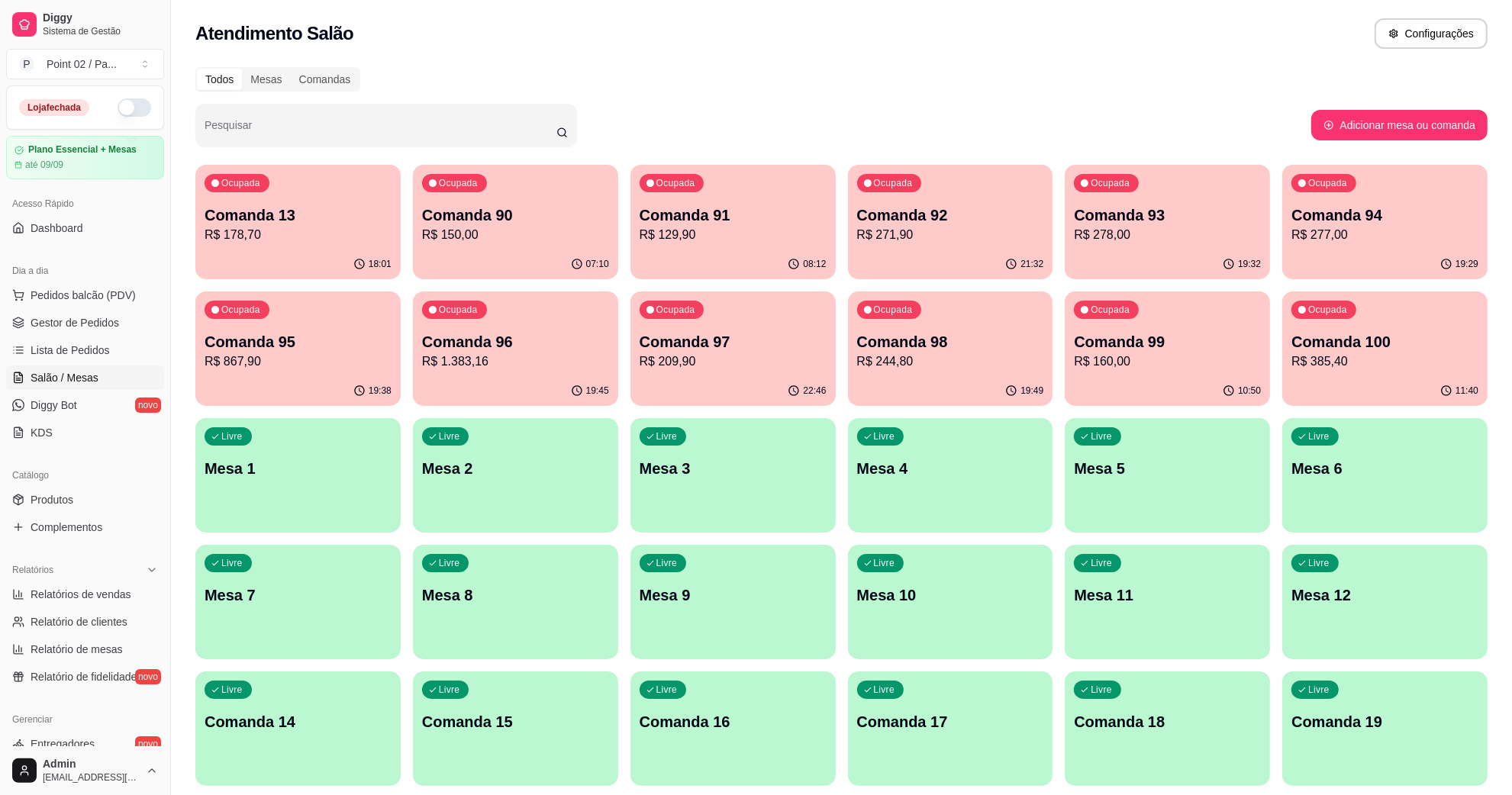
click at [528, 86] on div "Todos Mesas Comandas" at bounding box center [841, 79] width 1292 height 24
click at [783, 44] on div "Atendimento Salão Configurações" at bounding box center [841, 33] width 1292 height 31
click at [89, 299] on span "Pedidos balcão (PDV)" at bounding box center [83, 295] width 105 height 15
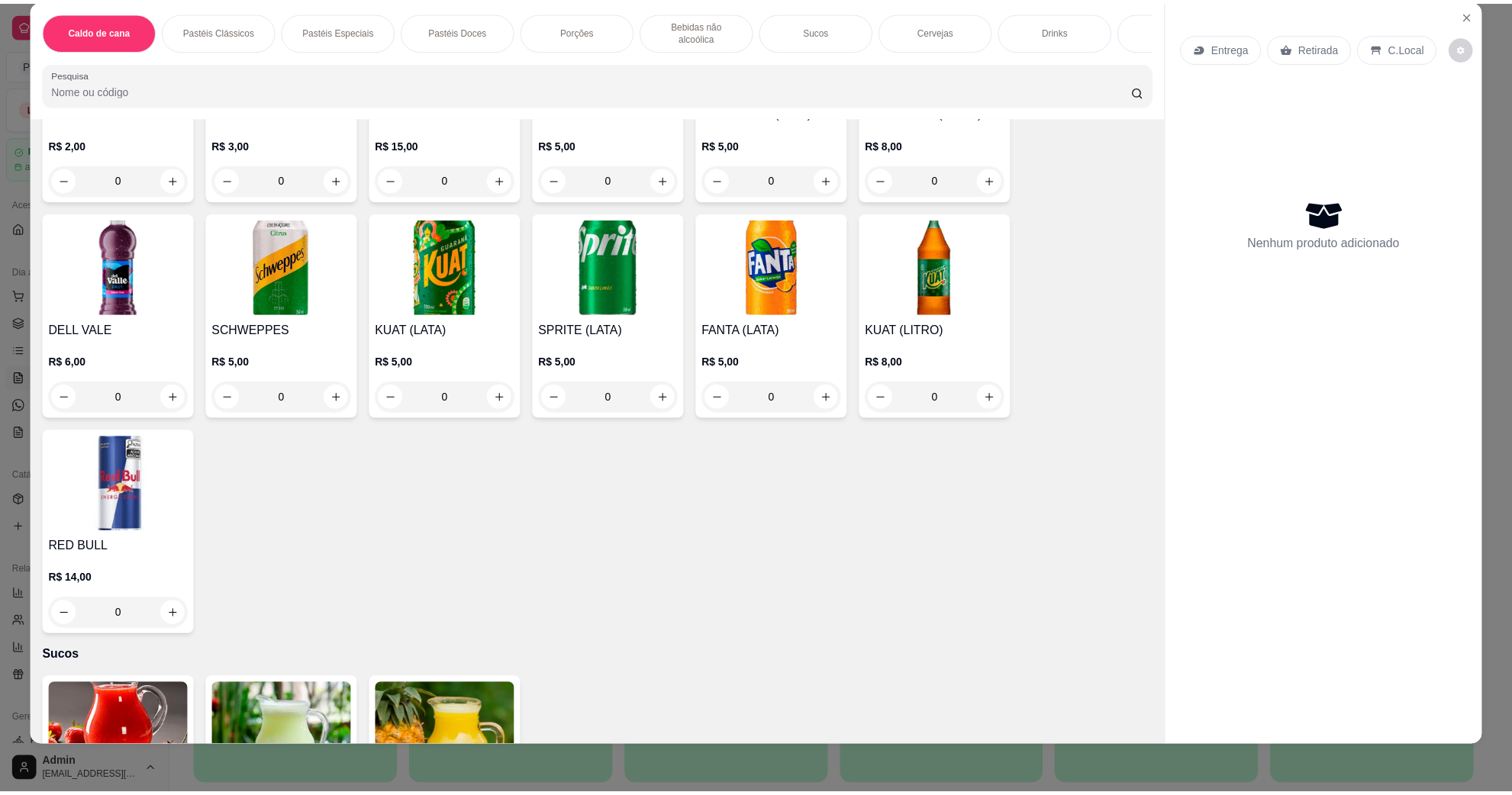
scroll to position [1716, 0]
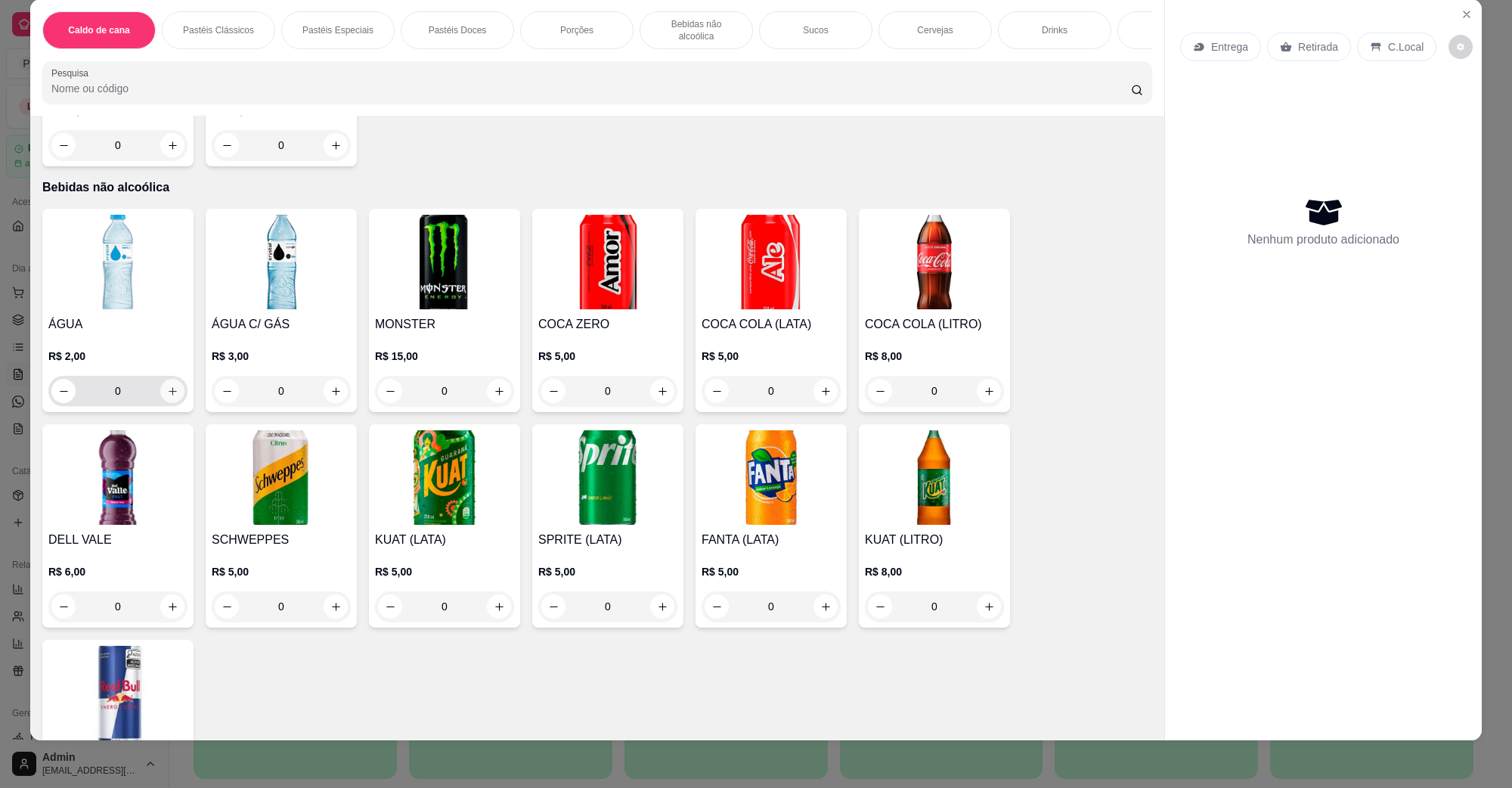
click at [171, 379] on button "increase-product-quantity" at bounding box center [172, 391] width 24 height 24
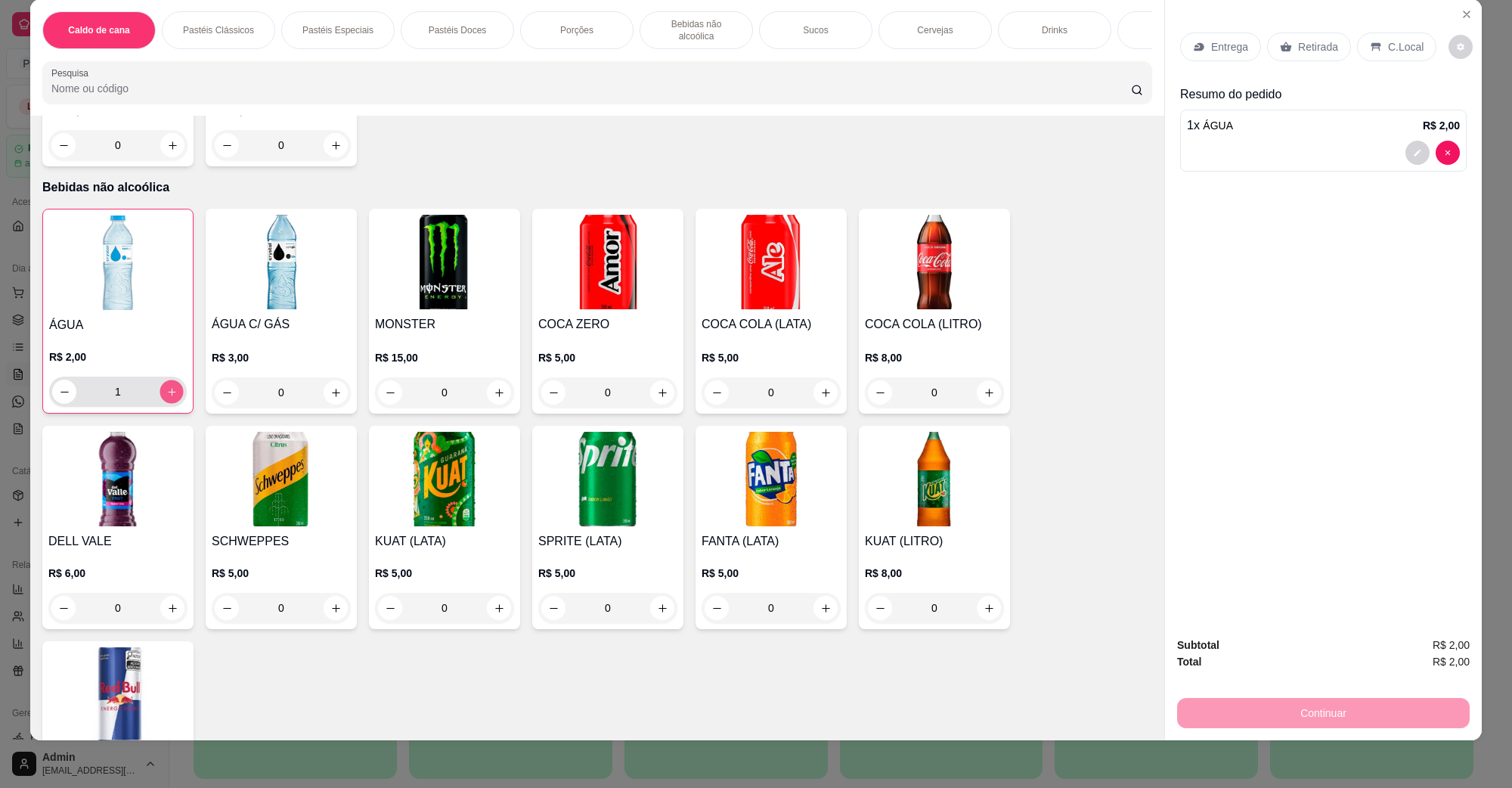
click at [171, 380] on button "increase-product-quantity" at bounding box center [171, 392] width 24 height 24
click at [171, 379] on button "increase-product-quantity" at bounding box center [171, 391] width 24 height 24
type input "4"
click at [1388, 44] on p "C.Local" at bounding box center [1406, 47] width 36 height 15
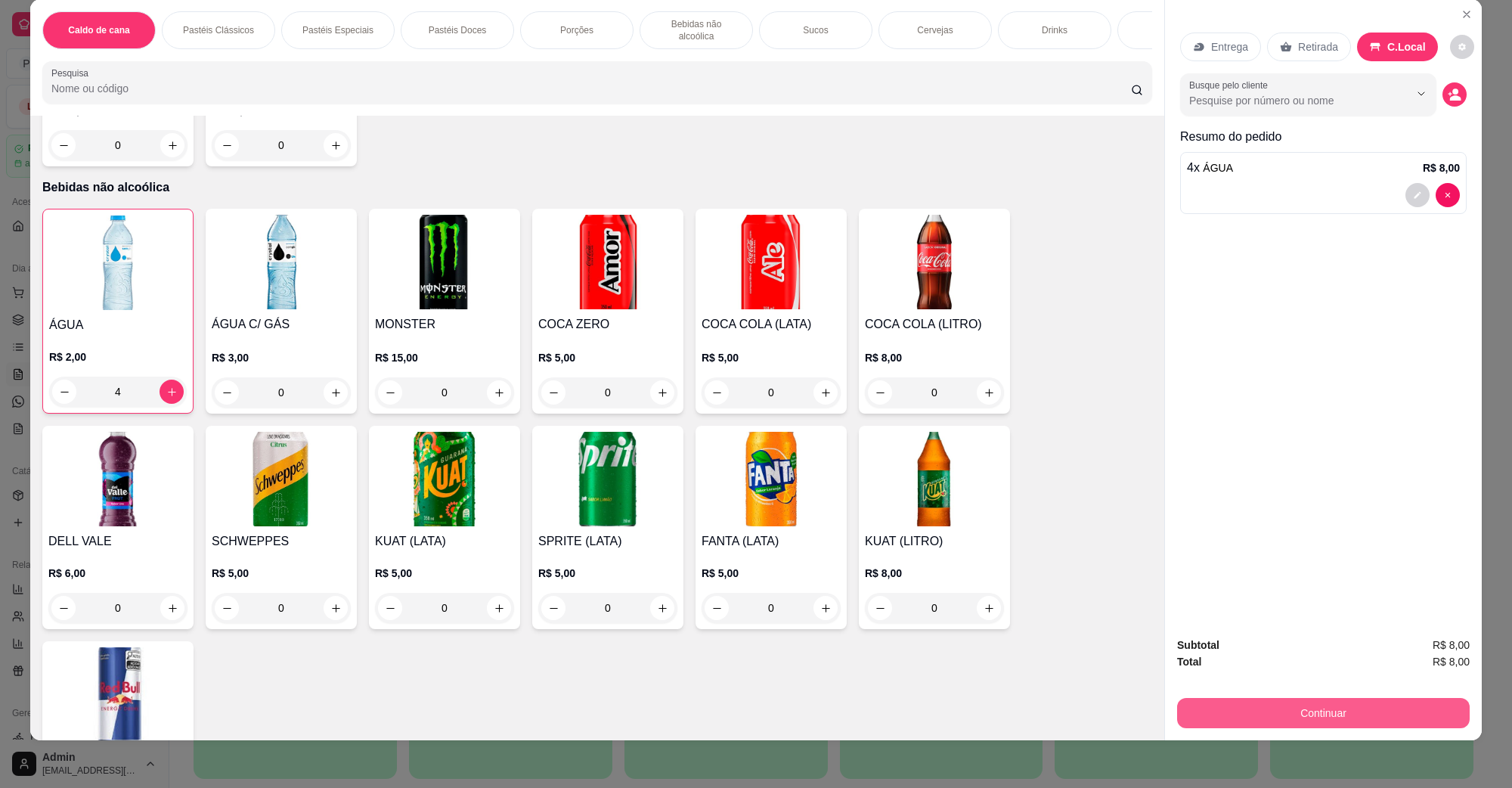
click at [1312, 708] on button "Continuar" at bounding box center [1324, 713] width 293 height 31
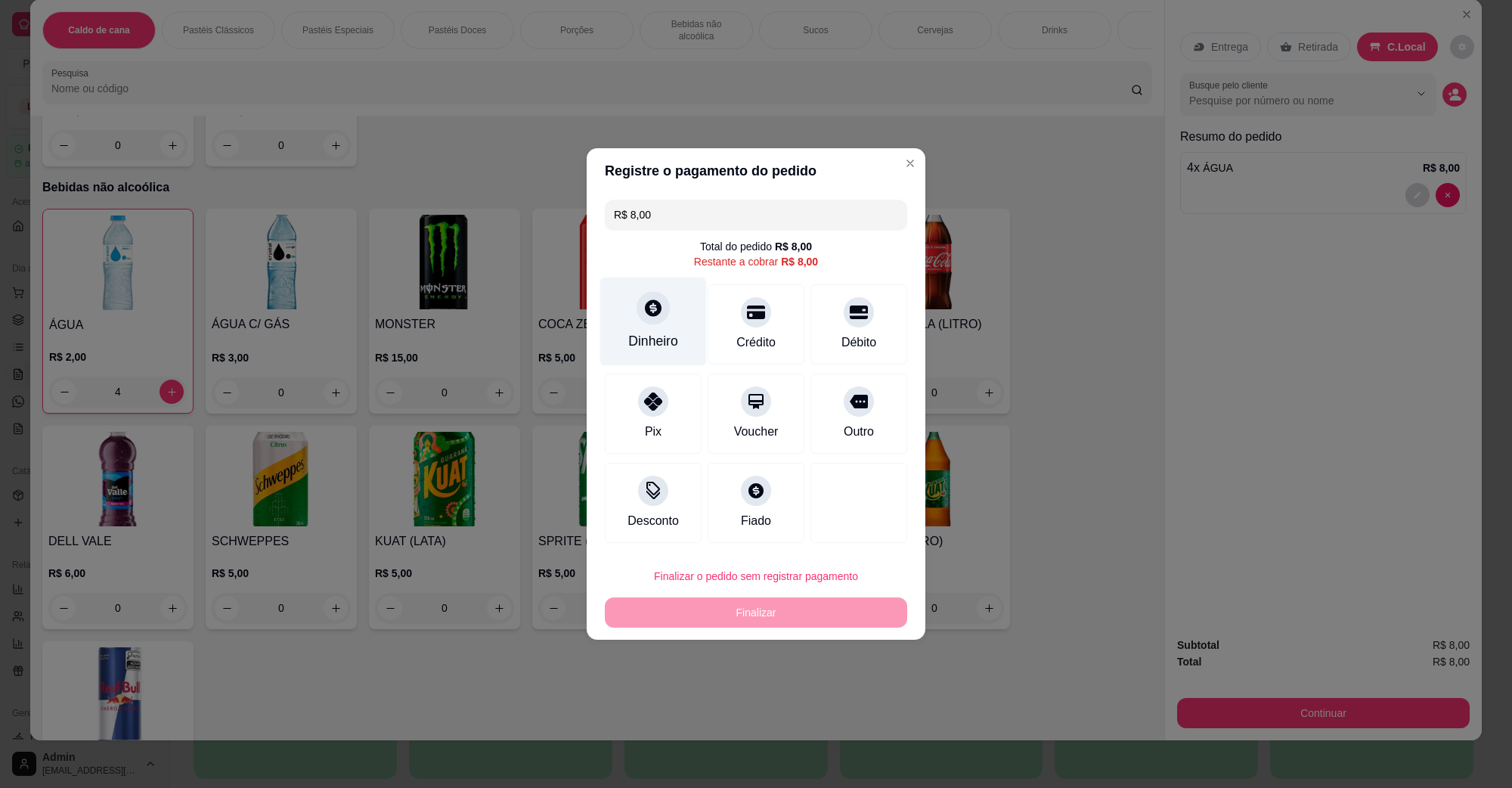
click at [680, 302] on div "Dinheiro" at bounding box center [654, 321] width 107 height 88
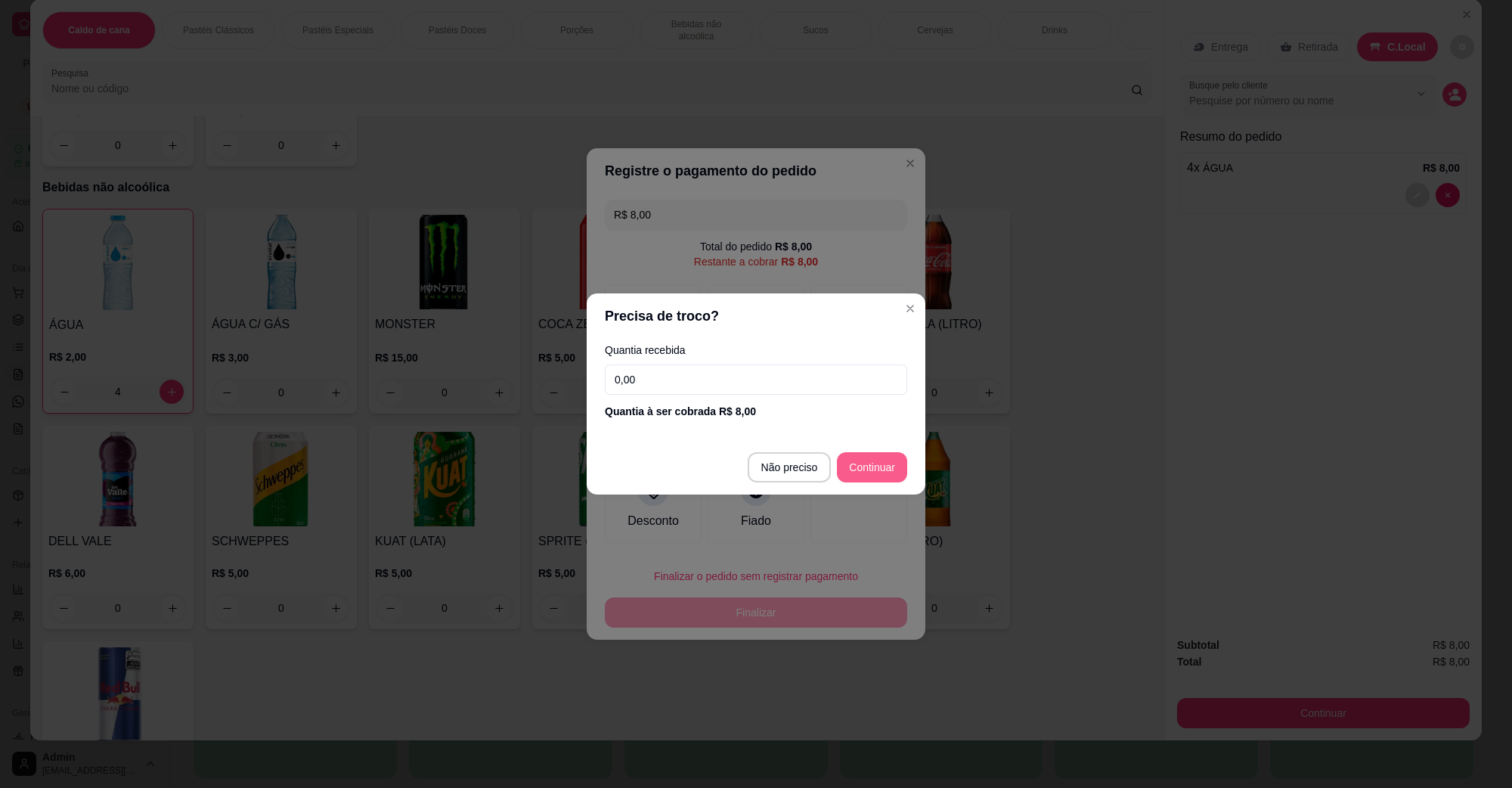
type input "R$ 0,00"
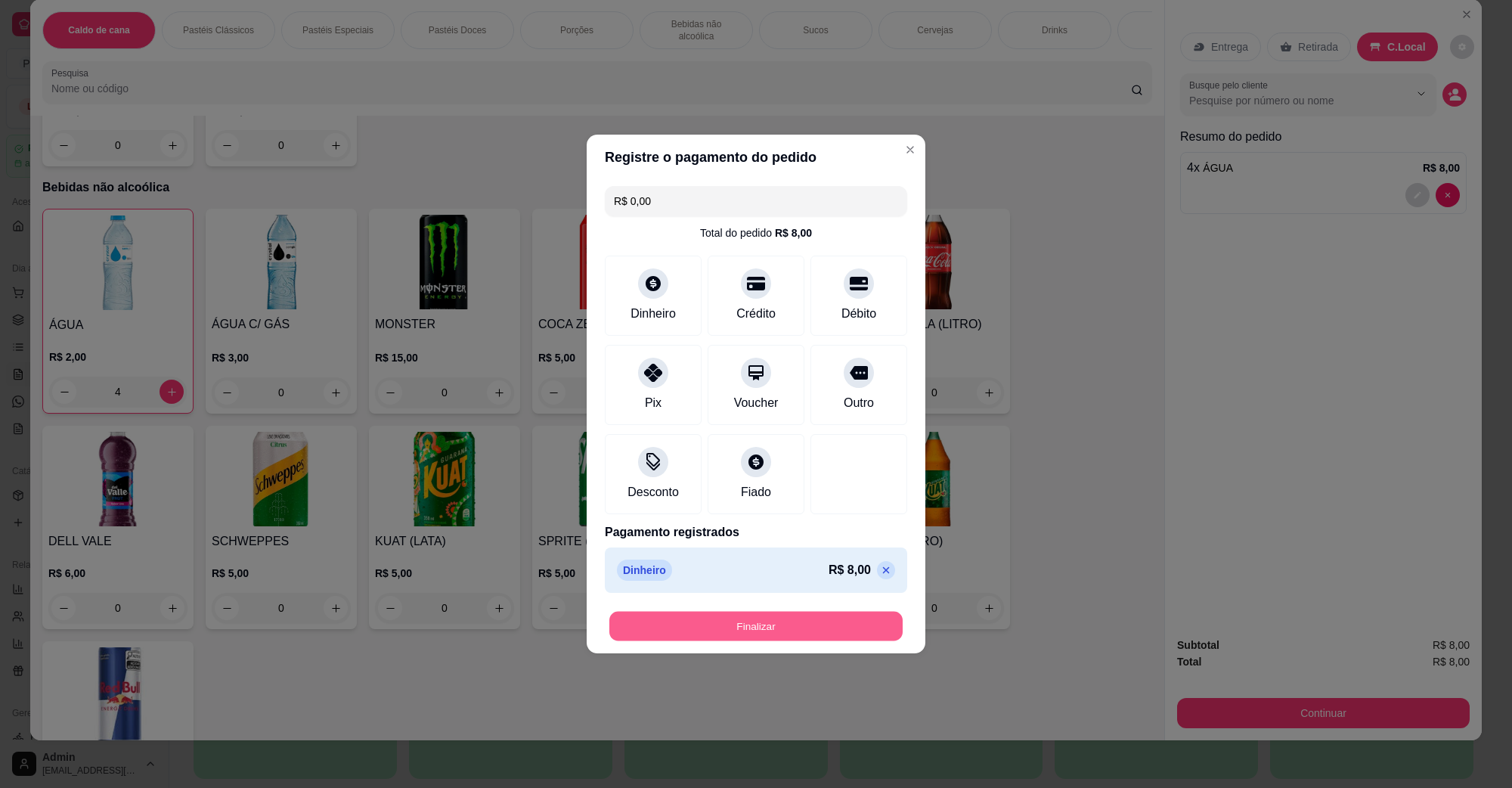
click at [787, 625] on button "Finalizar" at bounding box center [756, 627] width 293 height 30
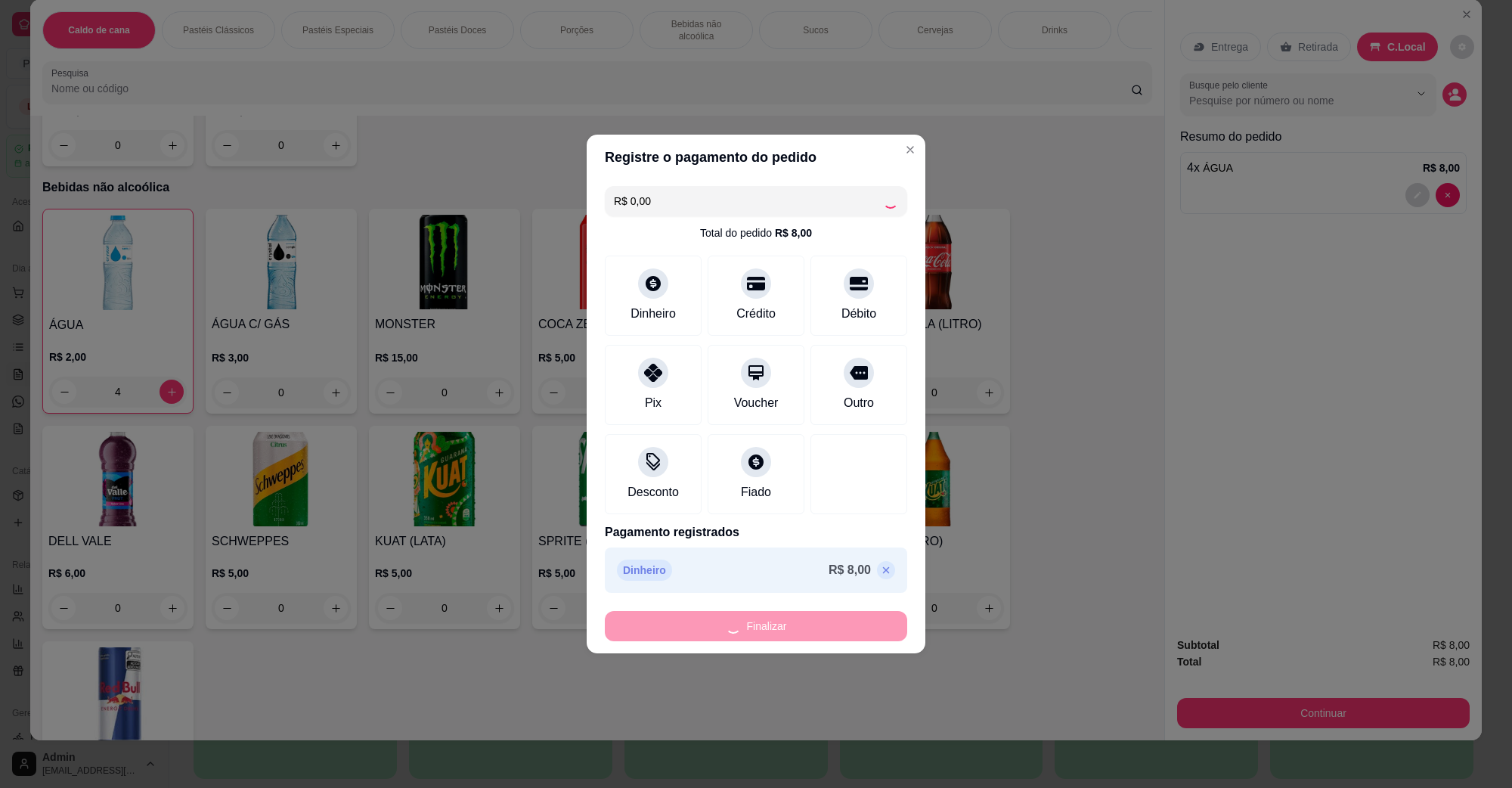
type input "0"
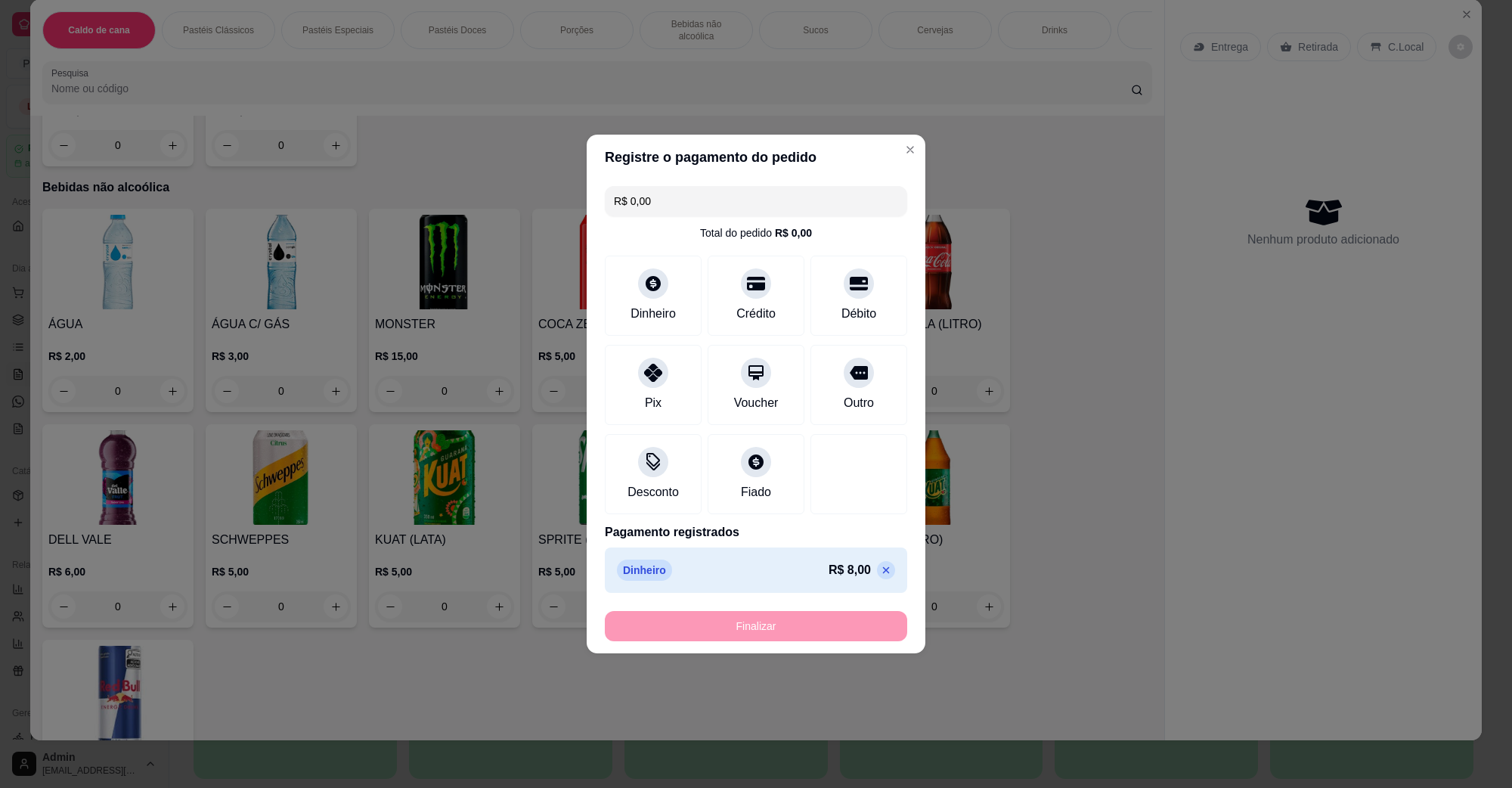
type input "-R$ 8,00"
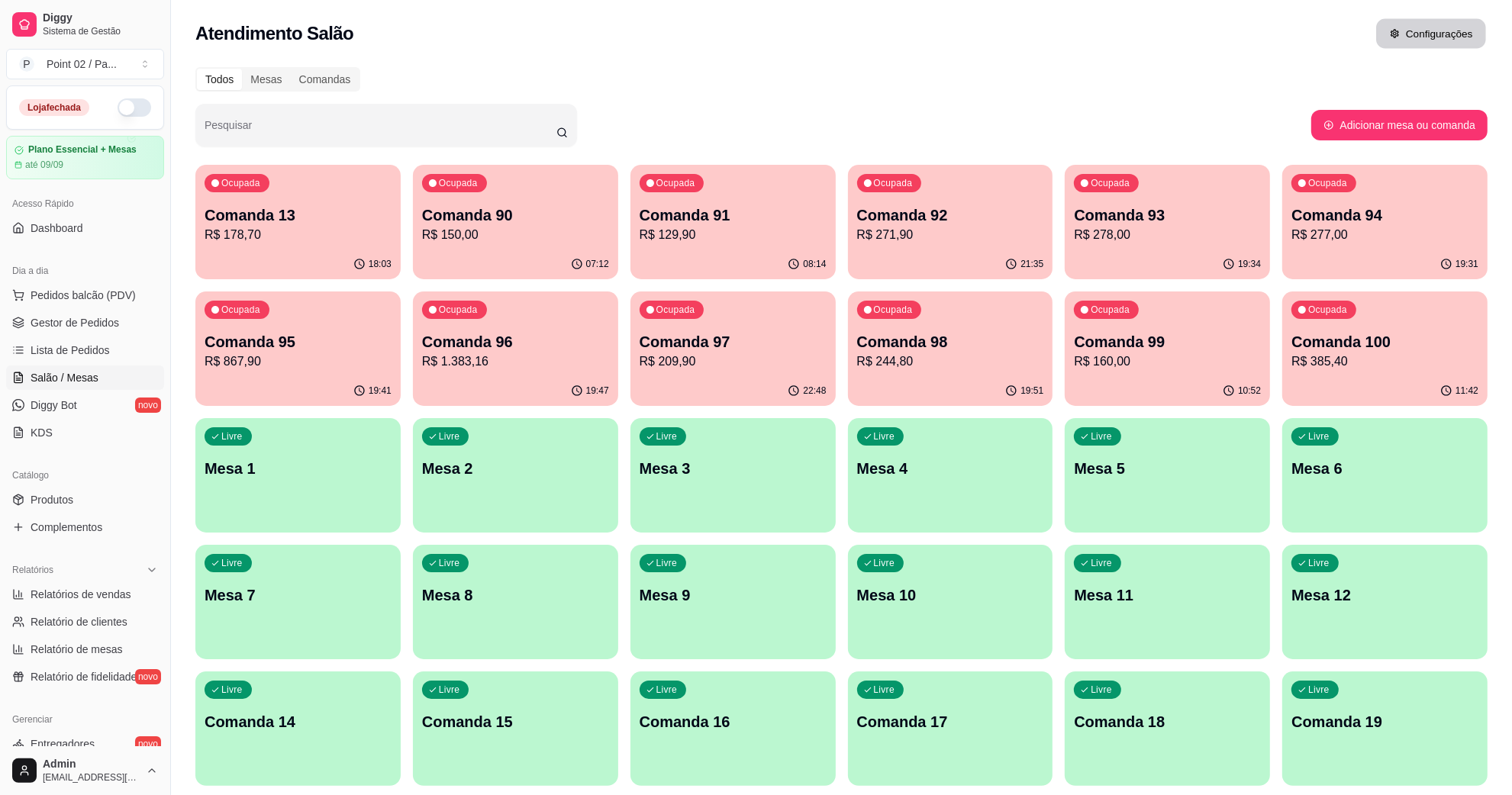
click at [1421, 44] on button "Configurações" at bounding box center [1431, 34] width 110 height 30
drag, startPoint x: 521, startPoint y: 8, endPoint x: 506, endPoint y: 98, distance: 91.2
click at [519, 24] on div "Atendimento Salão Configurações" at bounding box center [841, 29] width 1341 height 58
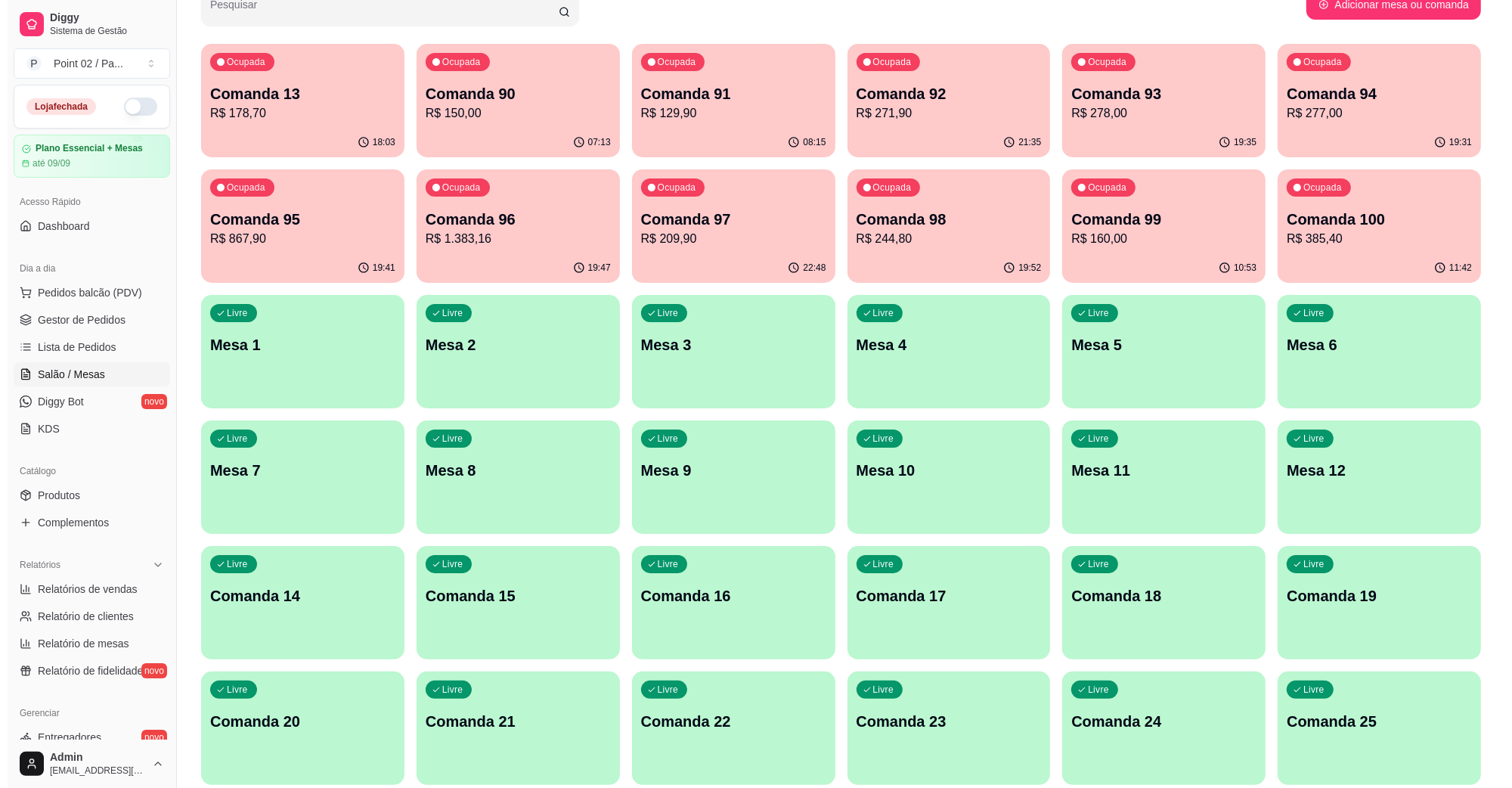
scroll to position [94, 0]
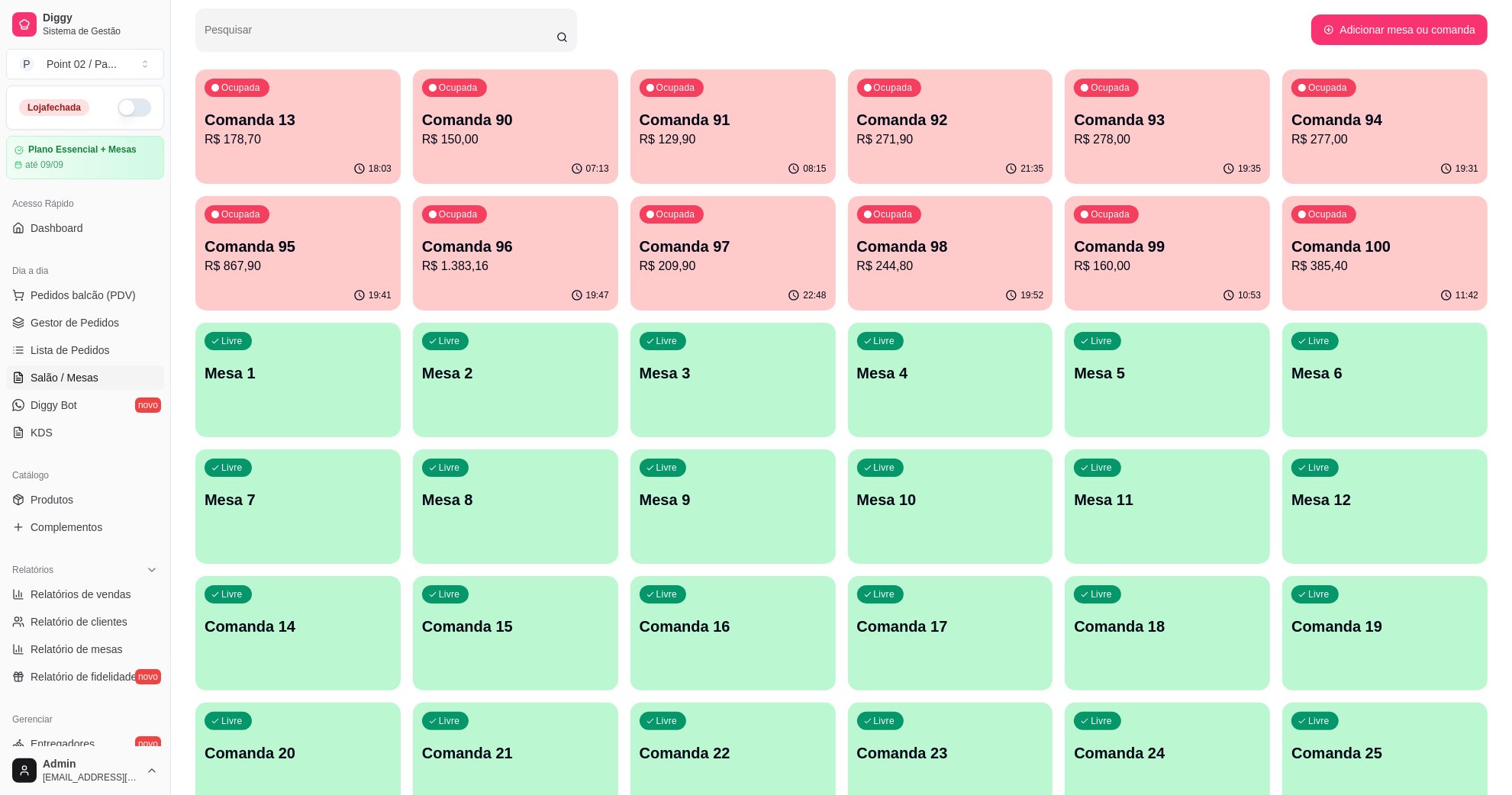
click at [319, 382] on p "Mesa 1" at bounding box center [298, 373] width 187 height 21
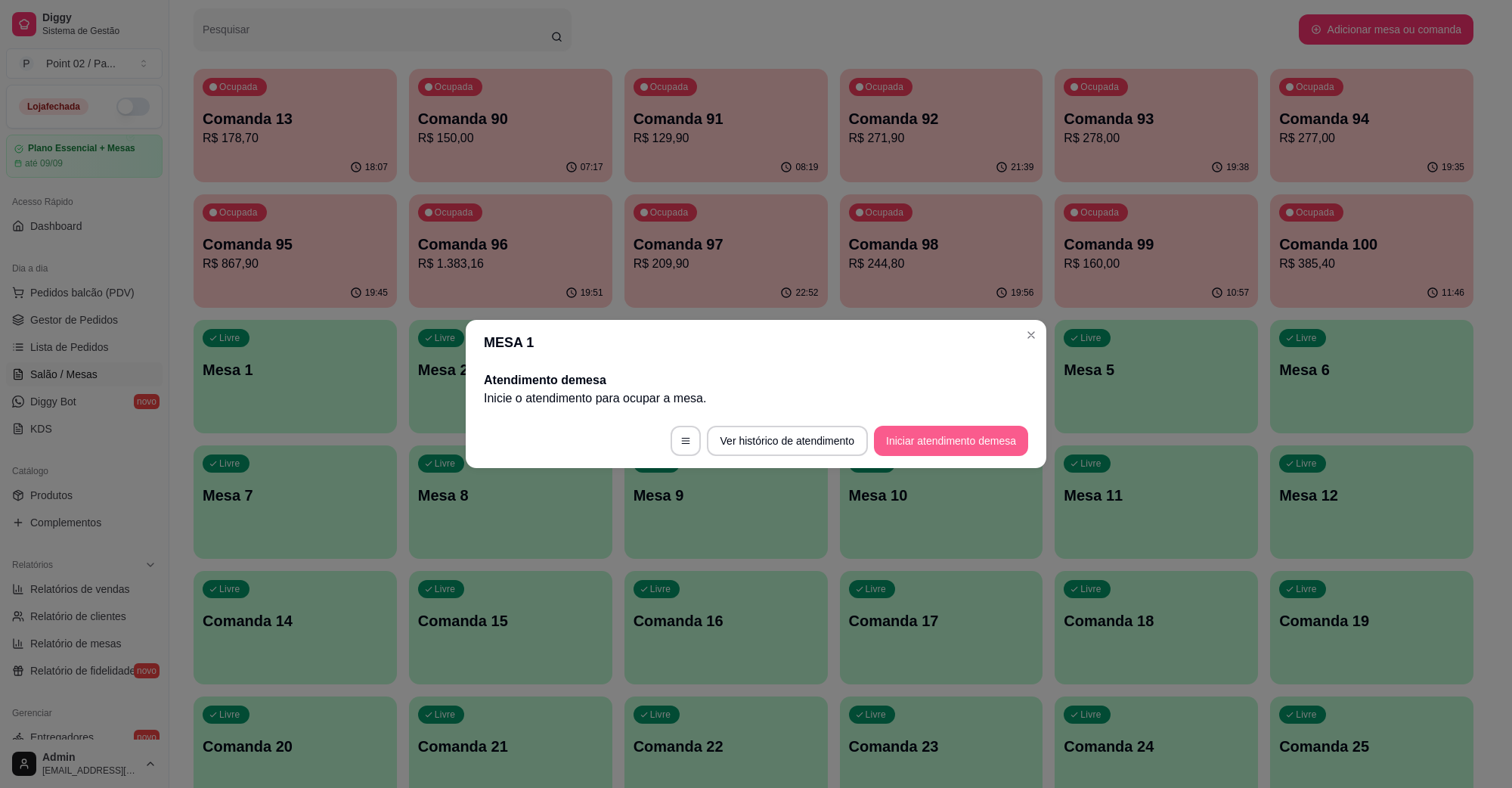
click at [938, 441] on button "Iniciar atendimento de mesa" at bounding box center [952, 441] width 154 height 31
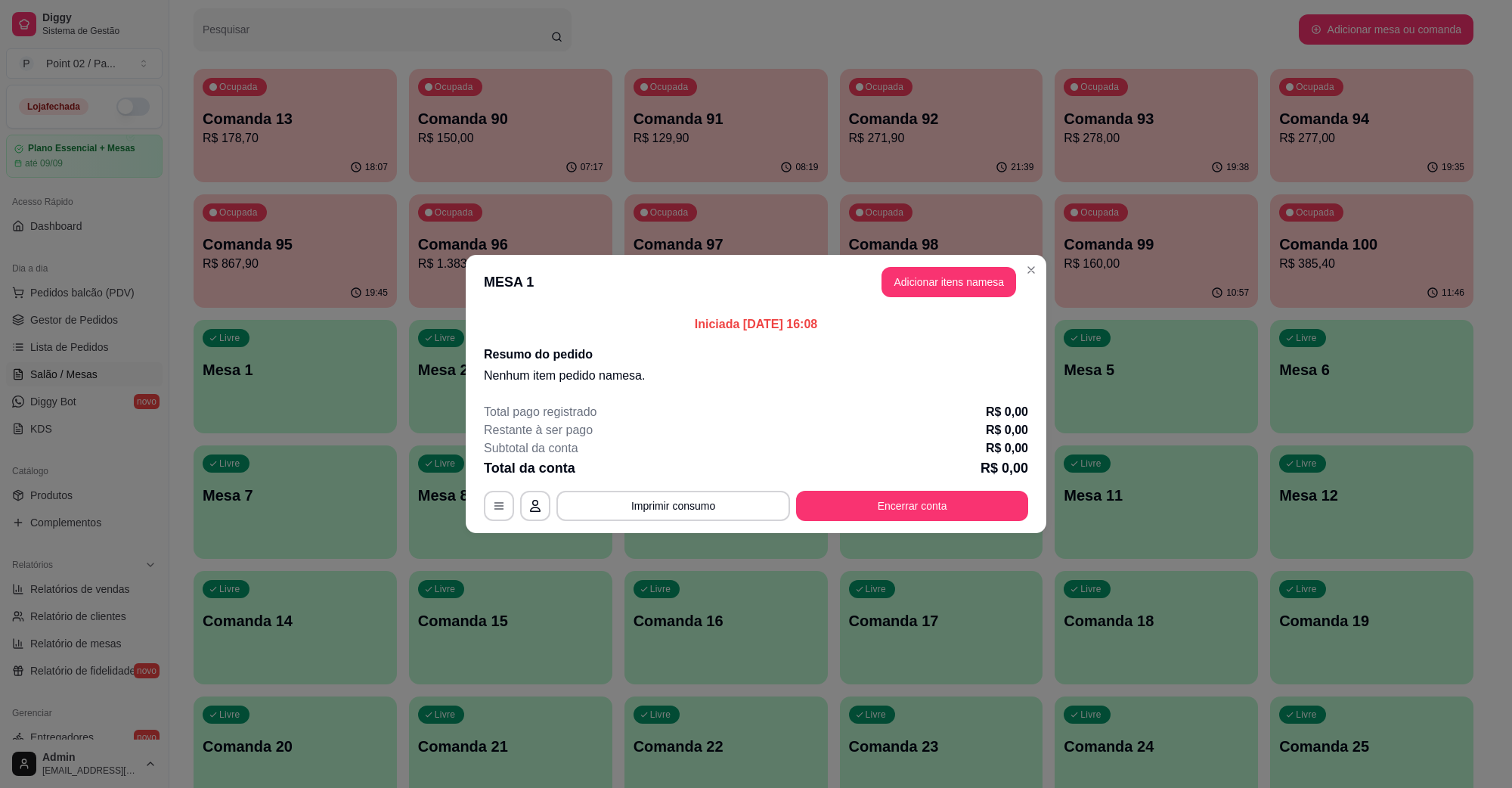
click at [981, 278] on button "Adicionar itens na mesa" at bounding box center [950, 282] width 135 height 31
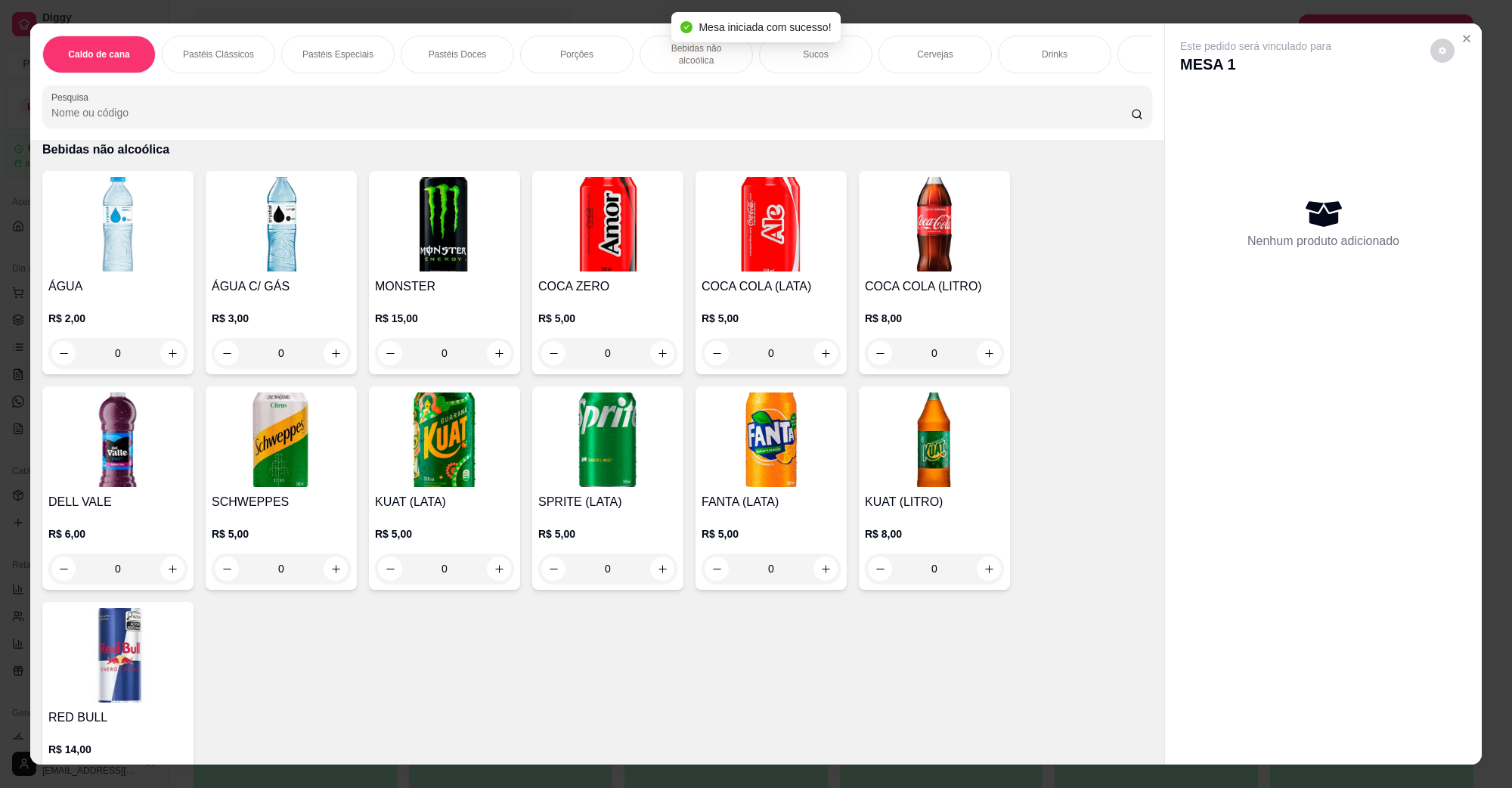
scroll to position [1796, 0]
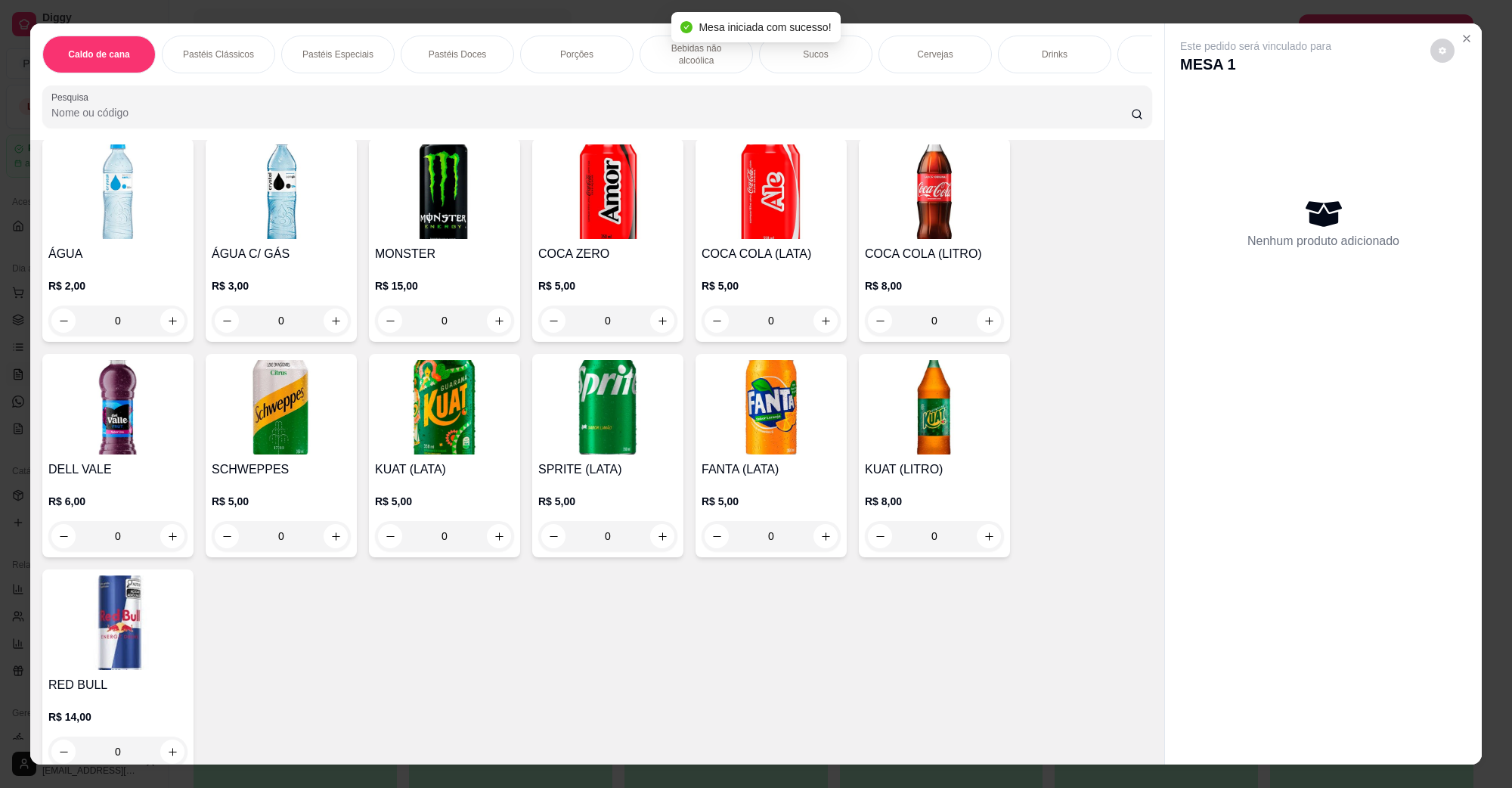
click at [107, 177] on img at bounding box center [118, 191] width 140 height 94
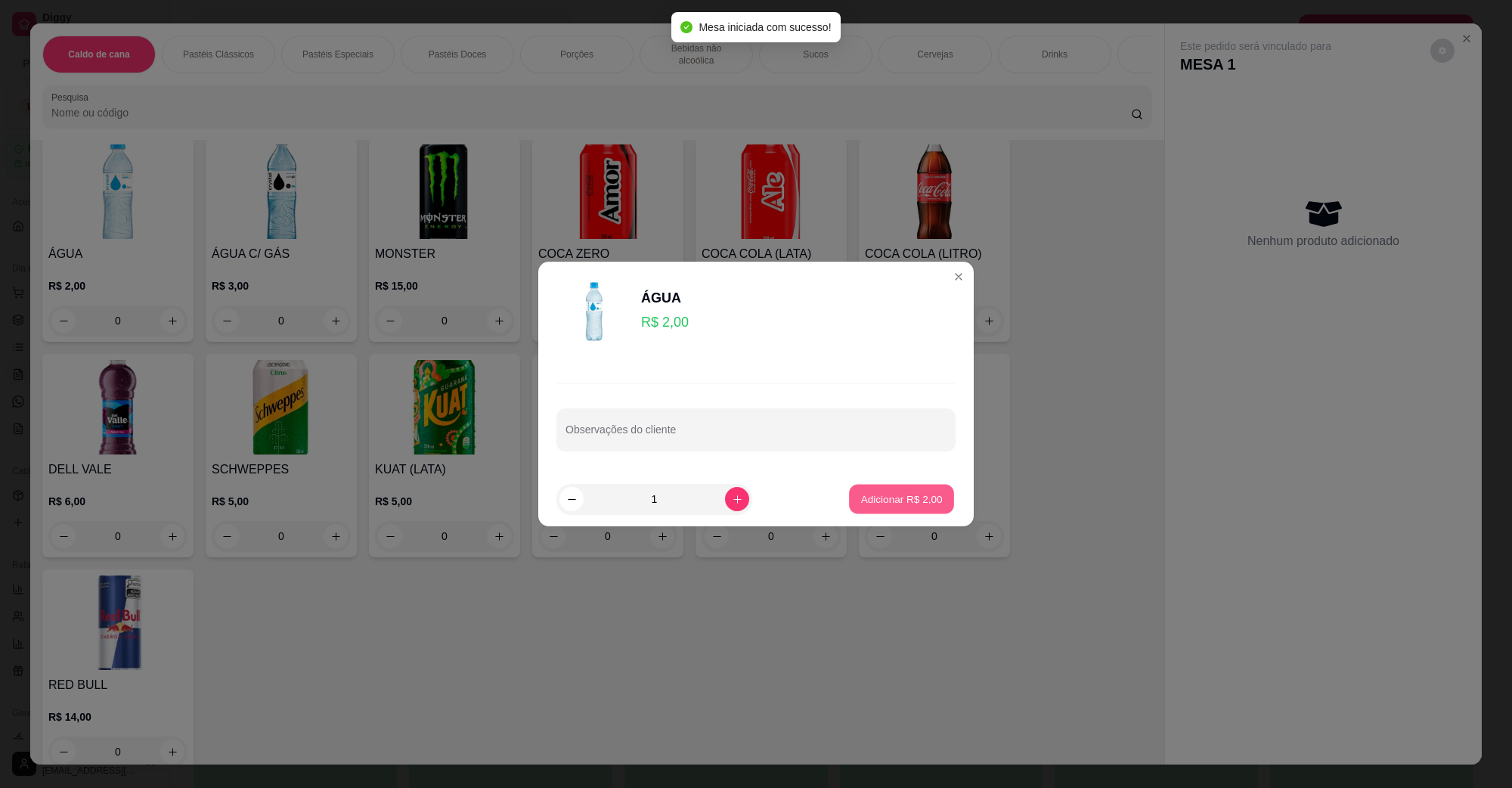
click at [913, 500] on p "Adicionar R$ 2,00" at bounding box center [901, 498] width 81 height 15
type input "1"
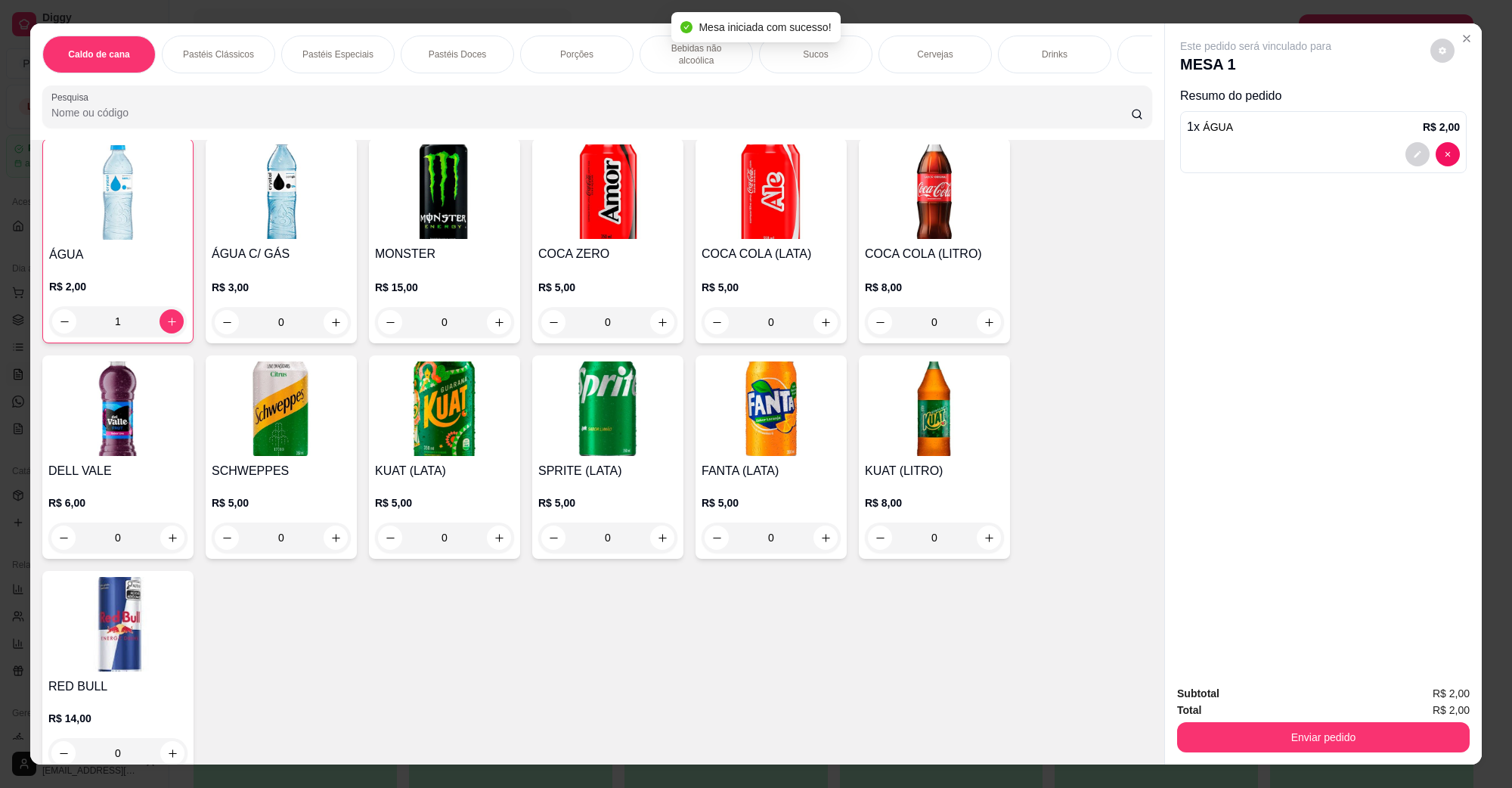
scroll to position [1797, 0]
click at [1331, 722] on button "Enviar pedido" at bounding box center [1324, 737] width 293 height 31
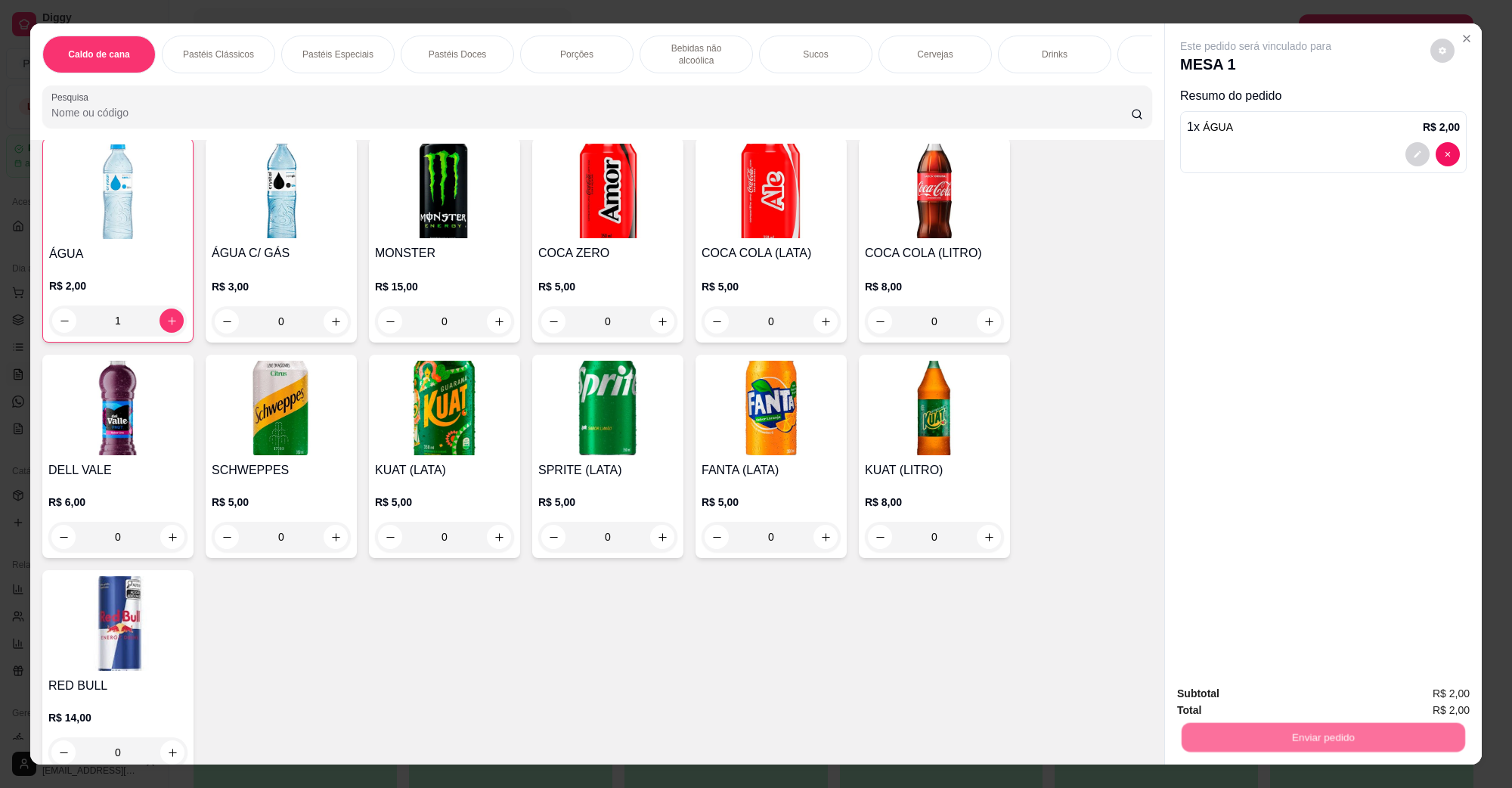
click at [1279, 692] on button "Não registrar e enviar pedido" at bounding box center [1272, 700] width 152 height 28
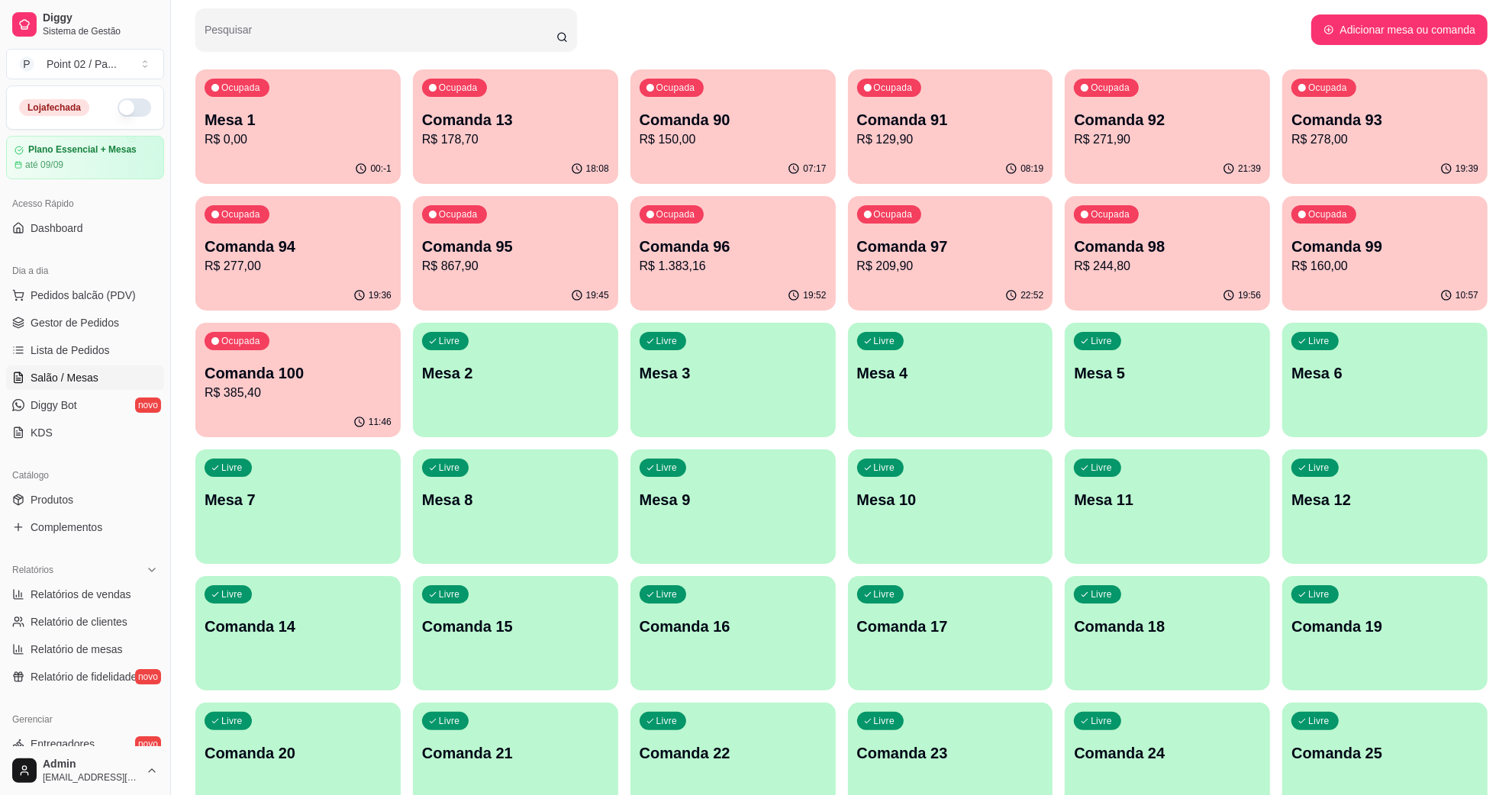
click at [296, 168] on div "00:-1" at bounding box center [298, 169] width 205 height 30
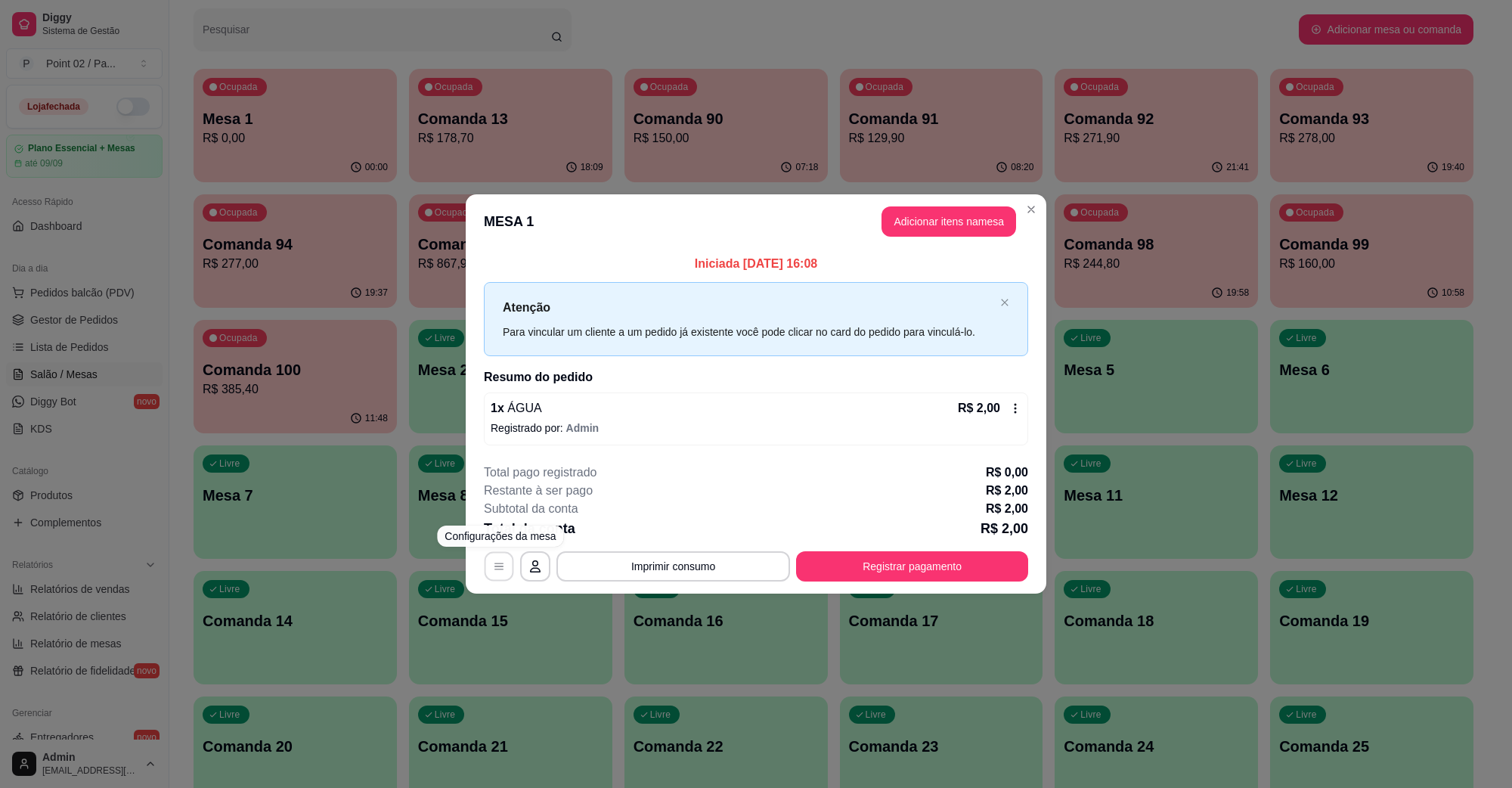
click at [500, 560] on icon "button" at bounding box center [499, 566] width 12 height 12
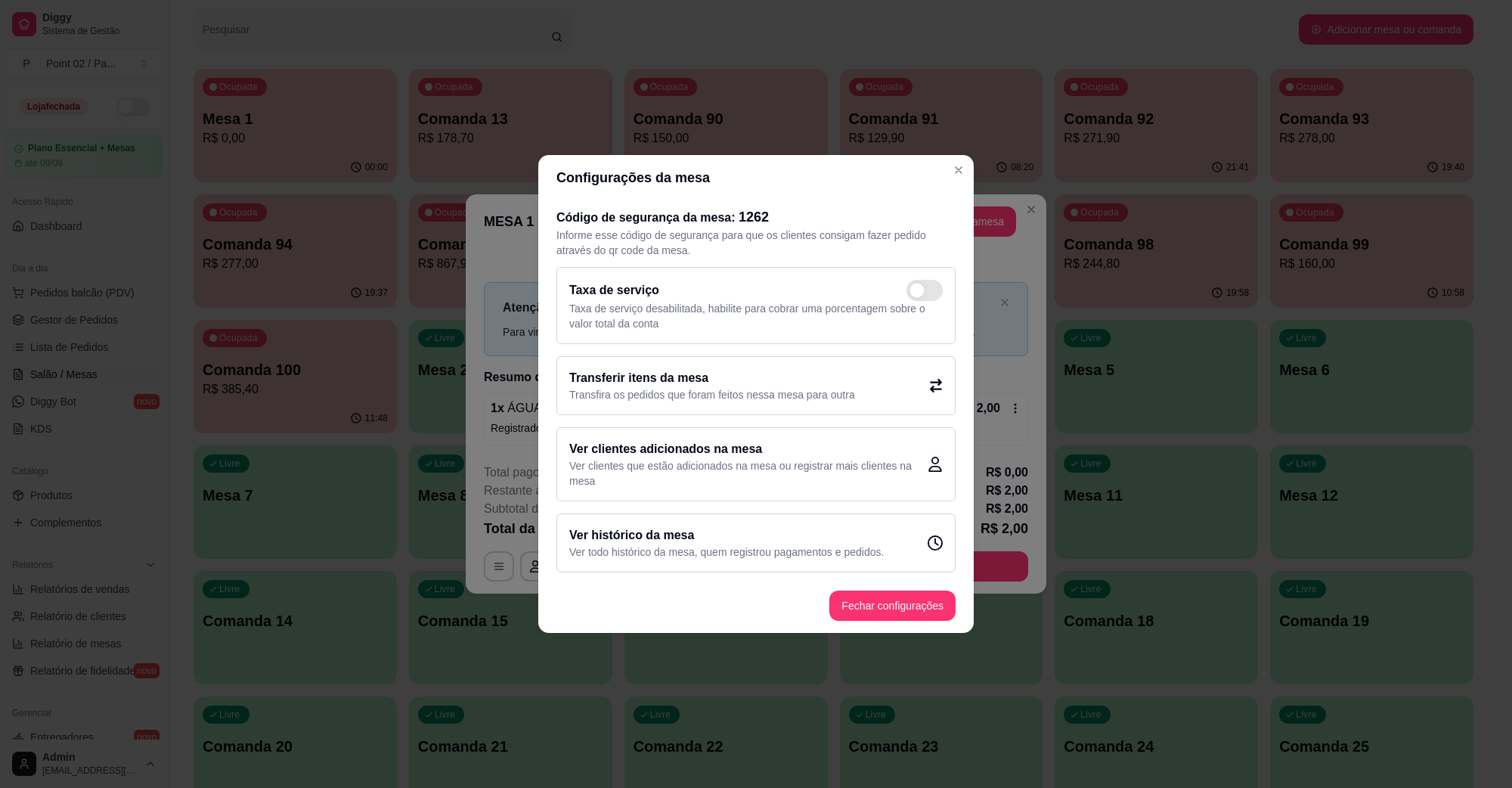
click at [639, 407] on div "Transferir itens da mesa Transfira os pedidos que foram feitos nessa mesa para …" at bounding box center [756, 386] width 399 height 59
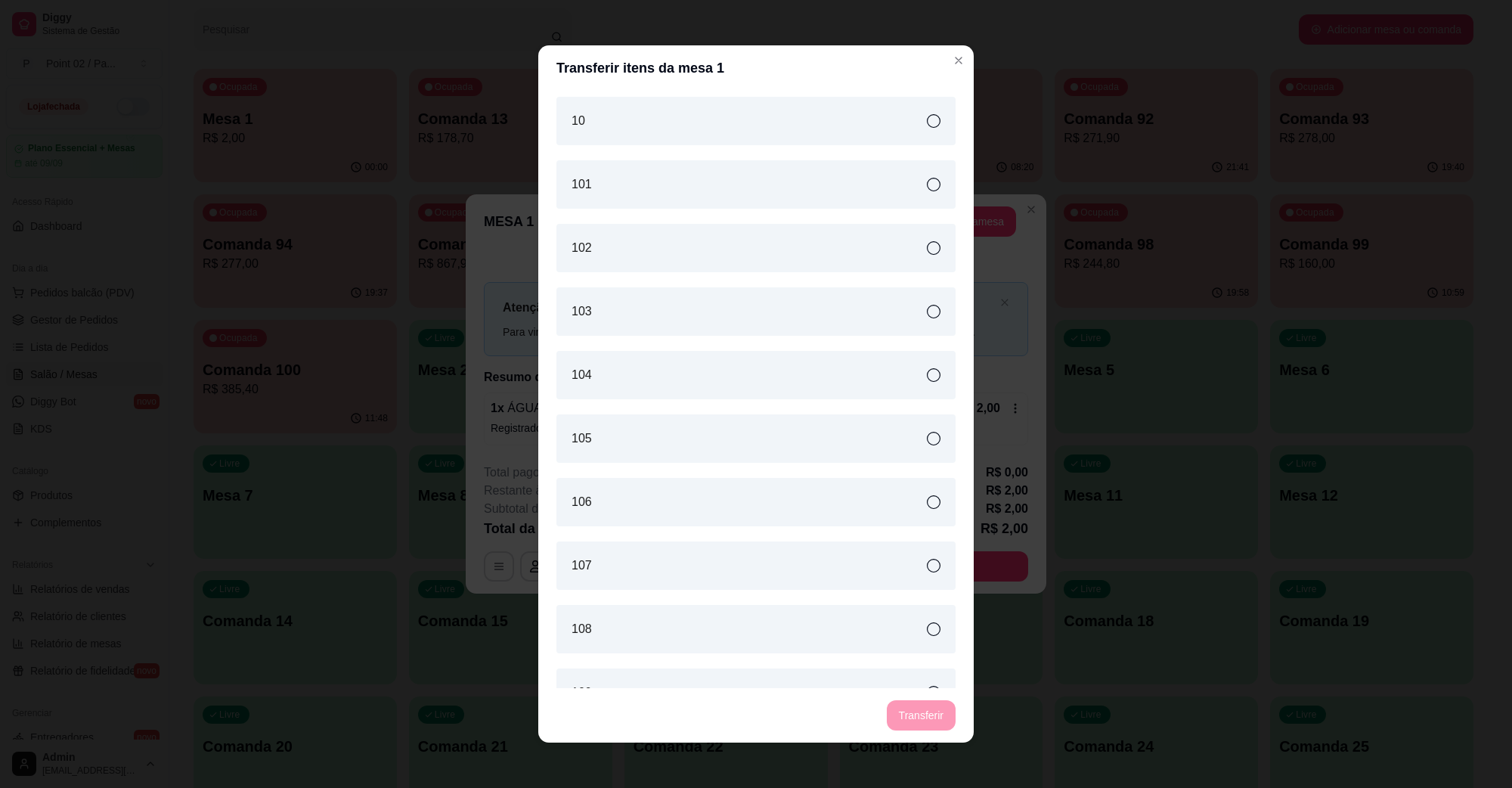
click at [864, 114] on div "10" at bounding box center [756, 121] width 399 height 49
click at [914, 701] on button "Transferir" at bounding box center [922, 716] width 67 height 30
click at [902, 719] on button "Transferir" at bounding box center [921, 715] width 68 height 31
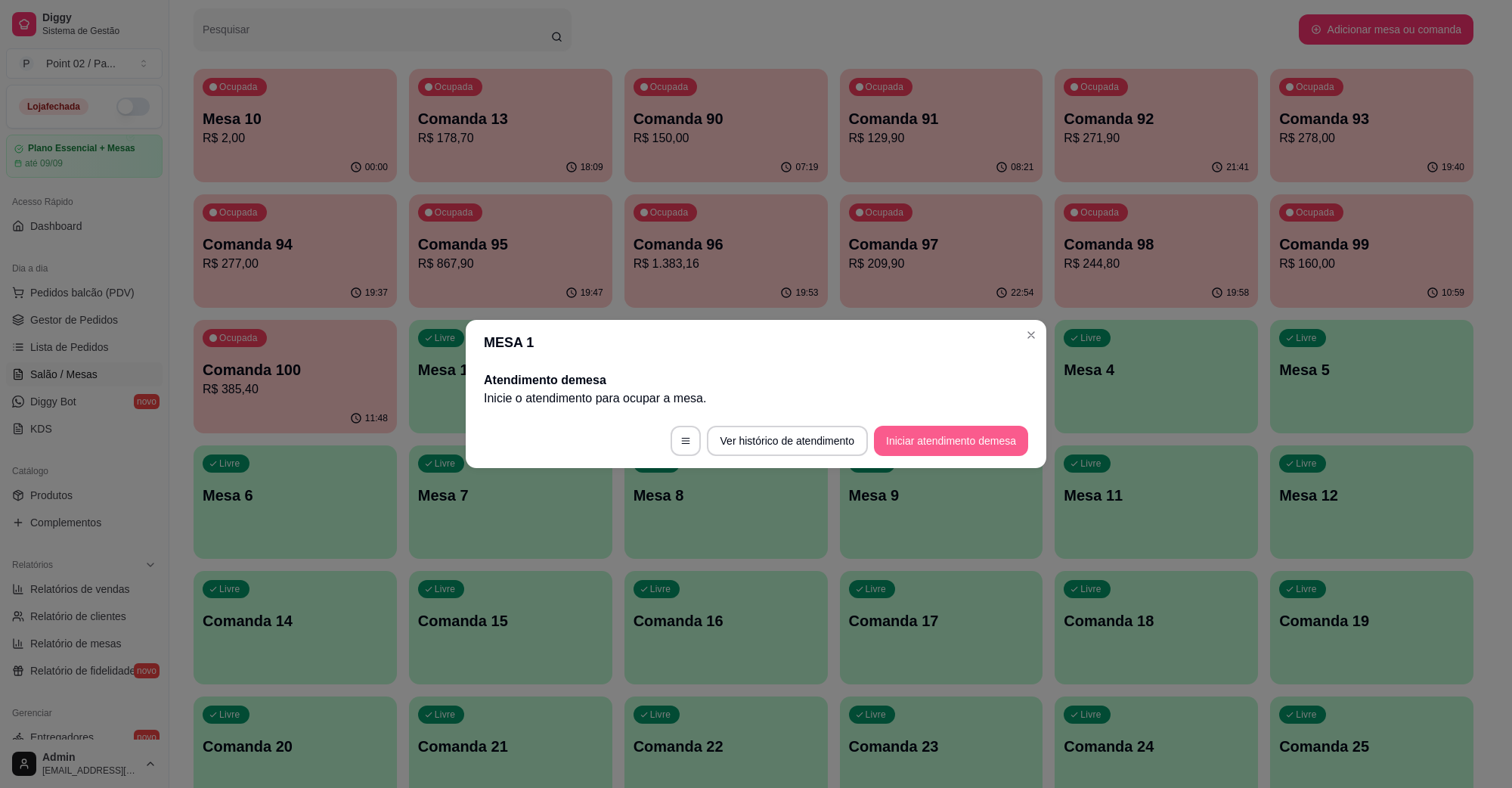
click at [969, 443] on button "Iniciar atendimento de mesa" at bounding box center [952, 441] width 154 height 31
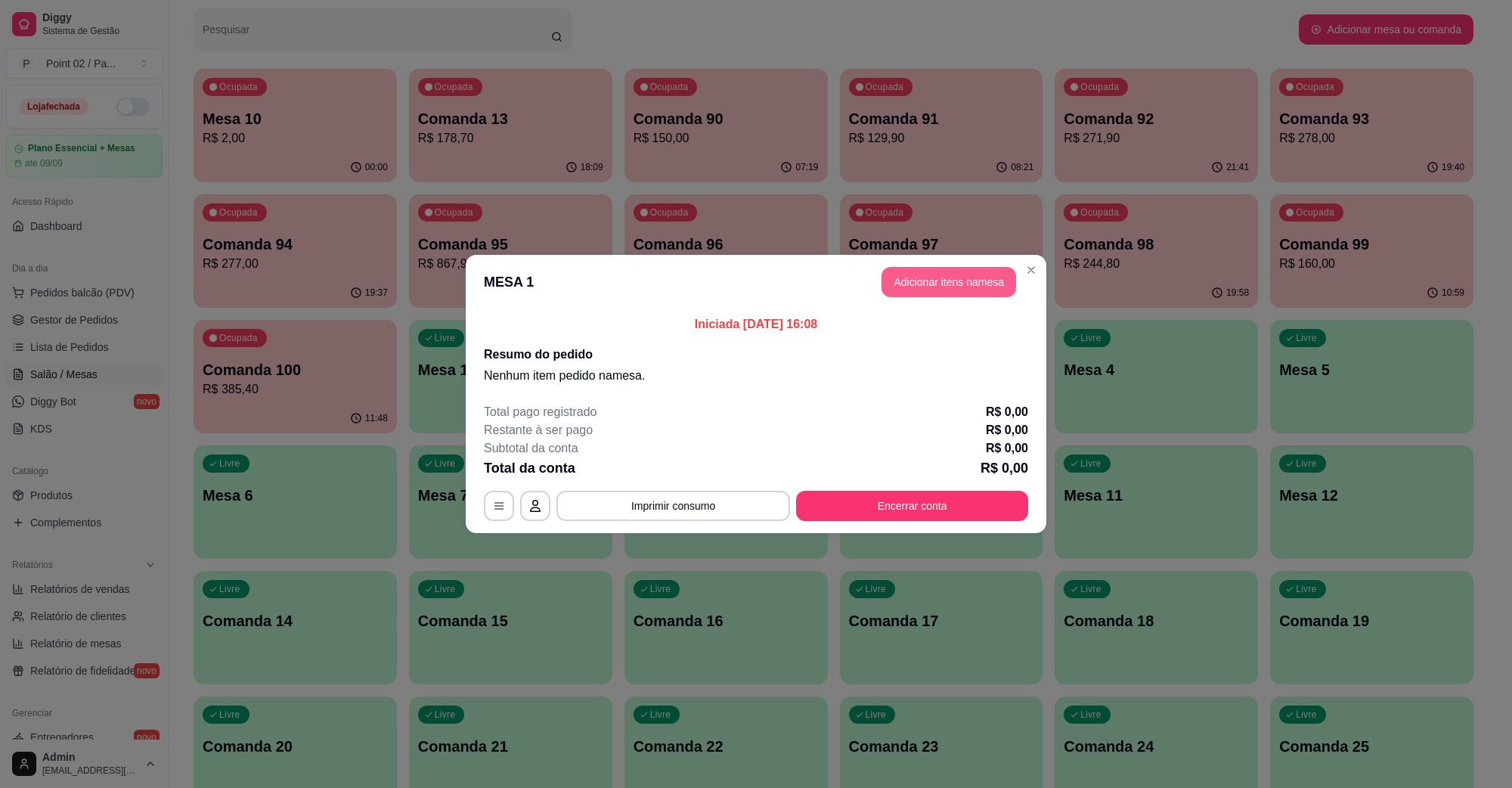
click at [932, 293] on button "Adicionar itens na mesa" at bounding box center [950, 282] width 135 height 31
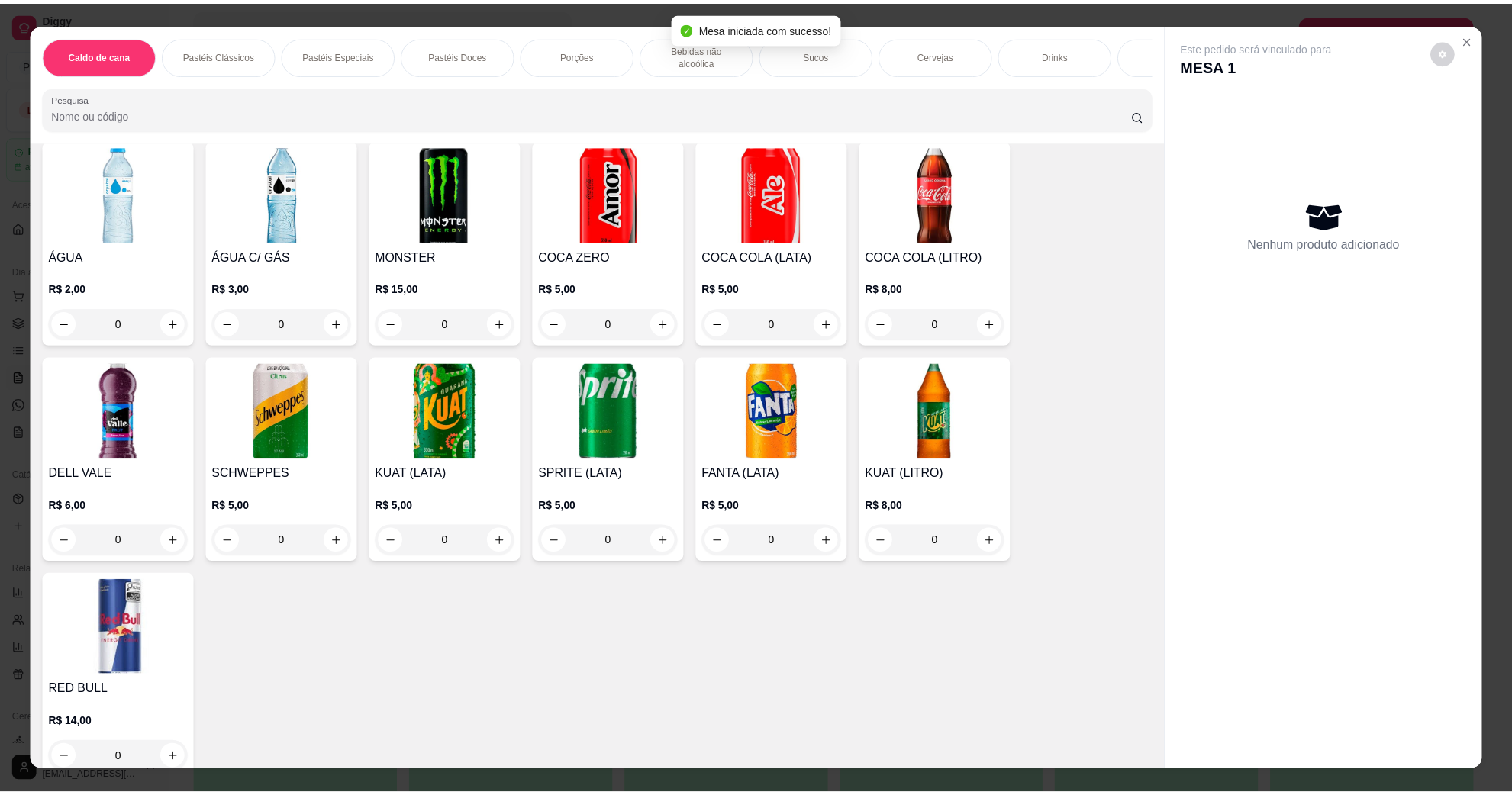
scroll to position [2193, 0]
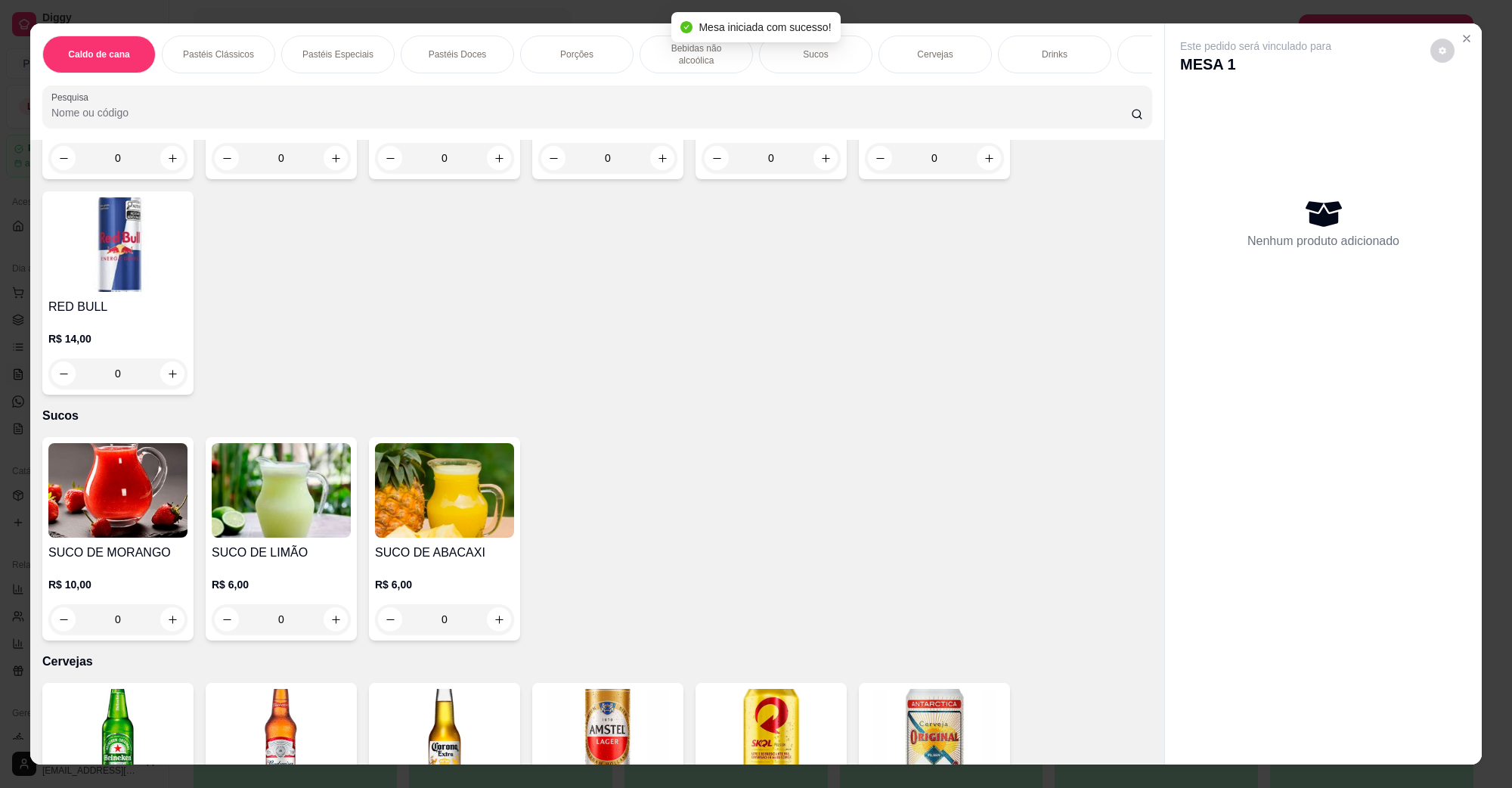
click at [597, 706] on img at bounding box center [608, 736] width 140 height 94
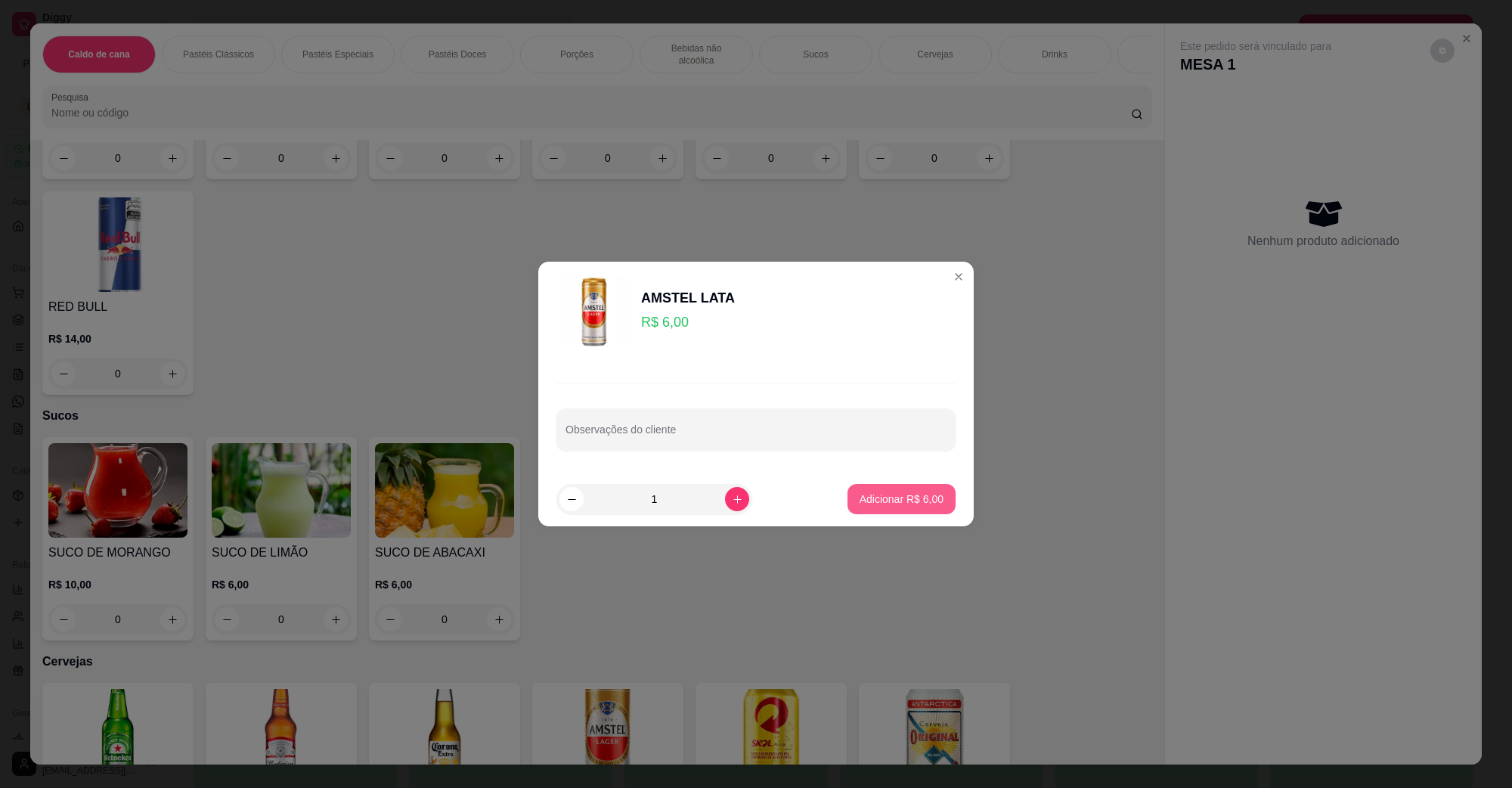
click at [871, 492] on p "Adicionar R$ 6,00" at bounding box center [901, 498] width 84 height 15
type input "1"
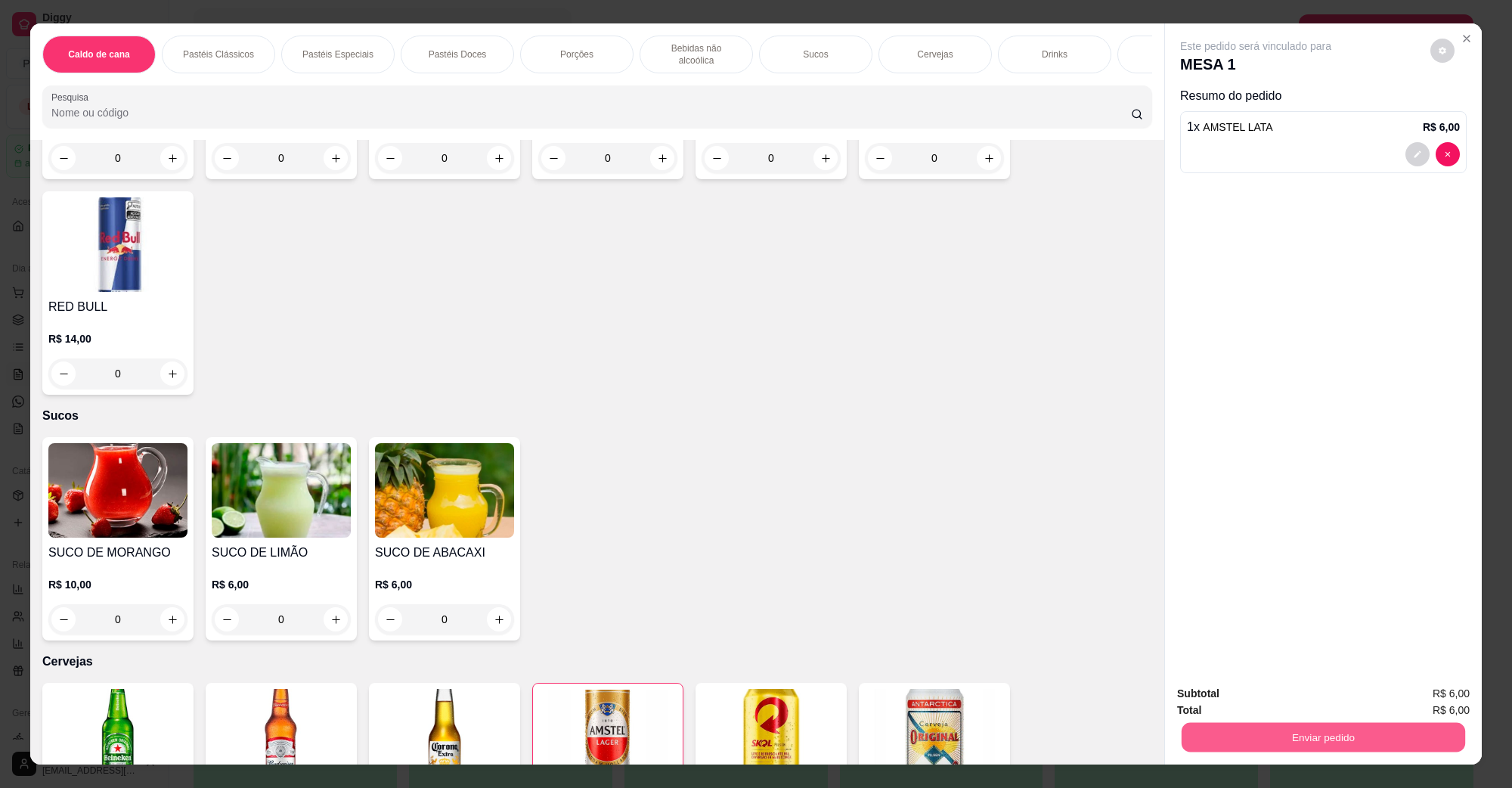
click at [1243, 748] on button "Enviar pedido" at bounding box center [1324, 737] width 283 height 30
click at [1253, 694] on button "Não registrar e enviar pedido" at bounding box center [1272, 700] width 157 height 29
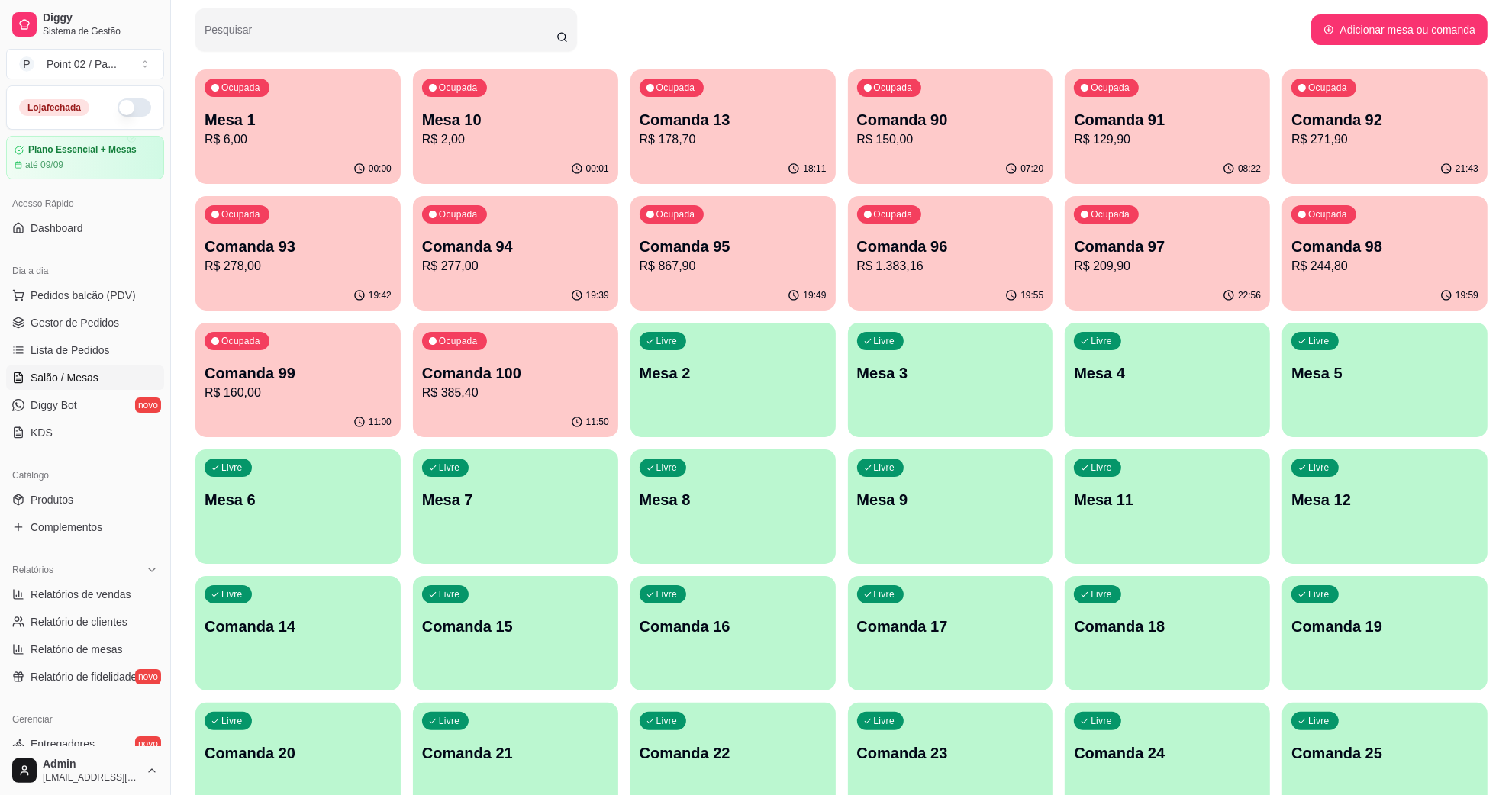
click at [275, 141] on p "R$ 6,00" at bounding box center [298, 140] width 187 height 18
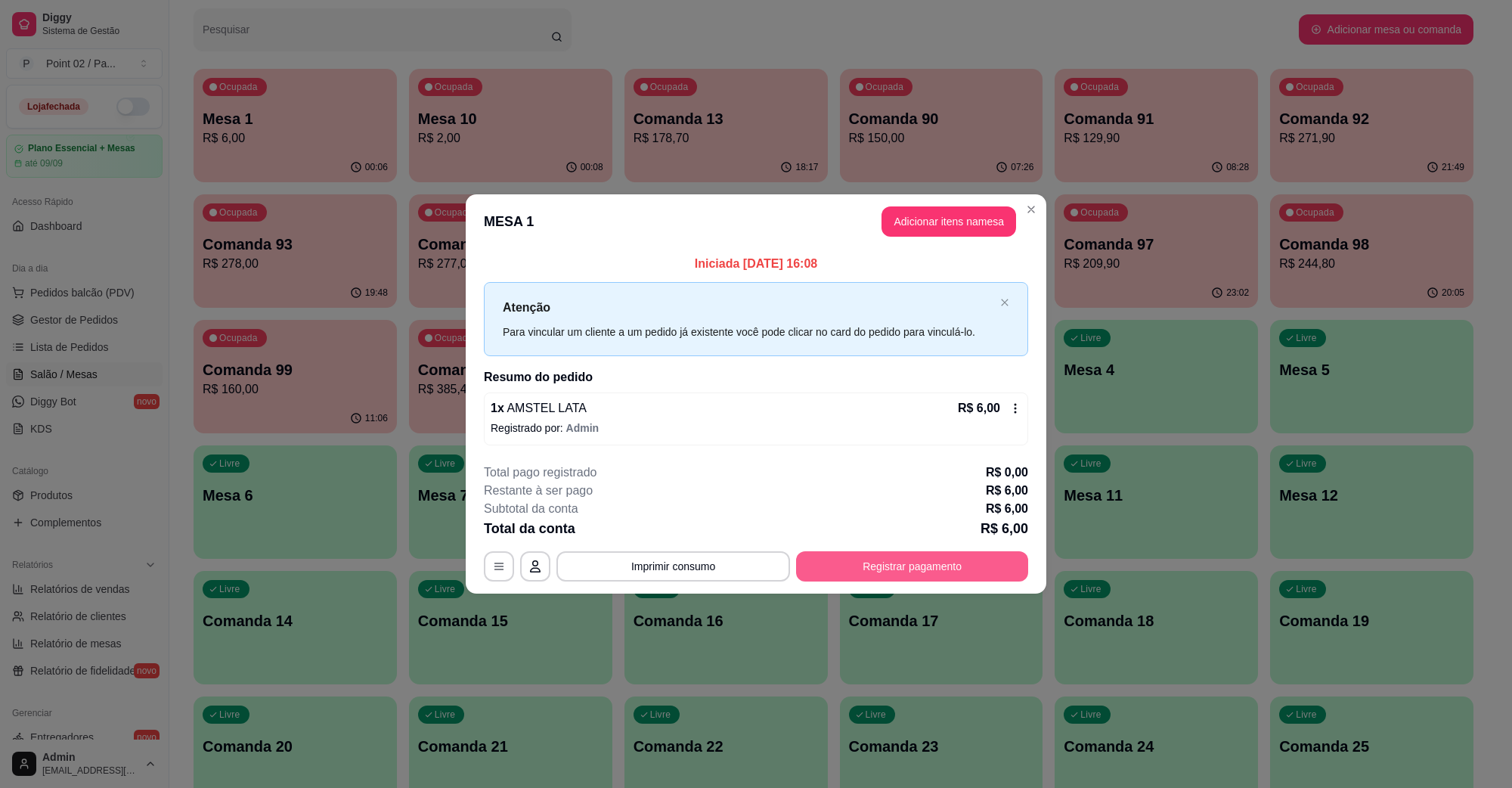
click at [980, 558] on button "Registrar pagamento" at bounding box center [912, 566] width 232 height 31
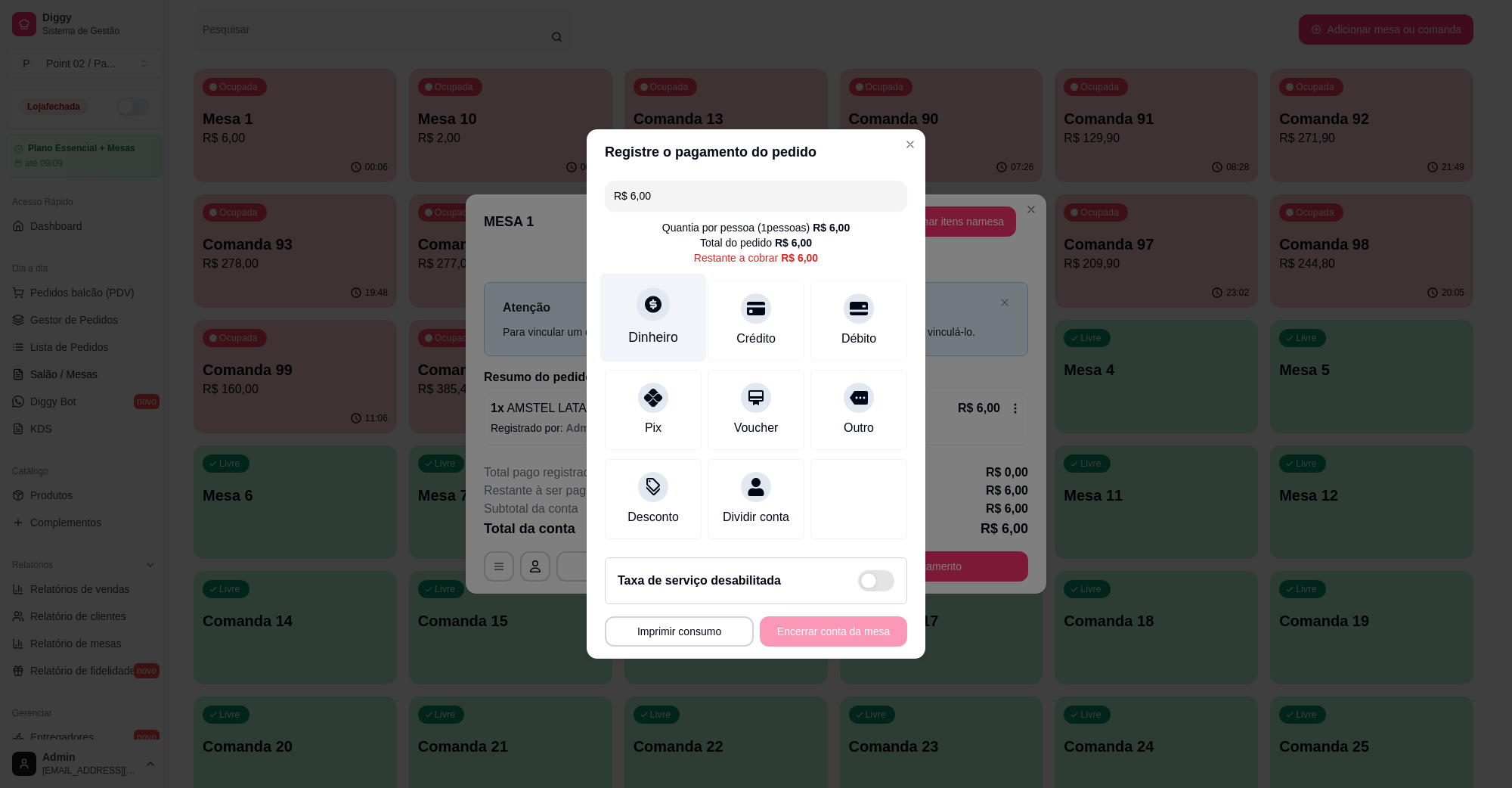
click at [656, 296] on icon at bounding box center [653, 304] width 17 height 17
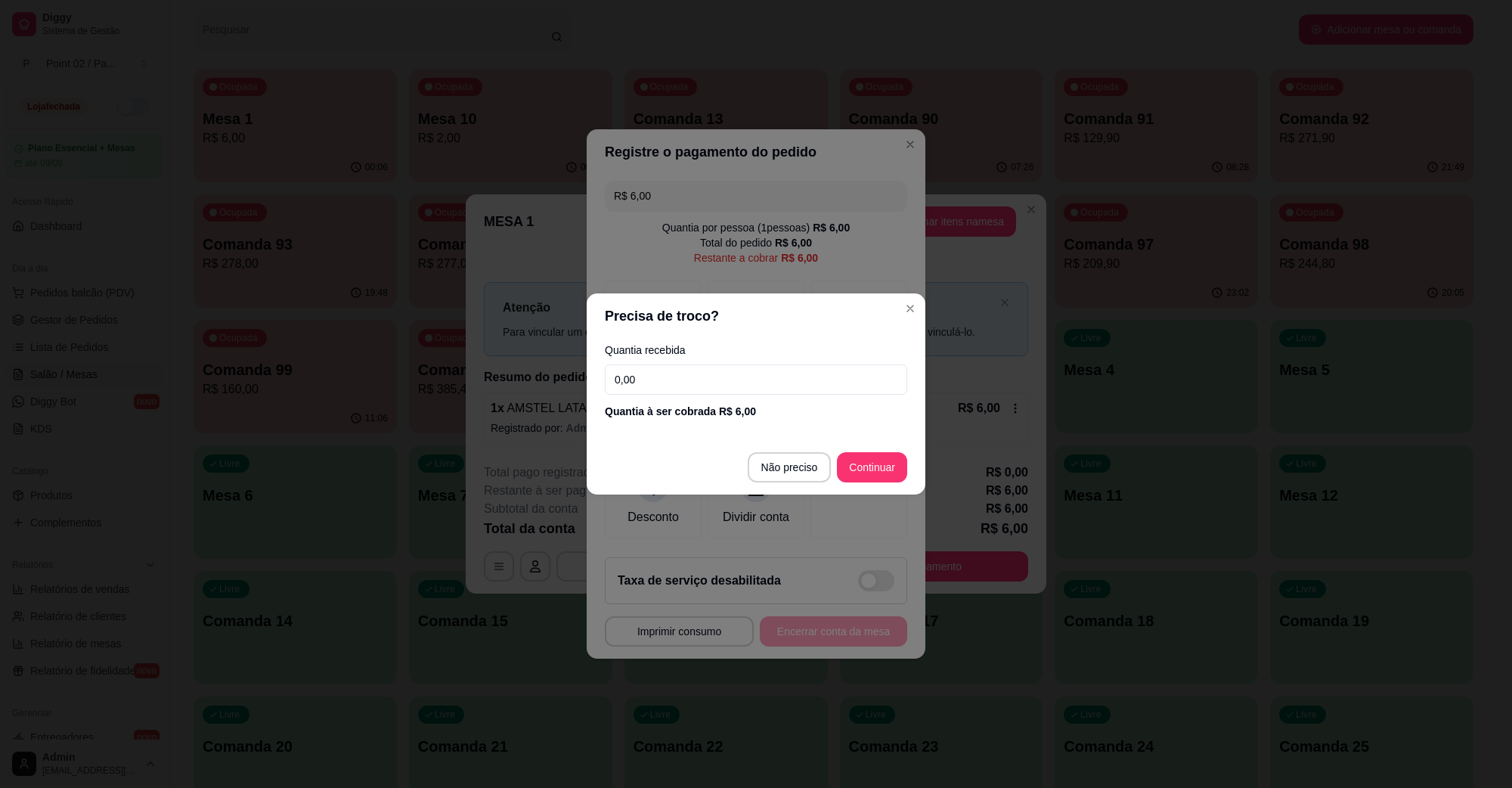
click at [782, 449] on footer "Não preciso Continuar" at bounding box center [756, 466] width 339 height 54
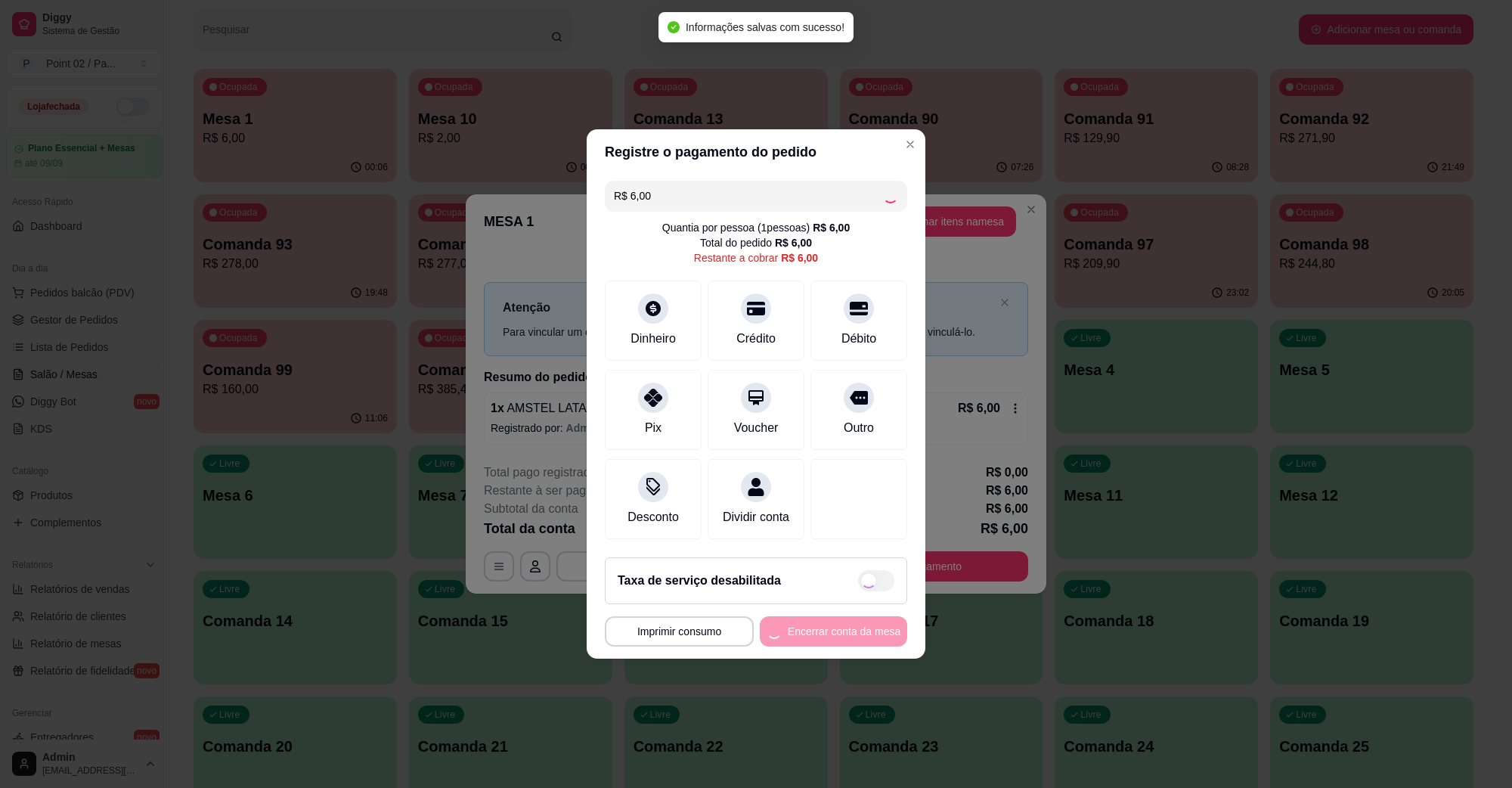
type input "R$ 0,00"
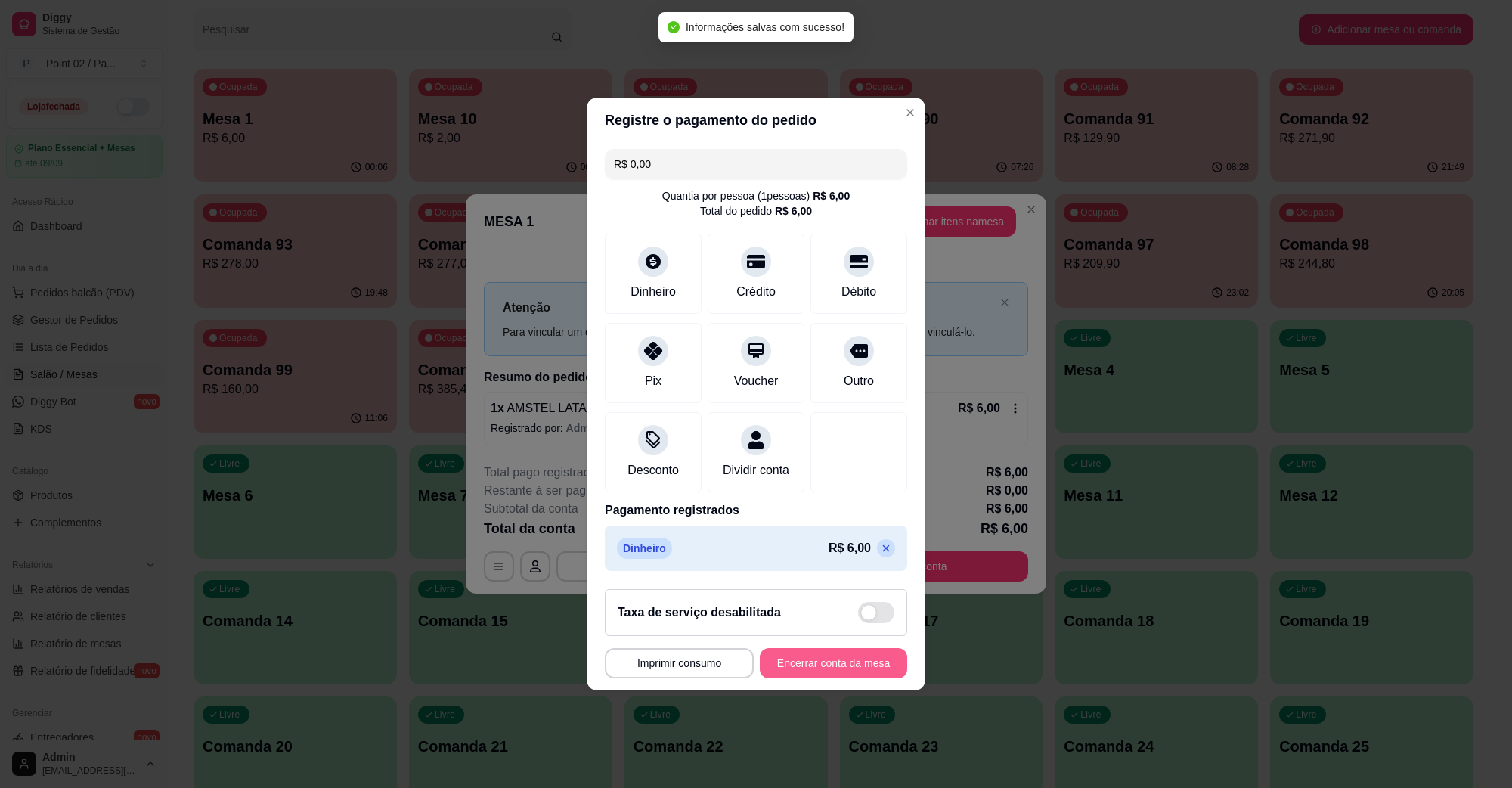
click at [840, 663] on button "Encerrar conta da mesa" at bounding box center [834, 663] width 148 height 31
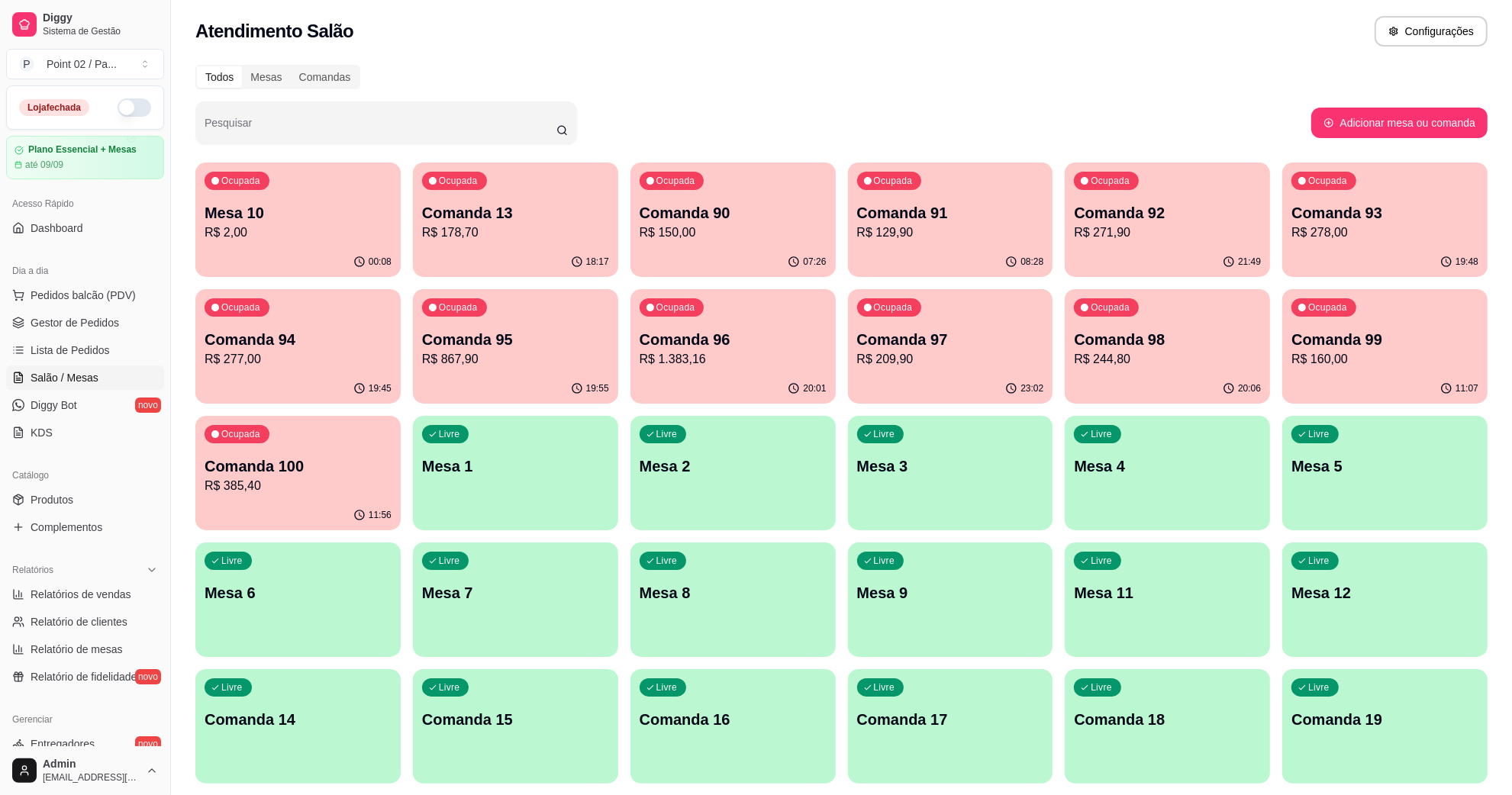
scroll to position [0, 0]
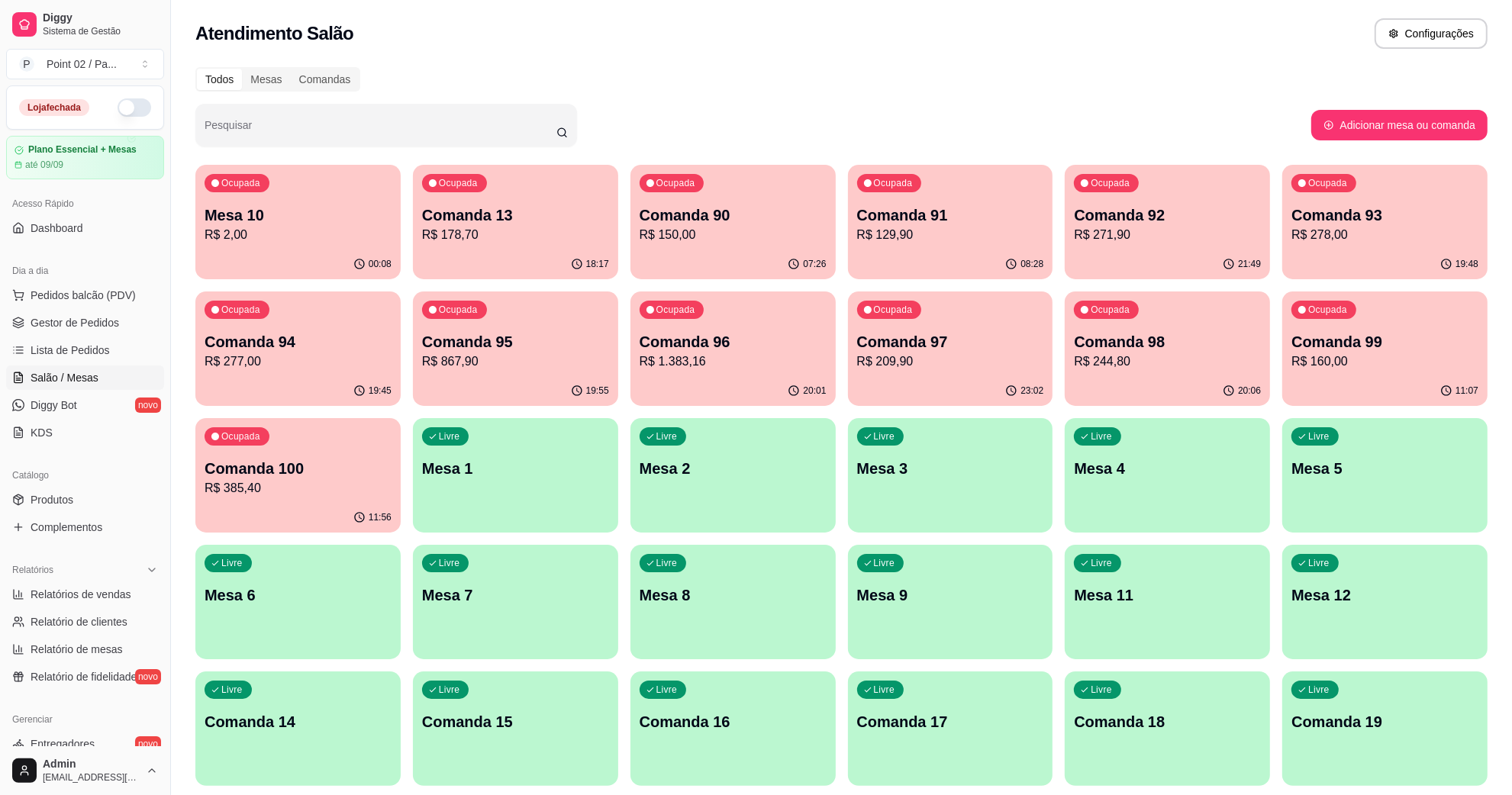
click at [539, 81] on div "Todos Mesas Comandas" at bounding box center [841, 79] width 1292 height 24
click at [502, 258] on div "18:17" at bounding box center [515, 263] width 199 height 29
click at [170, 638] on button "Toggle Sidebar" at bounding box center [170, 398] width 12 height 795
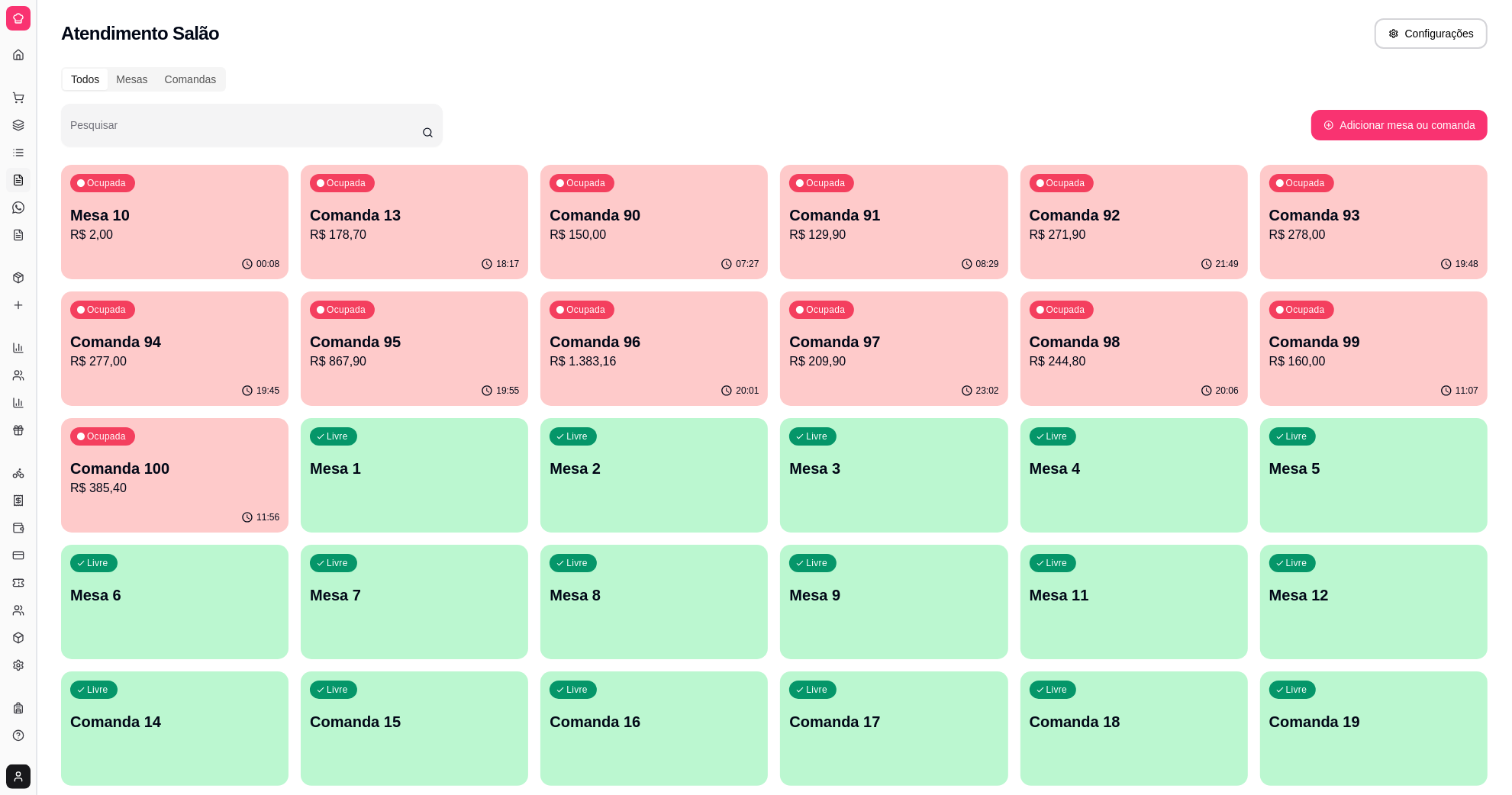
click at [35, 237] on button "Toggle Sidebar" at bounding box center [36, 398] width 12 height 795
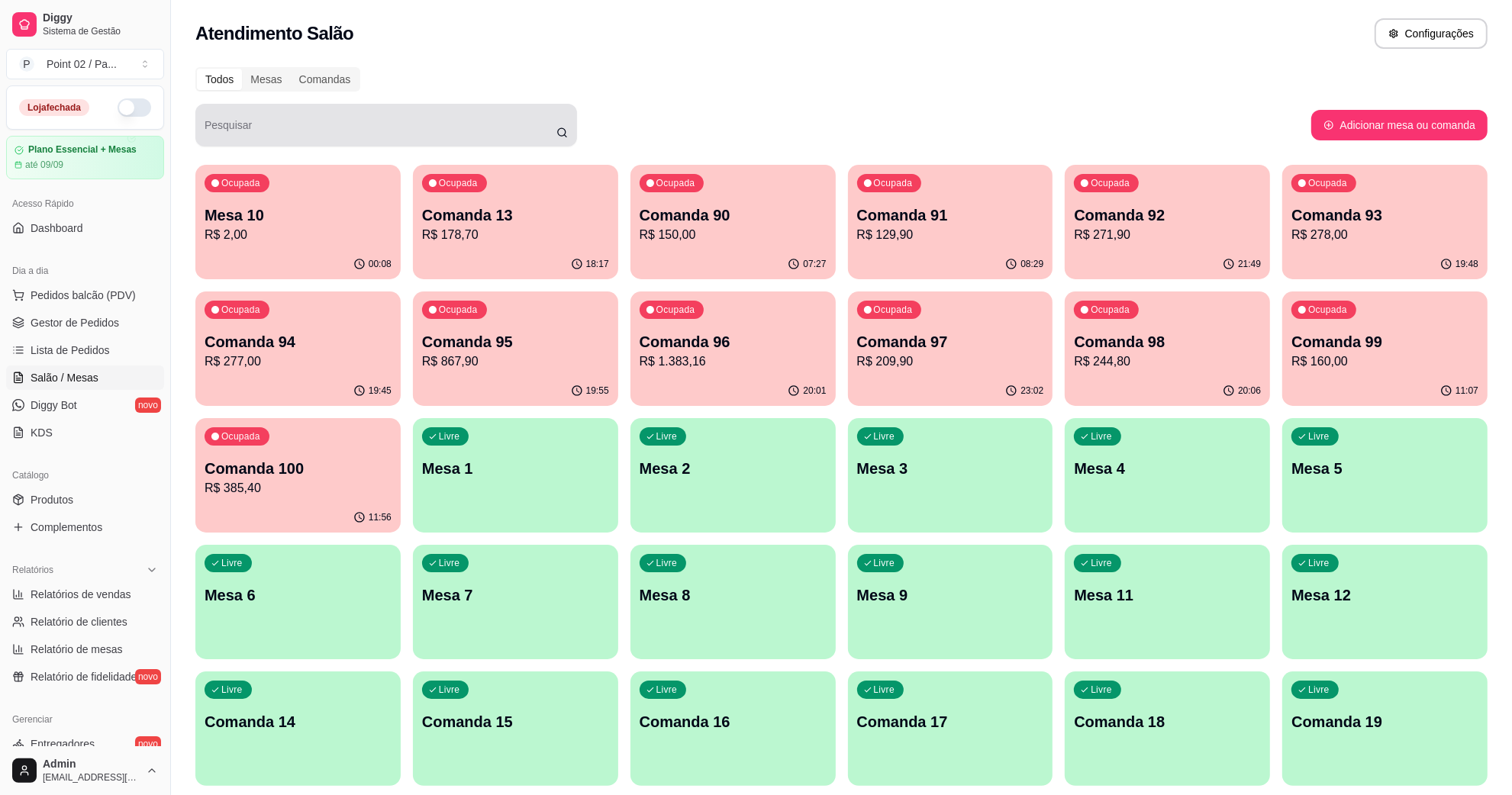
click at [558, 112] on div at bounding box center [387, 125] width 364 height 31
click at [649, 108] on div "Pesquisar" at bounding box center [754, 125] width 1116 height 43
click at [793, 126] on div "Pesquisar" at bounding box center [754, 125] width 1116 height 43
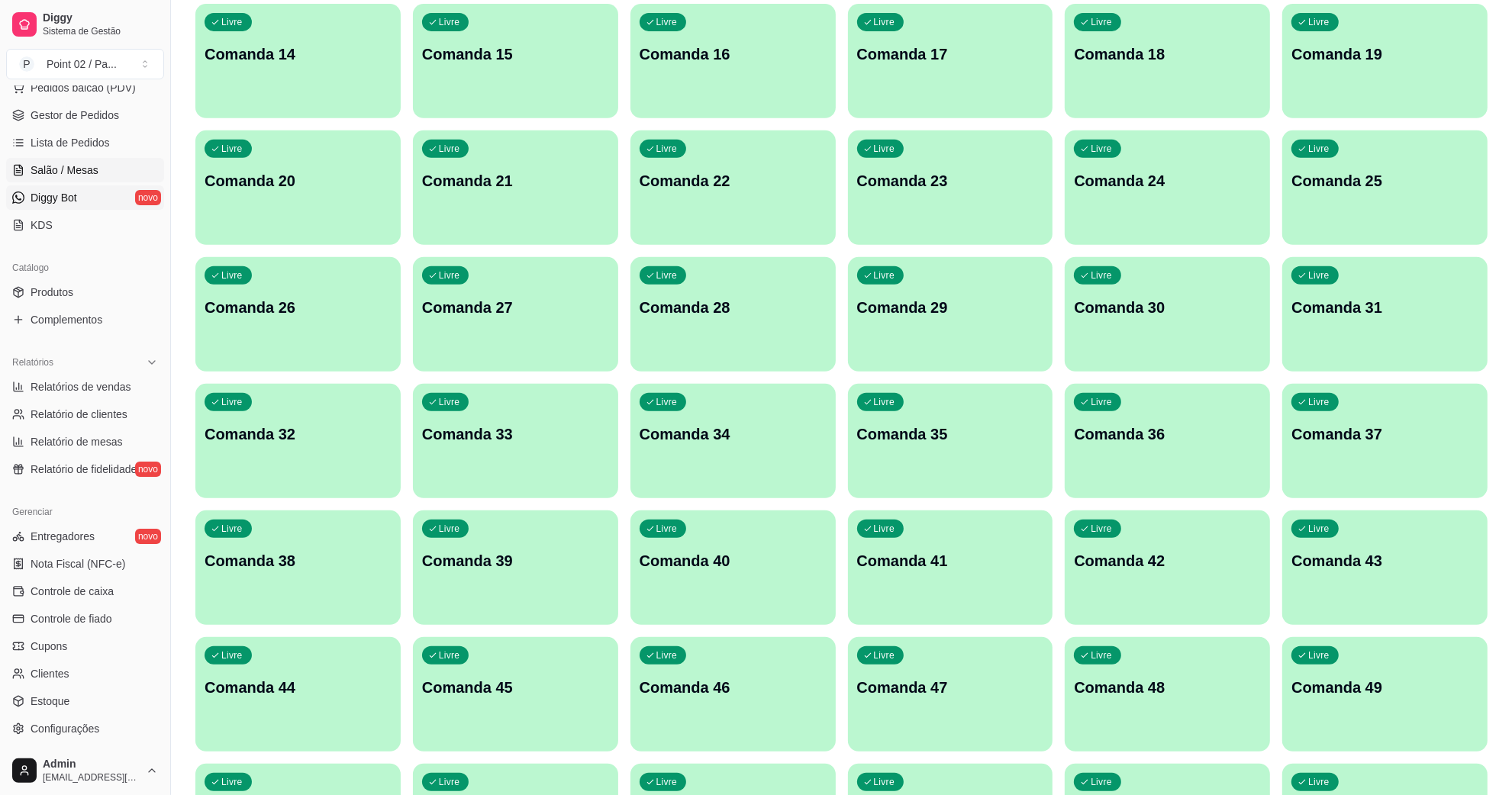
scroll to position [207, 0]
click at [55, 298] on span "Produtos" at bounding box center [52, 293] width 43 height 15
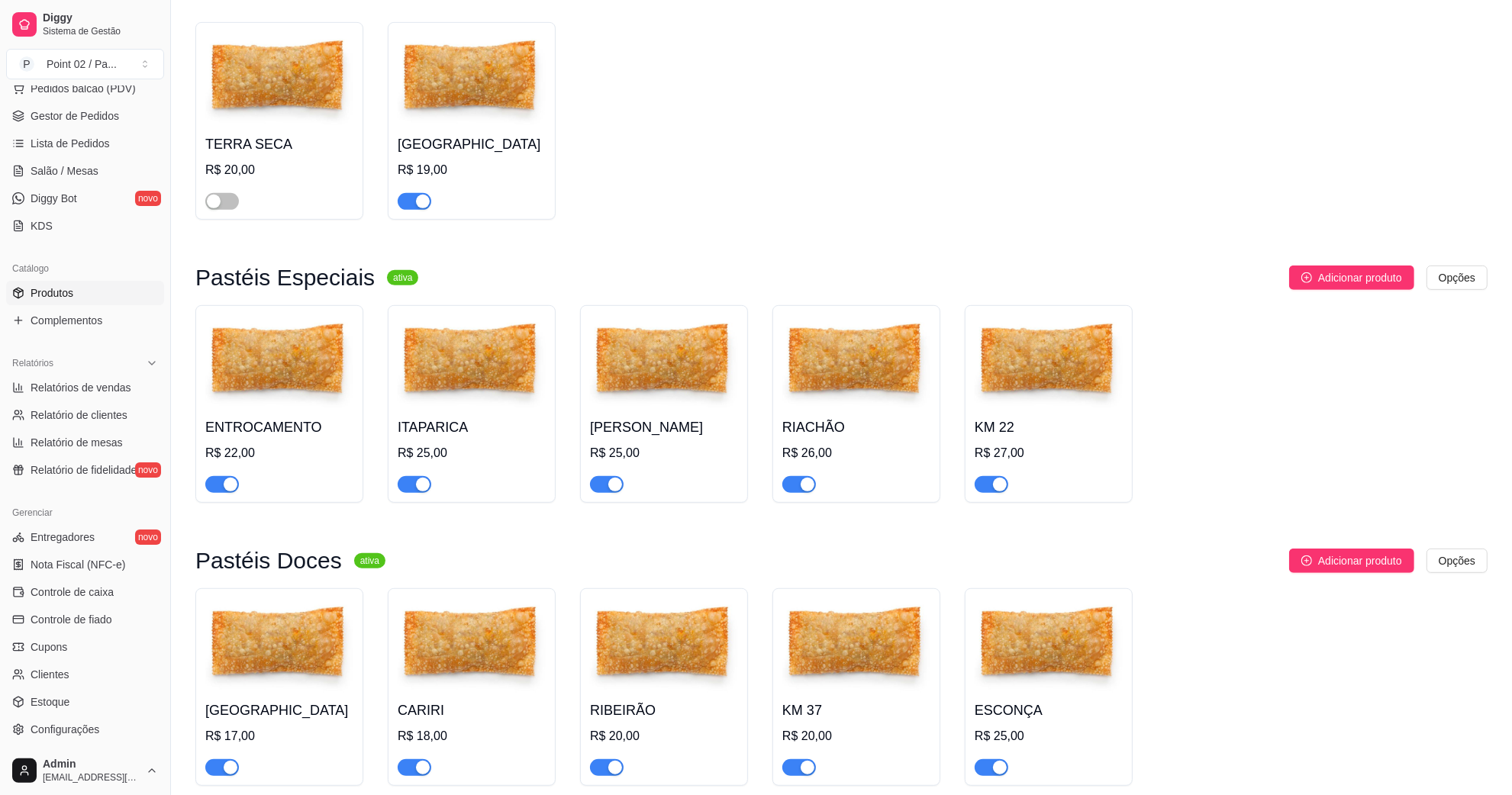
scroll to position [667, 0]
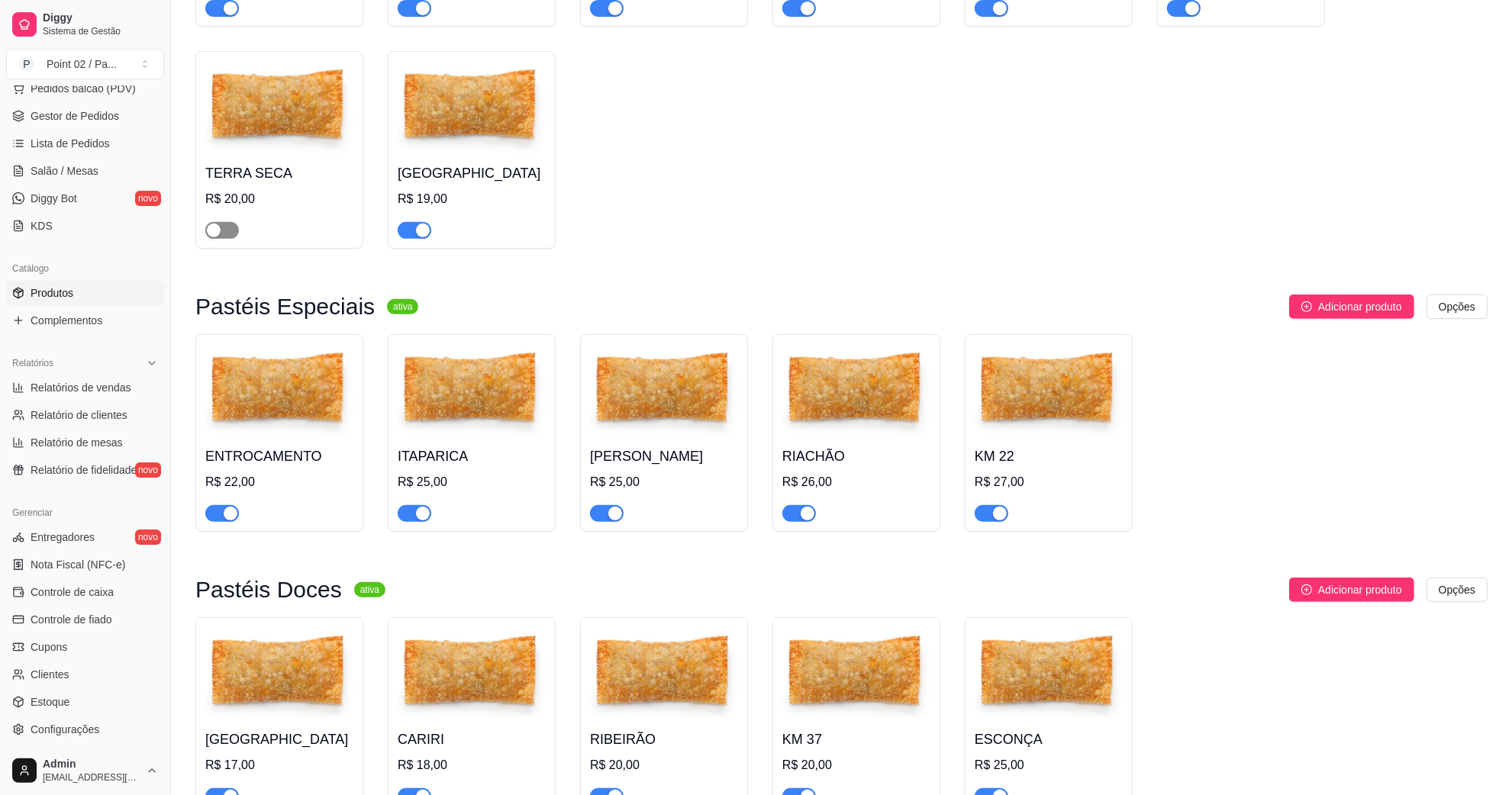
click at [215, 233] on div "button" at bounding box center [214, 231] width 14 height 14
click at [266, 170] on h4 "TERRA SECA" at bounding box center [279, 173] width 148 height 21
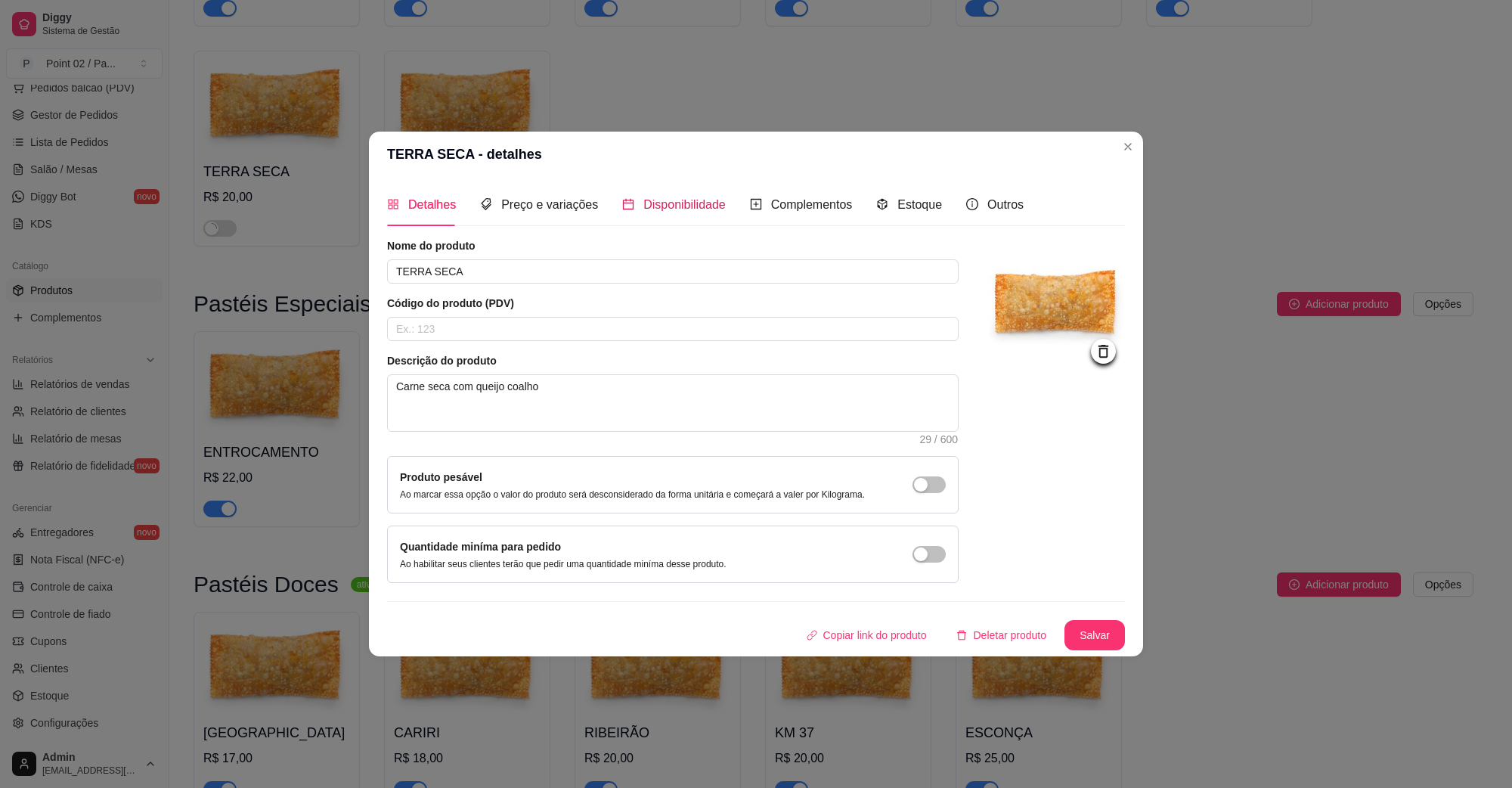
click at [705, 203] on span "Disponibilidade" at bounding box center [684, 204] width 82 height 13
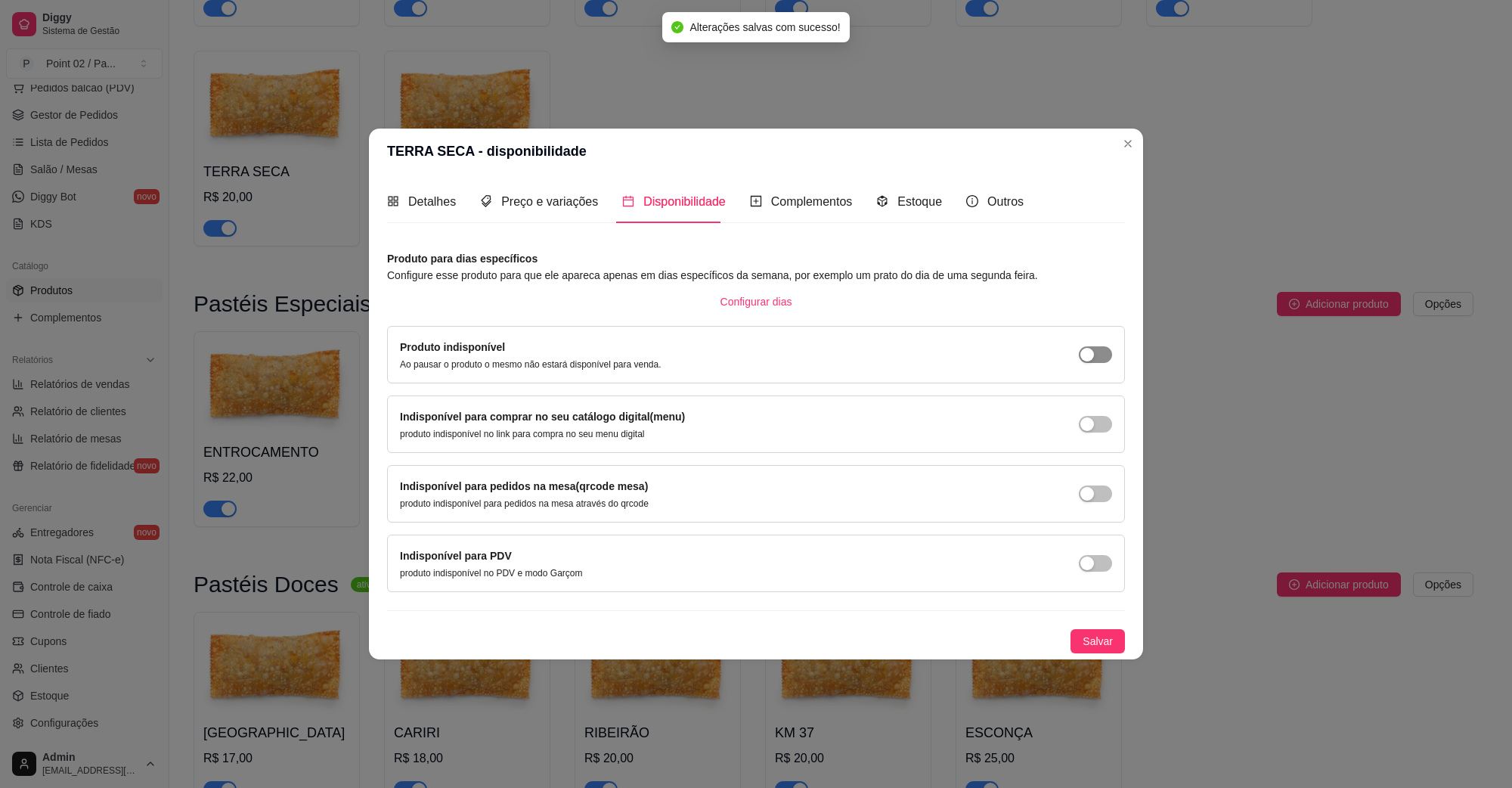
click at [1083, 356] on div "button" at bounding box center [1087, 354] width 14 height 14
click at [1094, 428] on span "button" at bounding box center [1096, 424] width 34 height 17
click at [1093, 491] on div "button" at bounding box center [1087, 494] width 14 height 14
click at [1097, 569] on span "button" at bounding box center [1096, 563] width 34 height 17
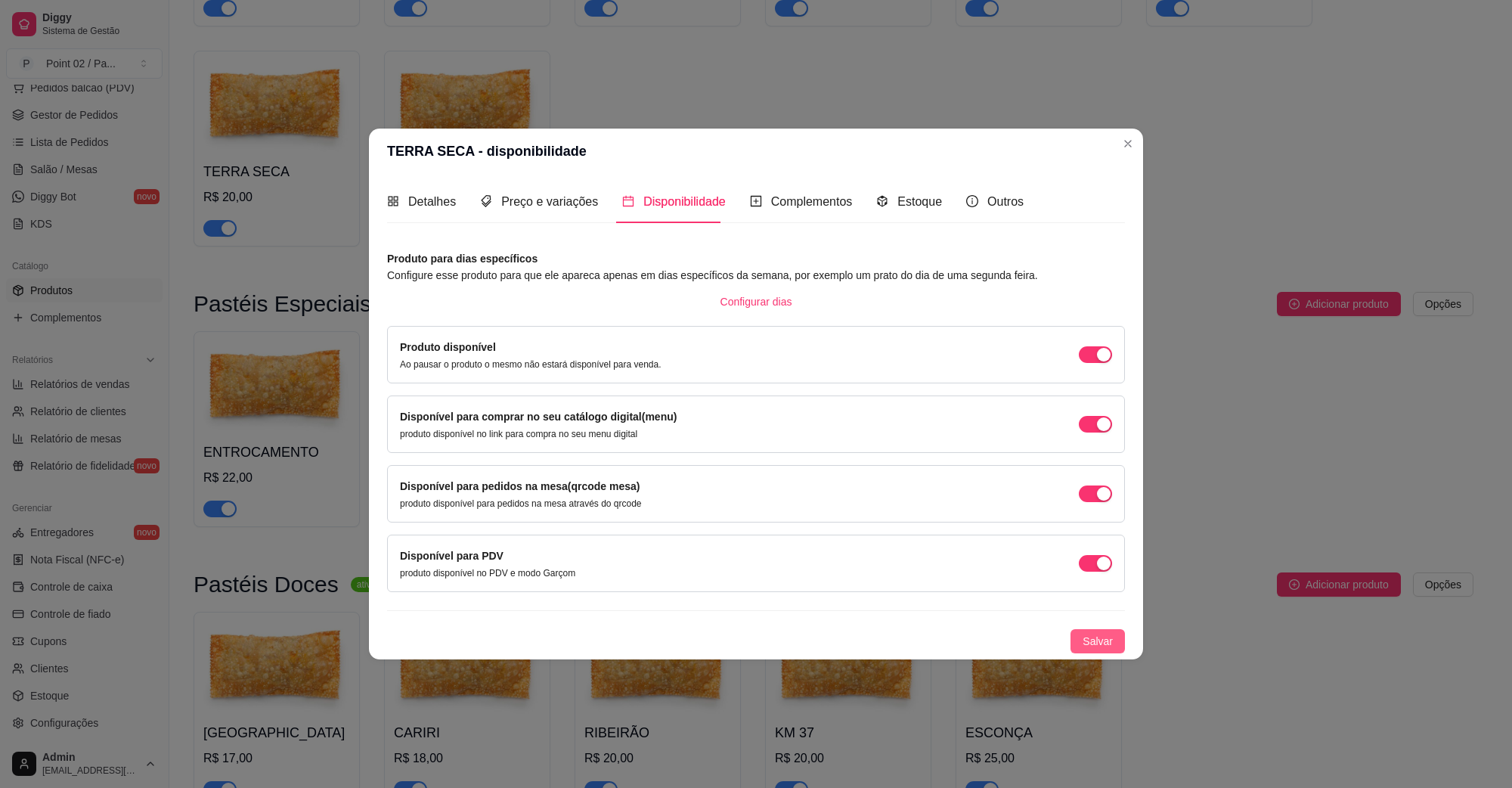
click at [1083, 637] on button "Salvar" at bounding box center [1097, 640] width 54 height 24
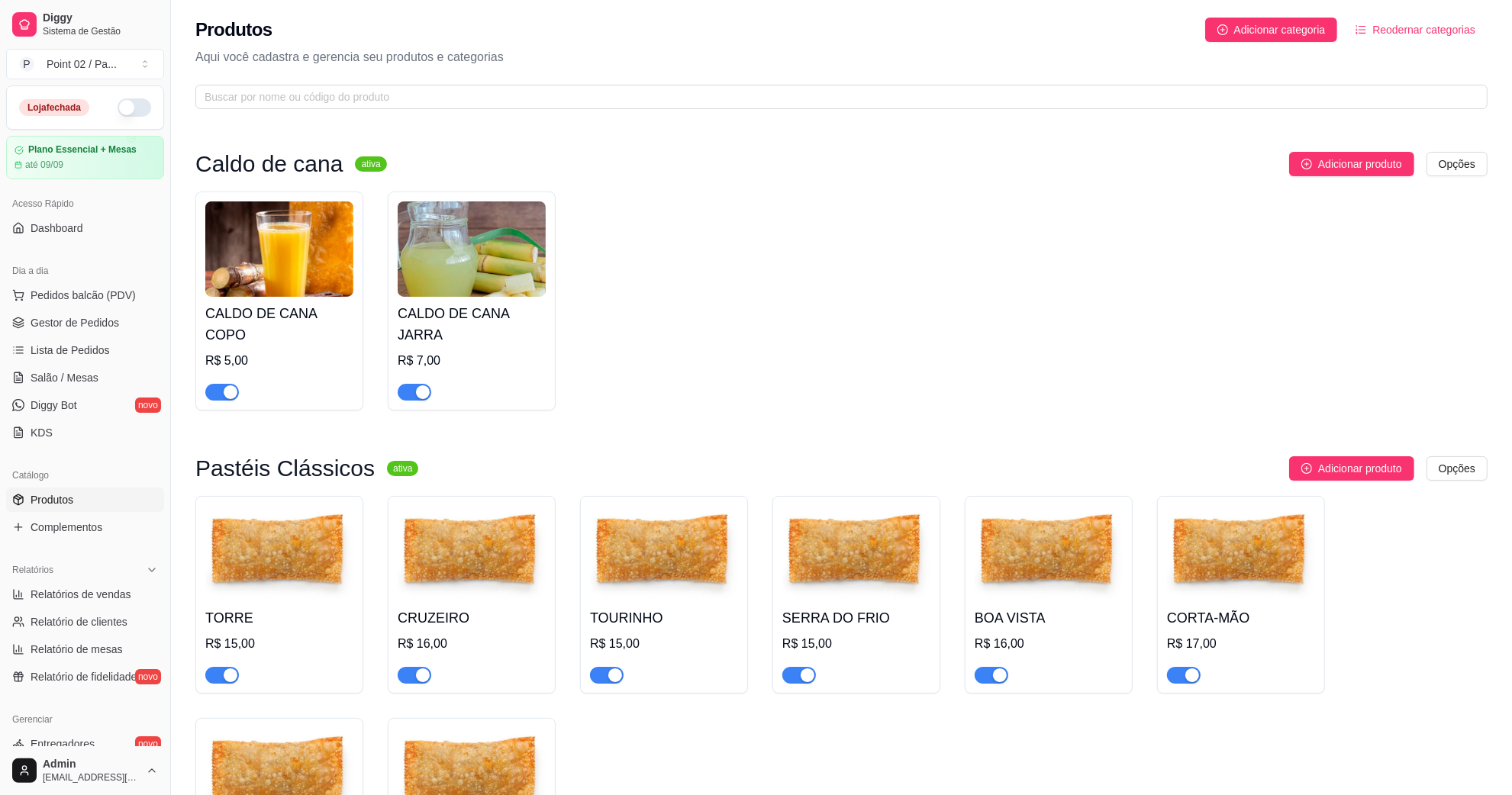
scroll to position [0, 0]
click at [92, 322] on span "Gestor de Pedidos" at bounding box center [75, 322] width 89 height 15
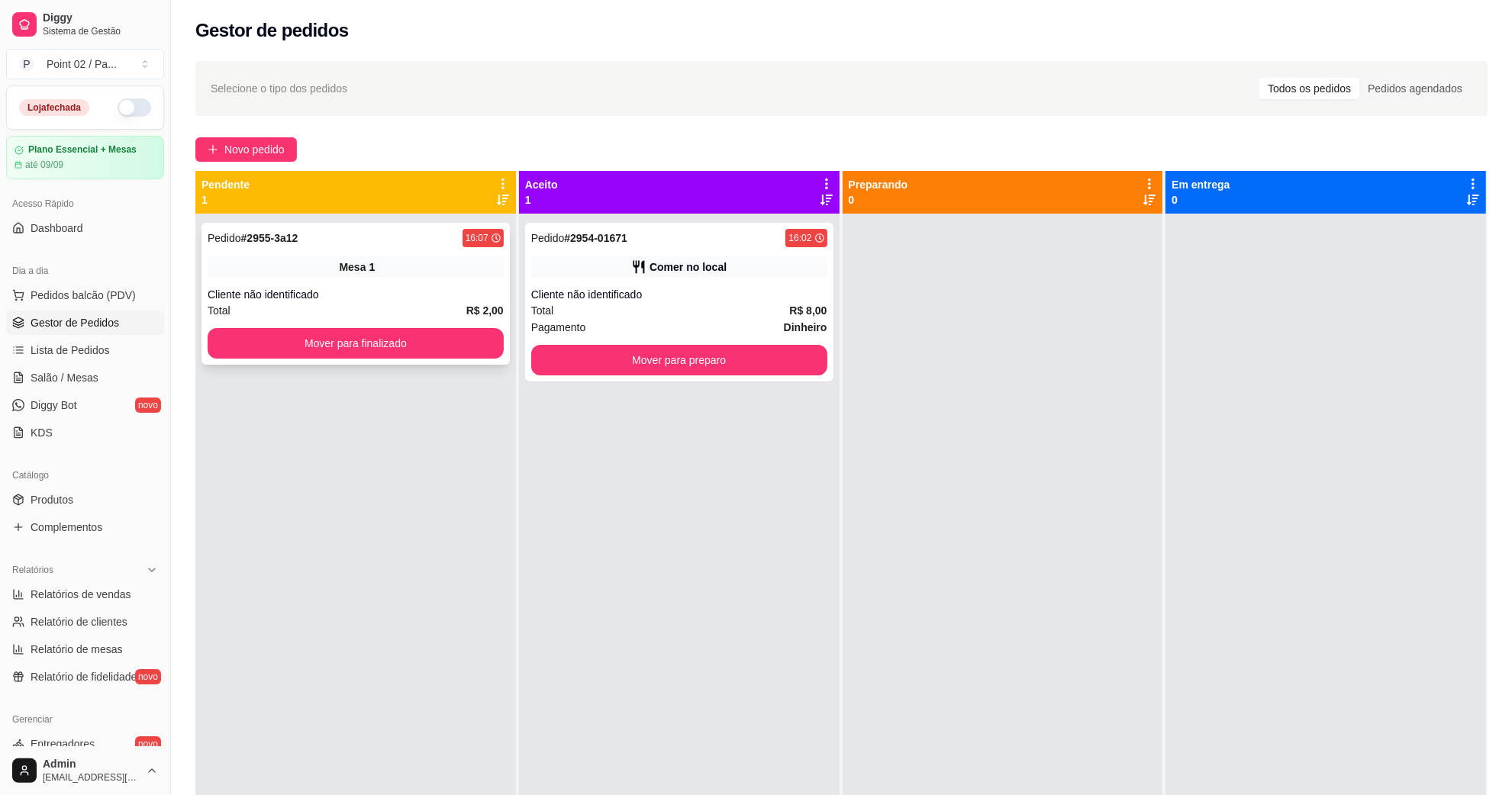
click at [245, 355] on button "Mover para finalizado" at bounding box center [356, 343] width 296 height 31
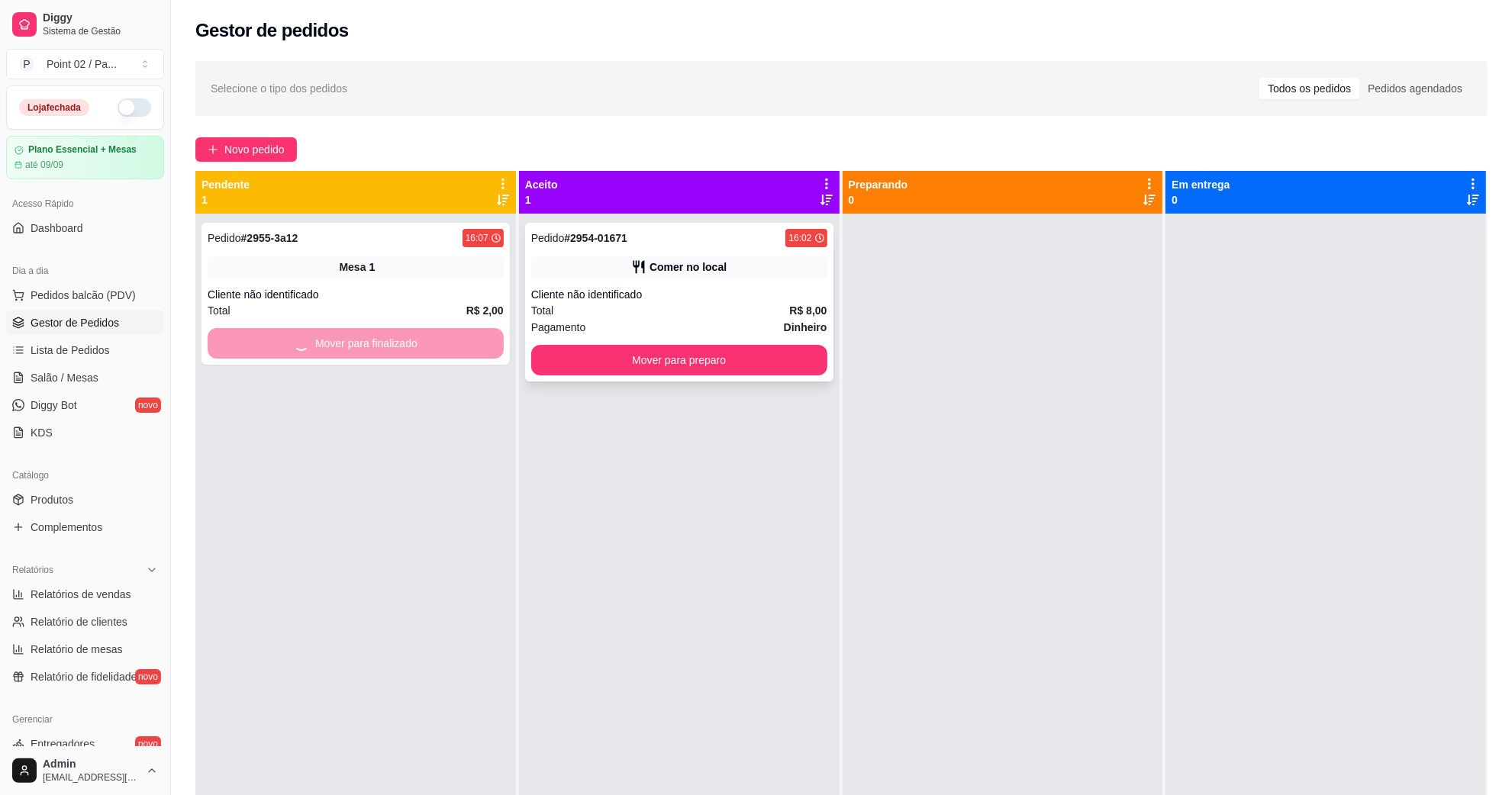
click at [684, 342] on div "Pedido # 2954-01671 16:02 Comer no local Cliente não identificado Total R$ 8,00…" at bounding box center [679, 302] width 309 height 159
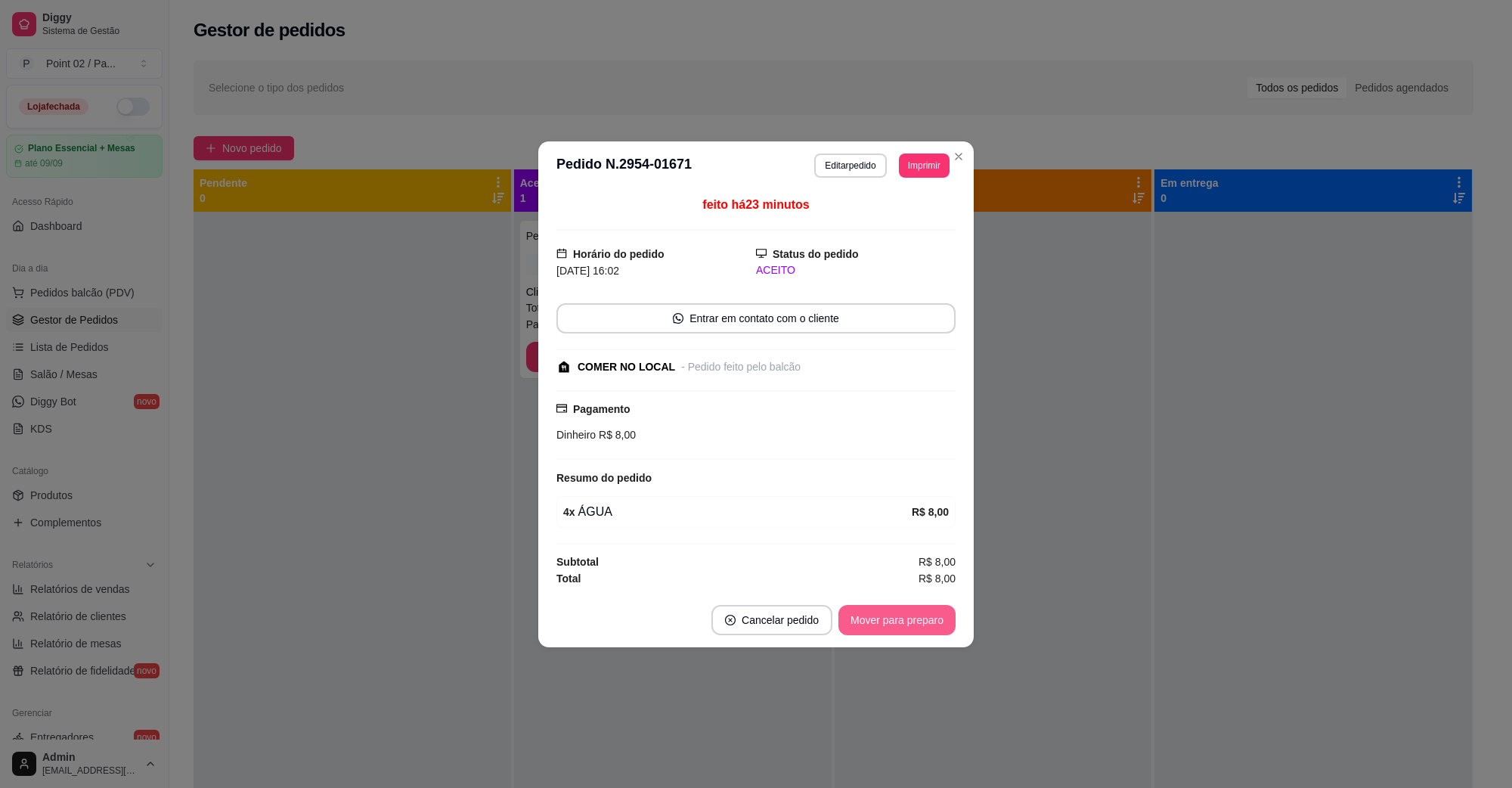
click at [924, 626] on button "Mover para preparo" at bounding box center [897, 620] width 117 height 31
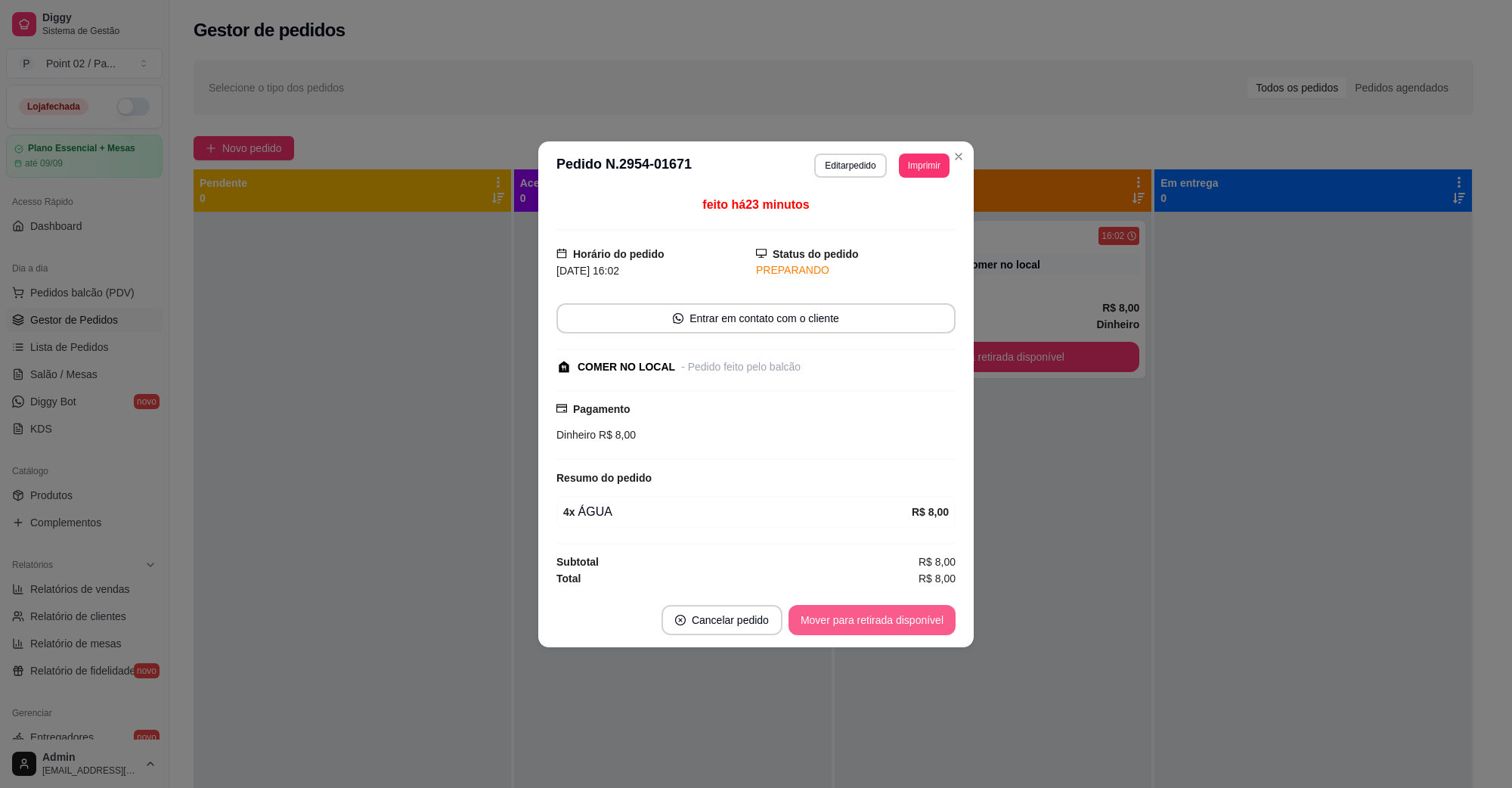
click at [924, 632] on button "Mover para retirada disponível" at bounding box center [872, 620] width 167 height 31
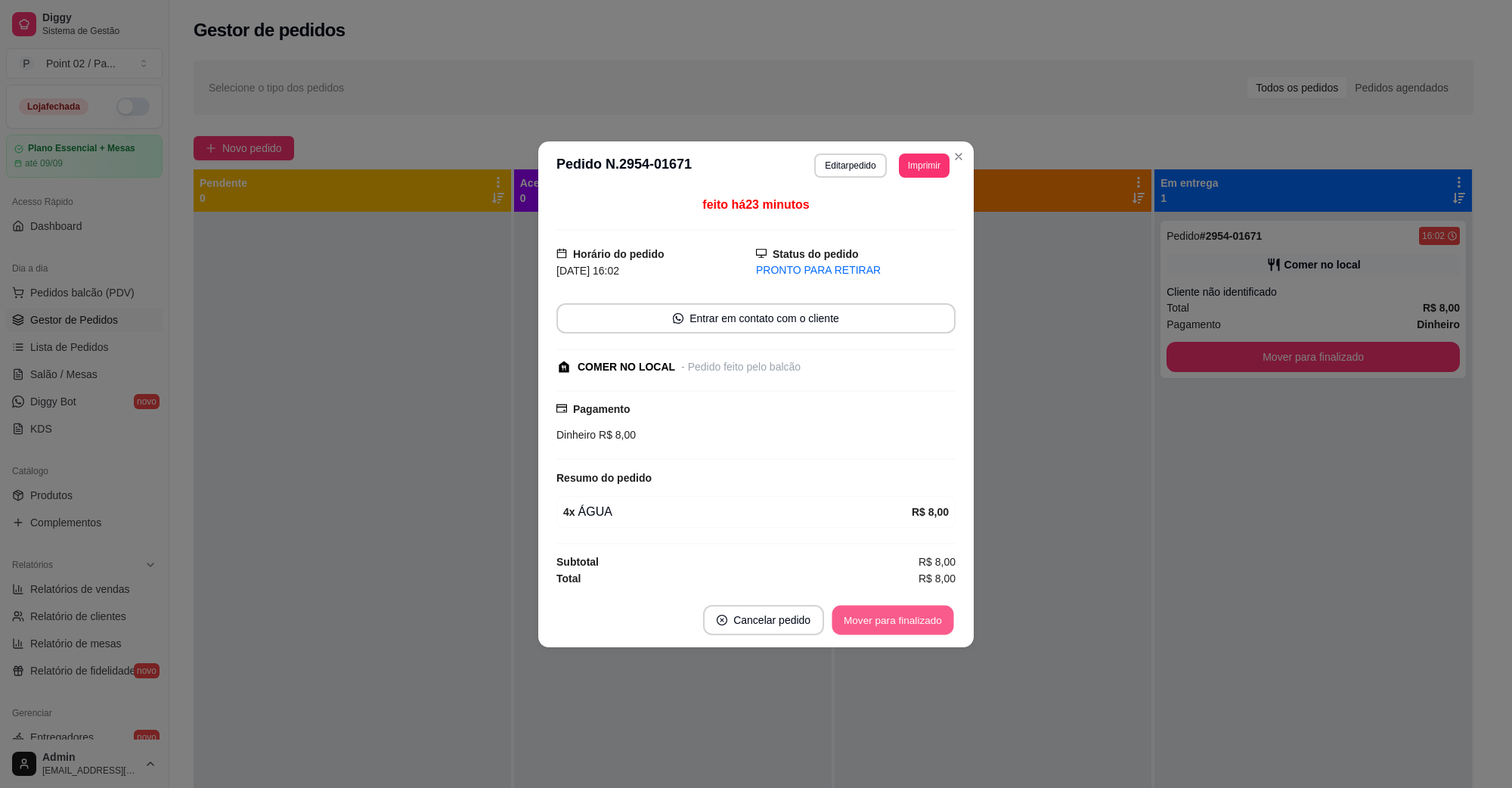
click at [924, 630] on button "Mover para finalizado" at bounding box center [893, 620] width 122 height 30
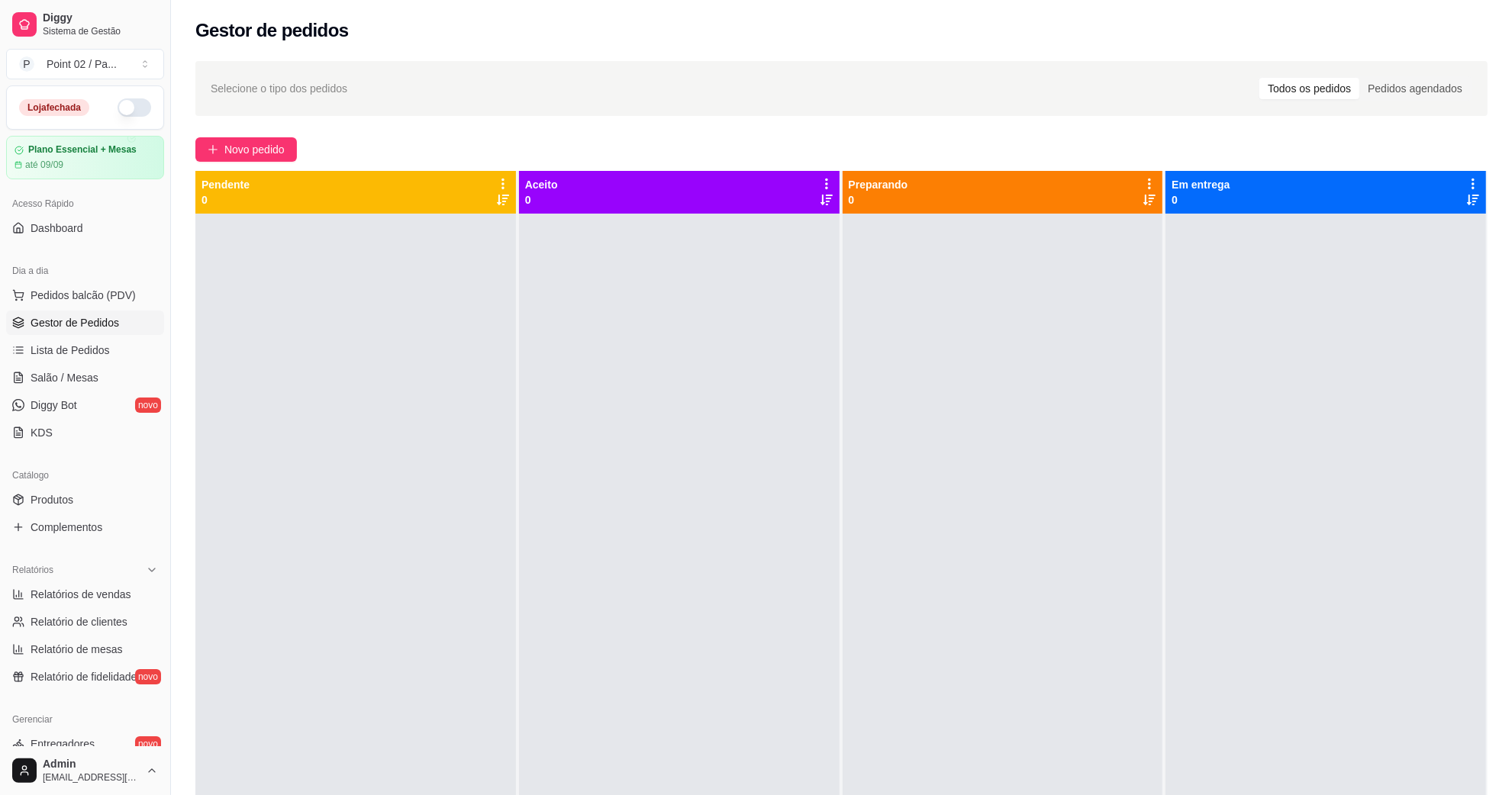
click at [662, 257] on div at bounding box center [679, 611] width 321 height 795
click at [65, 372] on span "Salão / Mesas" at bounding box center [65, 377] width 68 height 15
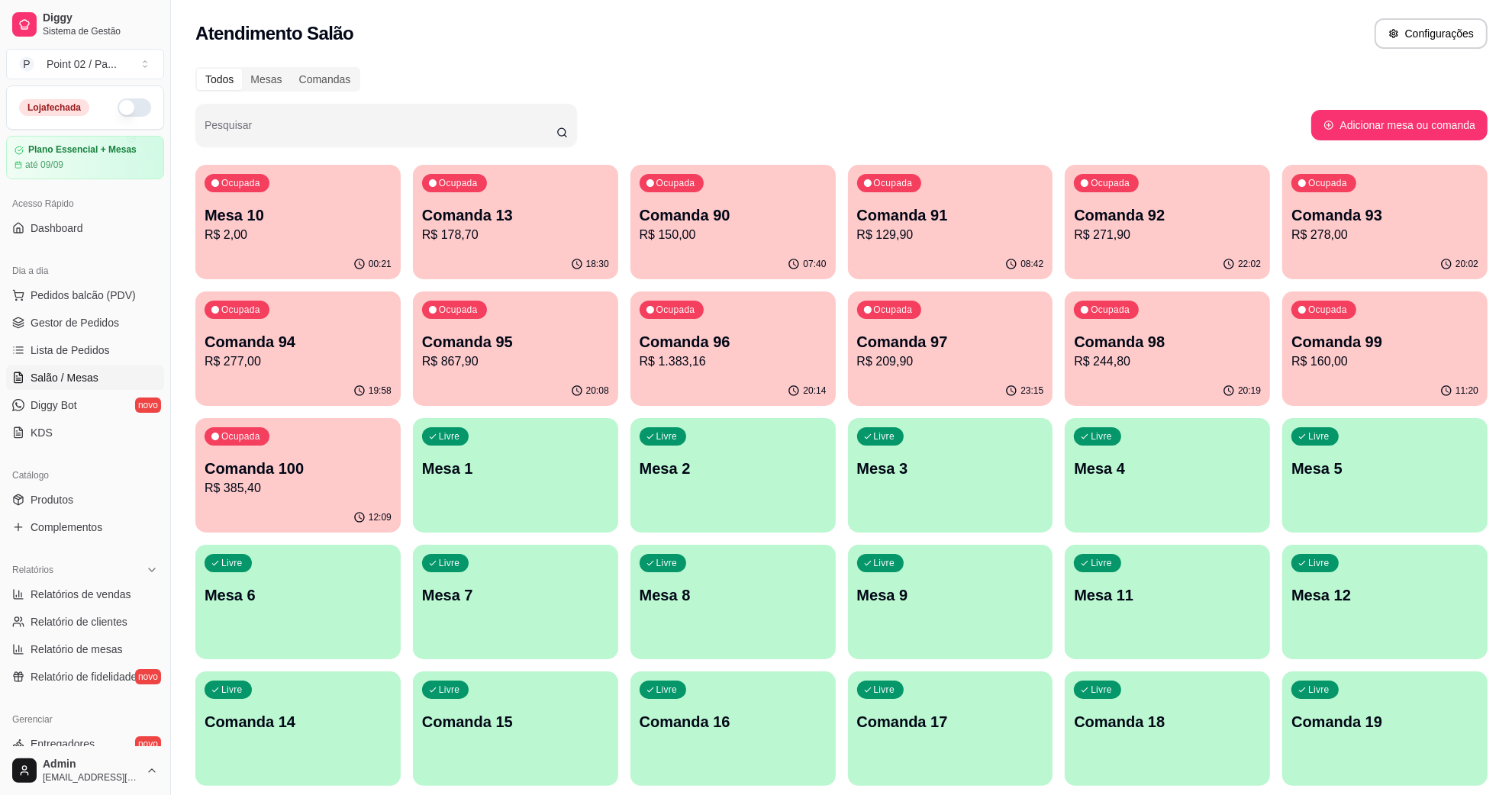
click at [310, 218] on p "Mesa 10" at bounding box center [298, 215] width 187 height 21
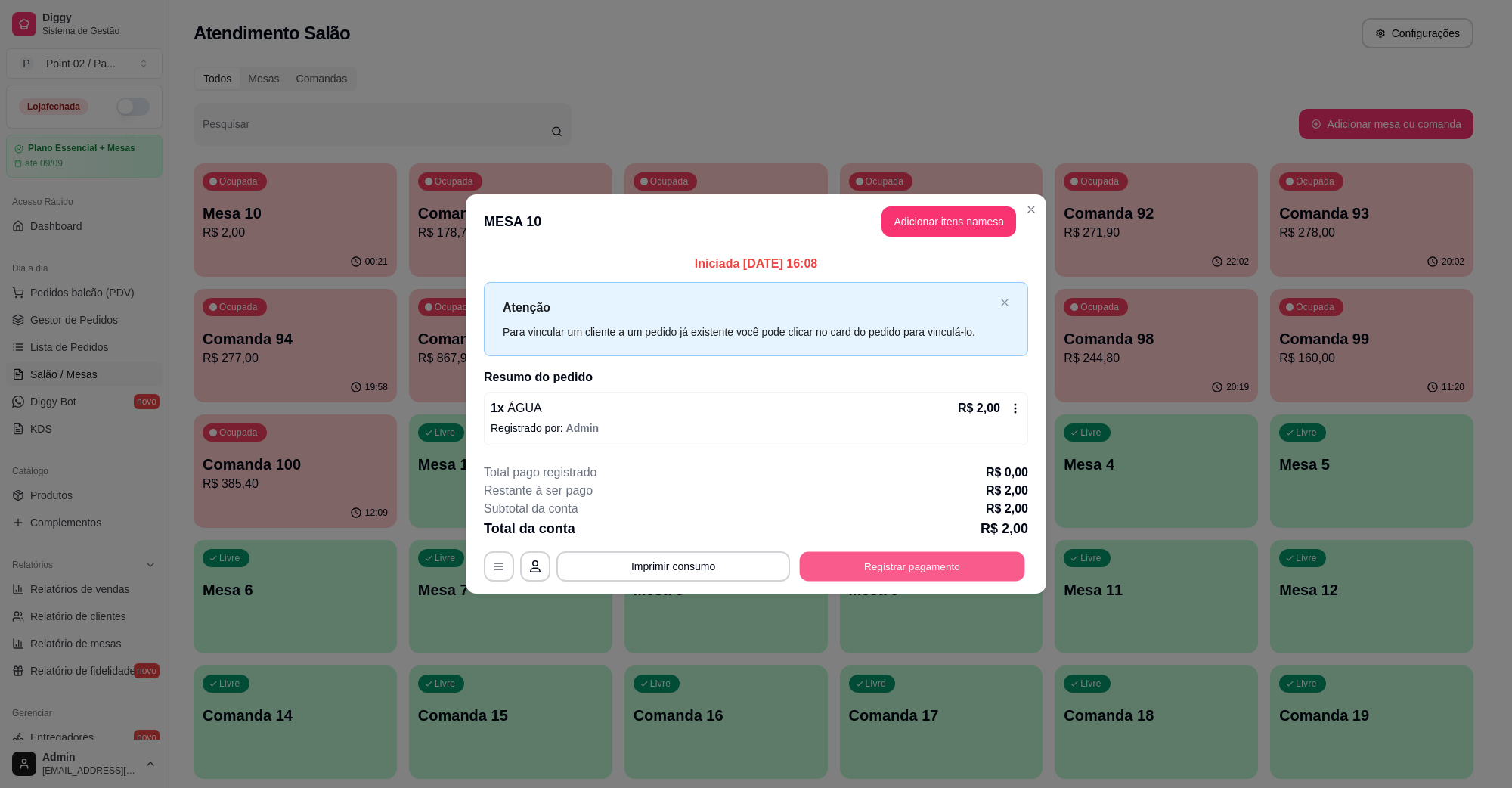
click at [912, 561] on button "Registrar pagamento" at bounding box center [913, 566] width 226 height 30
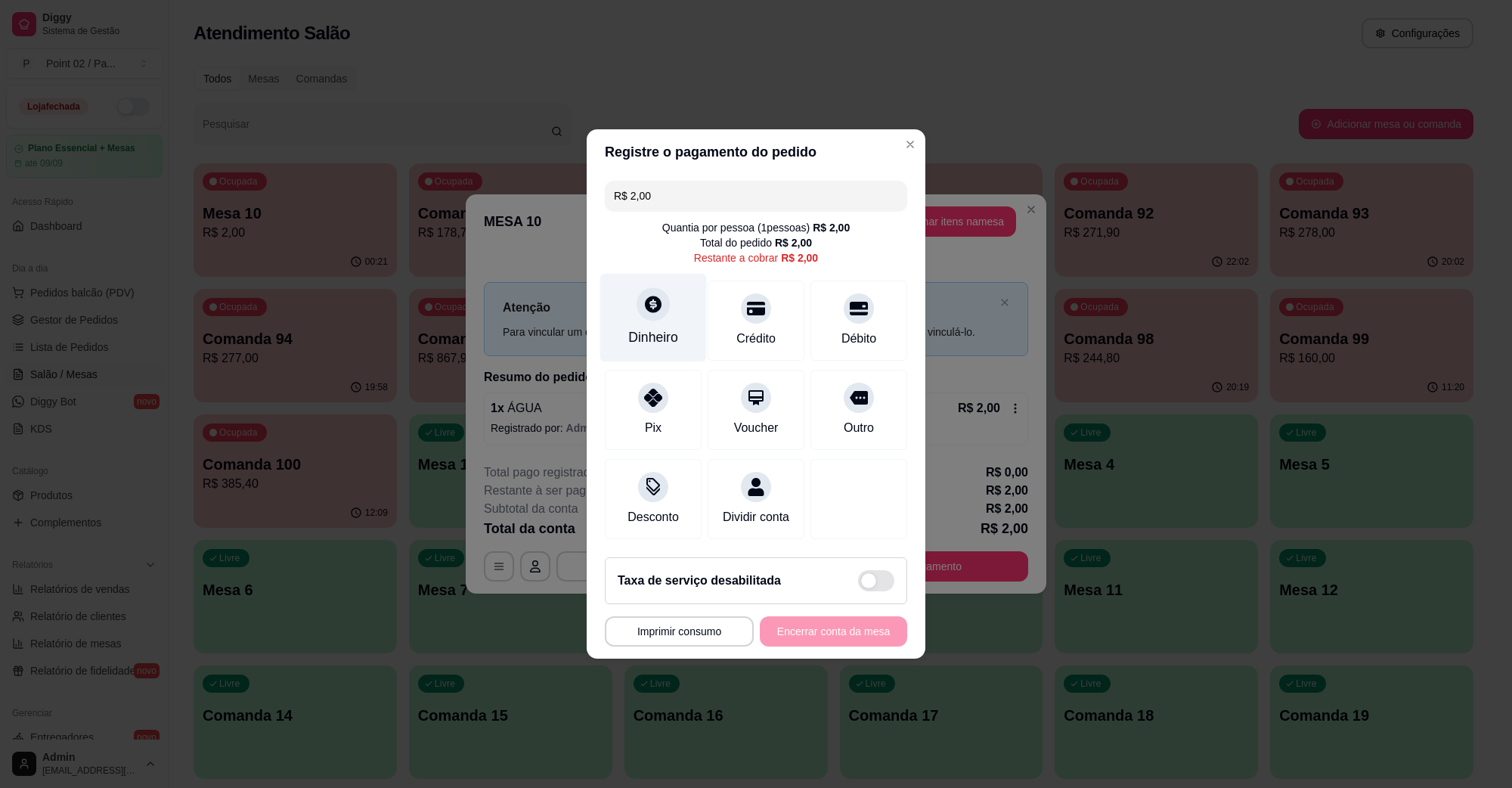
click at [645, 328] on div "Dinheiro" at bounding box center [654, 338] width 50 height 20
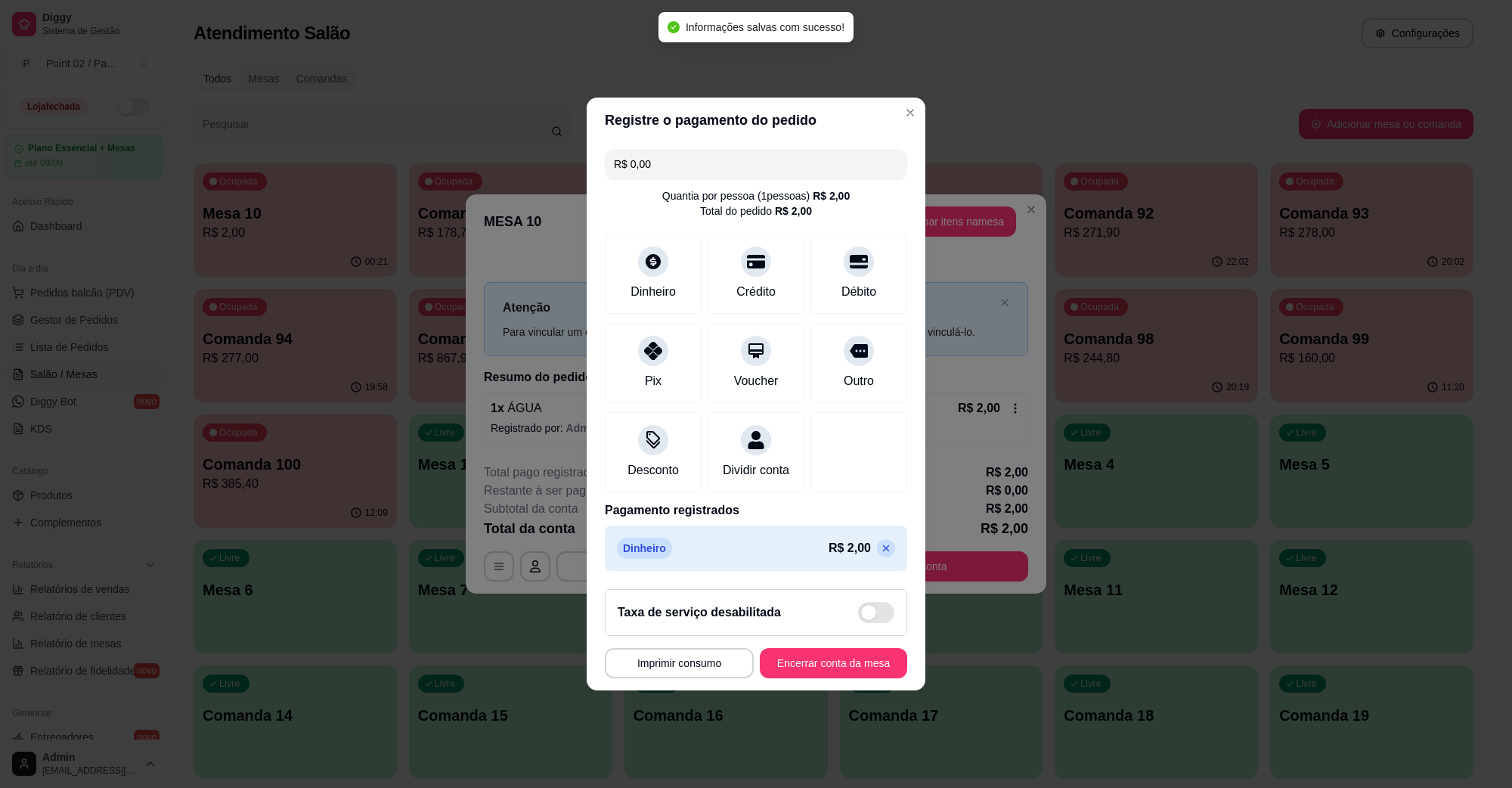
type input "R$ 0,00"
click at [808, 661] on button "Encerrar conta da mesa" at bounding box center [834, 663] width 143 height 30
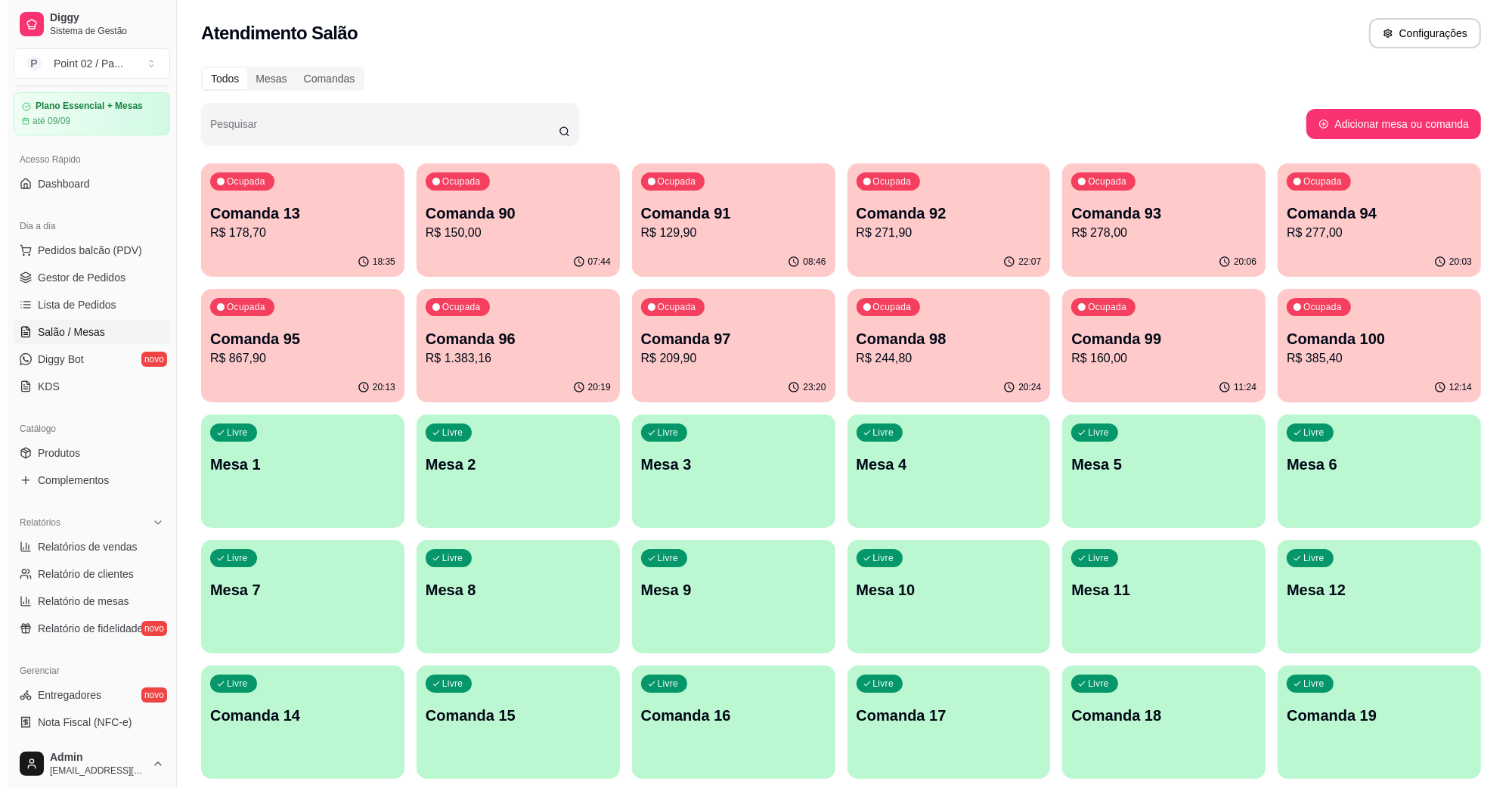
scroll to position [16, 0]
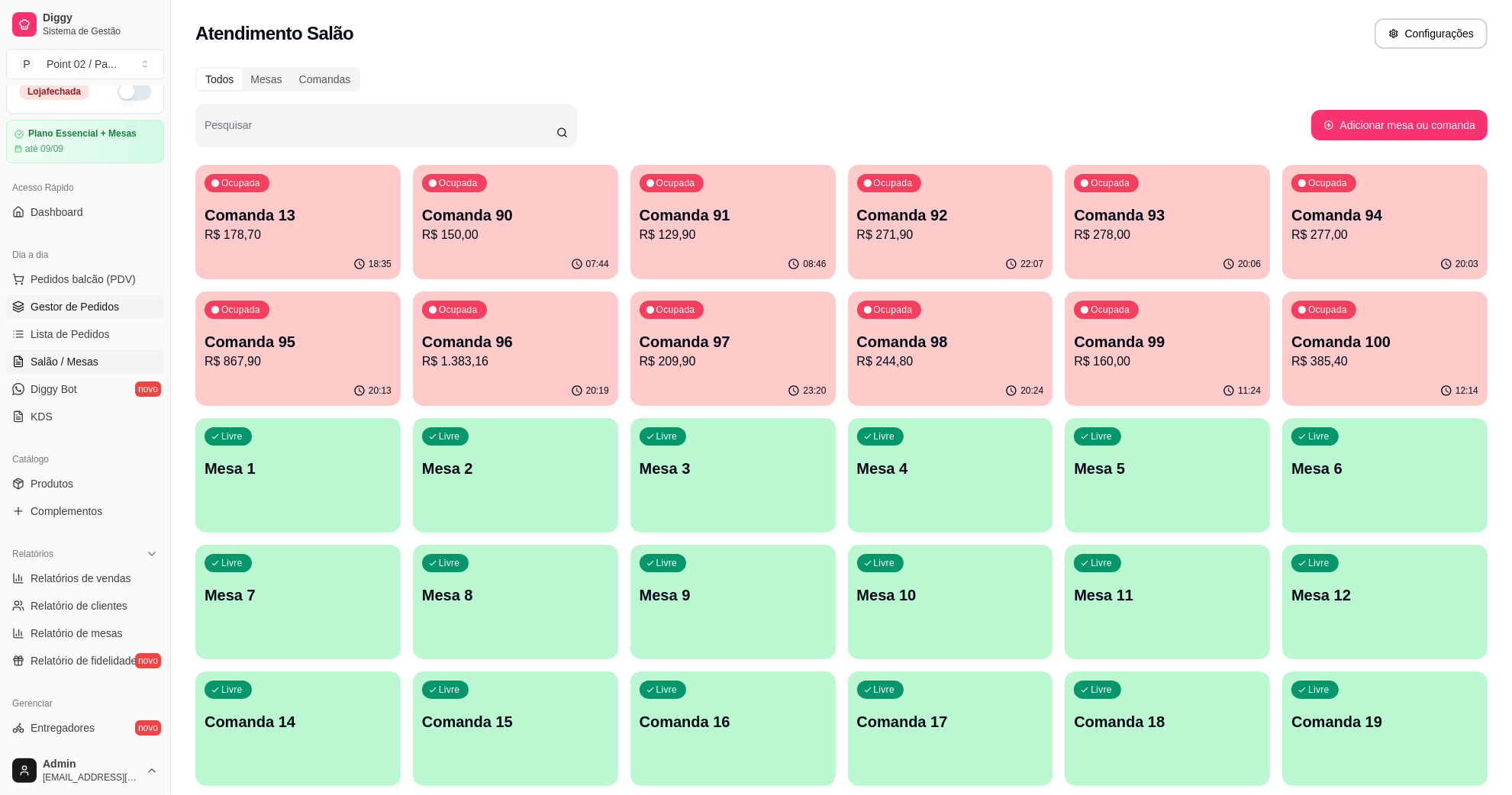
click at [103, 299] on span "Gestor de Pedidos" at bounding box center [75, 306] width 89 height 15
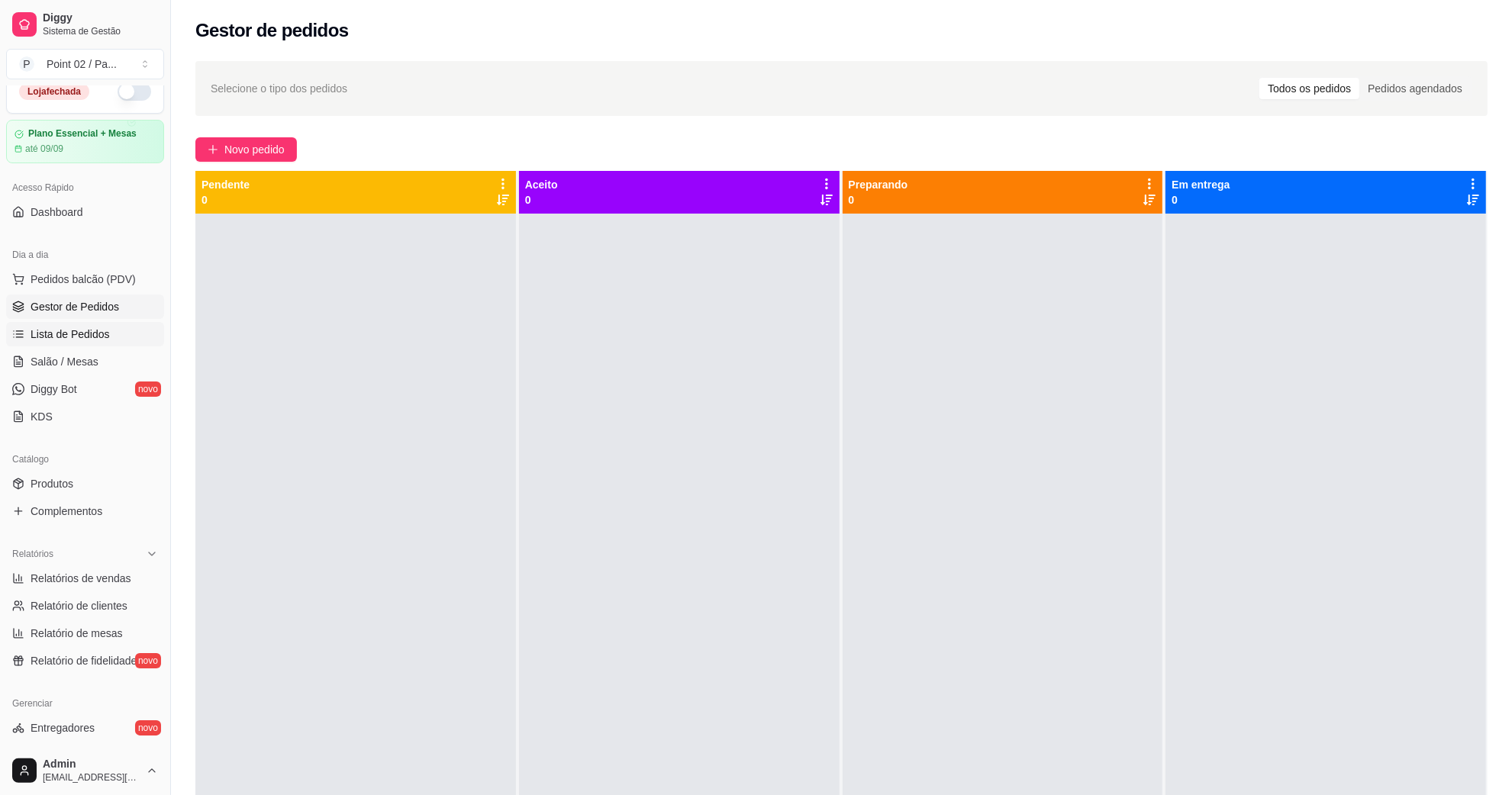
click at [96, 334] on span "Lista de Pedidos" at bounding box center [70, 334] width 79 height 15
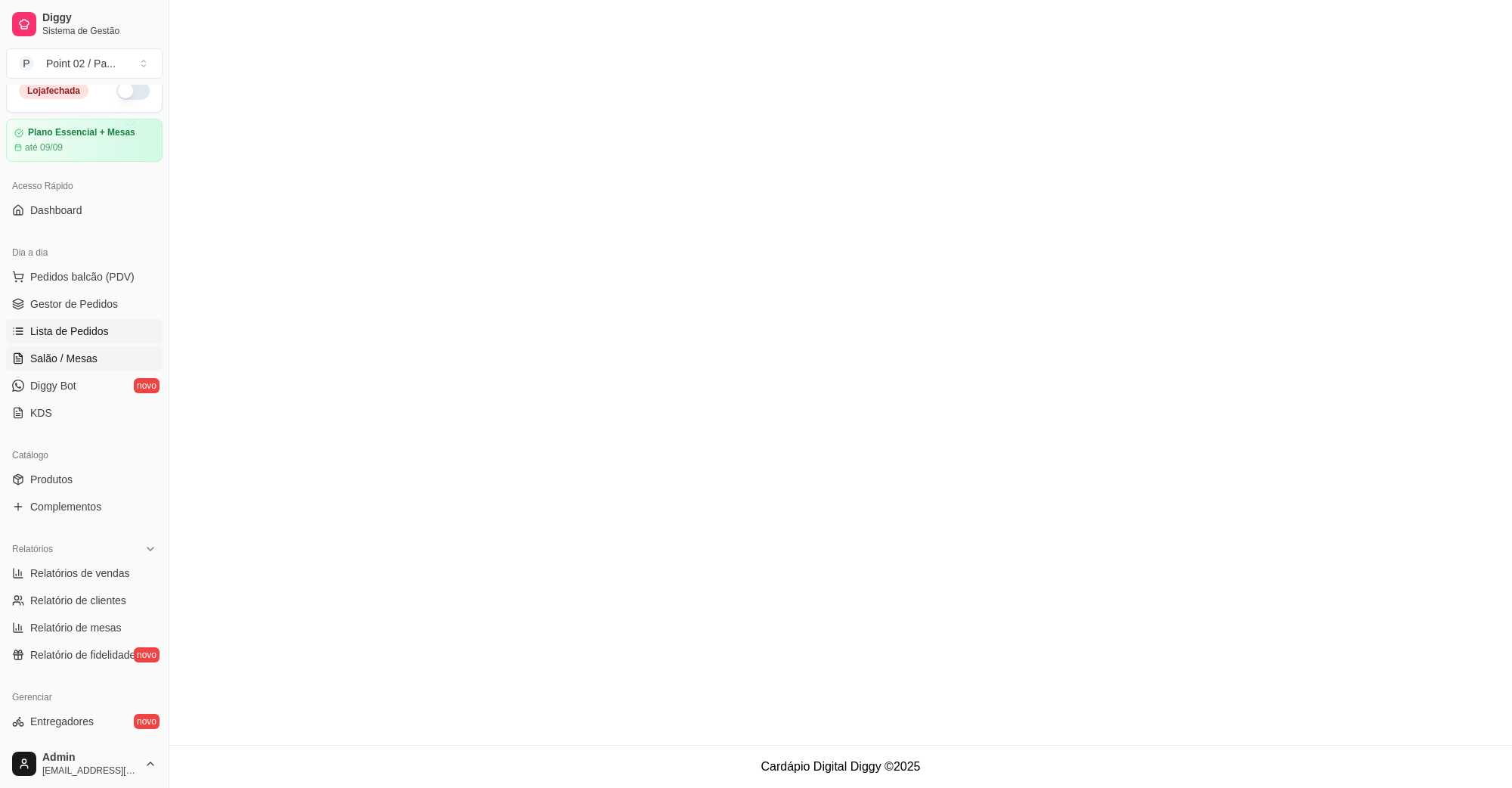
click at [77, 351] on span "Salão / Mesas" at bounding box center [64, 357] width 67 height 15
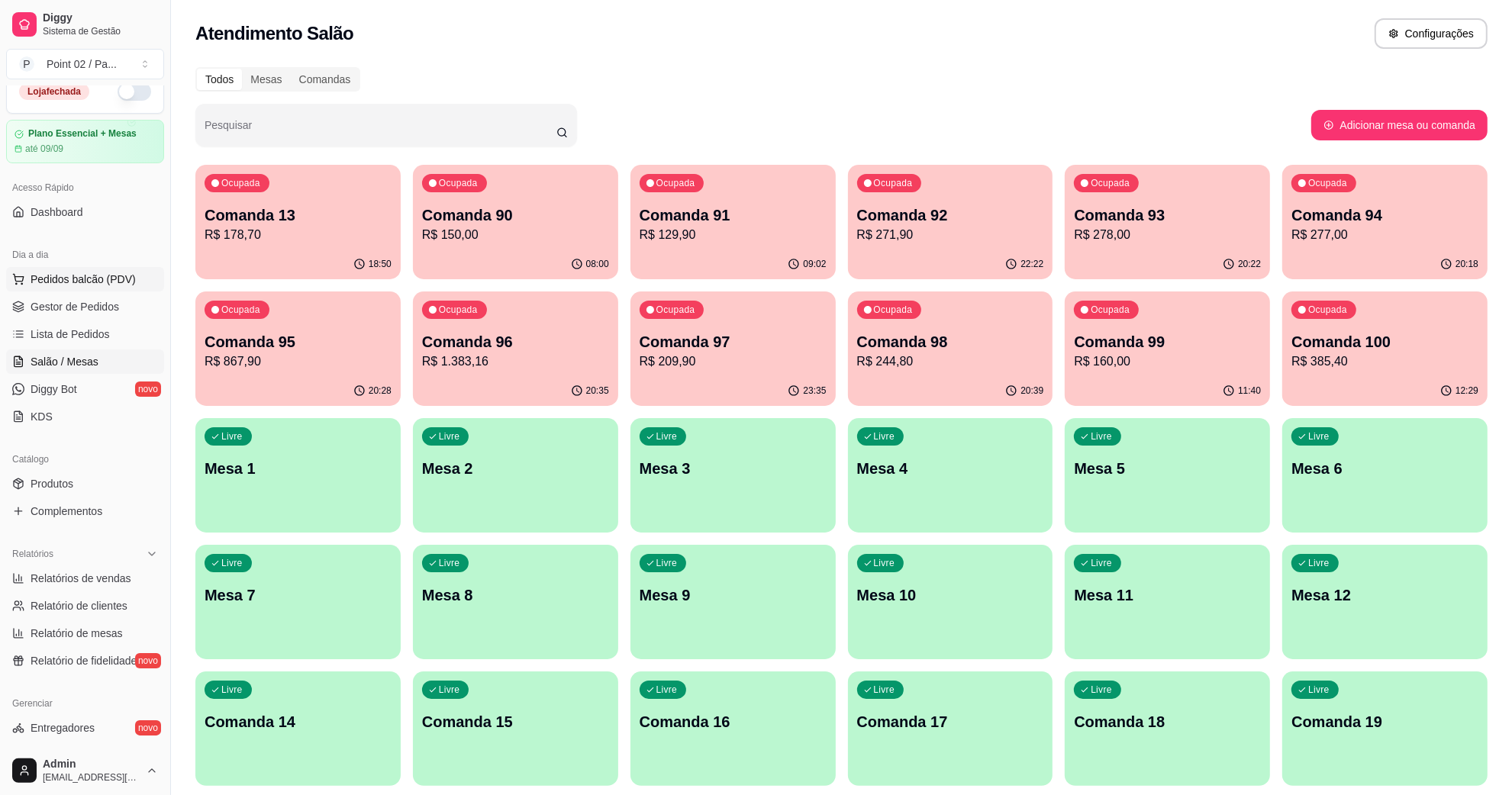
click at [79, 288] on button "Pedidos balcão (PDV)" at bounding box center [85, 279] width 158 height 24
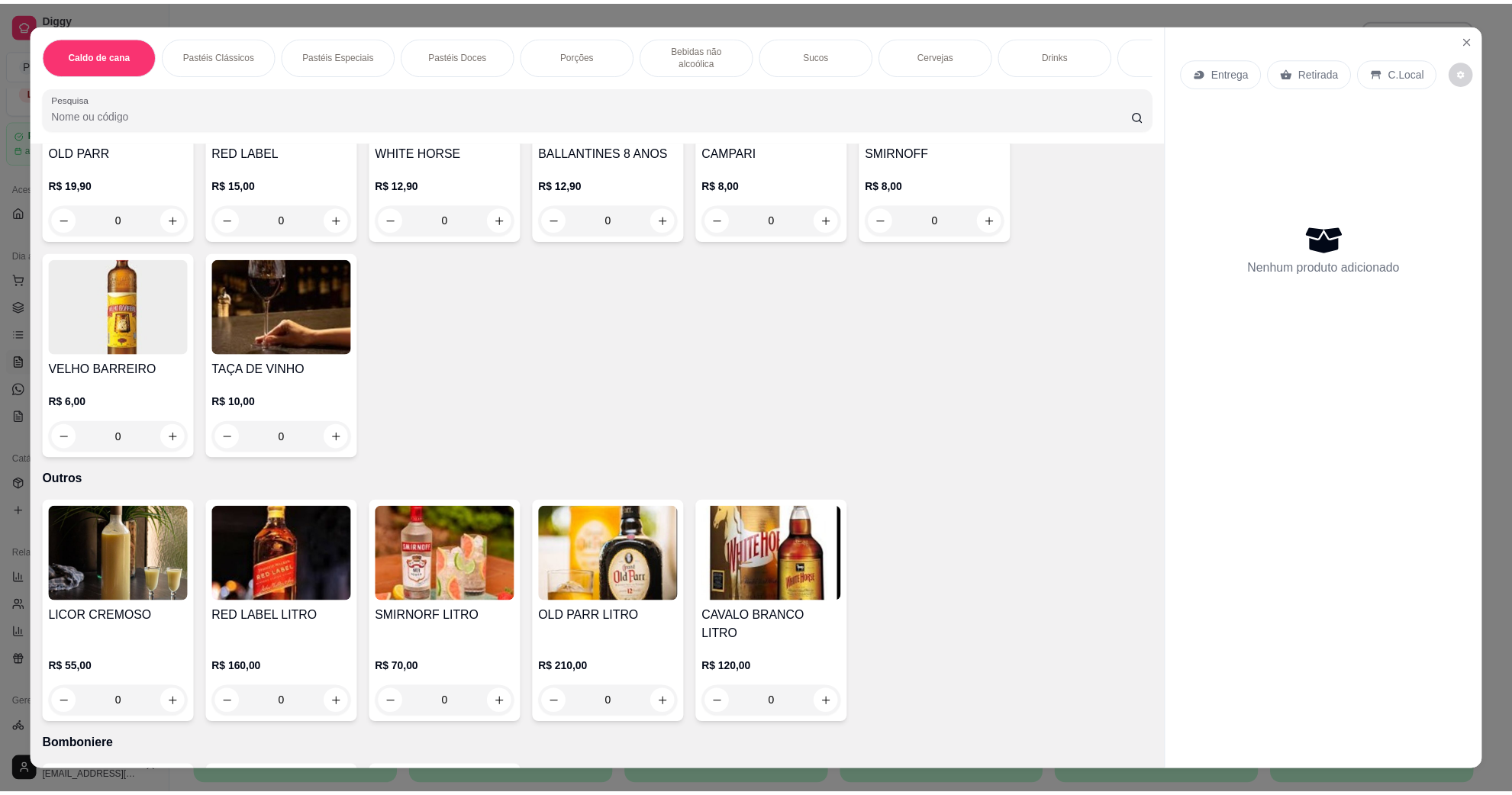
scroll to position [3974, 0]
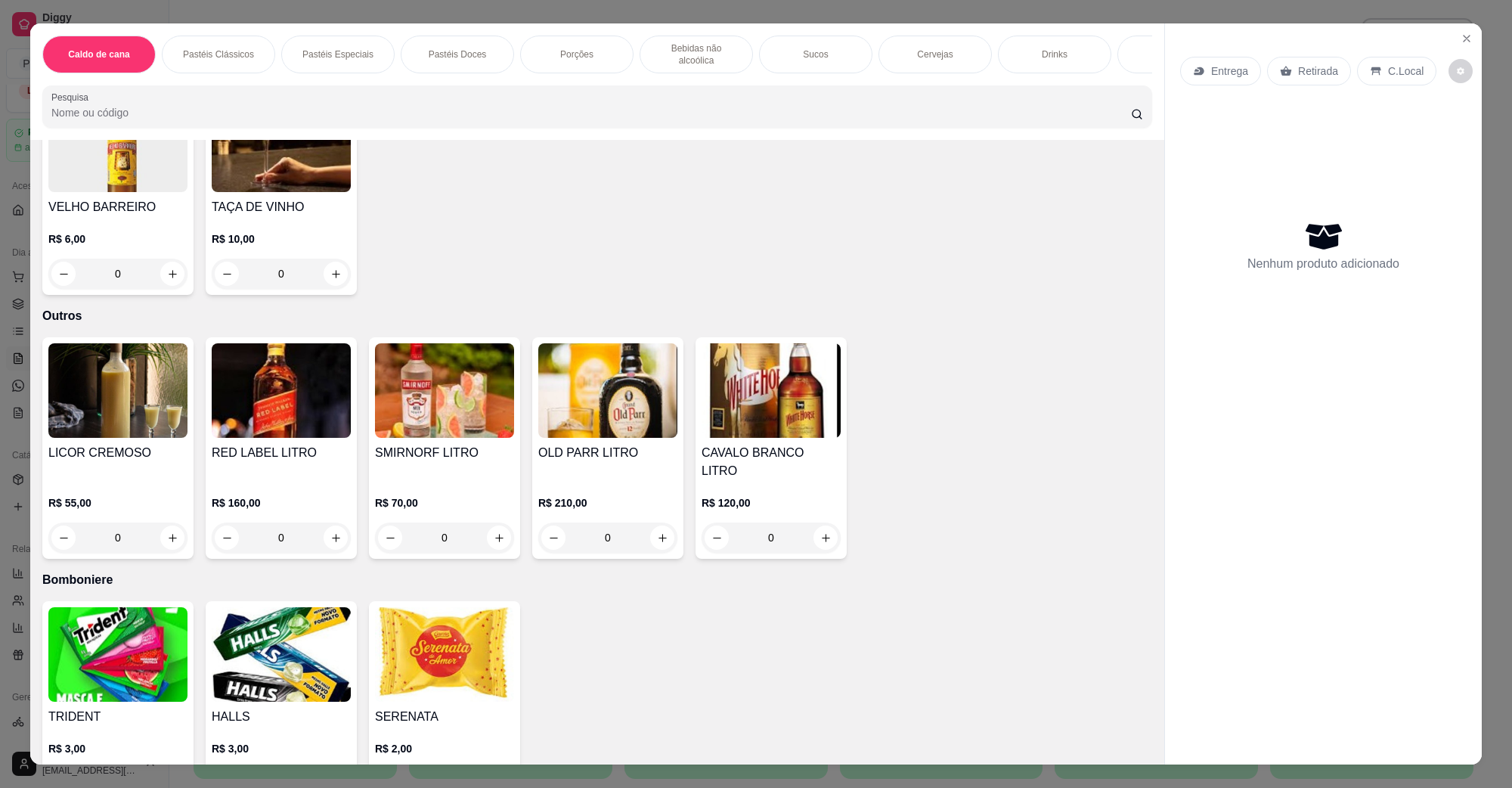
click at [106, 607] on img at bounding box center [118, 653] width 140 height 94
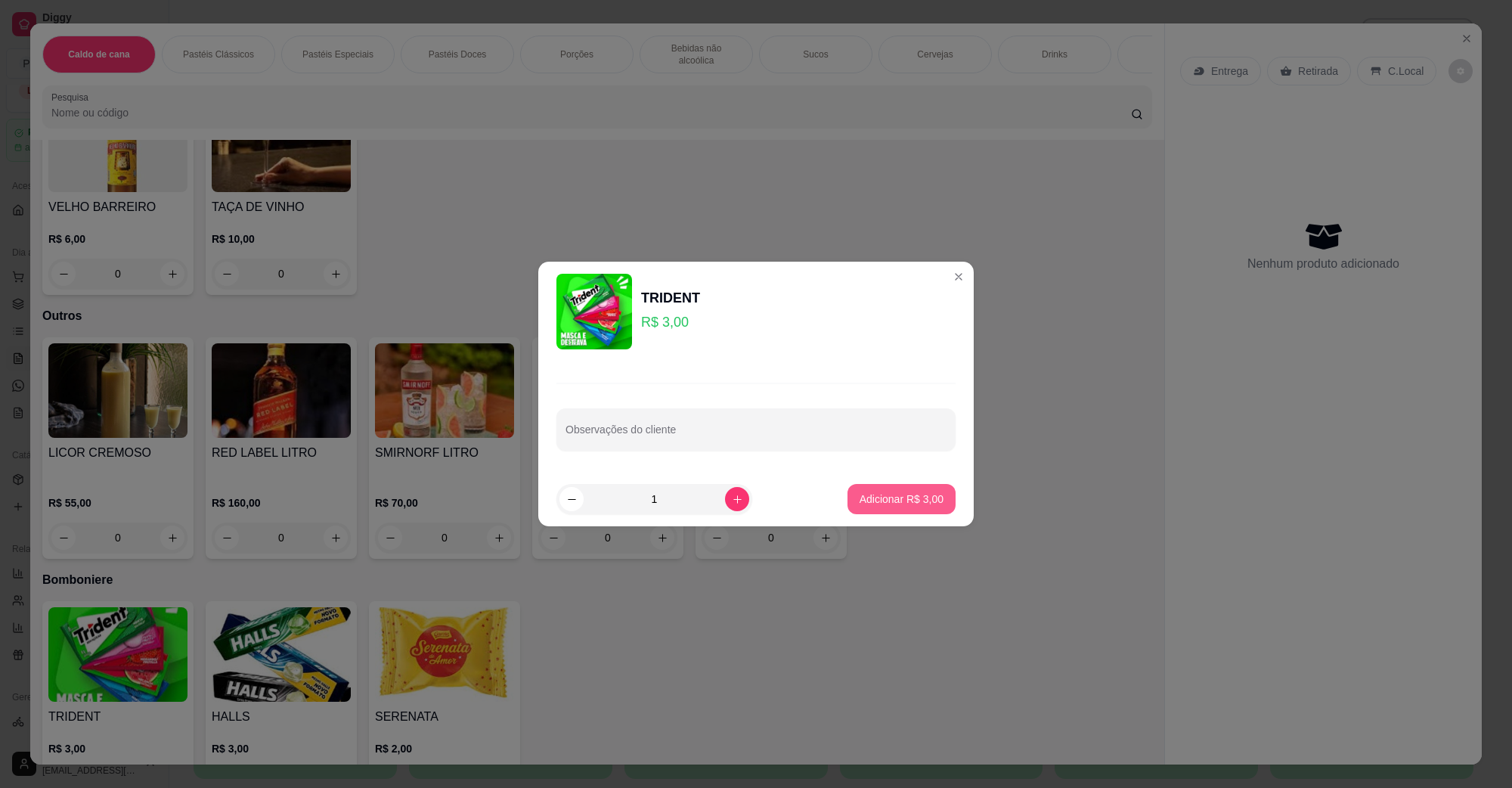
click at [859, 499] on p "Adicionar R$ 3,00" at bounding box center [901, 498] width 84 height 15
type input "1"
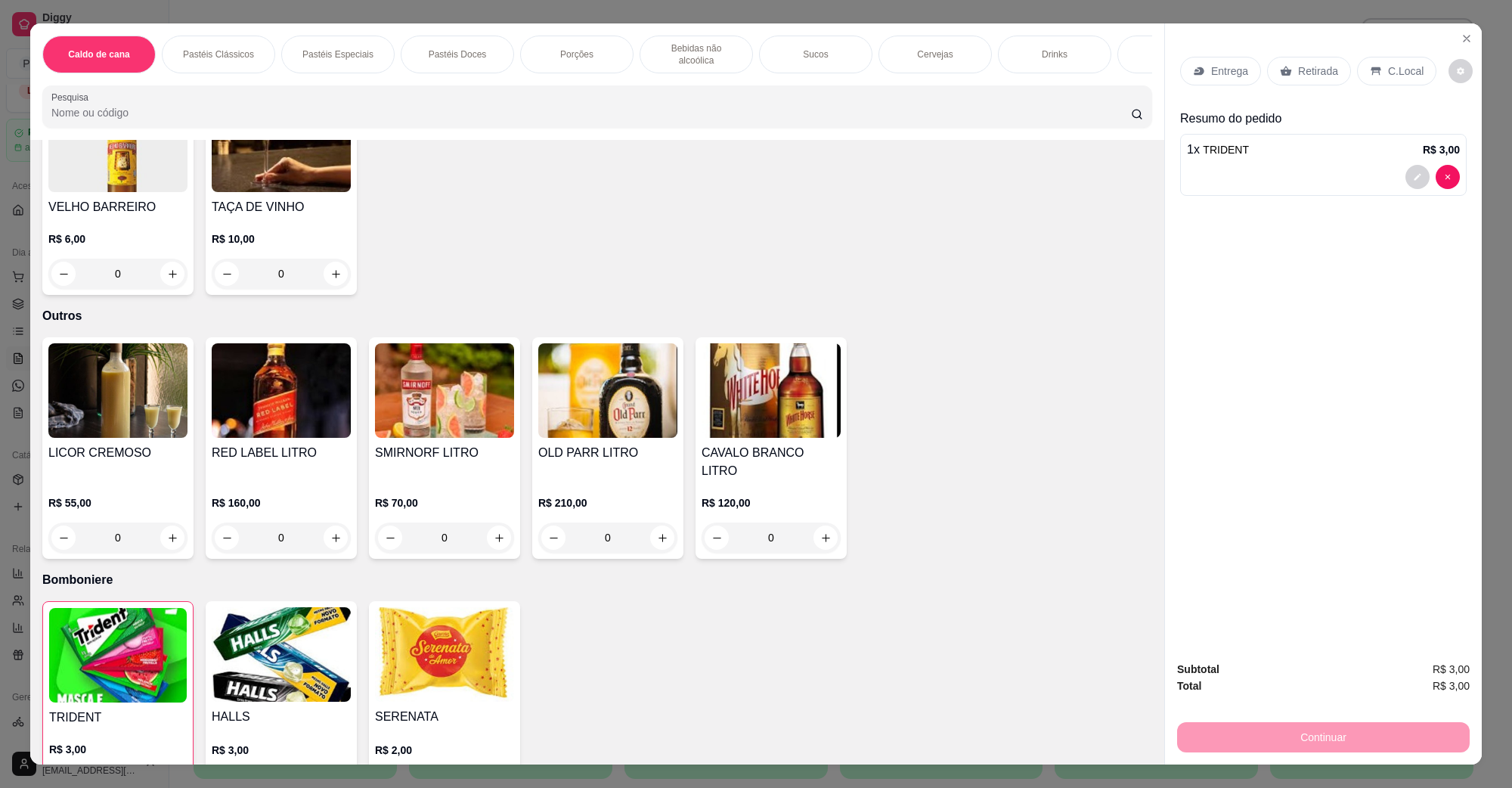
click at [1389, 65] on p "C.Local" at bounding box center [1406, 70] width 36 height 15
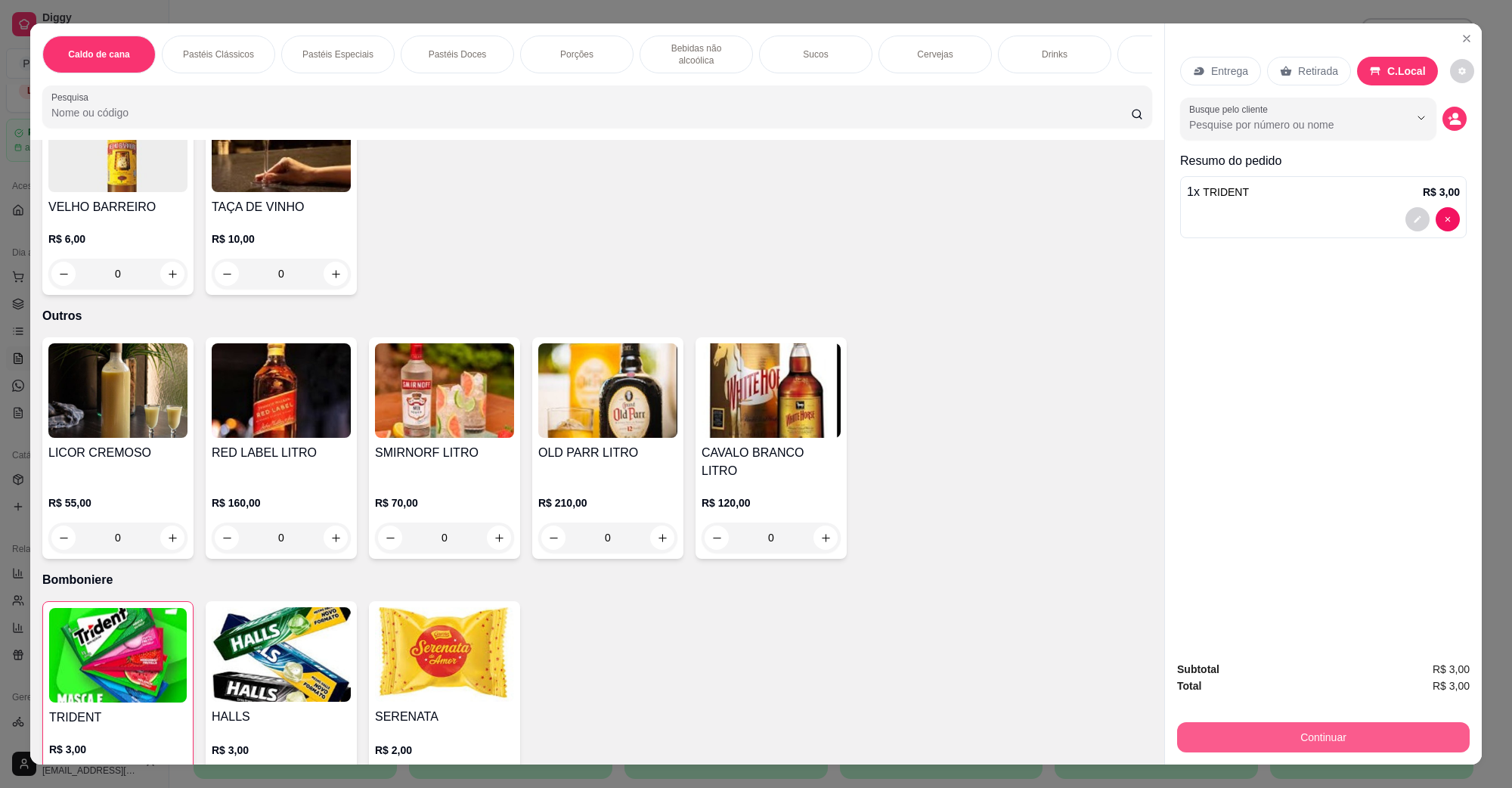
click at [1318, 728] on button "Continuar" at bounding box center [1324, 737] width 293 height 31
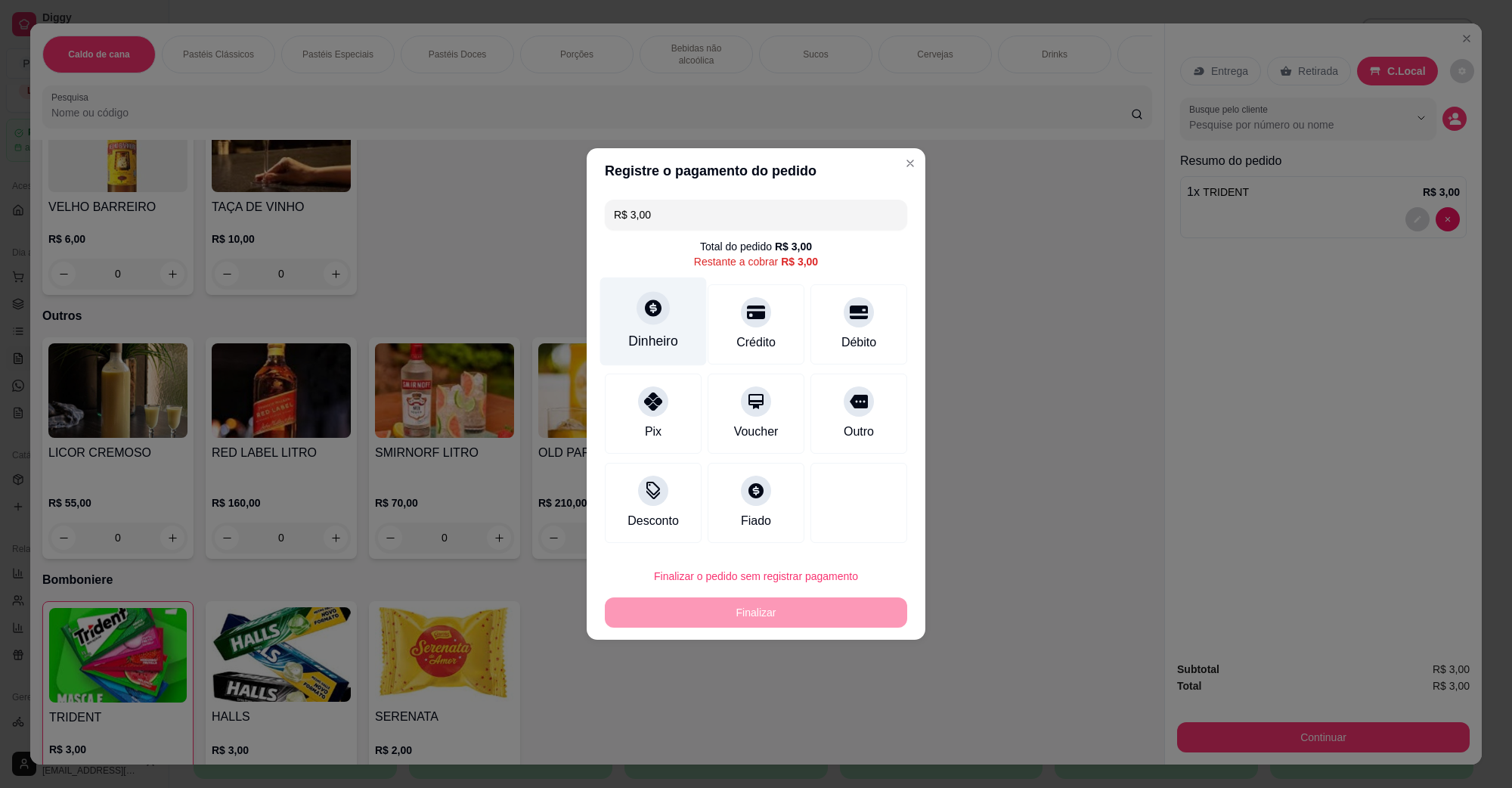
click at [645, 323] on div at bounding box center [654, 308] width 34 height 34
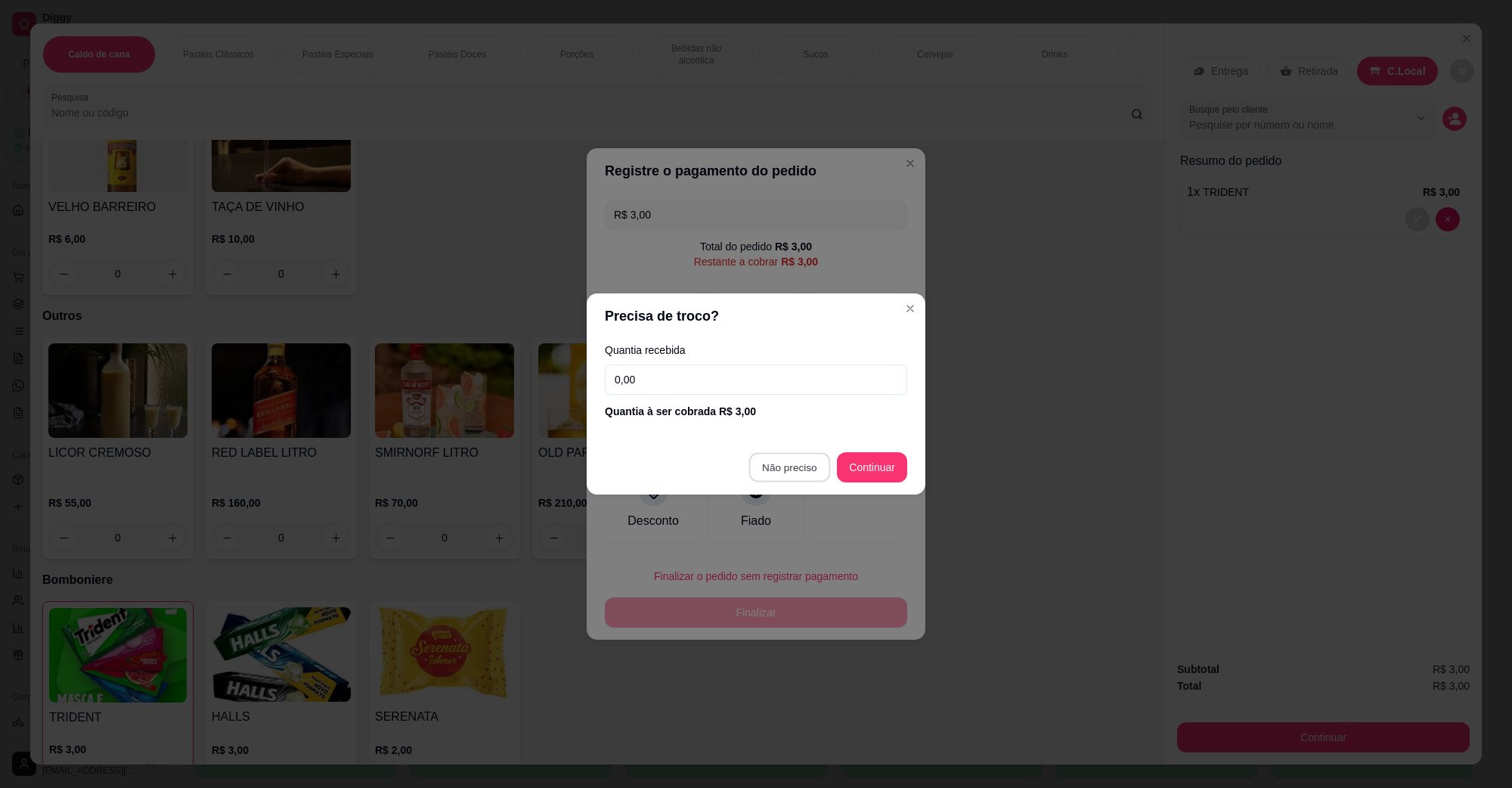
type input "R$ 0,00"
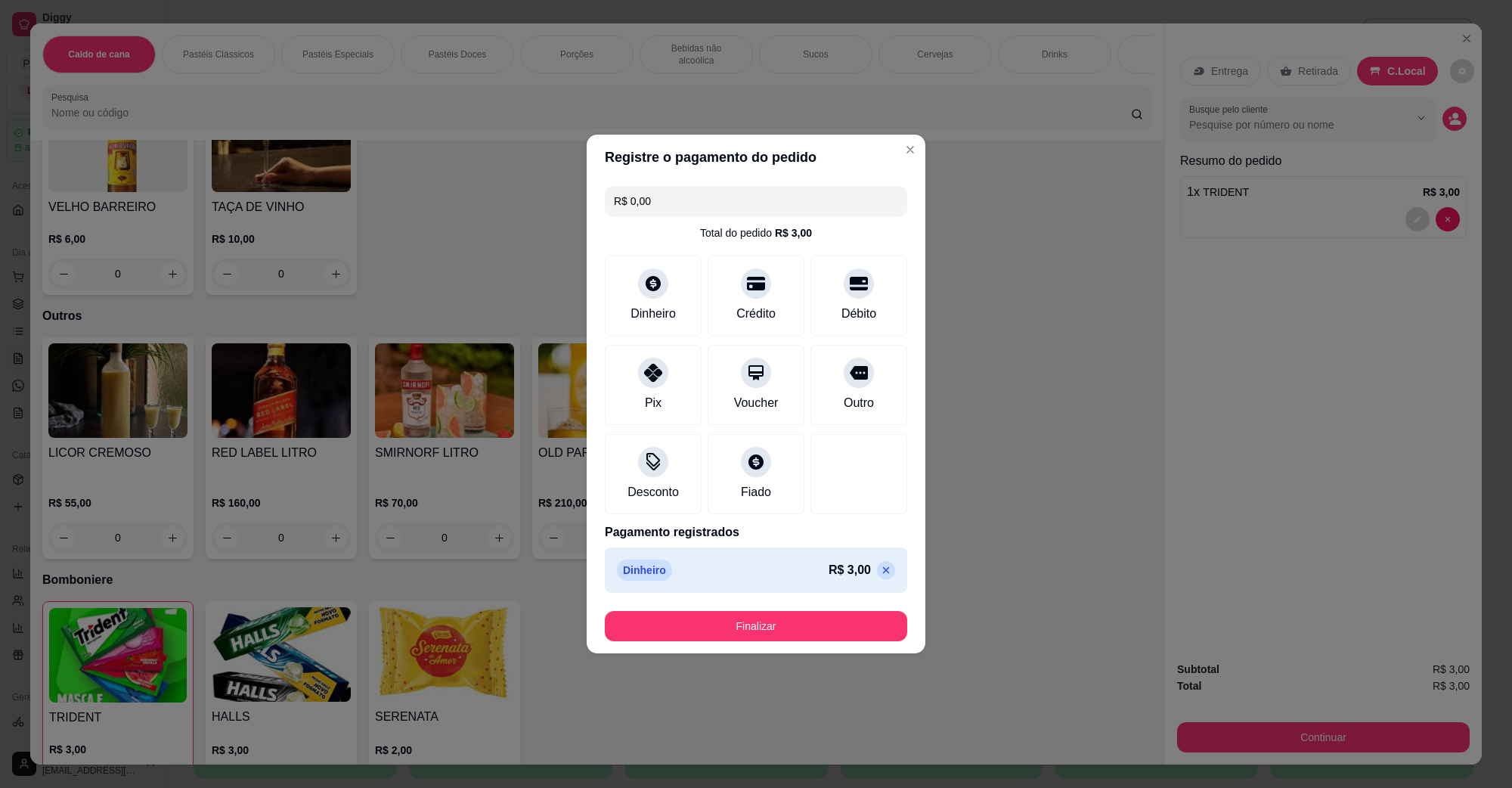
click at [786, 607] on footer "Finalizar" at bounding box center [756, 626] width 339 height 54
click at [783, 607] on footer "Finalizar" at bounding box center [756, 626] width 339 height 54
click at [783, 618] on button "Finalizar" at bounding box center [756, 627] width 293 height 30
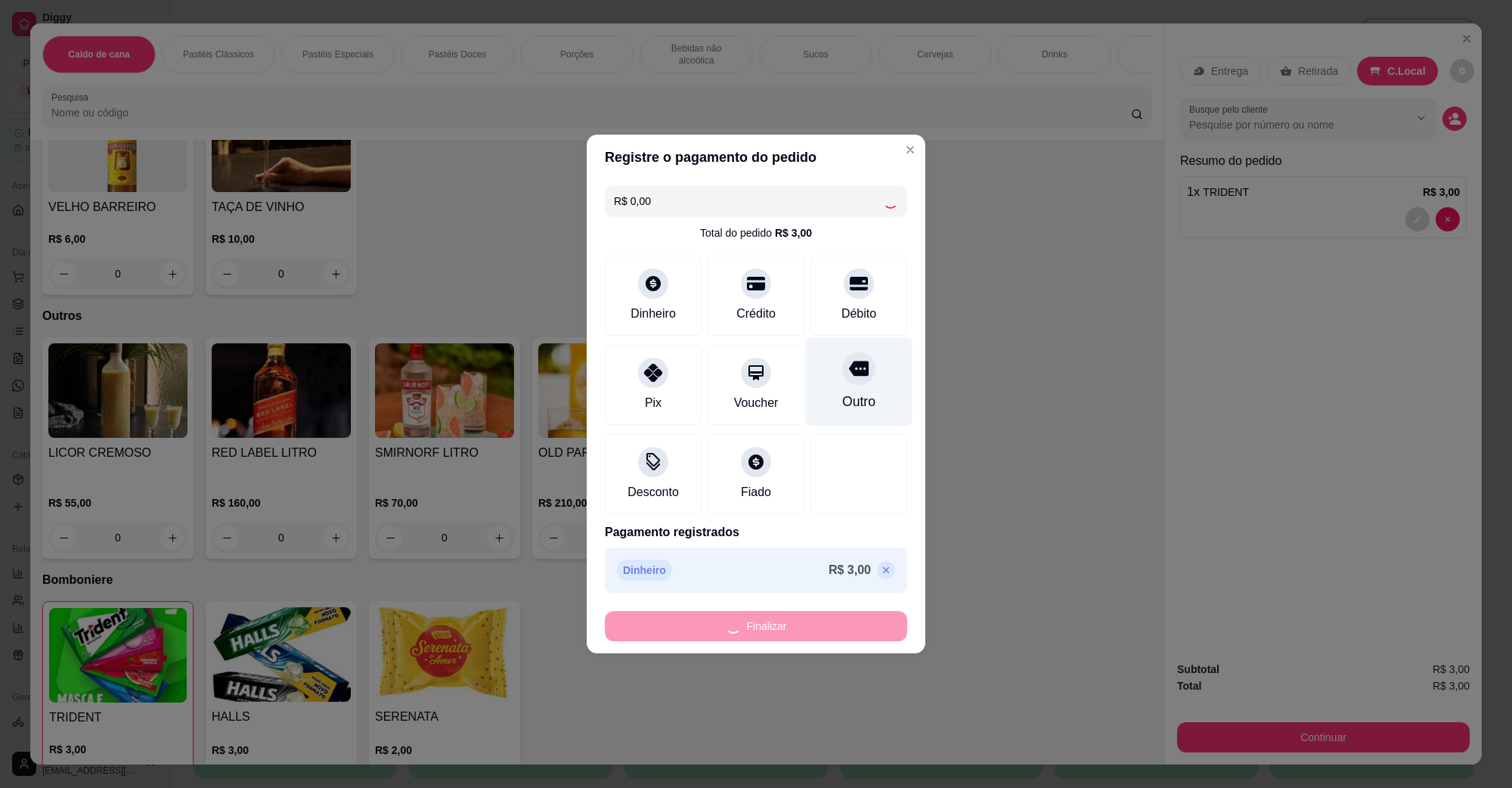
type input "0"
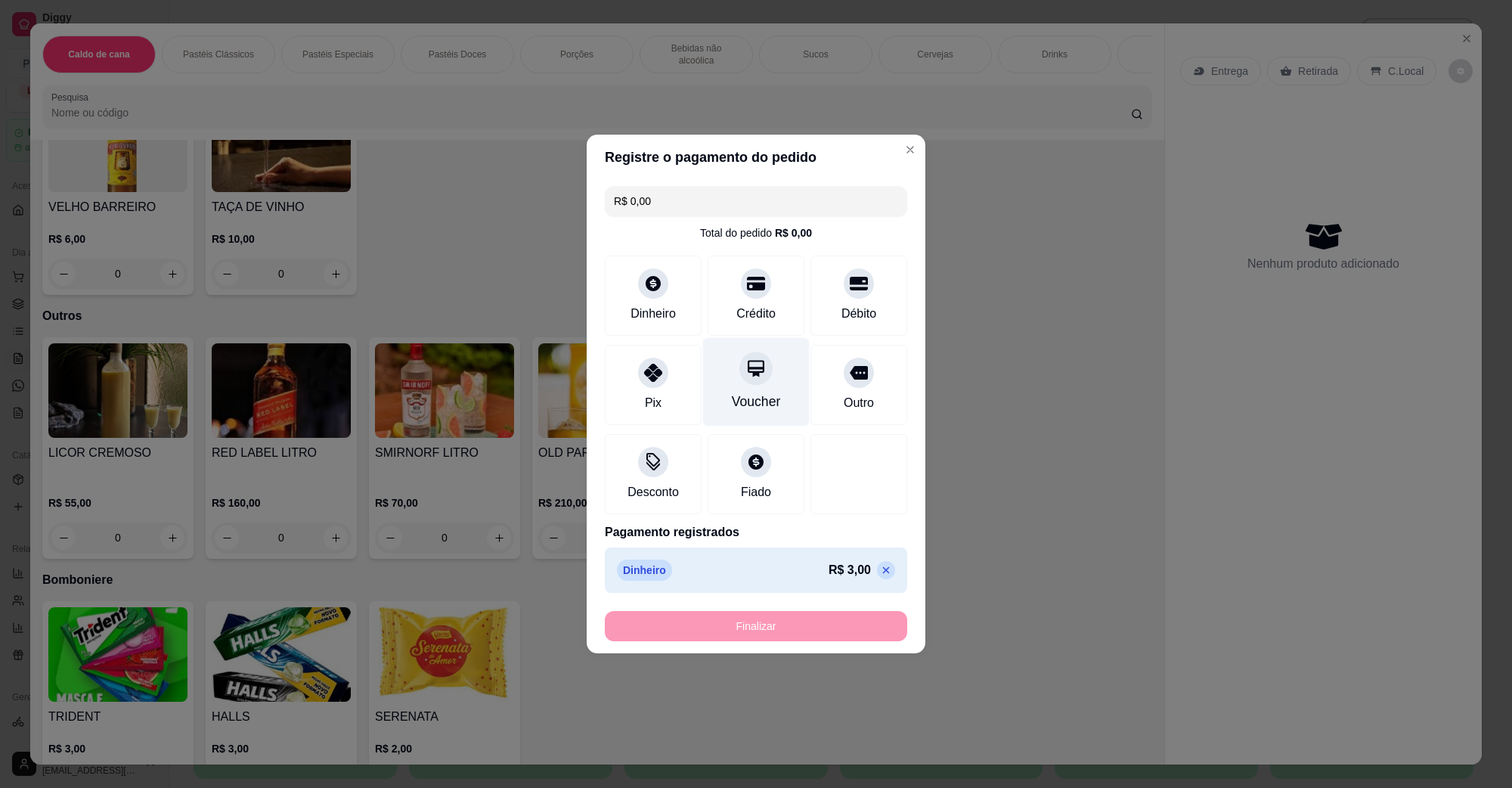
type input "-R$ 3,00"
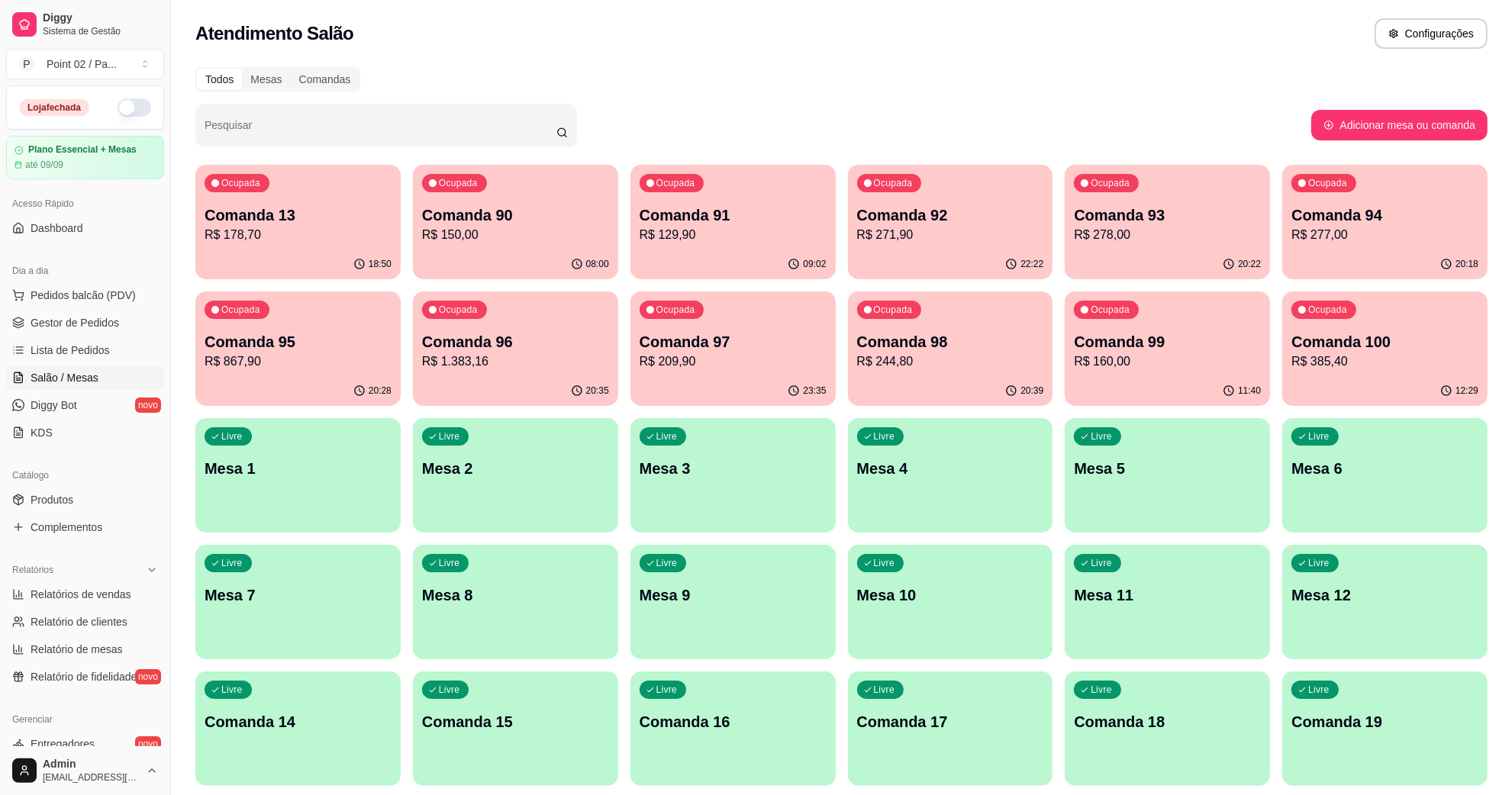
click at [729, 79] on div "Todos Mesas Comandas" at bounding box center [841, 79] width 1292 height 24
click at [512, 43] on div "Atendimento Salão Configurações" at bounding box center [841, 33] width 1292 height 31
click at [1409, 42] on button "Configurações" at bounding box center [1430, 33] width 113 height 31
click at [870, 604] on p "Mesa 10" at bounding box center [949, 595] width 181 height 21
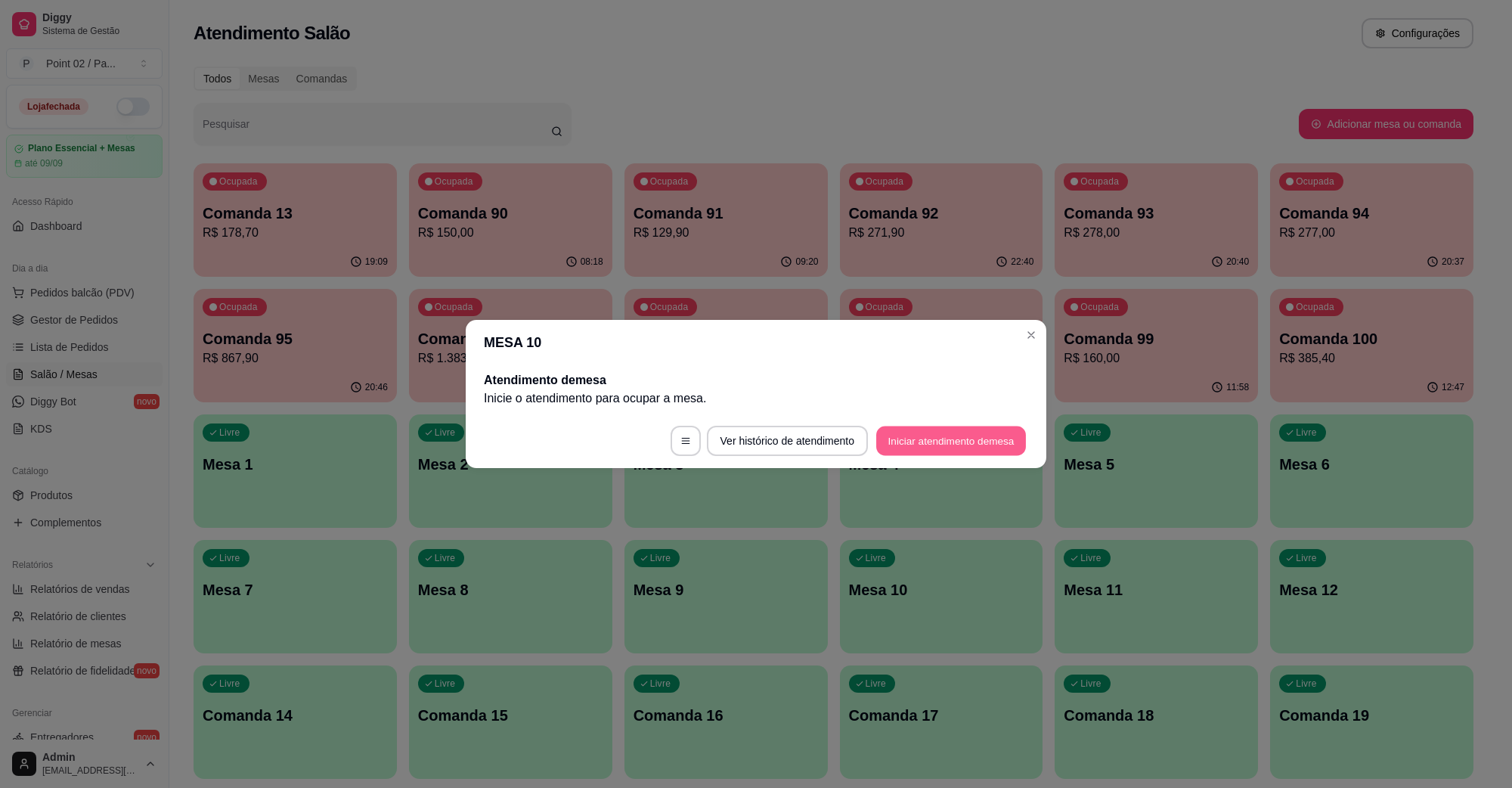
click at [901, 440] on button "Iniciar atendimento de mesa" at bounding box center [951, 442] width 150 height 30
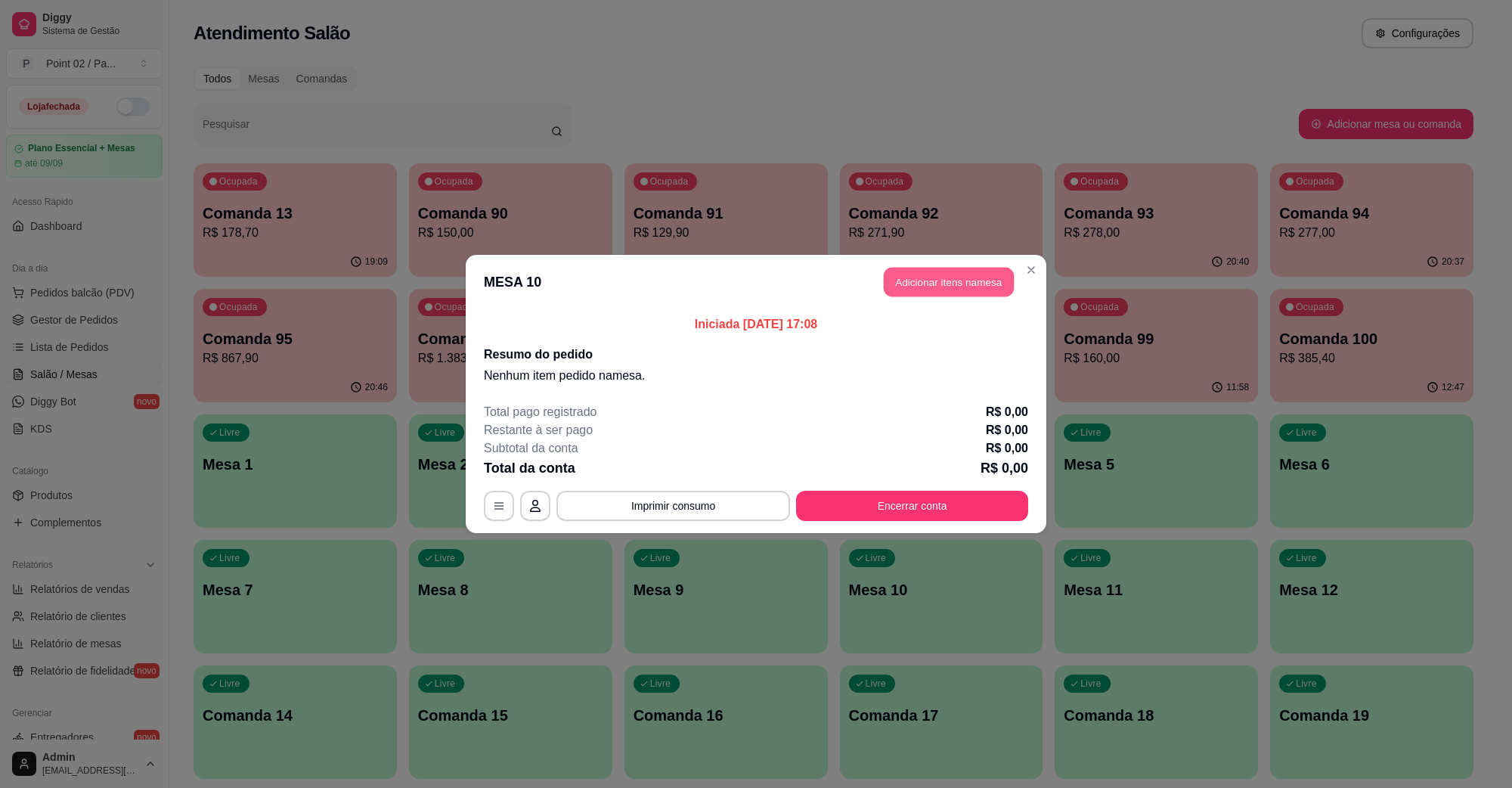
click at [914, 281] on button "Adicionar itens na mesa" at bounding box center [949, 282] width 130 height 30
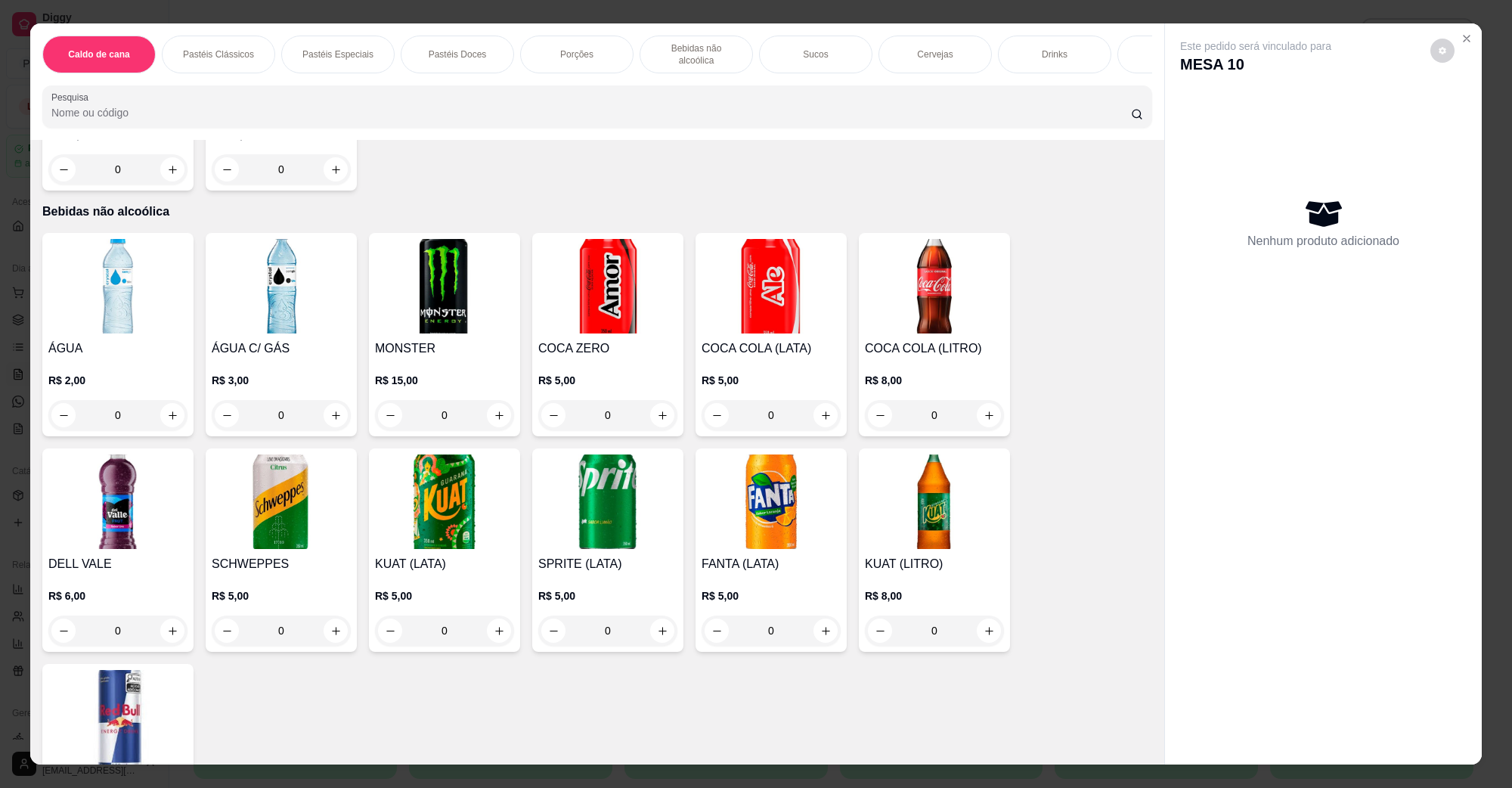
scroll to position [1134, 0]
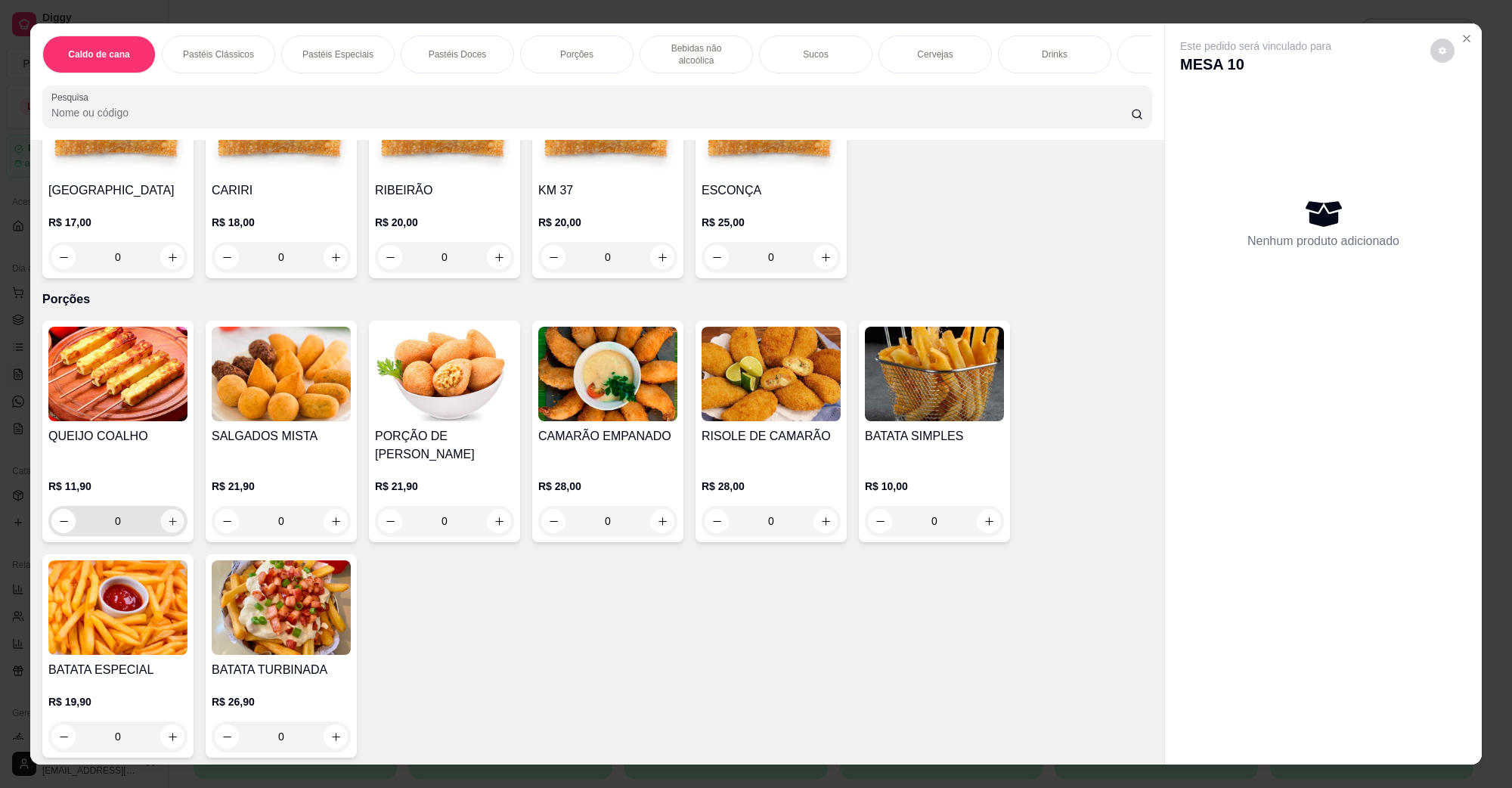
click at [168, 516] on icon "increase-product-quantity" at bounding box center [172, 521] width 11 height 11
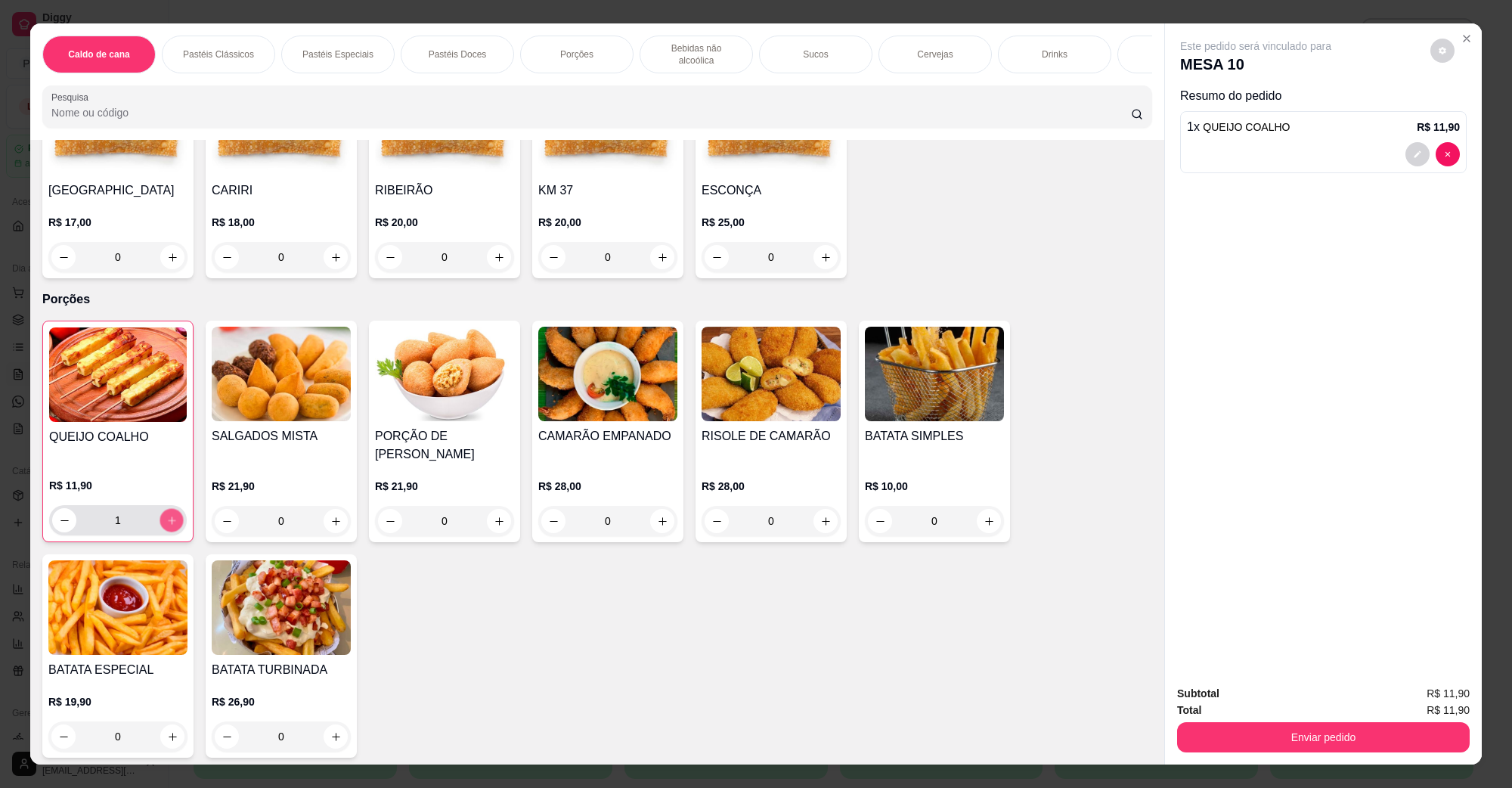
click at [168, 515] on icon "increase-product-quantity" at bounding box center [171, 520] width 11 height 11
type input "2"
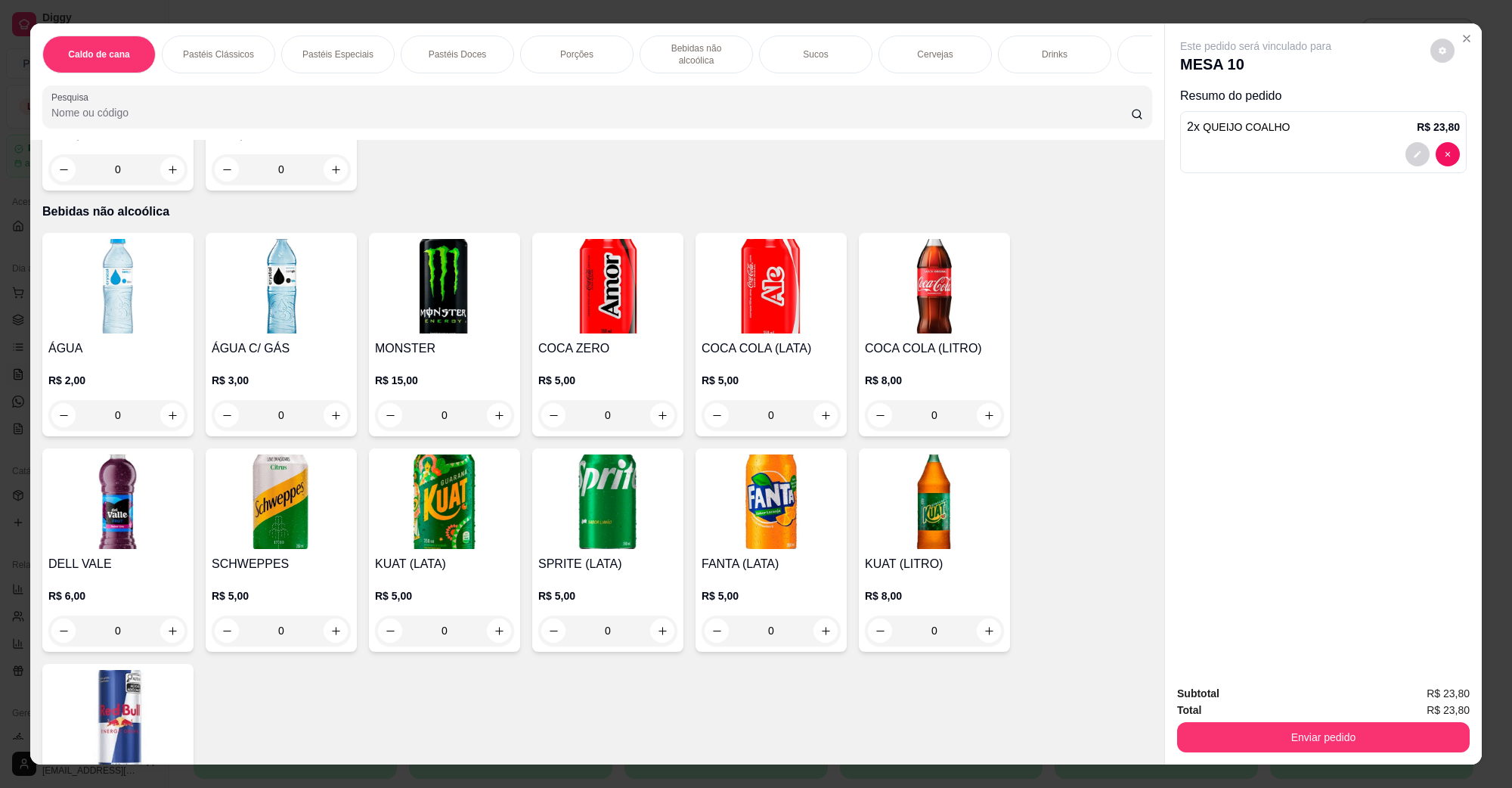
click at [498, 403] on button "increase-product-quantity" at bounding box center [499, 415] width 24 height 24
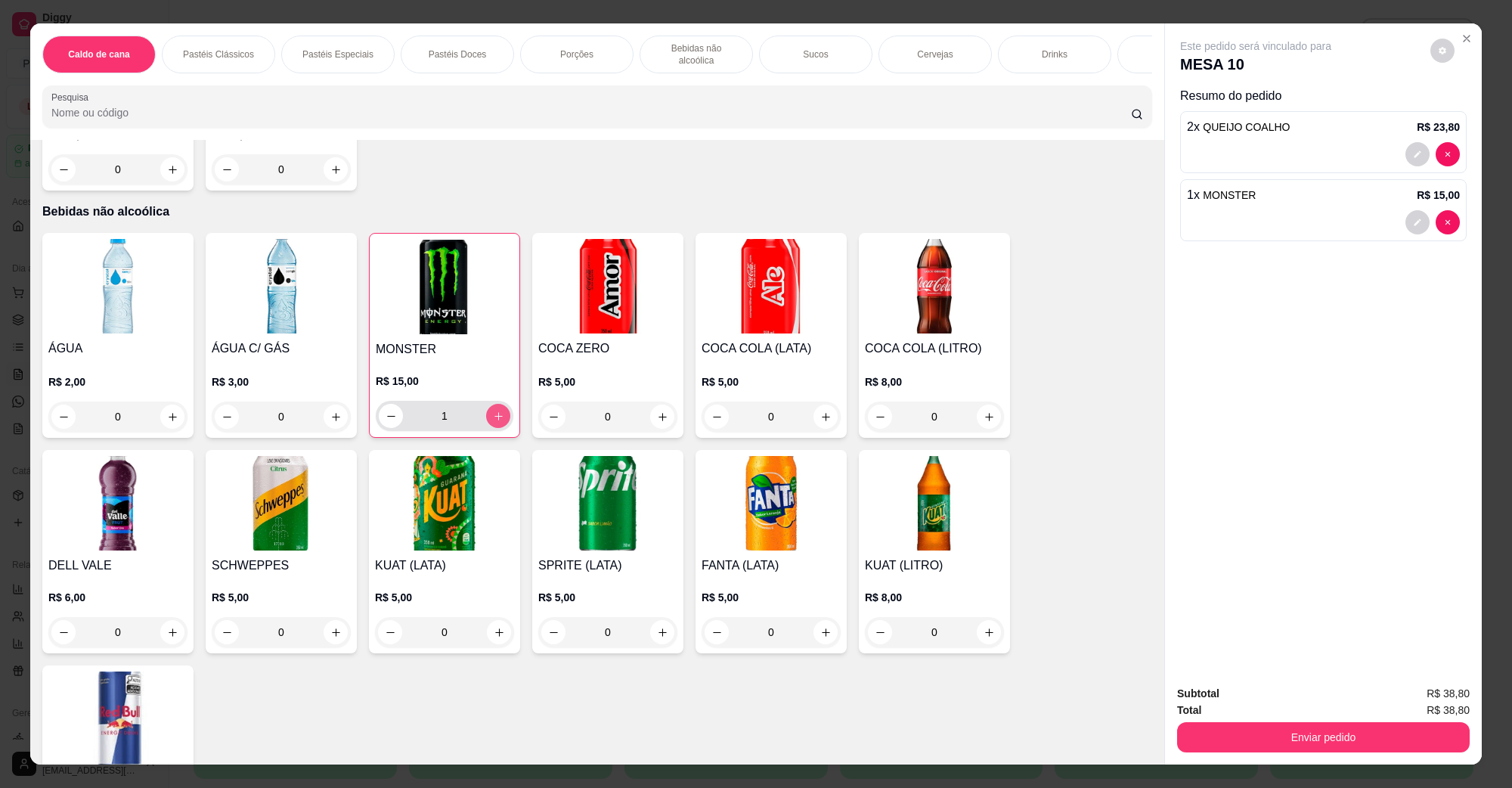
type input "1"
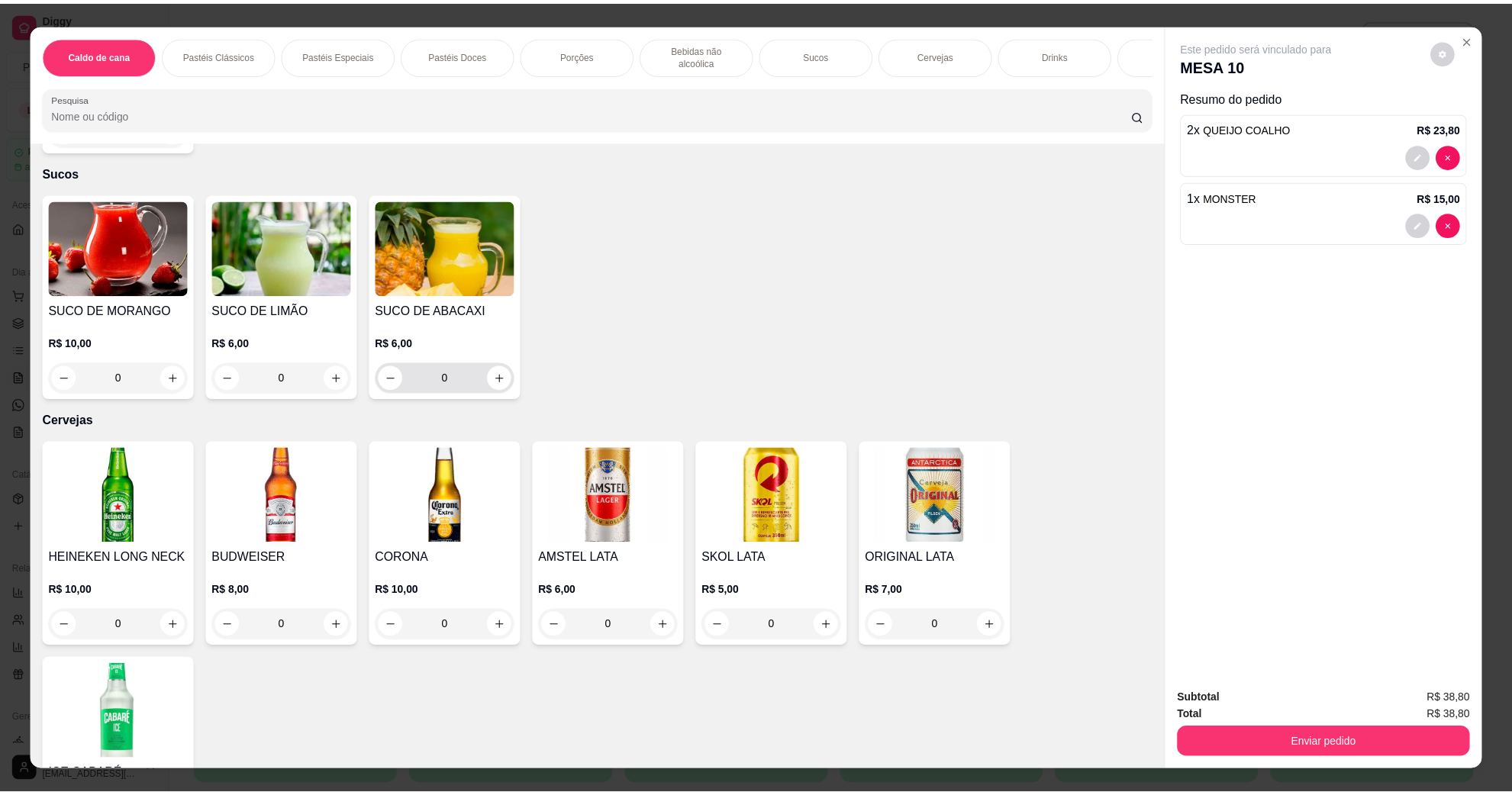
scroll to position [2288, 0]
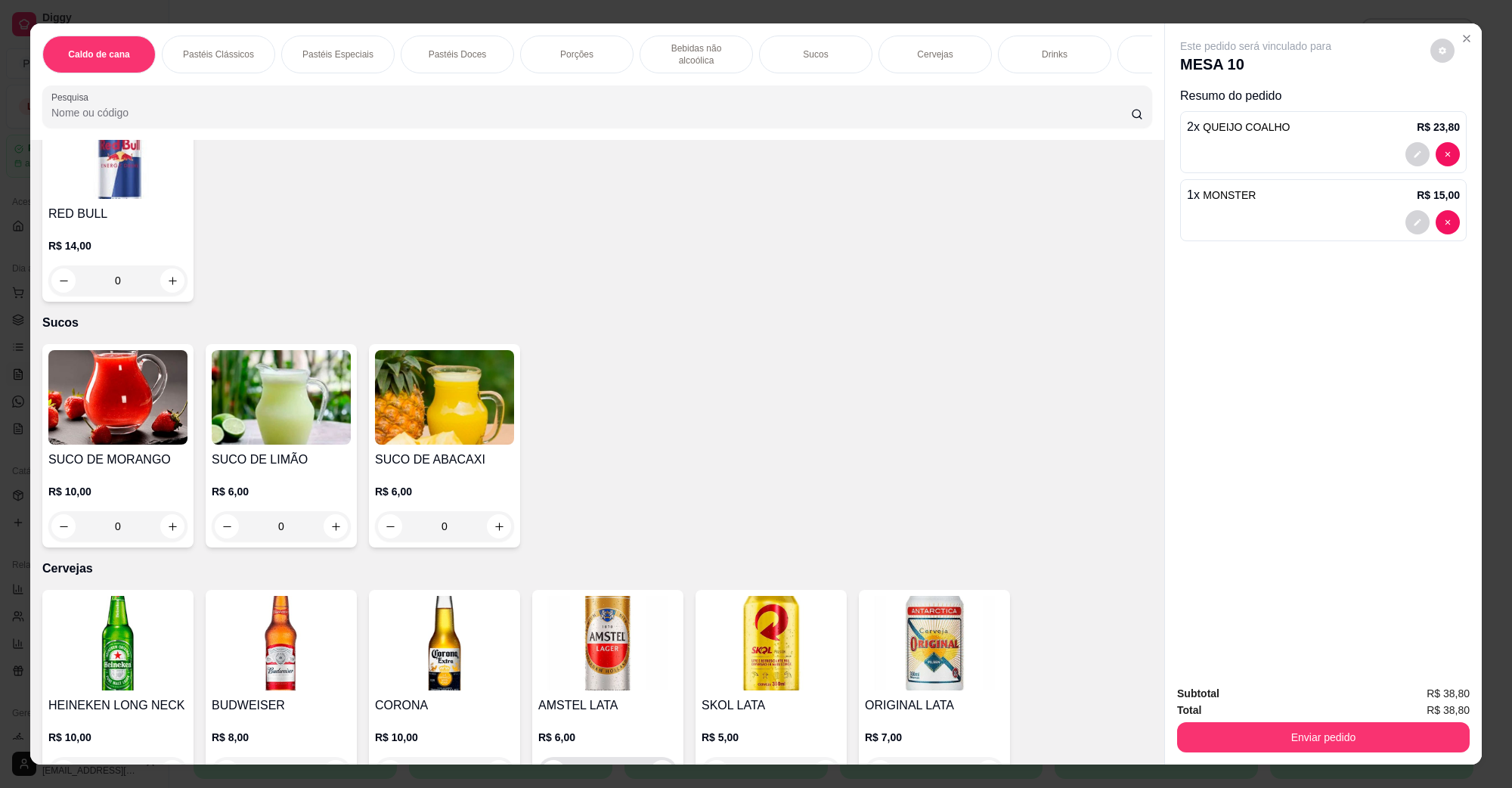
click at [661, 760] on button "increase-product-quantity" at bounding box center [662, 772] width 24 height 24
click at [660, 761] on button "increase-product-quantity" at bounding box center [661, 773] width 24 height 24
type input "2"
click at [1234, 712] on div "Total R$ 50,80" at bounding box center [1324, 710] width 293 height 17
click at [1235, 720] on div "Enviar pedido" at bounding box center [1324, 736] width 293 height 34
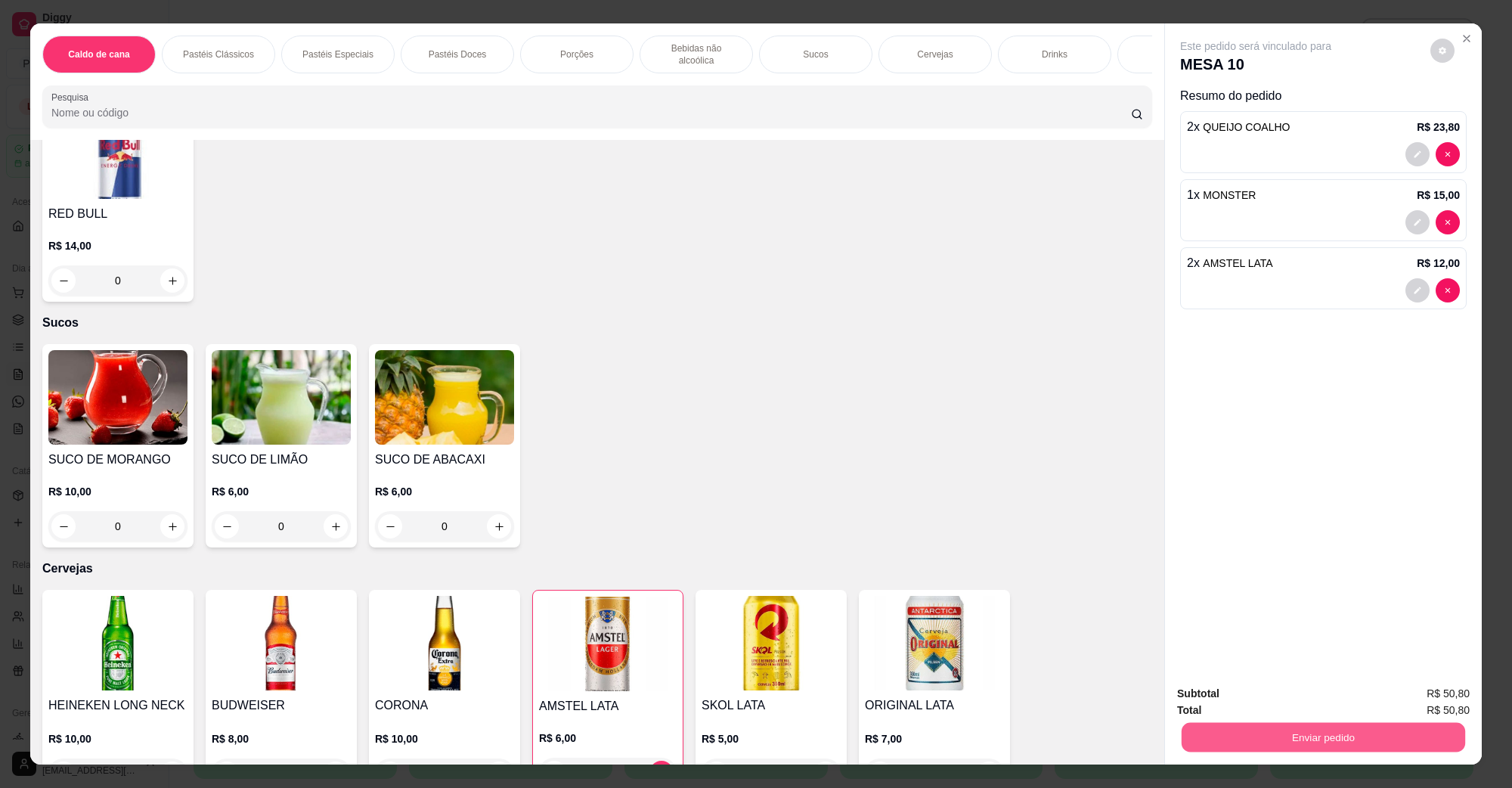
click at [1235, 728] on button "Enviar pedido" at bounding box center [1324, 737] width 283 height 30
click at [1248, 697] on button "Não registrar e enviar pedido" at bounding box center [1272, 700] width 157 height 29
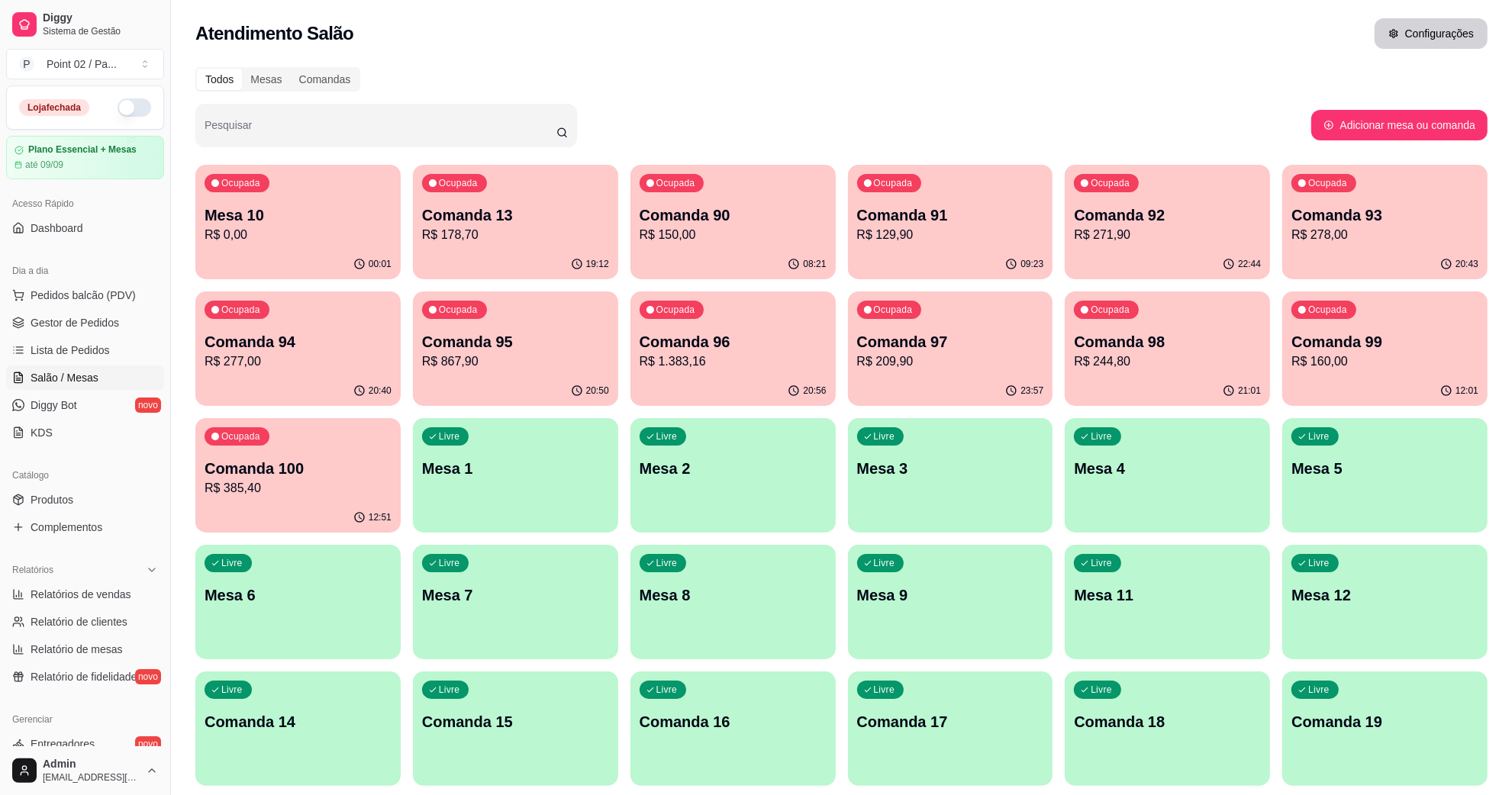
click at [1433, 33] on button "Configurações" at bounding box center [1430, 33] width 113 height 31
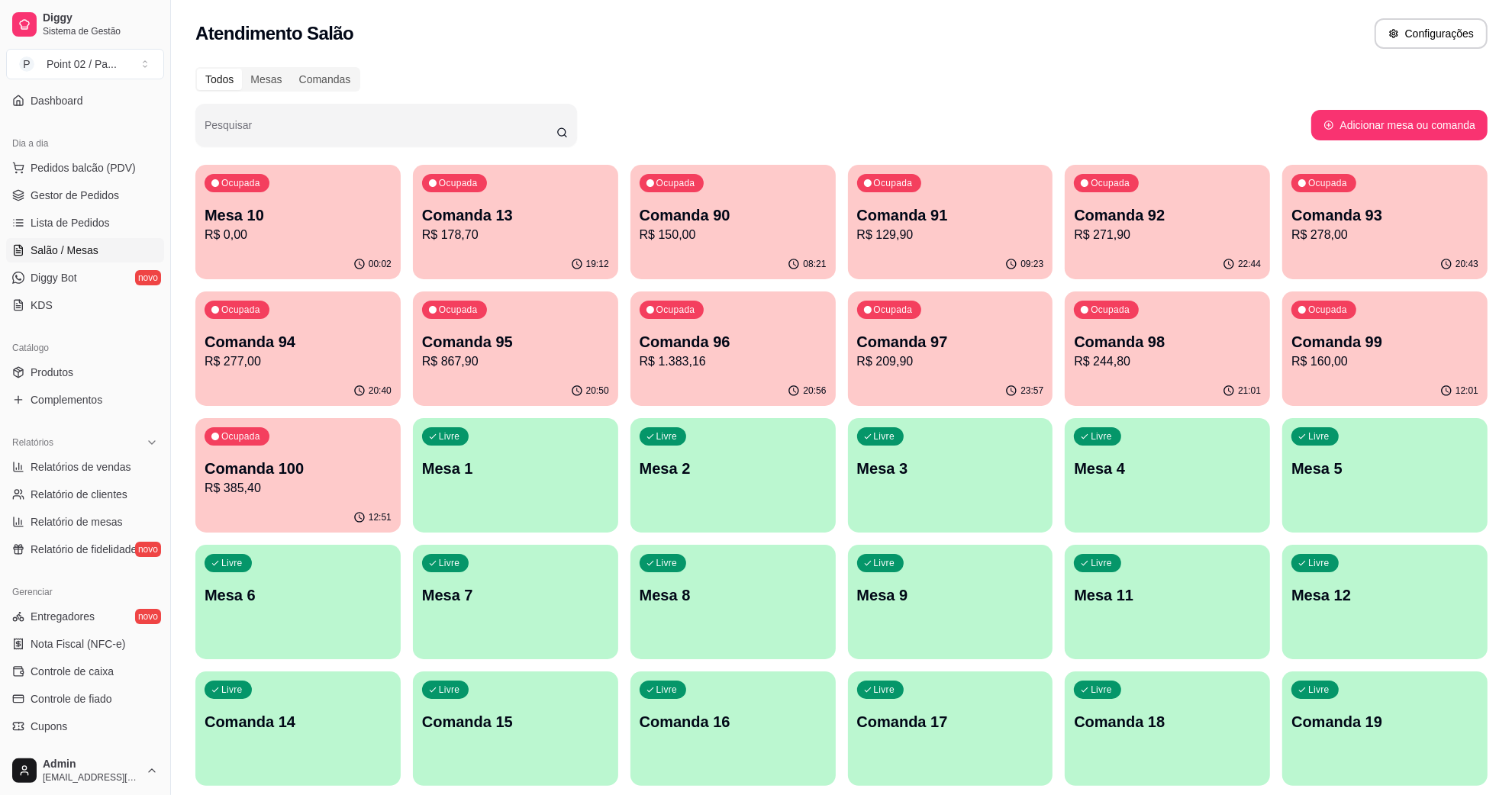
scroll to position [302, 0]
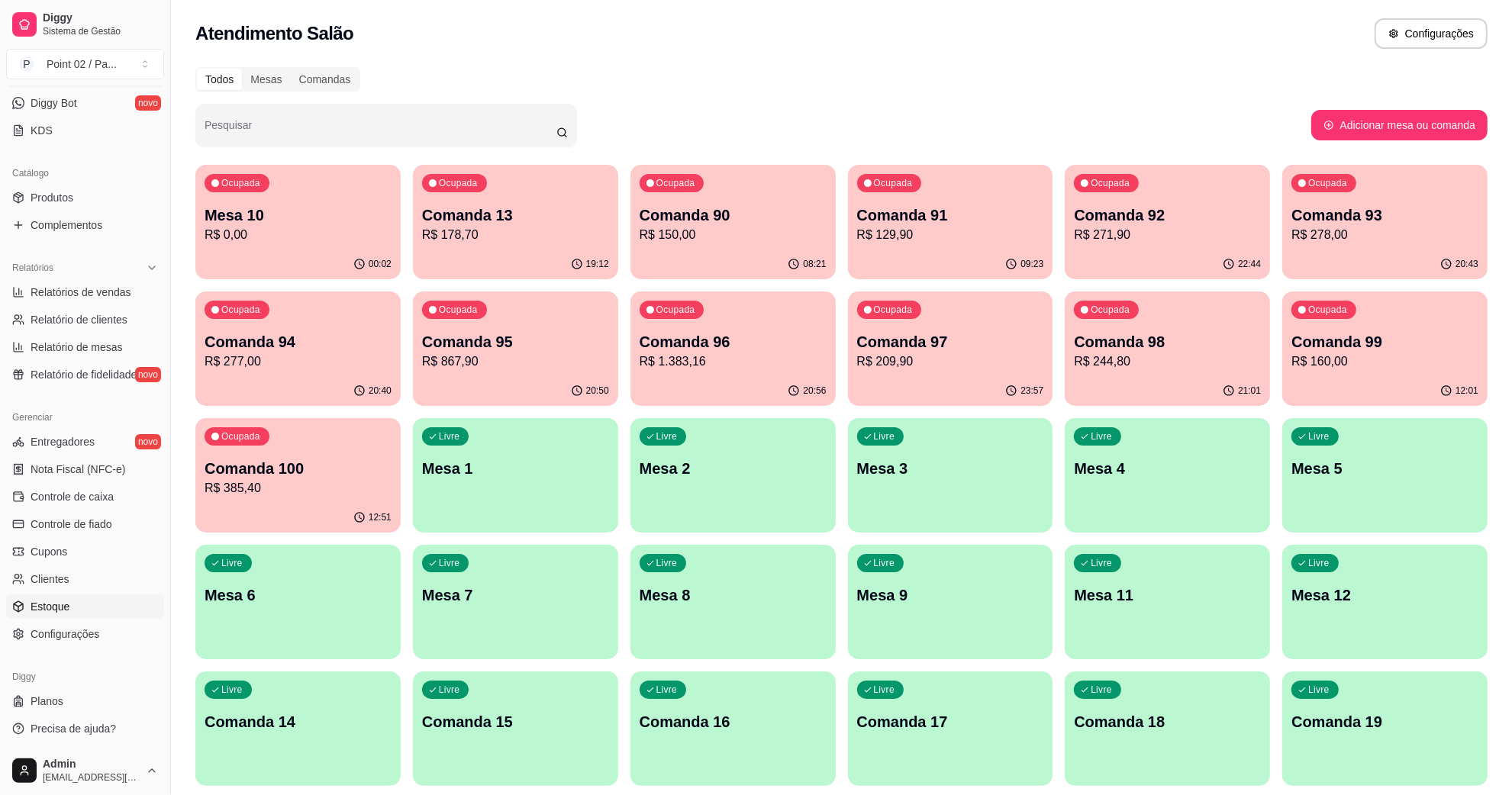
click at [77, 612] on link "Estoque" at bounding box center [85, 606] width 158 height 24
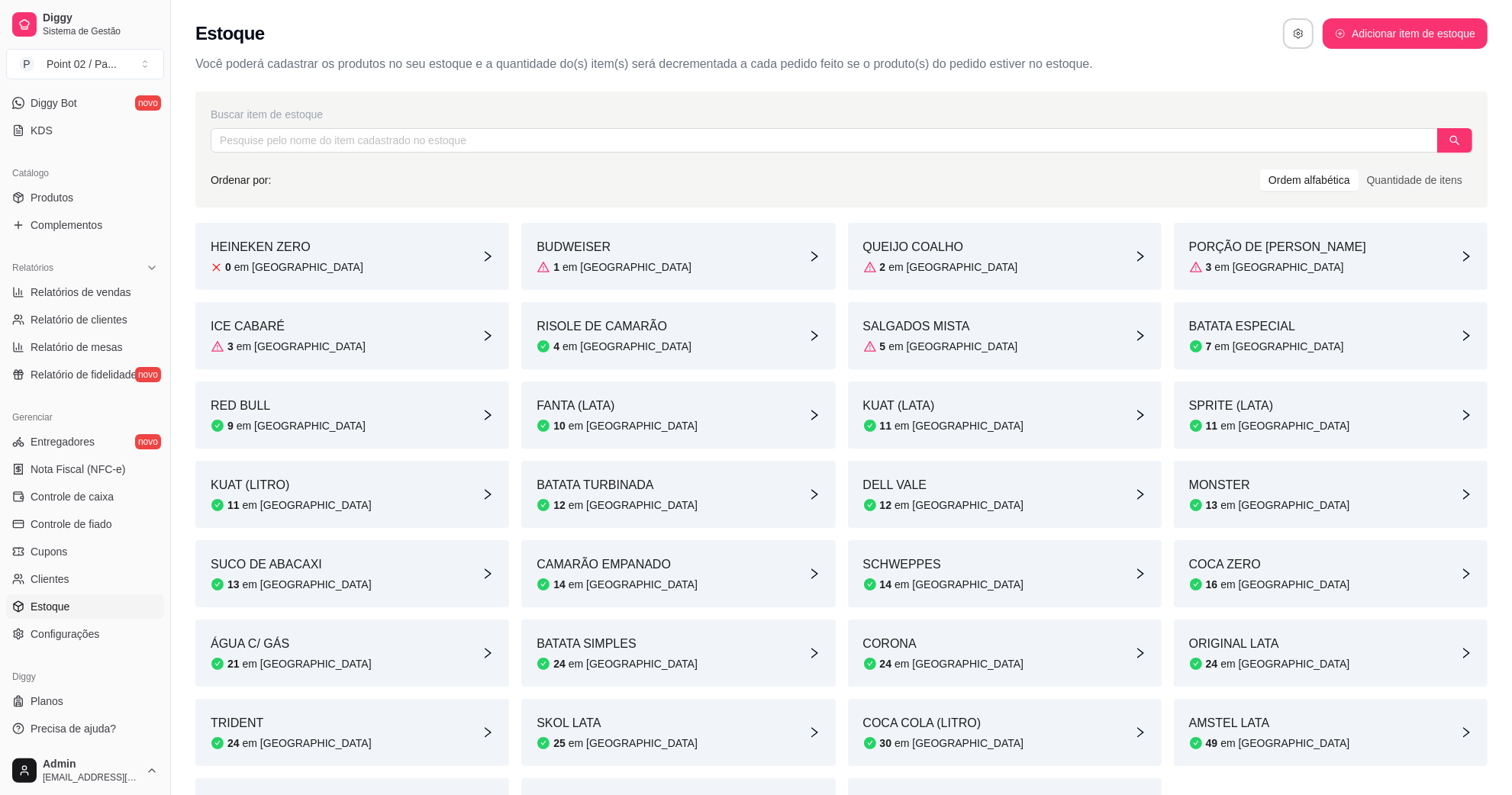
click at [951, 272] on div "2 em estoque" at bounding box center [940, 267] width 155 height 15
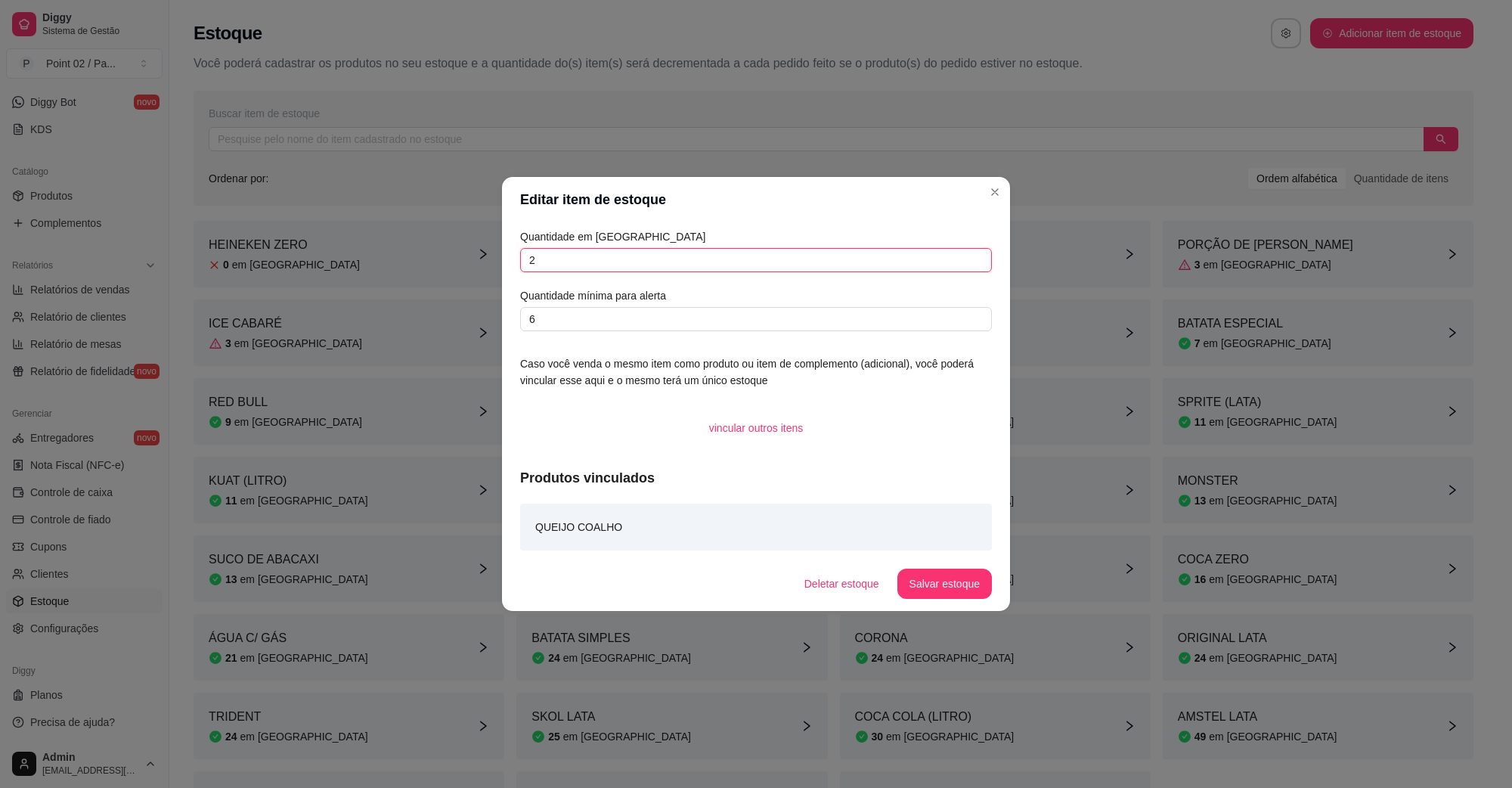
click at [623, 261] on input "2" at bounding box center [756, 260] width 472 height 24
type input "28"
click at [953, 594] on button "Salvar estoque" at bounding box center [944, 584] width 92 height 30
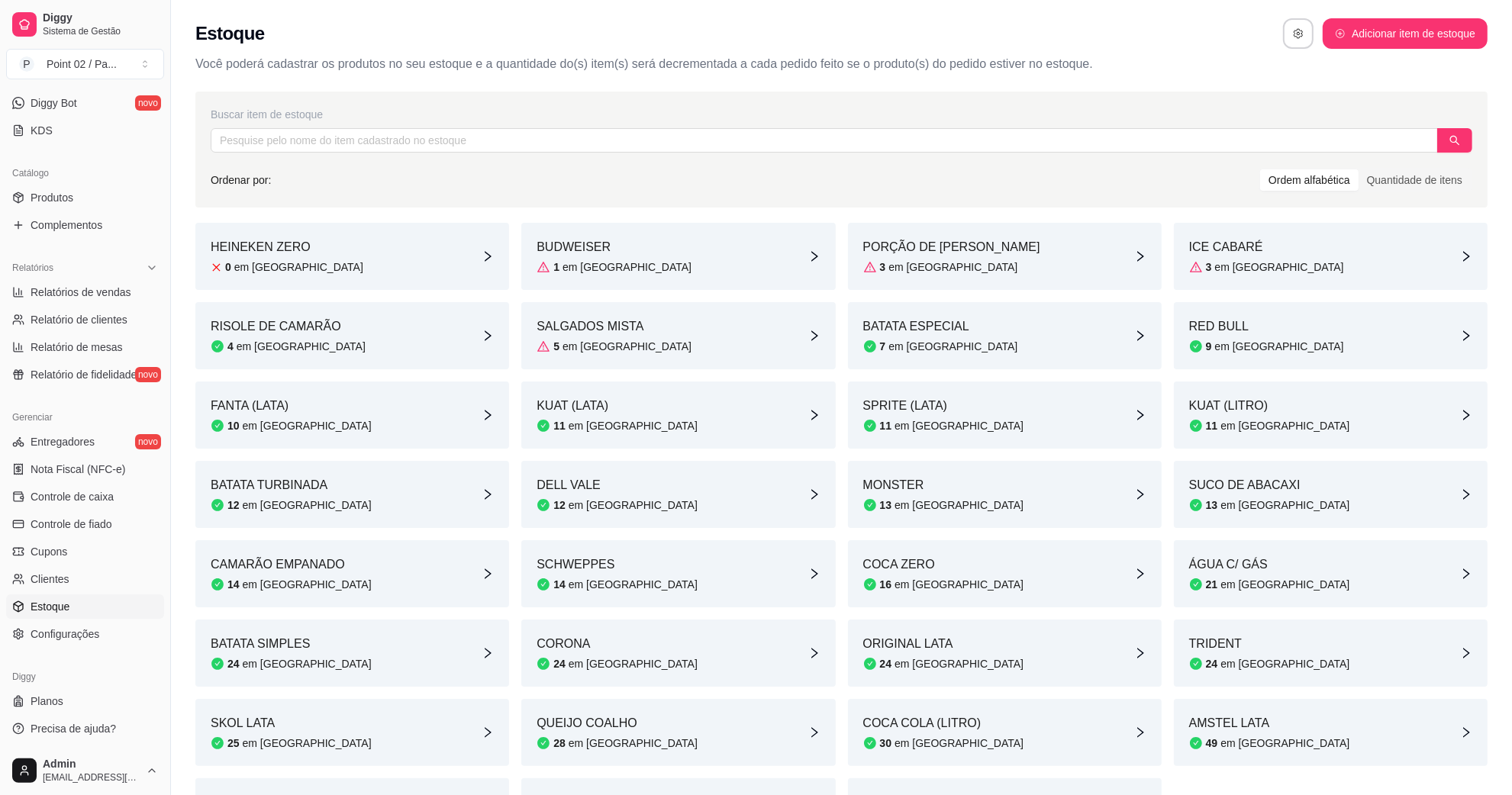
click at [579, 241] on article "BUDWEISER" at bounding box center [614, 247] width 155 height 18
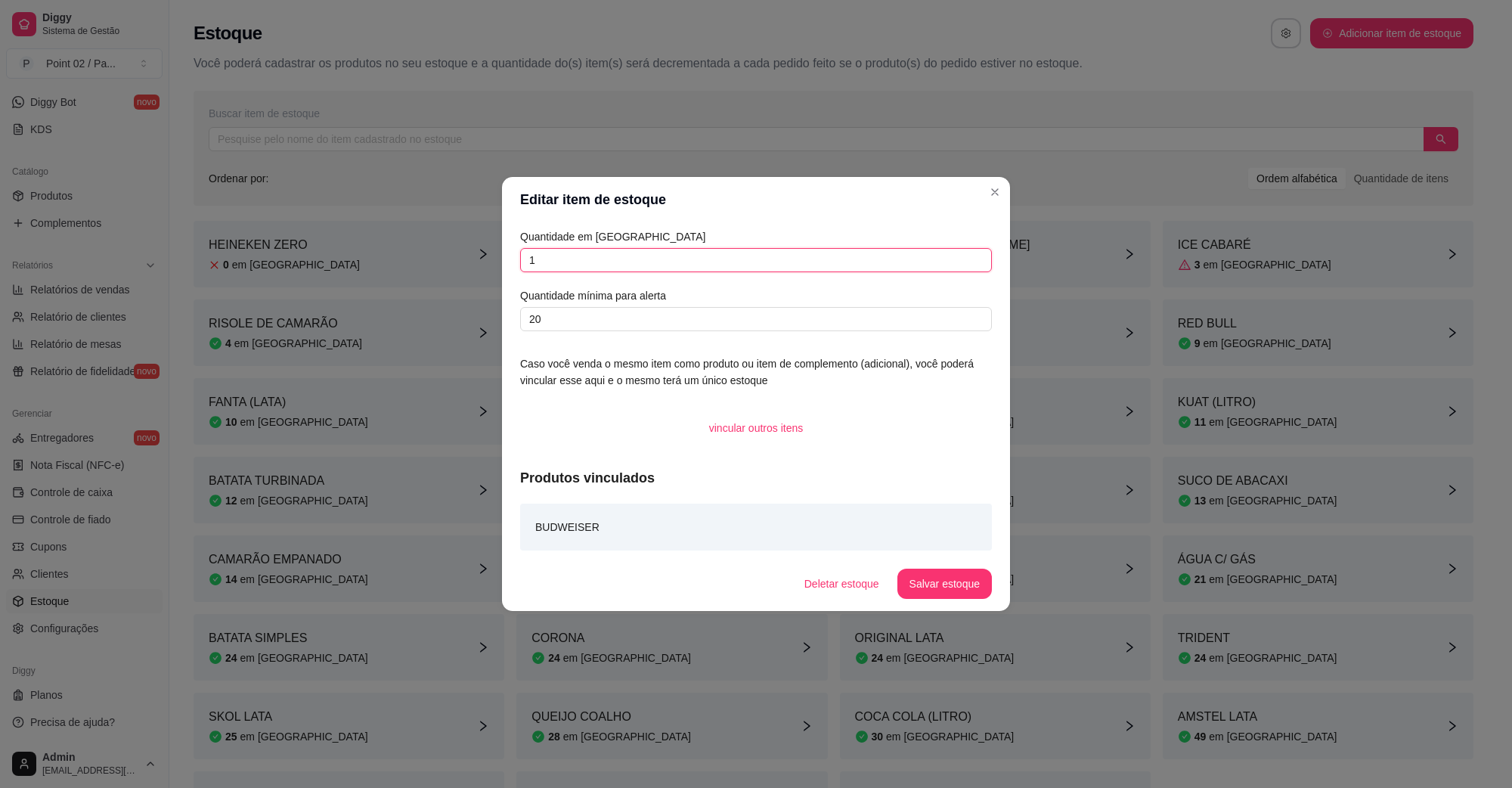
click at [642, 272] on input "1" at bounding box center [756, 260] width 472 height 24
type input "0"
click at [948, 568] on button "Salvar estoque" at bounding box center [945, 583] width 94 height 31
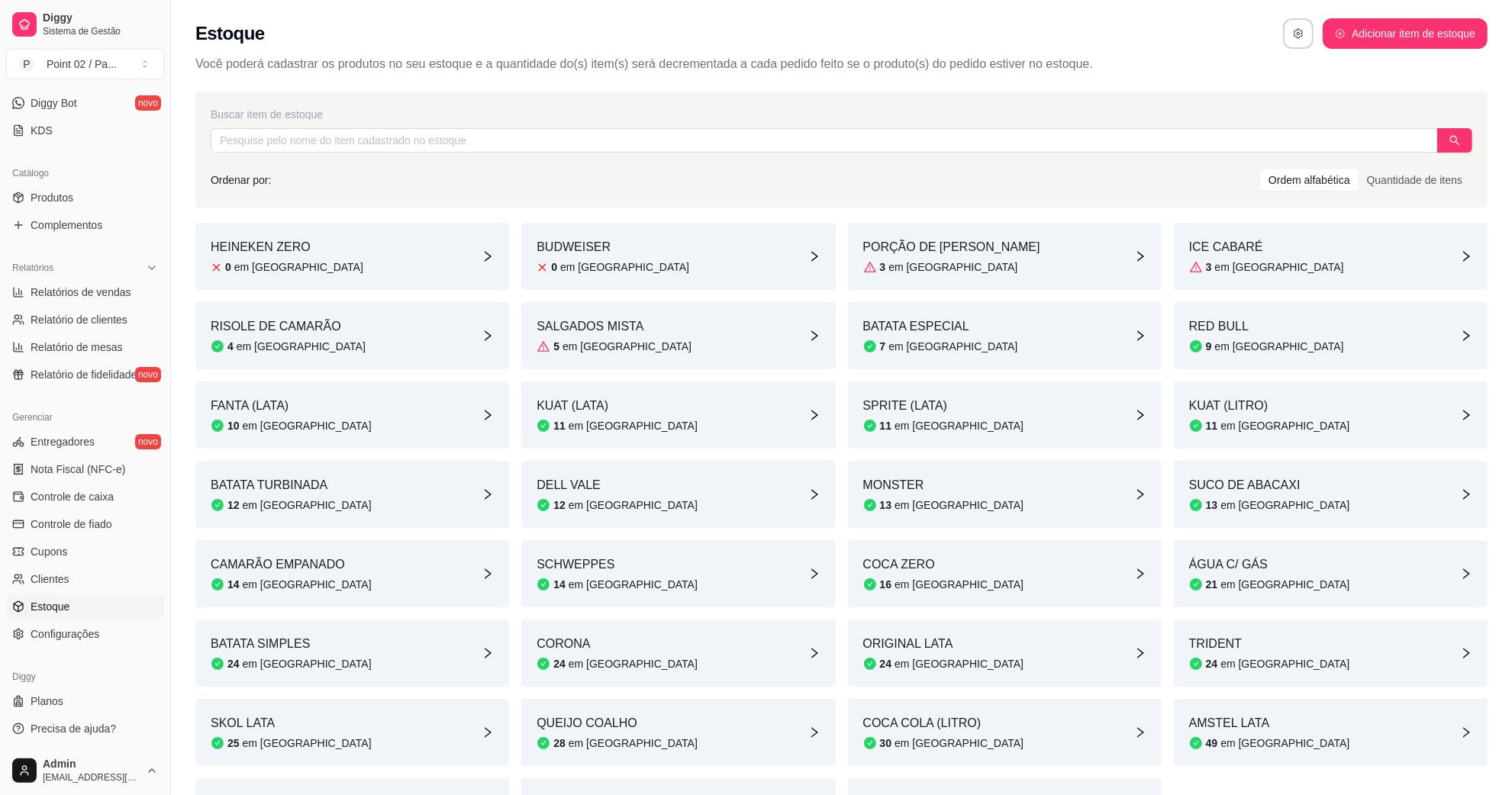
click at [1275, 248] on div "ICE CABARÉ 3 em estoque" at bounding box center [1331, 256] width 314 height 67
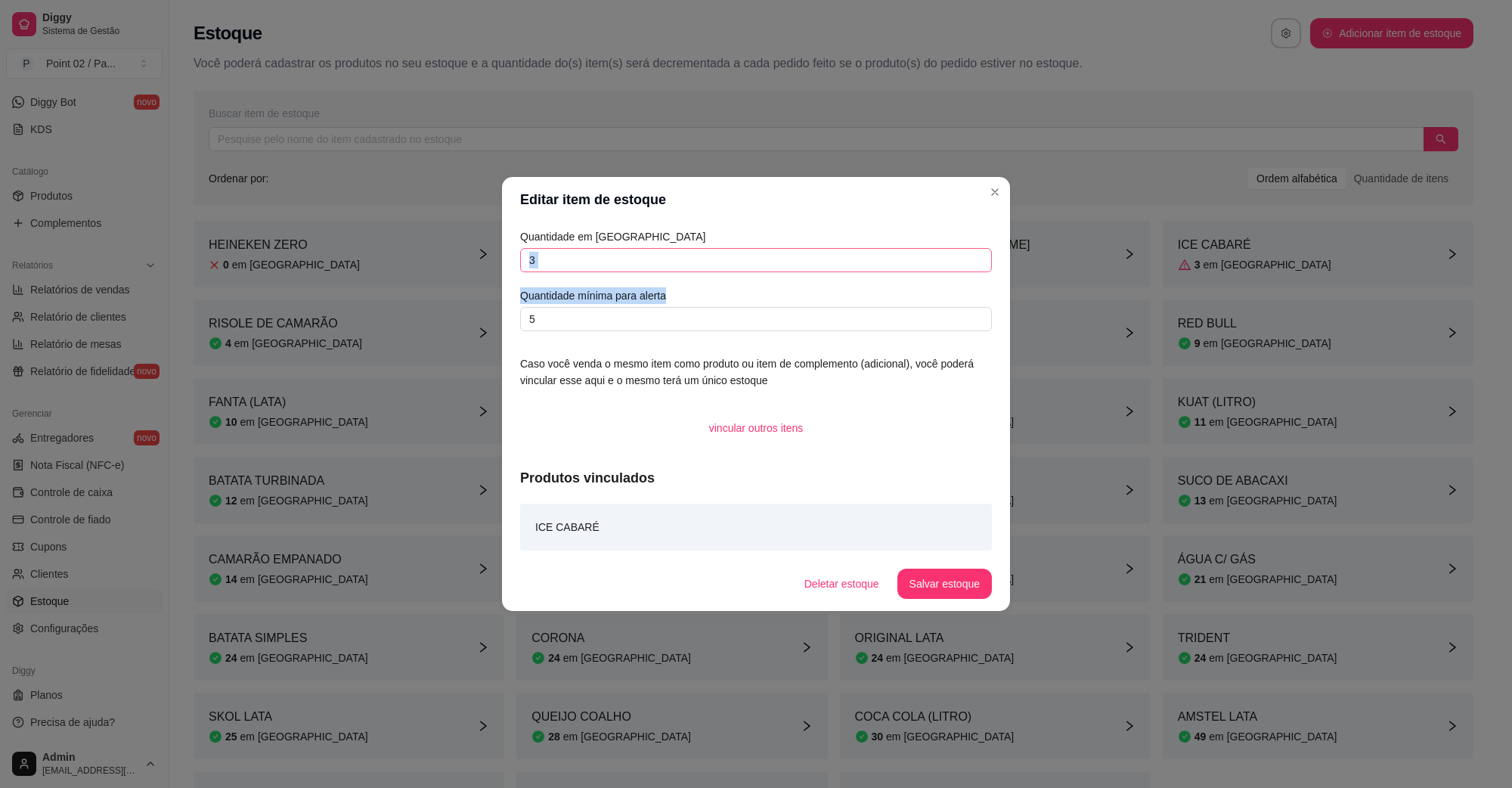
click at [873, 272] on div "Quantidade em estoque 3 Quantidade mínima para alerta 5" at bounding box center [756, 280] width 472 height 103
click at [875, 265] on input "3" at bounding box center [756, 260] width 472 height 24
type input "2"
click at [946, 602] on footer "Deletar estoque Salvar estoque" at bounding box center [756, 583] width 508 height 54
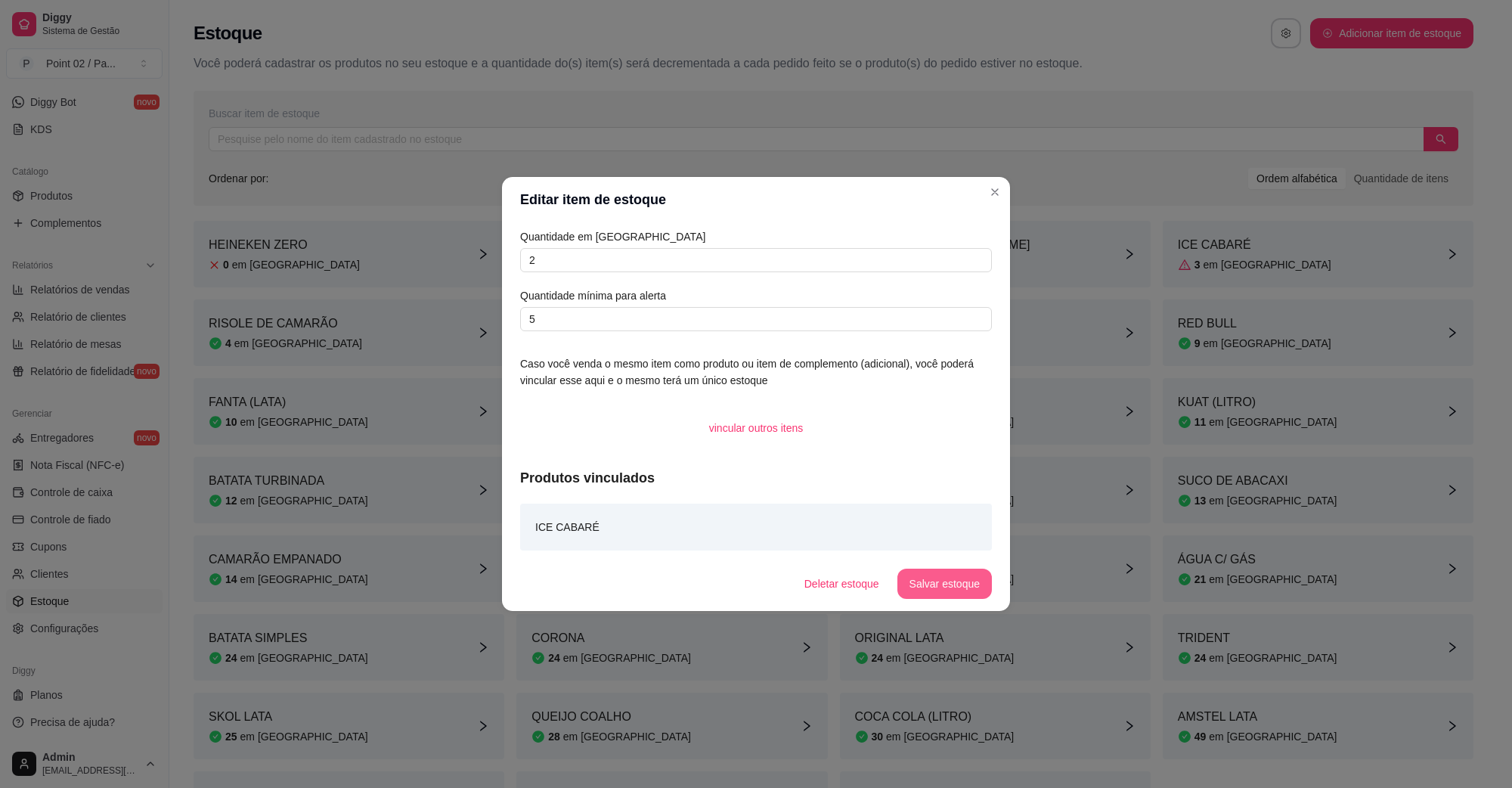
click at [940, 577] on button "Salvar estoque" at bounding box center [945, 583] width 94 height 31
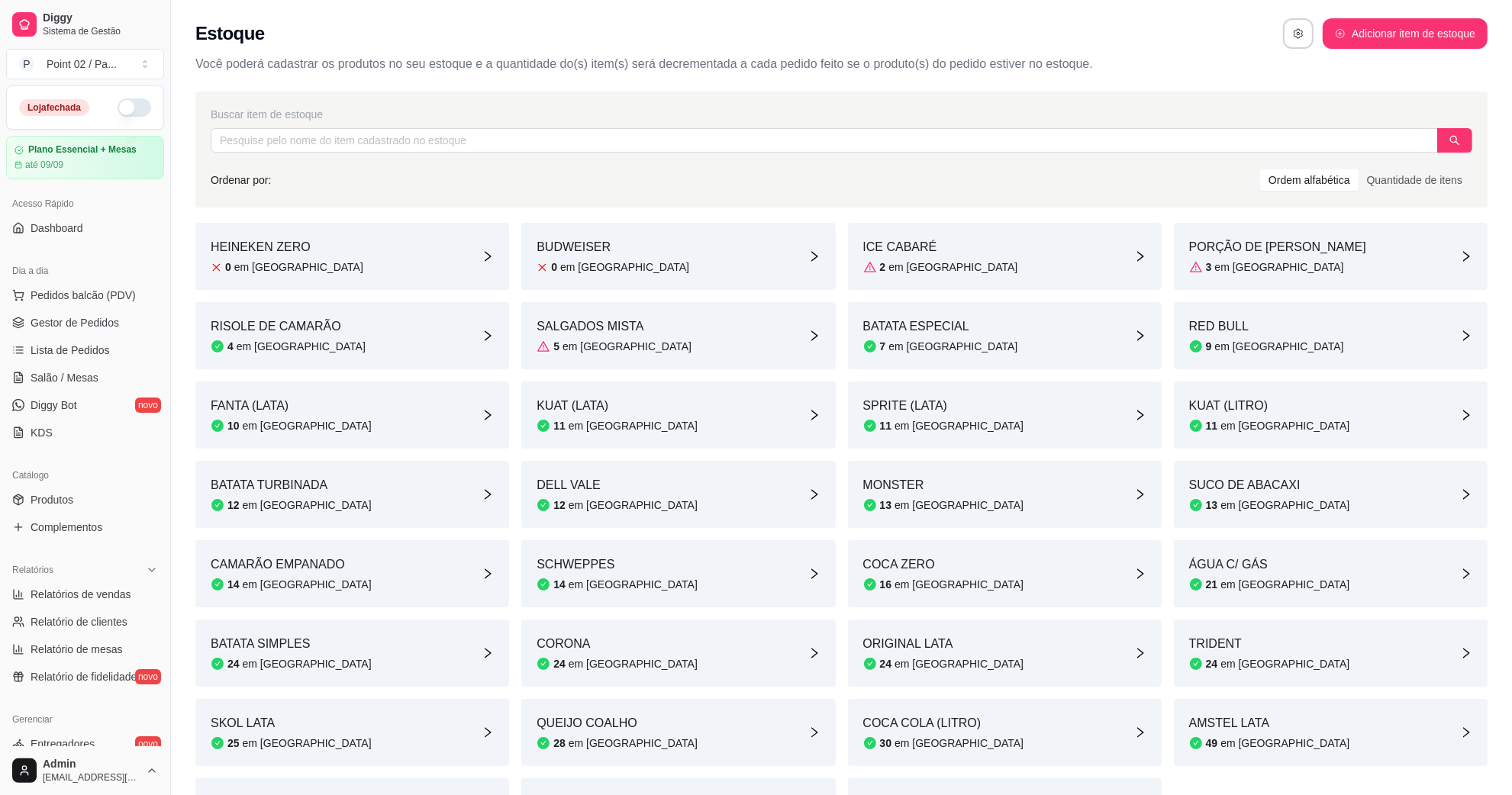
click at [361, 24] on div "Estoque Adicionar item de estoque" at bounding box center [841, 33] width 1292 height 31
click at [97, 398] on link "Diggy Bot novo" at bounding box center [85, 404] width 158 height 24
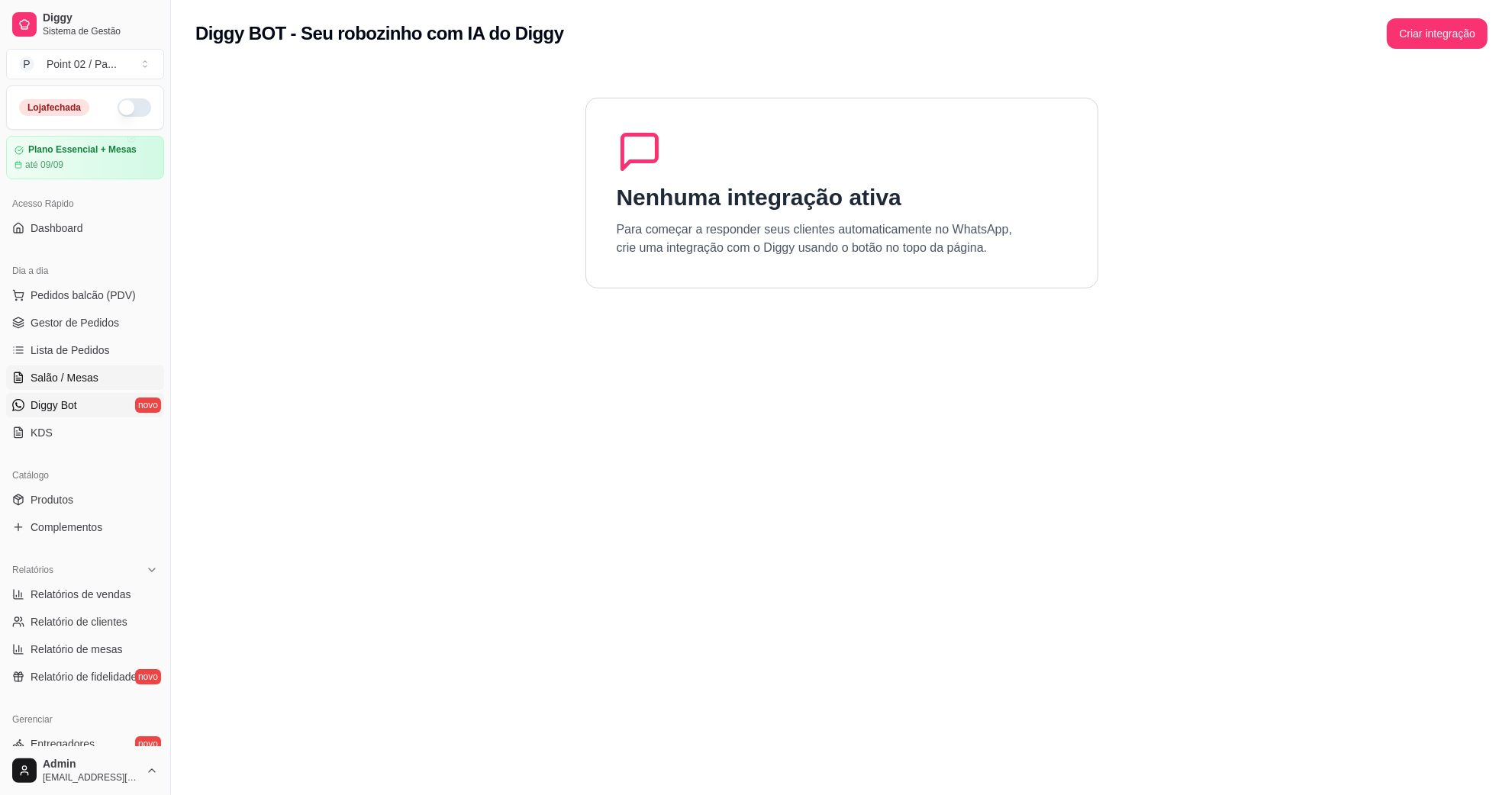
click at [102, 367] on link "Salão / Mesas" at bounding box center [85, 378] width 158 height 24
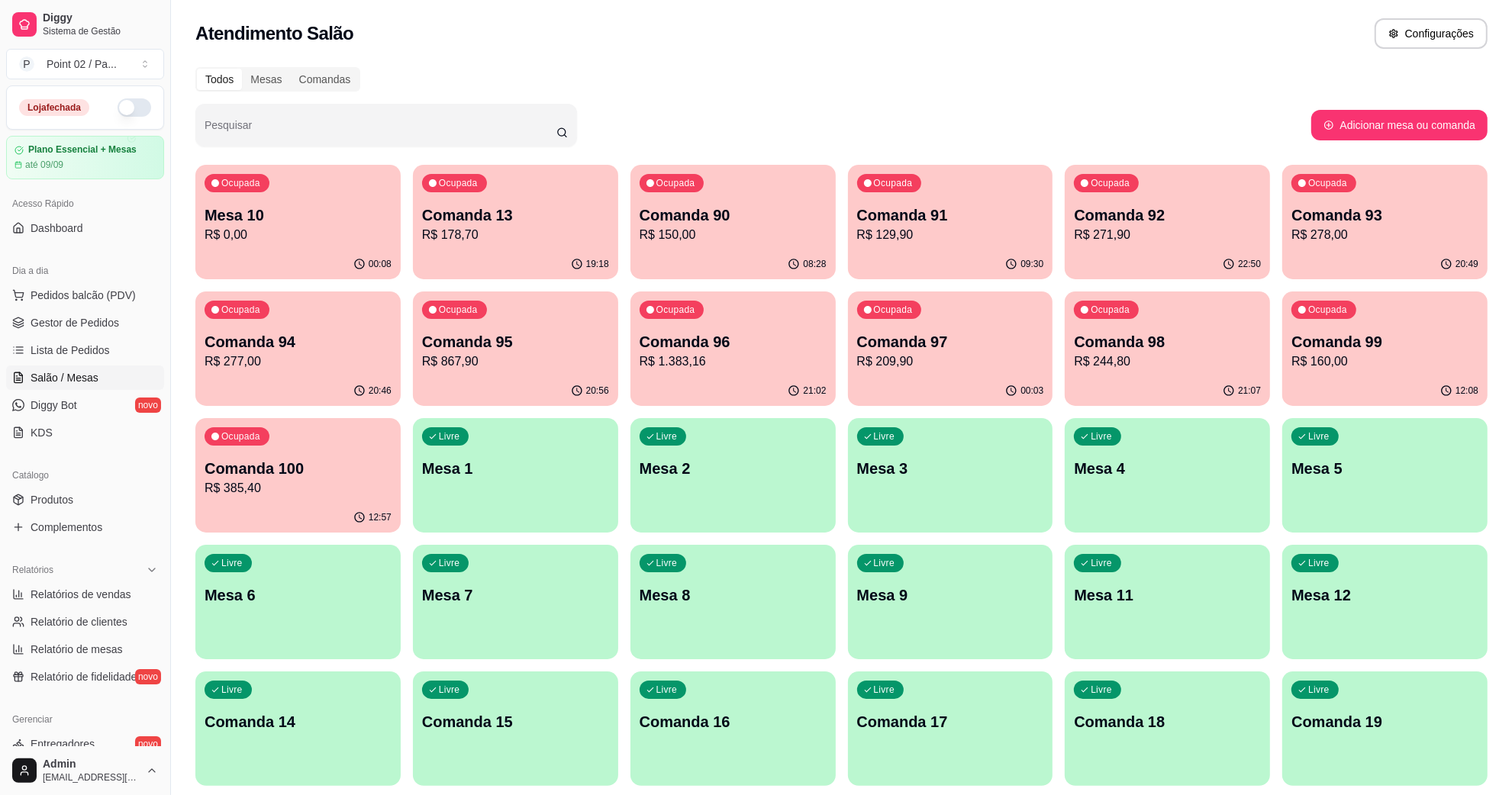
click at [269, 231] on p "R$ 0,00" at bounding box center [298, 235] width 187 height 18
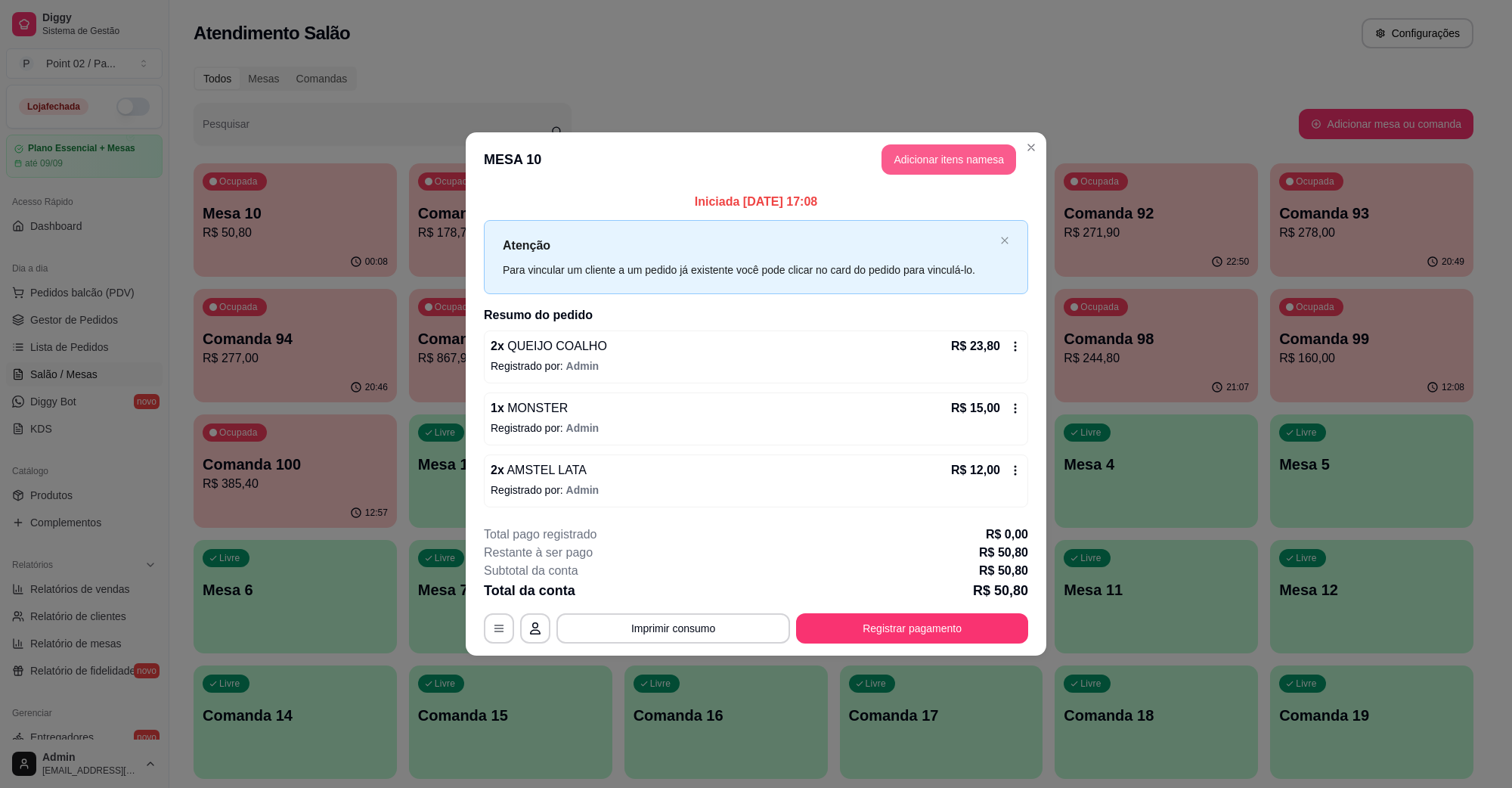
click at [935, 152] on button "Adicionar itens na mesa" at bounding box center [950, 159] width 135 height 31
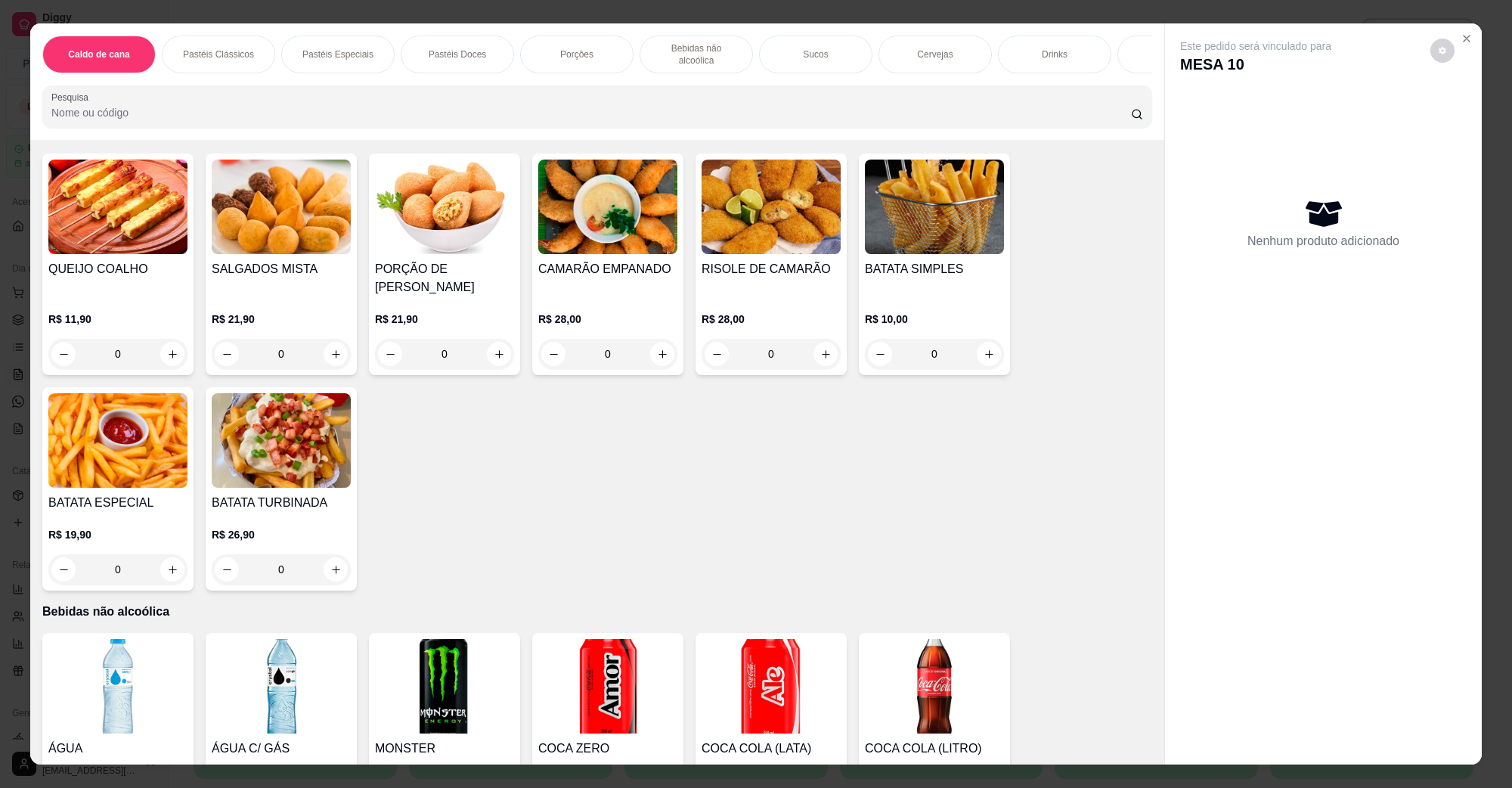
scroll to position [1418, 0]
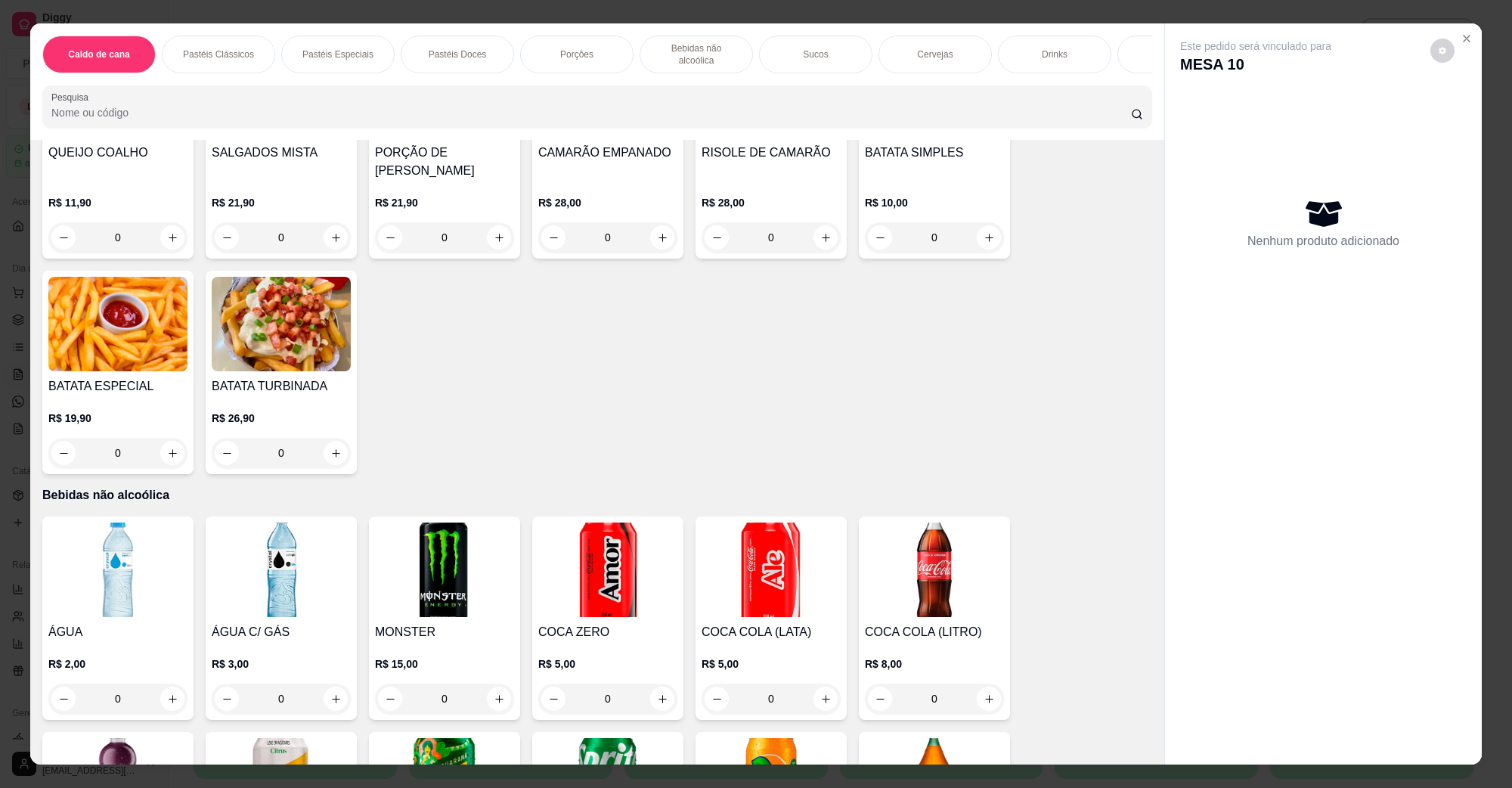
click at [108, 542] on img at bounding box center [118, 569] width 140 height 94
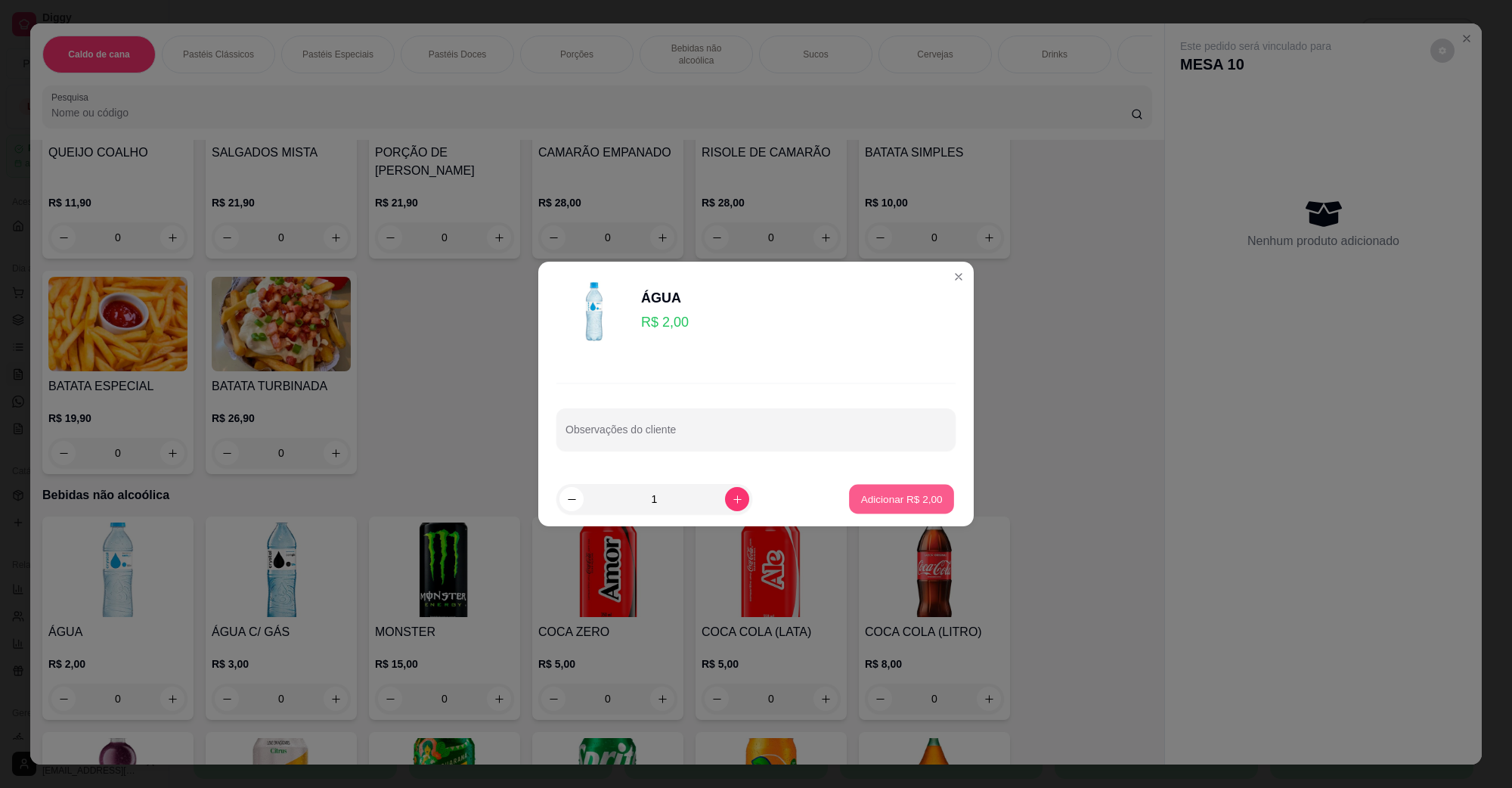
click at [860, 495] on p "Adicionar R$ 2,00" at bounding box center [901, 498] width 81 height 15
type input "1"
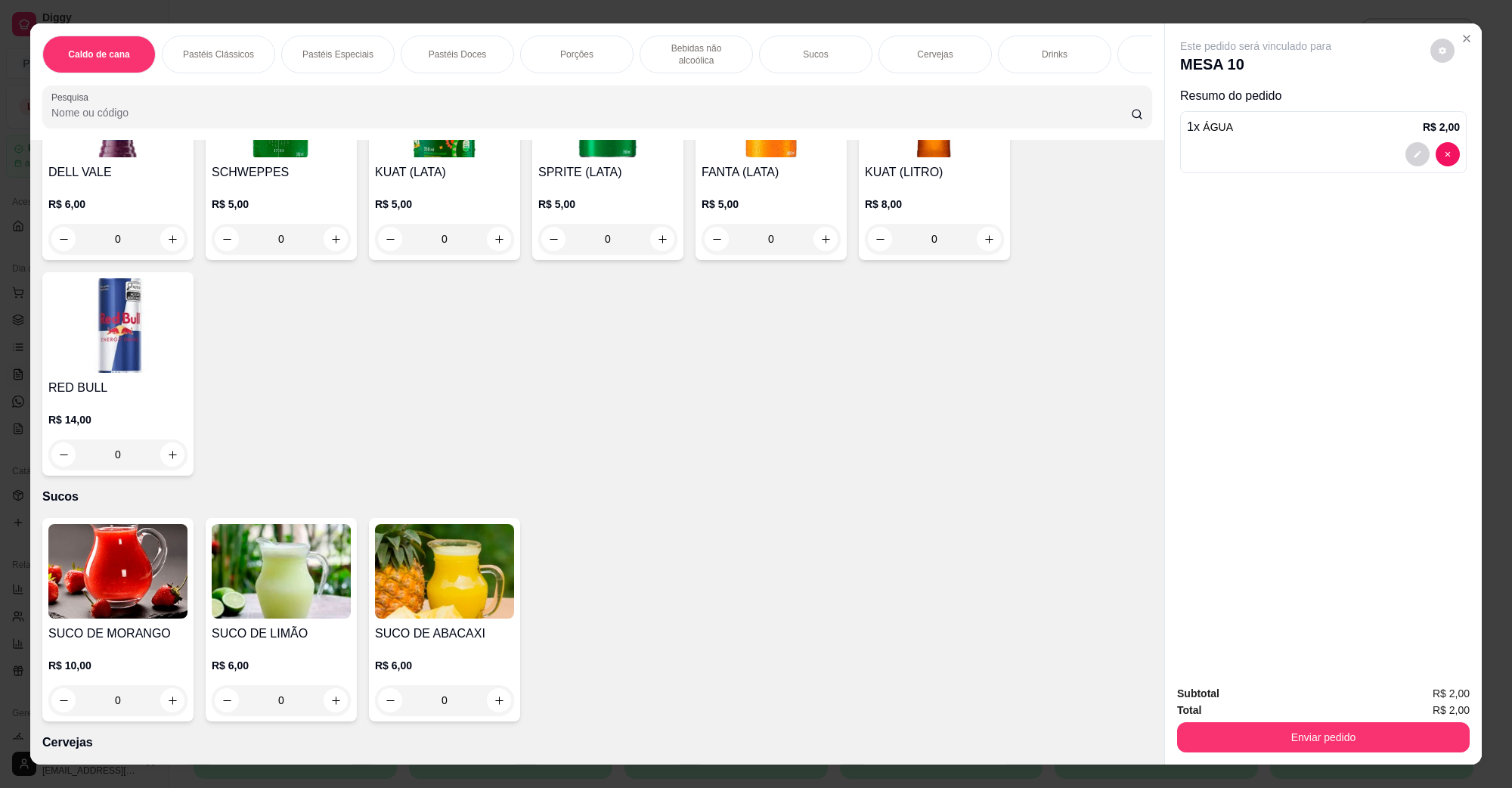
scroll to position [2079, 0]
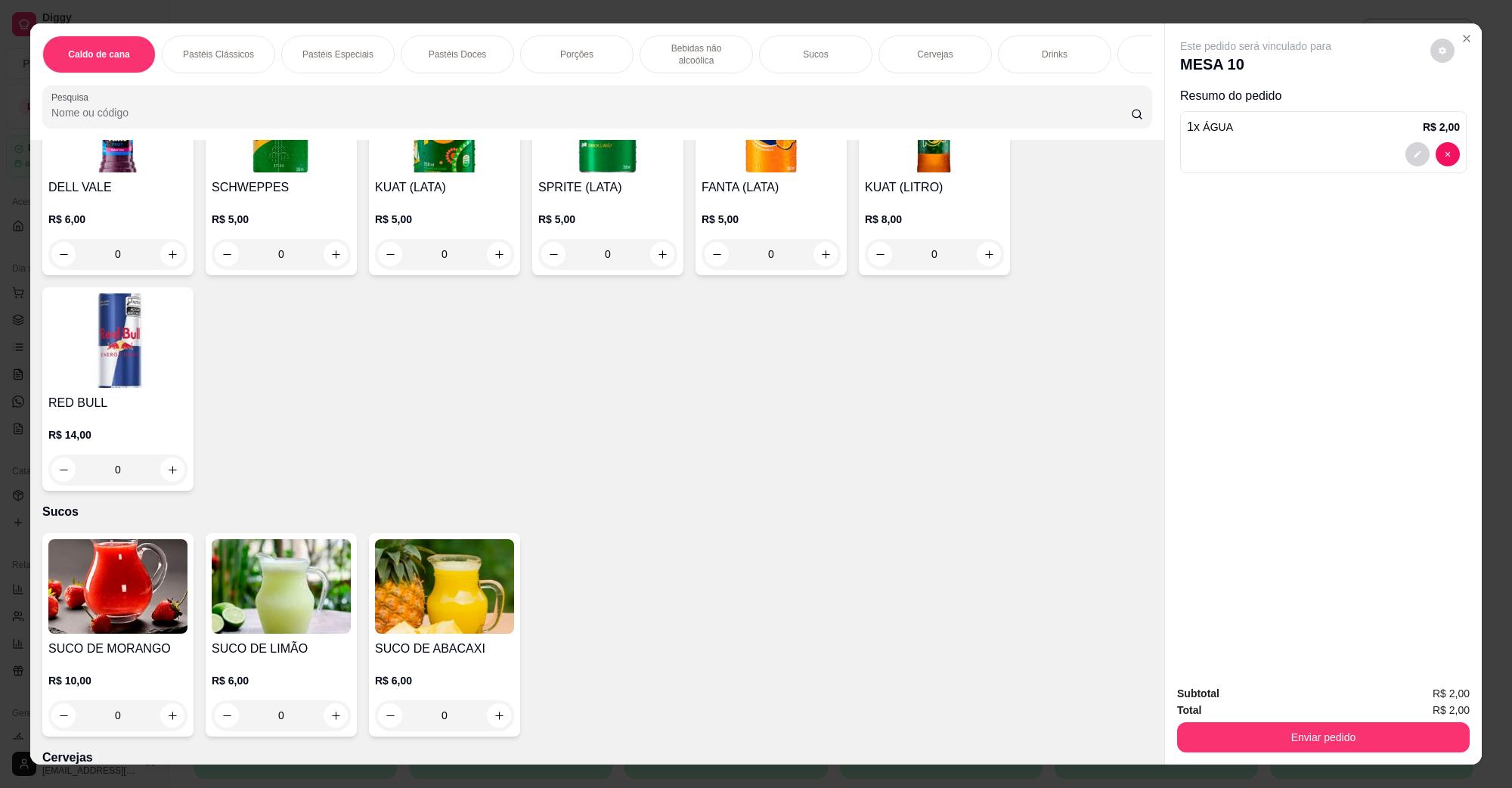
click at [127, 540] on img at bounding box center [118, 586] width 140 height 94
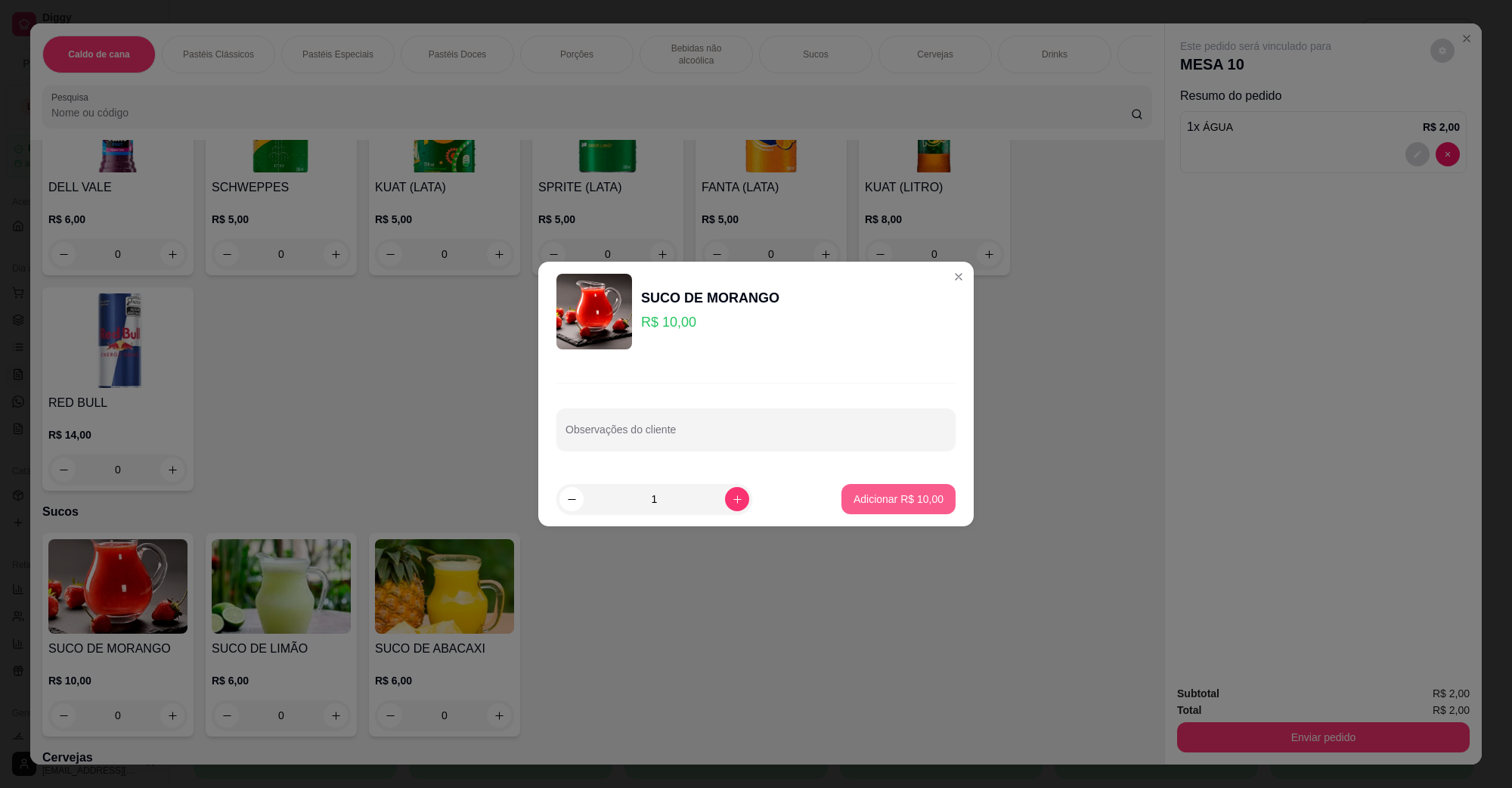
click at [900, 485] on button "Adicionar R$ 10,00" at bounding box center [898, 499] width 114 height 31
type input "1"
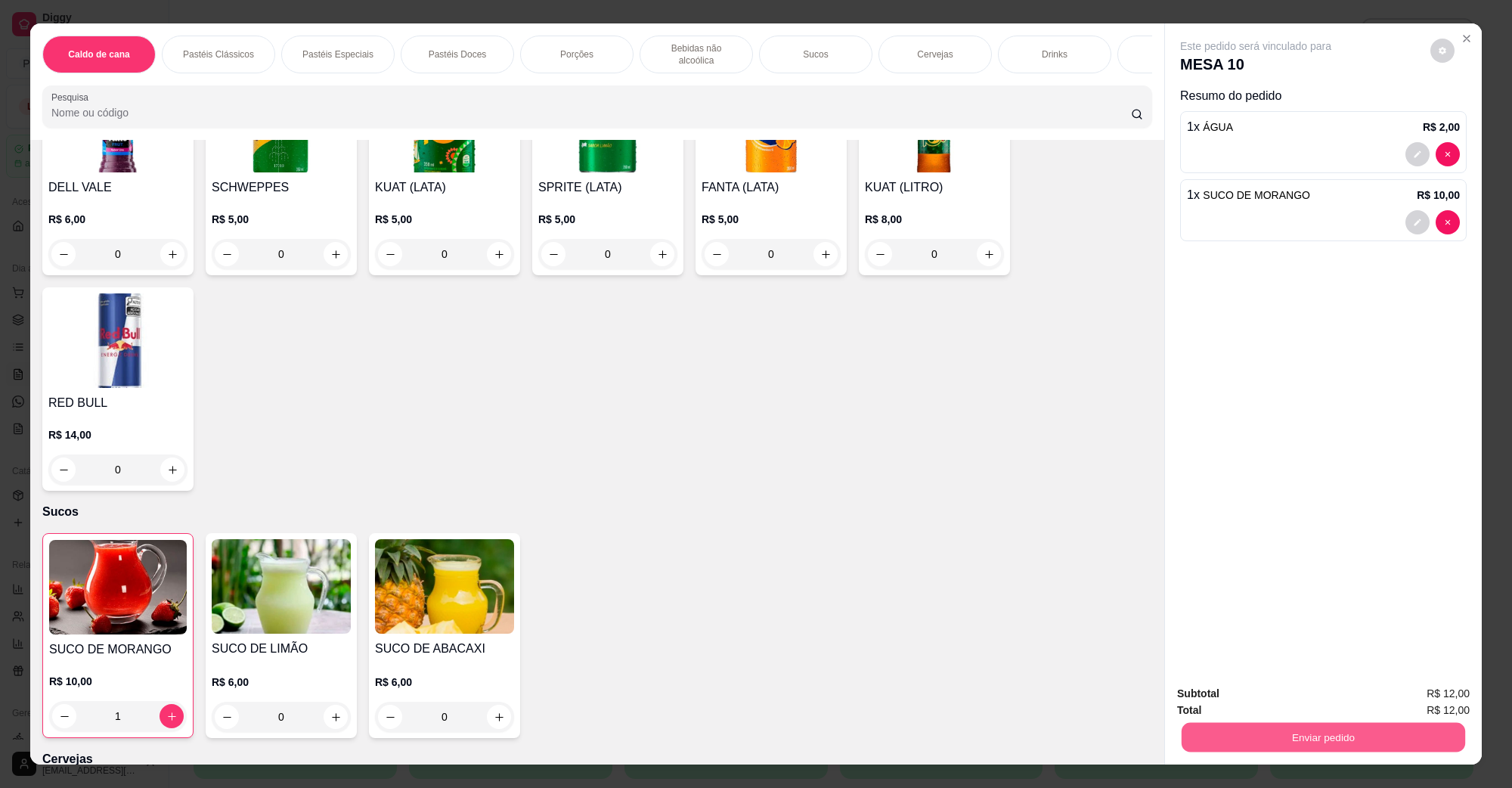
click at [1214, 728] on button "Enviar pedido" at bounding box center [1324, 737] width 283 height 30
click at [1227, 703] on button "Não registrar e enviar pedido" at bounding box center [1272, 700] width 157 height 29
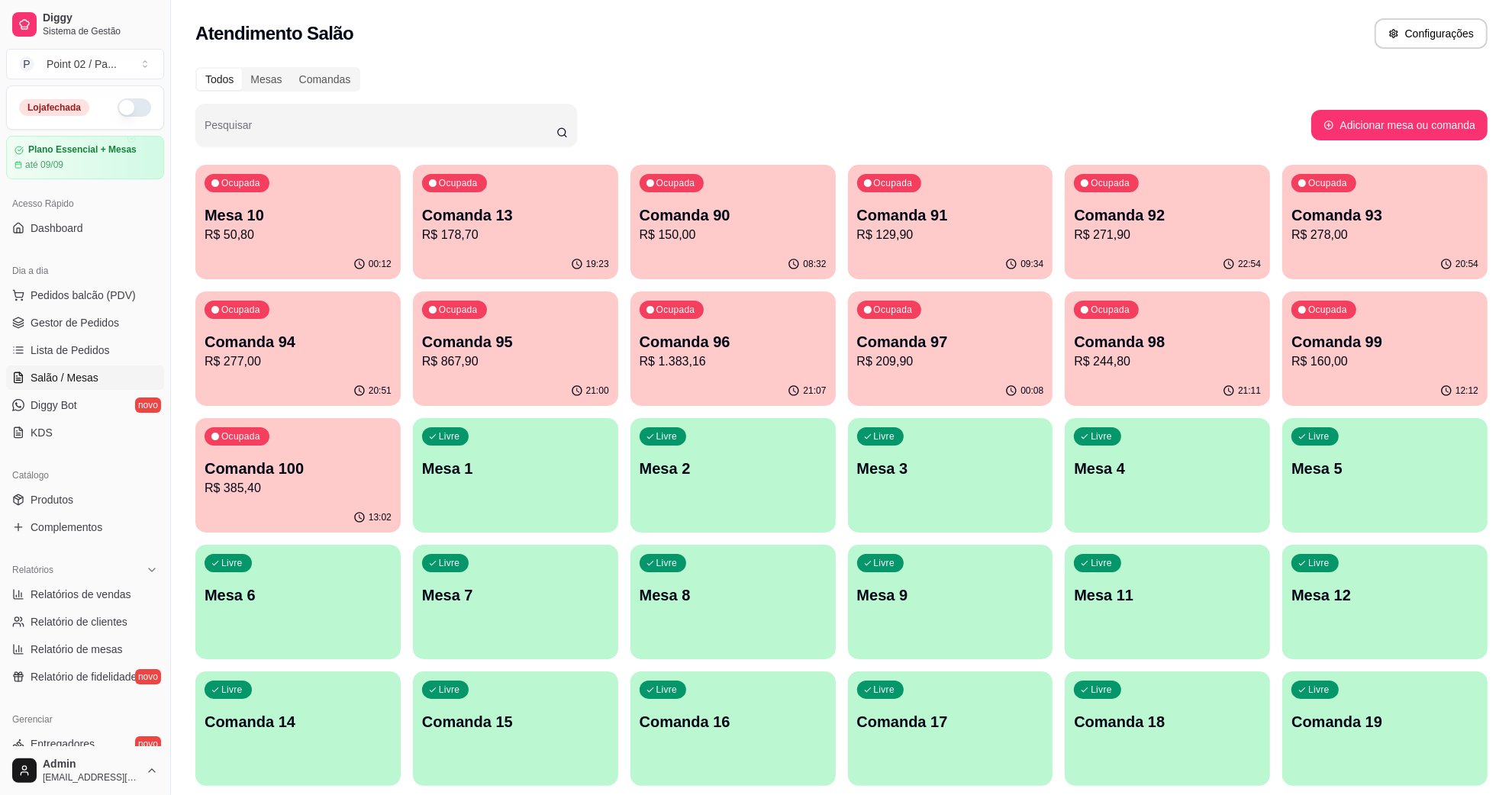
click at [932, 612] on div "Livre Mesa 9" at bounding box center [949, 592] width 205 height 96
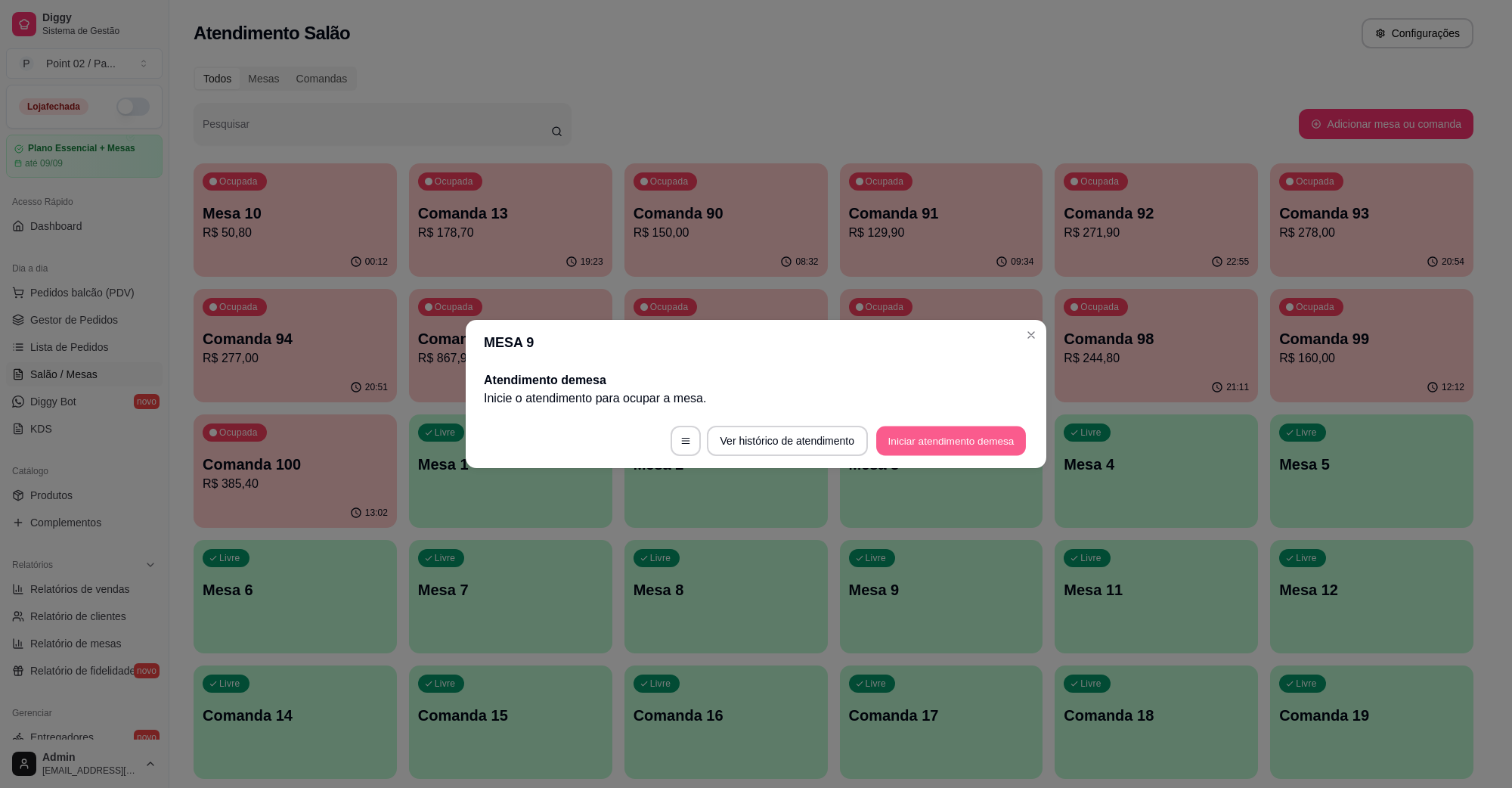
click at [920, 428] on button "Iniciar atendimento de mesa" at bounding box center [951, 442] width 150 height 30
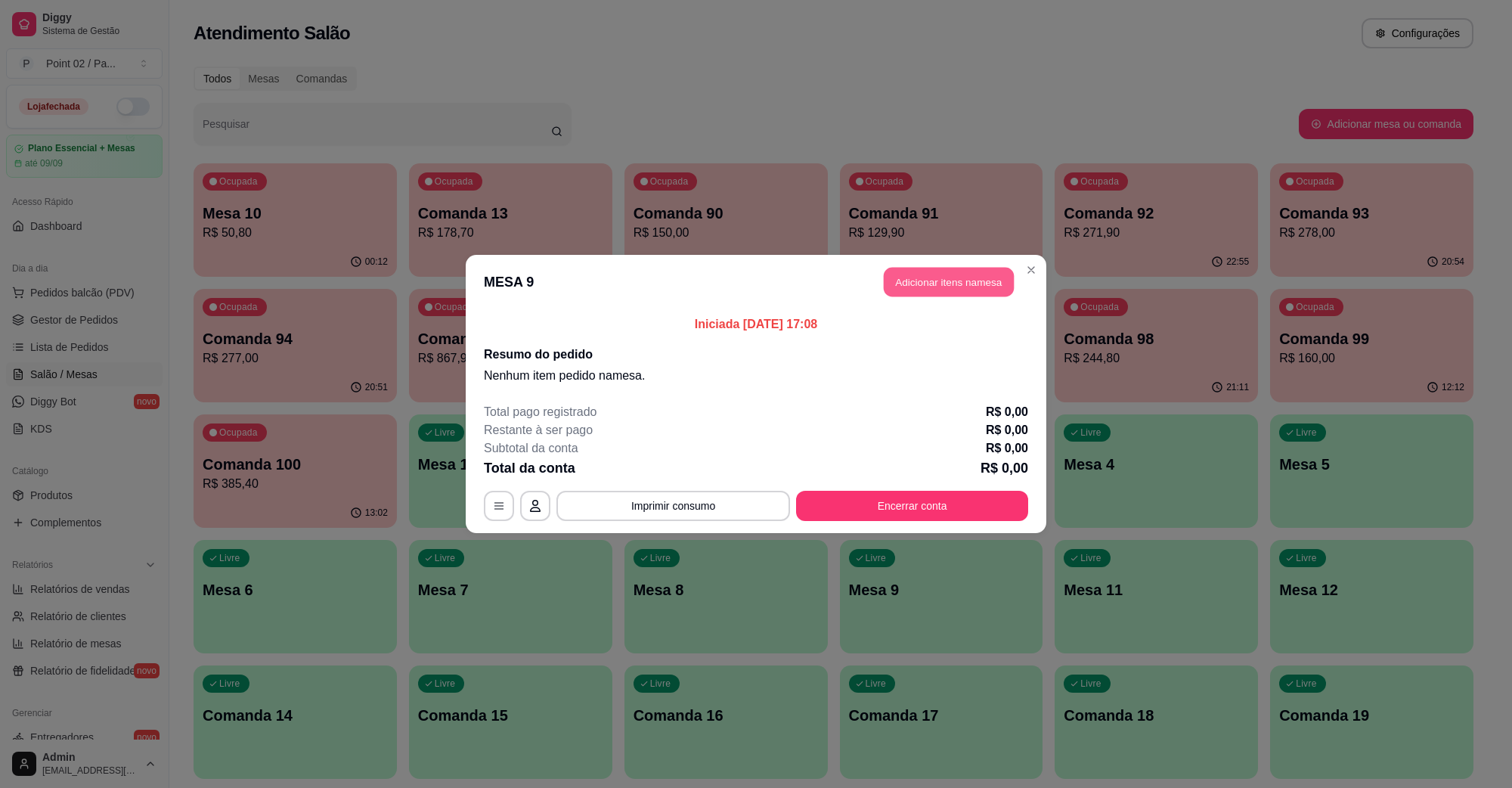
click at [955, 269] on button "Adicionar itens na mesa" at bounding box center [949, 282] width 130 height 30
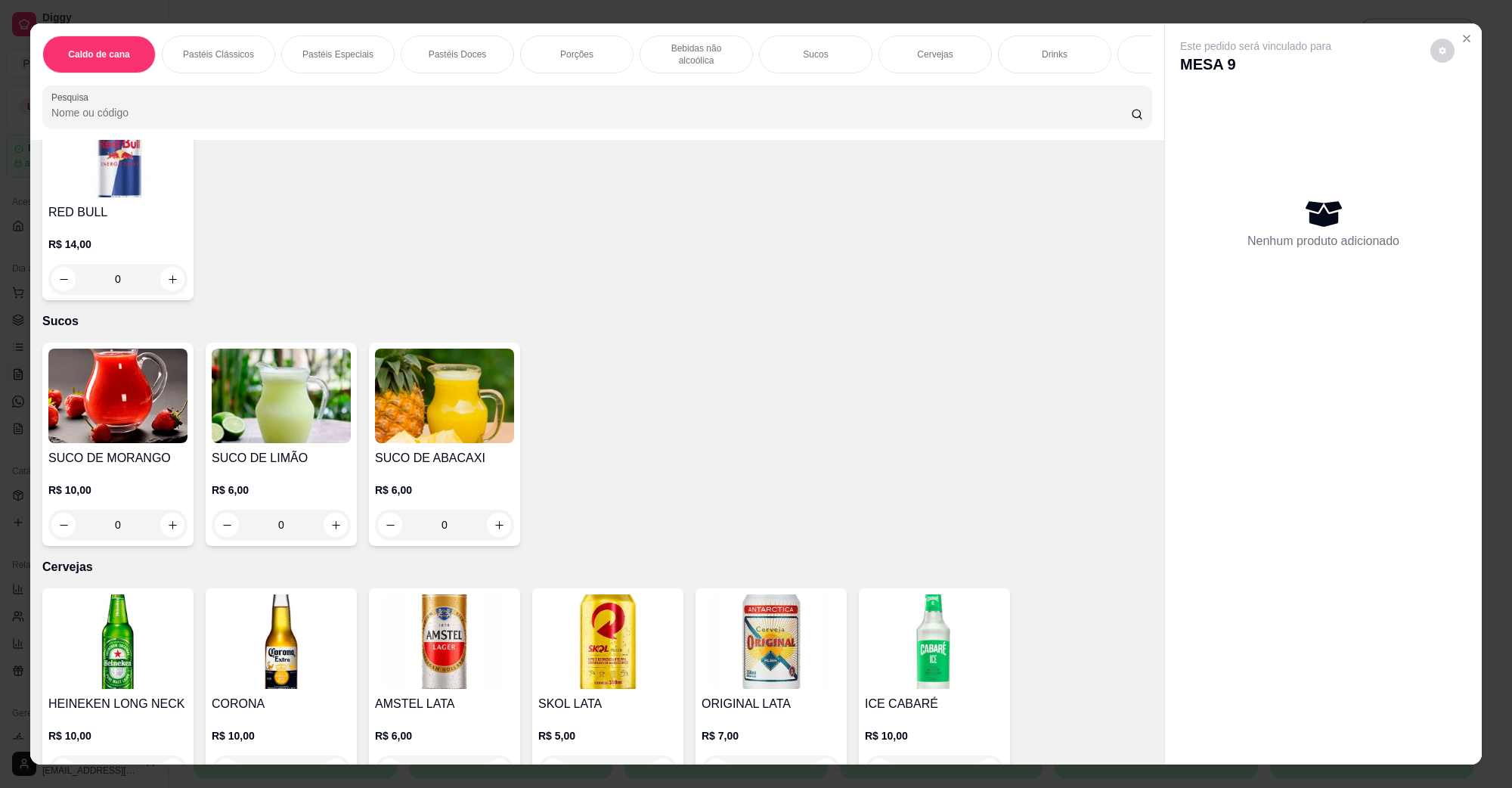
scroll to position [2457, 0]
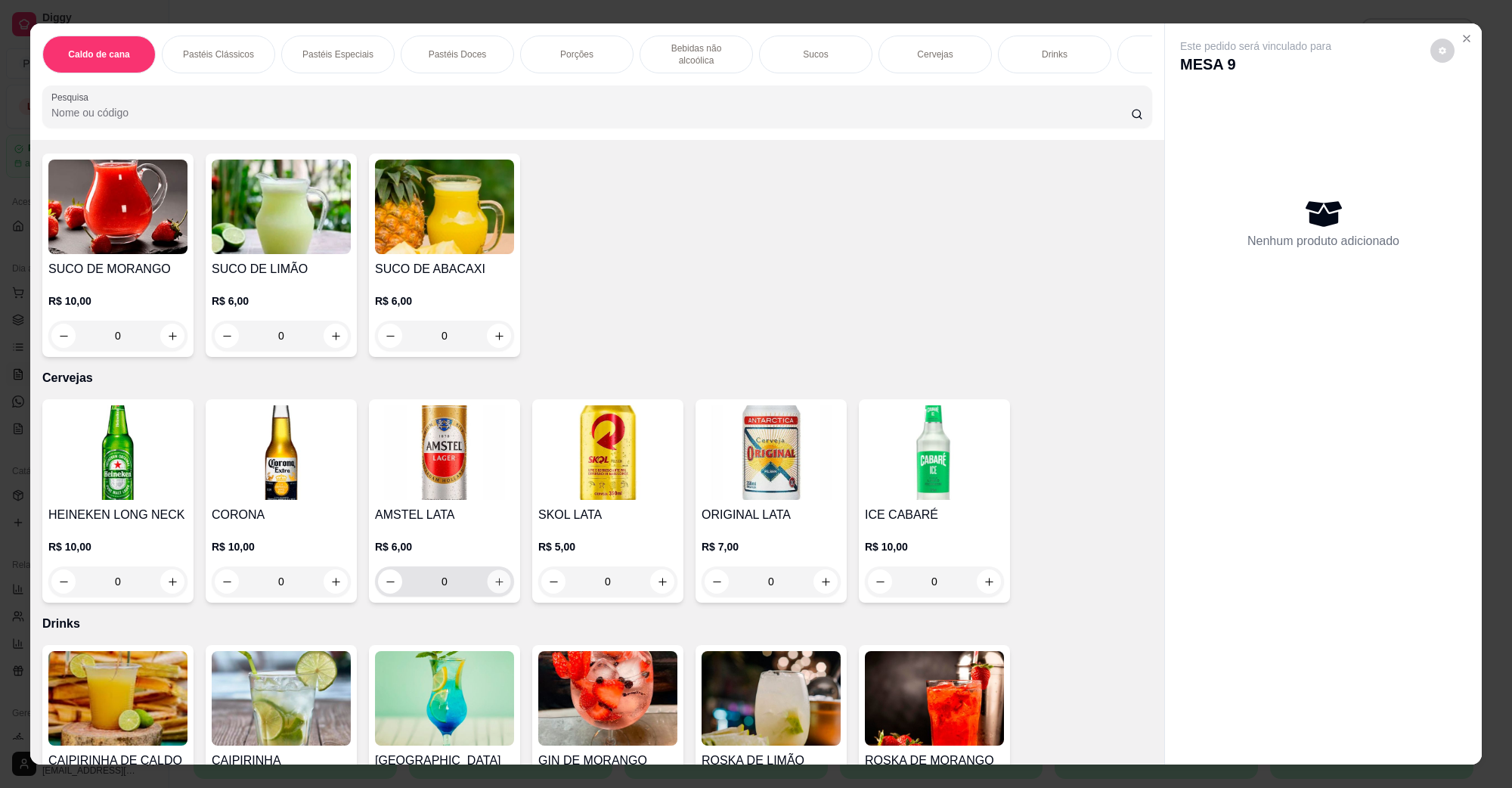
click at [498, 570] on button "increase-product-quantity" at bounding box center [499, 582] width 24 height 24
type input "1"
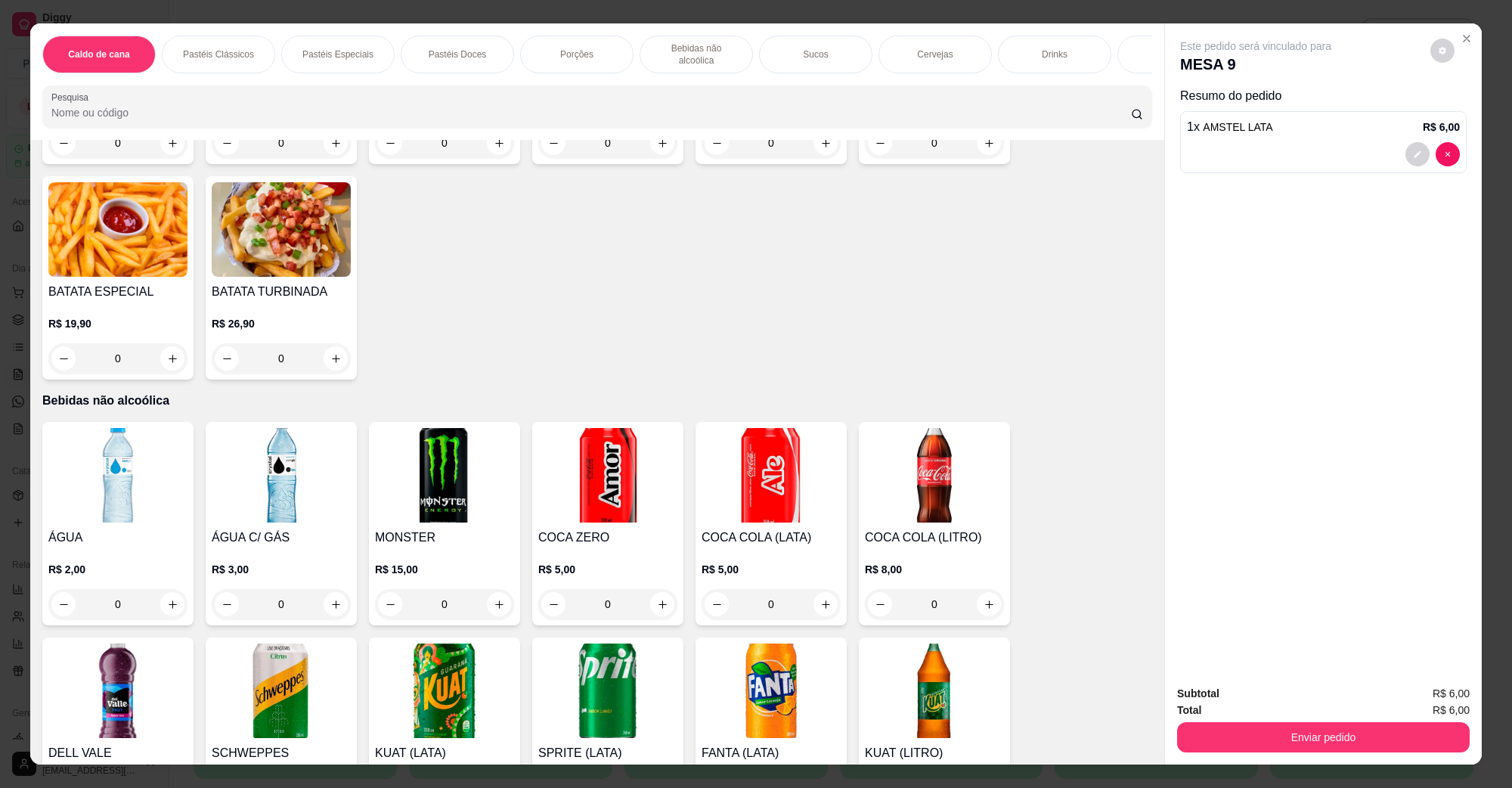
scroll to position [1039, 0]
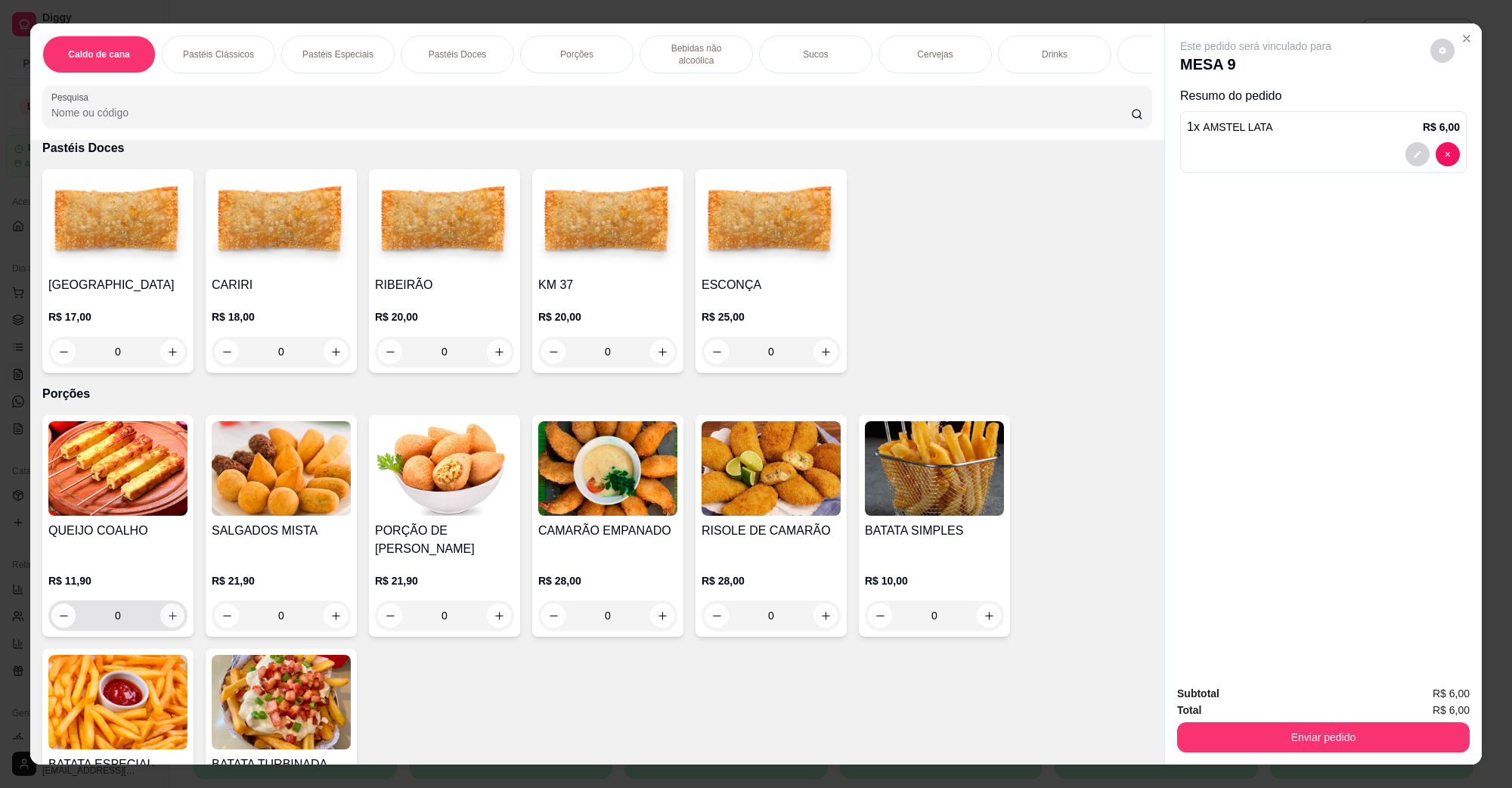
click at [168, 603] on button "increase-product-quantity" at bounding box center [172, 615] width 24 height 24
type input "1"
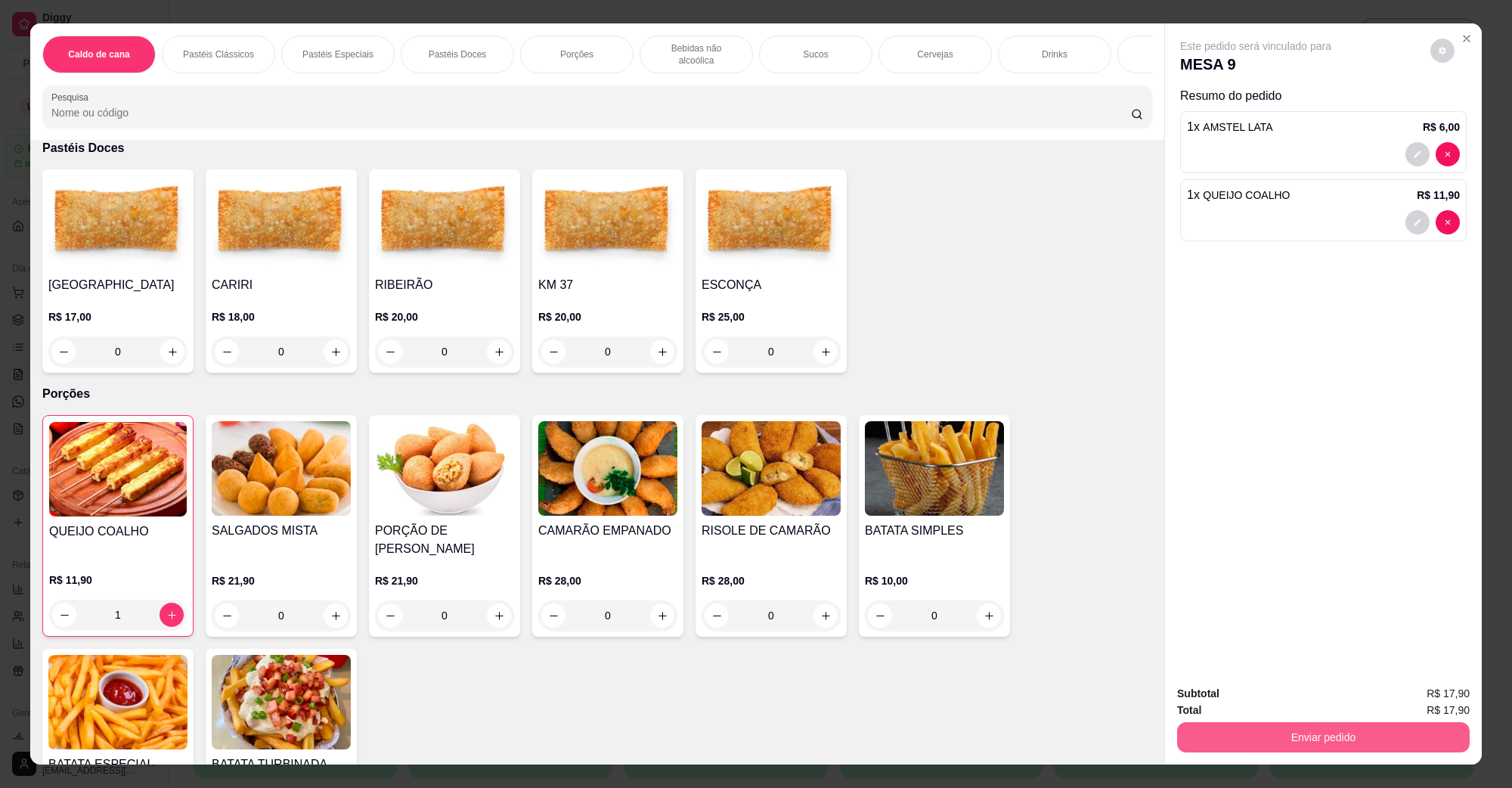
click at [1329, 728] on button "Enviar pedido" at bounding box center [1324, 737] width 293 height 31
click at [1294, 698] on button "Não registrar e enviar pedido" at bounding box center [1272, 700] width 152 height 28
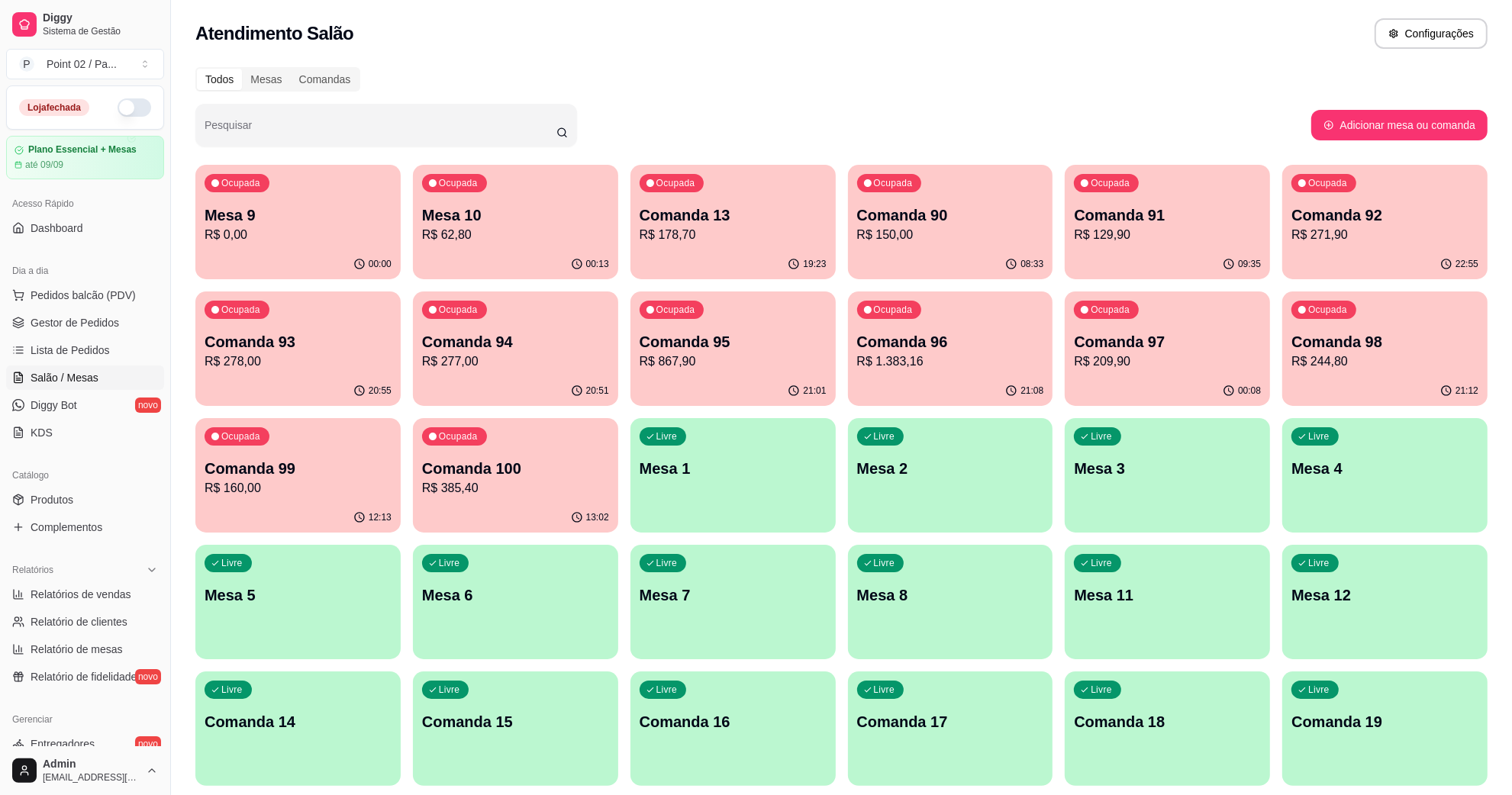
click at [306, 574] on div "Livre Mesa 5" at bounding box center [298, 592] width 205 height 96
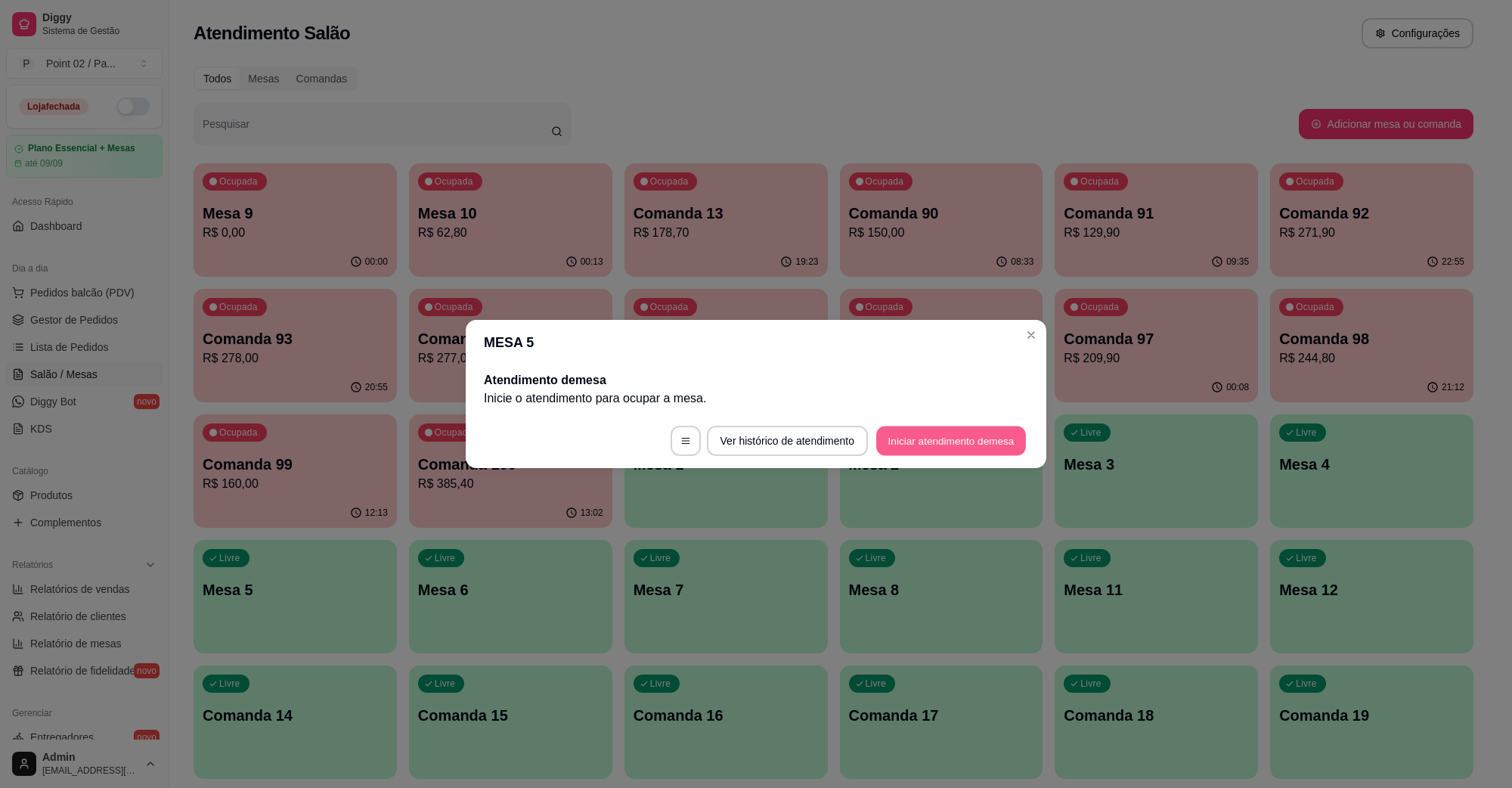
click at [946, 441] on button "Iniciar atendimento de mesa" at bounding box center [951, 442] width 150 height 30
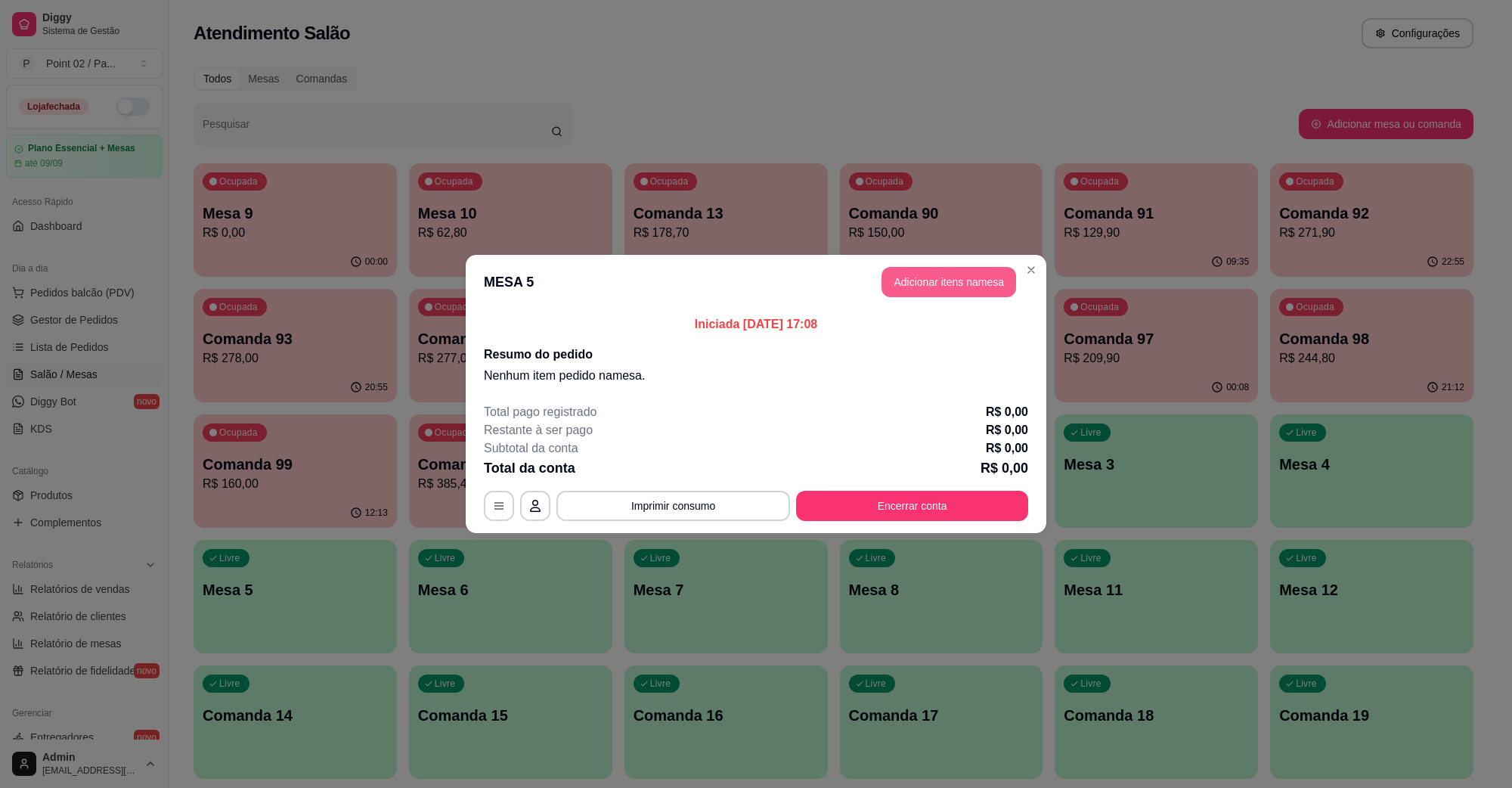
click at [919, 266] on header "MESA 5 Adicionar itens na mesa" at bounding box center [756, 281] width 581 height 54
click at [961, 273] on button "Adicionar itens na mesa" at bounding box center [950, 282] width 135 height 31
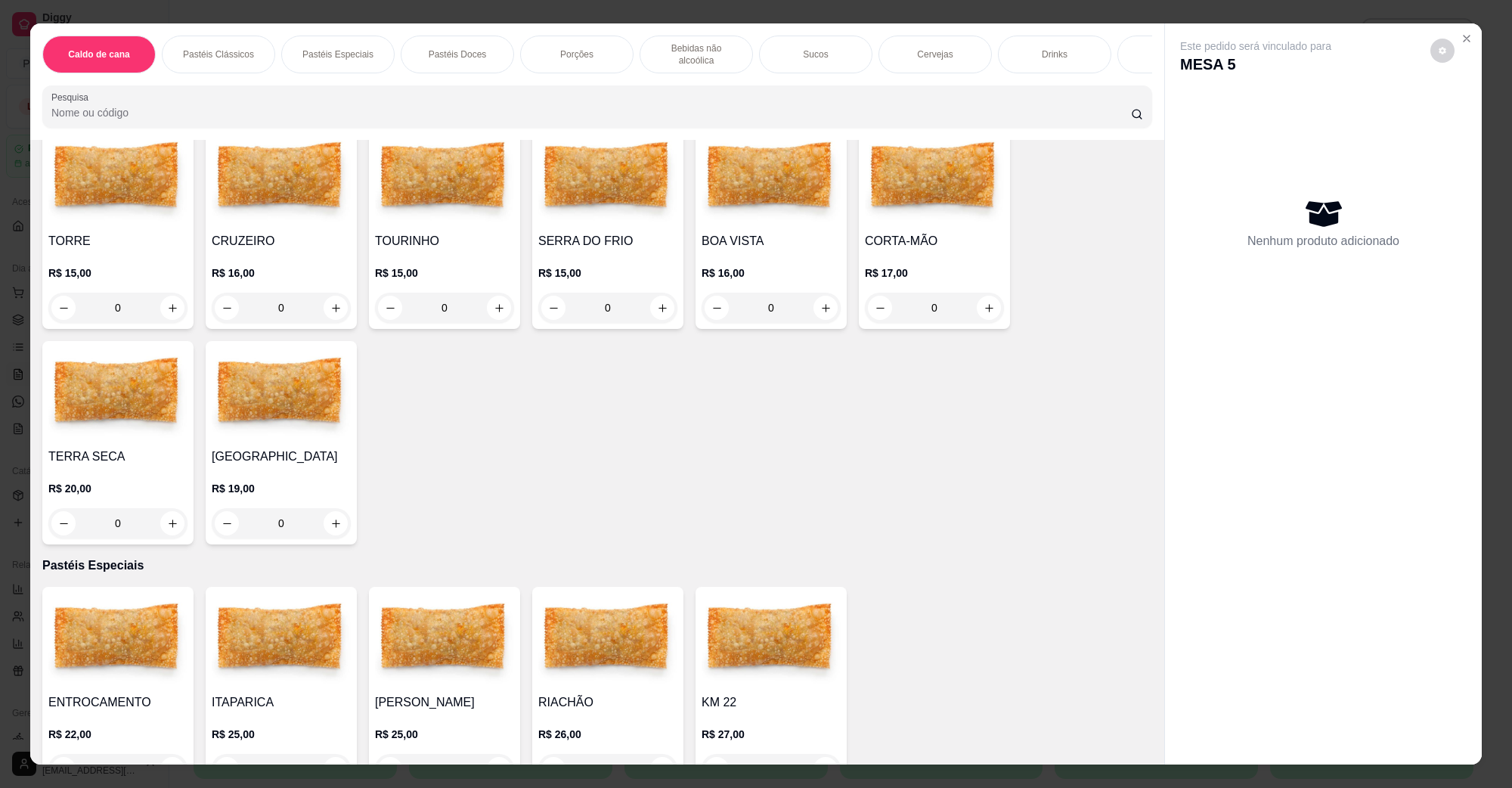
scroll to position [378, 0]
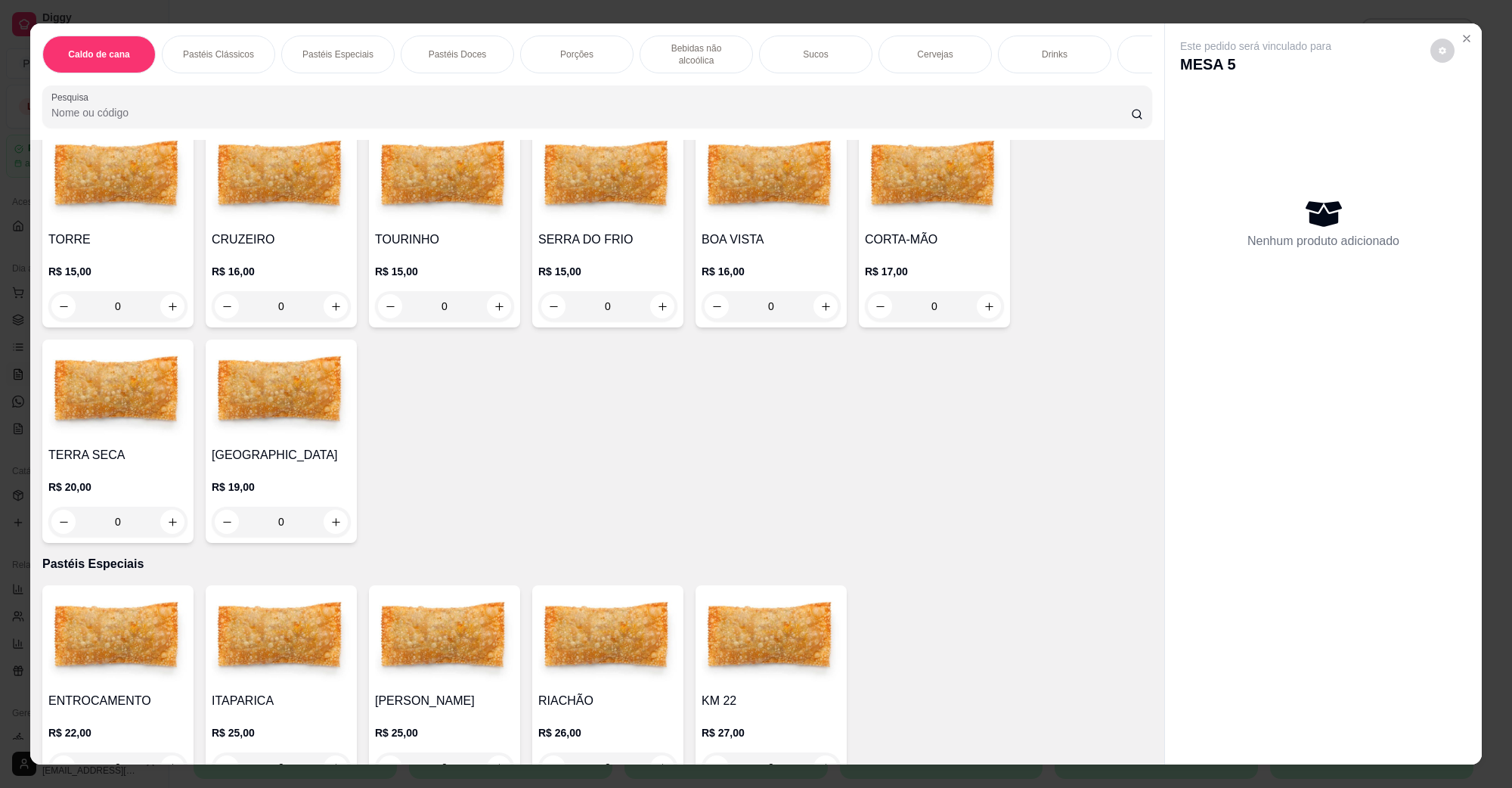
click at [118, 171] on img at bounding box center [118, 176] width 140 height 94
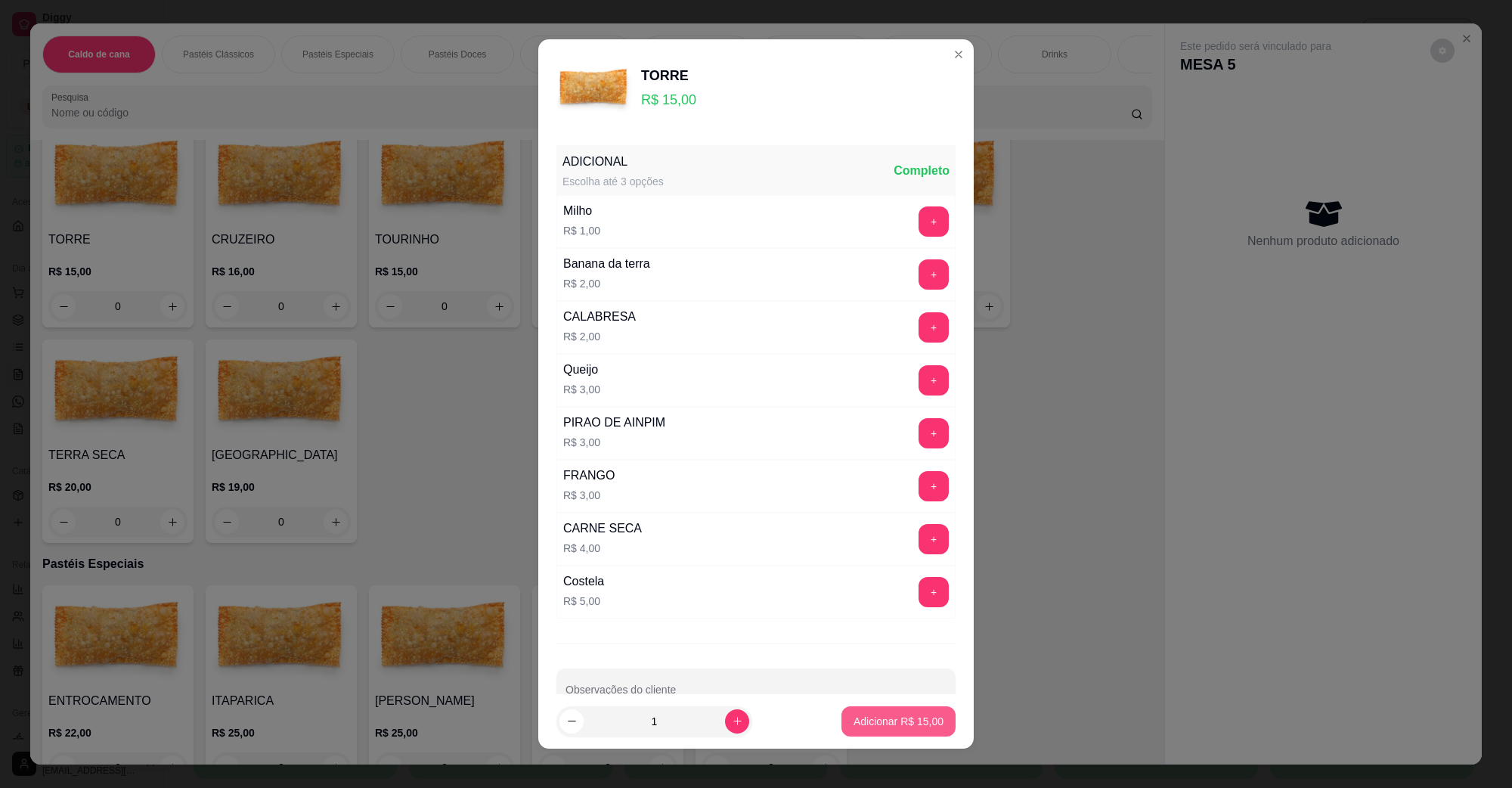
click at [860, 716] on p "Adicionar R$ 15,00" at bounding box center [898, 721] width 90 height 15
type input "1"
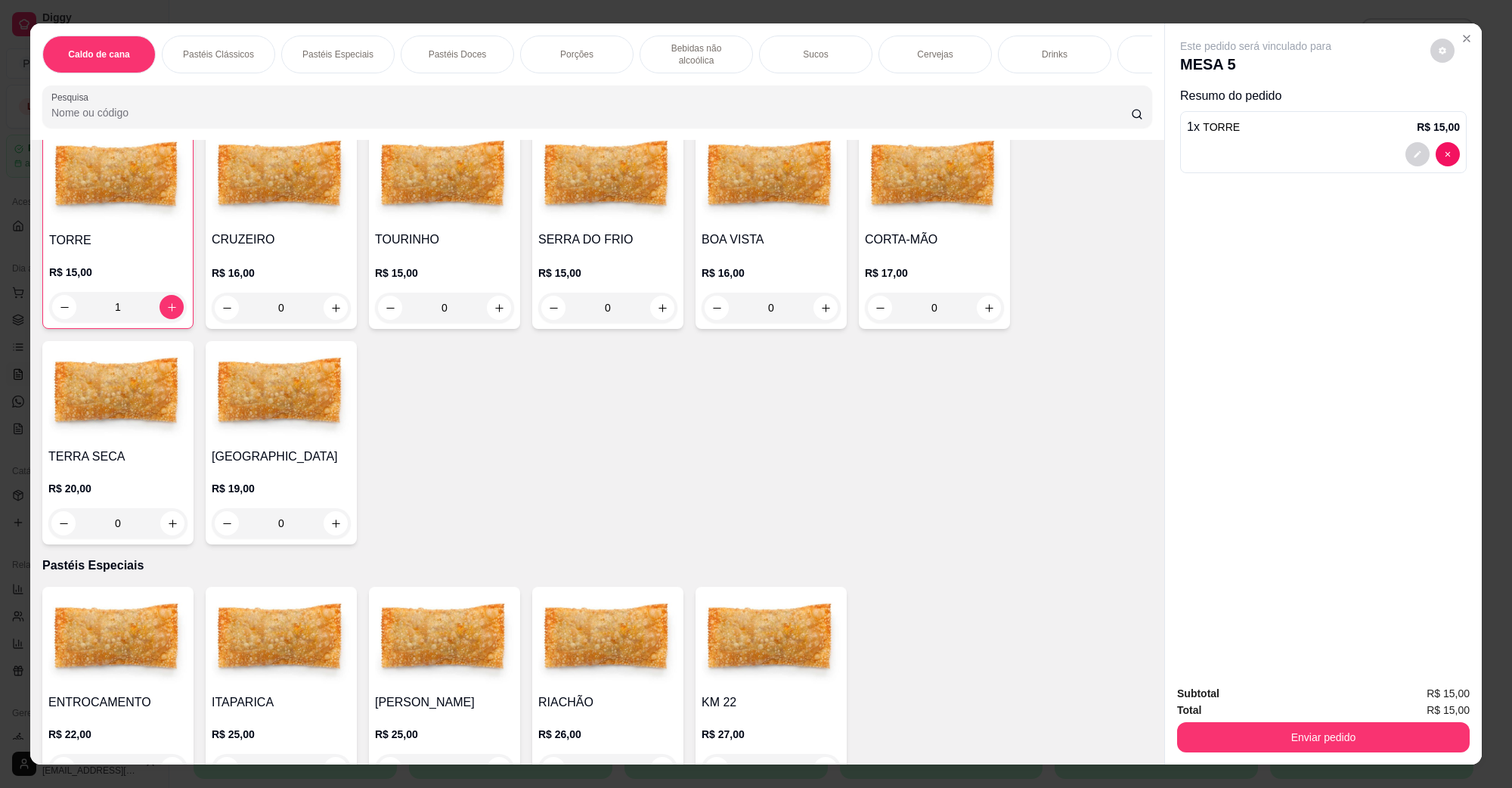
scroll to position [379, 0]
click at [728, 230] on h4 "BOA VISTA" at bounding box center [771, 239] width 140 height 18
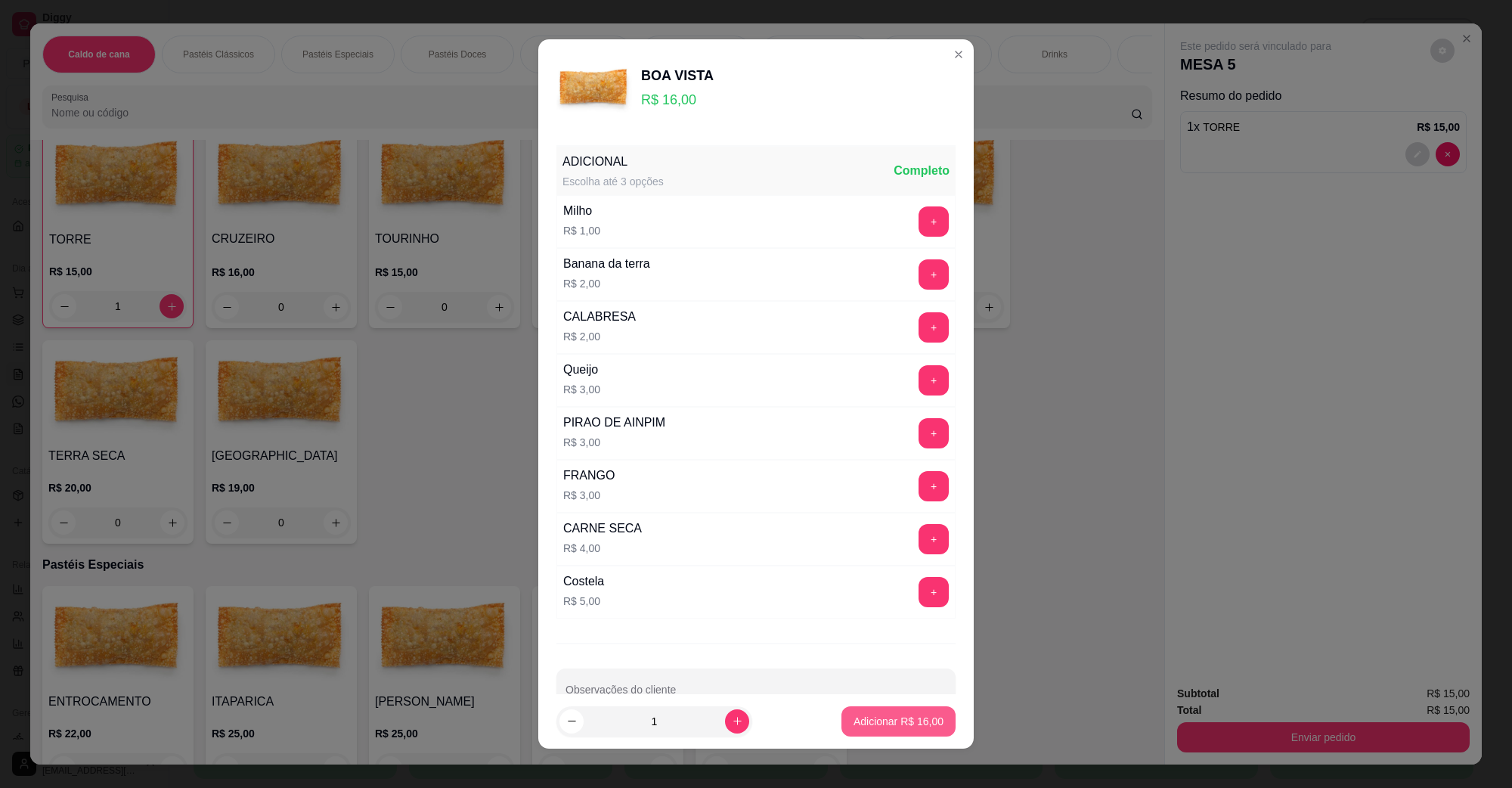
click at [882, 723] on p "Adicionar R$ 16,00" at bounding box center [898, 721] width 90 height 15
type input "1"
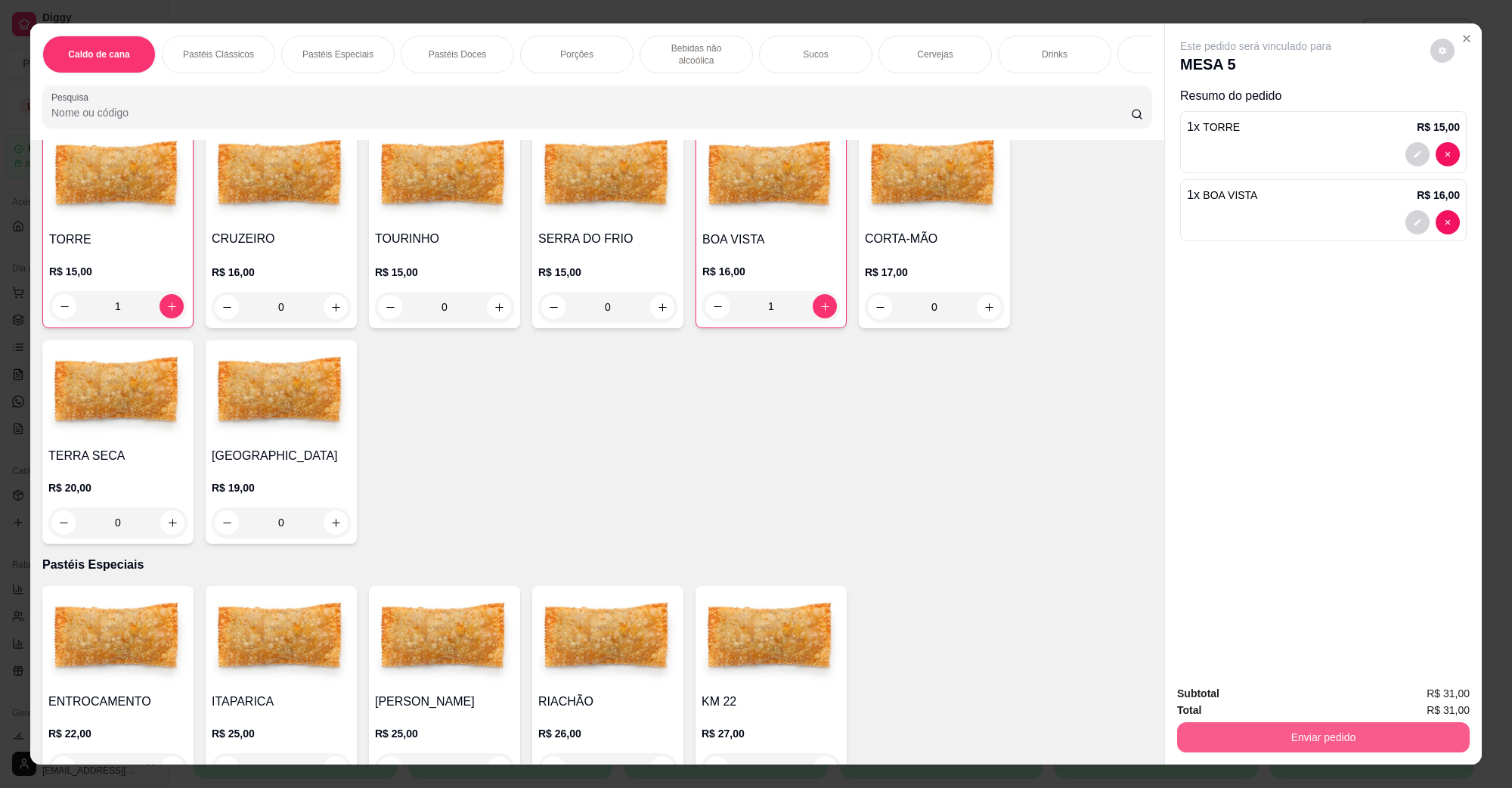
click at [1211, 735] on button "Enviar pedido" at bounding box center [1324, 737] width 293 height 31
click at [1215, 706] on button "Não registrar e enviar pedido" at bounding box center [1272, 700] width 157 height 29
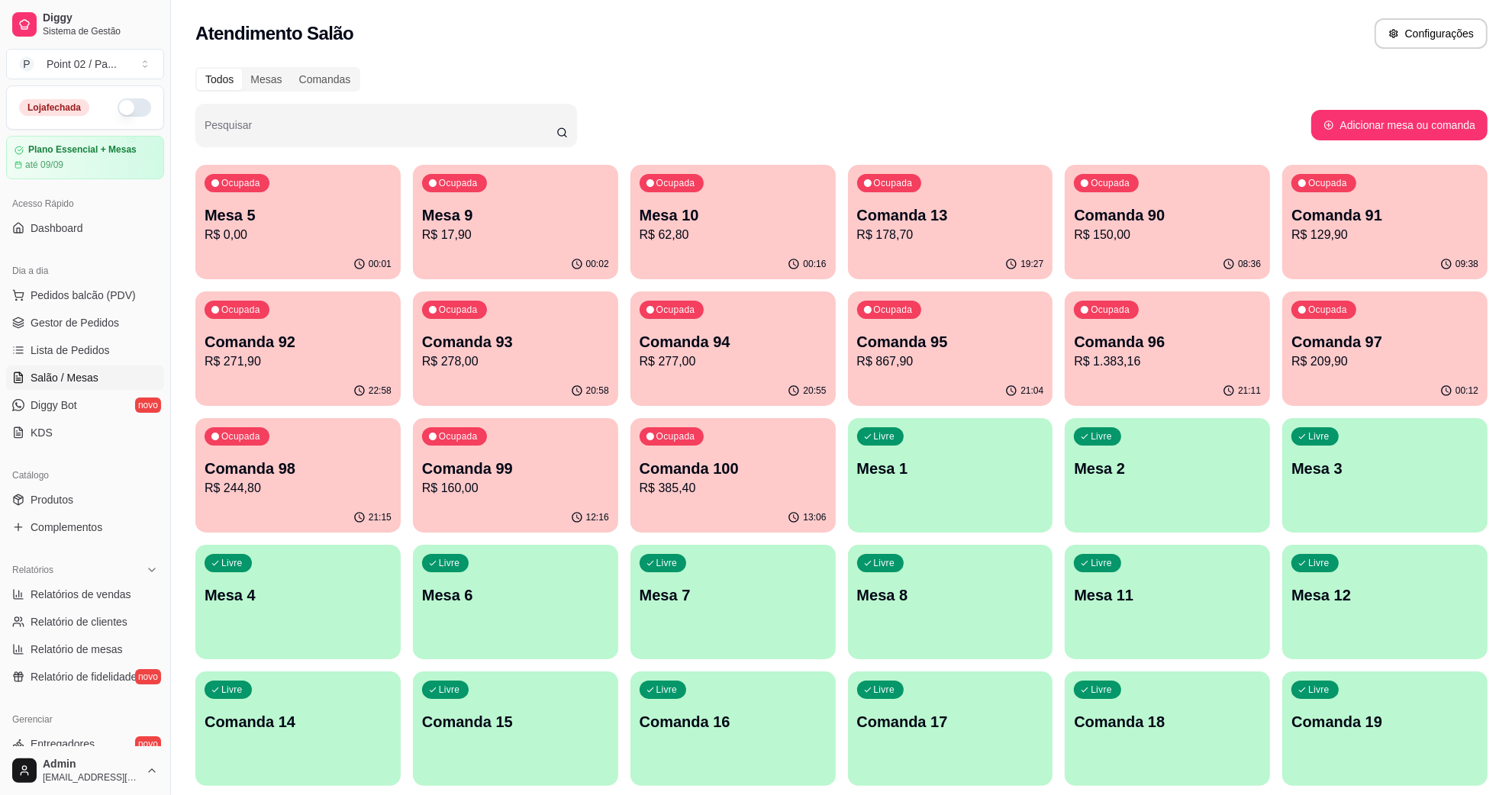
click at [1135, 618] on div "Livre Mesa 11" at bounding box center [1166, 592] width 205 height 96
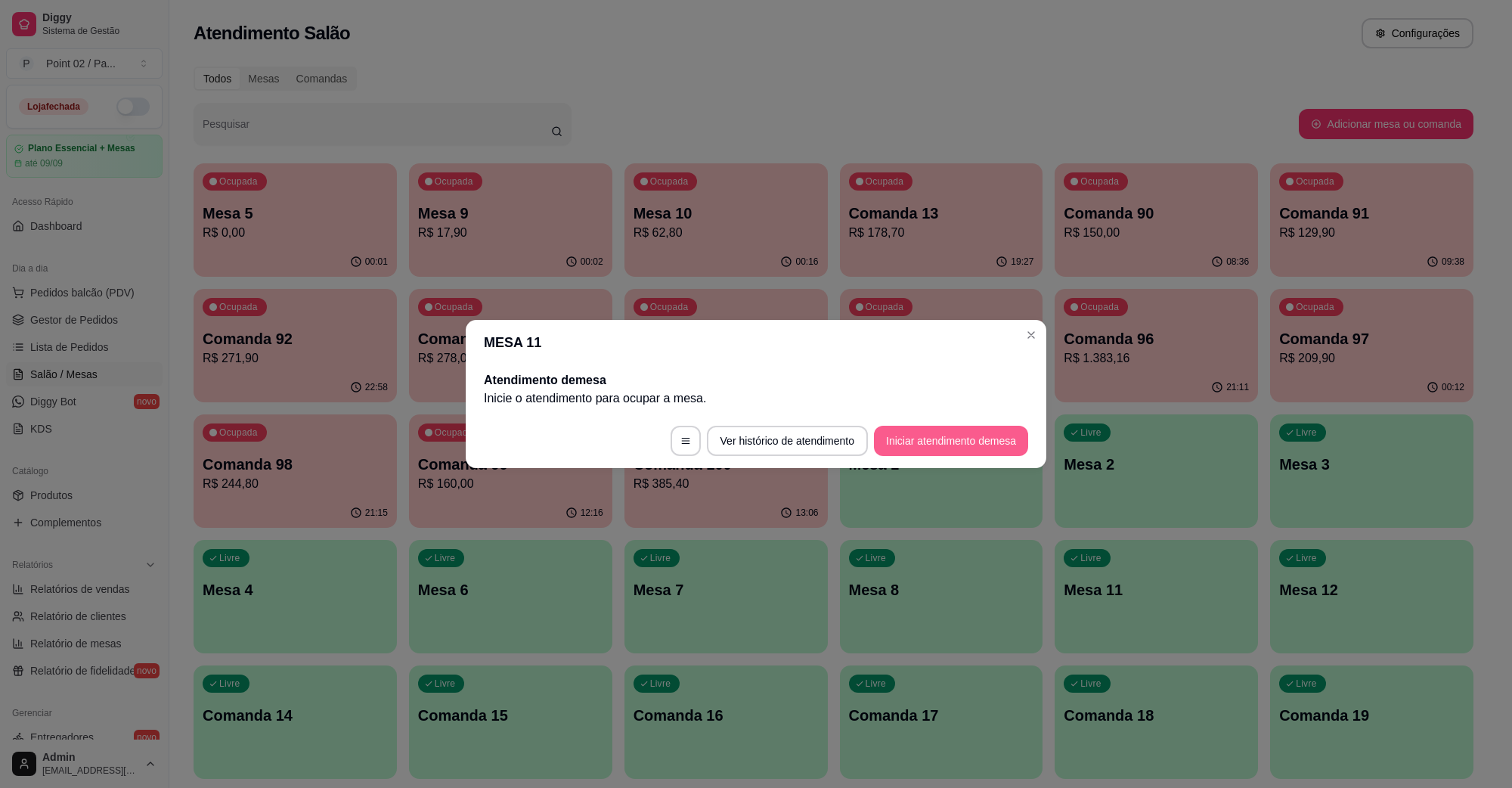
click at [931, 434] on button "Iniciar atendimento de mesa" at bounding box center [952, 441] width 154 height 31
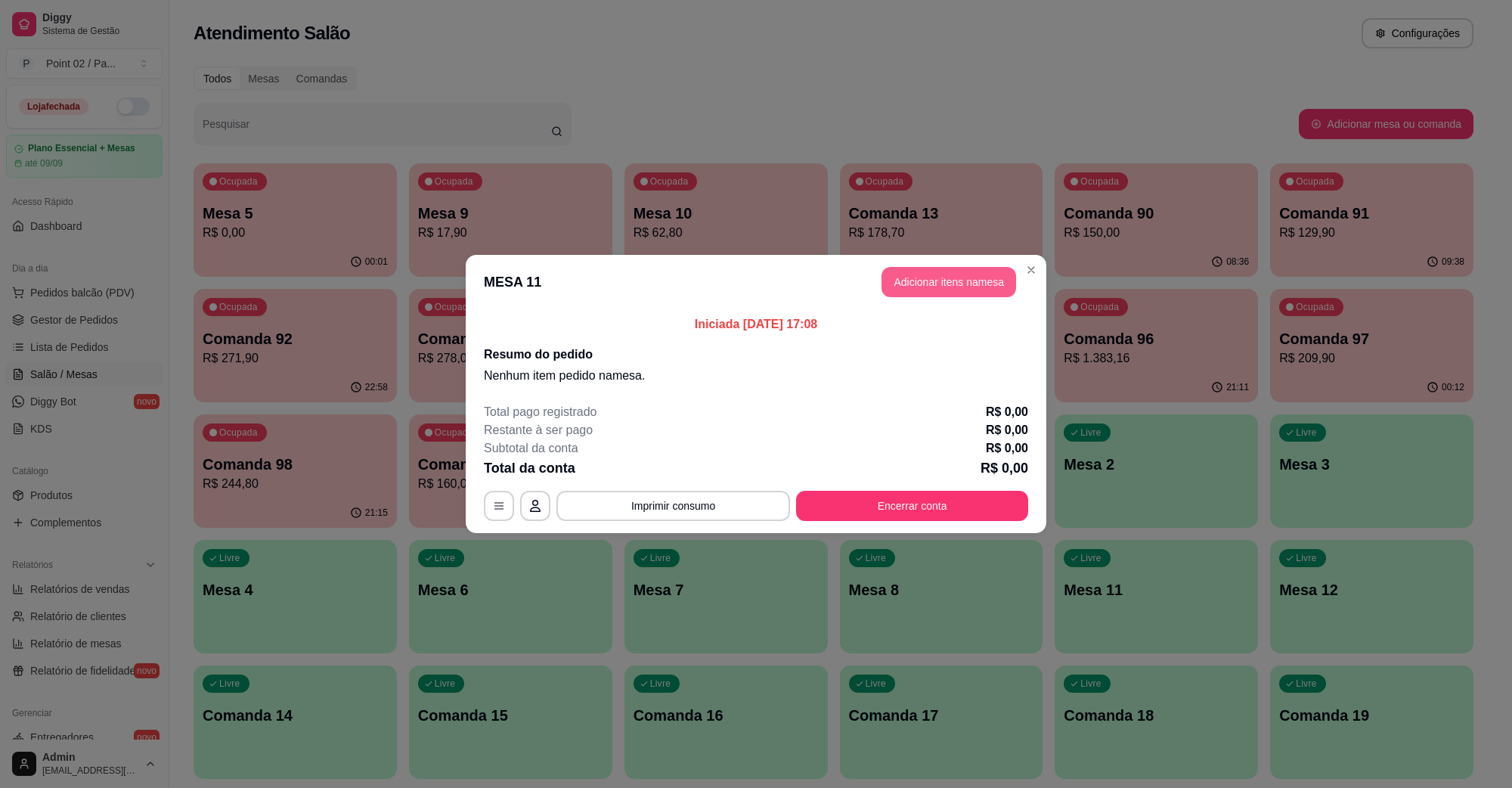
click at [936, 286] on button "Adicionar itens na mesa" at bounding box center [950, 282] width 135 height 31
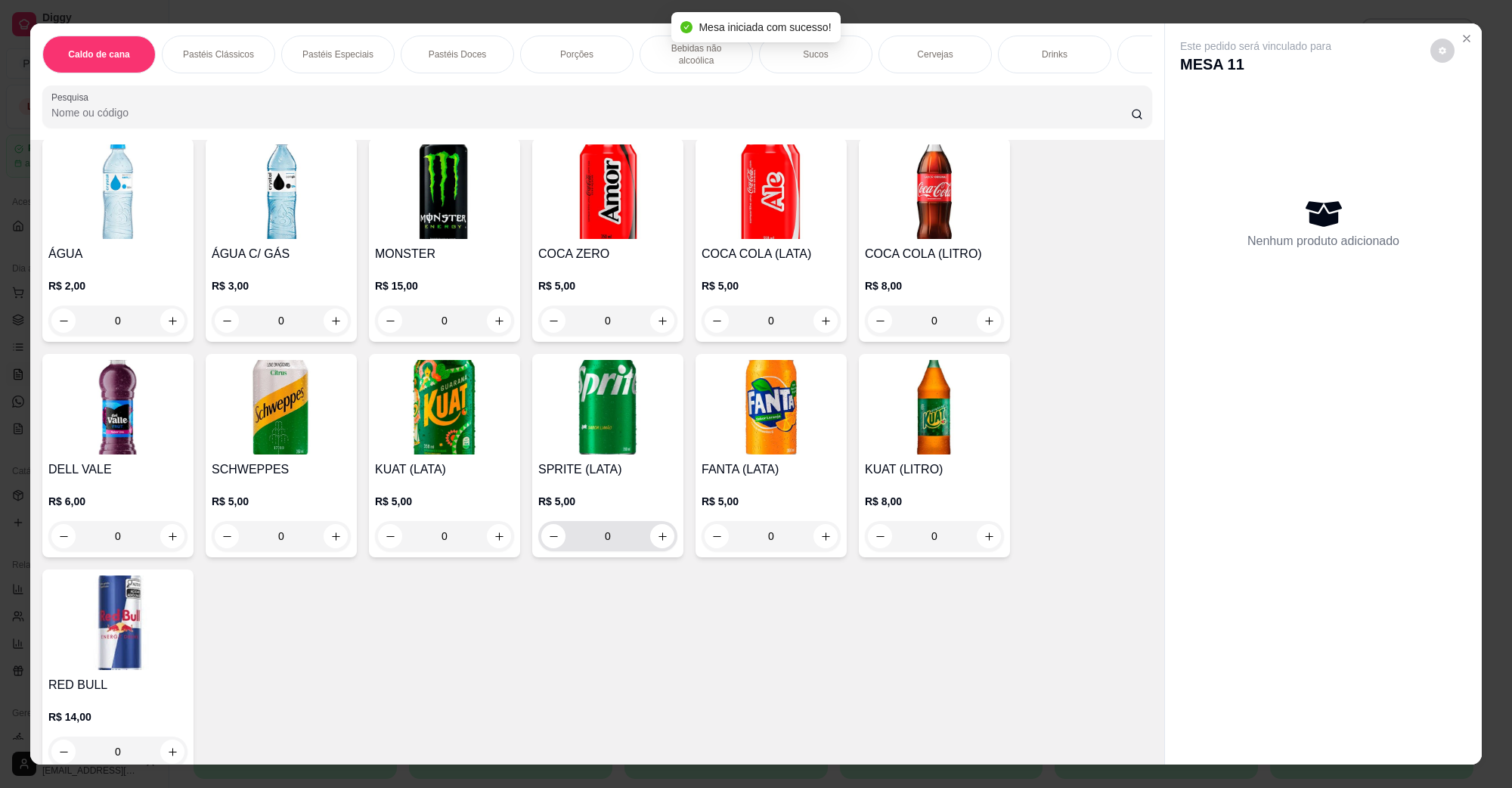
scroll to position [2363, 0]
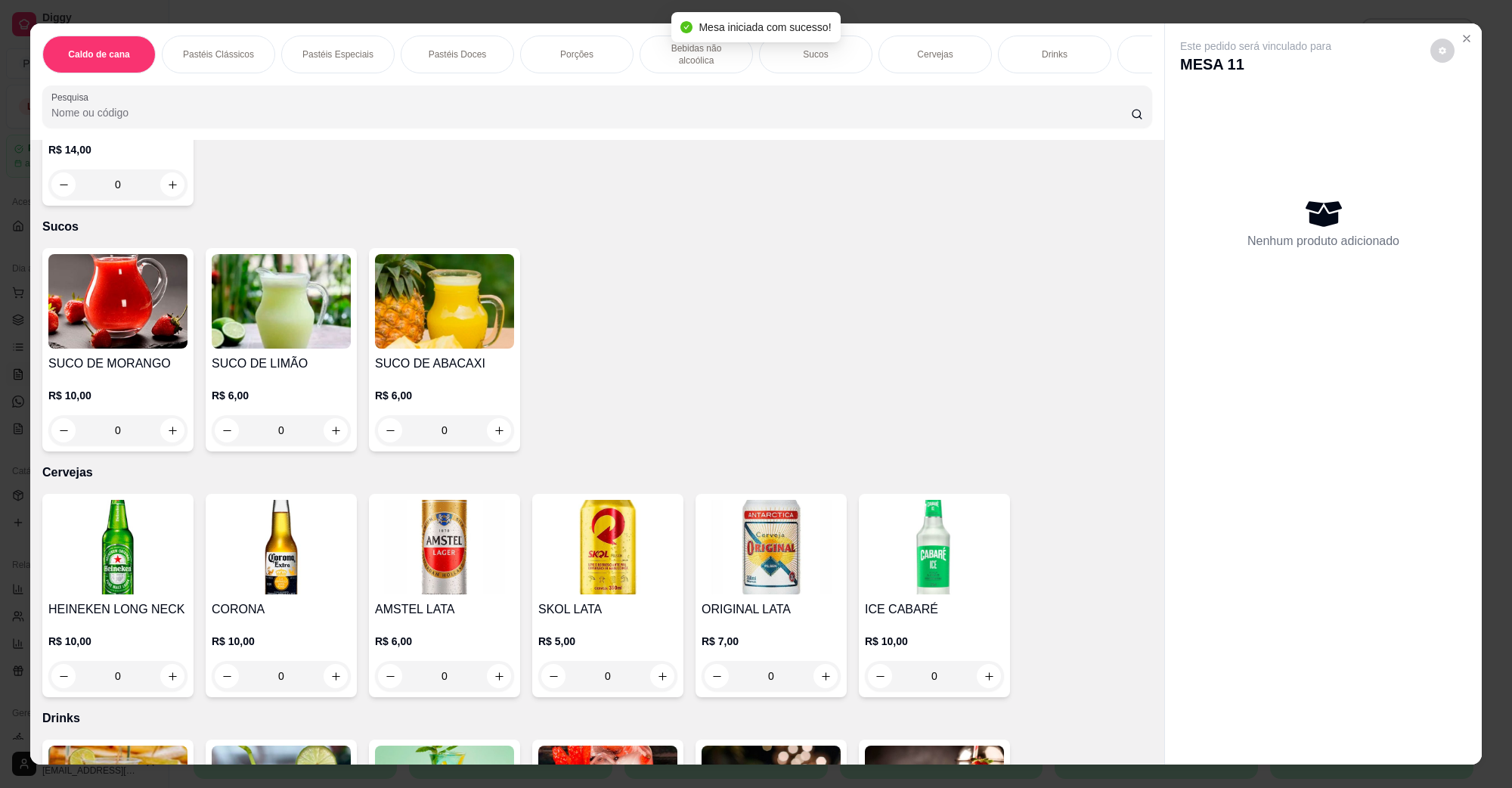
click at [625, 554] on img at bounding box center [608, 546] width 140 height 94
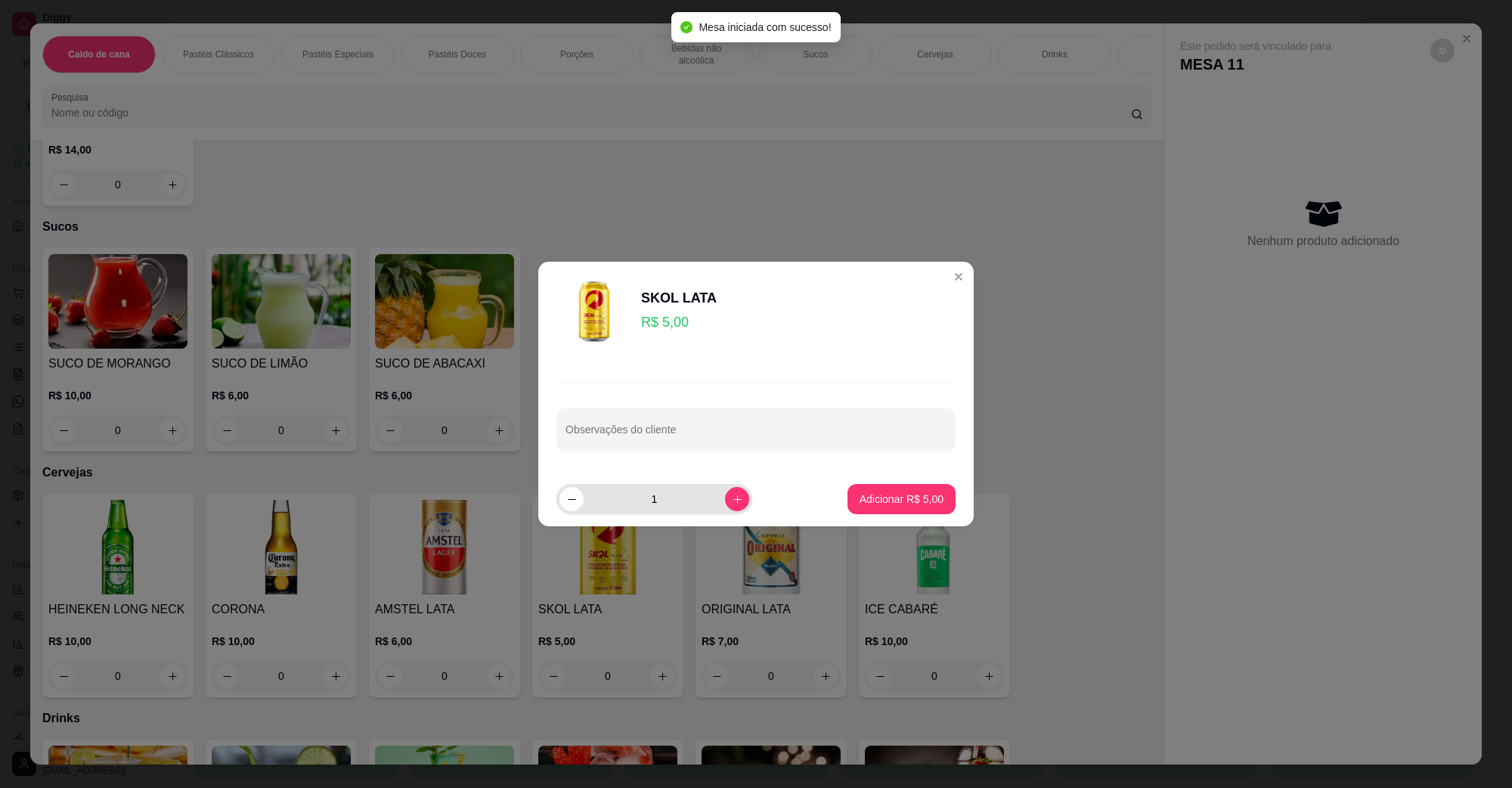
click at [738, 498] on div "1" at bounding box center [655, 499] width 196 height 31
click at [732, 504] on icon "increase-product-quantity" at bounding box center [737, 499] width 11 height 11
type input "2"
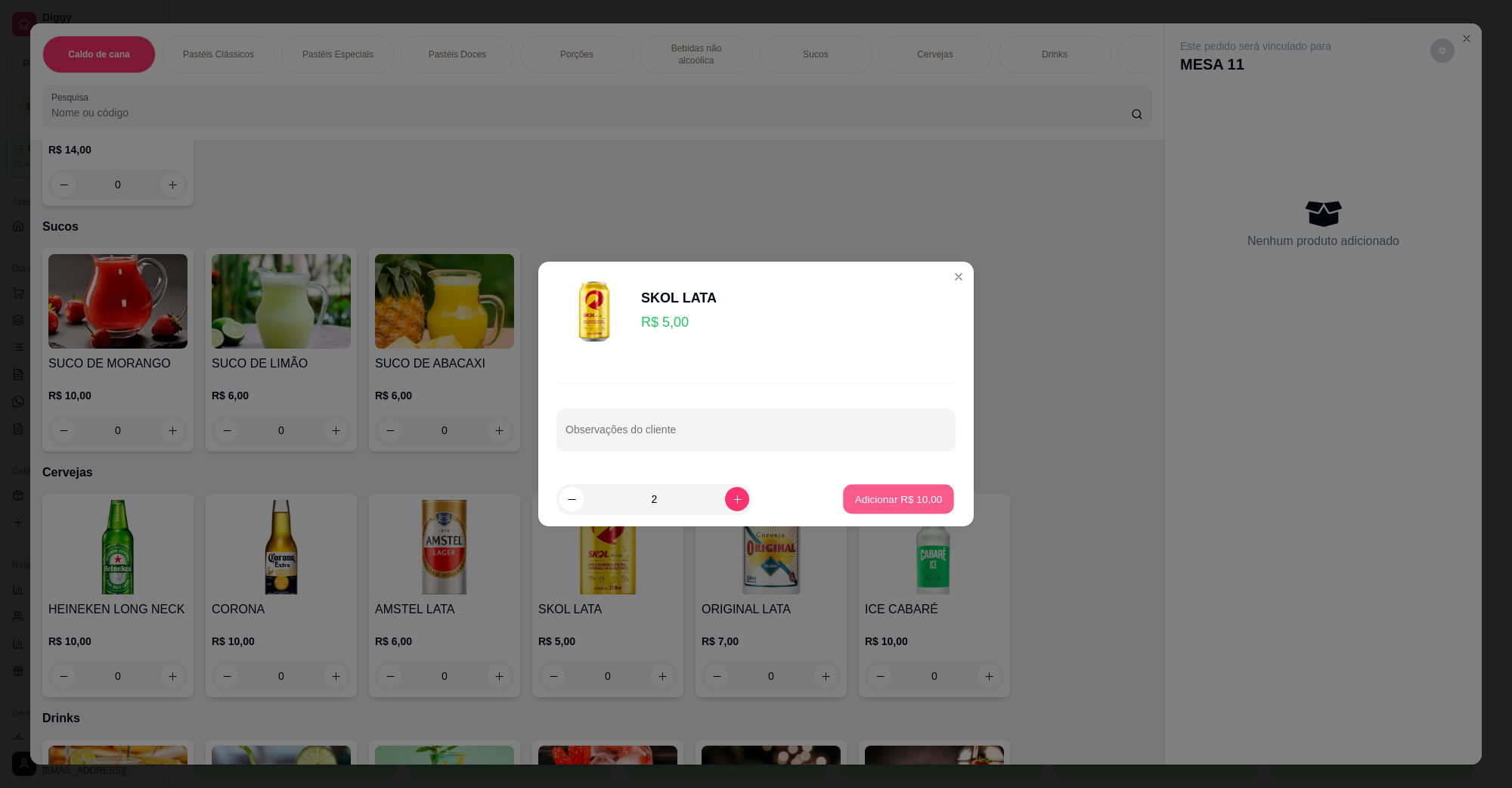
click at [856, 503] on p "Adicionar R$ 10,00" at bounding box center [899, 498] width 88 height 15
type input "2"
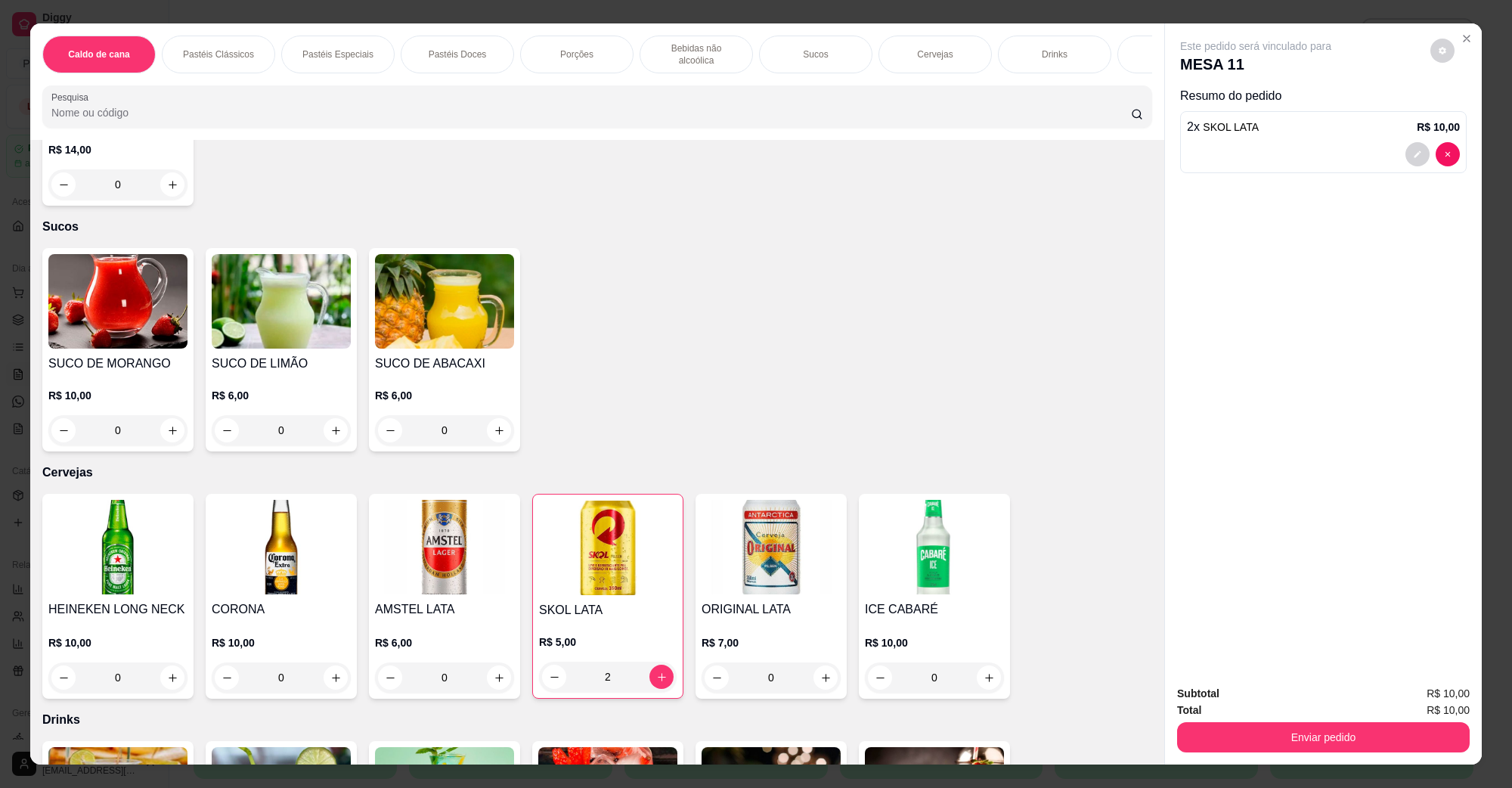
click at [1321, 741] on button "Enviar pedido" at bounding box center [1324, 737] width 293 height 31
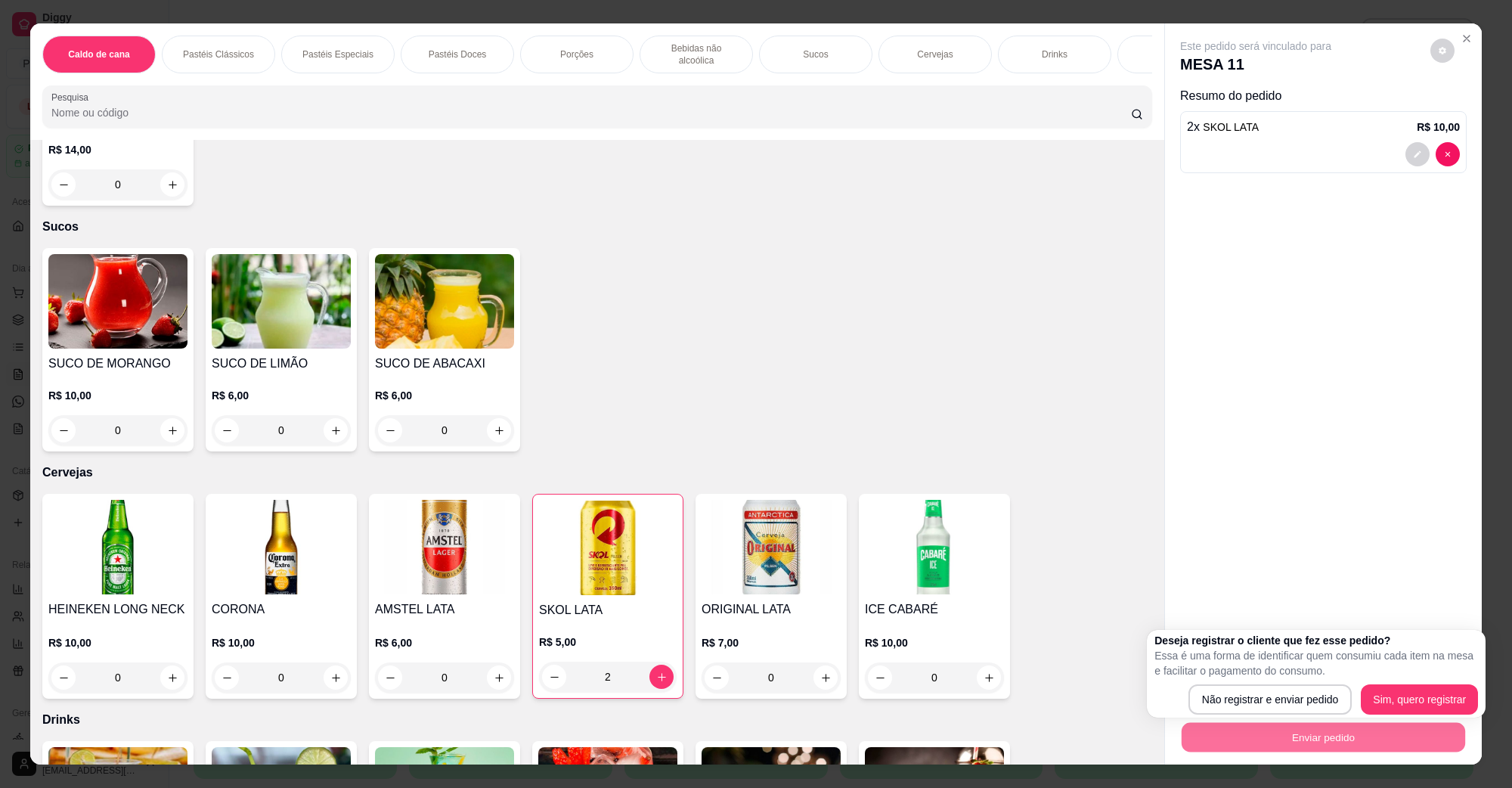
click at [1275, 677] on p "Essa é uma forma de identificar quem consumiu cada item na mesa e facilitar o p…" at bounding box center [1316, 663] width 324 height 31
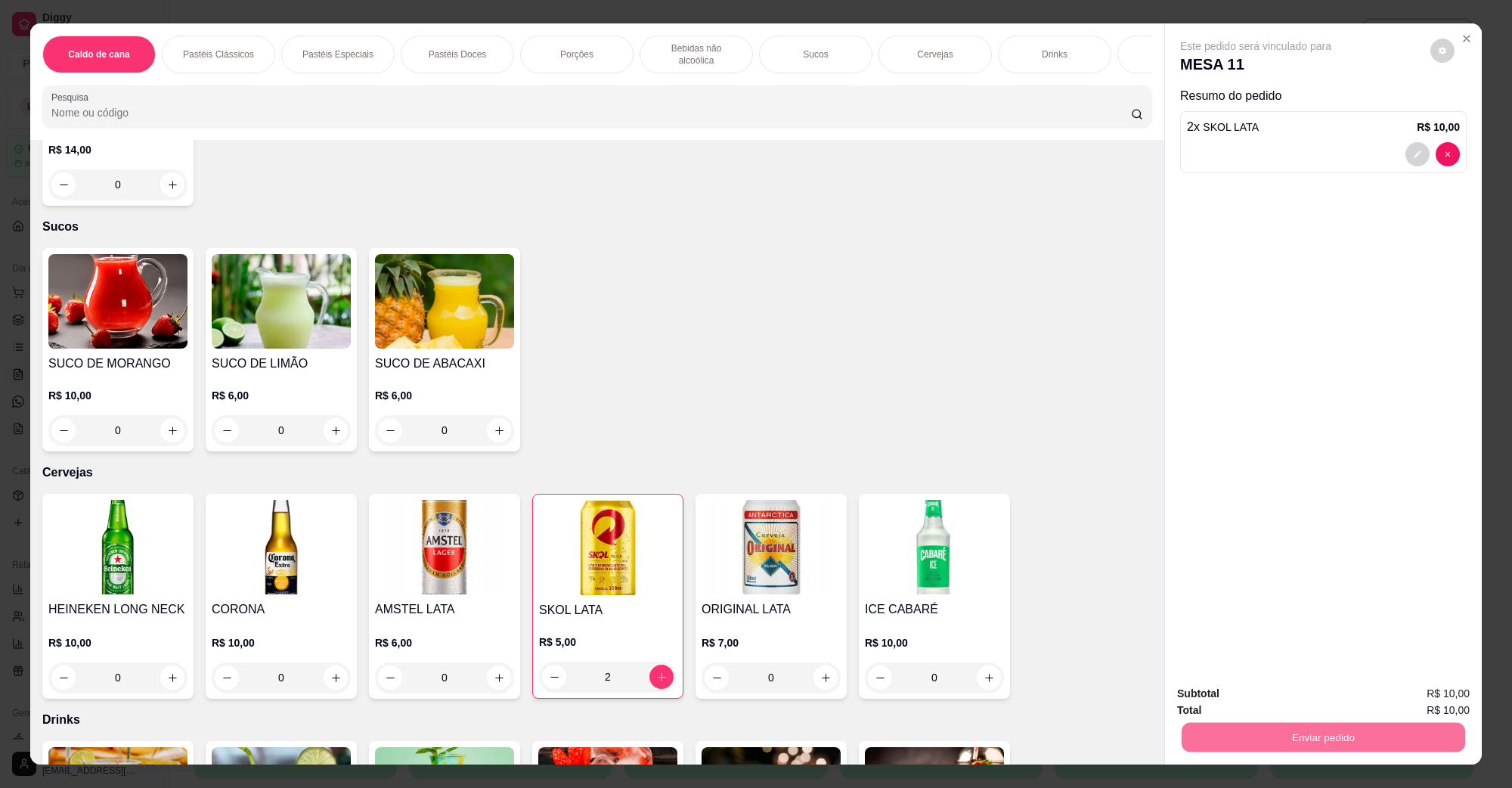
click at [1278, 698] on button "Não registrar e enviar pedido" at bounding box center [1272, 700] width 157 height 29
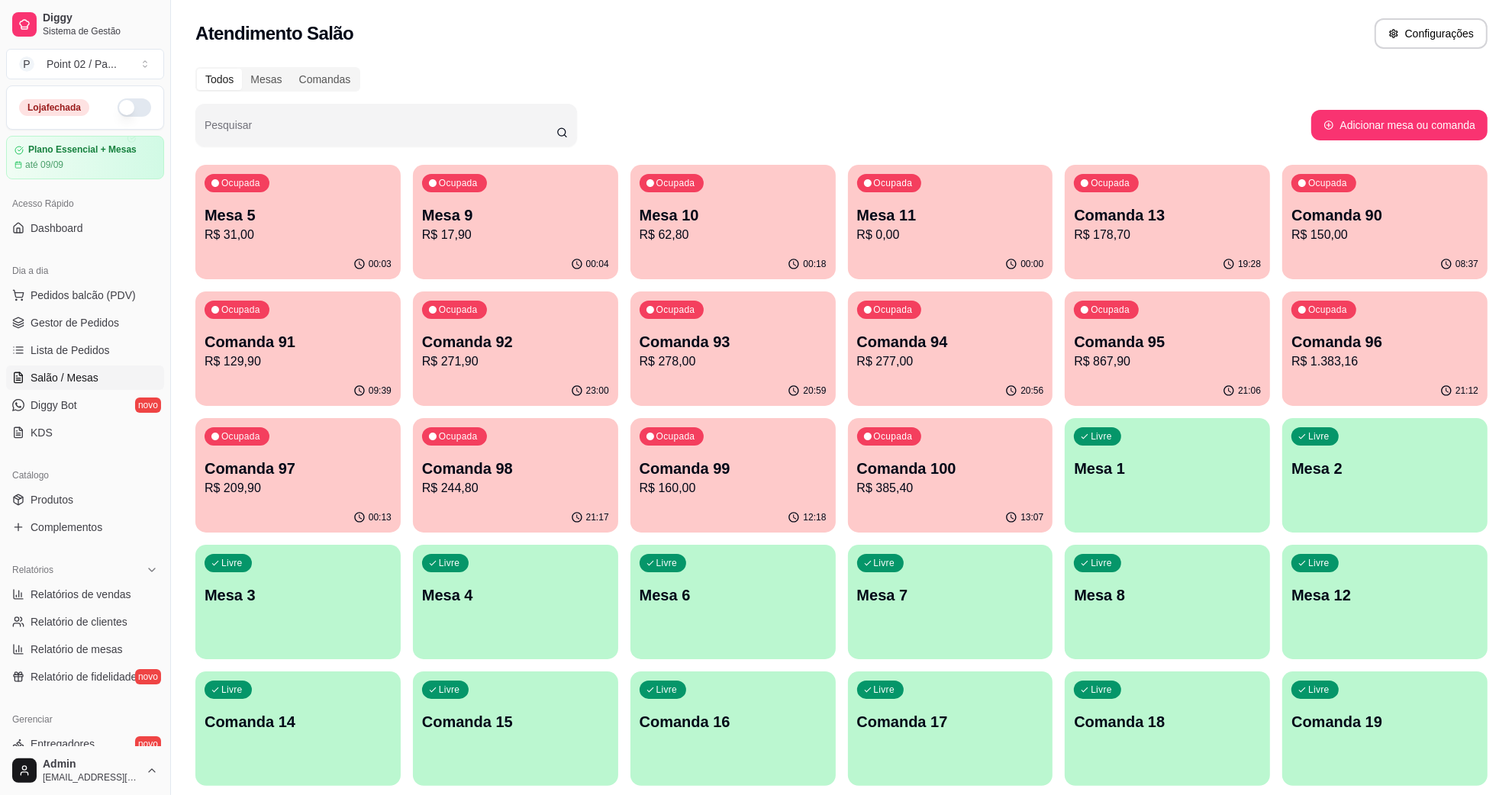
click at [1077, 27] on div "Atendimento Salão Configurações" at bounding box center [841, 33] width 1292 height 31
click at [689, 222] on p "Mesa 10" at bounding box center [733, 215] width 187 height 21
click at [915, 237] on p "R$ 10,00" at bounding box center [949, 235] width 181 height 18
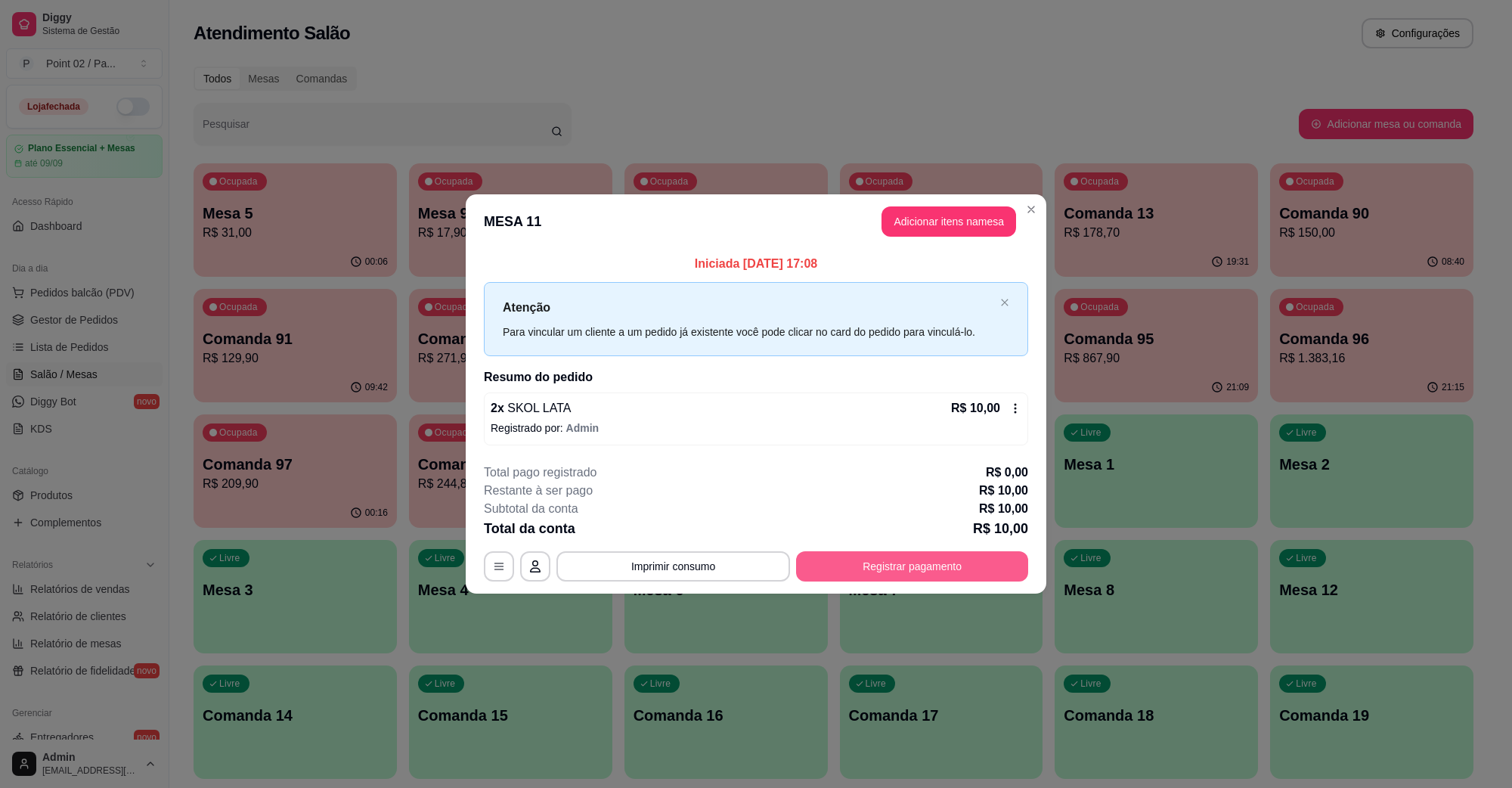
click at [949, 559] on button "Registrar pagamento" at bounding box center [912, 566] width 232 height 31
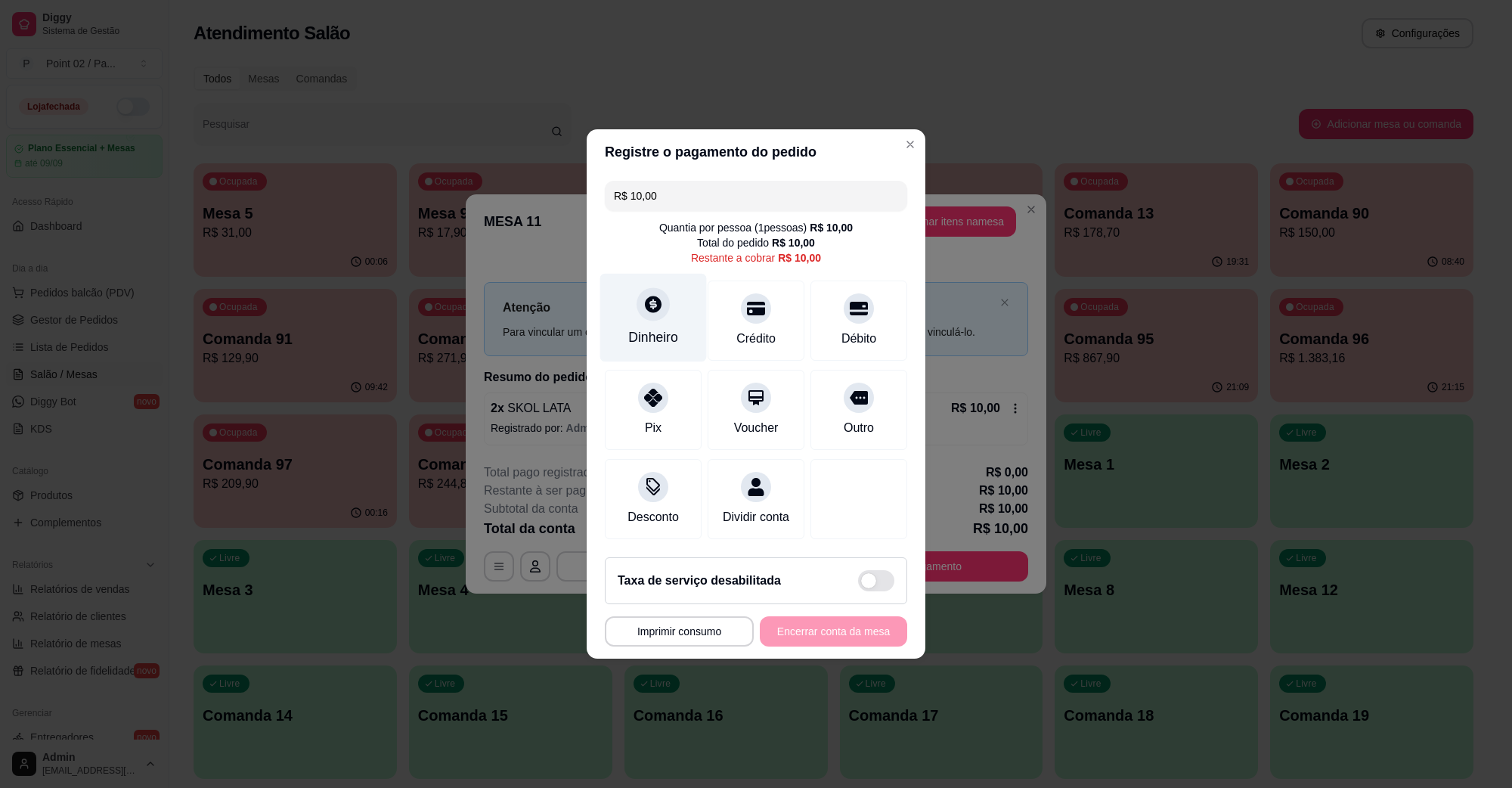
click at [655, 296] on icon at bounding box center [653, 304] width 17 height 17
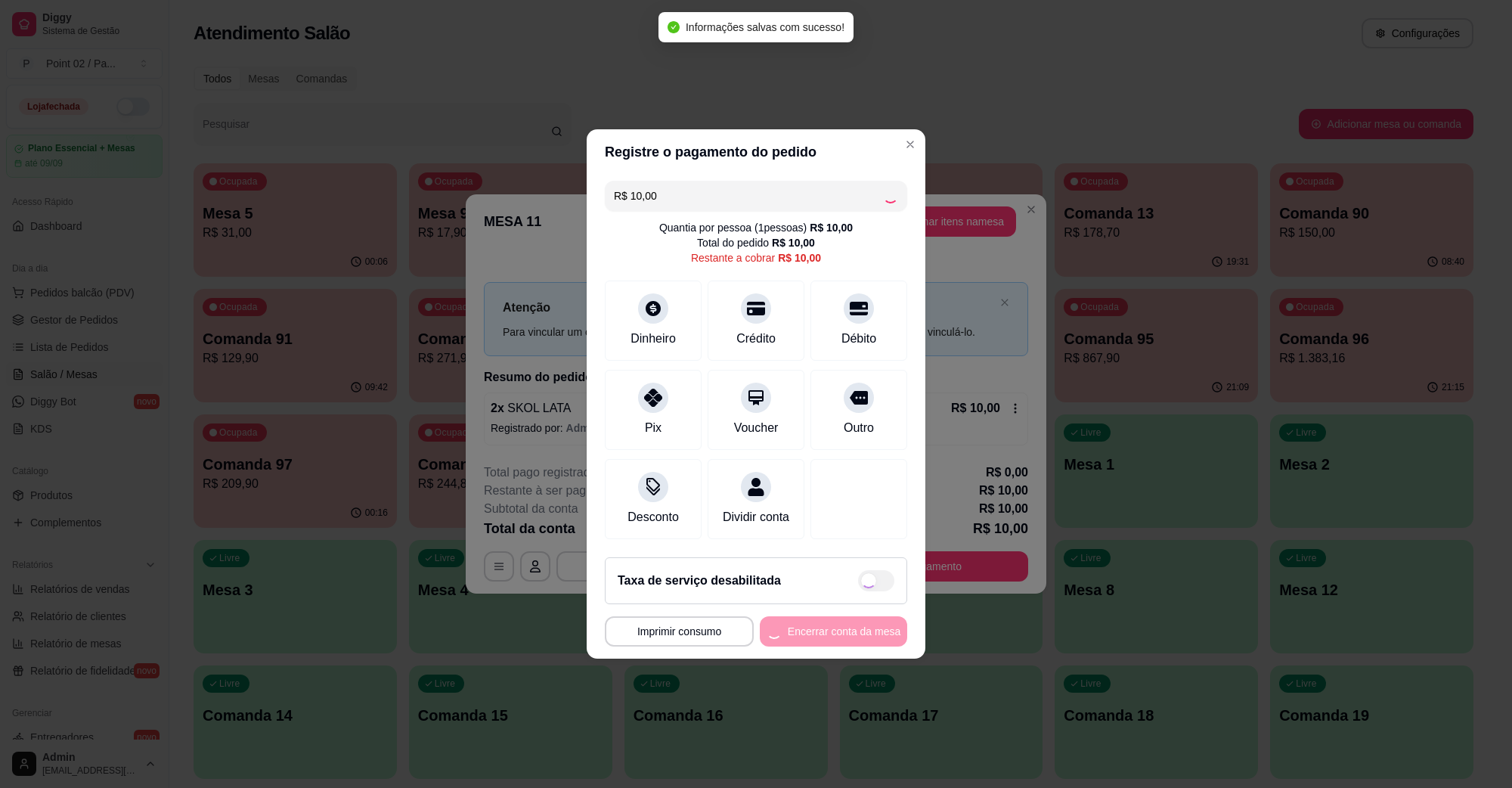
type input "R$ 0,00"
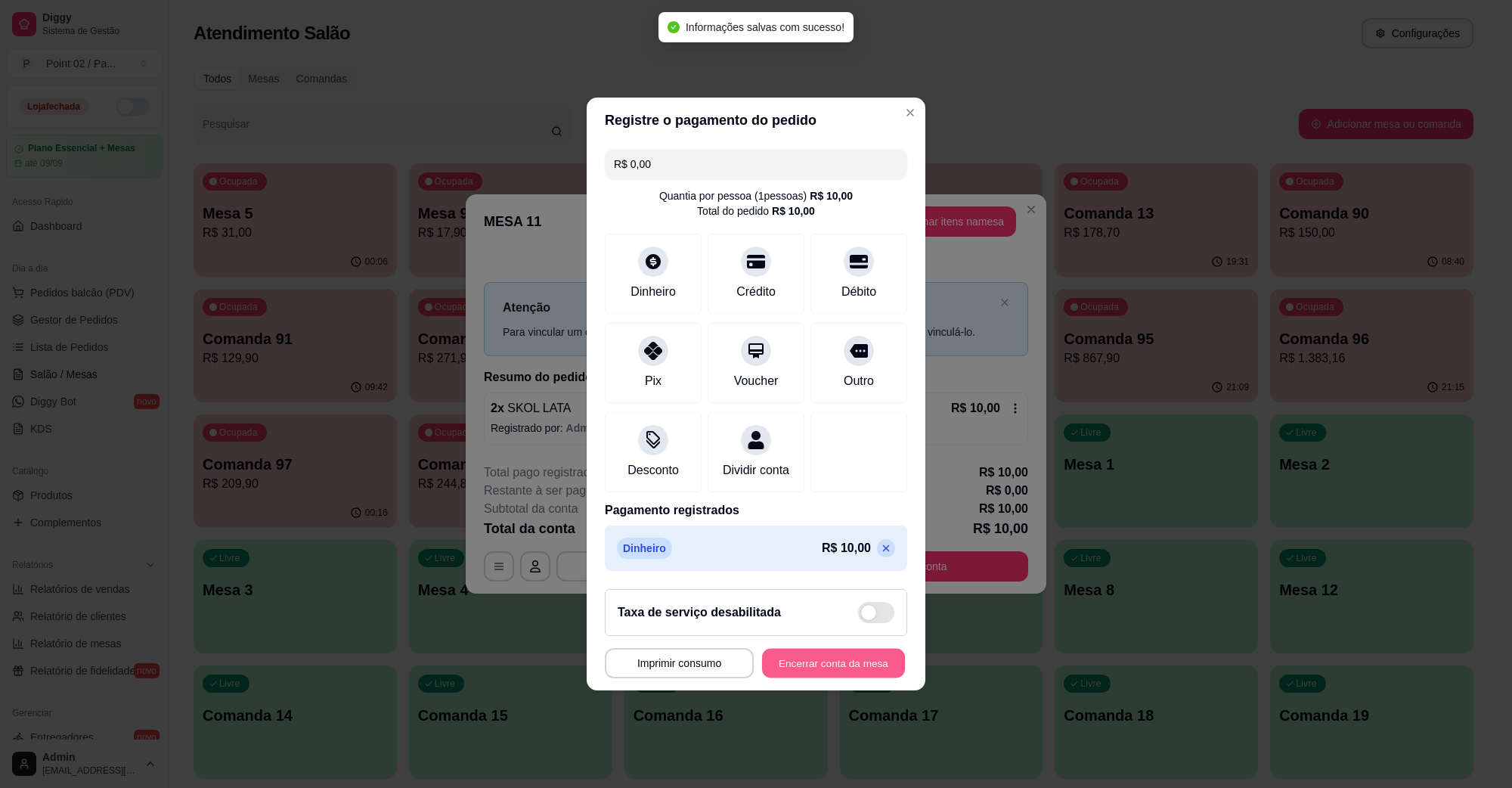
click at [855, 662] on button "Encerrar conta da mesa" at bounding box center [834, 663] width 143 height 30
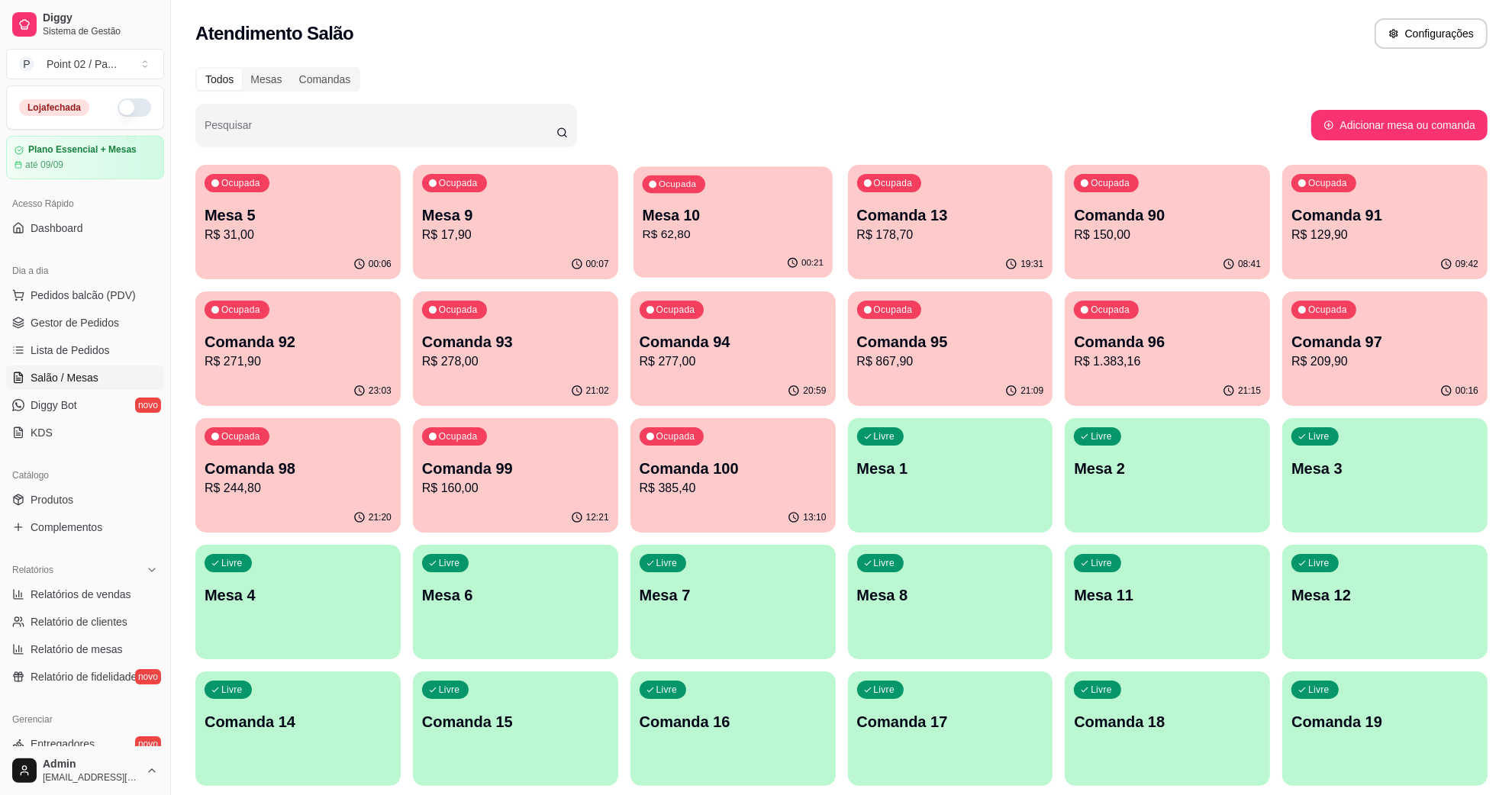
click at [742, 251] on div "00:21" at bounding box center [733, 263] width 199 height 29
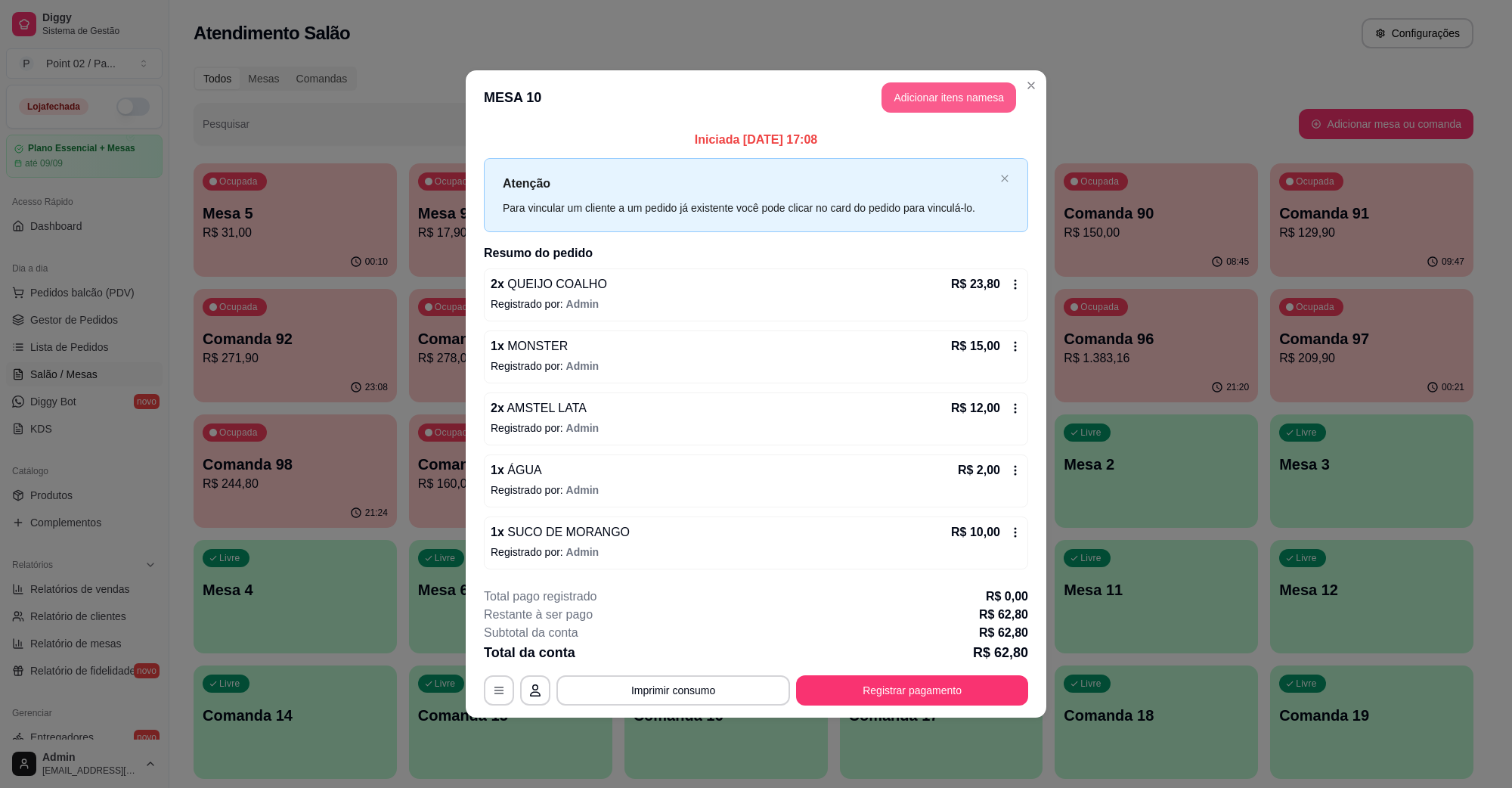
click at [943, 97] on button "Adicionar itens na mesa" at bounding box center [950, 97] width 135 height 31
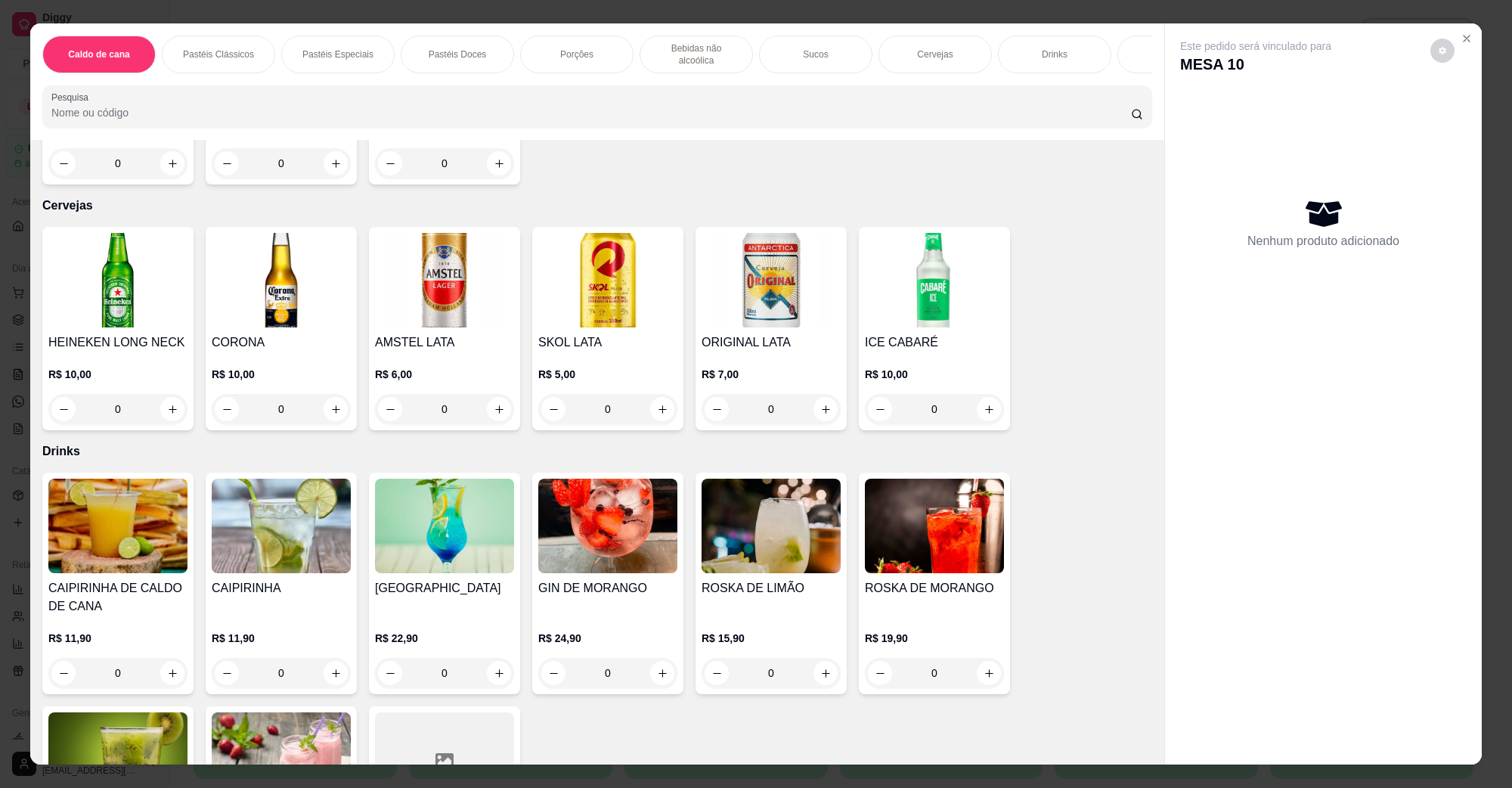
scroll to position [2929, 0]
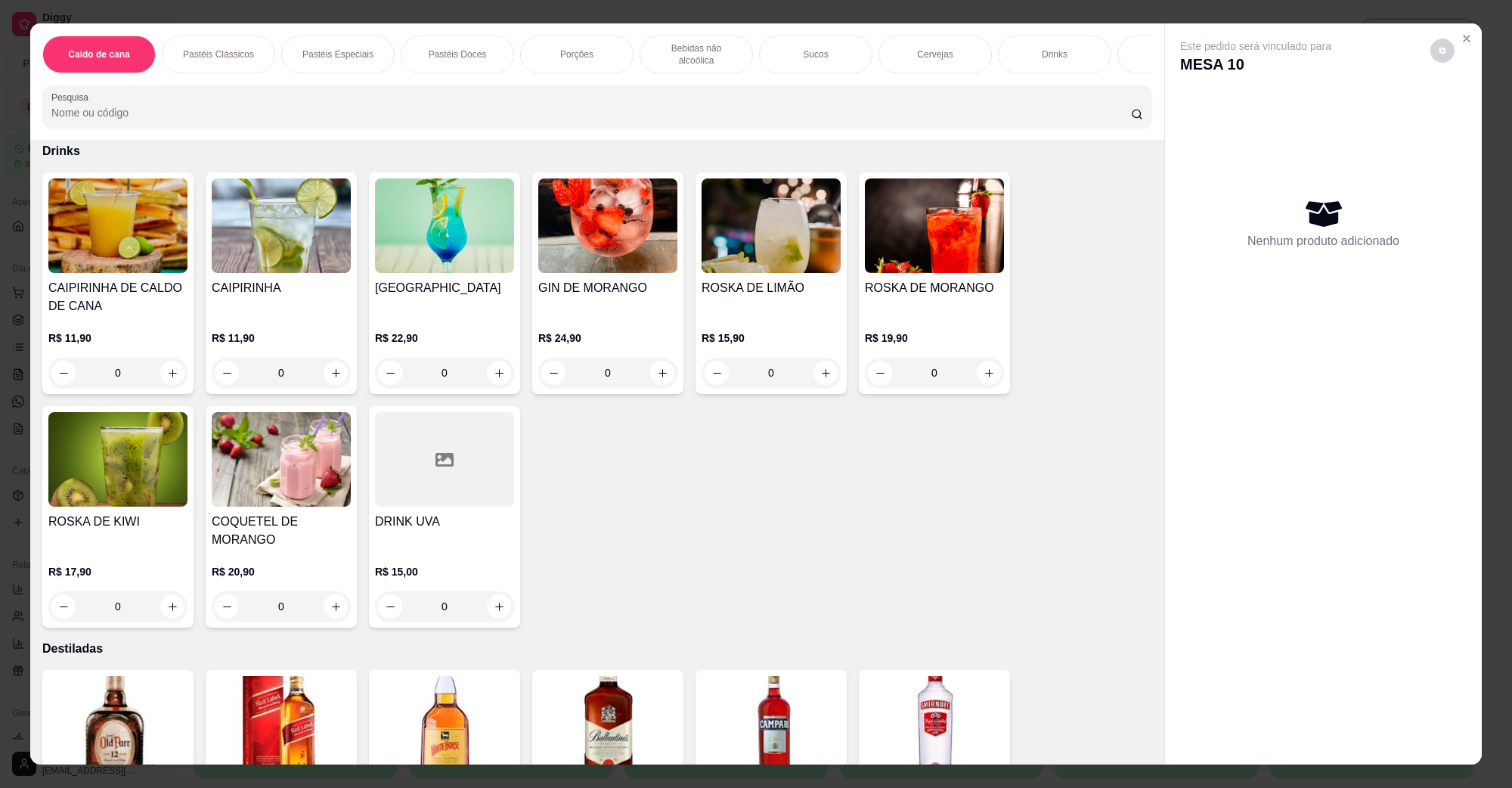
click at [116, 210] on img at bounding box center [118, 225] width 140 height 94
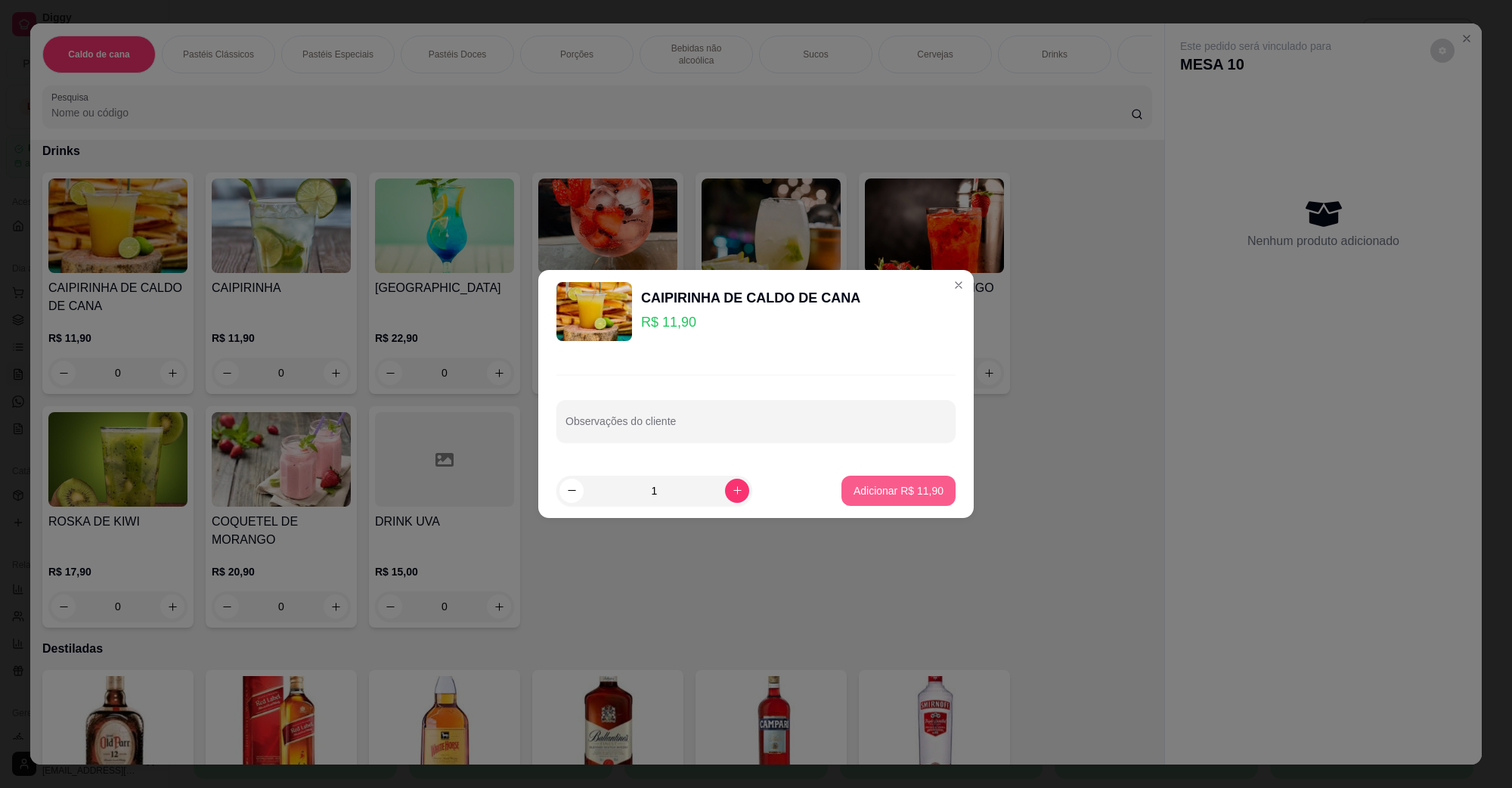
click at [854, 497] on p "Adicionar R$ 11,90" at bounding box center [898, 490] width 90 height 15
type input "1"
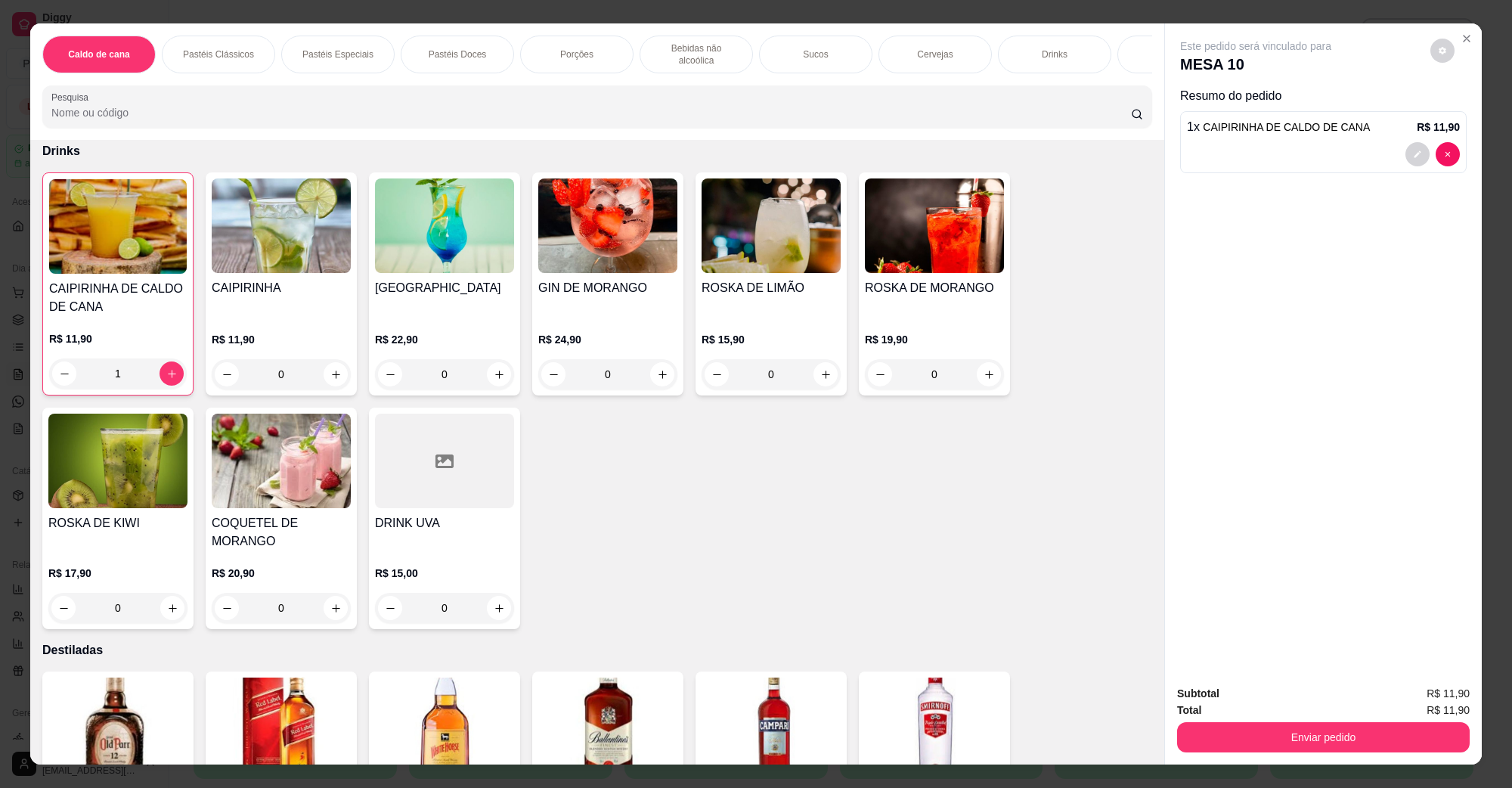
scroll to position [2930, 0]
click at [314, 463] on img at bounding box center [281, 459] width 140 height 94
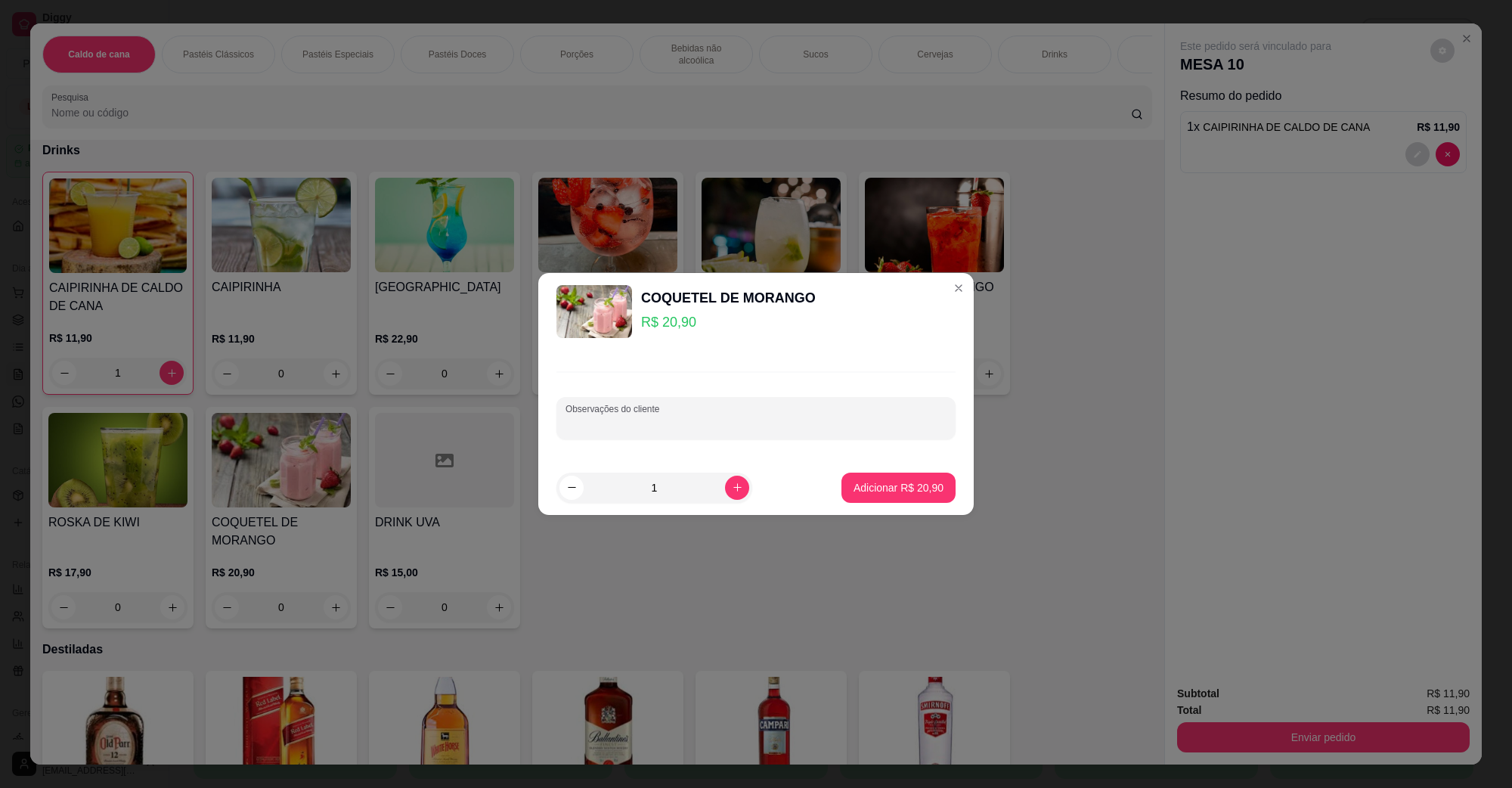
click at [767, 430] on input "Observações do cliente" at bounding box center [756, 424] width 381 height 15
type input "COM ALCOOL"
click at [869, 485] on p "Adicionar R$ 20,90" at bounding box center [898, 487] width 90 height 15
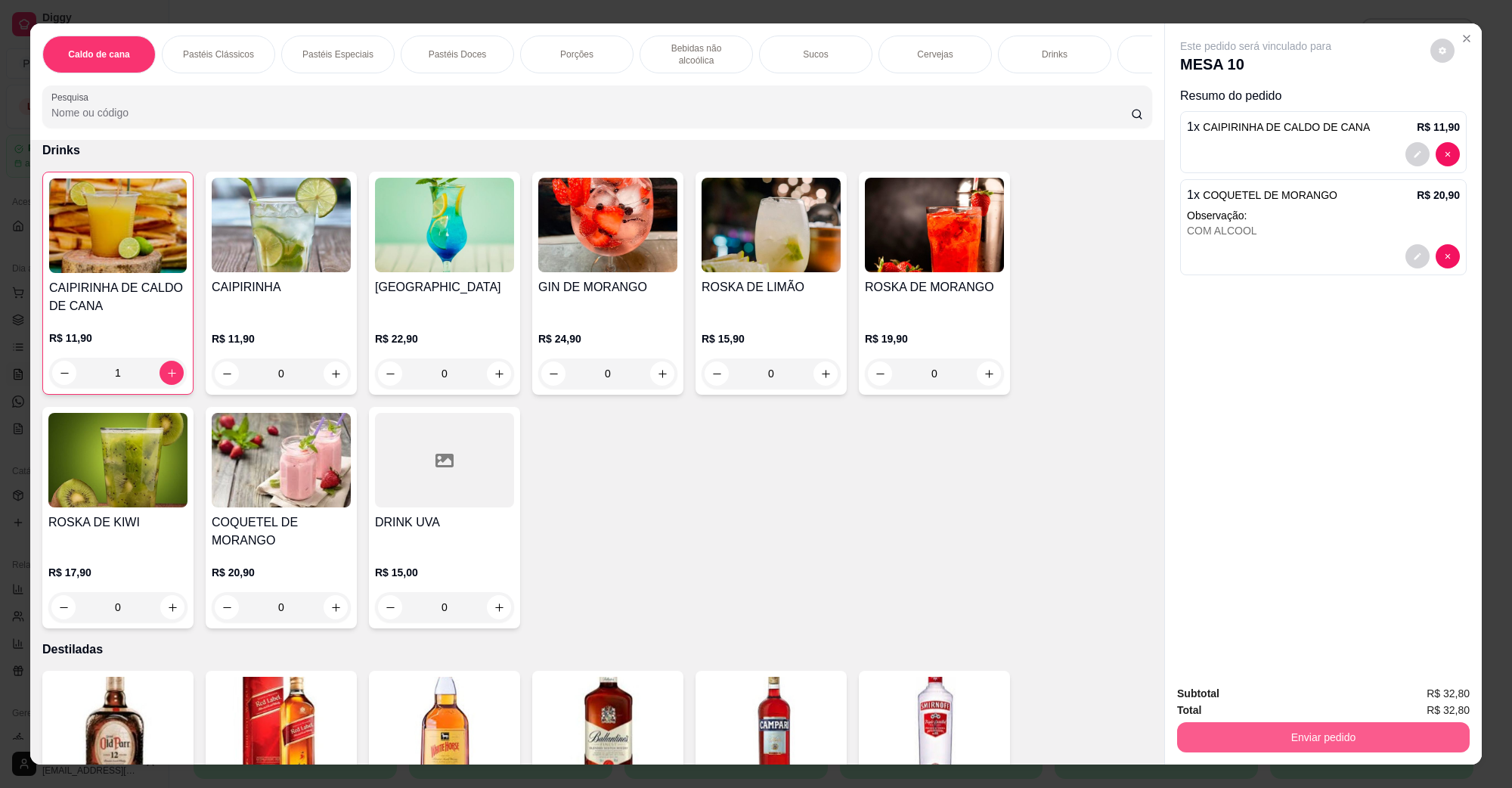
click at [1215, 746] on button "Enviar pedido" at bounding box center [1324, 737] width 293 height 31
click at [1216, 692] on button "Não registrar e enviar pedido" at bounding box center [1272, 700] width 157 height 29
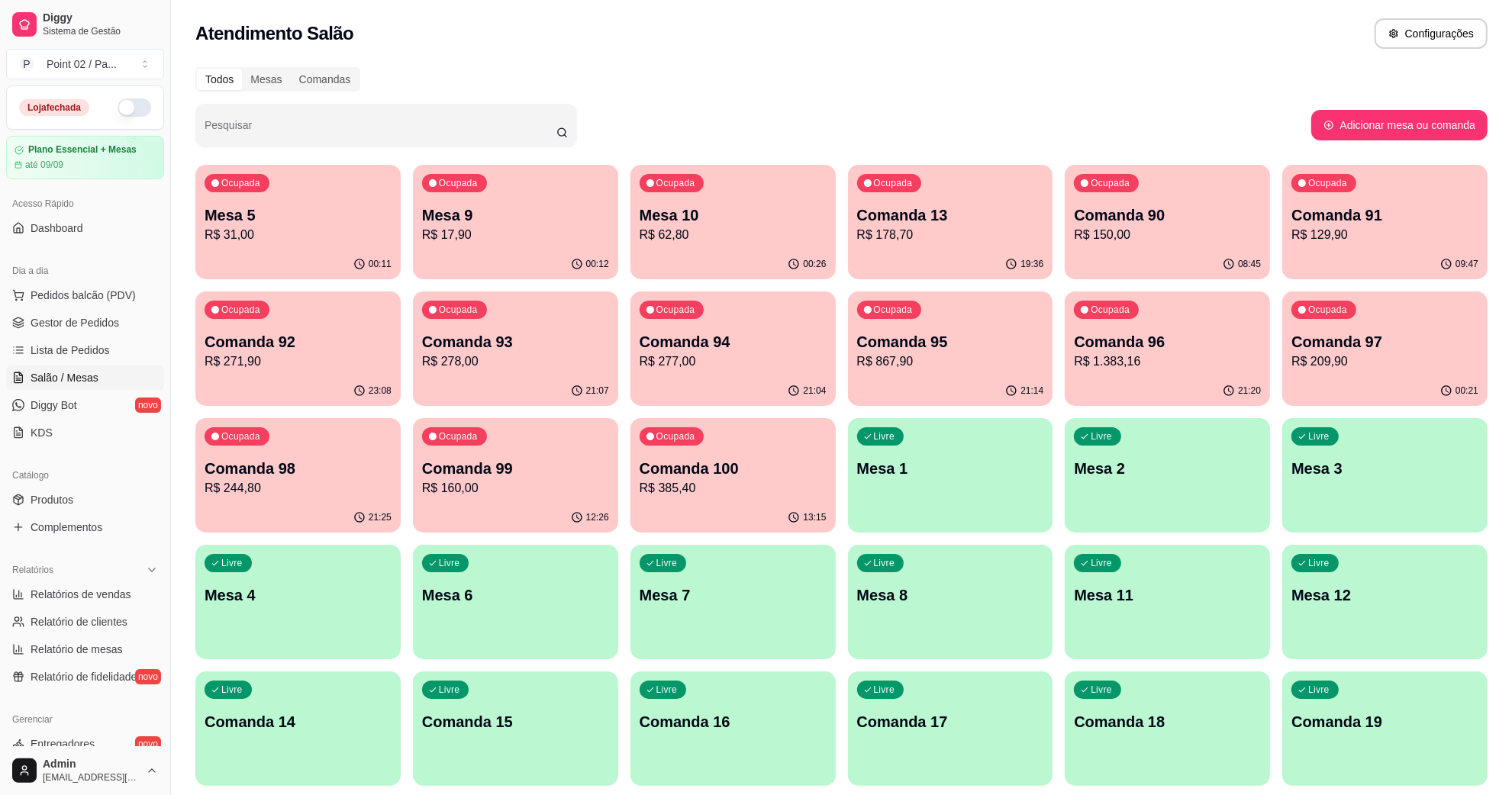
click at [551, 241] on p "R$ 17,90" at bounding box center [515, 235] width 187 height 18
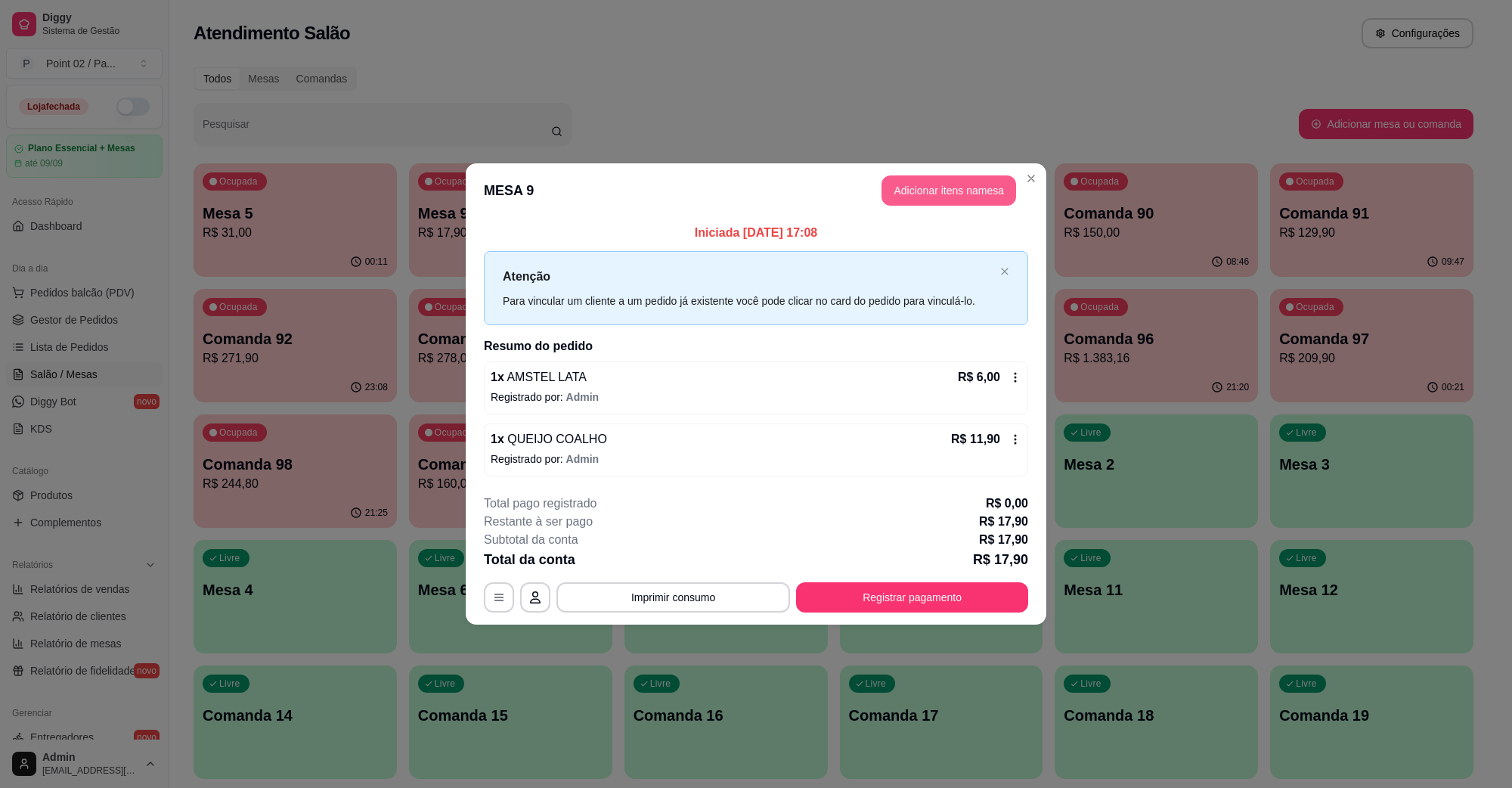
click at [946, 179] on button "Adicionar itens na mesa" at bounding box center [950, 190] width 135 height 31
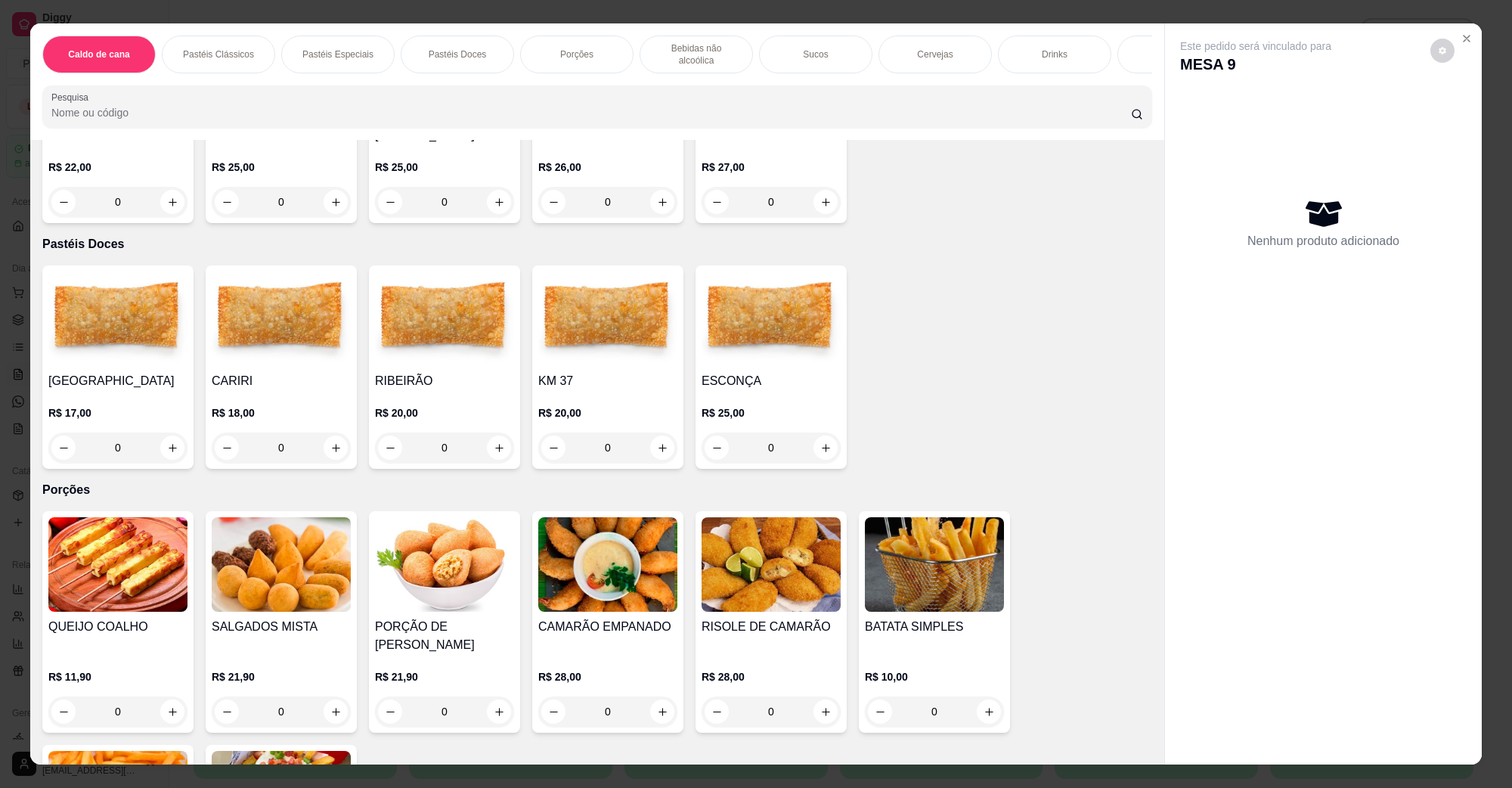
scroll to position [850, 0]
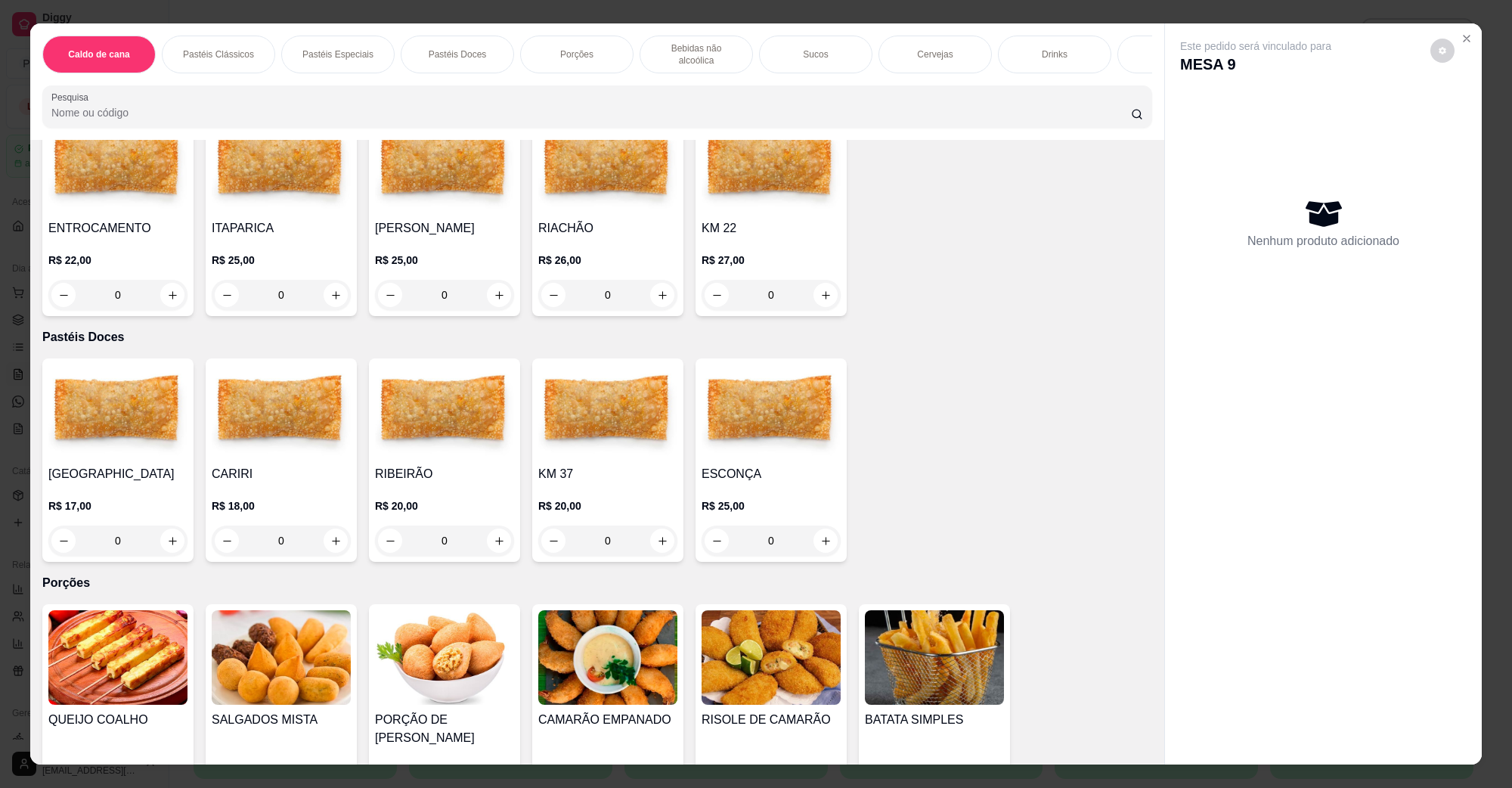
click at [315, 610] on img at bounding box center [281, 656] width 140 height 94
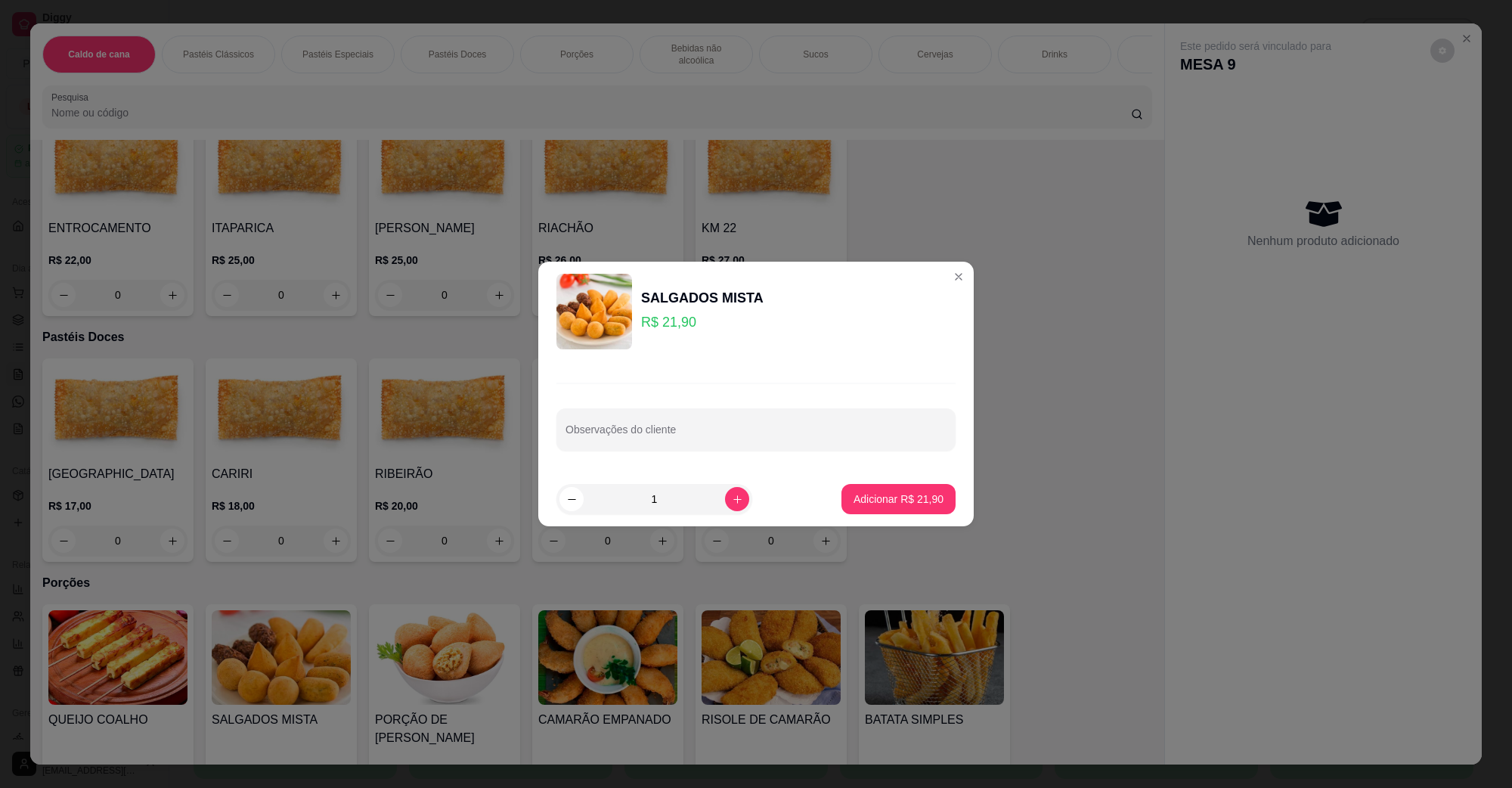
click at [915, 478] on footer "1 Adicionar R$ 21,90" at bounding box center [756, 499] width 436 height 54
click at [913, 489] on button "Adicionar R$ 21,90" at bounding box center [899, 500] width 111 height 30
type input "1"
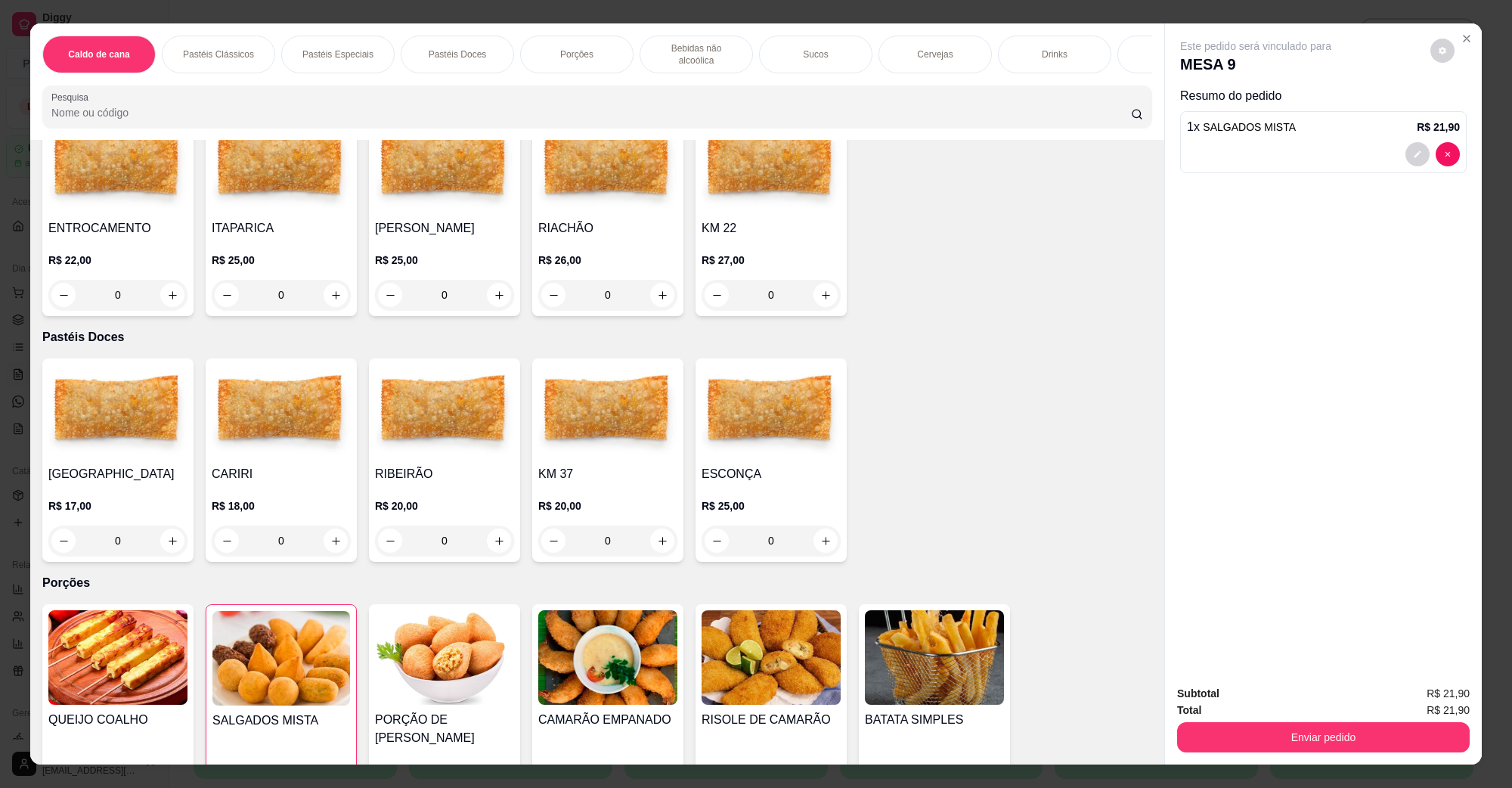
click at [1291, 713] on div "Total R$ 21,90" at bounding box center [1324, 710] width 293 height 17
click at [1286, 724] on button "Enviar pedido" at bounding box center [1324, 737] width 293 height 31
click at [1270, 703] on button "Não registrar e enviar pedido" at bounding box center [1280, 703] width 131 height 24
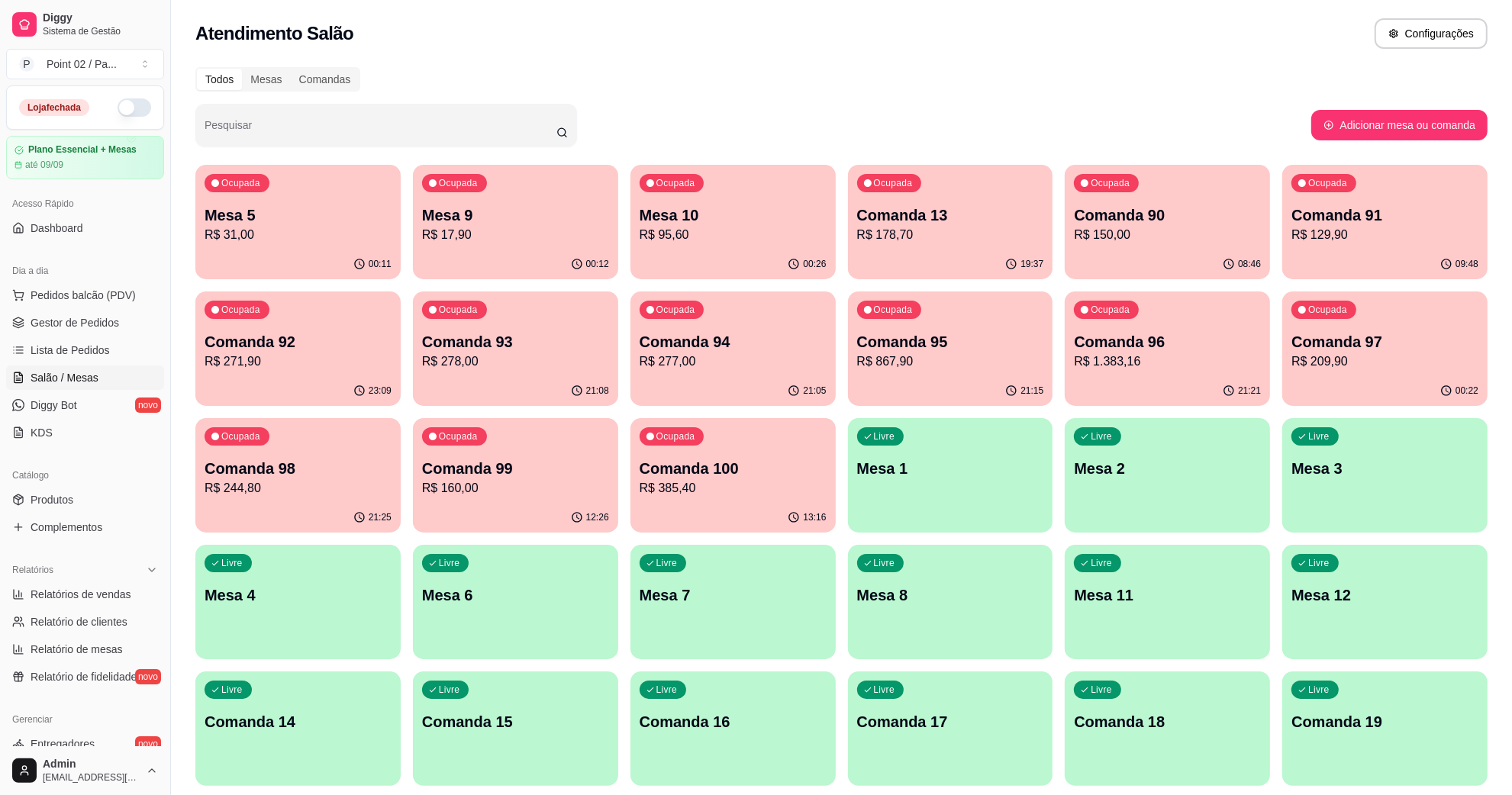
click at [296, 753] on div "Livre Comanda 14" at bounding box center [298, 719] width 205 height 96
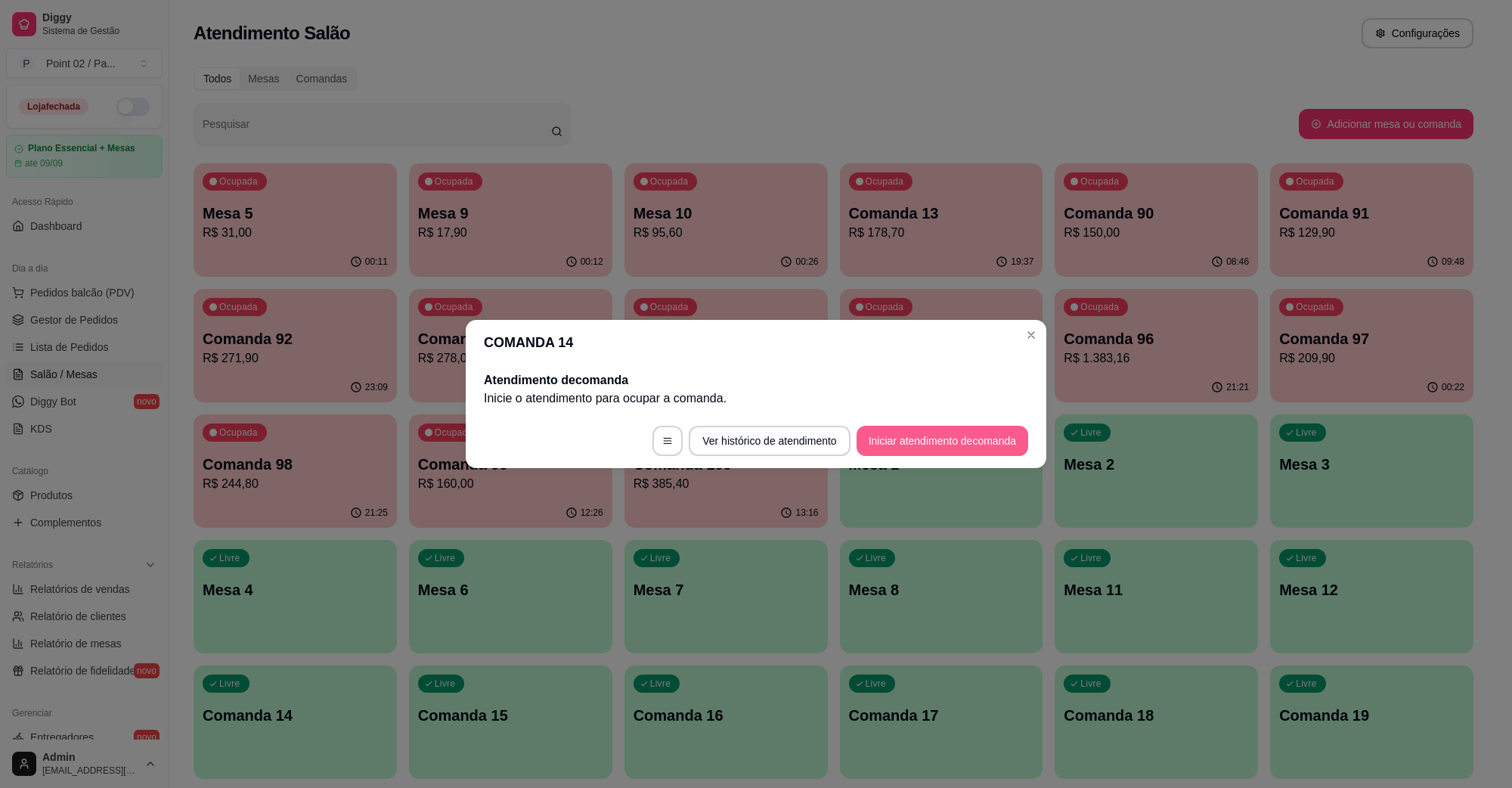
click at [886, 440] on button "Iniciar atendimento de comanda" at bounding box center [942, 441] width 171 height 31
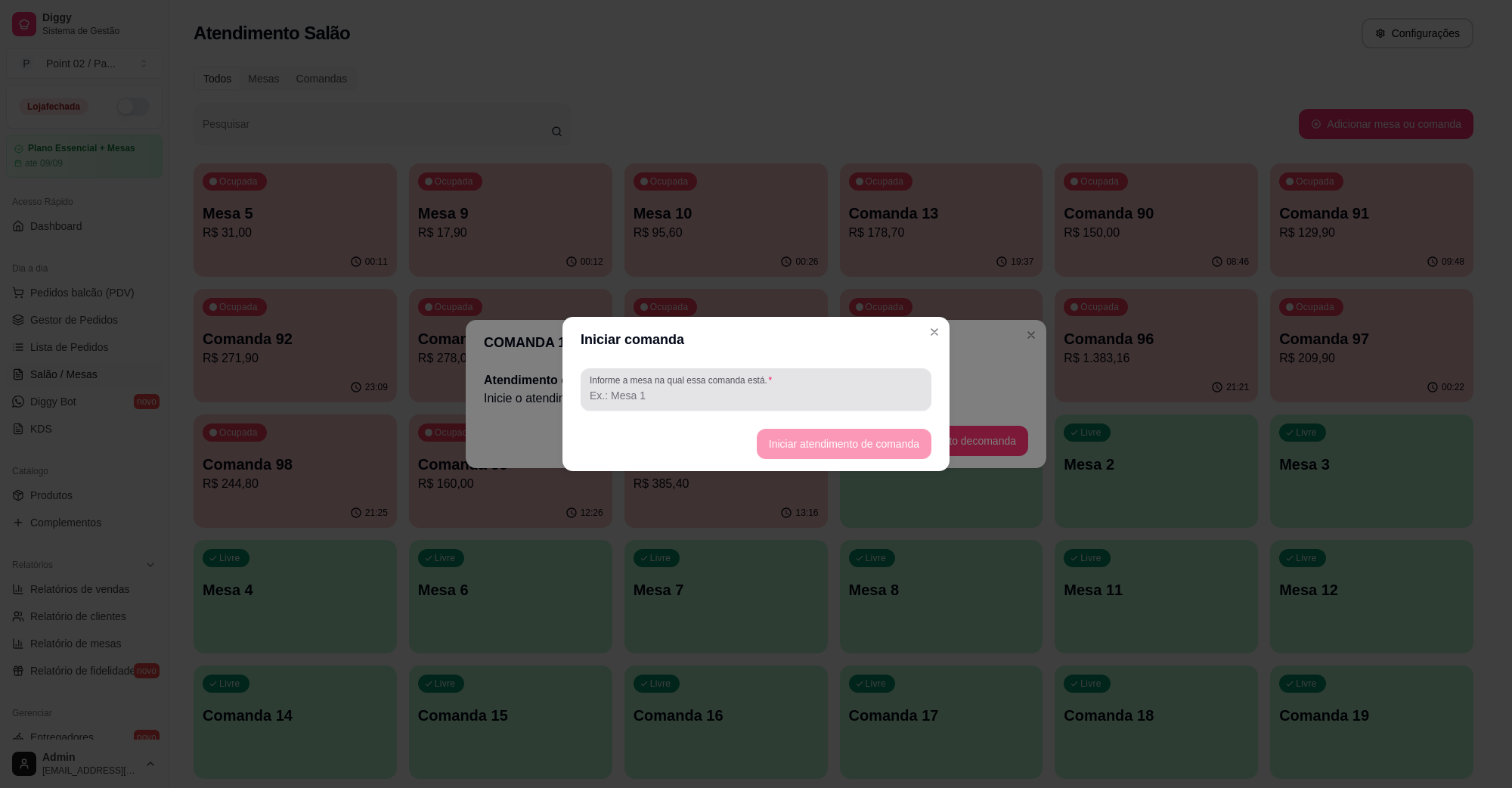
click at [827, 394] on input "Informe a mesa na qual essa comanda está." at bounding box center [756, 395] width 333 height 15
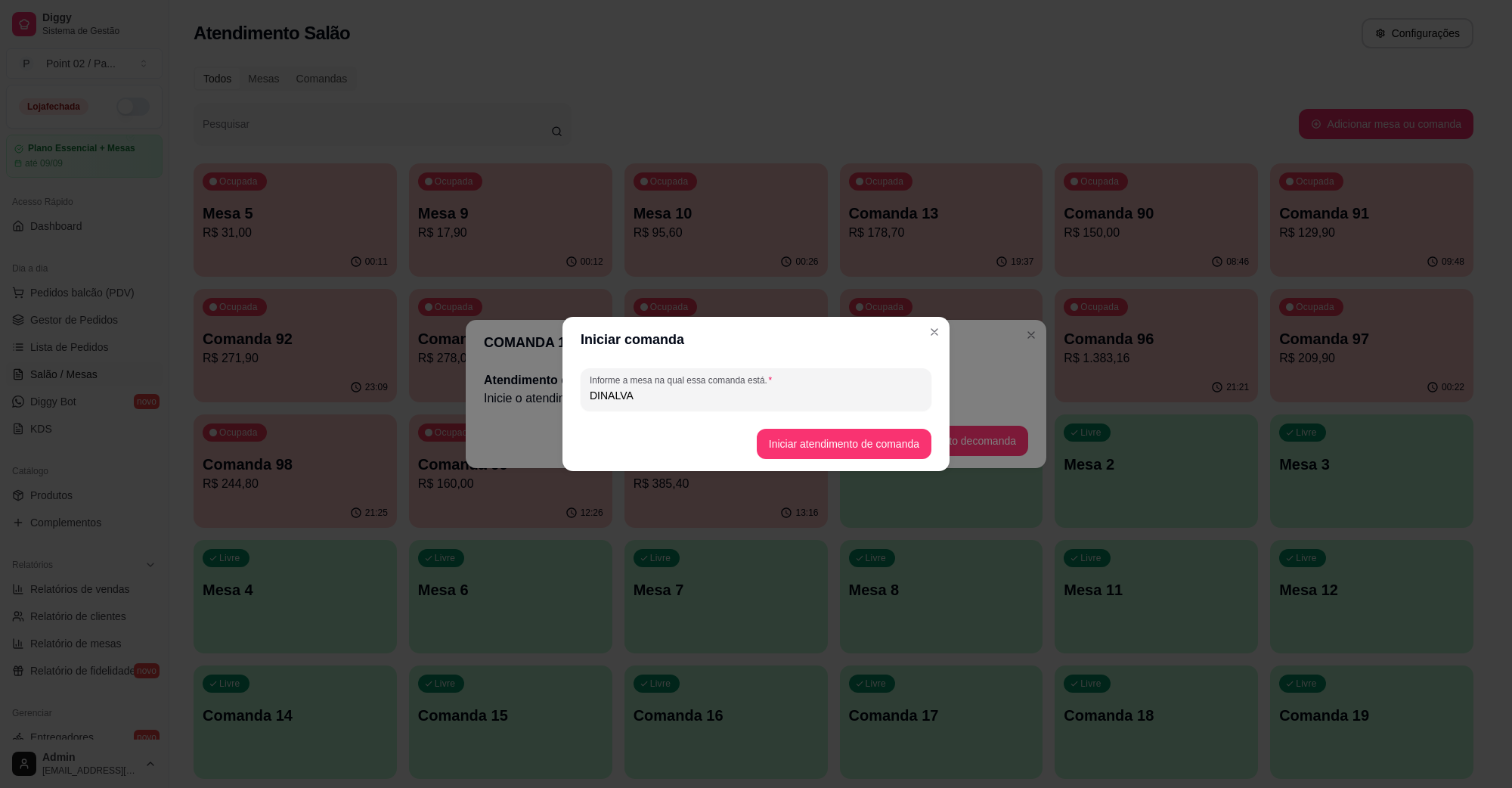
type input "DINALVA"
click at [862, 457] on button "Iniciar atendimento de comanda" at bounding box center [844, 444] width 169 height 30
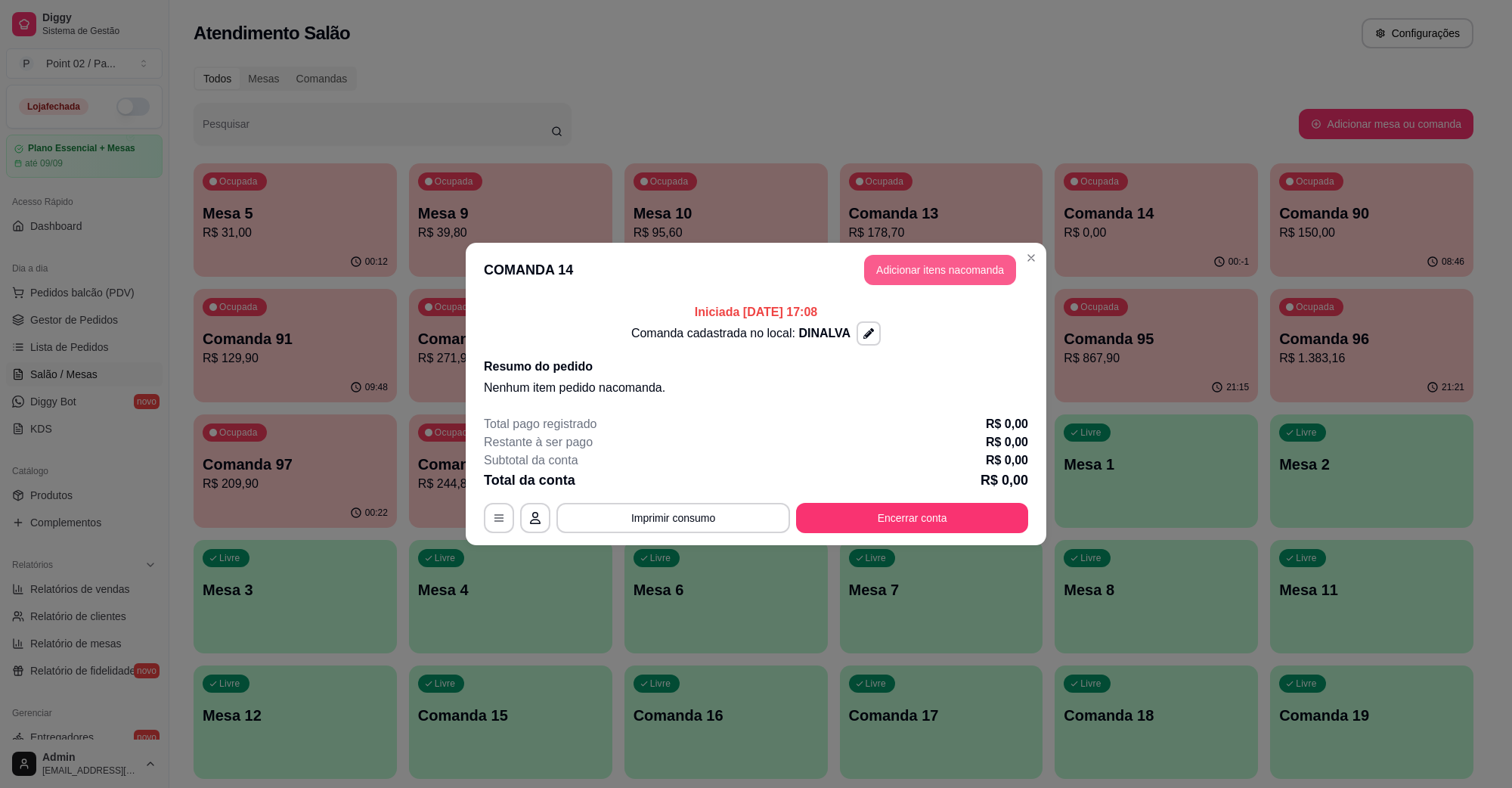
click at [919, 260] on button "Adicionar itens na comanda" at bounding box center [941, 269] width 152 height 31
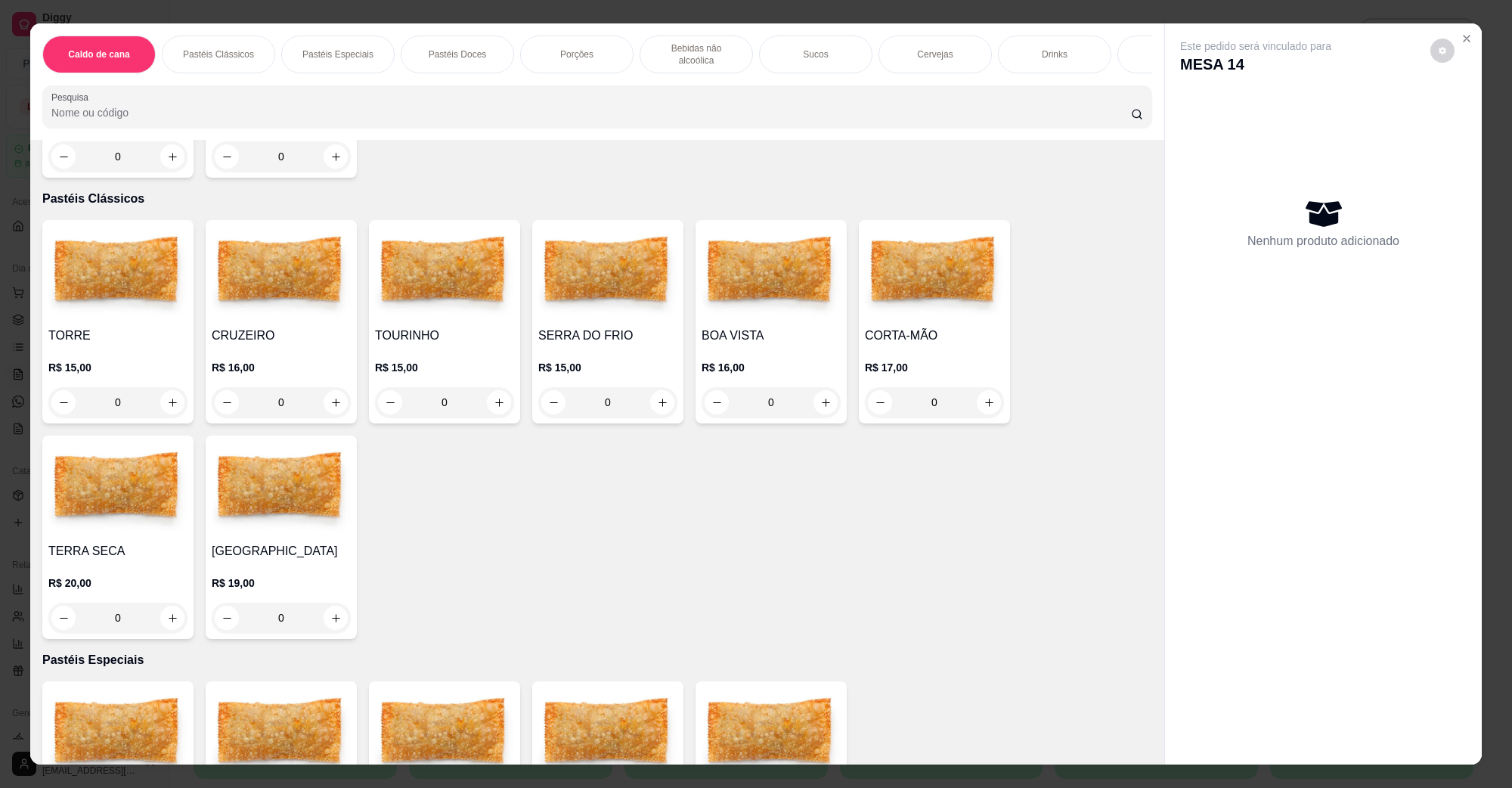
scroll to position [283, 0]
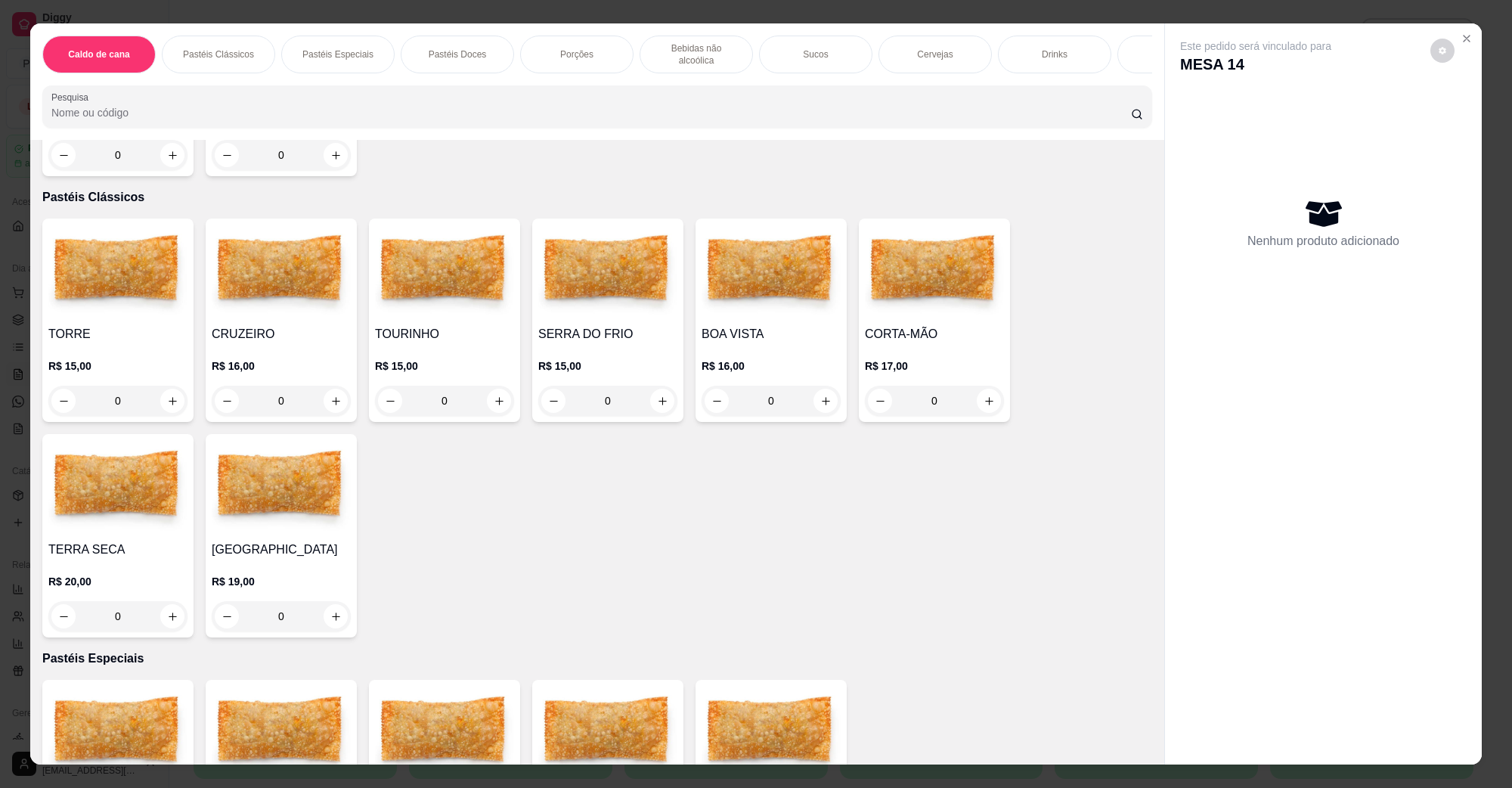
click at [652, 385] on div "0" at bounding box center [608, 400] width 140 height 31
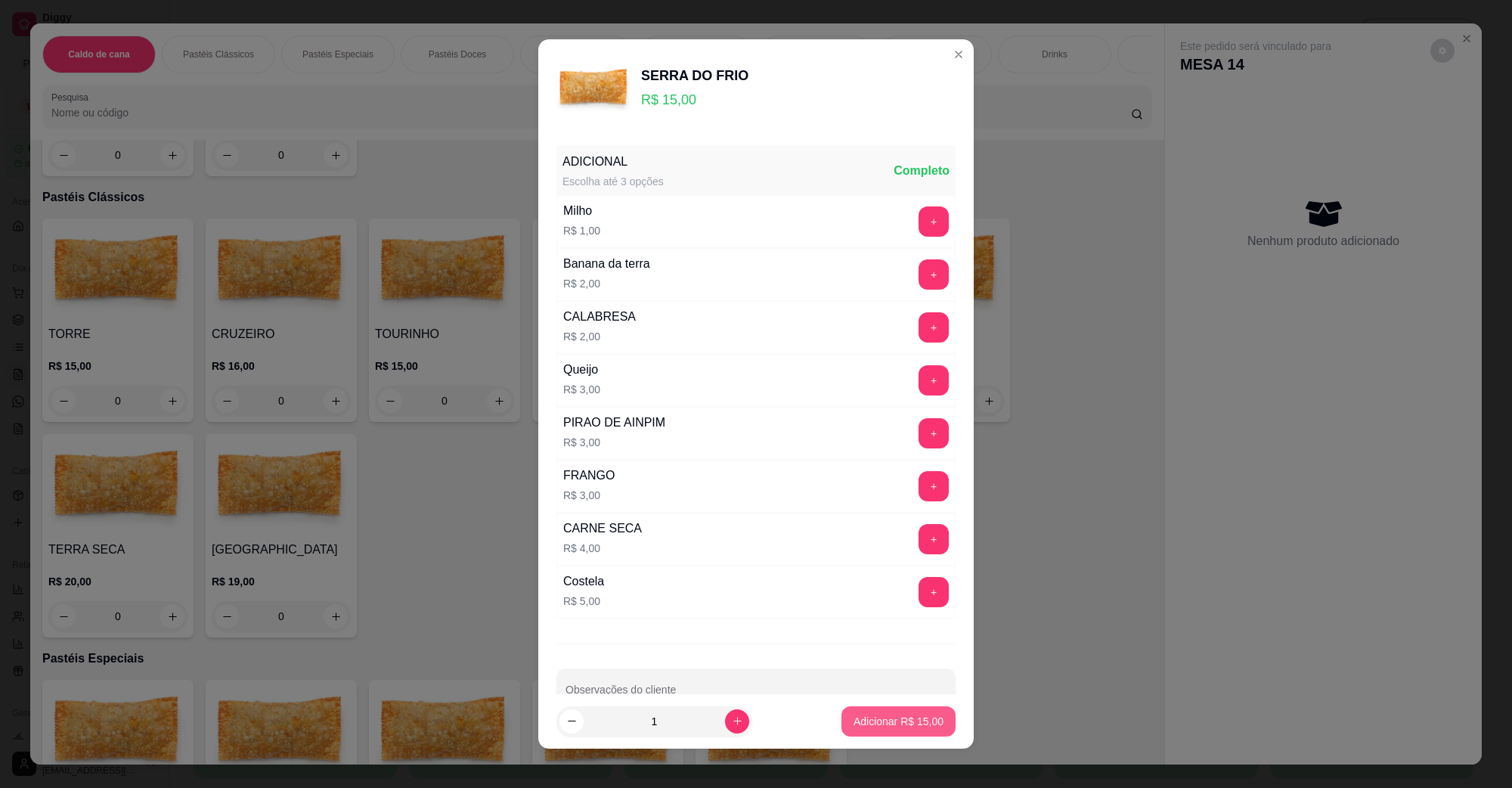
click at [855, 731] on button "Adicionar R$ 15,00" at bounding box center [898, 721] width 114 height 31
type input "1"
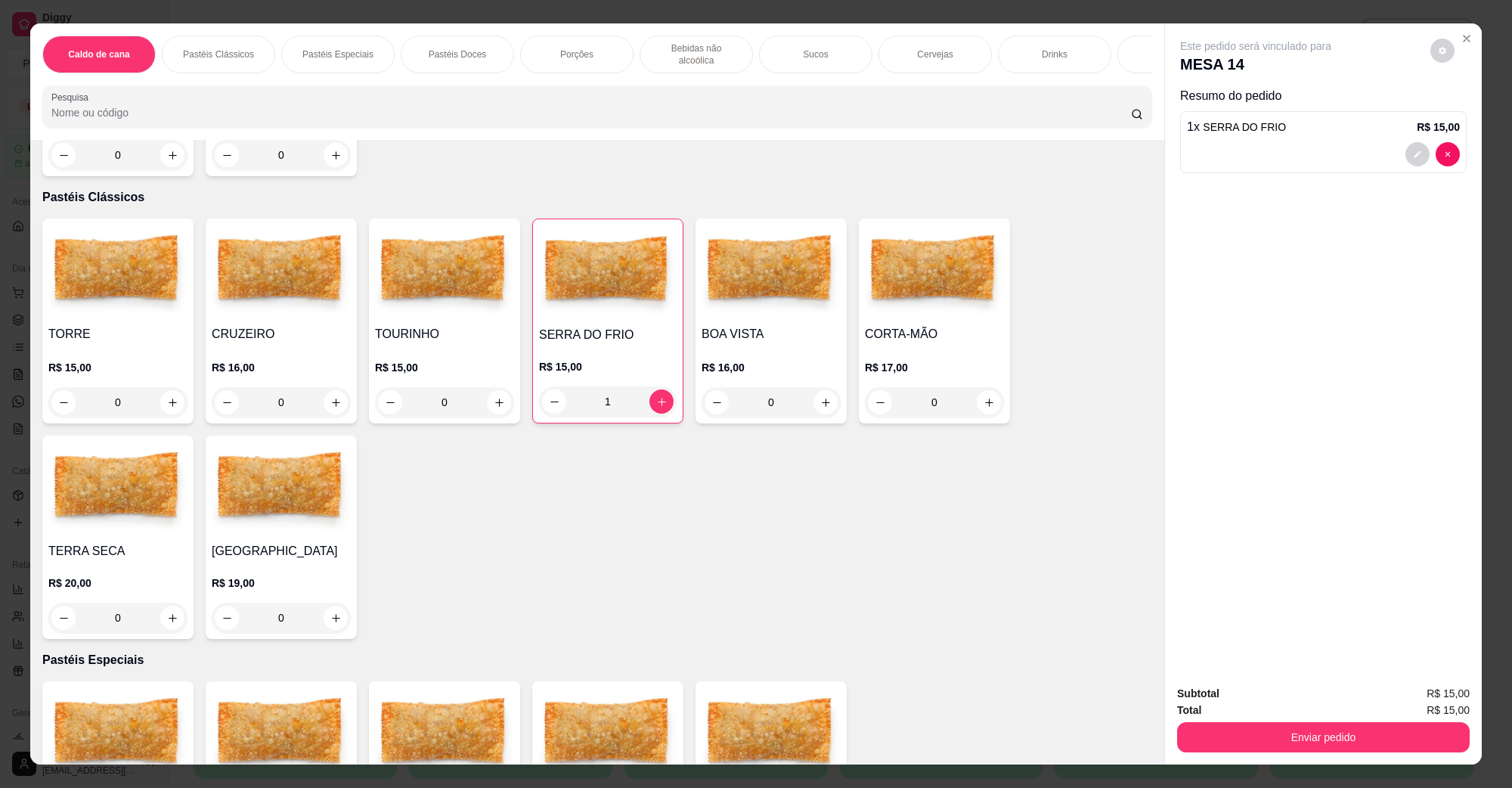
click at [1267, 722] on div "Enviar pedido" at bounding box center [1324, 736] width 293 height 34
click at [1265, 725] on button "Enviar pedido" at bounding box center [1324, 737] width 293 height 31
click at [1250, 699] on button "Não registrar e enviar pedido" at bounding box center [1272, 700] width 157 height 29
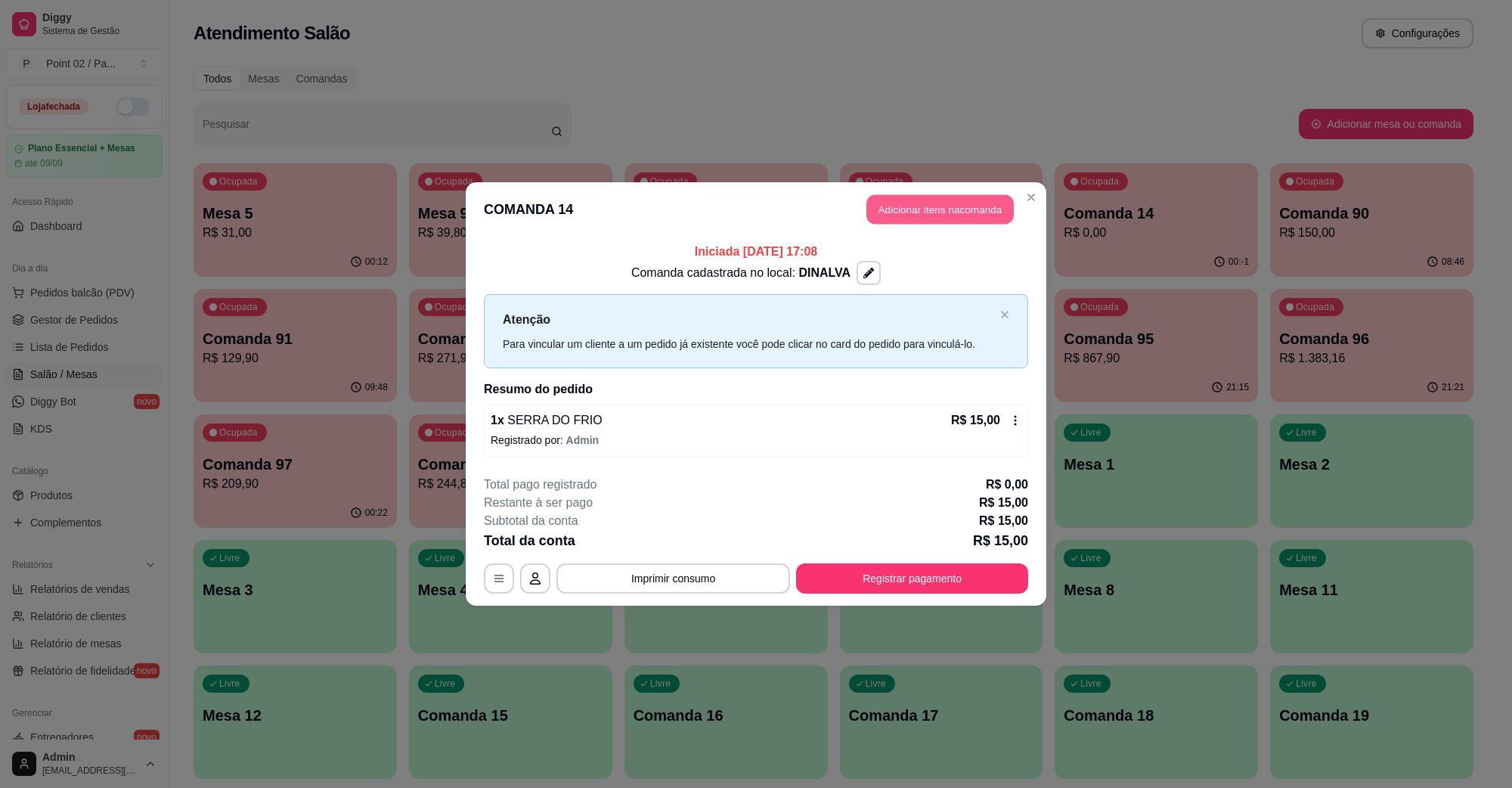
click at [996, 203] on button "Adicionar itens na comanda" at bounding box center [940, 210] width 148 height 30
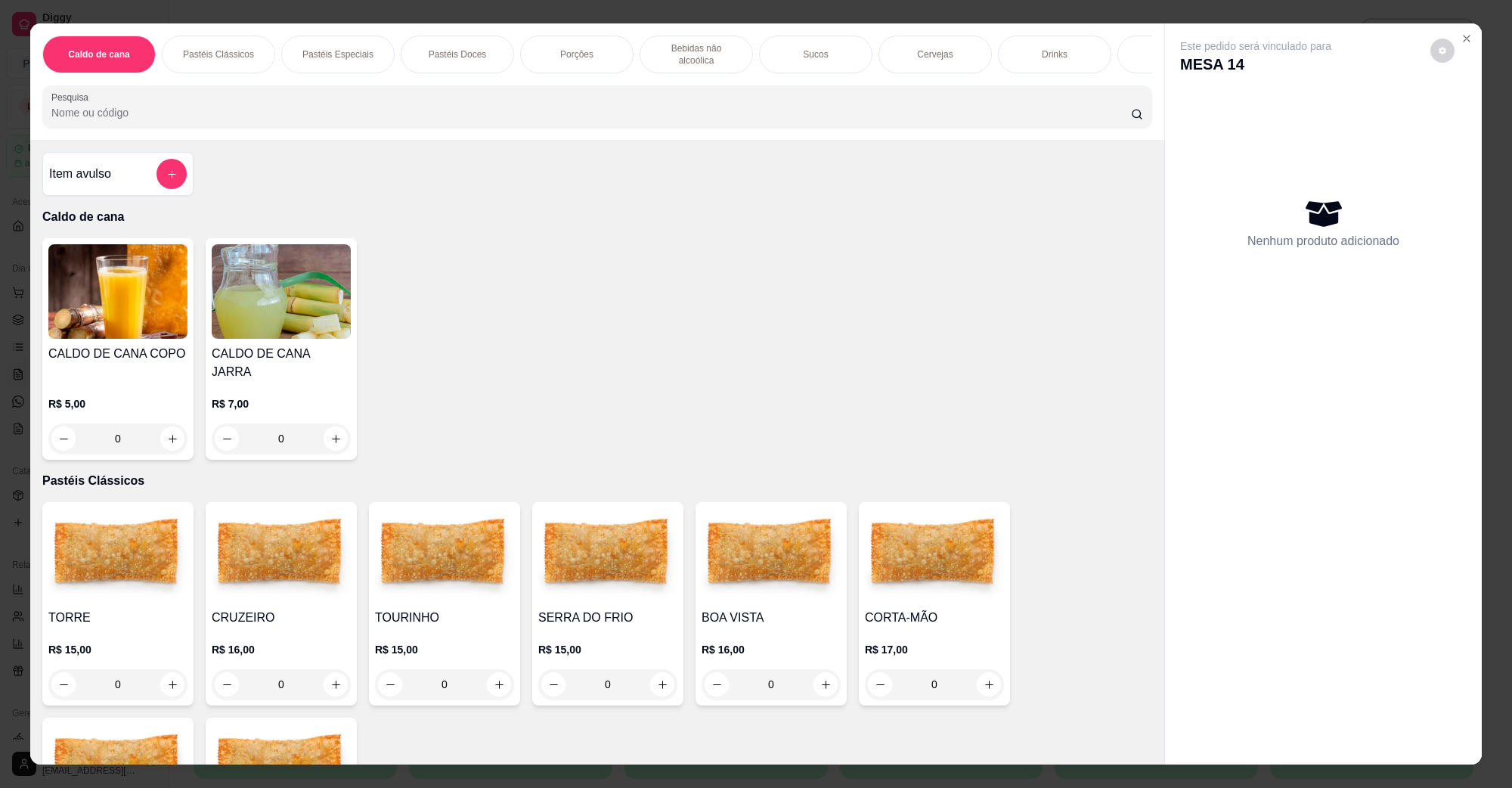
click at [610, 542] on img at bounding box center [608, 554] width 140 height 94
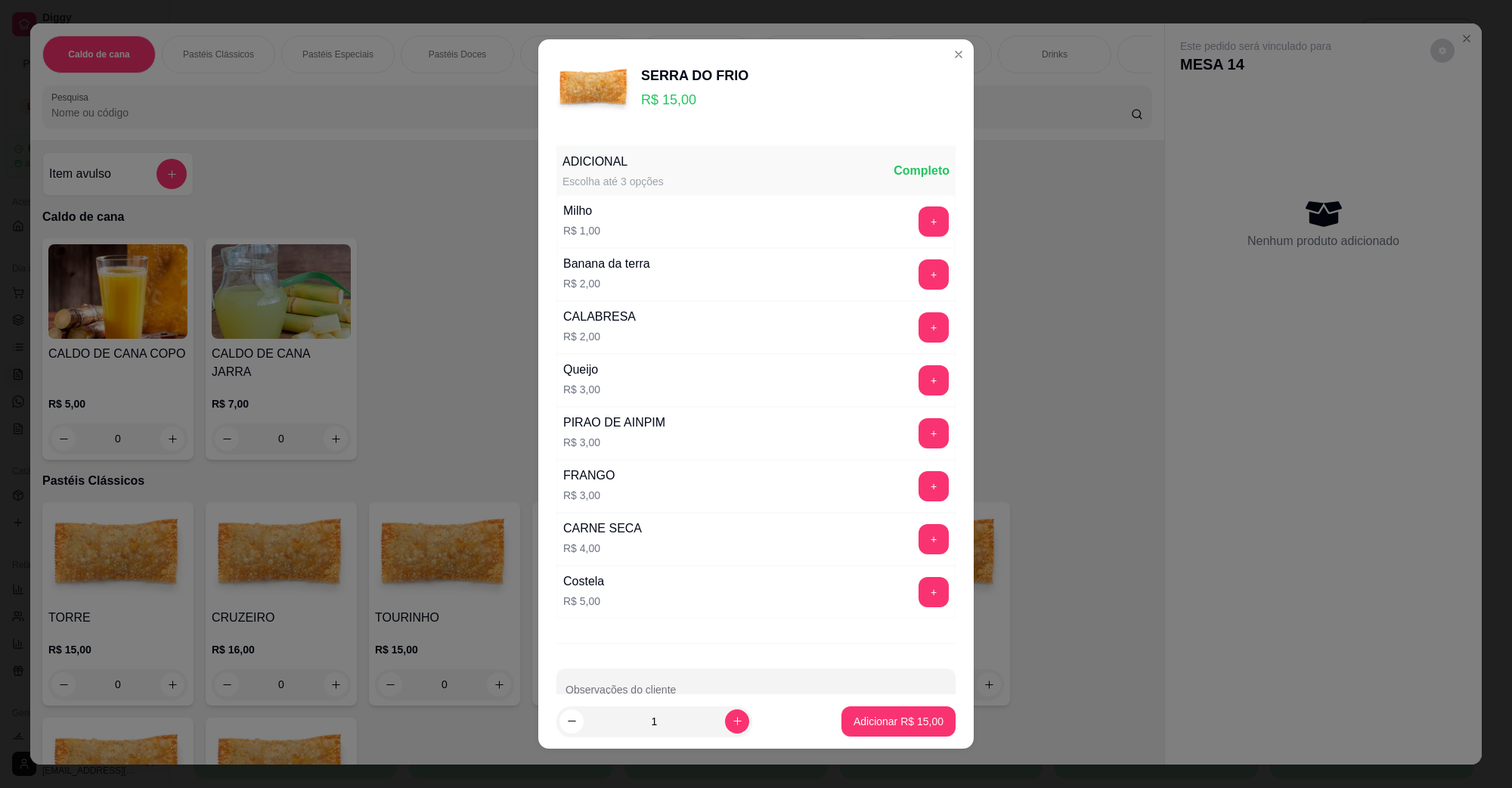
click at [871, 712] on button "Adicionar R$ 15,00" at bounding box center [898, 721] width 114 height 31
type input "1"
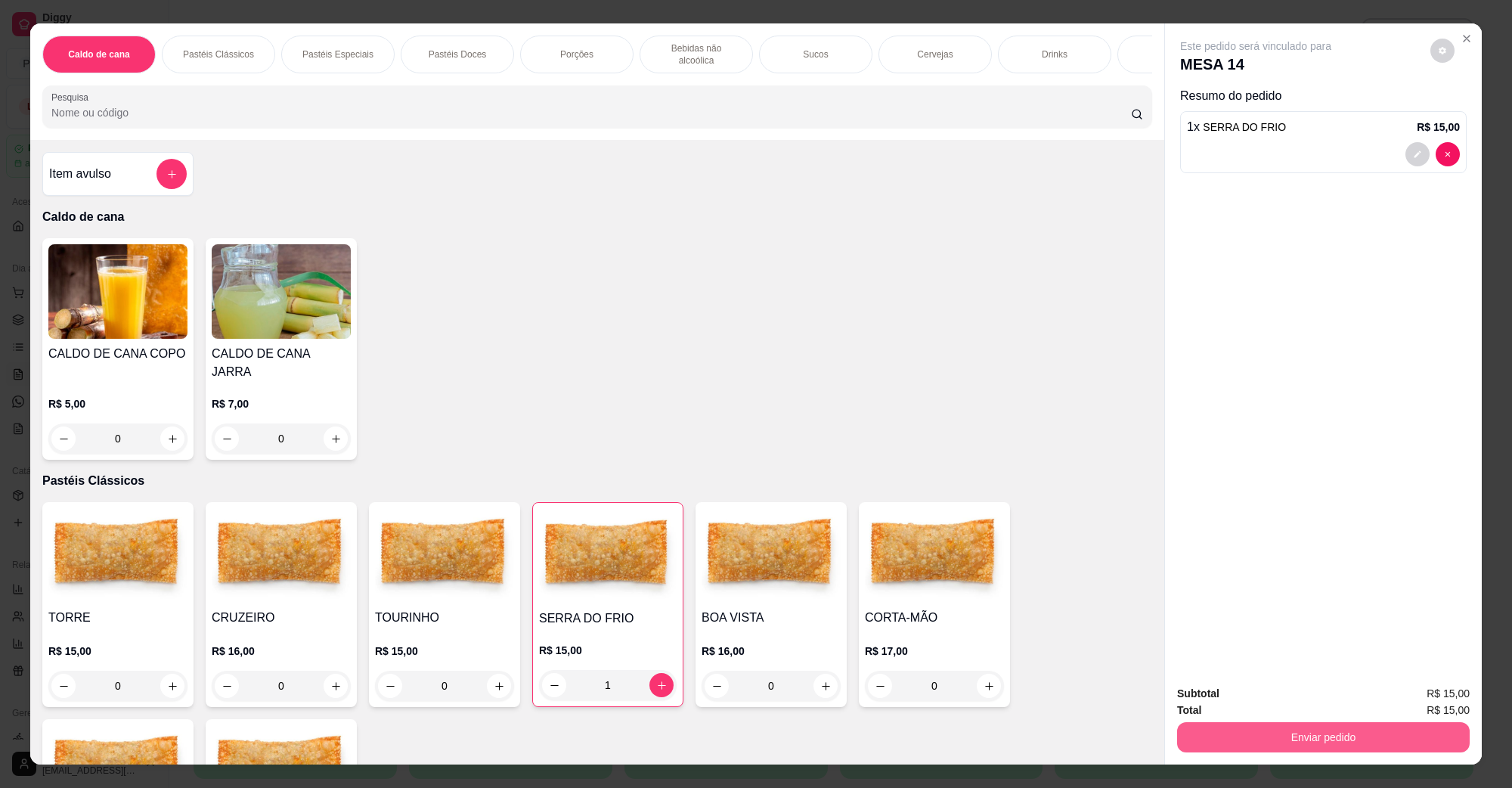
click at [1282, 728] on button "Enviar pedido" at bounding box center [1324, 737] width 293 height 31
click at [1283, 709] on button "Não registrar e enviar pedido" at bounding box center [1272, 700] width 157 height 29
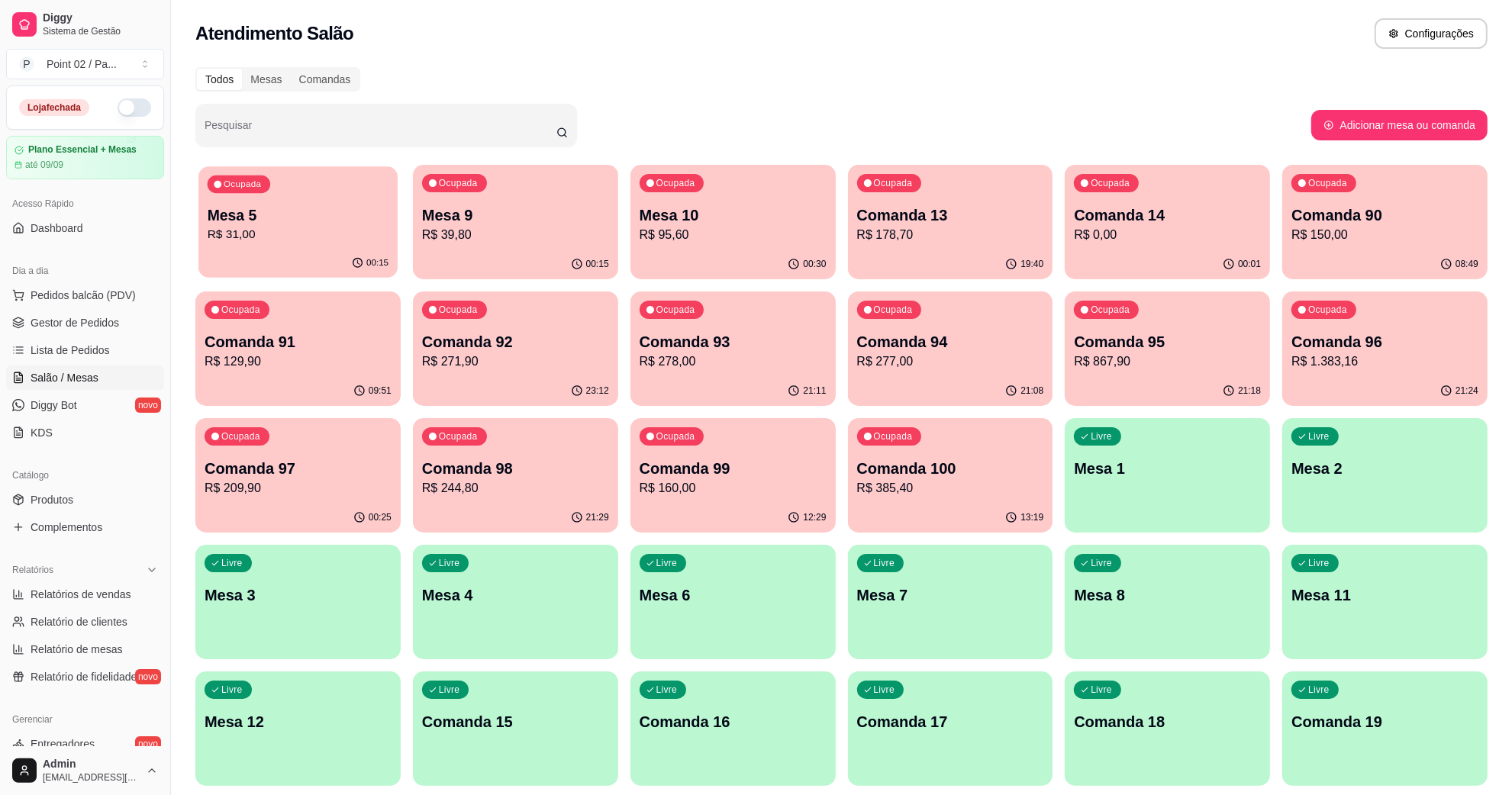
click at [305, 231] on p "R$ 31,00" at bounding box center [298, 235] width 181 height 18
click at [535, 205] on p "Mesa 9" at bounding box center [515, 215] width 187 height 21
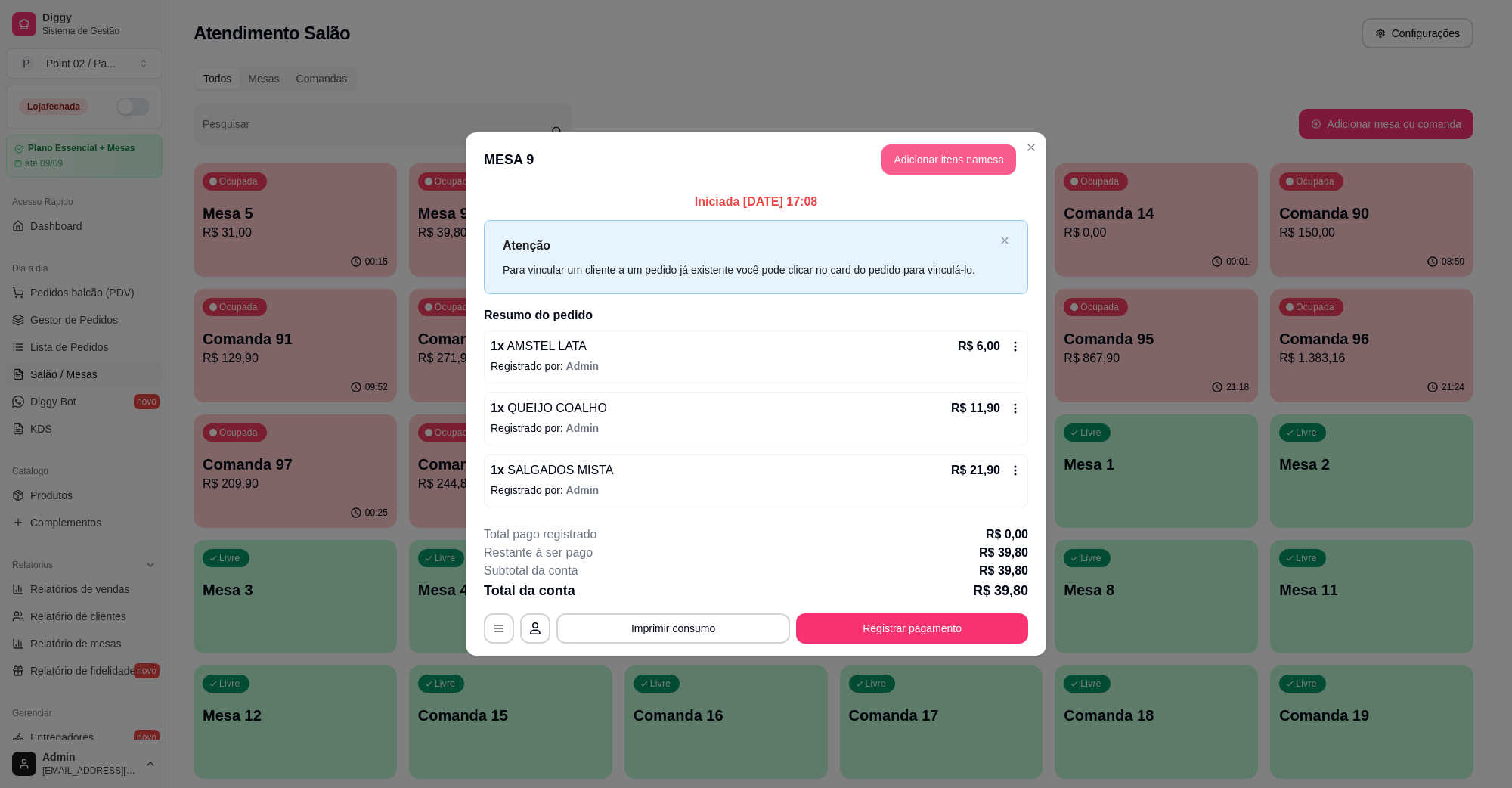
click at [930, 168] on button "Adicionar itens na mesa" at bounding box center [950, 159] width 135 height 31
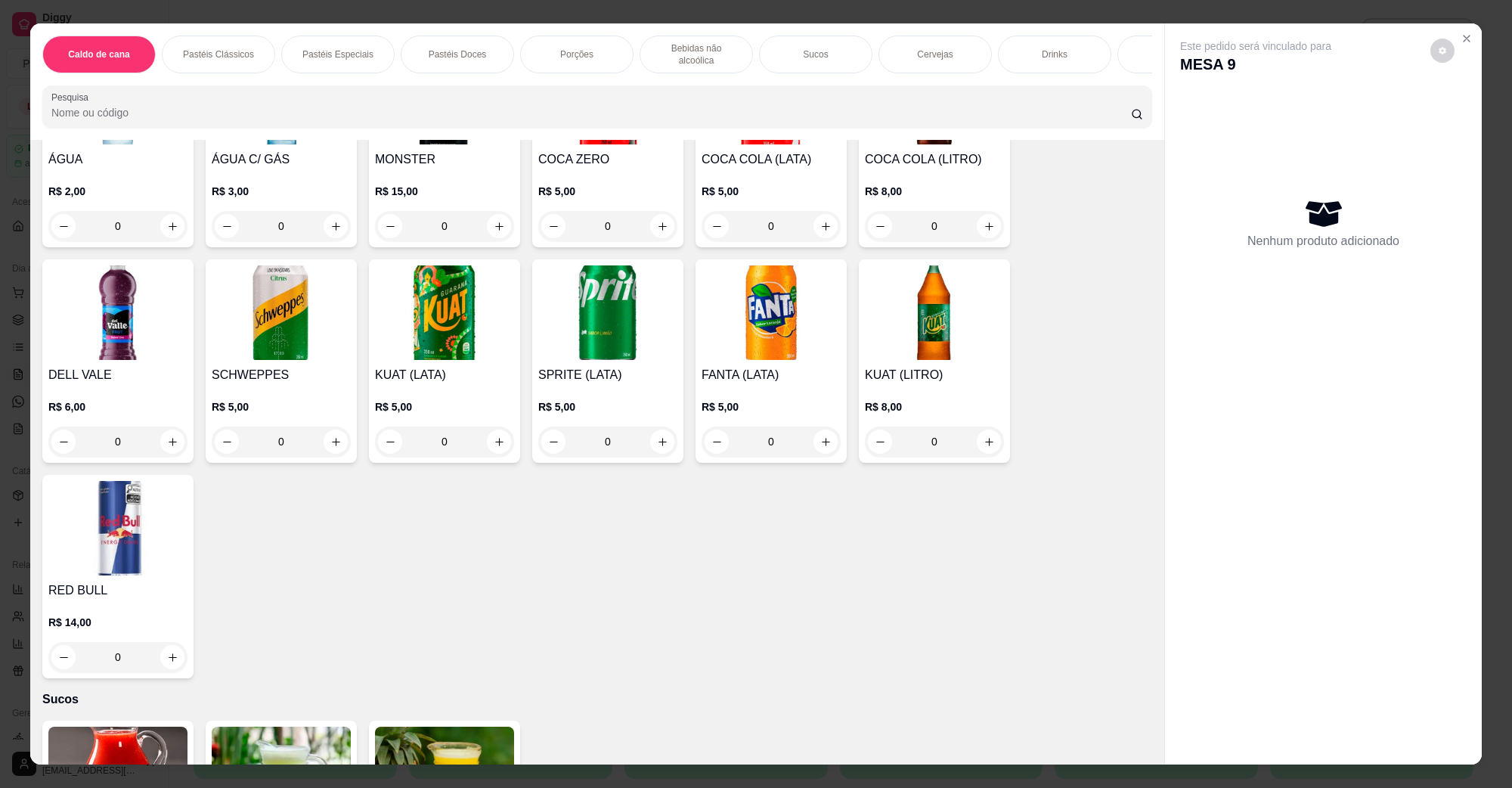
scroll to position [2457, 0]
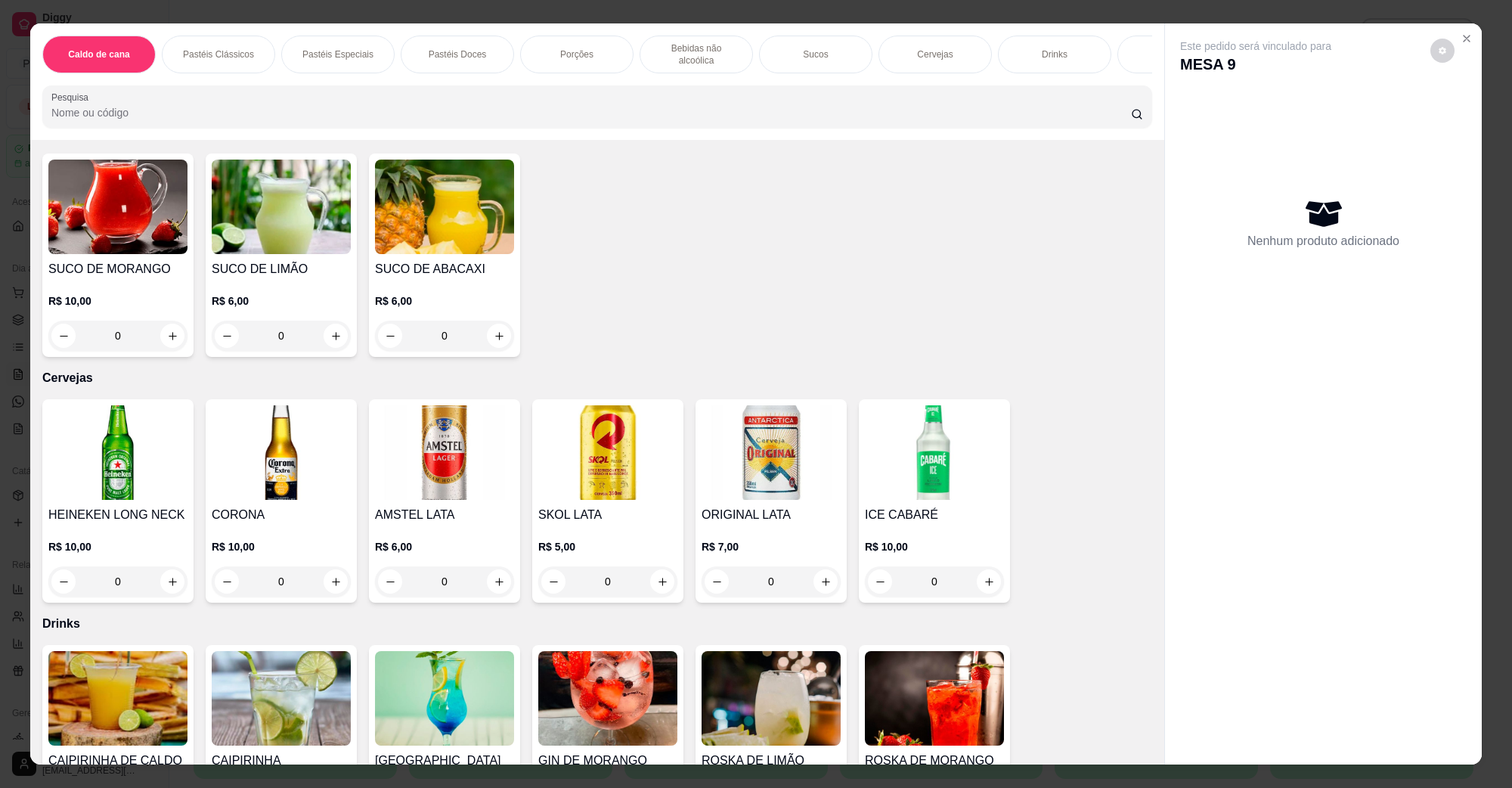
click at [428, 439] on img at bounding box center [445, 451] width 140 height 94
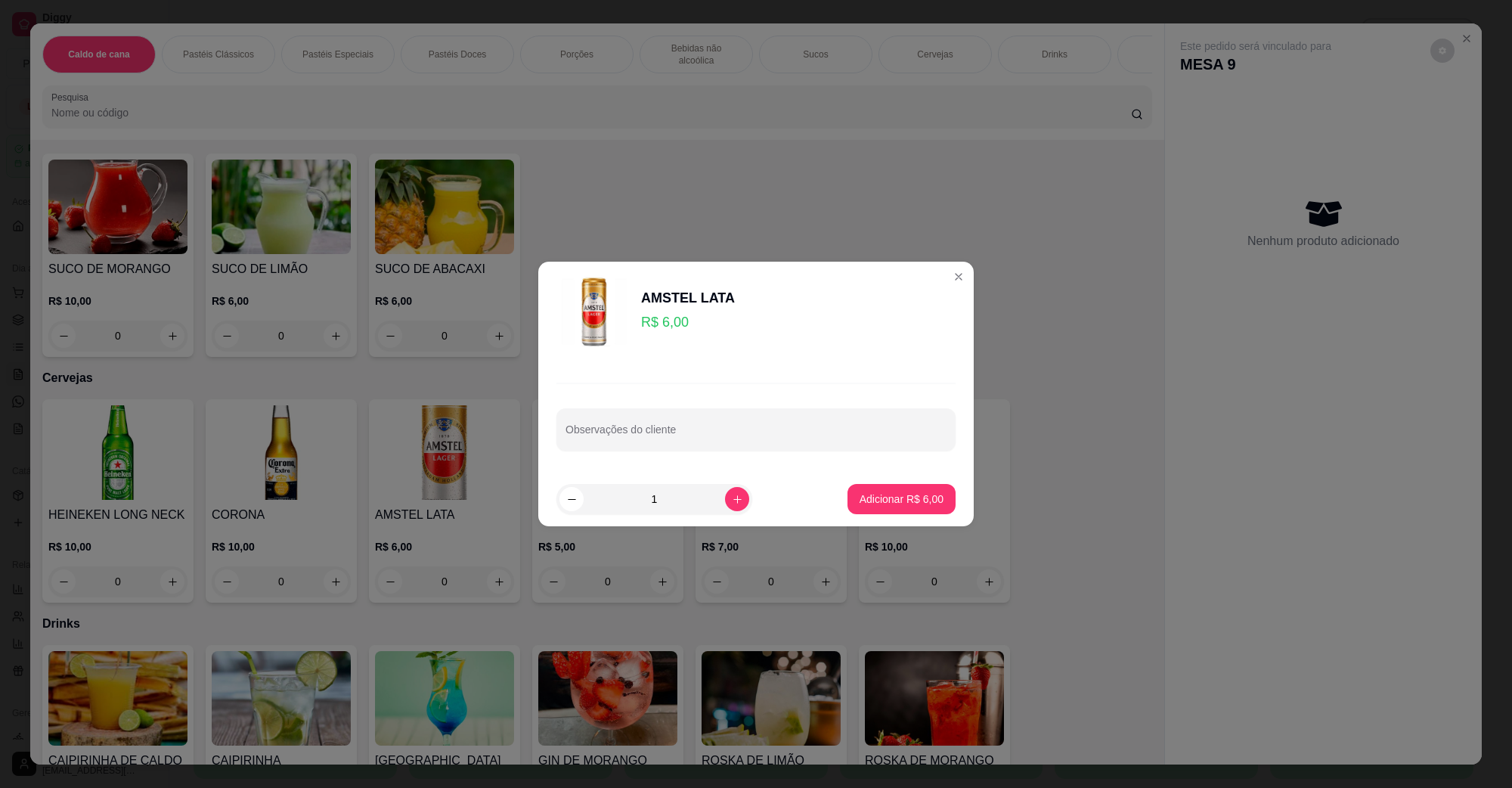
click at [864, 515] on footer "1 Adicionar R$ 6,00" at bounding box center [756, 499] width 436 height 54
click at [874, 504] on p "Adicionar R$ 6,00" at bounding box center [901, 498] width 84 height 15
type input "1"
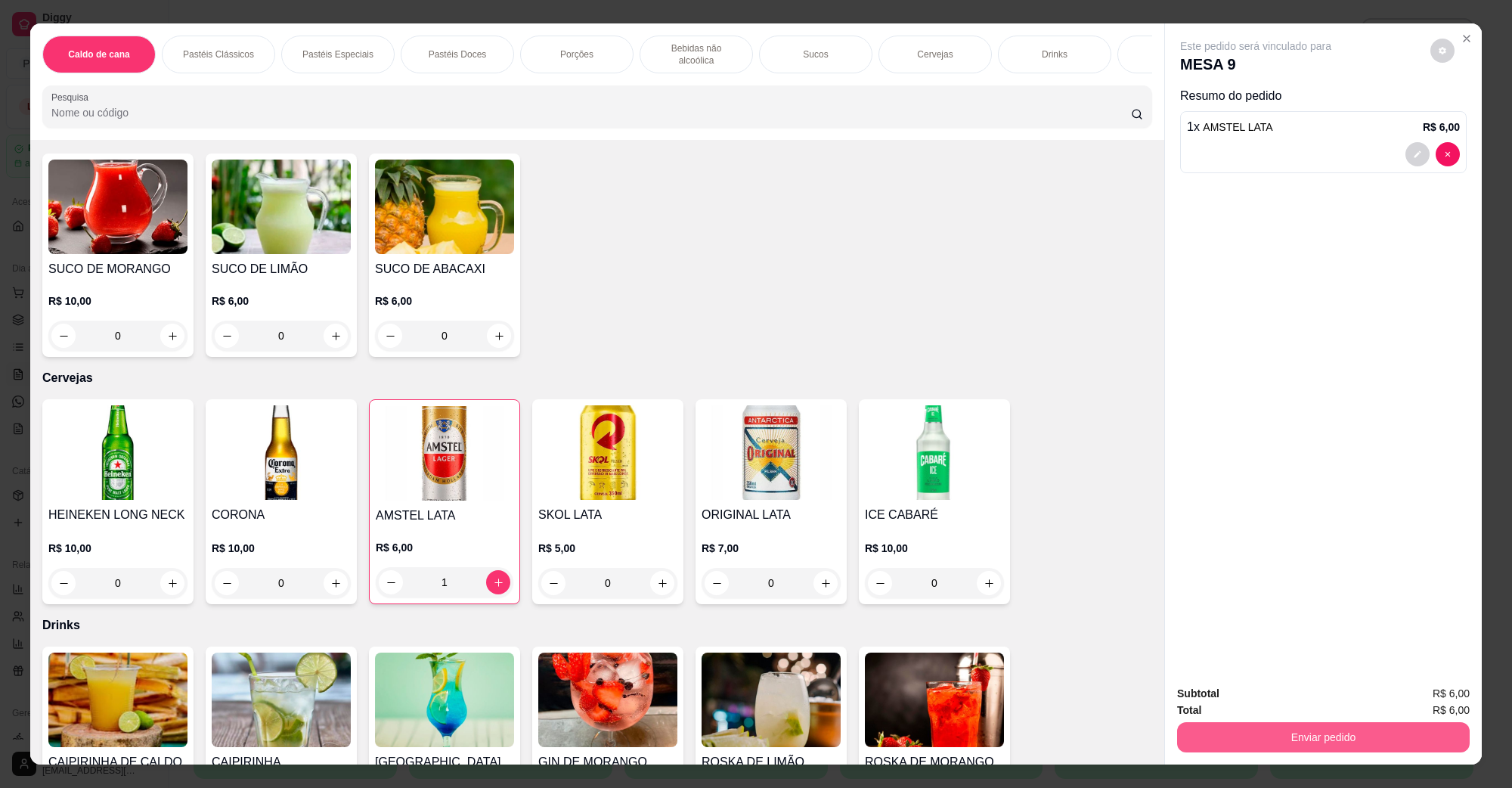
click at [1268, 734] on button "Enviar pedido" at bounding box center [1324, 737] width 293 height 31
click at [1278, 699] on button "Não registrar e enviar pedido" at bounding box center [1272, 700] width 152 height 28
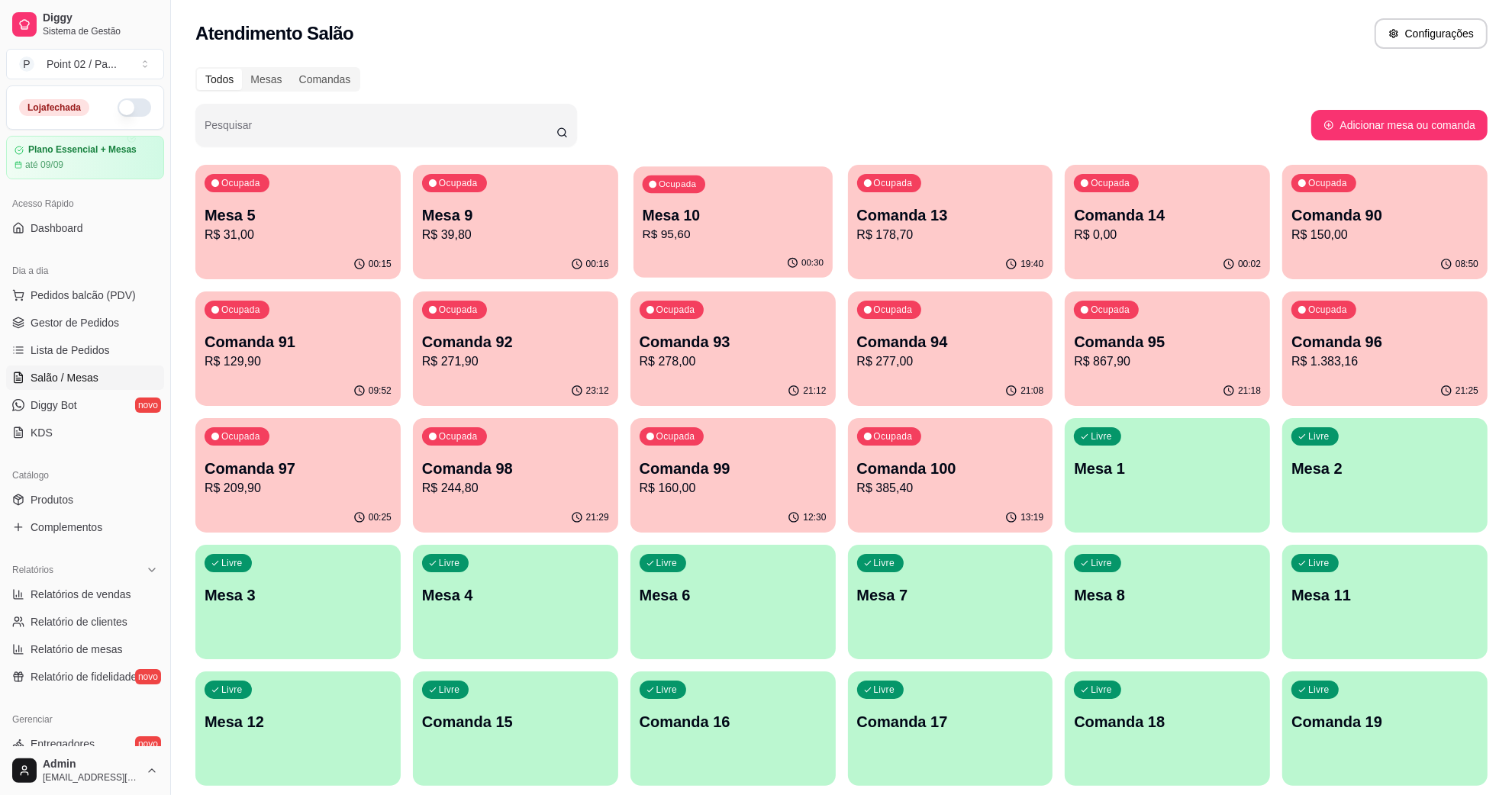
click at [697, 200] on div "Ocupada Mesa 10 R$ 95,60" at bounding box center [733, 207] width 199 height 82
click at [1161, 218] on p "Comanda 14" at bounding box center [1167, 215] width 187 height 21
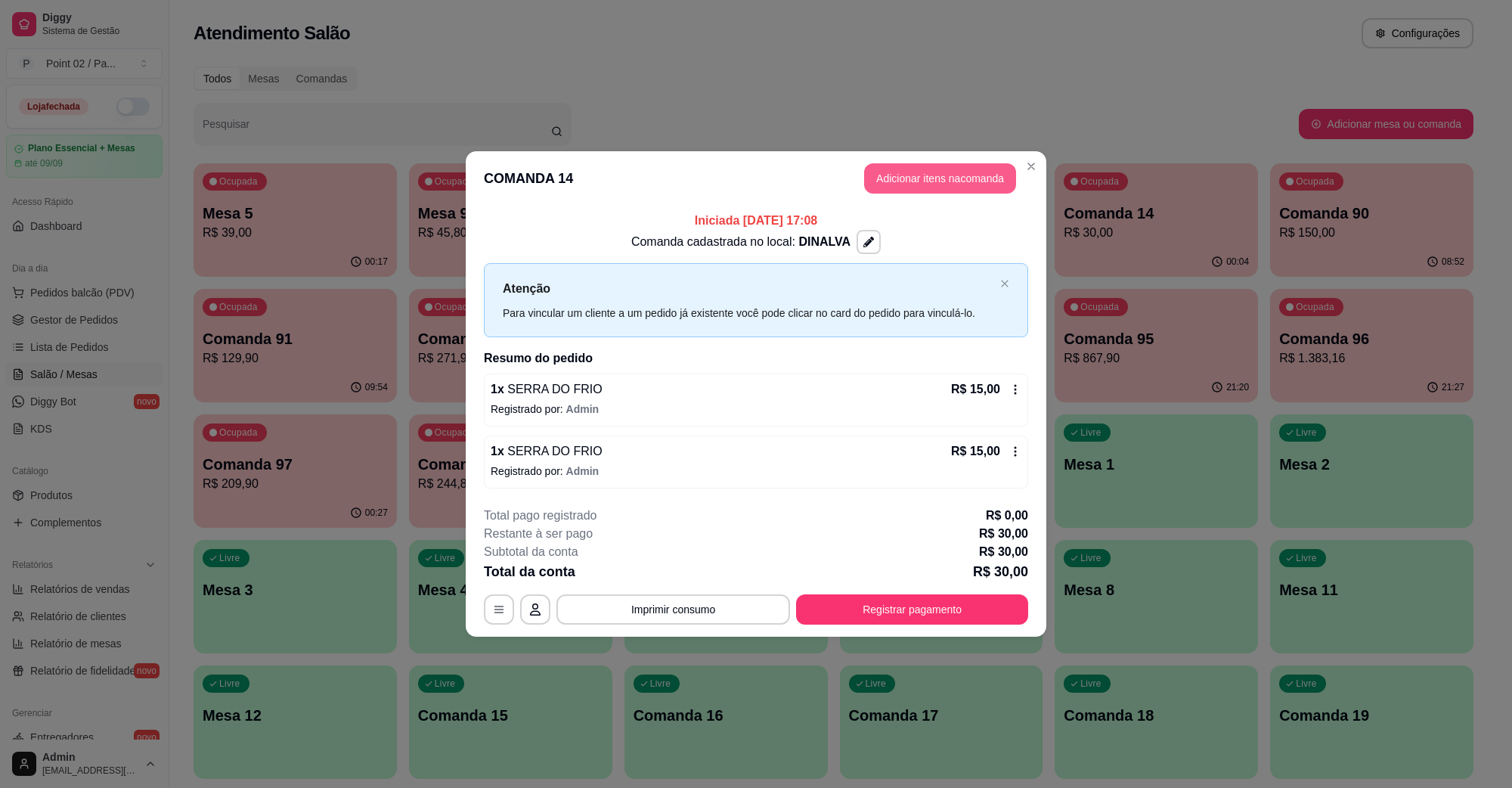
click at [975, 166] on button "Adicionar itens na comanda" at bounding box center [941, 178] width 152 height 31
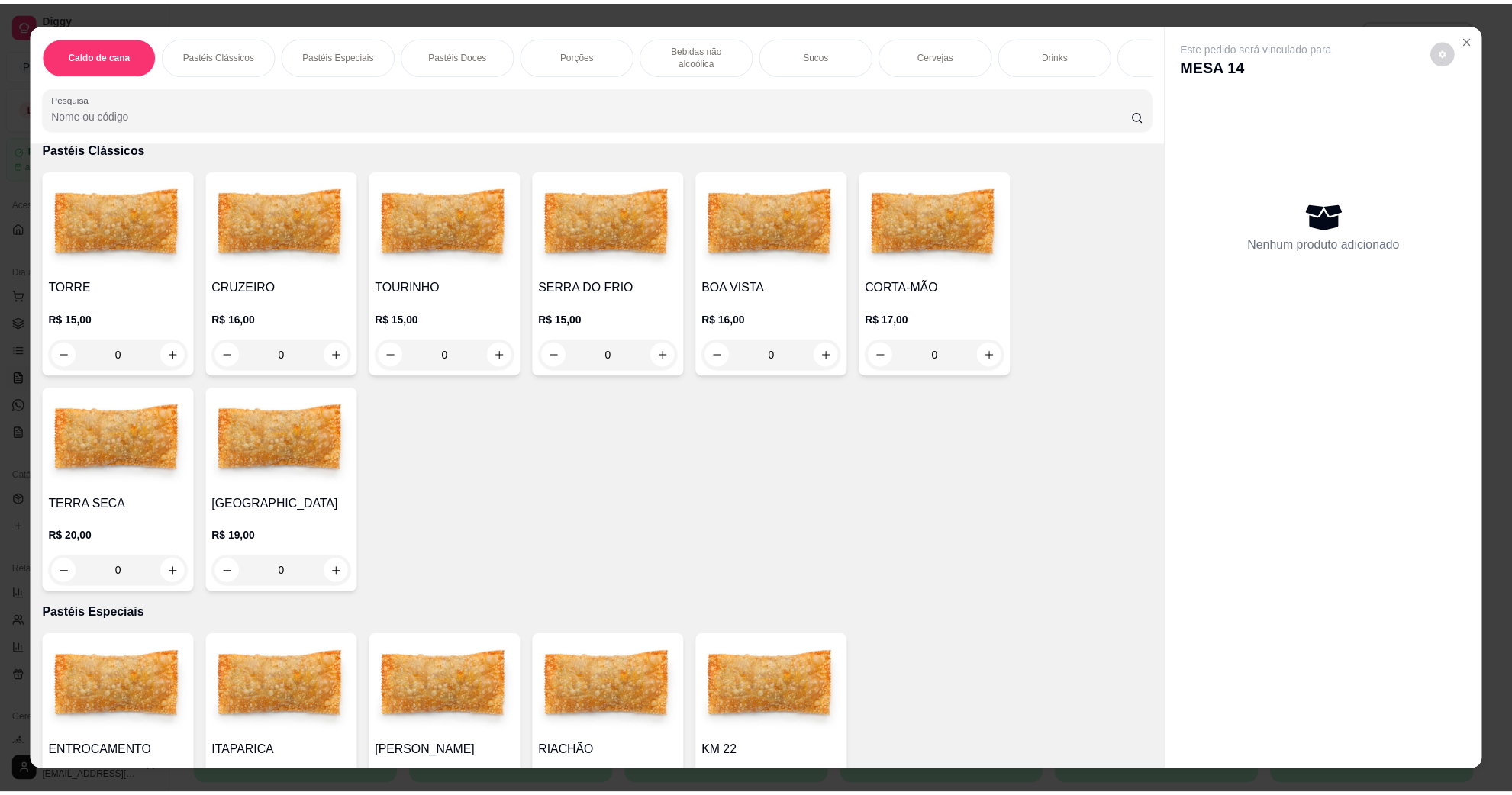
scroll to position [286, 0]
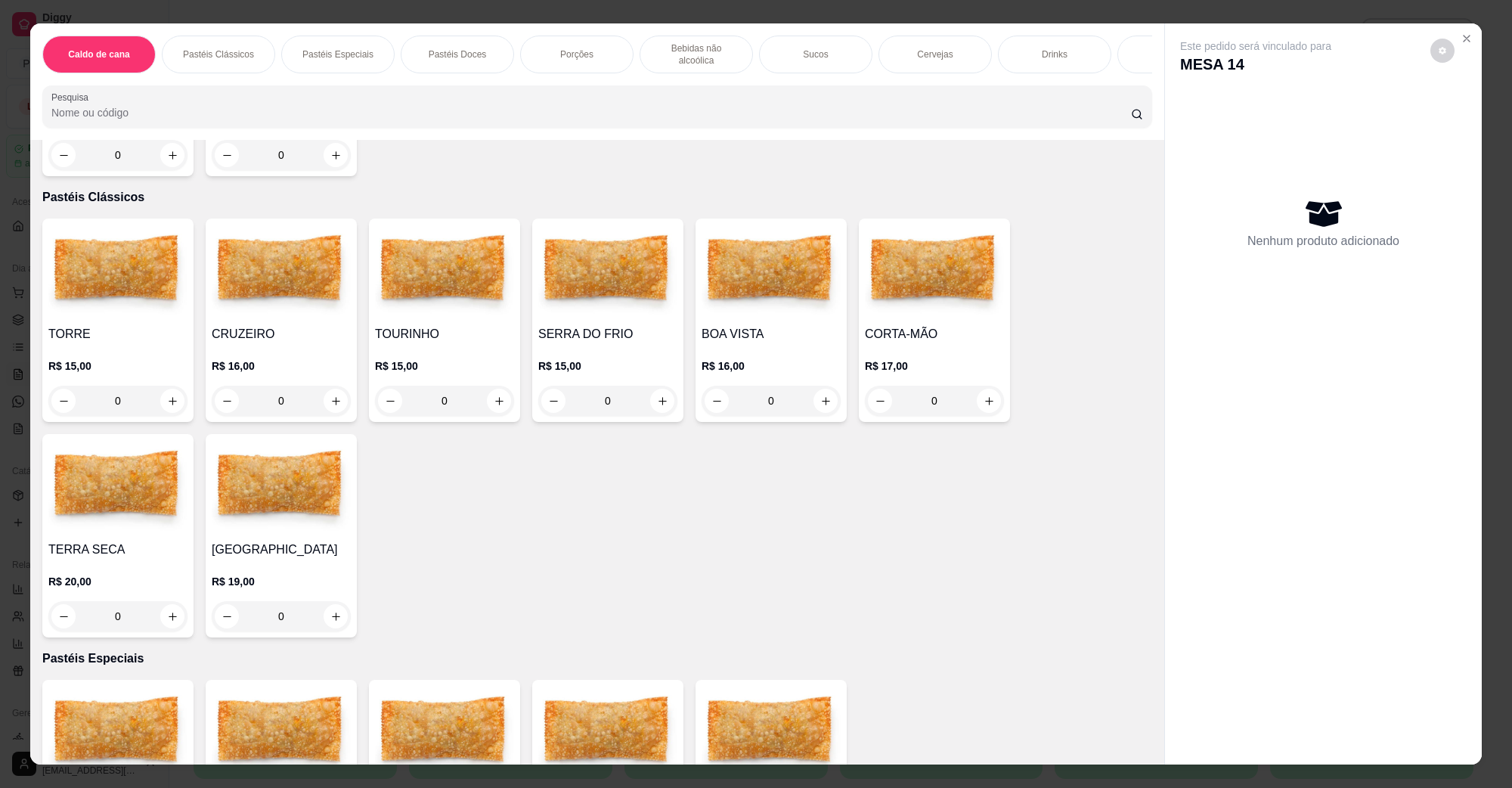
click at [576, 270] on img at bounding box center [608, 271] width 140 height 94
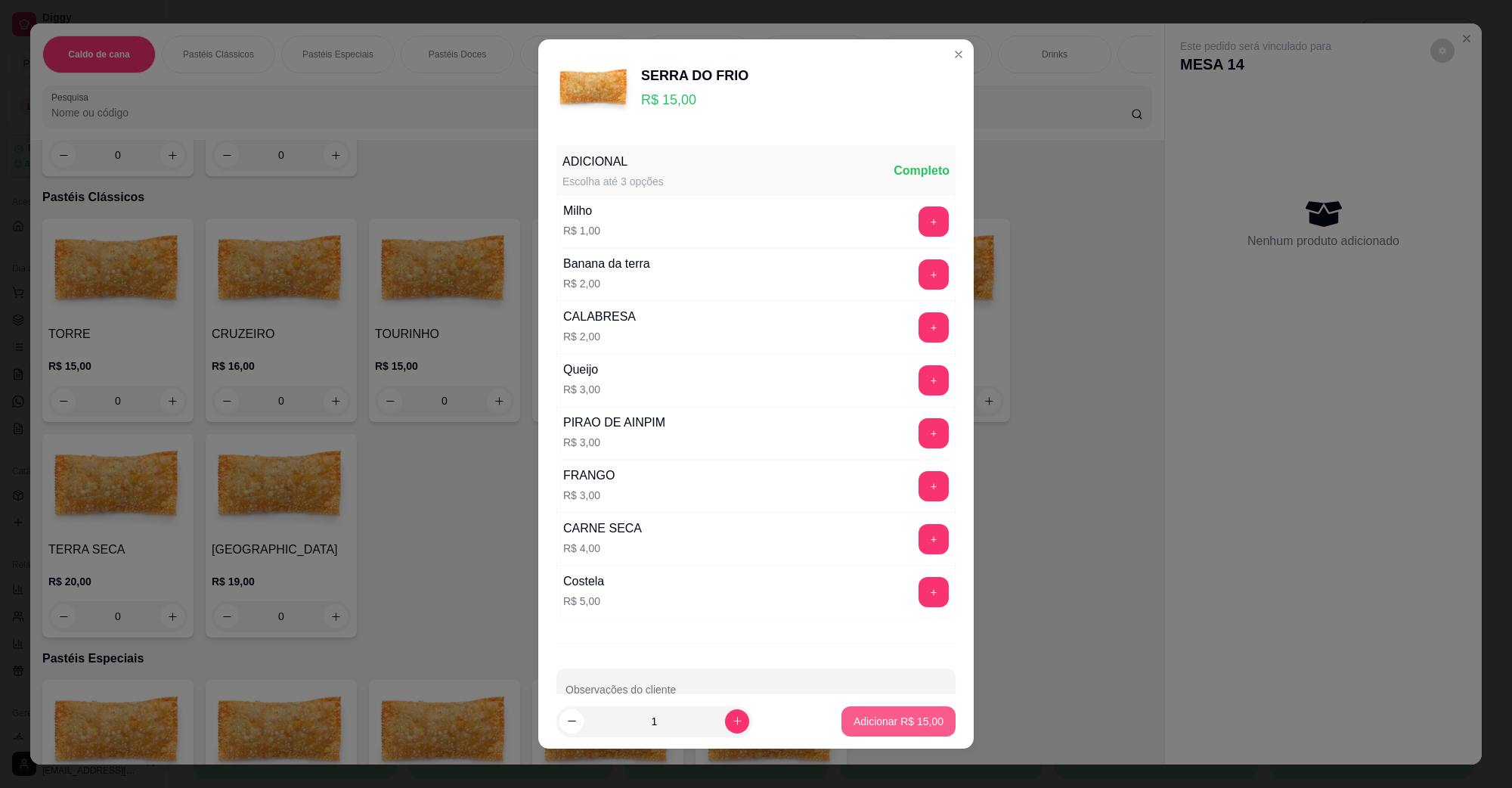
click at [901, 716] on p "Adicionar R$ 15,00" at bounding box center [898, 721] width 90 height 15
type input "1"
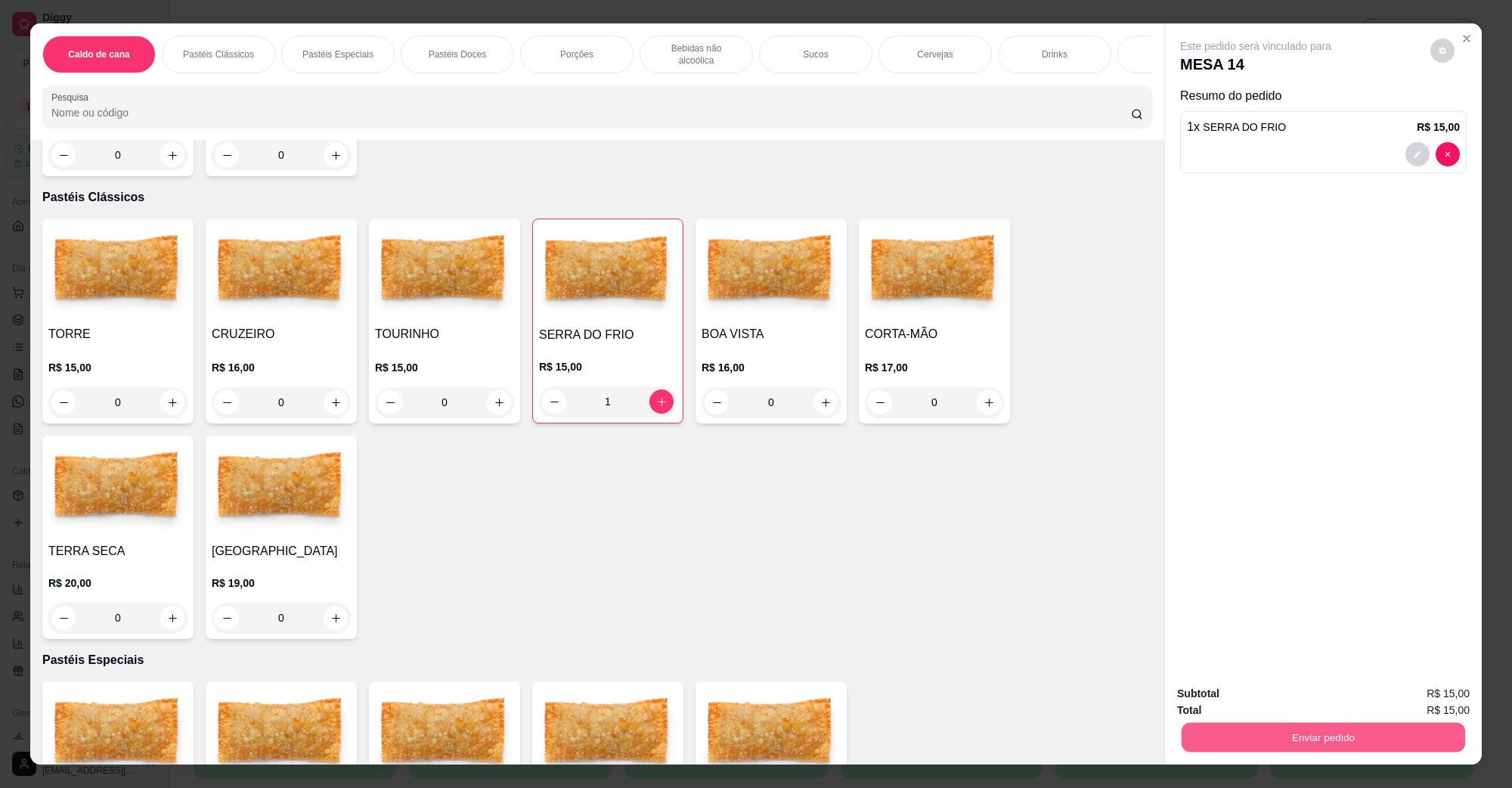
click at [1197, 728] on button "Enviar pedido" at bounding box center [1324, 737] width 283 height 30
click at [1214, 707] on button "Não registrar e enviar pedido" at bounding box center [1272, 700] width 157 height 29
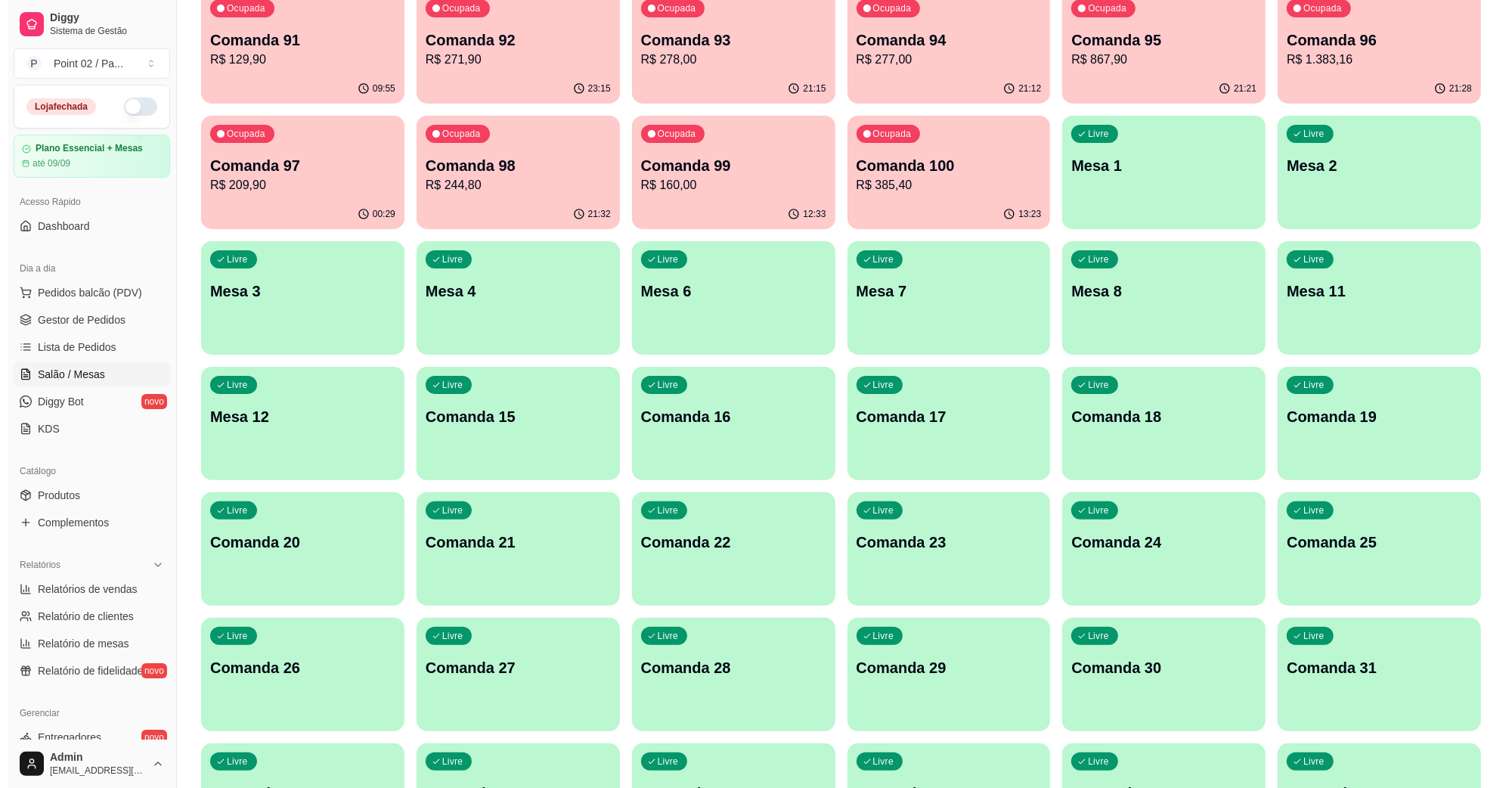
scroll to position [0, 0]
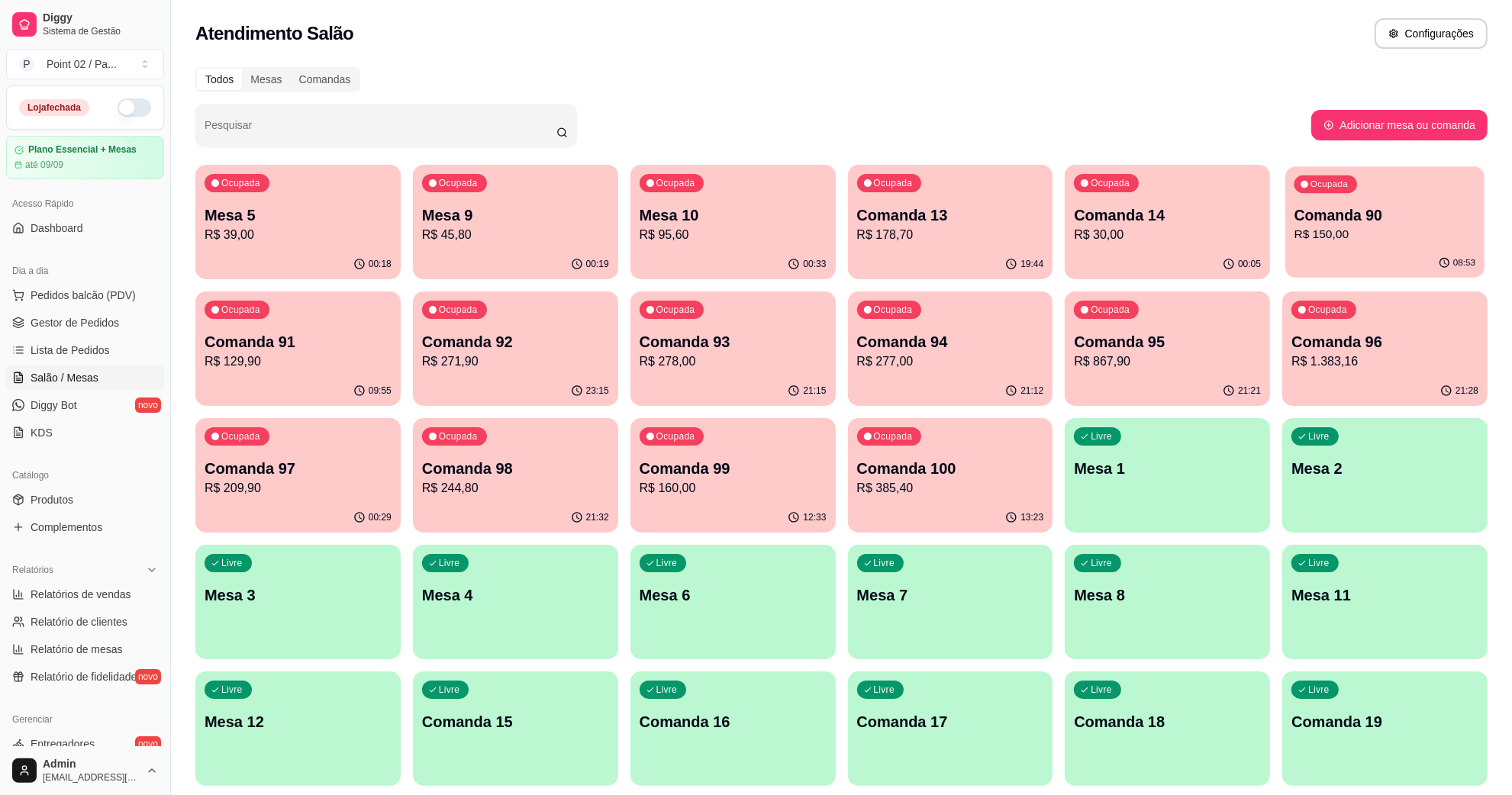
click at [1332, 253] on div "08:53" at bounding box center [1384, 263] width 199 height 29
click at [709, 222] on p "Mesa 10" at bounding box center [732, 215] width 181 height 21
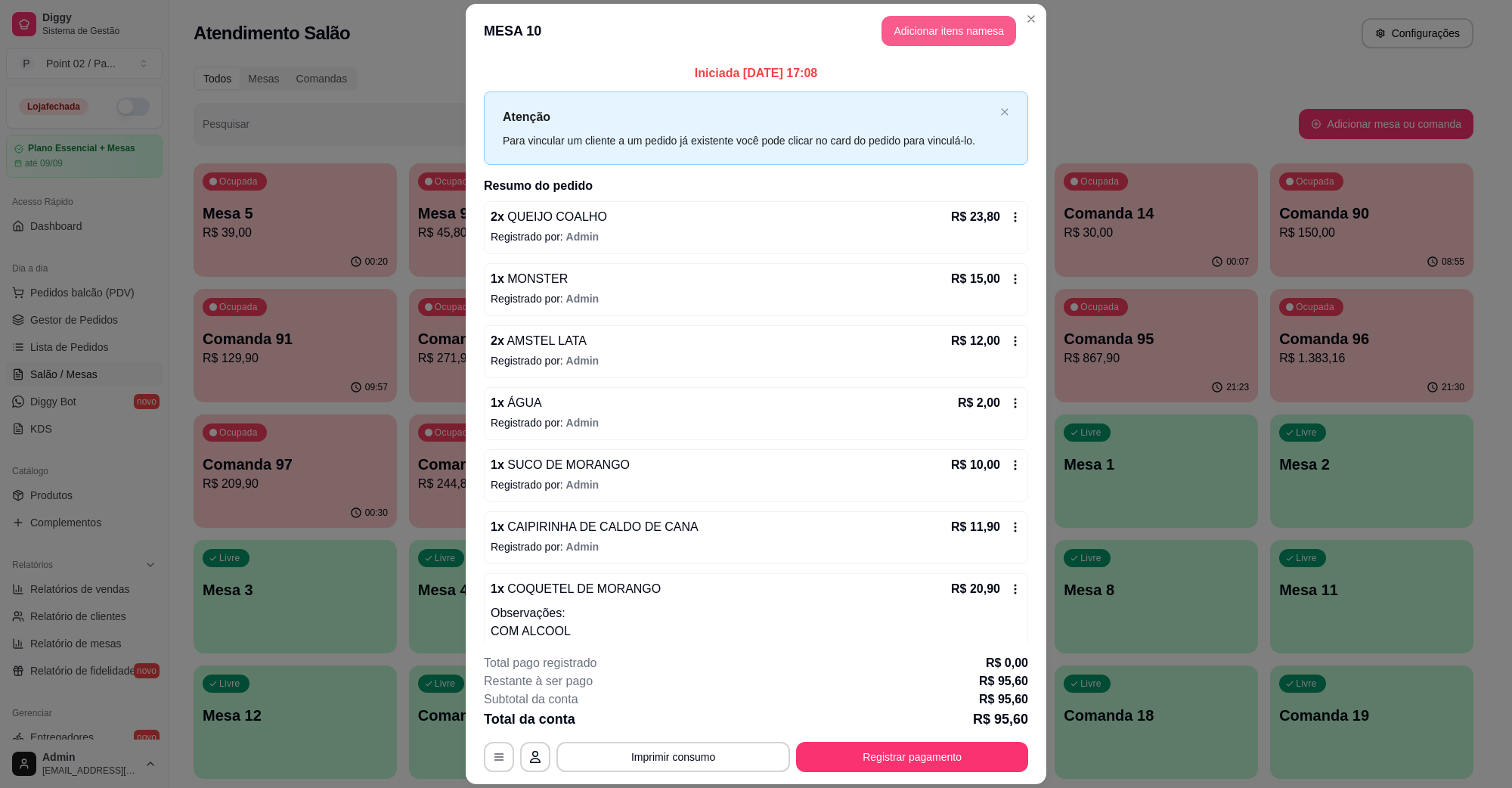
click at [952, 40] on button "Adicionar itens na mesa" at bounding box center [950, 31] width 135 height 31
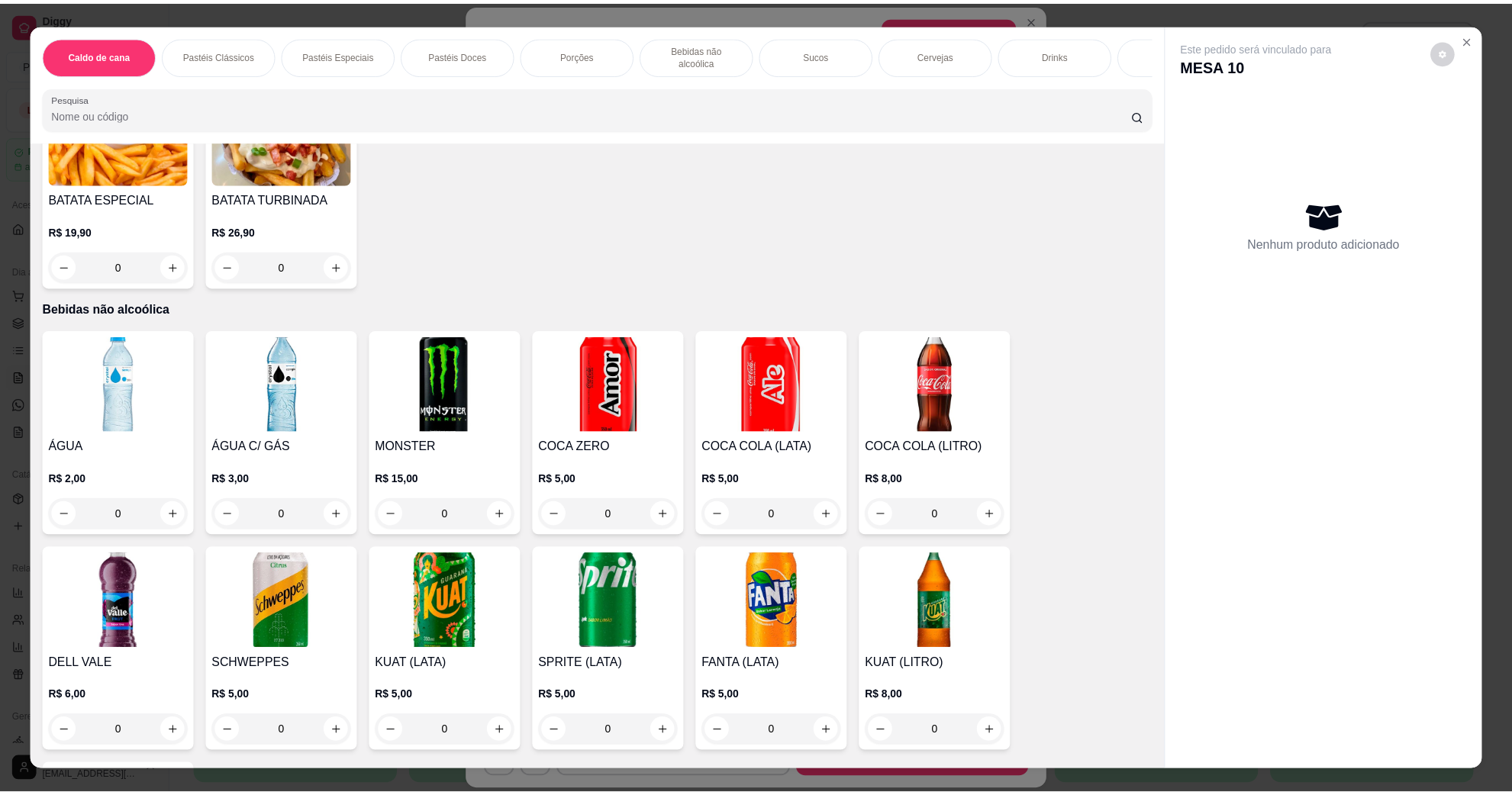
scroll to position [954, 0]
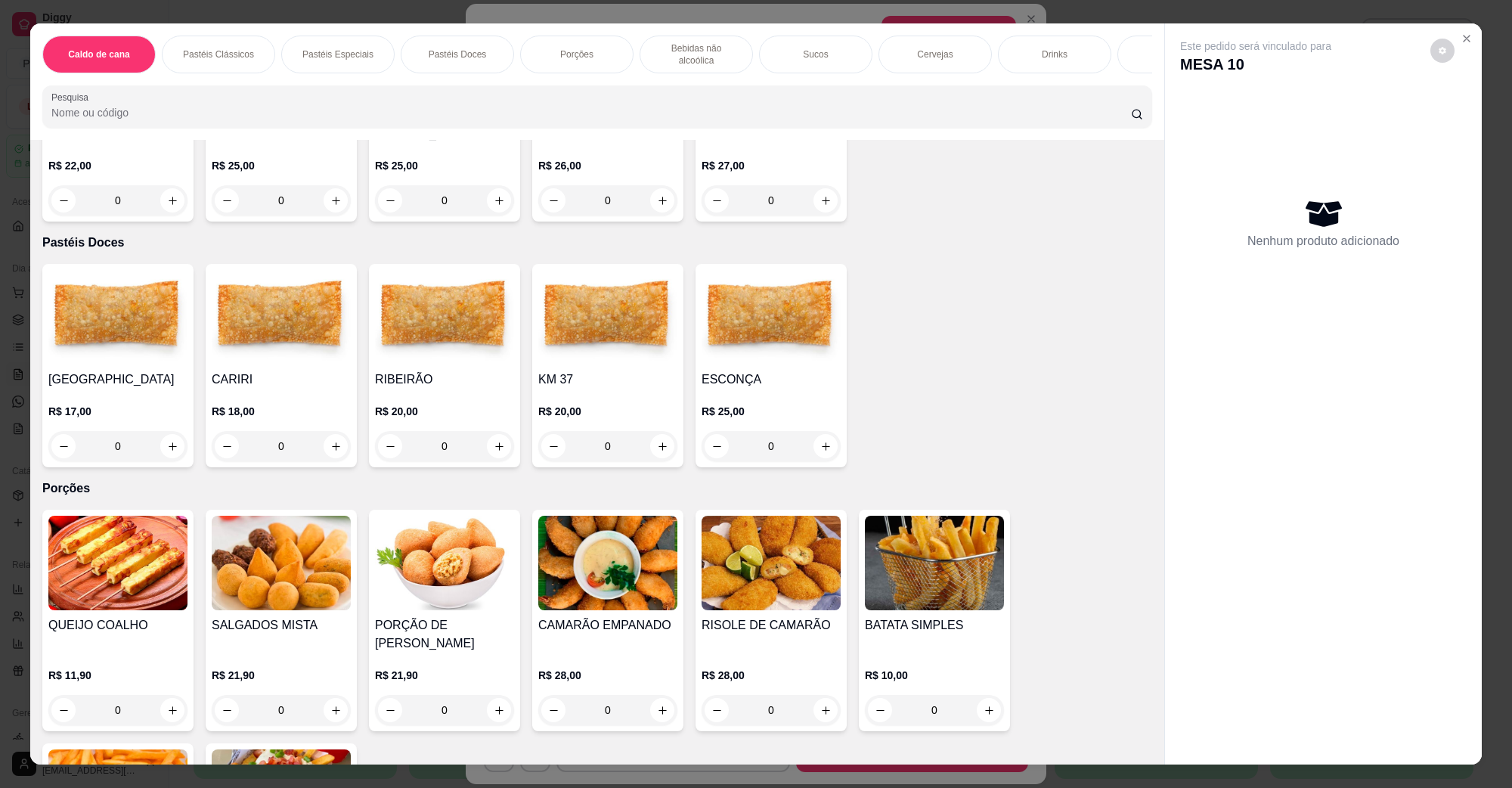
click at [59, 749] on img at bounding box center [118, 796] width 140 height 94
click at [886, 542] on img at bounding box center [935, 562] width 140 height 94
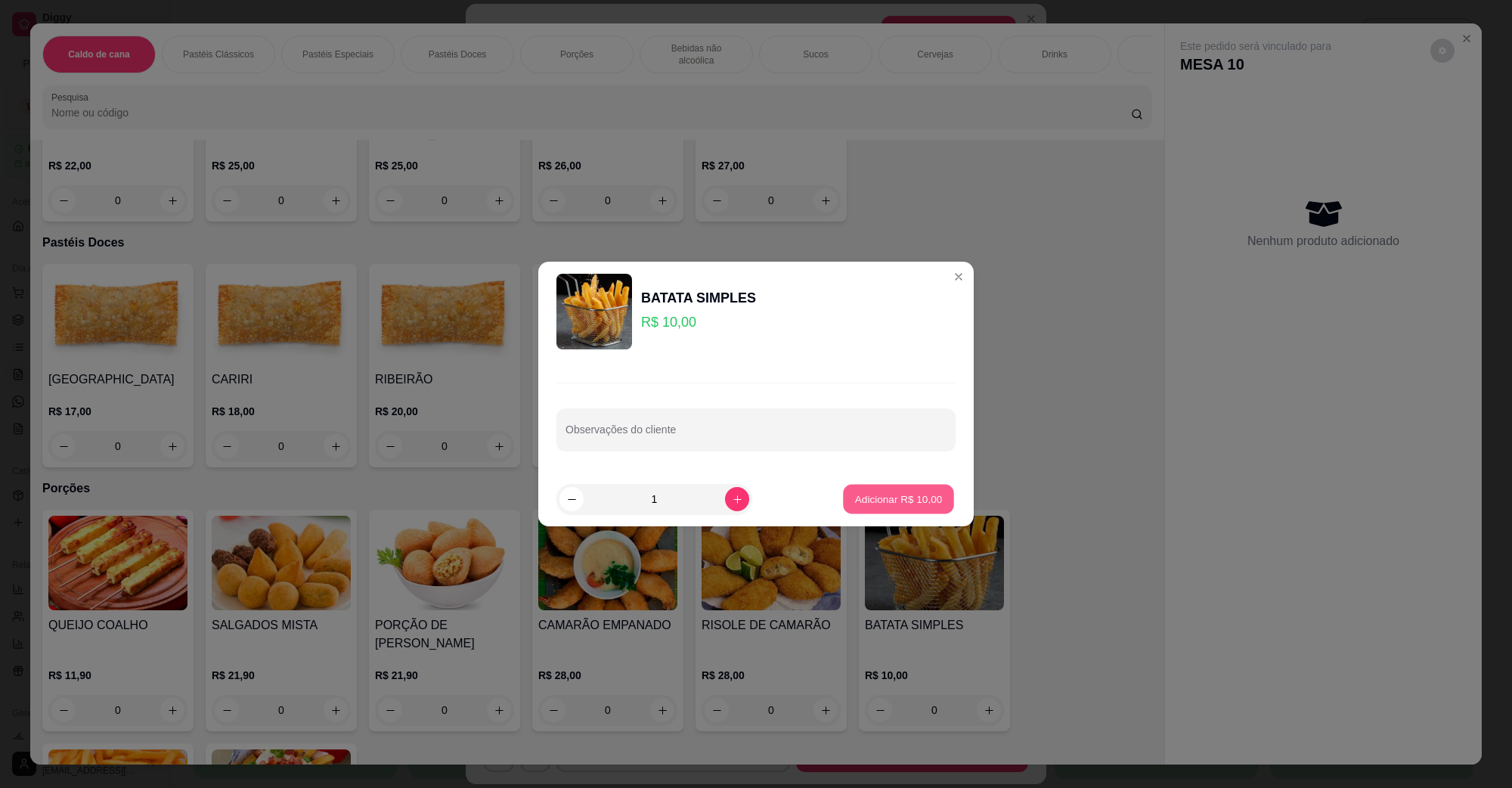
click at [929, 514] on div "Adicionar R$ 10,00" at bounding box center [898, 499] width 114 height 31
click at [904, 507] on button "Adicionar R$ 10,00" at bounding box center [898, 499] width 114 height 31
type input "1"
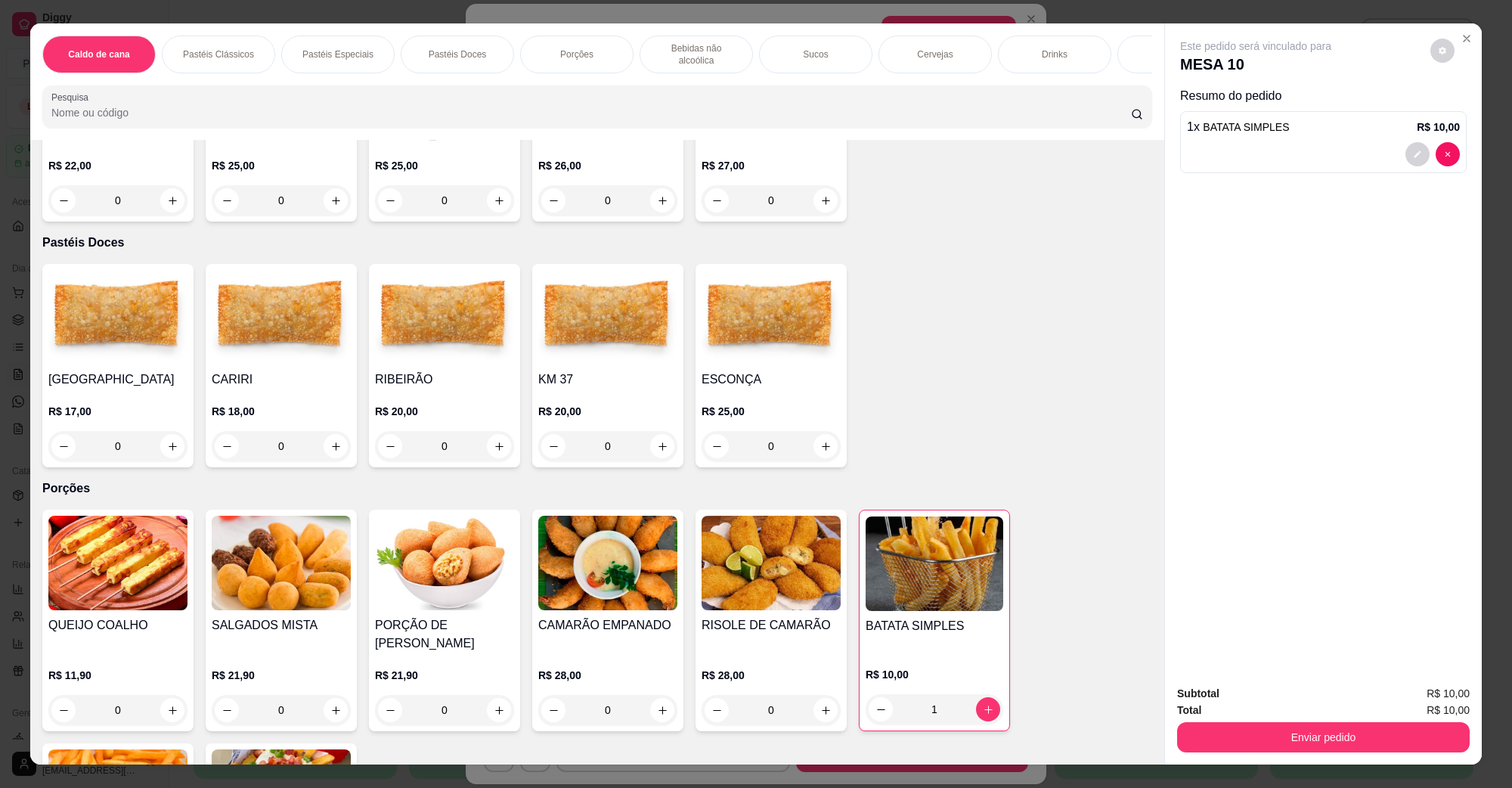
click at [1288, 715] on div "Total R$ 10,00" at bounding box center [1324, 710] width 293 height 17
click at [1288, 726] on button "Enviar pedido" at bounding box center [1324, 737] width 293 height 31
click at [1279, 699] on button "Não registrar e enviar pedido" at bounding box center [1272, 700] width 152 height 28
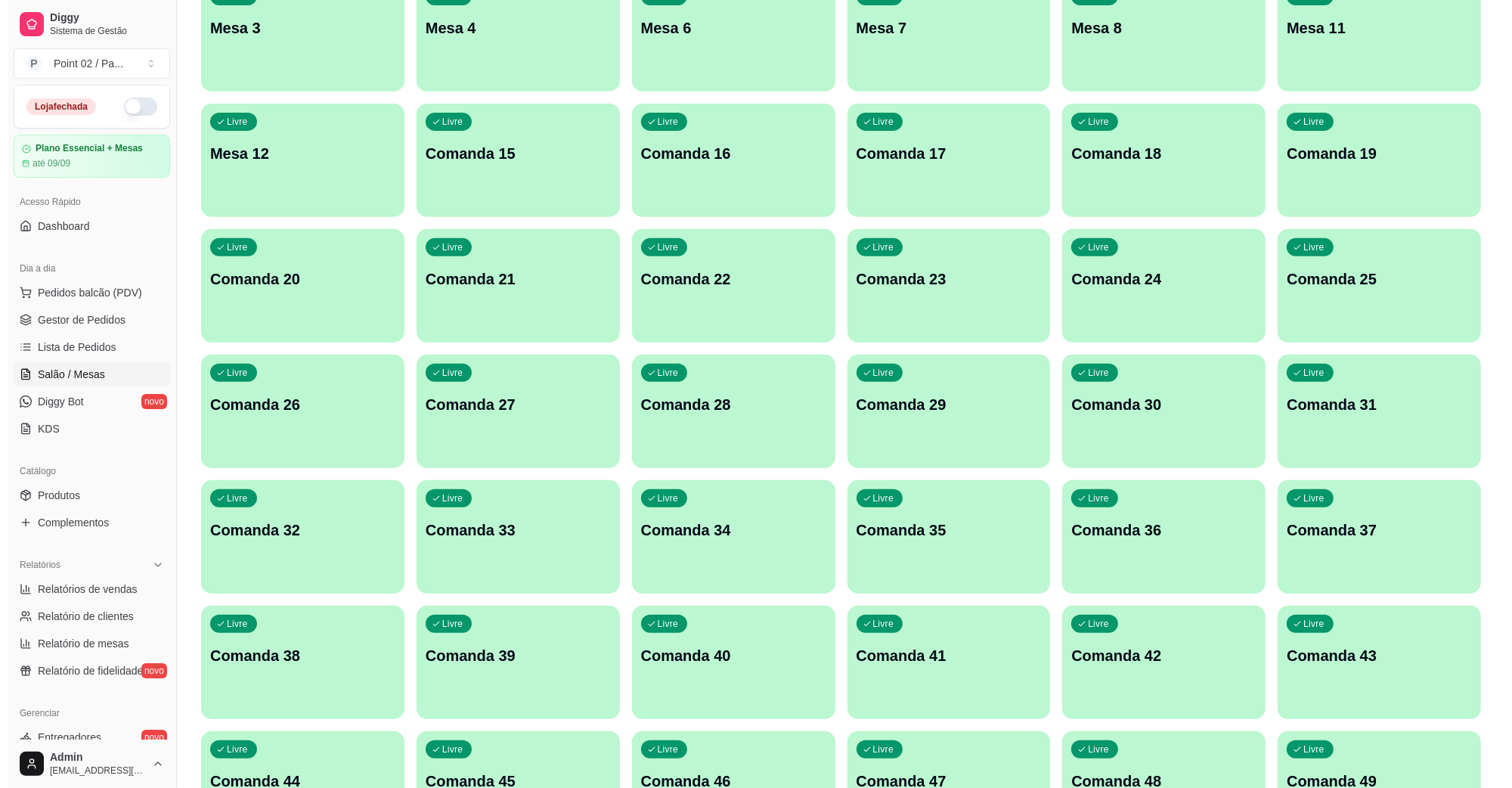
scroll to position [567, 0]
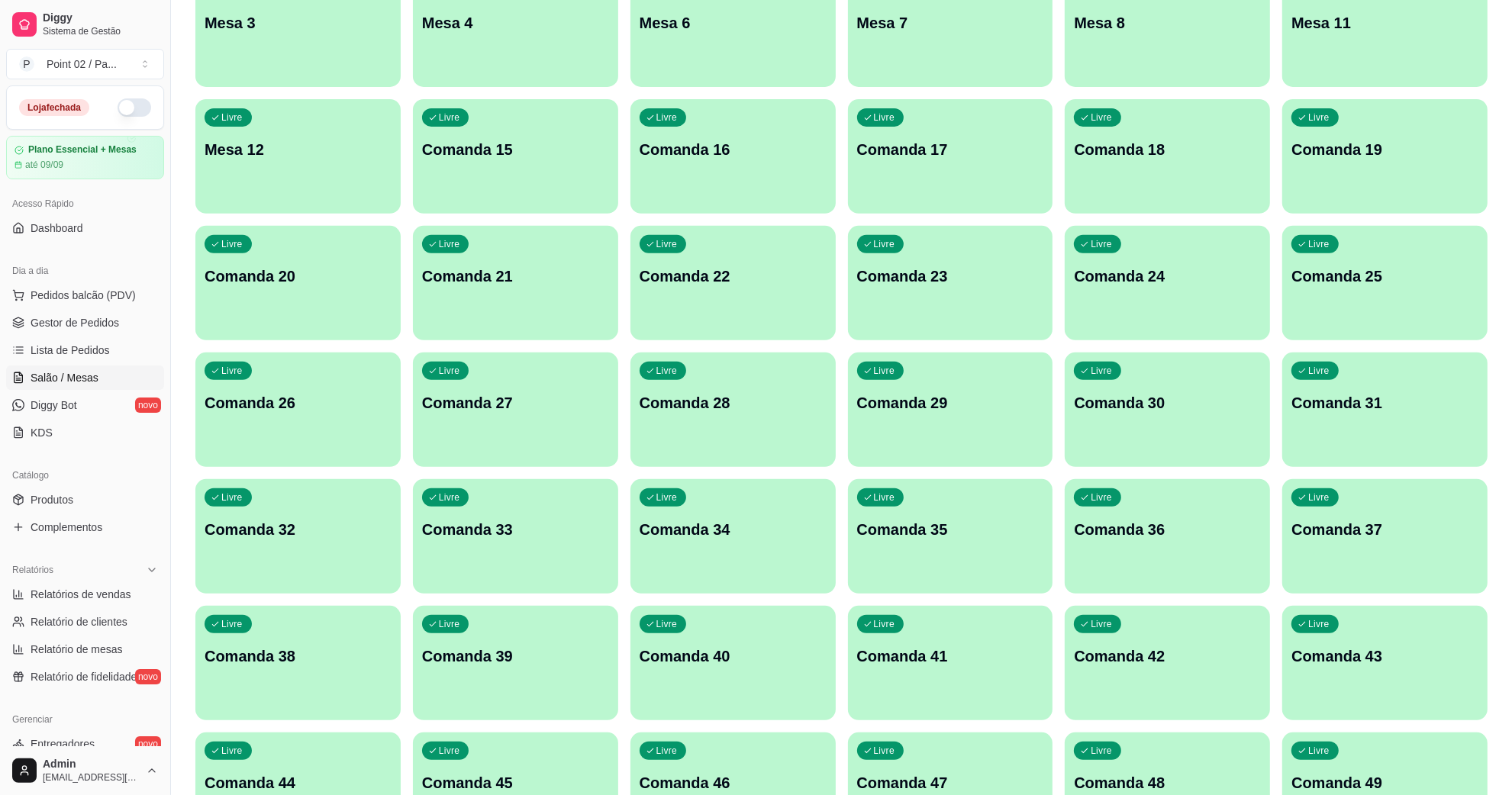
click at [498, 158] on p "Comanda 15" at bounding box center [515, 149] width 187 height 21
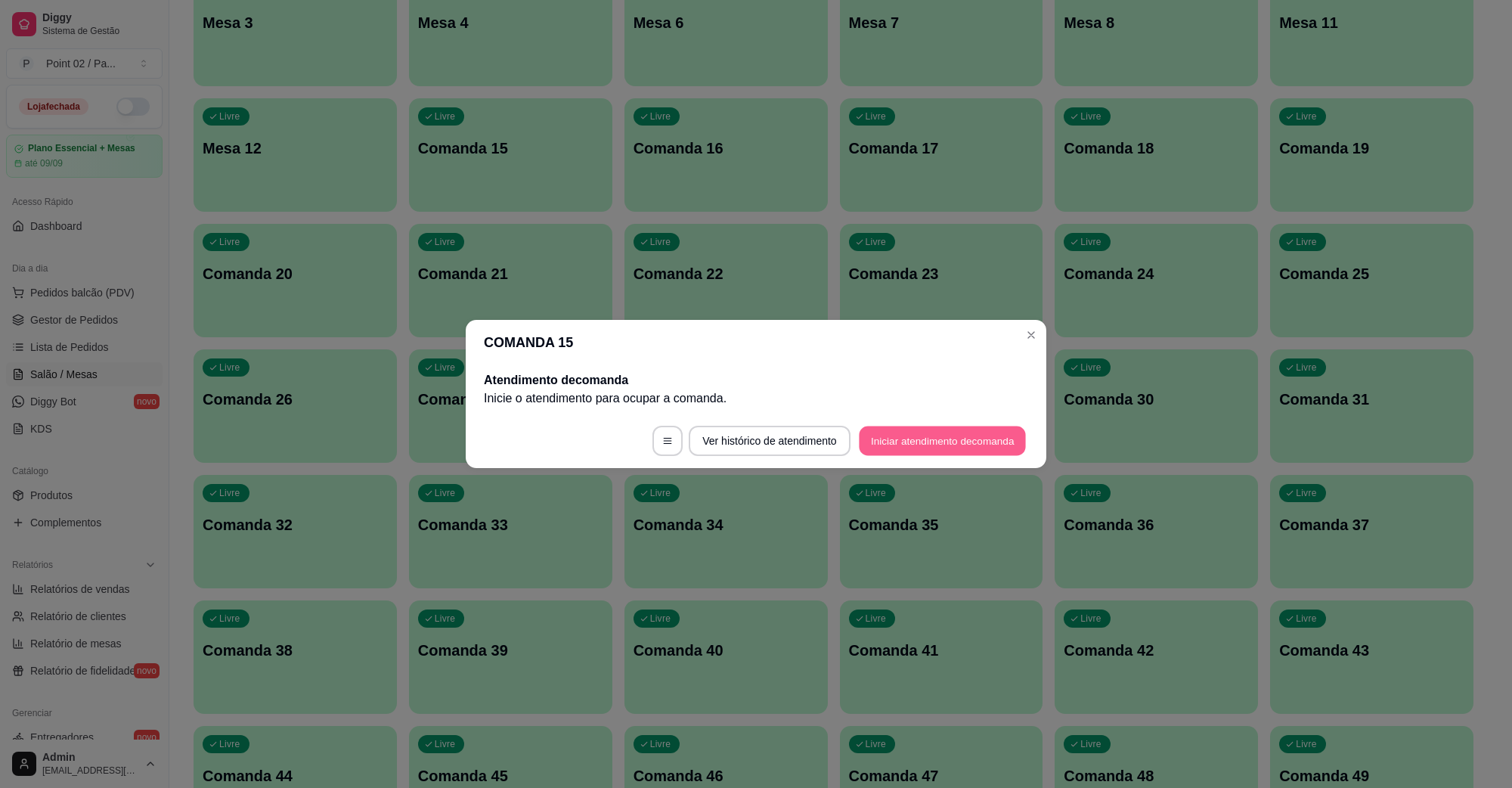
click at [887, 439] on button "Iniciar atendimento de comanda" at bounding box center [943, 442] width 167 height 30
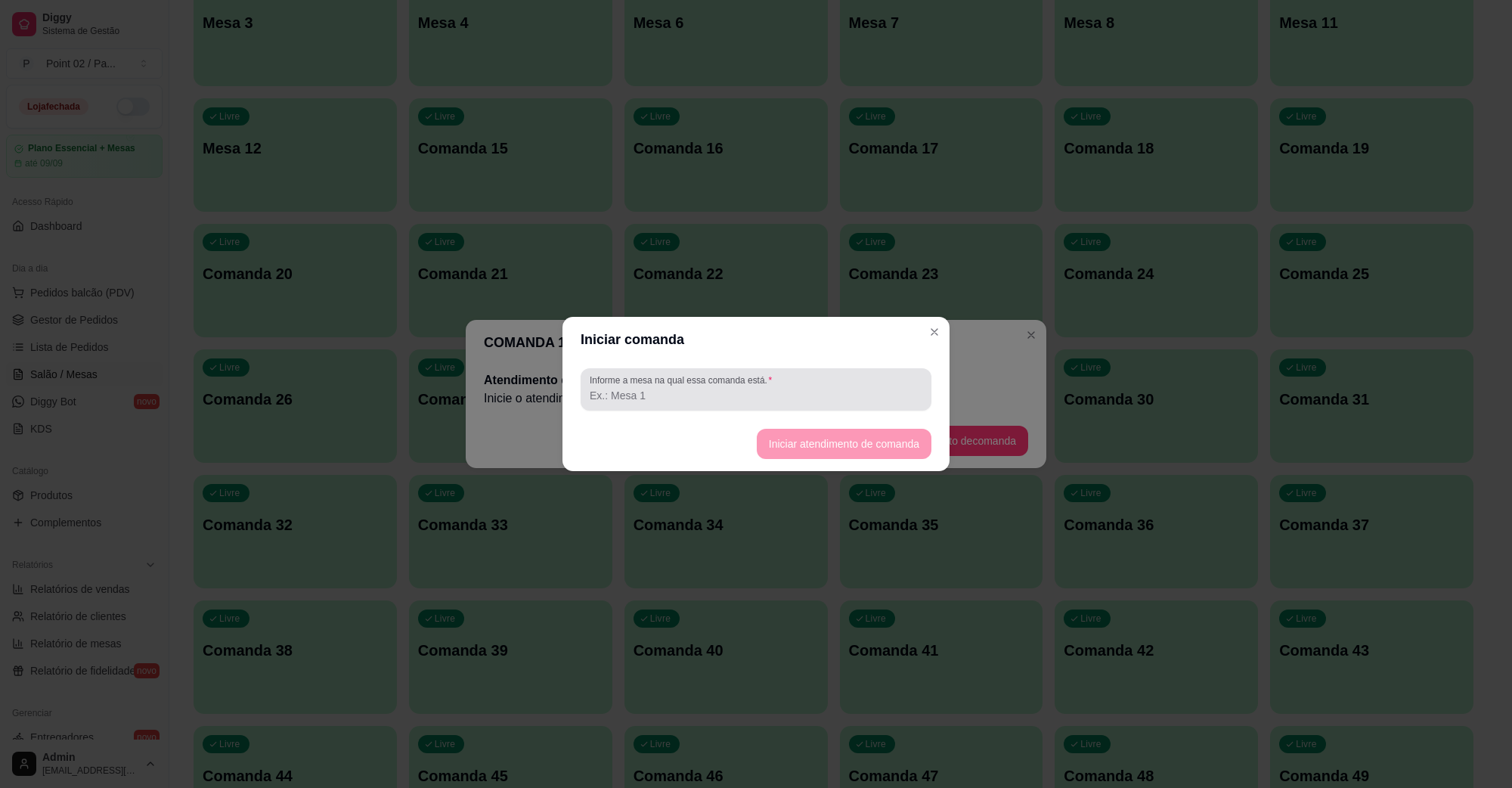
click at [842, 405] on div "Informe a mesa na qual essa comanda está." at bounding box center [756, 389] width 351 height 43
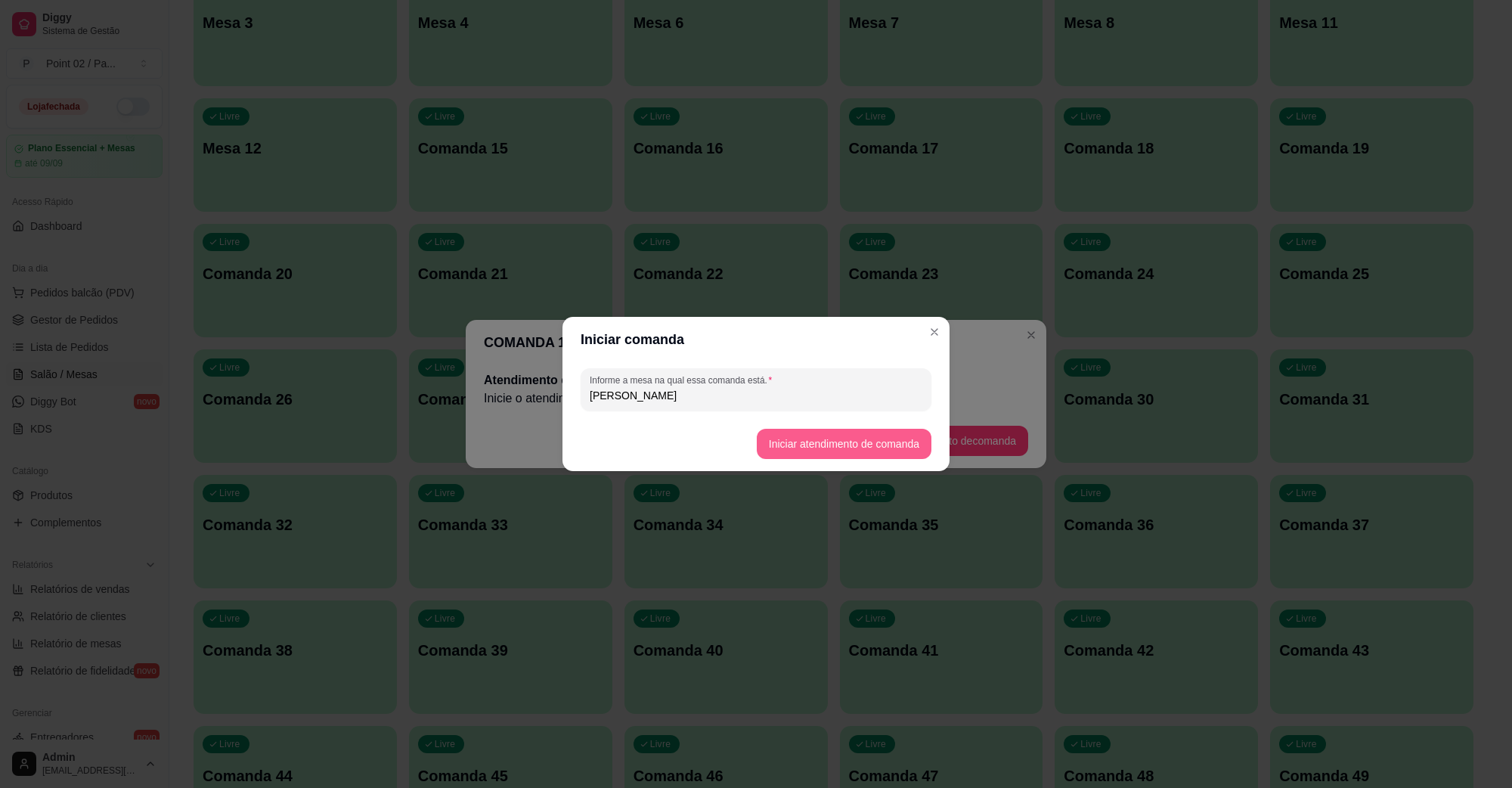
type input "VITOR GABS"
click at [787, 433] on button "Iniciar atendimento de comanda" at bounding box center [844, 444] width 169 height 30
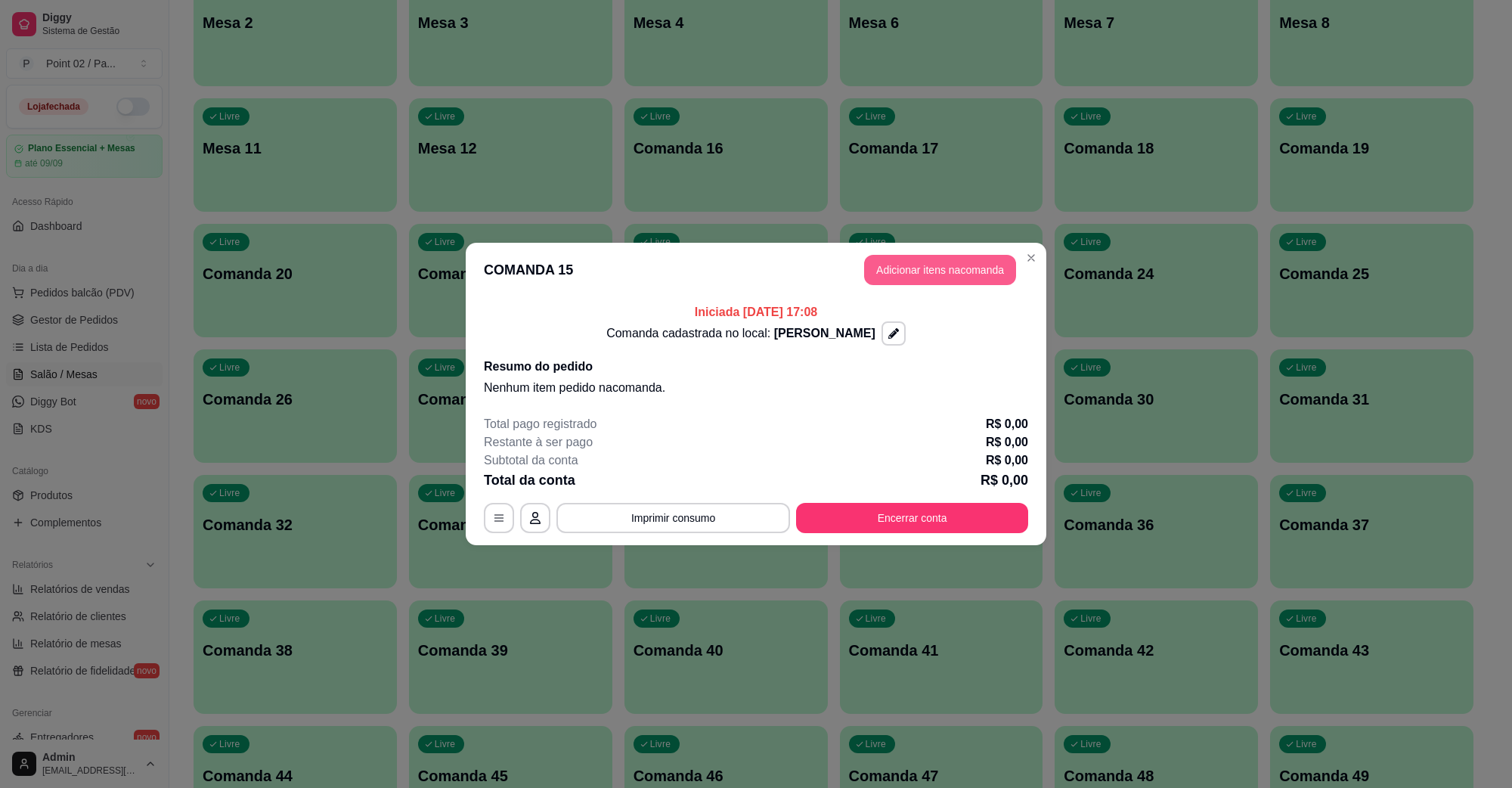
click at [969, 246] on header "COMANDA 15 Adicionar itens na comanda" at bounding box center [756, 269] width 581 height 54
click at [965, 259] on button "Adicionar itens na comanda" at bounding box center [941, 269] width 152 height 31
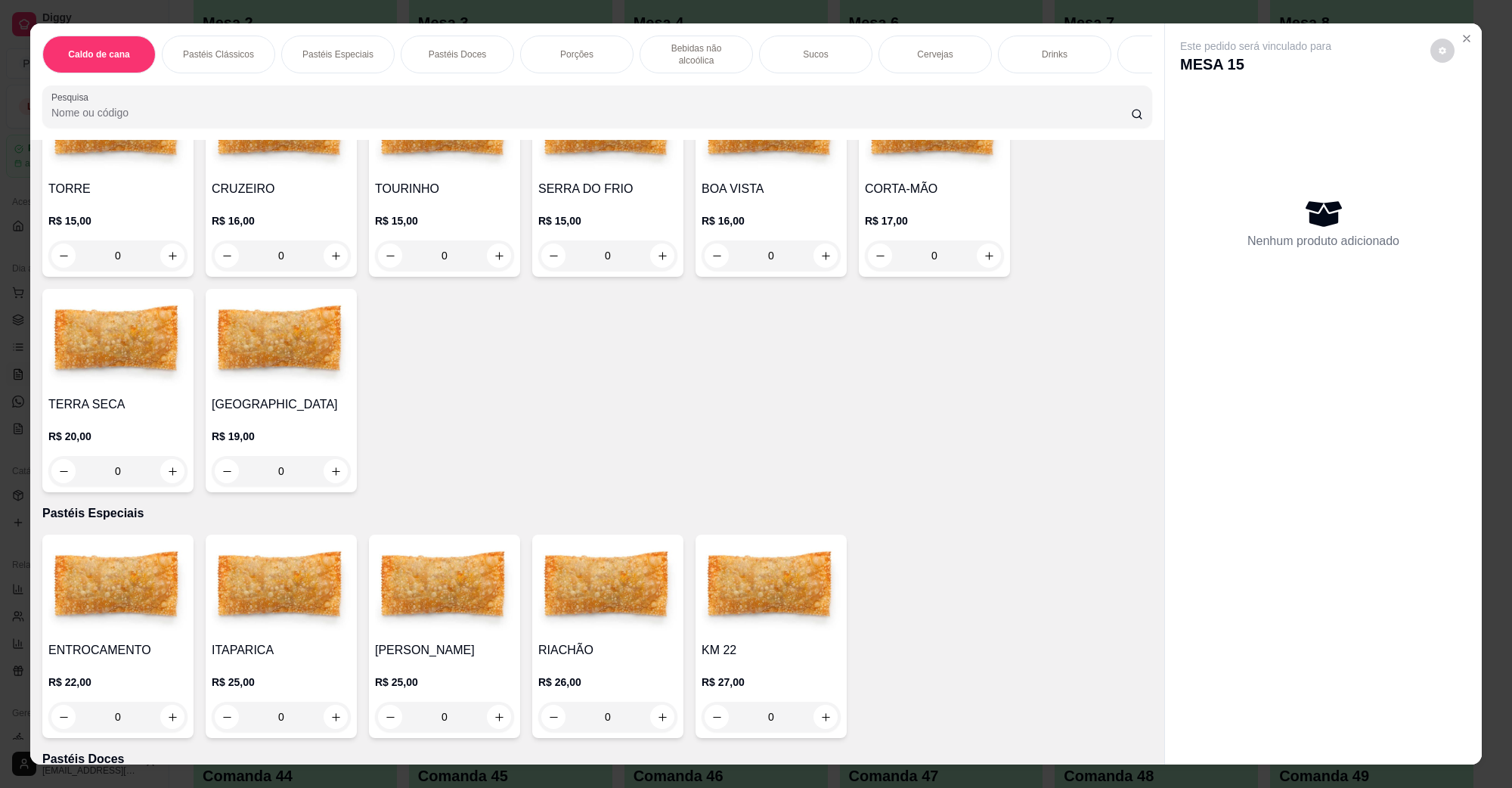
scroll to position [283, 0]
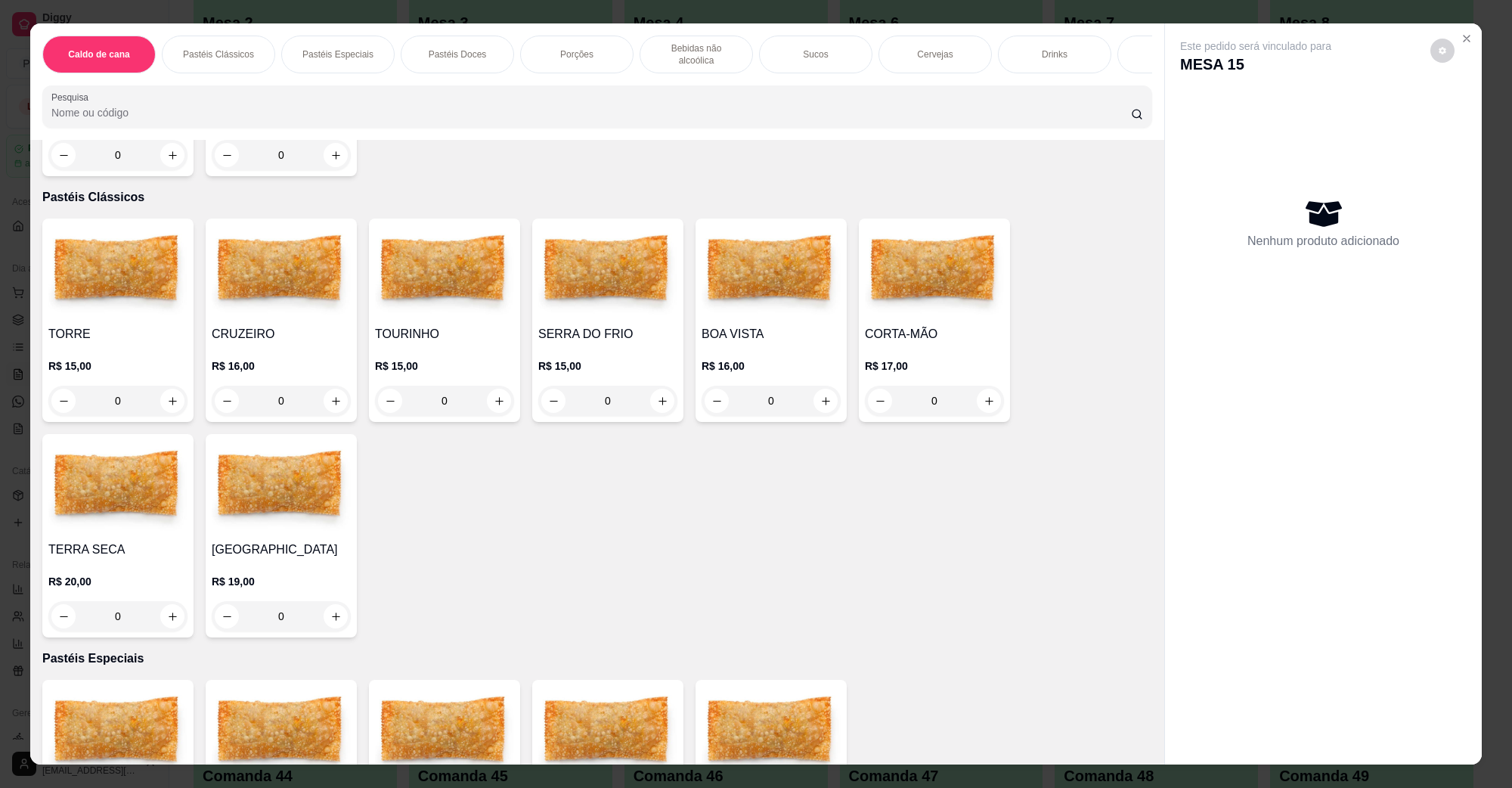
click at [265, 281] on img at bounding box center [281, 271] width 140 height 94
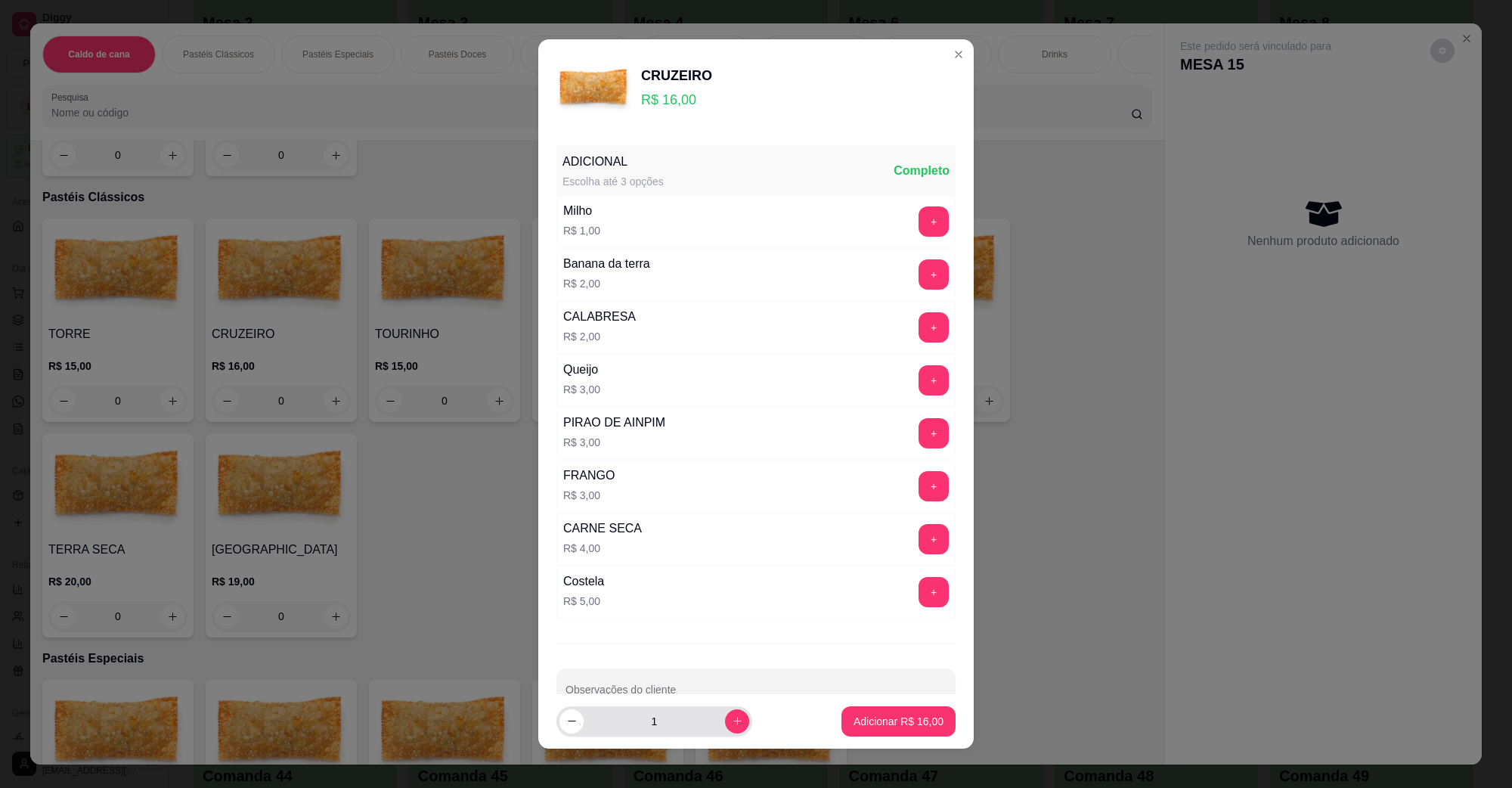
click at [721, 735] on div "1" at bounding box center [655, 721] width 190 height 31
click at [732, 719] on icon "increase-product-quantity" at bounding box center [737, 721] width 11 height 11
type input "2"
click at [905, 723] on p "Adicionar R$ 32,00" at bounding box center [898, 721] width 90 height 15
type input "2"
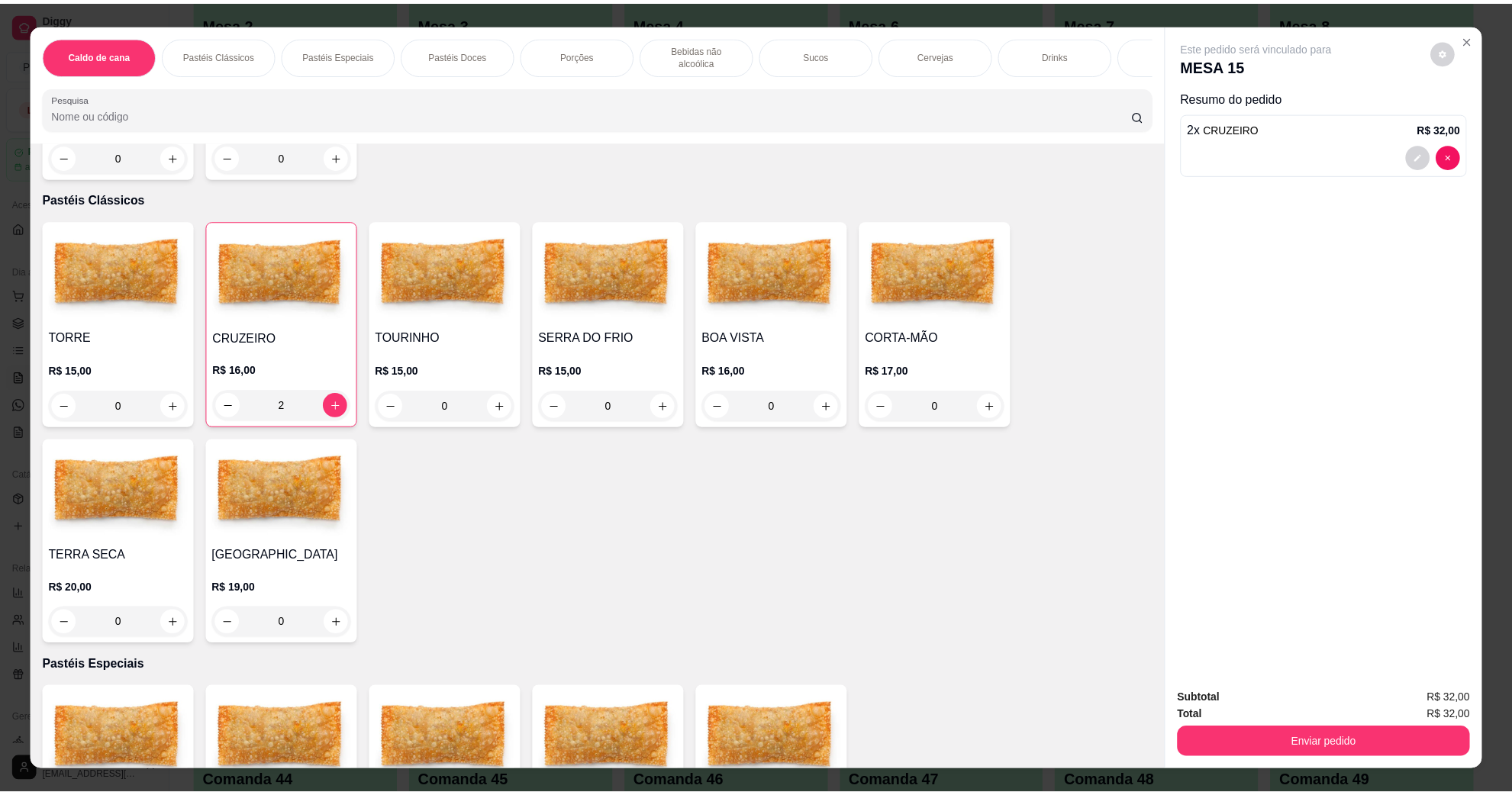
scroll to position [954, 0]
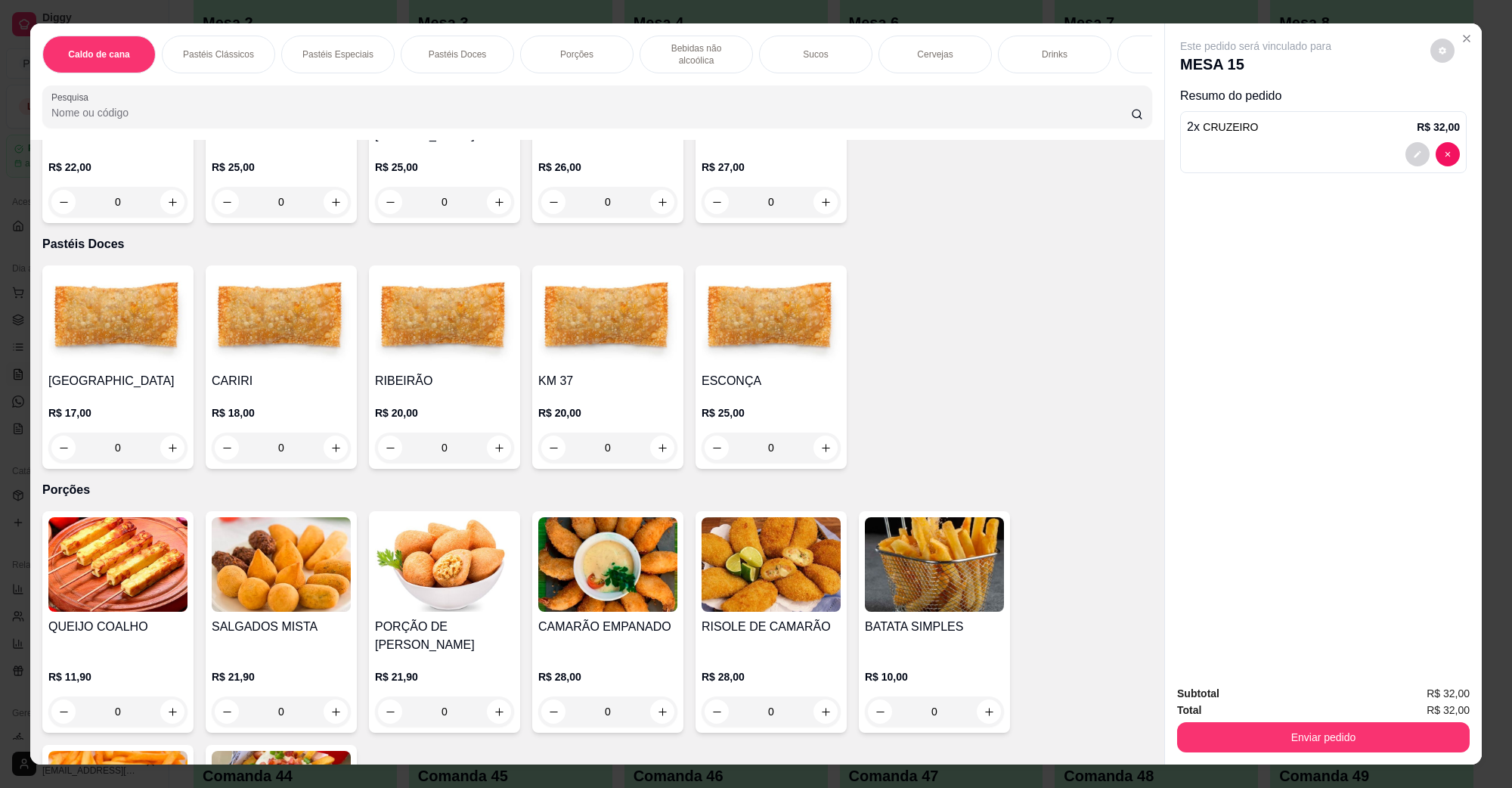
click at [322, 750] on img at bounding box center [281, 797] width 140 height 94
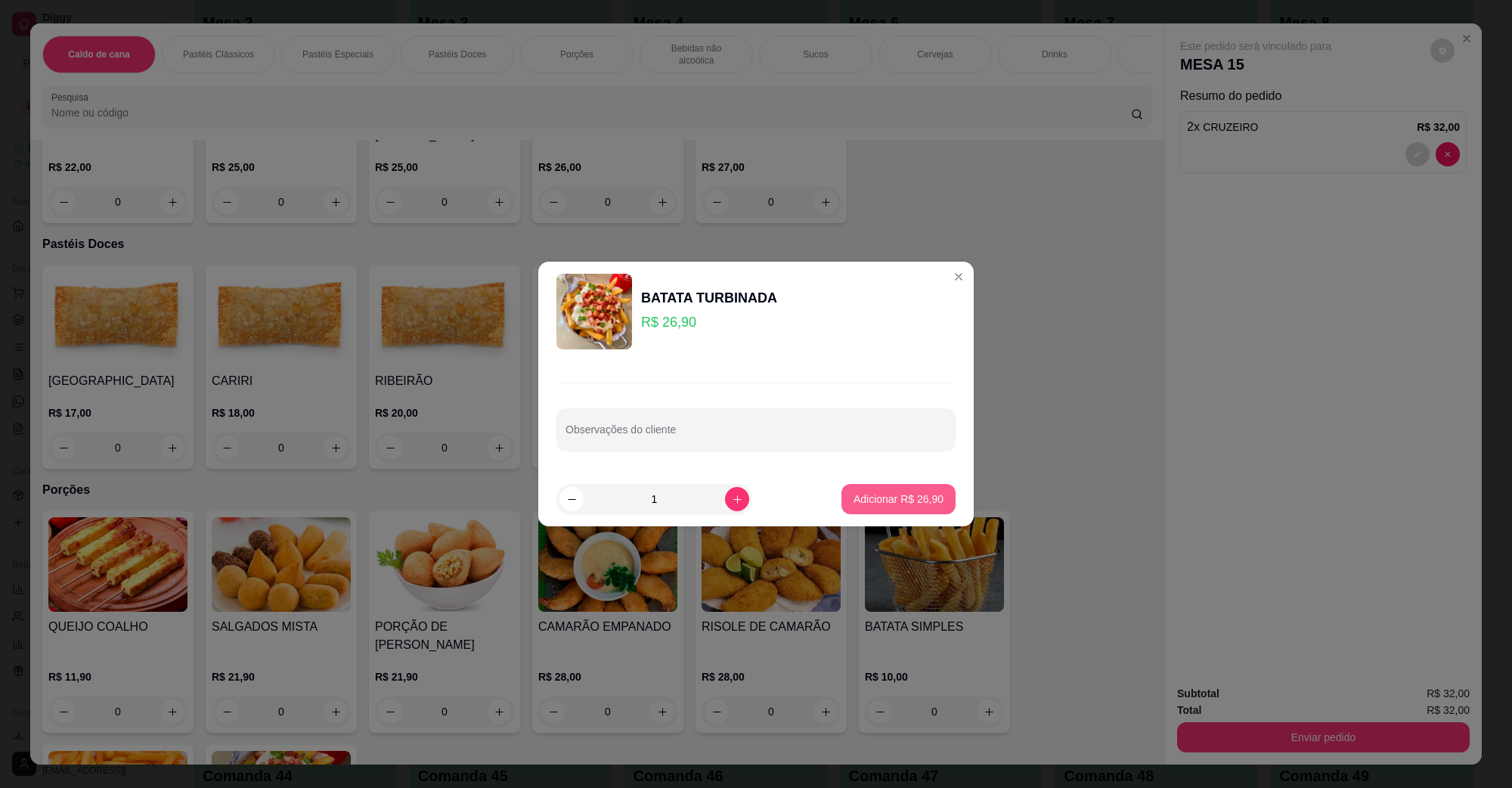
click at [864, 504] on p "Adicionar R$ 26,90" at bounding box center [898, 498] width 90 height 15
type input "1"
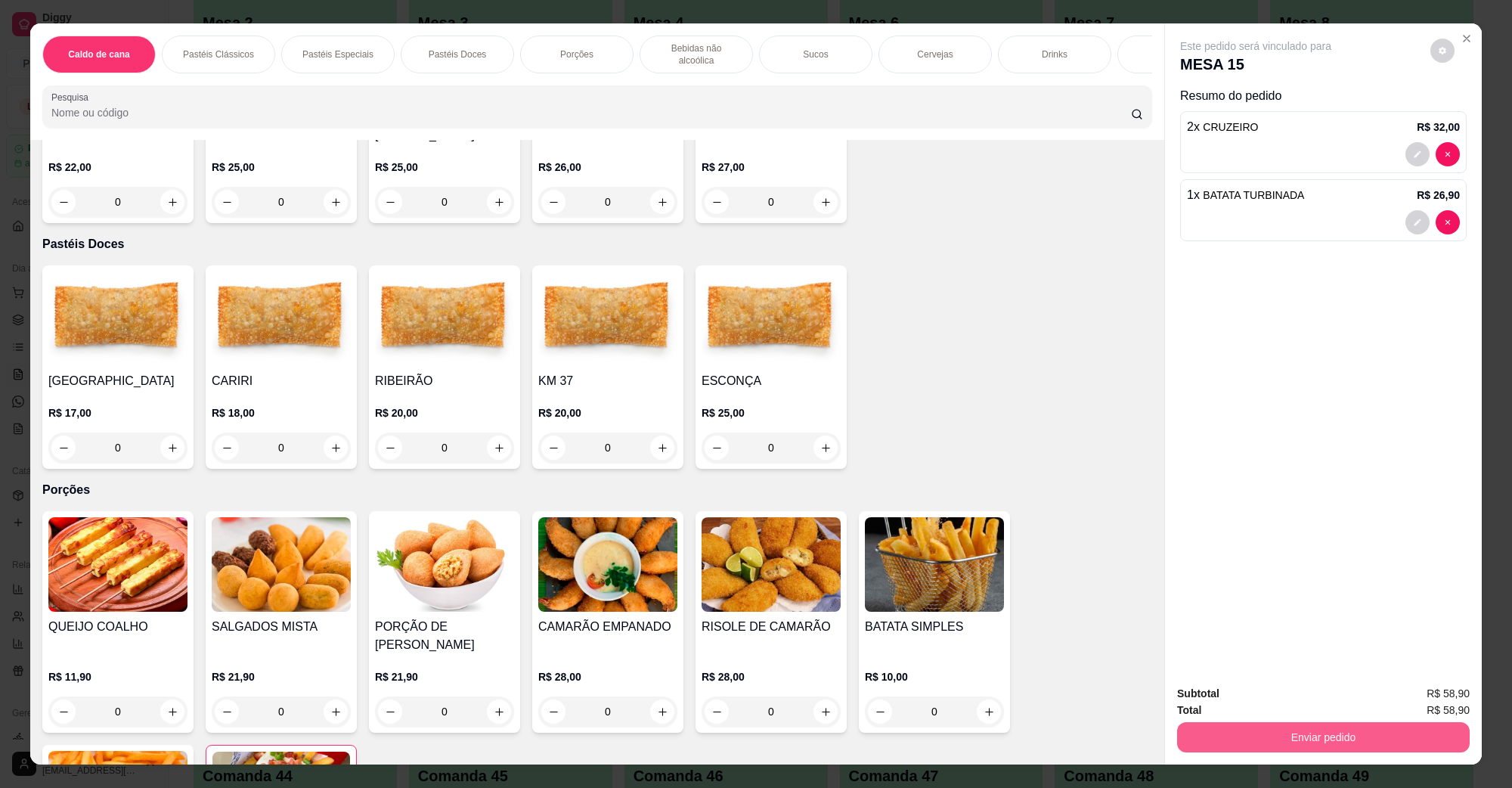
click at [1276, 740] on button "Enviar pedido" at bounding box center [1324, 737] width 293 height 31
click at [1271, 705] on button "Não registrar e enviar pedido" at bounding box center [1272, 700] width 152 height 28
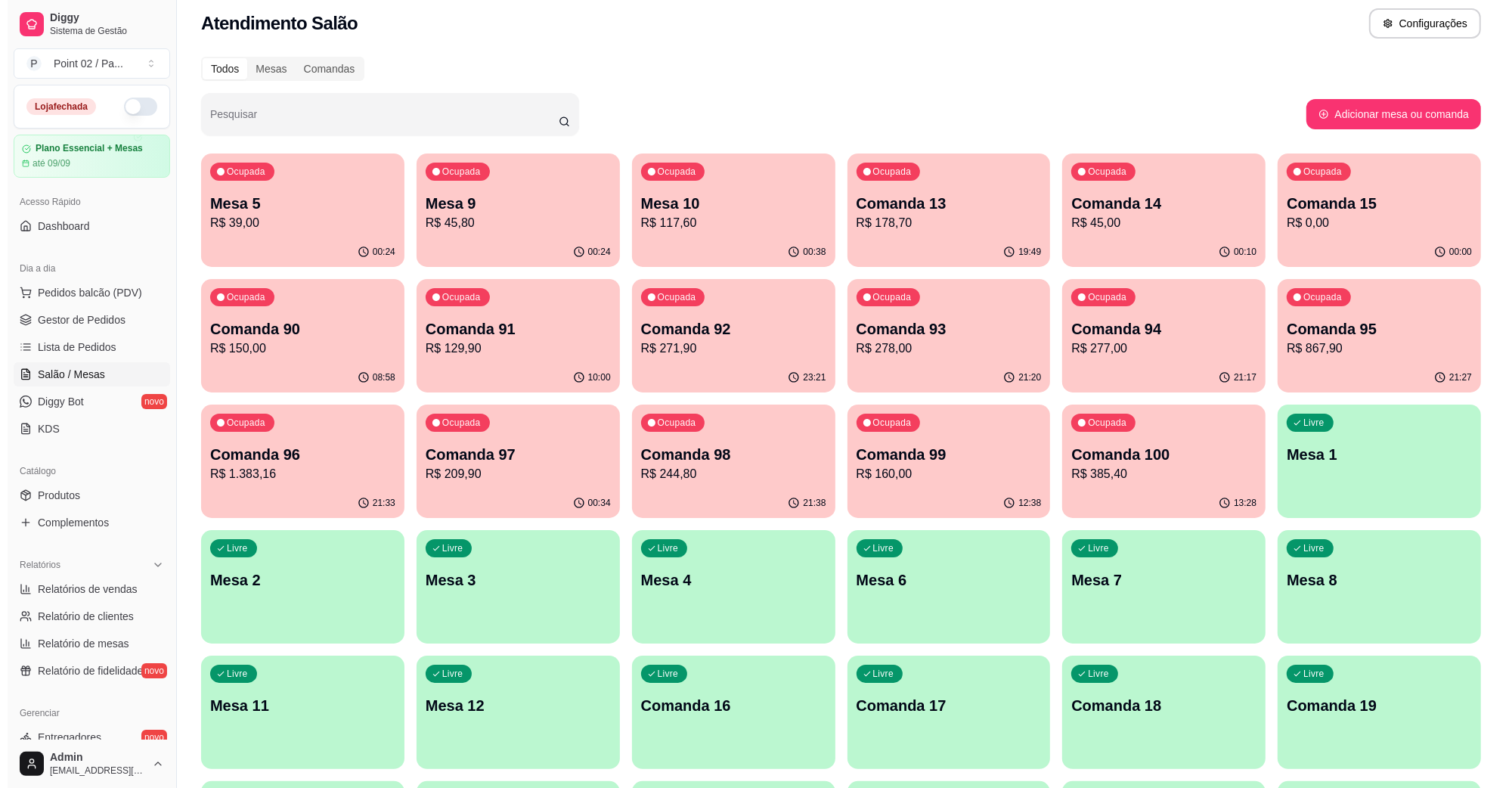
scroll to position [0, 0]
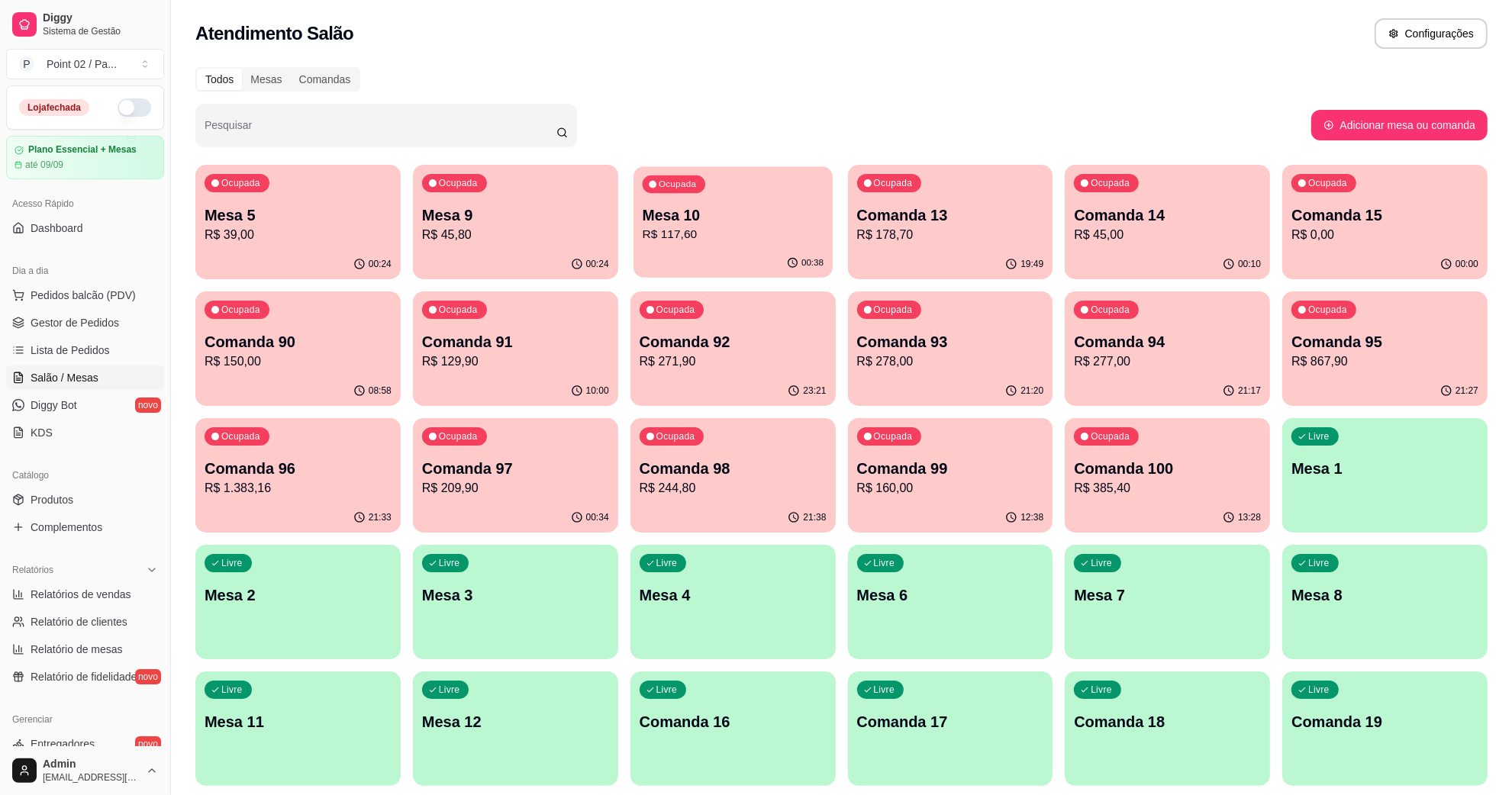
click at [726, 208] on p "Mesa 10" at bounding box center [732, 215] width 181 height 21
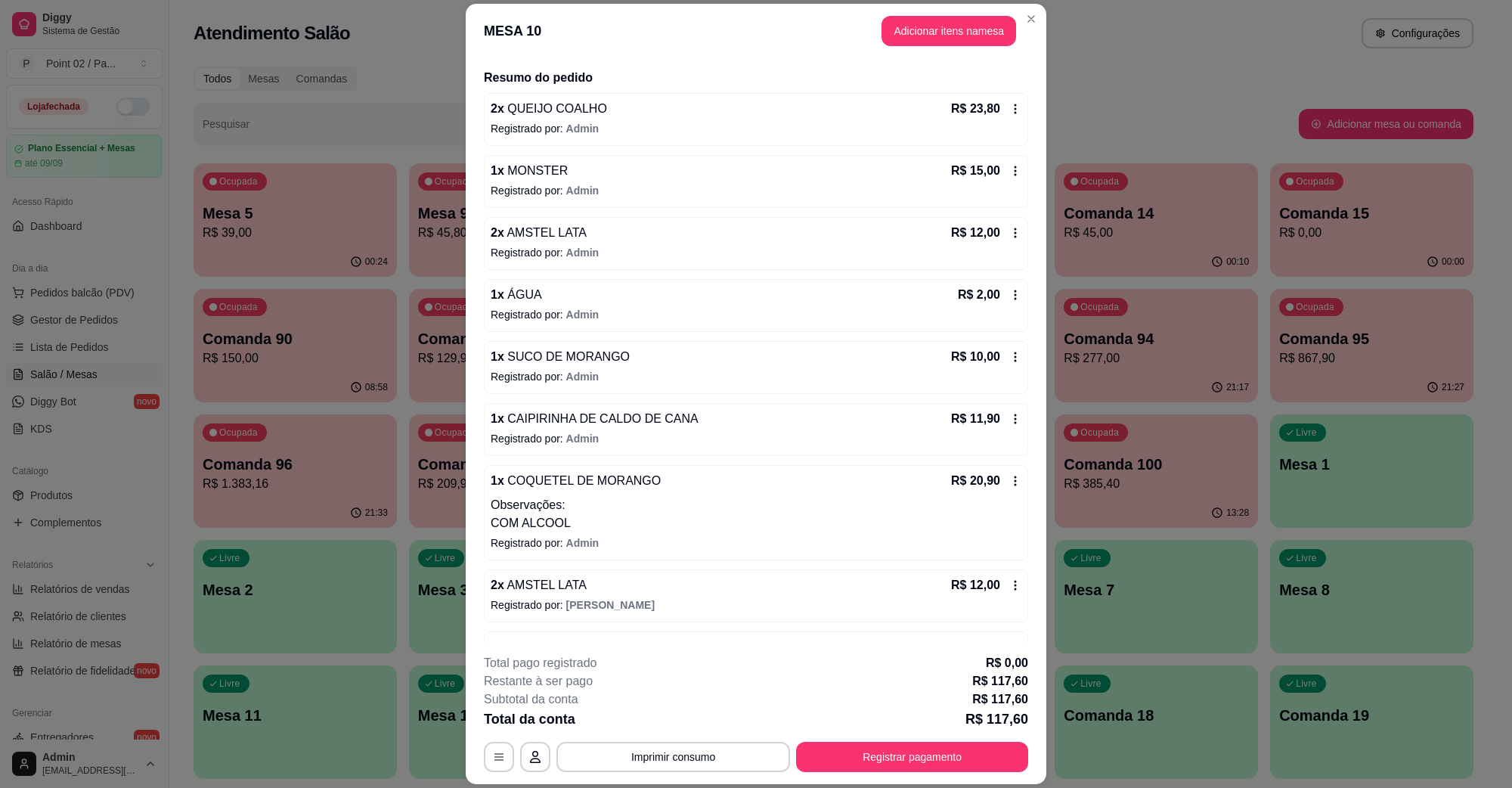
scroll to position [159, 0]
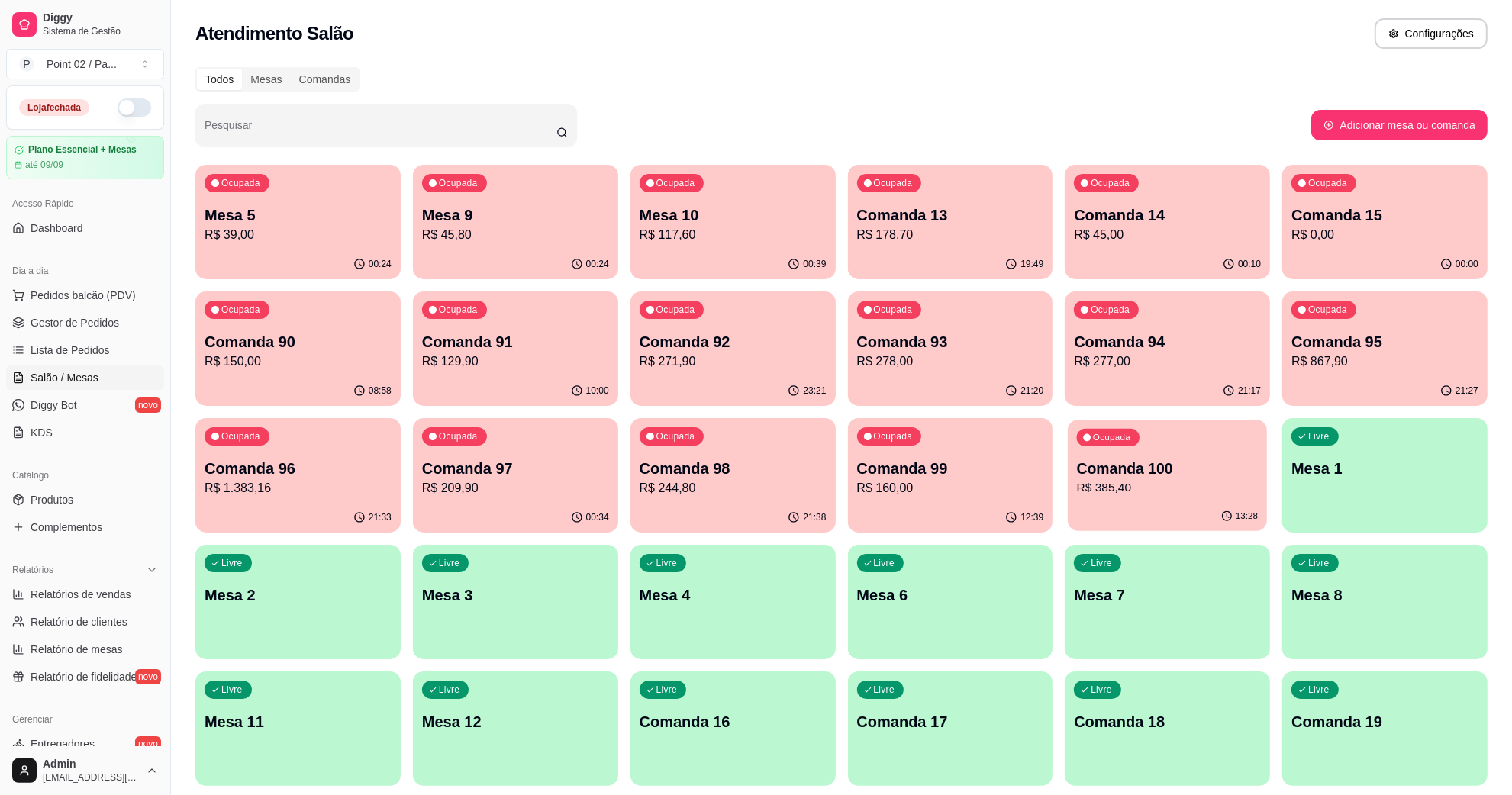
click at [1109, 424] on div "Ocupada Comanda 100 R$ 385,40" at bounding box center [1166, 460] width 199 height 82
click at [467, 210] on p "Mesa 9" at bounding box center [515, 215] width 181 height 21
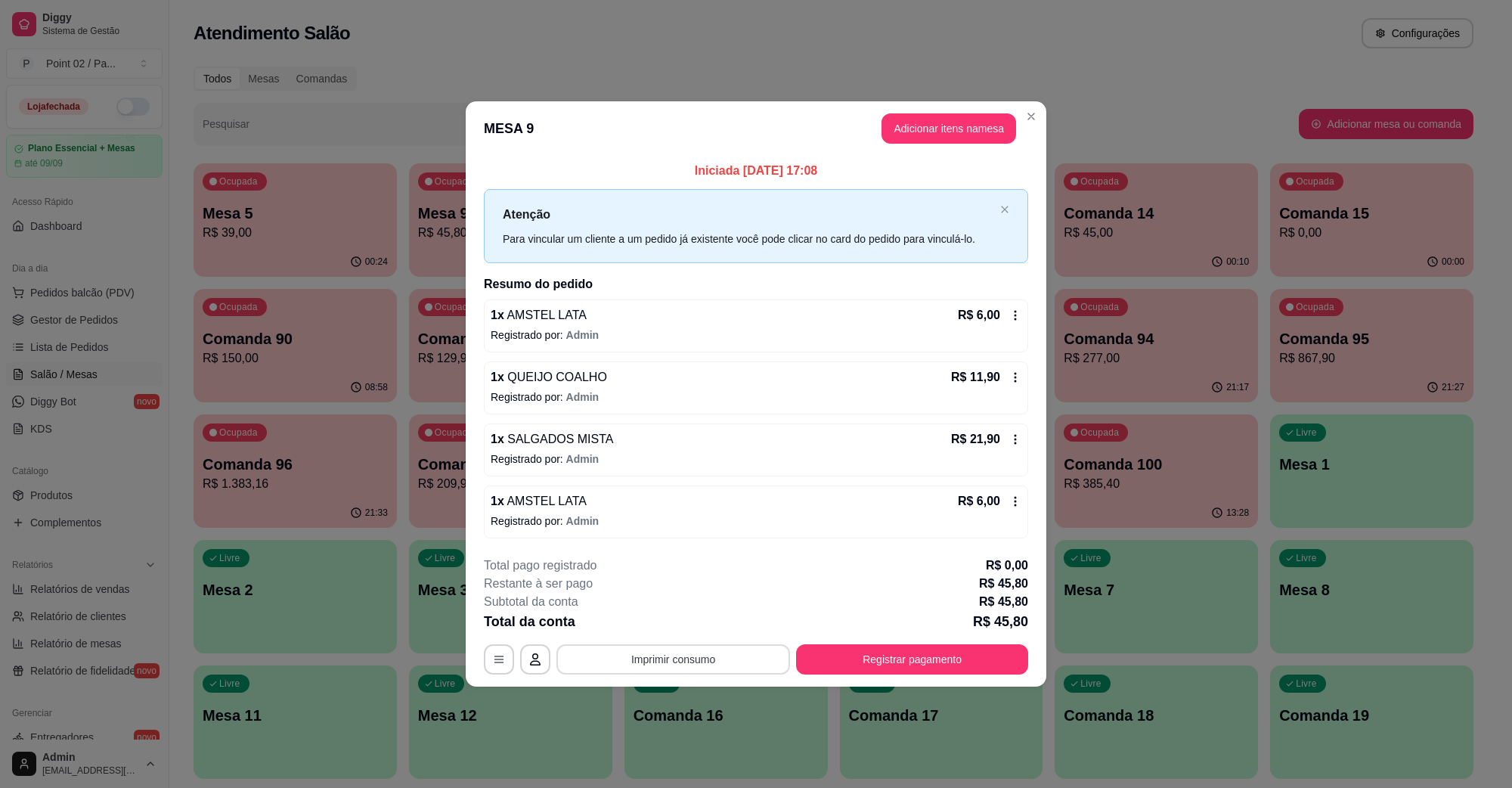
click at [675, 646] on button "Imprimir consumo" at bounding box center [673, 659] width 234 height 31
click at [680, 632] on button "IMPRESSORA" at bounding box center [677, 625] width 110 height 24
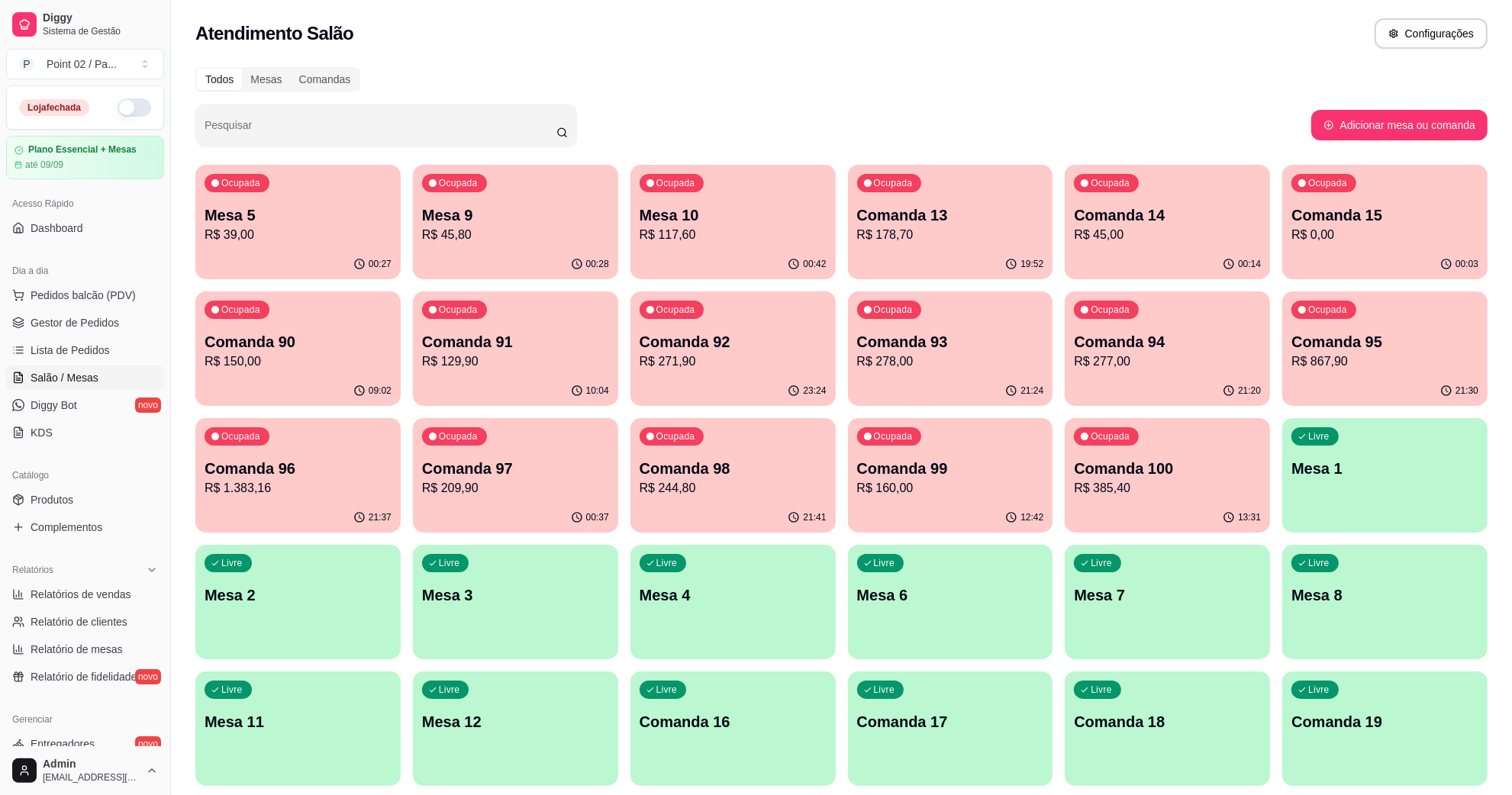
click at [359, 216] on p "Mesa 5" at bounding box center [298, 215] width 187 height 21
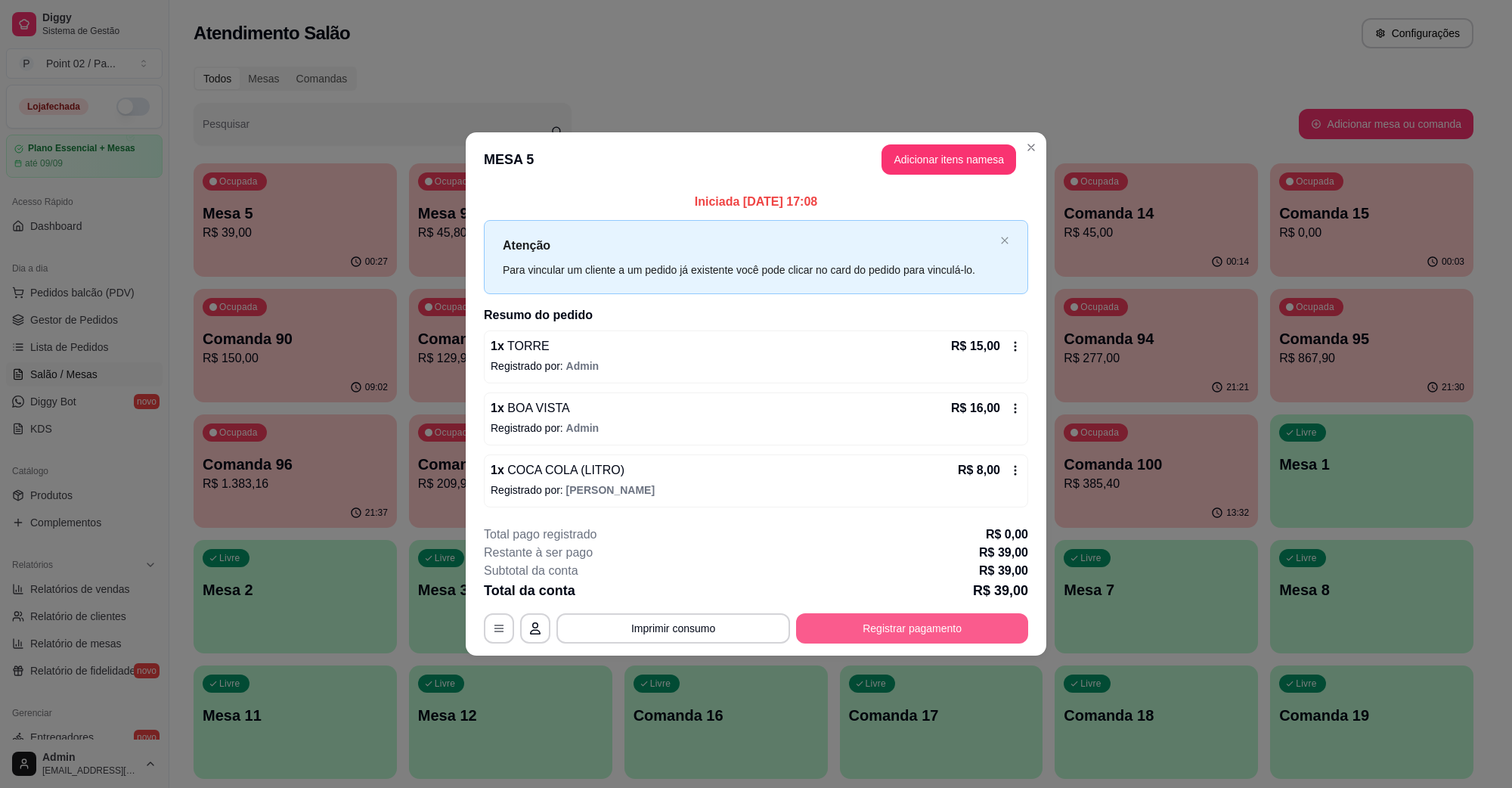
click at [901, 632] on button "Registrar pagamento" at bounding box center [912, 628] width 232 height 31
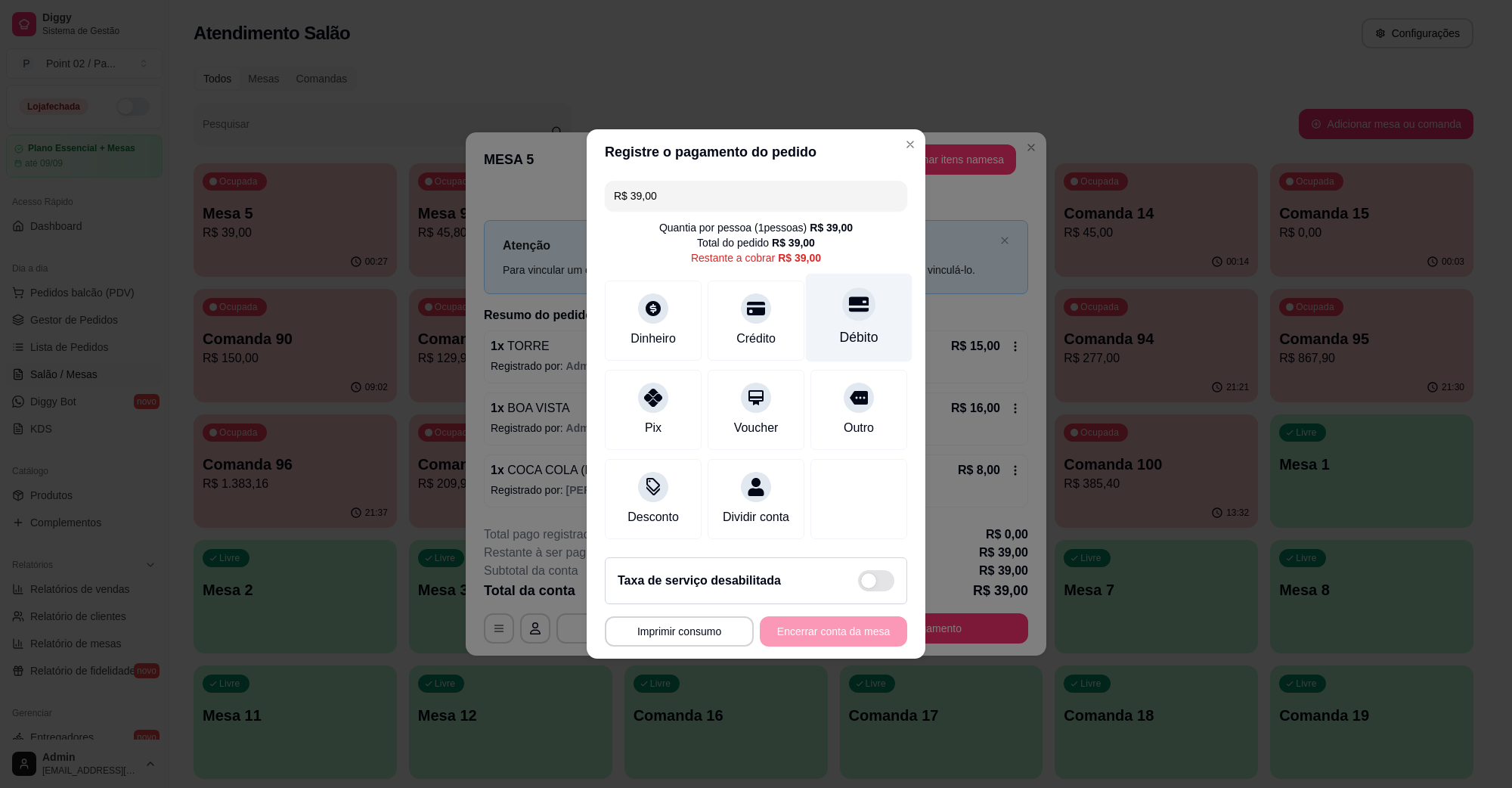
click at [840, 328] on div "Débito" at bounding box center [858, 338] width 39 height 20
type input "R$ 0,00"
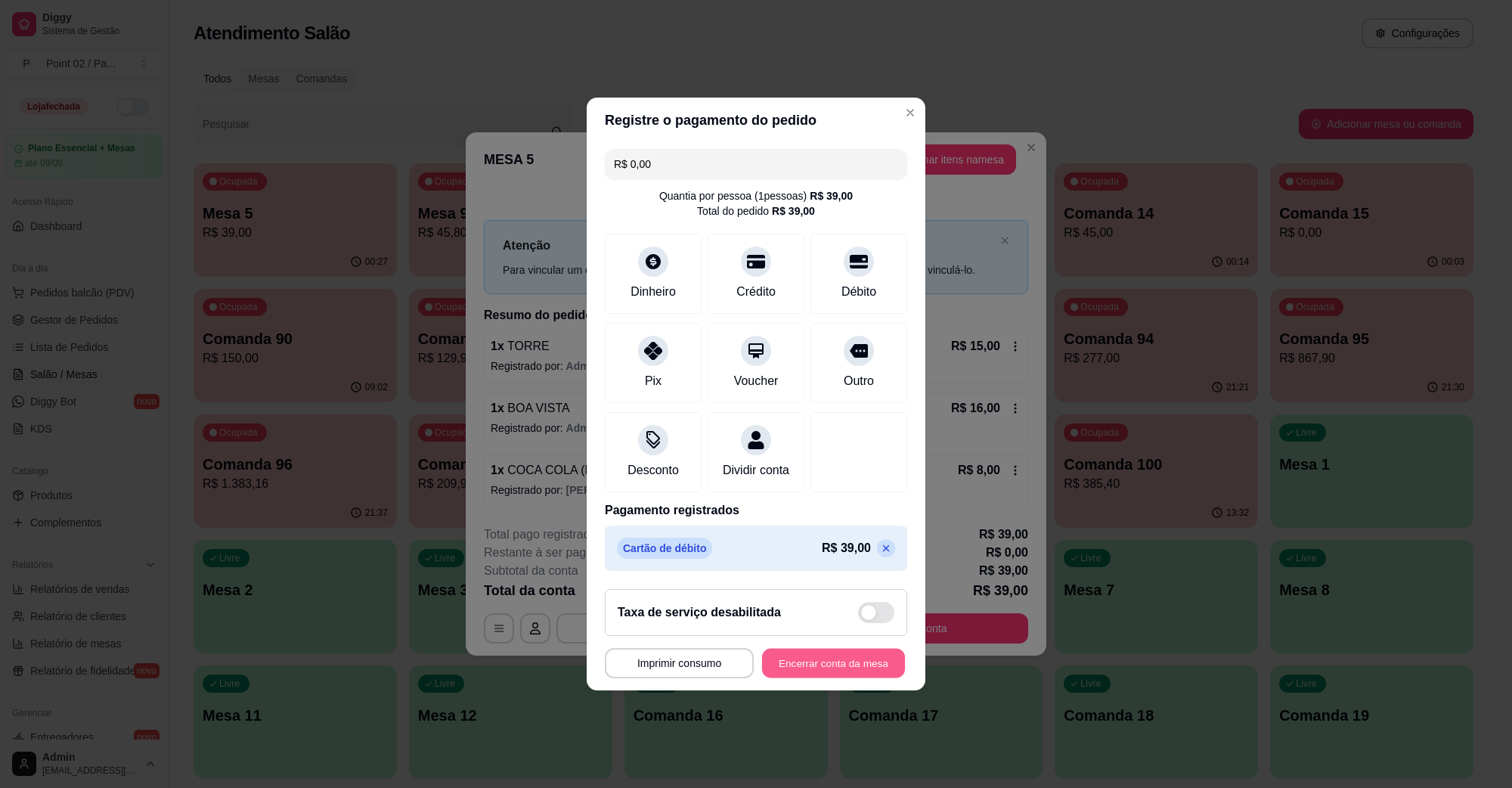
click at [853, 673] on button "Encerrar conta da mesa" at bounding box center [834, 663] width 143 height 30
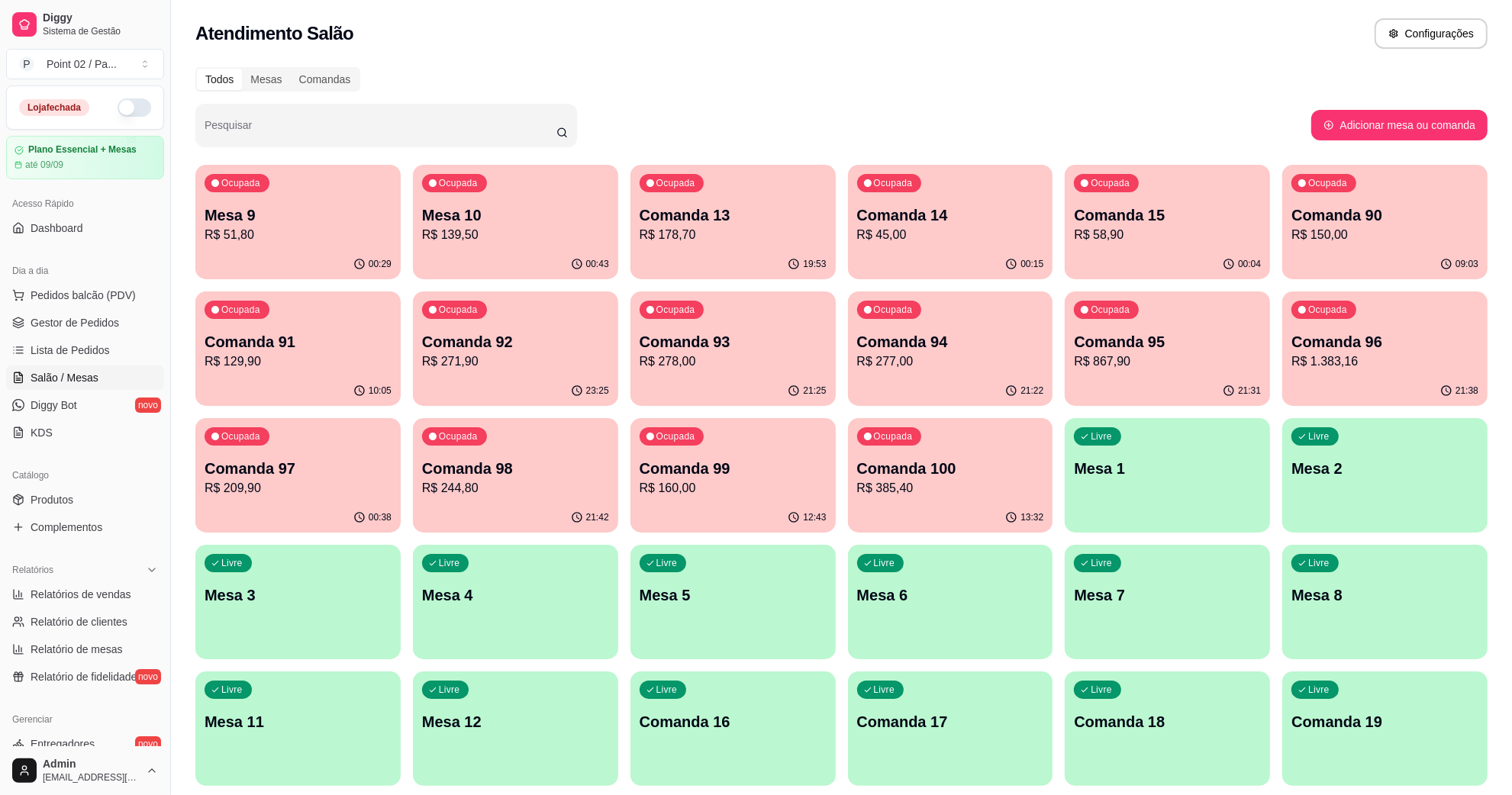
click at [537, 192] on div "Ocupada Mesa 10 R$ 139,50" at bounding box center [515, 207] width 205 height 85
click at [963, 222] on p "Comanda 14" at bounding box center [950, 215] width 187 height 21
click at [537, 218] on p "Mesa 10" at bounding box center [515, 215] width 181 height 21
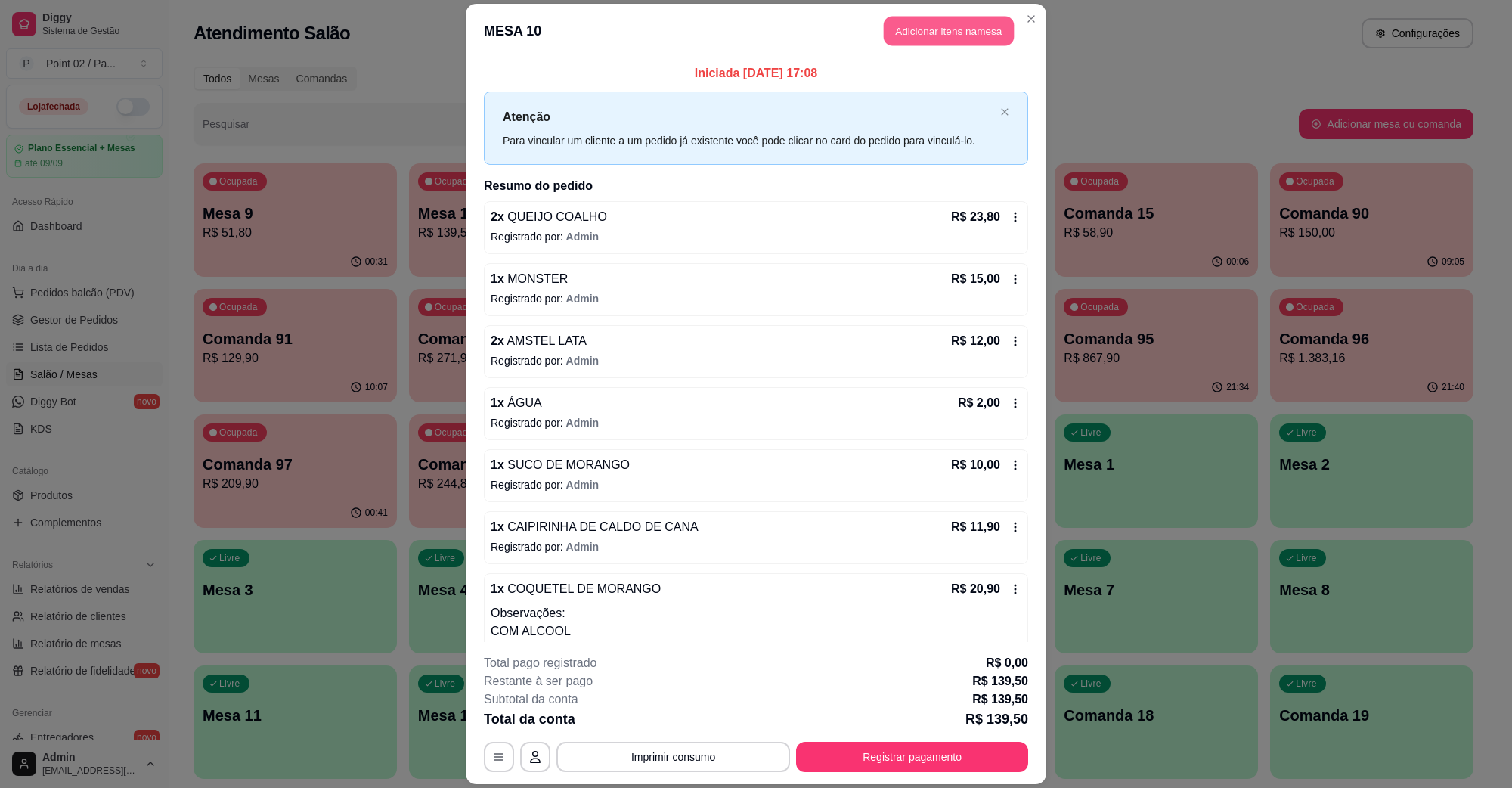
click at [938, 36] on button "Adicionar itens na mesa" at bounding box center [949, 32] width 130 height 30
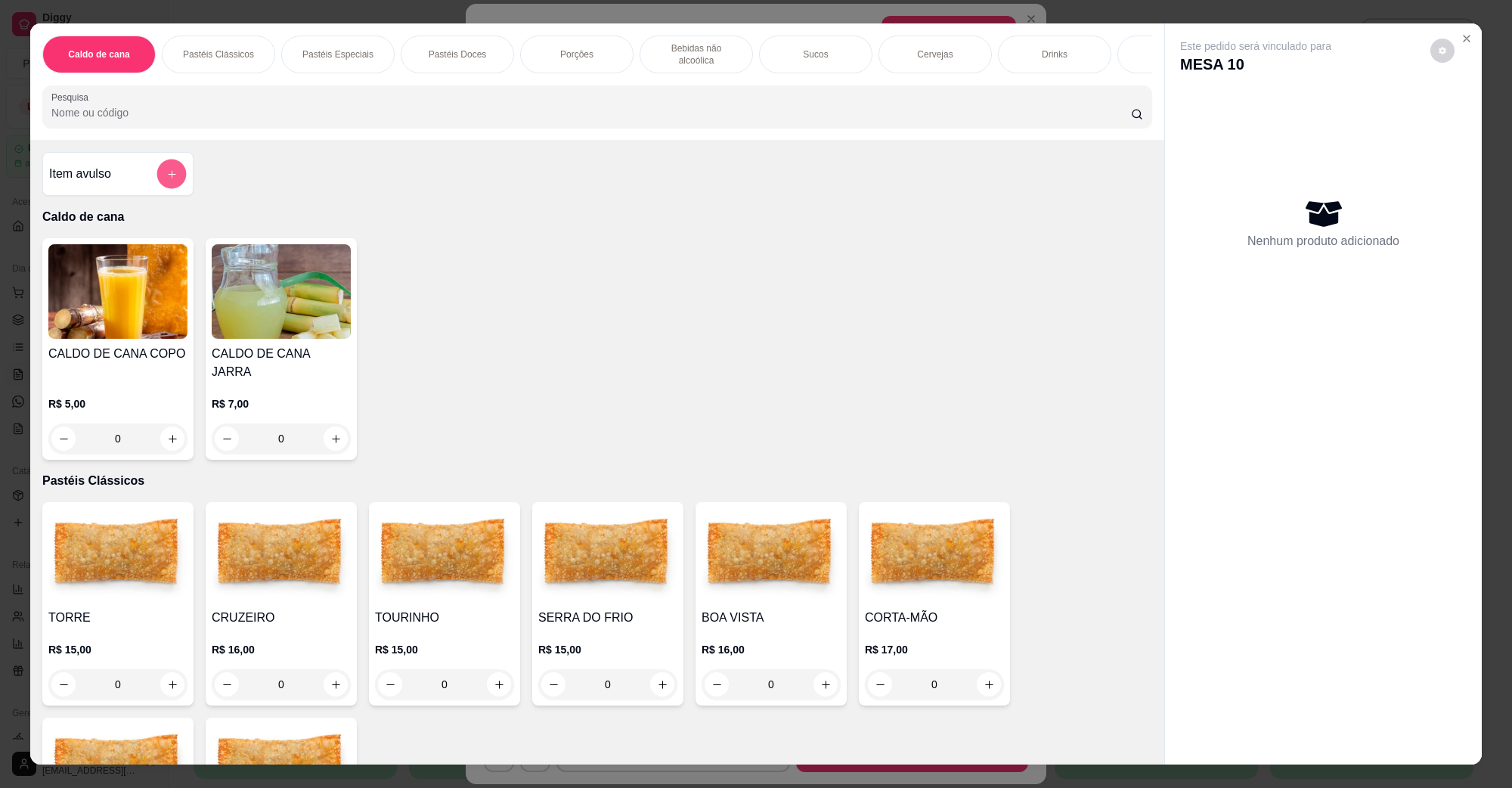
click at [166, 182] on button "add-separate-item" at bounding box center [172, 174] width 30 height 30
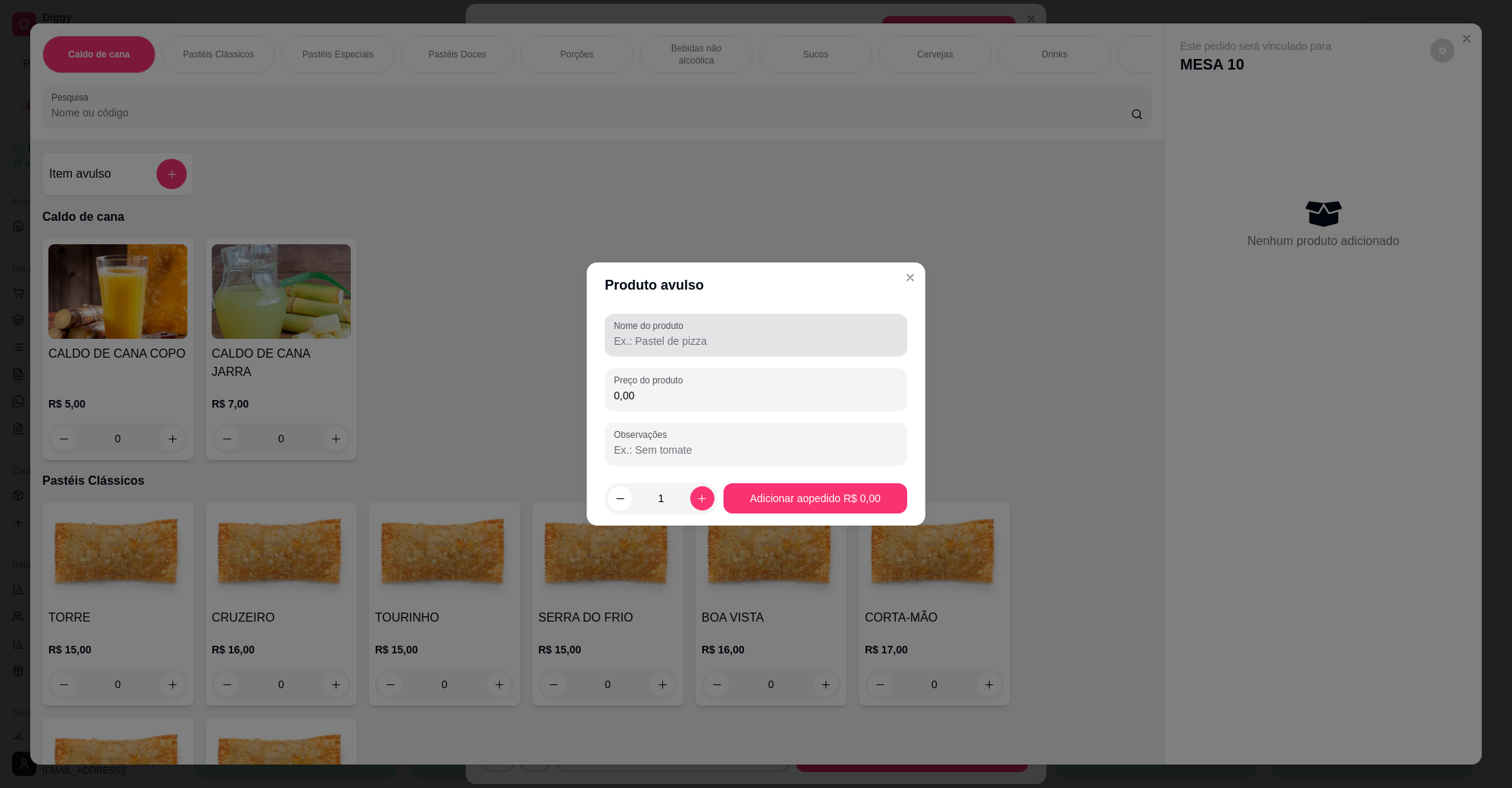
click at [754, 346] on input "Nome do produto" at bounding box center [756, 341] width 284 height 15
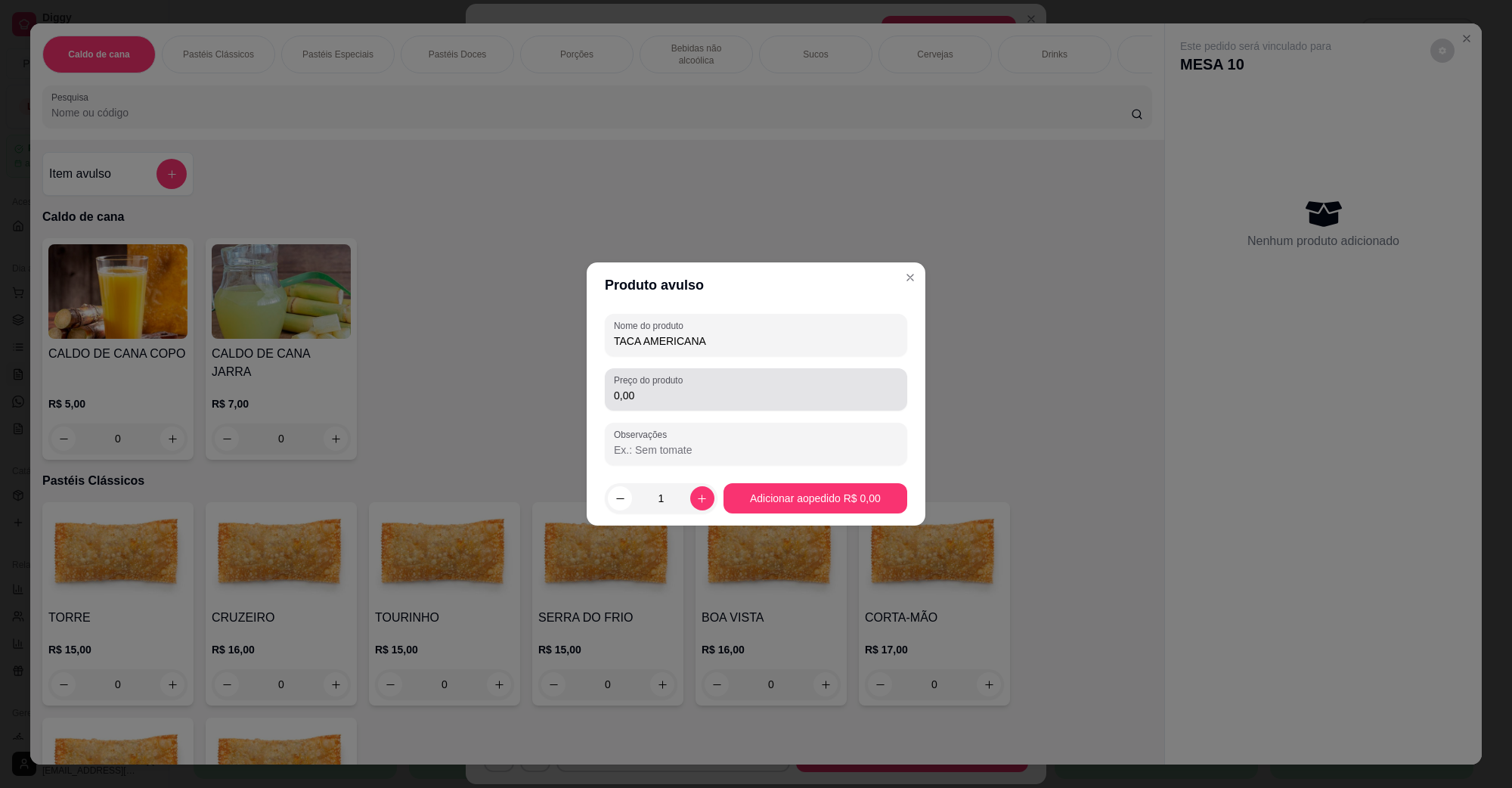
type input "TACA AMERICANA"
click at [731, 402] on input "0,00" at bounding box center [756, 395] width 284 height 15
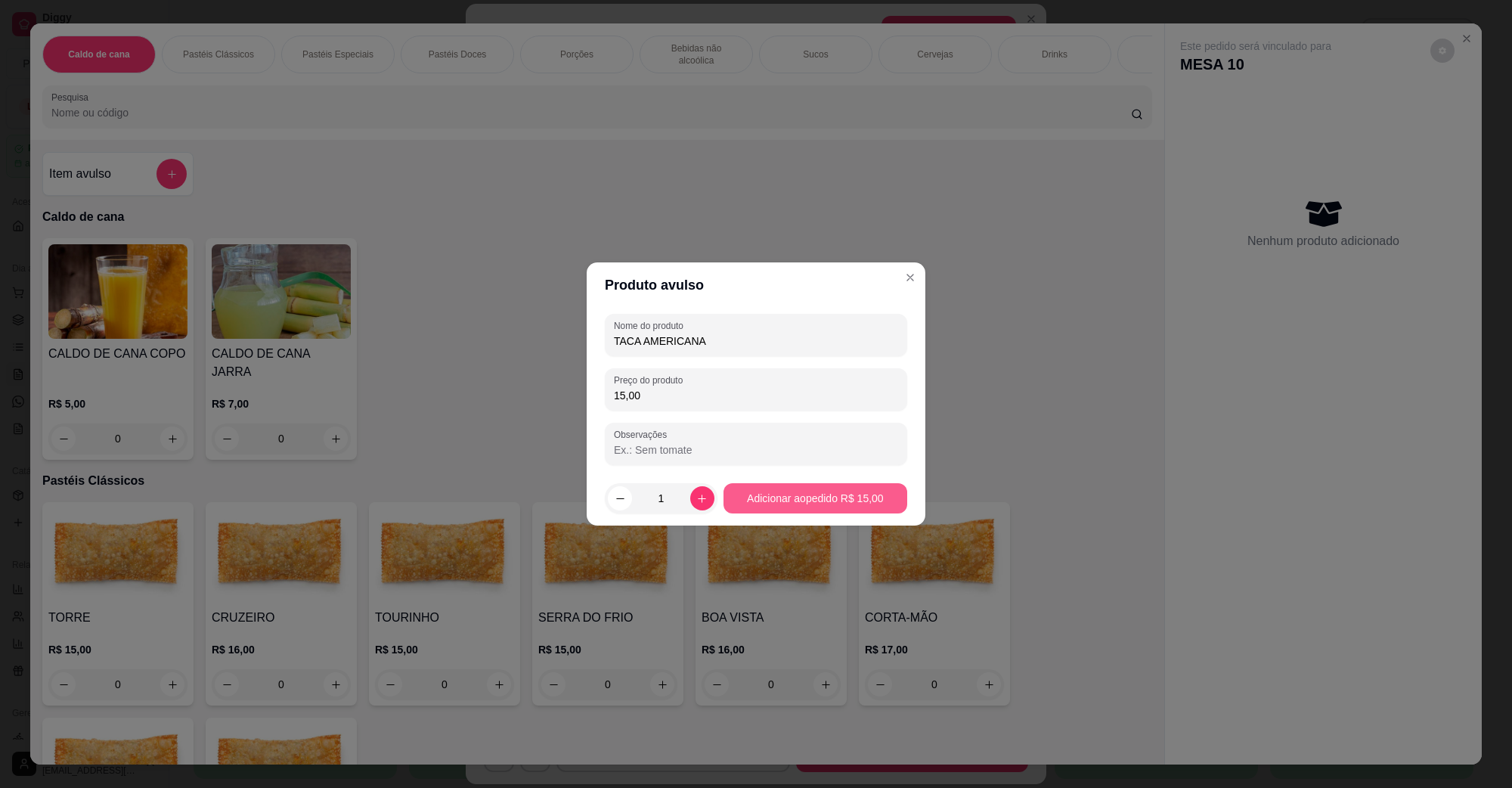
type input "15,00"
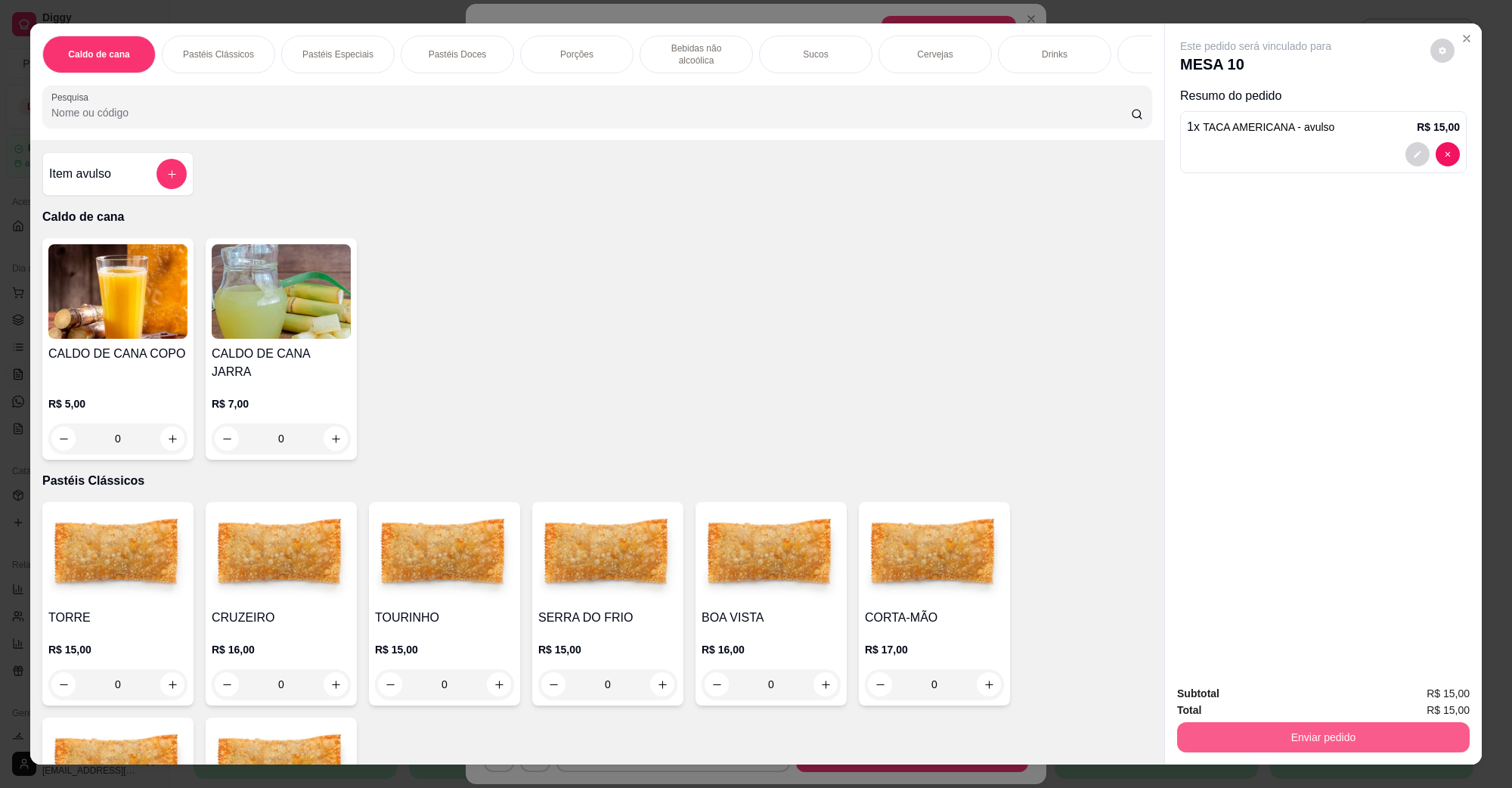
click at [1278, 746] on button "Enviar pedido" at bounding box center [1324, 737] width 293 height 31
click at [1264, 690] on button "Não registrar e enviar pedido" at bounding box center [1272, 700] width 152 height 28
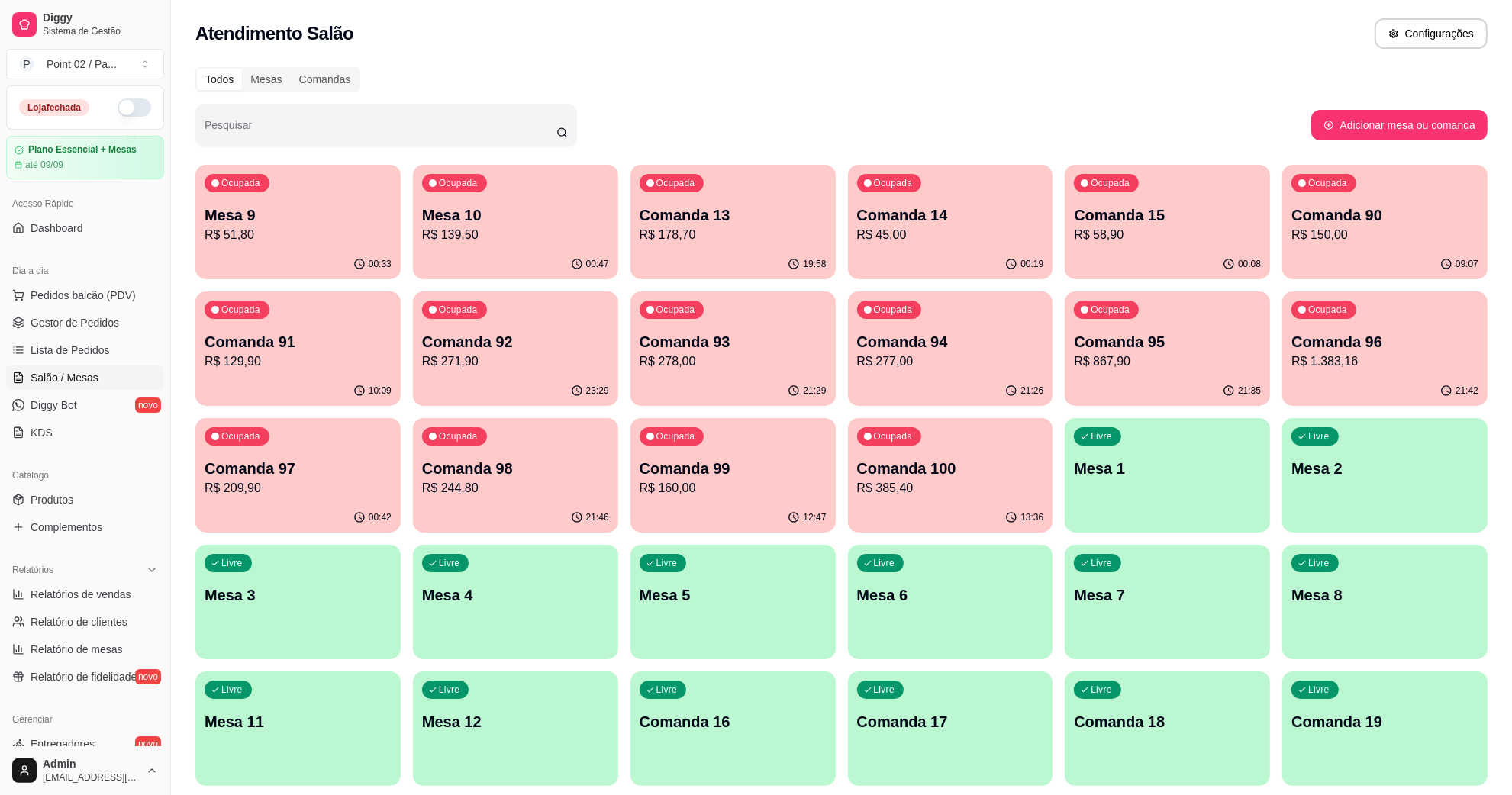
click at [936, 238] on p "R$ 45,00" at bounding box center [950, 235] width 187 height 18
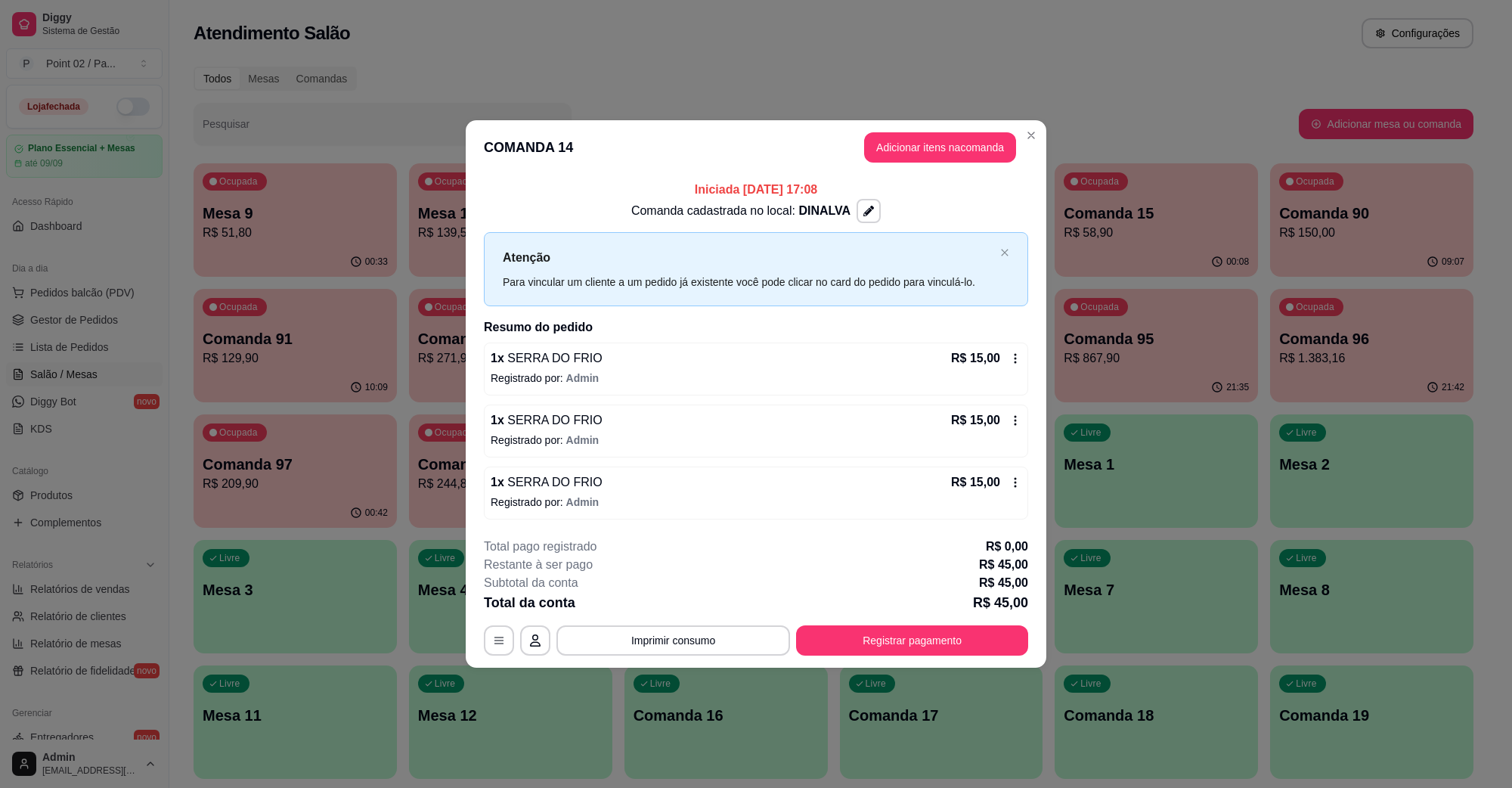
click at [935, 657] on footer "**********" at bounding box center [756, 597] width 581 height 143
click at [940, 638] on button "Registrar pagamento" at bounding box center [912, 640] width 232 height 31
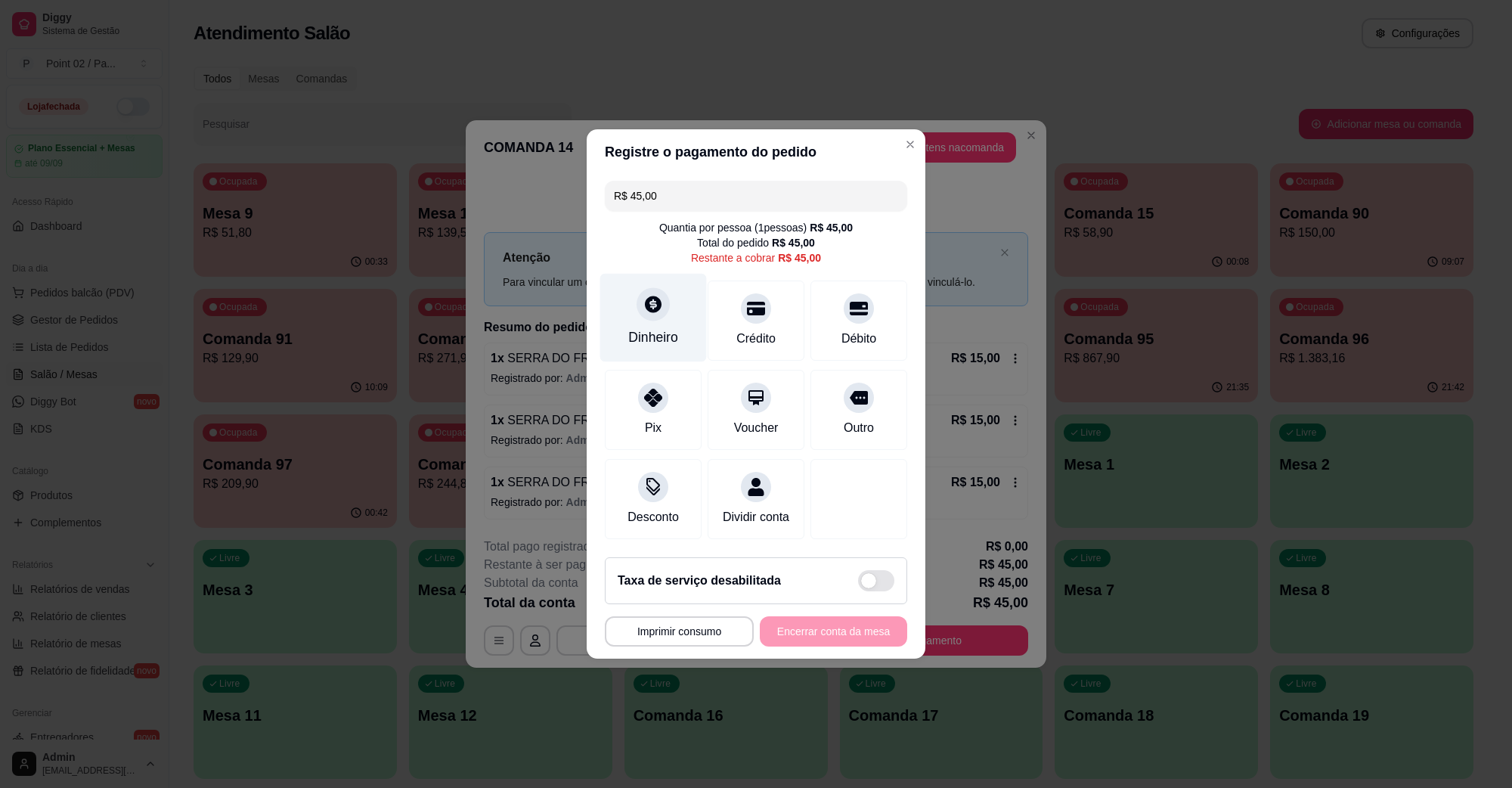
click at [655, 307] on div at bounding box center [654, 304] width 34 height 34
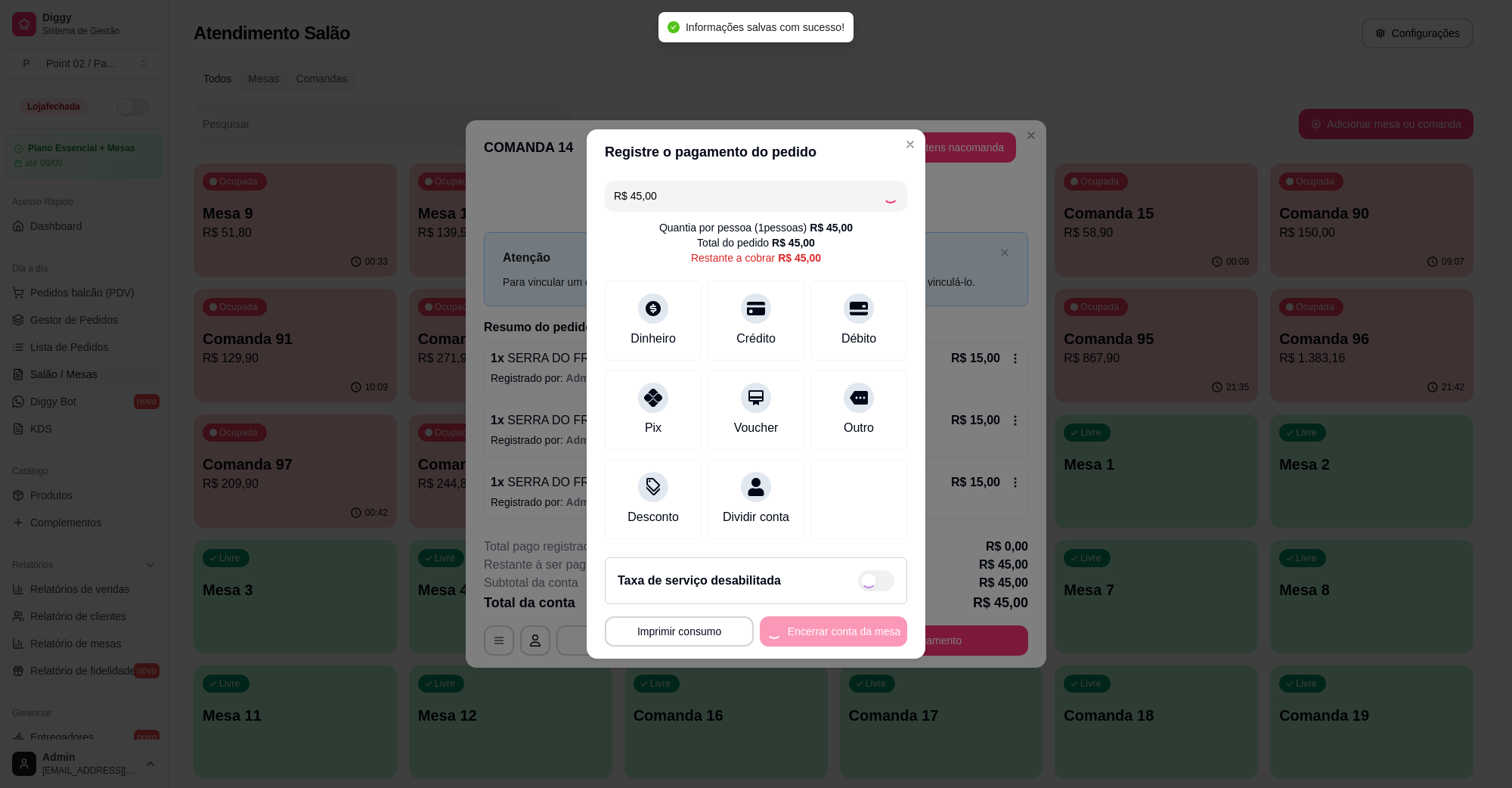
type input "R$ 0,00"
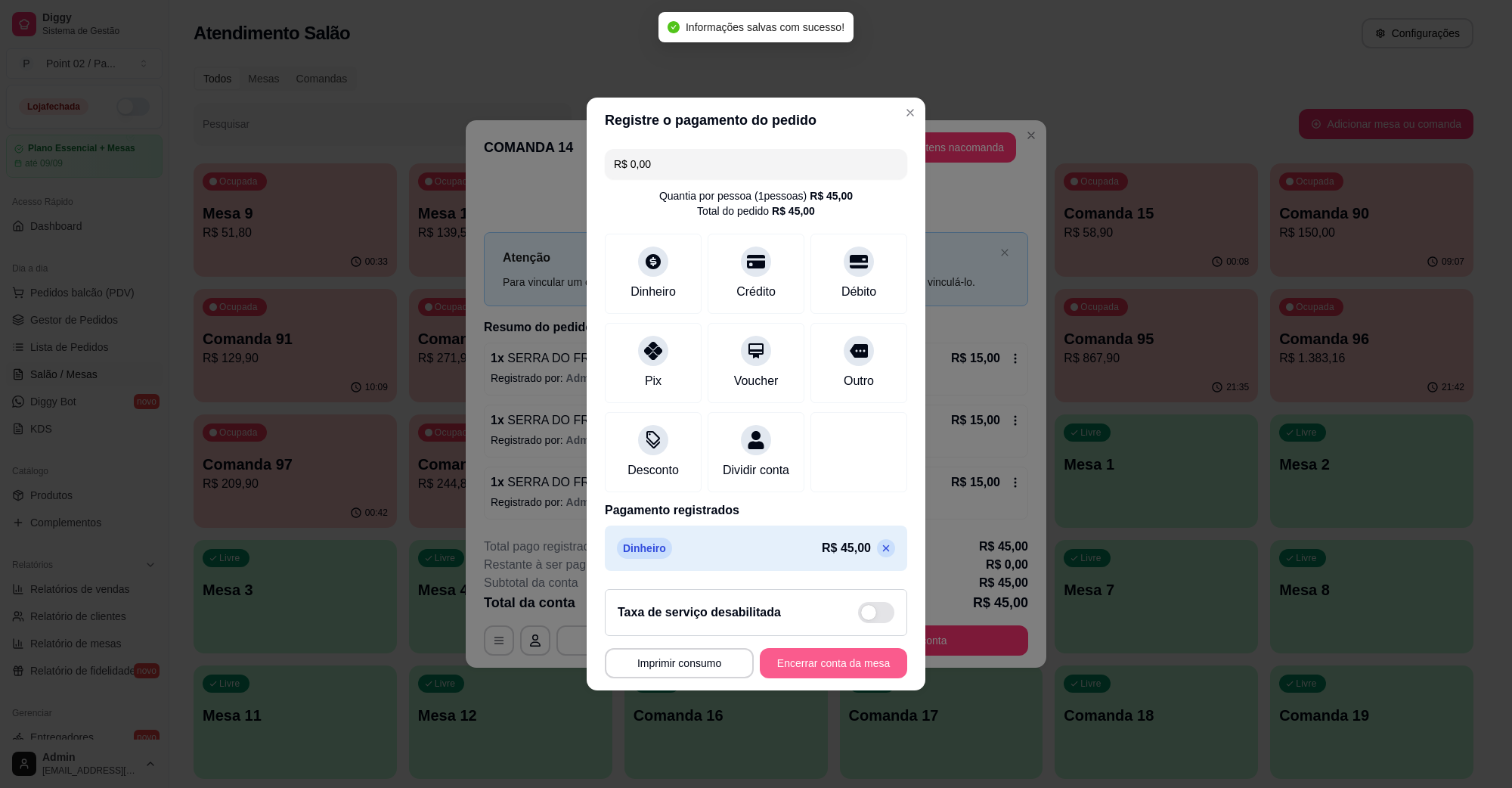
click at [808, 662] on button "Encerrar conta da mesa" at bounding box center [834, 663] width 148 height 31
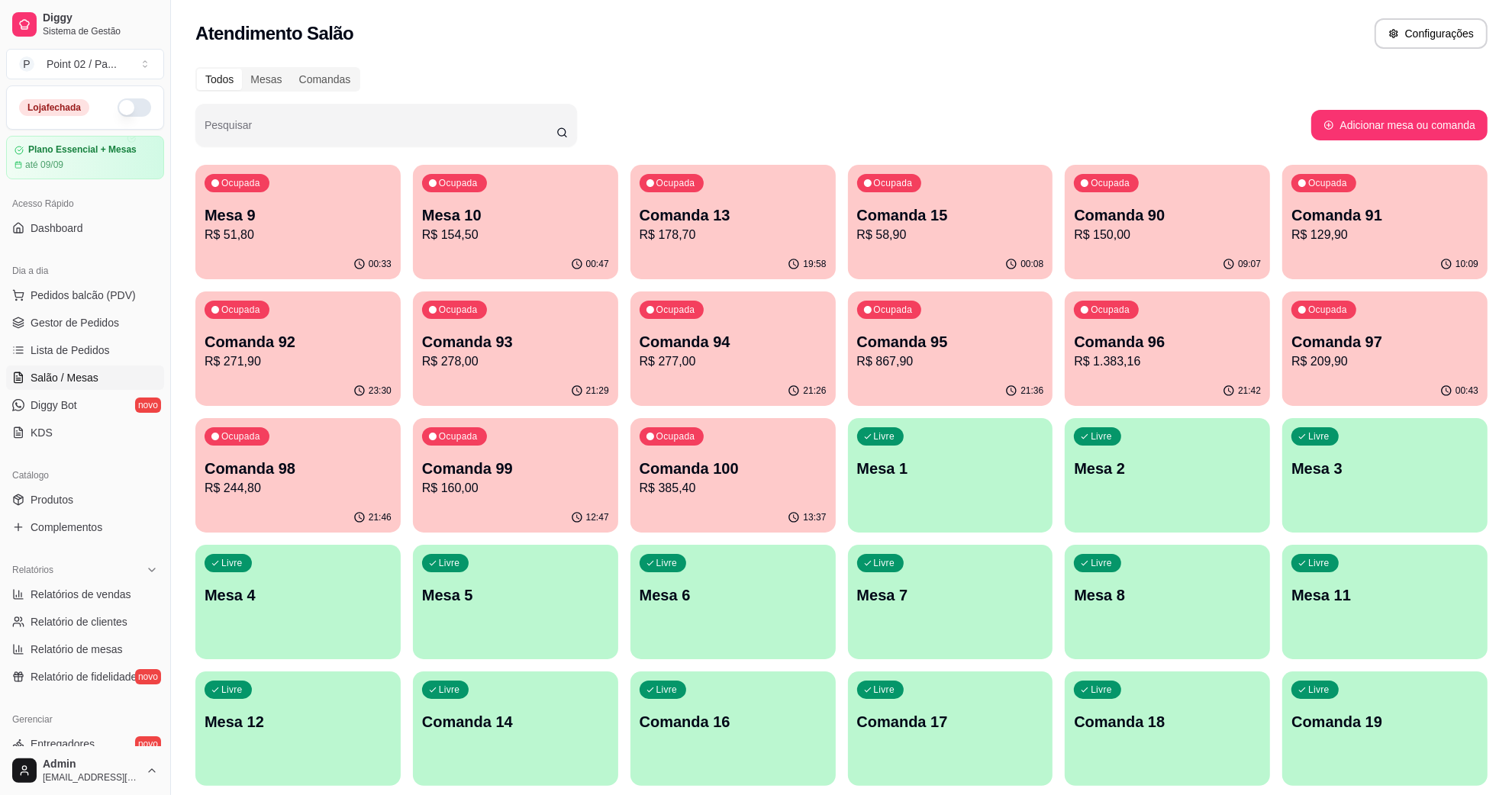
click at [776, 196] on div "Ocupada Comanda 13 R$ 178,70" at bounding box center [733, 207] width 205 height 85
click at [992, 254] on div "00:08" at bounding box center [949, 265] width 205 height 30
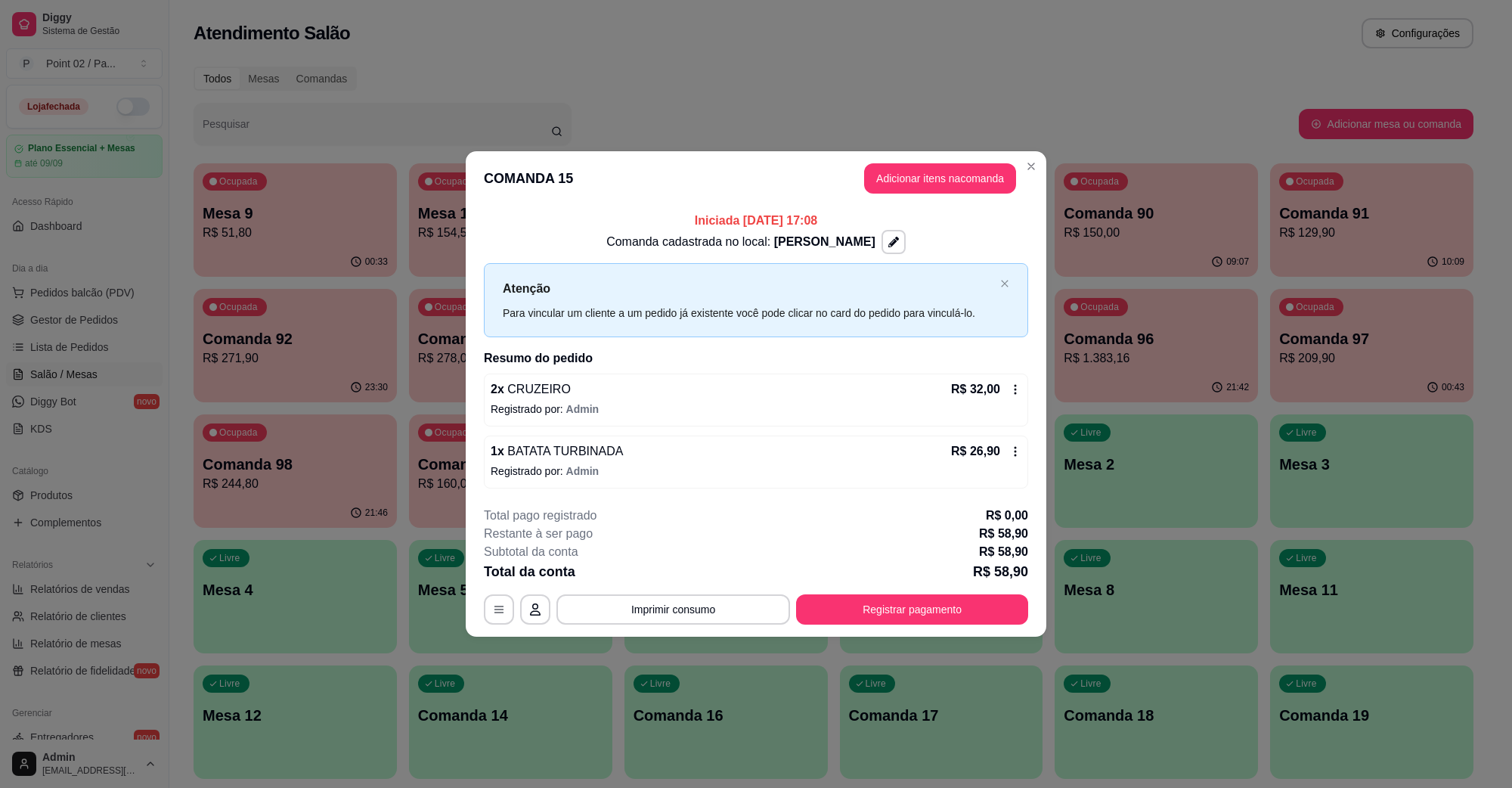
click at [1041, 240] on div "Iniciada 10/08/2025 às 17:08 Comanda cadastrada no local: VITOR GABS Atenção Pa…" at bounding box center [756, 349] width 581 height 288
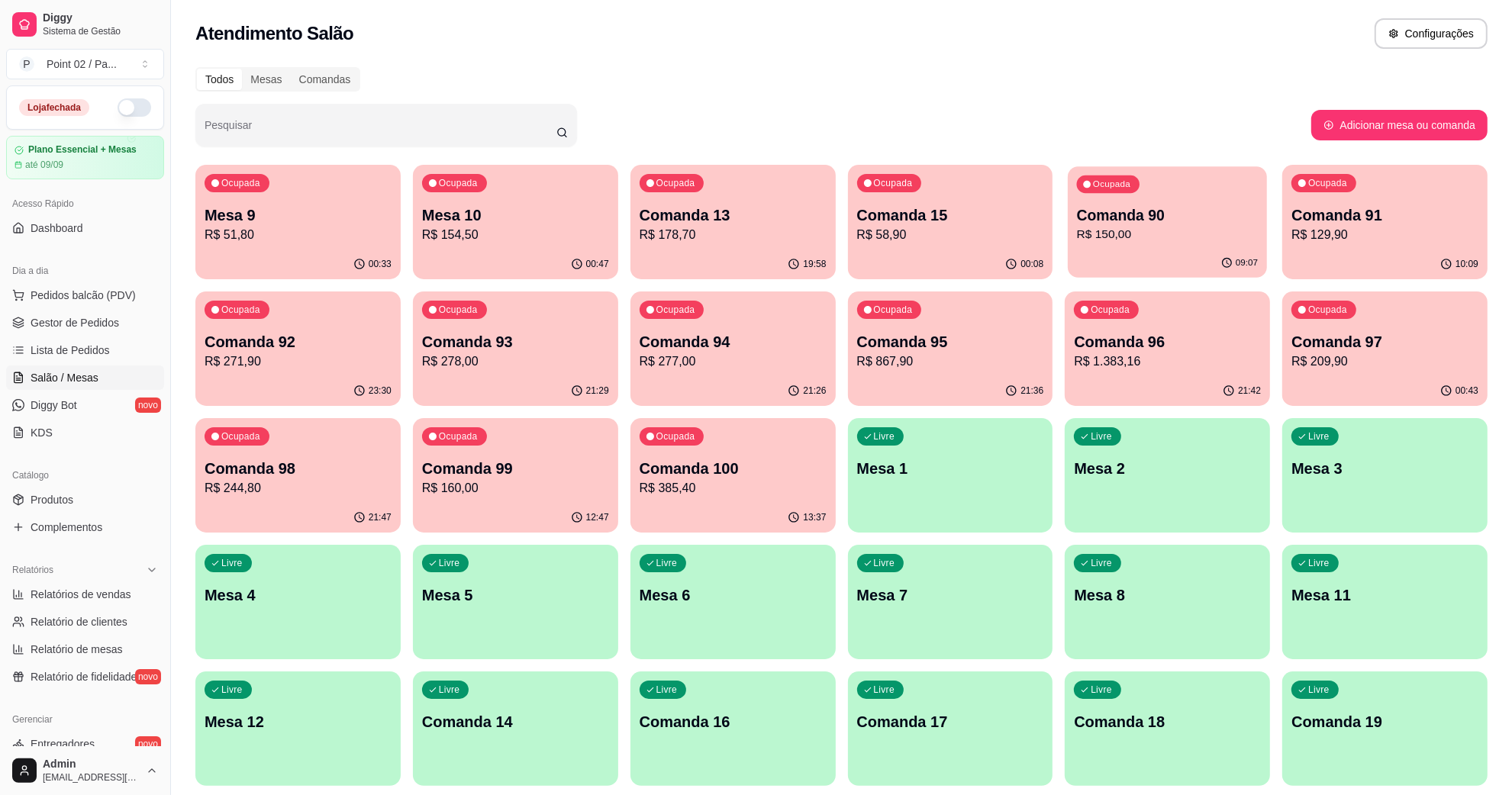
click at [1085, 233] on p "R$ 150,00" at bounding box center [1167, 235] width 181 height 18
click at [425, 226] on p "R$ 154,50" at bounding box center [515, 235] width 187 height 18
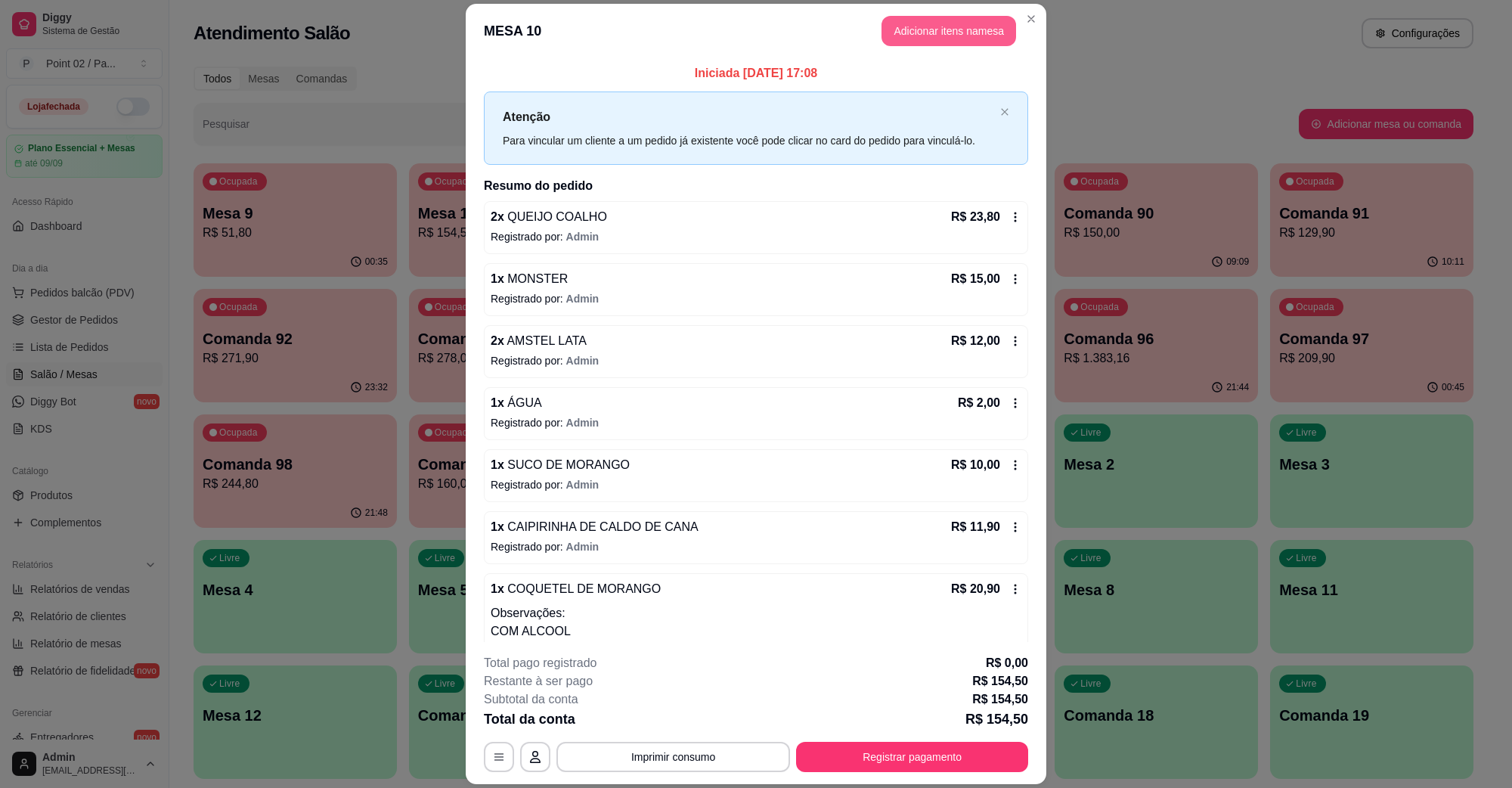
click at [943, 44] on button "Adicionar itens na mesa" at bounding box center [950, 31] width 135 height 31
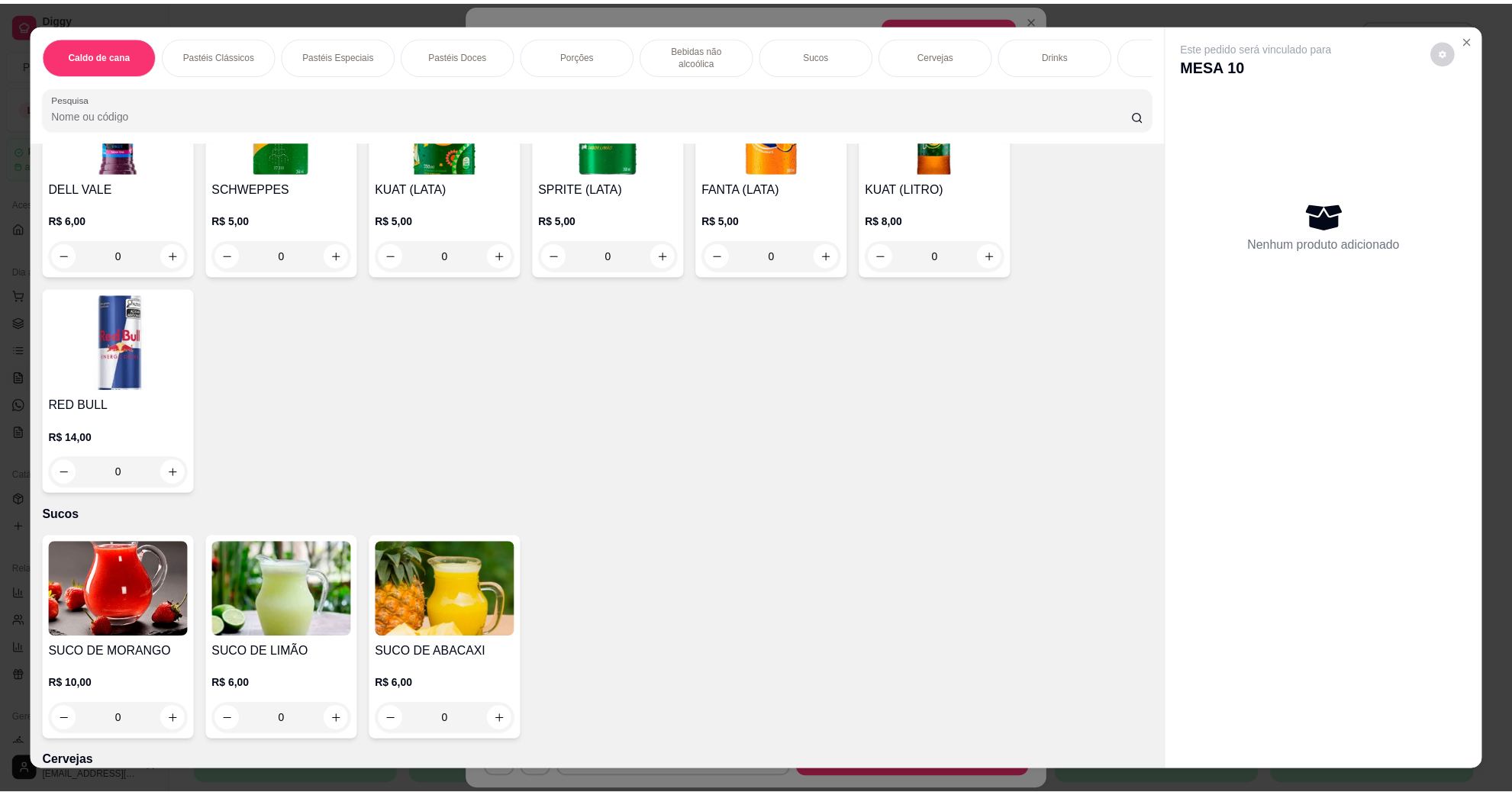
scroll to position [2479, 0]
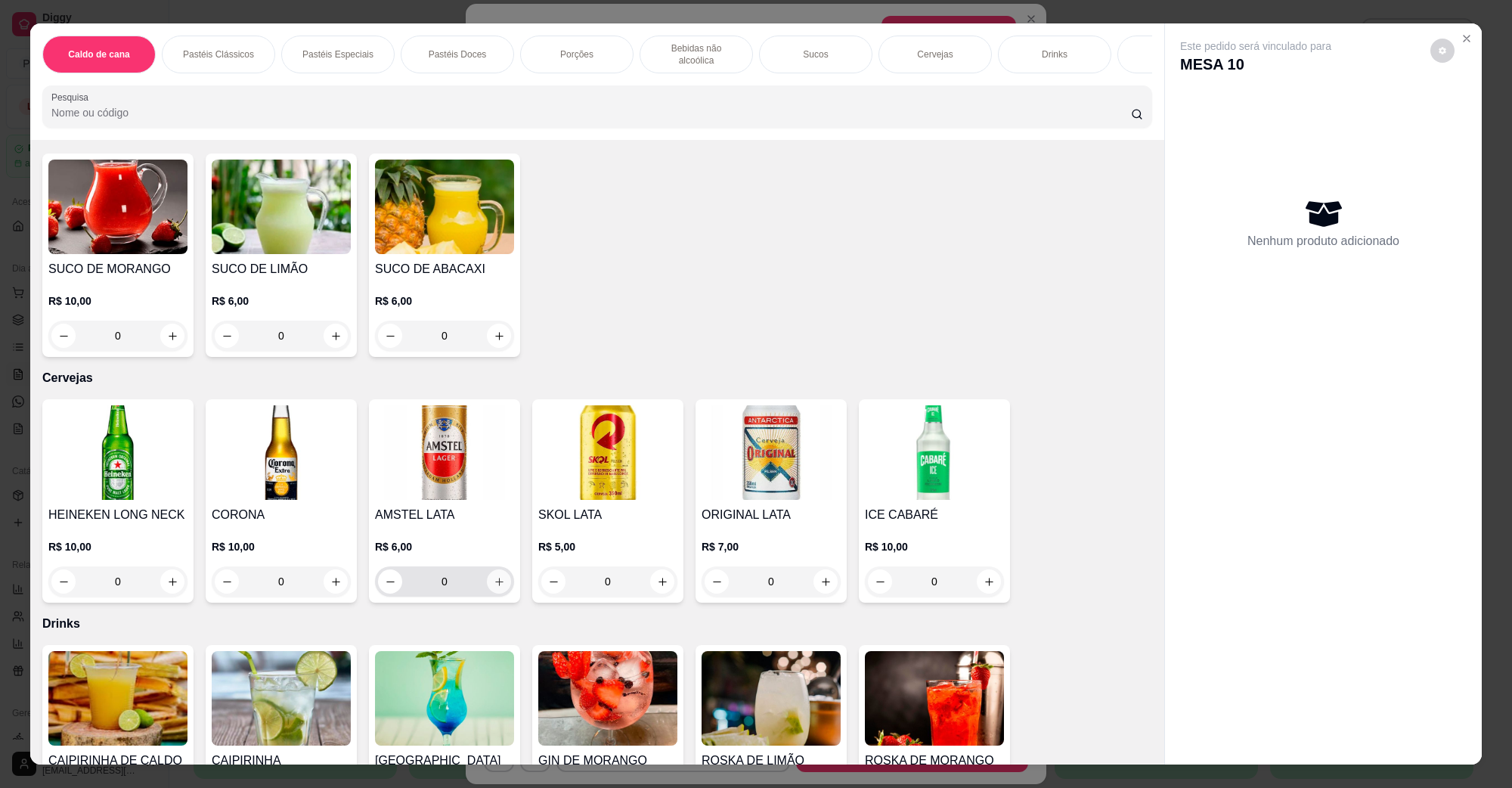
click at [496, 576] on icon "increase-product-quantity" at bounding box center [499, 581] width 11 height 11
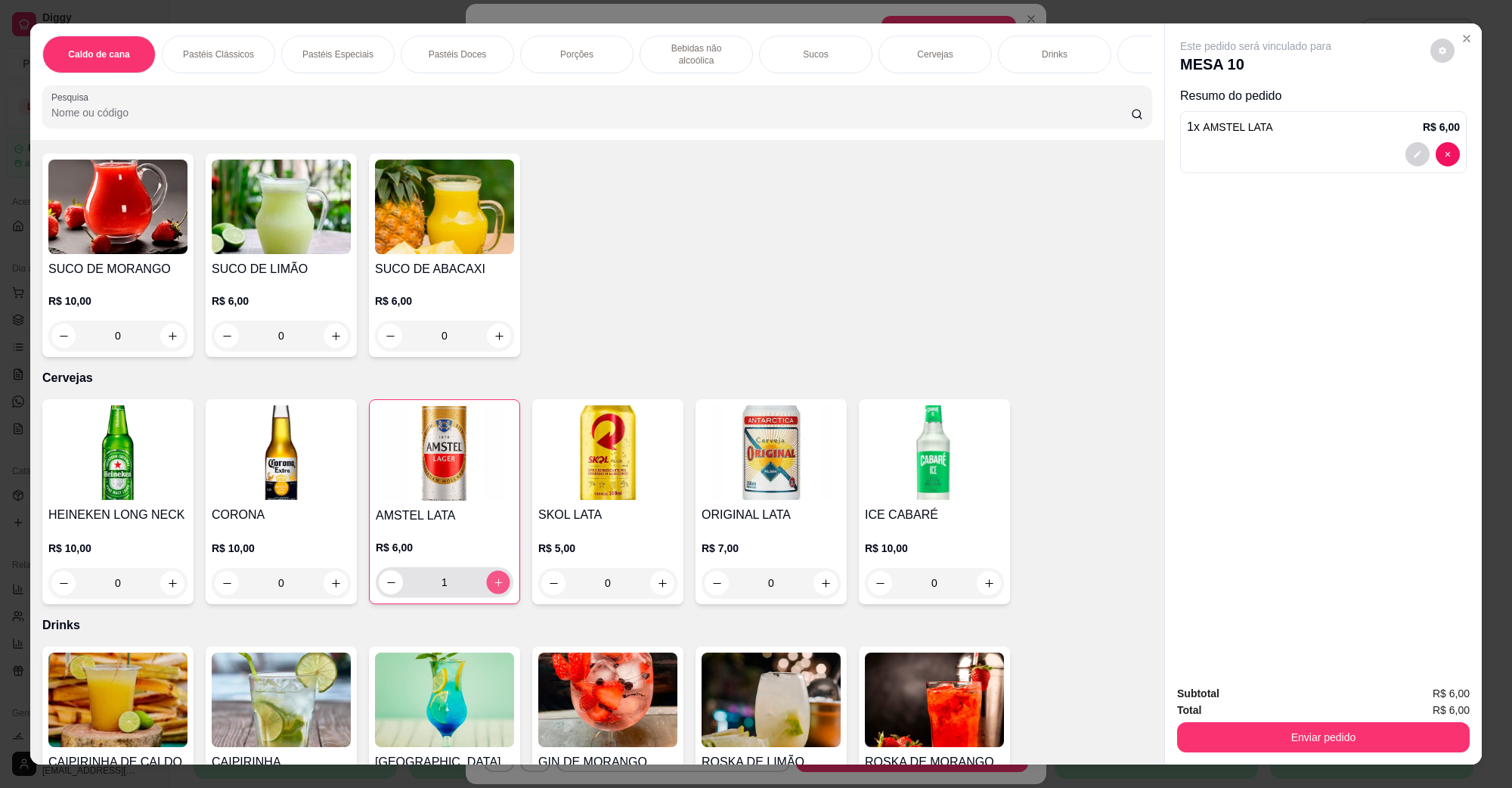
click at [496, 577] on icon "increase-product-quantity" at bounding box center [498, 582] width 11 height 11
type input "2"
click at [1289, 727] on button "Enviar pedido" at bounding box center [1324, 737] width 293 height 31
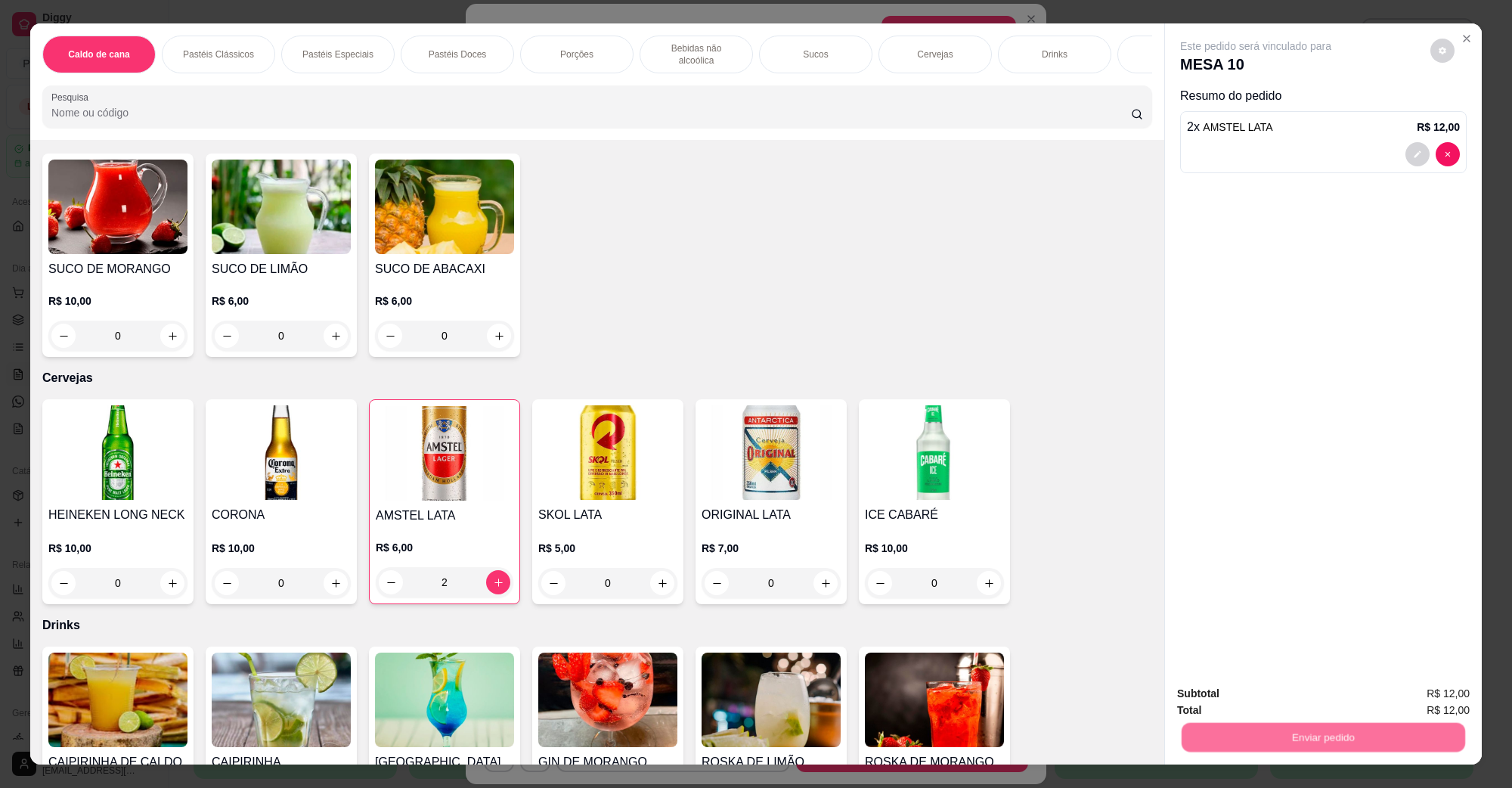
click at [1272, 702] on button "Não registrar e enviar pedido" at bounding box center [1272, 700] width 152 height 28
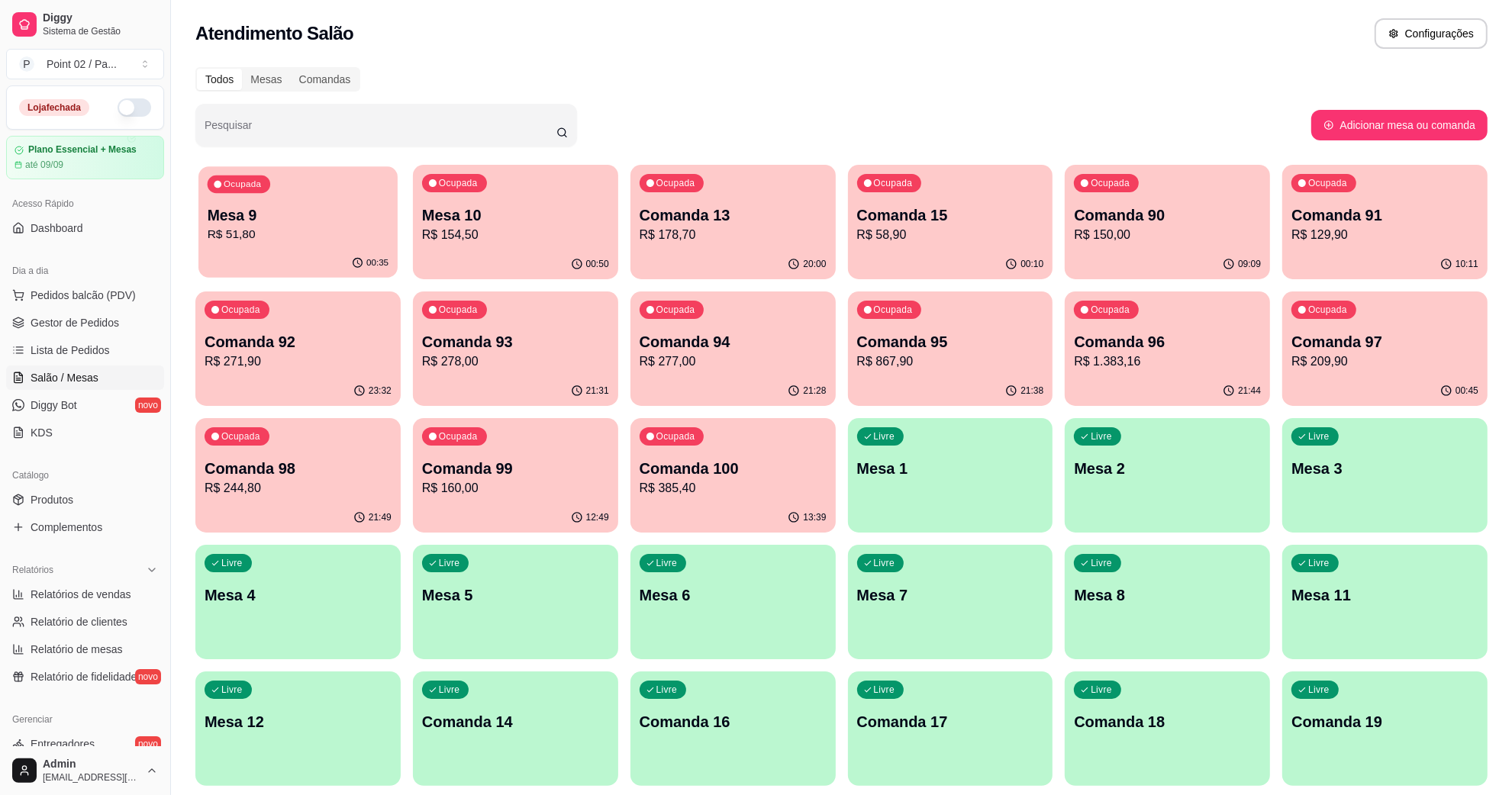
click at [347, 196] on div "Ocupada Mesa 9 R$ 51,80" at bounding box center [298, 207] width 199 height 82
click at [364, 233] on p "R$ 51,80" at bounding box center [298, 235] width 181 height 18
click at [100, 493] on link "Produtos" at bounding box center [85, 499] width 158 height 24
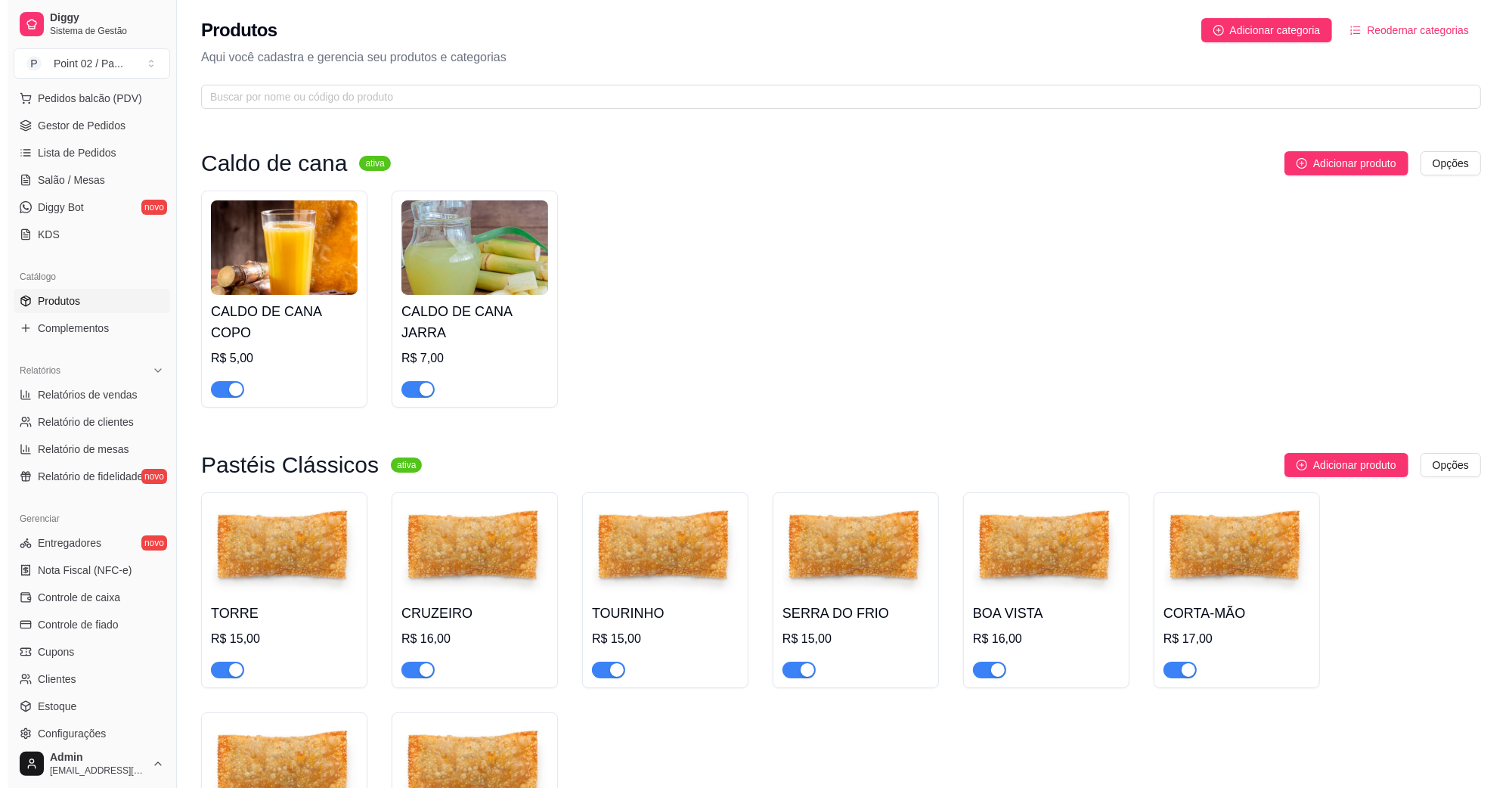
scroll to position [299, 0]
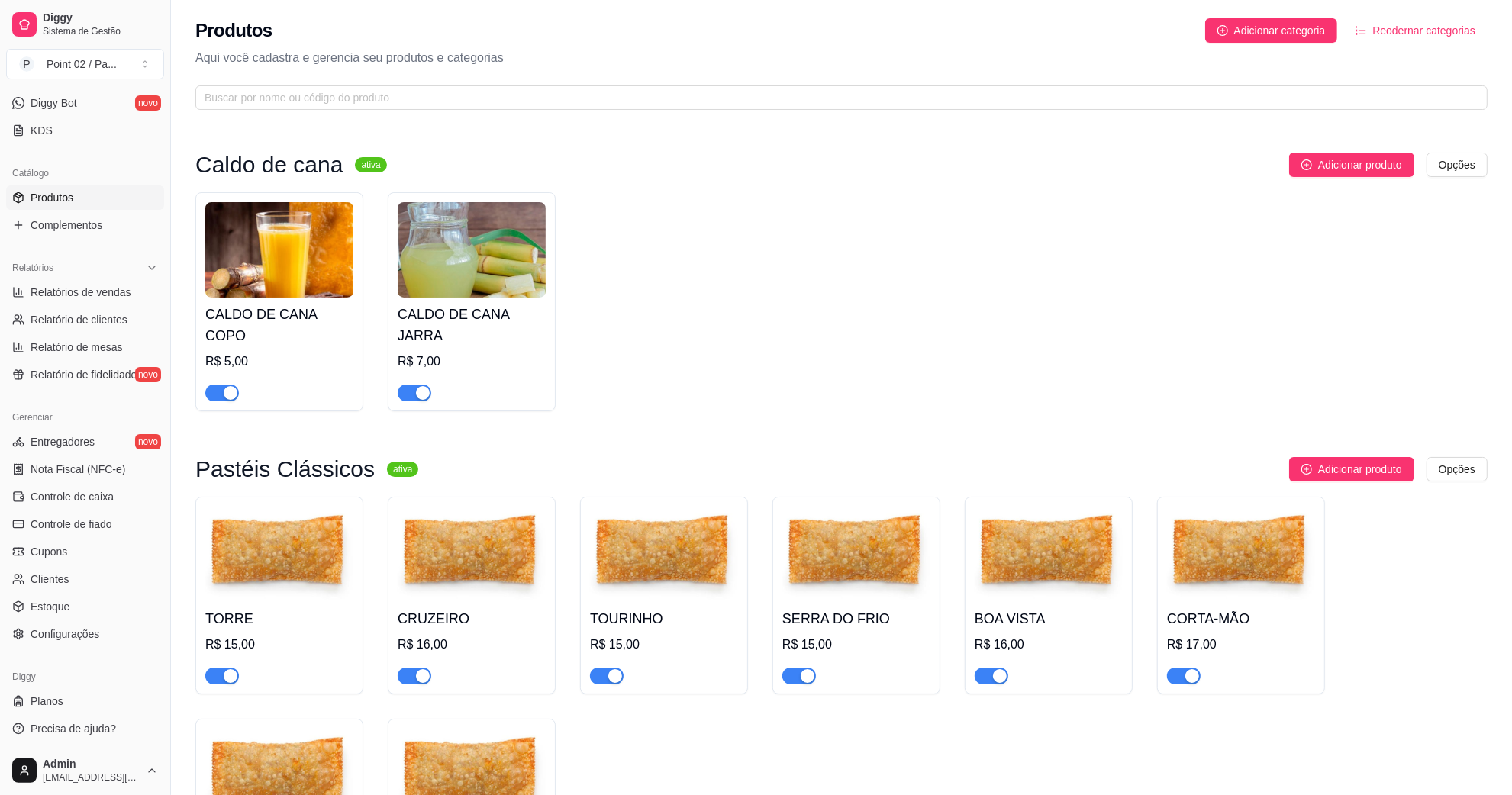
click at [75, 592] on ul "Entregadores novo Nota Fiscal (NFC-e) Controle de caixa Controle de fiado Cupon…" at bounding box center [85, 537] width 158 height 217
click at [66, 607] on span "Estoque" at bounding box center [50, 606] width 39 height 15
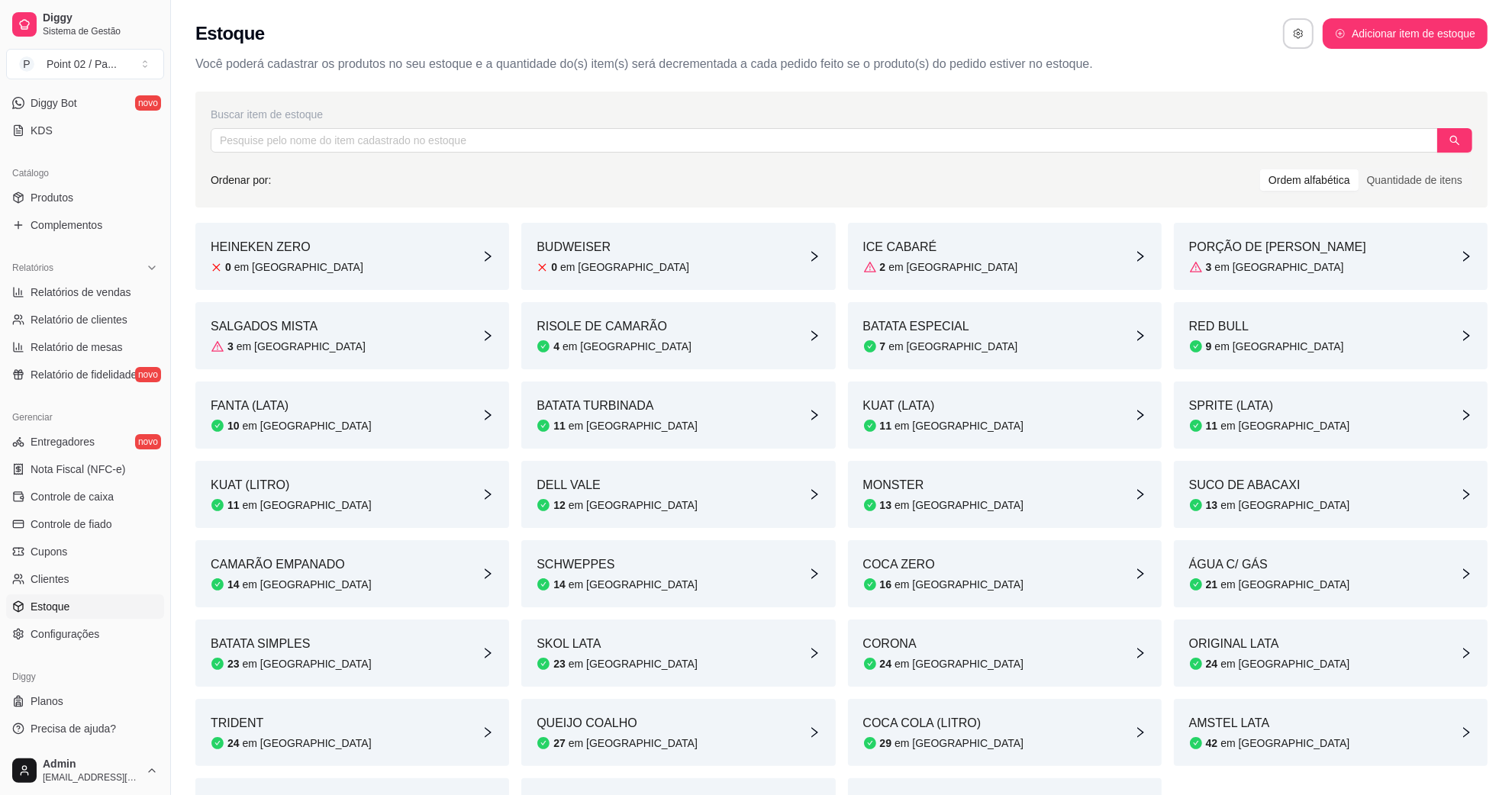
click at [451, 342] on div "SALGADOS MISTA 3 em estoque" at bounding box center [353, 335] width 314 height 67
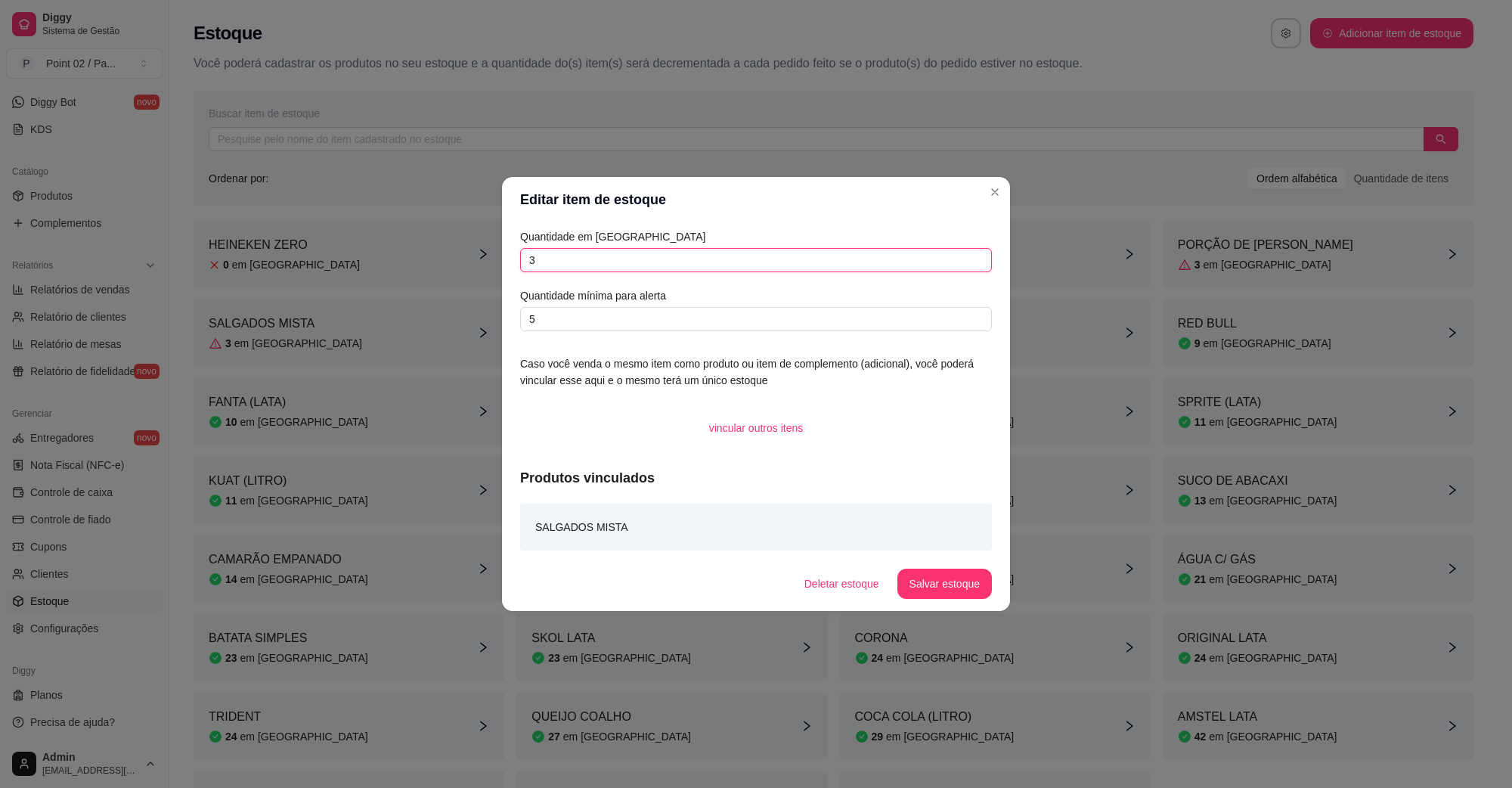
click at [600, 267] on input "3" at bounding box center [756, 260] width 472 height 24
type input "0"
click at [923, 554] on div "Quantidade em estoque 0 Quantidade mínima para alerta 5 Caso você venda o mesmo…" at bounding box center [756, 390] width 508 height 335
click at [932, 572] on button "Salvar estoque" at bounding box center [944, 584] width 92 height 30
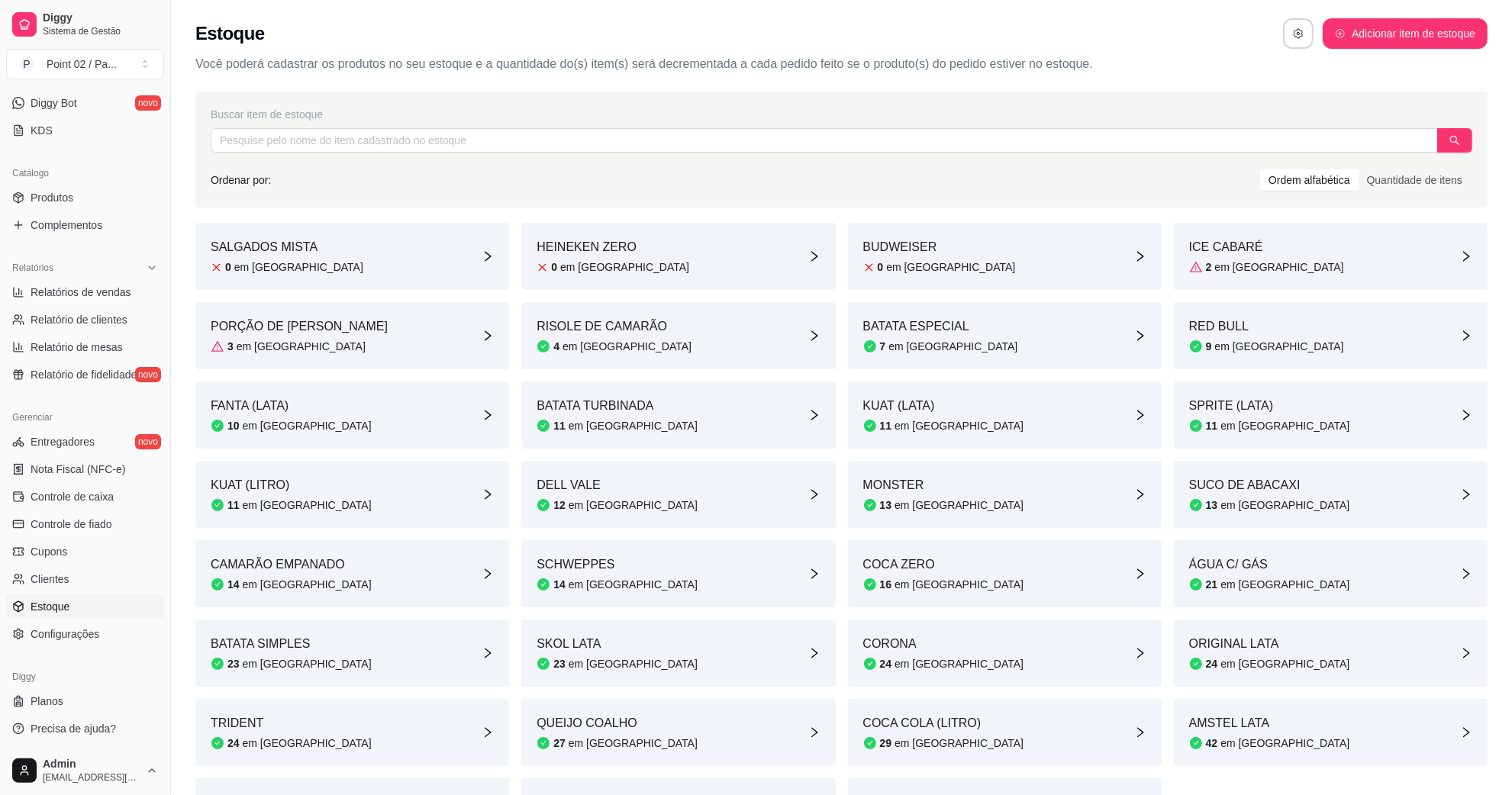
click at [374, 351] on div "PORÇÃO DE COXINHA 3 em estoque" at bounding box center [353, 335] width 314 height 67
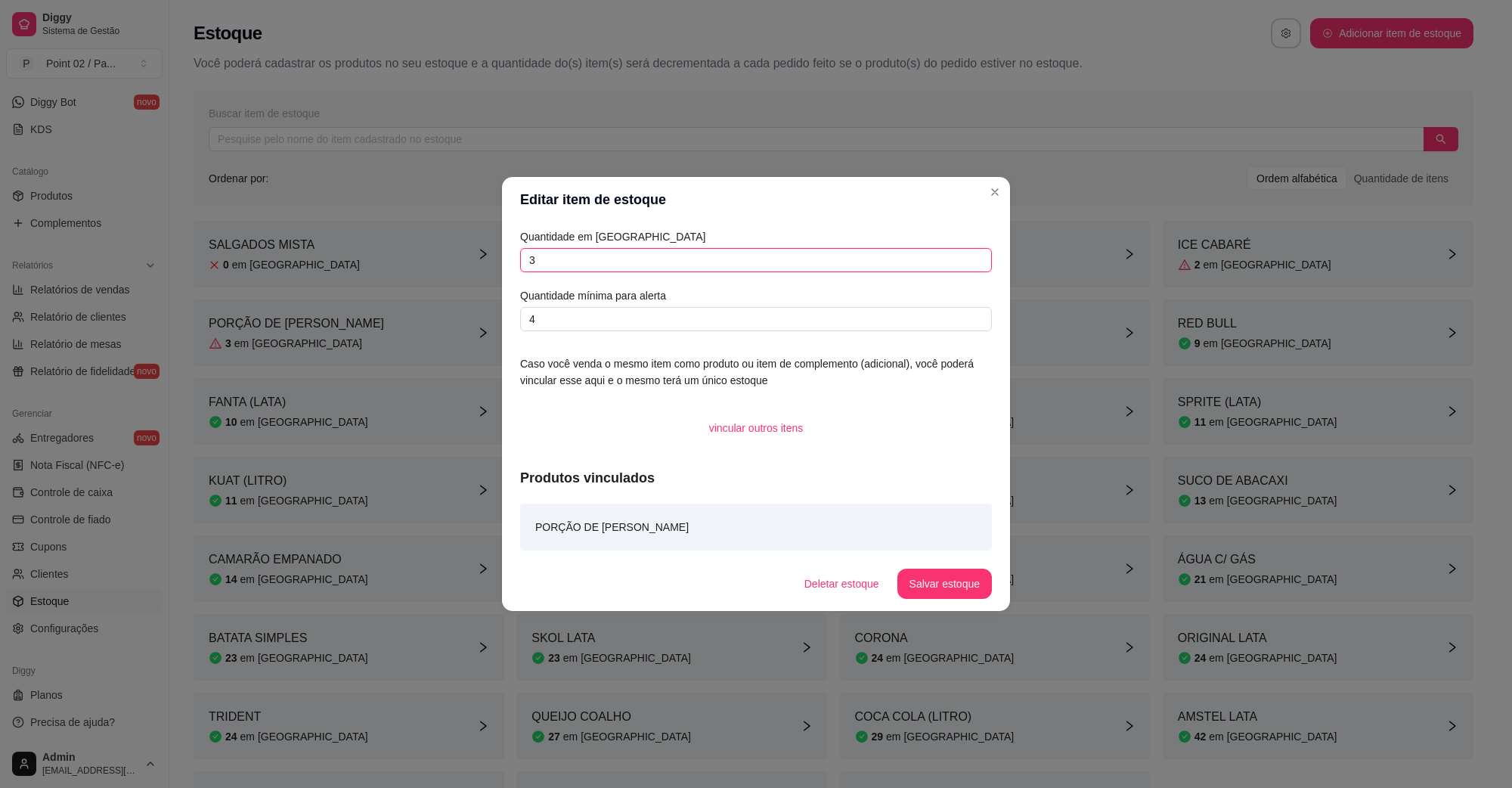
click at [628, 268] on input "3" at bounding box center [756, 260] width 472 height 24
type input "4"
click at [924, 580] on button "Salvar estoque" at bounding box center [945, 583] width 94 height 31
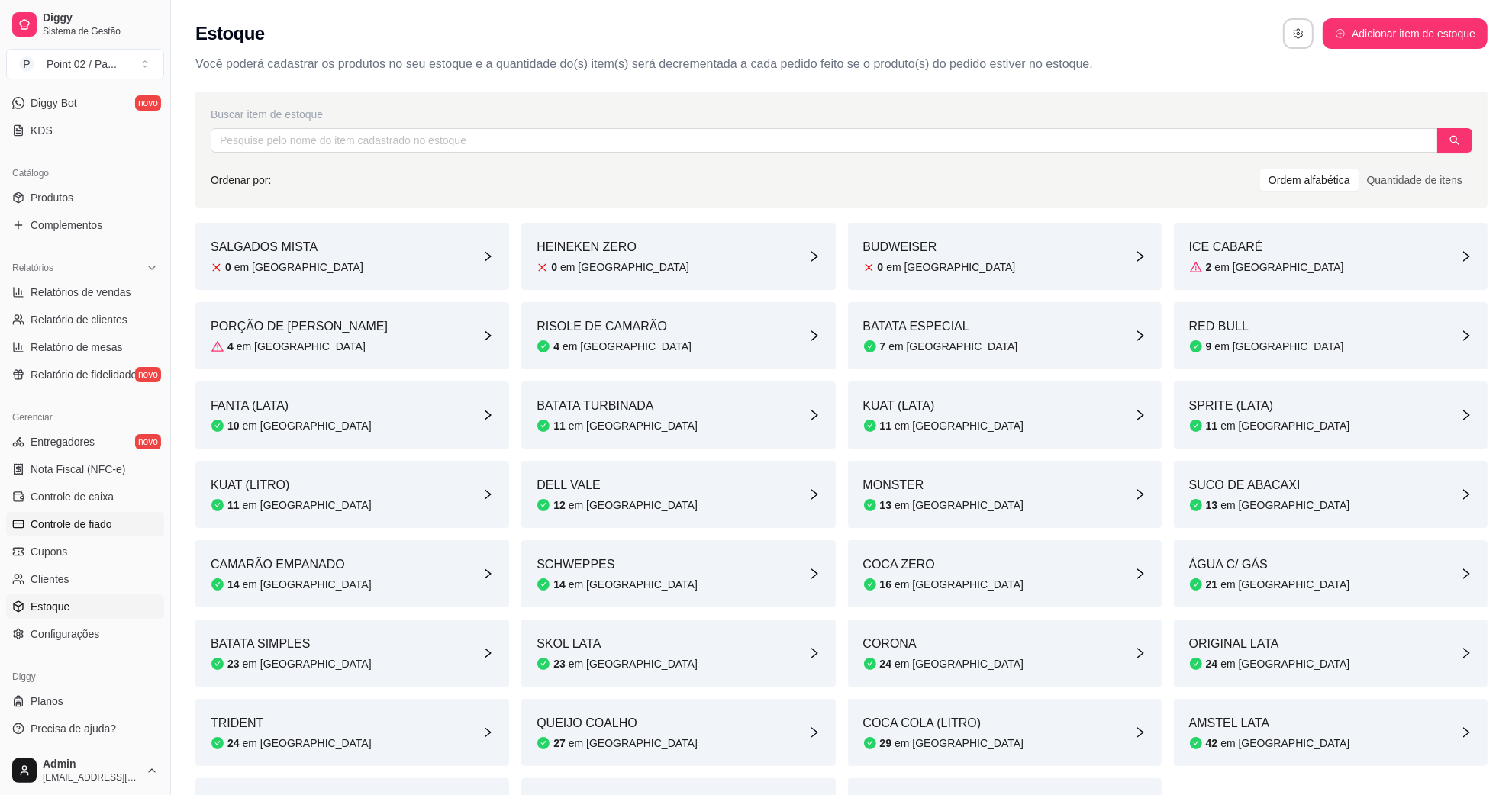
click at [73, 516] on span "Controle de fiado" at bounding box center [72, 523] width 82 height 15
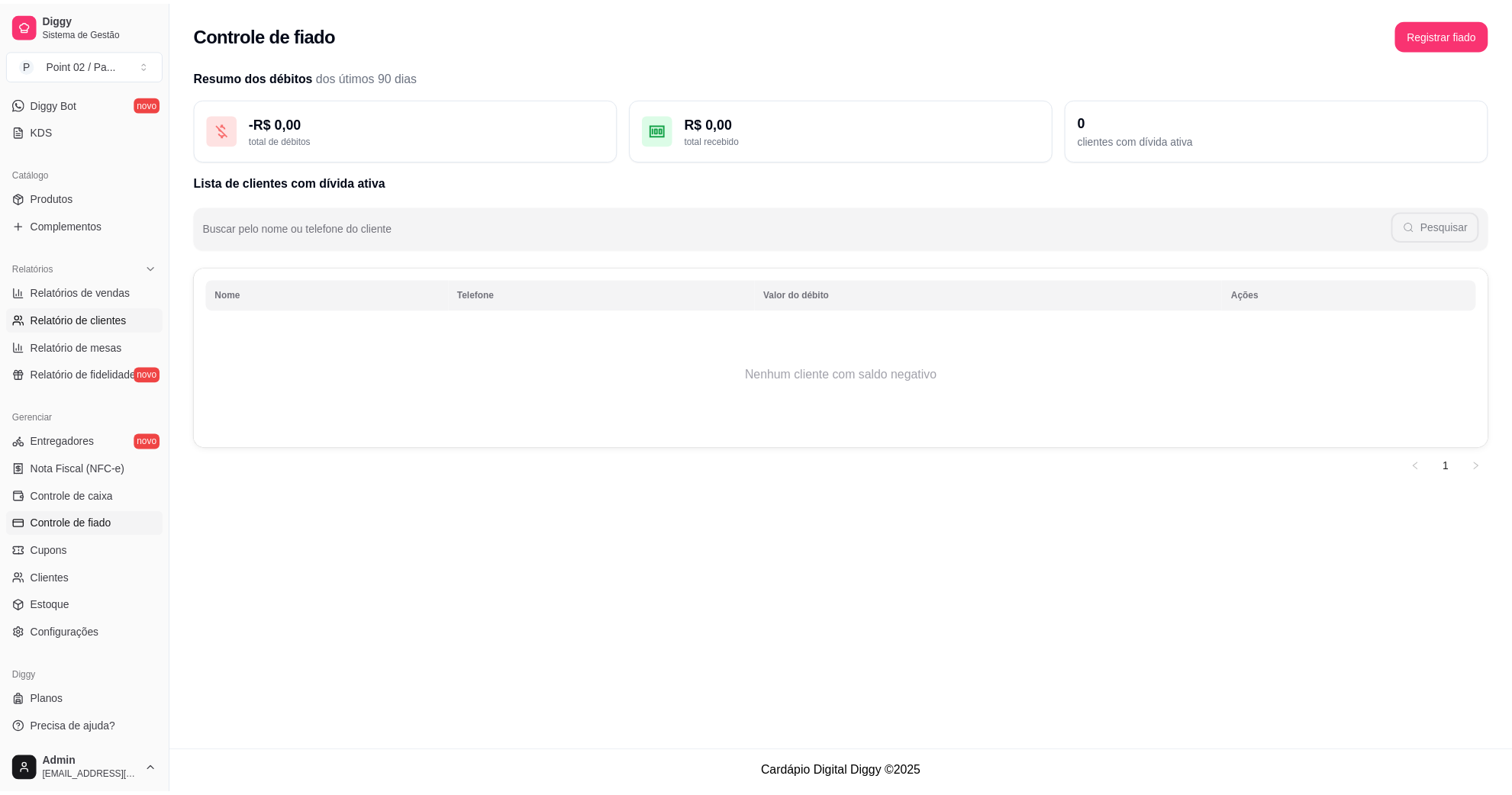
scroll to position [16, 0]
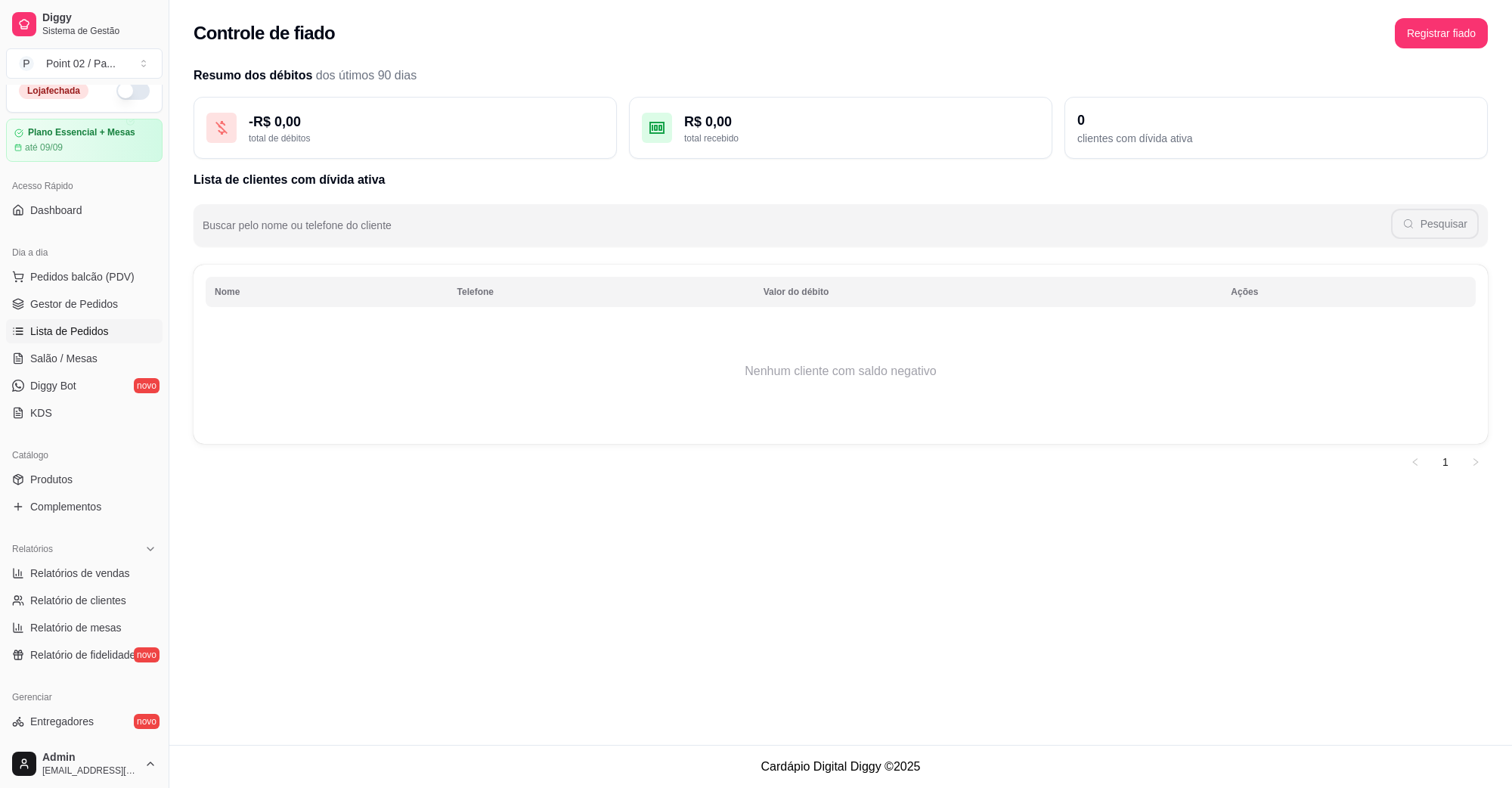
click at [107, 320] on link "Lista de Pedidos" at bounding box center [84, 331] width 156 height 24
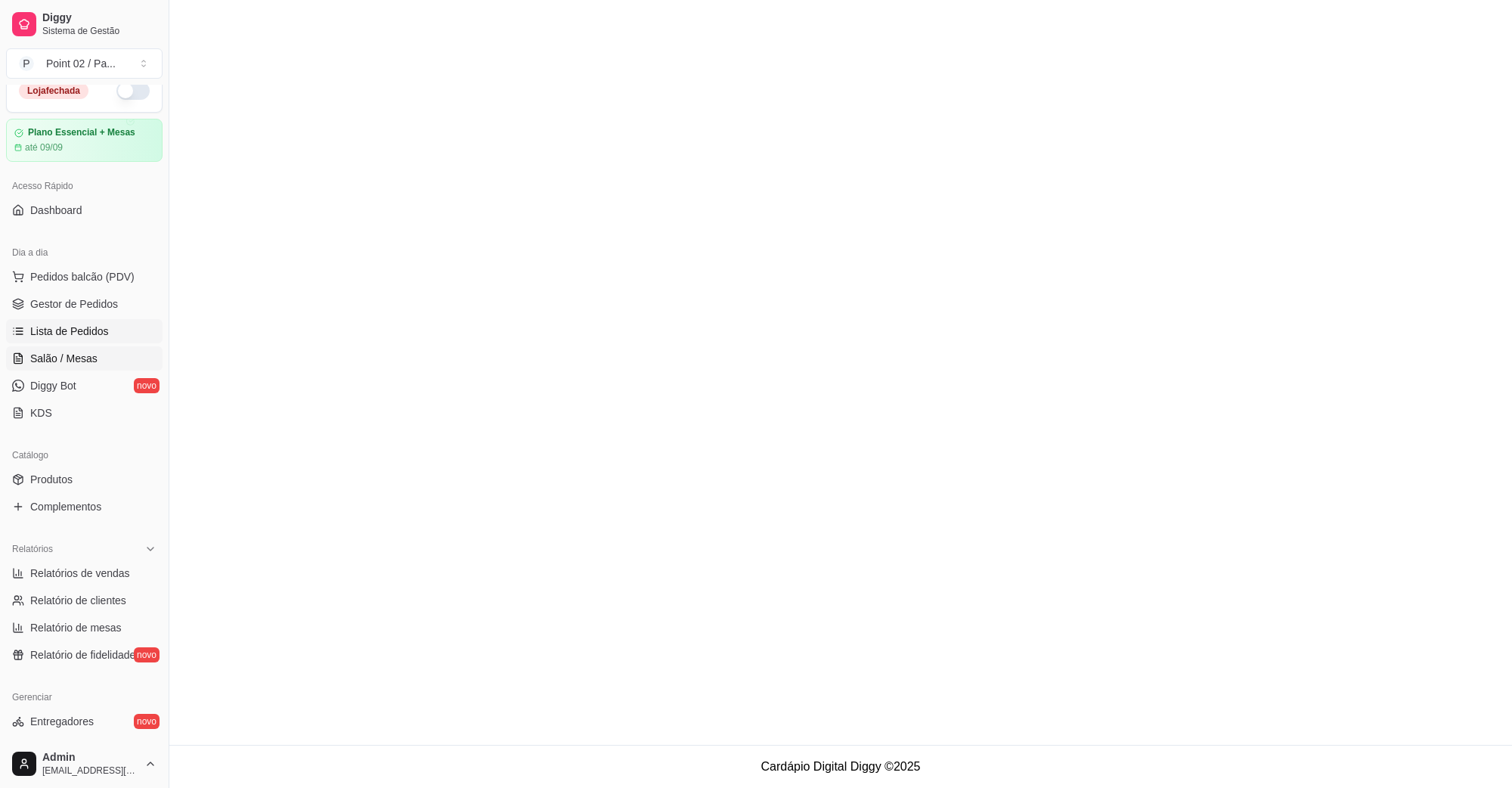
click at [88, 365] on span "Salão / Mesas" at bounding box center [64, 357] width 67 height 15
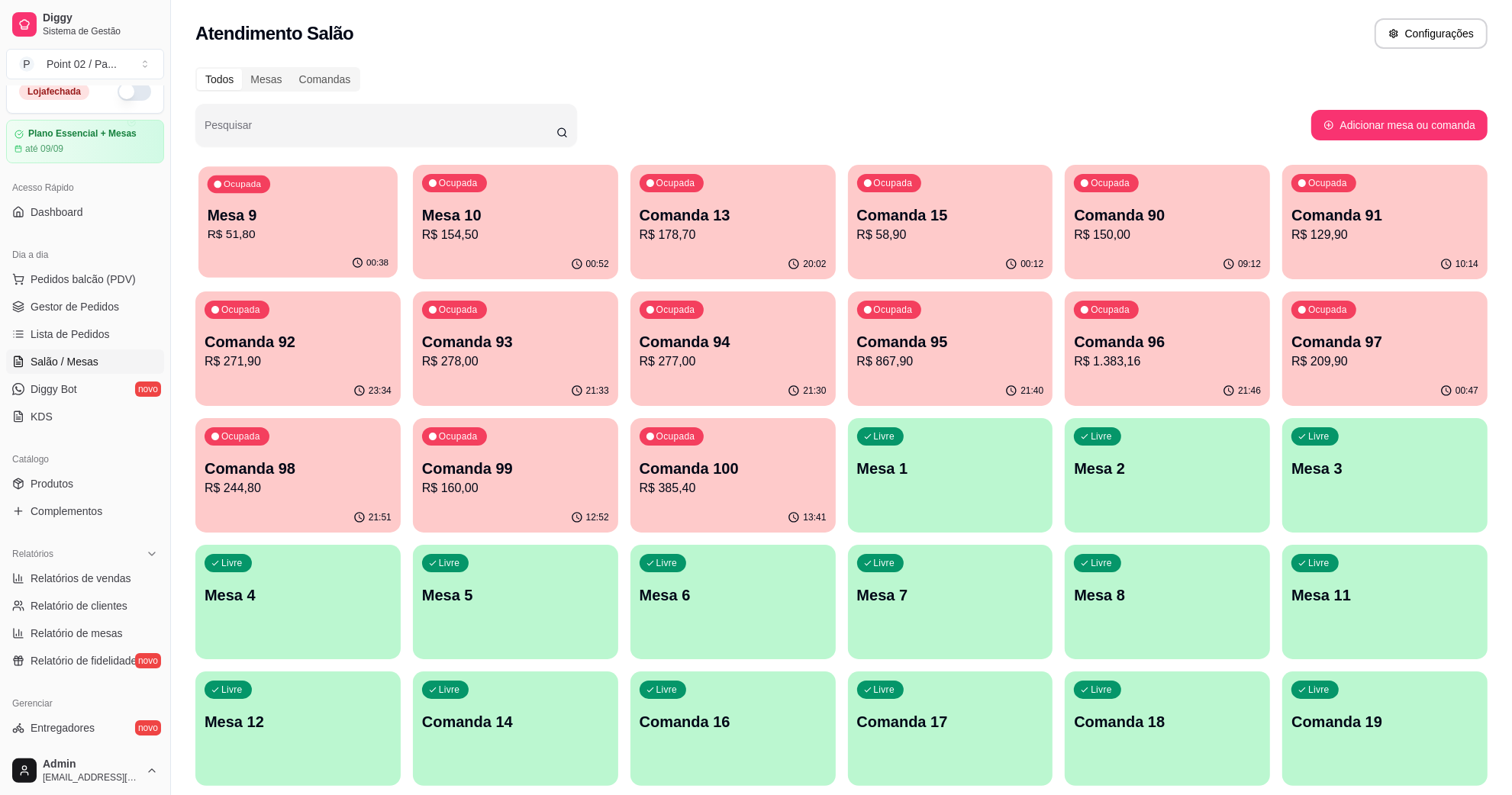
click at [342, 258] on div "00:38" at bounding box center [298, 263] width 199 height 29
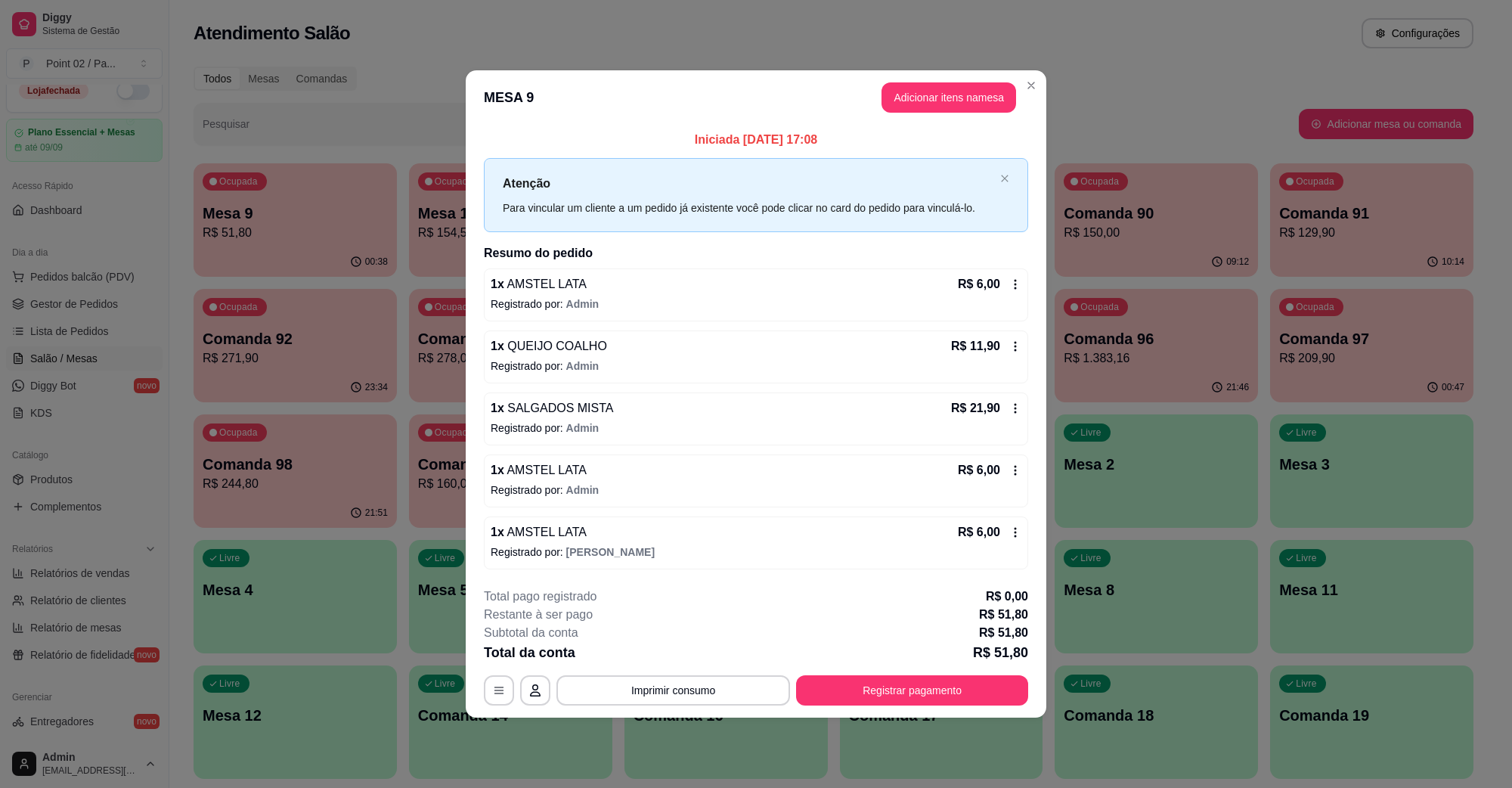
click at [588, 426] on span "Admin" at bounding box center [583, 428] width 34 height 12
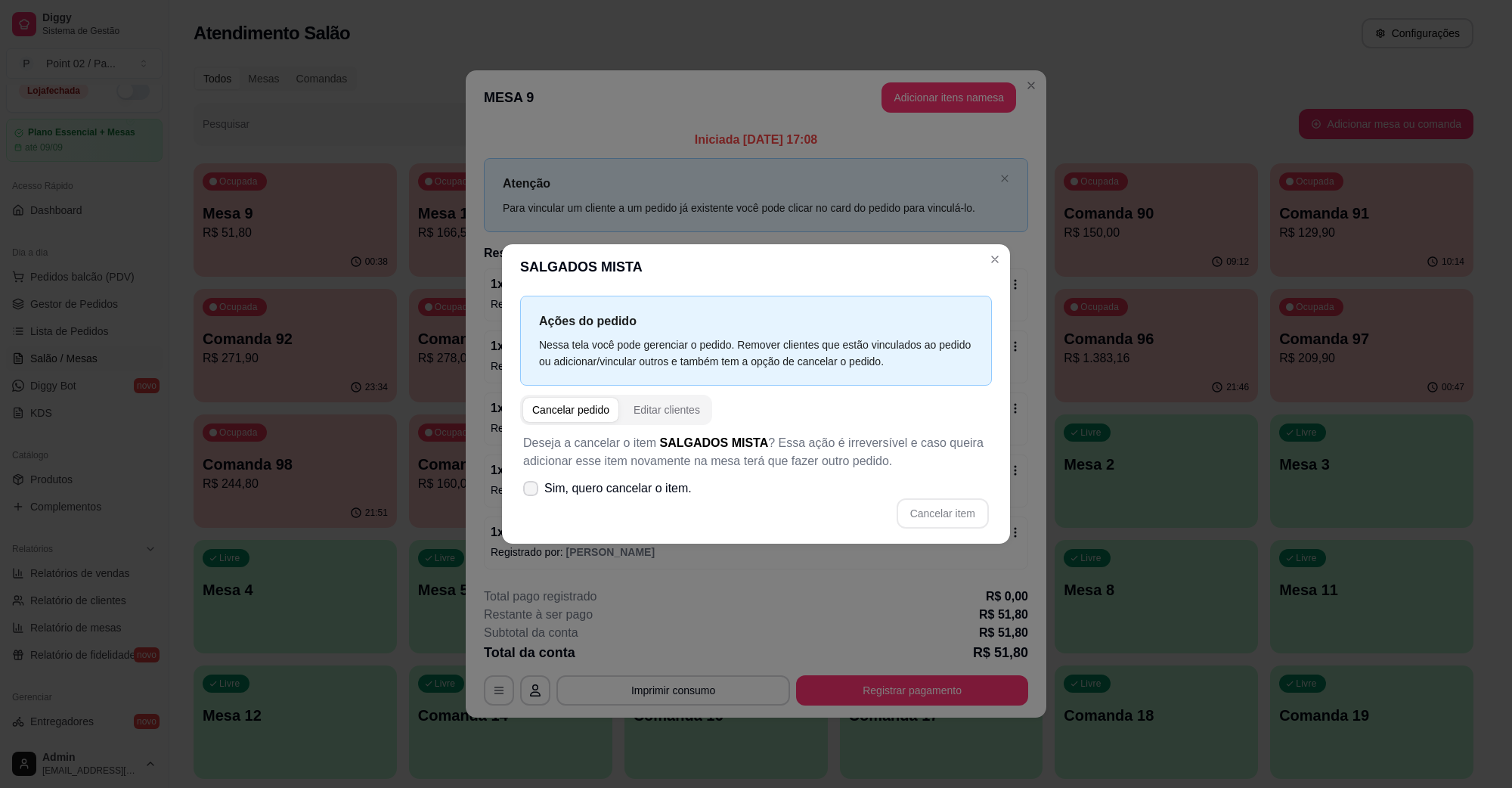
click at [644, 496] on span "Sim, quero cancelar o item." at bounding box center [618, 488] width 148 height 18
click at [533, 496] on input "Sim, quero cancelar o item." at bounding box center [528, 496] width 10 height 10
checkbox input "true"
click at [906, 512] on button "Cancelar item" at bounding box center [943, 514] width 90 height 30
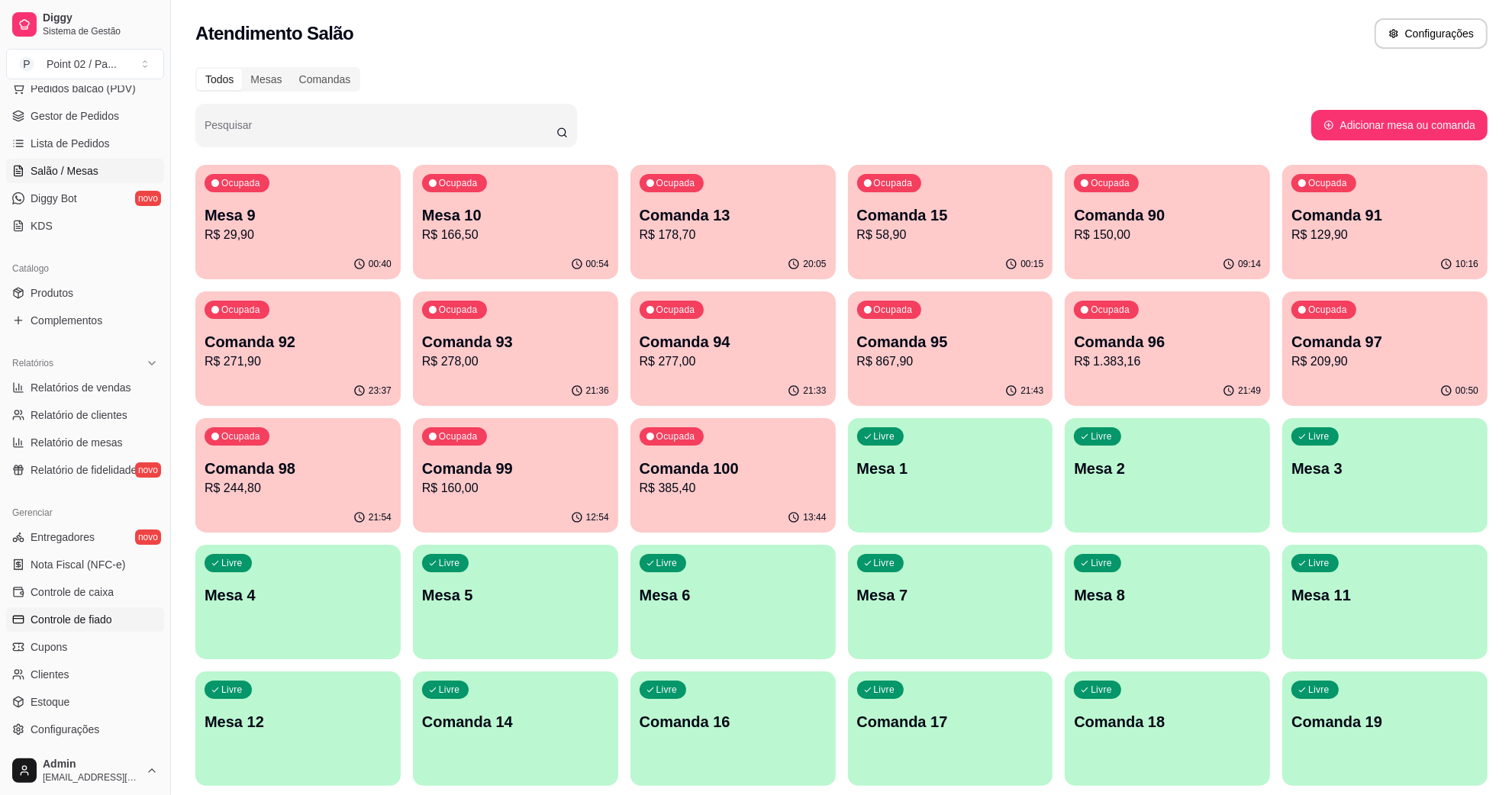
scroll to position [302, 0]
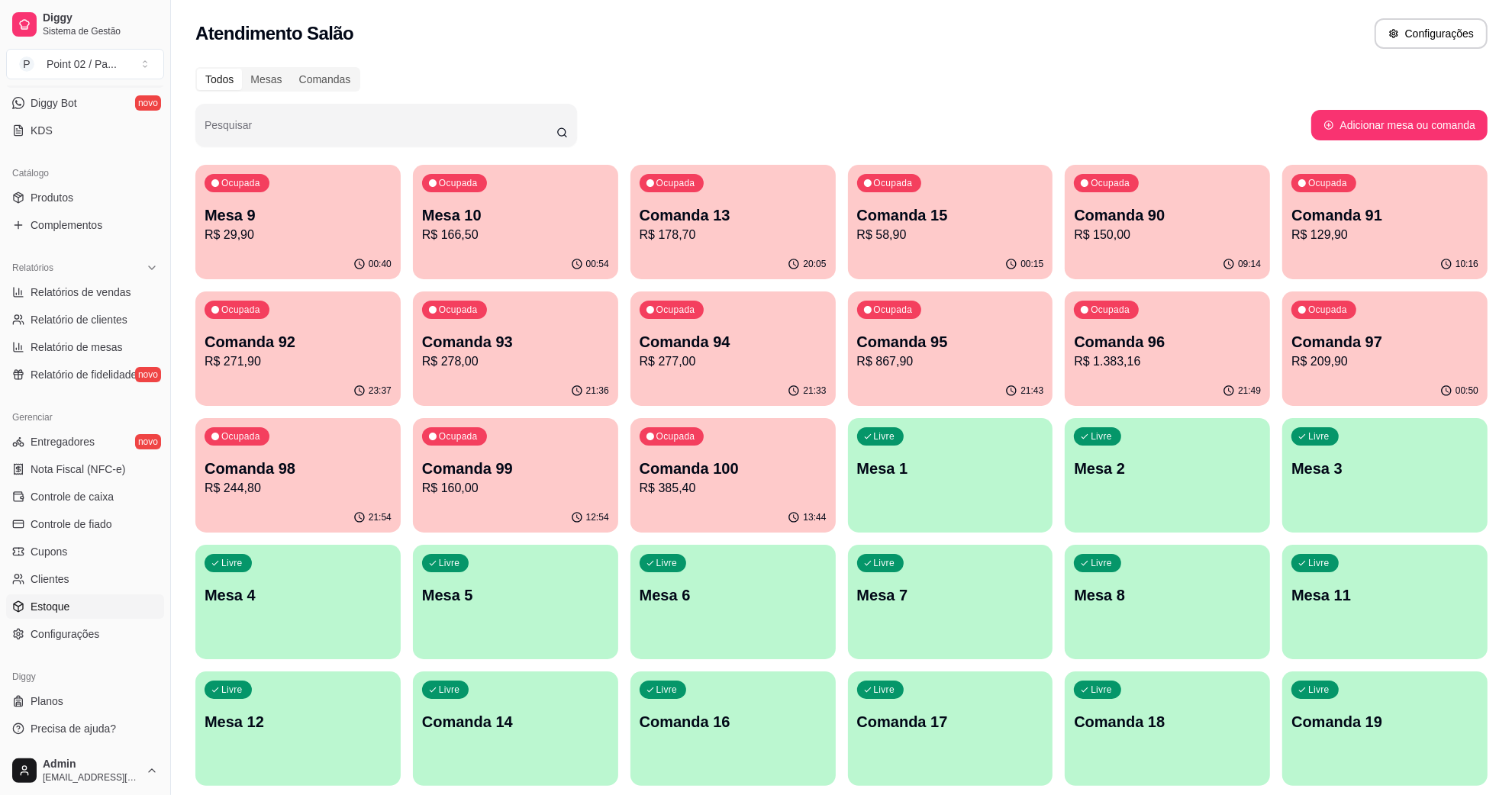
click at [77, 601] on link "Estoque" at bounding box center [85, 606] width 158 height 24
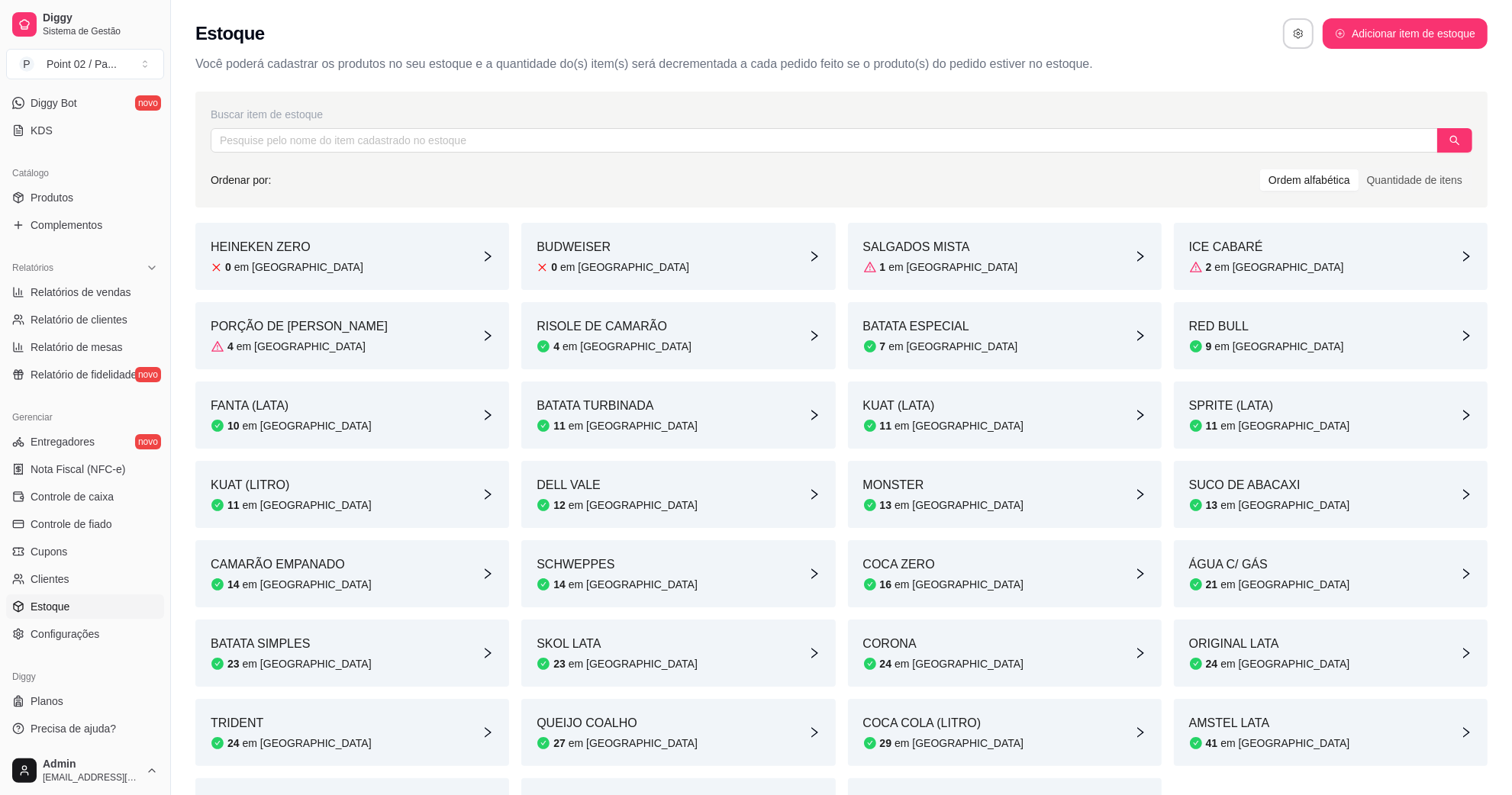
click at [898, 248] on article "SALGADOS MISTA" at bounding box center [940, 247] width 155 height 18
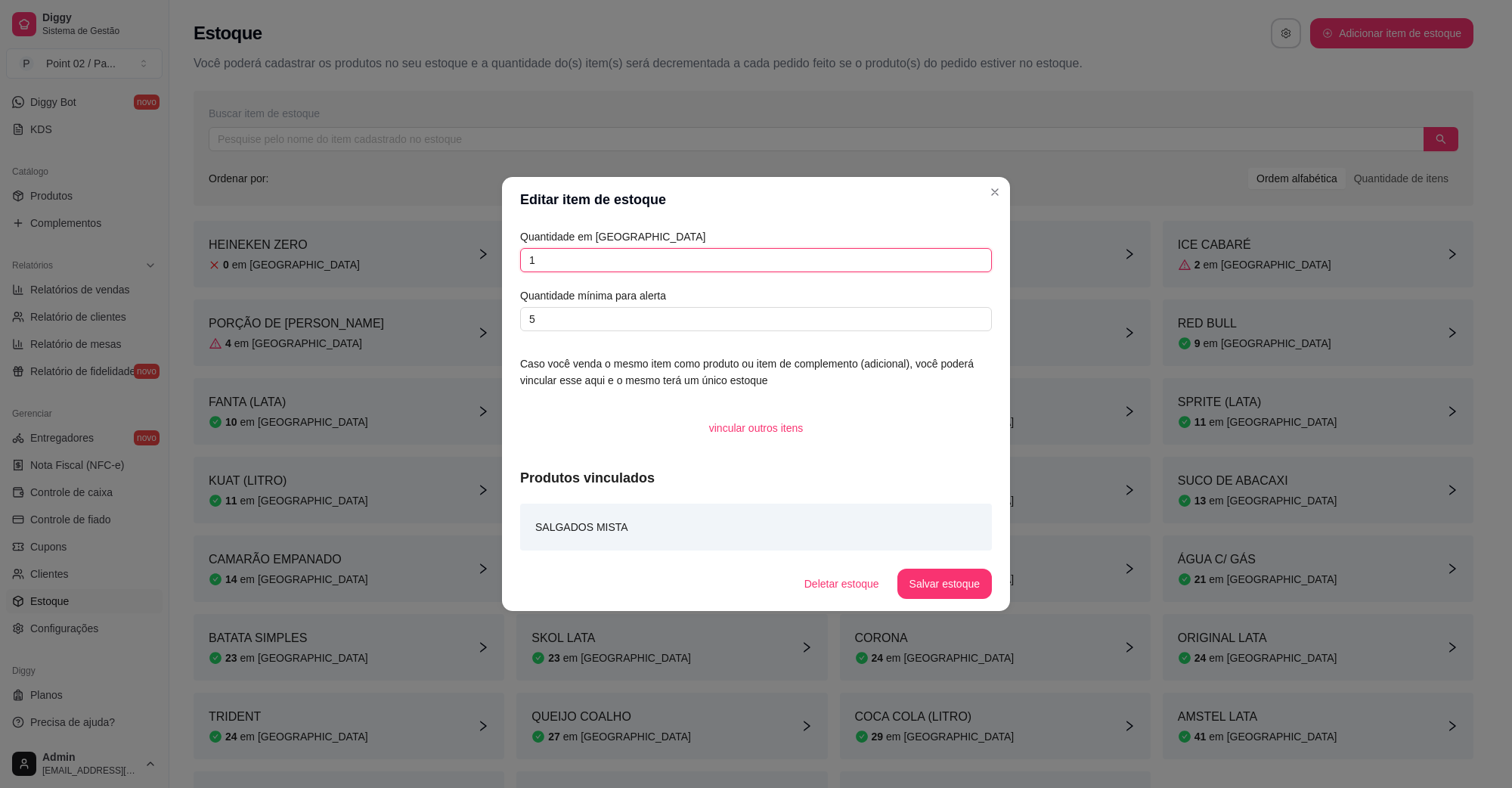
click at [721, 257] on input "1" at bounding box center [756, 260] width 472 height 24
type input "0"
click at [944, 571] on button "Salvar estoque" at bounding box center [945, 583] width 94 height 31
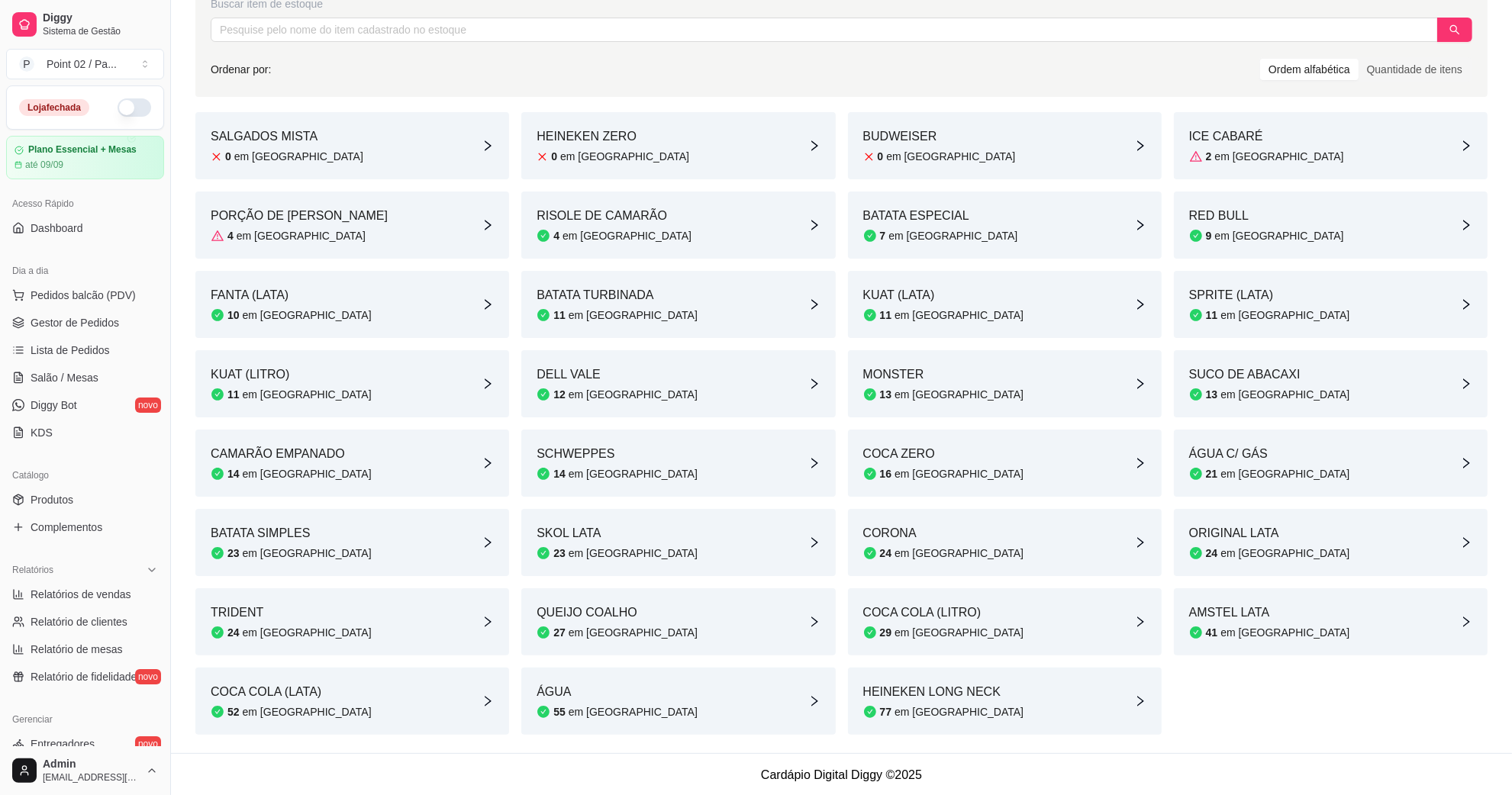
scroll to position [112, 0]
click at [82, 384] on span "Salão / Mesas" at bounding box center [65, 377] width 68 height 15
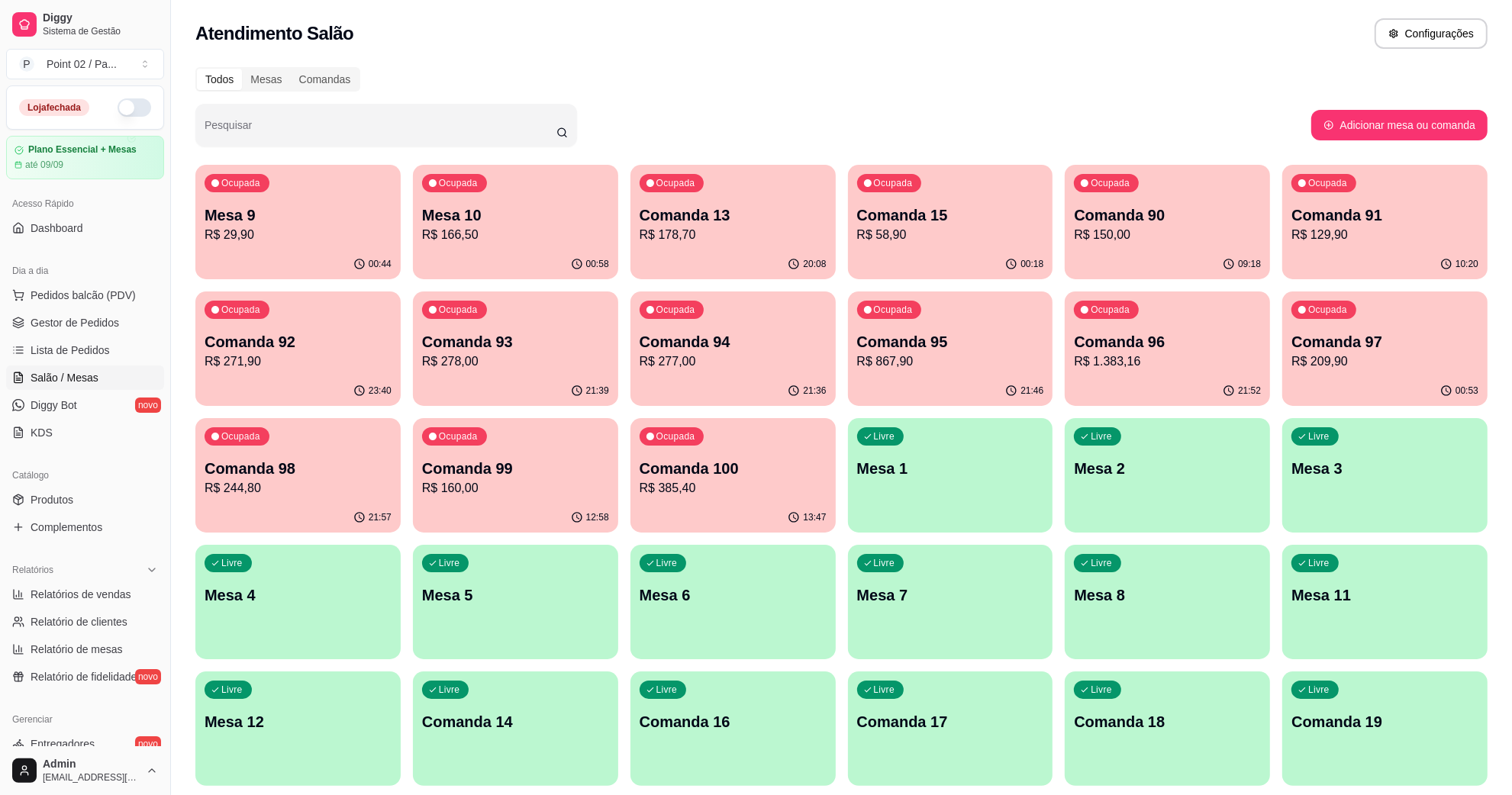
click at [898, 618] on div "Livre Mesa 7" at bounding box center [949, 592] width 205 height 96
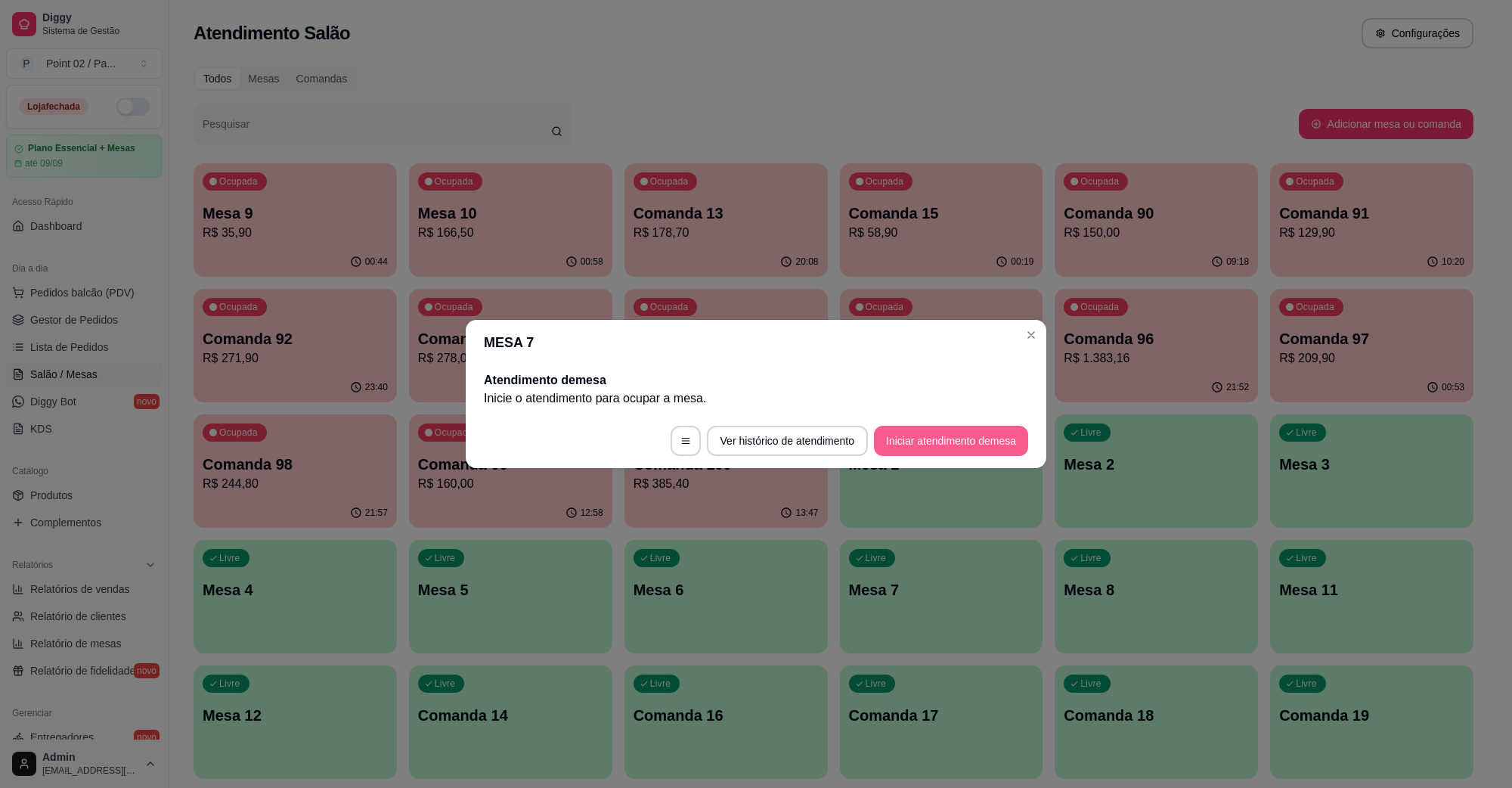
click at [933, 434] on button "Iniciar atendimento de mesa" at bounding box center [952, 441] width 154 height 31
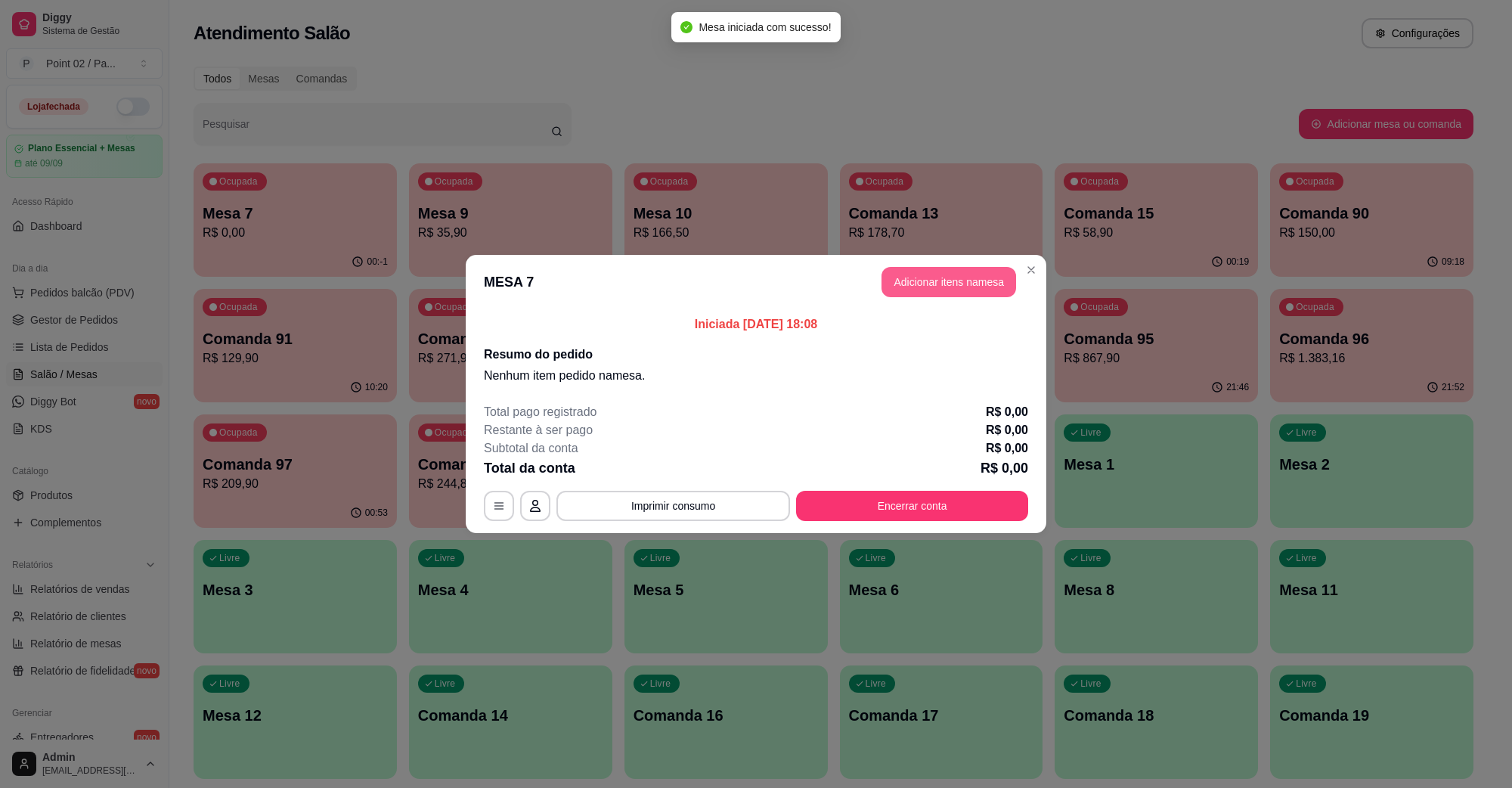
click at [961, 286] on button "Adicionar itens na mesa" at bounding box center [950, 282] width 135 height 31
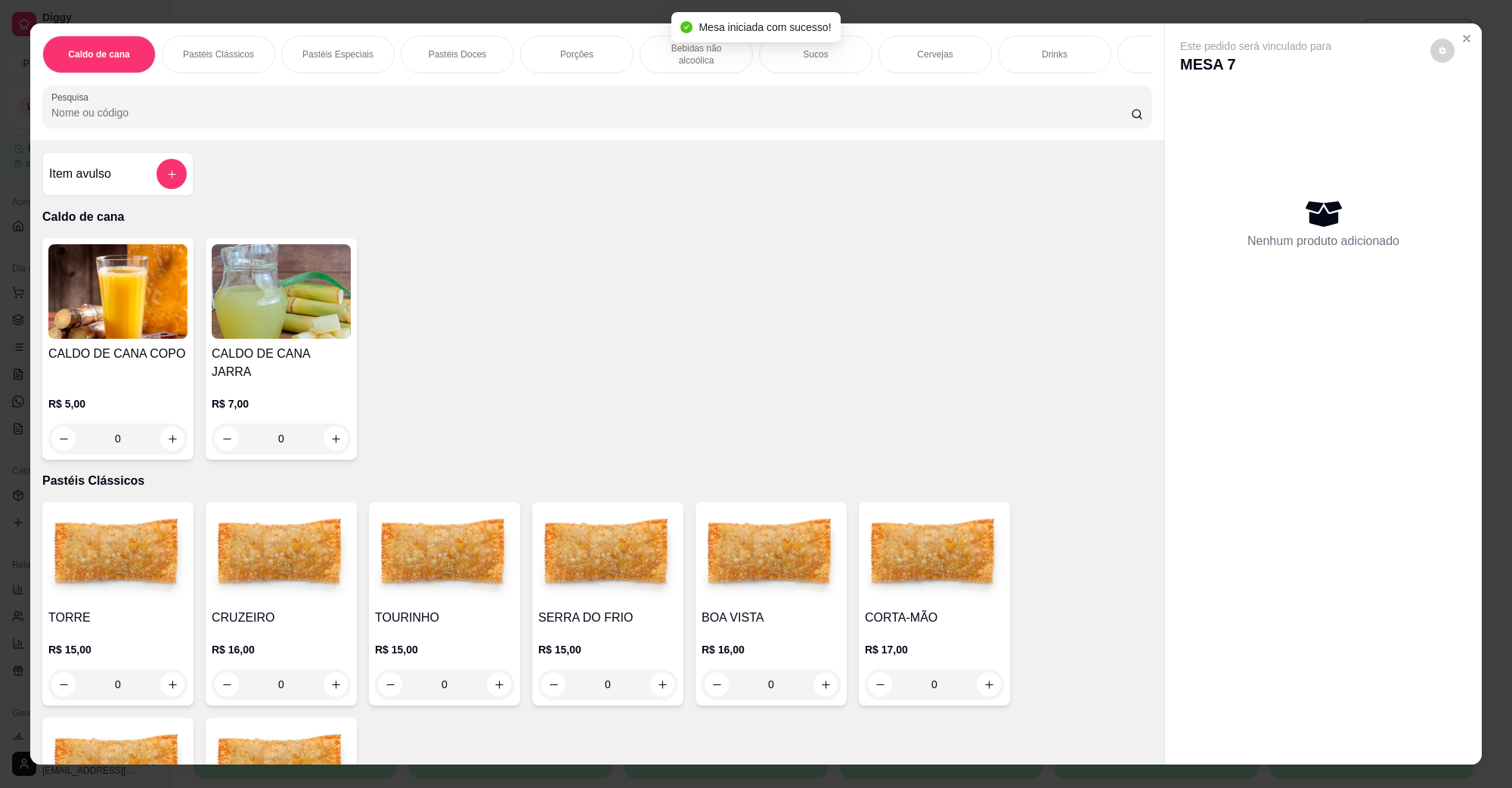
click at [111, 565] on img at bounding box center [118, 554] width 140 height 94
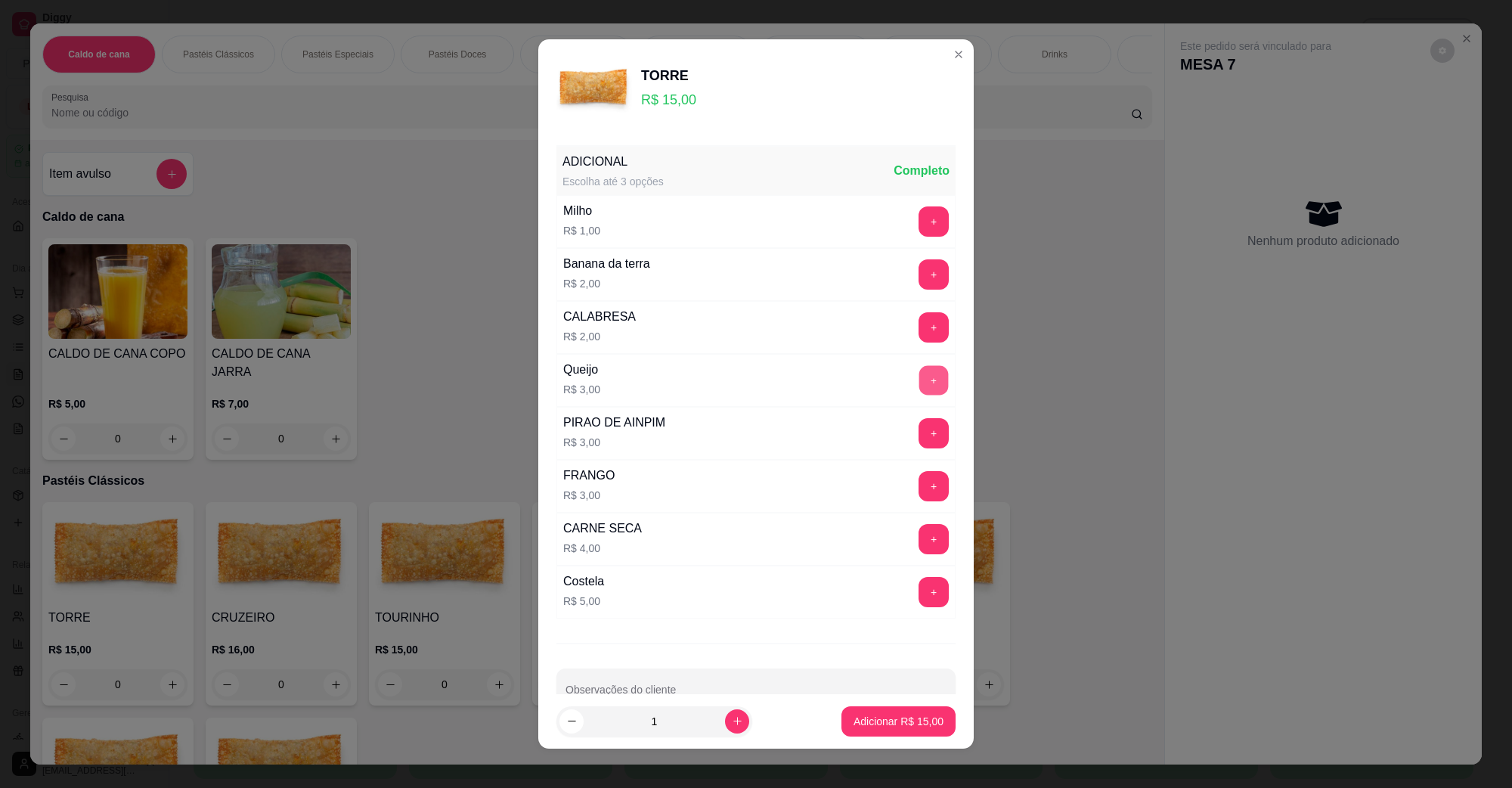
click at [920, 372] on button "+" at bounding box center [935, 381] width 30 height 30
click at [898, 726] on p "Adicionar R$ 18,00" at bounding box center [898, 721] width 90 height 15
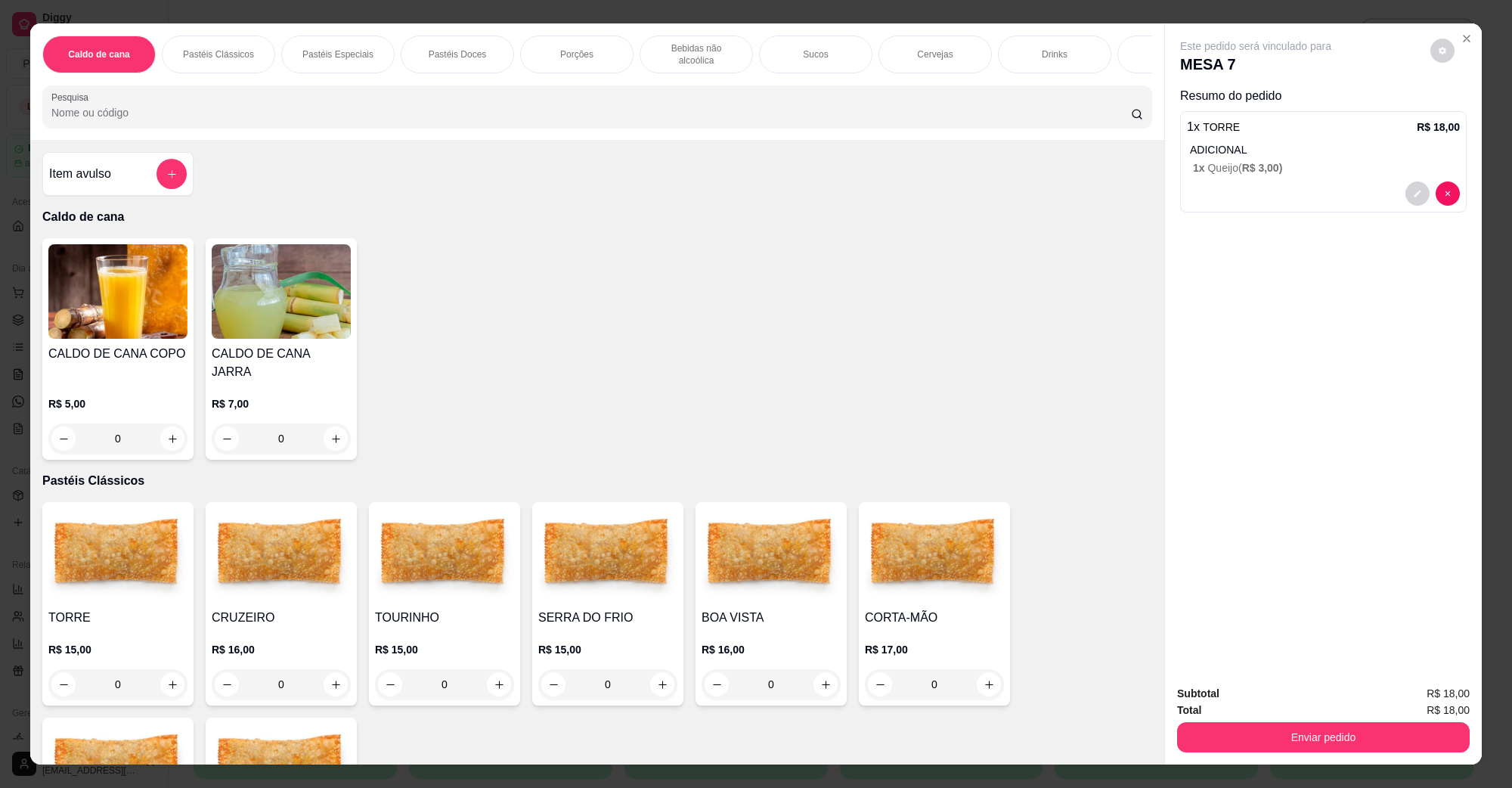
click at [322, 573] on img at bounding box center [281, 554] width 140 height 94
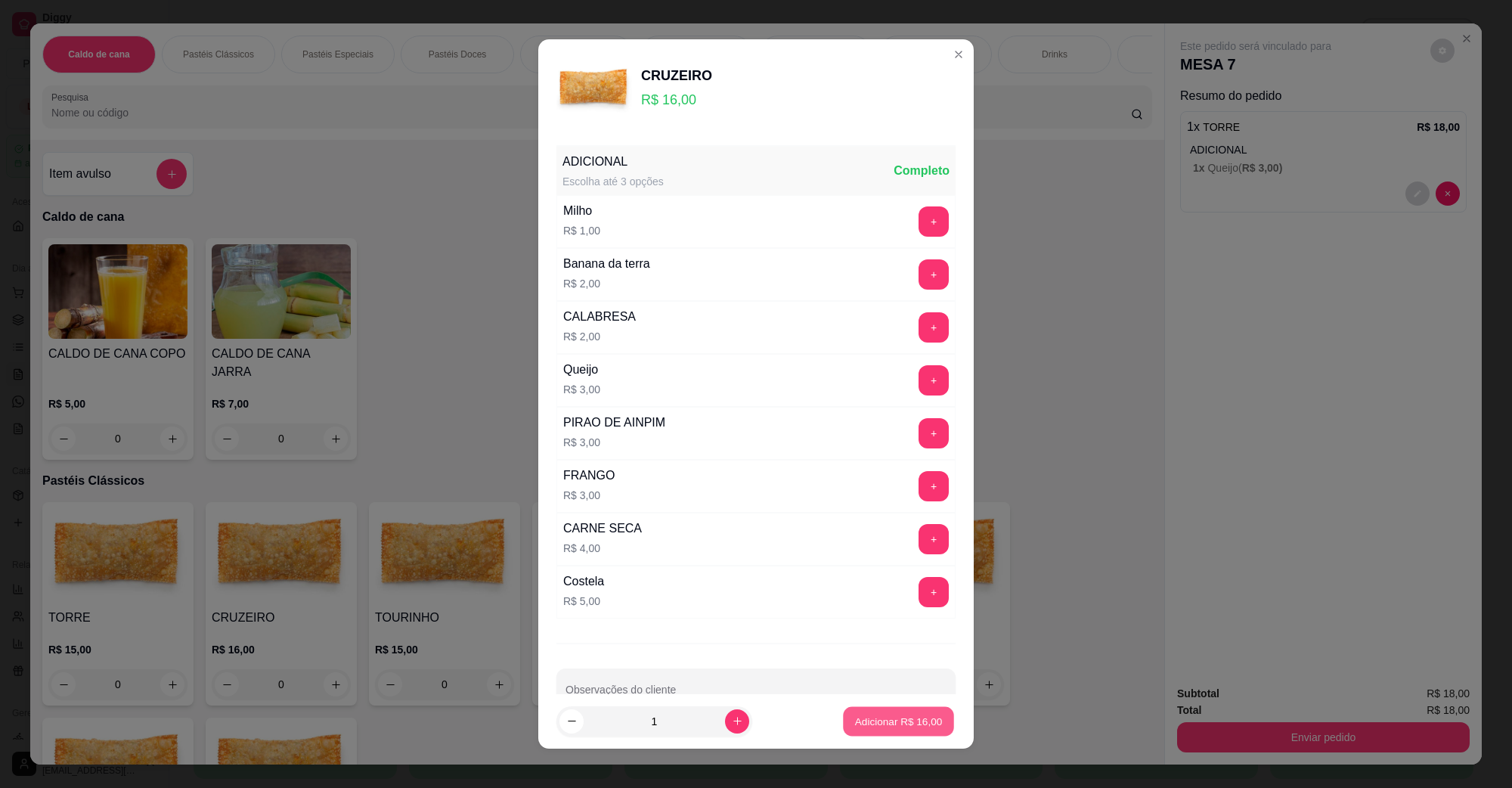
click at [872, 730] on button "Adicionar R$ 16,00" at bounding box center [899, 722] width 111 height 30
type input "1"
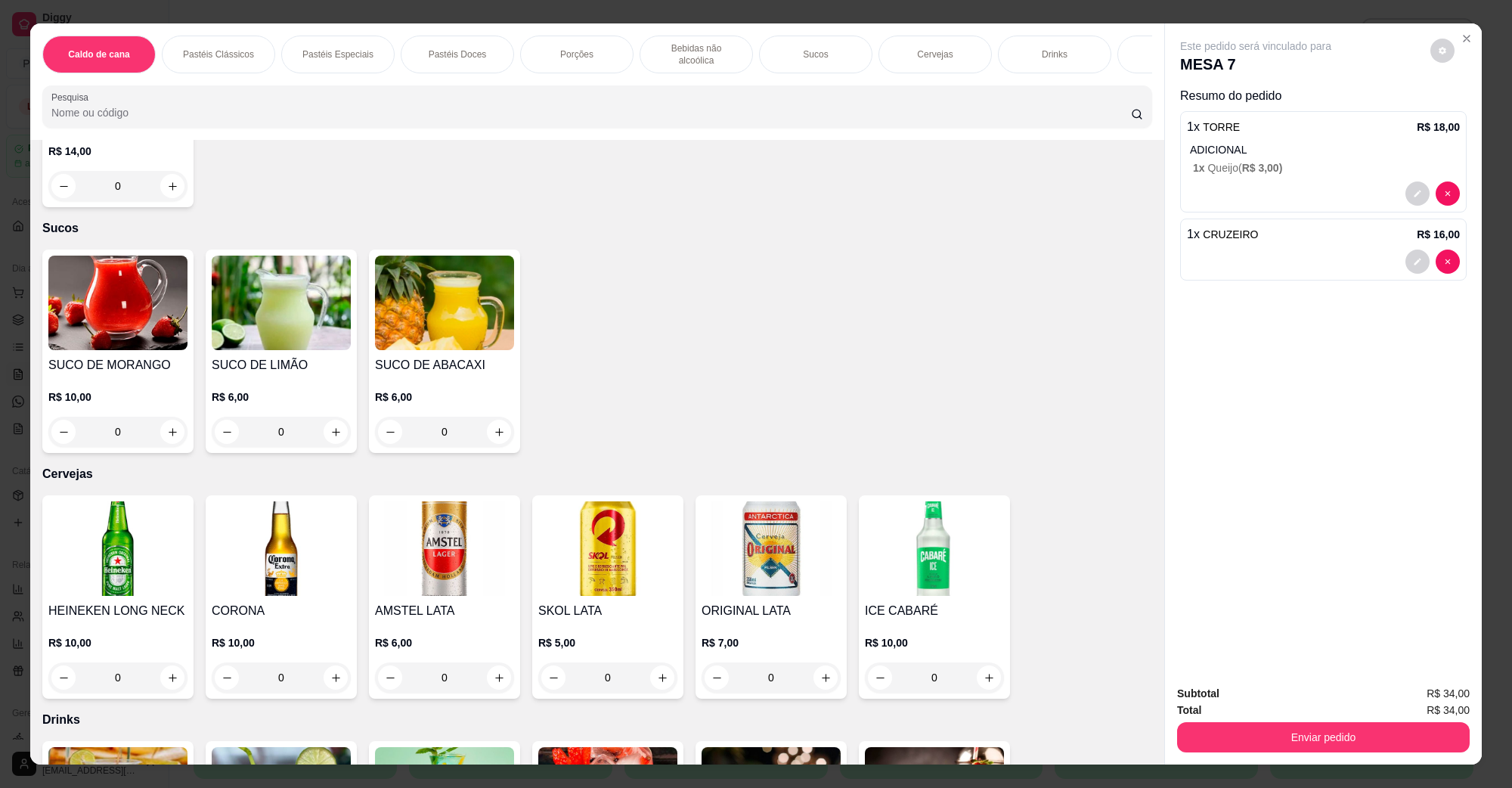
scroll to position [2646, 0]
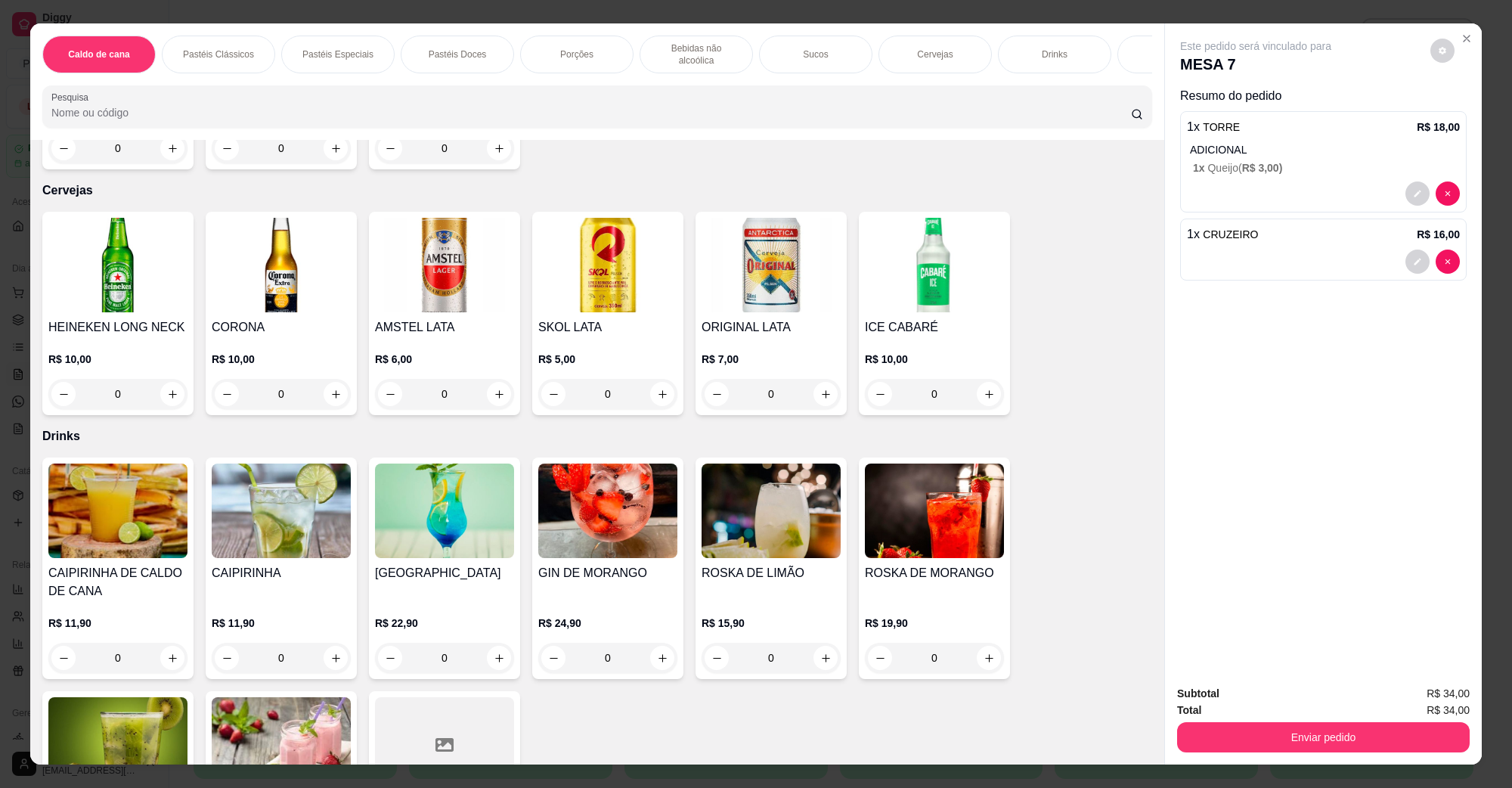
click at [417, 270] on img at bounding box center [445, 264] width 140 height 94
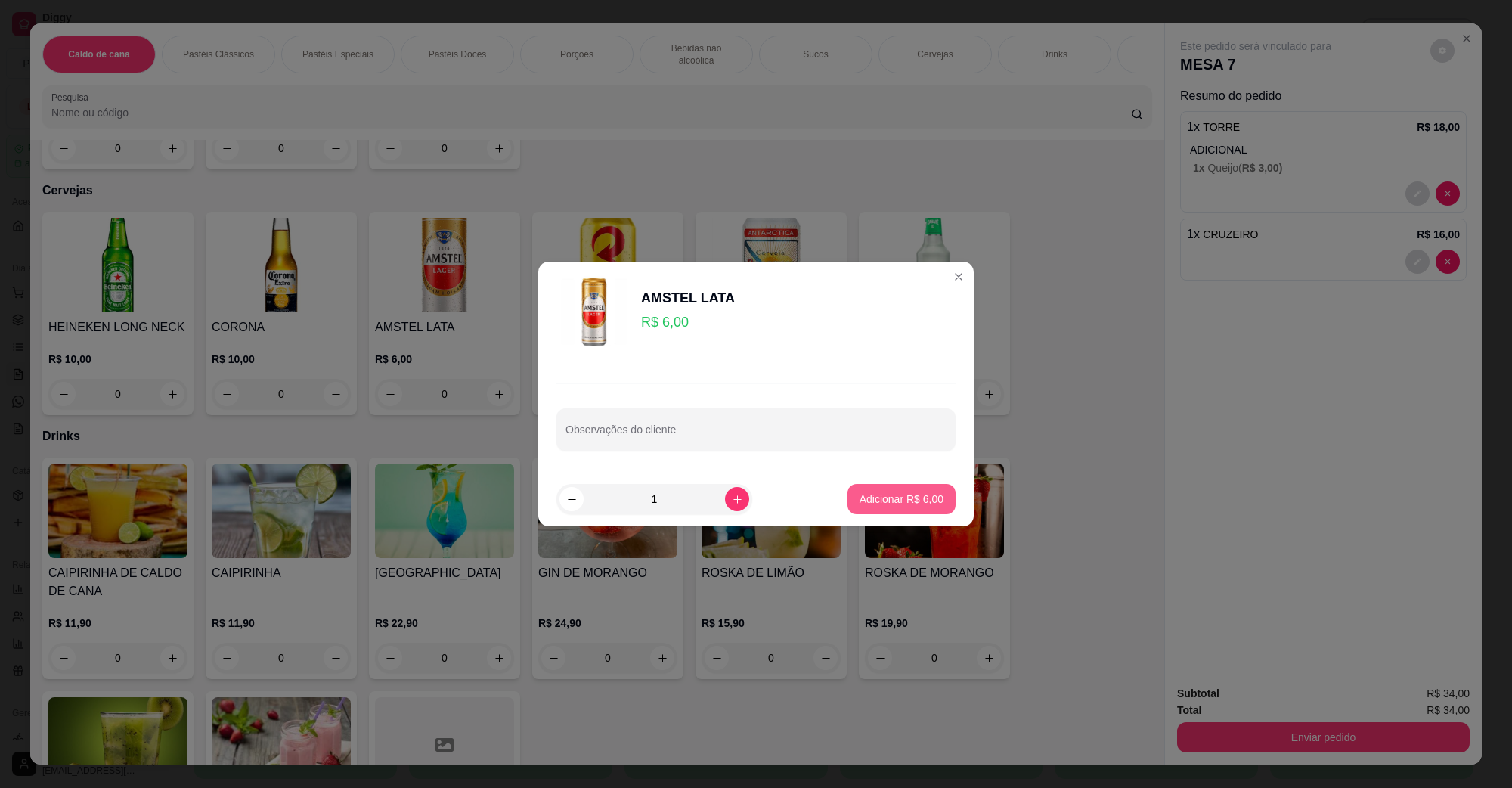
click at [914, 509] on button "Adicionar R$ 6,00" at bounding box center [901, 499] width 108 height 31
type input "1"
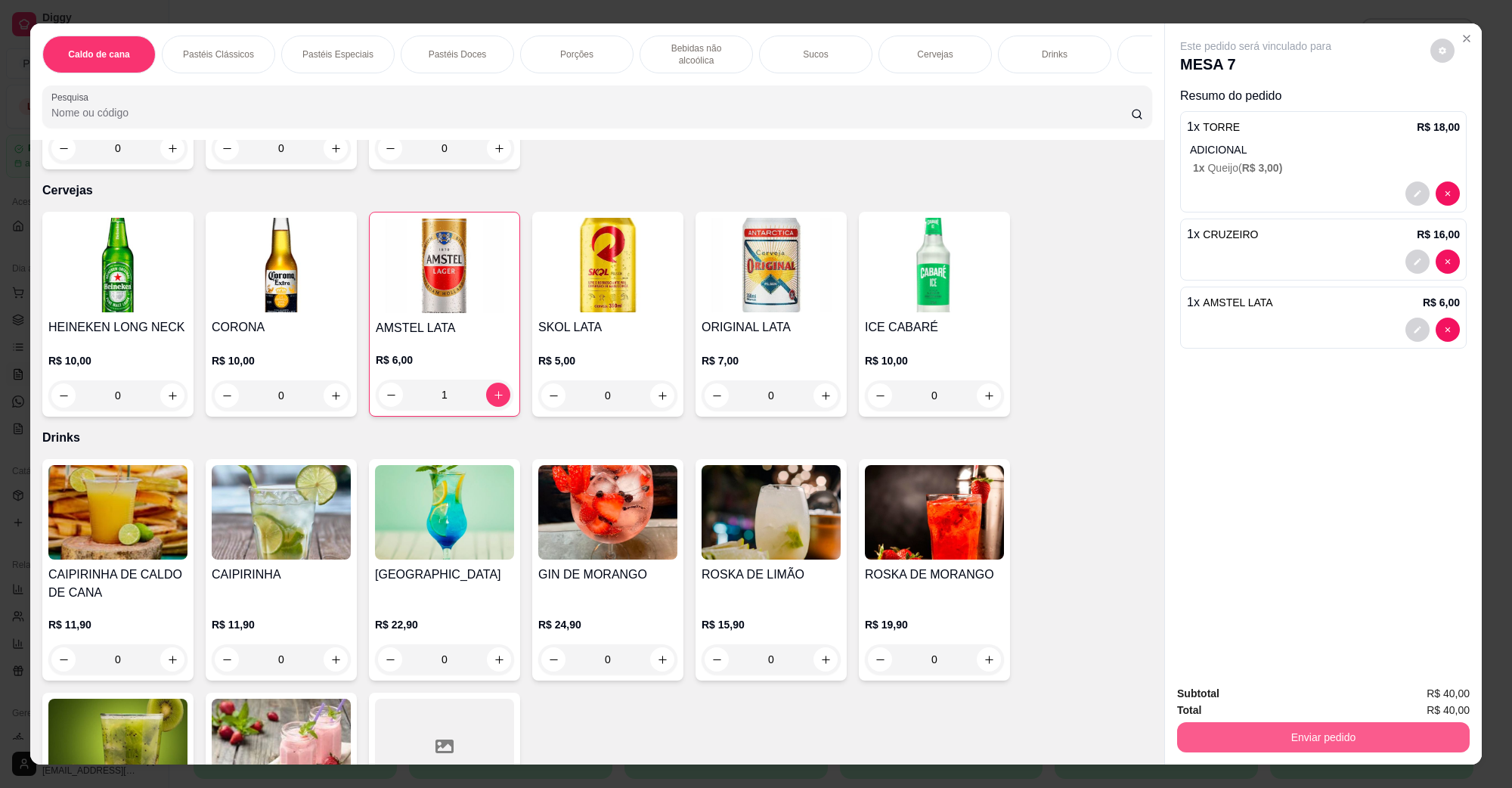
click at [1289, 723] on button "Enviar pedido" at bounding box center [1324, 737] width 293 height 31
click at [1272, 708] on button "Não registrar e enviar pedido" at bounding box center [1272, 700] width 152 height 28
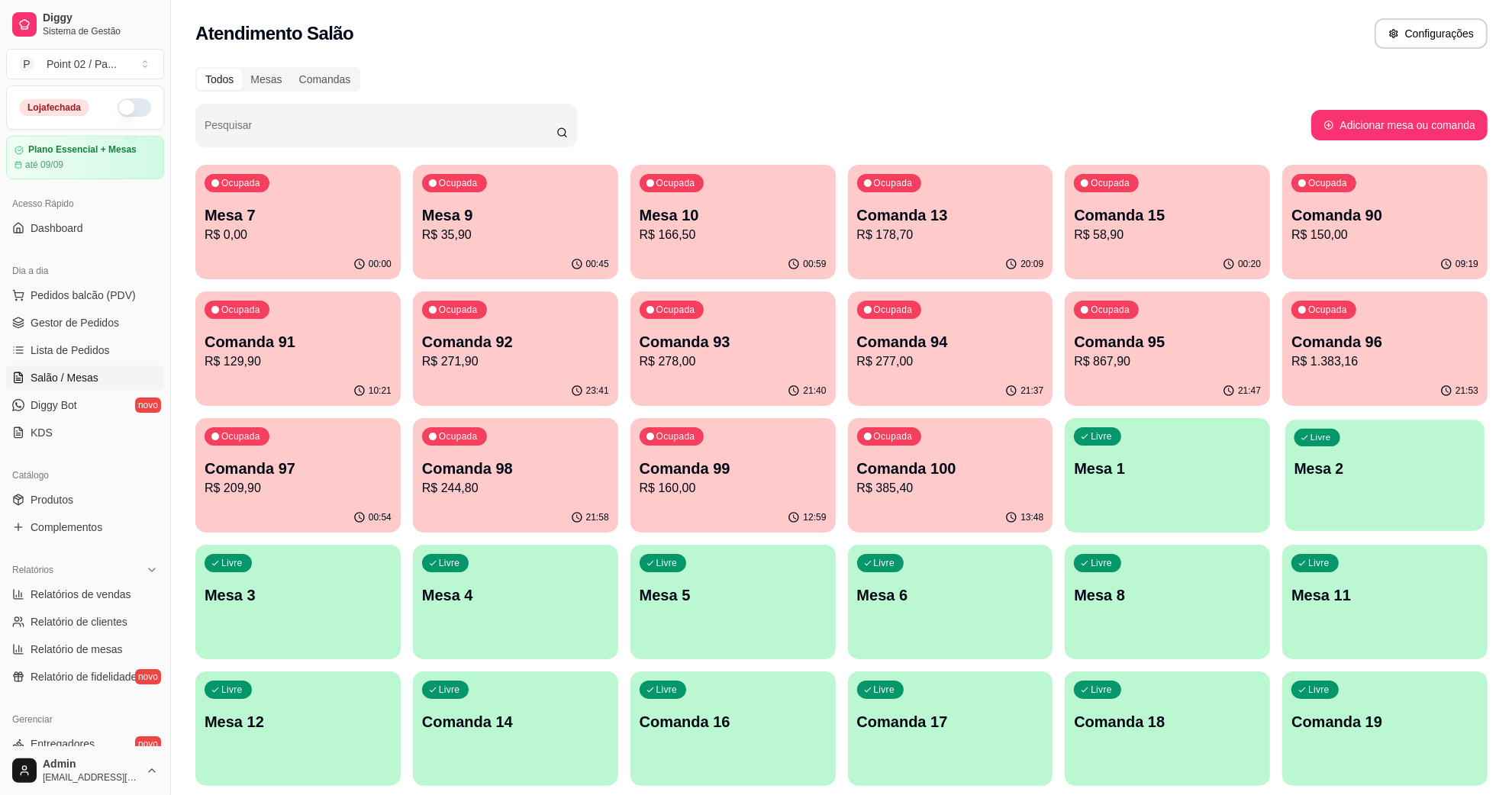
click at [1364, 440] on div "Livre Mesa 2" at bounding box center [1384, 465] width 199 height 93
click at [257, 641] on div "button" at bounding box center [298, 650] width 205 height 18
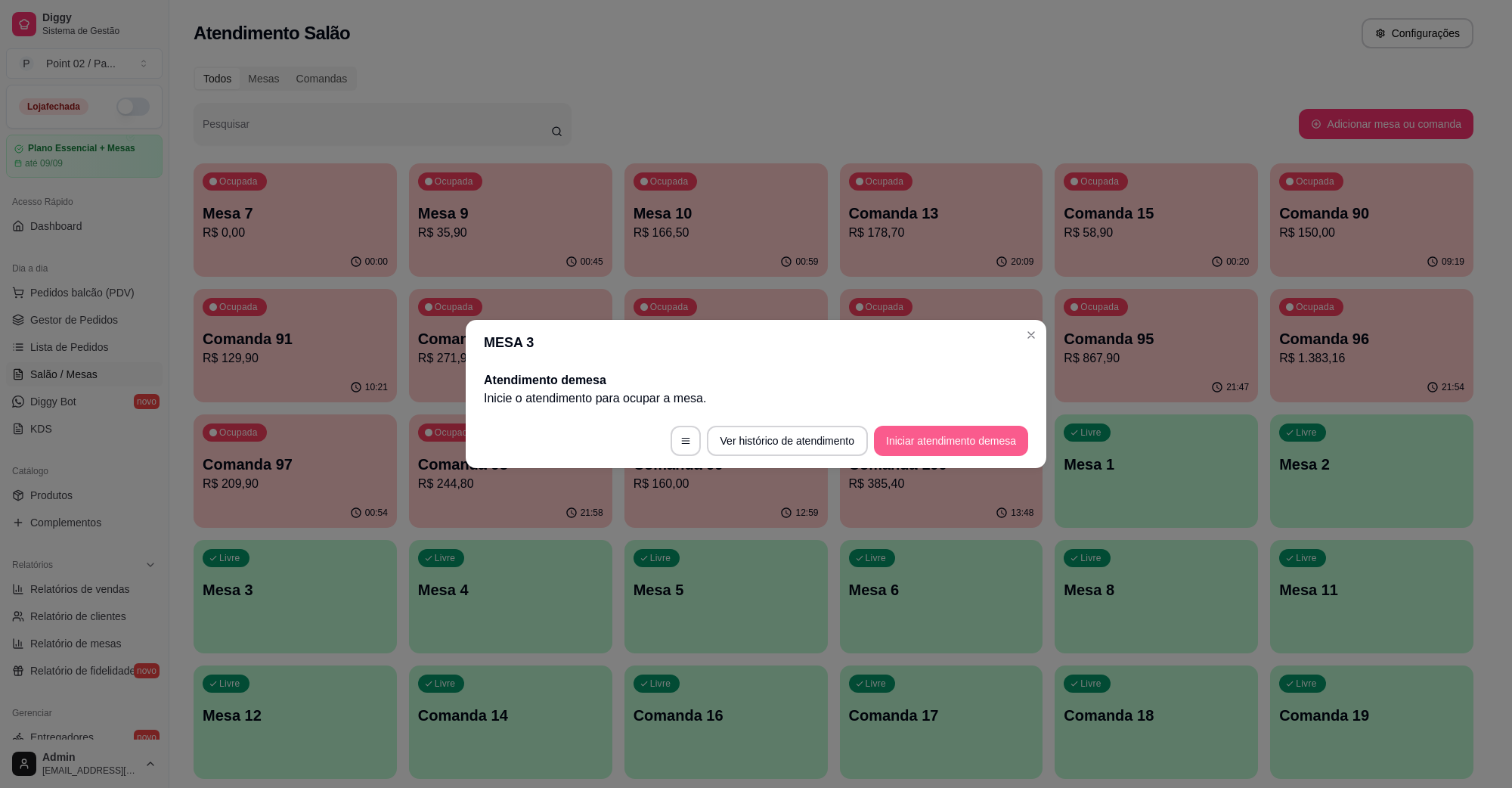
click at [931, 432] on button "Iniciar atendimento de mesa" at bounding box center [952, 441] width 154 height 31
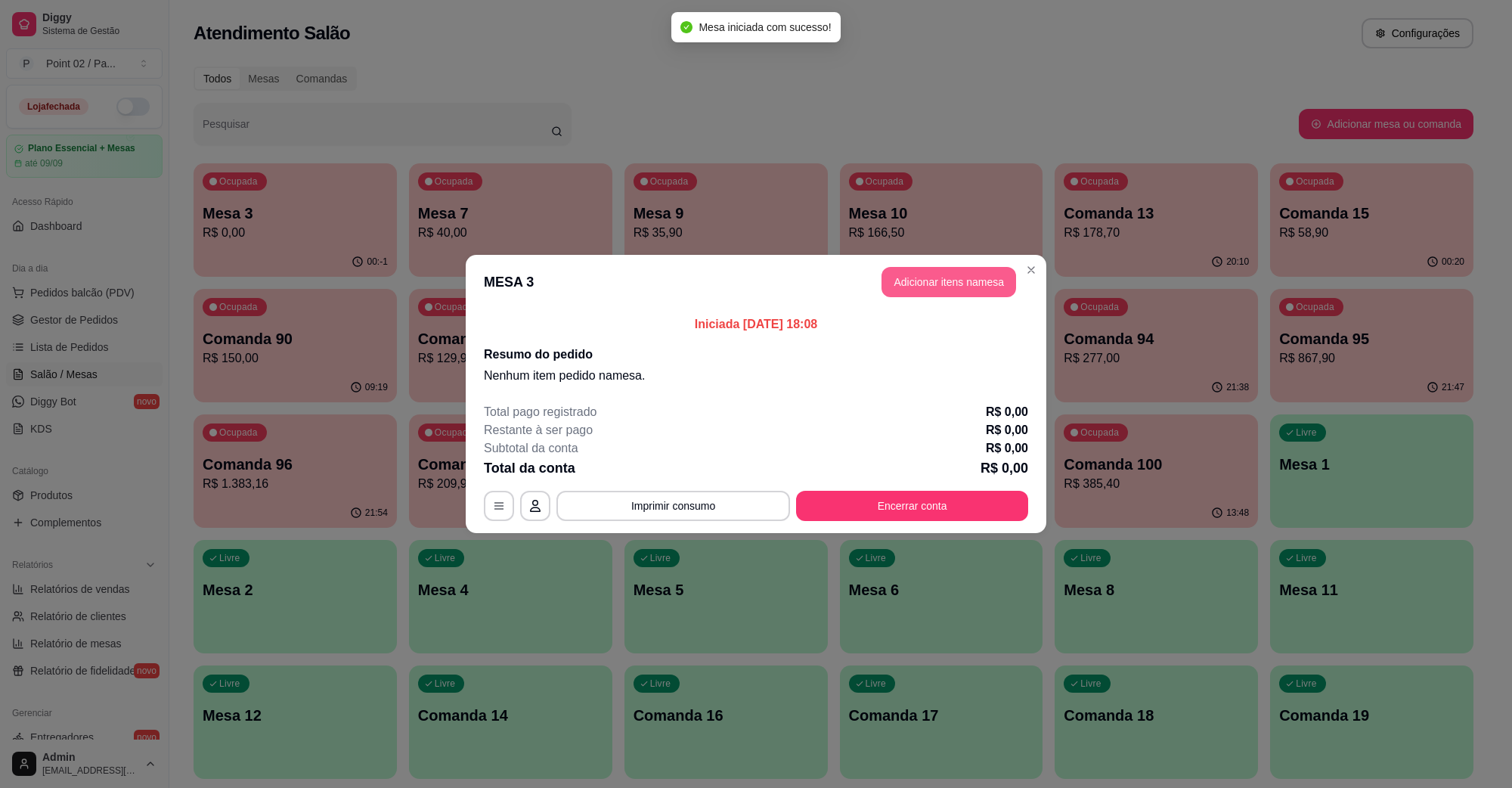
click at [950, 276] on button "Adicionar itens na mesa" at bounding box center [950, 282] width 135 height 31
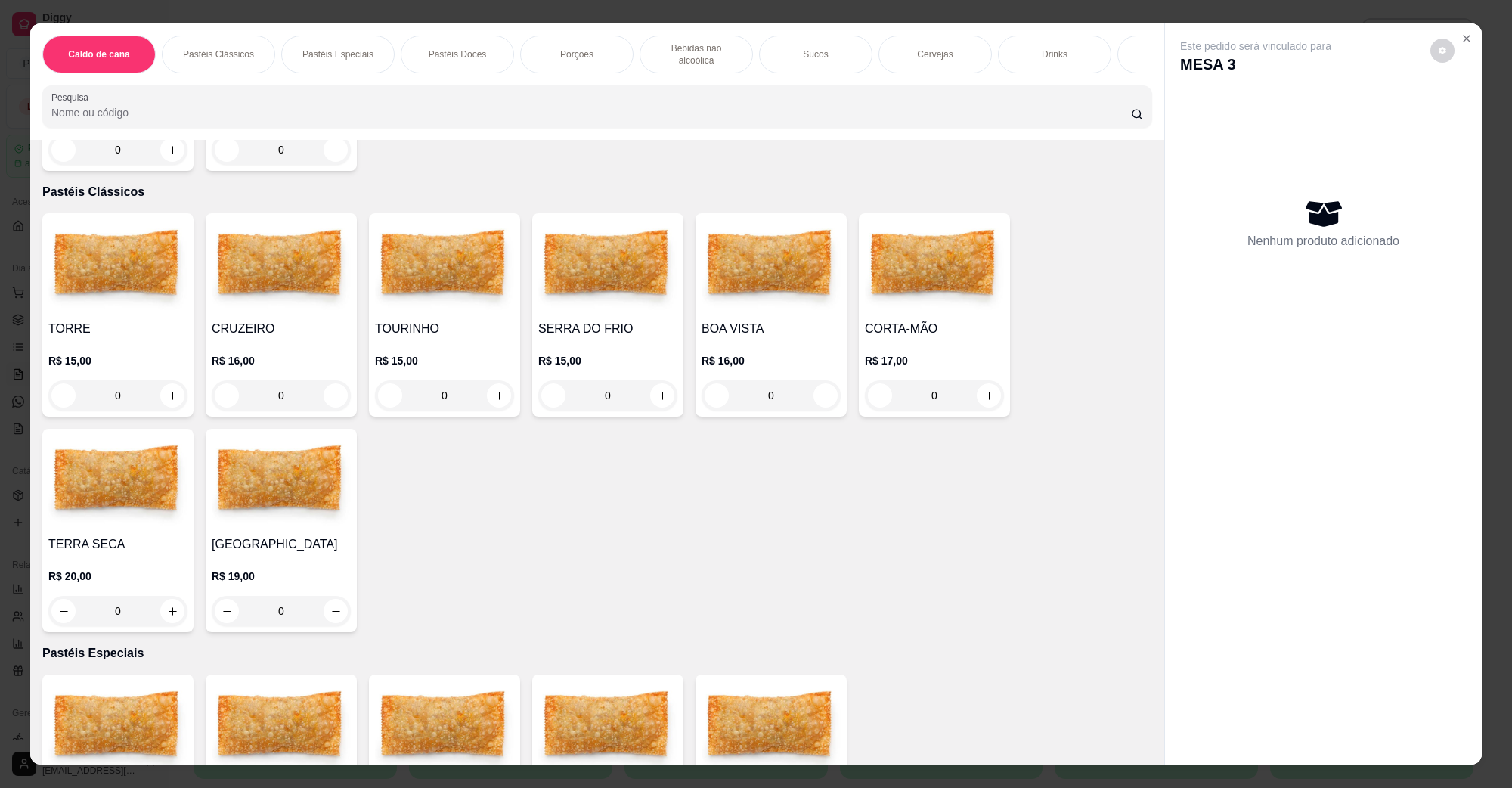
scroll to position [283, 0]
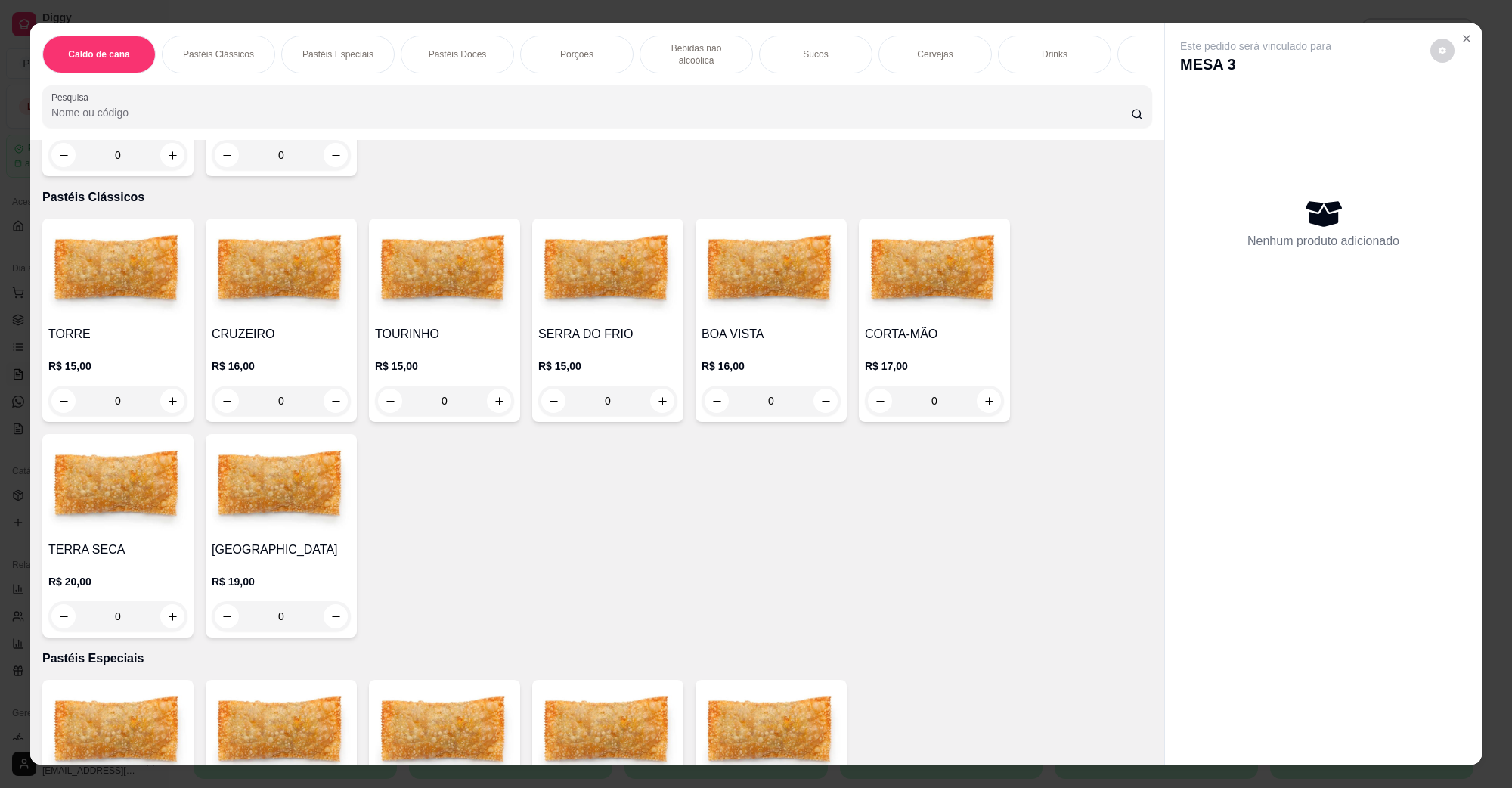
click at [621, 278] on img at bounding box center [608, 271] width 140 height 94
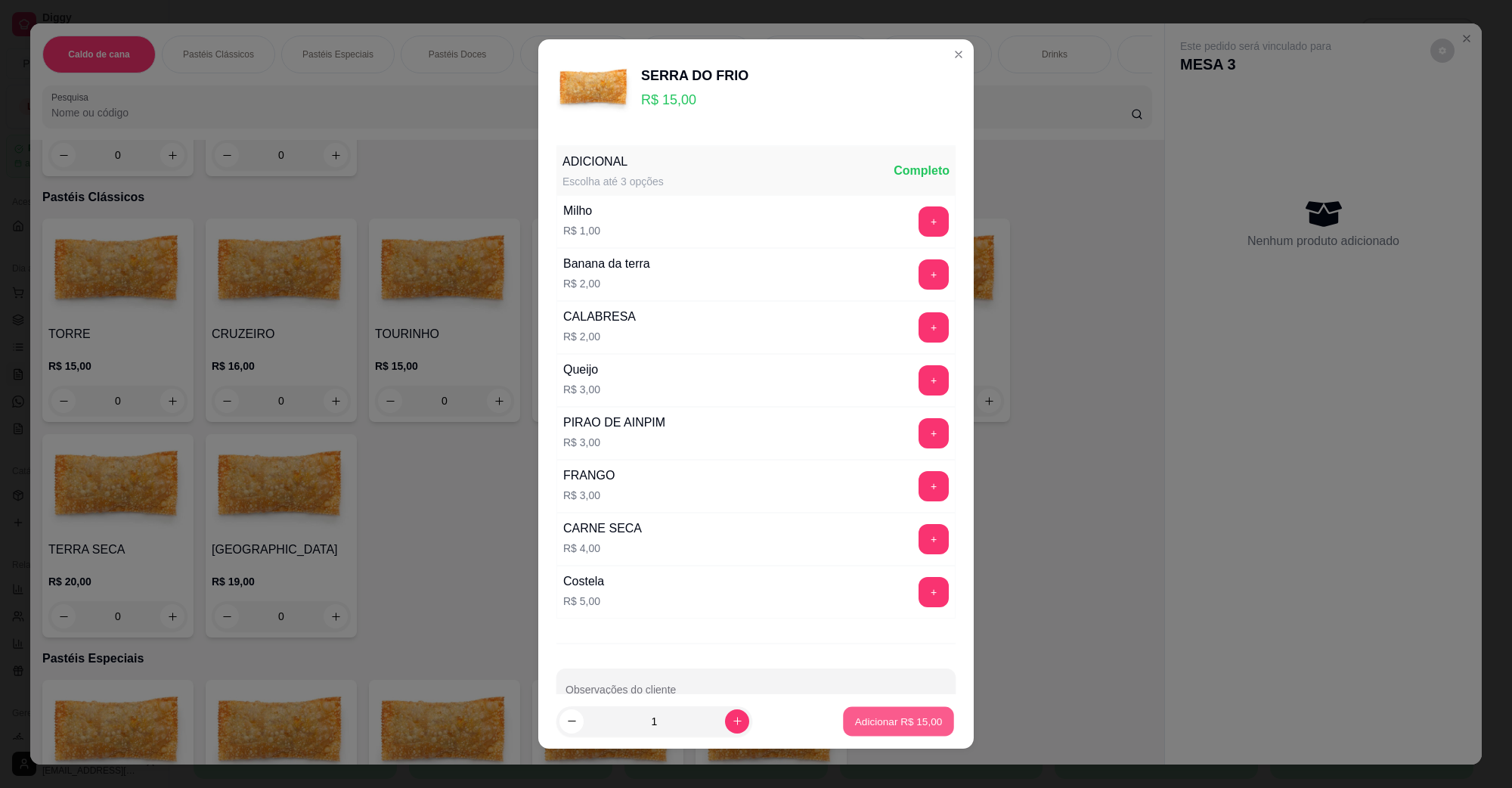
click at [856, 715] on p "Adicionar R$ 15,00" at bounding box center [899, 721] width 88 height 15
type input "1"
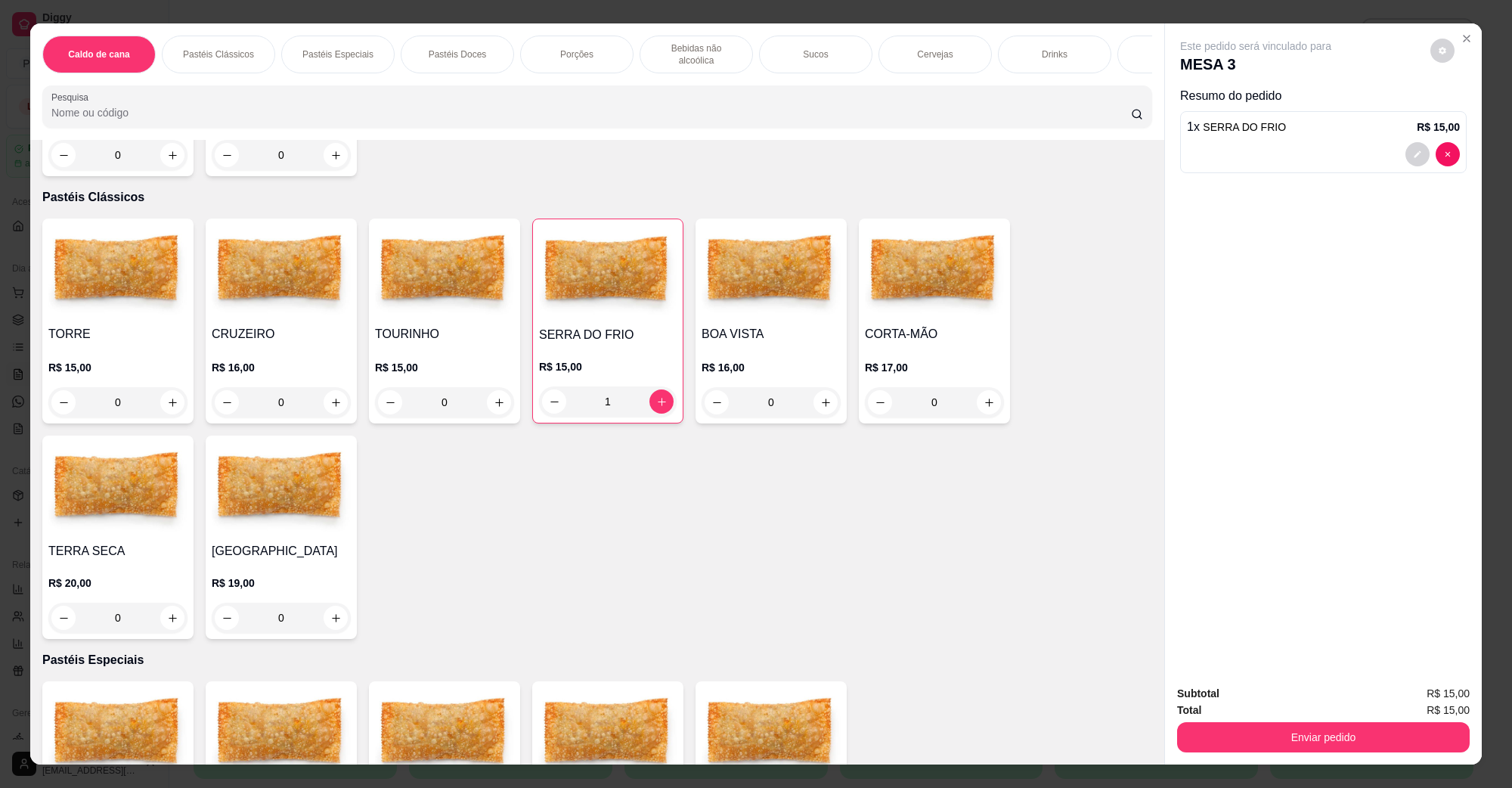
click at [1234, 726] on button "Enviar pedido" at bounding box center [1324, 737] width 293 height 31
click at [1241, 703] on button "Não registrar e enviar pedido" at bounding box center [1272, 700] width 157 height 29
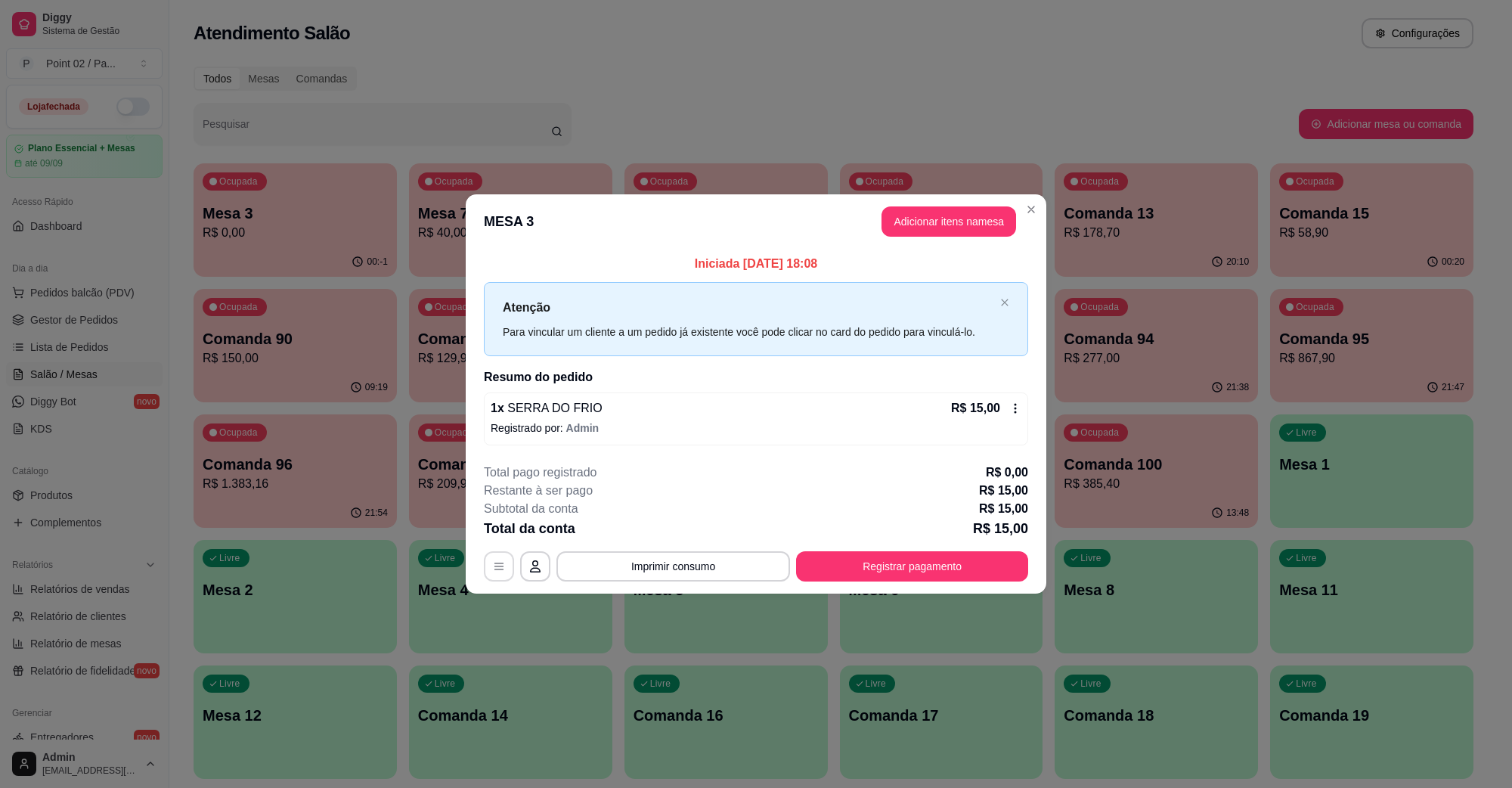
click at [504, 575] on button "button" at bounding box center [499, 566] width 31 height 31
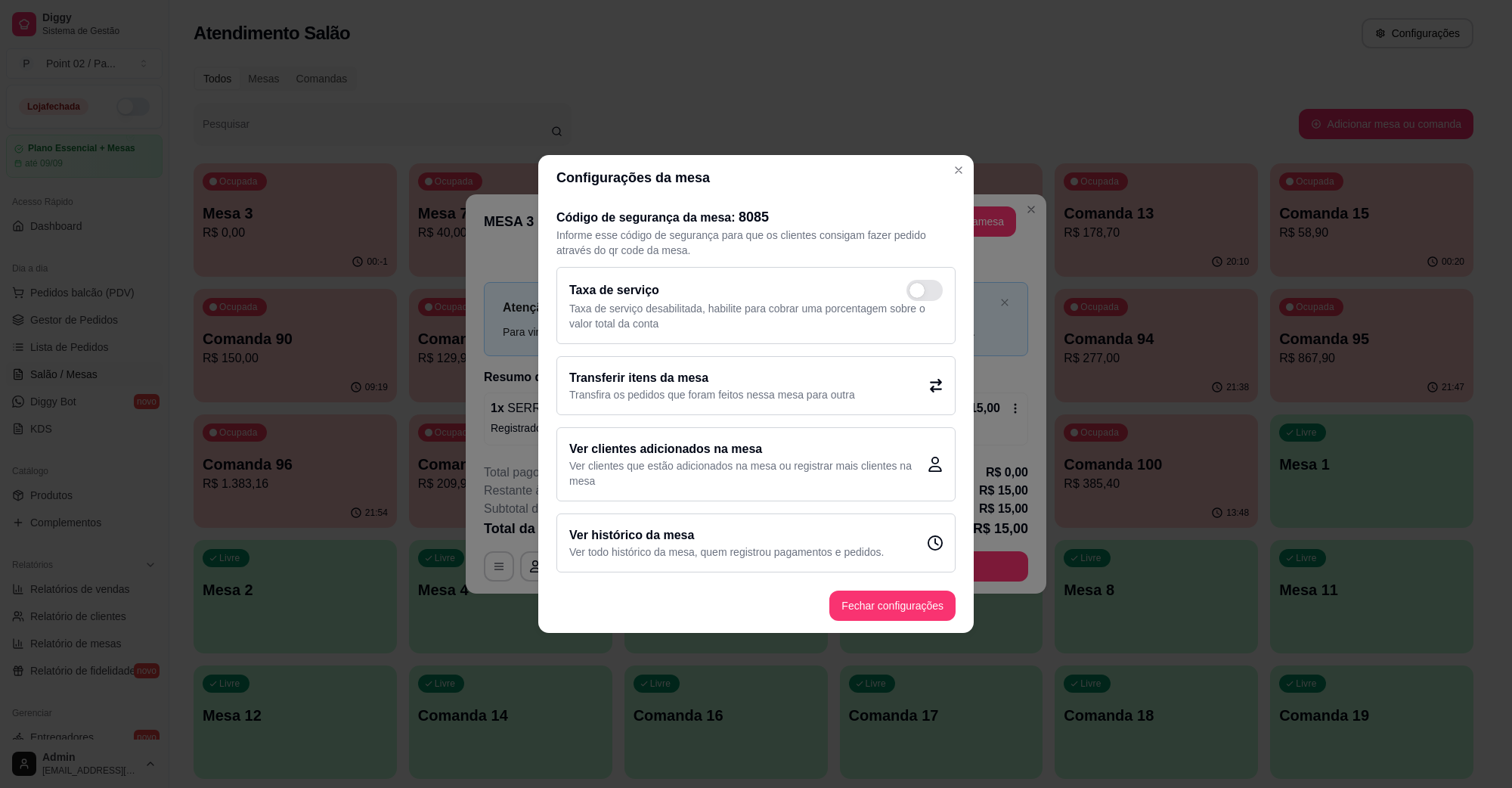
click at [690, 388] on p "Transfira os pedidos que foram feitos nessa mesa para outra" at bounding box center [712, 394] width 286 height 15
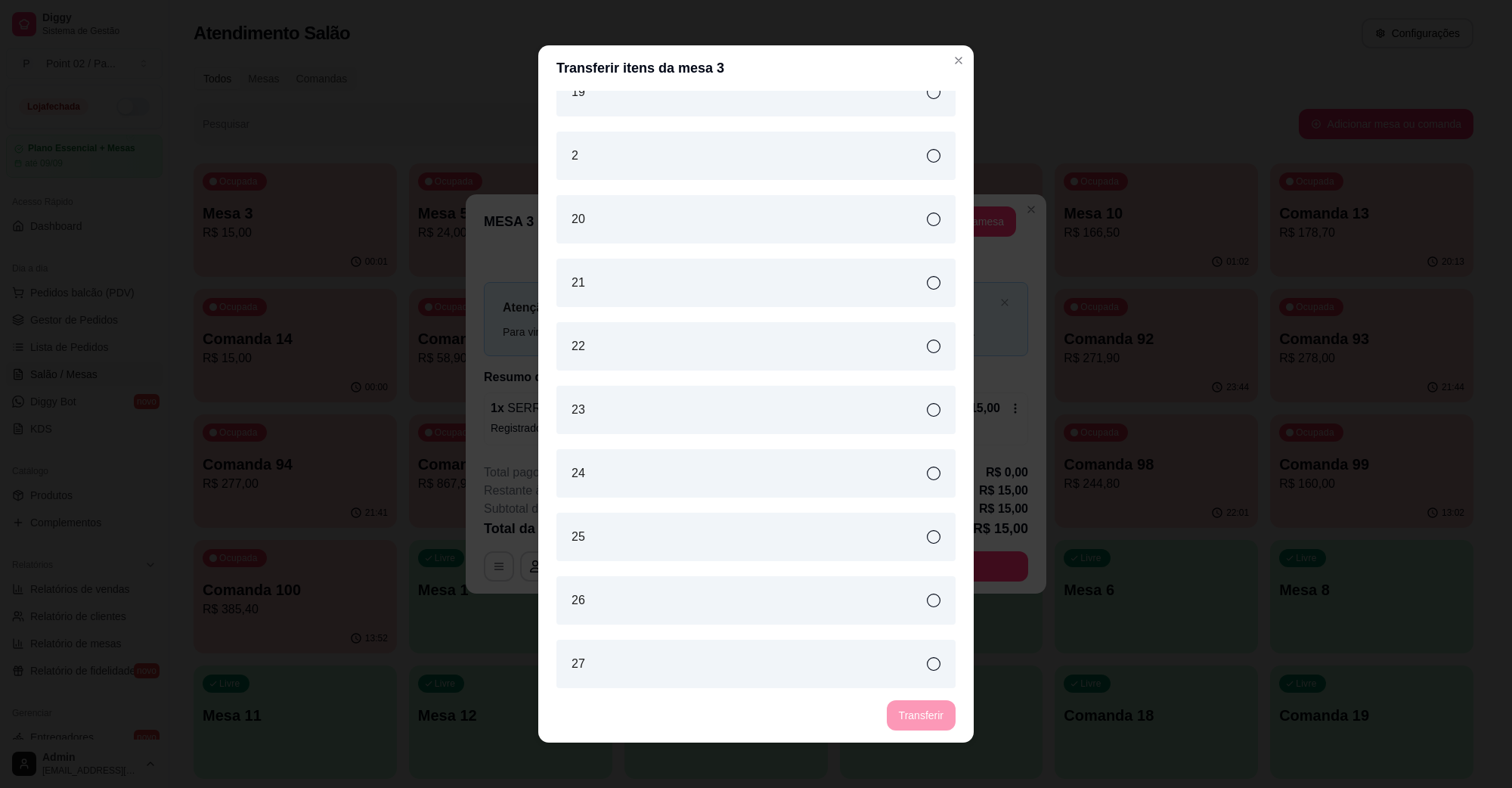
scroll to position [2363, 0]
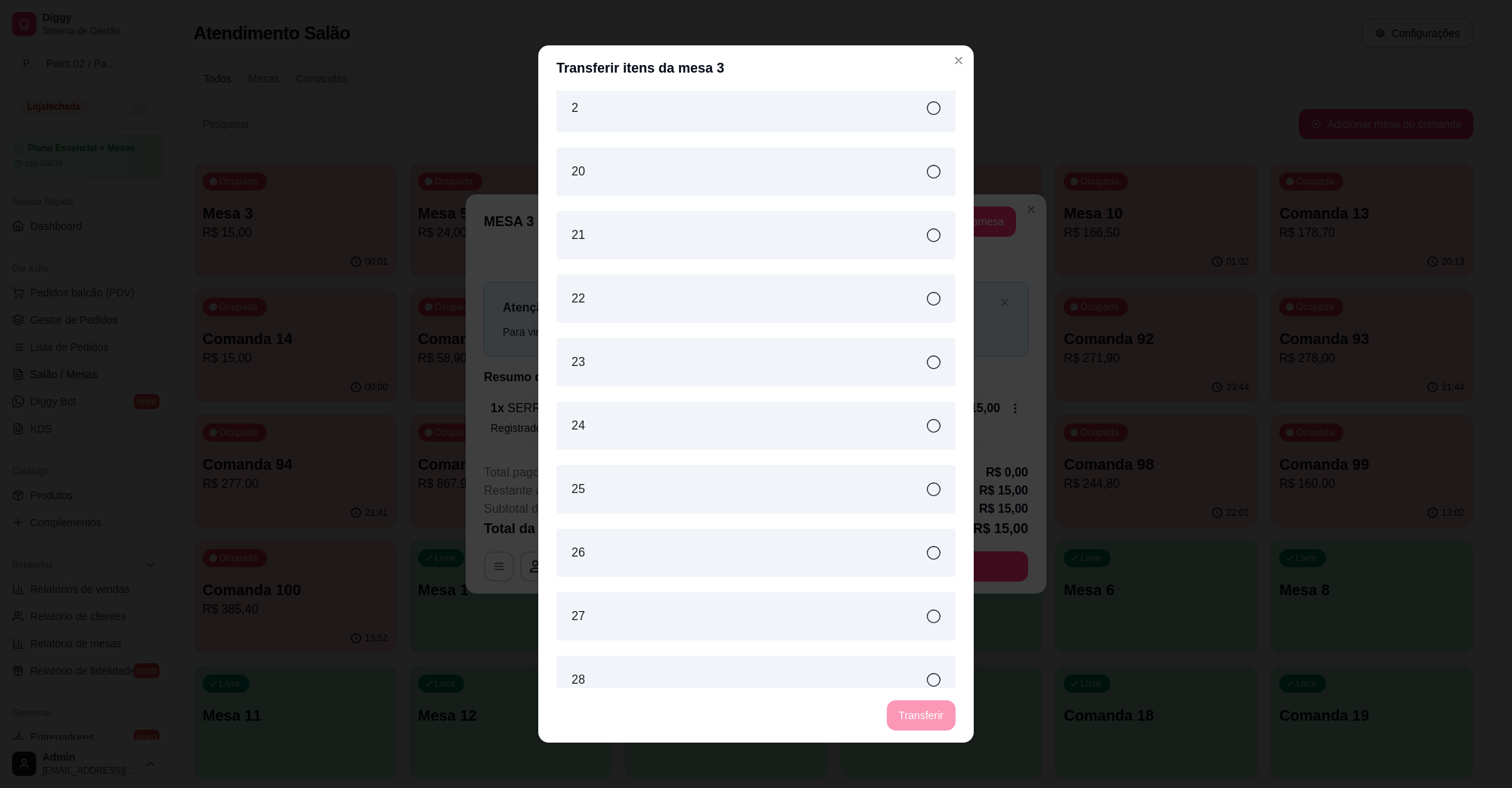
click at [693, 116] on div "2" at bounding box center [756, 108] width 399 height 49
click at [914, 707] on button "Transferir" at bounding box center [921, 715] width 68 height 31
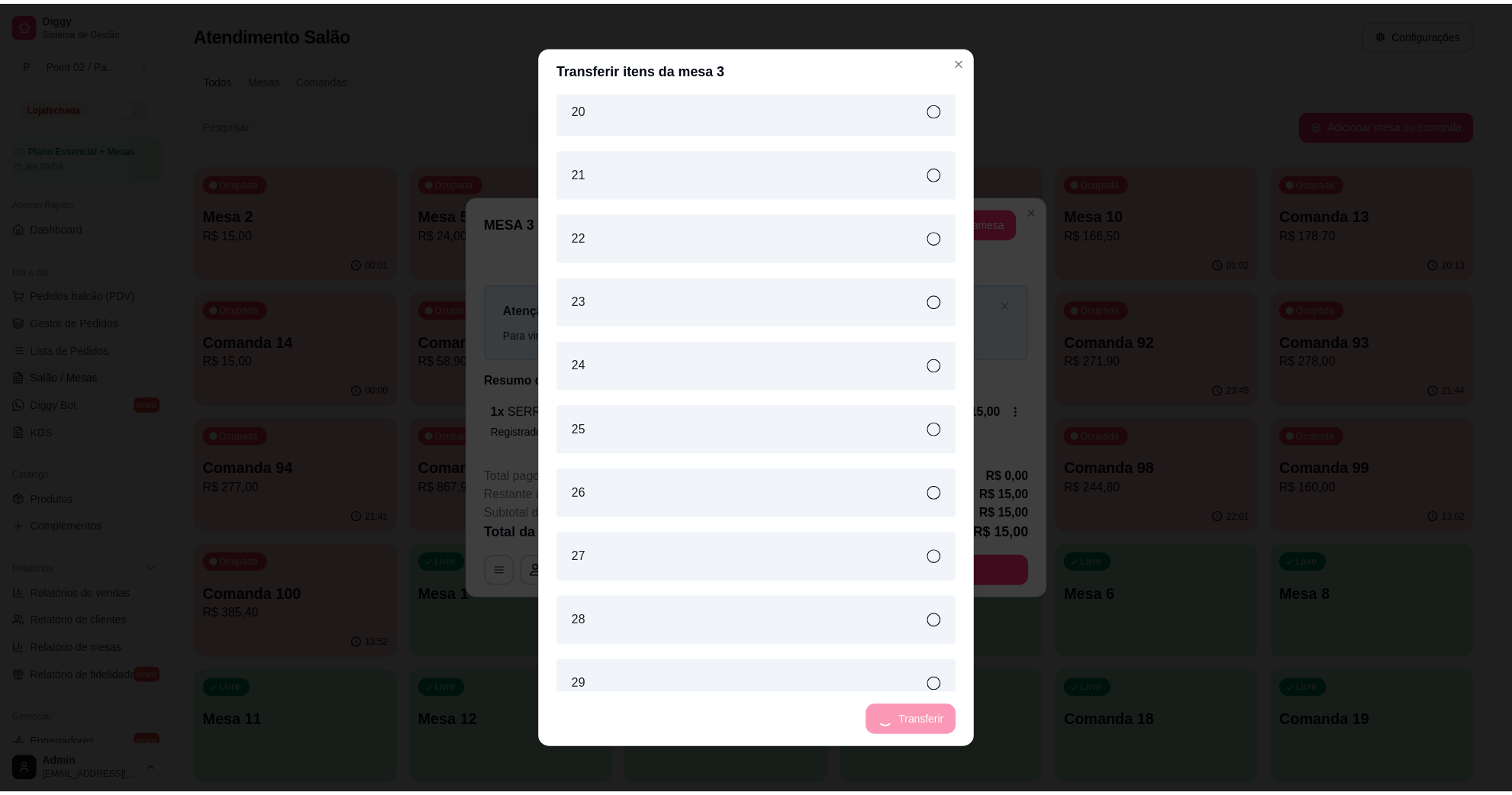
scroll to position [2319, 0]
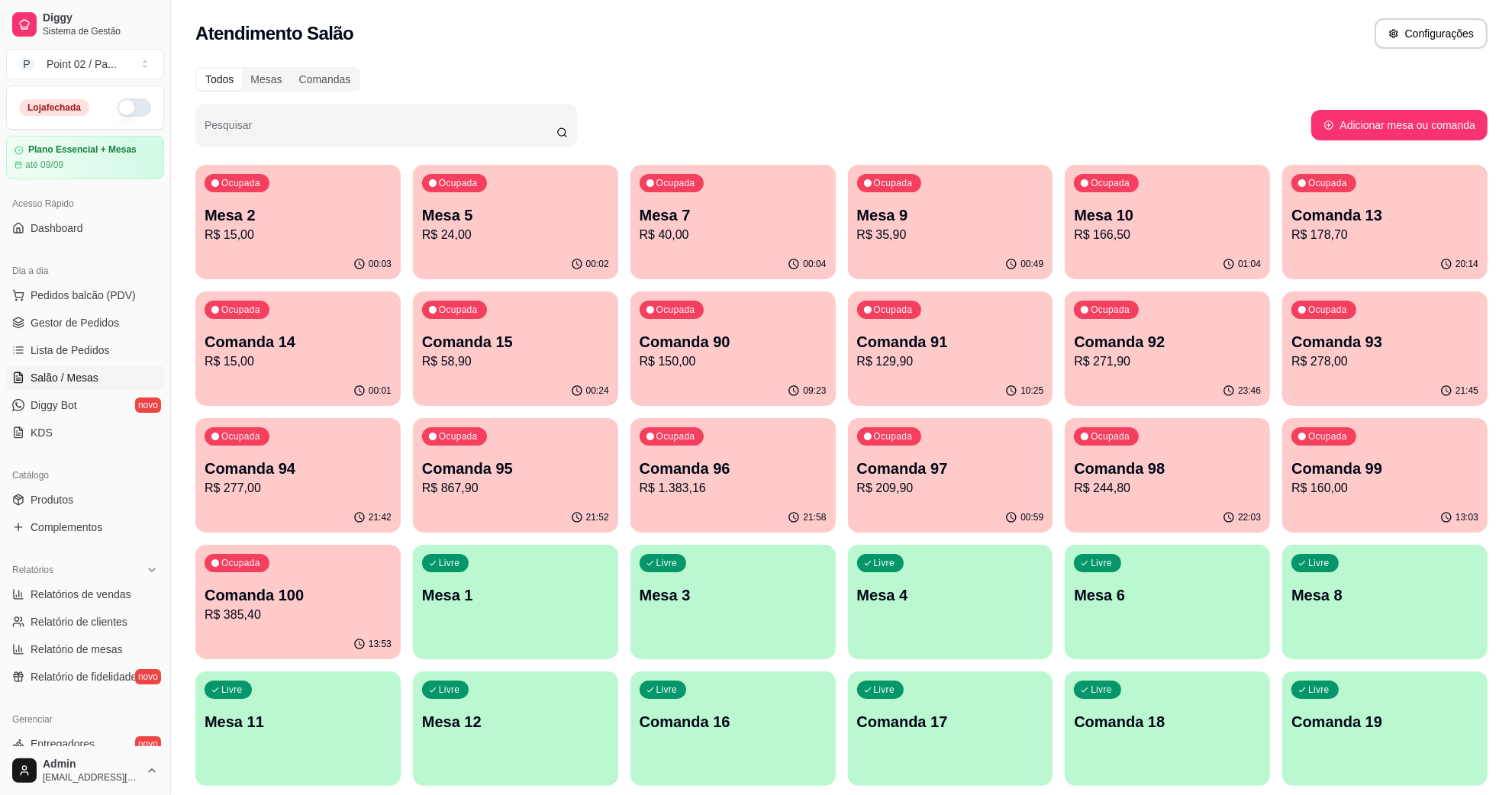
click at [1128, 28] on div "Atendimento Salão Configurações" at bounding box center [841, 33] width 1292 height 31
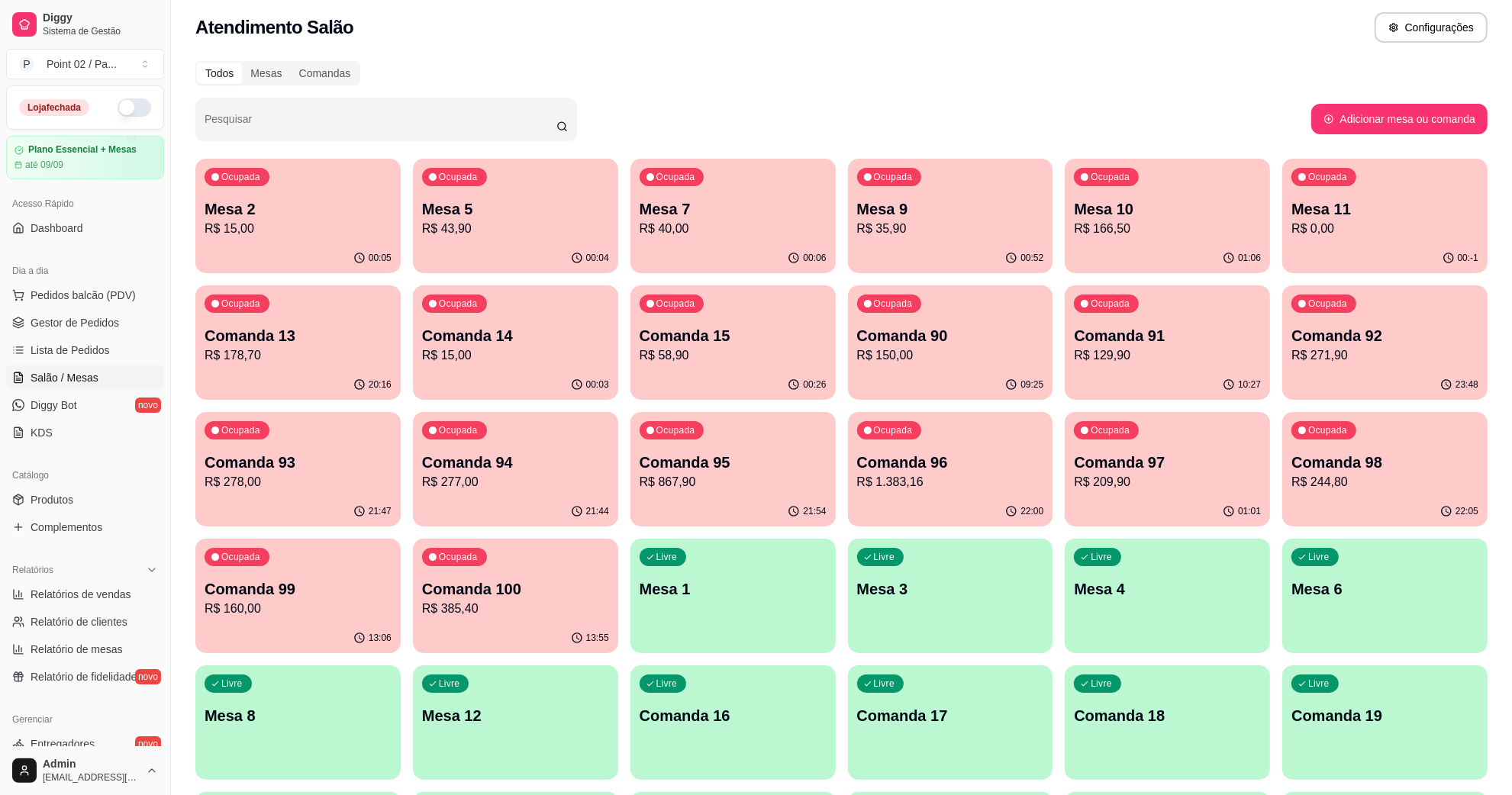
scroll to position [0, 0]
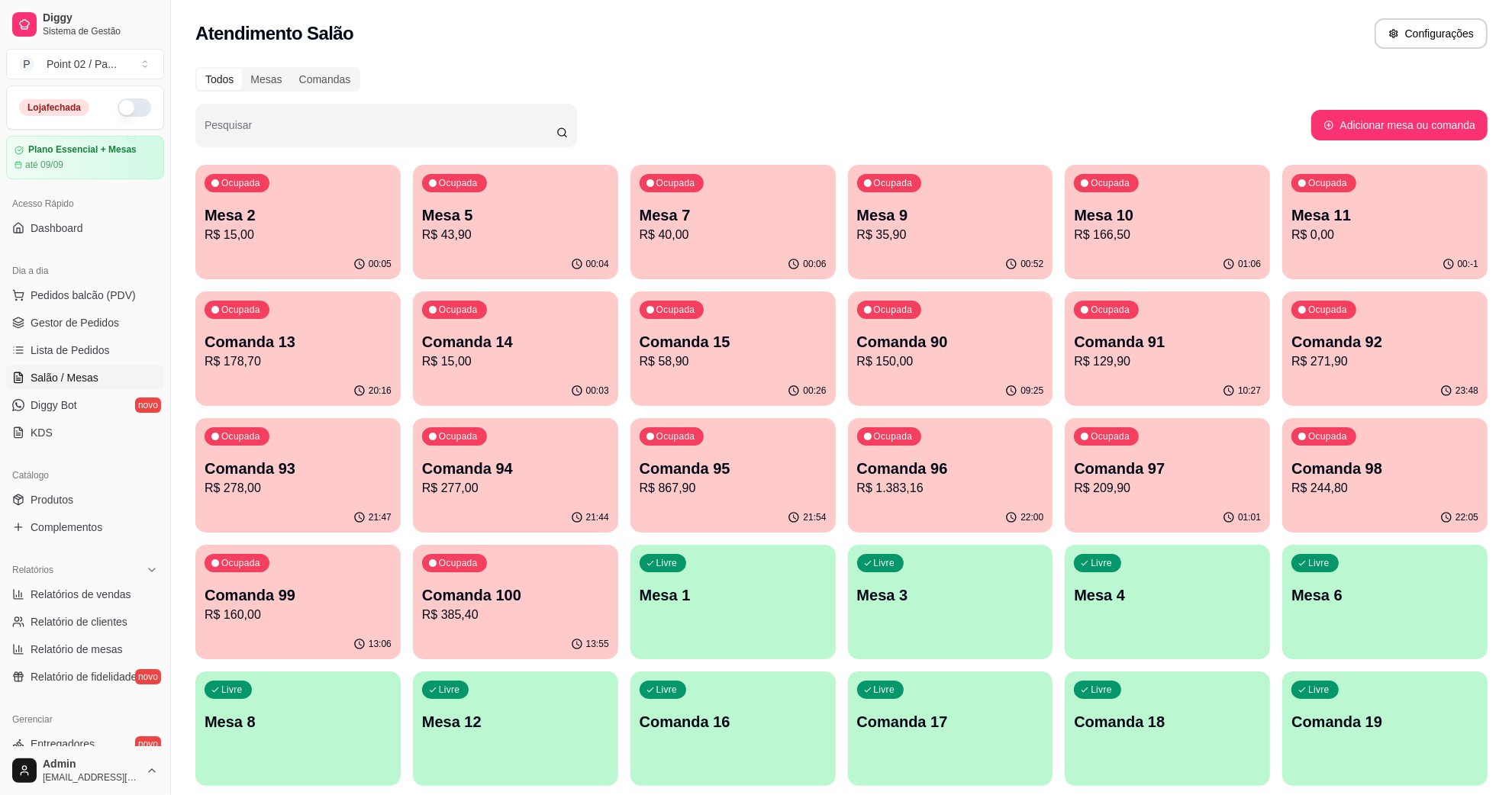
click at [663, 70] on div "Todos Mesas Comandas" at bounding box center [841, 79] width 1292 height 24
click at [767, 208] on p "Mesa 7" at bounding box center [732, 215] width 181 height 21
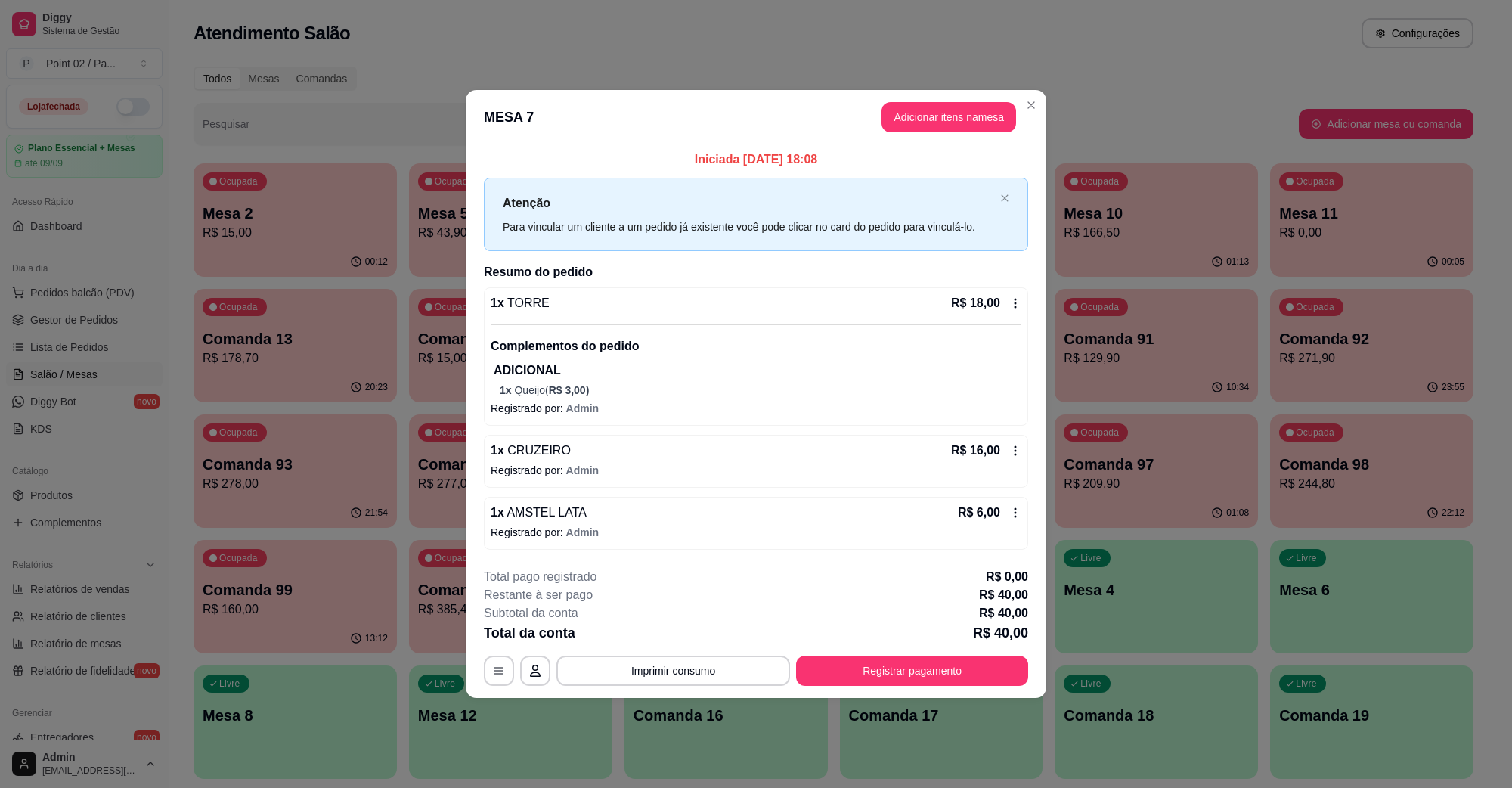
click at [667, 654] on div "**********" at bounding box center [756, 627] width 545 height 118
click at [667, 671] on button "Imprimir consumo" at bounding box center [673, 671] width 227 height 30
click at [674, 638] on button "IMPRESSORA" at bounding box center [677, 637] width 106 height 24
click at [879, 670] on button "Registrar pagamento" at bounding box center [912, 670] width 232 height 31
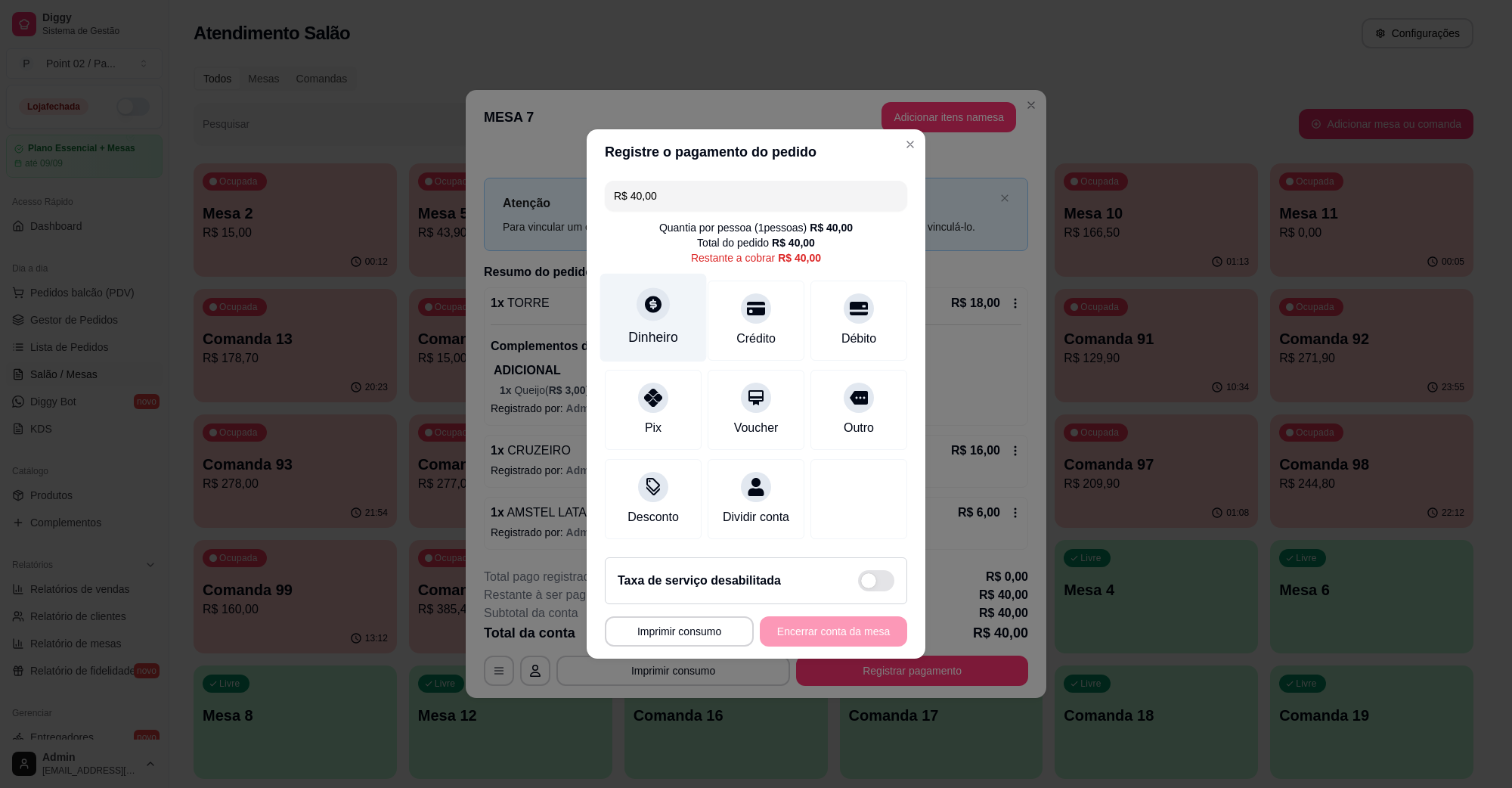
click at [671, 318] on div "Dinheiro" at bounding box center [654, 317] width 107 height 88
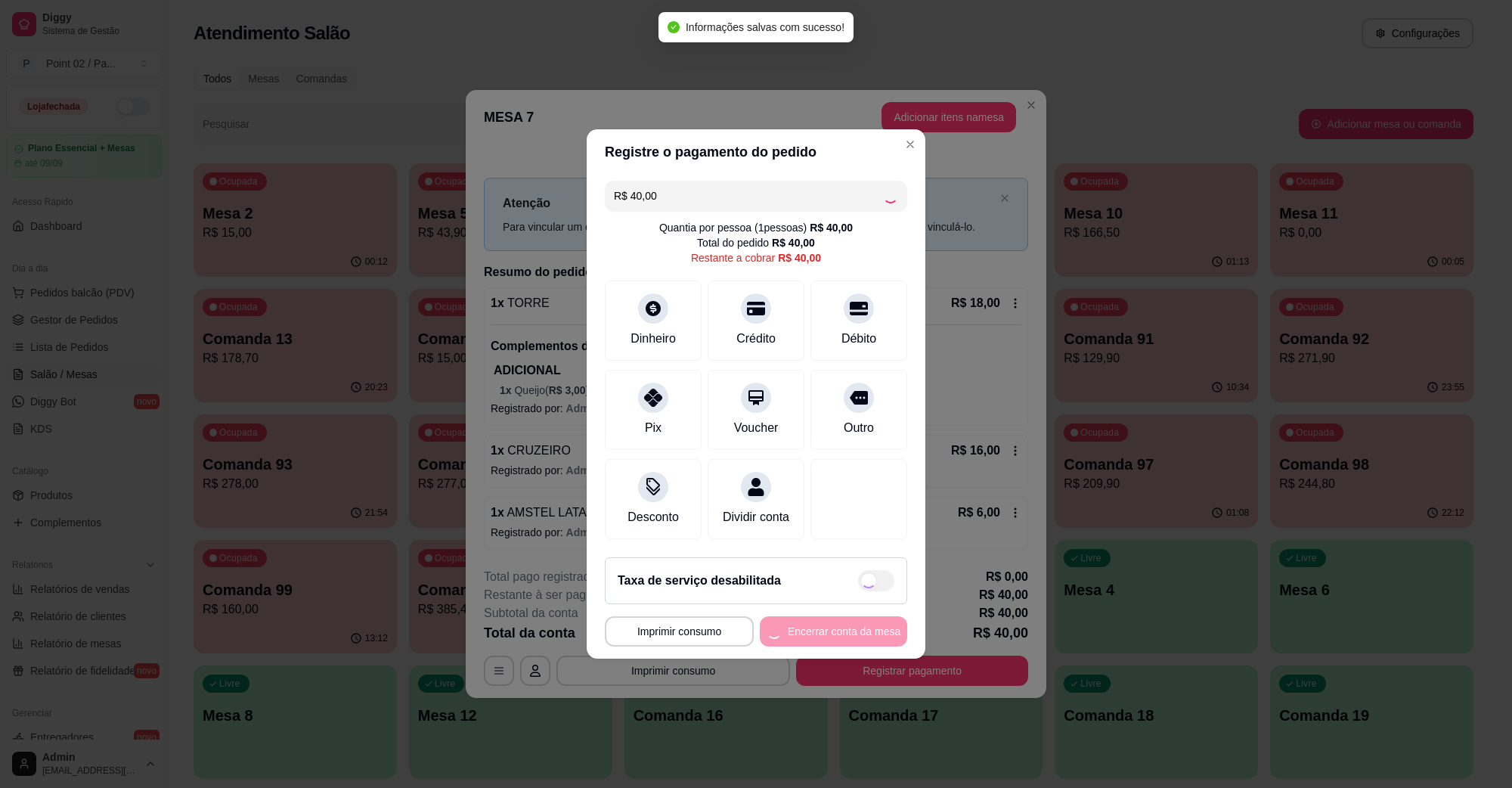
type input "R$ 0,00"
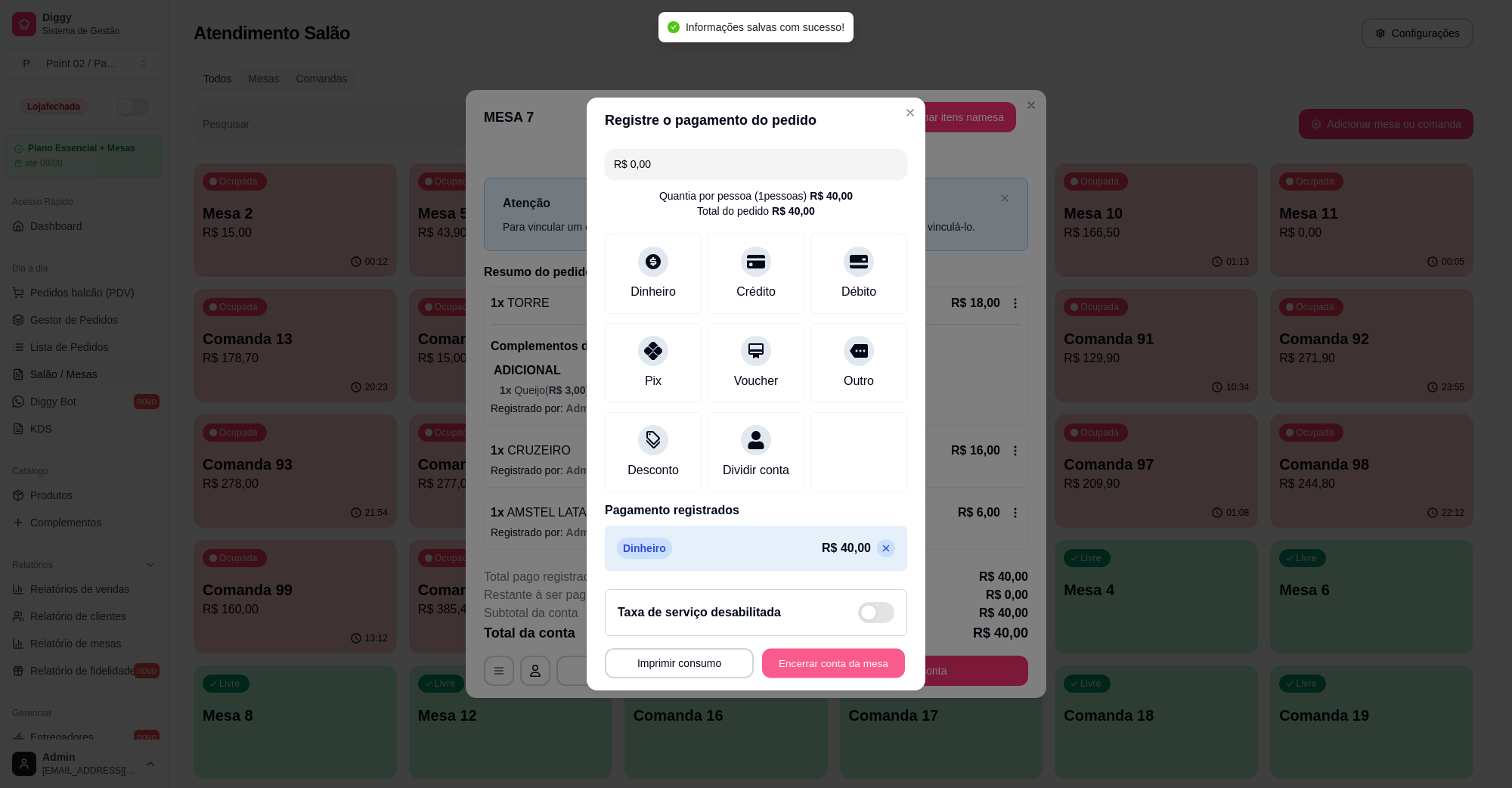
click at [806, 678] on button "Encerrar conta da mesa" at bounding box center [834, 663] width 143 height 30
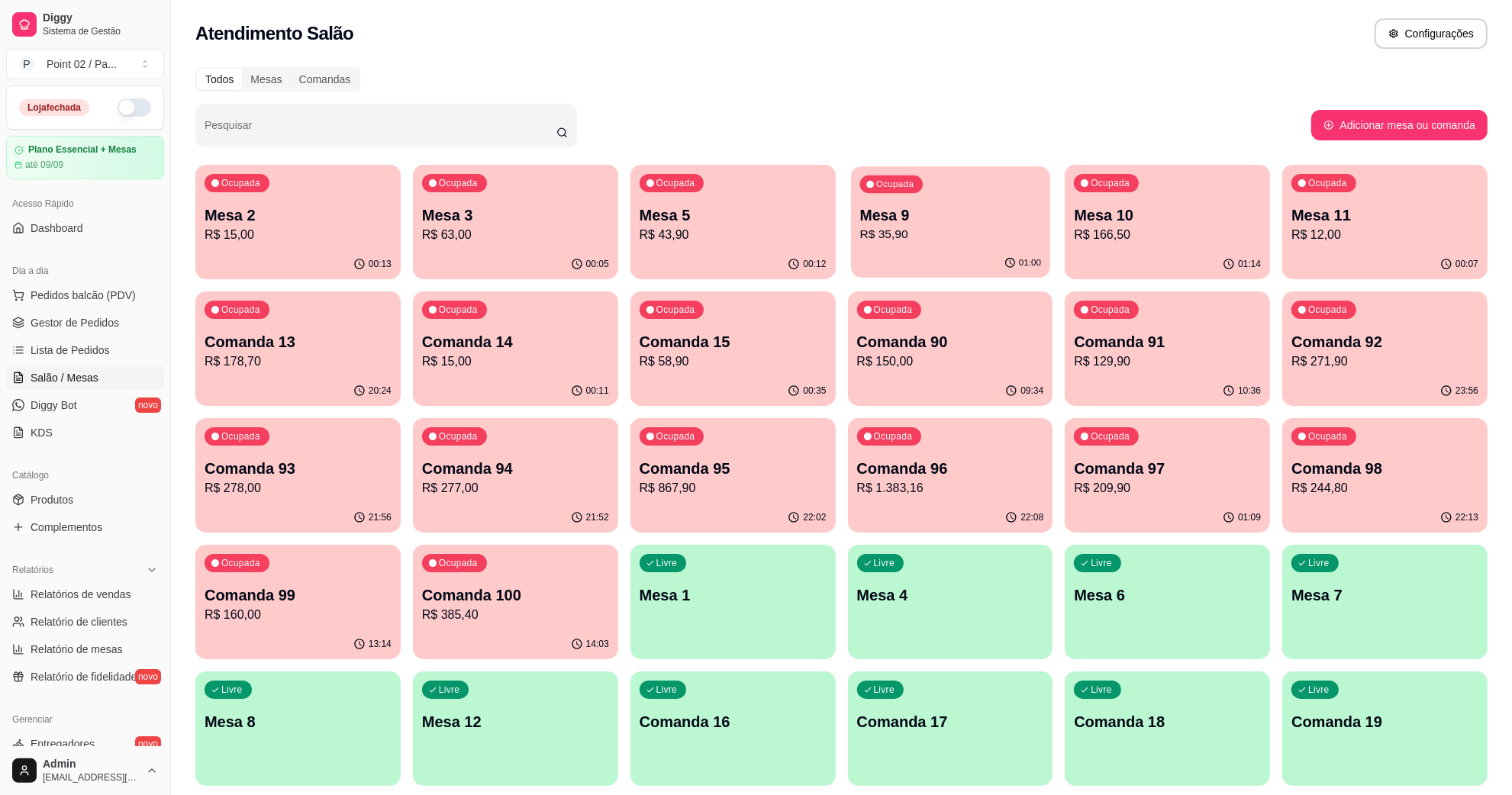
click at [951, 179] on div "Ocupada Mesa 9 R$ 35,90" at bounding box center [950, 207] width 199 height 82
click at [328, 245] on div "Ocupada Mesa 2 R$ 15,00" at bounding box center [298, 207] width 205 height 85
click at [31, 222] on span "Dashboard" at bounding box center [57, 228] width 53 height 15
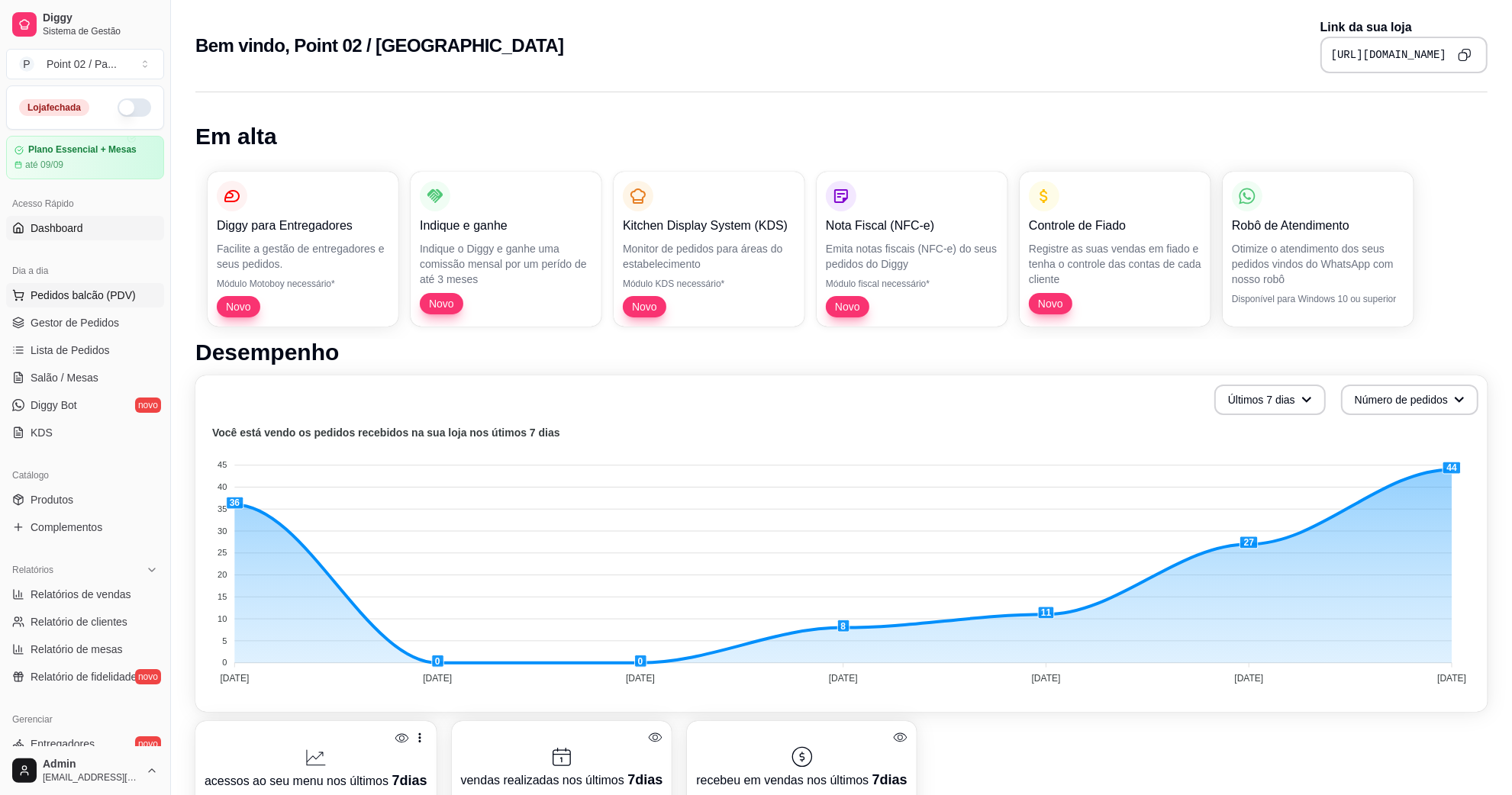
click at [54, 294] on span "Pedidos balcão (PDV)" at bounding box center [83, 295] width 105 height 15
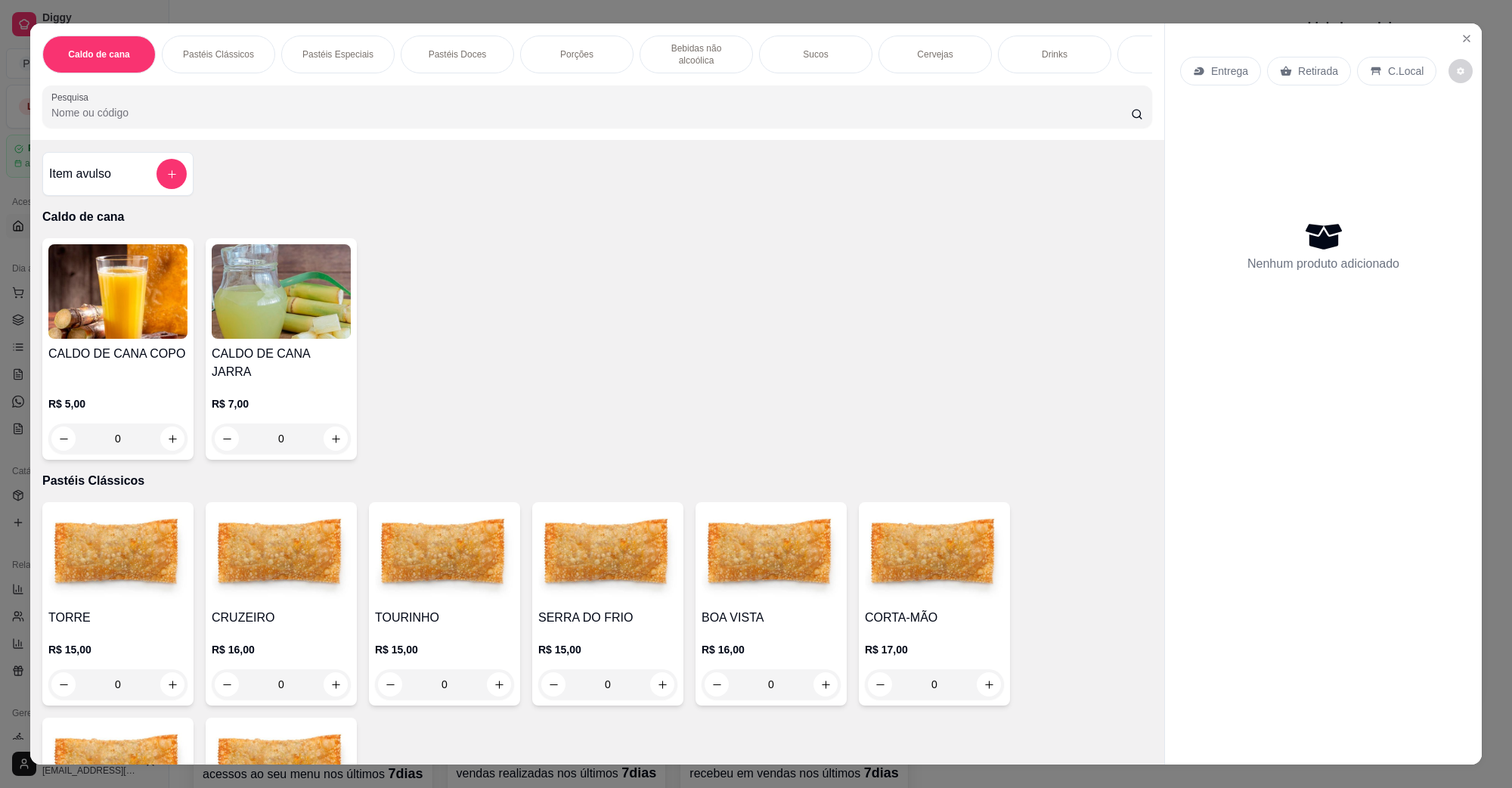
click at [1451, 48] on div "Entrega Retirada C.Local" at bounding box center [1323, 70] width 286 height 52
click at [1496, 31] on div "Caldo de cana Pastéis Clássicos Pastéis Especiais Pastéis Doces Porções Bebidas…" at bounding box center [756, 394] width 1512 height 788
click at [1463, 43] on icon "Close" at bounding box center [1467, 39] width 12 height 12
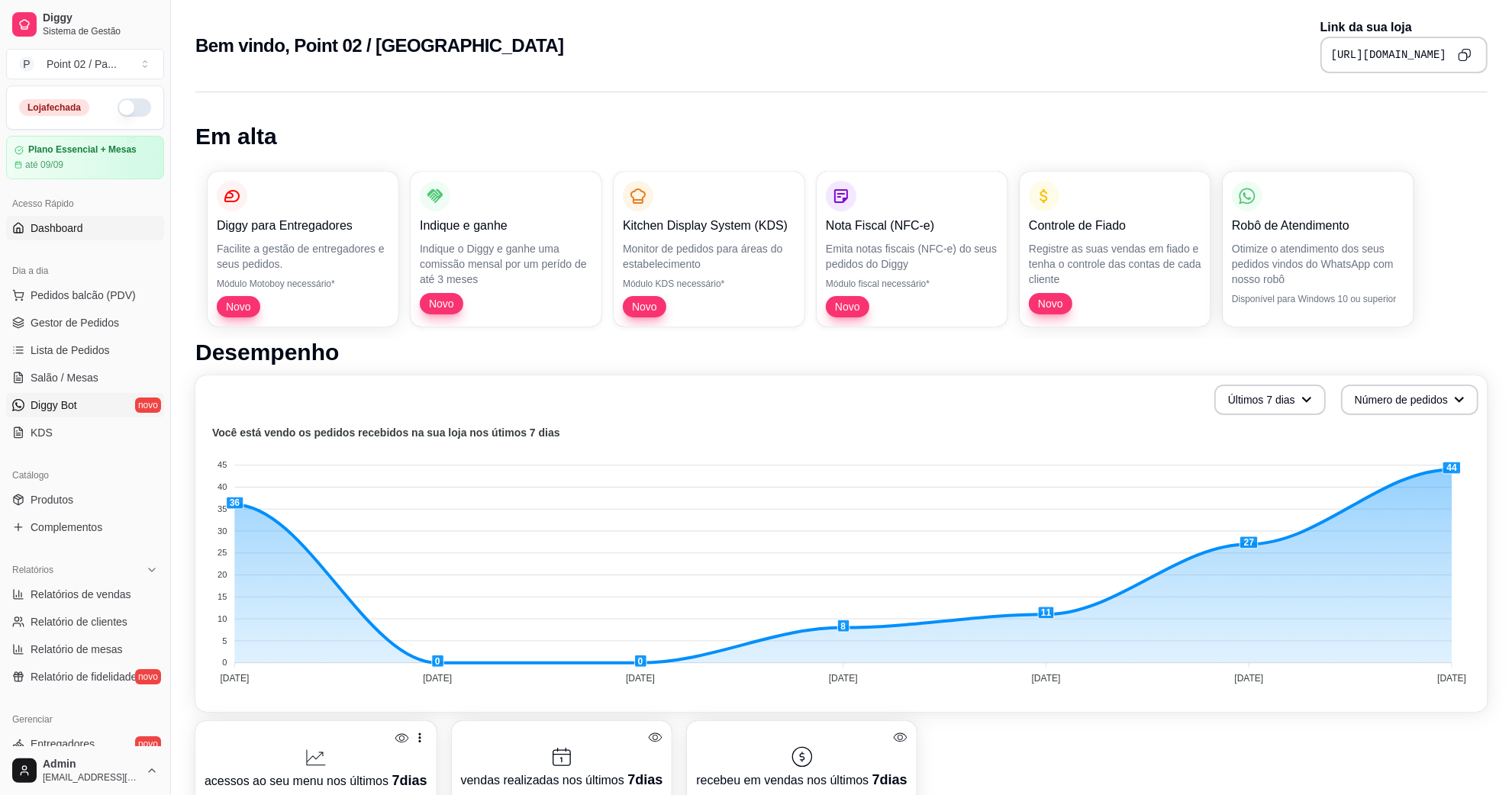
click at [124, 396] on link "Diggy Bot novo" at bounding box center [85, 404] width 158 height 24
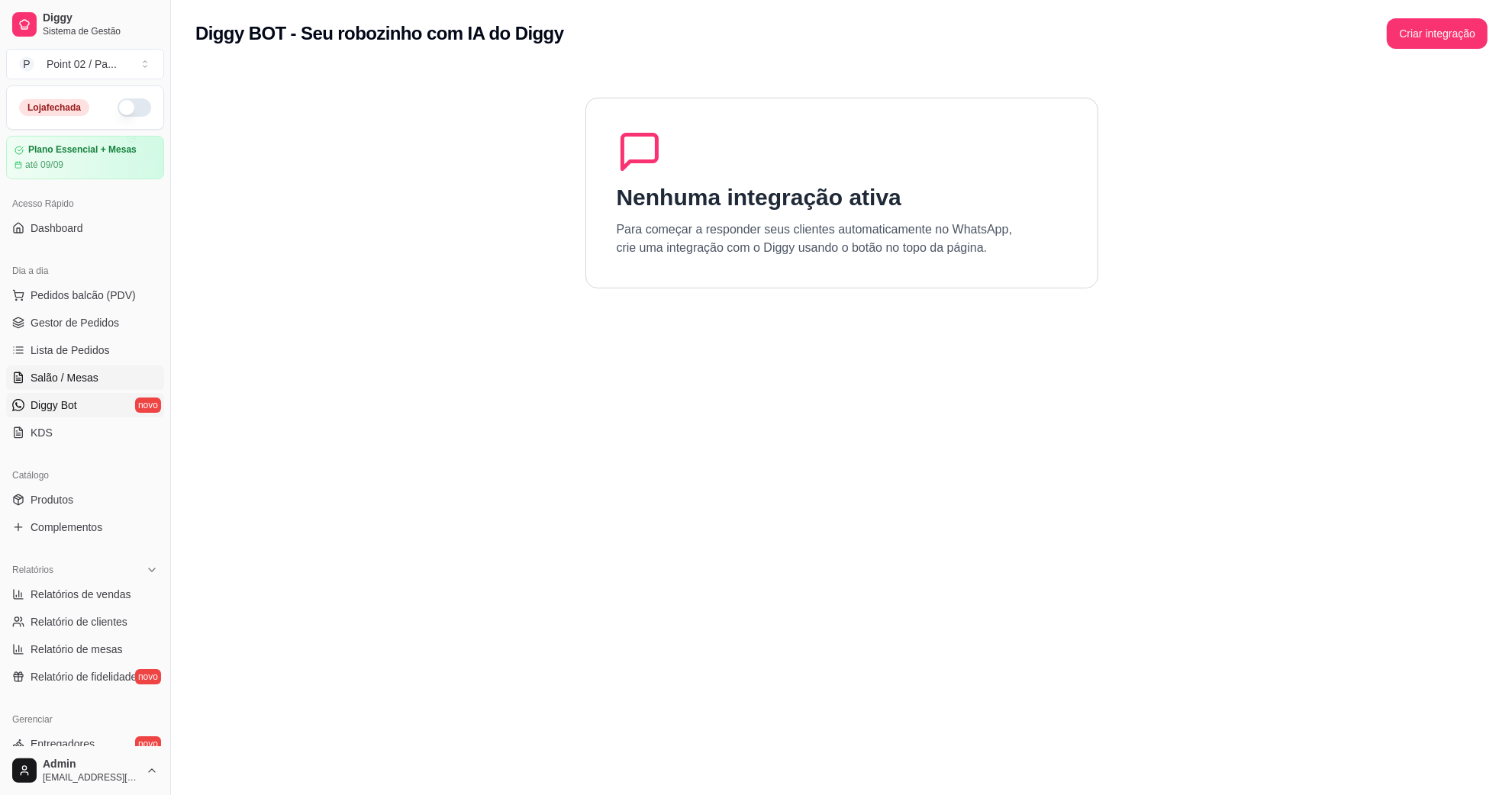
click at [124, 373] on link "Salão / Mesas" at bounding box center [85, 378] width 158 height 24
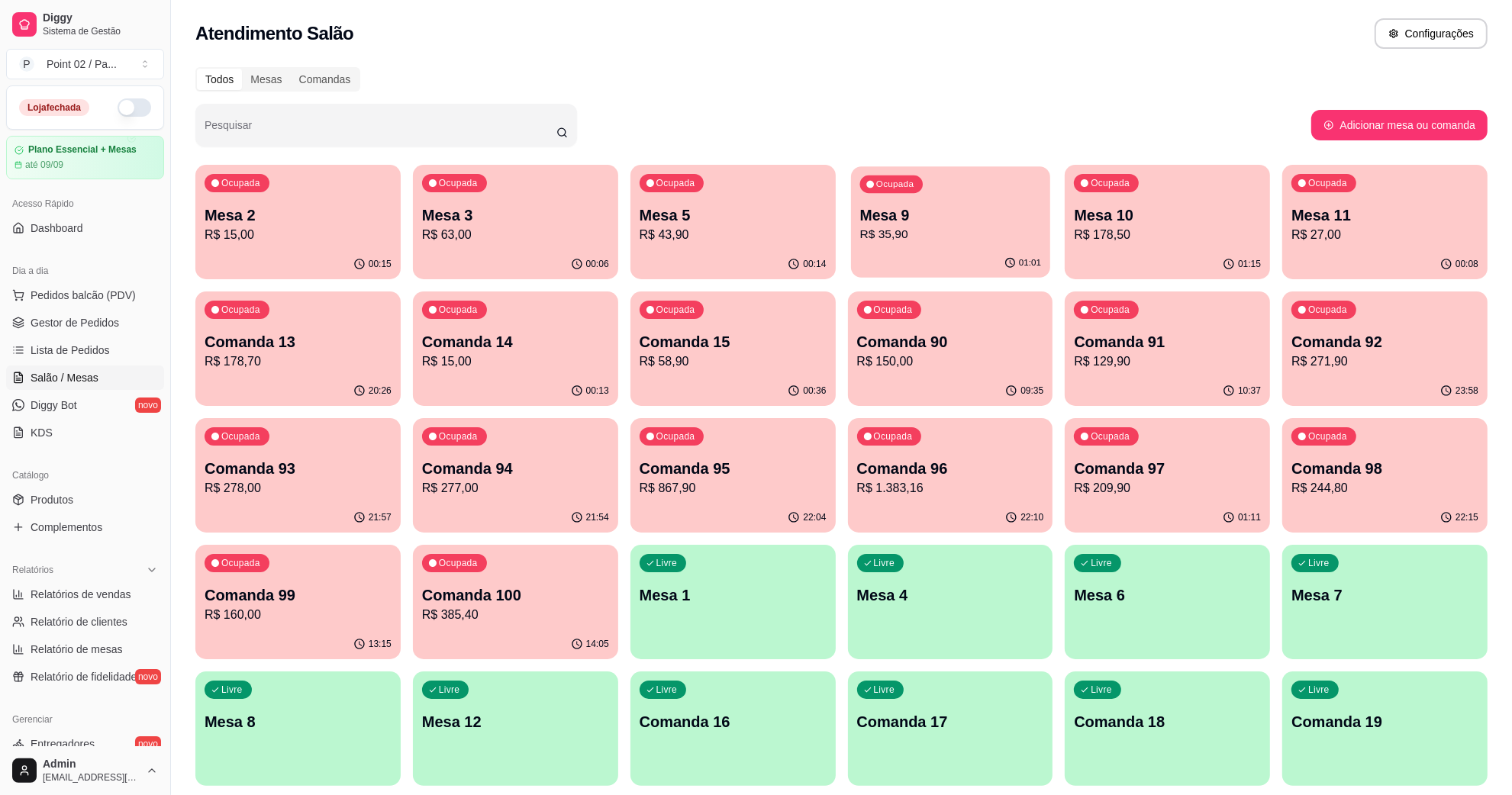
click at [944, 230] on p "R$ 35,90" at bounding box center [949, 235] width 181 height 18
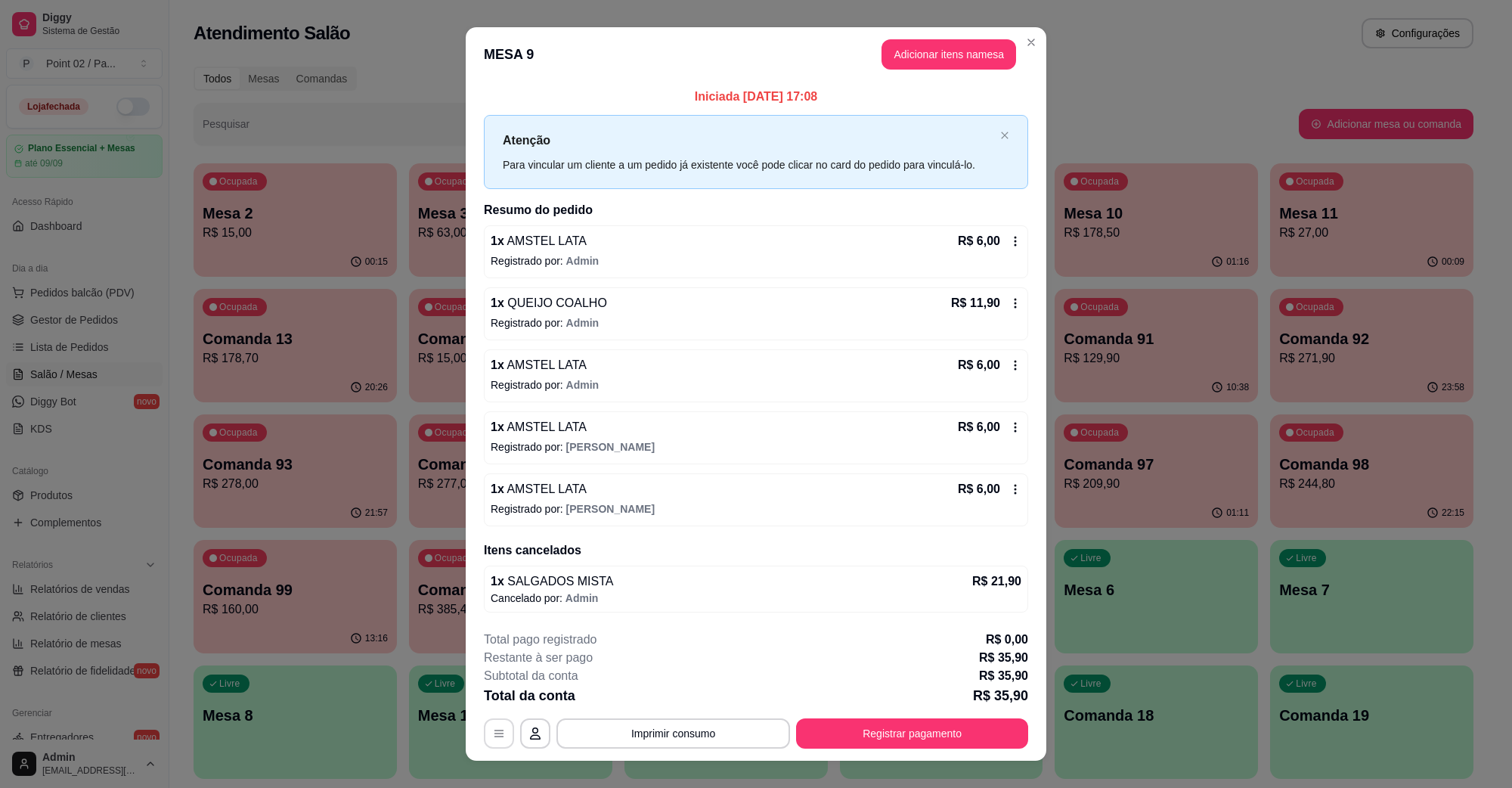
click at [484, 739] on button "button" at bounding box center [499, 734] width 31 height 31
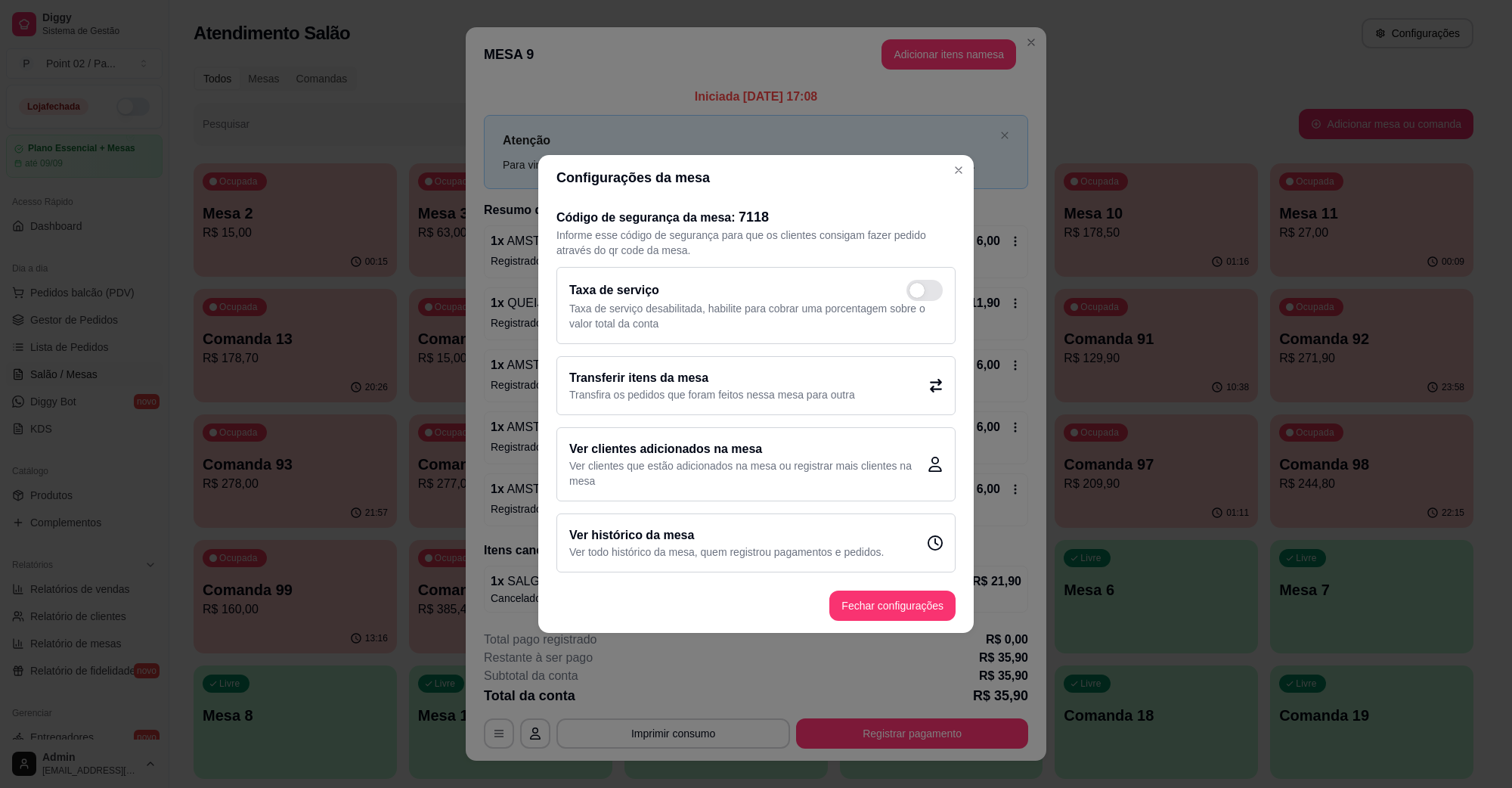
click at [621, 382] on h2 "Transferir itens da mesa" at bounding box center [712, 378] width 286 height 18
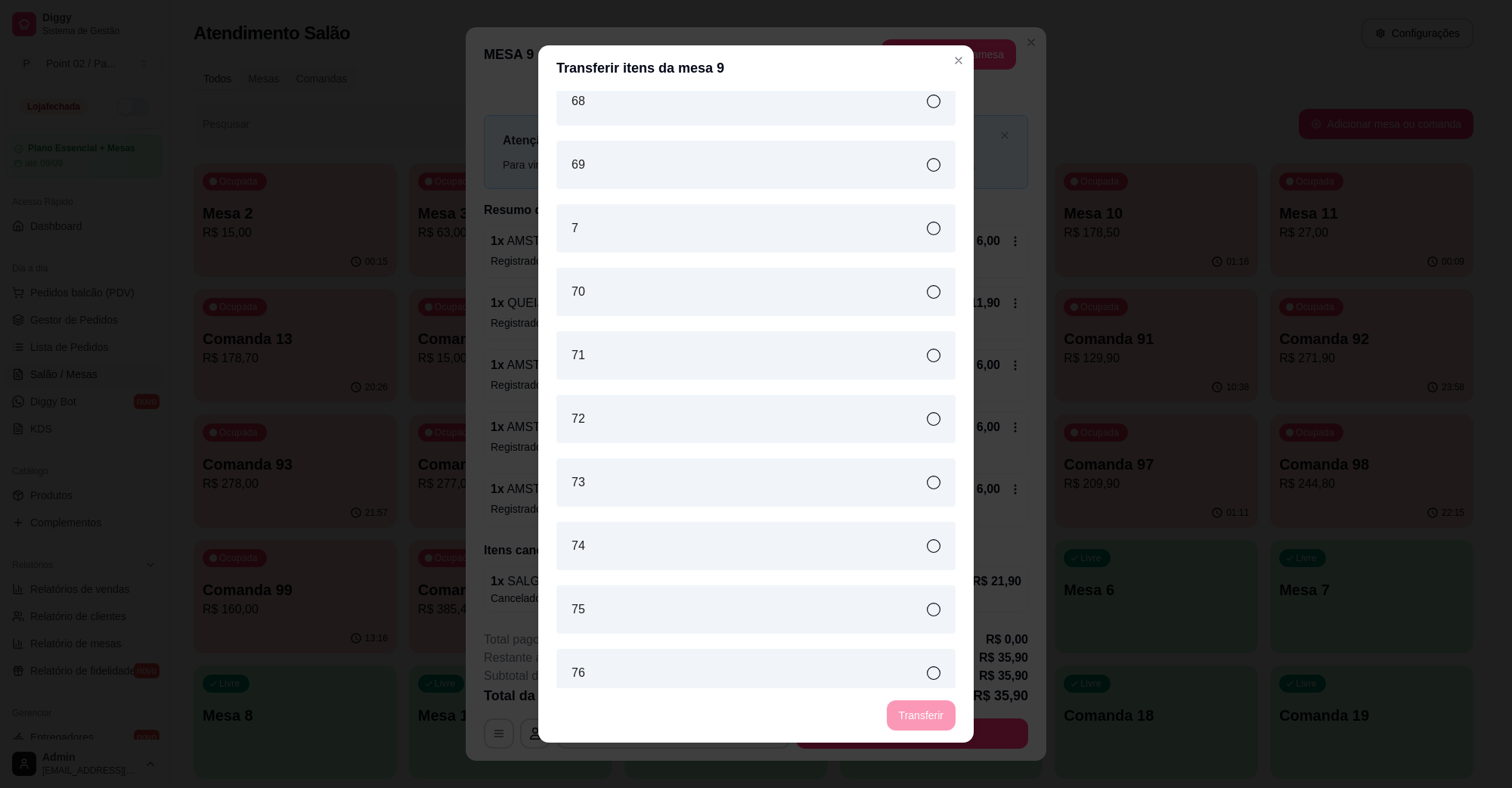
scroll to position [6143, 0]
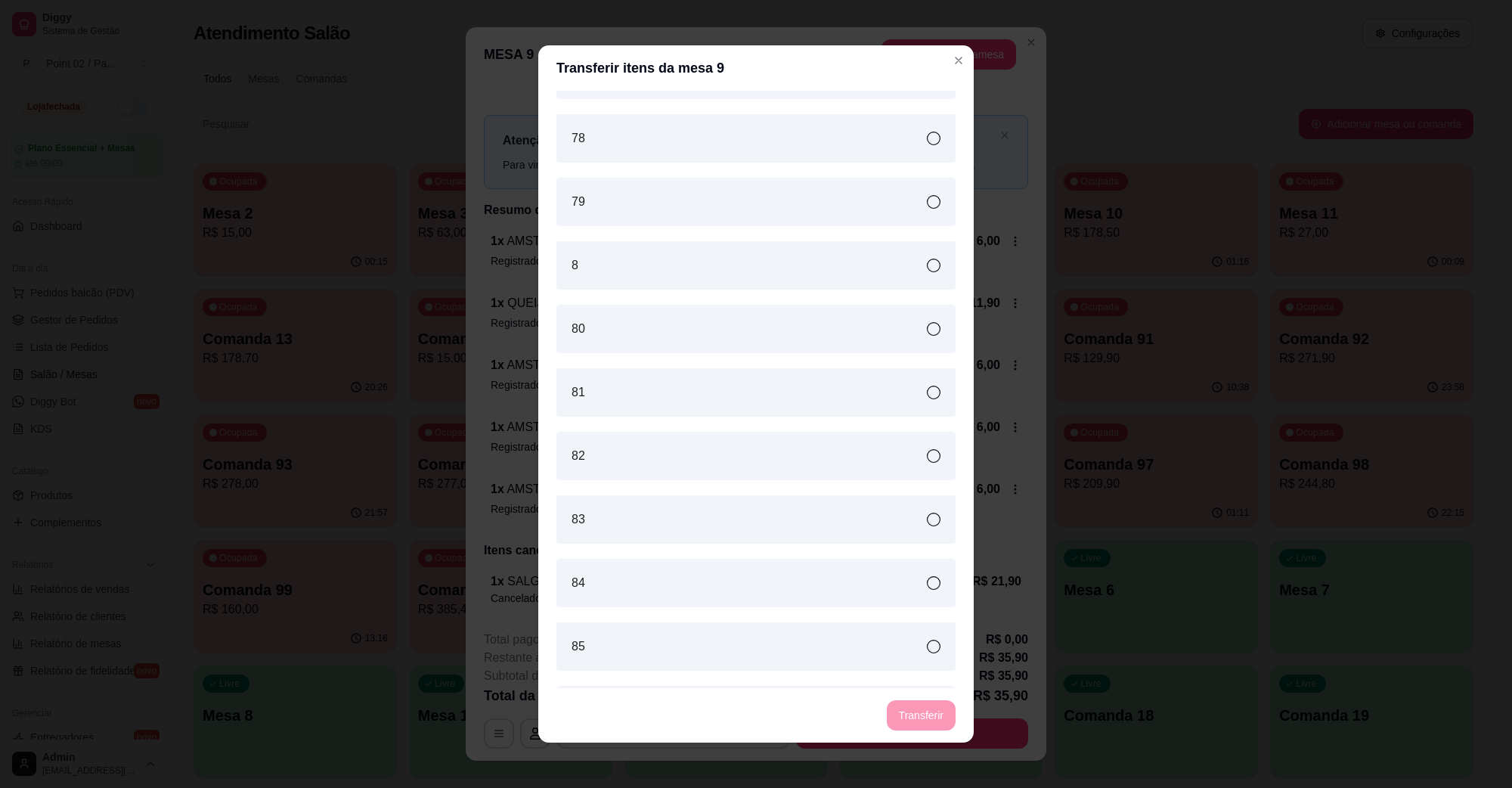
click at [680, 273] on div "8" at bounding box center [756, 265] width 399 height 49
click at [913, 703] on button "Transferir" at bounding box center [921, 715] width 68 height 31
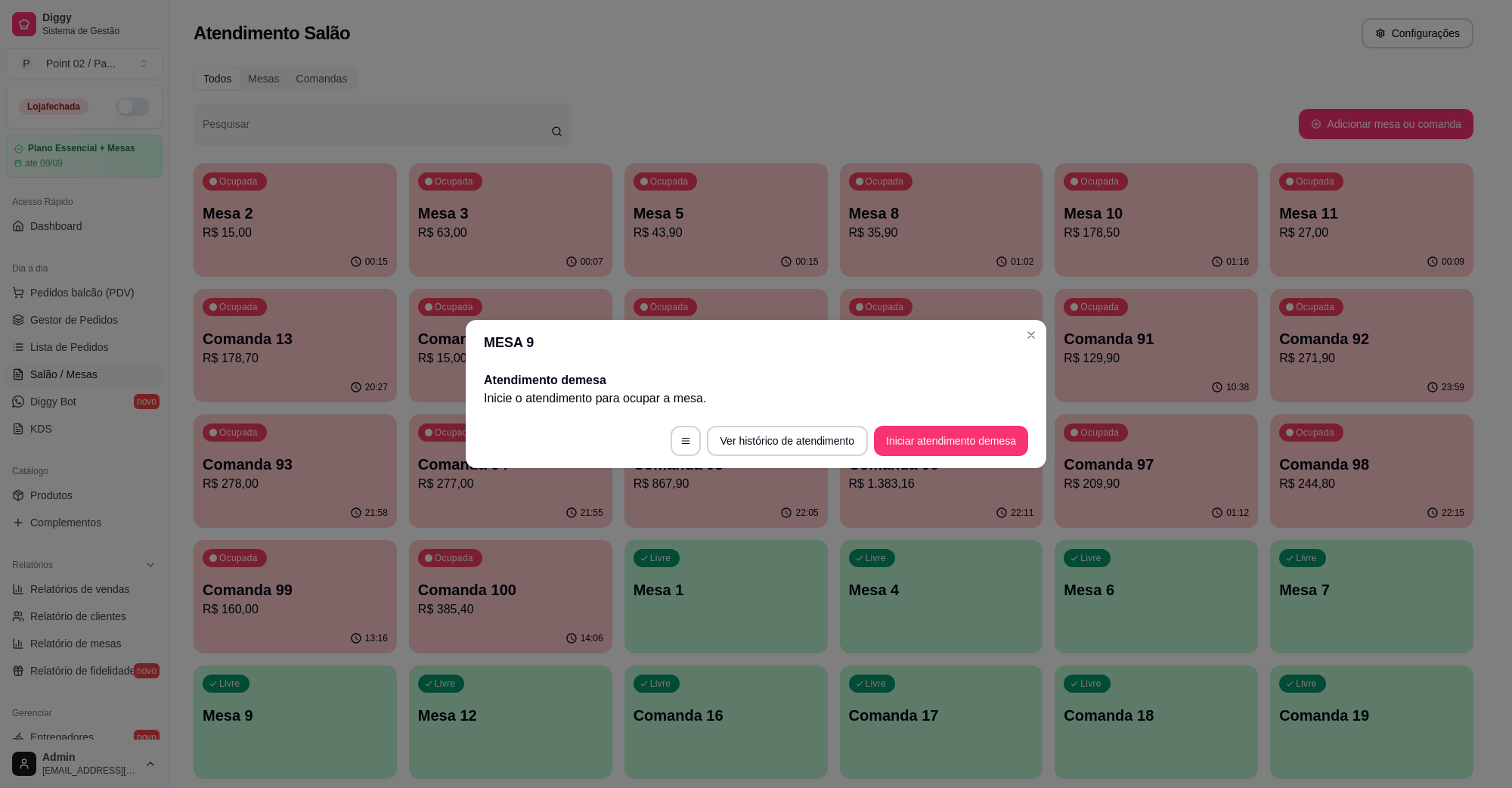
click at [1045, 360] on header "MESA 9" at bounding box center [756, 343] width 581 height 46
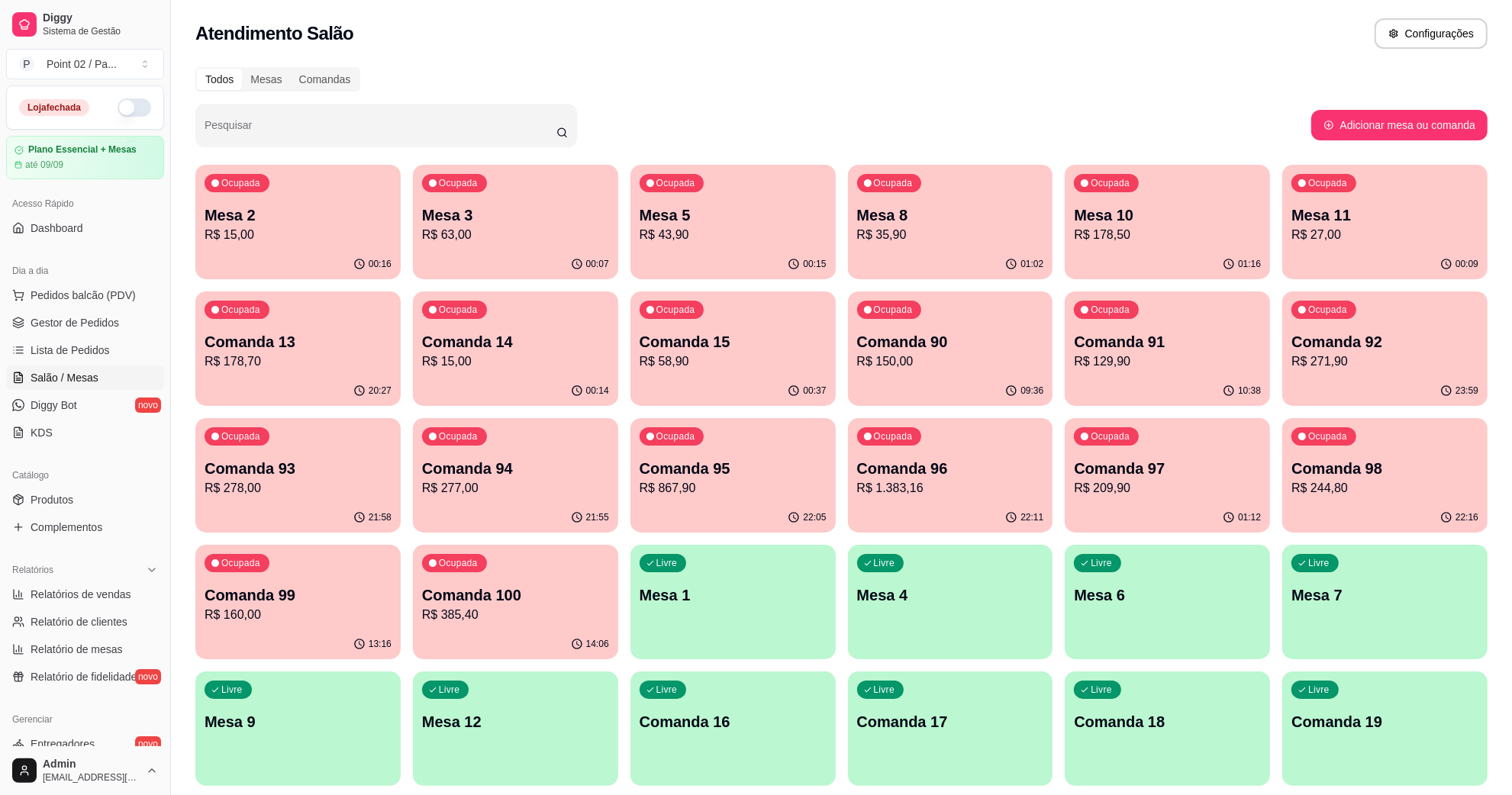
click at [1128, 476] on p "Comanda 97" at bounding box center [1167, 467] width 187 height 21
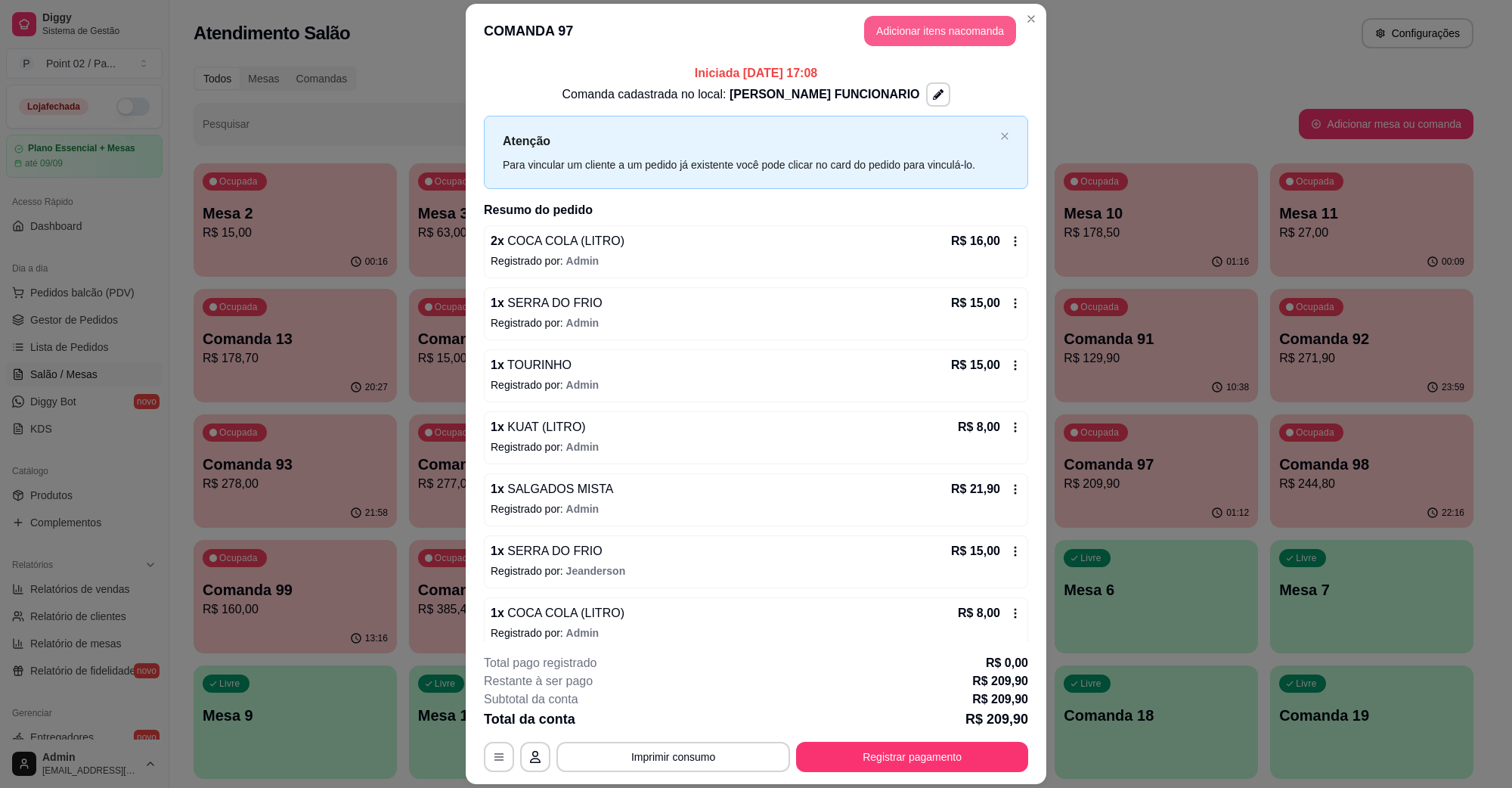
click at [927, 39] on button "Adicionar itens na comanda" at bounding box center [941, 31] width 152 height 31
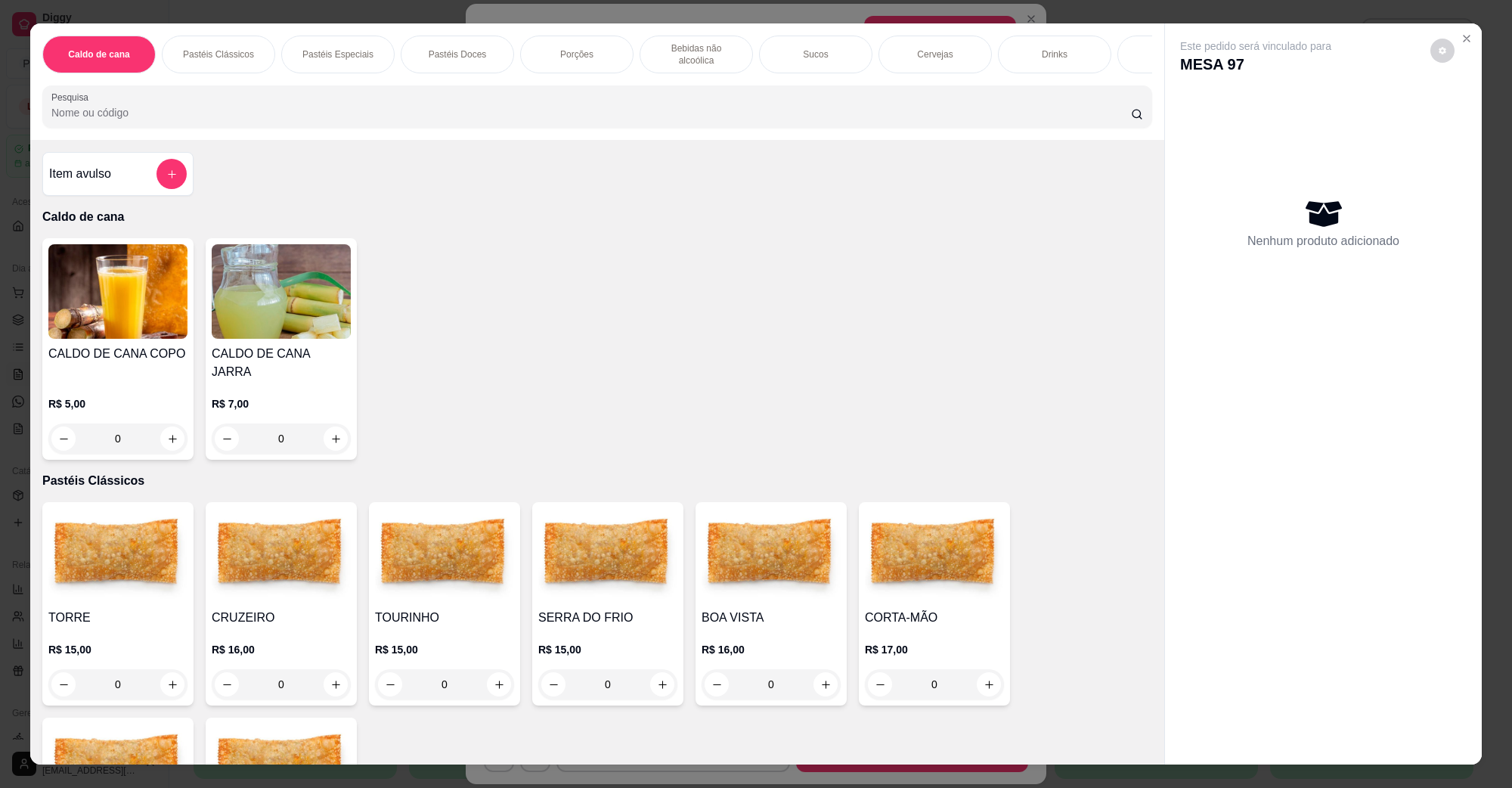
scroll to position [189, 0]
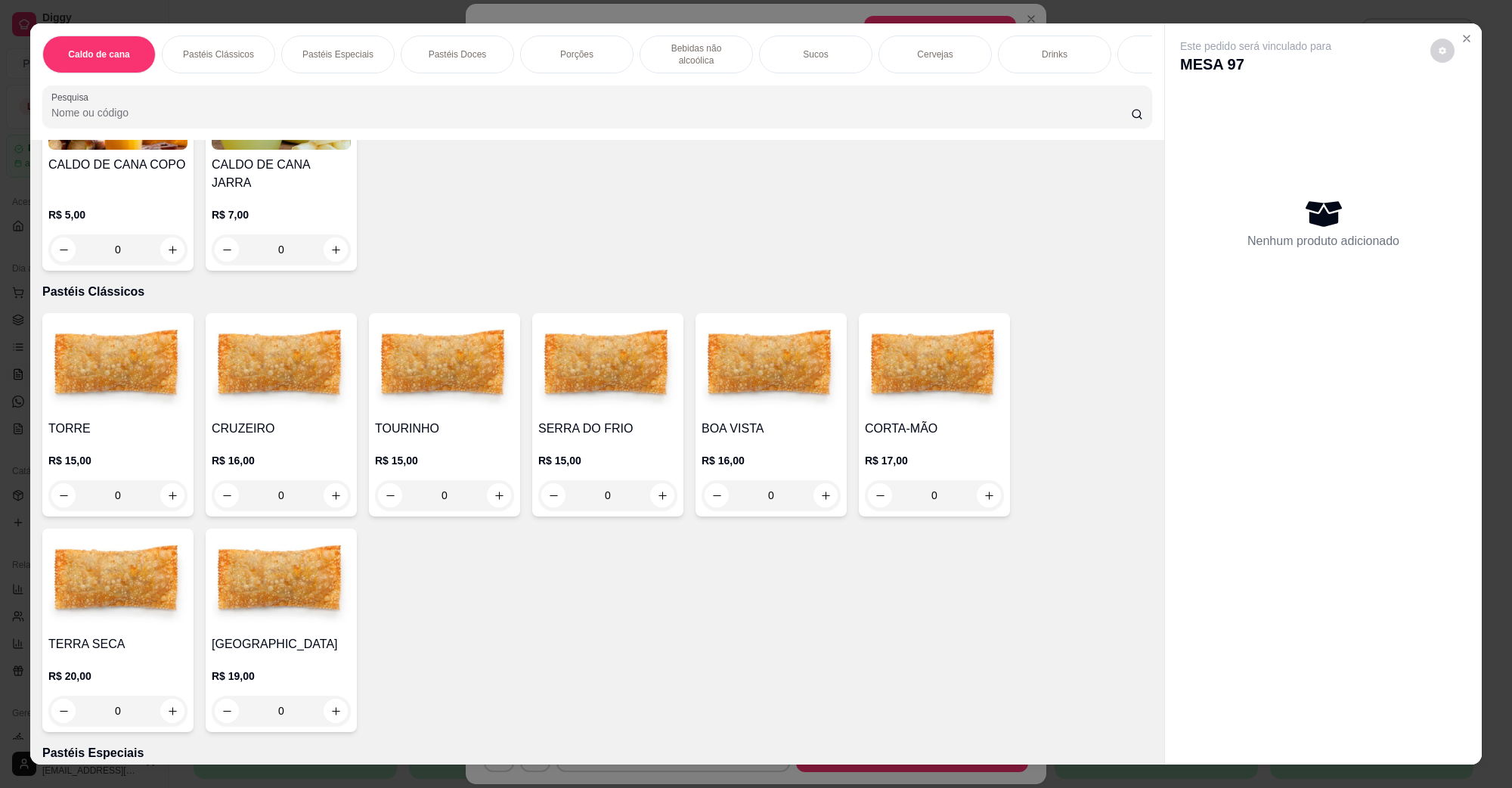
click at [582, 382] on img at bounding box center [608, 365] width 140 height 94
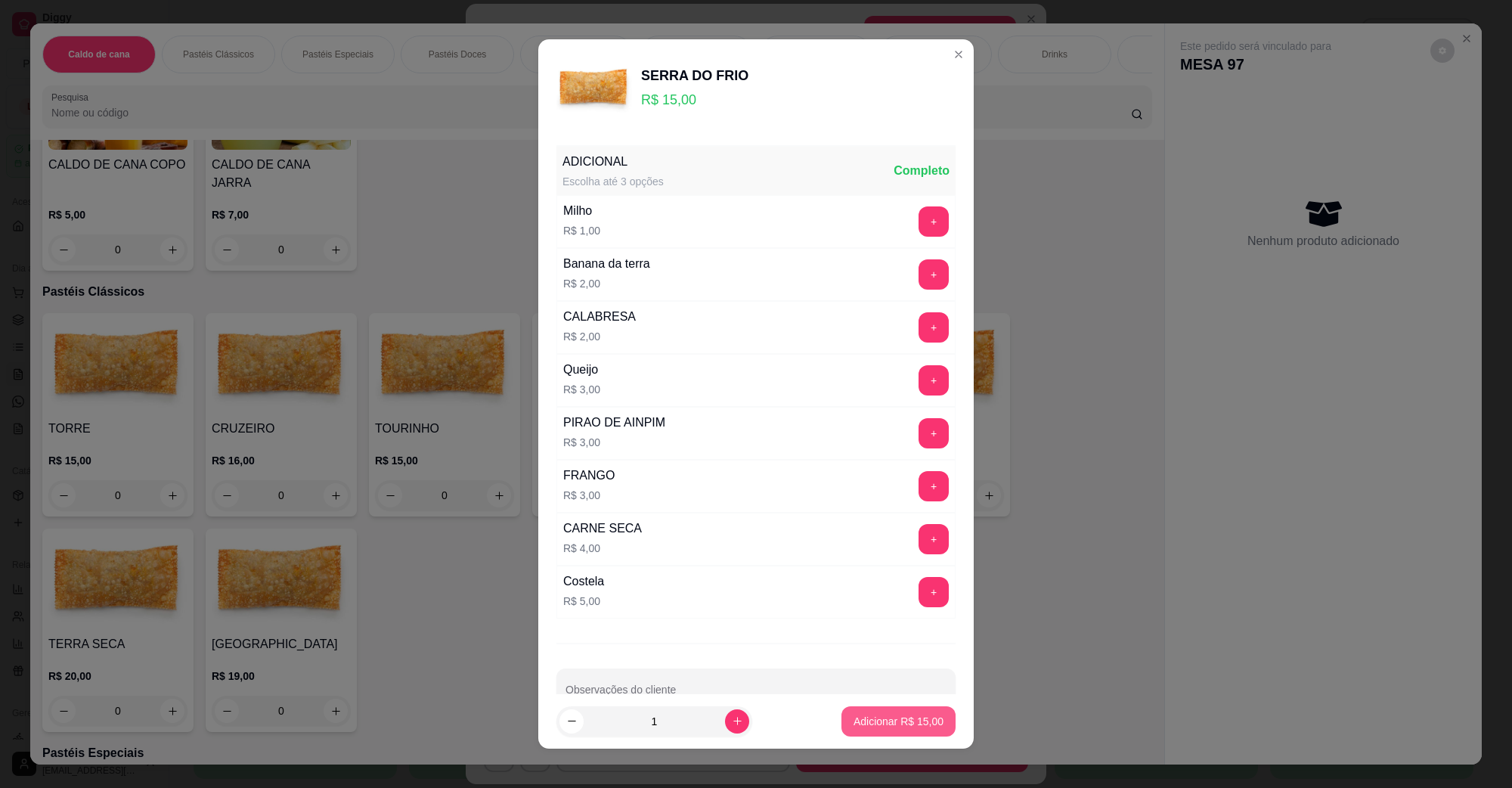
click at [858, 715] on p "Adicionar R$ 15,00" at bounding box center [898, 721] width 90 height 15
type input "1"
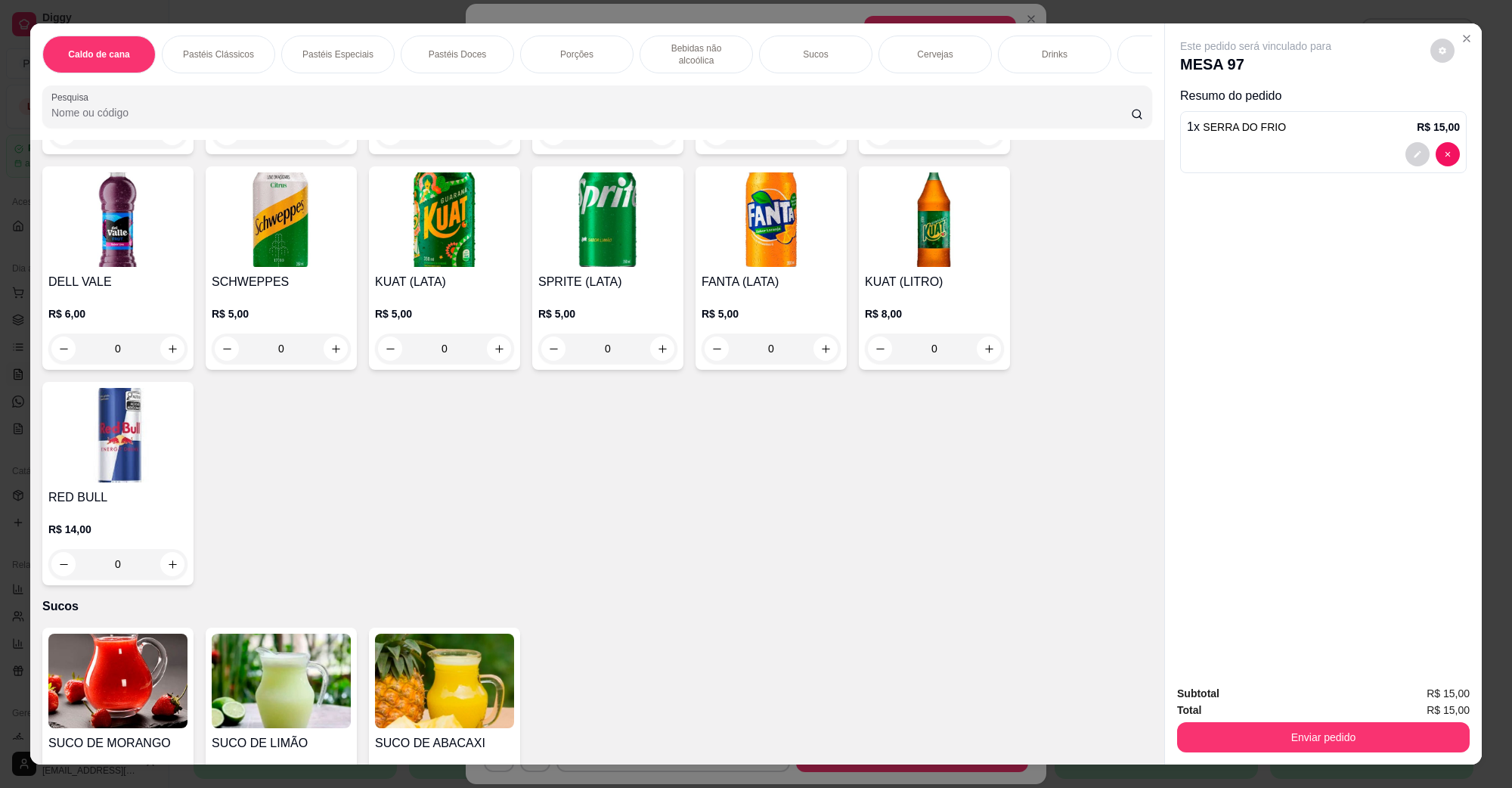
scroll to position [1512, 0]
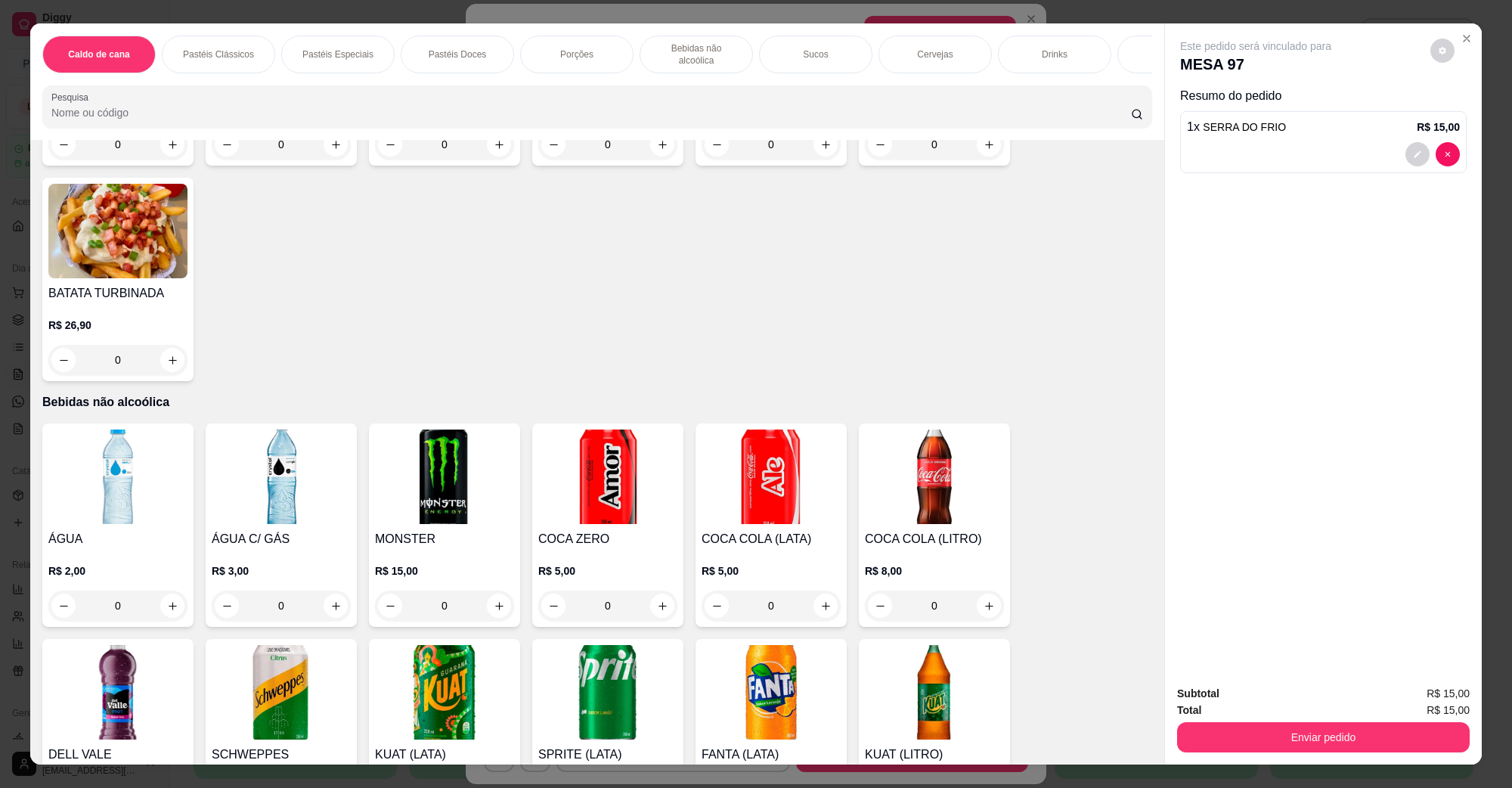
click at [936, 491] on div "COCA COLA (LITRO) R$ 8,00 0" at bounding box center [935, 525] width 151 height 203
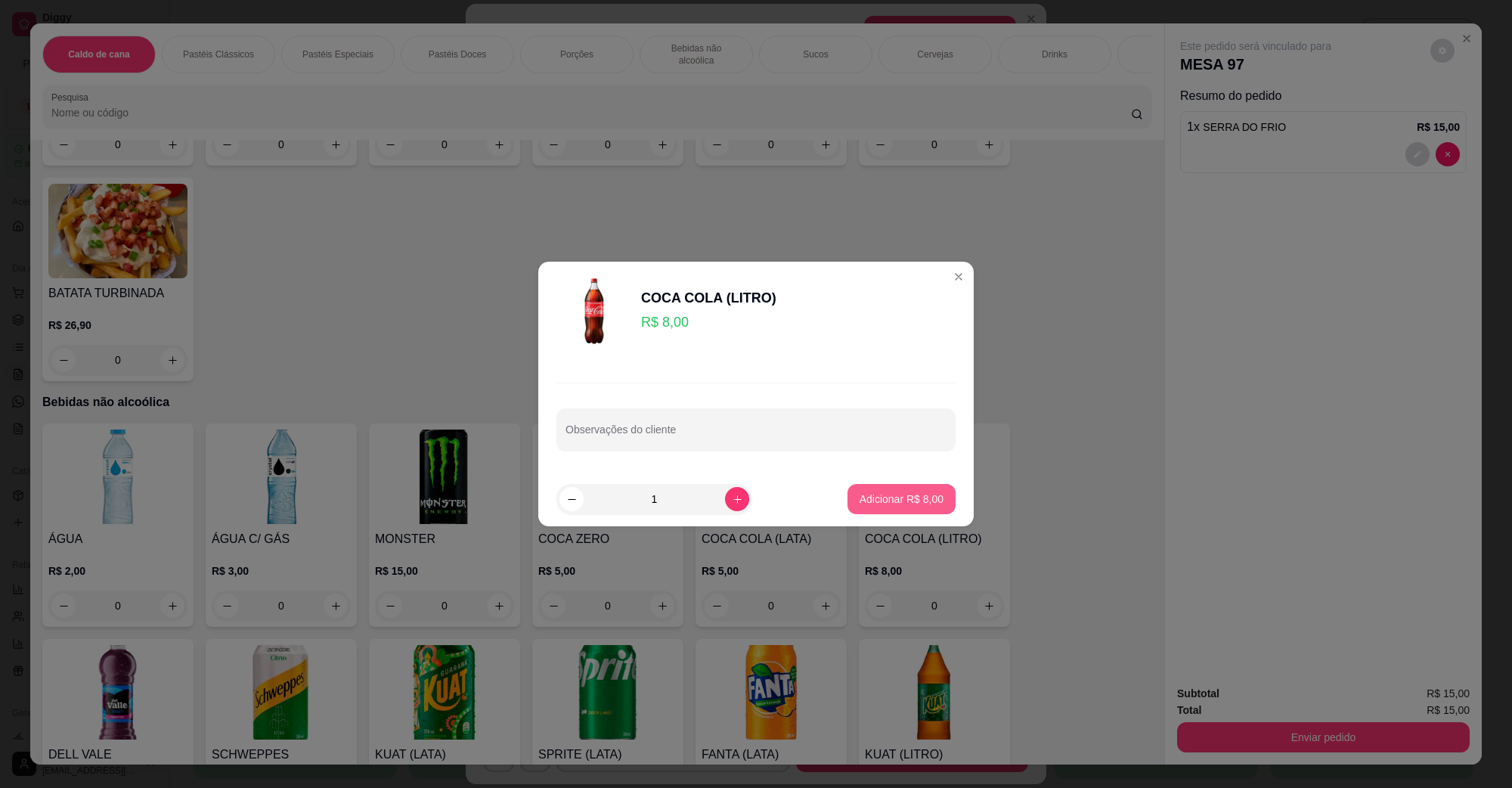
click at [902, 501] on p "Adicionar R$ 8,00" at bounding box center [901, 498] width 84 height 15
type input "1"
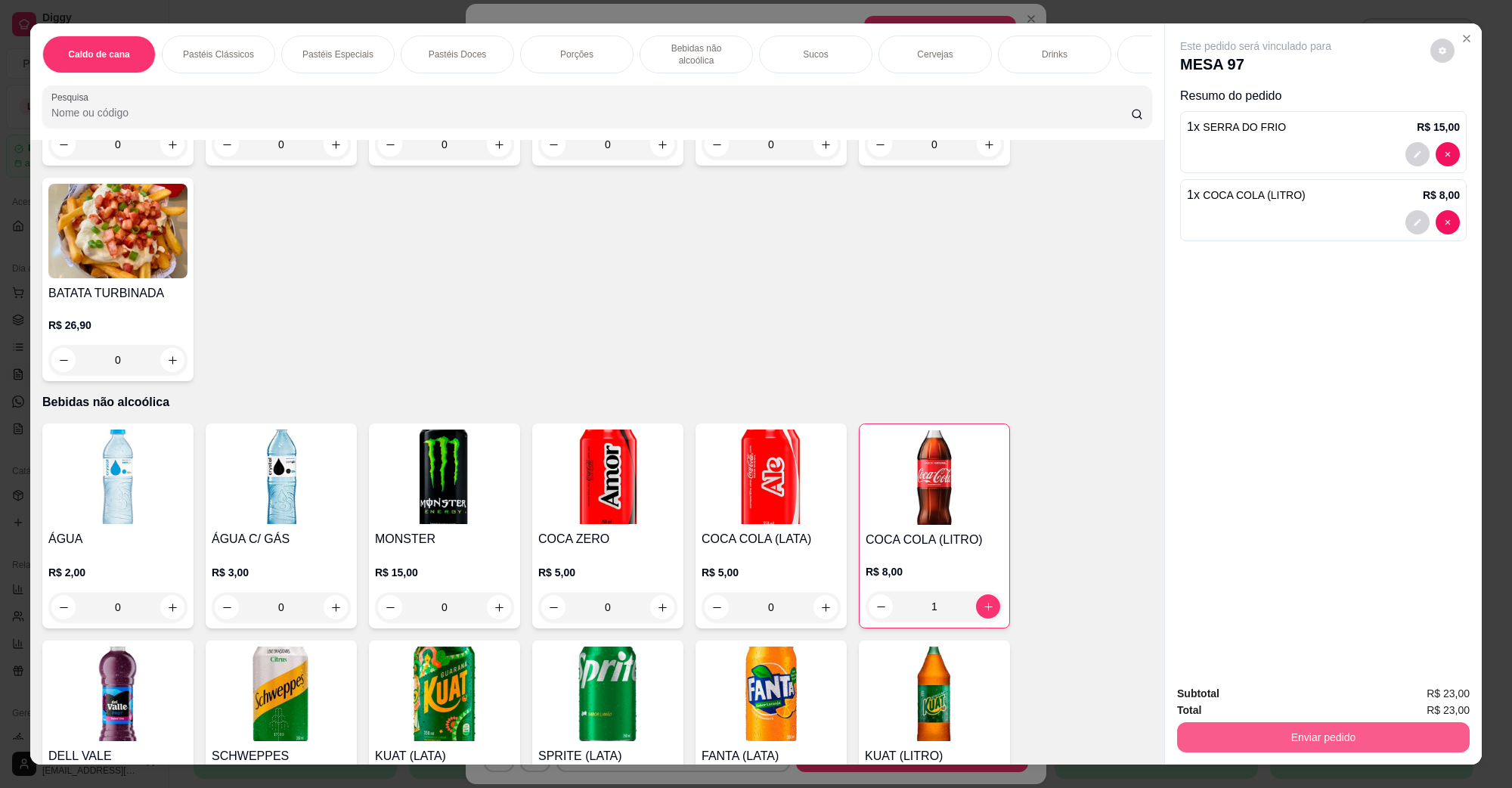
click at [1426, 728] on button "Enviar pedido" at bounding box center [1324, 737] width 293 height 31
click at [1264, 692] on button "Não registrar e enviar pedido" at bounding box center [1272, 700] width 157 height 29
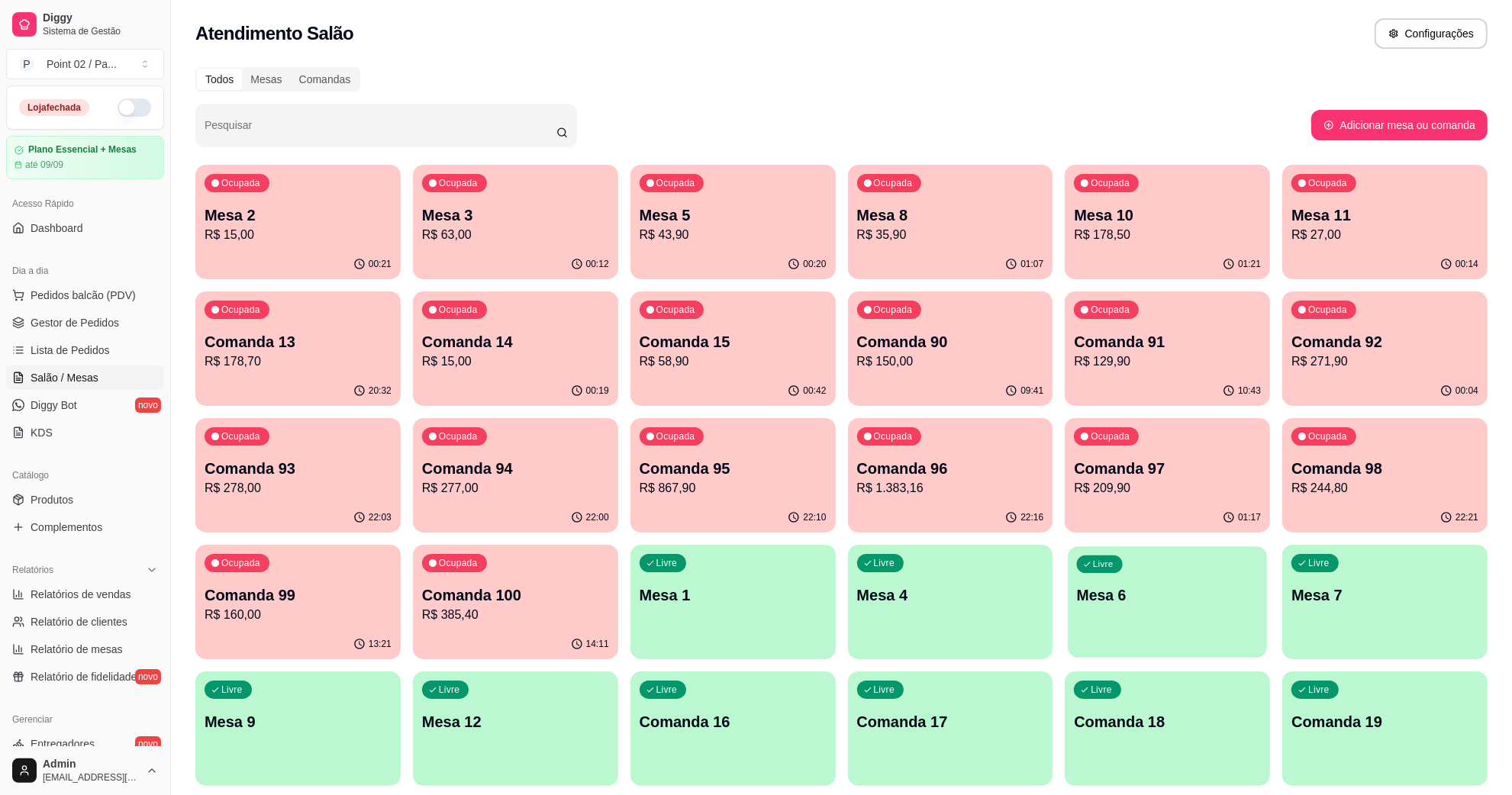
click at [1167, 603] on p "Mesa 6" at bounding box center [1167, 595] width 181 height 21
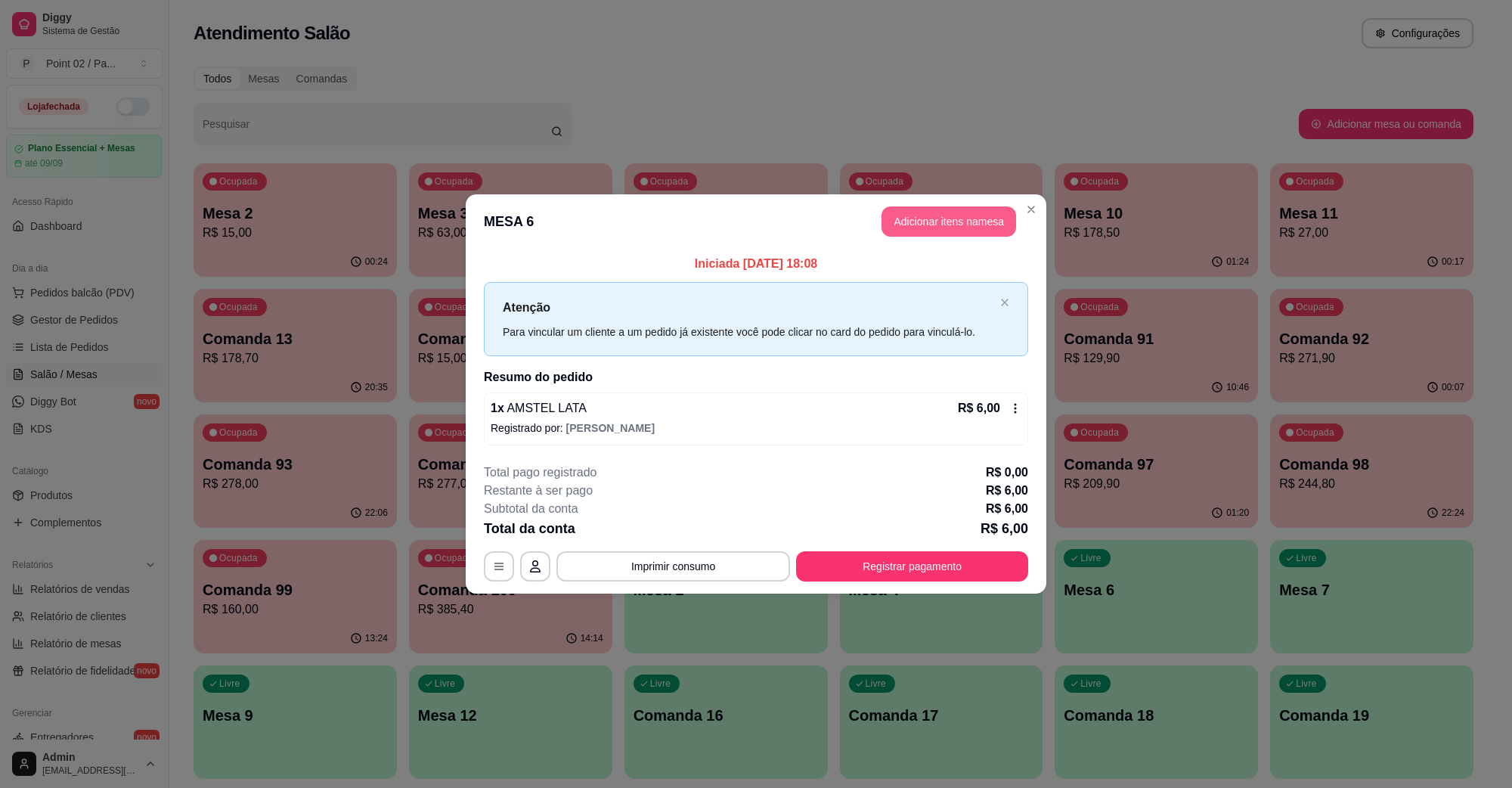
click at [976, 226] on button "Adicionar itens na mesa" at bounding box center [950, 221] width 135 height 31
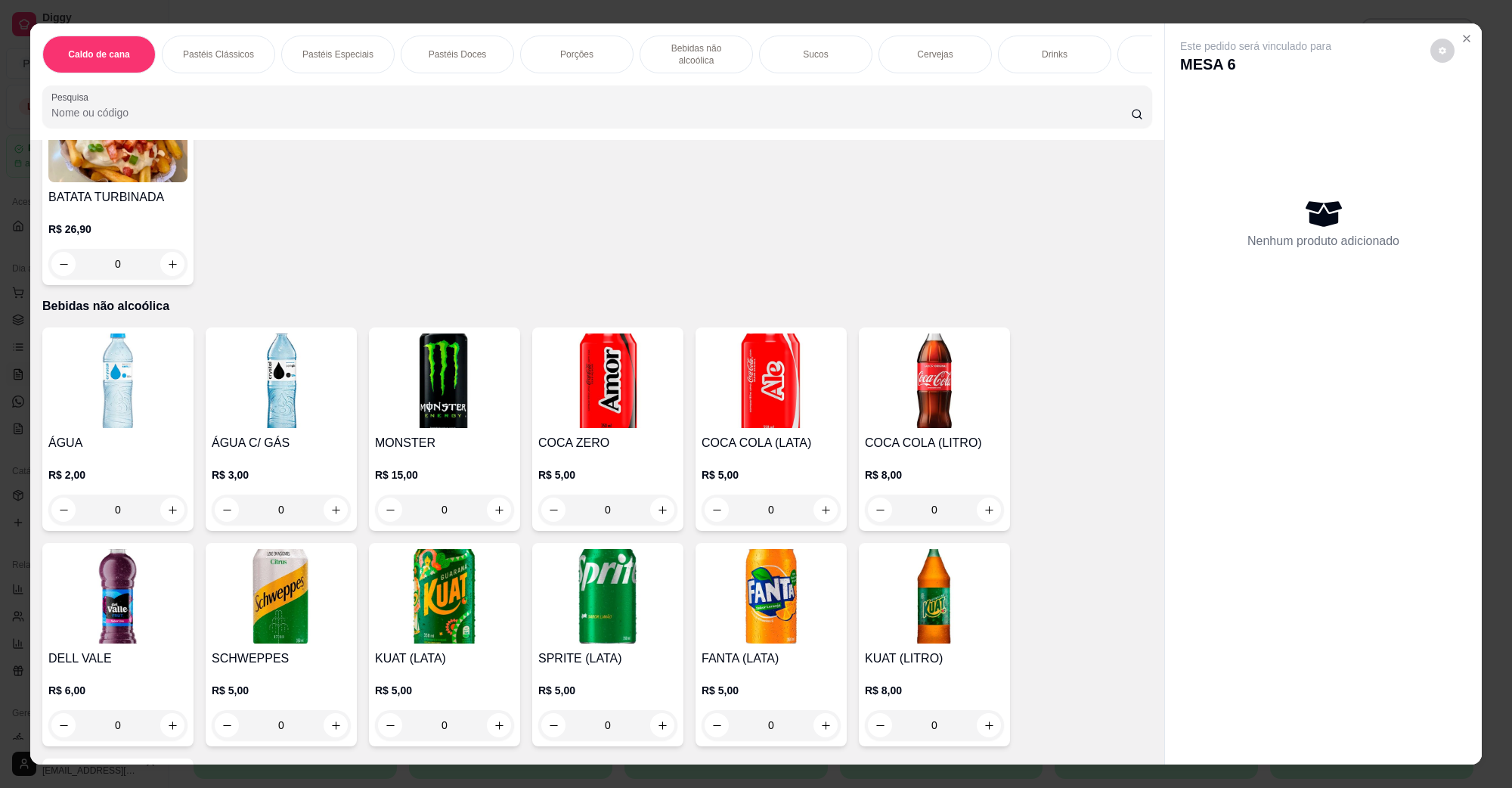
scroll to position [1039, 0]
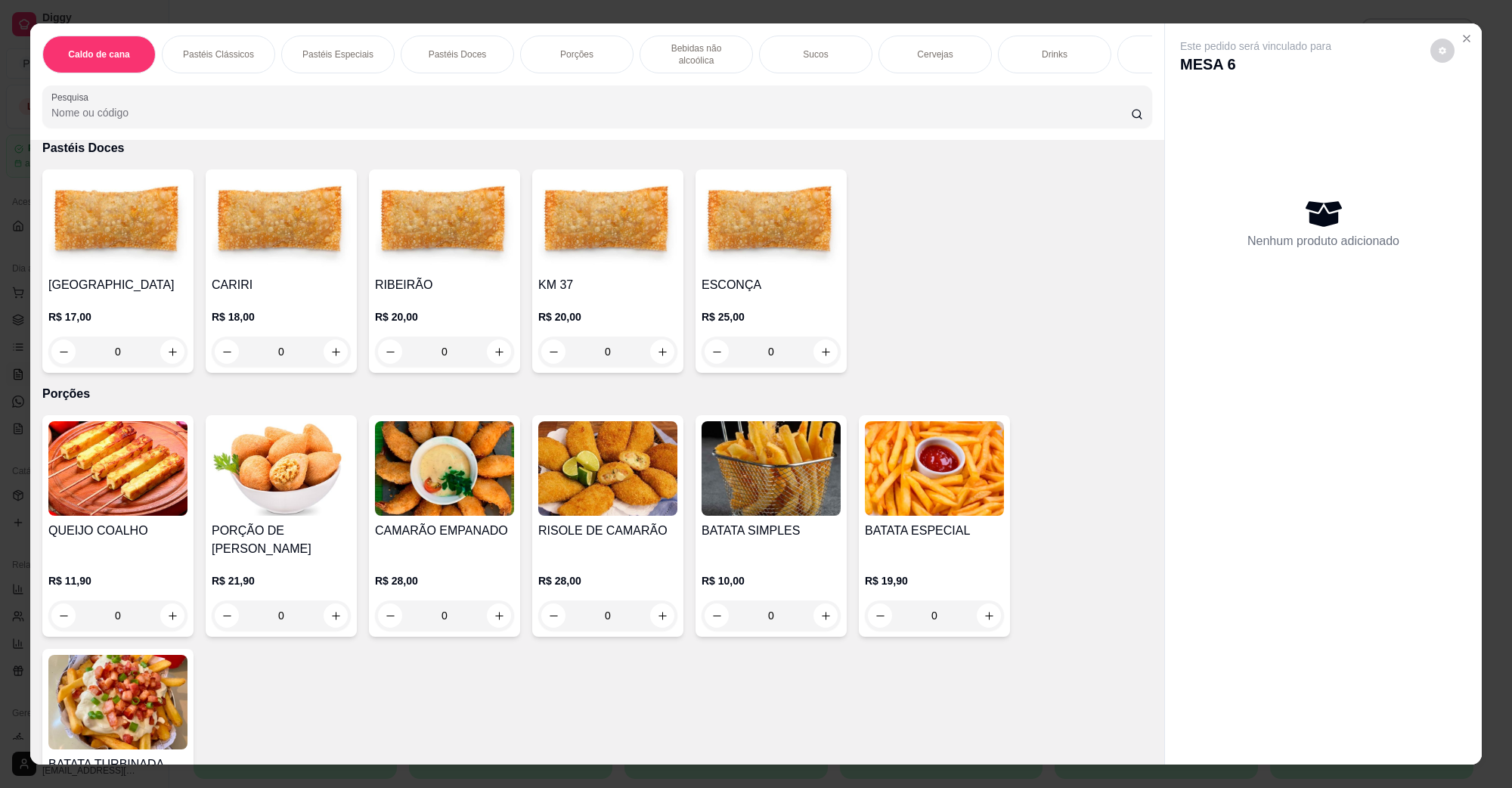
click at [103, 485] on img at bounding box center [118, 467] width 140 height 94
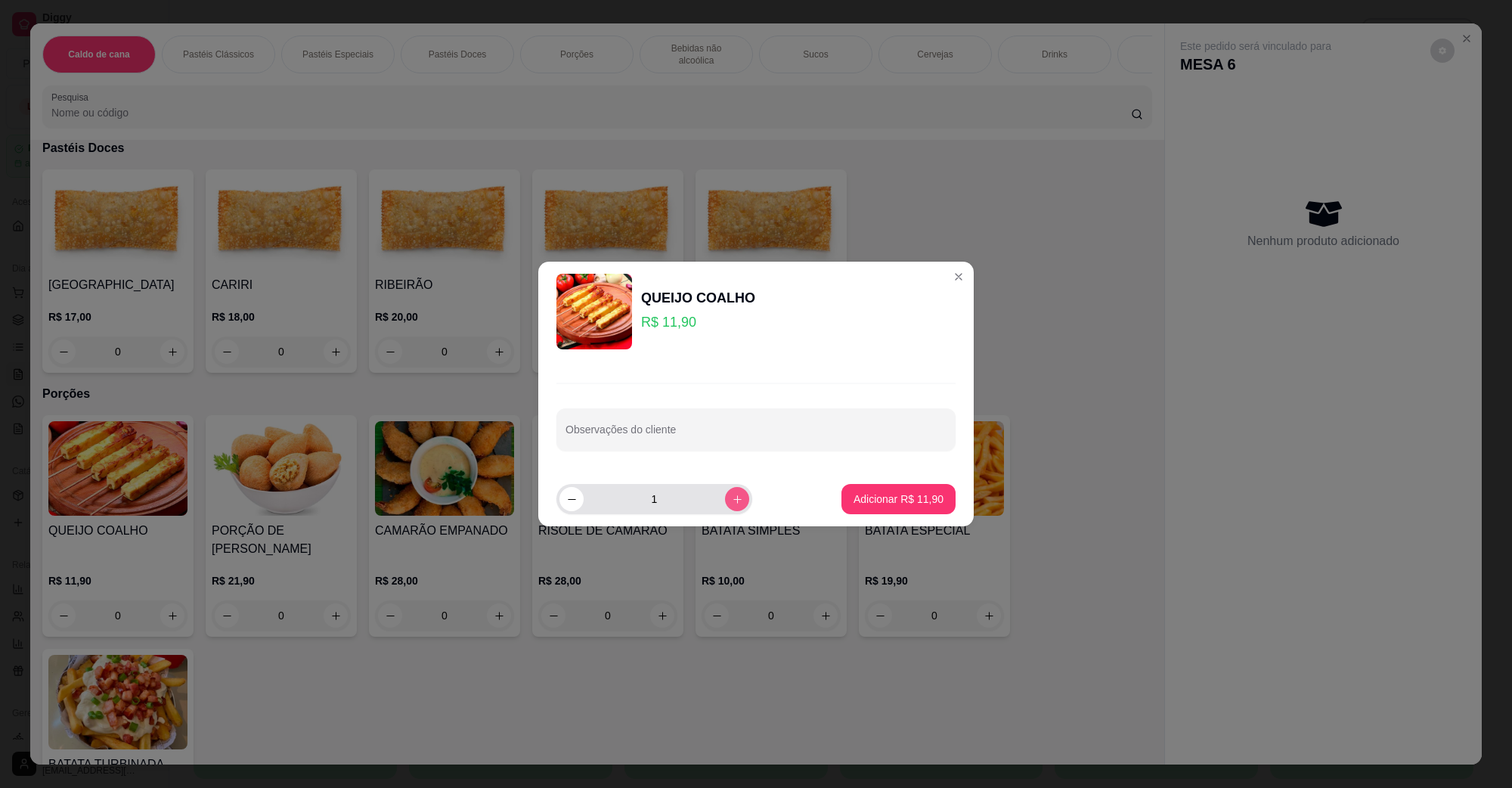
click at [732, 500] on icon "increase-product-quantity" at bounding box center [737, 499] width 11 height 11
type input "2"
click at [853, 490] on button "Adicionar R$ 23,80" at bounding box center [898, 499] width 114 height 31
type input "2"
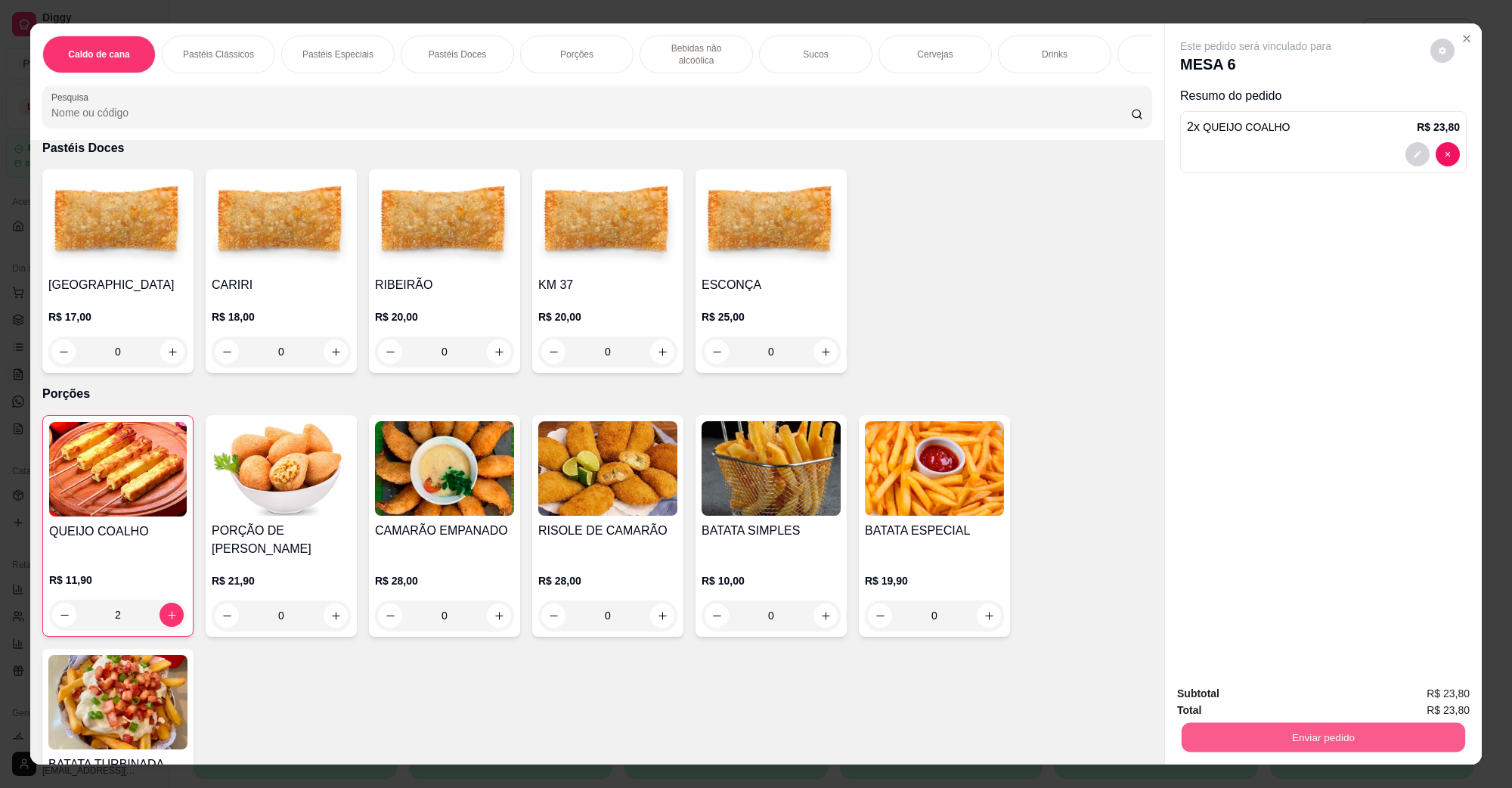
click at [1344, 732] on button "Enviar pedido" at bounding box center [1324, 737] width 283 height 30
click at [1311, 709] on button "Não registrar e enviar pedido" at bounding box center [1272, 700] width 157 height 29
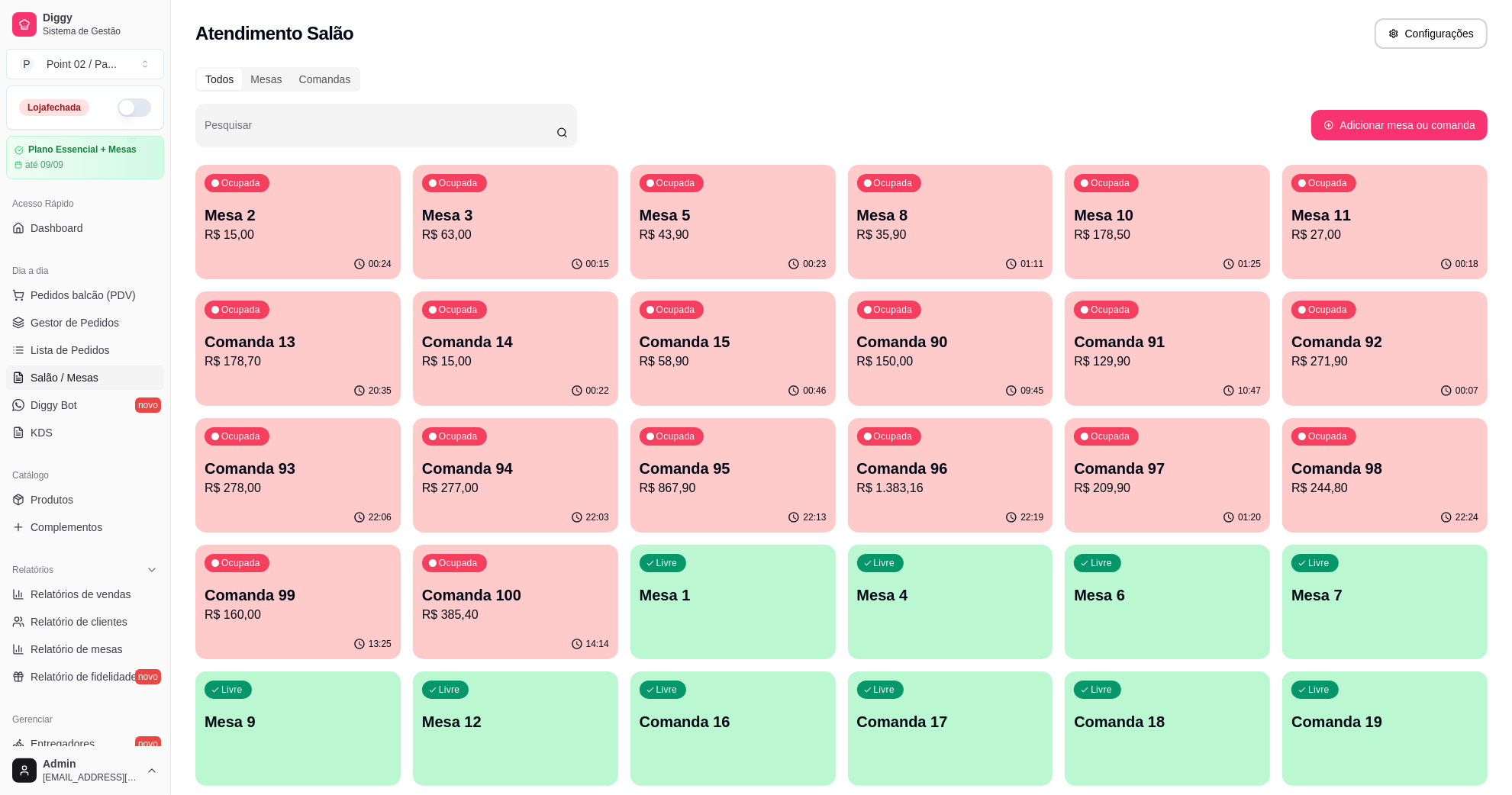
click at [801, 340] on p "Comanda 15" at bounding box center [733, 341] width 187 height 21
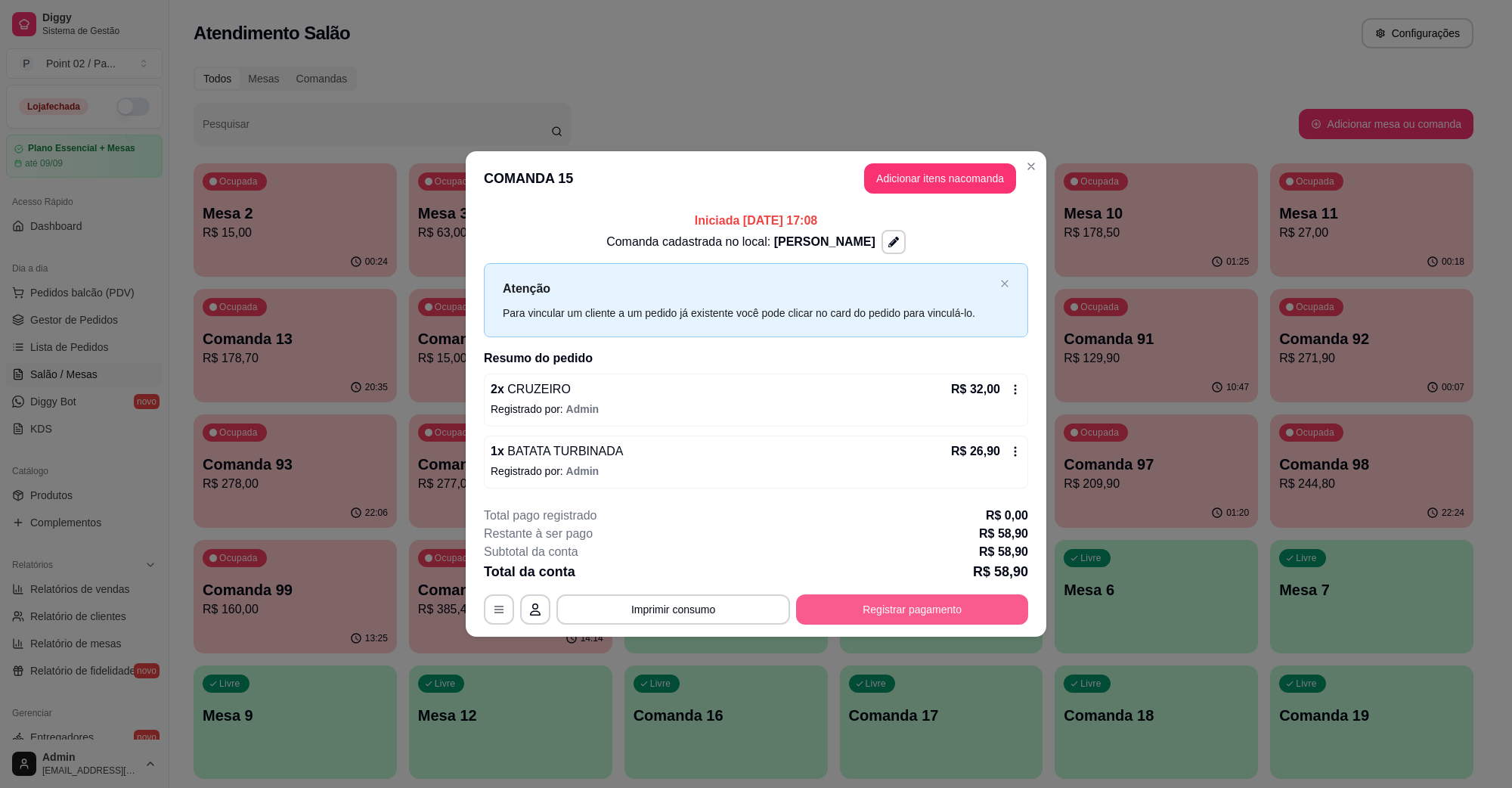
click at [954, 597] on button "Registrar pagamento" at bounding box center [912, 609] width 232 height 31
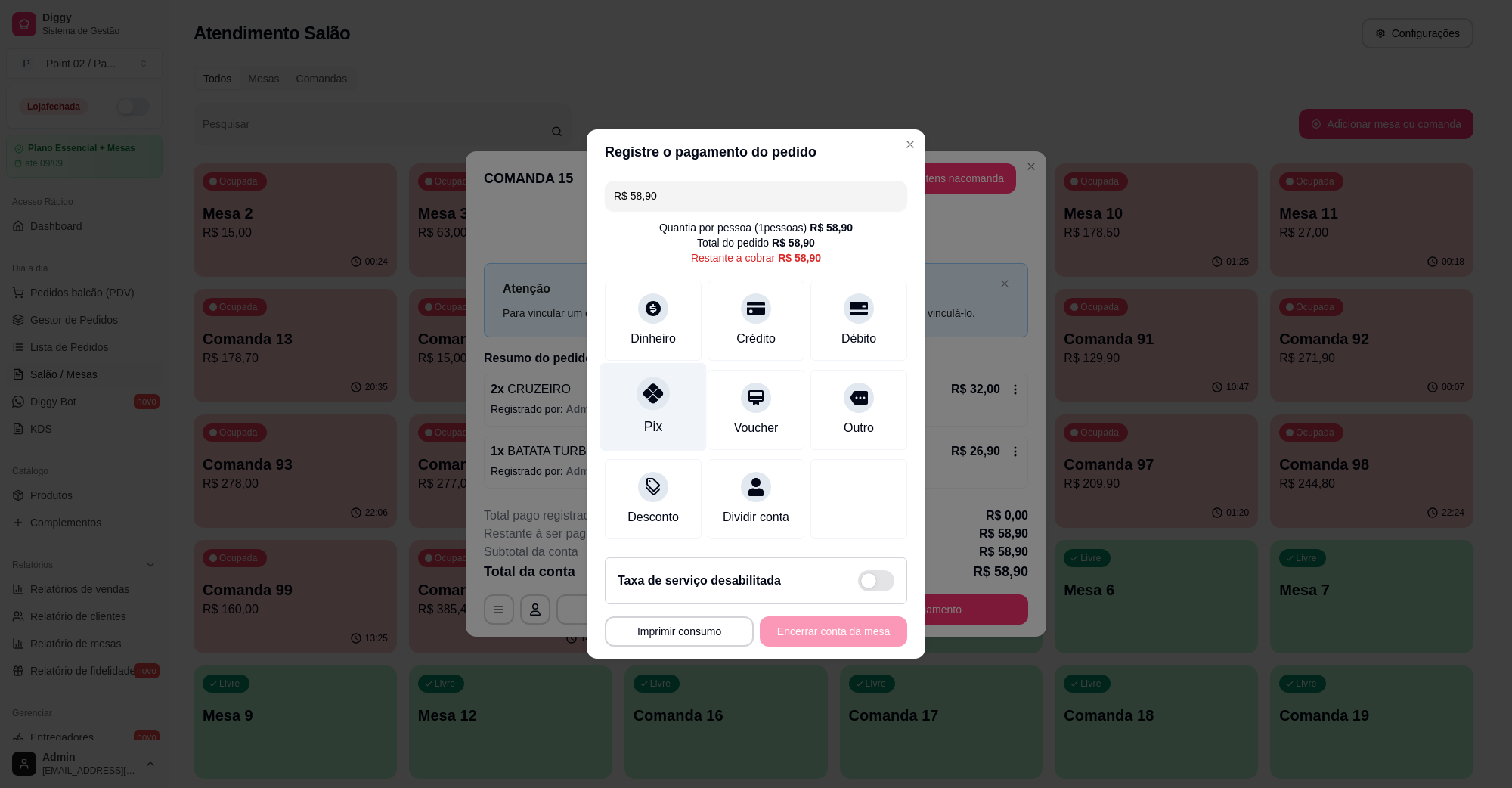
click at [677, 383] on div "Pix" at bounding box center [654, 407] width 107 height 88
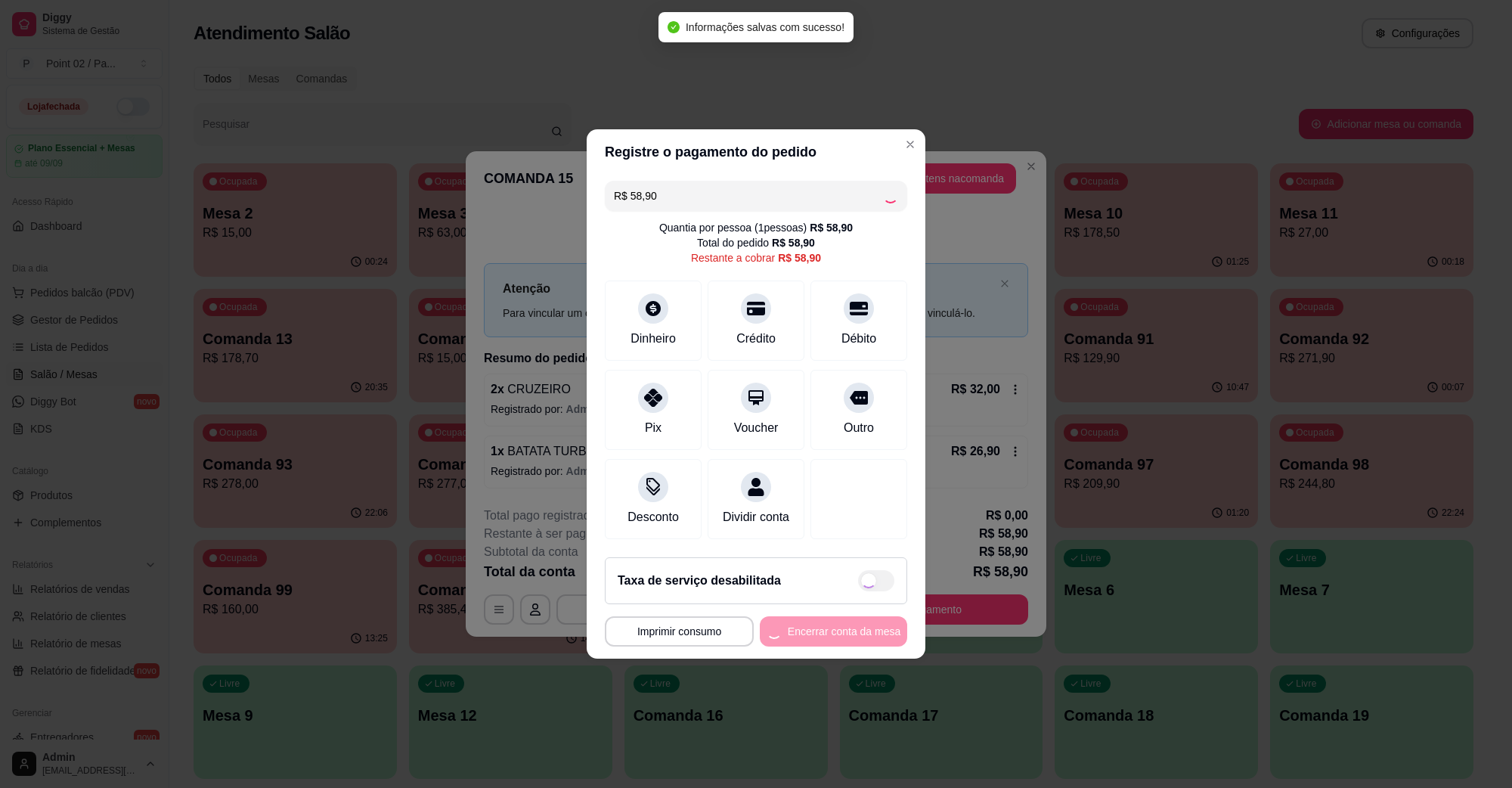
type input "R$ 0,00"
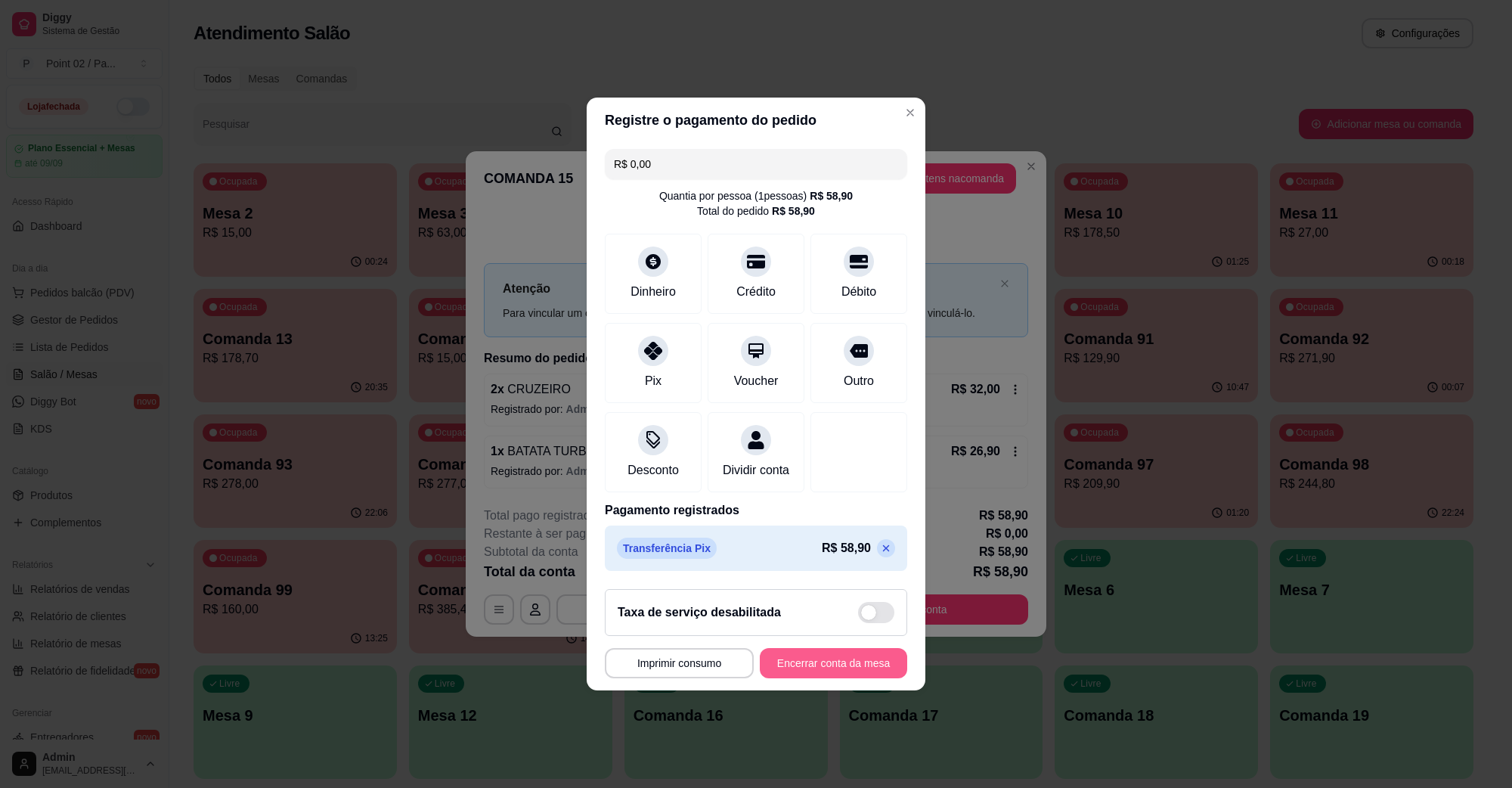
click at [798, 678] on button "Encerrar conta da mesa" at bounding box center [834, 663] width 148 height 31
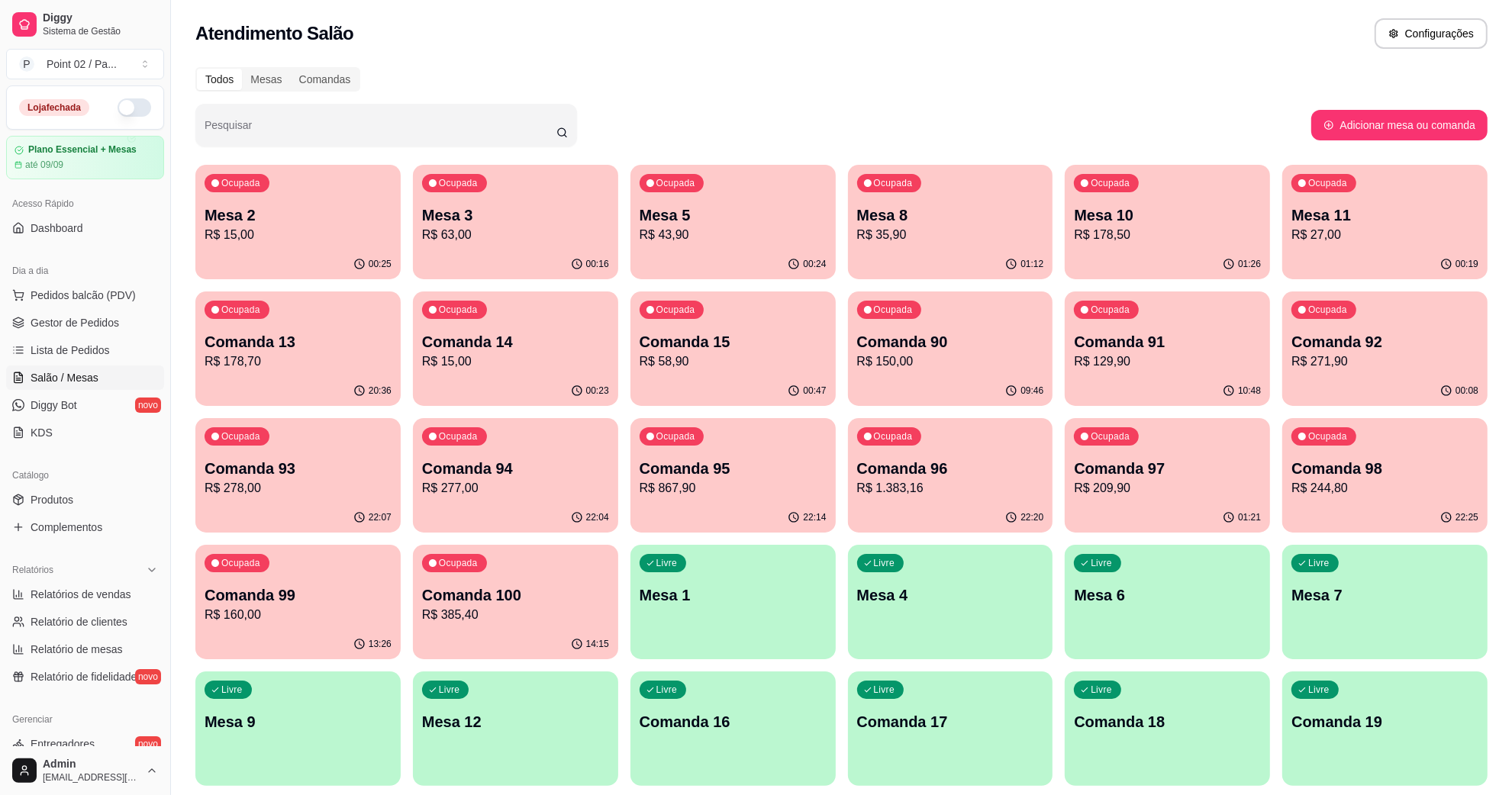
click at [1328, 581] on div "Livre Mesa 7" at bounding box center [1384, 592] width 205 height 96
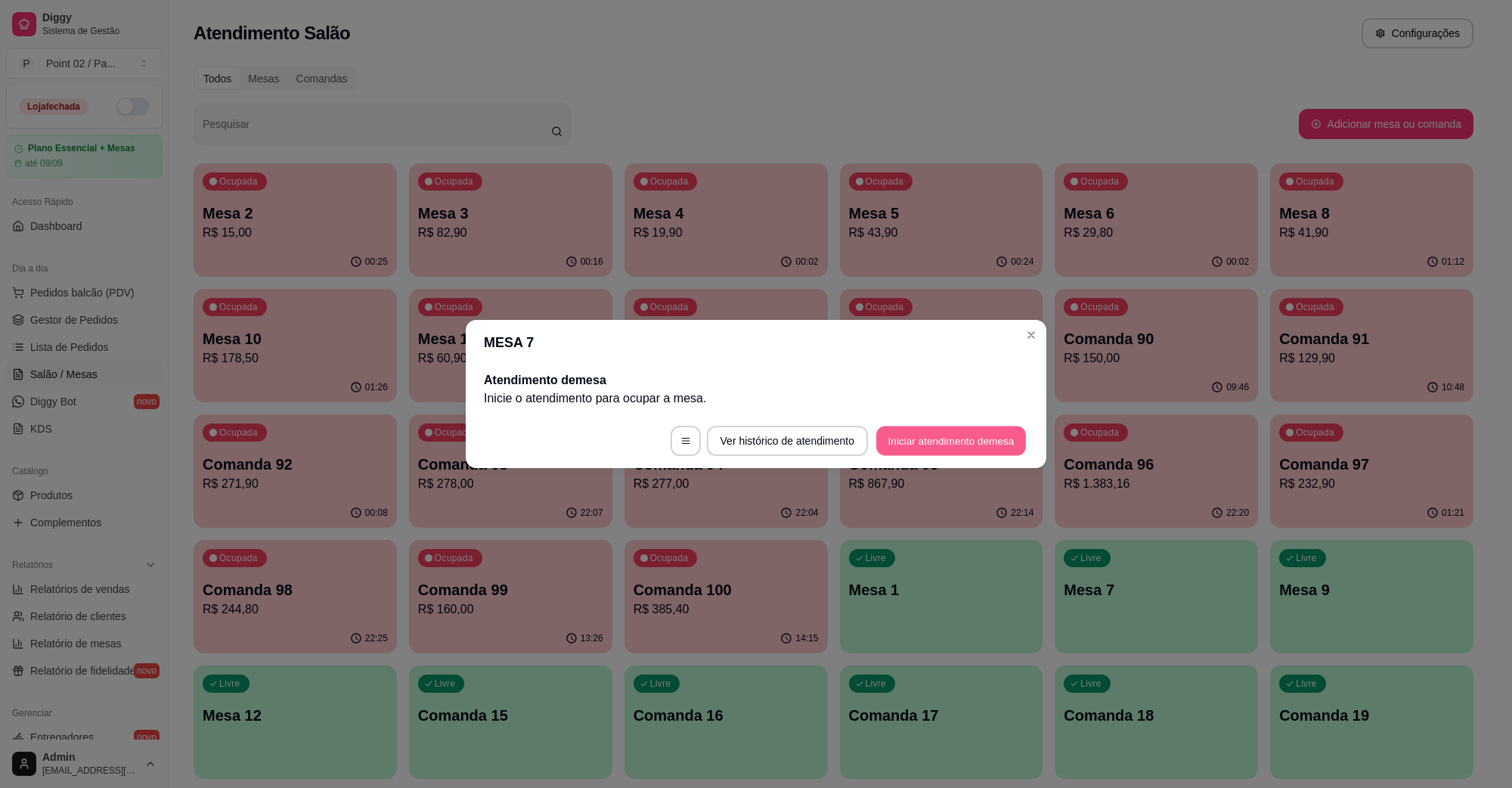
click at [969, 437] on button "Iniciar atendimento de mesa" at bounding box center [951, 442] width 150 height 30
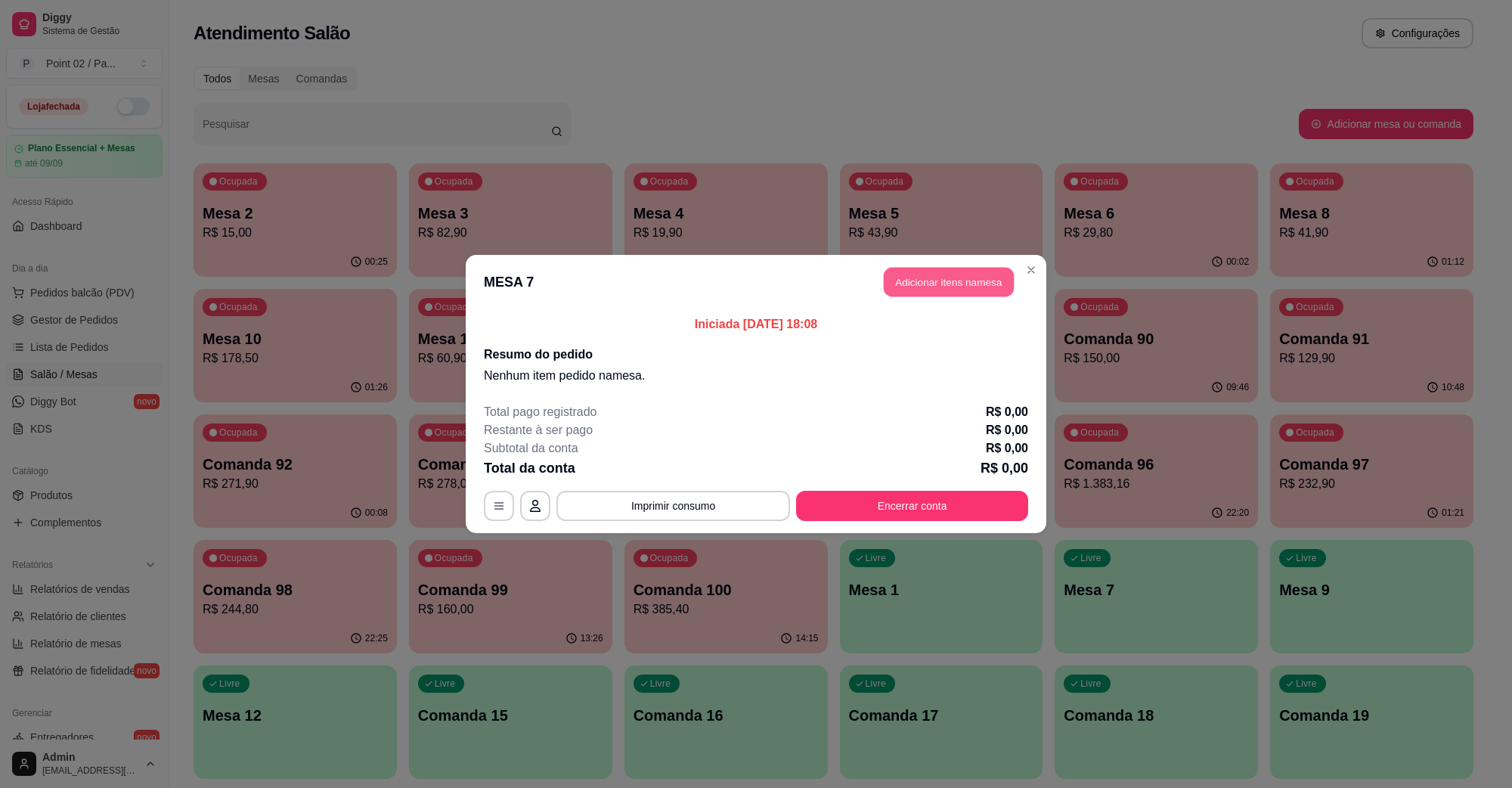
click at [888, 291] on button "Adicionar itens na mesa" at bounding box center [949, 282] width 130 height 30
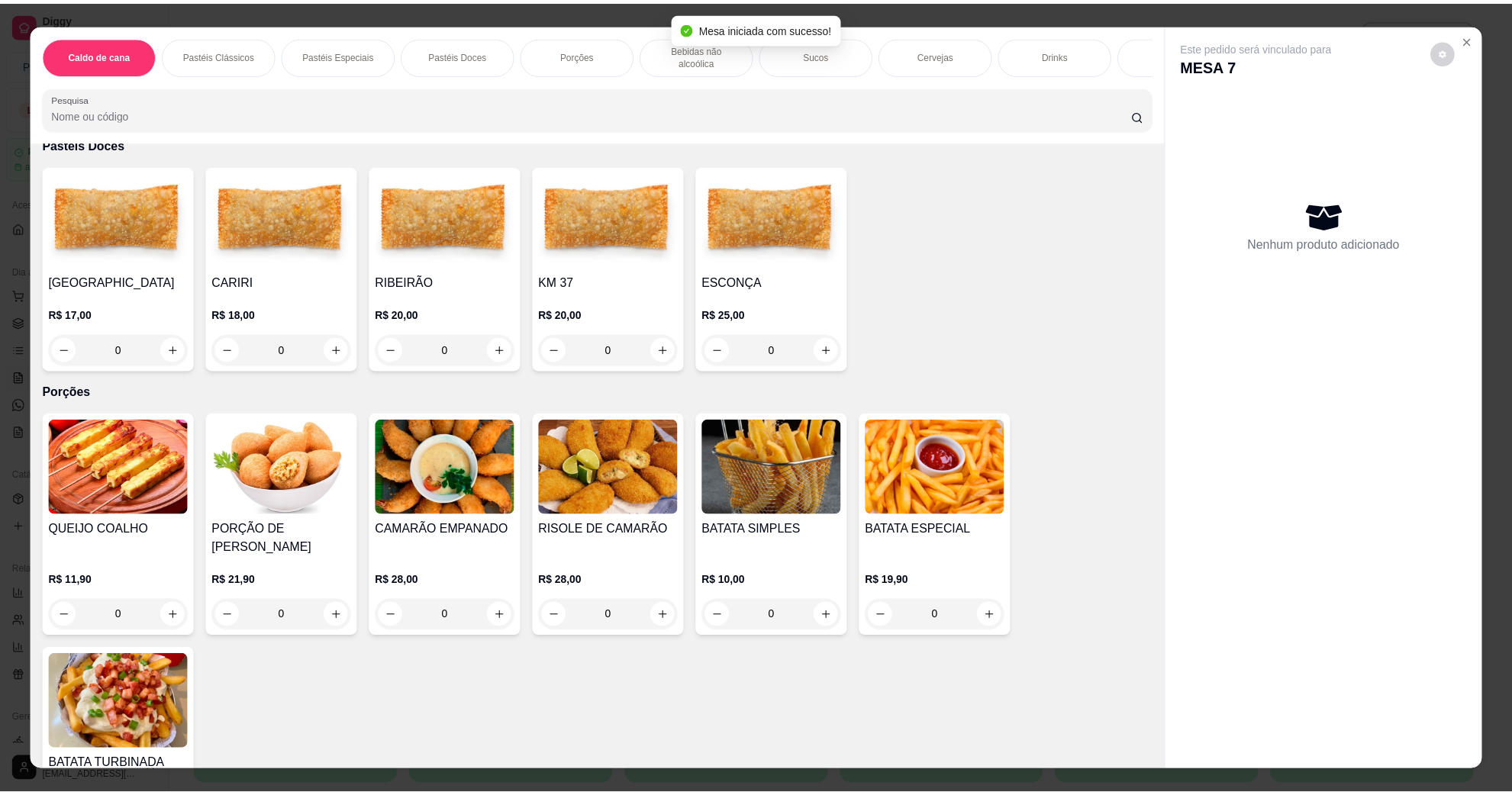
scroll to position [1145, 0]
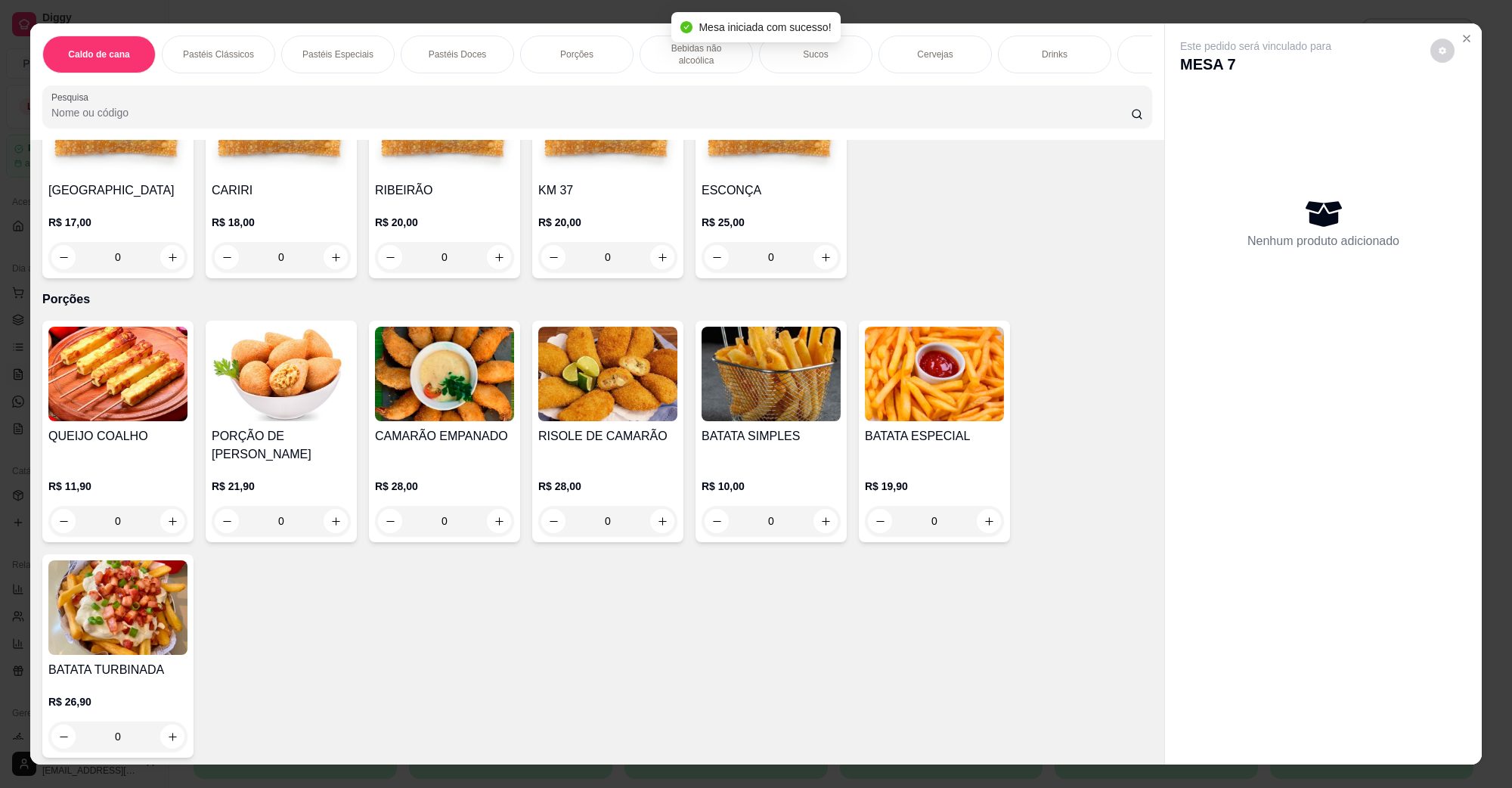
click at [961, 364] on img at bounding box center [935, 373] width 140 height 94
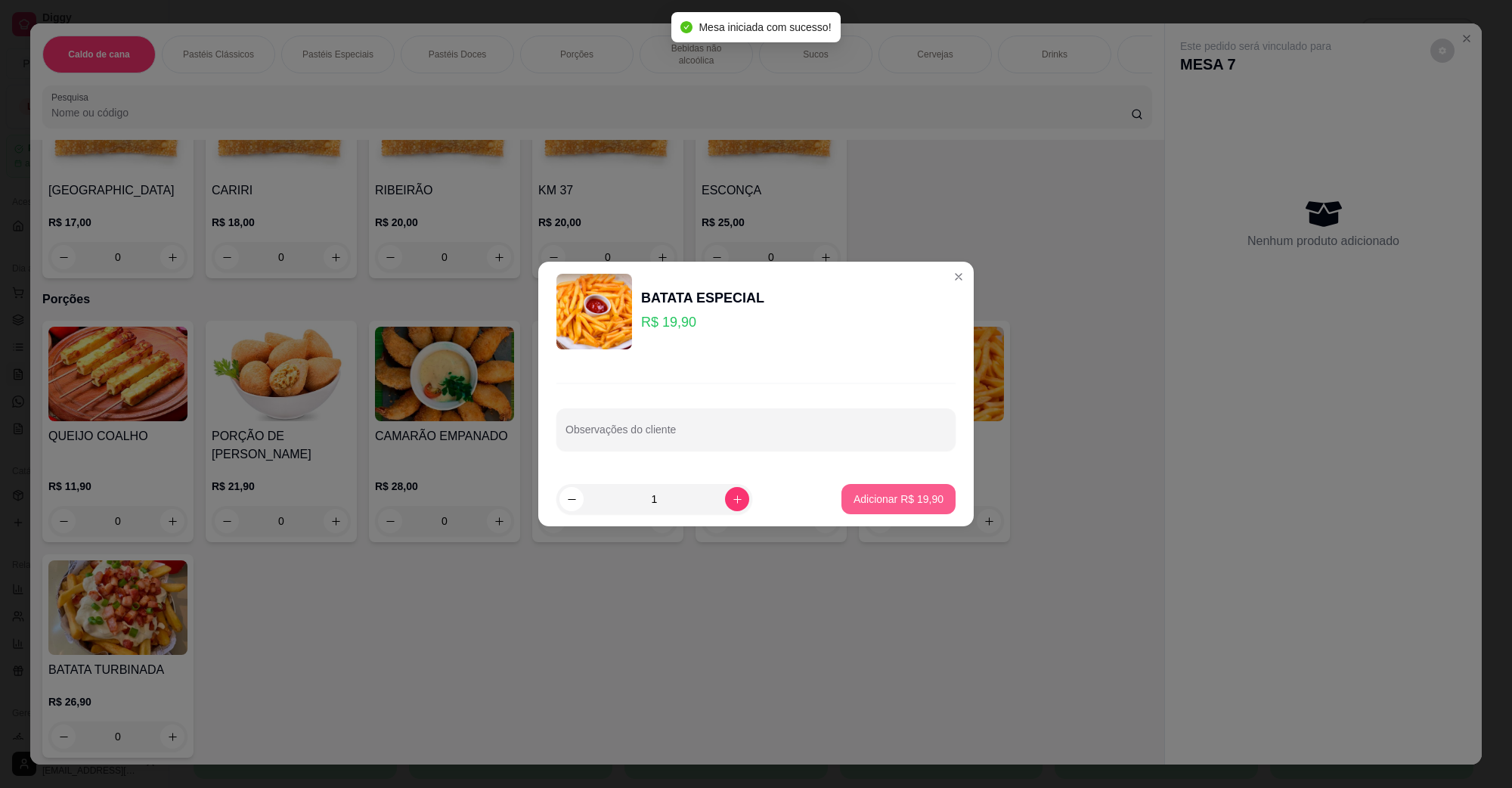
click at [911, 513] on button "Adicionar R$ 19,90" at bounding box center [898, 499] width 114 height 31
type input "1"
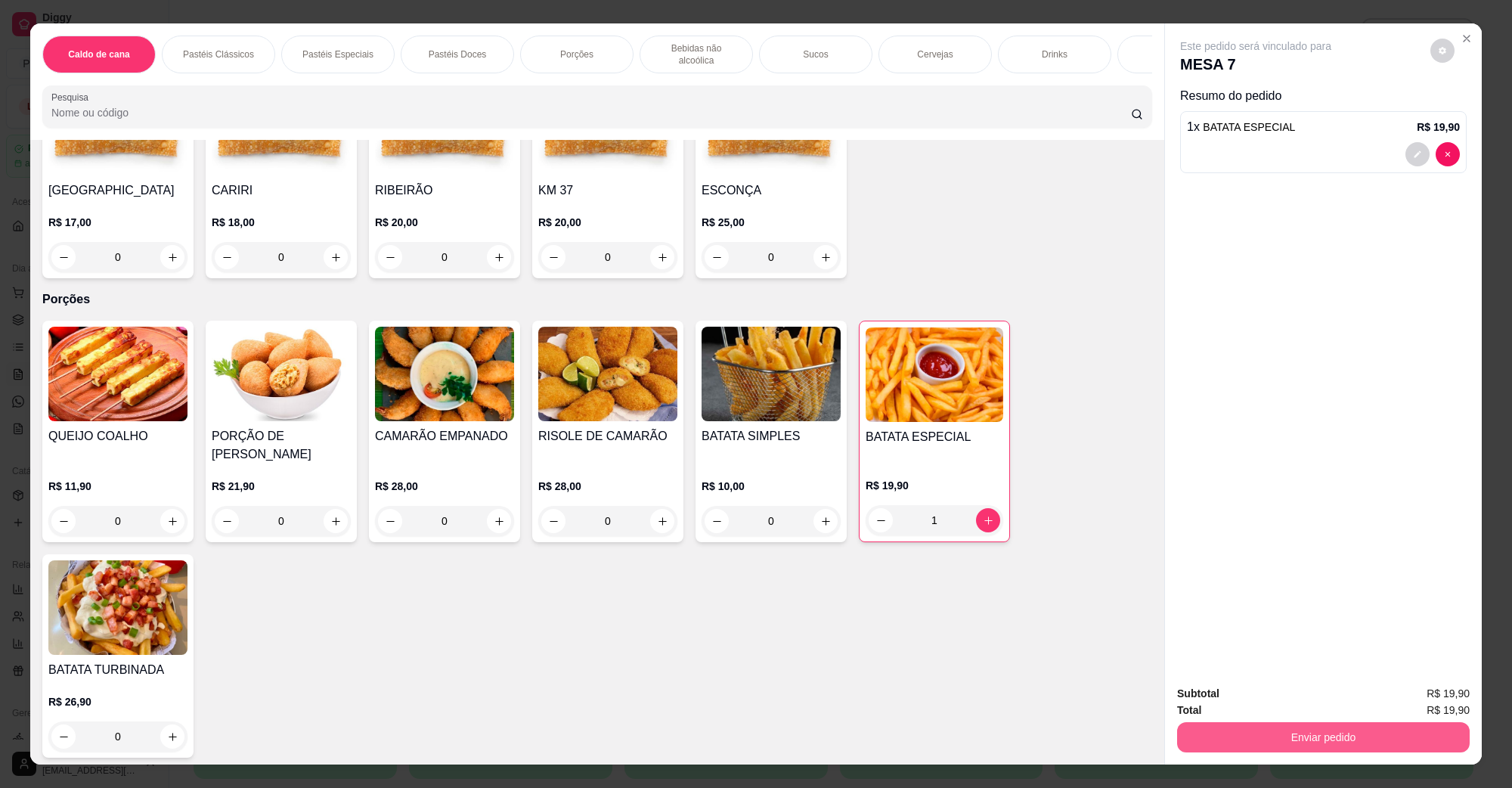
click at [1266, 732] on button "Enviar pedido" at bounding box center [1324, 737] width 293 height 31
click at [1266, 702] on button "Não registrar e enviar pedido" at bounding box center [1272, 700] width 157 height 29
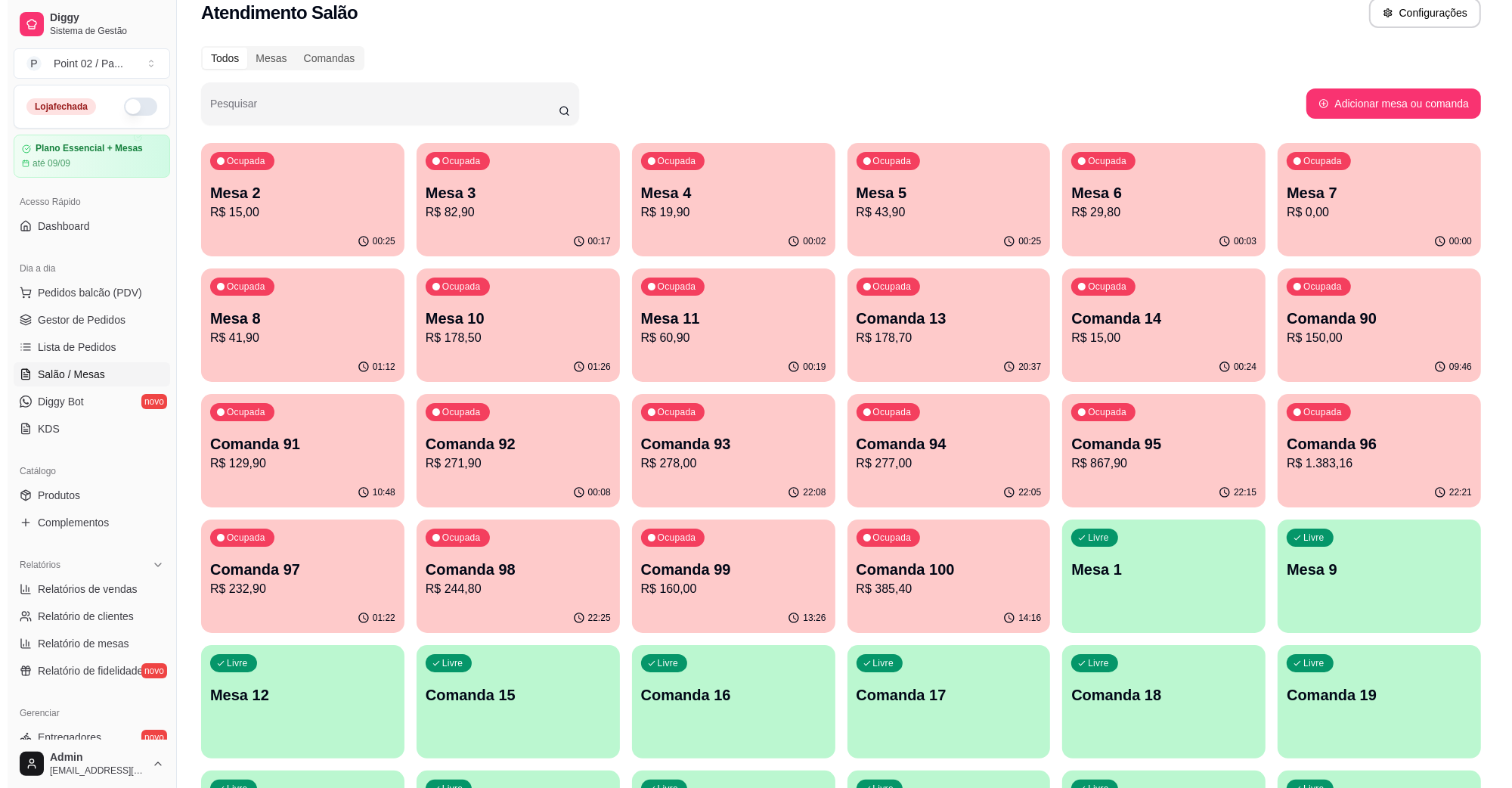
scroll to position [0, 0]
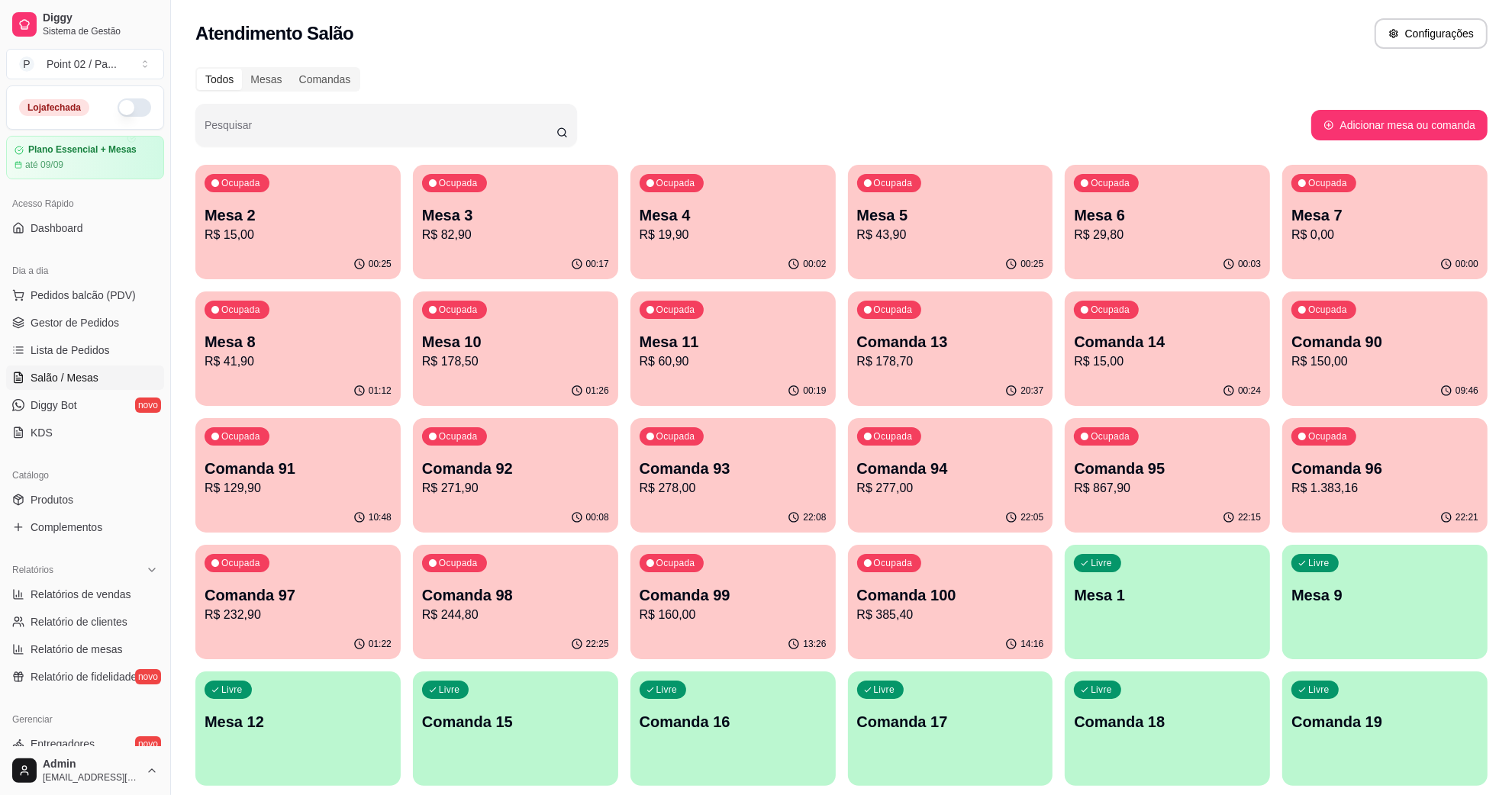
click at [914, 44] on div "Atendimento Salão Configurações" at bounding box center [841, 33] width 1292 height 31
click at [1168, 325] on div "Ocupada Comanda 14 R$ 15,00" at bounding box center [1166, 334] width 205 height 85
click at [1413, 597] on p "Mesa 9" at bounding box center [1384, 595] width 181 height 21
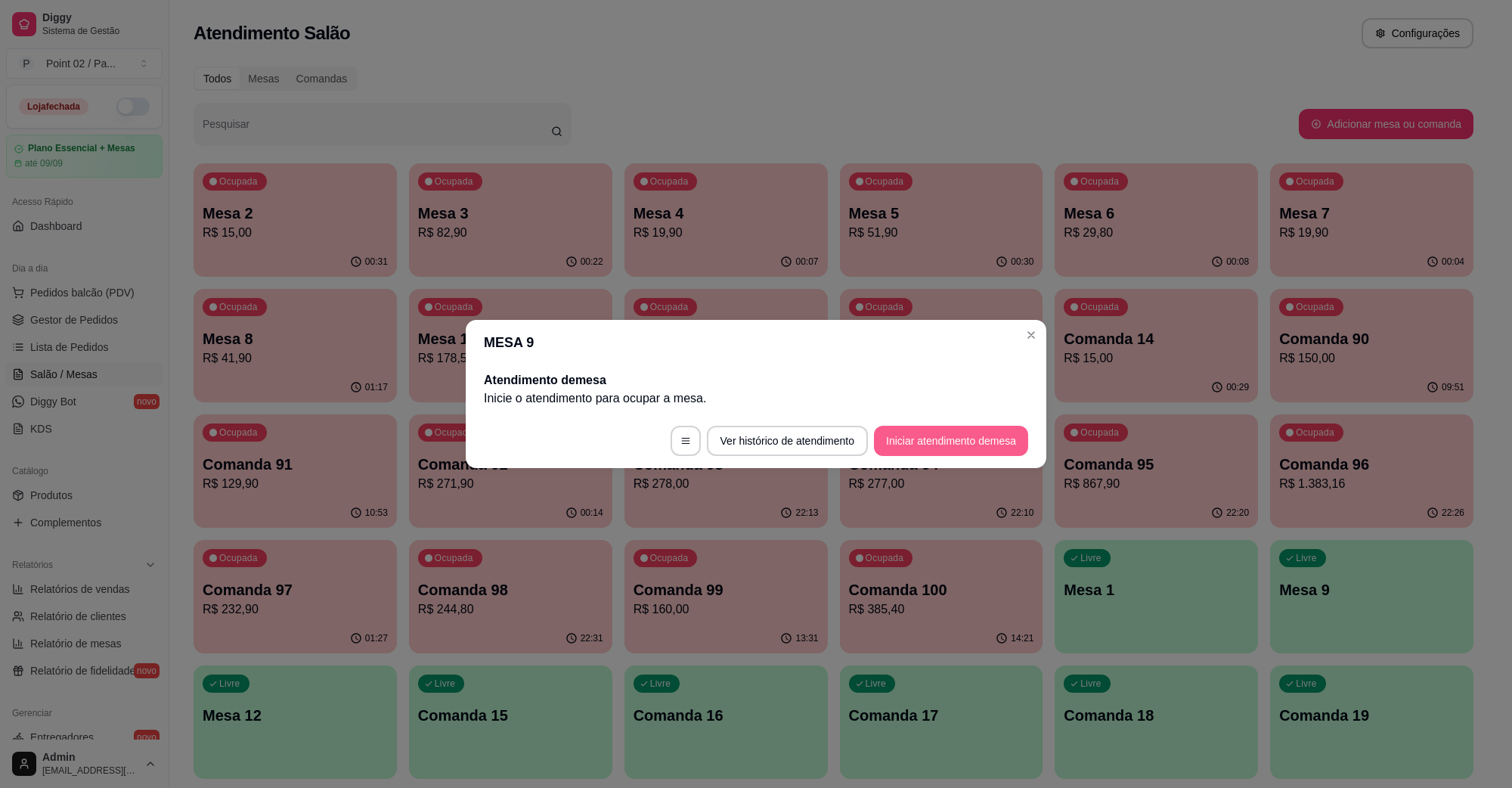
click at [961, 429] on button "Iniciar atendimento de mesa" at bounding box center [952, 441] width 154 height 31
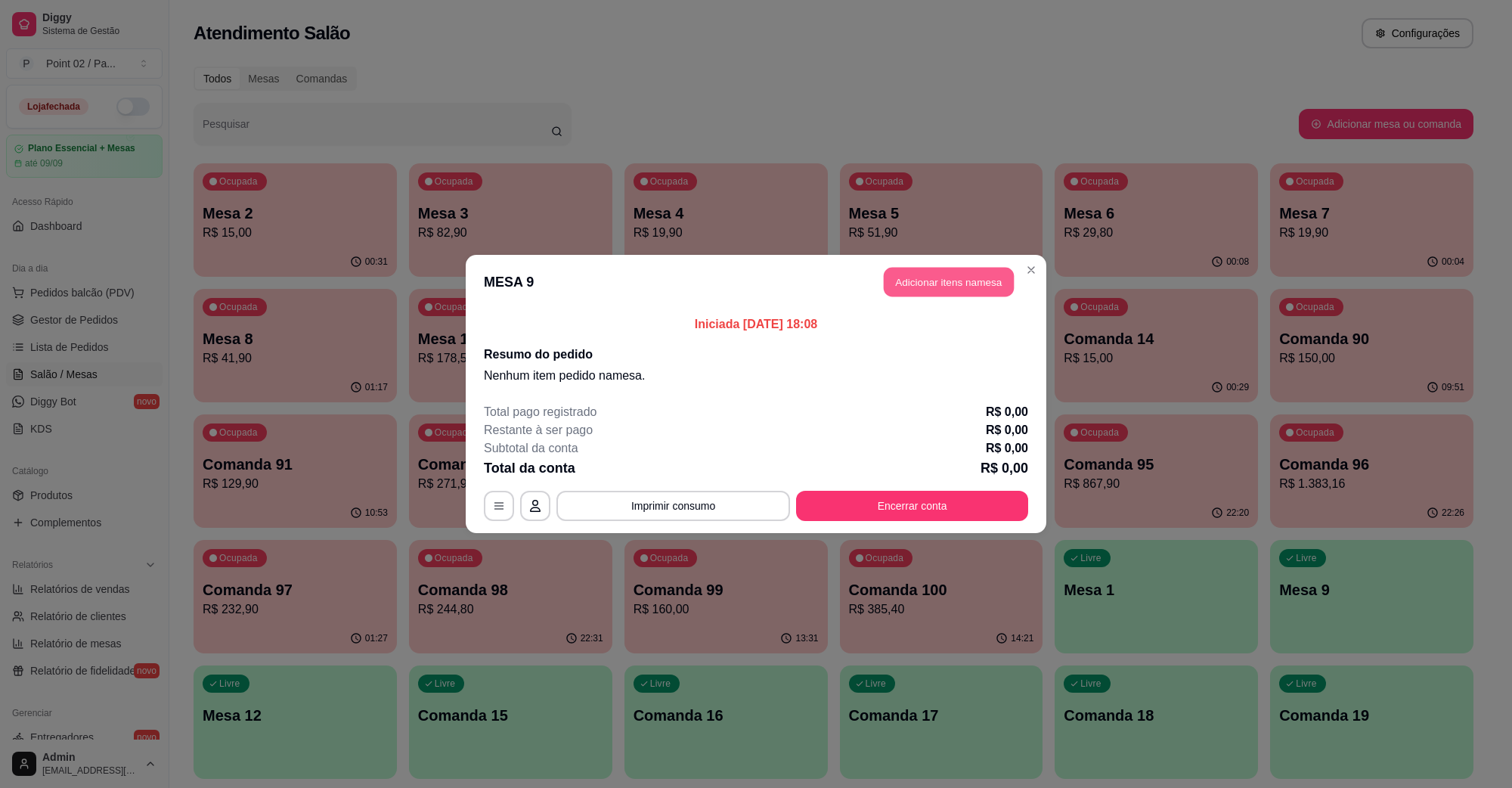
click at [914, 296] on button "Adicionar itens na mesa" at bounding box center [949, 282] width 130 height 30
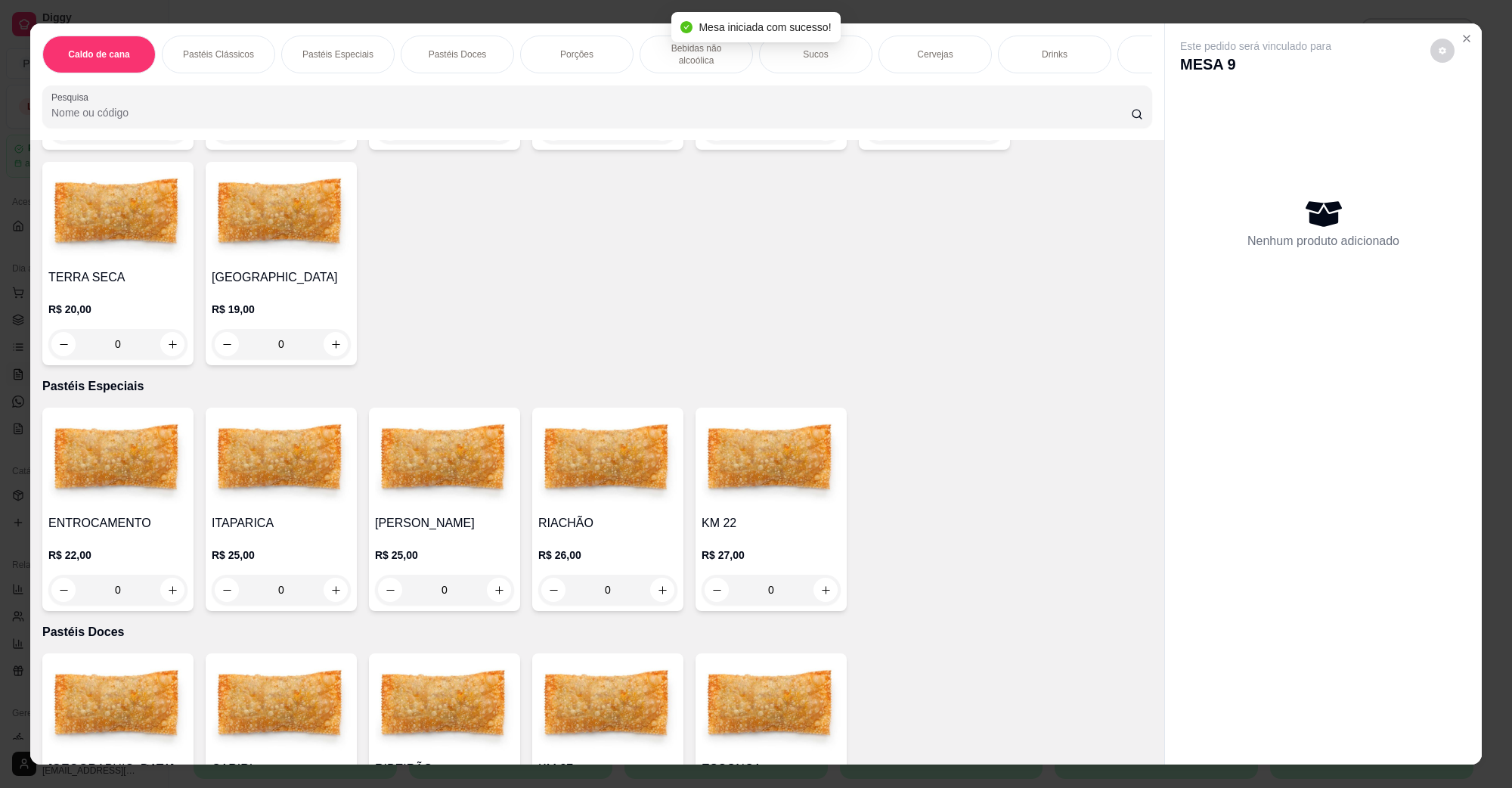
scroll to position [567, 0]
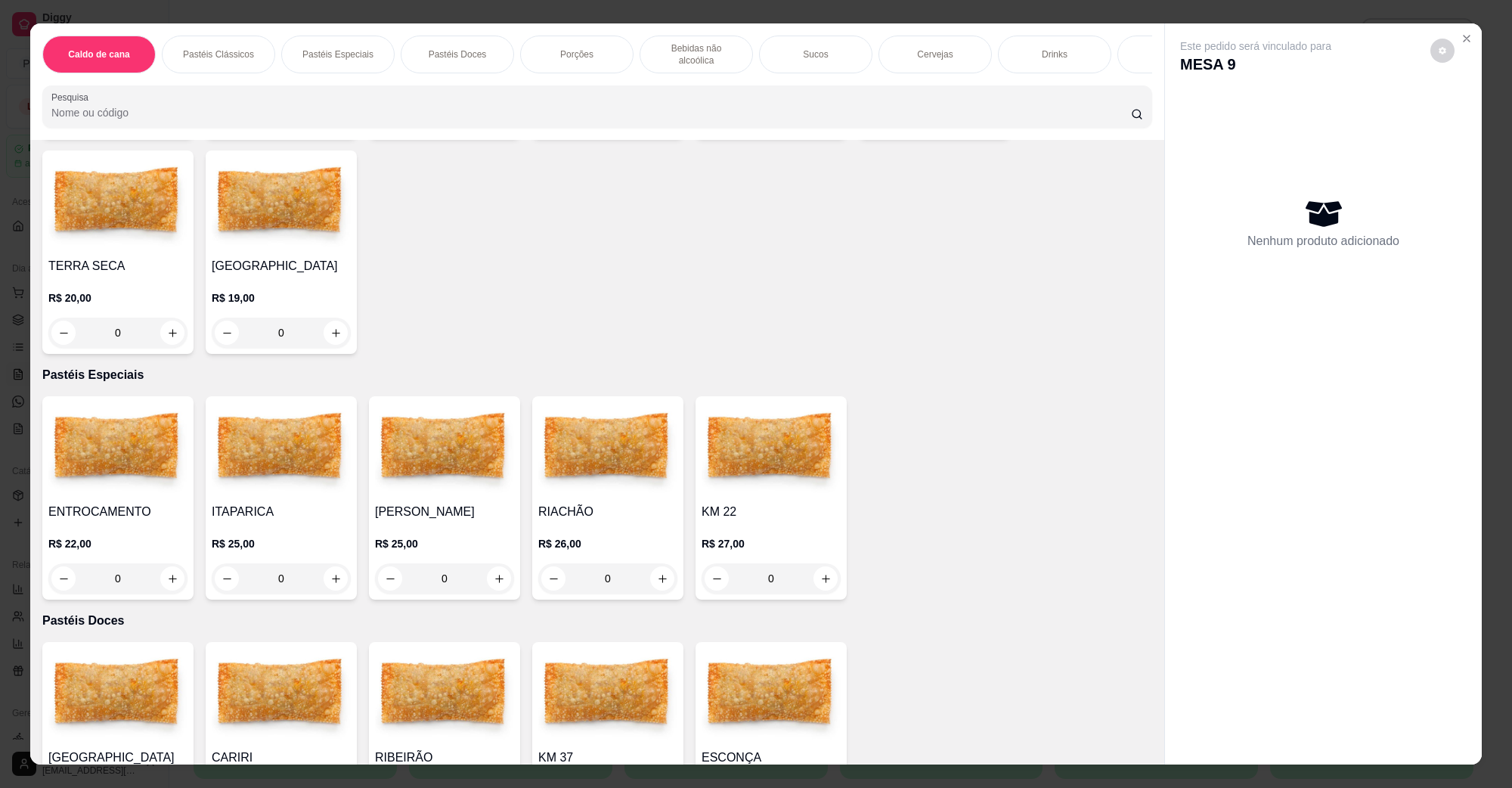
click at [168, 563] on div "0" at bounding box center [118, 578] width 140 height 31
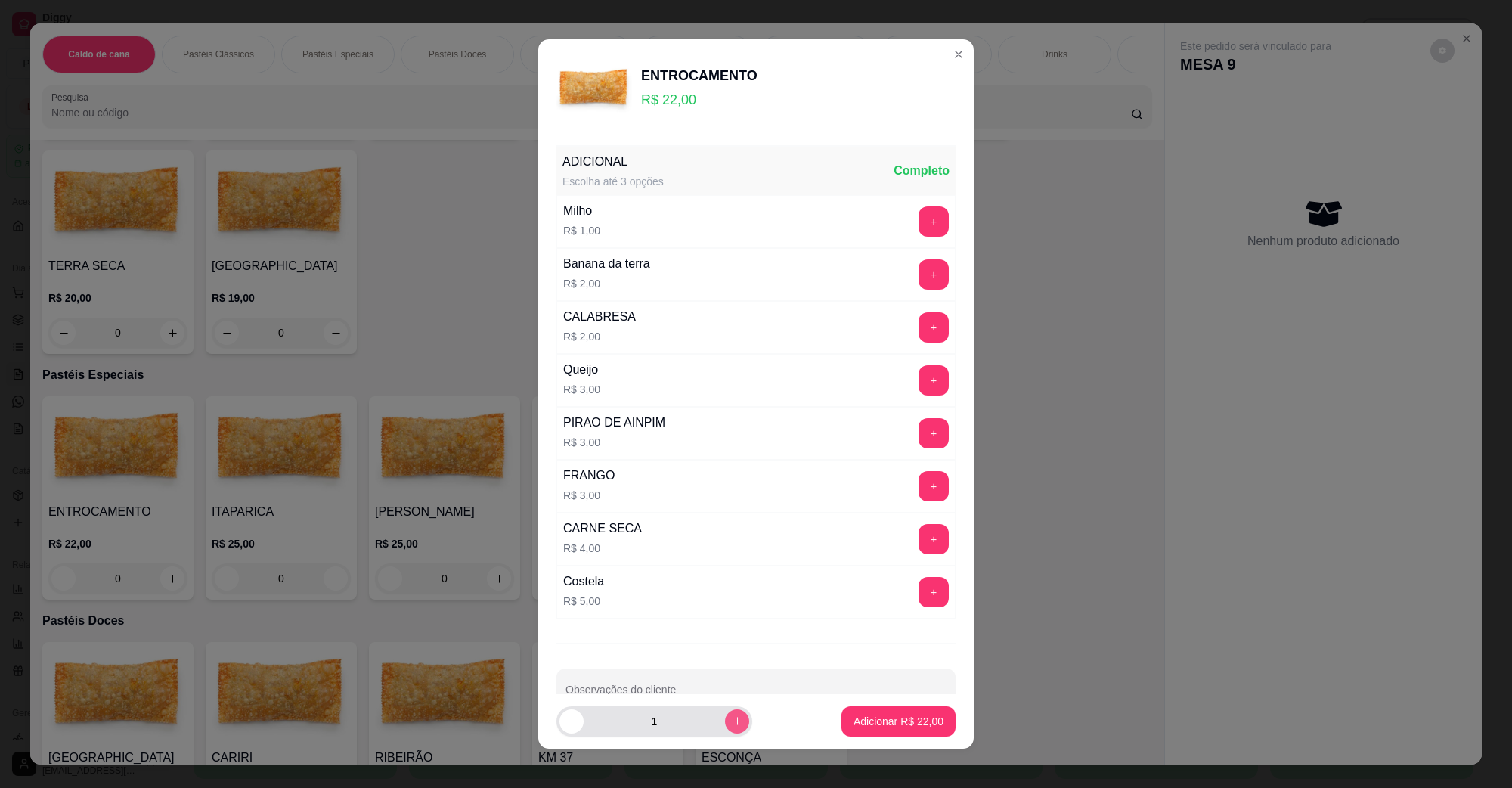
click at [725, 723] on button "increase-product-quantity" at bounding box center [737, 721] width 24 height 24
type input "2"
click at [842, 722] on div "Adicionar R$ 44,00" at bounding box center [898, 721] width 114 height 31
click at [856, 720] on p "Adicionar R$ 44,00" at bounding box center [899, 721] width 88 height 15
type input "2"
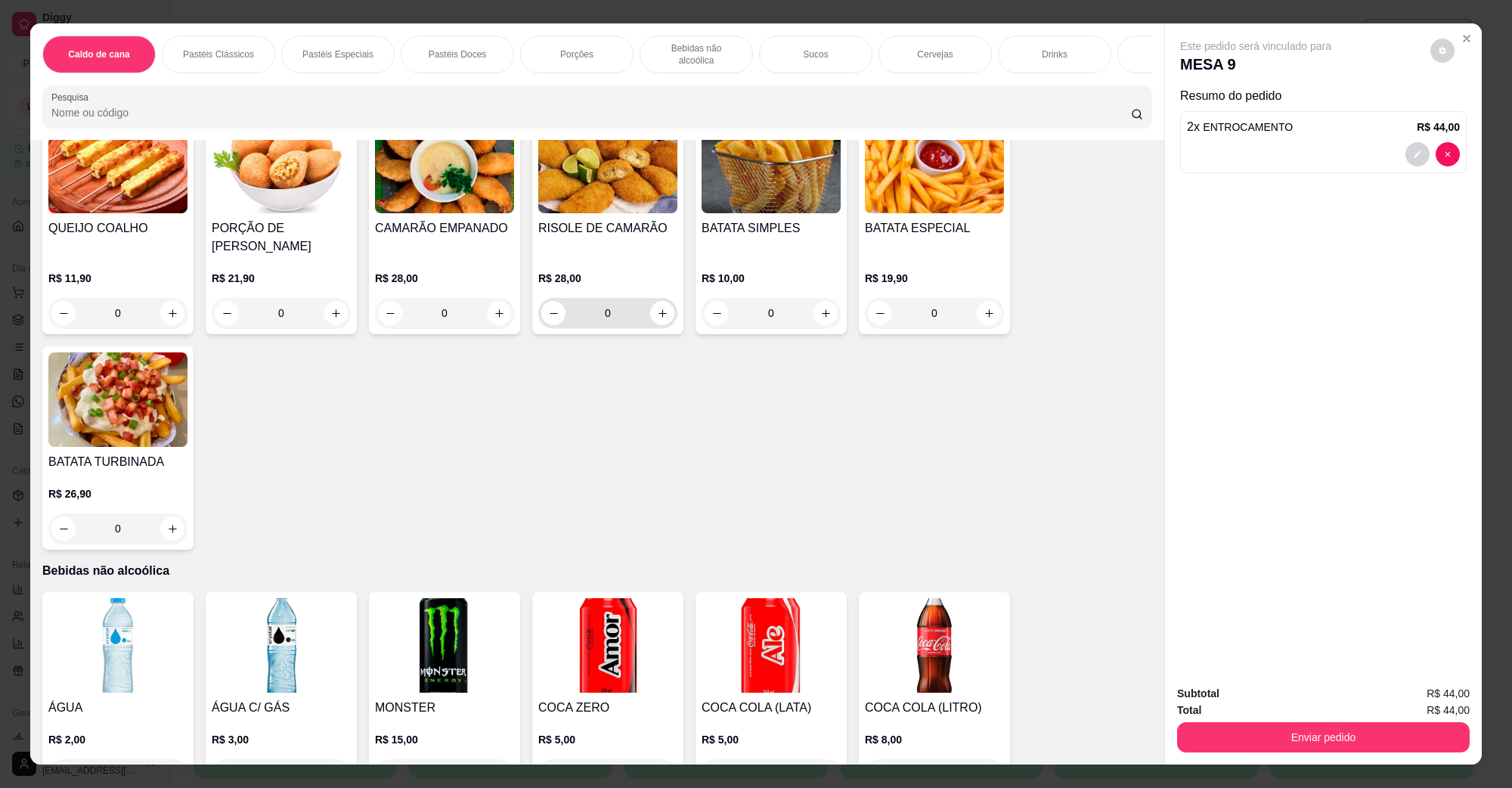
scroll to position [1229, 0]
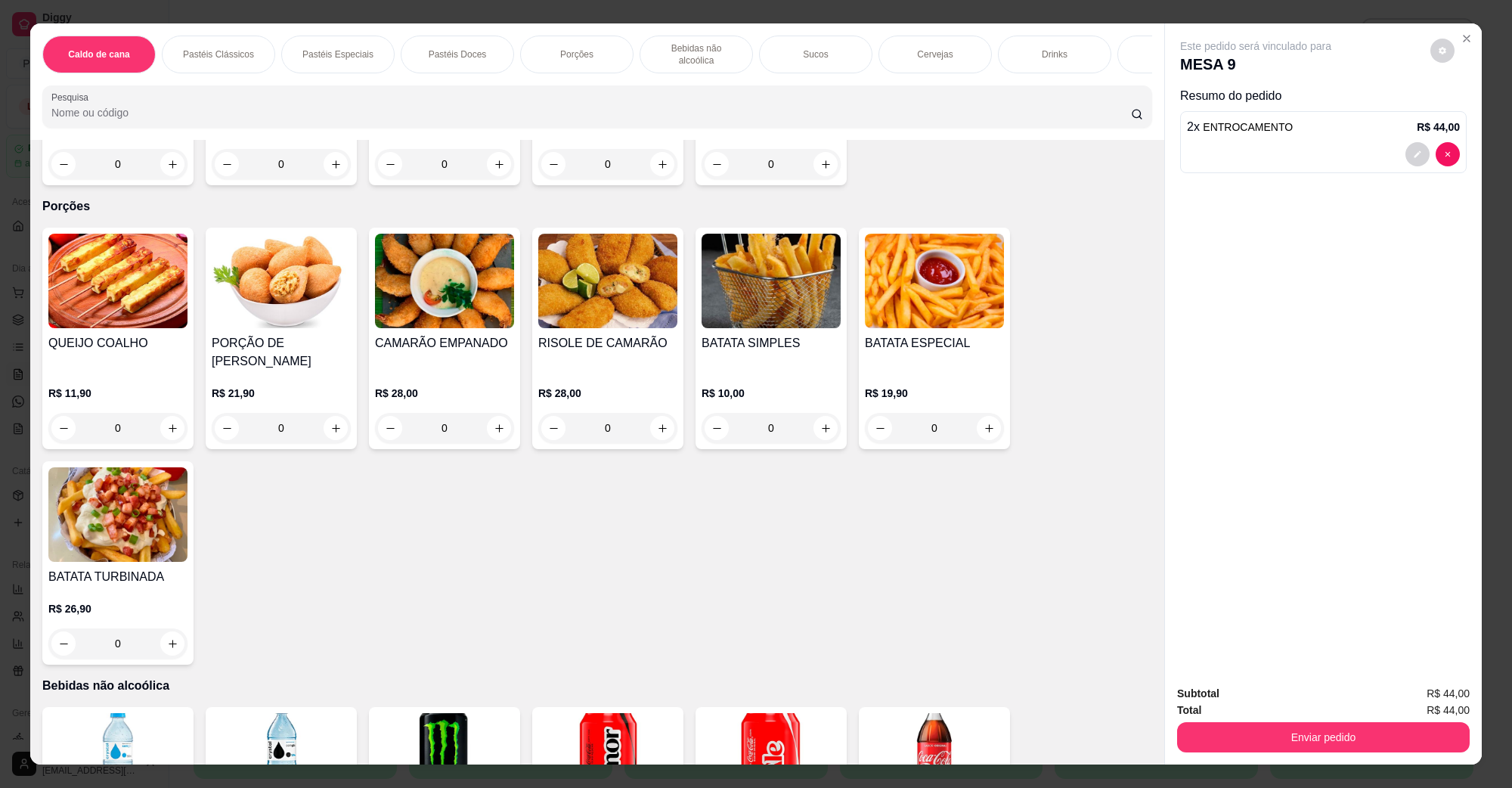
click at [792, 289] on img at bounding box center [771, 280] width 140 height 94
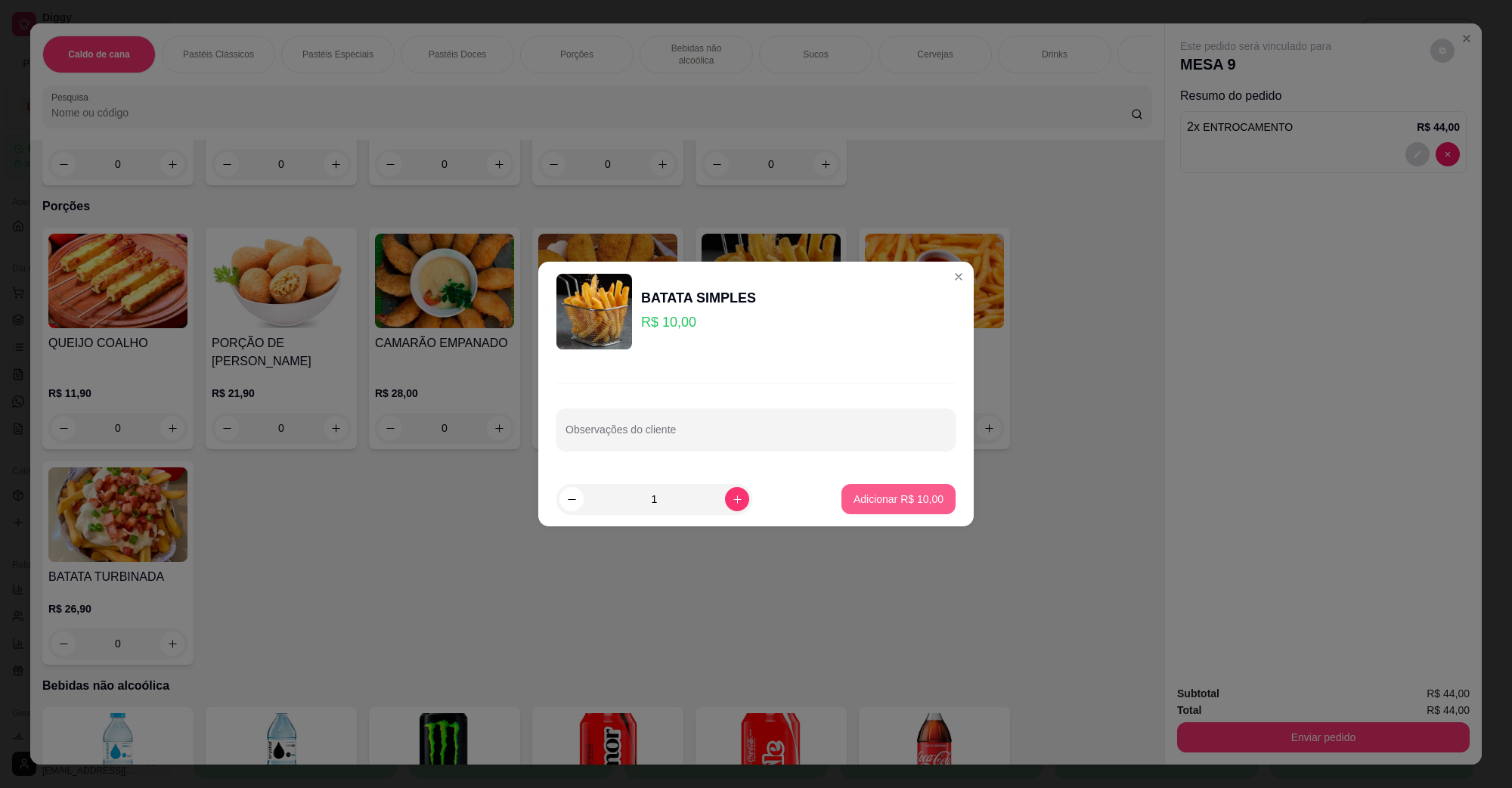
click at [906, 498] on p "Adicionar R$ 10,00" at bounding box center [898, 498] width 90 height 15
type input "1"
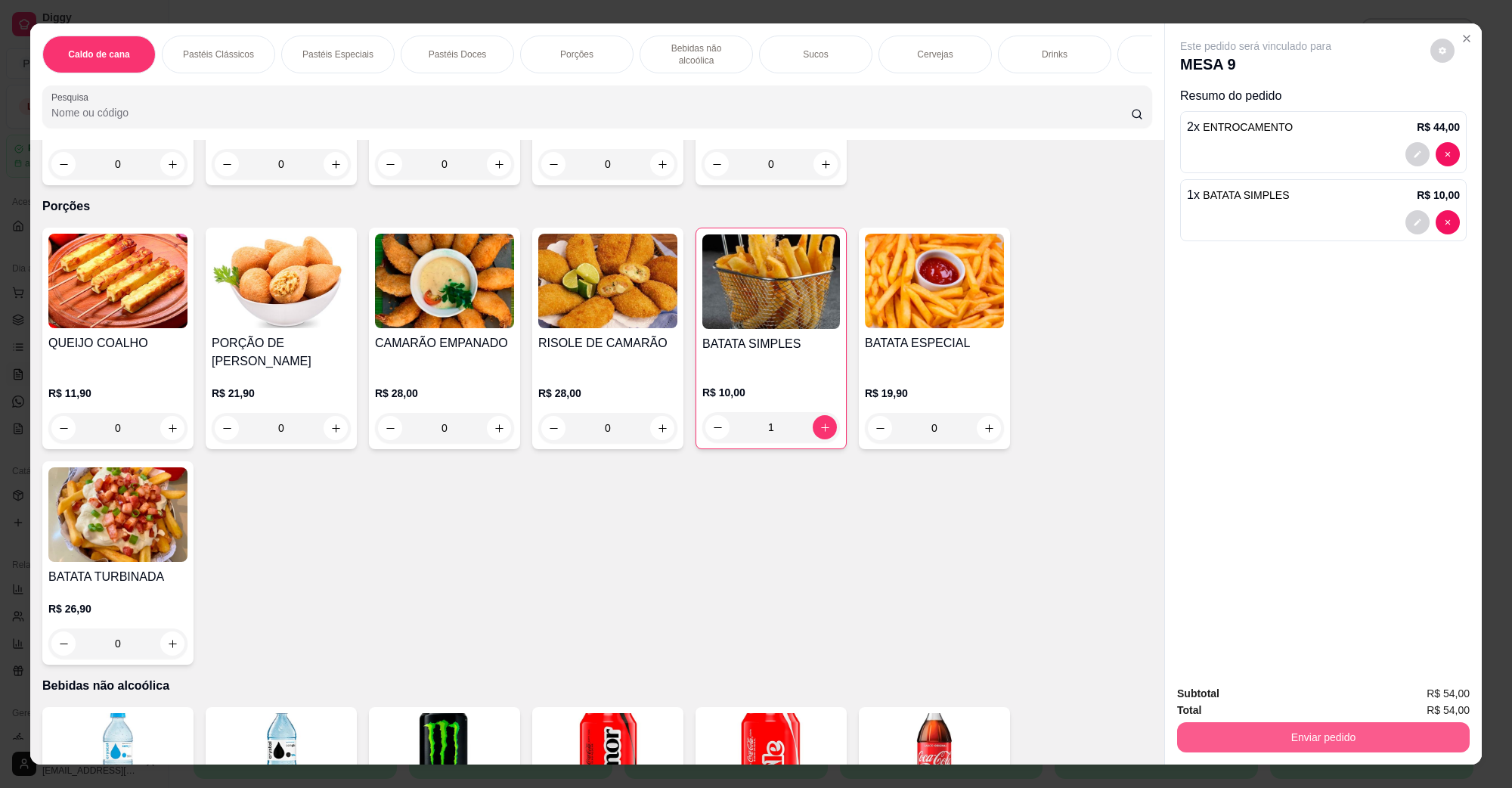
click at [1414, 746] on button "Enviar pedido" at bounding box center [1324, 737] width 293 height 31
click at [1325, 700] on button "Não registrar e enviar pedido" at bounding box center [1272, 700] width 152 height 28
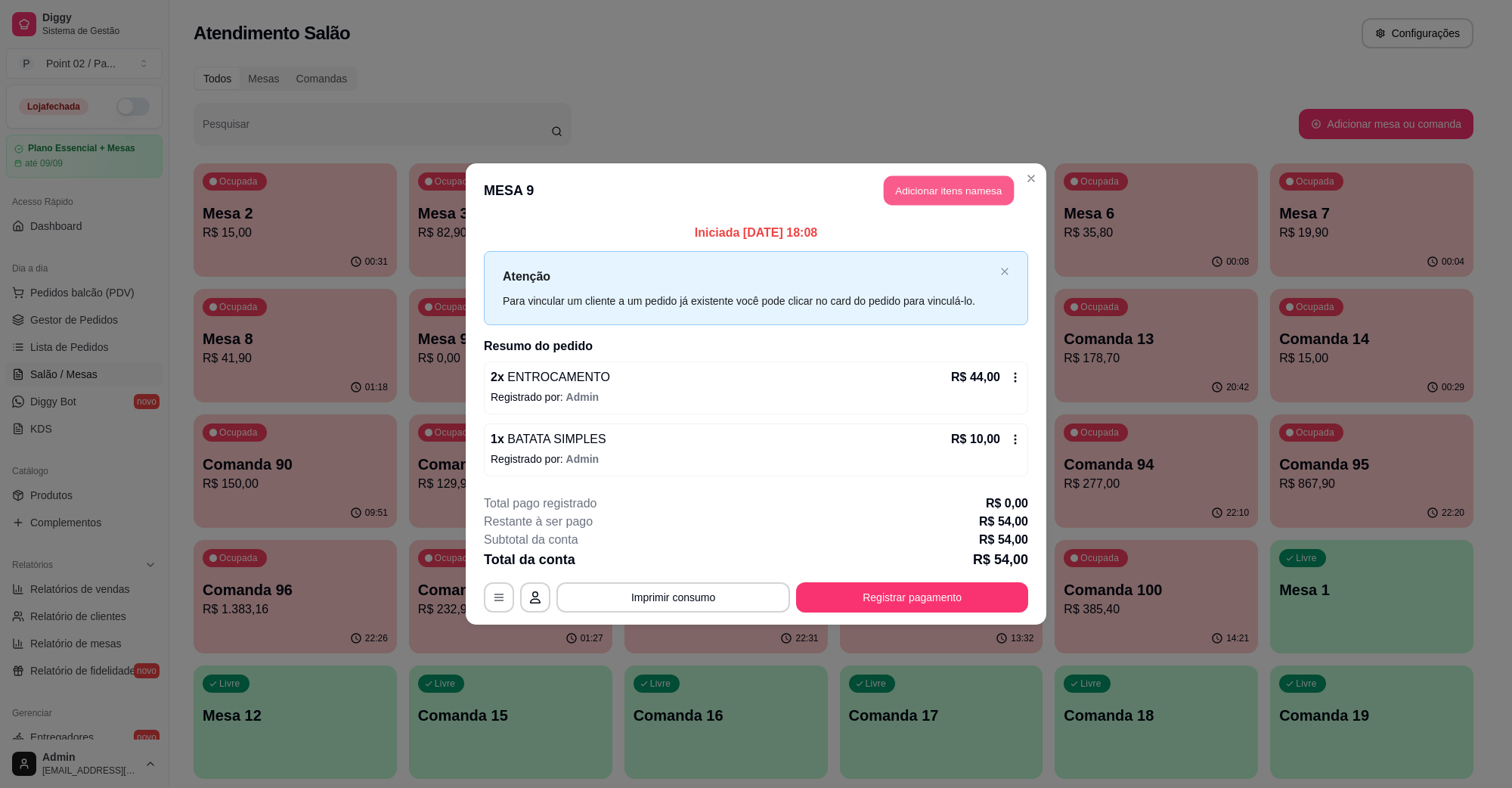
click at [972, 187] on button "Adicionar itens na mesa" at bounding box center [949, 191] width 130 height 30
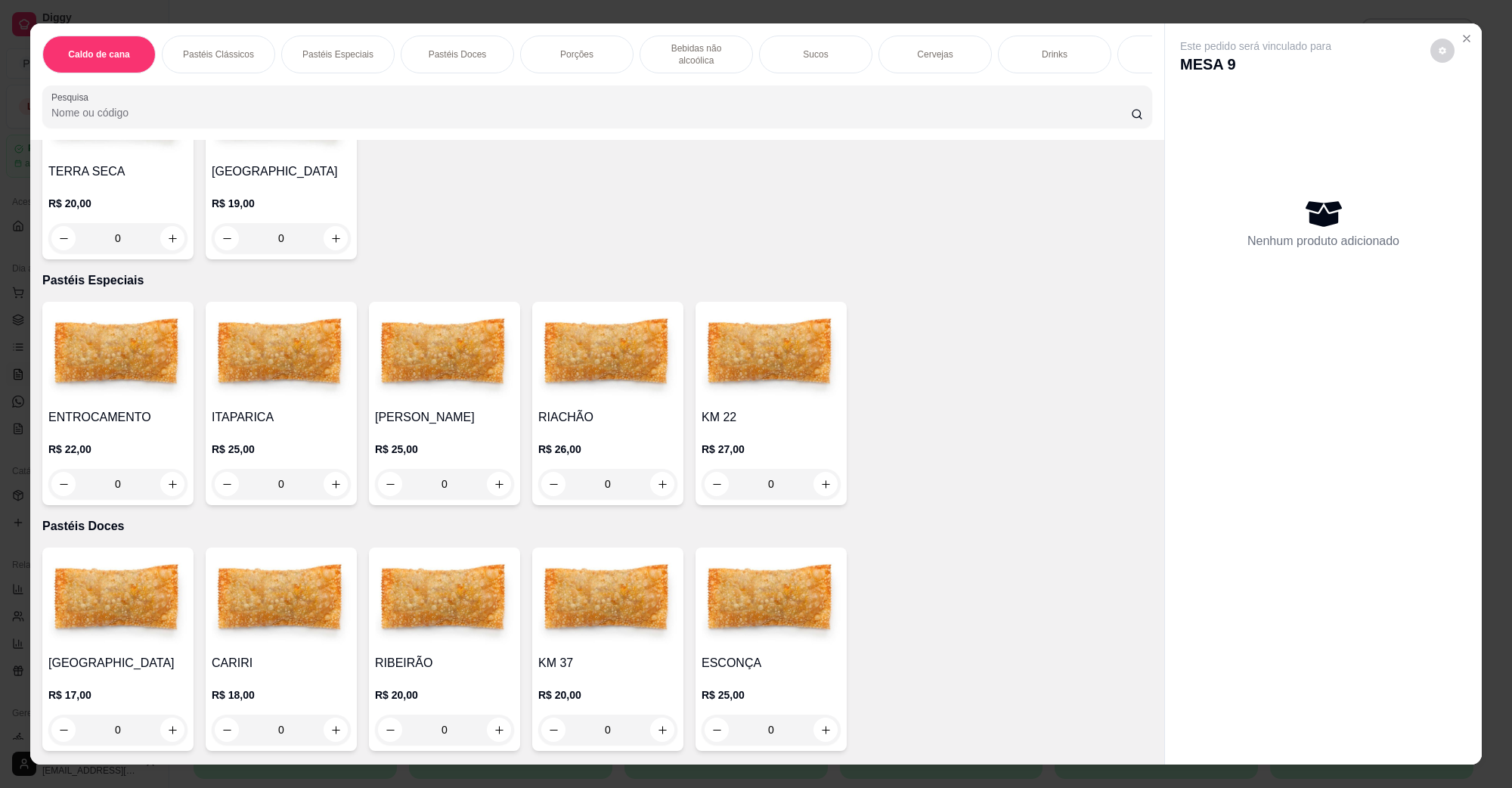
scroll to position [0, 0]
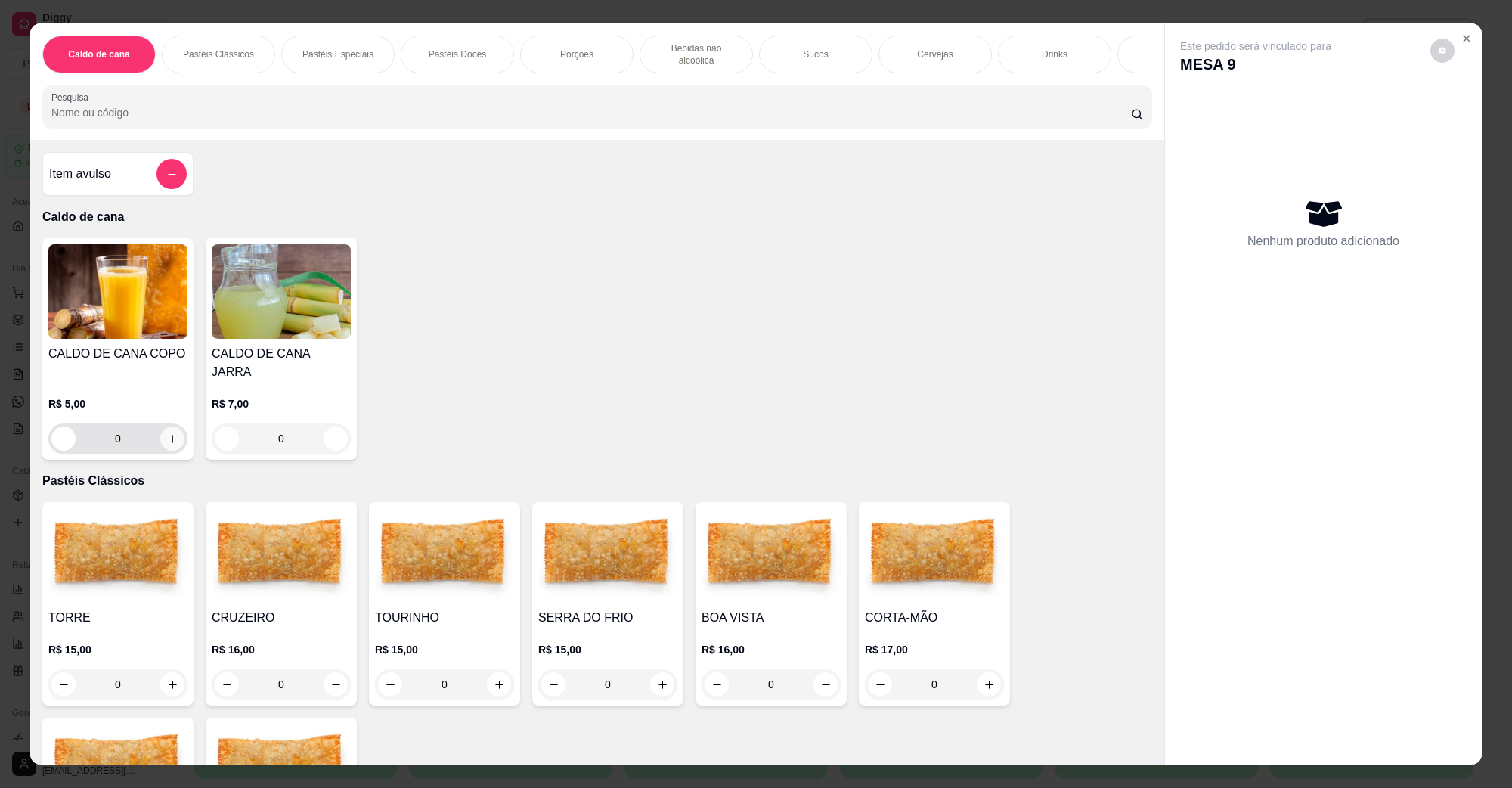
click at [170, 434] on icon "increase-product-quantity" at bounding box center [172, 439] width 11 height 11
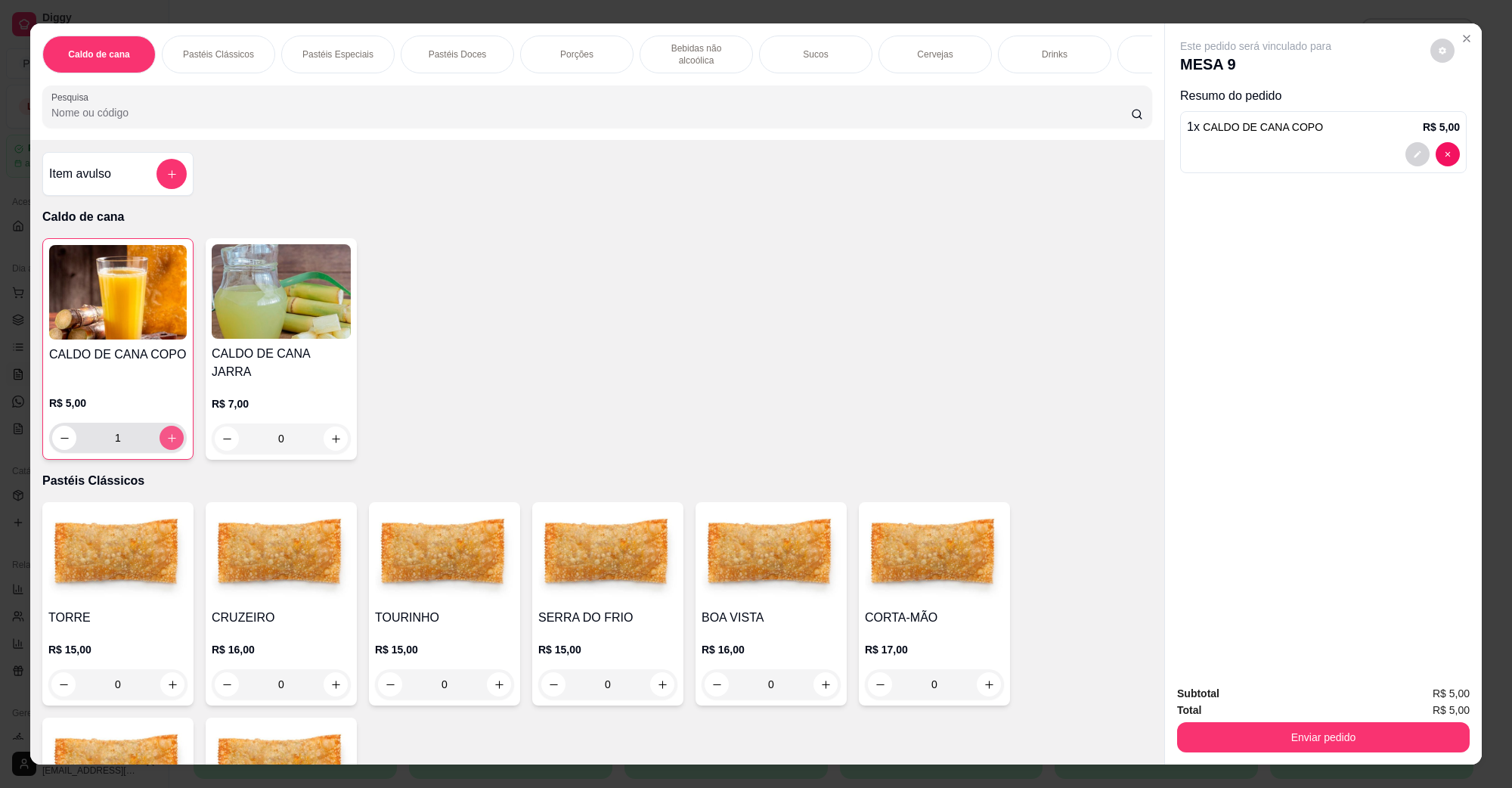
click at [170, 426] on button "increase-product-quantity" at bounding box center [171, 438] width 24 height 24
type input "2"
click at [1284, 735] on button "Enviar pedido" at bounding box center [1324, 737] width 283 height 30
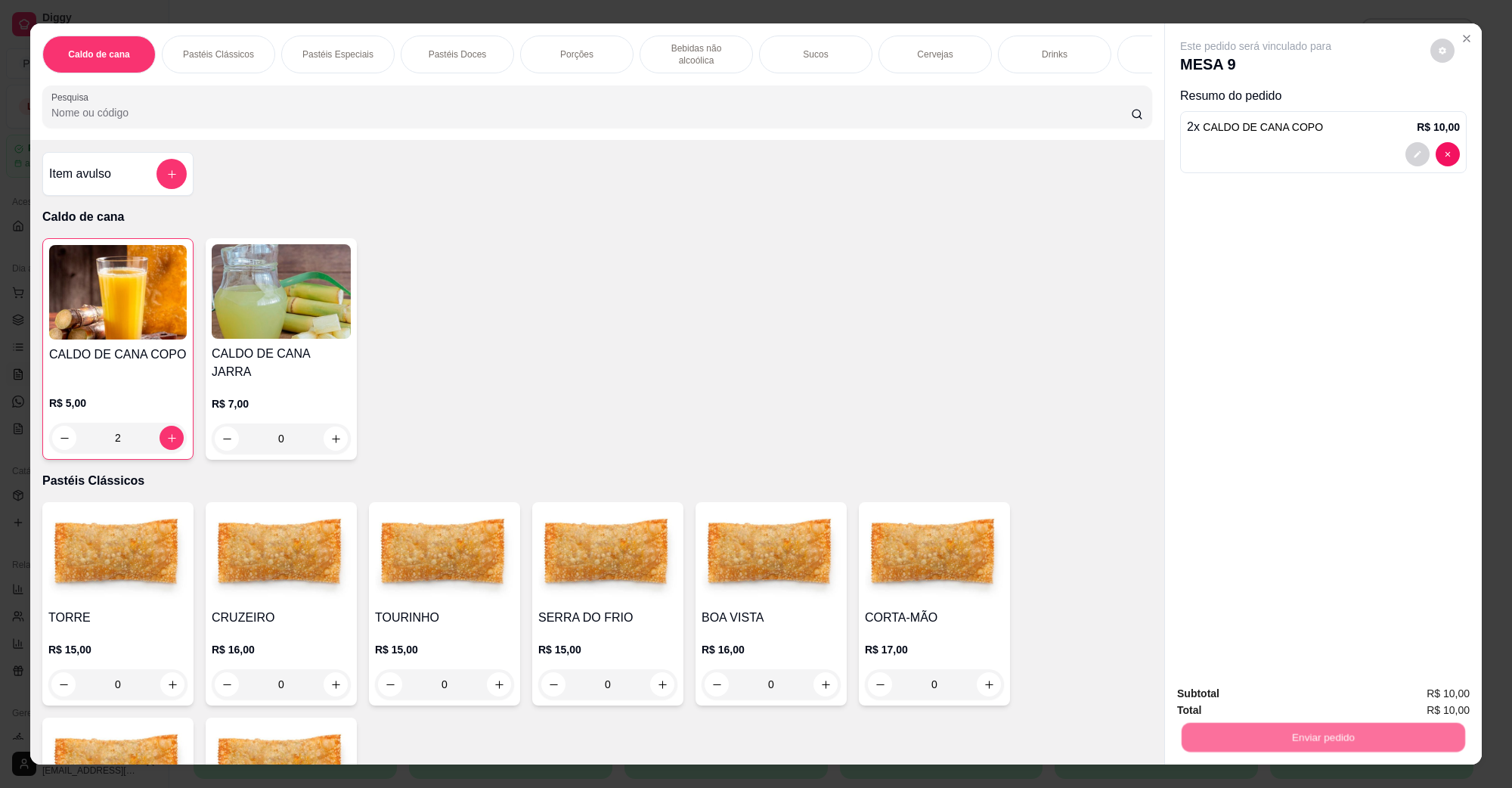
click at [1272, 694] on button "Não registrar e enviar pedido" at bounding box center [1272, 700] width 152 height 28
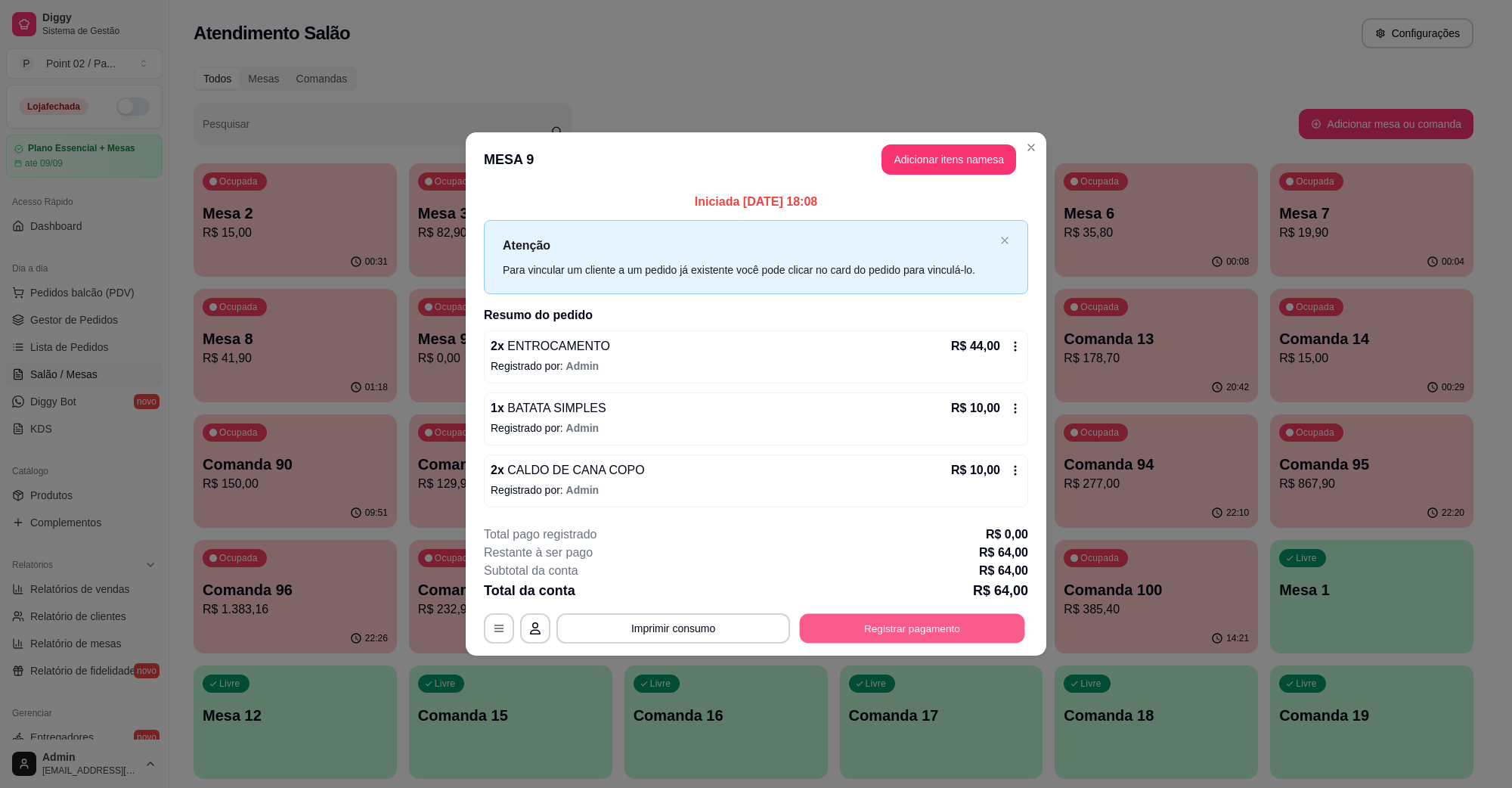
click at [997, 636] on button "Registrar pagamento" at bounding box center [913, 628] width 226 height 30
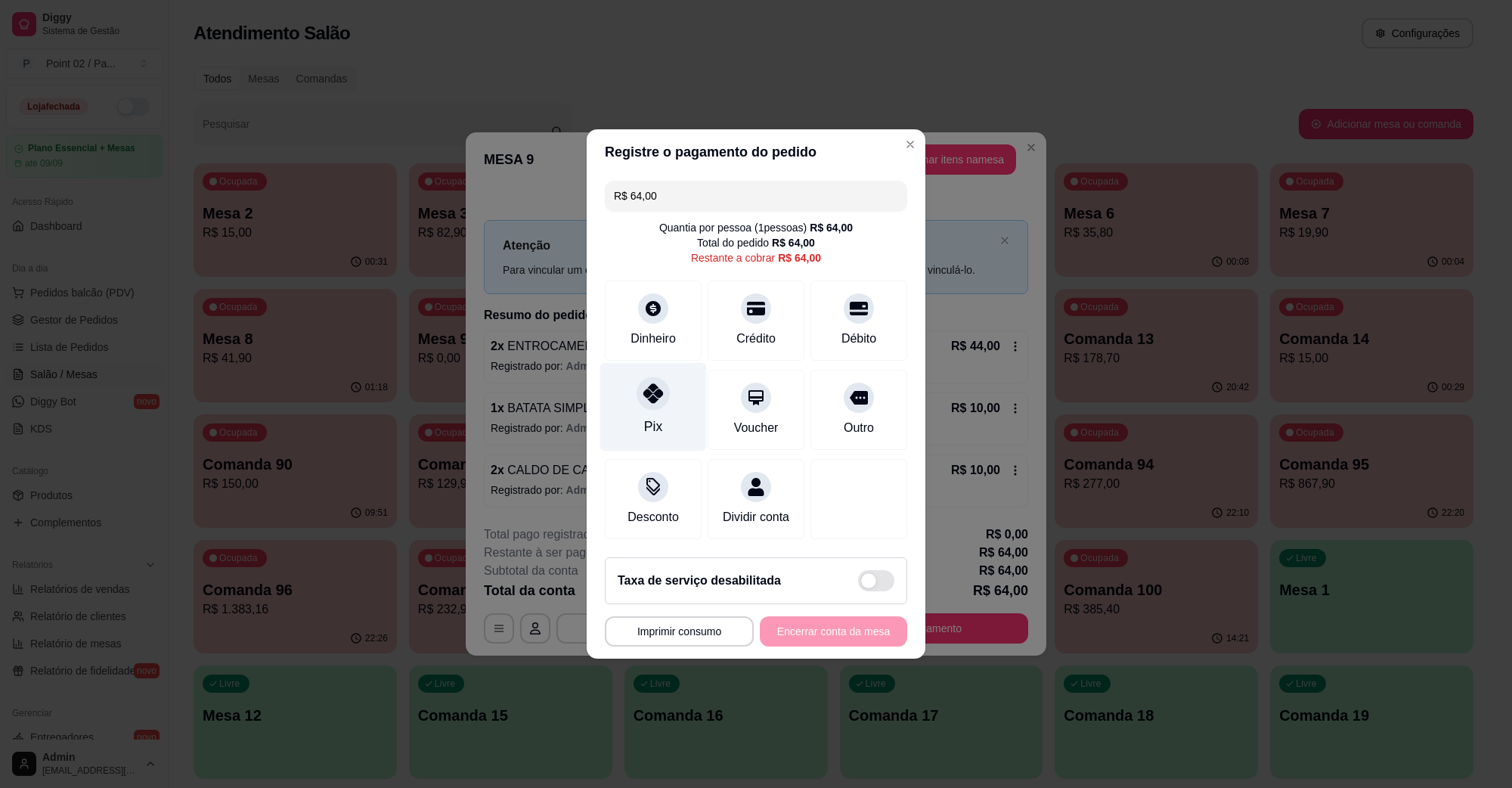
click at [637, 380] on div at bounding box center [654, 393] width 34 height 34
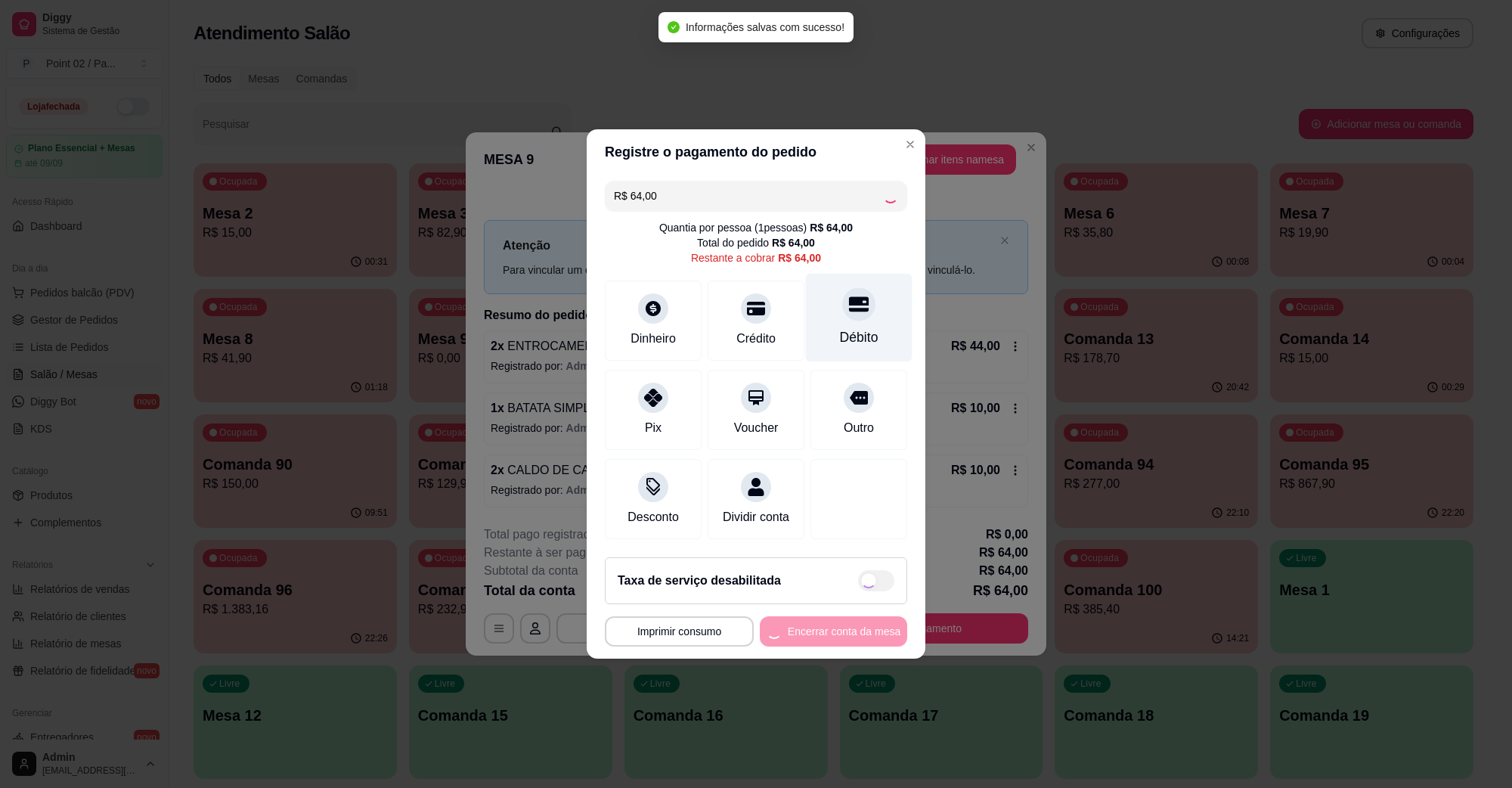
type input "R$ 0,00"
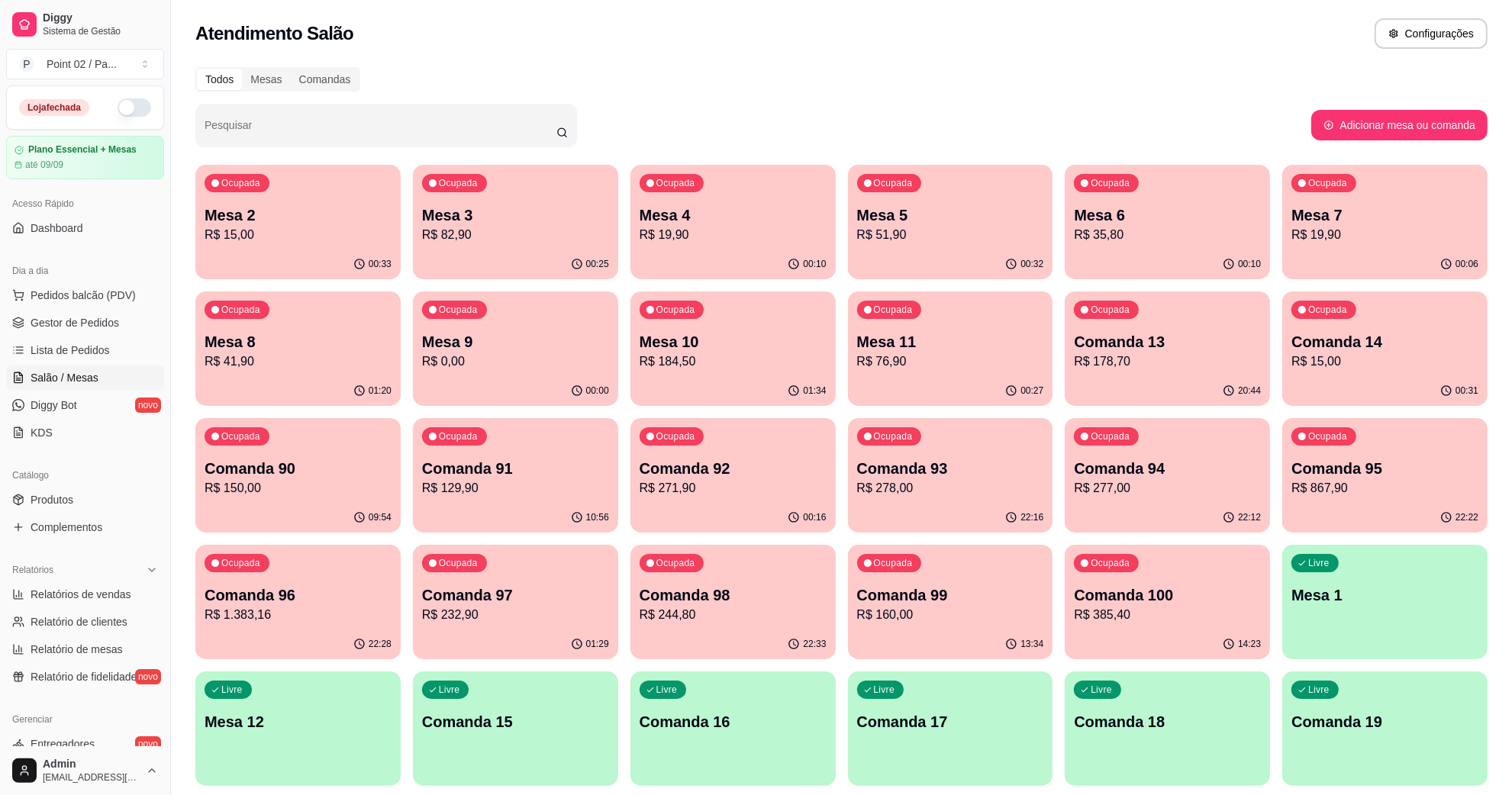
click at [75, 791] on div "Admin contato.point02@gmail.com" at bounding box center [85, 770] width 170 height 49
click at [1107, 78] on div "Todos Mesas Comandas" at bounding box center [841, 79] width 1292 height 24
click at [1147, 254] on div "00:15" at bounding box center [1166, 265] width 205 height 30
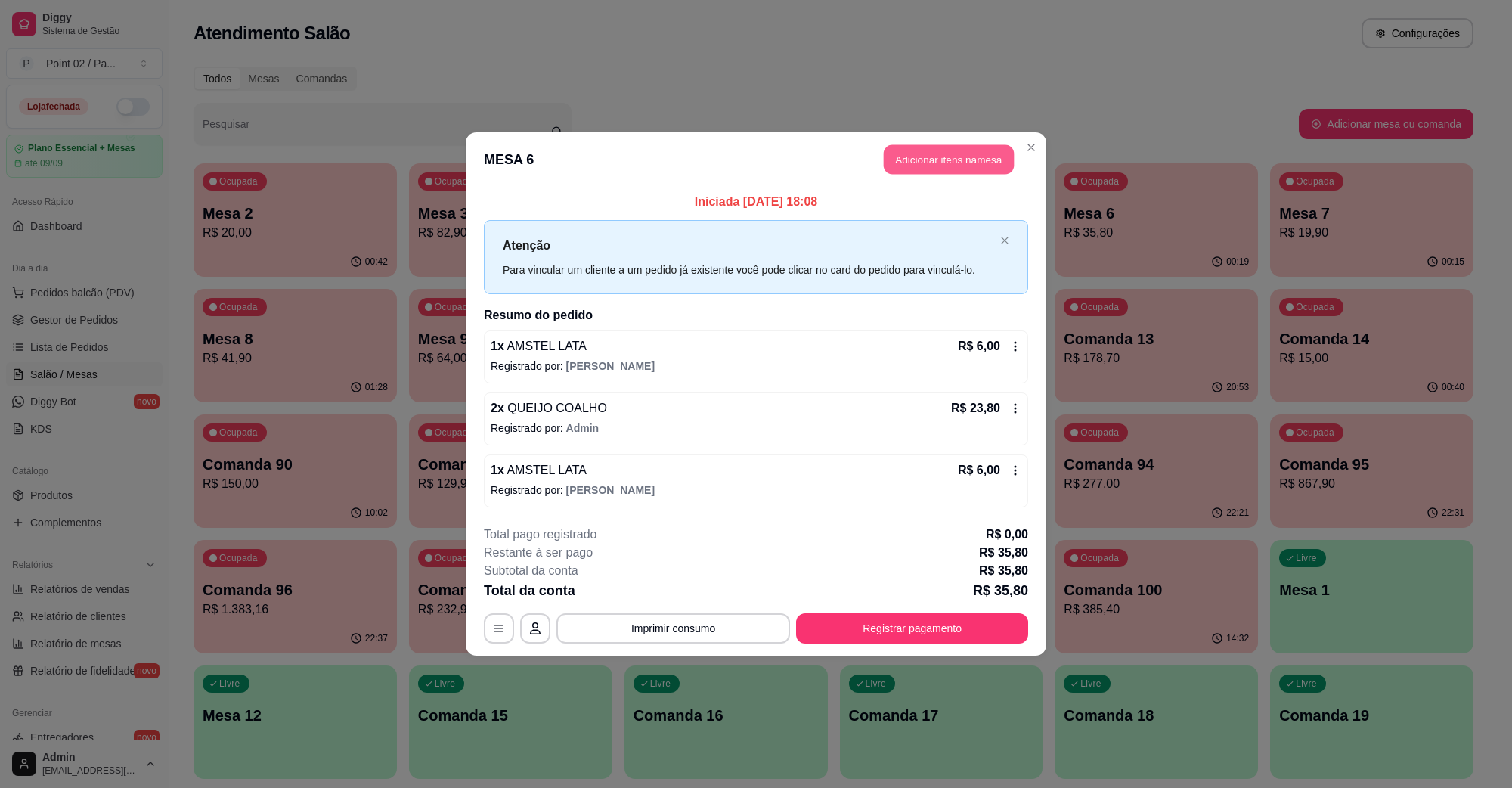
click at [962, 171] on button "Adicionar itens na mesa" at bounding box center [949, 160] width 130 height 30
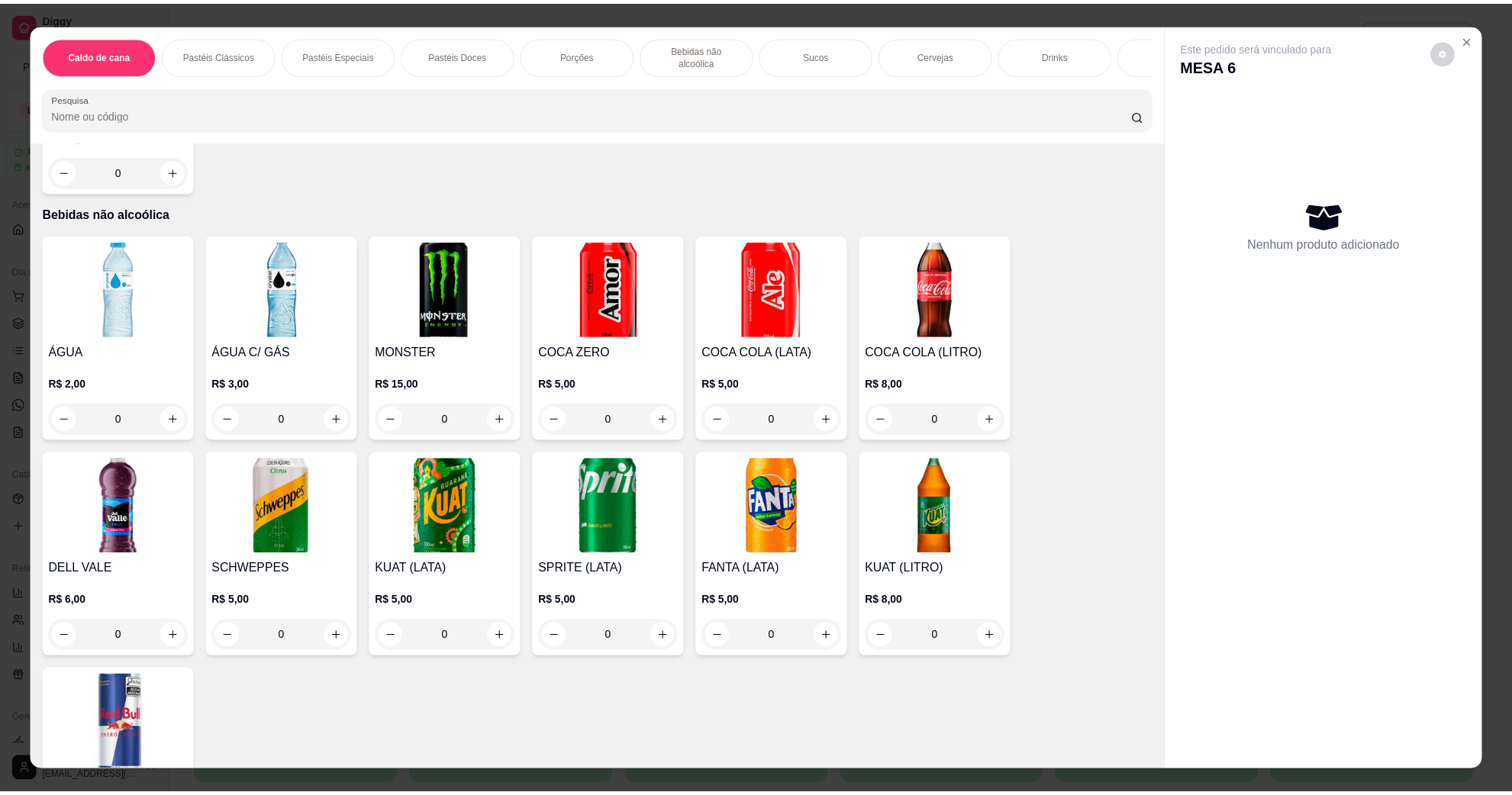
scroll to position [2288, 0]
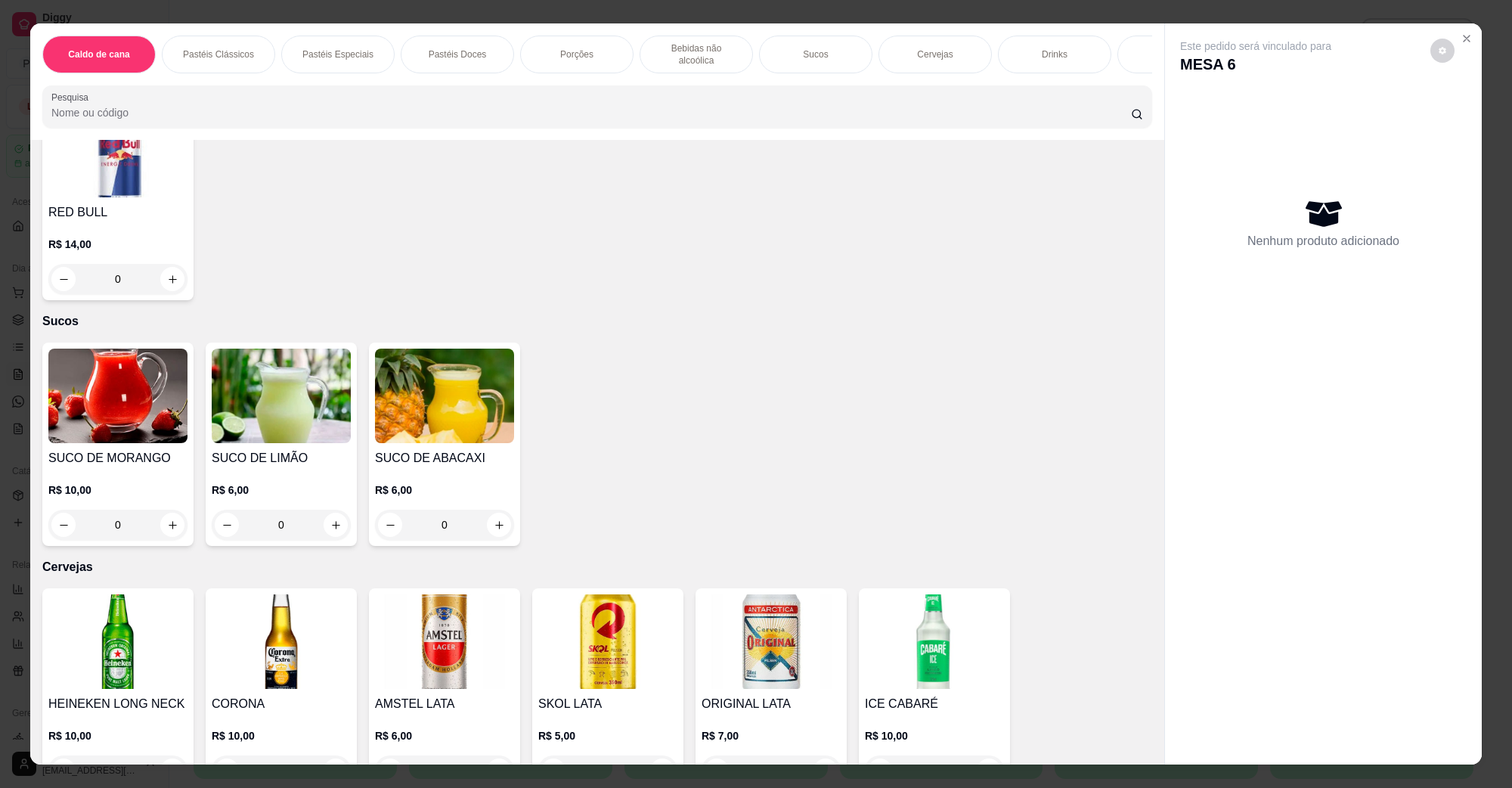
click at [451, 594] on img at bounding box center [445, 640] width 140 height 94
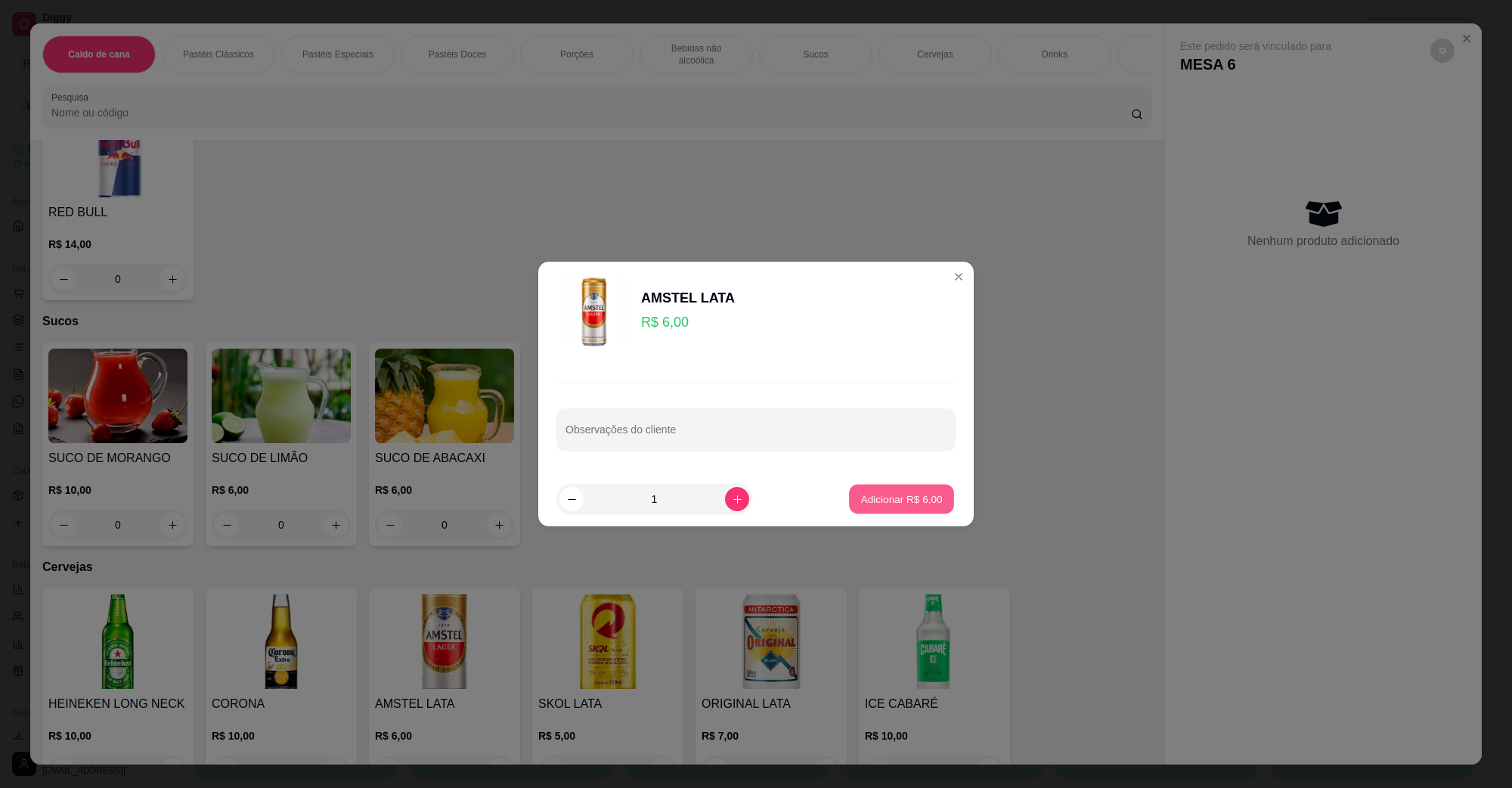
click at [908, 508] on button "Adicionar R$ 6,00" at bounding box center [902, 500] width 105 height 30
type input "1"
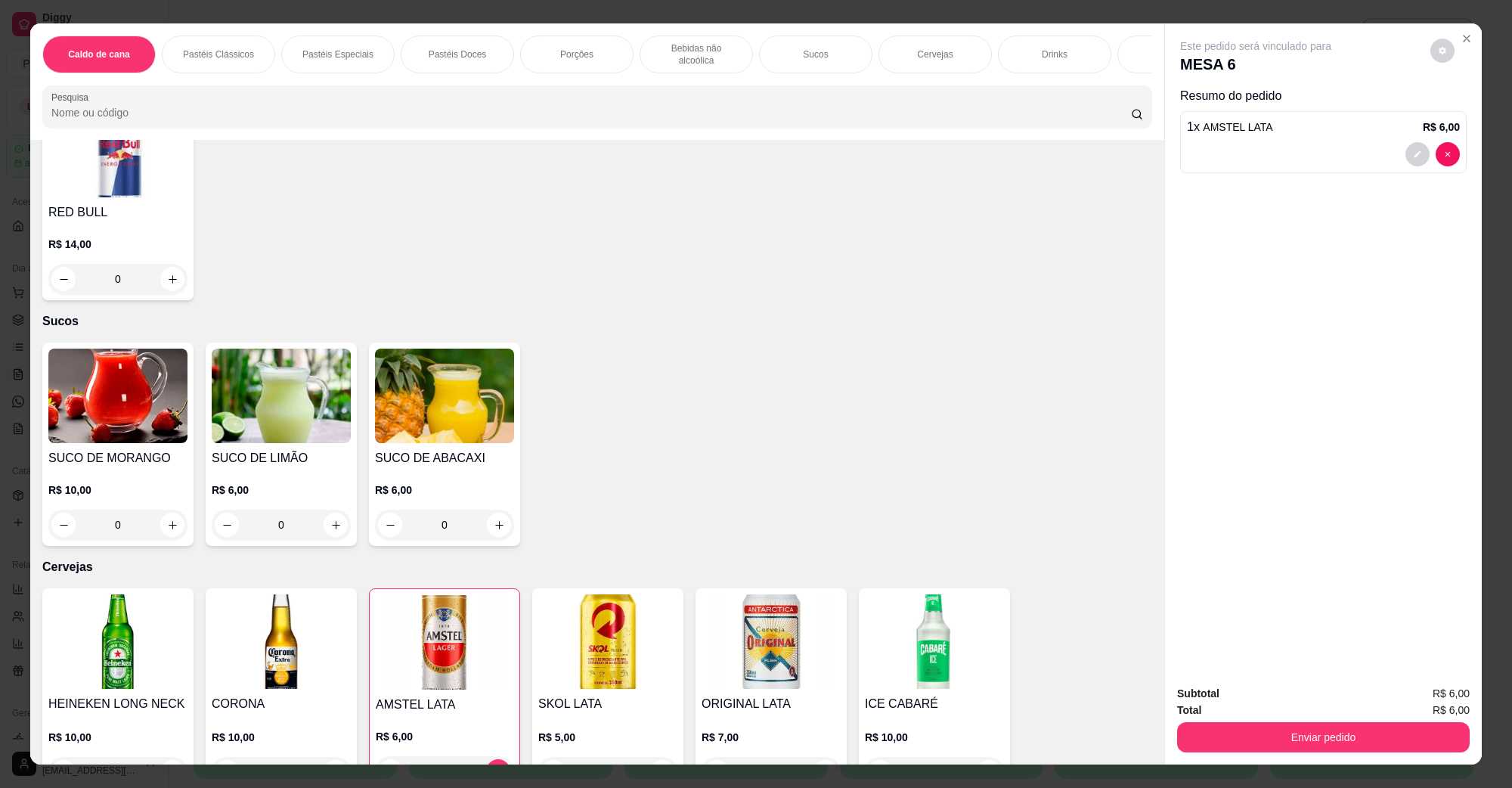
click at [1191, 724] on button "Enviar pedido" at bounding box center [1324, 737] width 293 height 31
click at [1219, 702] on button "Não registrar e enviar pedido" at bounding box center [1272, 700] width 157 height 29
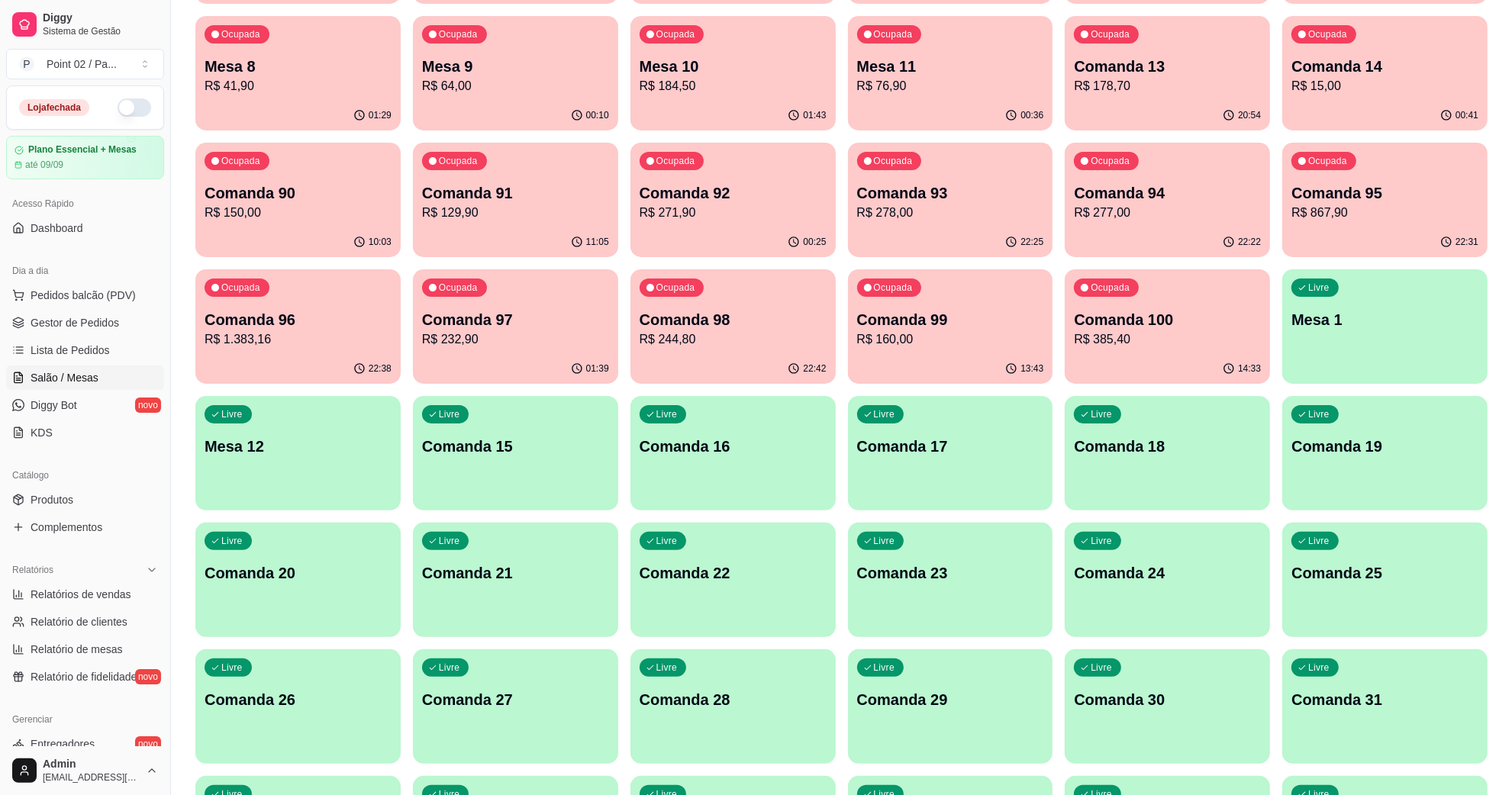
scroll to position [286, 0]
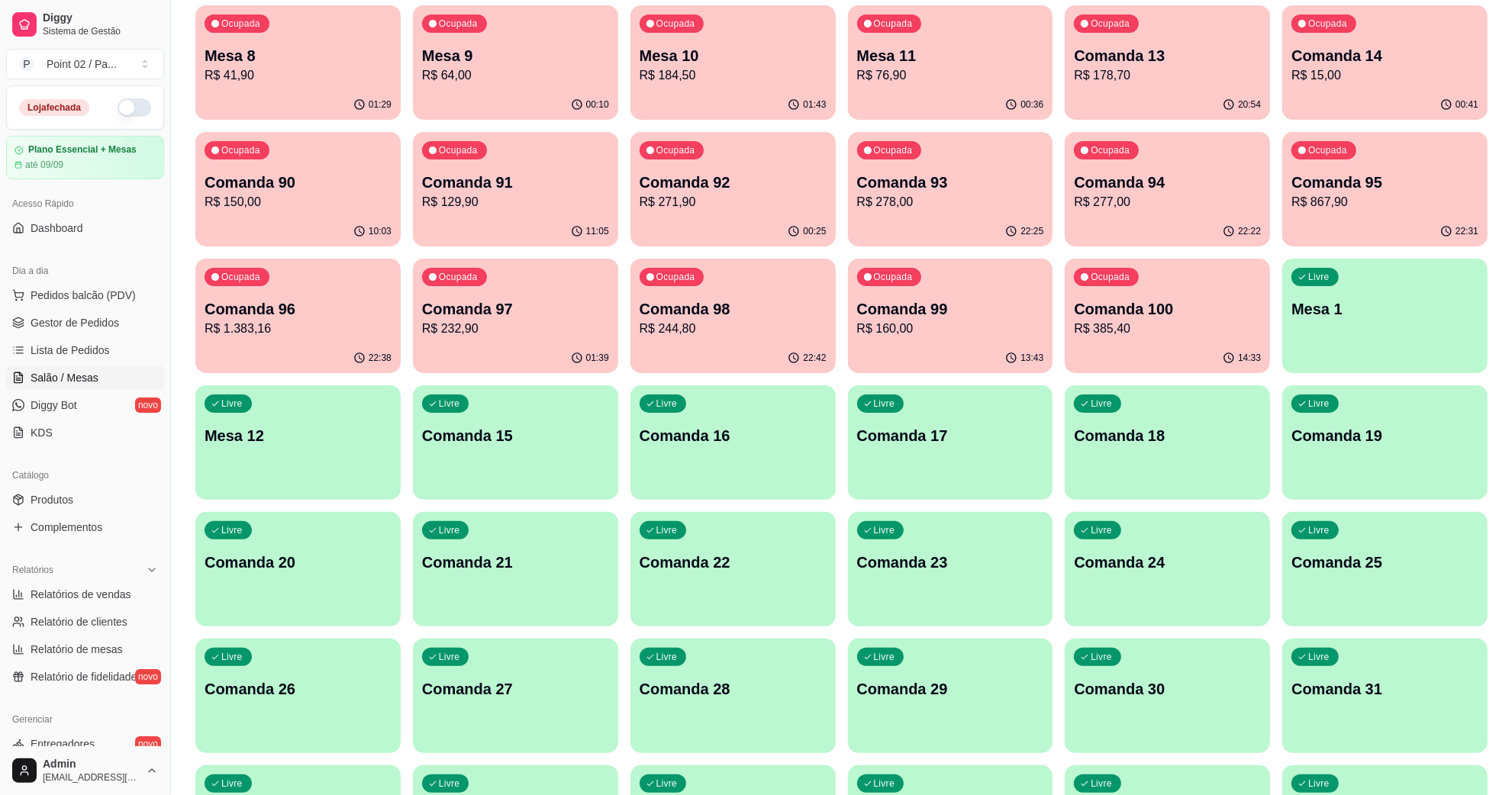
click at [600, 439] on p "Comanda 15" at bounding box center [515, 434] width 187 height 21
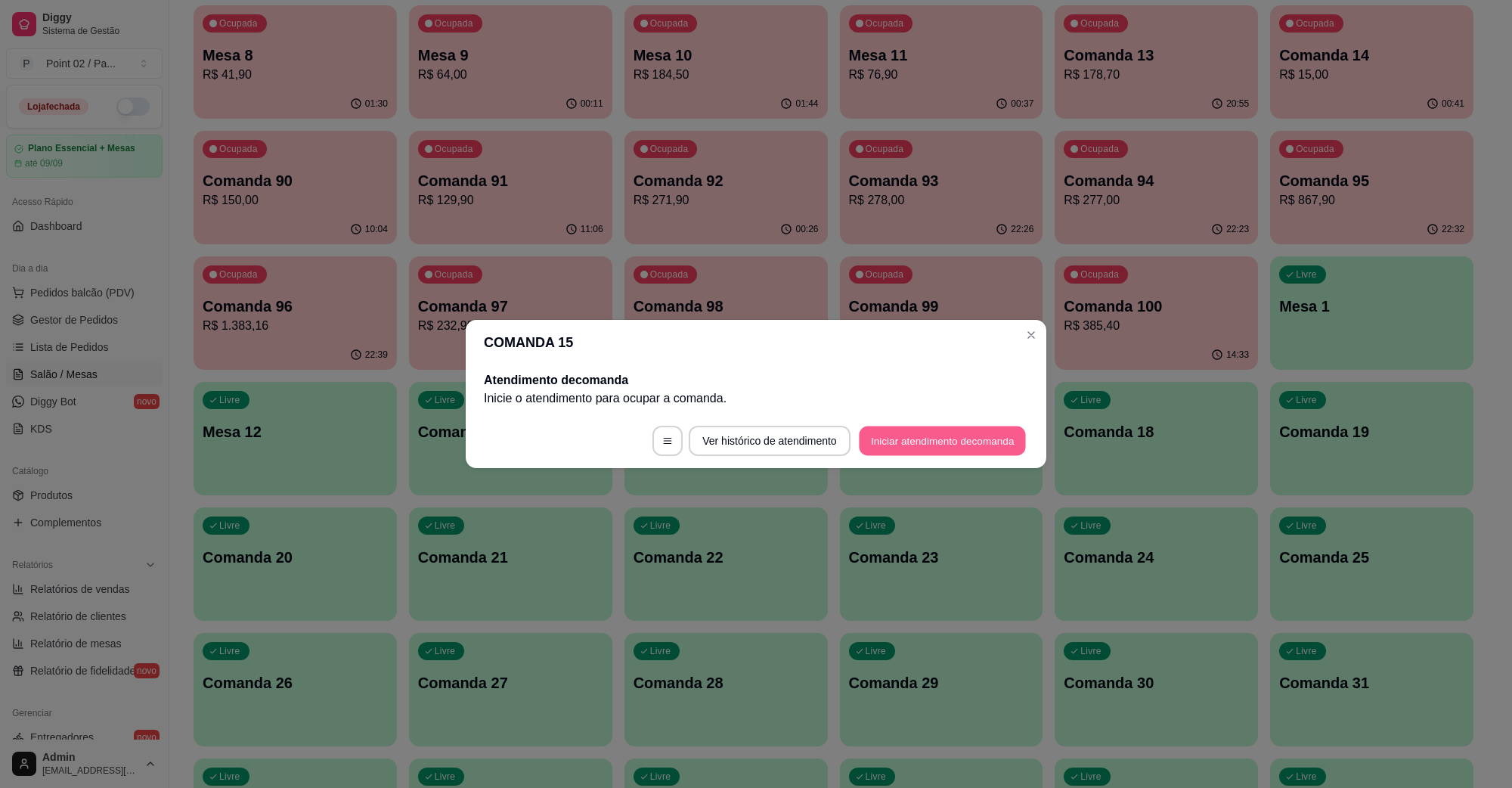
click at [947, 450] on button "Iniciar atendimento de comanda" at bounding box center [943, 442] width 167 height 30
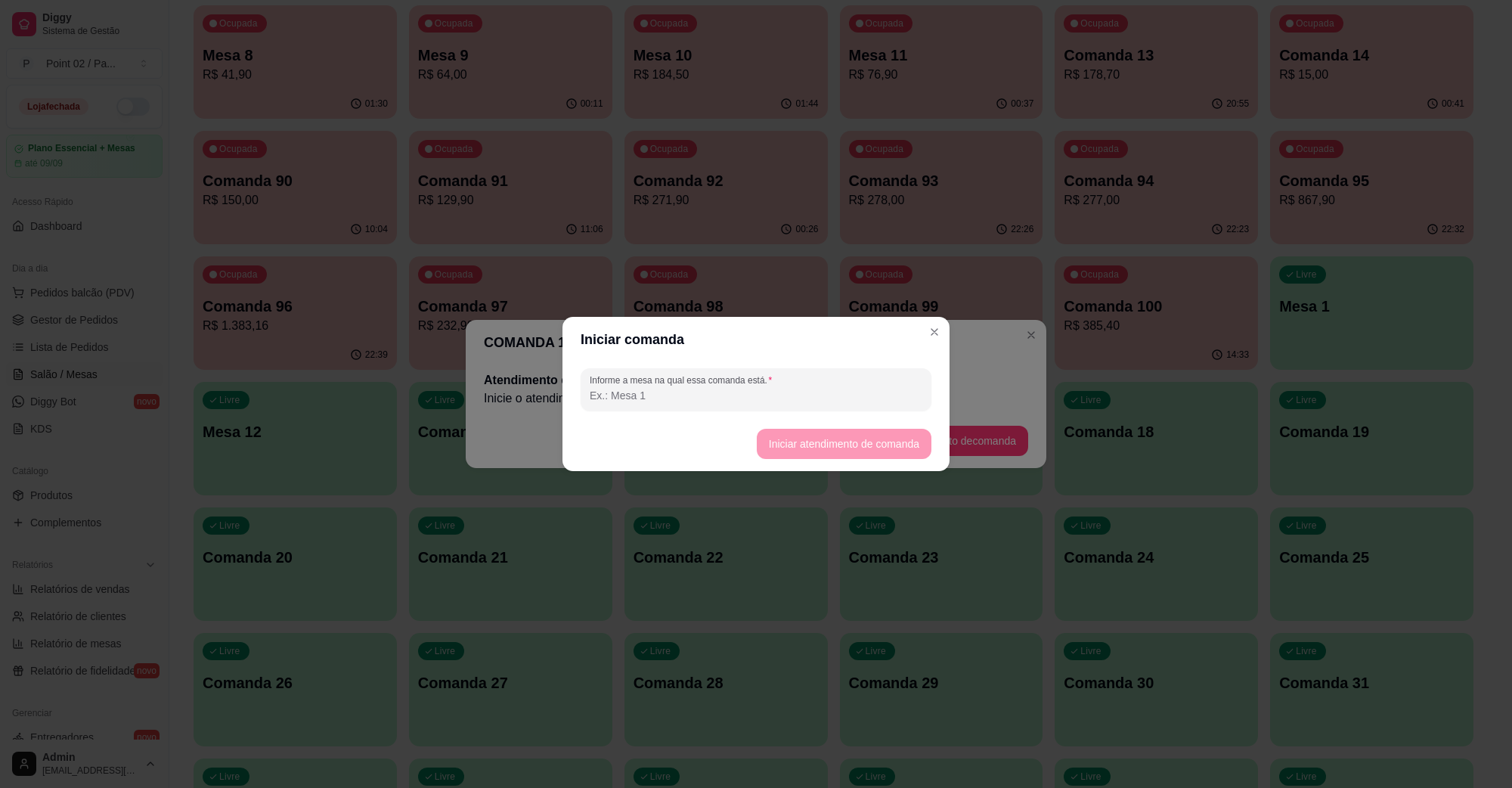
click at [868, 389] on input "Informe a mesa na qual essa comanda está." at bounding box center [756, 395] width 333 height 15
click at [867, 388] on input "[PERSON_NAME]" at bounding box center [756, 395] width 333 height 15
type input "[PERSON_NAME]"
click at [871, 437] on button "Iniciar atendimento de comanda" at bounding box center [844, 443] width 174 height 31
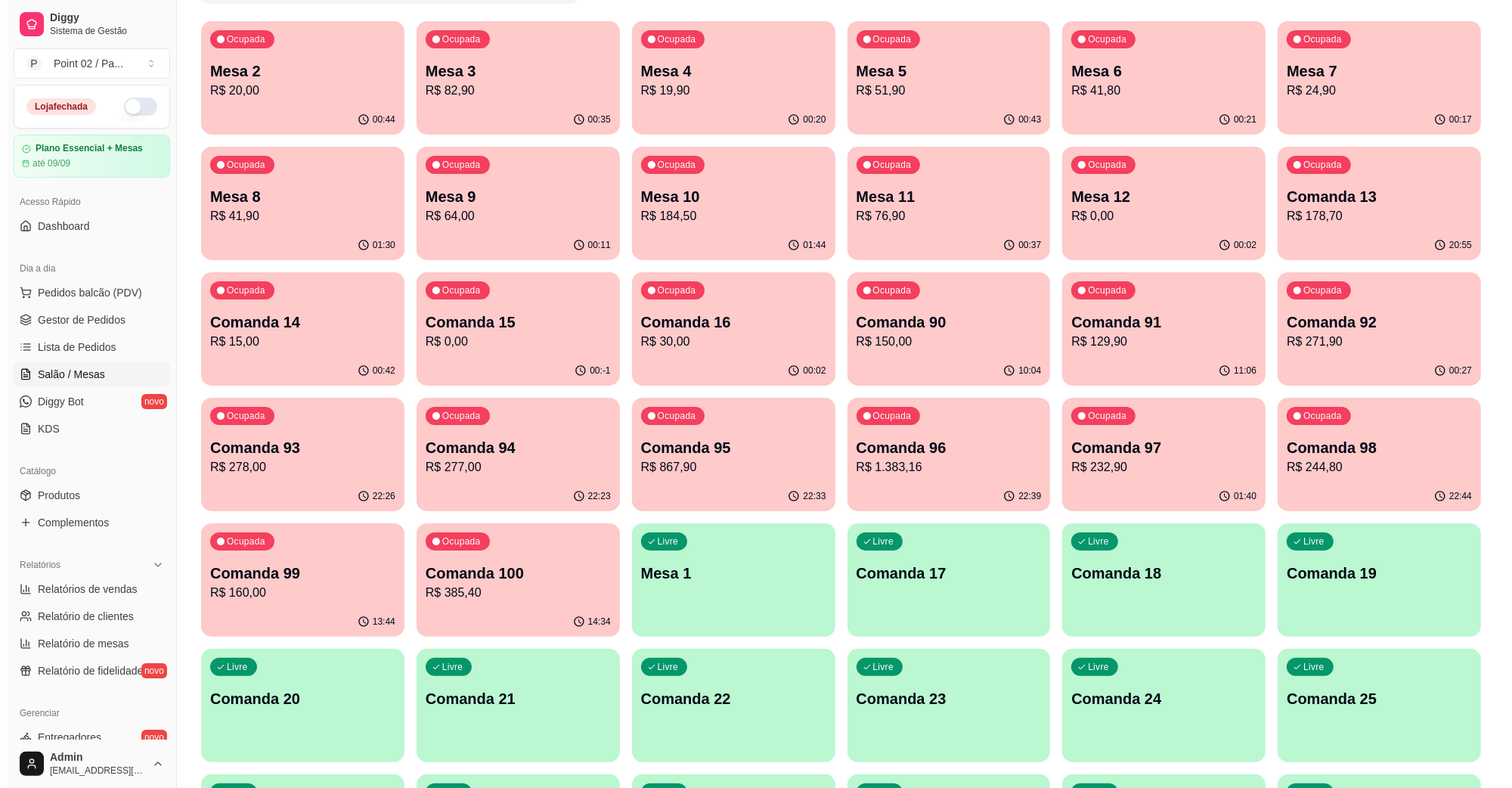
scroll to position [94, 0]
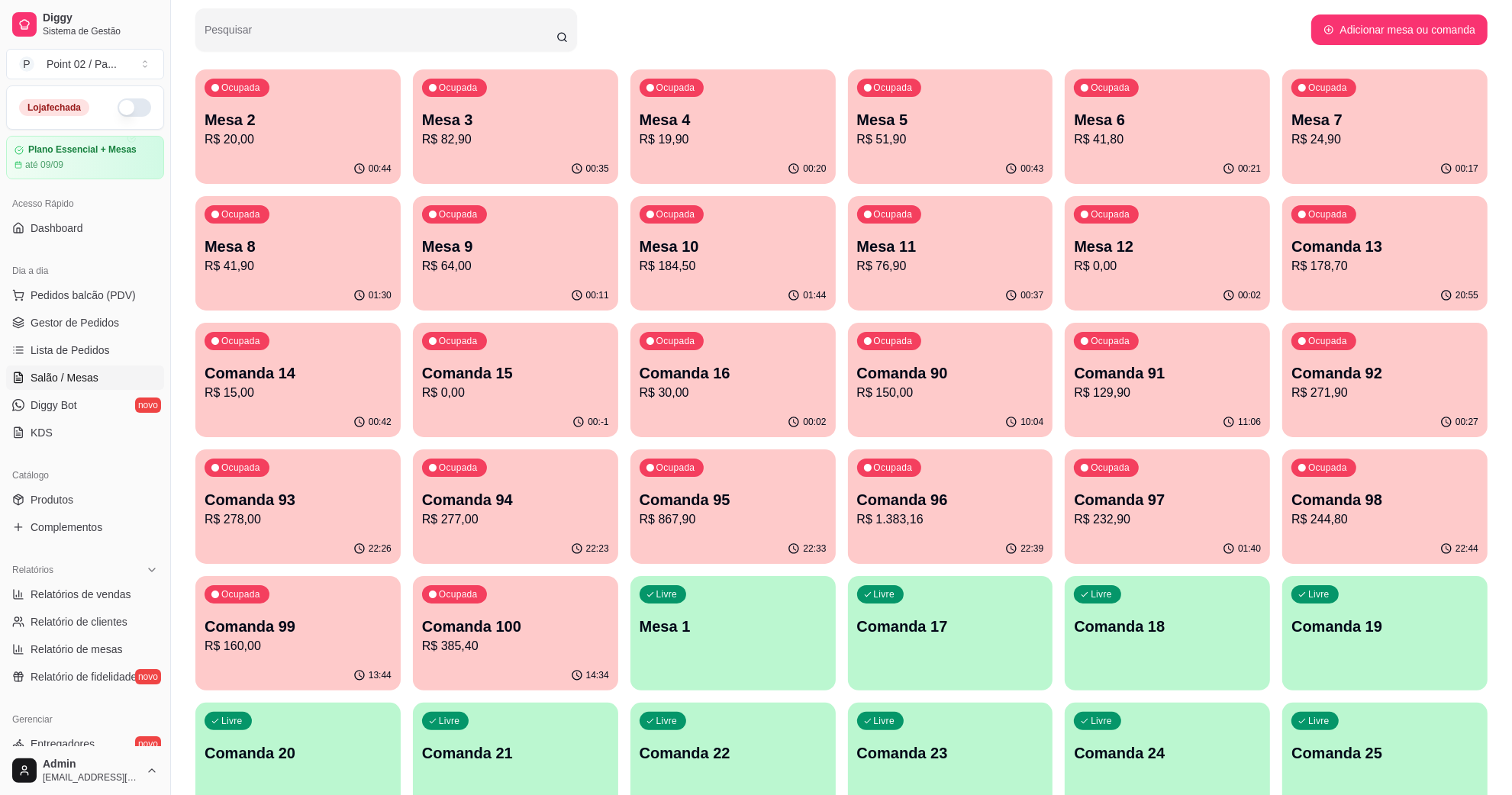
click at [495, 363] on p "Comanda 15" at bounding box center [515, 373] width 187 height 21
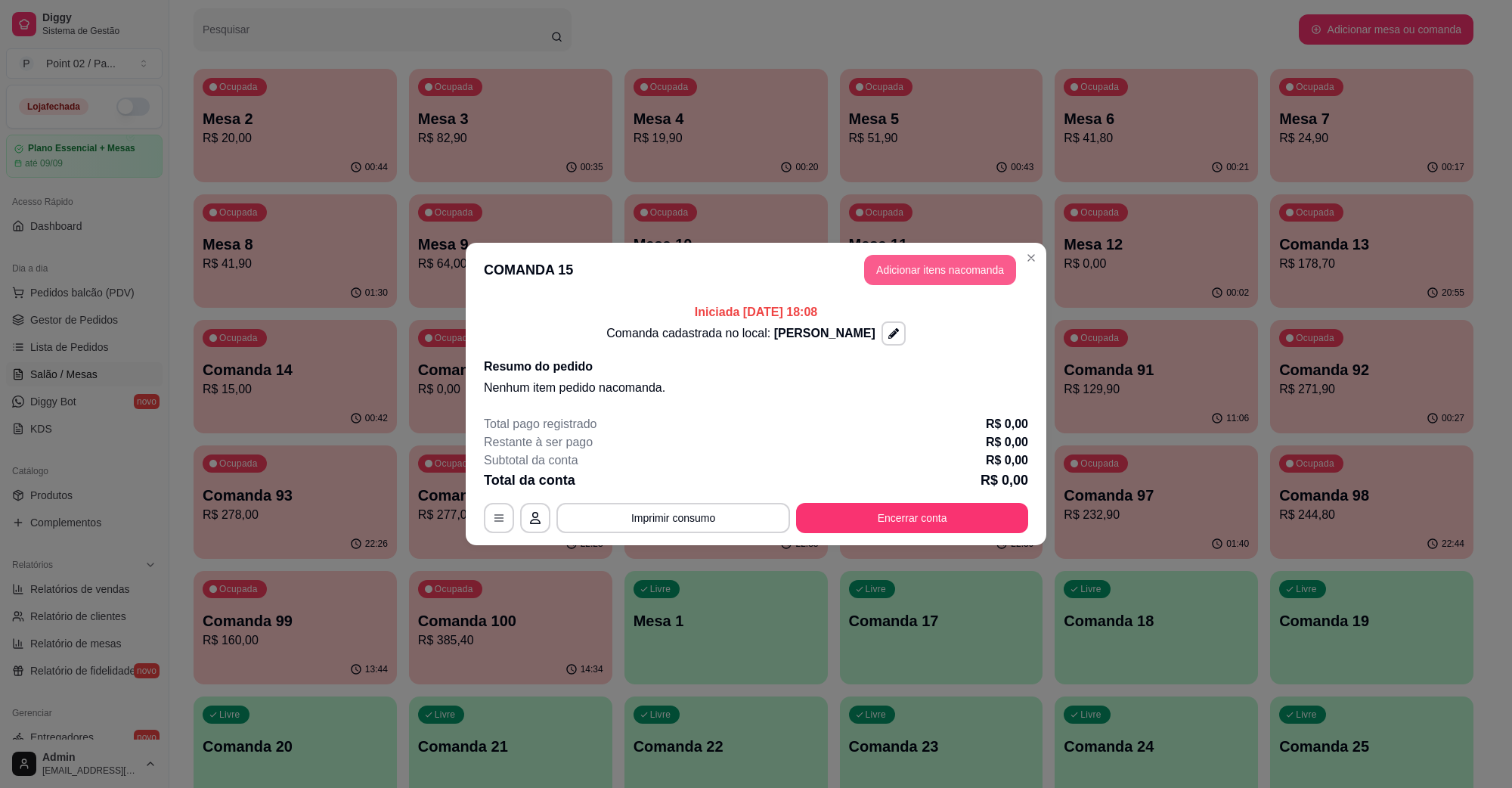
click at [931, 270] on button "Adicionar itens na comanda" at bounding box center [941, 269] width 152 height 31
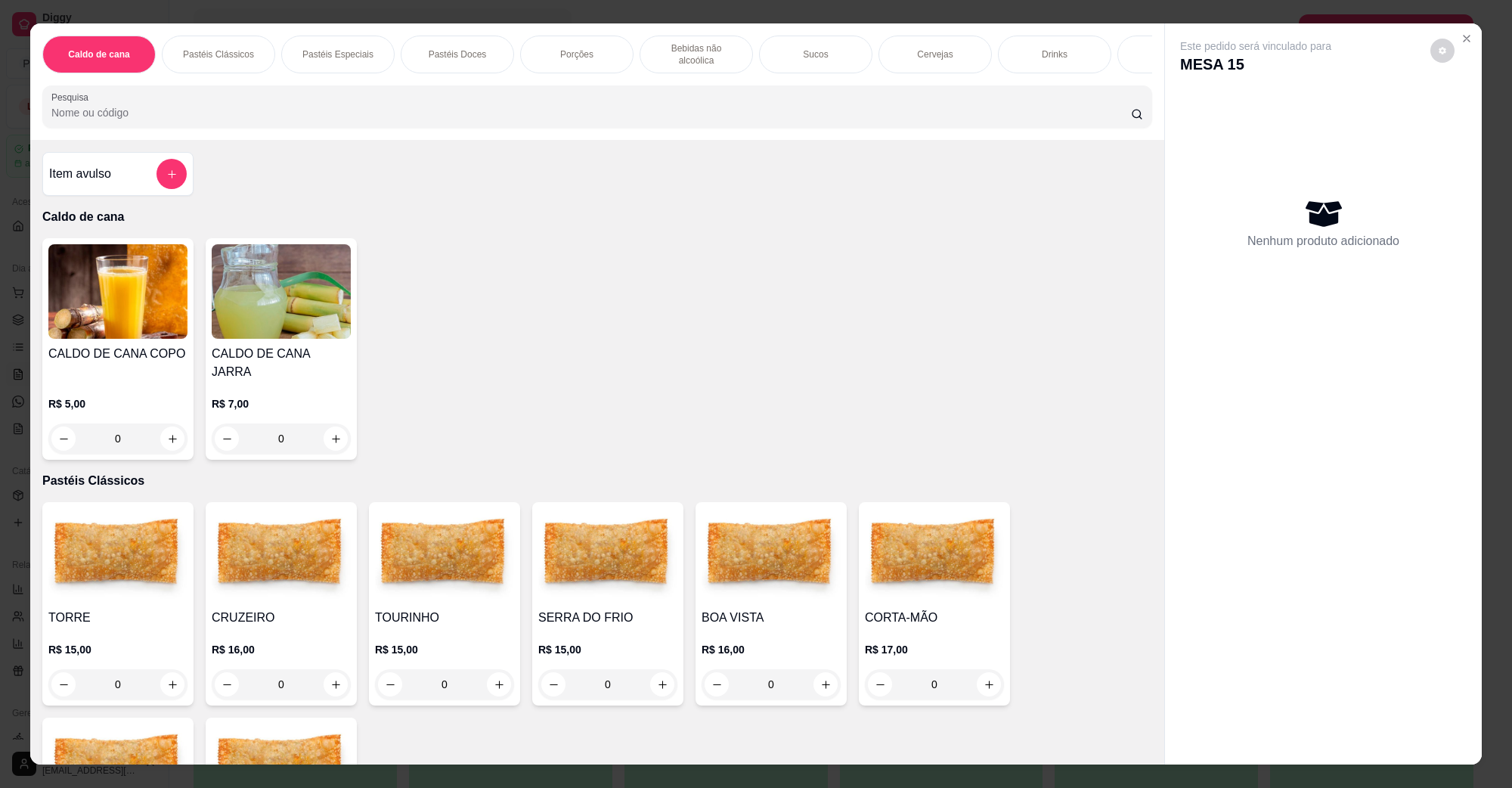
scroll to position [283, 0]
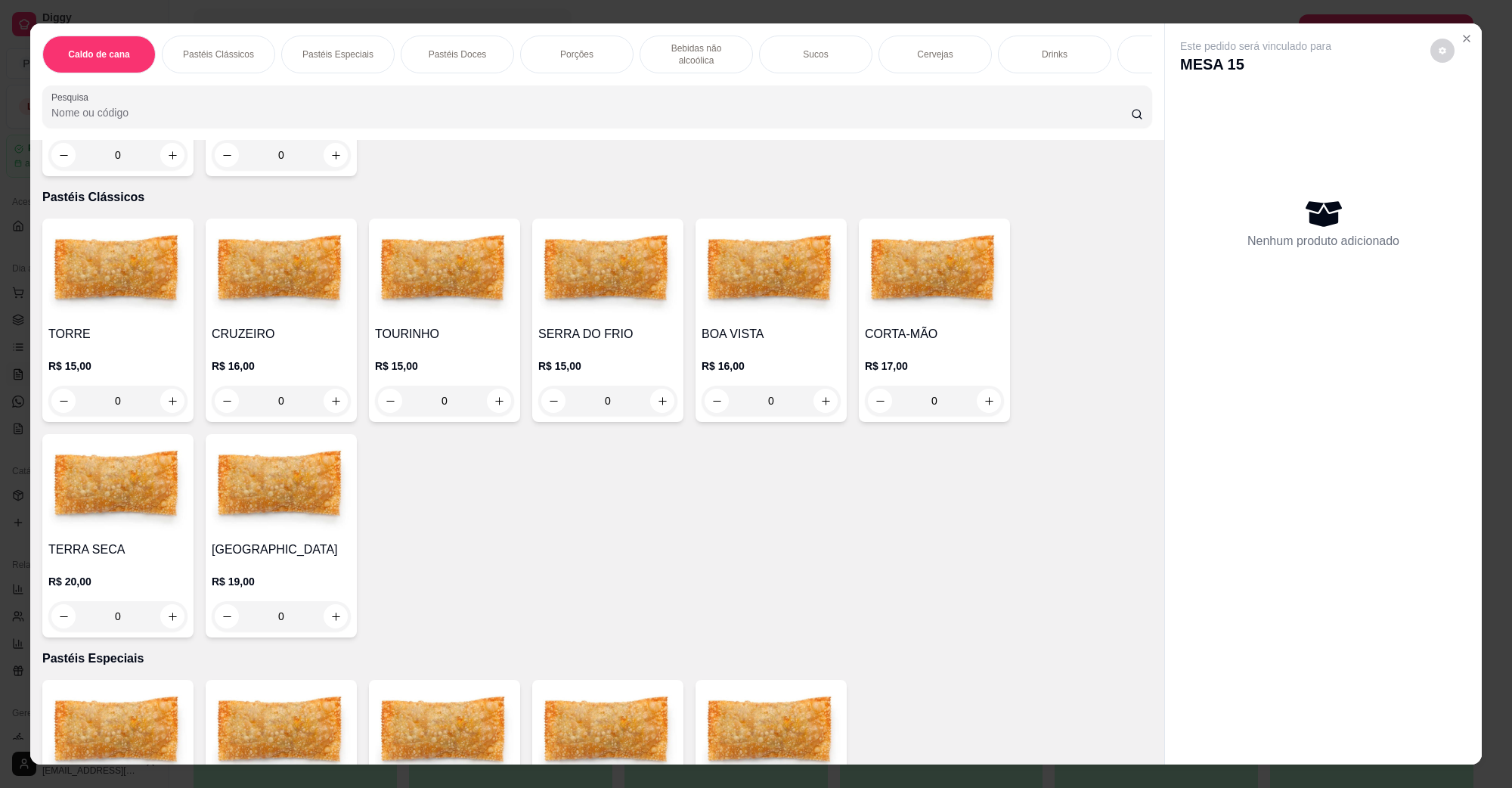
click at [272, 282] on img at bounding box center [281, 271] width 140 height 94
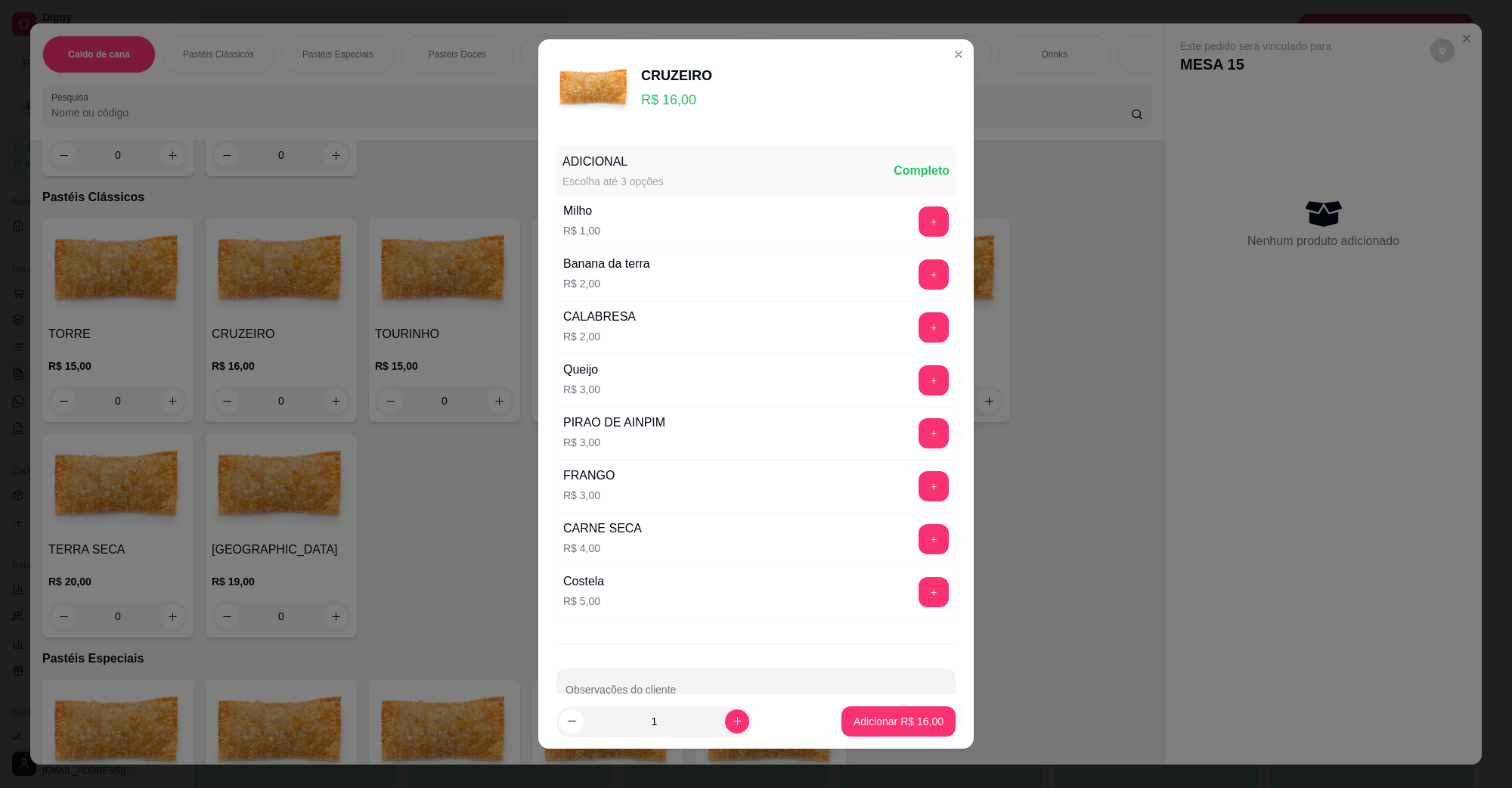
click at [721, 662] on div "ADICIONAL Escolha até 3 opções Completo Milho R$ 1,00 + Banana da terra R$ 2,00…" at bounding box center [756, 417] width 436 height 555
click at [719, 684] on div at bounding box center [756, 689] width 381 height 31
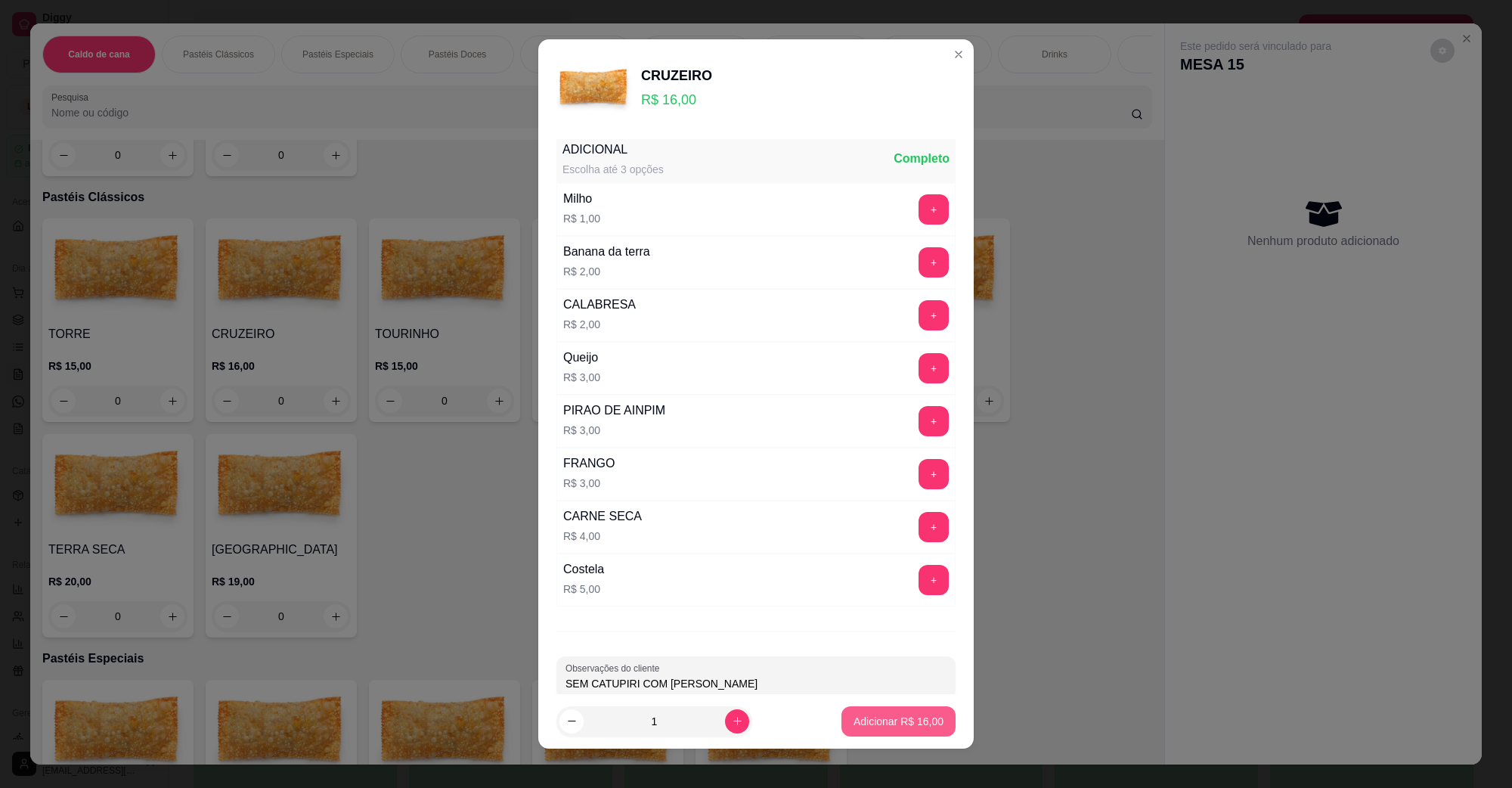
type input "SEM CATUPIRI COM [PERSON_NAME]"
click at [856, 712] on button "Adicionar R$ 16,00" at bounding box center [898, 721] width 114 height 31
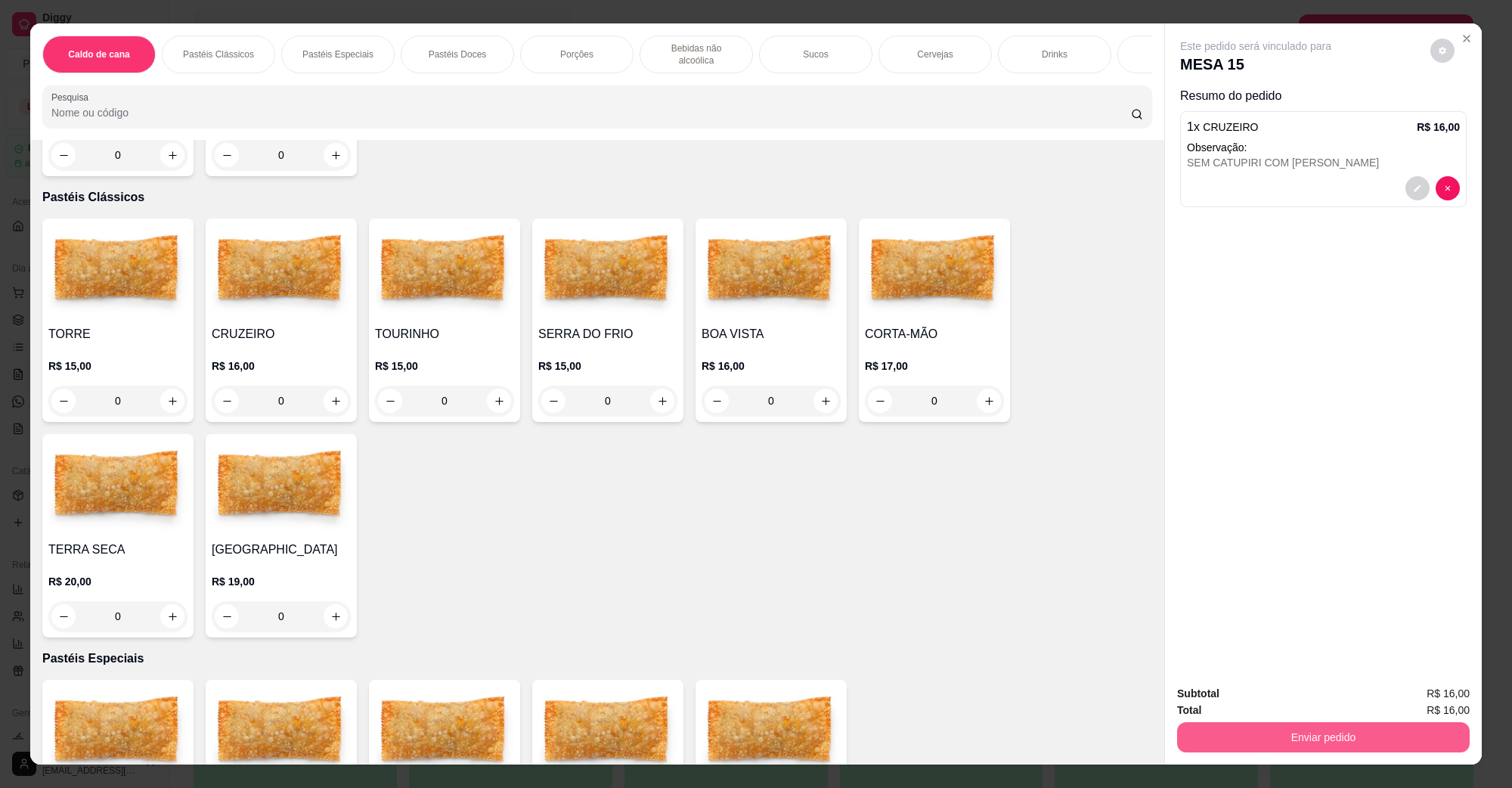
click at [1235, 738] on button "Enviar pedido" at bounding box center [1324, 737] width 293 height 31
click at [1302, 698] on button "Não registrar e enviar pedido" at bounding box center [1272, 700] width 157 height 29
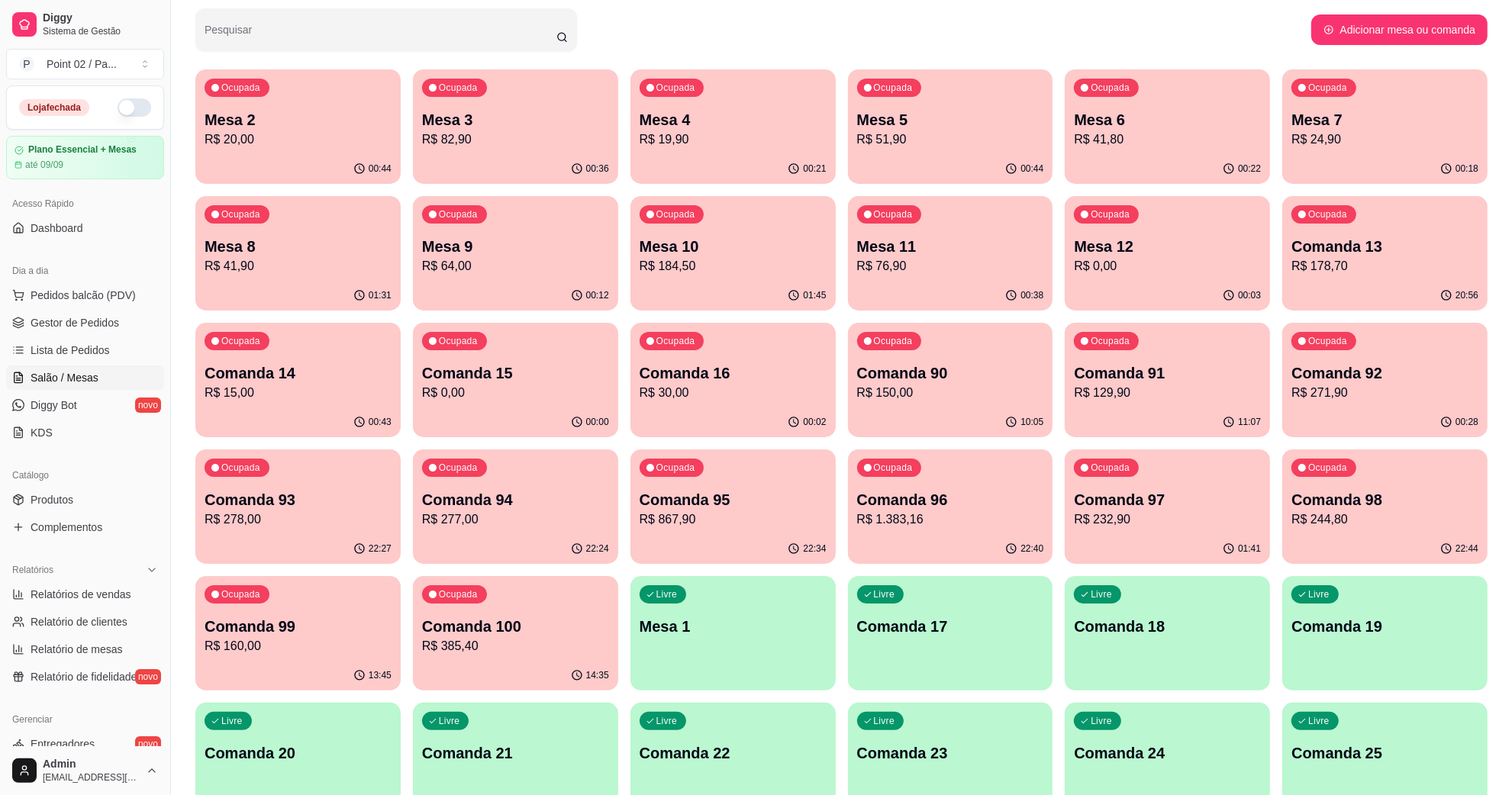
click at [581, 234] on div "Ocupada Mesa 9 R$ 64,00" at bounding box center [515, 238] width 205 height 85
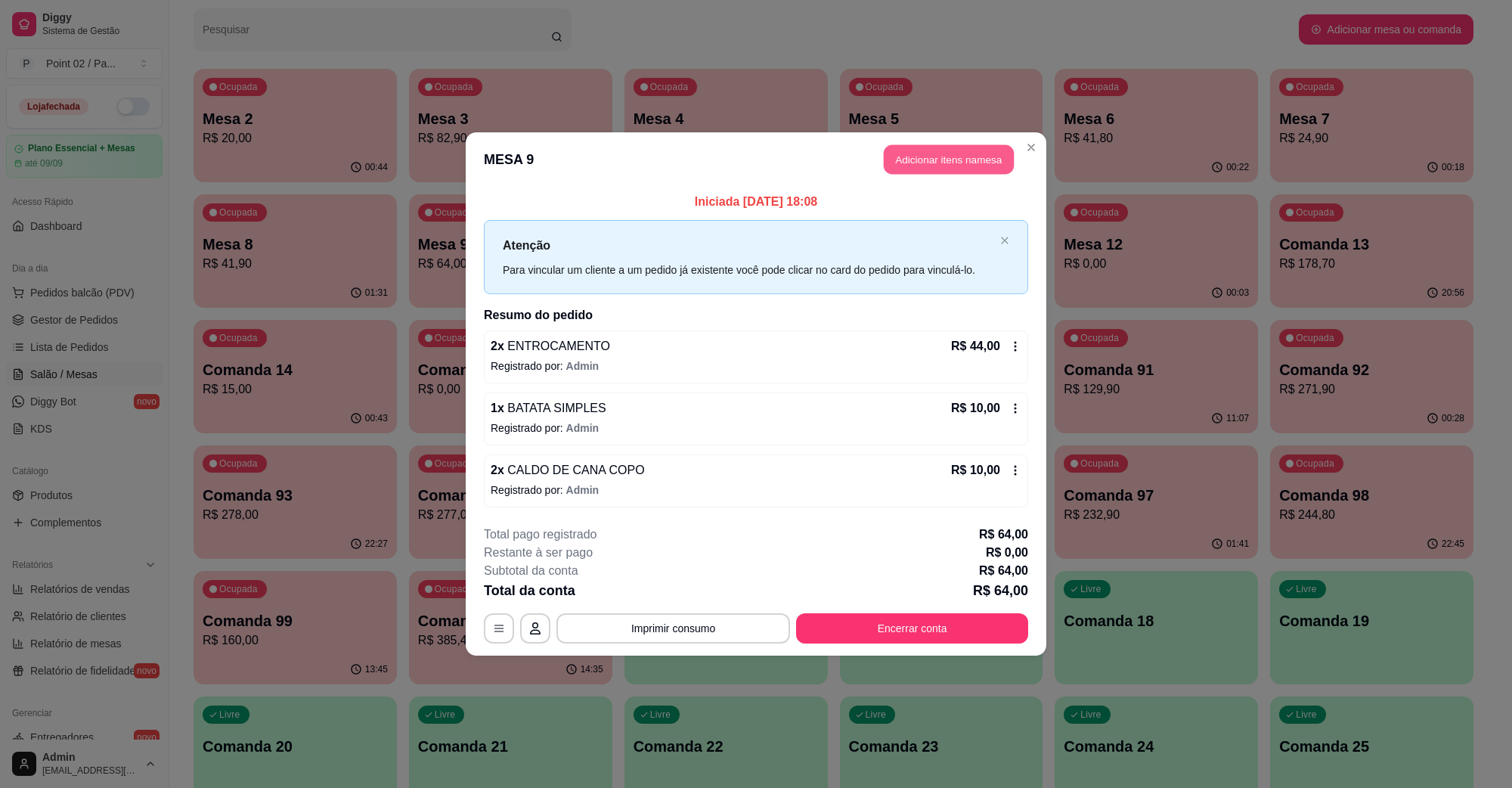
click at [898, 172] on button "Adicionar itens na mesa" at bounding box center [949, 160] width 130 height 30
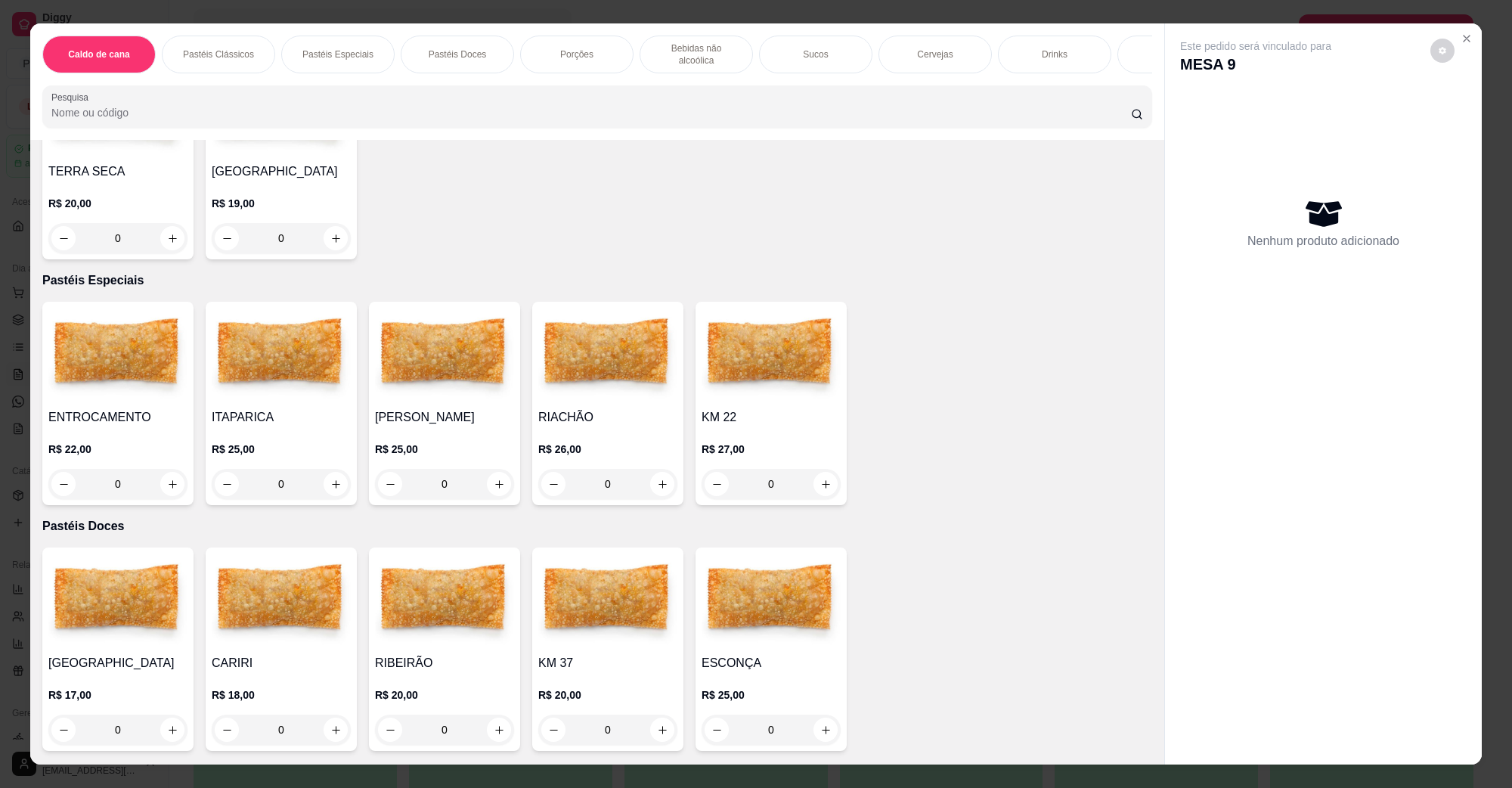
scroll to position [1229, 0]
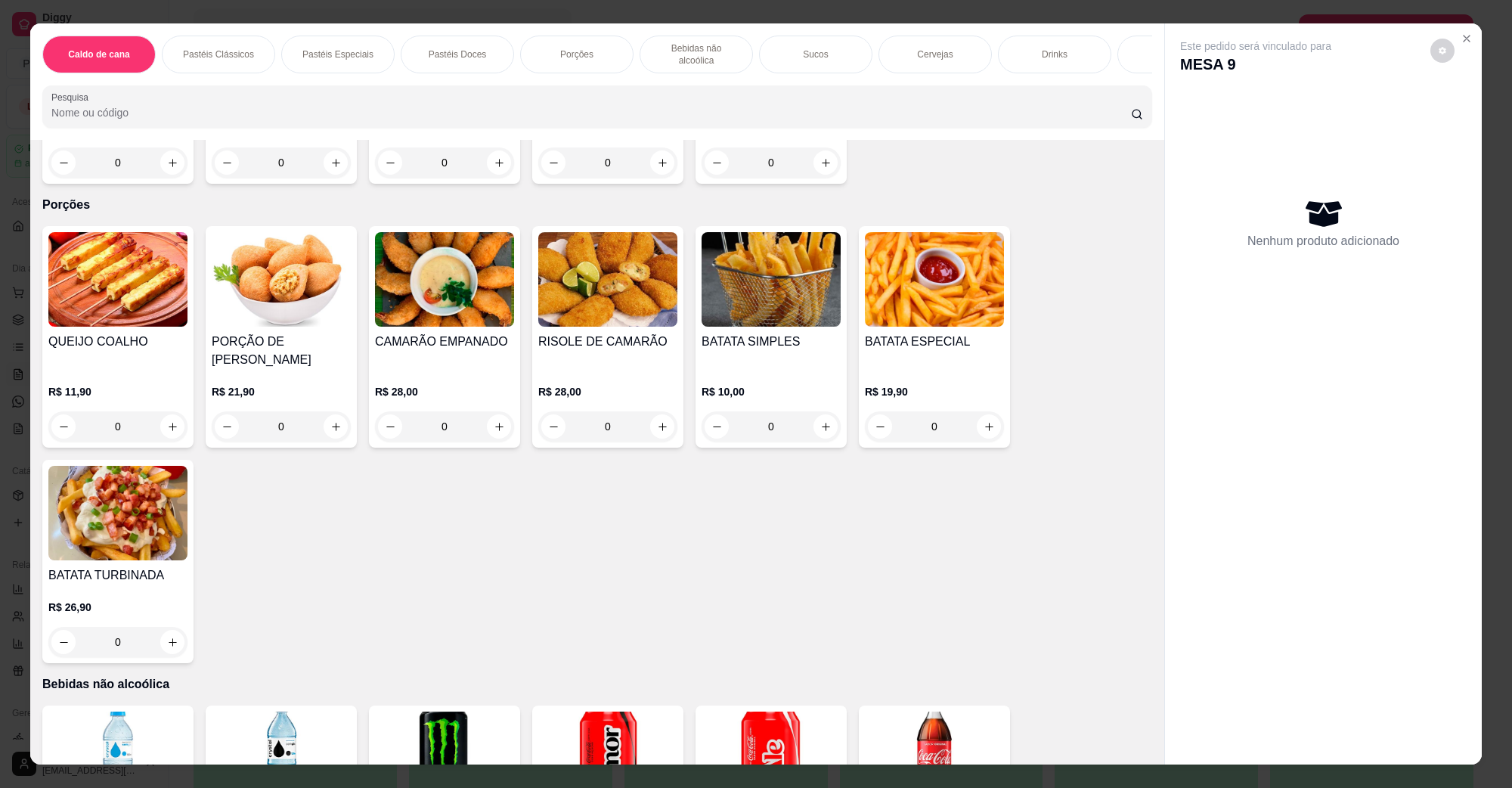
click at [293, 333] on h4 "PORÇÃO DE [PERSON_NAME]" at bounding box center [281, 350] width 140 height 37
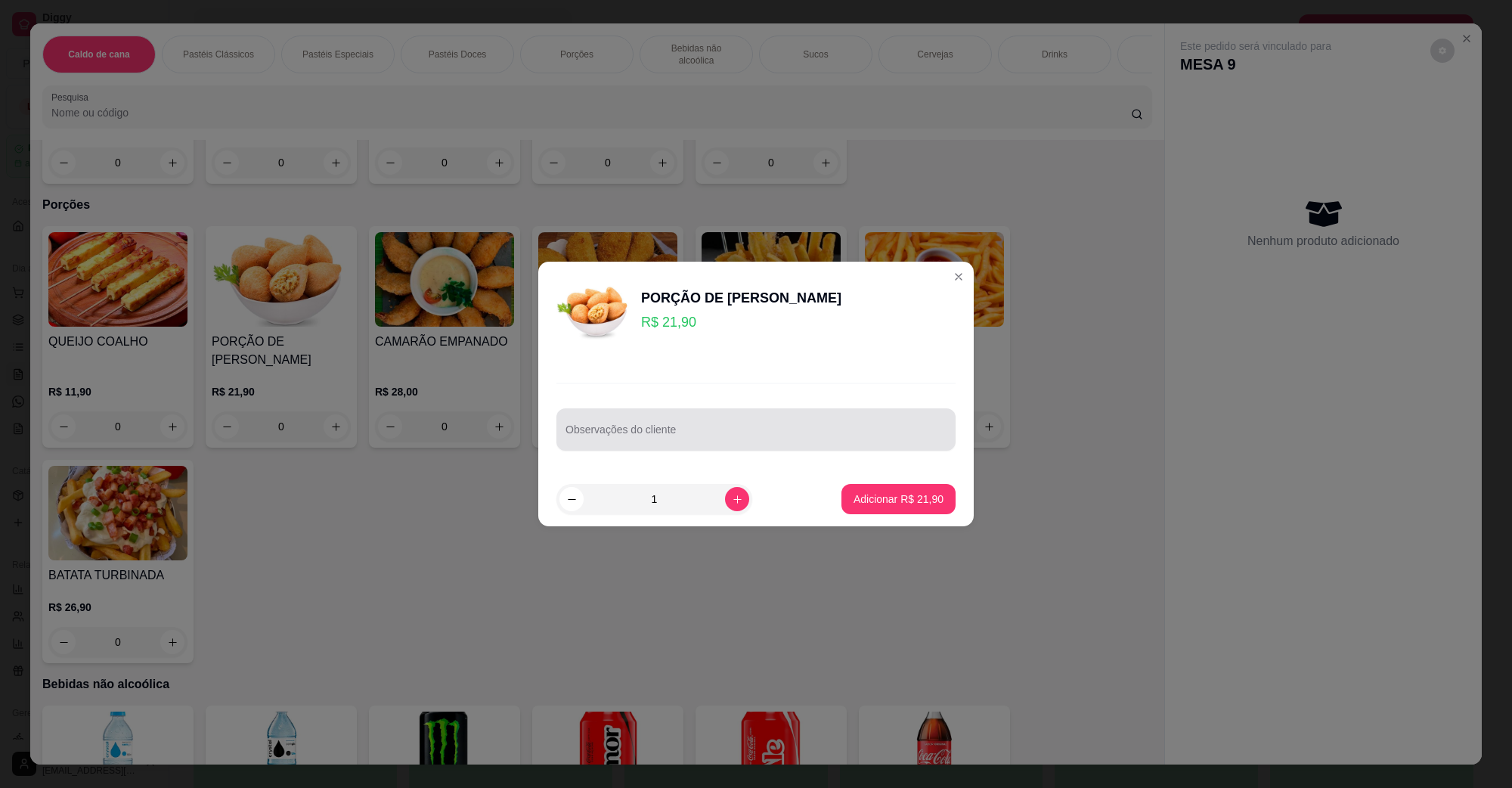
click at [711, 440] on input "Observações do cliente" at bounding box center [756, 435] width 381 height 15
type input "LEVAR"
click at [882, 518] on footer "1 Adicionar R$ 21,90" at bounding box center [756, 499] width 436 height 54
click at [888, 516] on footer "1 Adicionar R$ 21,90" at bounding box center [756, 499] width 436 height 54
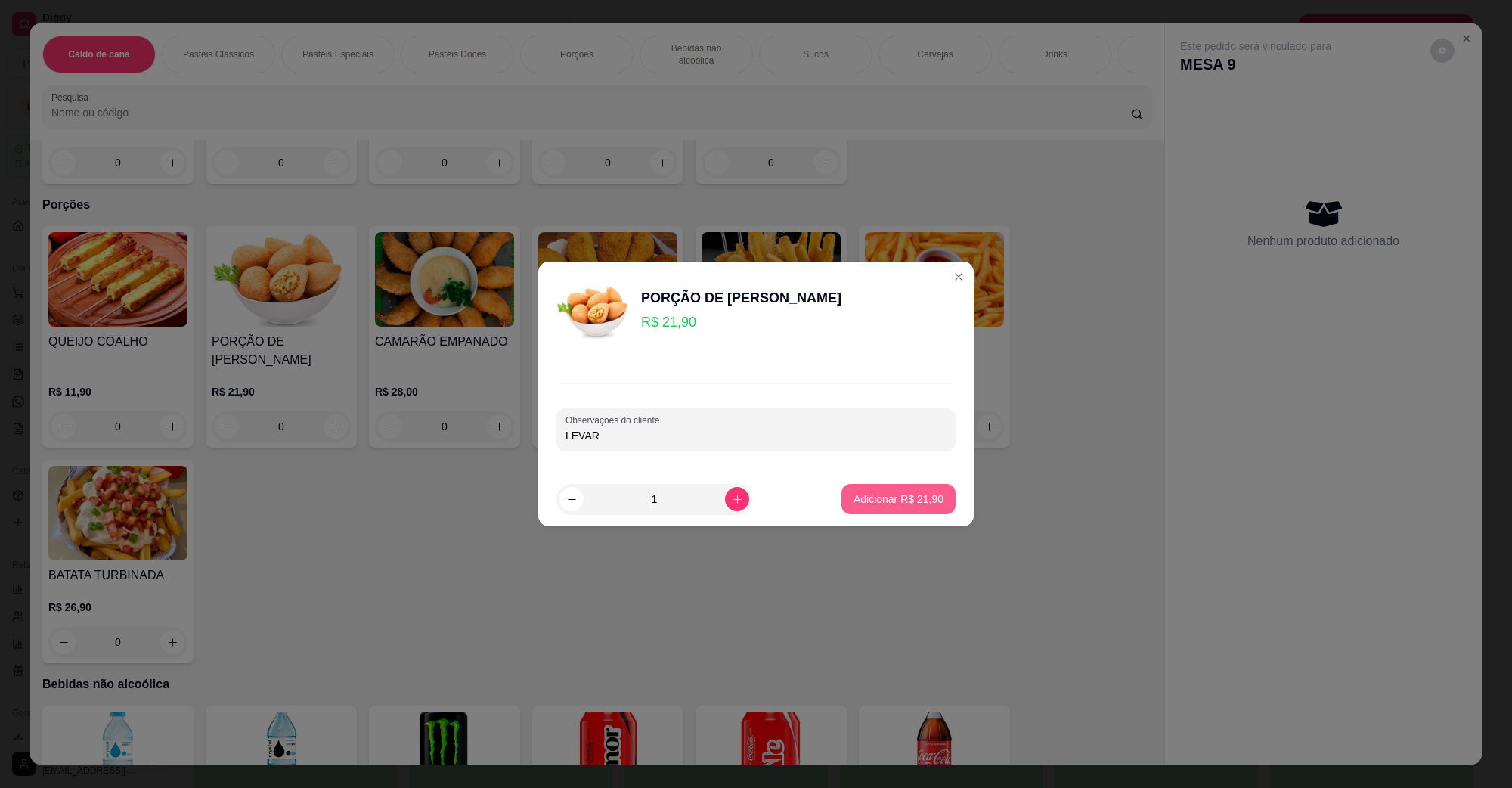
click at [894, 501] on p "Adicionar R$ 21,90" at bounding box center [898, 498] width 90 height 15
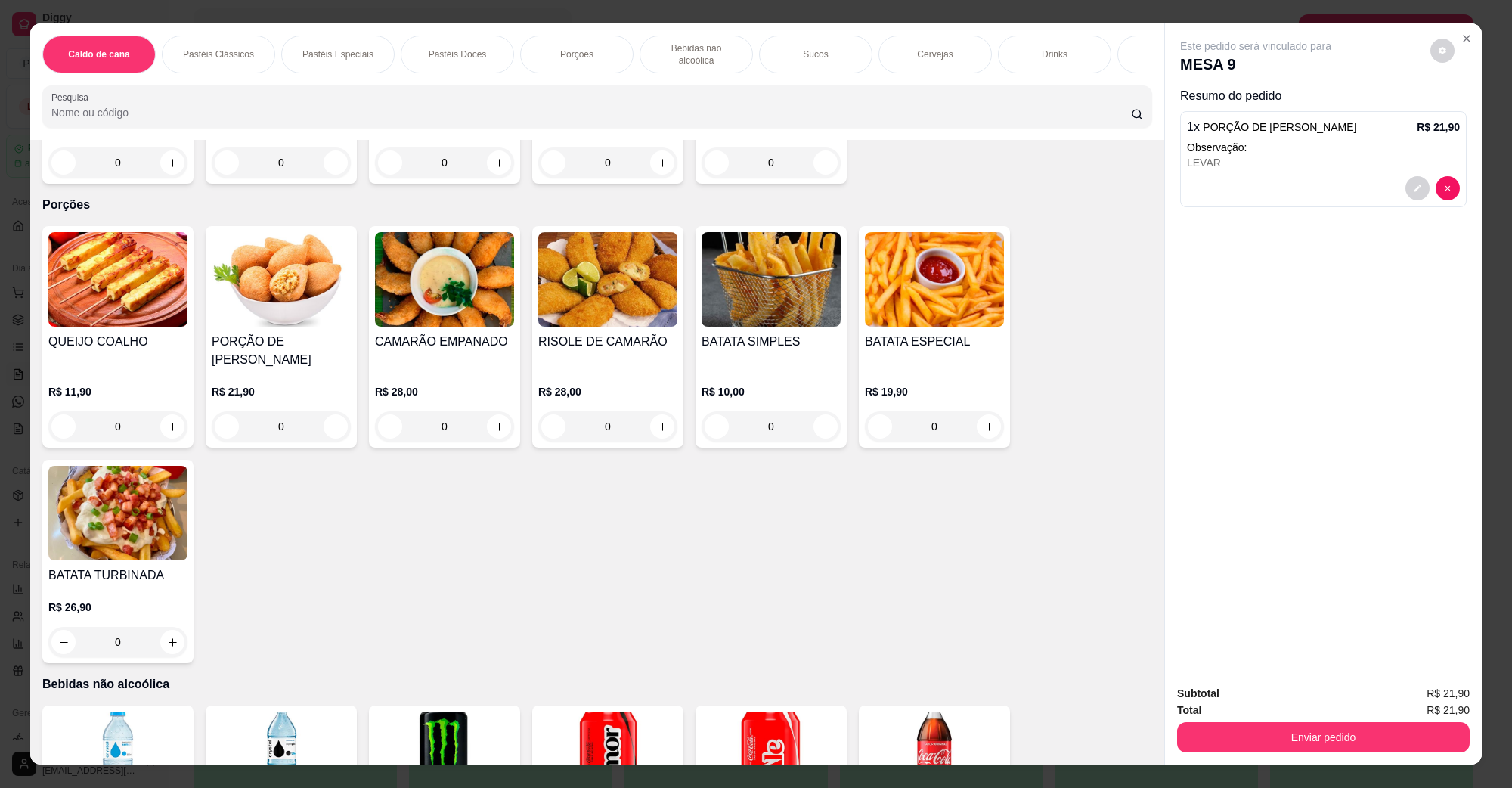
click at [1239, 719] on div "Enviar pedido" at bounding box center [1324, 736] width 293 height 34
click at [1241, 735] on button "Enviar pedido" at bounding box center [1324, 737] width 293 height 31
click at [1244, 693] on button "Não registrar e enviar pedido" at bounding box center [1272, 700] width 152 height 28
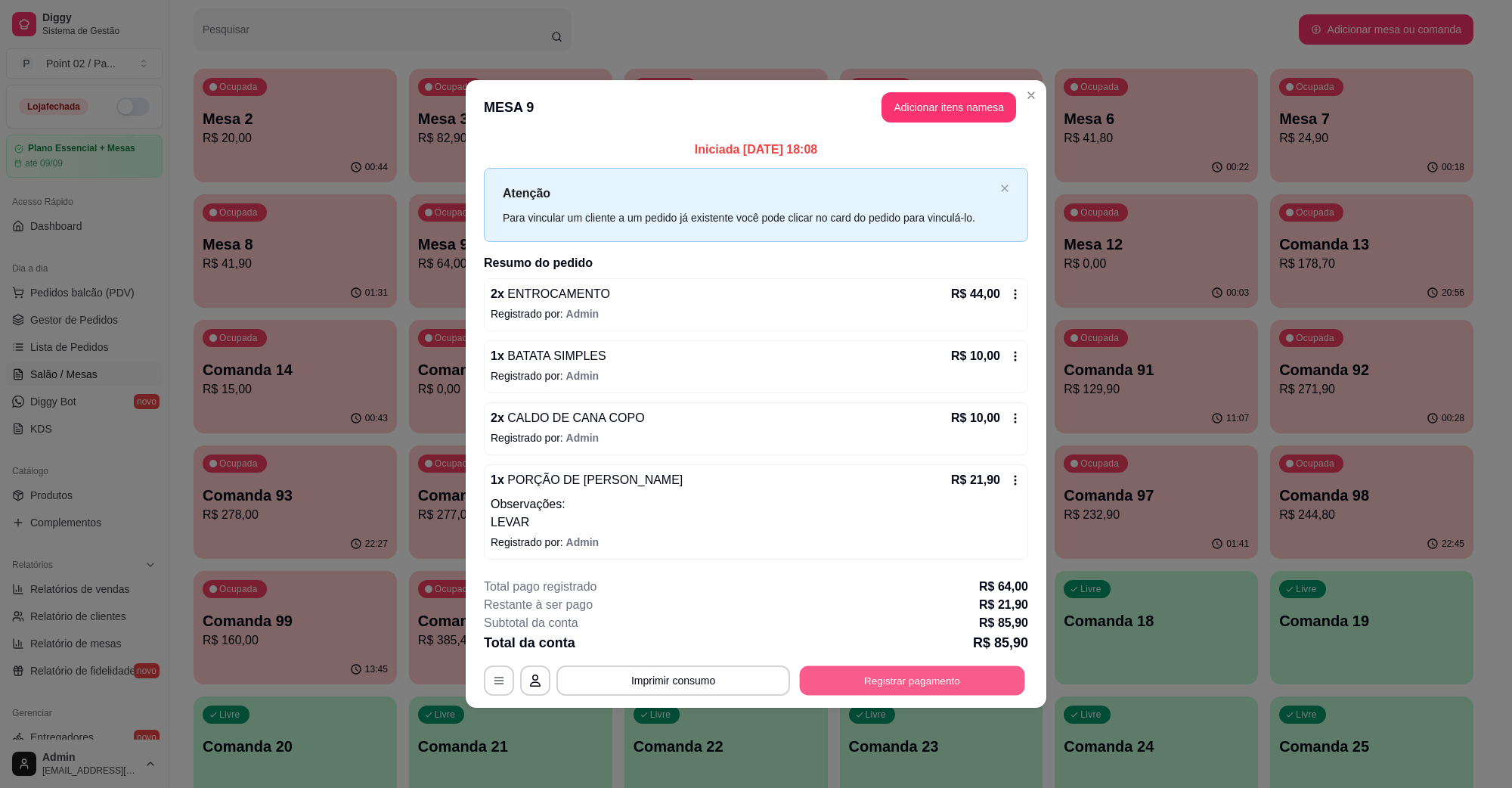
click at [845, 674] on button "Registrar pagamento" at bounding box center [913, 680] width 226 height 30
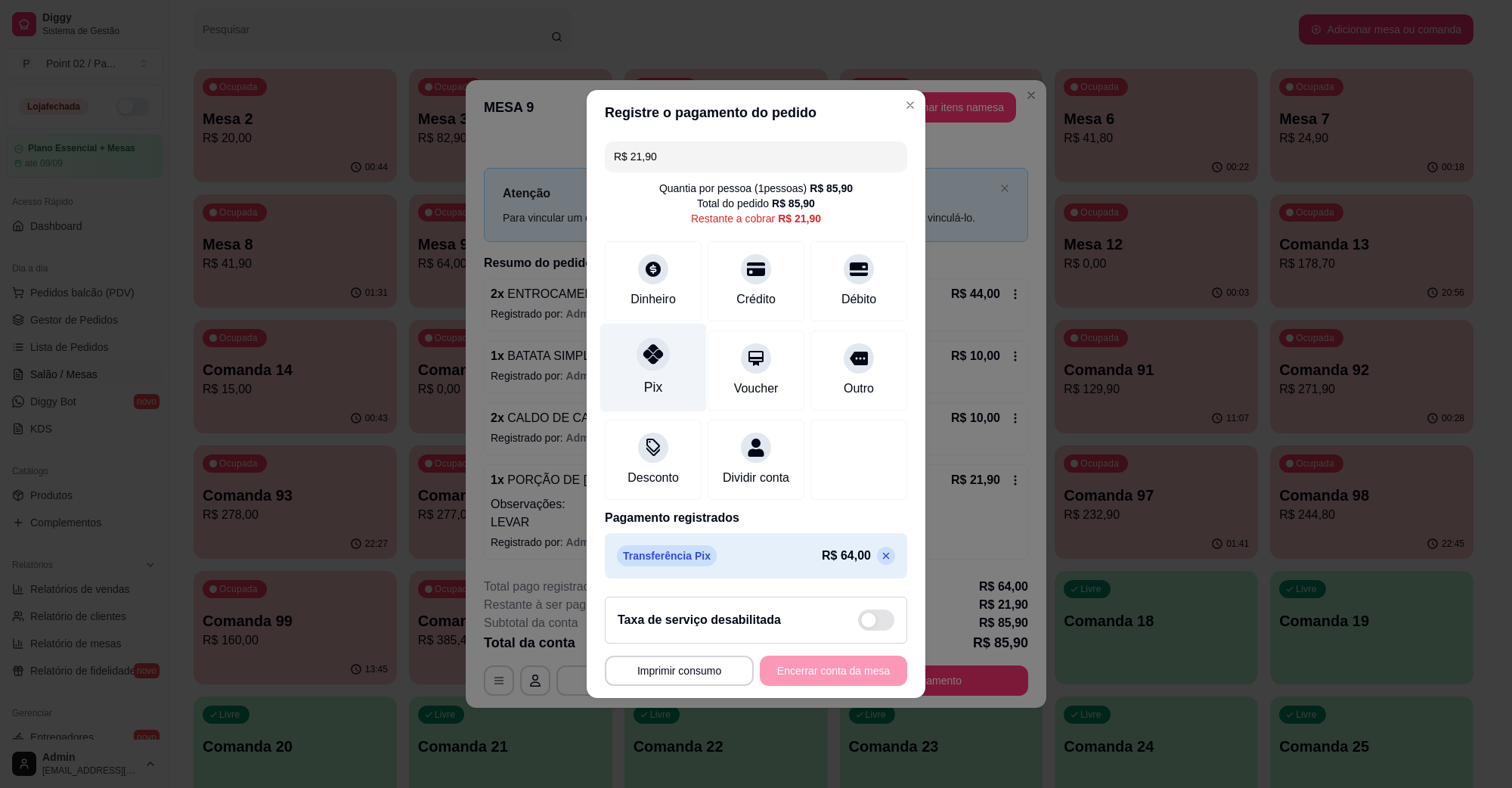
click at [655, 377] on div "Pix" at bounding box center [654, 387] width 18 height 20
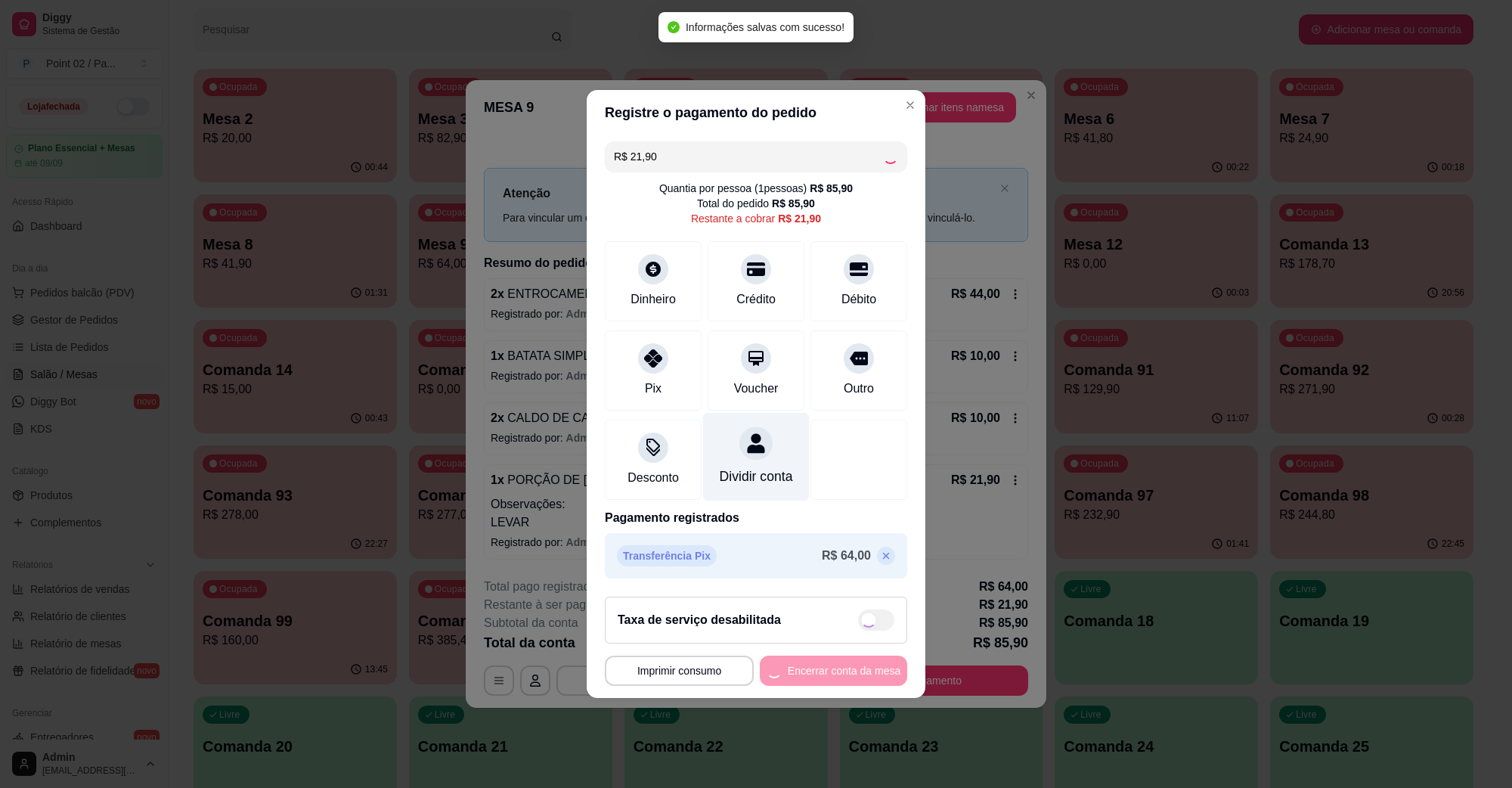
type input "R$ 0,00"
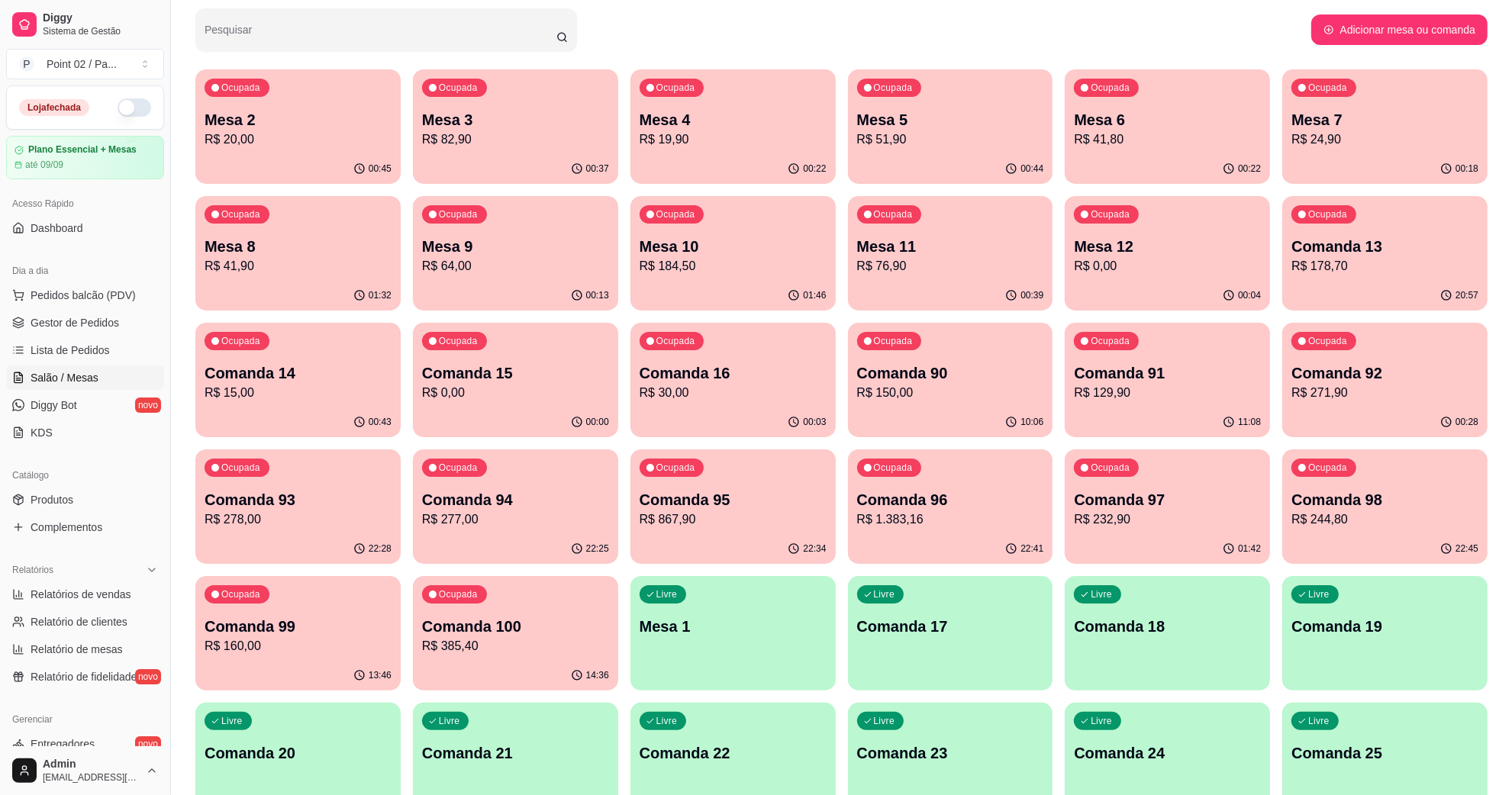
click at [810, 634] on p "Mesa 1" at bounding box center [733, 625] width 187 height 21
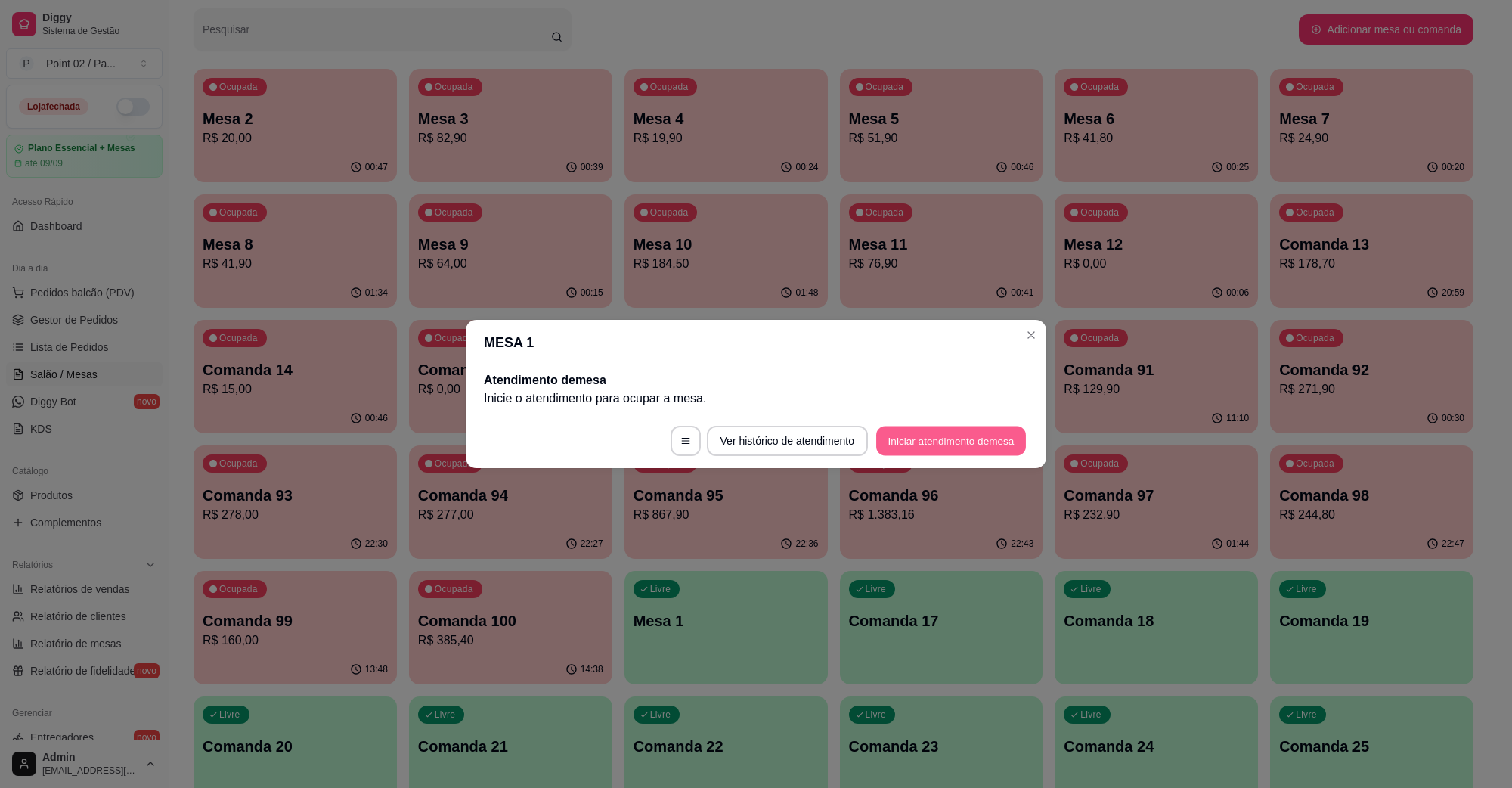
click at [977, 444] on button "Iniciar atendimento de mesa" at bounding box center [951, 442] width 150 height 30
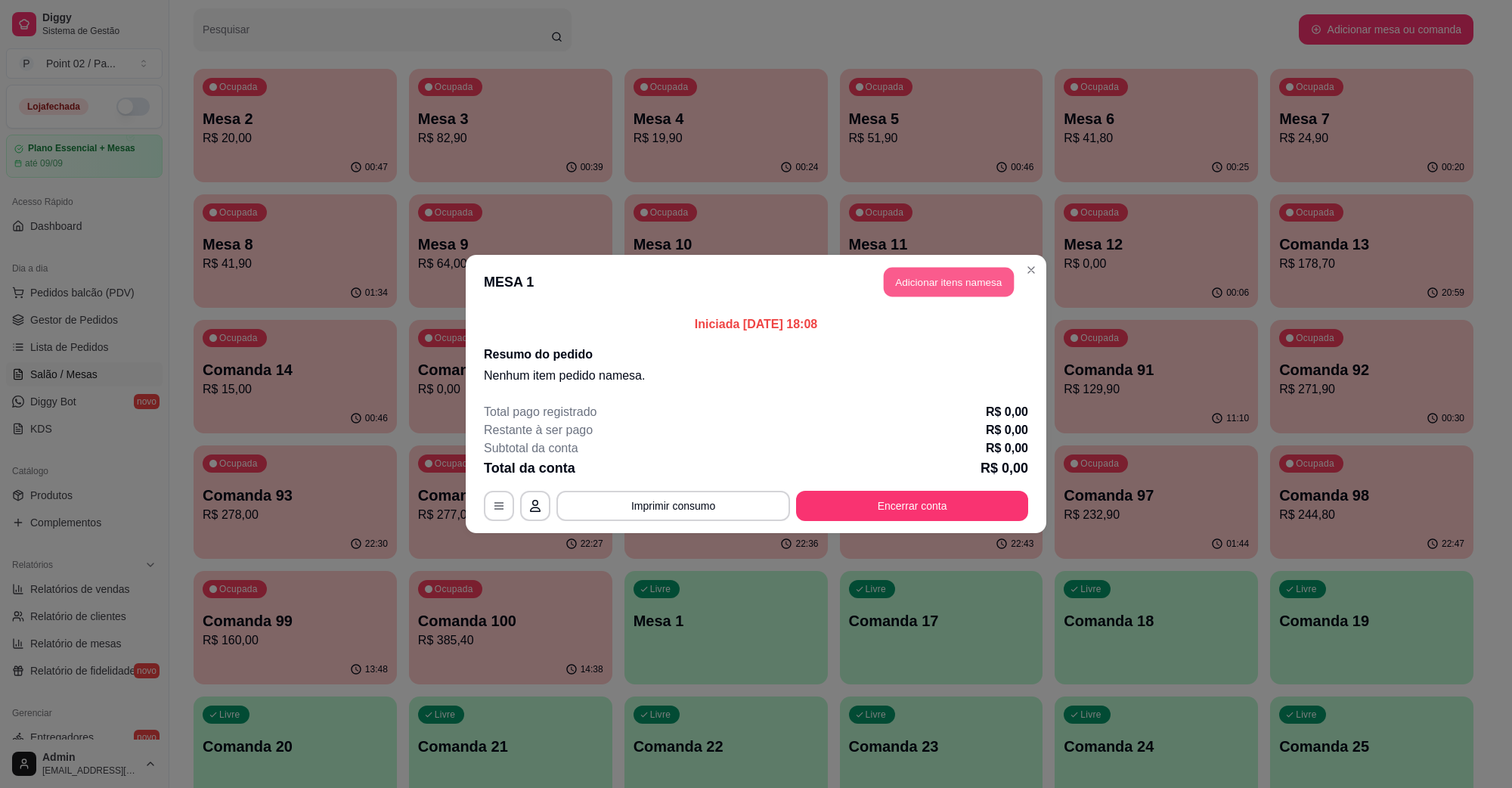
click at [929, 277] on button "Adicionar itens na mesa" at bounding box center [949, 282] width 130 height 30
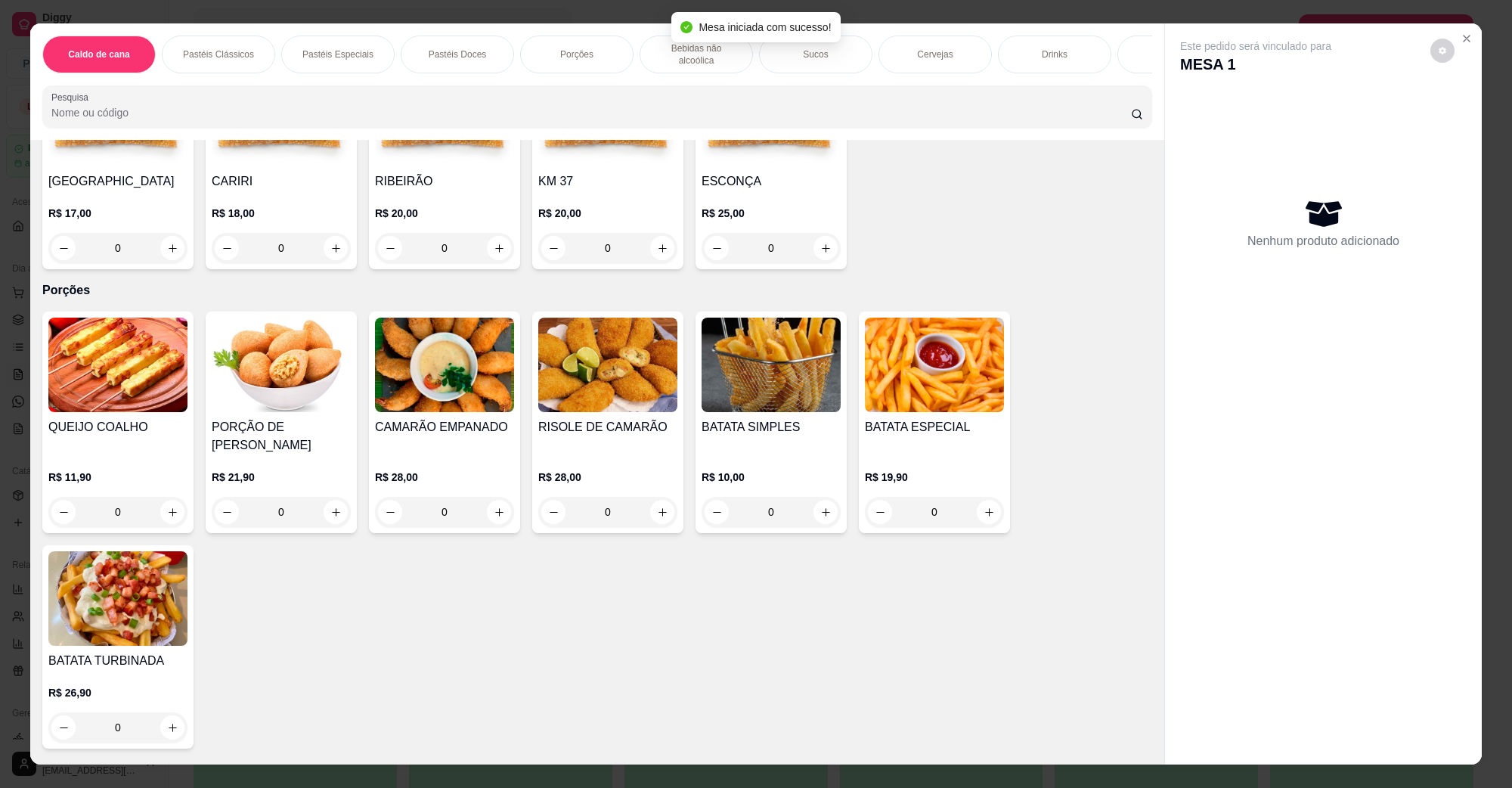
scroll to position [1134, 0]
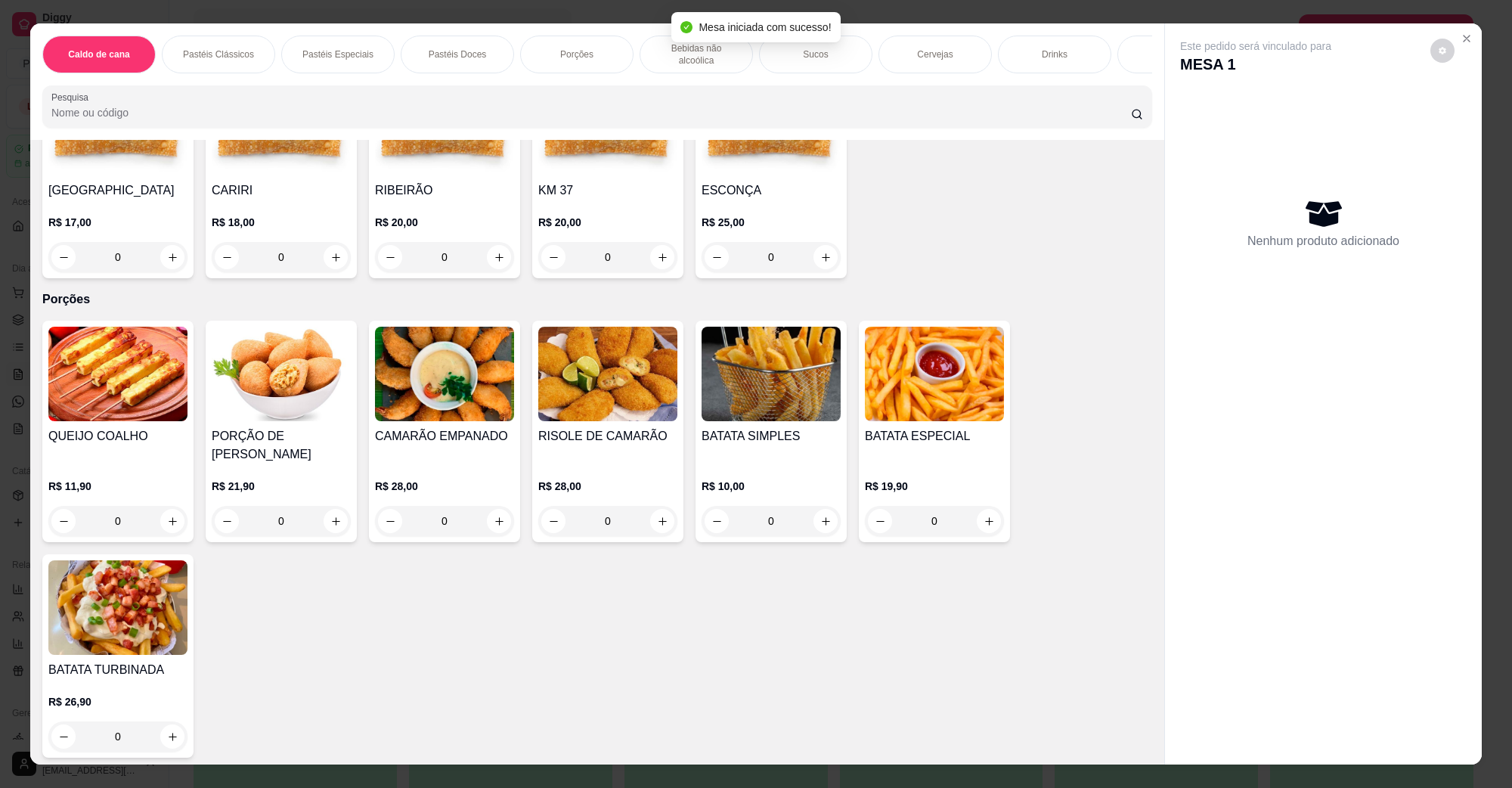
click at [273, 384] on img at bounding box center [281, 373] width 140 height 94
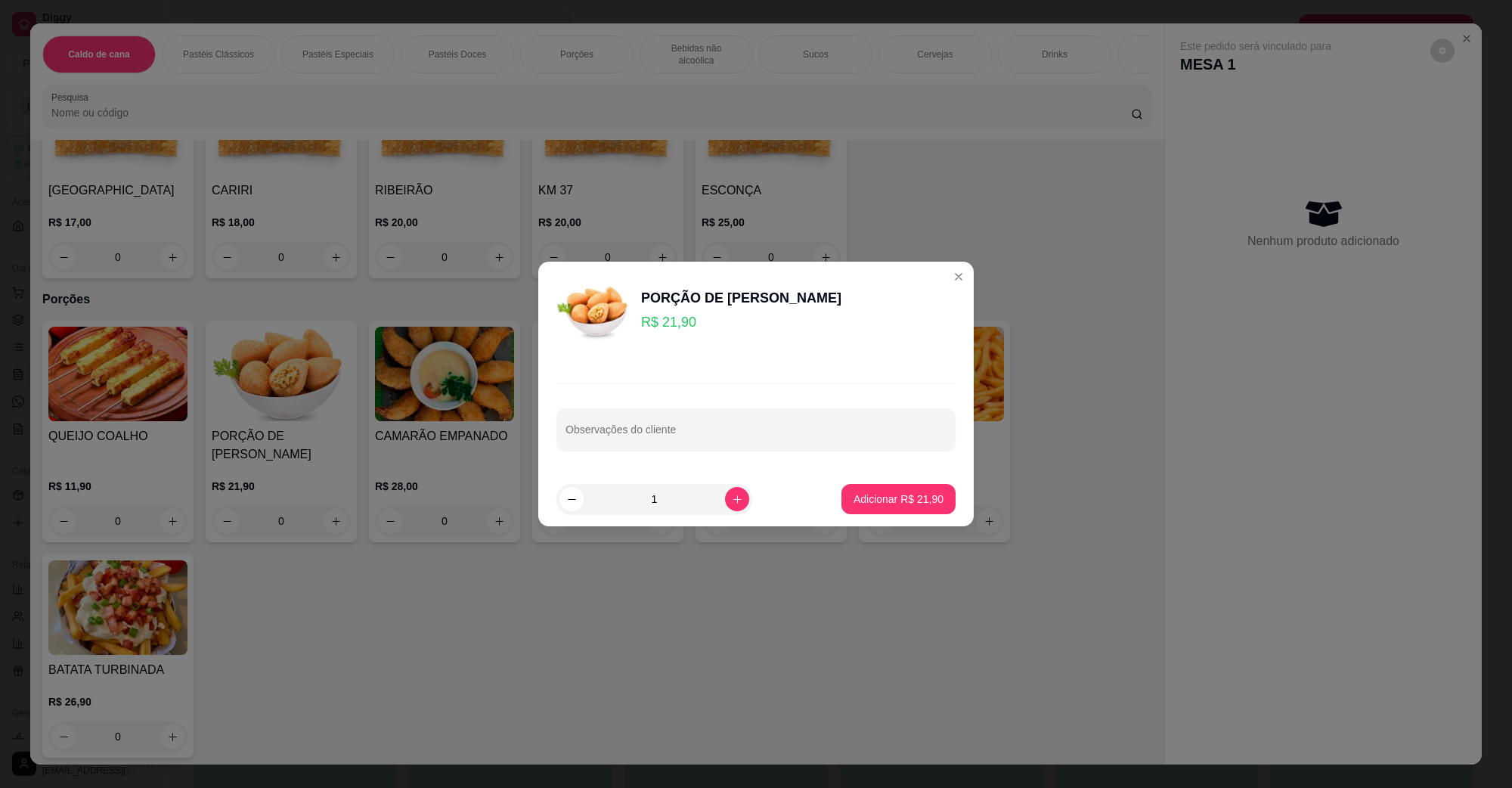
click at [936, 501] on button "Adicionar R$ 21,90" at bounding box center [898, 499] width 114 height 31
type input "1"
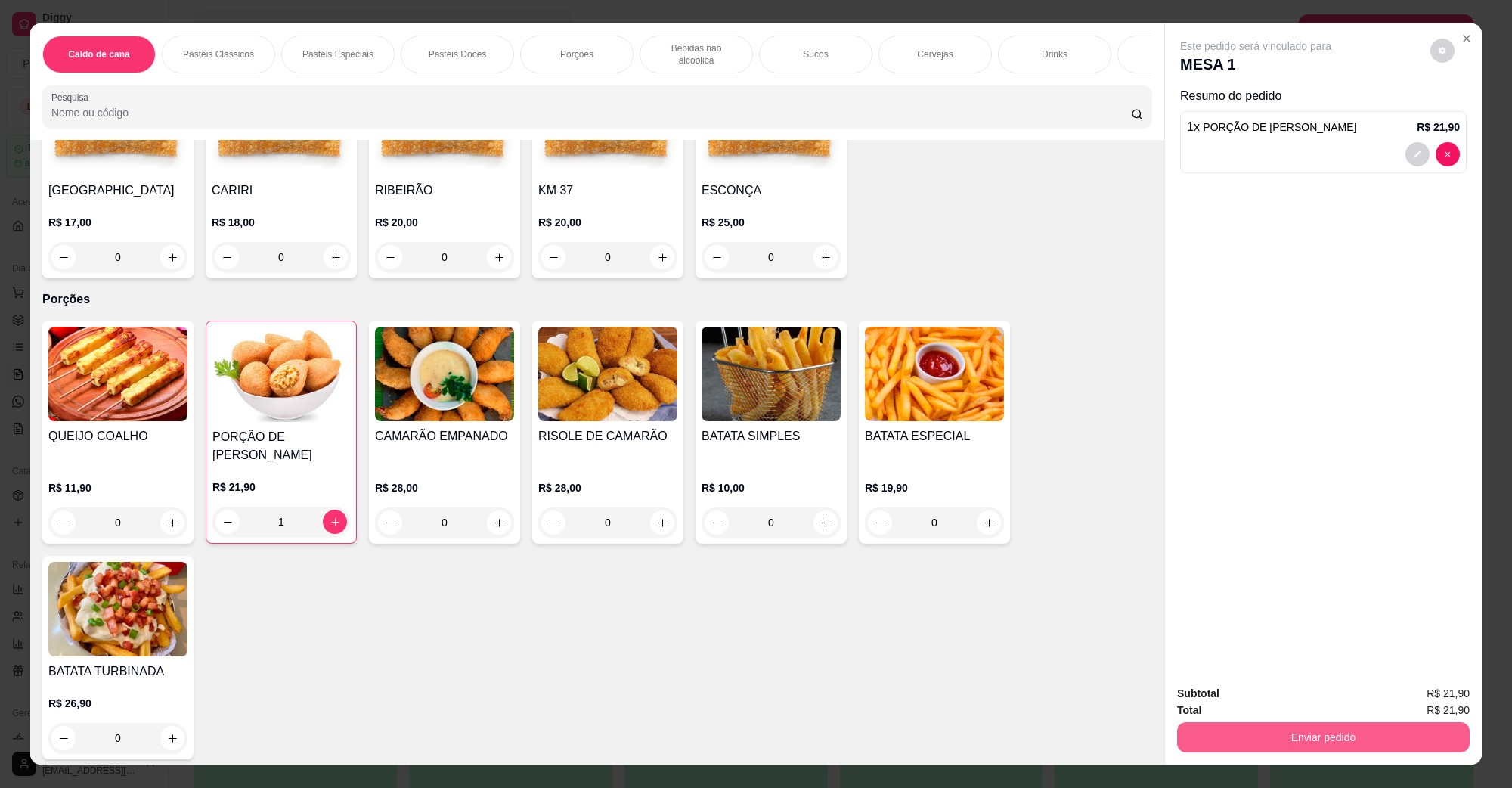
click at [1266, 744] on button "Enviar pedido" at bounding box center [1324, 737] width 293 height 31
click at [1282, 709] on button "Não registrar e enviar pedido" at bounding box center [1272, 700] width 152 height 28
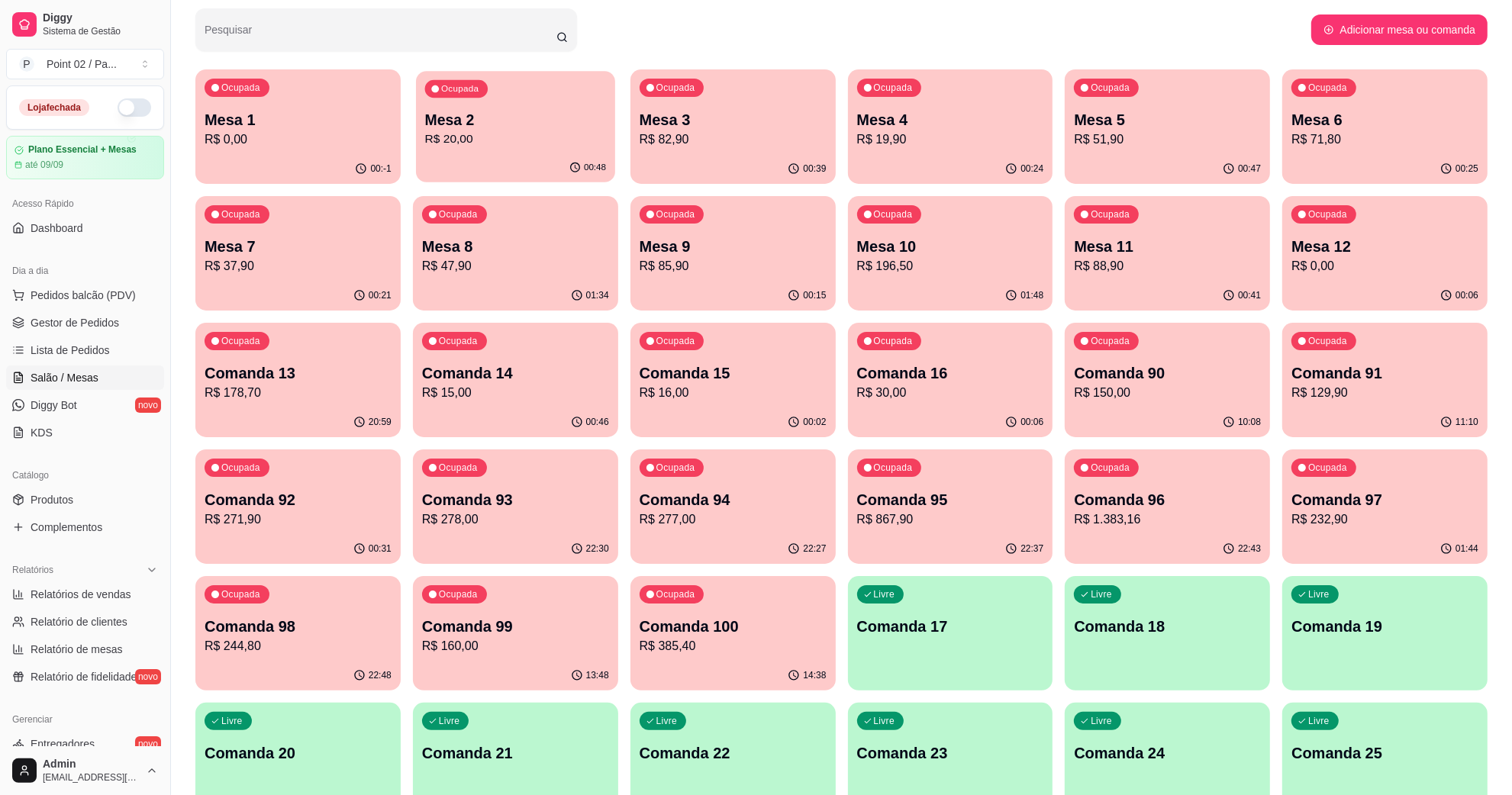
click at [525, 154] on div "Ocupada Mesa 2 R$ 20,00" at bounding box center [515, 112] width 199 height 82
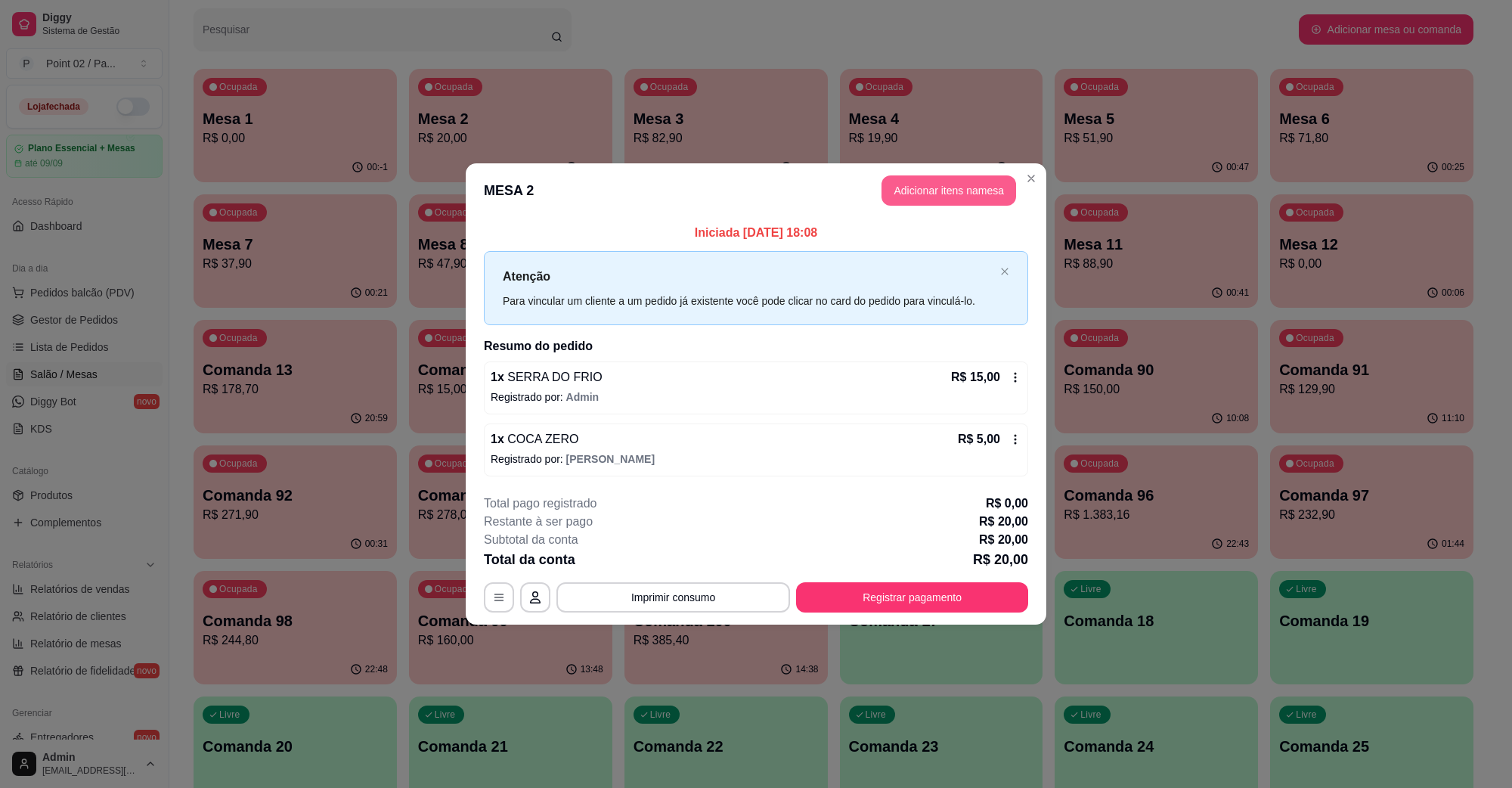
click at [936, 203] on button "Adicionar itens na mesa" at bounding box center [950, 190] width 135 height 31
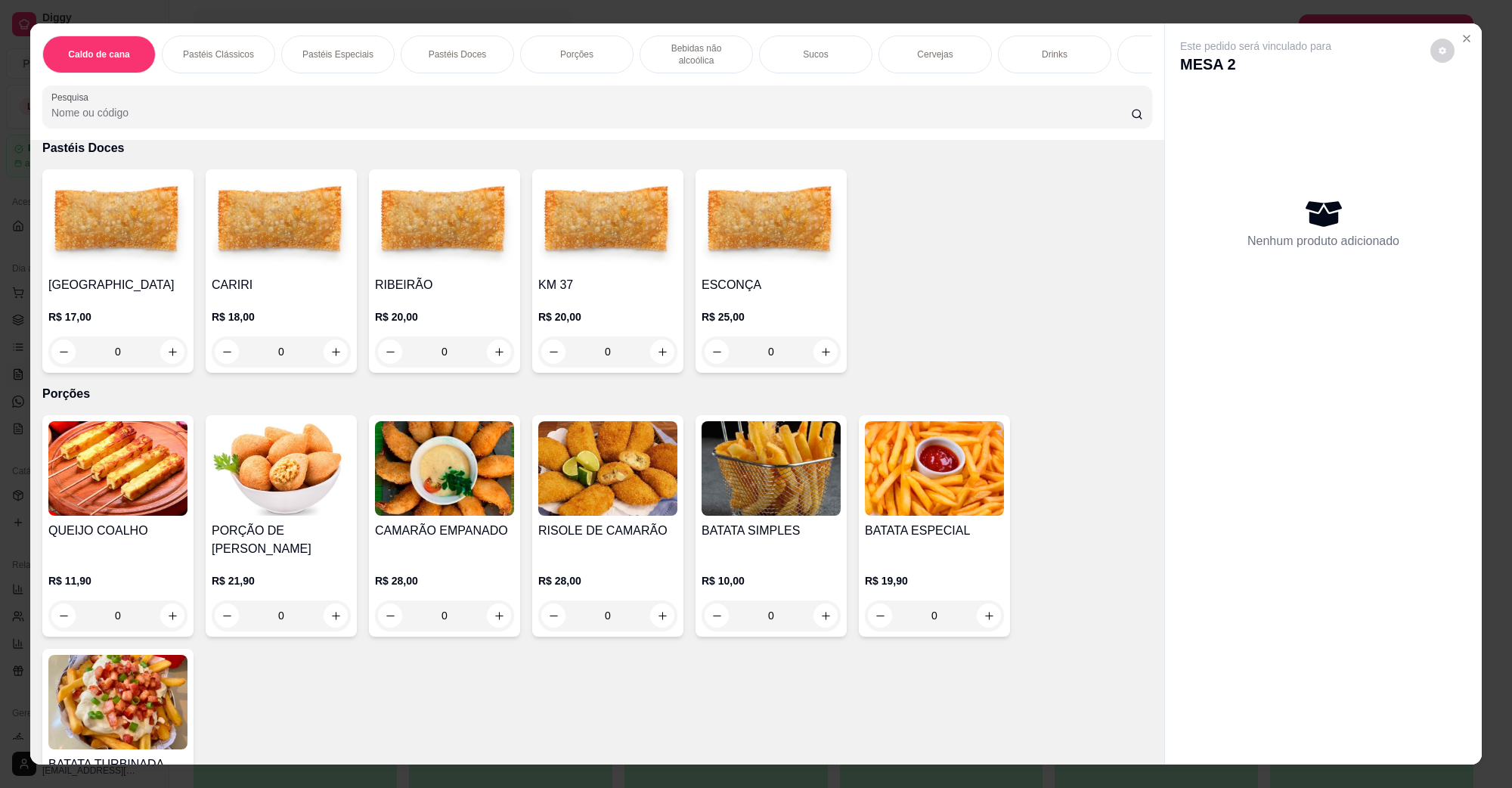
scroll to position [1607, 0]
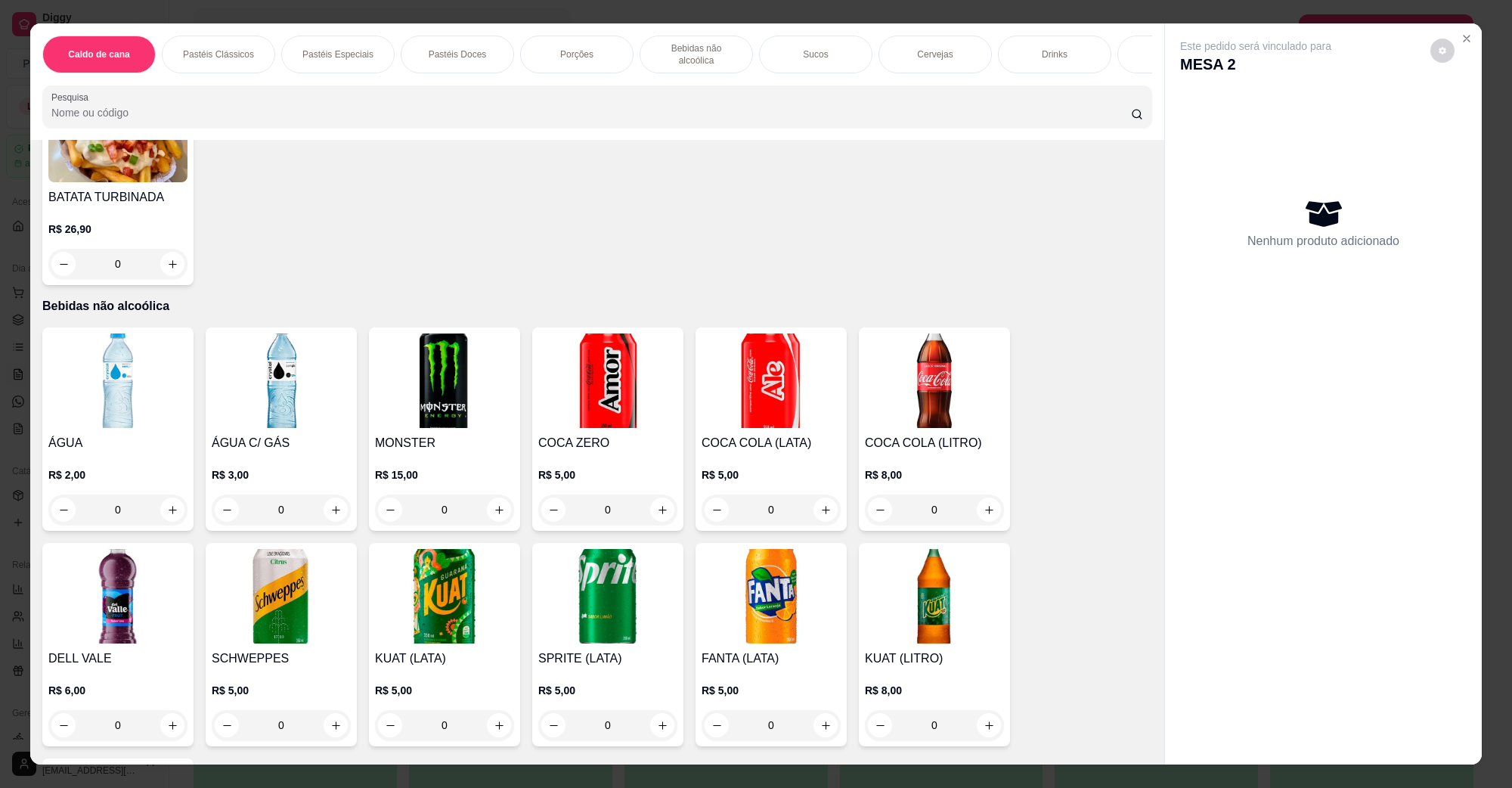
click at [641, 356] on img at bounding box center [608, 380] width 140 height 94
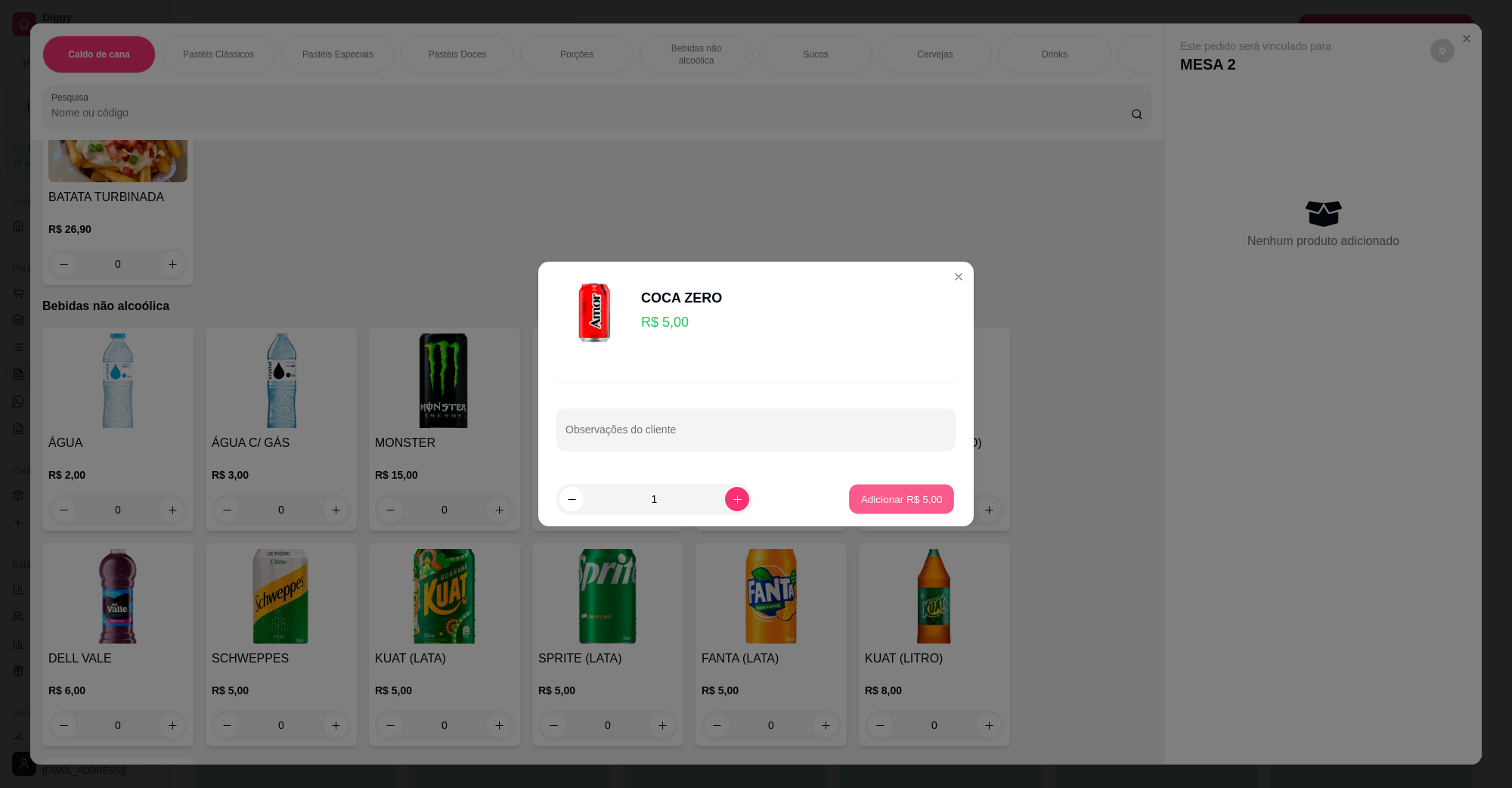
click at [909, 491] on p "Adicionar R$ 5,00" at bounding box center [901, 498] width 81 height 15
type input "1"
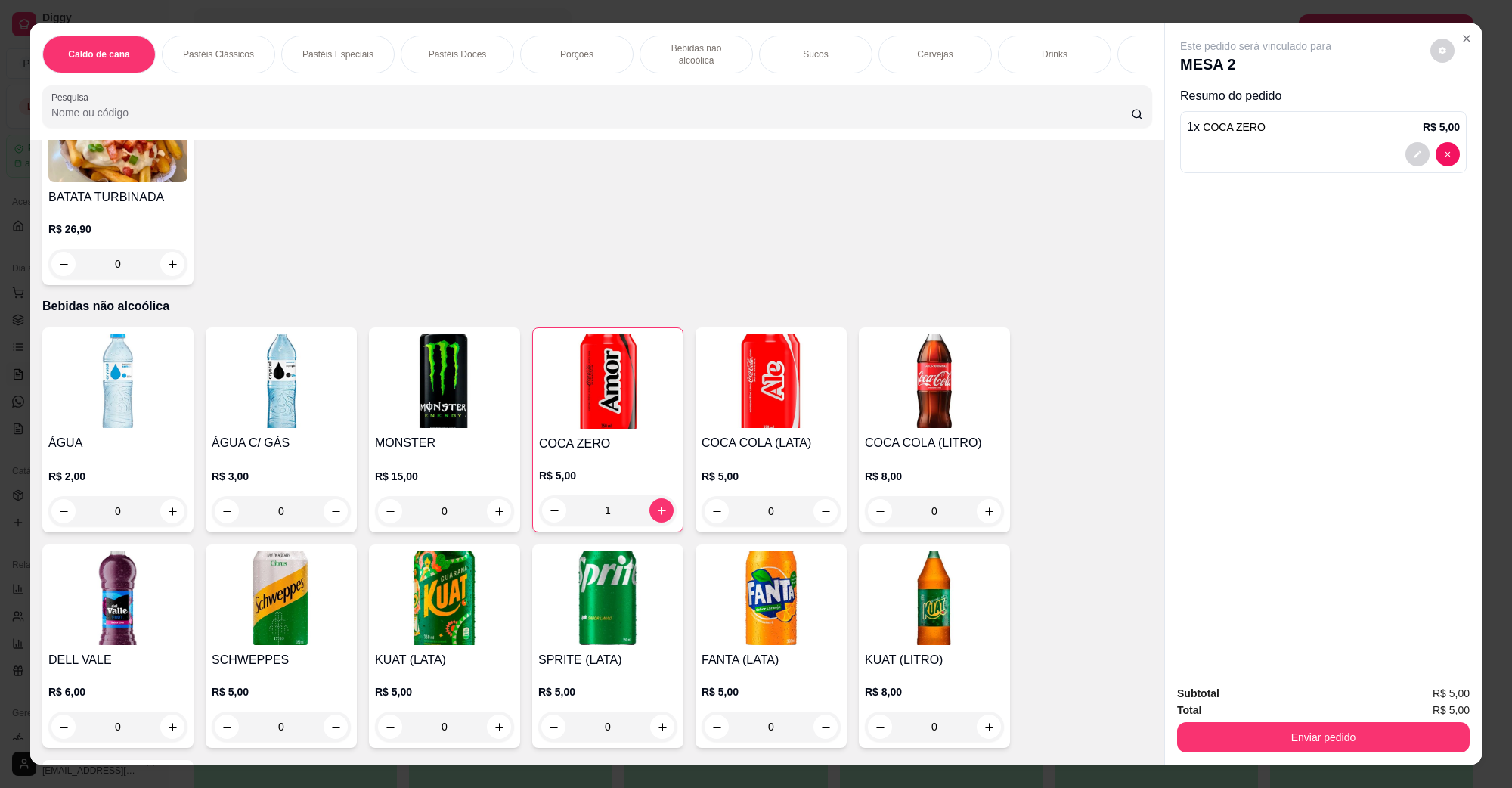
click at [1210, 728] on button "Enviar pedido" at bounding box center [1324, 737] width 293 height 31
click at [1231, 696] on button "Não registrar e enviar pedido" at bounding box center [1272, 700] width 152 height 28
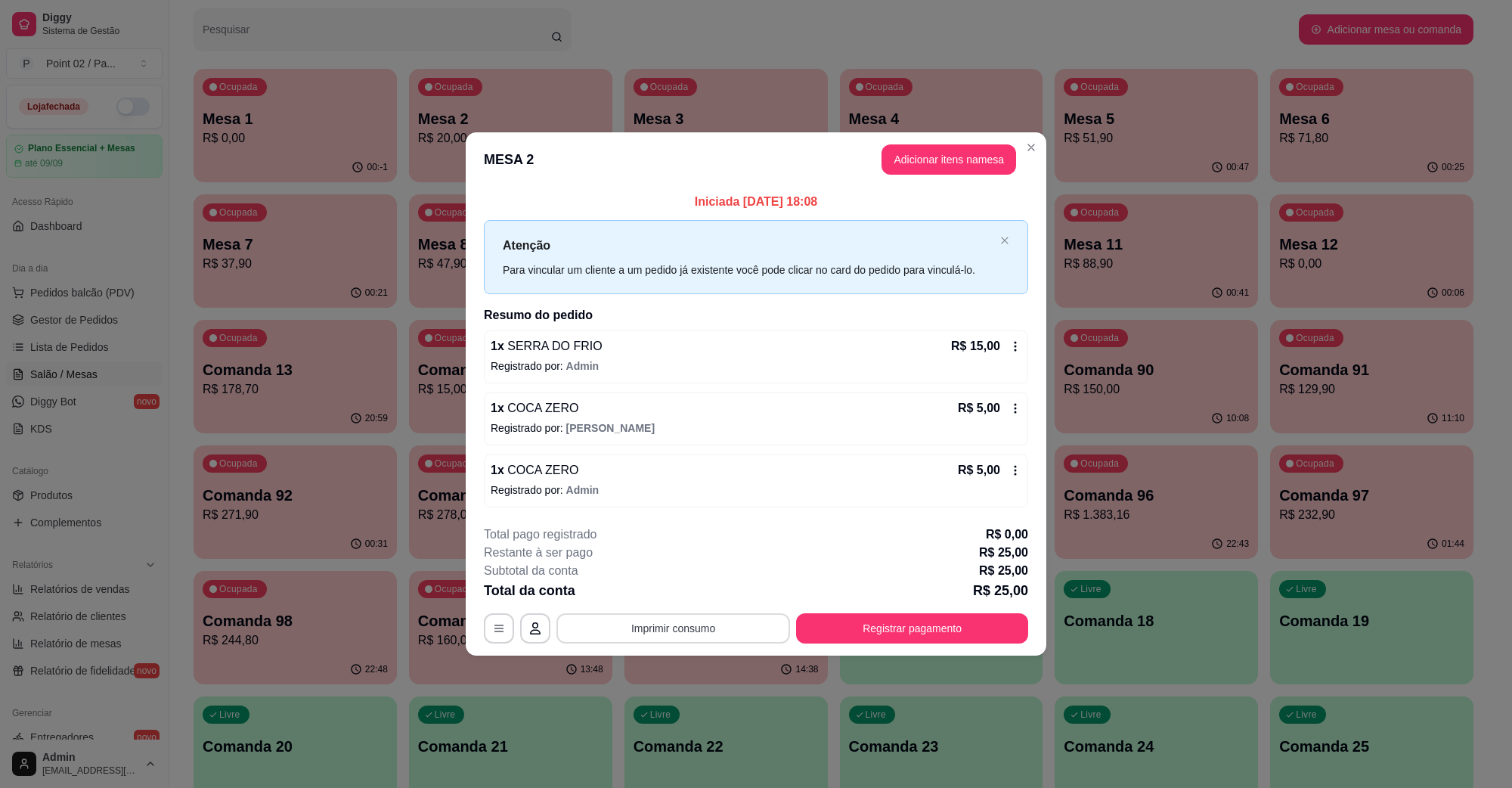
click at [747, 633] on button "Imprimir consumo" at bounding box center [673, 628] width 234 height 31
click at [689, 574] on h4 "Escolha a impressora" at bounding box center [677, 568] width 110 height 15
click at [690, 599] on button "IMPRESSORA" at bounding box center [677, 594] width 110 height 24
click at [943, 622] on button "Registrar pagamento" at bounding box center [913, 628] width 226 height 30
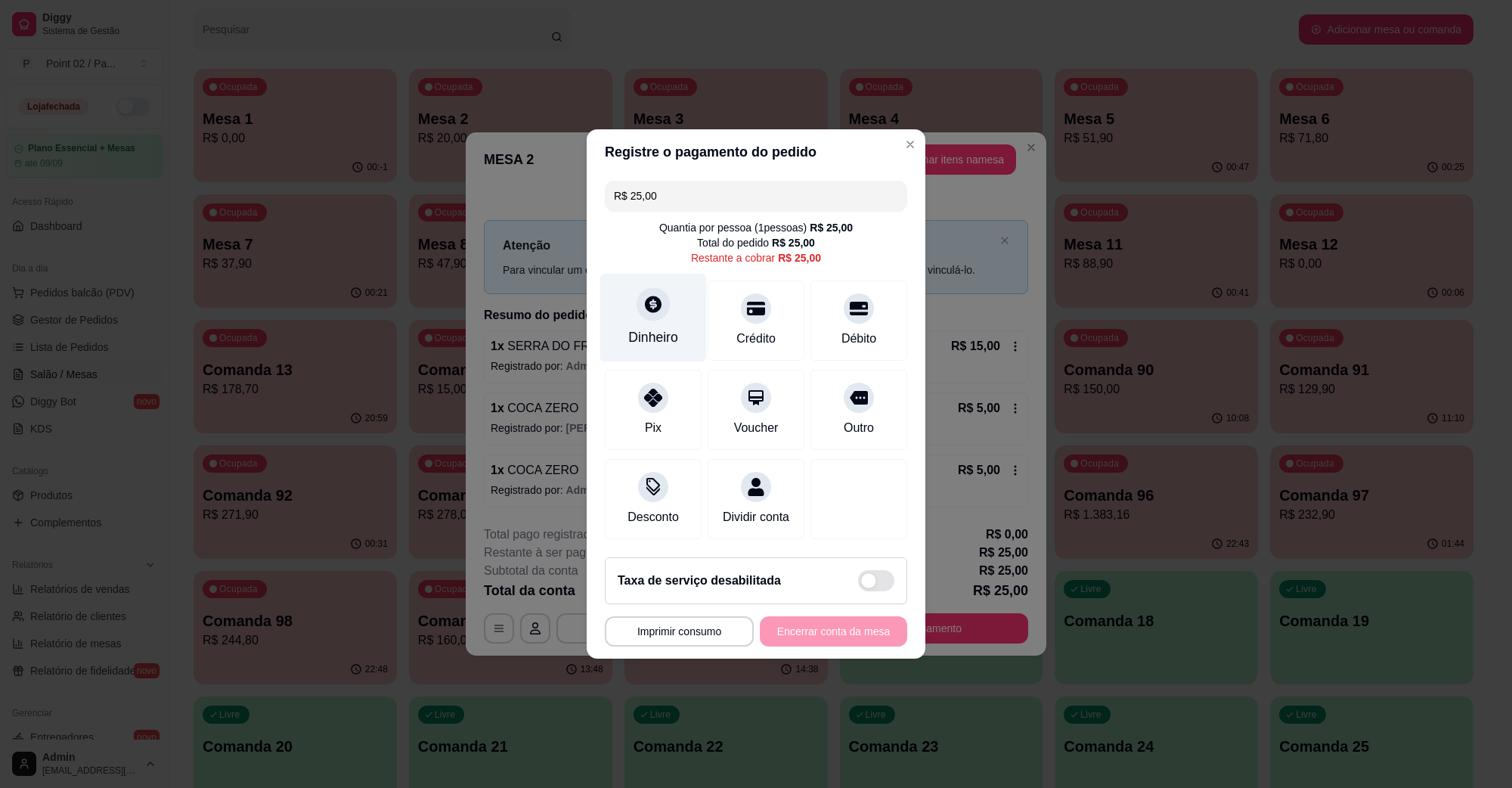
click at [661, 316] on div "Dinheiro" at bounding box center [654, 317] width 107 height 88
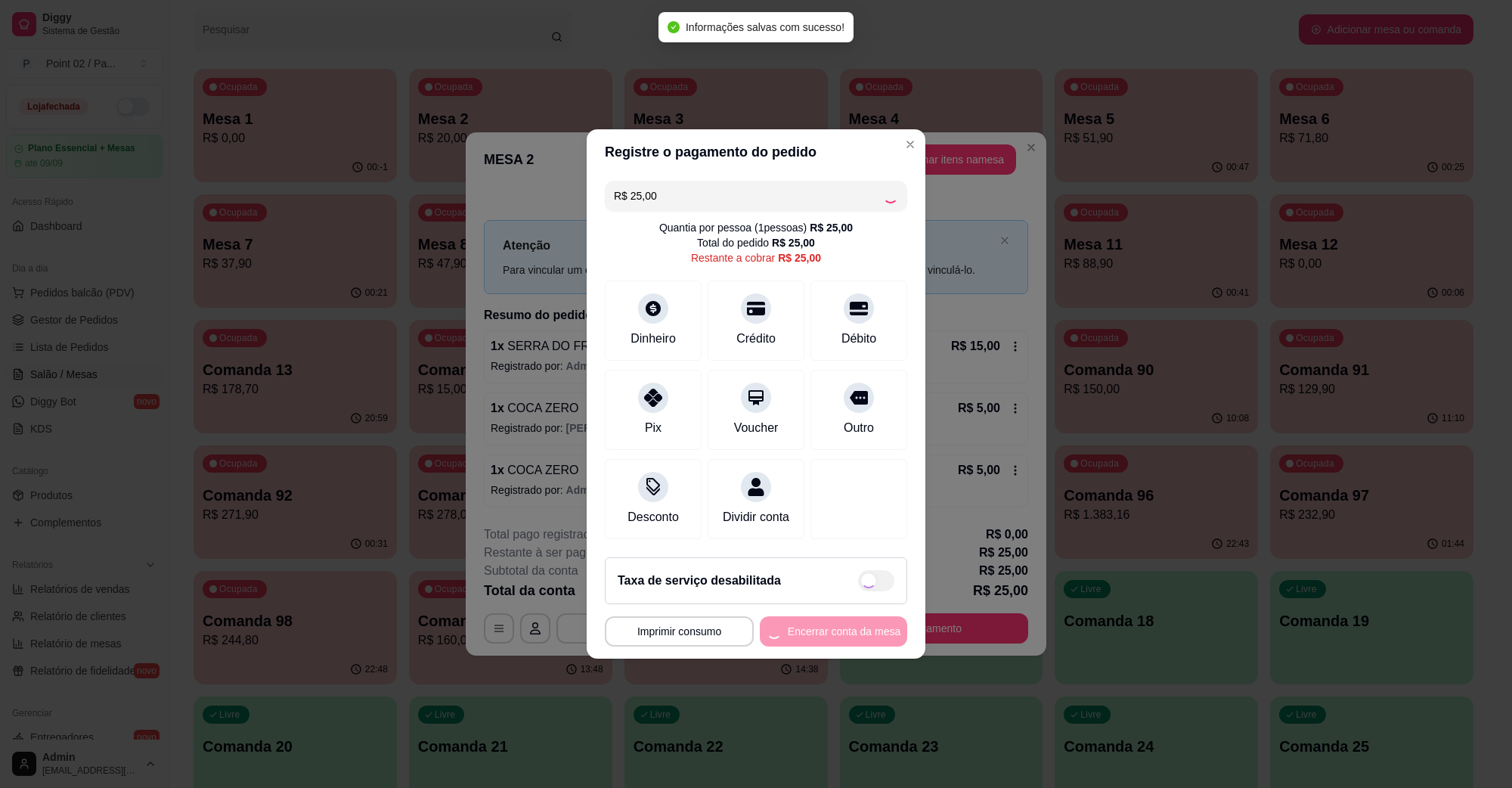
type input "R$ 0,00"
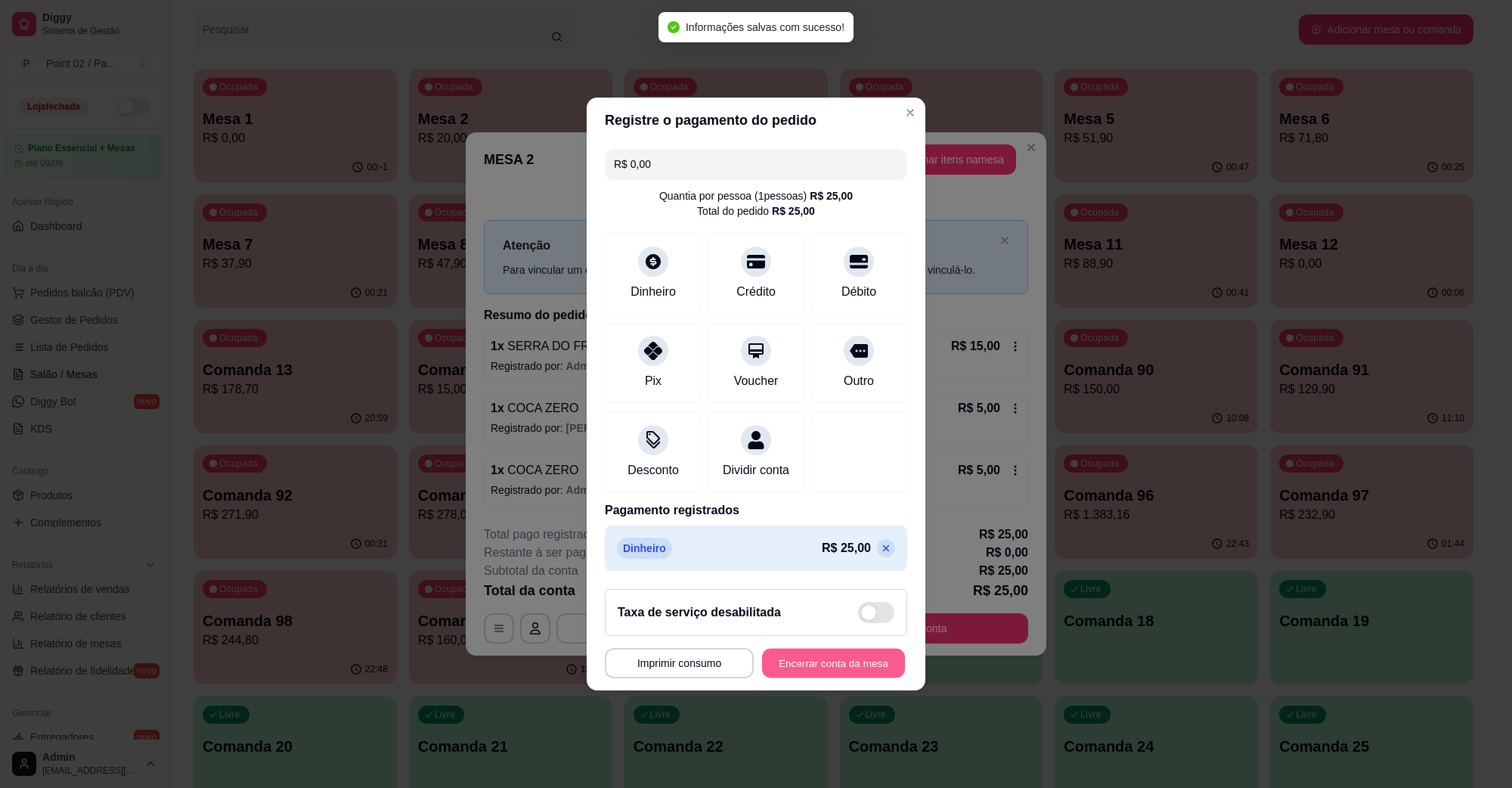
click at [850, 670] on button "Encerrar conta da mesa" at bounding box center [834, 663] width 143 height 30
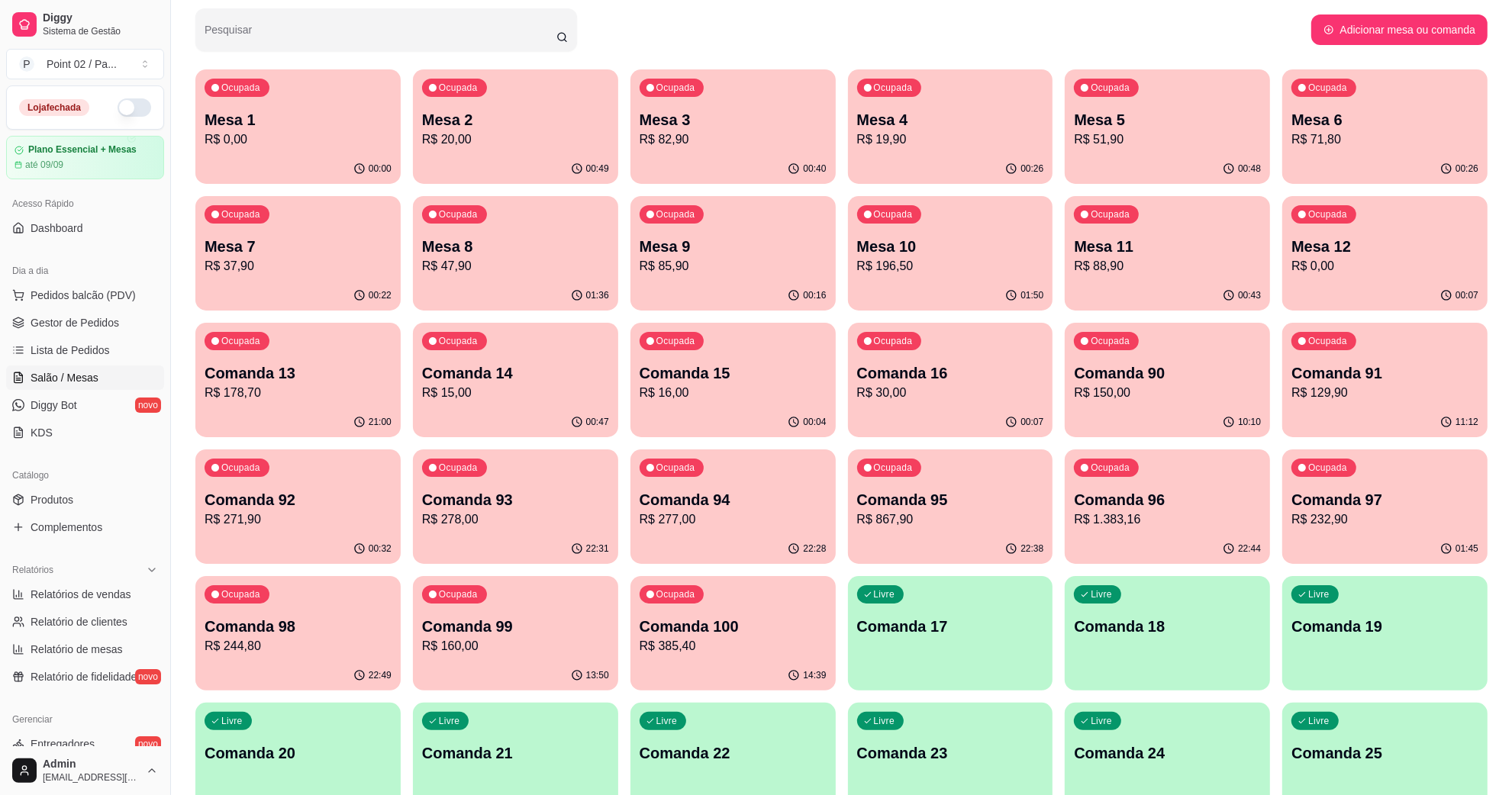
click at [967, 35] on div "Pesquisar" at bounding box center [754, 29] width 1116 height 43
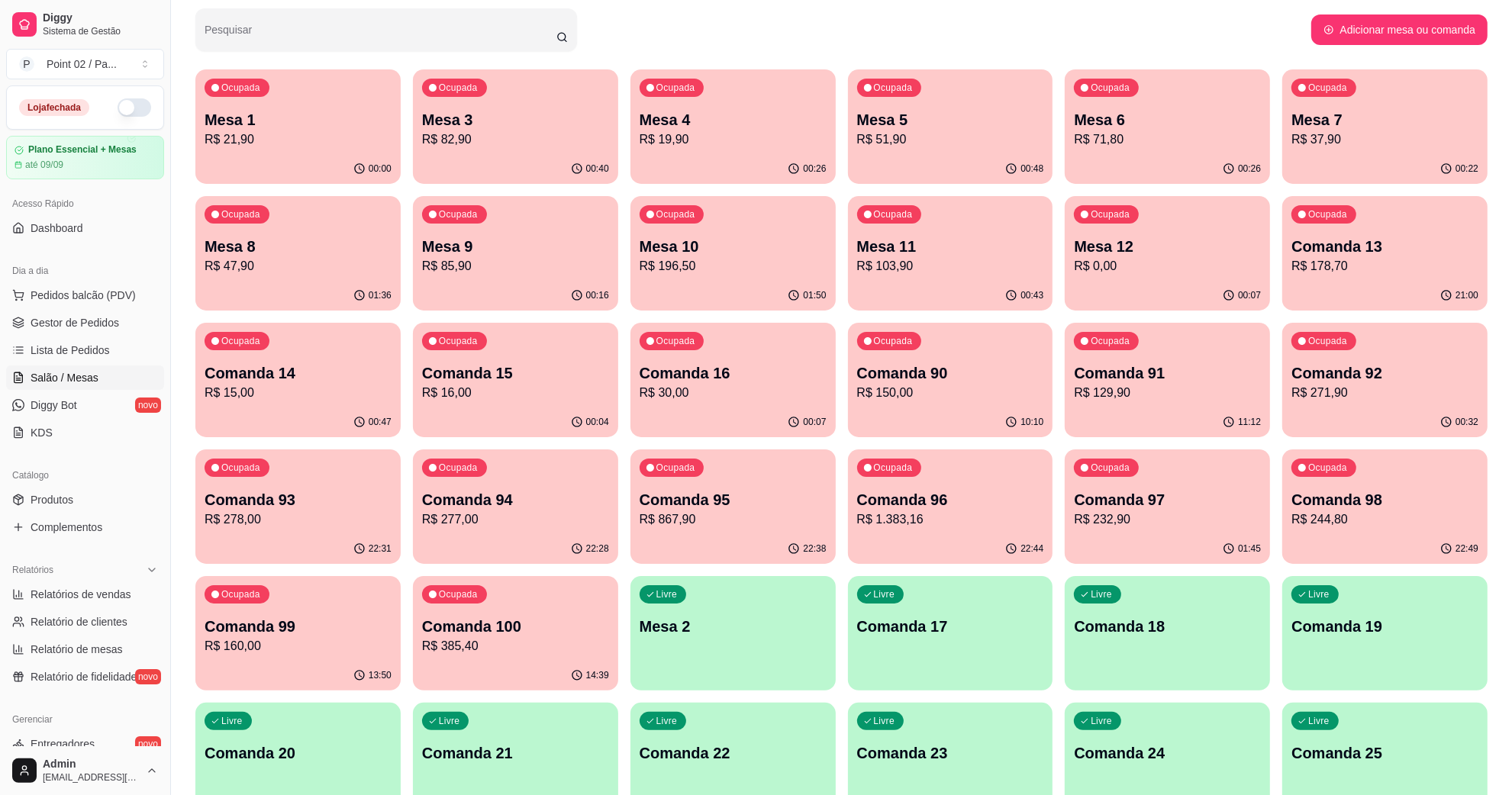
click at [265, 145] on p "R$ 21,90" at bounding box center [298, 140] width 187 height 18
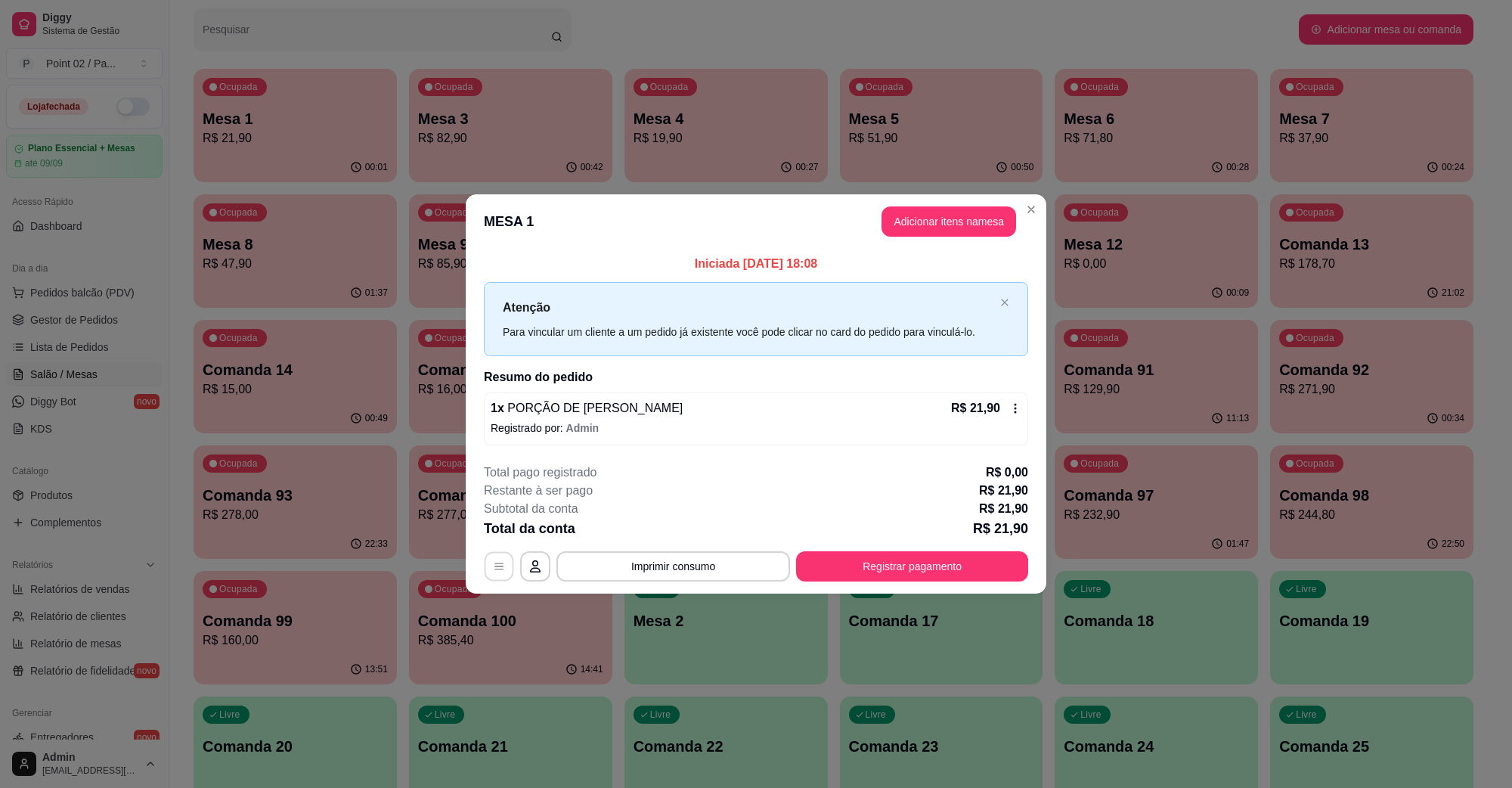
click at [501, 564] on icon "button" at bounding box center [499, 566] width 12 height 12
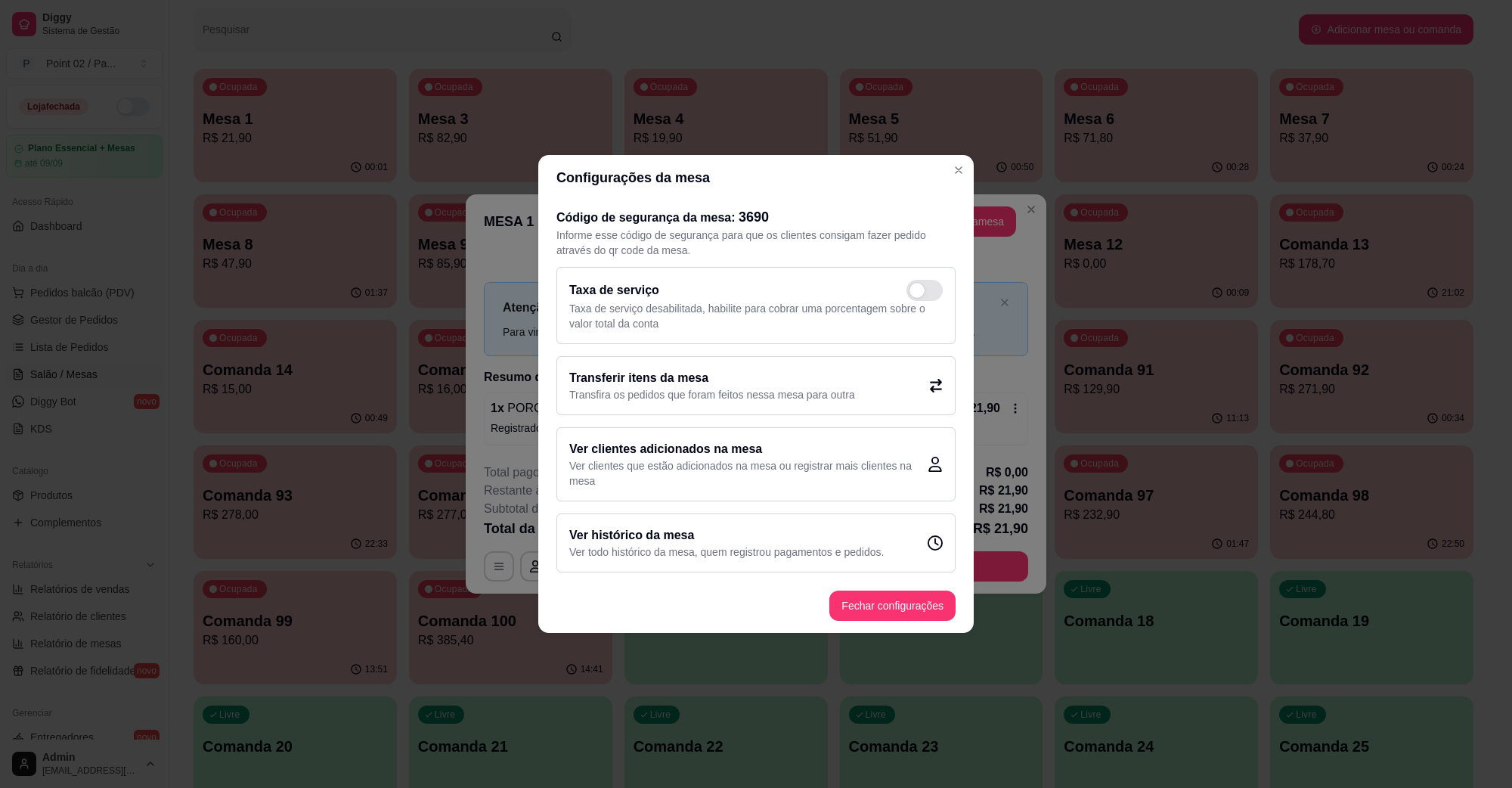
click at [642, 395] on p "Transfira os pedidos que foram feitos nessa mesa para outra" at bounding box center [712, 394] width 286 height 15
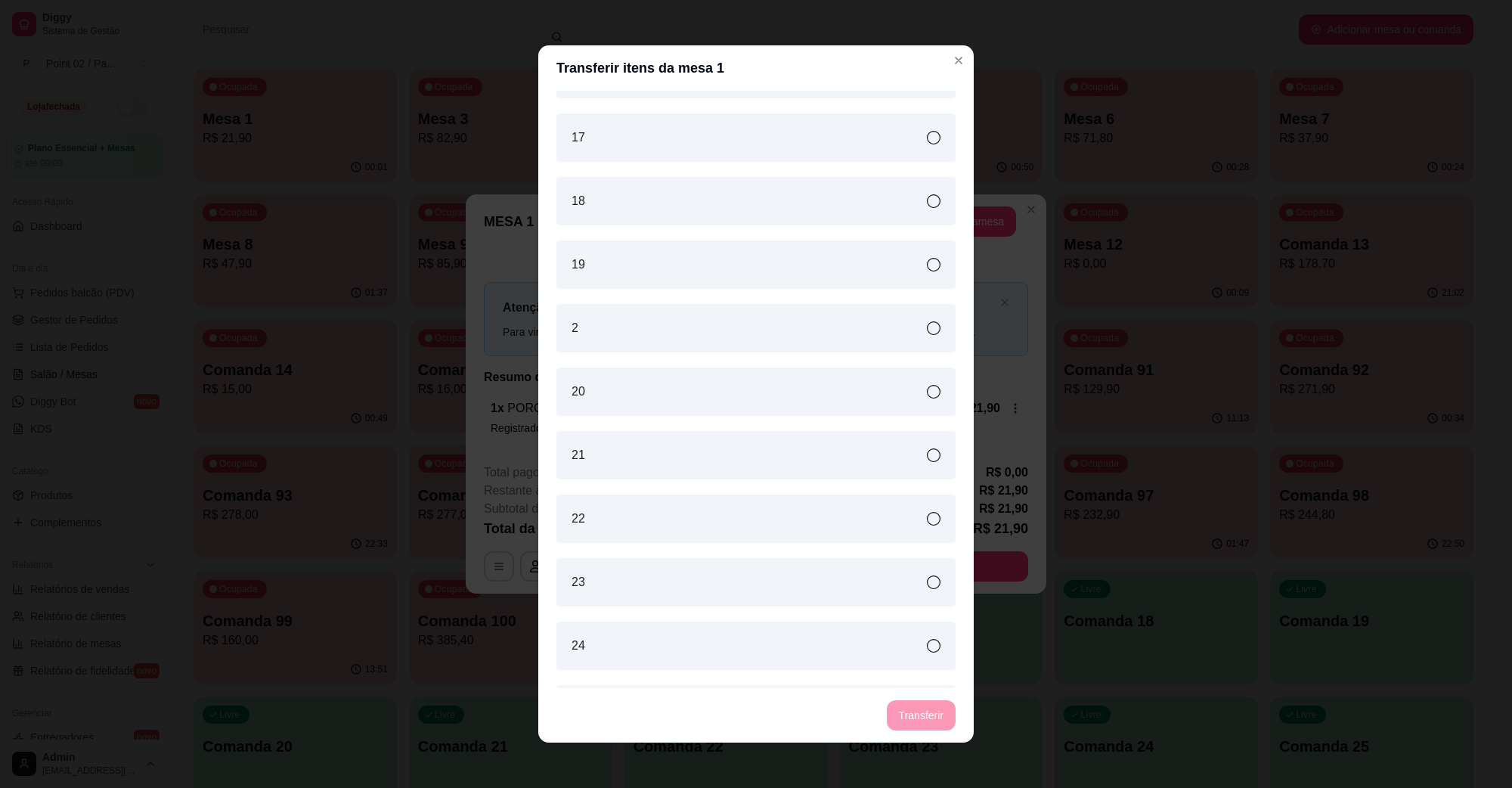
scroll to position [1890, 0]
click at [660, 312] on div "2" at bounding box center [756, 326] width 399 height 49
click at [914, 708] on button "Transferir" at bounding box center [921, 715] width 68 height 31
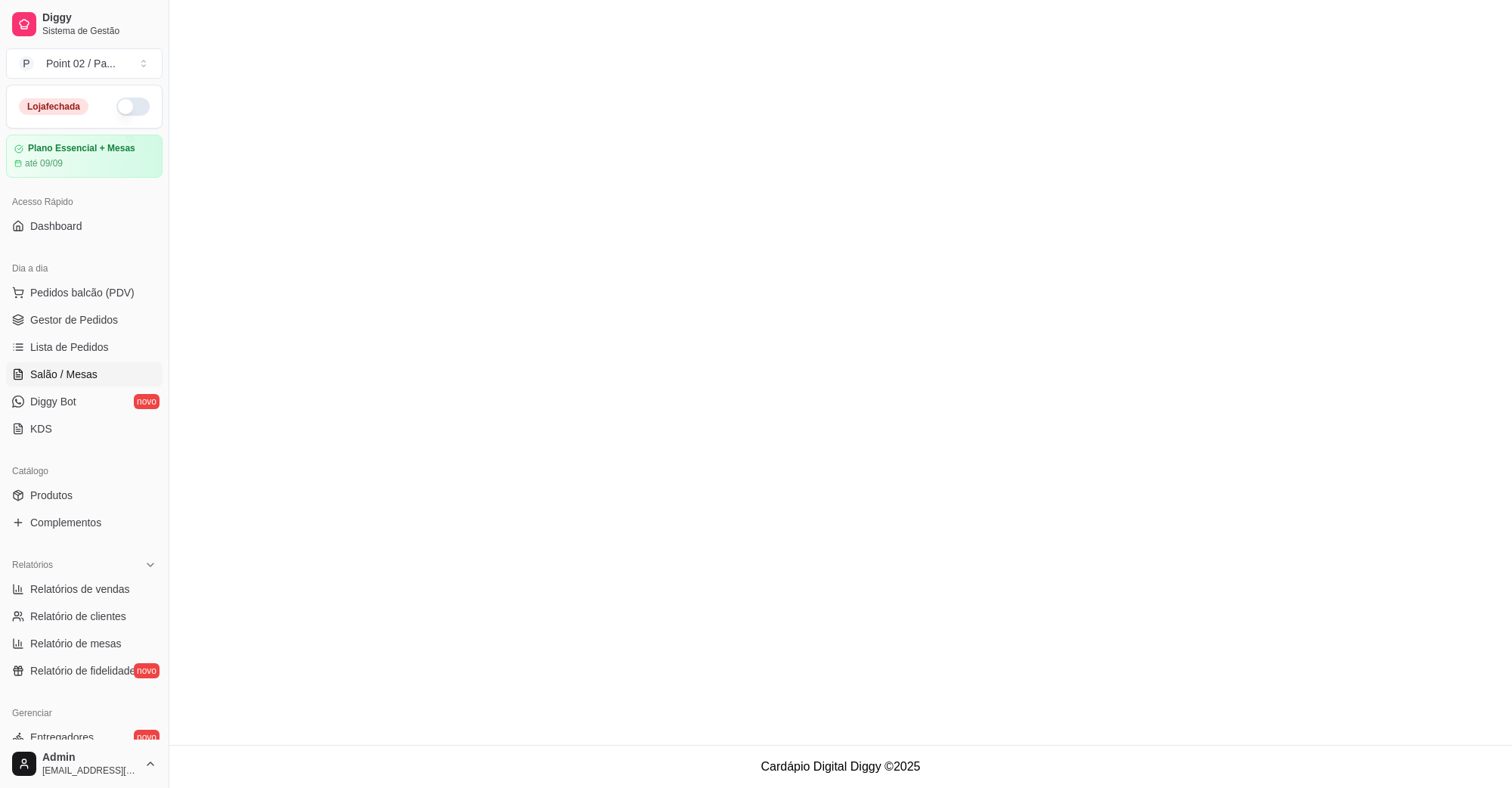
scroll to position [0, 0]
click at [59, 345] on span "Lista de Pedidos" at bounding box center [69, 346] width 78 height 15
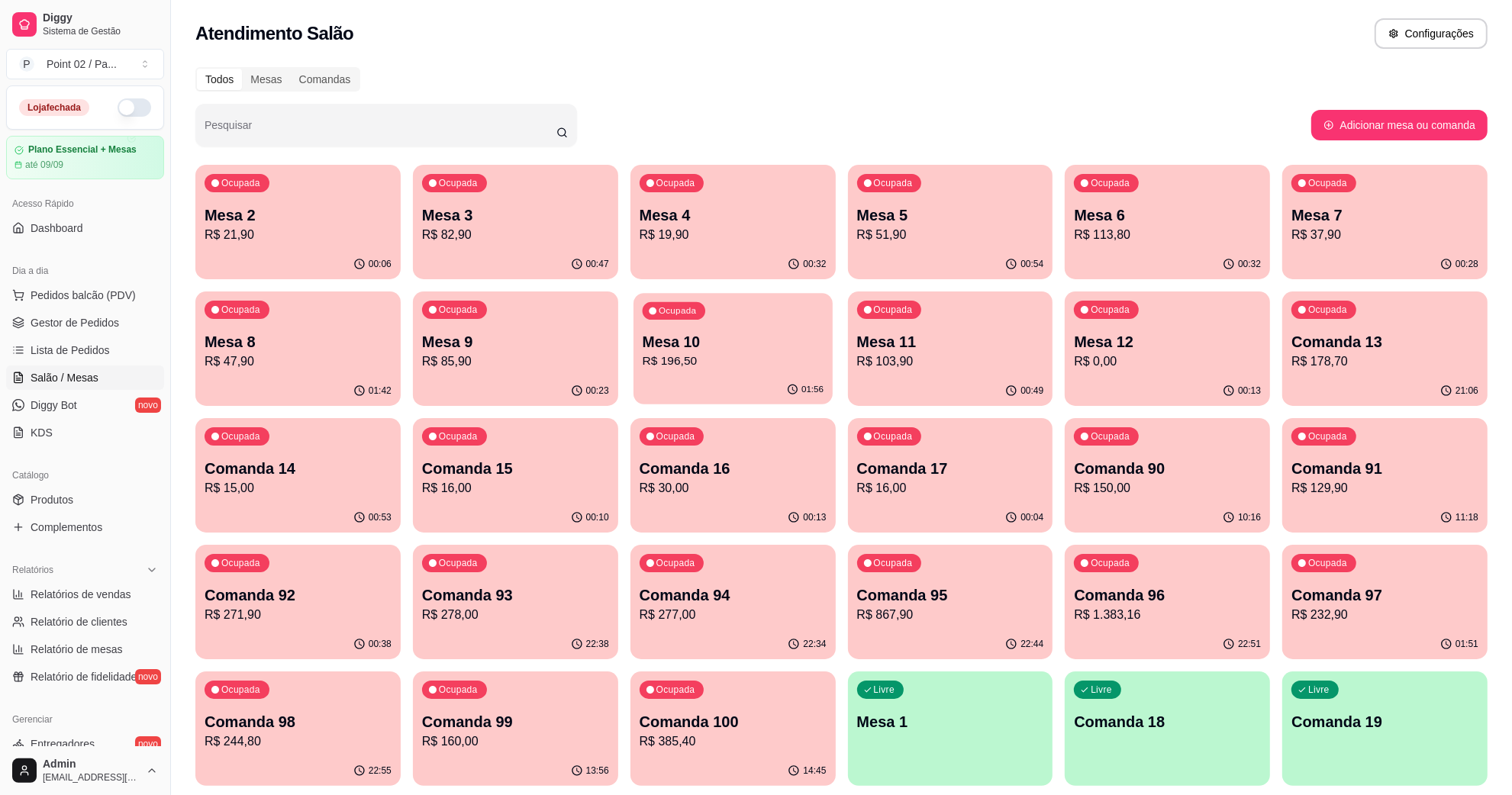
click at [715, 311] on div "Ocupada Mesa 10 R$ 196,50" at bounding box center [733, 334] width 199 height 82
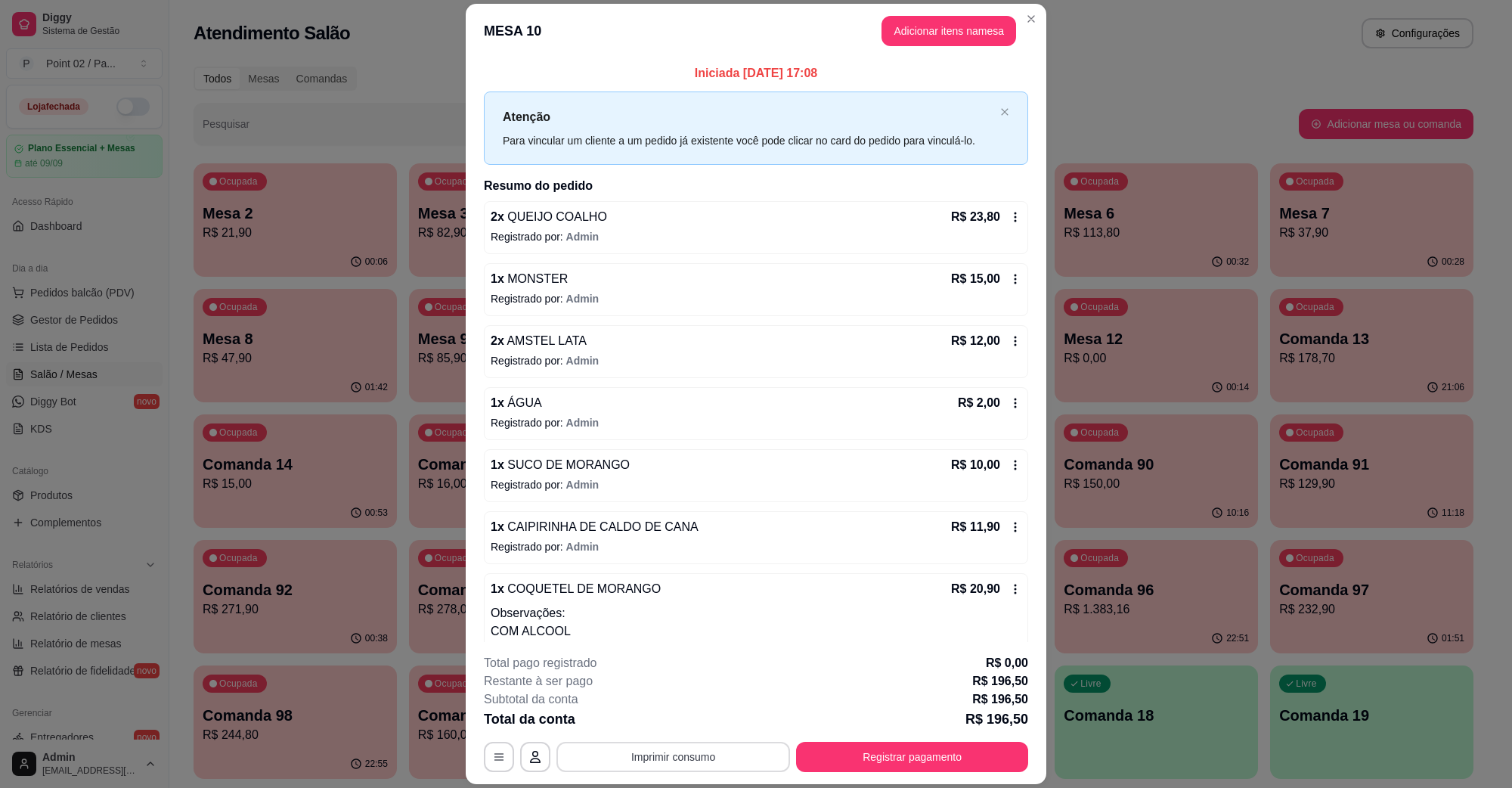
click at [639, 752] on button "Imprimir consumo" at bounding box center [673, 756] width 234 height 31
click at [670, 715] on button "IMPRESSORA" at bounding box center [670, 722] width 106 height 24
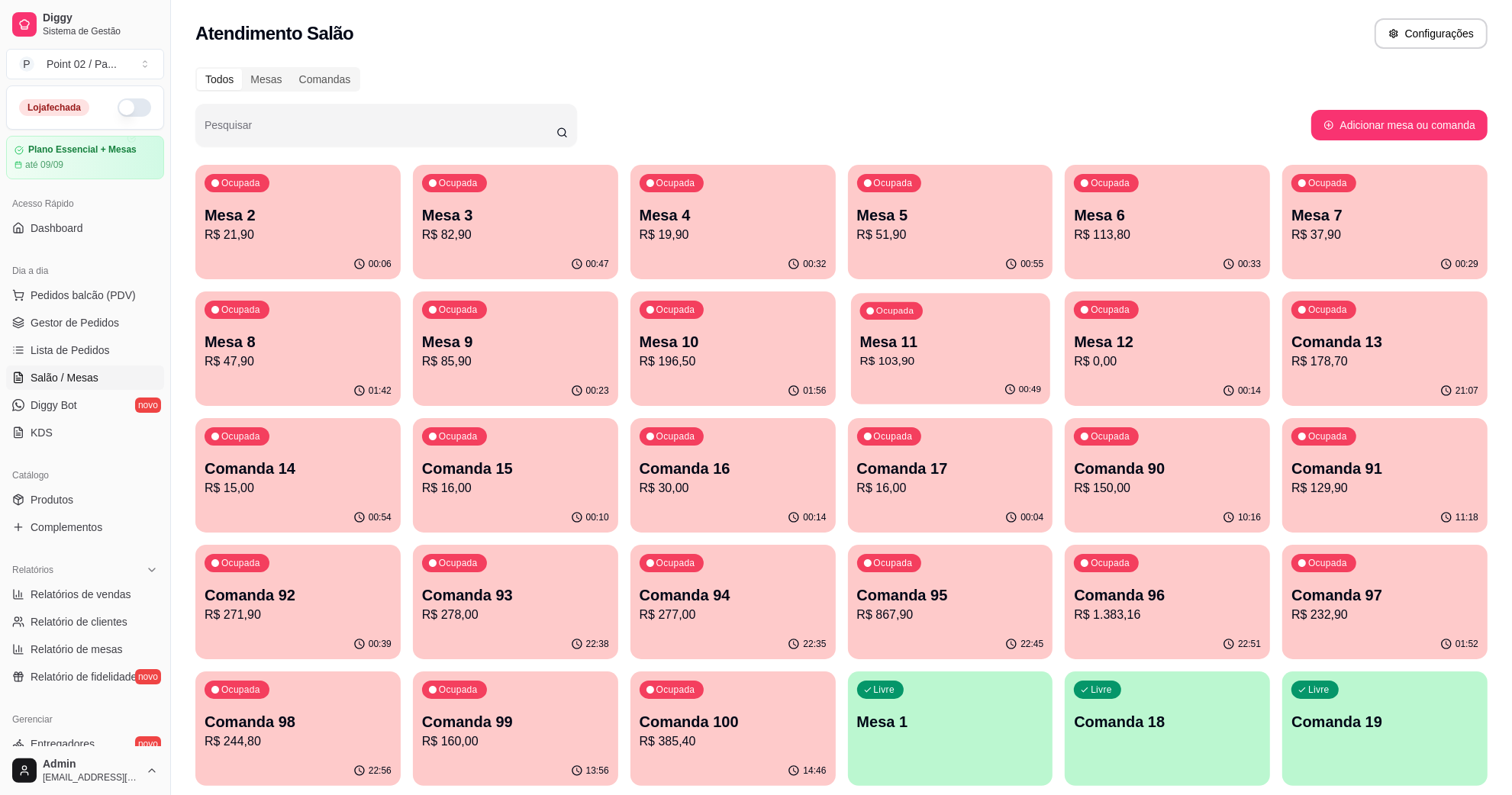
click at [925, 317] on div "Ocupada Mesa 11 R$ 103,90" at bounding box center [950, 334] width 199 height 82
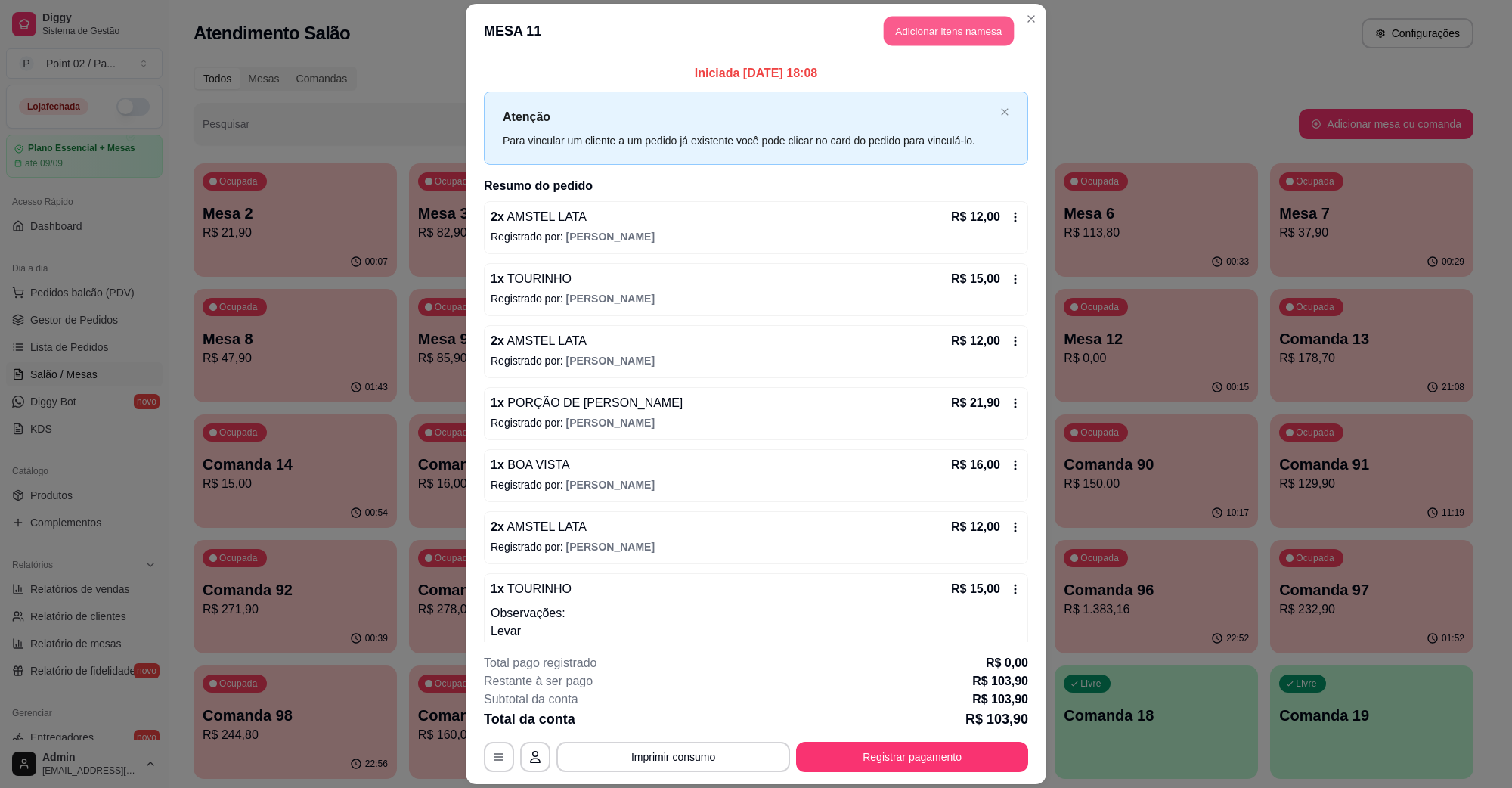
click at [961, 44] on button "Adicionar itens na mesa" at bounding box center [949, 32] width 130 height 30
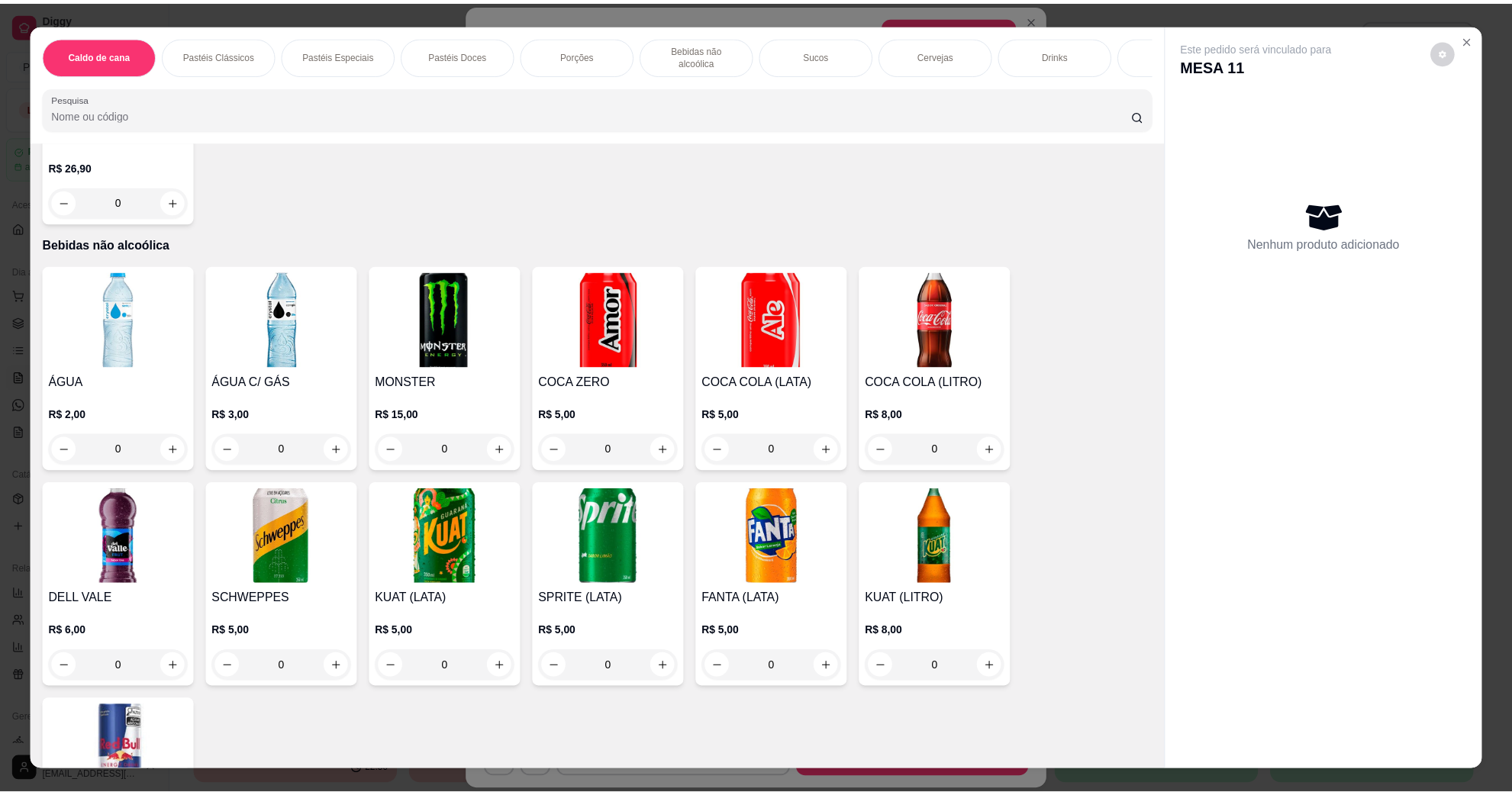
scroll to position [1716, 0]
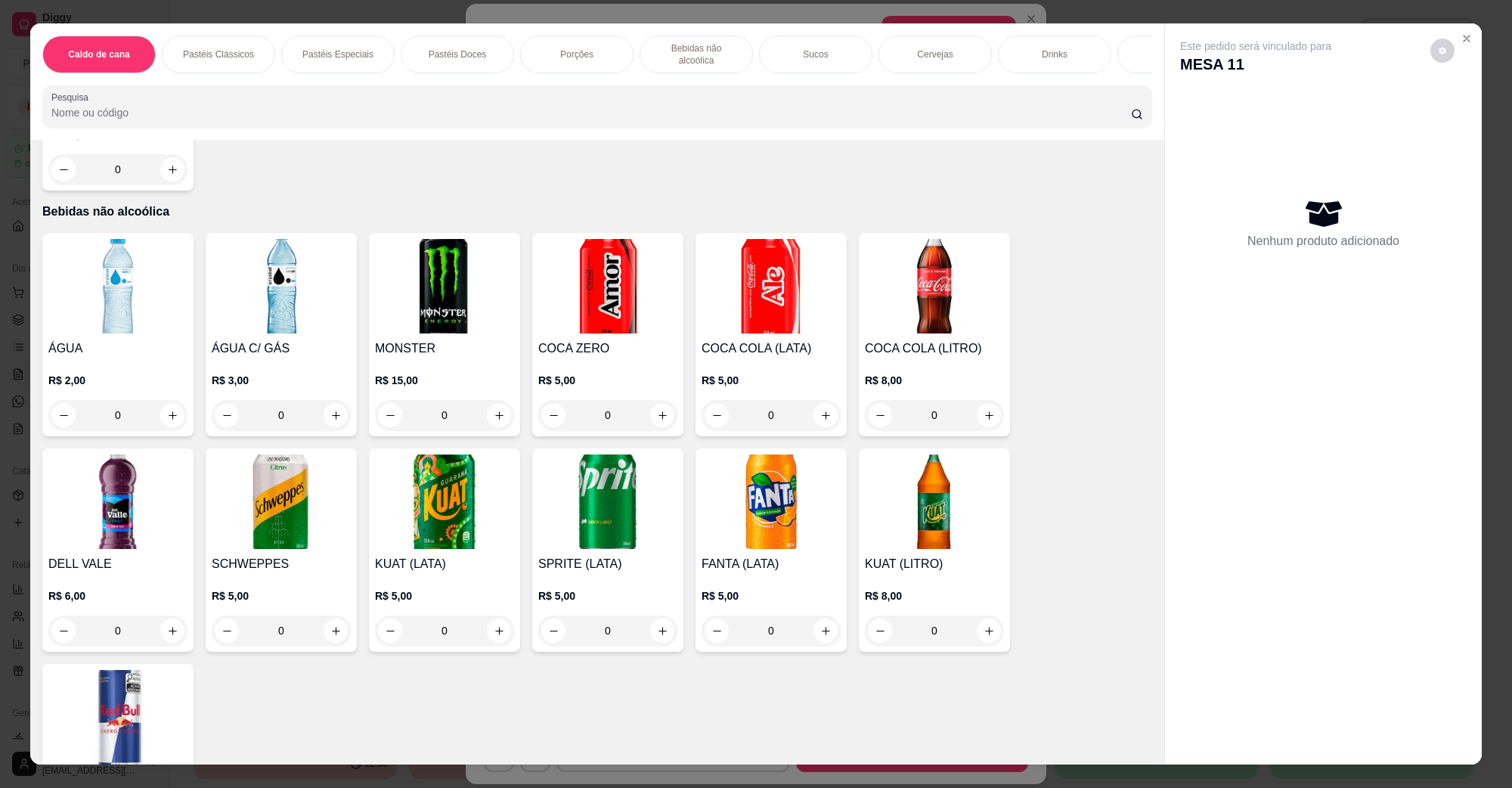
click at [634, 282] on img at bounding box center [608, 285] width 140 height 94
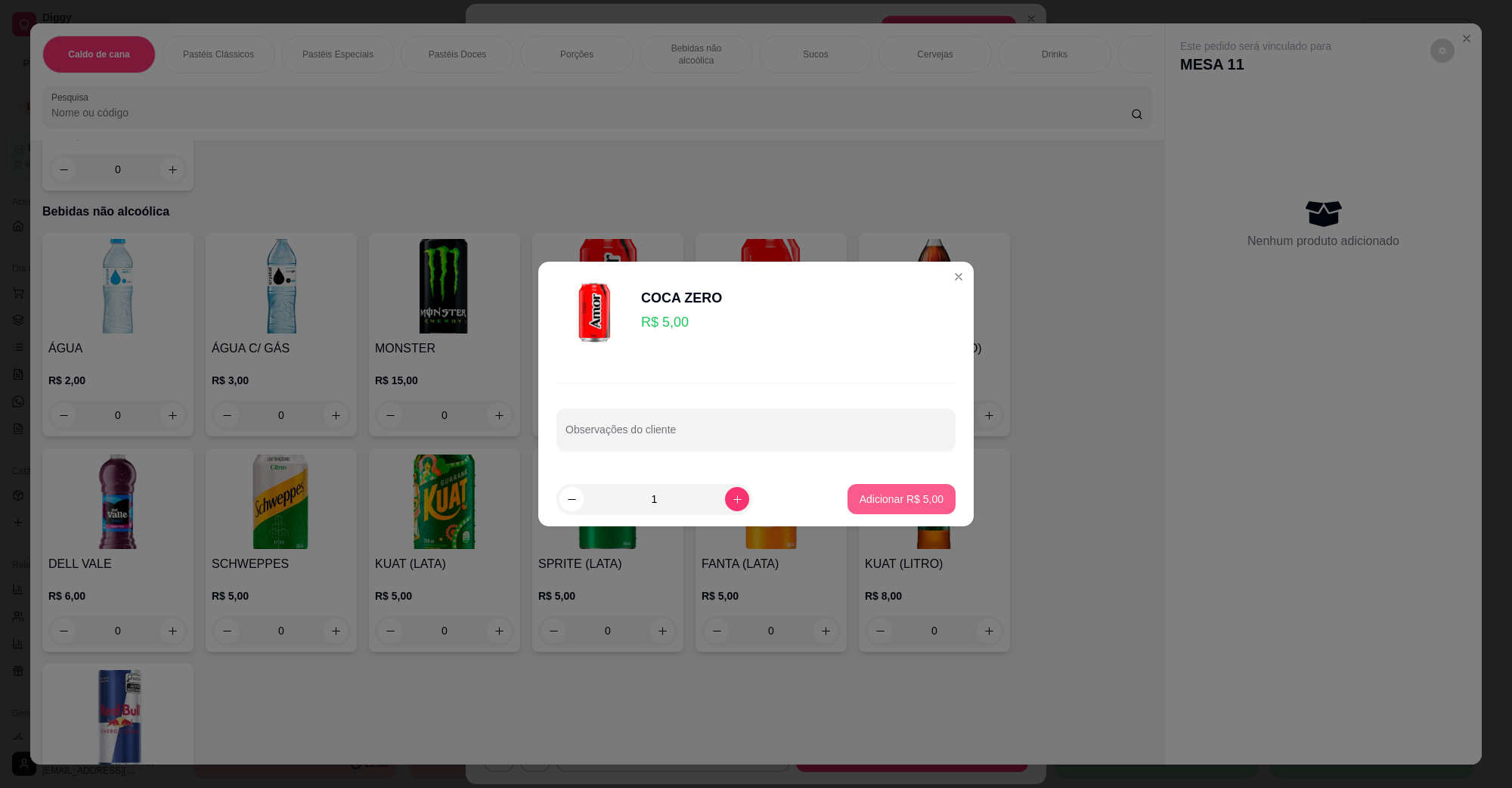
click at [859, 496] on p "Adicionar R$ 5,00" at bounding box center [901, 498] width 84 height 15
type input "1"
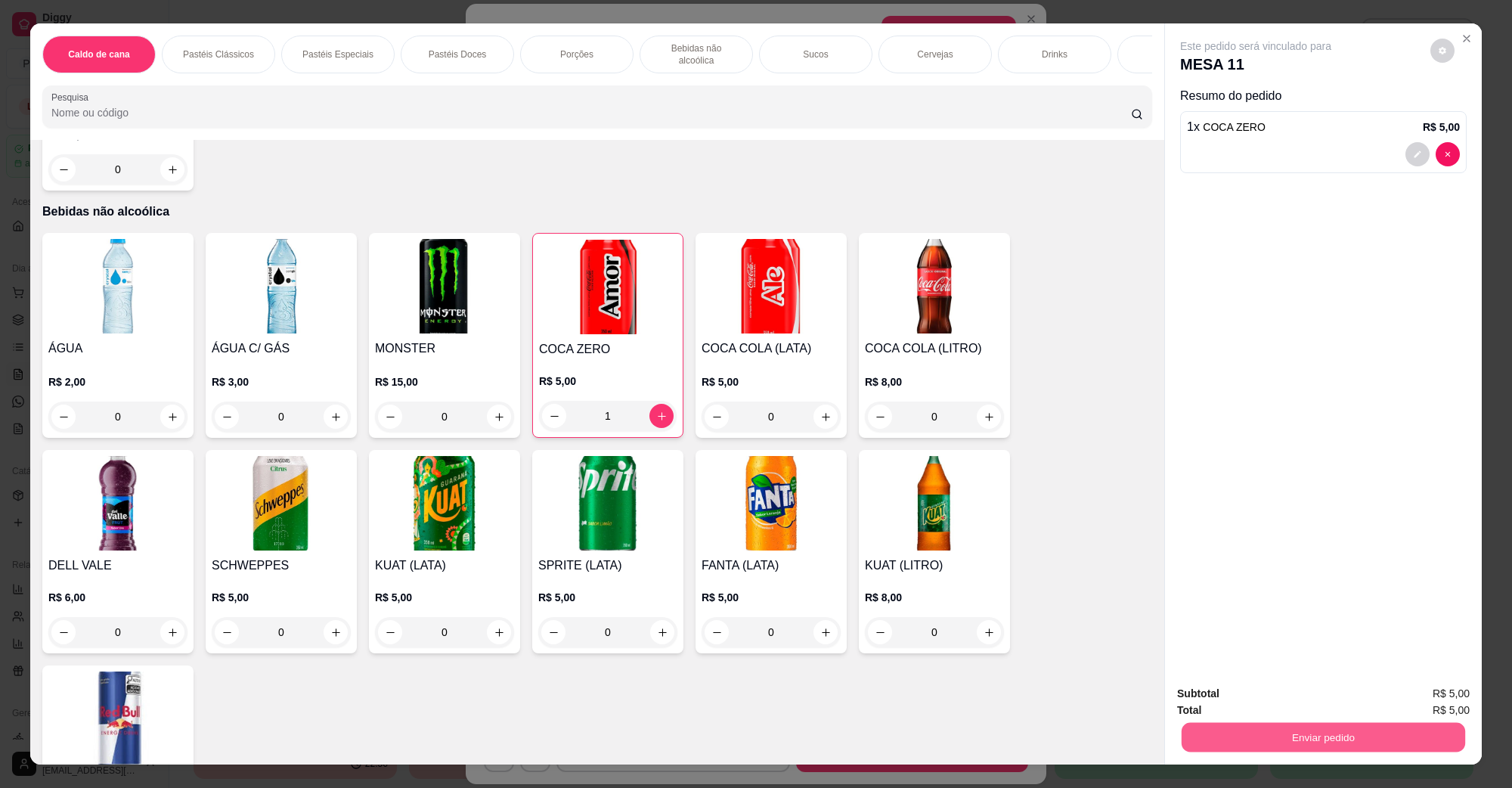
click at [1356, 743] on button "Enviar pedido" at bounding box center [1324, 737] width 283 height 30
click at [1313, 713] on button "Não registrar e enviar pedido" at bounding box center [1272, 700] width 157 height 29
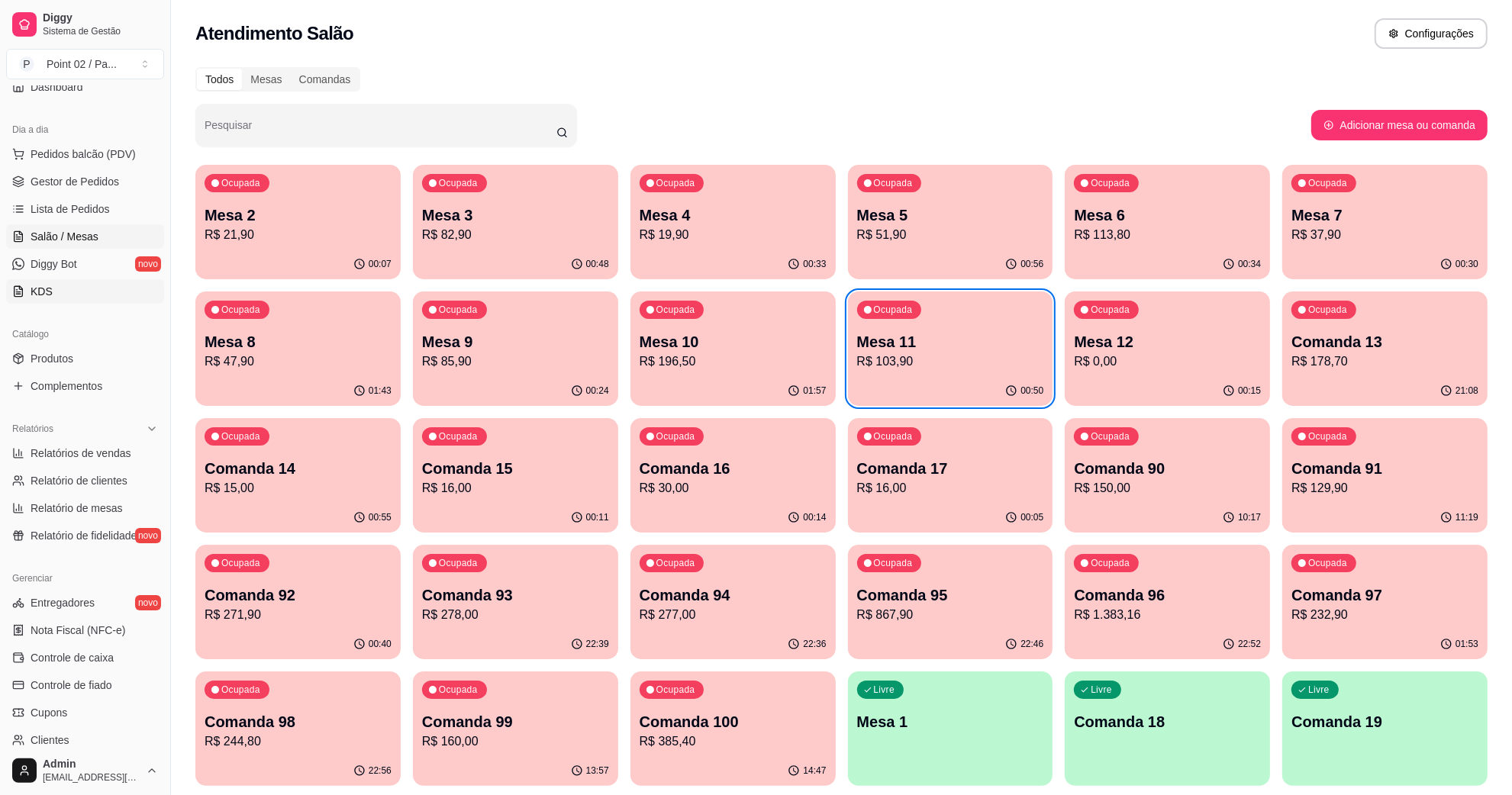
scroll to position [302, 0]
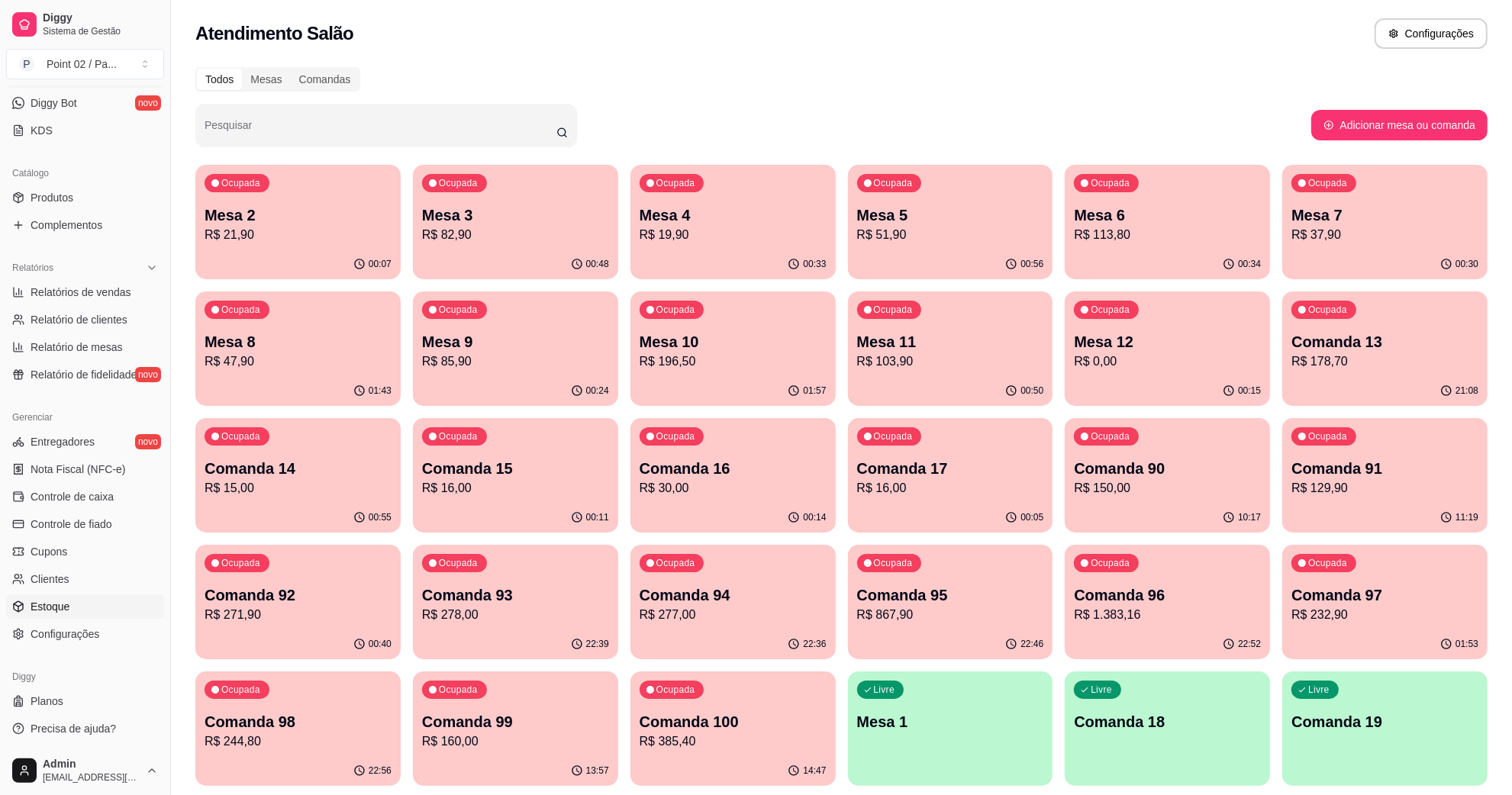
click at [62, 605] on span "Estoque" at bounding box center [50, 606] width 39 height 15
click at [63, 599] on span "Estoque" at bounding box center [50, 606] width 39 height 15
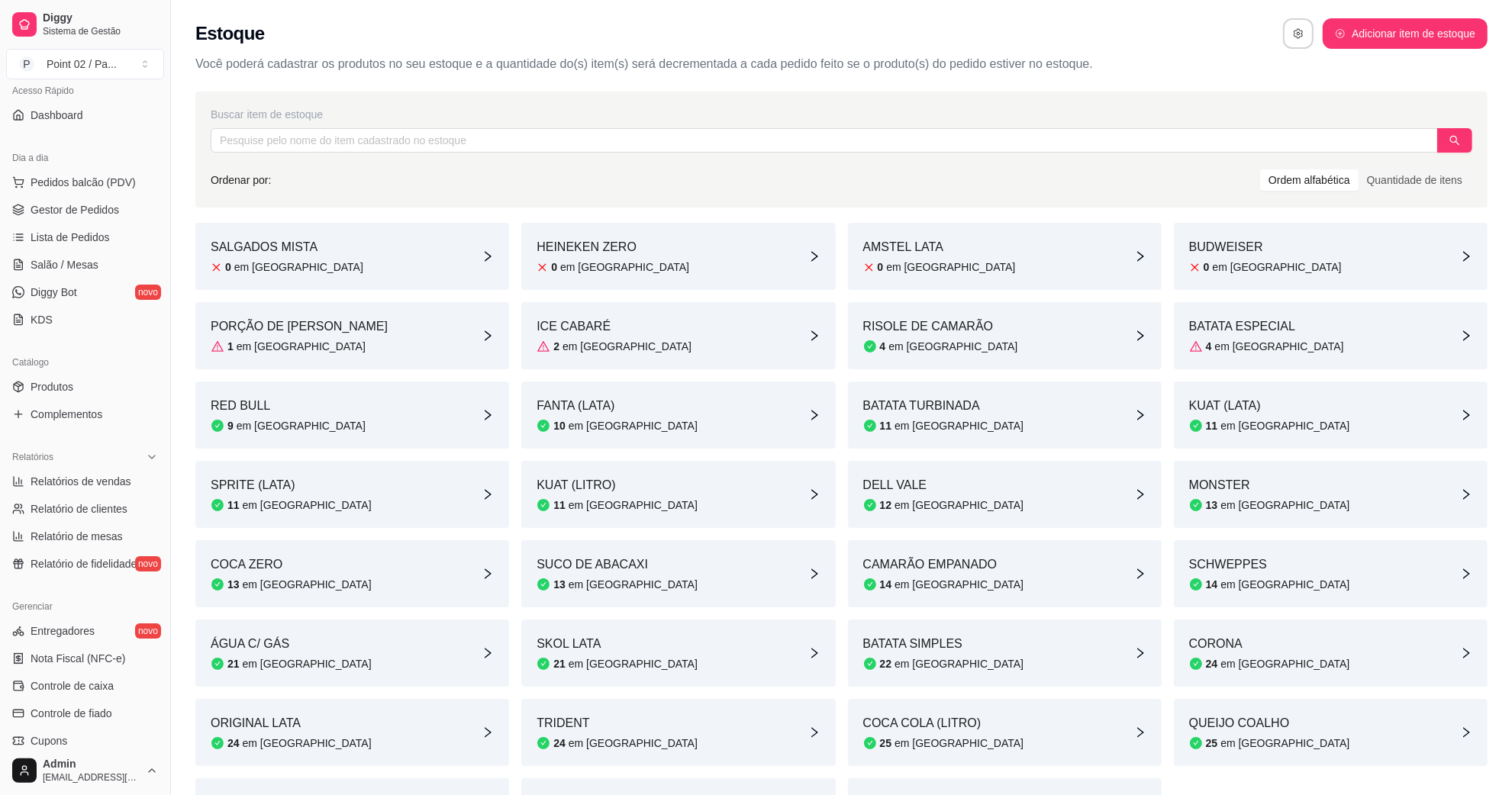
scroll to position [112, 0]
click at [77, 266] on span "Salão / Mesas" at bounding box center [65, 266] width 68 height 15
click at [97, 258] on link "Salão / Mesas" at bounding box center [85, 266] width 158 height 24
click at [76, 267] on span "Salão / Mesas" at bounding box center [65, 266] width 68 height 15
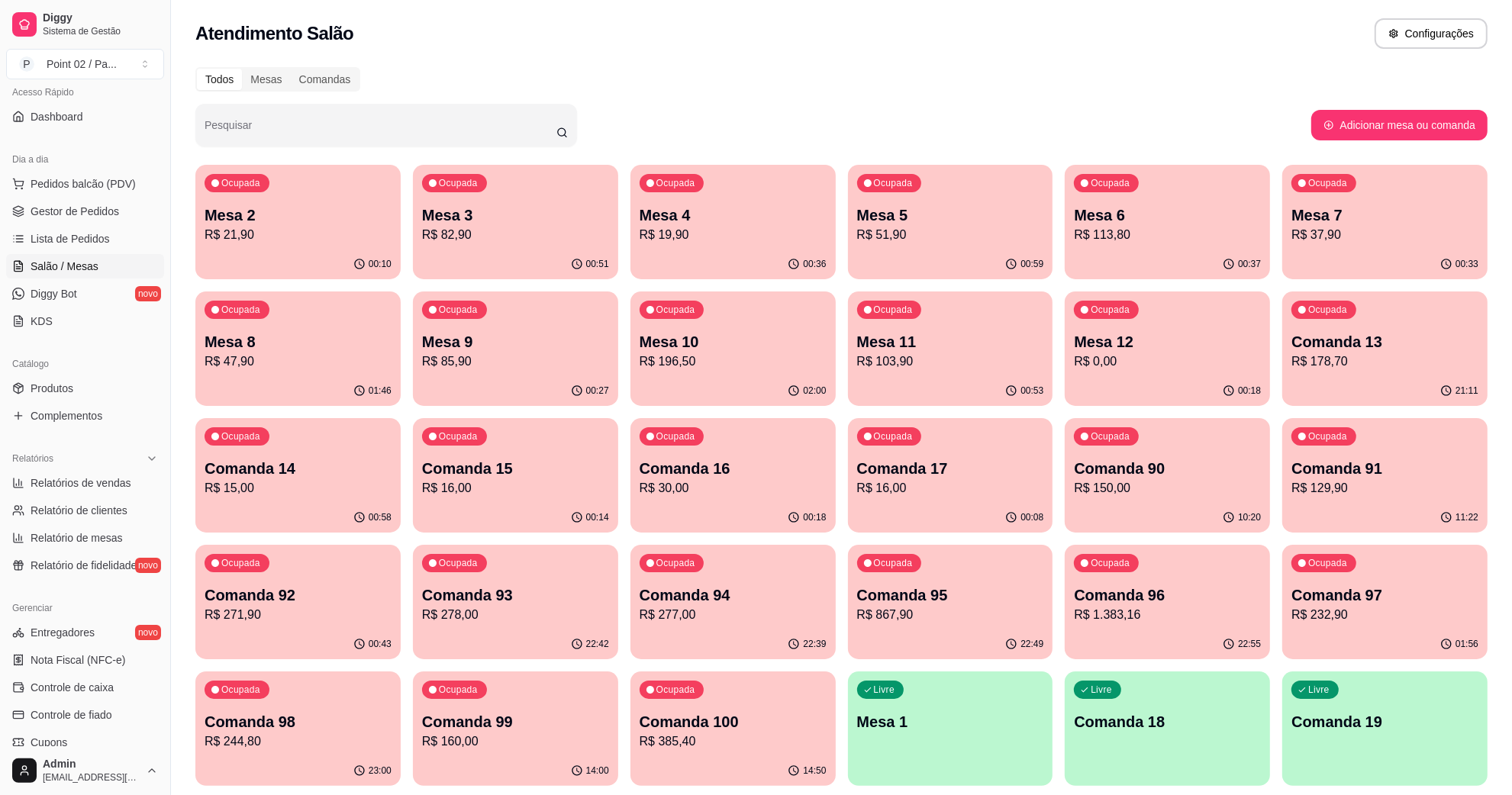
click at [76, 267] on span "Salão / Mesas" at bounding box center [65, 266] width 68 height 15
click at [773, 350] on p "Mesa 10" at bounding box center [733, 341] width 187 height 21
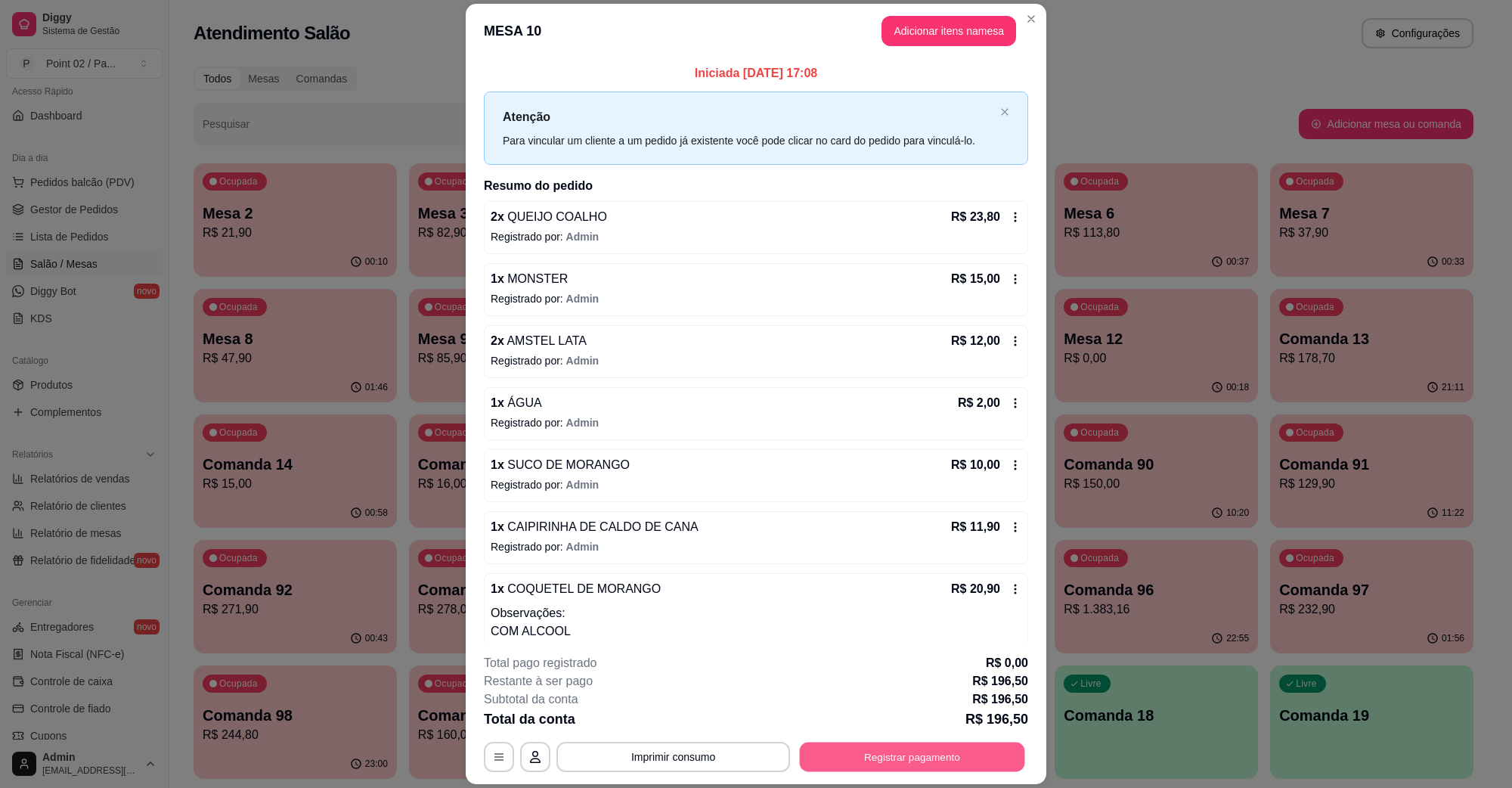
click at [946, 753] on button "Registrar pagamento" at bounding box center [913, 756] width 226 height 30
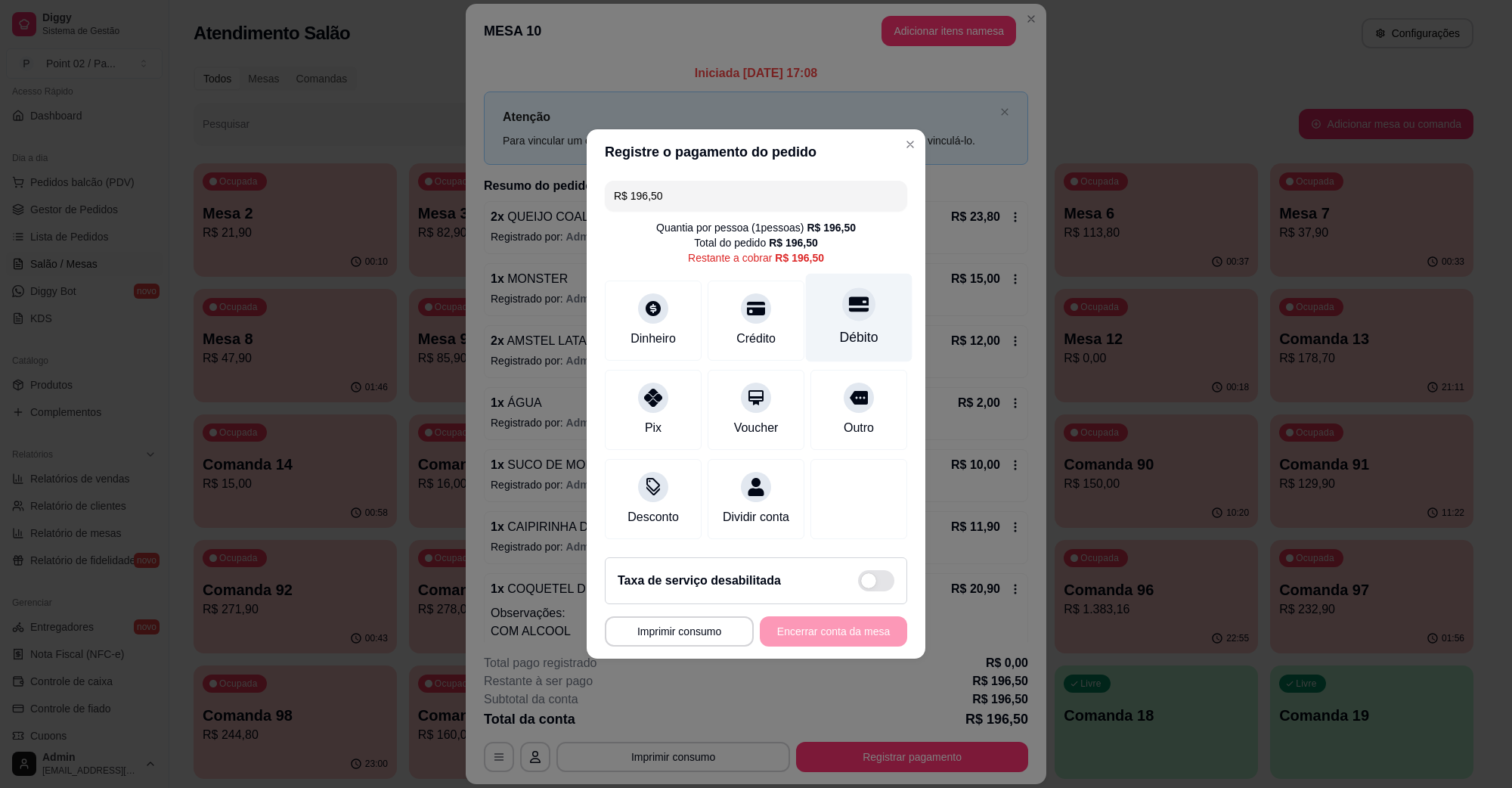
click at [834, 308] on div "Débito" at bounding box center [859, 317] width 107 height 88
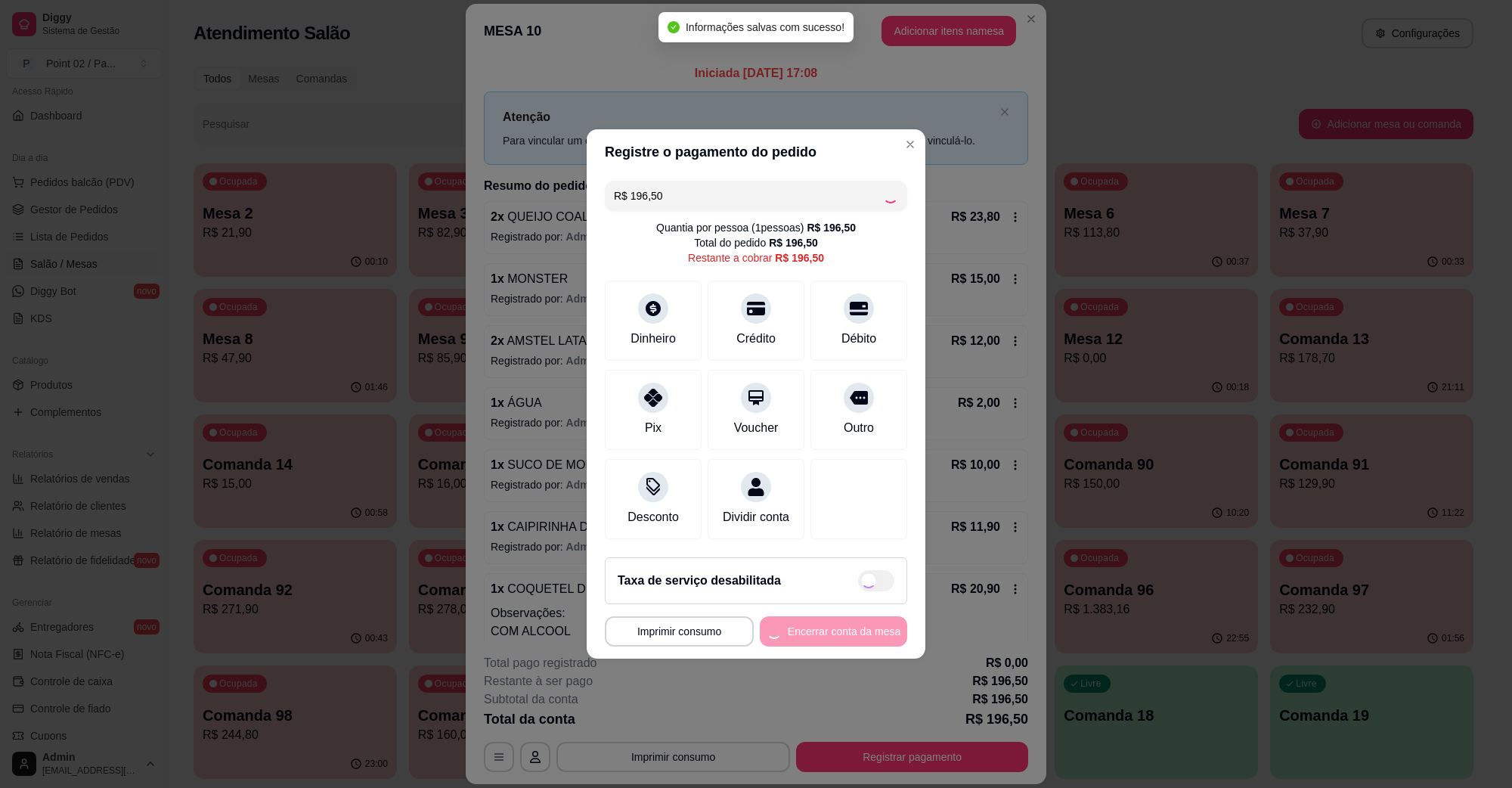
type input "R$ 0,00"
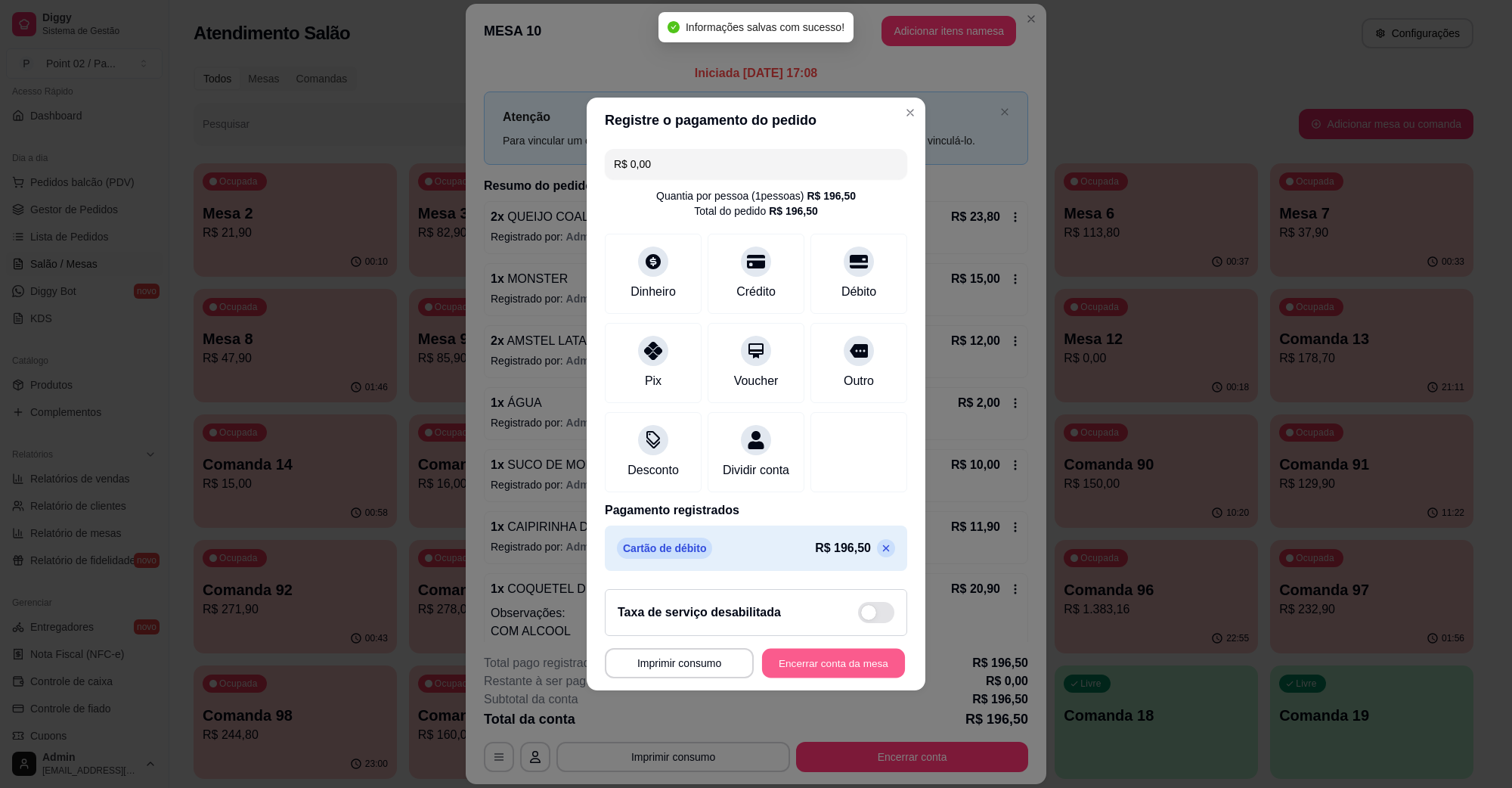
click at [840, 667] on button "Encerrar conta da mesa" at bounding box center [834, 663] width 143 height 30
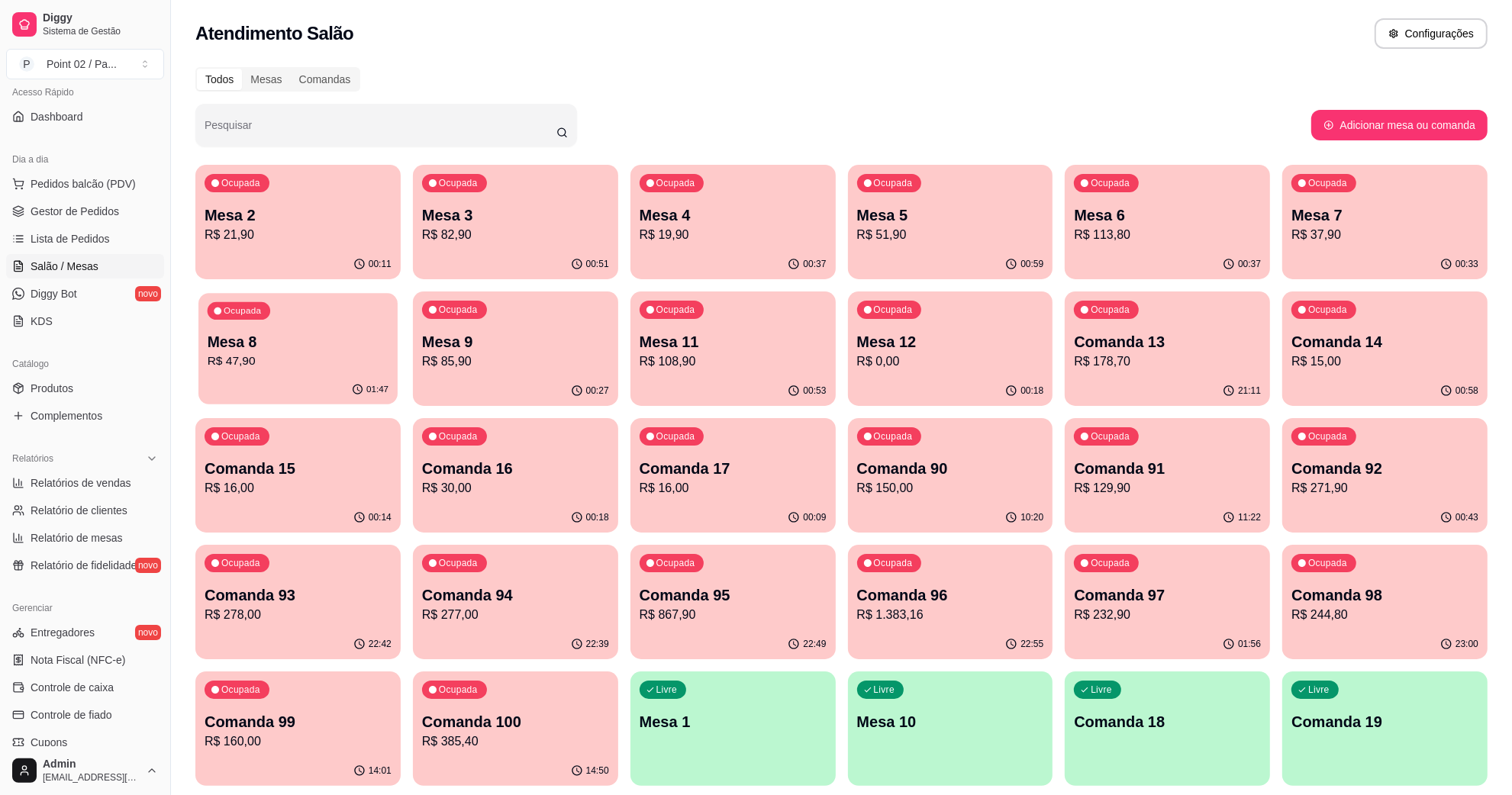
click at [314, 341] on p "Mesa 8" at bounding box center [298, 342] width 181 height 21
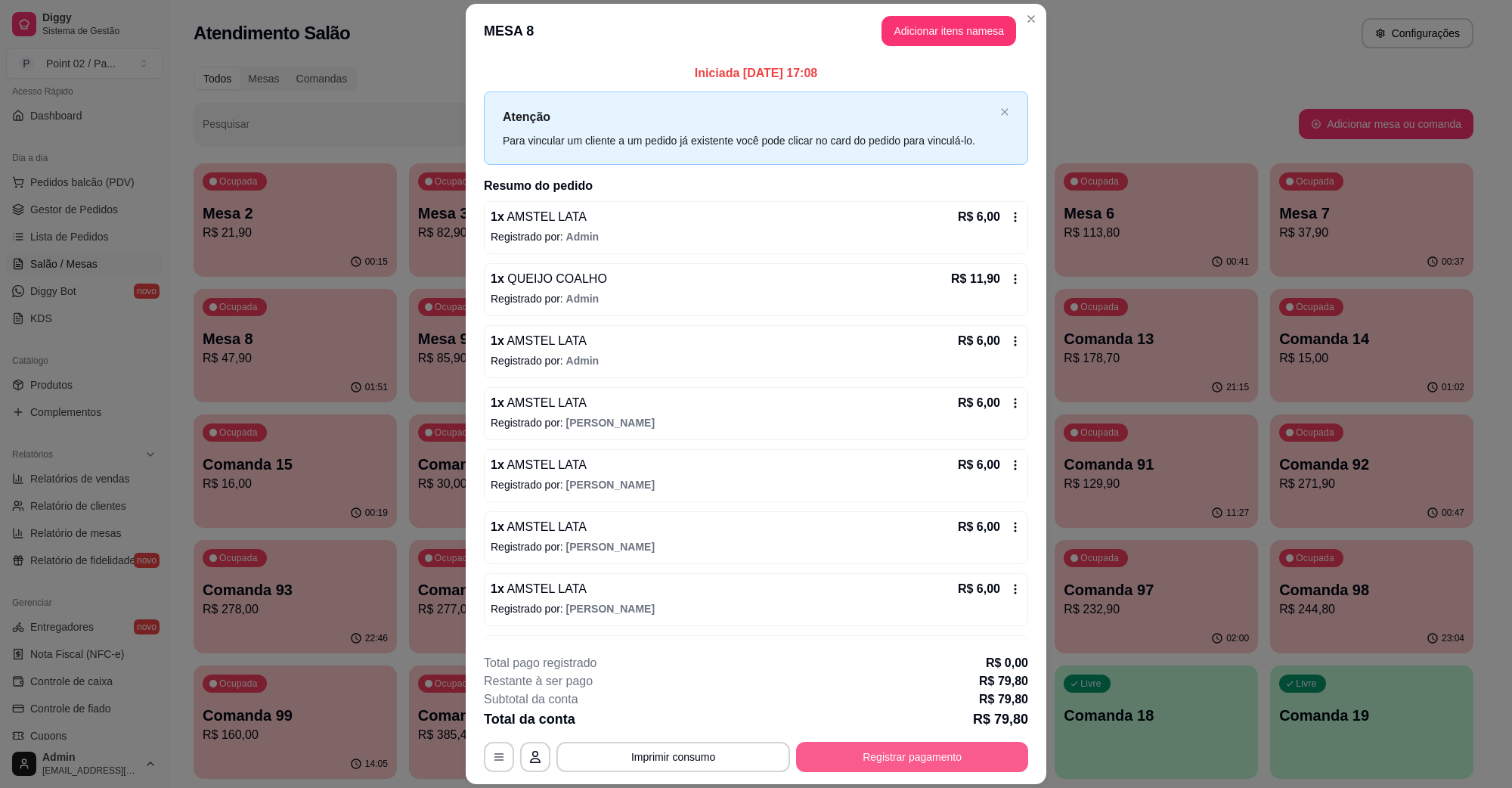
click at [853, 761] on button "Registrar pagamento" at bounding box center [912, 756] width 232 height 31
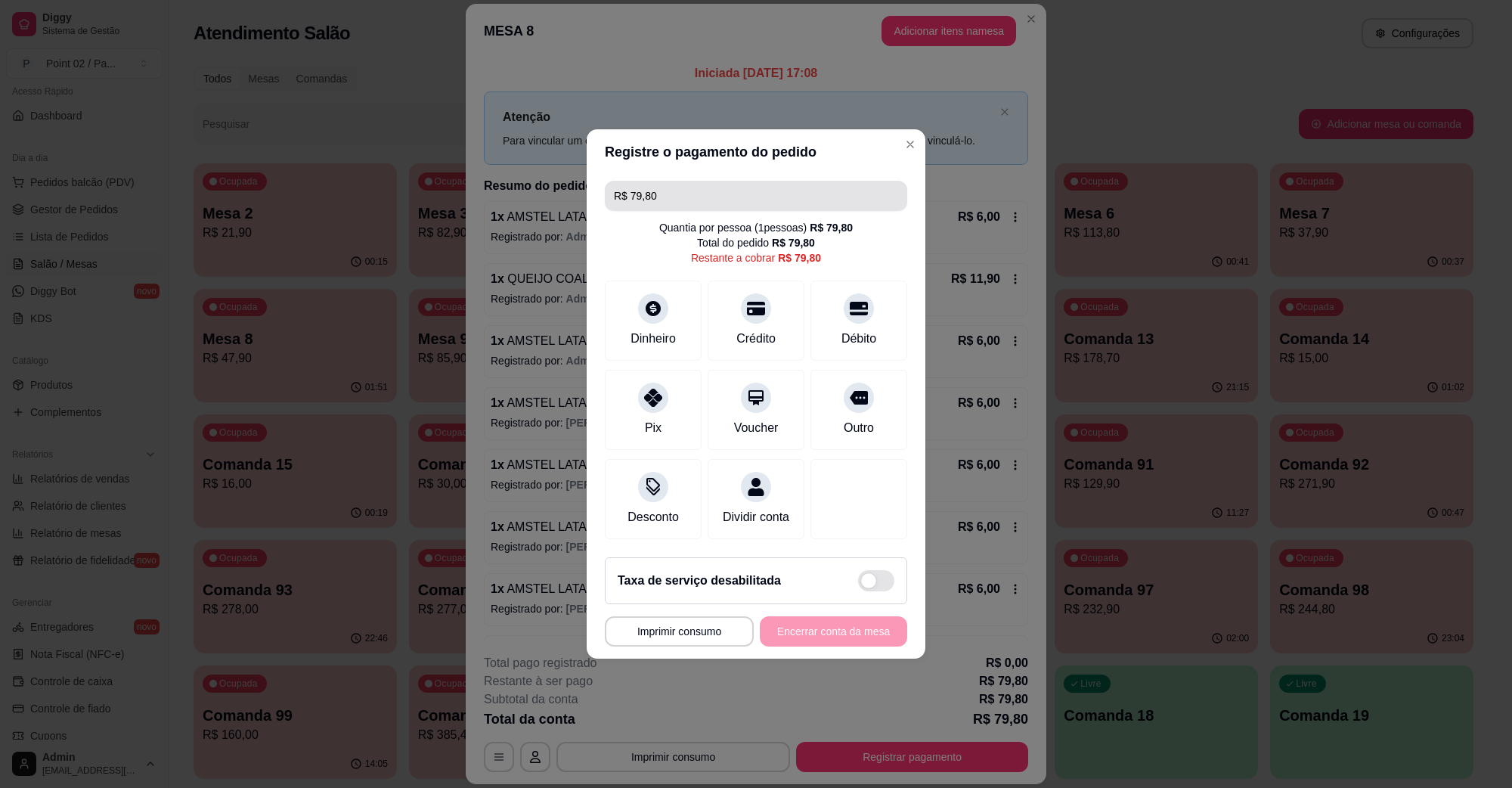
click at [847, 187] on input "R$ 79,80" at bounding box center [756, 196] width 284 height 31
type input "R$ 0,00"
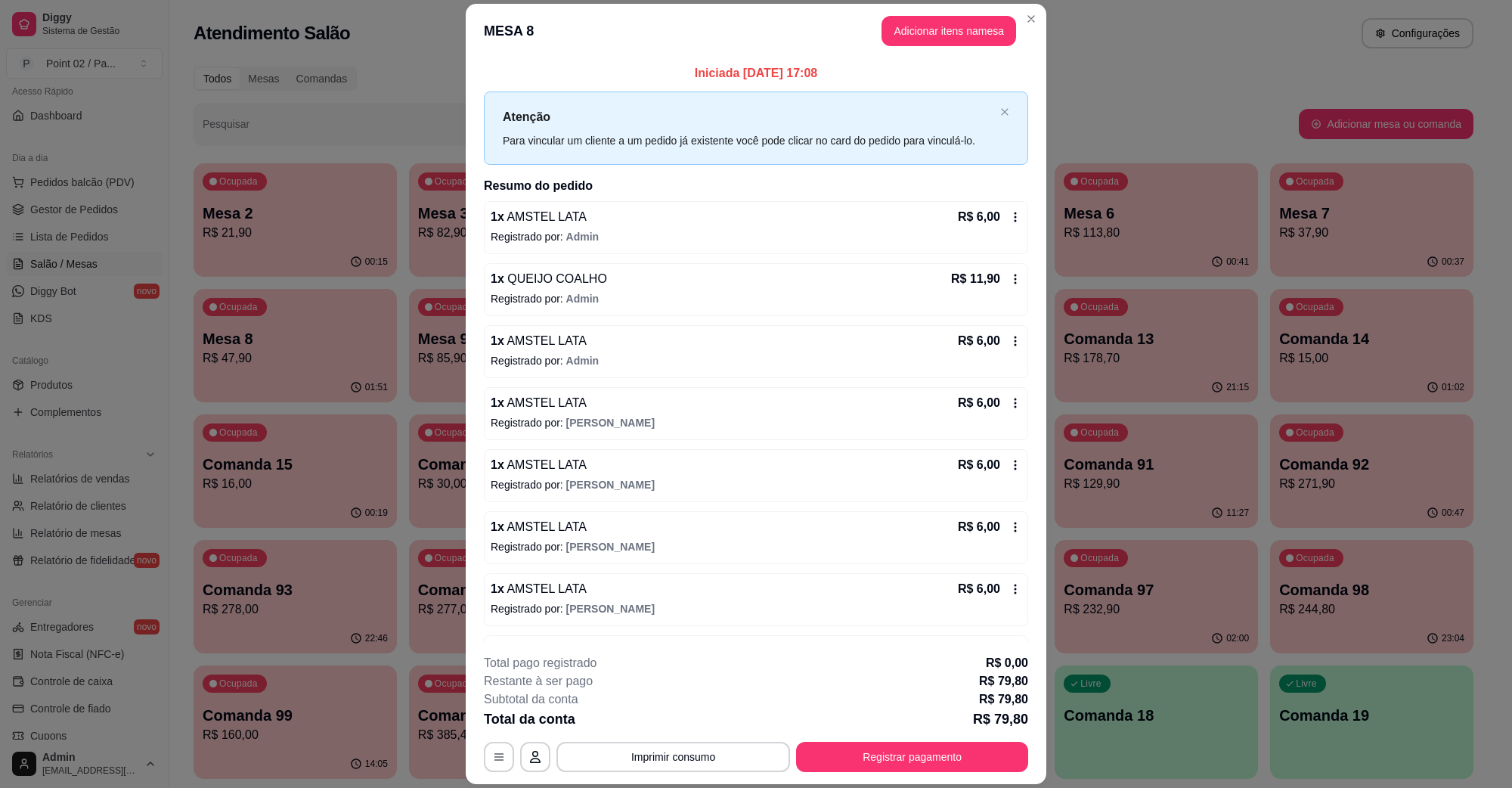
click at [692, 758] on button "Imprimir consumo" at bounding box center [673, 756] width 234 height 31
click at [703, 712] on button "IMPRESSORA" at bounding box center [670, 722] width 110 height 24
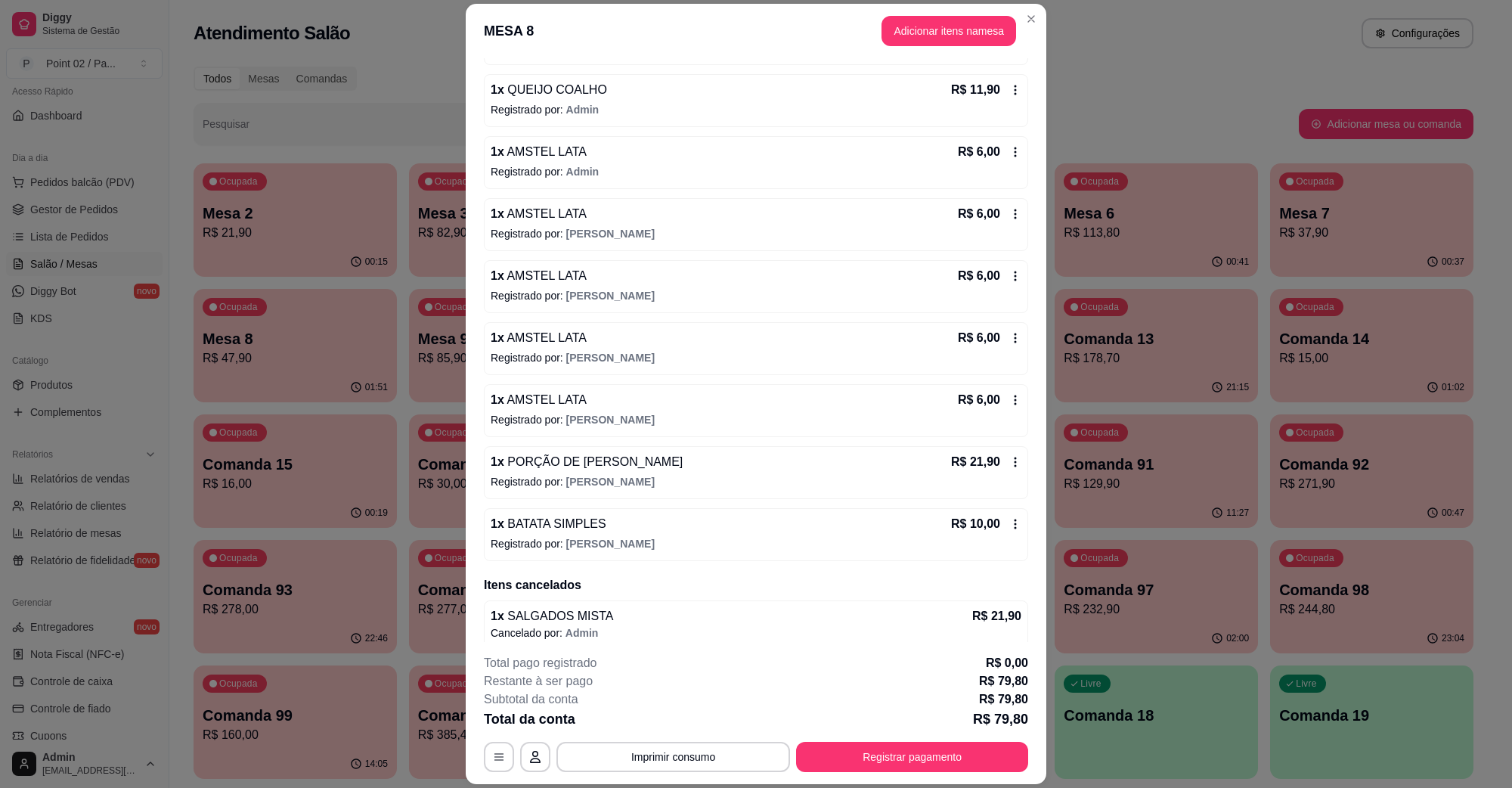
scroll to position [203, 0]
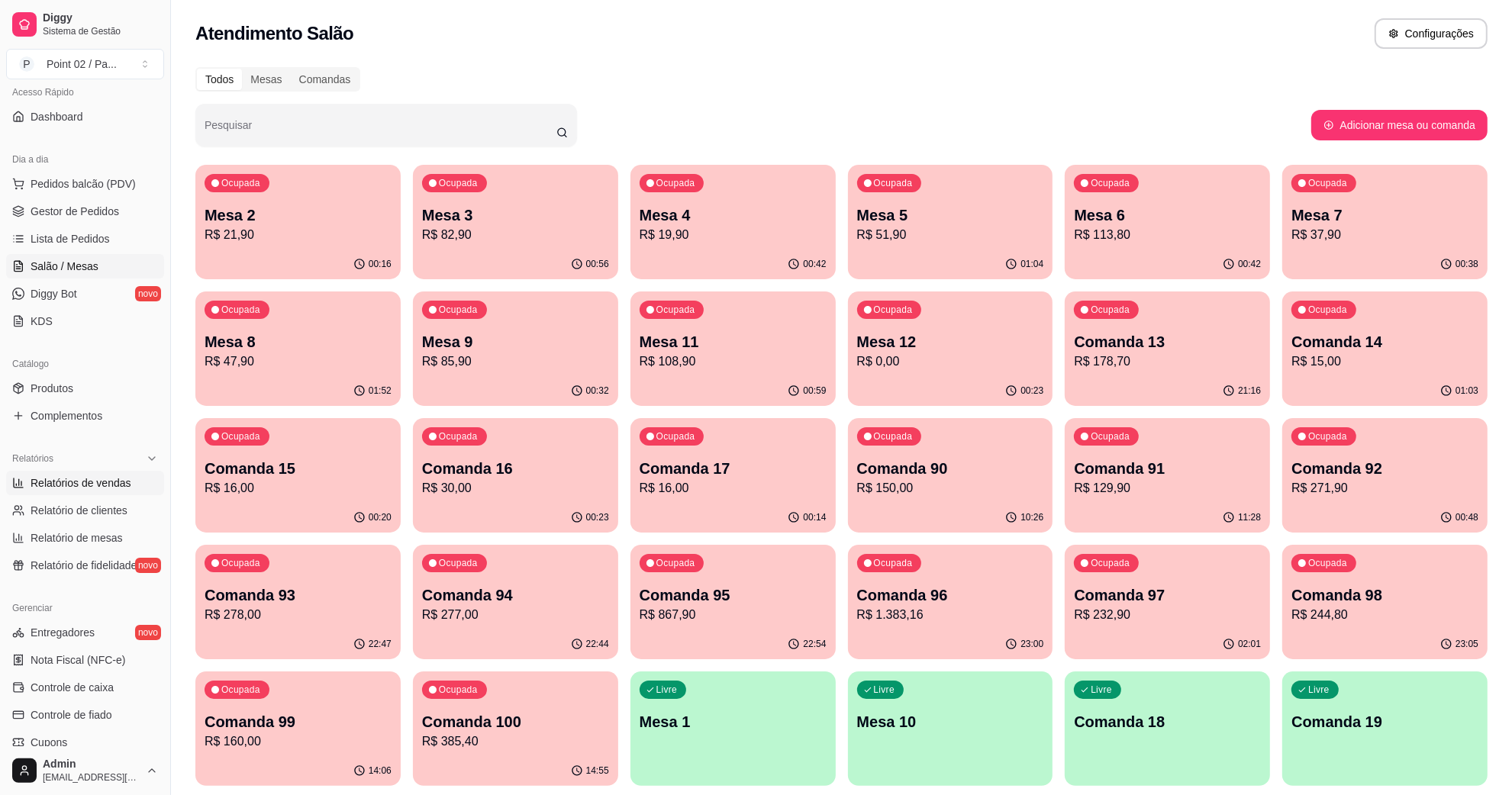
click at [50, 477] on span "Relatórios de vendas" at bounding box center [81, 482] width 101 height 15
select select "ALL"
select select "0"
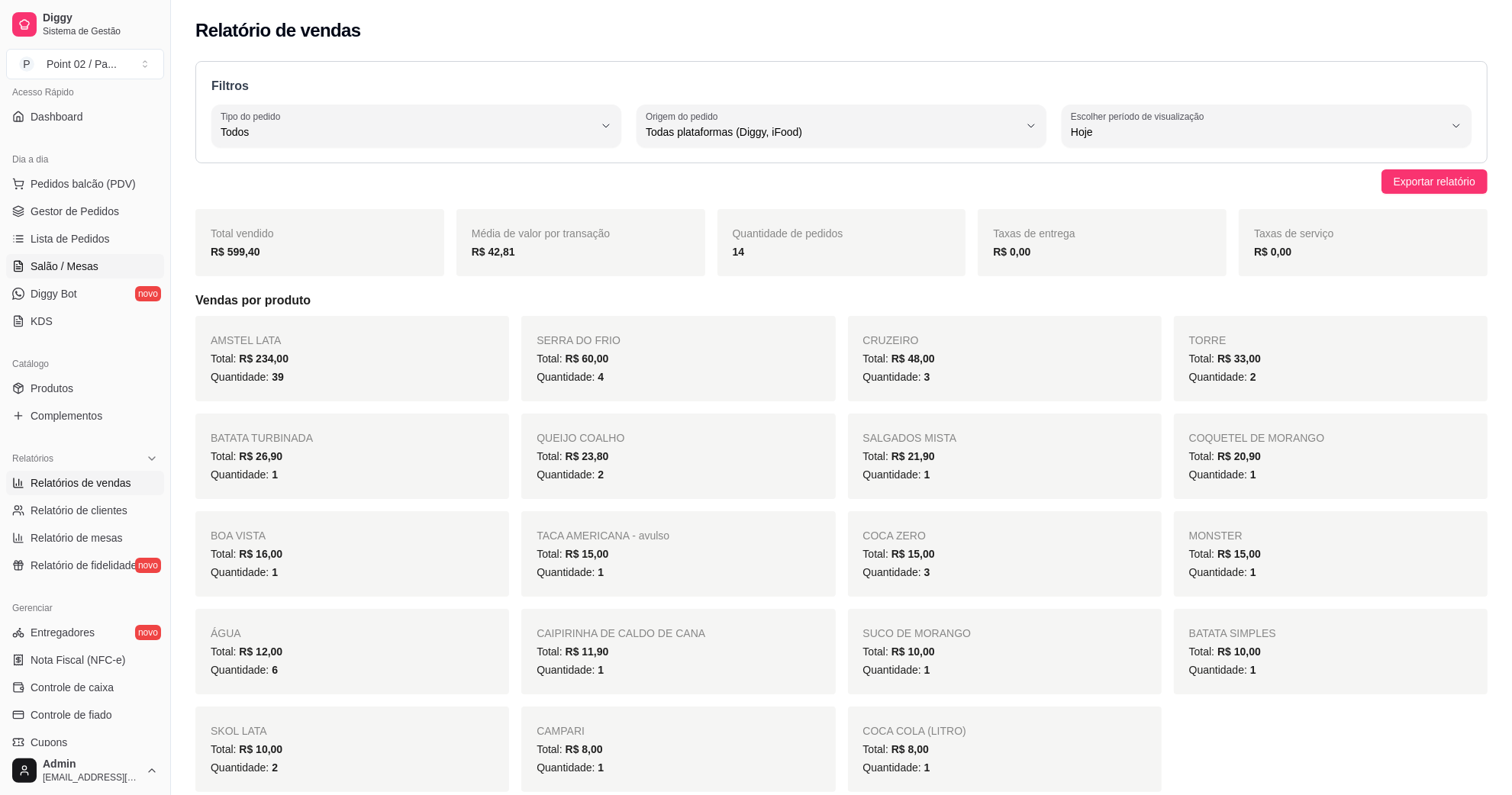
click at [81, 267] on span "Salão / Mesas" at bounding box center [65, 266] width 68 height 15
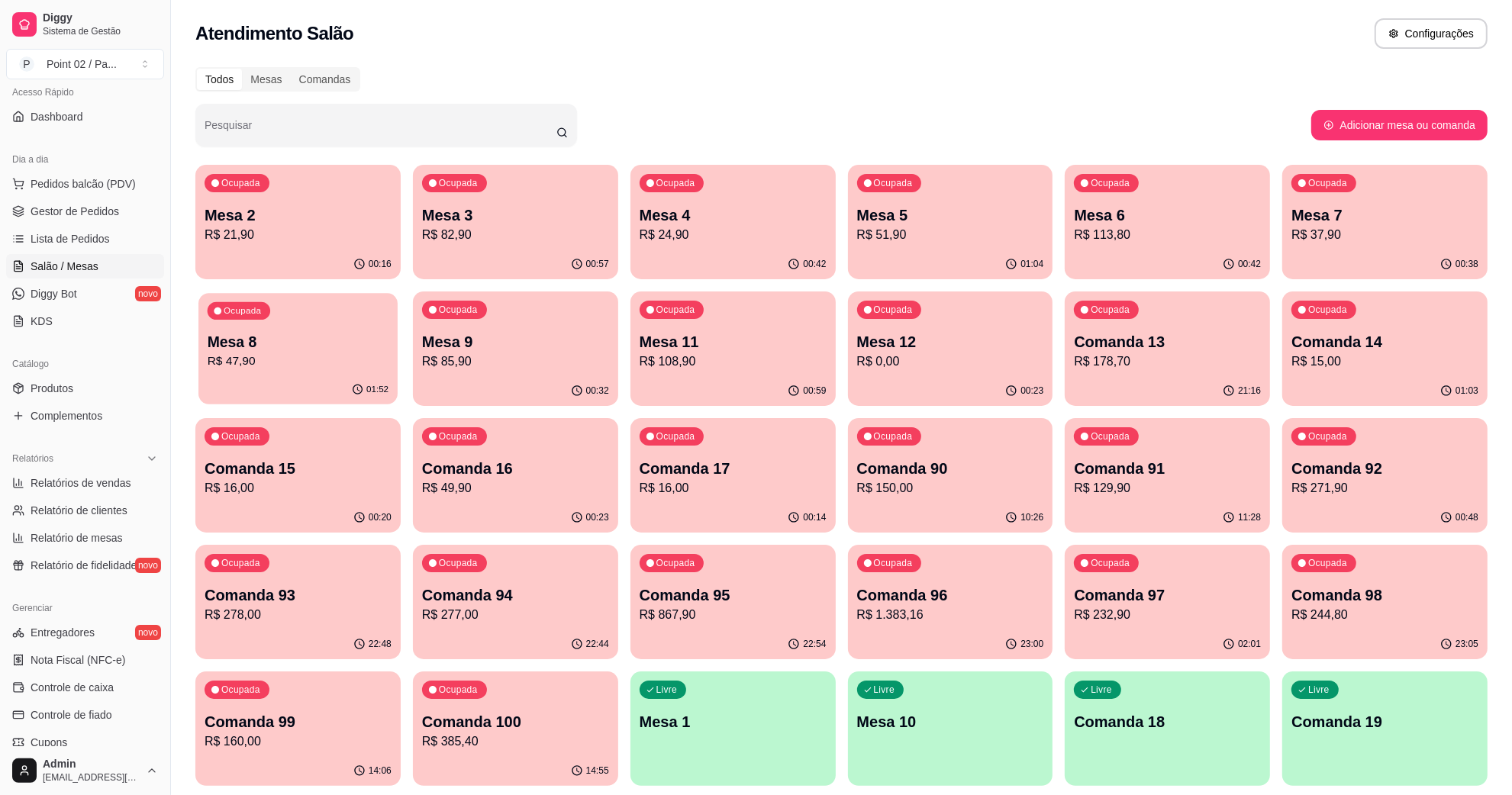
click at [331, 360] on p "R$ 47,90" at bounding box center [298, 362] width 181 height 18
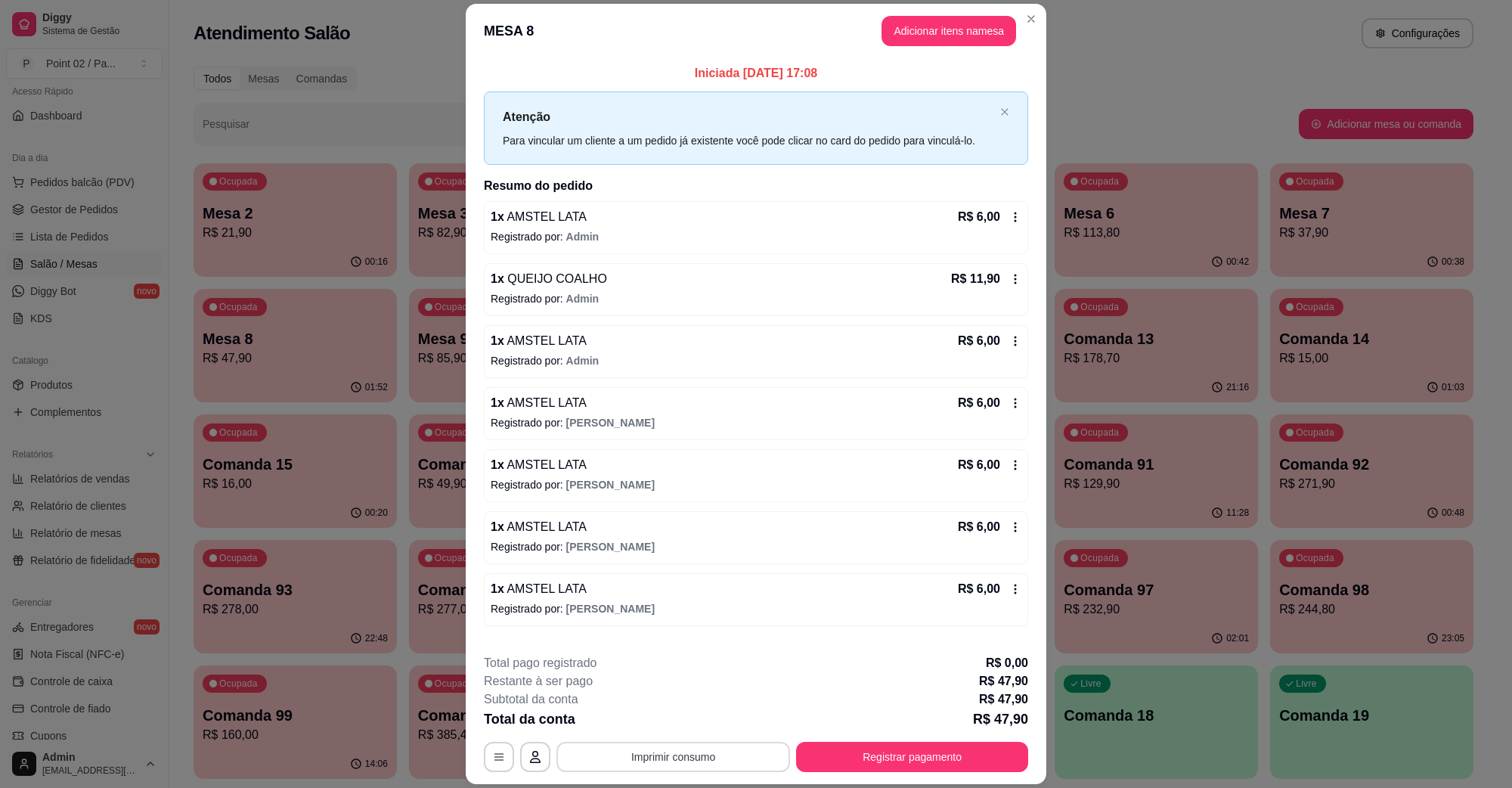
click at [690, 762] on button "Imprimir consumo" at bounding box center [673, 756] width 234 height 31
click at [682, 727] on button "IMPRESSORA" at bounding box center [670, 722] width 110 height 24
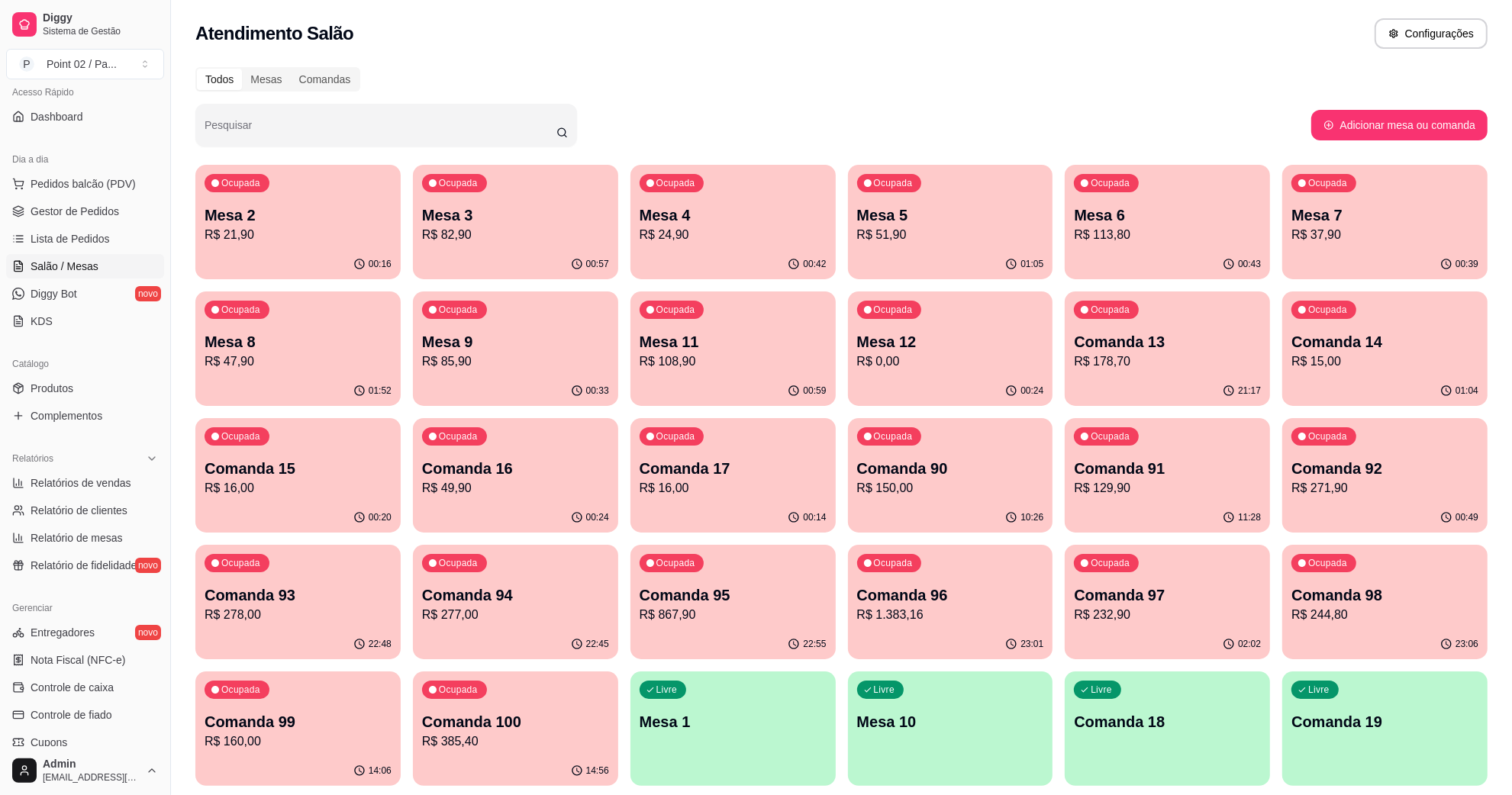
click at [476, 218] on p "Mesa 3" at bounding box center [515, 215] width 187 height 21
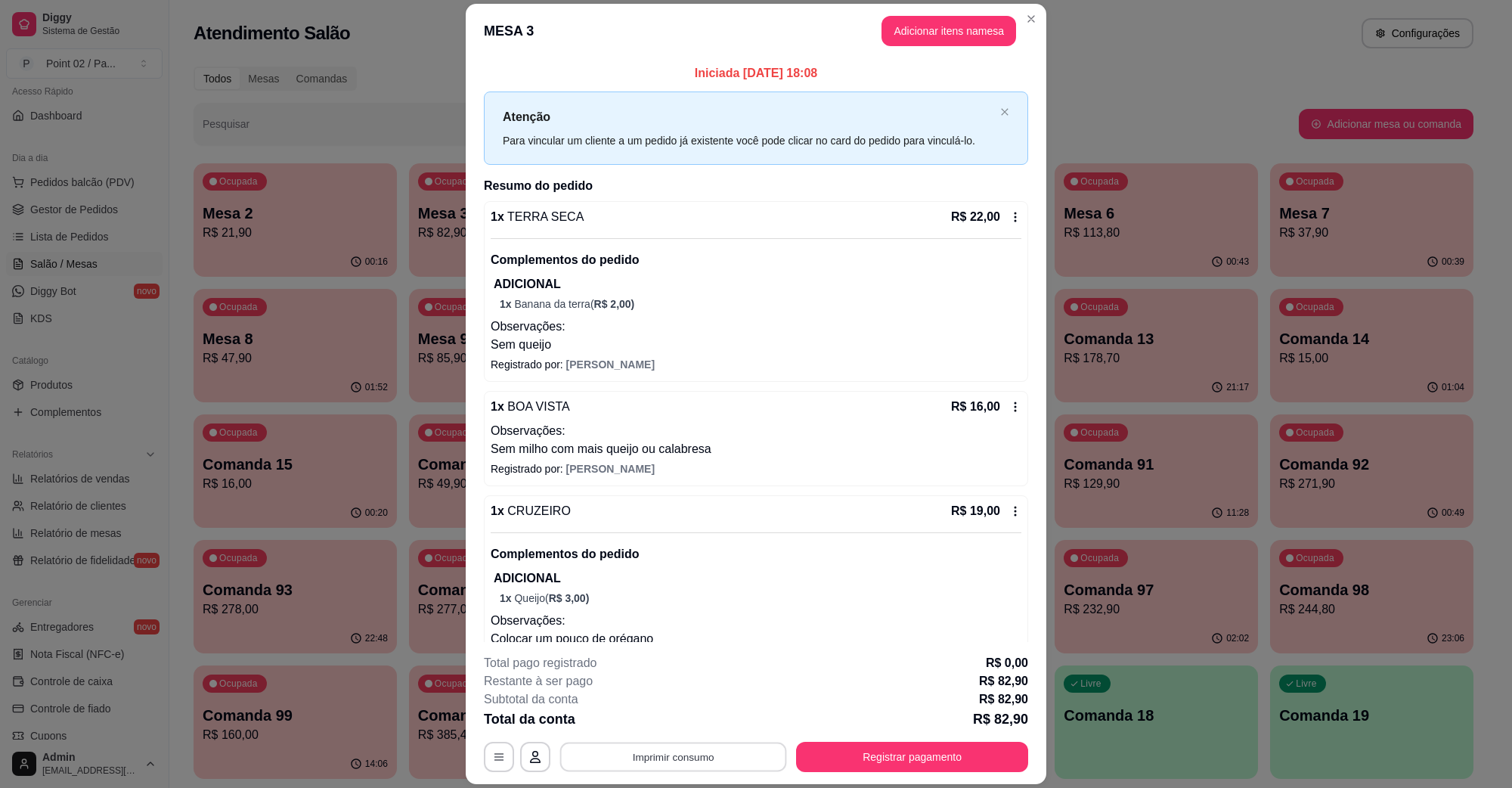
click at [706, 753] on button "Imprimir consumo" at bounding box center [673, 756] width 227 height 30
click at [677, 726] on button "IMPRESSORA" at bounding box center [670, 722] width 110 height 24
click at [908, 32] on button "Adicionar itens na mesa" at bounding box center [950, 31] width 135 height 31
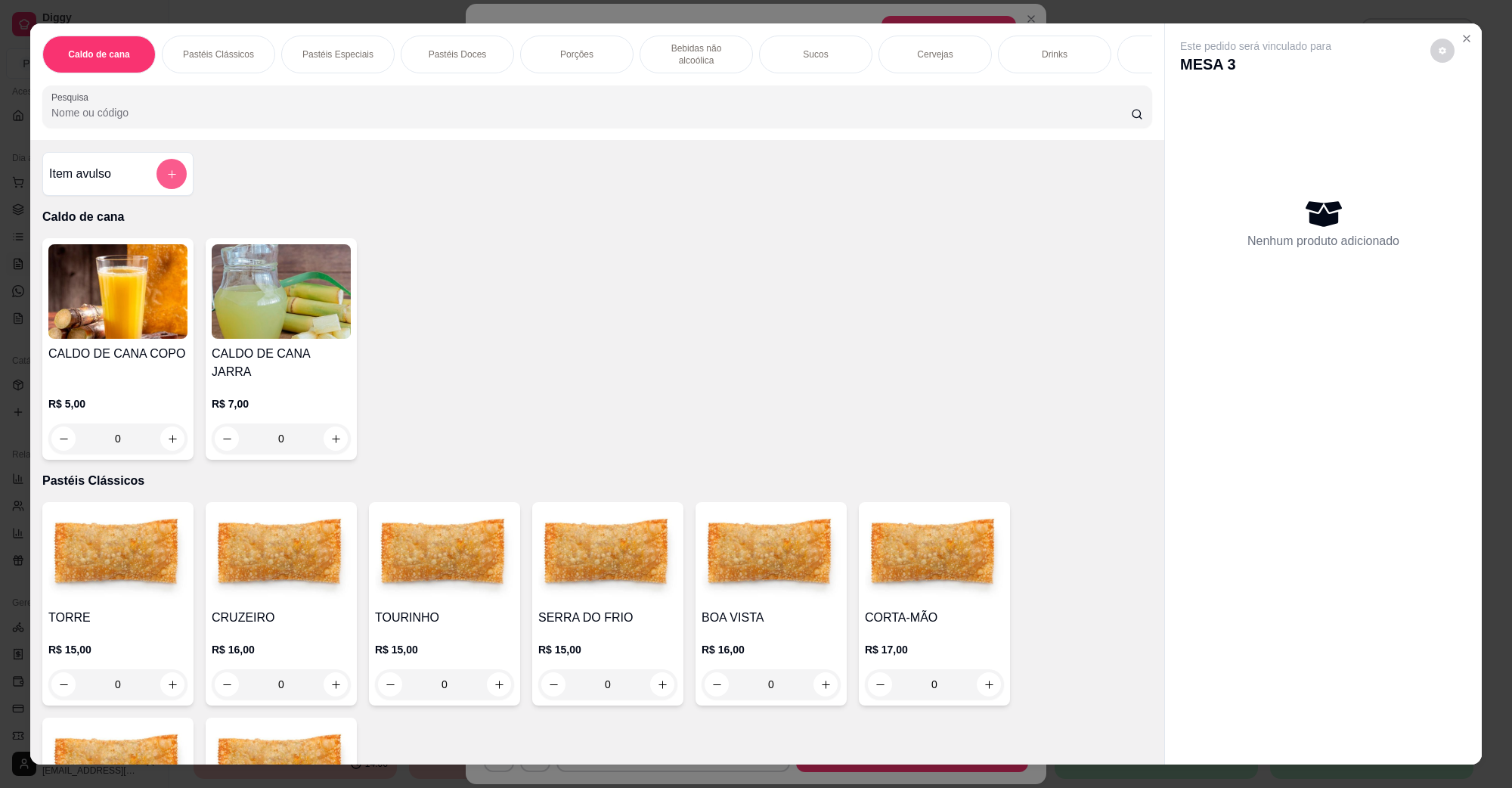
click at [168, 178] on icon "add-separate-item" at bounding box center [172, 174] width 8 height 8
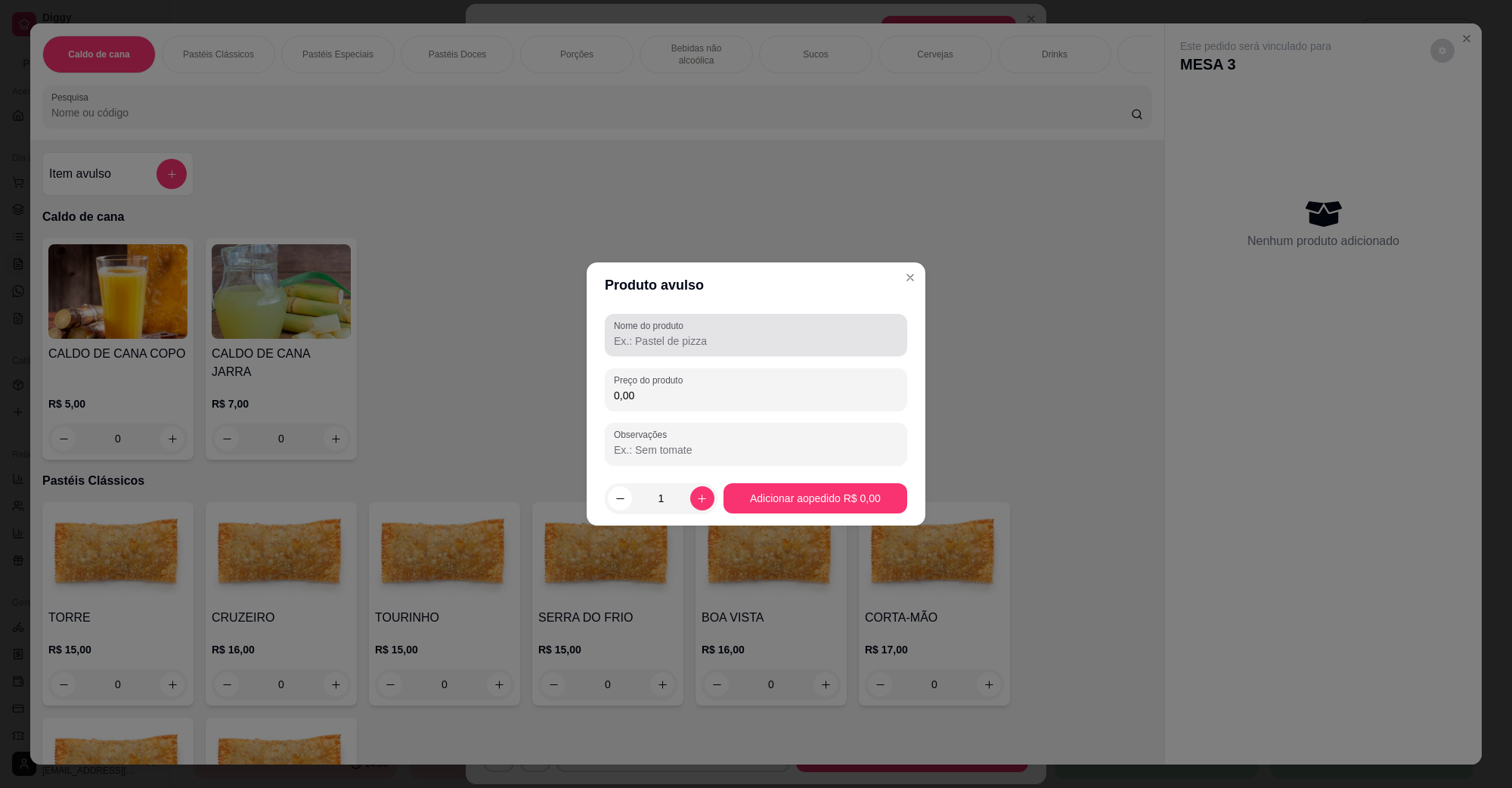
click at [705, 345] on input "Nome do produto" at bounding box center [756, 341] width 284 height 15
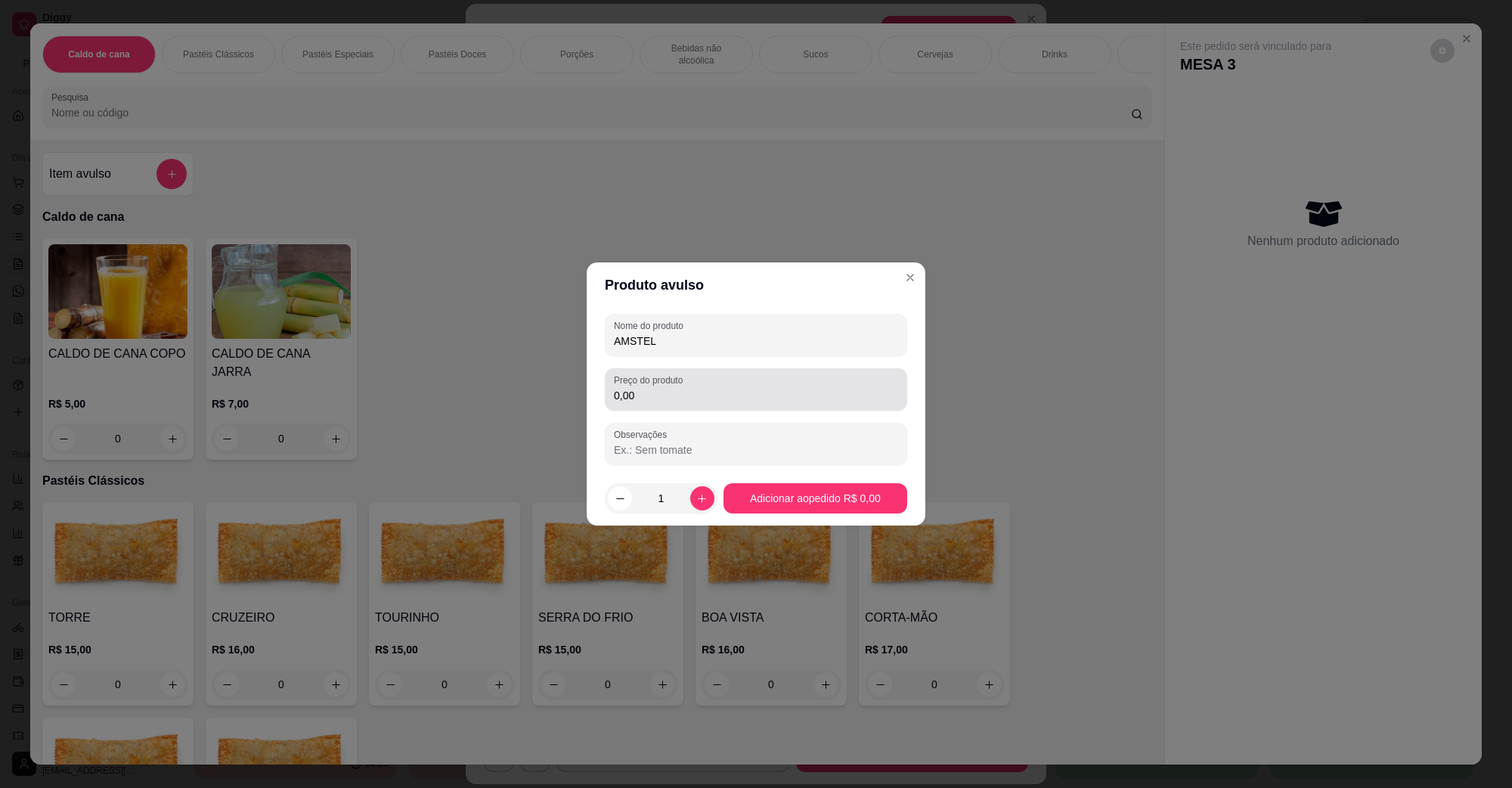
type input "AMSTEL"
click at [862, 388] on input "0,00" at bounding box center [756, 395] width 284 height 15
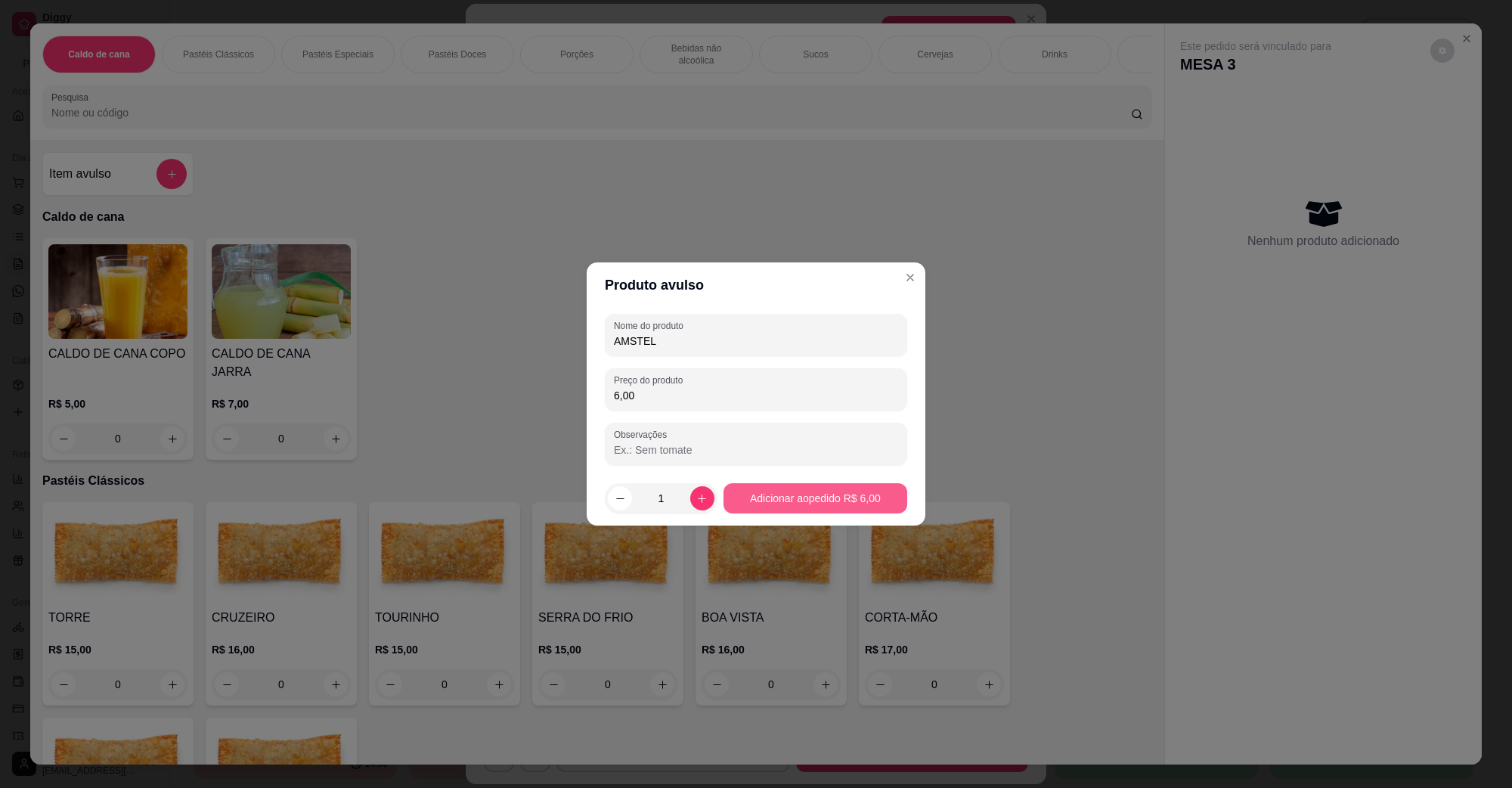
type input "6,00"
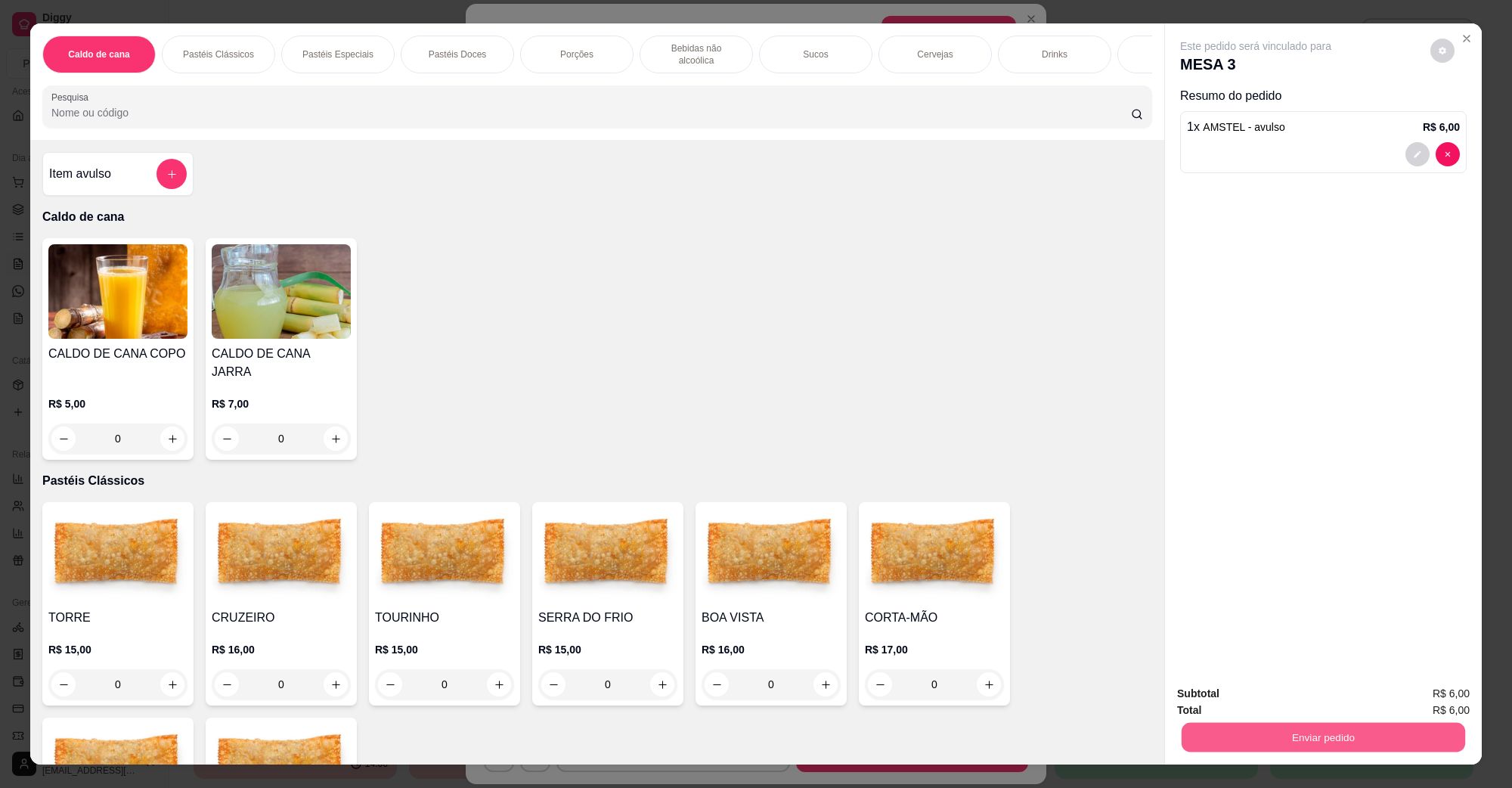
click at [1301, 744] on button "Enviar pedido" at bounding box center [1324, 737] width 283 height 30
click at [1302, 706] on button "Não registrar e enviar pedido" at bounding box center [1272, 700] width 152 height 28
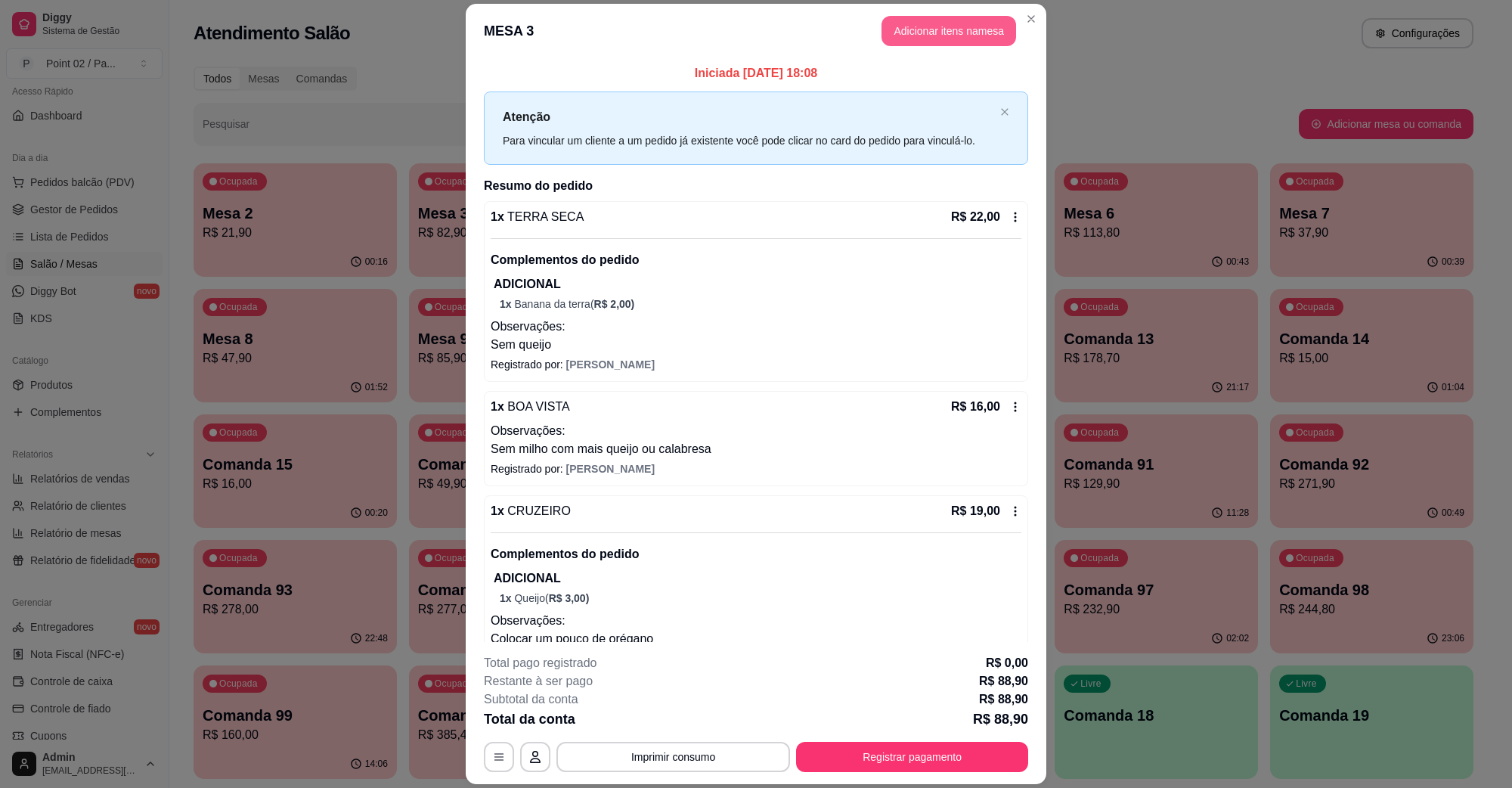
click at [954, 17] on button "Adicionar itens na mesa" at bounding box center [950, 31] width 135 height 31
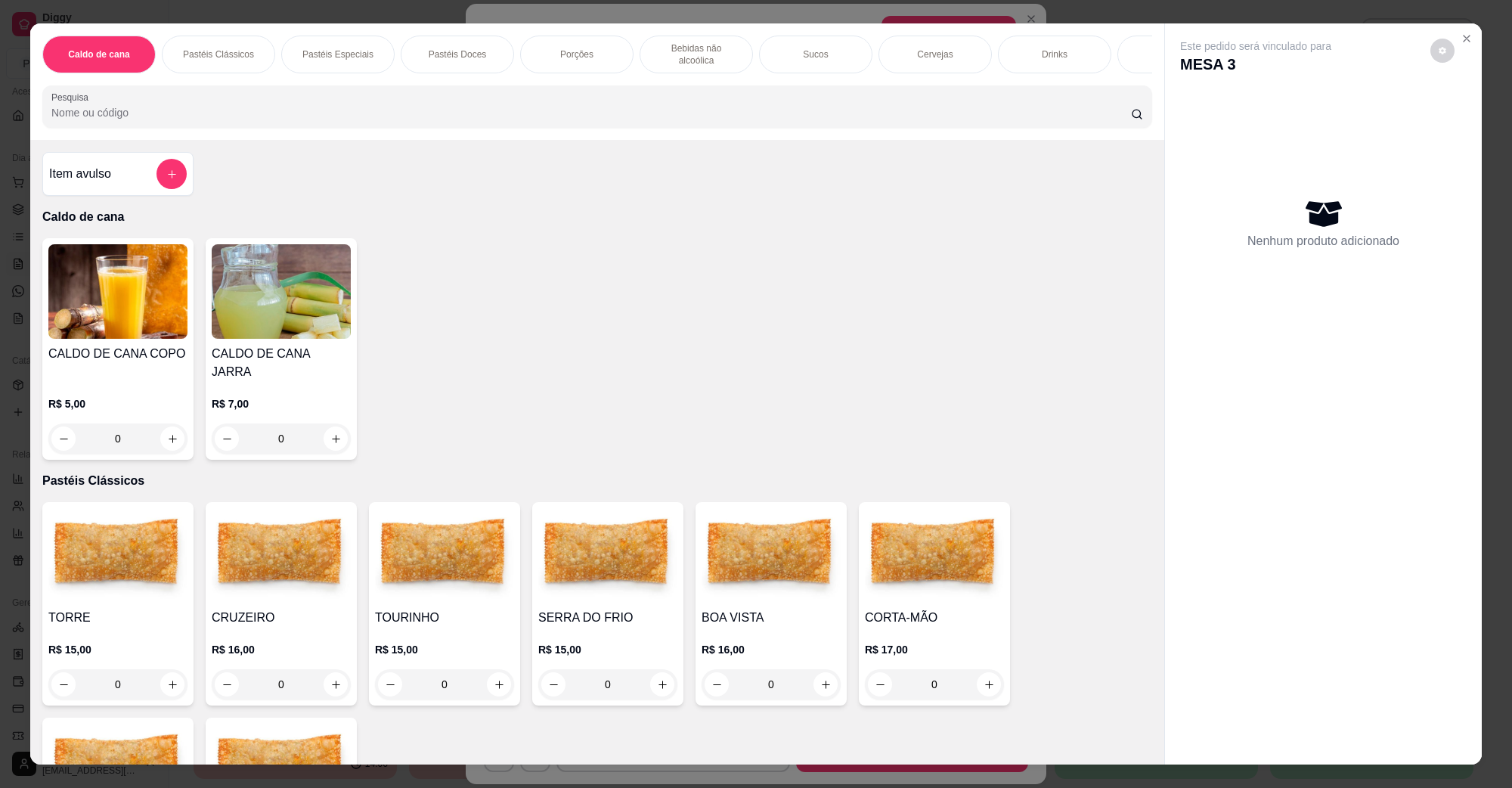
click at [162, 164] on button "add-separate-item" at bounding box center [171, 173] width 31 height 31
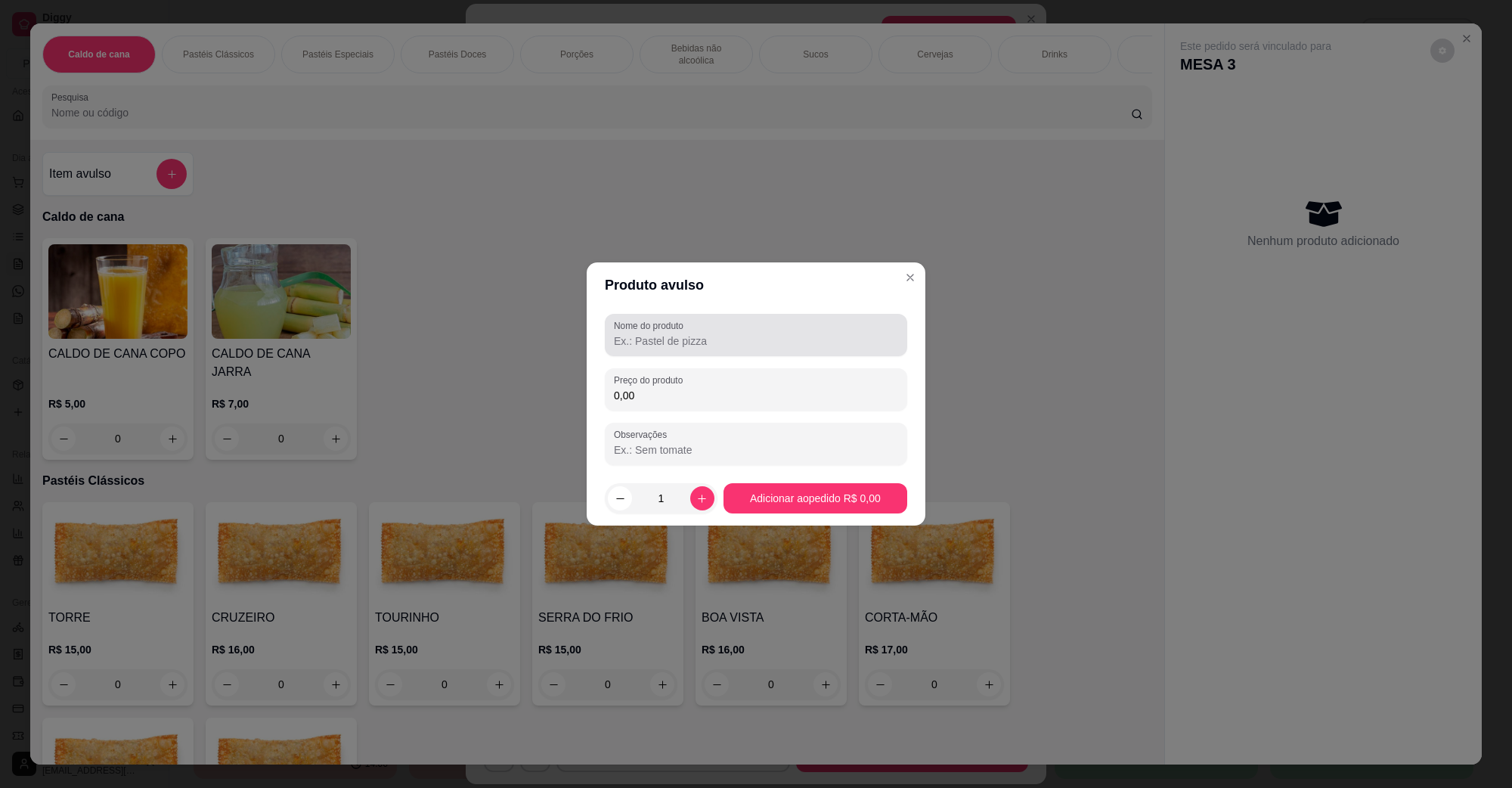
click at [742, 331] on div at bounding box center [756, 335] width 284 height 31
type input "AMSTEL"
click at [760, 401] on input "0,00" at bounding box center [756, 395] width 284 height 15
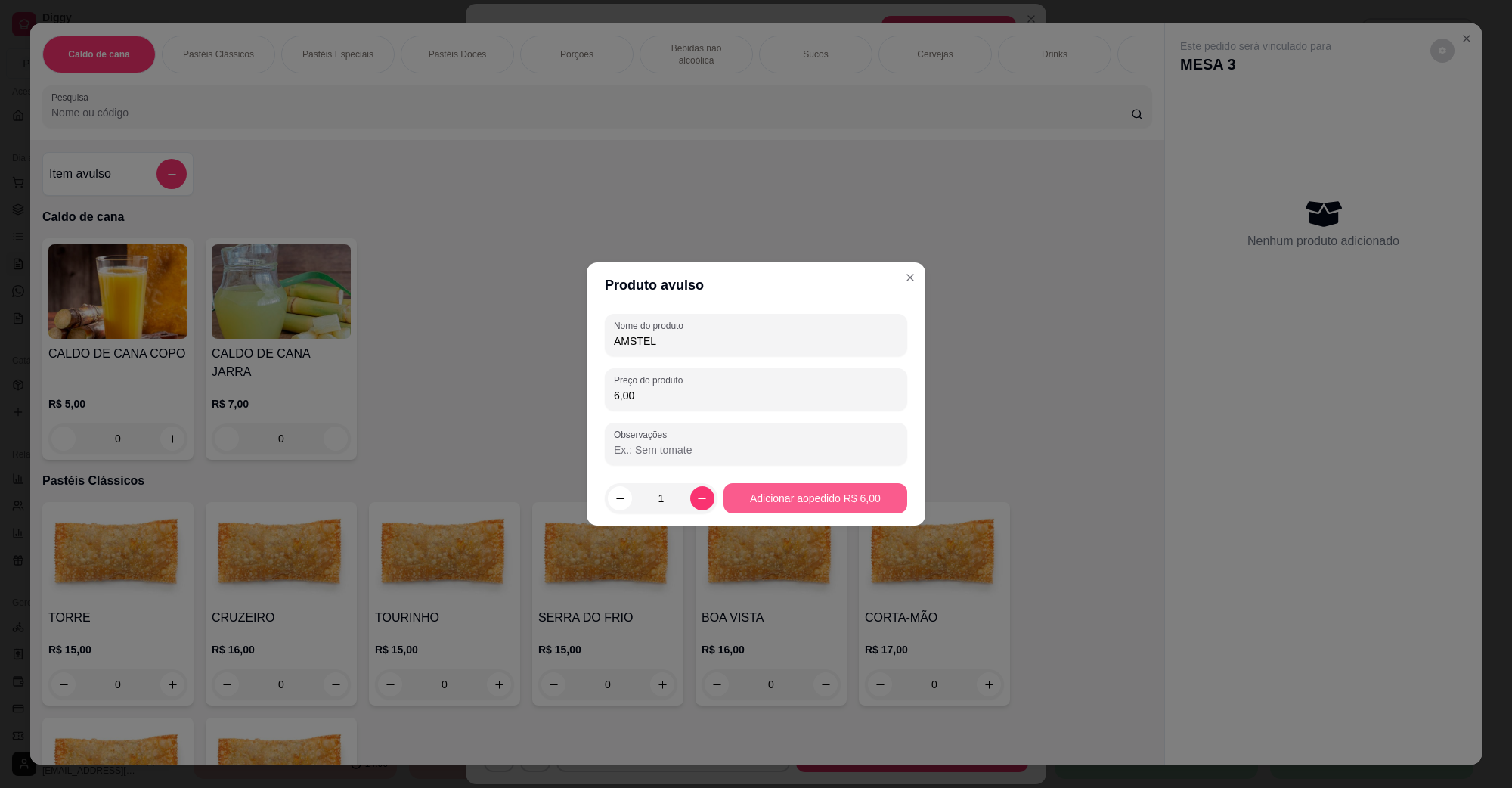
type input "6,00"
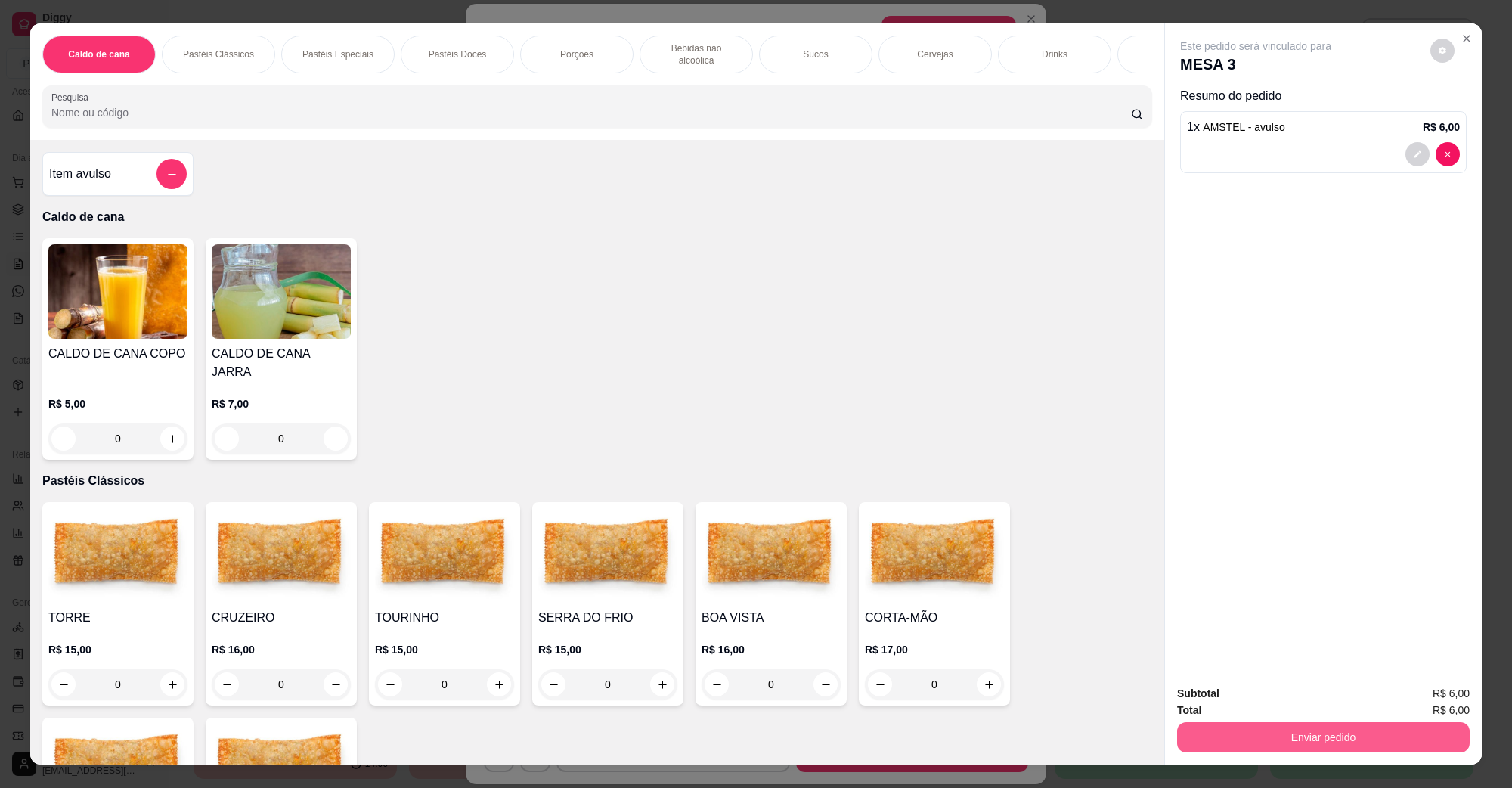
click at [1442, 740] on button "Enviar pedido" at bounding box center [1324, 737] width 293 height 31
click at [1325, 702] on button "Não registrar e enviar pedido" at bounding box center [1272, 700] width 157 height 29
click at [1322, 728] on div "Enviar pedido" at bounding box center [1324, 736] width 293 height 34
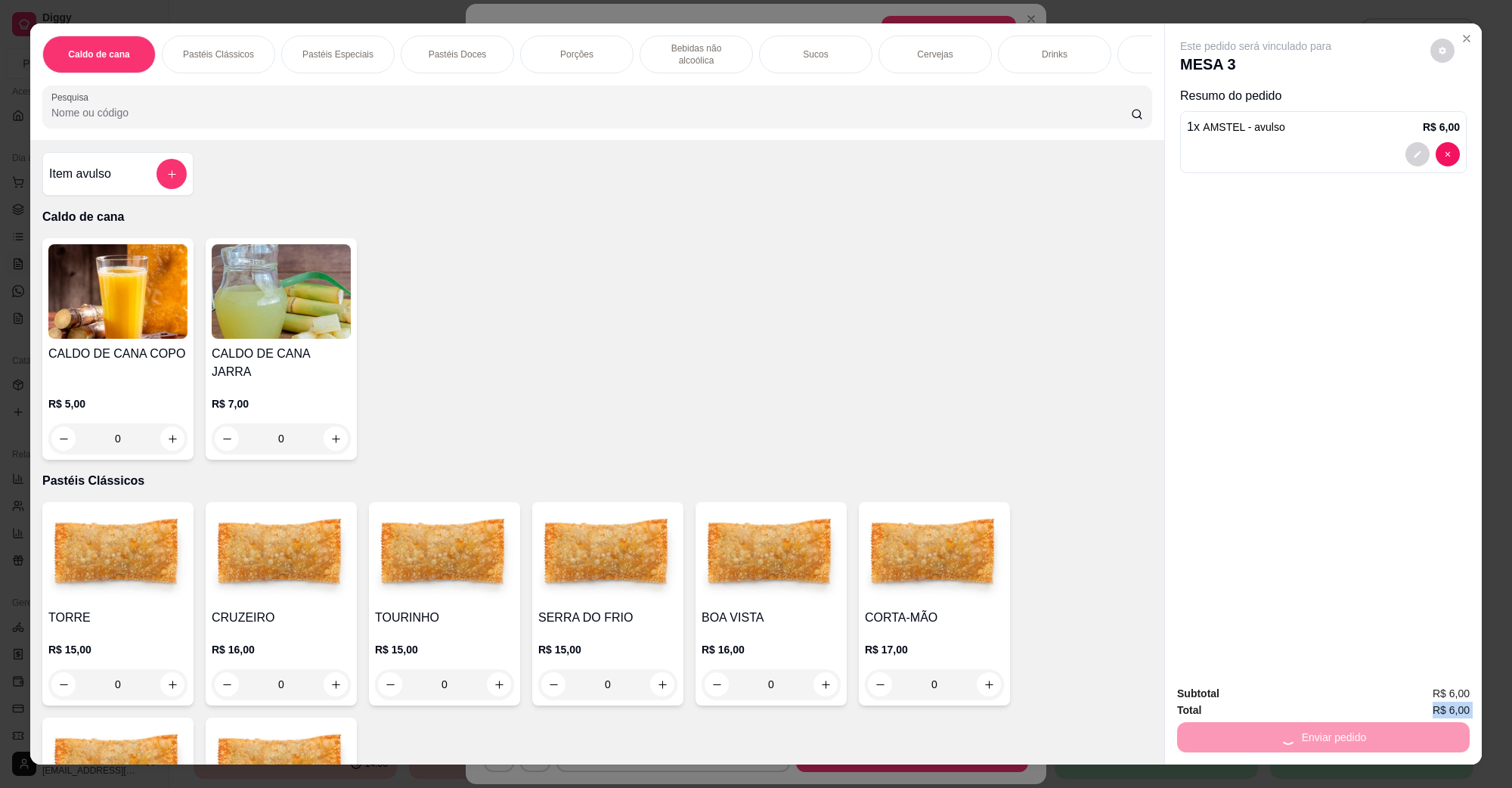
click at [1331, 744] on div "Enviar pedido" at bounding box center [1324, 736] width 293 height 34
click at [1328, 741] on div "Enviar pedido" at bounding box center [1324, 736] width 293 height 34
click at [1324, 738] on div "Enviar pedido" at bounding box center [1324, 736] width 293 height 34
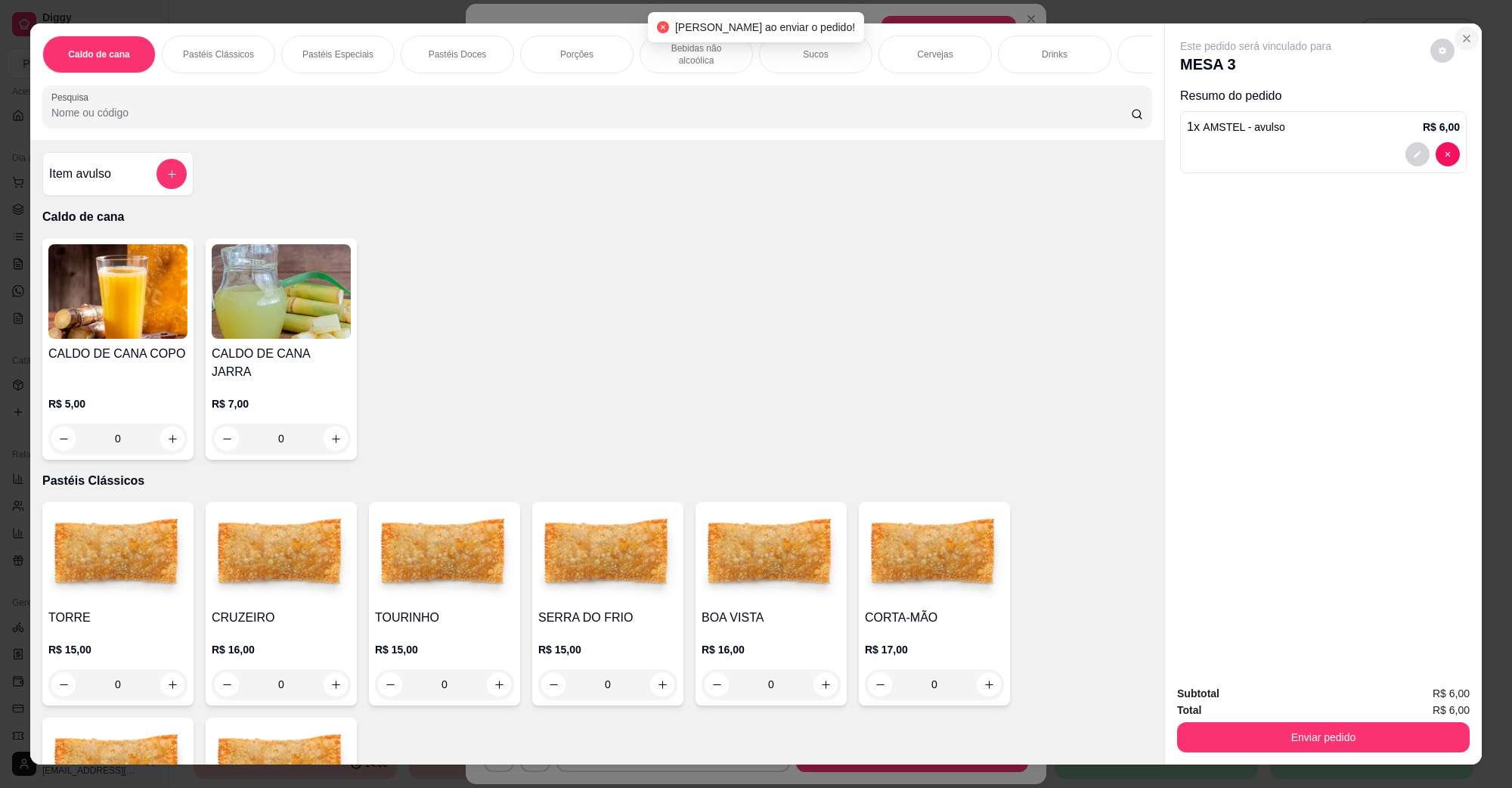
click at [1464, 46] on button "Close" at bounding box center [1466, 39] width 24 height 24
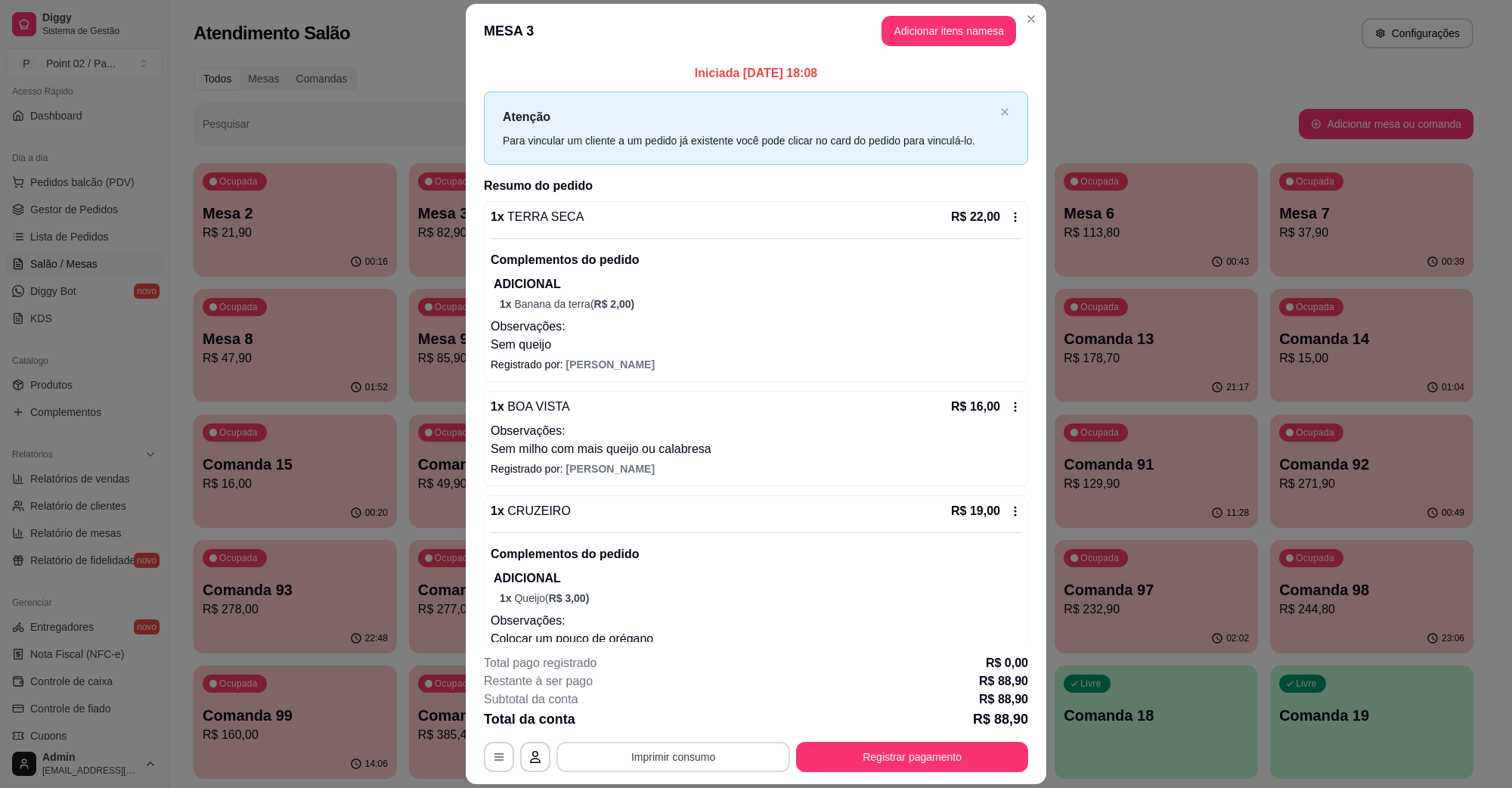
click at [744, 763] on button "Imprimir consumo" at bounding box center [673, 756] width 234 height 31
click at [832, 515] on div "1 x CRUZEIRO R$ 19,00" at bounding box center [756, 511] width 531 height 18
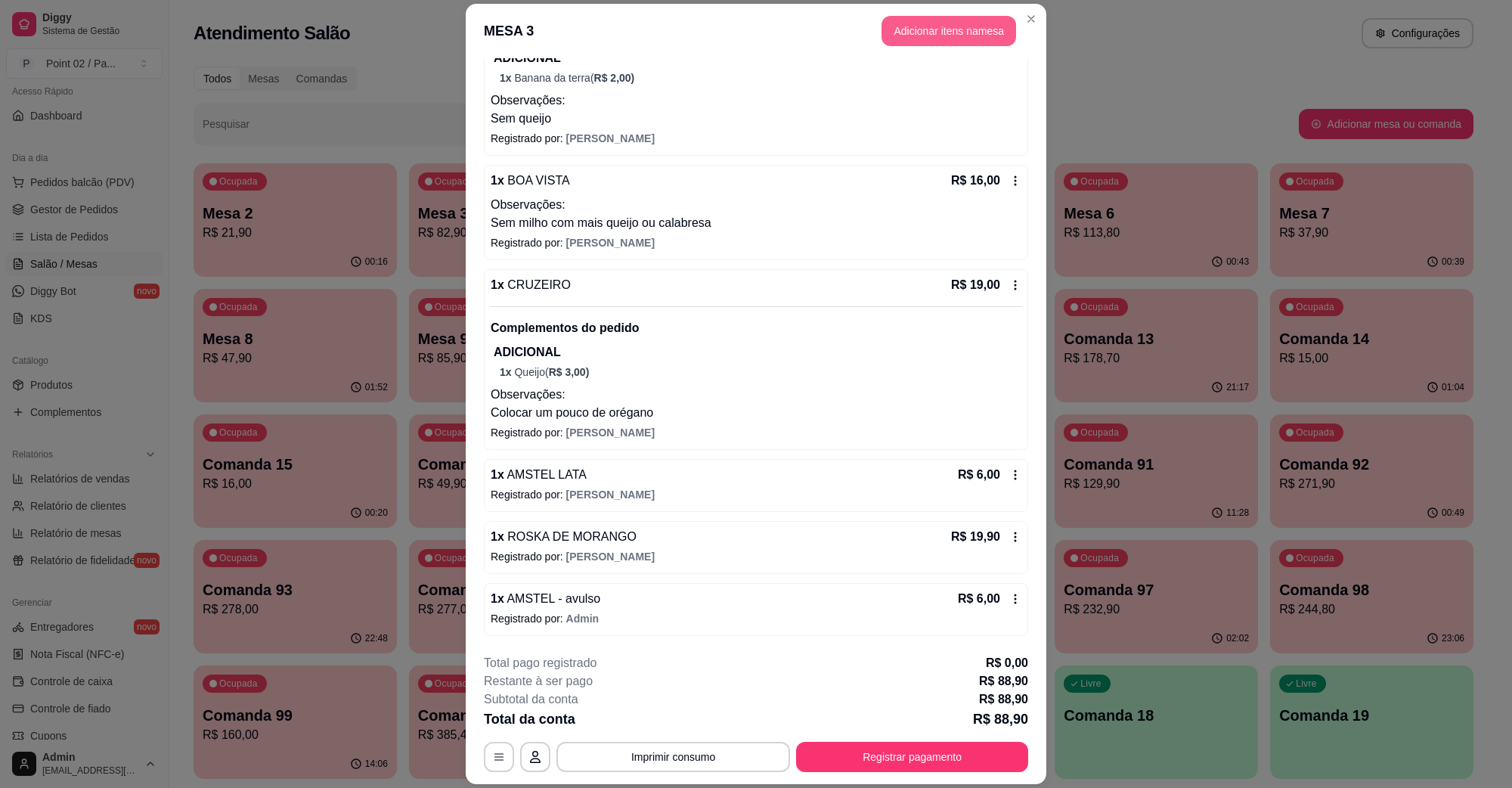
click at [972, 40] on button "Adicionar itens na mesa" at bounding box center [950, 31] width 135 height 31
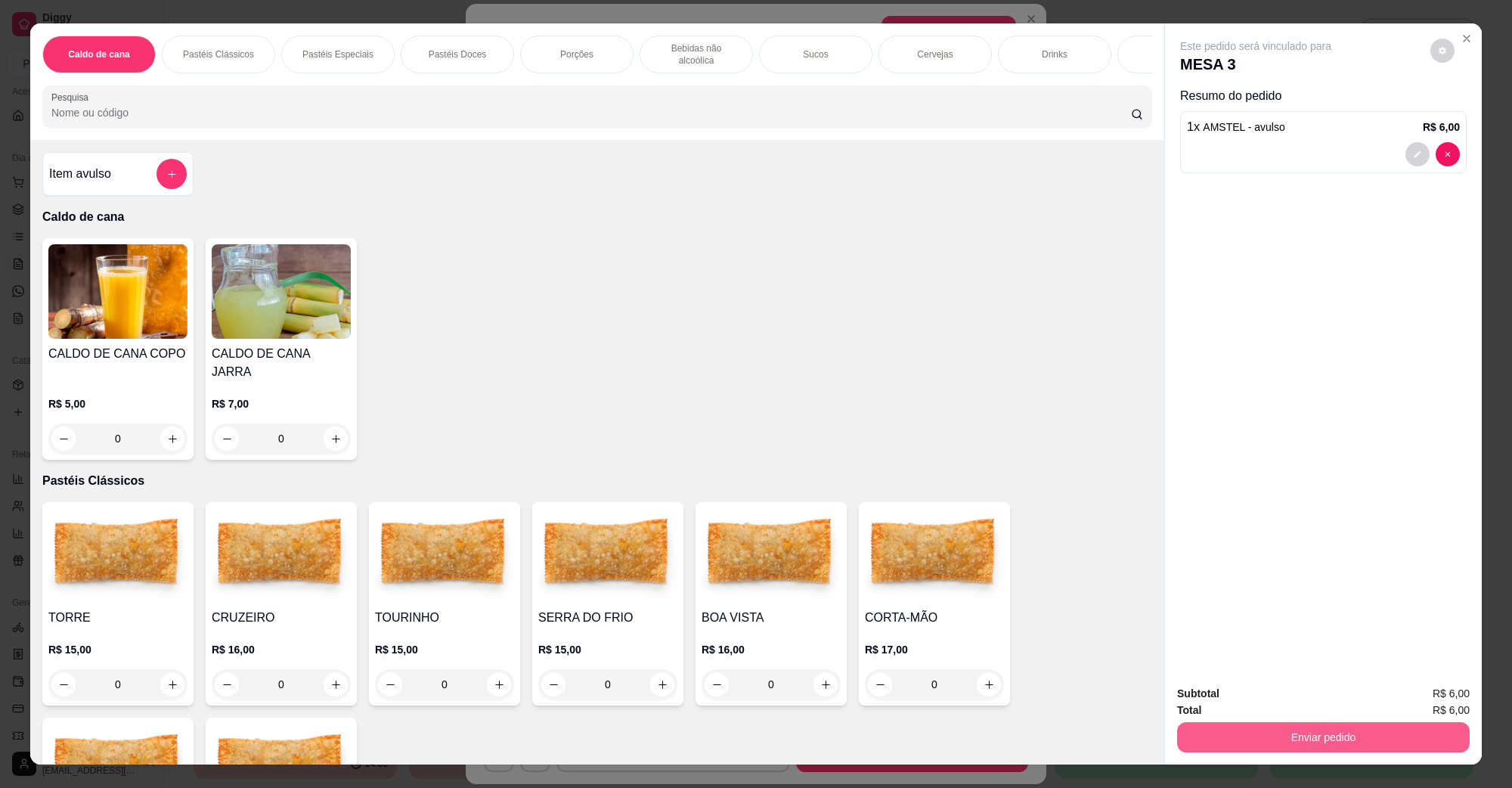
click at [1322, 738] on button "Enviar pedido" at bounding box center [1324, 737] width 293 height 31
click at [1285, 707] on button "Não registrar e enviar pedido" at bounding box center [1272, 700] width 157 height 29
click at [1333, 749] on button "Enviar pedido" at bounding box center [1324, 737] width 283 height 30
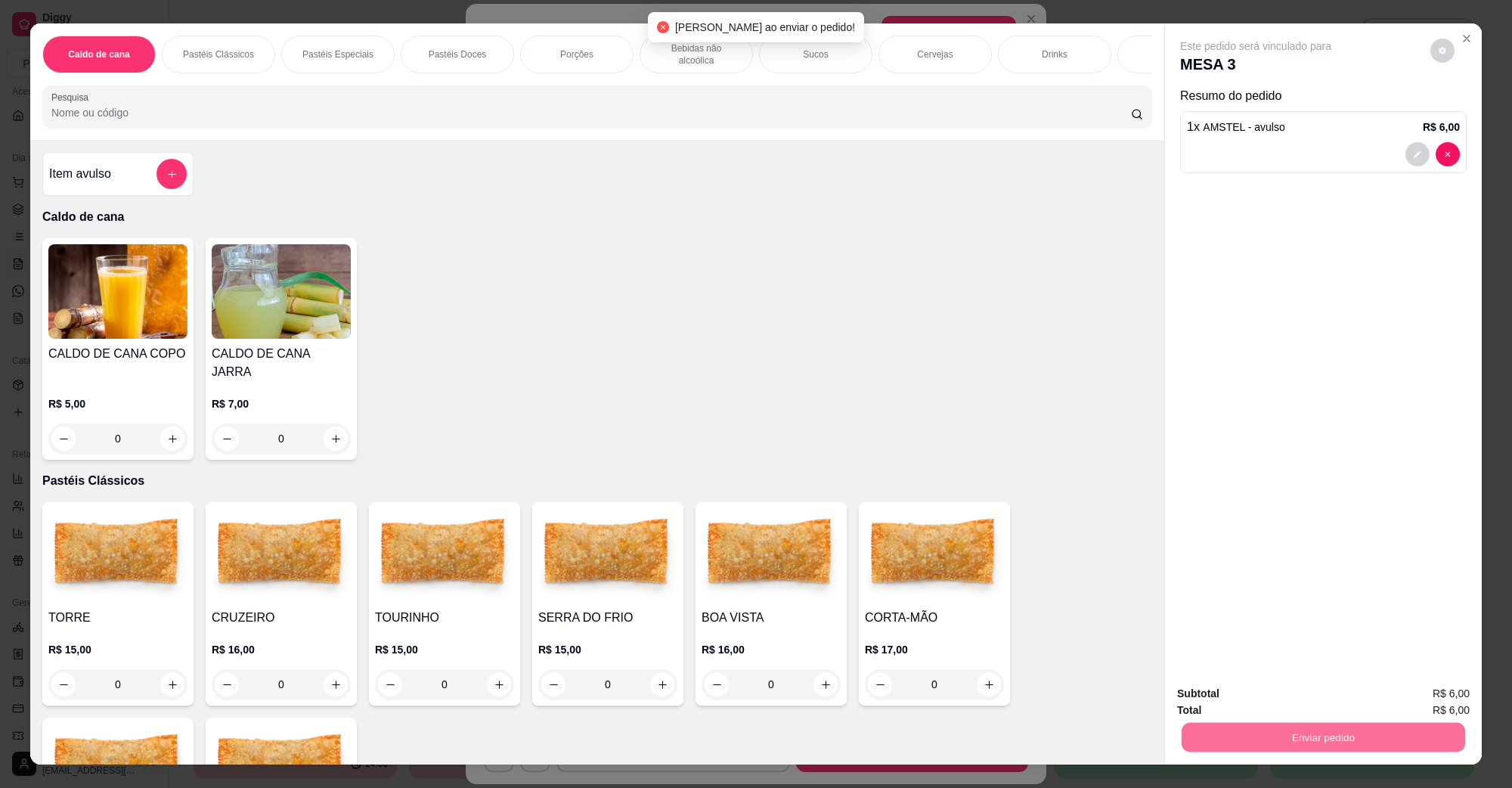
click at [1280, 702] on button "Não registrar e enviar pedido" at bounding box center [1272, 700] width 157 height 29
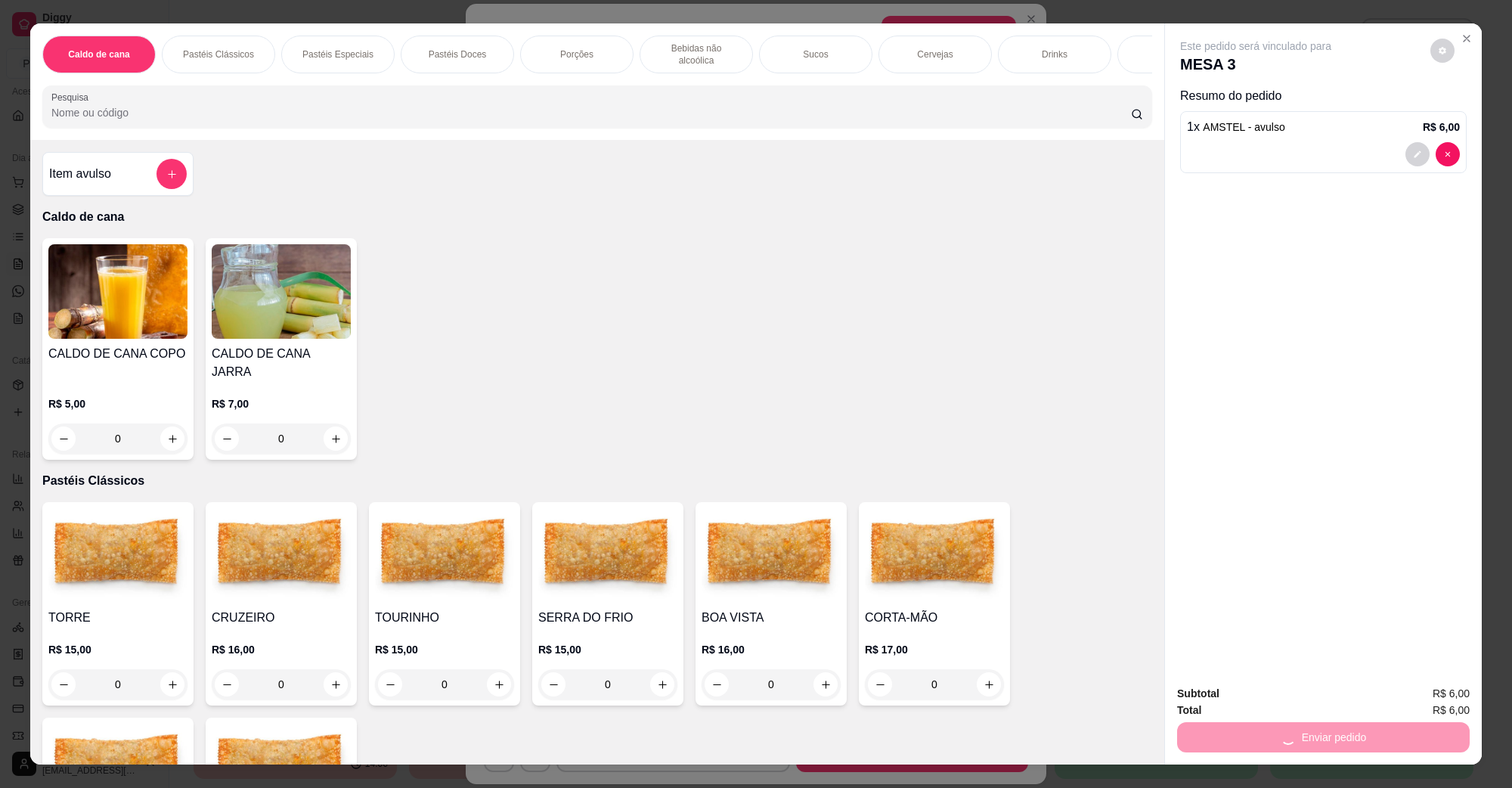
click at [1482, 652] on div "Caldo de cana Pastéis Clássicos Pastéis Especiais Pastéis Doces Porções Bebidas…" at bounding box center [756, 394] width 1512 height 788
click at [1462, 35] on icon "Close" at bounding box center [1467, 39] width 12 height 12
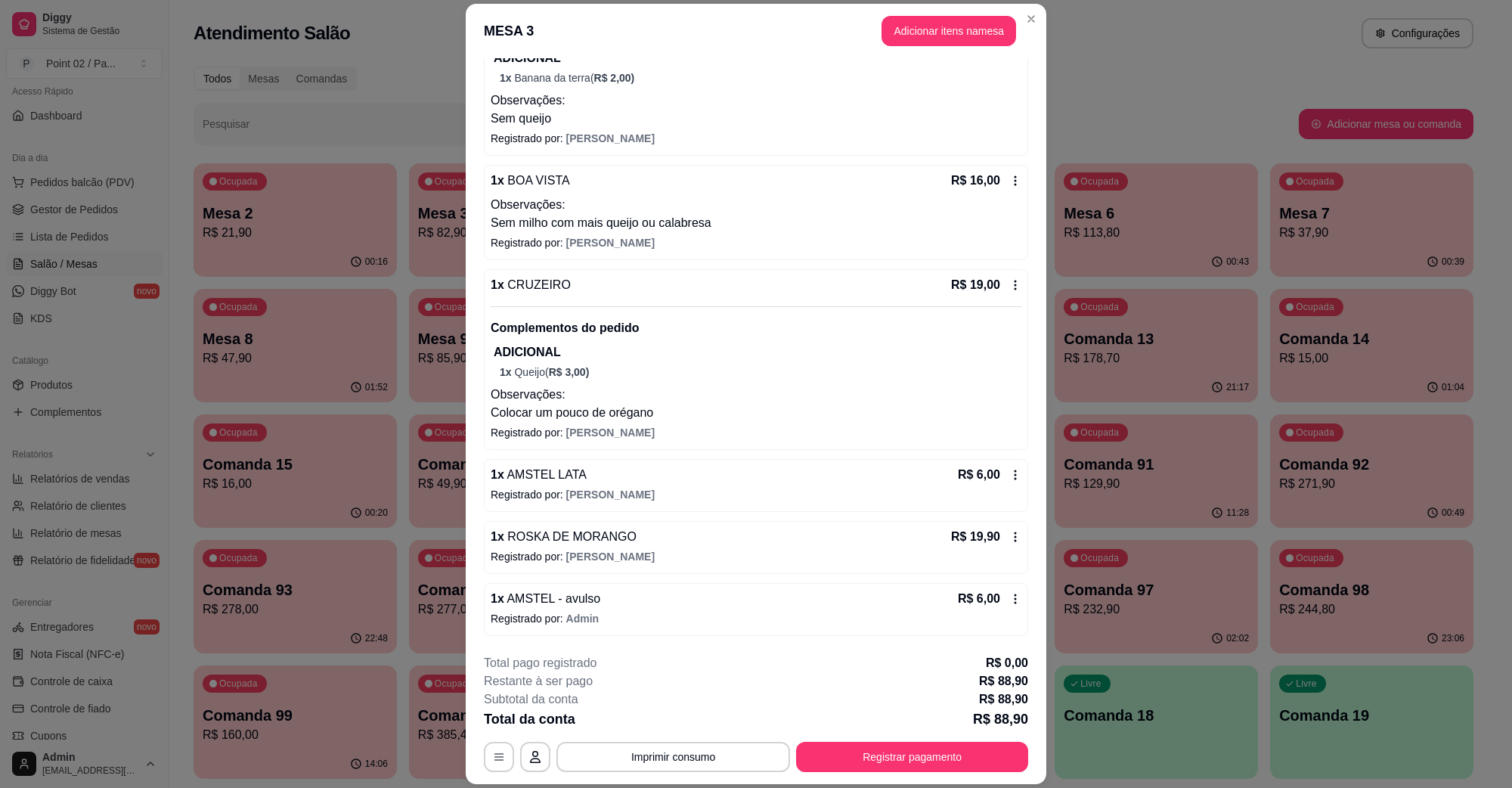
click at [722, 773] on footer "**********" at bounding box center [756, 713] width 581 height 143
click at [709, 754] on button "Imprimir consumo" at bounding box center [673, 756] width 234 height 31
click at [655, 715] on button "IMPRESSORA" at bounding box center [670, 725] width 88 height 20
click at [898, 744] on button "Registrar pagamento" at bounding box center [912, 756] width 232 height 31
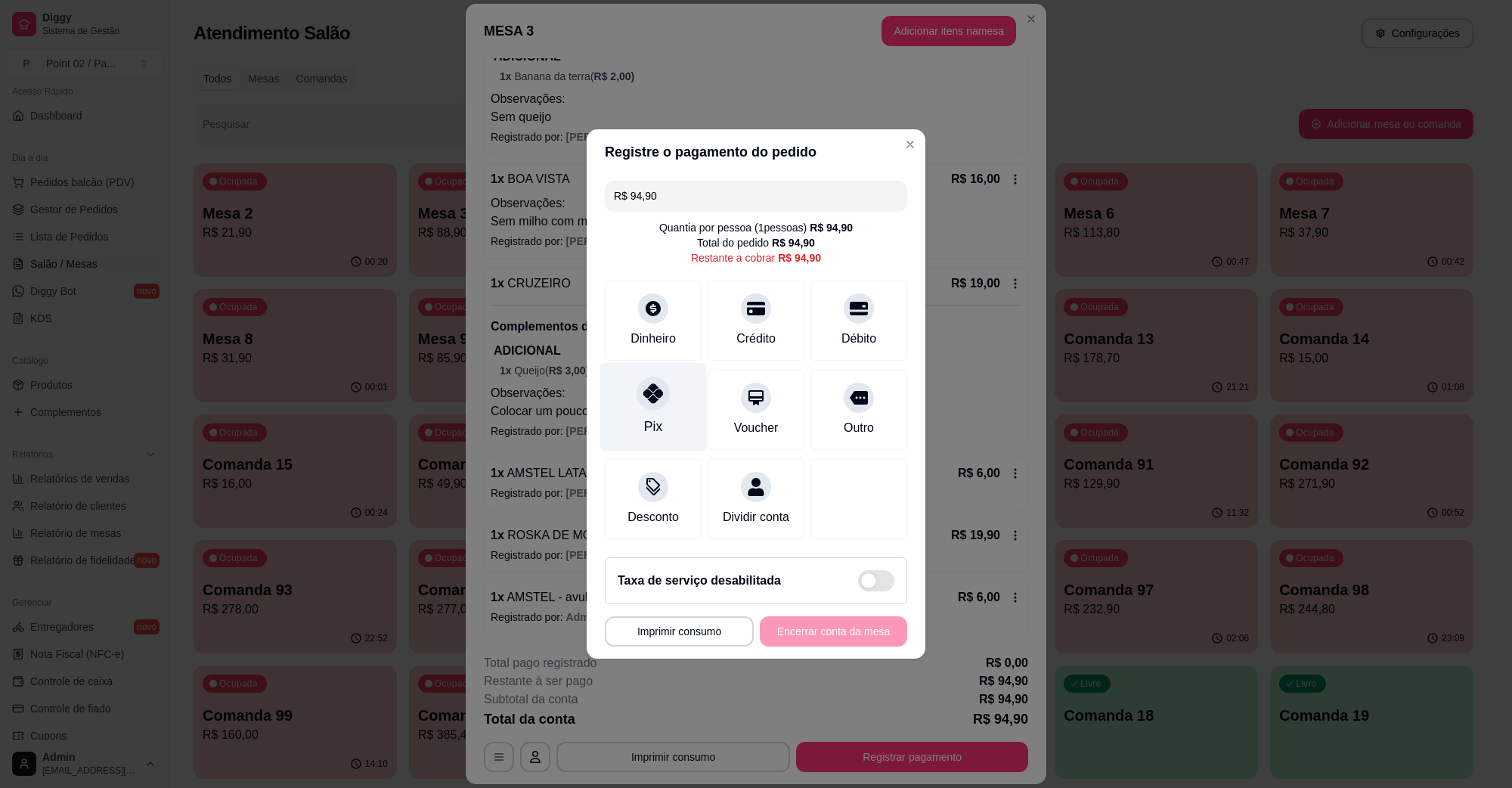
click at [649, 398] on div at bounding box center [654, 393] width 34 height 34
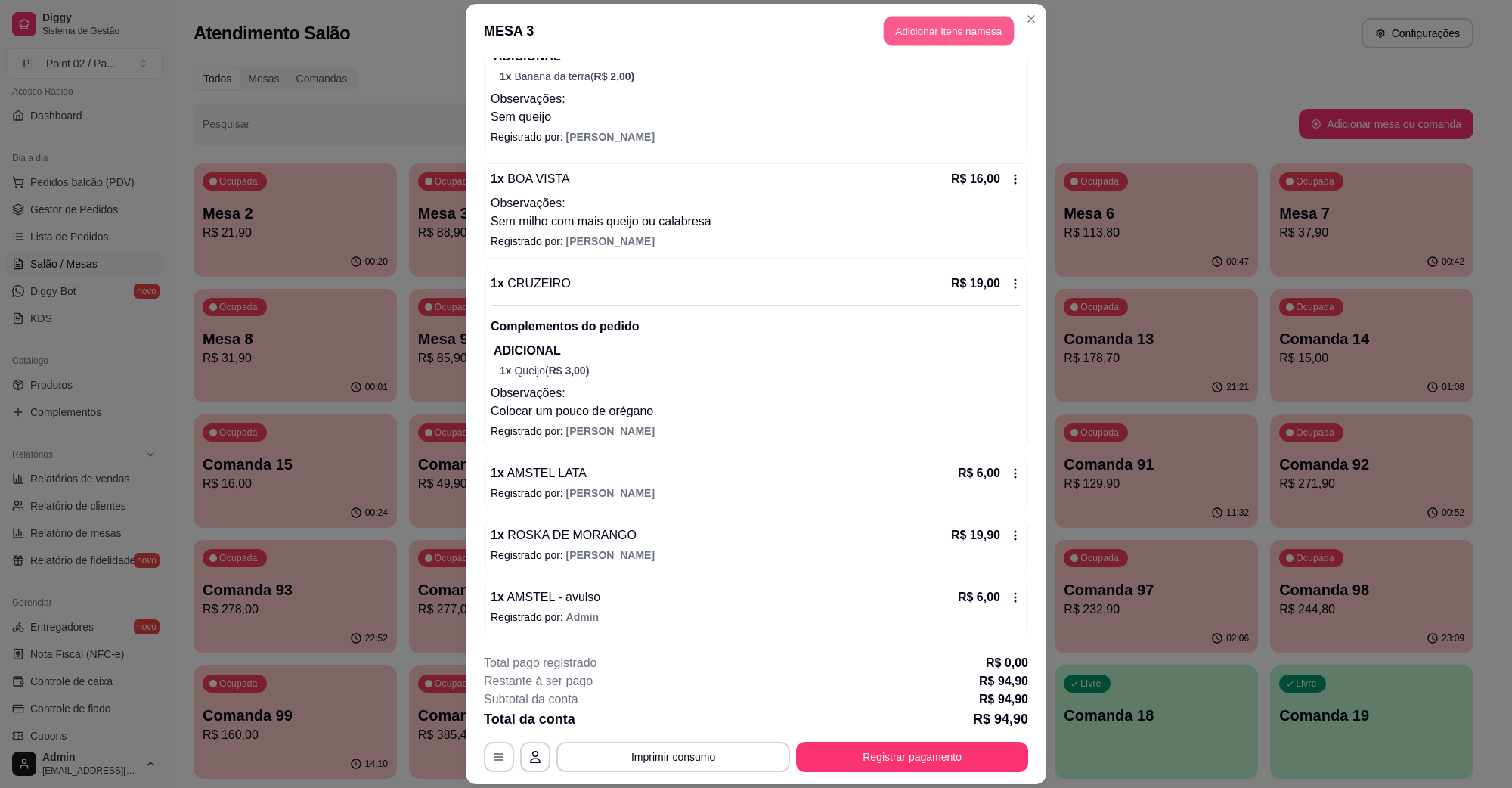
click at [933, 31] on button "Adicionar itens na mesa" at bounding box center [949, 32] width 130 height 30
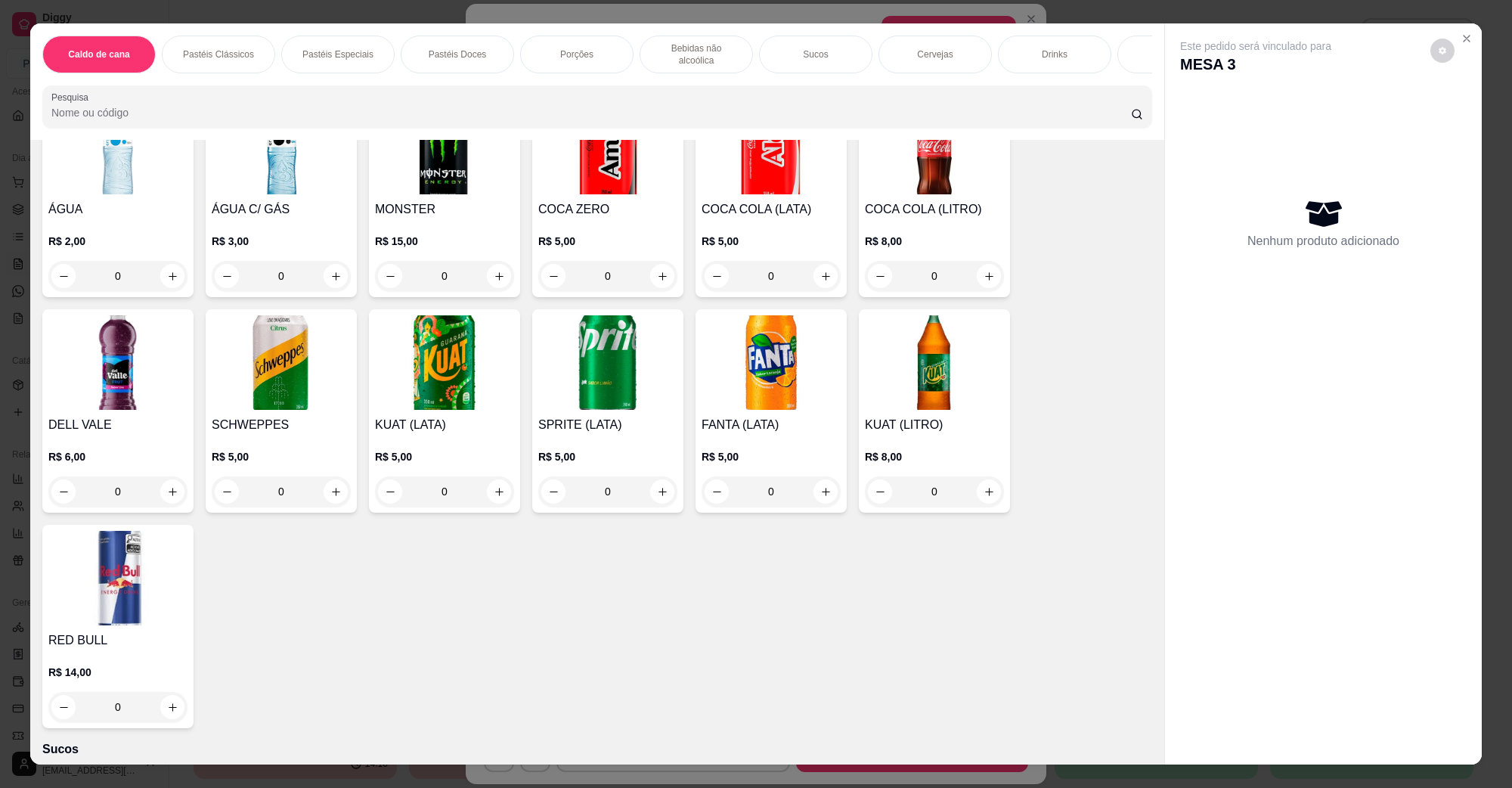
scroll to position [1324, 0]
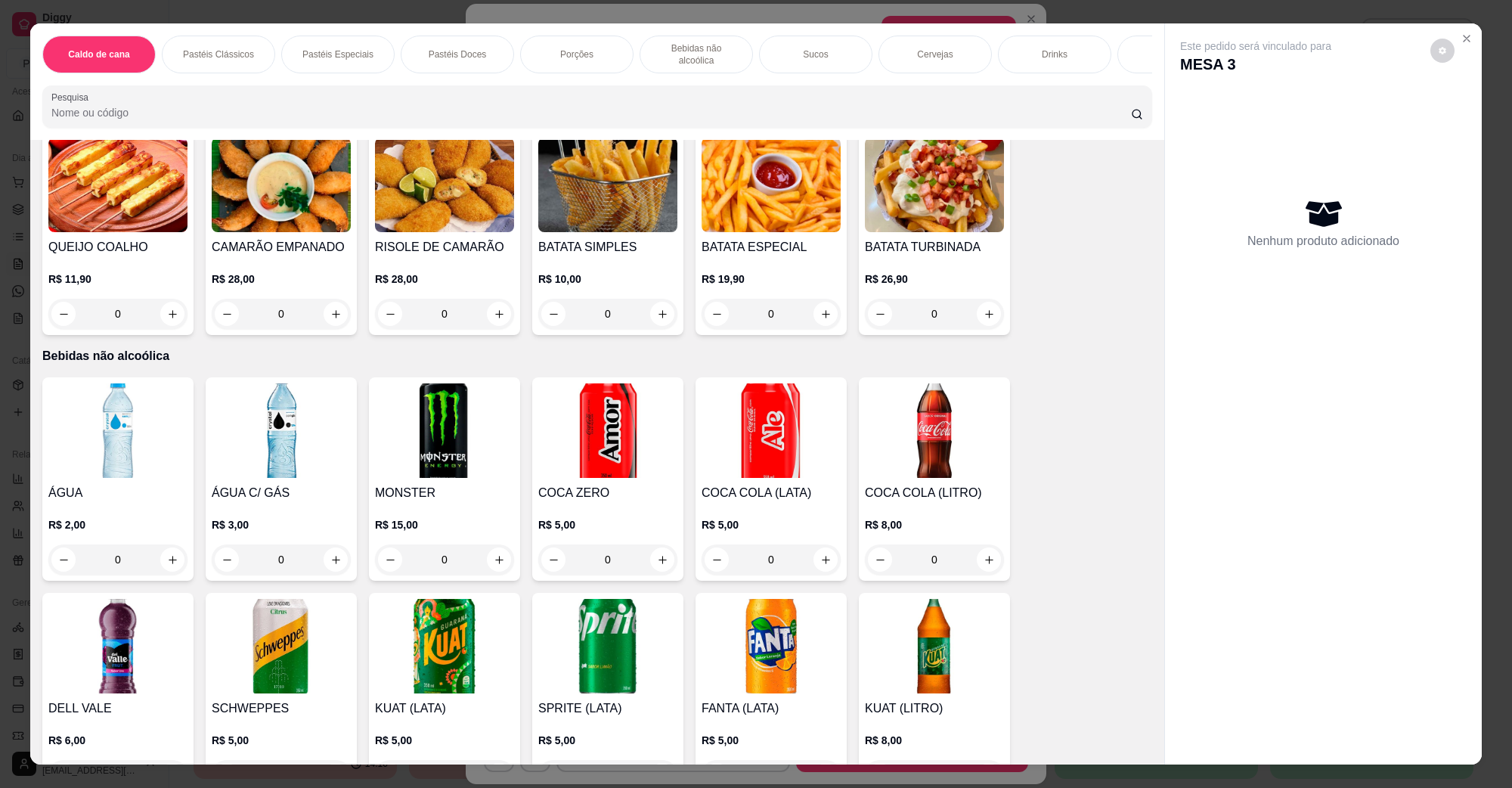
click at [102, 428] on img at bounding box center [118, 430] width 140 height 94
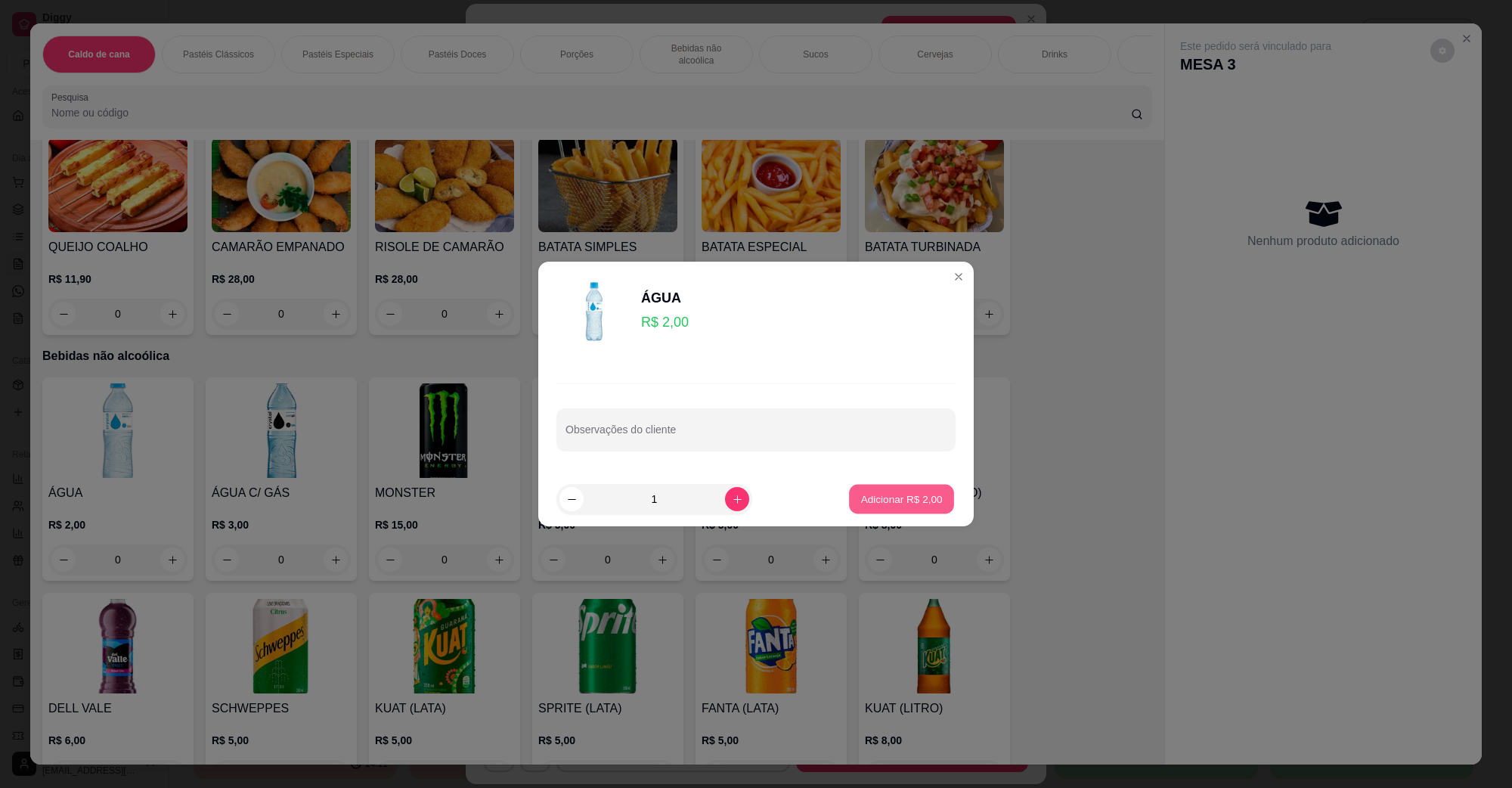
click at [896, 497] on p "Adicionar R$ 2,00" at bounding box center [901, 498] width 81 height 15
type input "1"
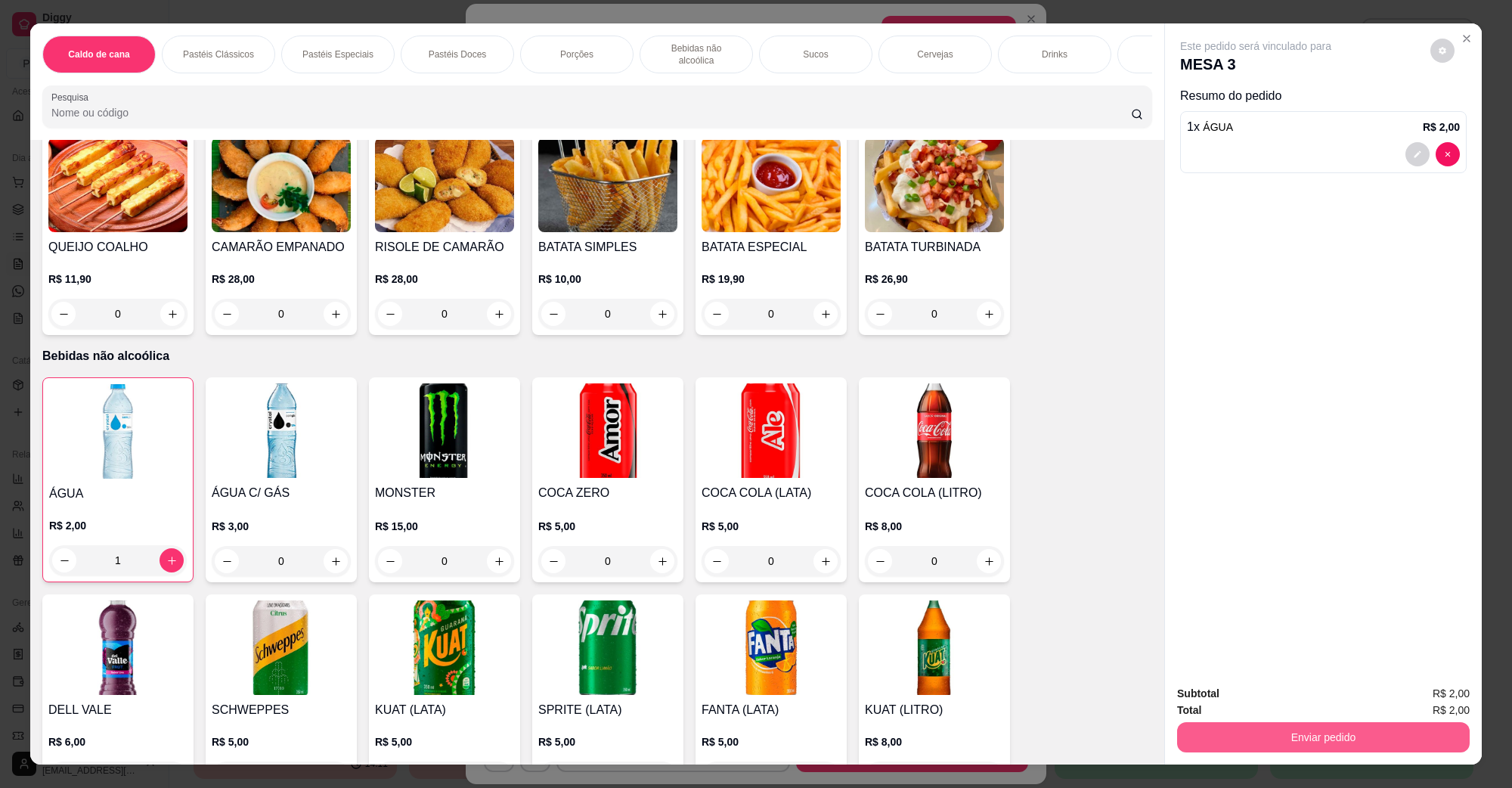
click at [1250, 740] on button "Enviar pedido" at bounding box center [1324, 737] width 293 height 31
click at [1246, 689] on button "Não registrar e enviar pedido" at bounding box center [1272, 700] width 157 height 29
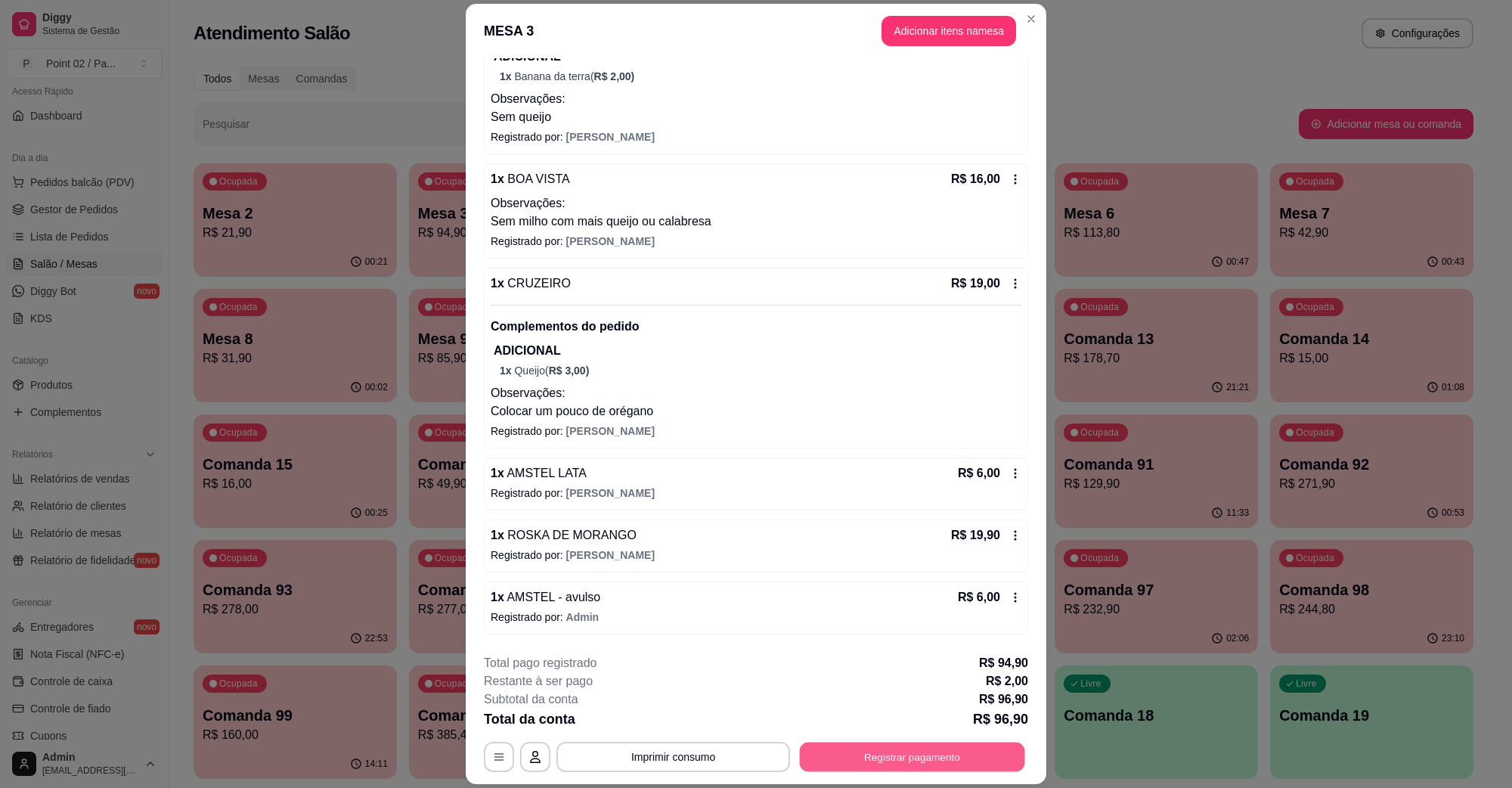
click at [892, 748] on button "Registrar pagamento" at bounding box center [913, 756] width 226 height 30
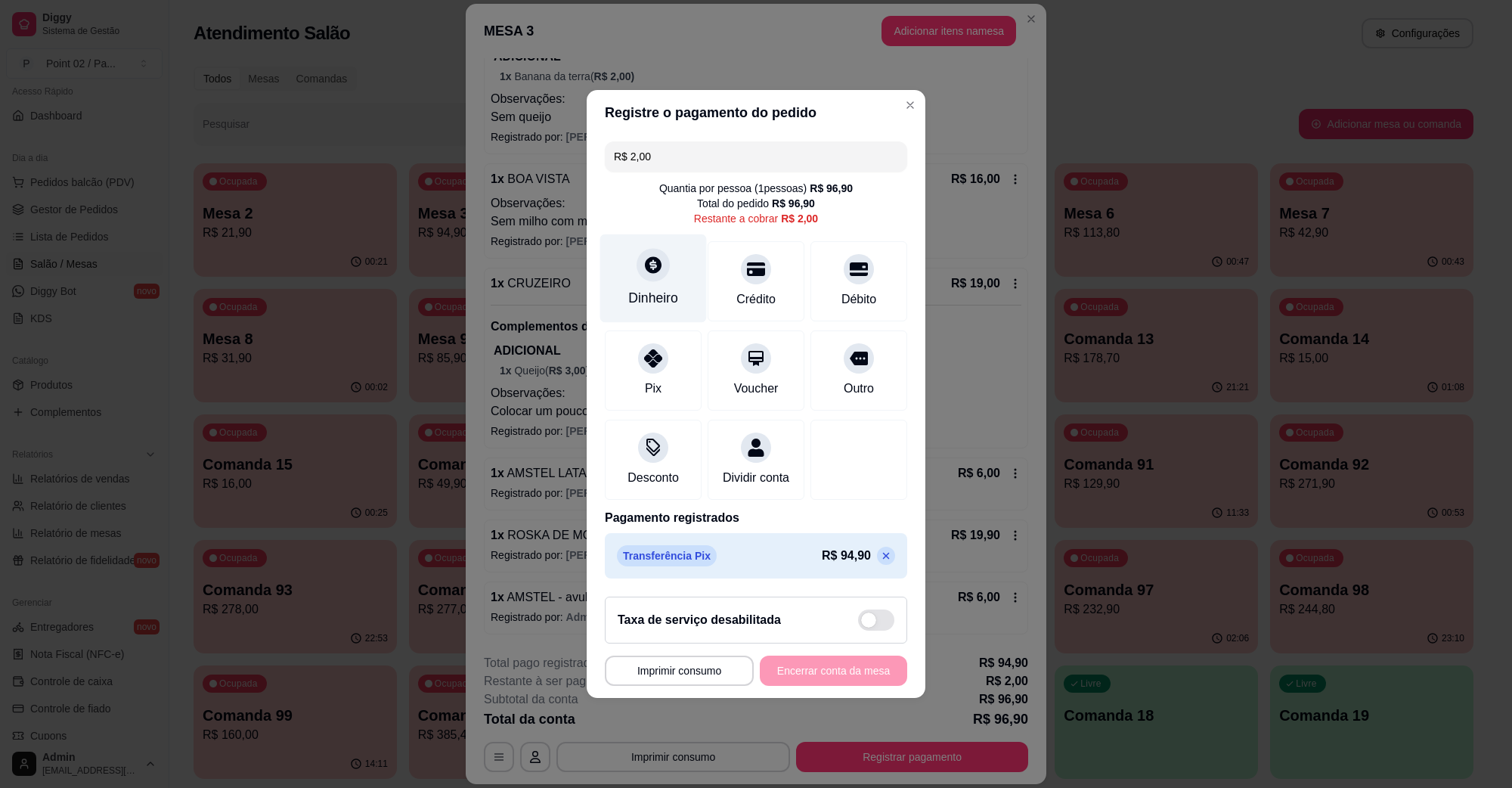
click at [641, 288] on div "Dinheiro" at bounding box center [654, 298] width 50 height 20
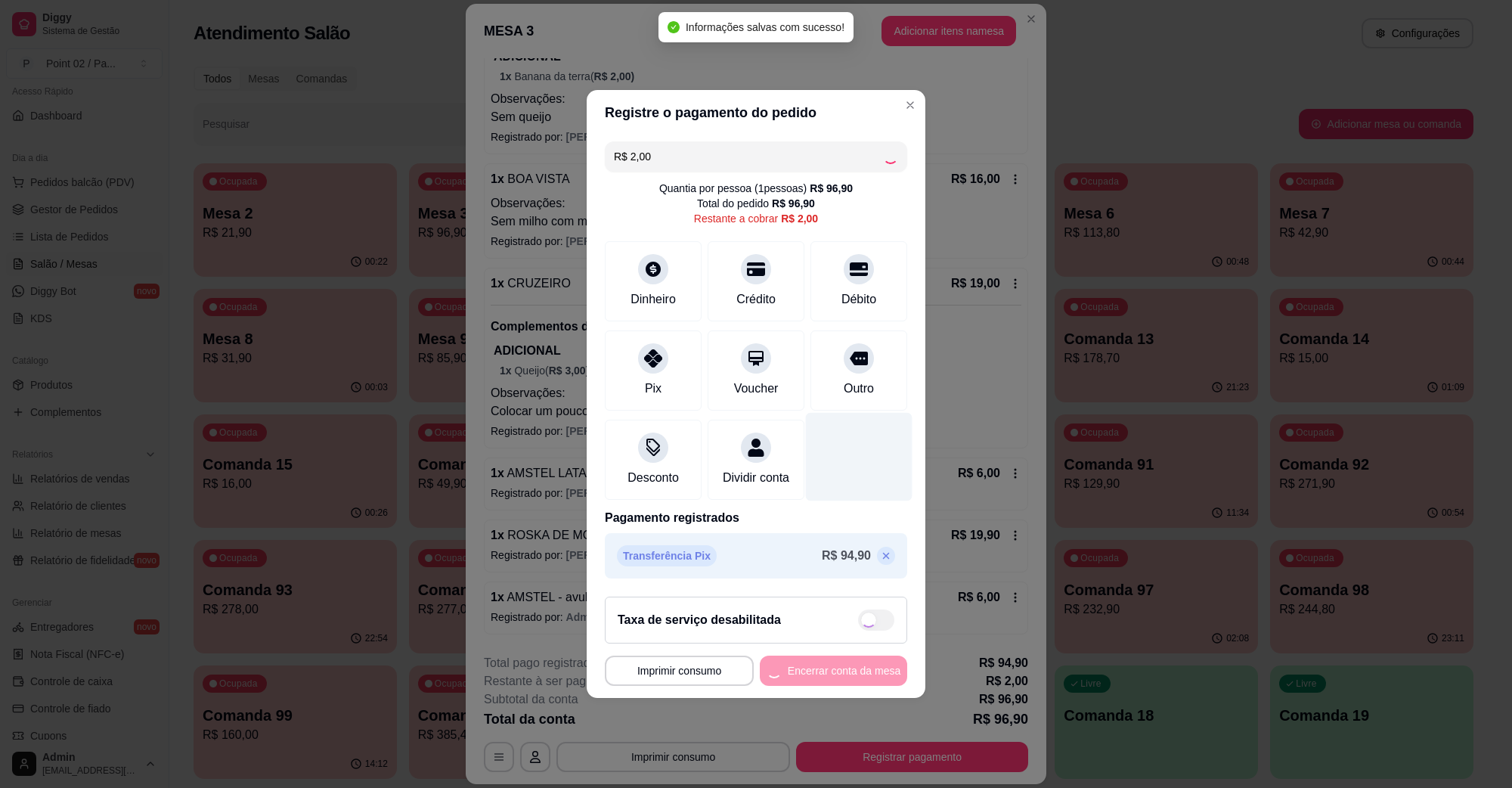
type input "R$ 0,00"
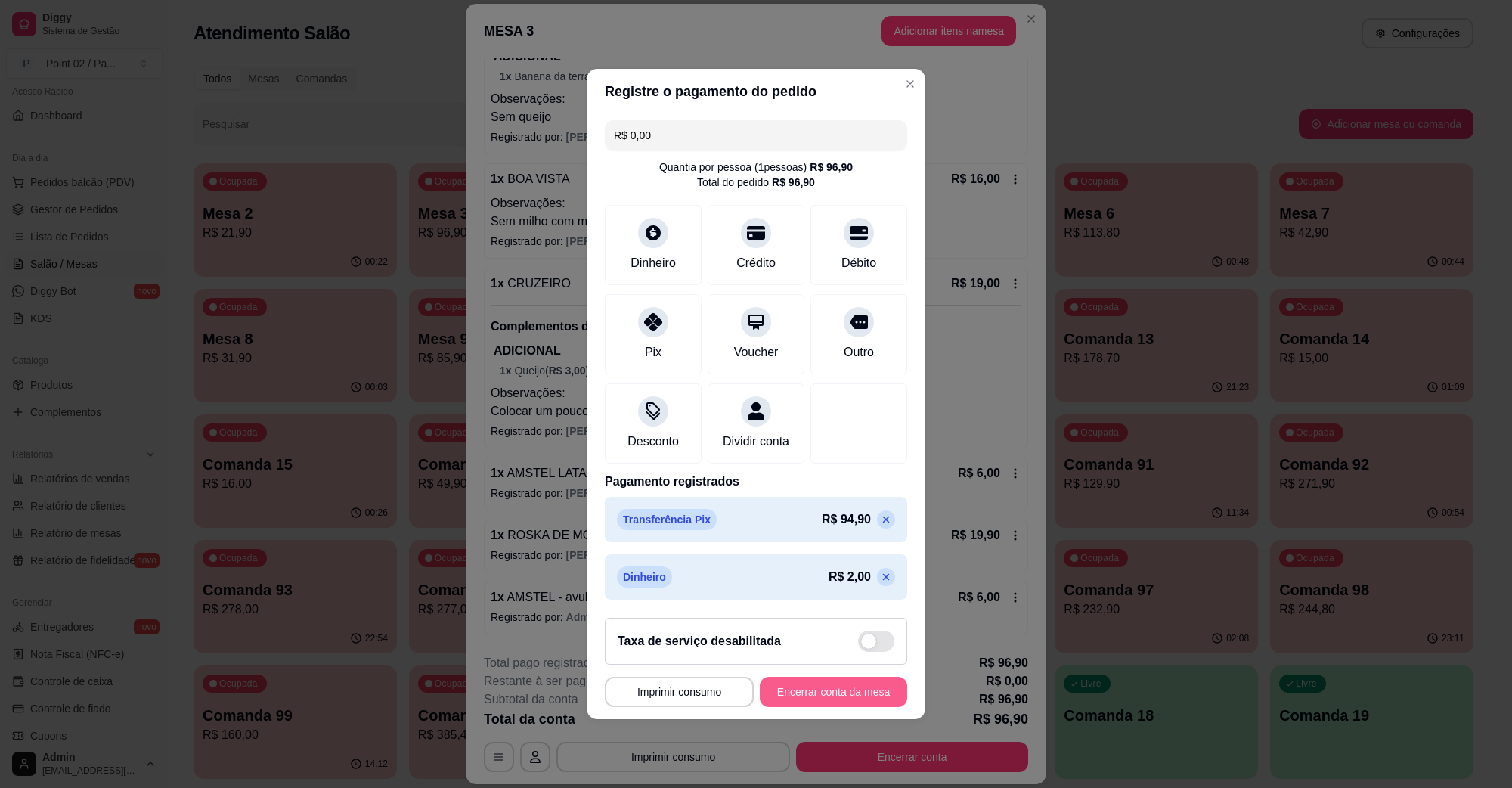
click at [824, 703] on button "Encerrar conta da mesa" at bounding box center [834, 692] width 148 height 31
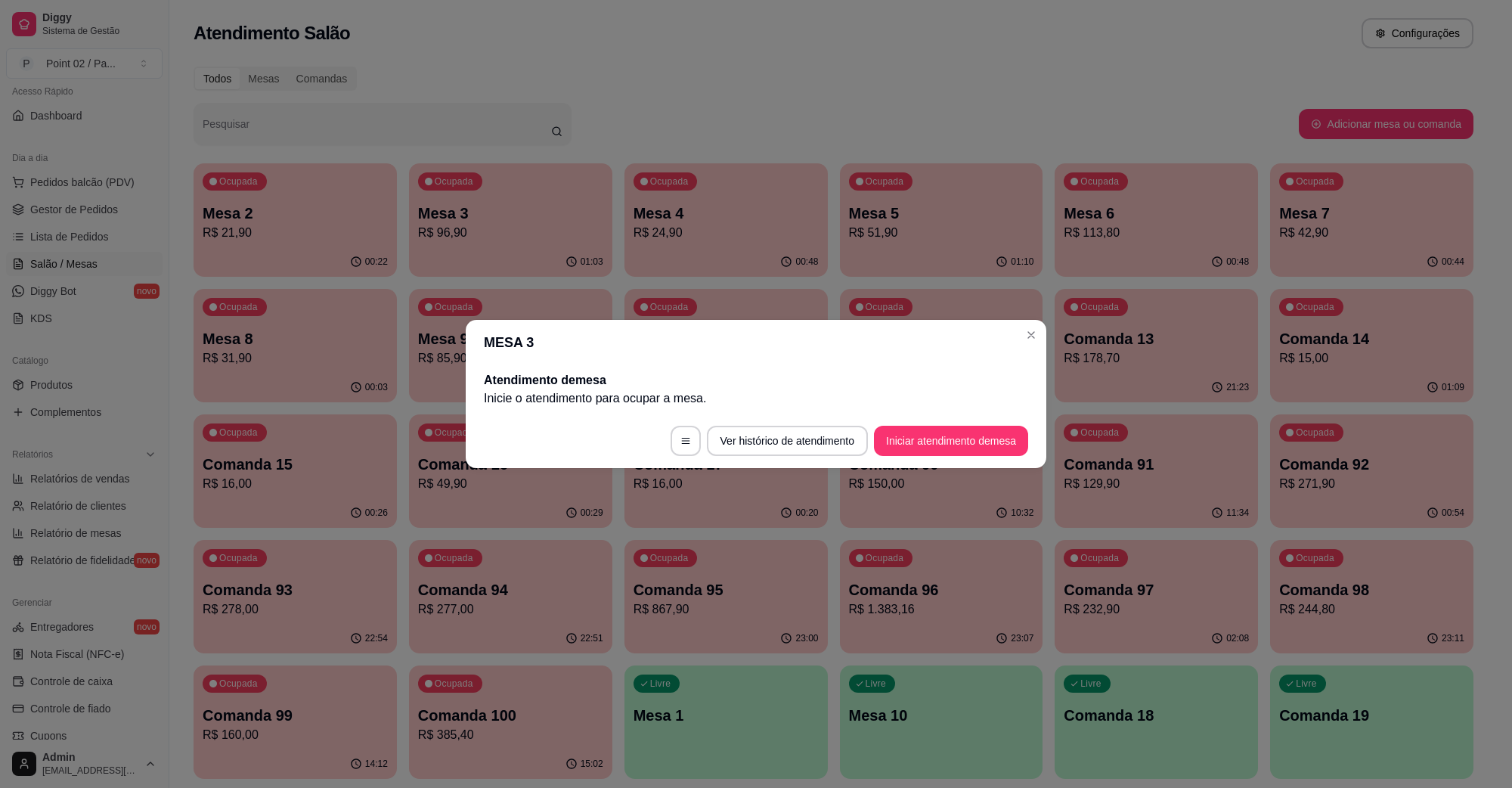
scroll to position [0, 0]
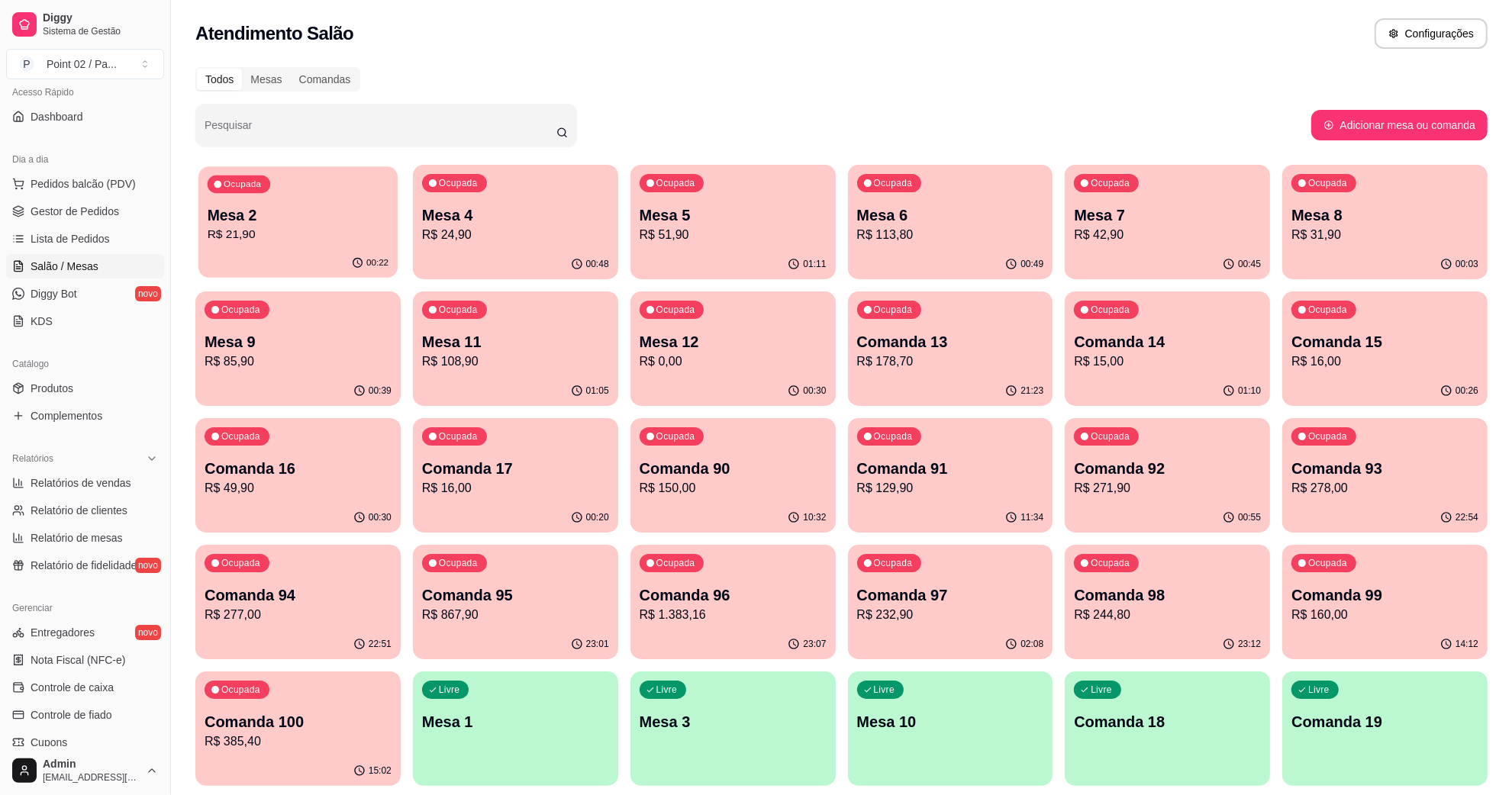
click at [267, 199] on div "Ocupada Mesa 2 R$ 21,90" at bounding box center [298, 207] width 199 height 82
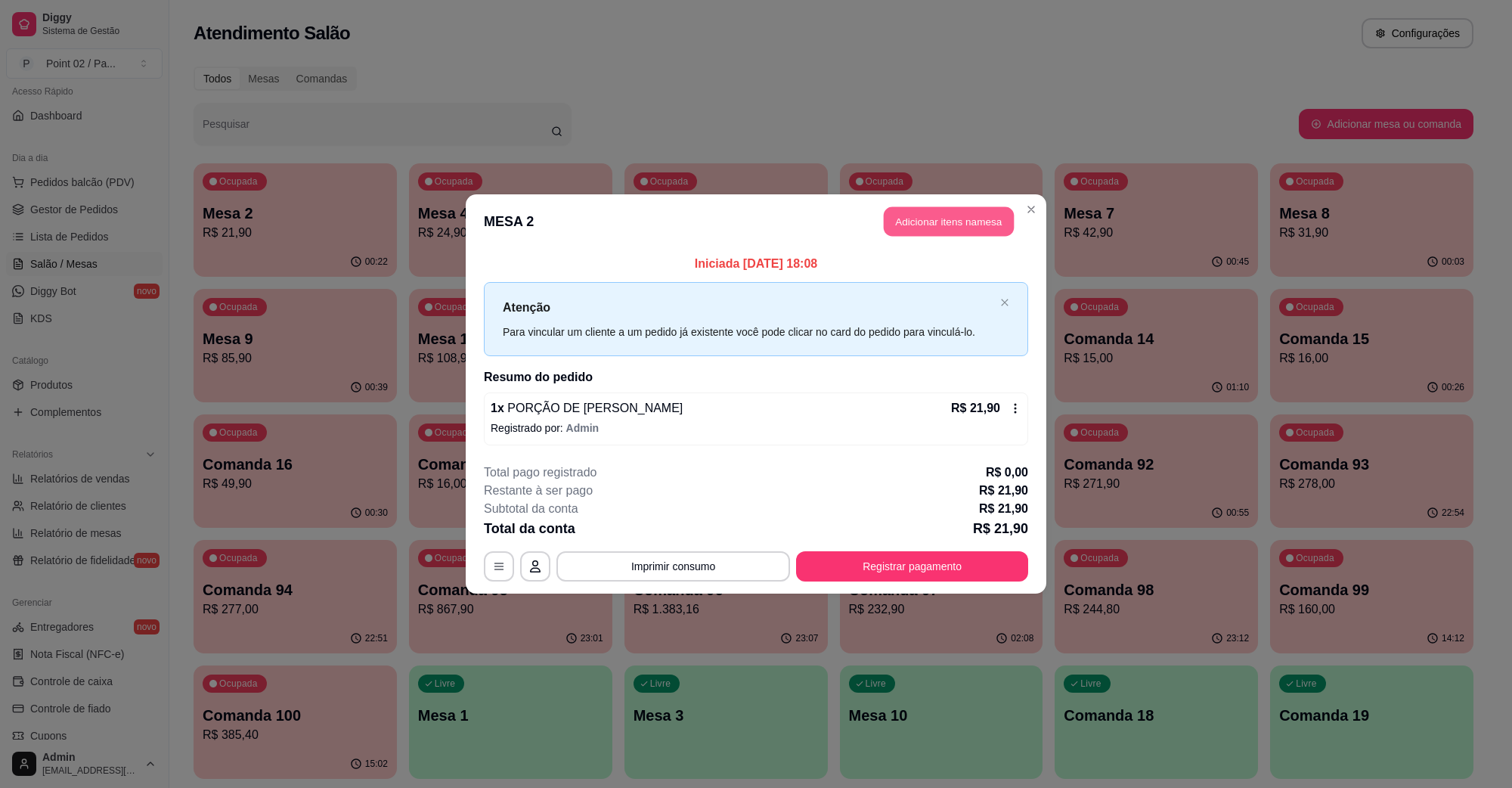
click at [942, 220] on button "Adicionar itens na mesa" at bounding box center [949, 222] width 130 height 30
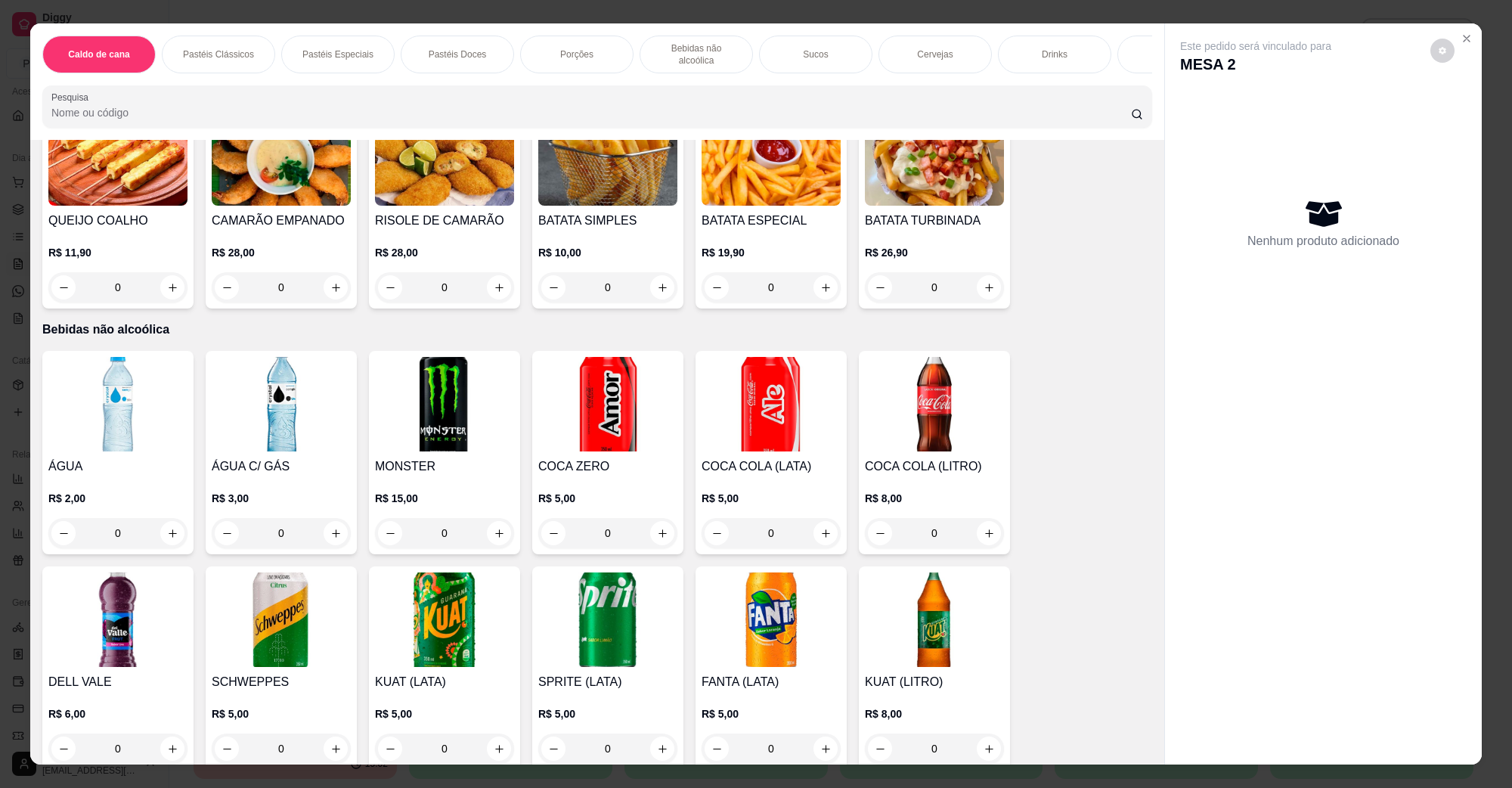
scroll to position [1418, 0]
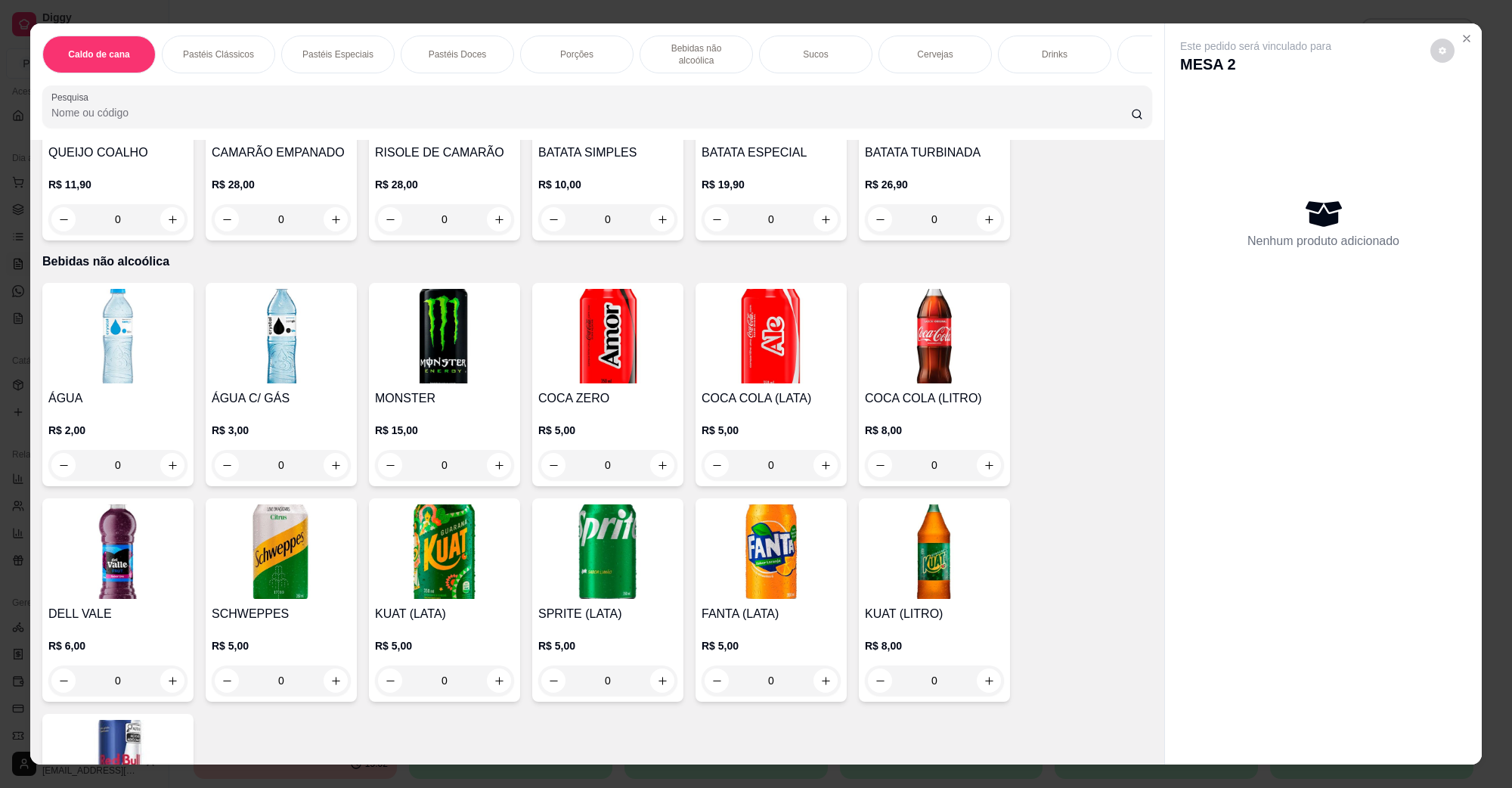
click at [915, 348] on img at bounding box center [935, 336] width 140 height 94
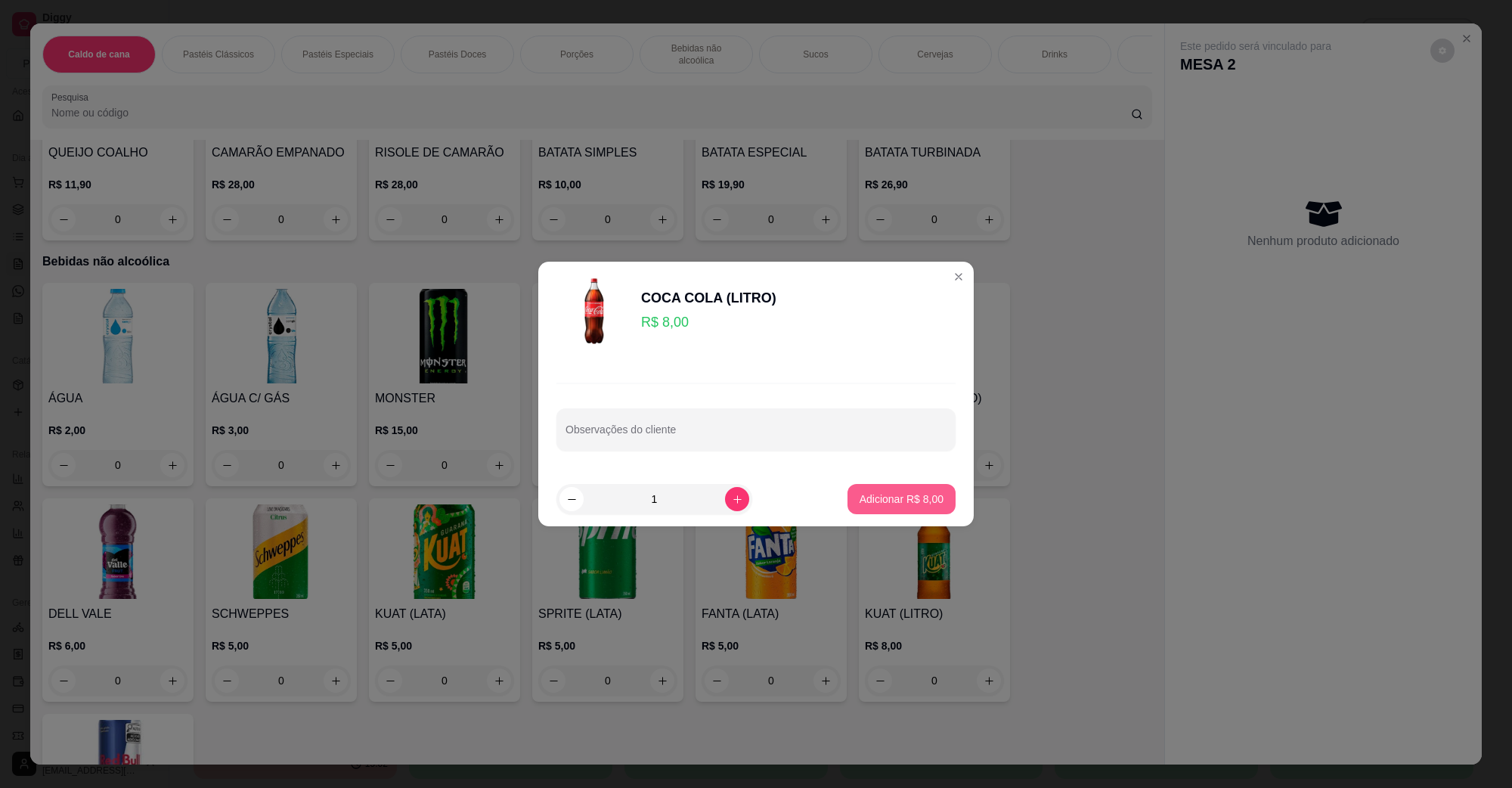
click at [913, 507] on button "Adicionar R$ 8,00" at bounding box center [901, 499] width 108 height 31
type input "1"
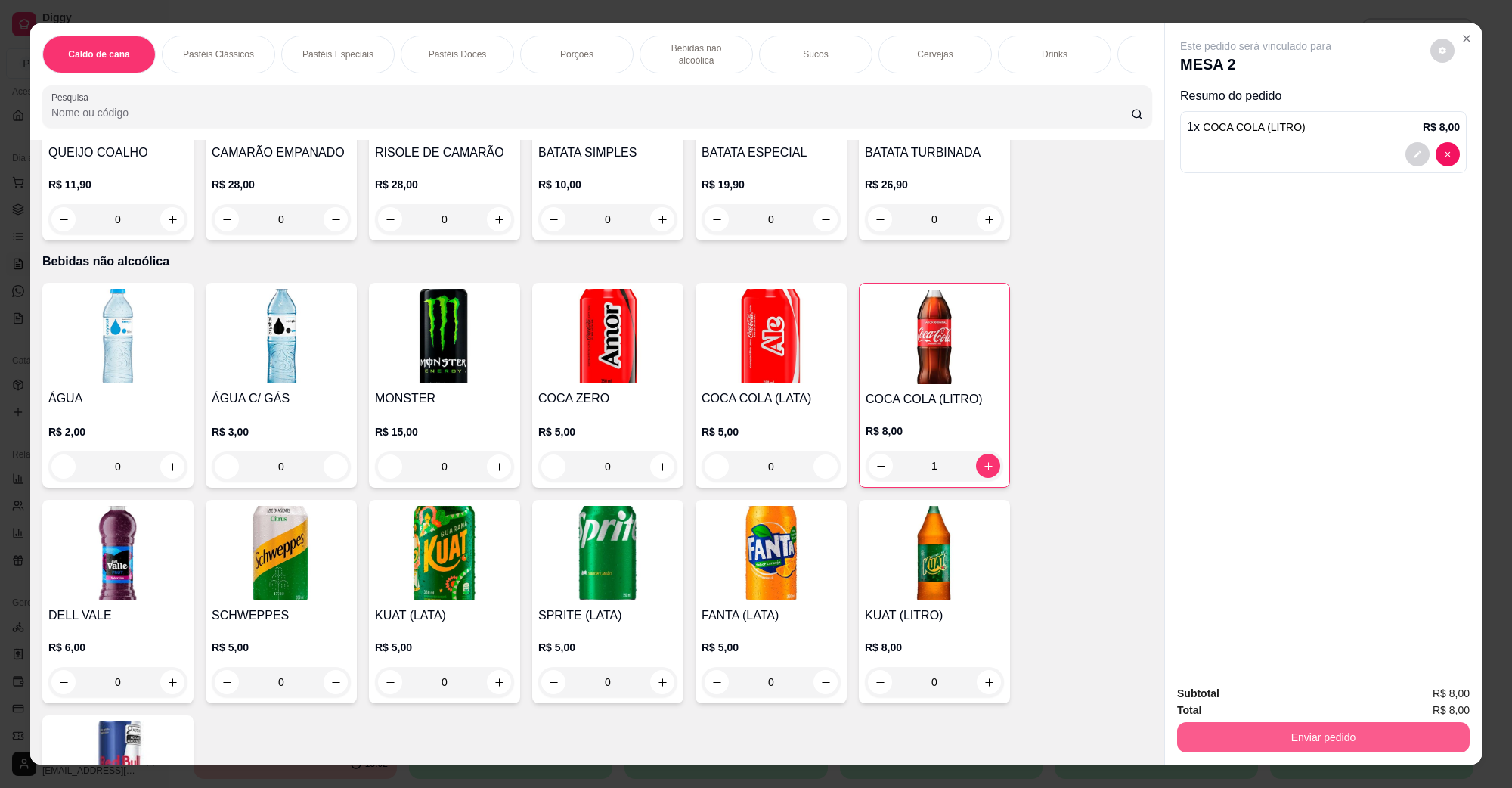
click at [1252, 726] on button "Enviar pedido" at bounding box center [1324, 737] width 293 height 31
click at [1250, 688] on button "Não registrar e enviar pedido" at bounding box center [1272, 700] width 152 height 28
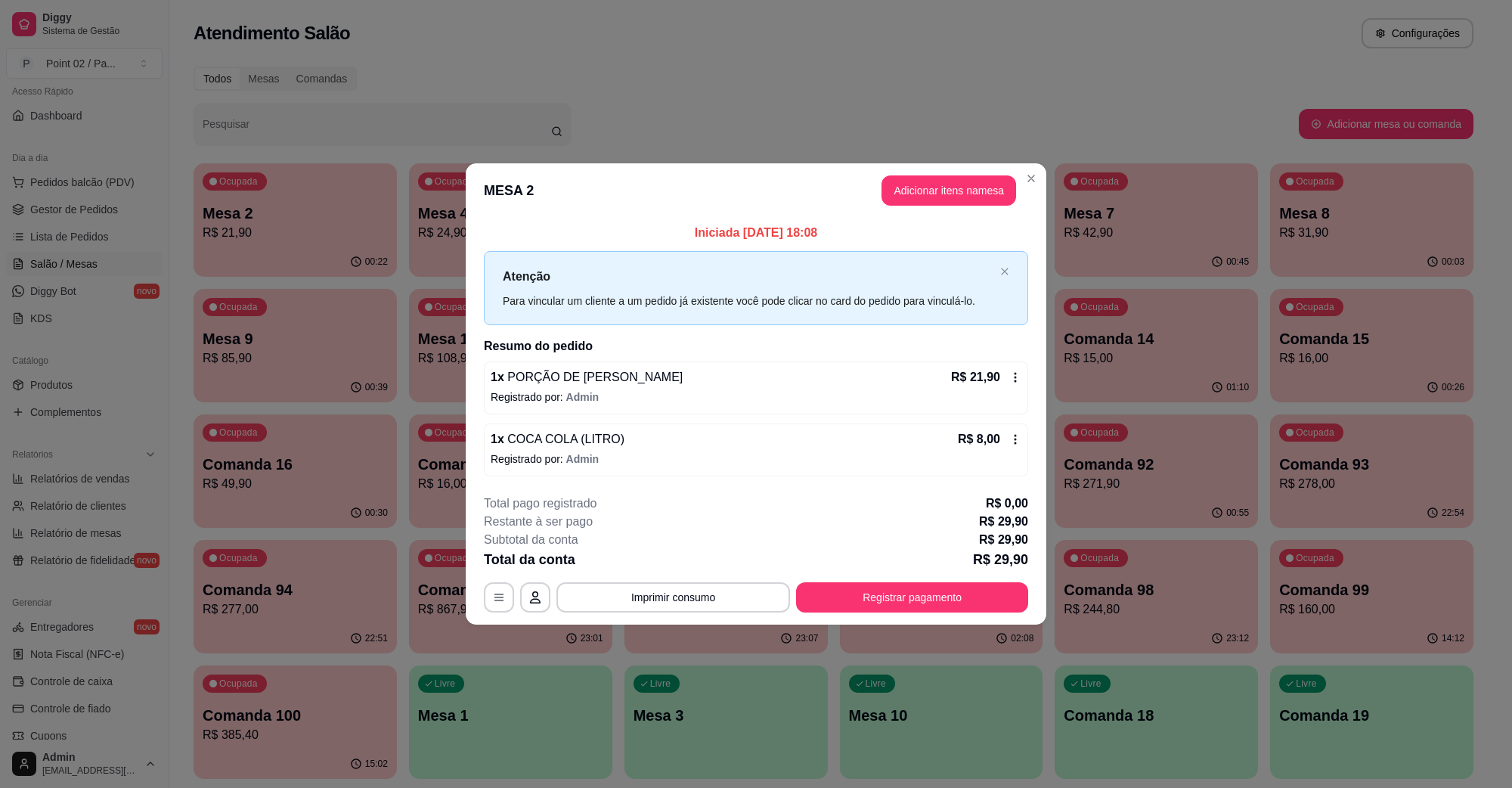
click at [956, 617] on footer "**********" at bounding box center [756, 553] width 581 height 143
click at [954, 603] on button "Registrar pagamento" at bounding box center [912, 597] width 232 height 31
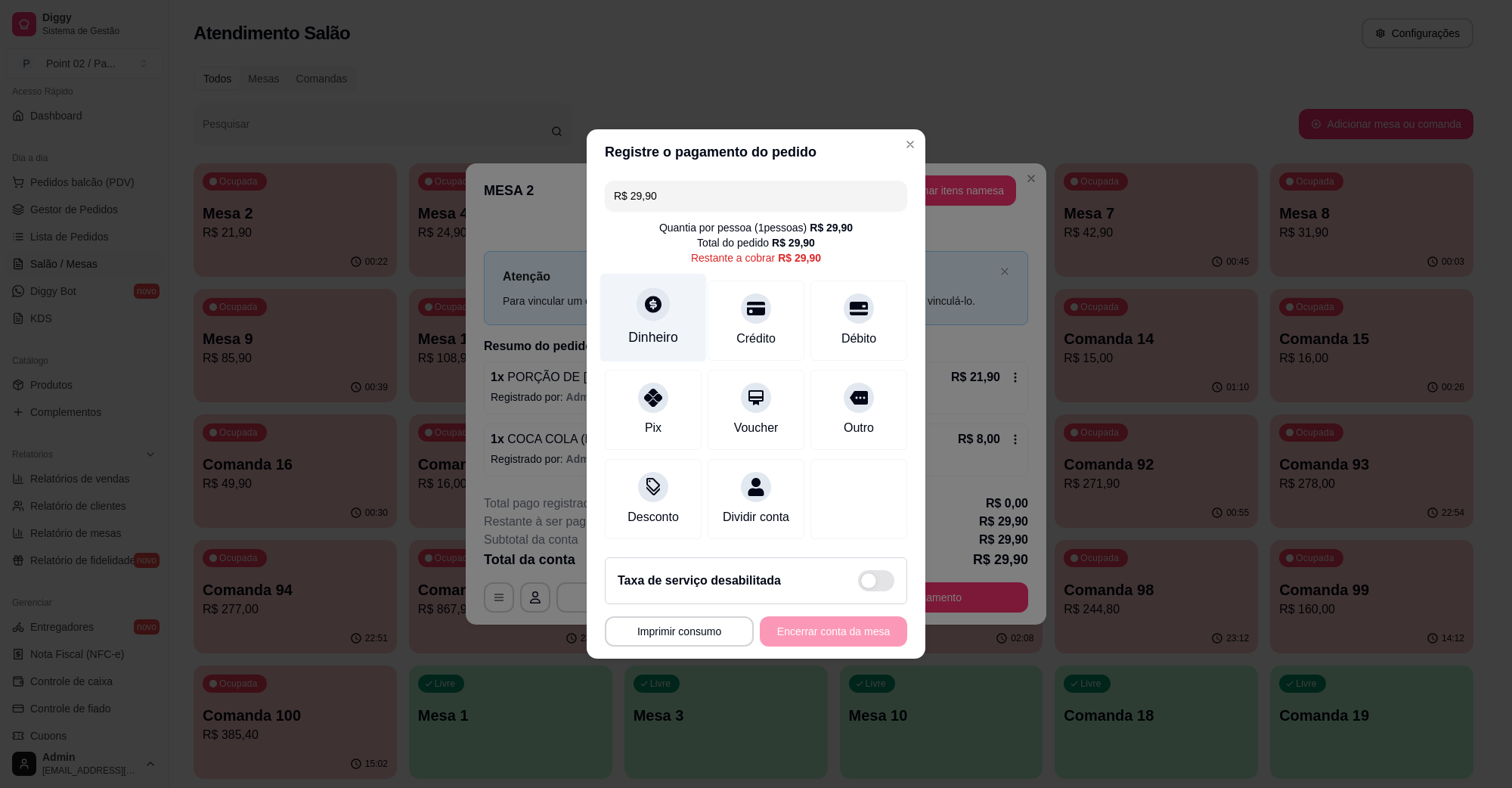
click at [628, 306] on div "Dinheiro" at bounding box center [654, 317] width 107 height 88
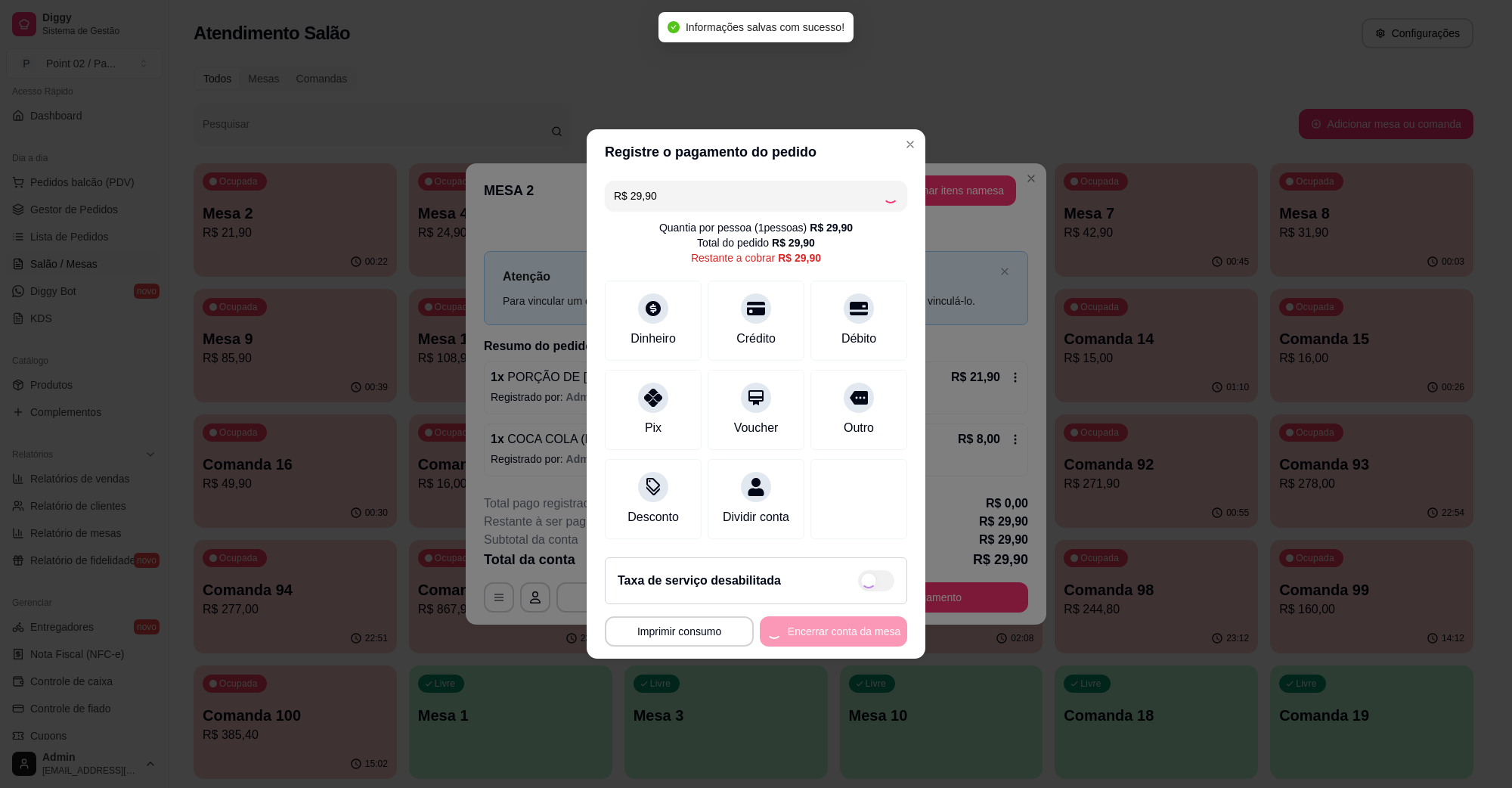
type input "R$ 0,00"
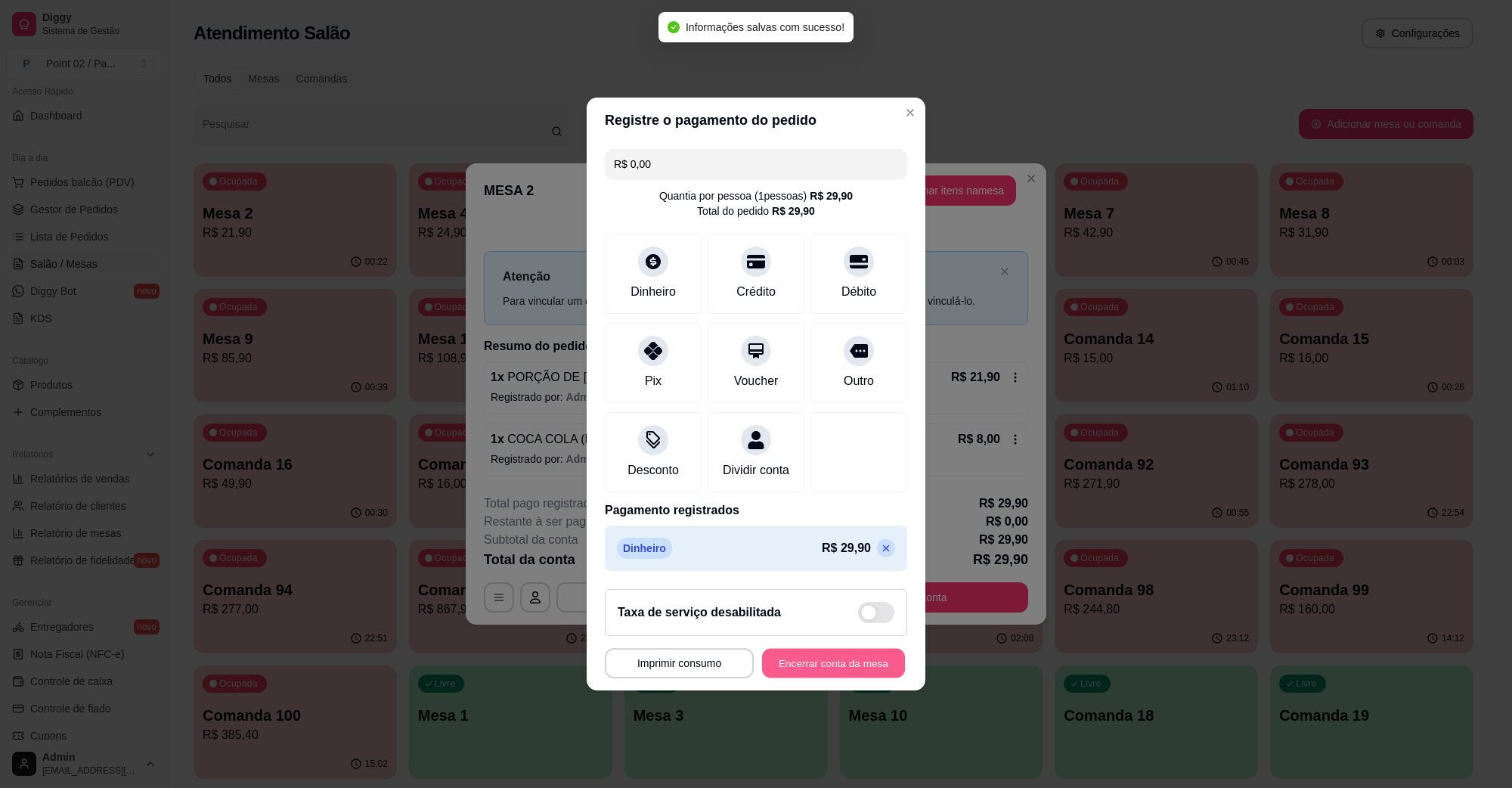
click at [860, 678] on button "Encerrar conta da mesa" at bounding box center [834, 663] width 143 height 30
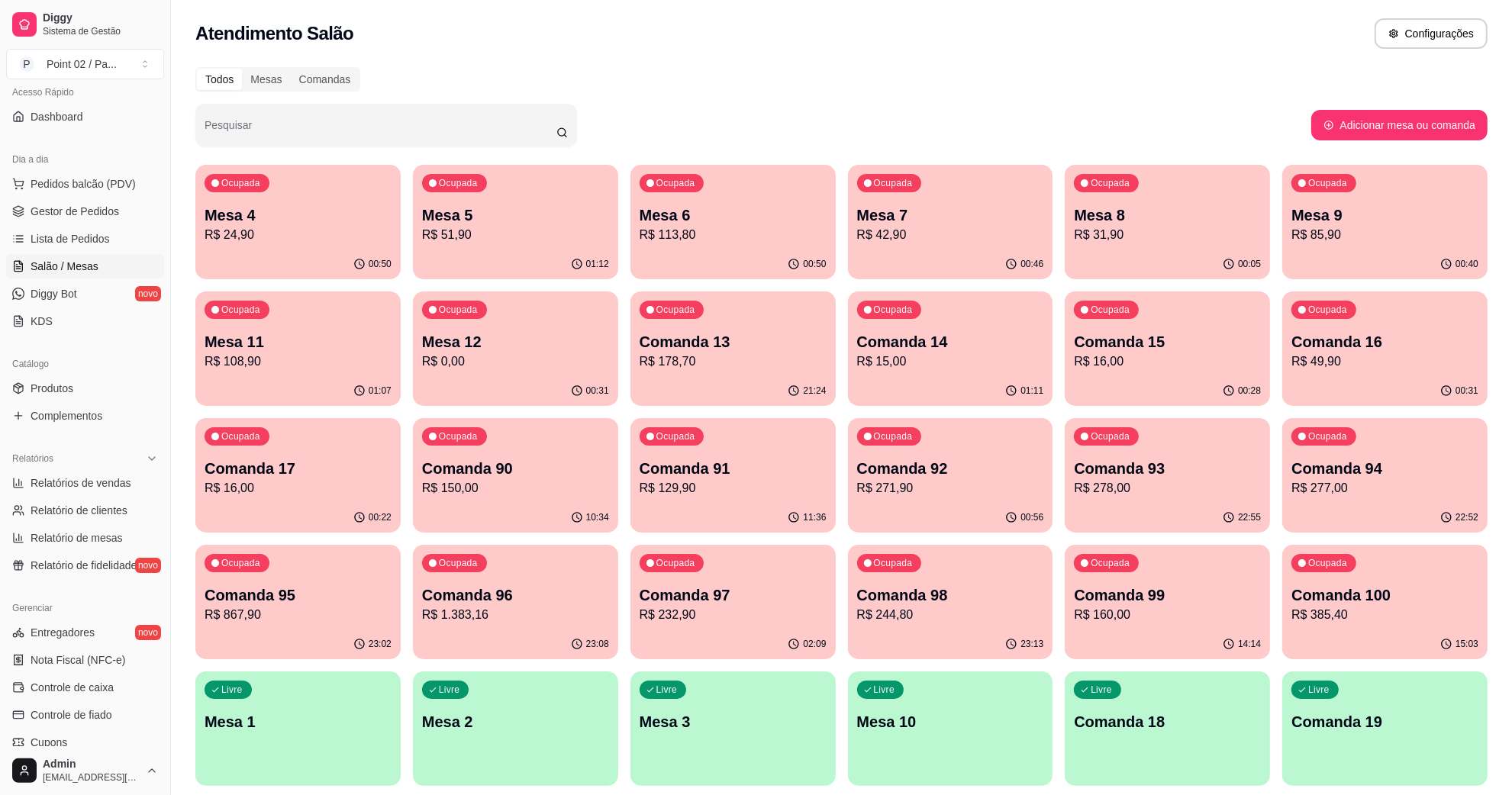
click at [206, 337] on p "Mesa 11" at bounding box center [298, 341] width 187 height 21
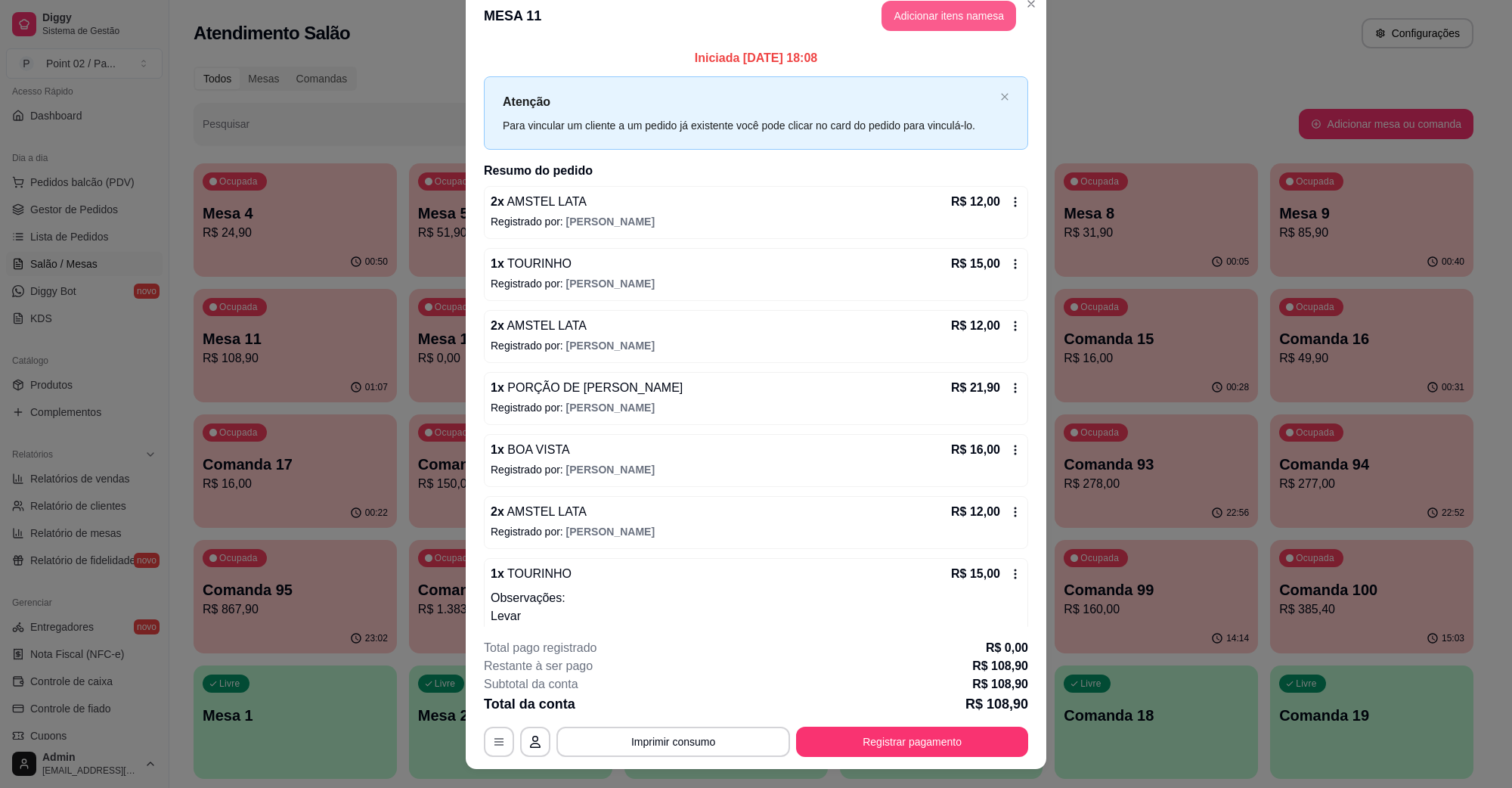
scroll to position [0, 0]
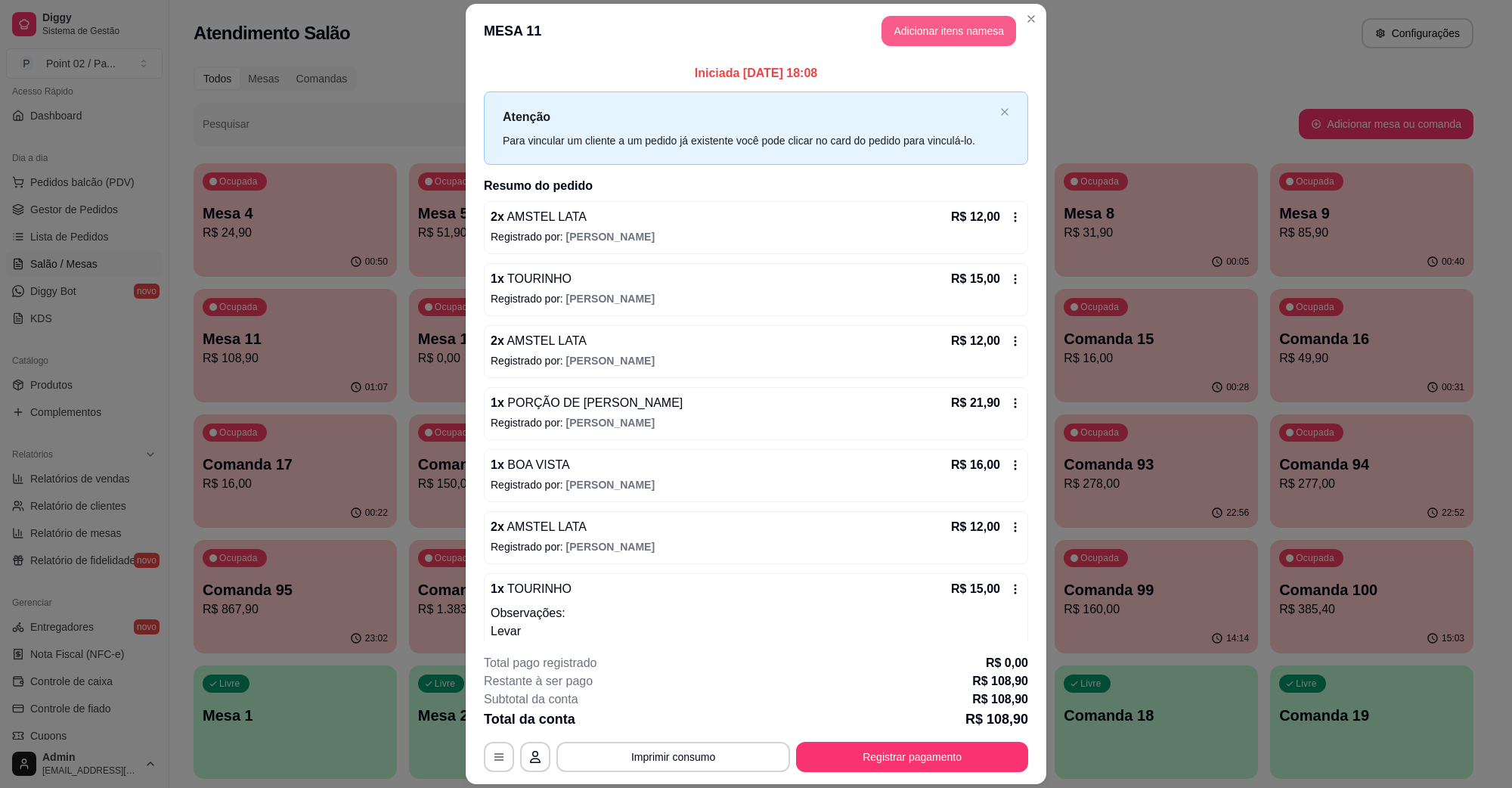
click at [946, 39] on button "Adicionar itens na mesa" at bounding box center [950, 31] width 135 height 31
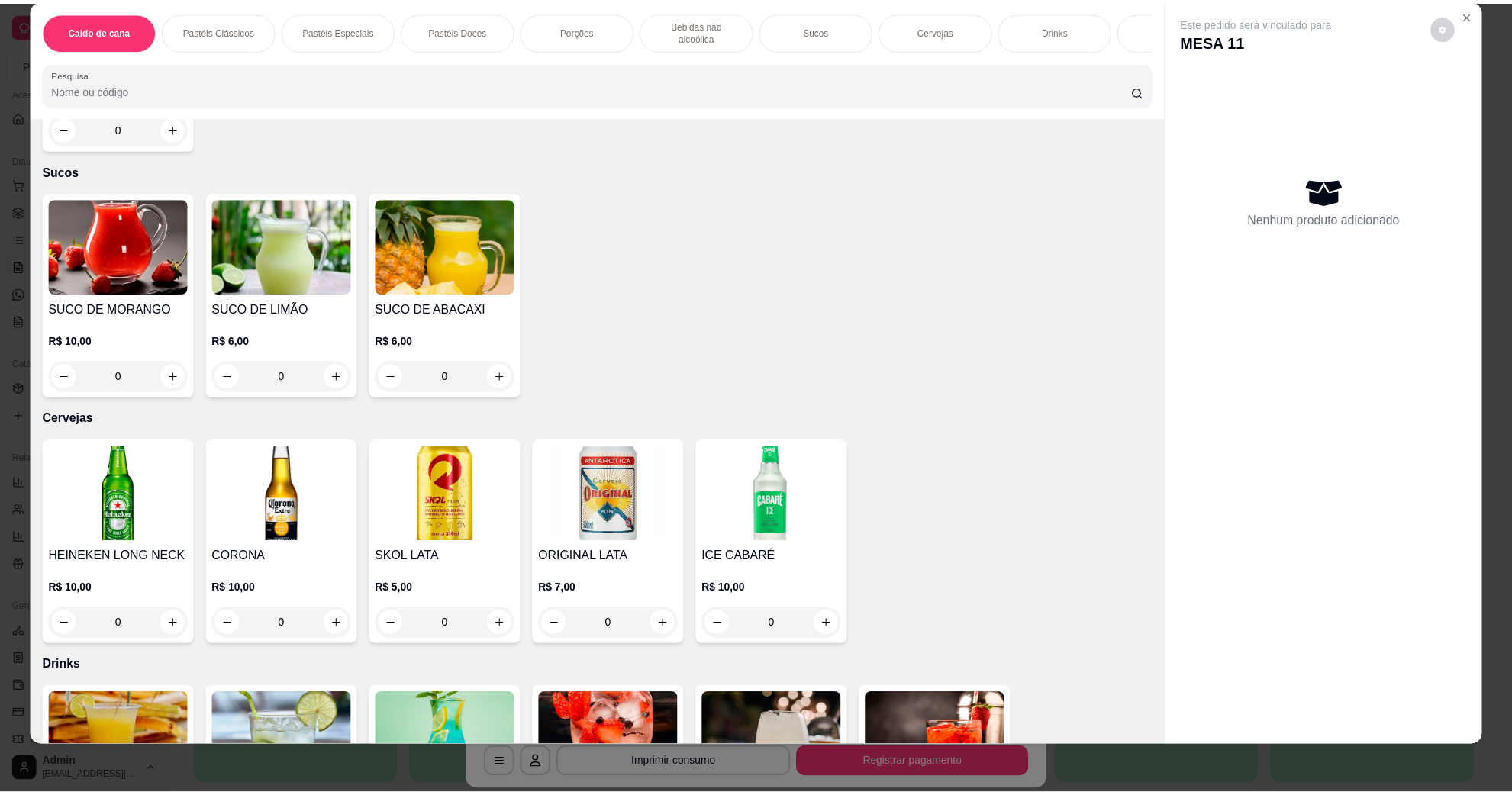
scroll to position [2288, 0]
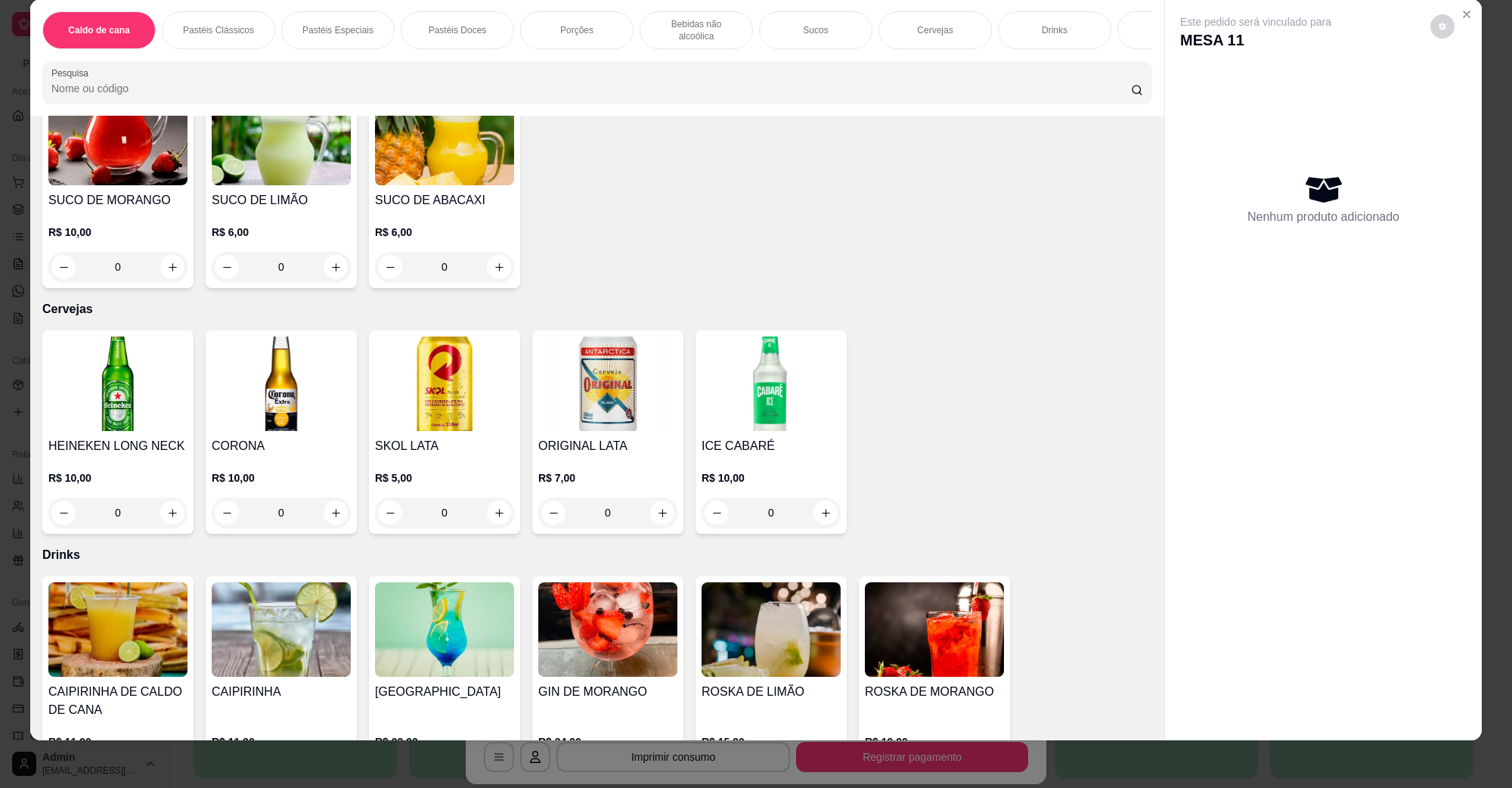
click at [500, 346] on img at bounding box center [445, 383] width 140 height 94
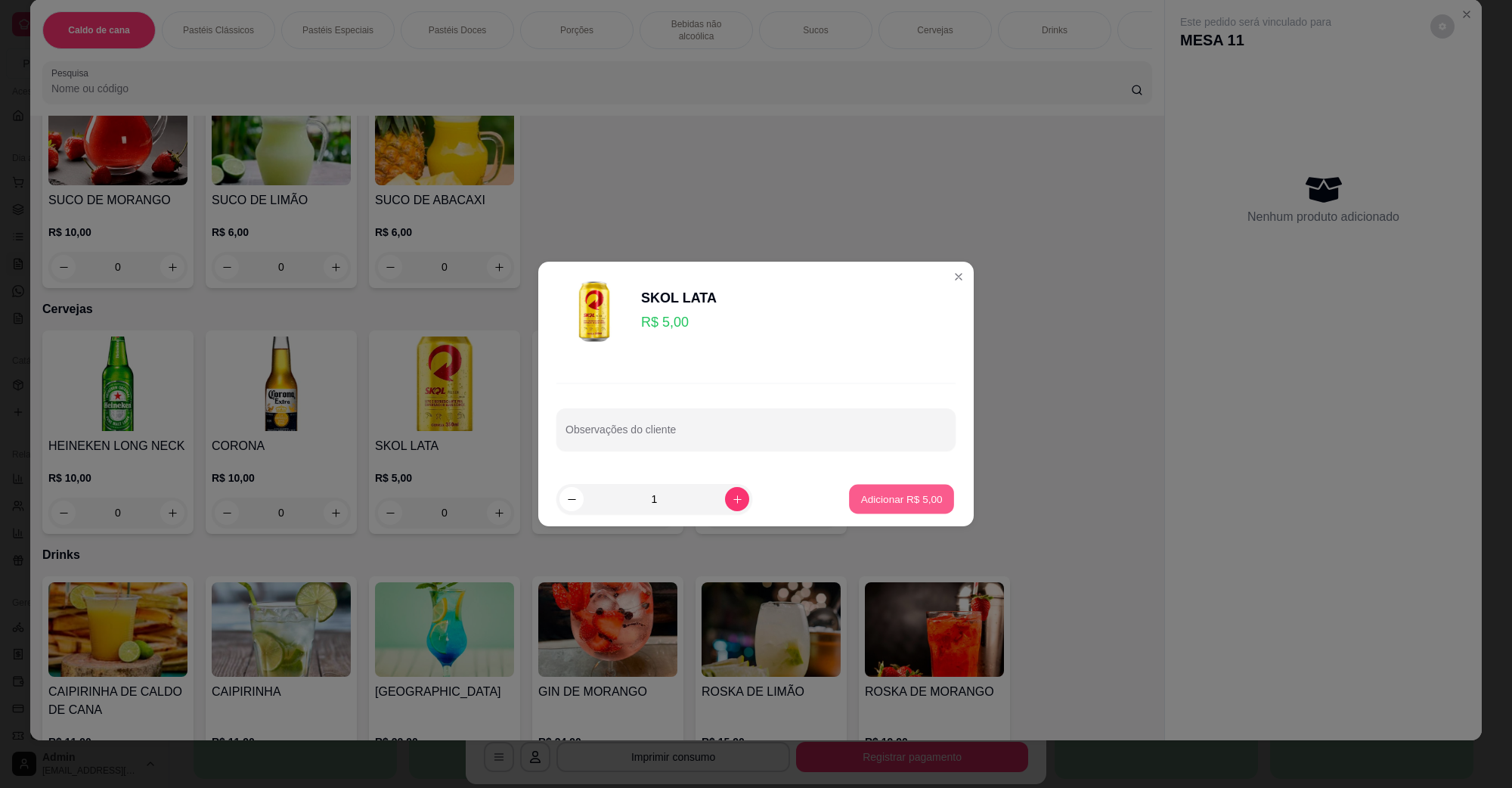
click at [882, 485] on button "Adicionar R$ 5,00" at bounding box center [902, 500] width 105 height 30
type input "1"
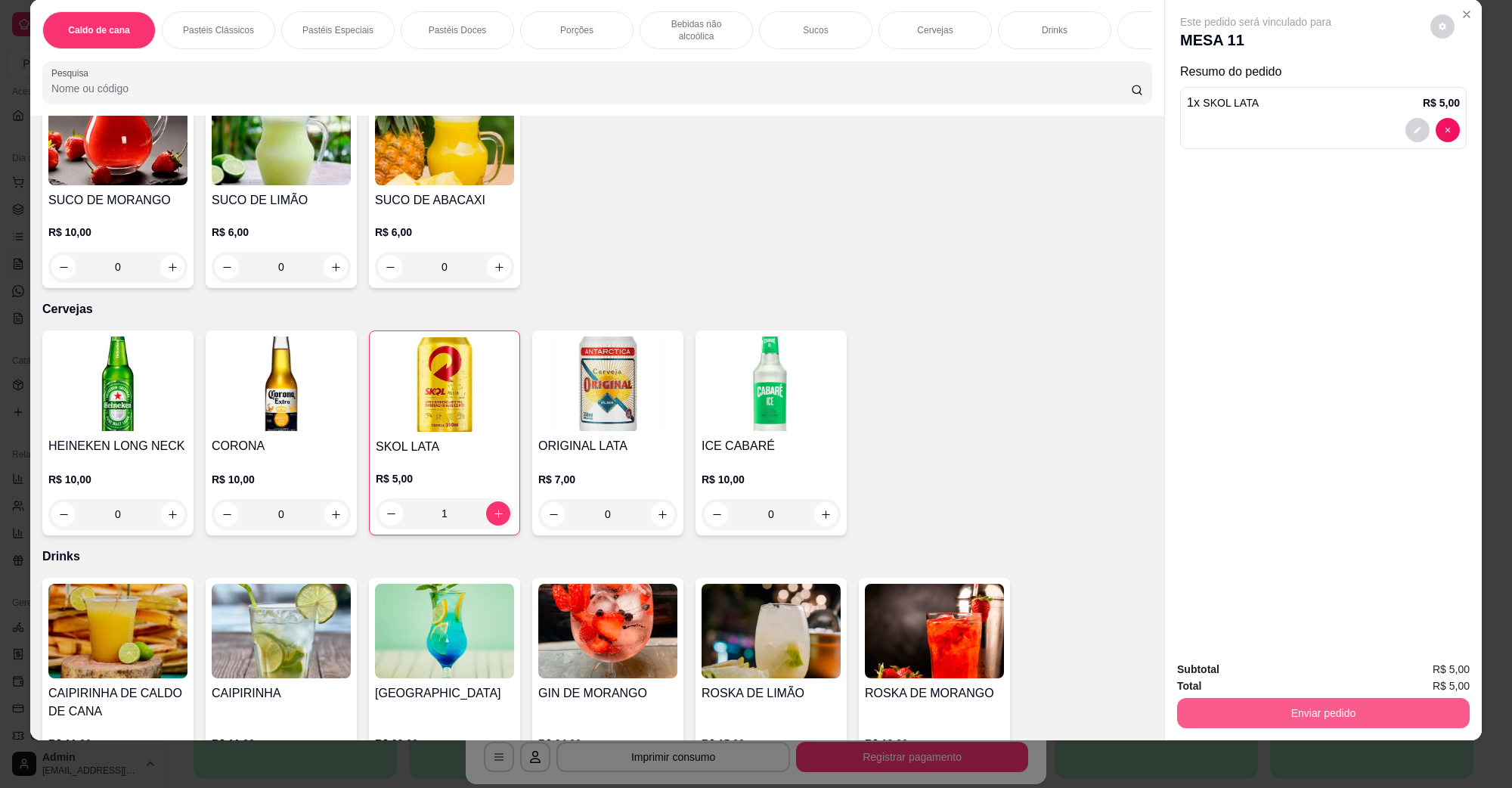
click at [1208, 709] on button "Enviar pedido" at bounding box center [1324, 713] width 293 height 31
click at [1210, 686] on button "Não registrar e enviar pedido" at bounding box center [1272, 675] width 157 height 29
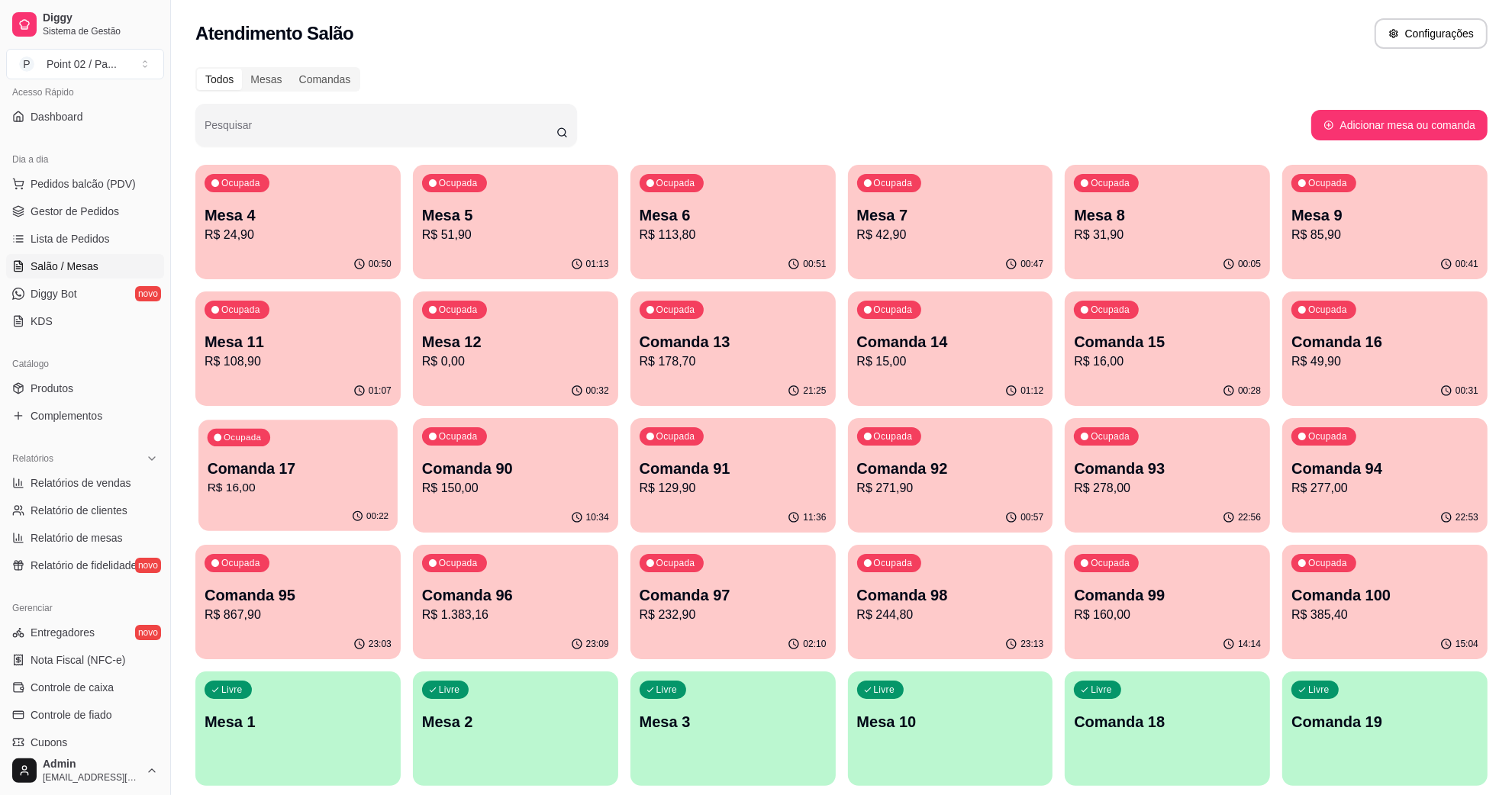
click at [325, 469] on p "Comanda 17" at bounding box center [298, 468] width 181 height 21
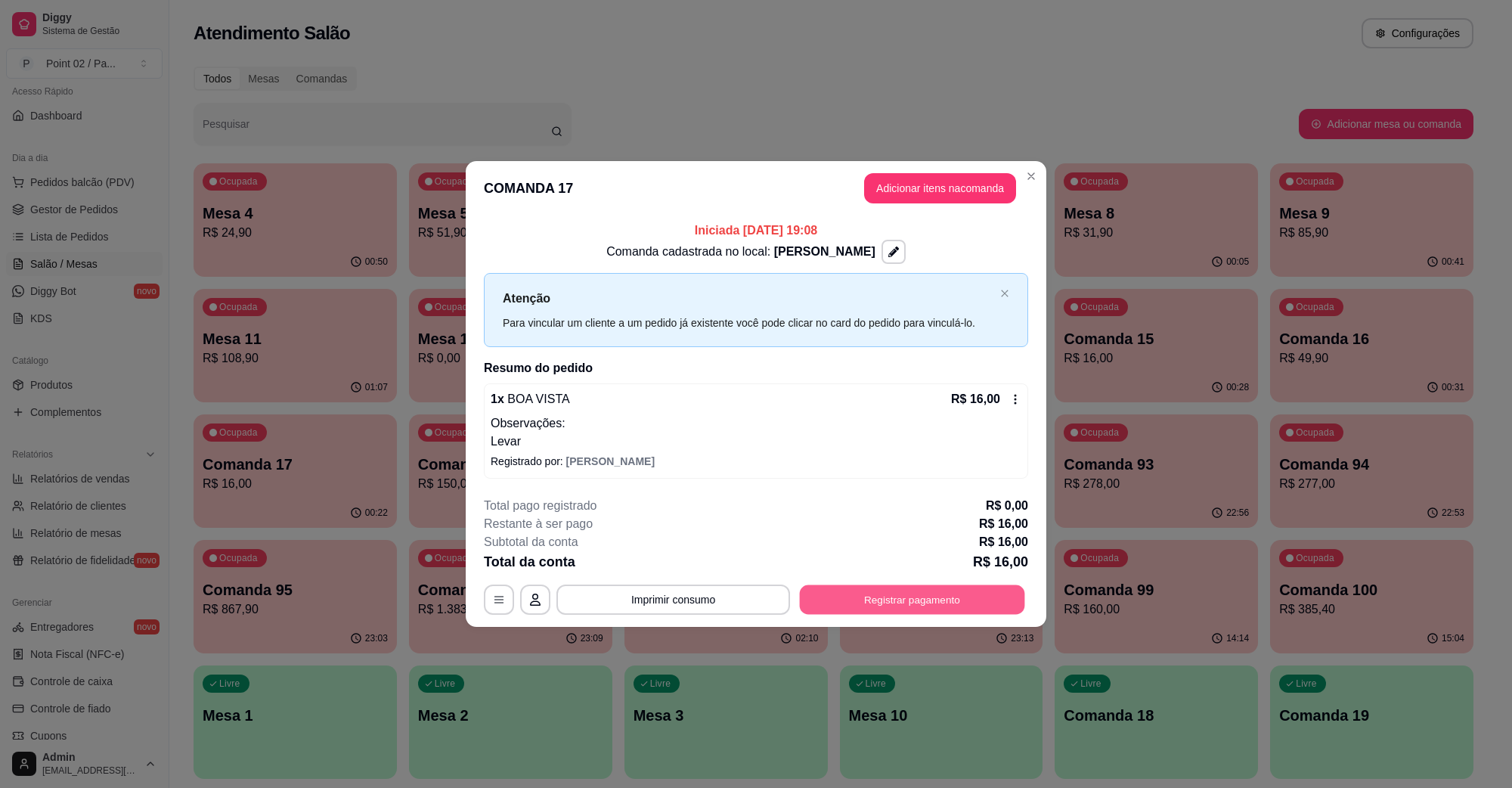
click at [911, 600] on button "Registrar pagamento" at bounding box center [913, 599] width 226 height 30
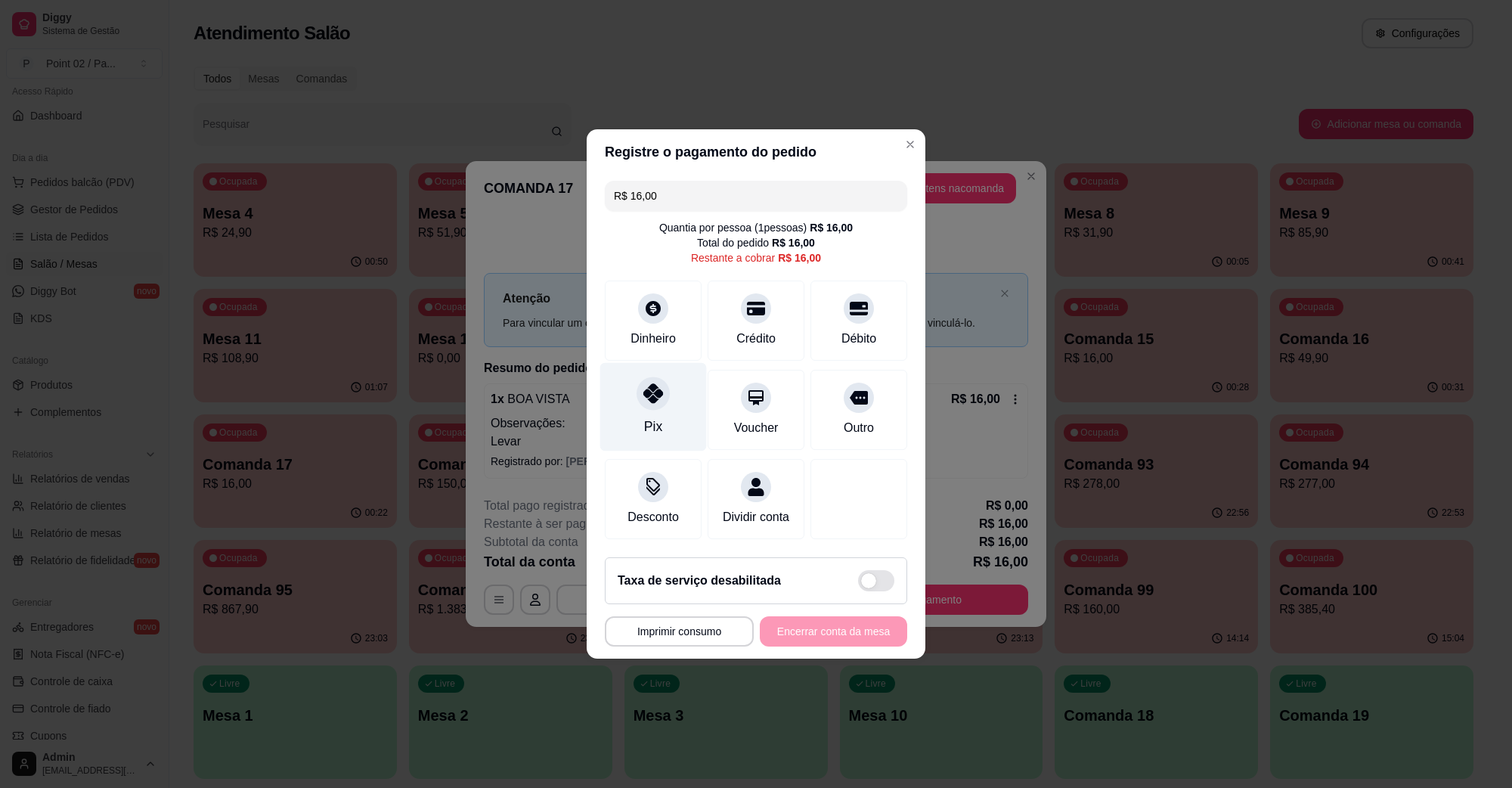
click at [652, 395] on div at bounding box center [654, 393] width 34 height 34
type input "R$ 0,00"
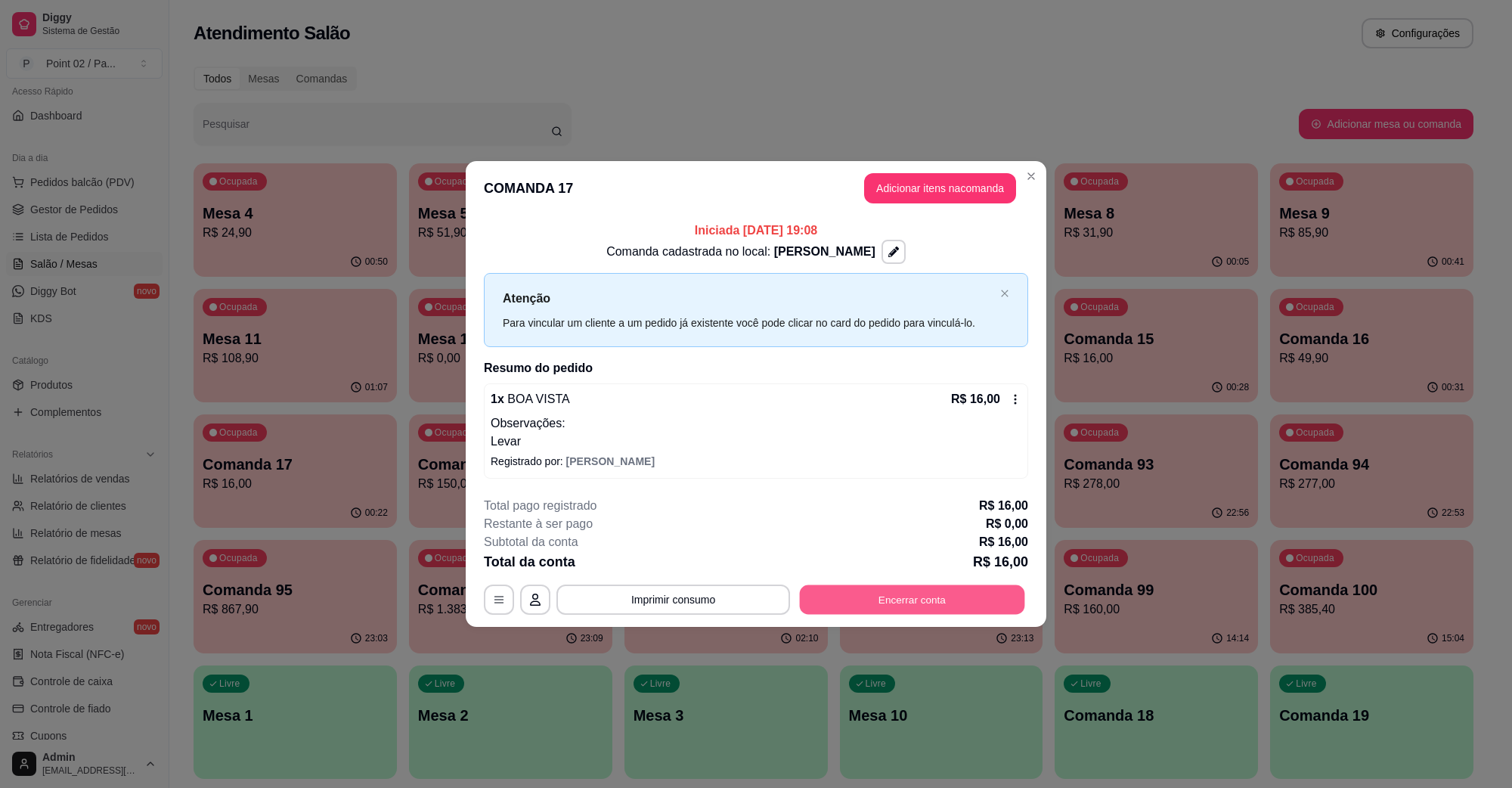
click at [964, 594] on button "Encerrar conta" at bounding box center [913, 599] width 226 height 30
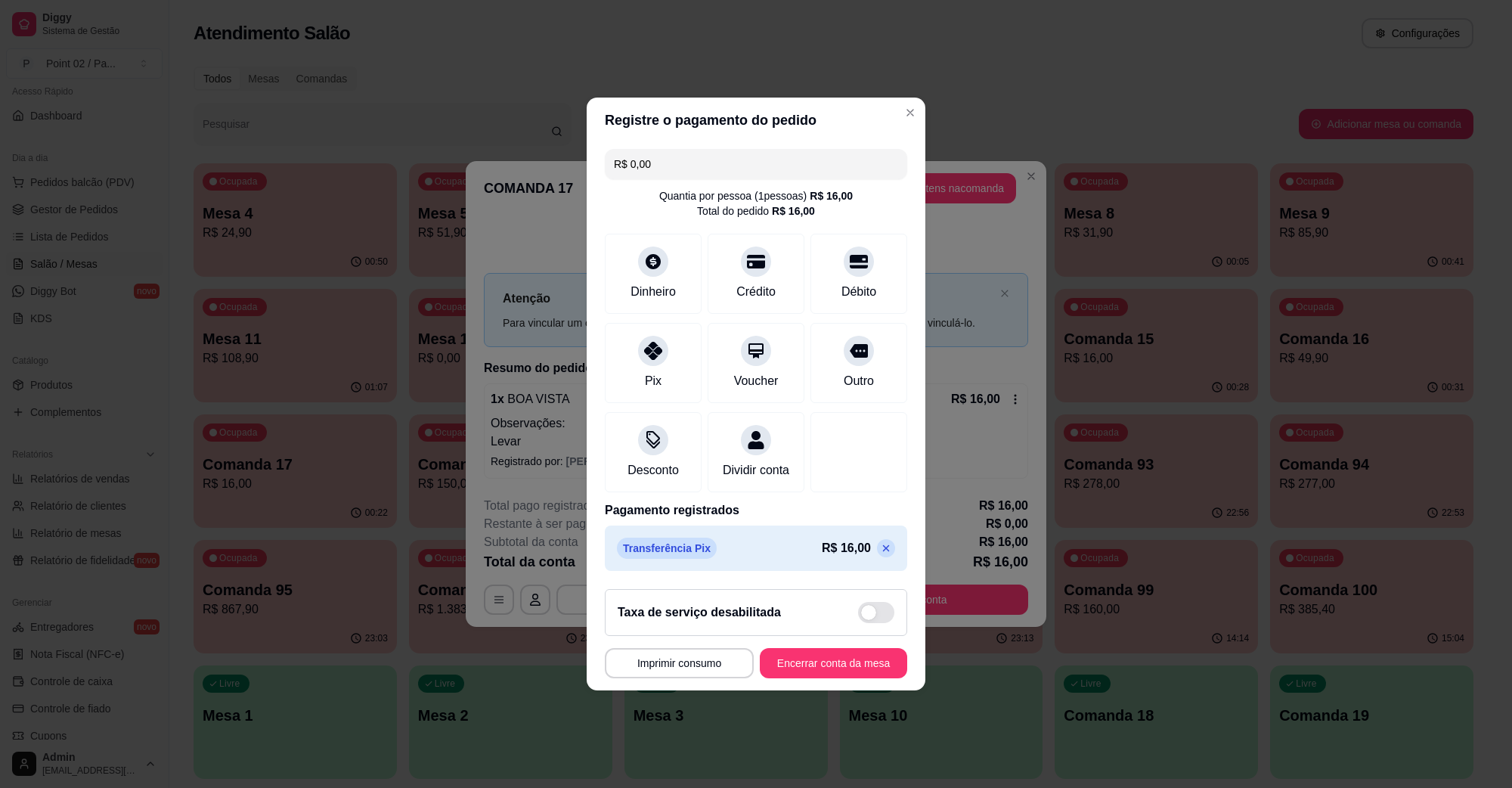
click at [880, 553] on icon at bounding box center [886, 548] width 12 height 12
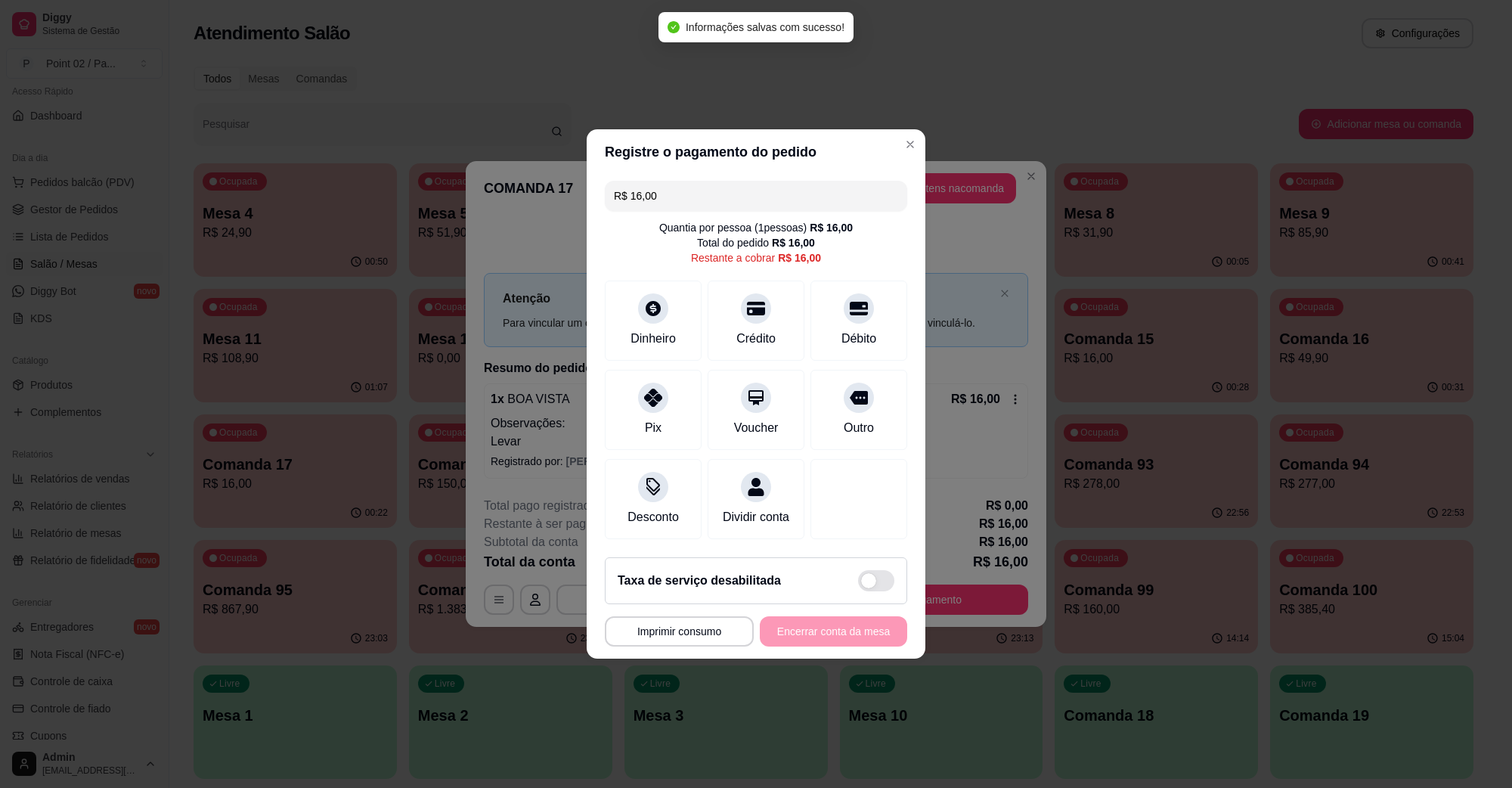
type input "R$ 16,00"
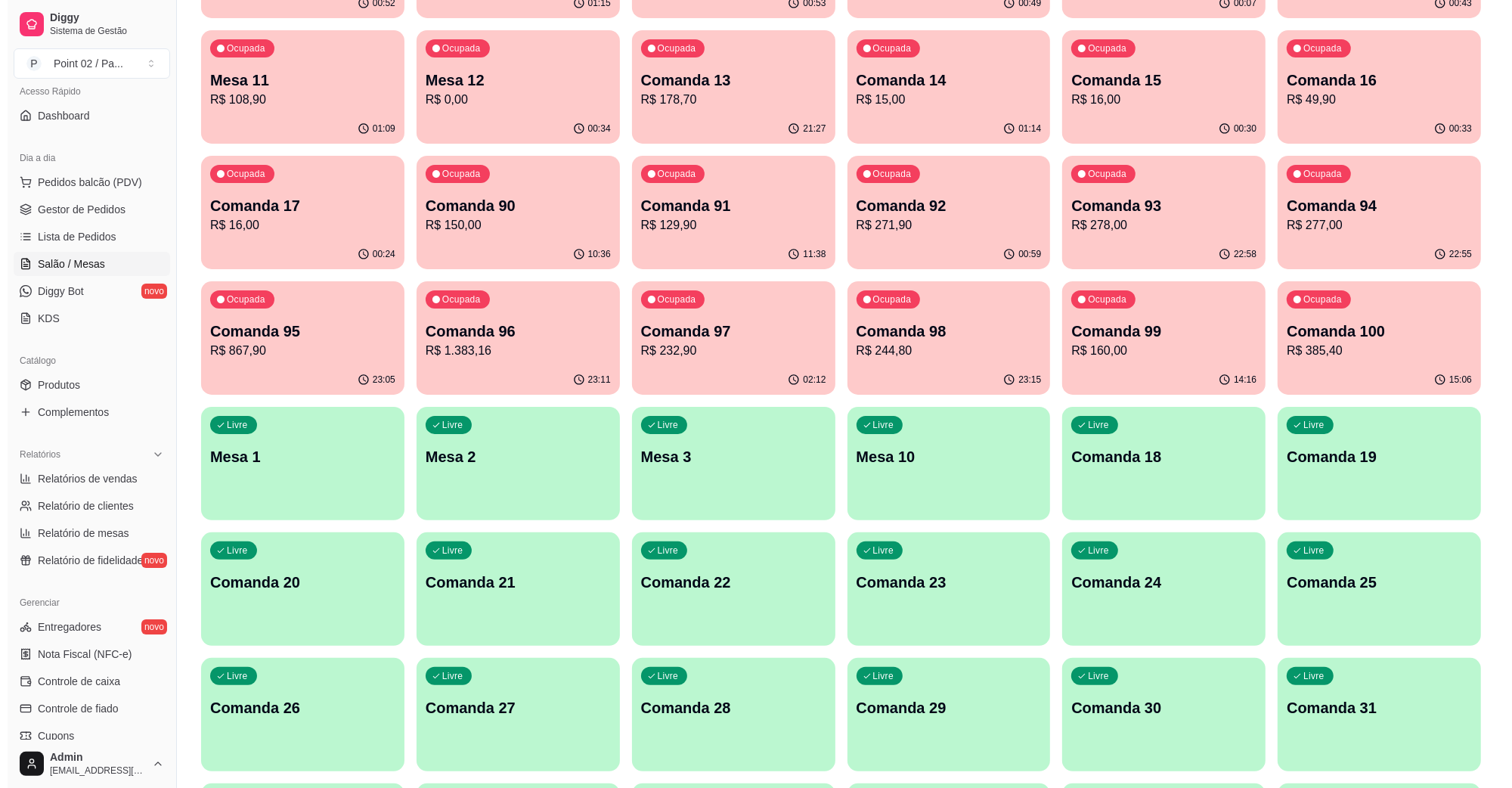
scroll to position [283, 0]
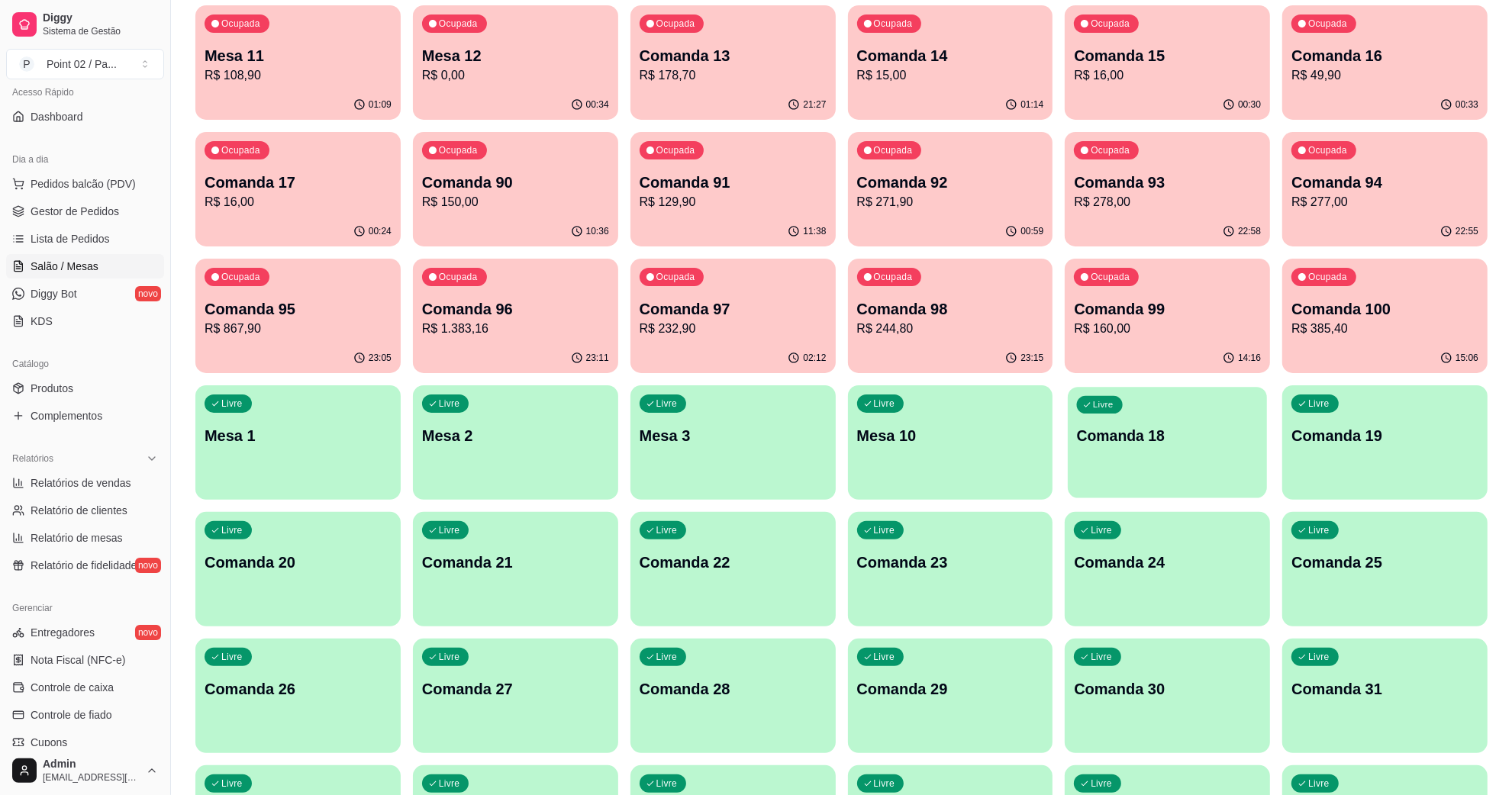
click at [1193, 451] on div "Livre Comanda 18" at bounding box center [1166, 432] width 199 height 93
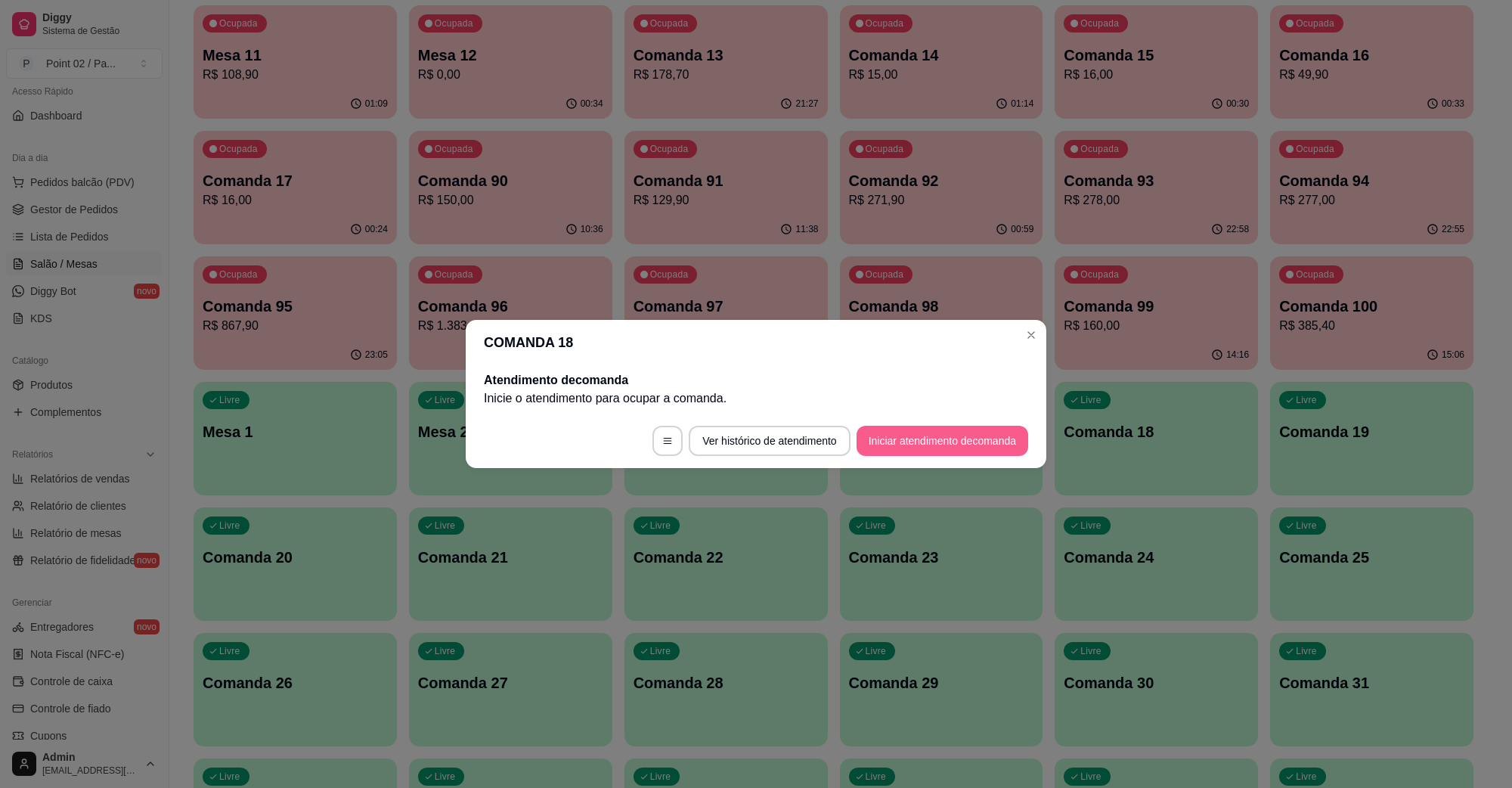
click at [956, 446] on button "Iniciar atendimento de comanda" at bounding box center [942, 441] width 171 height 31
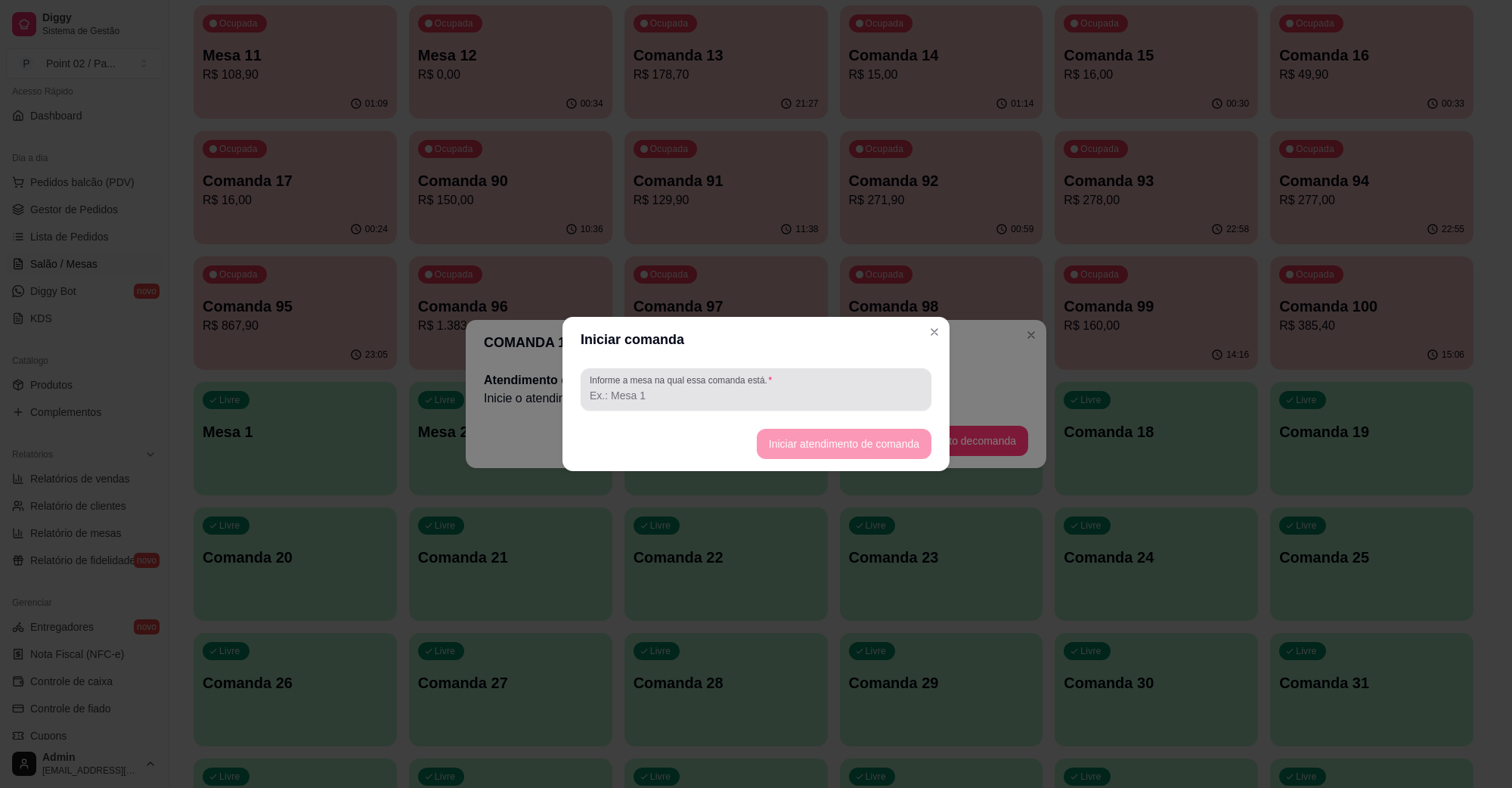
click at [753, 379] on label "Informe a mesa na qual essa comanda está." at bounding box center [683, 379] width 187 height 13
click at [753, 388] on input "Informe a mesa na qual essa comanda está." at bounding box center [756, 395] width 333 height 15
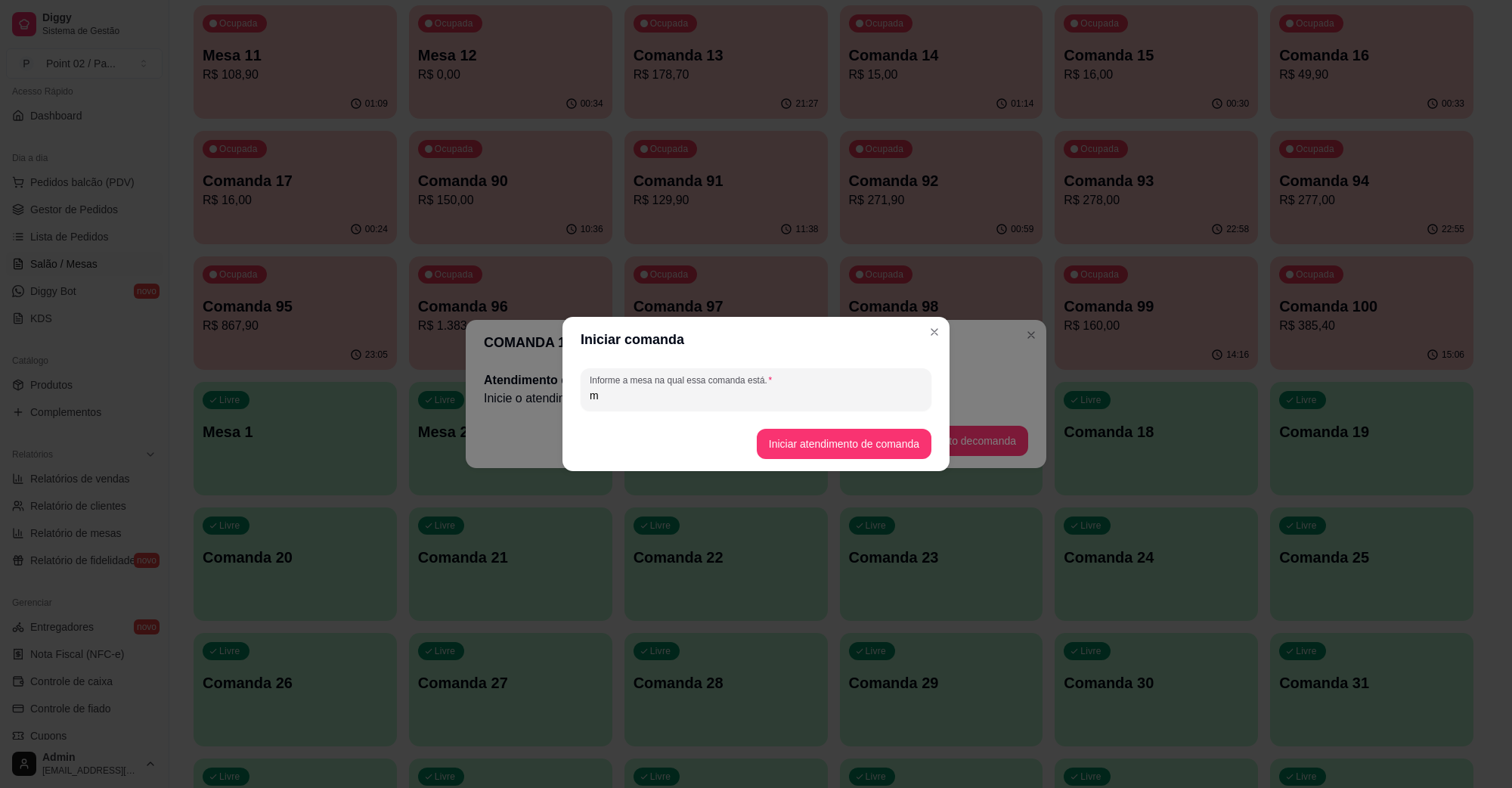
type input "ma"
type input "MAGNOLIA - ESPETO"
click at [781, 433] on button "Iniciar atendimento de comanda" at bounding box center [844, 443] width 174 height 31
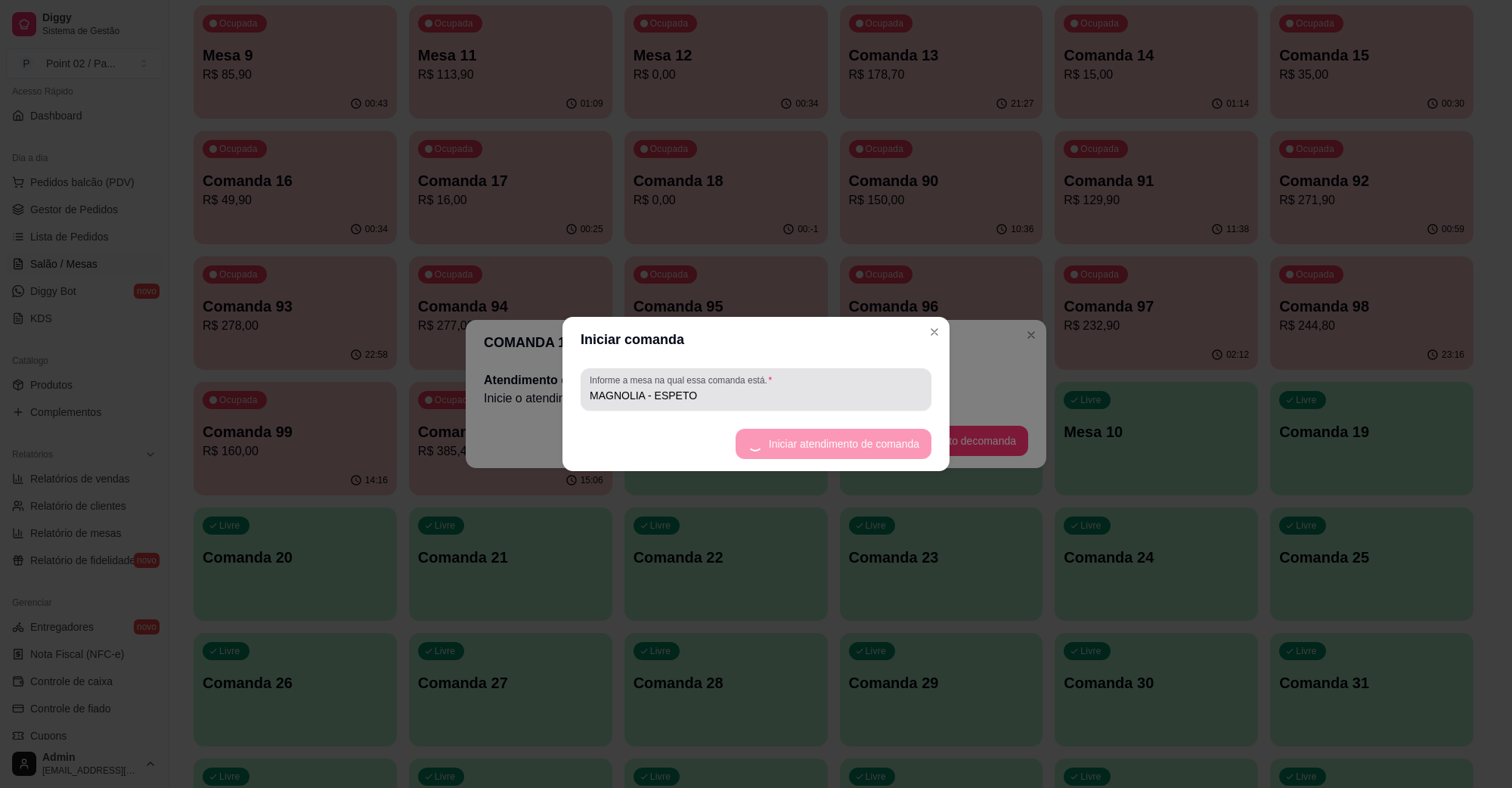
click at [845, 394] on input "MAGNOLIA - ESPETO" at bounding box center [756, 395] width 333 height 15
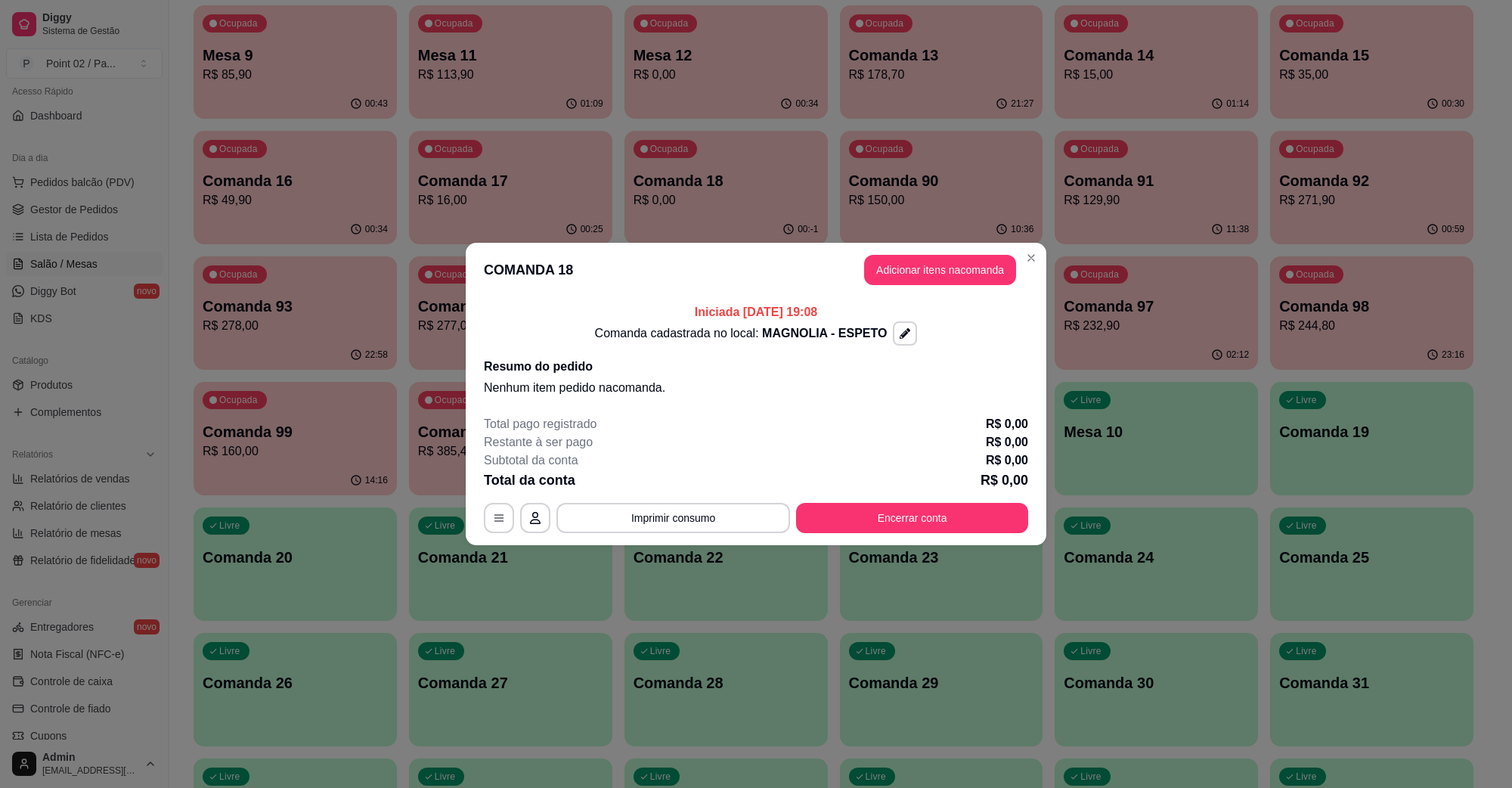
click at [966, 280] on button "Adicionar itens na comanda" at bounding box center [941, 269] width 152 height 31
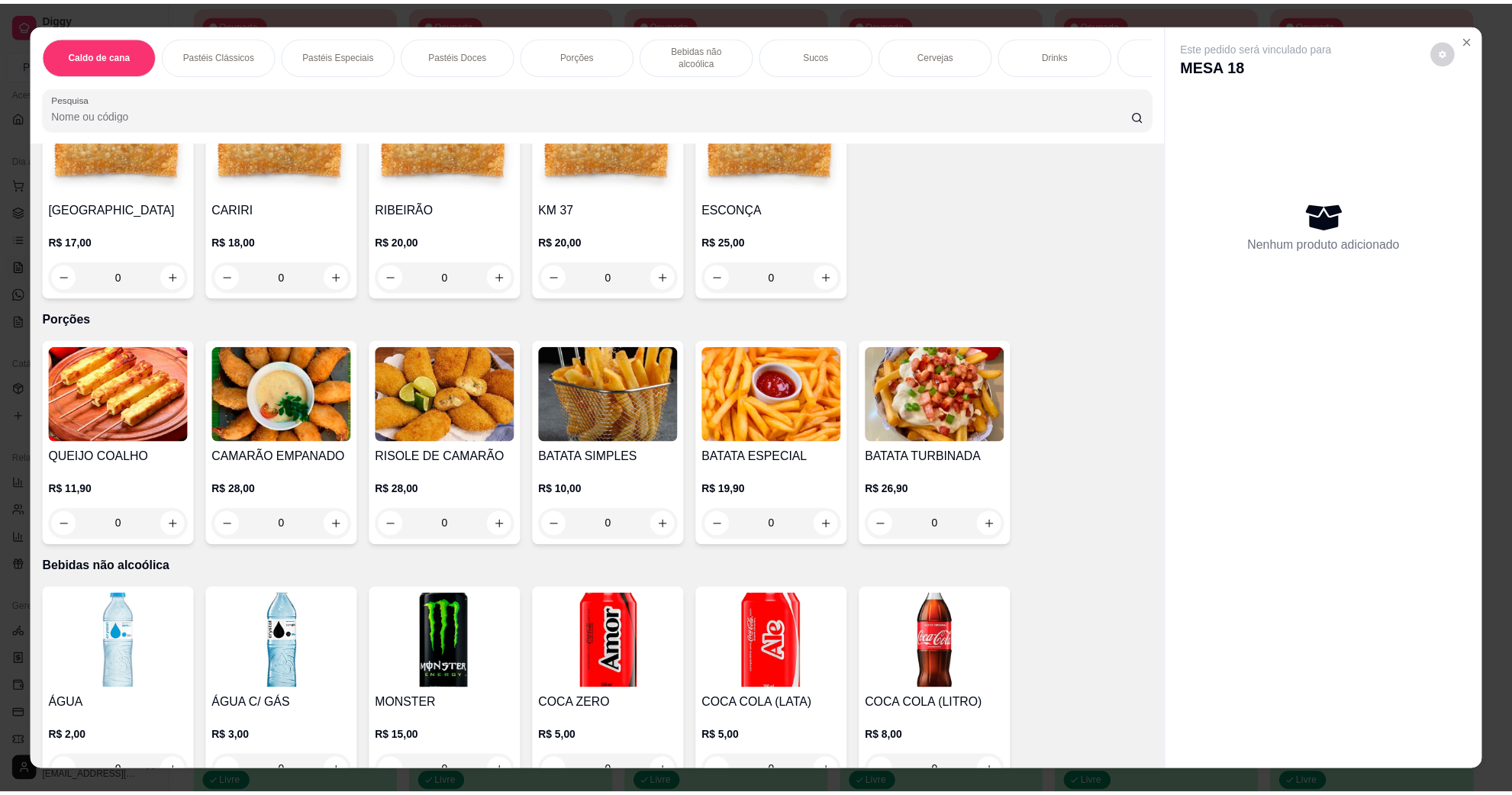
scroll to position [1049, 0]
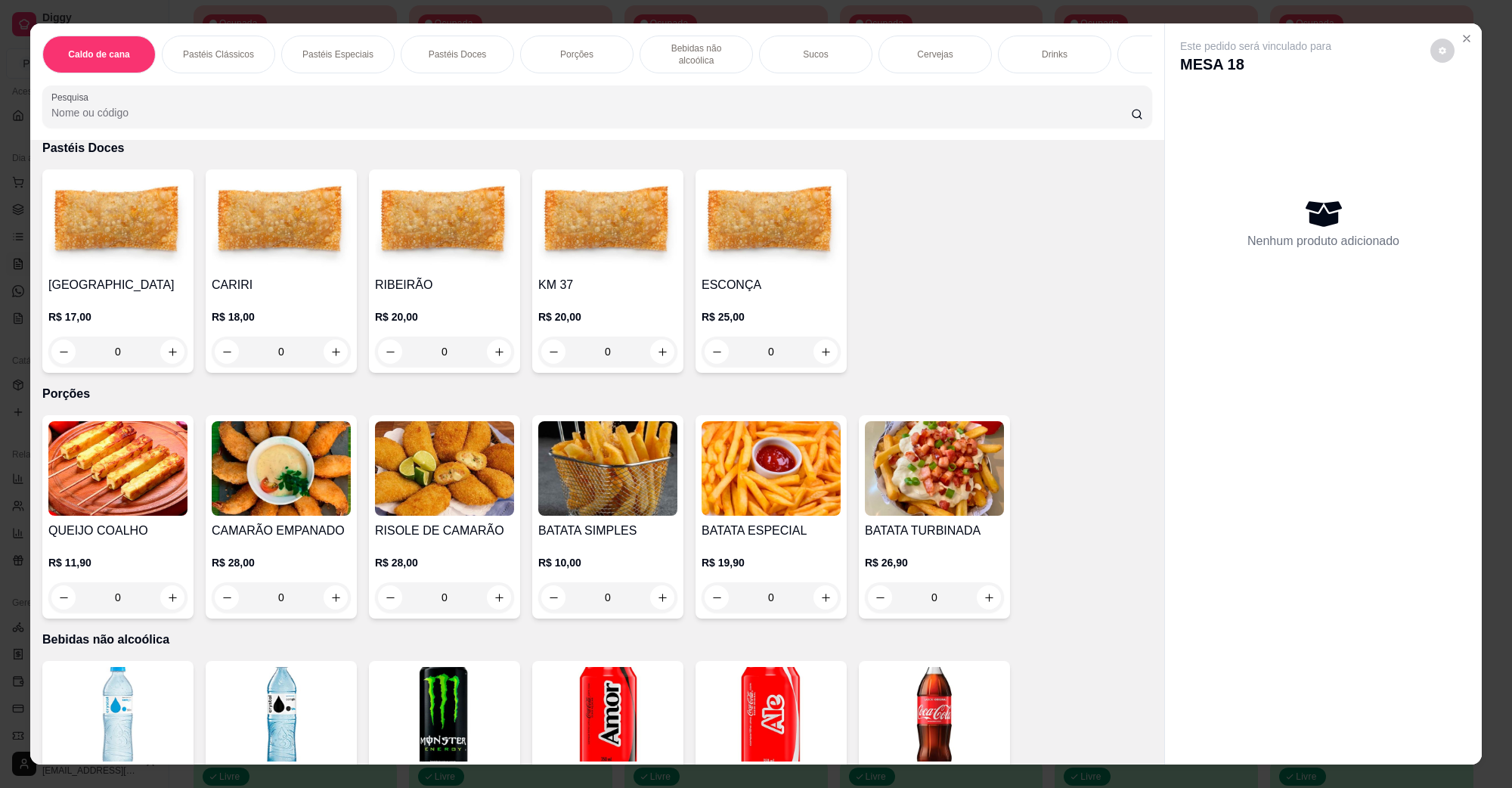
click at [456, 452] on img at bounding box center [445, 467] width 140 height 94
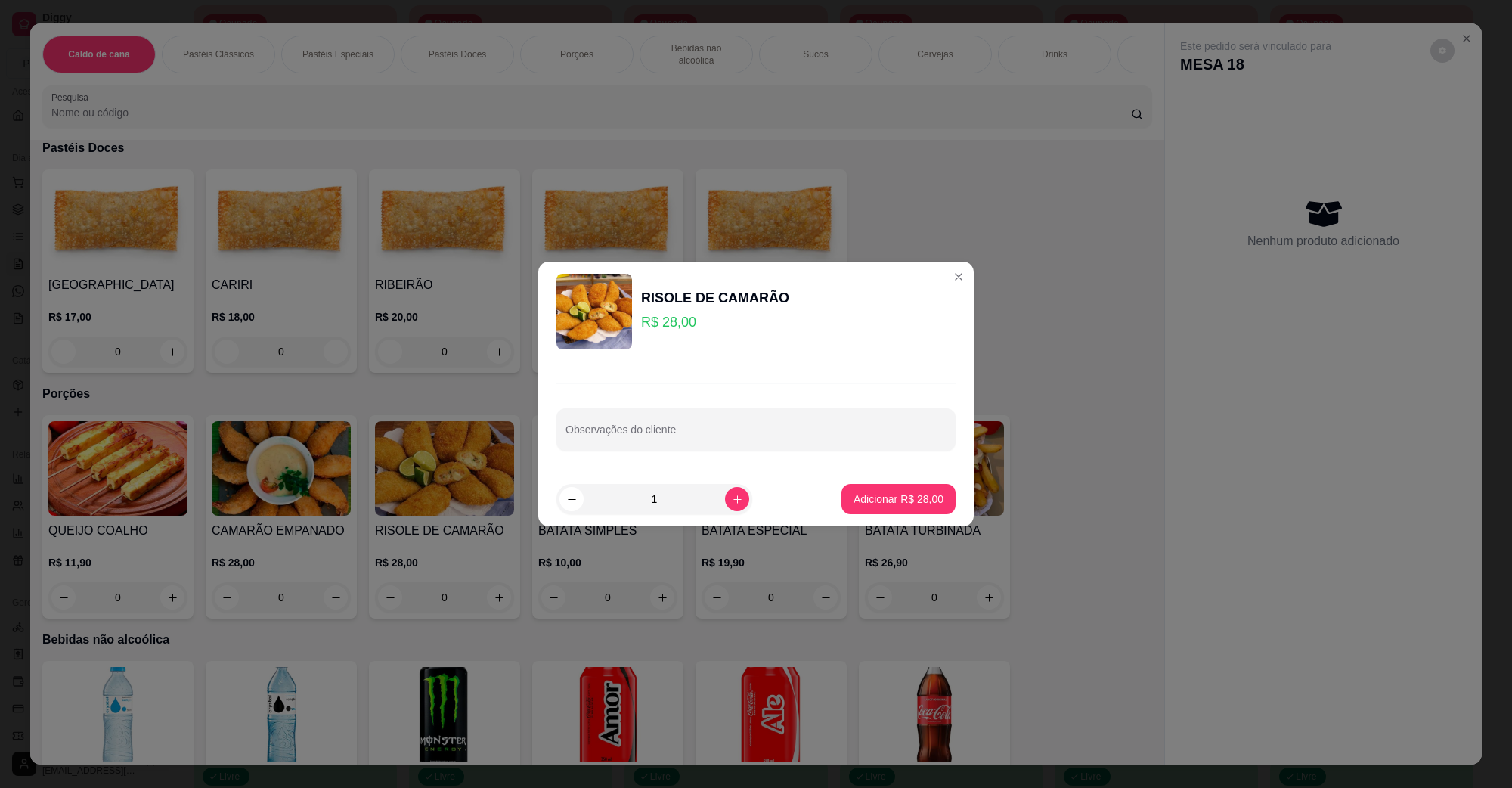
click at [940, 493] on button "Adicionar R$ 28,00" at bounding box center [898, 499] width 114 height 31
type input "1"
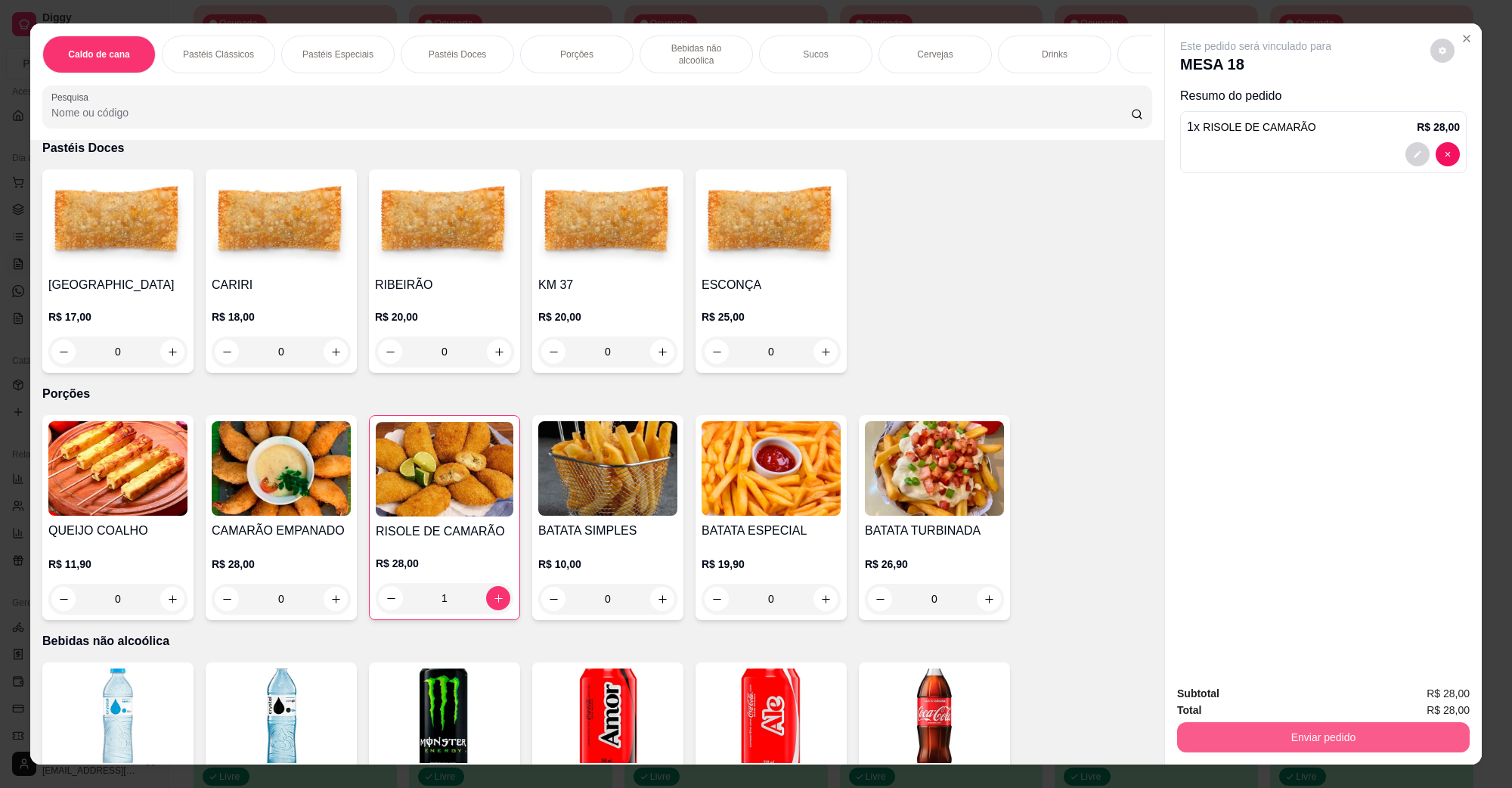
click at [1346, 747] on button "Enviar pedido" at bounding box center [1324, 737] width 293 height 31
click at [1297, 709] on button "Não registrar e enviar pedido" at bounding box center [1272, 700] width 157 height 29
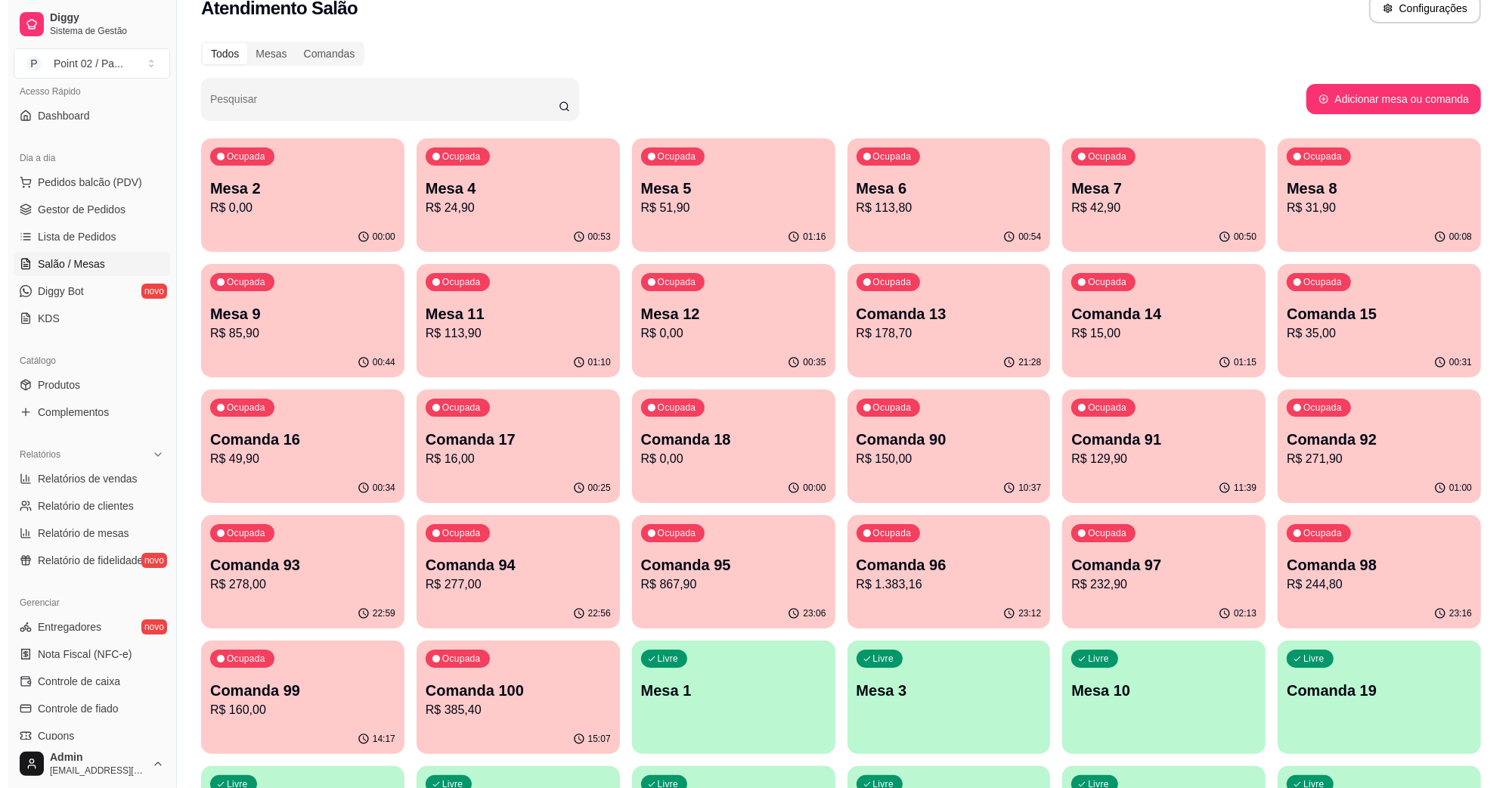
scroll to position [0, 0]
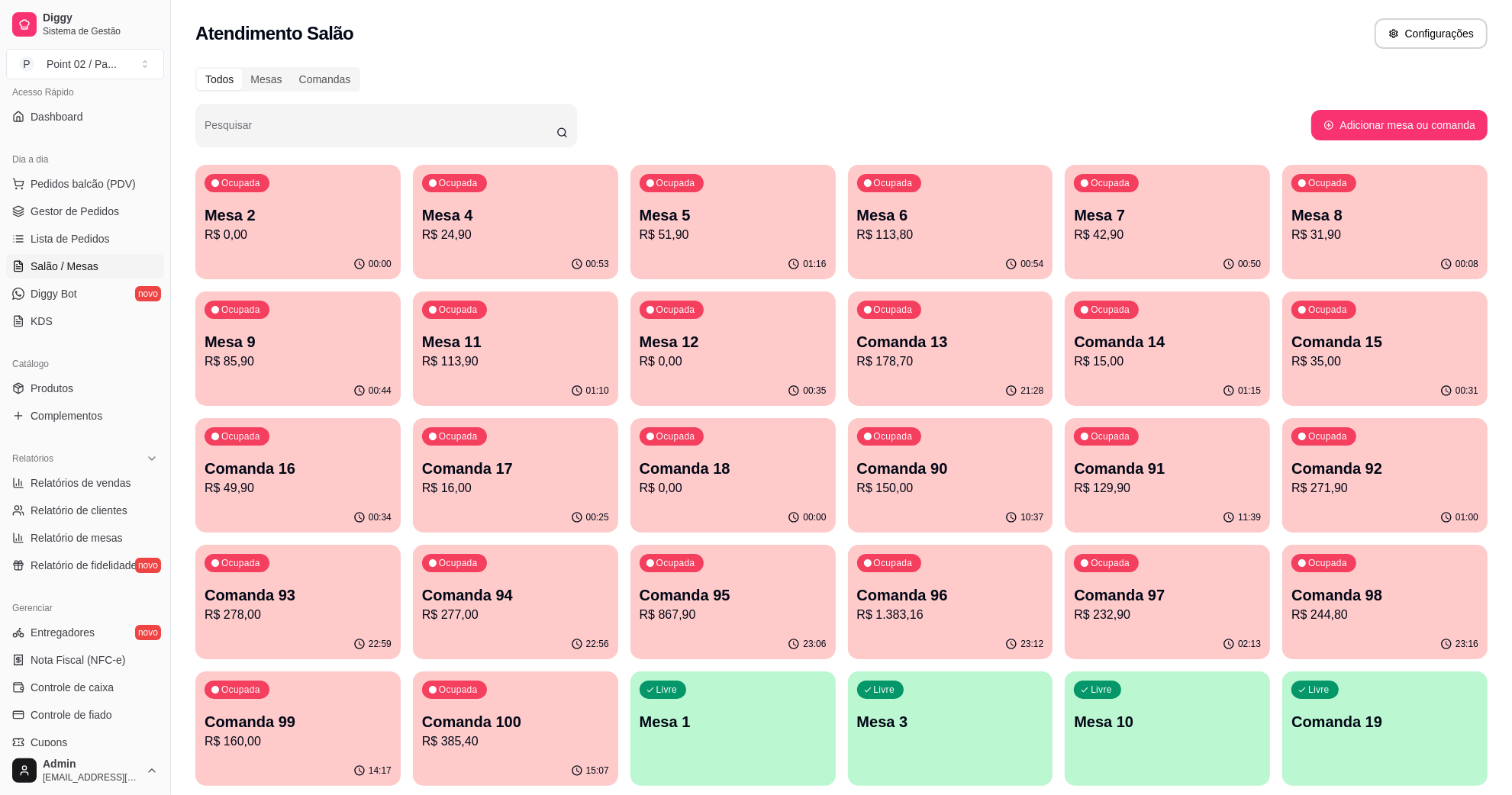
click at [474, 452] on div "Ocupada Comanda 17 R$ 16,00" at bounding box center [515, 460] width 205 height 85
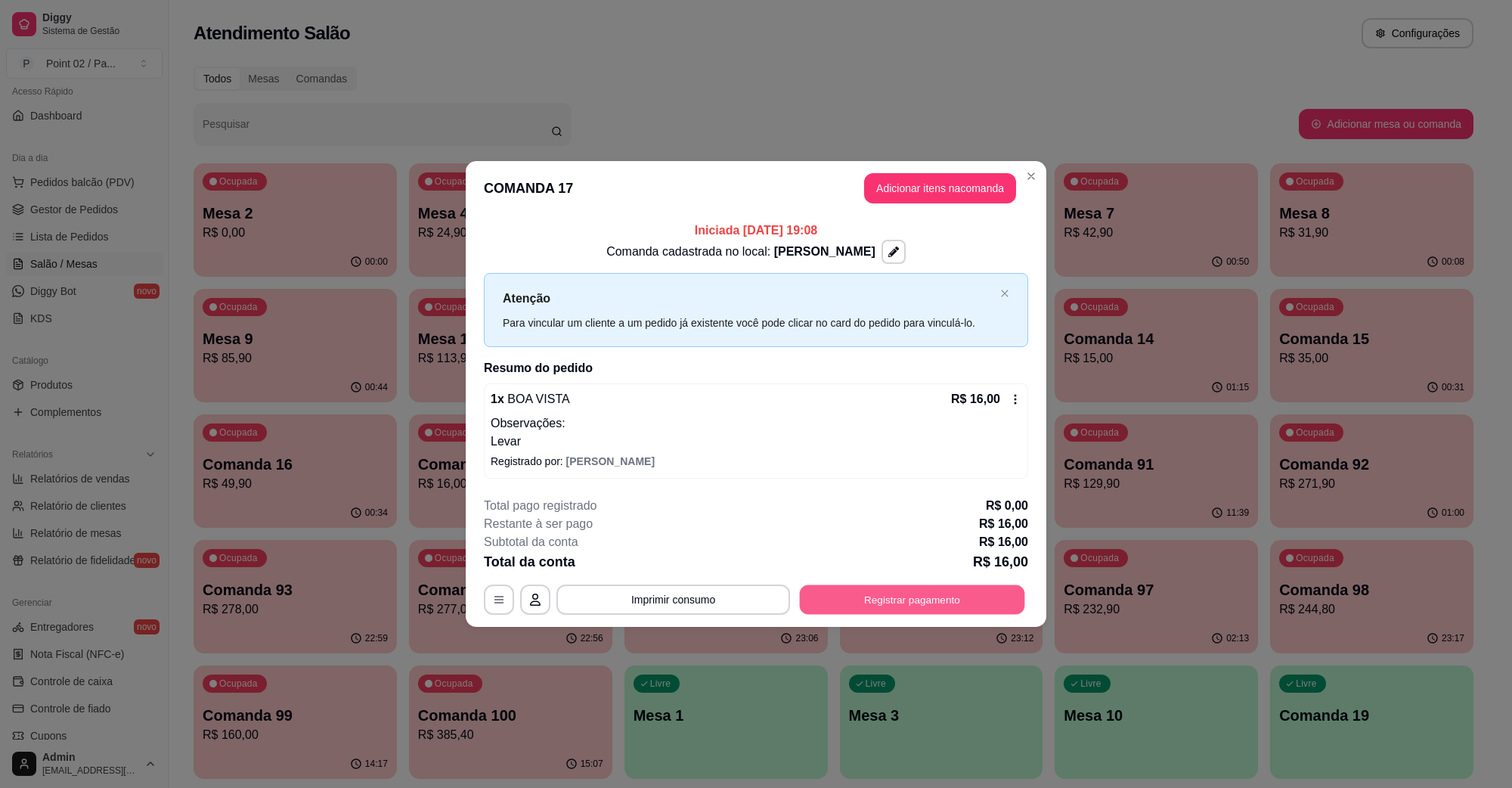
click at [914, 607] on button "Registrar pagamento" at bounding box center [913, 599] width 226 height 30
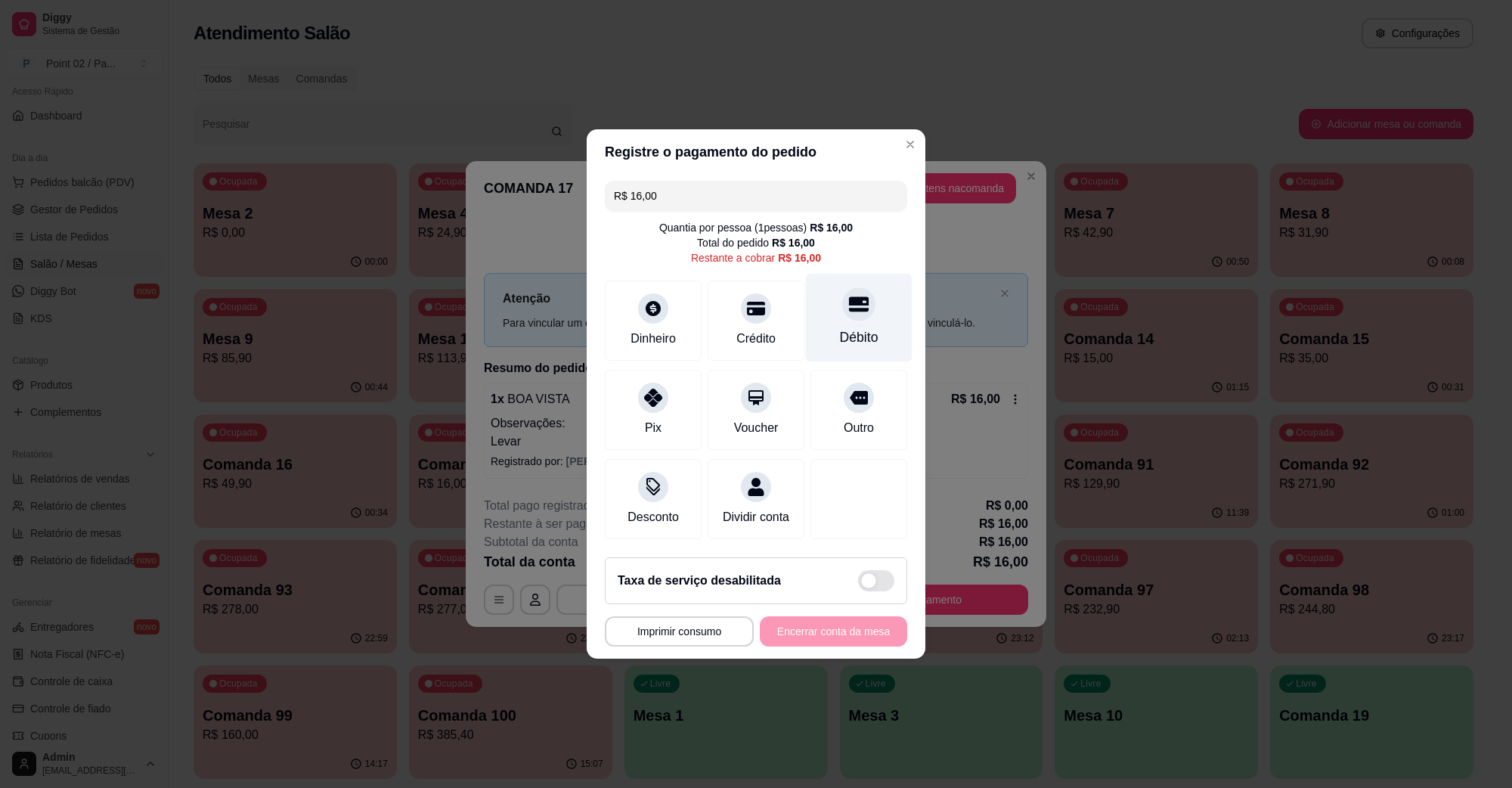
click at [830, 305] on div "Débito" at bounding box center [859, 317] width 107 height 88
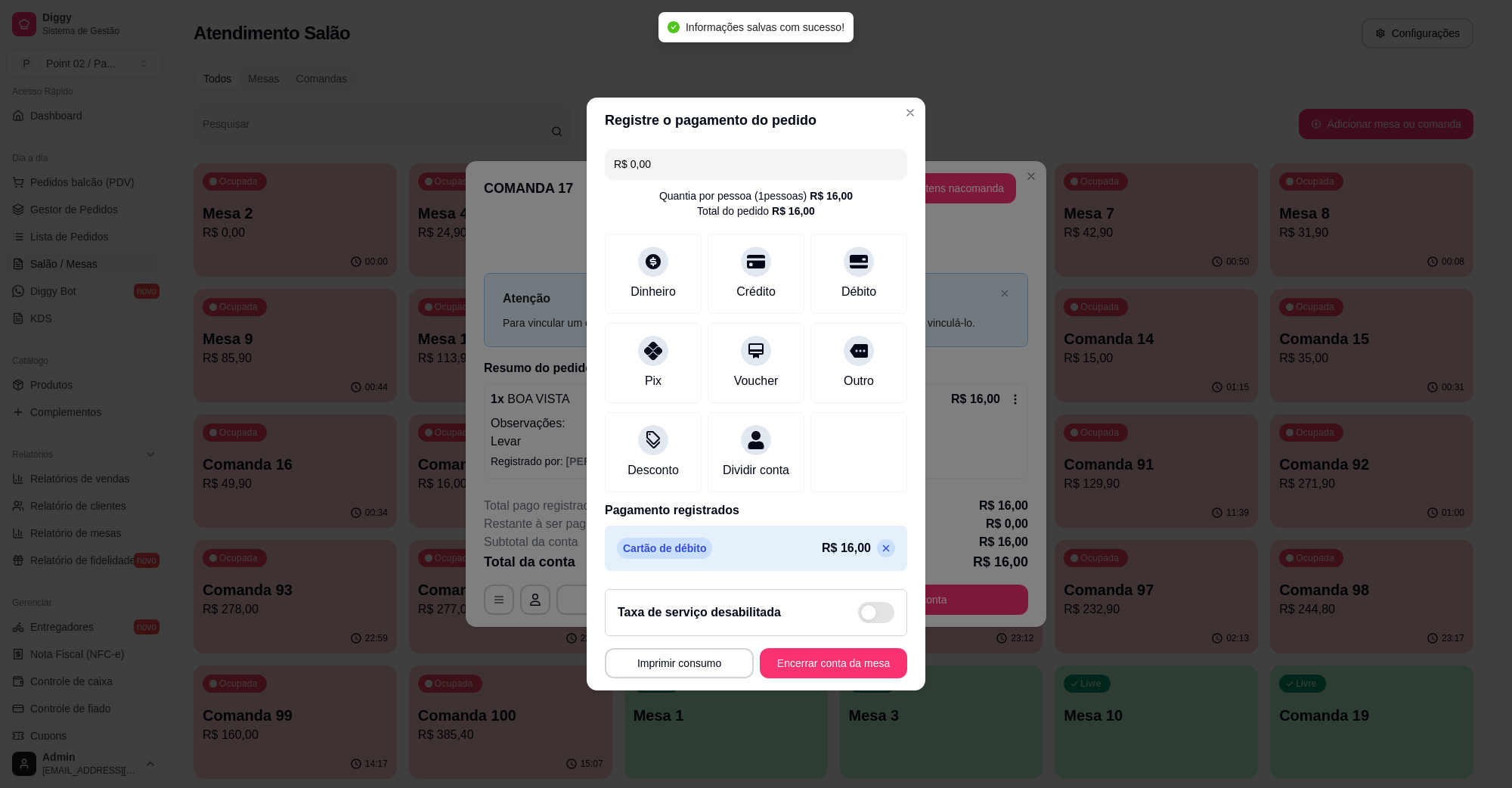
type input "R$ 0,00"
click at [810, 678] on button "Encerrar conta da mesa" at bounding box center [834, 663] width 148 height 31
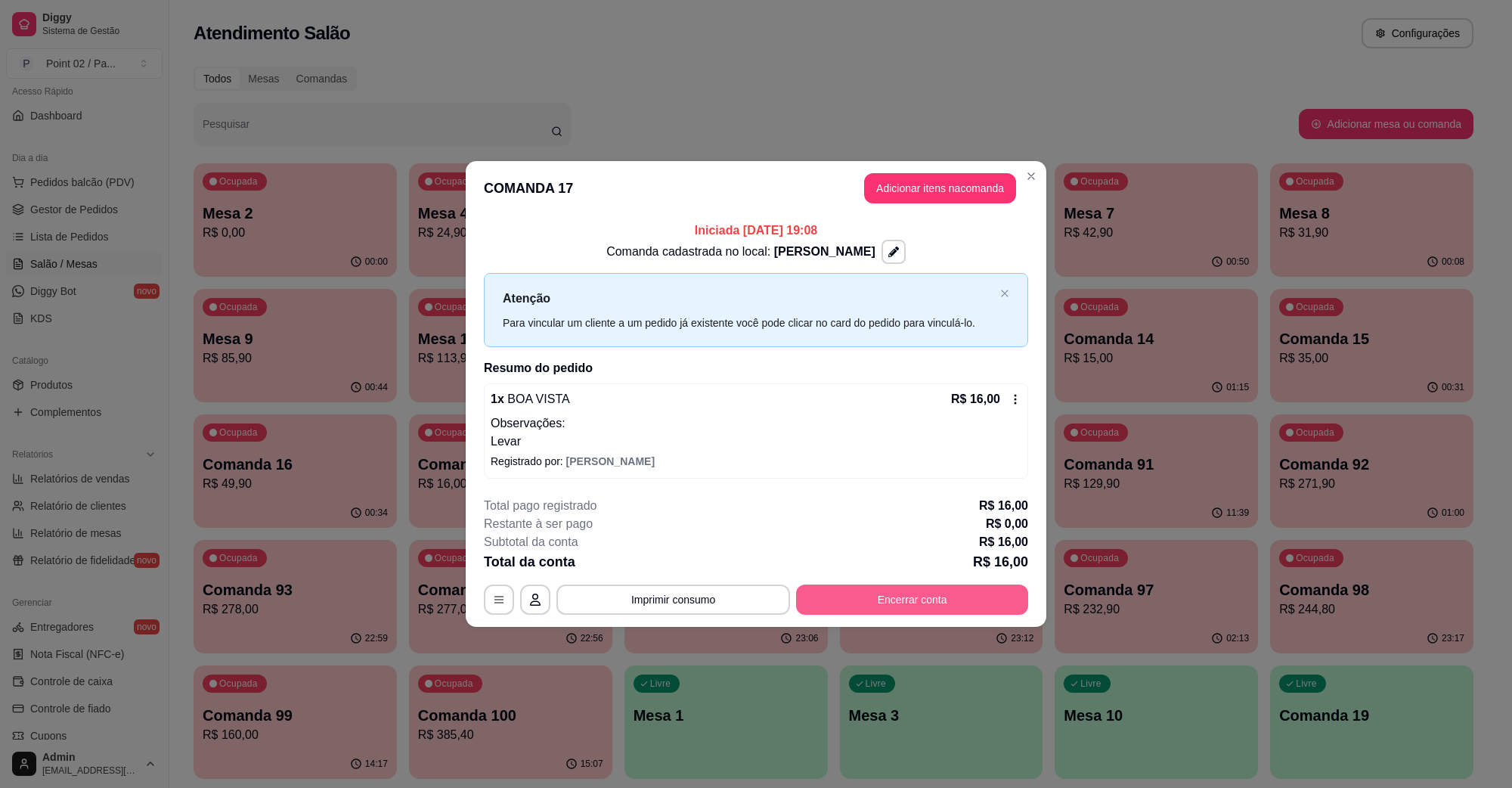
click at [929, 588] on button "Encerrar conta" at bounding box center [912, 599] width 232 height 31
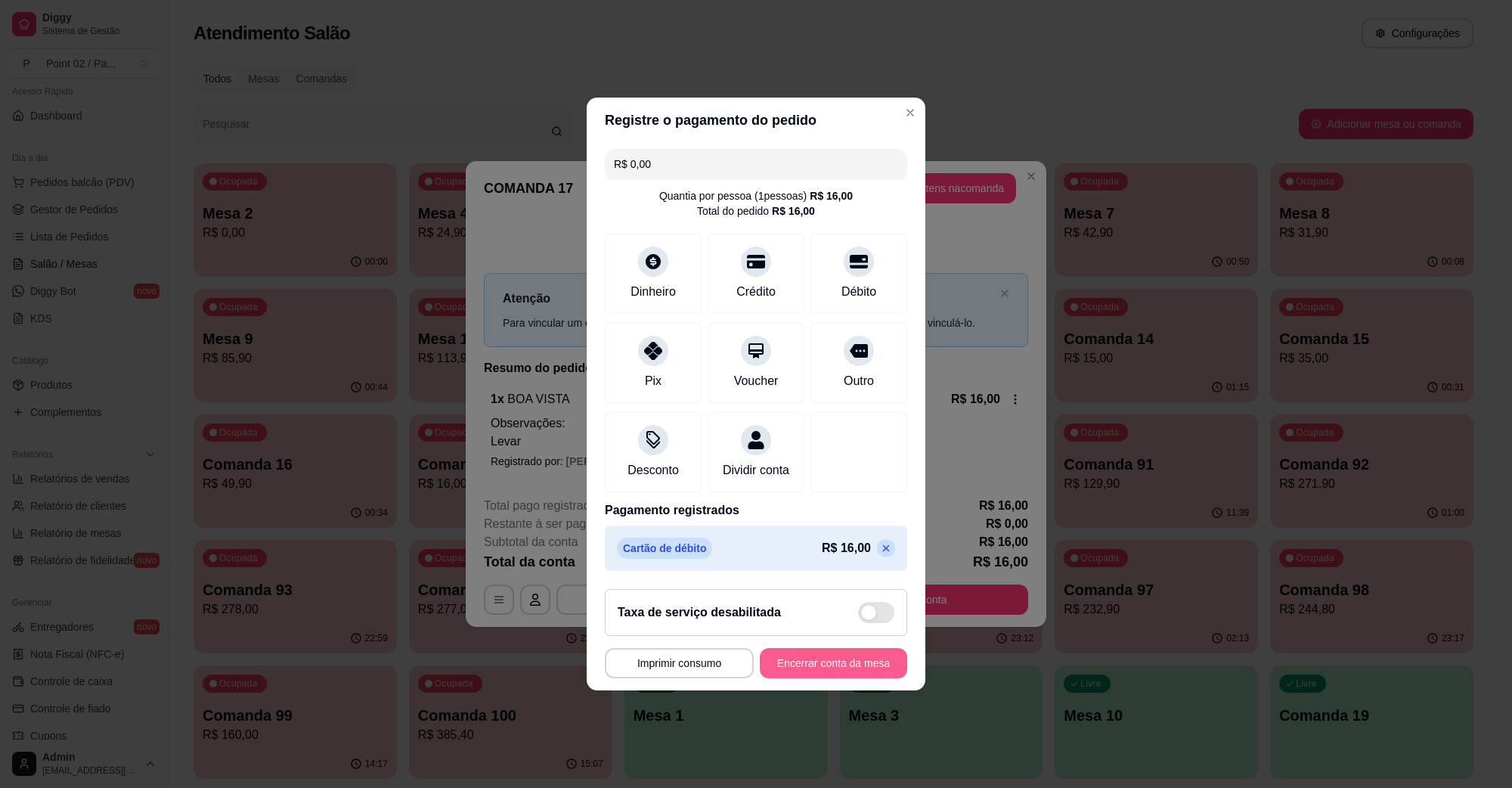
click at [841, 673] on button "Encerrar conta da mesa" at bounding box center [834, 663] width 148 height 31
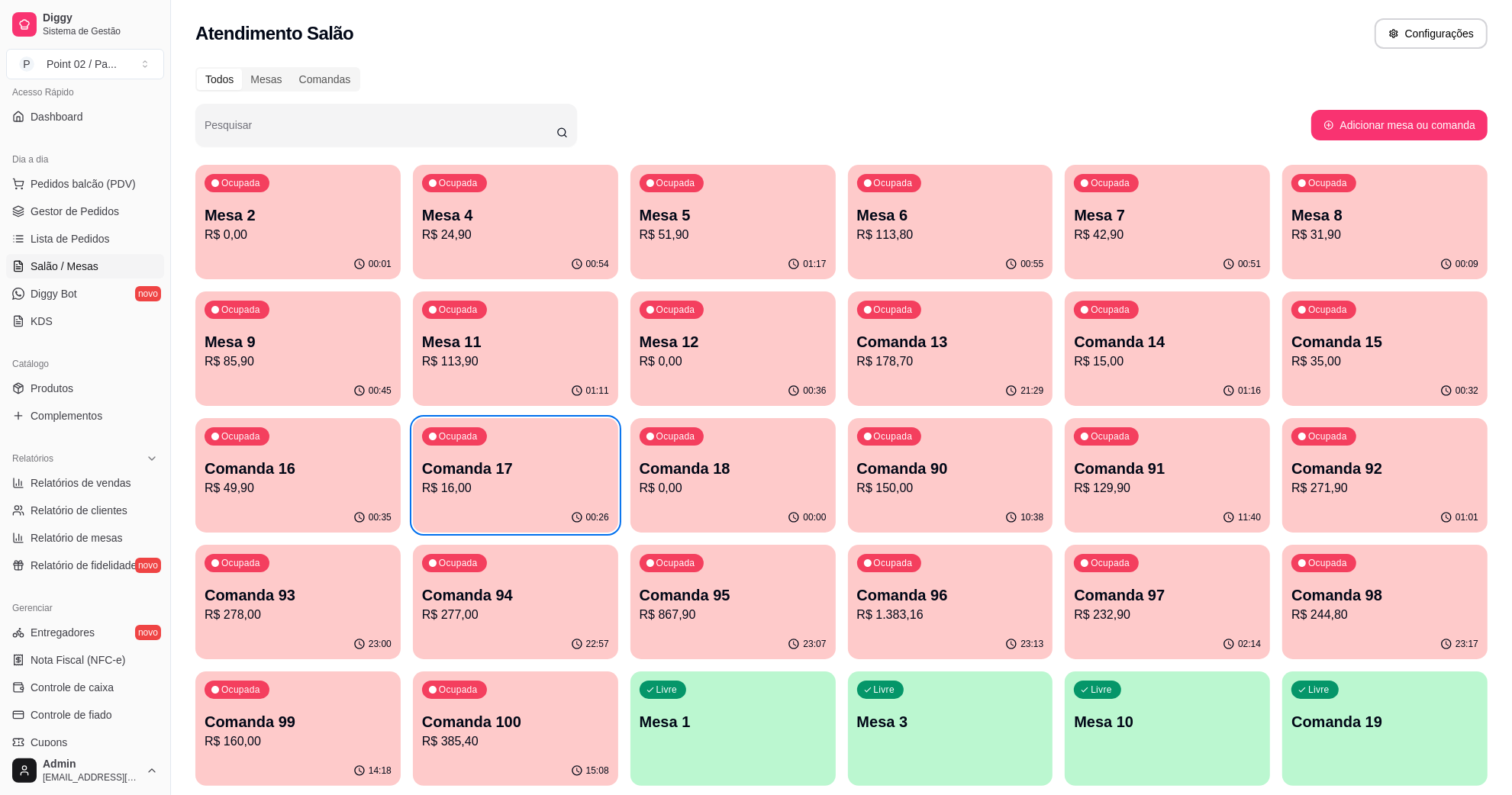
click at [554, 500] on div "Ocupada Comanda 17 R$ 16,00" at bounding box center [515, 460] width 205 height 85
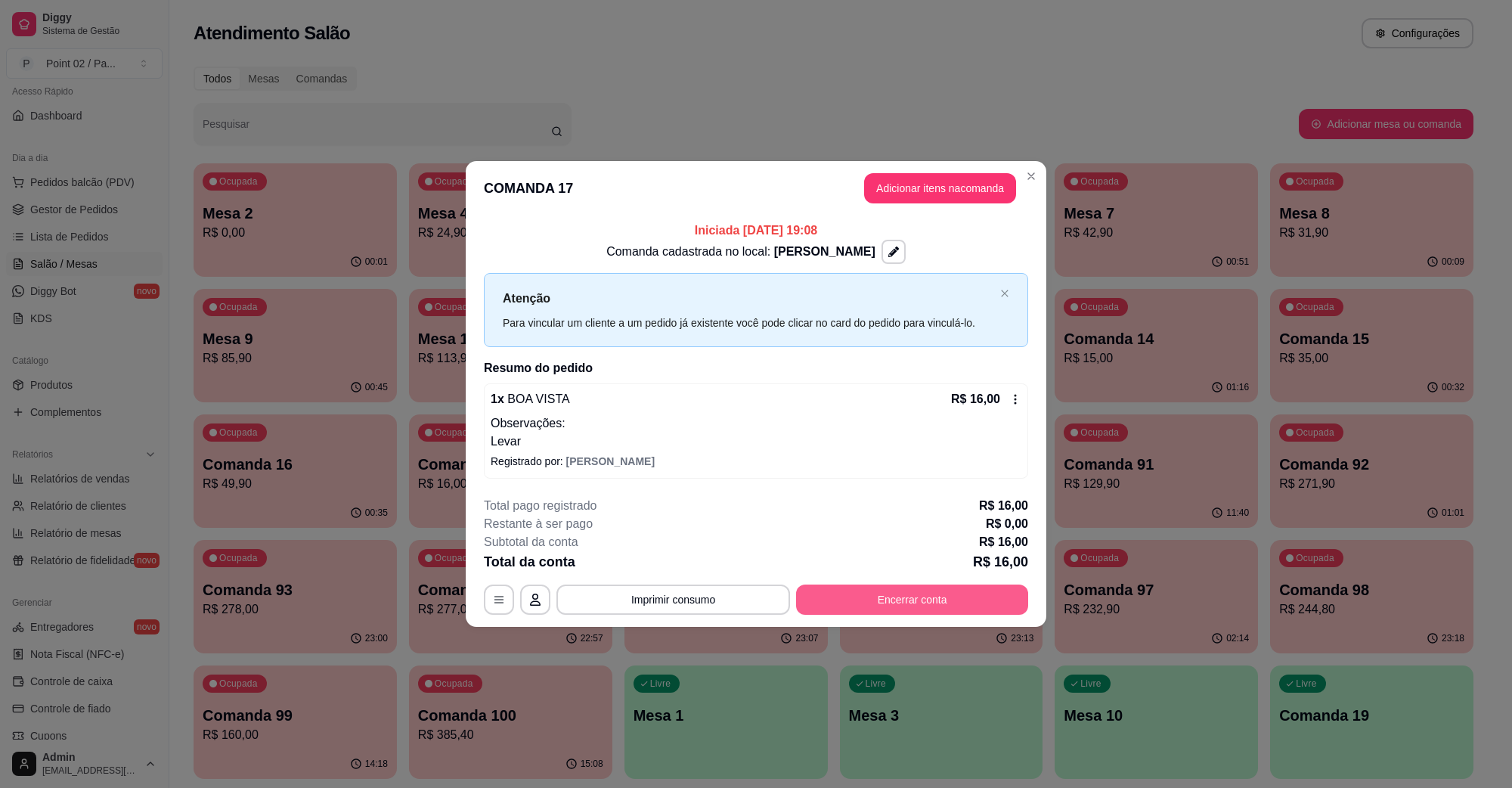
click at [873, 590] on button "Encerrar conta" at bounding box center [912, 599] width 232 height 31
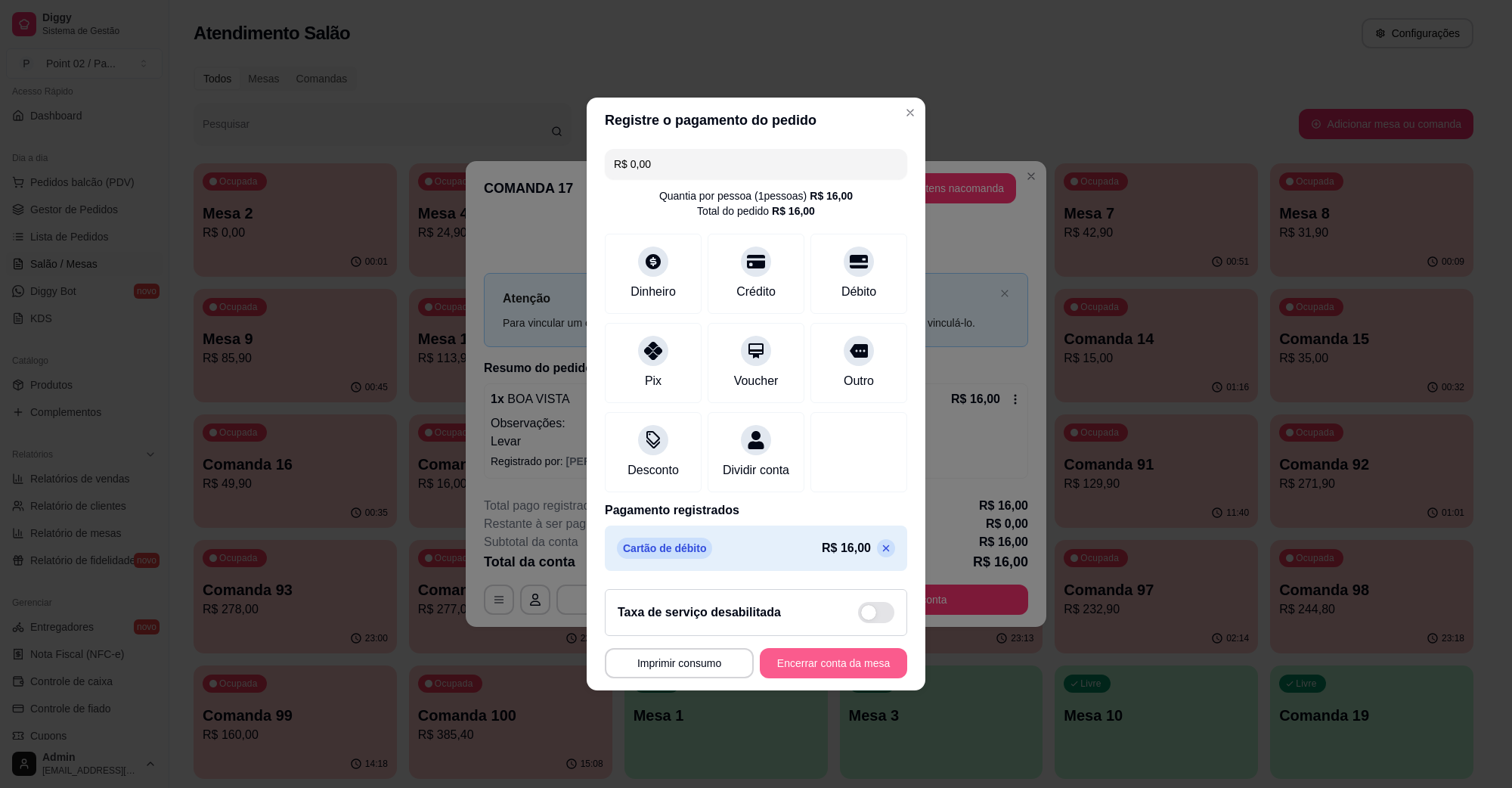
click at [819, 669] on button "Encerrar conta da mesa" at bounding box center [834, 663] width 148 height 31
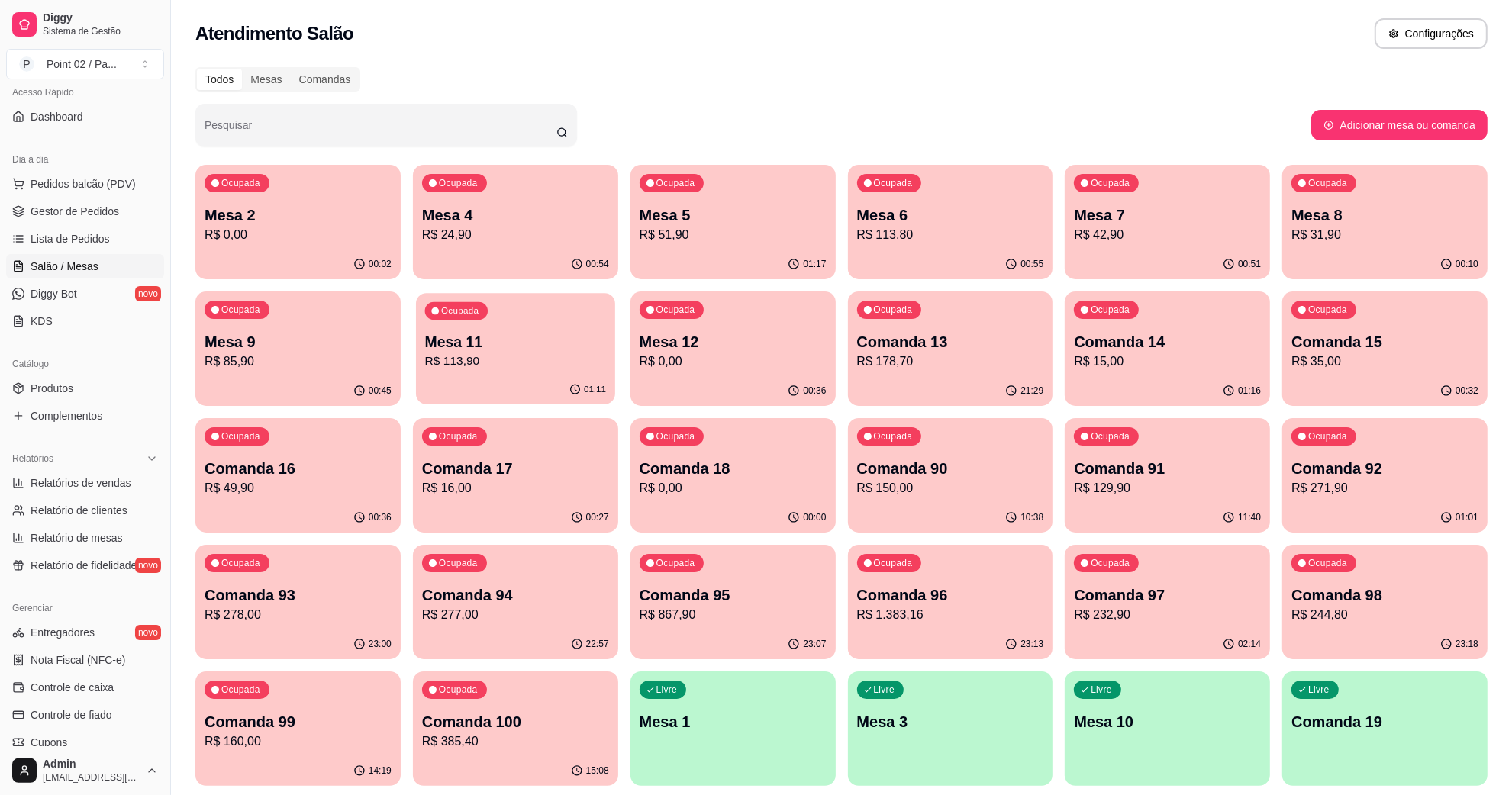
click at [596, 380] on div "01:11" at bounding box center [515, 390] width 199 height 29
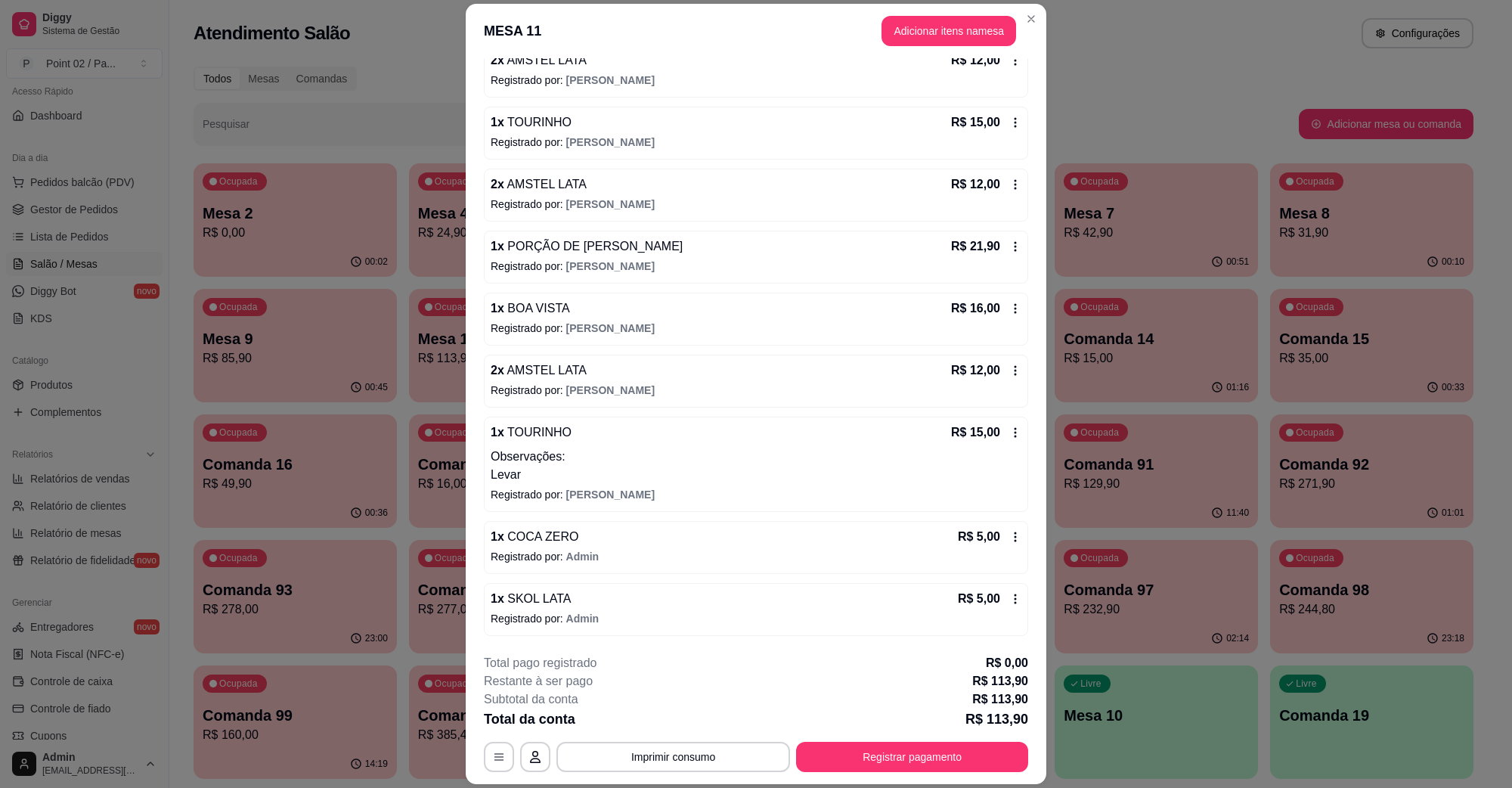
scroll to position [44, 0]
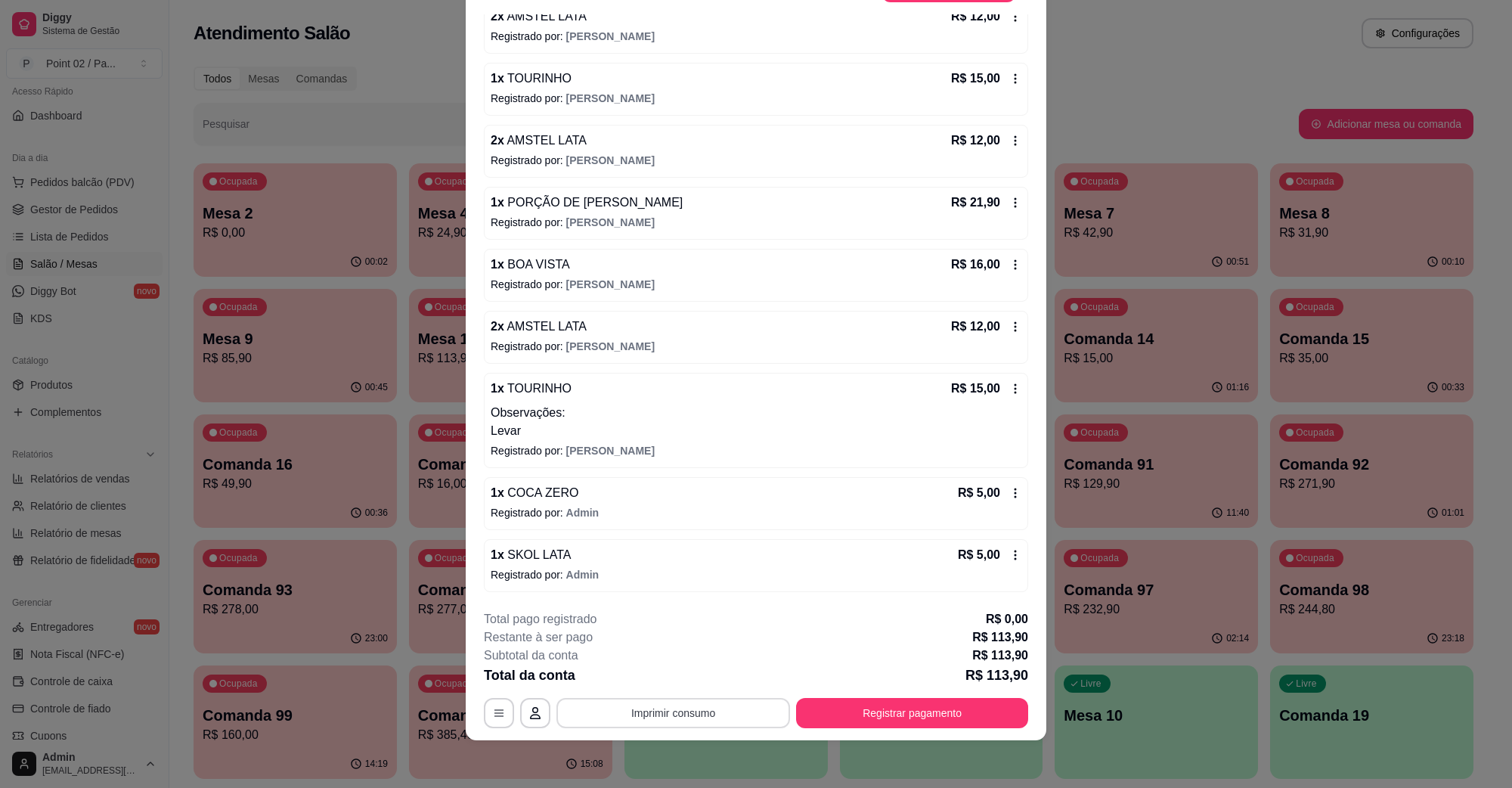
click at [728, 720] on button "Imprimir consumo" at bounding box center [673, 713] width 234 height 31
click at [682, 673] on button "IMPRESSORA" at bounding box center [670, 677] width 110 height 24
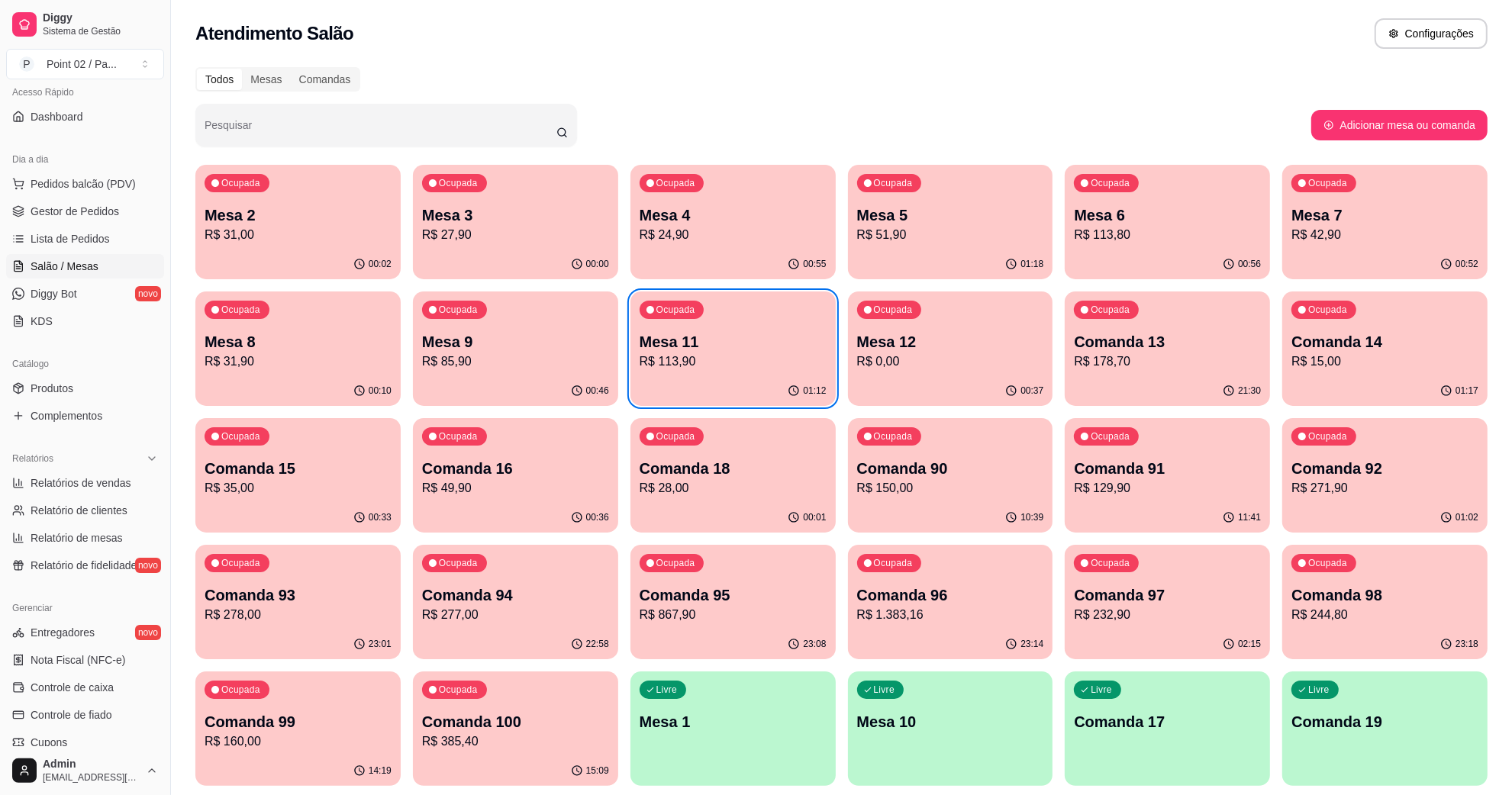
click at [234, 224] on p "Mesa 2" at bounding box center [298, 215] width 187 height 21
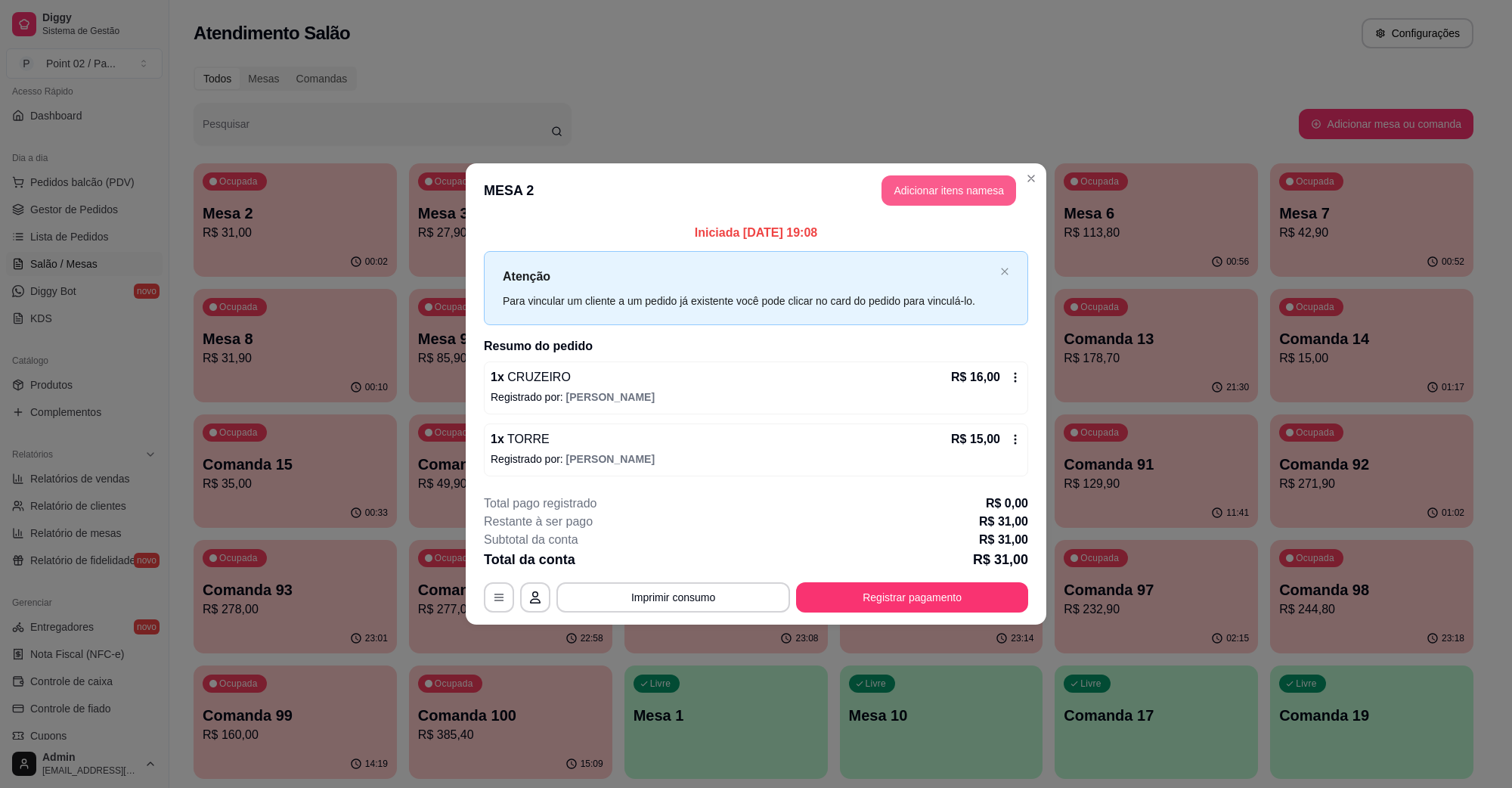
click at [958, 179] on button "Adicionar itens na mesa" at bounding box center [950, 190] width 135 height 31
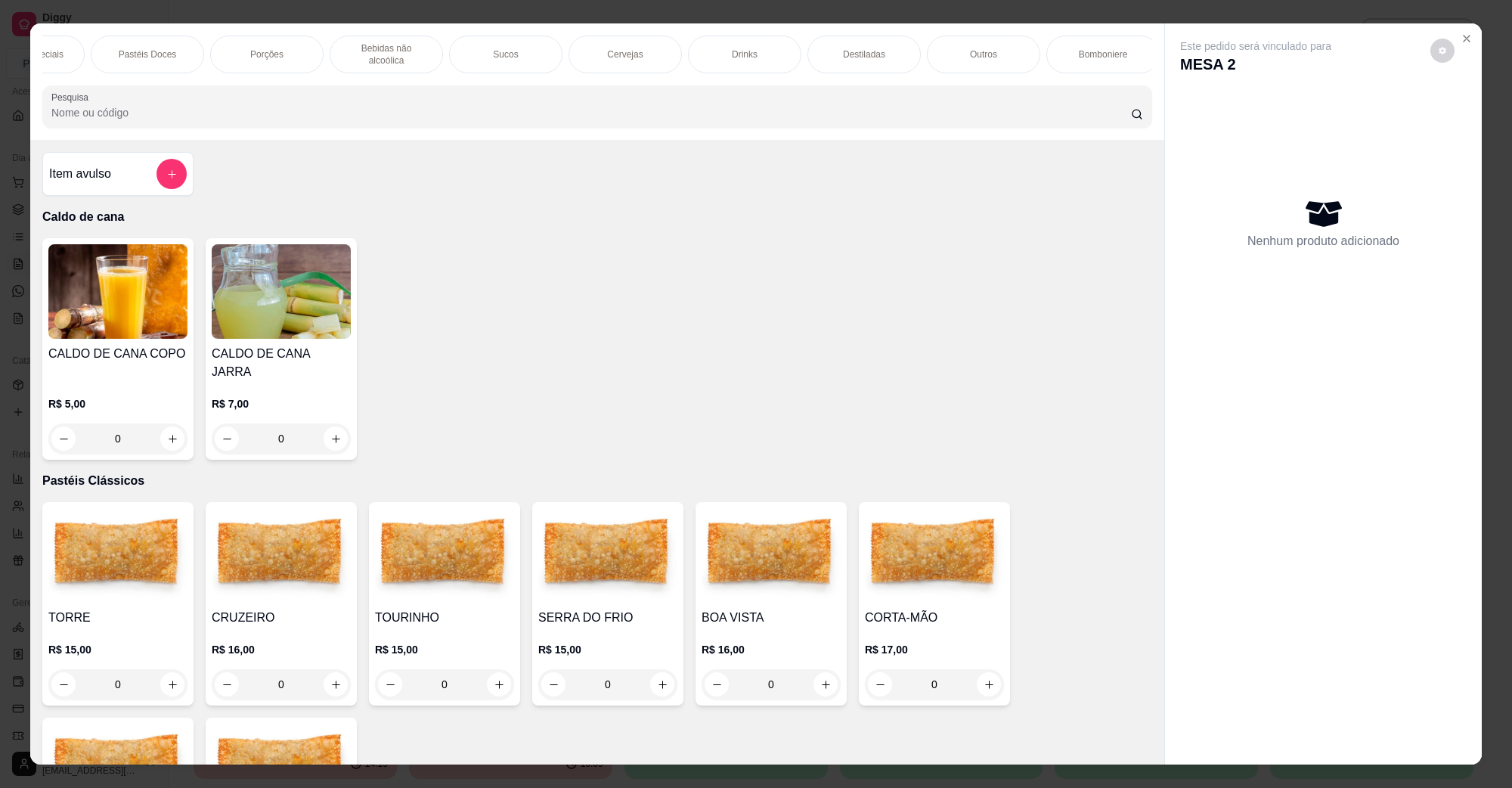
scroll to position [0, 318]
click at [407, 53] on p "Bebidas não alcoólica" at bounding box center [378, 54] width 88 height 24
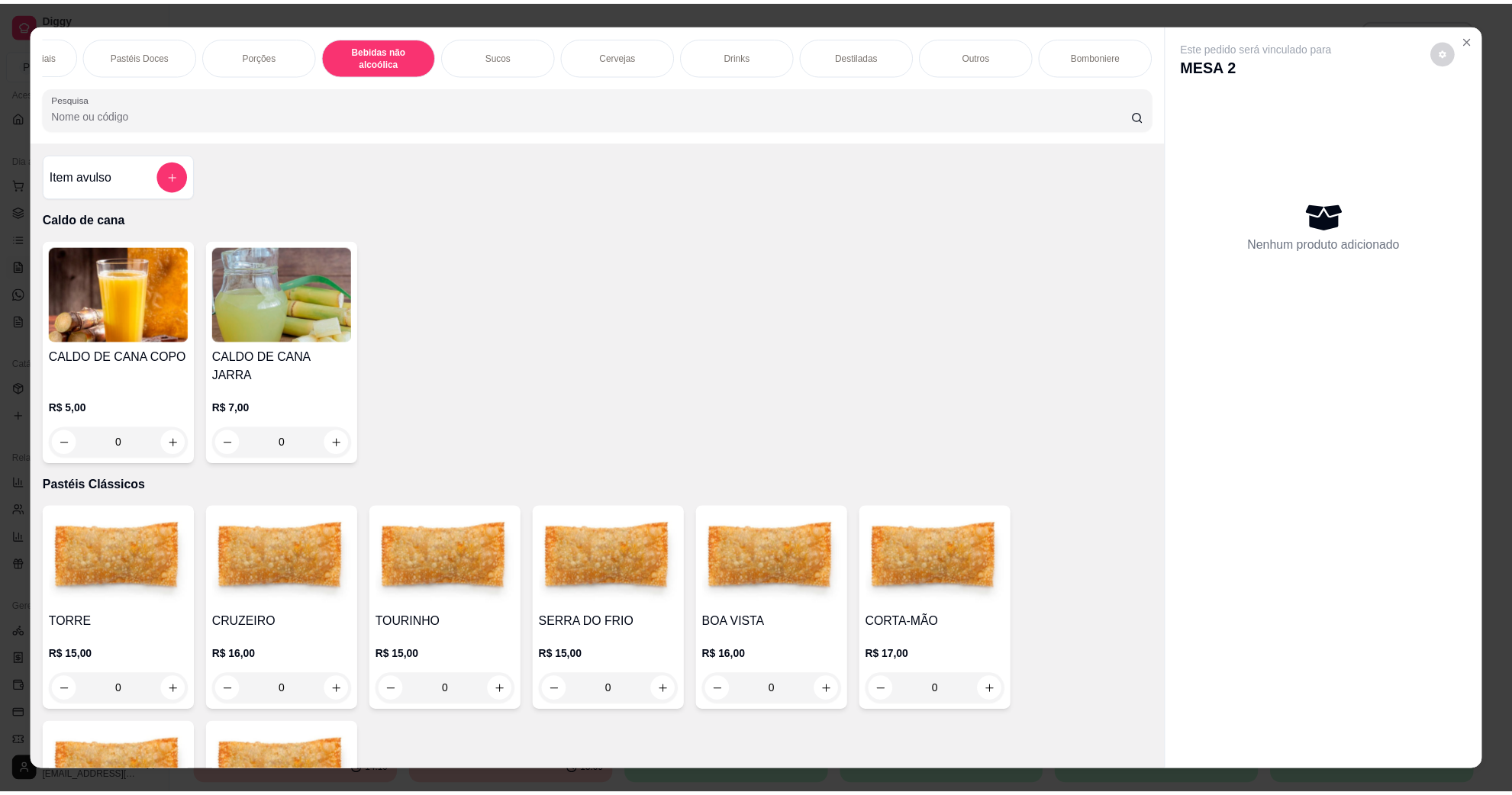
scroll to position [24, 0]
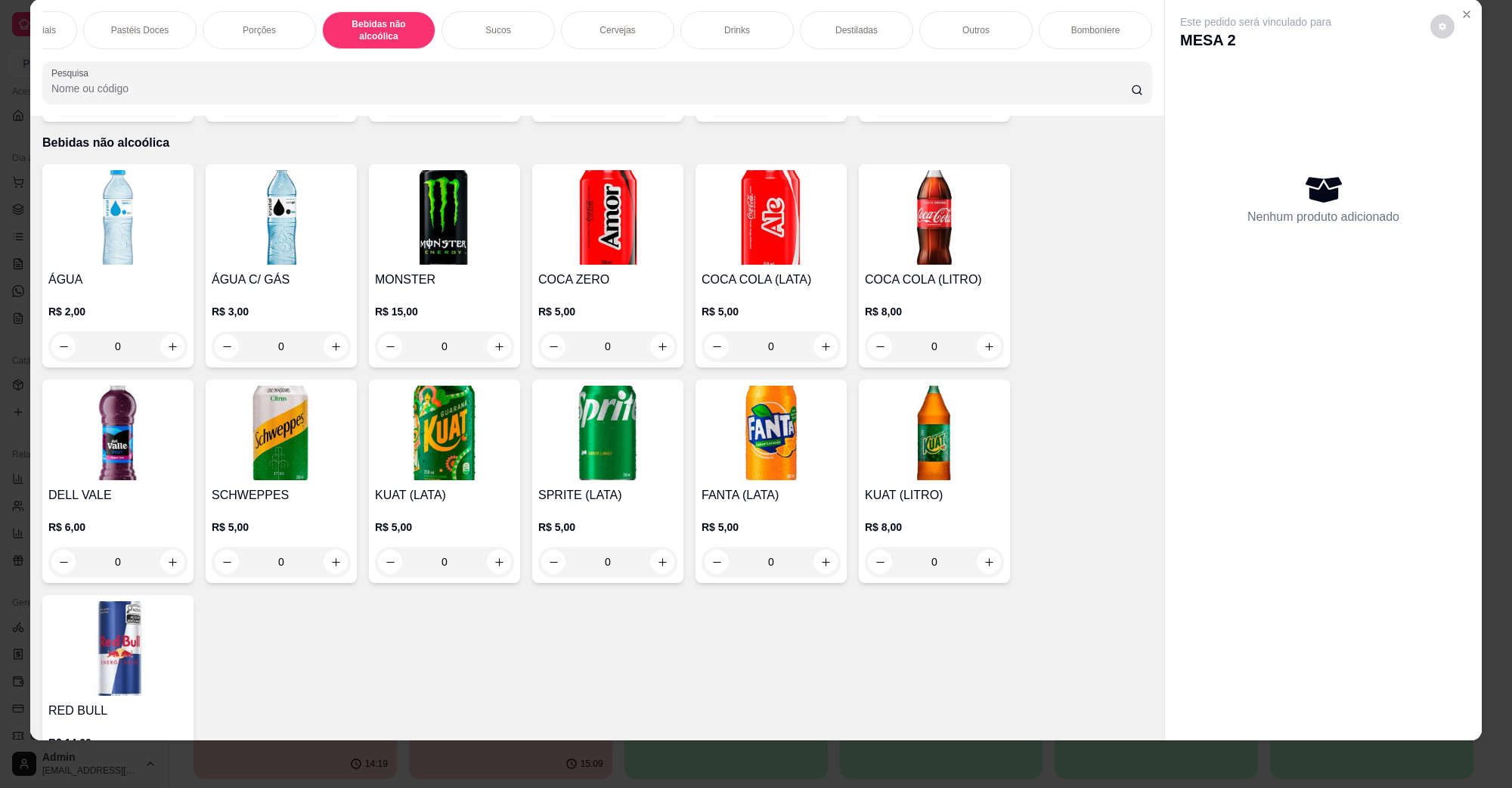
click at [894, 216] on img at bounding box center [935, 217] width 140 height 94
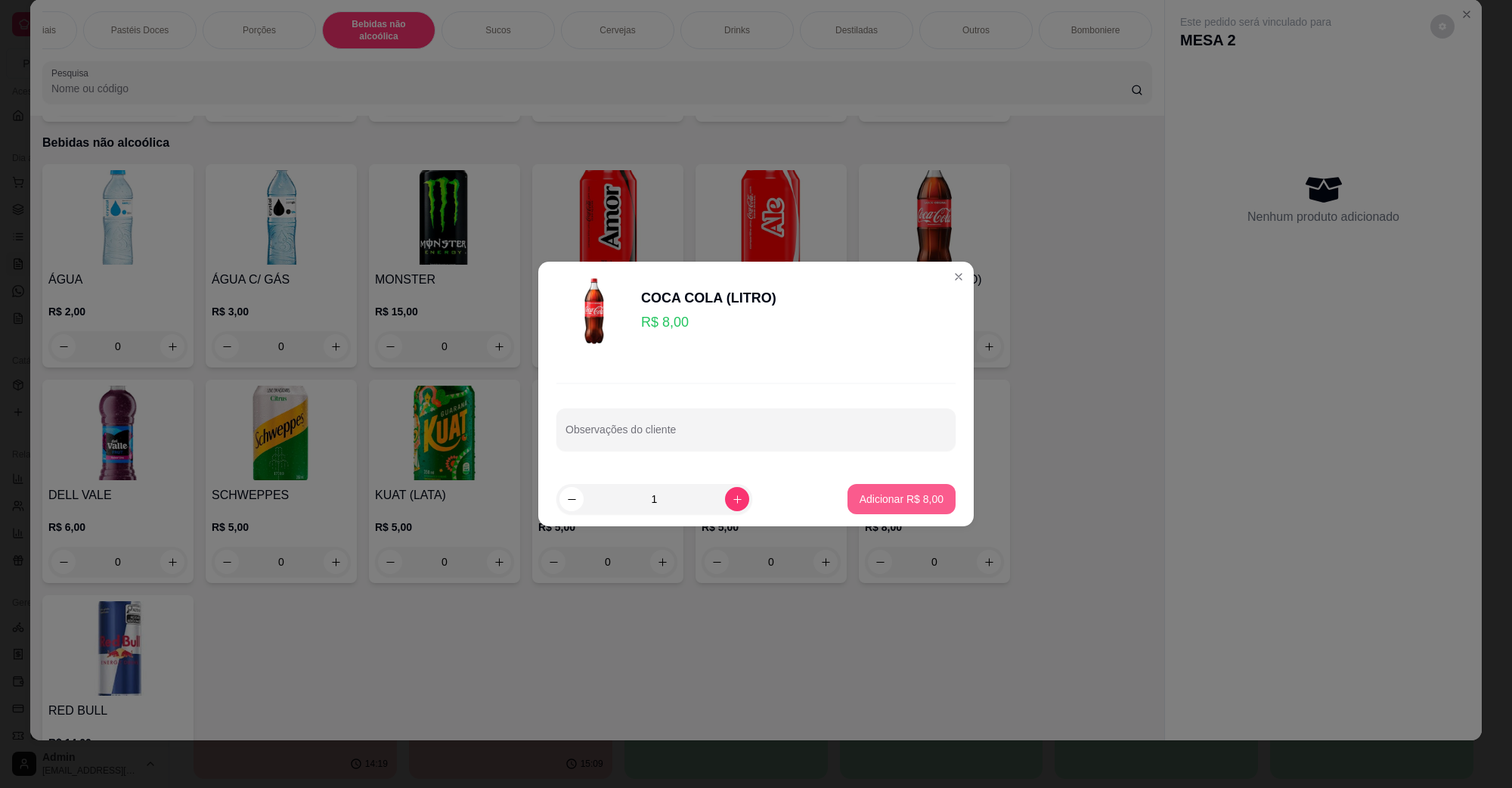
click at [885, 507] on button "Adicionar R$ 8,00" at bounding box center [901, 499] width 108 height 31
type input "1"
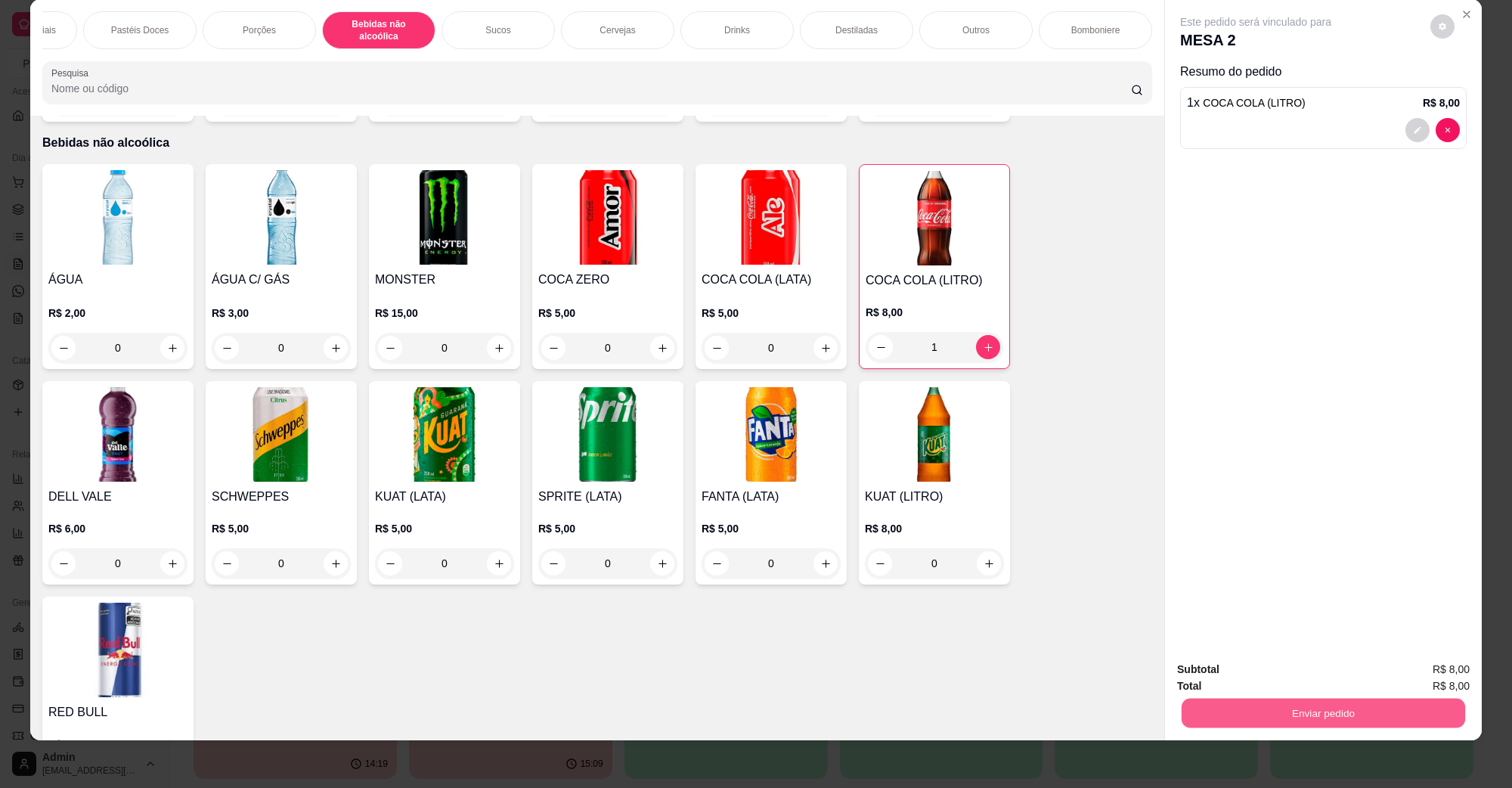
click at [1415, 705] on button "Enviar pedido" at bounding box center [1324, 713] width 283 height 30
click at [1320, 677] on button "Não registrar e enviar pedido" at bounding box center [1272, 675] width 152 height 28
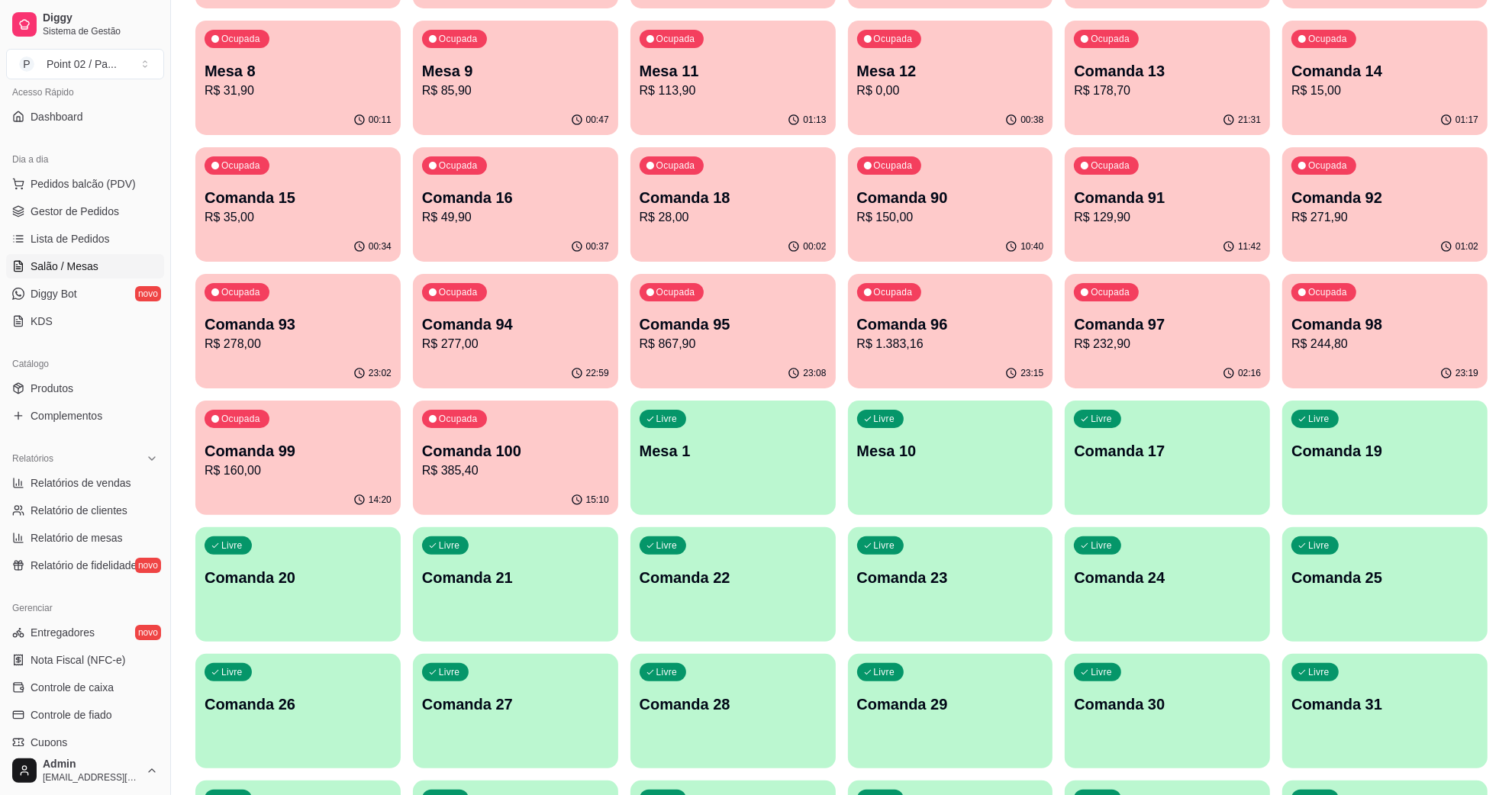
scroll to position [286, 0]
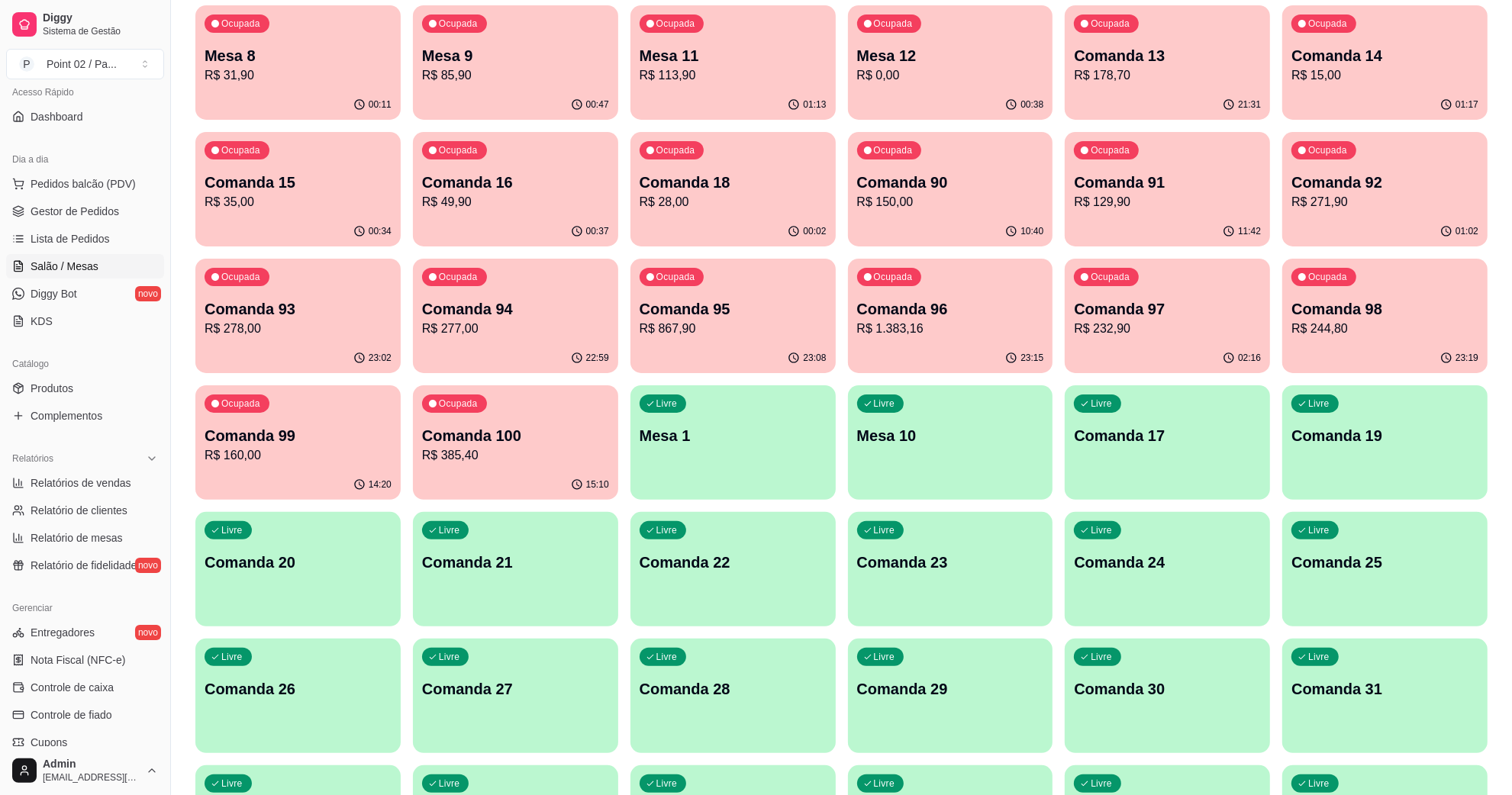
click at [1200, 462] on div "Livre Comanda 17" at bounding box center [1166, 433] width 205 height 96
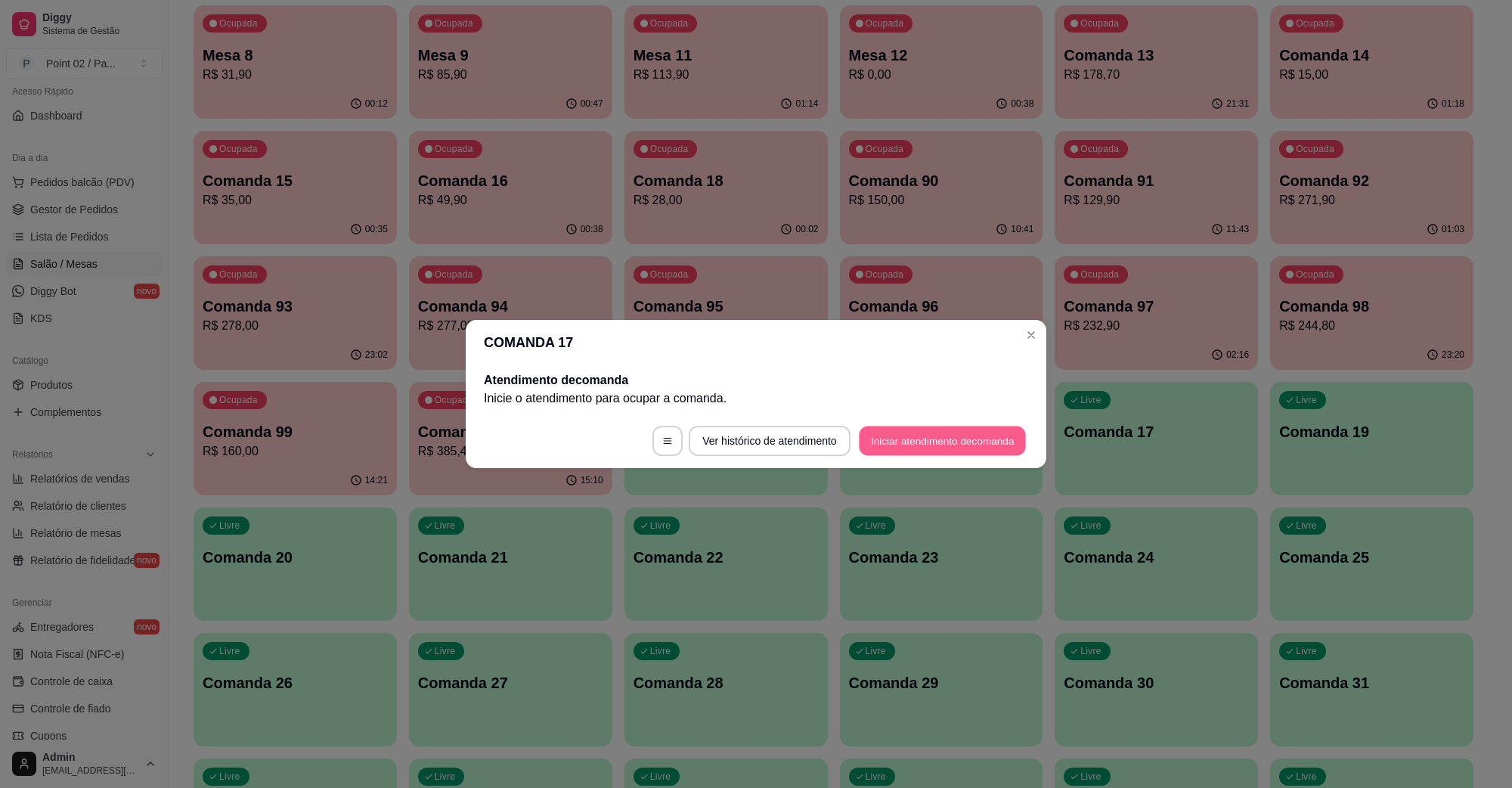
click at [914, 440] on button "Iniciar atendimento de comanda" at bounding box center [943, 442] width 167 height 30
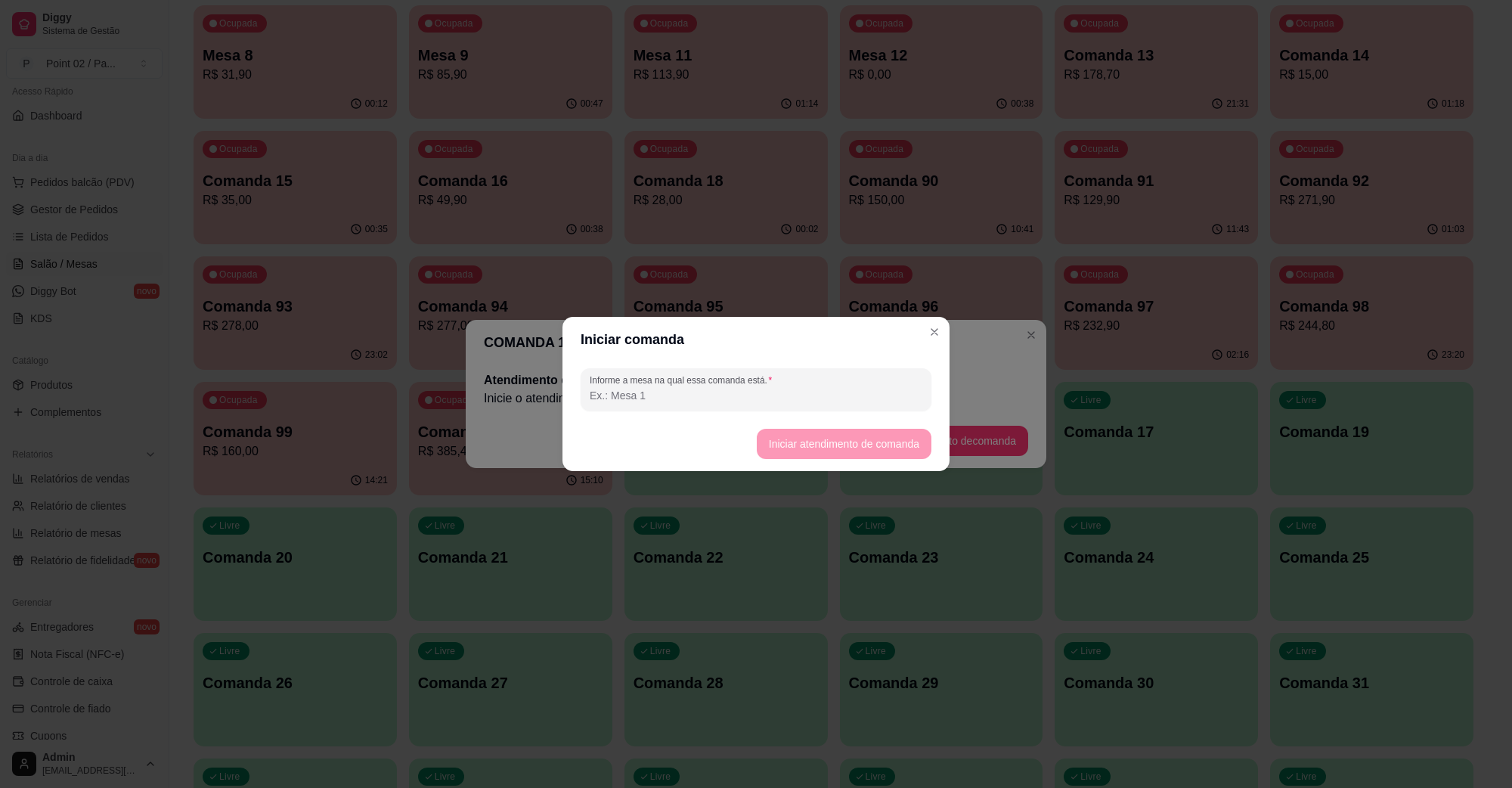
click at [802, 395] on input "Informe a mesa na qual essa comanda está." at bounding box center [756, 395] width 333 height 15
type input "clau"
type input "[PERSON_NAME]"
click at [891, 446] on button "Iniciar atendimento de comanda" at bounding box center [844, 443] width 174 height 31
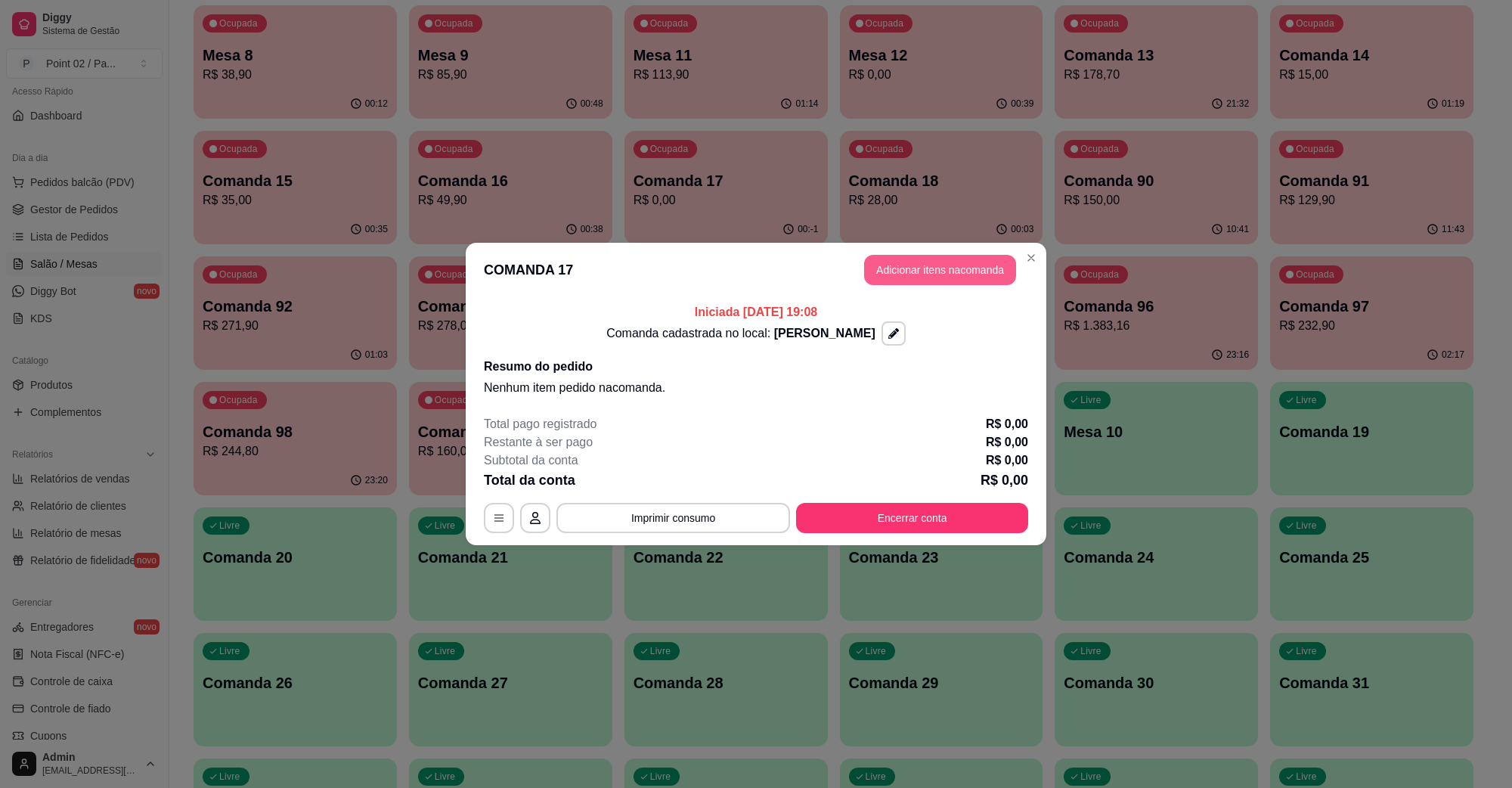
click at [952, 270] on button "Adicionar itens na comanda" at bounding box center [941, 269] width 152 height 31
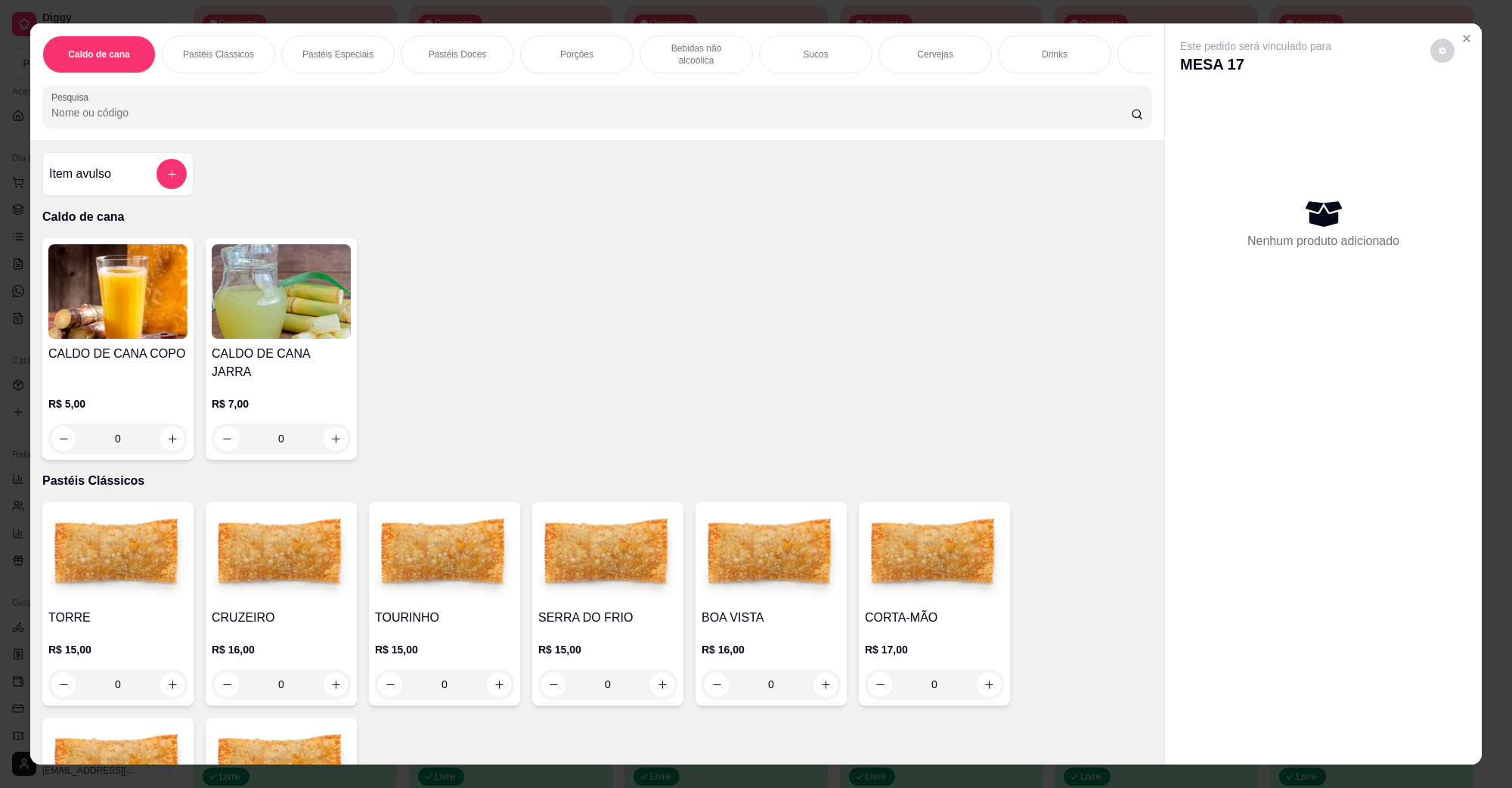
click at [618, 561] on img at bounding box center [608, 554] width 140 height 94
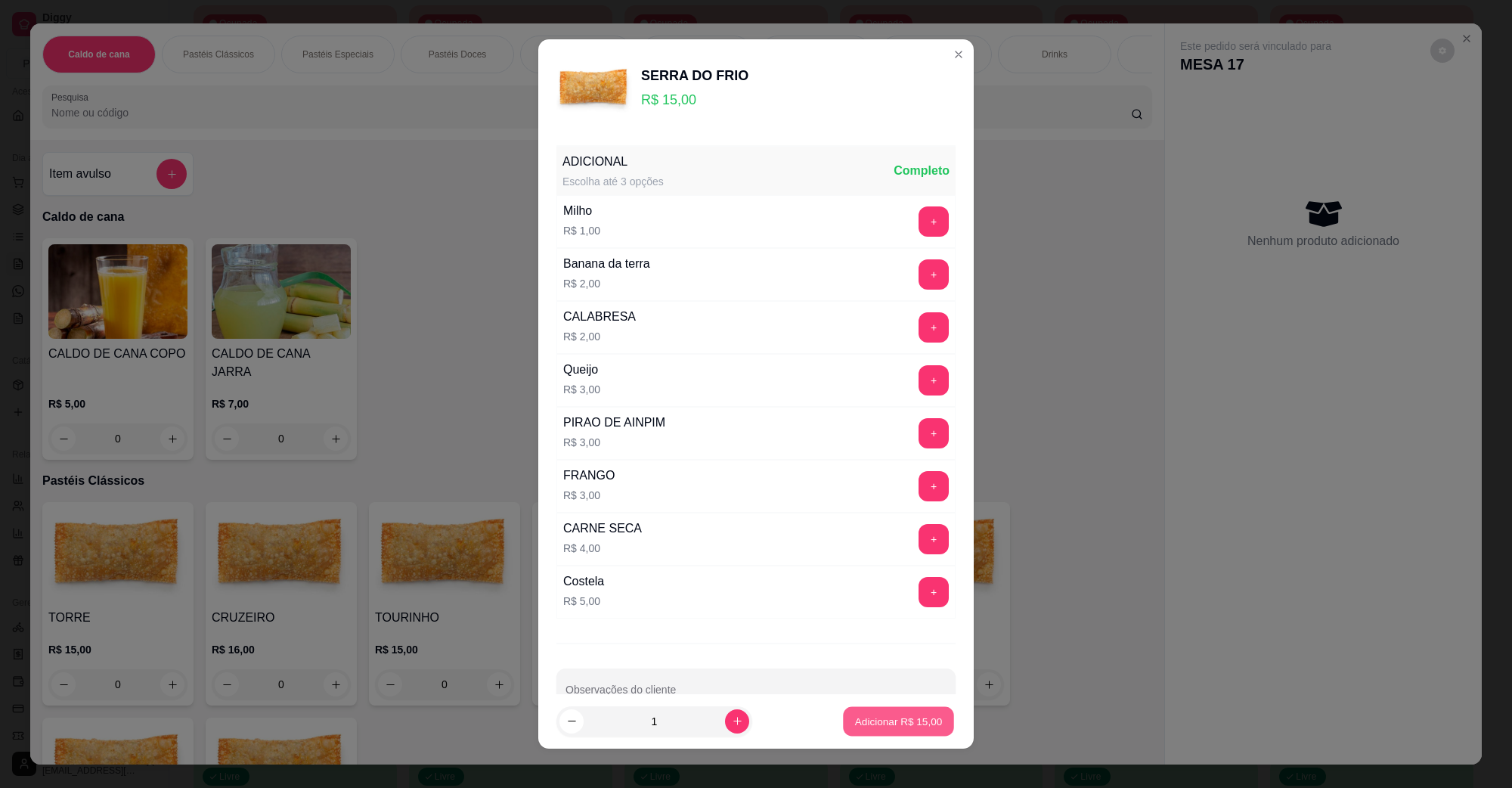
click at [844, 735] on button "Adicionar R$ 15,00" at bounding box center [899, 722] width 111 height 30
type input "1"
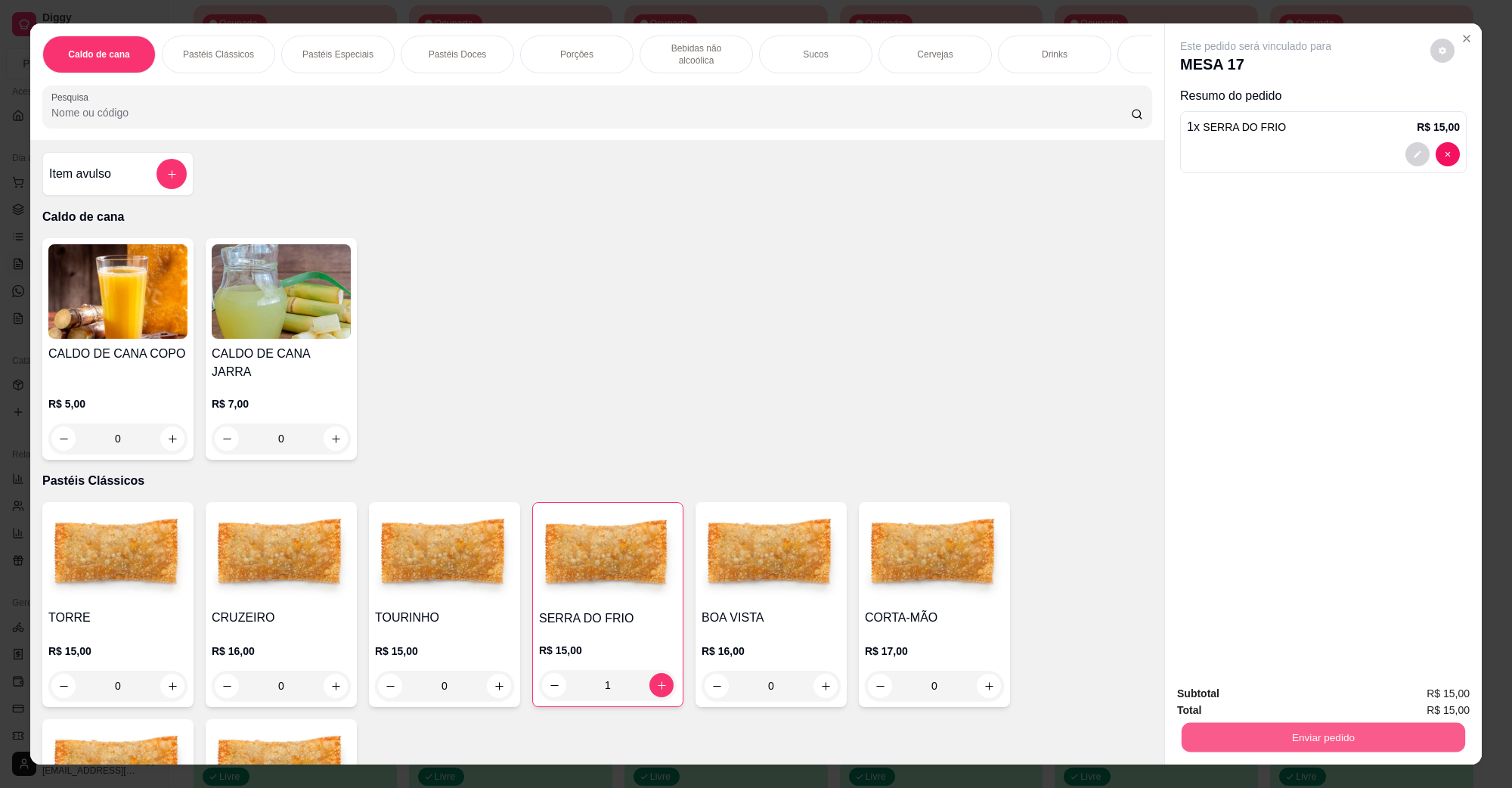
click at [1388, 727] on button "Enviar pedido" at bounding box center [1324, 737] width 283 height 30
click at [1288, 708] on button "Não registrar e enviar pedido" at bounding box center [1272, 700] width 157 height 29
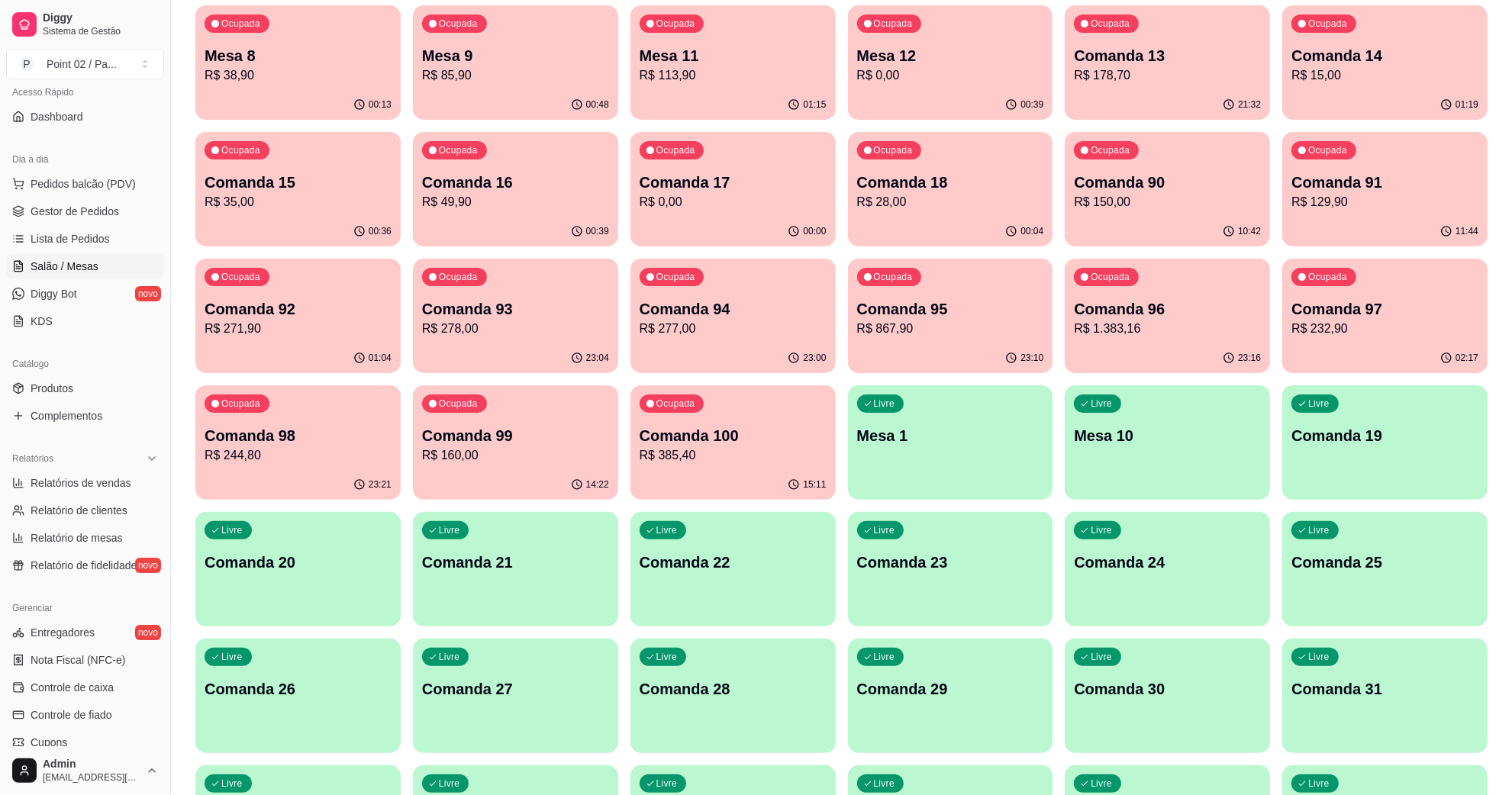
click at [790, 62] on p "Mesa 11" at bounding box center [733, 55] width 187 height 21
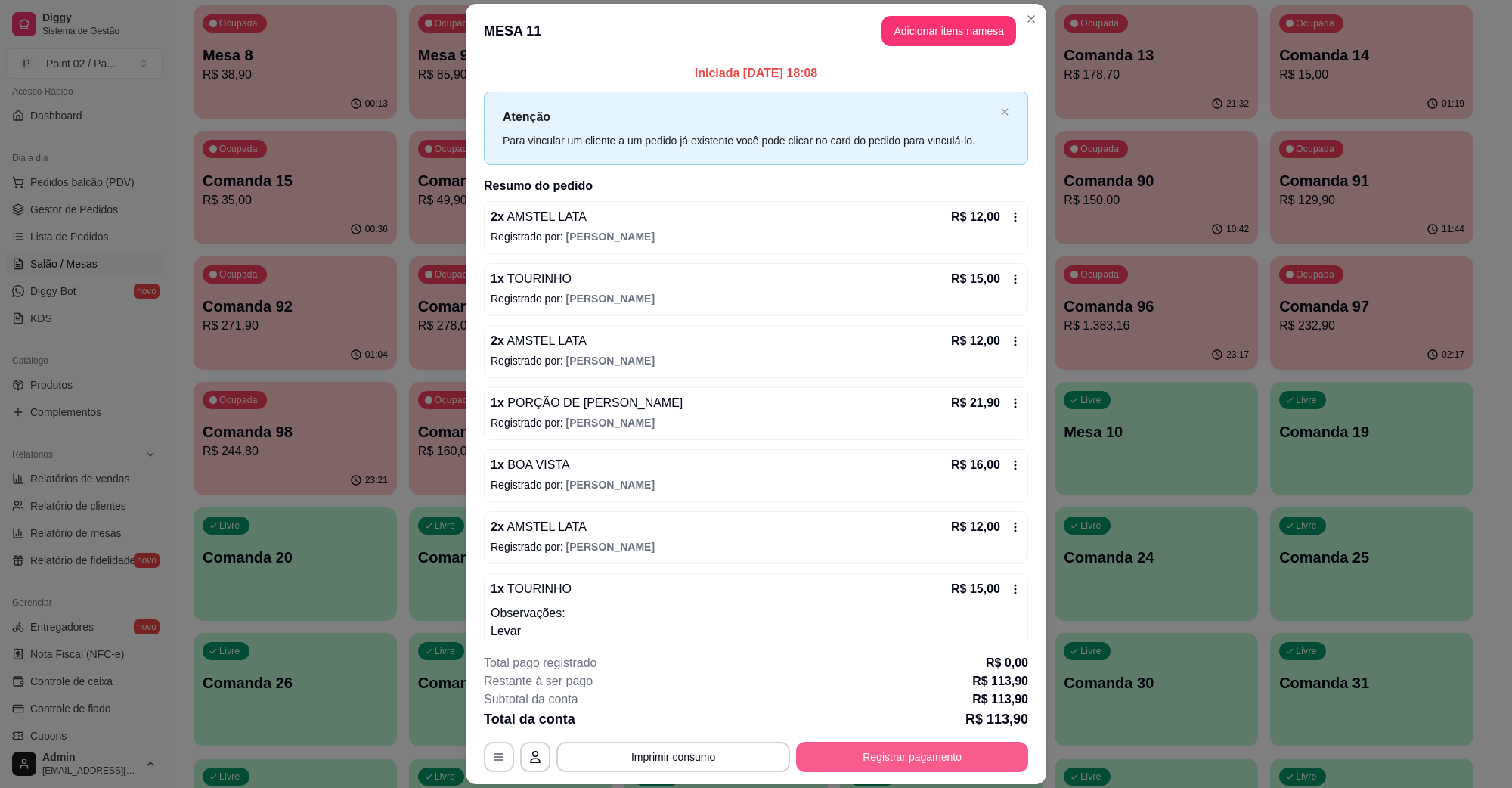
click at [898, 769] on button "Registrar pagamento" at bounding box center [912, 756] width 232 height 31
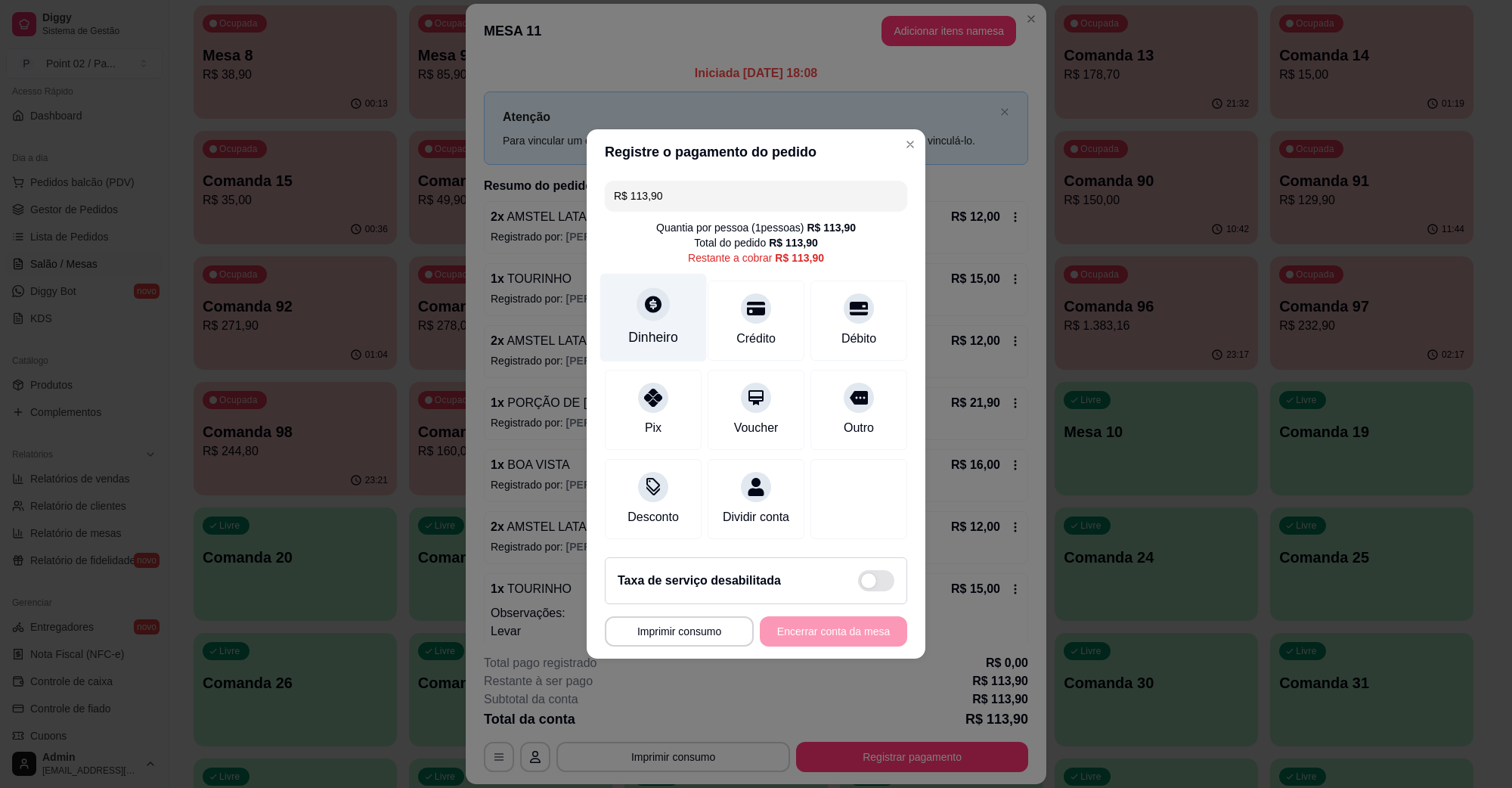
click at [661, 286] on div "Dinheiro" at bounding box center [654, 317] width 107 height 88
click at [834, 644] on div "**********" at bounding box center [756, 631] width 302 height 31
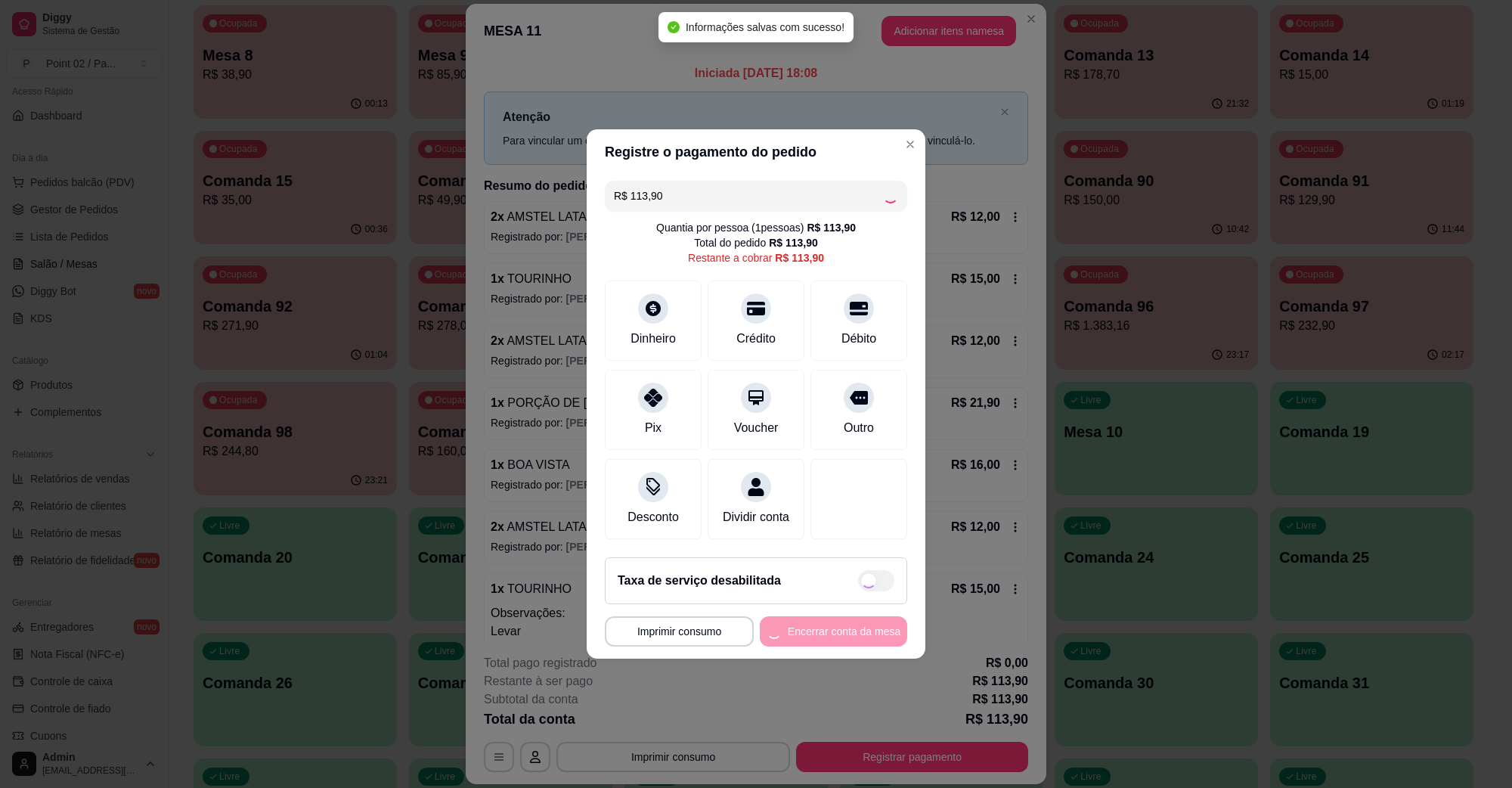
type input "R$ 0,00"
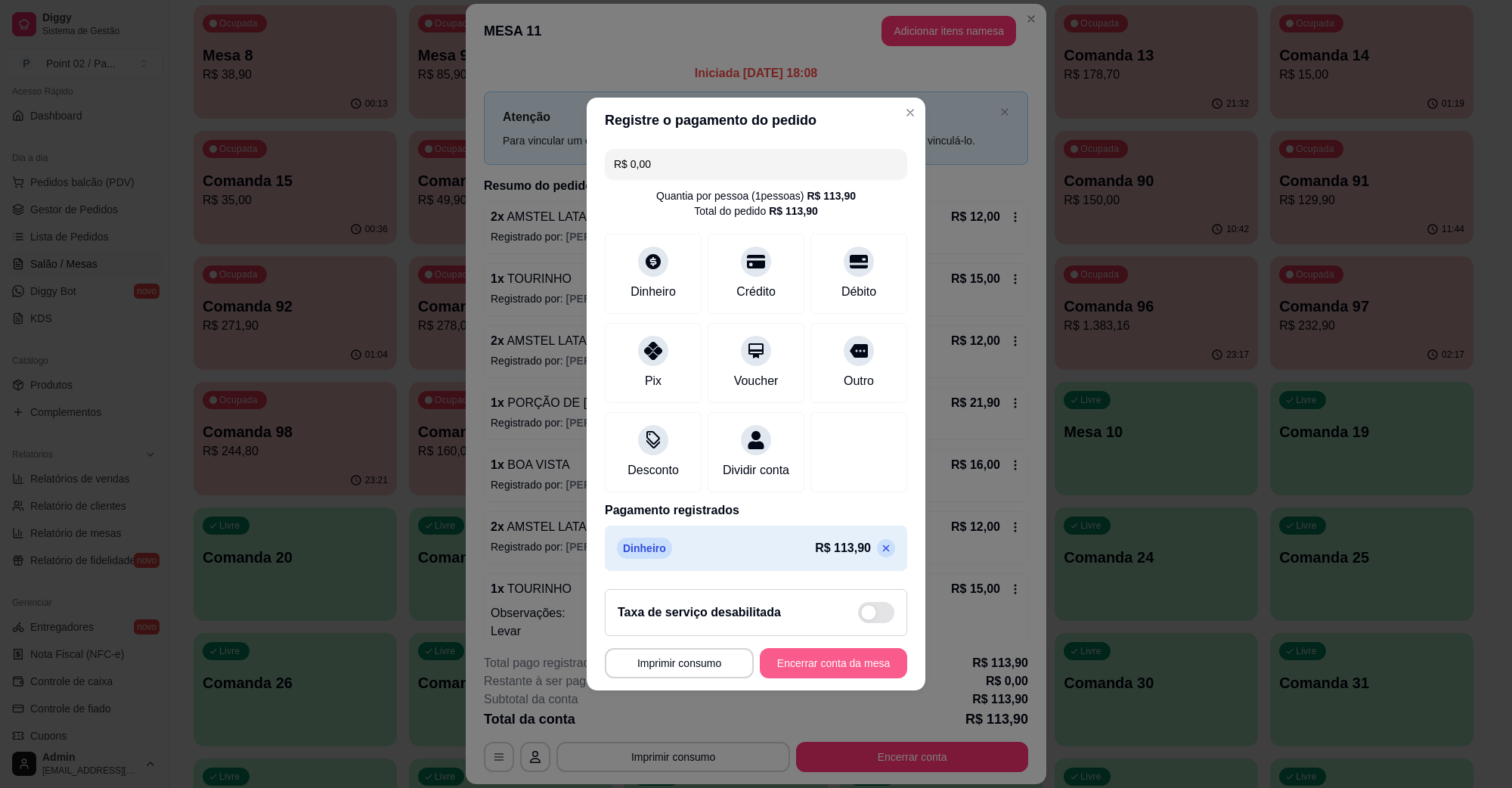
click at [803, 678] on button "Encerrar conta da mesa" at bounding box center [834, 663] width 148 height 31
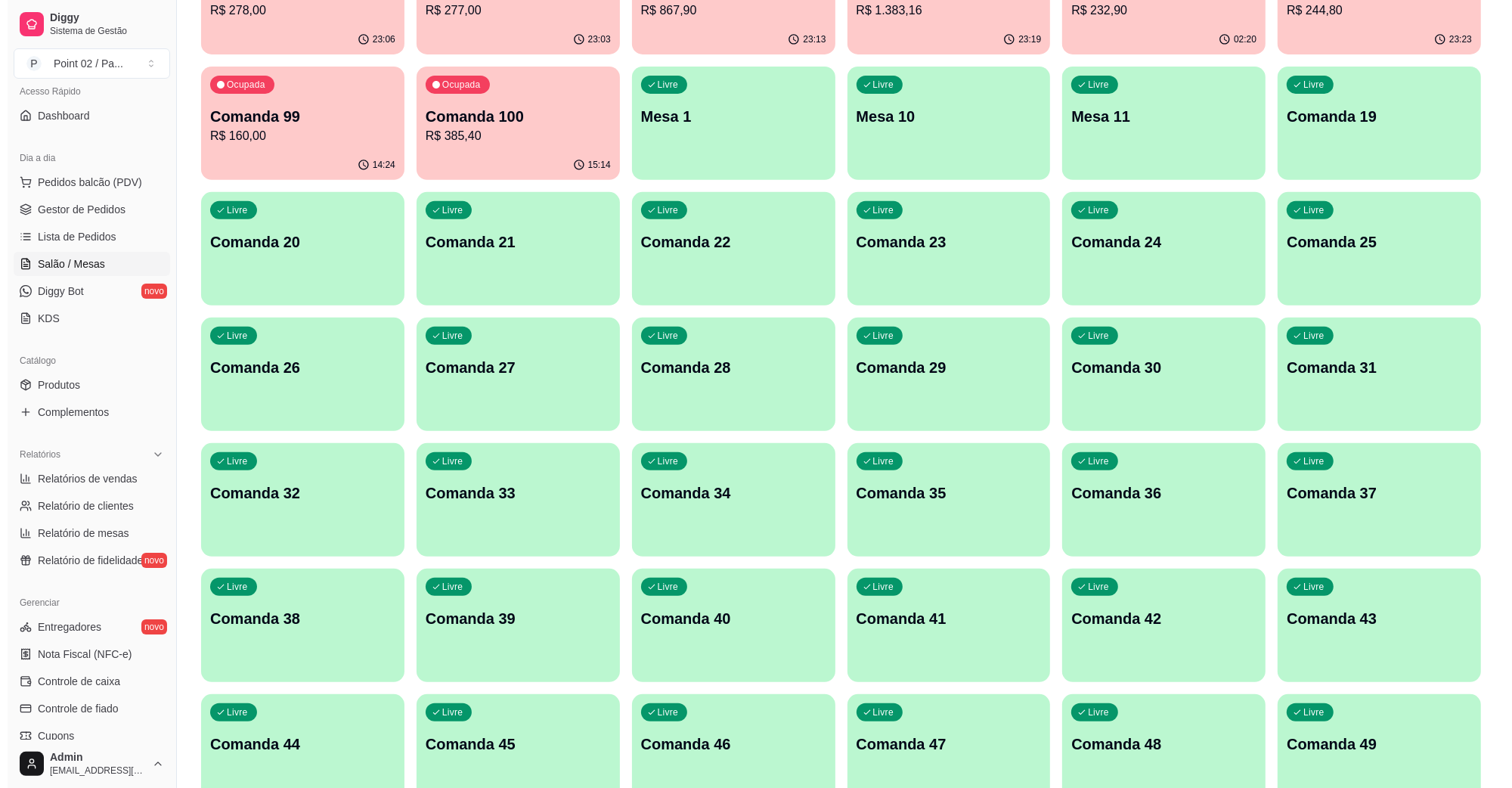
scroll to position [472, 0]
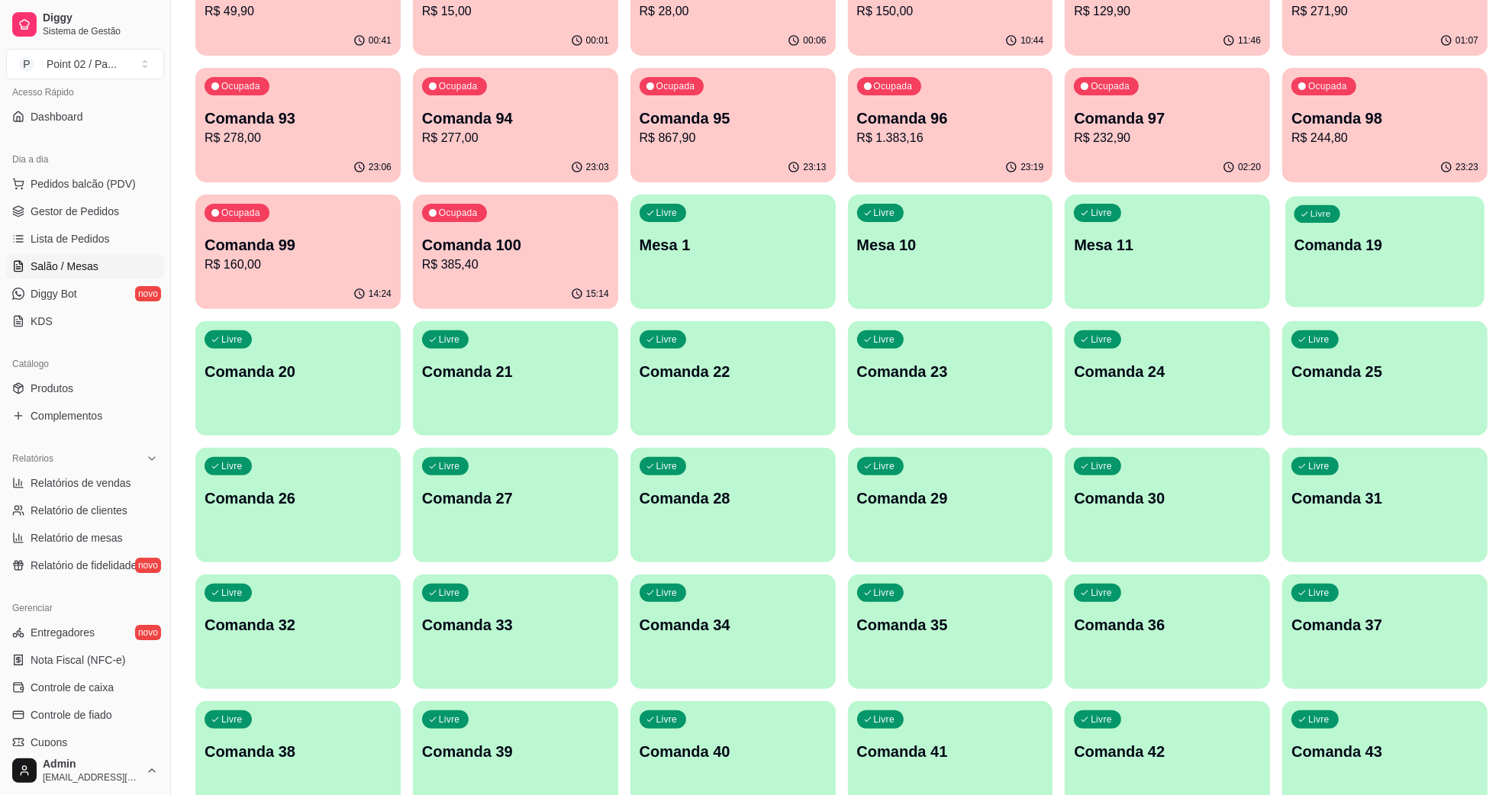
click at [1333, 248] on p "Comanda 19" at bounding box center [1384, 245] width 181 height 21
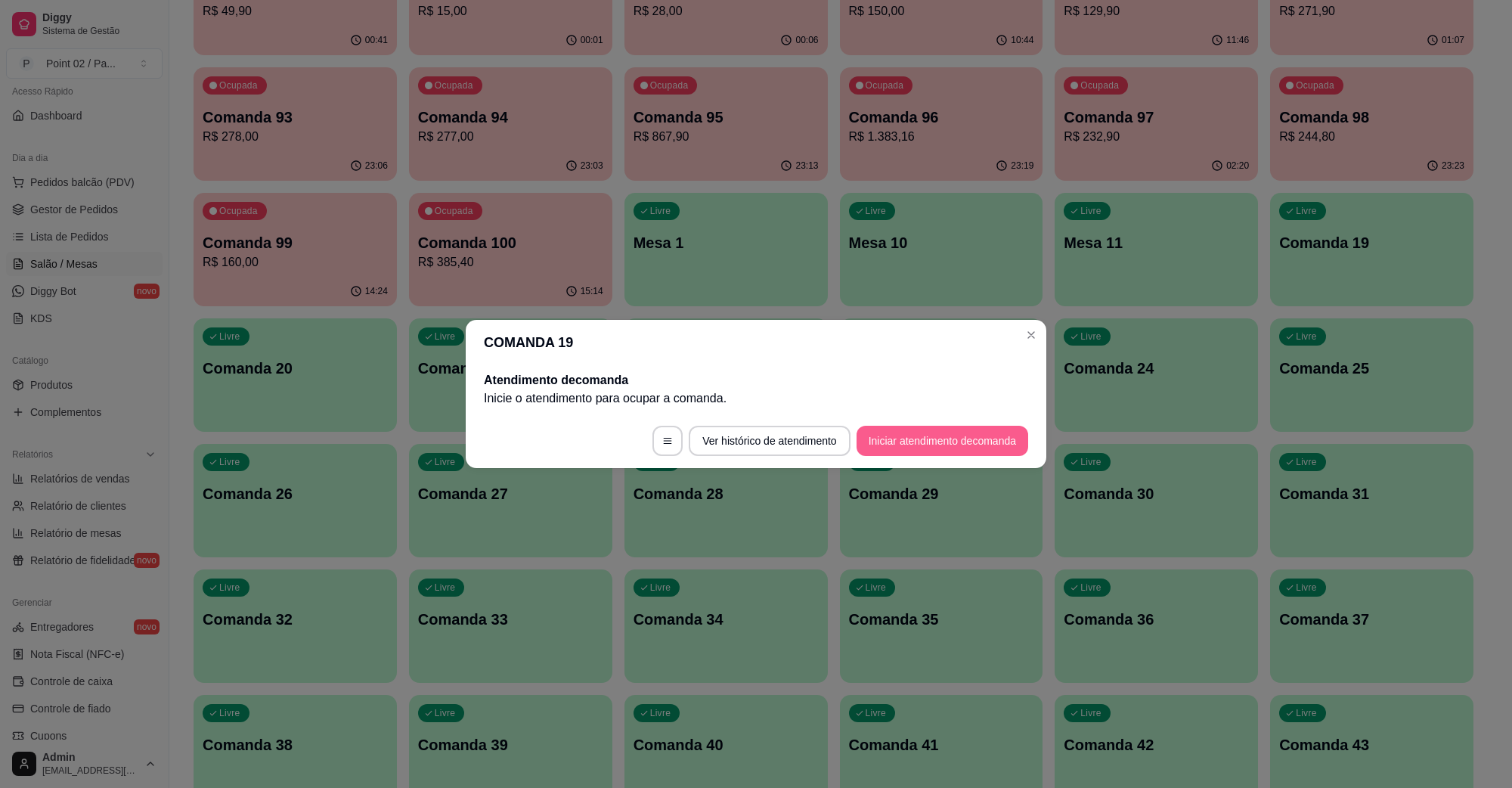
click at [913, 440] on button "Iniciar atendimento de comanda" at bounding box center [942, 441] width 171 height 31
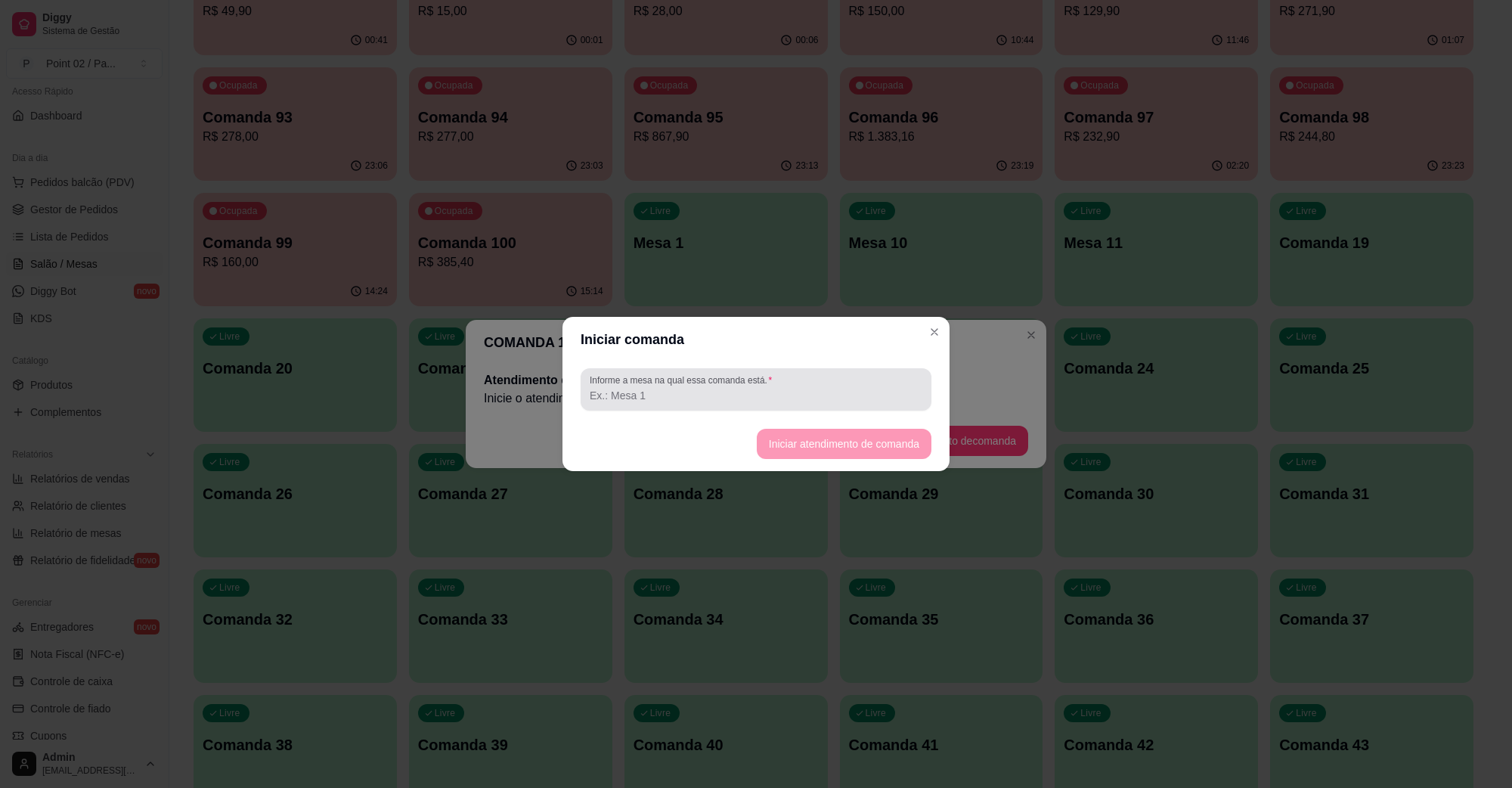
click at [862, 408] on div "Informe a mesa na qual essa comanda está." at bounding box center [756, 389] width 351 height 43
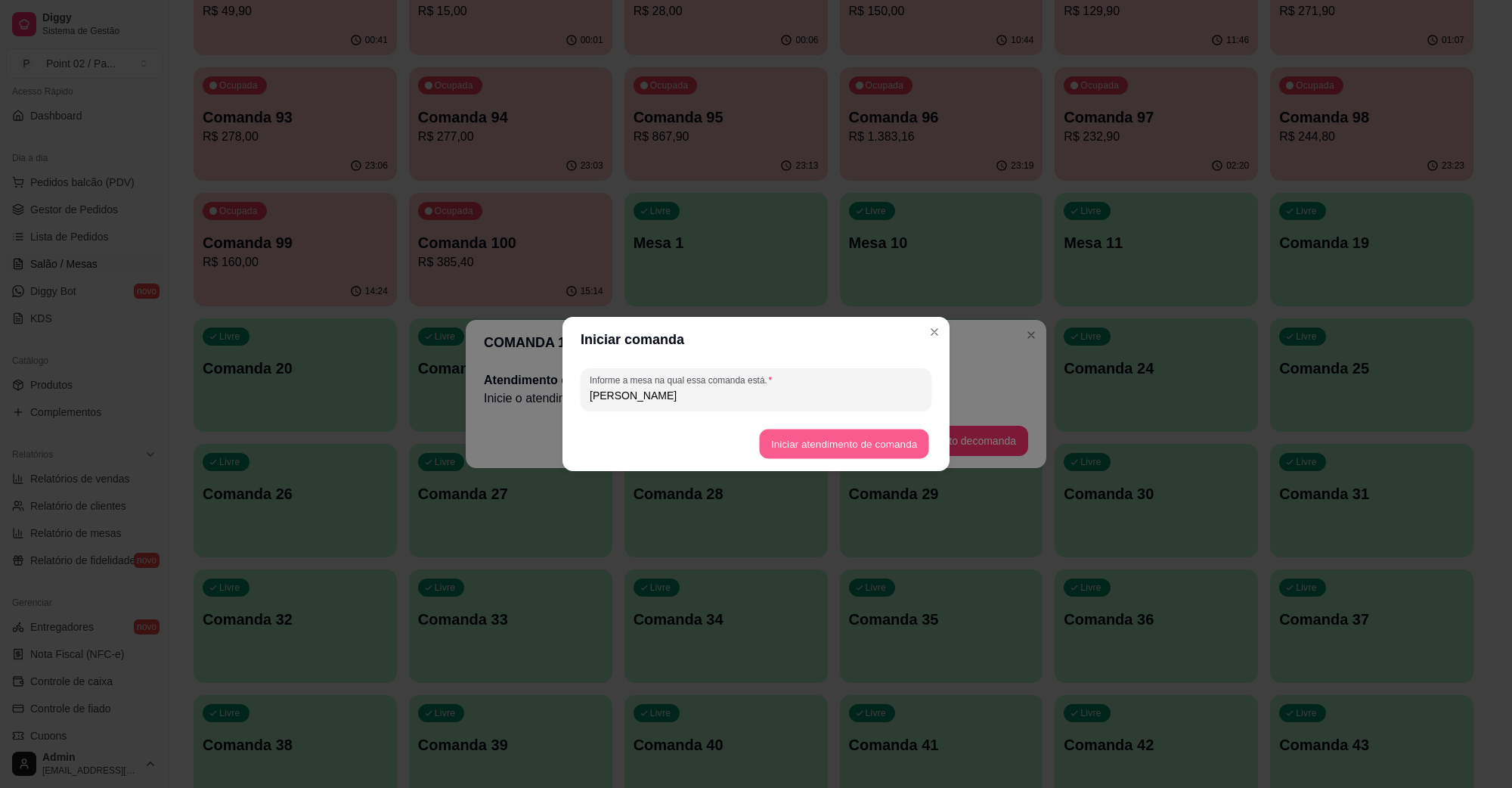
click at [852, 446] on button "Iniciar atendimento de comanda" at bounding box center [844, 444] width 169 height 30
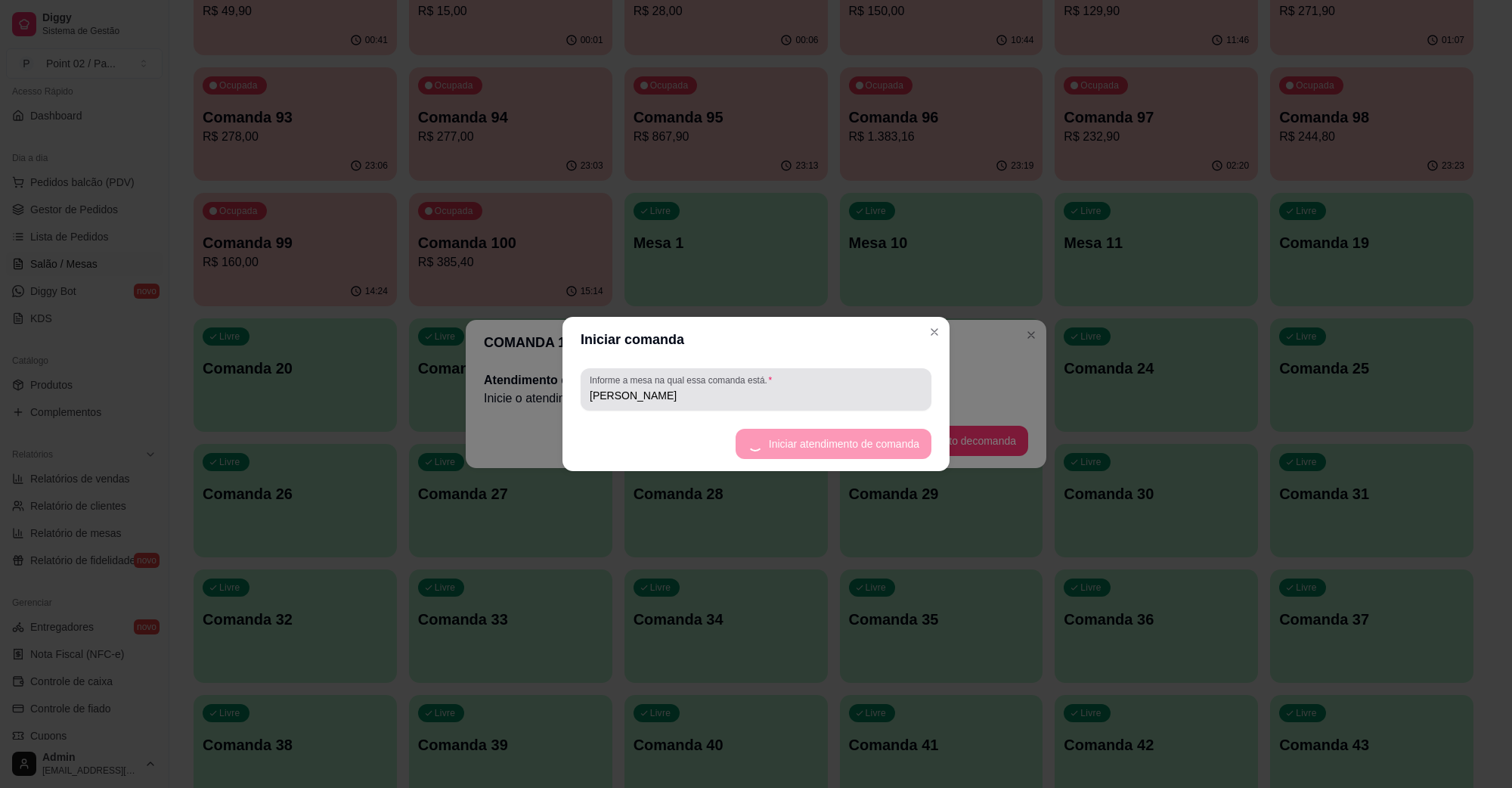
click at [877, 410] on div "Informe a mesa na qual essa comanda está. [PERSON_NAME]" at bounding box center [756, 389] width 351 height 43
type input "[PERSON_NAME]"
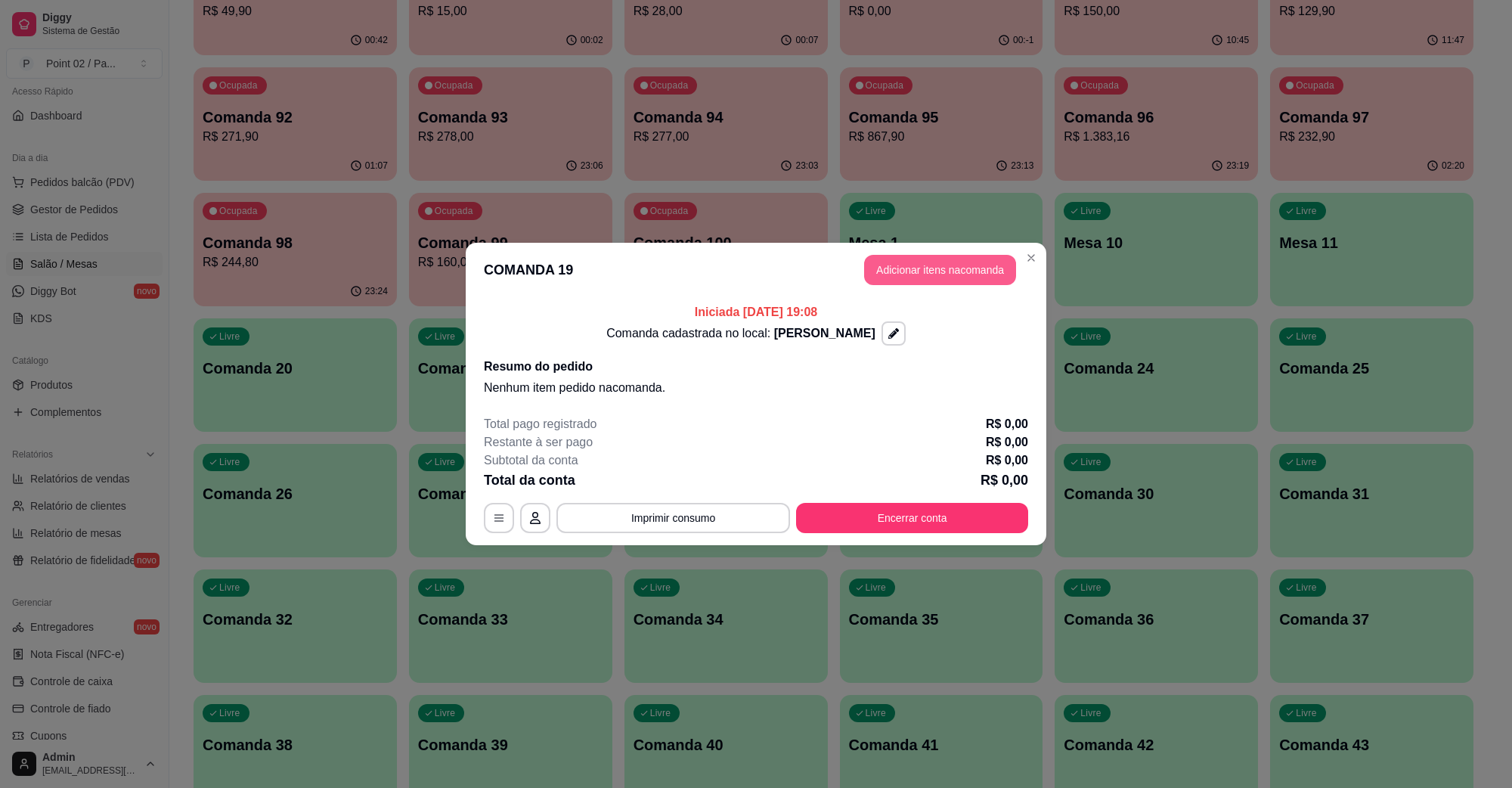
click at [953, 268] on button "Adicionar itens na comanda" at bounding box center [941, 269] width 152 height 31
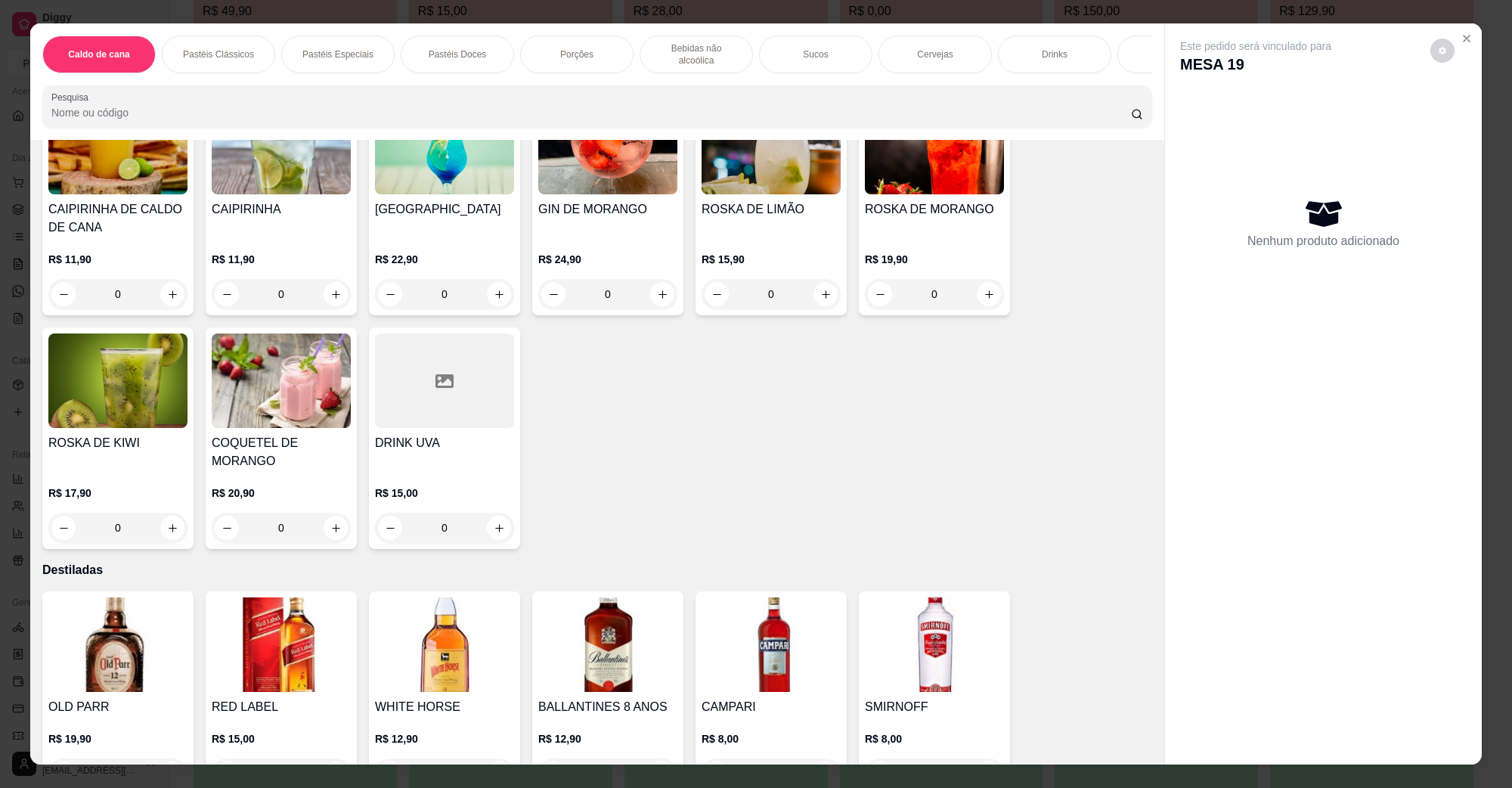
scroll to position [2457, 0]
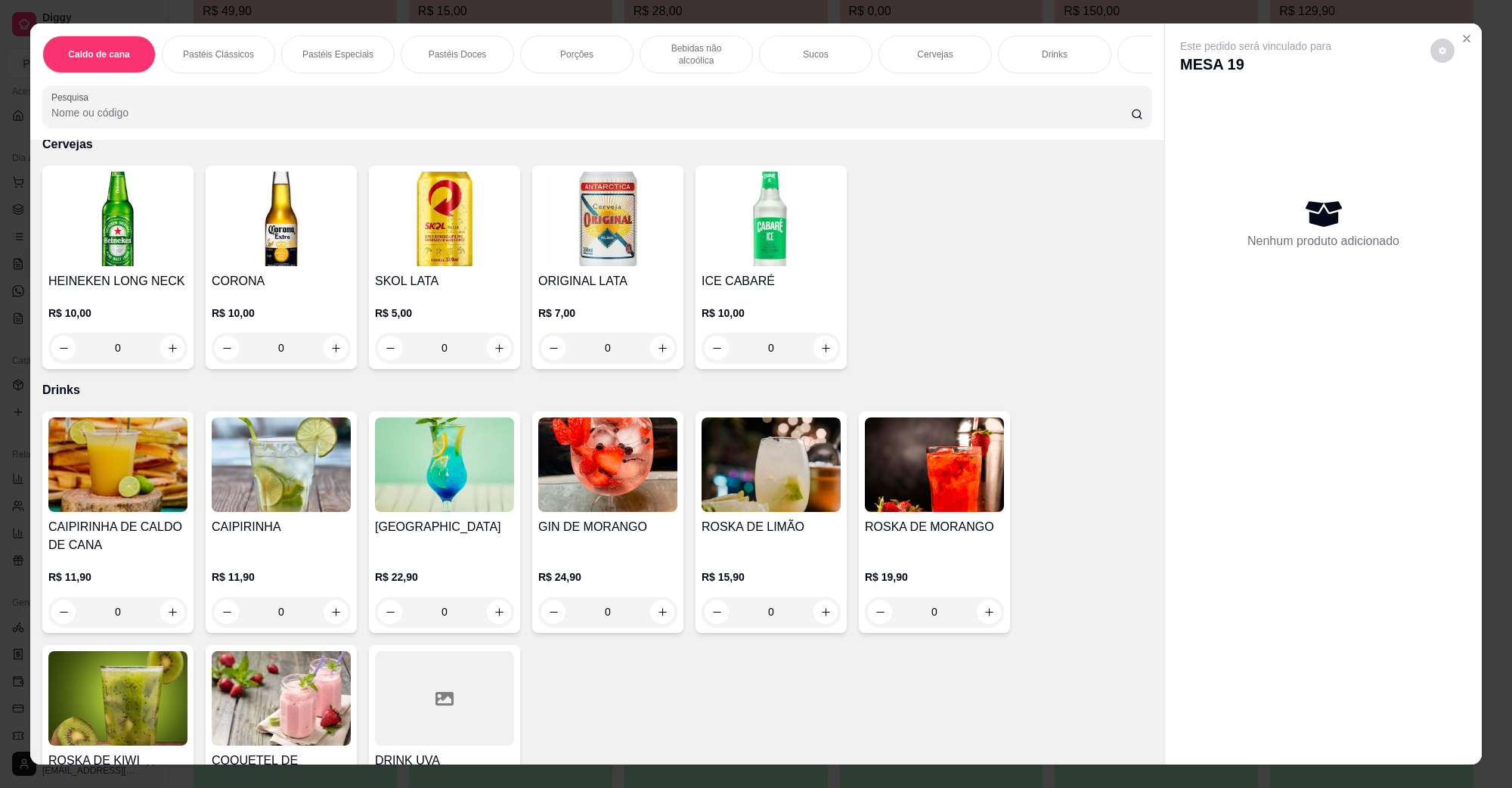
click at [232, 475] on img at bounding box center [281, 464] width 140 height 94
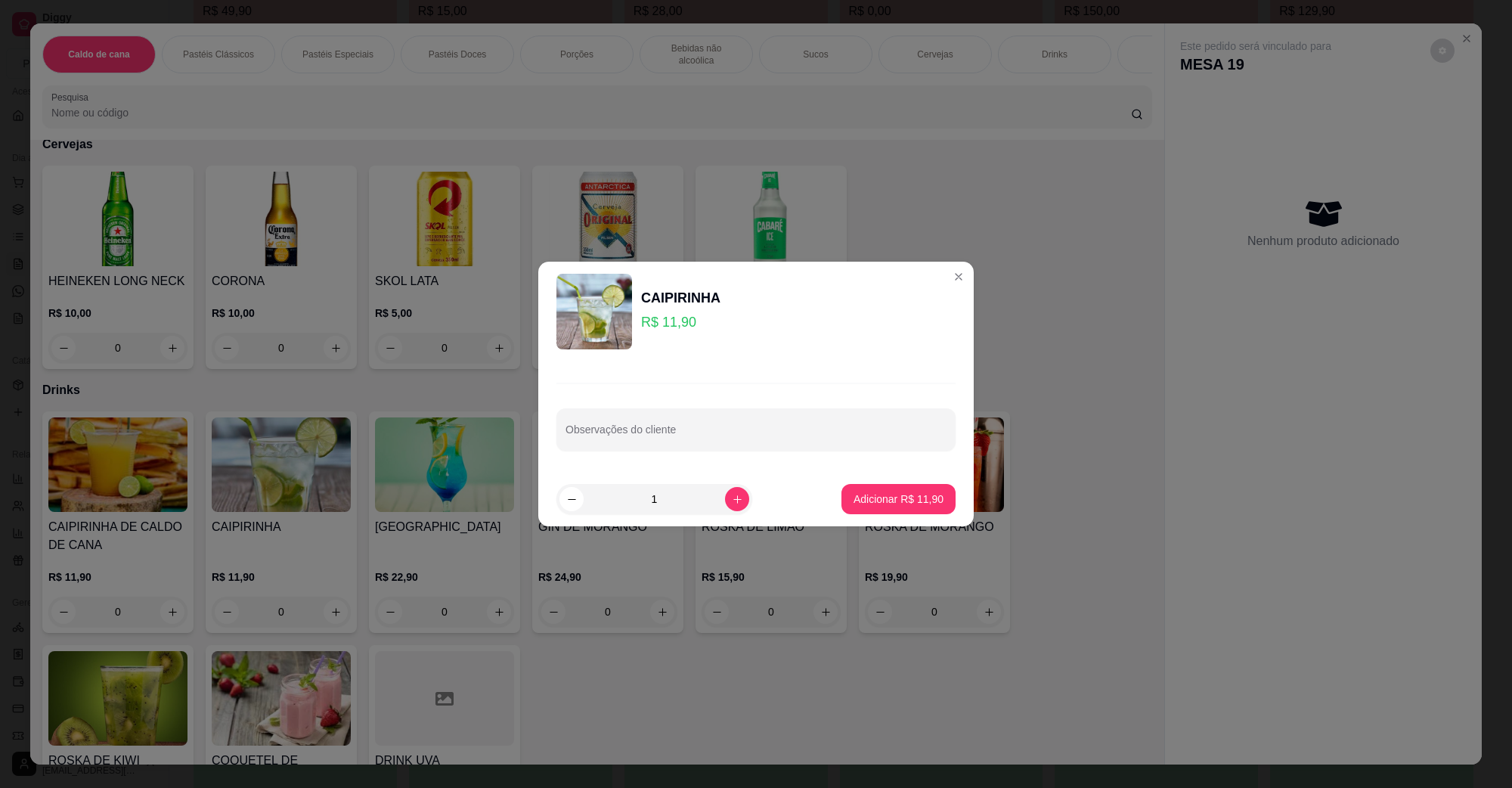
click at [853, 516] on footer "1 Adicionar R$ 11,90" at bounding box center [756, 499] width 436 height 54
click at [859, 505] on p "Adicionar R$ 11,90" at bounding box center [899, 498] width 88 height 15
type input "1"
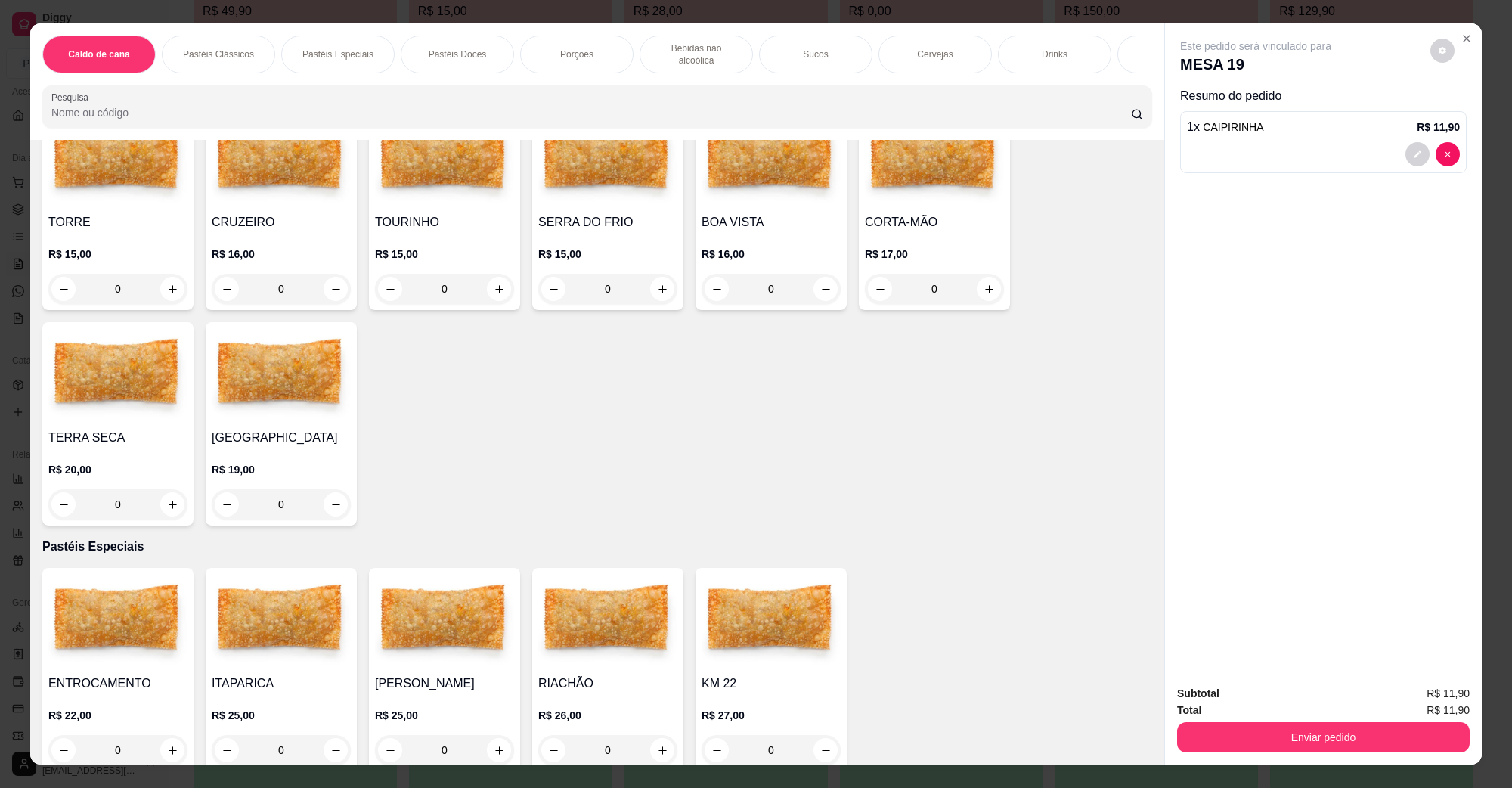
scroll to position [378, 0]
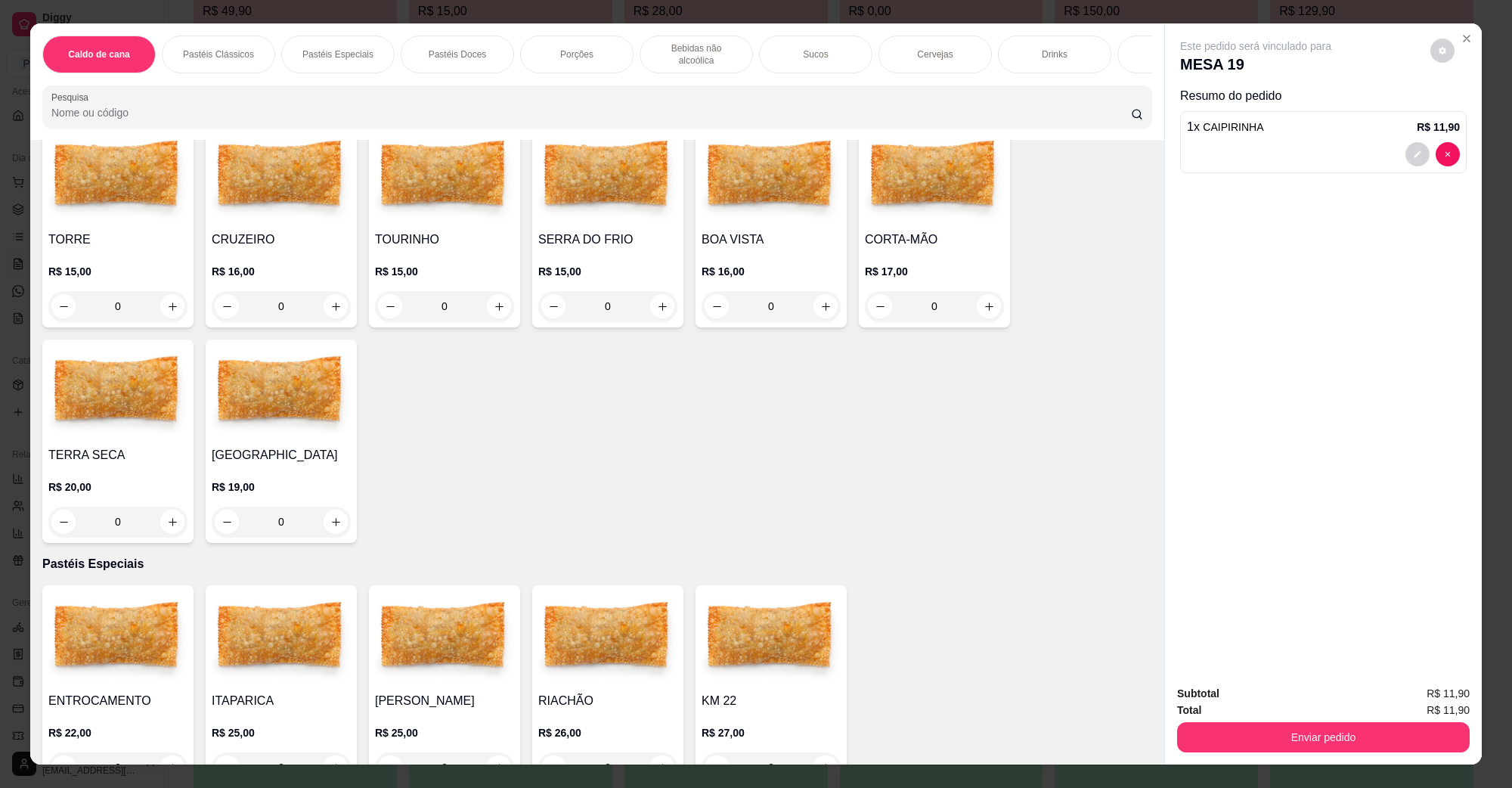
click at [237, 632] on img at bounding box center [281, 638] width 140 height 94
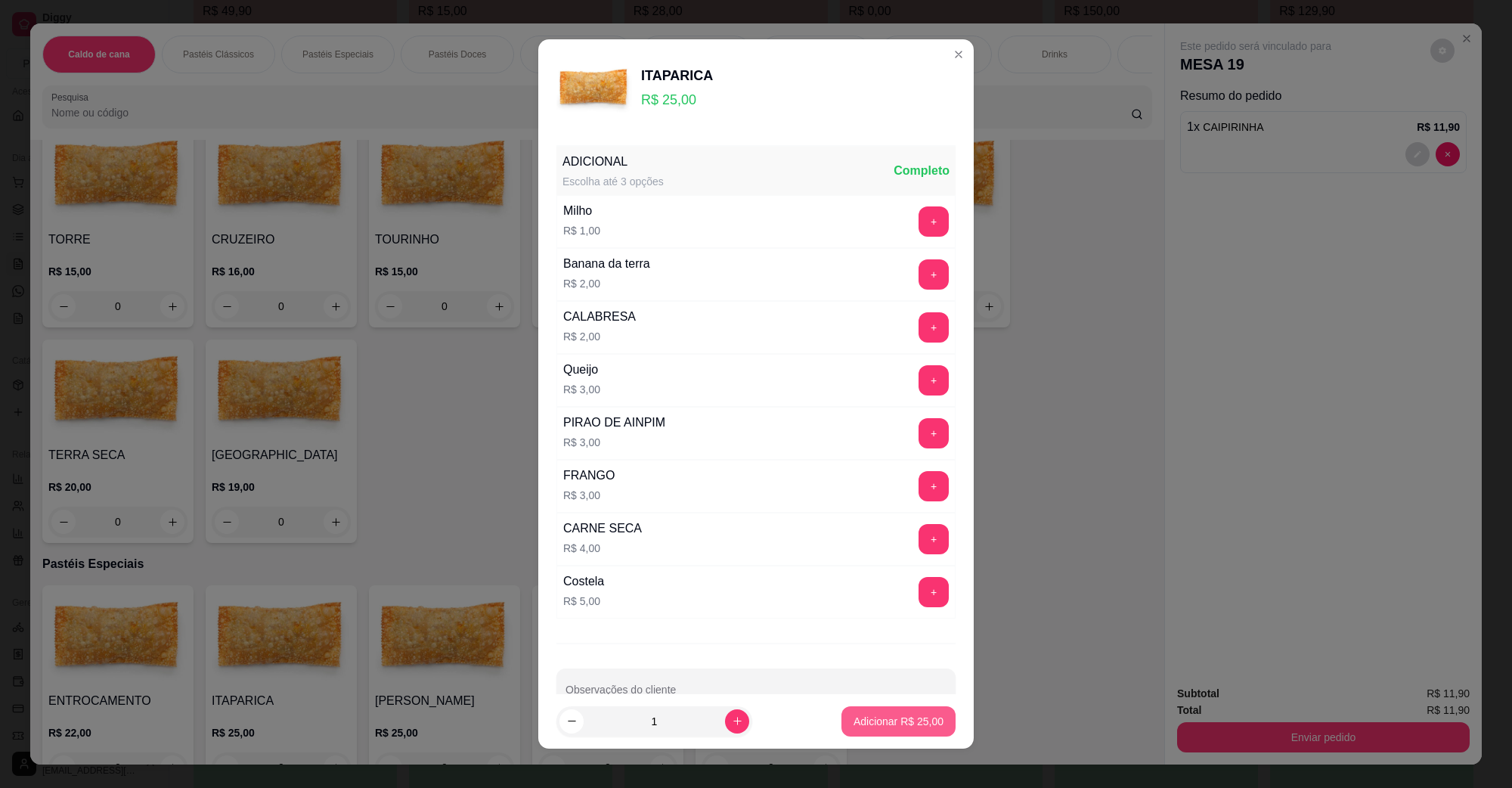
click at [854, 723] on p "Adicionar R$ 25,00" at bounding box center [898, 721] width 90 height 15
type input "1"
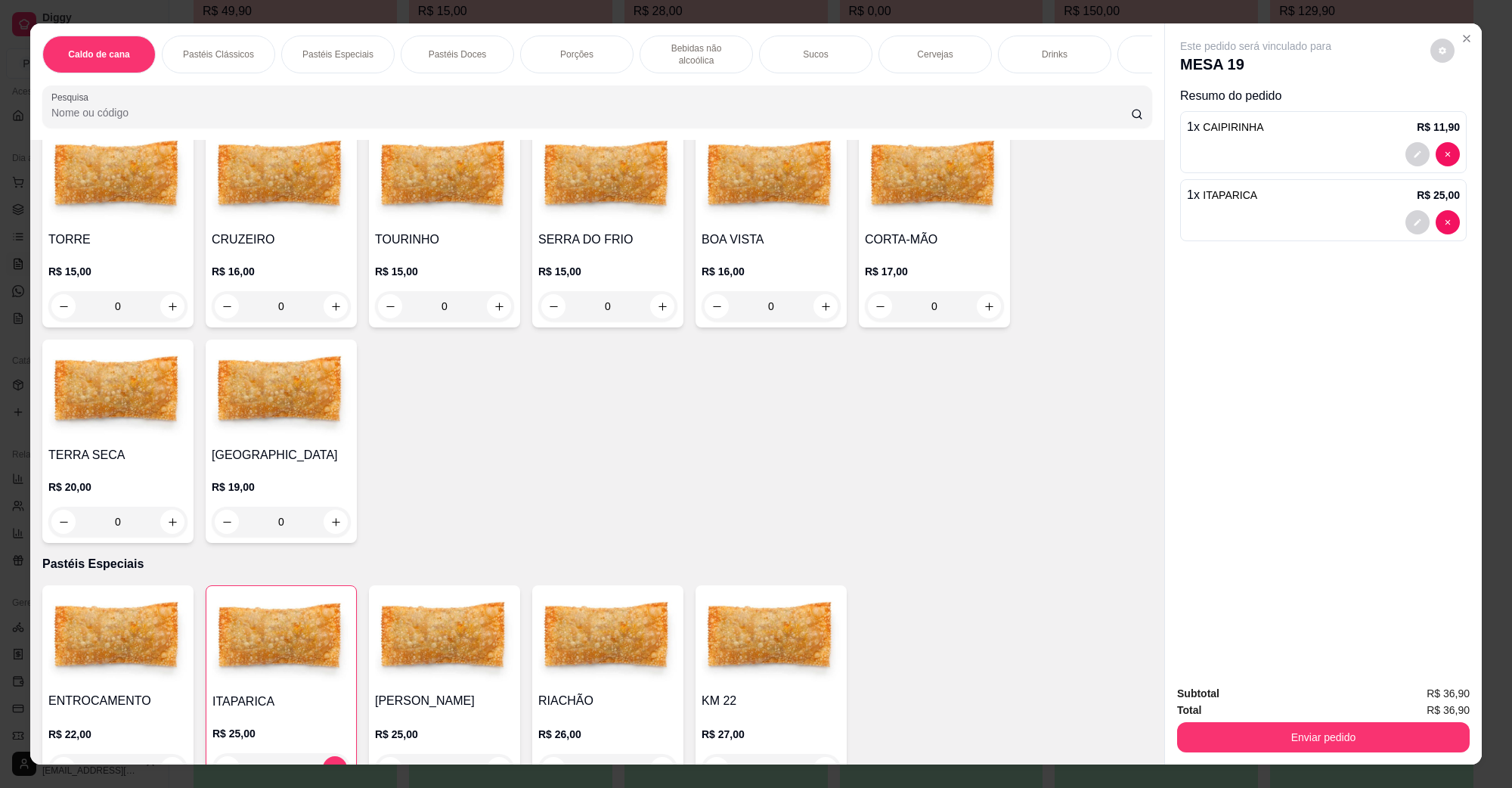
click at [1469, 736] on div "Subtotal R$ 36,90 Total R$ 36,90 Enviar pedido" at bounding box center [1324, 719] width 317 height 91
click at [1443, 738] on button "Enviar pedido" at bounding box center [1324, 737] width 293 height 31
click at [1271, 708] on button "Não registrar e enviar pedido" at bounding box center [1272, 700] width 157 height 29
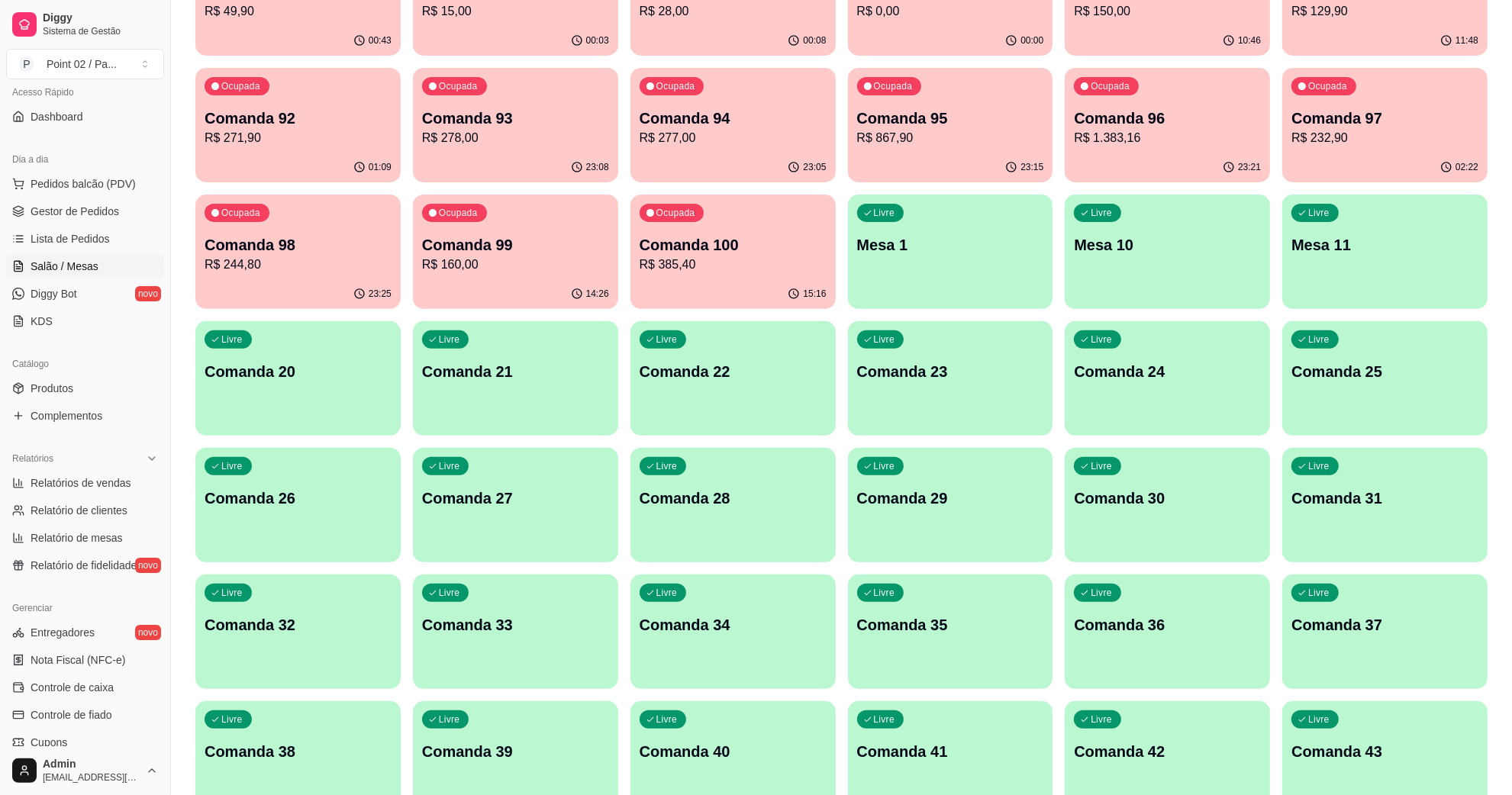
click at [342, 364] on p "Comanda 20" at bounding box center [298, 372] width 181 height 21
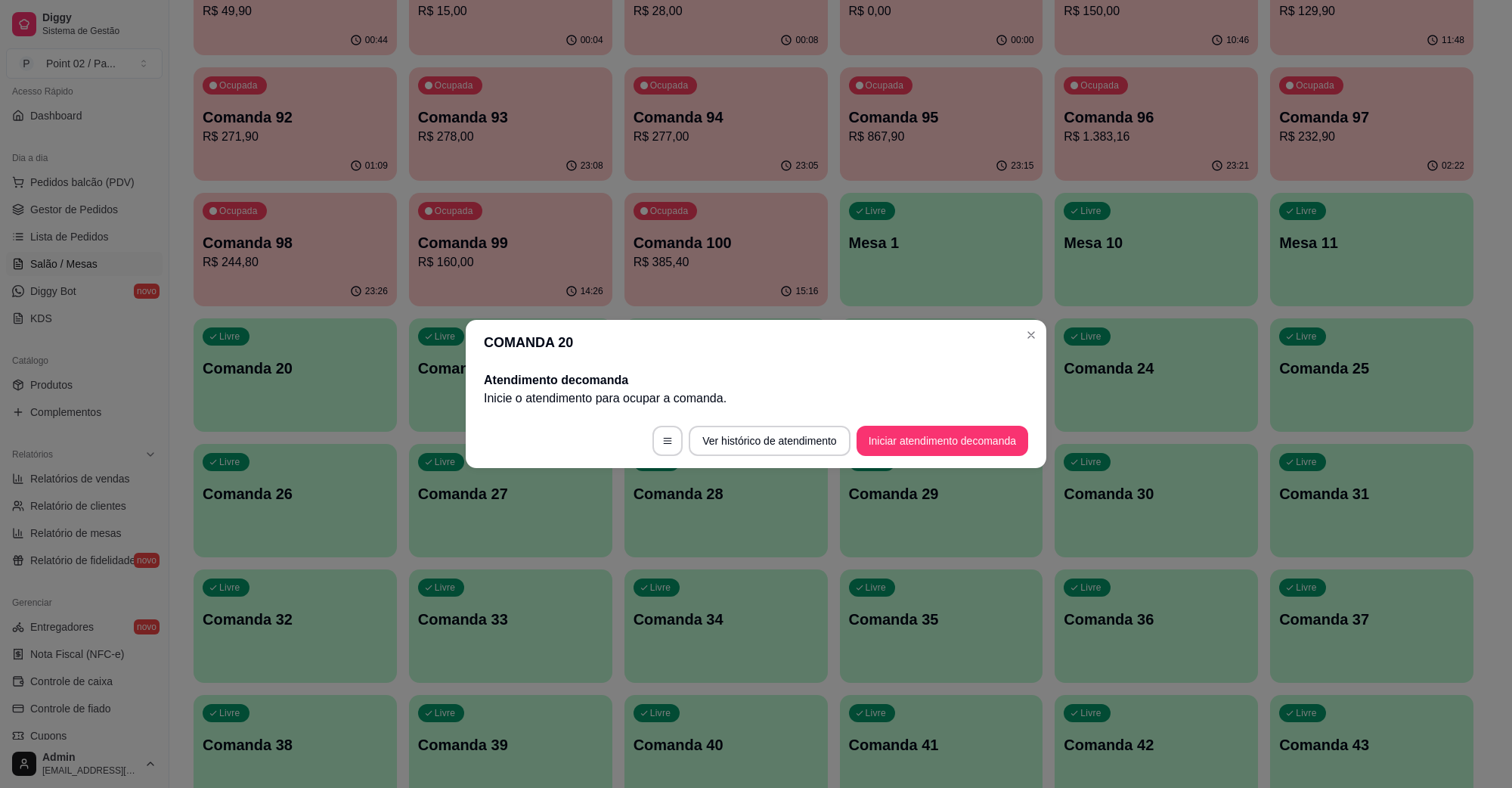
click at [933, 417] on footer "Ver histórico de atendimento Iniciar atendimento de comanda" at bounding box center [756, 441] width 581 height 54
click at [915, 459] on footer "Ver histórico de atendimento Iniciar atendimento de comanda" at bounding box center [756, 441] width 581 height 54
click at [902, 439] on button "Iniciar atendimento de comanda" at bounding box center [942, 441] width 171 height 31
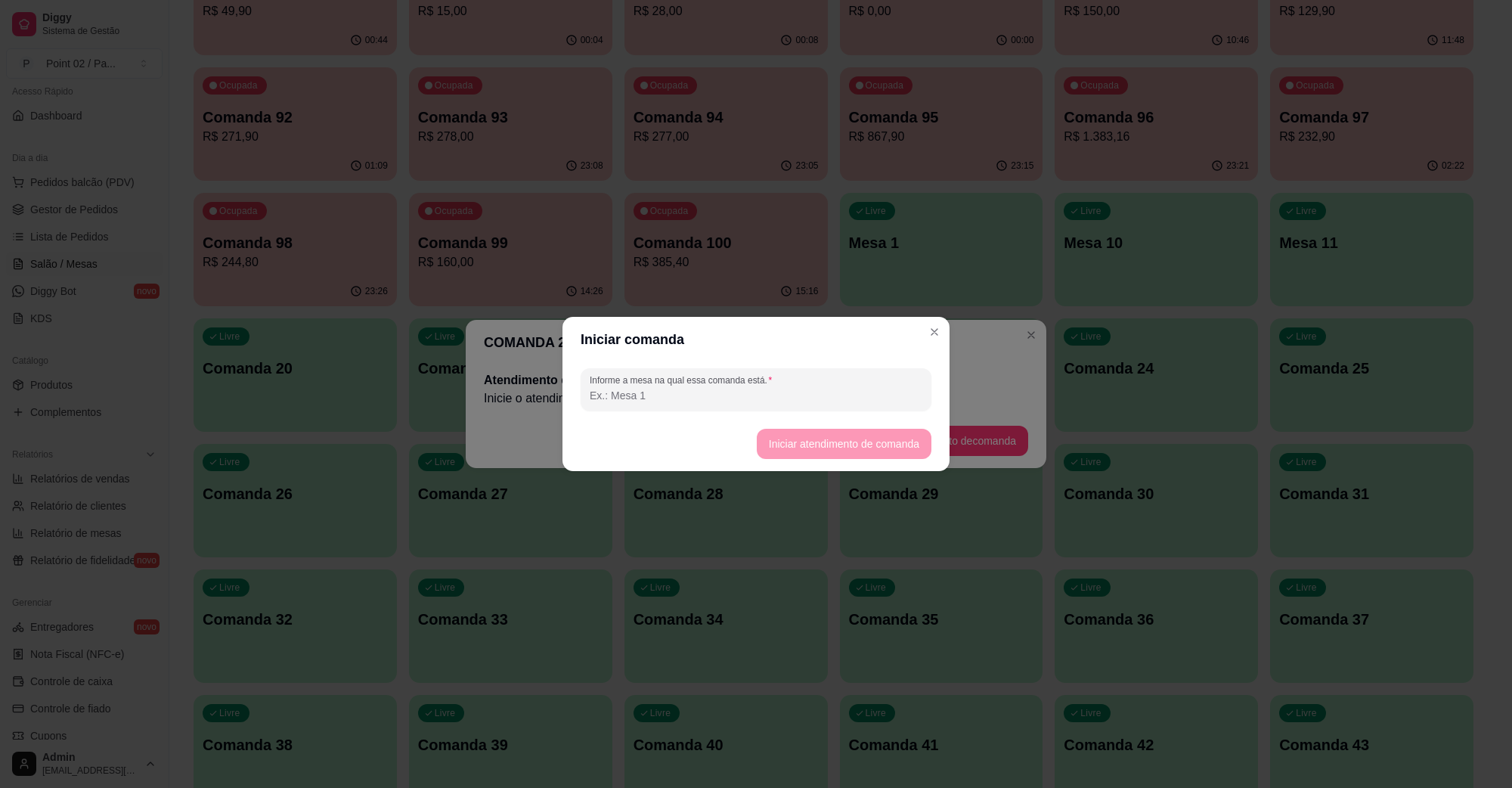
click at [859, 420] on footer "Iniciar atendimento de comanda" at bounding box center [756, 443] width 387 height 54
click at [859, 415] on div "Informe a mesa na qual essa comanda está." at bounding box center [756, 389] width 387 height 54
click at [859, 397] on input "Informe a mesa na qual essa comanda está." at bounding box center [756, 395] width 333 height 15
type input "[PERSON_NAME]"
click at [846, 462] on footer "Iniciar atendimento de comanda" at bounding box center [756, 443] width 387 height 54
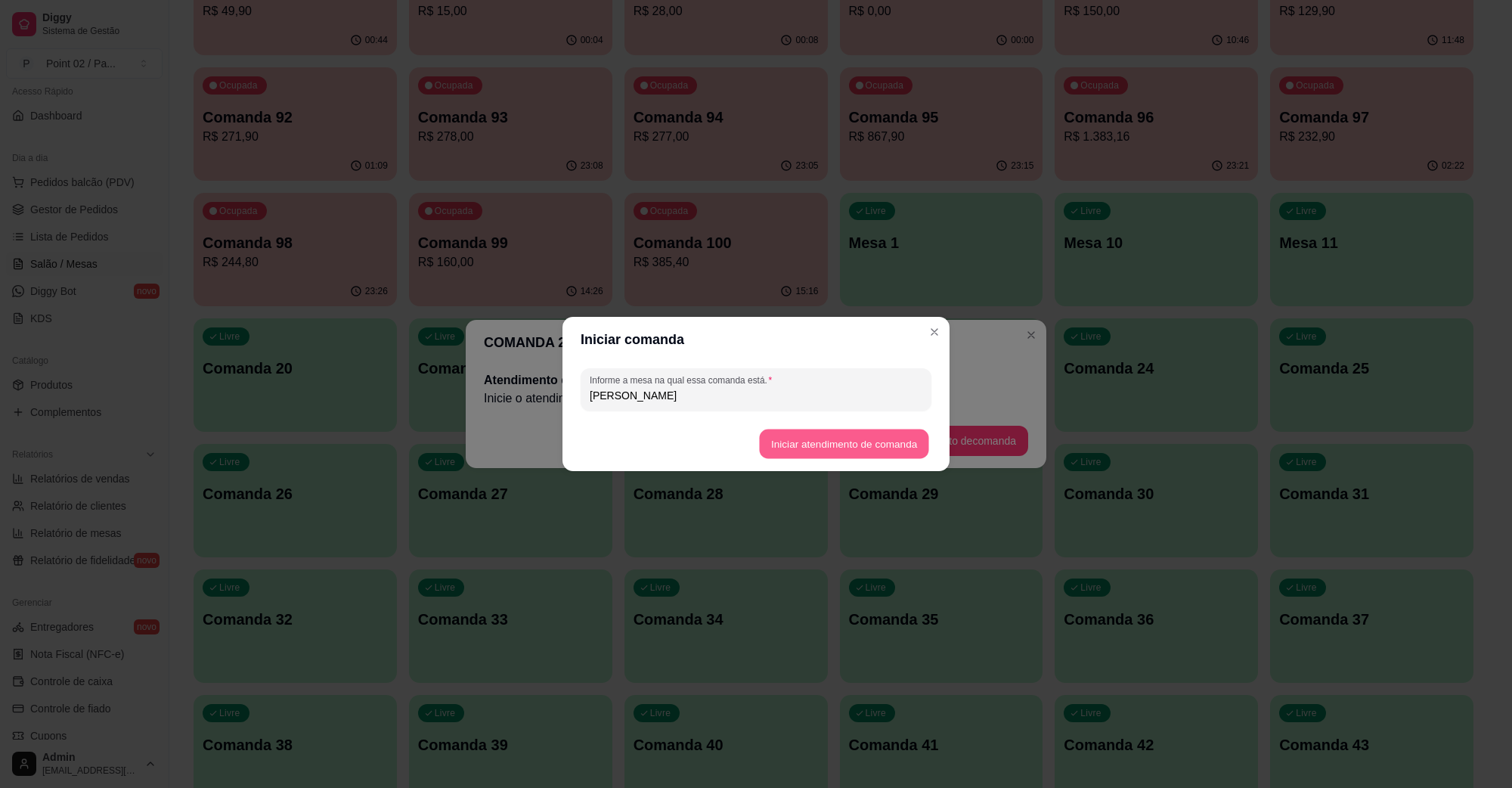
click at [851, 450] on button "Iniciar atendimento de comanda" at bounding box center [844, 444] width 169 height 30
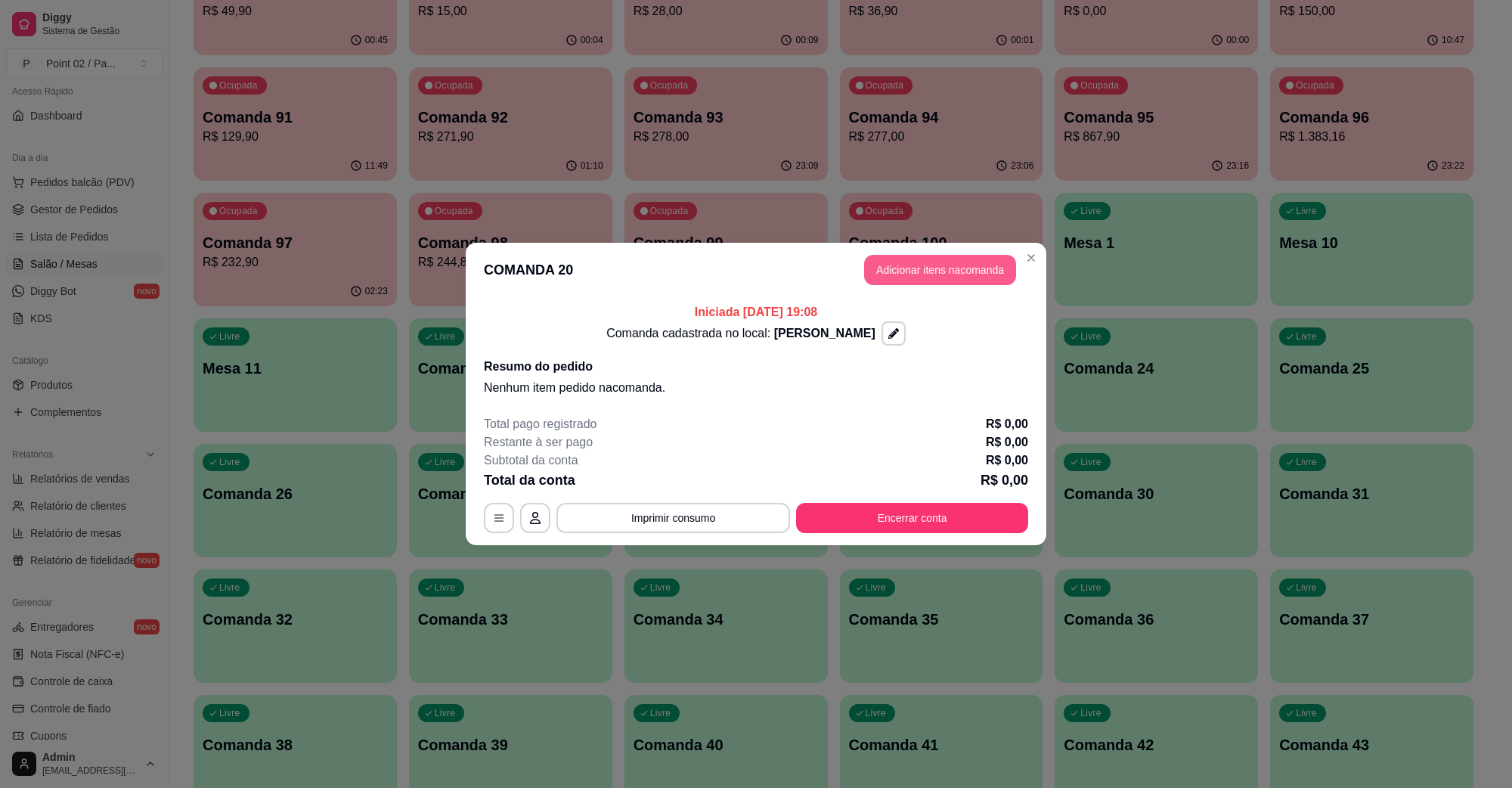
click at [940, 268] on button "Adicionar itens na comanda" at bounding box center [941, 269] width 152 height 31
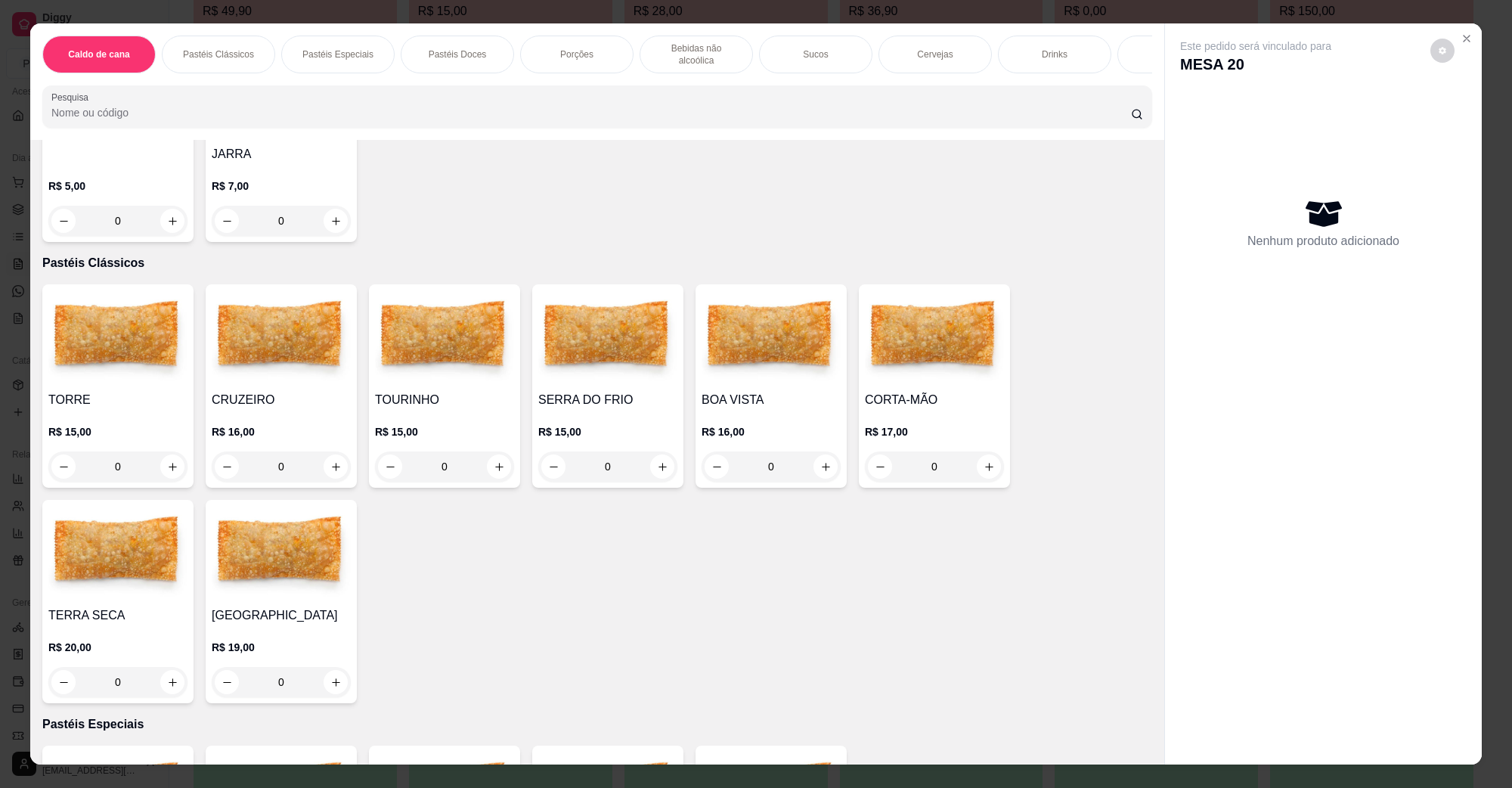
scroll to position [94, 0]
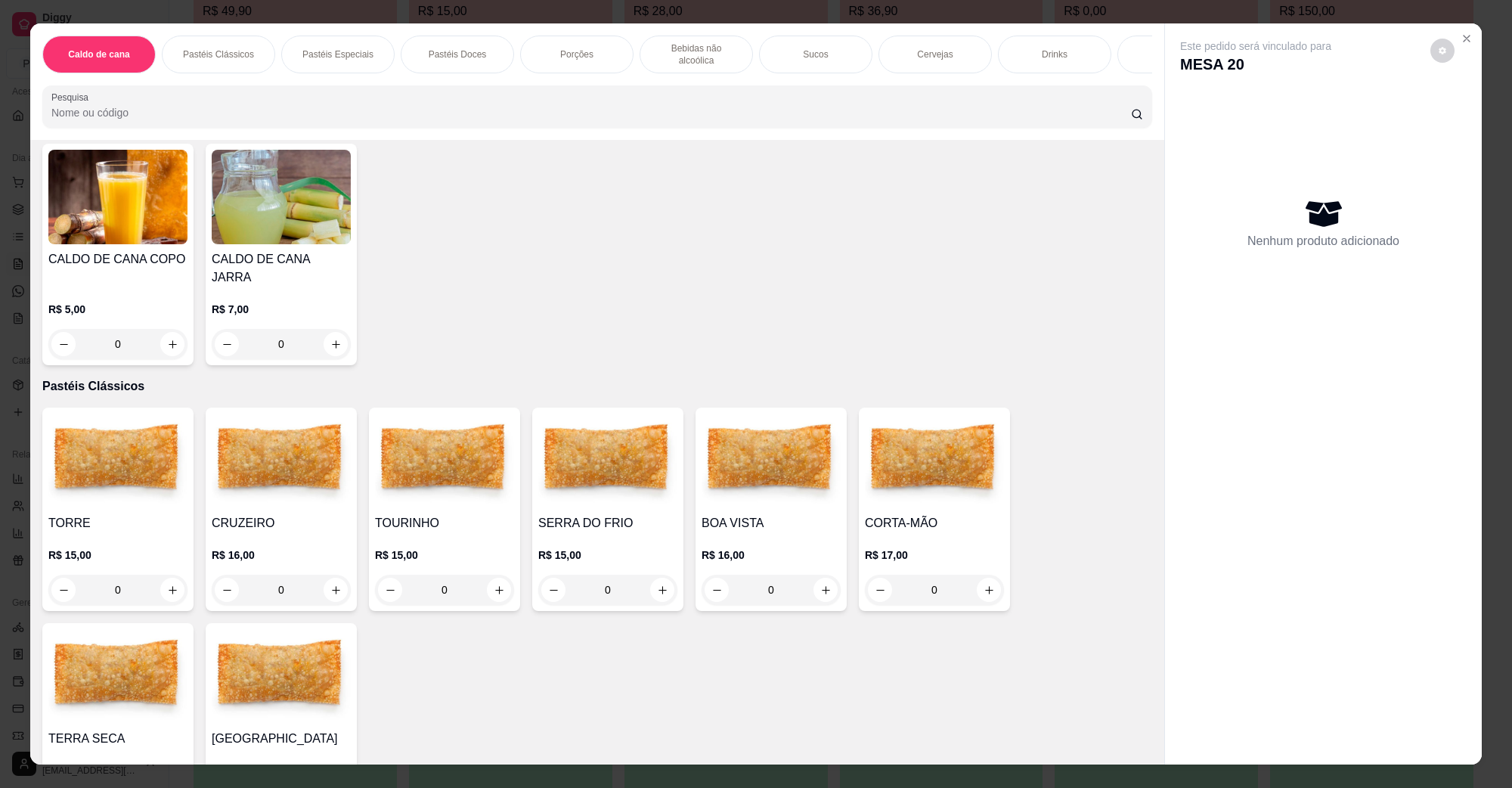
click at [588, 451] on img at bounding box center [608, 460] width 140 height 94
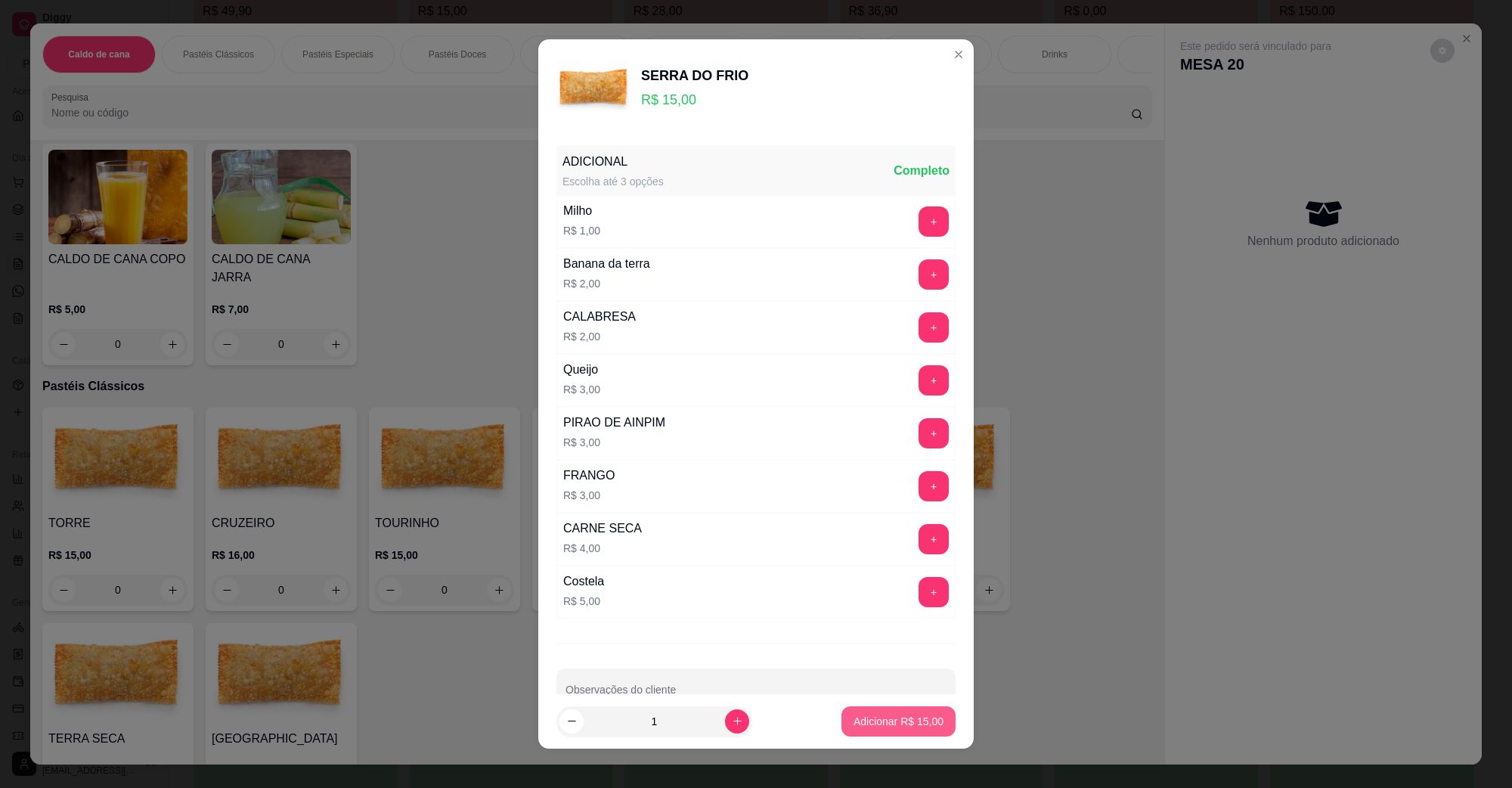
click at [915, 724] on p "Adicionar R$ 15,00" at bounding box center [898, 721] width 90 height 15
type input "1"
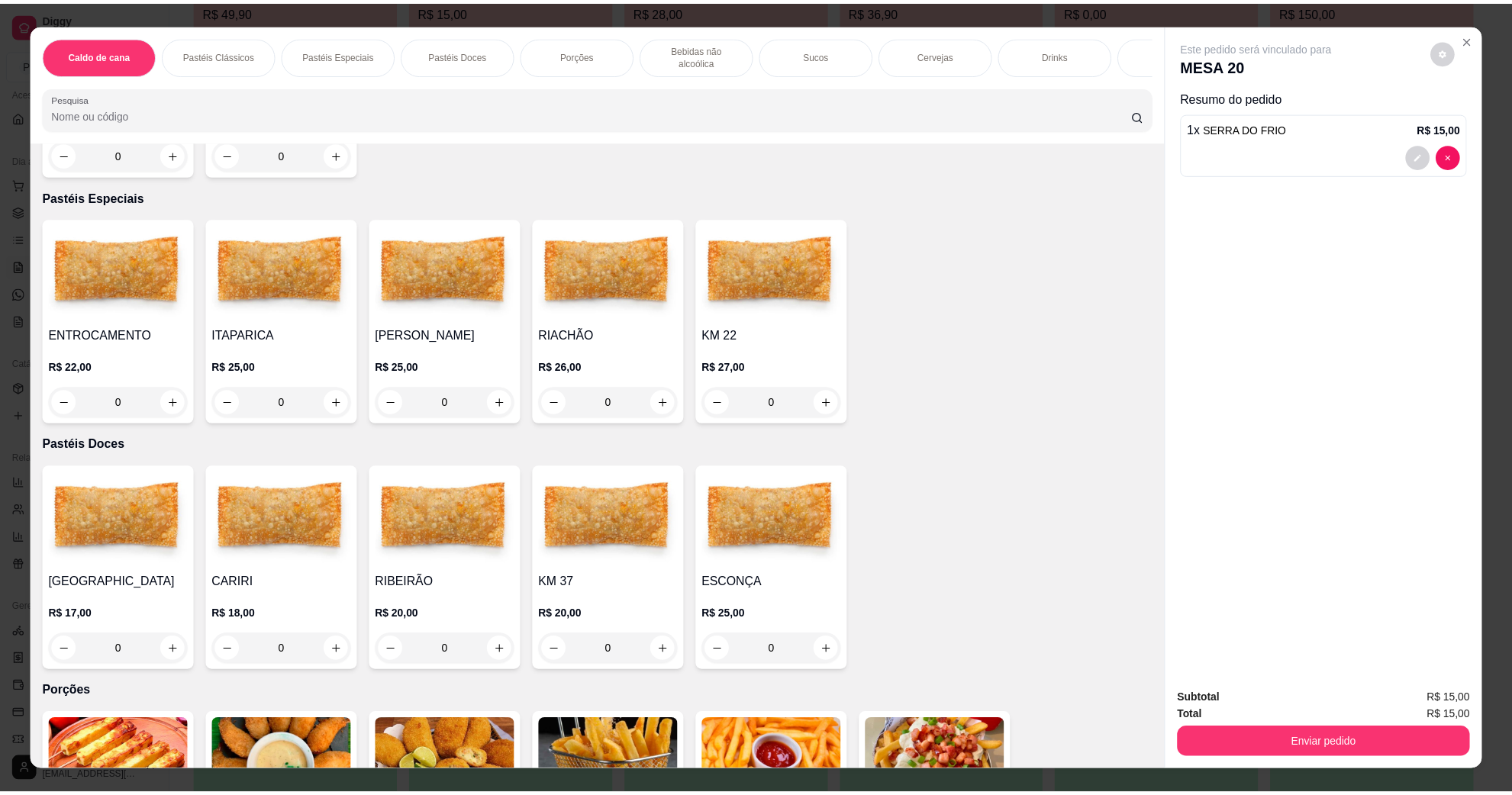
scroll to position [1145, 0]
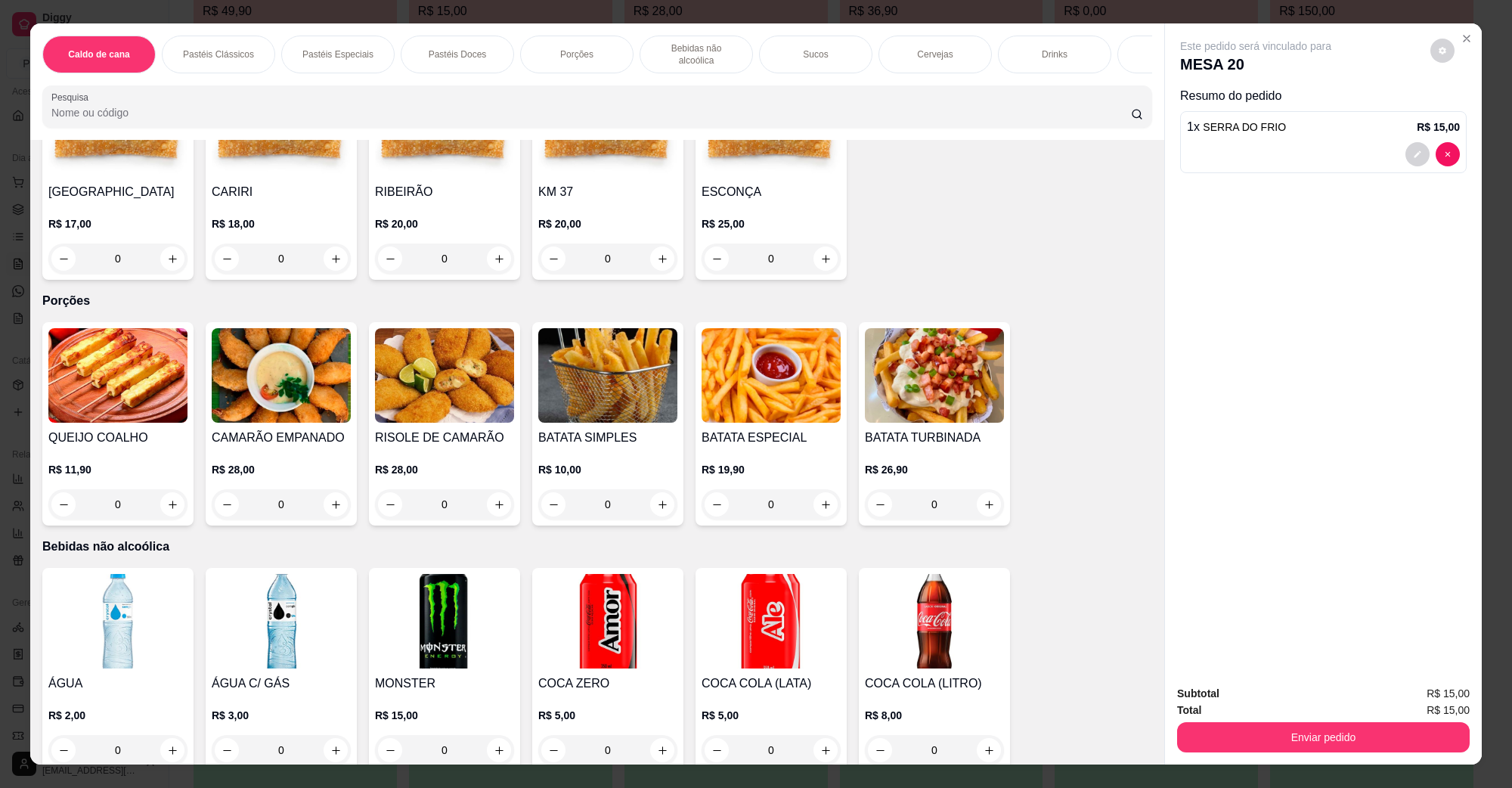
click at [767, 605] on img at bounding box center [771, 621] width 140 height 94
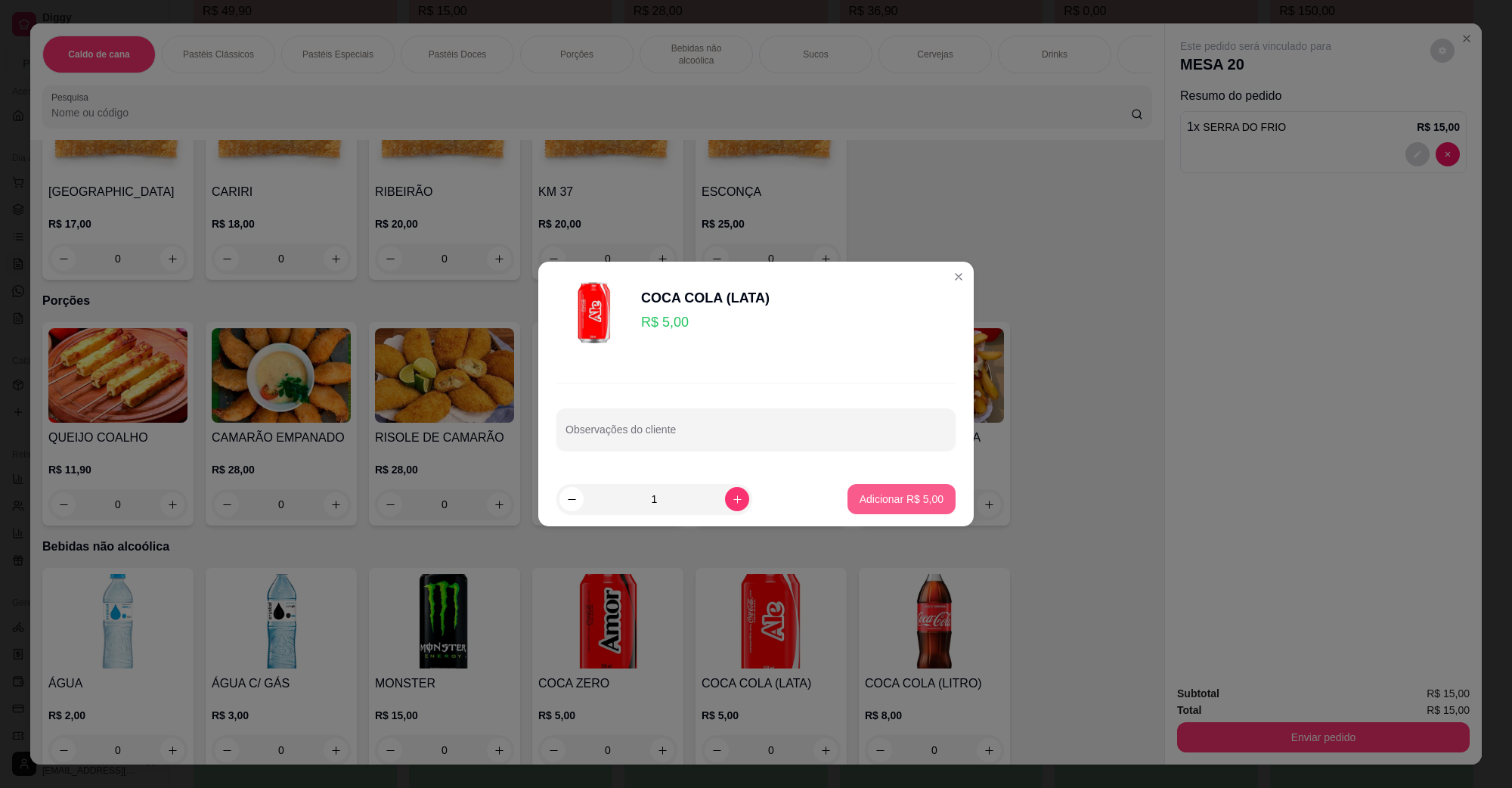
click at [904, 499] on p "Adicionar R$ 5,00" at bounding box center [901, 498] width 84 height 15
type input "1"
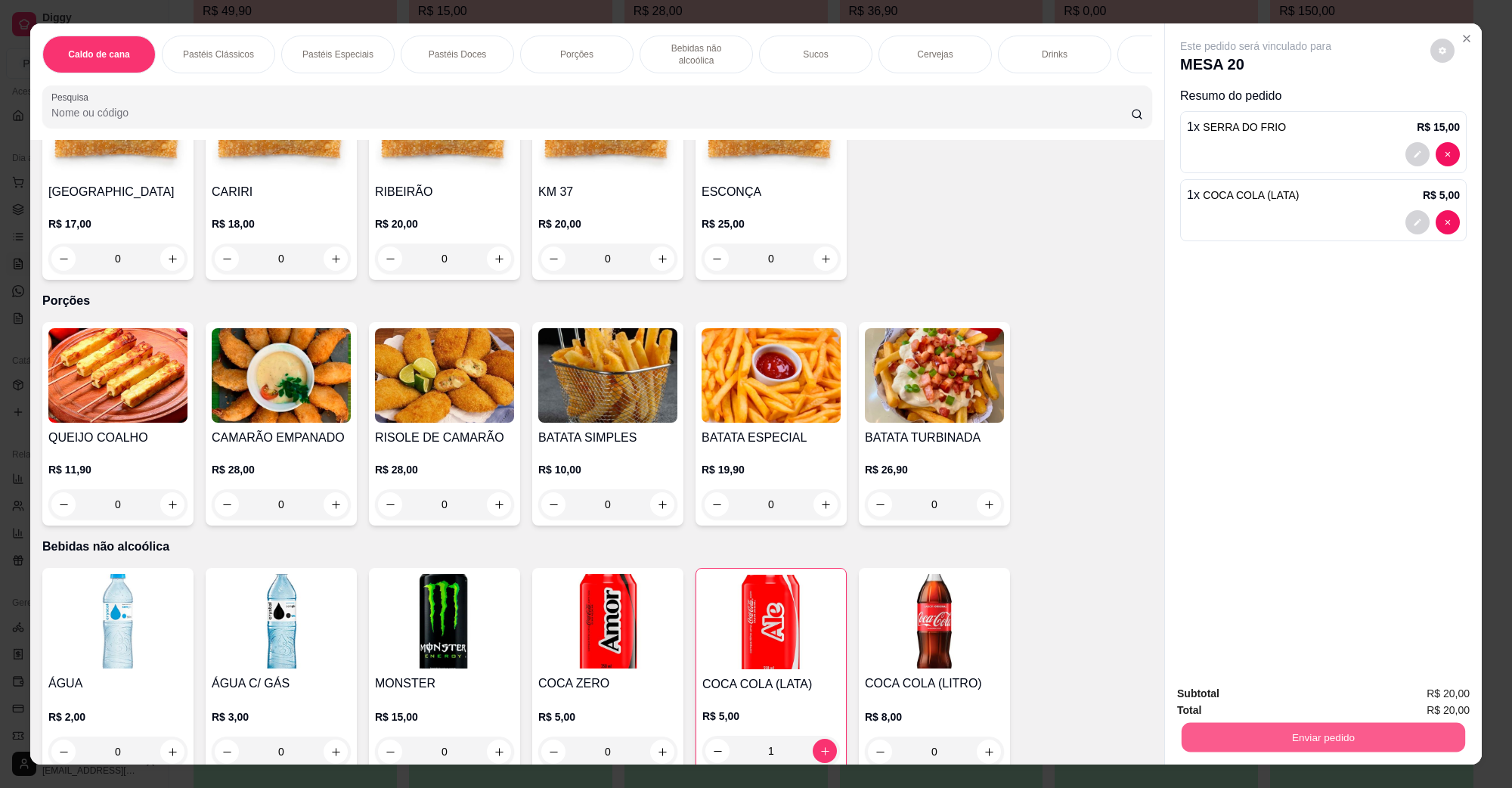
click at [1330, 732] on button "Enviar pedido" at bounding box center [1324, 737] width 283 height 30
click at [1306, 701] on button "Não registrar e enviar pedido" at bounding box center [1272, 700] width 157 height 29
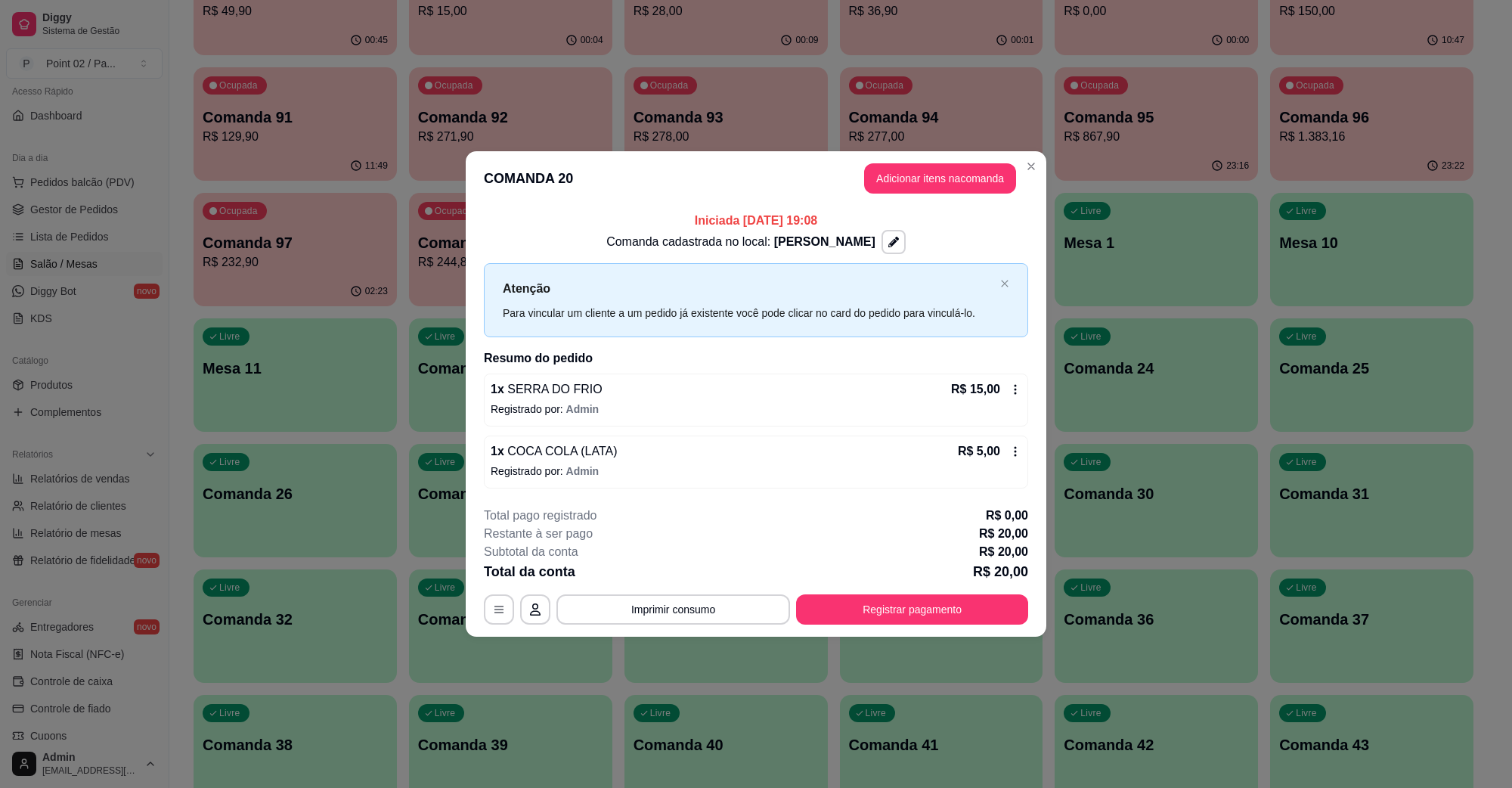
click at [930, 617] on button "Registrar pagamento" at bounding box center [912, 609] width 232 height 31
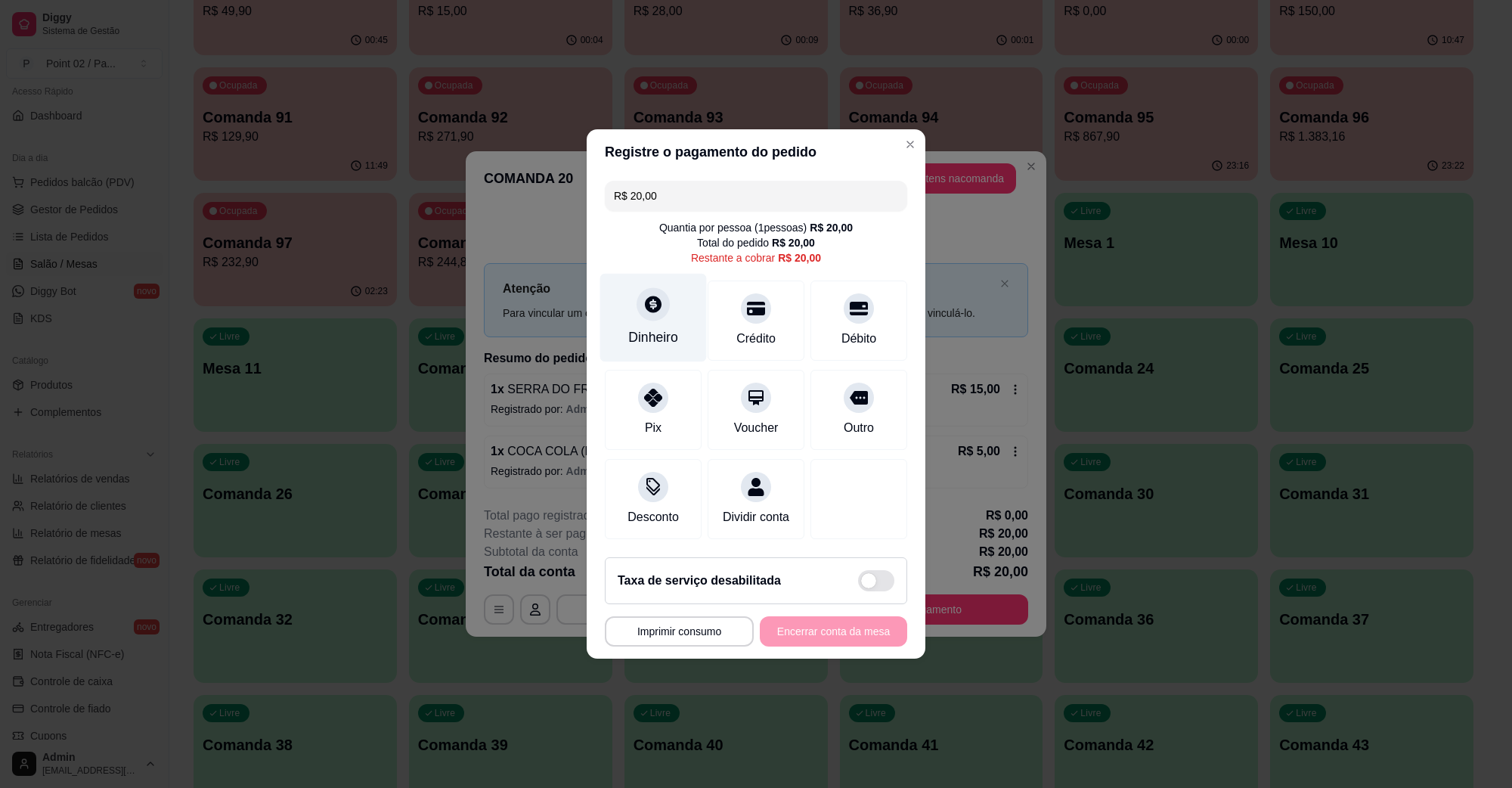
click at [683, 319] on div "Dinheiro" at bounding box center [654, 317] width 107 height 88
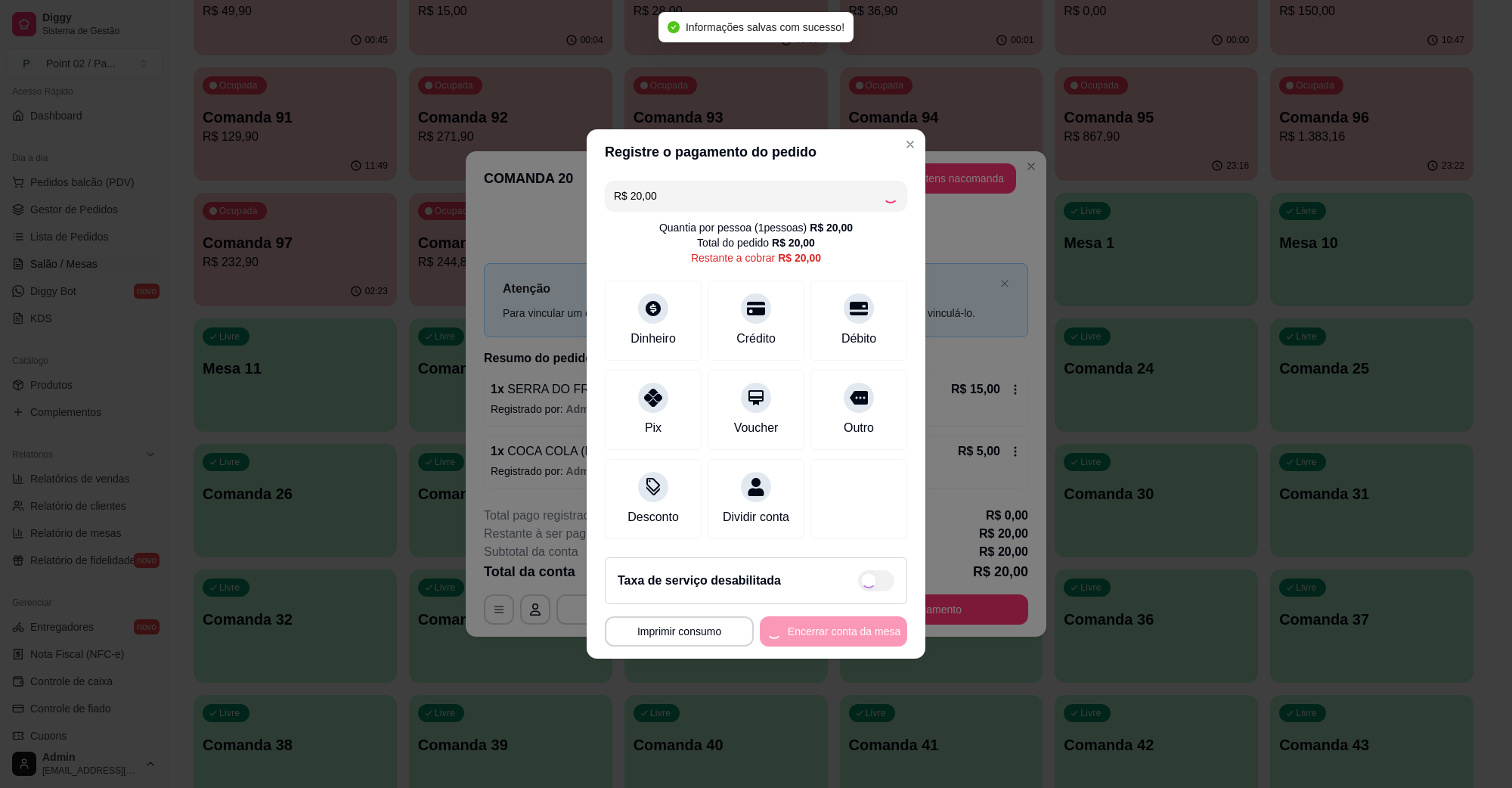
type input "R$ 0,00"
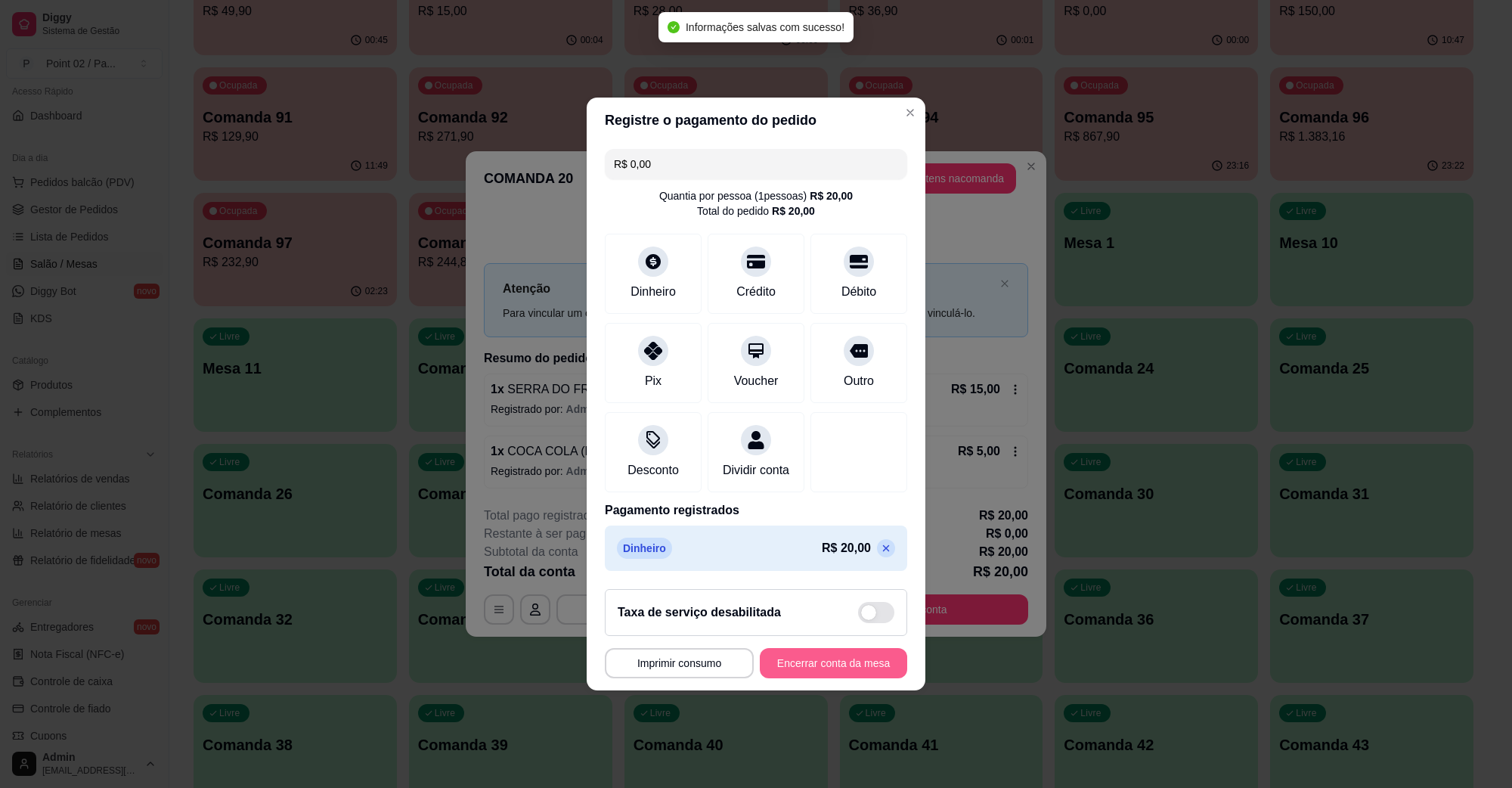
click at [819, 677] on button "Encerrar conta da mesa" at bounding box center [834, 663] width 148 height 31
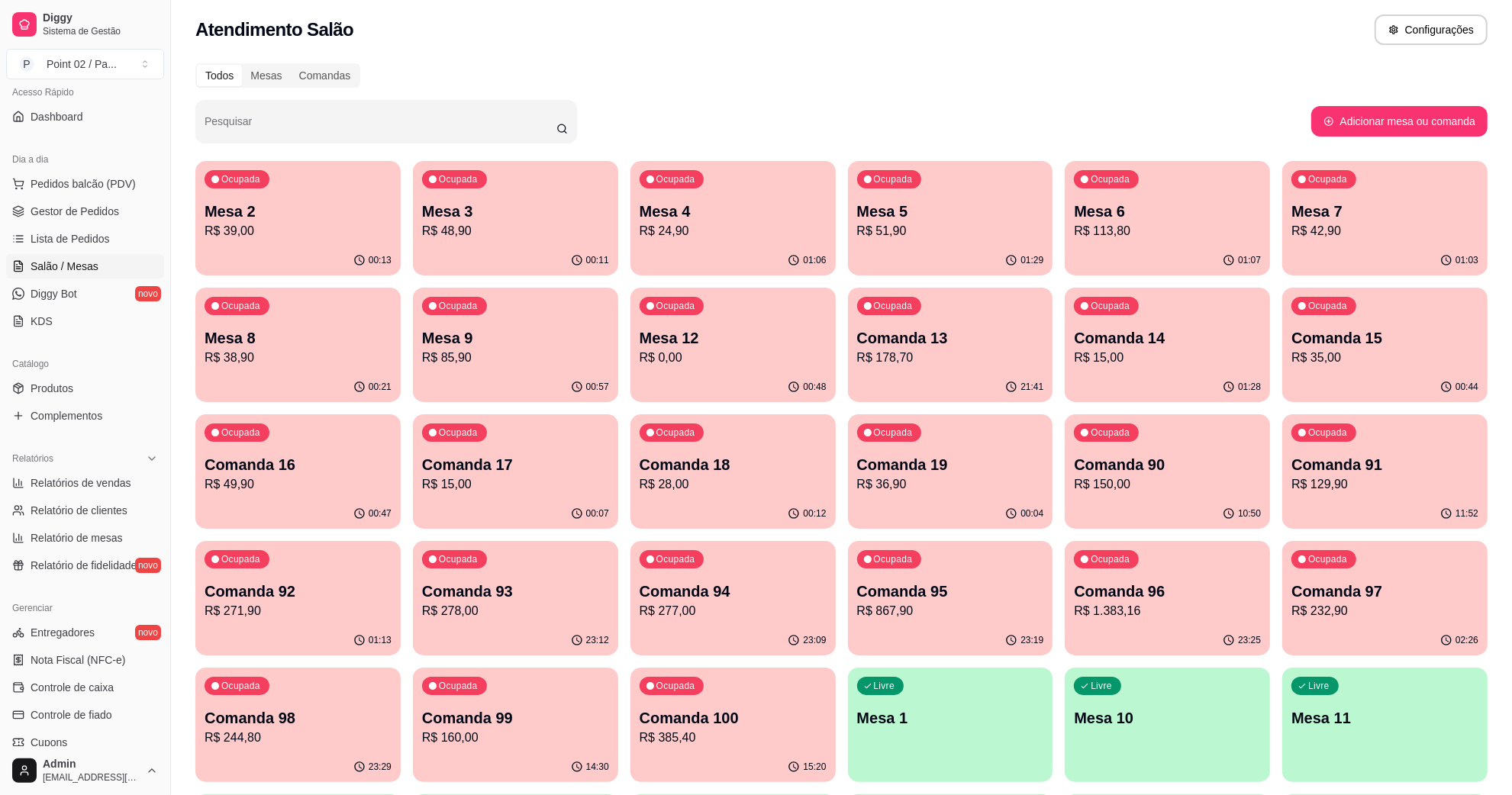
scroll to position [0, 0]
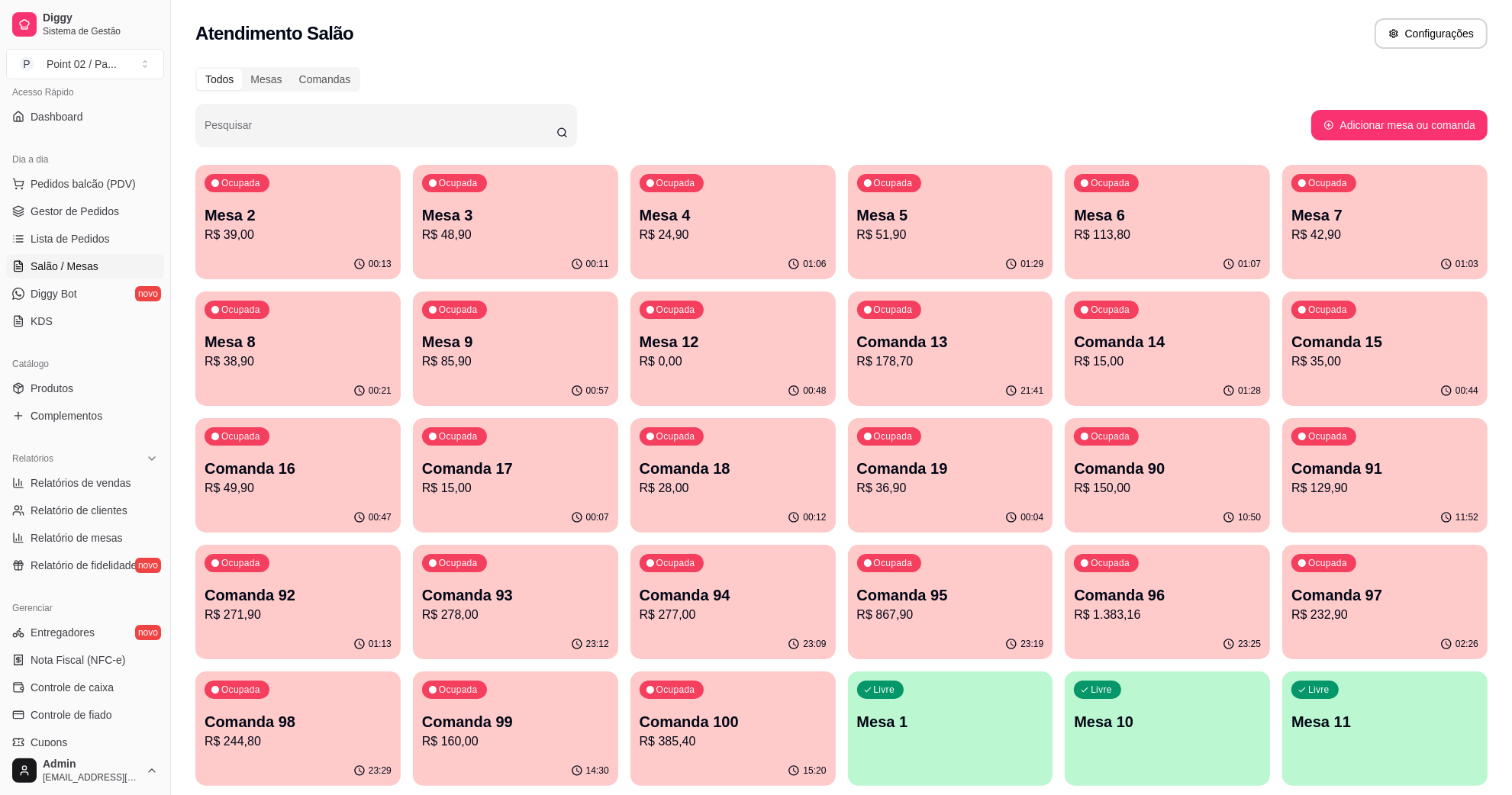
click at [964, 75] on div "Todos Mesas Comandas" at bounding box center [841, 79] width 1292 height 24
click at [516, 447] on div "Ocupada Comanda 17 R$ 15,00" at bounding box center [515, 460] width 205 height 85
click at [718, 348] on p "Mesa 12" at bounding box center [733, 341] width 187 height 21
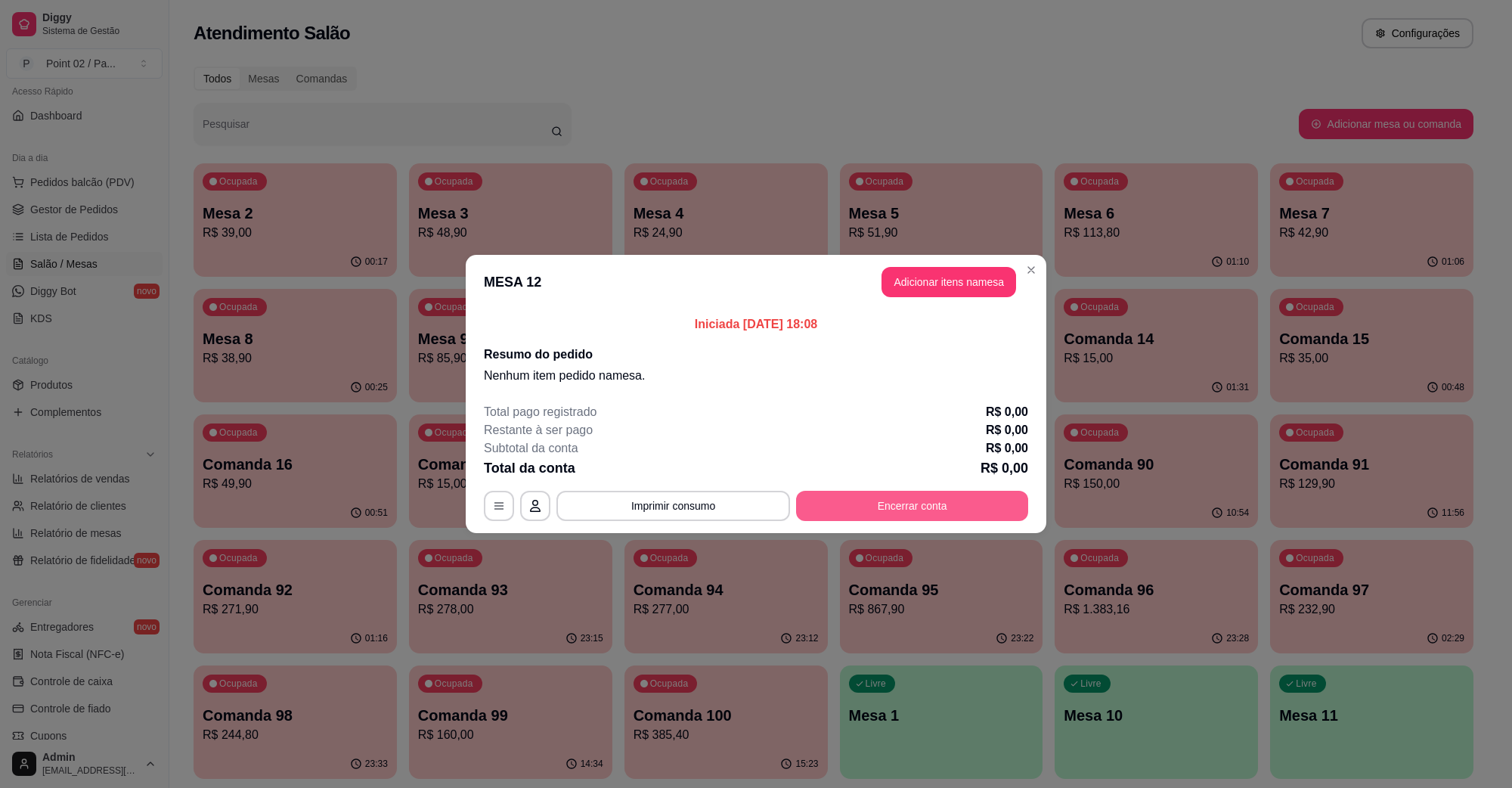
click at [844, 504] on button "Encerrar conta" at bounding box center [912, 506] width 232 height 31
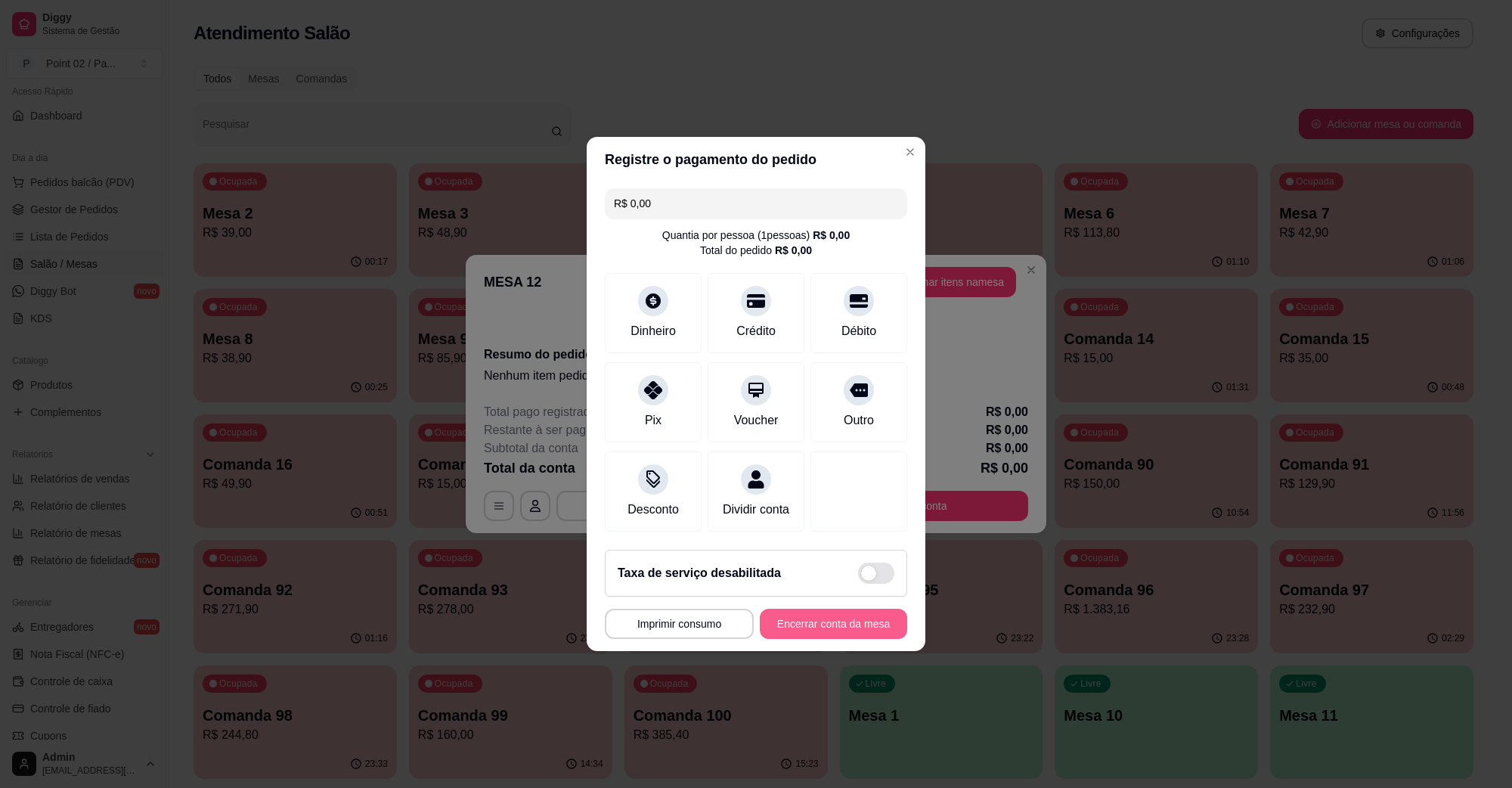
click at [792, 625] on button "Encerrar conta da mesa" at bounding box center [834, 624] width 148 height 31
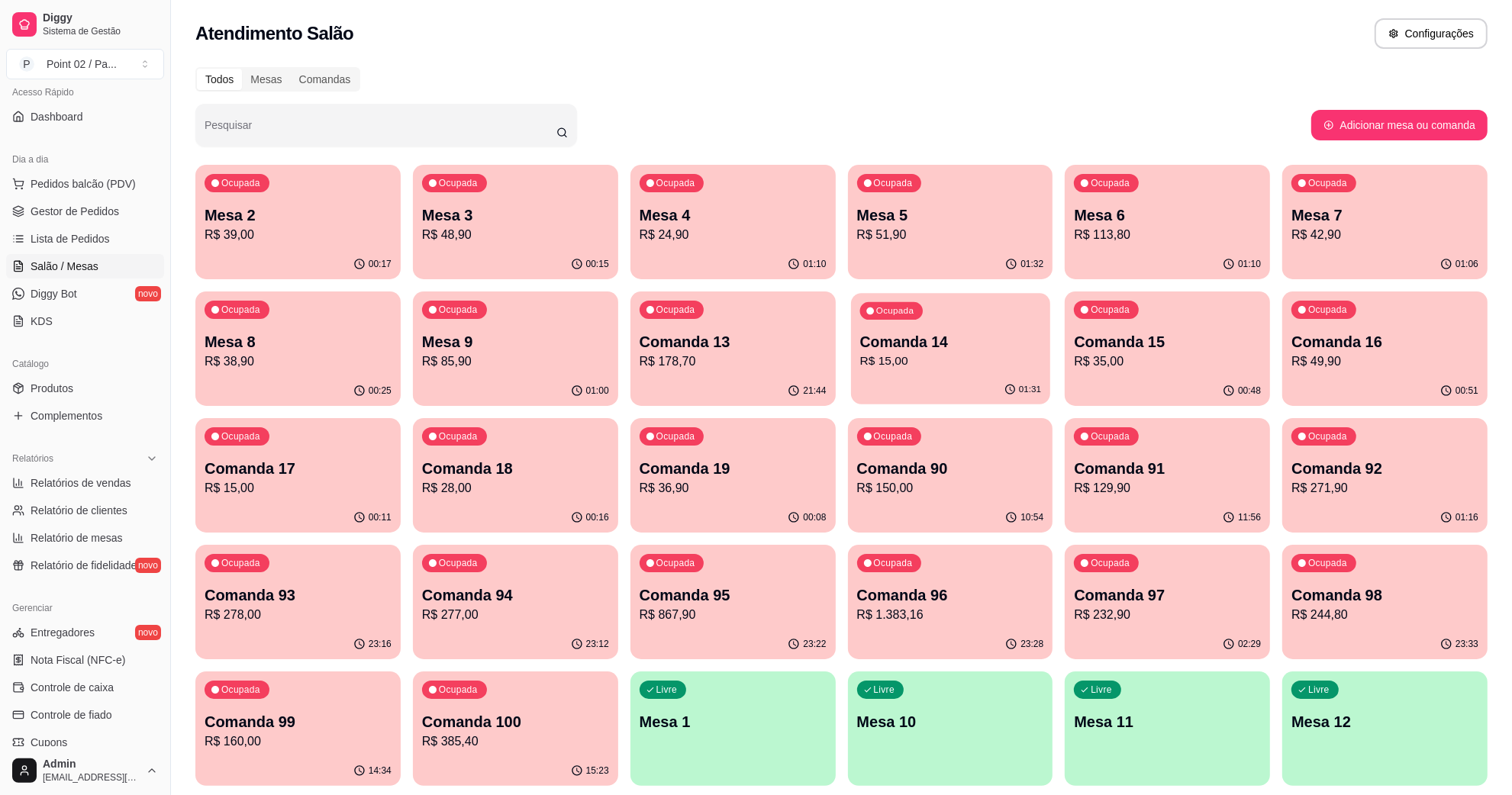
click at [912, 334] on p "Comanda 14" at bounding box center [949, 342] width 181 height 21
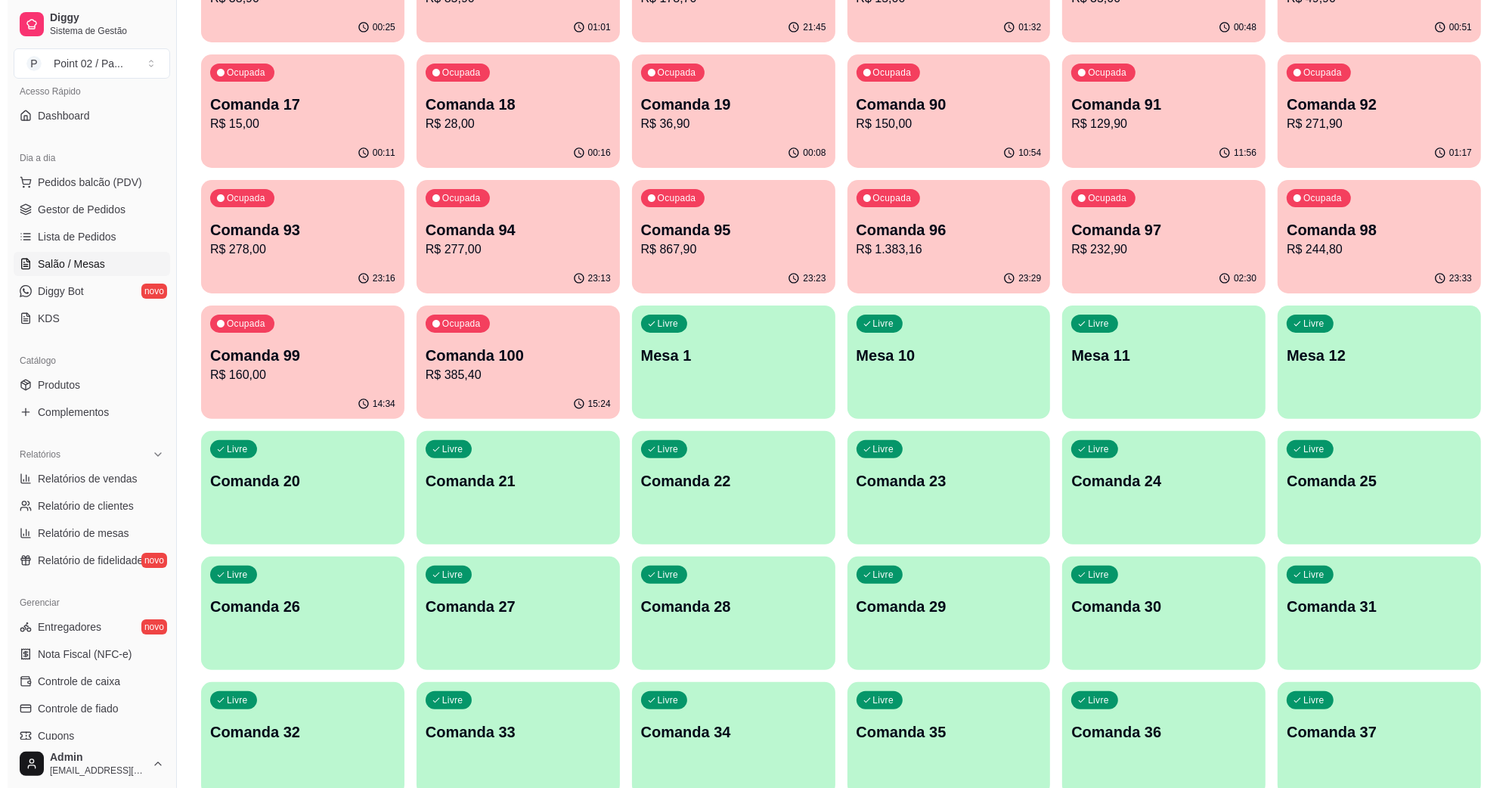
scroll to position [283, 0]
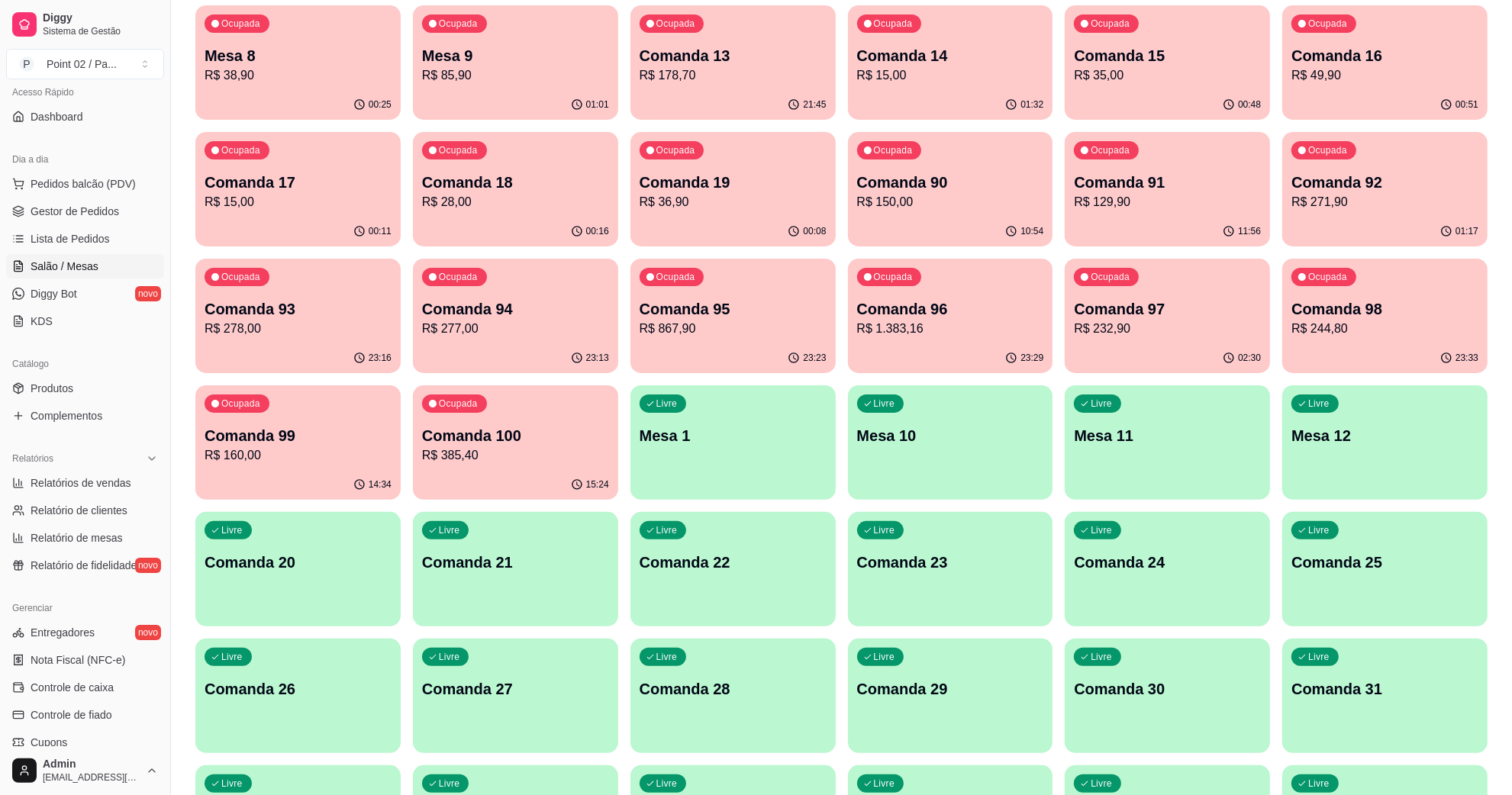
click at [359, 560] on p "Comanda 20" at bounding box center [298, 561] width 187 height 21
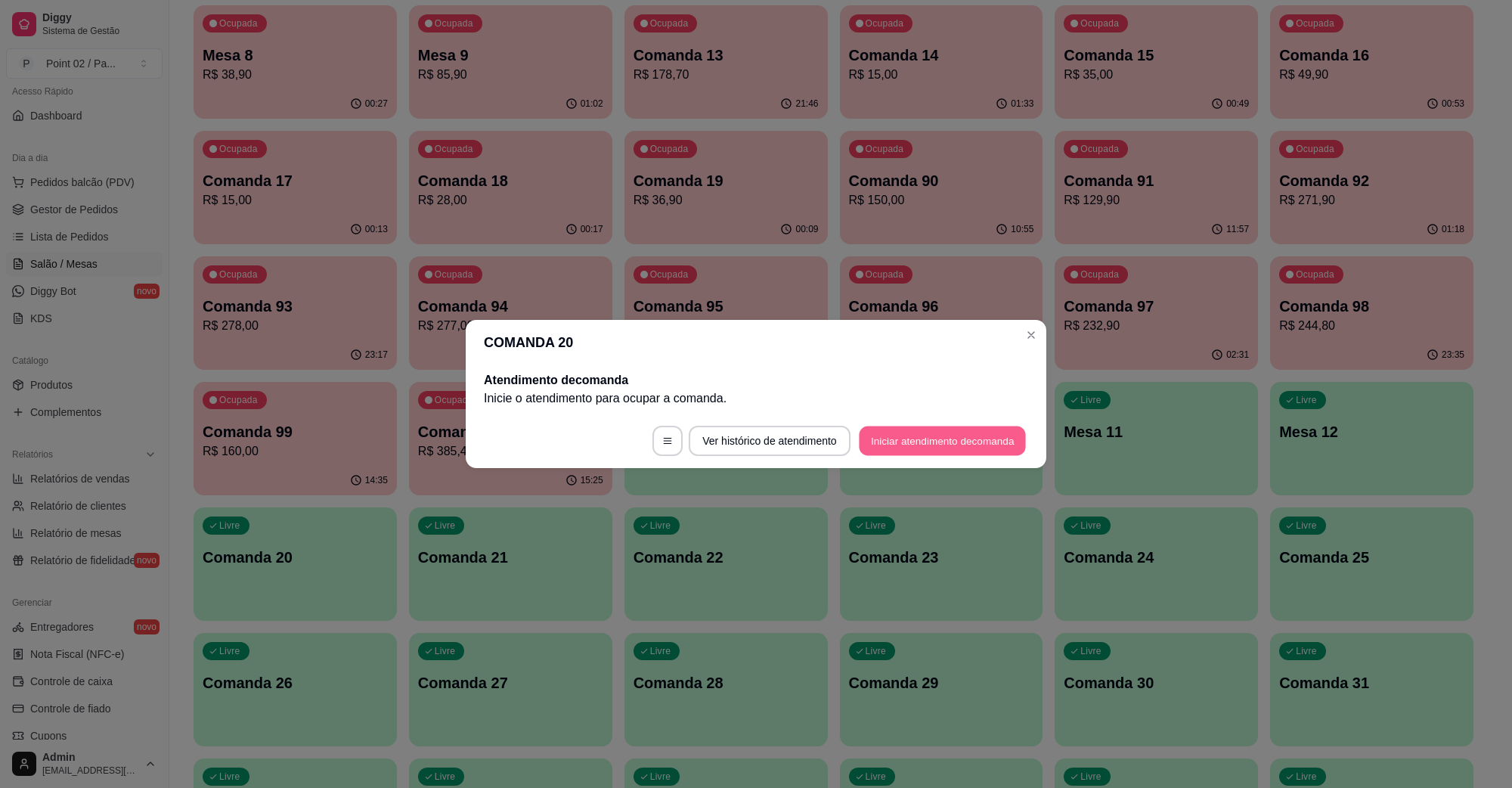
click at [900, 441] on button "Iniciar atendimento de comanda" at bounding box center [943, 442] width 167 height 30
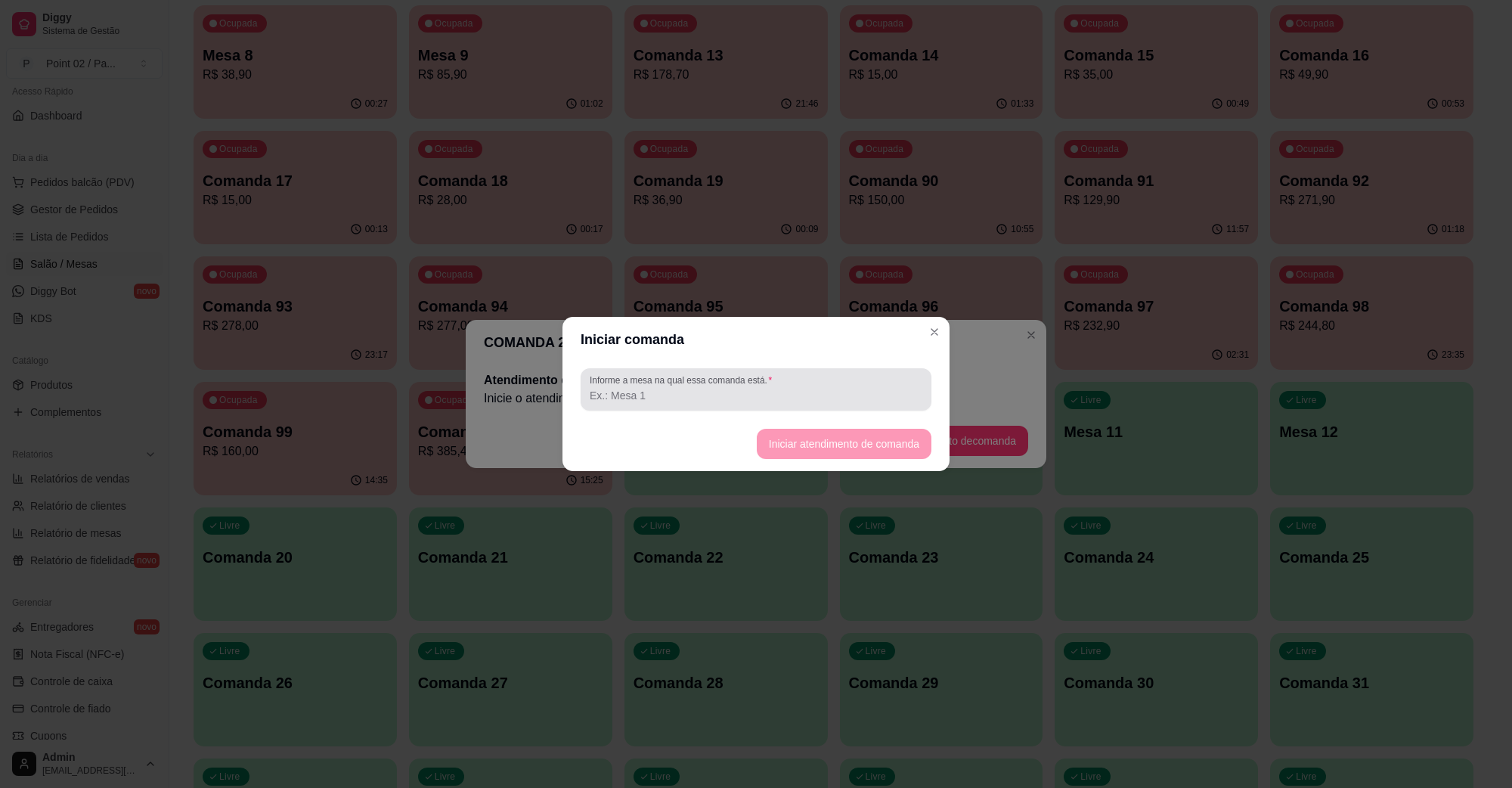
click at [805, 395] on input "Informe a mesa na qual essa comanda está." at bounding box center [756, 395] width 333 height 15
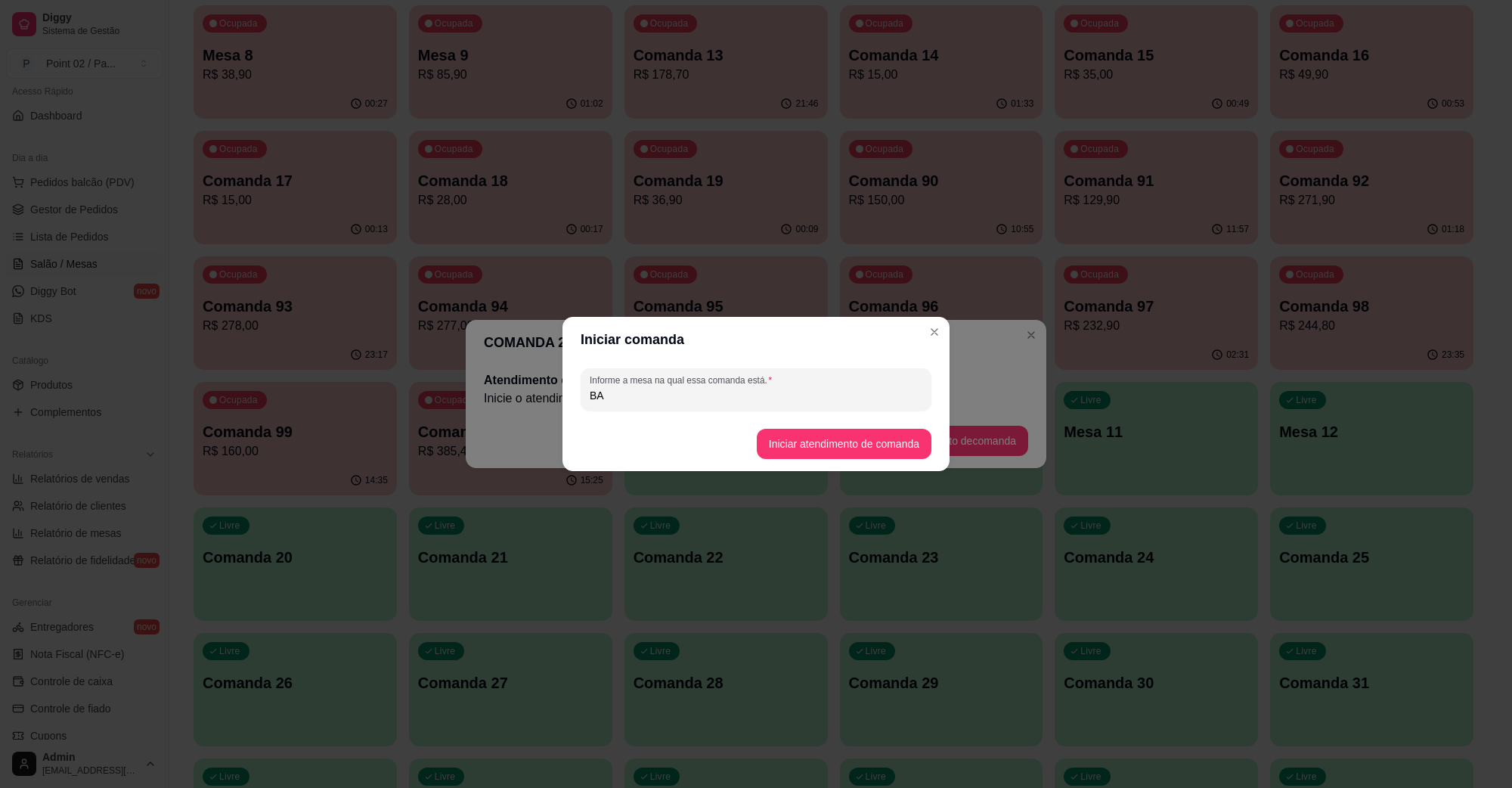
type input "B"
type input "[PERSON_NAME]"
click at [808, 433] on button "Iniciar atendimento de comanda" at bounding box center [844, 443] width 174 height 31
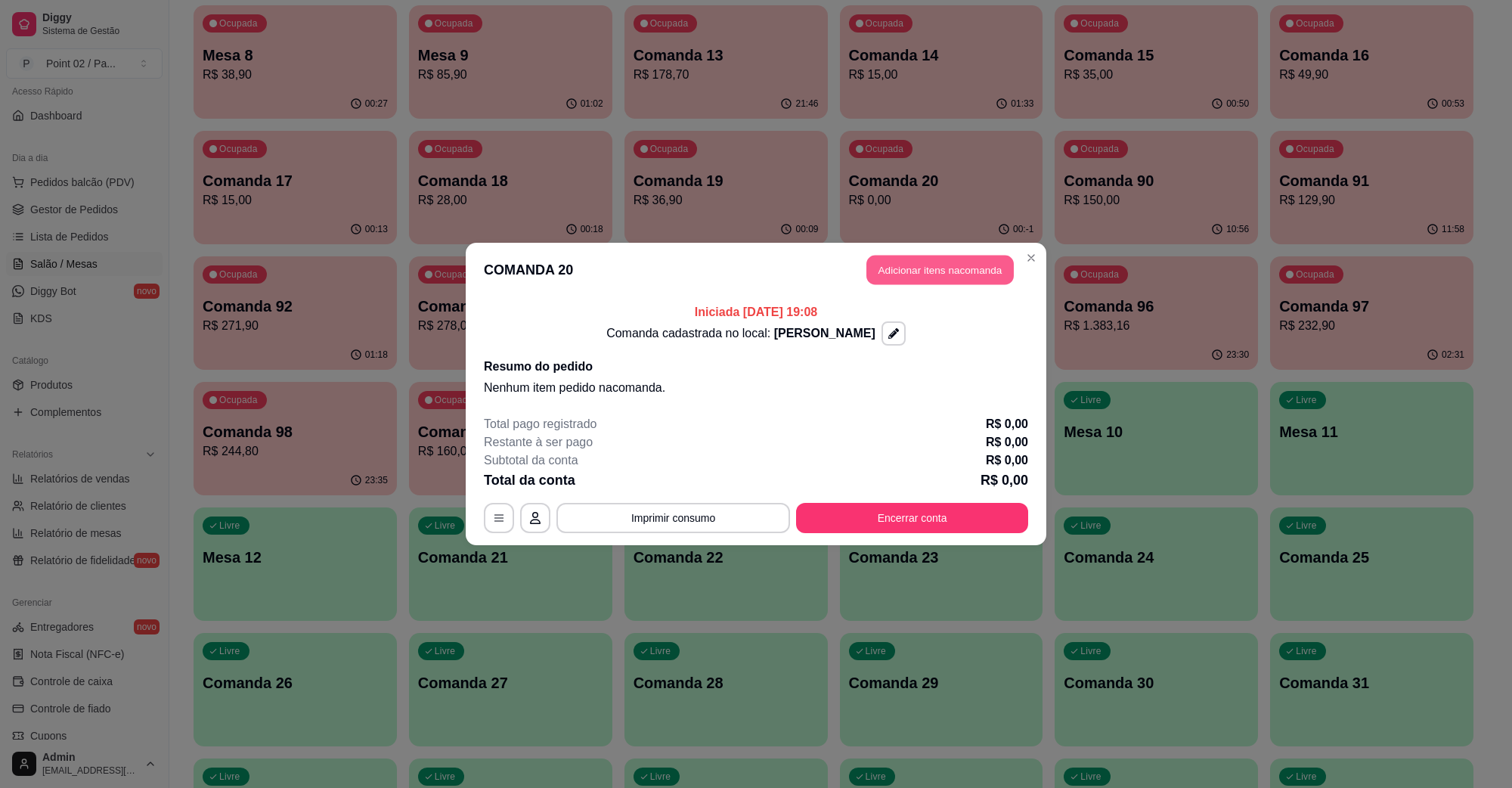
click at [980, 284] on button "Adicionar itens na comanda" at bounding box center [940, 270] width 148 height 30
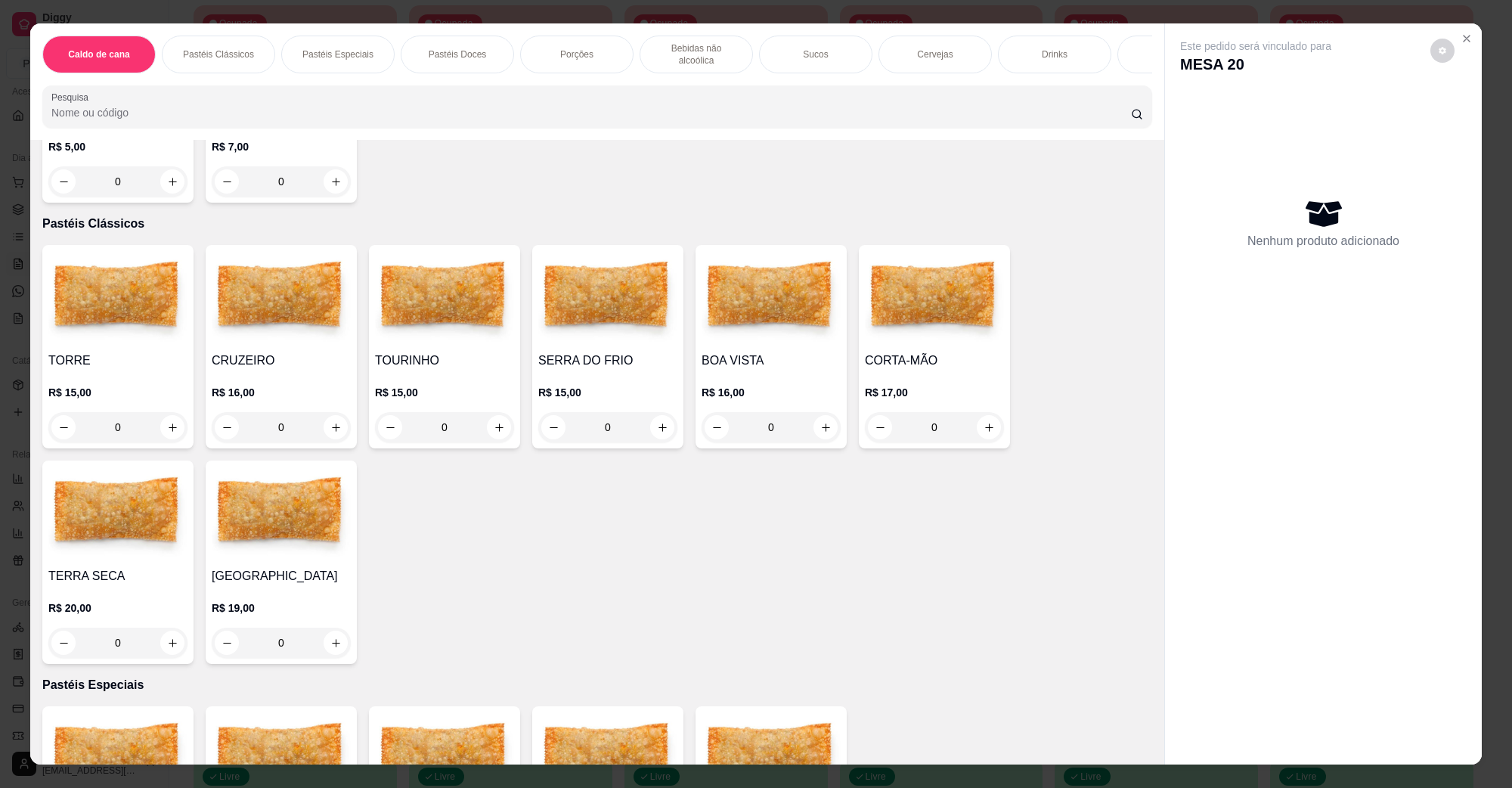
scroll to position [189, 0]
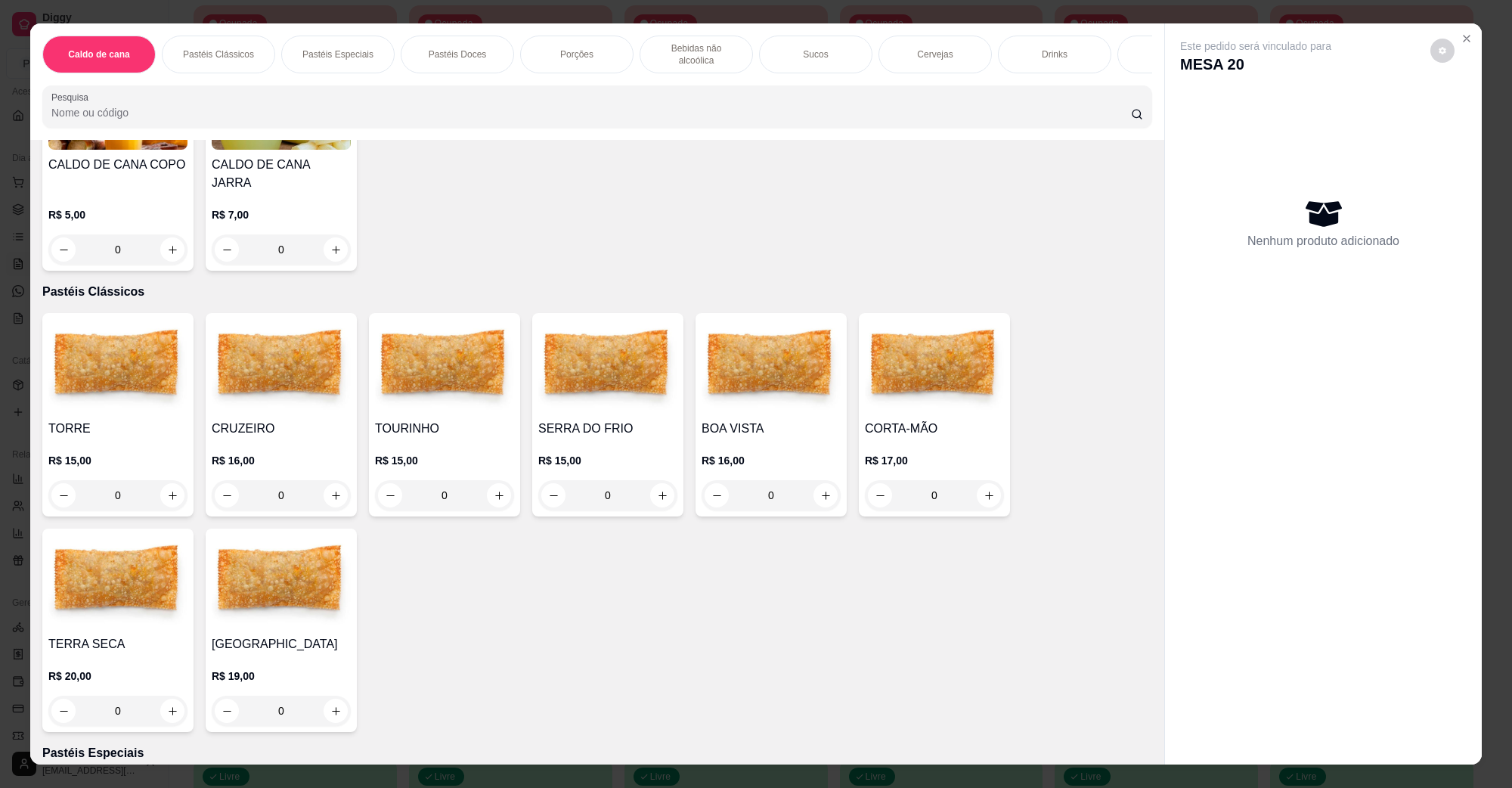
click at [319, 345] on img at bounding box center [281, 365] width 140 height 94
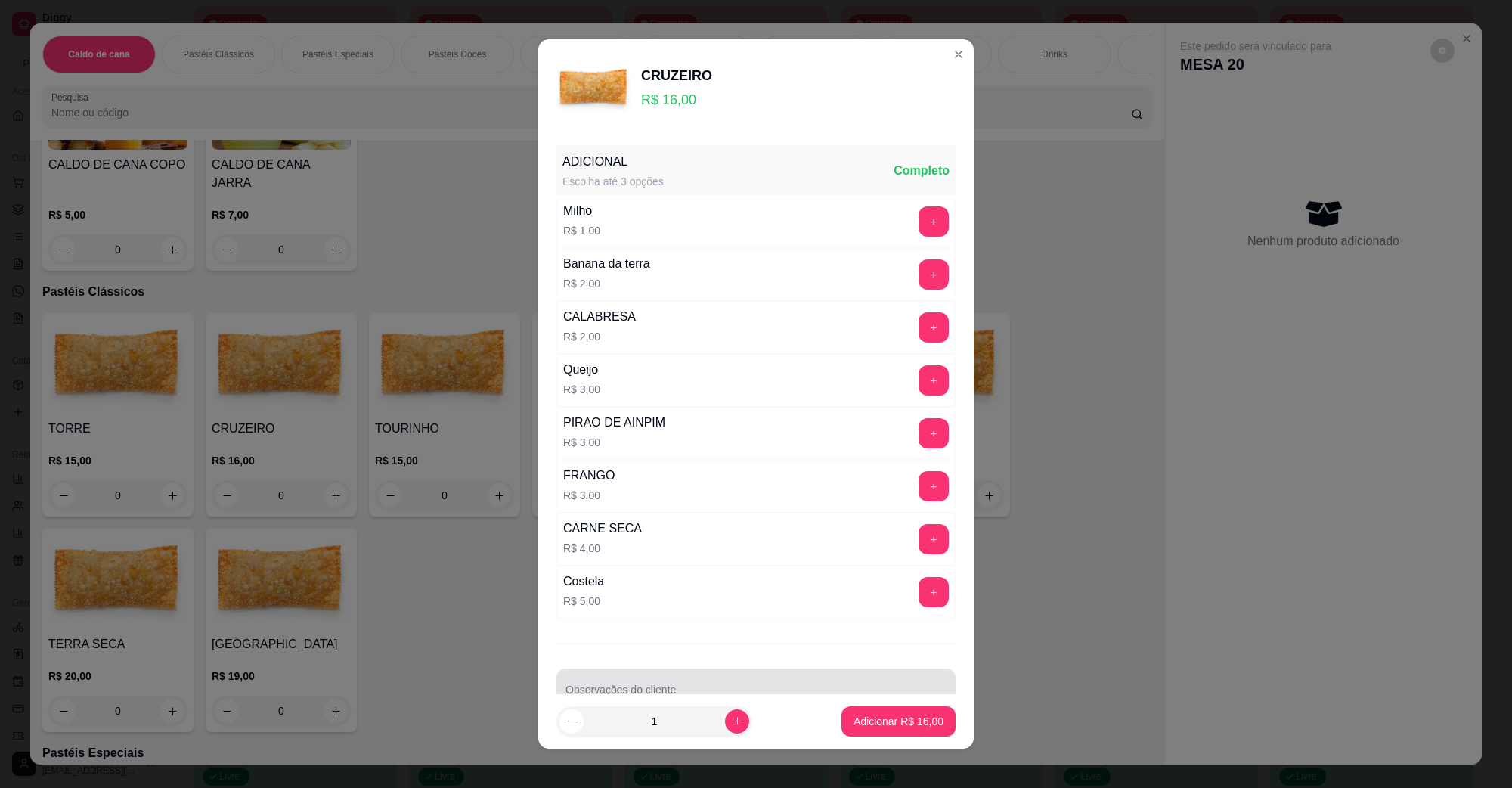
click at [675, 685] on div at bounding box center [756, 689] width 381 height 31
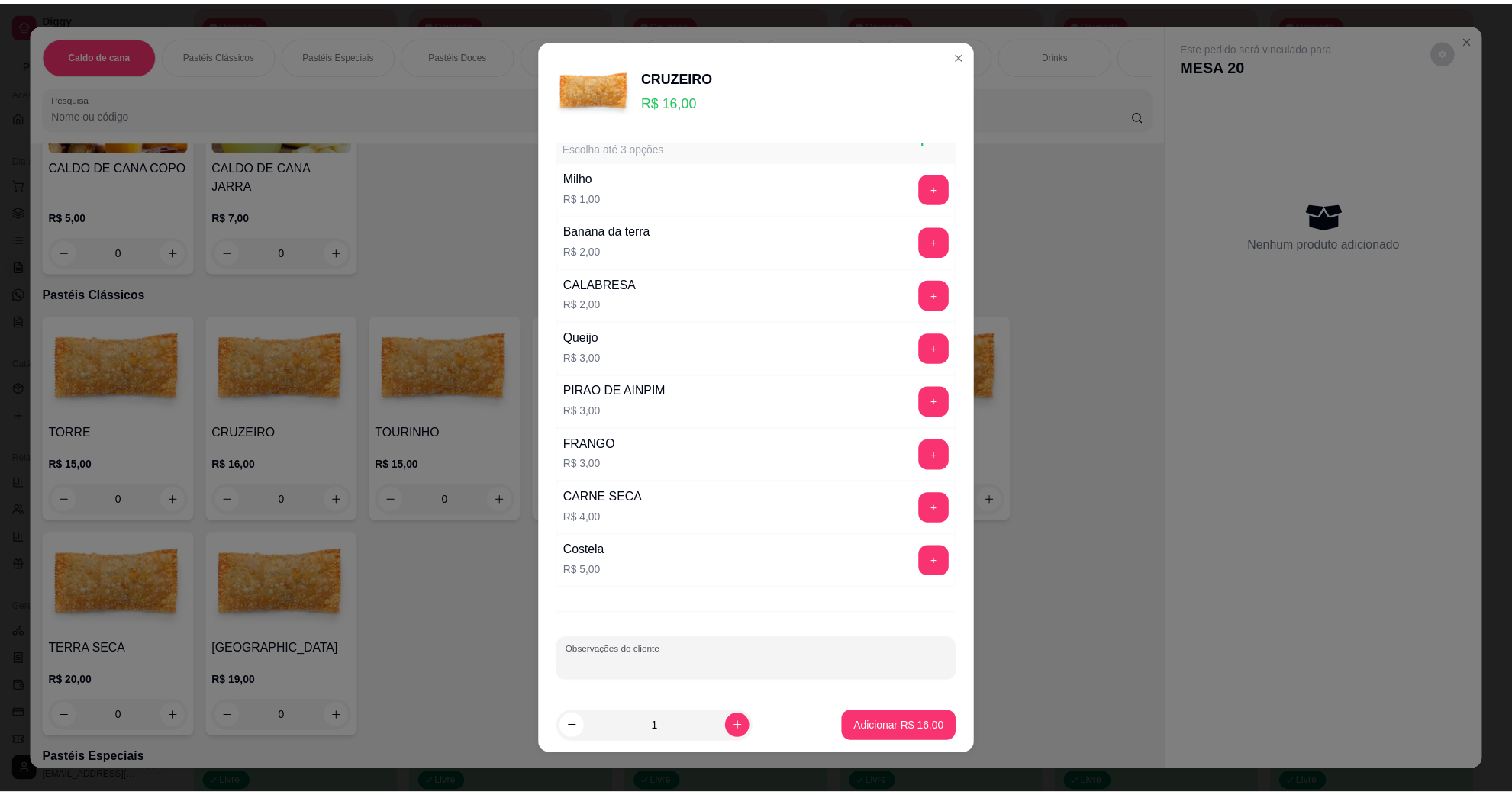
scroll to position [40, 0]
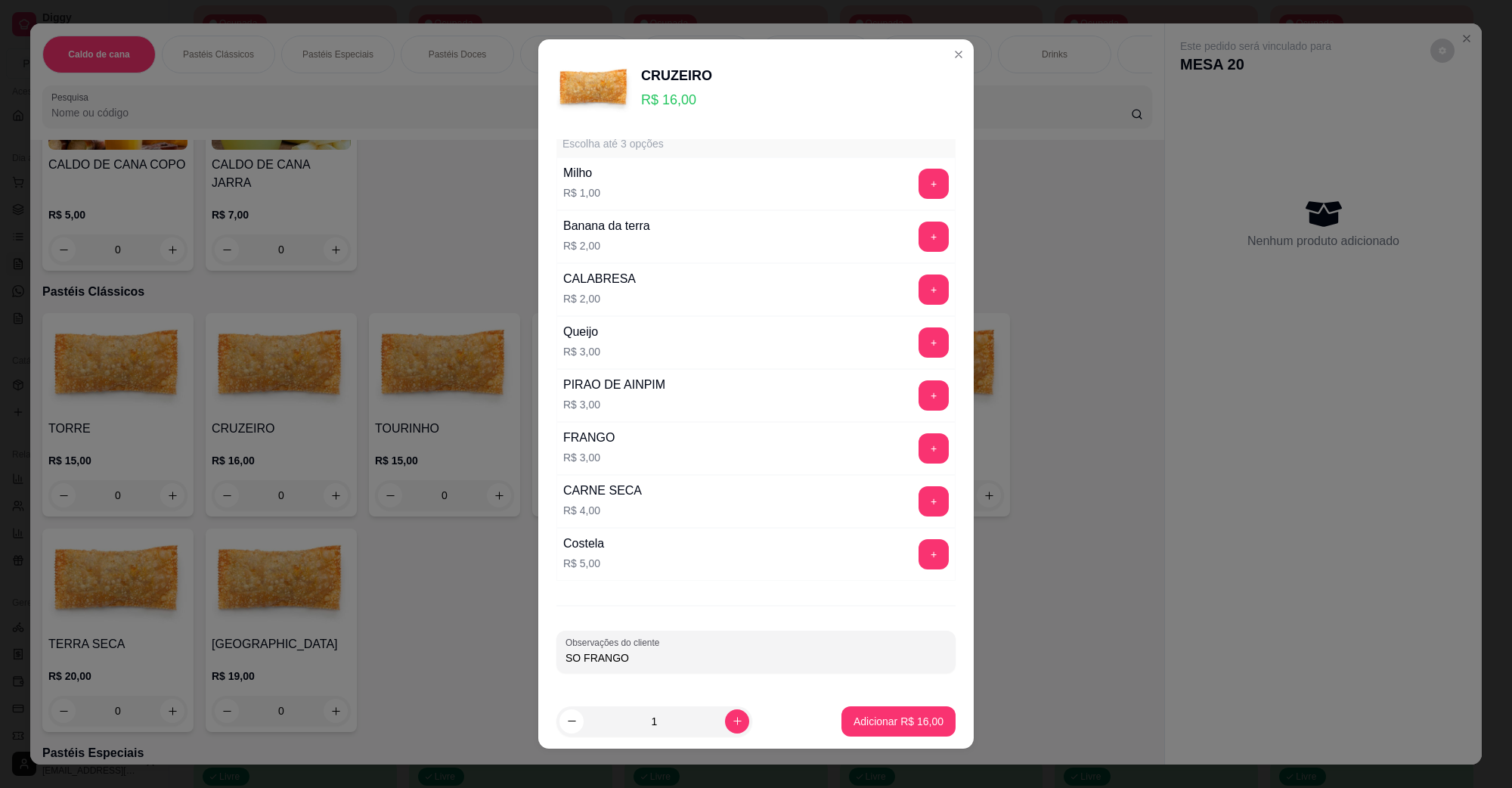
type input "SO FRANGO"
click at [844, 708] on button "Adicionar R$ 16,00" at bounding box center [899, 722] width 111 height 30
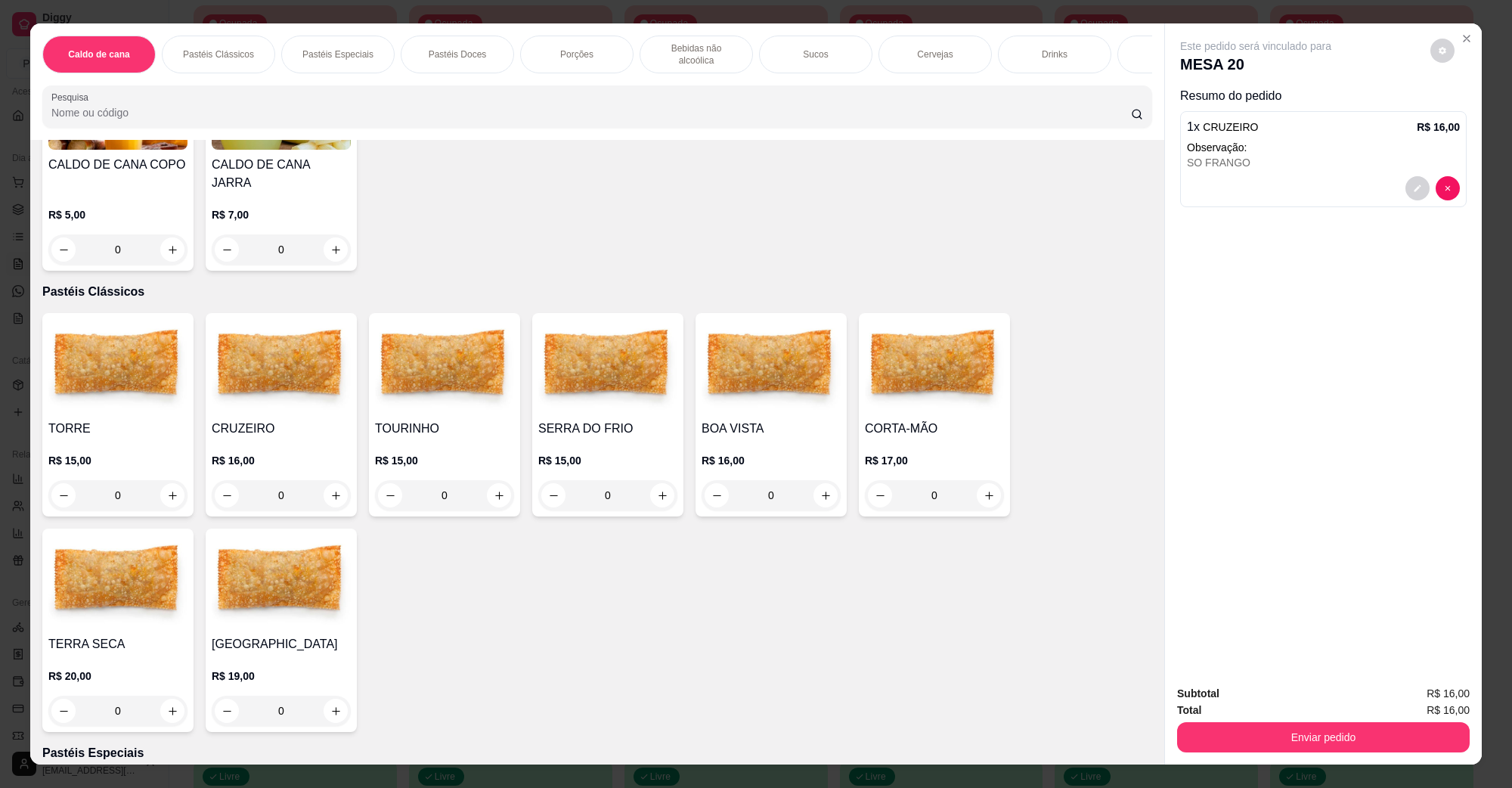
click at [1451, 719] on div "Enviar pedido" at bounding box center [1324, 736] width 293 height 34
click at [1404, 732] on button "Enviar pedido" at bounding box center [1324, 737] width 293 height 31
click at [1312, 711] on button "Não registrar e enviar pedido" at bounding box center [1272, 700] width 157 height 29
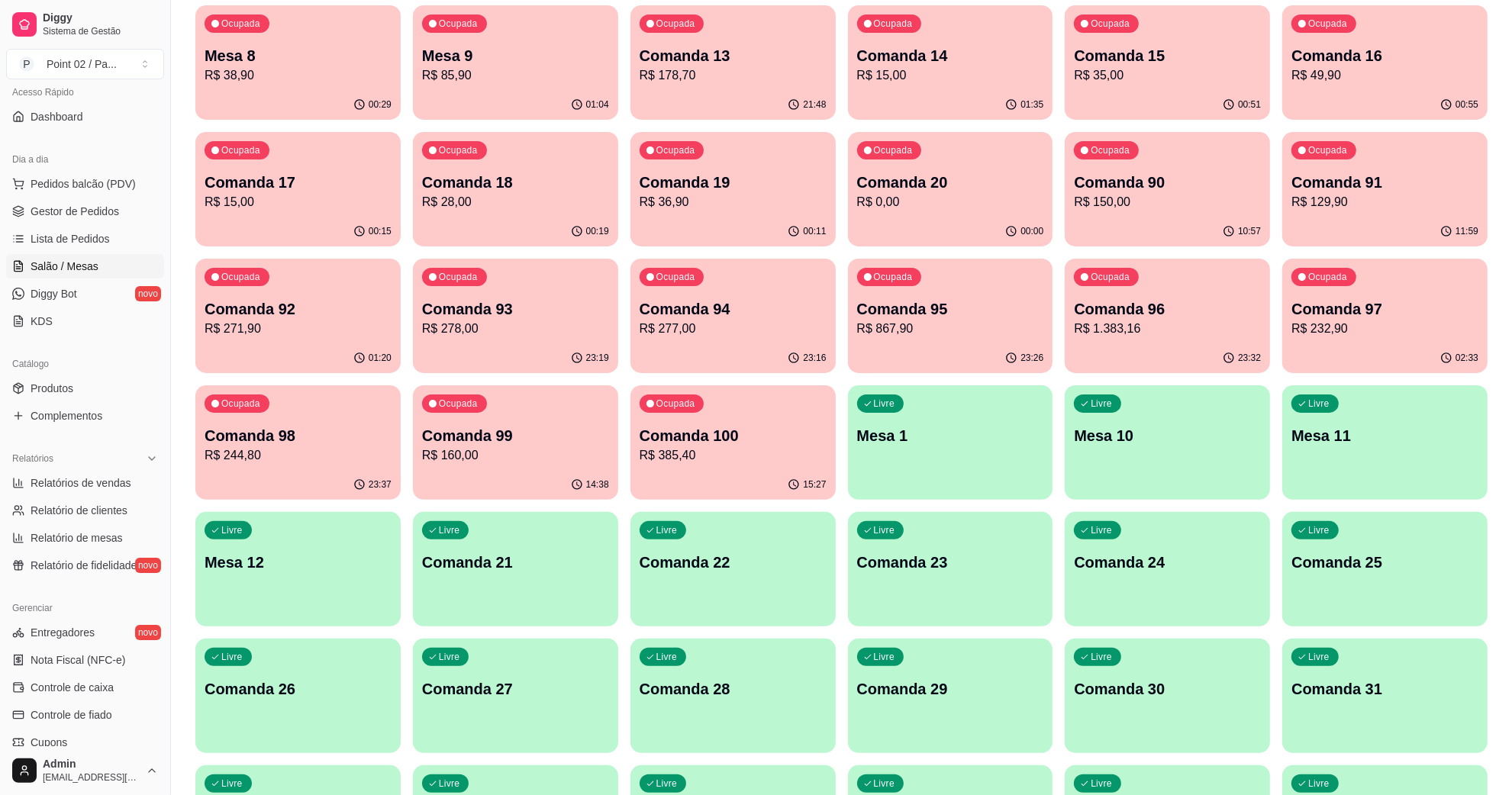
click at [544, 586] on div "Livre Comanda 21" at bounding box center [515, 559] width 205 height 96
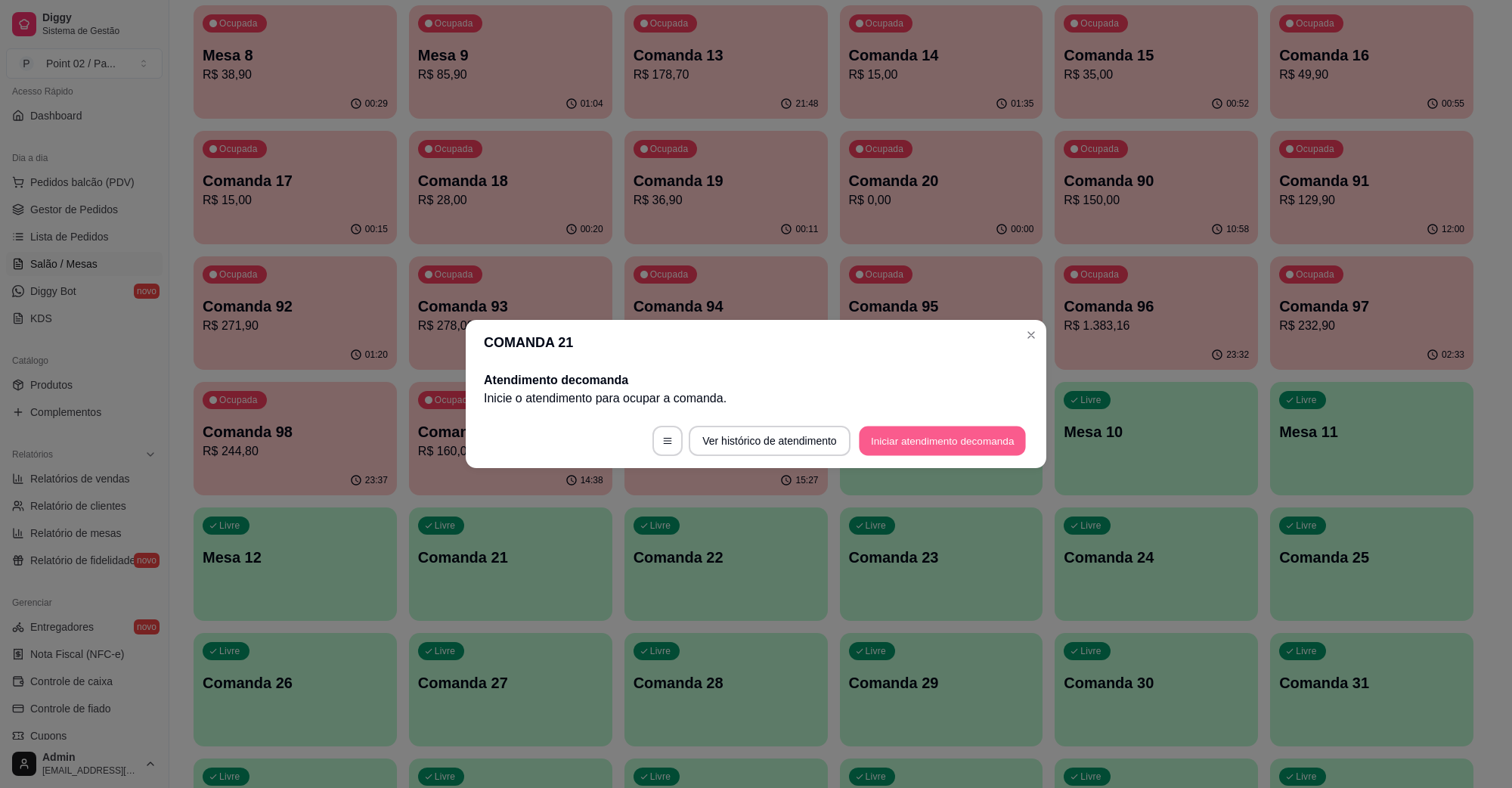
click at [927, 437] on button "Iniciar atendimento de comanda" at bounding box center [943, 442] width 167 height 30
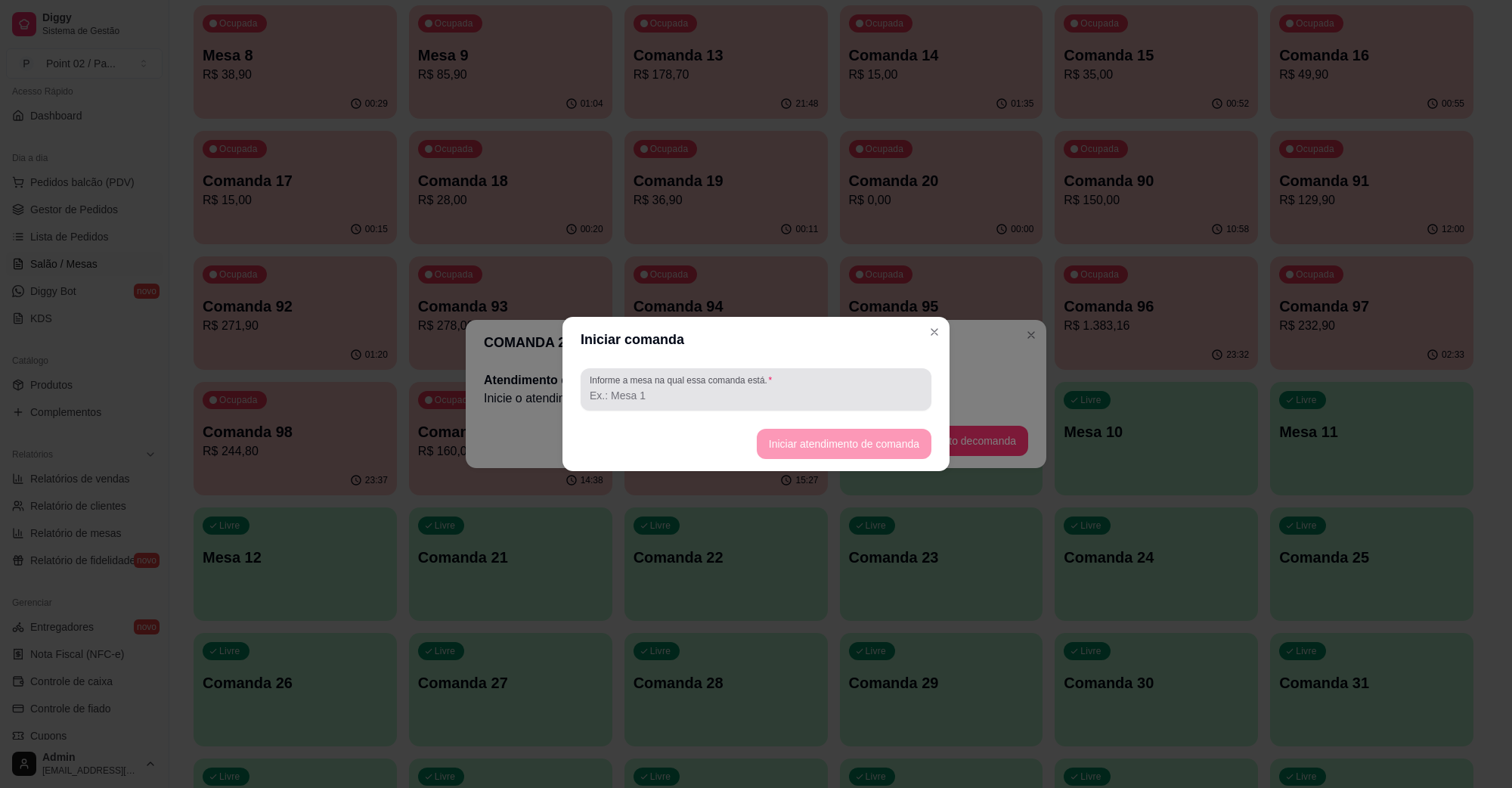
click at [894, 405] on div "Informe a mesa na qual essa comanda está." at bounding box center [756, 389] width 351 height 43
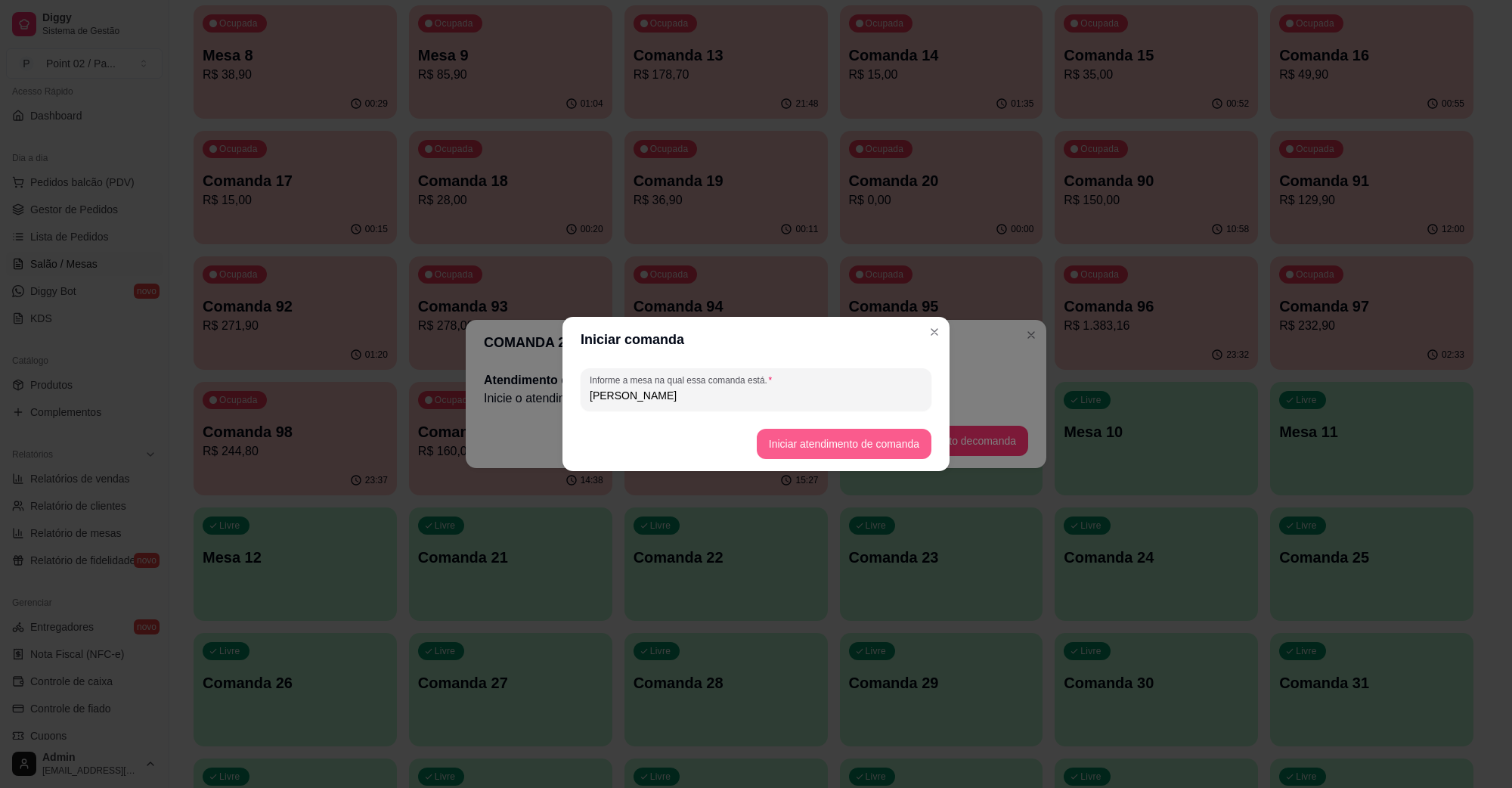
type input "[PERSON_NAME]"
click at [847, 429] on button "Iniciar atendimento de comanda" at bounding box center [844, 443] width 174 height 31
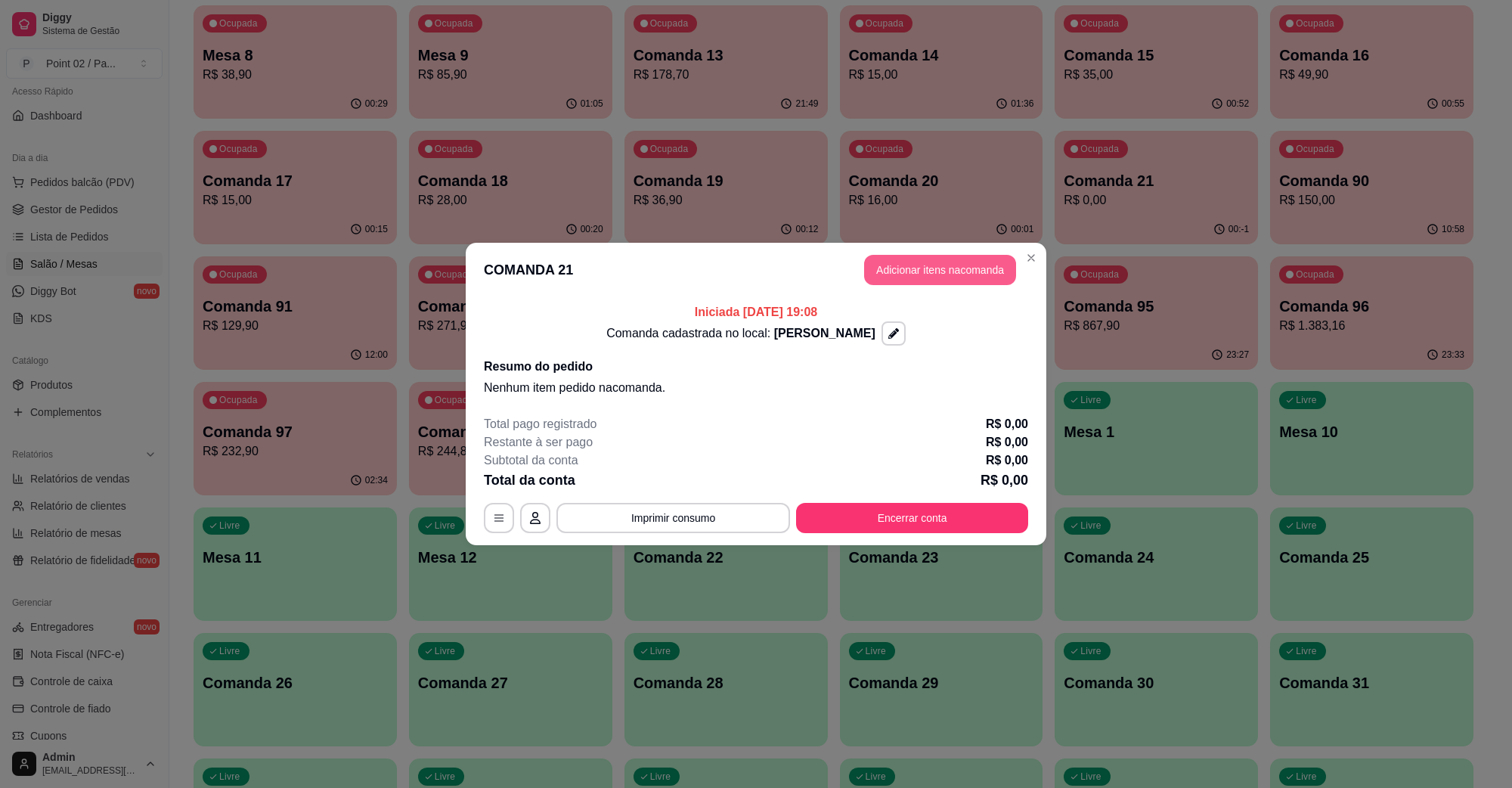
click at [984, 272] on button "Adicionar itens na comanda" at bounding box center [941, 269] width 152 height 31
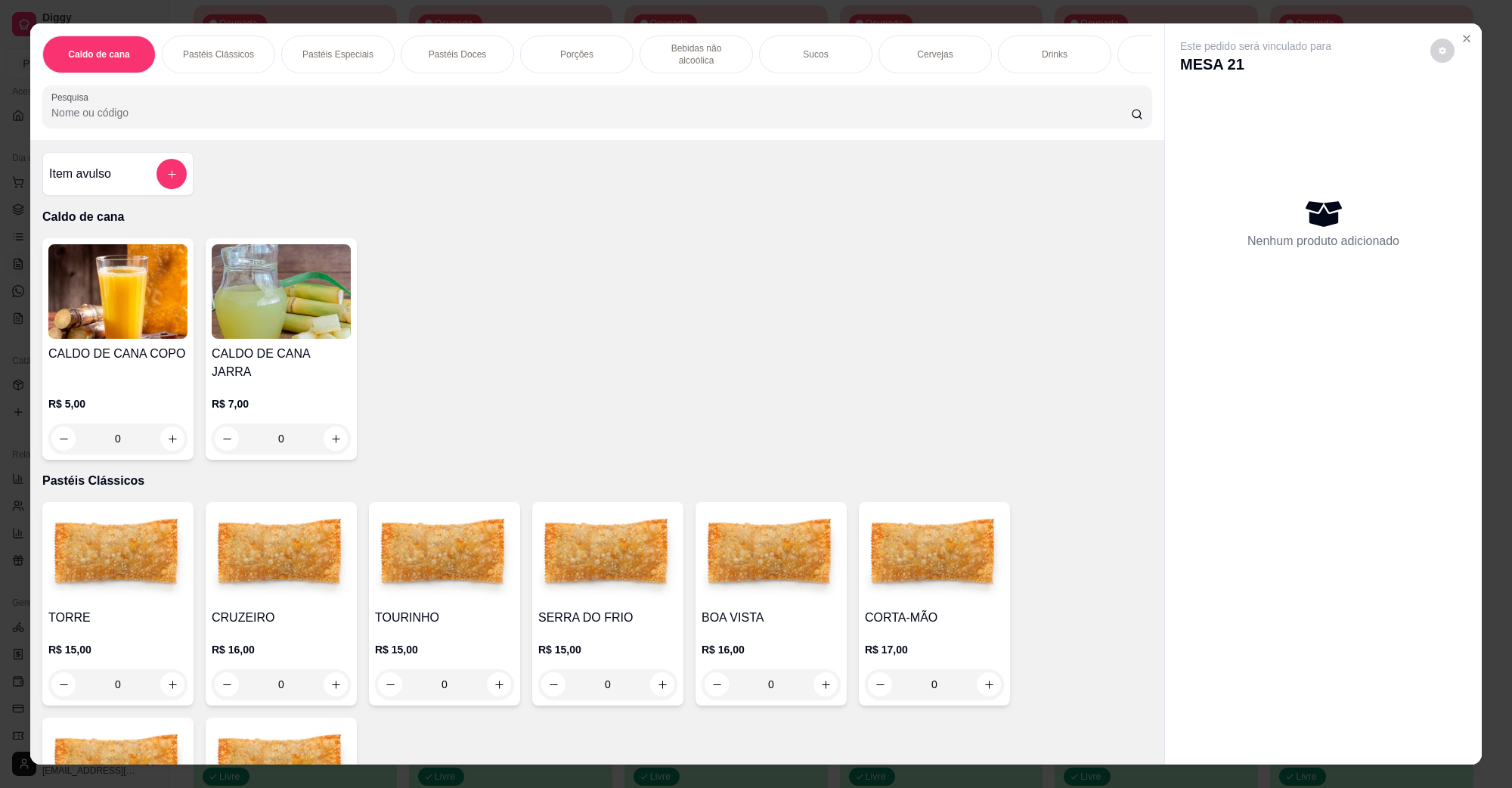
click at [658, 669] on div "0" at bounding box center [608, 684] width 140 height 31
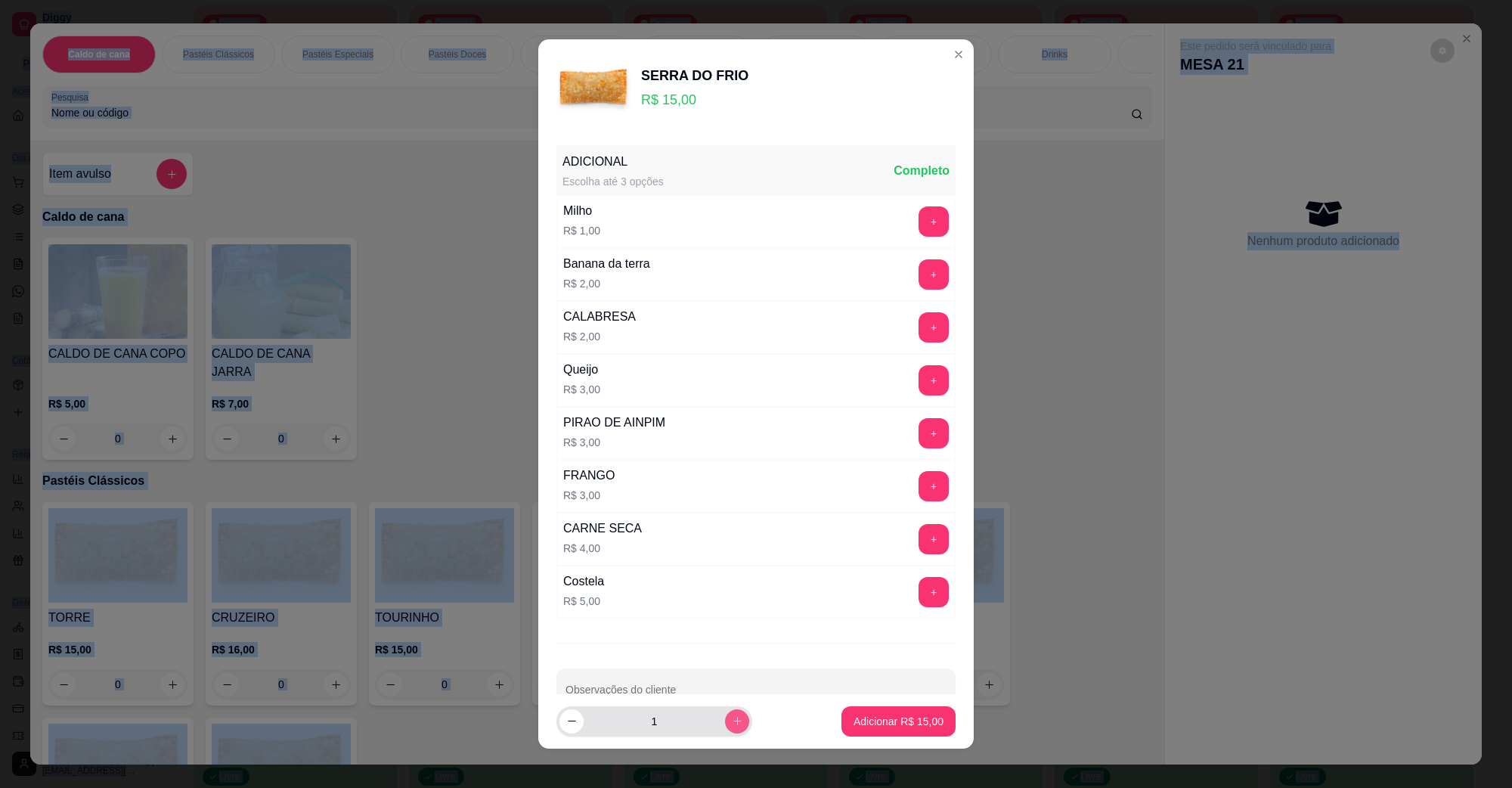
click at [732, 724] on icon "increase-product-quantity" at bounding box center [737, 720] width 11 height 11
click at [732, 724] on icon "increase-product-quantity" at bounding box center [737, 721] width 11 height 11
type input "3"
click at [842, 712] on button "Adicionar R$ 45,00" at bounding box center [898, 721] width 114 height 31
type input "3"
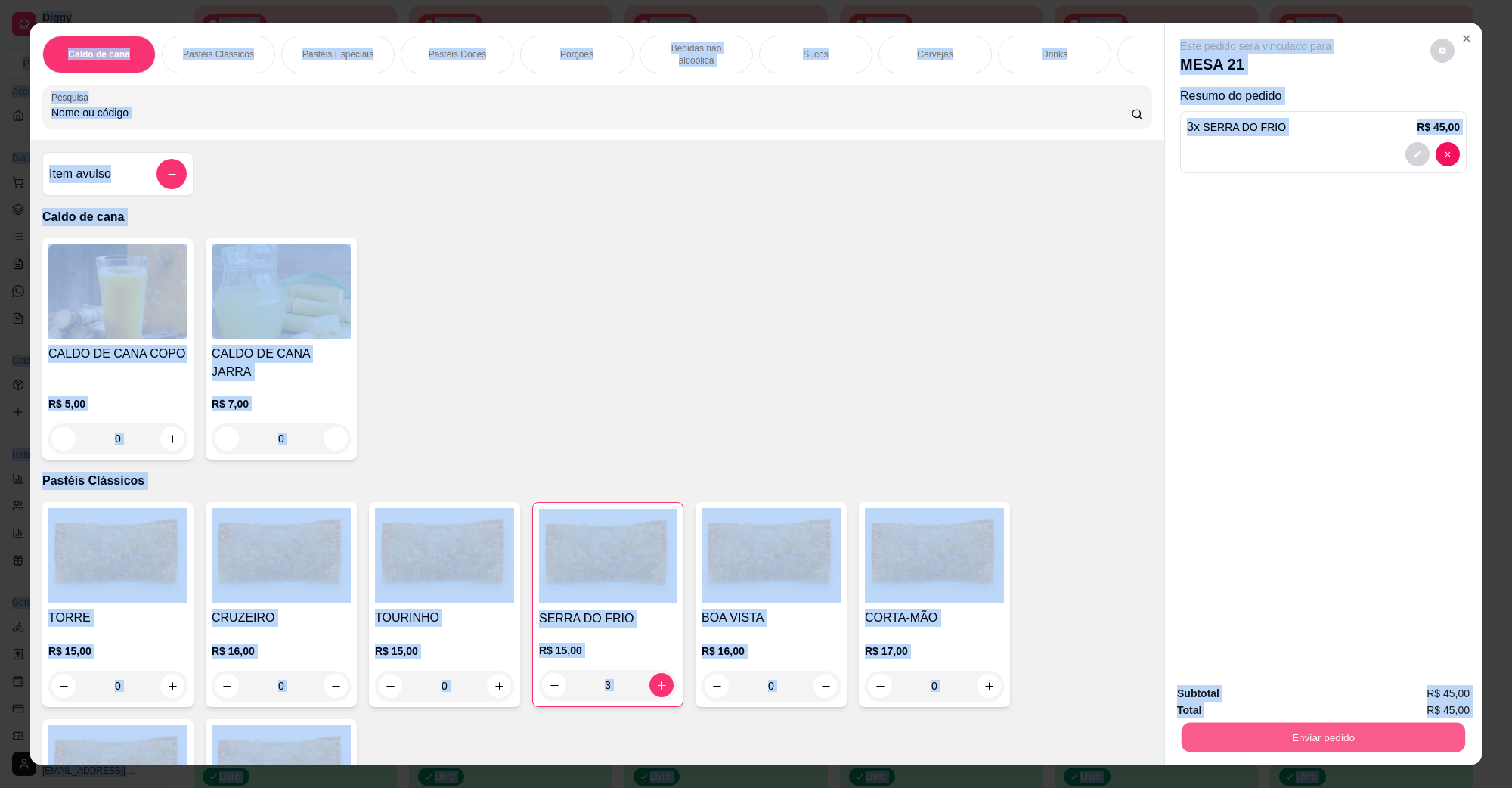
click at [1218, 739] on button "Enviar pedido" at bounding box center [1324, 737] width 283 height 30
click at [1221, 715] on div "Não registrar e enviar pedido Sim, quero registrar" at bounding box center [1317, 700] width 311 height 29
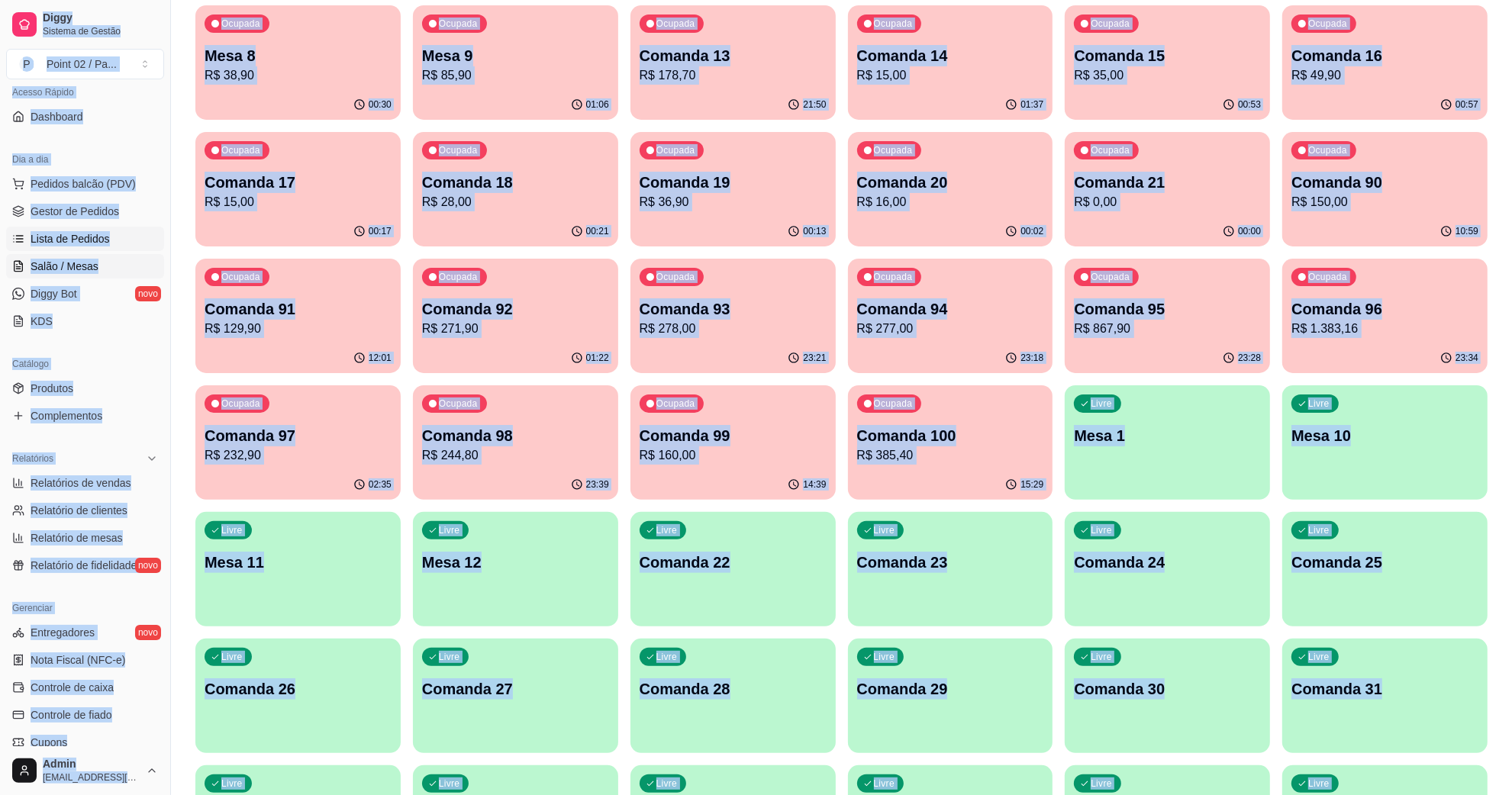
click at [90, 241] on span "Lista de Pedidos" at bounding box center [70, 238] width 79 height 15
click at [85, 264] on span "Salão / Mesas" at bounding box center [65, 266] width 68 height 15
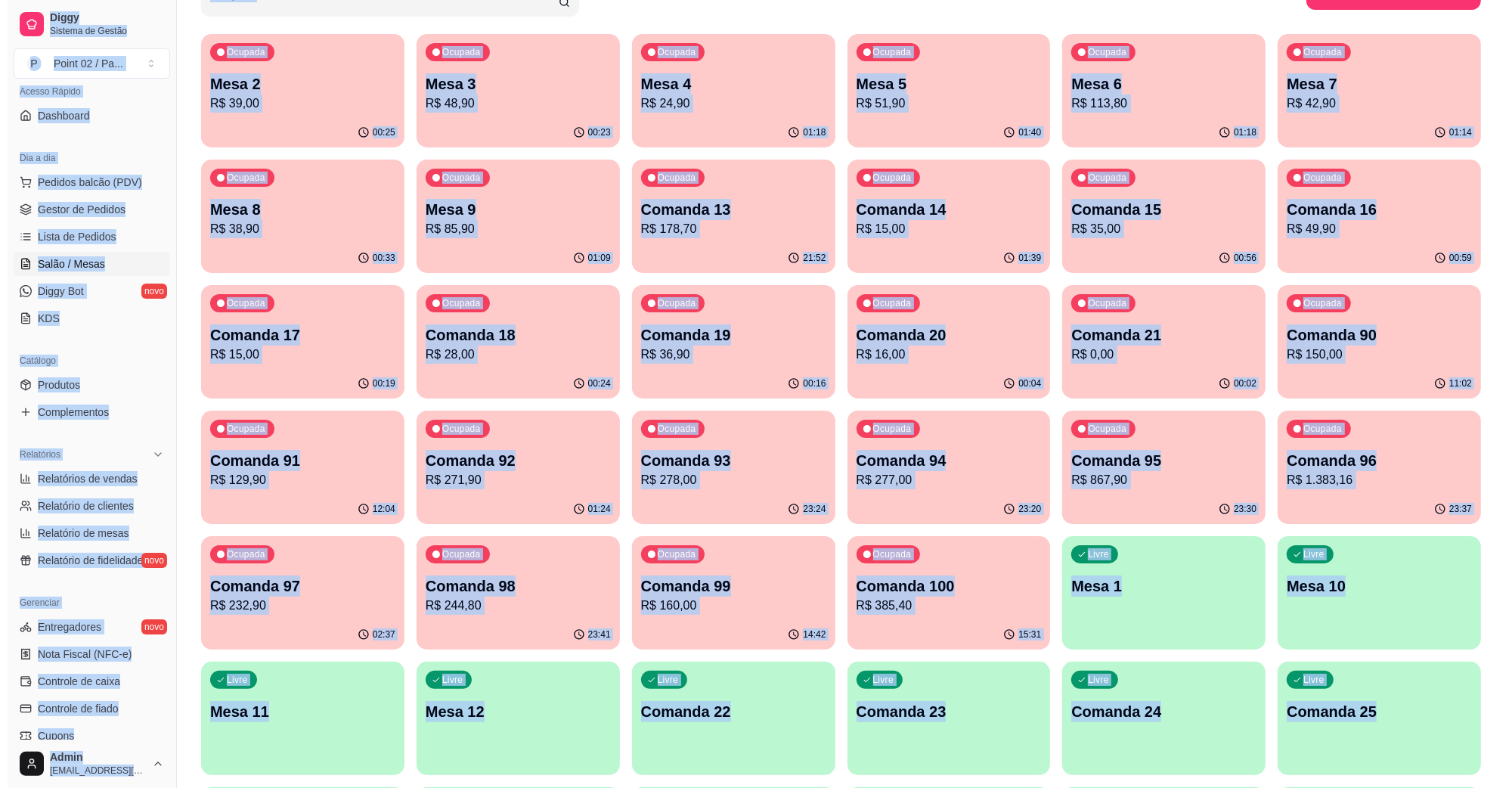
scroll to position [472, 0]
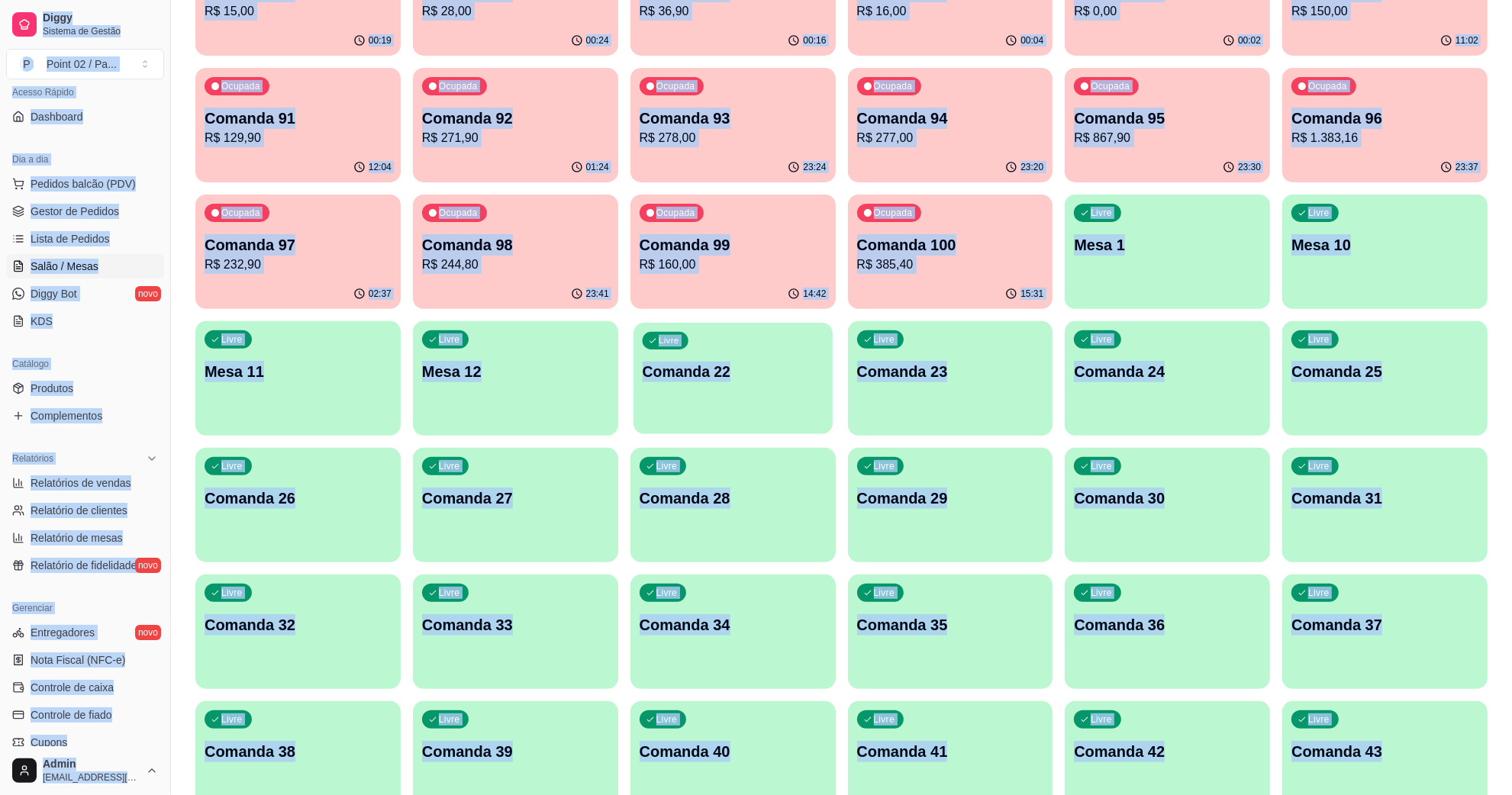
click at [733, 406] on div "Livre Comanda 22" at bounding box center [733, 369] width 199 height 93
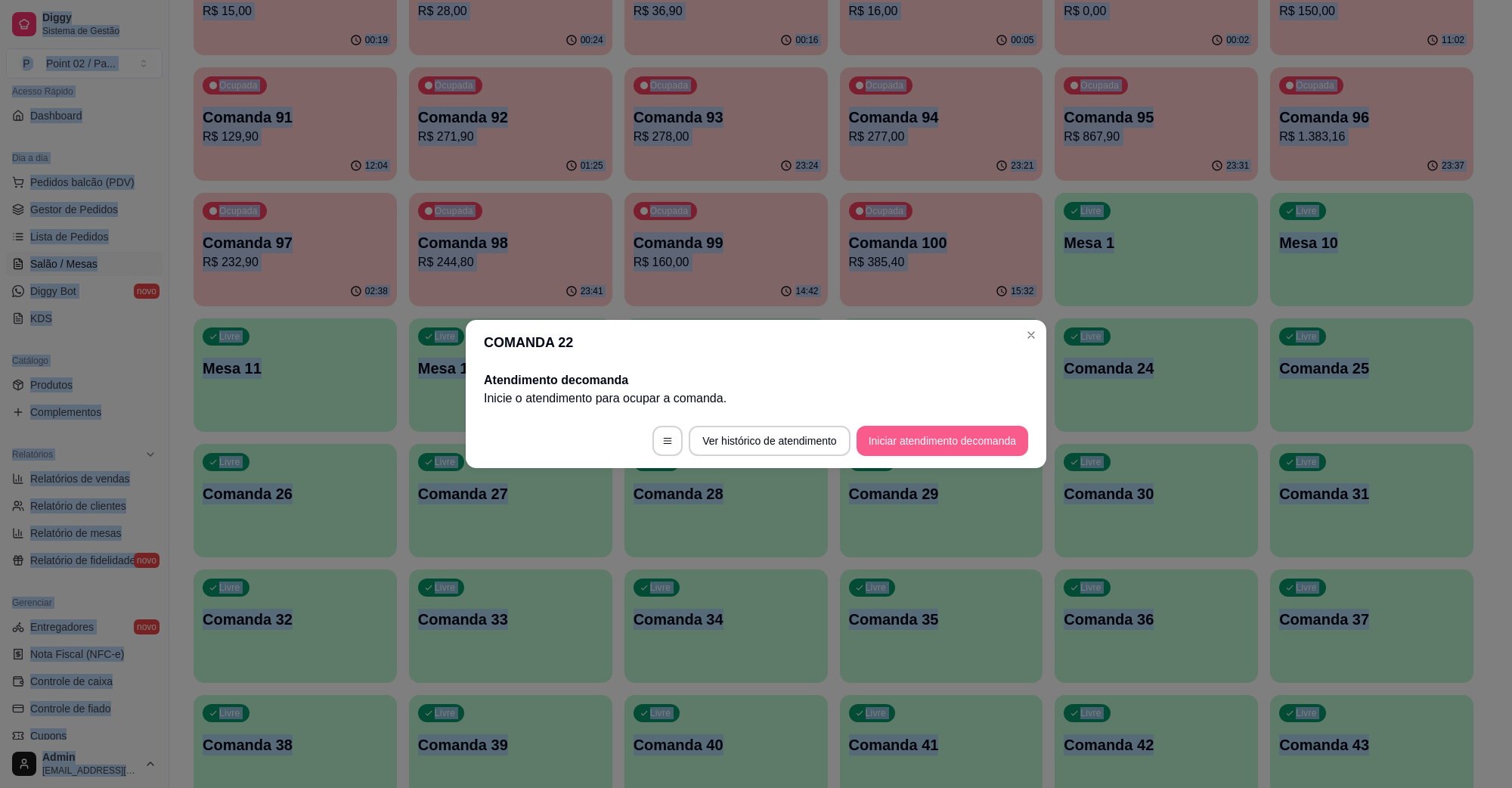
click at [920, 447] on button "Iniciar atendimento de comanda" at bounding box center [942, 441] width 171 height 31
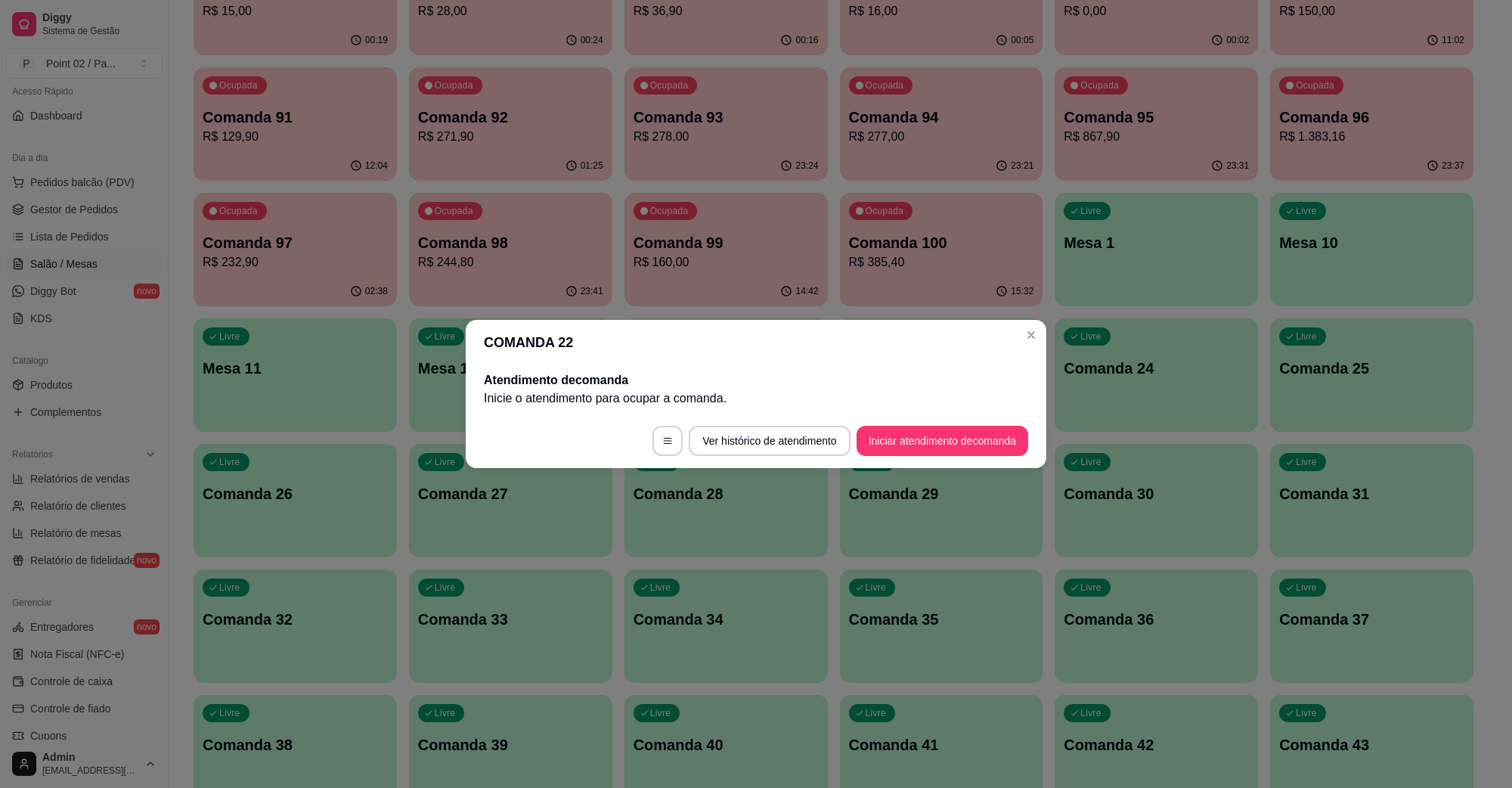
click at [894, 397] on input "Informe a mesa na qual essa comanda está." at bounding box center [756, 395] width 333 height 15
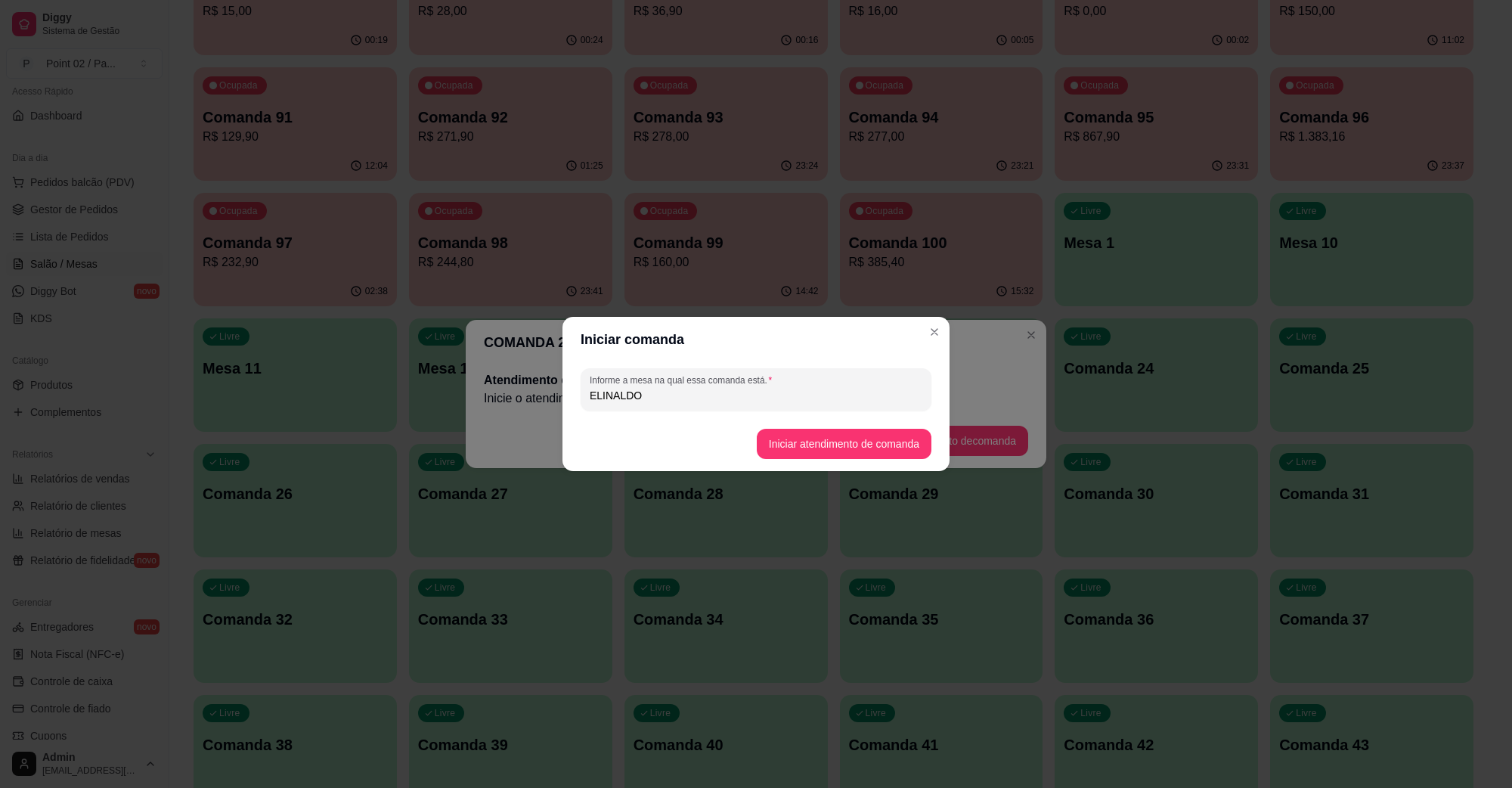
type input "ELINALDO"
click at [821, 462] on footer "Iniciar atendimento de comanda" at bounding box center [756, 443] width 387 height 54
click at [826, 451] on button "Iniciar atendimento de comanda" at bounding box center [844, 443] width 174 height 31
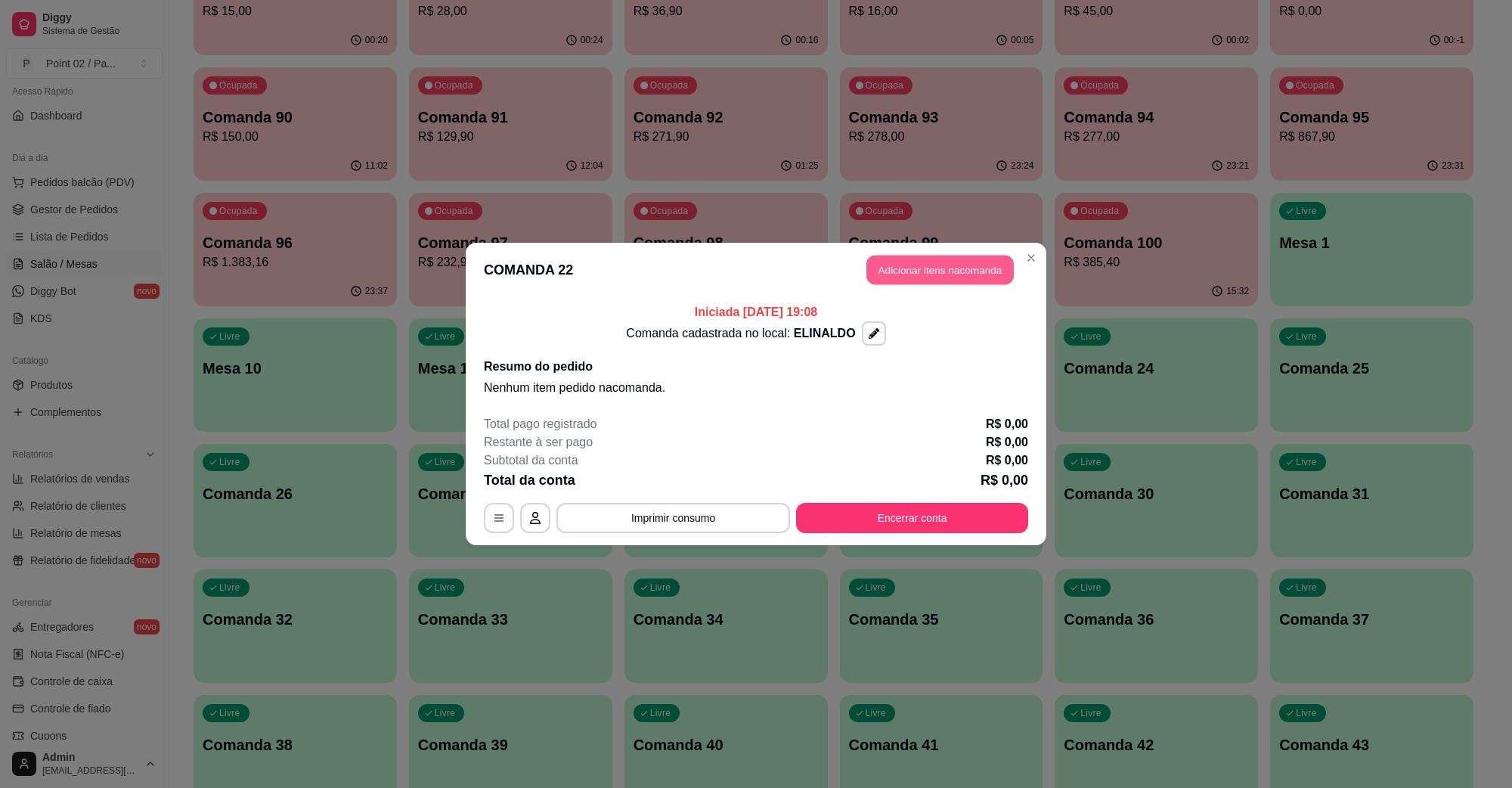
click at [984, 267] on button "Adicionar itens na comanda" at bounding box center [940, 270] width 148 height 30
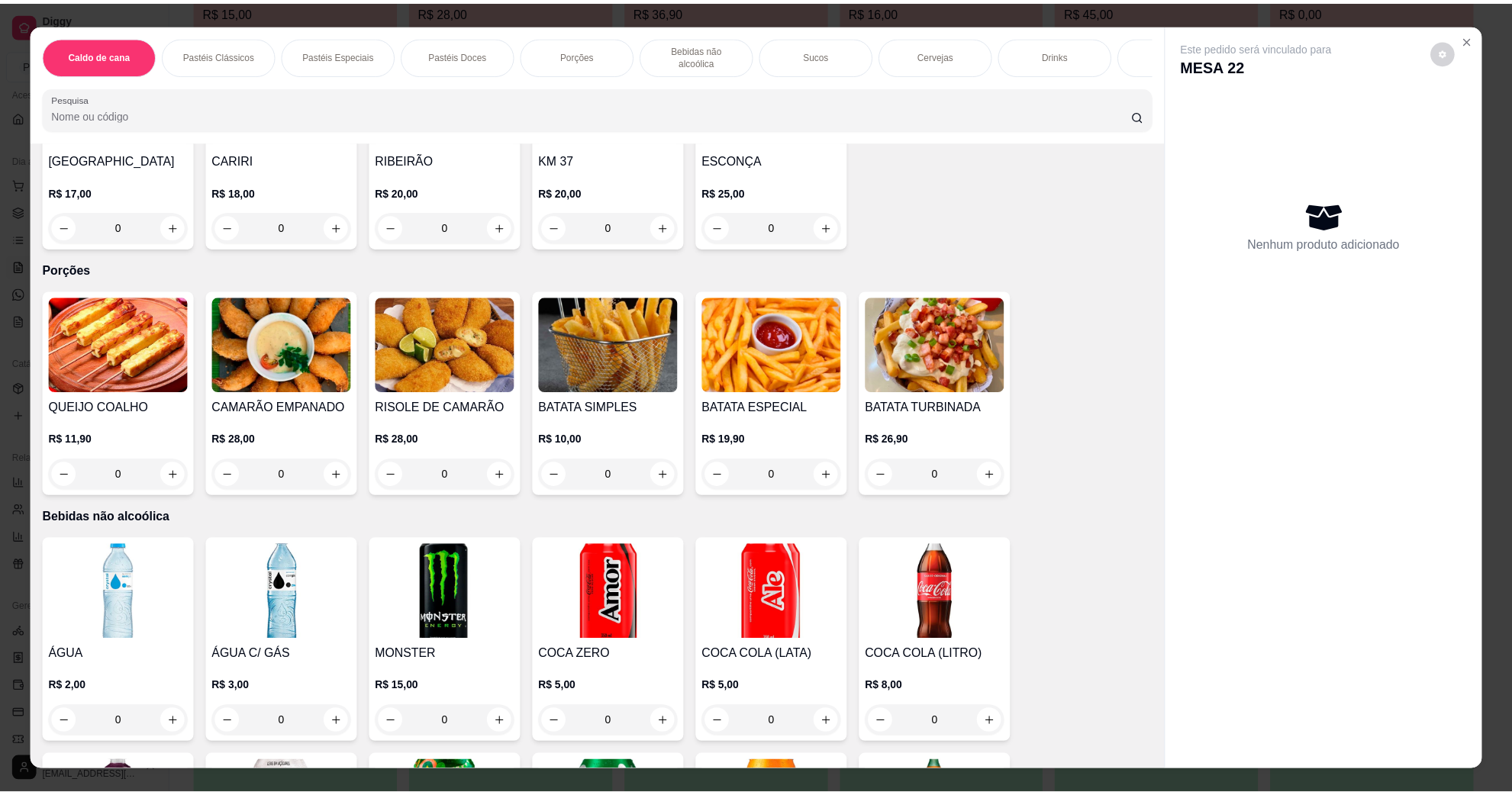
scroll to position [1145, 0]
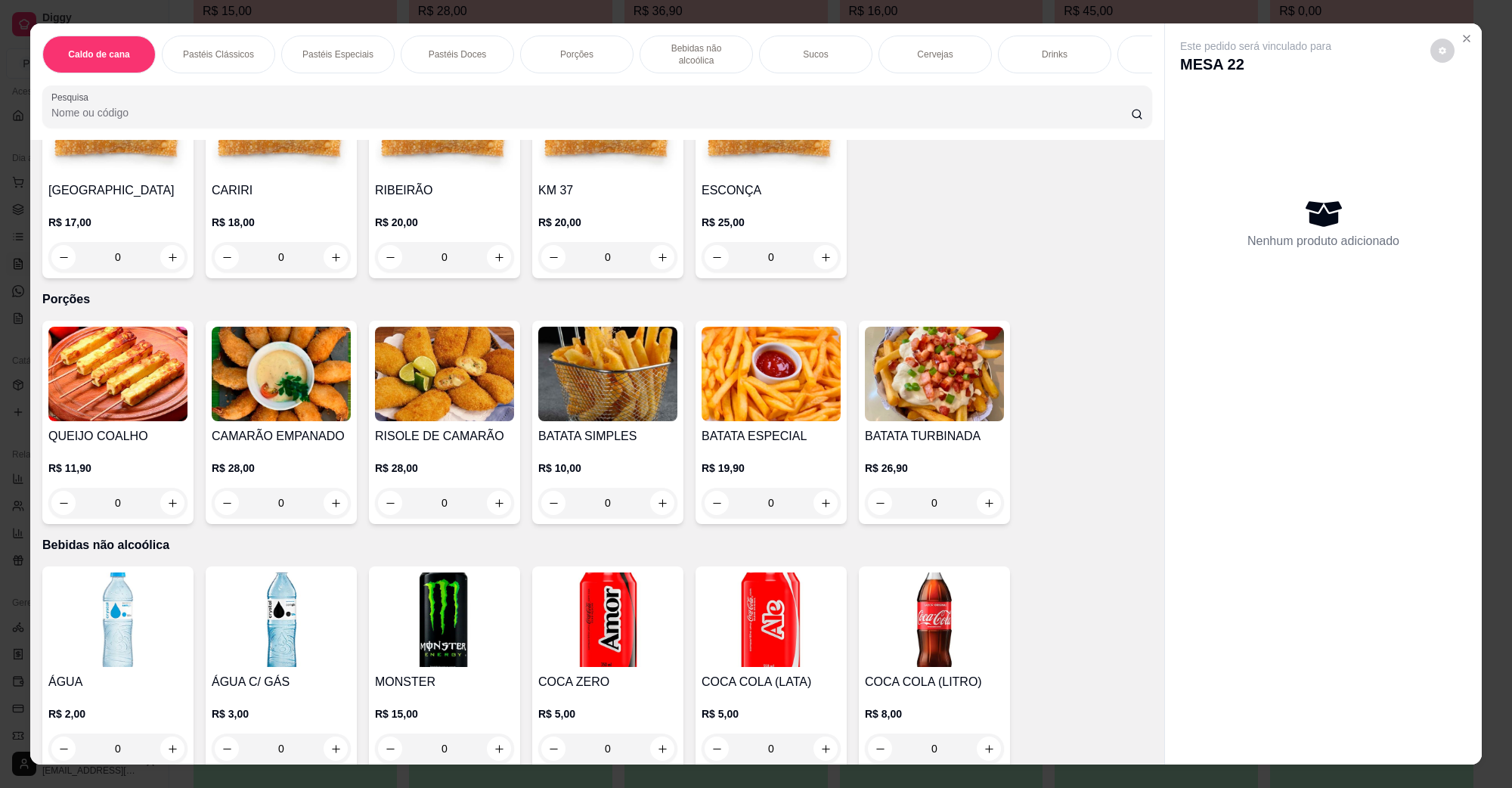
click at [889, 365] on img at bounding box center [935, 373] width 140 height 94
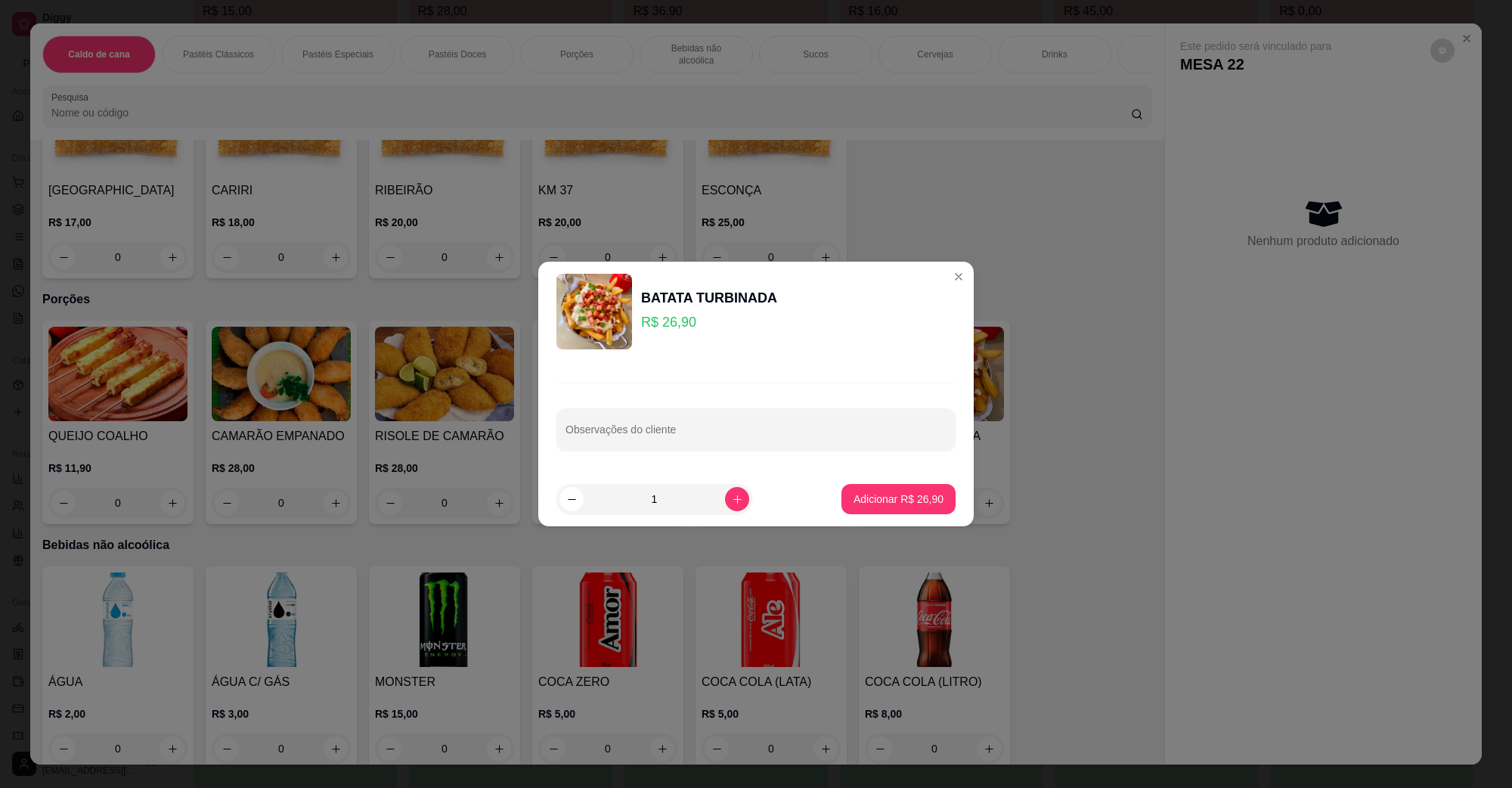
click at [924, 481] on footer "1 Adicionar R$ 26,90" at bounding box center [756, 499] width 436 height 54
click at [920, 501] on p "Adicionar R$ 26,90" at bounding box center [899, 498] width 88 height 15
type input "1"
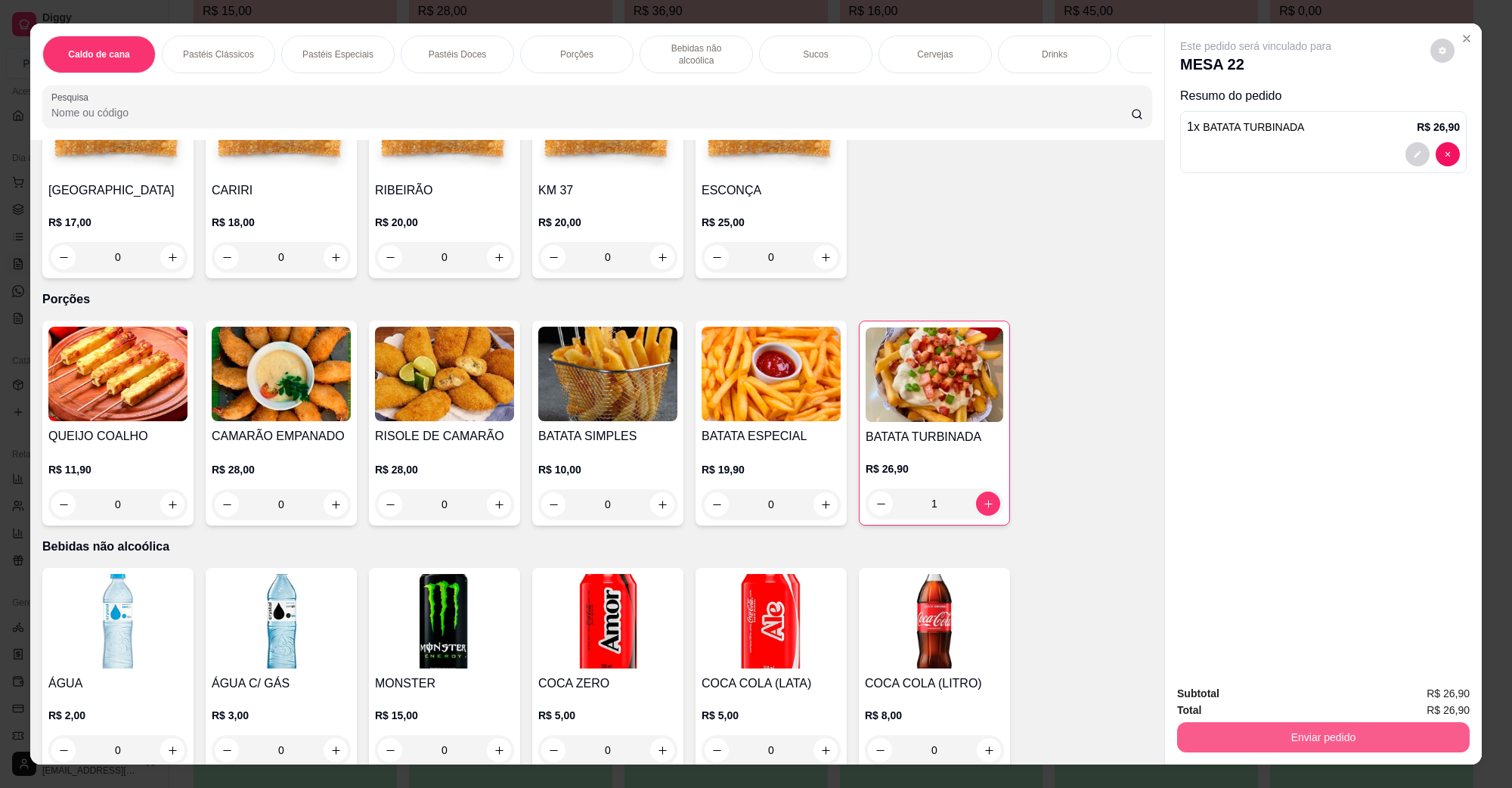
click at [1233, 749] on button "Enviar pedido" at bounding box center [1324, 737] width 293 height 31
click at [1241, 696] on button "Não registrar e enviar pedido" at bounding box center [1272, 700] width 152 height 28
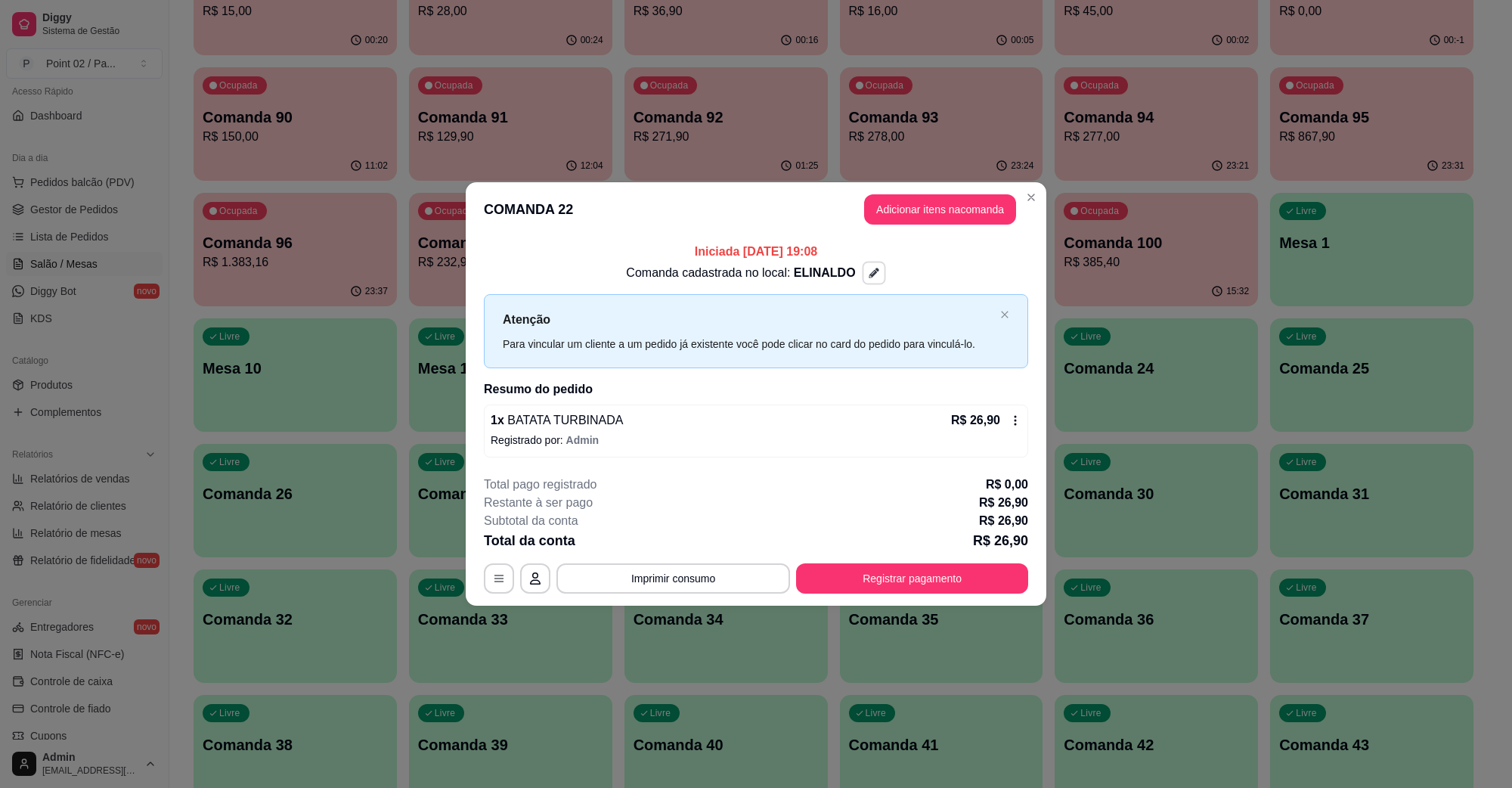
click at [869, 274] on icon "button" at bounding box center [874, 273] width 11 height 11
click at [1097, 156] on div "**********" at bounding box center [756, 394] width 1512 height 788
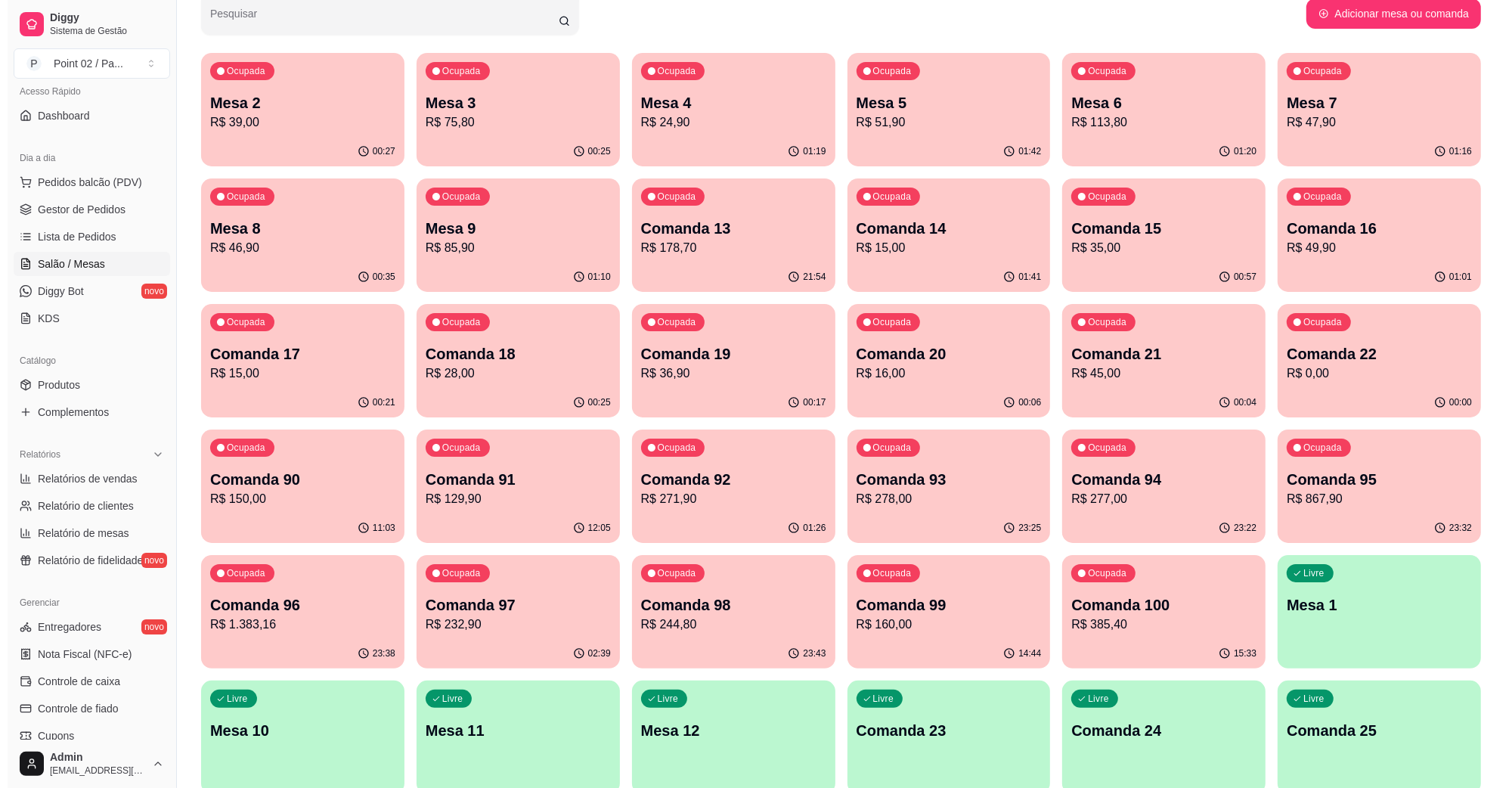
scroll to position [94, 0]
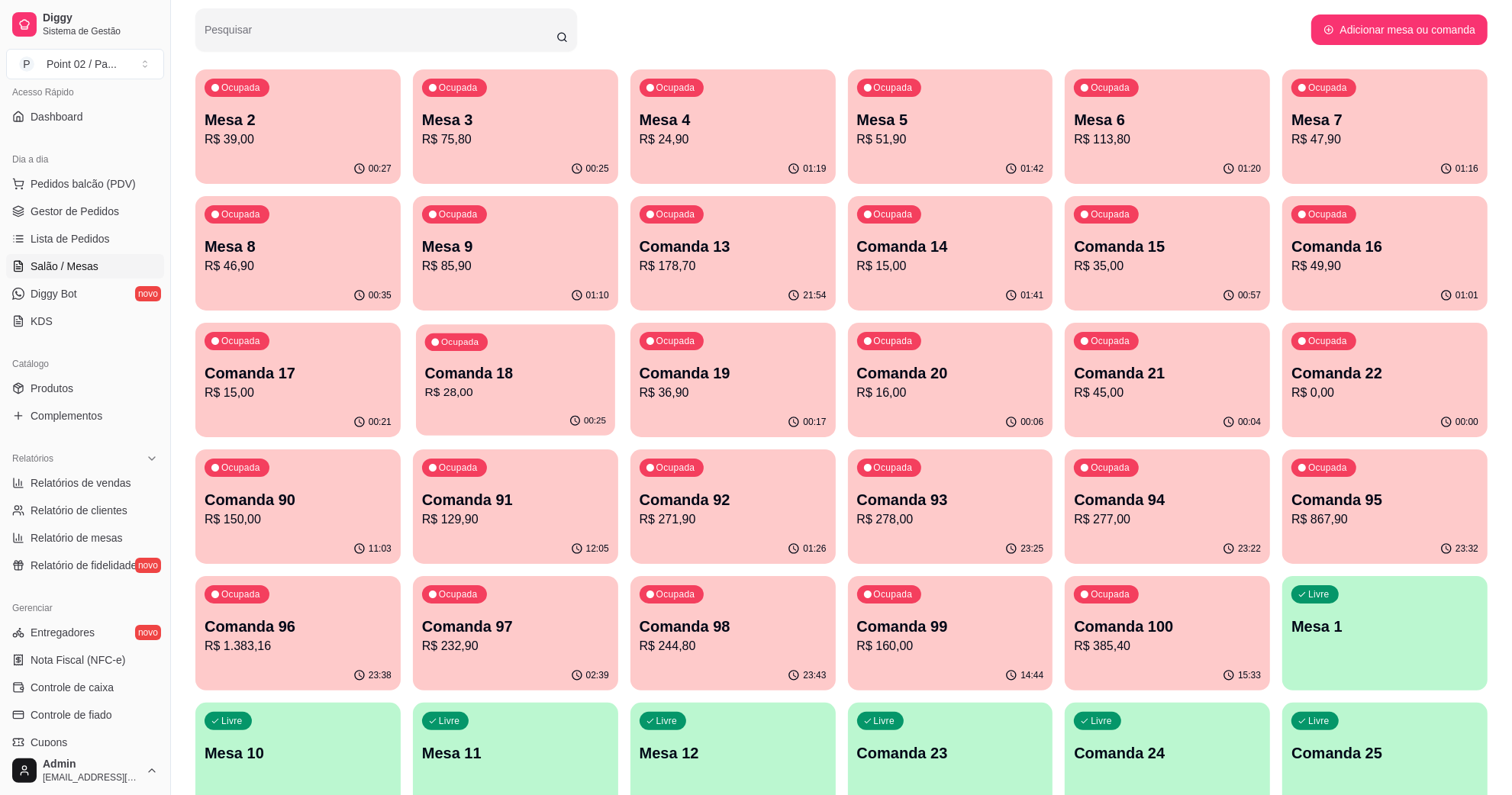
click at [486, 383] on p "Comanda 18" at bounding box center [515, 374] width 181 height 21
click at [1141, 373] on p "Comanda 21" at bounding box center [1167, 373] width 187 height 21
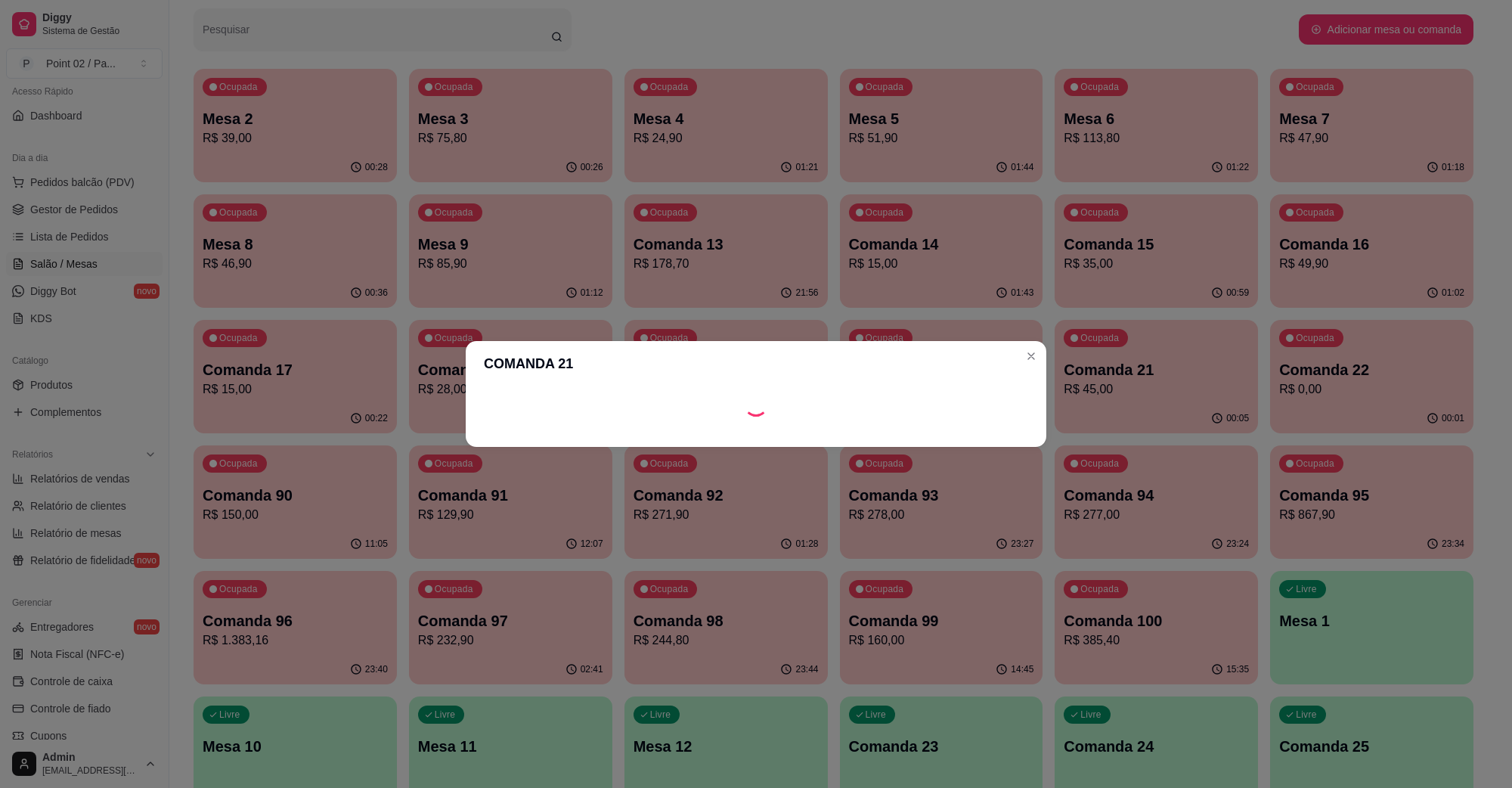
click at [1034, 446] on footer at bounding box center [756, 435] width 581 height 24
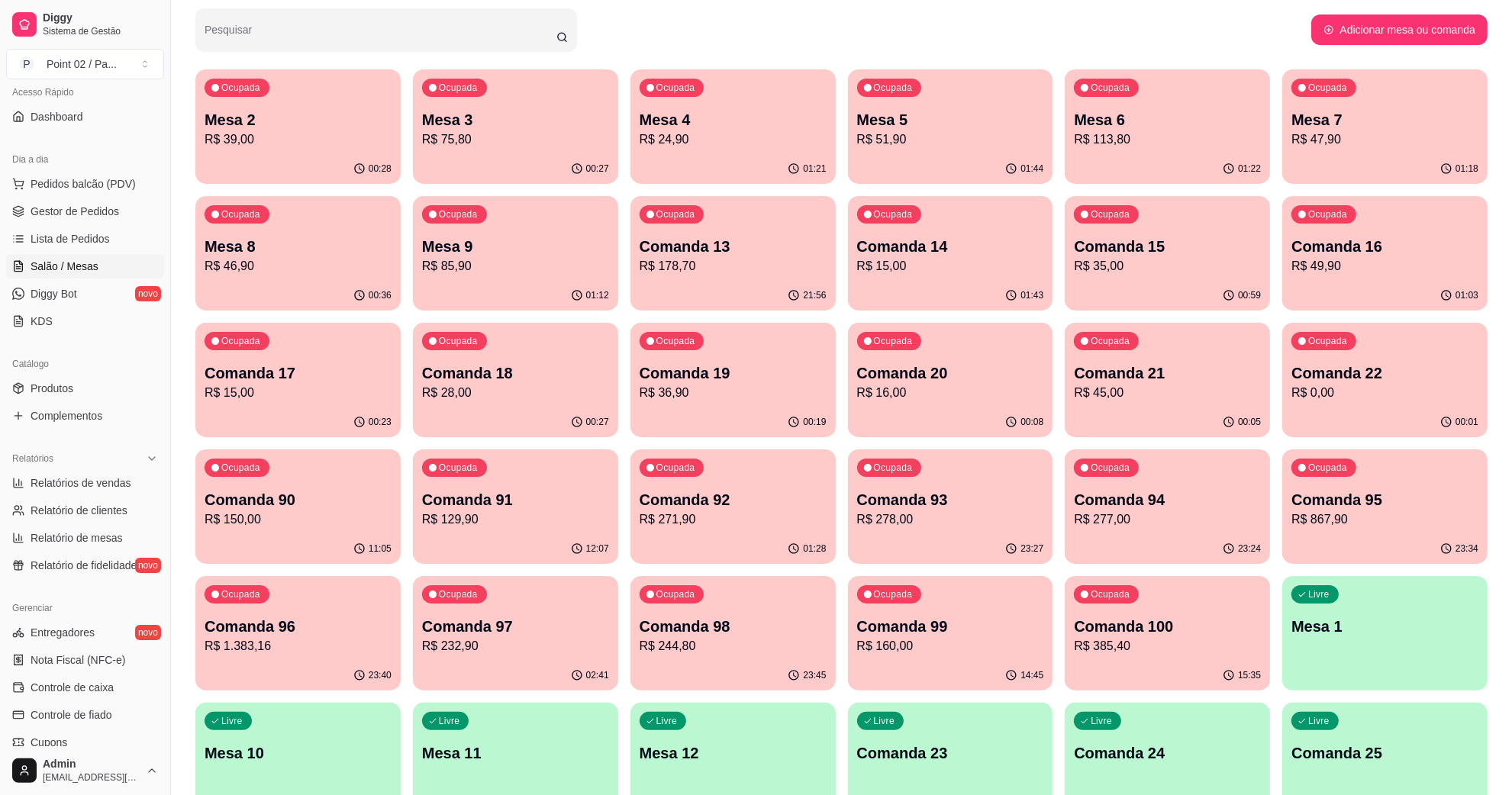
click at [1360, 289] on div "01:03" at bounding box center [1384, 296] width 205 height 30
click at [476, 368] on p "Comanda 18" at bounding box center [515, 373] width 187 height 21
click at [735, 384] on p "R$ 36,90" at bounding box center [733, 393] width 187 height 18
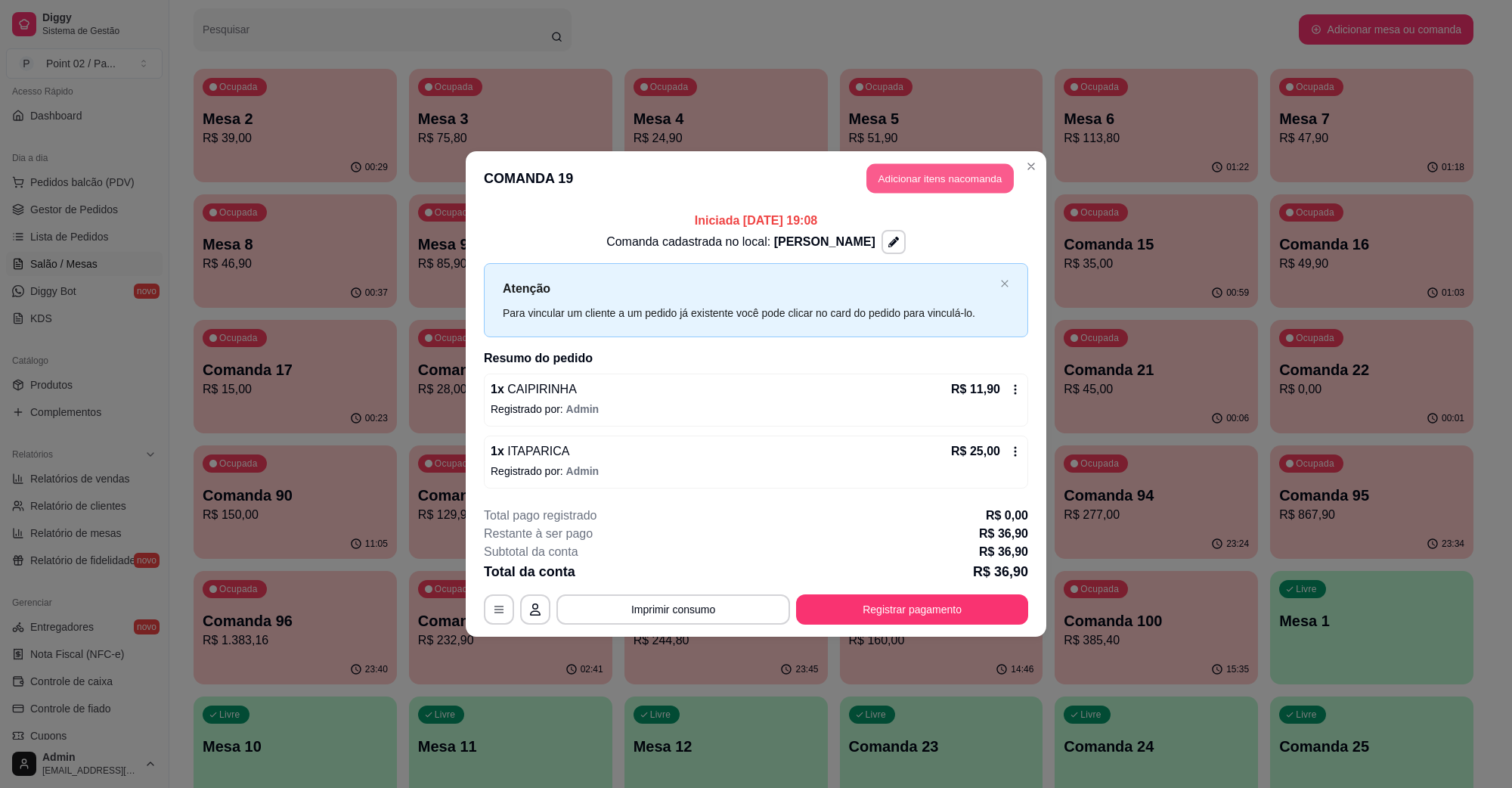
click at [954, 186] on button "Adicionar itens na comanda" at bounding box center [940, 179] width 148 height 30
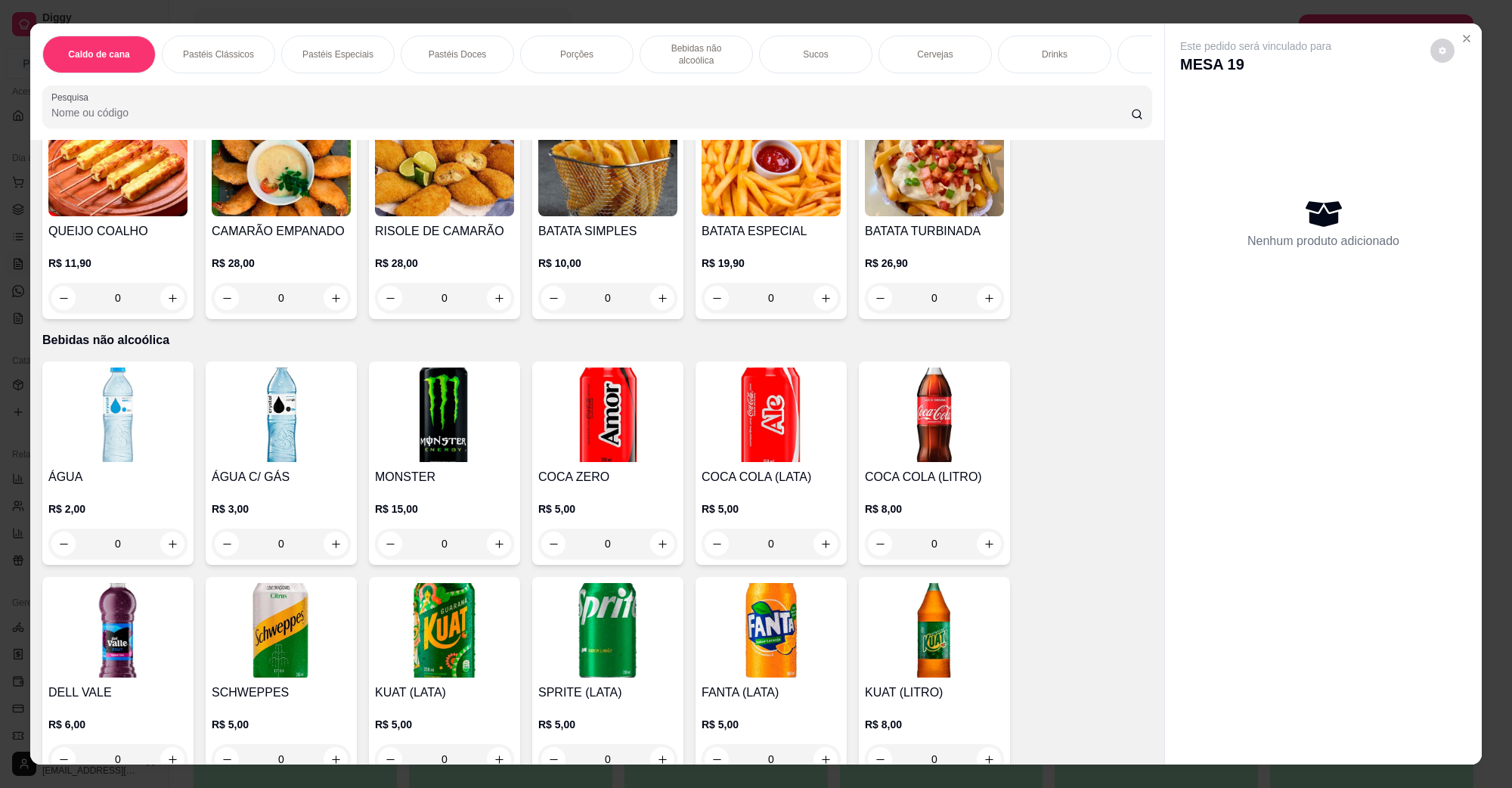
scroll to position [1134, 0]
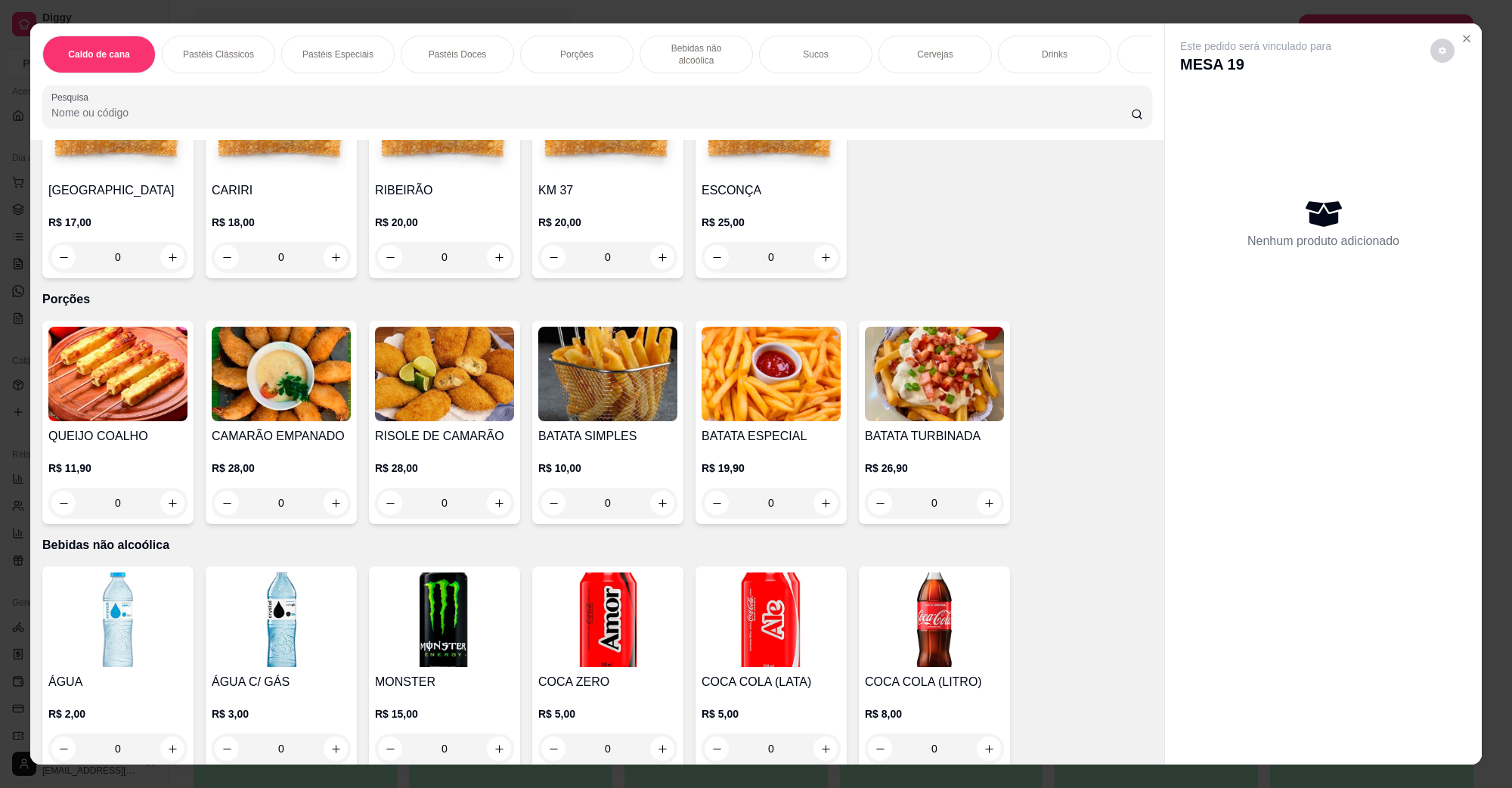
click at [451, 384] on img at bounding box center [445, 373] width 140 height 94
click at [1455, 42] on button "Close" at bounding box center [1466, 39] width 24 height 24
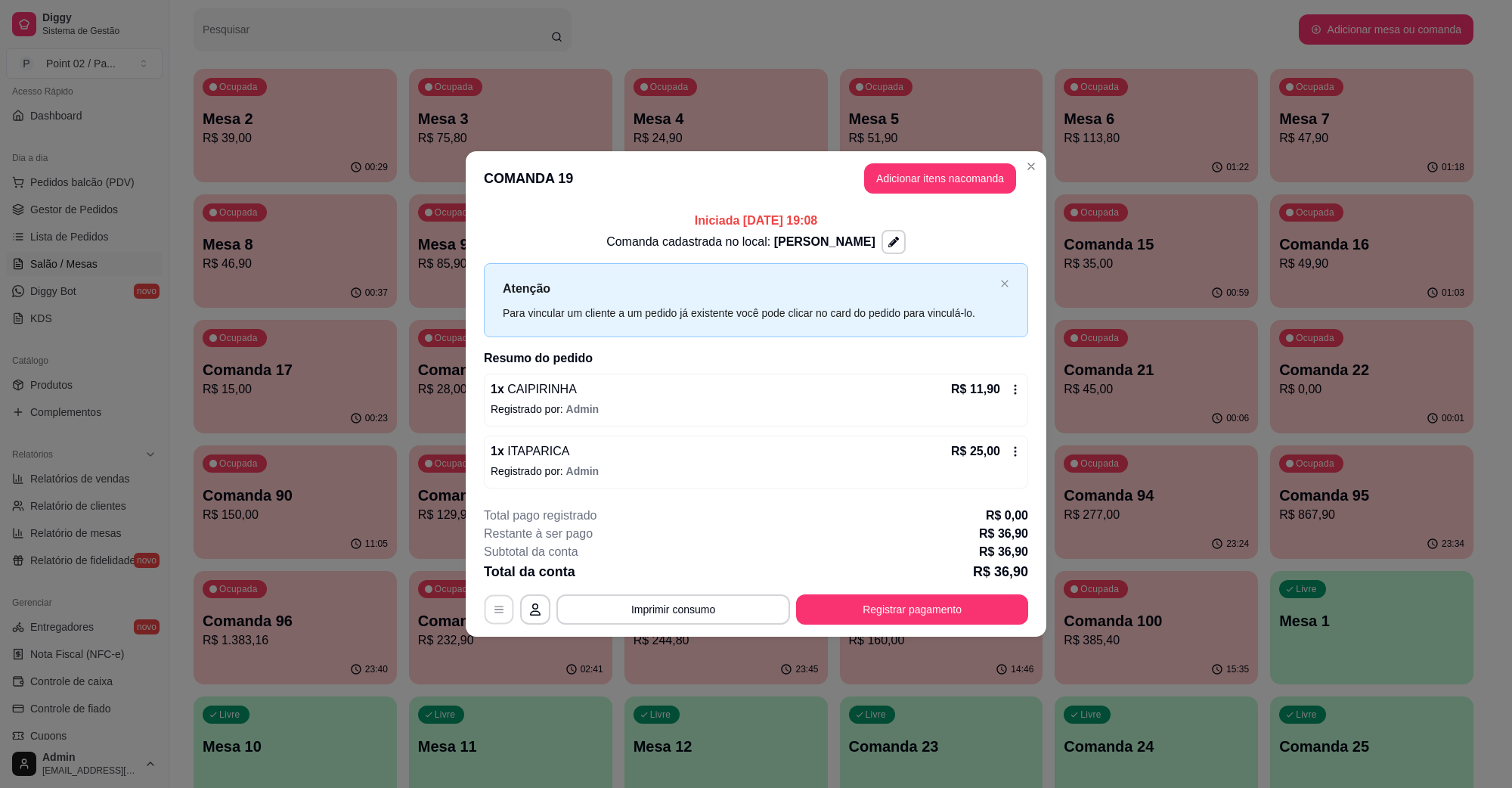
click at [505, 618] on button "button" at bounding box center [500, 609] width 30 height 30
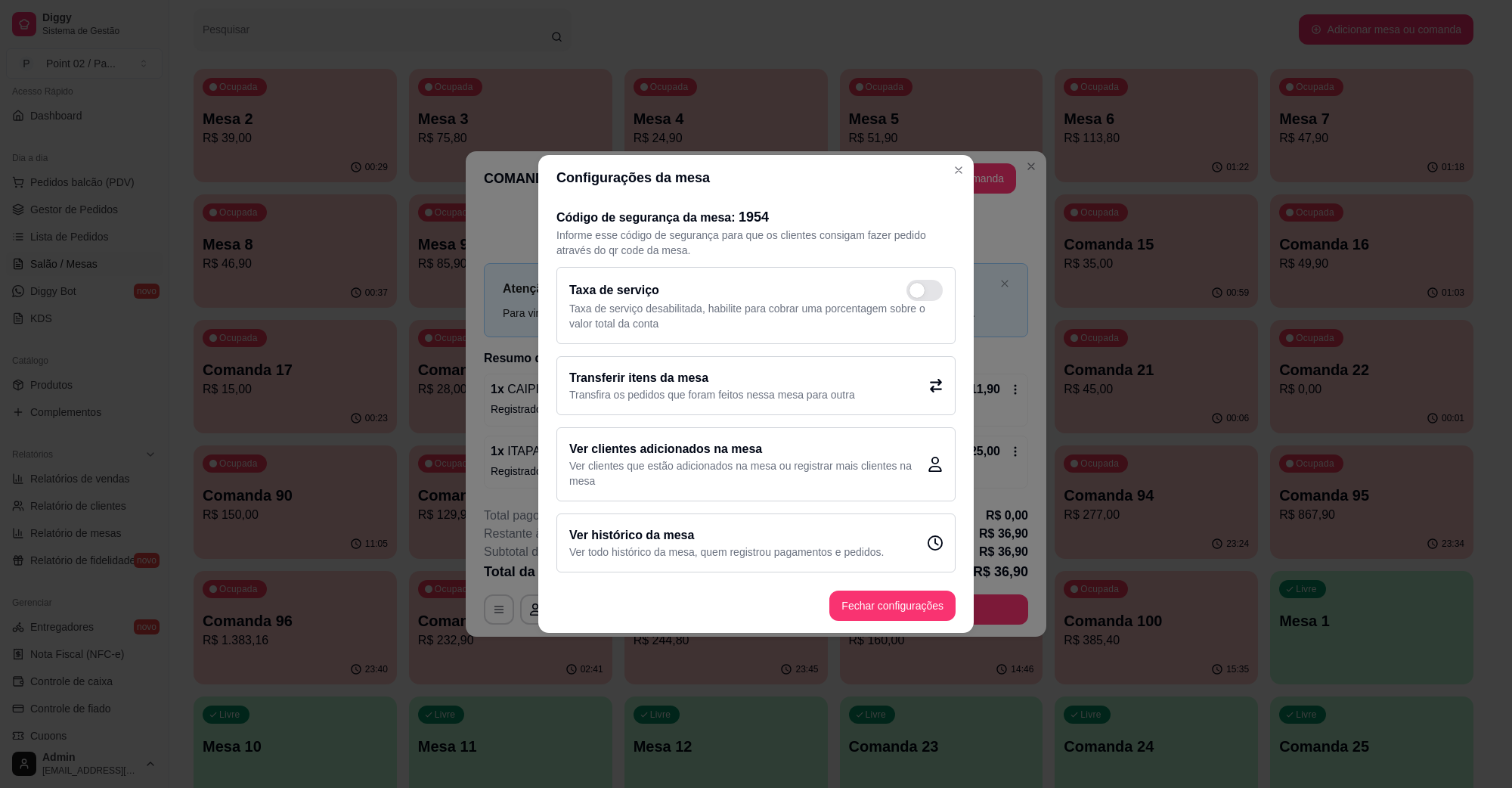
click at [702, 405] on div "Transferir itens da mesa Transfira os pedidos que foram feitos nessa mesa para …" at bounding box center [756, 386] width 399 height 59
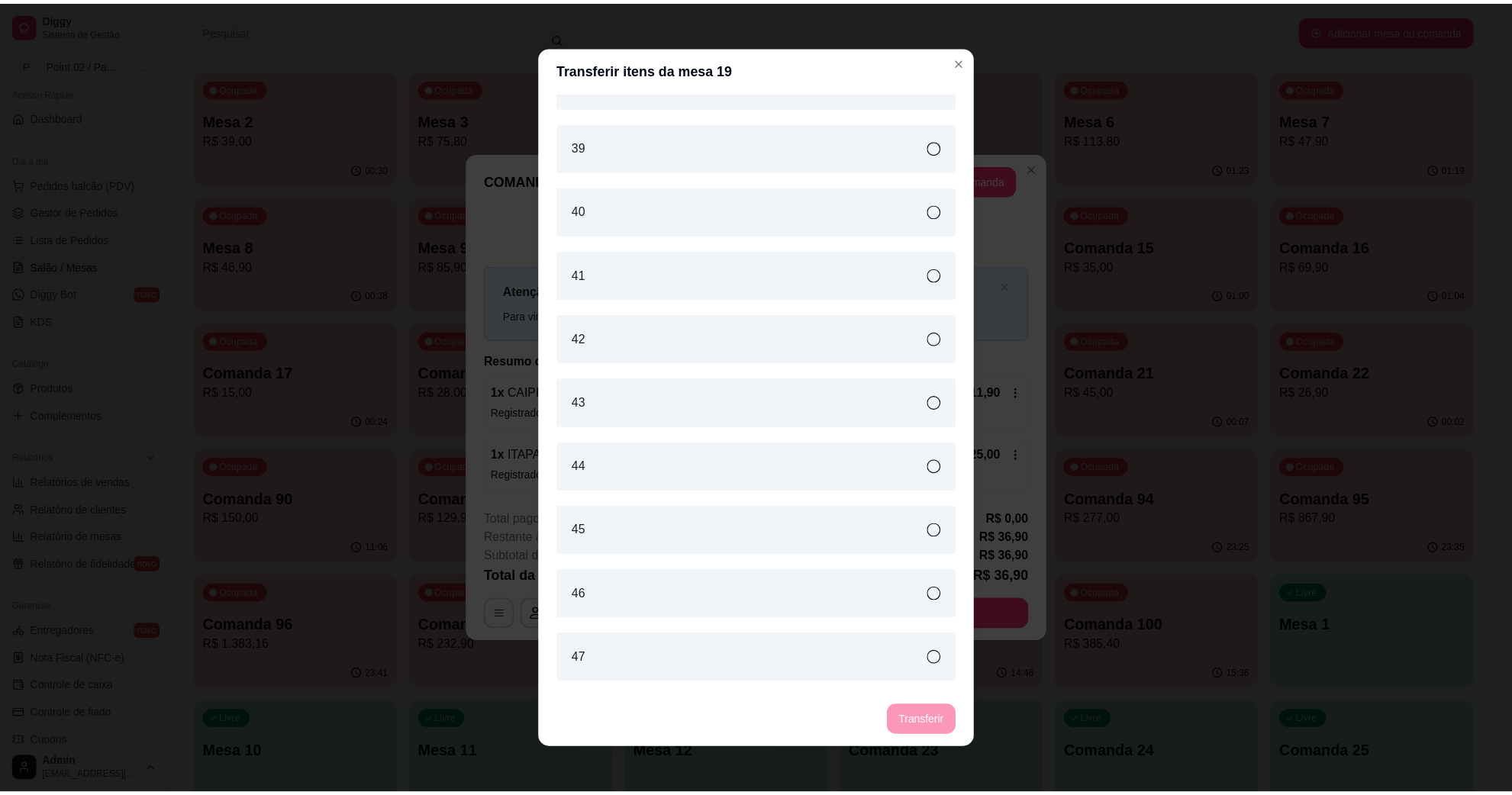
scroll to position [3146, 0]
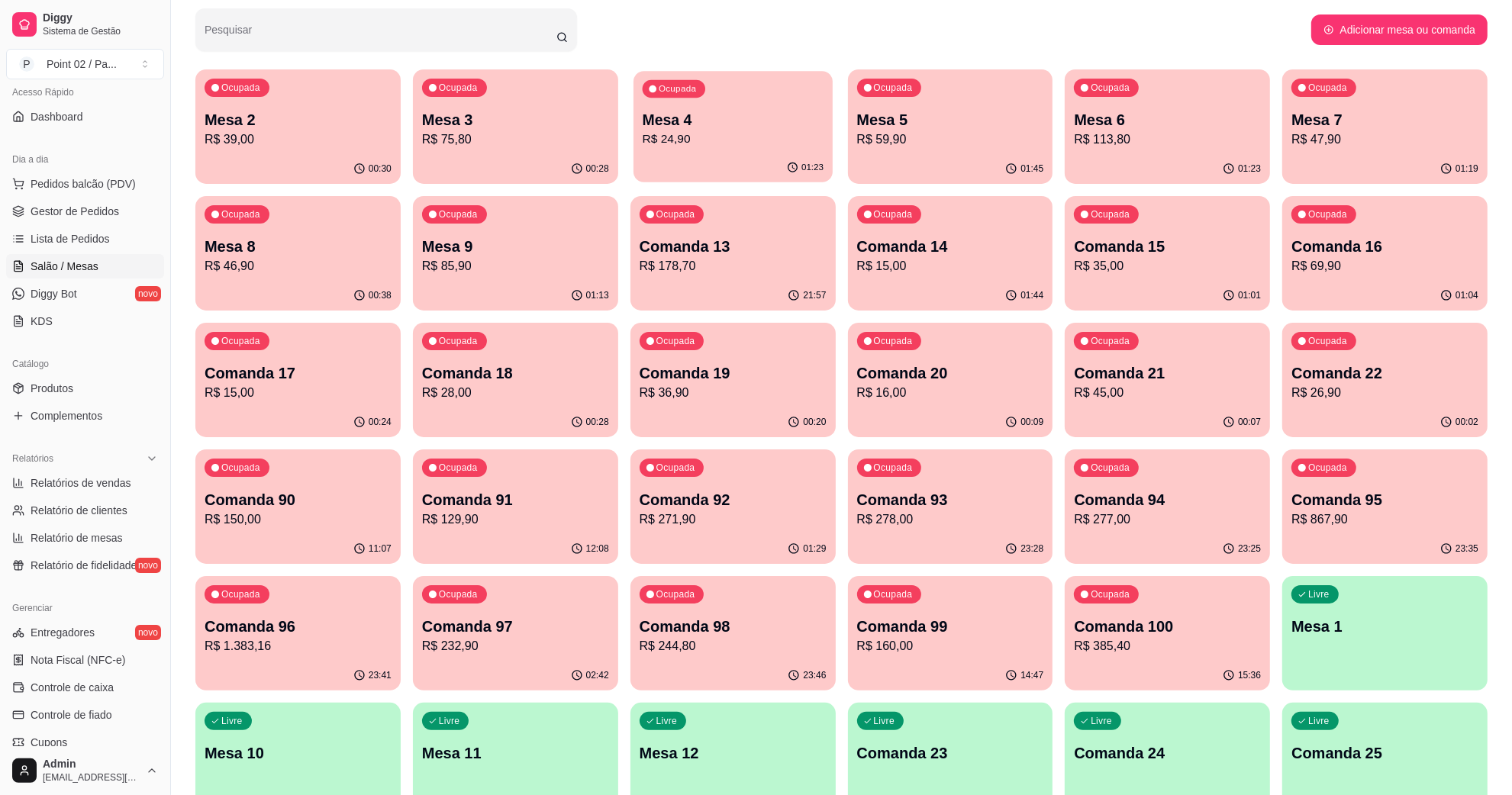
click at [719, 119] on p "Mesa 4" at bounding box center [732, 120] width 181 height 21
click at [749, 82] on div "Ocupada Mesa 4 R$ 24,90" at bounding box center [733, 111] width 205 height 85
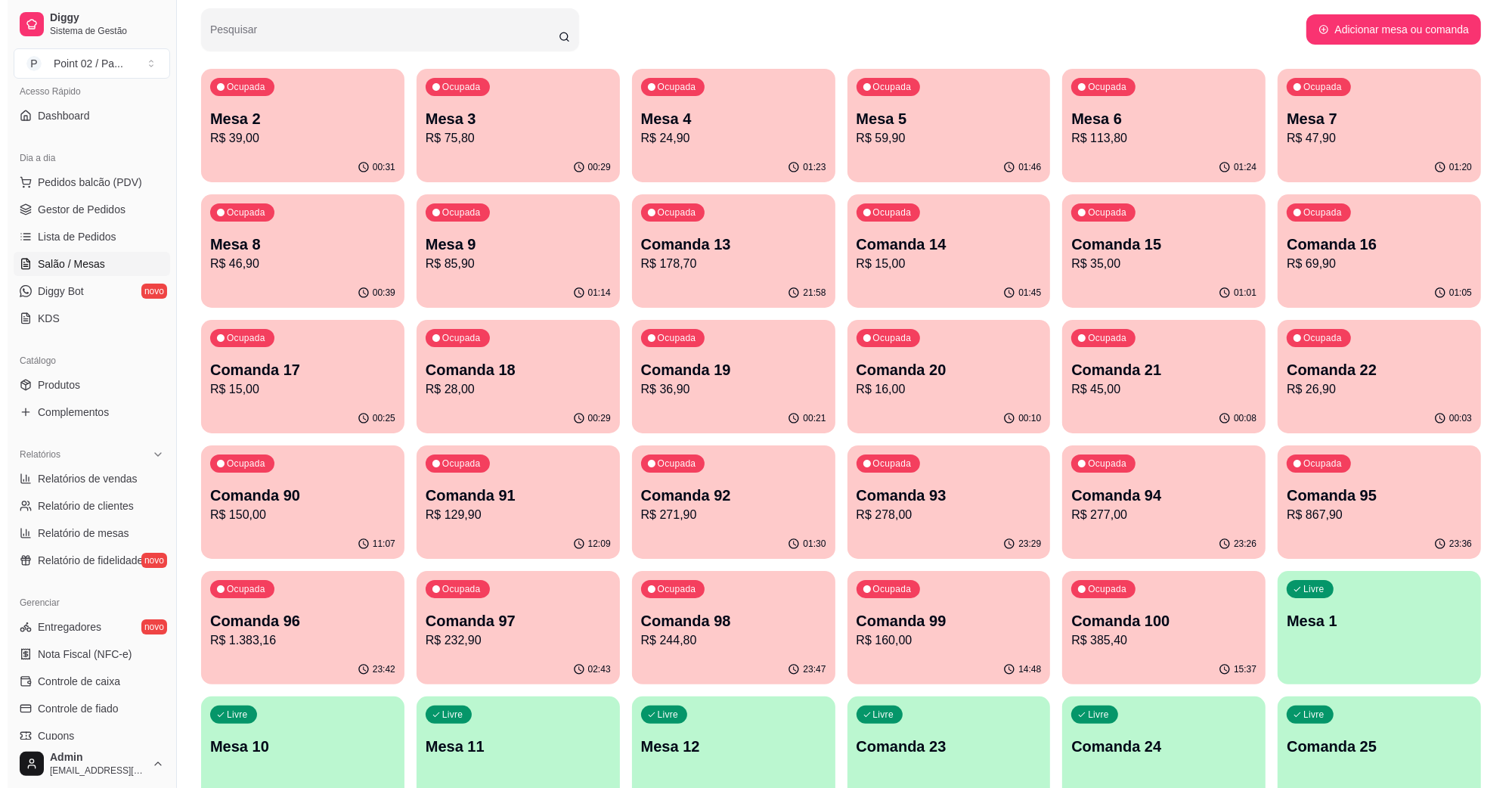
scroll to position [378, 0]
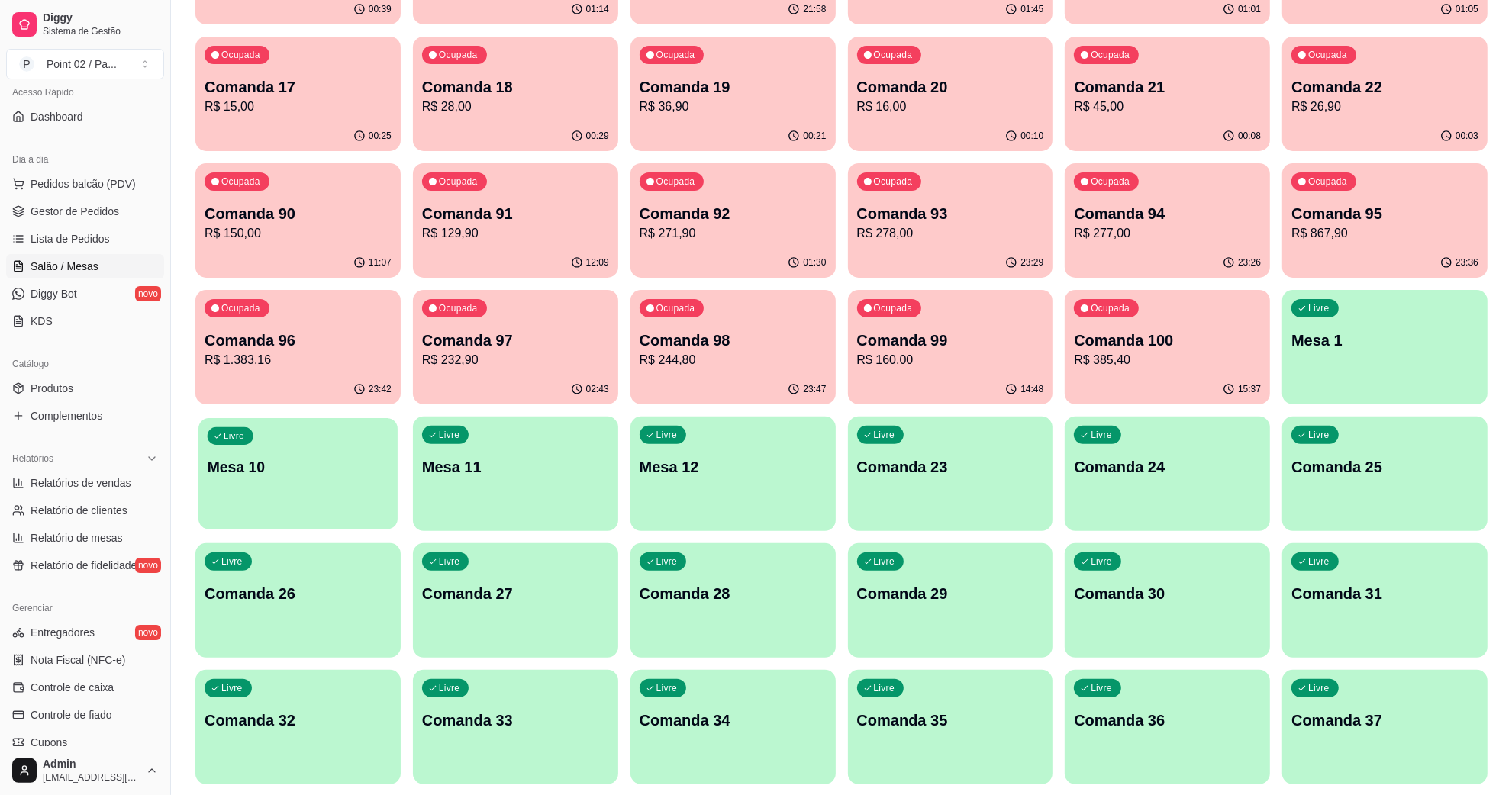
click at [354, 480] on div "Livre Mesa 10" at bounding box center [298, 464] width 199 height 93
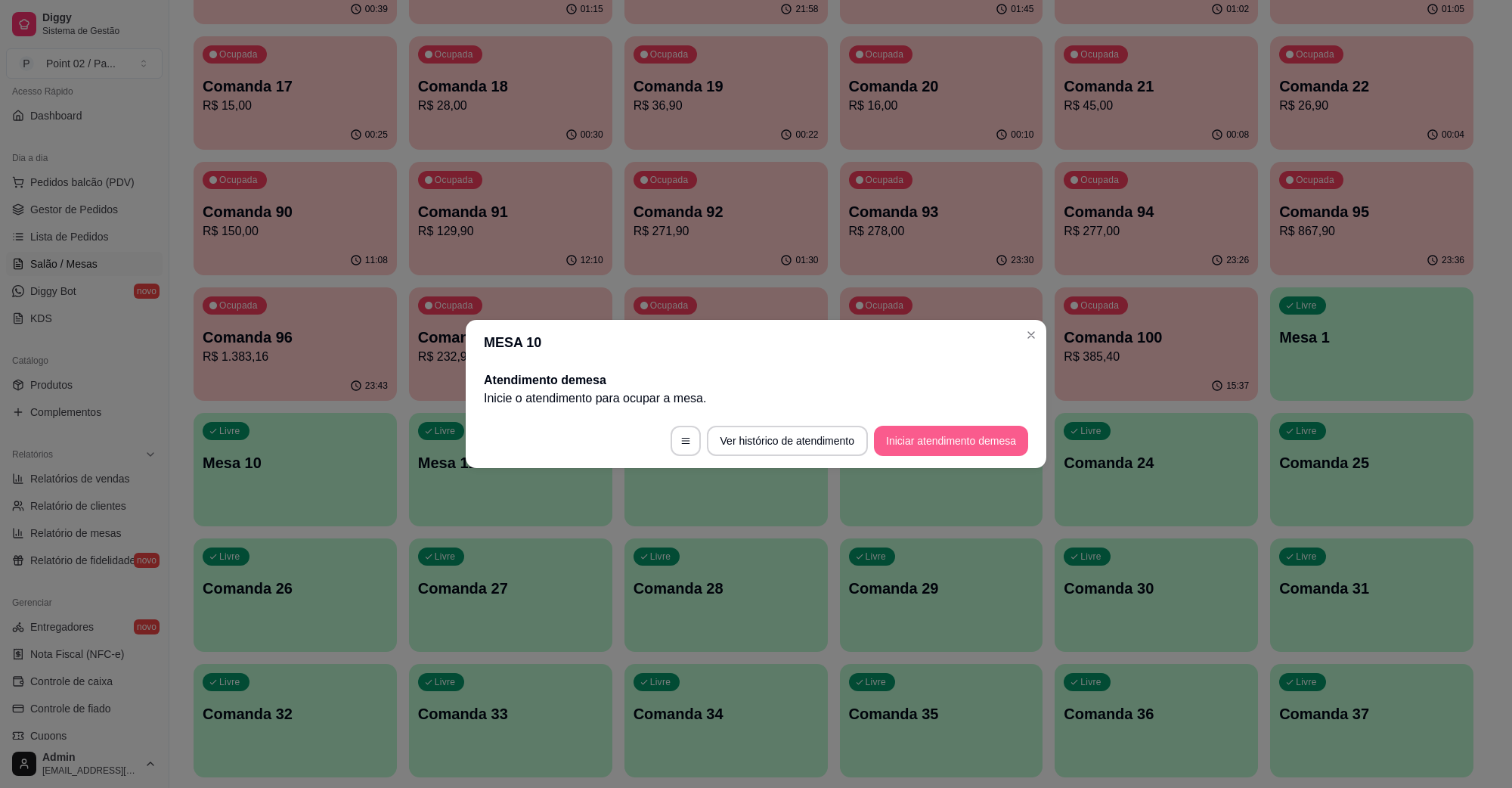
click at [990, 443] on button "Iniciar atendimento de mesa" at bounding box center [952, 441] width 154 height 31
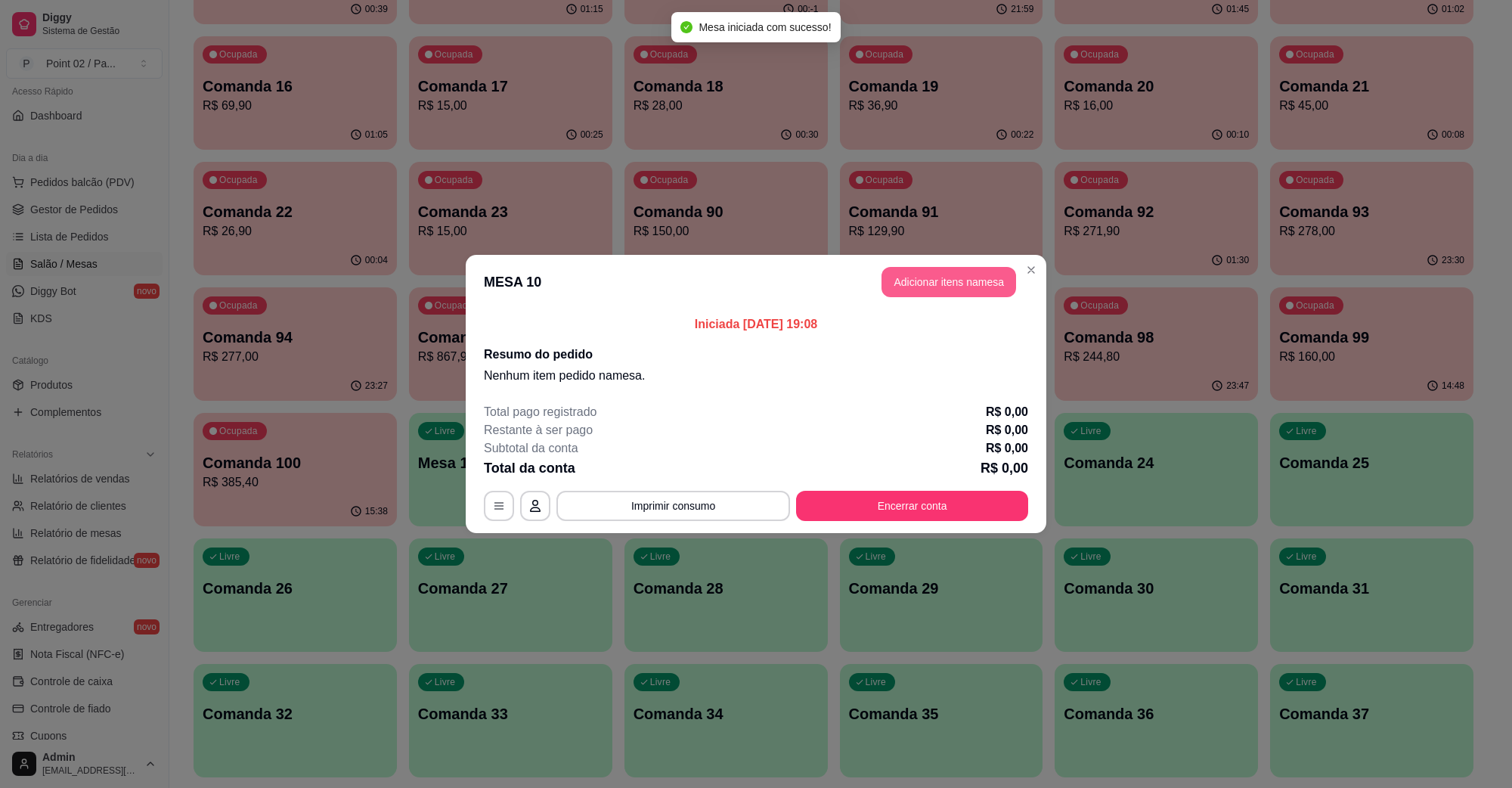
click at [947, 291] on button "Adicionar itens na mesa" at bounding box center [950, 282] width 135 height 31
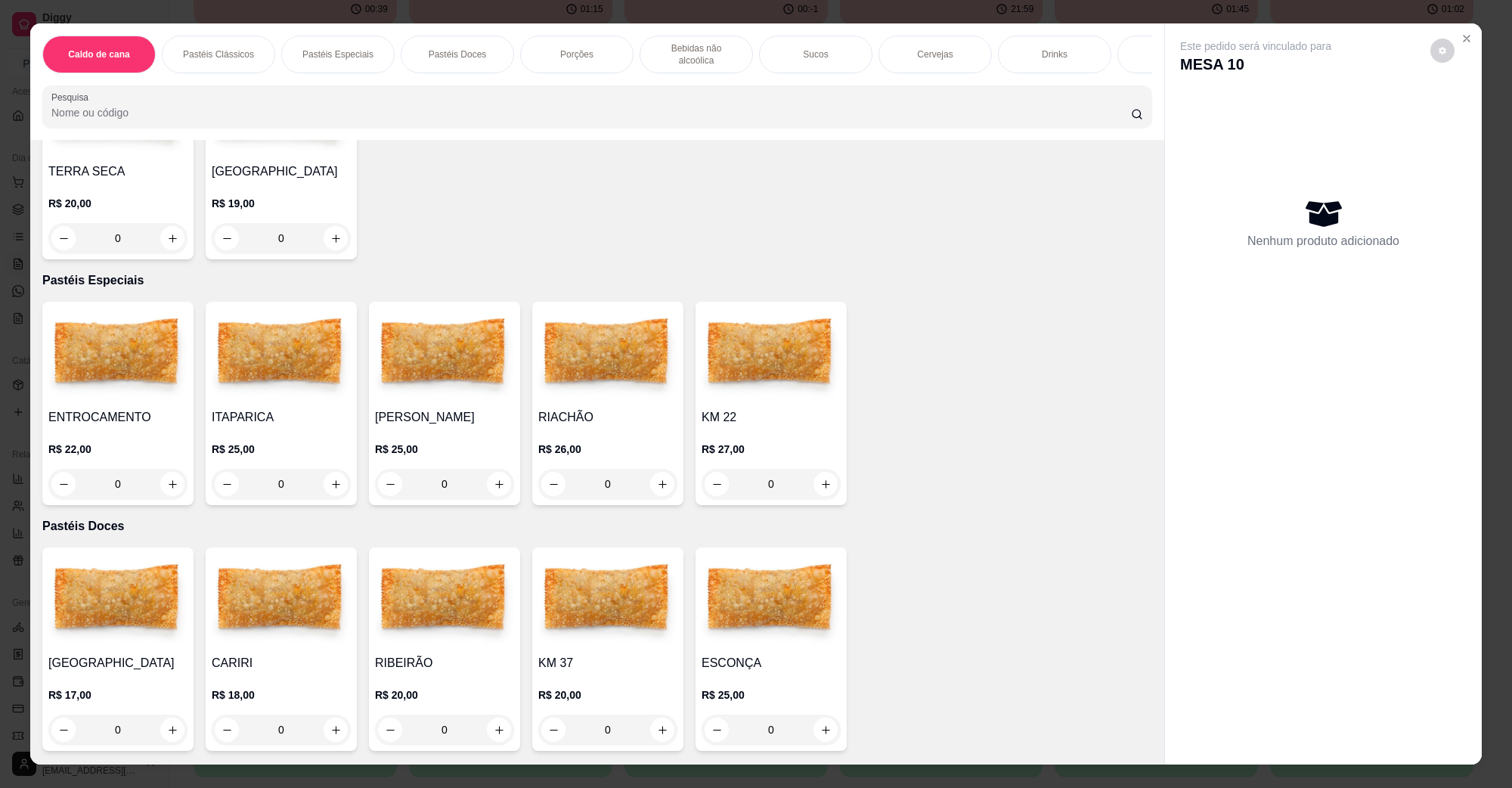
scroll to position [94, 0]
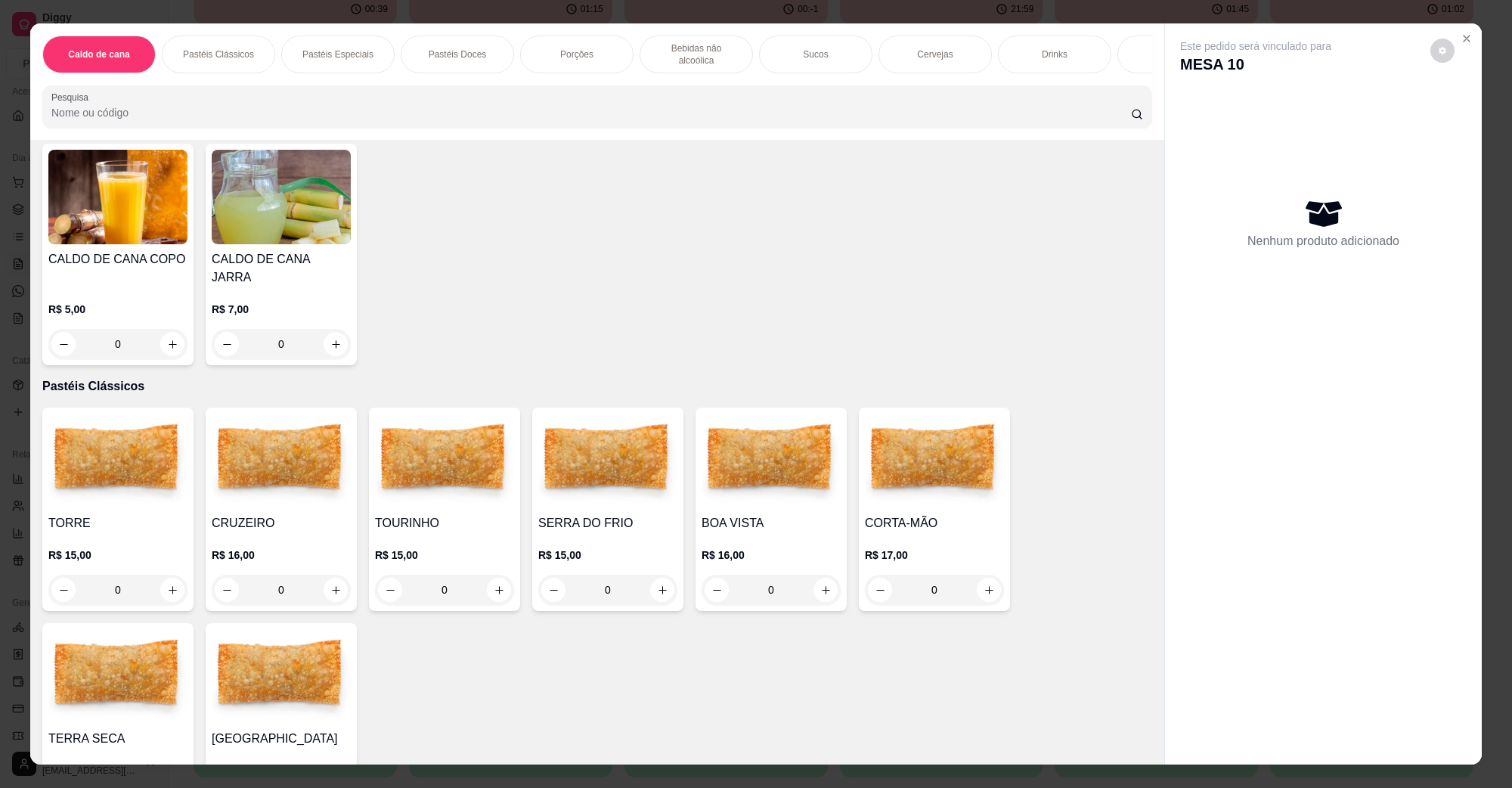
click at [553, 440] on img at bounding box center [608, 460] width 140 height 94
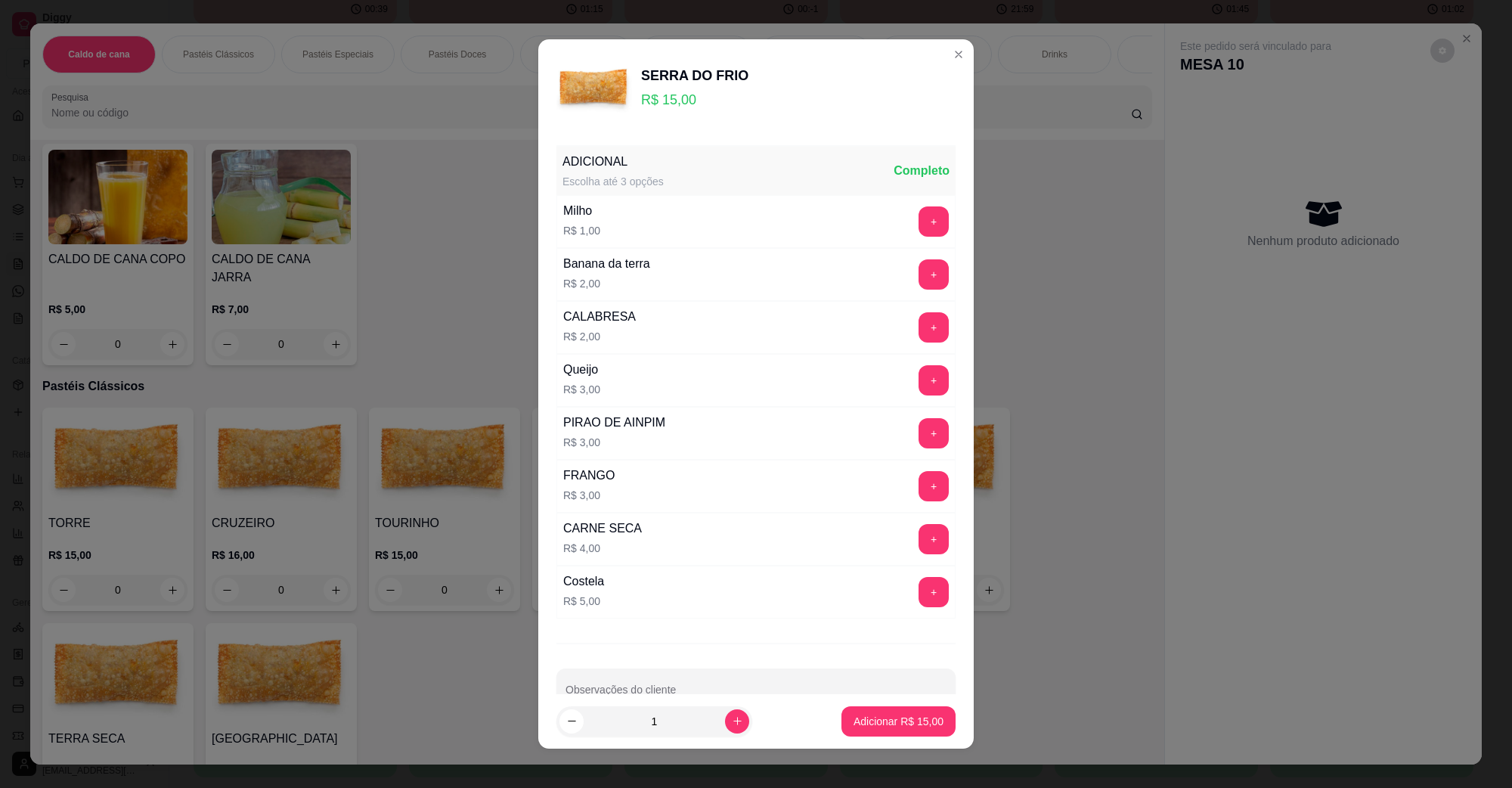
click at [693, 693] on input "Observações do cliente" at bounding box center [756, 695] width 381 height 15
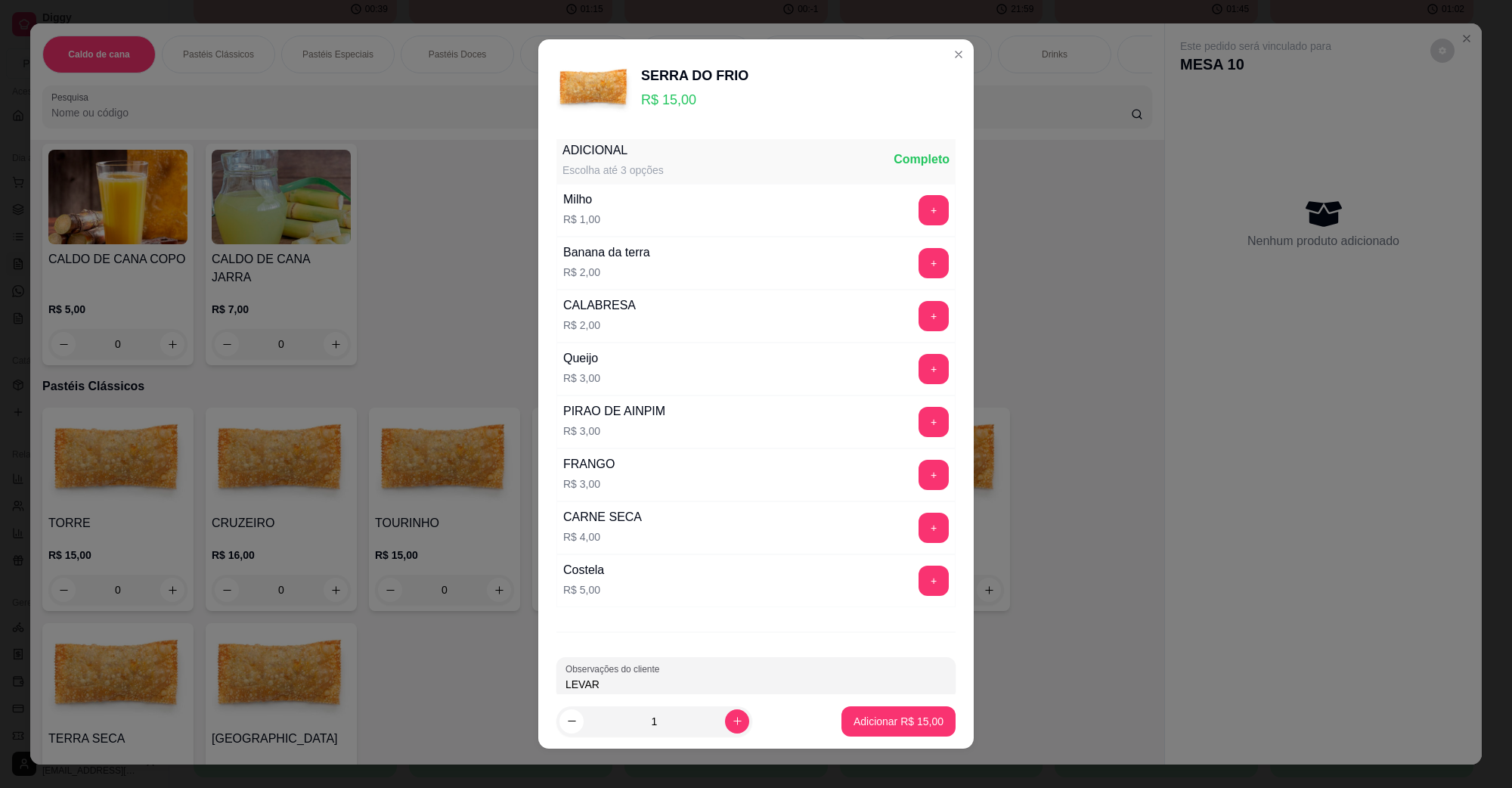
type input "LEVAR"
click at [915, 679] on div "Observações do cliente LEVAR" at bounding box center [756, 678] width 399 height 43
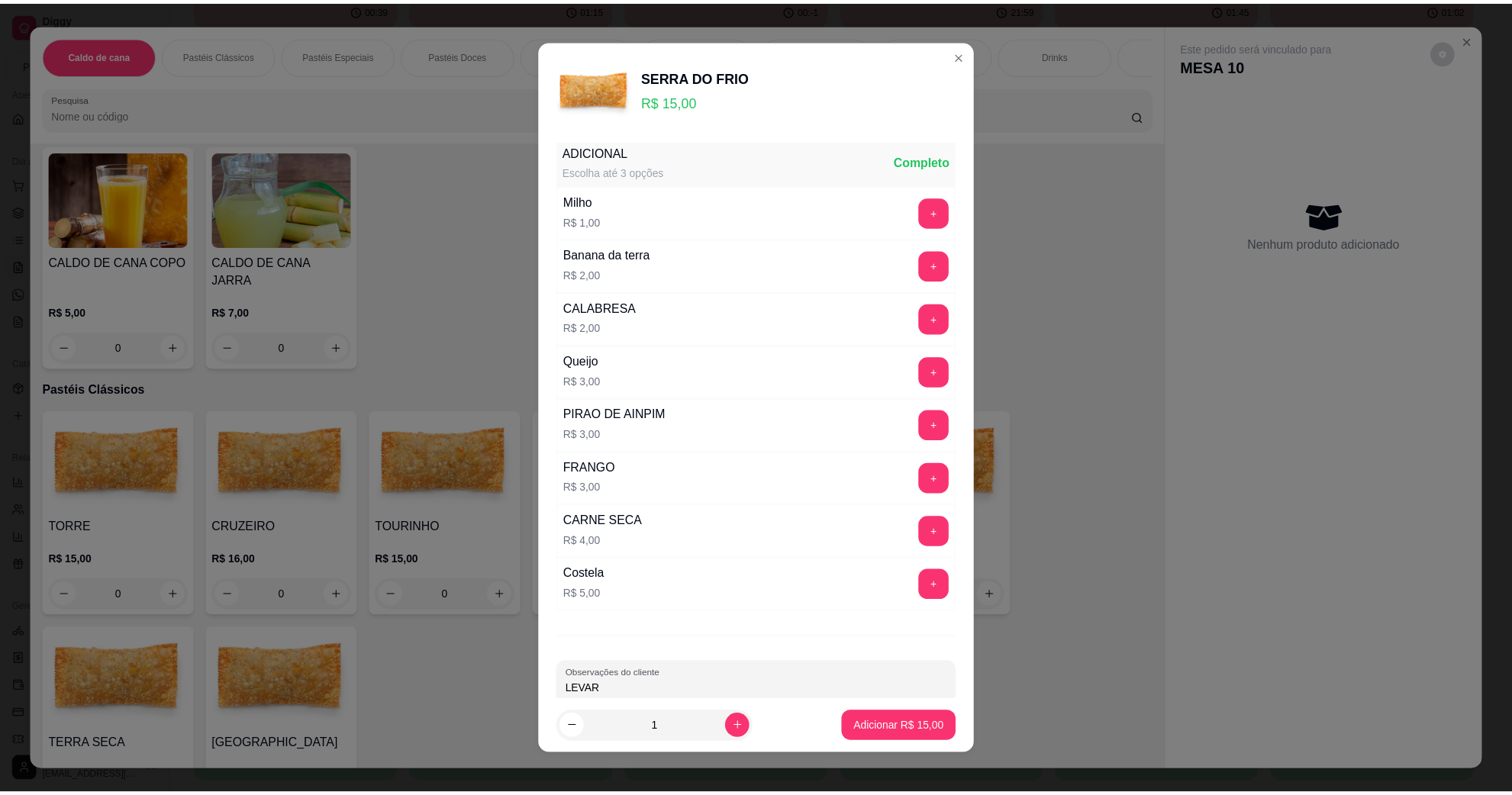
scroll to position [12, 0]
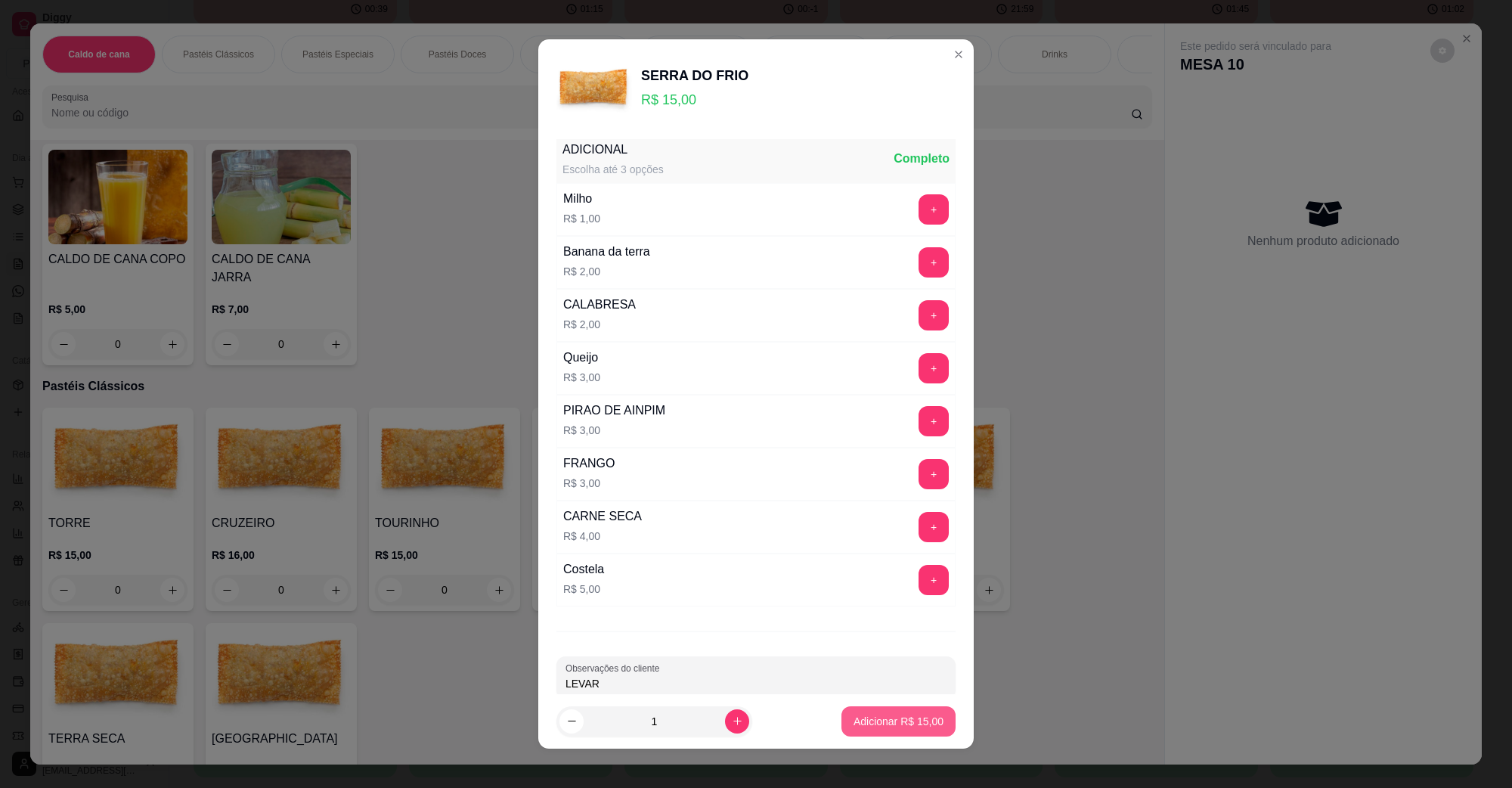
click at [896, 723] on p "Adicionar R$ 15,00" at bounding box center [898, 721] width 90 height 15
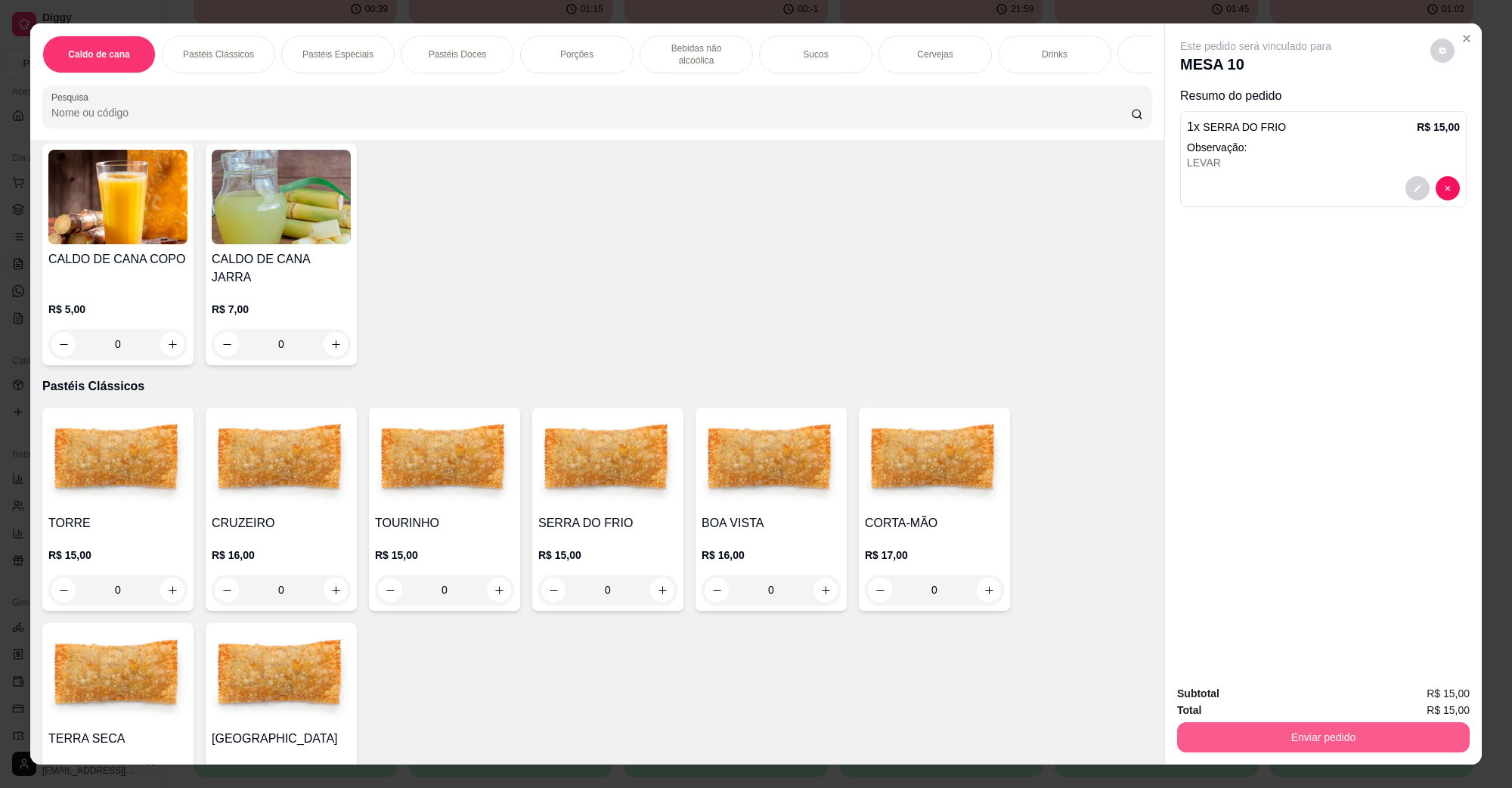
click at [1211, 728] on button "Enviar pedido" at bounding box center [1324, 737] width 293 height 31
click at [1220, 696] on button "Não registrar e enviar pedido" at bounding box center [1272, 700] width 157 height 29
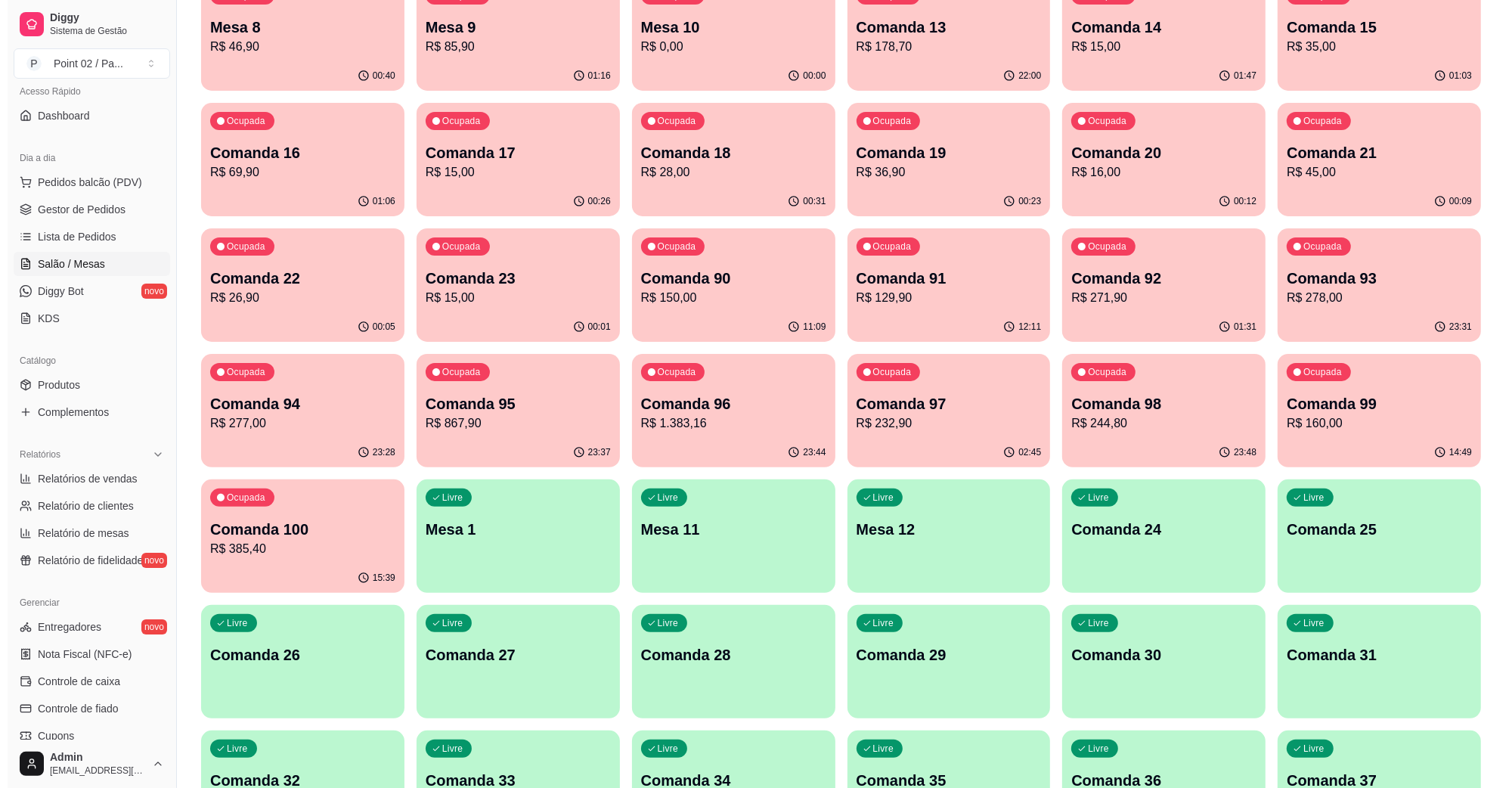
scroll to position [189, 0]
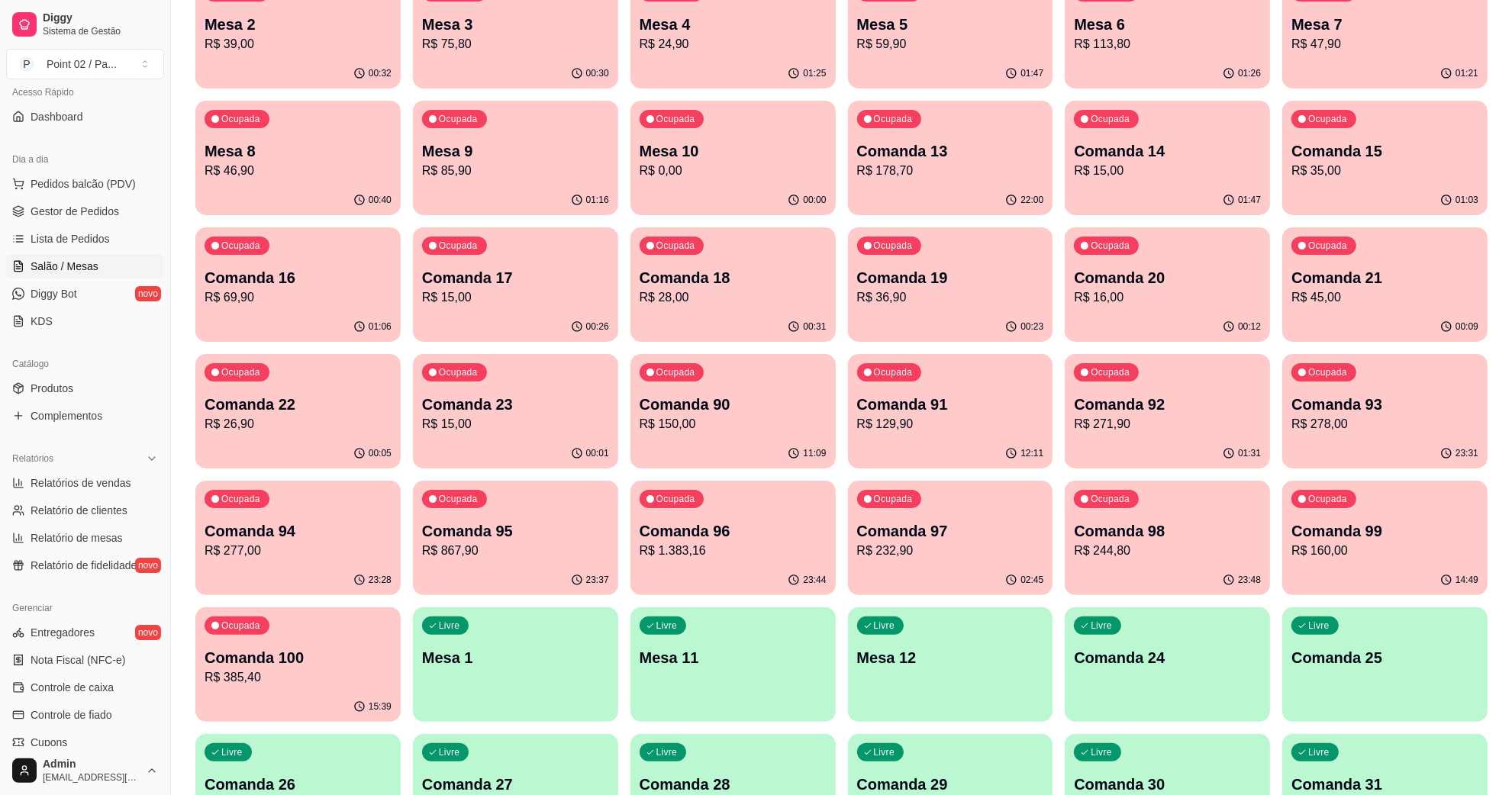
click at [1405, 313] on div "00:09" at bounding box center [1384, 327] width 205 height 30
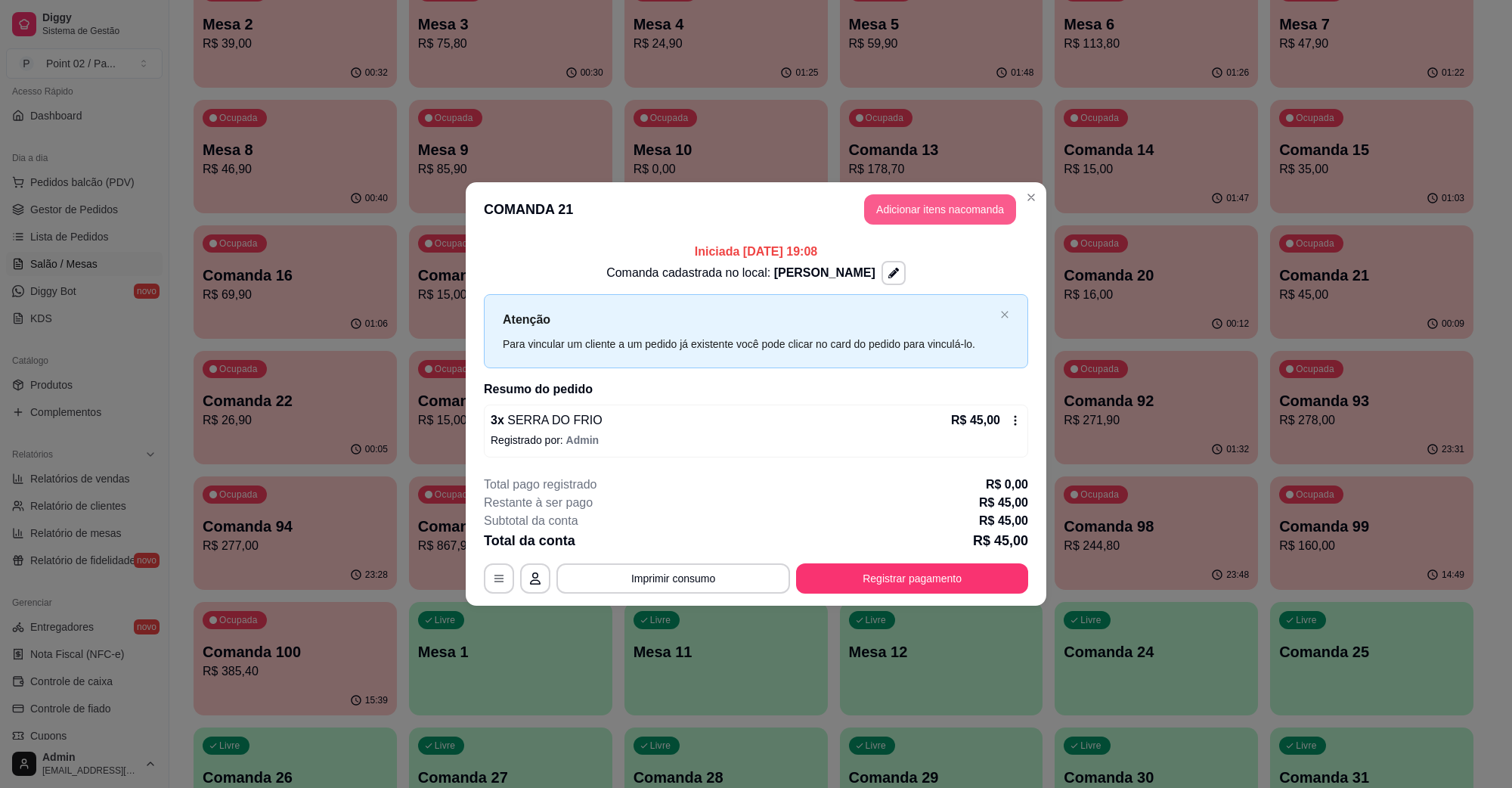
click at [921, 205] on button "Adicionar itens na comanda" at bounding box center [941, 209] width 152 height 31
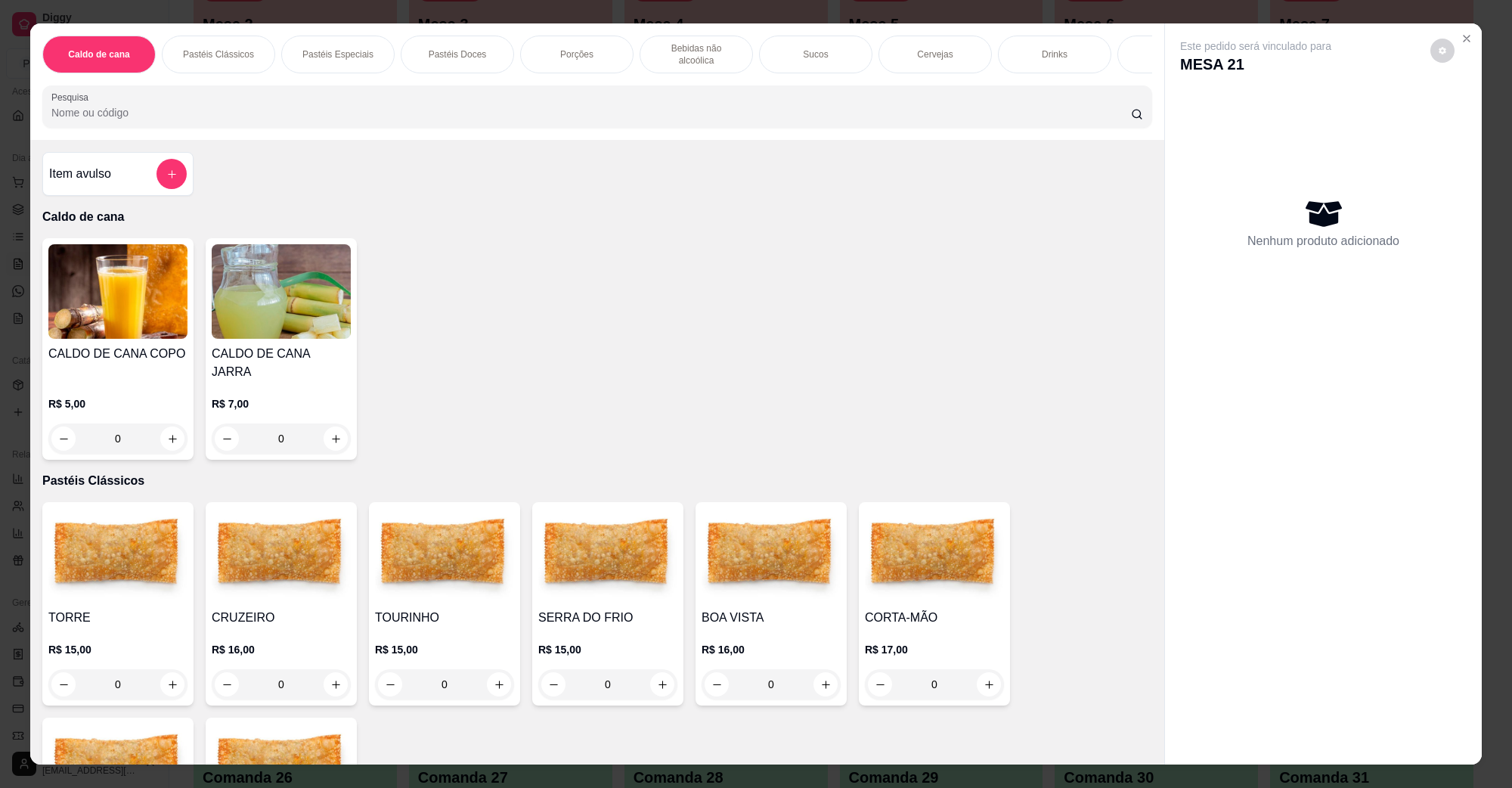
click at [661, 669] on div "0" at bounding box center [608, 684] width 140 height 31
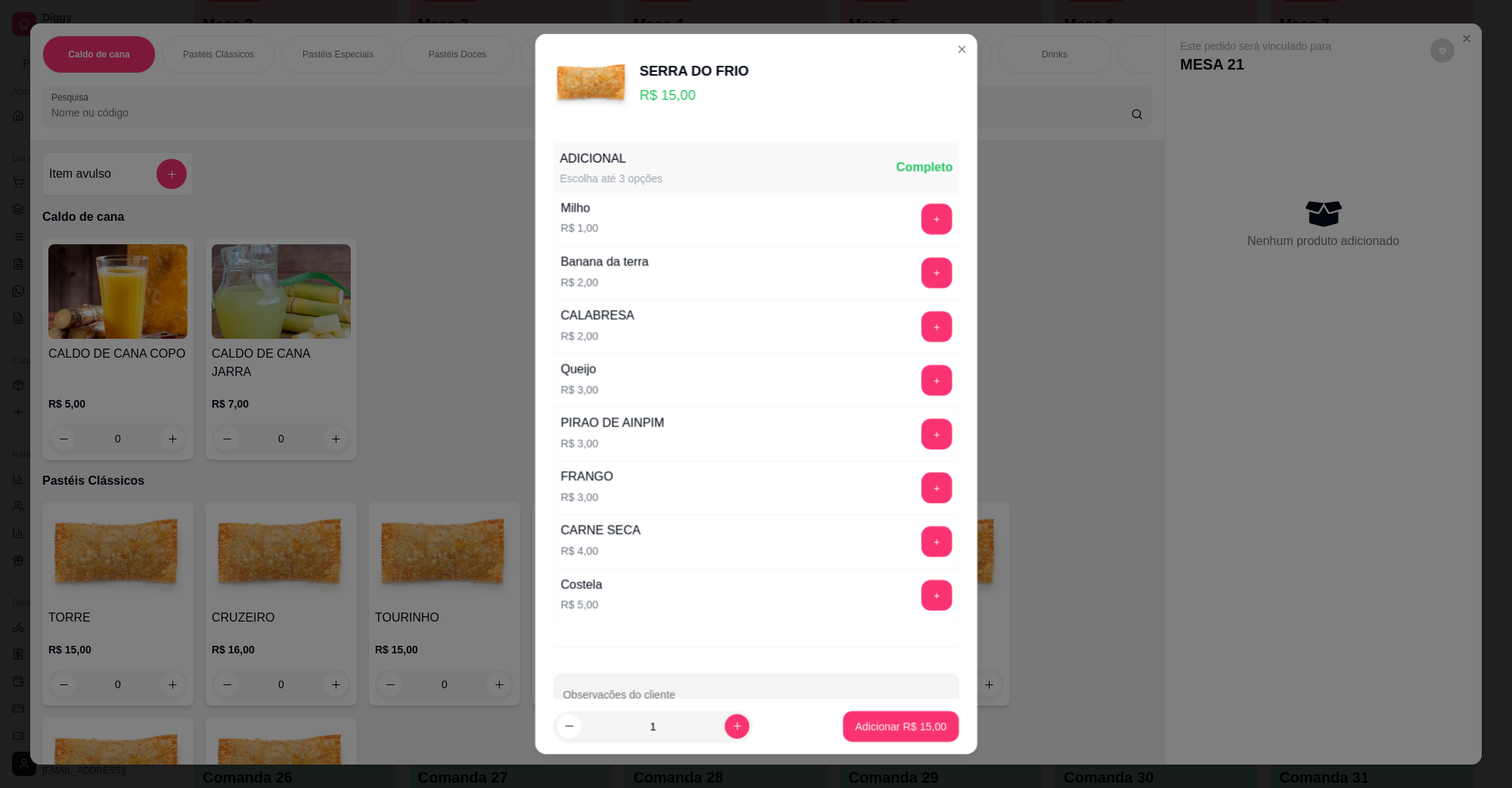
click at [661, 669] on div "ADICIONAL Escolha até 3 opções Completo Milho R$ 1,00 + Banana da terra R$ 2,00…" at bounding box center [756, 417] width 443 height 563
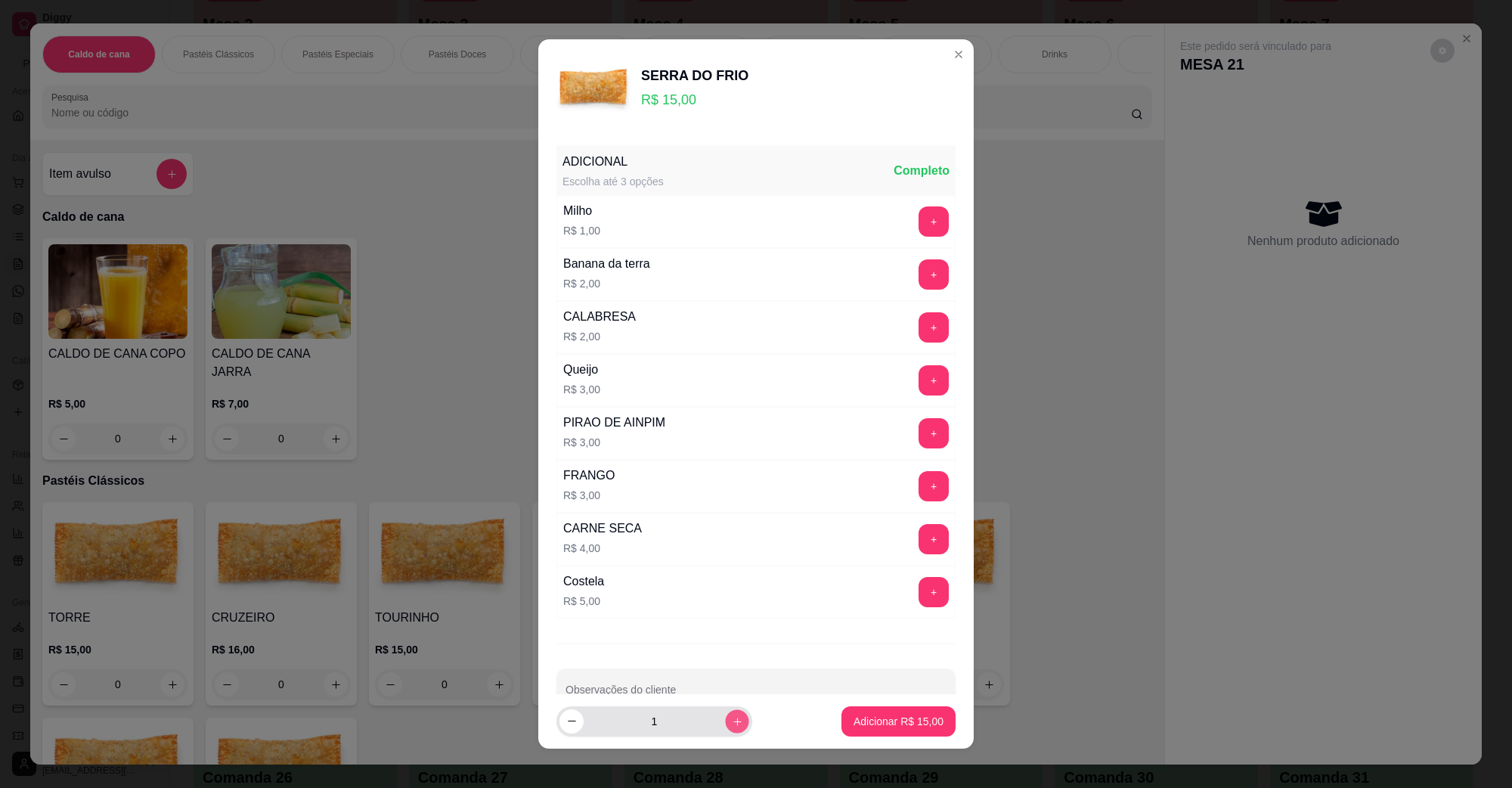
click at [725, 730] on button "increase-product-quantity" at bounding box center [737, 721] width 24 height 24
type input "2"
click at [842, 715] on button "Adicionar R$ 30,00" at bounding box center [898, 721] width 114 height 31
type input "2"
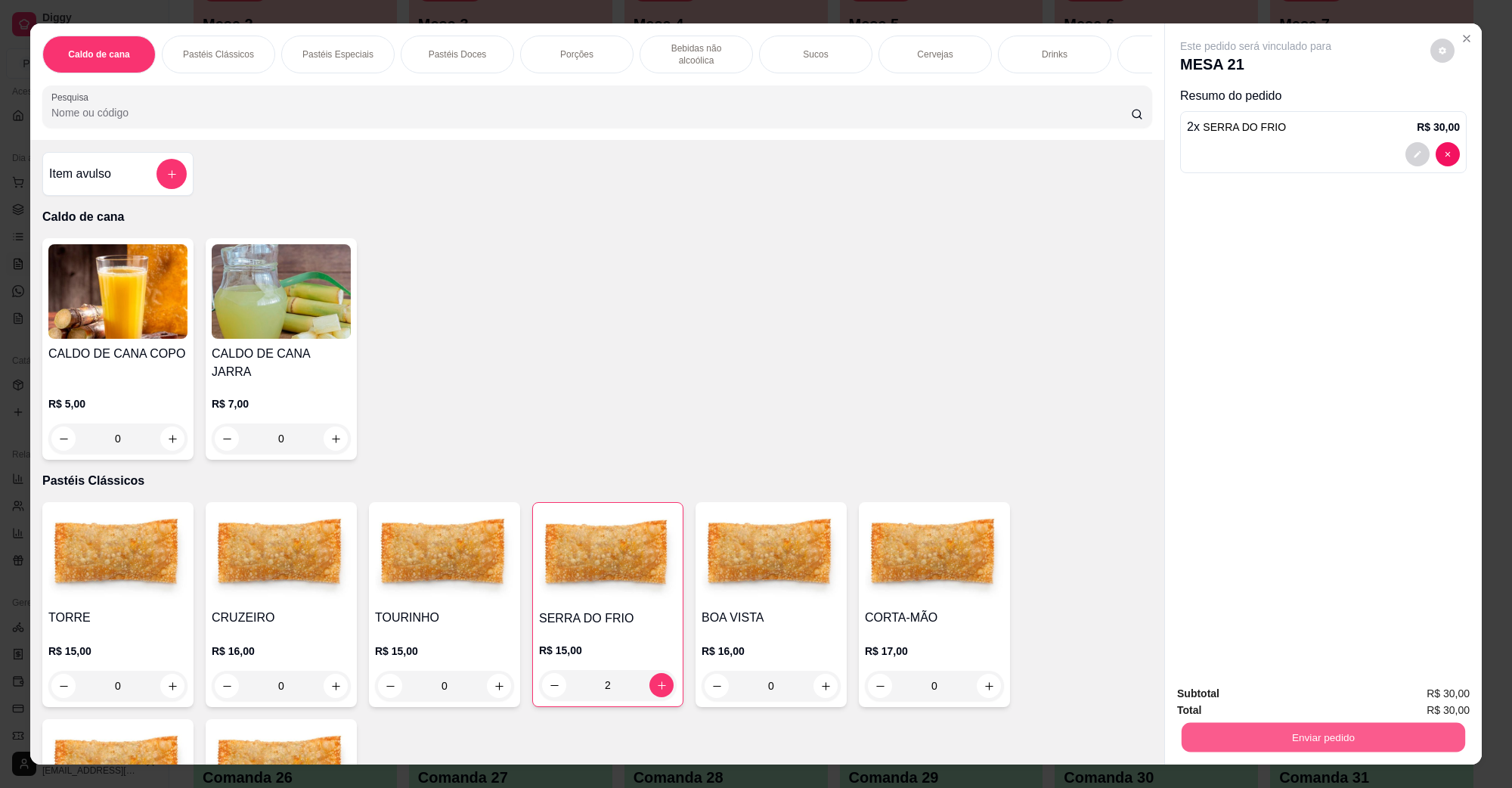
click at [1256, 732] on button "Enviar pedido" at bounding box center [1324, 737] width 283 height 30
click at [1260, 708] on button "Não registrar e enviar pedido" at bounding box center [1272, 700] width 157 height 29
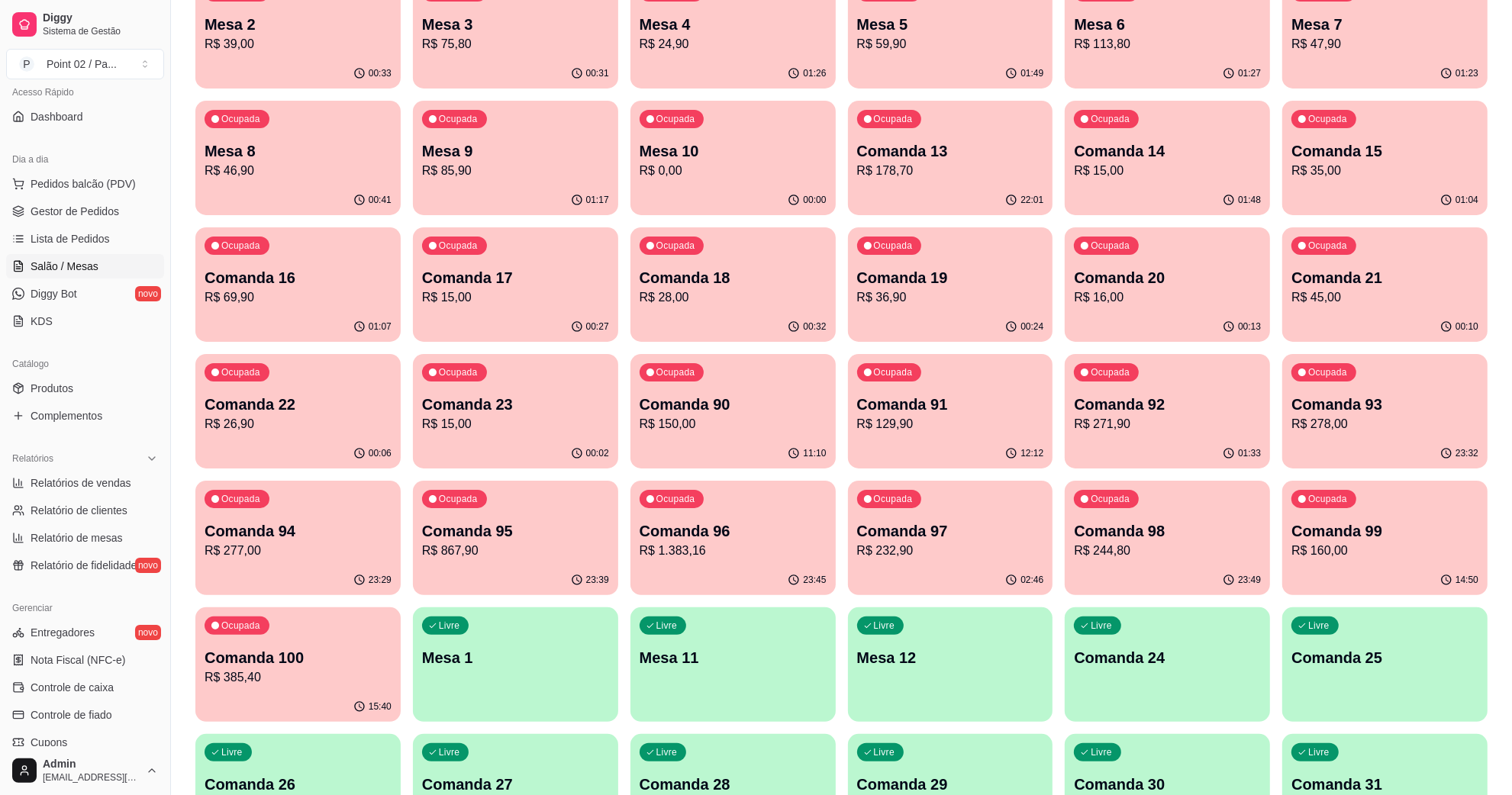
click at [1184, 668] on div "Livre Comanda 24" at bounding box center [1166, 655] width 205 height 96
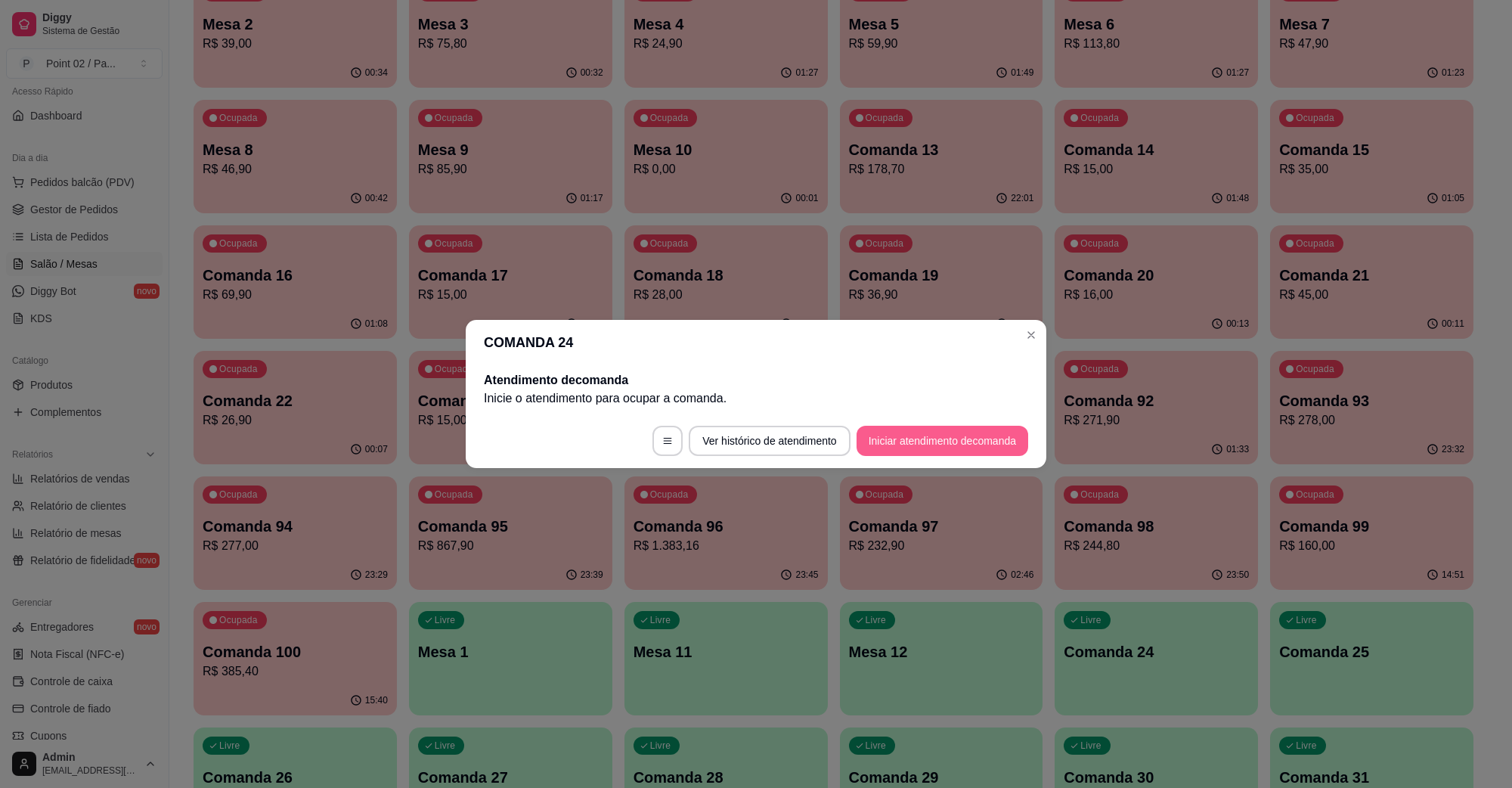
click at [969, 443] on button "Iniciar atendimento de comanda" at bounding box center [942, 441] width 171 height 31
click at [897, 401] on input "Informe a mesa na qual essa comanda está." at bounding box center [756, 395] width 333 height 15
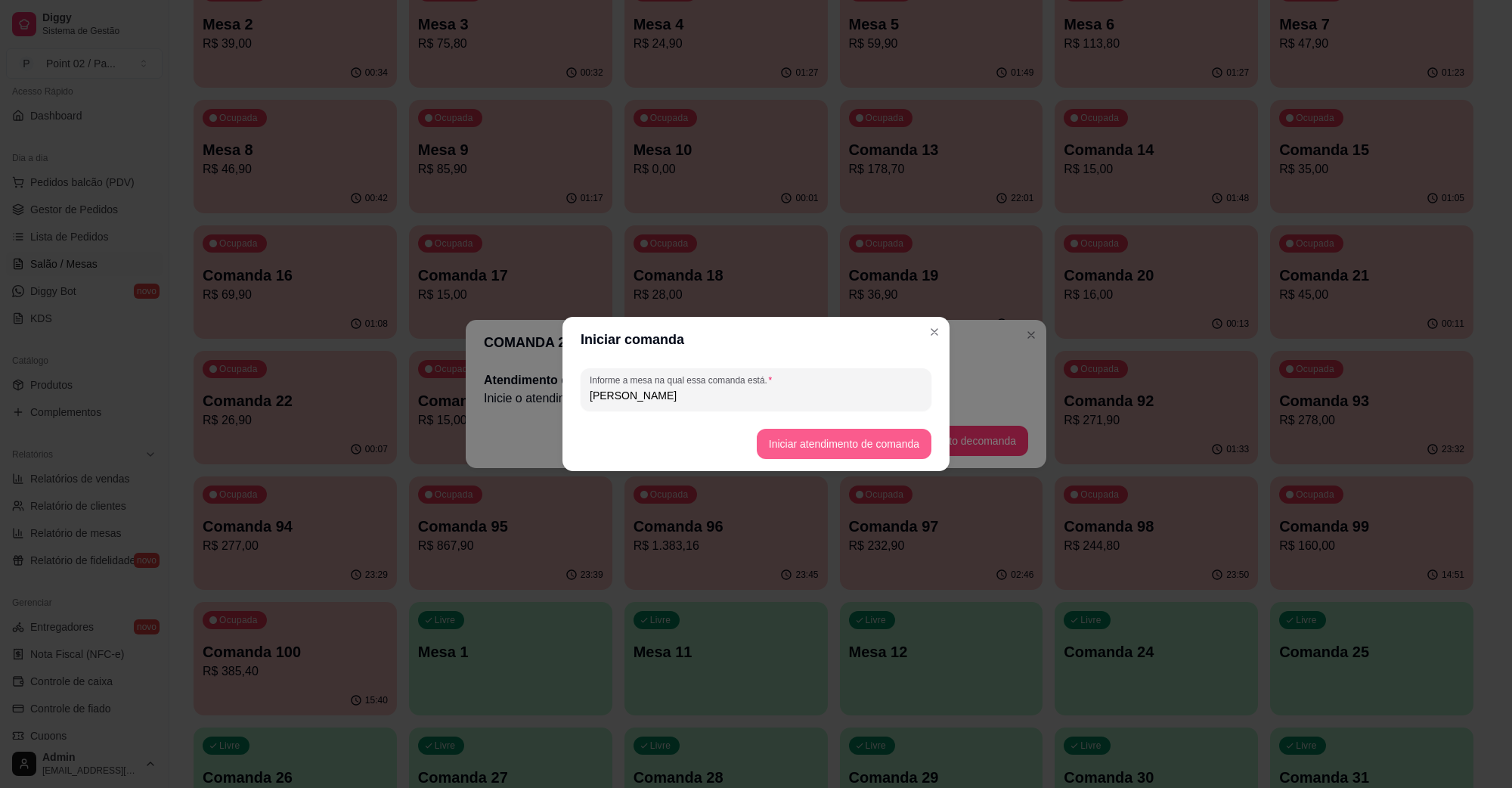
type input "[PERSON_NAME]"
click at [877, 437] on button "Iniciar atendimento de comanda" at bounding box center [844, 443] width 174 height 31
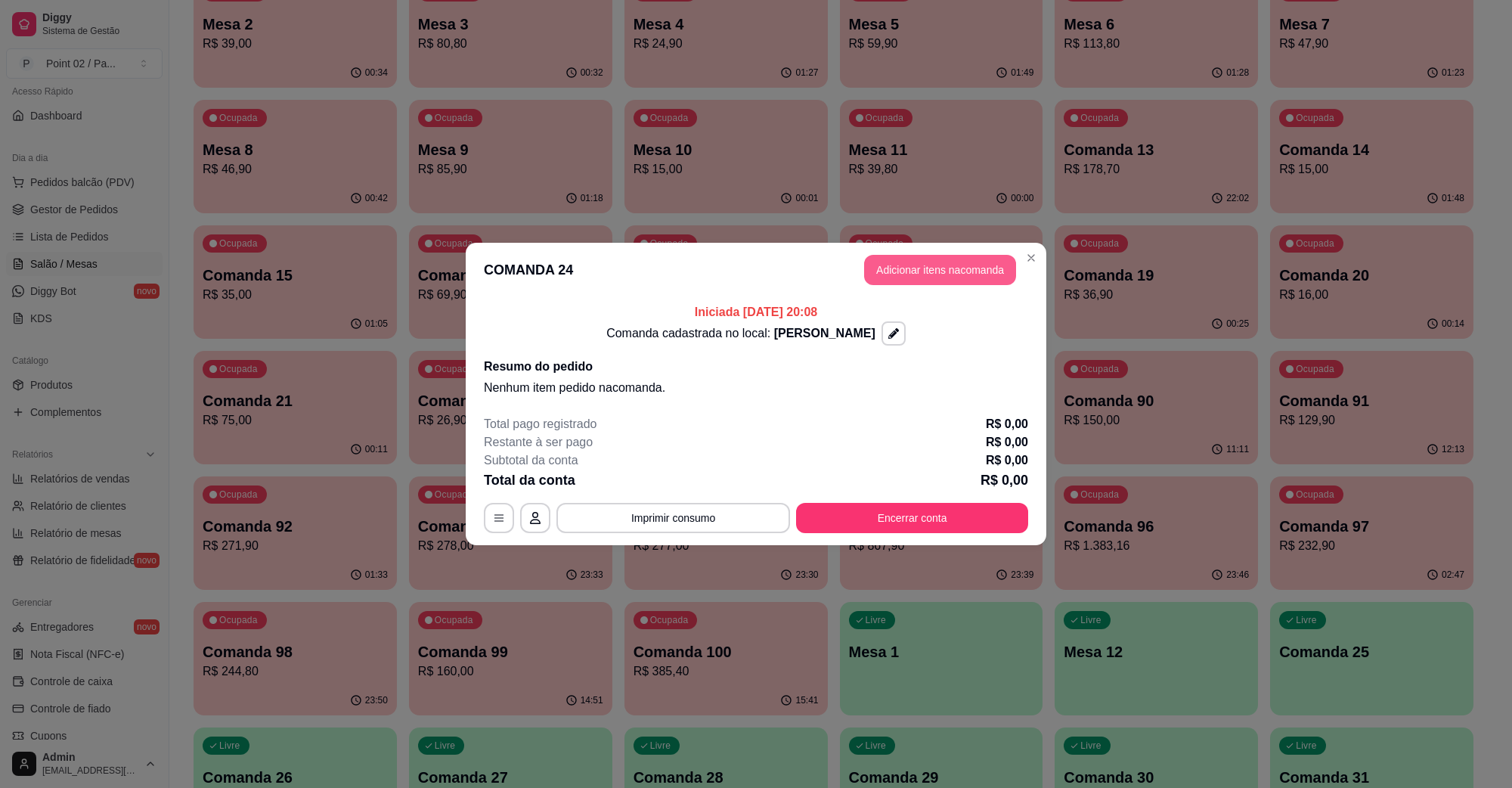
click at [914, 265] on button "Adicionar itens na comanda" at bounding box center [941, 269] width 152 height 31
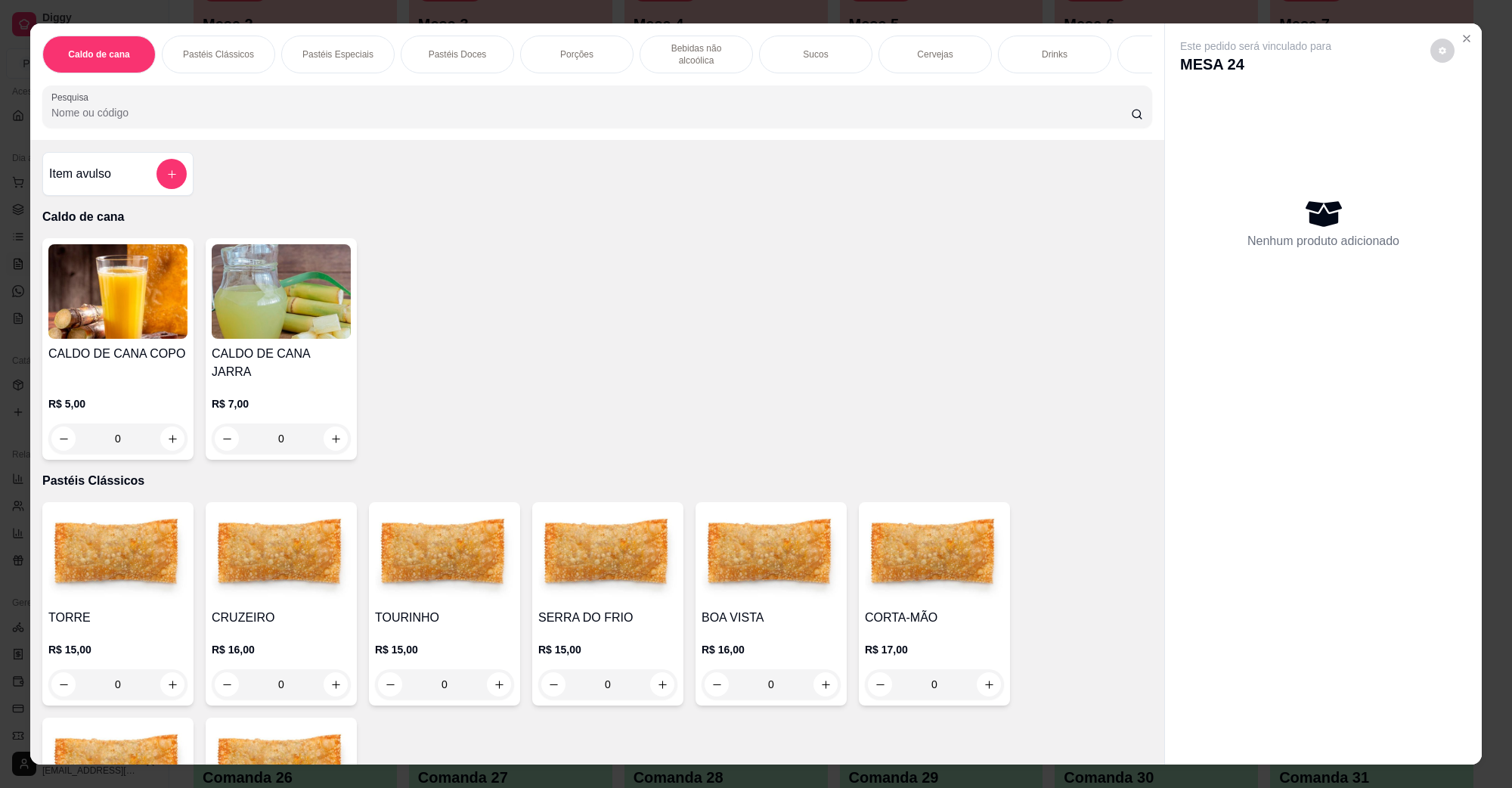
click at [818, 669] on div "0" at bounding box center [771, 684] width 140 height 31
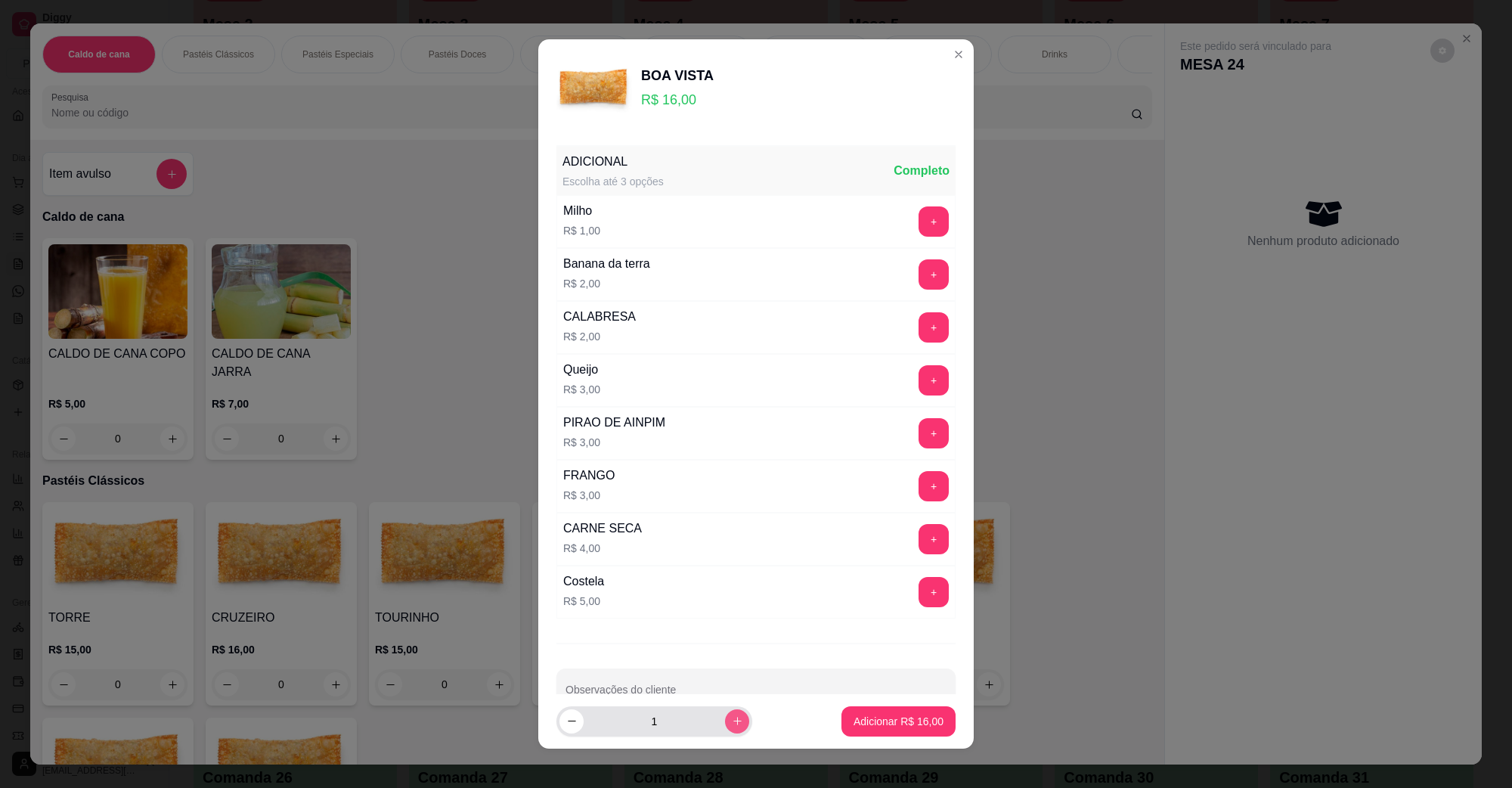
click at [725, 727] on button "increase-product-quantity" at bounding box center [737, 721] width 24 height 24
type input "2"
click at [854, 717] on p "Adicionar R$ 32,00" at bounding box center [898, 721] width 90 height 15
type input "2"
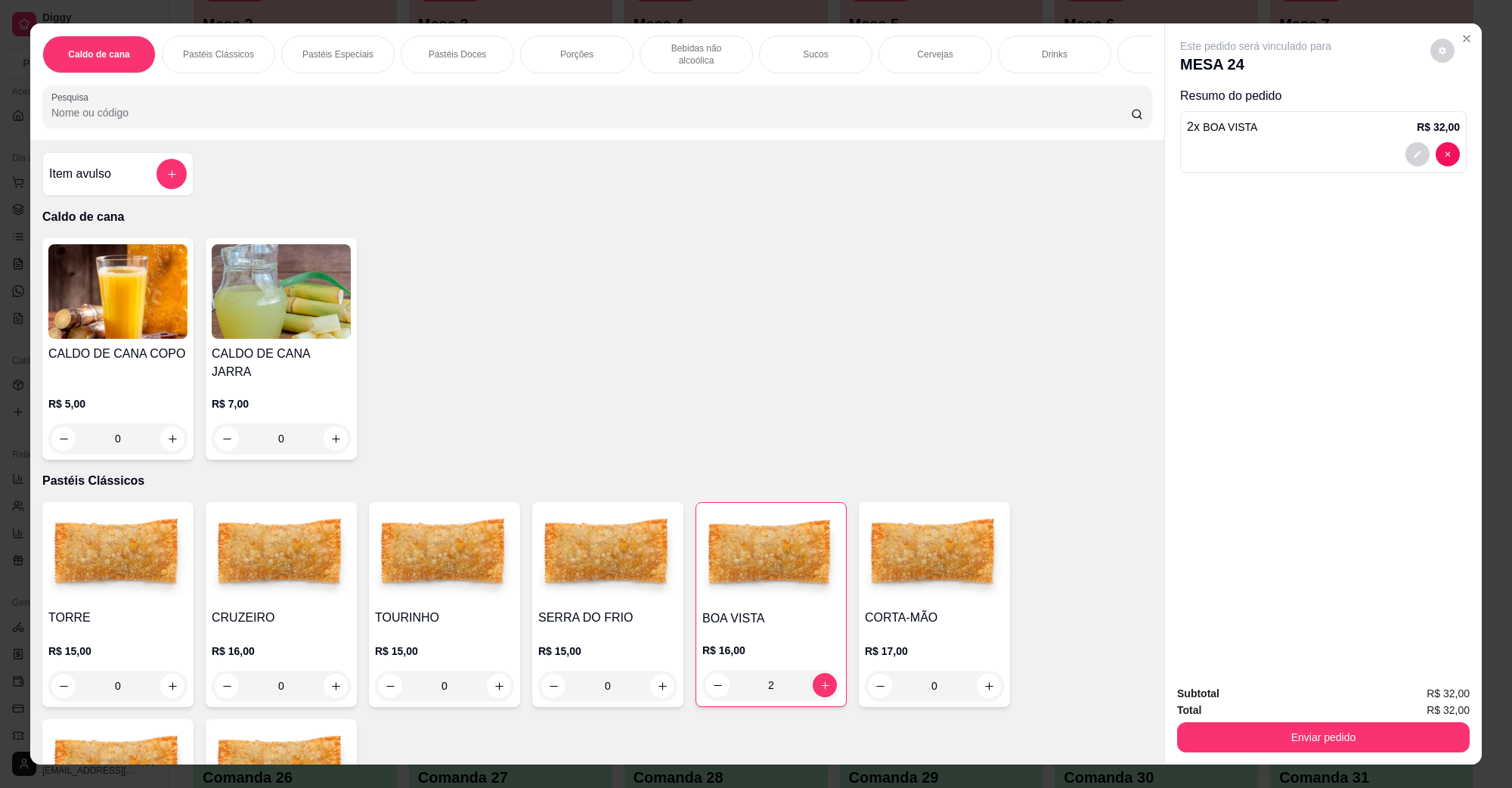
scroll to position [378, 0]
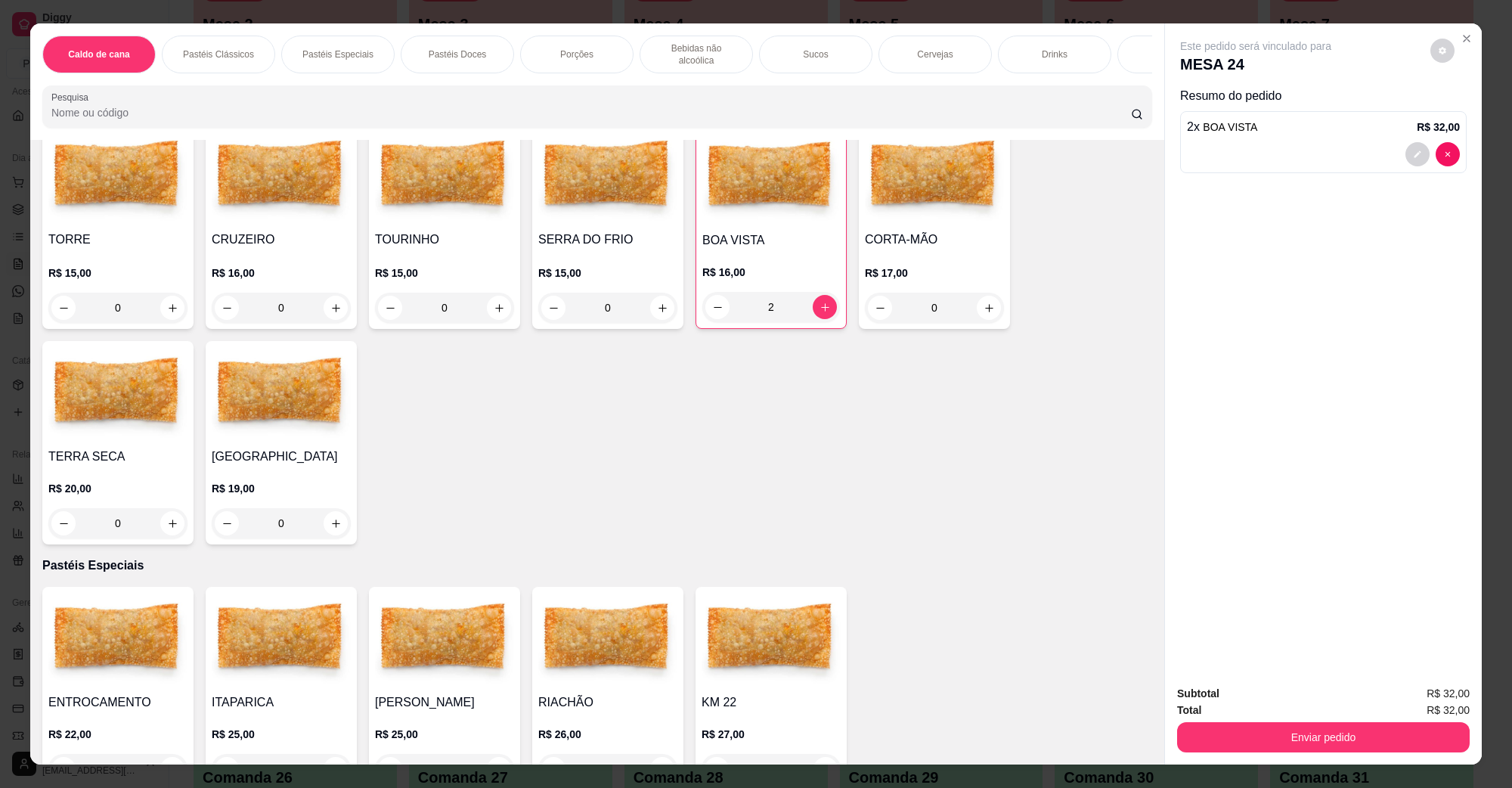
click at [127, 250] on div "R$ 15,00 0" at bounding box center [118, 286] width 140 height 72
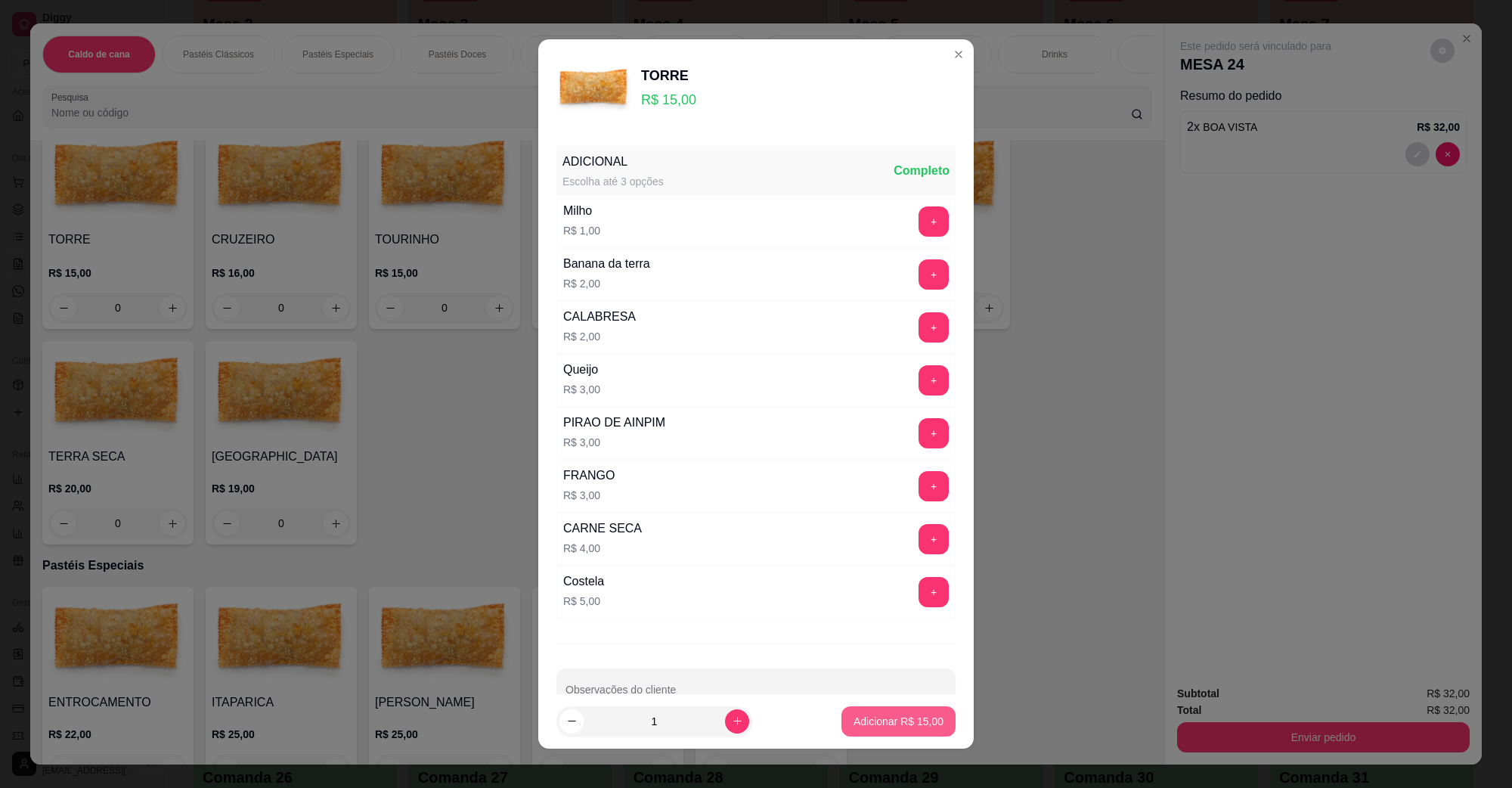
click at [885, 736] on button "Adicionar R$ 15,00" at bounding box center [898, 721] width 114 height 31
type input "1"
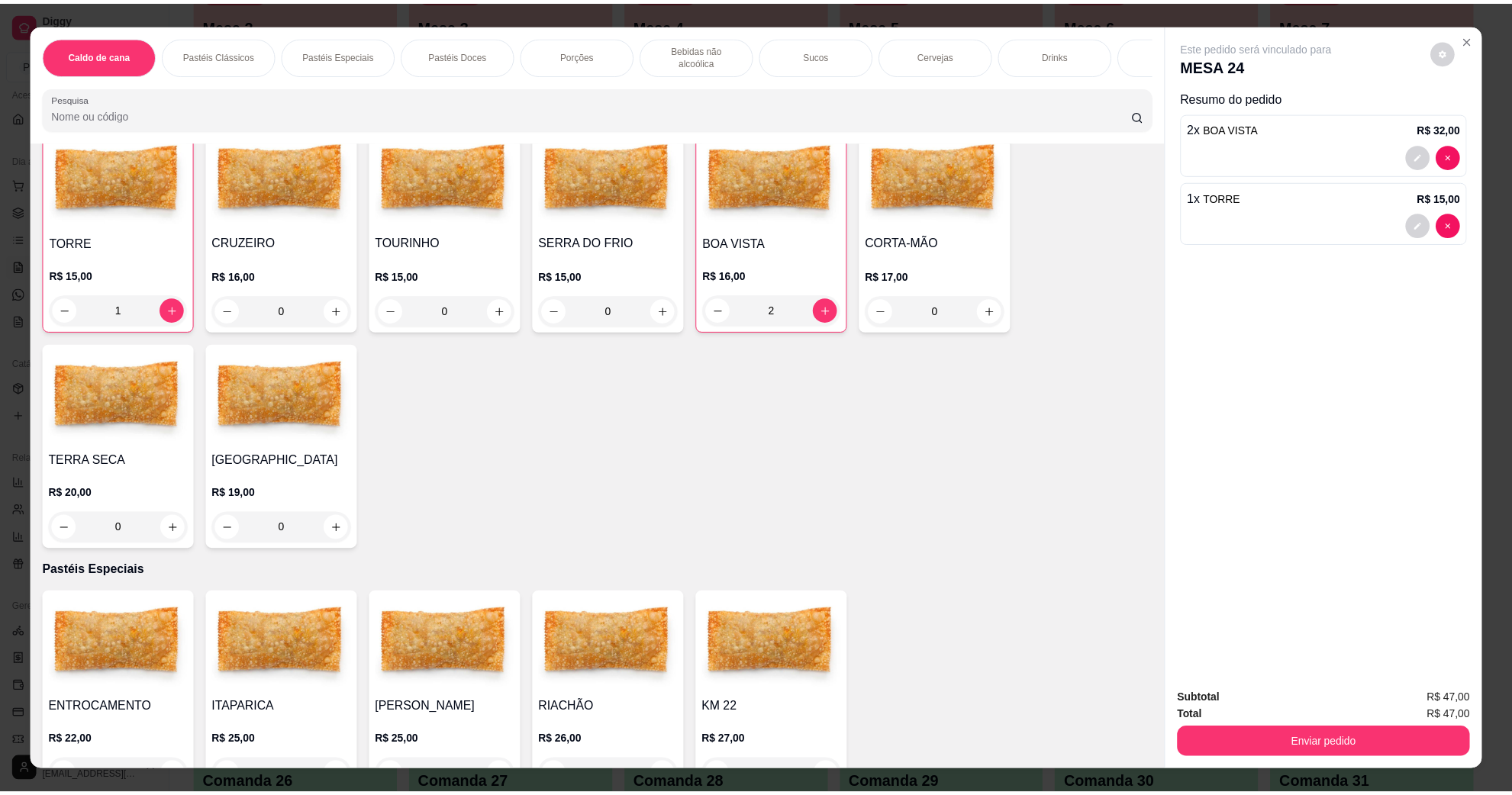
scroll to position [383, 0]
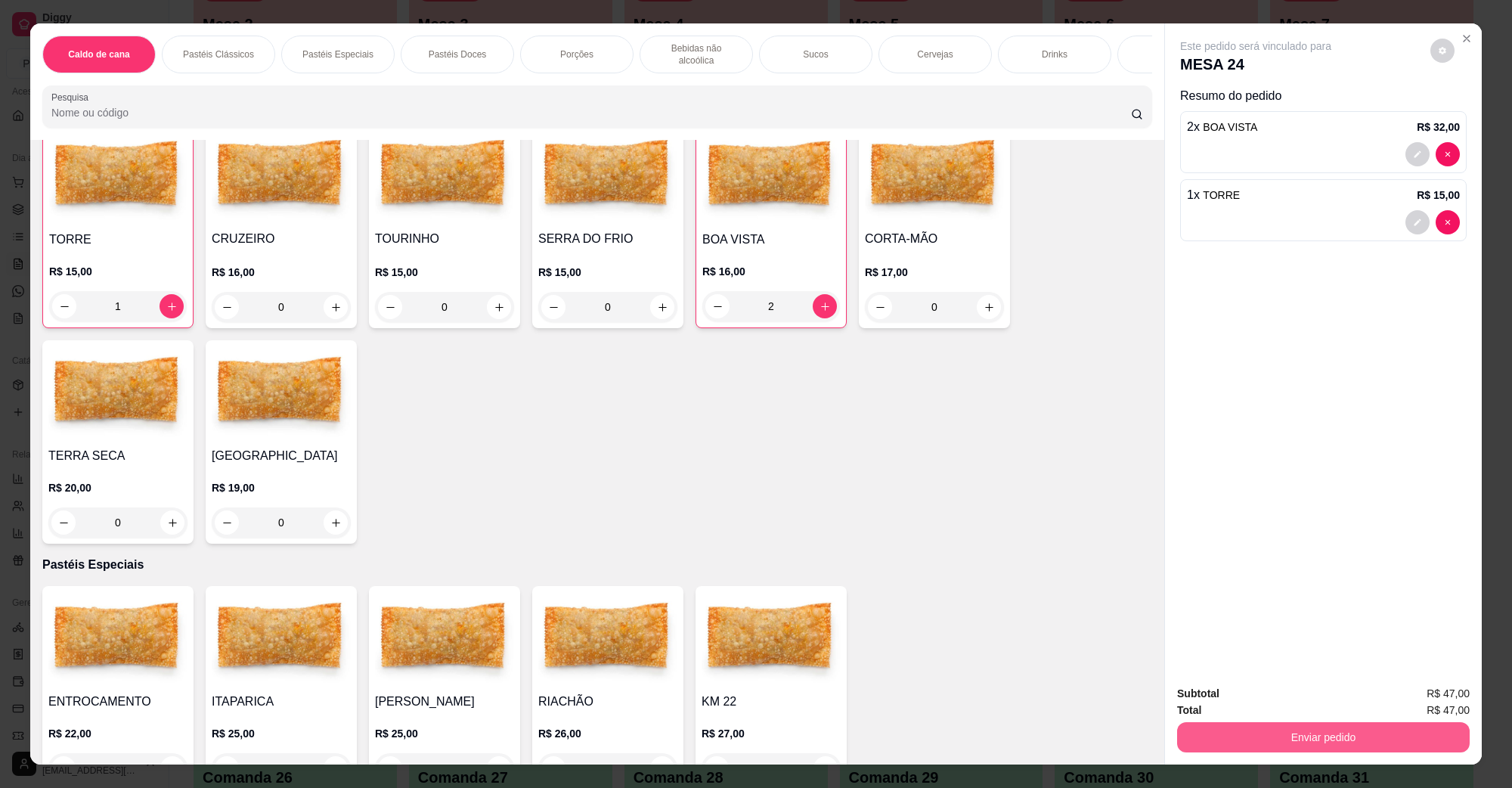
click at [1395, 730] on button "Enviar pedido" at bounding box center [1324, 737] width 293 height 31
click at [1310, 696] on button "Não registrar e enviar pedido" at bounding box center [1272, 700] width 152 height 28
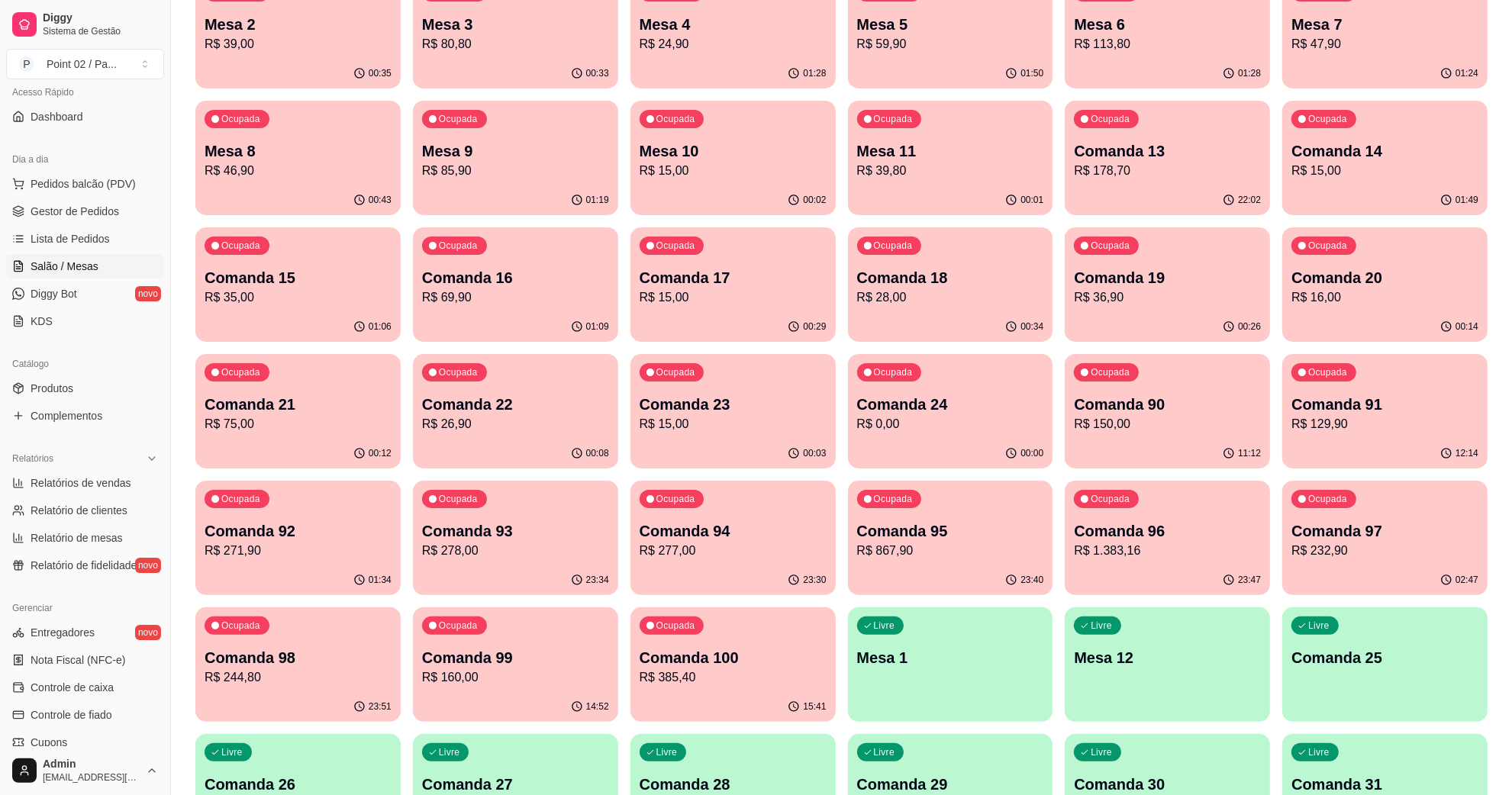
scroll to position [0, 0]
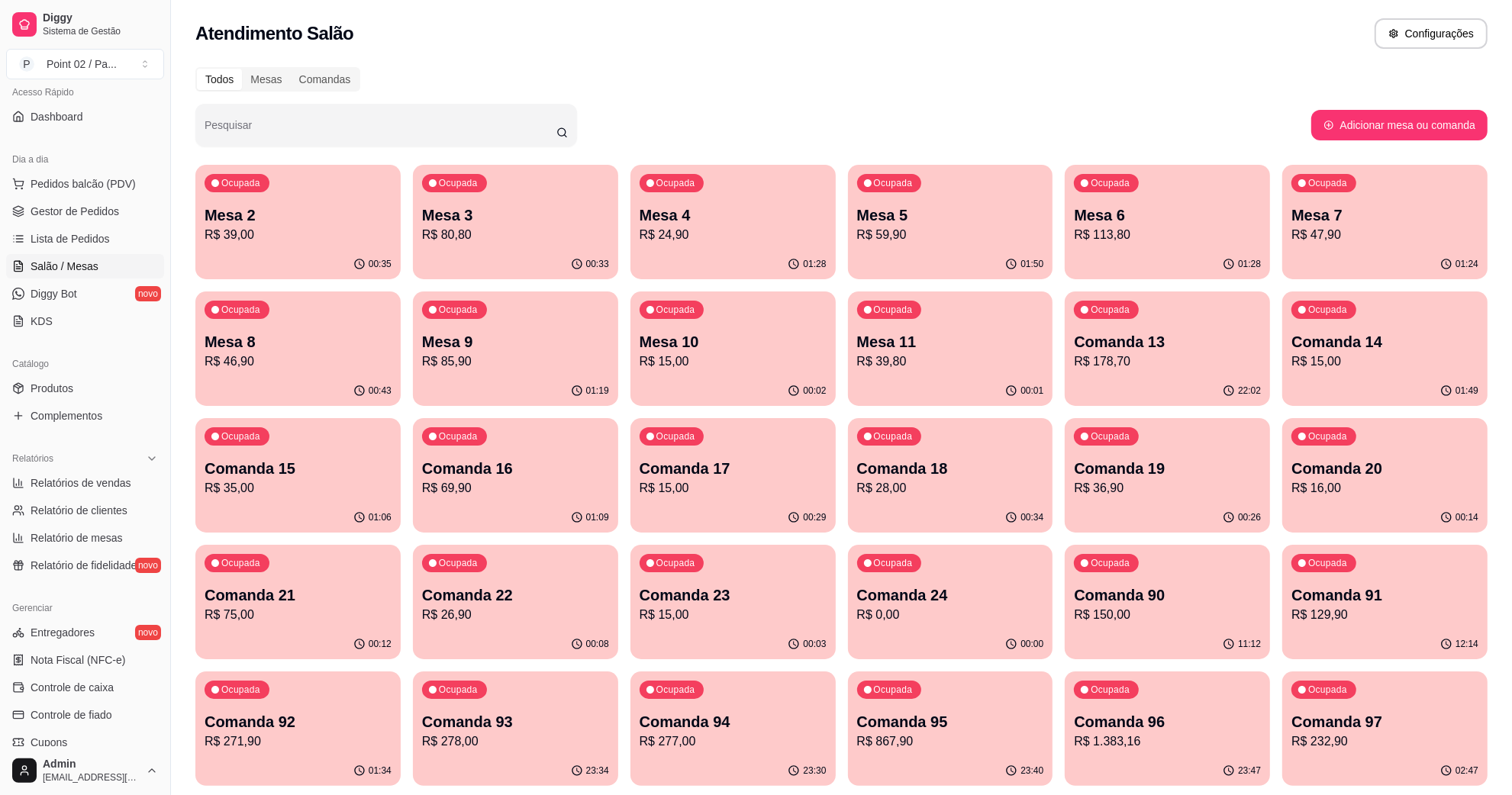
click at [757, 177] on div "Ocupada Mesa 4 R$ 24,90" at bounding box center [733, 207] width 205 height 85
click at [759, 199] on div "Ocupada Mesa 4 R$ 24,90" at bounding box center [733, 207] width 199 height 82
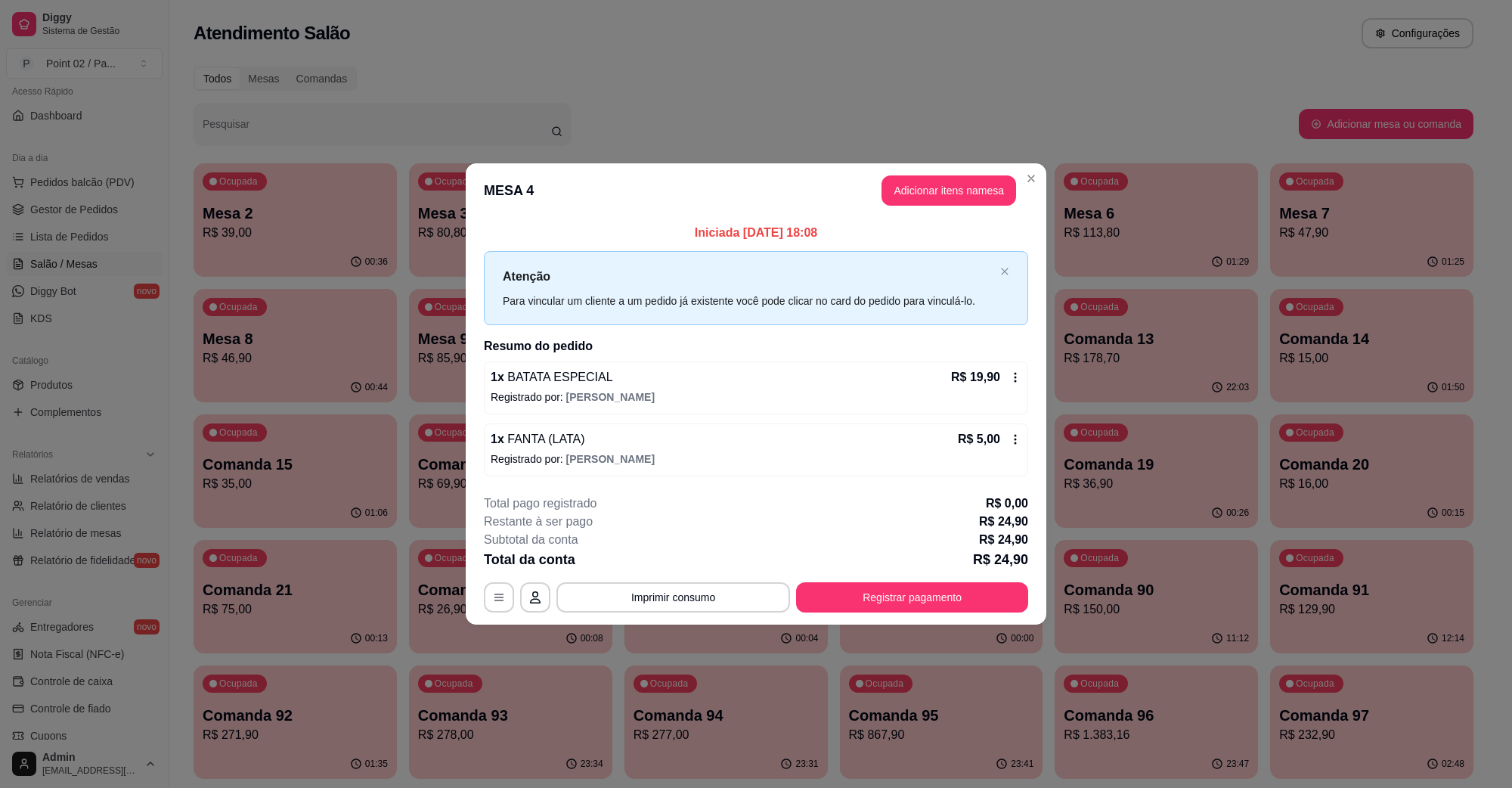
click at [859, 581] on div "**********" at bounding box center [756, 552] width 545 height 118
click at [873, 597] on button "Registrar pagamento" at bounding box center [912, 597] width 232 height 31
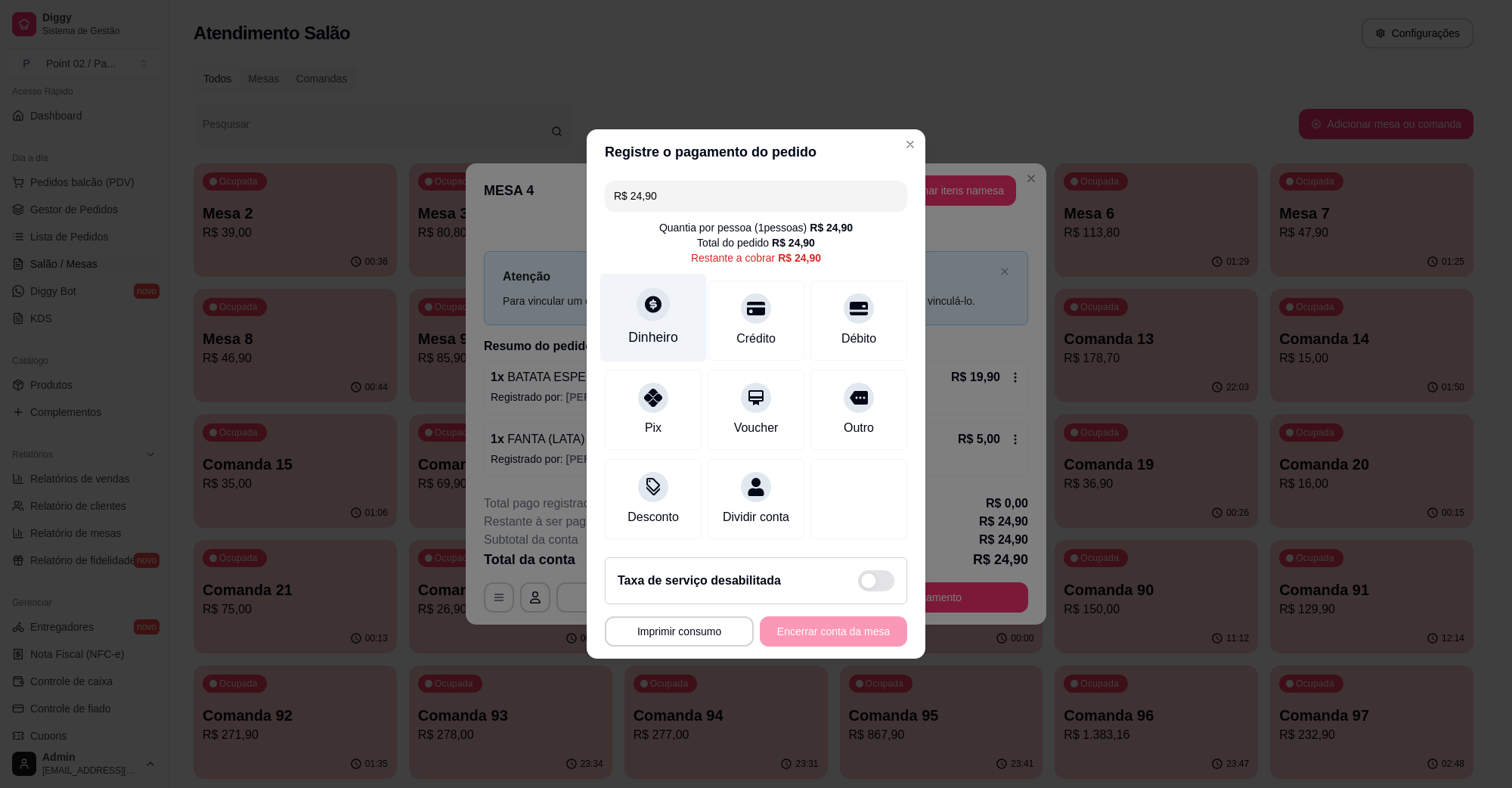
click at [662, 288] on div at bounding box center [654, 304] width 34 height 34
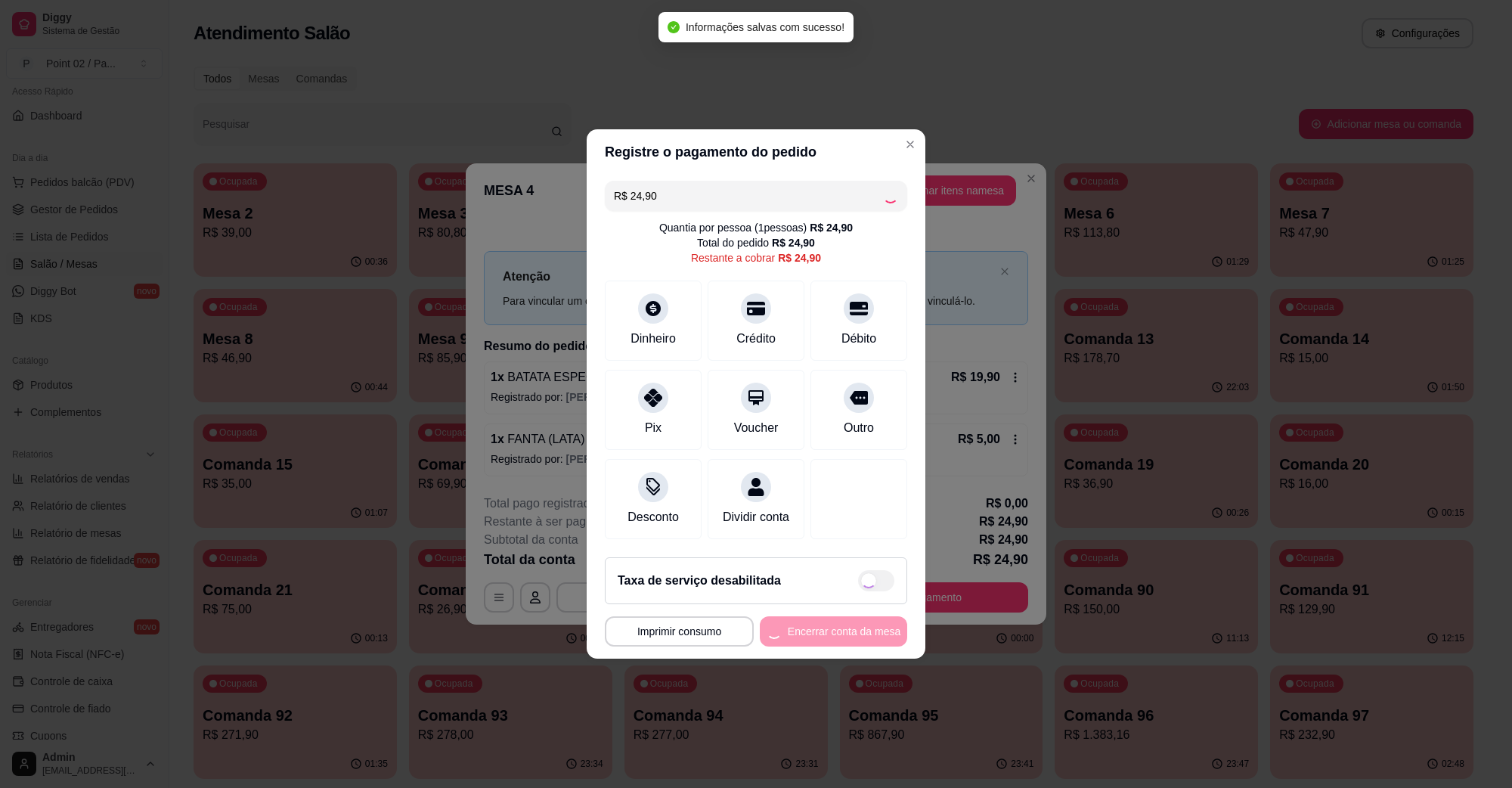
type input "R$ 0,00"
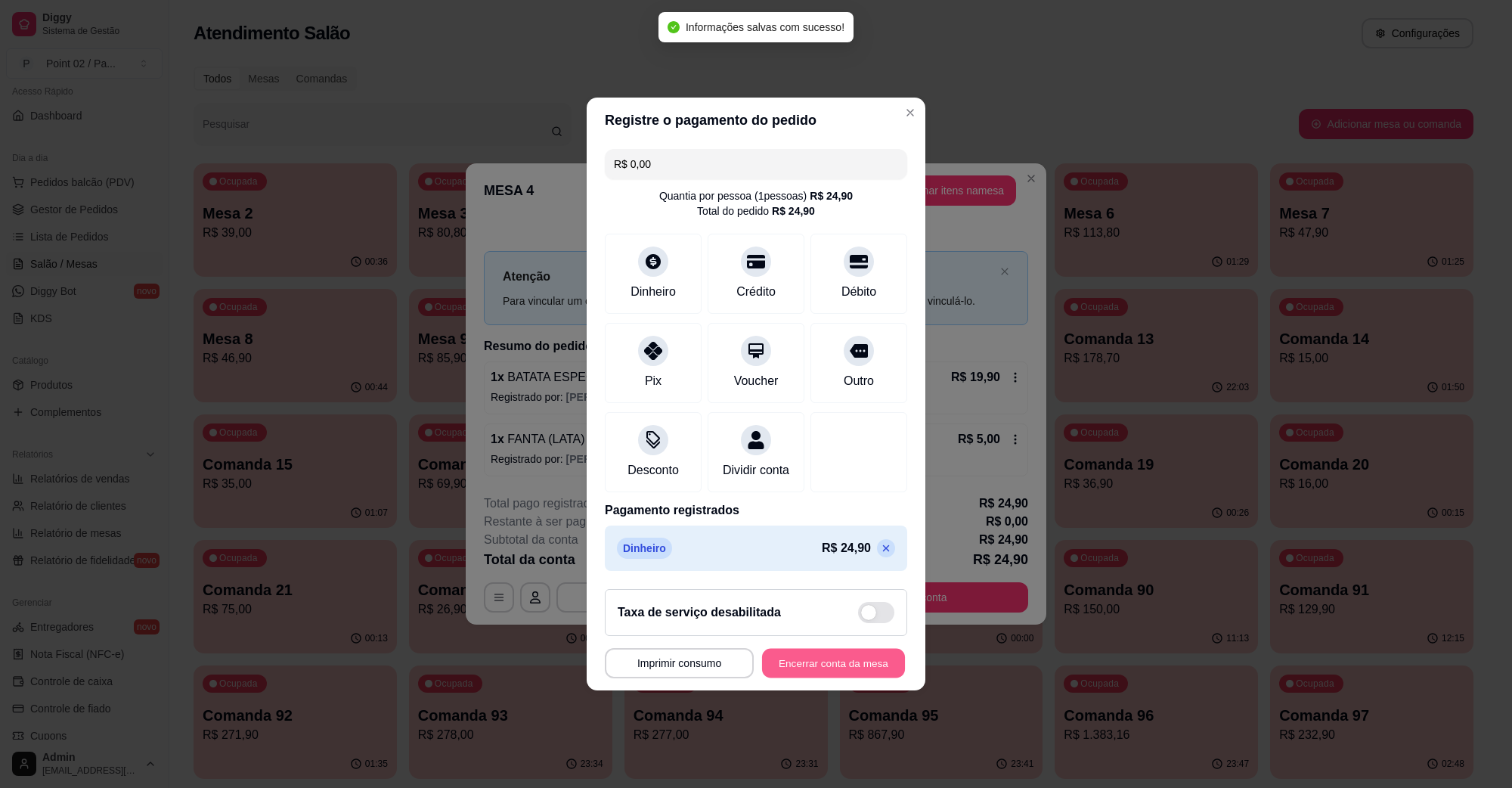
click at [818, 667] on button "Encerrar conta da mesa" at bounding box center [834, 663] width 143 height 30
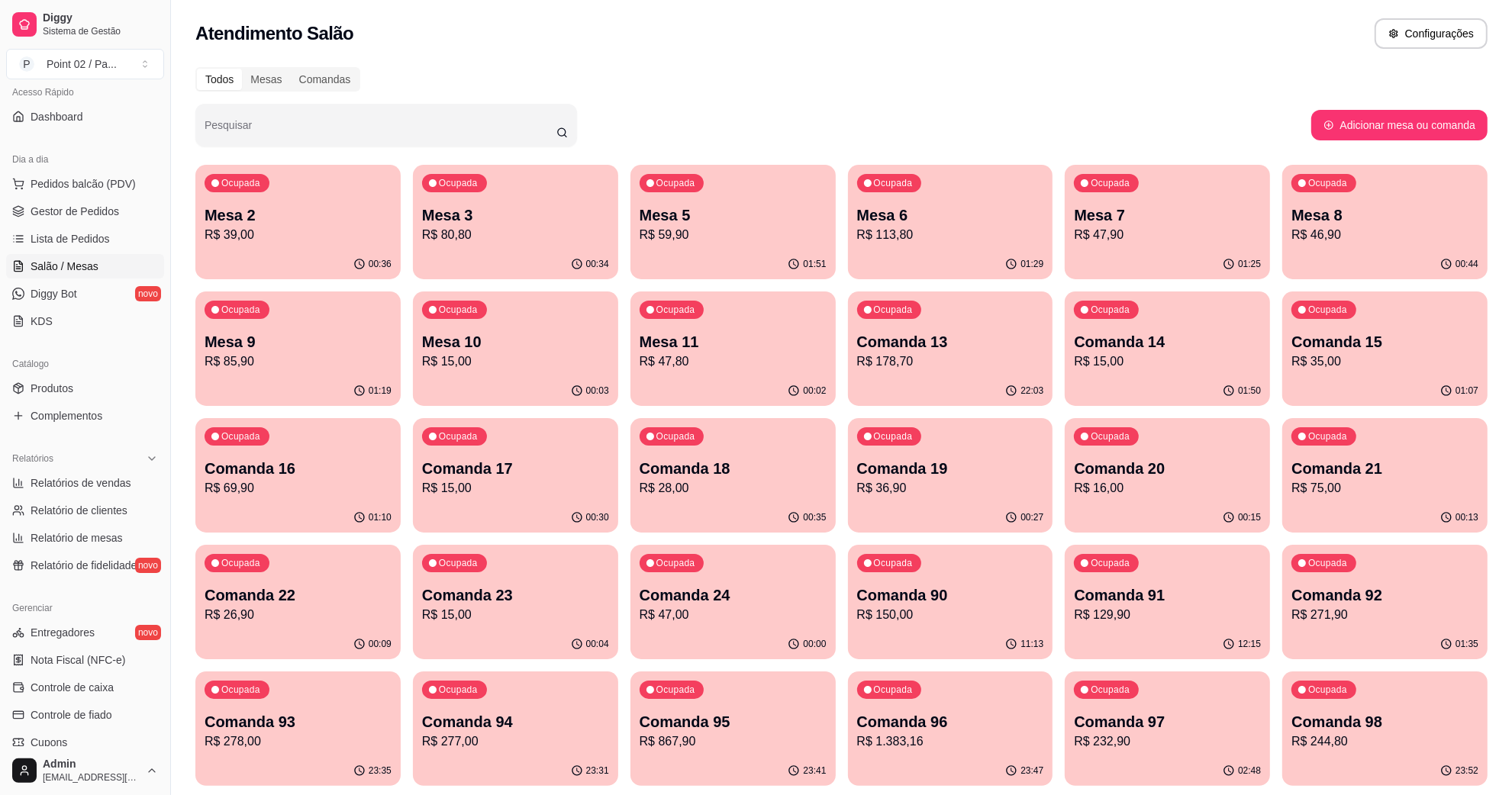
click at [1206, 214] on p "Mesa 7" at bounding box center [1167, 215] width 187 height 21
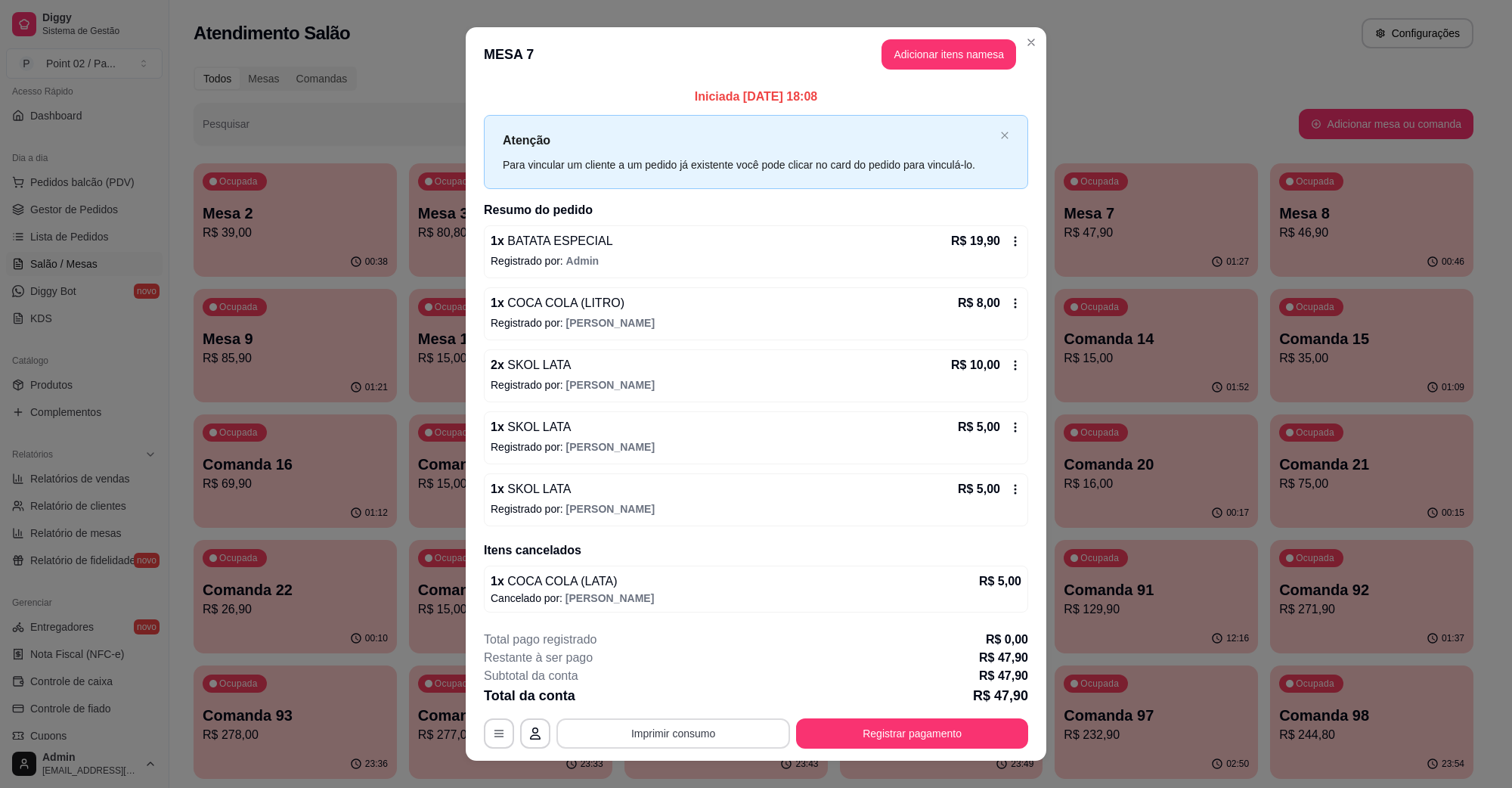
click at [732, 731] on button "Imprimir consumo" at bounding box center [673, 734] width 234 height 31
click at [704, 698] on button "IMPRESSORA" at bounding box center [670, 699] width 110 height 24
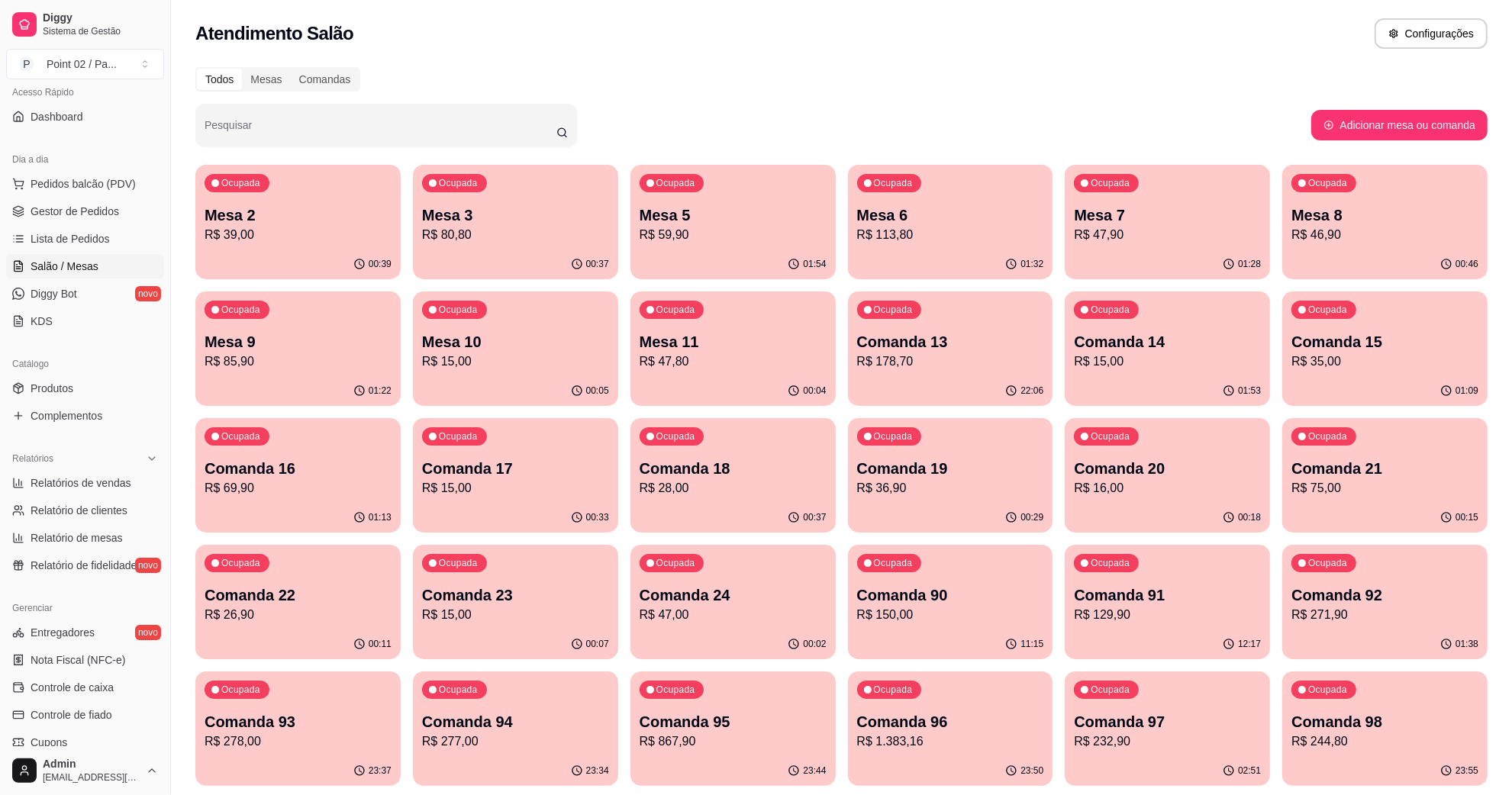
click at [912, 473] on p "Comanda 19" at bounding box center [950, 467] width 187 height 21
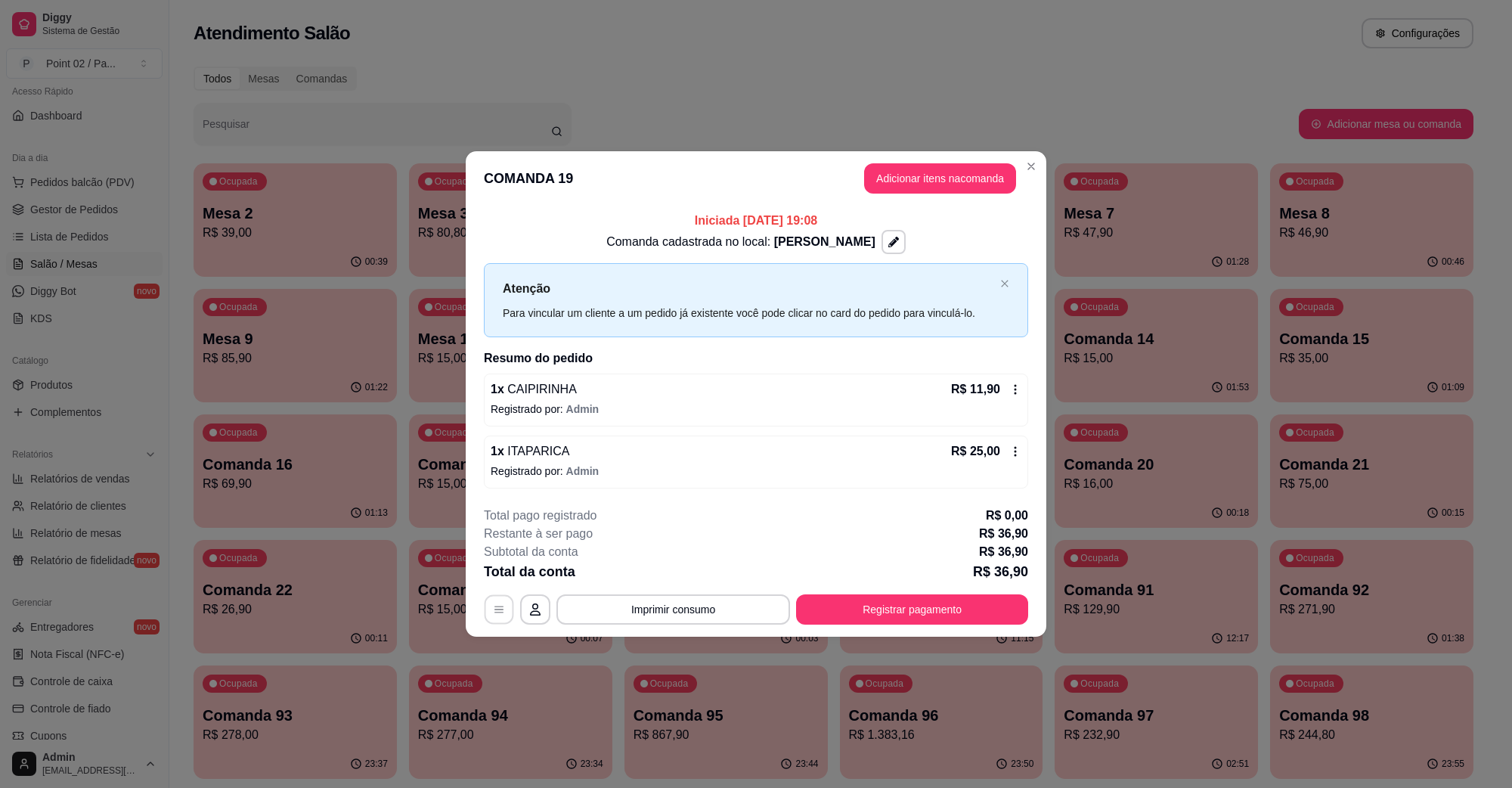
click at [508, 614] on button "button" at bounding box center [500, 609] width 30 height 30
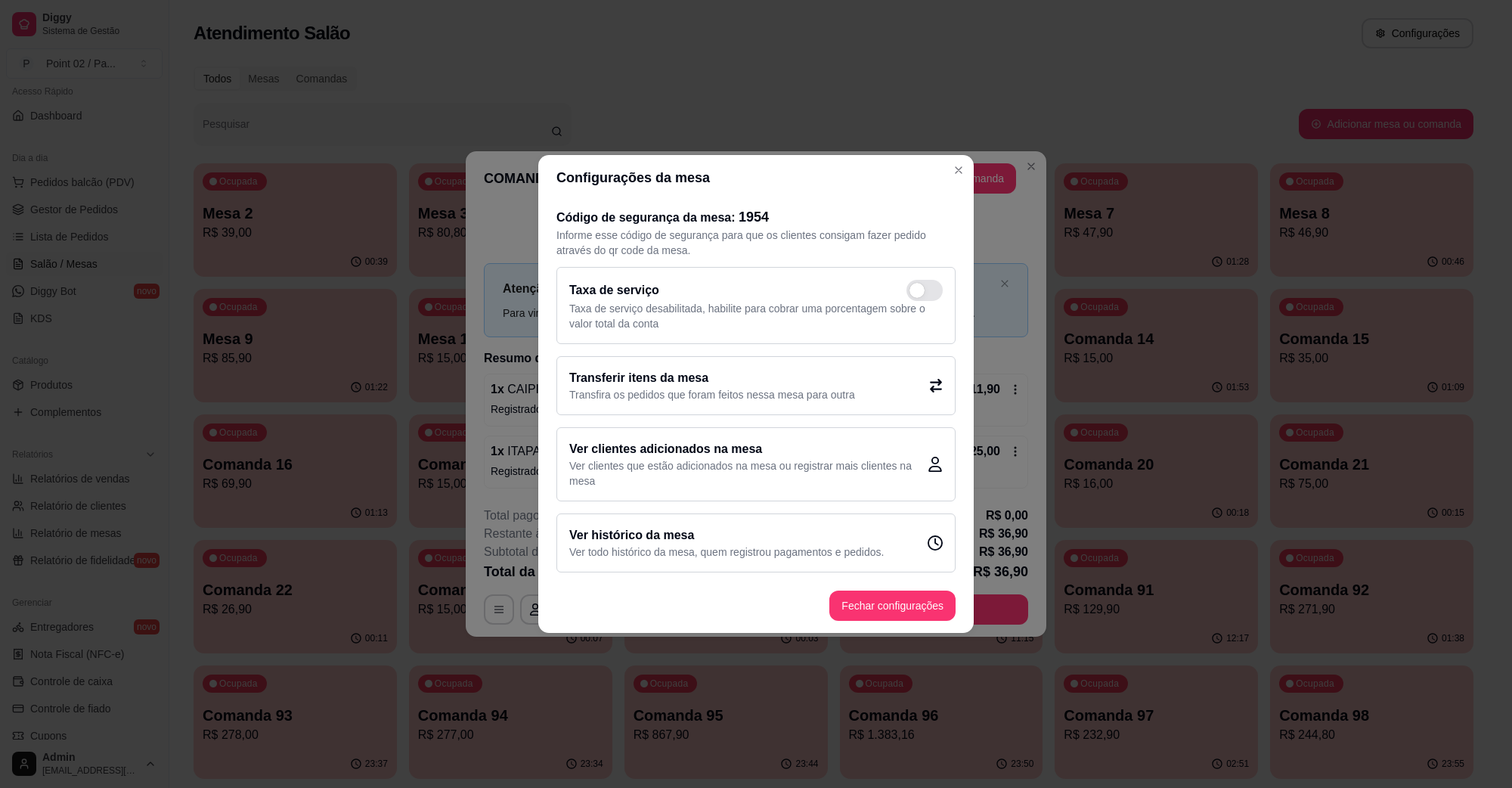
click at [670, 389] on p "Transfira os pedidos que foram feitos nessa mesa para outra" at bounding box center [712, 394] width 286 height 15
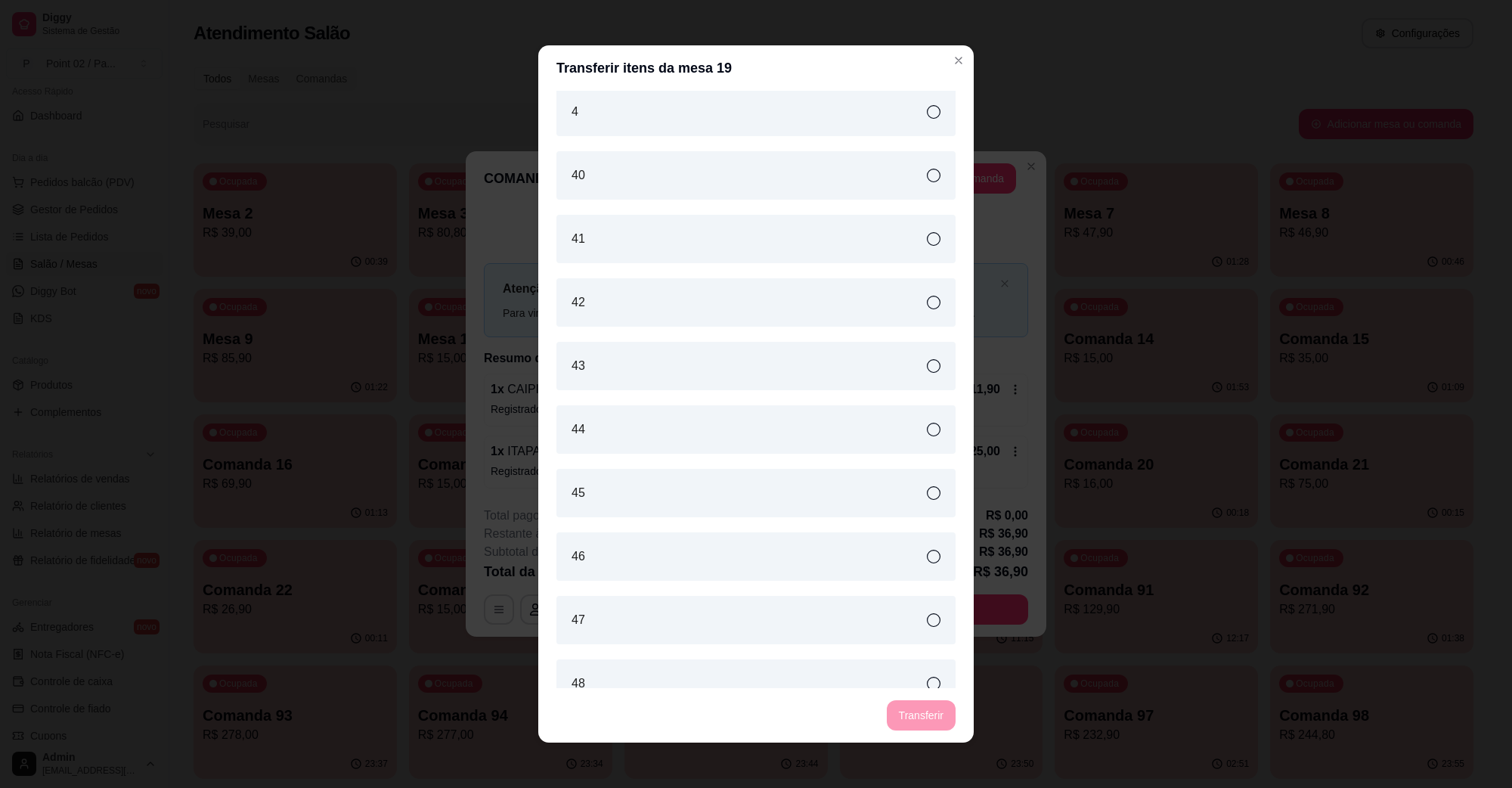
scroll to position [2929, 0]
click at [686, 177] on div "4" at bounding box center [756, 176] width 399 height 49
click at [938, 725] on button "Transferir" at bounding box center [921, 715] width 68 height 31
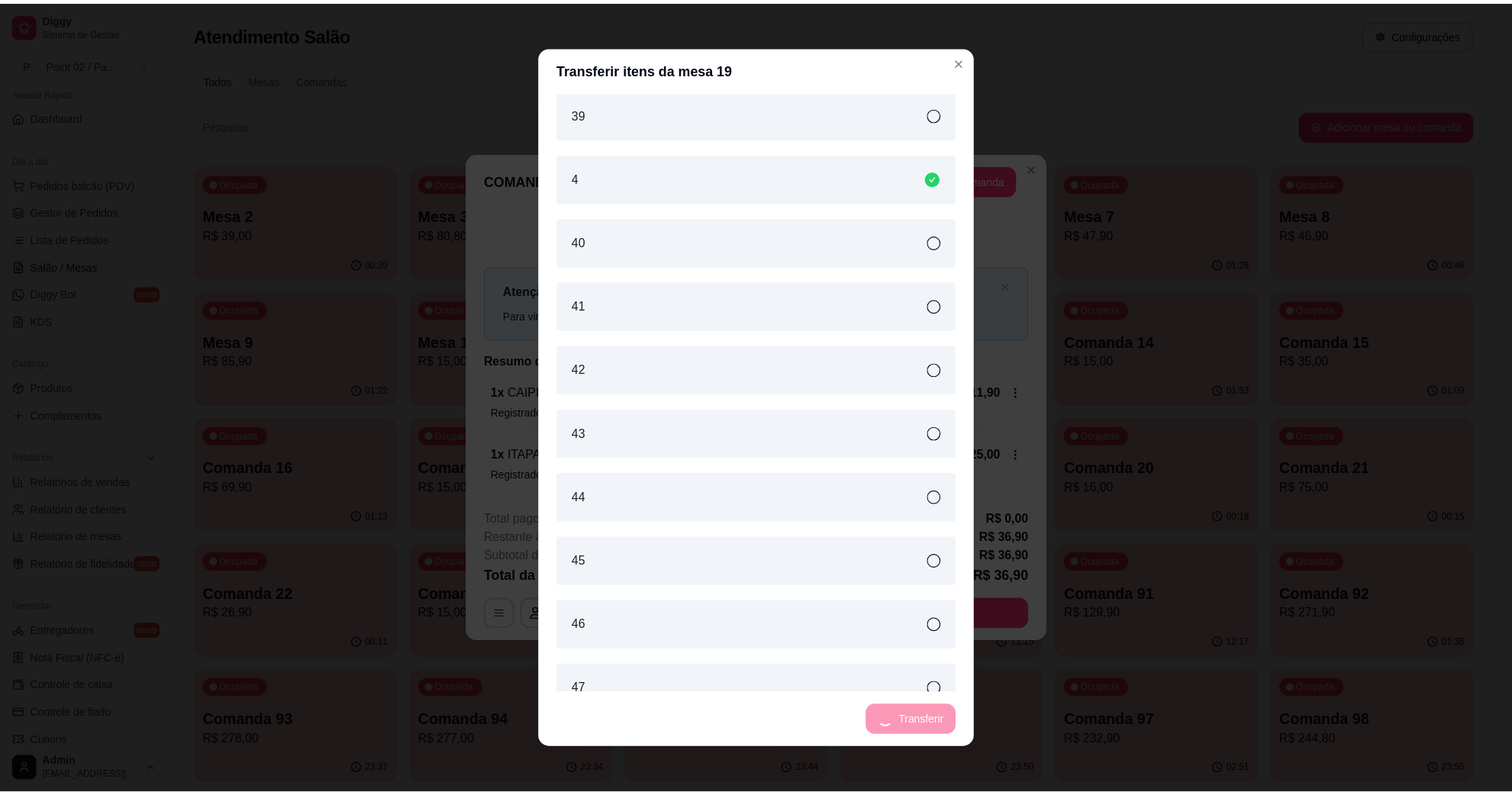
scroll to position [3019, 0]
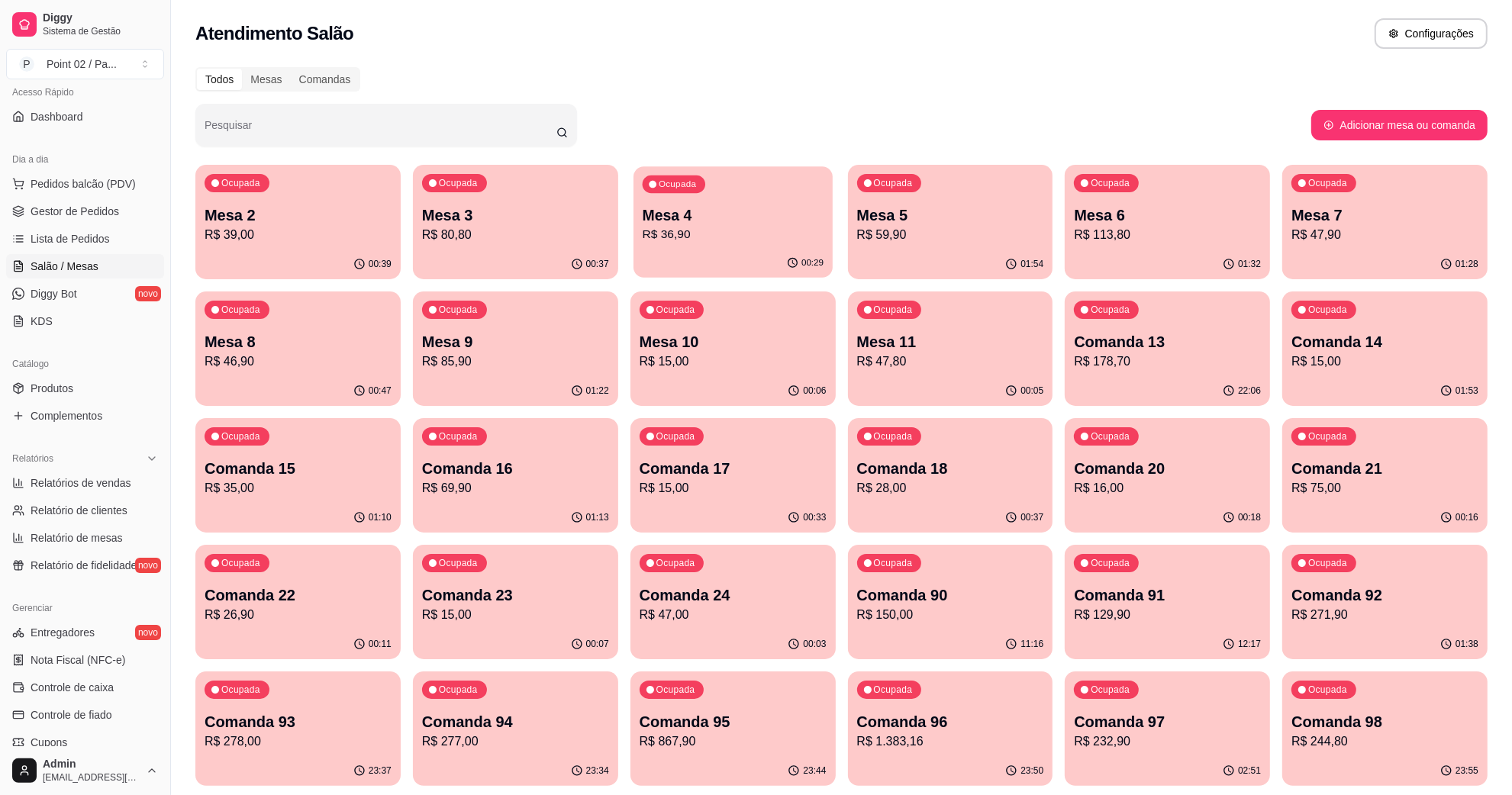
click at [769, 169] on div "Ocupada Mesa 4 R$ 36,90" at bounding box center [733, 207] width 199 height 82
click at [1389, 235] on p "R$ 47,90" at bounding box center [1384, 235] width 181 height 18
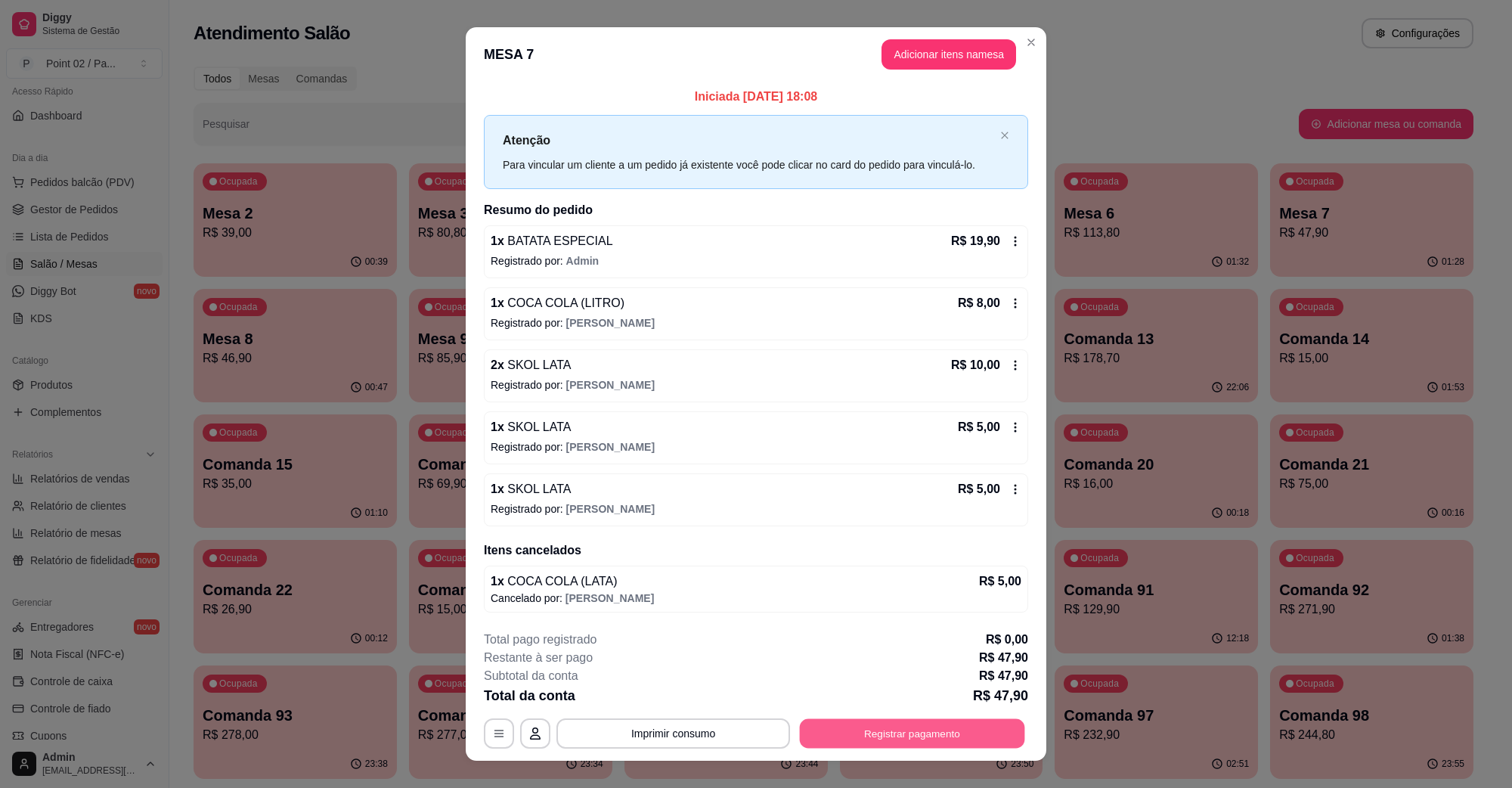
click at [979, 743] on button "Registrar pagamento" at bounding box center [913, 734] width 226 height 30
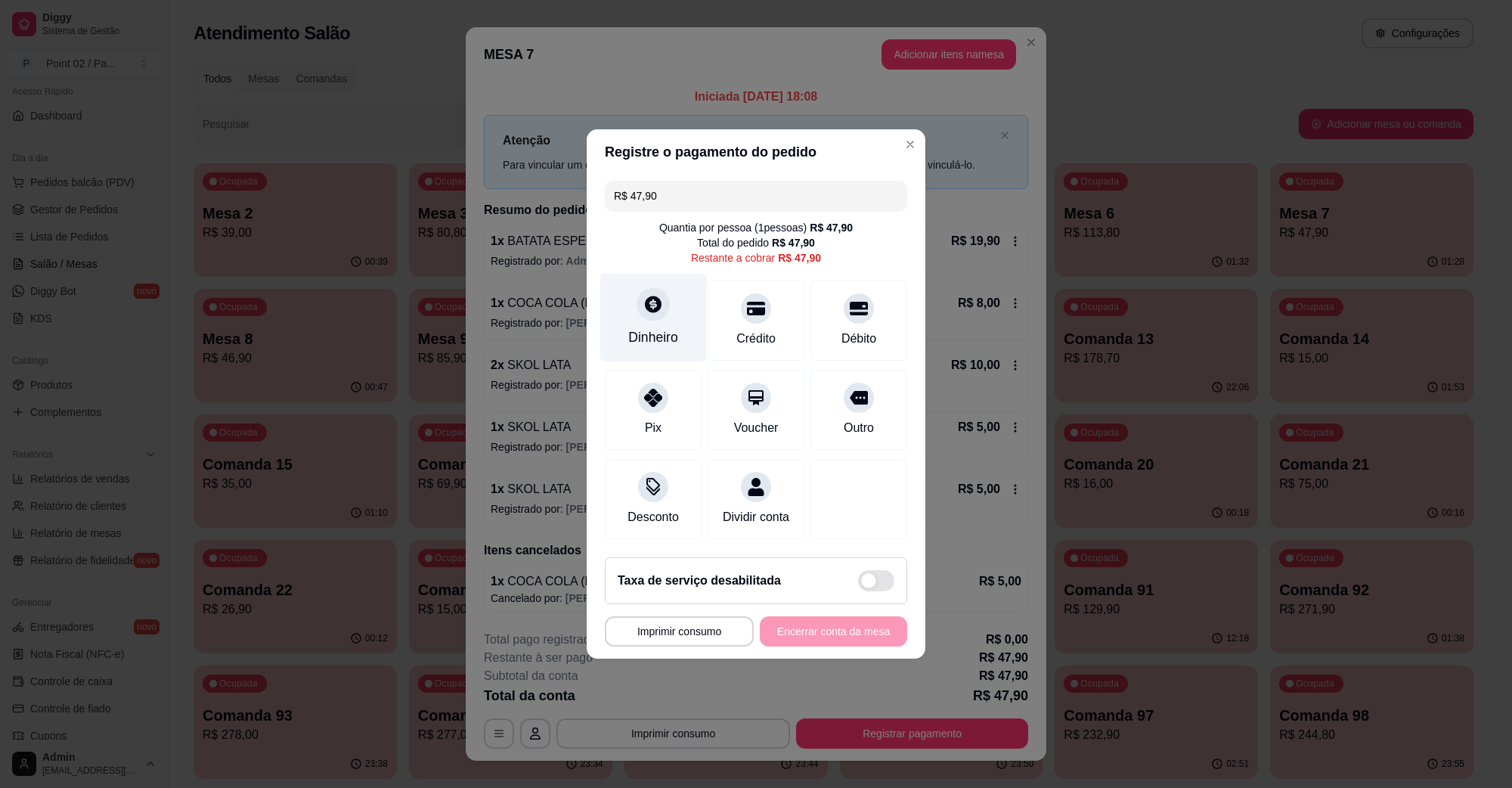
click at [666, 306] on div "Dinheiro" at bounding box center [654, 317] width 107 height 88
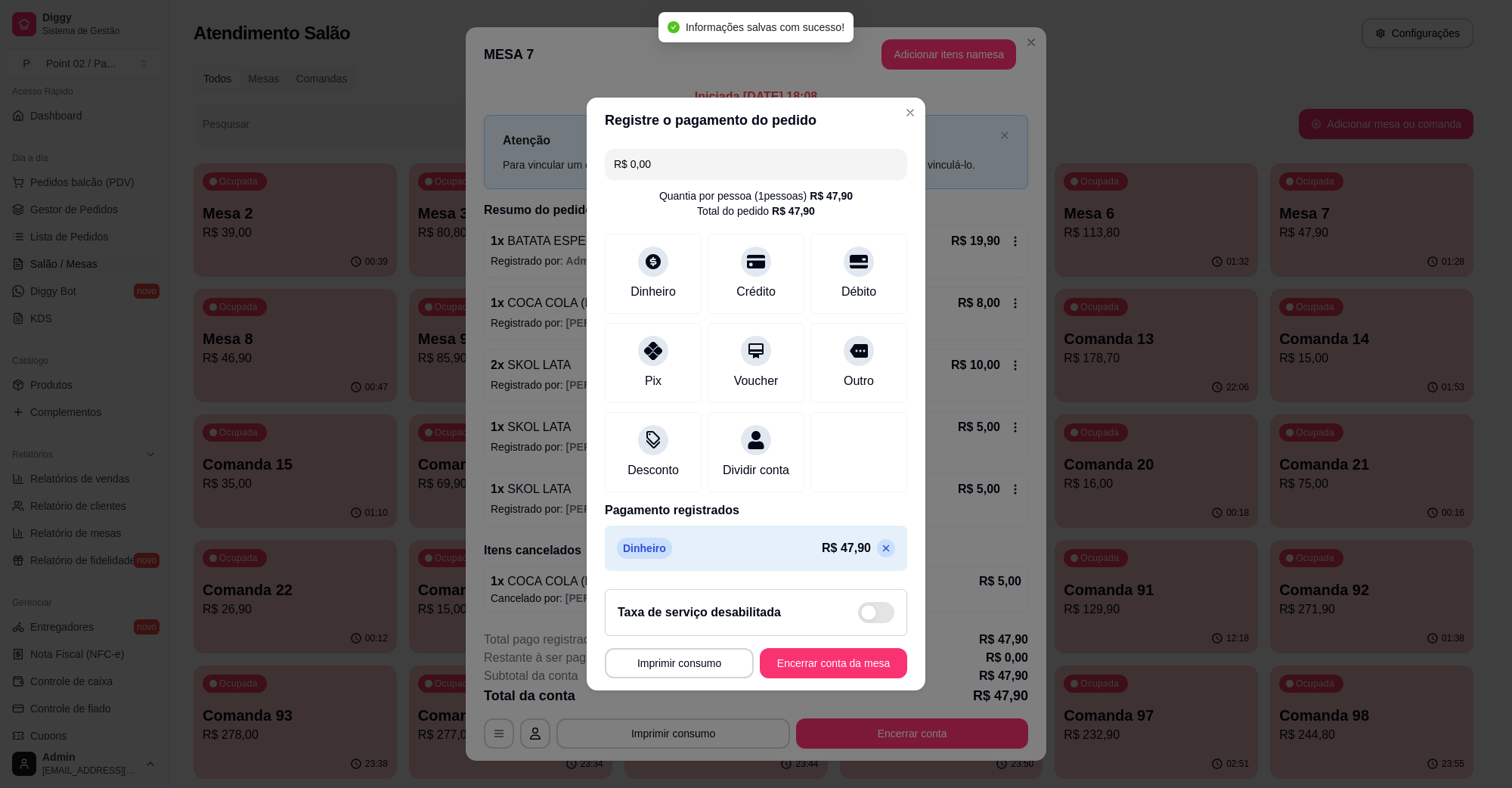
type input "R$ 0,00"
click at [859, 678] on button "Encerrar conta da mesa" at bounding box center [834, 663] width 143 height 30
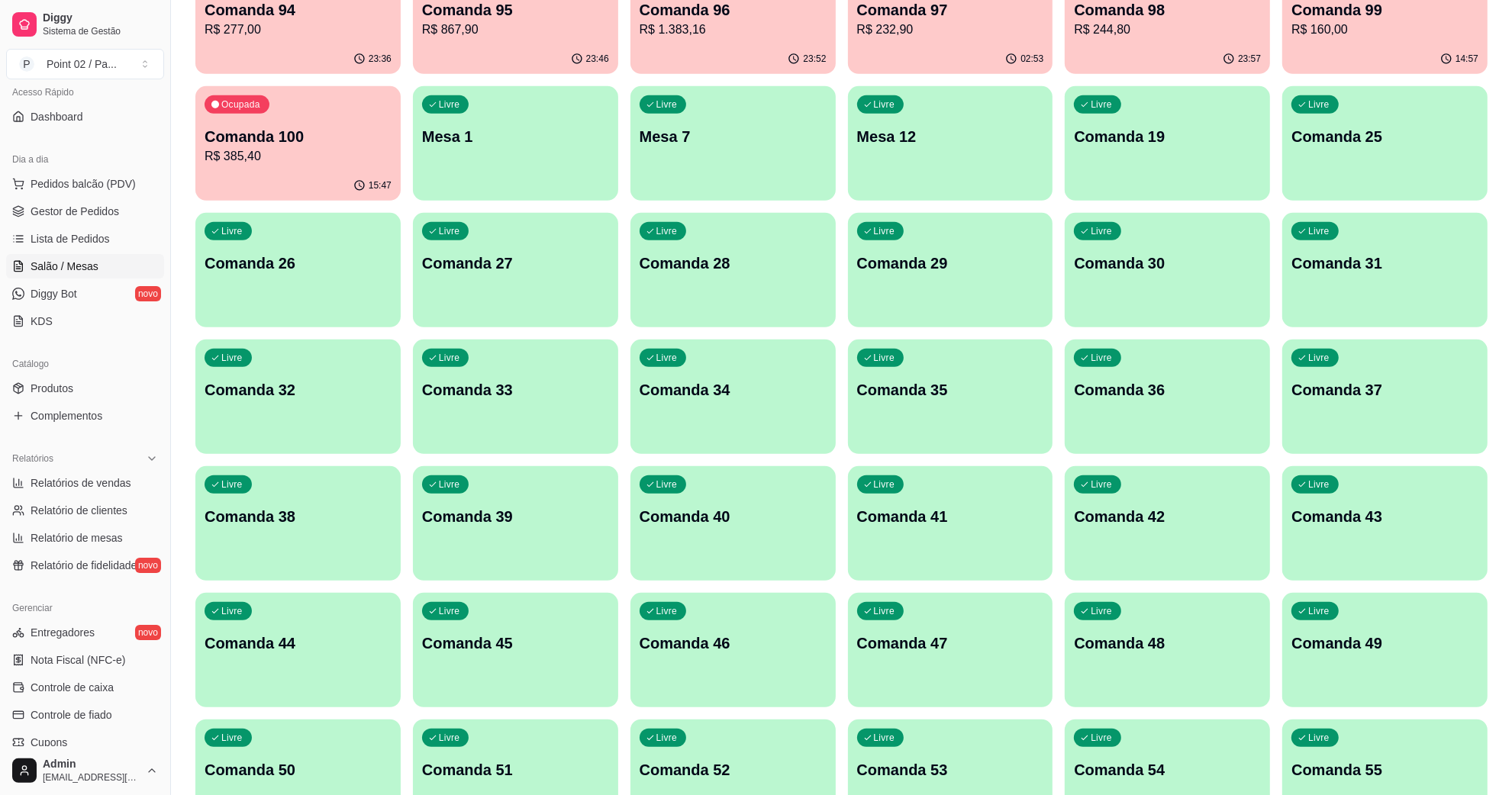
scroll to position [667, 0]
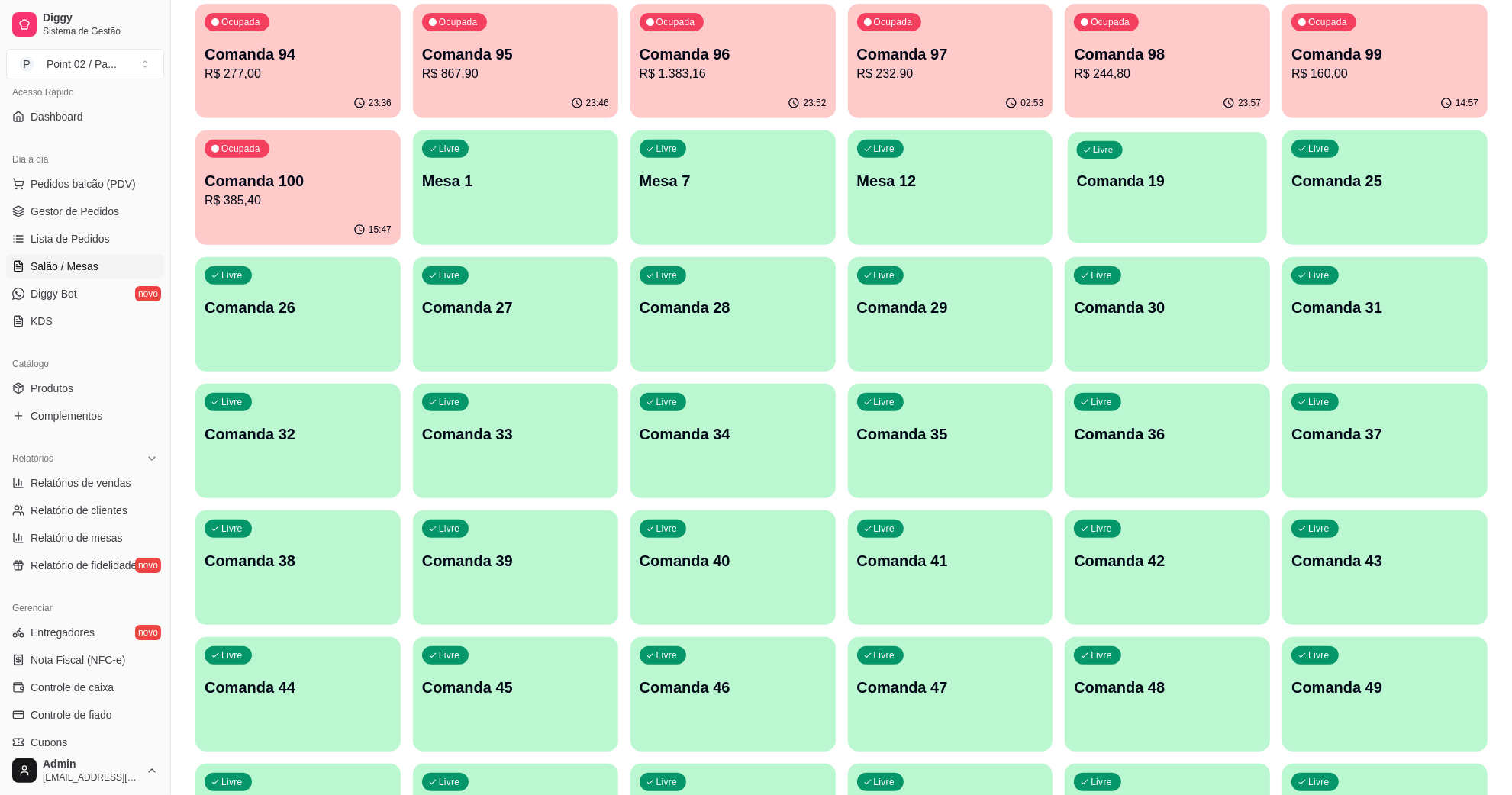
click at [1175, 195] on div "Livre Comanda 19" at bounding box center [1166, 178] width 199 height 93
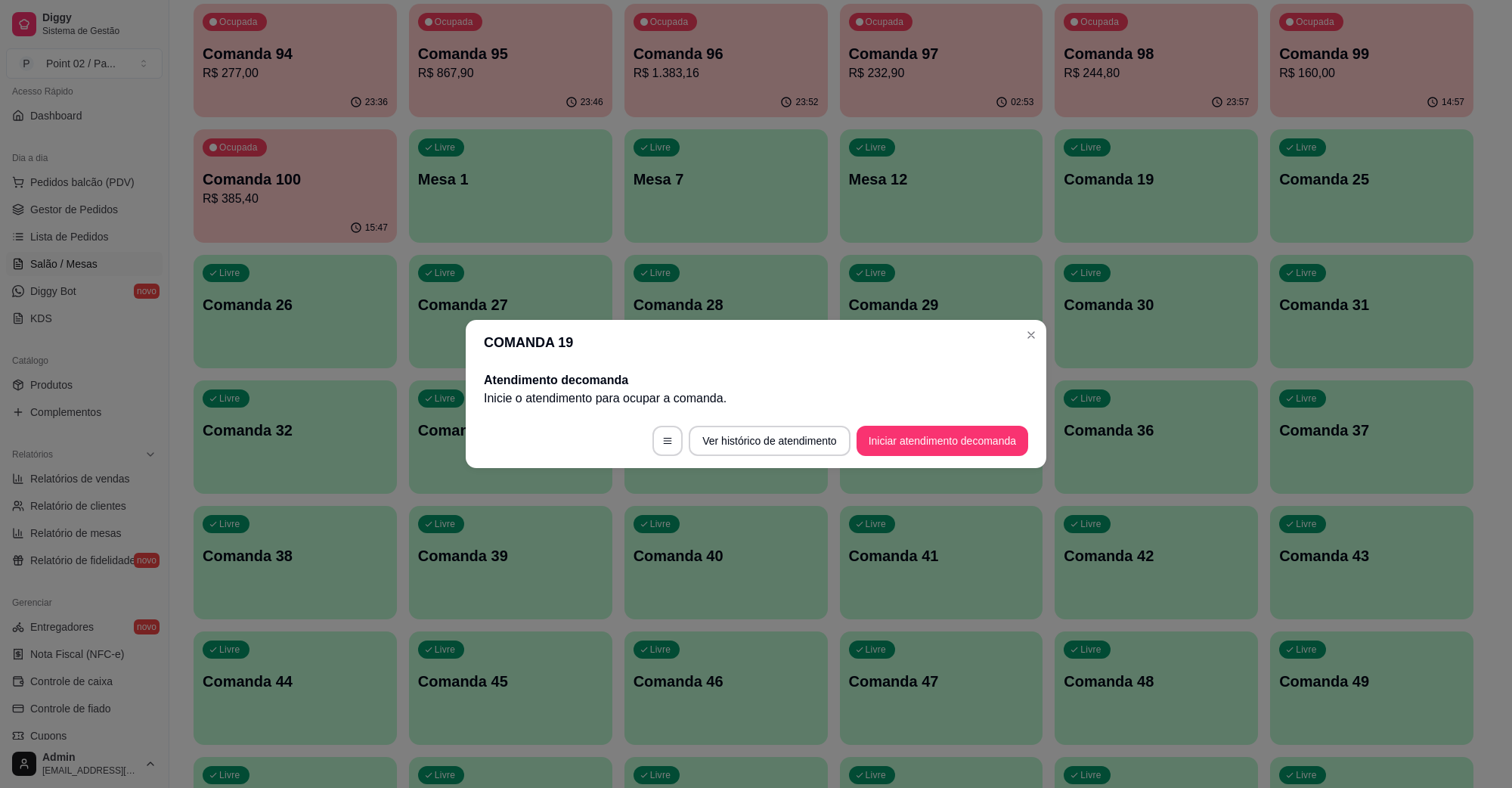
click at [920, 424] on footer "Ver histórico de atendimento Iniciar atendimento de comanda" at bounding box center [756, 441] width 581 height 54
click at [923, 466] on footer "Ver histórico de atendimento Iniciar atendimento de comanda" at bounding box center [756, 441] width 581 height 54
click at [947, 428] on button "Iniciar atendimento de comanda" at bounding box center [943, 442] width 167 height 30
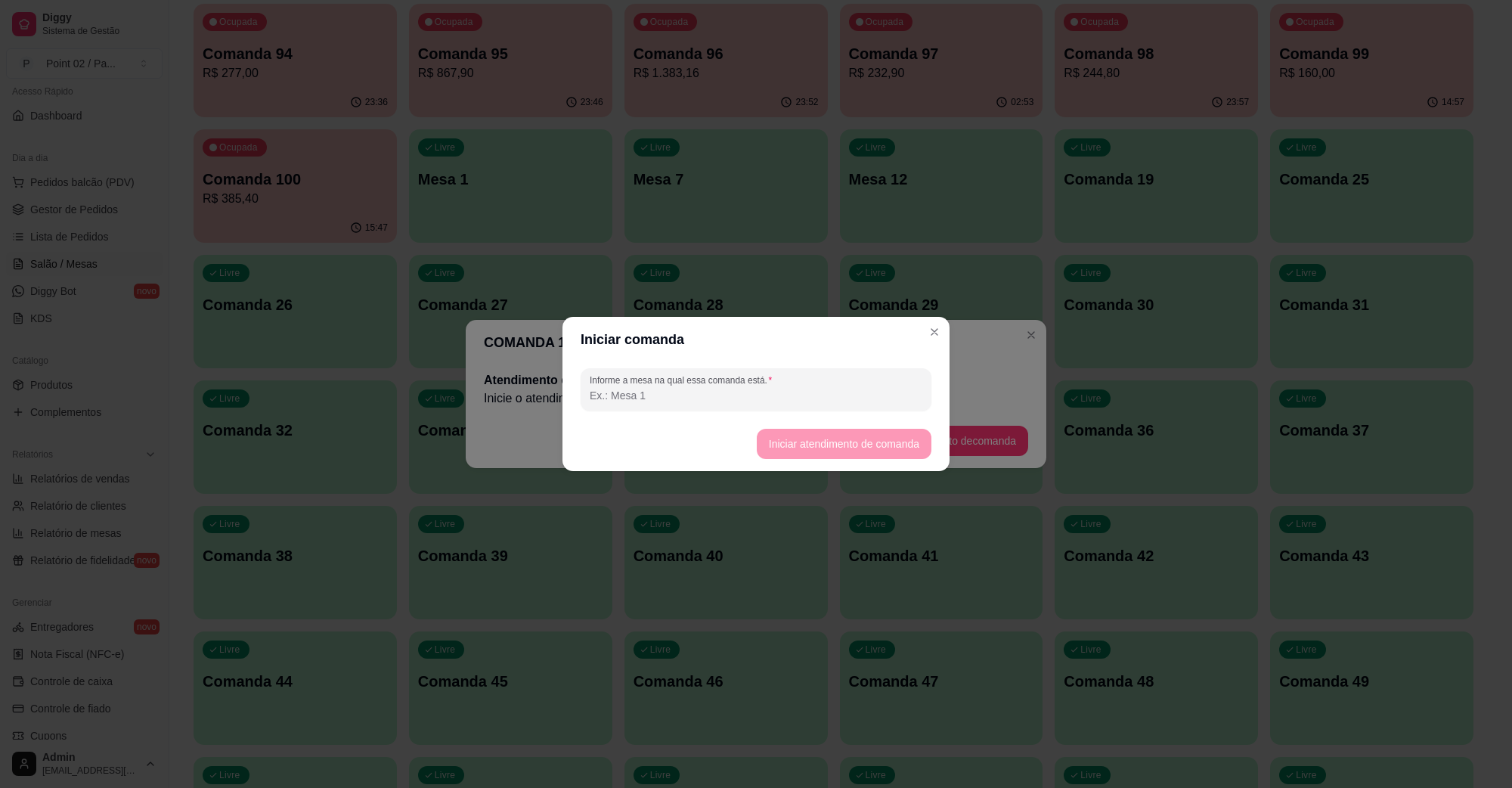
click at [905, 401] on input "Informe a mesa na qual essa comanda está." at bounding box center [756, 395] width 333 height 15
type input "MARIZETE"
click at [852, 433] on button "Iniciar atendimento de comanda" at bounding box center [844, 444] width 169 height 30
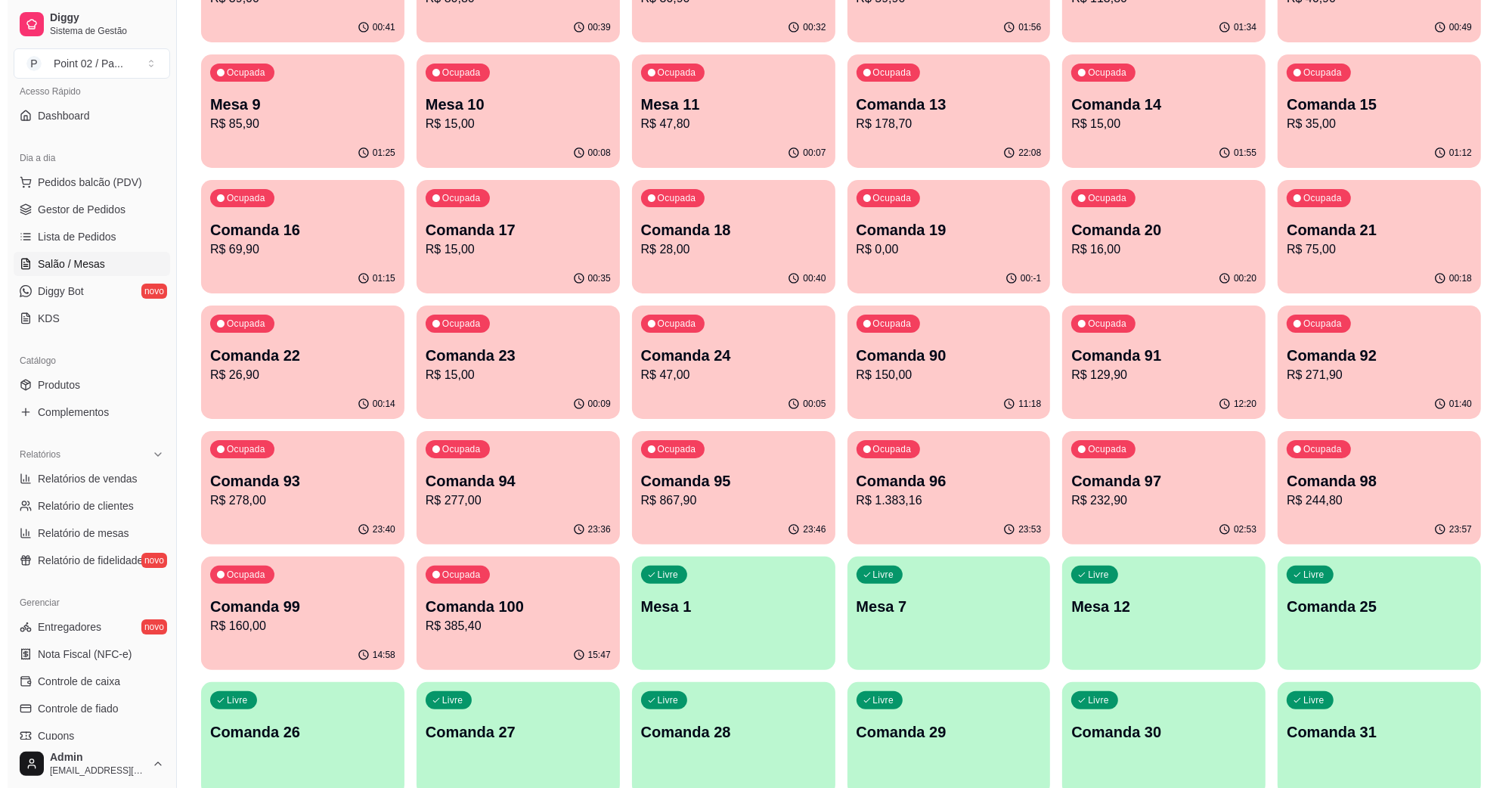
scroll to position [189, 0]
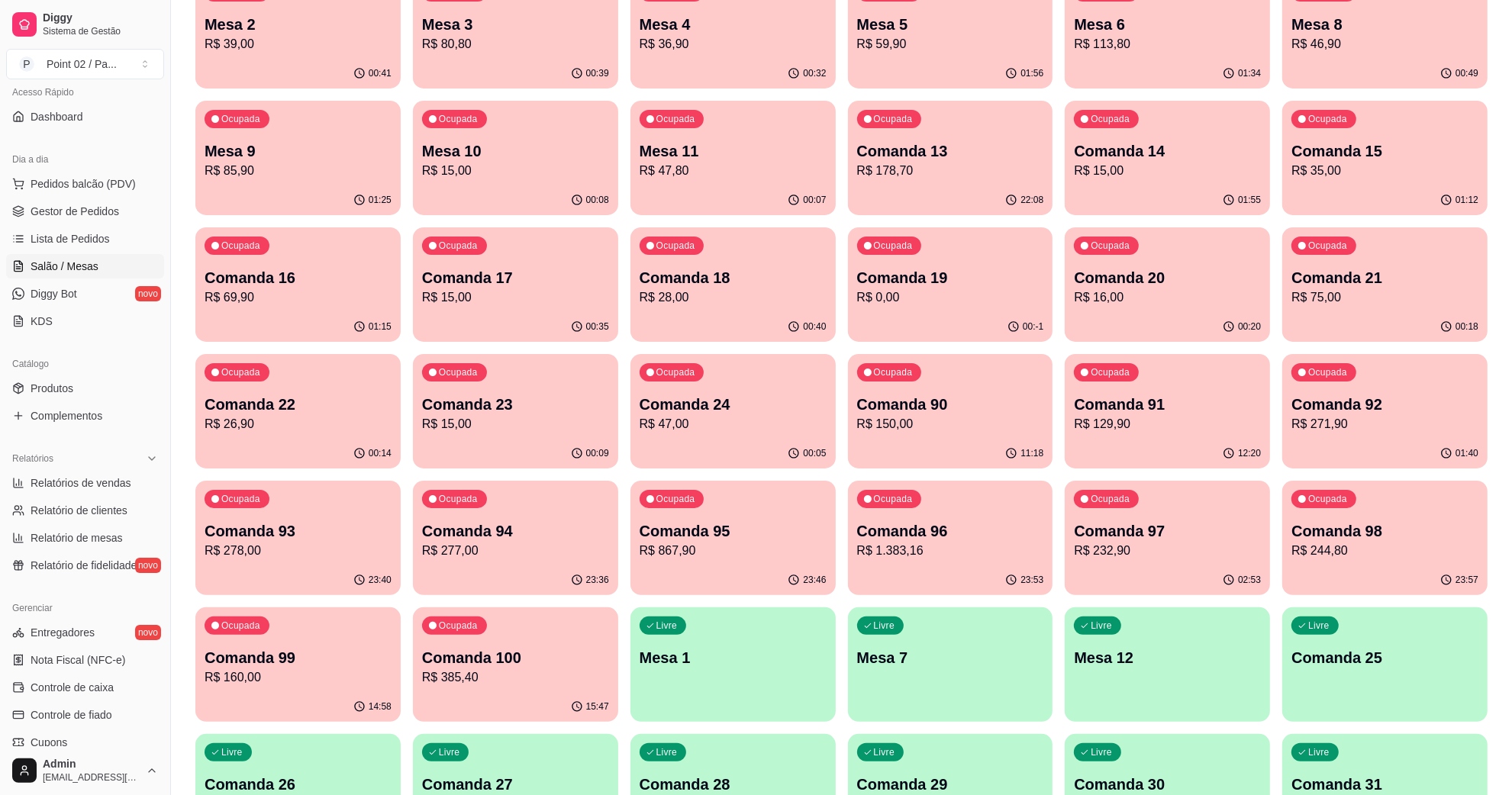
click at [916, 269] on p "Comanda 19" at bounding box center [950, 277] width 187 height 21
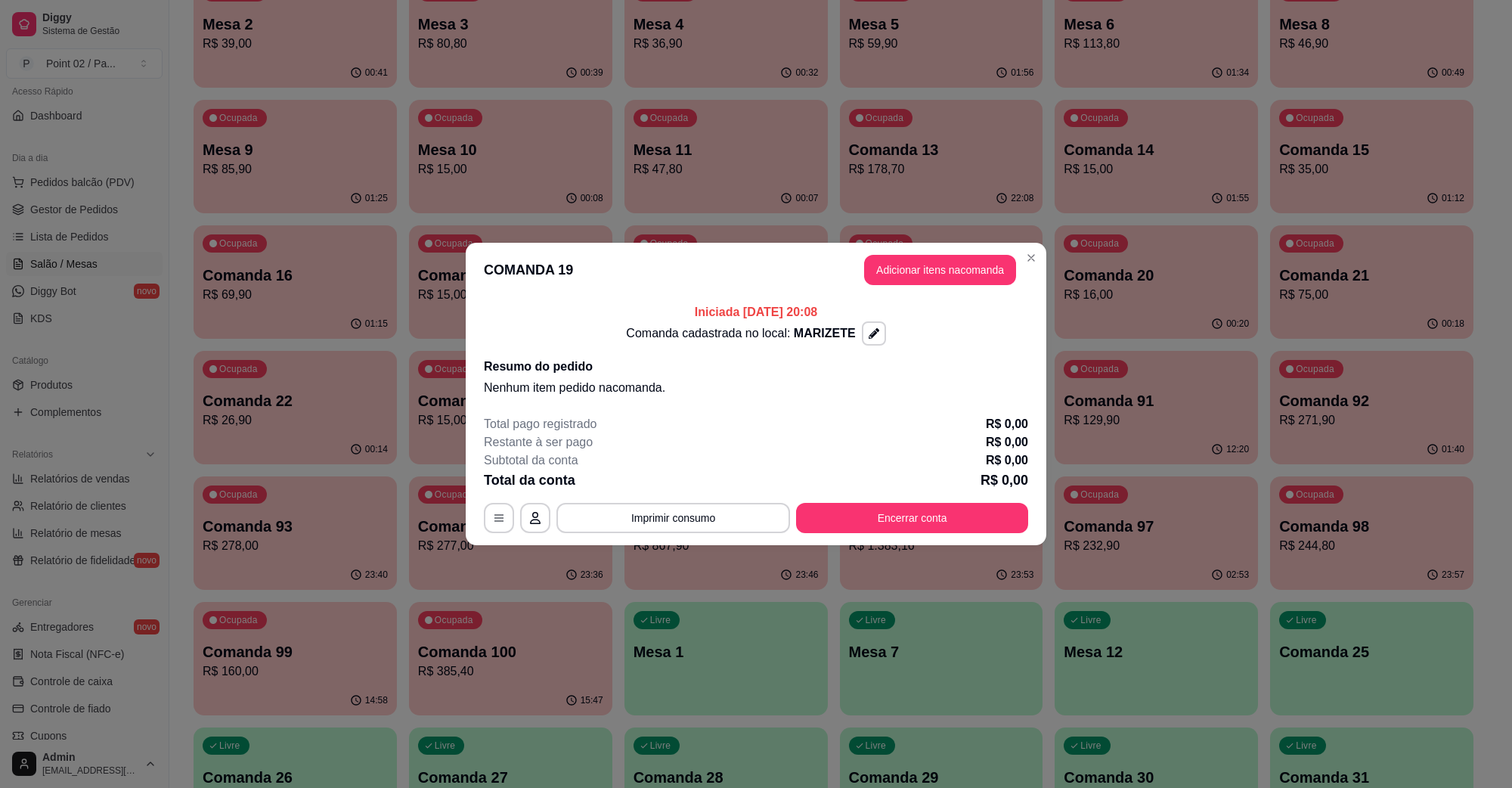
click at [927, 250] on header "COMANDA 19 Adicionar itens na comanda" at bounding box center [756, 269] width 581 height 54
click at [928, 255] on button "Adicionar itens na comanda" at bounding box center [940, 270] width 148 height 30
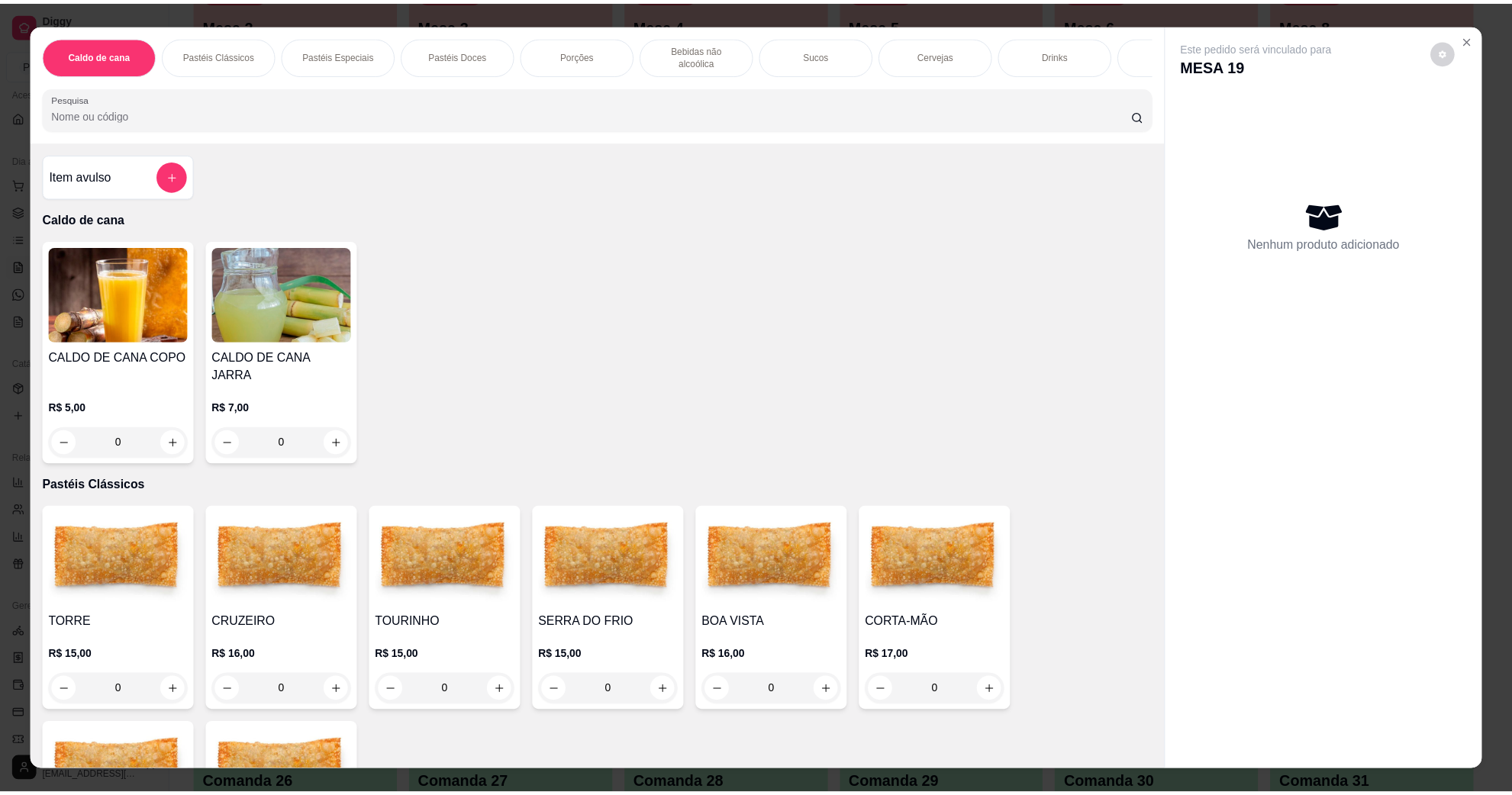
scroll to position [95, 0]
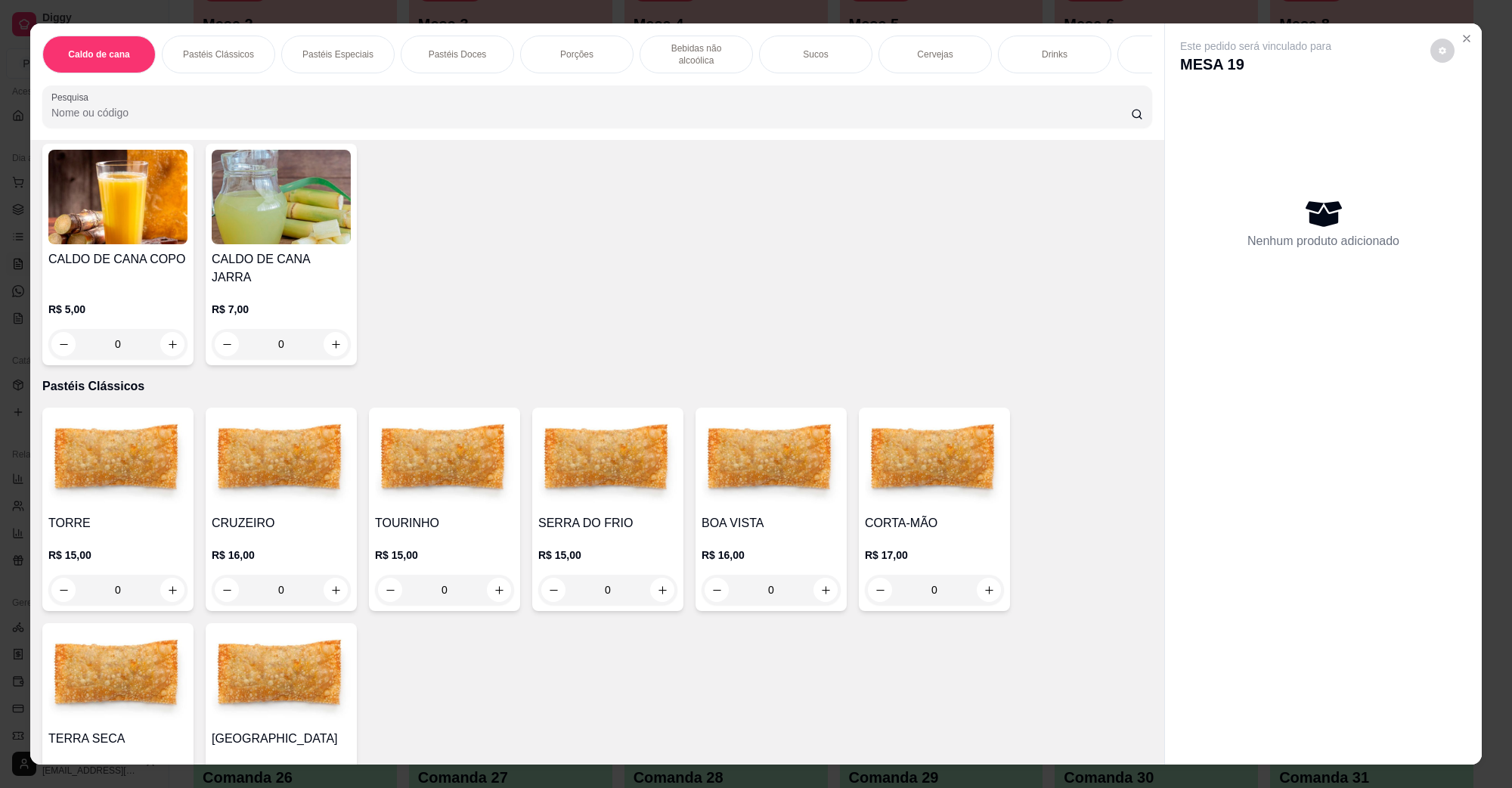
click at [588, 514] on h4 "SERRA DO FRIO" at bounding box center [608, 523] width 140 height 18
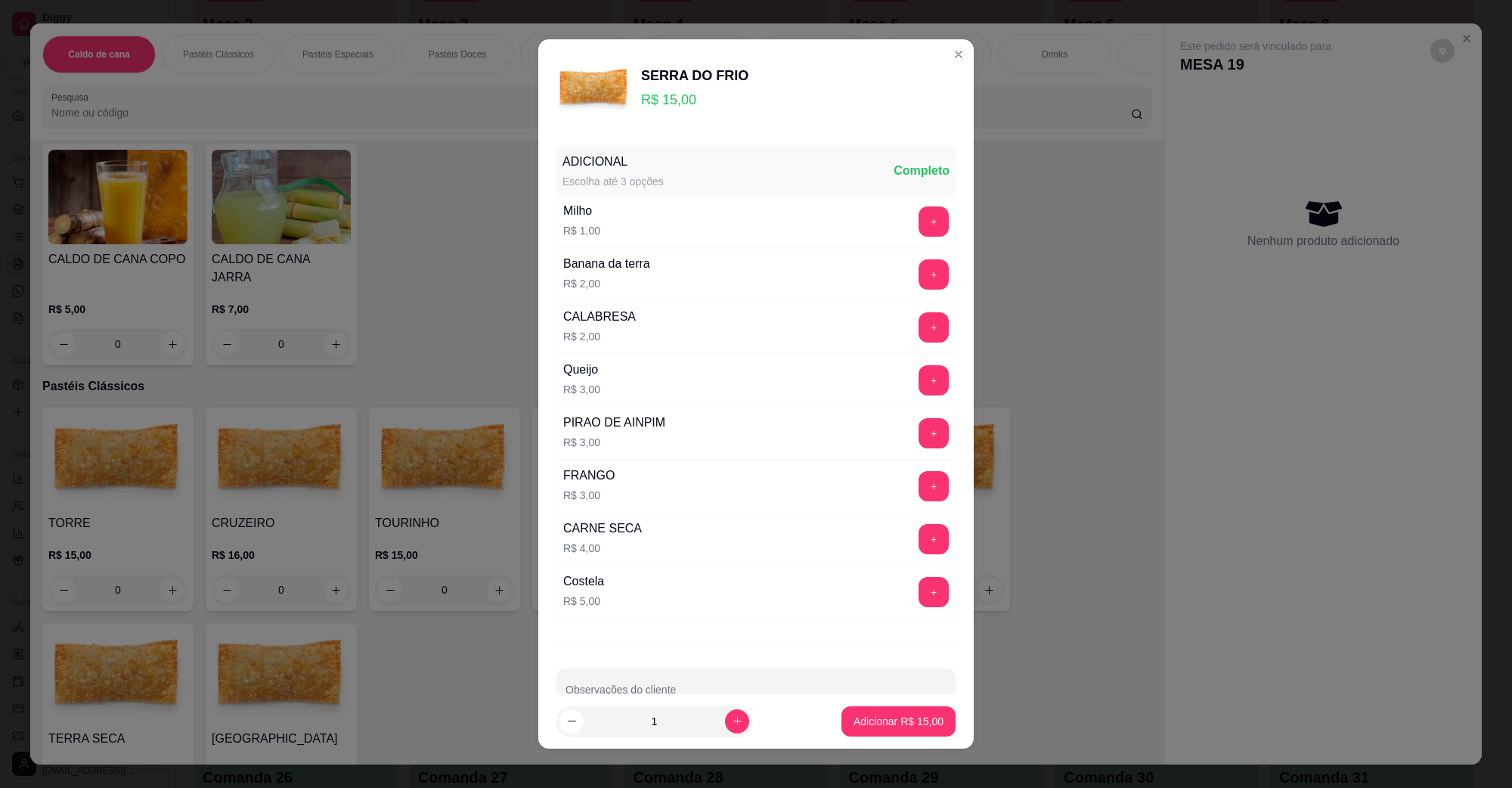
click at [911, 745] on footer "1 Adicionar R$ 15,00" at bounding box center [756, 721] width 436 height 54
click at [893, 715] on p "Adicionar R$ 15,00" at bounding box center [899, 721] width 88 height 15
type input "1"
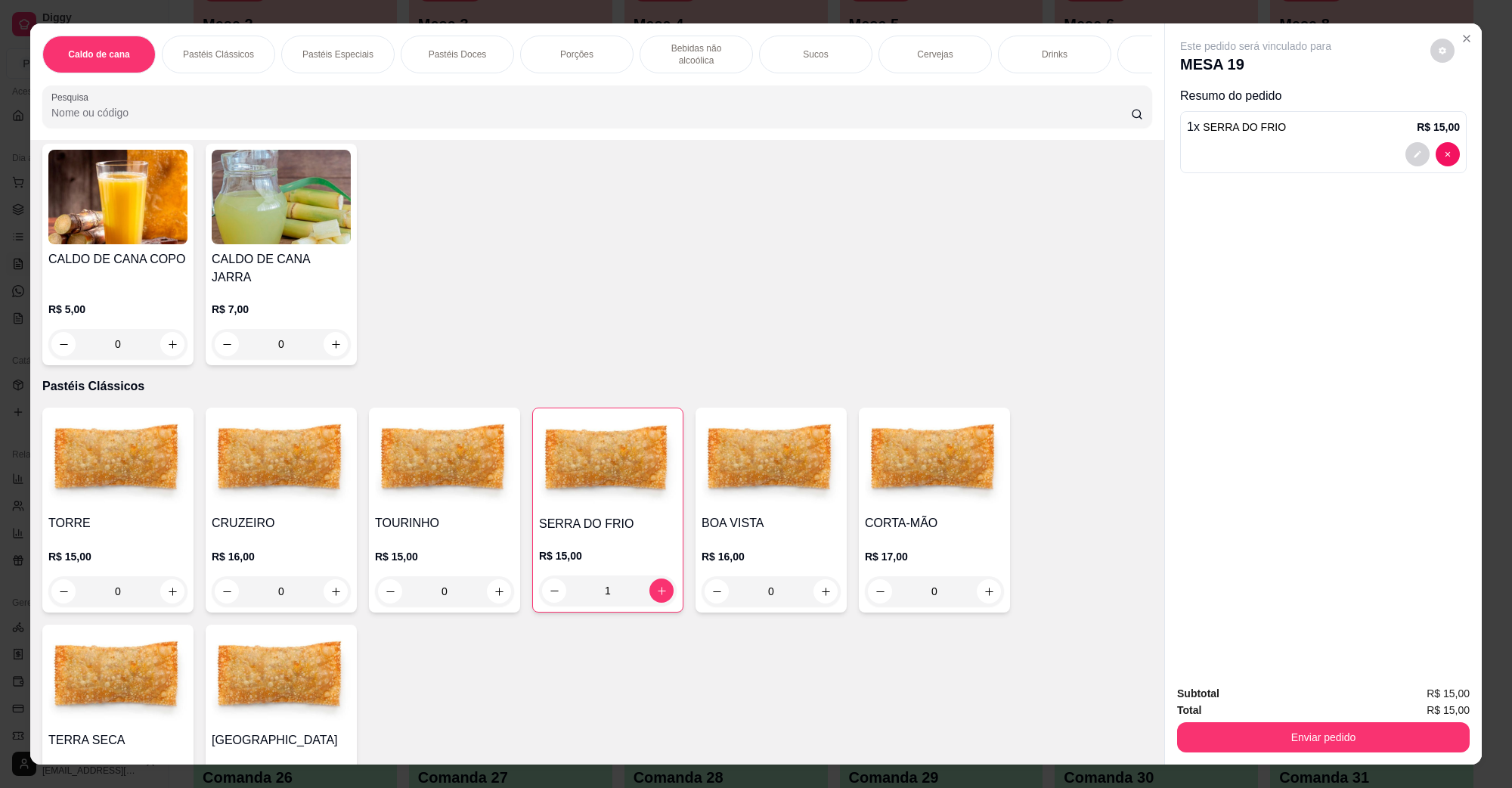
drag, startPoint x: 1238, startPoint y: 753, endPoint x: 1242, endPoint y: 740, distance: 13.6
click at [1239, 752] on div "Subtotal R$ 15,00 Total R$ 15,00 Enviar pedido" at bounding box center [1324, 719] width 317 height 91
click at [1242, 740] on button "Enviar pedido" at bounding box center [1324, 737] width 293 height 31
click at [1225, 699] on button "Não registrar e enviar pedido" at bounding box center [1272, 700] width 152 height 28
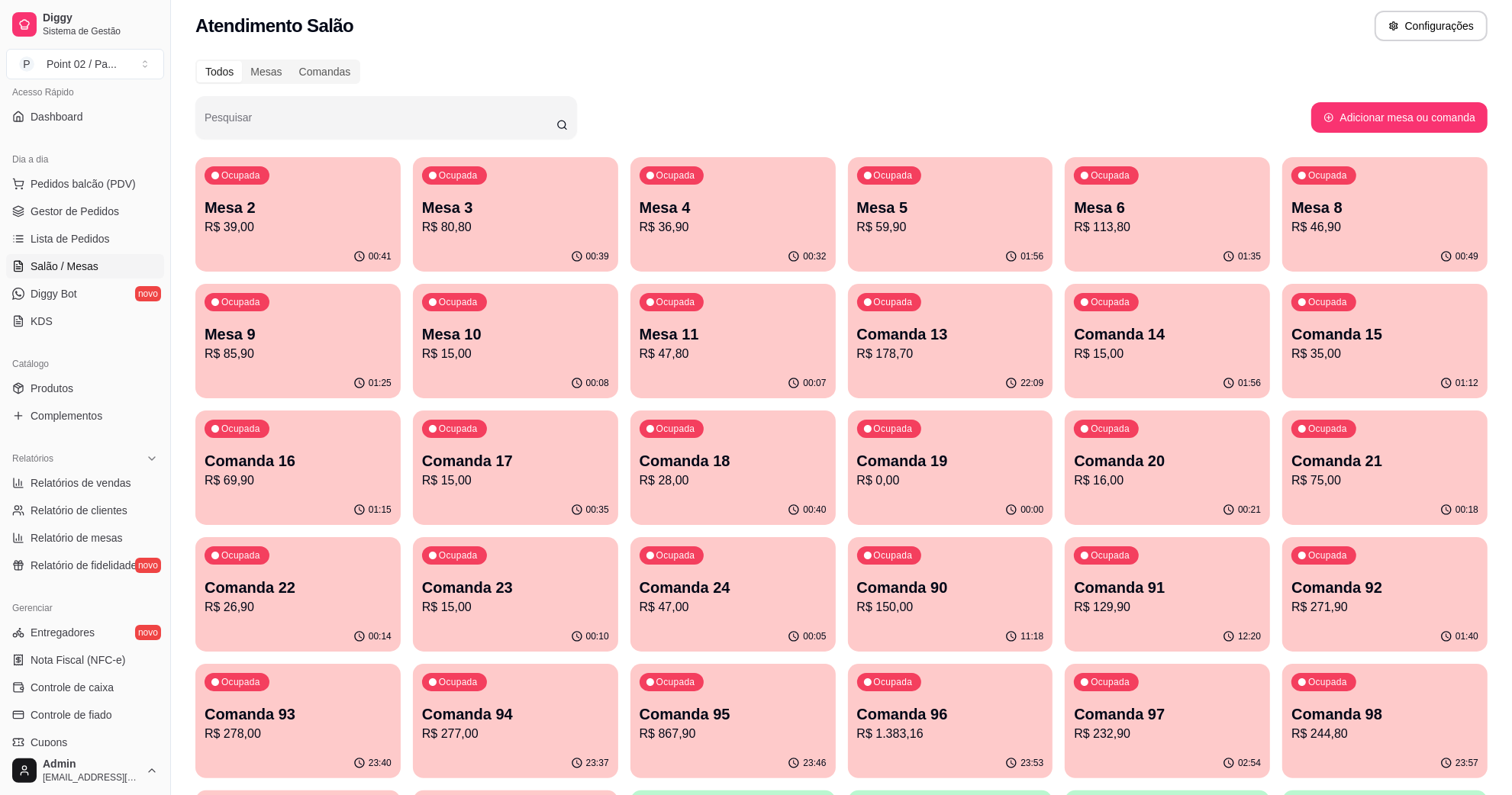
scroll to position [0, 0]
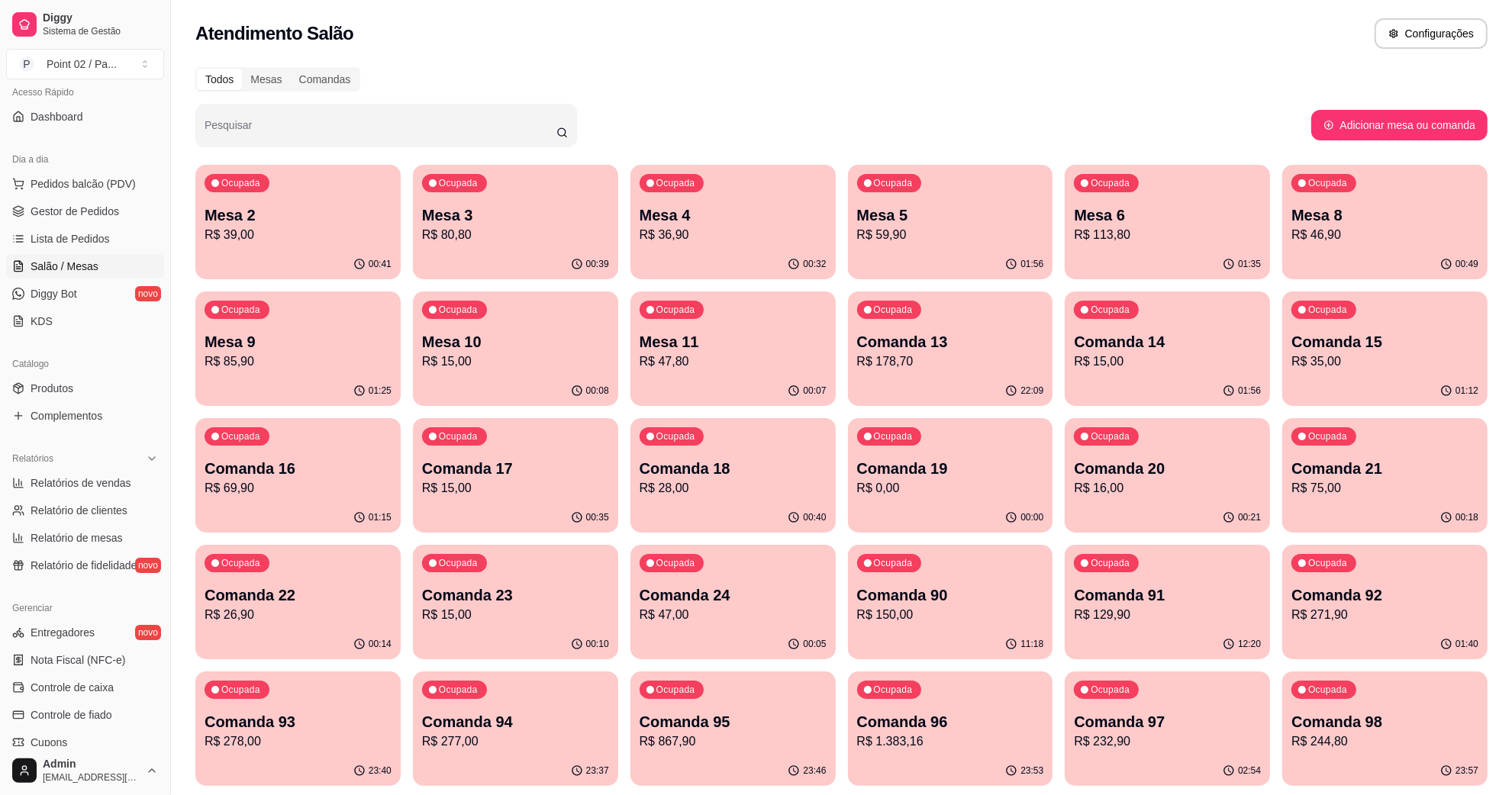
click at [1145, 196] on div "Ocupada Mesa 6 R$ 113,80" at bounding box center [1166, 207] width 205 height 85
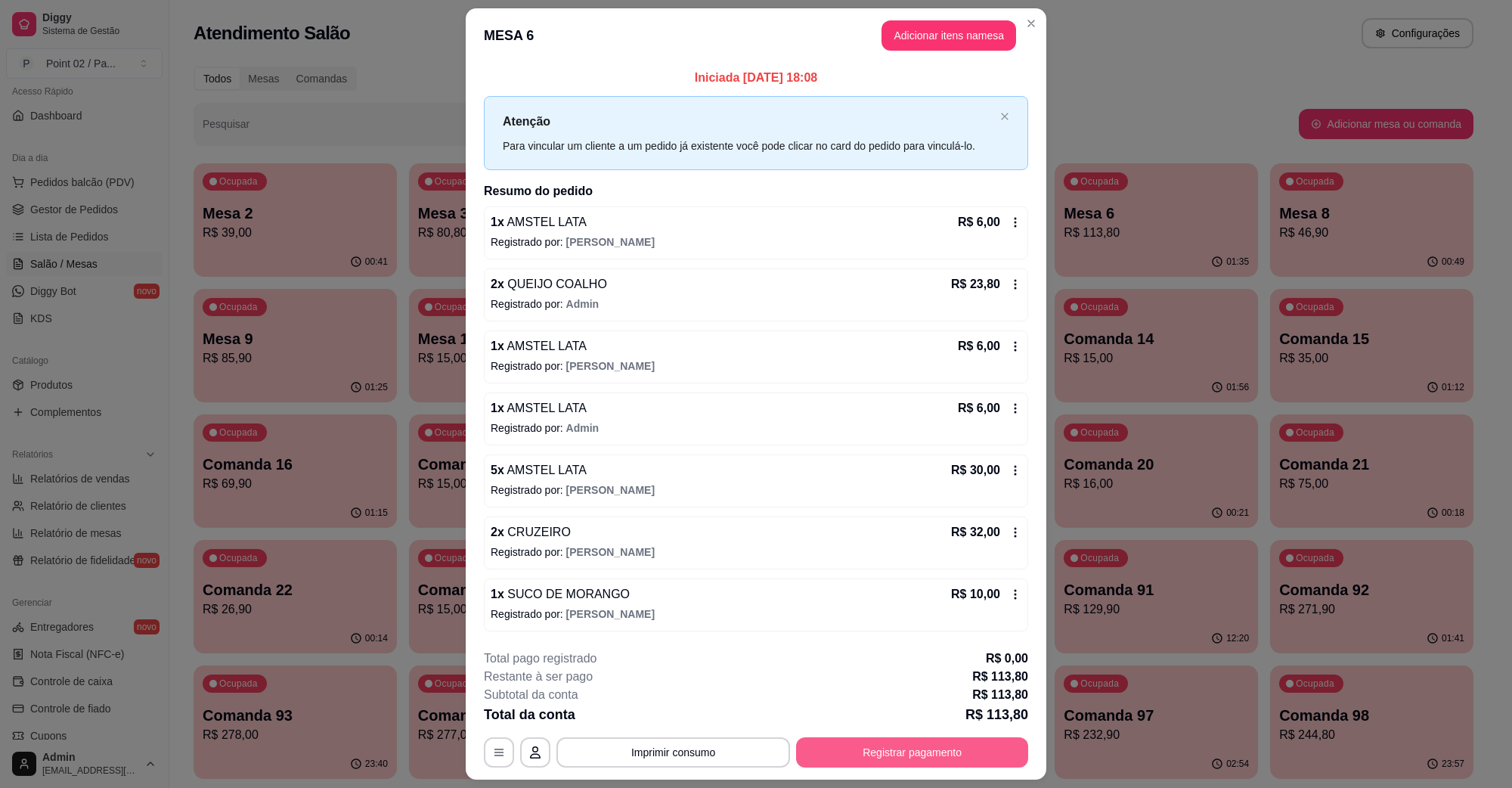
click at [902, 750] on button "Registrar pagamento" at bounding box center [912, 752] width 232 height 31
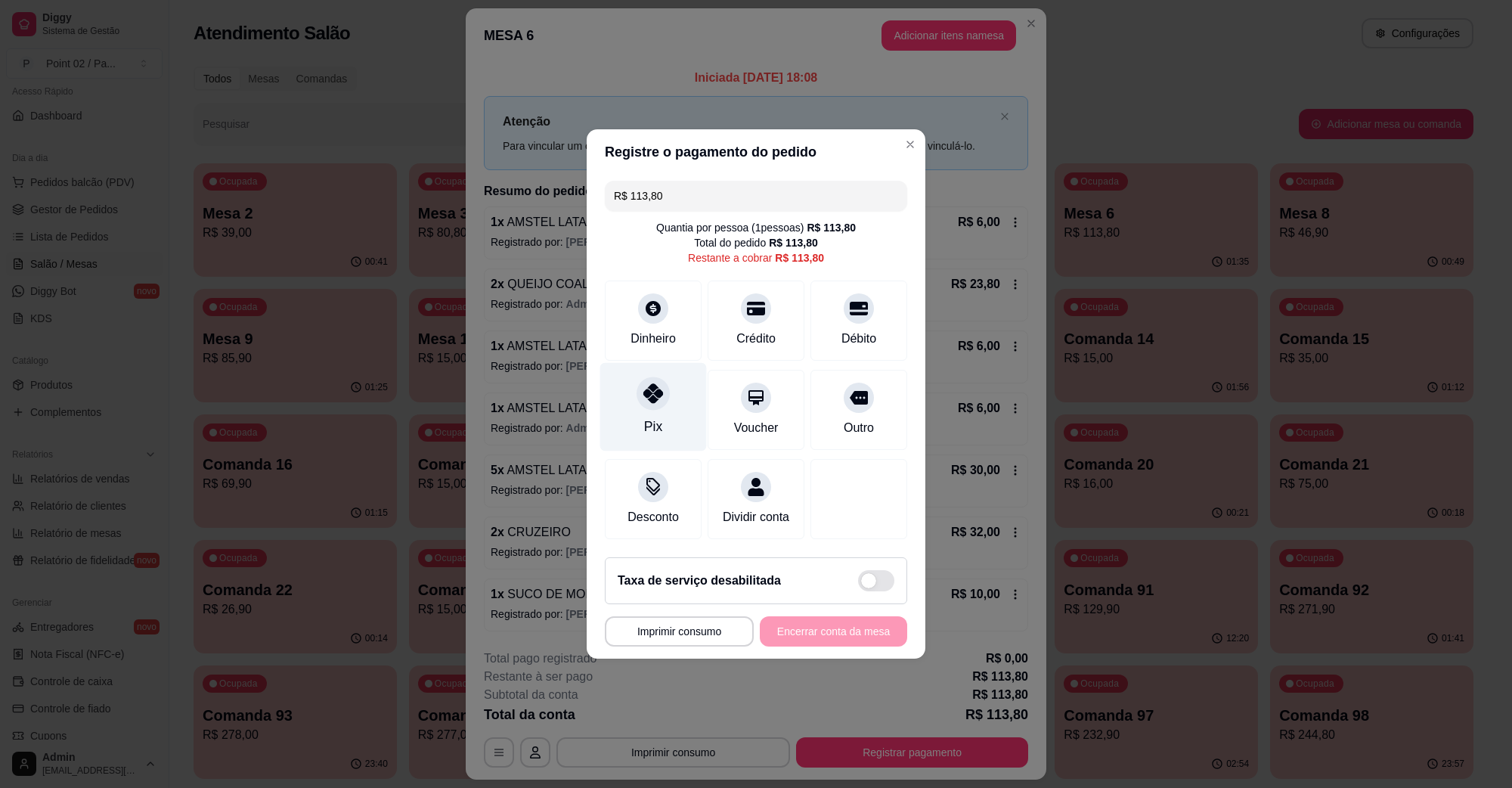
click at [658, 399] on div "Pix" at bounding box center [654, 407] width 107 height 88
type input "R$ 0,00"
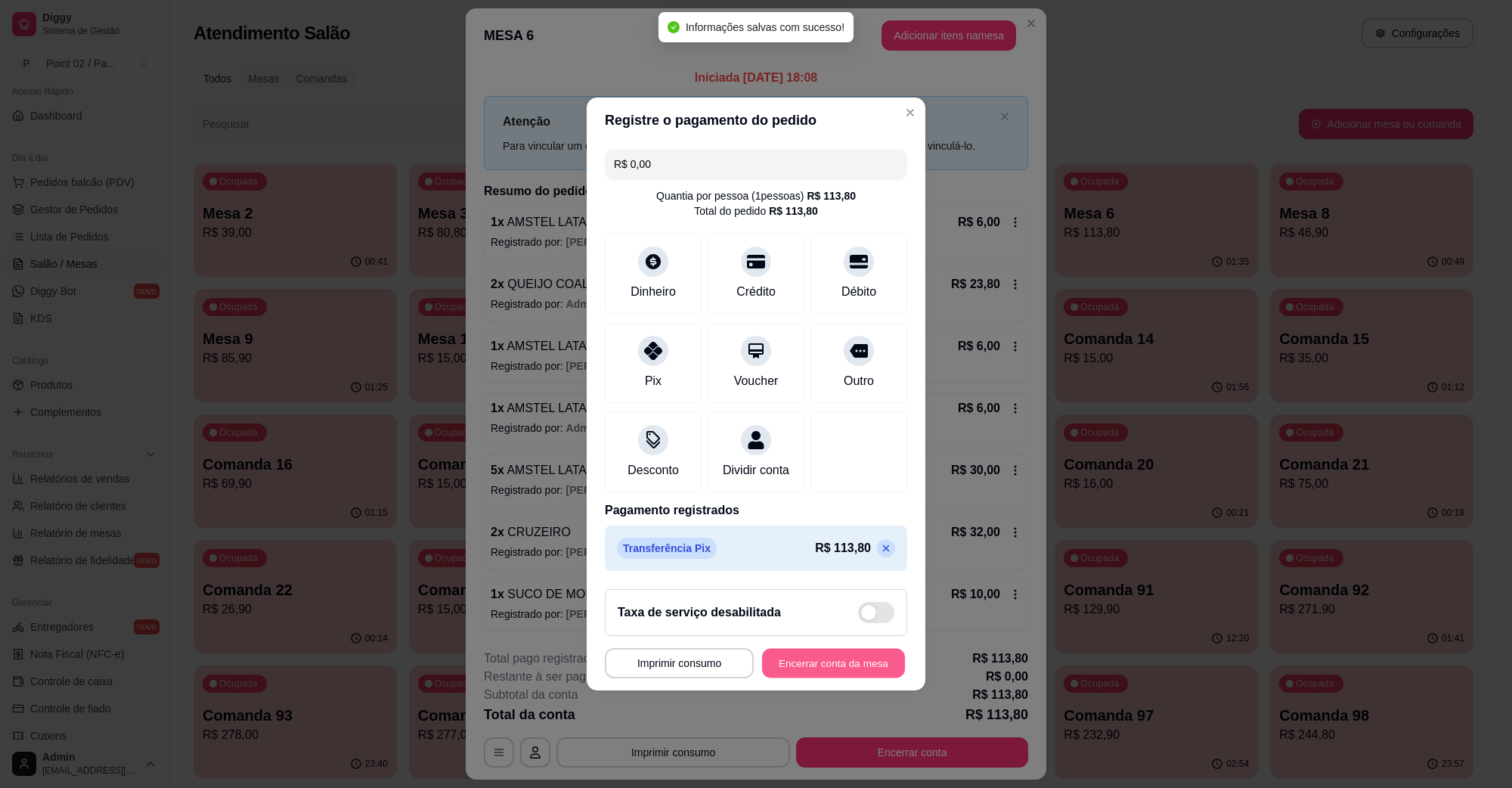
click at [814, 670] on button "Encerrar conta da mesa" at bounding box center [834, 663] width 143 height 30
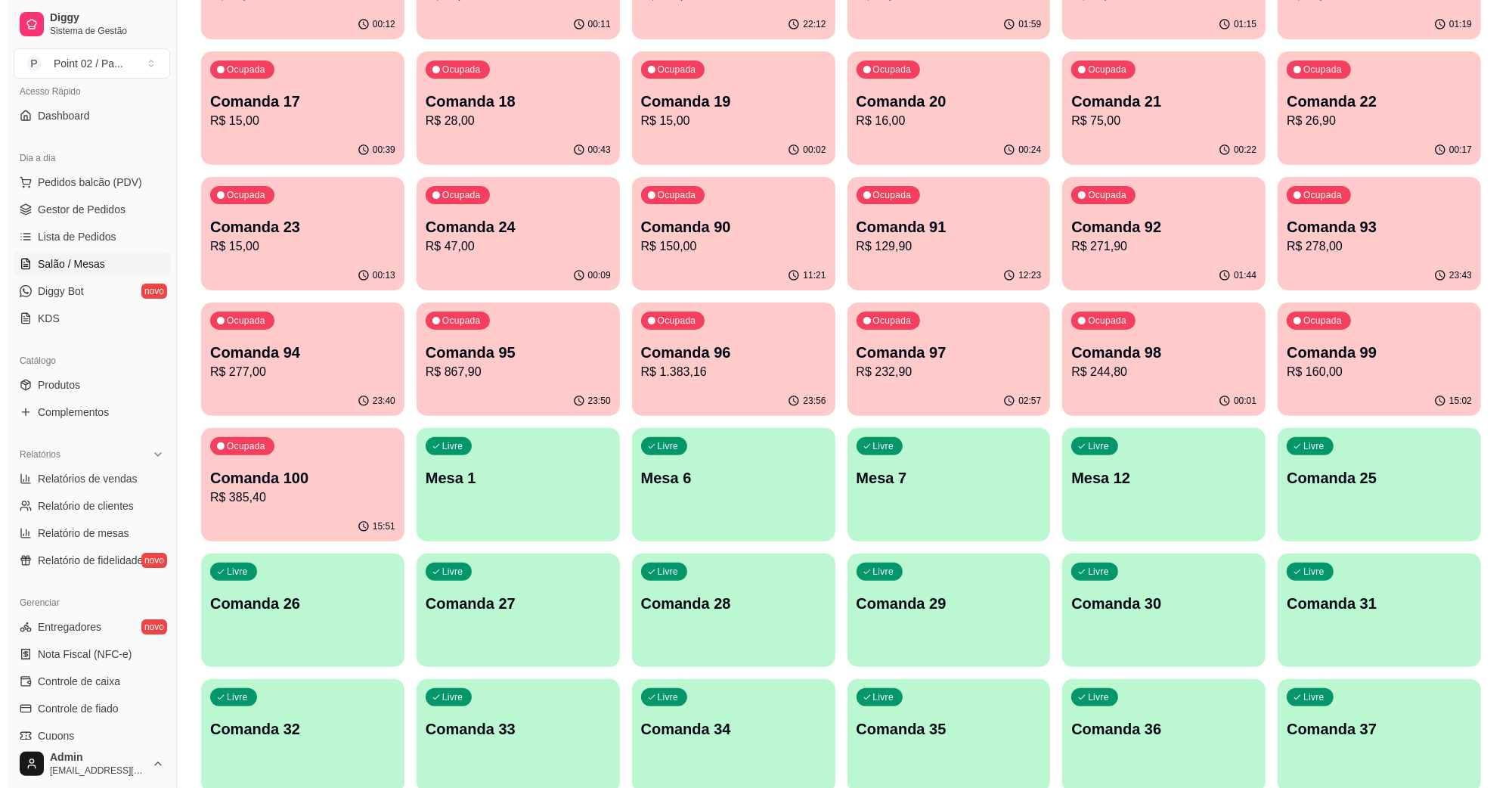
scroll to position [94, 0]
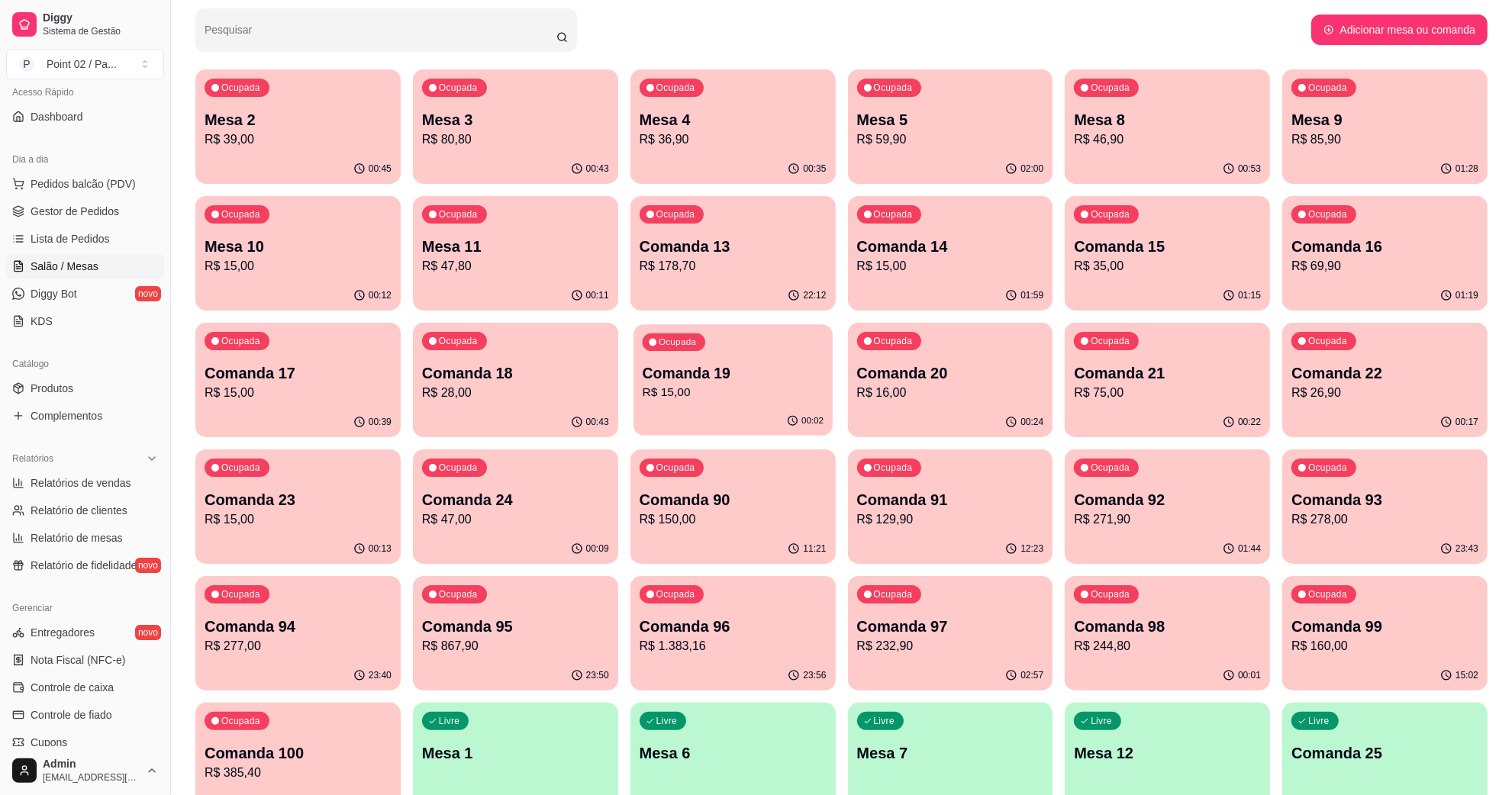
click at [669, 344] on p "Ocupada" at bounding box center [677, 343] width 37 height 12
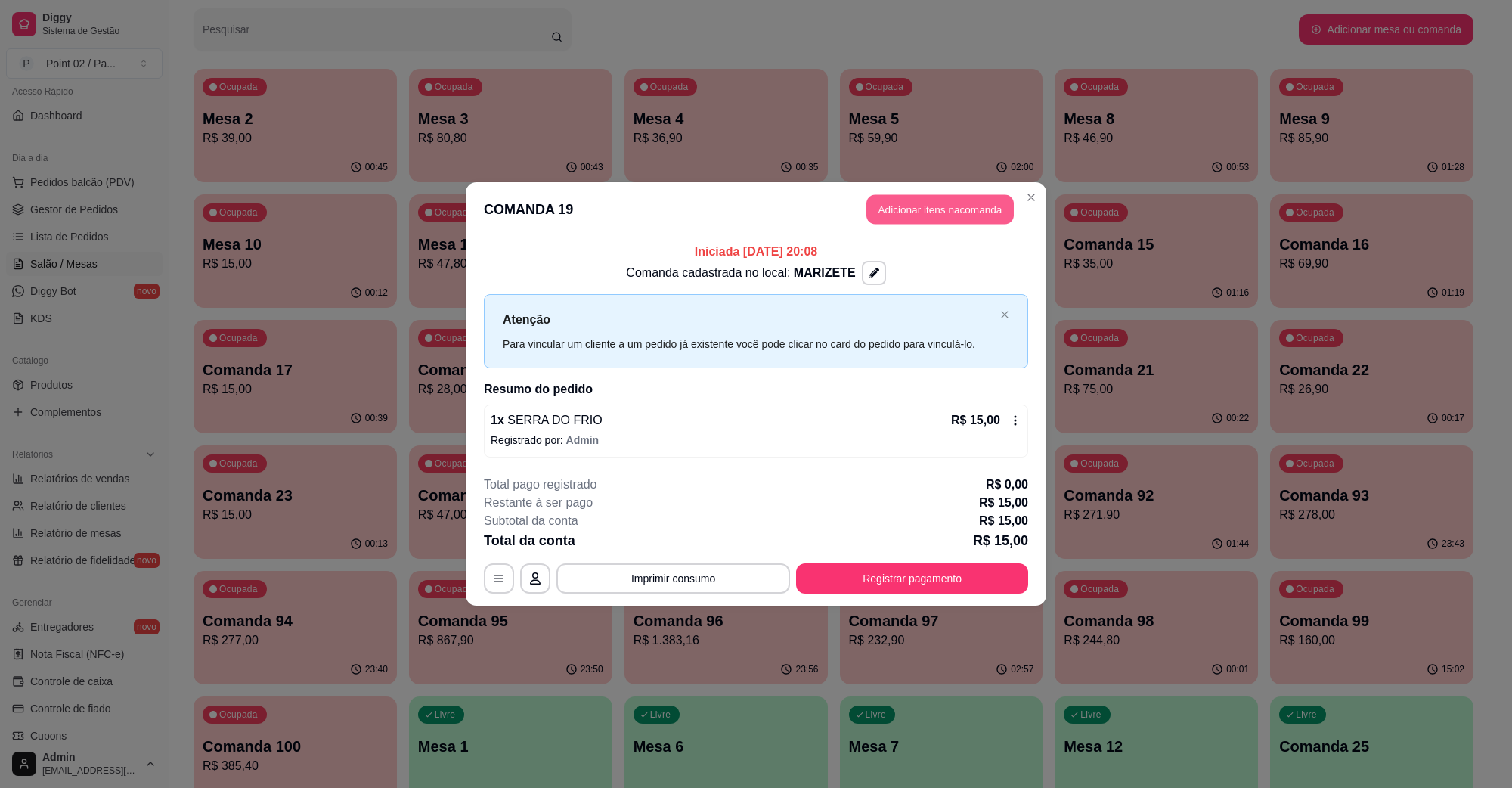
click at [902, 217] on button "Adicionar itens na comanda" at bounding box center [940, 210] width 148 height 30
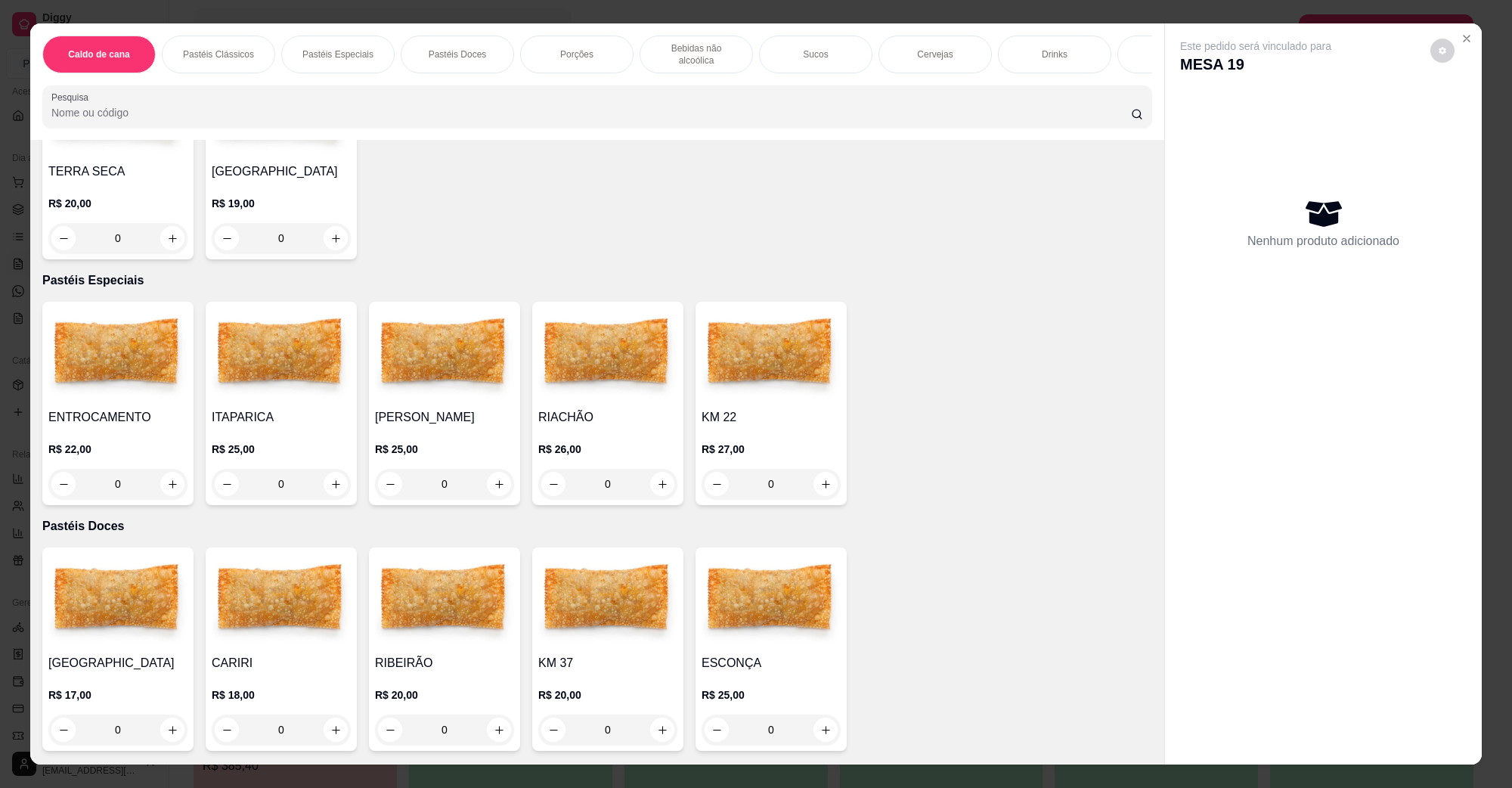
scroll to position [1229, 0]
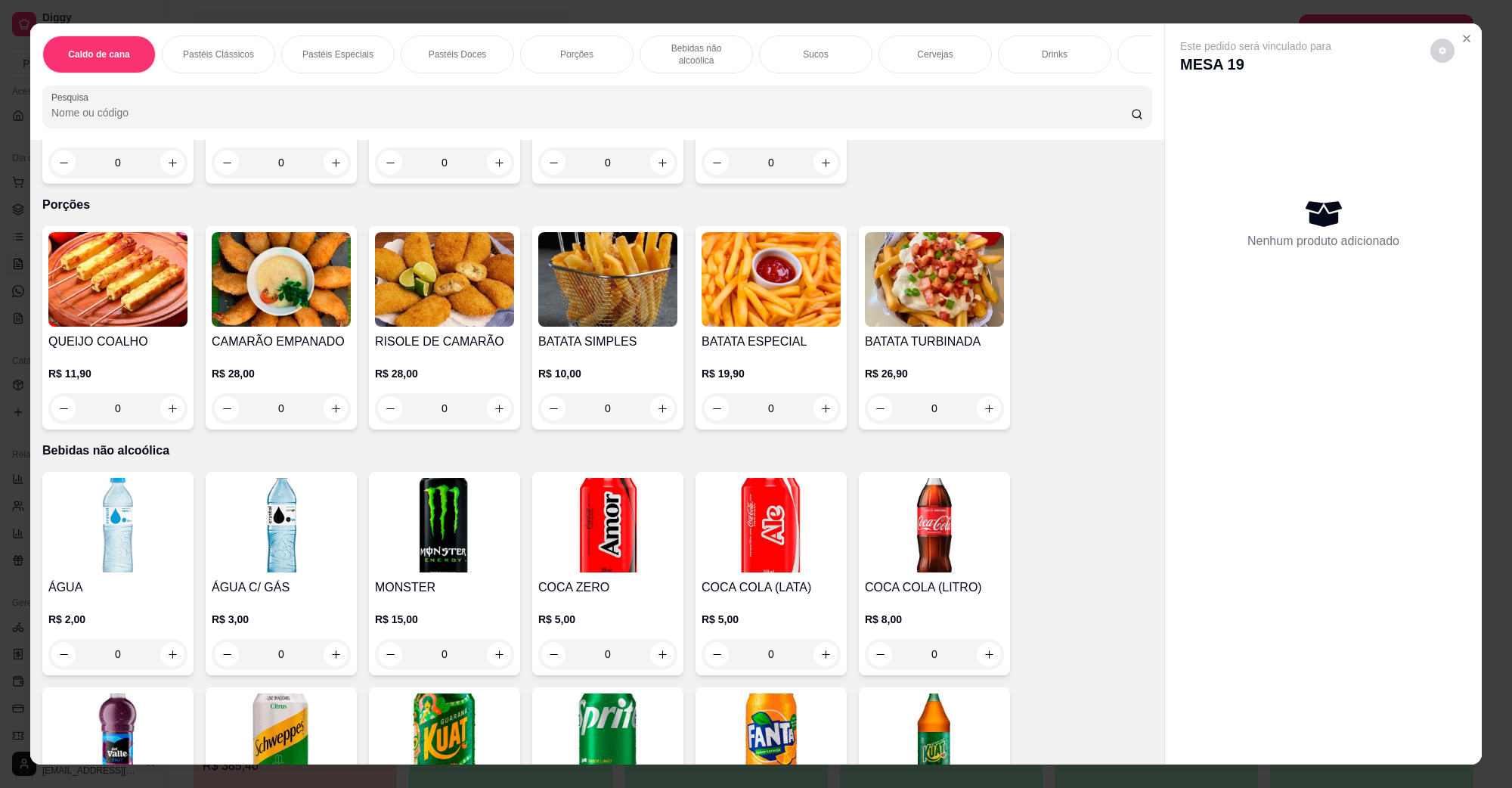
click at [810, 266] on img at bounding box center [771, 278] width 140 height 94
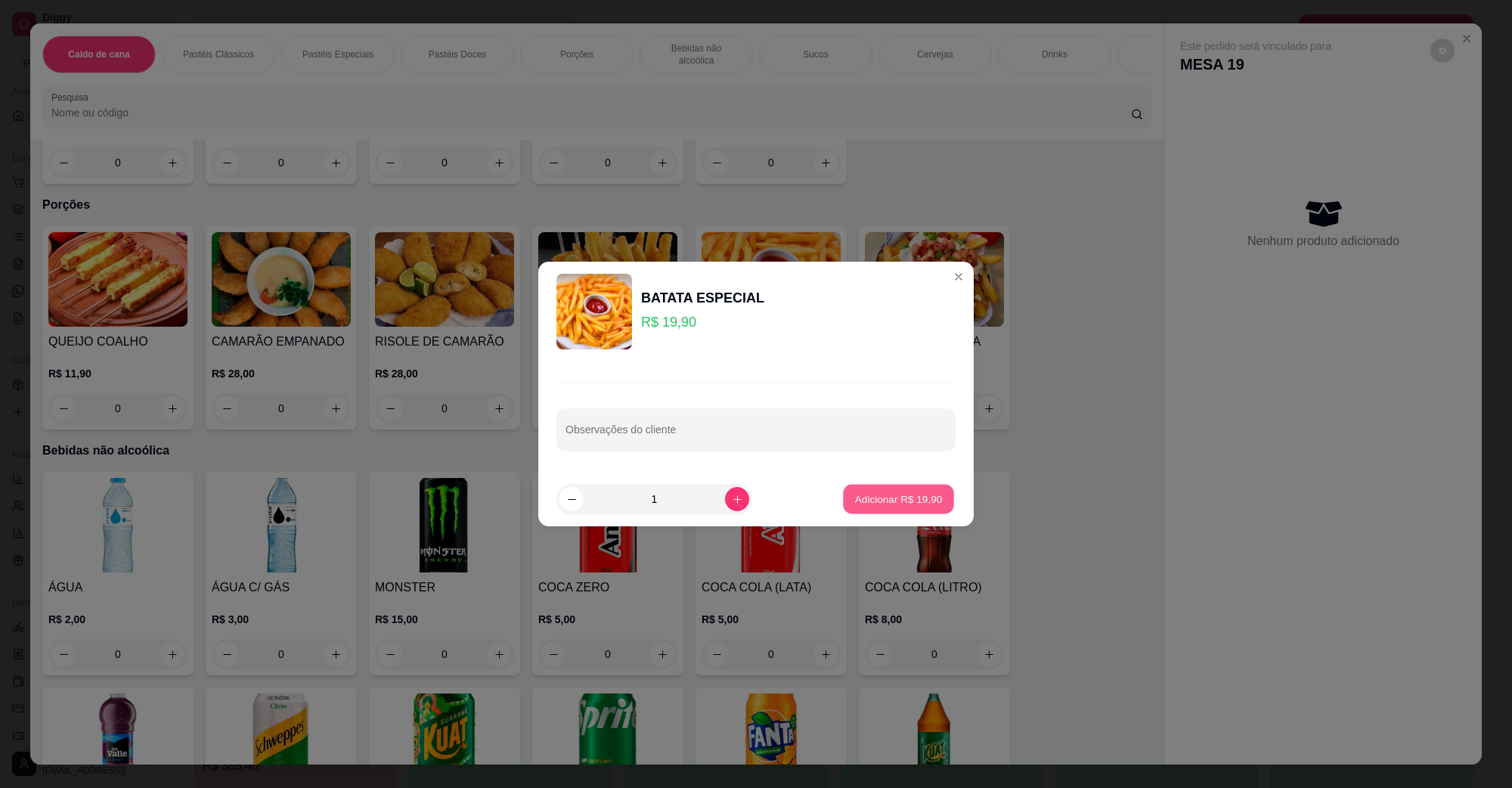
click at [900, 507] on button "Adicionar R$ 19,90" at bounding box center [899, 500] width 111 height 30
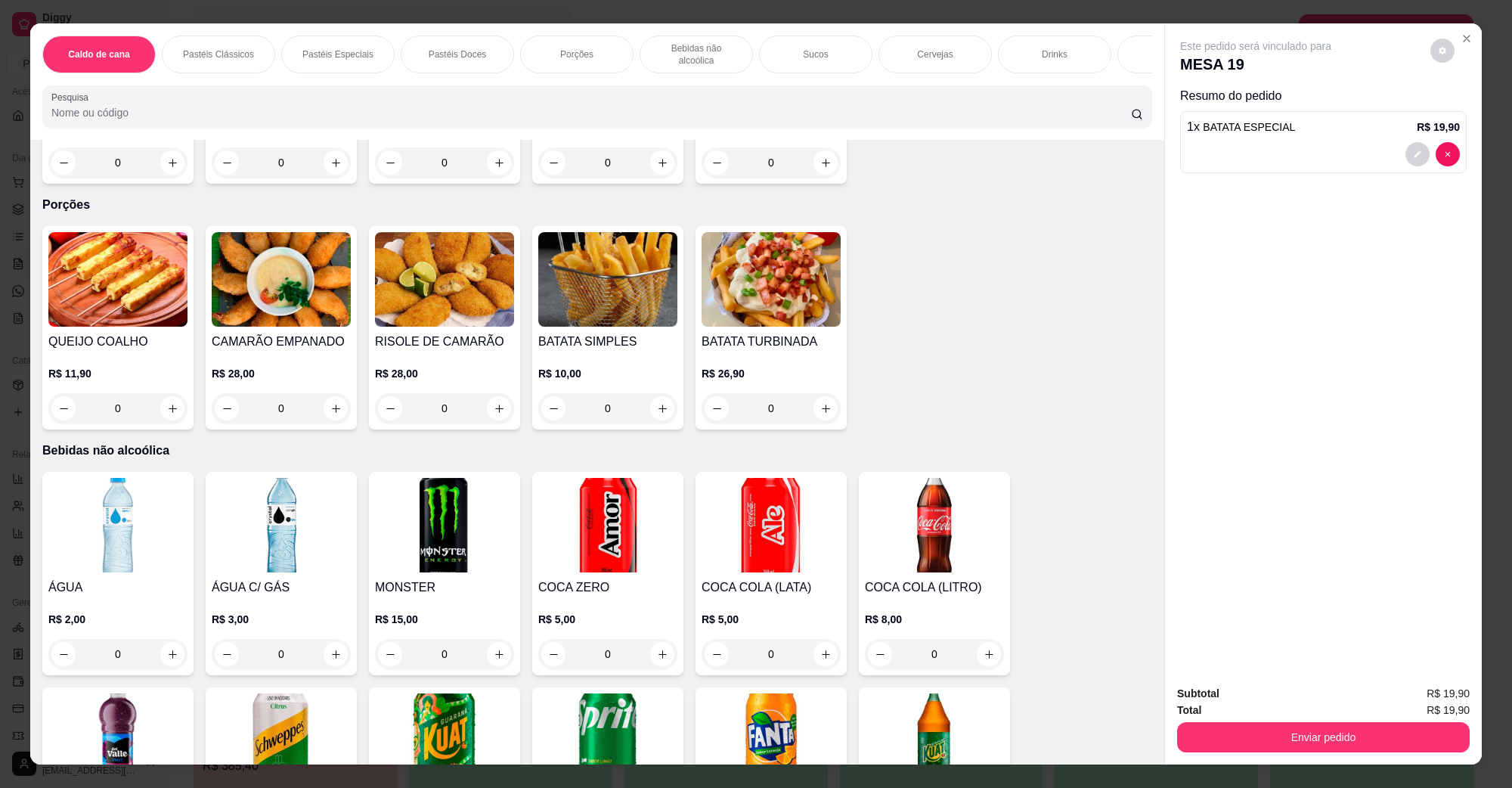
click at [1239, 726] on button "Enviar pedido" at bounding box center [1324, 737] width 293 height 31
click at [1260, 689] on button "Não registrar e enviar pedido" at bounding box center [1272, 700] width 152 height 28
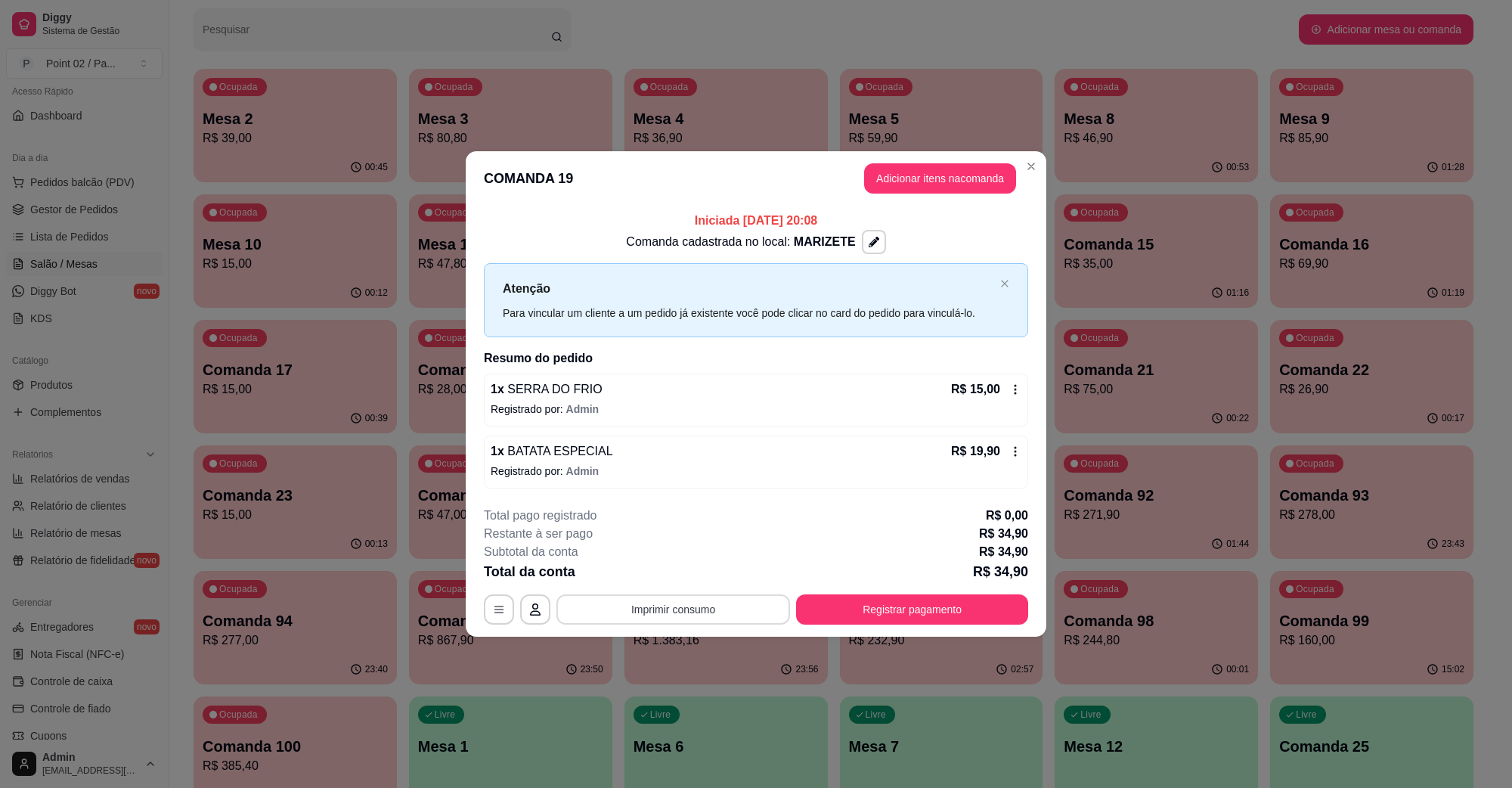
click at [655, 613] on button "Imprimir consumo" at bounding box center [673, 609] width 234 height 31
click at [680, 579] on button "IMPRESSORA" at bounding box center [677, 574] width 110 height 24
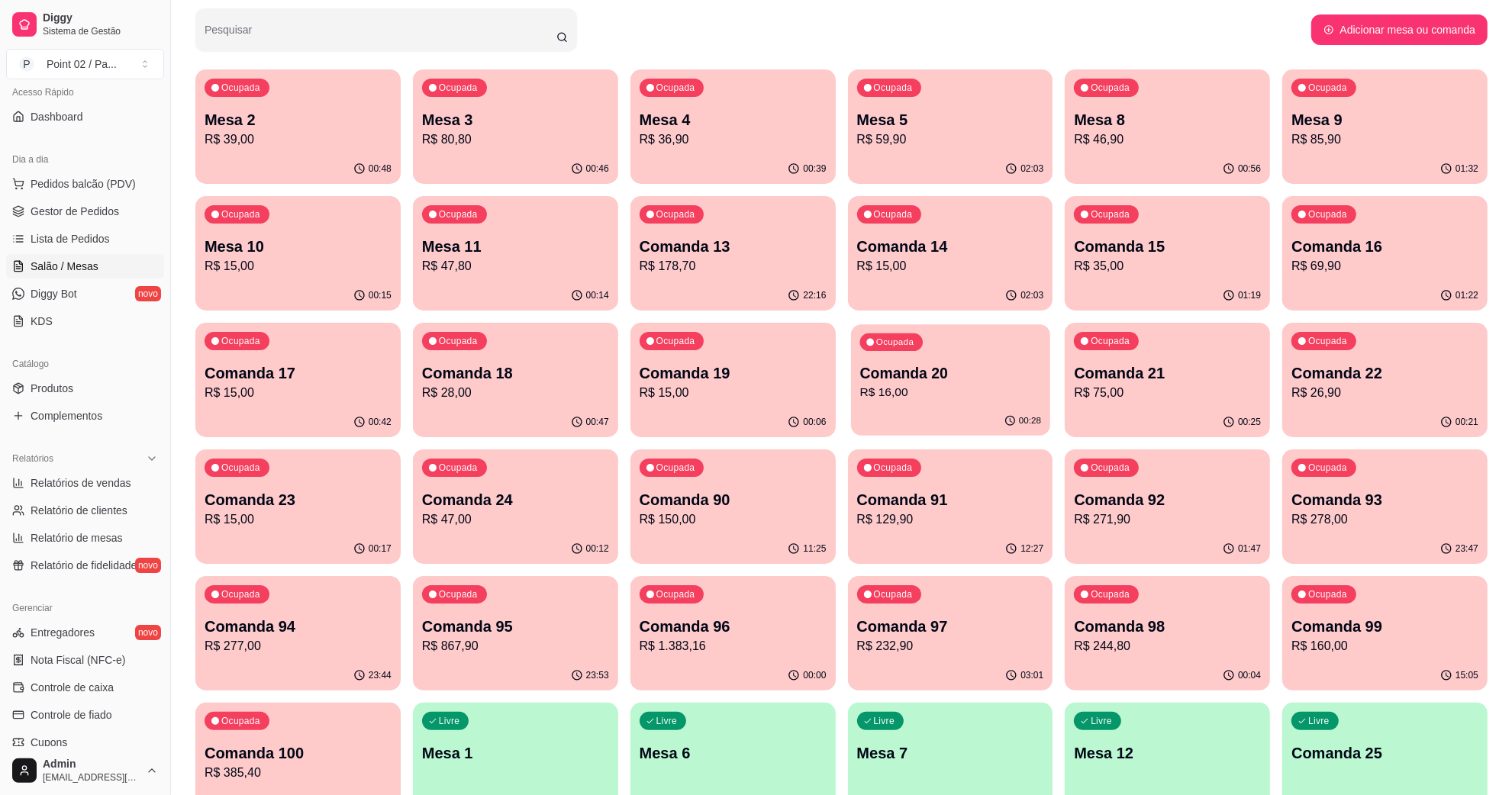
click at [1012, 375] on p "Comanda 20" at bounding box center [949, 374] width 181 height 21
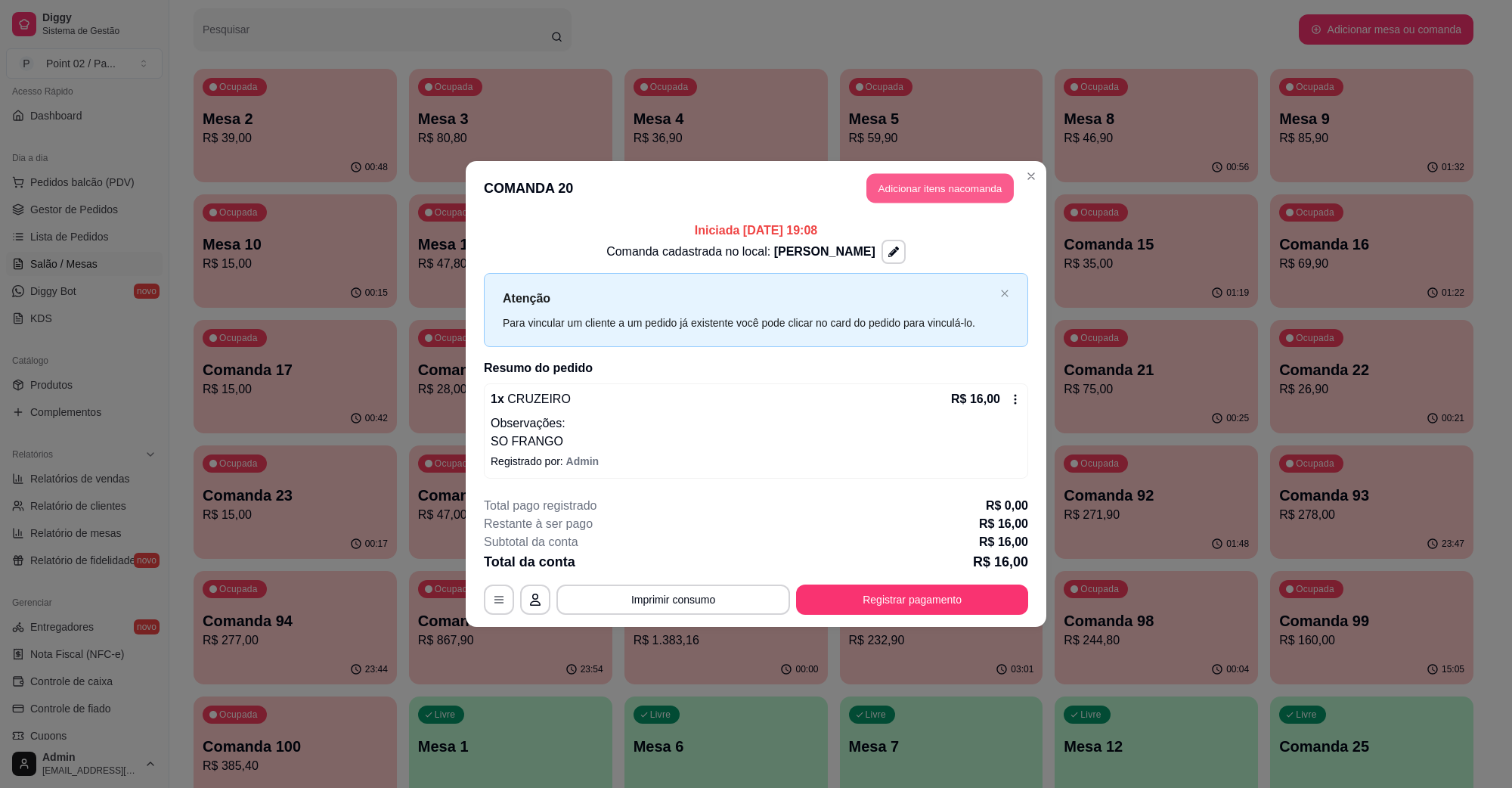
click at [968, 195] on button "Adicionar itens na comanda" at bounding box center [940, 189] width 148 height 30
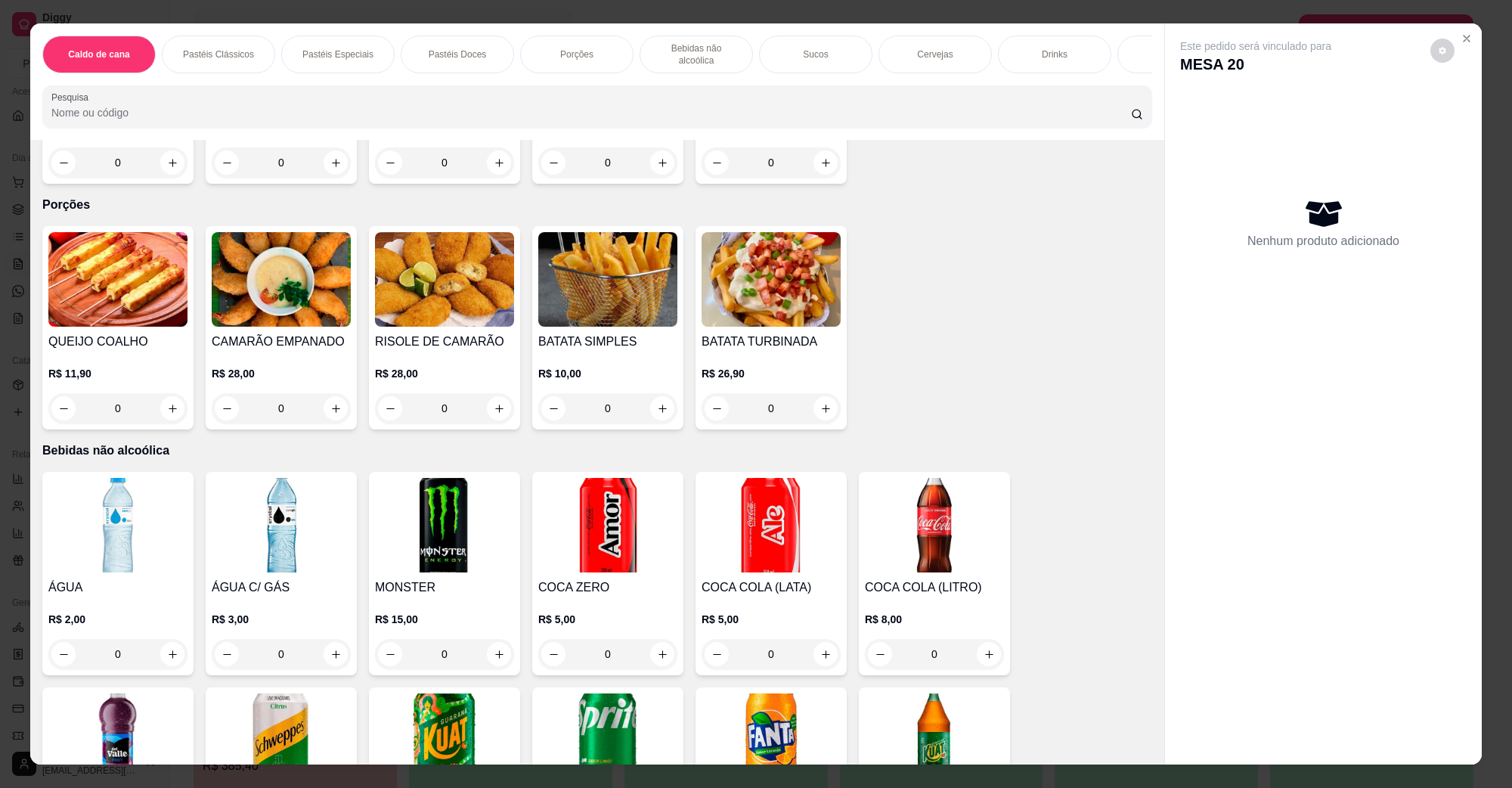
click at [623, 480] on img at bounding box center [608, 525] width 140 height 94
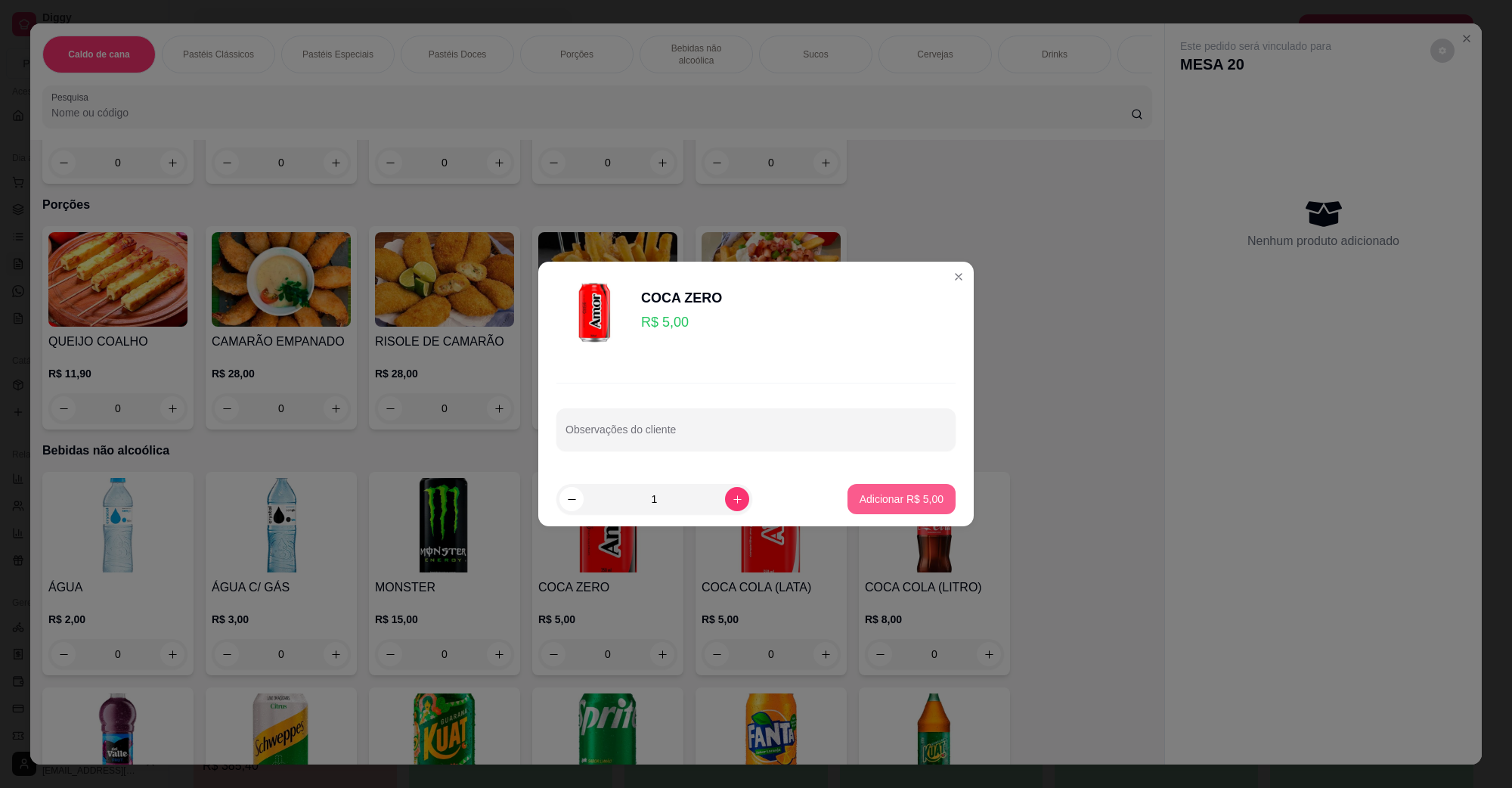
click at [904, 495] on p "Adicionar R$ 5,00" at bounding box center [901, 498] width 84 height 15
type input "1"
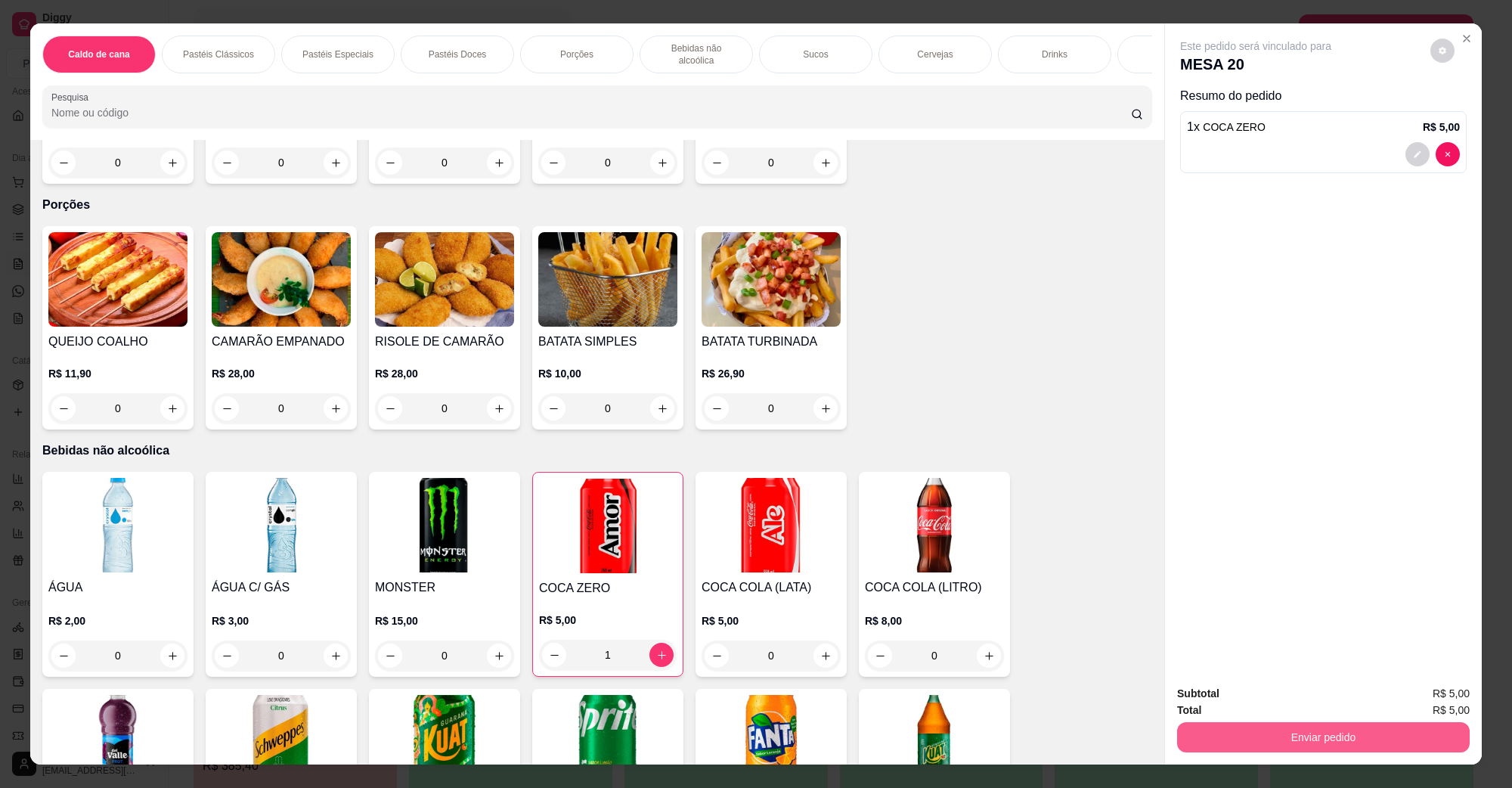
click at [1231, 723] on button "Enviar pedido" at bounding box center [1324, 737] width 293 height 31
click at [1234, 701] on button "Não registrar e enviar pedido" at bounding box center [1272, 700] width 157 height 29
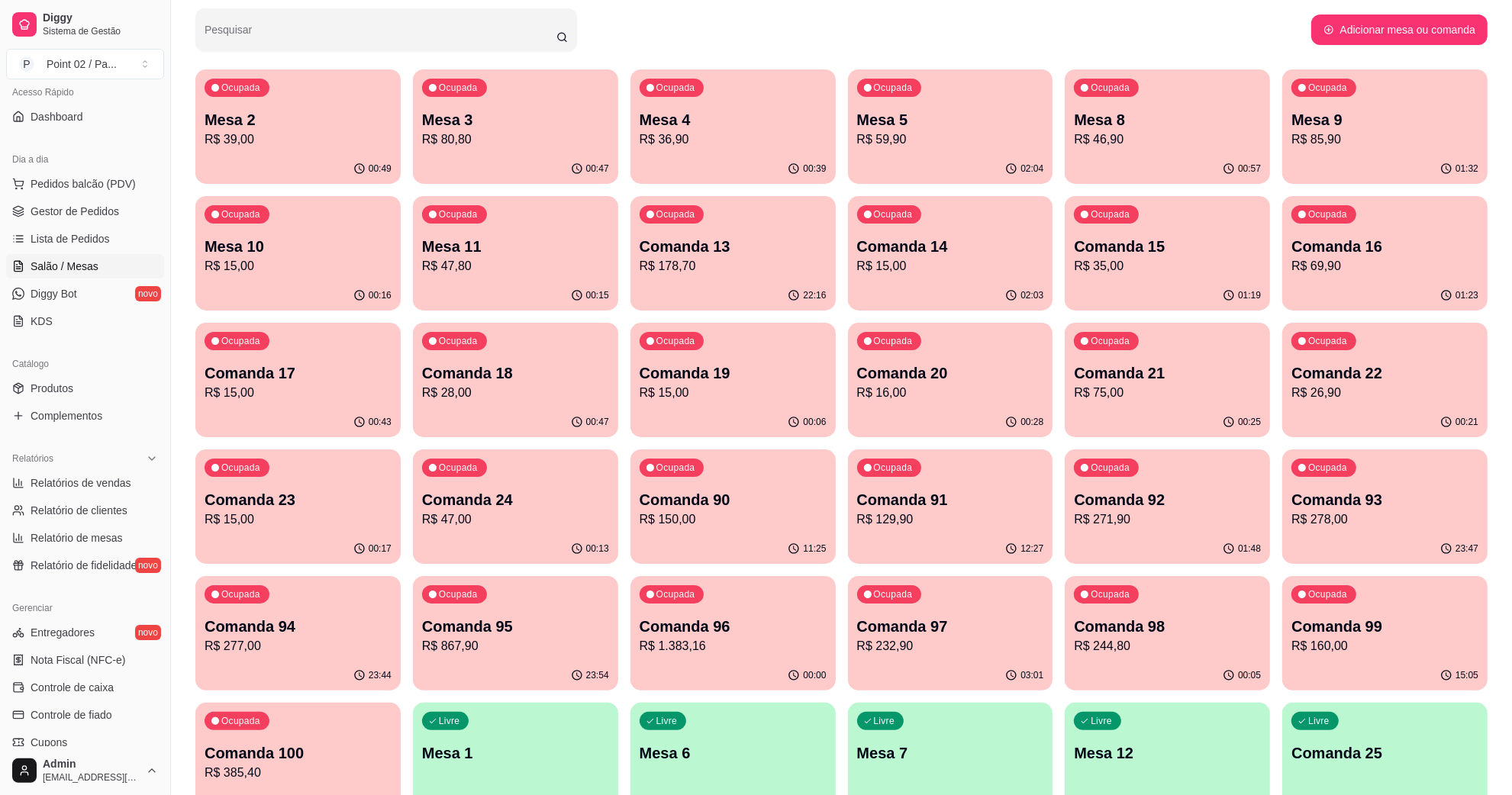
click at [1297, 150] on div "Ocupada Mesa 9 R$ 85,90" at bounding box center [1384, 111] width 205 height 85
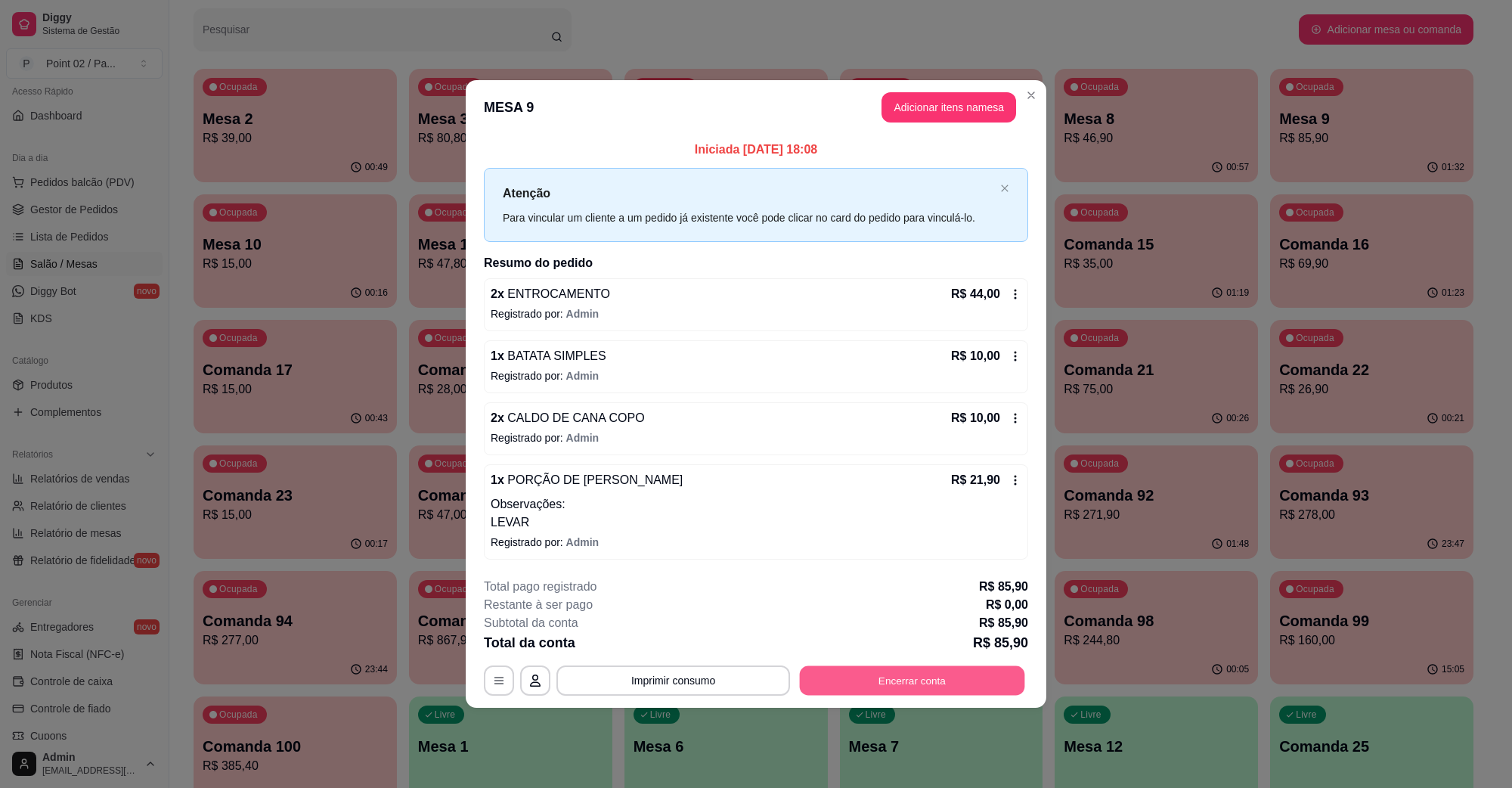
click at [848, 670] on button "Encerrar conta" at bounding box center [913, 680] width 226 height 30
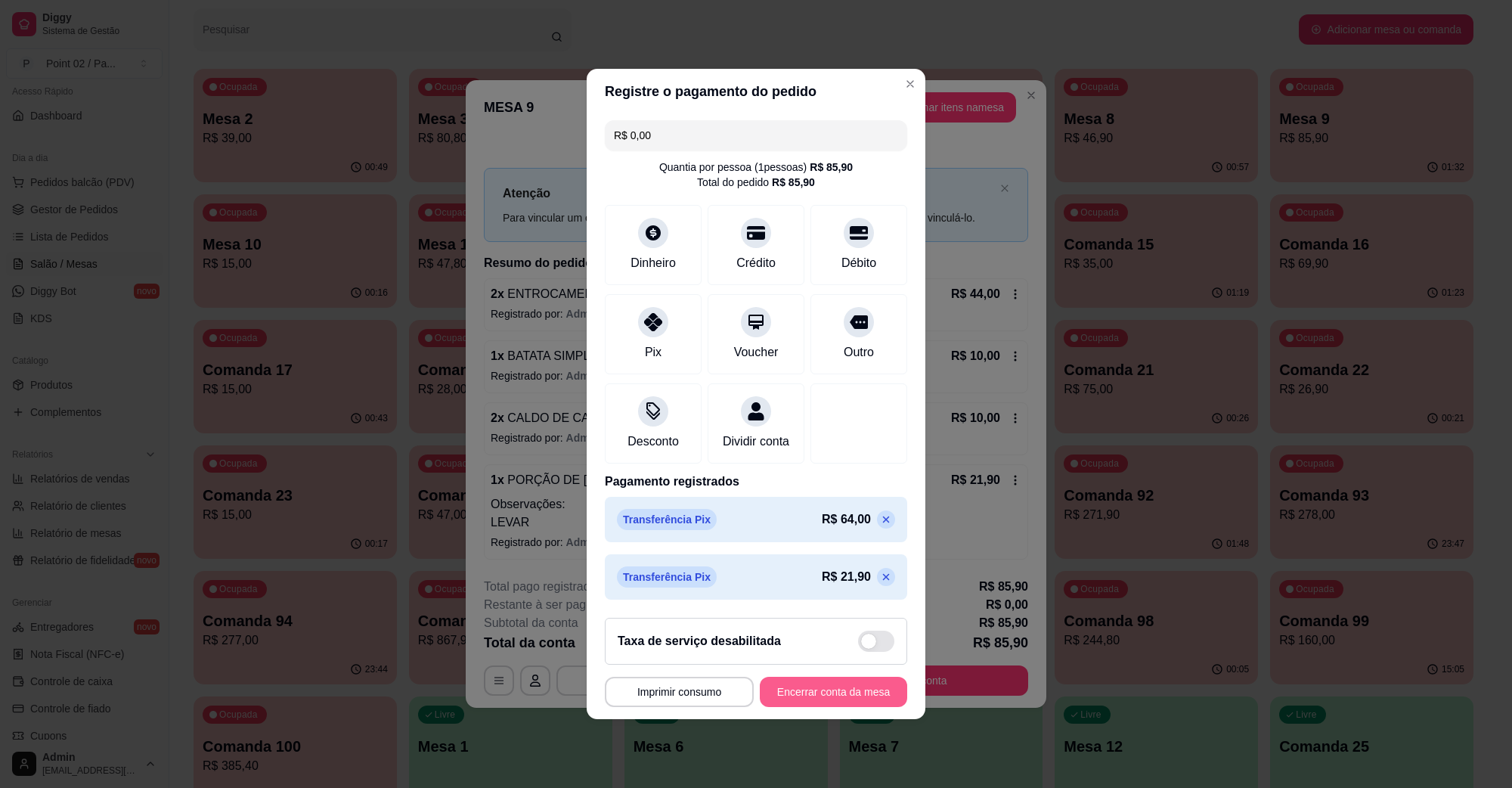
click at [815, 693] on button "Encerrar conta da mesa" at bounding box center [834, 692] width 148 height 31
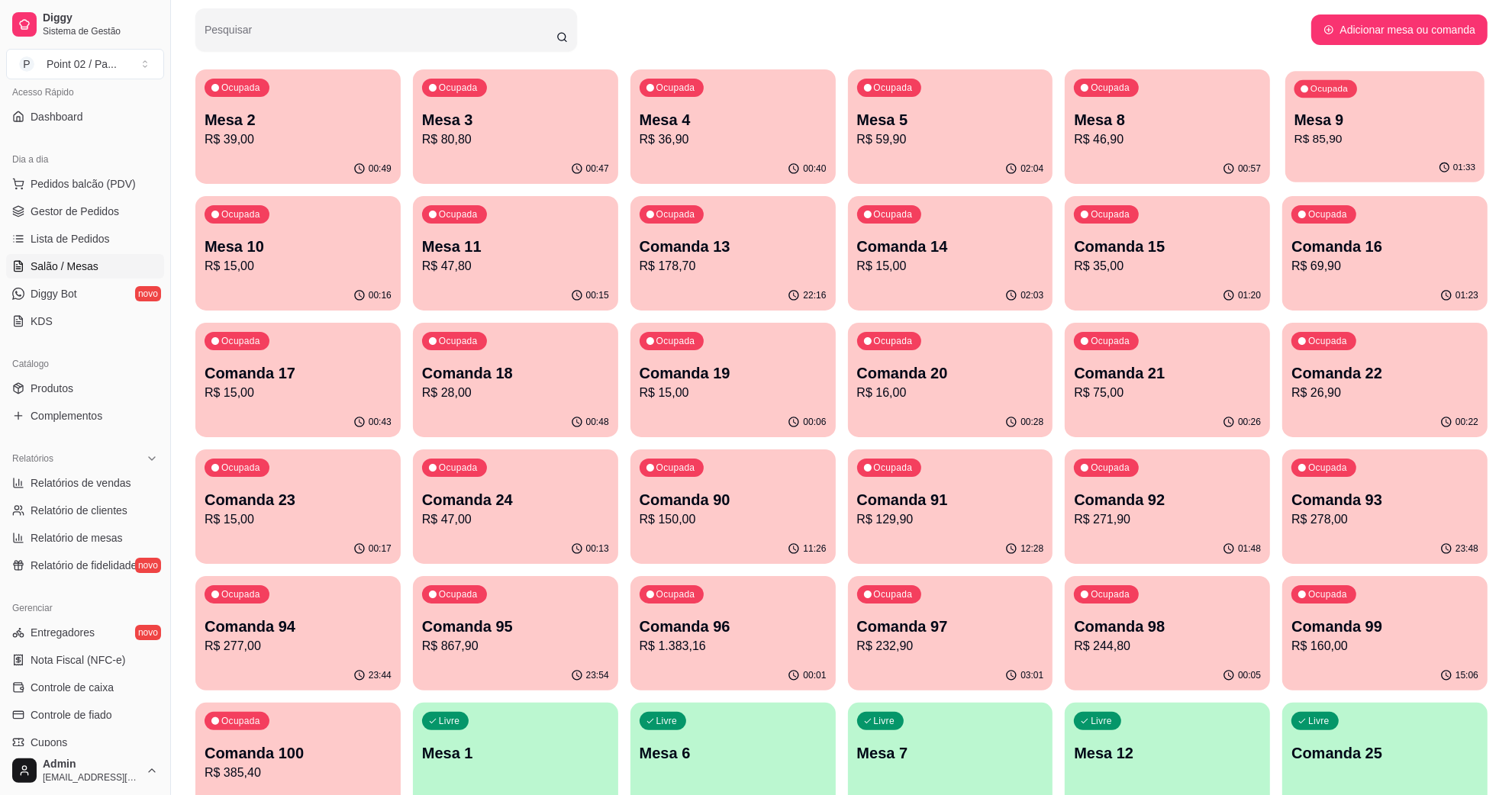
click at [1325, 117] on p "Mesa 9" at bounding box center [1384, 120] width 181 height 21
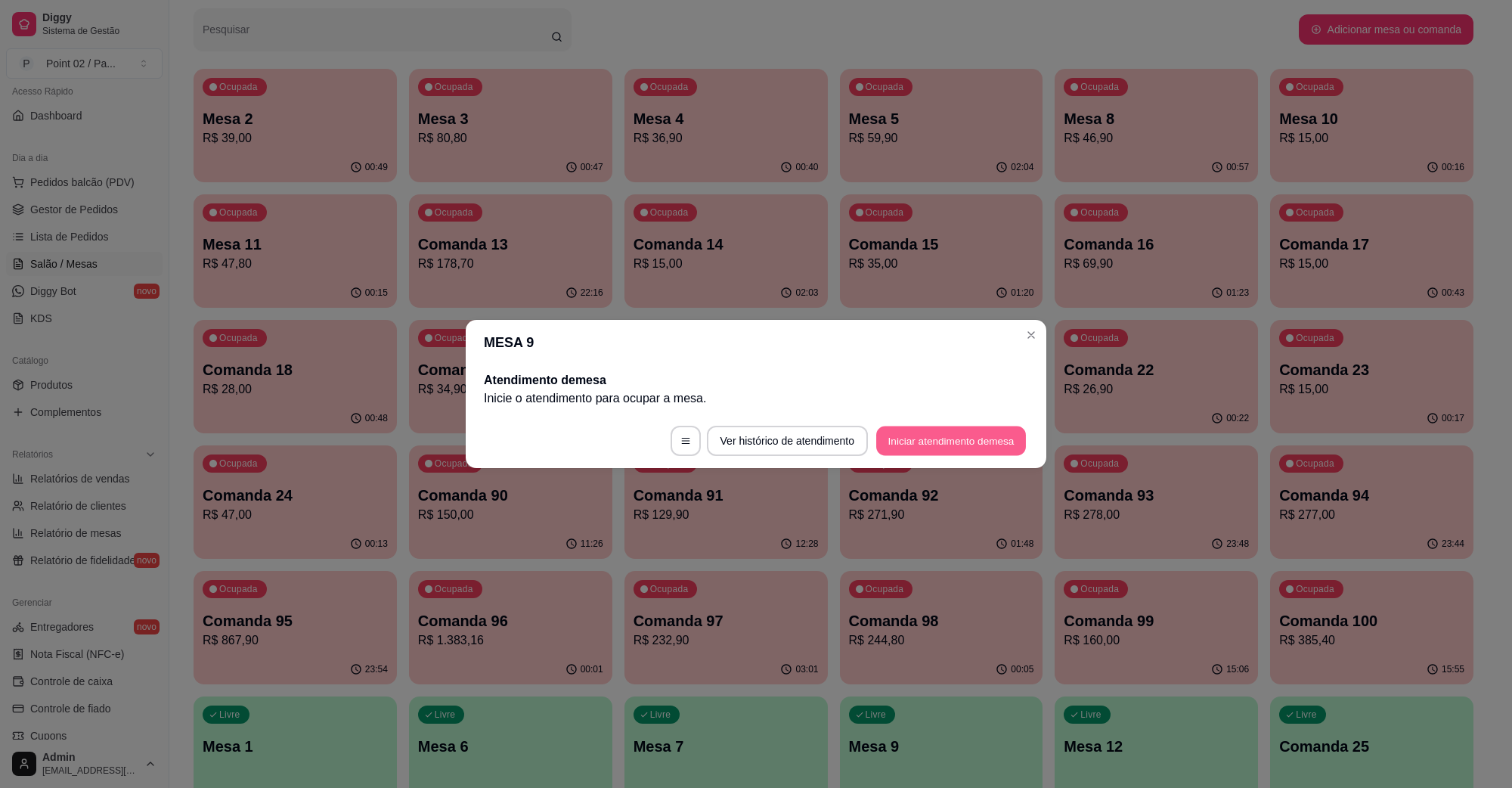
click at [977, 452] on button "Iniciar atendimento de mesa" at bounding box center [951, 442] width 150 height 30
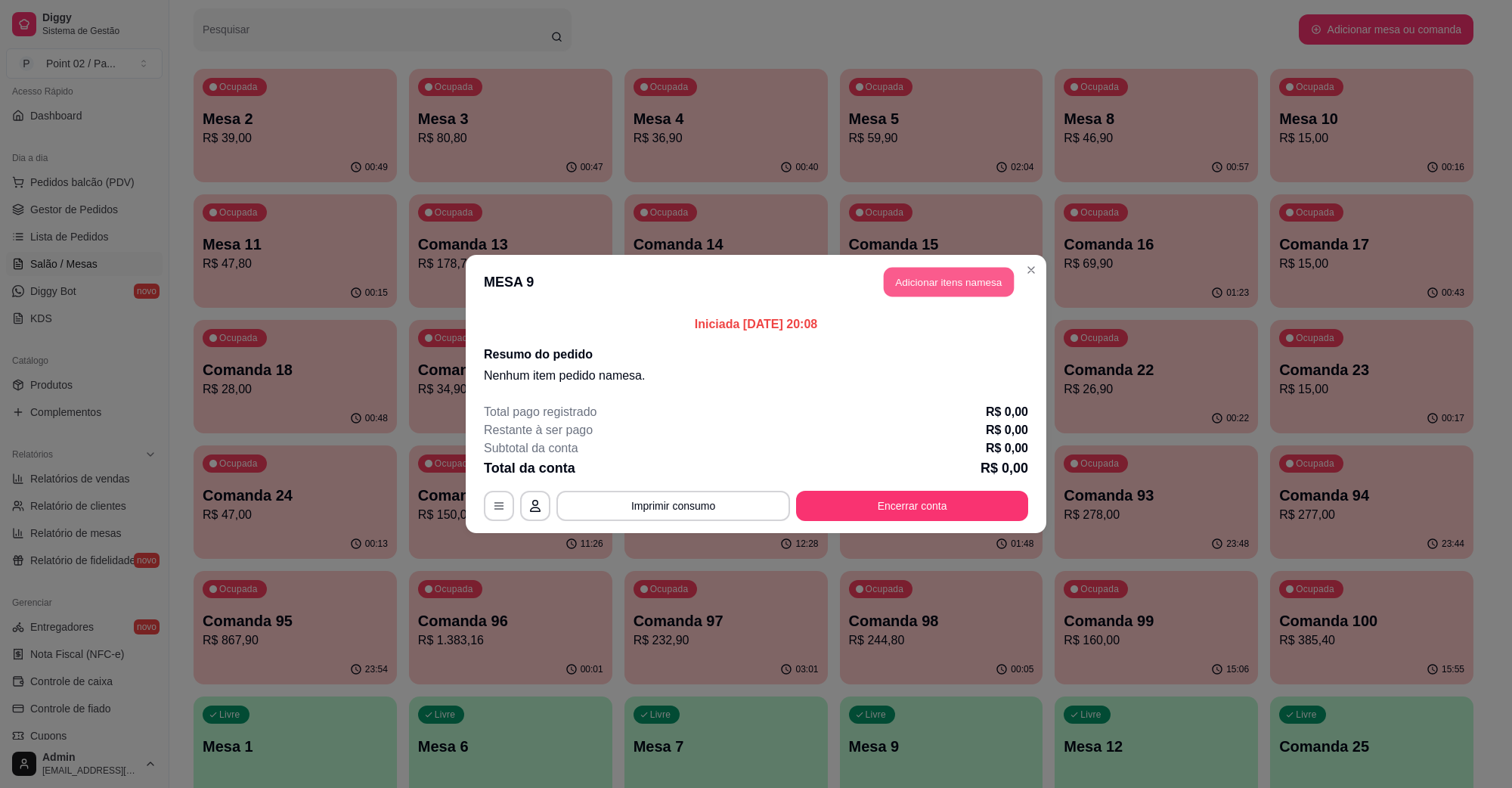
click at [932, 287] on button "Adicionar itens na mesa" at bounding box center [949, 282] width 130 height 30
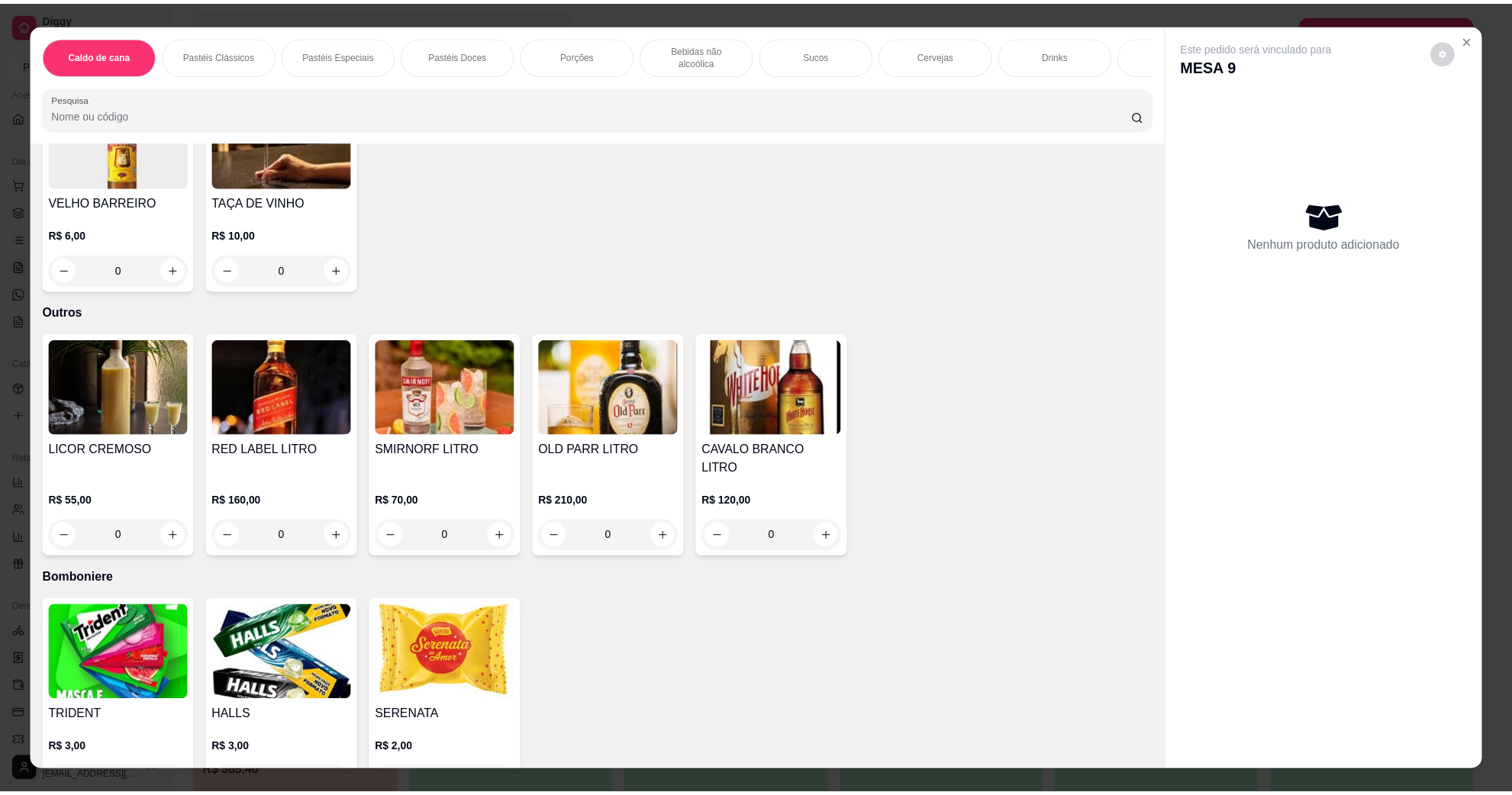
scroll to position [2860, 0]
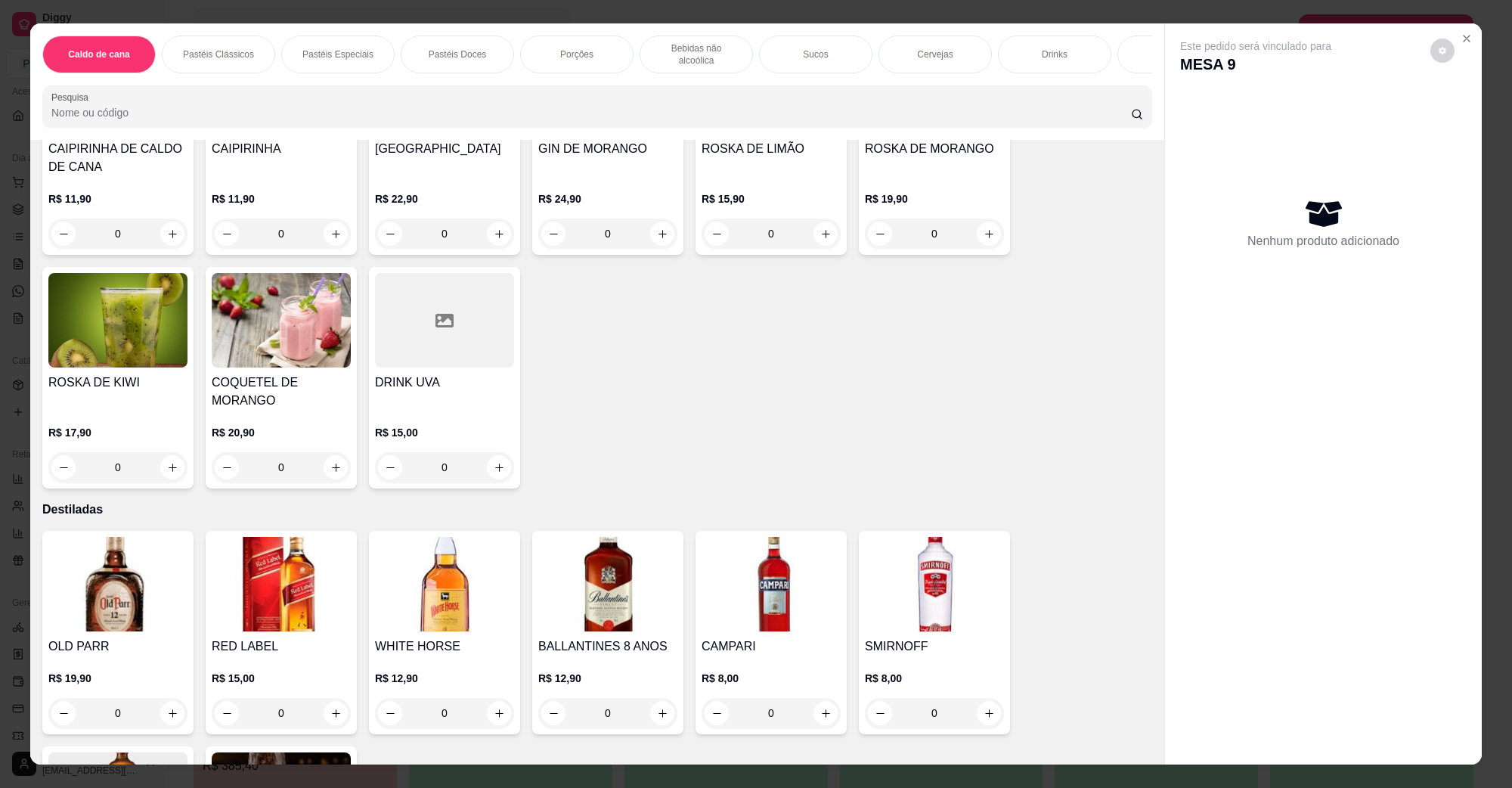
click at [466, 373] on h4 "DRINK UVA" at bounding box center [445, 382] width 140 height 18
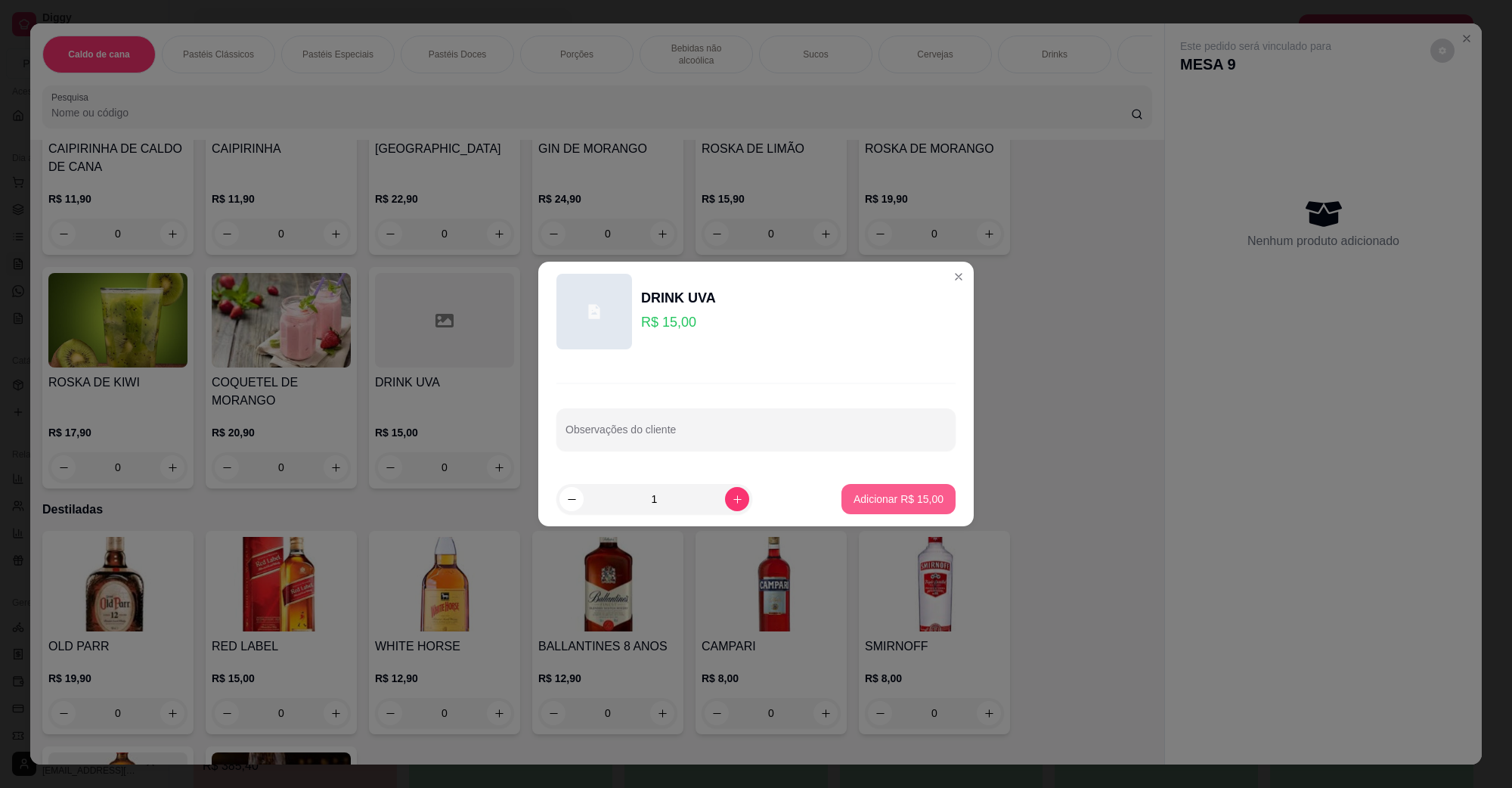
click at [859, 485] on button "Adicionar R$ 15,00" at bounding box center [898, 499] width 114 height 31
type input "1"
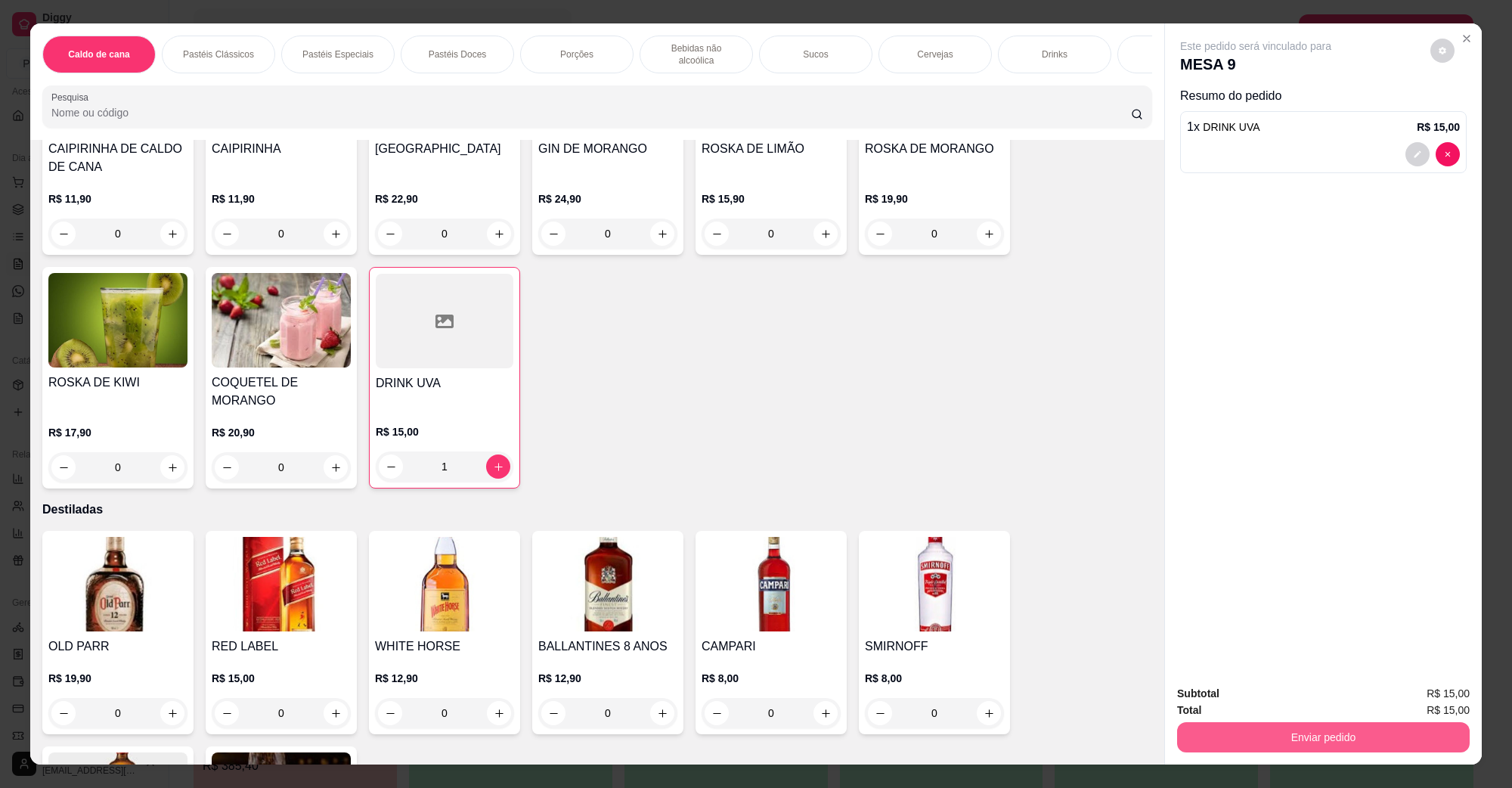
click at [1260, 727] on button "Enviar pedido" at bounding box center [1324, 737] width 293 height 31
click at [1257, 696] on button "Não registrar e enviar pedido" at bounding box center [1272, 700] width 152 height 28
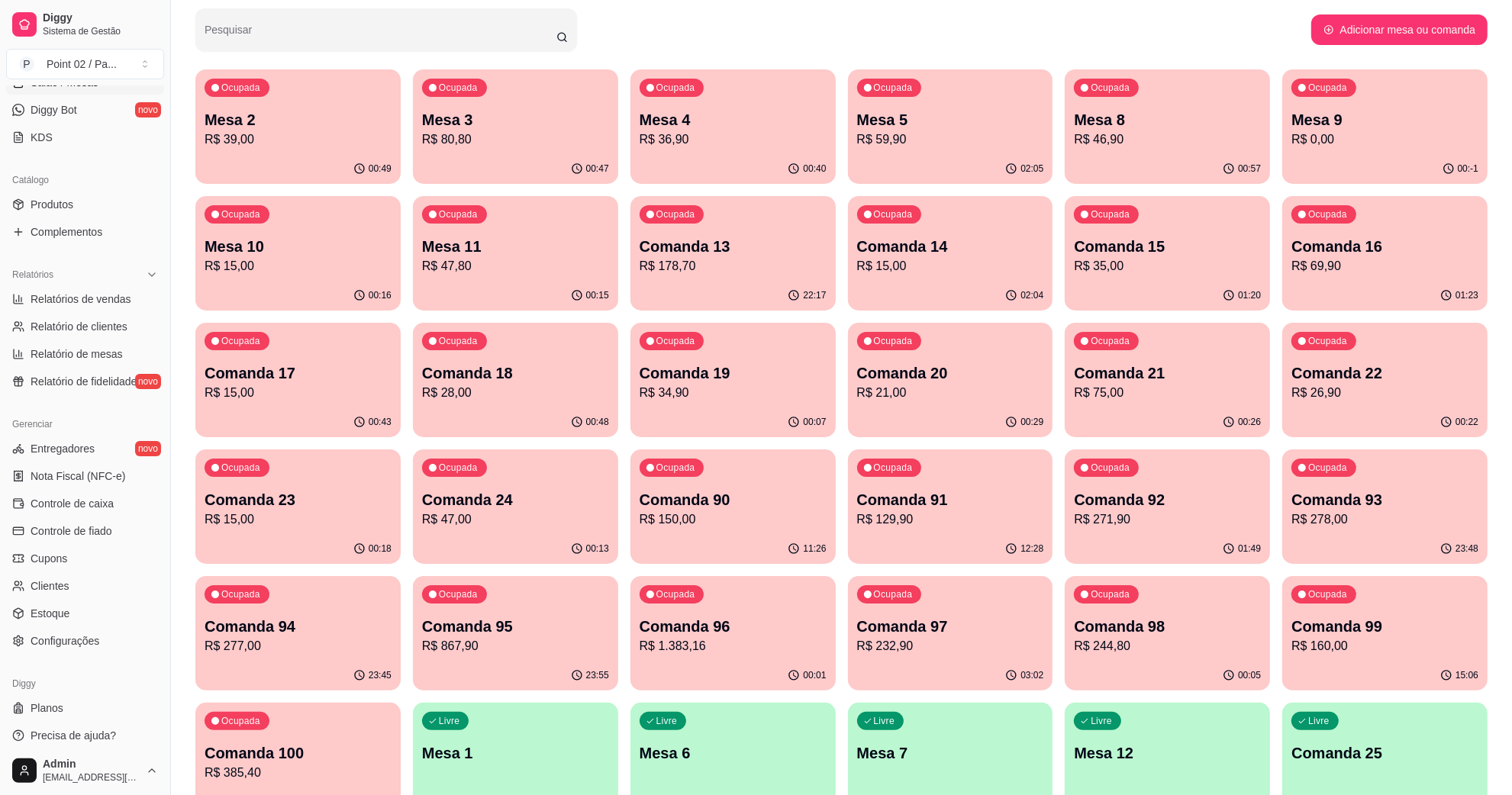
scroll to position [302, 0]
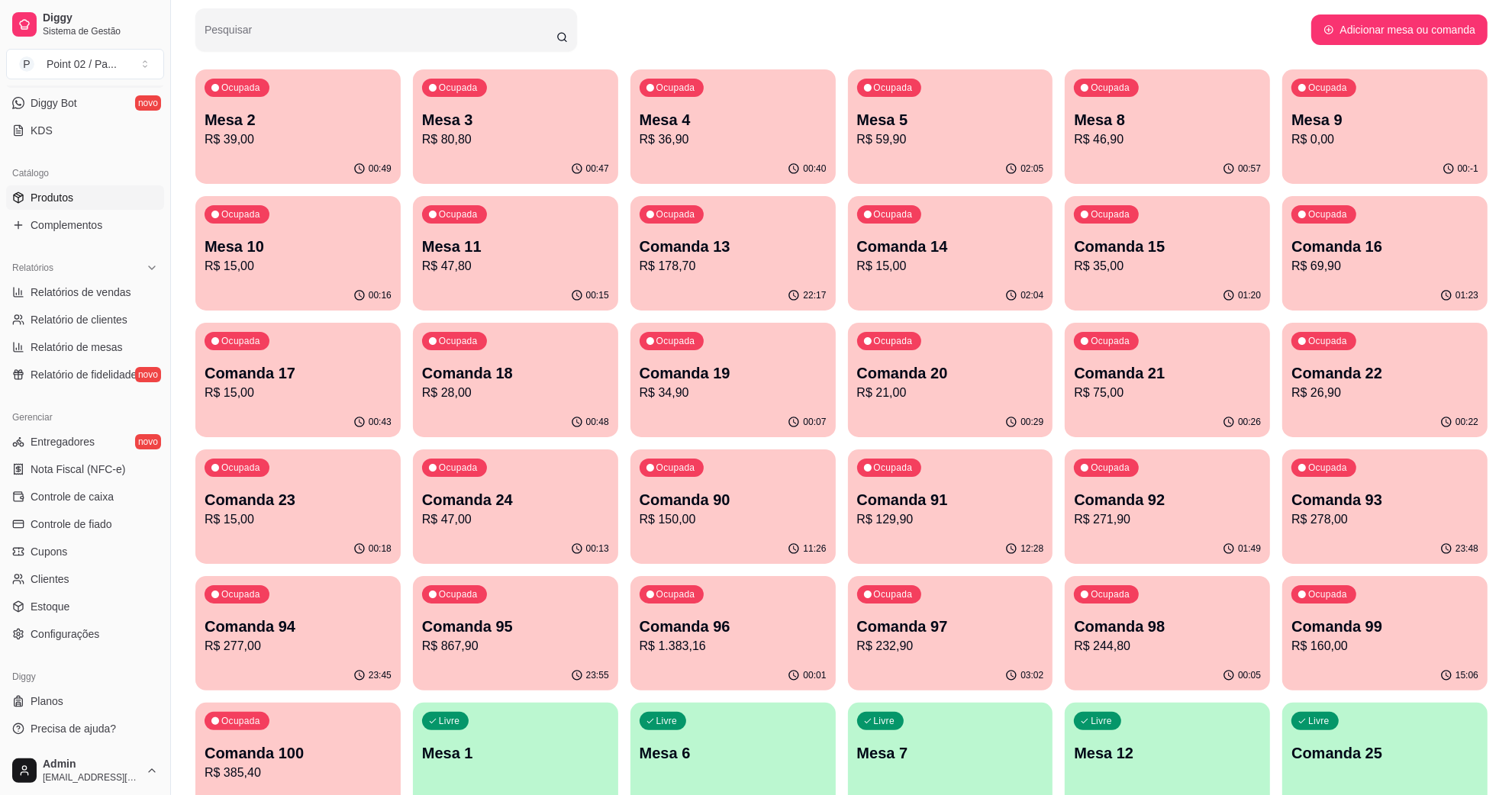
click at [123, 206] on link "Produtos" at bounding box center [85, 198] width 158 height 24
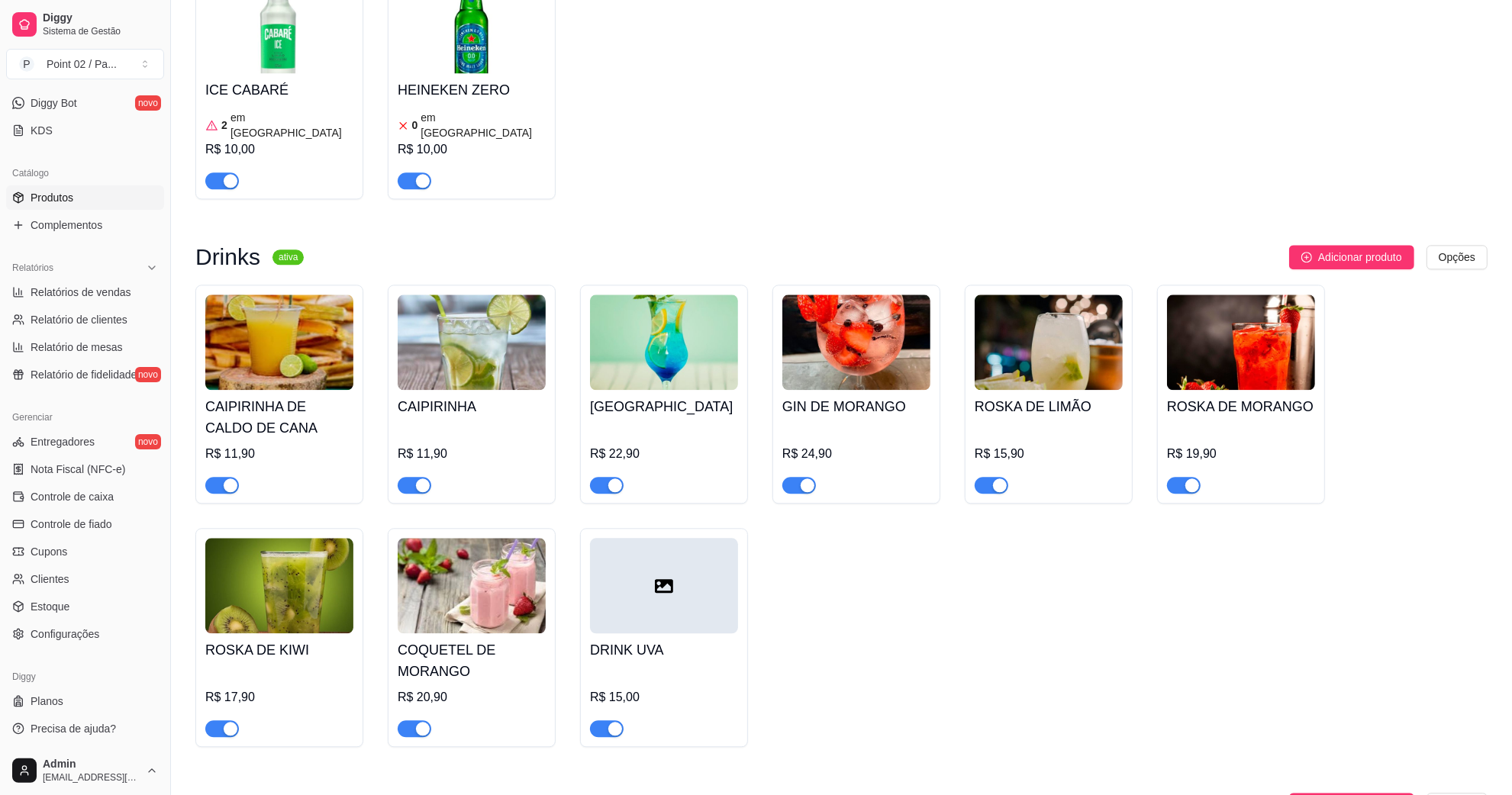
scroll to position [3718, 0]
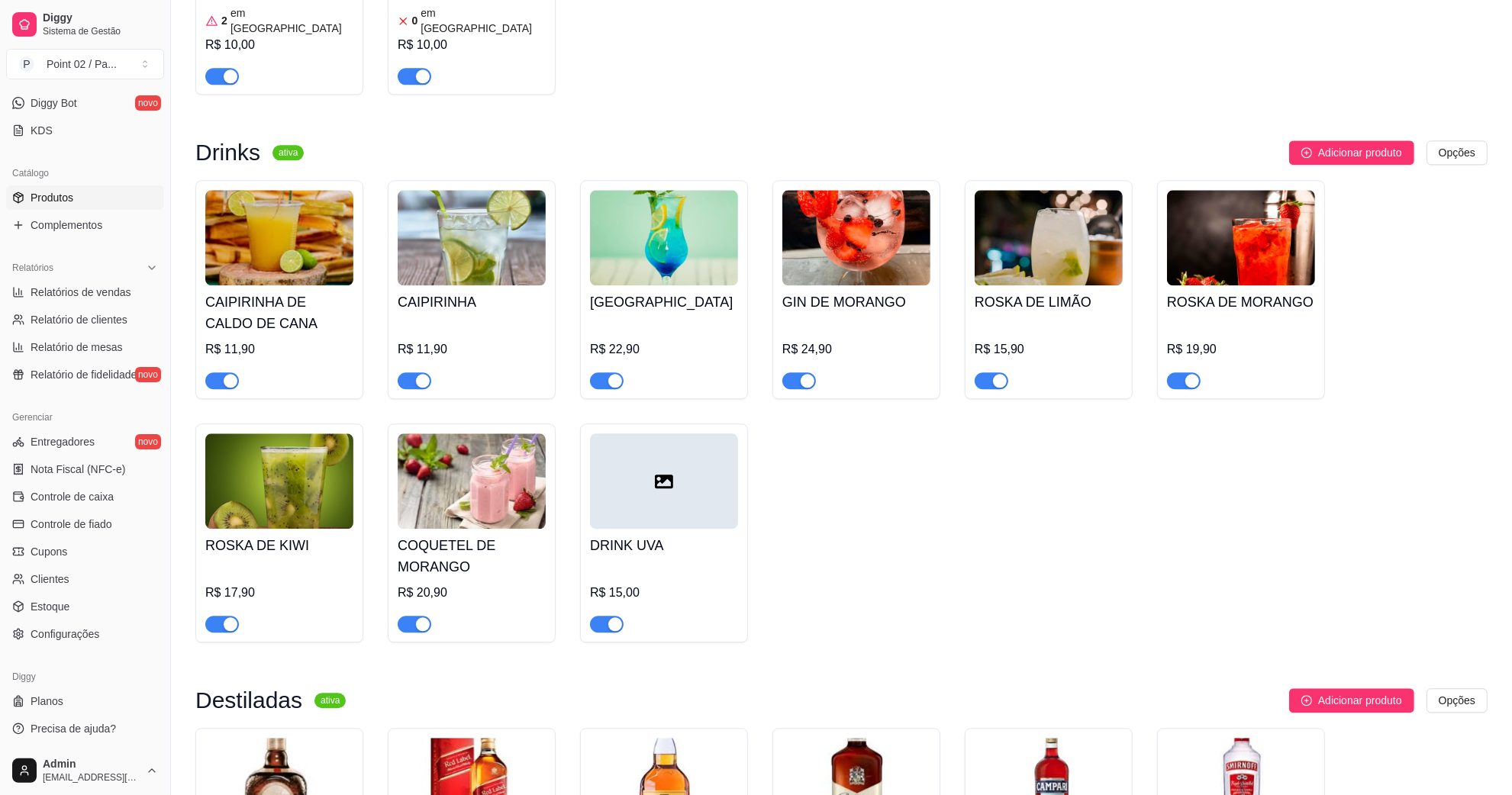
click at [634, 528] on div "DRINK UVA R$ 15,00" at bounding box center [664, 580] width 148 height 104
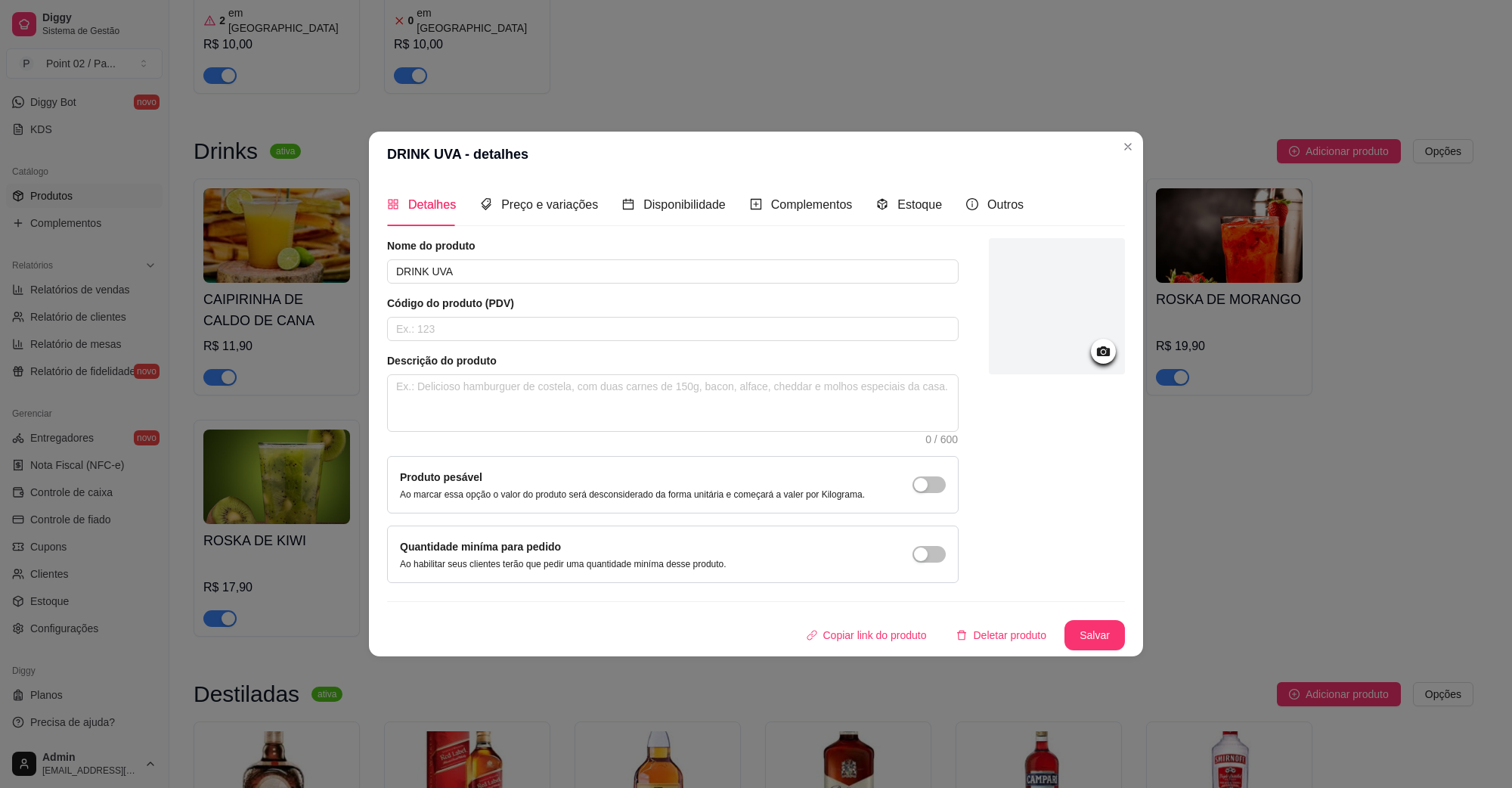
click at [649, 289] on div "Nome do produto DRINK UVA Código do produto (PDV) Descrição do produto 0 / 600 …" at bounding box center [672, 411] width 571 height 345
click at [648, 277] on input "DRINK UVA" at bounding box center [672, 271] width 571 height 24
type input "D"
type input "[PERSON_NAME]"
click at [1067, 634] on button "Salvar" at bounding box center [1095, 636] width 59 height 30
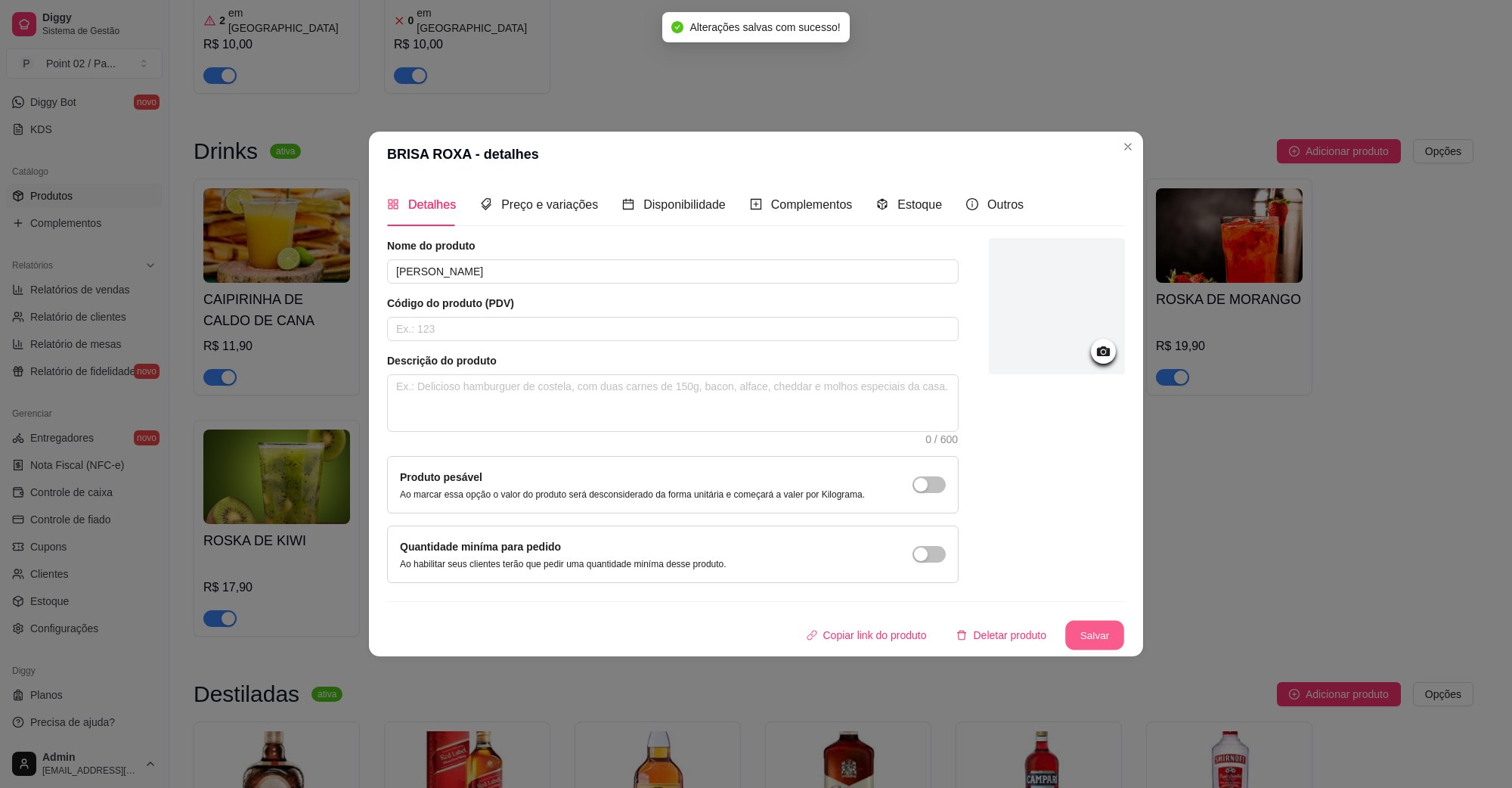
click at [1072, 632] on button "Salvar" at bounding box center [1095, 636] width 59 height 30
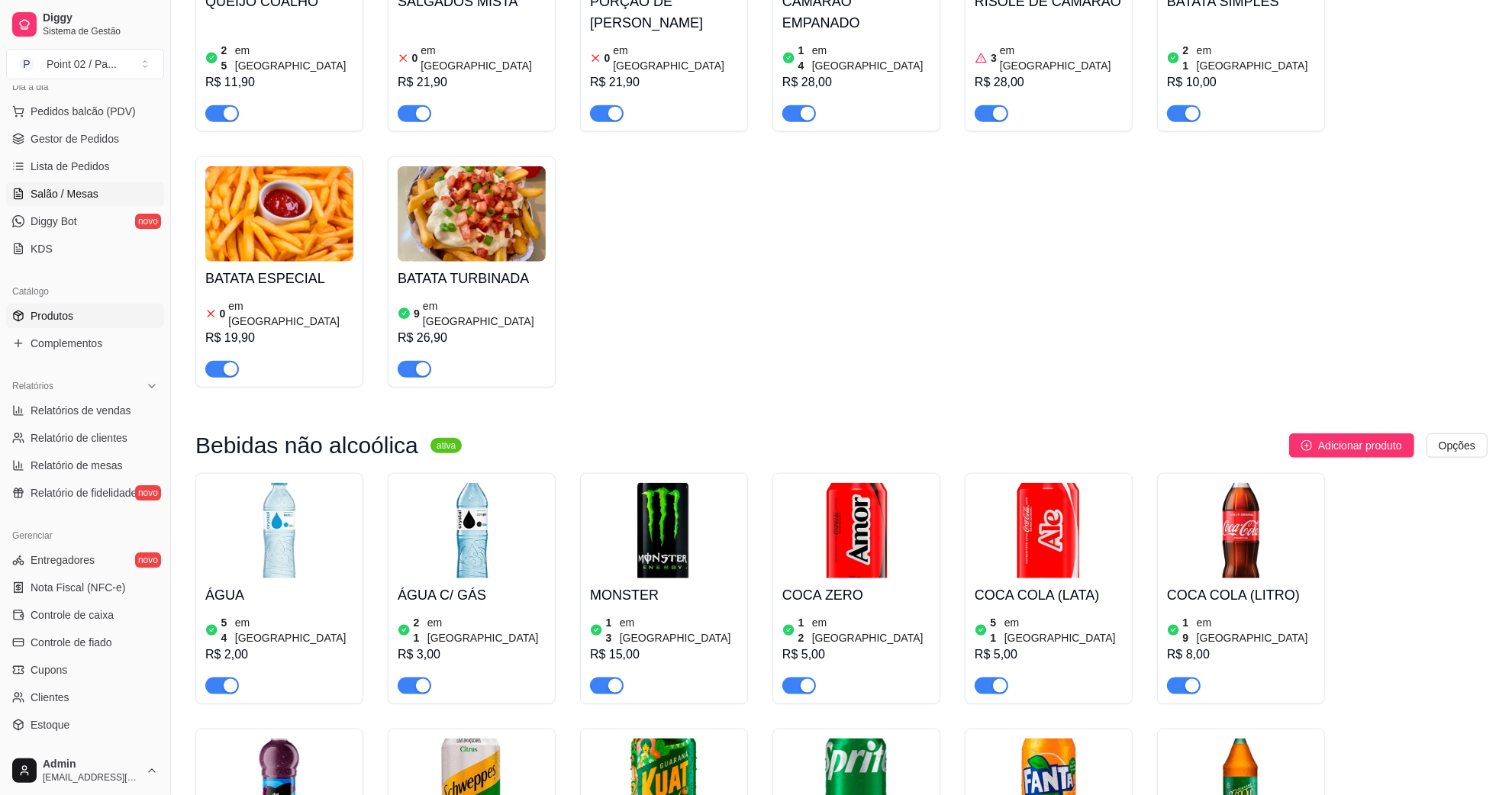
scroll to position [0, 0]
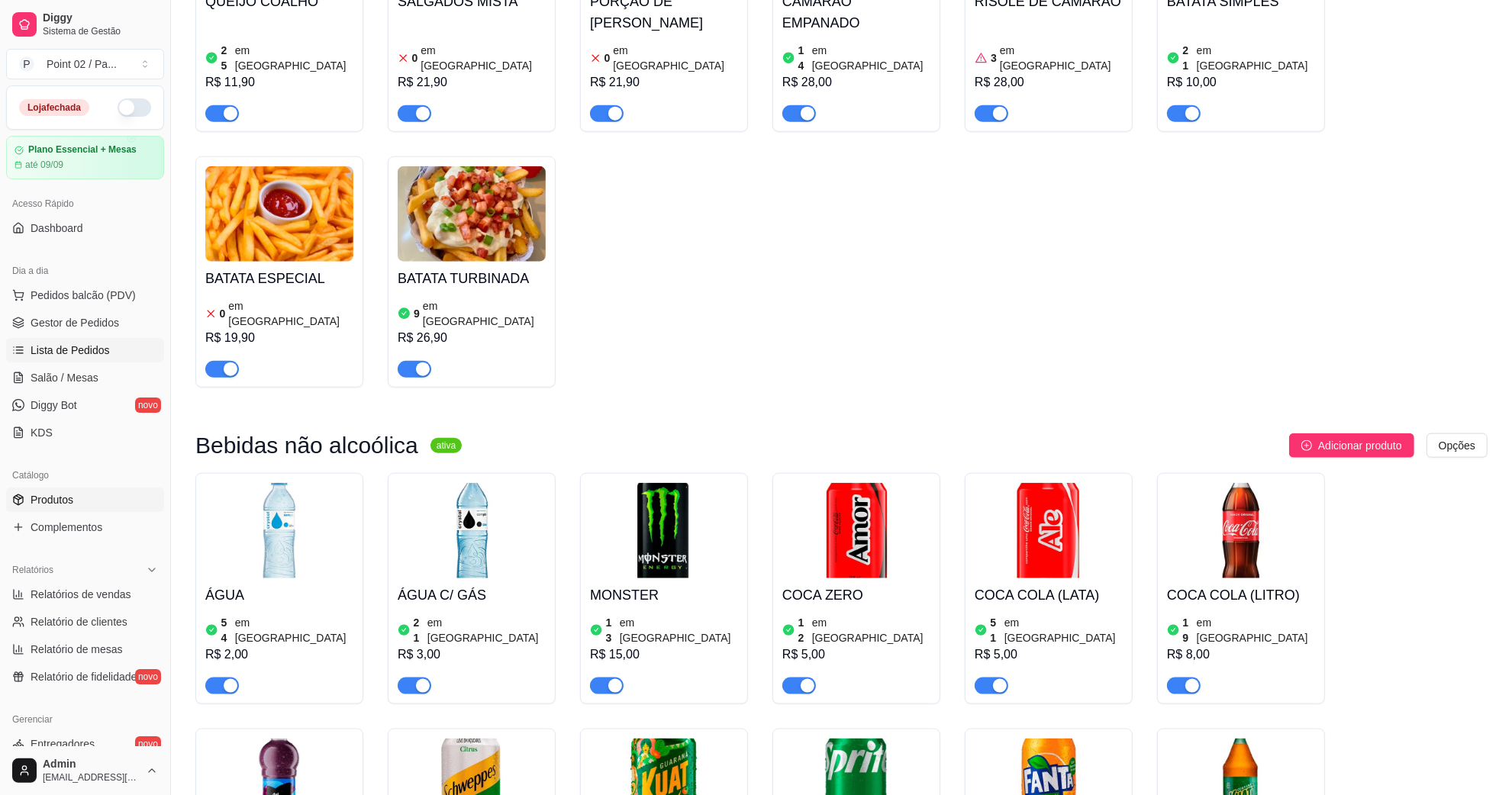
click at [102, 341] on link "Lista de Pedidos" at bounding box center [85, 350] width 158 height 24
click at [82, 369] on link "Salão / Mesas" at bounding box center [85, 378] width 158 height 24
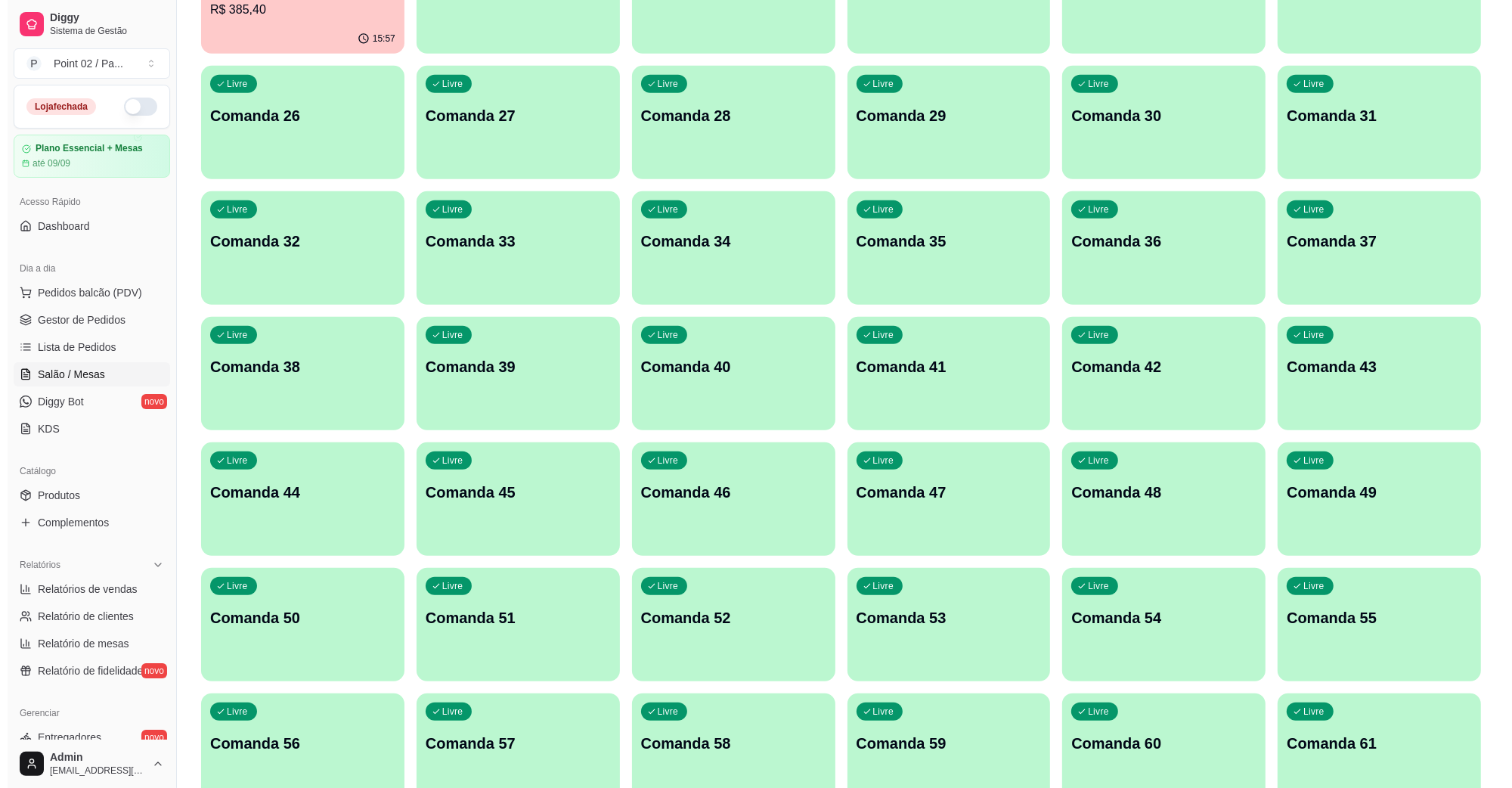
scroll to position [567, 0]
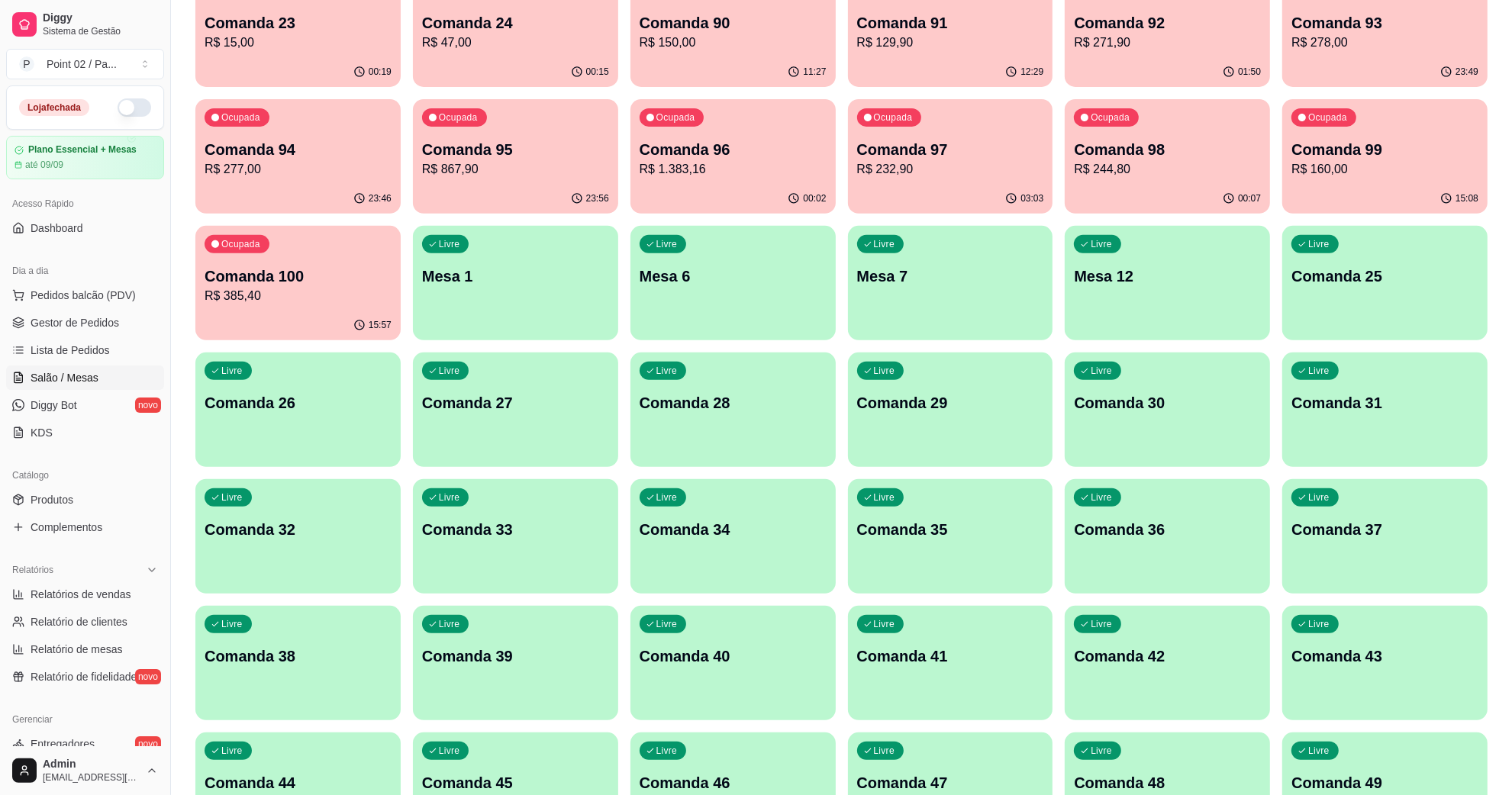
click at [1359, 298] on div "Livre Comanda 25" at bounding box center [1384, 274] width 205 height 96
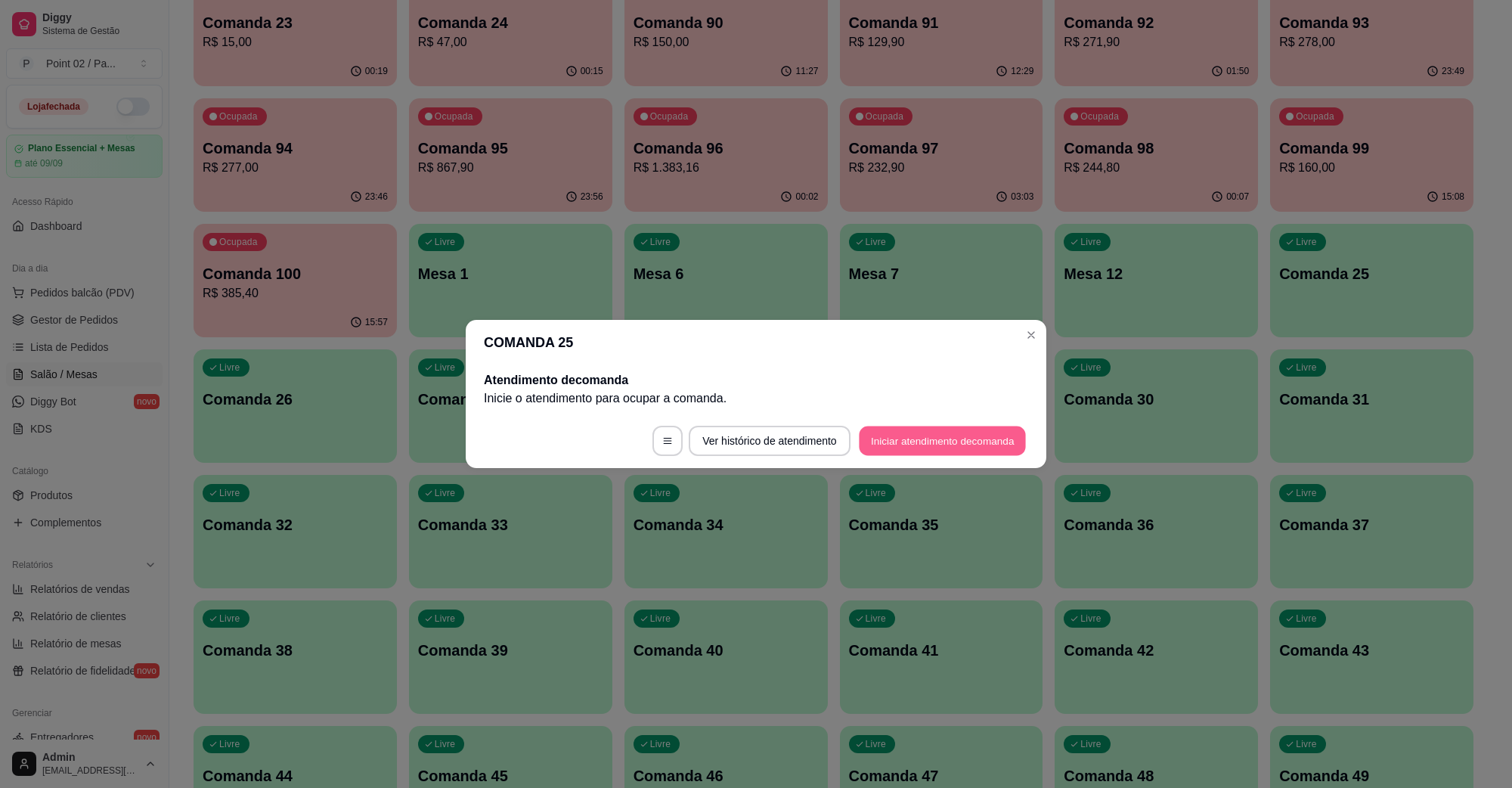
click at [914, 428] on button "Iniciar atendimento de comanda" at bounding box center [943, 442] width 167 height 30
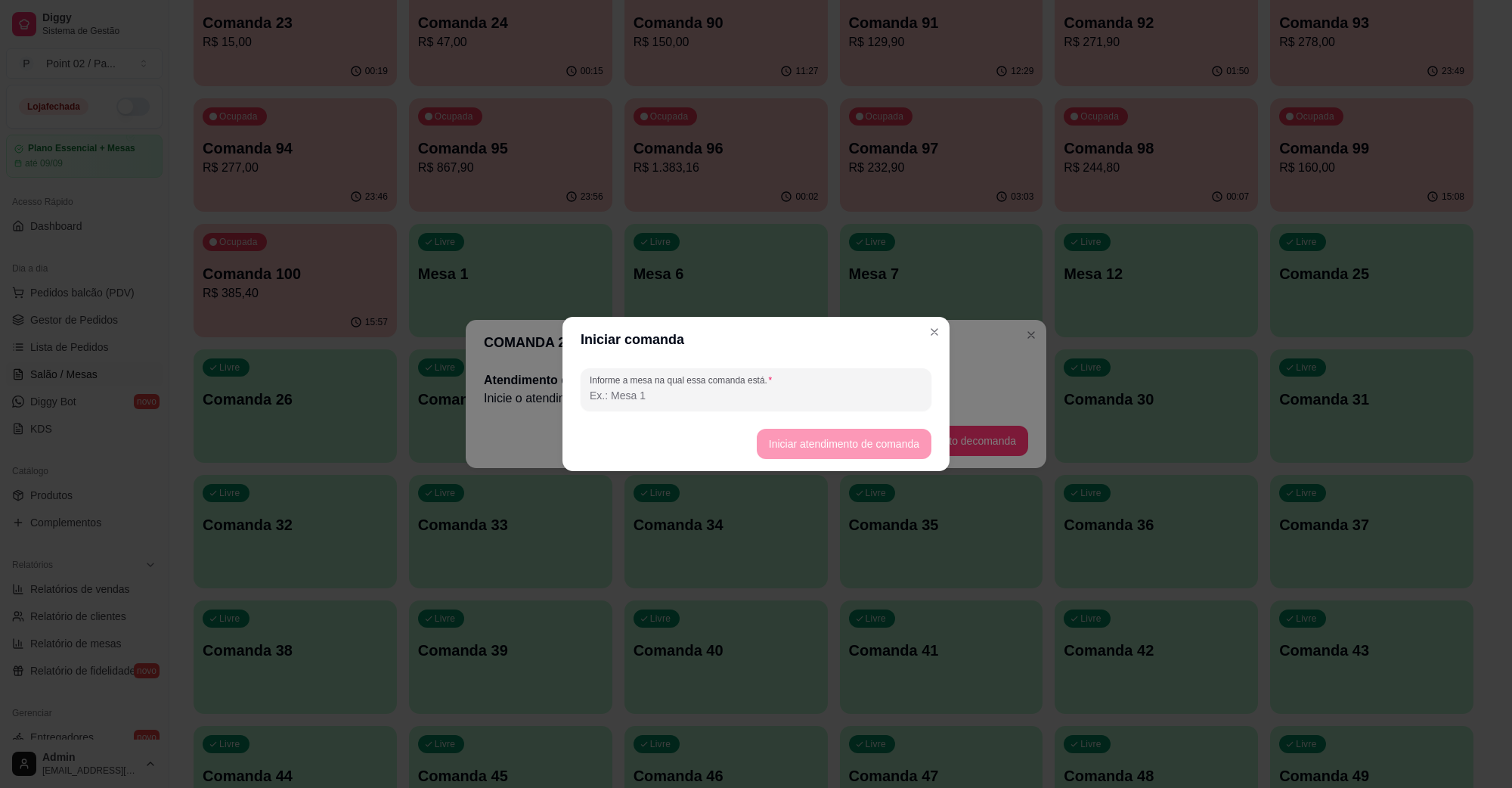
click at [912, 393] on input "Informe a mesa na qual essa comanda está." at bounding box center [756, 395] width 333 height 15
type input "[PERSON_NAME]"
click at [848, 450] on button "Iniciar atendimento de comanda" at bounding box center [844, 443] width 174 height 31
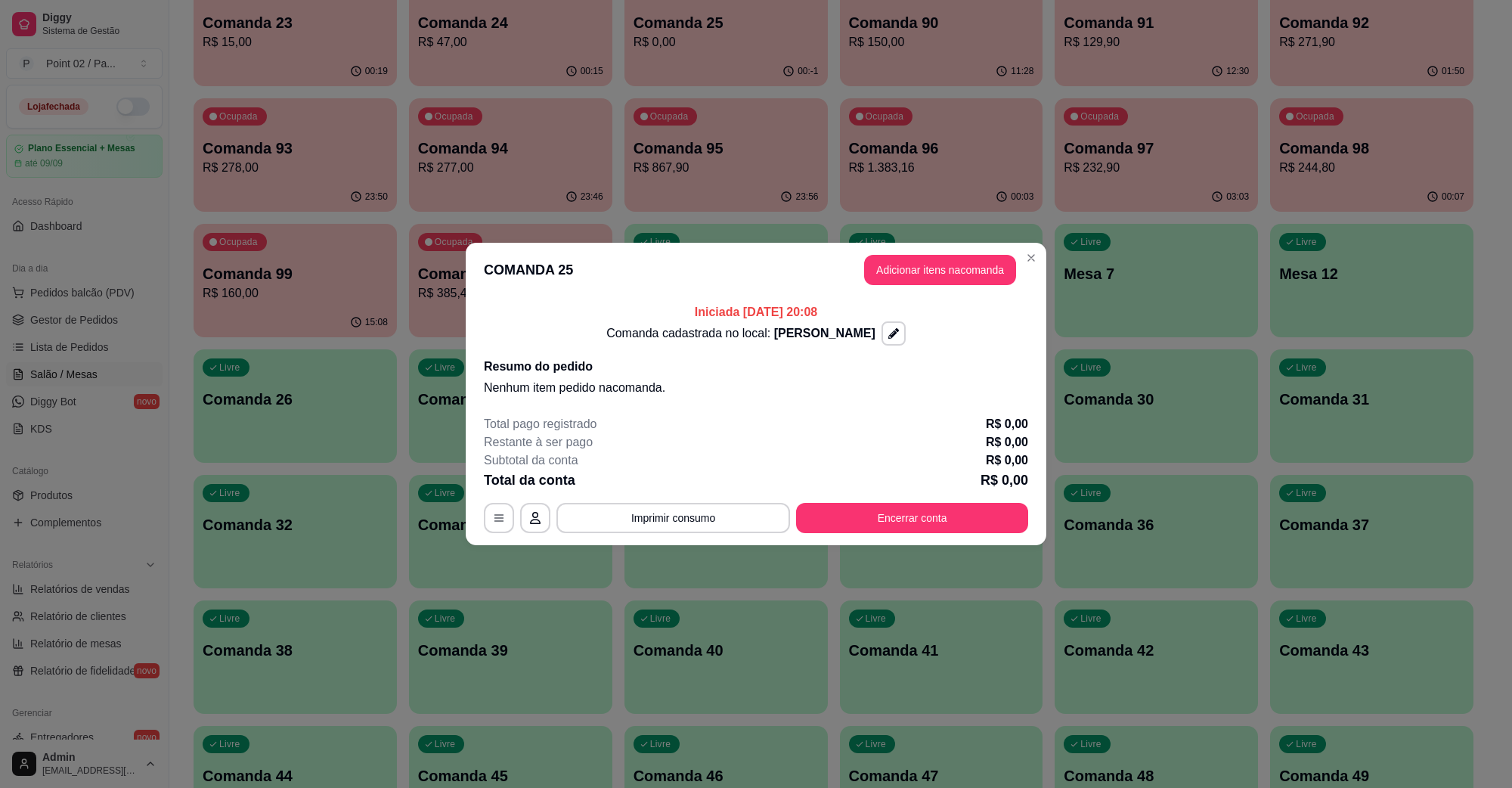
click at [958, 246] on header "COMANDA 25 Adicionar itens na comanda" at bounding box center [756, 269] width 581 height 54
click at [957, 257] on button "Adicionar itens na comanda" at bounding box center [941, 269] width 152 height 31
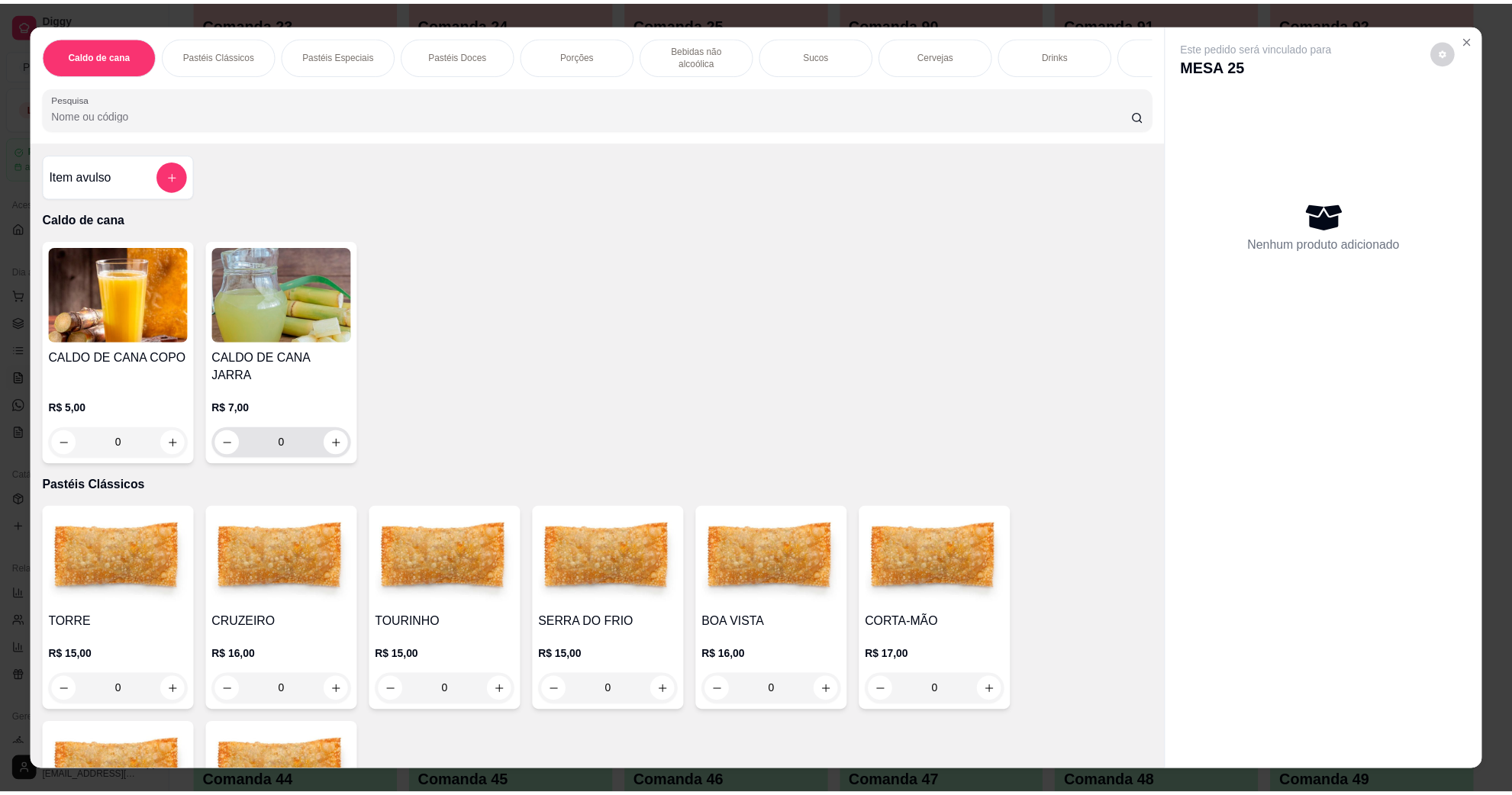
scroll to position [95, 0]
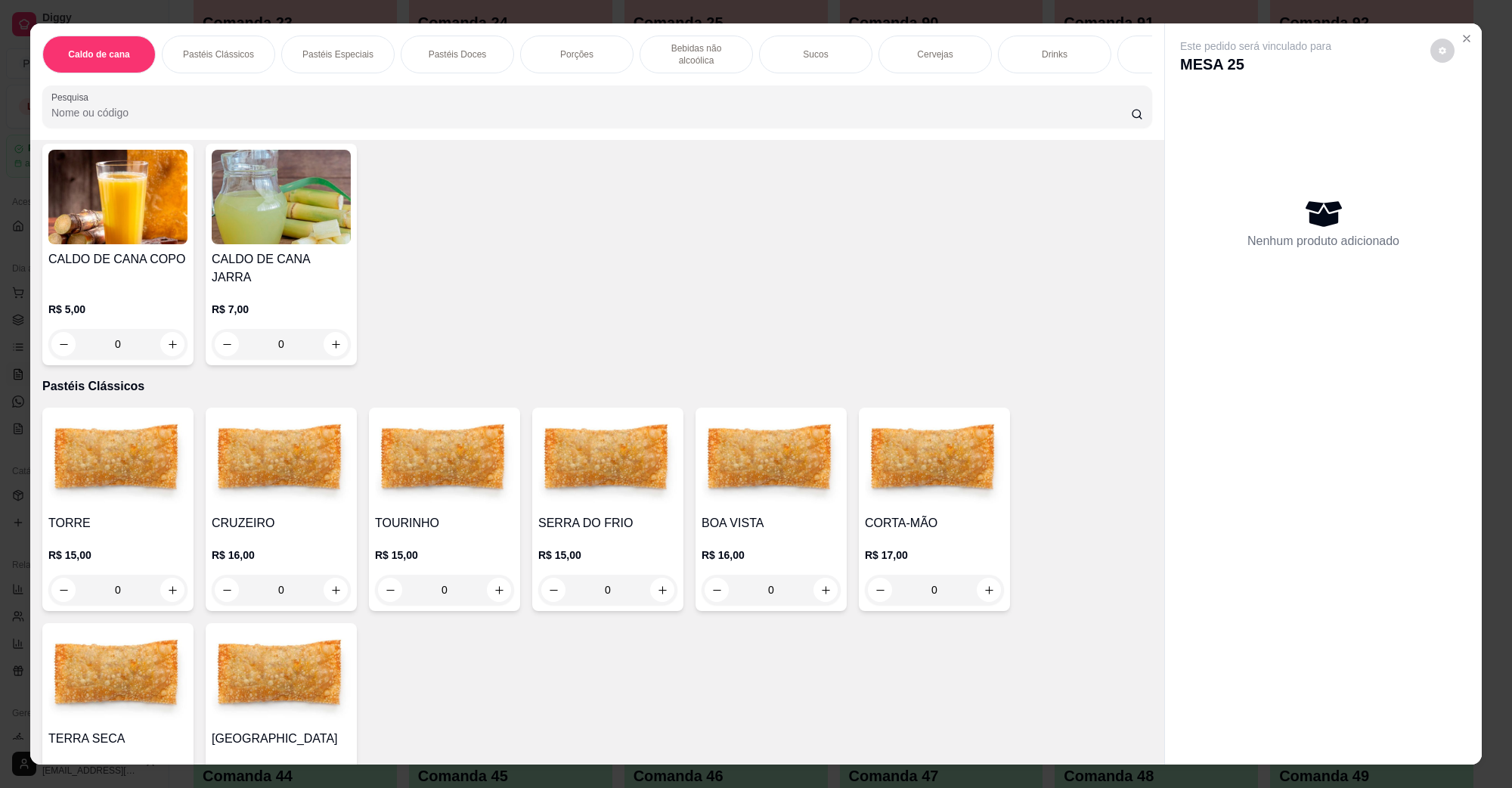
click at [657, 574] on div "0" at bounding box center [608, 589] width 140 height 31
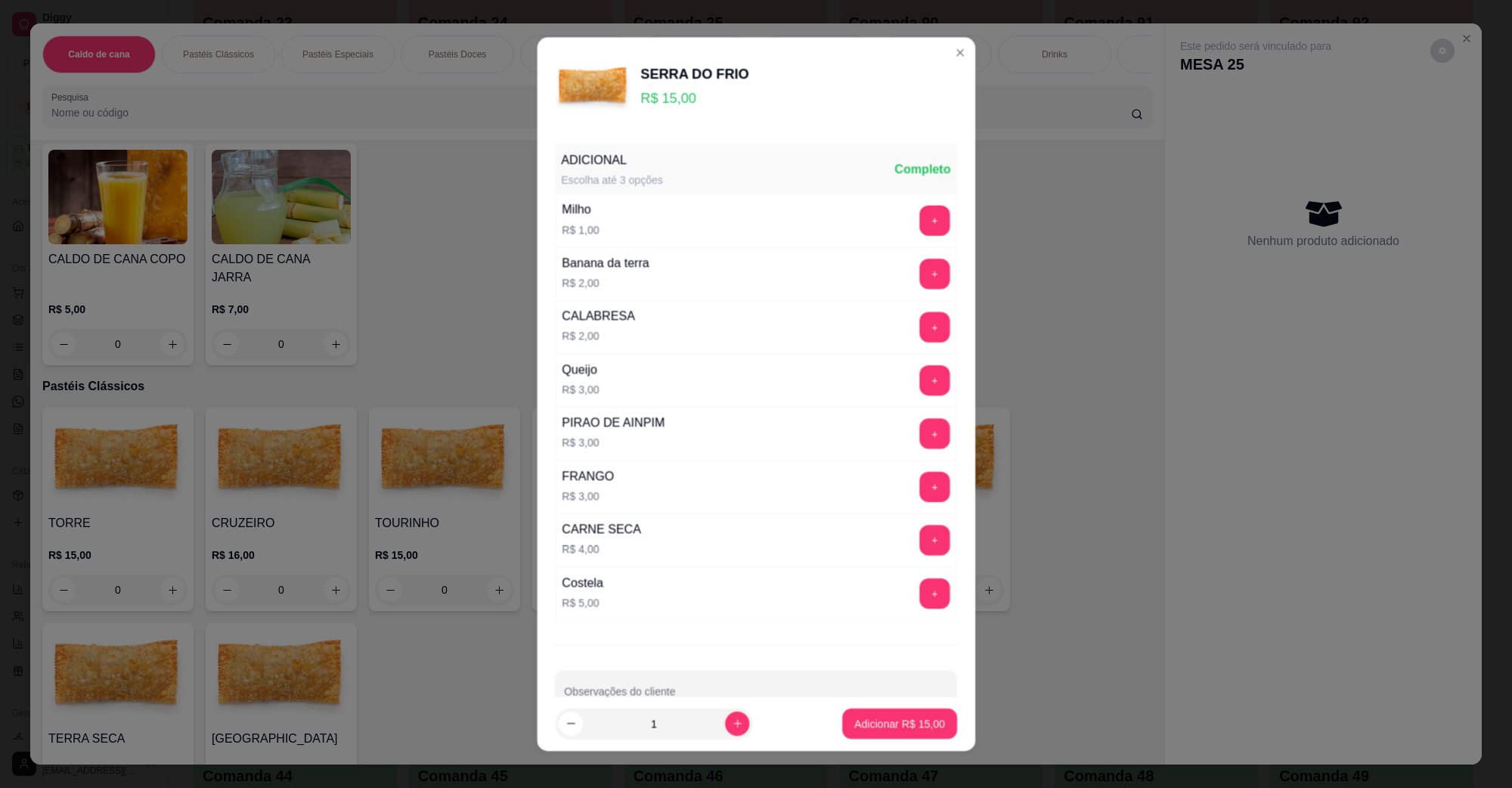
click at [655, 565] on div "CARNE SECA R$ 4,00 +" at bounding box center [756, 540] width 402 height 52
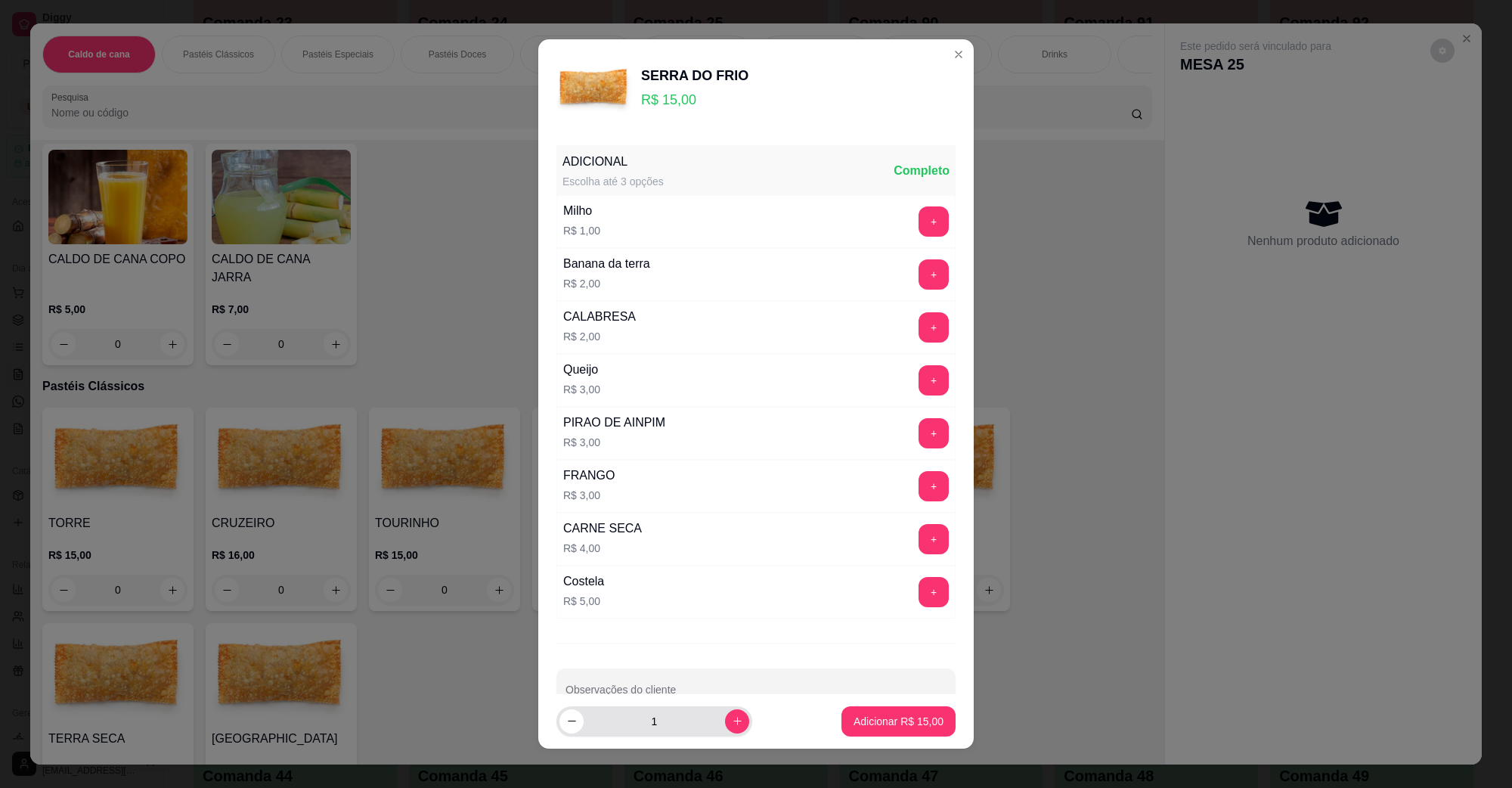
click at [732, 717] on icon "increase-product-quantity" at bounding box center [737, 720] width 11 height 11
type input "2"
click at [928, 719] on footer "2 Adicionar R$ 30,00" at bounding box center [756, 721] width 436 height 54
click at [921, 721] on p "Adicionar R$ 30,00" at bounding box center [898, 721] width 90 height 15
type input "2"
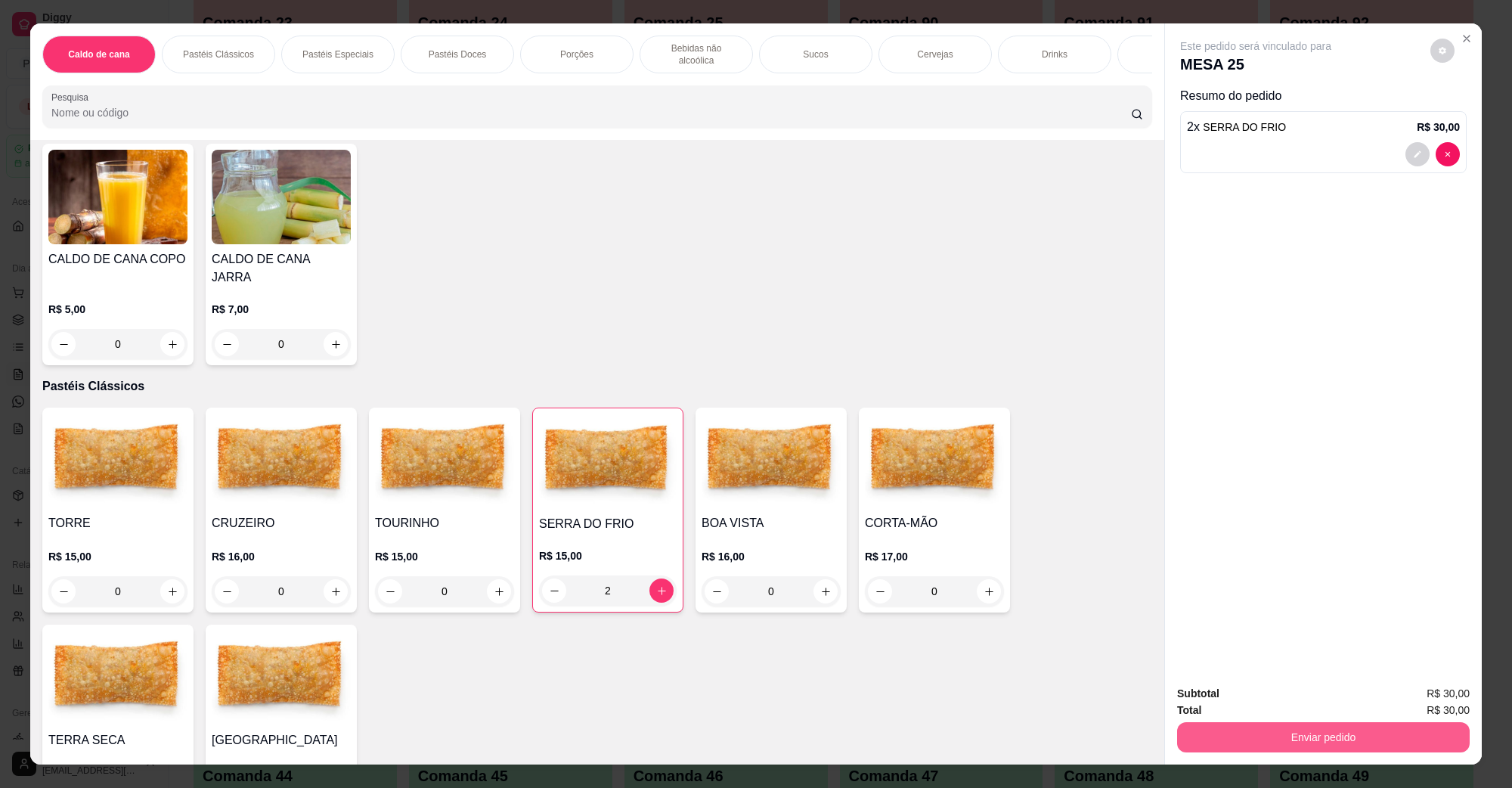
click at [1235, 736] on button "Enviar pedido" at bounding box center [1324, 737] width 293 height 31
click at [1224, 712] on button "Não registrar e enviar pedido" at bounding box center [1272, 700] width 157 height 29
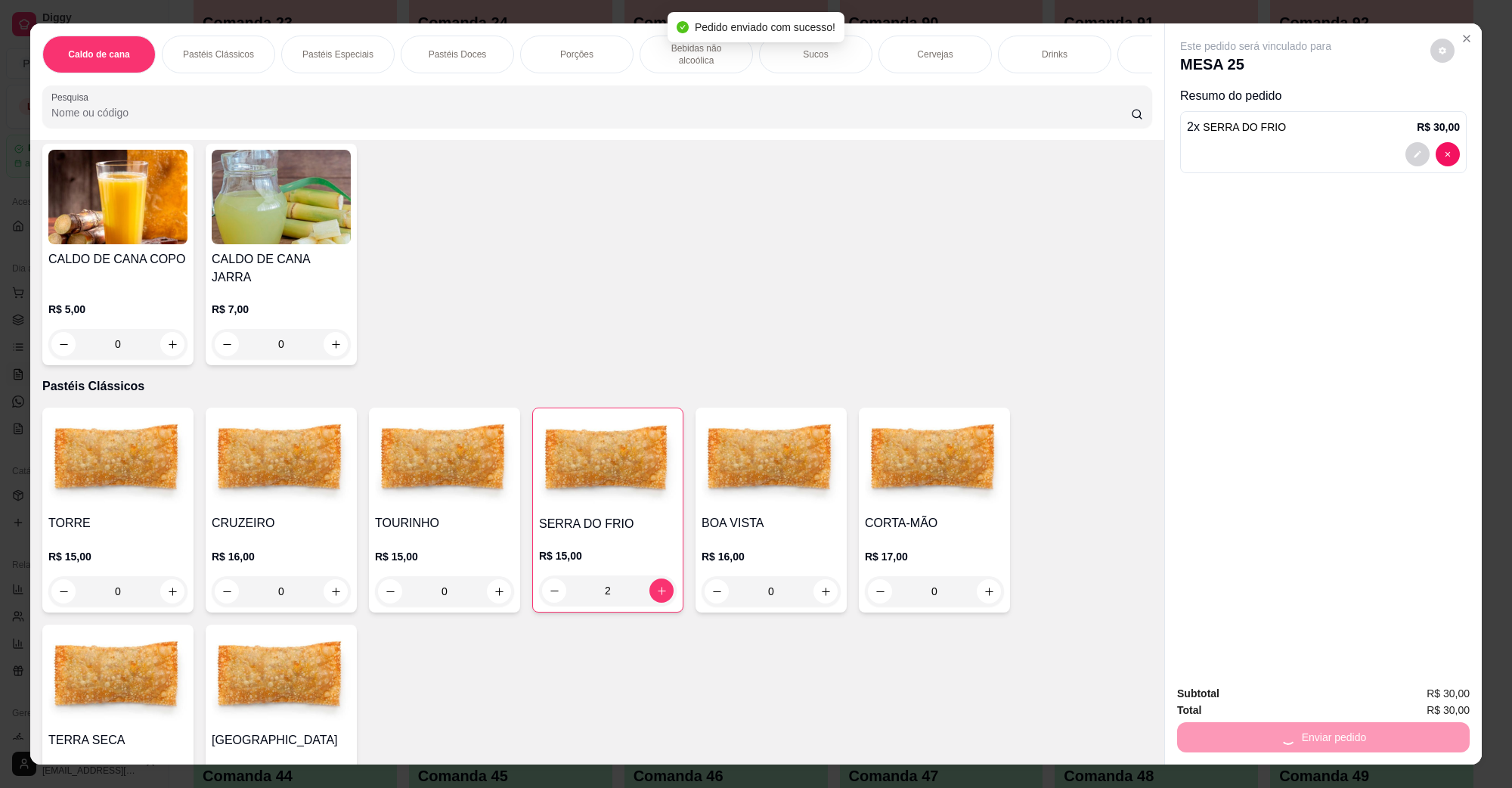
click at [915, 295] on div "CALDO DE CANA COPO R$ 5,00 0 CALDO DE CANA JARRA R$ 7,00 0" at bounding box center [597, 254] width 1110 height 222
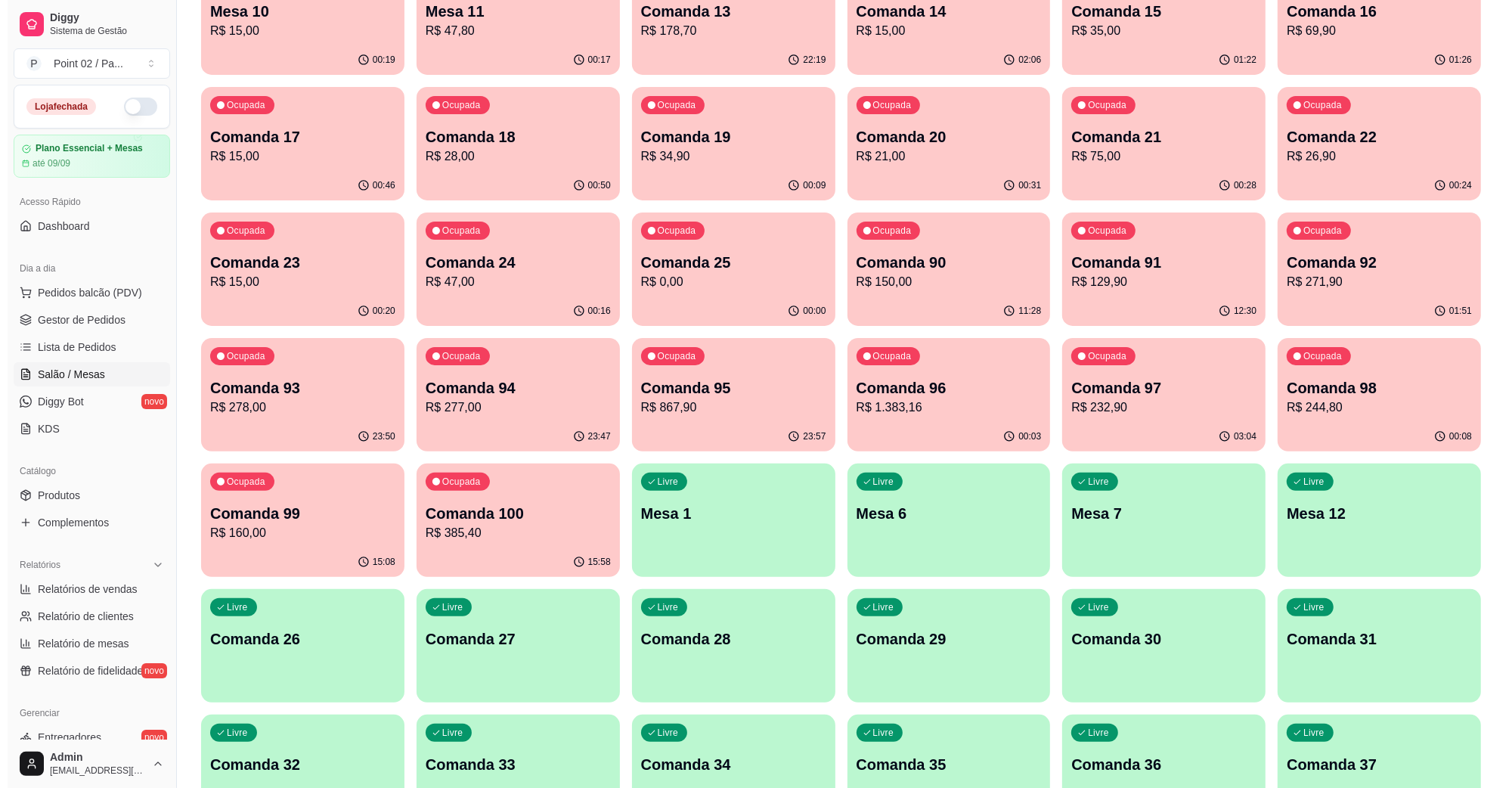
scroll to position [378, 0]
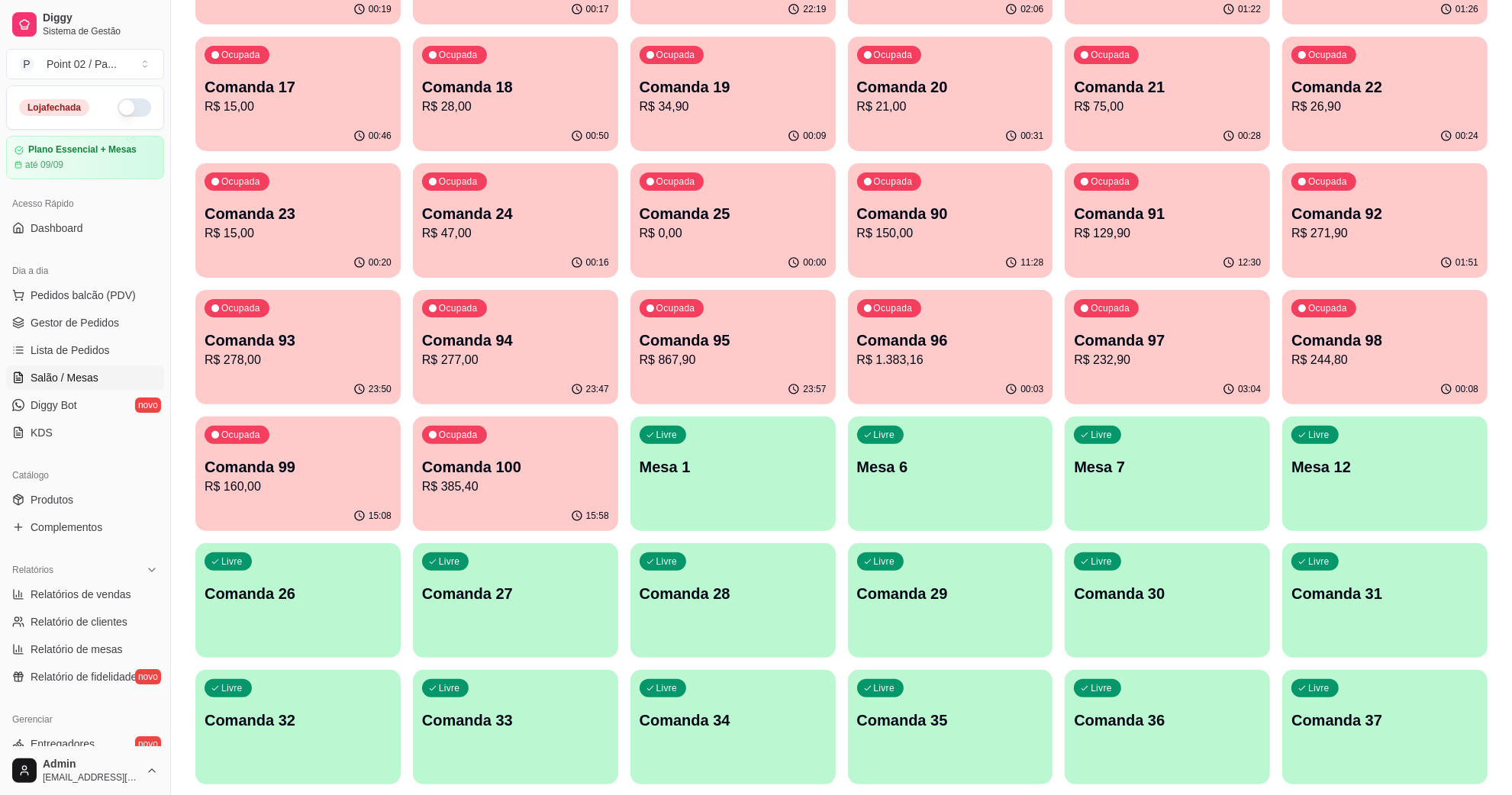
click at [352, 593] on p "Comanda 26" at bounding box center [298, 592] width 187 height 21
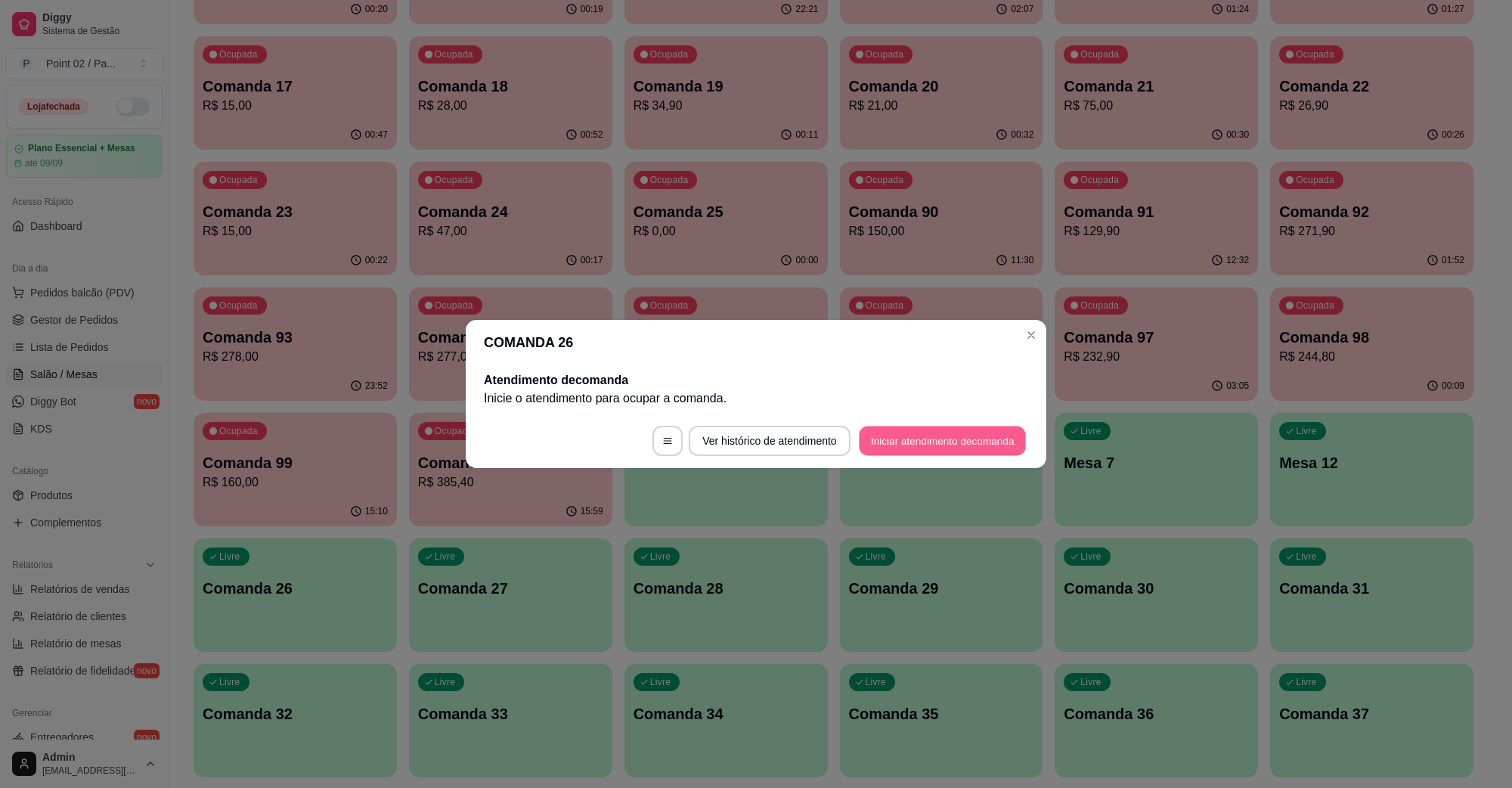
click at [913, 440] on button "Iniciar atendimento de comanda" at bounding box center [943, 442] width 167 height 30
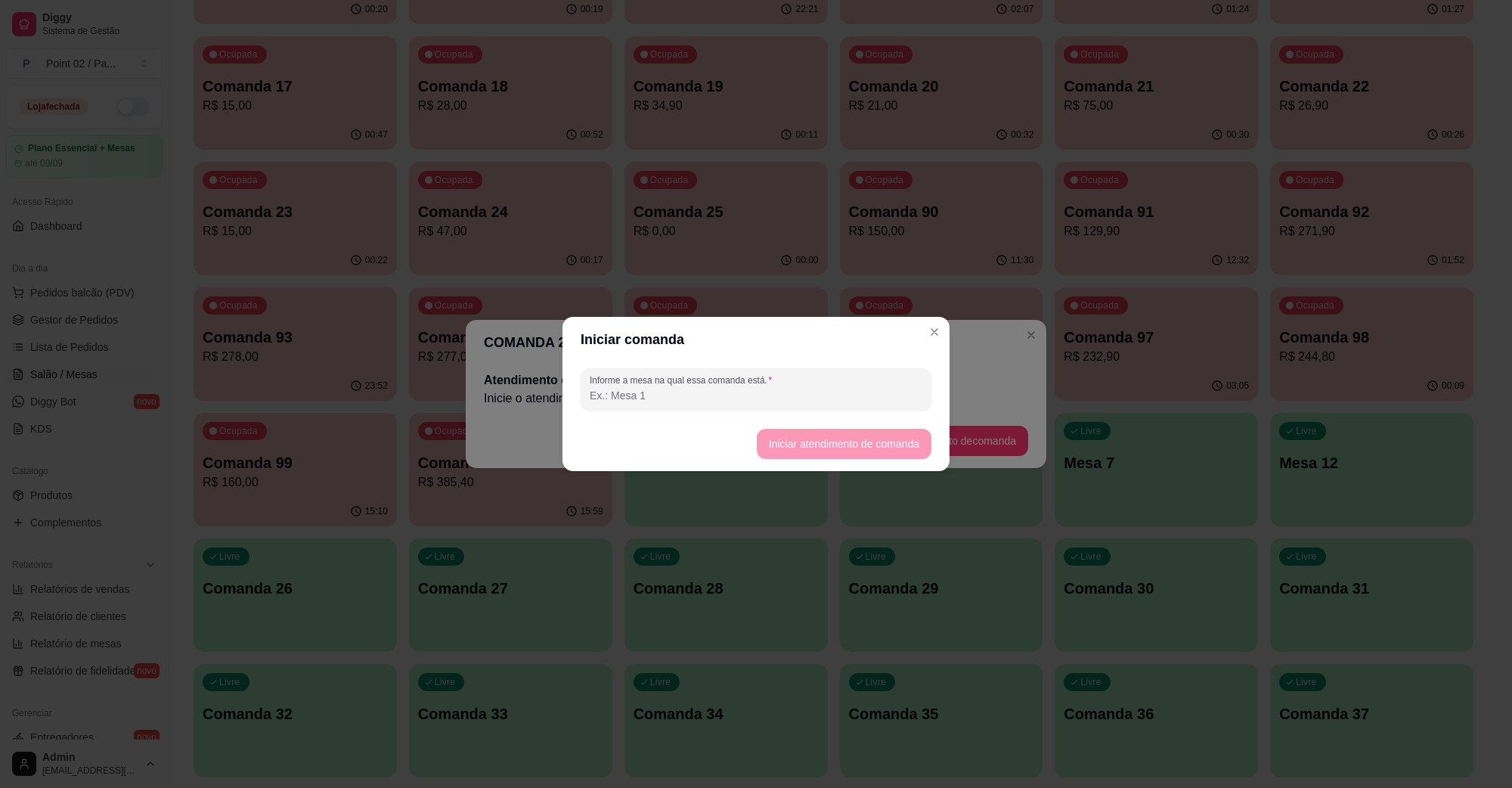
click at [840, 410] on div "Informe a mesa na qual essa comanda está." at bounding box center [756, 389] width 351 height 43
type input "[PERSON_NAME]"
click at [857, 434] on button "Iniciar atendimento de comanda" at bounding box center [844, 444] width 169 height 30
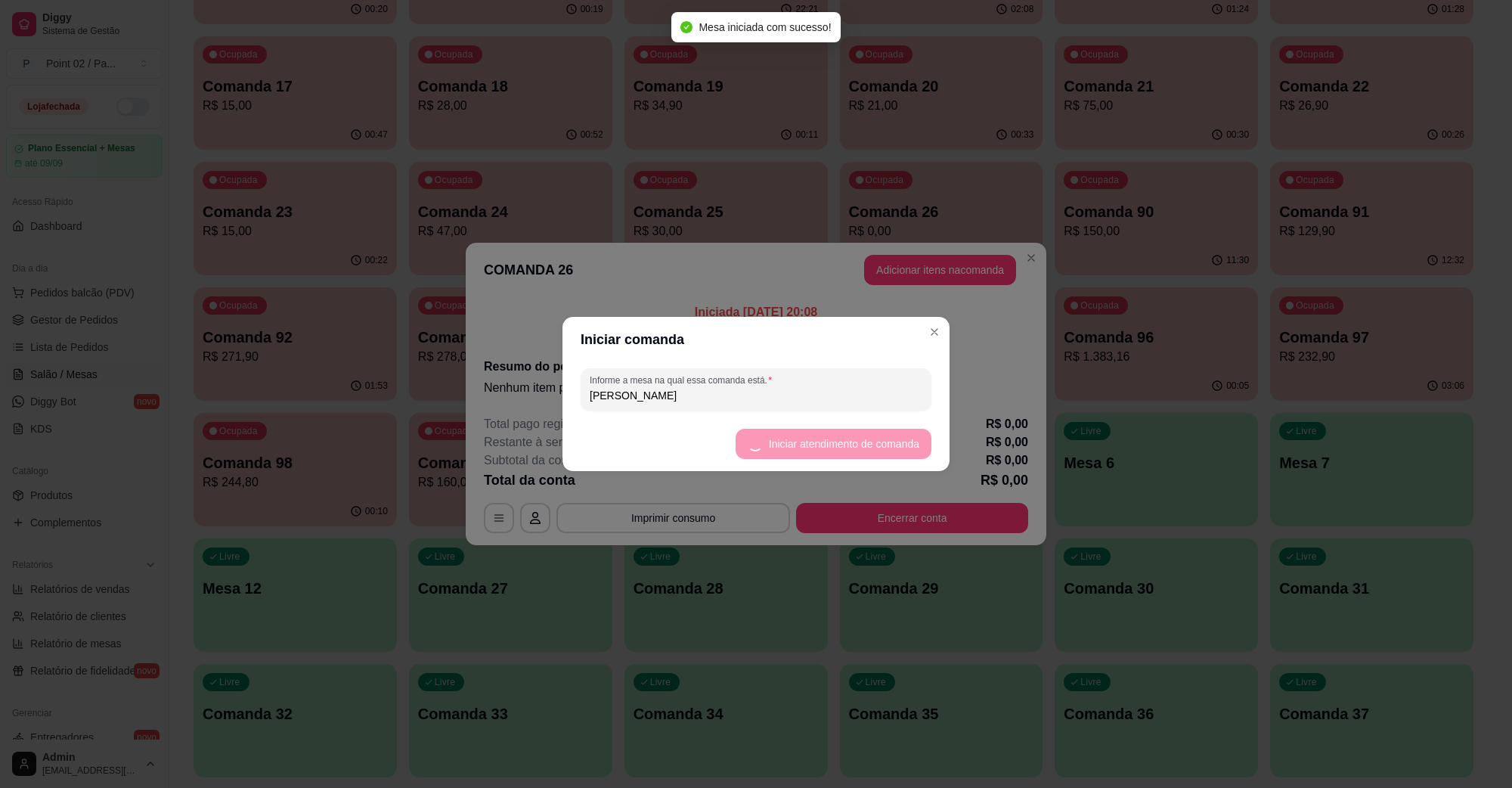
click at [919, 277] on button "Adicionar itens na comanda" at bounding box center [941, 269] width 152 height 31
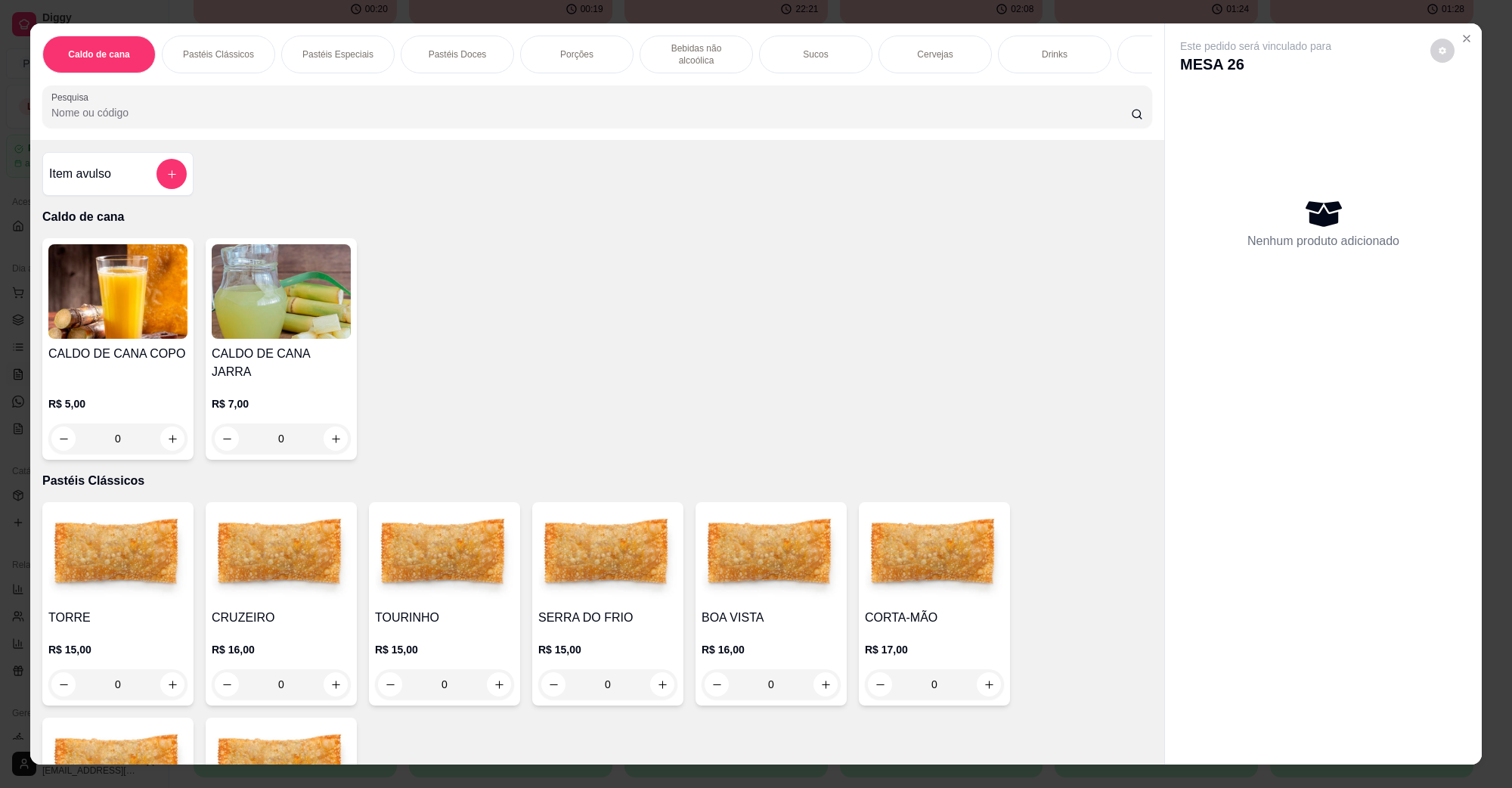
scroll to position [94, 0]
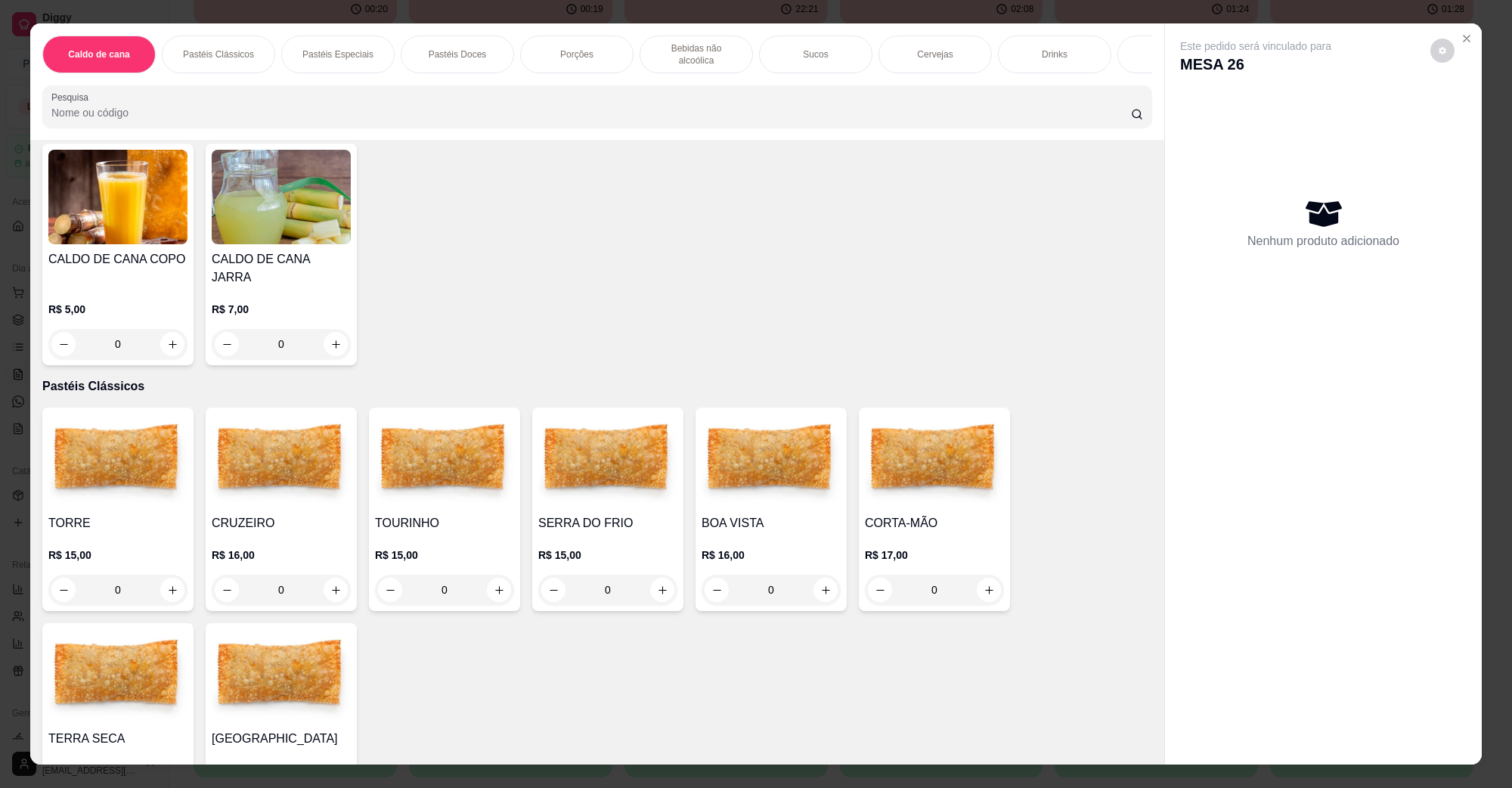
click at [312, 441] on img at bounding box center [281, 460] width 140 height 94
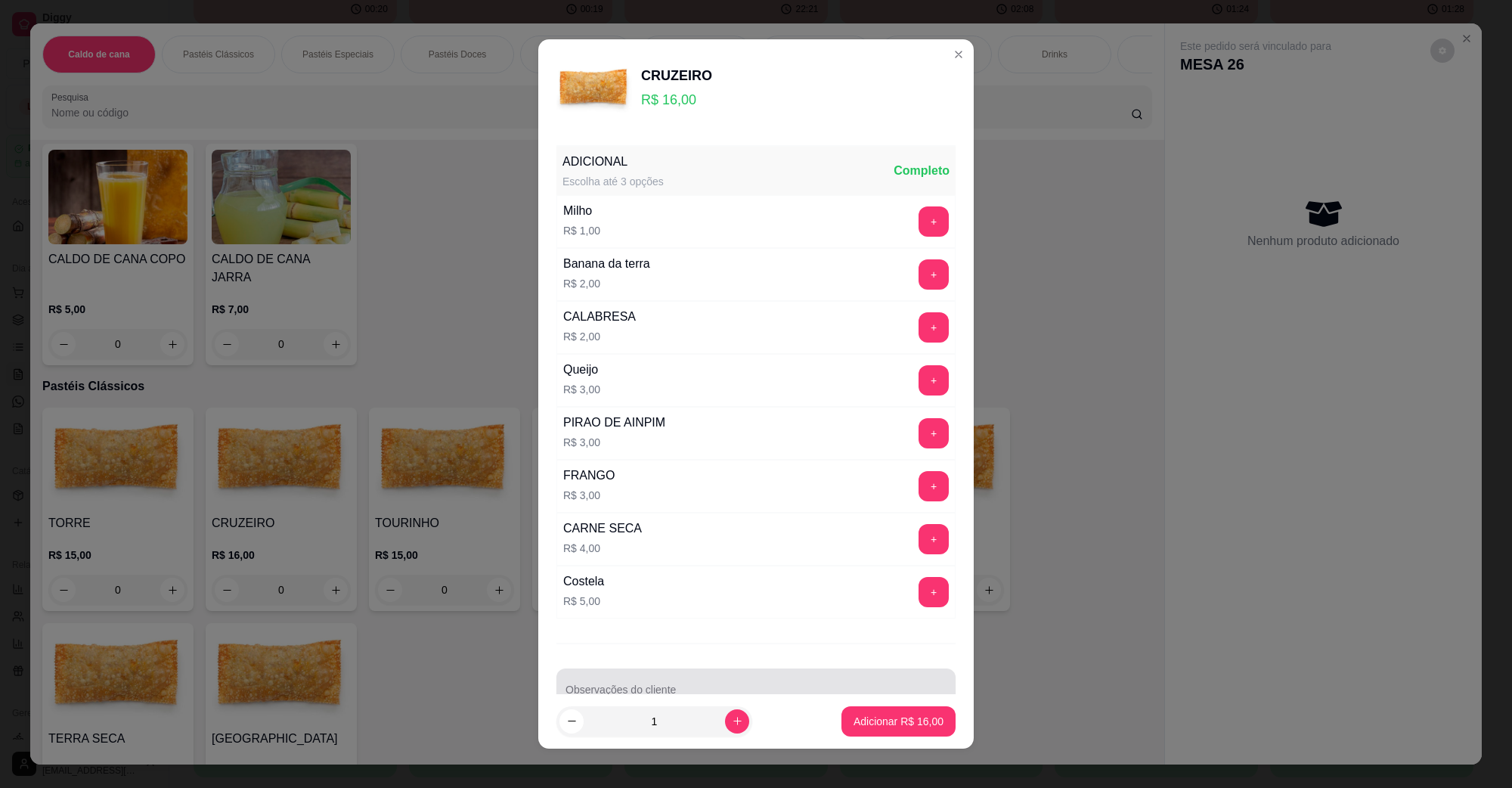
click at [625, 673] on div "Observações do cliente" at bounding box center [756, 689] width 399 height 43
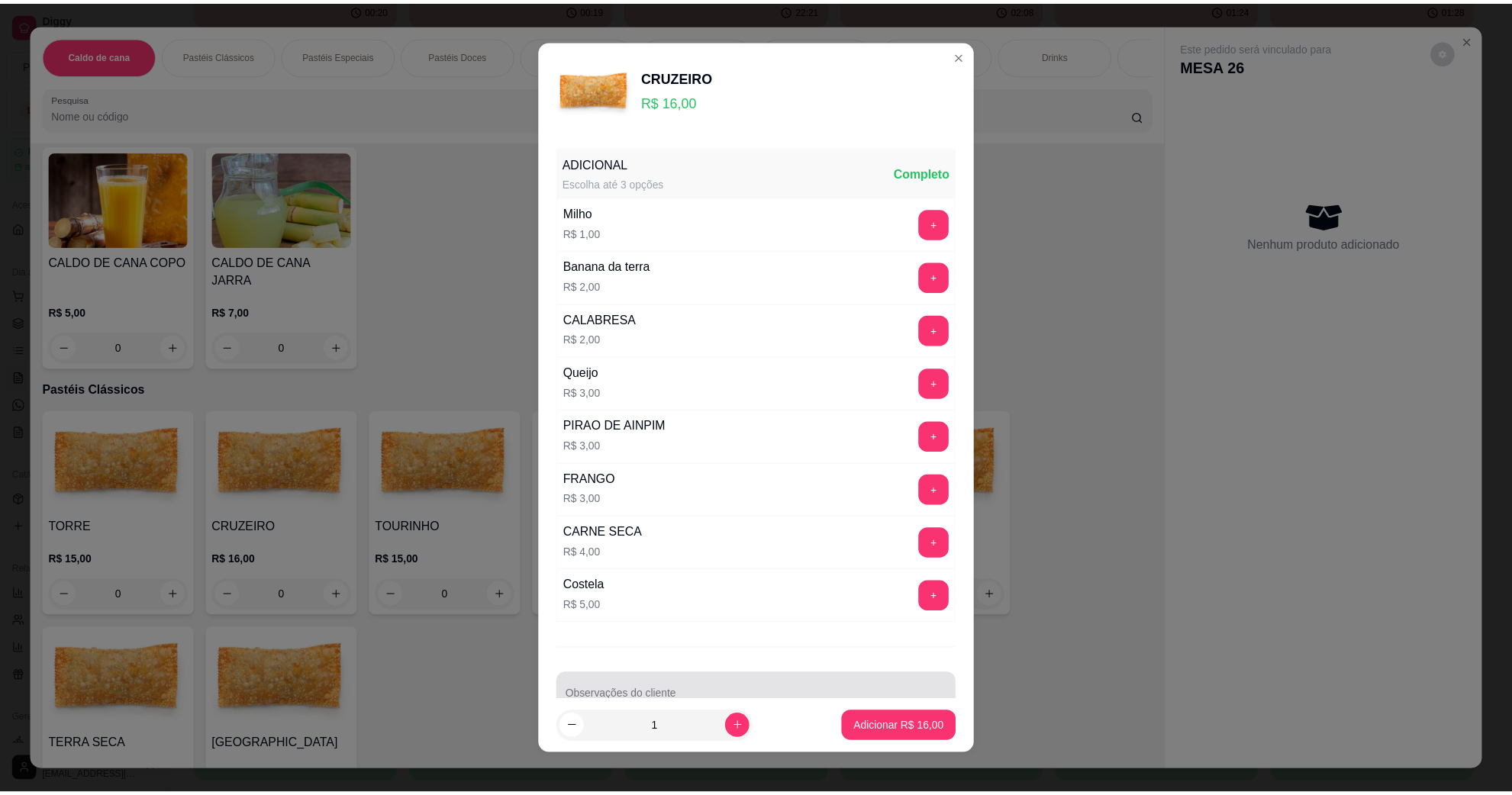
scroll to position [12, 0]
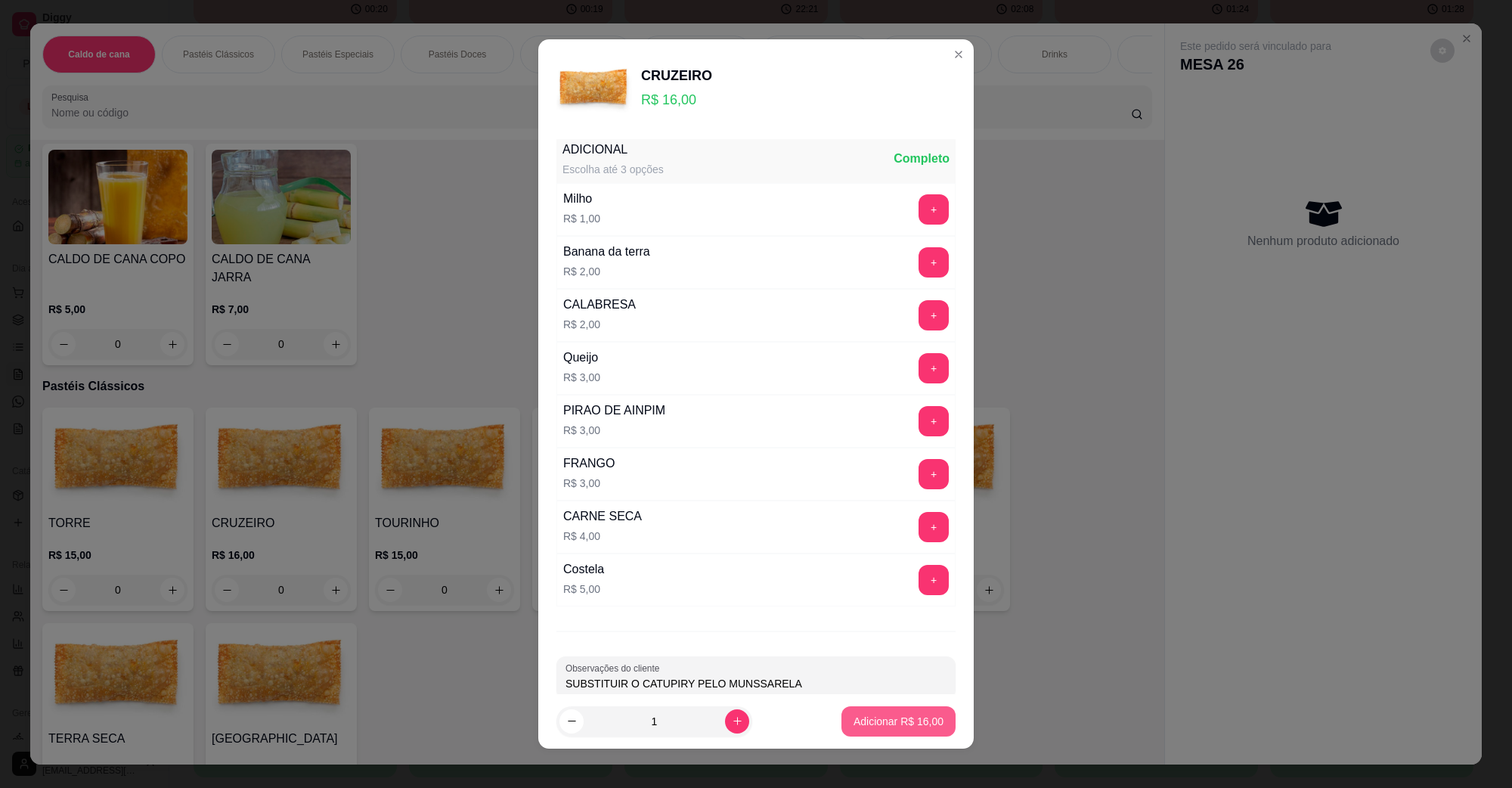
type input "SUBSTITUIR O CATUPIRY PELO MUNSSARELA"
click at [873, 717] on p "Adicionar R$ 16,00" at bounding box center [898, 721] width 90 height 15
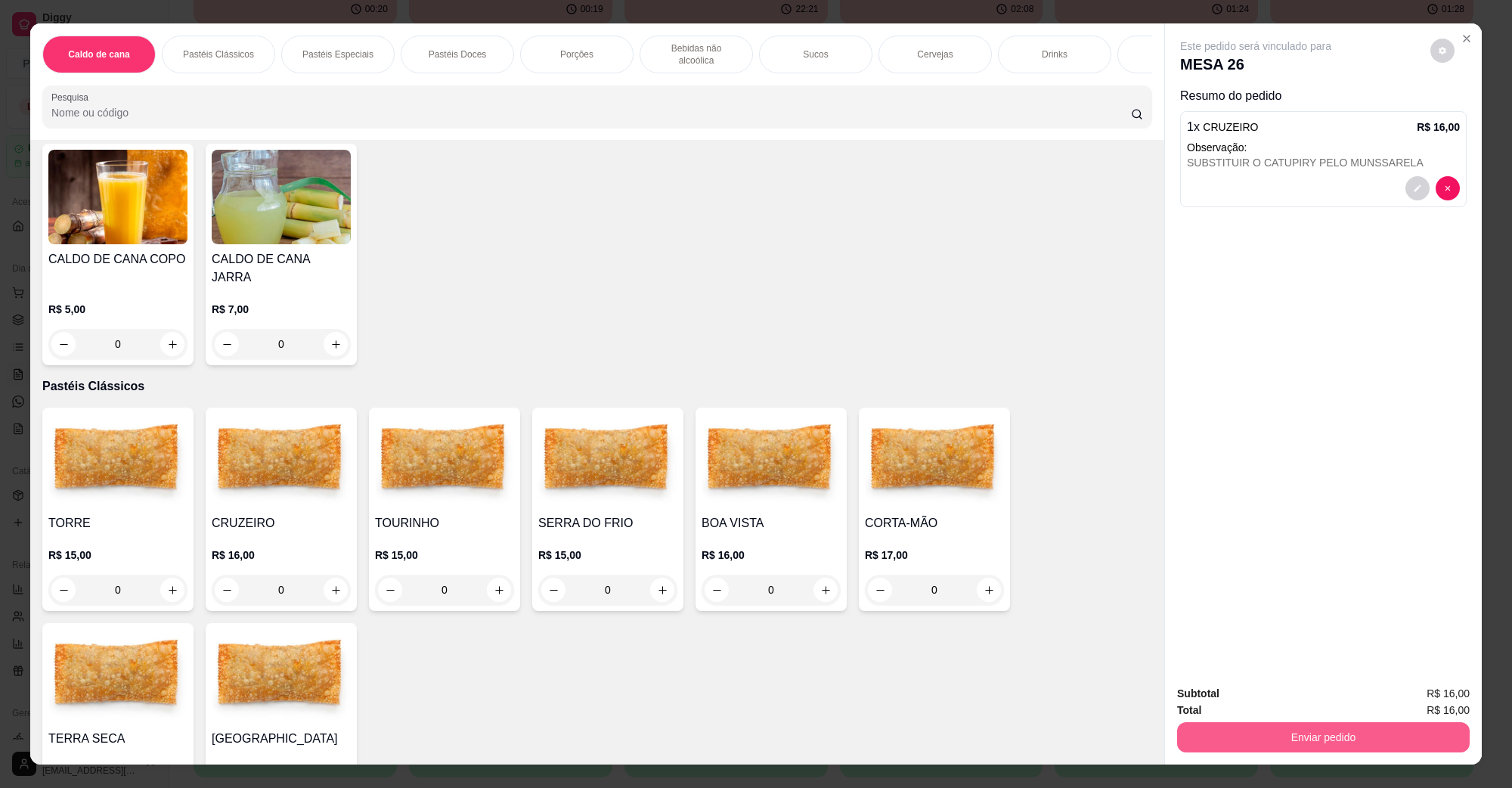
click at [1381, 731] on button "Enviar pedido" at bounding box center [1324, 737] width 293 height 31
click at [1312, 711] on button "Não registrar e enviar pedido" at bounding box center [1272, 700] width 157 height 29
click at [1286, 747] on button "Enviar pedido" at bounding box center [1324, 737] width 293 height 31
click at [1256, 700] on button "Não registrar e enviar pedido" at bounding box center [1272, 700] width 157 height 29
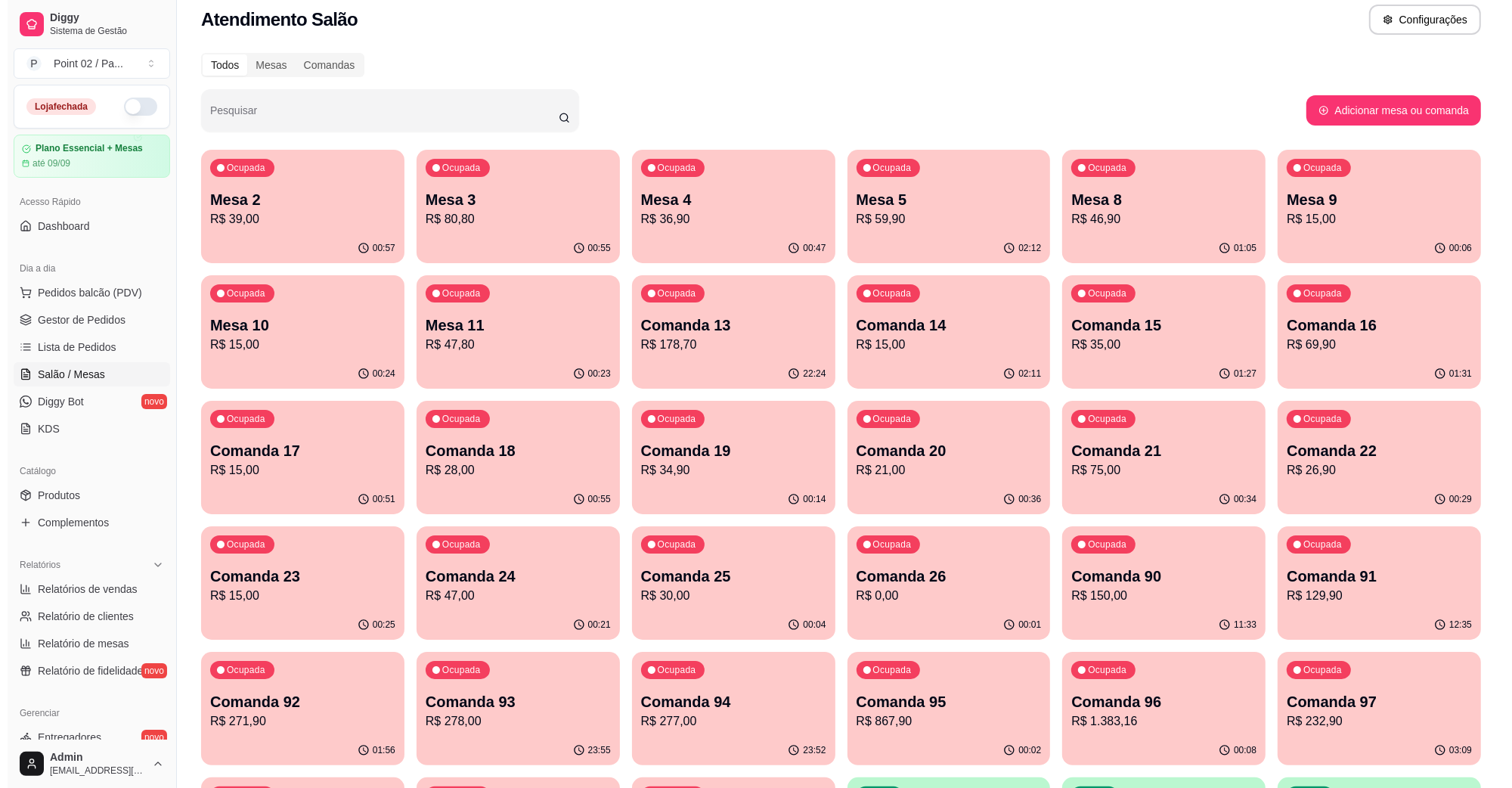
scroll to position [0, 0]
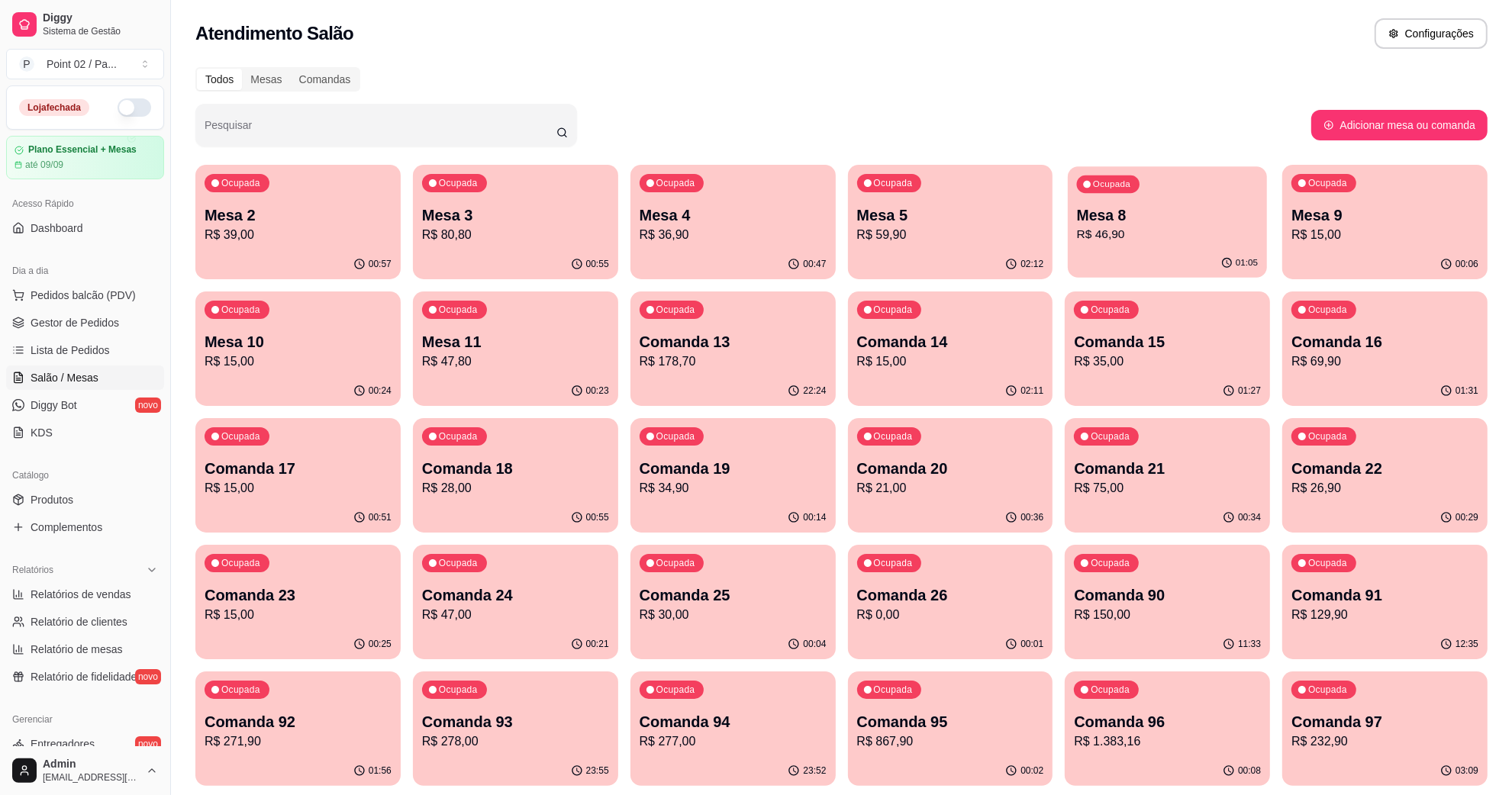
click at [1096, 222] on p "Mesa 8" at bounding box center [1167, 215] width 181 height 21
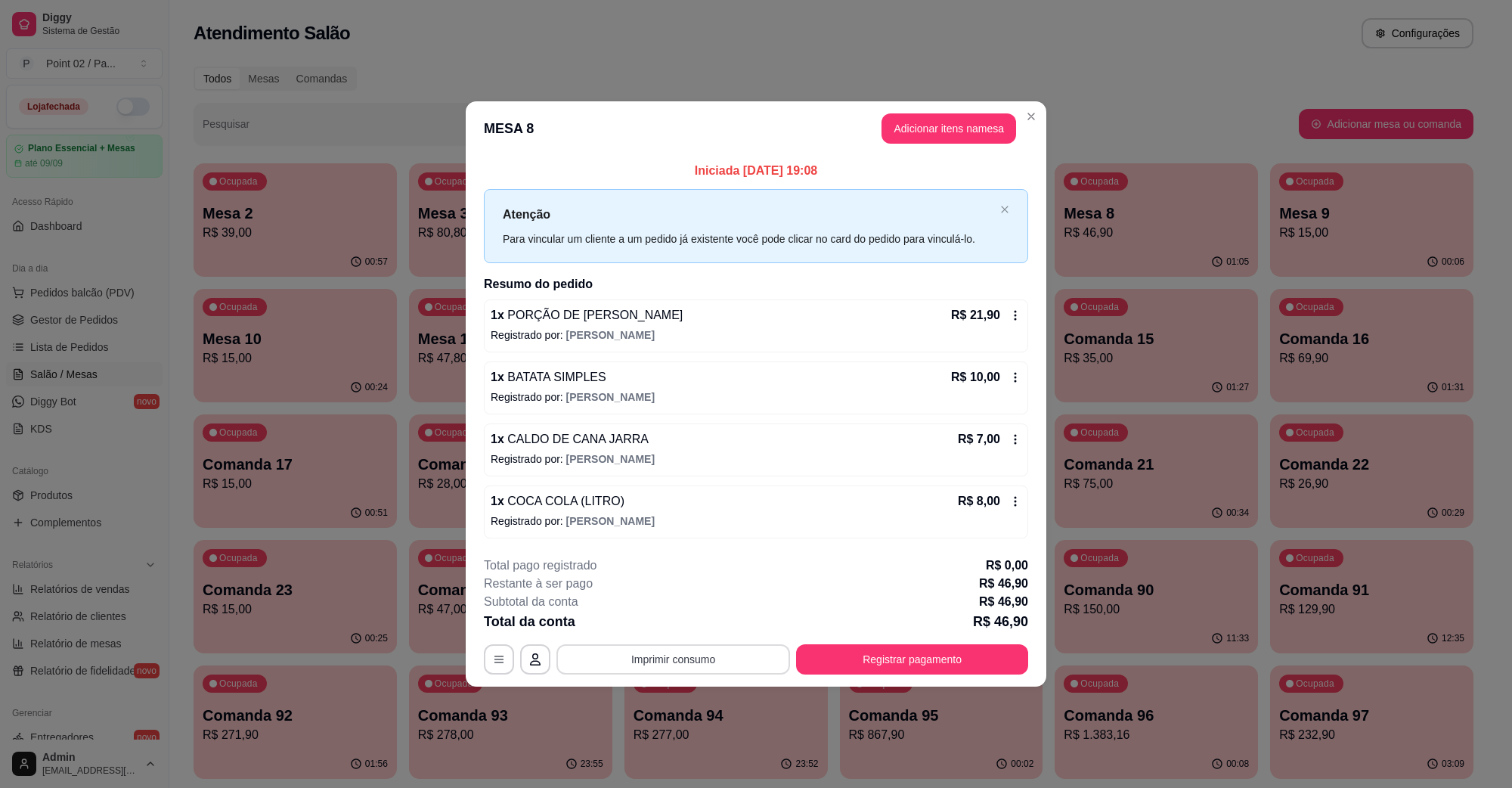
click at [732, 658] on button "Imprimir consumo" at bounding box center [673, 659] width 234 height 31
click at [696, 623] on button "IMPRESSORA" at bounding box center [677, 625] width 106 height 24
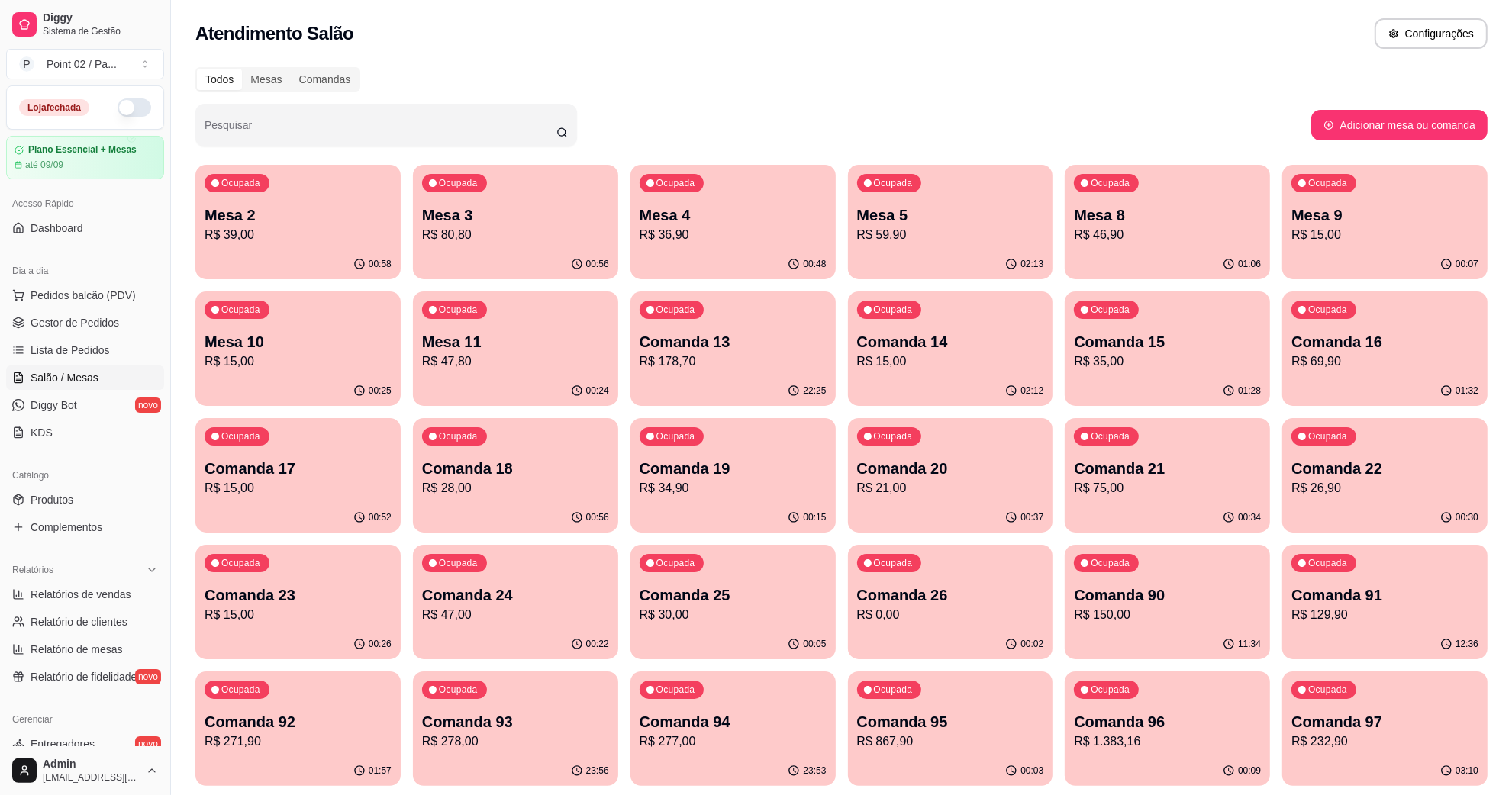
click at [1217, 212] on p "Mesa 8" at bounding box center [1167, 215] width 187 height 21
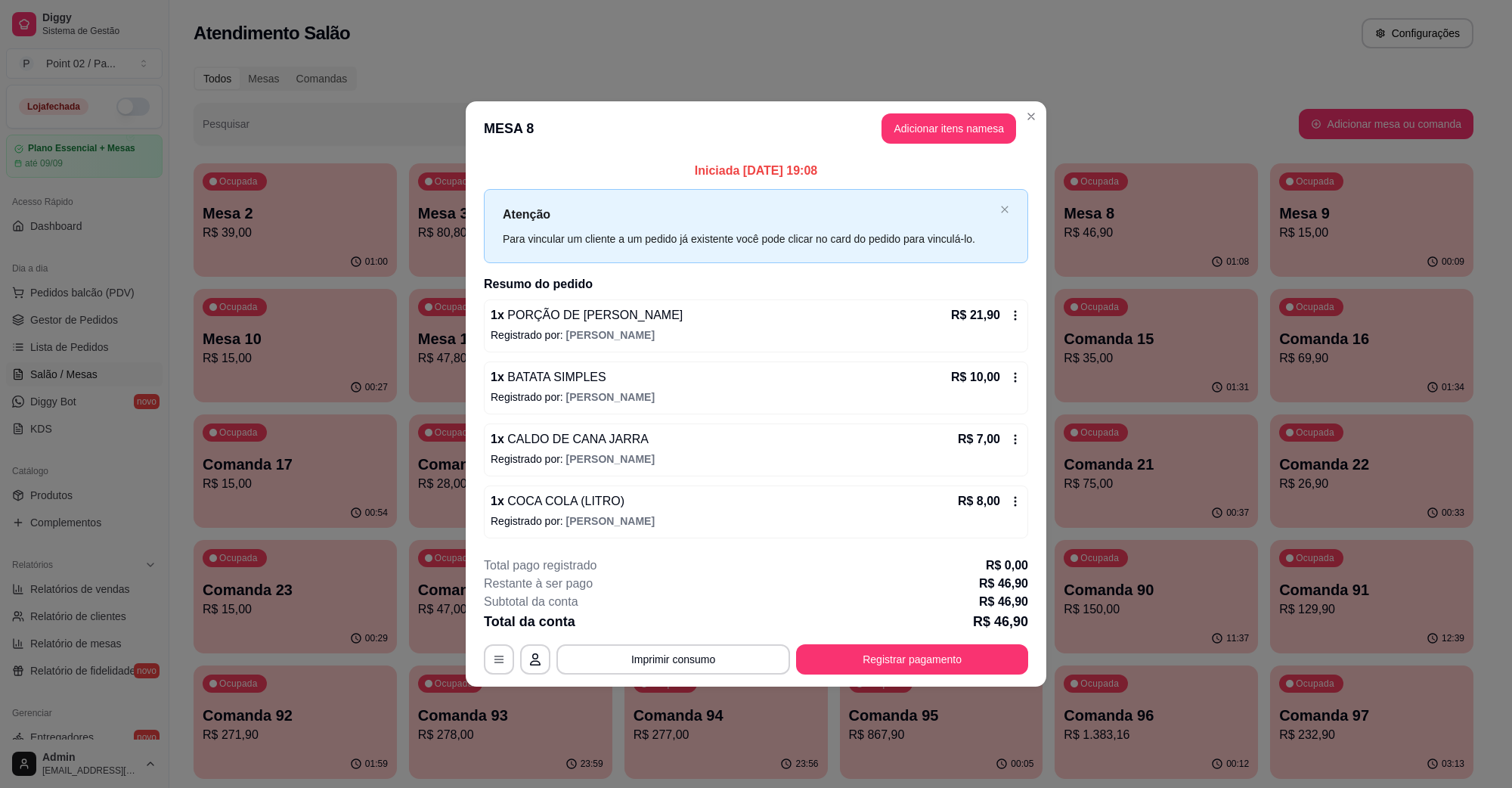
click at [897, 661] on button "Registrar pagamento" at bounding box center [912, 659] width 232 height 31
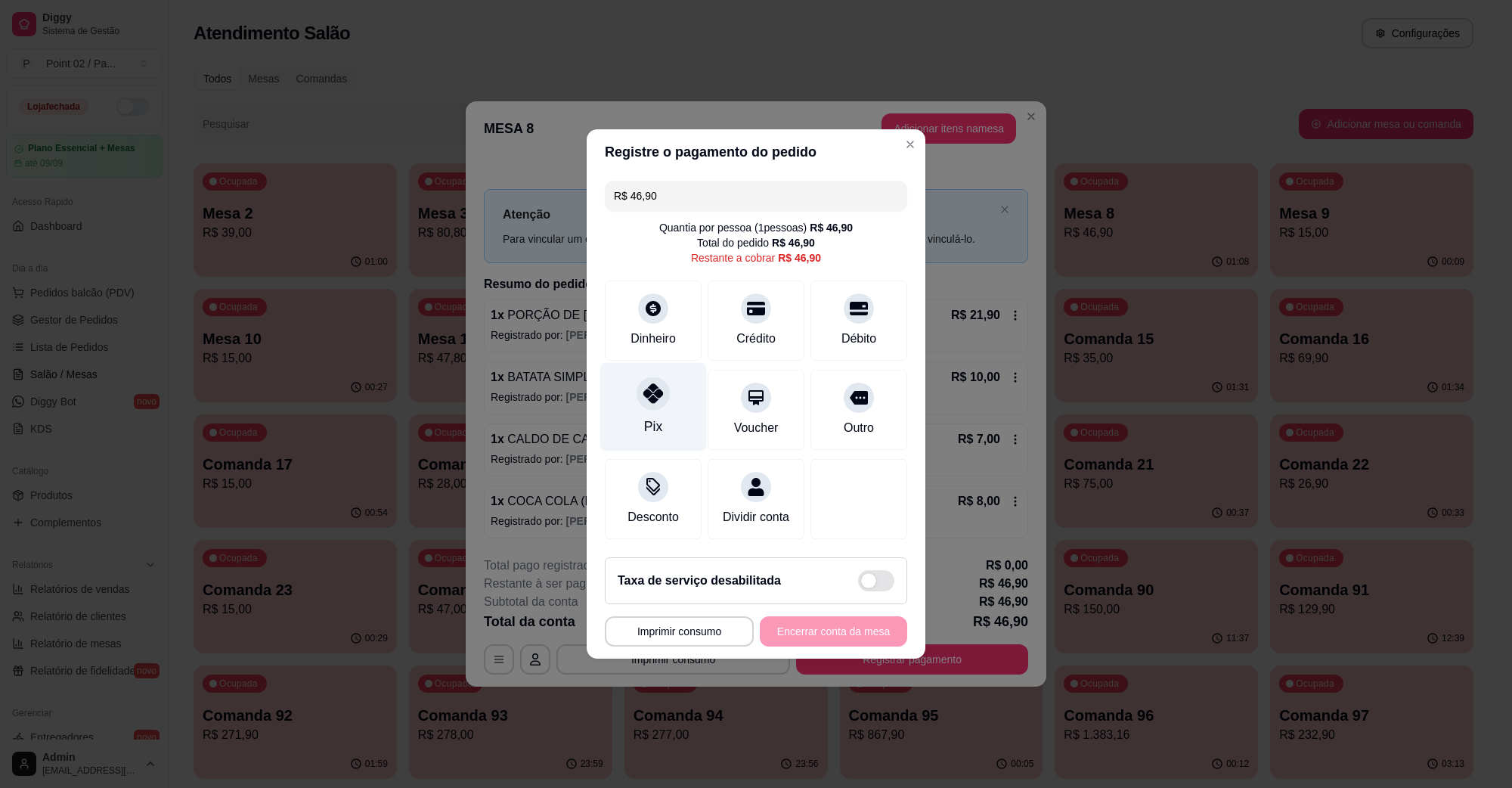
click at [640, 395] on div at bounding box center [654, 393] width 34 height 34
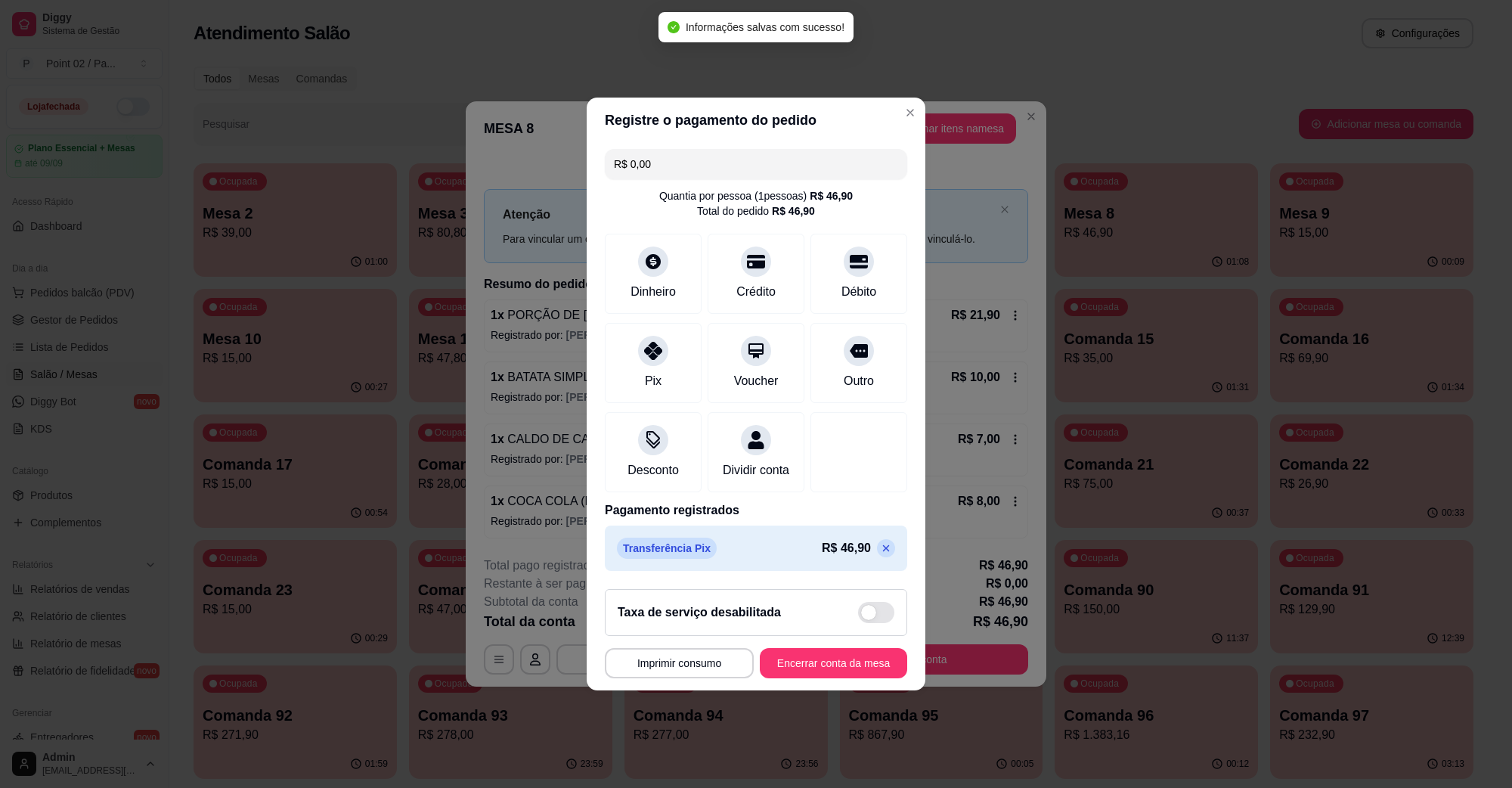
type input "R$ 0,00"
click at [825, 673] on button "Encerrar conta da mesa" at bounding box center [834, 663] width 148 height 31
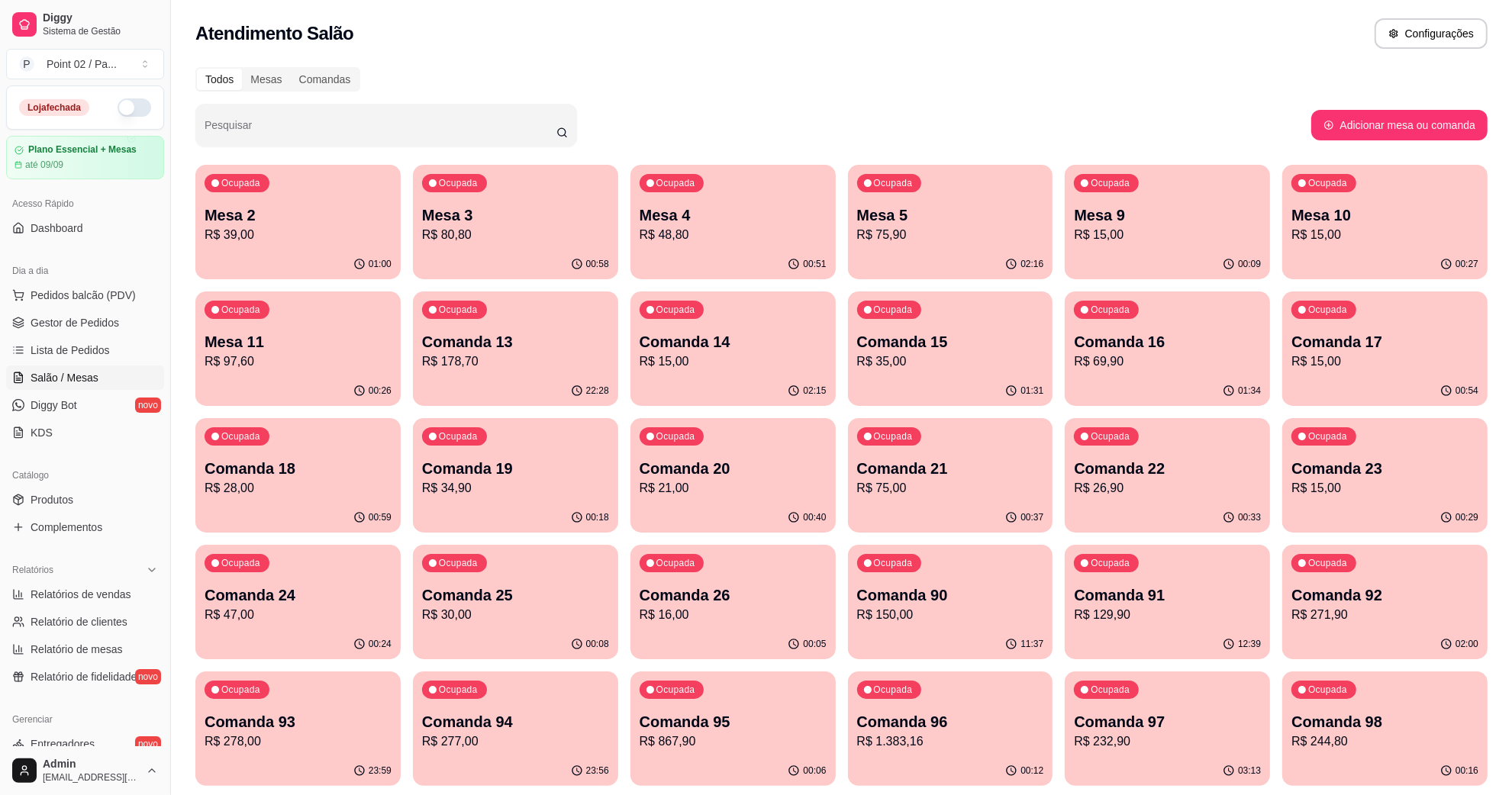
click at [763, 270] on div "00:51" at bounding box center [733, 265] width 205 height 30
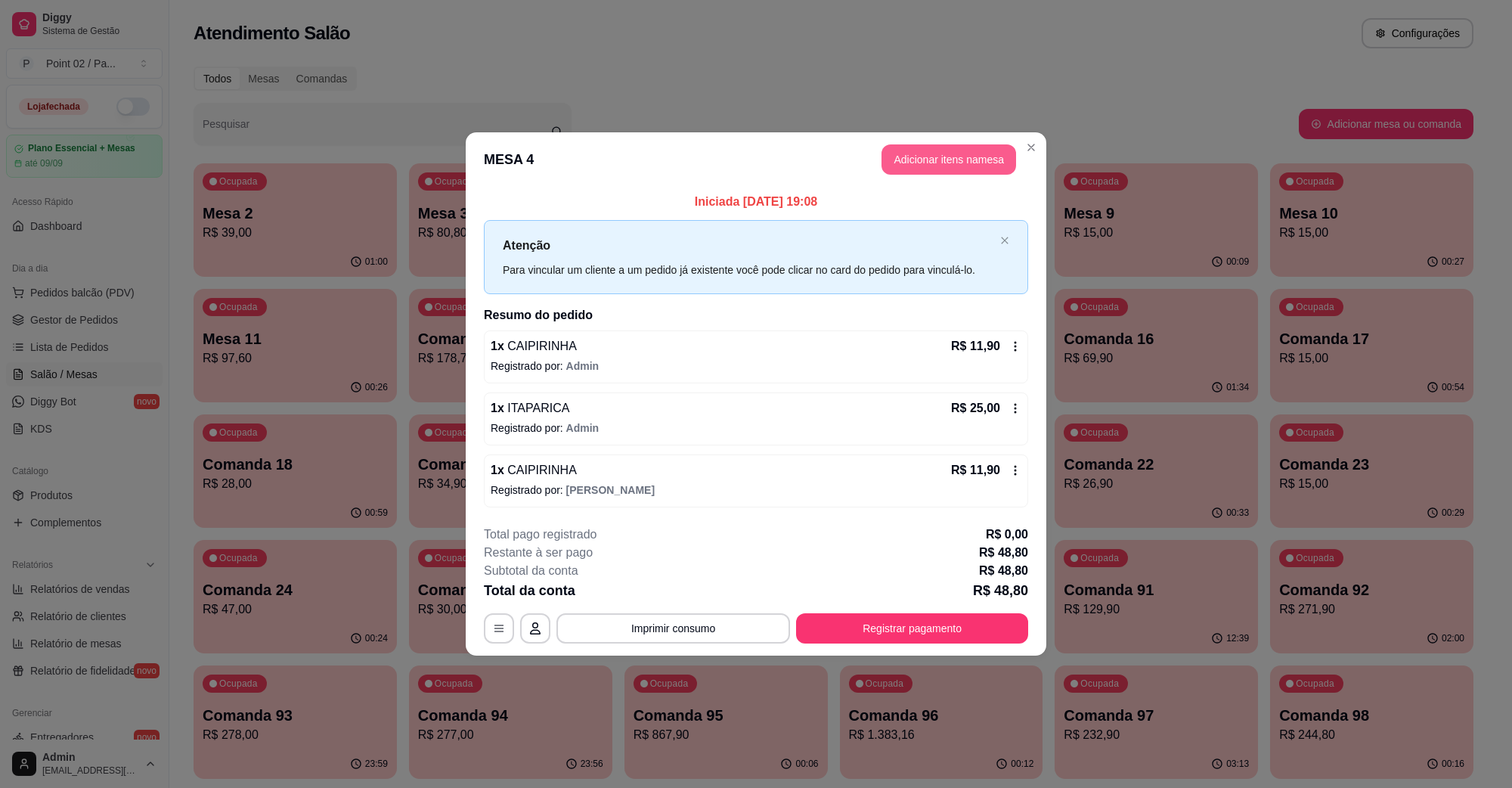
click at [953, 171] on button "Adicionar itens na mesa" at bounding box center [950, 159] width 135 height 31
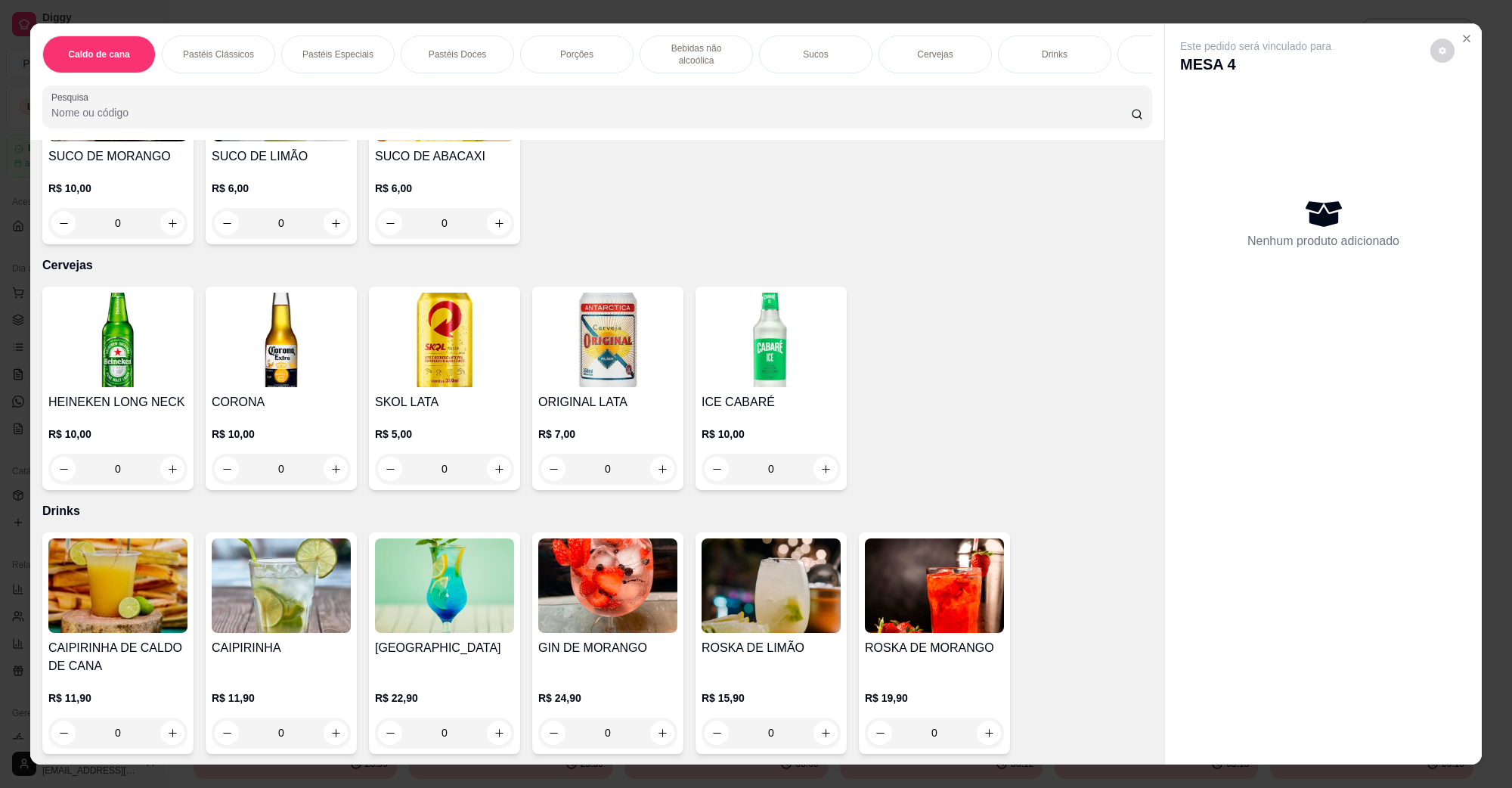
scroll to position [2174, 0]
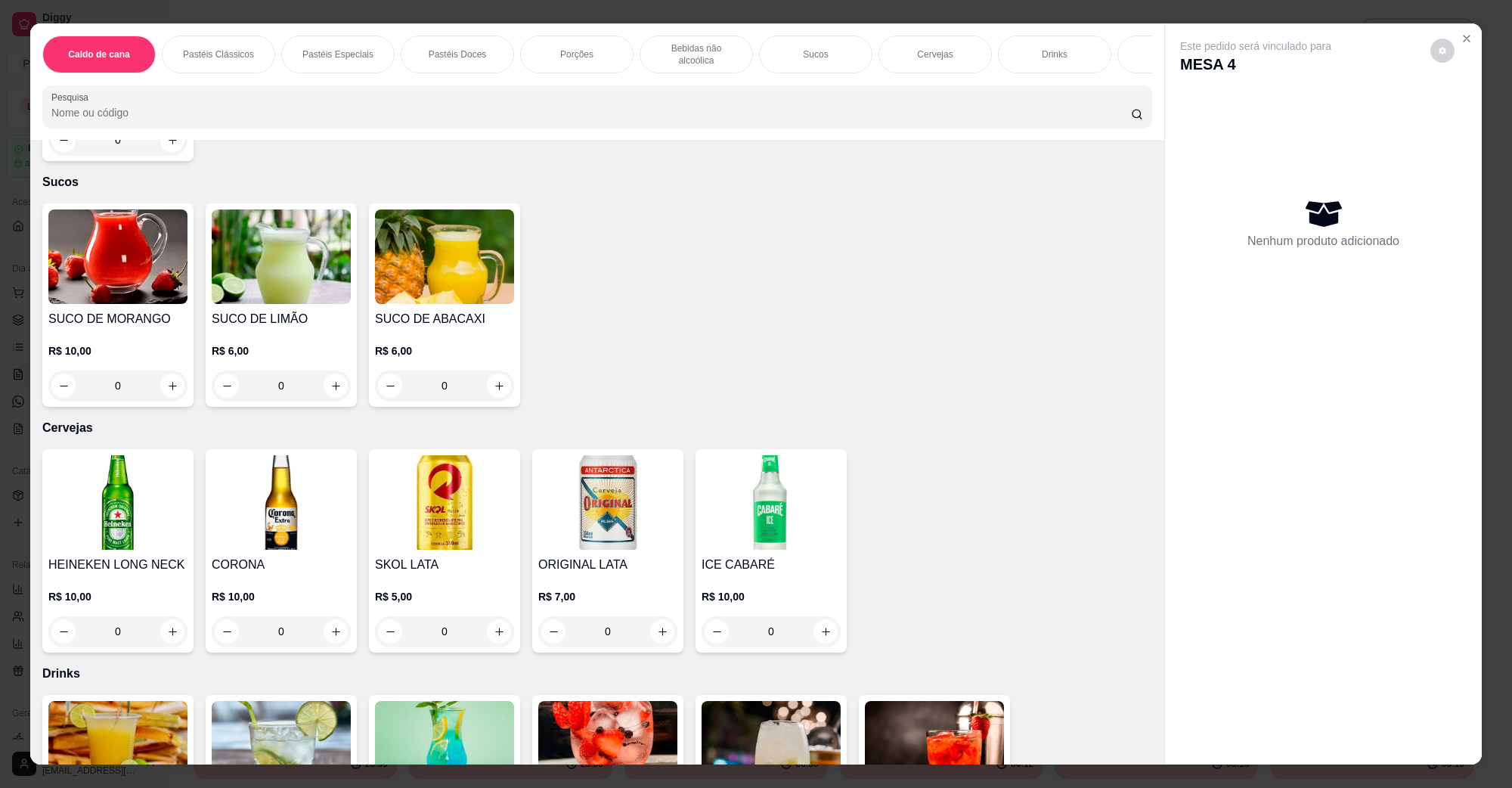
click at [96, 476] on img at bounding box center [118, 502] width 140 height 94
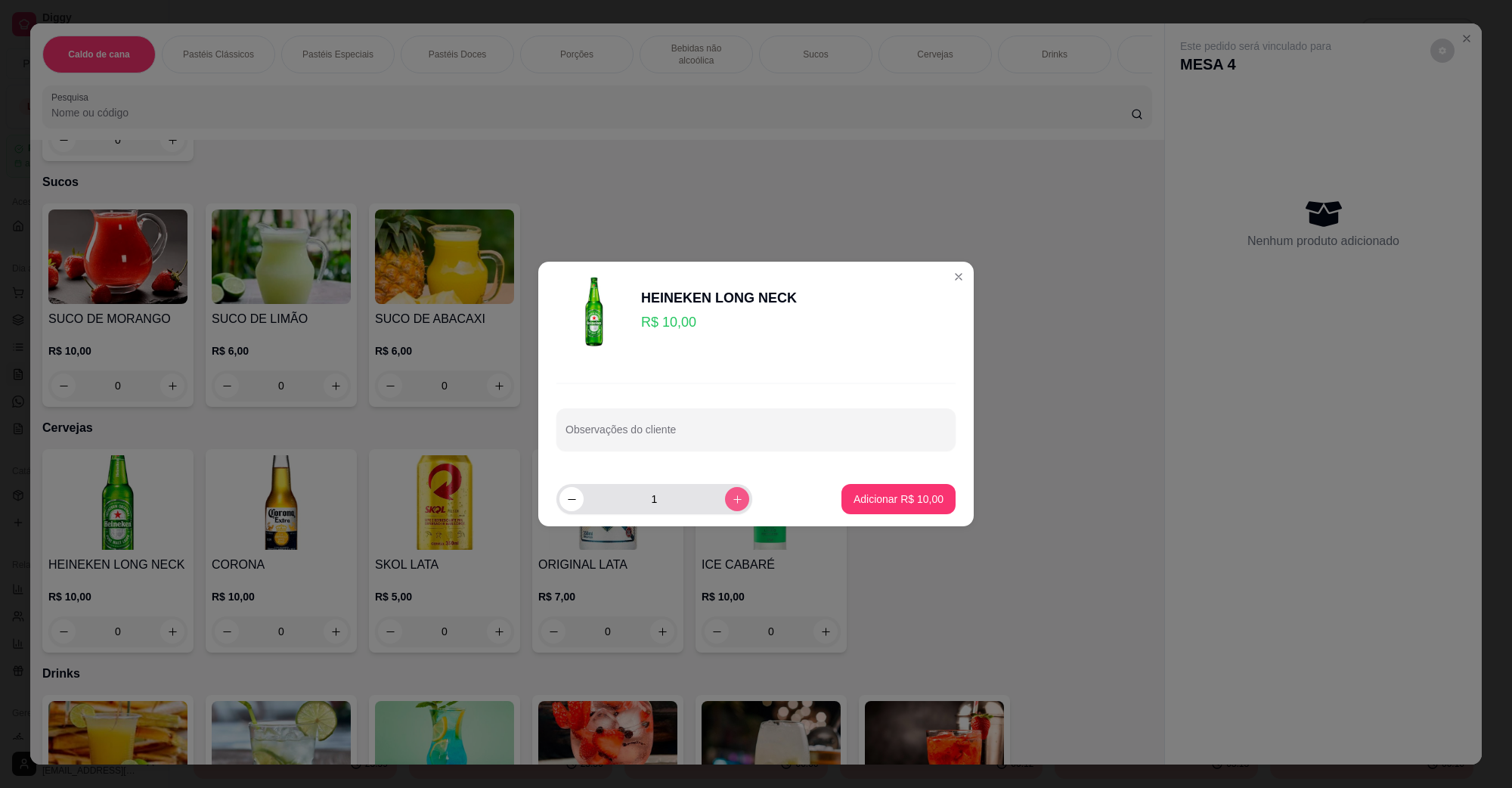
click at [725, 495] on button "increase-product-quantity" at bounding box center [737, 499] width 24 height 24
click at [732, 495] on icon "increase-product-quantity" at bounding box center [737, 499] width 11 height 11
type input "3"
click at [856, 498] on p "Adicionar R$ 30,00" at bounding box center [899, 498] width 88 height 15
type input "3"
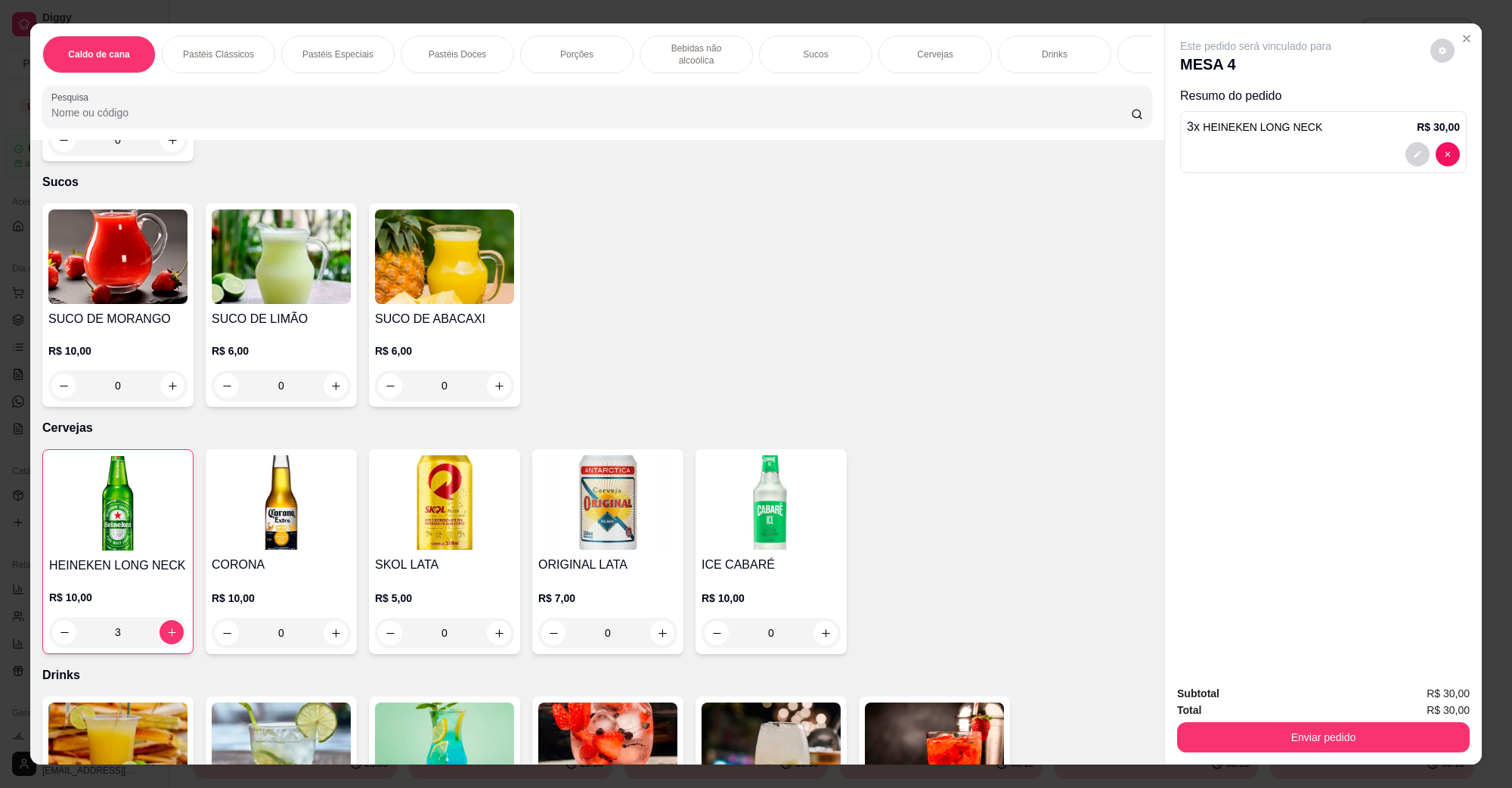
click at [1298, 762] on div "Subtotal R$ 30,00 Total R$ 30,00 Enviar pedido" at bounding box center [1324, 719] width 317 height 91
click at [1299, 749] on button "Enviar pedido" at bounding box center [1324, 737] width 293 height 31
click at [1265, 699] on button "Não registrar e enviar pedido" at bounding box center [1272, 700] width 152 height 28
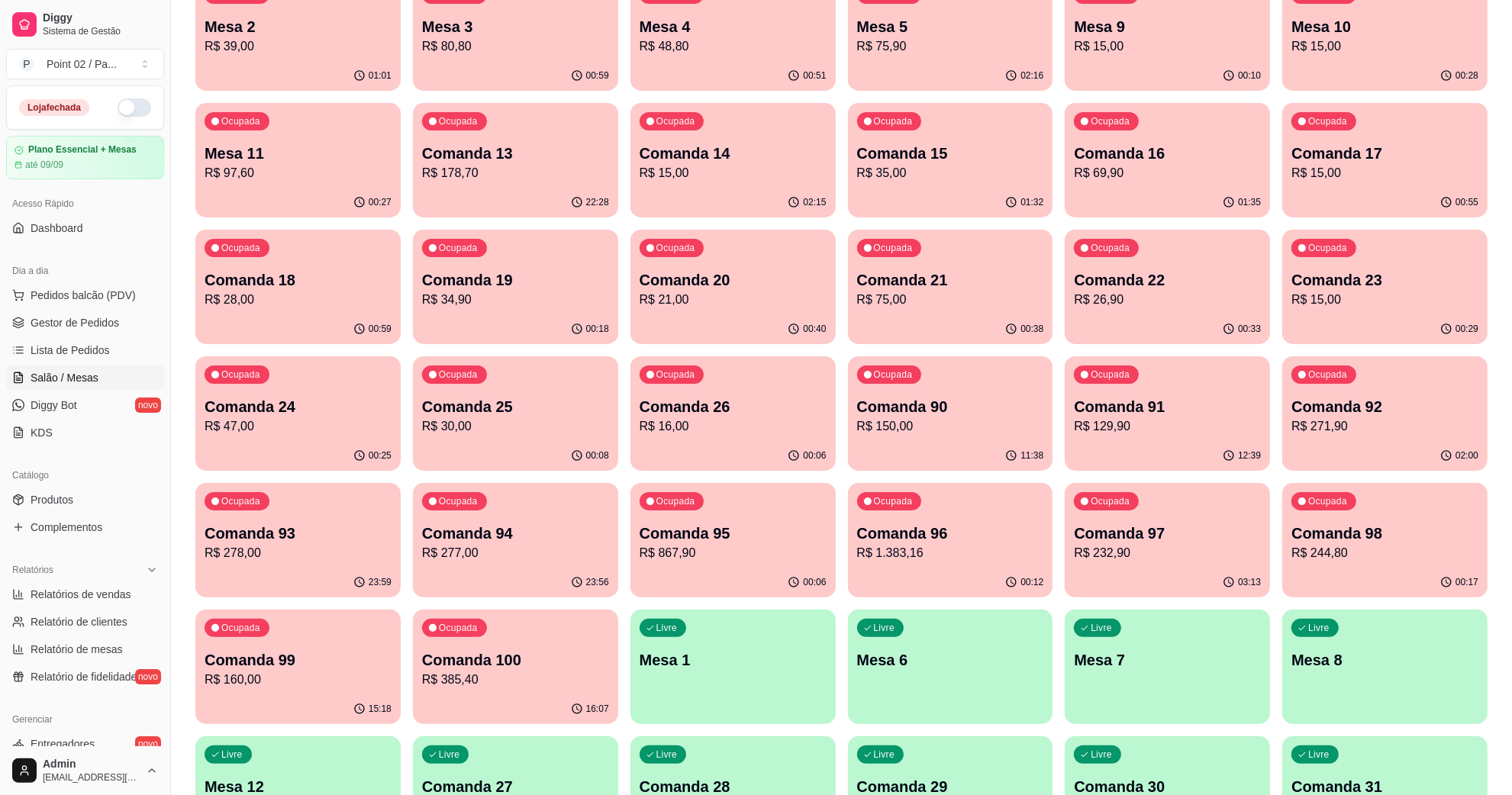
scroll to position [0, 0]
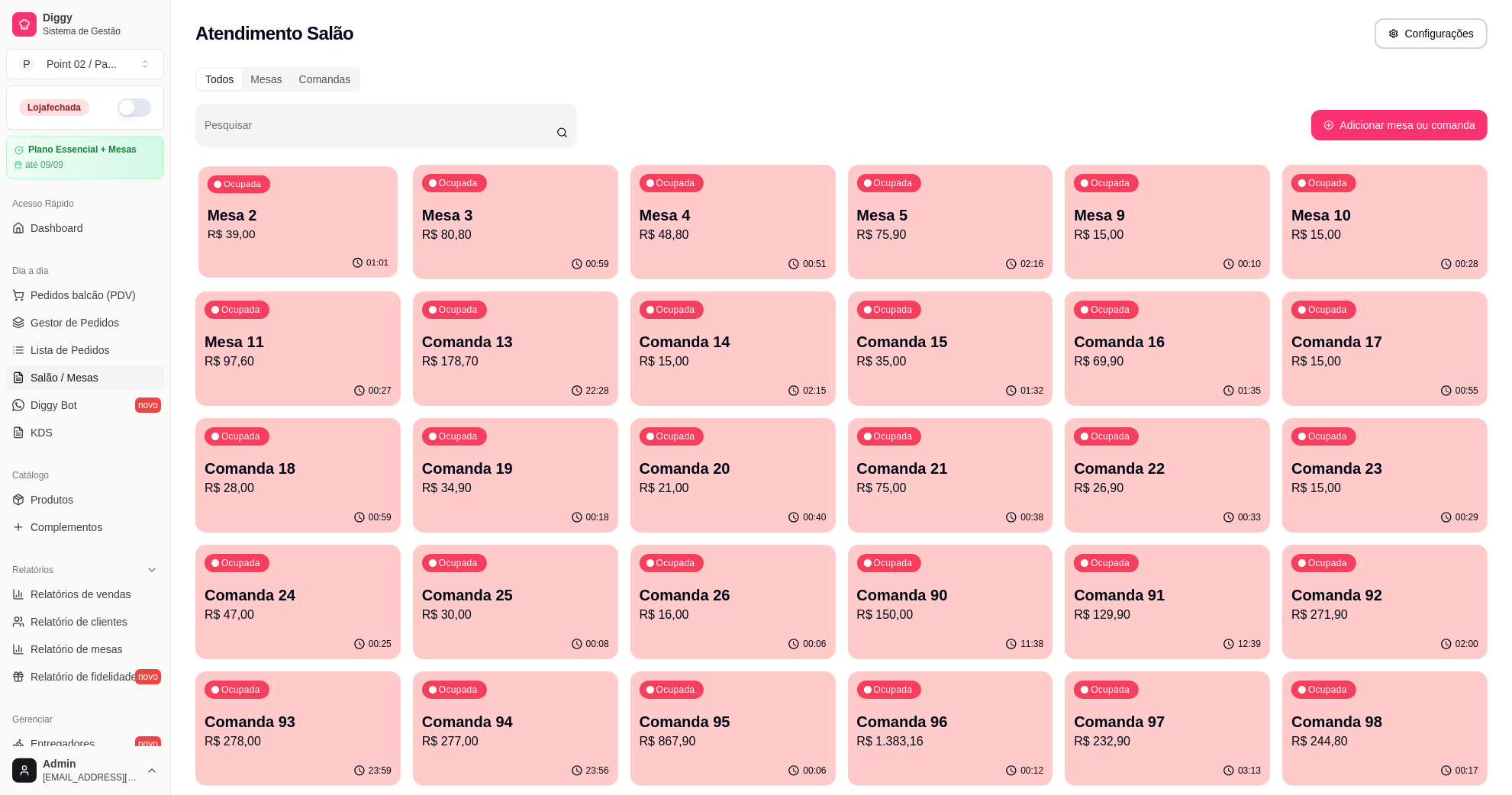
click at [318, 224] on p "Mesa 2" at bounding box center [298, 215] width 181 height 21
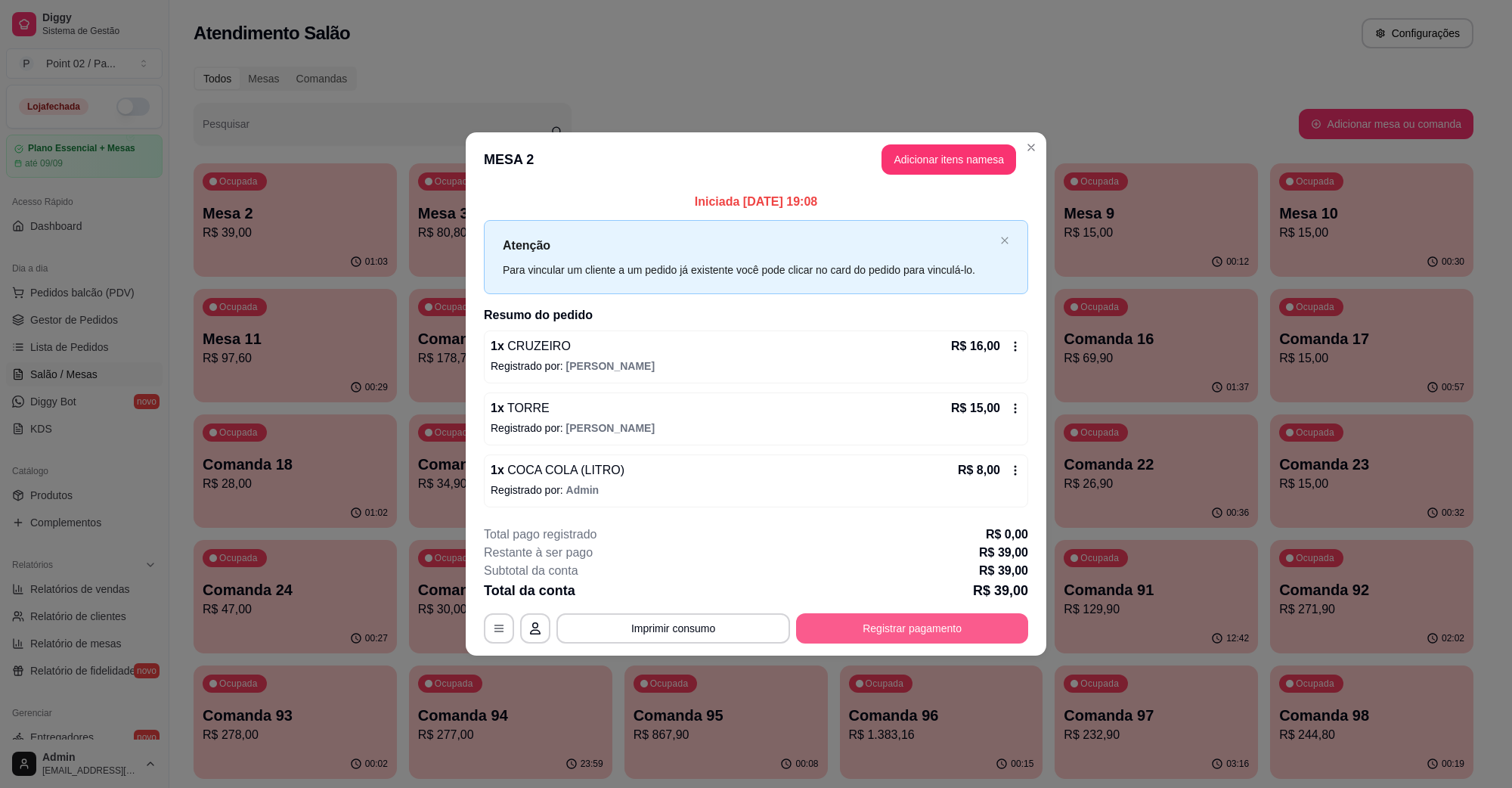
click at [935, 614] on button "Registrar pagamento" at bounding box center [912, 628] width 232 height 31
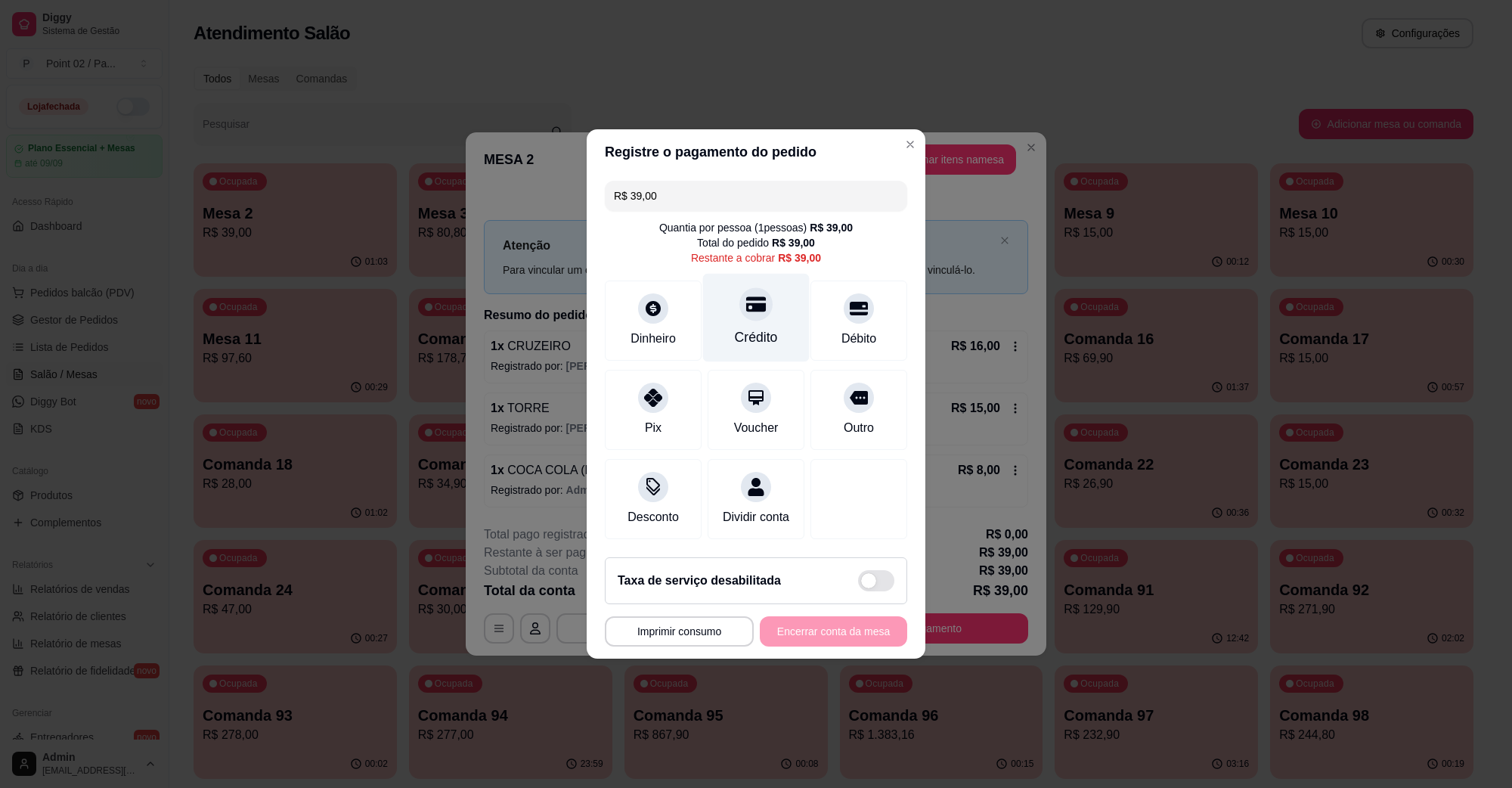
click at [751, 337] on div "Crédito" at bounding box center [756, 338] width 44 height 20
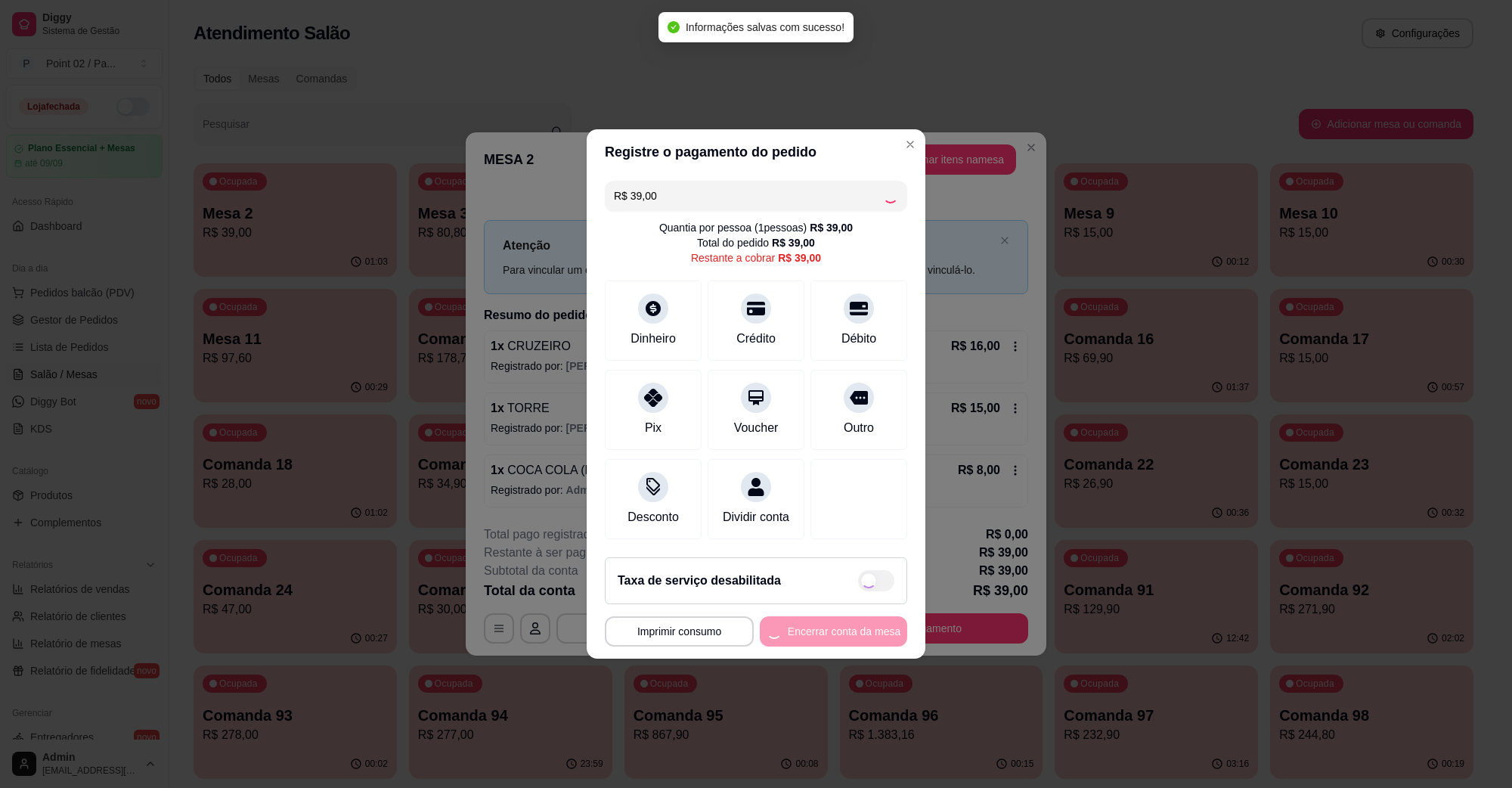
type input "R$ 0,00"
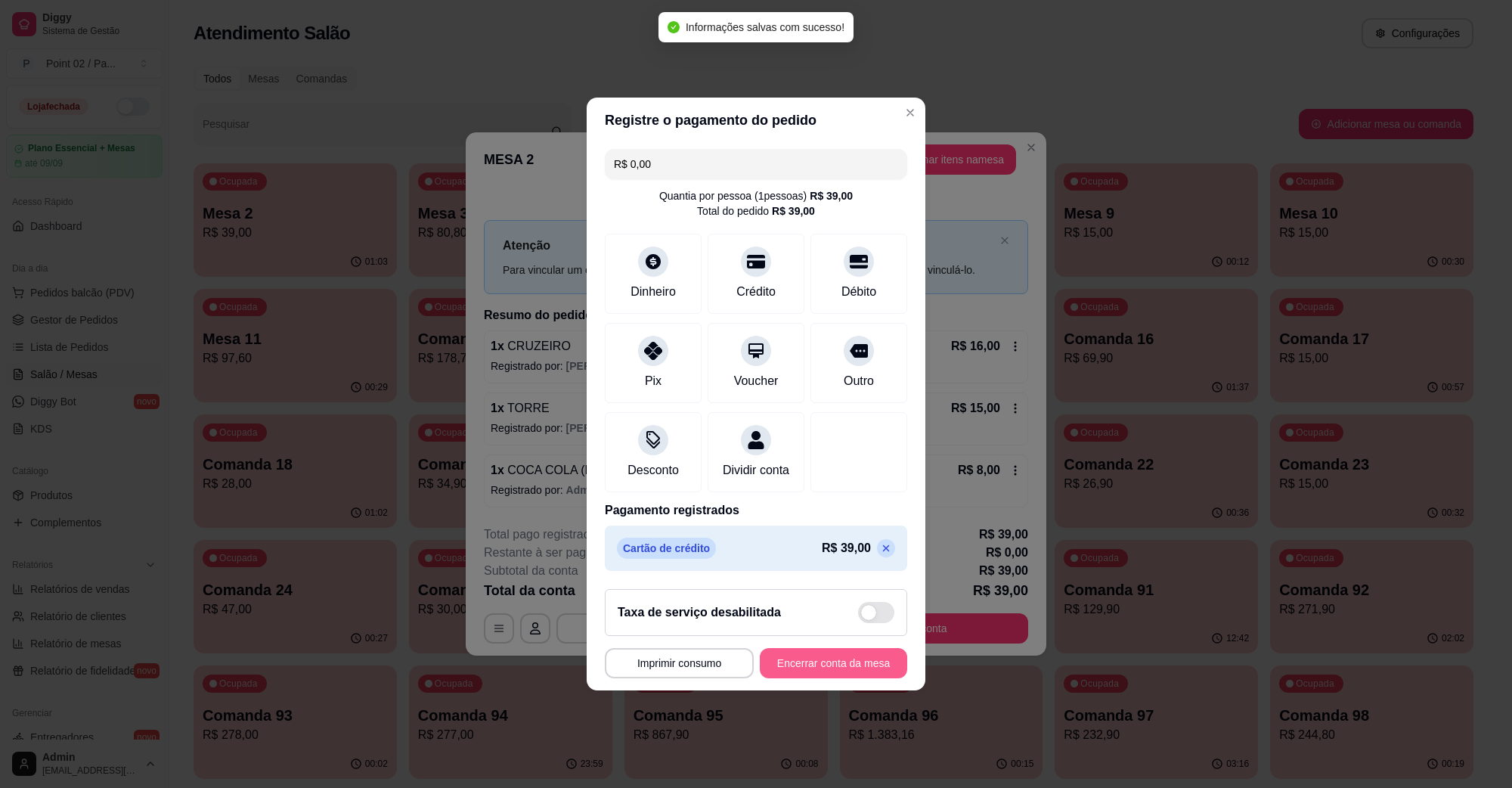
click at [811, 662] on button "Encerrar conta da mesa" at bounding box center [834, 663] width 148 height 31
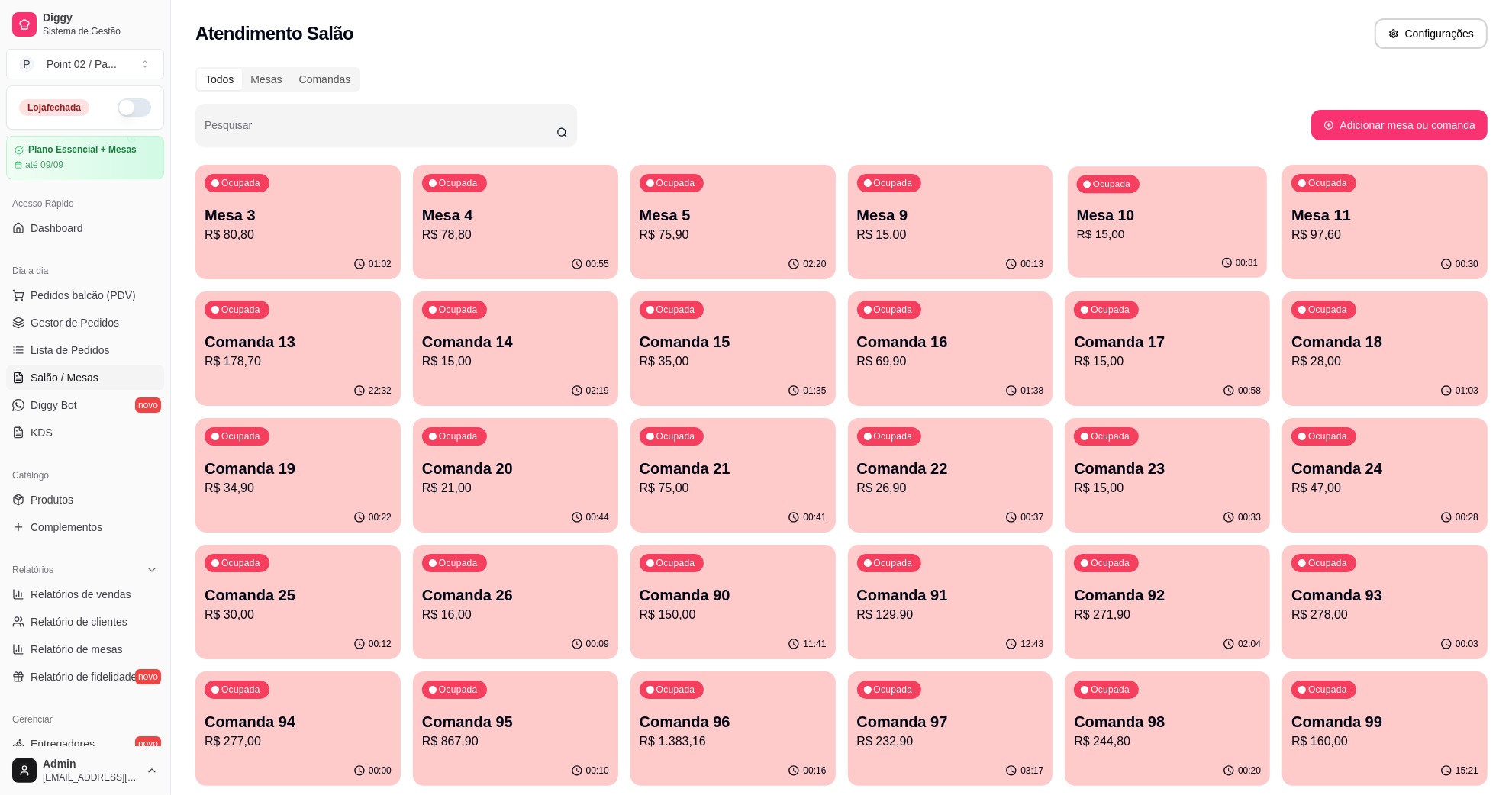
click at [1193, 216] on p "Mesa 10" at bounding box center [1167, 215] width 181 height 21
click at [718, 489] on p "R$ 75,00" at bounding box center [733, 488] width 187 height 18
click at [776, 462] on p "Comanda 21" at bounding box center [733, 467] width 187 height 21
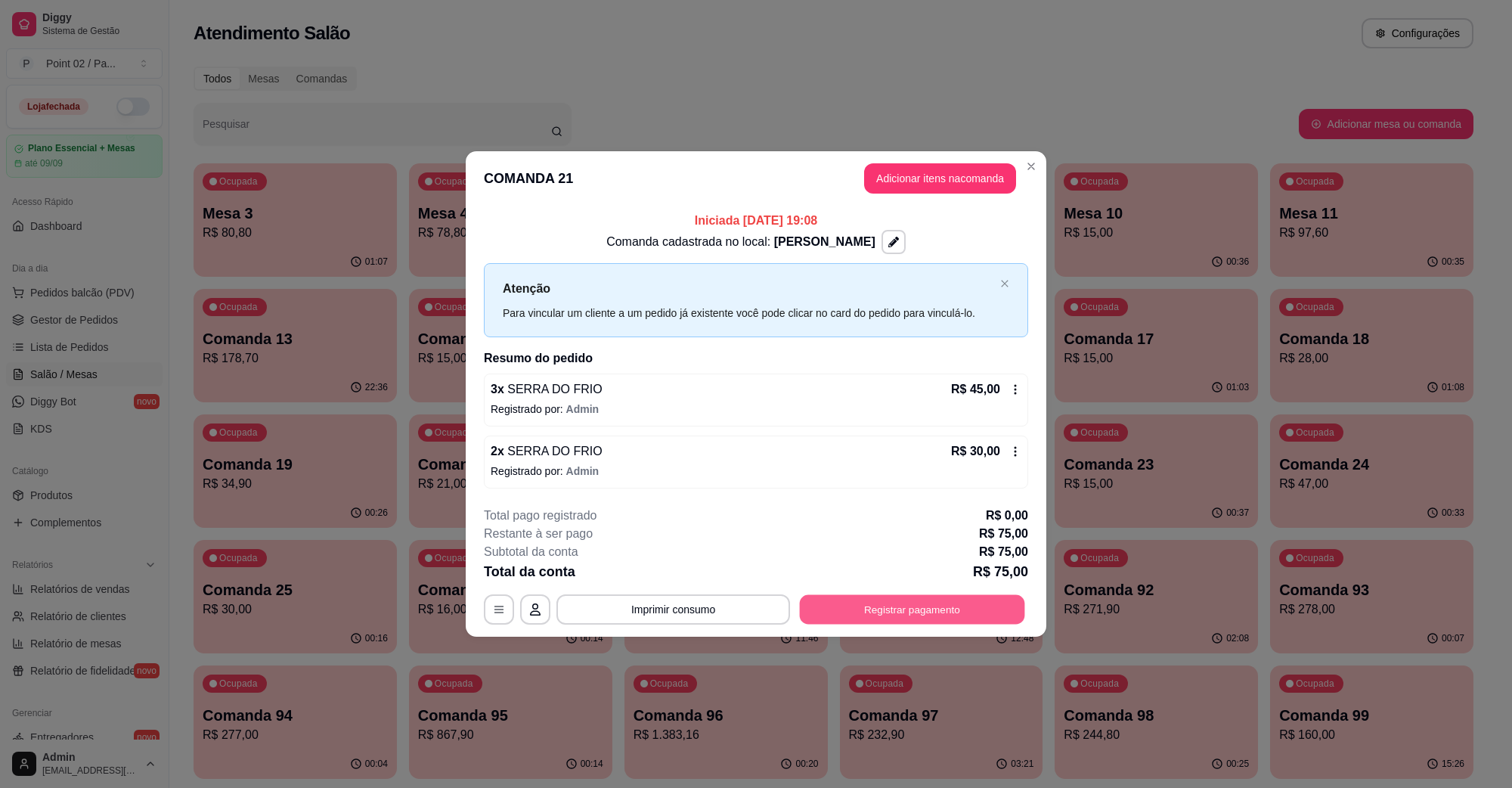
click at [898, 603] on button "Registrar pagamento" at bounding box center [913, 609] width 226 height 30
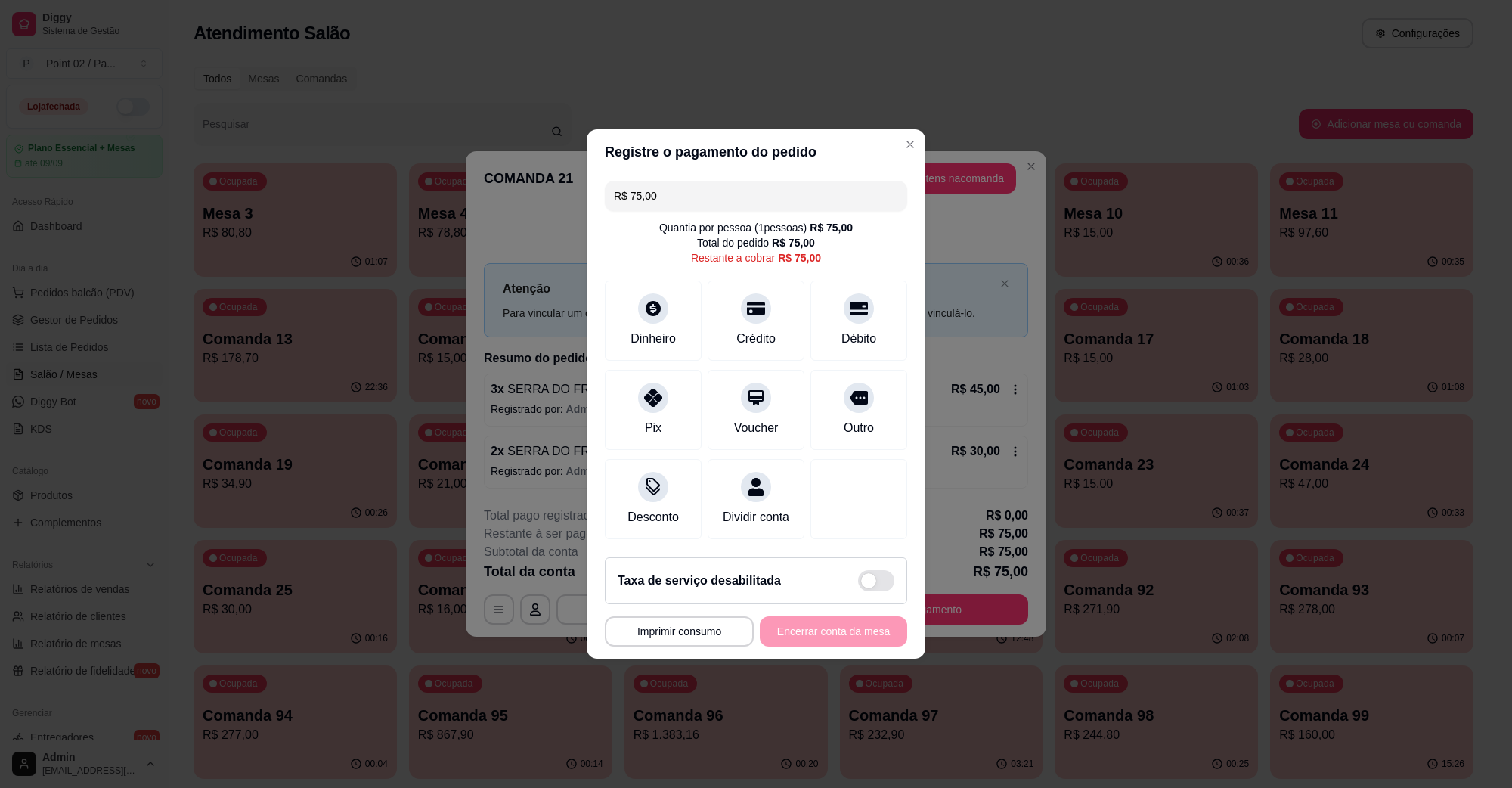
click at [746, 181] on input "R$ 75,00" at bounding box center [756, 196] width 284 height 31
click at [673, 303] on div "Dinheiro" at bounding box center [654, 317] width 107 height 88
type input "R$ 30,00"
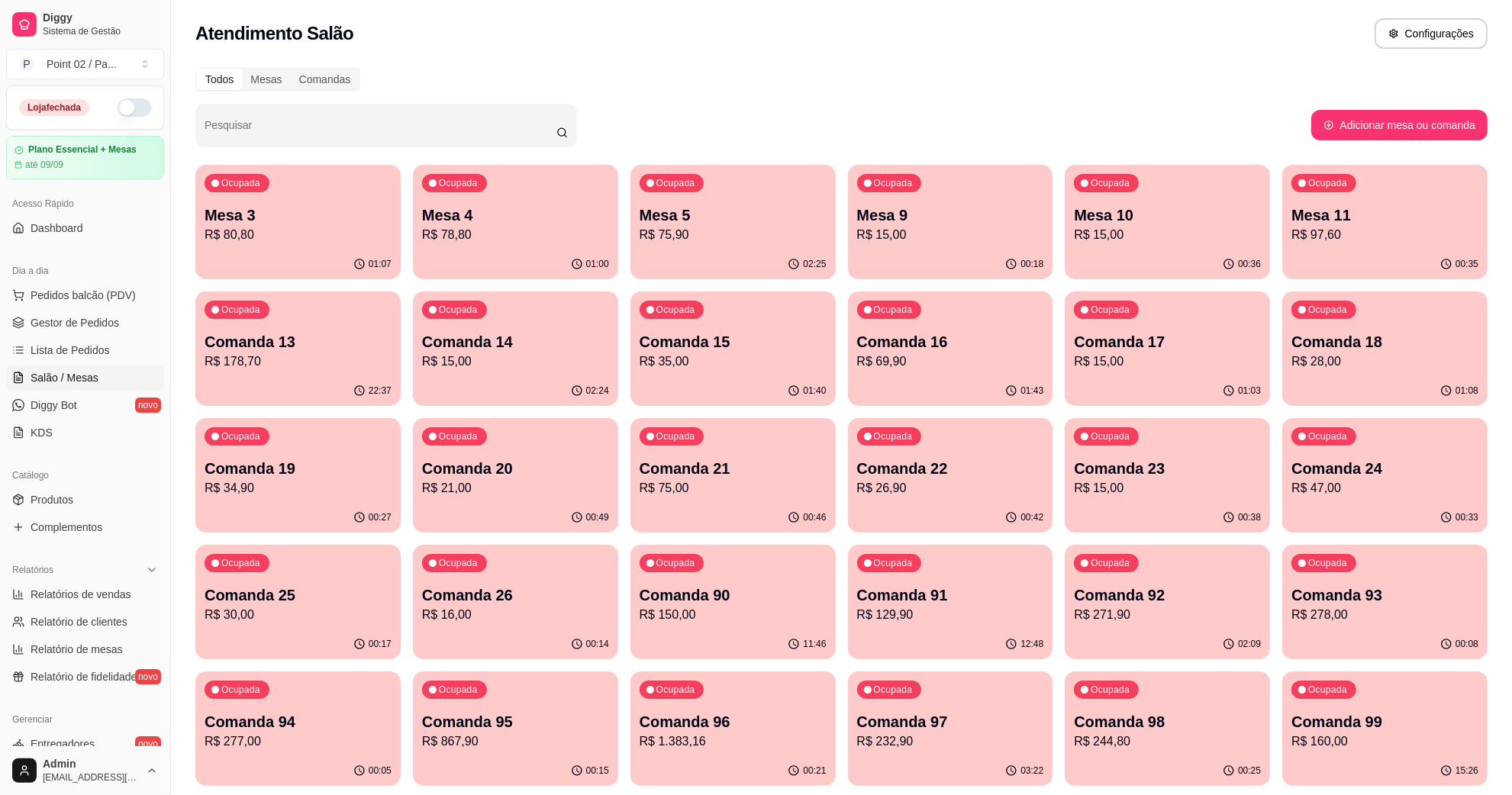
click at [537, 244] on div "Ocupada Mesa 4 R$ 78,80" at bounding box center [515, 207] width 205 height 85
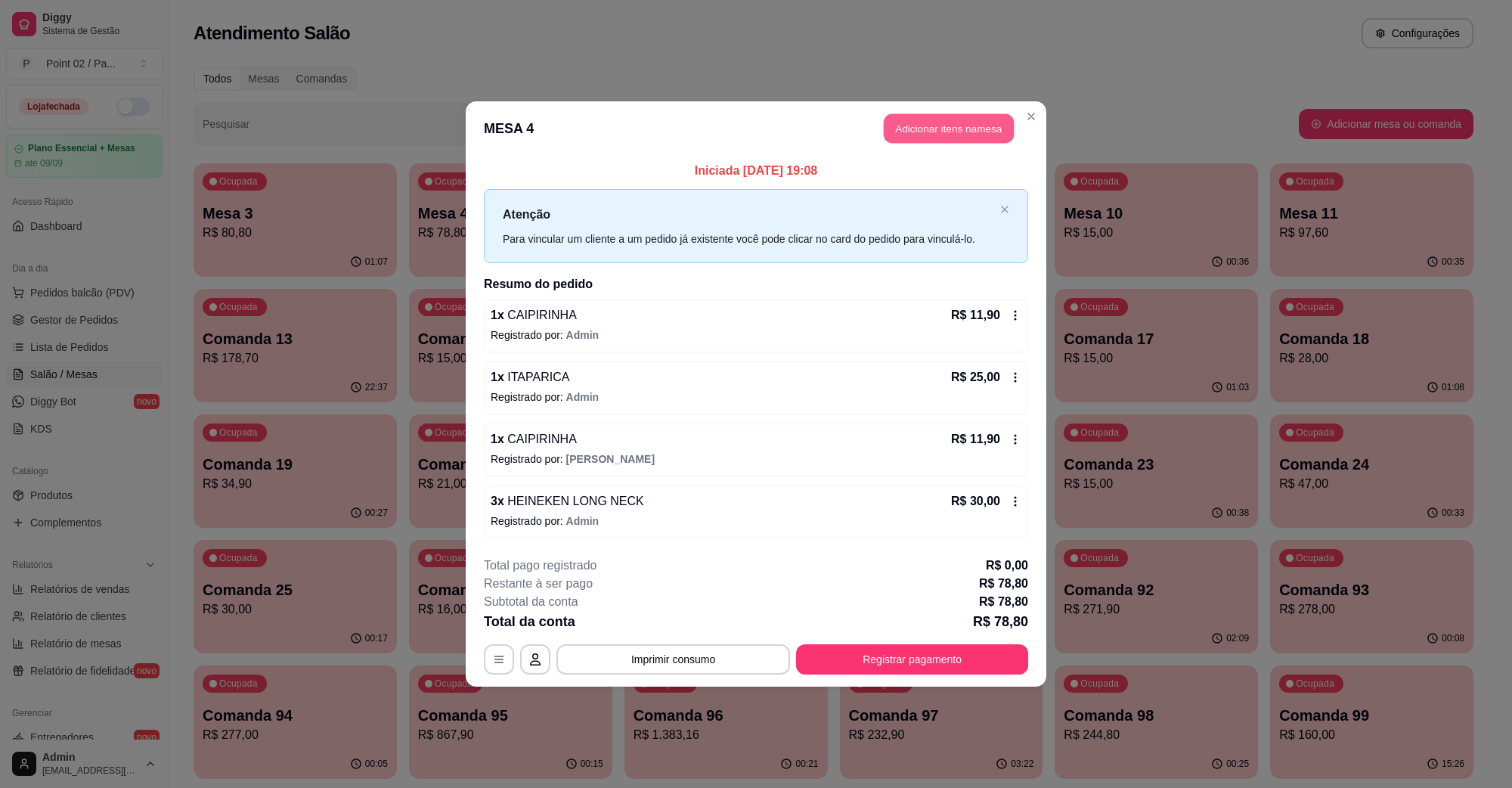
click at [917, 135] on button "Adicionar itens na mesa" at bounding box center [949, 129] width 130 height 30
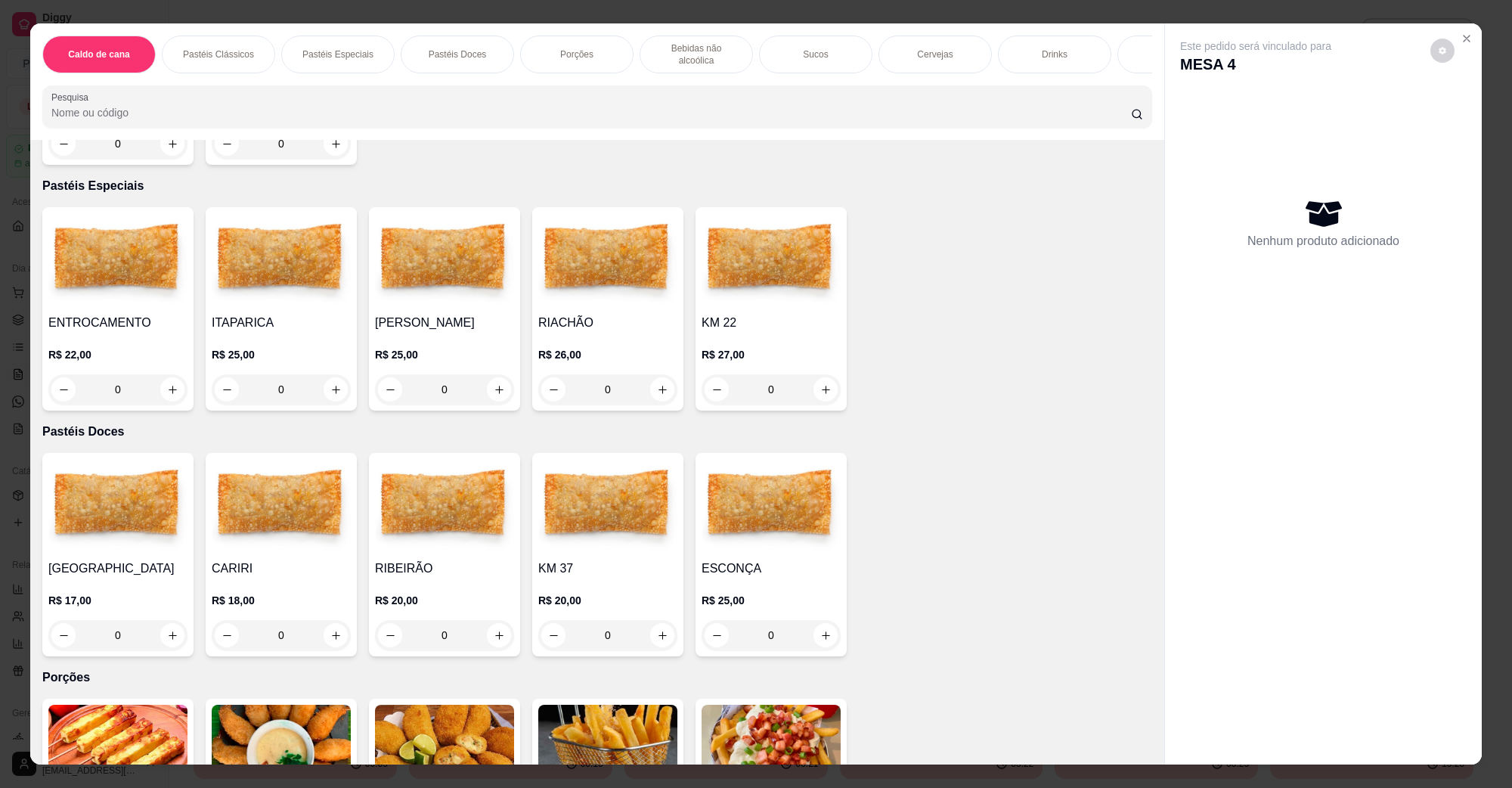
scroll to position [1134, 0]
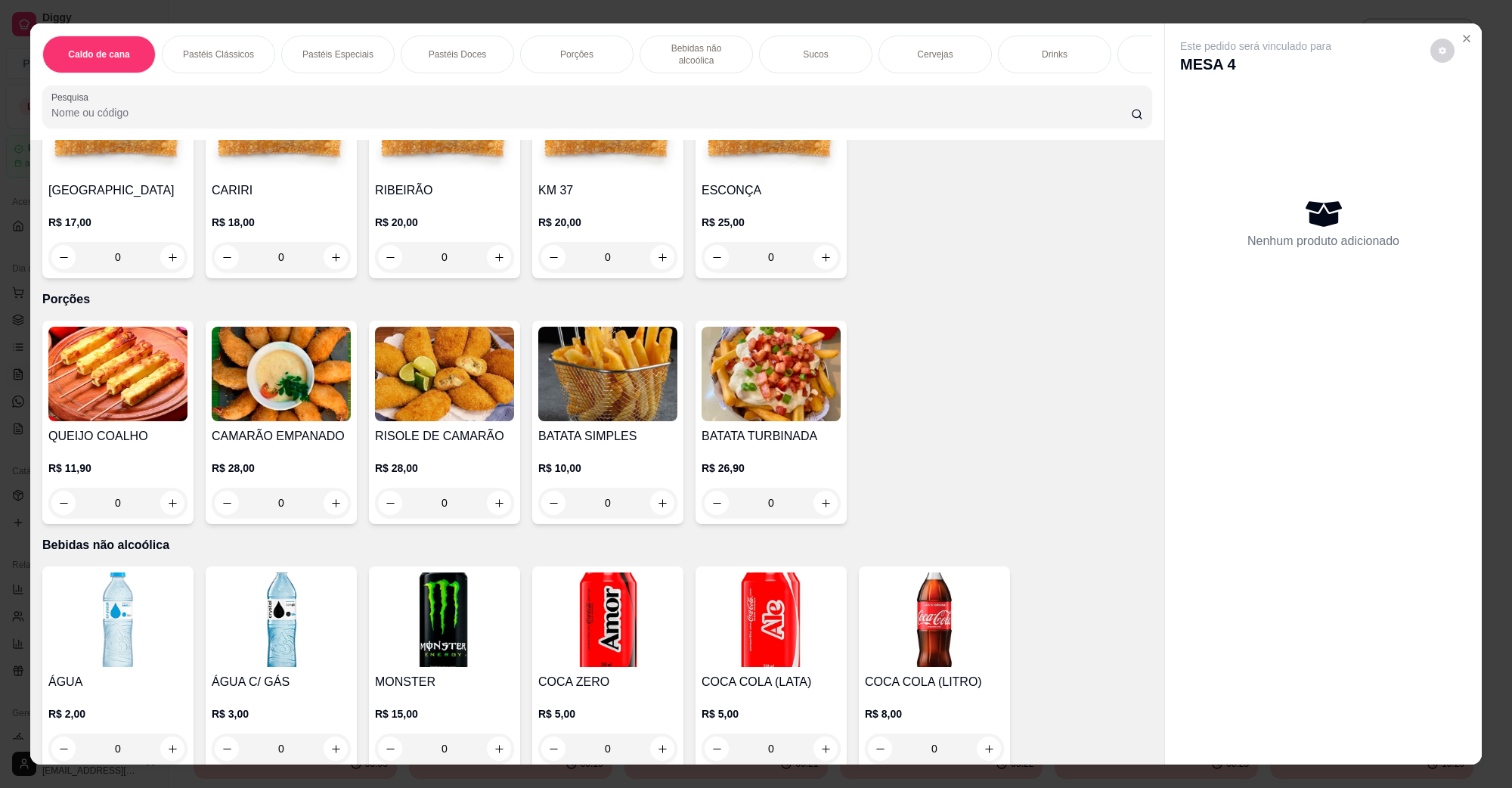
click at [115, 382] on img at bounding box center [118, 373] width 140 height 94
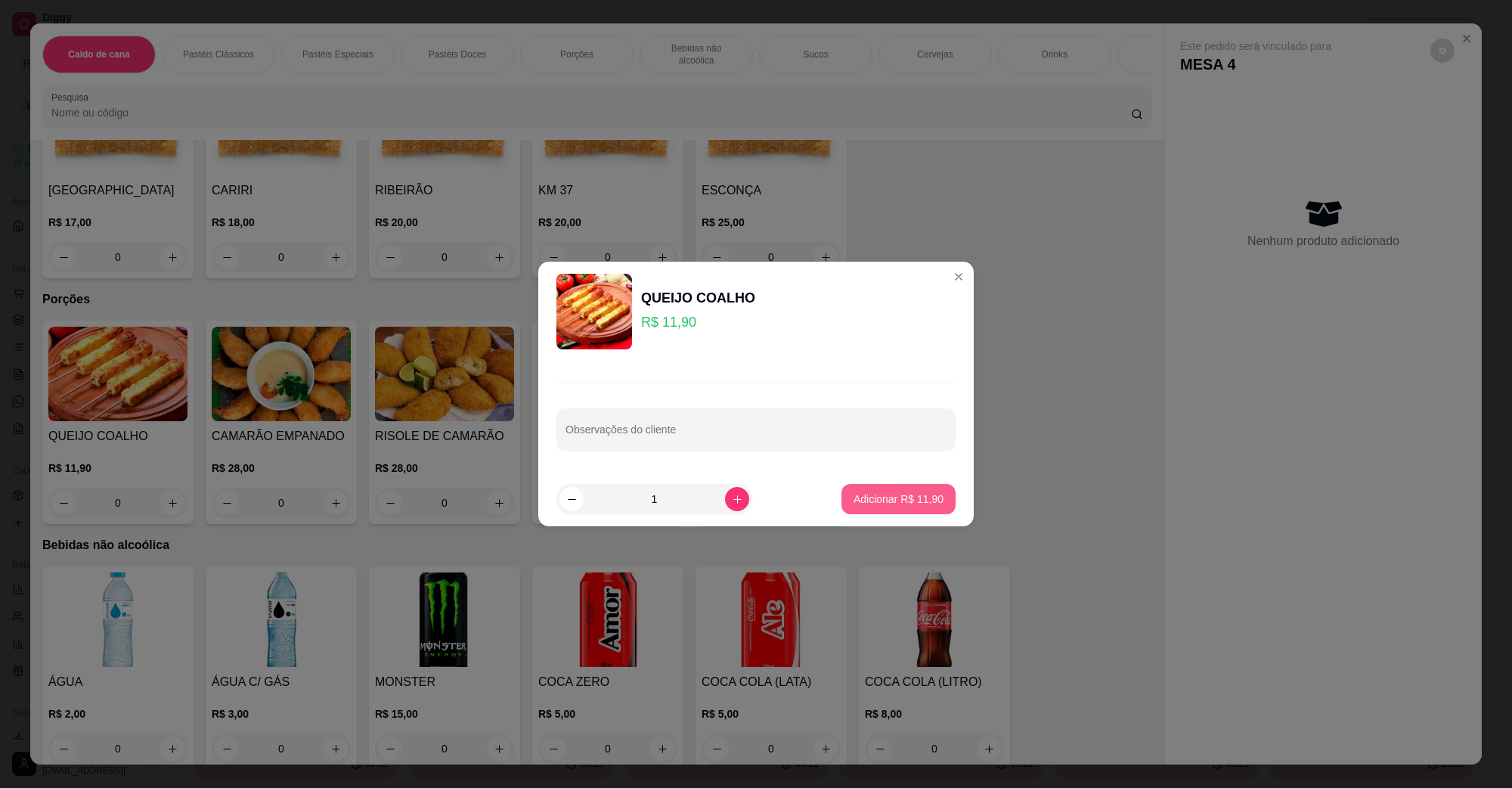
click at [854, 495] on p "Adicionar R$ 11,90" at bounding box center [898, 498] width 90 height 15
type input "1"
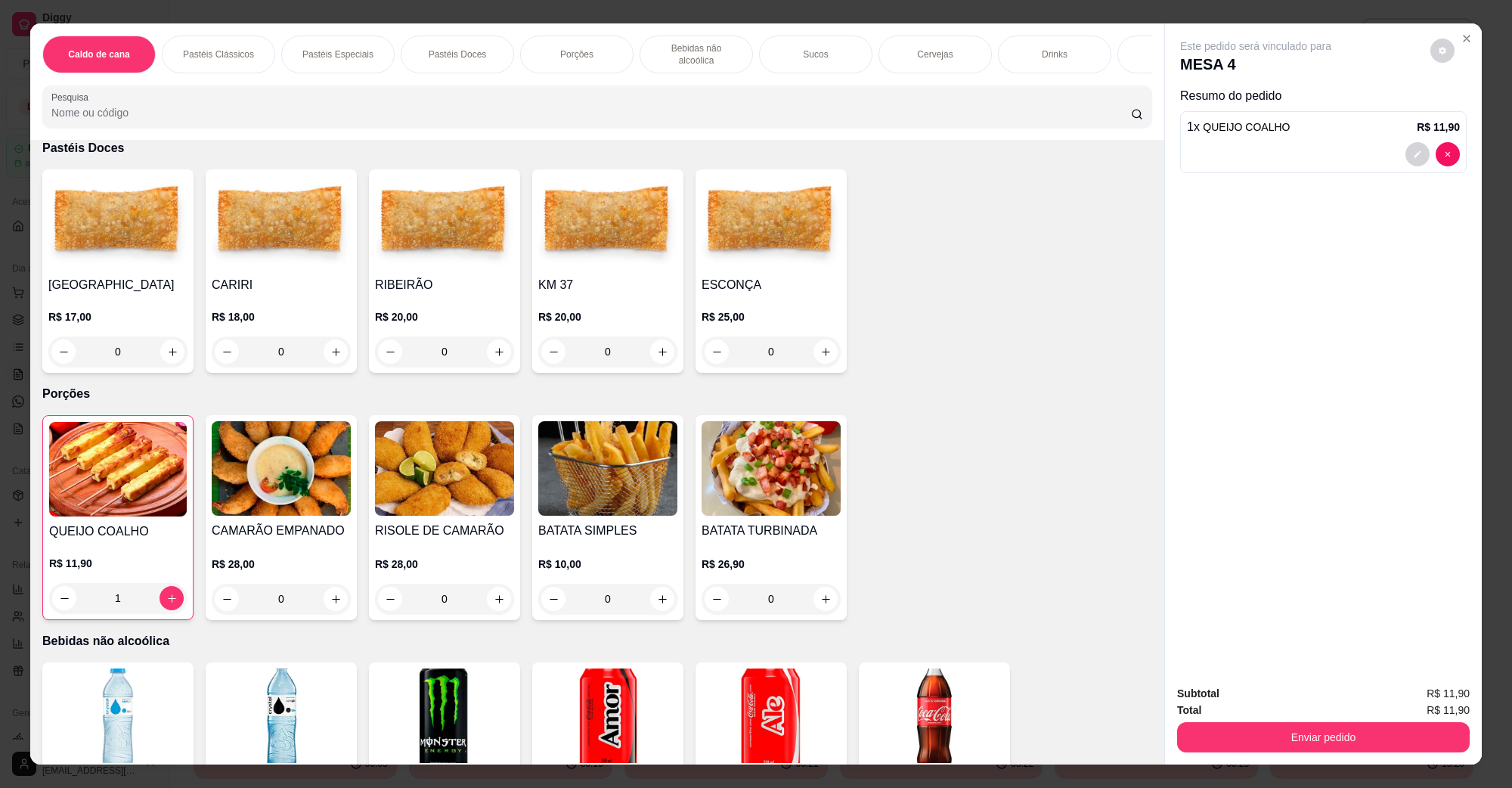
scroll to position [850, 0]
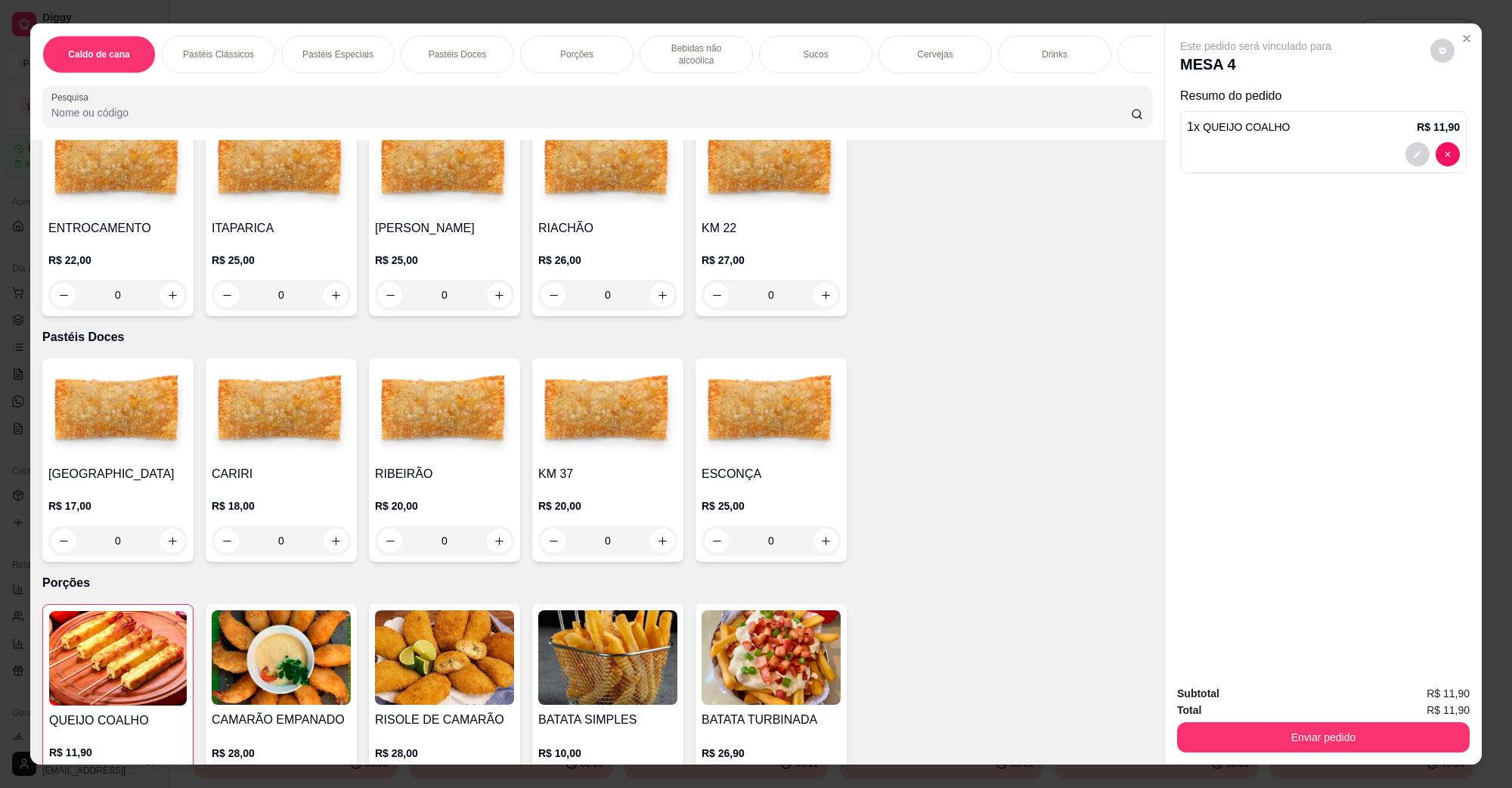
click at [277, 650] on img at bounding box center [281, 656] width 140 height 94
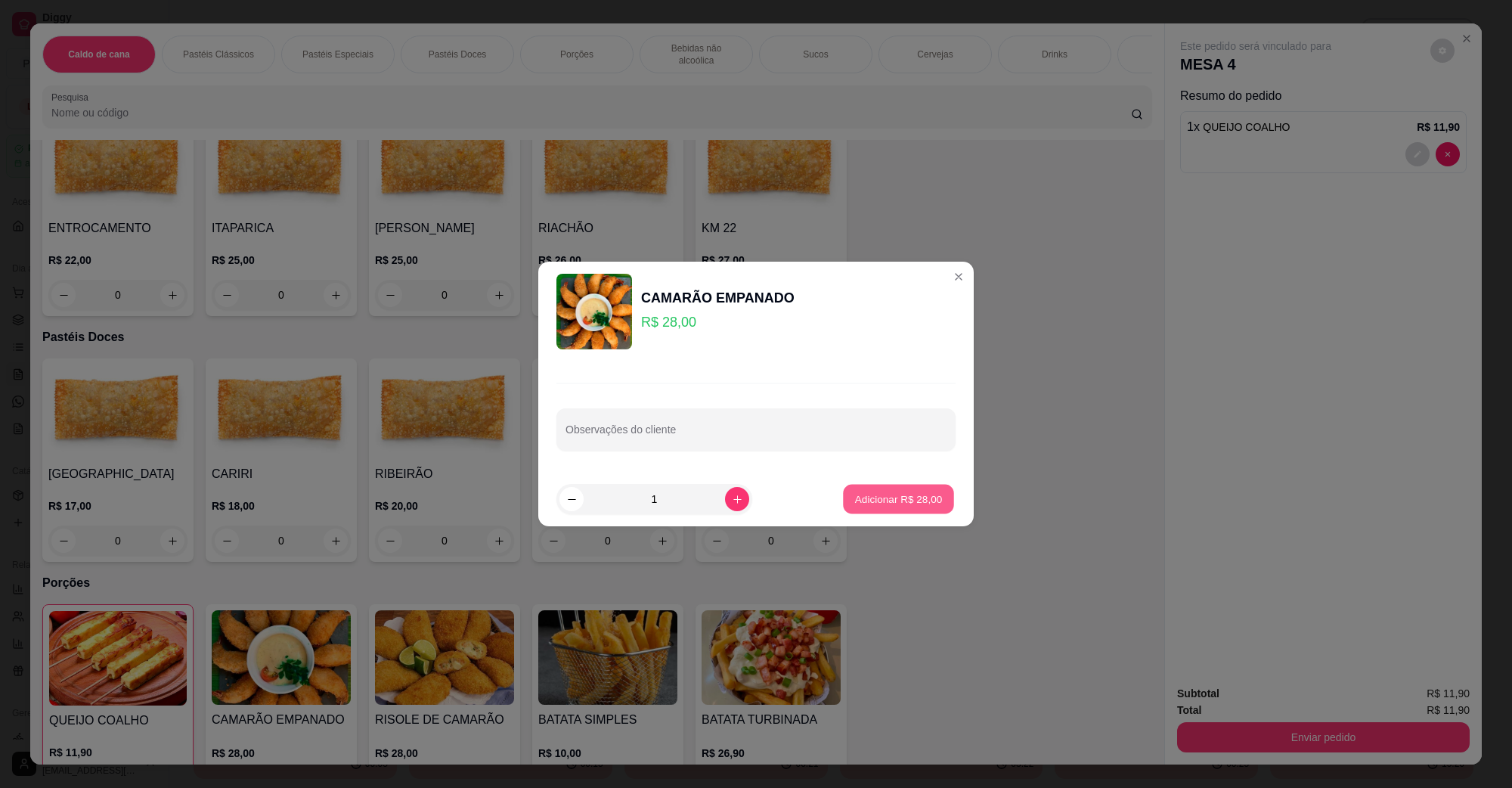
click at [844, 493] on button "Adicionar R$ 28,00" at bounding box center [899, 500] width 111 height 30
type input "1"
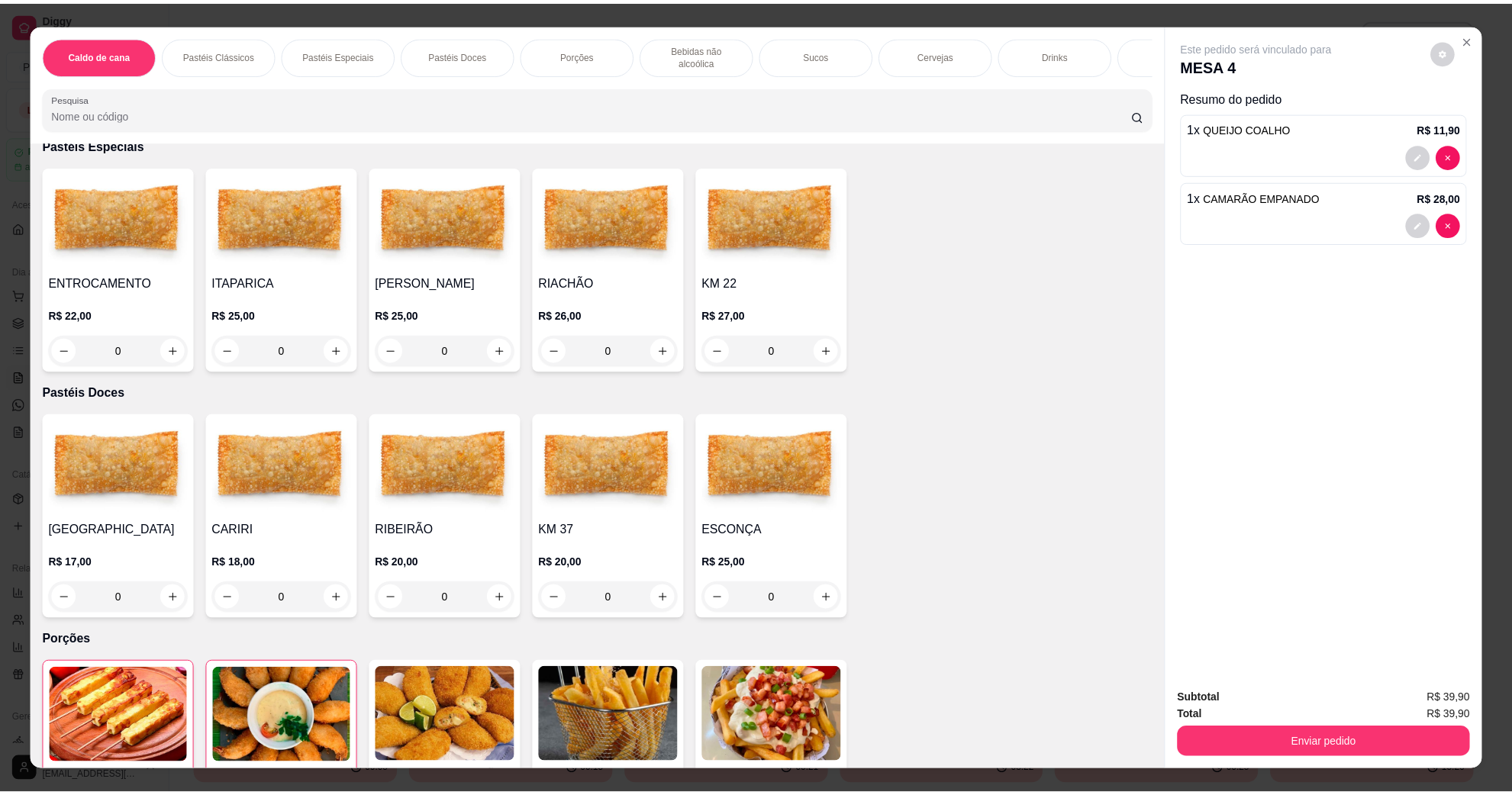
scroll to position [763, 0]
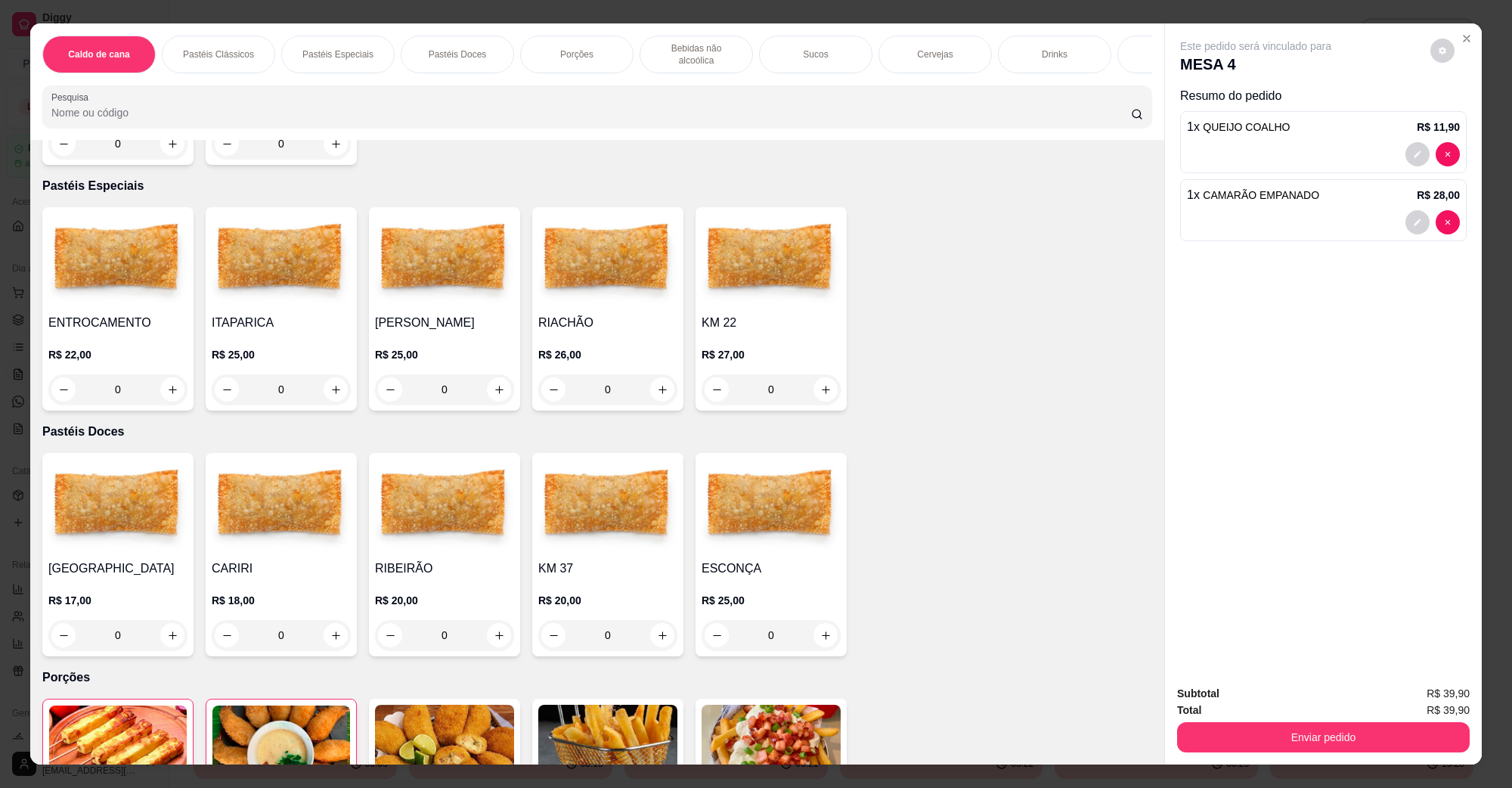
click at [282, 314] on h4 "ITAPARICA" at bounding box center [281, 323] width 140 height 18
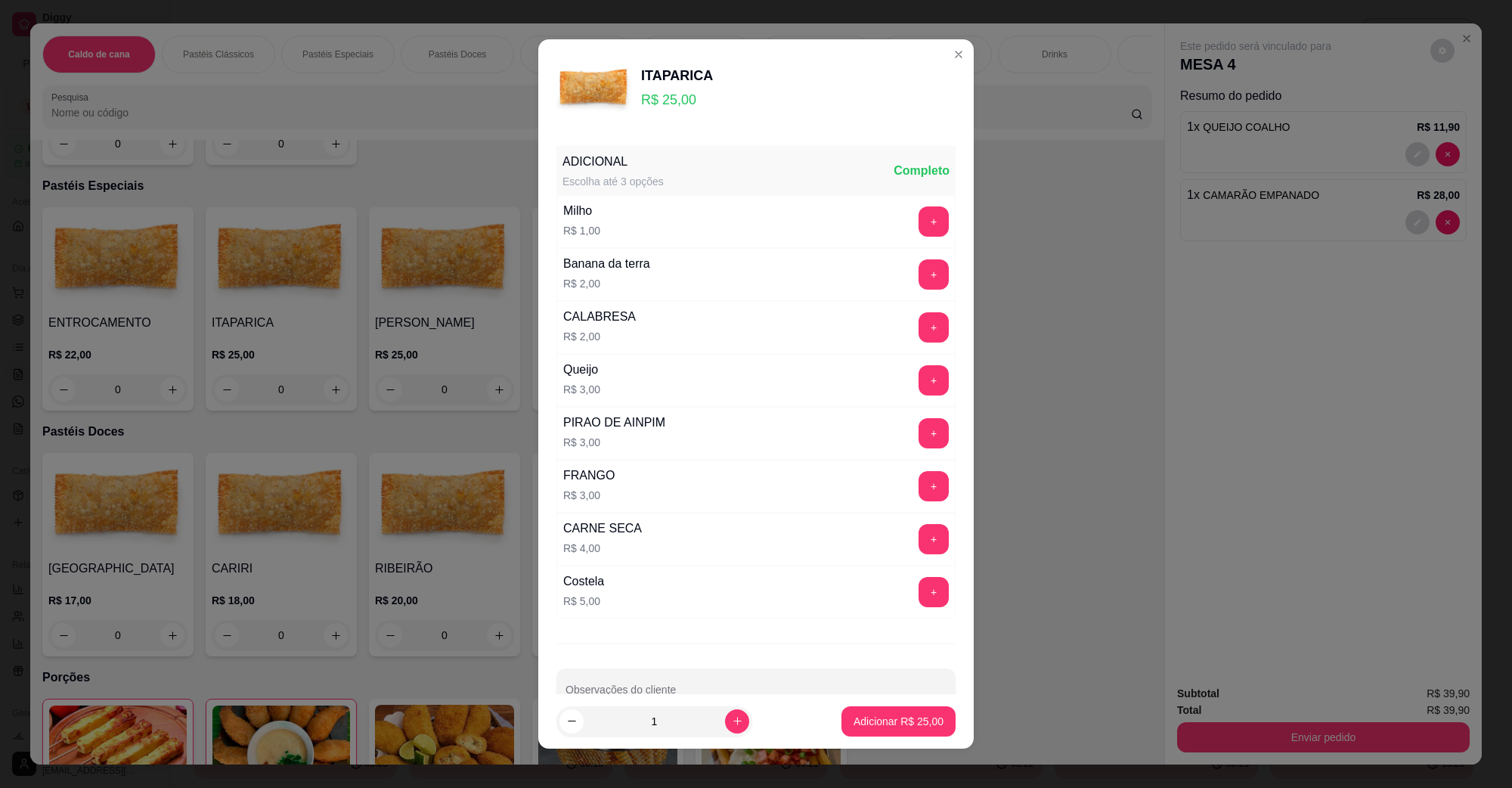
click at [881, 738] on footer "1 Adicionar R$ 25,00" at bounding box center [756, 721] width 436 height 54
click at [885, 728] on p "Adicionar R$ 25,00" at bounding box center [898, 721] width 90 height 15
type input "1"
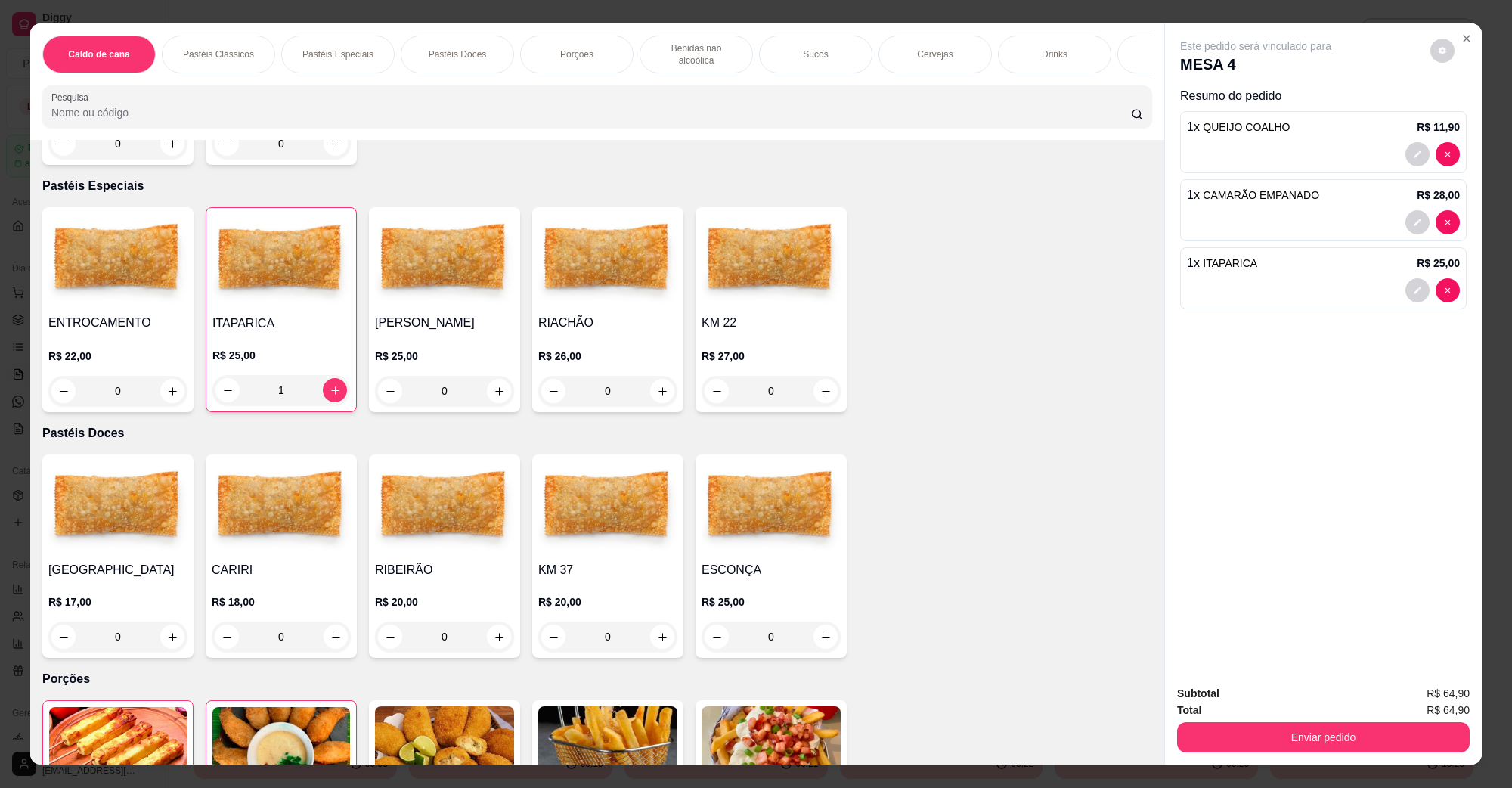
click at [632, 706] on img at bounding box center [608, 752] width 140 height 94
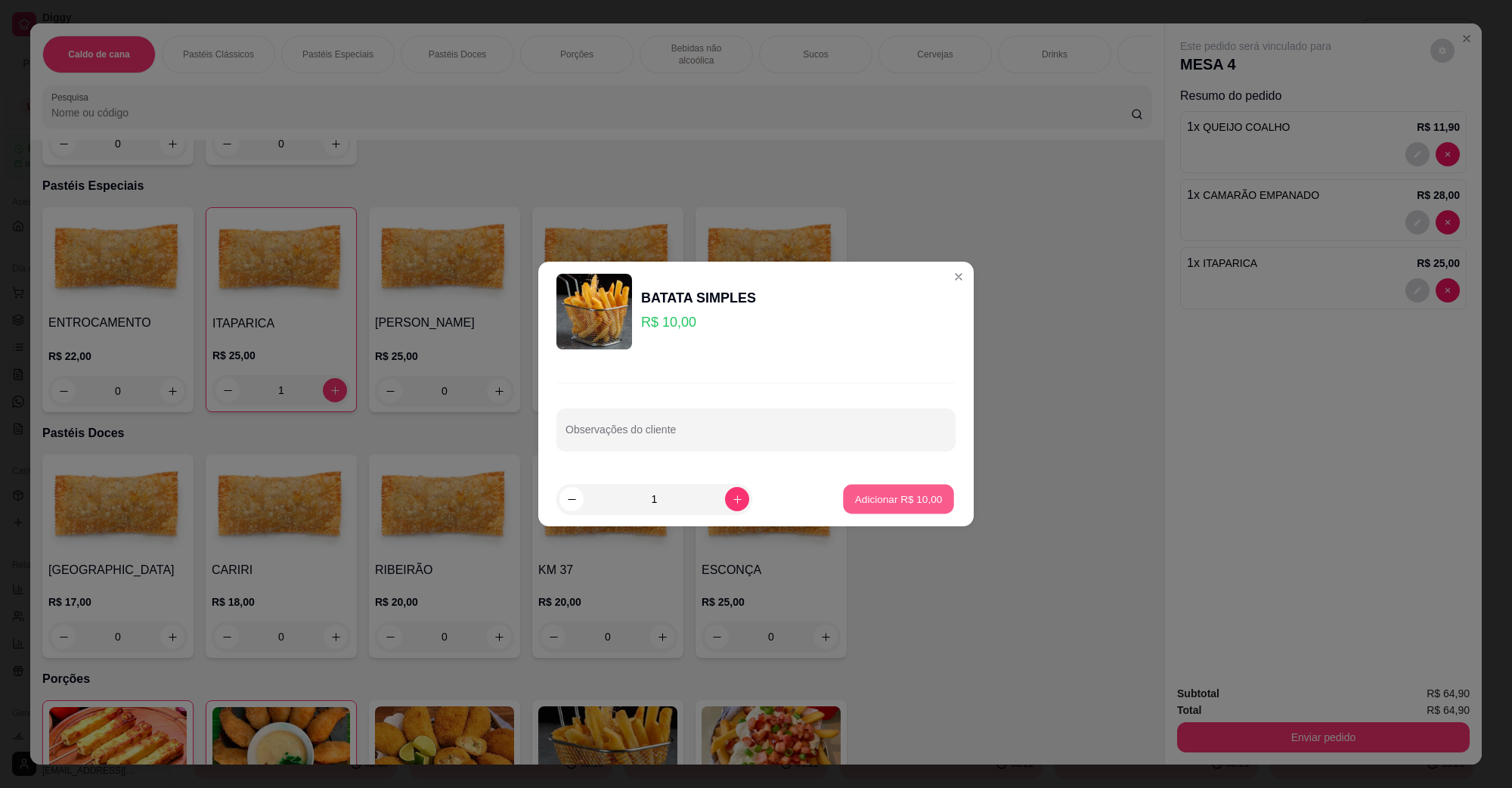
click at [894, 507] on button "Adicionar R$ 10,00" at bounding box center [899, 500] width 111 height 30
type input "1"
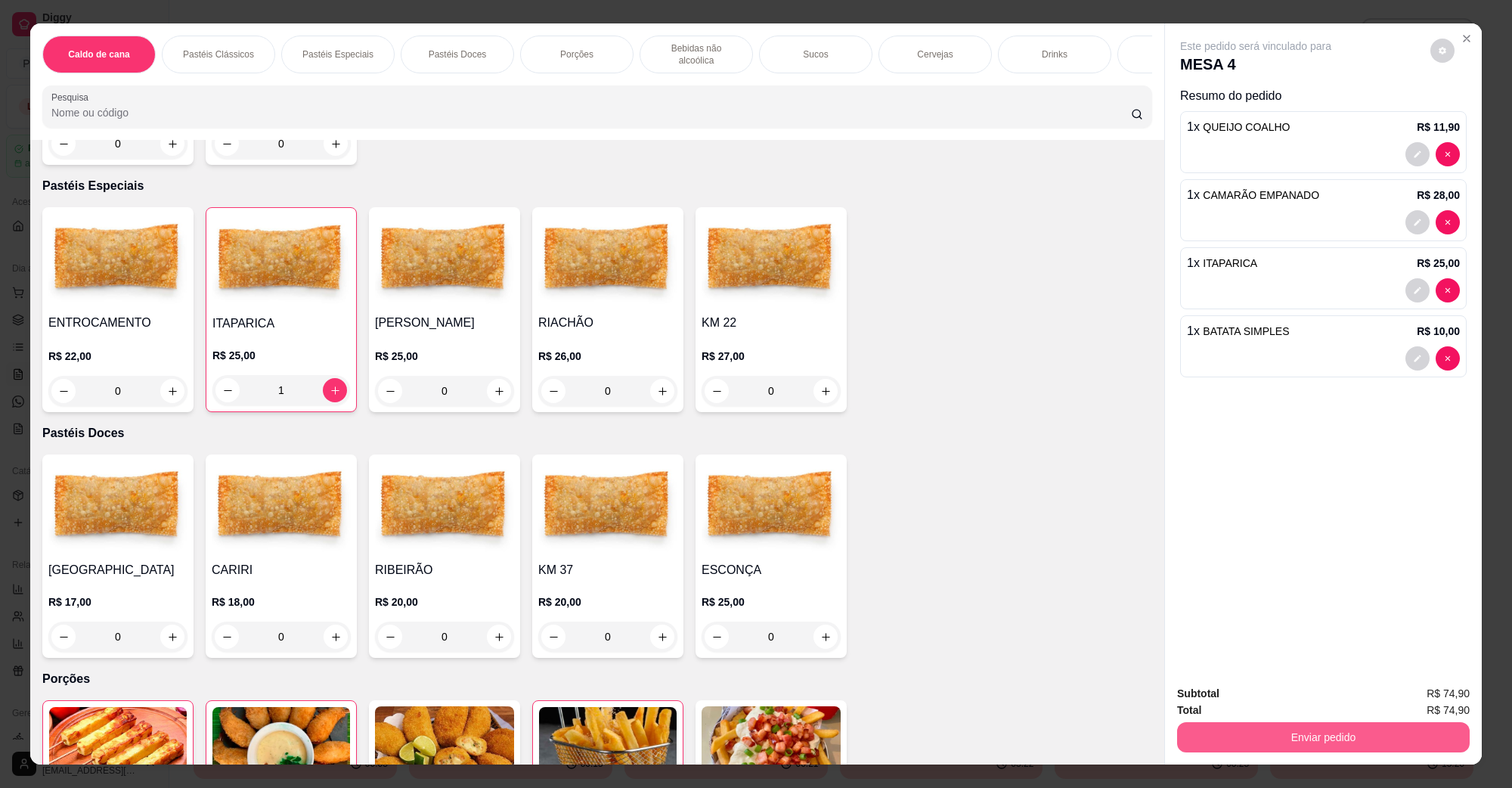
click at [1294, 747] on button "Enviar pedido" at bounding box center [1324, 737] width 293 height 31
click at [1270, 704] on button "Não registrar e enviar pedido" at bounding box center [1272, 700] width 152 height 28
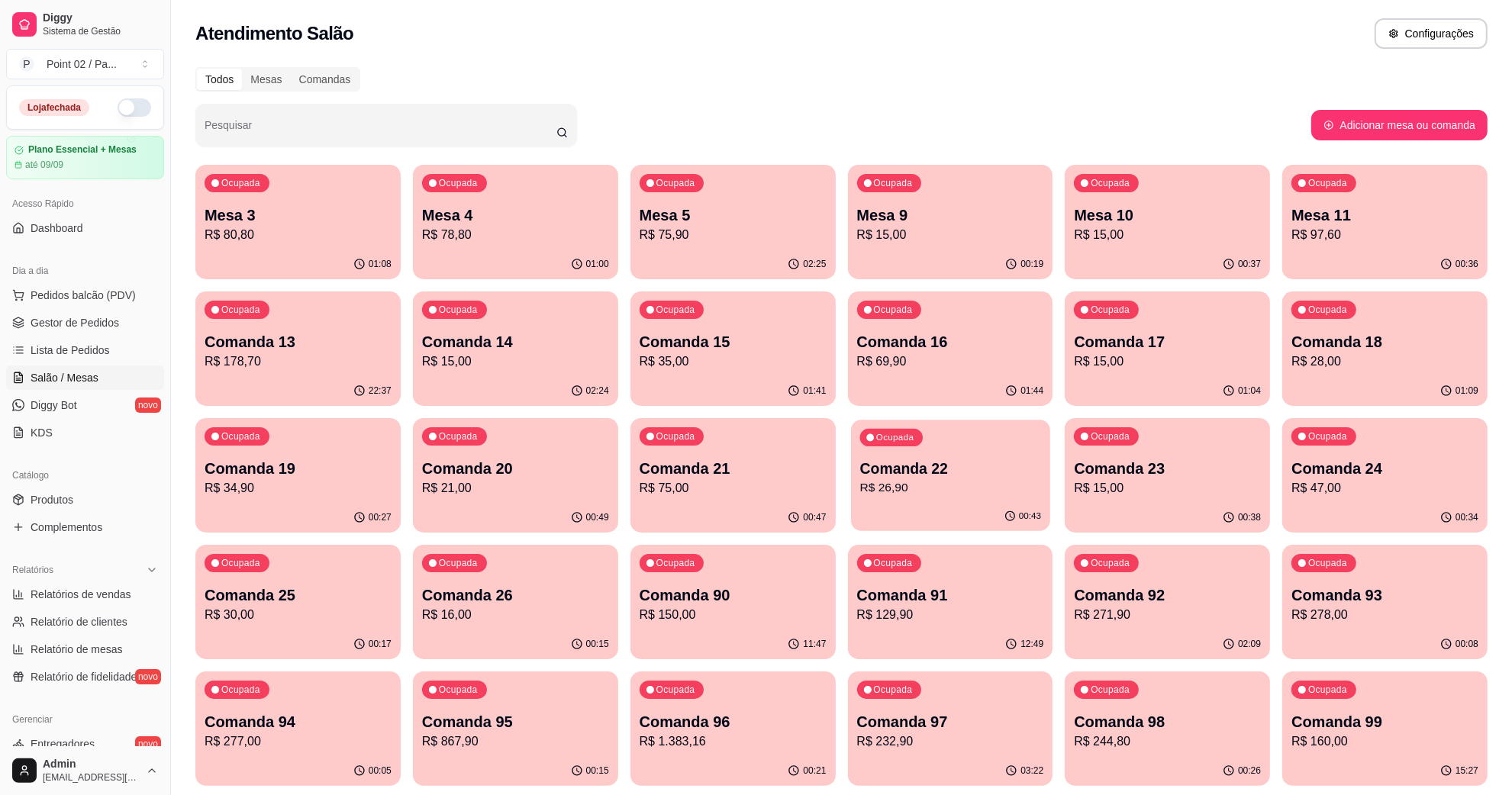
click at [957, 493] on p "R$ 26,90" at bounding box center [949, 488] width 181 height 18
click at [1122, 471] on p "Comanda 23" at bounding box center [1167, 468] width 181 height 21
click at [1299, 473] on p "Comanda 24" at bounding box center [1384, 467] width 187 height 21
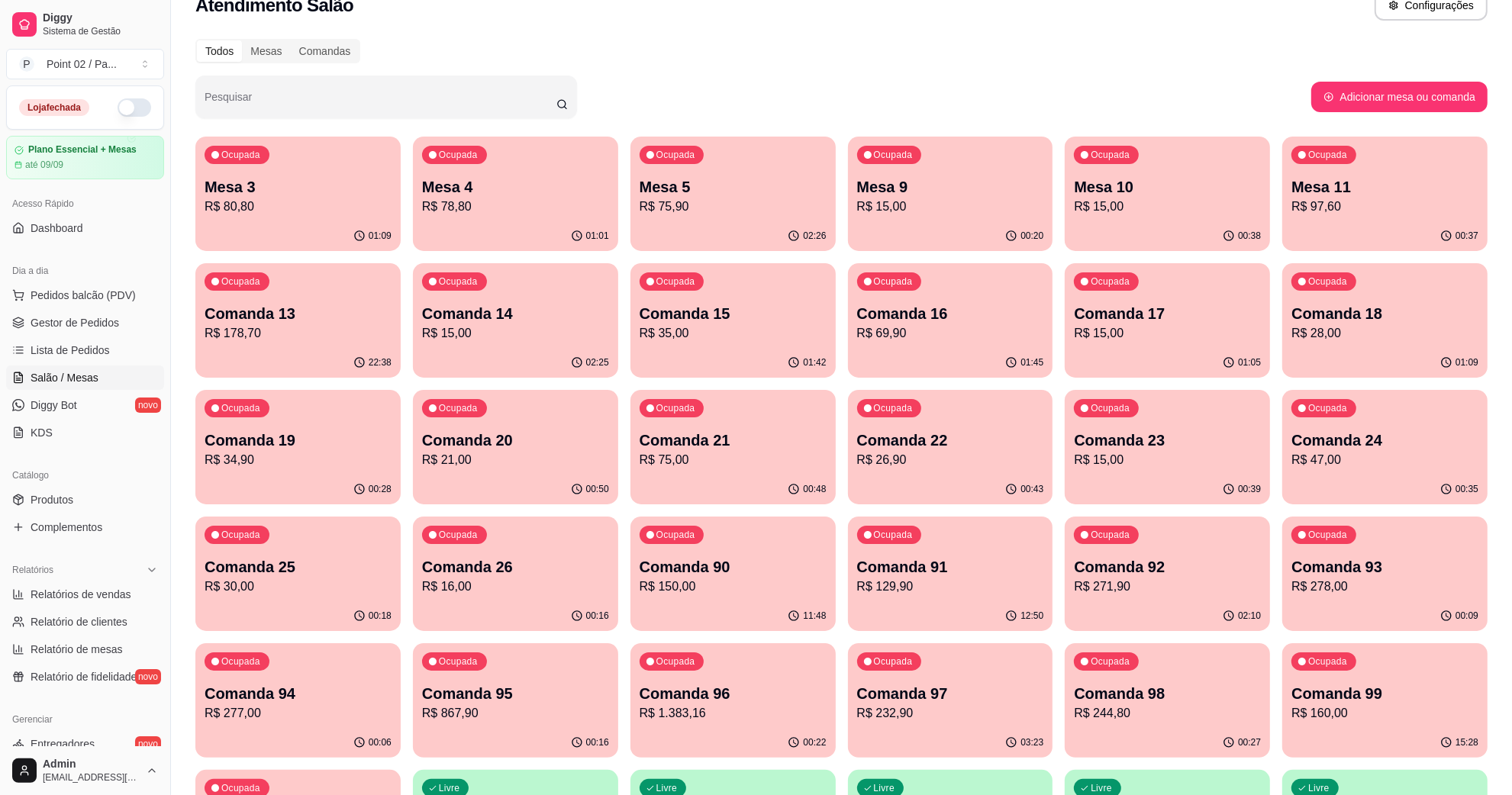
scroll to position [0, 0]
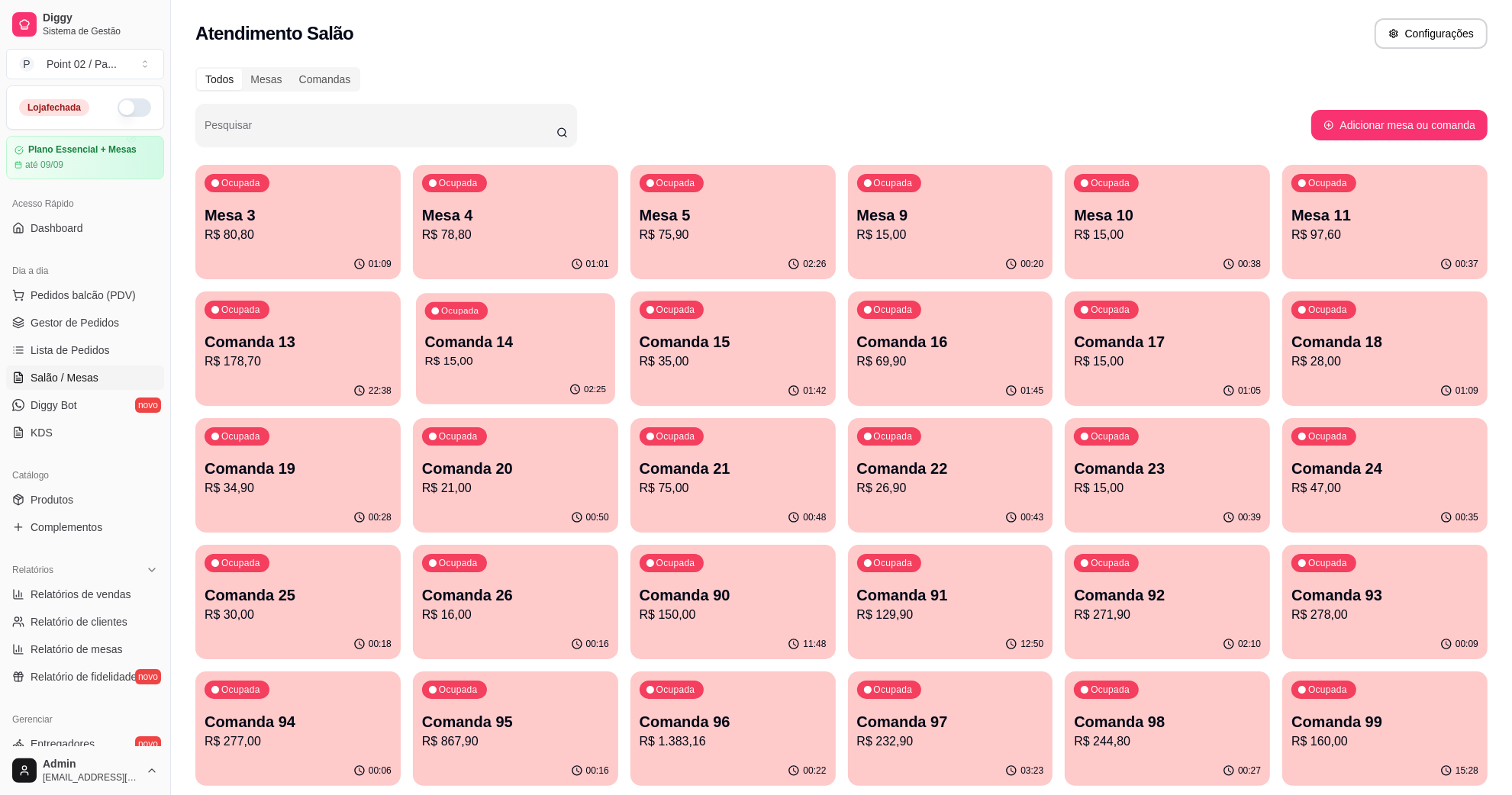
click at [517, 376] on div "Ocupada Comanda 14 R$ 15,00" at bounding box center [515, 334] width 199 height 82
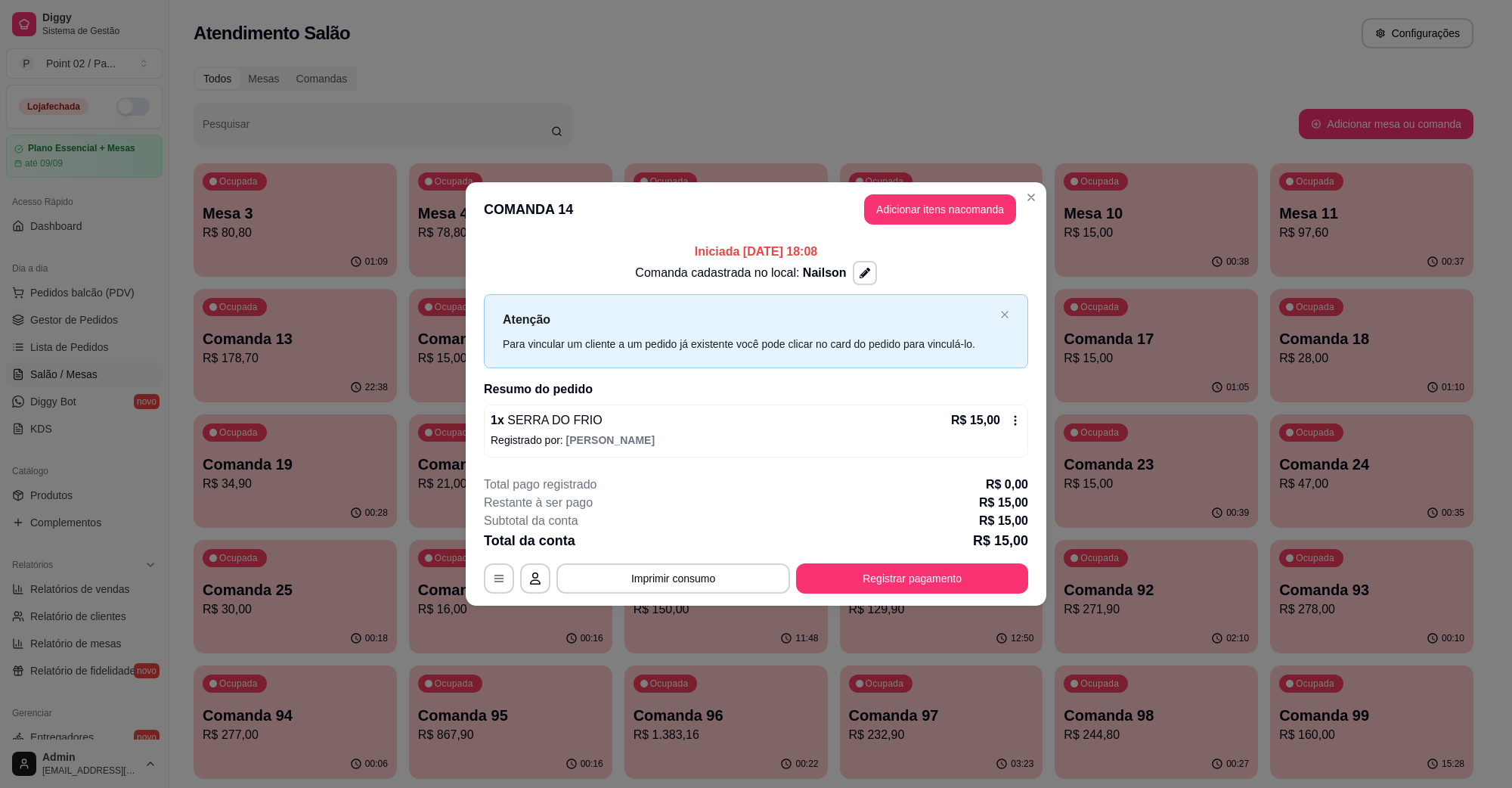
click at [465, 507] on footer "**********" at bounding box center [756, 535] width 581 height 143
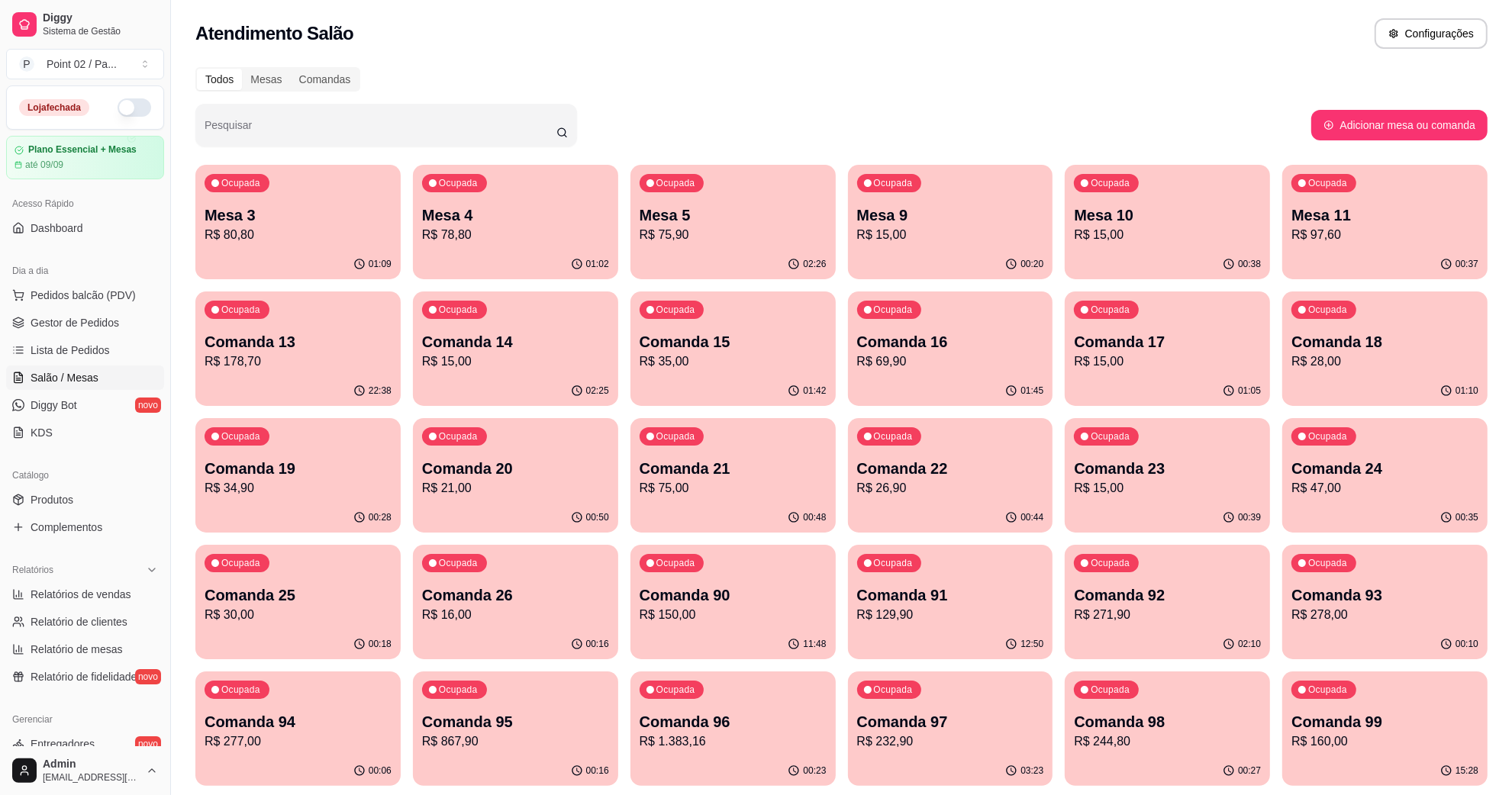
click at [693, 370] on div "Ocupada Comanda 15 R$ 35,00" at bounding box center [733, 334] width 205 height 85
click at [767, 383] on div "01:42" at bounding box center [733, 392] width 205 height 30
click at [940, 373] on div "Ocupada Comanda 16 R$ 69,90" at bounding box center [950, 334] width 199 height 82
click at [1309, 341] on p "Comanda 18" at bounding box center [1384, 342] width 181 height 21
click at [326, 499] on div "Ocupada Comanda 19 R$ 34,90" at bounding box center [298, 460] width 199 height 82
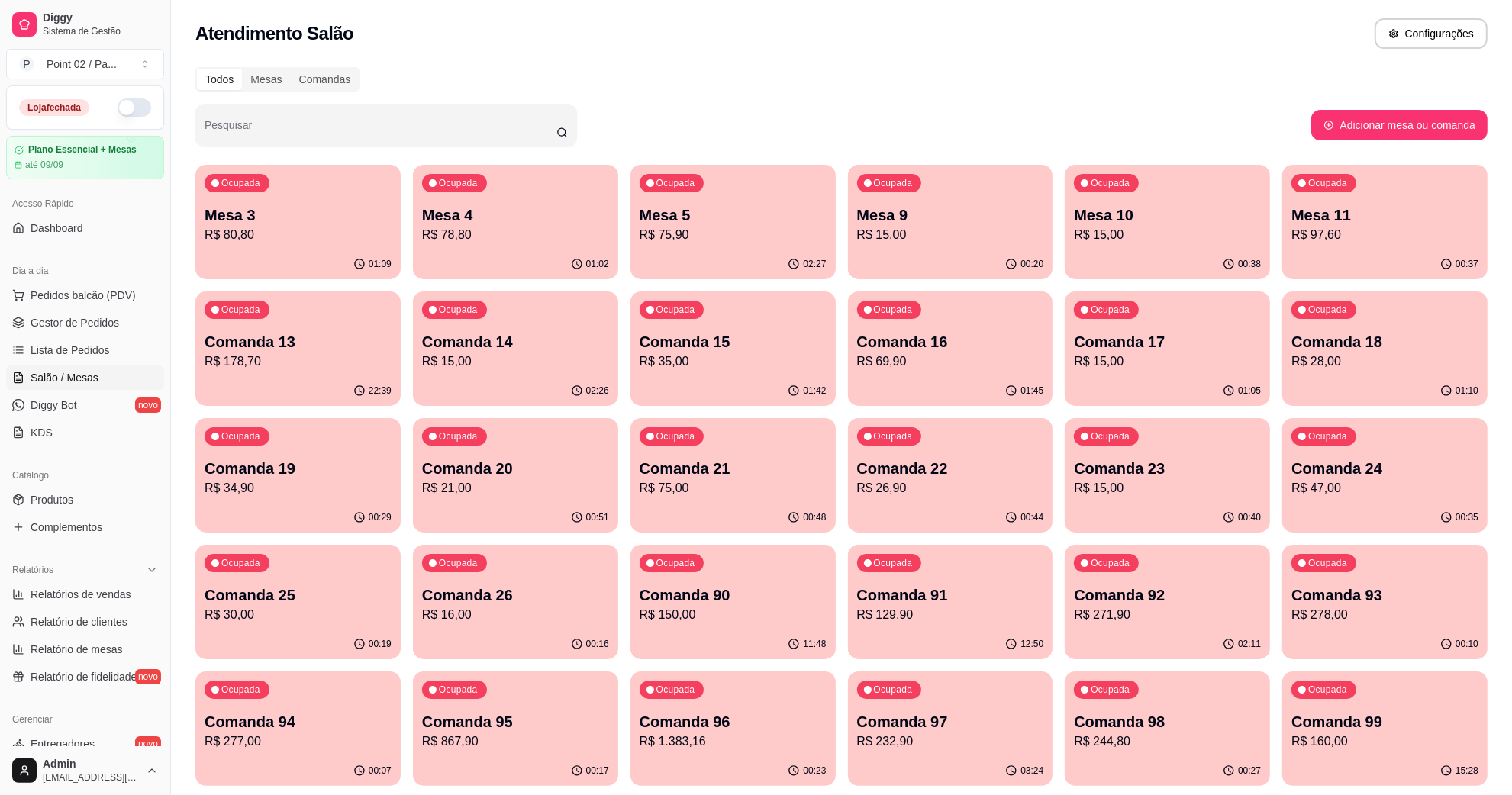
click at [538, 463] on p "Comanda 20" at bounding box center [515, 467] width 187 height 21
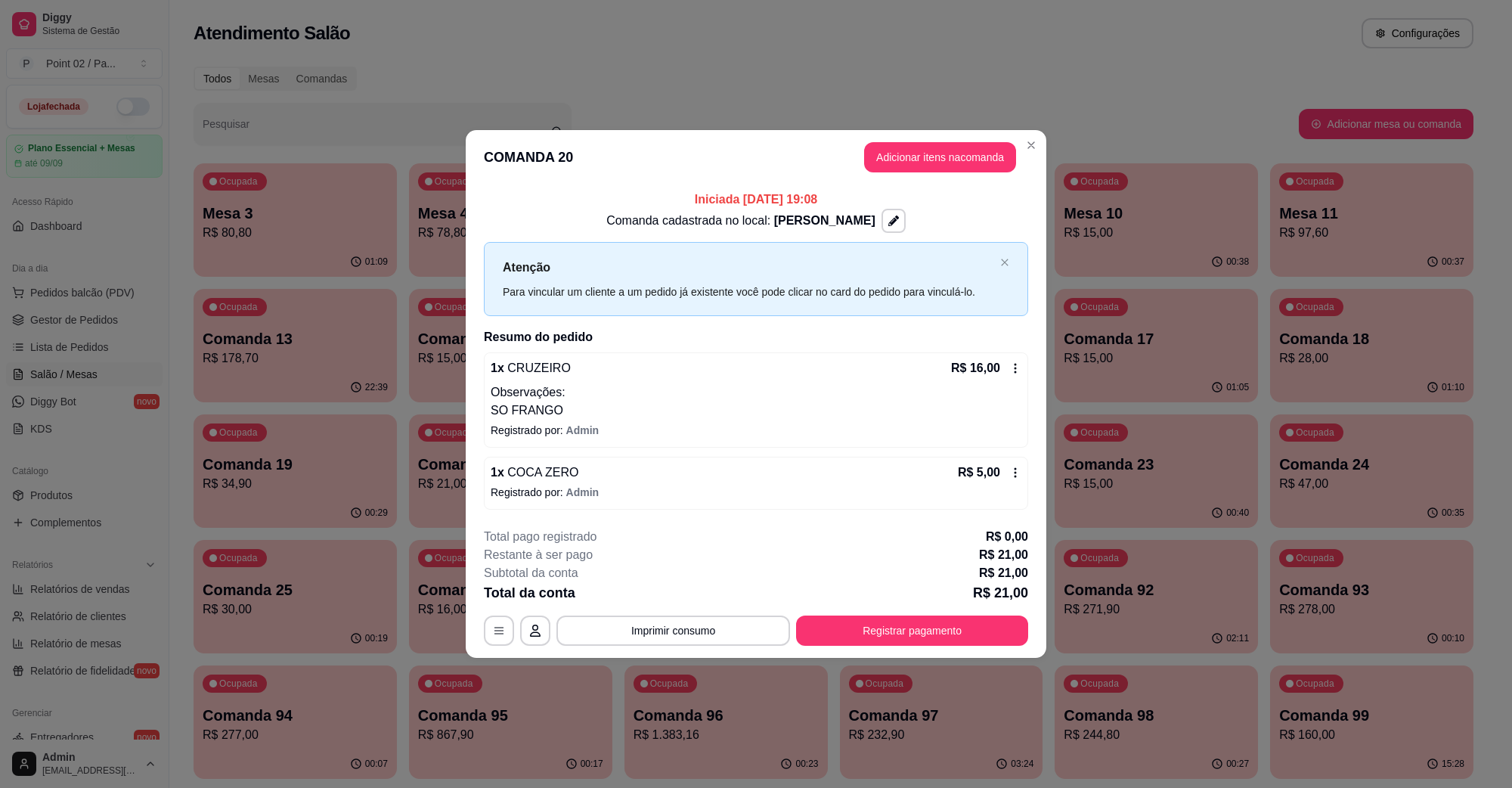
click at [924, 654] on footer "**********" at bounding box center [756, 587] width 581 height 143
click at [927, 636] on button "Registrar pagamento" at bounding box center [912, 631] width 232 height 31
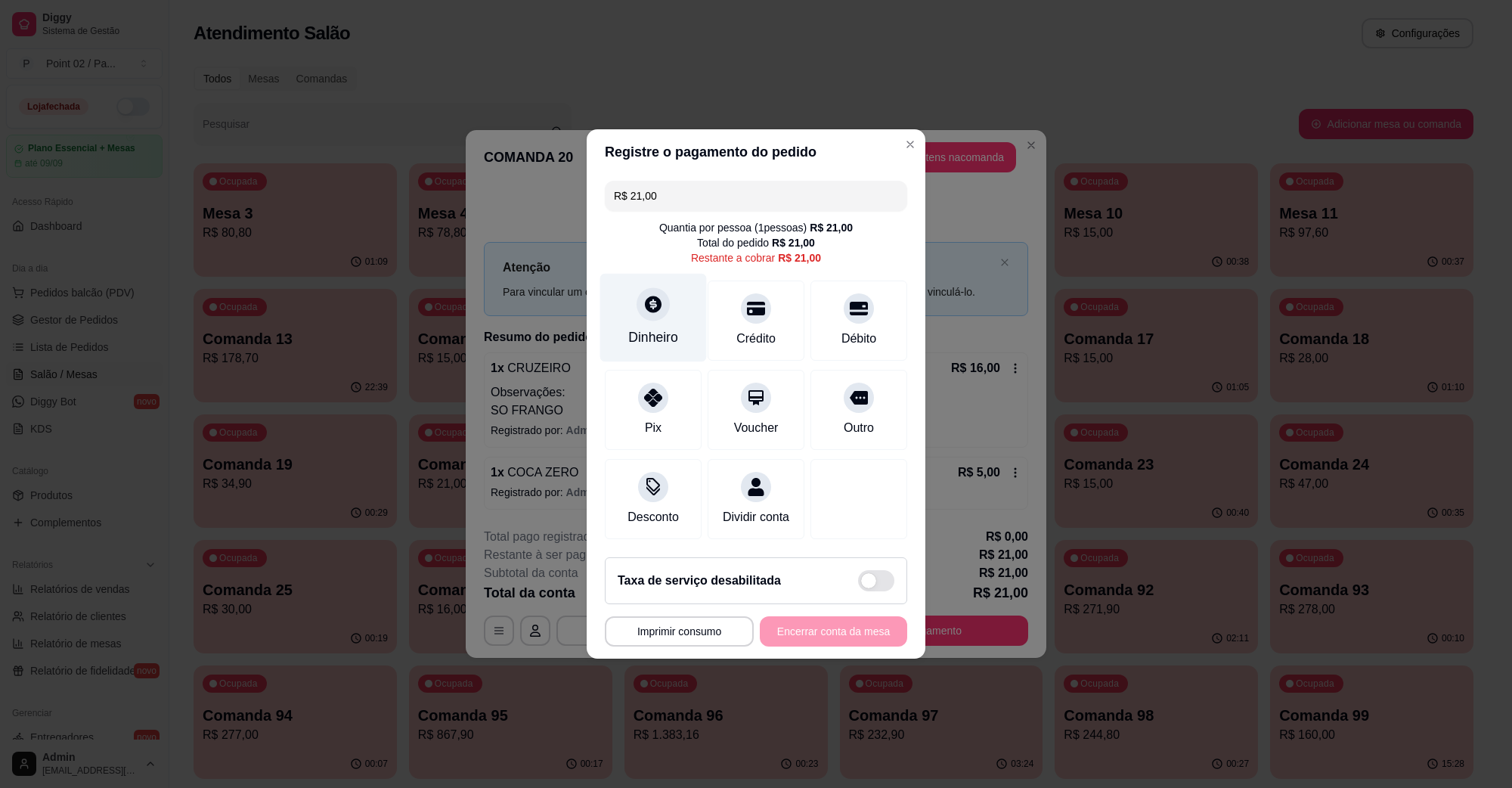
click at [659, 294] on icon at bounding box center [654, 304] width 20 height 20
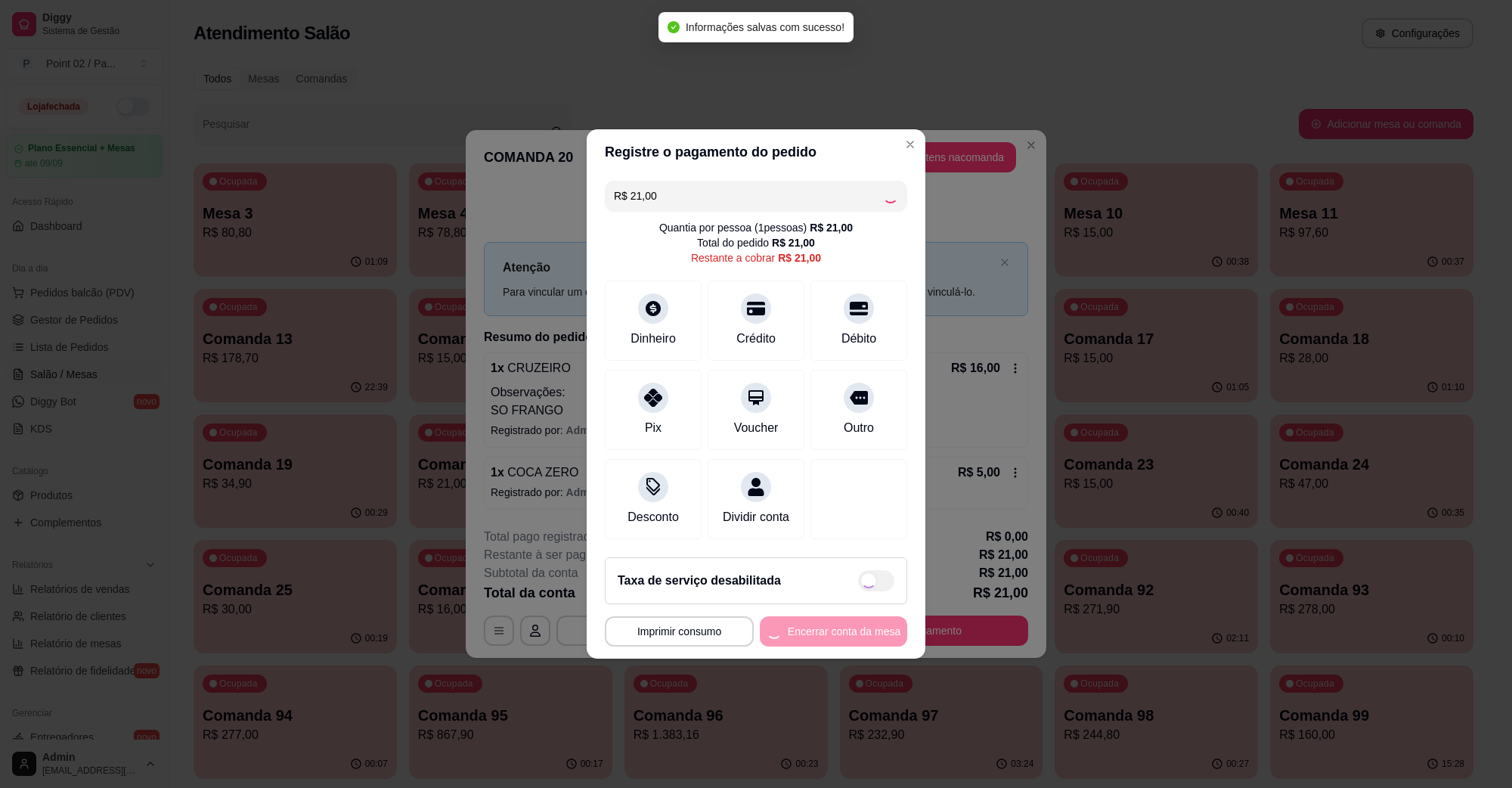
type input "R$ 0,00"
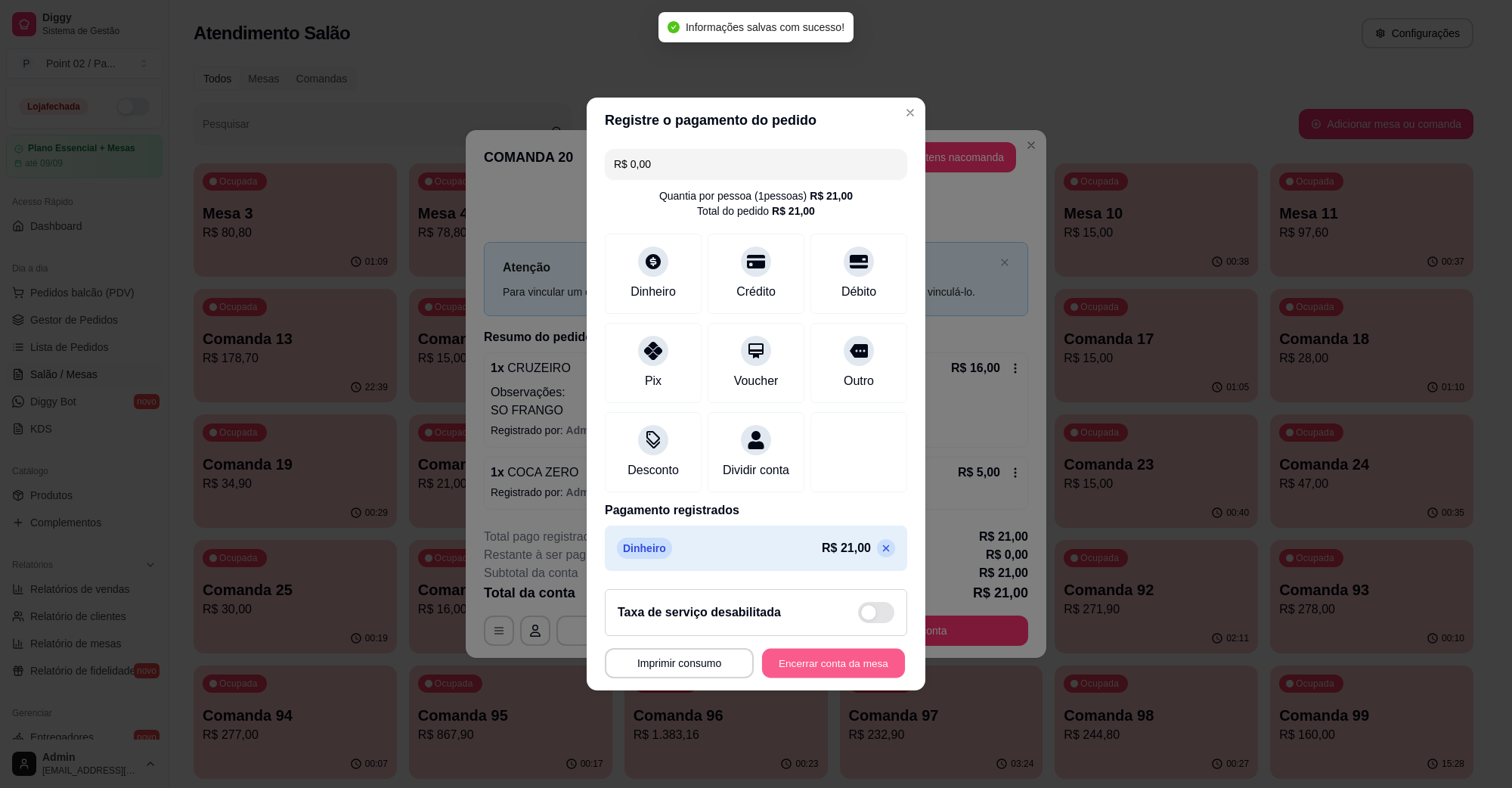
click at [840, 666] on button "Encerrar conta da mesa" at bounding box center [834, 663] width 143 height 30
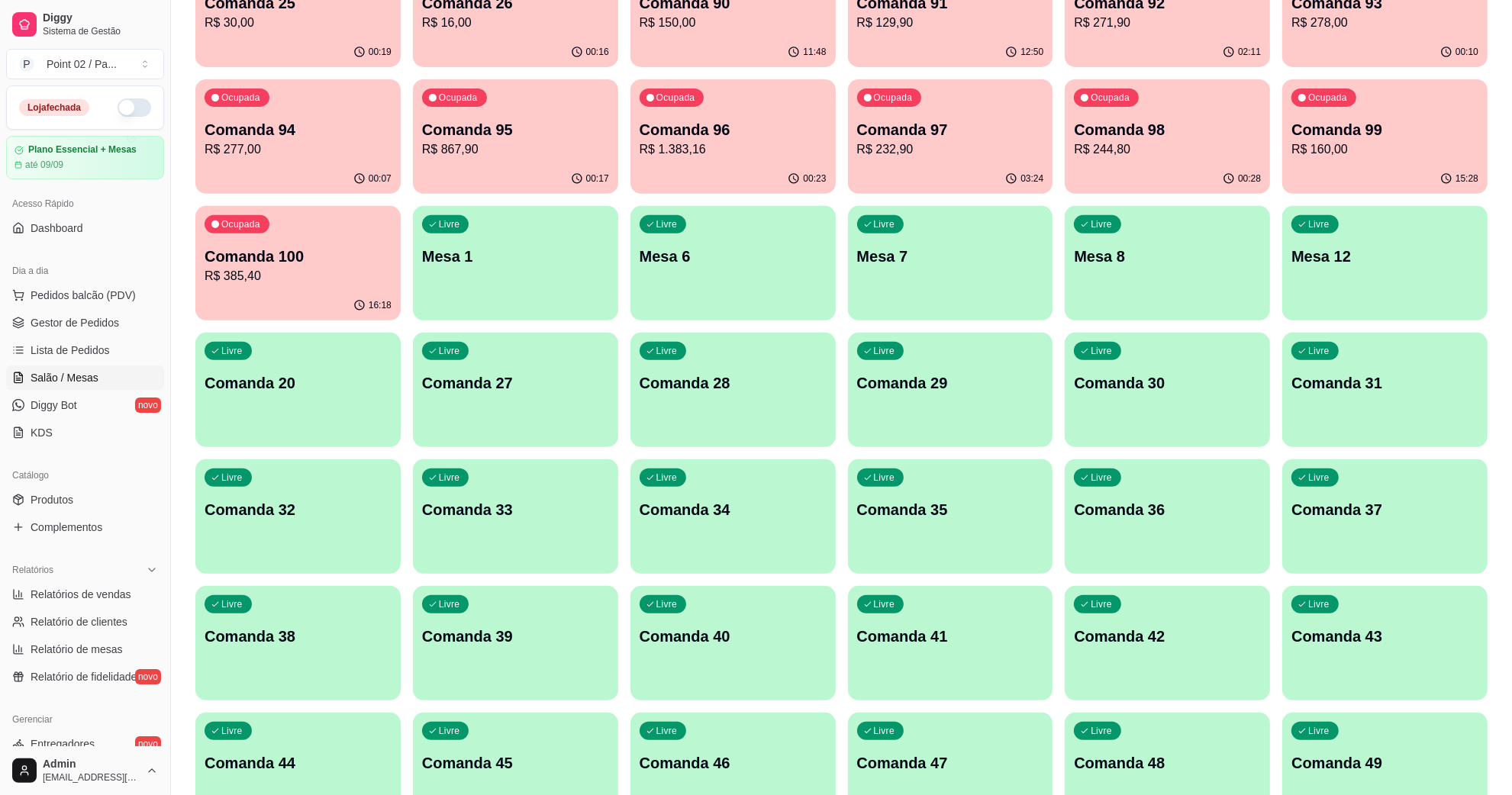
scroll to position [286, 0]
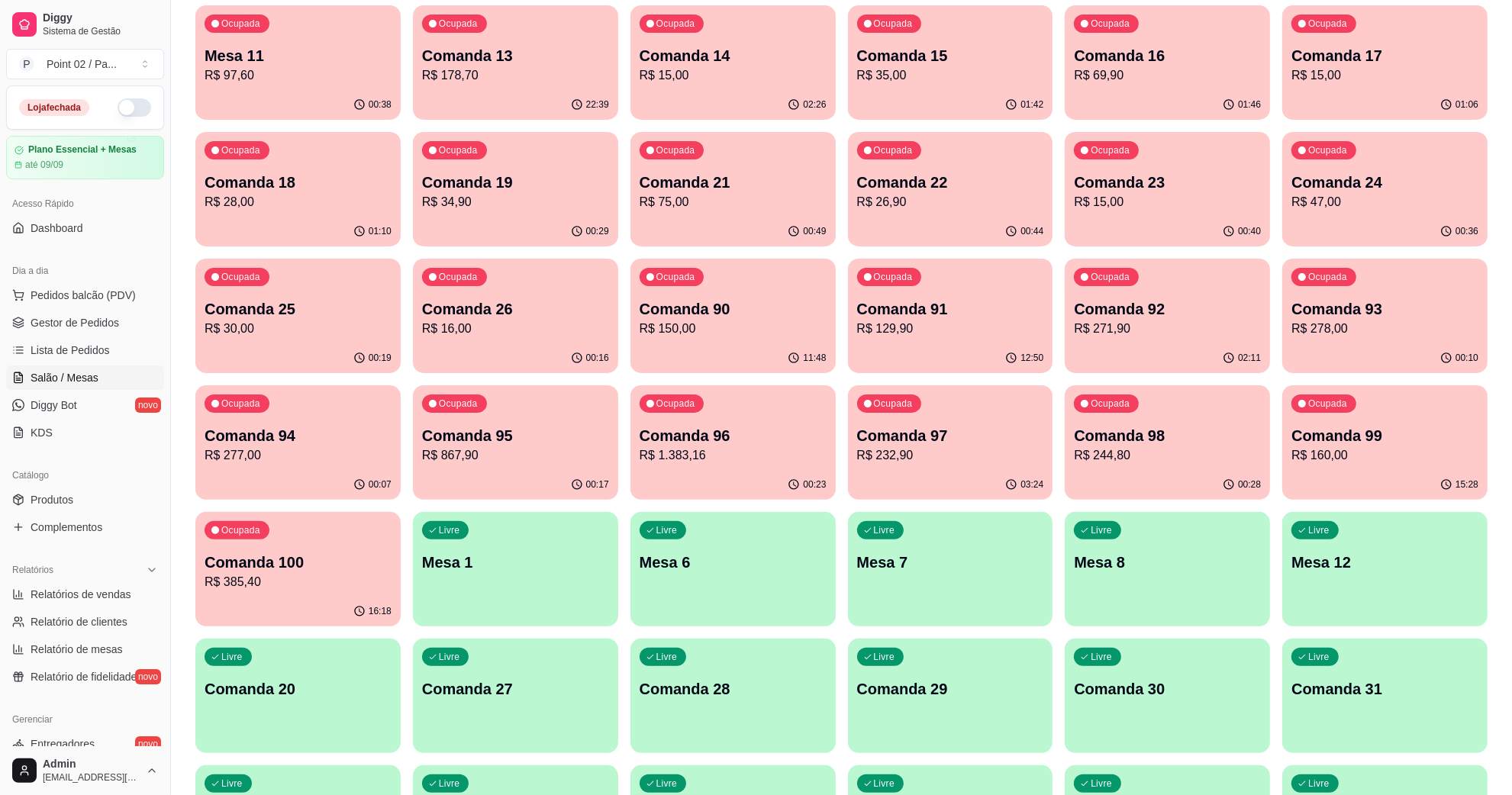
click at [288, 325] on p "R$ 30,00" at bounding box center [298, 329] width 187 height 18
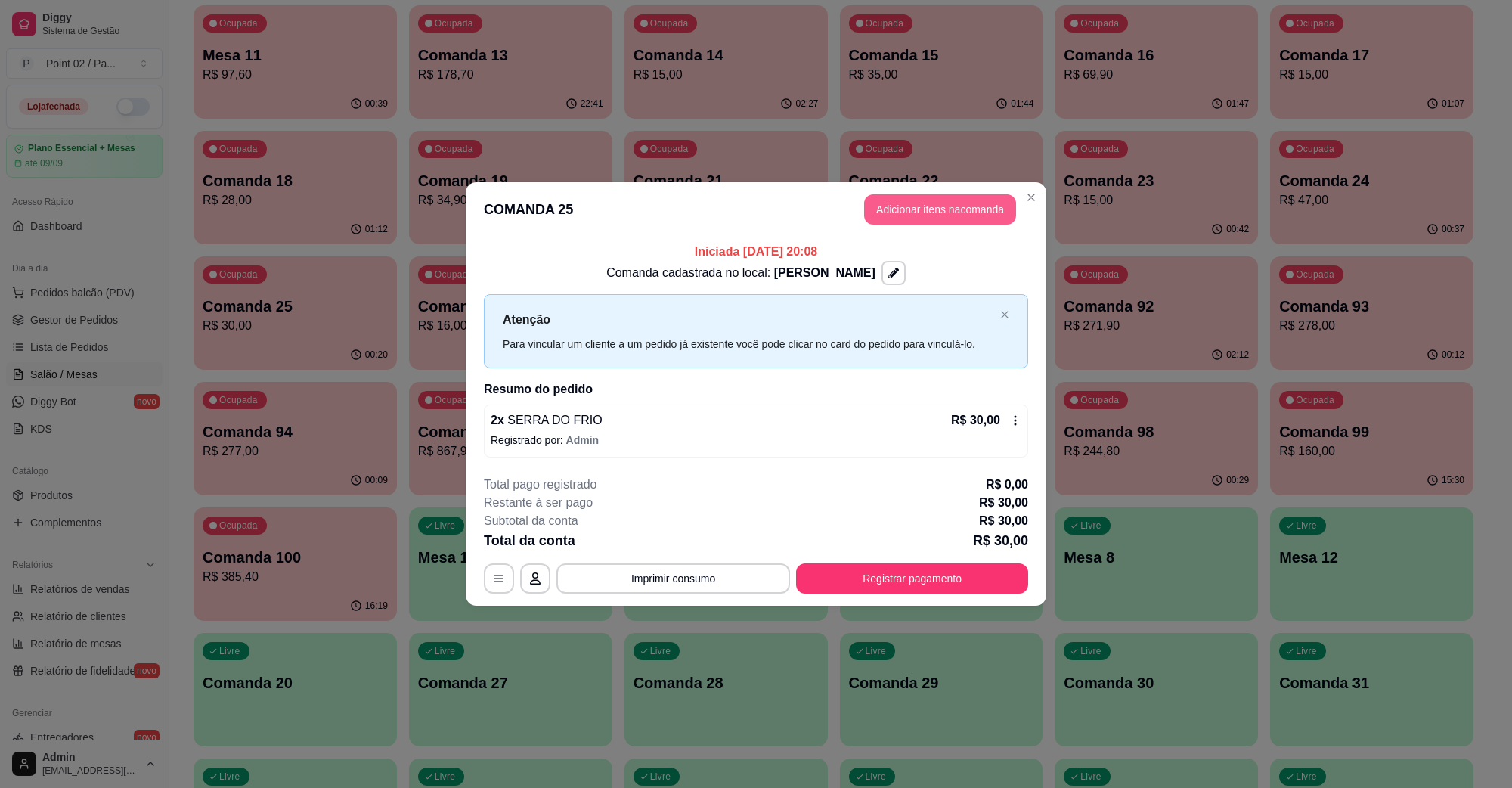
click at [947, 198] on button "Adicionar itens na comanda" at bounding box center [941, 209] width 152 height 31
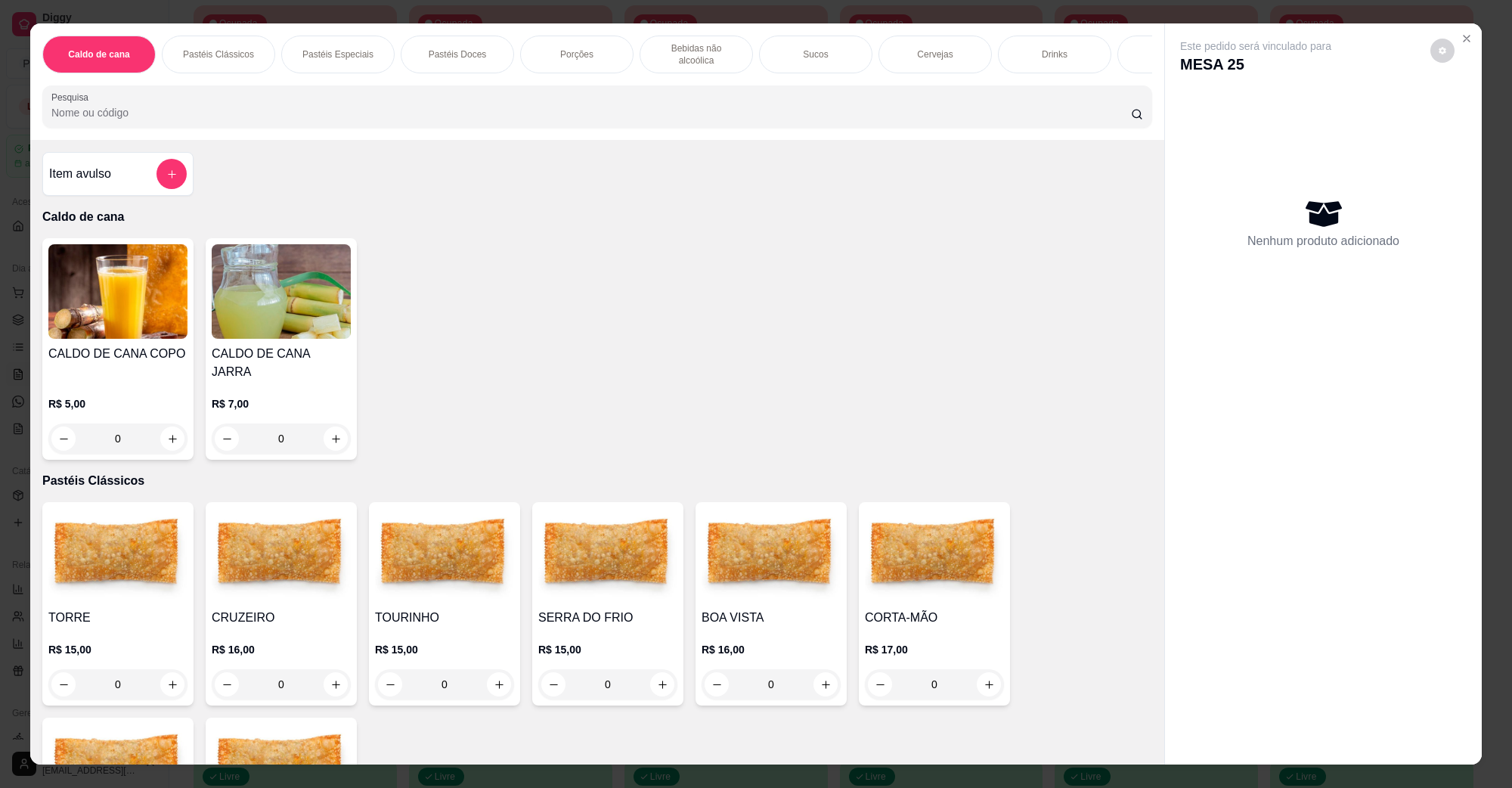
click at [595, 576] on img at bounding box center [608, 554] width 140 height 94
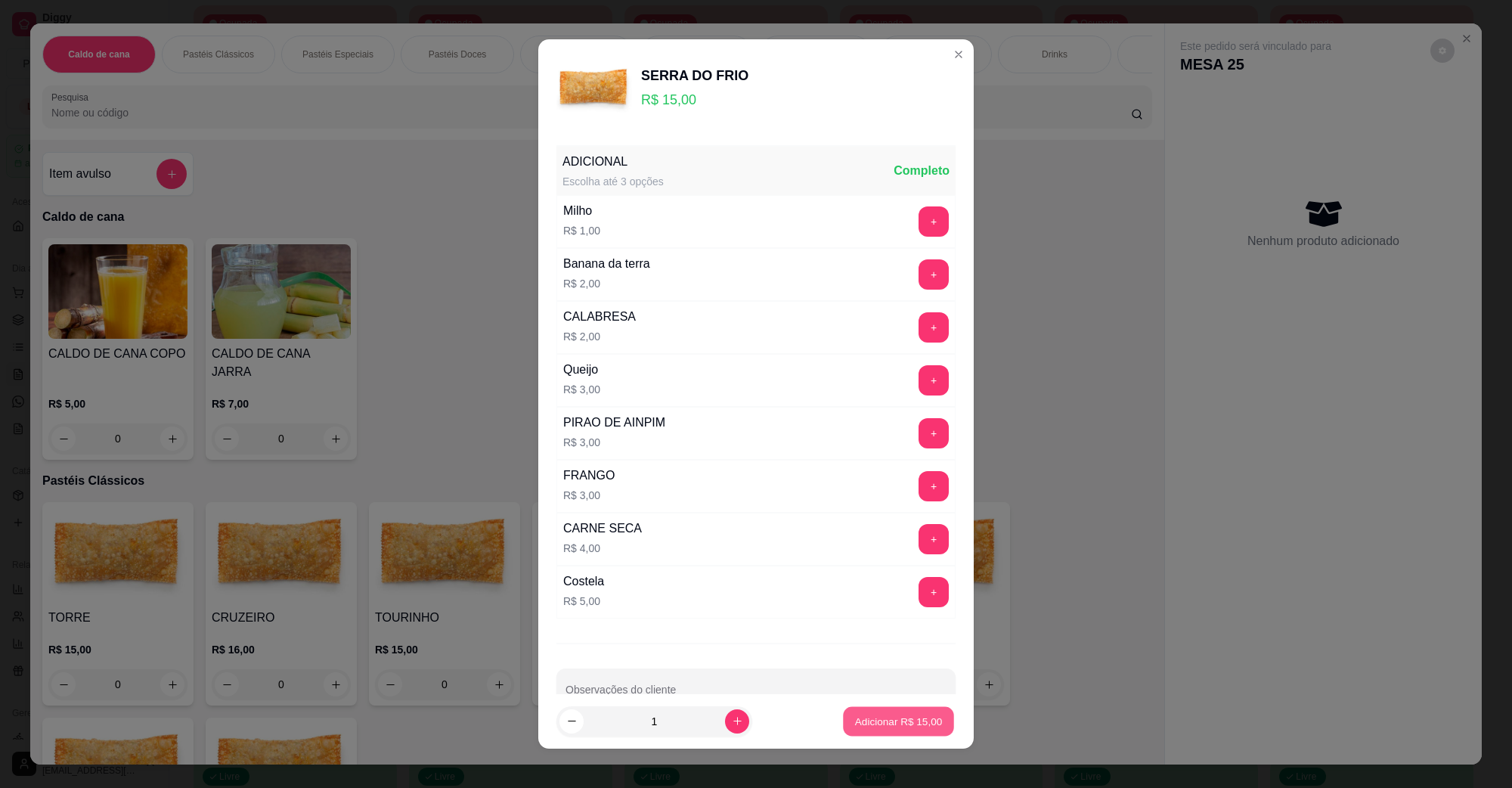
click at [906, 726] on p "Adicionar R$ 15,00" at bounding box center [899, 721] width 88 height 15
type input "1"
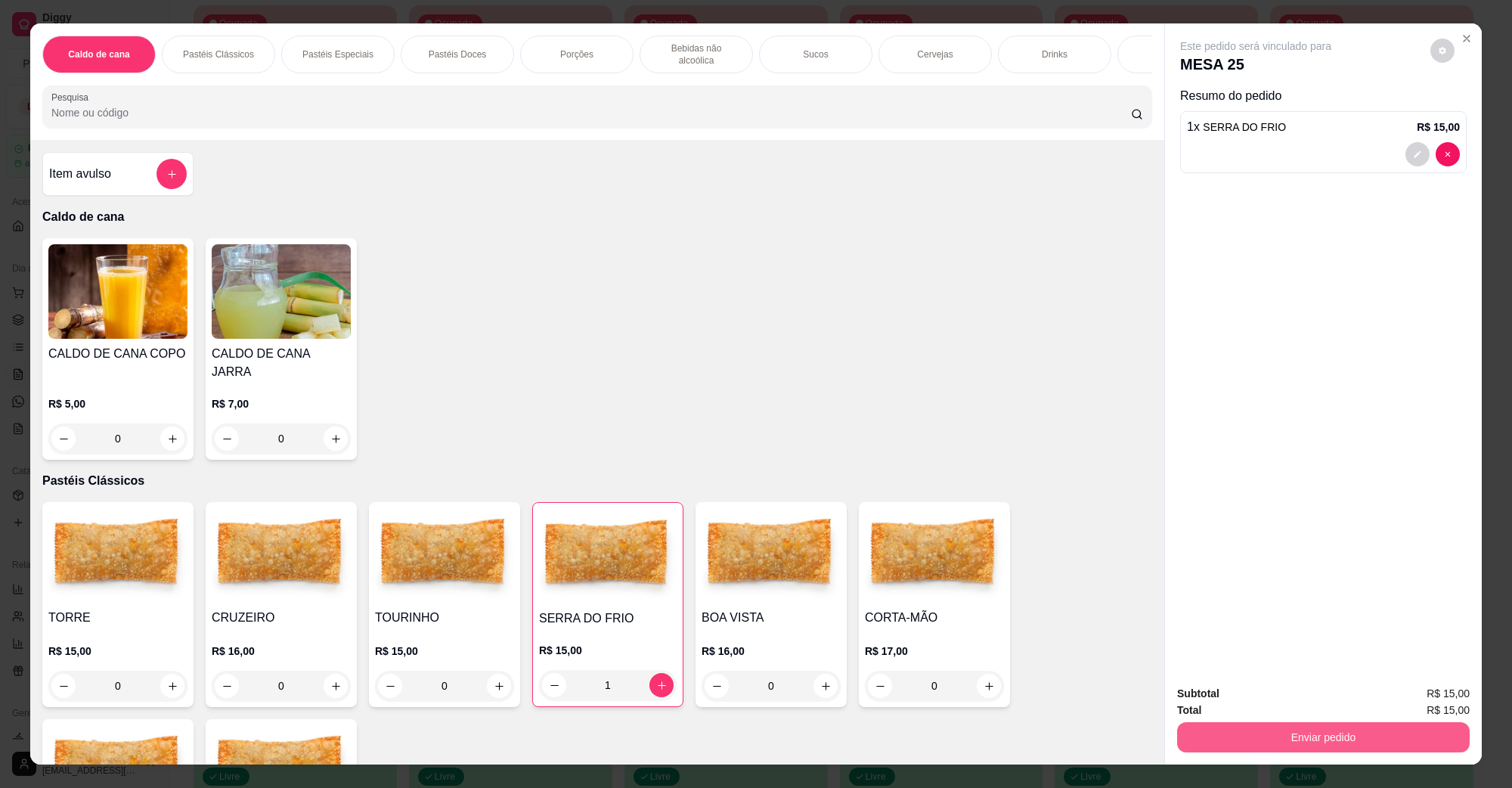
click at [1241, 728] on button "Enviar pedido" at bounding box center [1324, 737] width 293 height 31
click at [1250, 701] on button "Não registrar e enviar pedido" at bounding box center [1272, 700] width 157 height 29
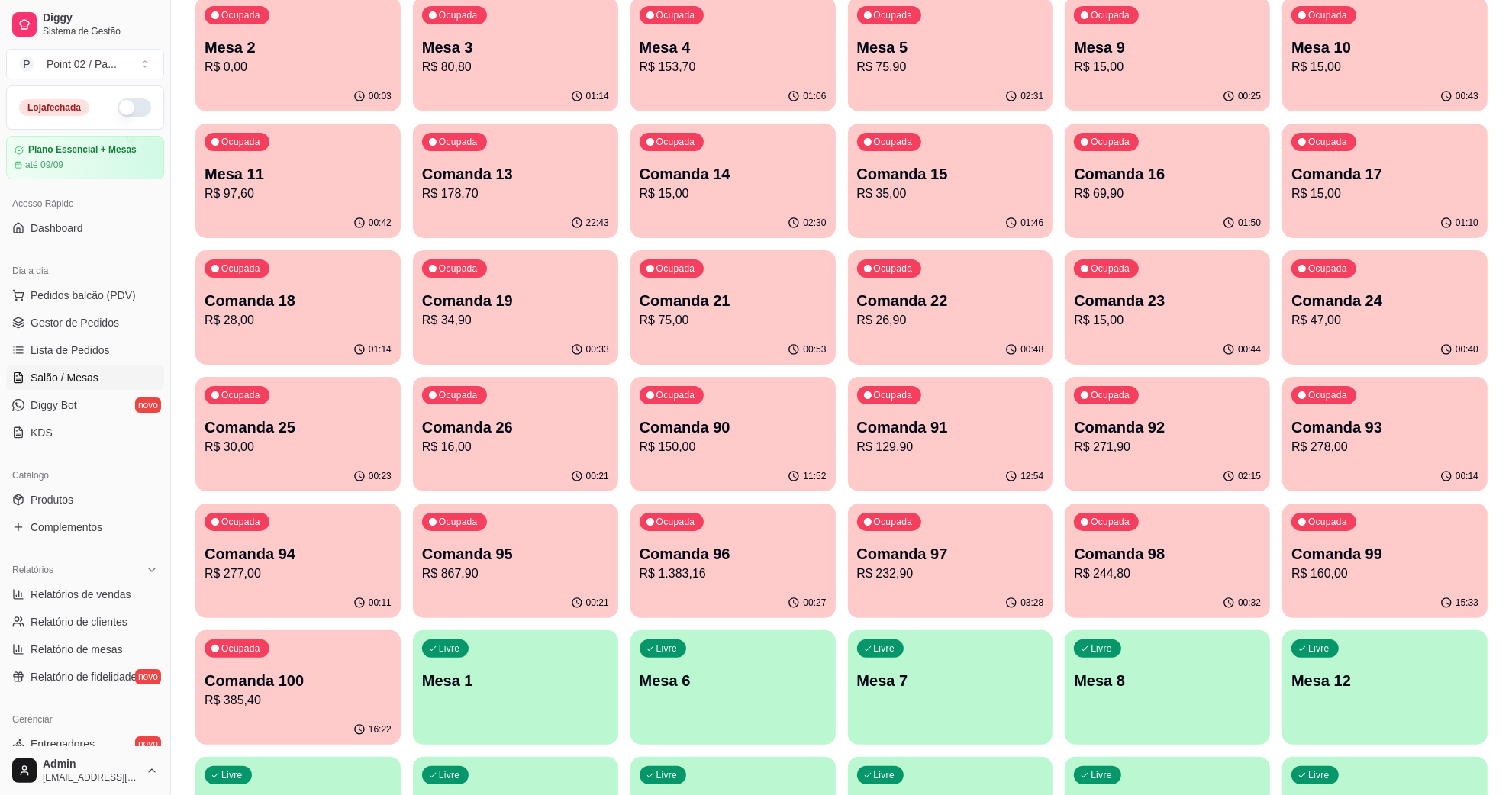
scroll to position [0, 0]
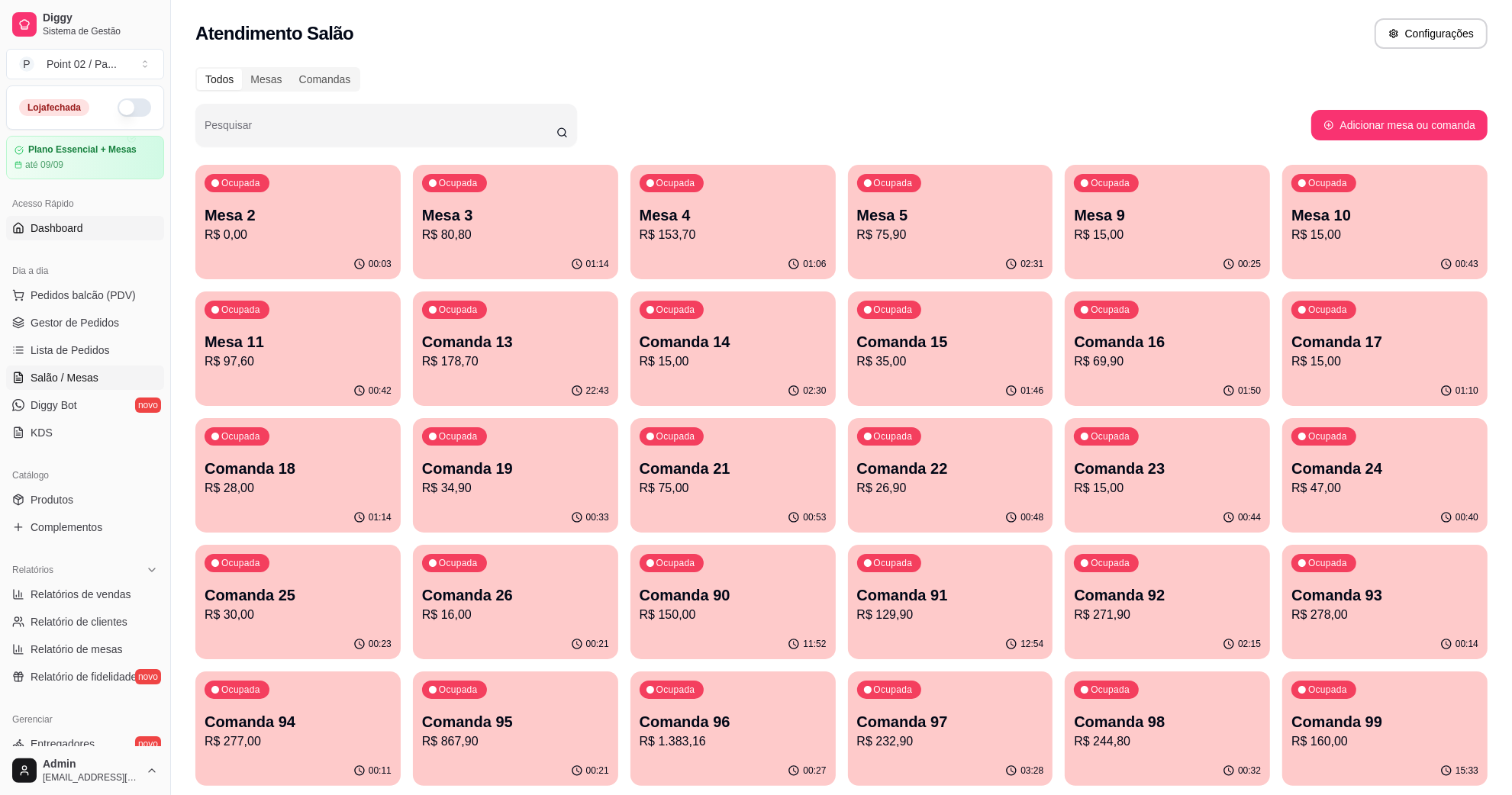
click at [71, 221] on span "Dashboard" at bounding box center [57, 228] width 53 height 15
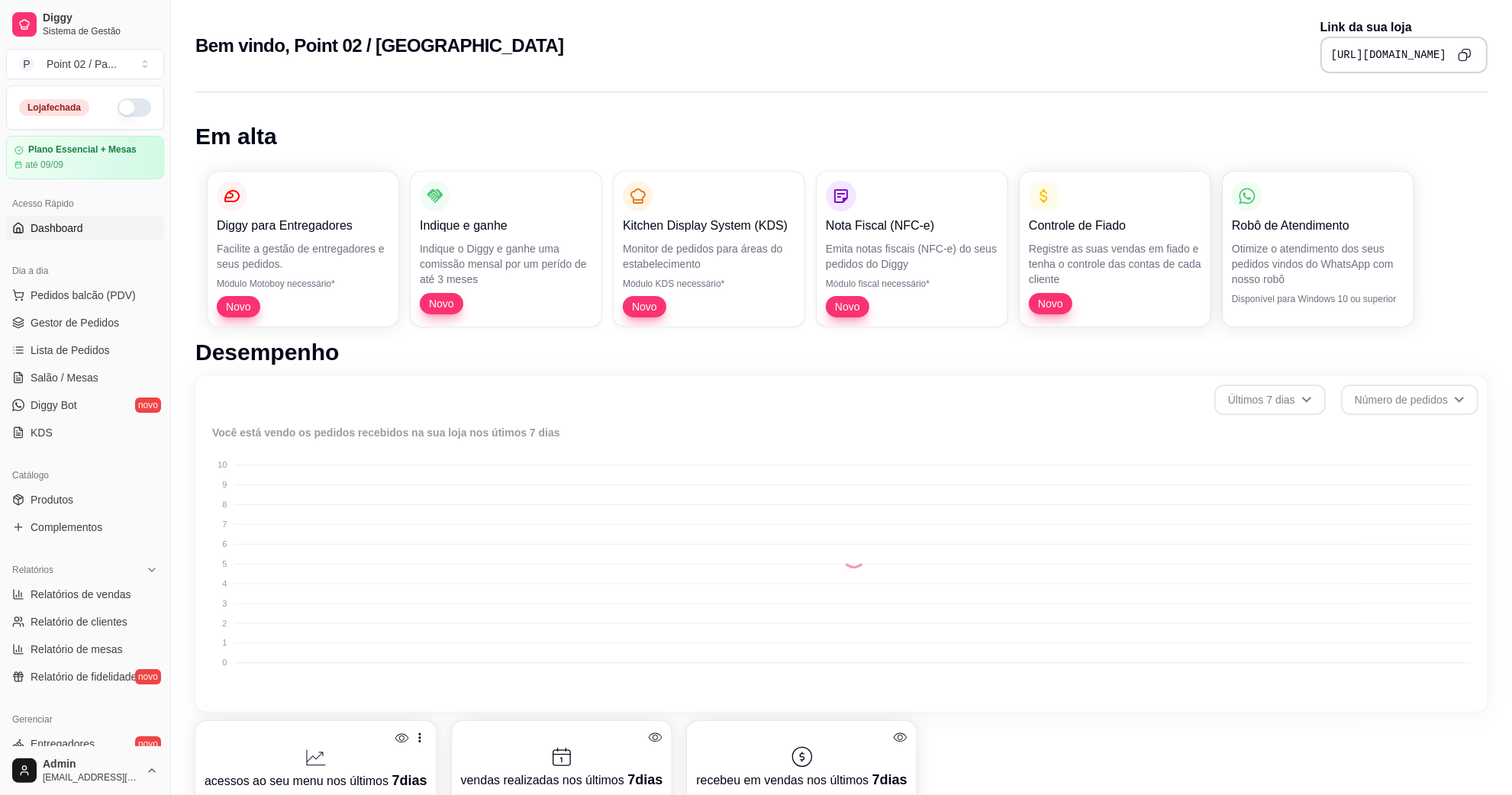
click at [112, 264] on div "Dia a dia" at bounding box center [85, 271] width 158 height 24
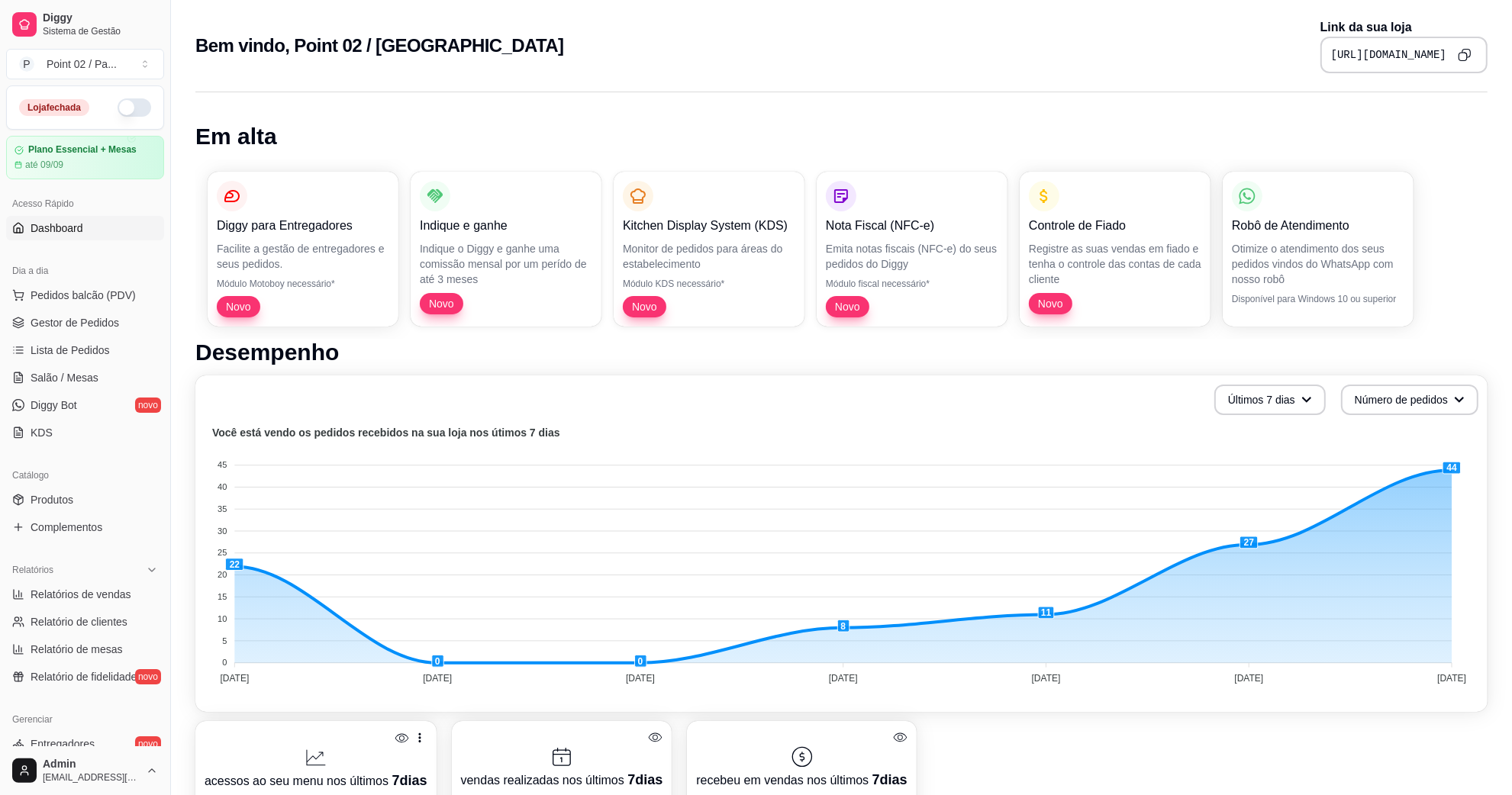
click at [108, 283] on div "Dia a dia" at bounding box center [85, 271] width 158 height 24
click at [105, 283] on button "Pedidos balcão (PDV)" at bounding box center [85, 295] width 158 height 24
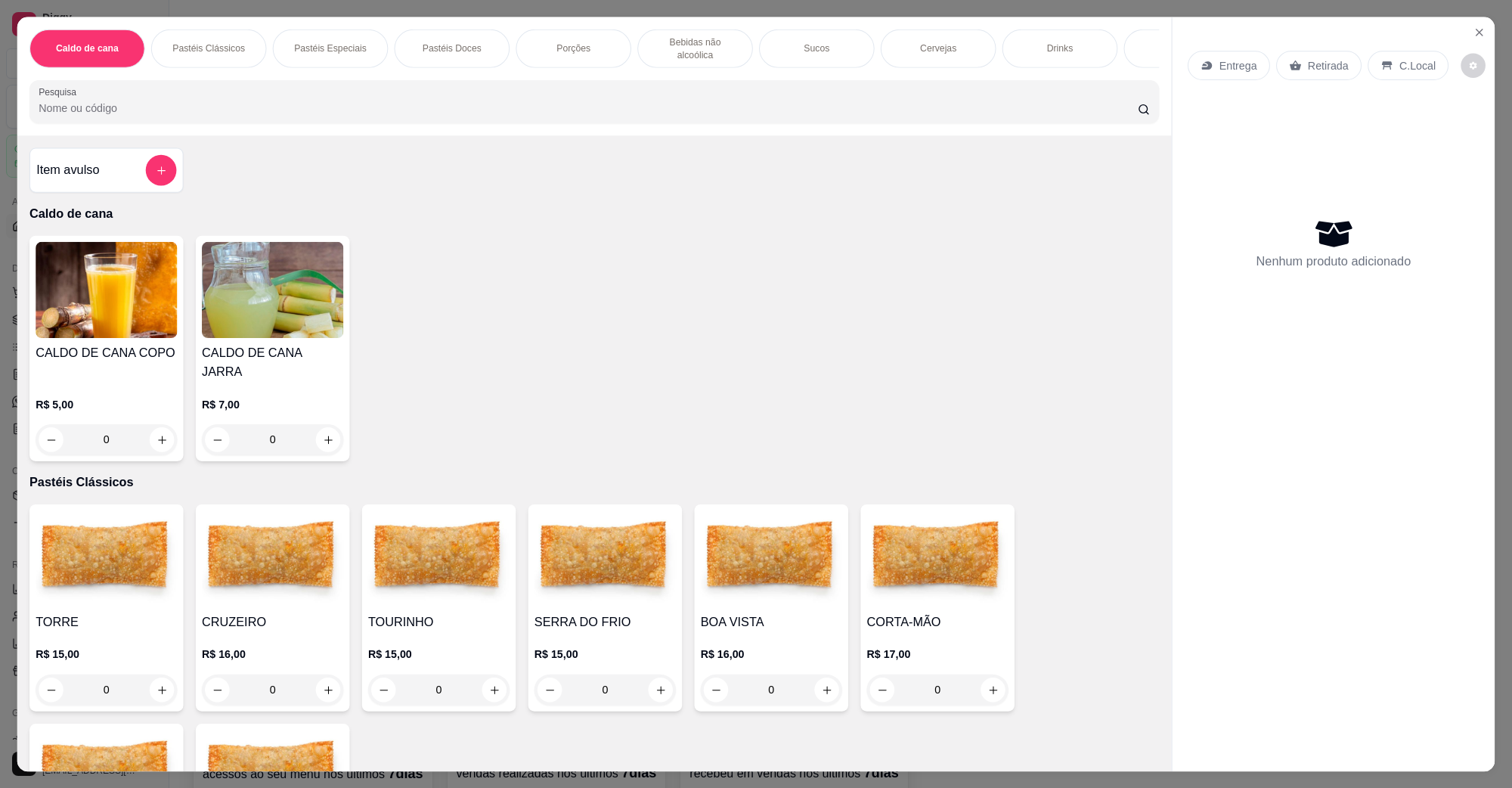
click at [104, 338] on img at bounding box center [106, 289] width 142 height 96
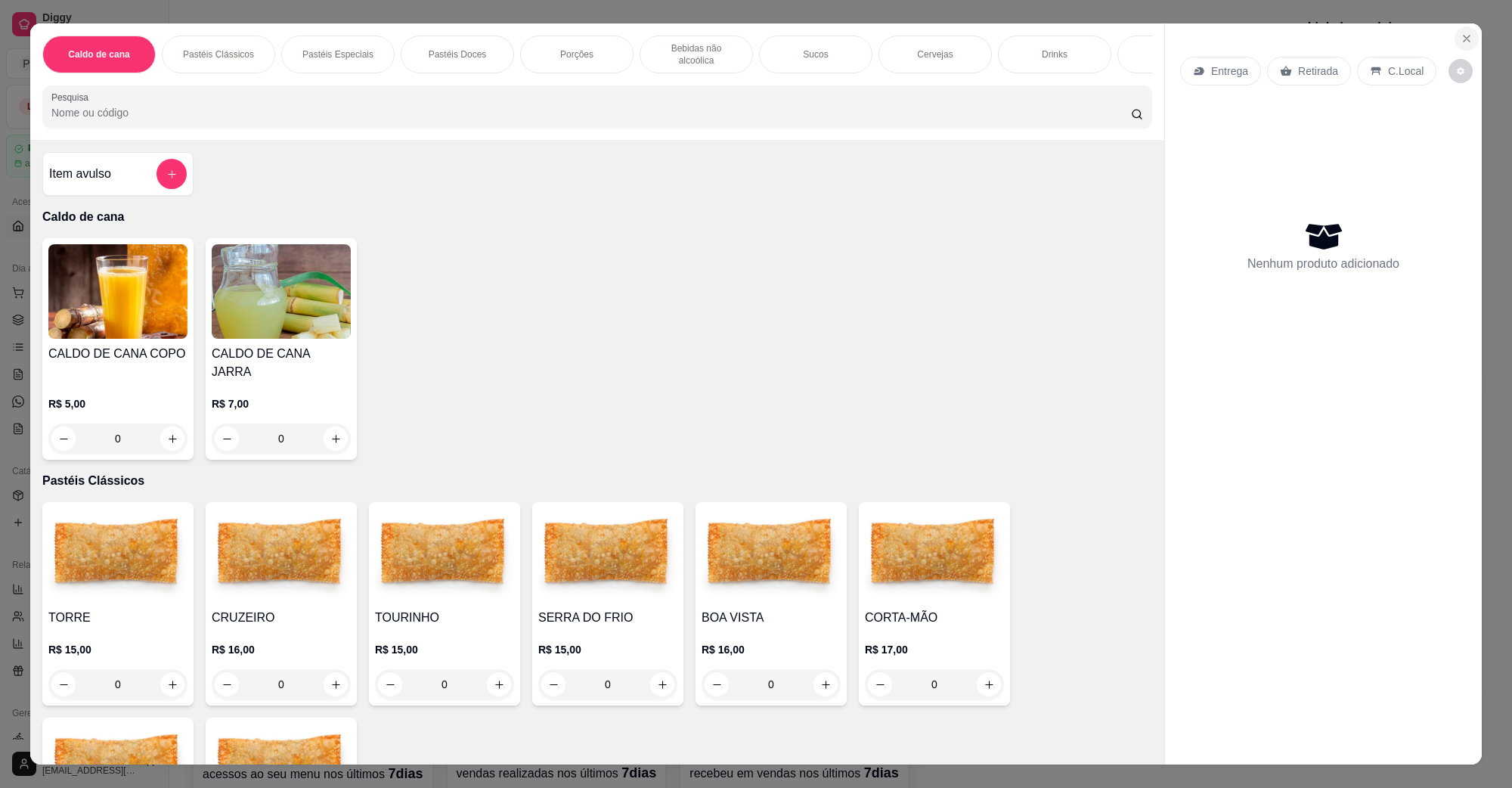
click at [1464, 39] on icon "Close" at bounding box center [1467, 39] width 6 height 6
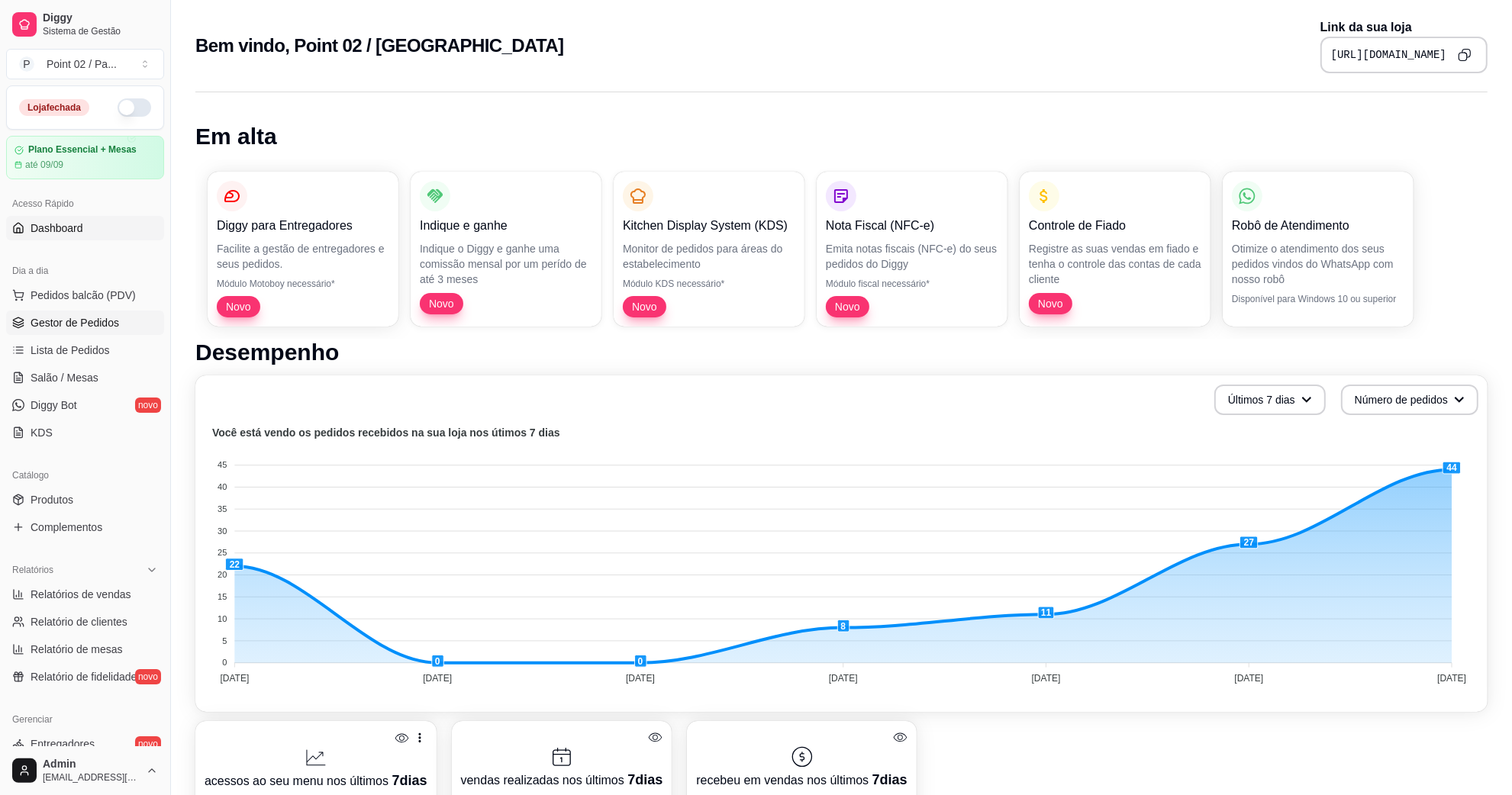
click at [85, 326] on span "Gestor de Pedidos" at bounding box center [75, 322] width 89 height 15
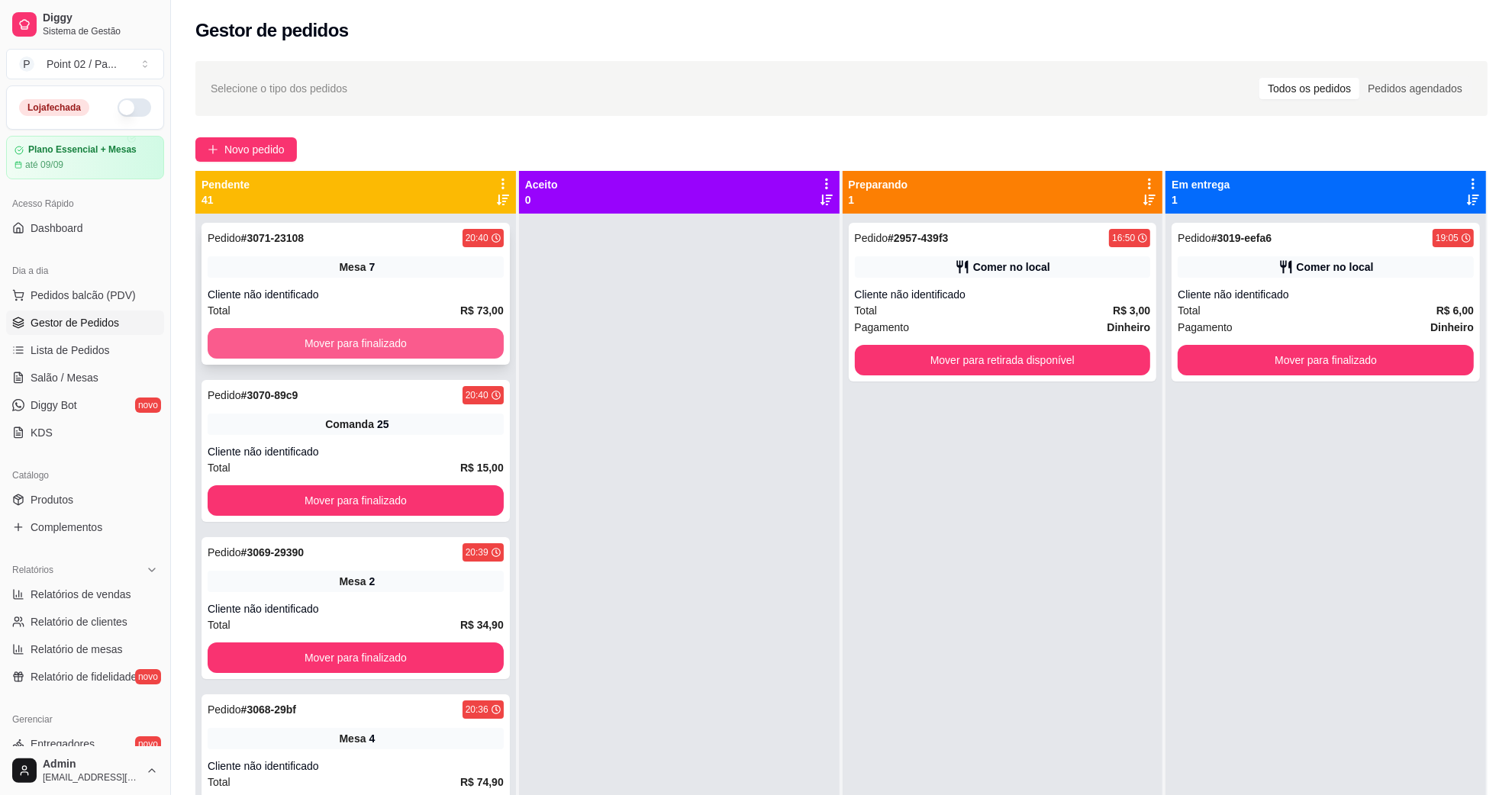
click at [379, 349] on button "Mover para finalizado" at bounding box center [356, 343] width 296 height 31
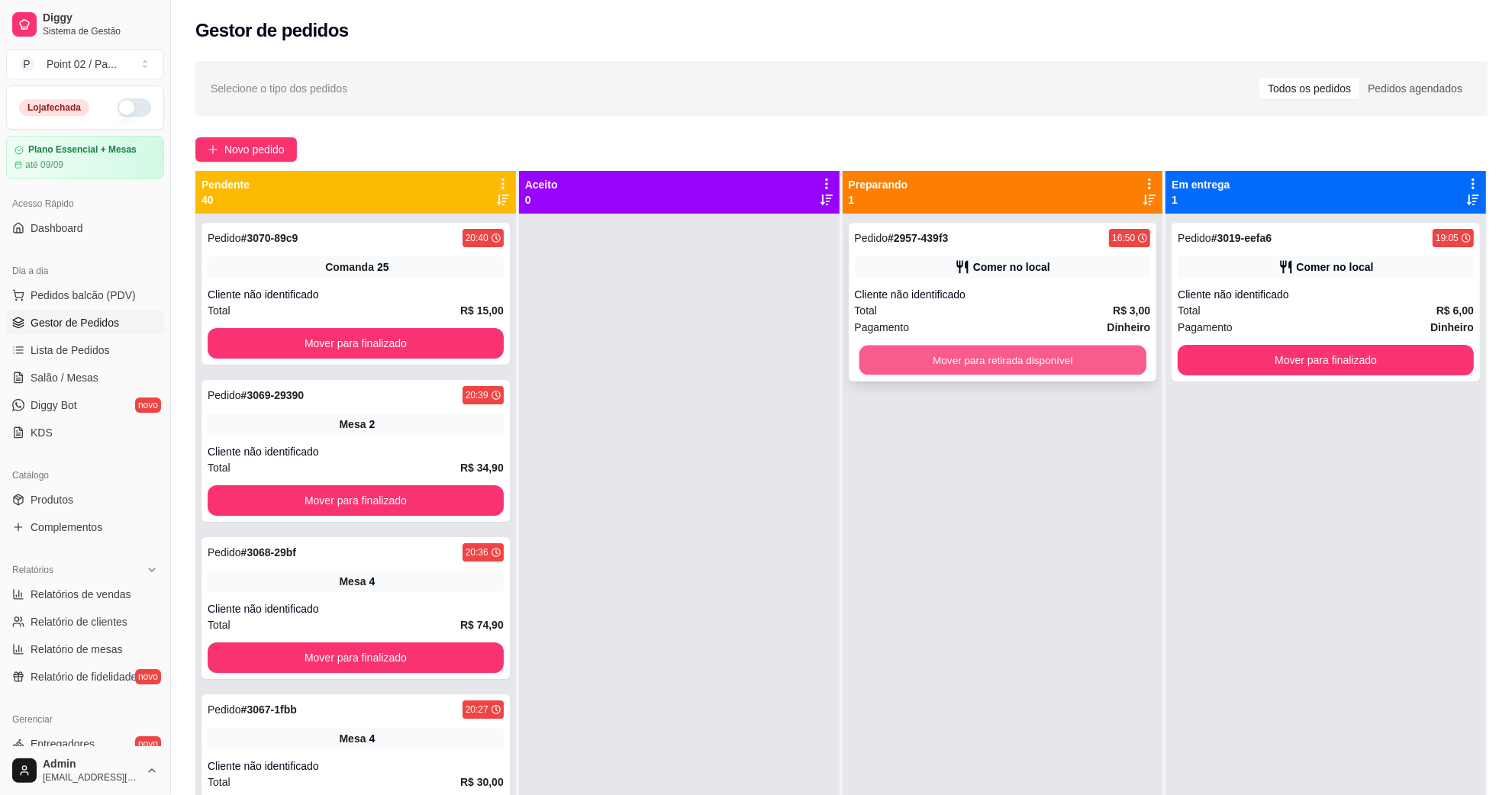
click at [1087, 346] on button "Mover para retirada disponível" at bounding box center [1001, 361] width 287 height 30
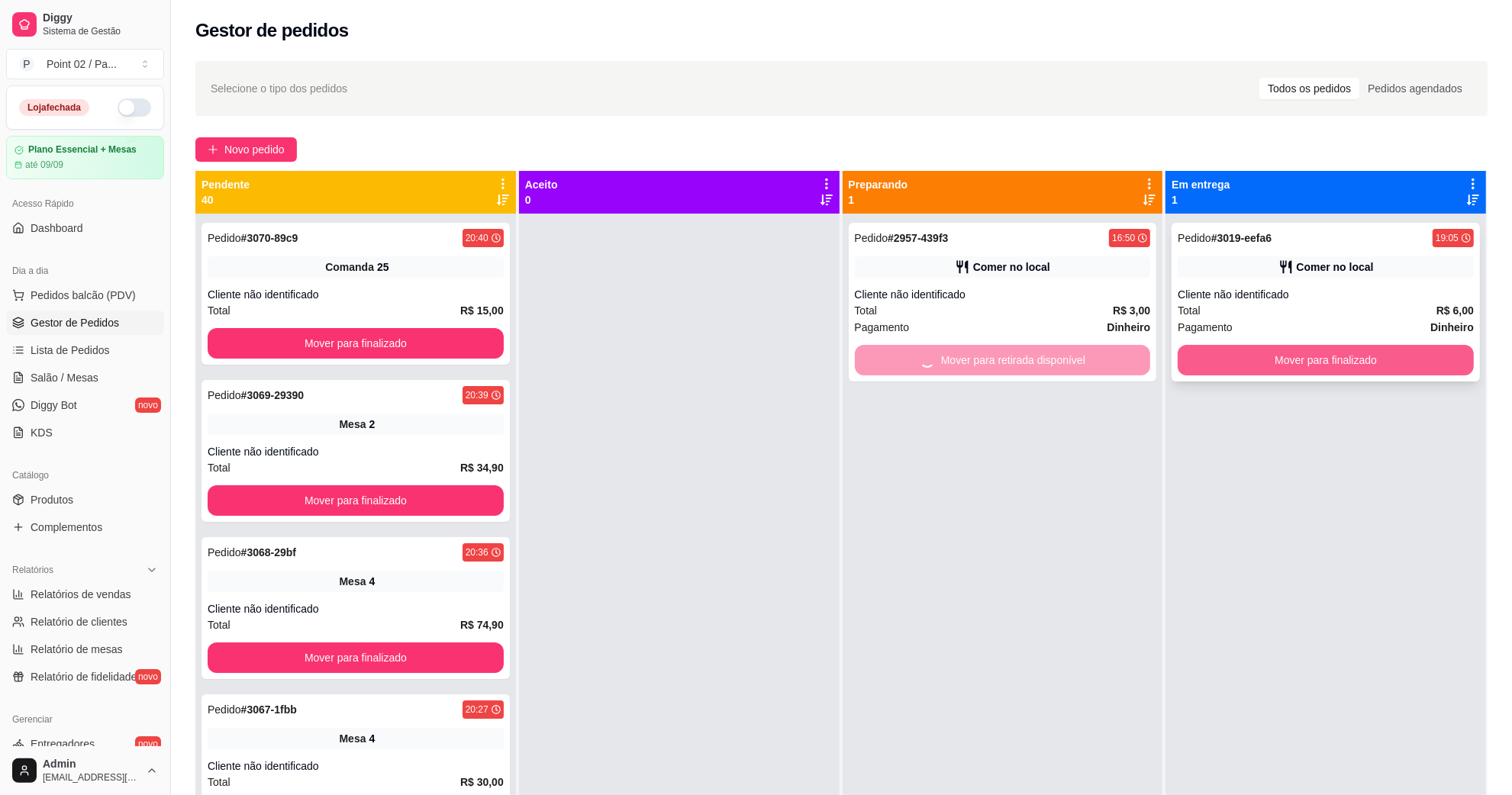
click at [1259, 345] on button "Mover para finalizado" at bounding box center [1325, 360] width 296 height 31
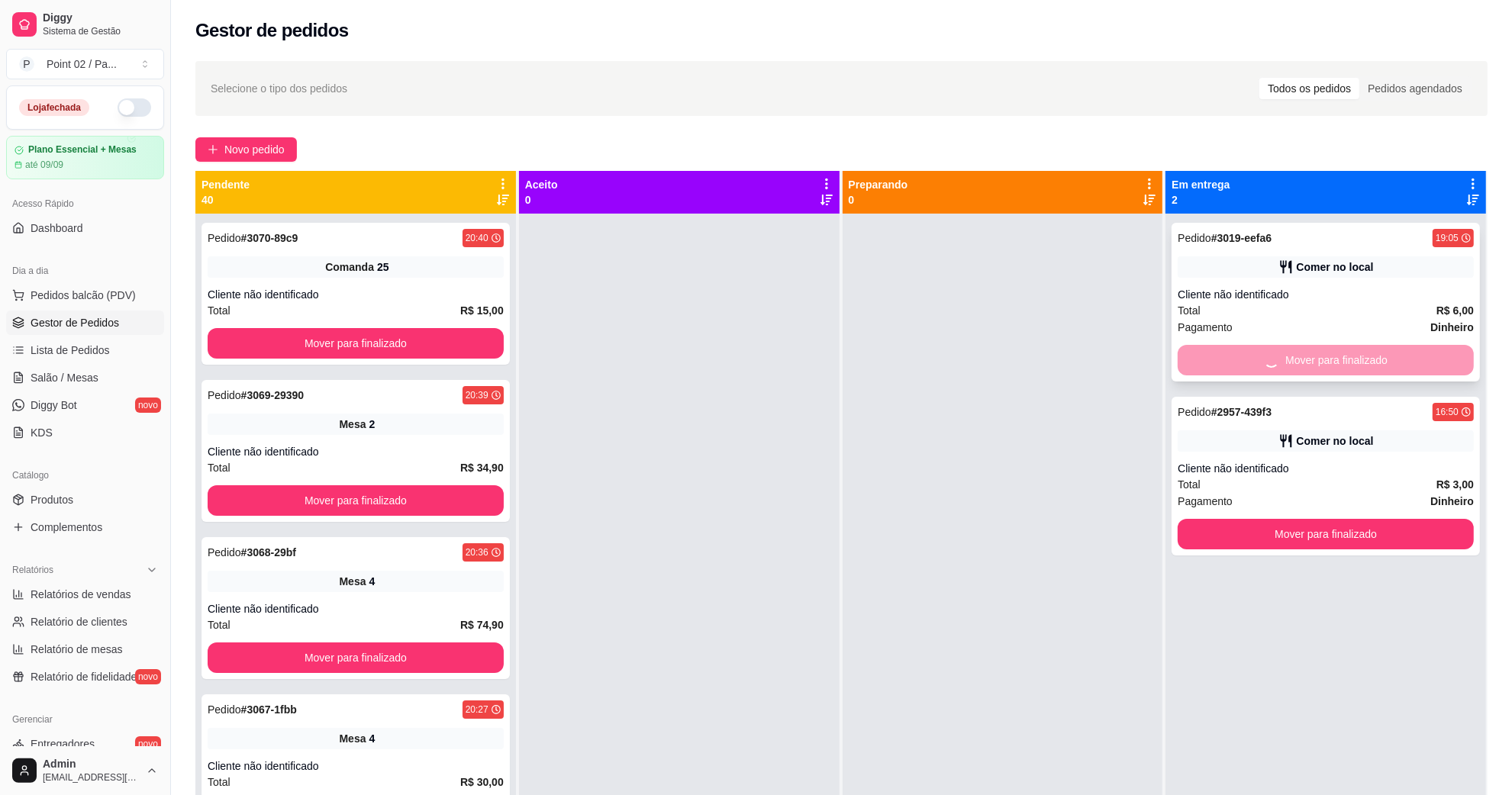
click at [1269, 360] on div "Mover para finalizado" at bounding box center [1325, 360] width 296 height 31
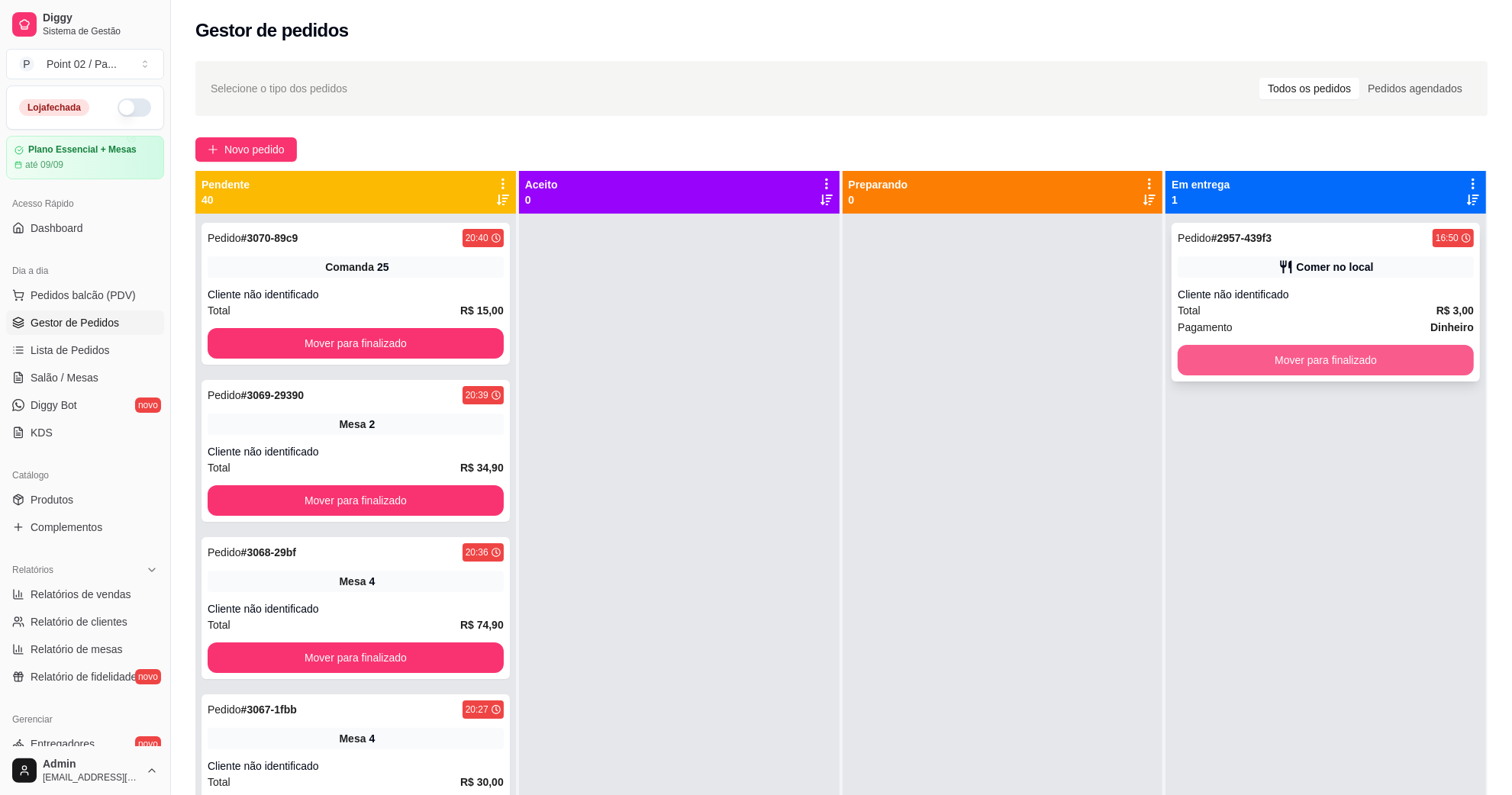
click at [1268, 360] on button "Mover para finalizado" at bounding box center [1325, 360] width 296 height 31
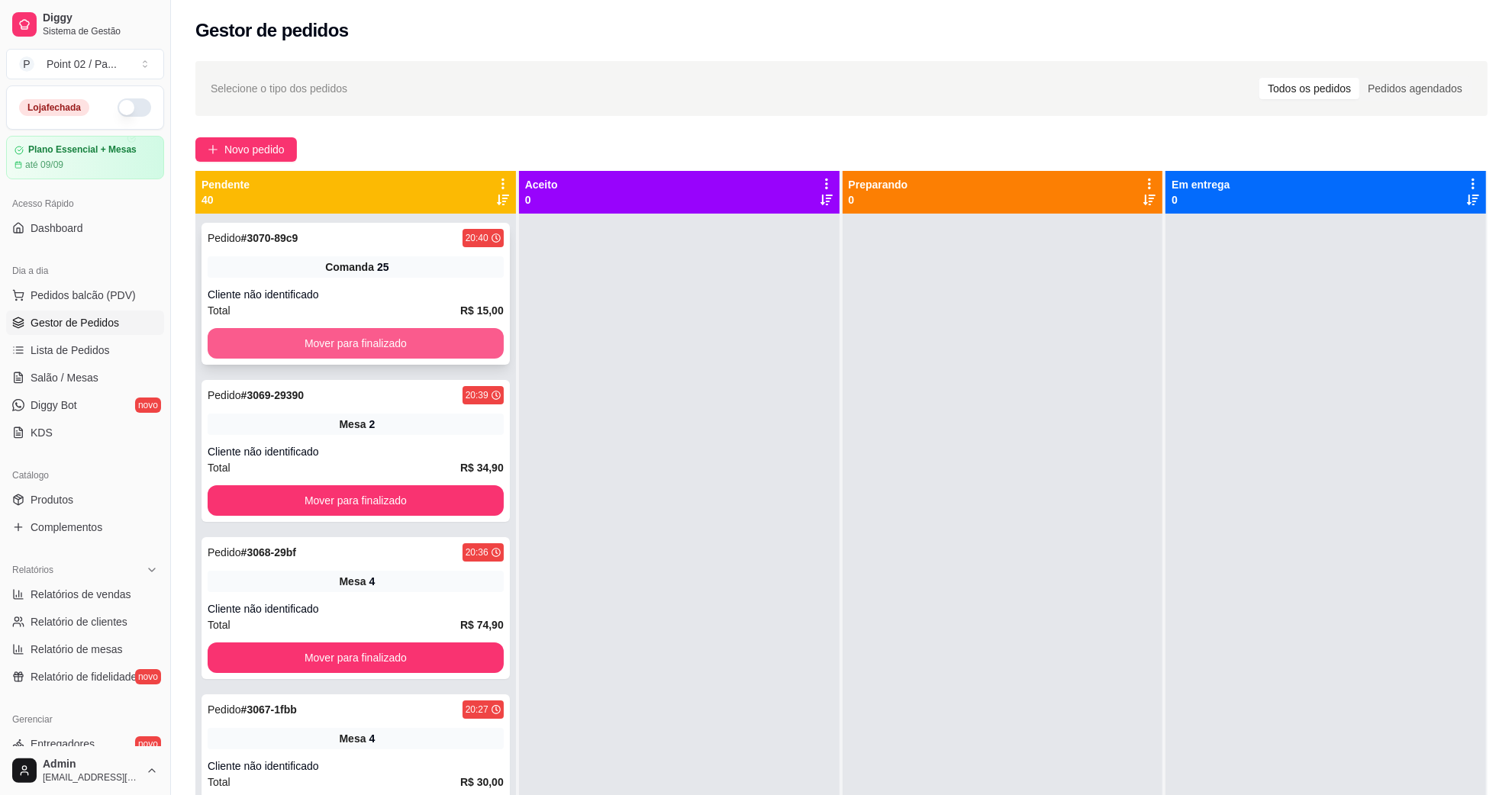
click at [438, 352] on button "Mover para finalizado" at bounding box center [356, 343] width 296 height 31
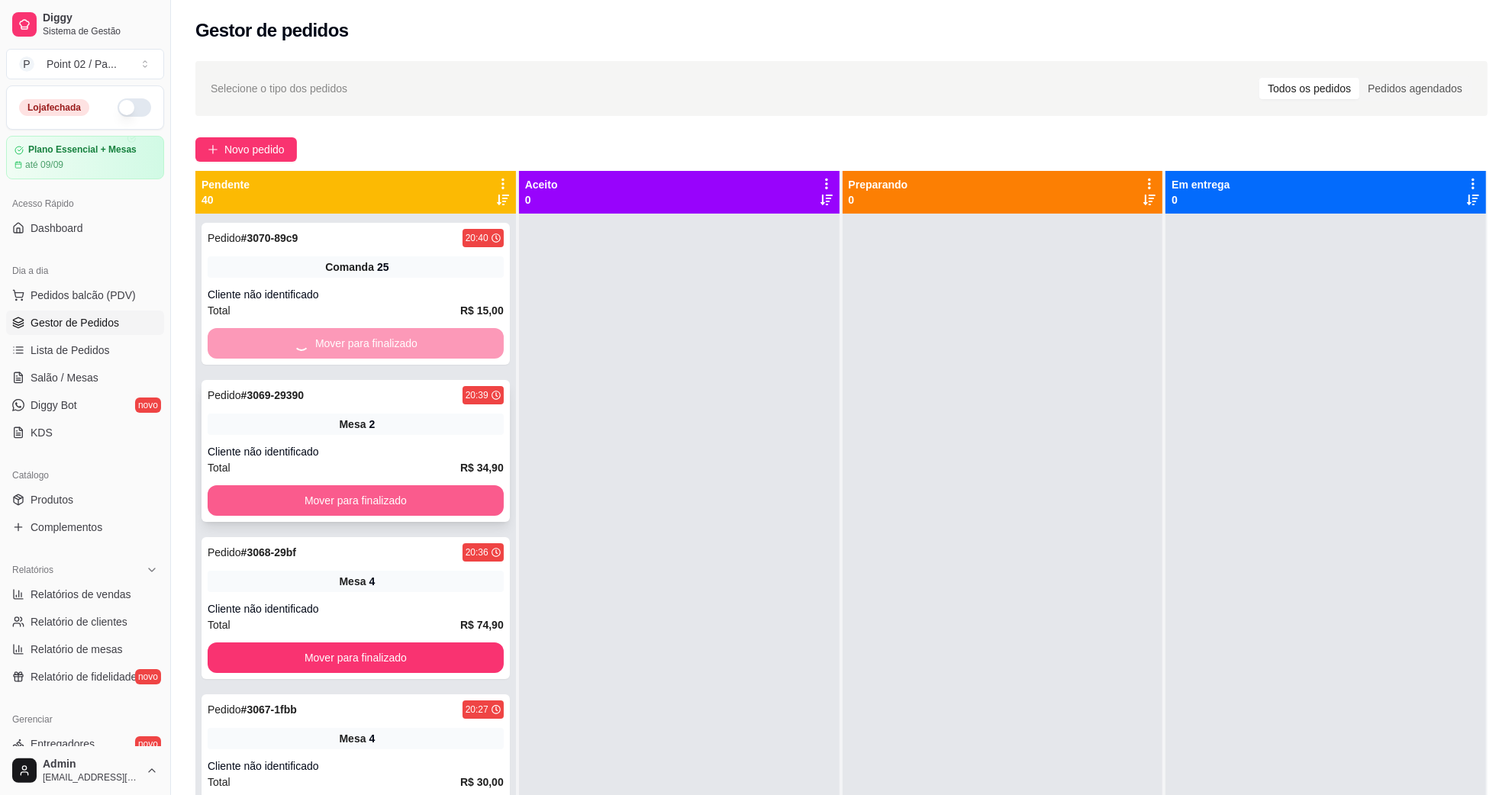
click at [468, 490] on button "Mover para finalizado" at bounding box center [356, 500] width 296 height 31
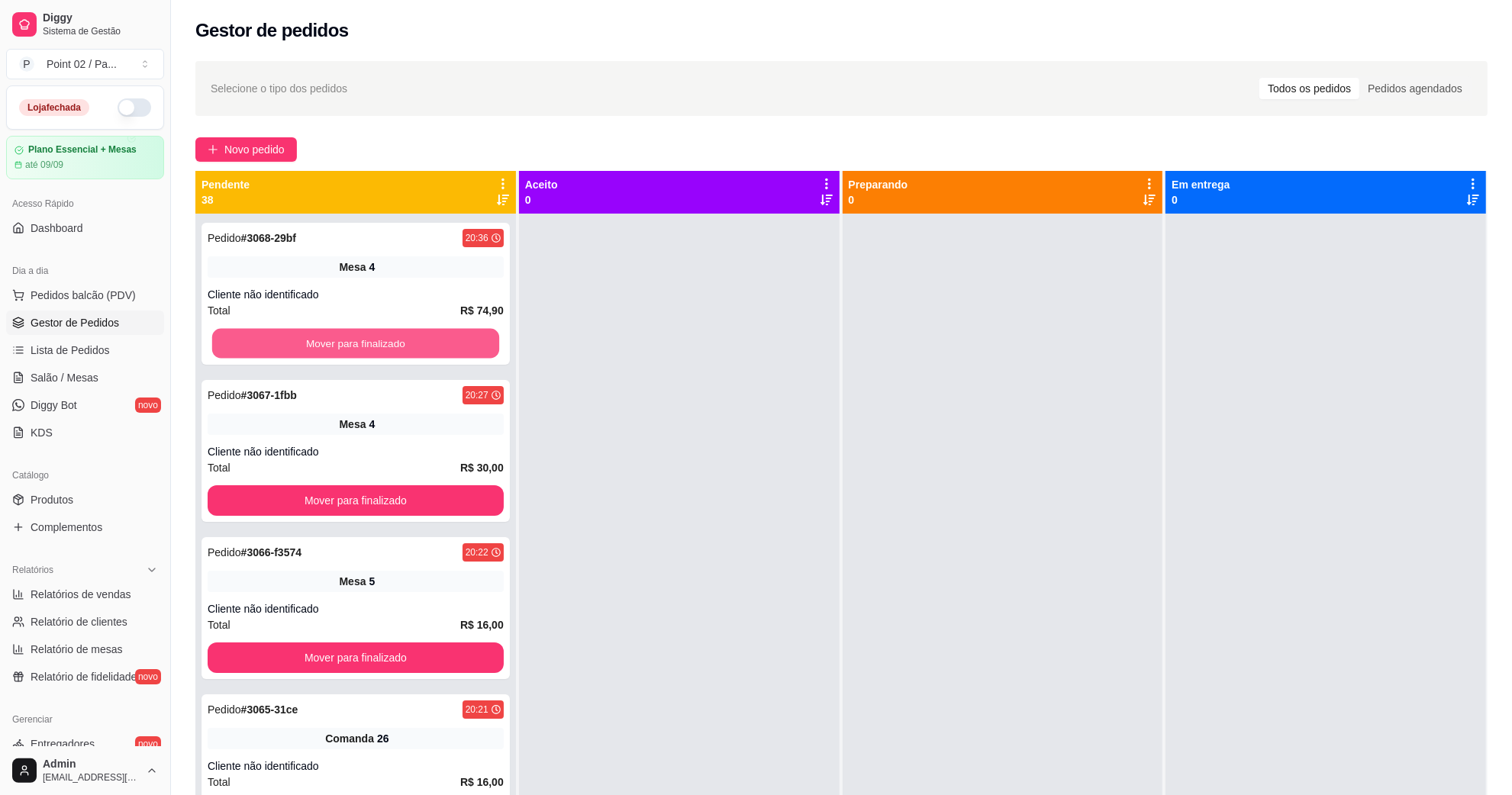
click at [437, 342] on button "Mover para finalizado" at bounding box center [355, 344] width 287 height 30
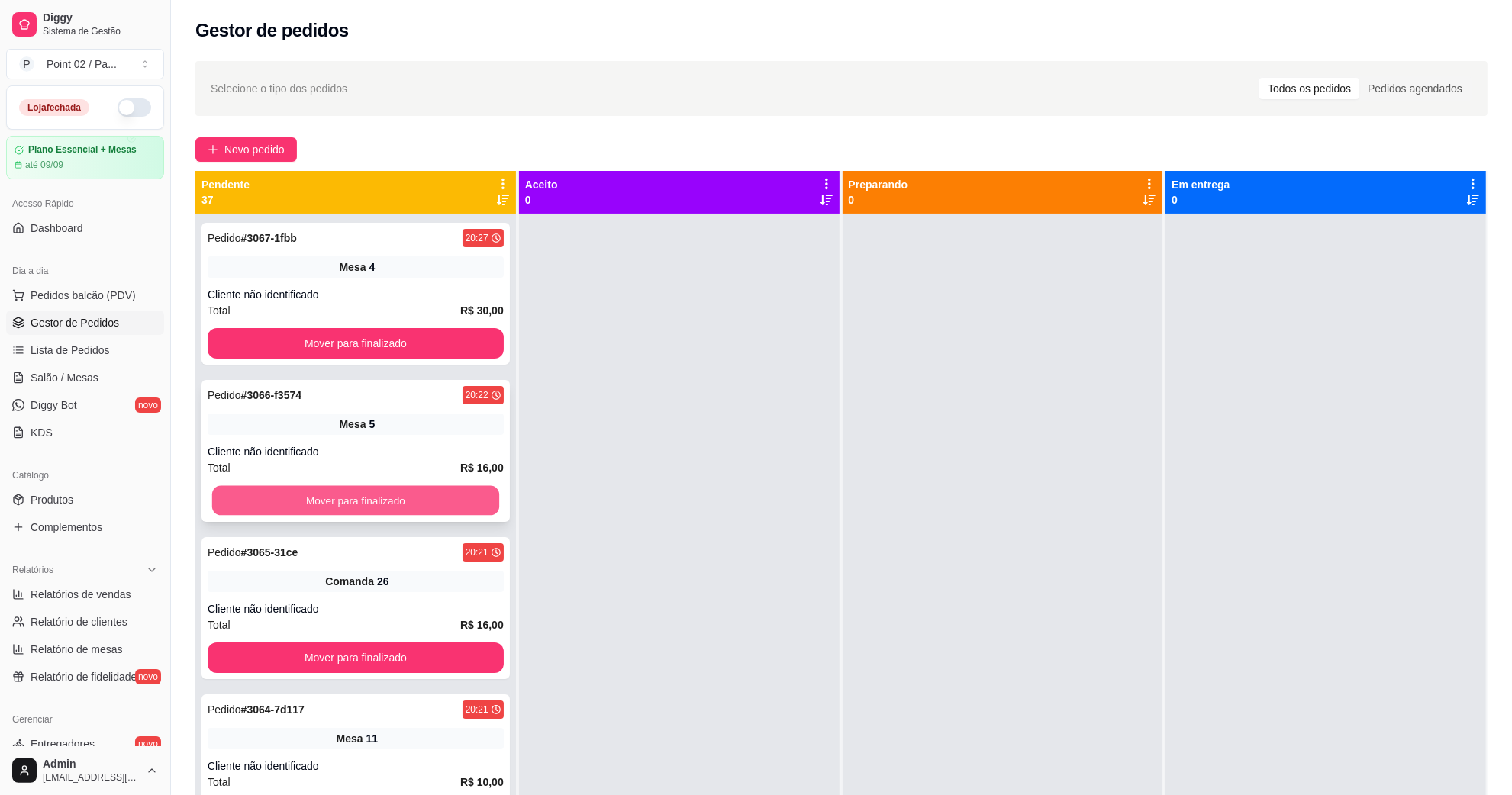
click at [444, 485] on button "Mover para finalizado" at bounding box center [355, 500] width 287 height 30
click at [587, 420] on div at bounding box center [679, 611] width 321 height 795
click at [27, 367] on link "Salão / Mesas" at bounding box center [85, 378] width 158 height 24
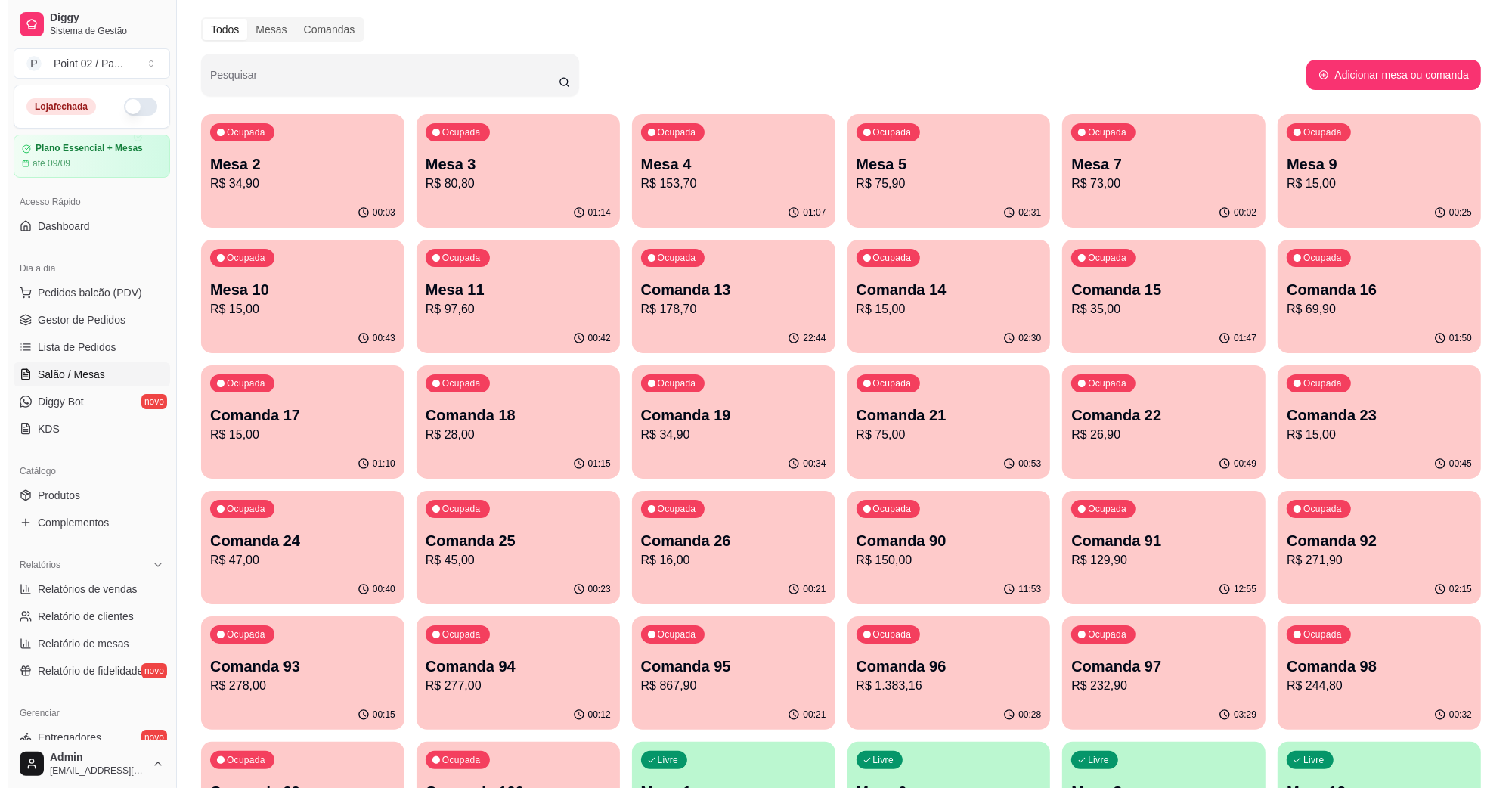
scroll to position [94, 0]
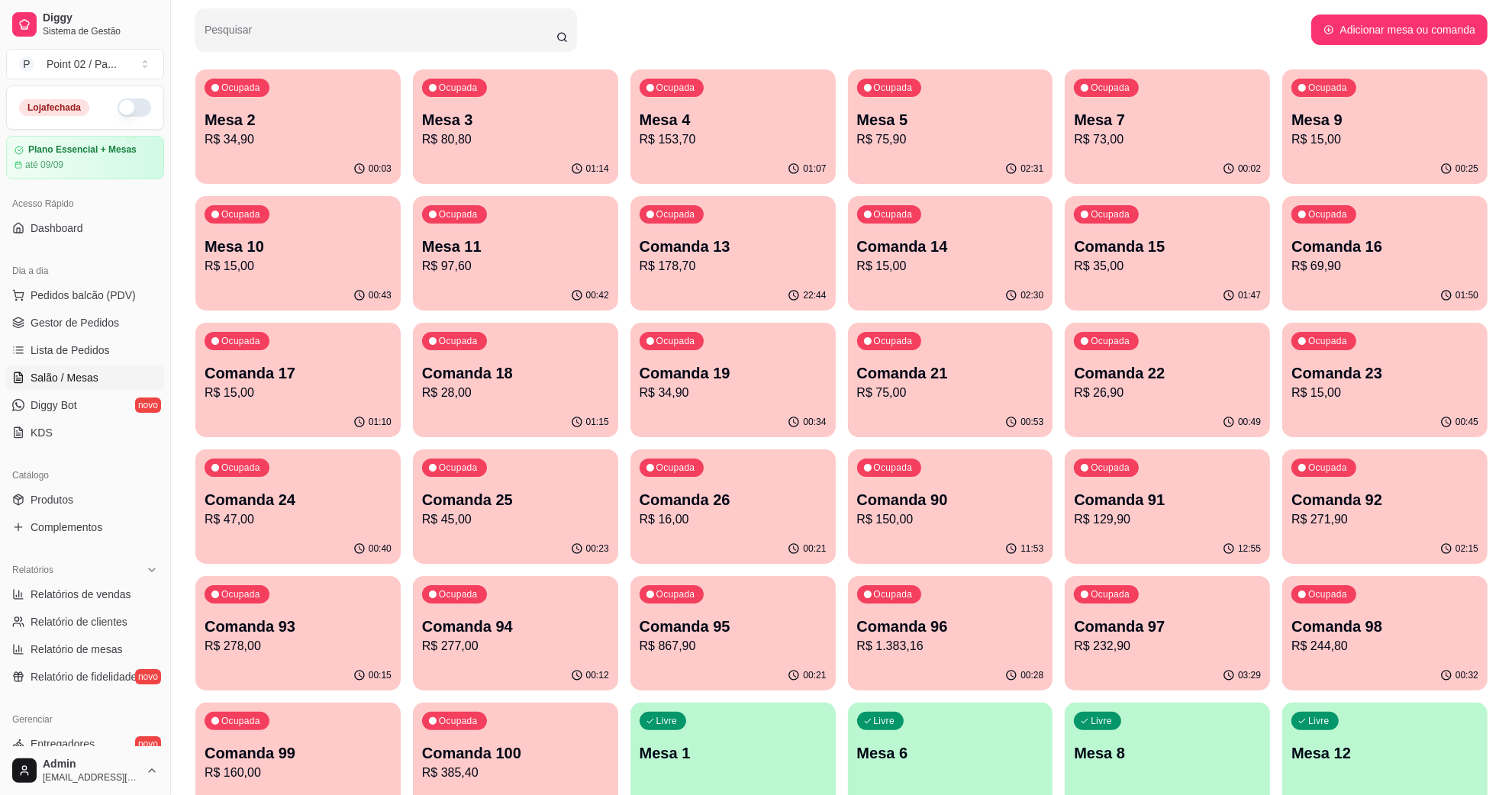
click at [1096, 365] on p "Comanda 22" at bounding box center [1167, 373] width 187 height 21
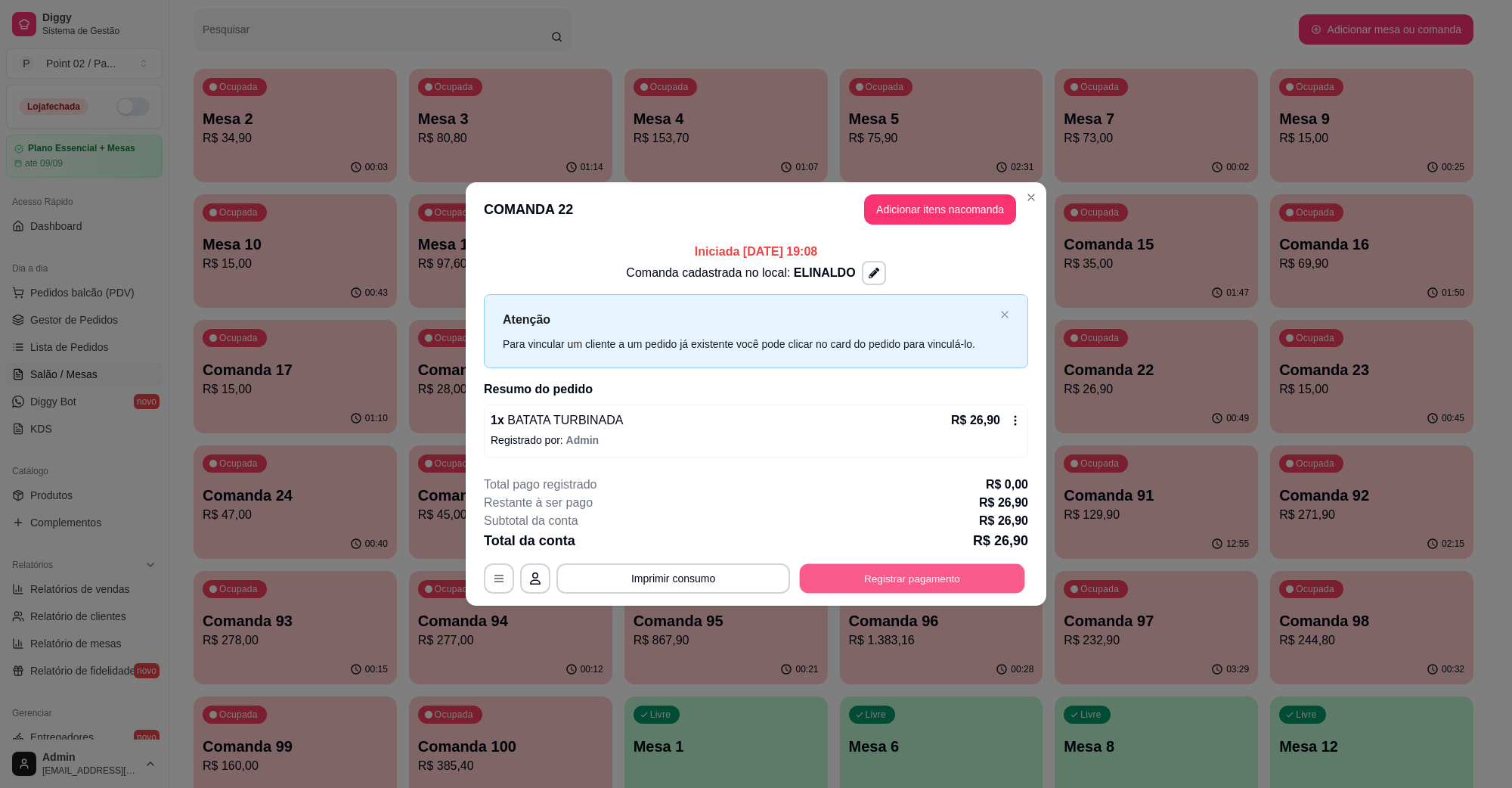
click at [952, 583] on button "Registrar pagamento" at bounding box center [913, 578] width 226 height 30
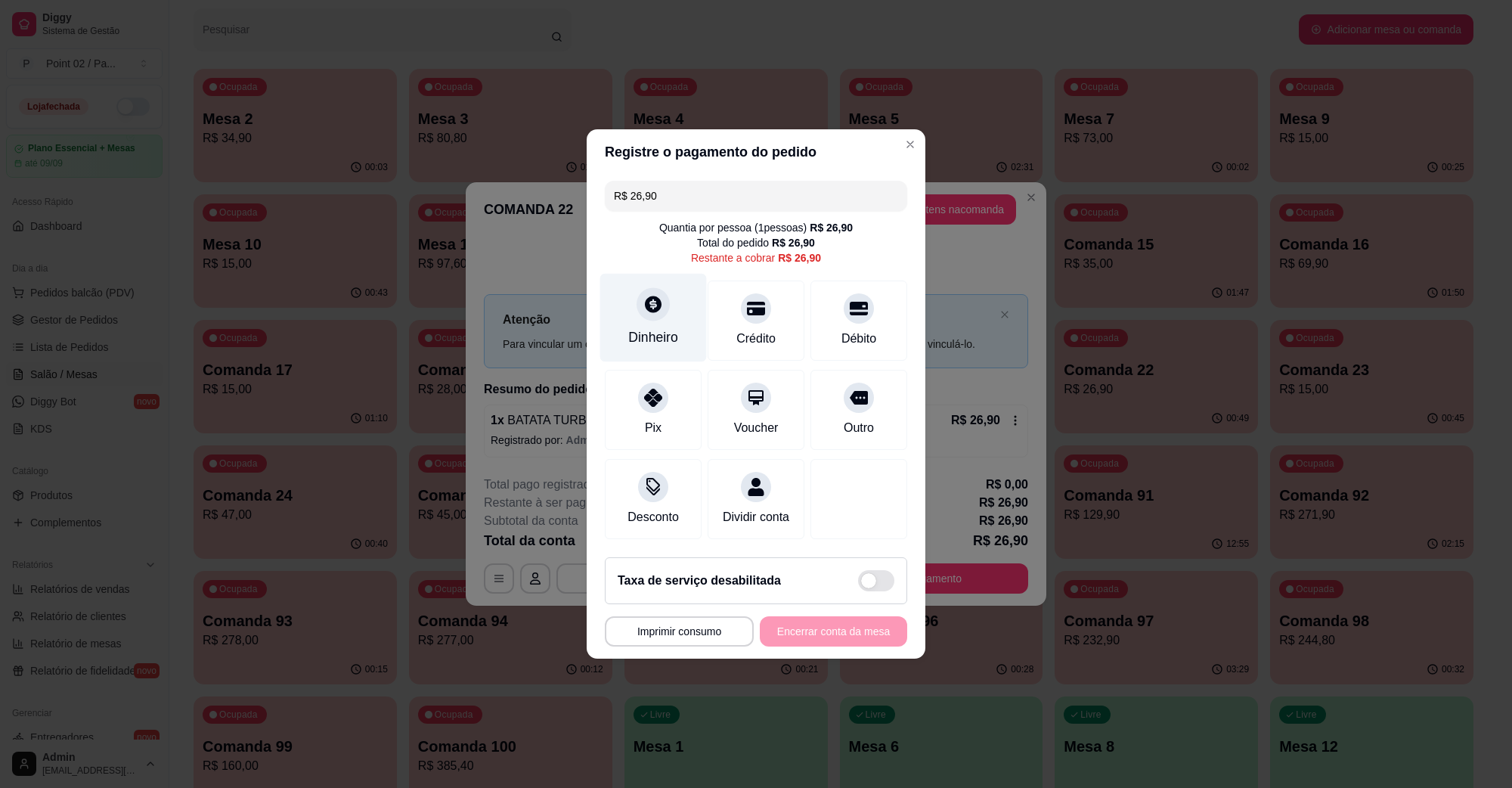
click at [657, 296] on icon at bounding box center [653, 304] width 17 height 17
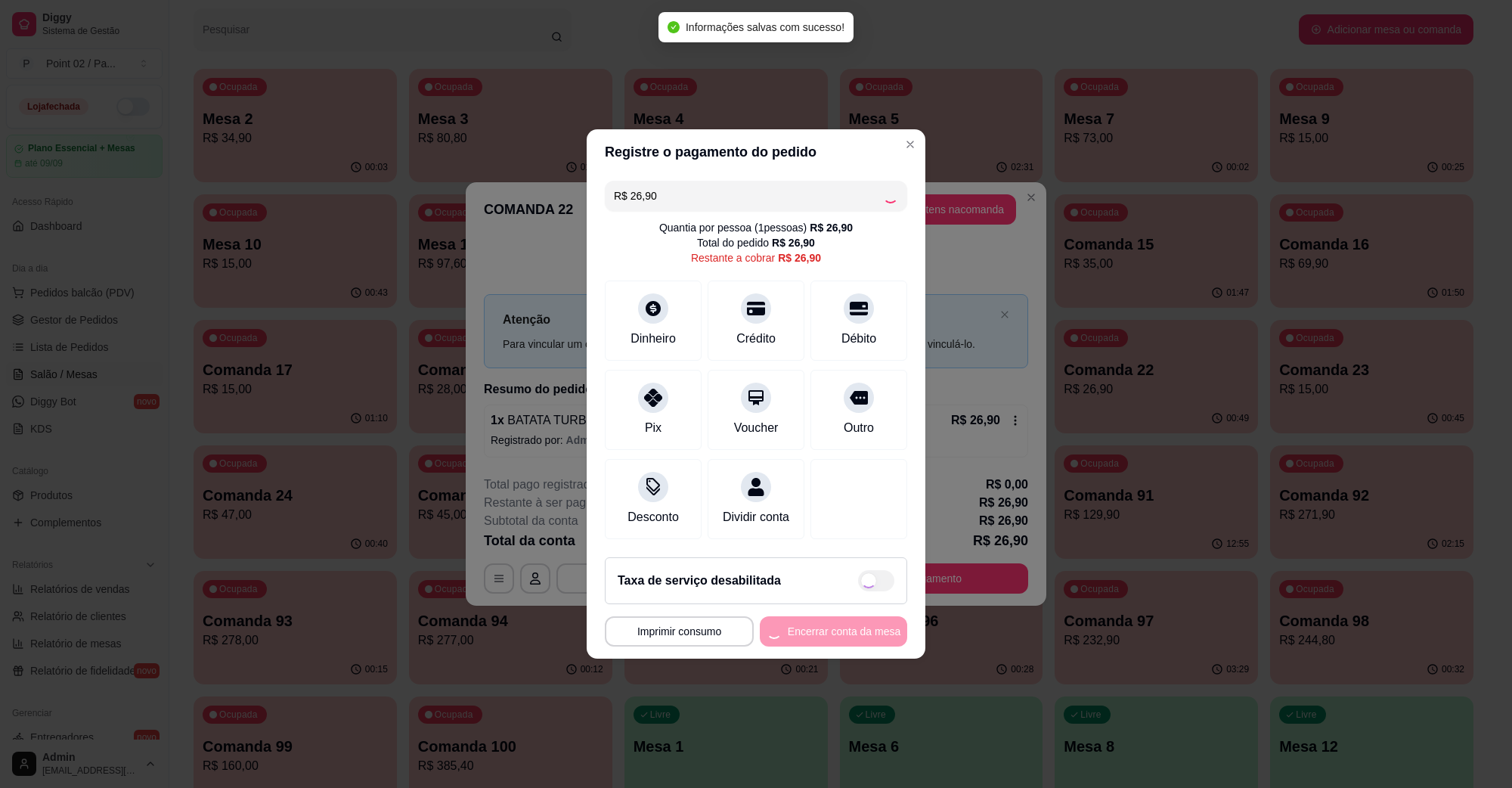
type input "R$ 0,00"
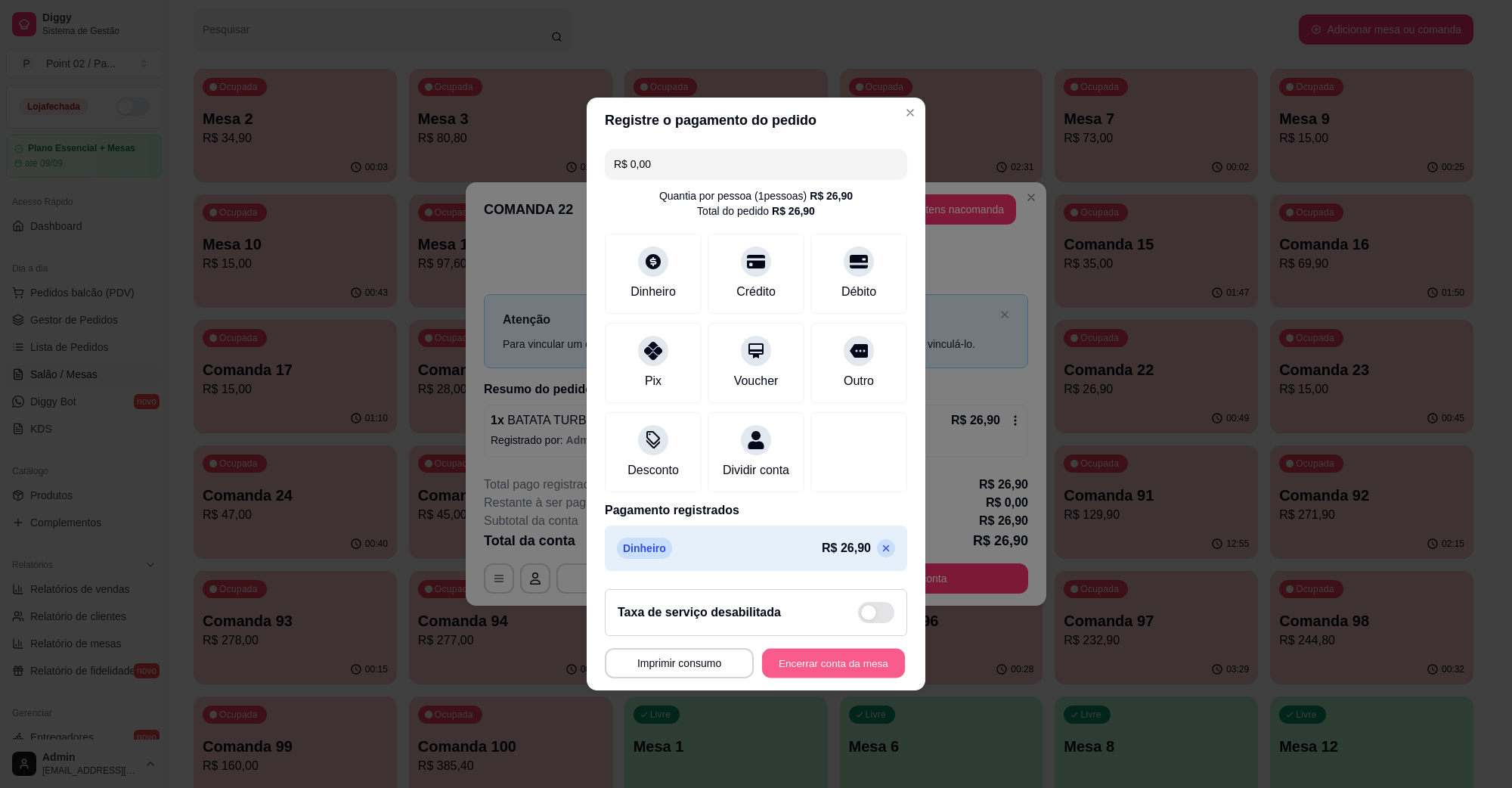
click at [838, 670] on button "Encerrar conta da mesa" at bounding box center [834, 663] width 143 height 30
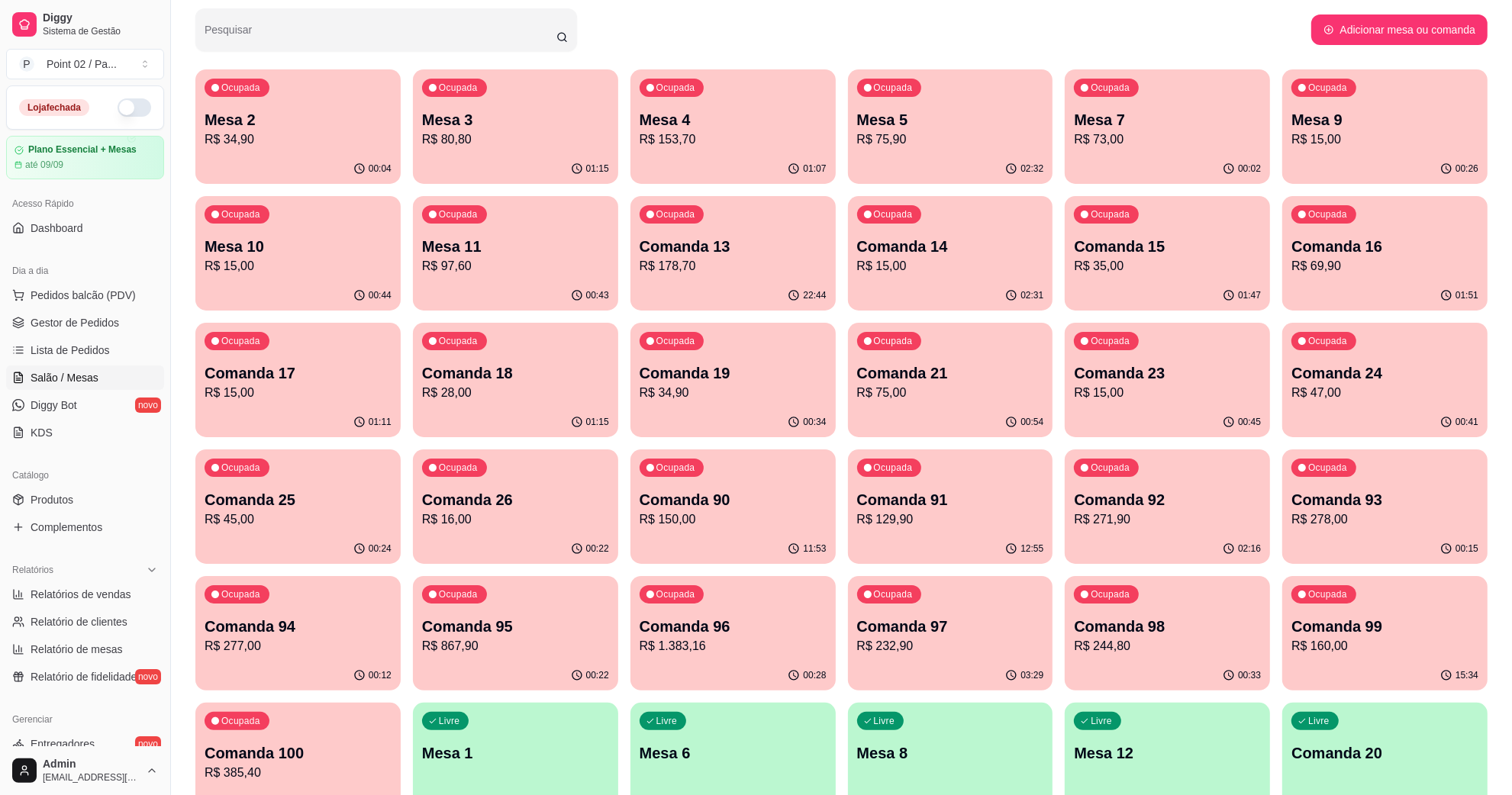
click at [1313, 115] on p "Mesa 9" at bounding box center [1384, 119] width 187 height 21
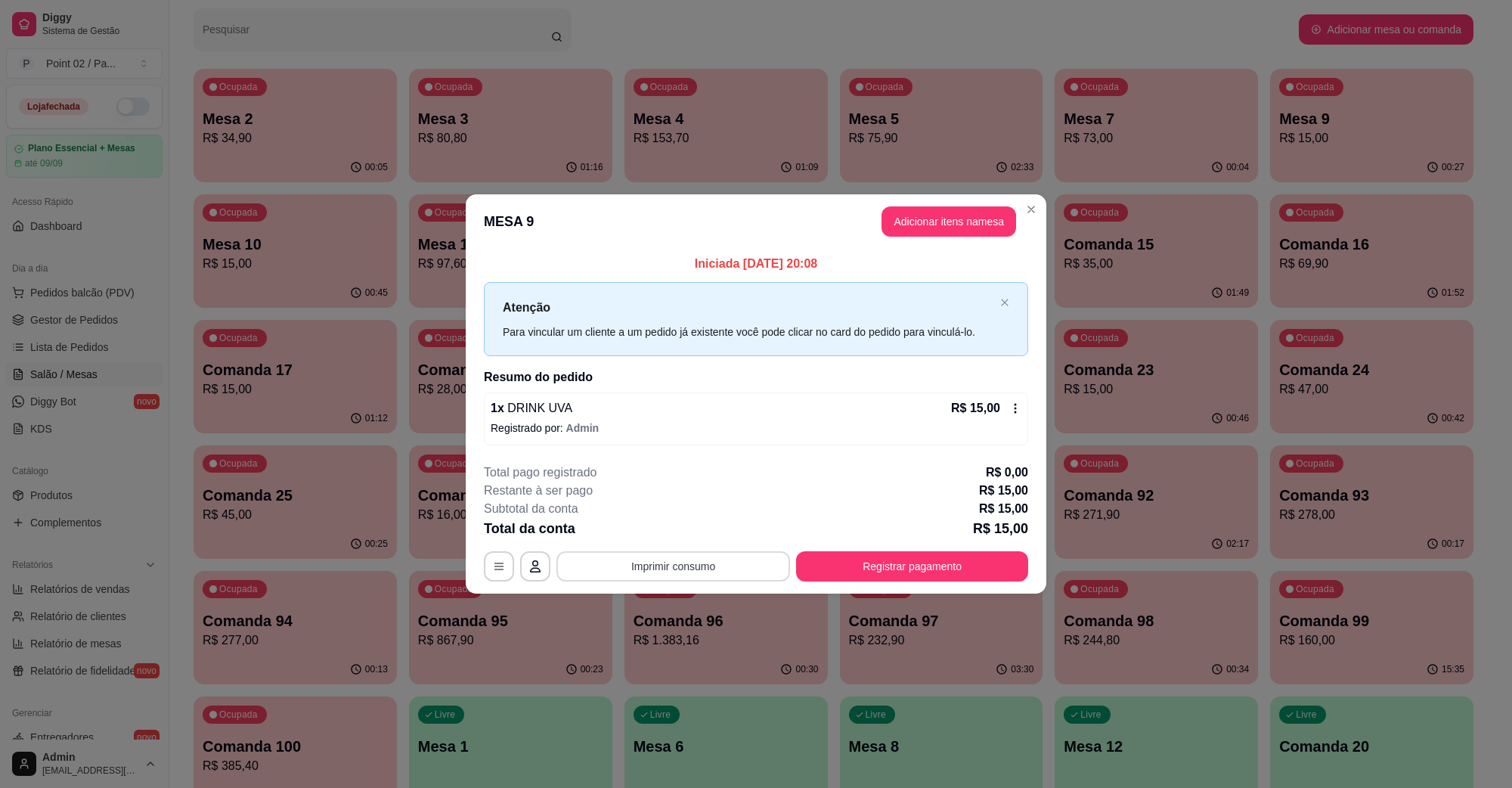
click at [738, 575] on button "Imprimir consumo" at bounding box center [673, 566] width 234 height 31
click at [699, 535] on button "IMPRESSORA" at bounding box center [677, 532] width 106 height 24
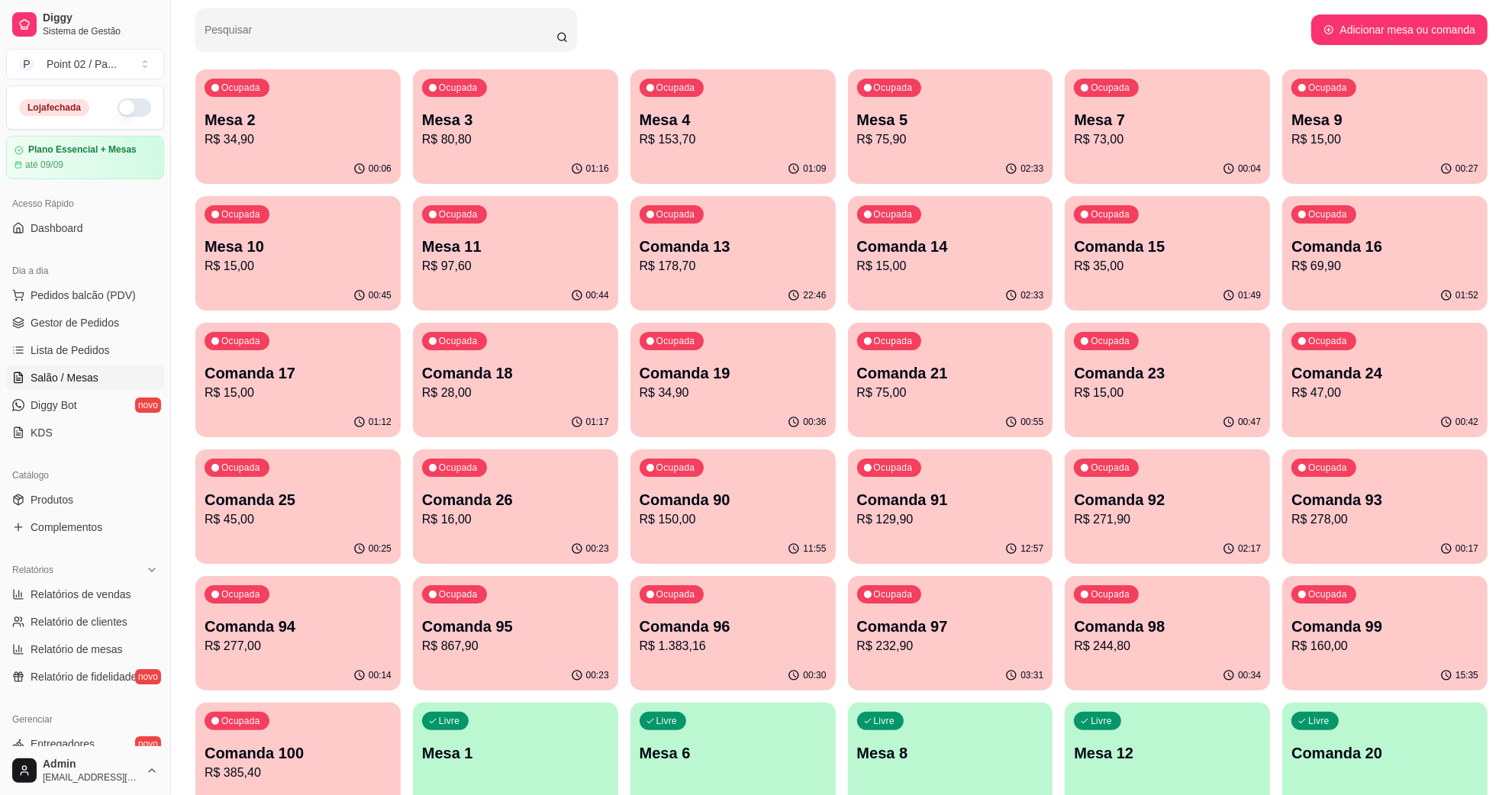
click at [589, 224] on div "Ocupada Mesa 11 R$ 97,60" at bounding box center [515, 238] width 205 height 85
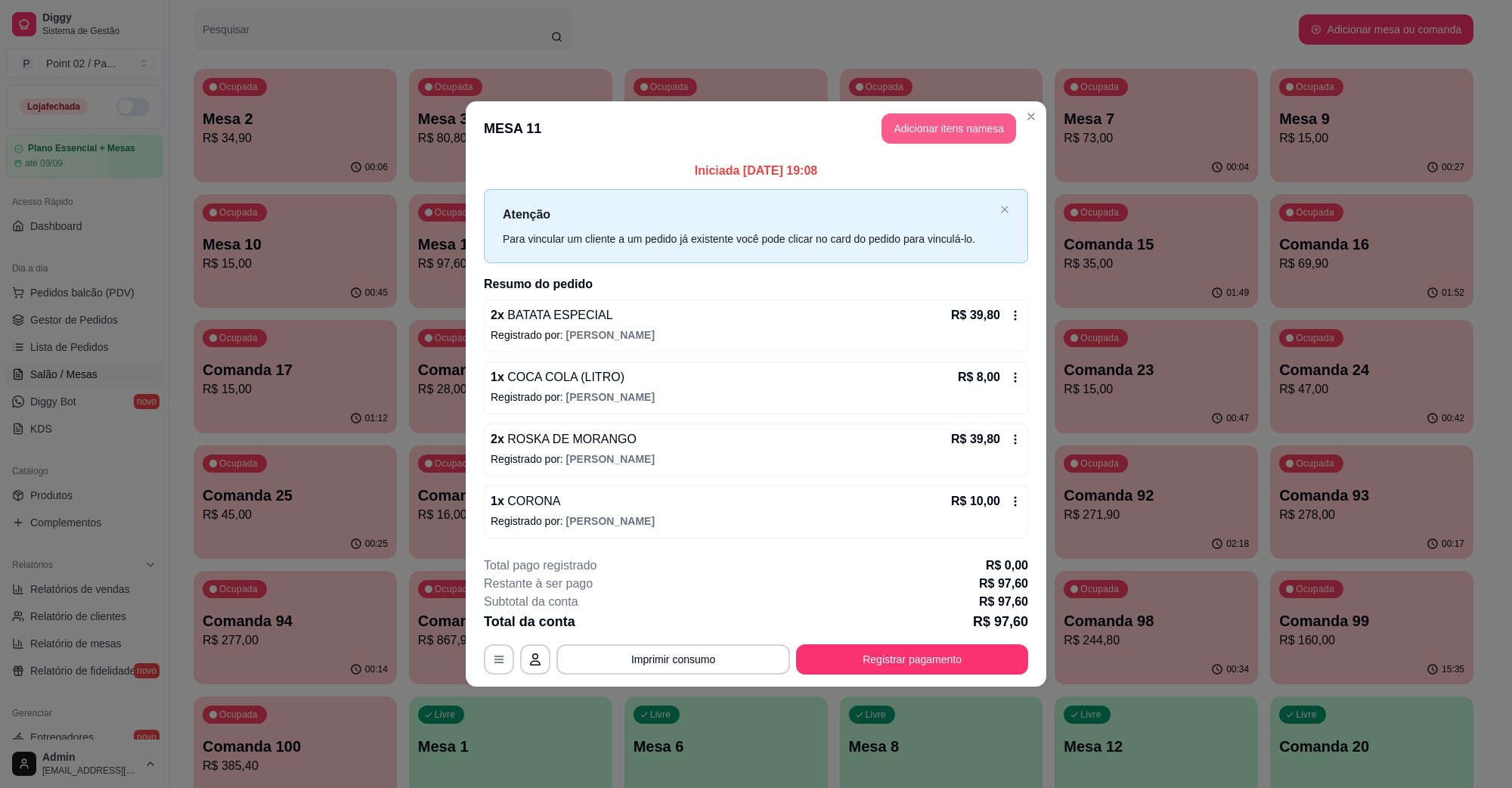
click at [989, 133] on button "Adicionar itens na mesa" at bounding box center [950, 129] width 135 height 31
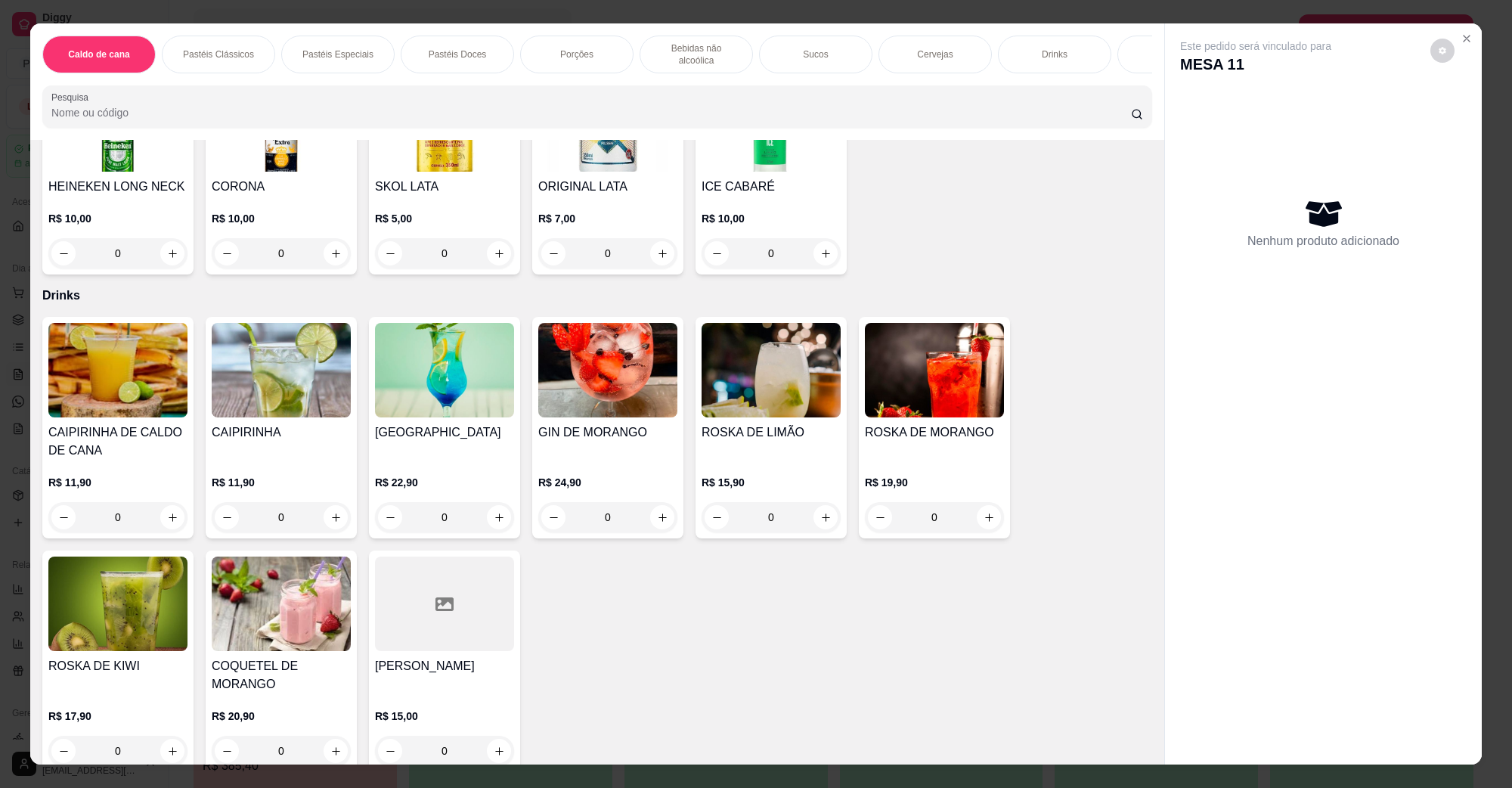
scroll to position [2174, 0]
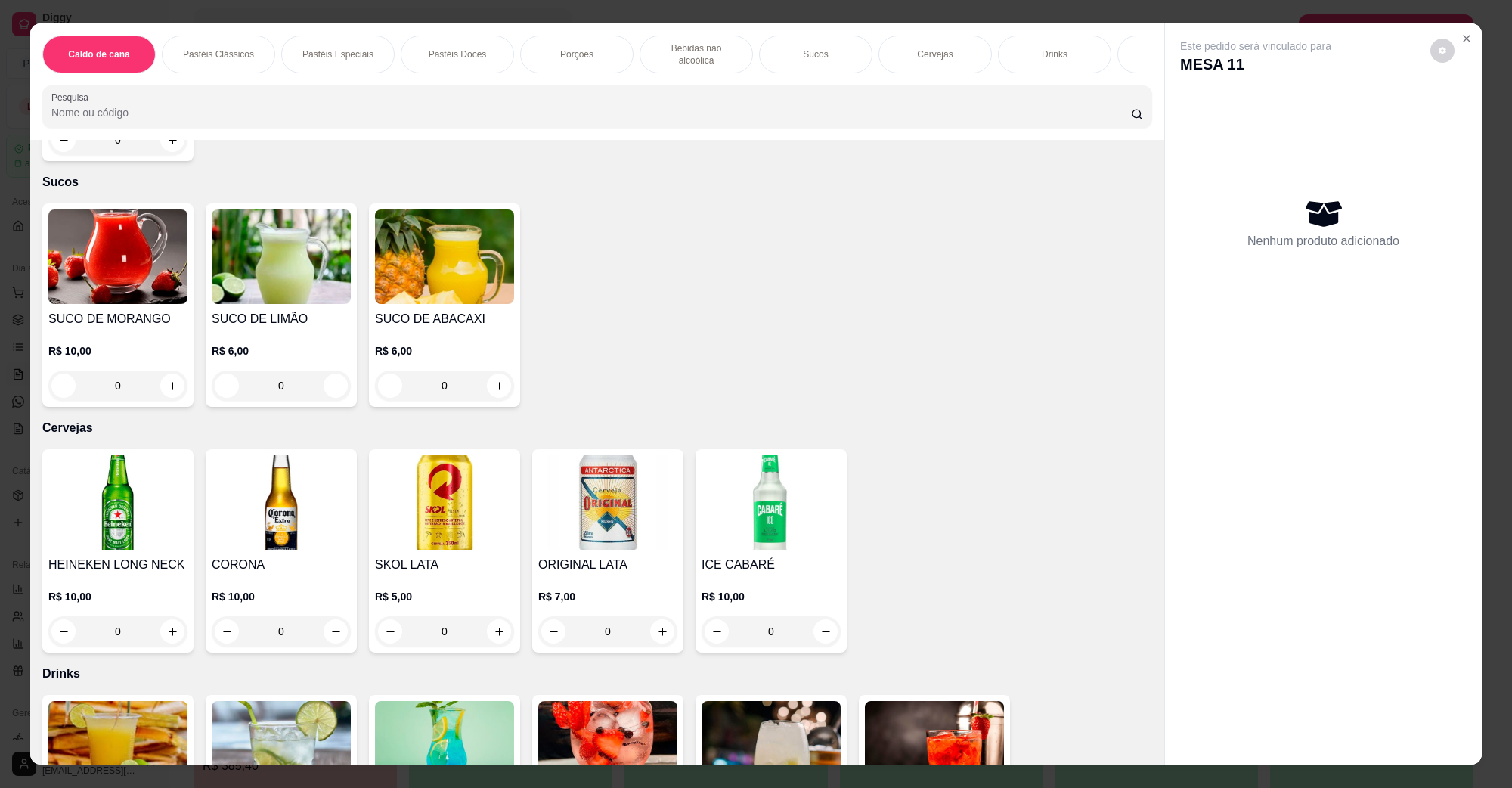
click at [315, 498] on img at bounding box center [281, 502] width 140 height 94
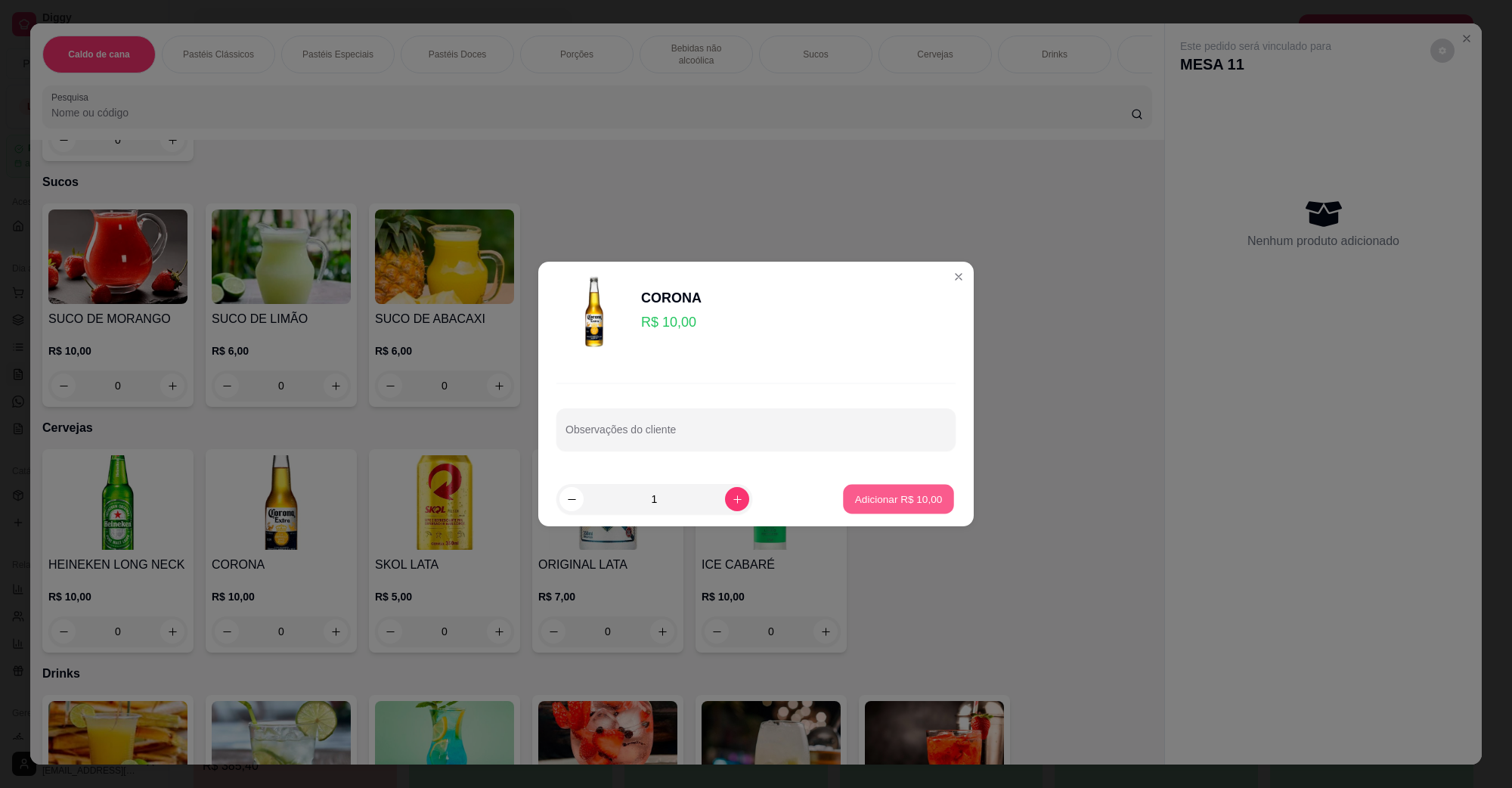
click at [932, 500] on button "Adicionar R$ 10,00" at bounding box center [899, 500] width 111 height 30
type input "1"
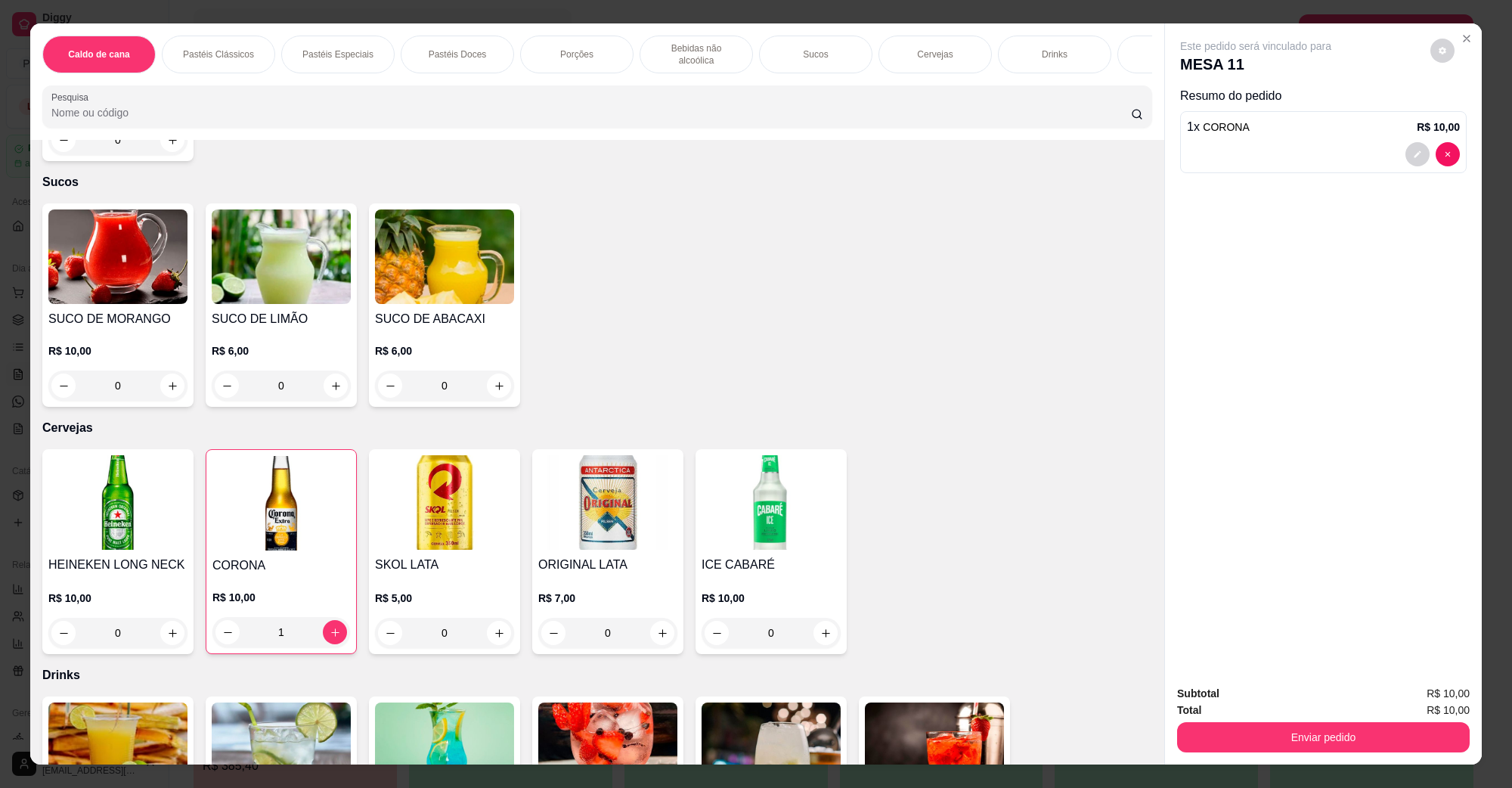
click at [1301, 715] on div "Total R$ 10,00" at bounding box center [1324, 710] width 293 height 17
click at [1294, 748] on button "Enviar pedido" at bounding box center [1324, 737] width 293 height 31
click at [1295, 675] on p "Essa é uma forma de identificar quem consumiu cada item na mesa e facilitar o p…" at bounding box center [1316, 673] width 258 height 24
click at [1294, 703] on button "Não registrar e enviar pedido" at bounding box center [1272, 700] width 152 height 28
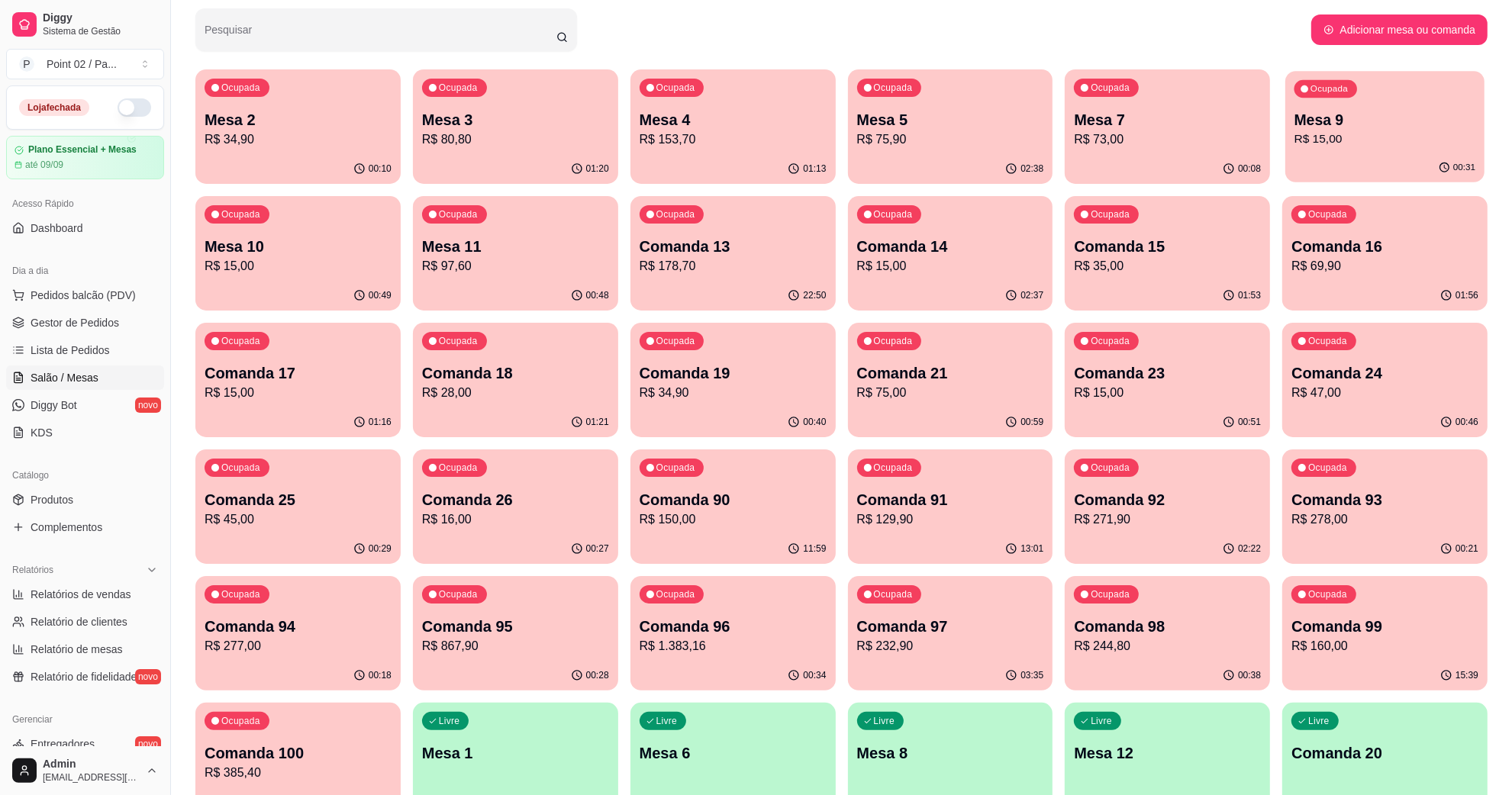
click at [1374, 119] on p "Mesa 9" at bounding box center [1384, 120] width 181 height 21
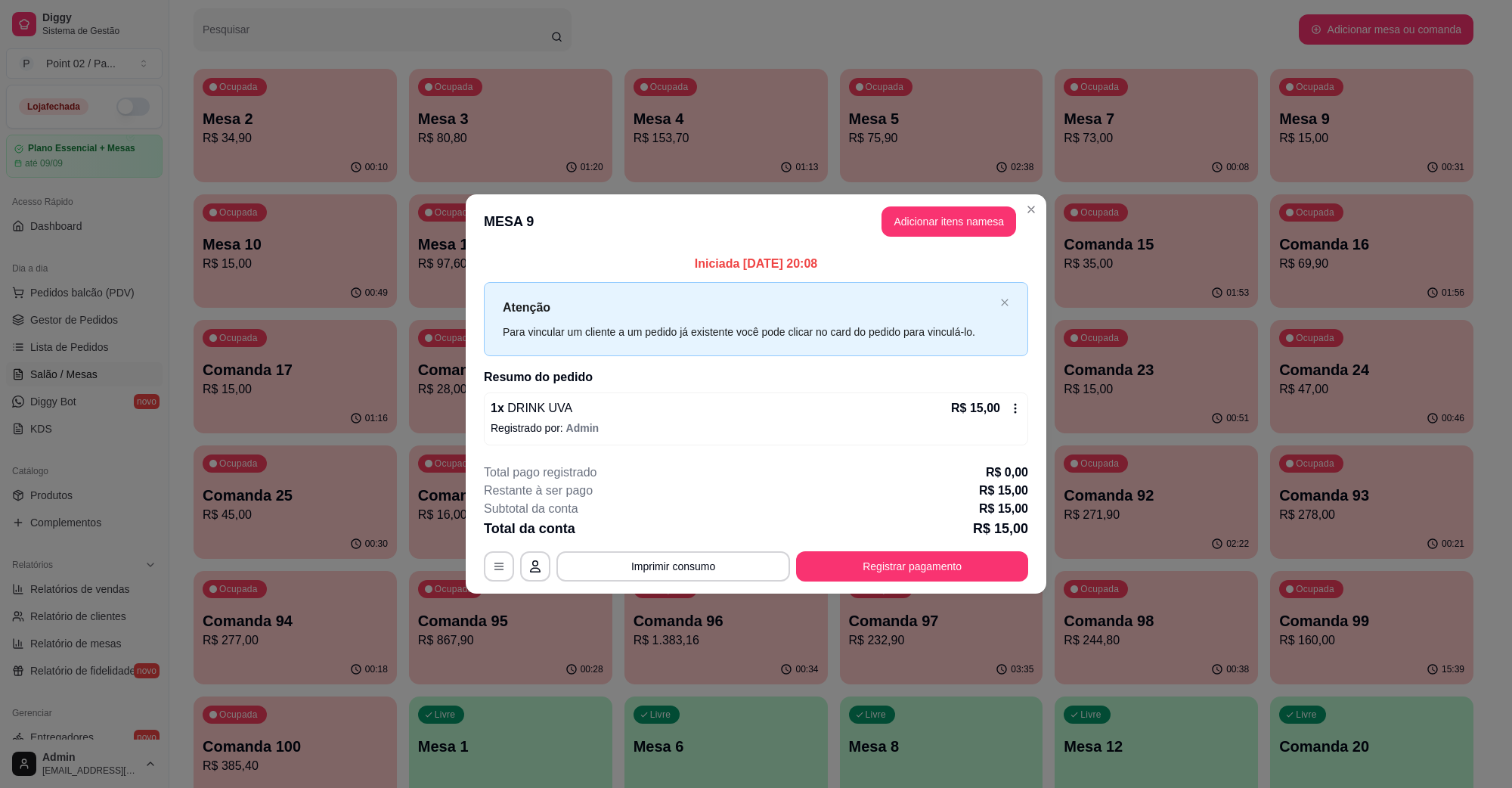
click at [970, 542] on div "**********" at bounding box center [756, 522] width 545 height 118
click at [965, 552] on button "Registrar pagamento" at bounding box center [912, 566] width 232 height 31
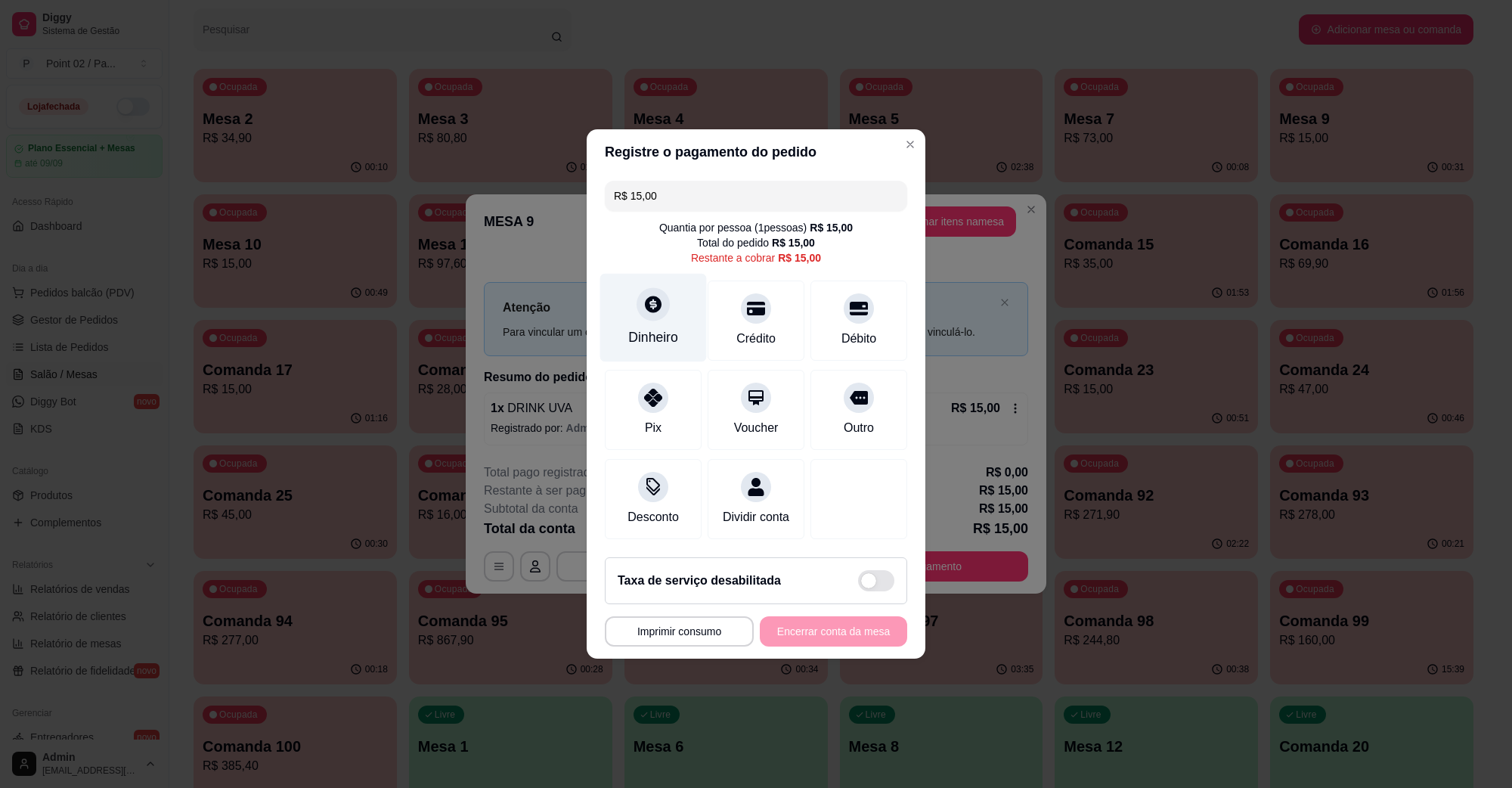
click at [644, 306] on div at bounding box center [654, 304] width 34 height 34
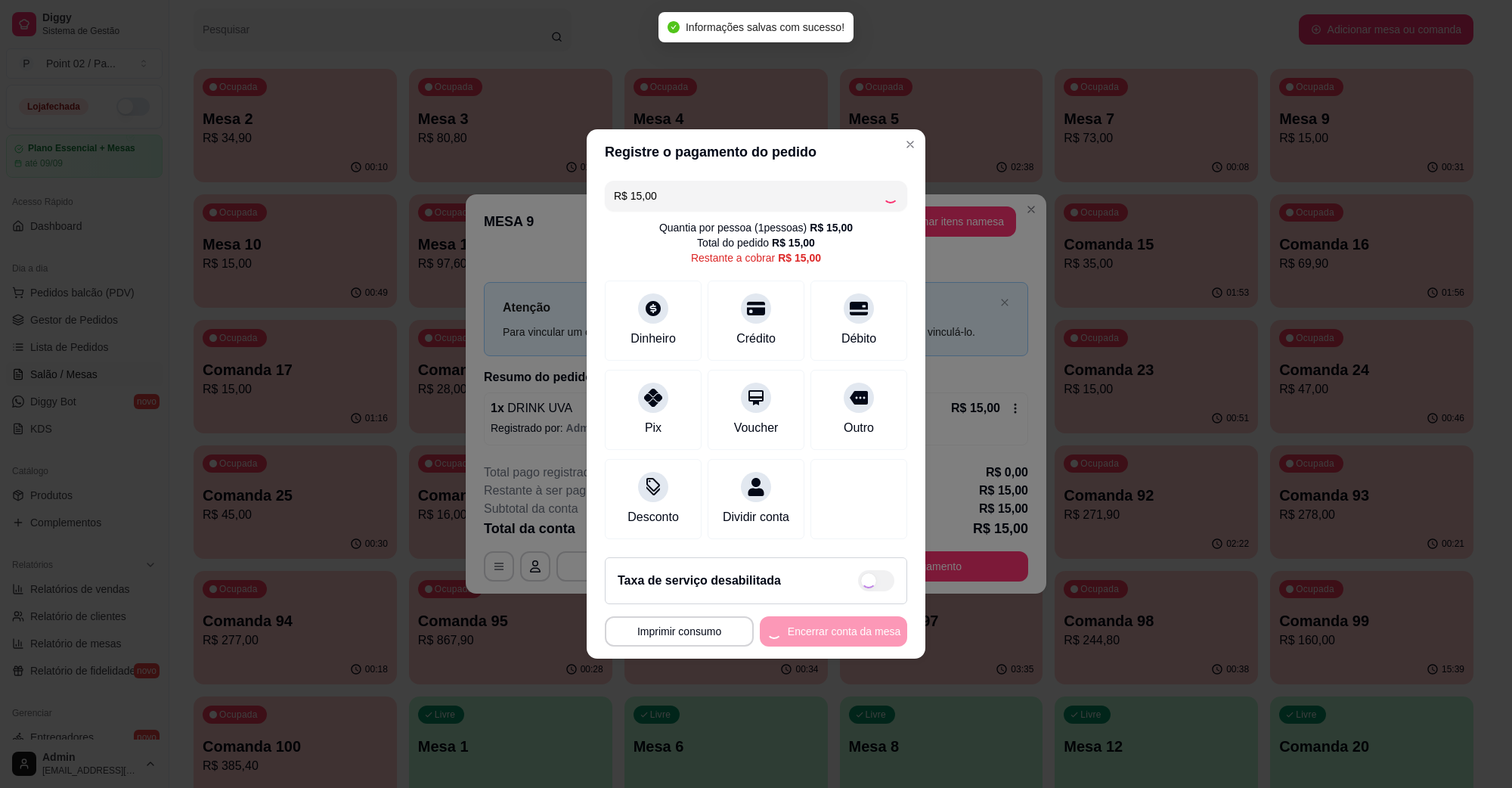
type input "R$ 0,00"
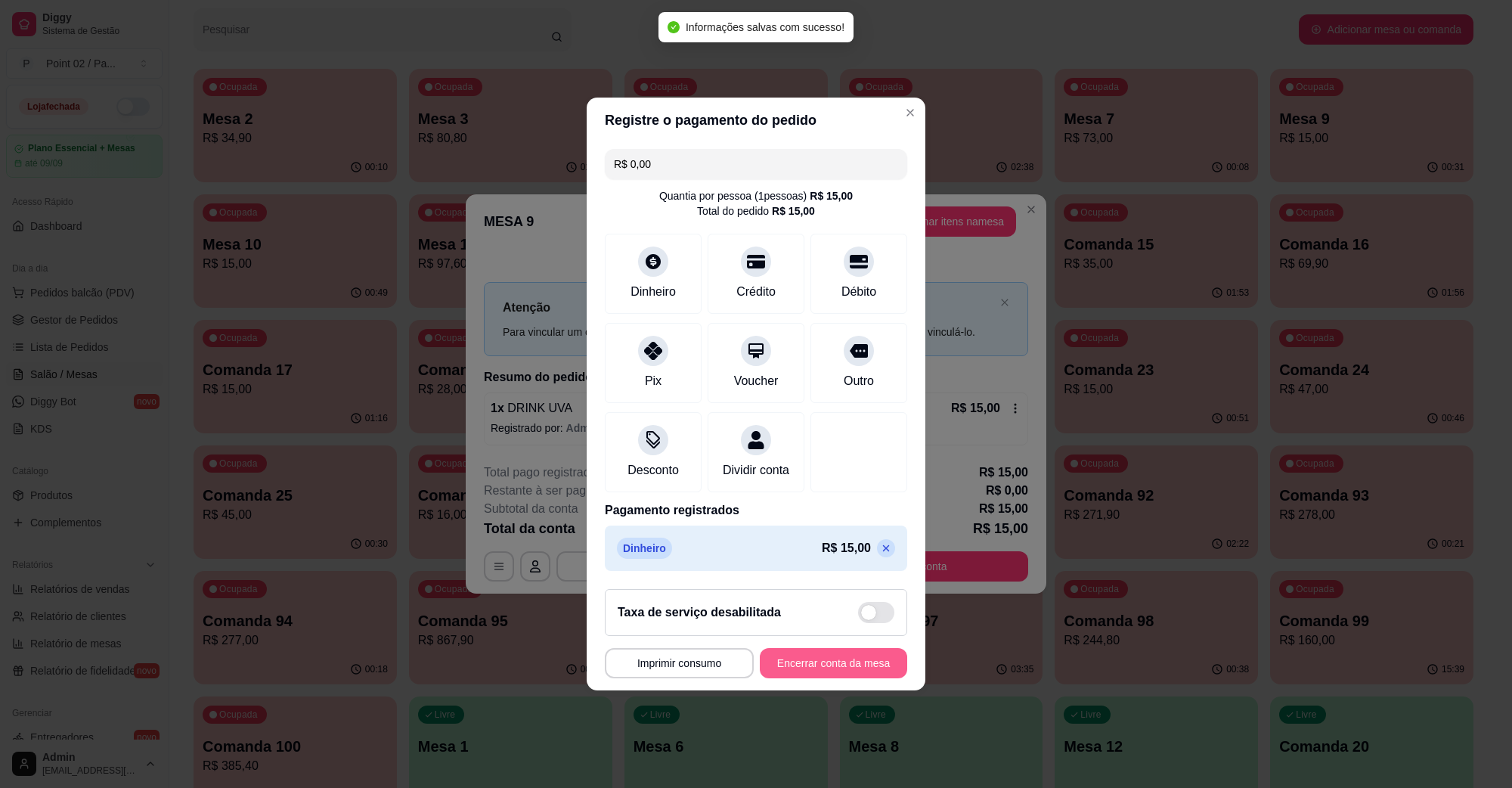
click at [834, 673] on button "Encerrar conta da mesa" at bounding box center [834, 663] width 148 height 31
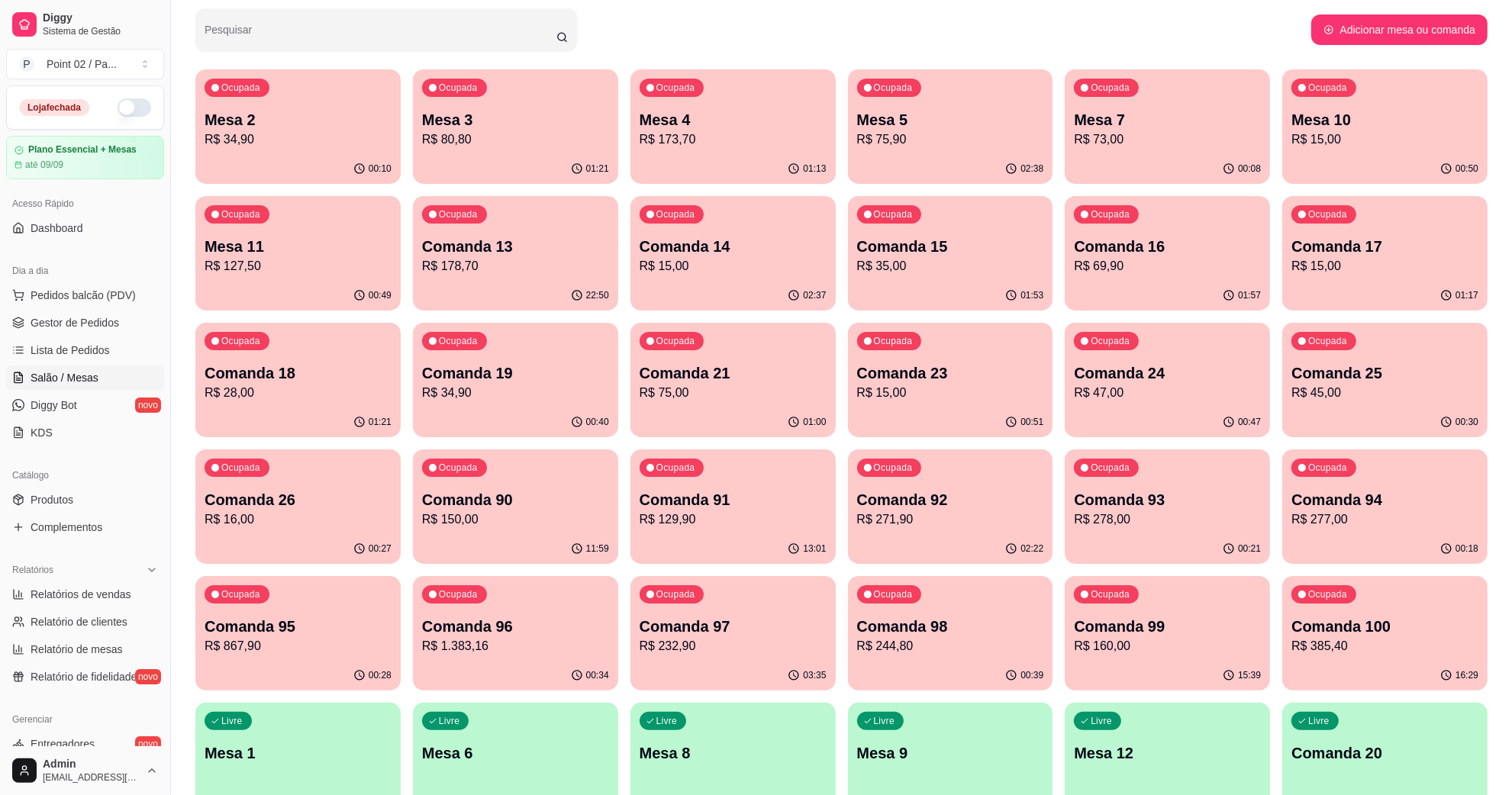
click at [360, 96] on div "Ocupada Mesa 2 R$ 34,90" at bounding box center [298, 111] width 205 height 85
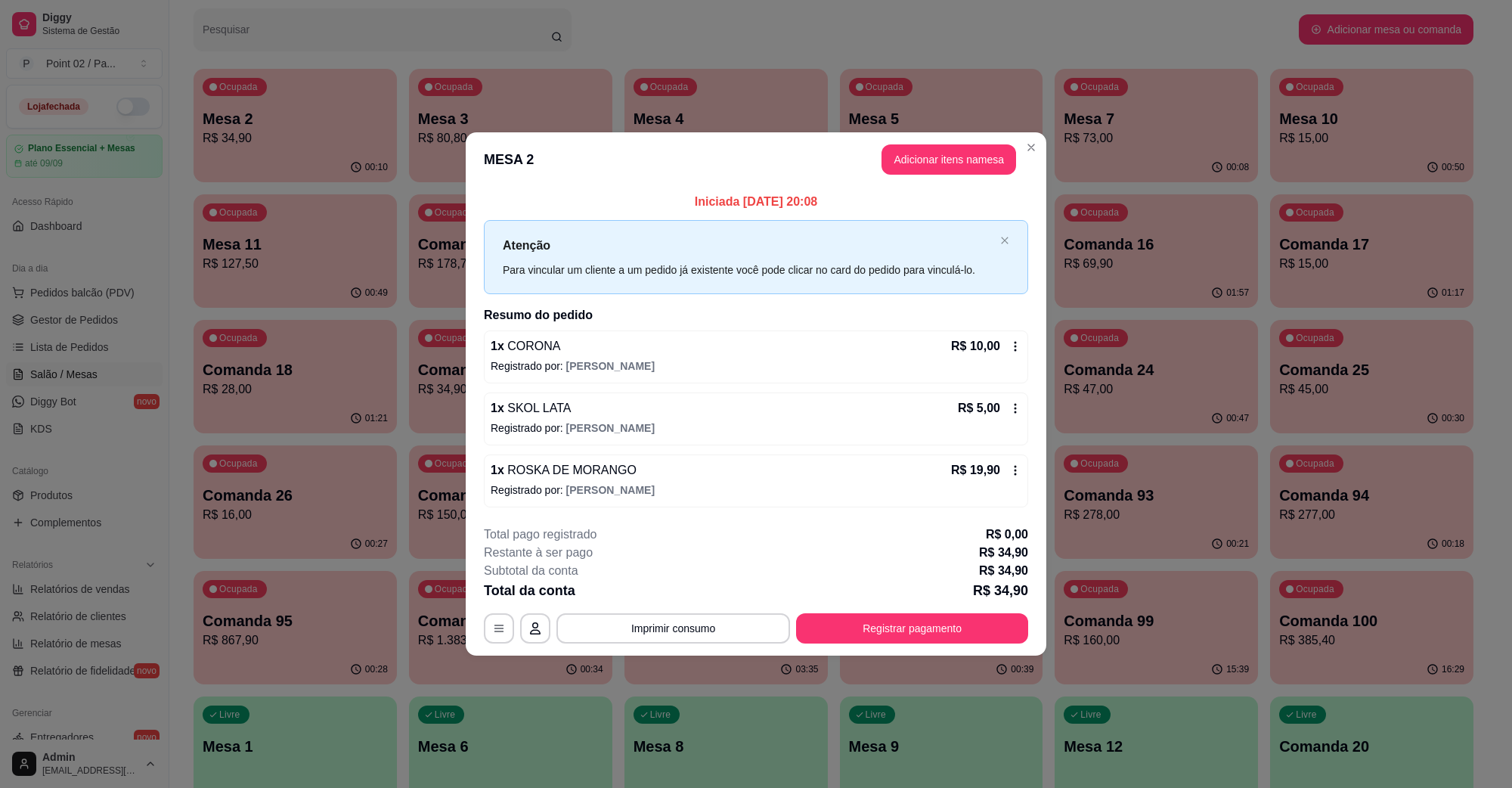
click at [950, 146] on button "Adicionar itens na mesa" at bounding box center [950, 159] width 135 height 31
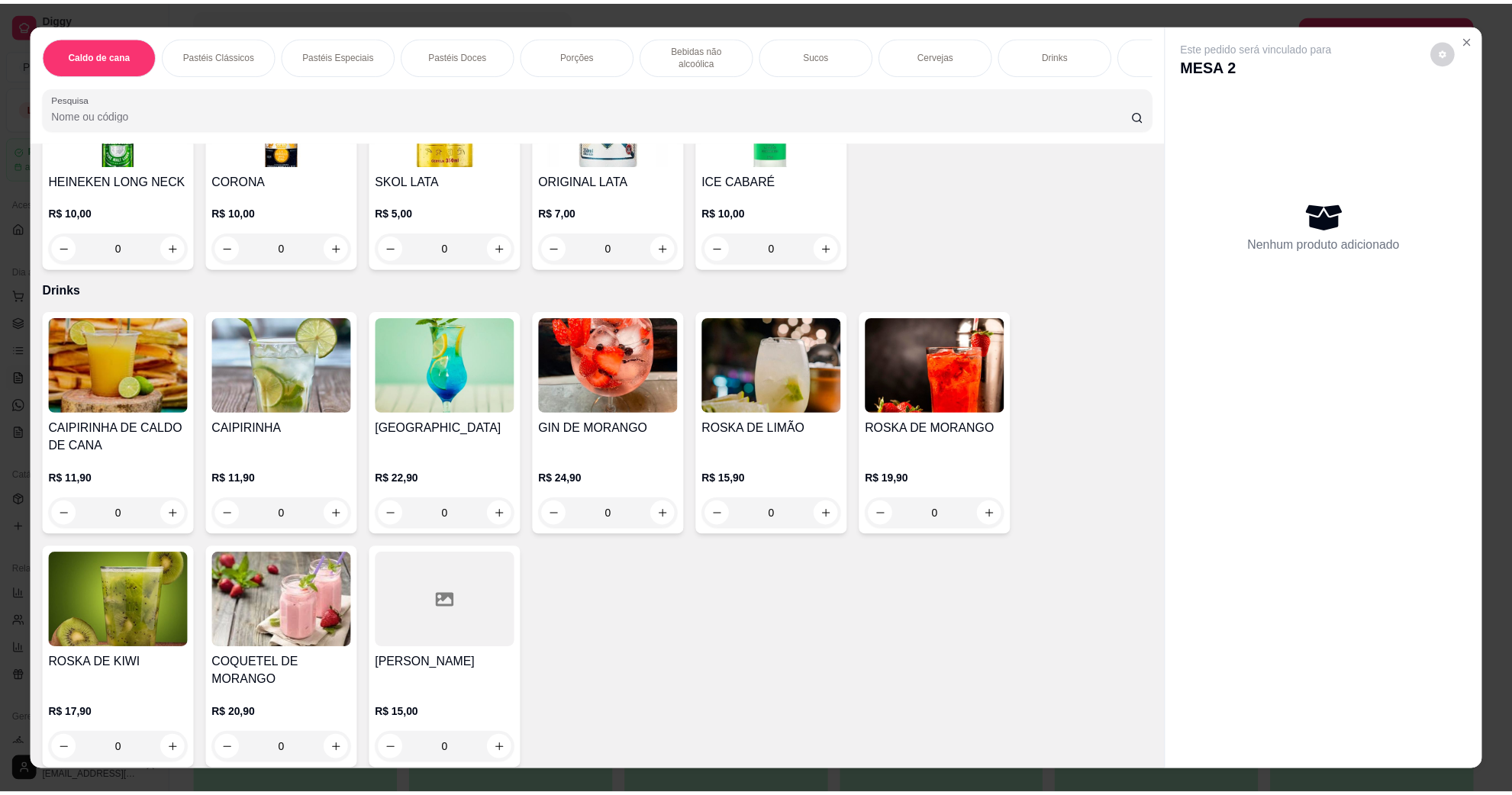
scroll to position [2670, 0]
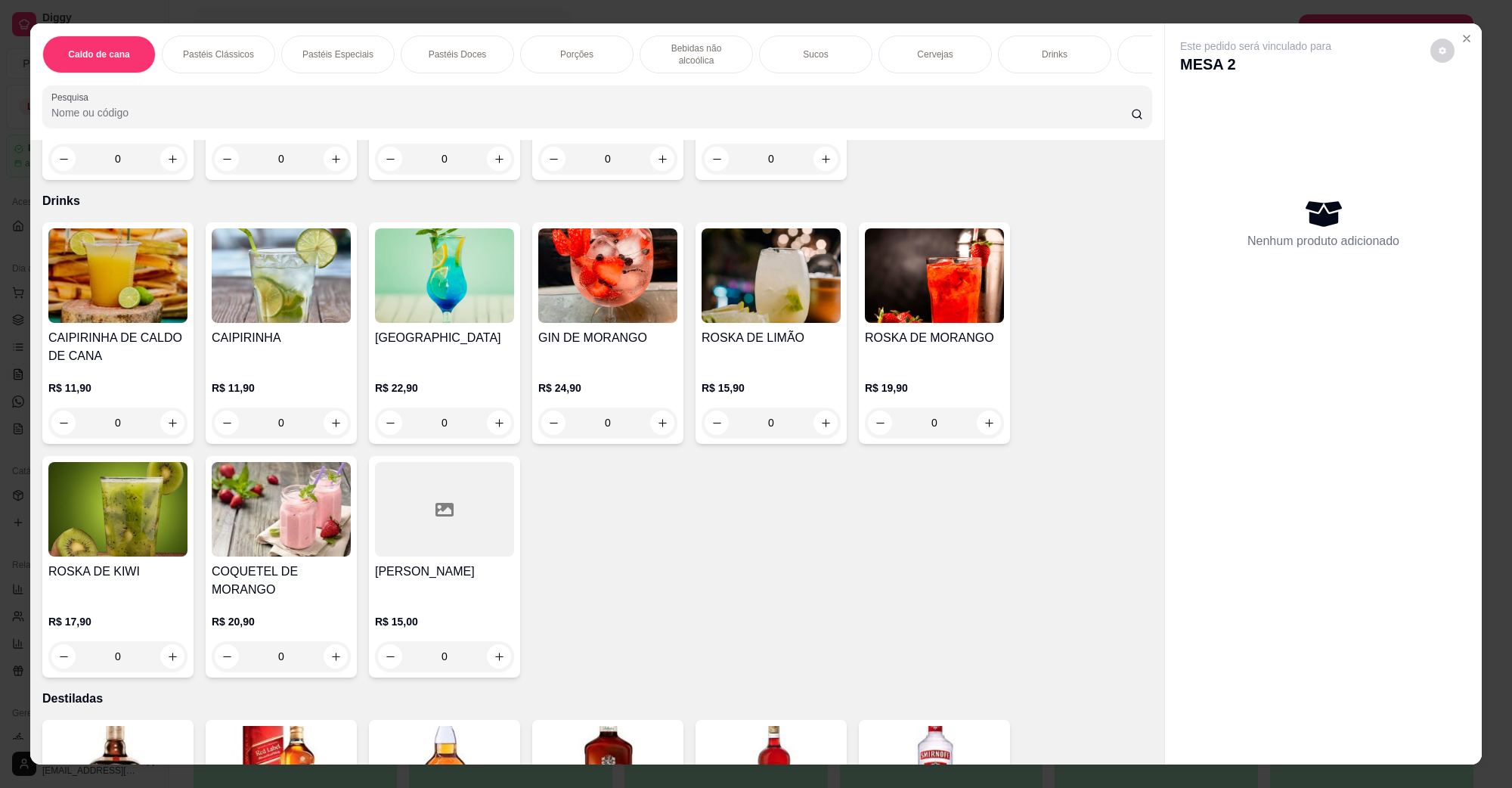
click at [889, 297] on img at bounding box center [935, 275] width 140 height 94
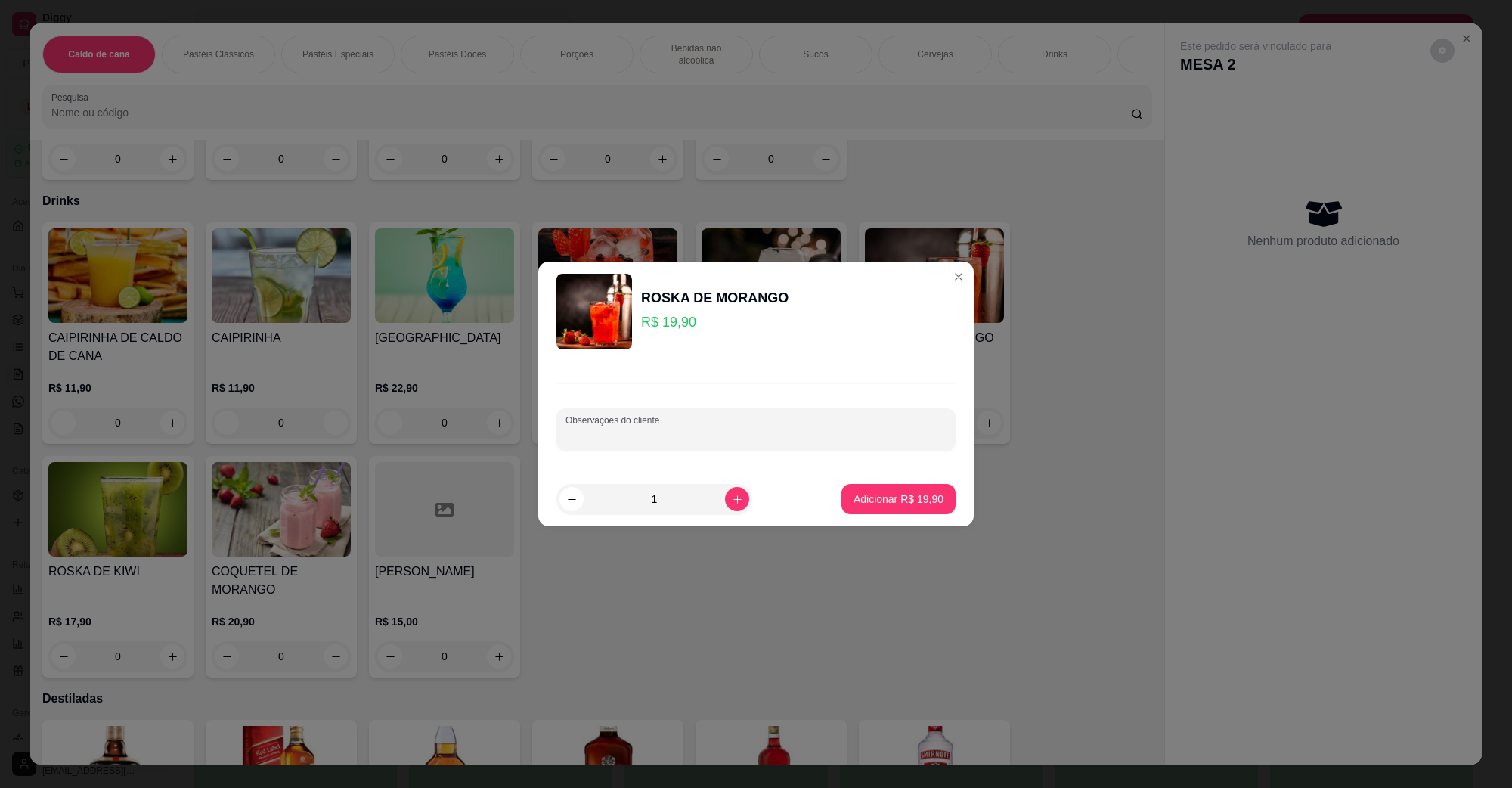
click at [768, 433] on input "Observações do cliente" at bounding box center [756, 435] width 381 height 15
type input "POUCO ALCOOL, POUCO ACUCAR"
click at [860, 504] on p "Adicionar R$ 19,90" at bounding box center [899, 498] width 88 height 15
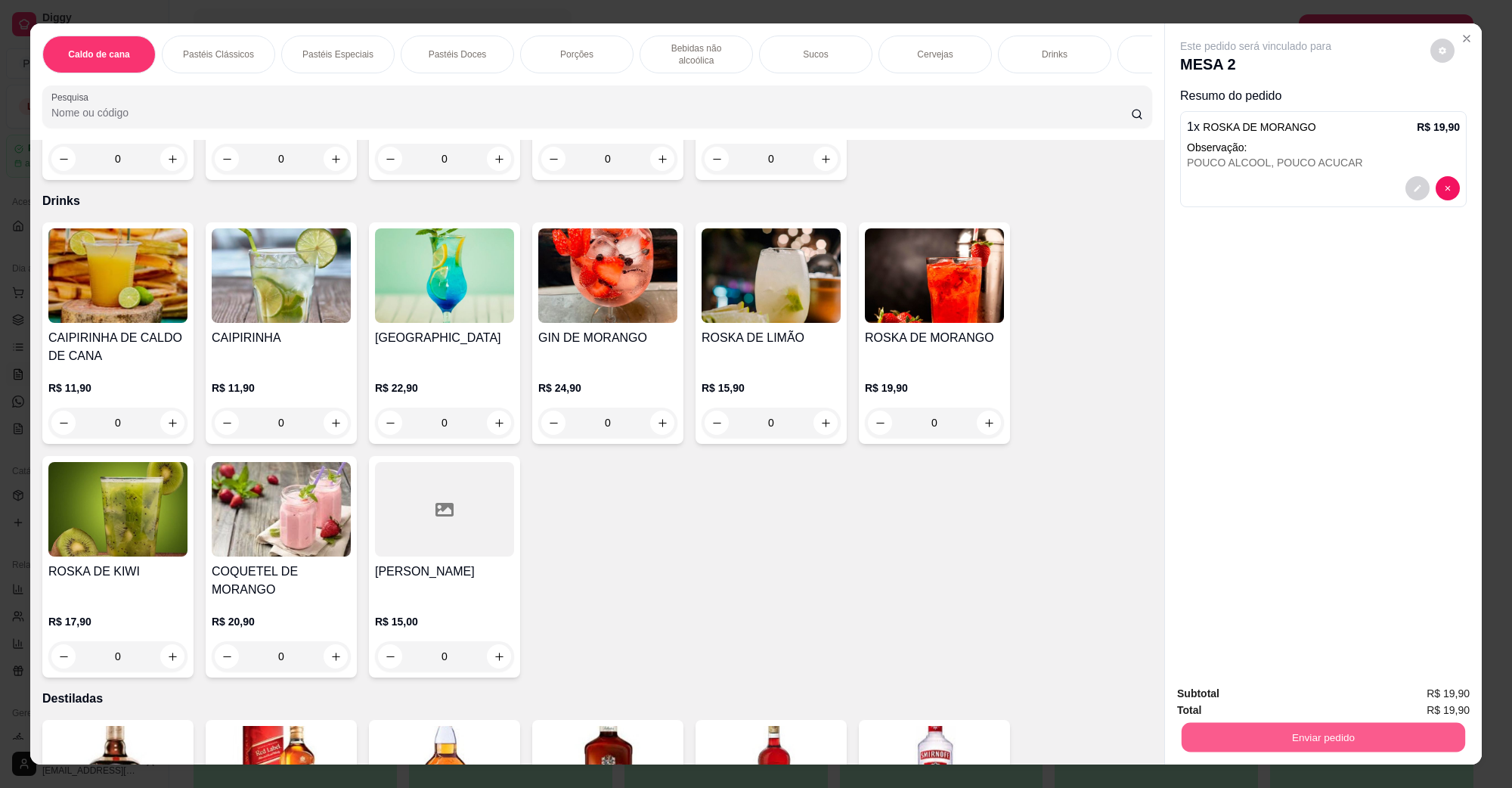
click at [1225, 748] on button "Enviar pedido" at bounding box center [1324, 737] width 283 height 30
click at [1227, 690] on button "Não registrar e enviar pedido" at bounding box center [1272, 700] width 157 height 29
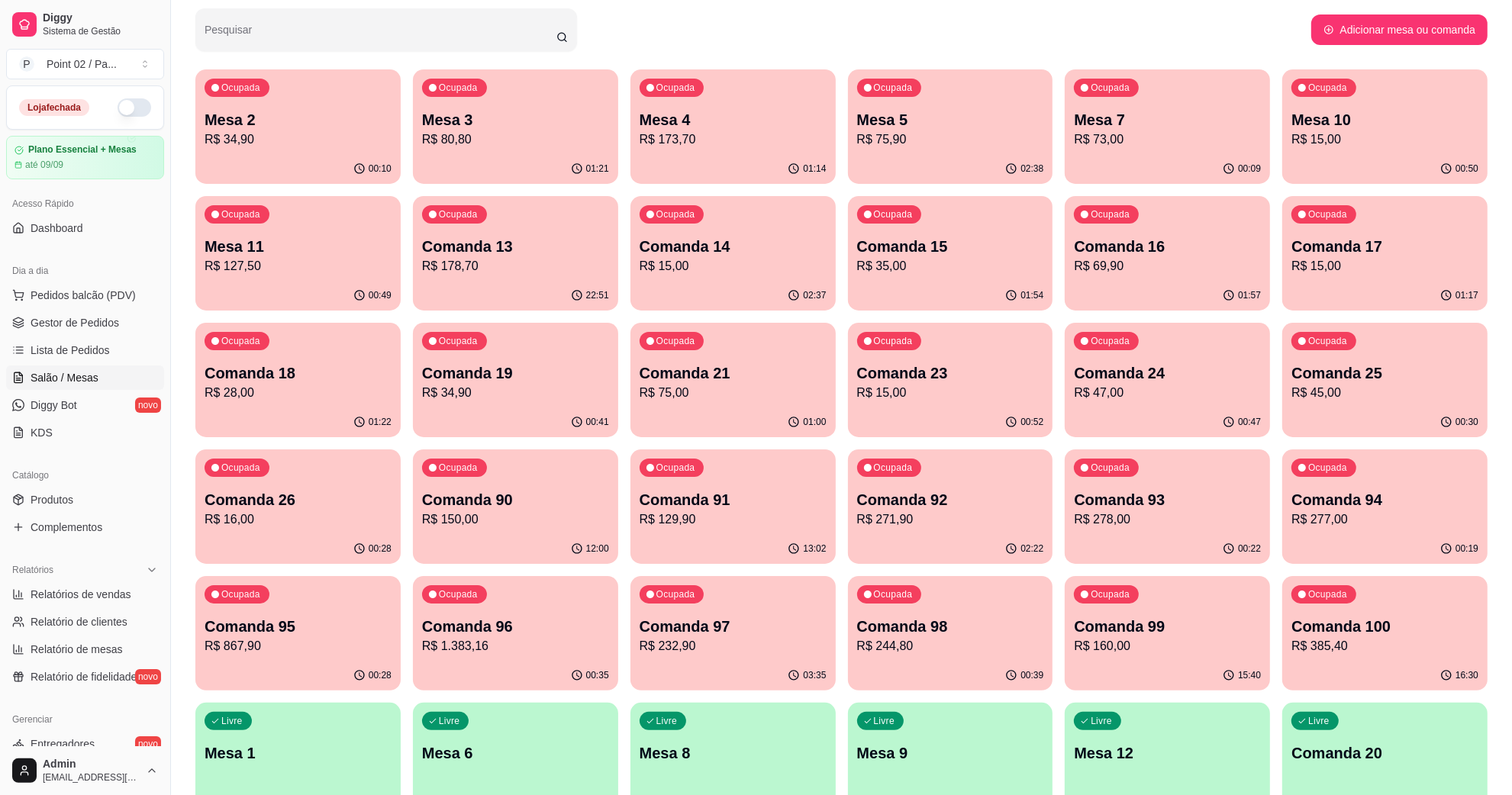
click at [1353, 363] on p "Comanda 25" at bounding box center [1384, 373] width 187 height 21
click at [890, 396] on p "R$ 15,00" at bounding box center [950, 393] width 187 height 18
click at [765, 402] on div "Ocupada Comanda 21 R$ 75,00" at bounding box center [733, 366] width 199 height 82
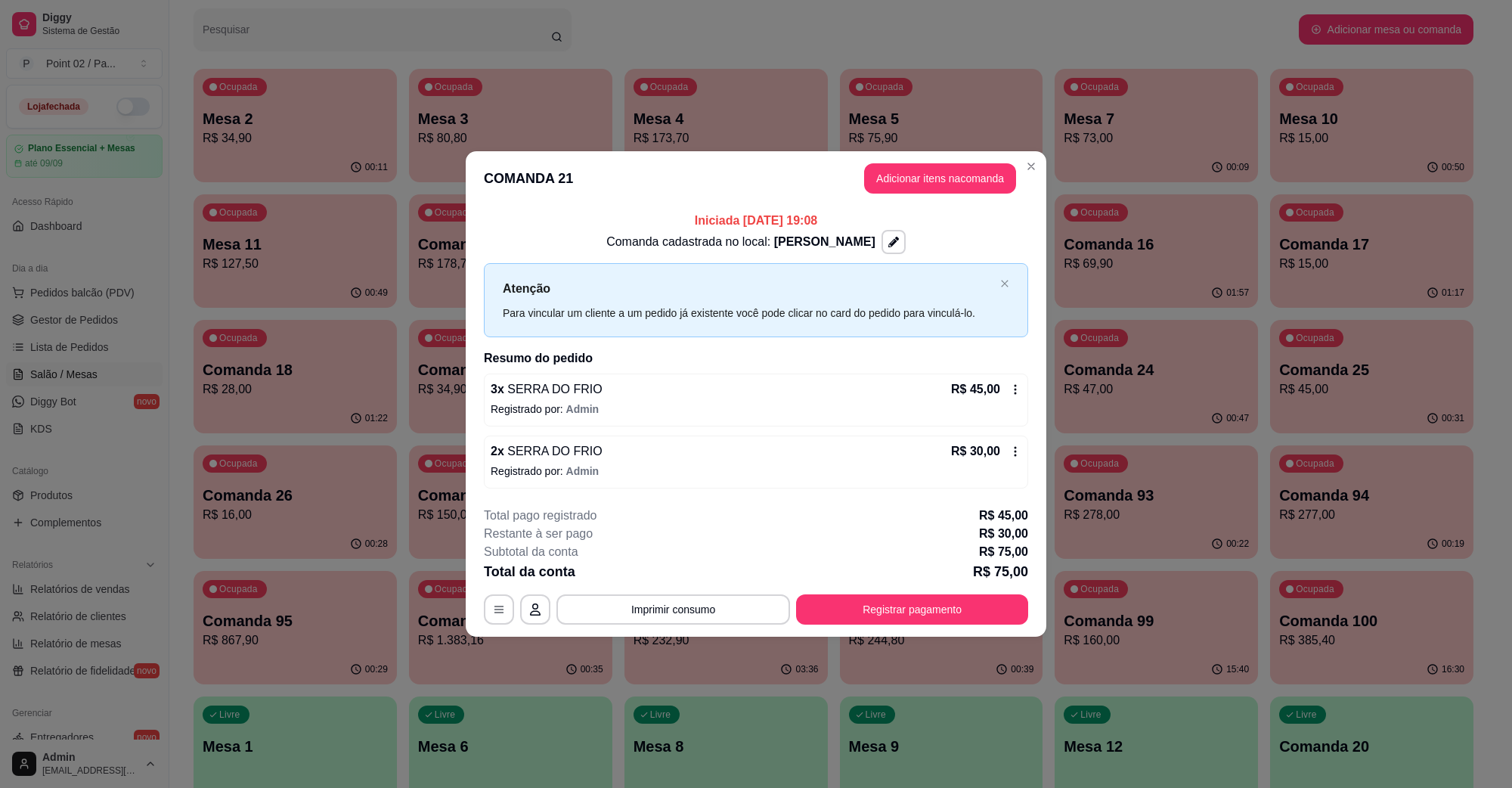
click at [904, 628] on footer "**********" at bounding box center [756, 565] width 581 height 143
click at [904, 621] on button "Registrar pagamento" at bounding box center [913, 609] width 226 height 30
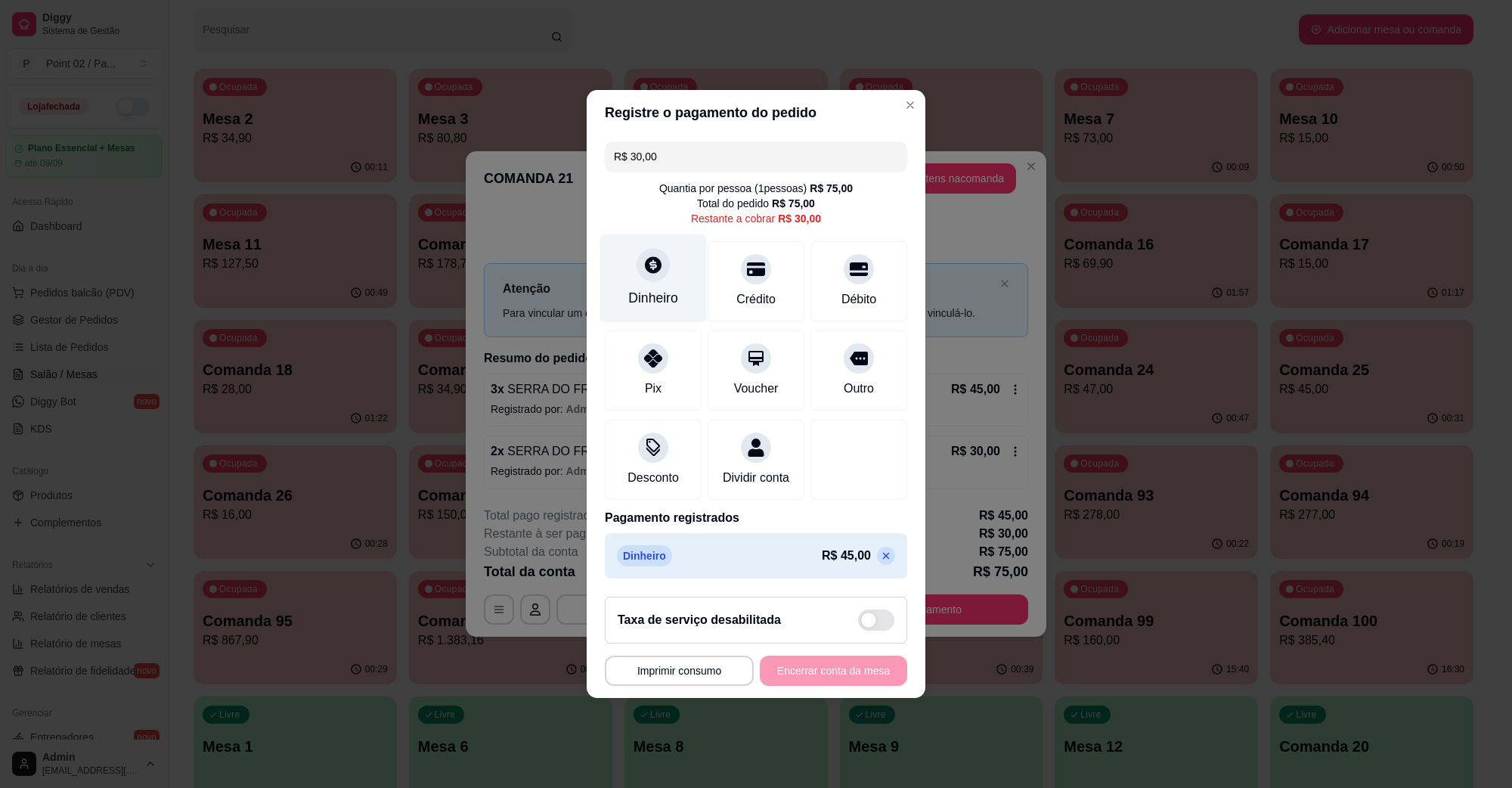
click at [666, 268] on div "Dinheiro" at bounding box center [654, 278] width 107 height 88
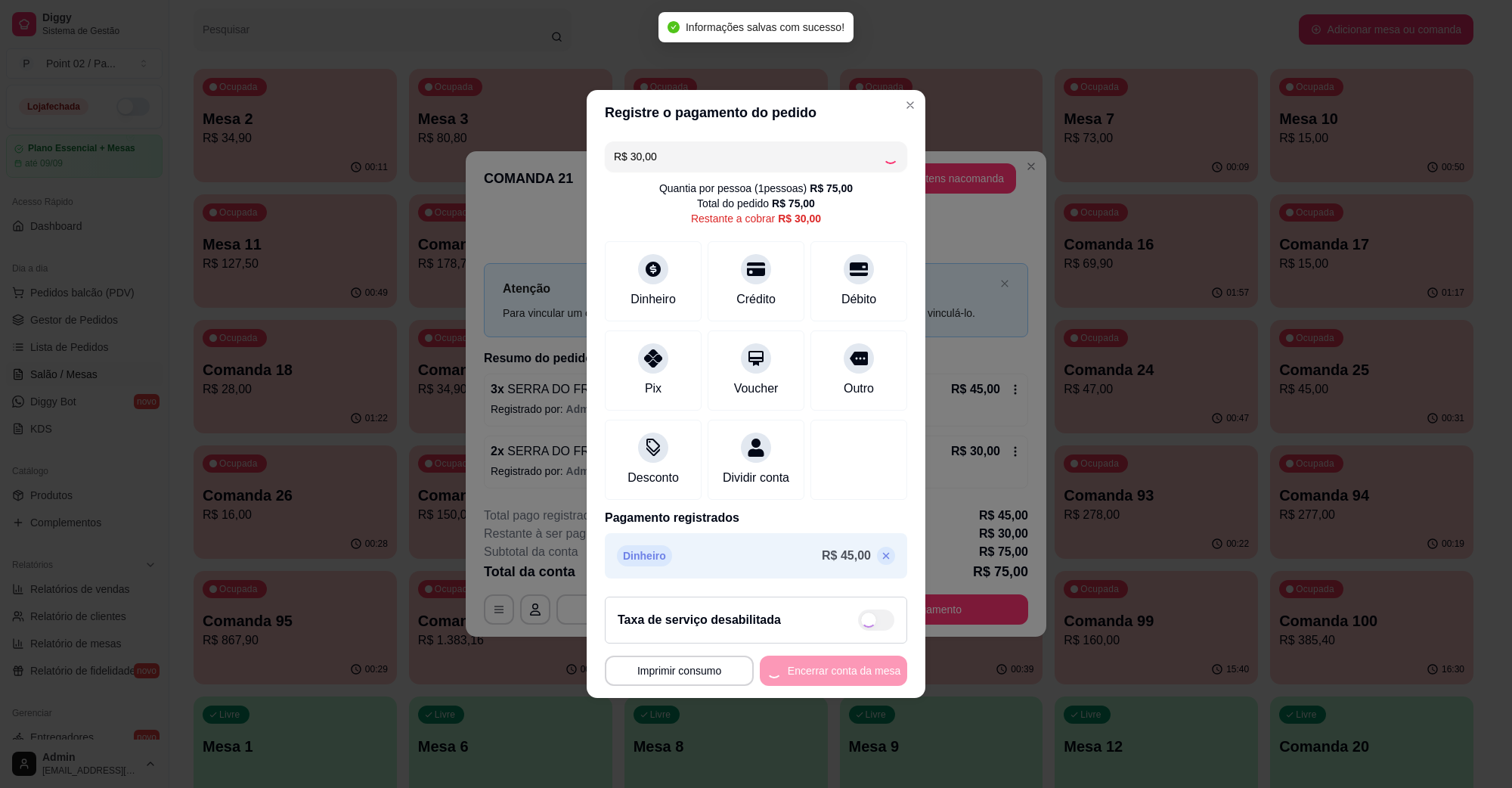
type input "R$ 0,00"
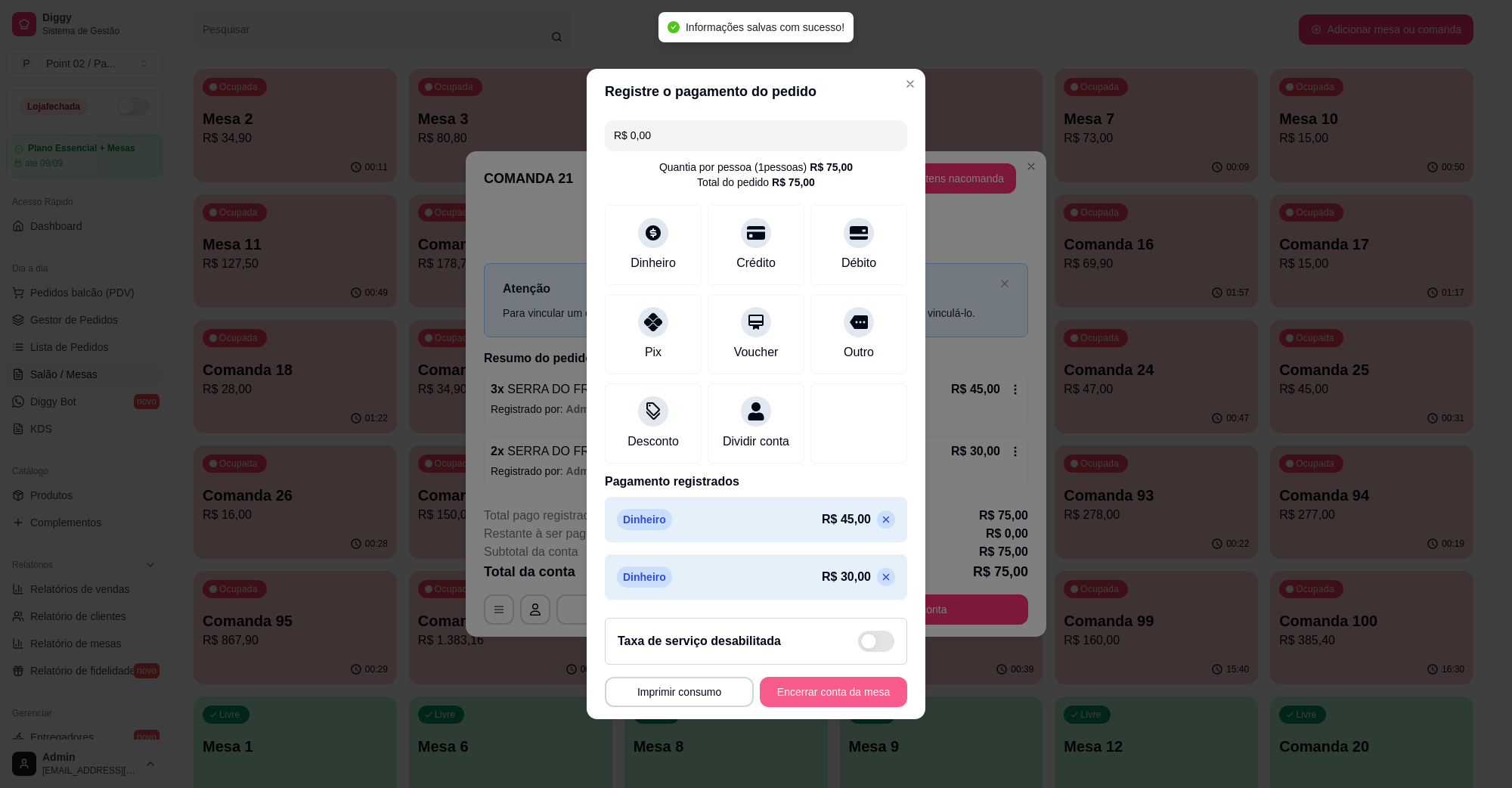
click at [844, 692] on button "Encerrar conta da mesa" at bounding box center [834, 692] width 148 height 31
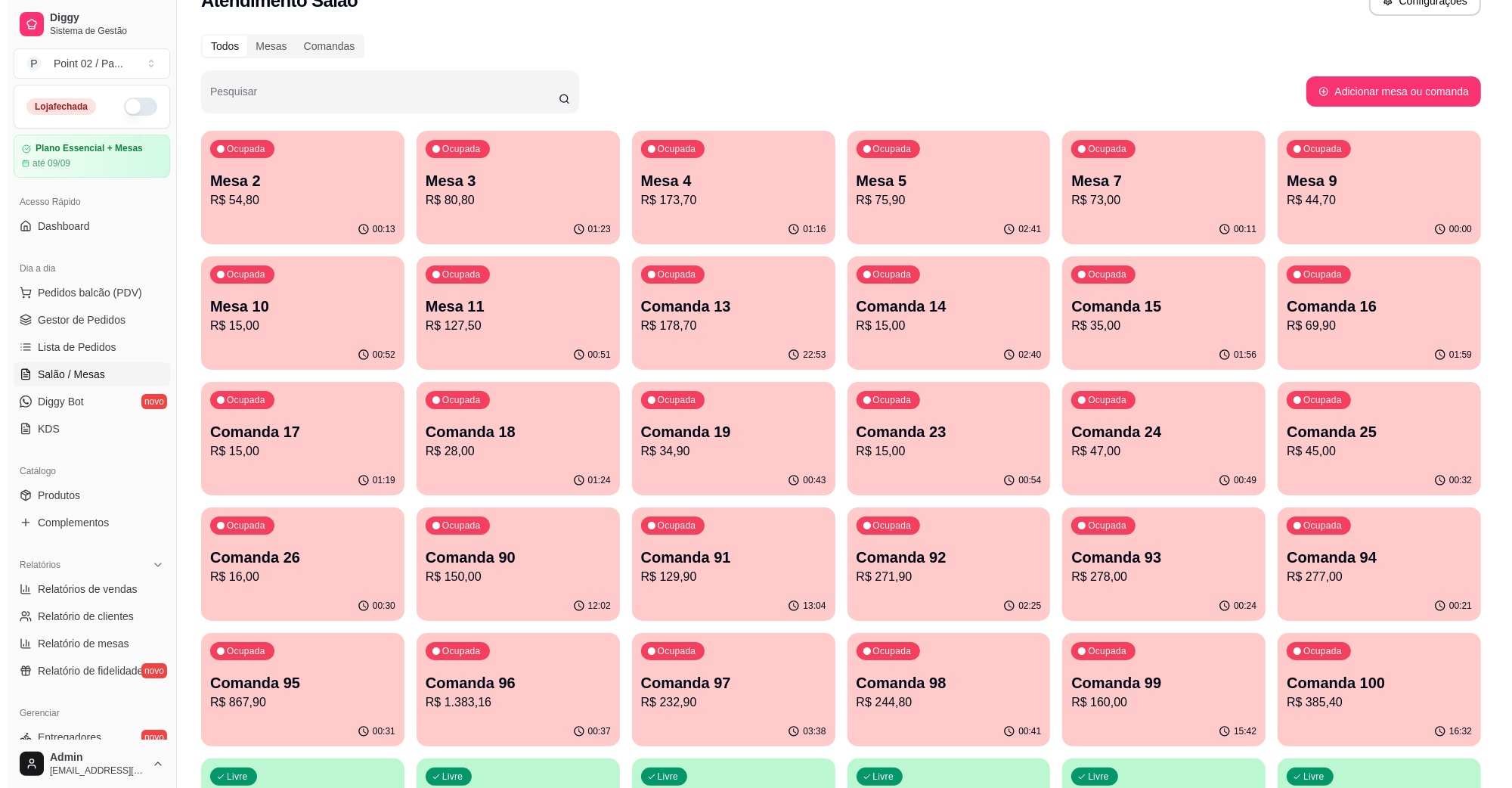
scroll to position [0, 0]
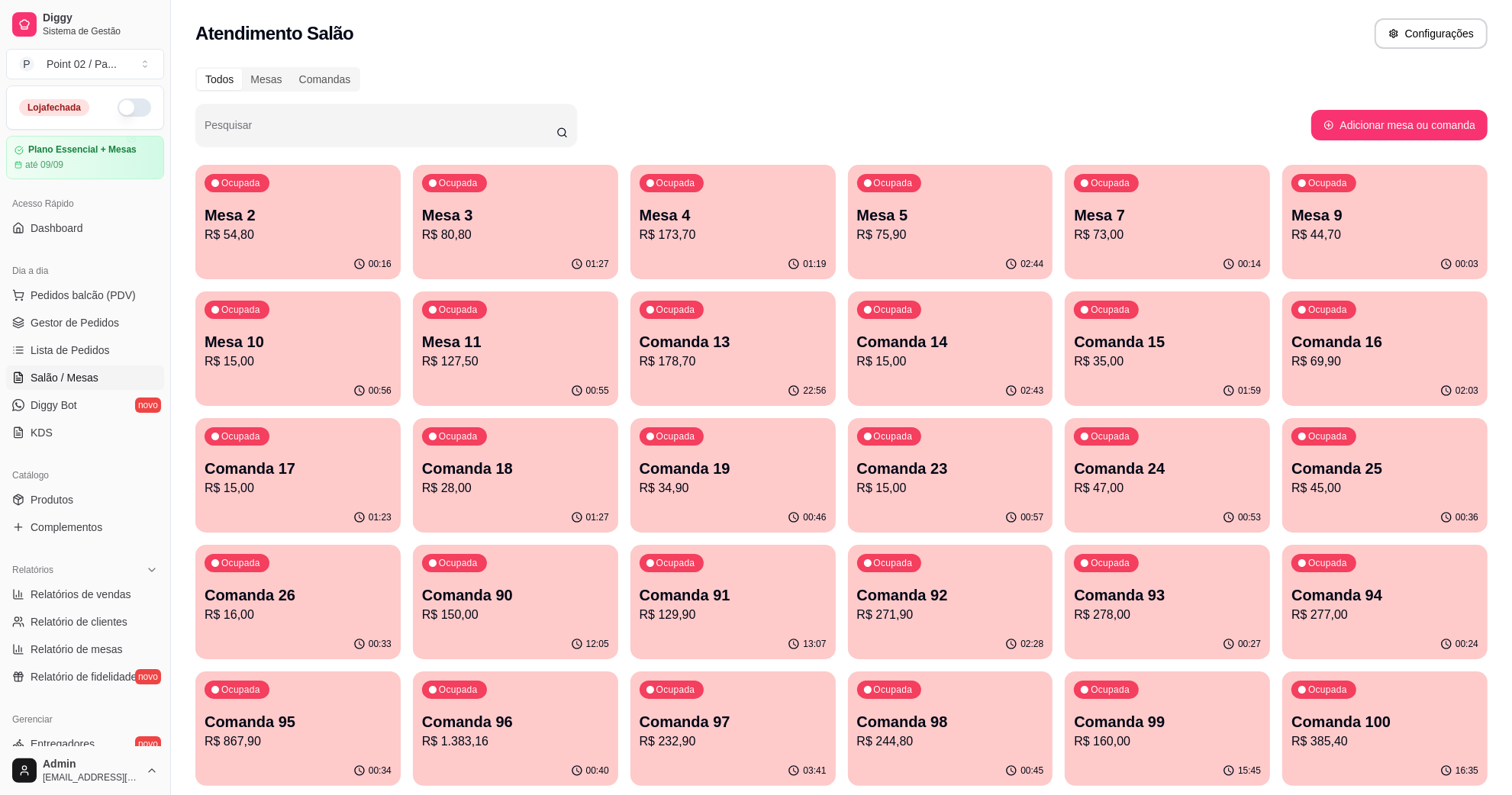
click at [239, 364] on p "R$ 15,00" at bounding box center [298, 362] width 187 height 18
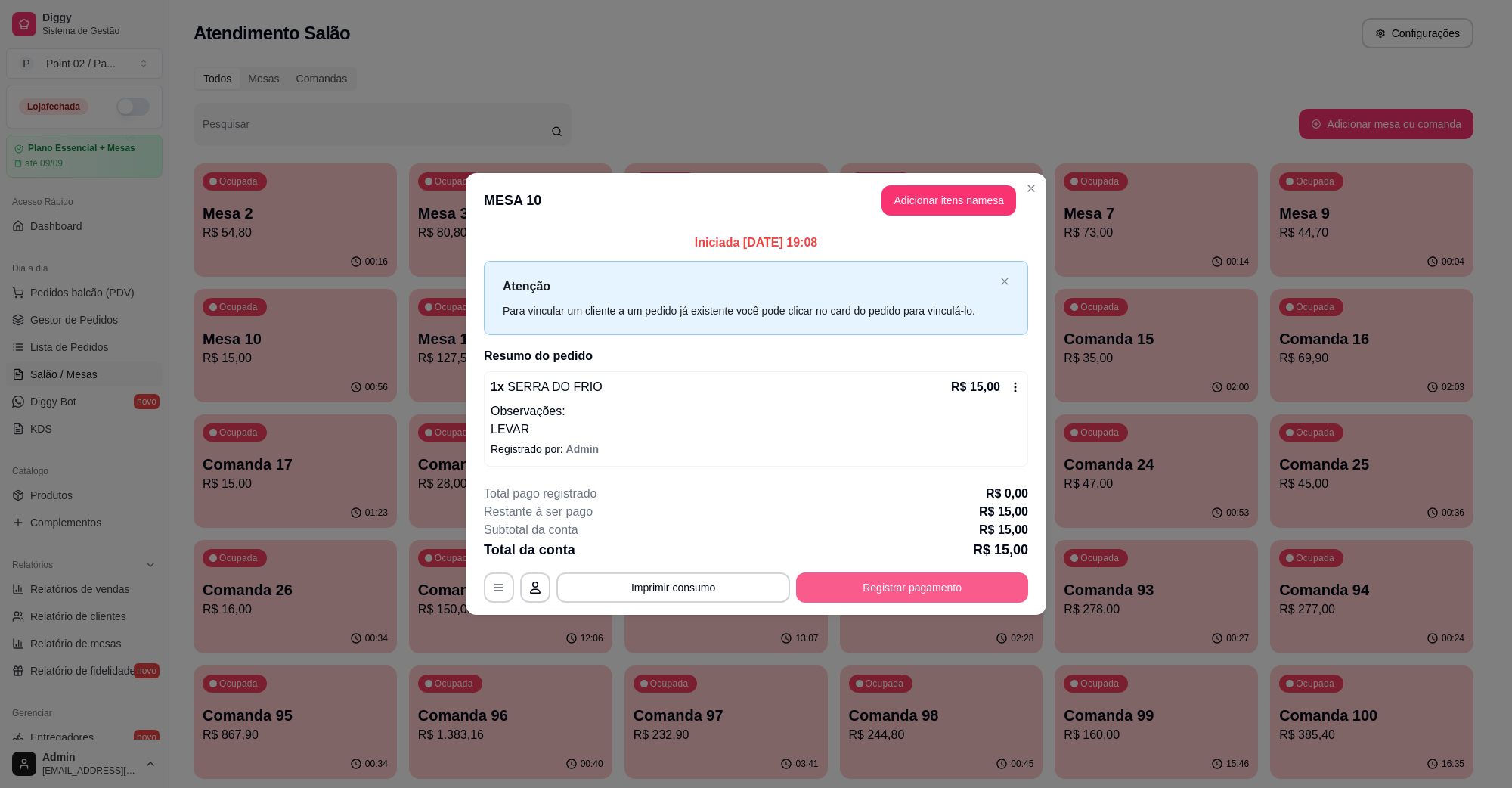
click at [911, 583] on button "Registrar pagamento" at bounding box center [912, 587] width 232 height 31
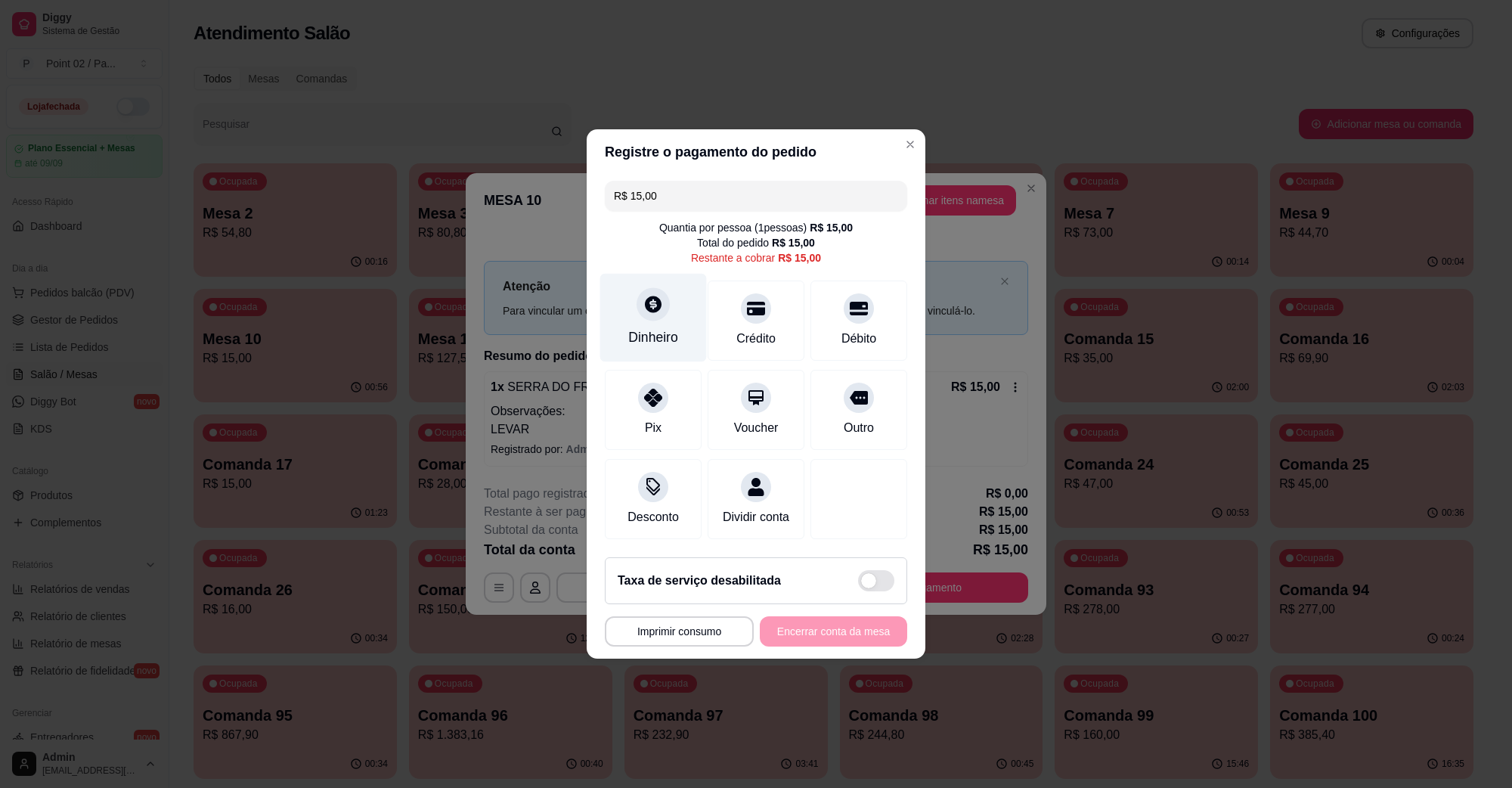
click at [642, 305] on div at bounding box center [654, 304] width 34 height 34
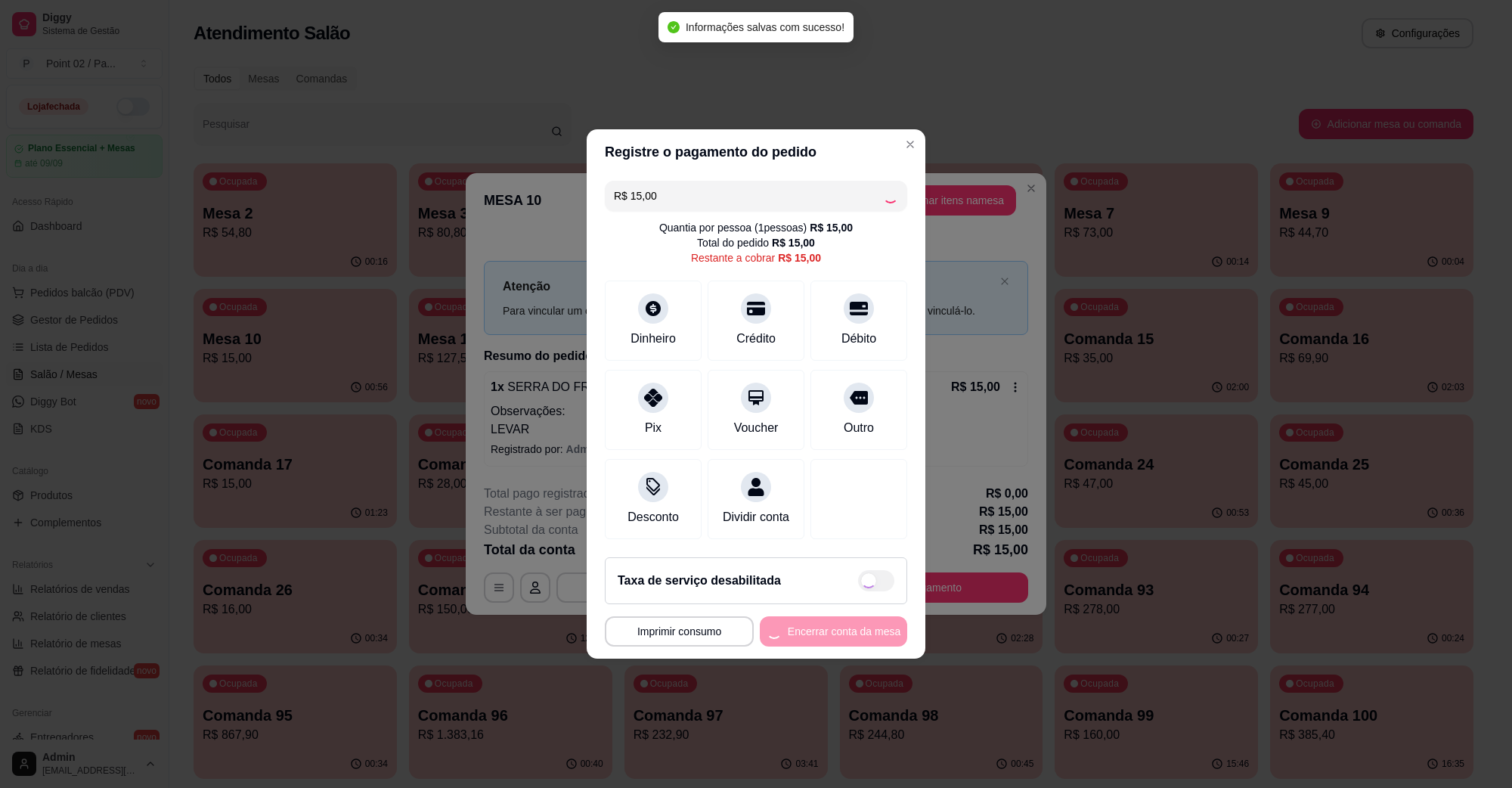
type input "R$ 0,00"
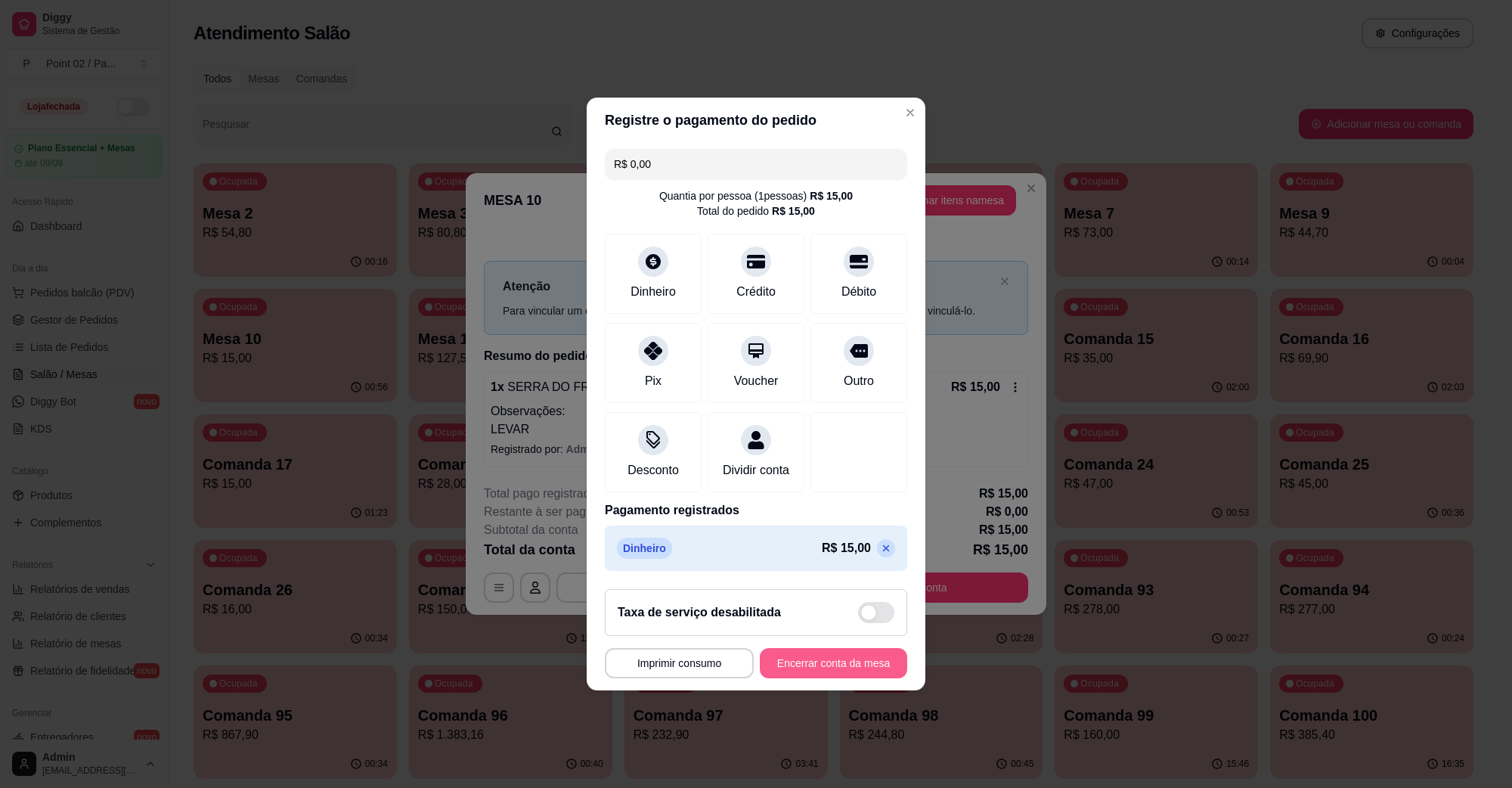
click at [810, 660] on button "Encerrar conta da mesa" at bounding box center [834, 663] width 148 height 31
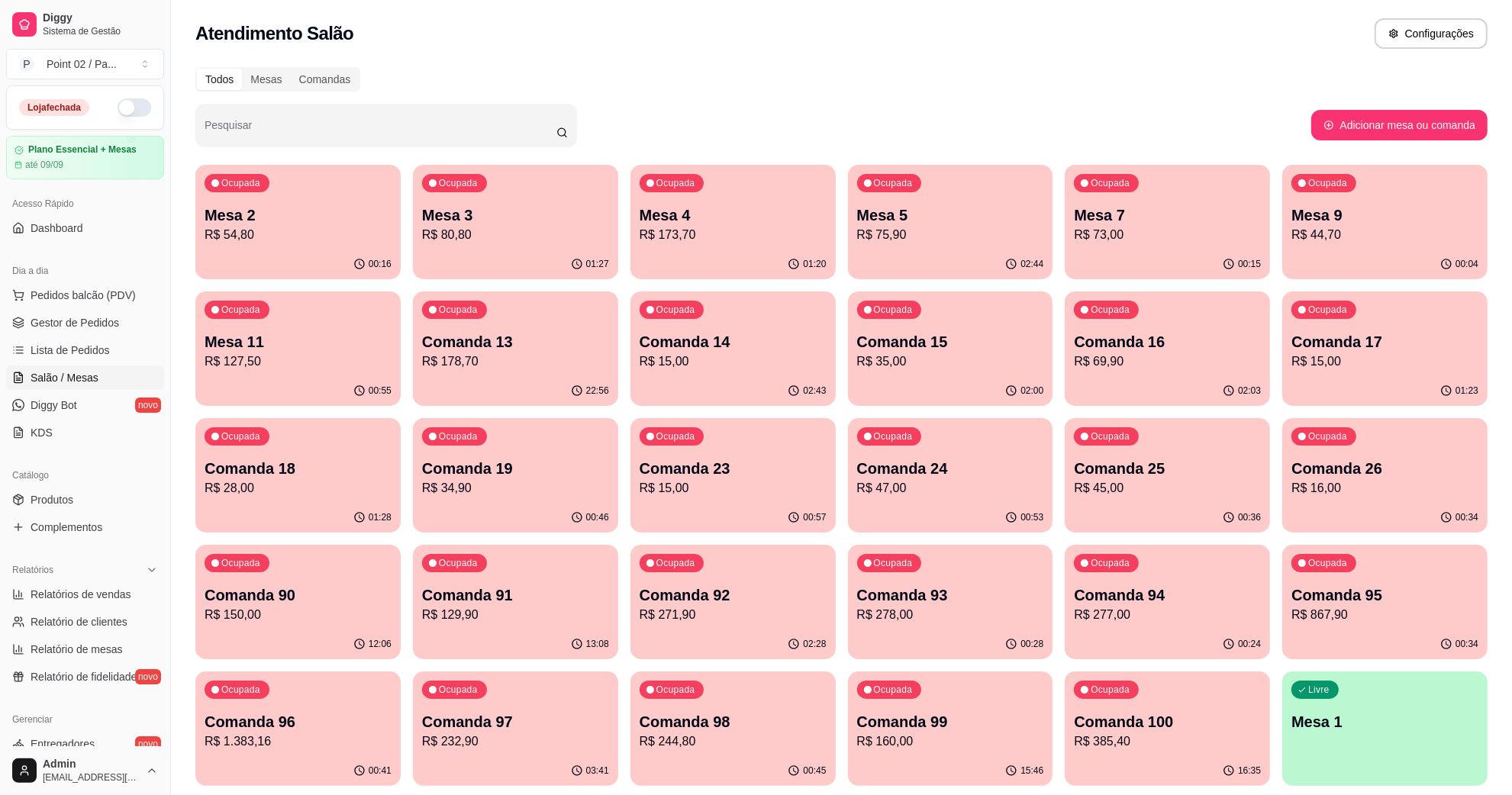
click at [464, 344] on p "Comanda 13" at bounding box center [515, 341] width 187 height 21
click at [516, 338] on p "Comanda 13" at bounding box center [515, 342] width 181 height 21
click at [642, 346] on p "Comanda 14" at bounding box center [732, 342] width 181 height 21
click at [940, 341] on p "Comanda 15" at bounding box center [949, 342] width 181 height 21
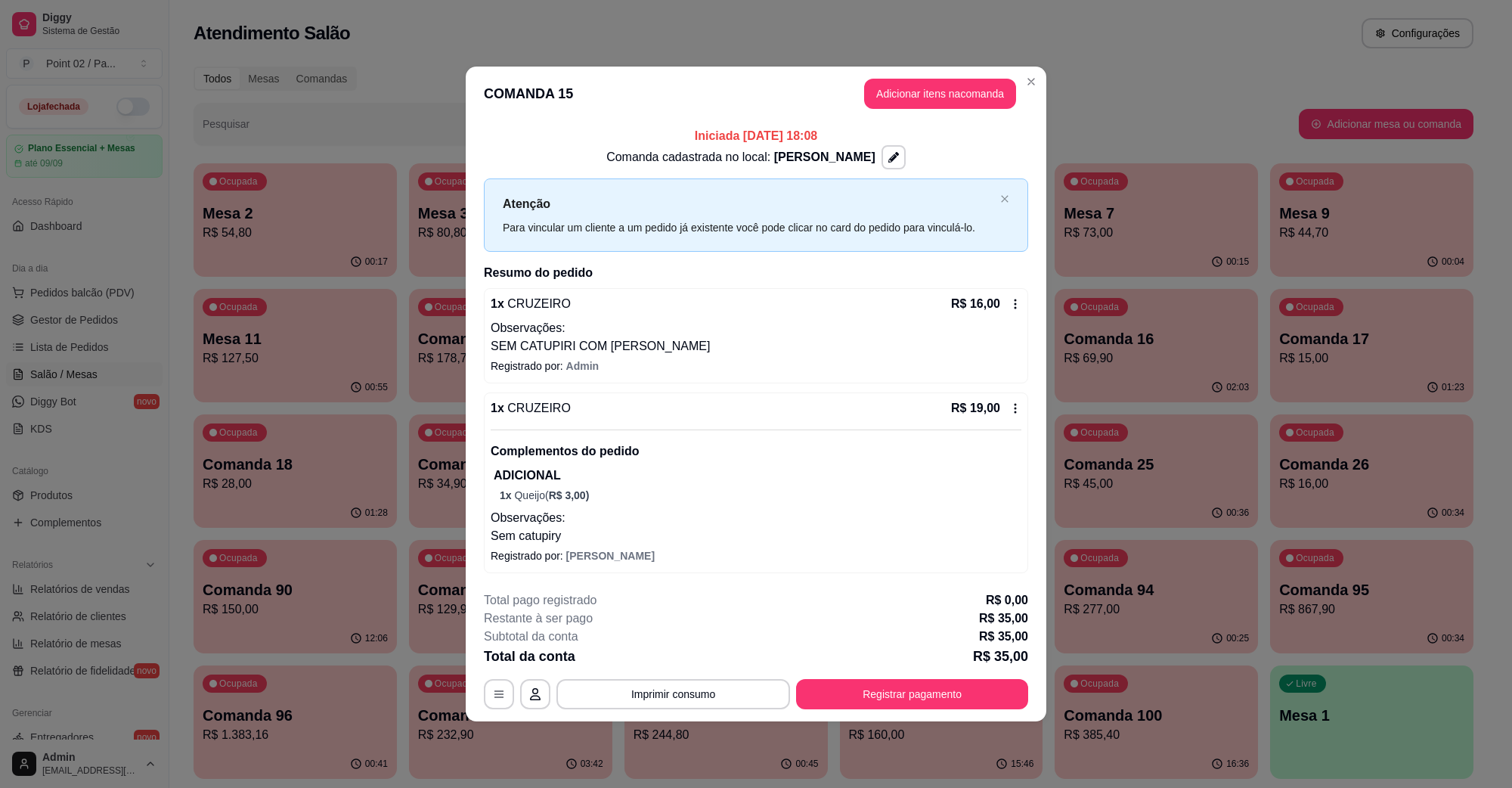
click at [665, 312] on div "1 x CRUZEIRO R$ 16,00" at bounding box center [756, 304] width 531 height 18
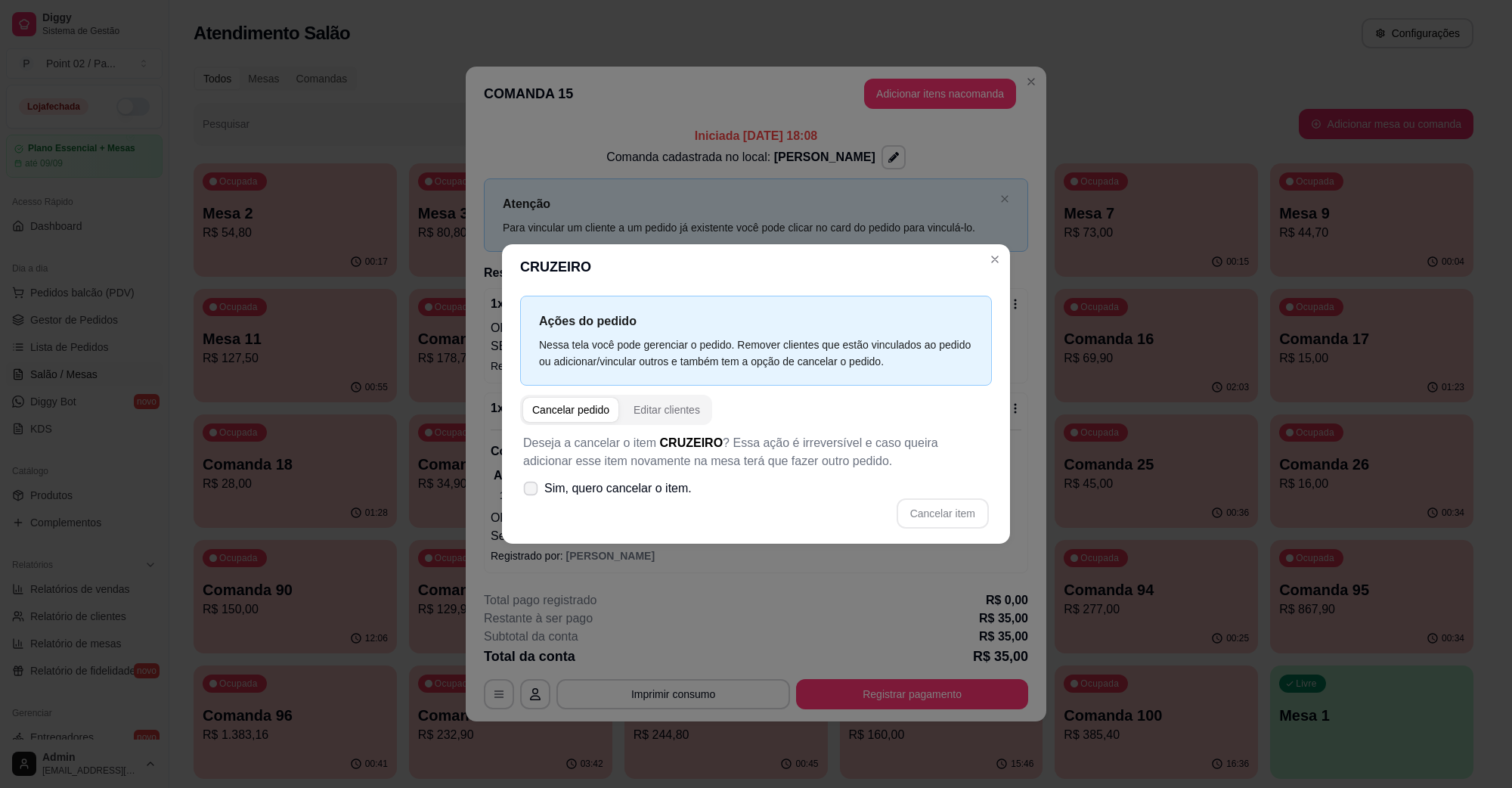
click at [689, 482] on label "Sim, quero cancelar o item." at bounding box center [607, 488] width 181 height 31
click at [533, 491] on input "Sim, quero cancelar o item." at bounding box center [528, 496] width 10 height 10
checkbox input "true"
click at [913, 508] on button "Cancelar item" at bounding box center [943, 513] width 92 height 31
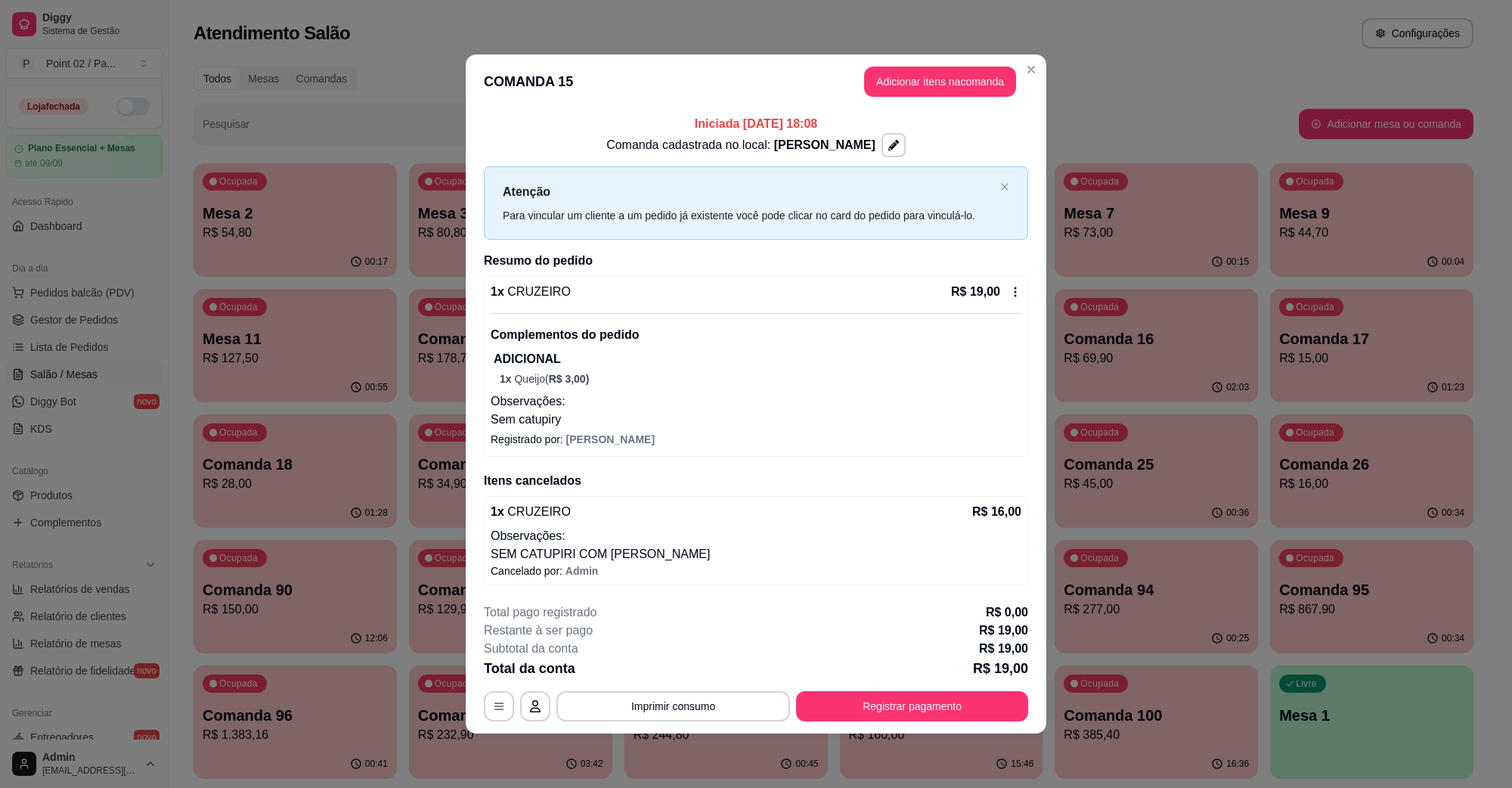
click at [581, 375] on span "R$ 3,00 )" at bounding box center [568, 379] width 41 height 12
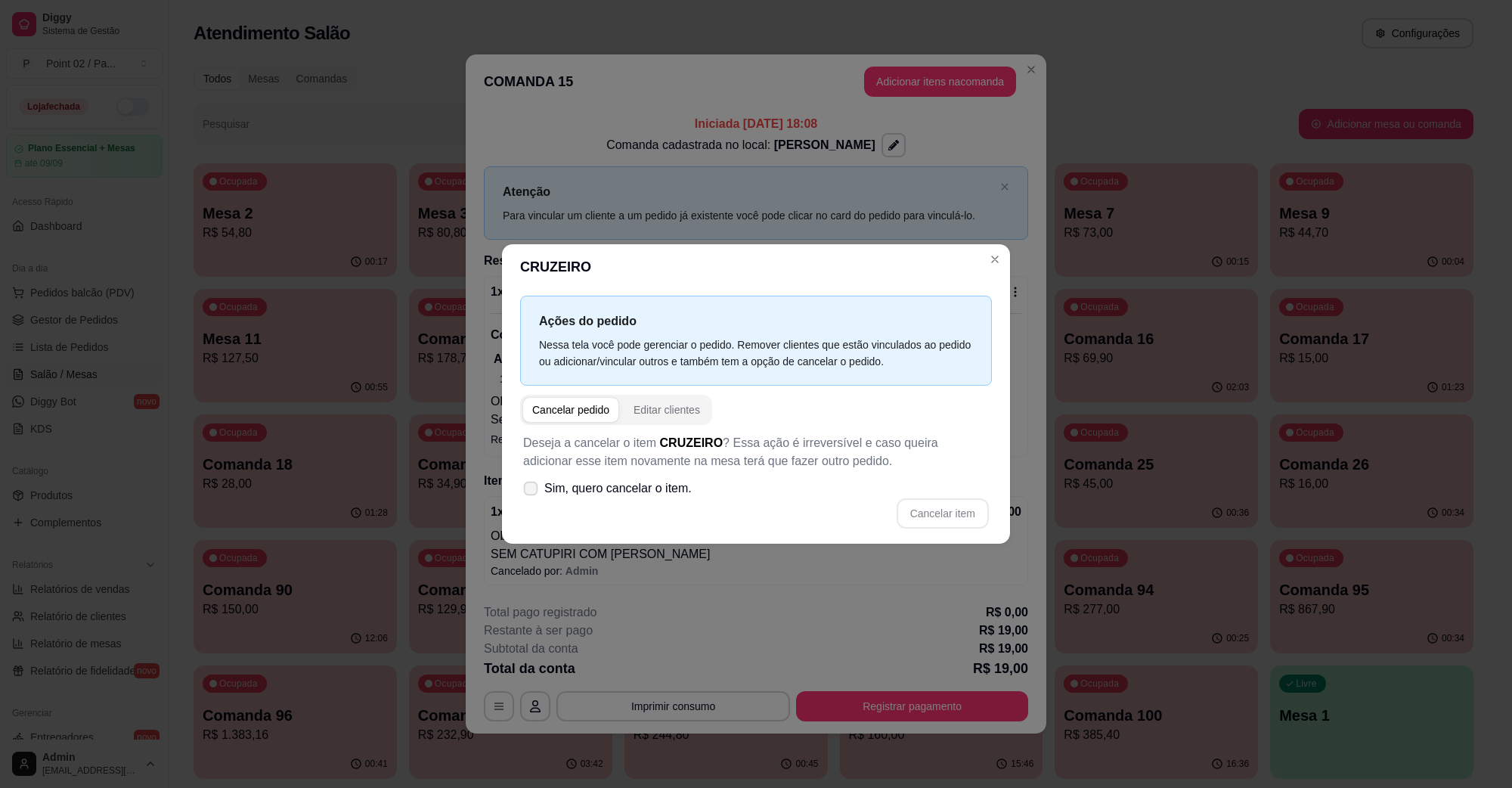
click at [576, 504] on label "Sim, quero cancelar o item." at bounding box center [607, 488] width 181 height 31
click at [533, 501] on input "Sim, quero cancelar o item." at bounding box center [528, 496] width 10 height 10
checkbox input "true"
click at [952, 512] on button "Cancelar item" at bounding box center [943, 513] width 92 height 31
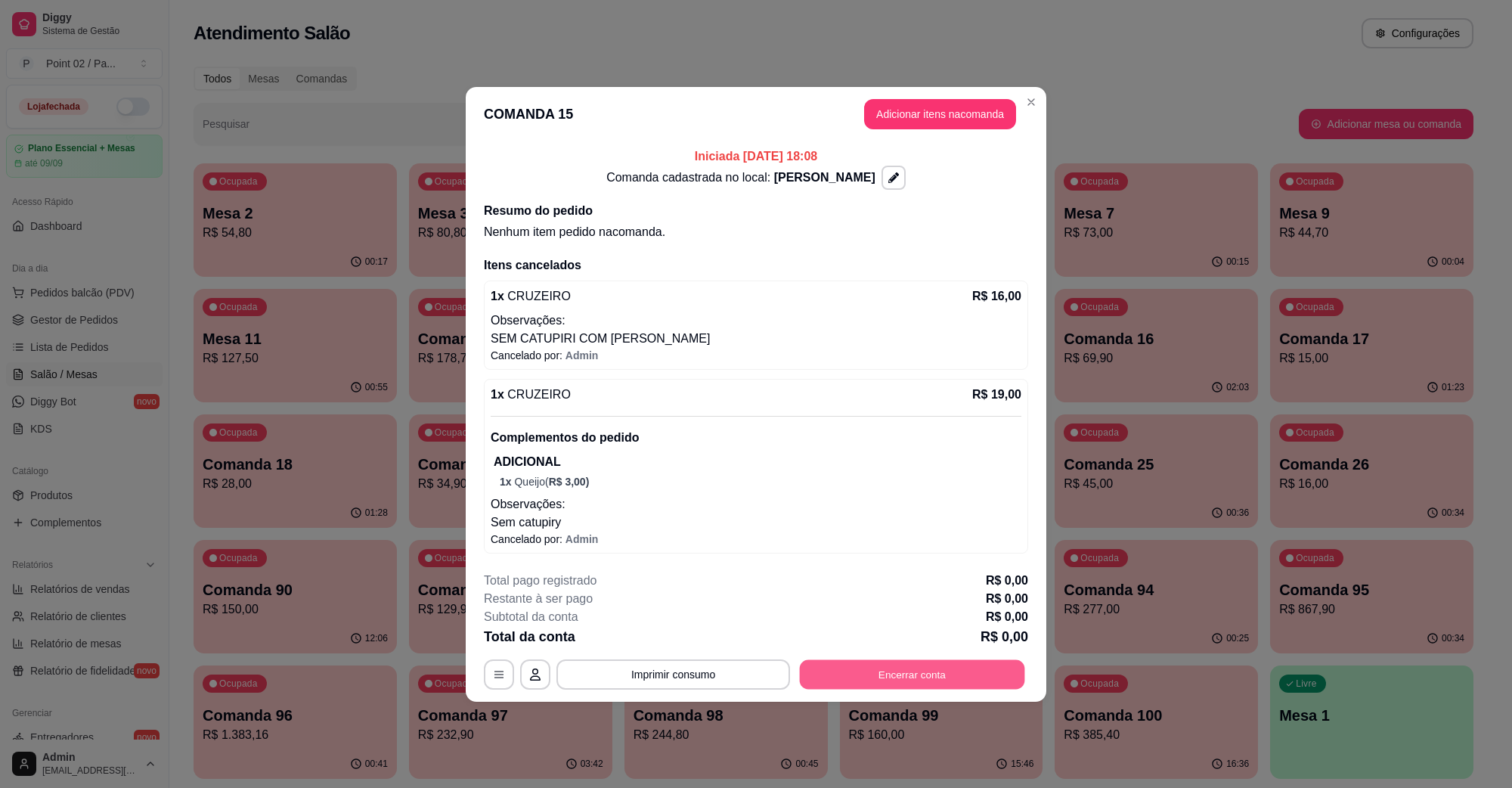
click at [892, 685] on button "Encerrar conta" at bounding box center [913, 674] width 226 height 30
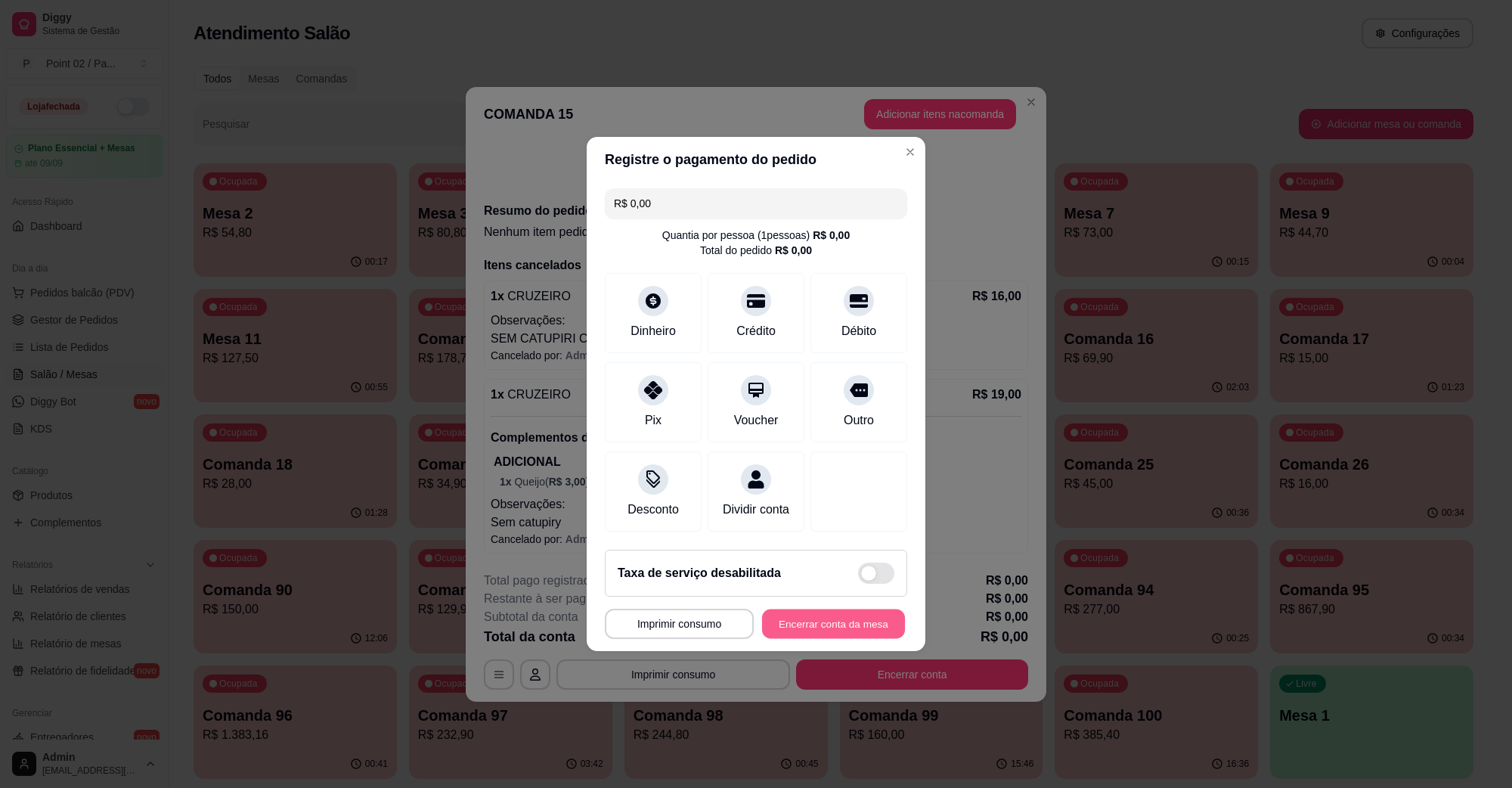
click at [890, 639] on div "MESA 15 Tempo de permanência: 120 minutos Cod. Segurança: 5684 Qtd. de Pedidos:…" at bounding box center [756, 624] width 302 height 31
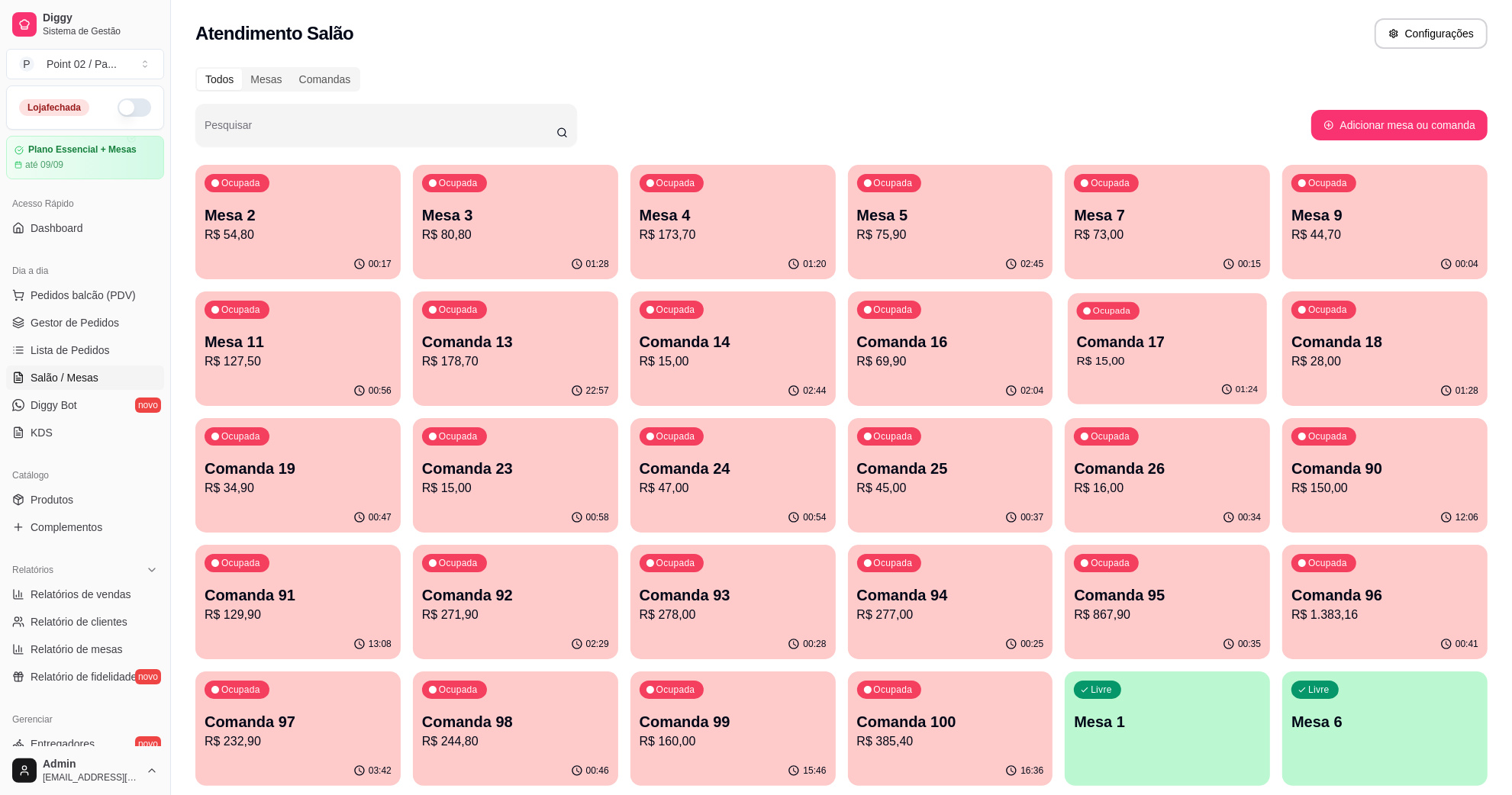
click at [1095, 359] on p "R$ 15,00" at bounding box center [1167, 362] width 181 height 18
click at [1368, 360] on p "R$ 28,00" at bounding box center [1384, 362] width 181 height 18
click at [298, 486] on p "R$ 34,90" at bounding box center [298, 488] width 187 height 18
click at [487, 469] on p "Comanda 23" at bounding box center [515, 467] width 187 height 21
click at [438, 476] on p "Comanda 23" at bounding box center [515, 467] width 187 height 21
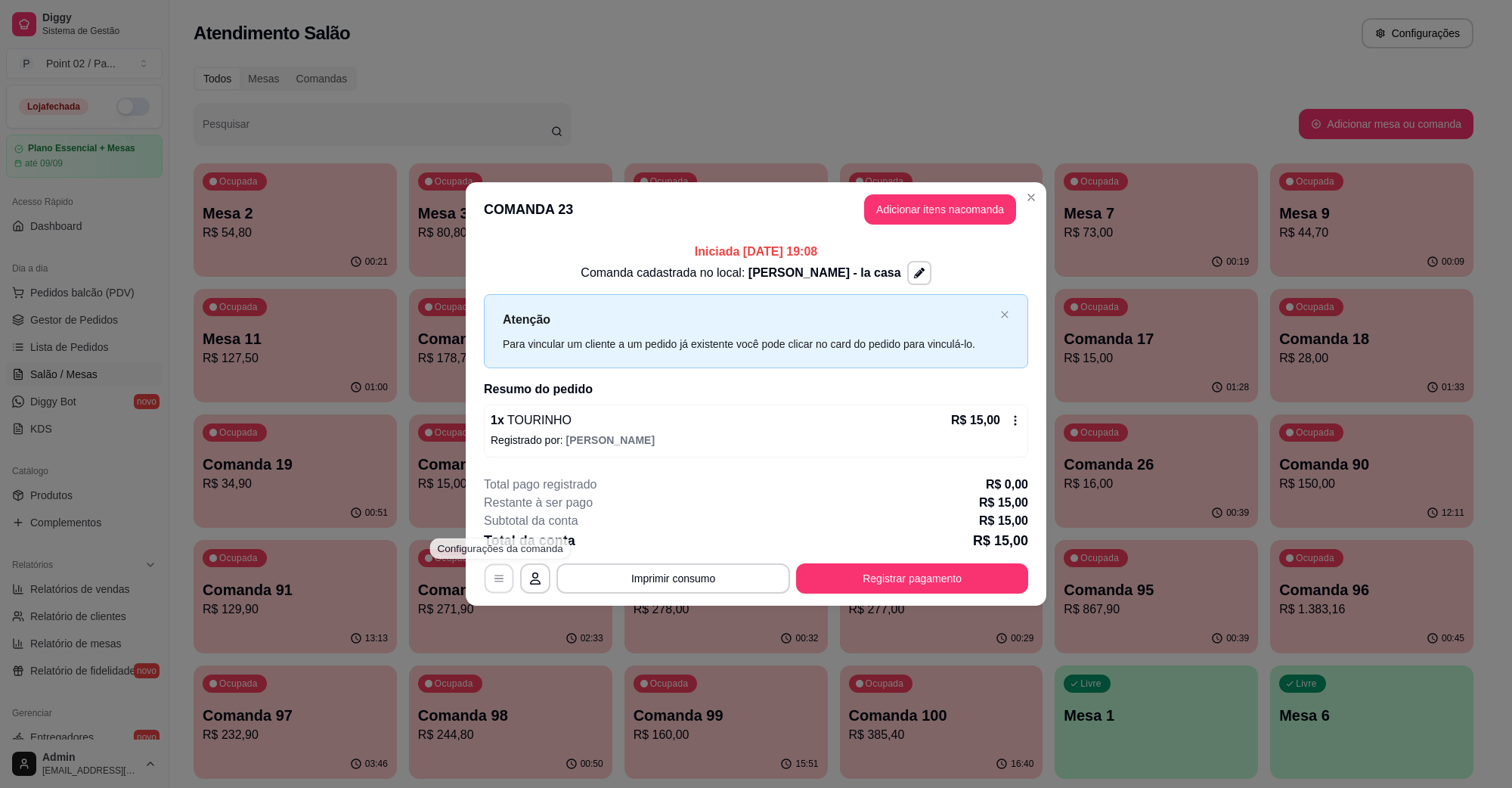
click at [512, 587] on button "button" at bounding box center [500, 578] width 30 height 30
click at [584, 443] on span "[PERSON_NAME]" at bounding box center [610, 440] width 88 height 12
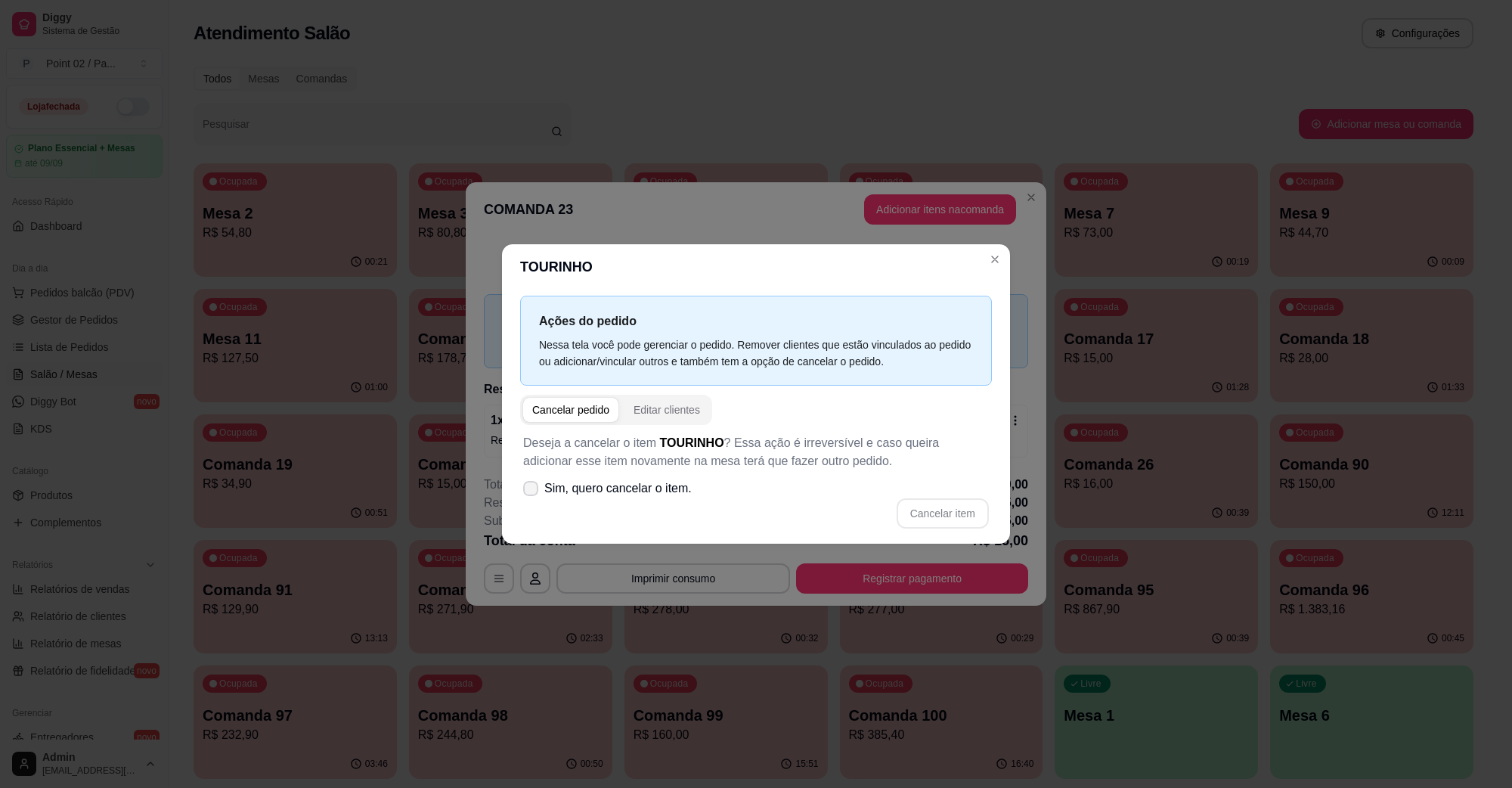
click at [636, 493] on span "Sim, quero cancelar o item." at bounding box center [618, 488] width 148 height 18
click at [533, 493] on input "Sim, quero cancelar o item." at bounding box center [528, 496] width 10 height 10
checkbox input "true"
click at [984, 507] on button "Cancelar item" at bounding box center [943, 514] width 90 height 30
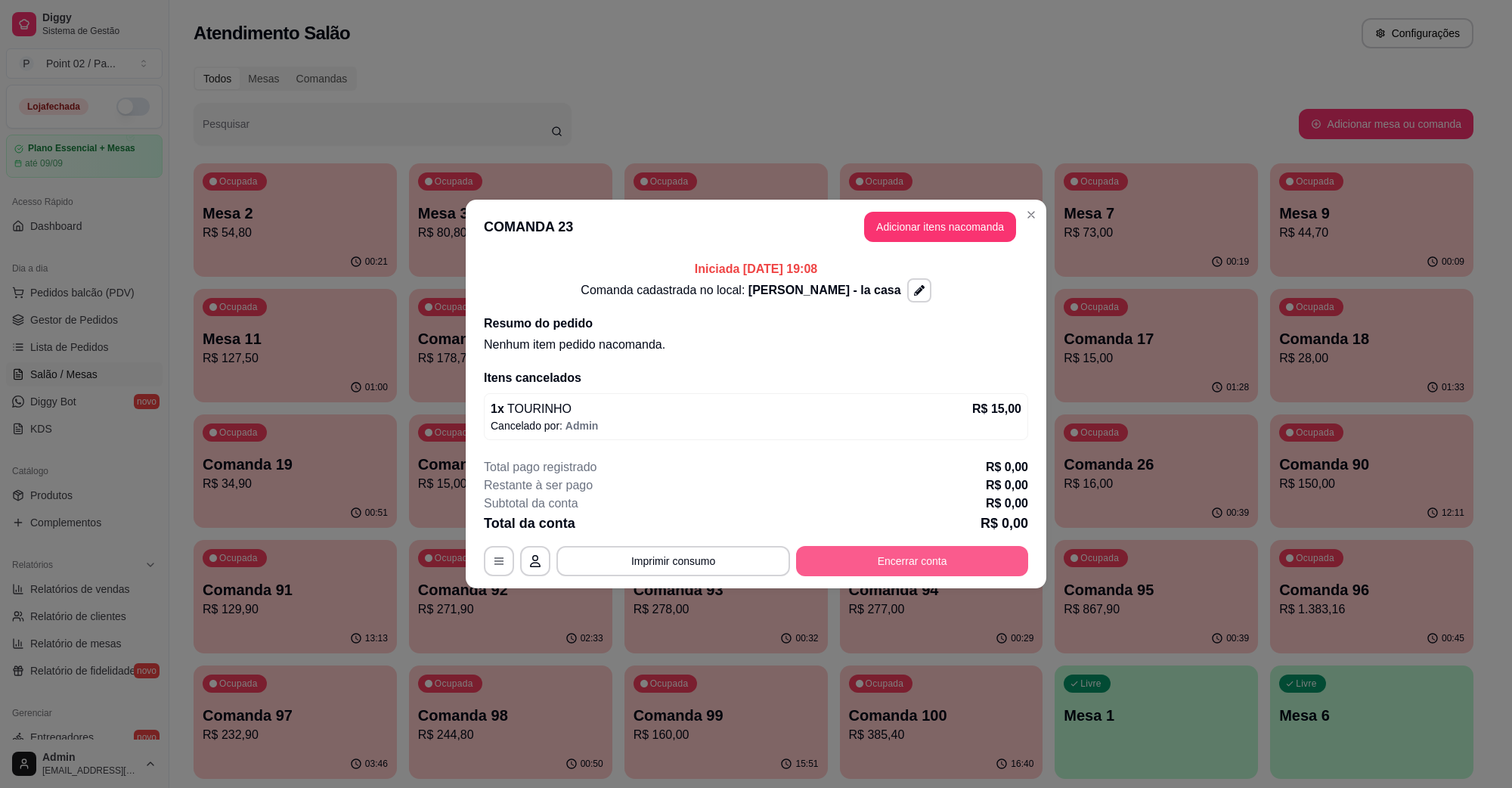
click at [866, 560] on button "Encerrar conta" at bounding box center [912, 560] width 232 height 31
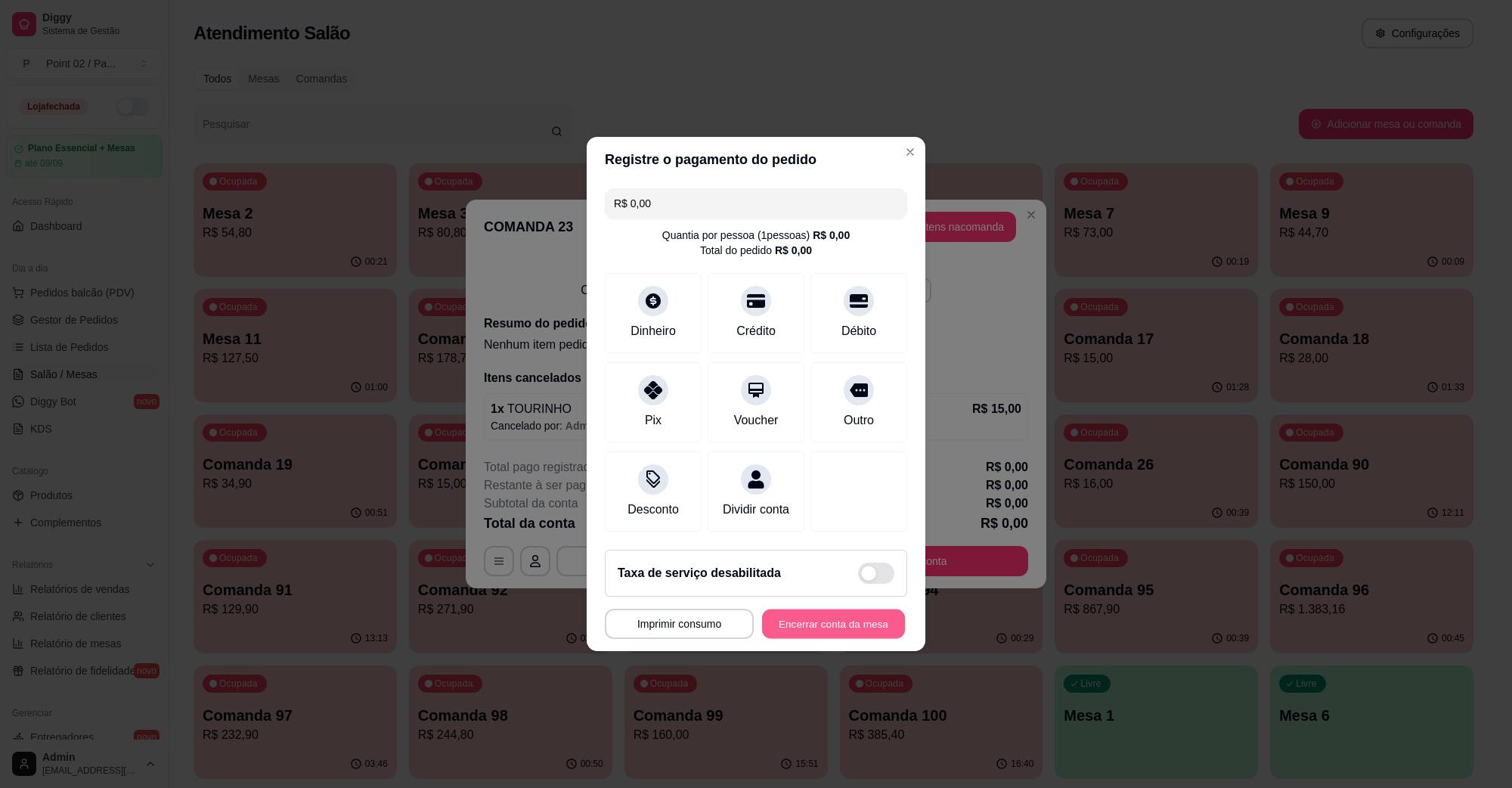
click at [827, 639] on button "Encerrar conta da mesa" at bounding box center [834, 625] width 143 height 30
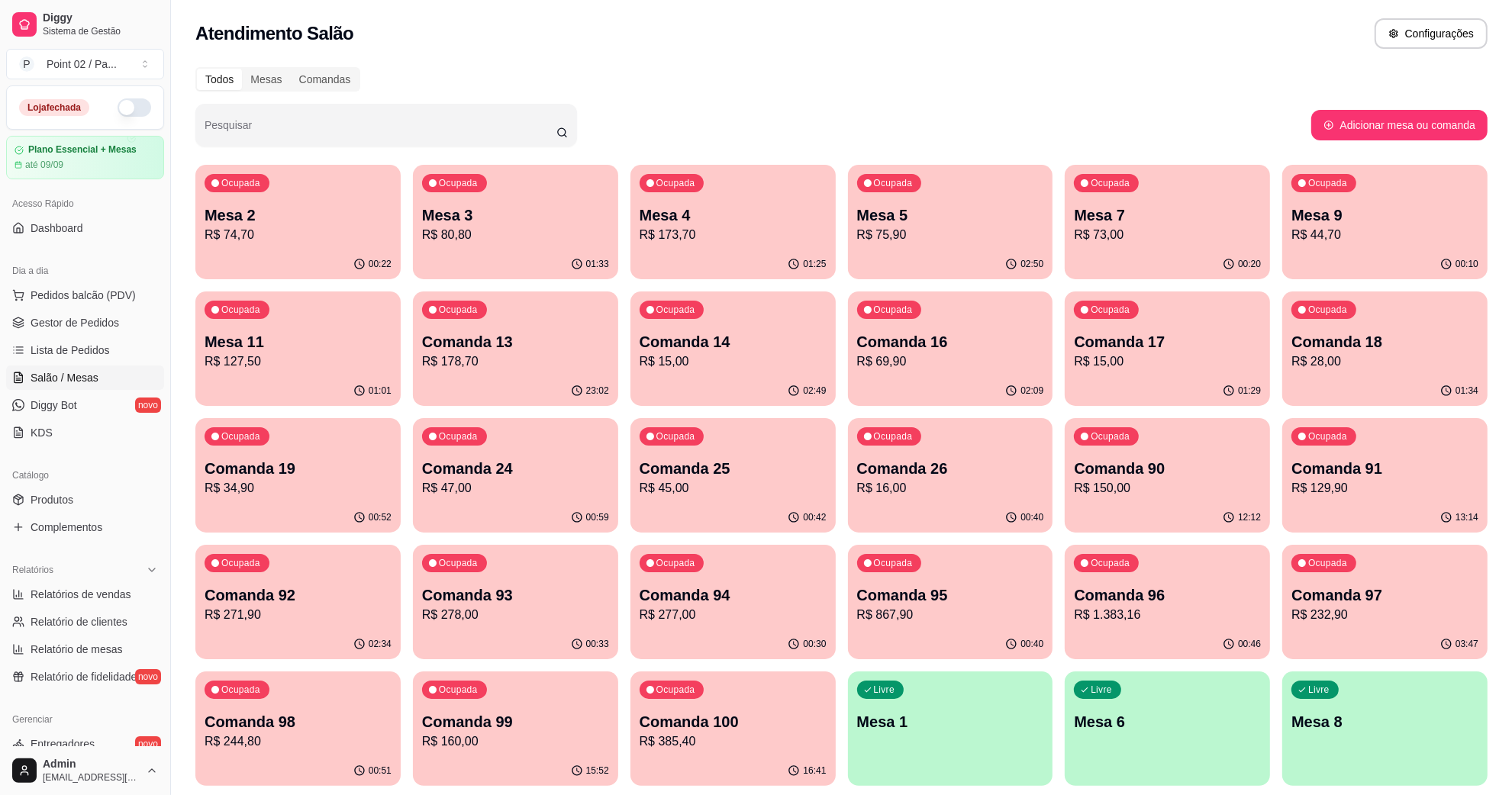
click at [958, 463] on p "Comanda 26" at bounding box center [950, 467] width 187 height 21
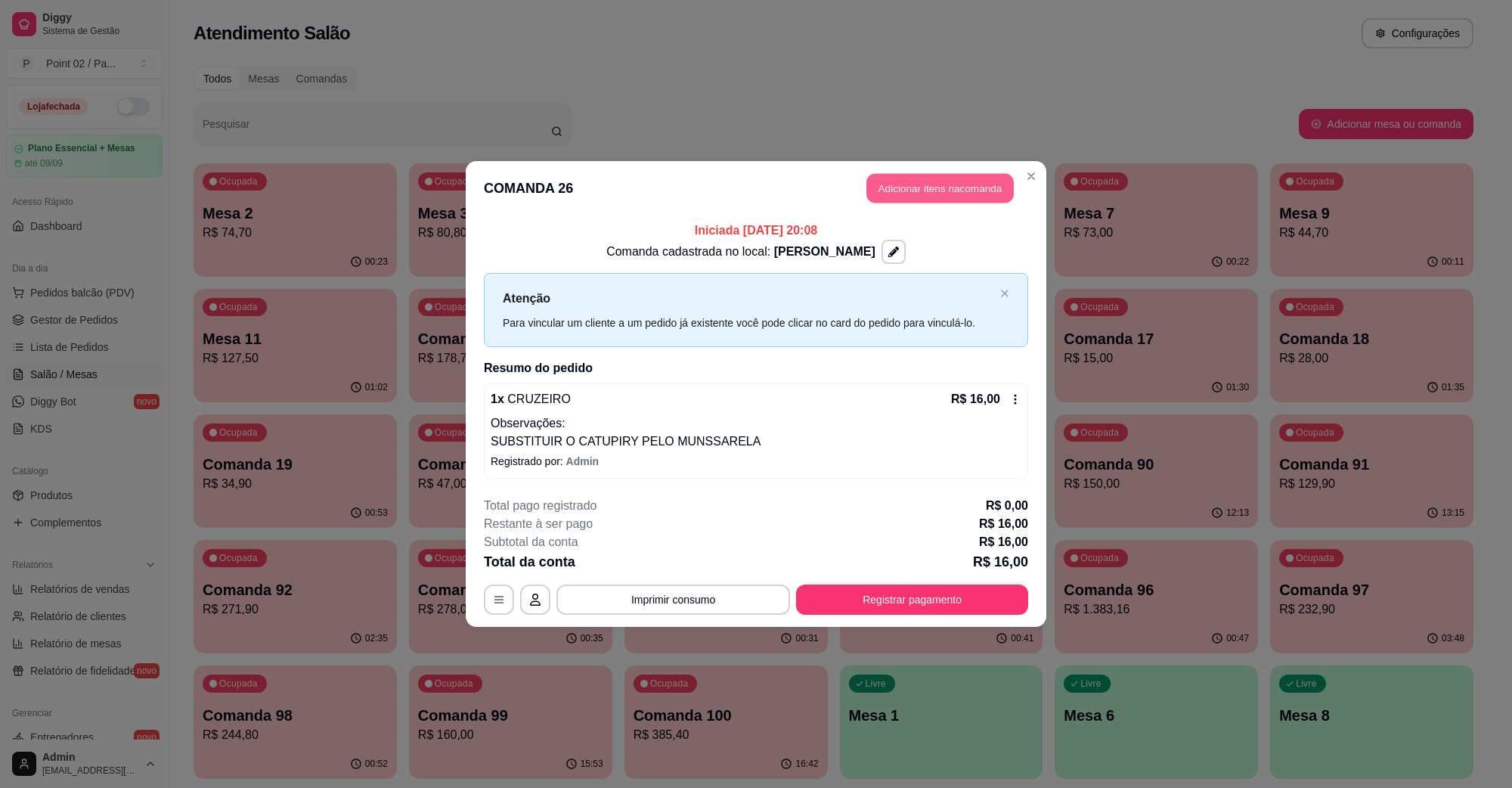
click at [940, 194] on button "Adicionar itens na comanda" at bounding box center [940, 189] width 148 height 30
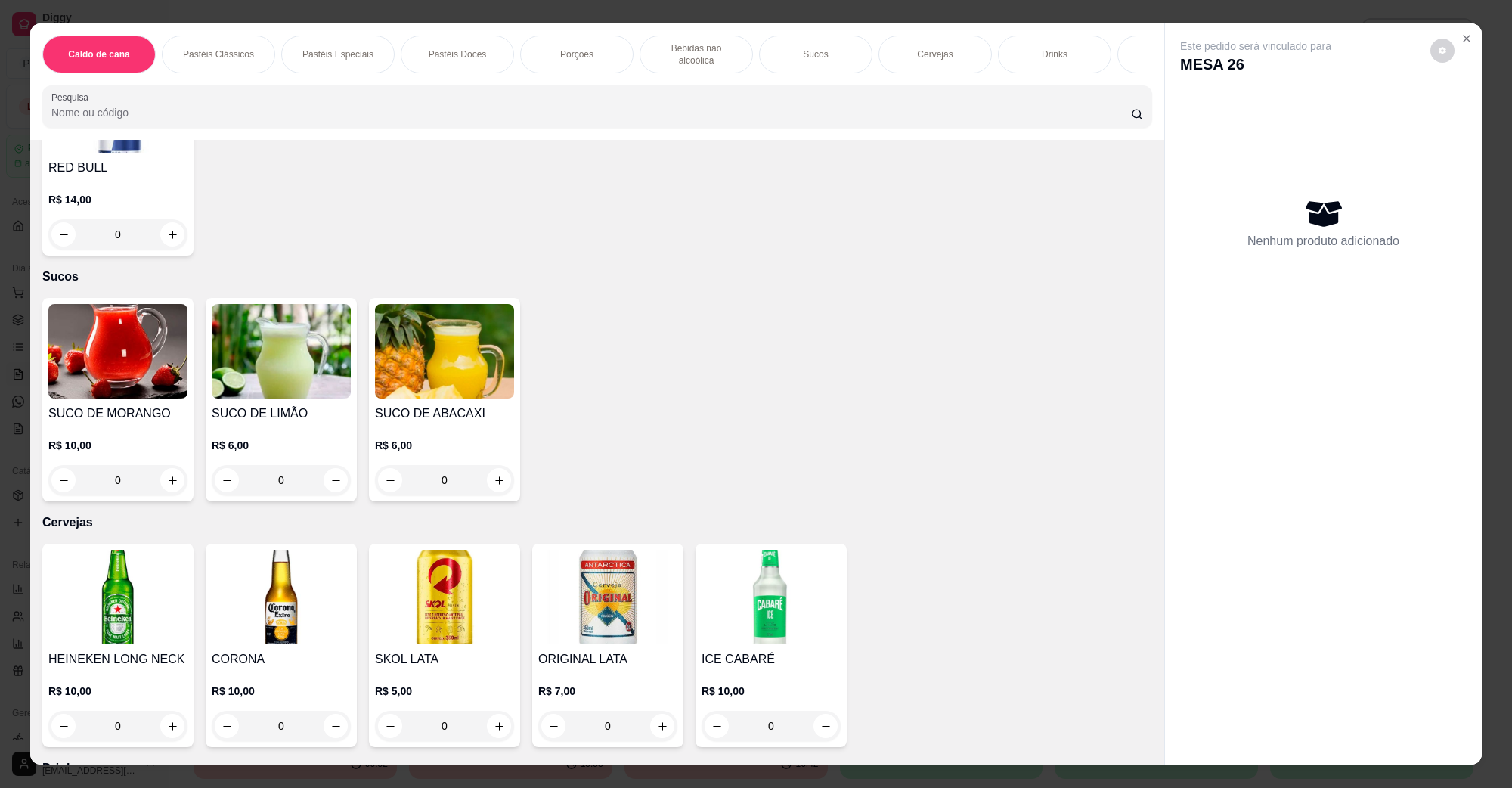
scroll to position [2552, 0]
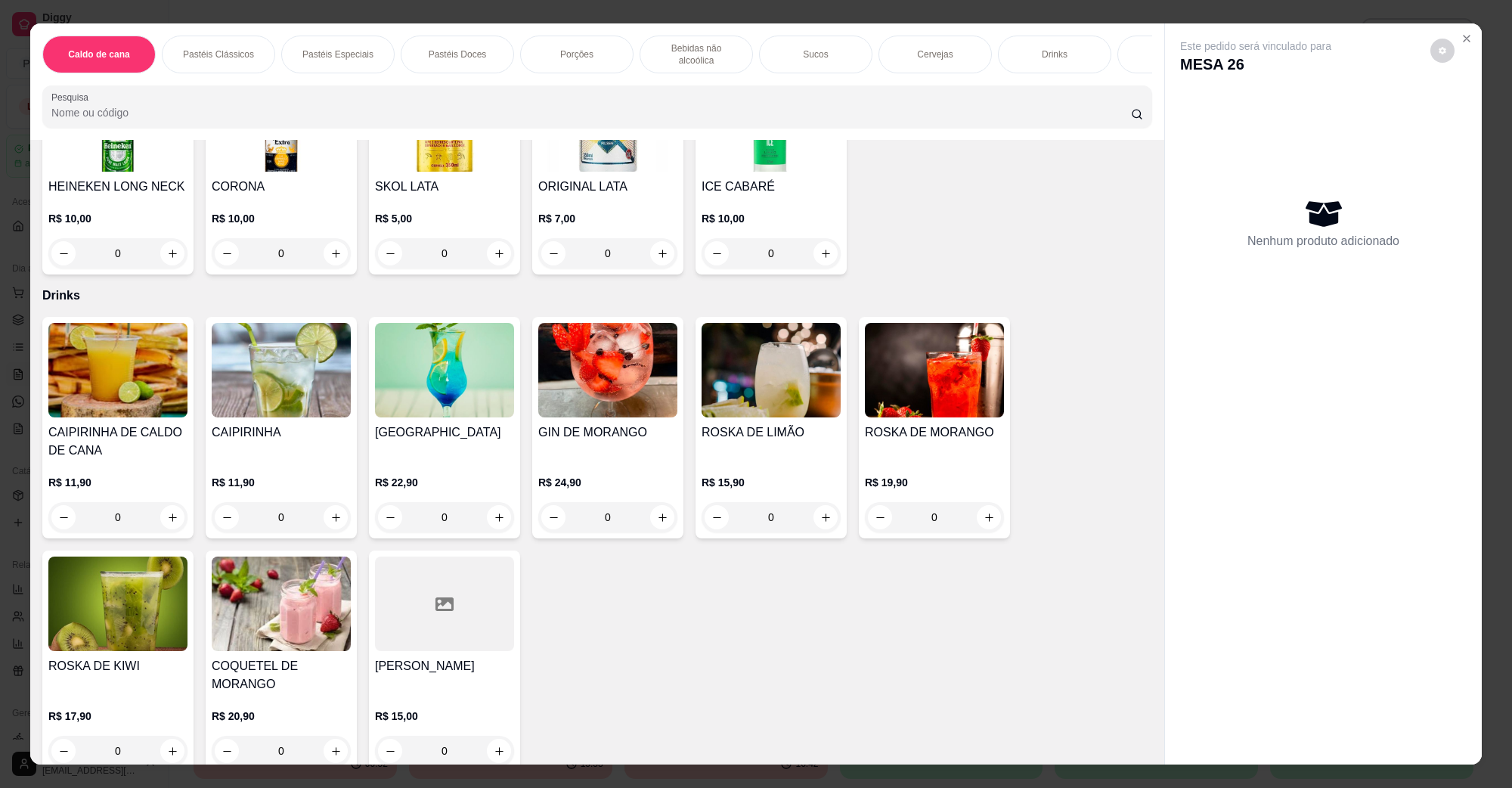
click at [930, 390] on img at bounding box center [935, 369] width 140 height 94
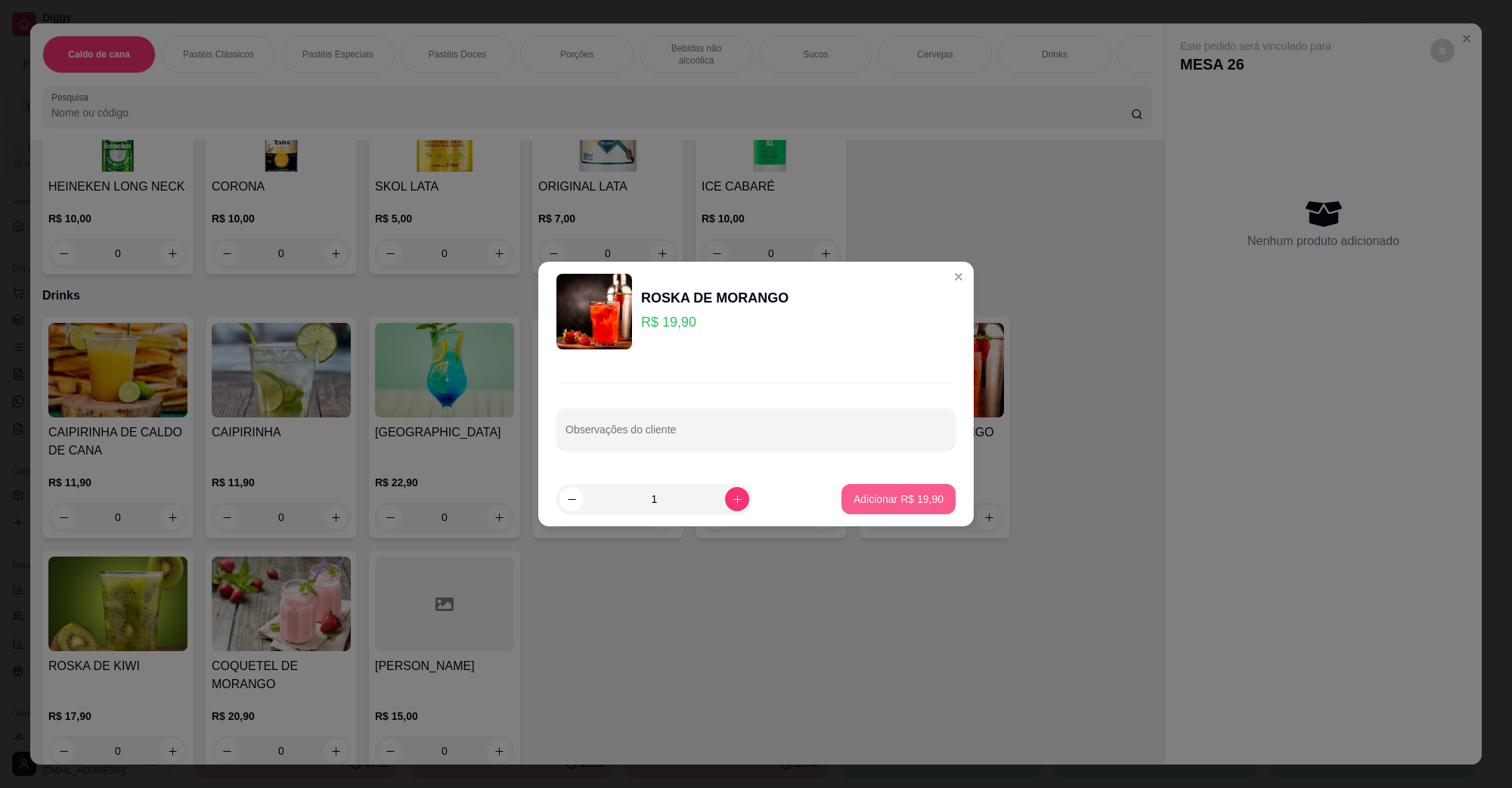
click at [909, 488] on button "Adicionar R$ 19,90" at bounding box center [898, 499] width 114 height 31
type input "1"
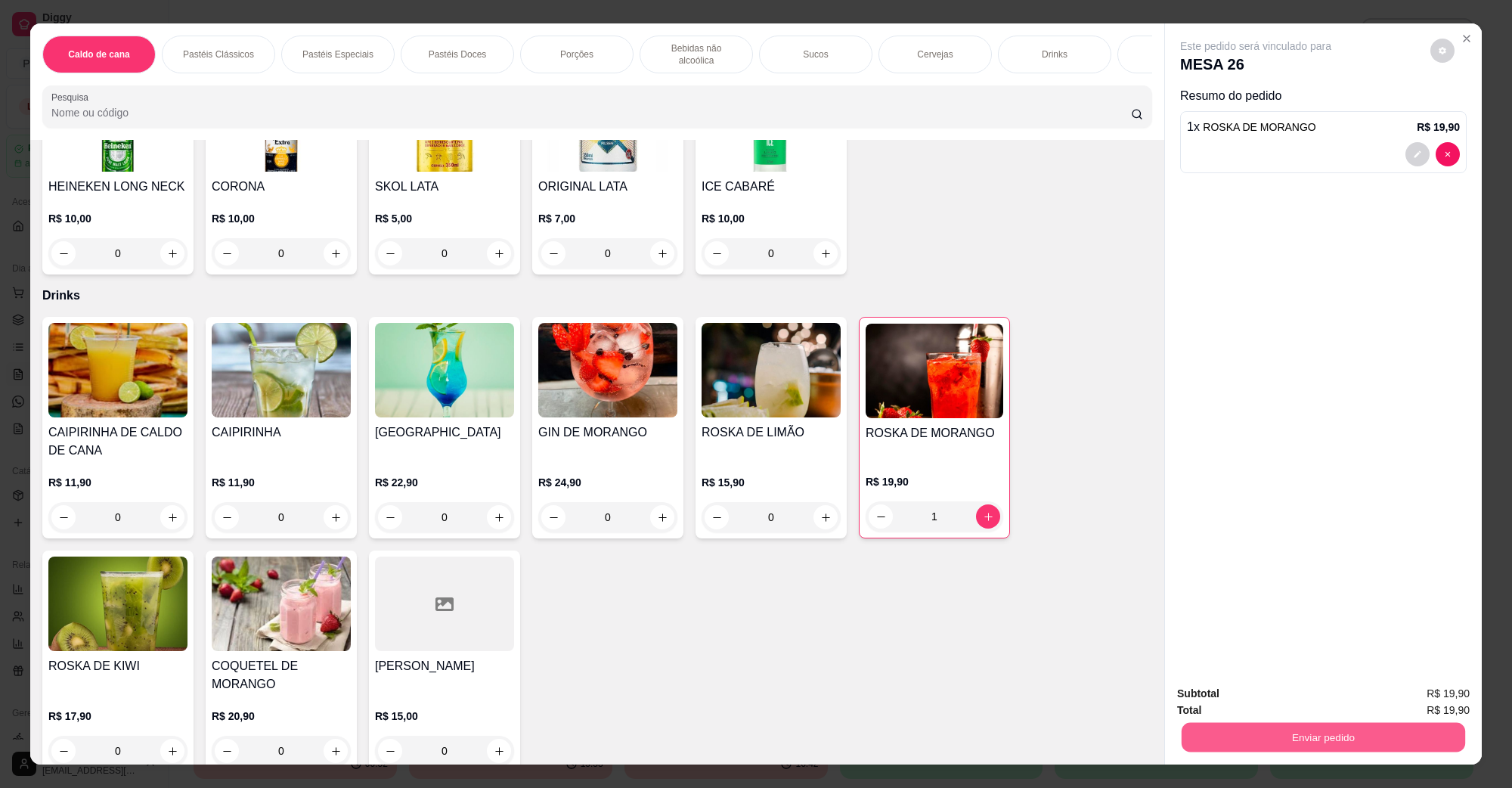
click at [1214, 728] on button "Enviar pedido" at bounding box center [1324, 737] width 283 height 30
click at [1218, 704] on button "Não registrar e enviar pedido" at bounding box center [1272, 700] width 152 height 28
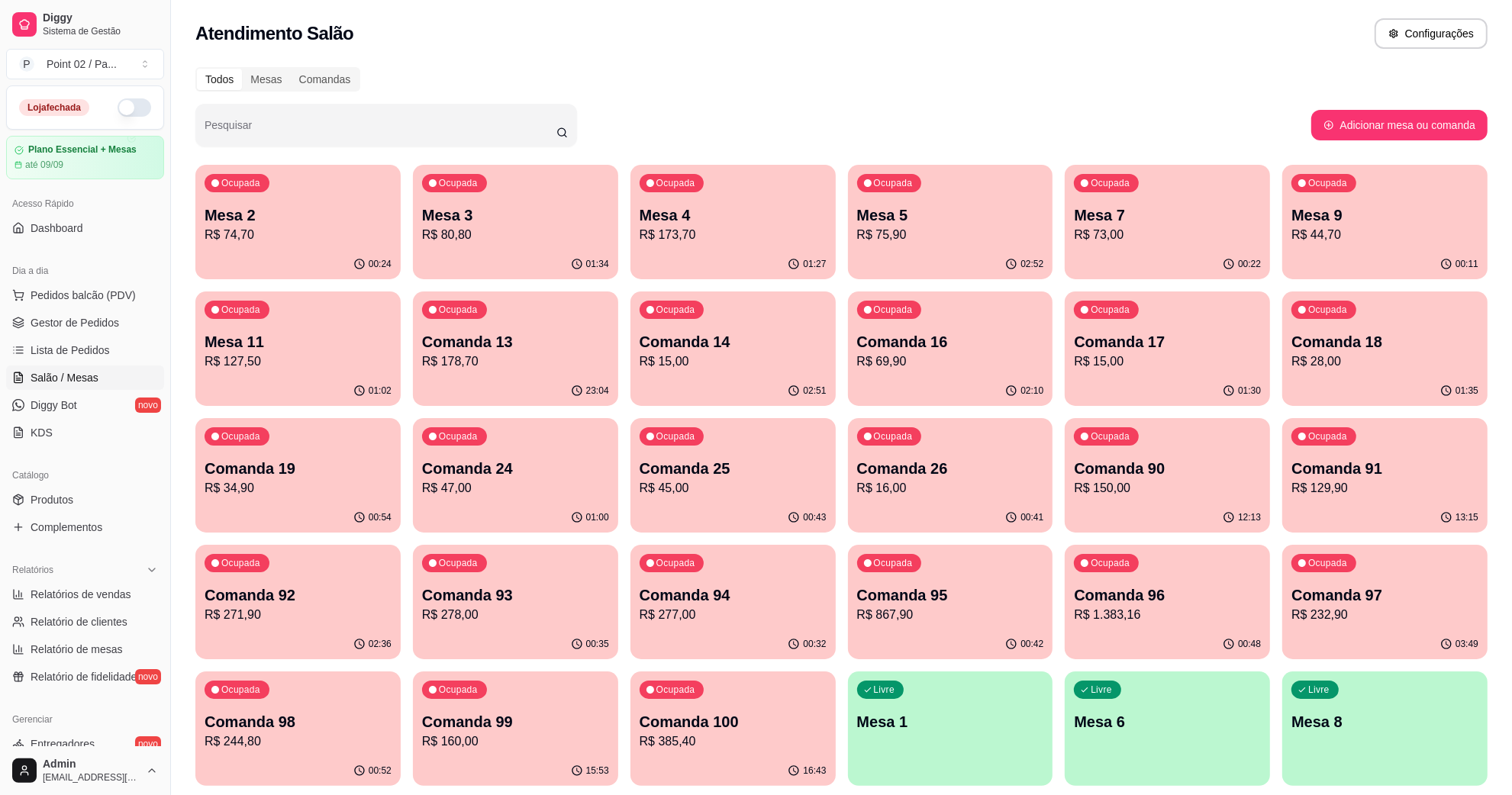
click at [345, 276] on div "00:24" at bounding box center [298, 265] width 205 height 30
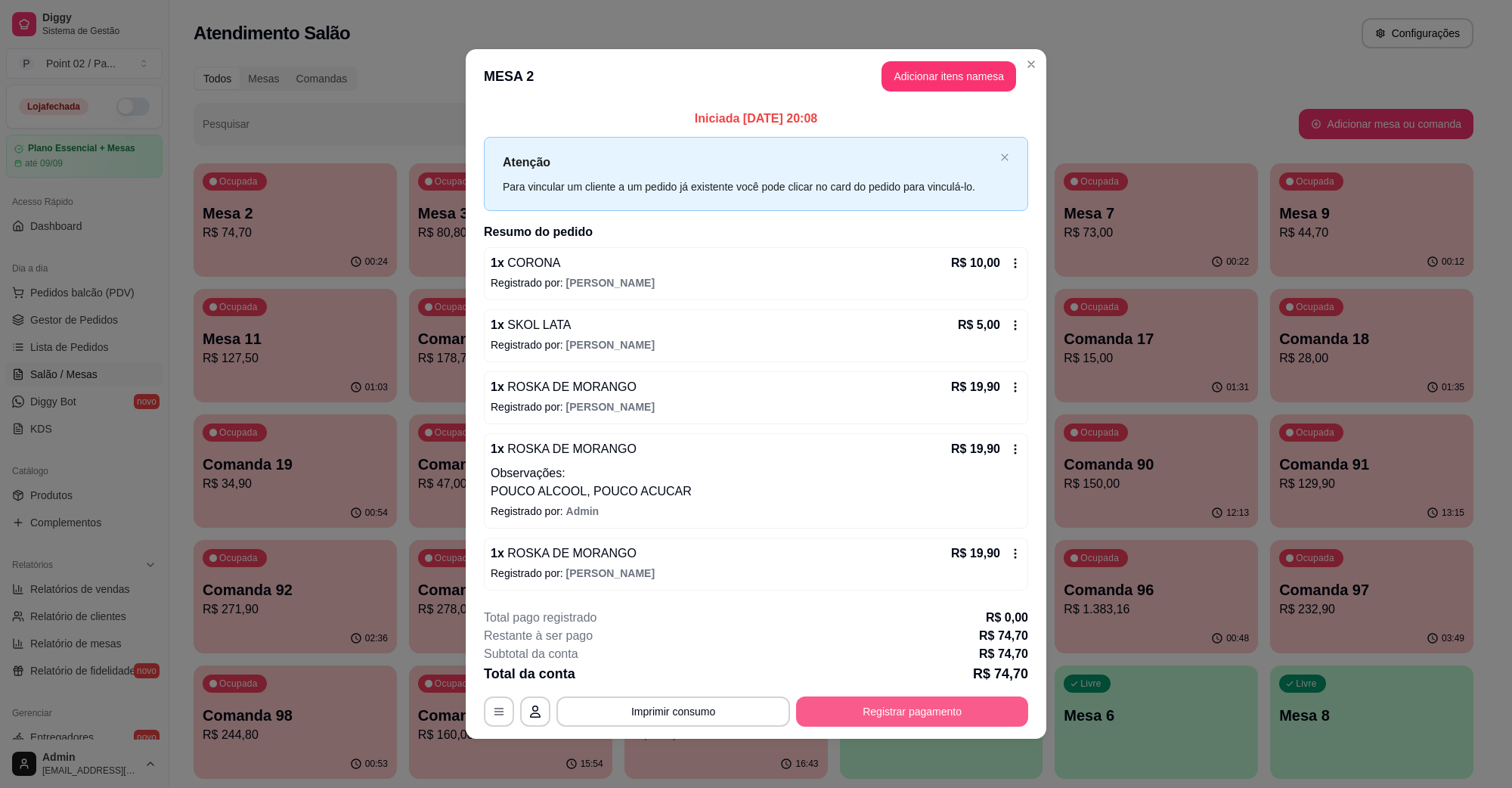
click at [917, 725] on button "Registrar pagamento" at bounding box center [912, 711] width 232 height 31
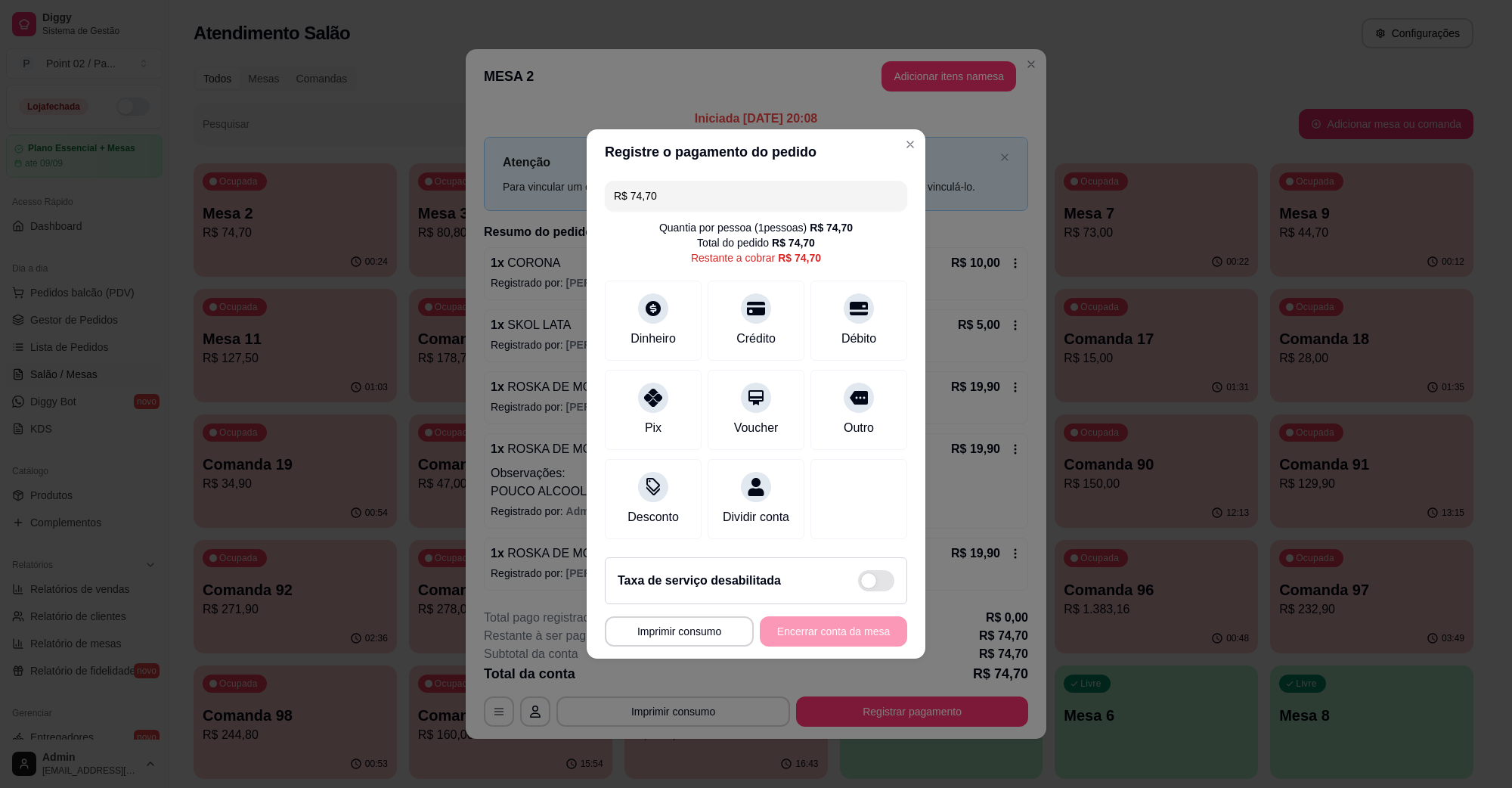
click at [739, 220] on div "Quantia por pessoa ( 1 pessoas) R$ 74,70" at bounding box center [756, 227] width 194 height 15
click at [739, 199] on input "R$ 74,70" at bounding box center [756, 196] width 284 height 31
click at [674, 299] on div "Dinheiro" at bounding box center [654, 317] width 107 height 88
type input "R$ 54,70"
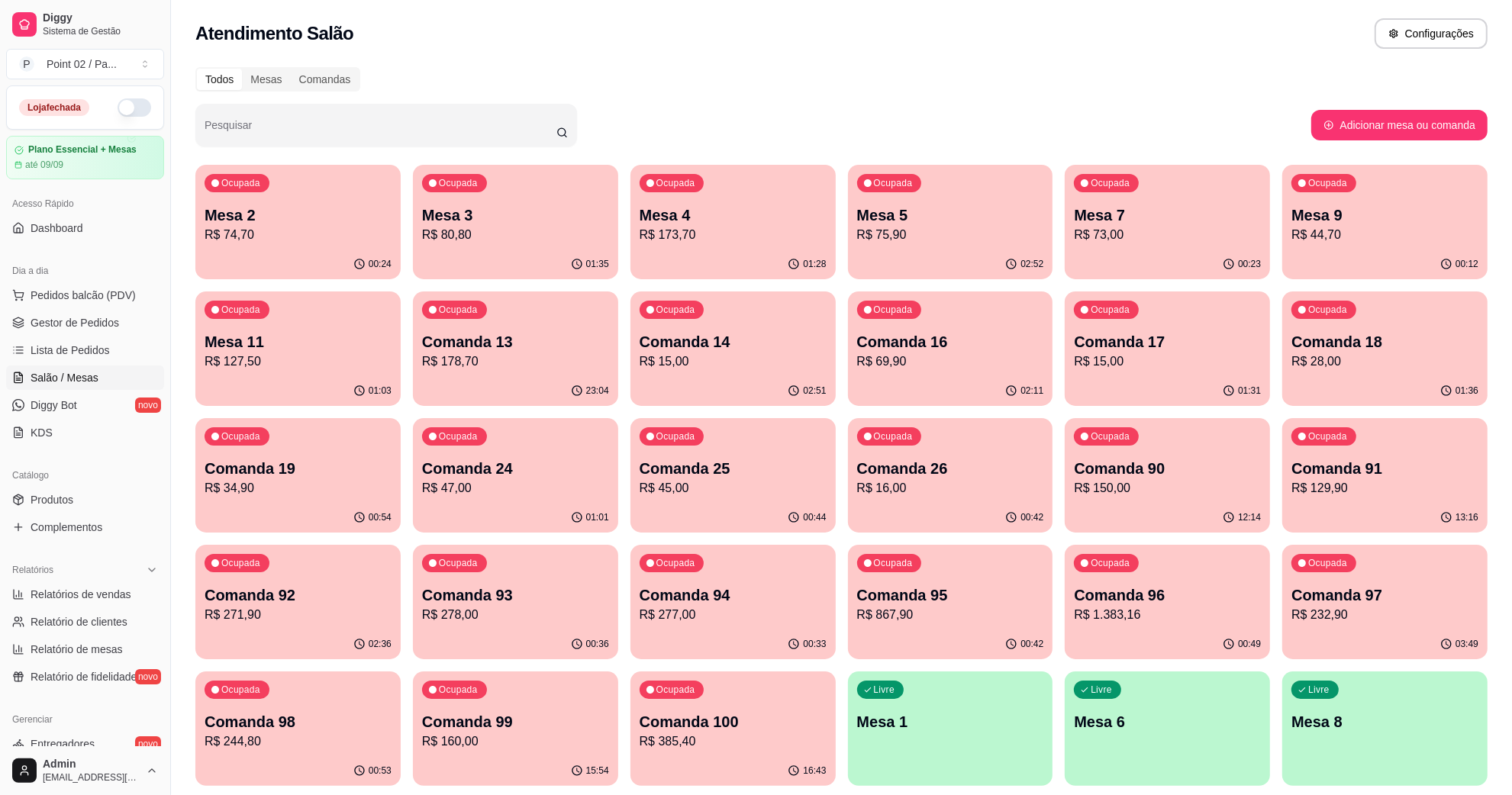
click at [577, 466] on p "Comanda 24" at bounding box center [515, 467] width 187 height 21
click at [438, 205] on p "Mesa 3" at bounding box center [515, 215] width 181 height 21
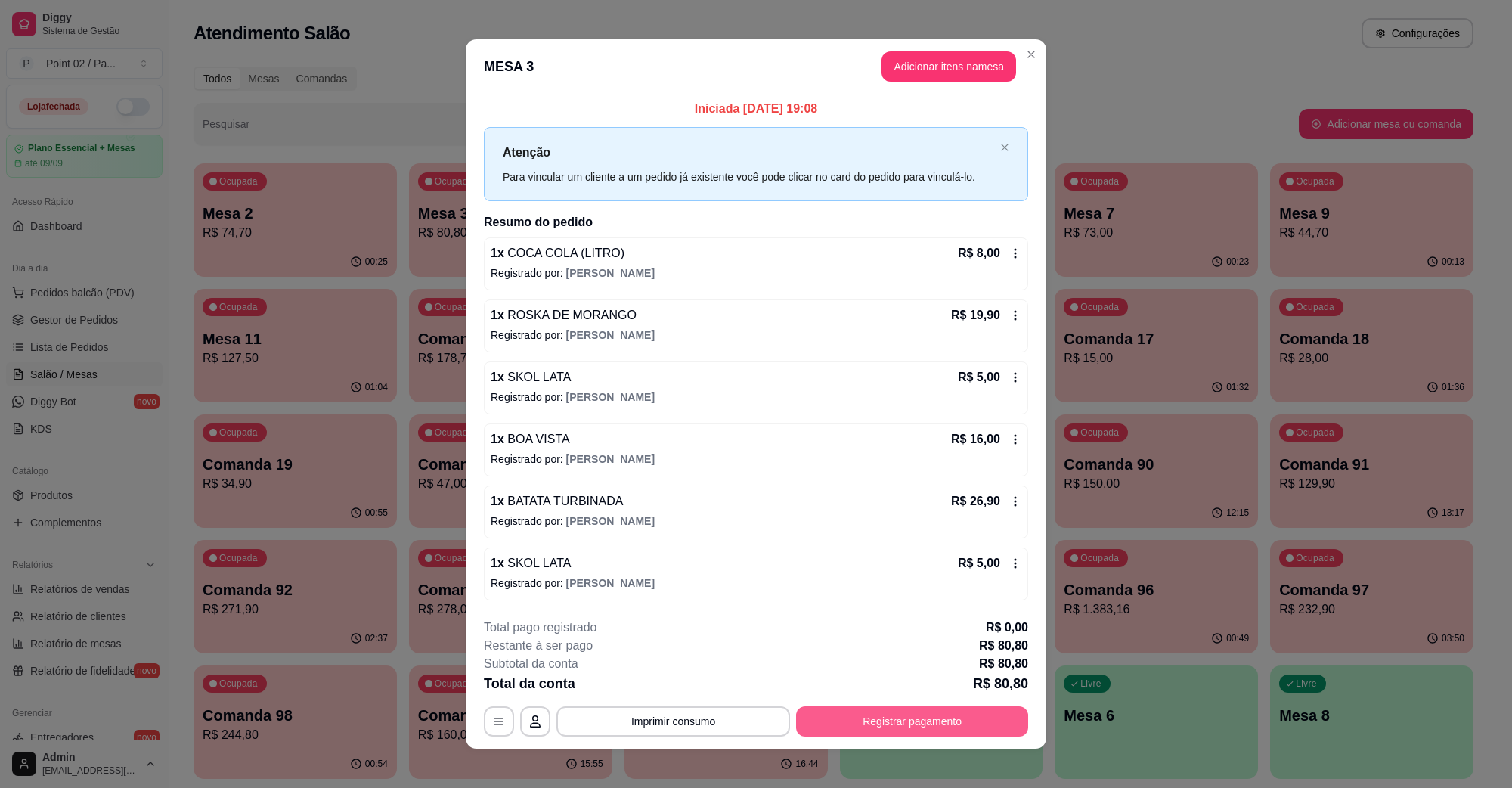
click at [892, 731] on button "Registrar pagamento" at bounding box center [912, 721] width 232 height 31
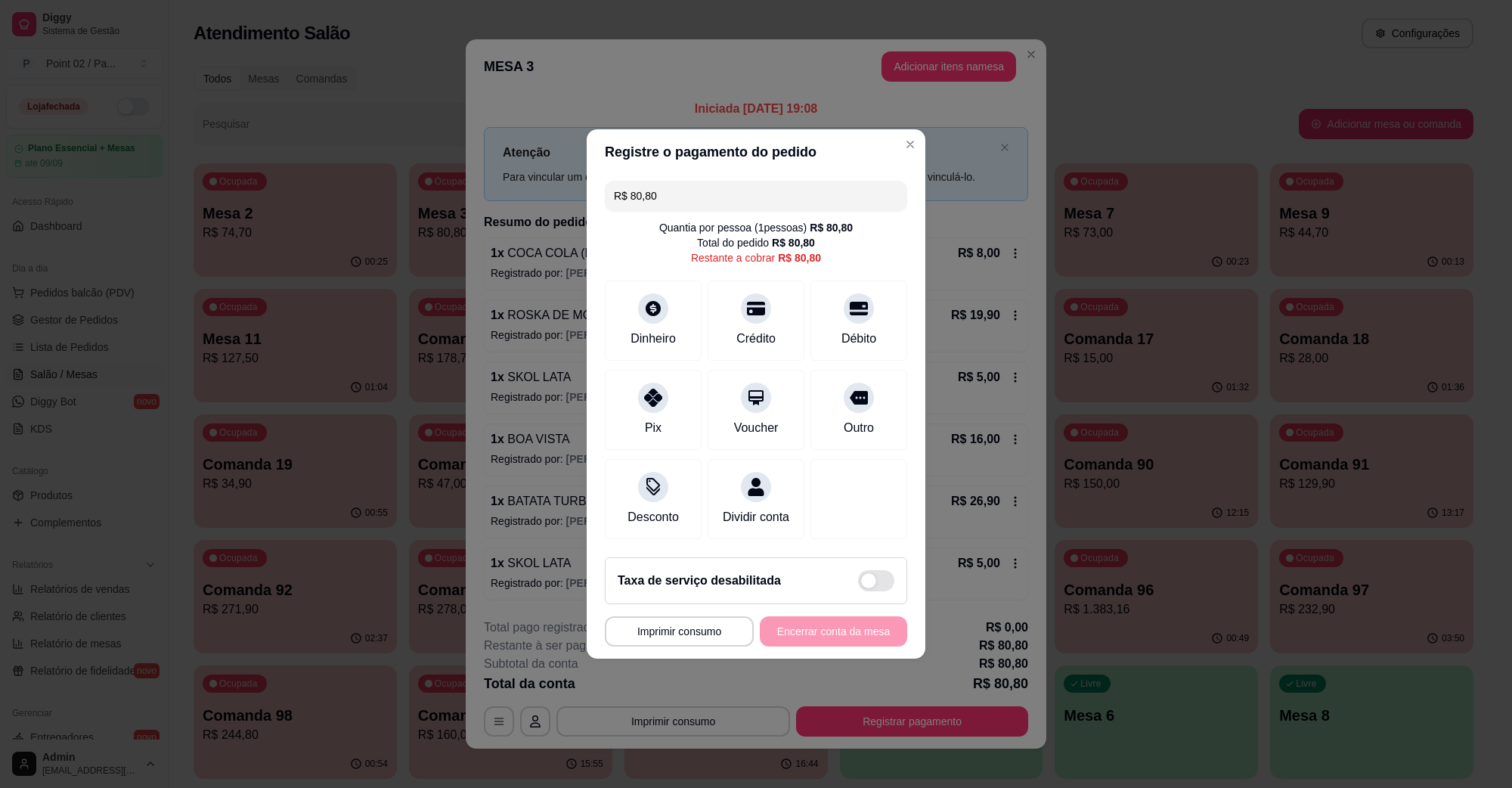
drag, startPoint x: 709, startPoint y: 168, endPoint x: 686, endPoint y: 178, distance: 25.1
click at [686, 178] on div "R$ 80,80 Quantia por pessoa ( 1 pessoas) R$ 80,80 Total do pedido R$ 80,80 Rest…" at bounding box center [756, 359] width 339 height 370
drag, startPoint x: 686, startPoint y: 179, endPoint x: 505, endPoint y: 201, distance: 182.3
click at [511, 201] on div "**********" at bounding box center [756, 394] width 1512 height 788
click at [740, 308] on div at bounding box center [756, 304] width 34 height 34
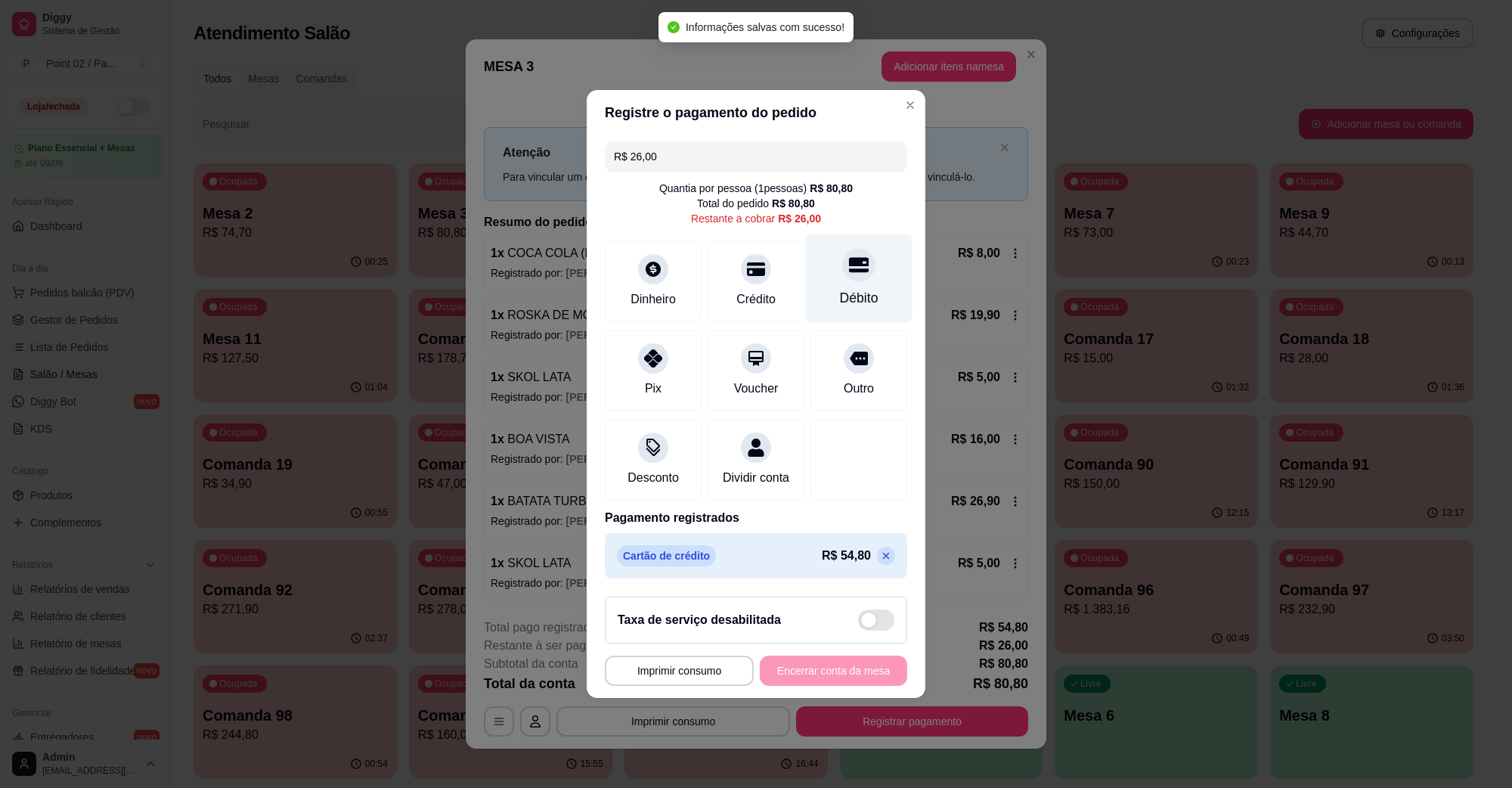
click at [843, 264] on div at bounding box center [859, 265] width 34 height 34
type input "R$ 0,00"
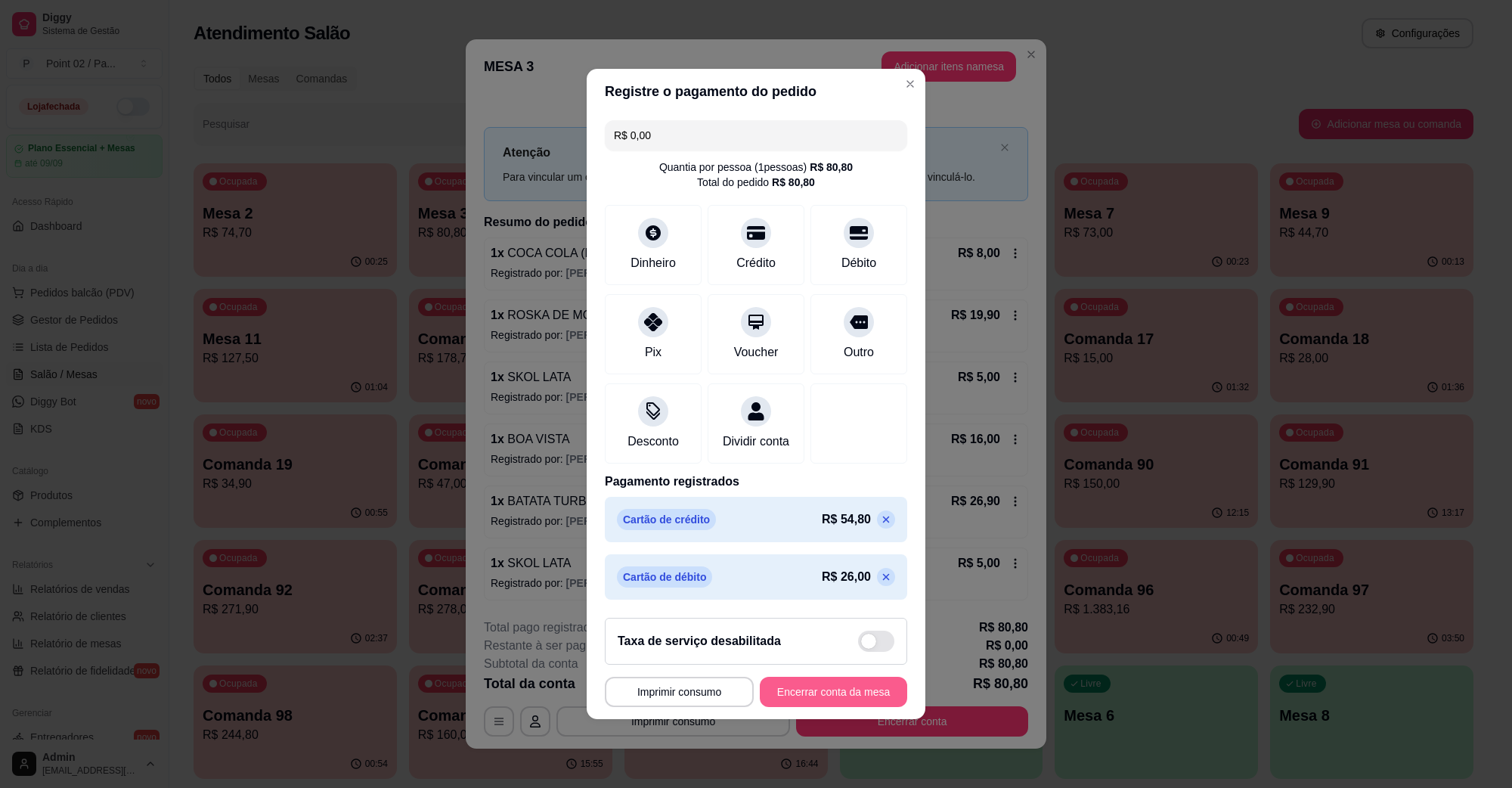
click at [791, 705] on button "Encerrar conta da mesa" at bounding box center [834, 692] width 148 height 31
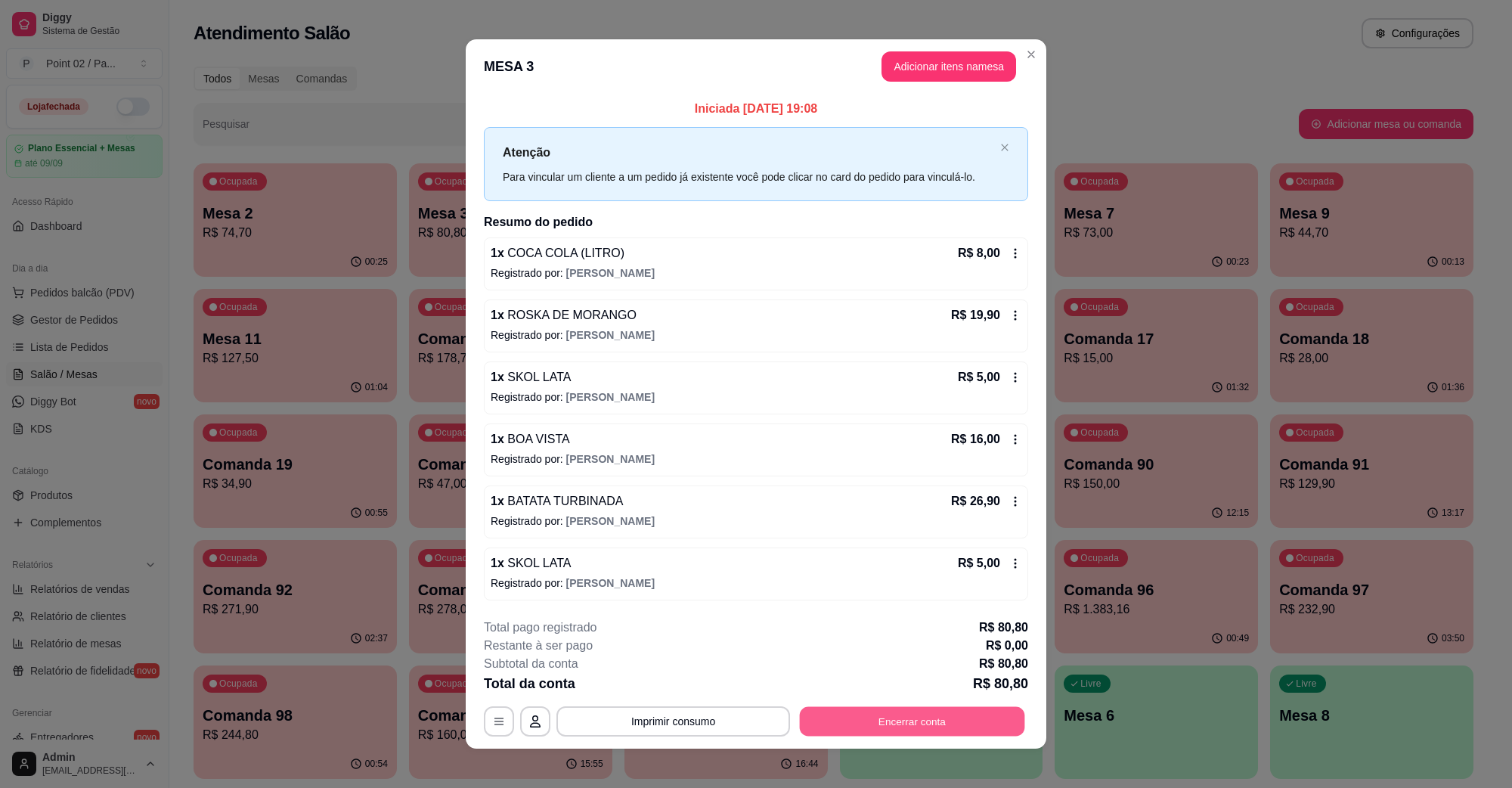
click at [894, 730] on button "Encerrar conta" at bounding box center [913, 721] width 226 height 30
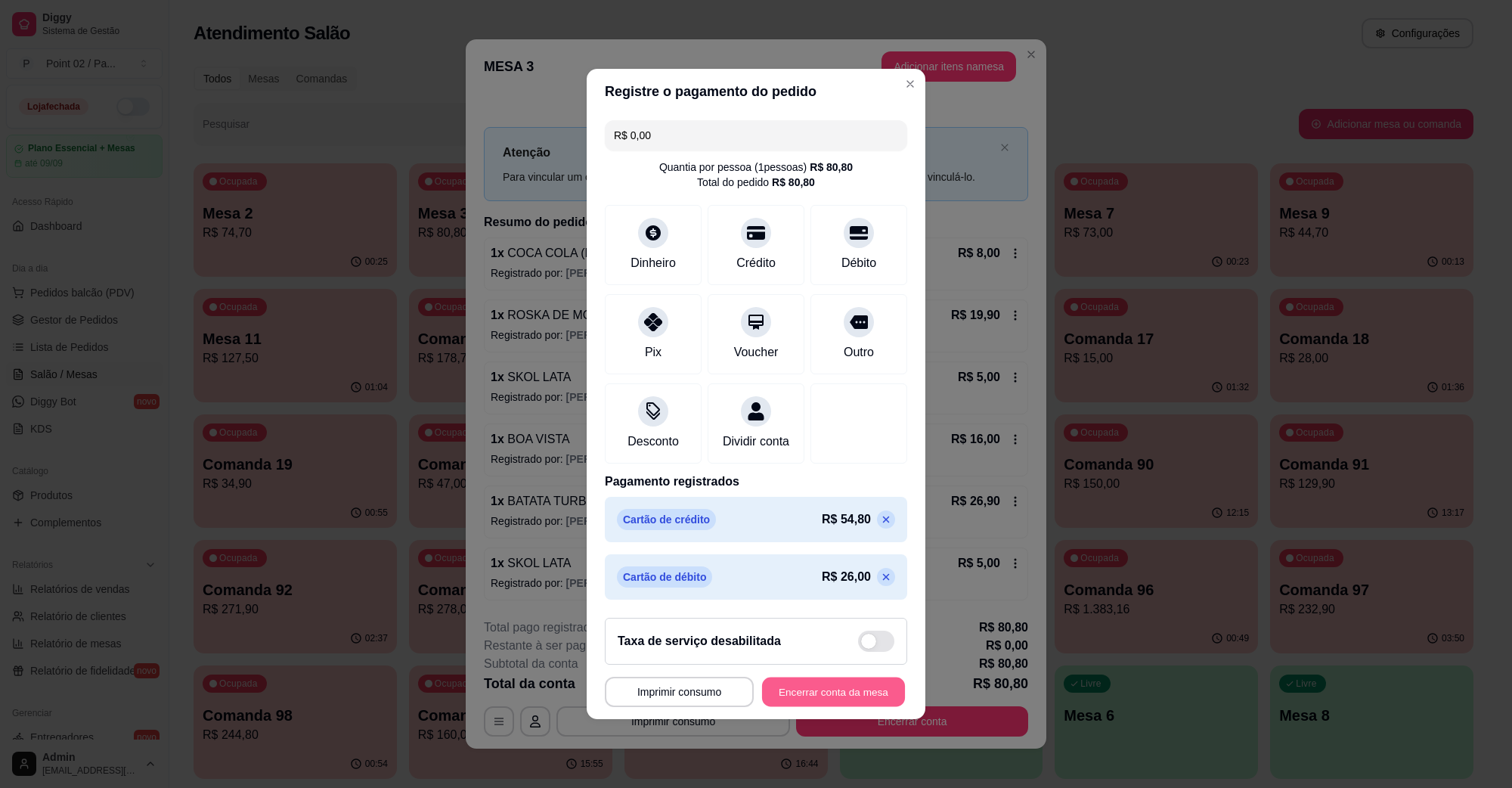
click at [863, 705] on button "Encerrar conta da mesa" at bounding box center [834, 692] width 143 height 30
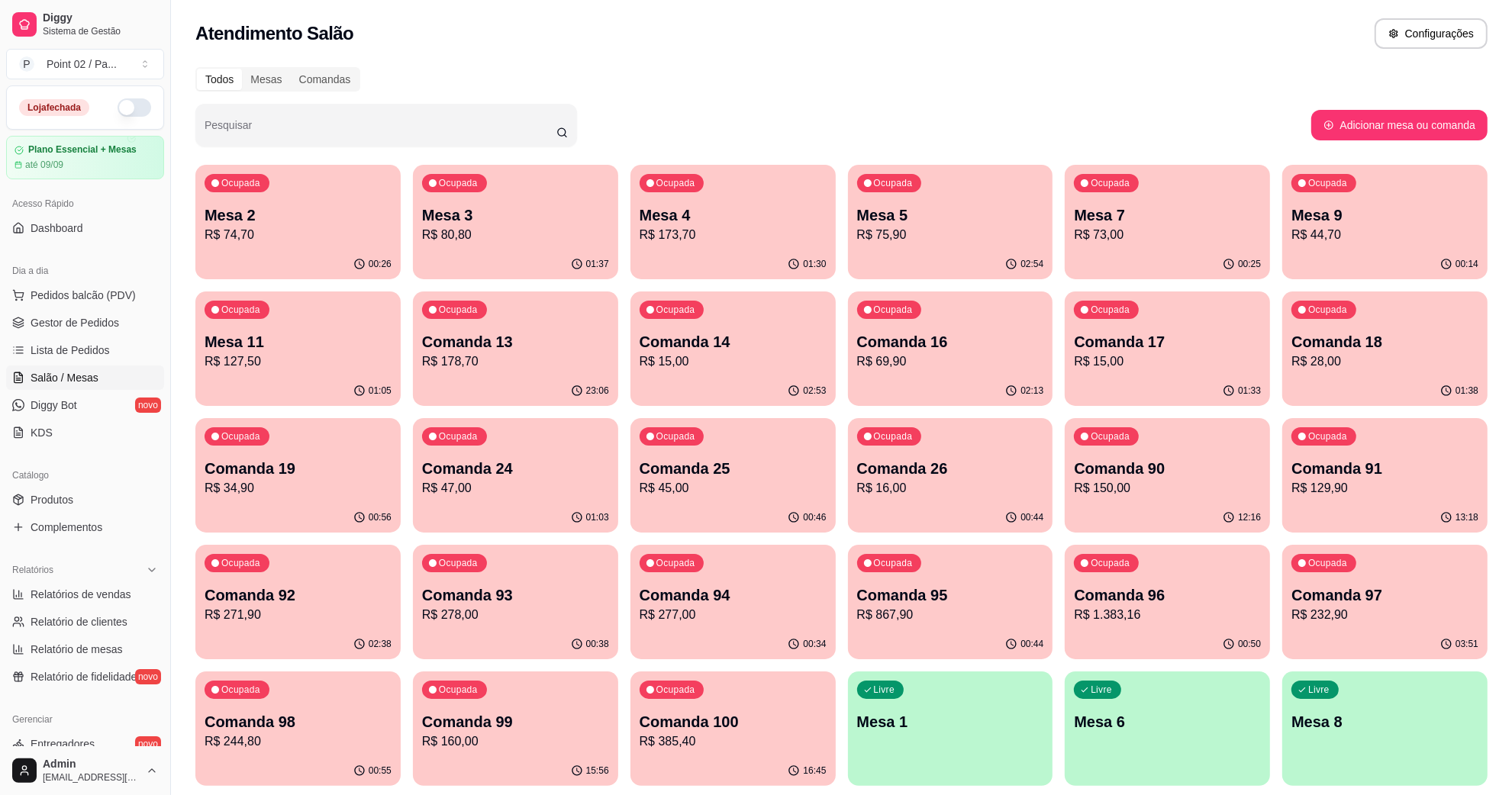
click at [1088, 199] on div "Ocupada Mesa 7 R$ 73,00" at bounding box center [1166, 207] width 205 height 85
click at [1113, 249] on div "Ocupada Mesa 7 R$ 73,00" at bounding box center [1166, 207] width 199 height 82
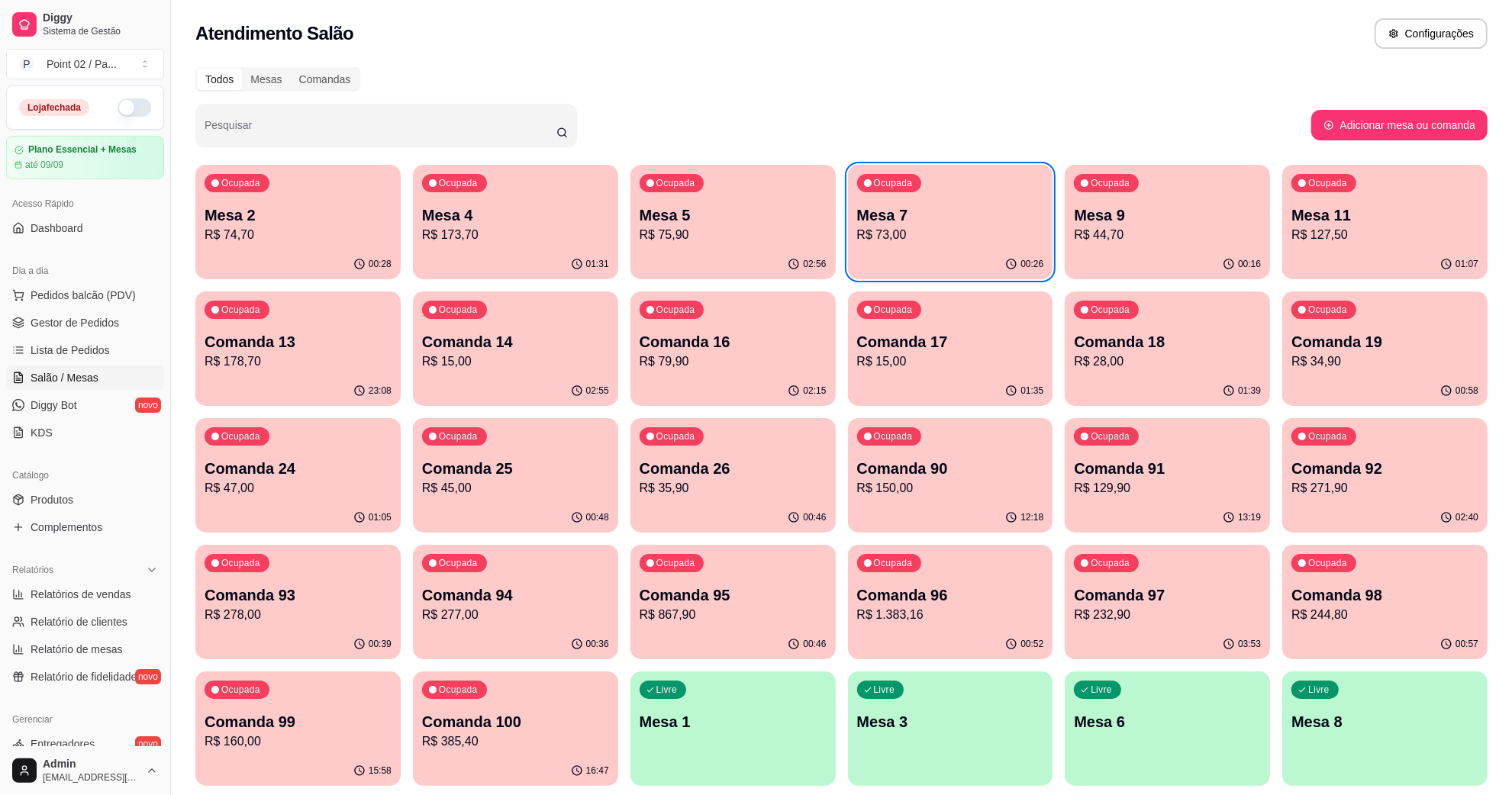
click at [280, 480] on p "R$ 47,00" at bounding box center [298, 488] width 187 height 18
click at [470, 485] on p "R$ 45,00" at bounding box center [515, 488] width 187 height 18
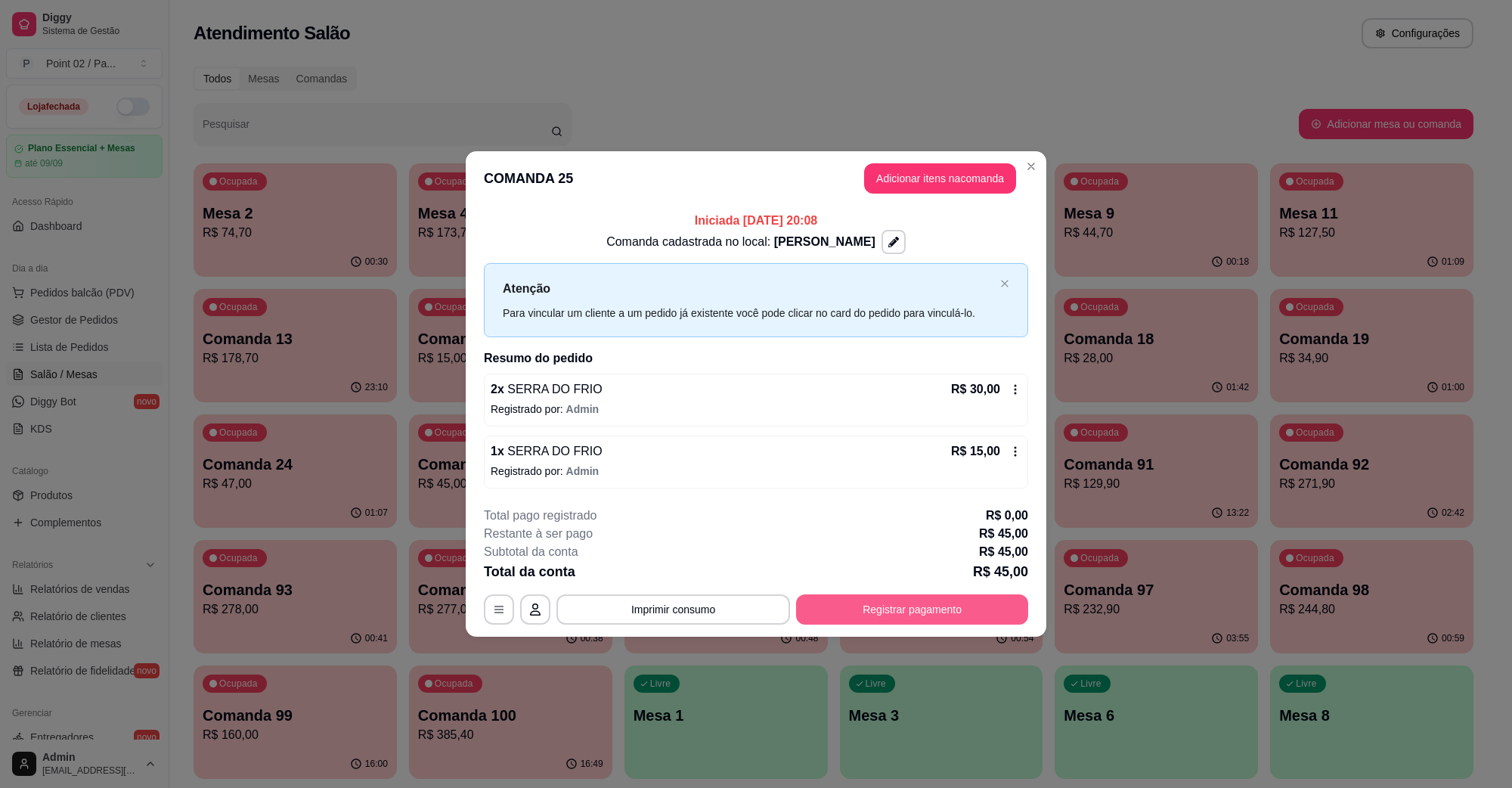
click at [943, 592] on div "**********" at bounding box center [756, 565] width 545 height 118
click at [940, 607] on button "Registrar pagamento" at bounding box center [913, 609] width 226 height 30
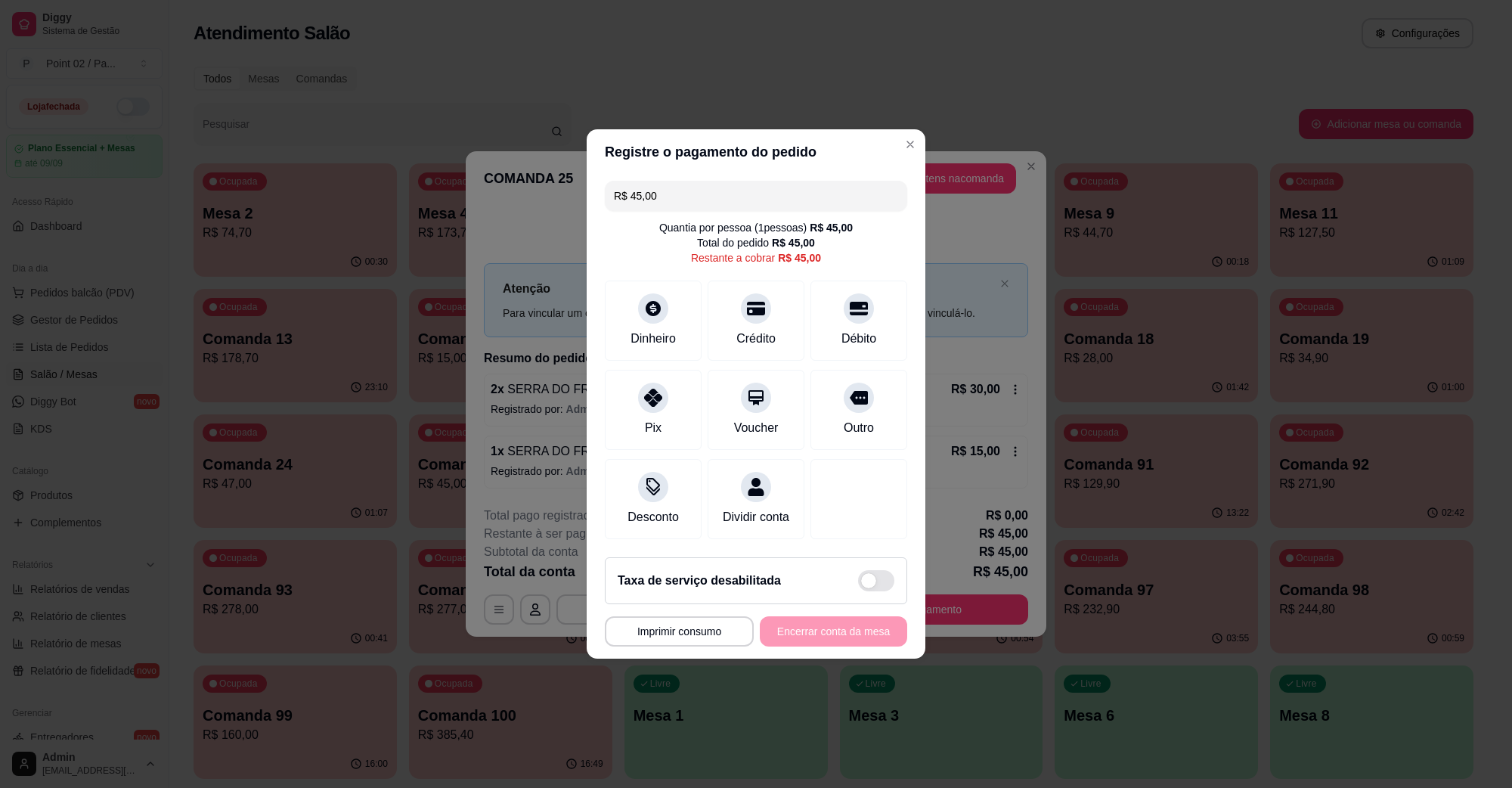
drag, startPoint x: 682, startPoint y: 182, endPoint x: 523, endPoint y: 199, distance: 159.9
click at [523, 199] on div "**********" at bounding box center [756, 394] width 1512 height 788
type input "R$ 100,00"
click at [644, 296] on icon at bounding box center [654, 304] width 20 height 20
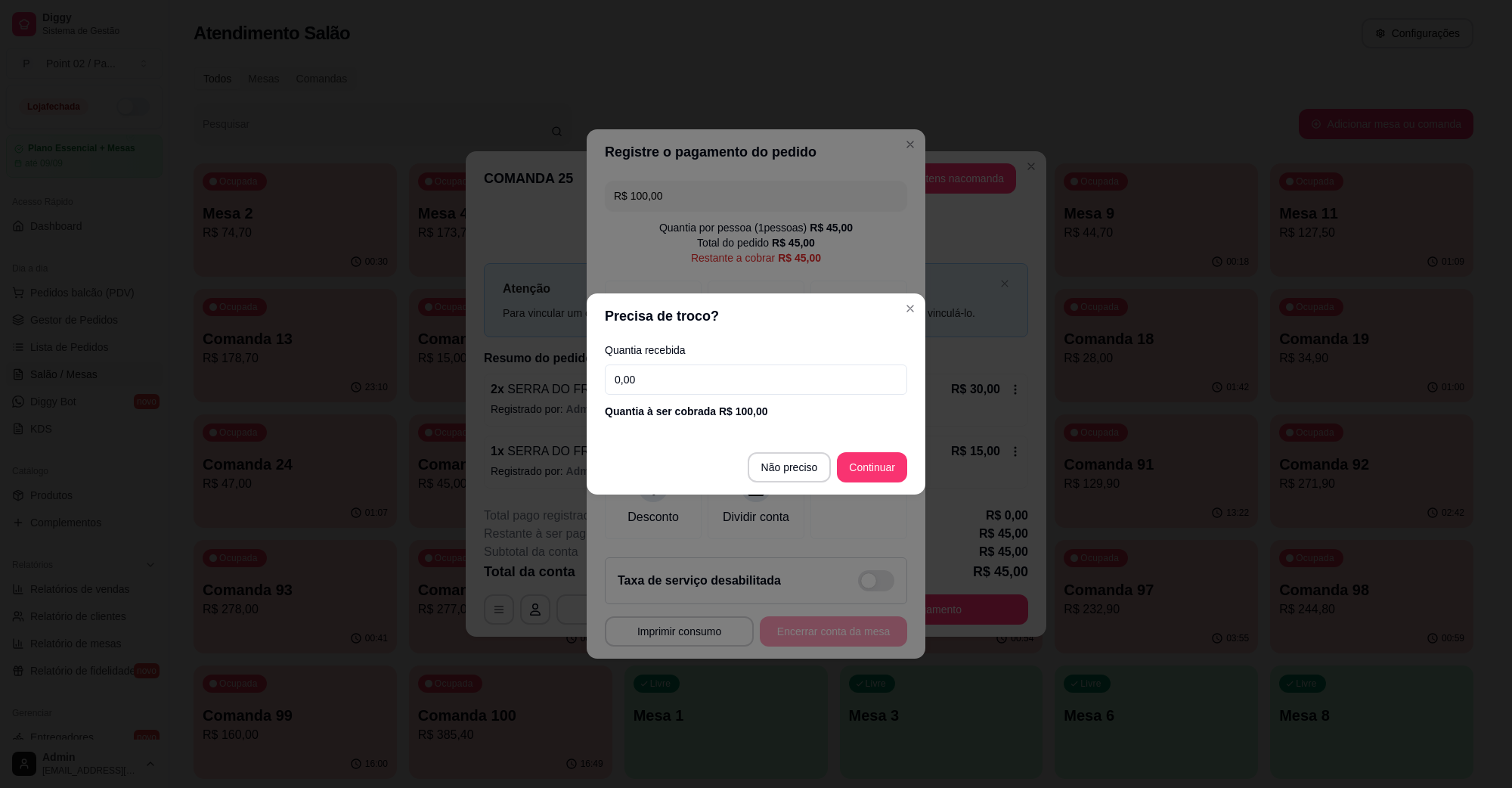
drag, startPoint x: 791, startPoint y: 393, endPoint x: 363, endPoint y: 431, distance: 429.7
click at [370, 430] on div "Precisa de troco? Quantia recebida 0,00 Quantia à ser cobrada R$ 100,00 Não pre…" at bounding box center [756, 394] width 1512 height 788
type input "100,00"
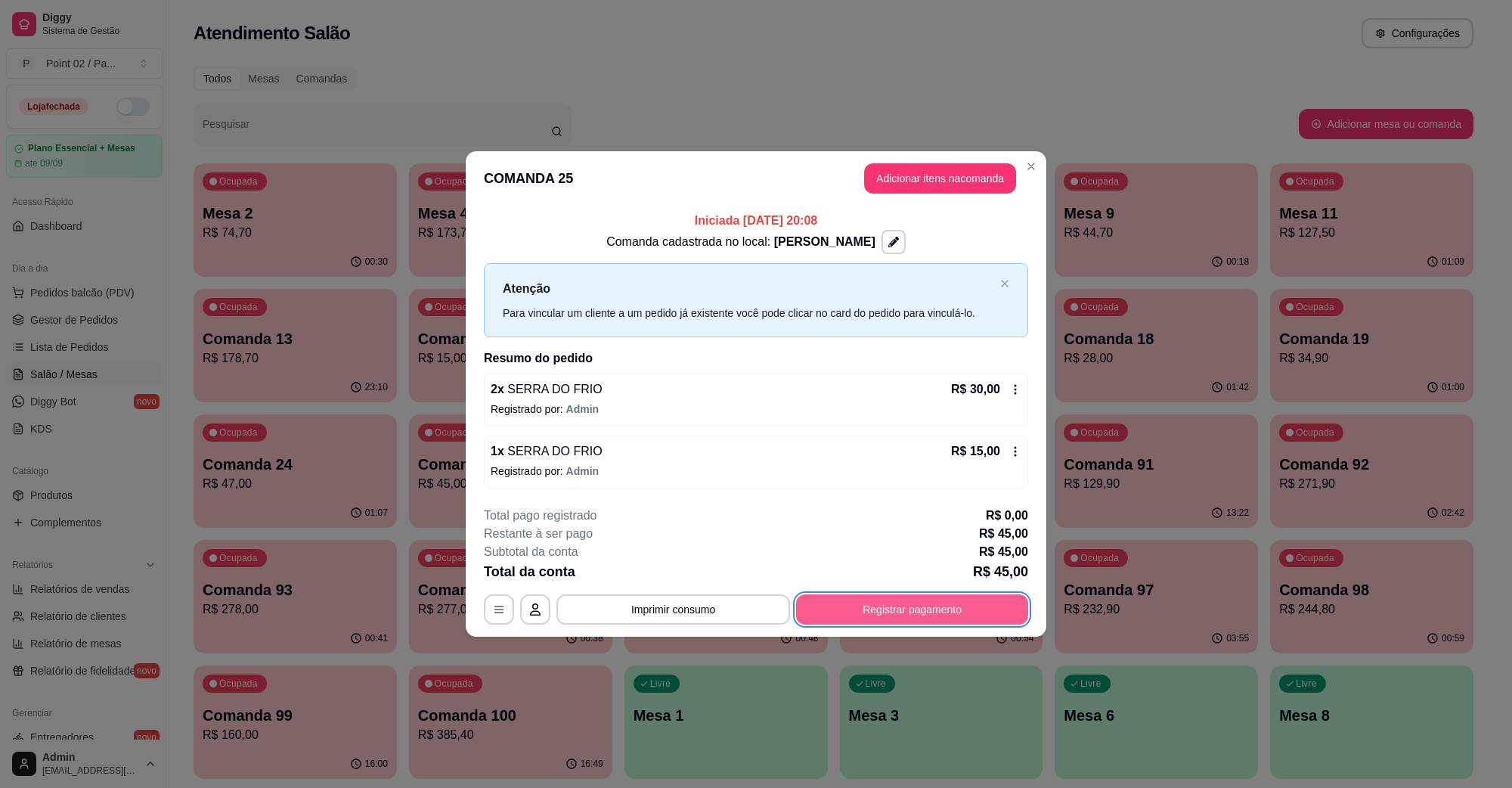
click at [981, 594] on button "Registrar pagamento" at bounding box center [912, 609] width 232 height 31
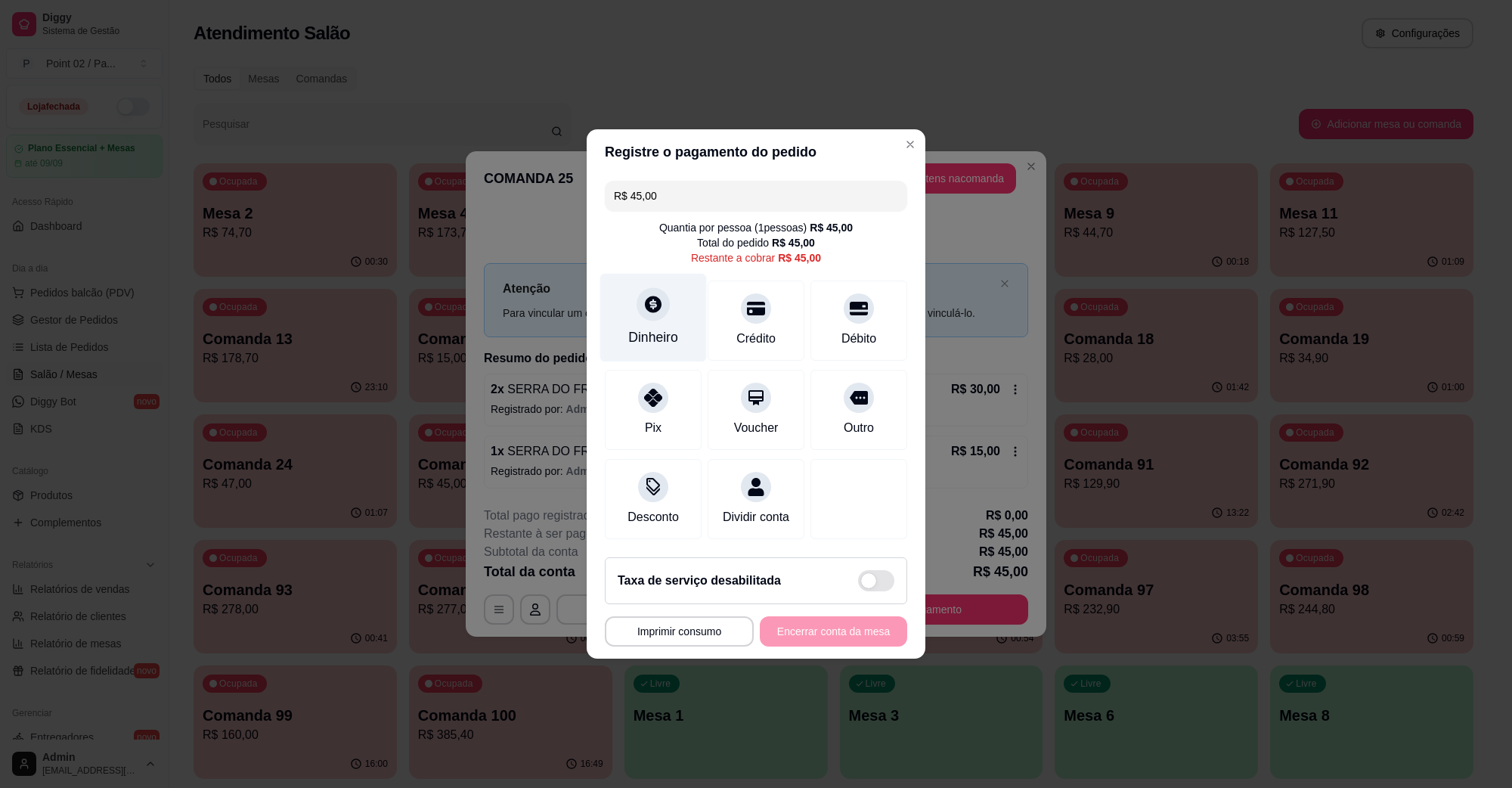
click at [656, 310] on div at bounding box center [654, 304] width 34 height 34
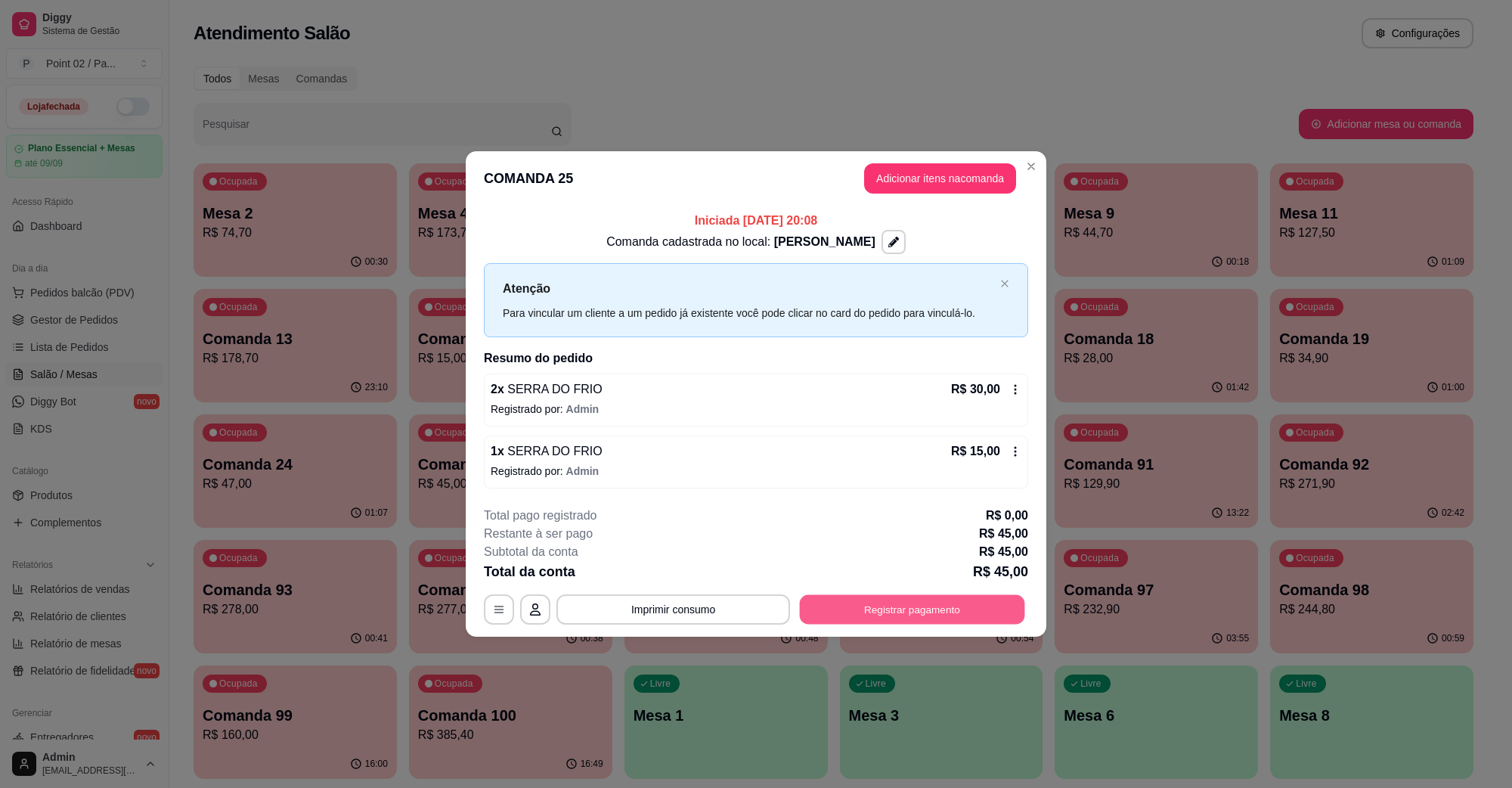
click at [905, 596] on button "Registrar pagamento" at bounding box center [913, 609] width 226 height 30
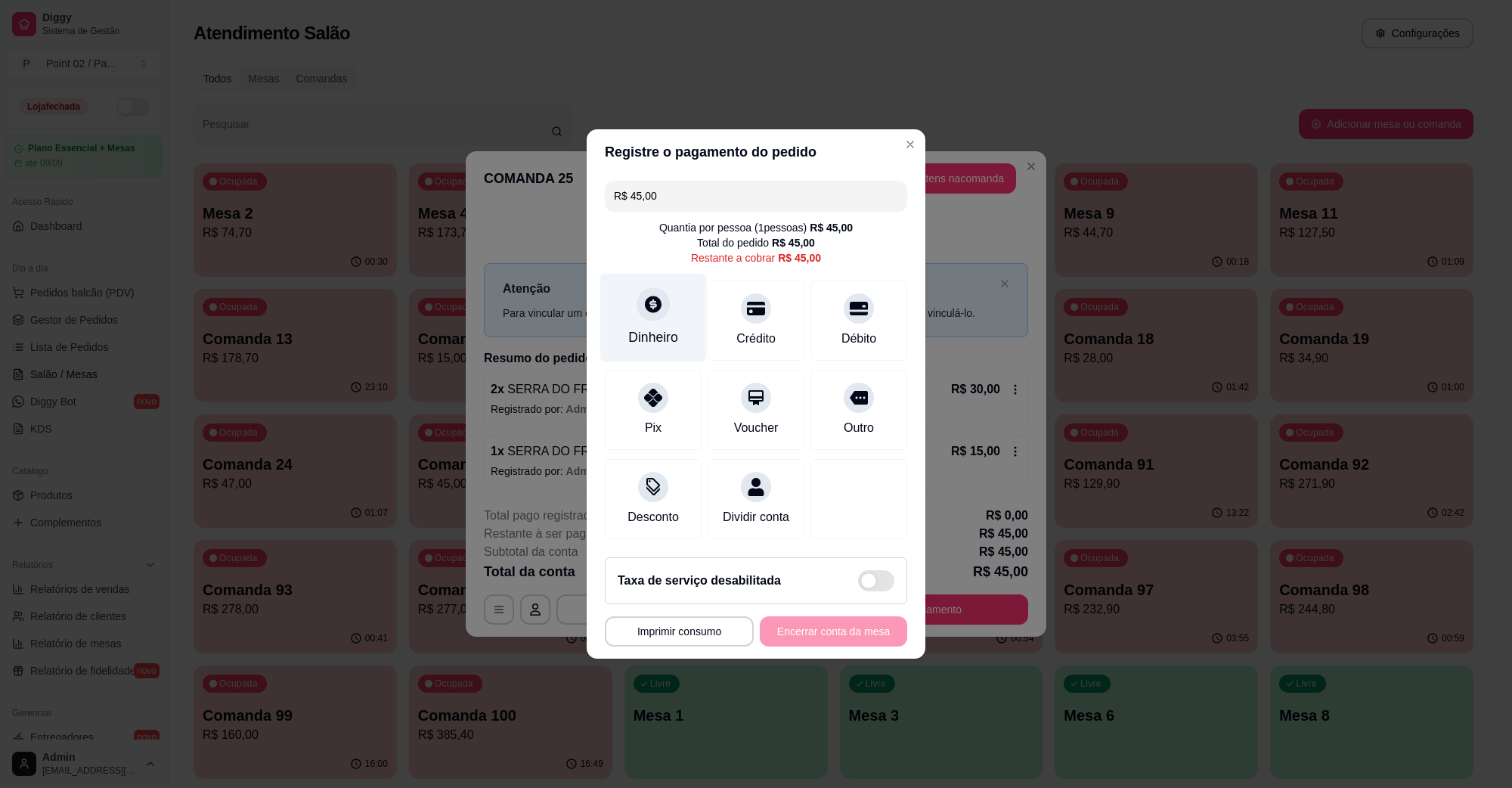
click at [649, 312] on div "Dinheiro" at bounding box center [654, 317] width 107 height 88
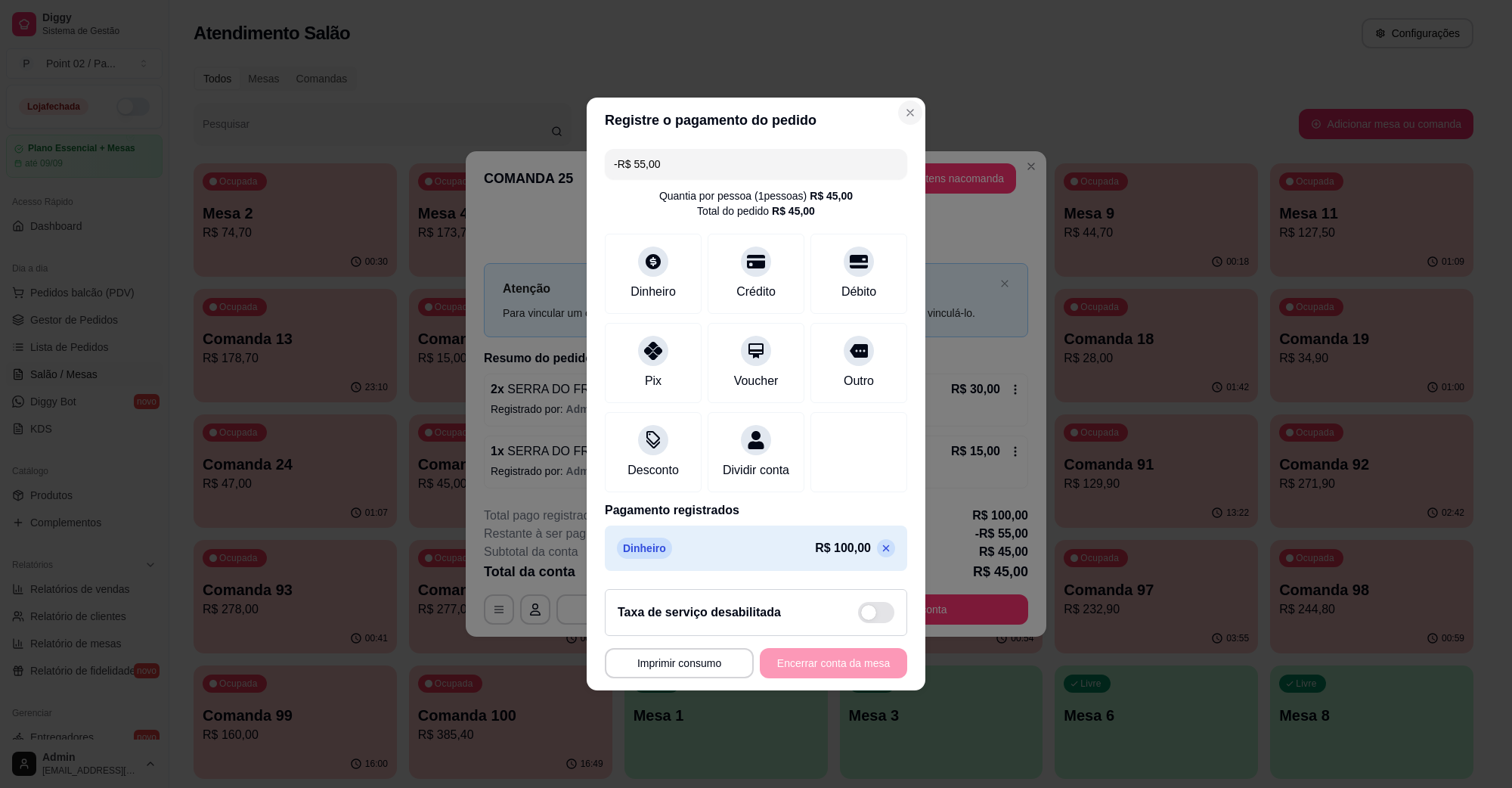
click at [897, 503] on section "**********" at bounding box center [756, 394] width 339 height 593
click at [880, 554] on icon at bounding box center [886, 548] width 12 height 12
type input "R$ 45,00"
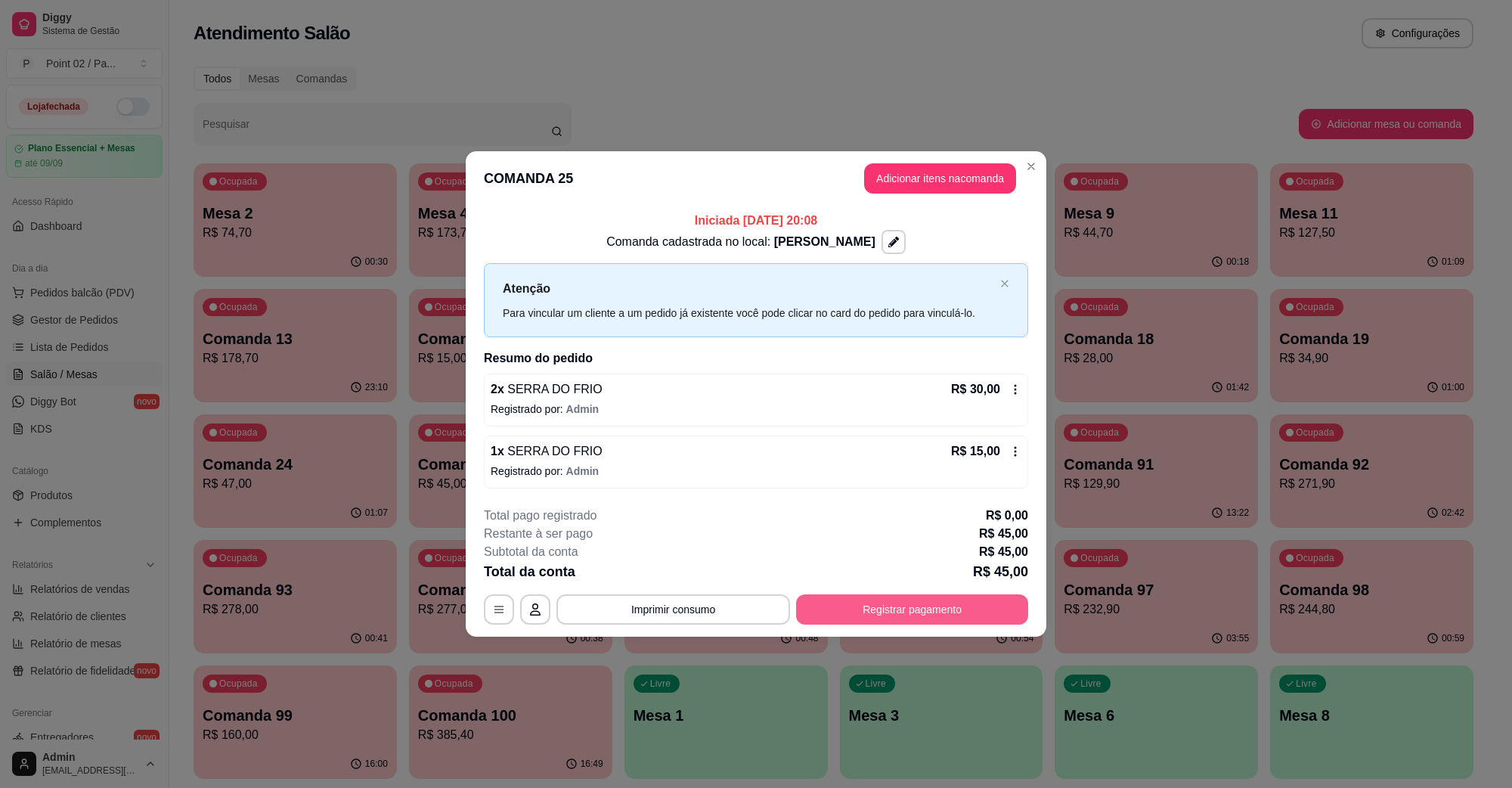
click at [917, 599] on button "Registrar pagamento" at bounding box center [912, 609] width 232 height 31
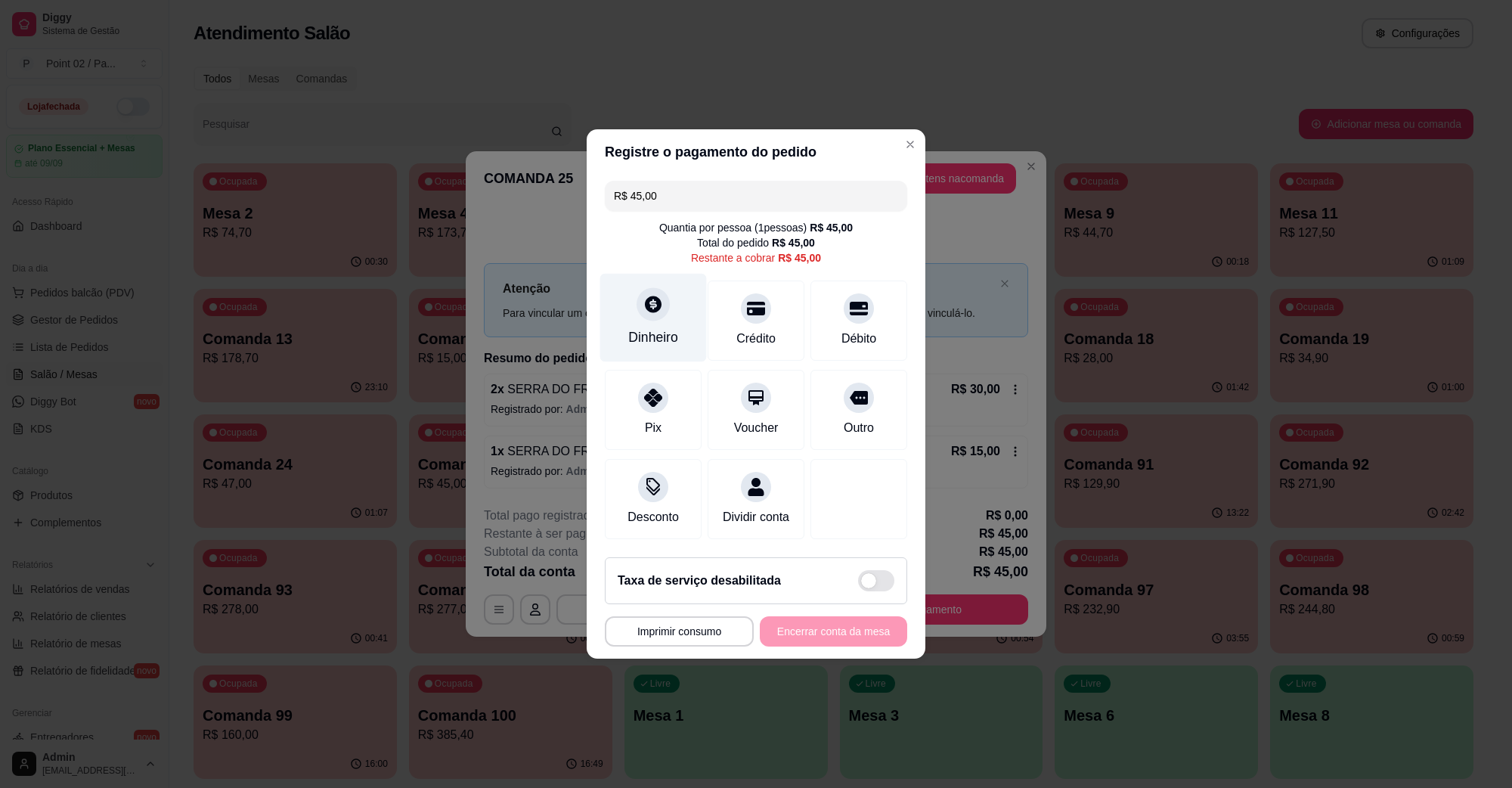
click at [674, 316] on div "Dinheiro" at bounding box center [654, 317] width 107 height 88
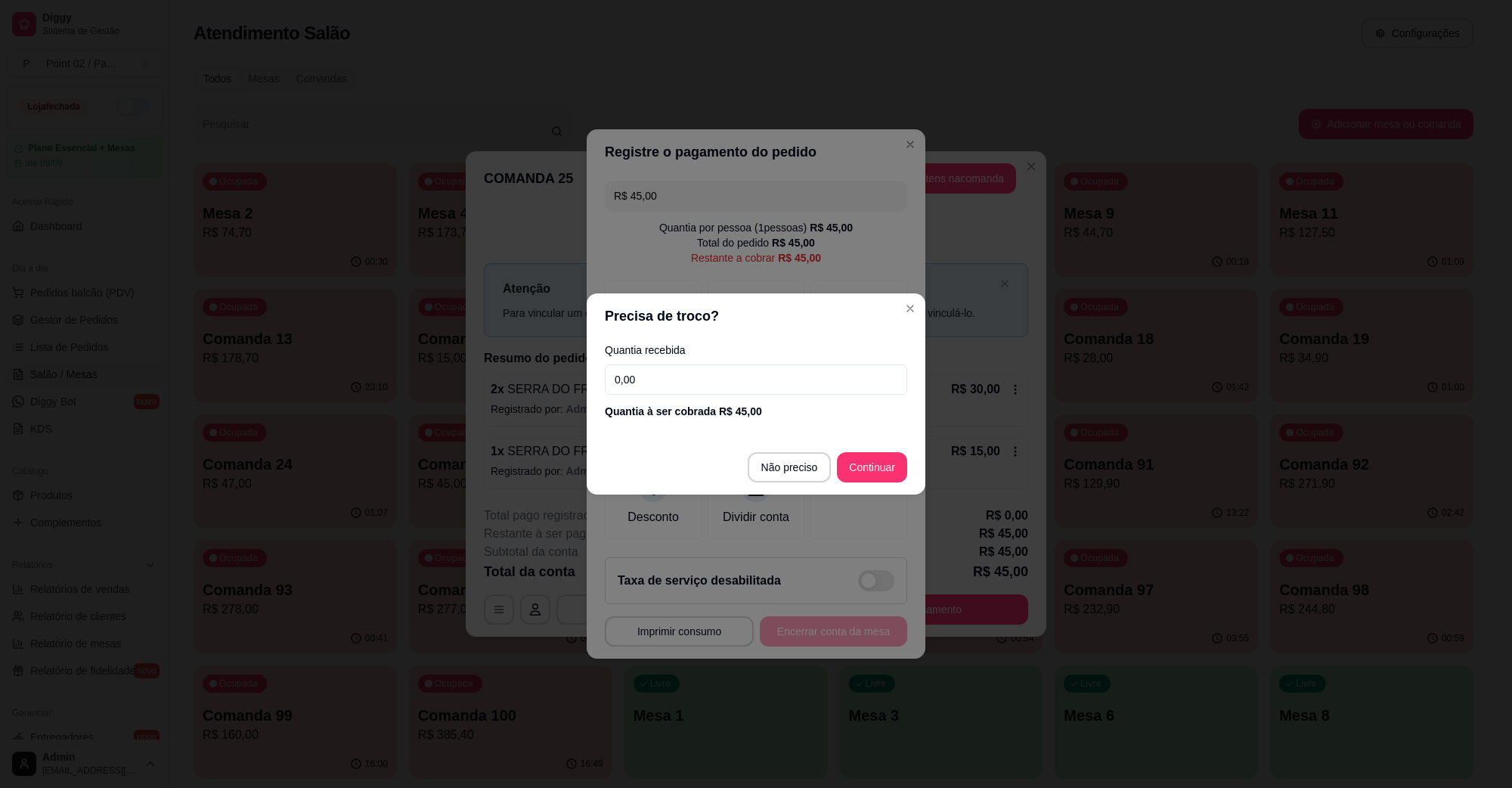
drag, startPoint x: 784, startPoint y: 374, endPoint x: 212, endPoint y: 432, distance: 574.9
click at [210, 432] on div "Precisa de troco? Quantia recebida 0,00 Quantia à ser cobrada R$ 45,00 Não prec…" at bounding box center [756, 394] width 1512 height 788
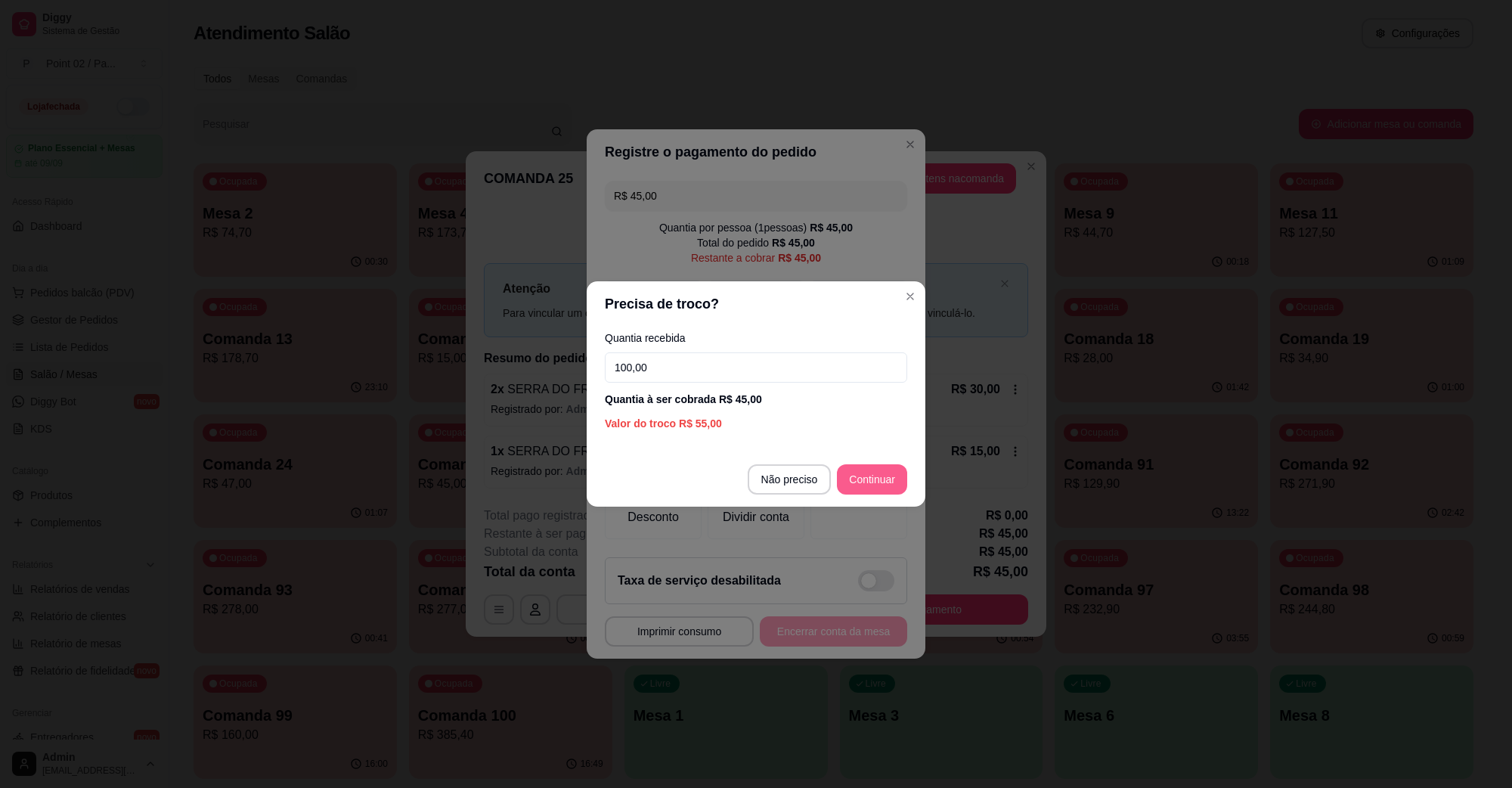
type input "100,00"
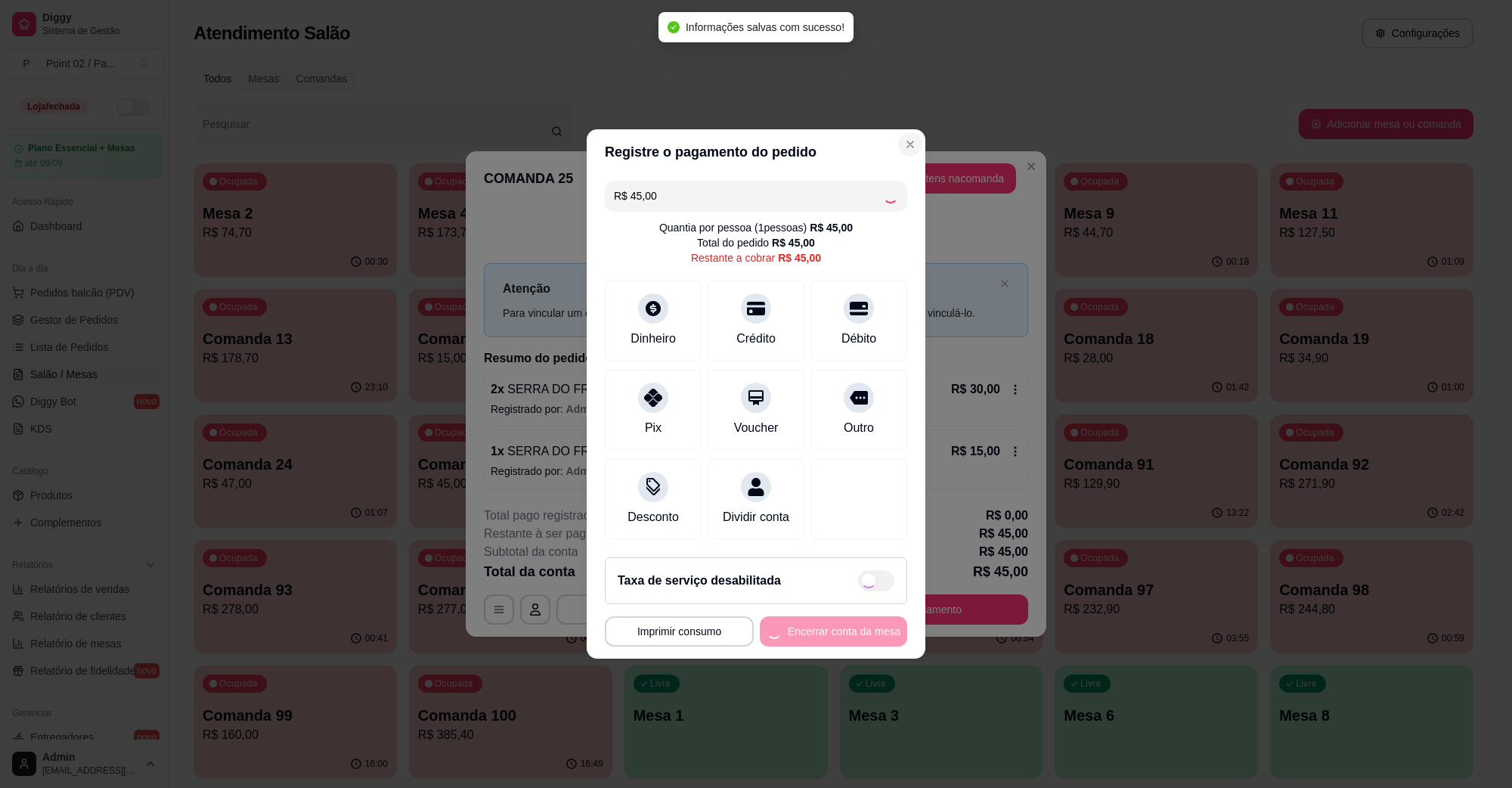
type input "R$ 0,00"
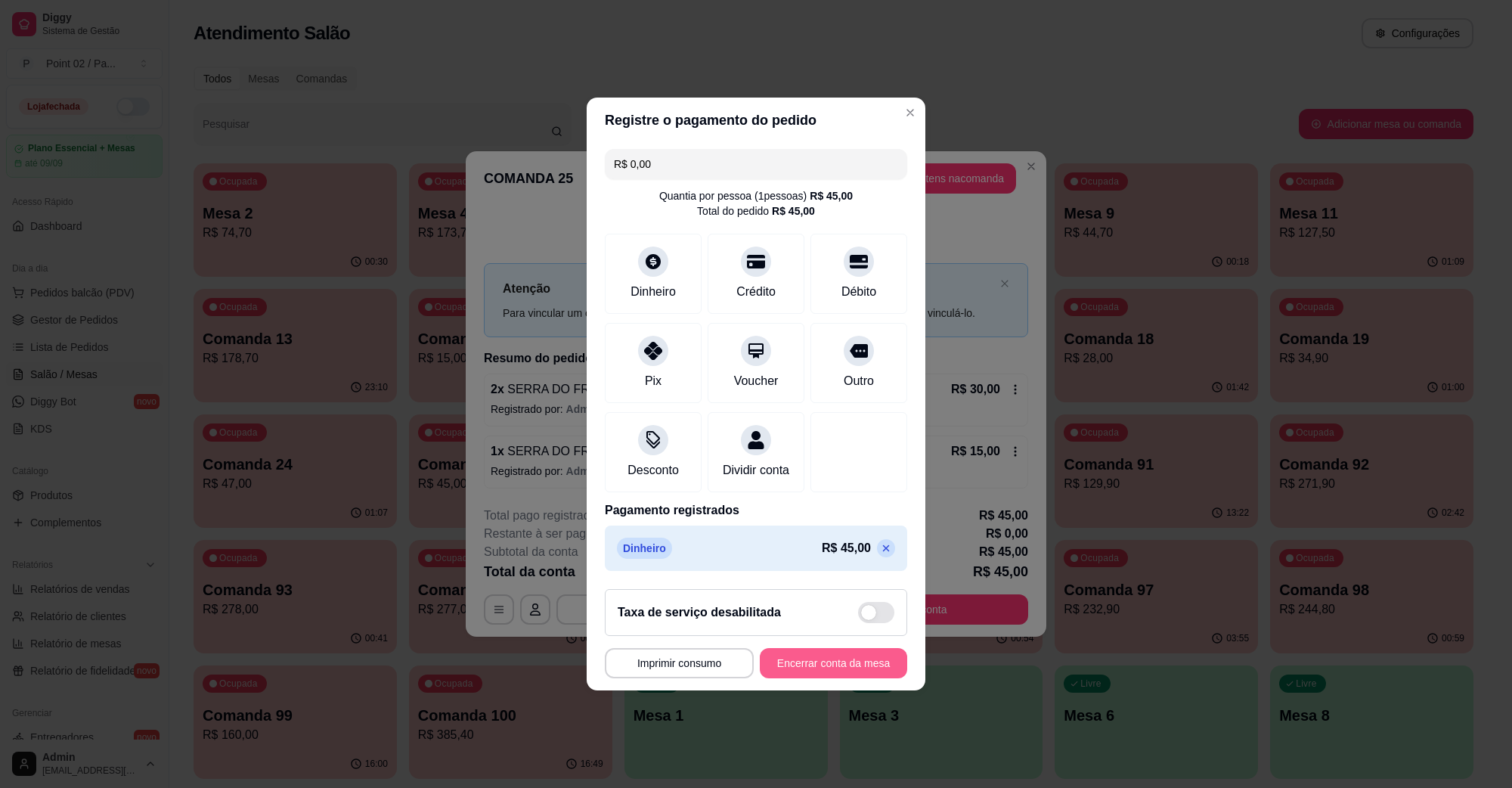
click at [815, 673] on button "Encerrar conta da mesa" at bounding box center [834, 663] width 148 height 31
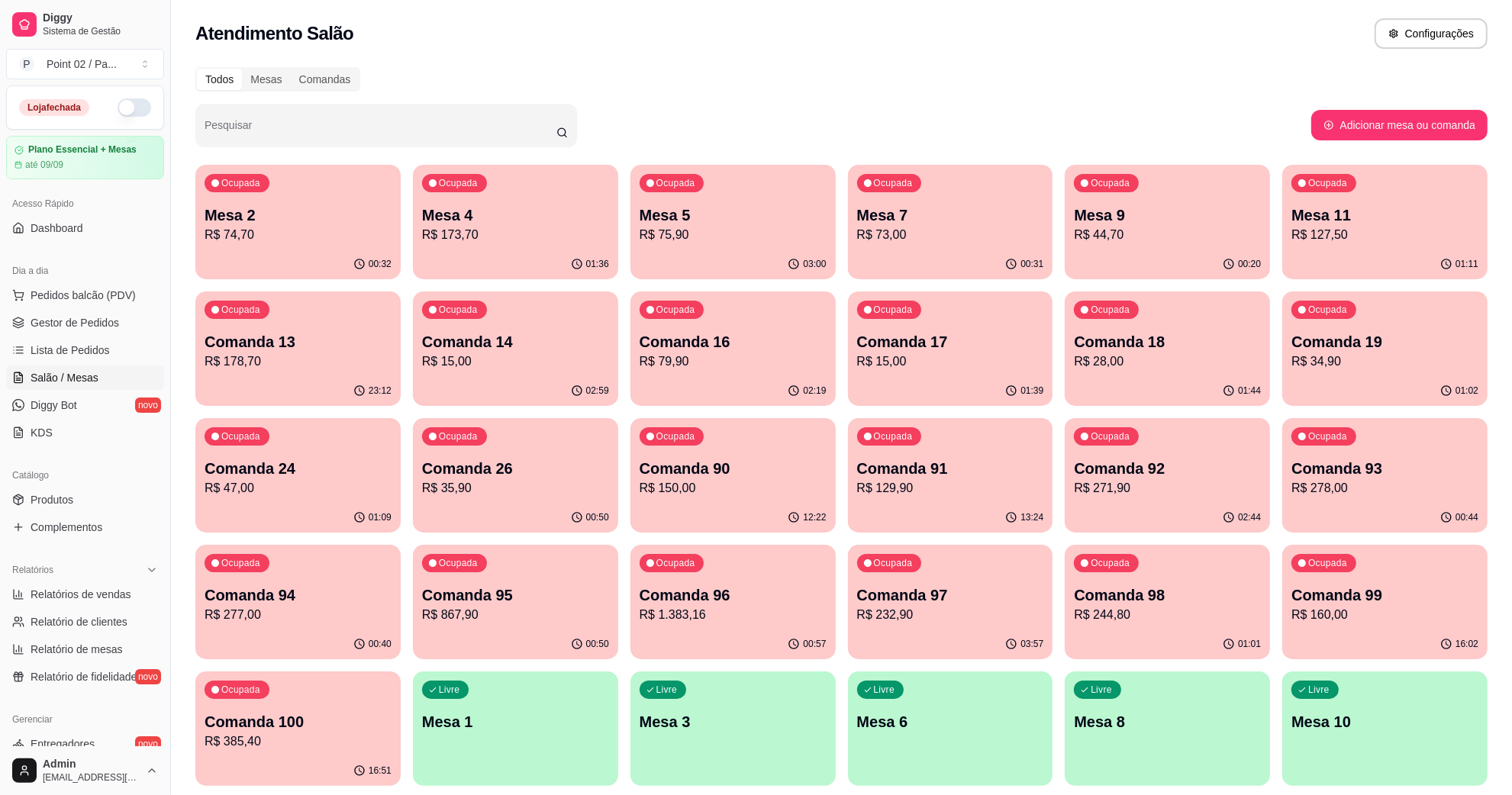
click at [571, 215] on p "Mesa 4" at bounding box center [515, 215] width 187 height 21
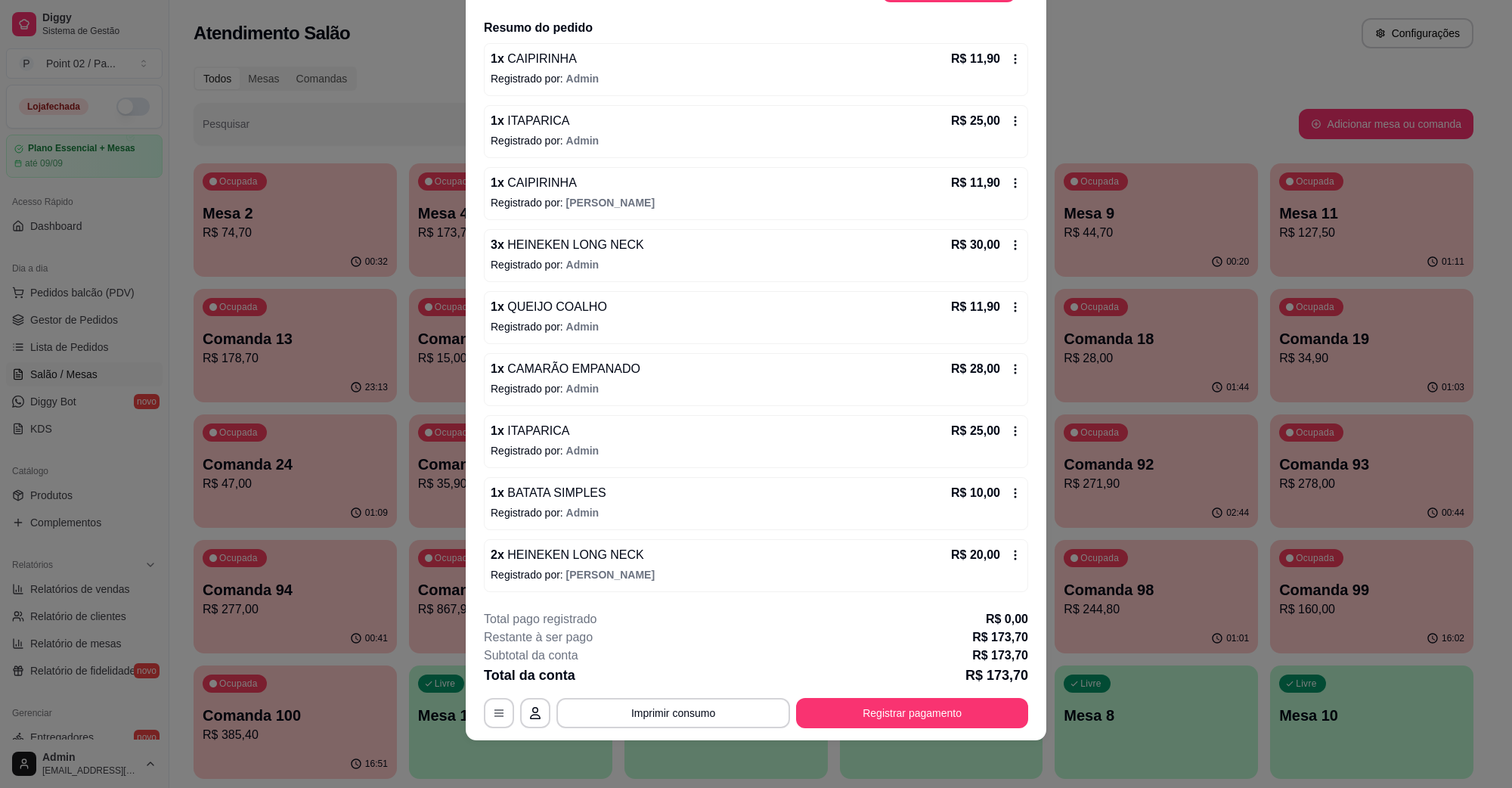
scroll to position [0, 0]
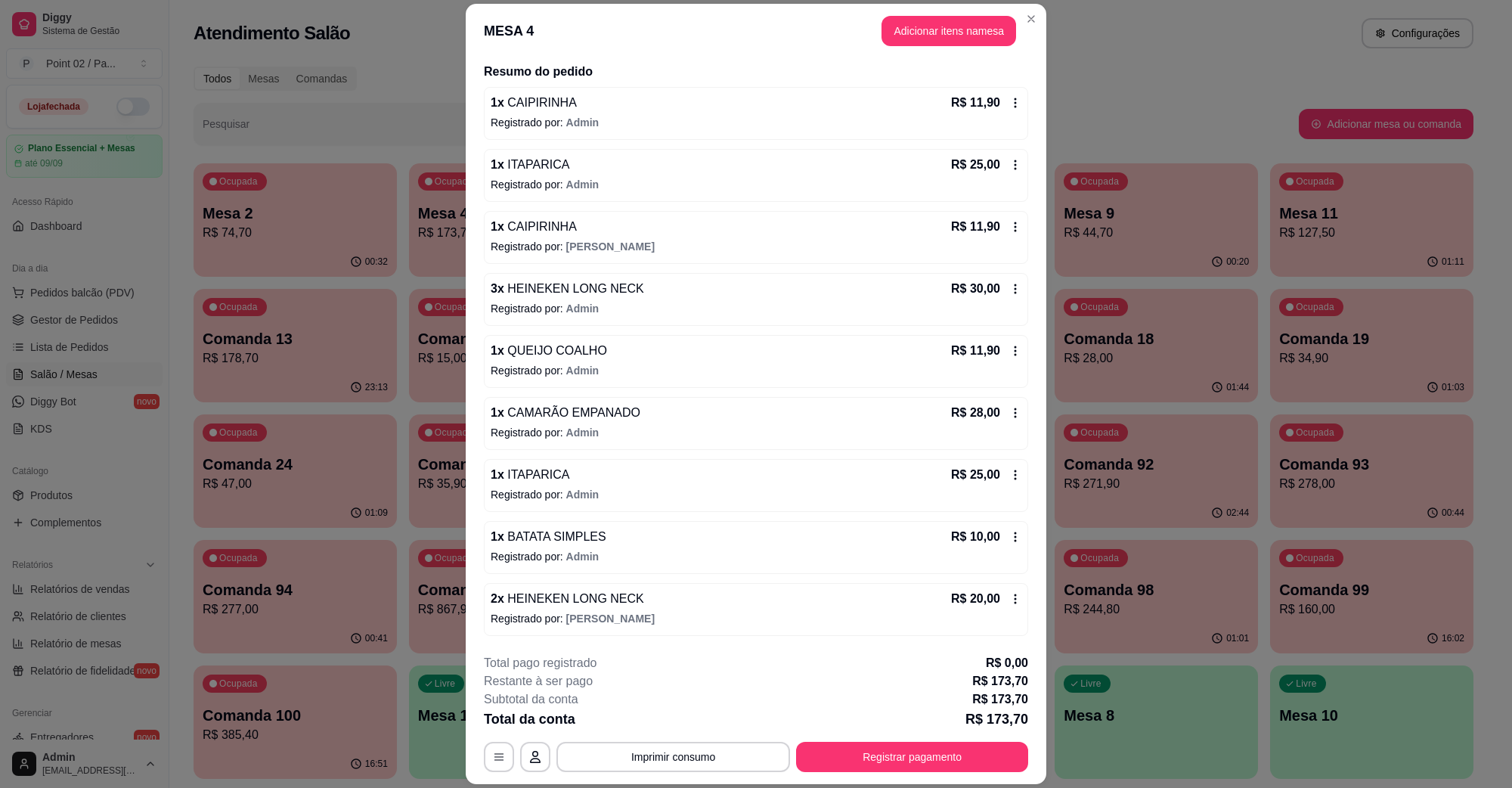
click at [952, 38] on button "Adicionar itens na mesa" at bounding box center [950, 31] width 135 height 31
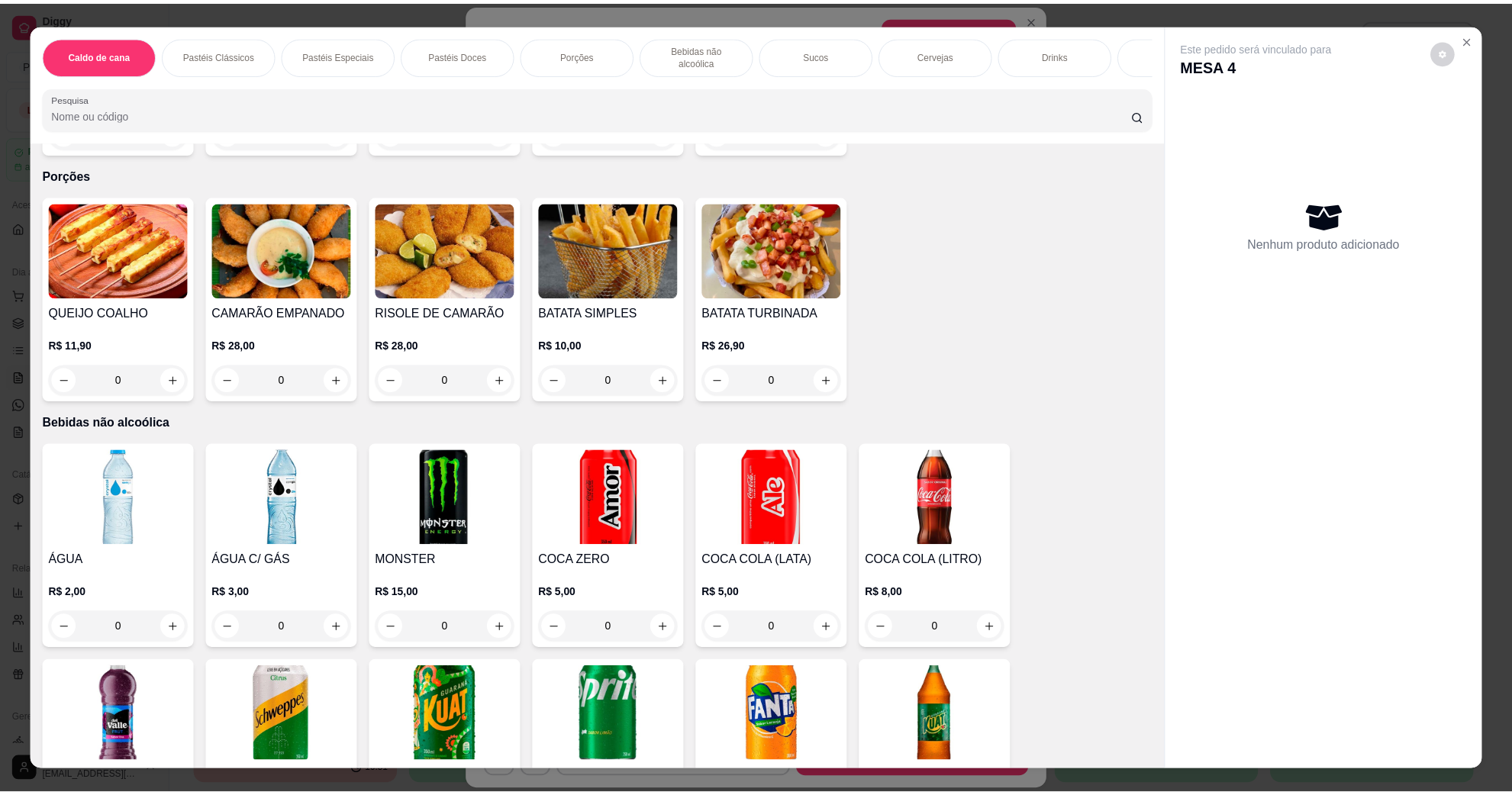
scroll to position [1239, 0]
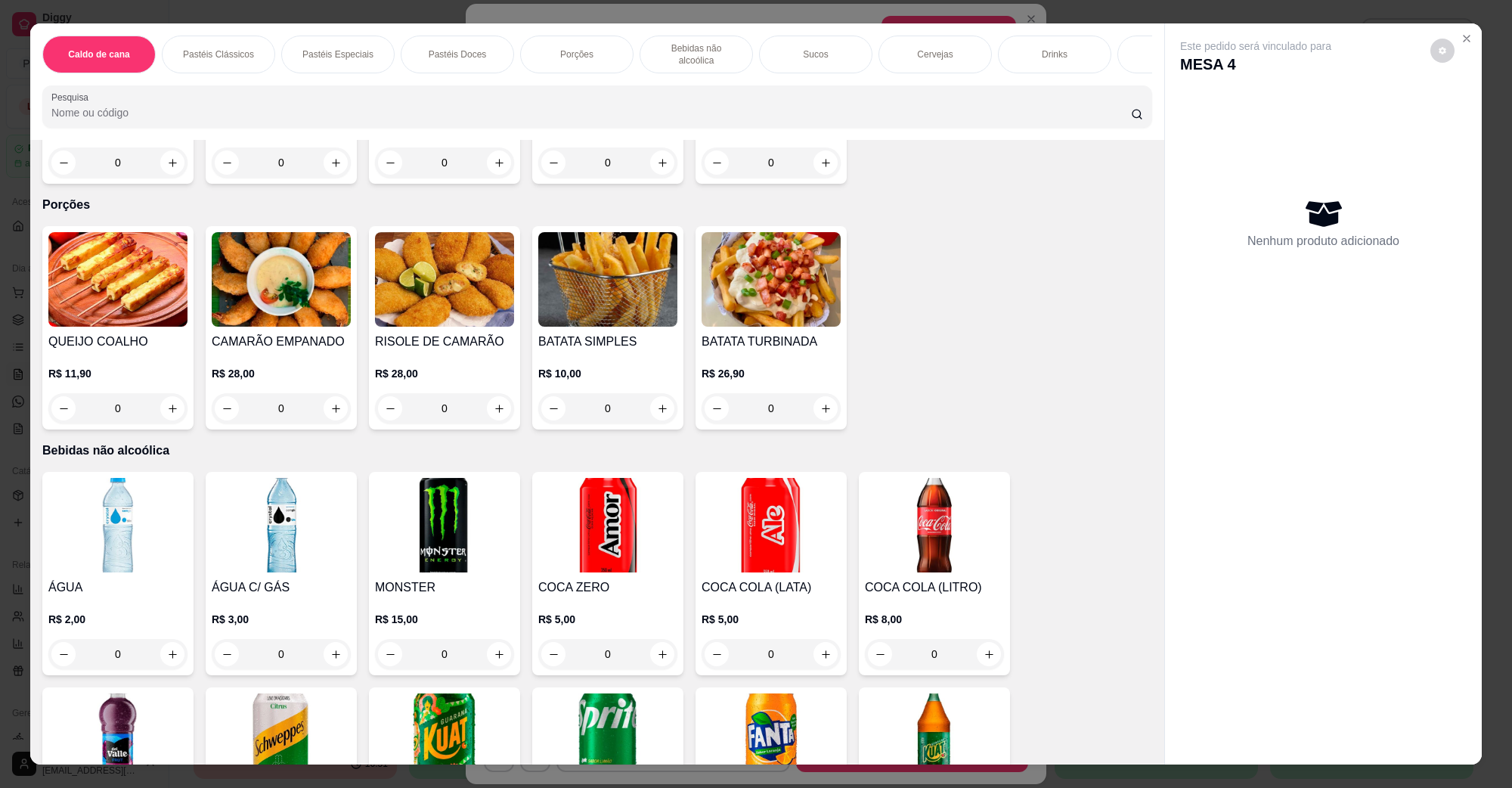
click at [312, 248] on img at bounding box center [281, 278] width 140 height 94
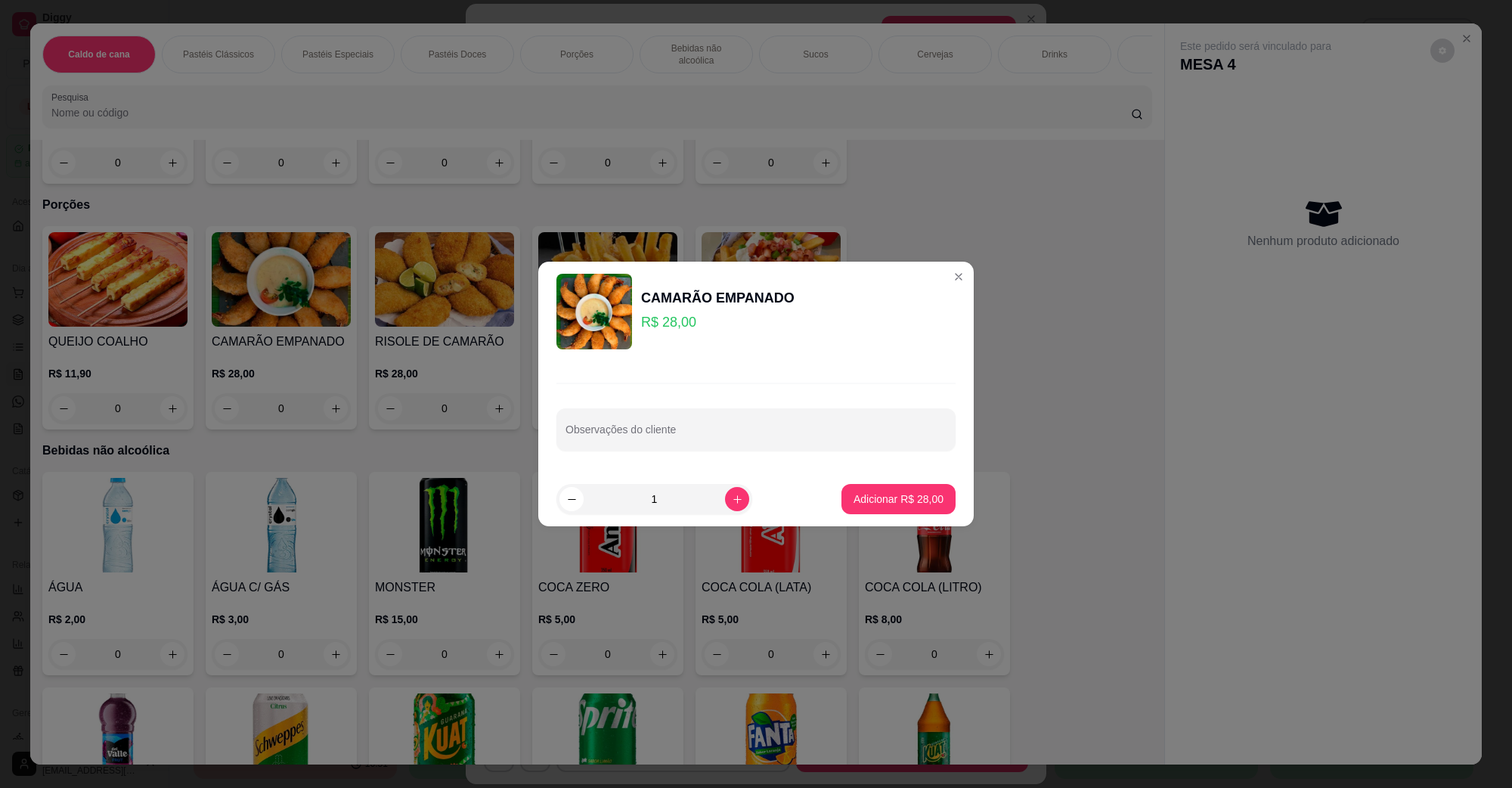
drag, startPoint x: 830, startPoint y: 499, endPoint x: 844, endPoint y: 499, distance: 14.0
click at [831, 499] on footer "1 Adicionar R$ 28,00" at bounding box center [756, 499] width 436 height 54
click at [854, 499] on p "Adicionar R$ 28,00" at bounding box center [898, 498] width 90 height 15
type input "1"
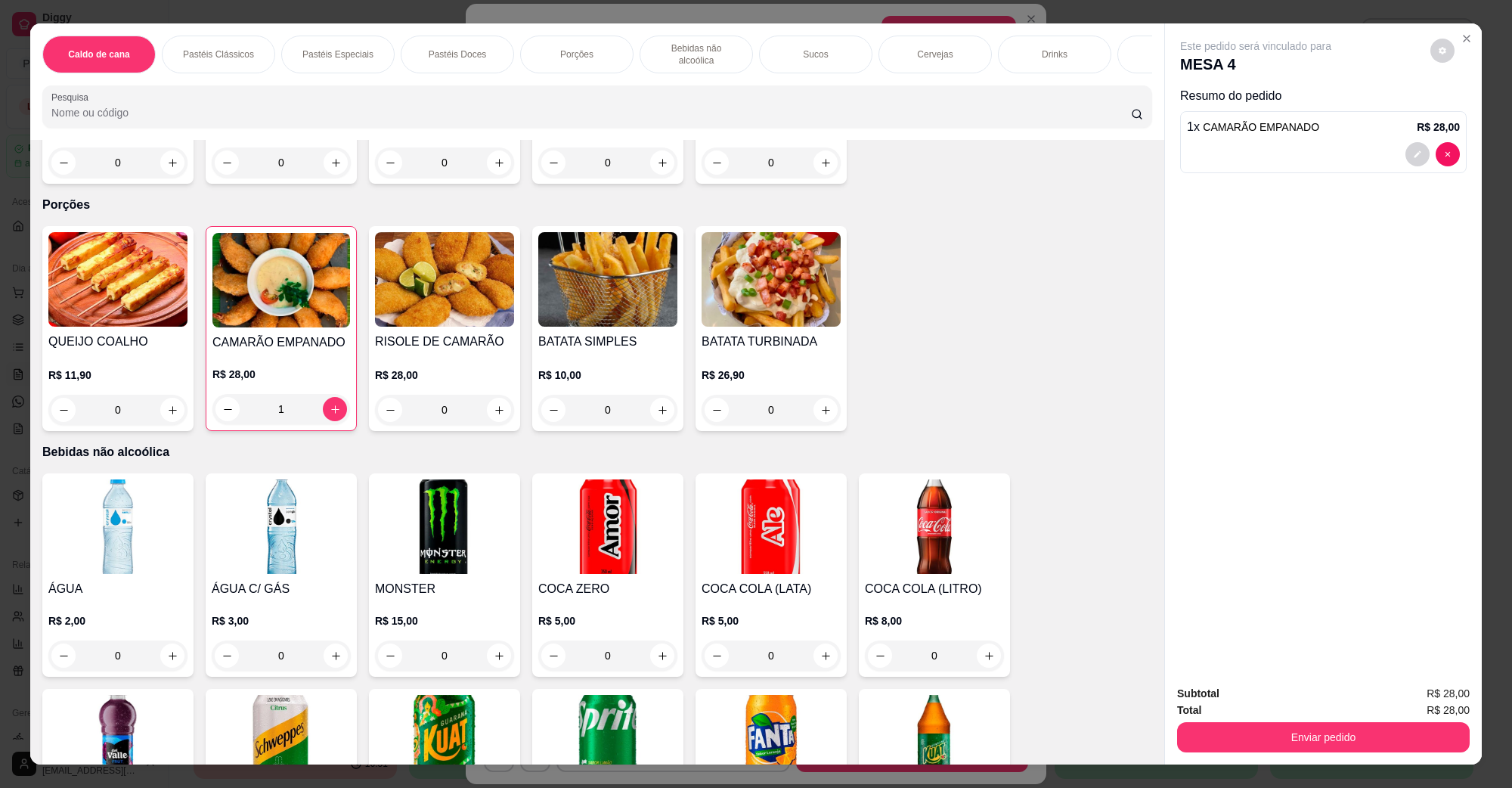
click at [1254, 761] on div "Subtotal R$ 28,00 Total R$ 28,00 Enviar pedido" at bounding box center [1324, 719] width 317 height 91
click at [1260, 754] on div "Subtotal R$ 28,00 Total R$ 28,00 Enviar pedido" at bounding box center [1324, 719] width 317 height 91
click at [1272, 743] on button "Enviar pedido" at bounding box center [1324, 737] width 293 height 31
click at [1265, 694] on button "Não registrar e enviar pedido" at bounding box center [1272, 700] width 152 height 28
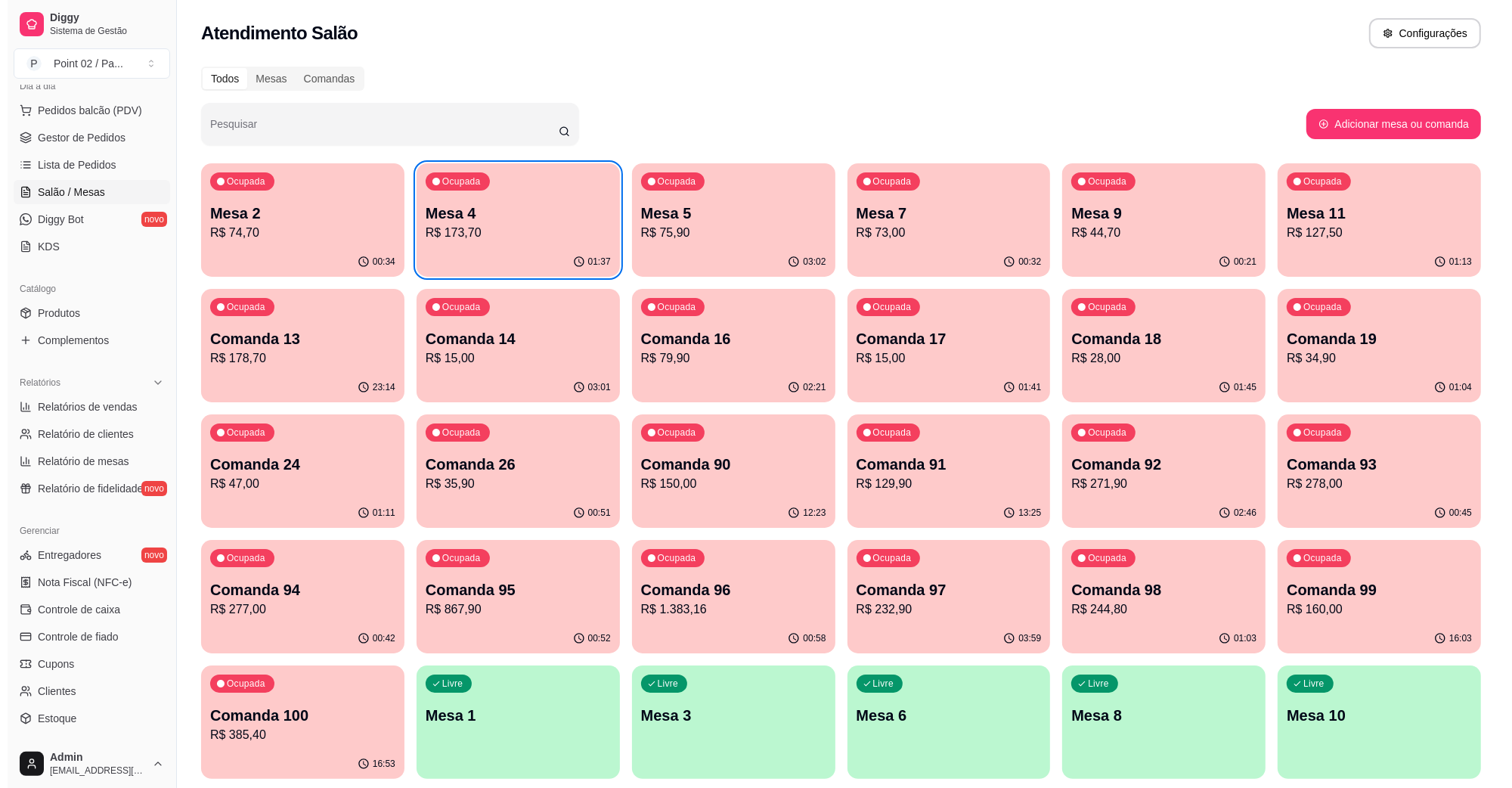
scroll to position [189, 0]
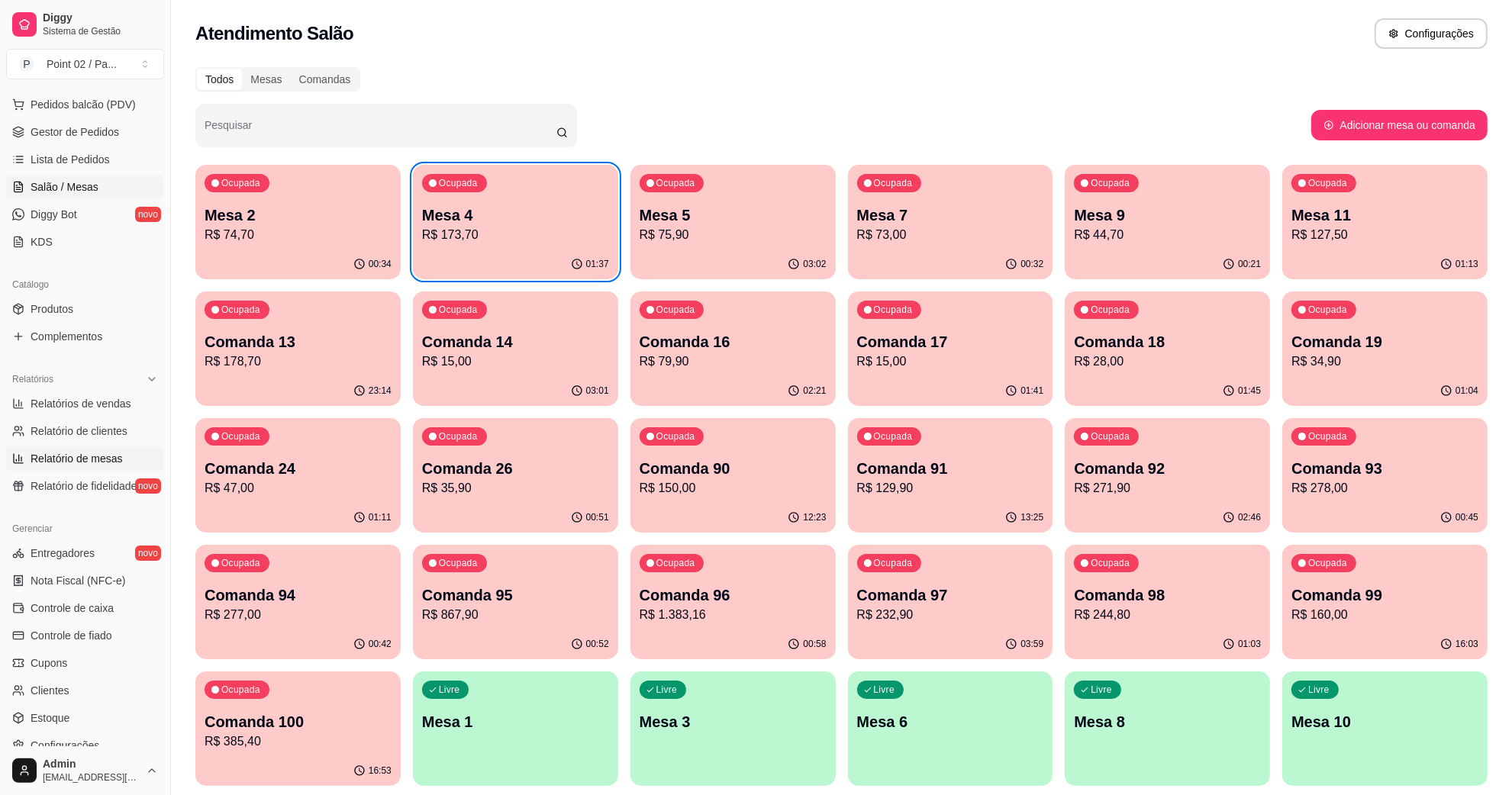
click at [124, 463] on link "Relatório de mesas" at bounding box center [85, 458] width 158 height 24
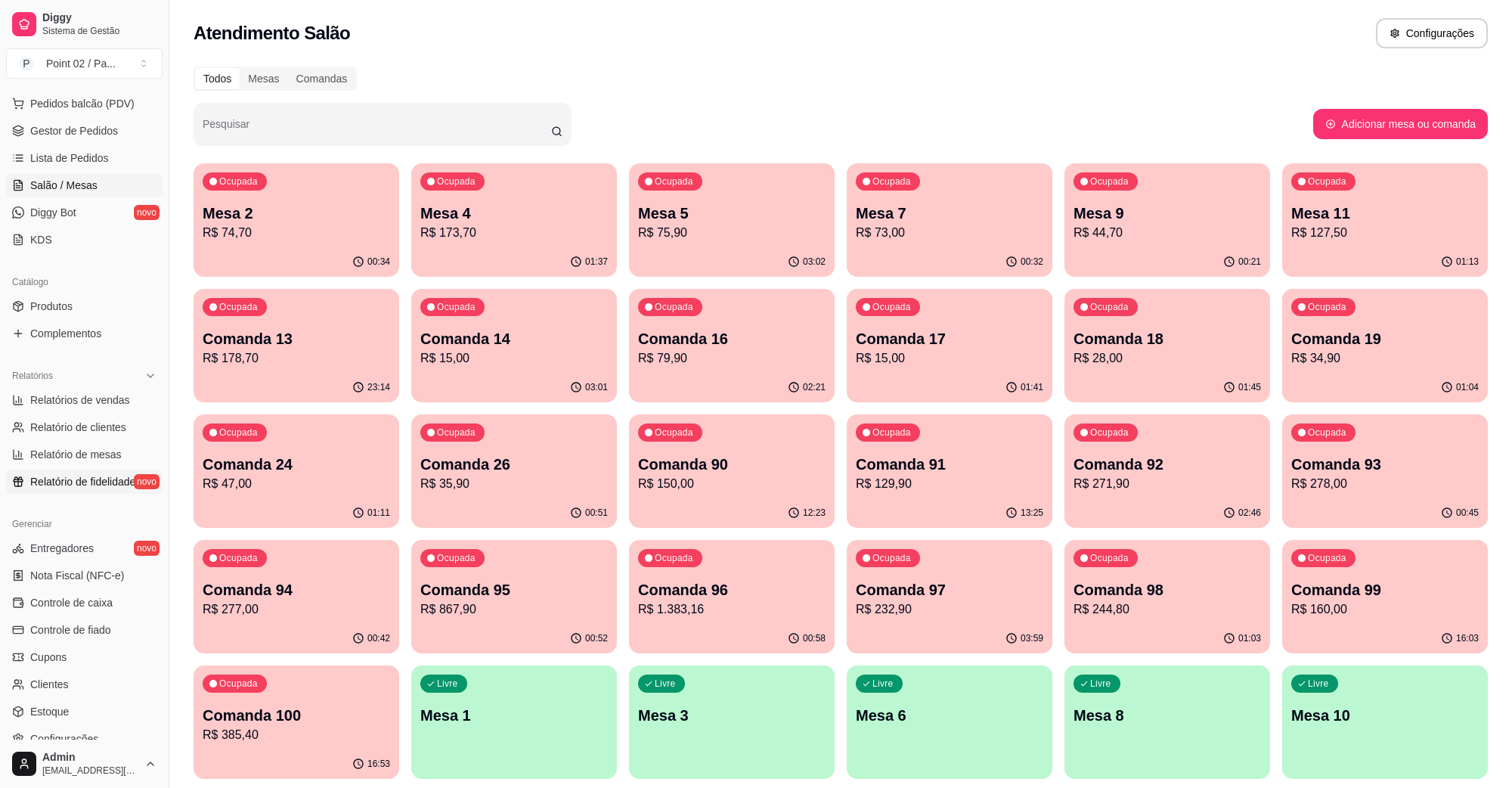
select select "TOTAL_OF_ORDERS"
select select "7"
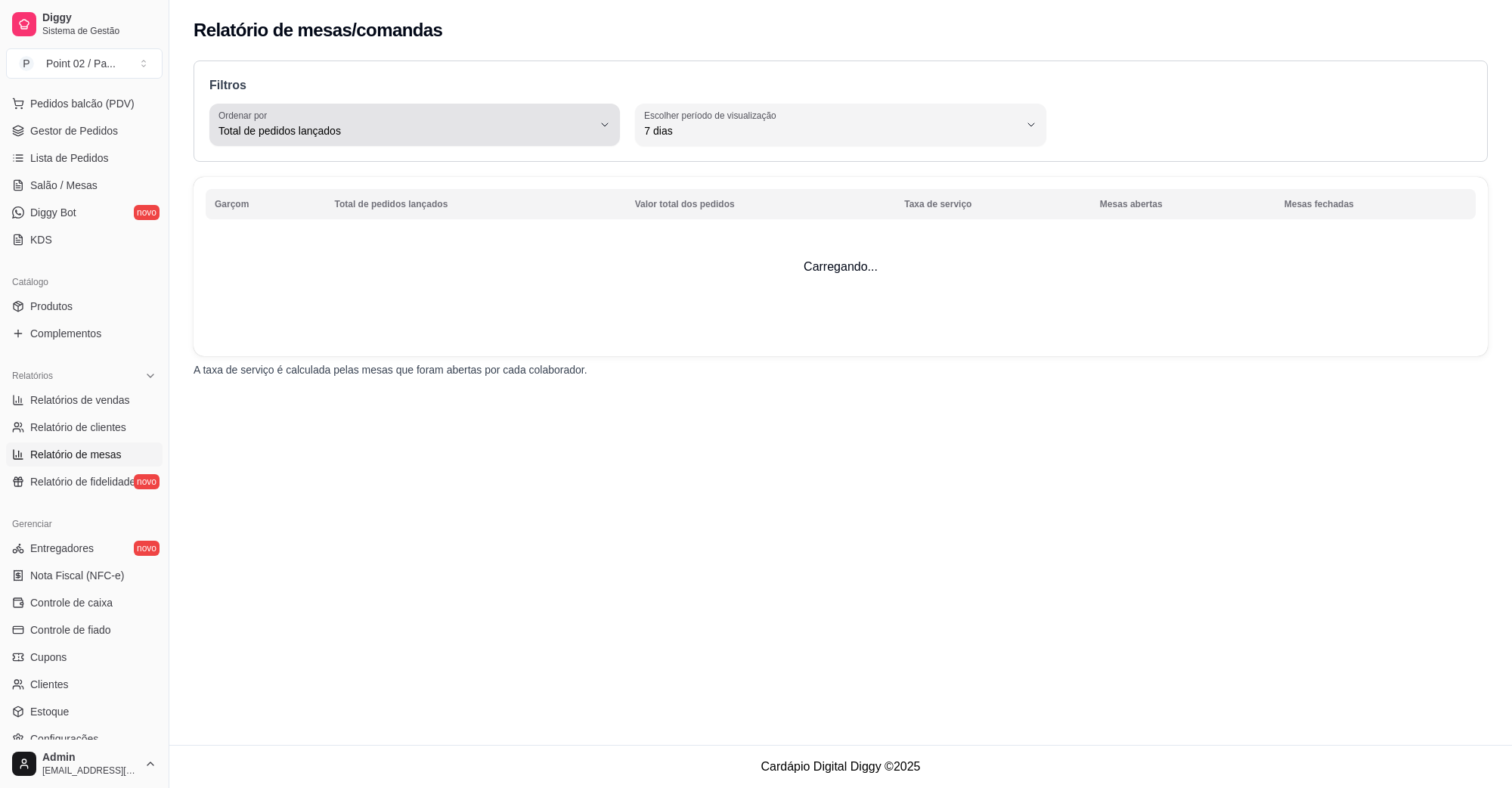
click at [603, 121] on icon "button" at bounding box center [605, 125] width 12 height 12
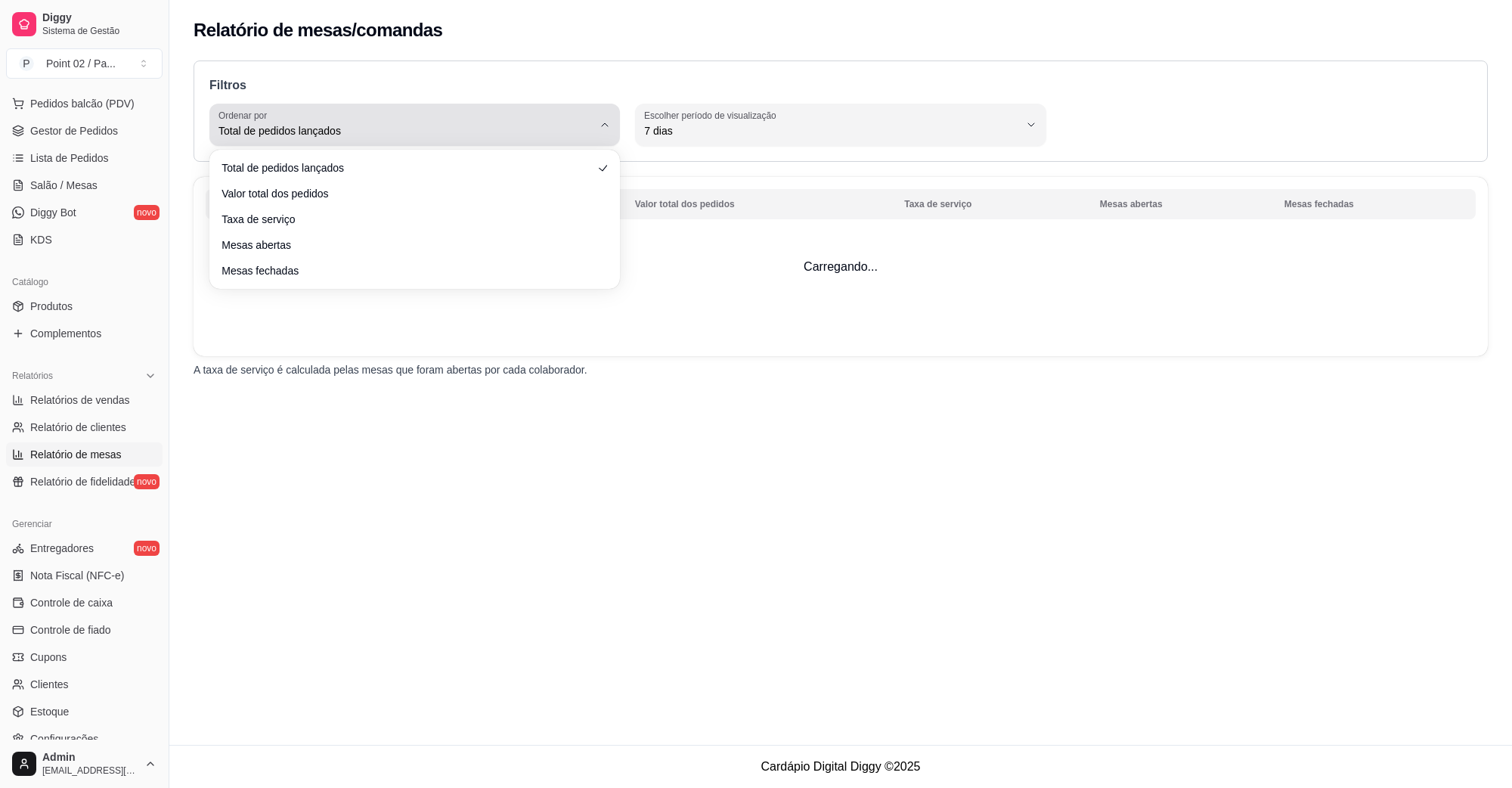
click at [603, 121] on icon "button" at bounding box center [605, 125] width 12 height 12
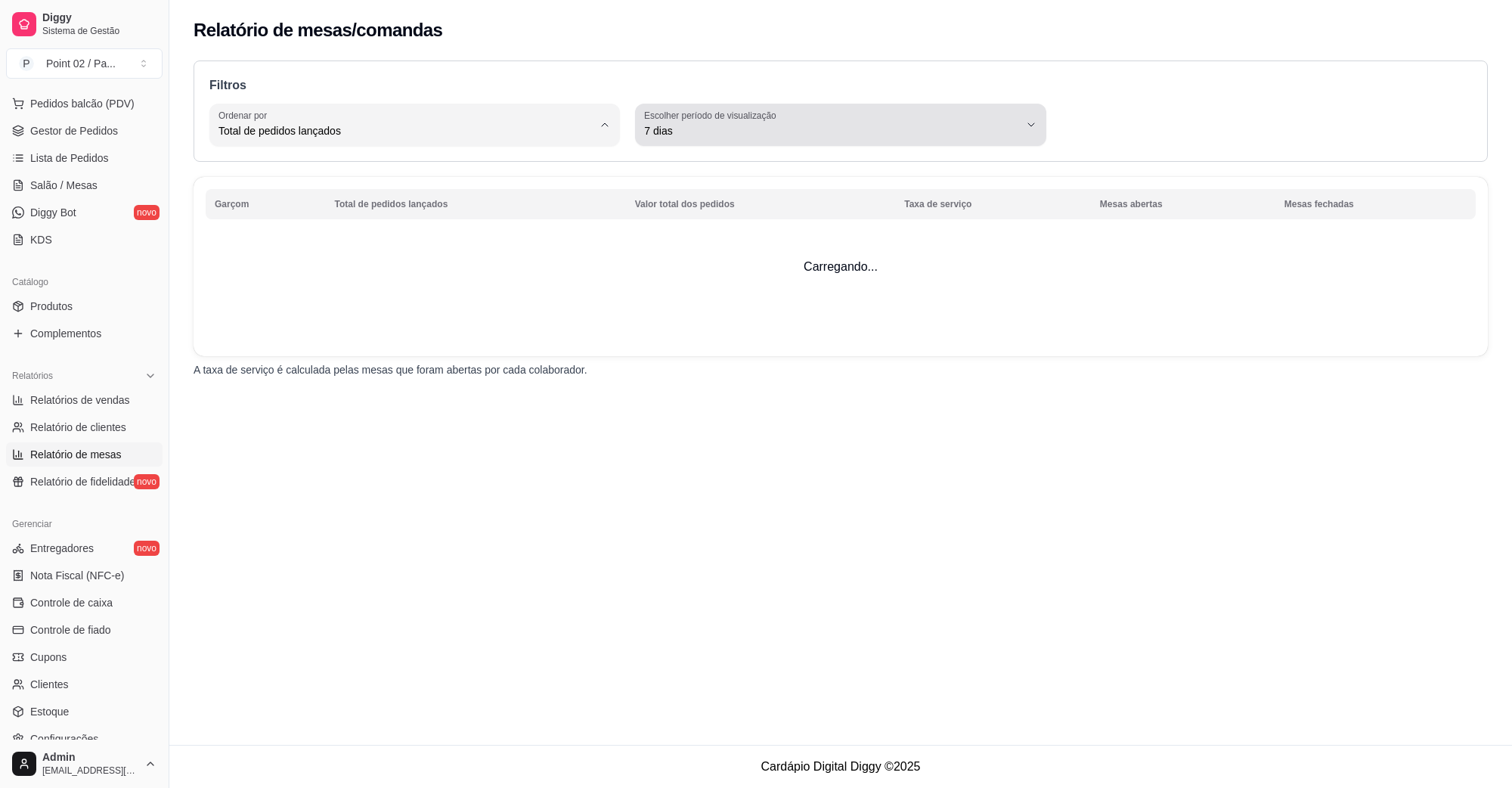
click at [708, 119] on label "Escolher período de visualização" at bounding box center [713, 115] width 137 height 13
click at [702, 199] on span "Ontem" at bounding box center [834, 191] width 356 height 15
type input "1"
select select "1"
drag, startPoint x: 686, startPoint y: 360, endPoint x: 584, endPoint y: 122, distance: 258.9
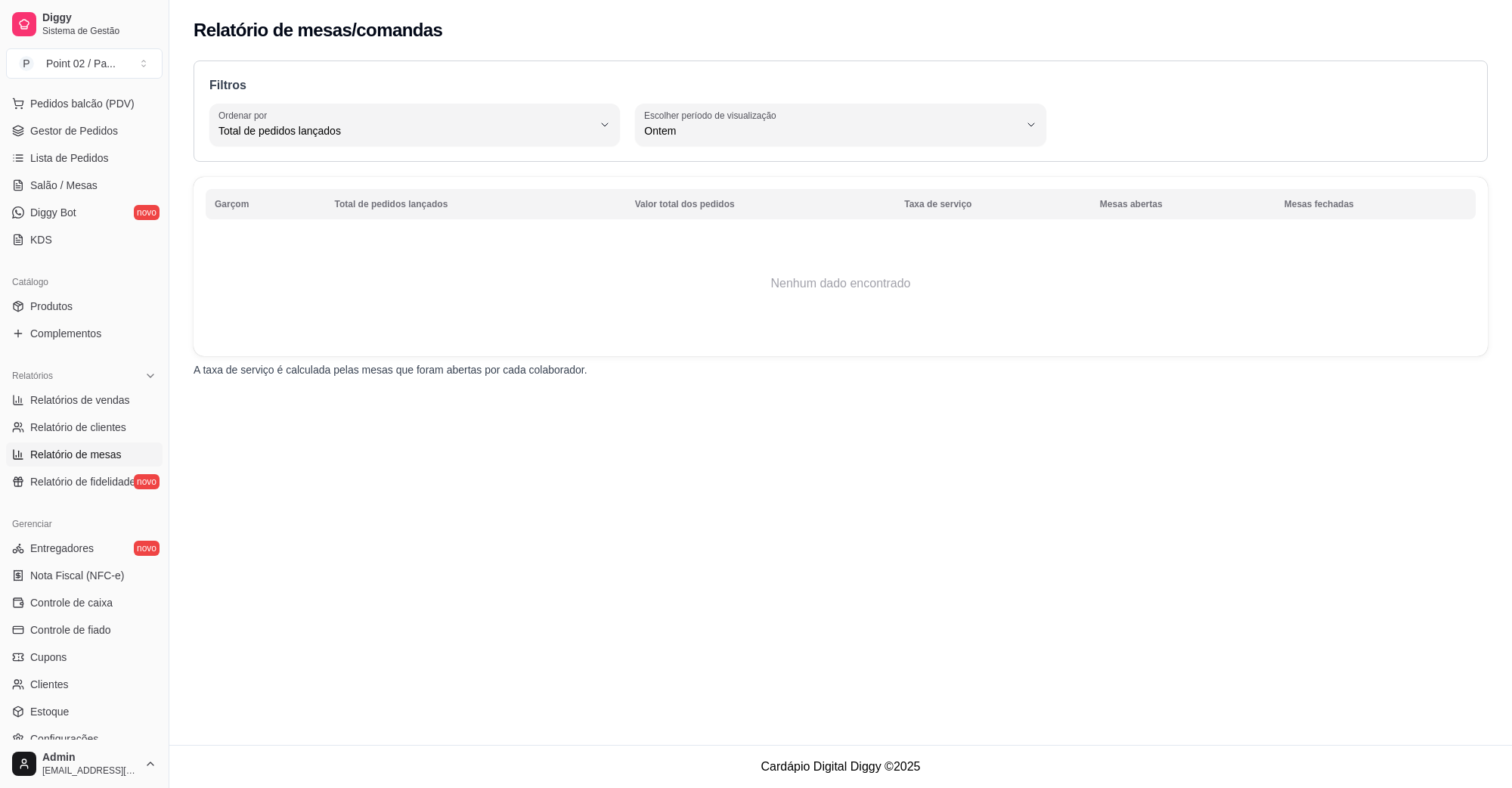
click at [686, 360] on div "Filtros TOTAL_OF_ORDERS Ordenar por Total de pedidos lançados Valor total dos p…" at bounding box center [841, 223] width 1343 height 344
click at [549, 115] on div "Total de pedidos lançados" at bounding box center [406, 125] width 374 height 31
click at [478, 236] on li "Mesas abertas" at bounding box center [415, 242] width 382 height 24
type input "TOTAL_OF_OPENED_ORIGINS"
select select "TOTAL_OF_OPENED_ORIGINS"
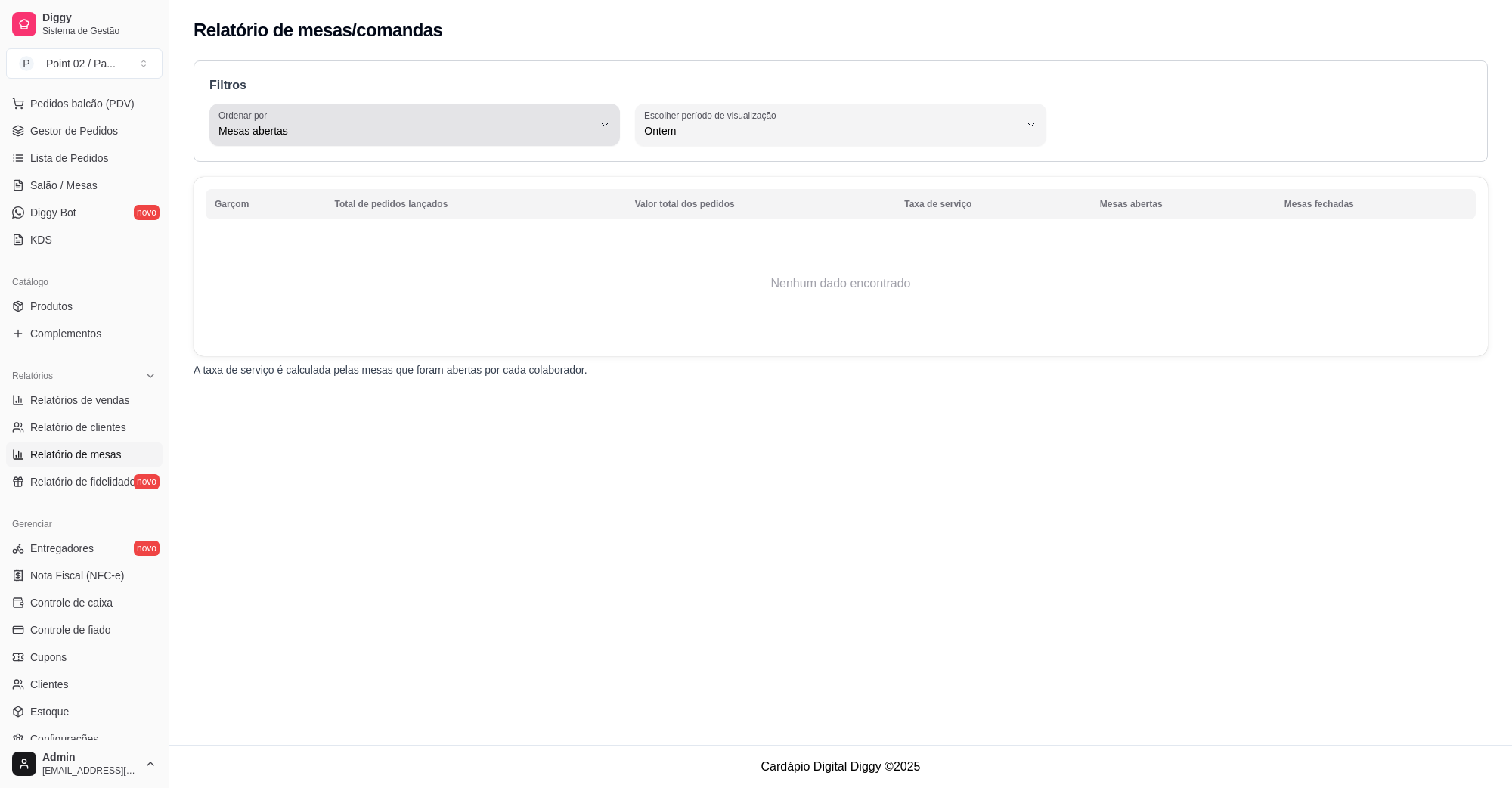
click at [553, 136] on span "Mesas abertas" at bounding box center [406, 130] width 374 height 15
click at [421, 273] on span "Mesas fechadas" at bounding box center [407, 265] width 356 height 15
type input "TOTAL_OF_CLOSED_ORIGINS"
select select "TOTAL_OF_CLOSED_ORIGINS"
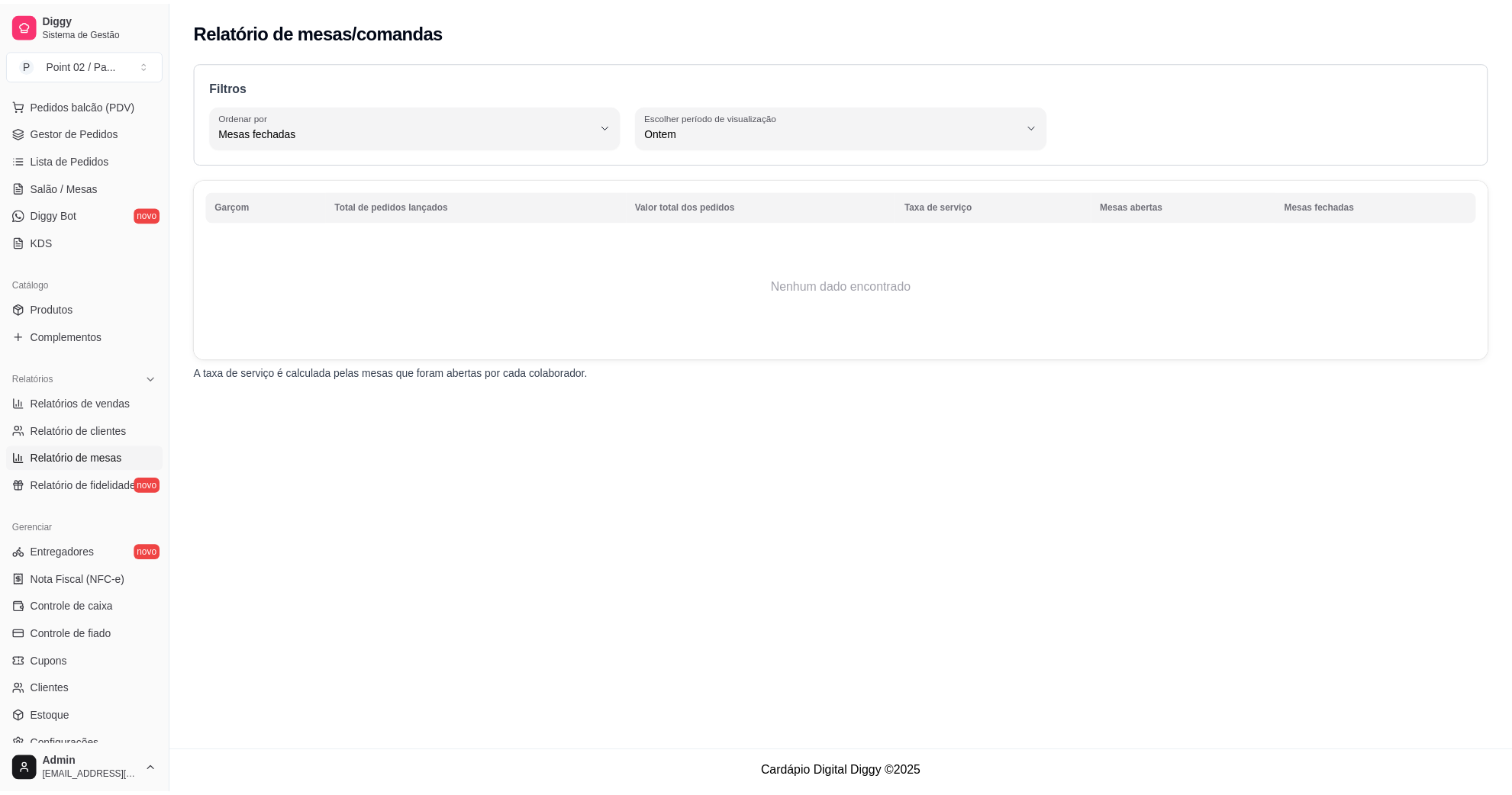
scroll to position [14, 0]
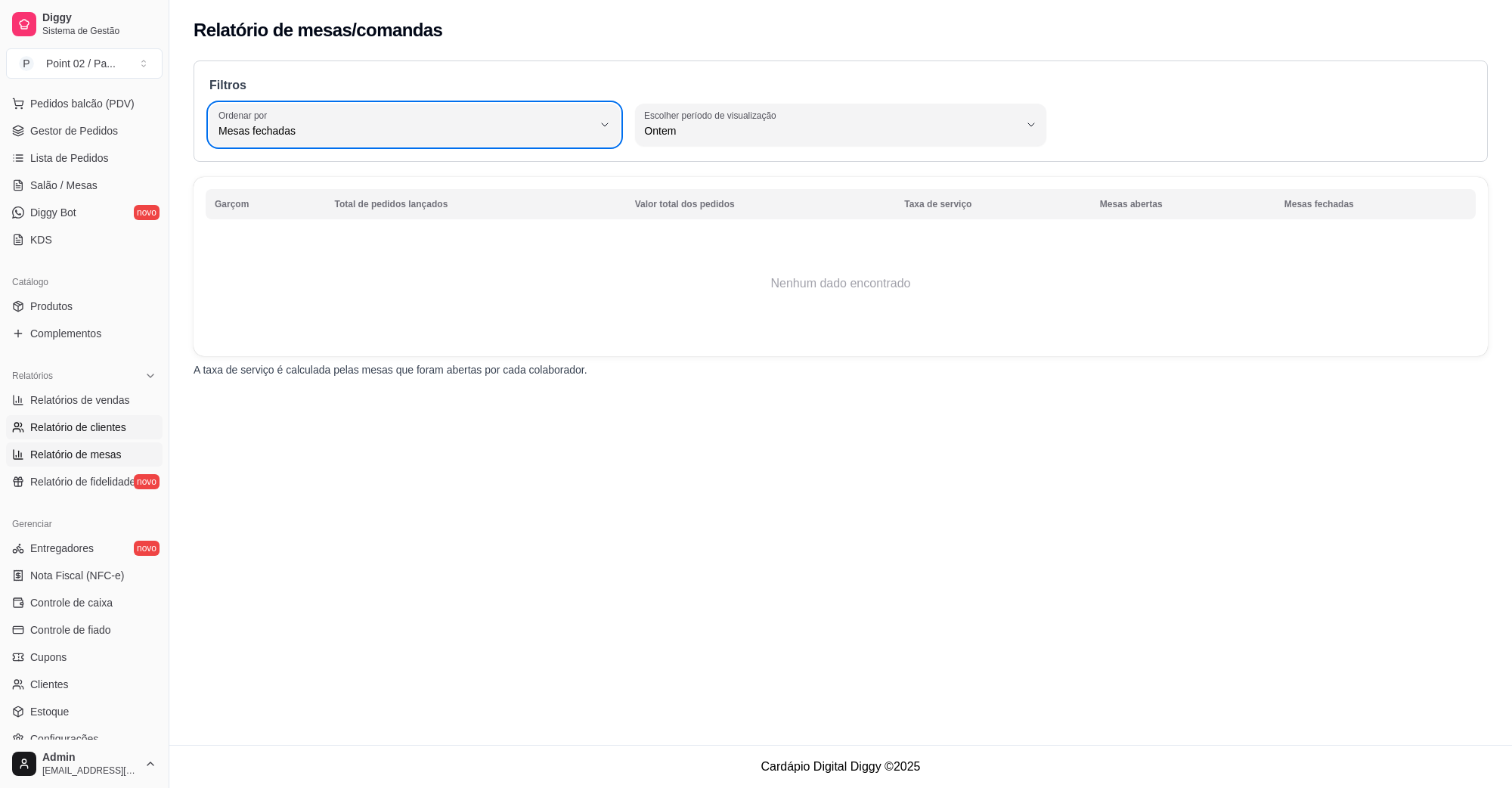
click at [96, 424] on span "Relatório de clientes" at bounding box center [78, 427] width 96 height 15
select select "30"
select select "HIGHEST_TOTAL_SPENT_WITH_ORDERS"
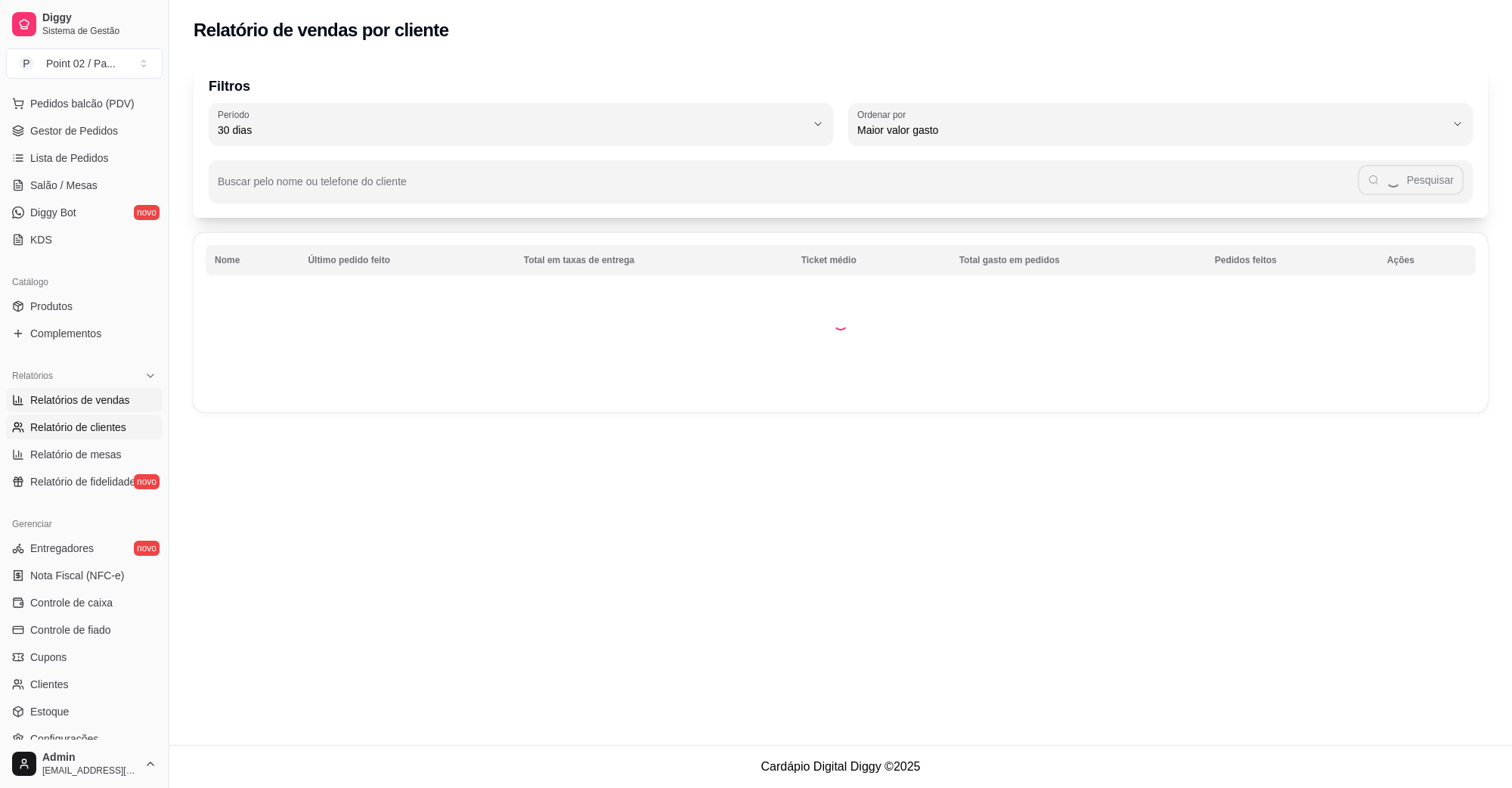
click at [104, 406] on span "Relatórios de vendas" at bounding box center [80, 399] width 100 height 15
select select "ALL"
select select "0"
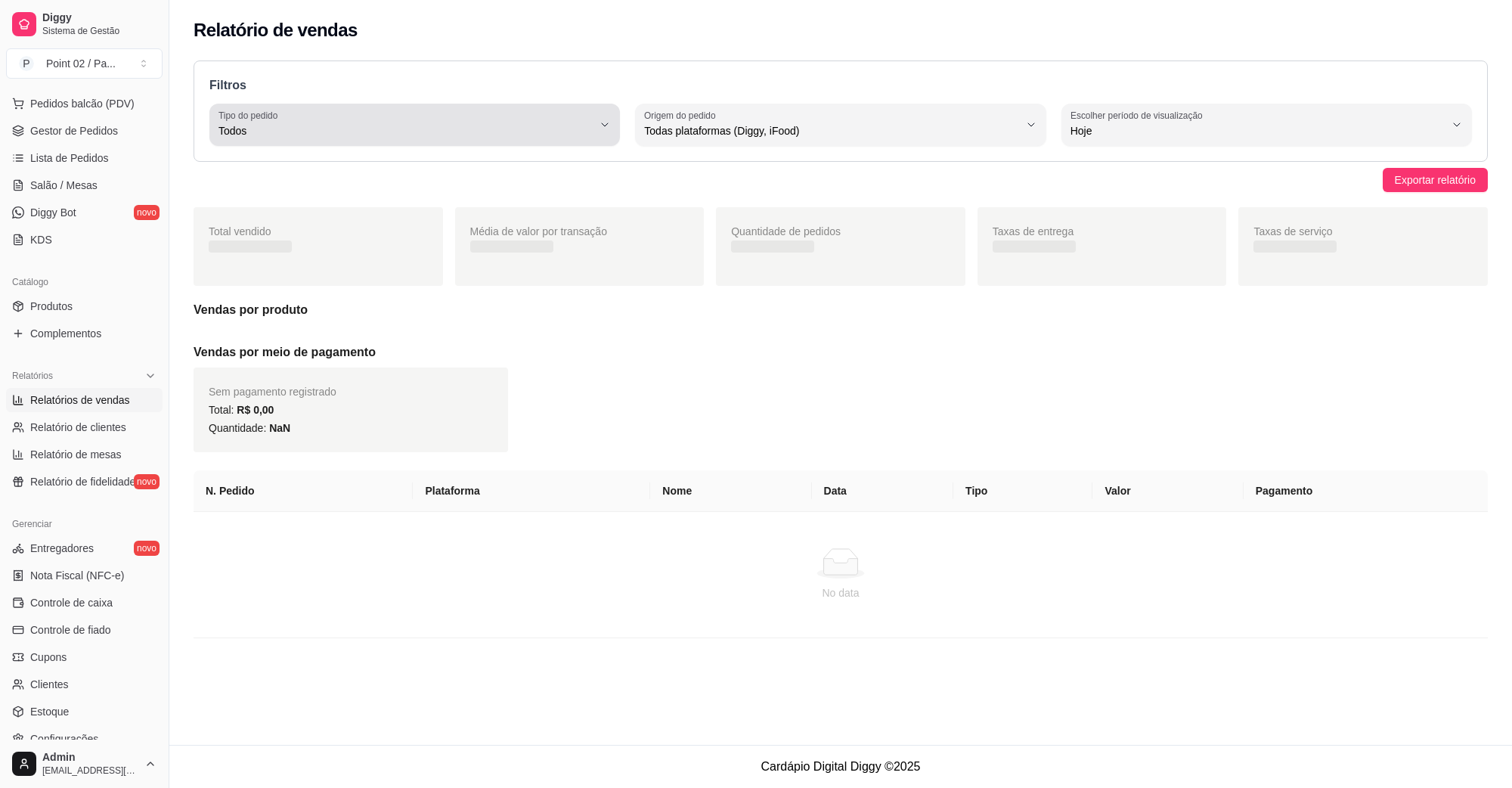
click at [541, 99] on div "Filtros ALL Tipo do pedido Todos Entrega Retirada Mesa Consumo local Tipo do pe…" at bounding box center [841, 111] width 1294 height 101
click at [549, 129] on span "Todos" at bounding box center [406, 130] width 374 height 15
click at [376, 244] on span "Mesa" at bounding box center [407, 241] width 356 height 15
type input "IN_STORE"
select select "IN_STORE"
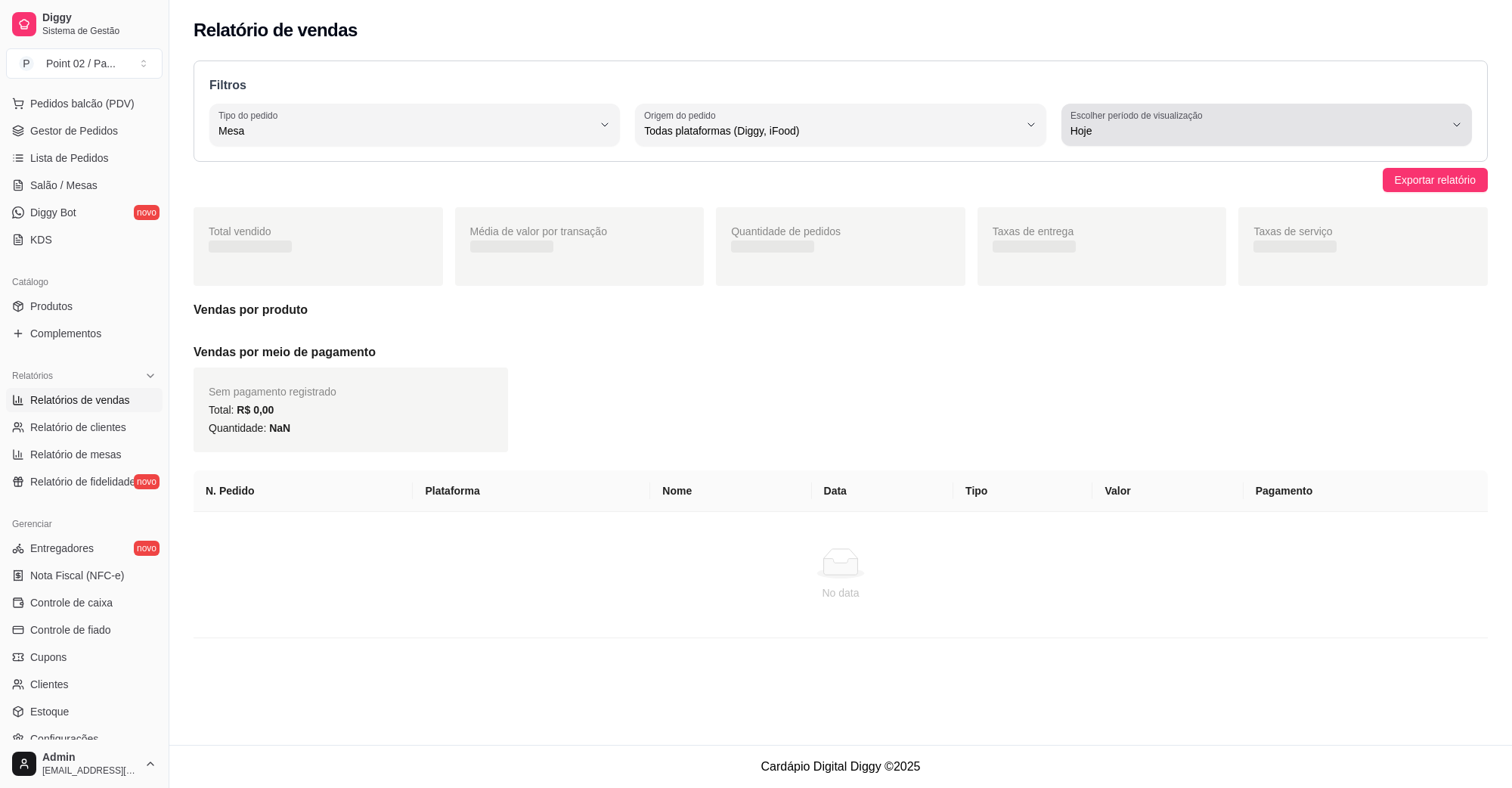
click at [1189, 135] on span "Hoje" at bounding box center [1258, 130] width 374 height 15
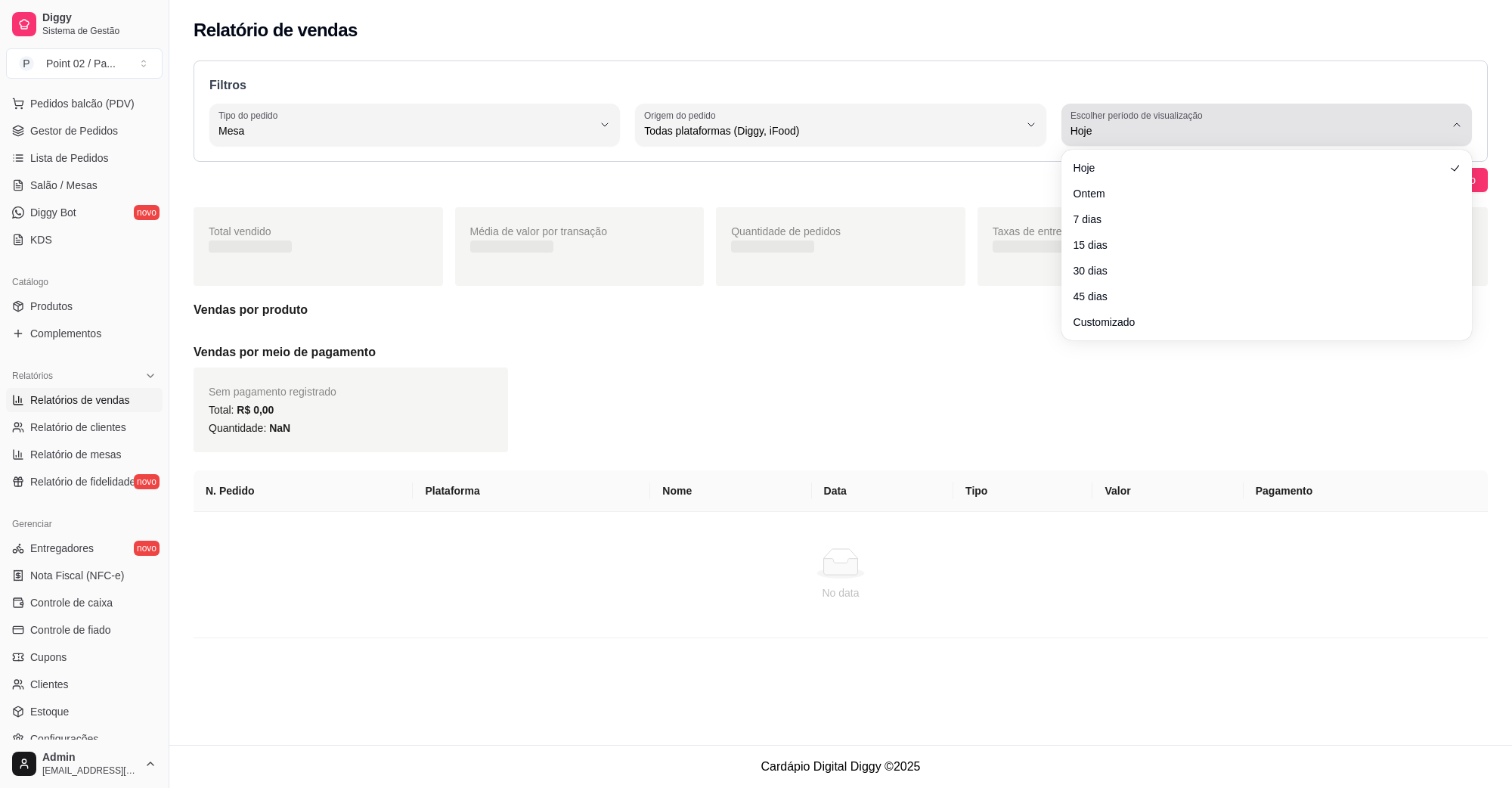
click at [1189, 135] on span "Hoje" at bounding box center [1258, 130] width 374 height 15
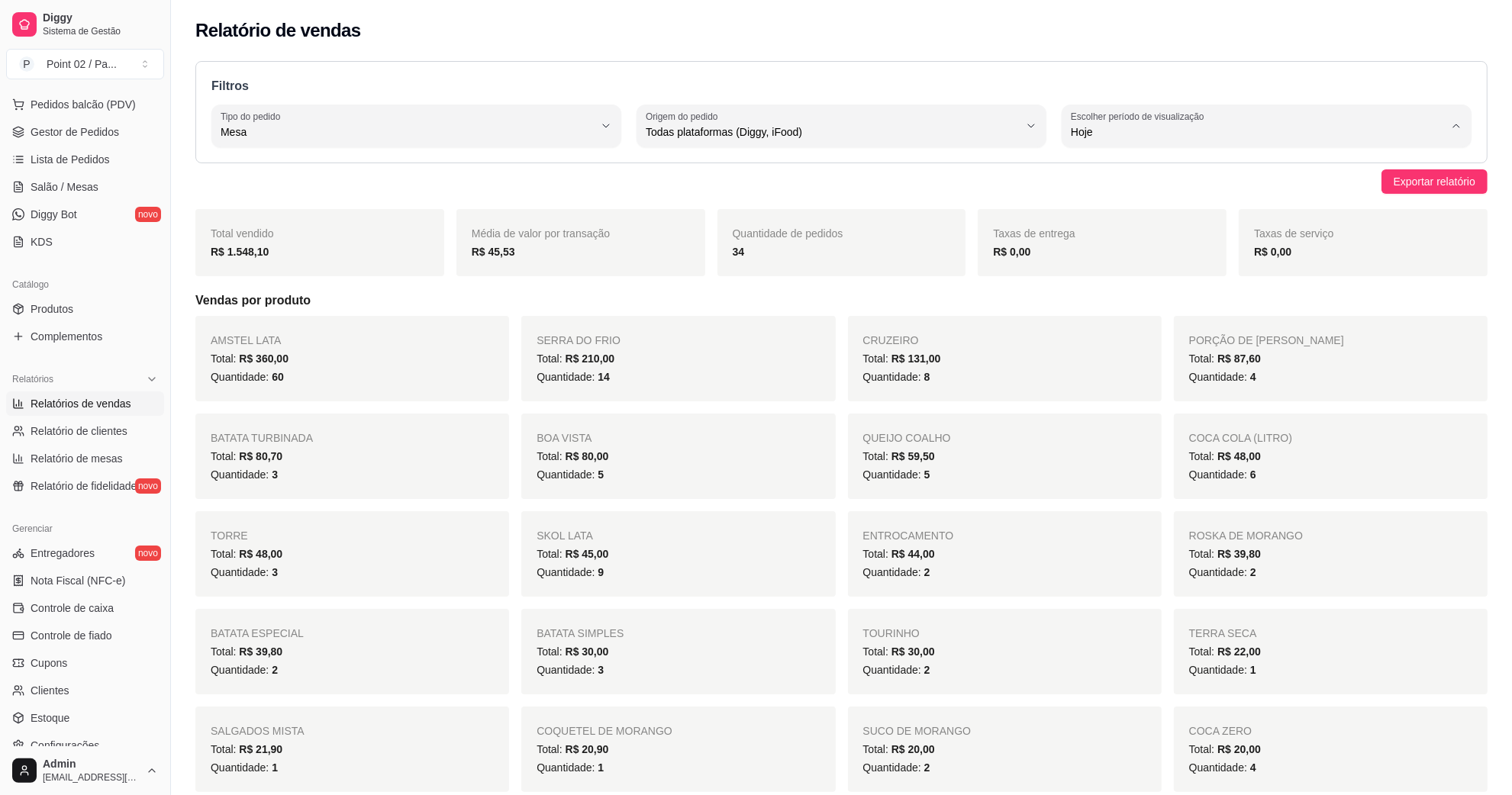
click at [1096, 203] on li "Ontem" at bounding box center [1266, 194] width 386 height 24
type input "1"
select select "1"
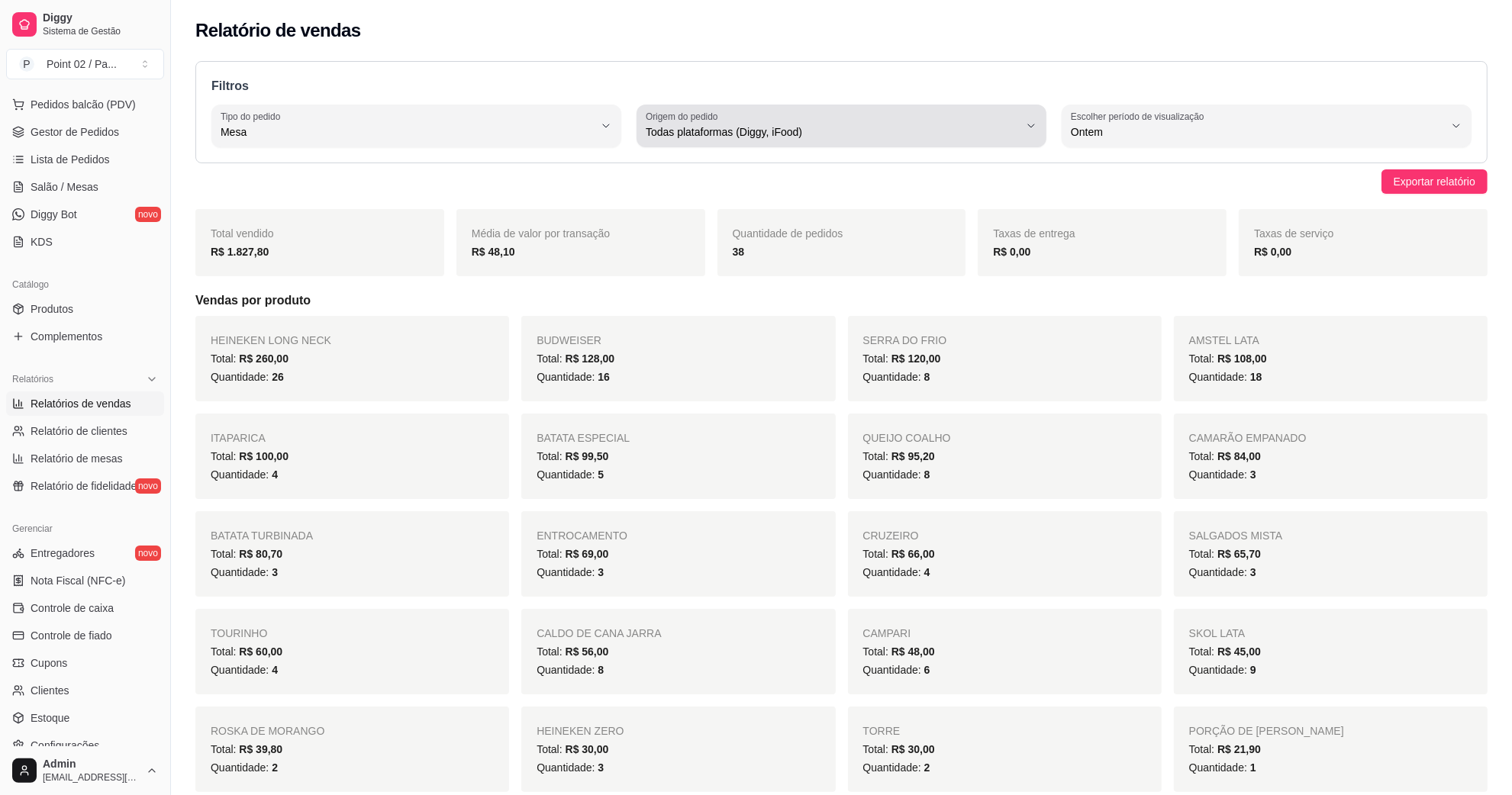
click at [731, 140] on div "Todas plataformas (Diggy, iFood)" at bounding box center [831, 126] width 373 height 31
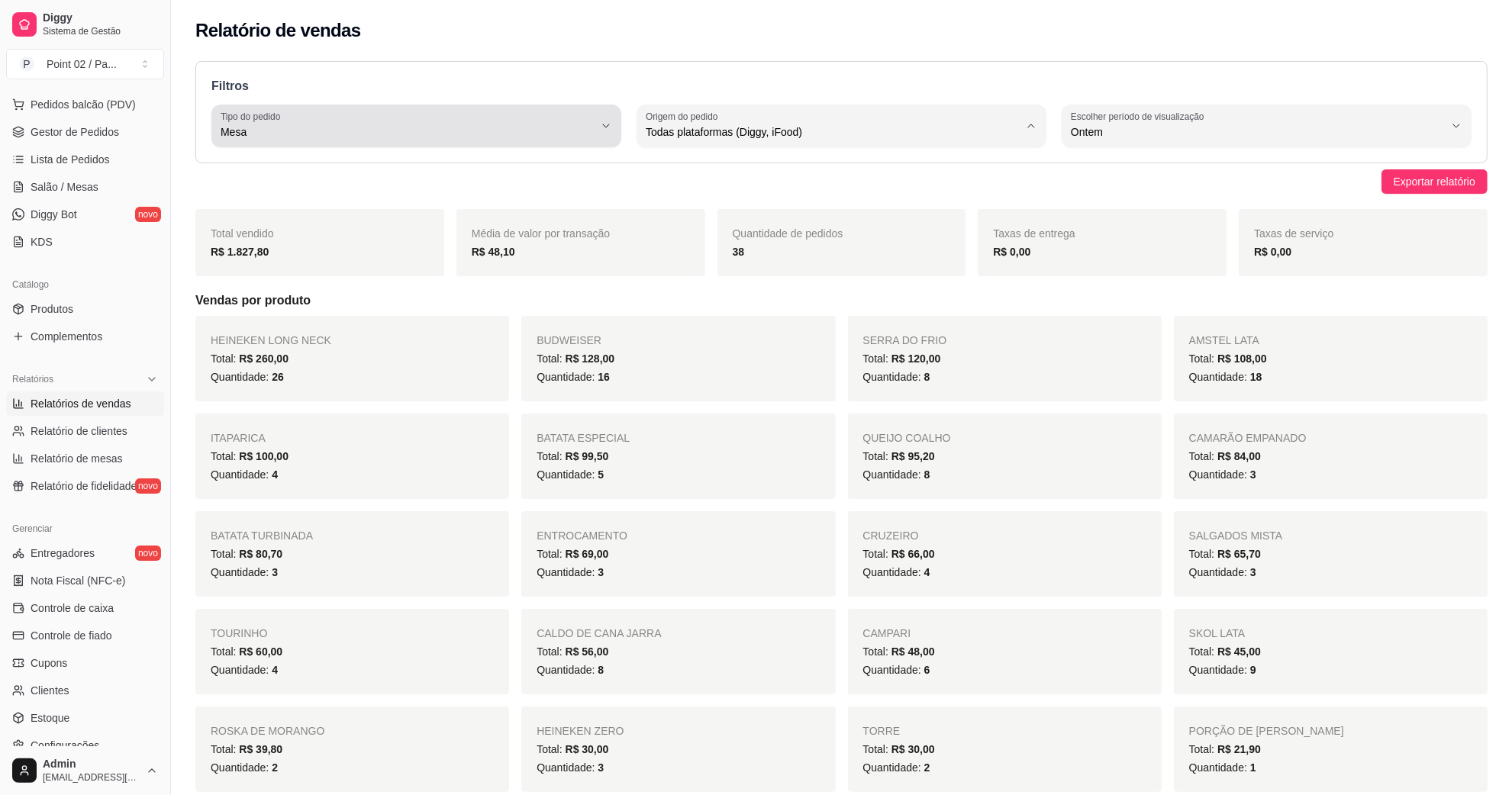
click at [299, 119] on div "Mesa" at bounding box center [407, 126] width 373 height 31
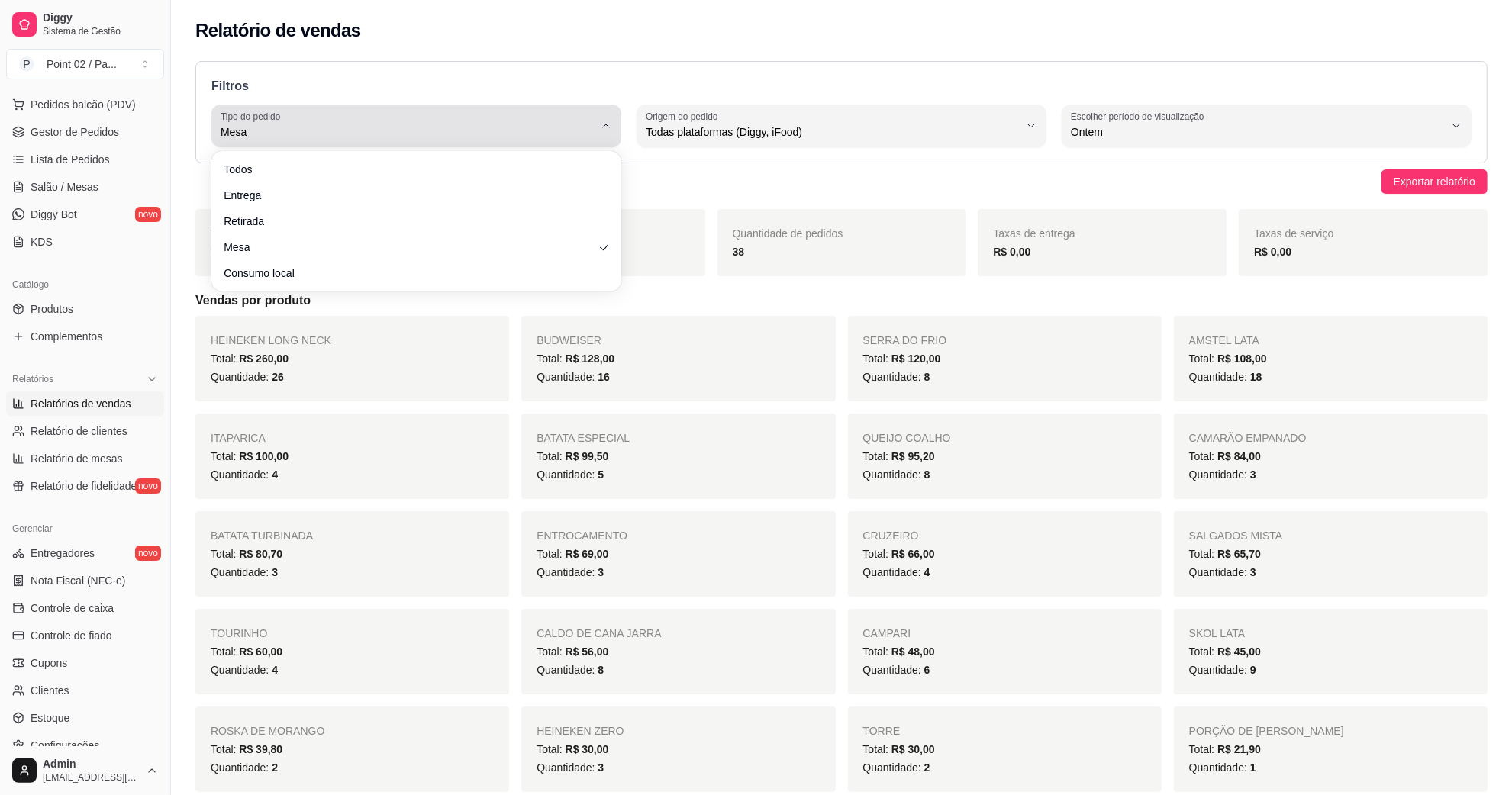
click at [299, 119] on div "Mesa" at bounding box center [407, 126] width 373 height 31
click at [299, 124] on span "Mesa" at bounding box center [407, 131] width 373 height 15
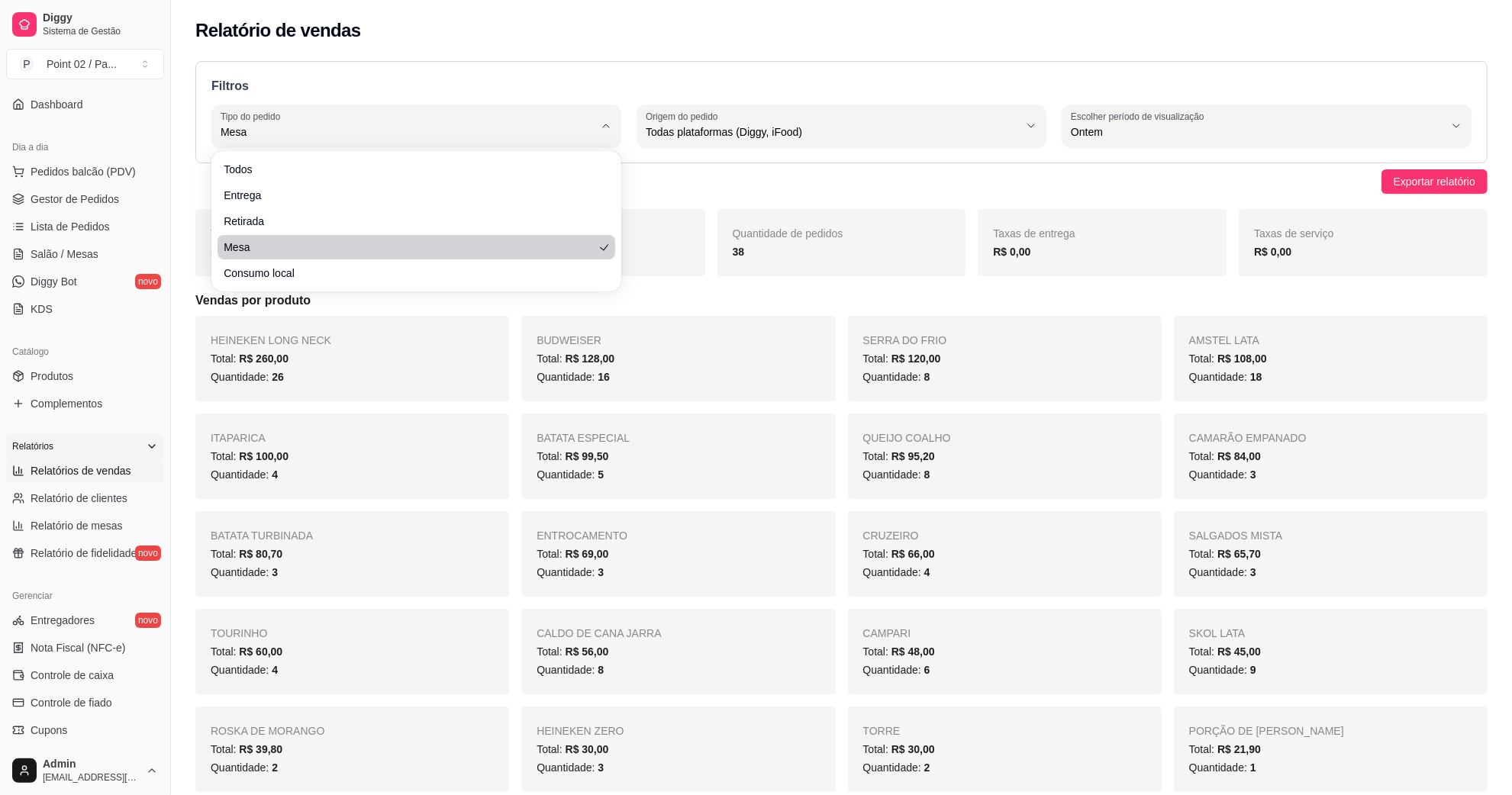
scroll to position [95, 0]
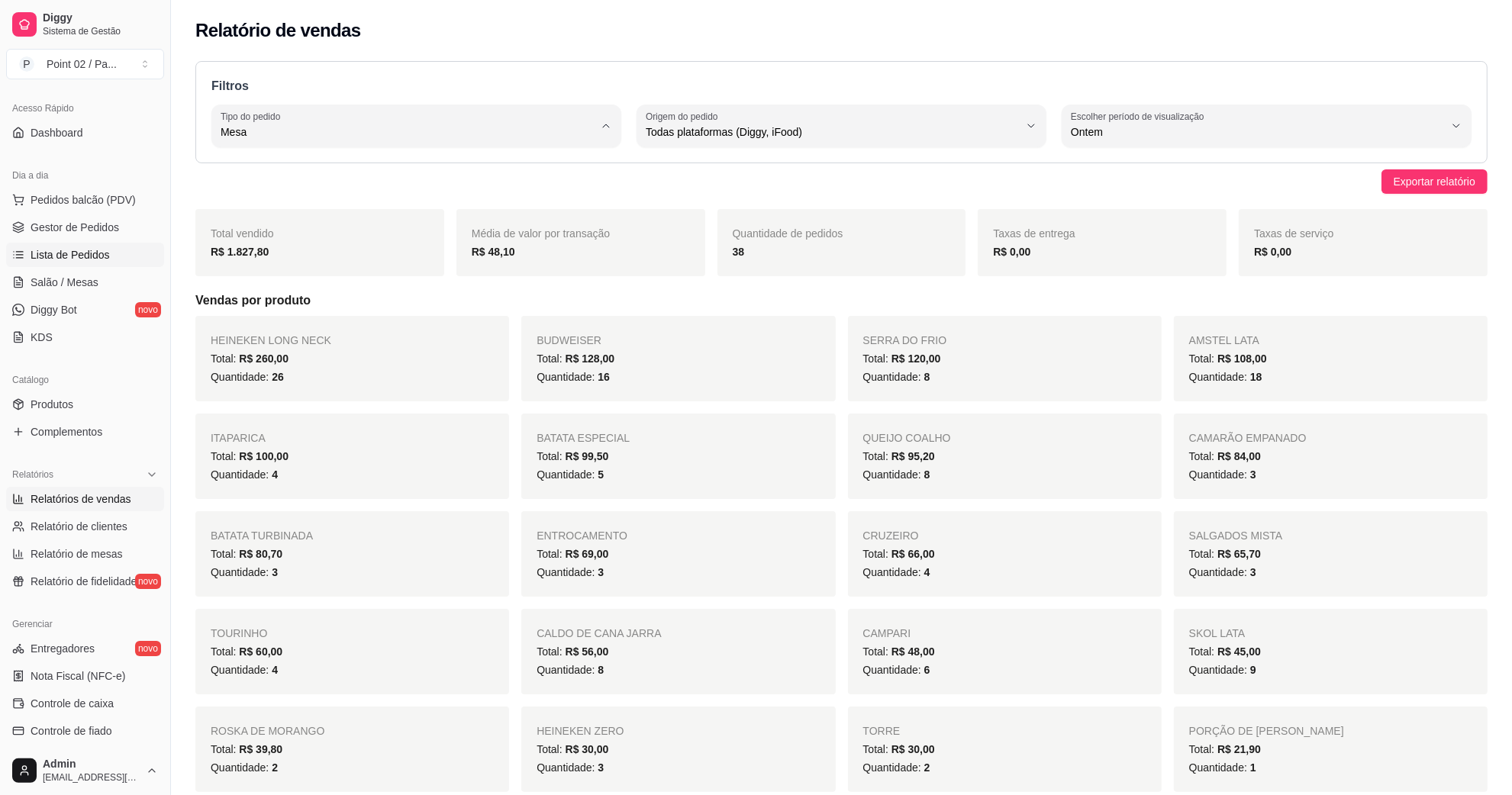
click at [118, 250] on link "Lista de Pedidos" at bounding box center [85, 255] width 158 height 24
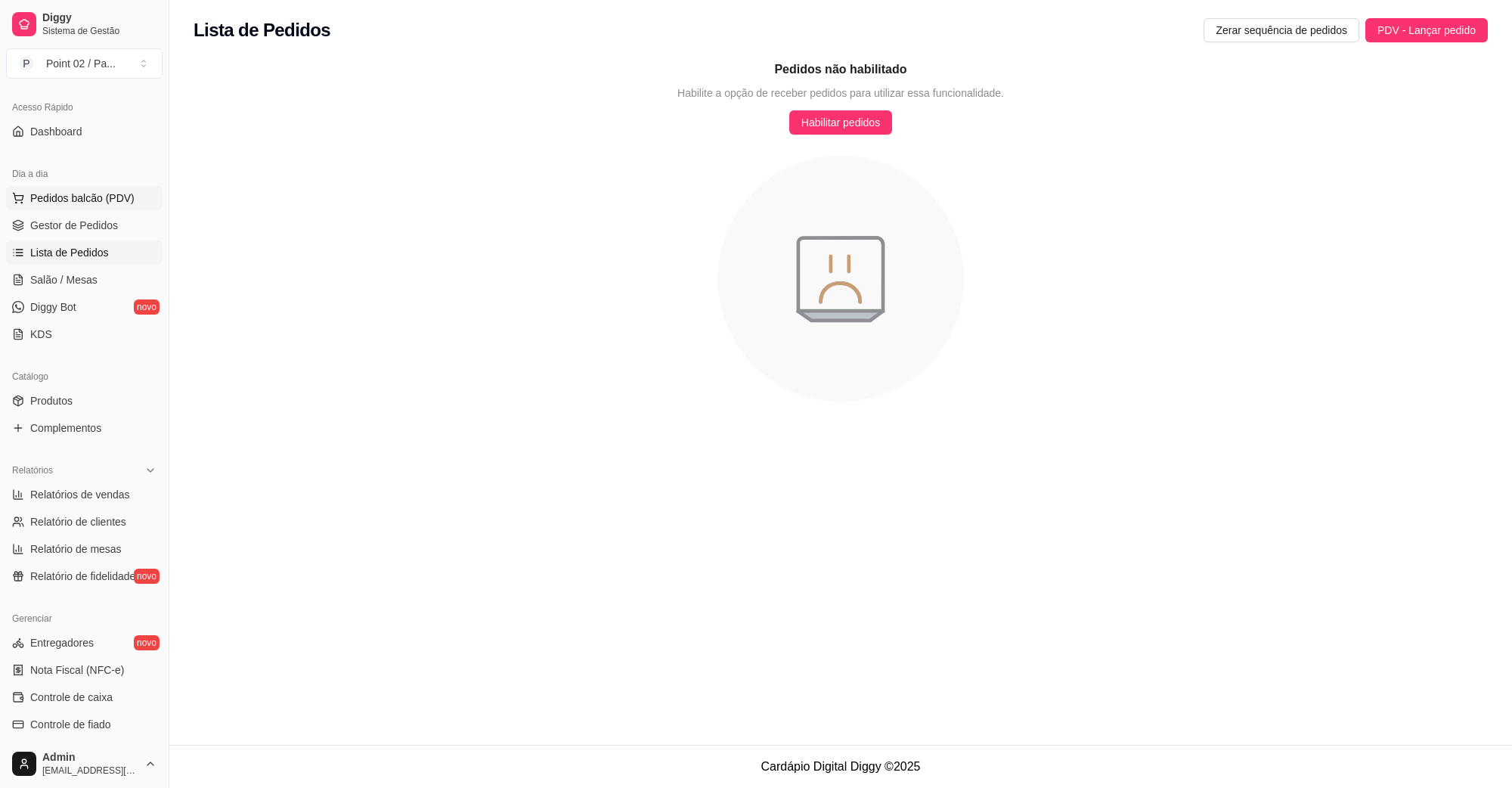
click at [95, 200] on span "Pedidos balcão (PDV)" at bounding box center [82, 197] width 104 height 15
click at [116, 227] on link "Gestor de Pedidos" at bounding box center [84, 225] width 156 height 24
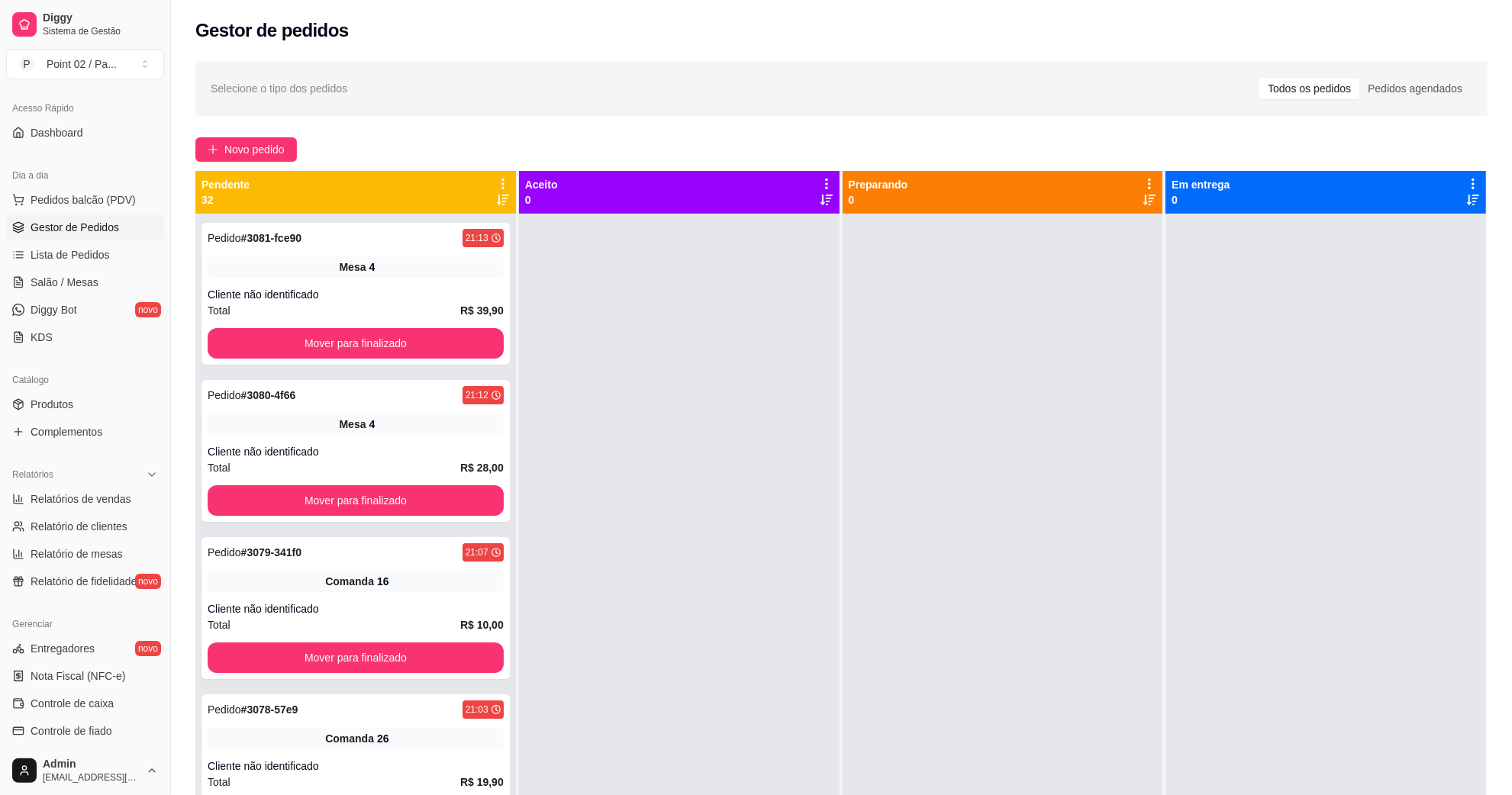
click at [429, 90] on div "Selecione o tipo dos pedidos Todos os pedidos Pedidos agendados" at bounding box center [841, 88] width 1261 height 24
drag, startPoint x: 1410, startPoint y: 95, endPoint x: 1361, endPoint y: 112, distance: 51.9
click at [1365, 112] on div "Selecione o tipo dos pedidos Todos os pedidos Pedidos agendados" at bounding box center [841, 88] width 1292 height 55
click at [1333, 92] on div "Todos os pedidos" at bounding box center [1309, 88] width 100 height 21
click at [1259, 78] on input "Todos os pedidos" at bounding box center [1259, 78] width 0 height 0
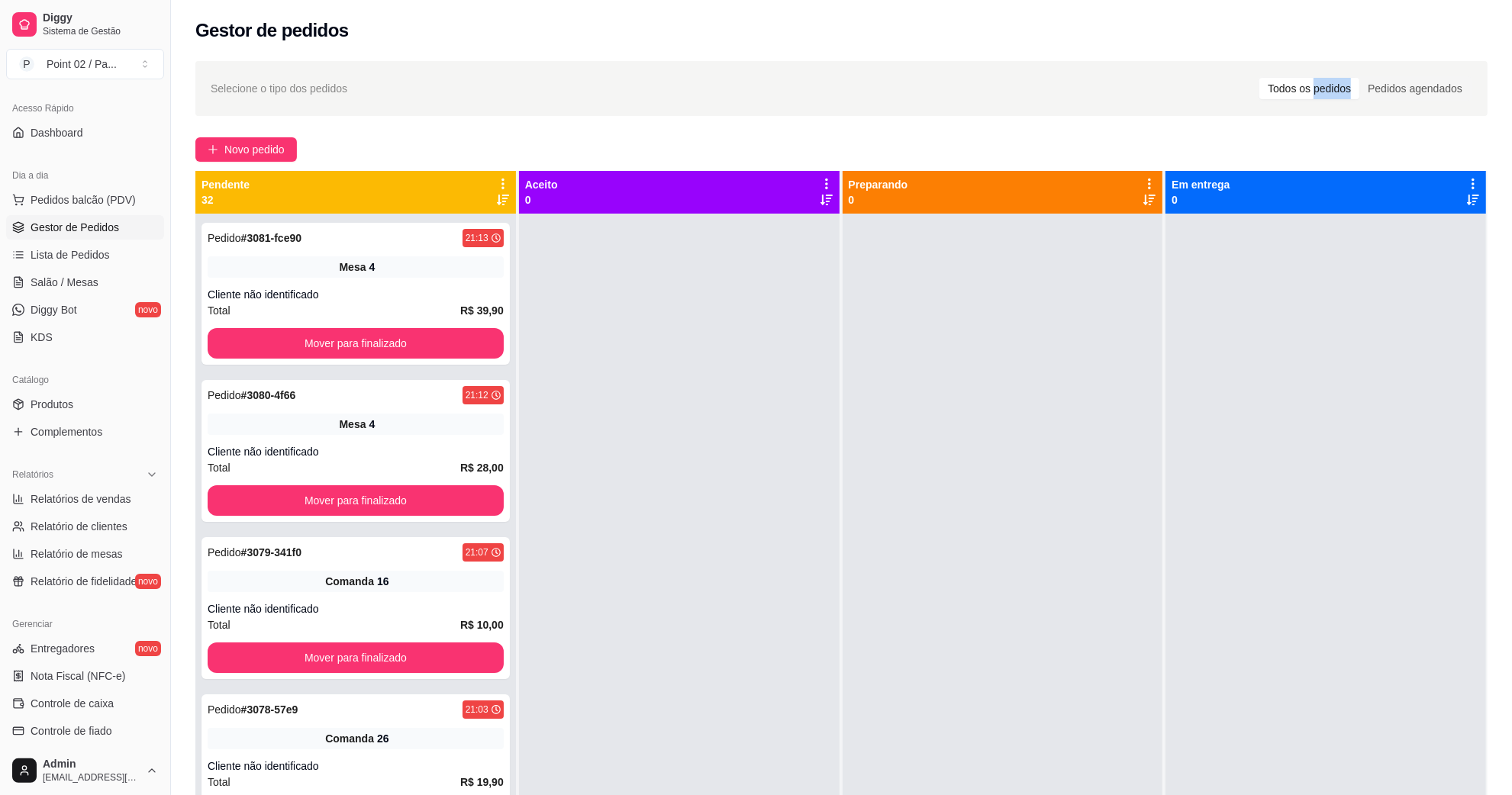
click at [1333, 92] on div "Todos os pedidos" at bounding box center [1309, 88] width 100 height 21
click at [1259, 78] on input "Todos os pedidos" at bounding box center [1259, 78] width 0 height 0
click at [1333, 92] on div "Todos os pedidos" at bounding box center [1309, 88] width 100 height 21
click at [1259, 78] on input "Todos os pedidos" at bounding box center [1259, 78] width 0 height 0
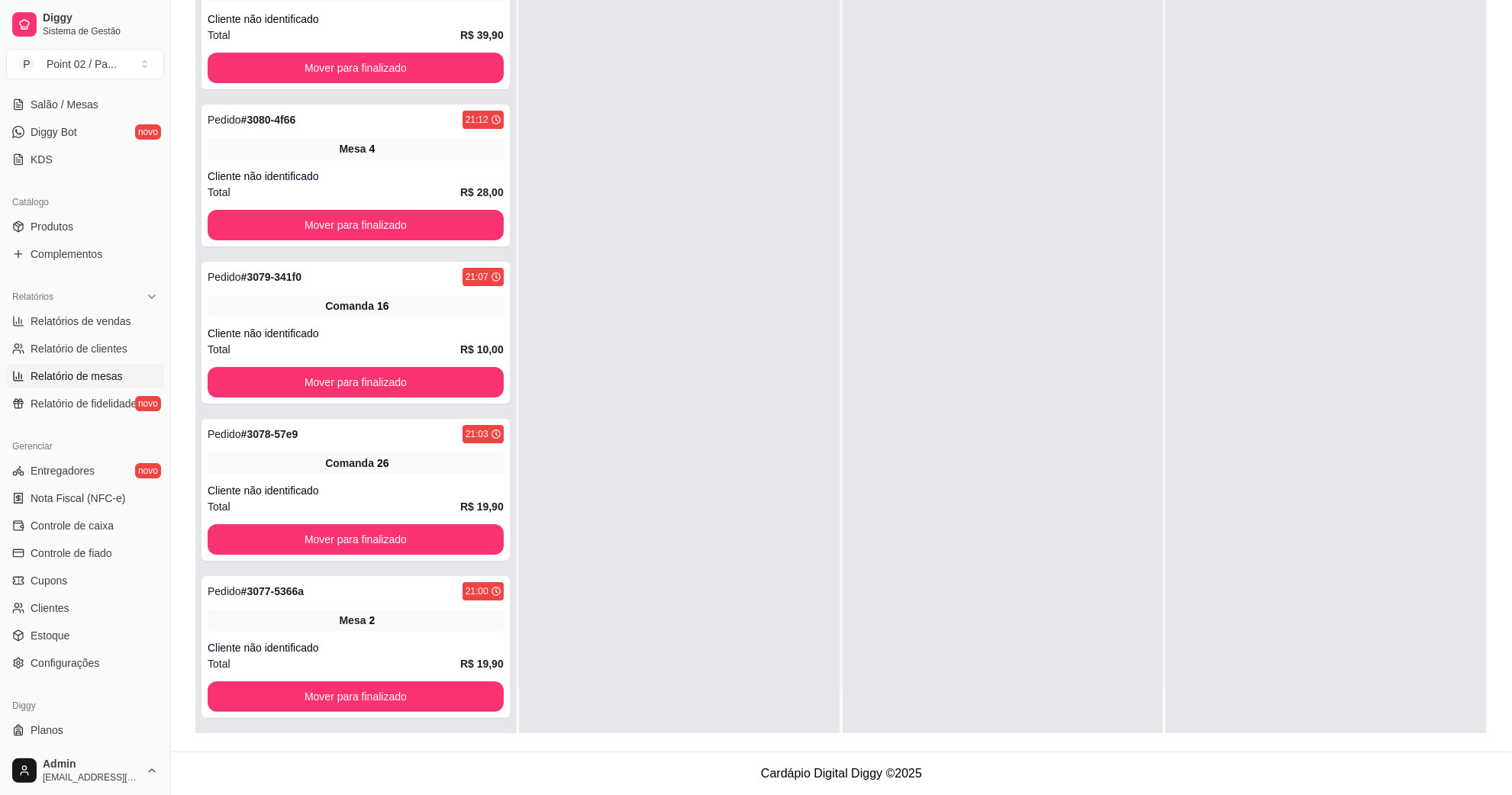
scroll to position [286, 0]
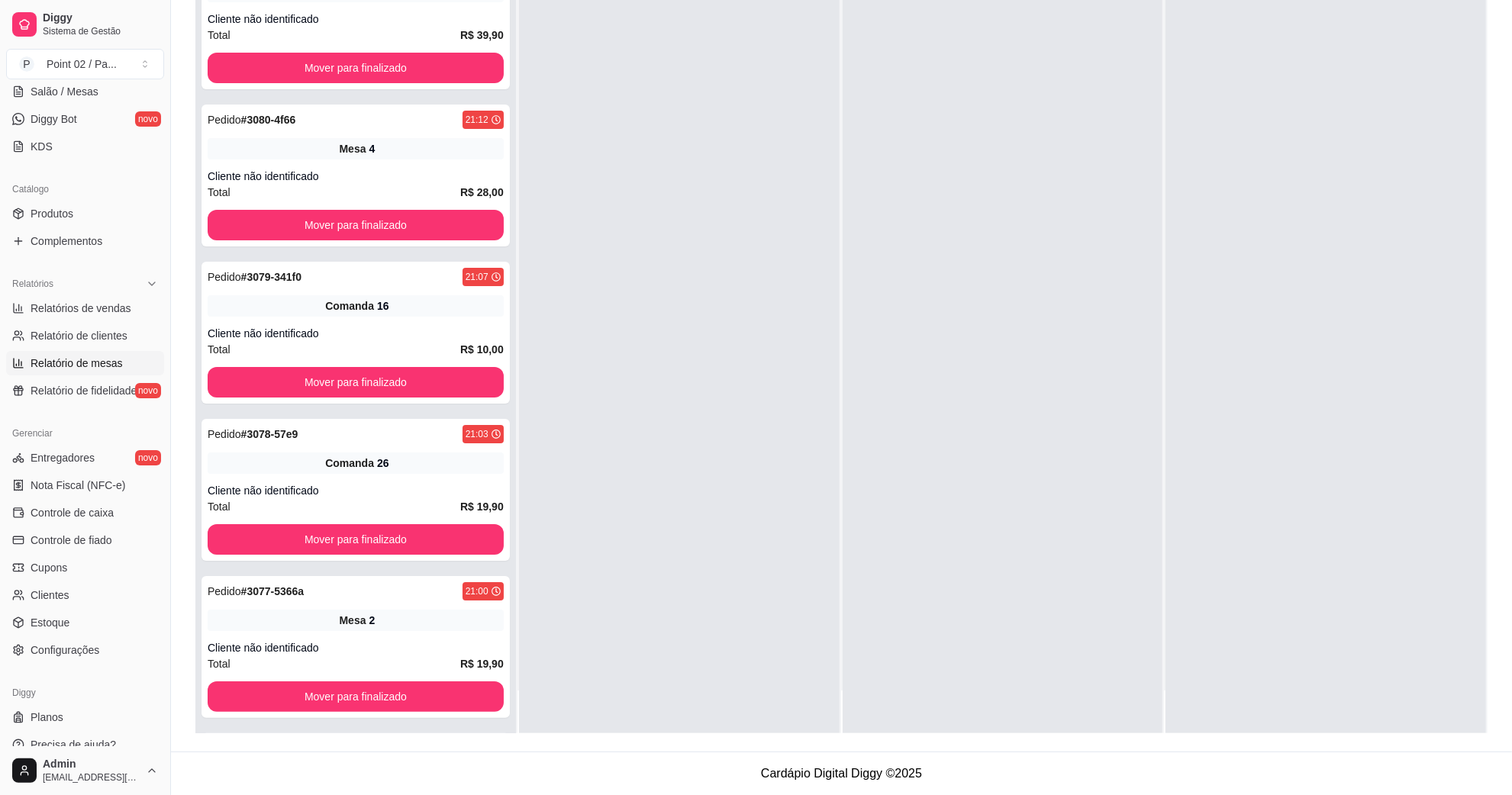
click at [115, 367] on span "Relatório de mesas" at bounding box center [77, 363] width 92 height 15
select select "TOTAL_OF_ORDERS"
select select "7"
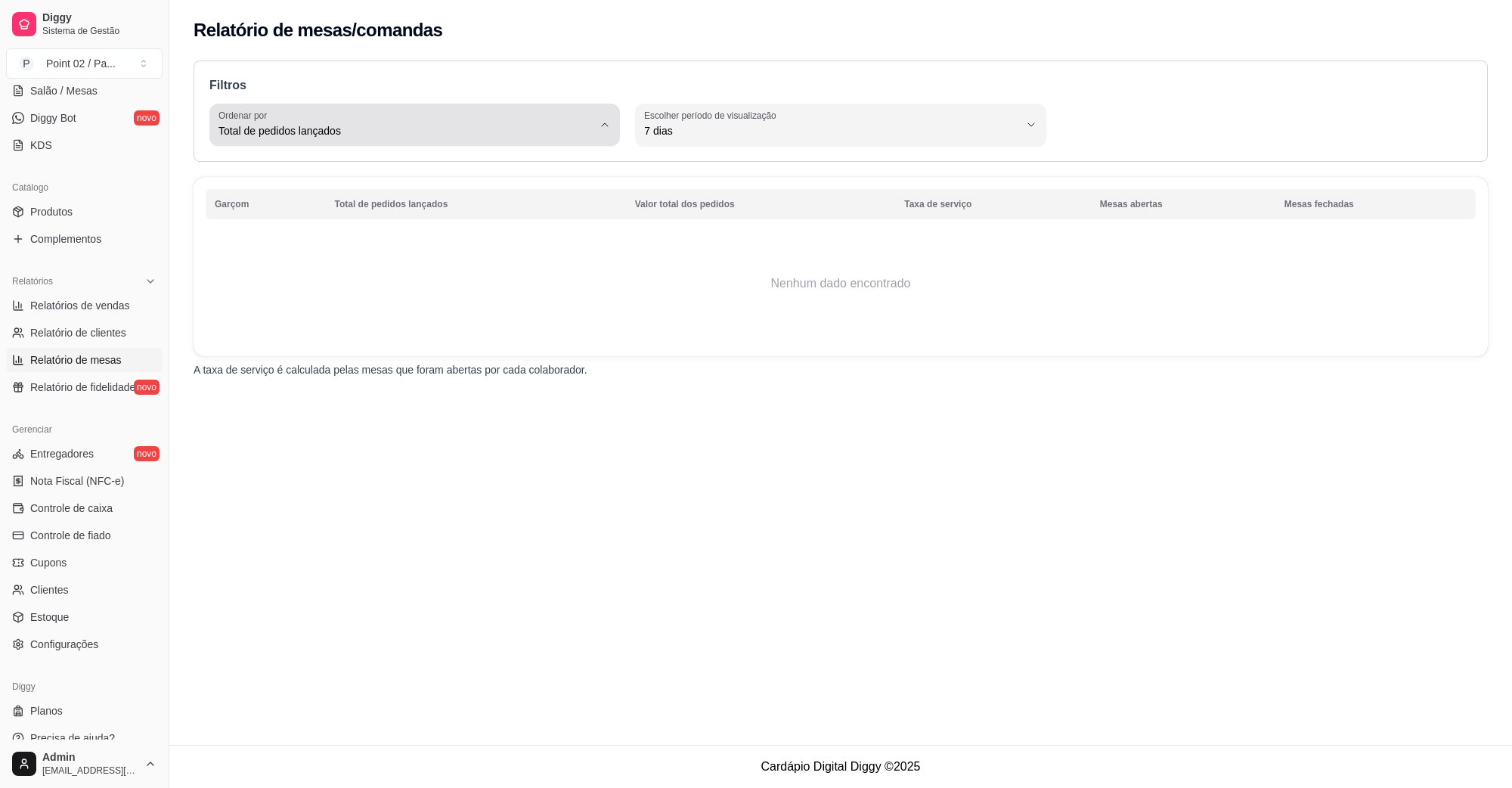
click at [356, 135] on span "Total de pedidos lançados" at bounding box center [406, 130] width 374 height 15
click at [328, 174] on span "Total de pedidos lançados" at bounding box center [407, 166] width 356 height 15
click at [349, 137] on span "Total de pedidos lançados" at bounding box center [406, 130] width 374 height 15
click at [341, 189] on span "Valor total dos pedidos" at bounding box center [407, 191] width 356 height 15
type input "TOTAL_AMOUNT_OF_ORDERS"
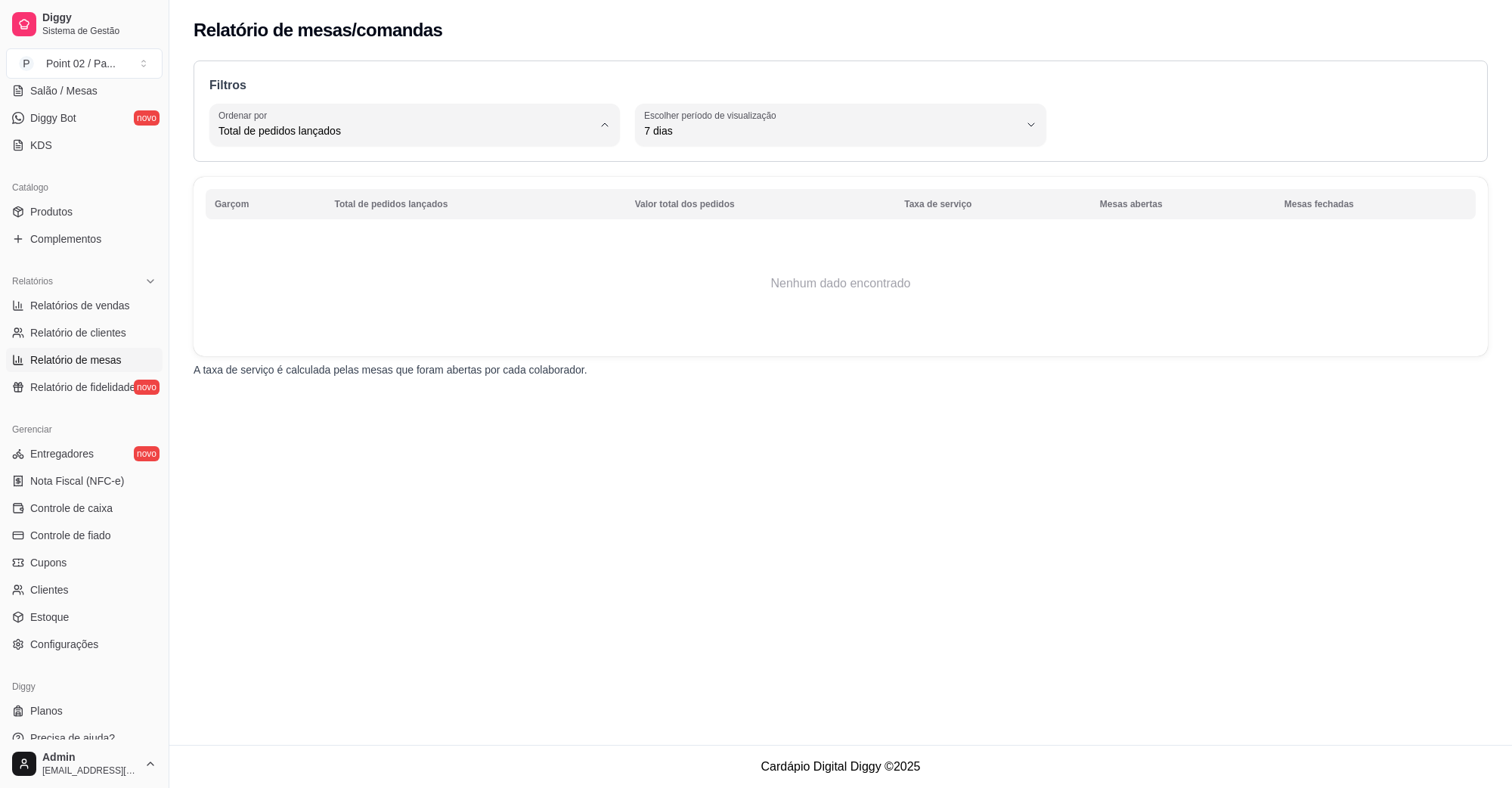
select select "TOTAL_AMOUNT_OF_ORDERS"
click at [365, 126] on span "Valor total dos pedidos" at bounding box center [406, 130] width 374 height 15
click at [320, 229] on li "Taxa de serviço" at bounding box center [415, 217] width 382 height 24
type input "SERVICE_FEE"
select select "SERVICE_FEE"
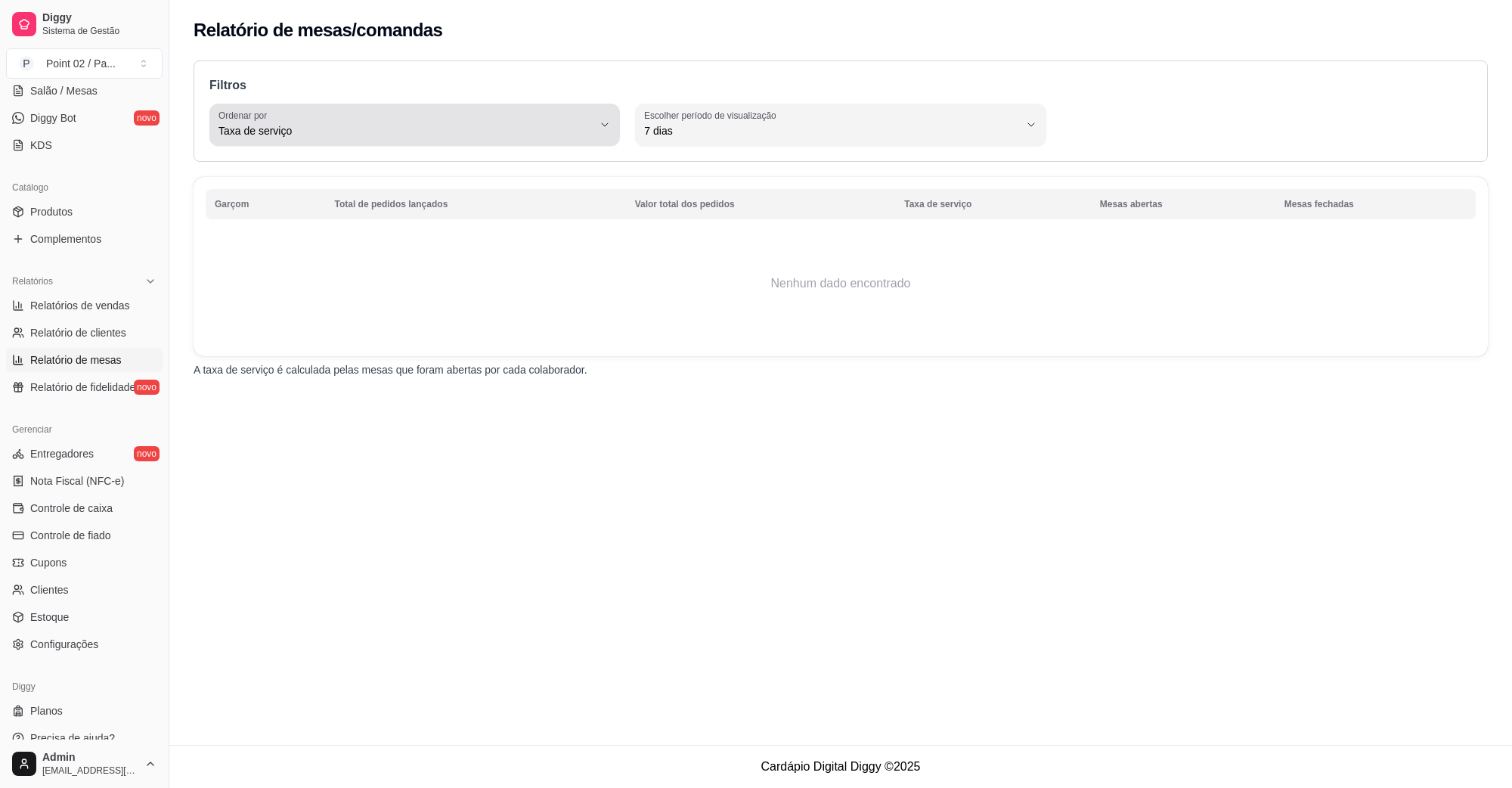
click at [368, 141] on button "Ordenar por Taxa de serviço" at bounding box center [415, 125] width 411 height 43
click at [325, 241] on span "Mesas abertas" at bounding box center [407, 241] width 356 height 15
type input "TOTAL_OF_OPENED_ORIGINS"
select select "TOTAL_OF_OPENED_ORIGINS"
click at [394, 126] on span "Mesas abertas" at bounding box center [406, 130] width 374 height 15
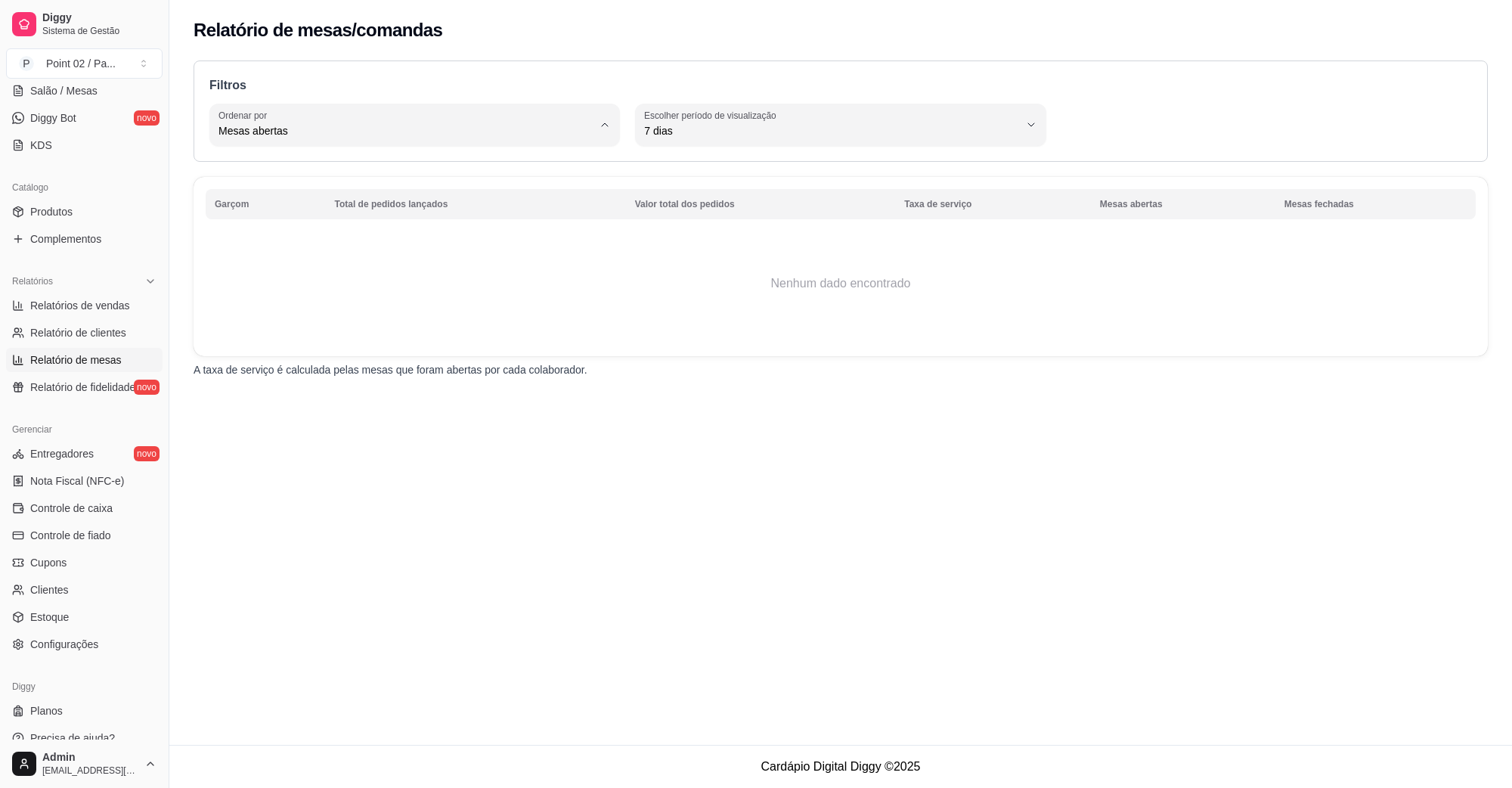
click at [339, 262] on span "Mesas fechadas" at bounding box center [407, 265] width 356 height 15
type input "TOTAL_OF_CLOSED_ORIGINS"
select select "TOTAL_OF_CLOSED_ORIGINS"
click at [429, 133] on span "Mesas fechadas" at bounding box center [406, 130] width 374 height 15
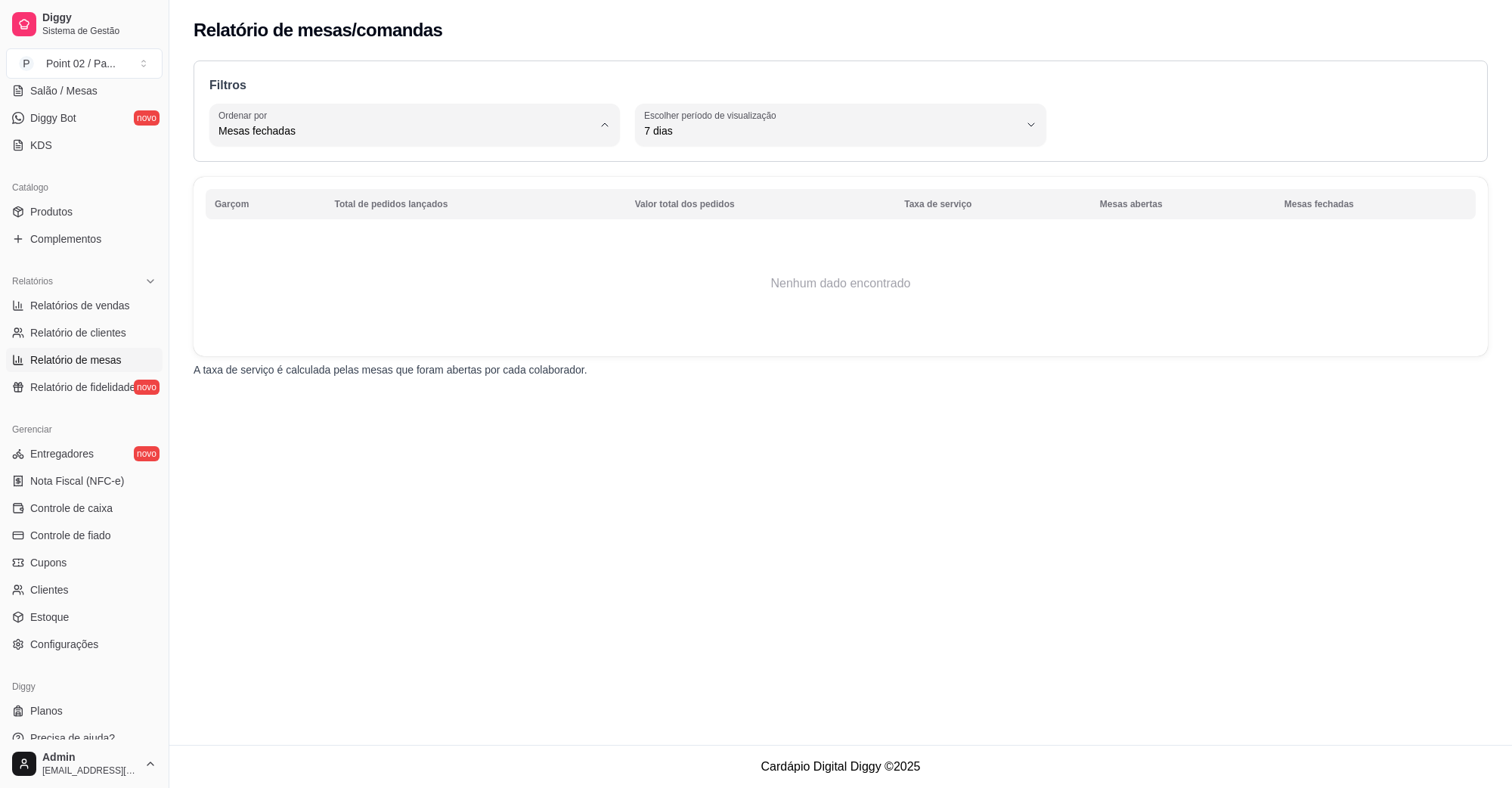
click at [357, 198] on span "Valor total dos pedidos" at bounding box center [407, 191] width 356 height 15
type input "TOTAL_AMOUNT_OF_ORDERS"
select select "TOTAL_AMOUNT_OF_ORDERS"
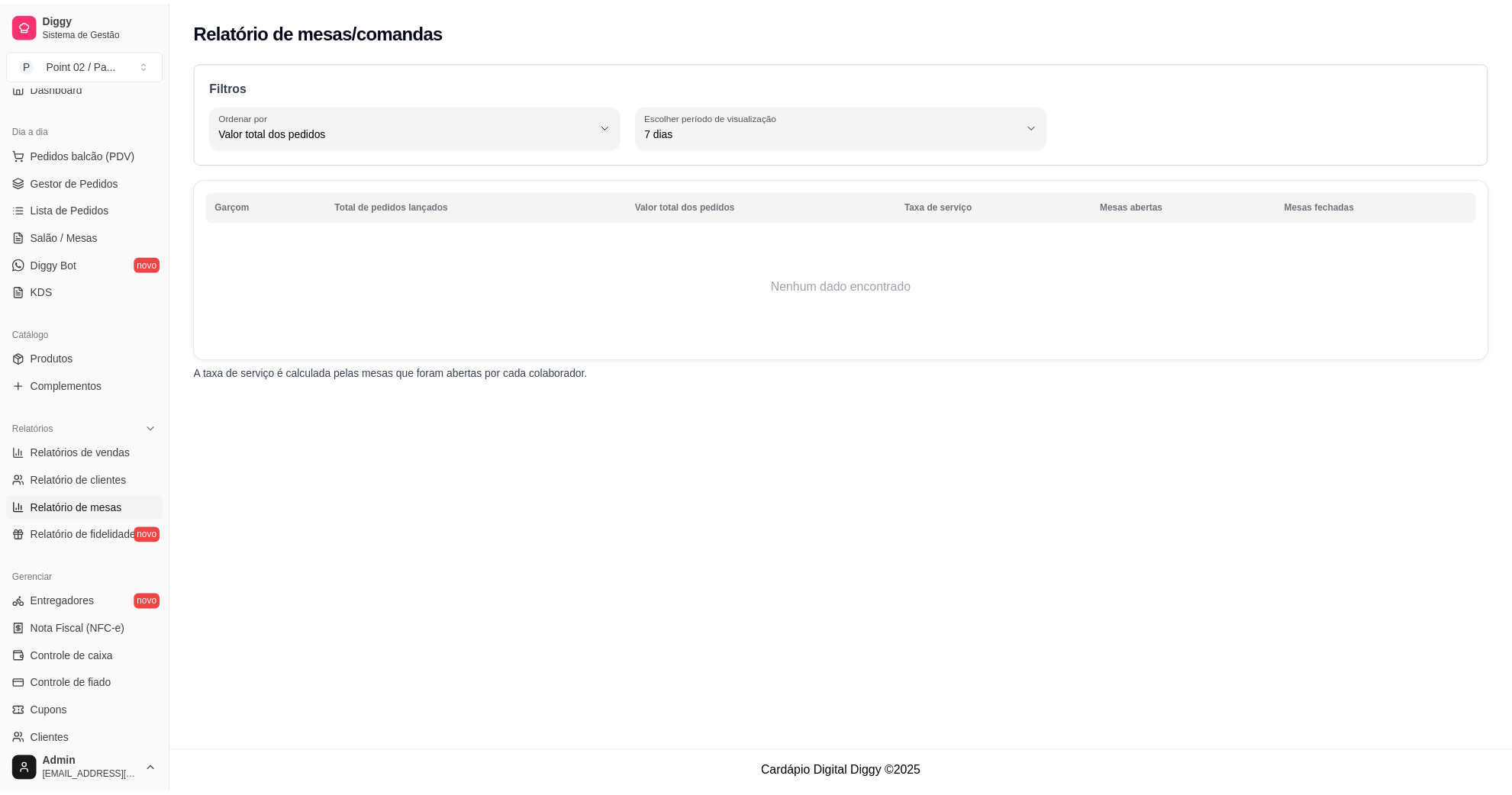
scroll to position [0, 0]
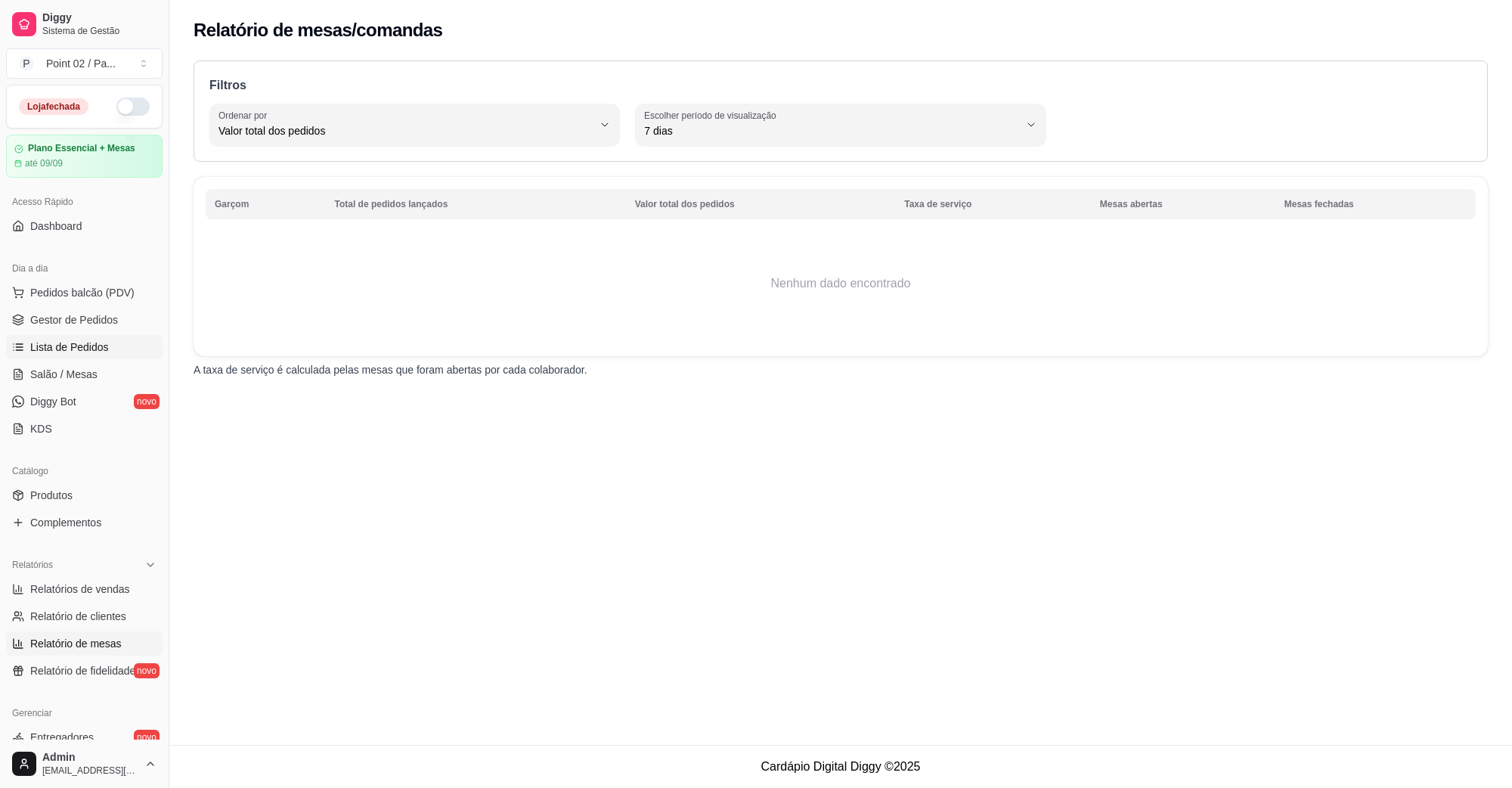
click at [98, 337] on link "Lista de Pedidos" at bounding box center [84, 346] width 156 height 24
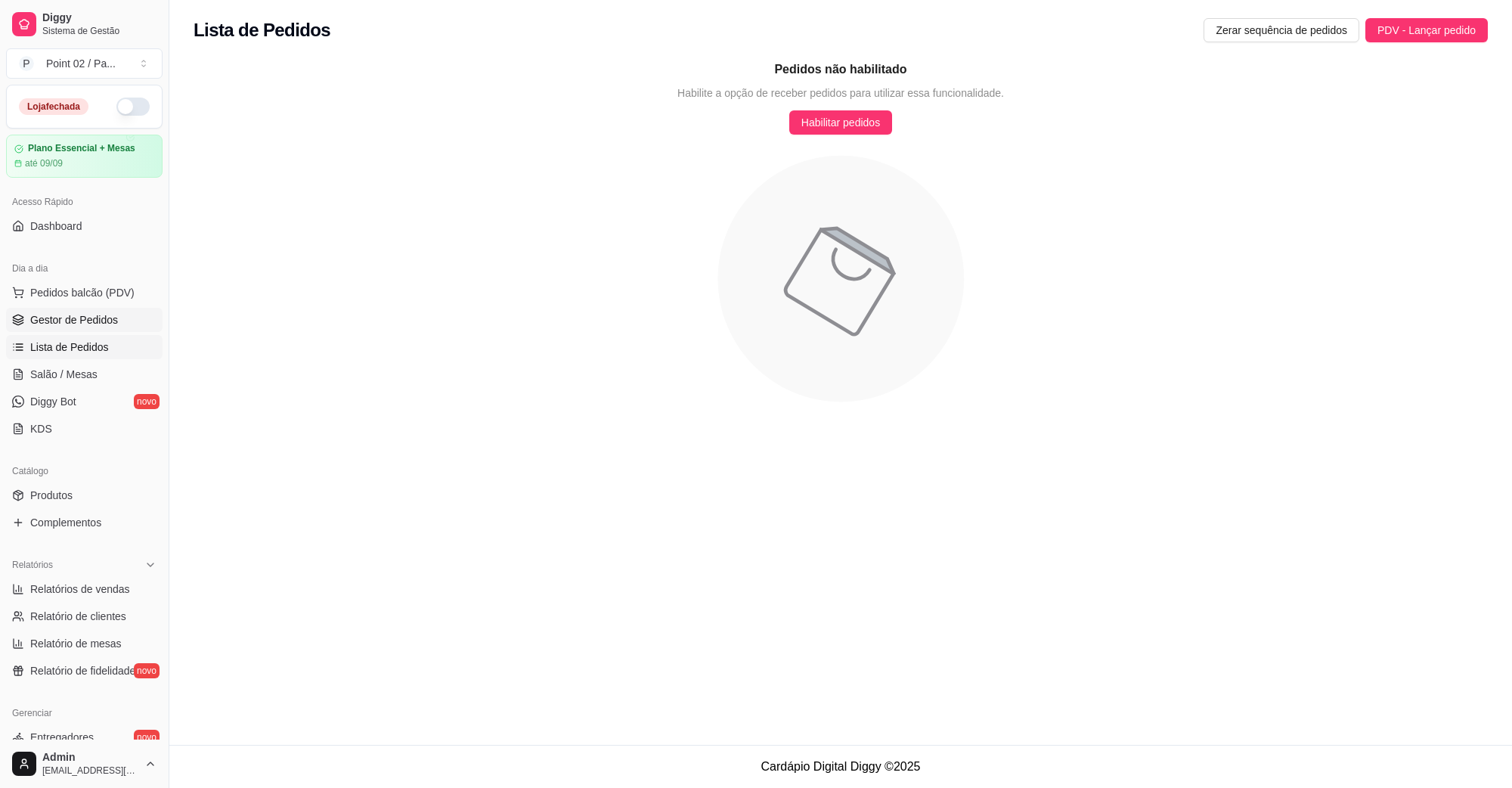
click at [111, 322] on span "Gestor de Pedidos" at bounding box center [74, 319] width 88 height 15
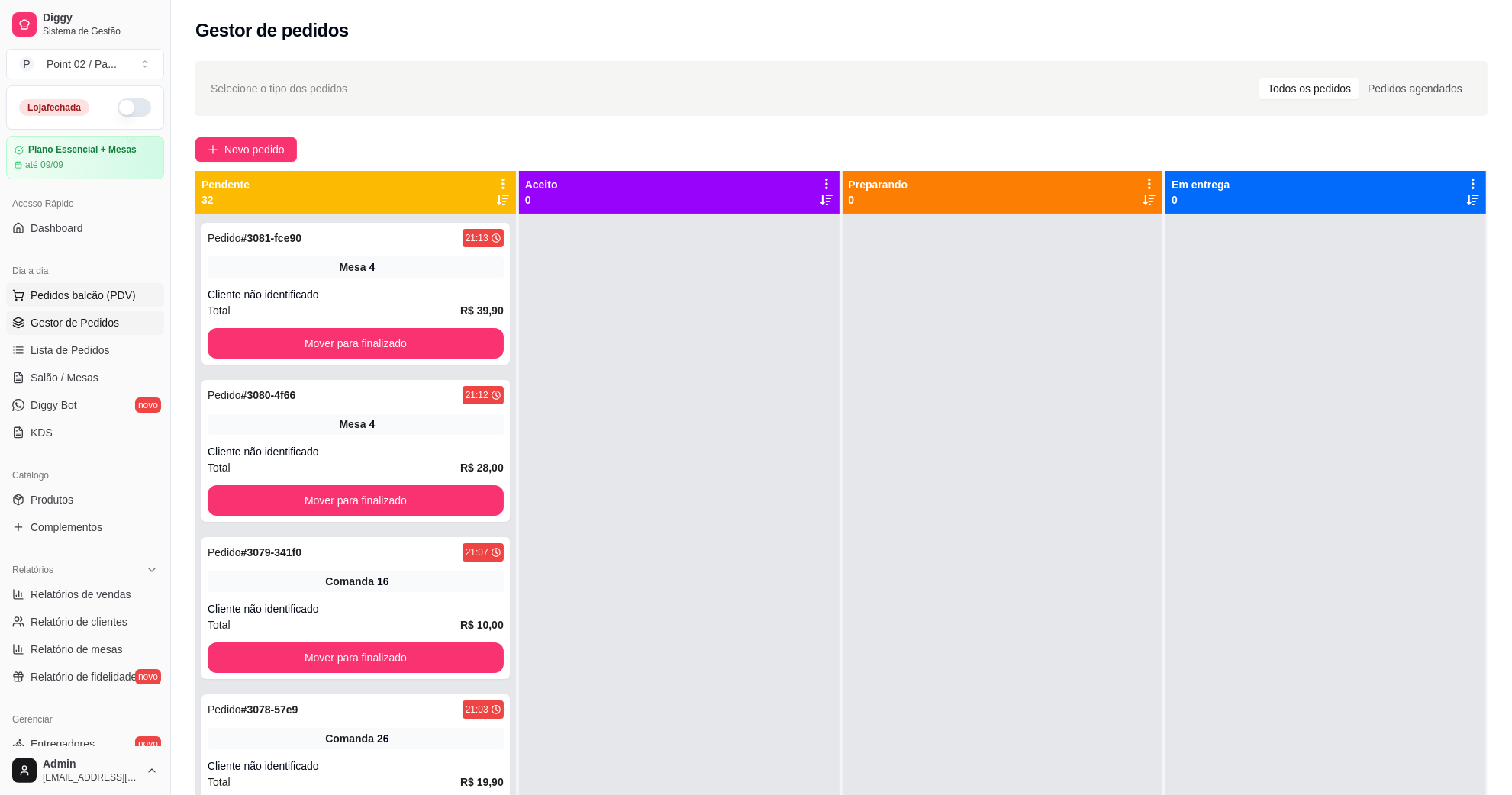
click at [121, 307] on button "Pedidos balcão (PDV)" at bounding box center [85, 295] width 158 height 24
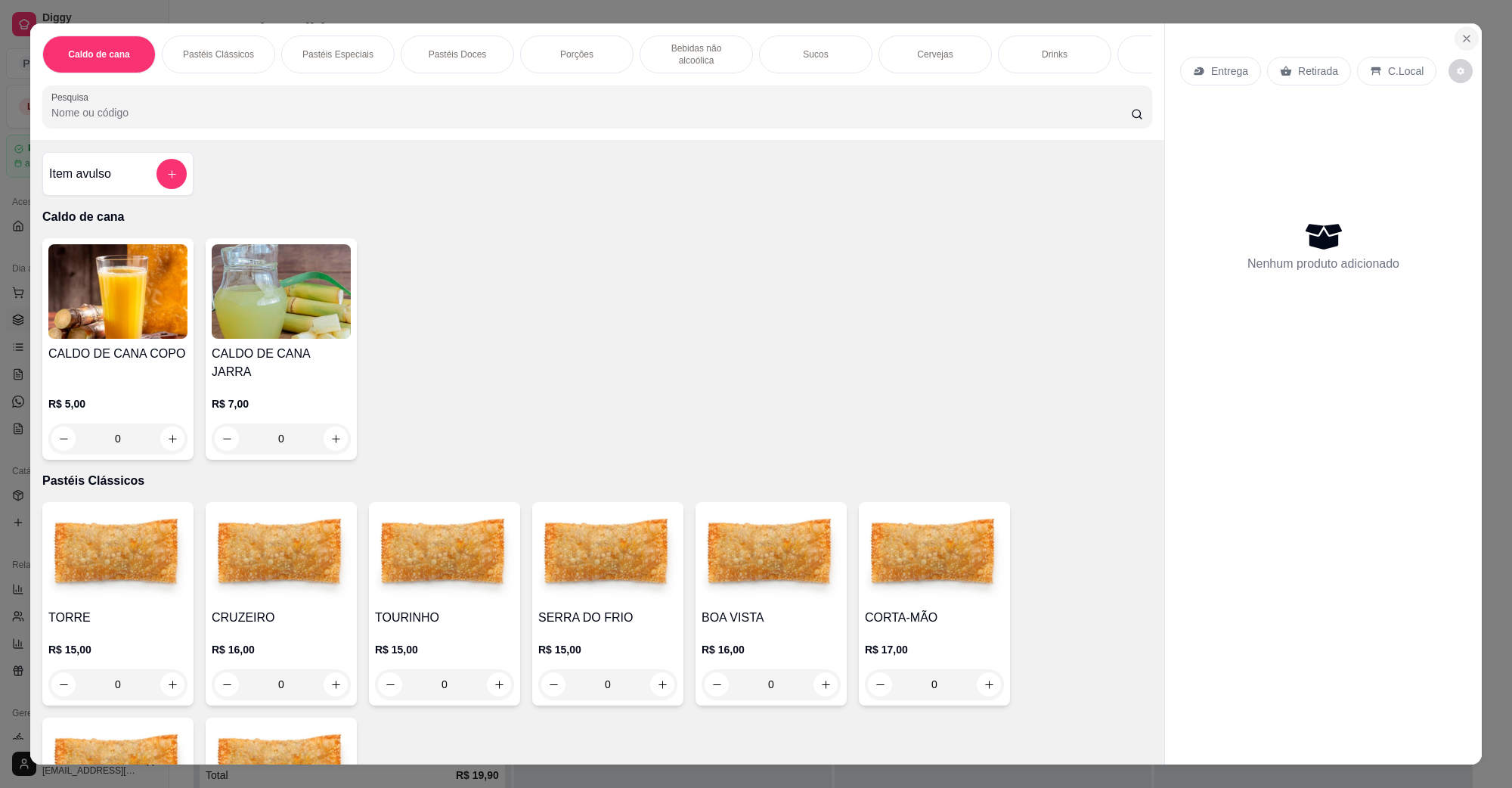
click at [1463, 44] on icon "Close" at bounding box center [1467, 39] width 12 height 12
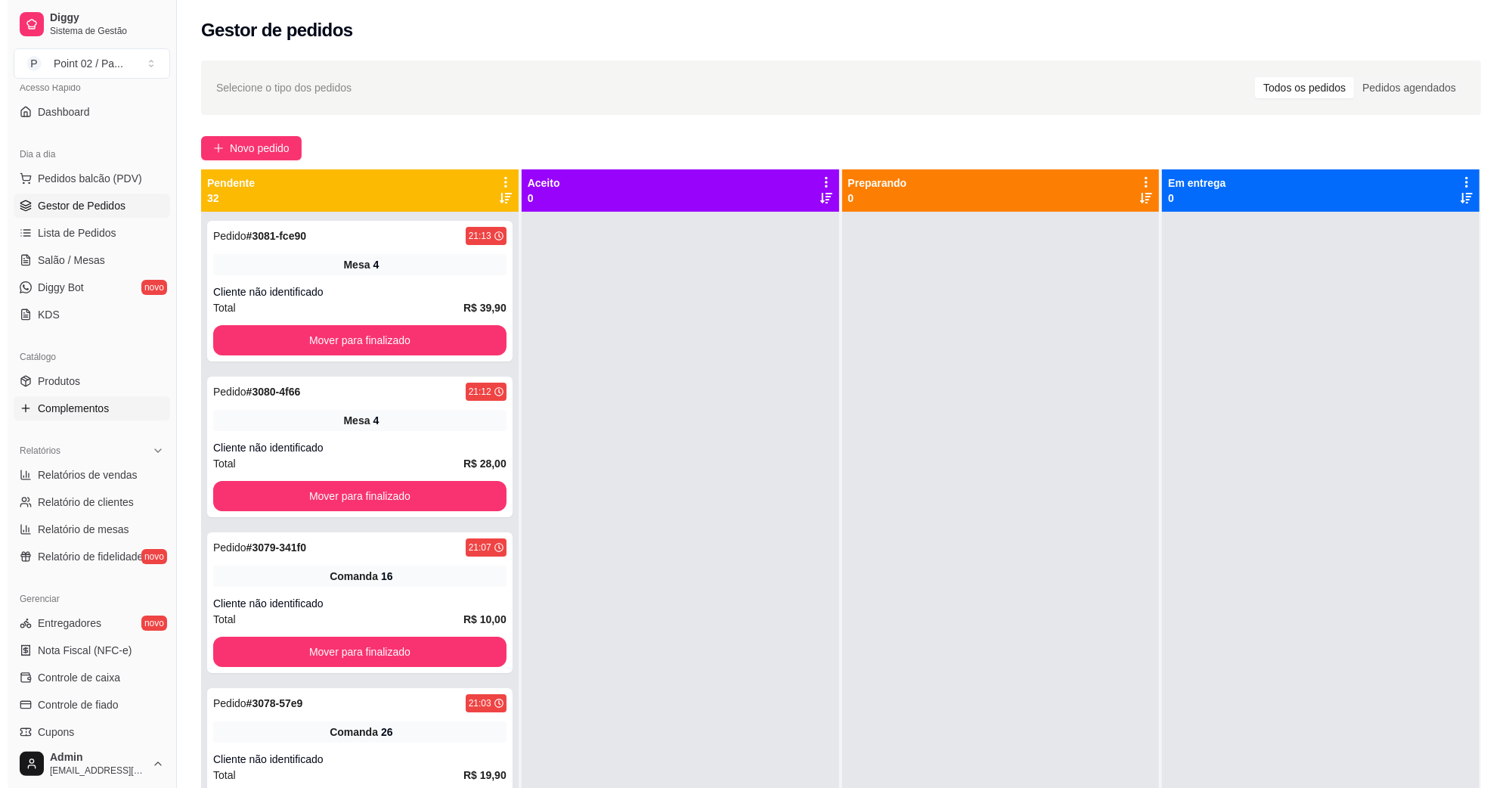
scroll to position [283, 0]
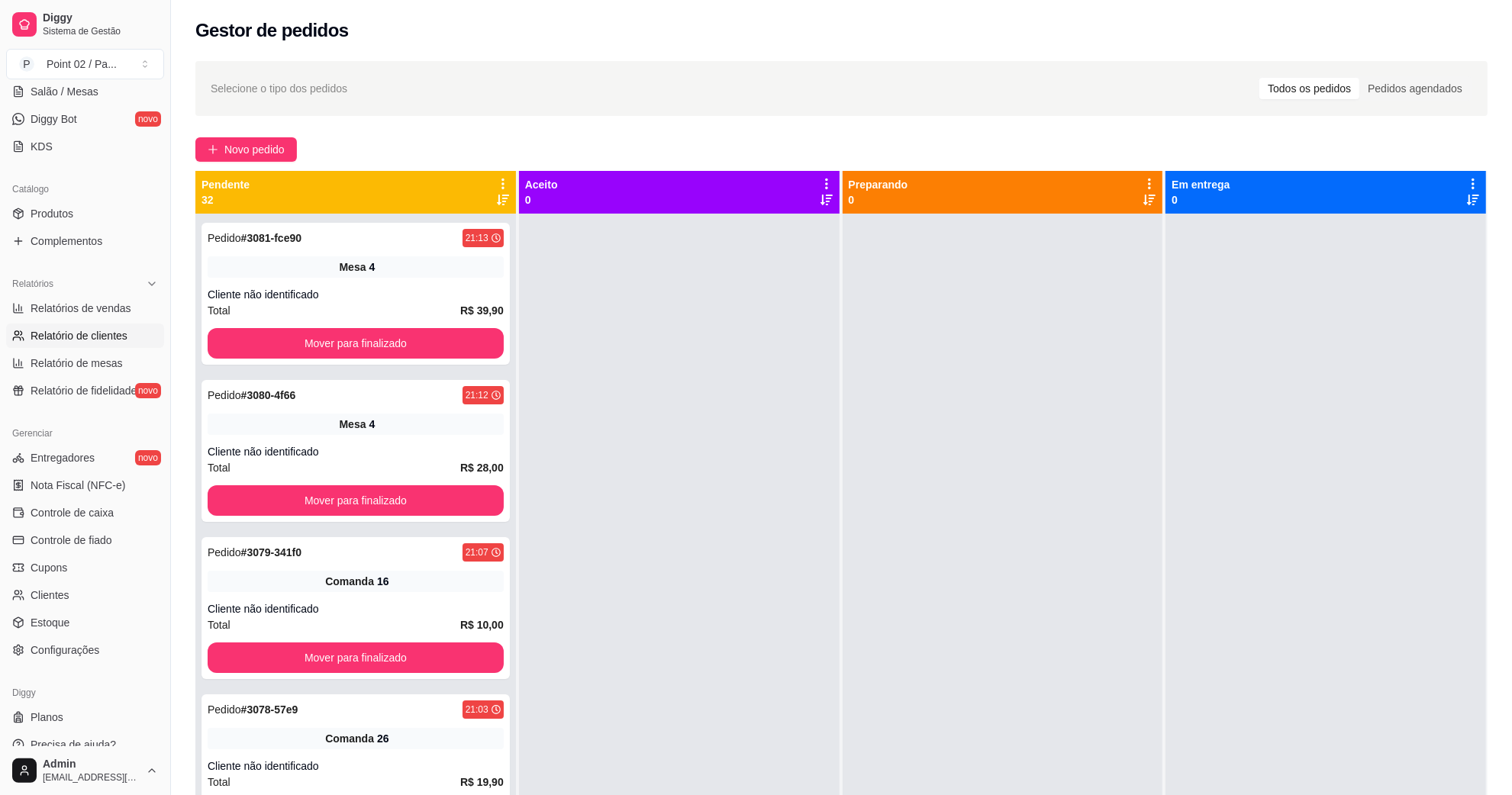
click at [101, 326] on link "Relatório de clientes" at bounding box center [85, 336] width 158 height 24
select select "30"
select select "HIGHEST_TOTAL_SPENT_WITH_ORDERS"
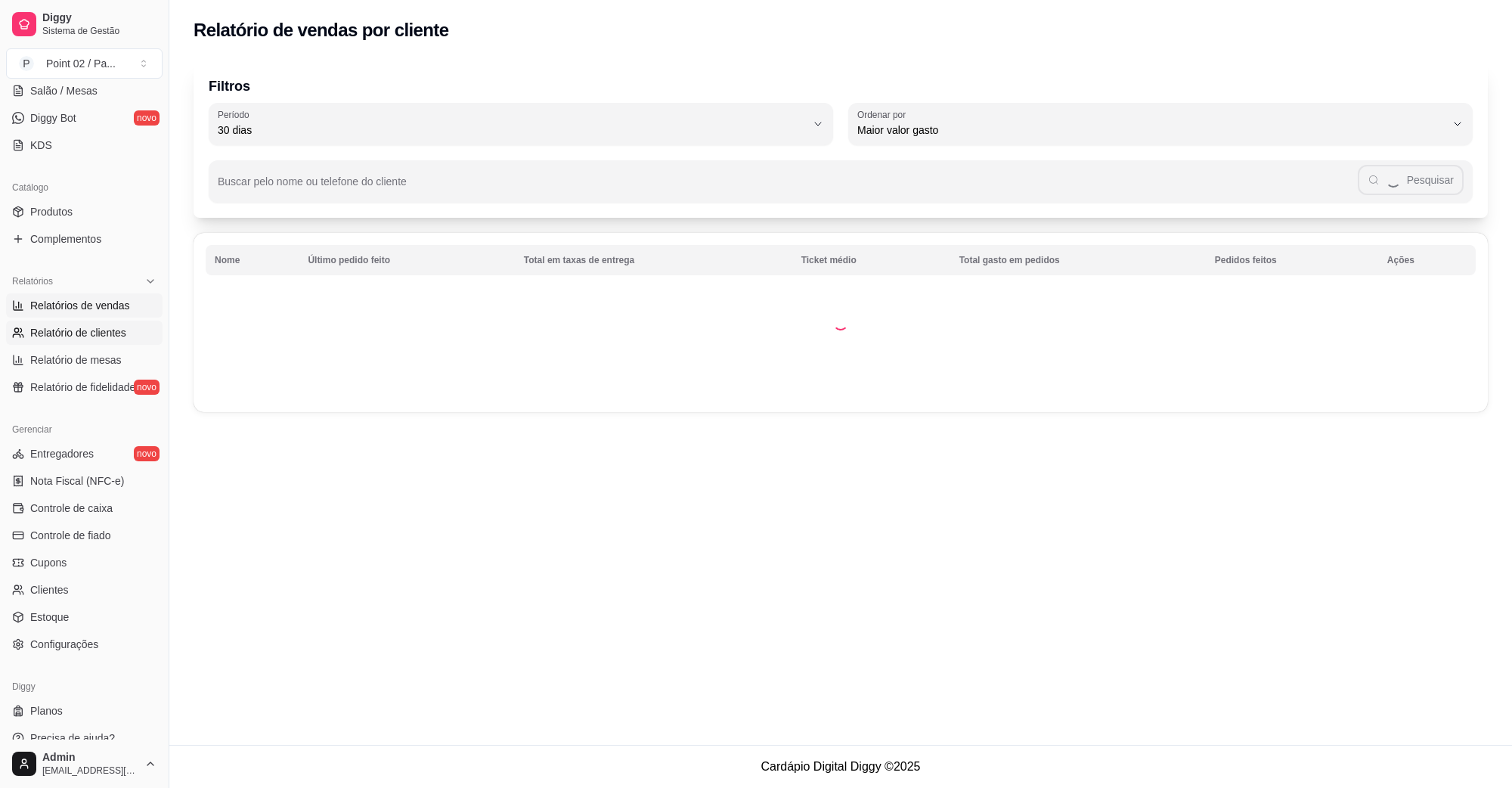
click at [101, 300] on span "Relatórios de vendas" at bounding box center [80, 305] width 100 height 15
select select "ALL"
select select "0"
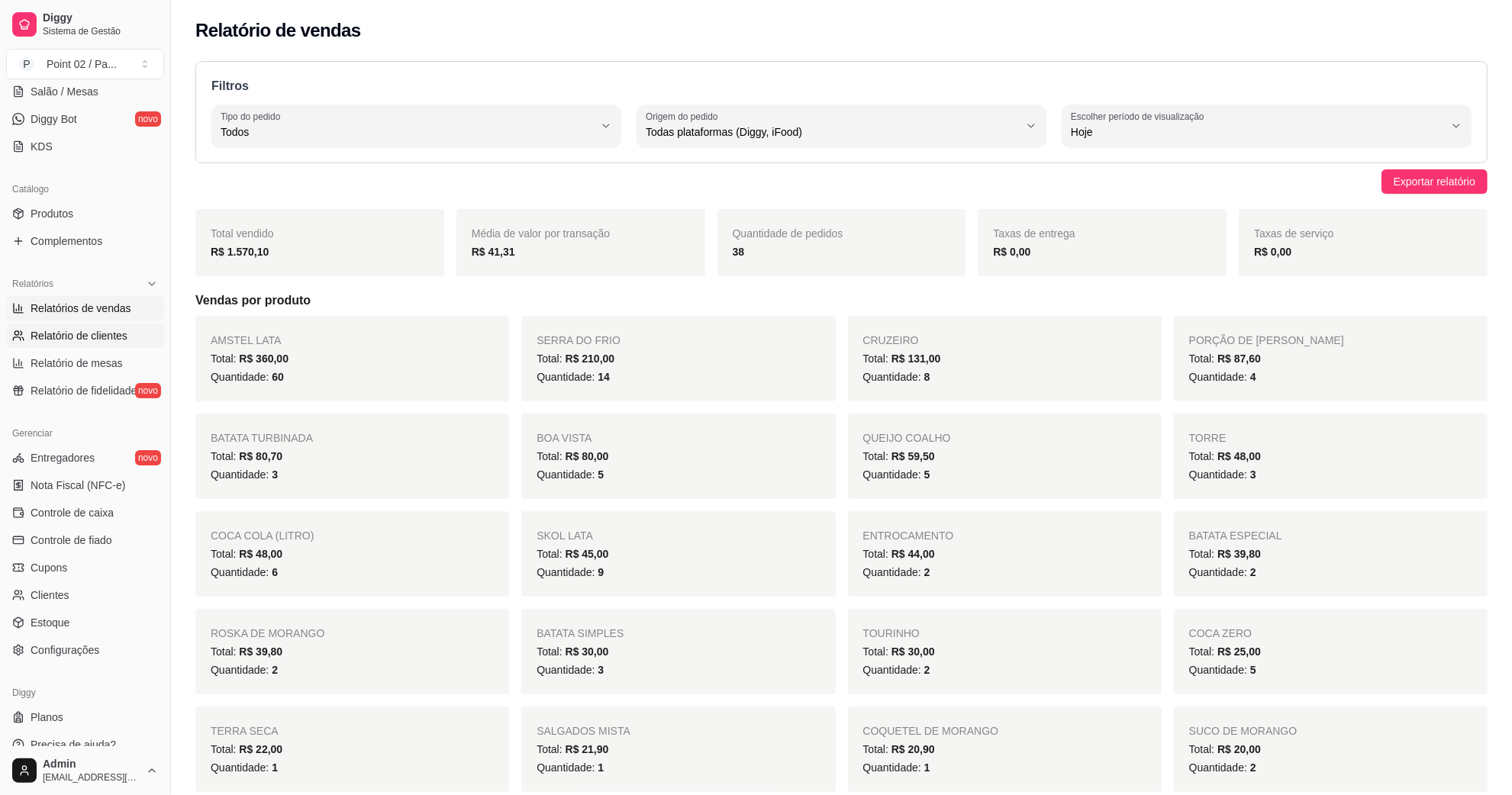
click at [115, 335] on span "Relatório de clientes" at bounding box center [79, 335] width 97 height 15
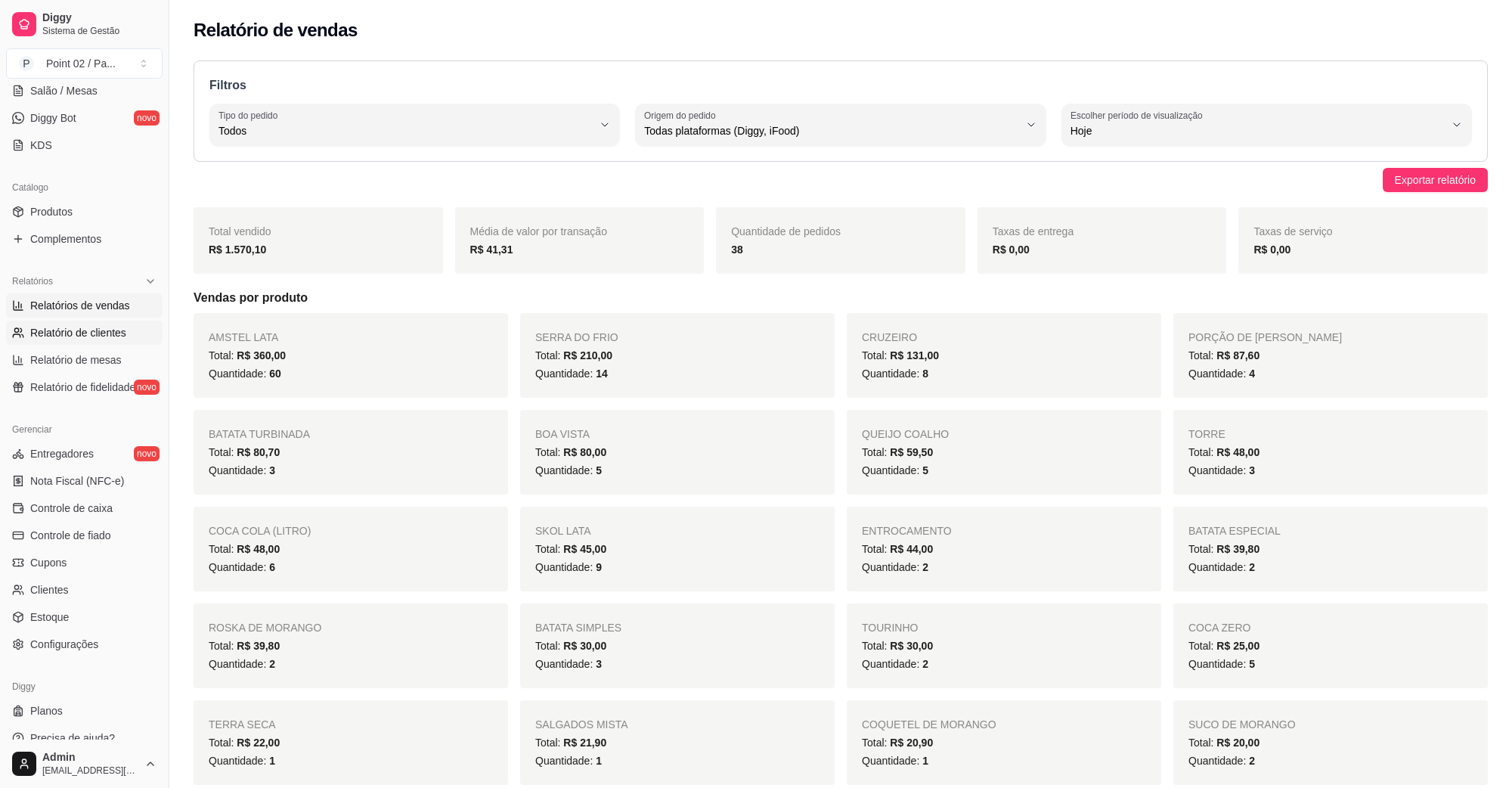
select select "30"
select select "HIGHEST_TOTAL_SPENT_WITH_ORDERS"
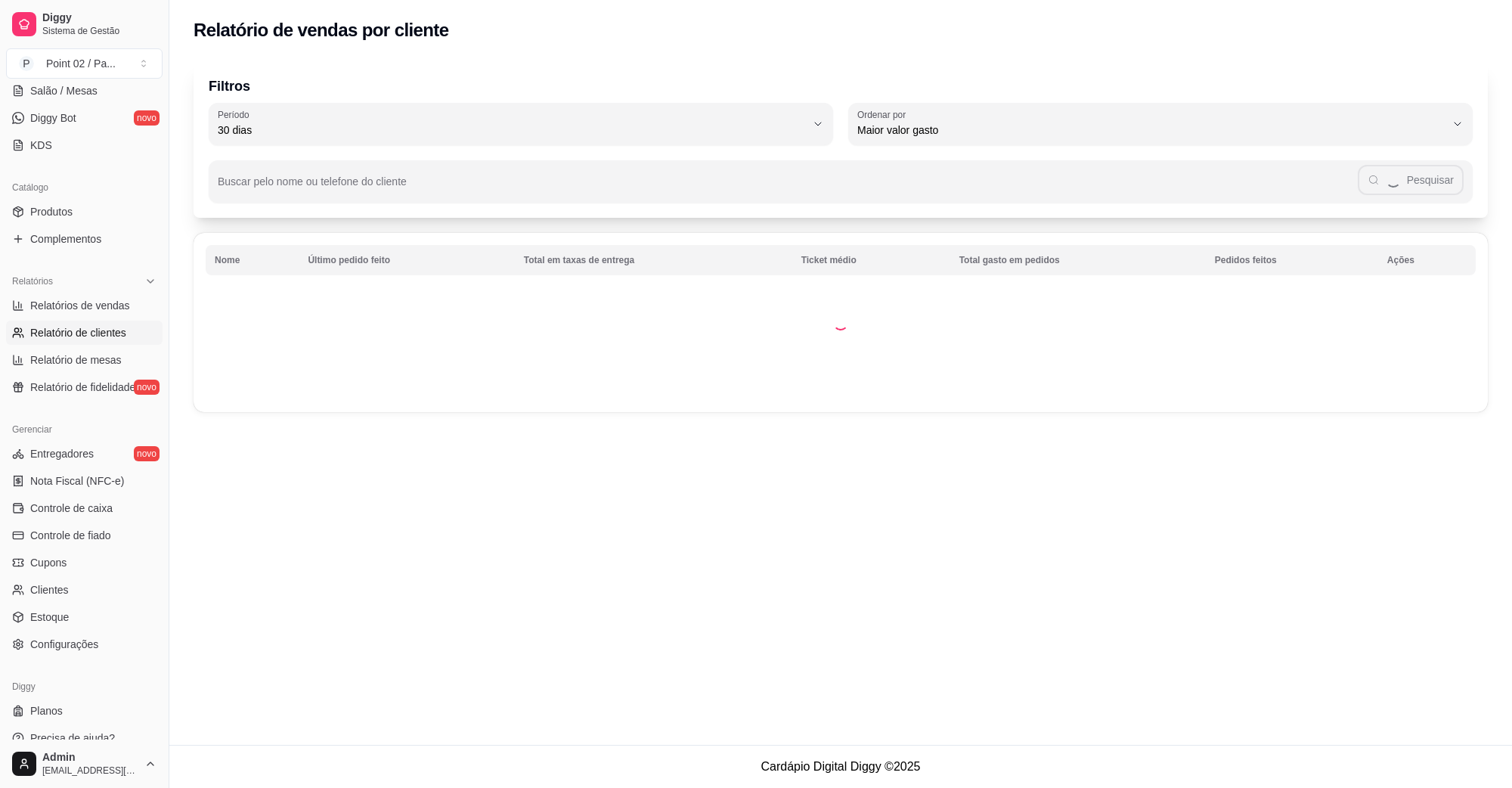
click at [819, 345] on td at bounding box center [841, 322] width 1294 height 179
click at [825, 339] on td at bounding box center [841, 322] width 1294 height 179
click at [1124, 284] on td at bounding box center [841, 322] width 1294 height 179
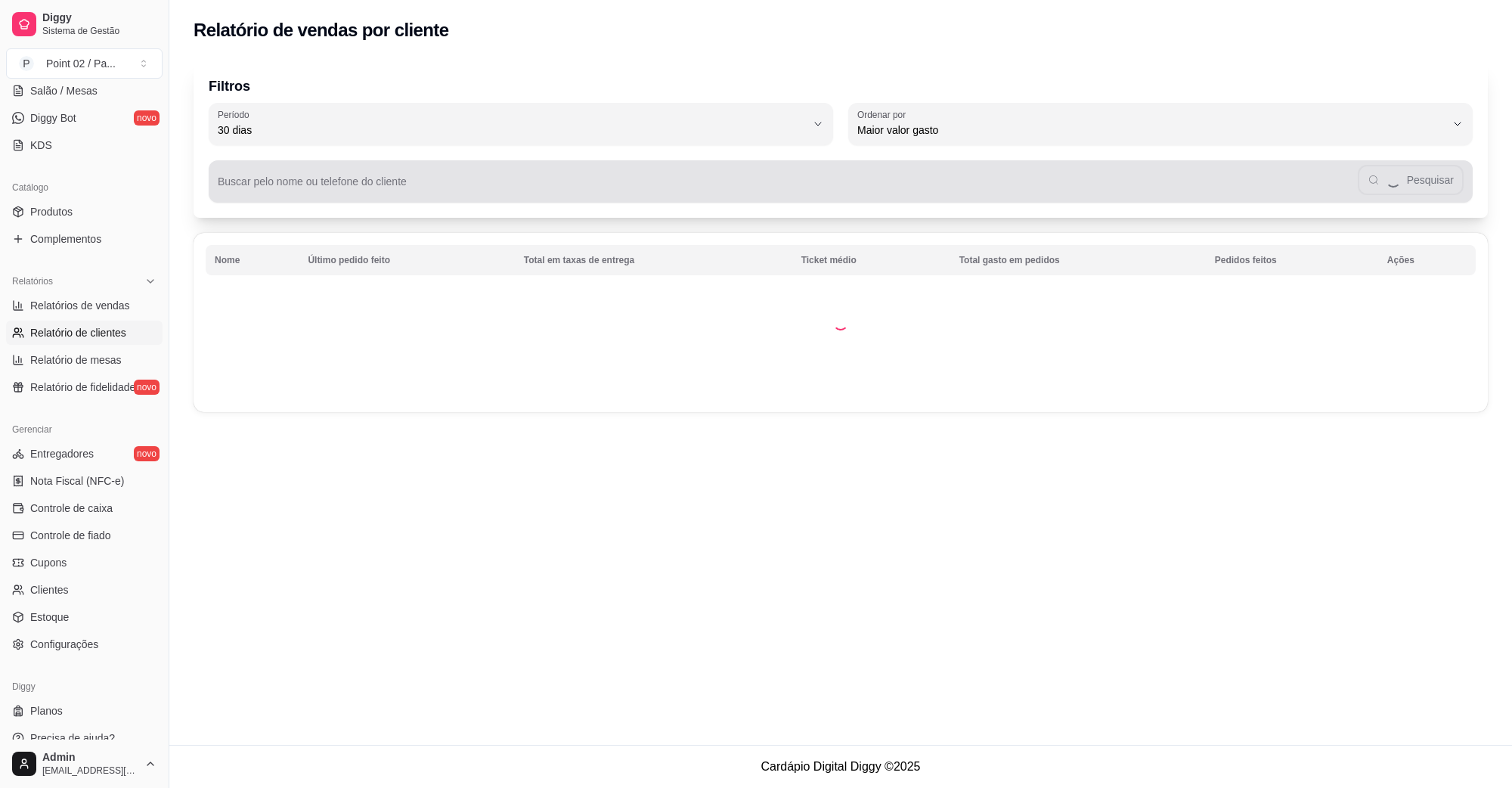
drag, startPoint x: 428, startPoint y: 199, endPoint x: 421, endPoint y: 189, distance: 12.2
click at [421, 195] on div "Buscar pelo nome ou telefone do cliente Pesquisar" at bounding box center [841, 181] width 1264 height 43
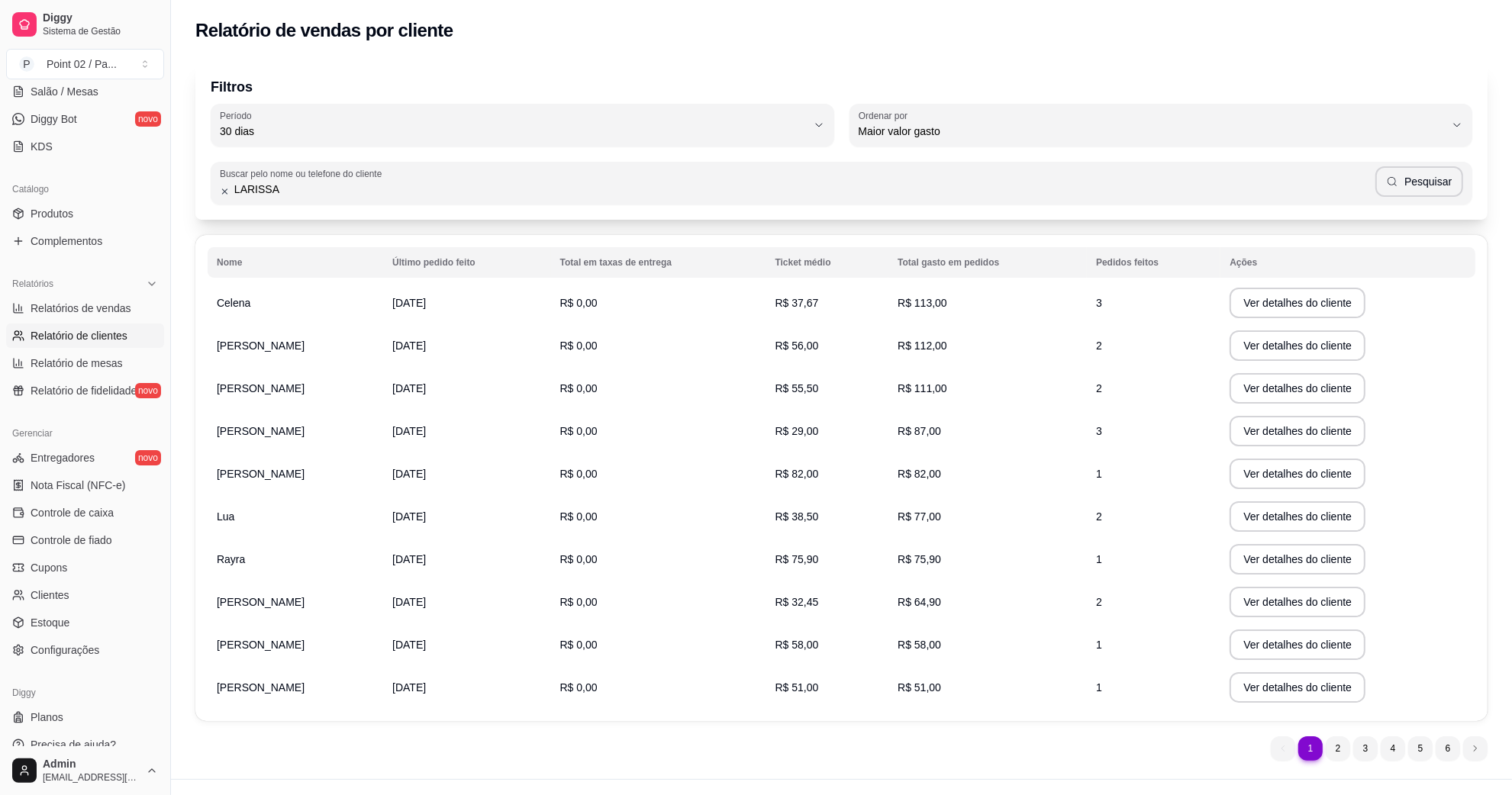
type input "LARISSA"
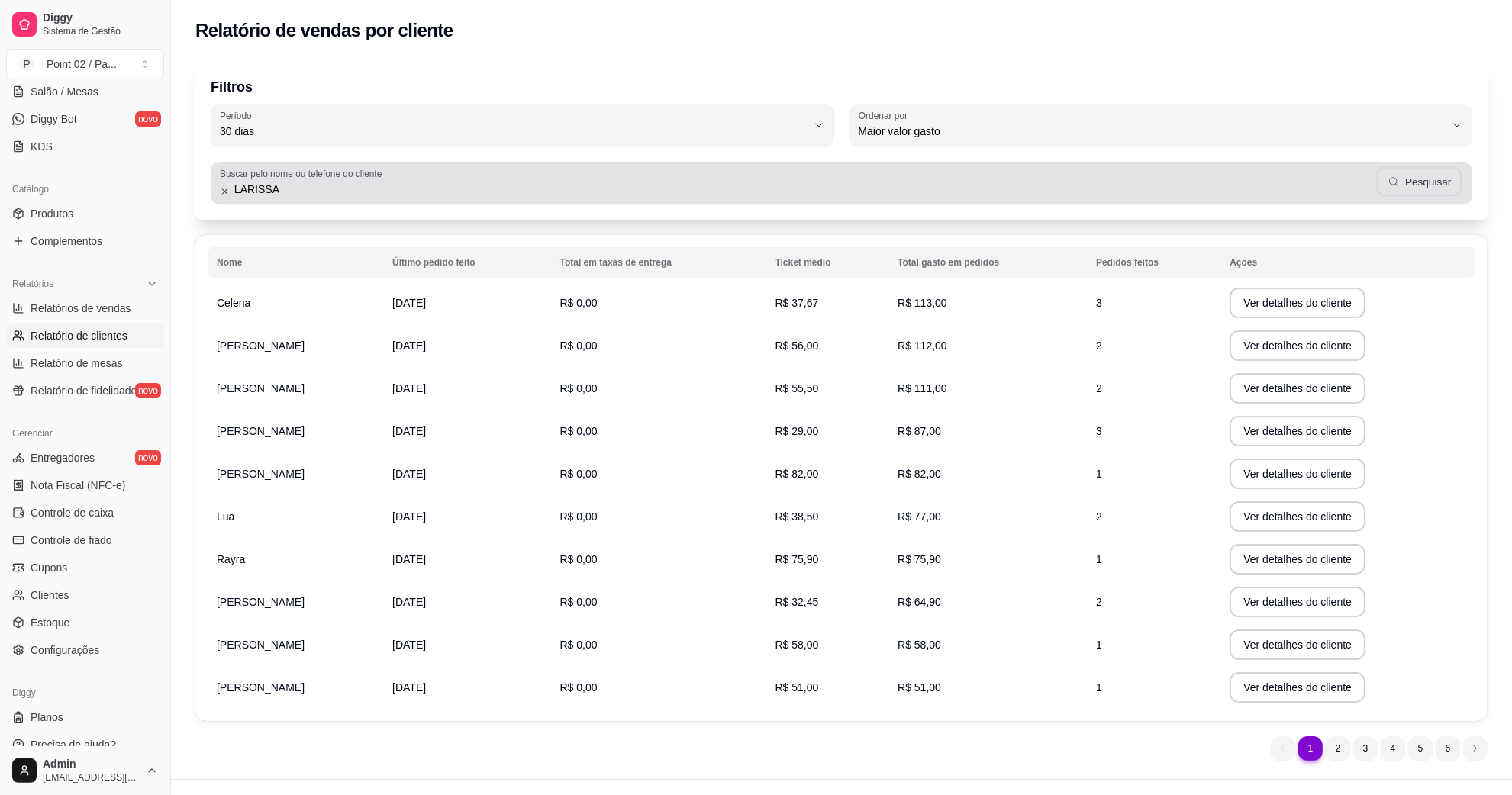
click at [1393, 188] on button "Pesquisar" at bounding box center [1419, 182] width 86 height 30
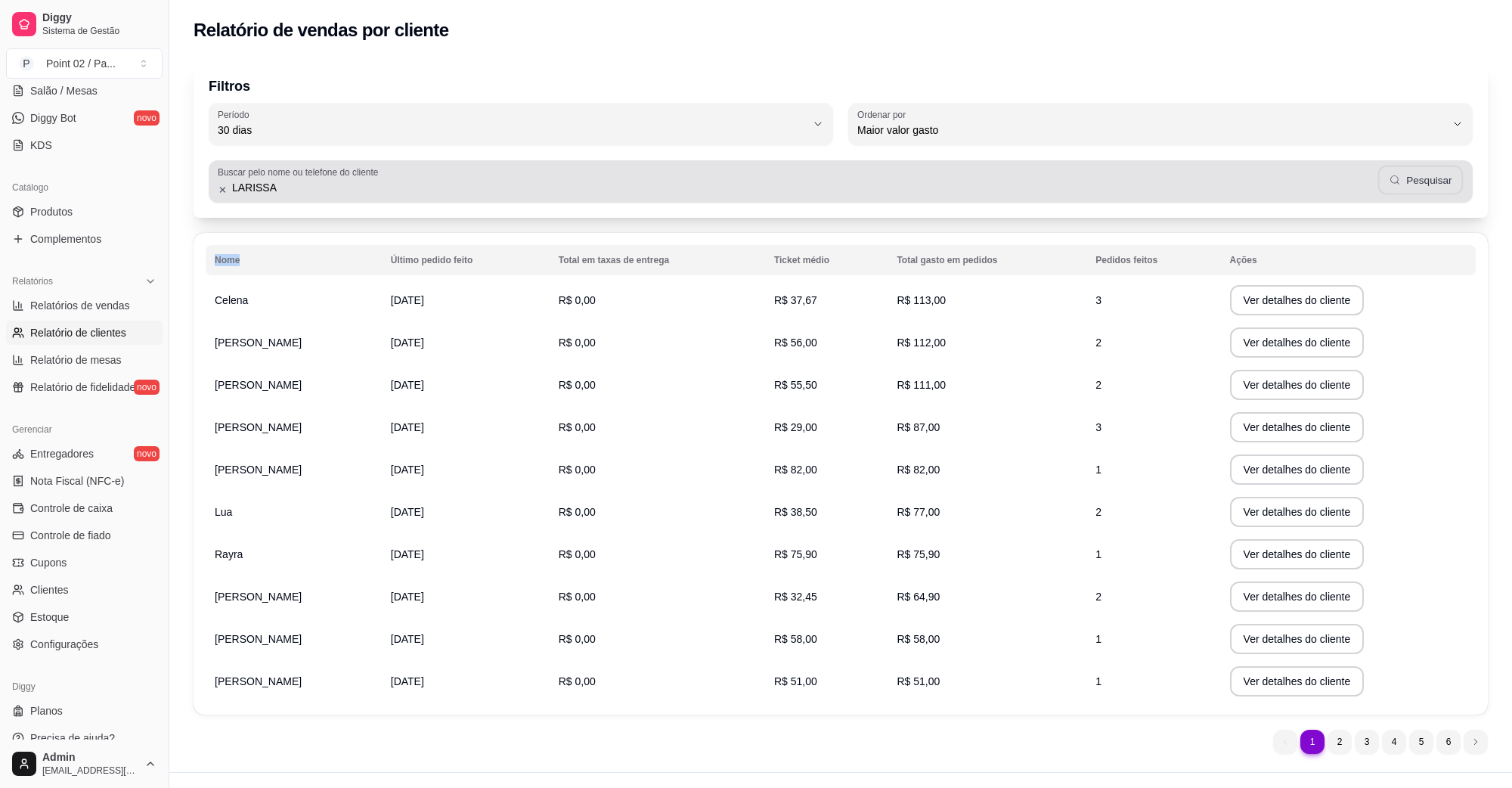
click at [1380, 186] on div "LARISSA Pesquisar" at bounding box center [841, 181] width 1247 height 31
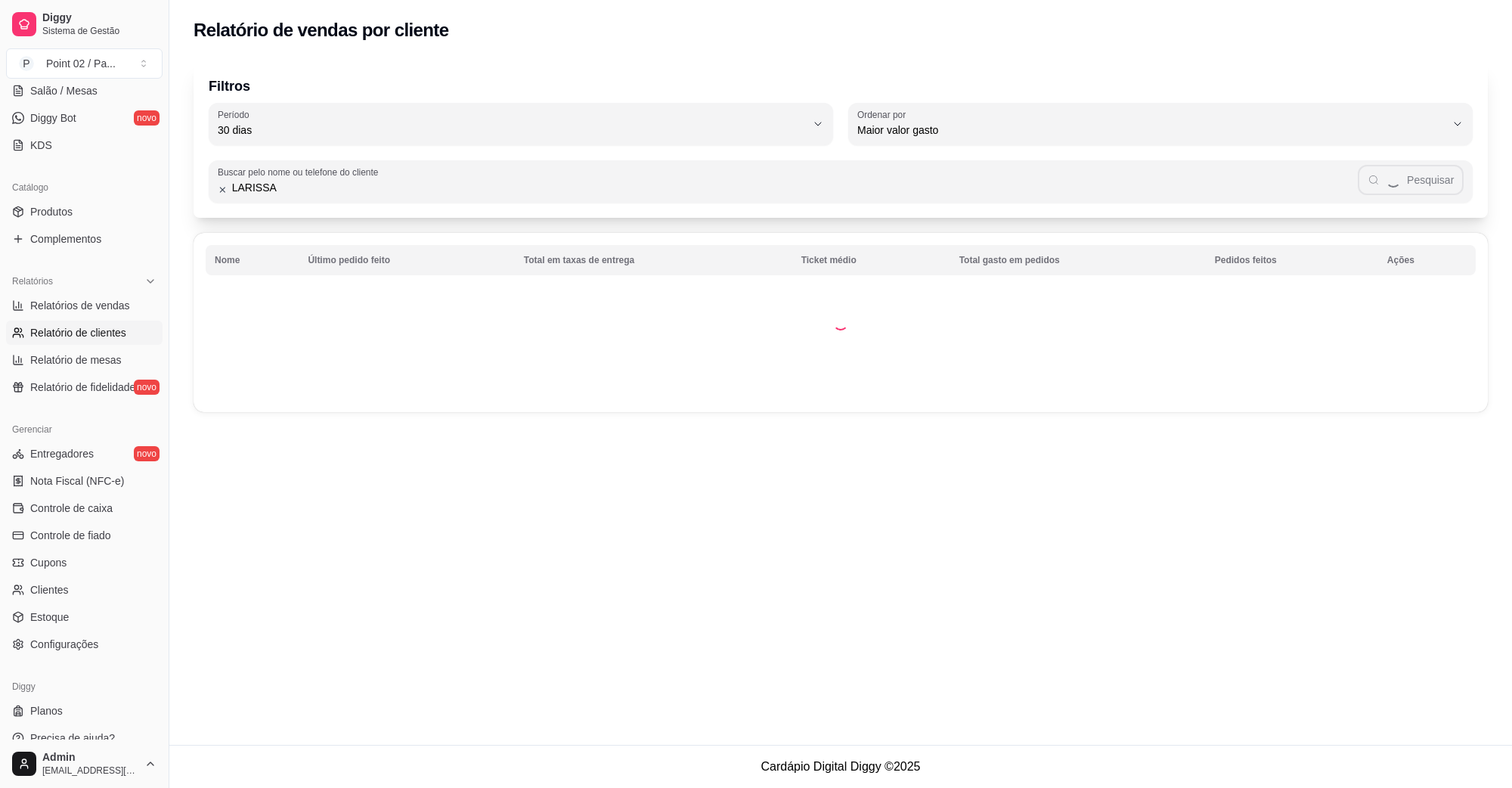
click at [1386, 183] on div "LARISSA Pesquisar" at bounding box center [841, 181] width 1247 height 31
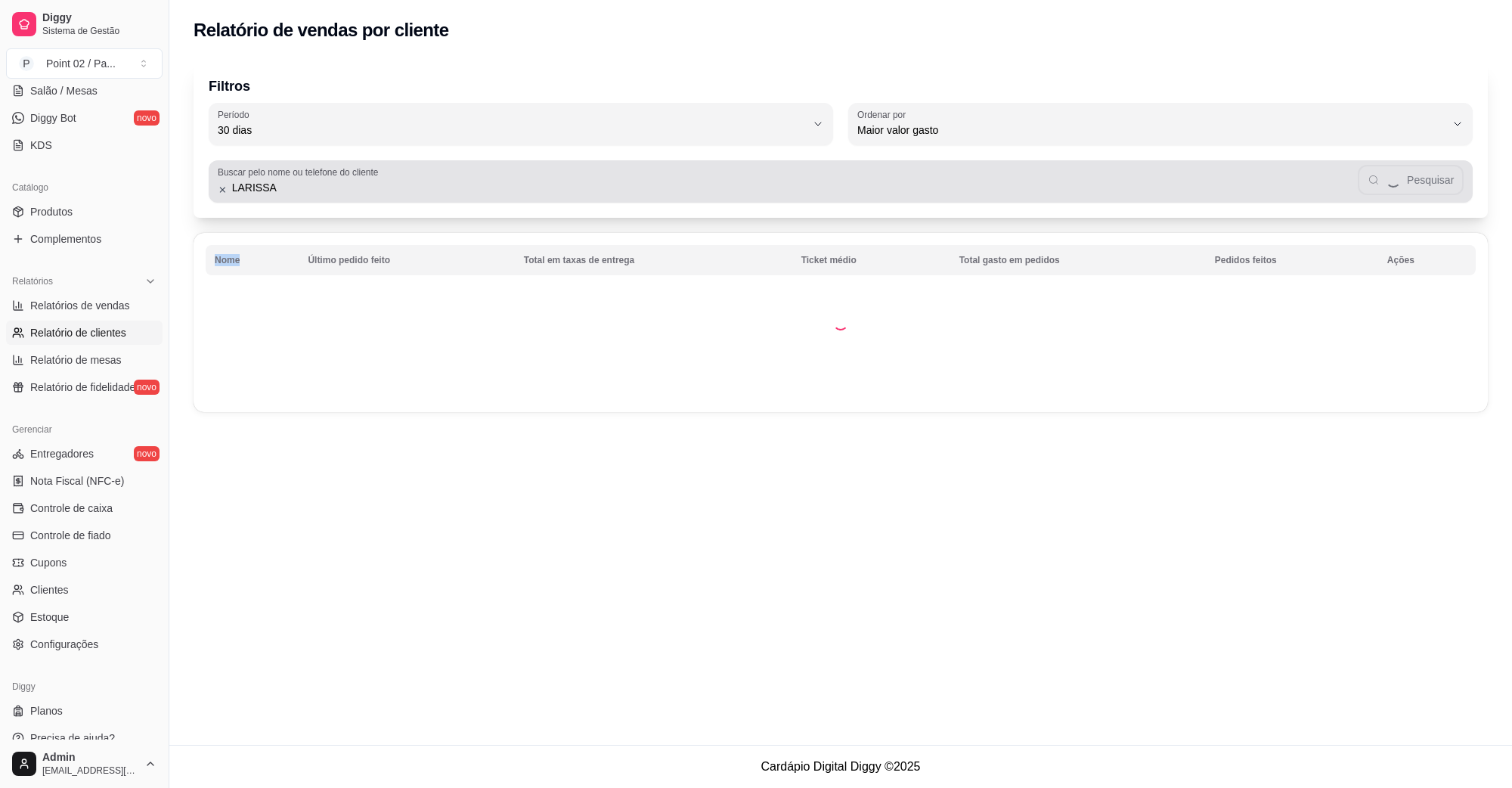
click at [1386, 183] on div "LARISSA Pesquisar" at bounding box center [841, 181] width 1247 height 31
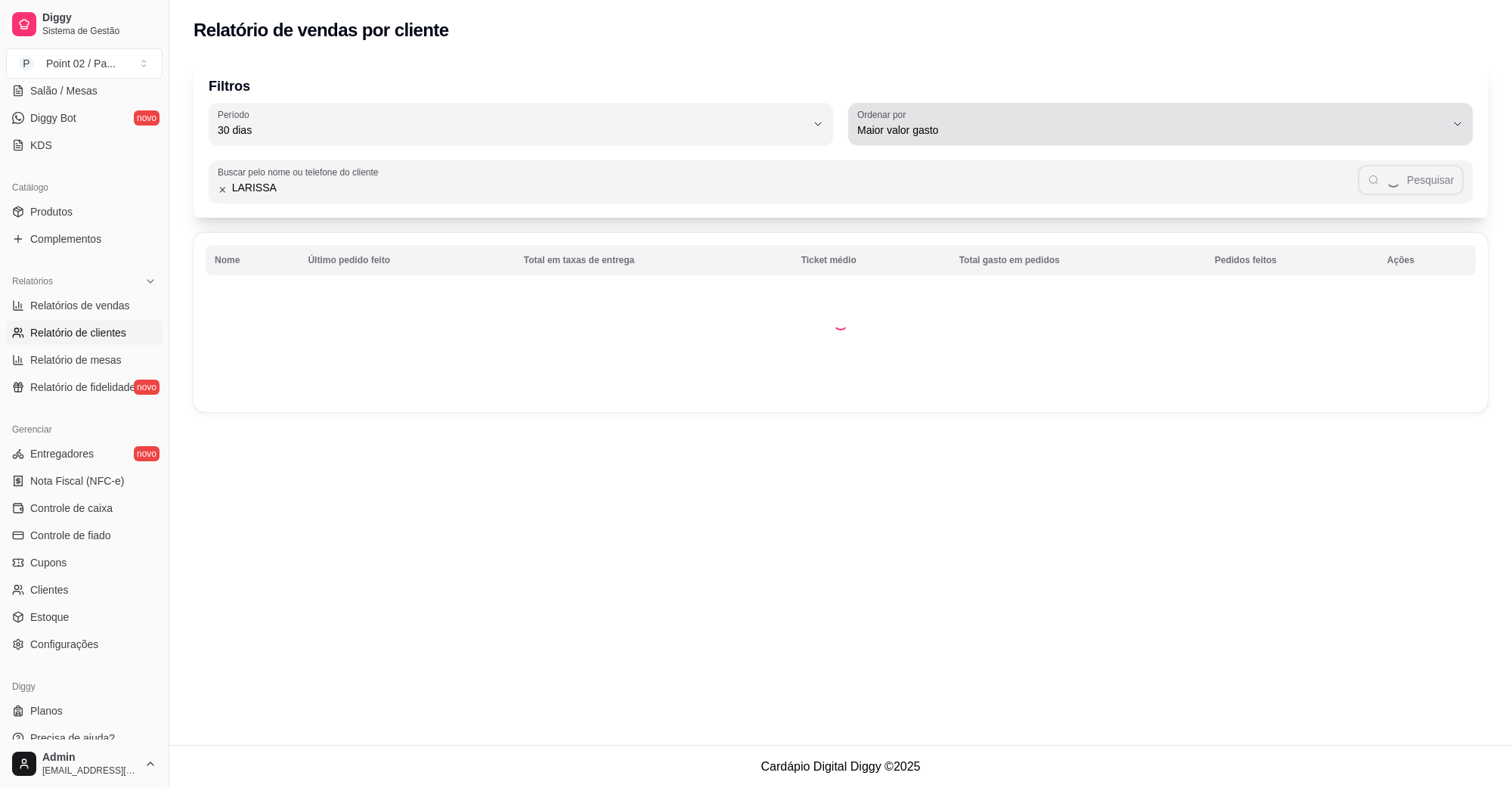
click at [901, 131] on span "Maior valor gasto" at bounding box center [1152, 130] width 588 height 15
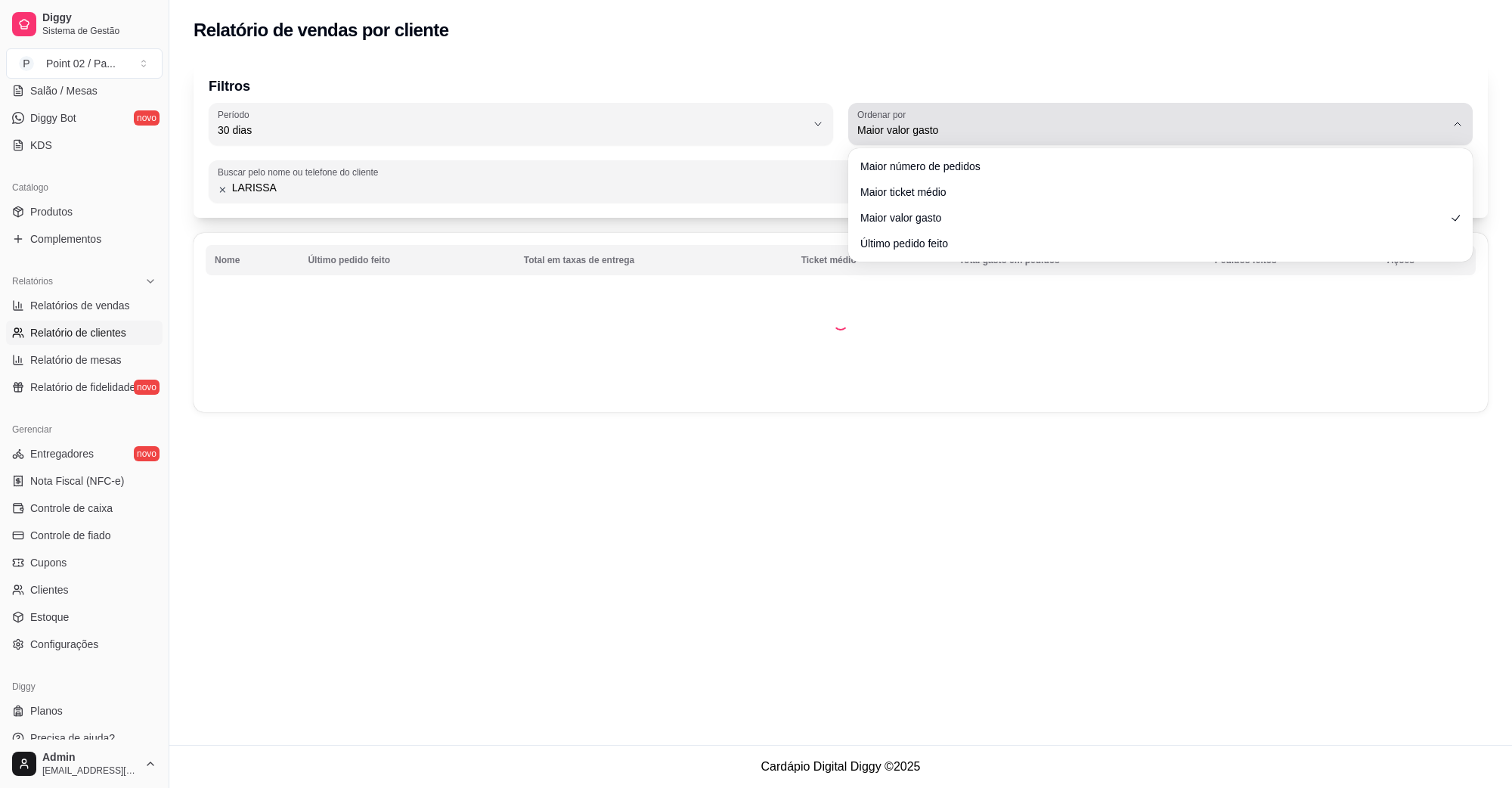
click at [901, 131] on span "Maior valor gasto" at bounding box center [1152, 130] width 588 height 15
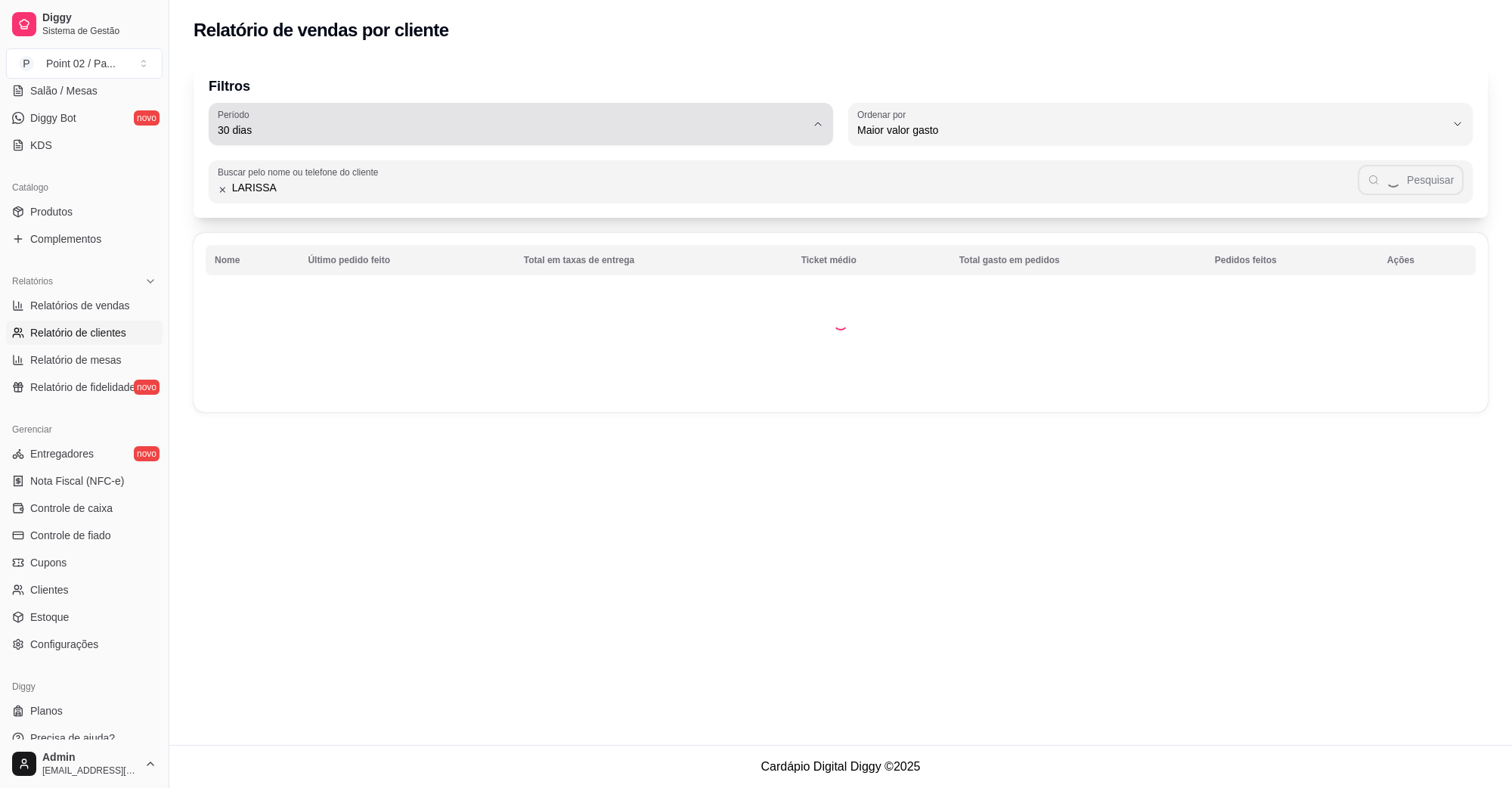
click at [609, 126] on span "30 dias" at bounding box center [512, 130] width 588 height 15
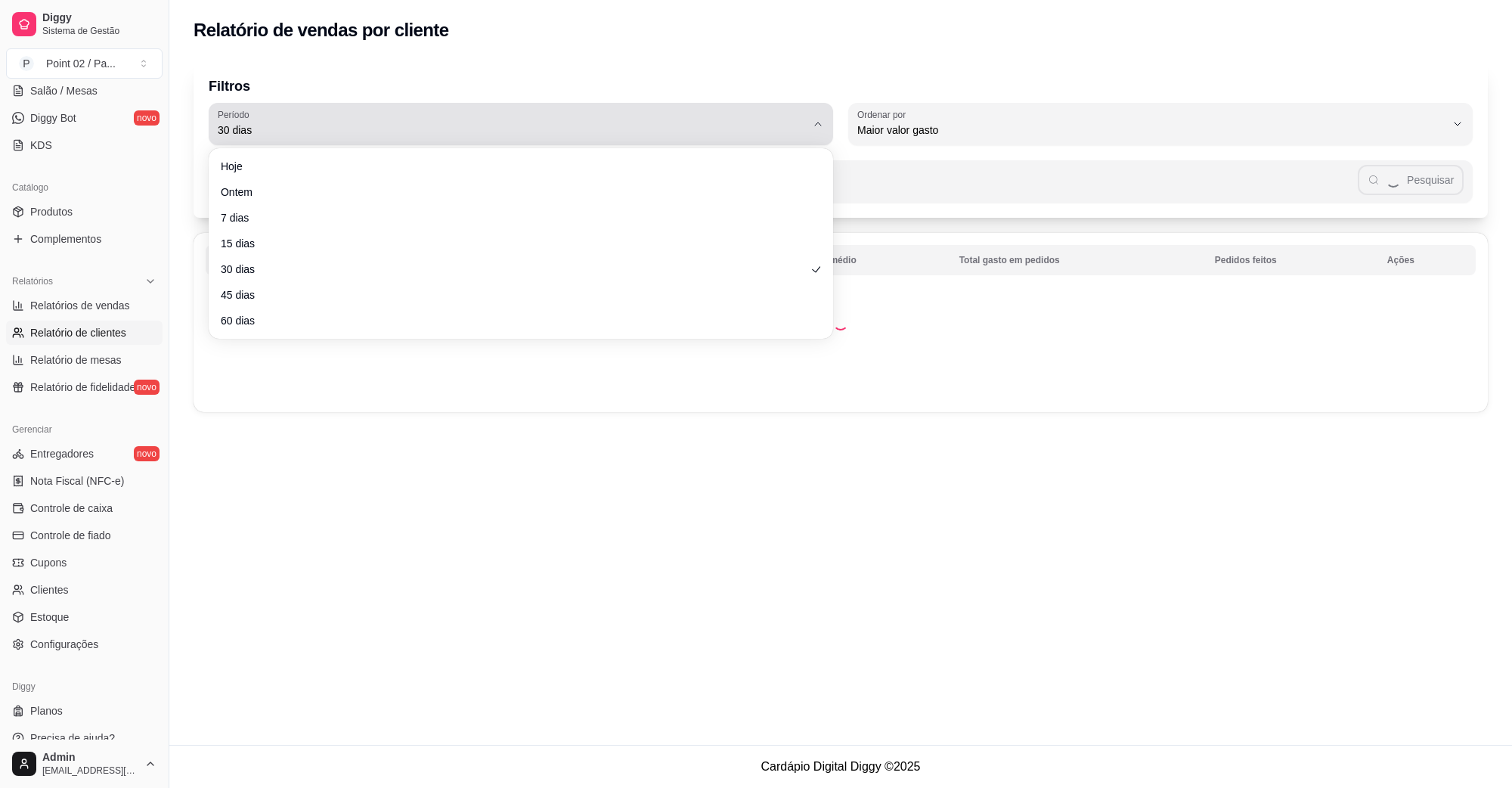
click at [609, 126] on span "30 dias" at bounding box center [512, 130] width 588 height 15
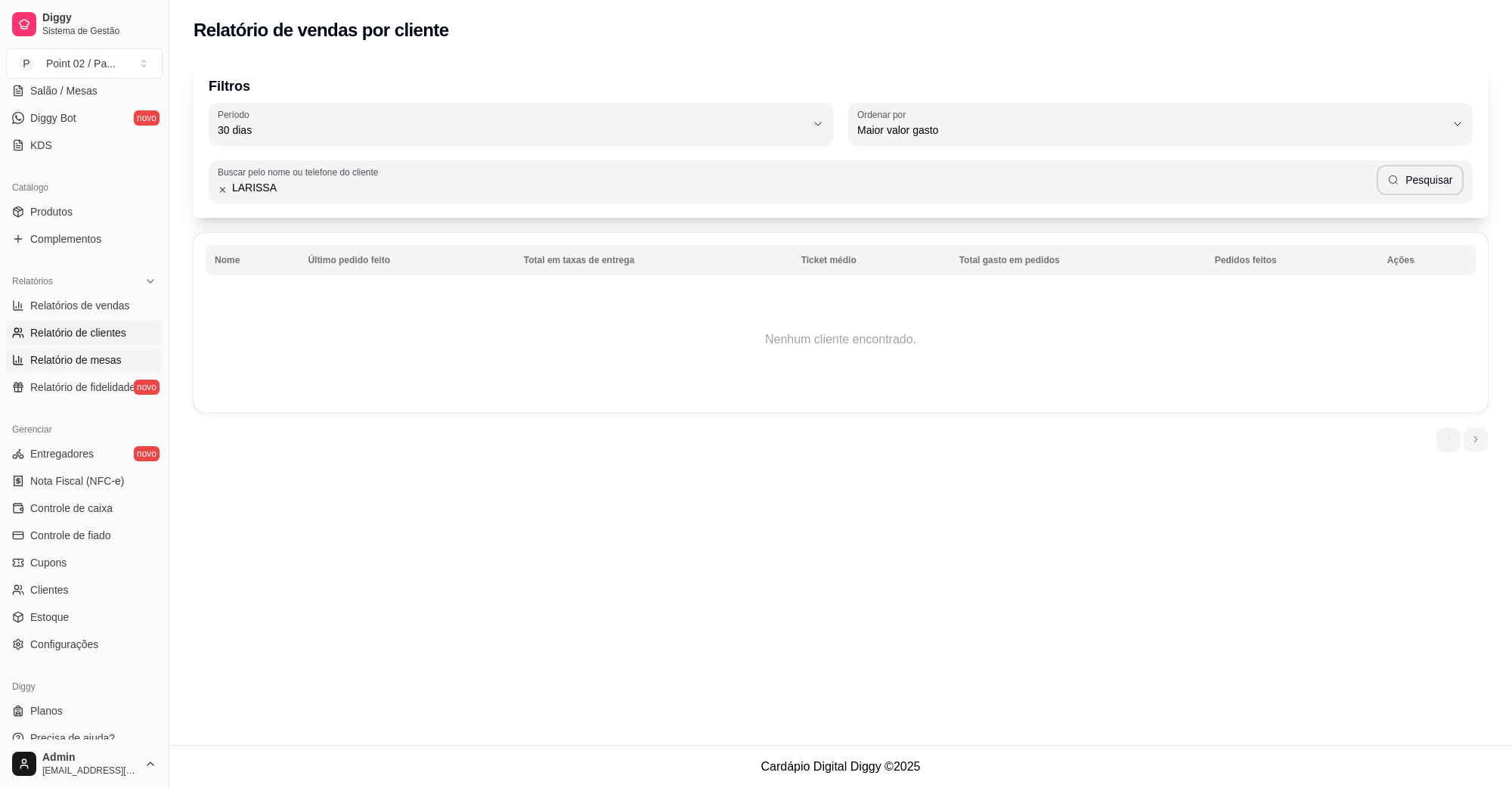
click at [122, 356] on link "Relatório de mesas" at bounding box center [84, 359] width 156 height 24
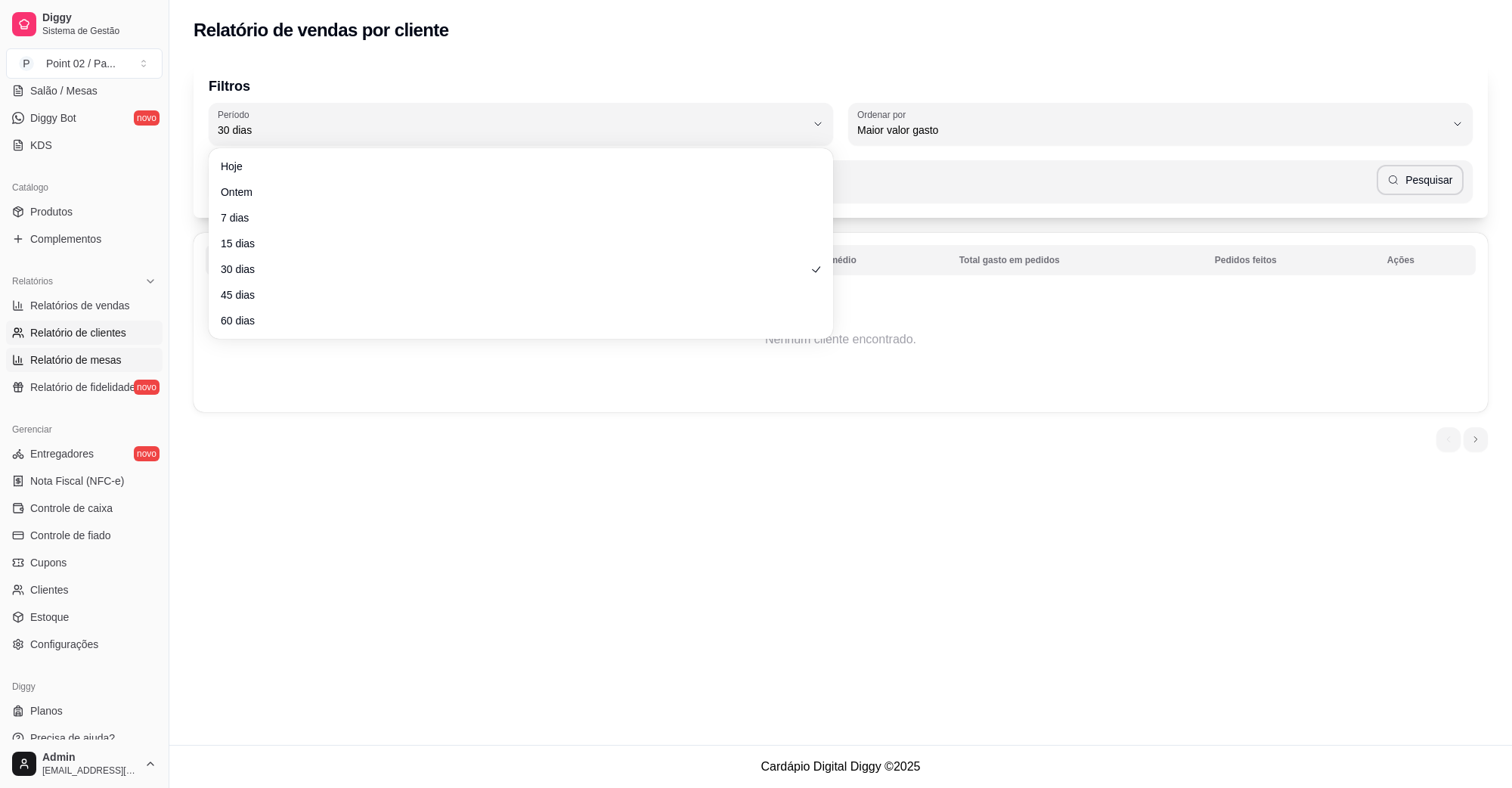
select select "TOTAL_OF_ORDERS"
select select "7"
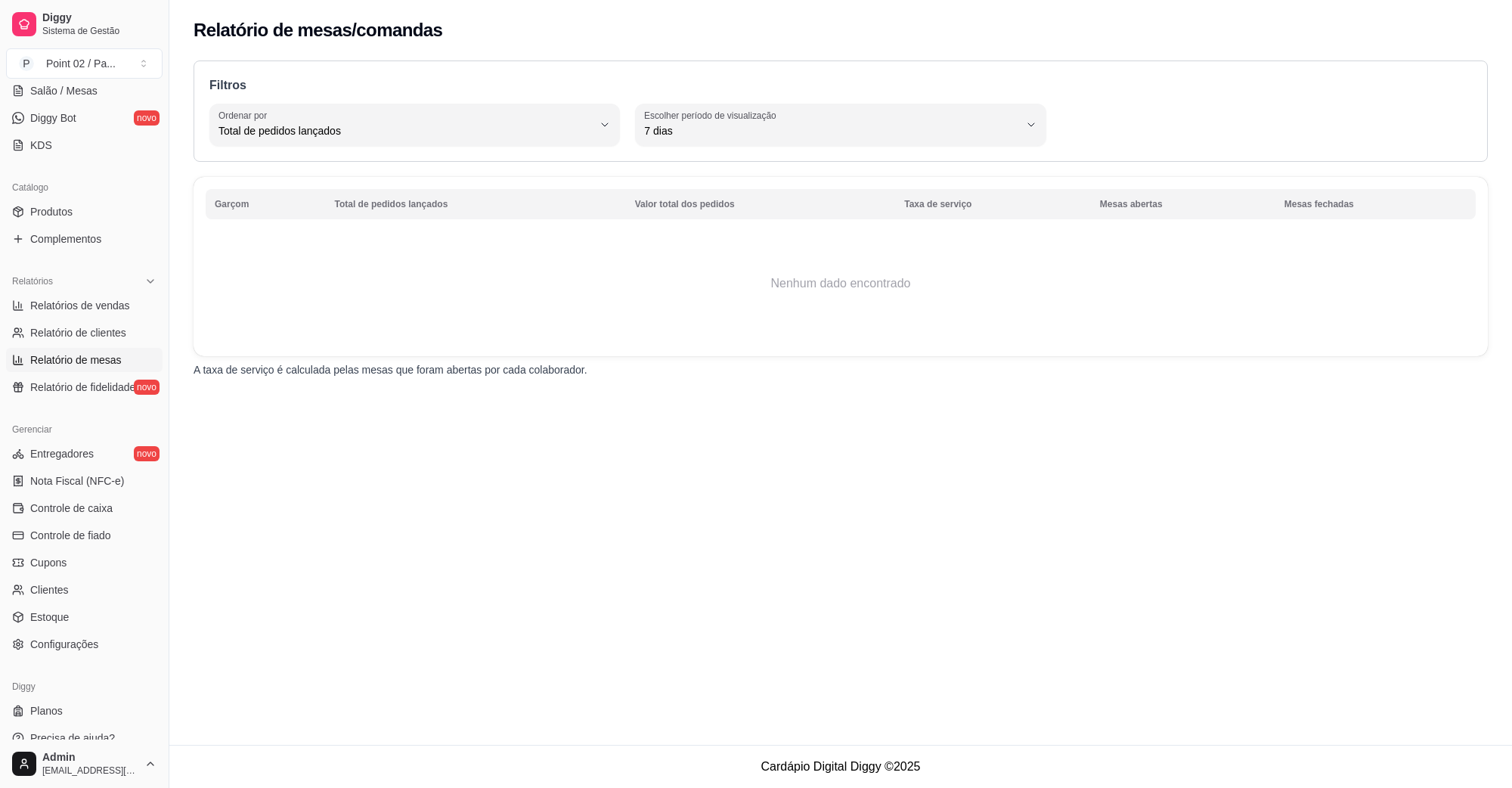
click at [407, 287] on td "Nenhum dado encontrado" at bounding box center [841, 283] width 1270 height 121
click at [731, 288] on td "Nenhum dado encontrado" at bounding box center [841, 283] width 1270 height 121
click at [818, 133] on span "7 dias" at bounding box center [832, 130] width 374 height 15
click at [775, 187] on span "Ontem" at bounding box center [834, 191] width 356 height 15
type input "1"
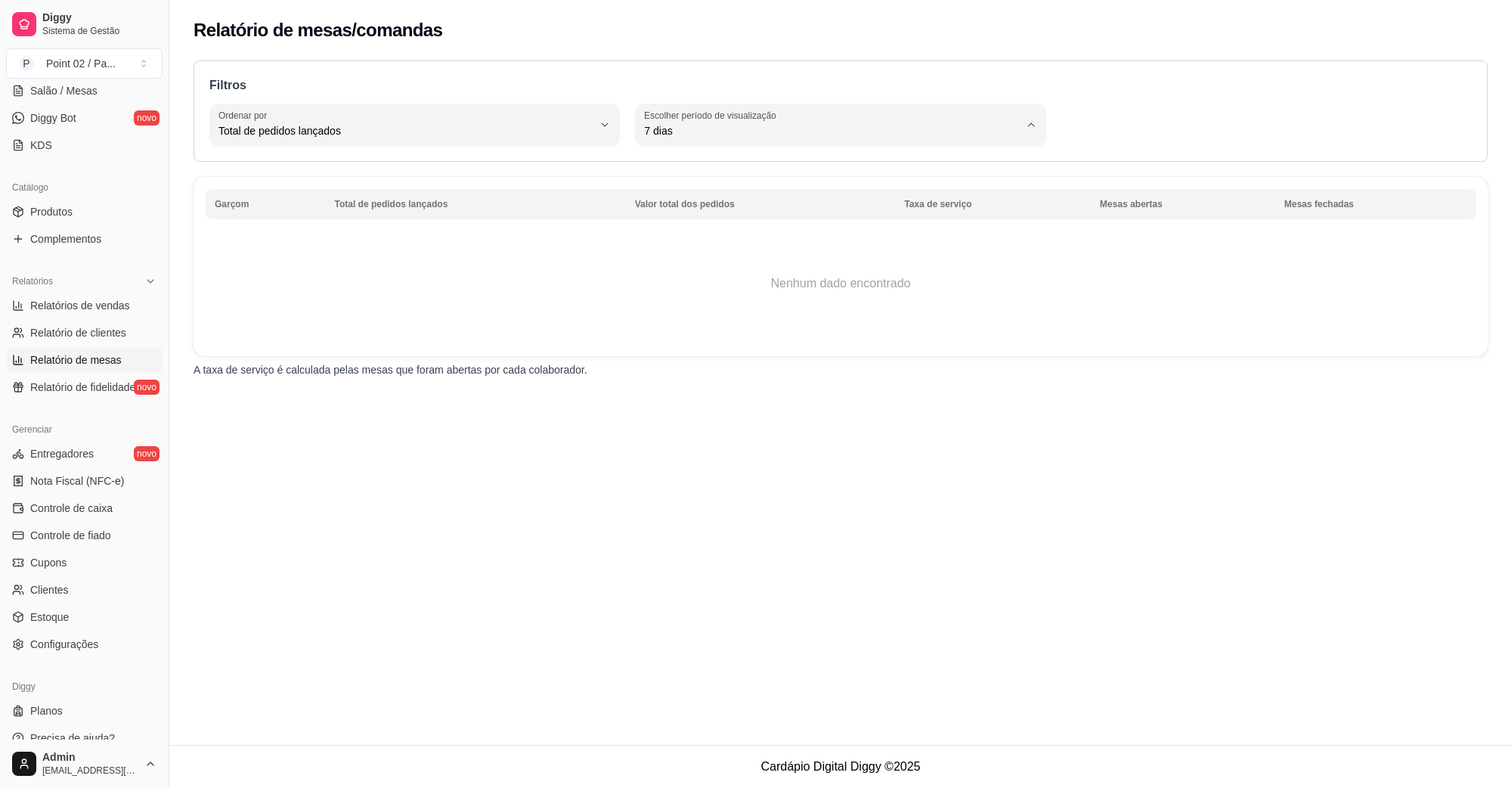
select select "1"
click at [788, 287] on td "Nenhum dado encontrado" at bounding box center [841, 283] width 1270 height 121
click at [795, 291] on td "Nenhum dado encontrado" at bounding box center [841, 283] width 1270 height 121
click at [498, 127] on span "Total de pedidos lançados" at bounding box center [406, 130] width 374 height 15
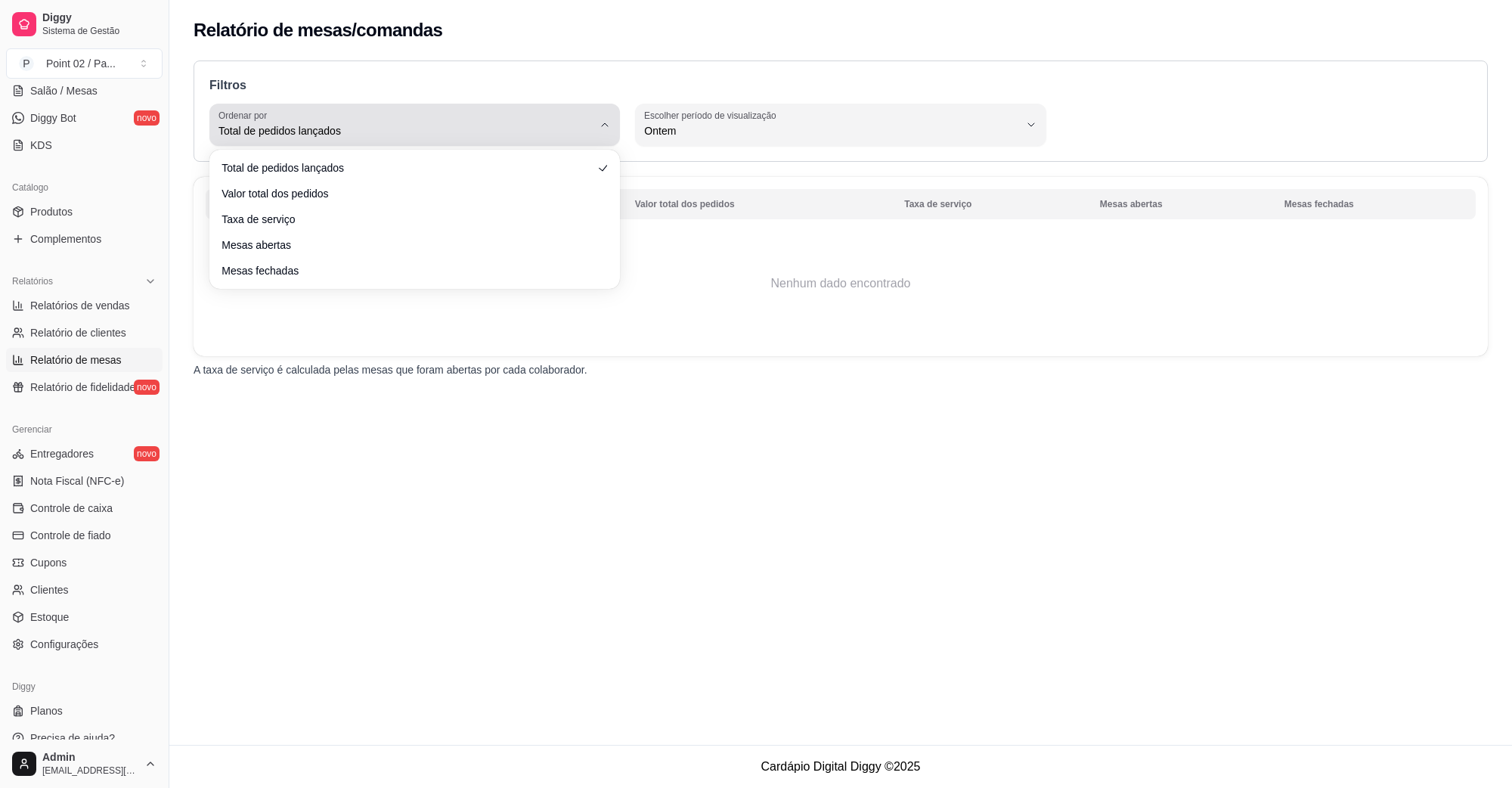
click at [498, 127] on span "Total de pedidos lançados" at bounding box center [406, 130] width 374 height 15
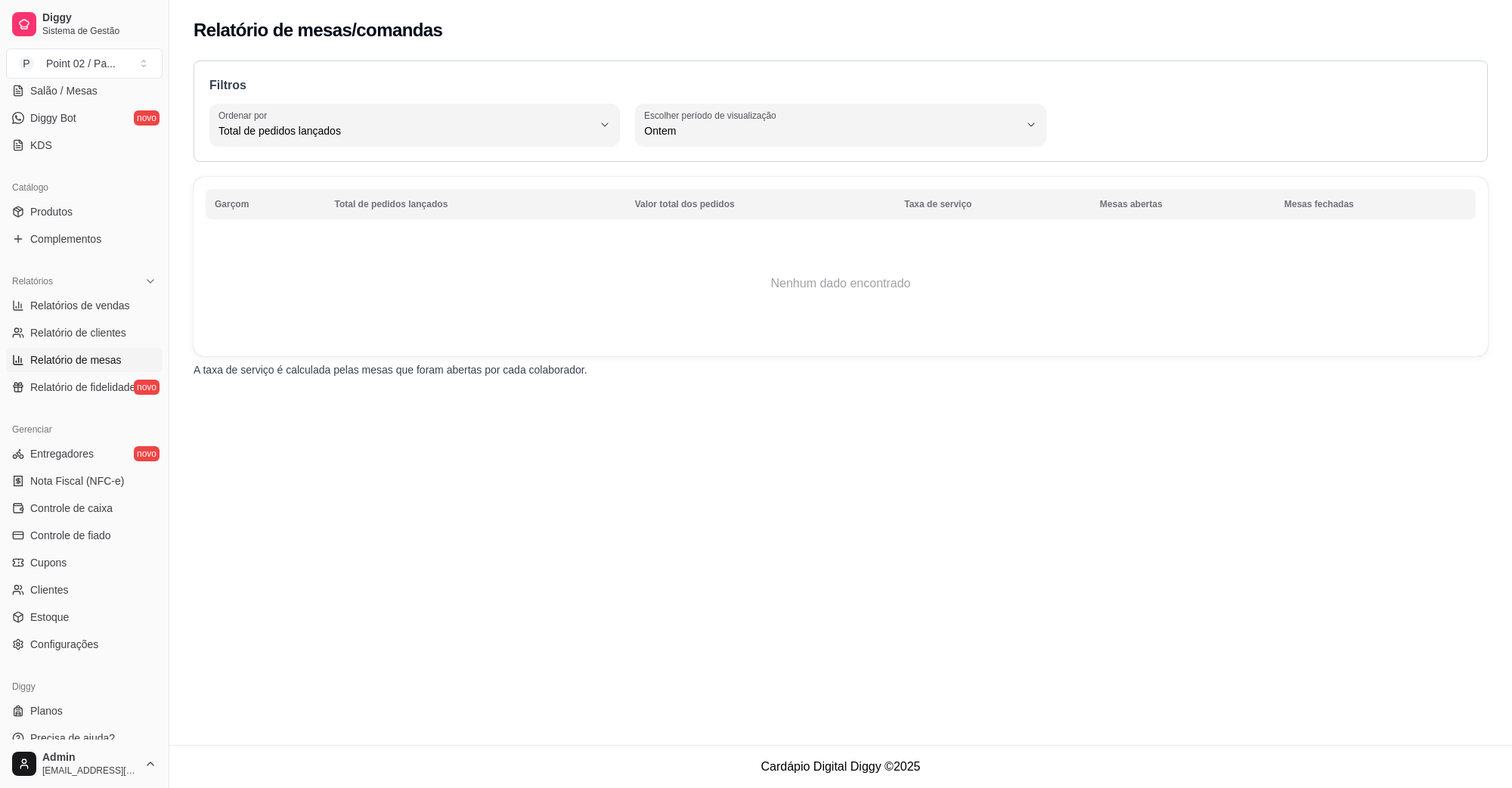
click at [228, 490] on div "Relatório de mesas/comandas Filtros TOTAL_OF_ORDERS Ordenar por Total de pedido…" at bounding box center [841, 372] width 1343 height 744
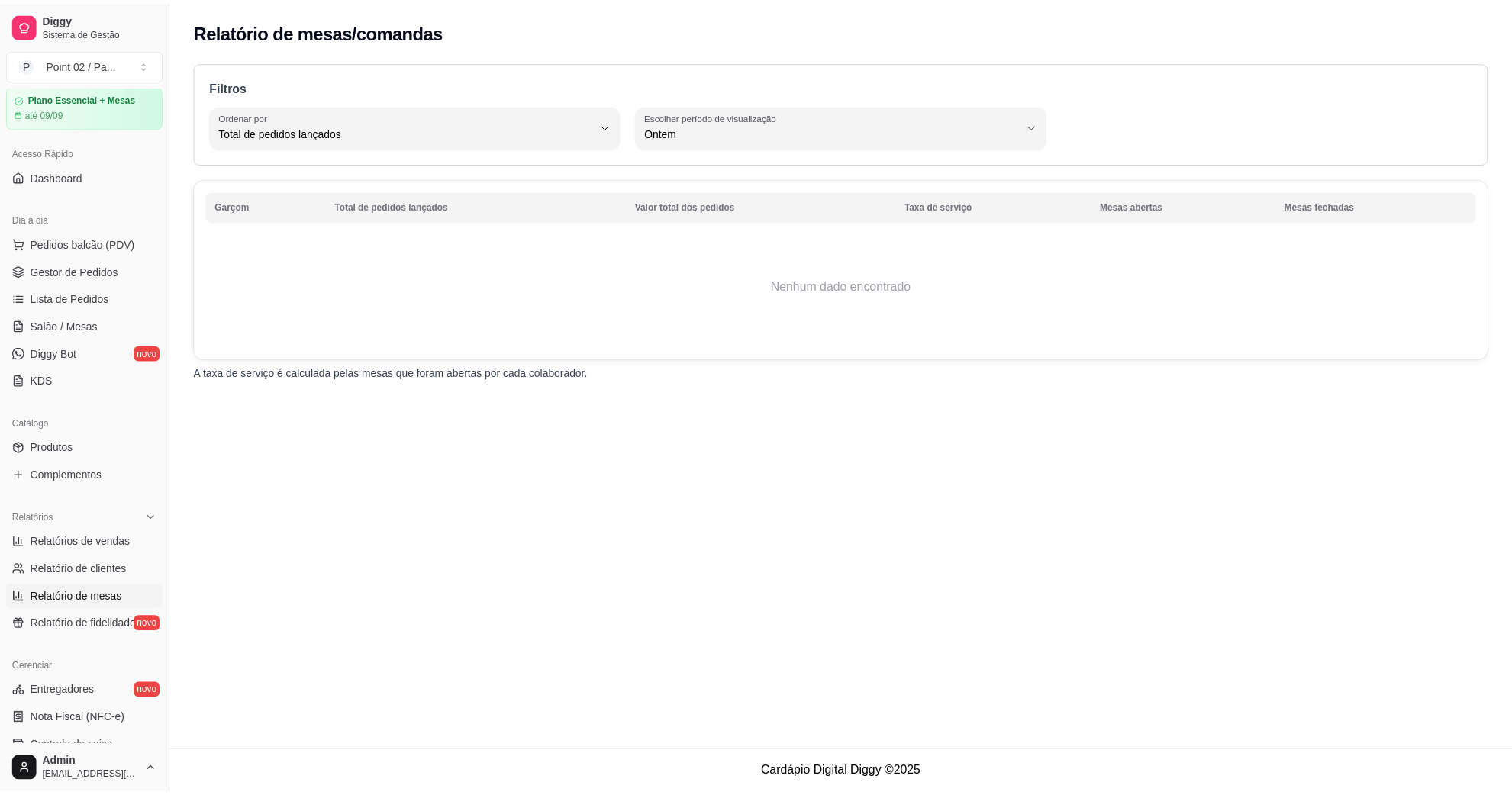
scroll to position [95, 0]
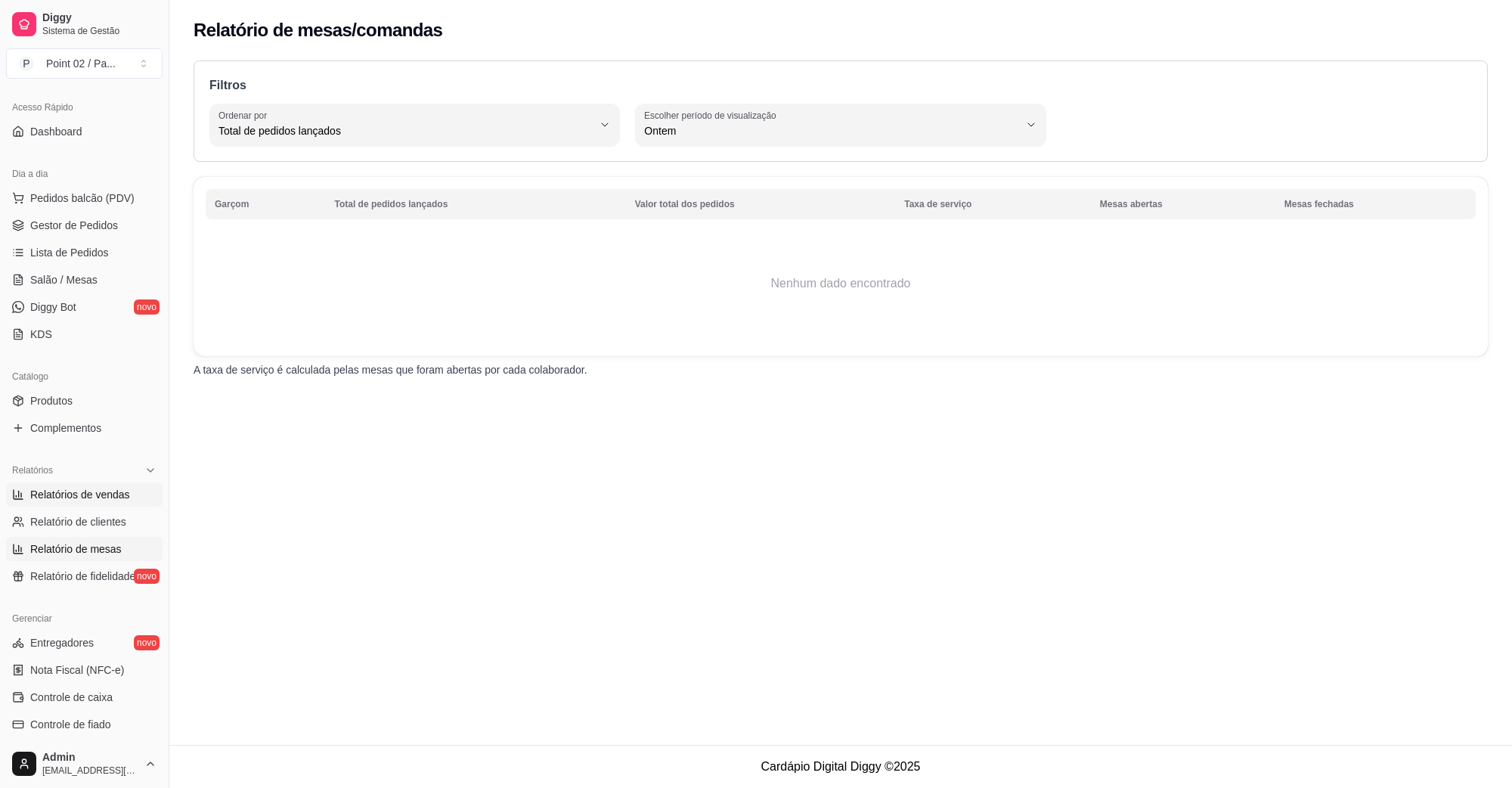
click at [116, 497] on span "Relatórios de vendas" at bounding box center [80, 494] width 100 height 15
select select "ALL"
select select "0"
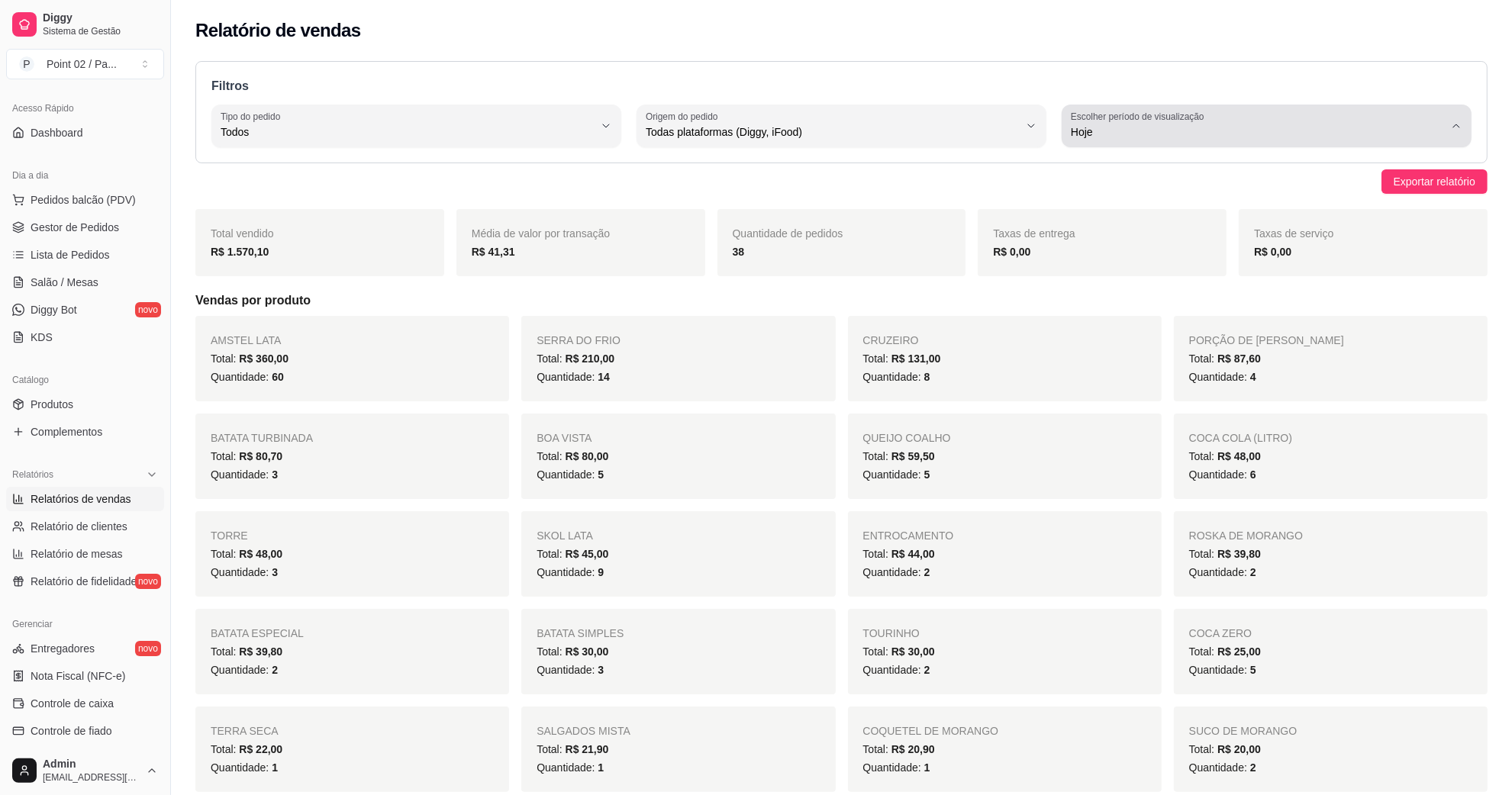
click at [1307, 134] on span "Hoje" at bounding box center [1257, 131] width 373 height 15
click at [1236, 191] on span "Ontem" at bounding box center [1259, 193] width 356 height 15
type input "1"
select select "1"
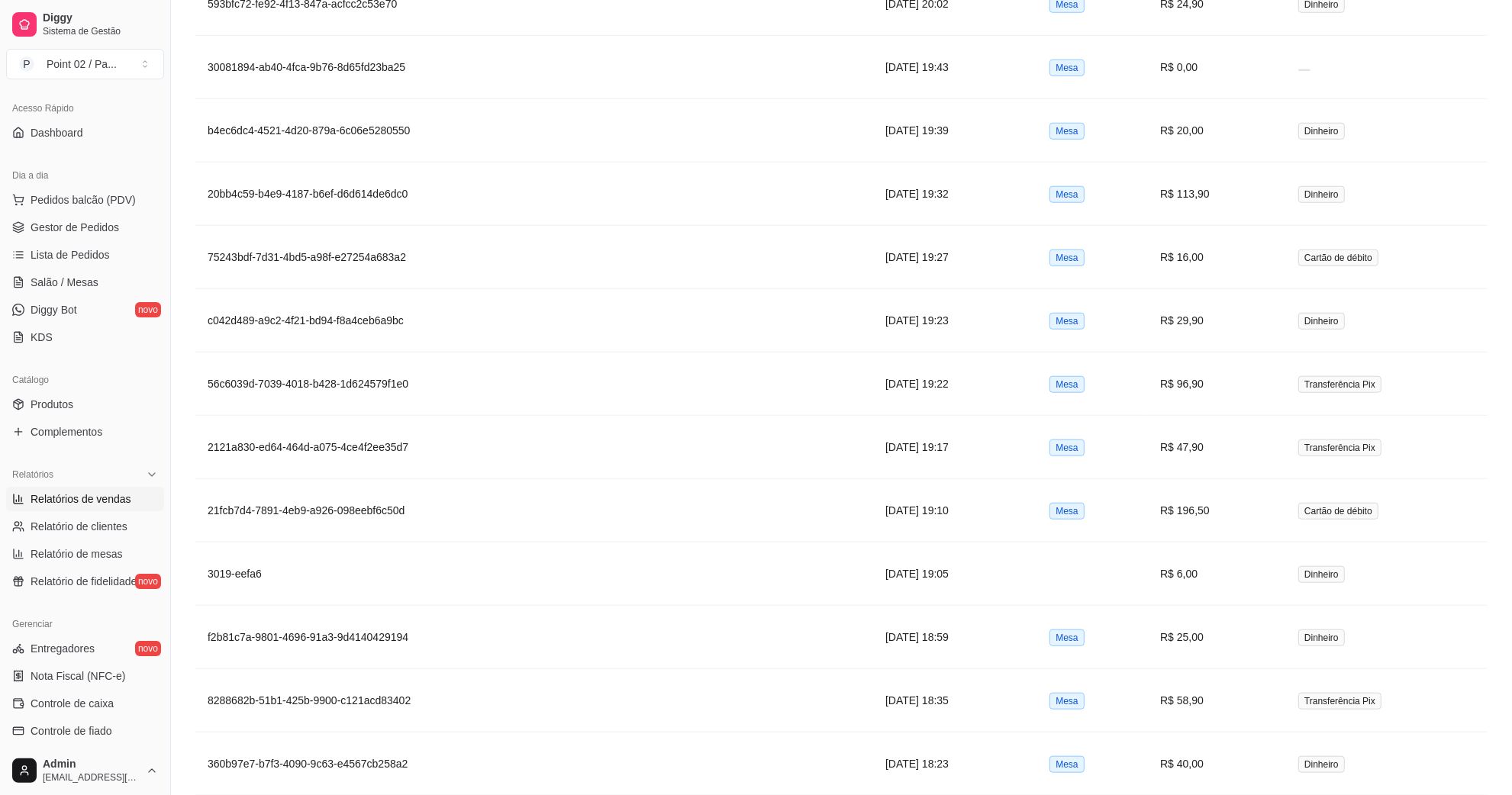
scroll to position [1739, 0]
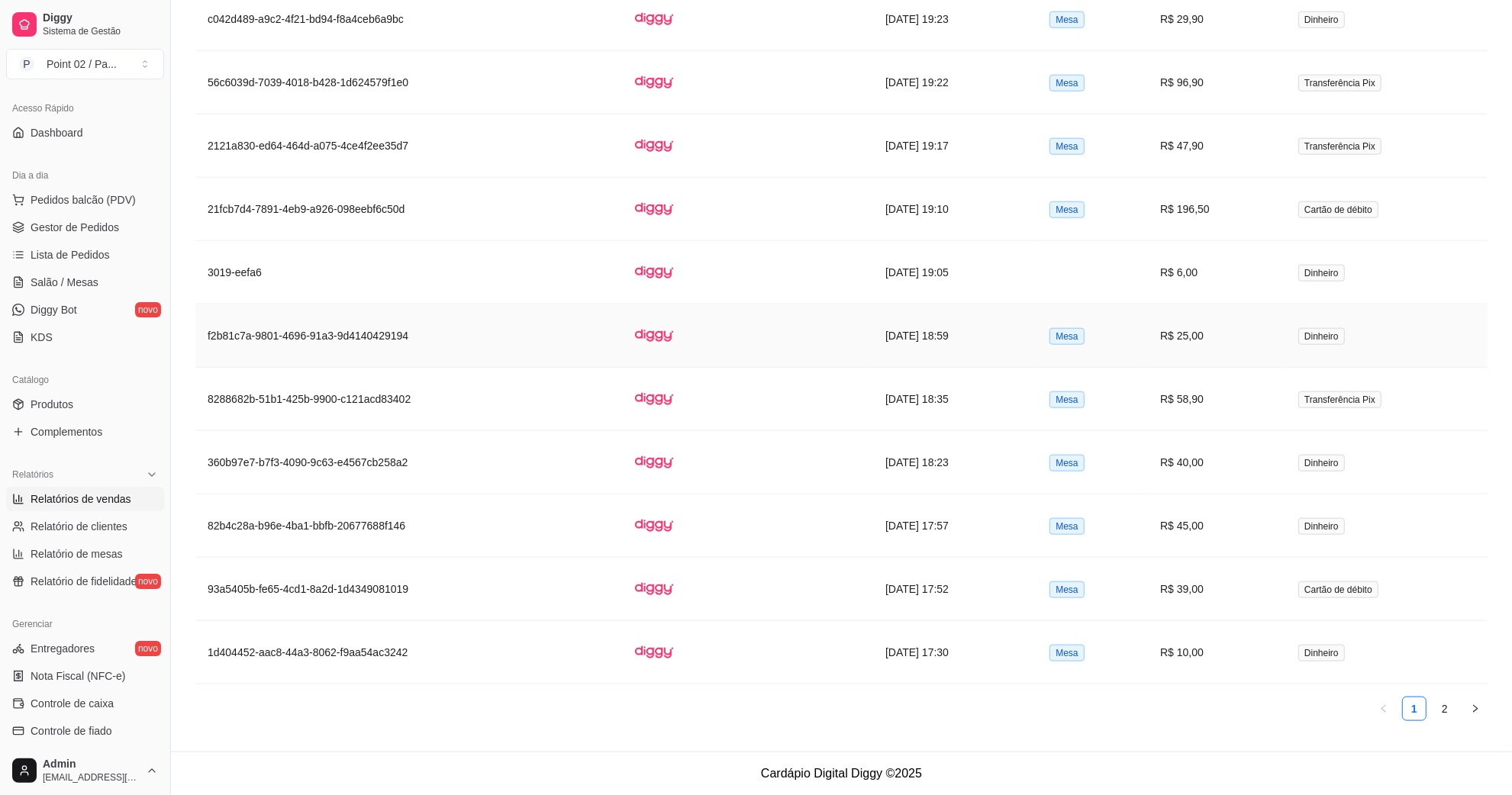
click at [342, 335] on td "f2b81c7a-9801-4696-91a3-9d4140429194" at bounding box center [410, 336] width 428 height 63
click at [938, 154] on td "[DATE] 22:09" at bounding box center [955, 146] width 164 height 63
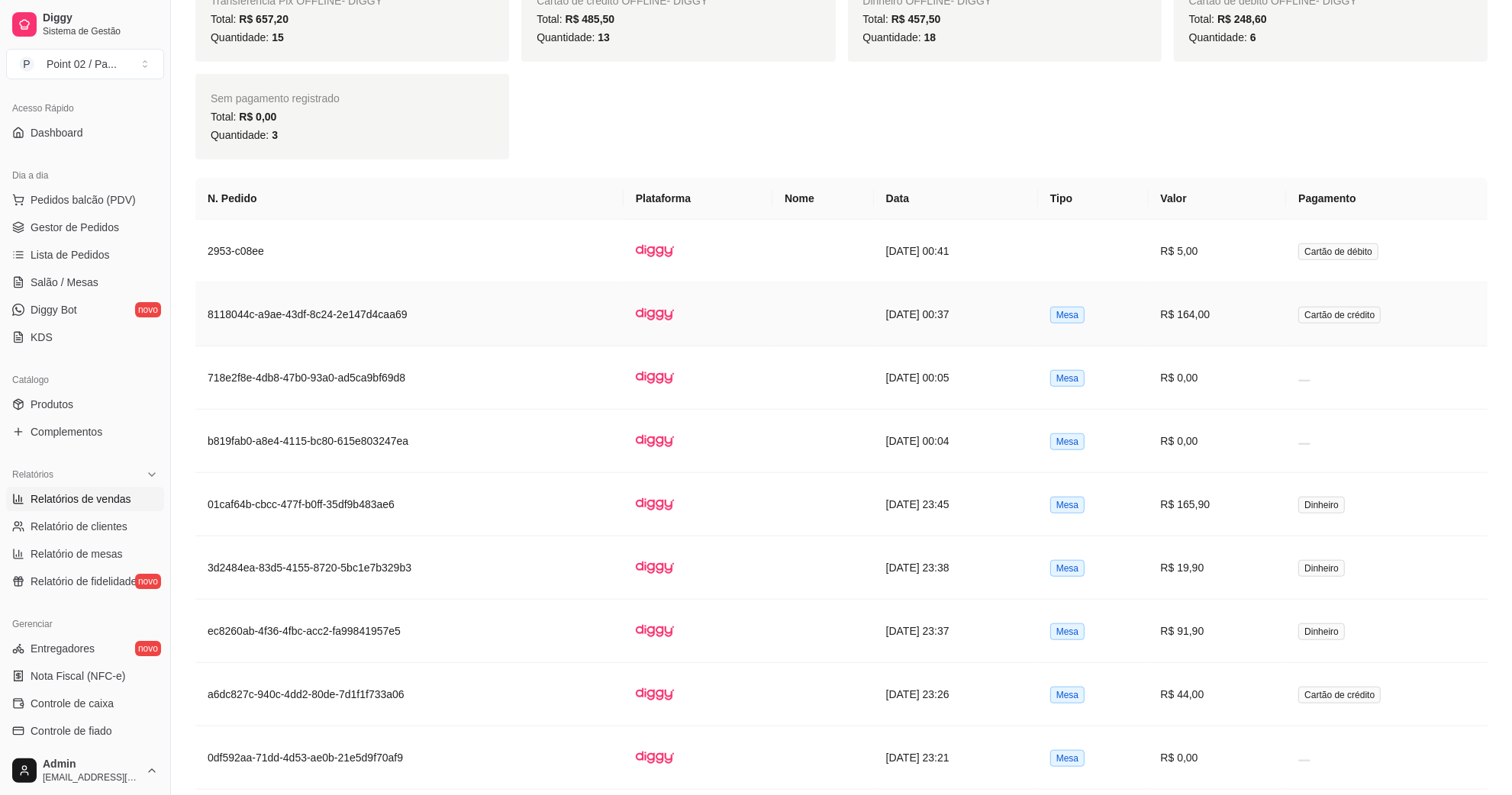
scroll to position [1370, 0]
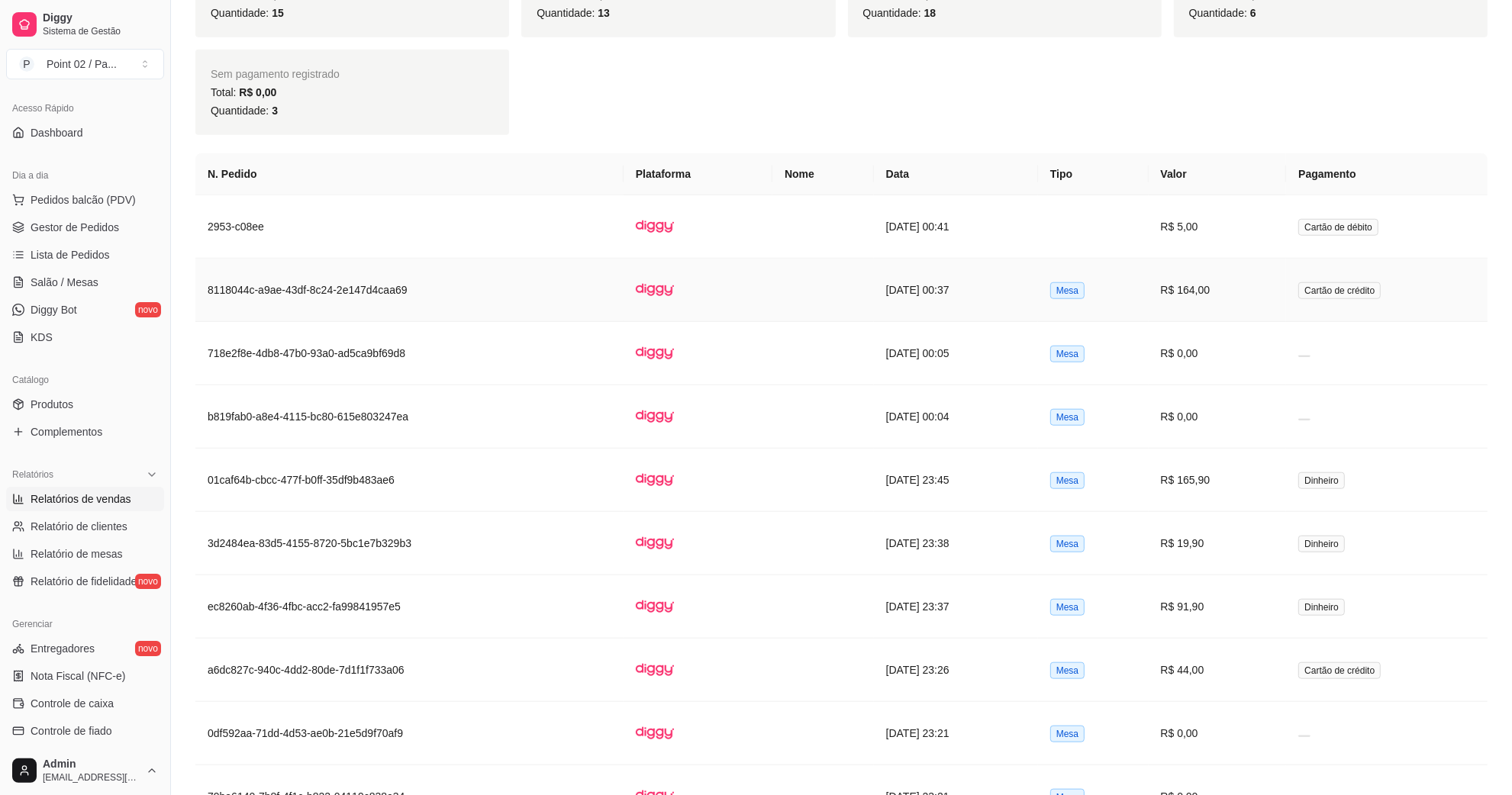
click at [924, 308] on td "[DATE] 00:37" at bounding box center [955, 290] width 164 height 63
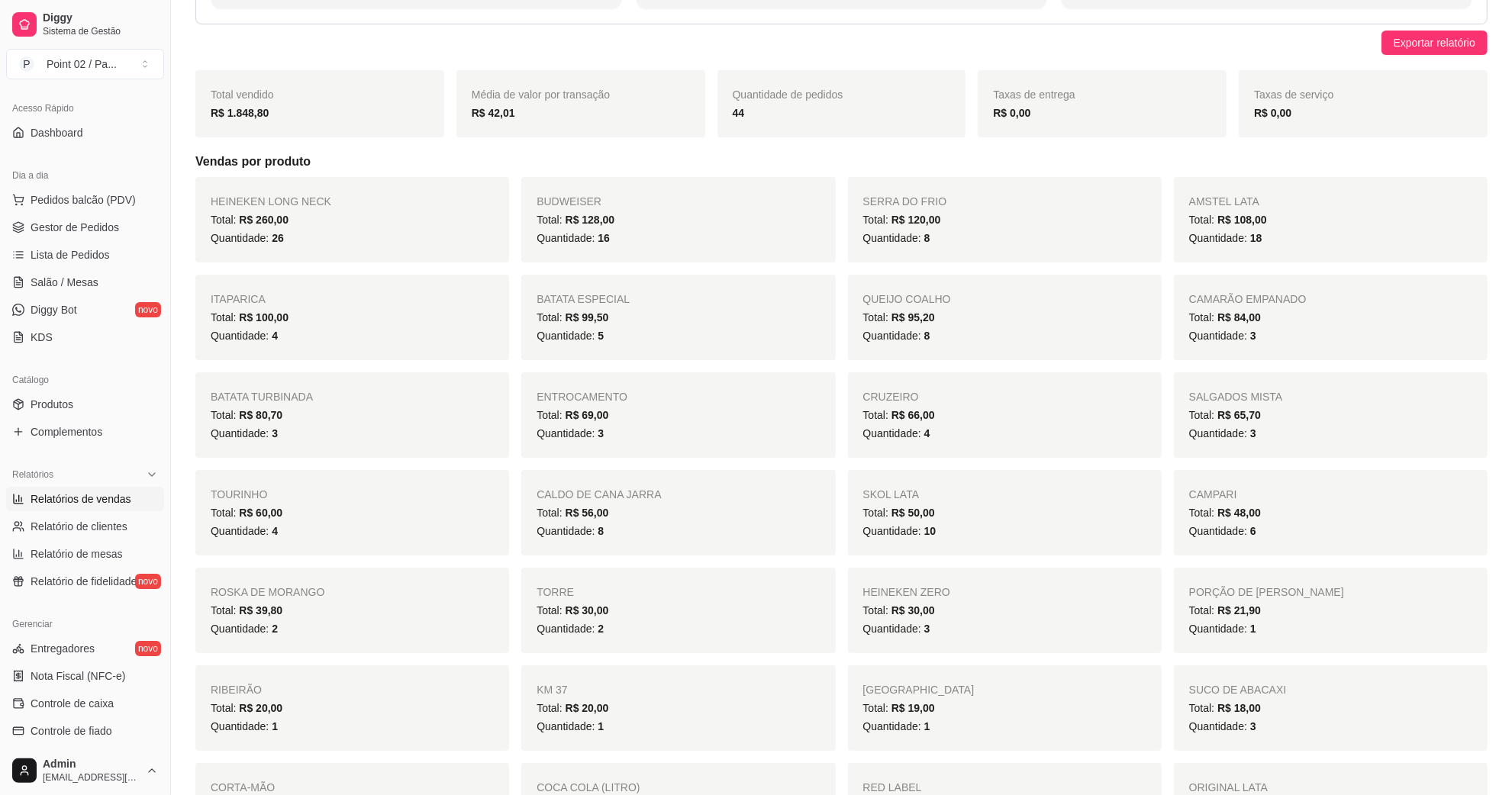
scroll to position [0, 0]
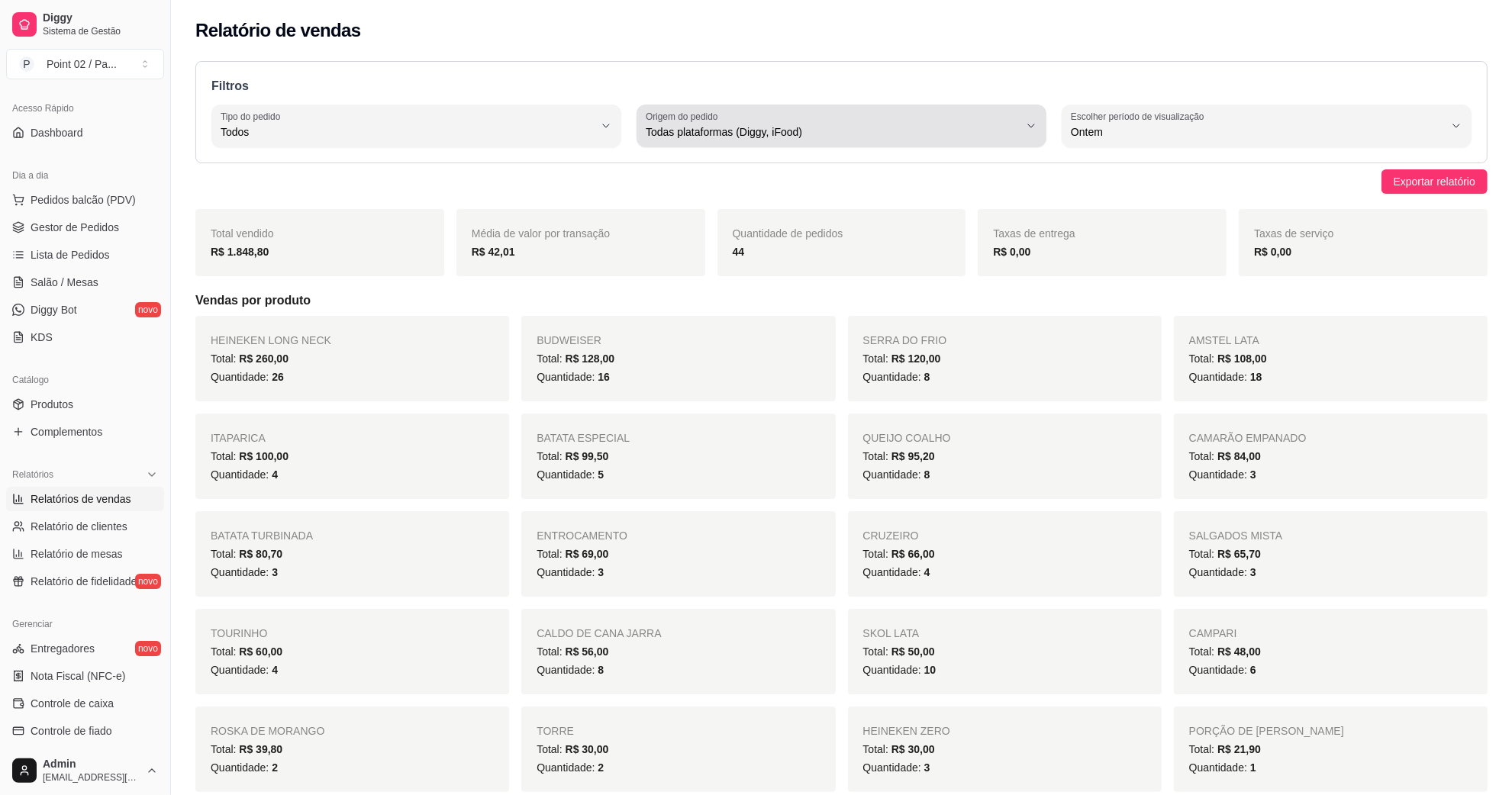
click at [975, 128] on span "Todas plataformas (Diggy, iFood)" at bounding box center [831, 131] width 373 height 15
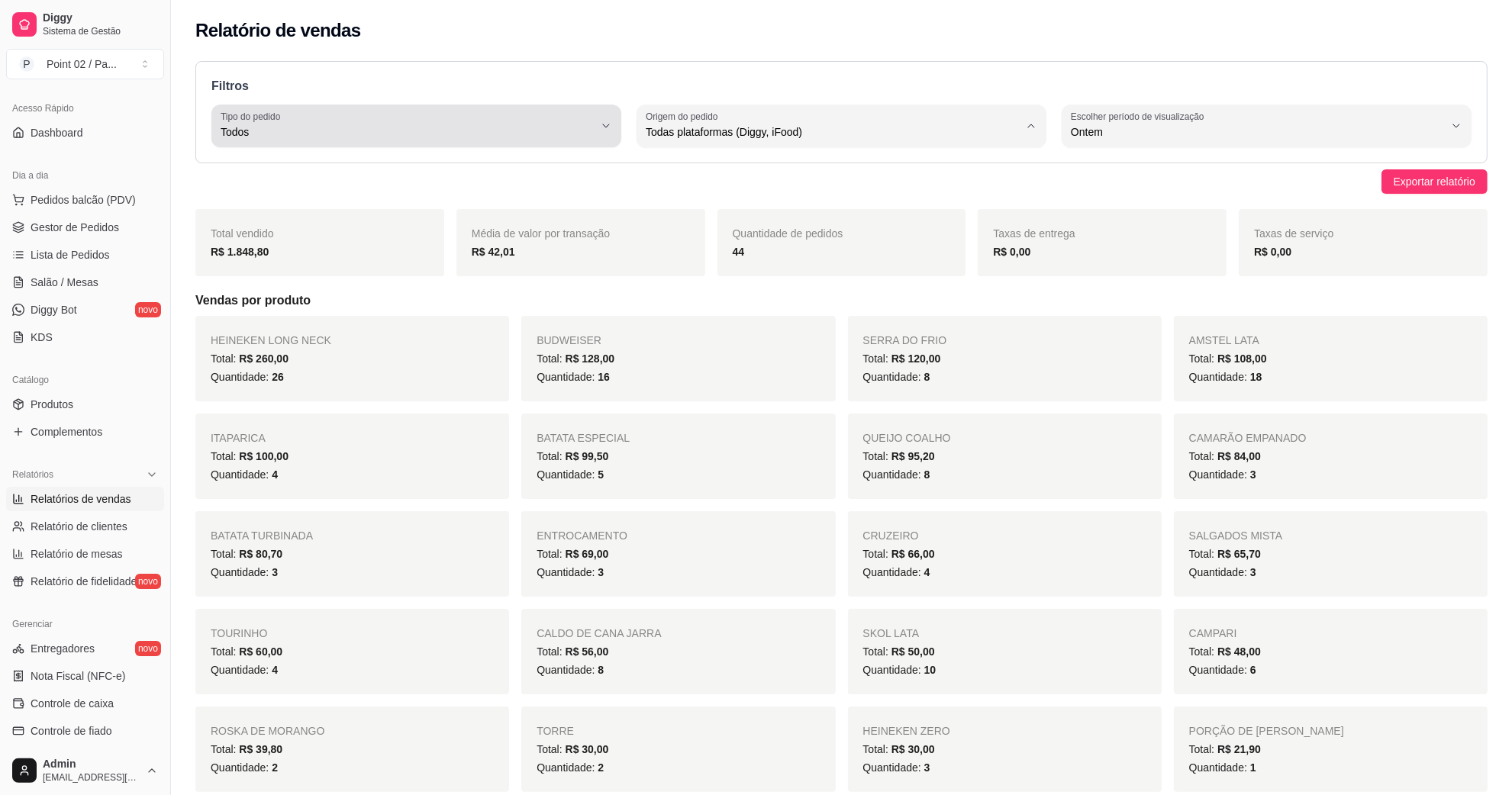
click at [406, 124] on span "Todos" at bounding box center [407, 131] width 373 height 15
click at [333, 241] on span "Mesa" at bounding box center [409, 243] width 356 height 15
type input "IN_STORE"
select select "IN_STORE"
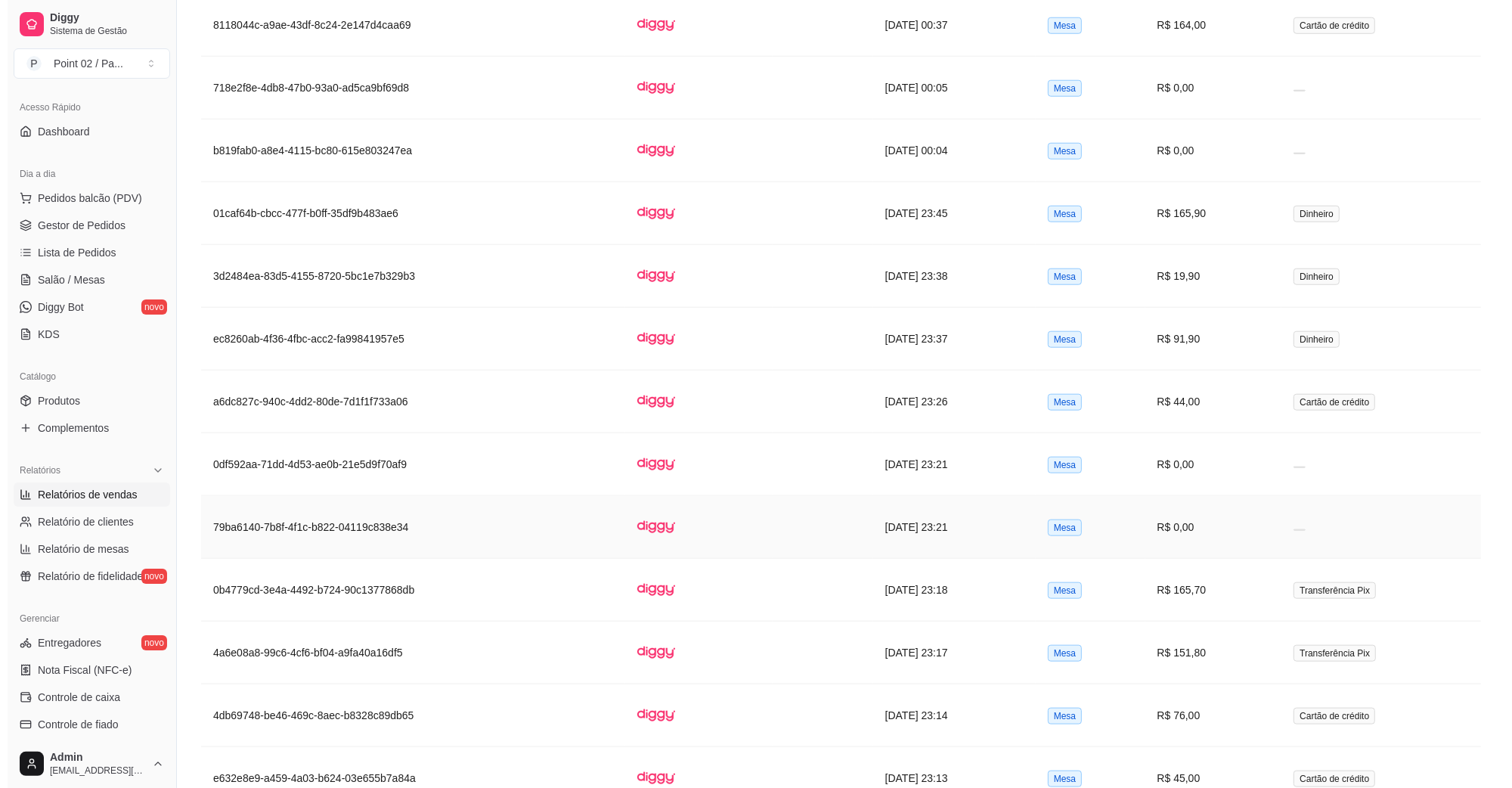
scroll to position [1418, 0]
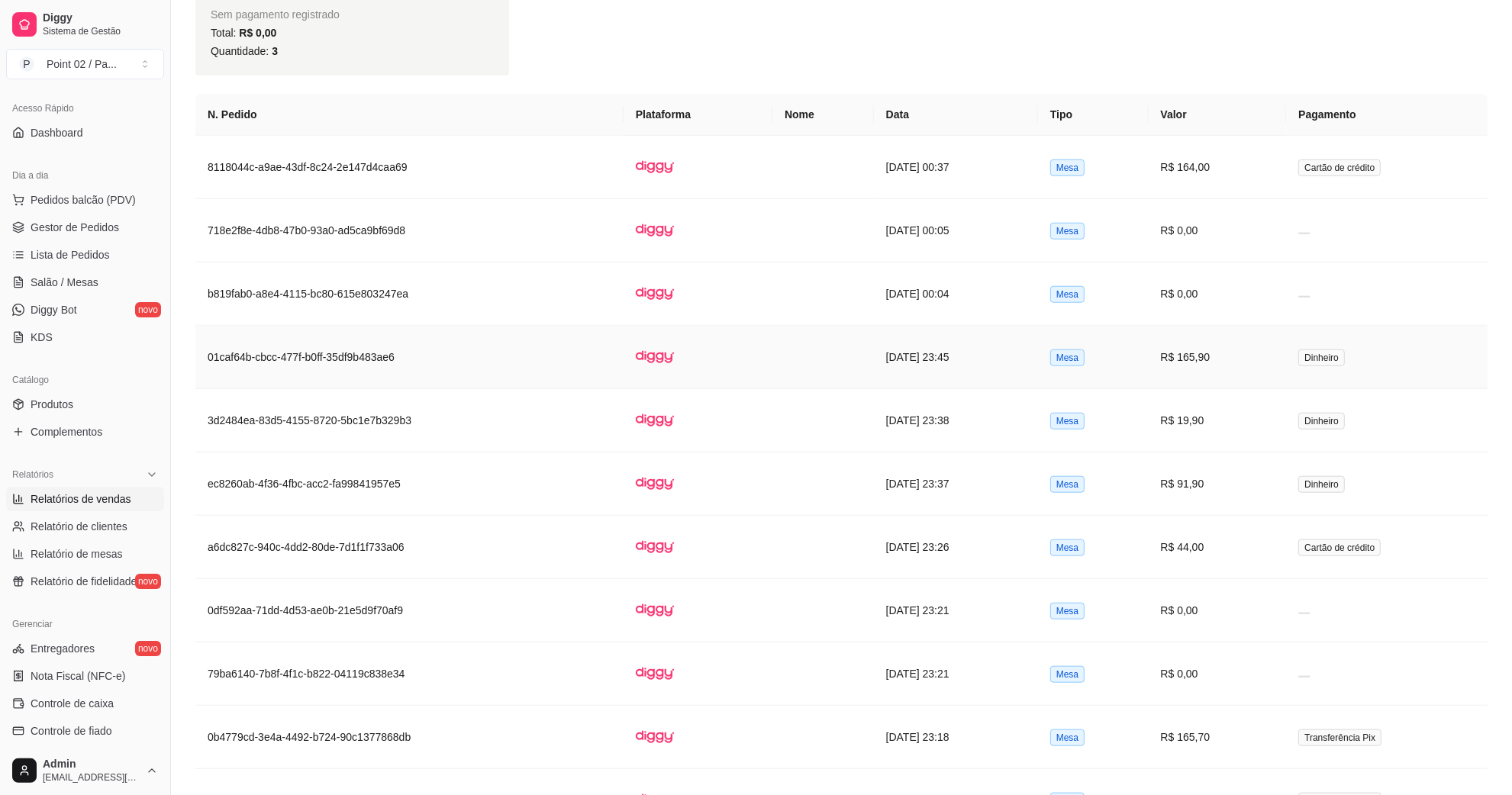
click at [1036, 384] on td "[DATE] 23:45" at bounding box center [955, 357] width 164 height 63
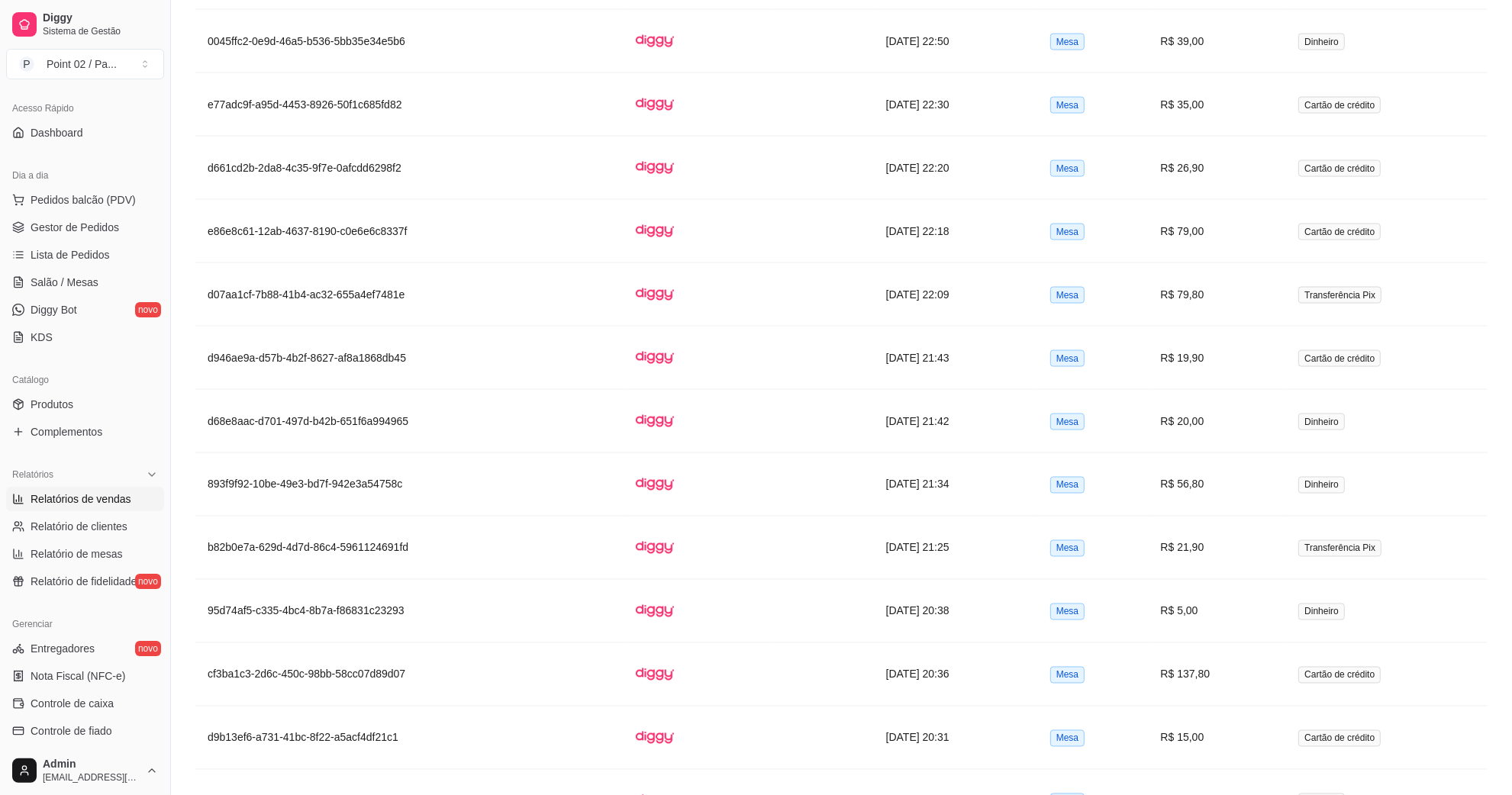
scroll to position [2765, 0]
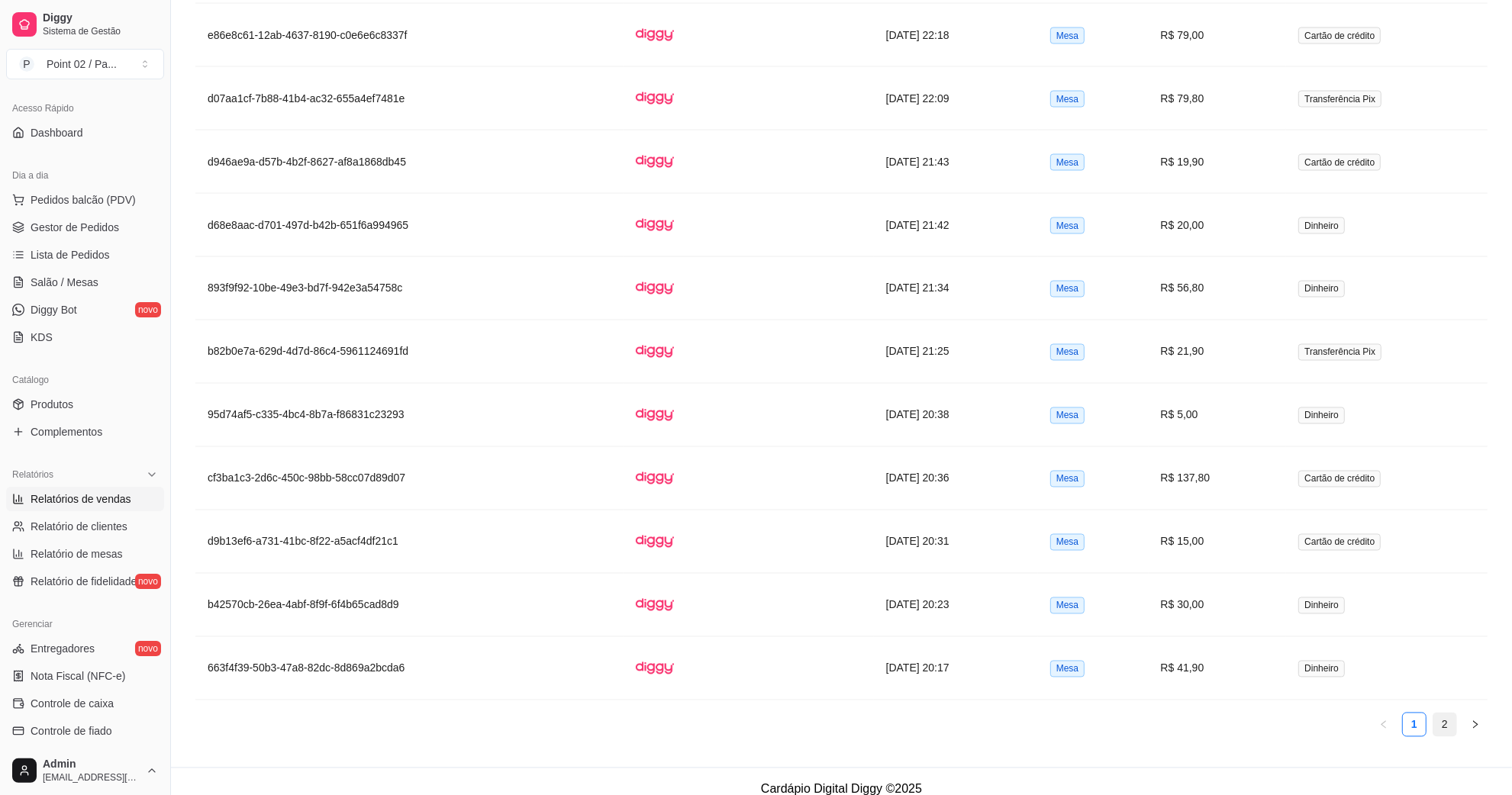
click at [1436, 736] on link "2" at bounding box center [1444, 724] width 23 height 23
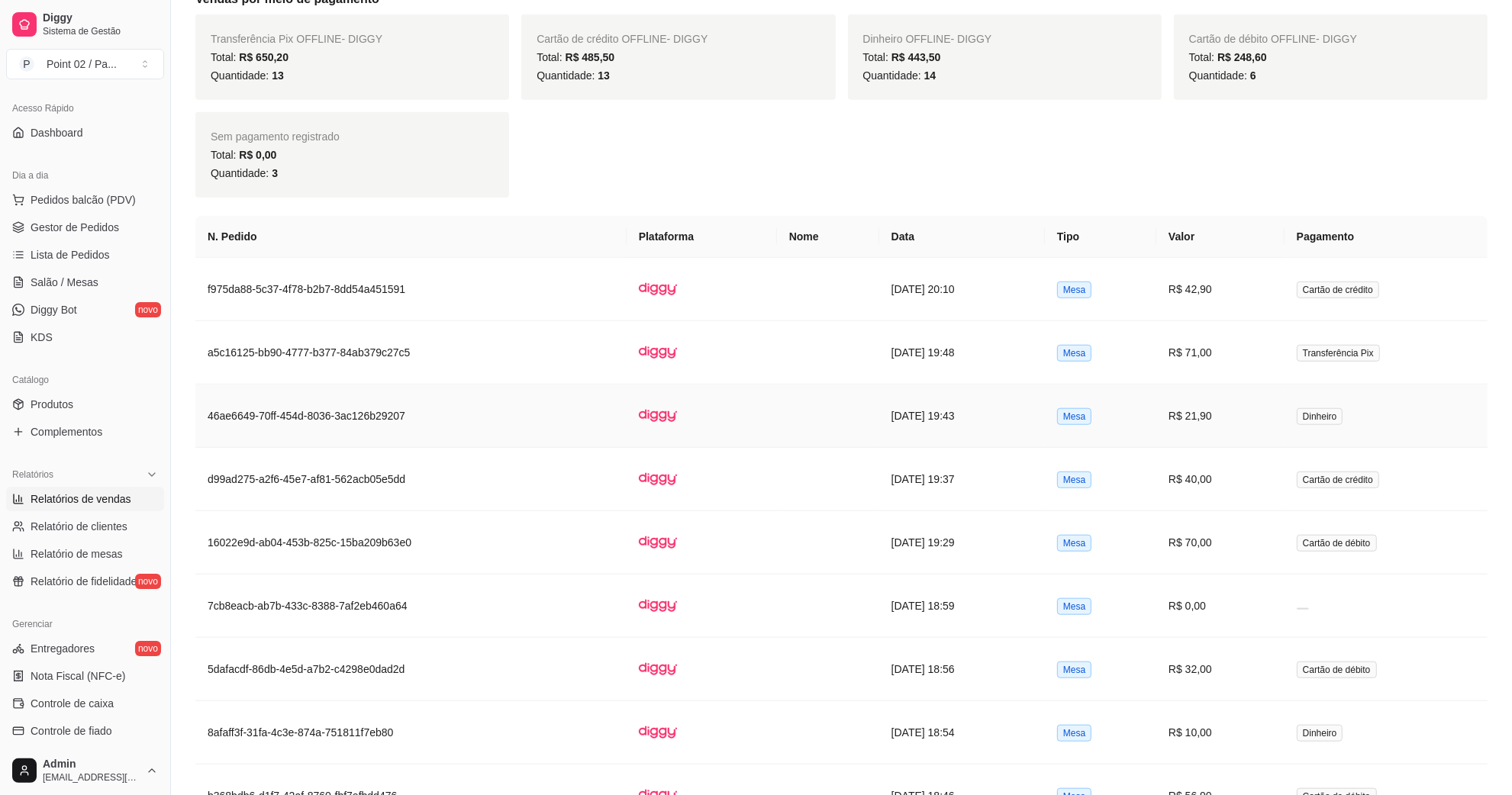
scroll to position [1594, 0]
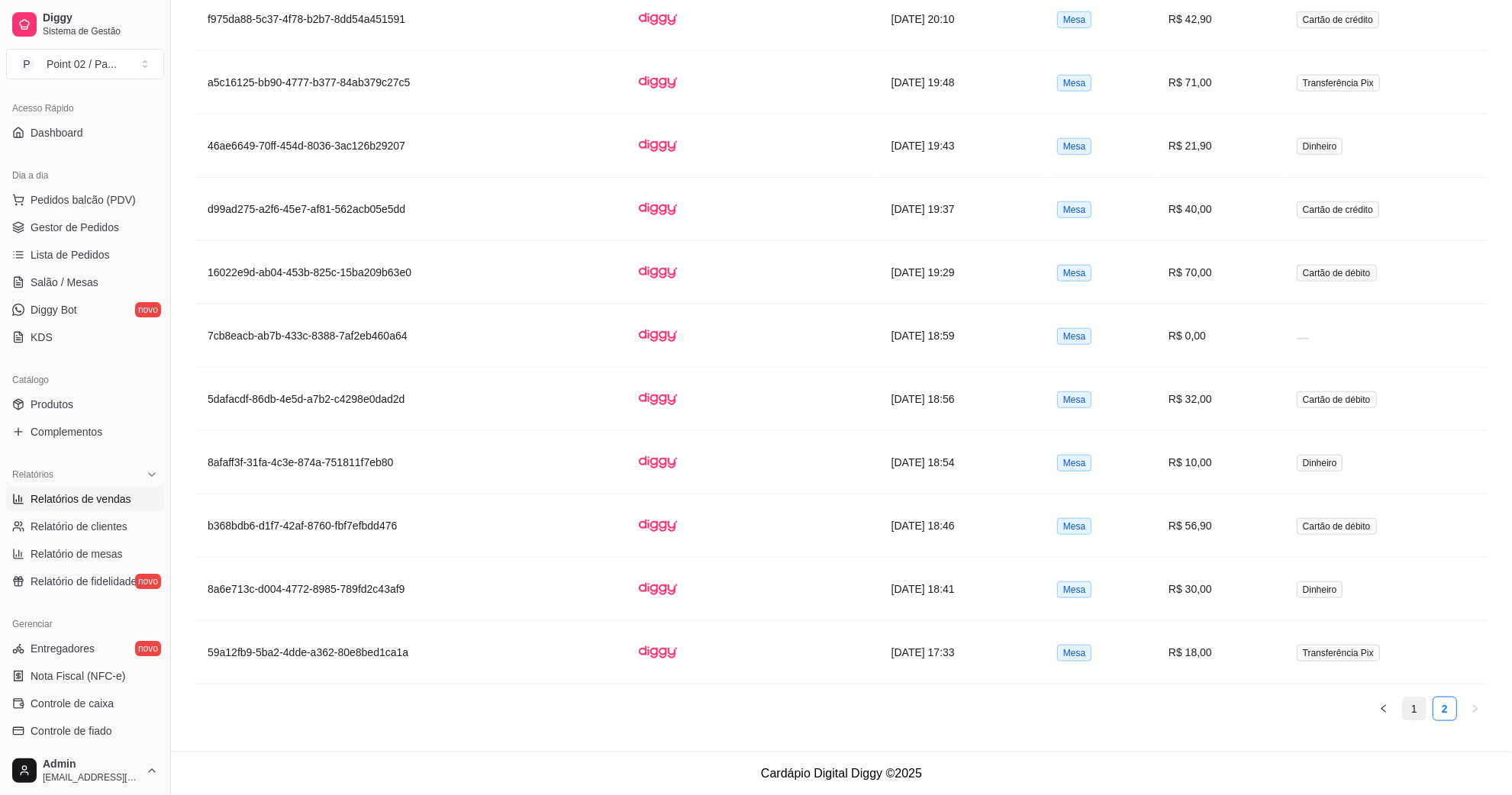
click at [1412, 715] on link "1" at bounding box center [1414, 708] width 23 height 23
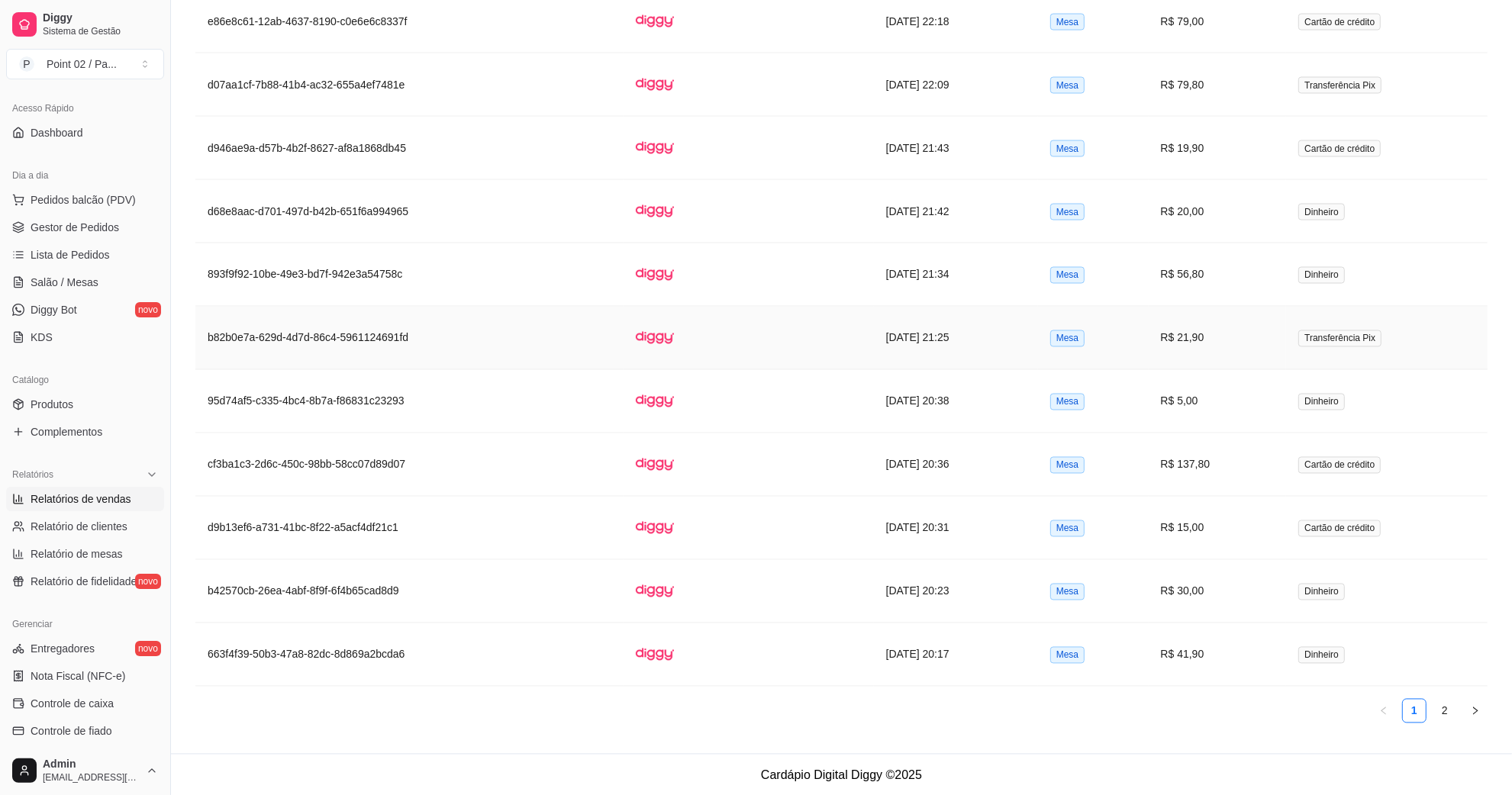
scroll to position [2800, 0]
click at [1061, 434] on td "Mesa" at bounding box center [1093, 462] width 111 height 63
click at [1063, 267] on td "Mesa" at bounding box center [1093, 272] width 111 height 63
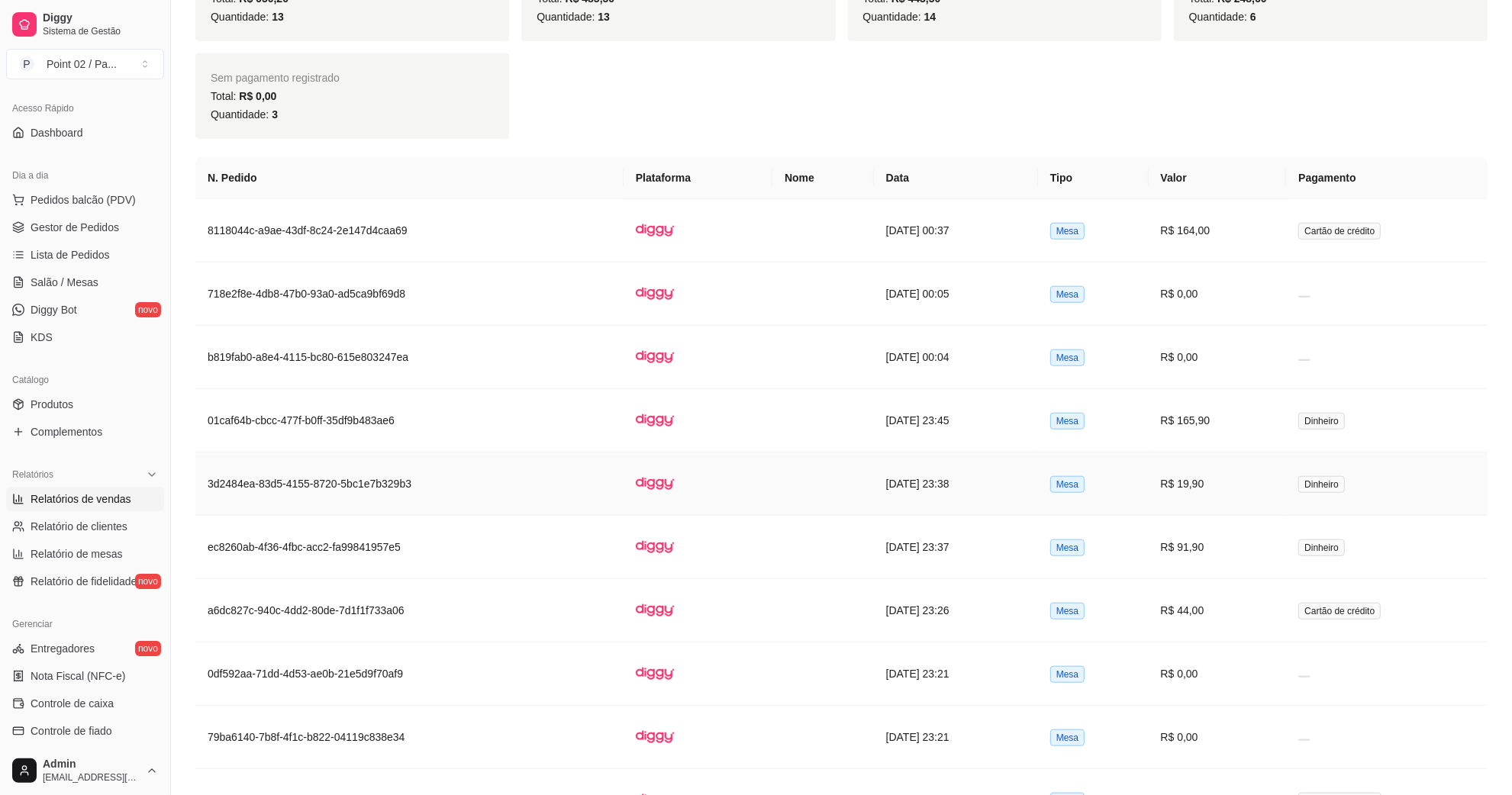
scroll to position [1180, 0]
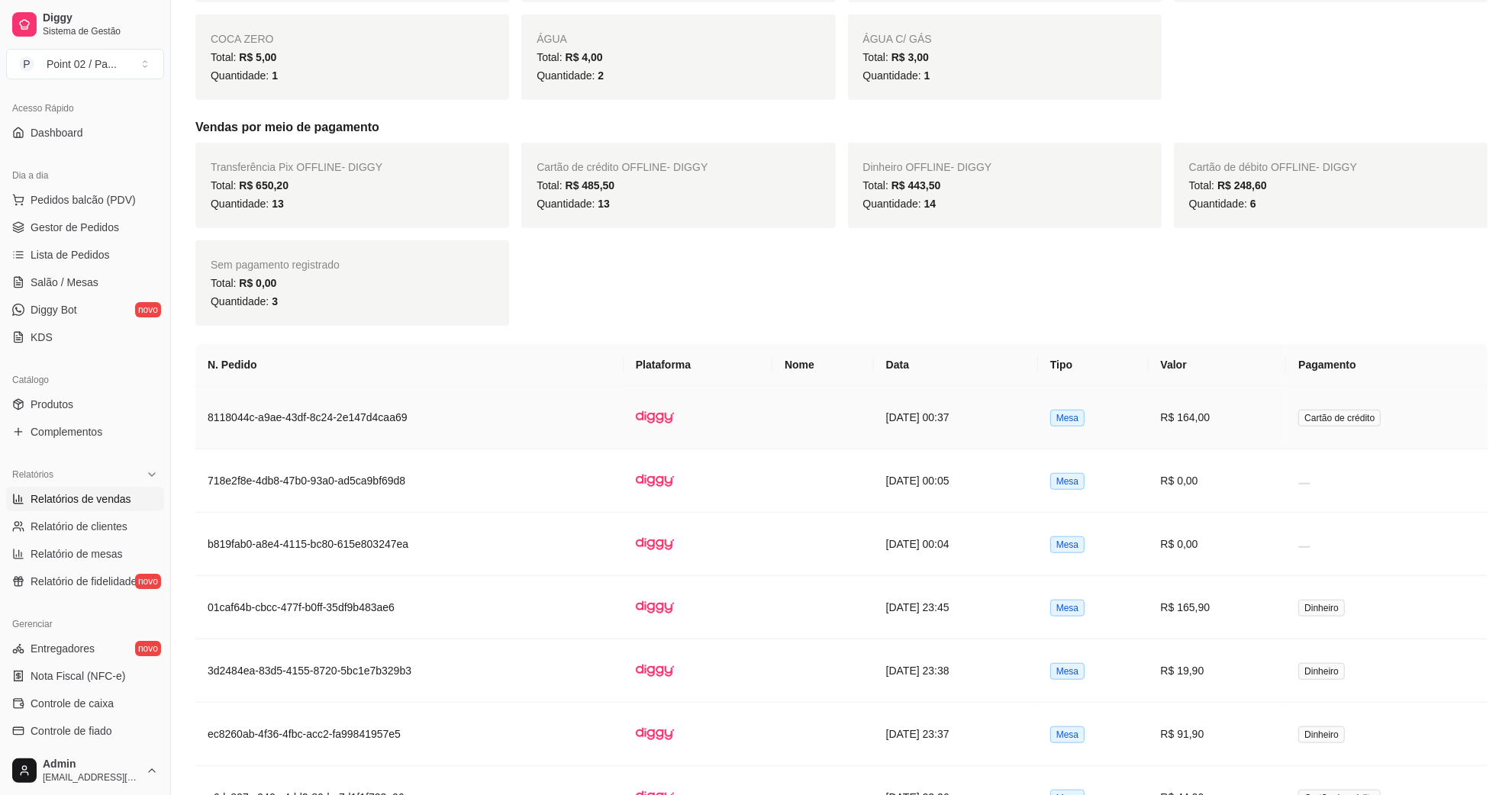
click at [1132, 428] on td "Mesa" at bounding box center [1093, 416] width 111 height 63
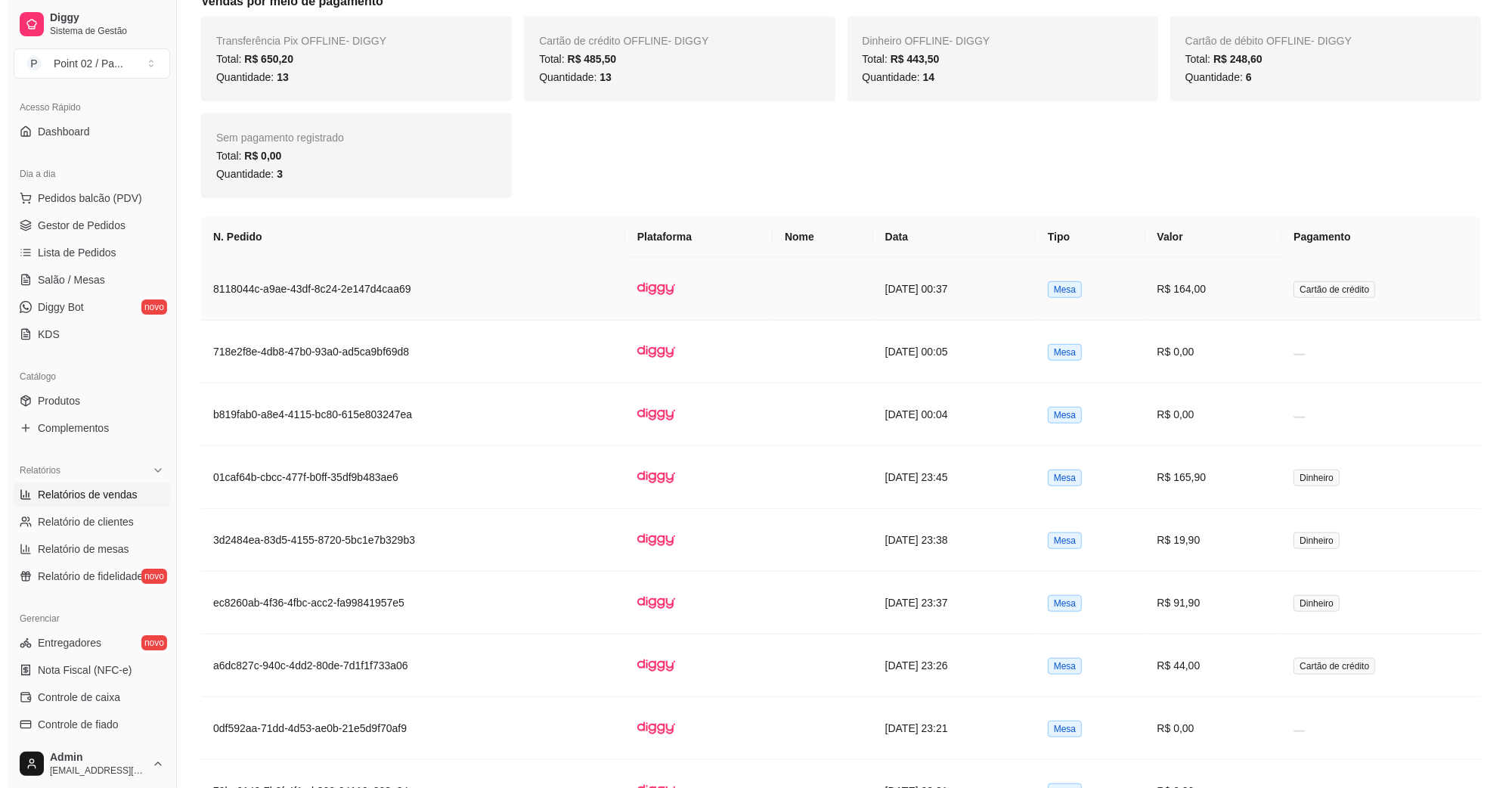
scroll to position [1358, 0]
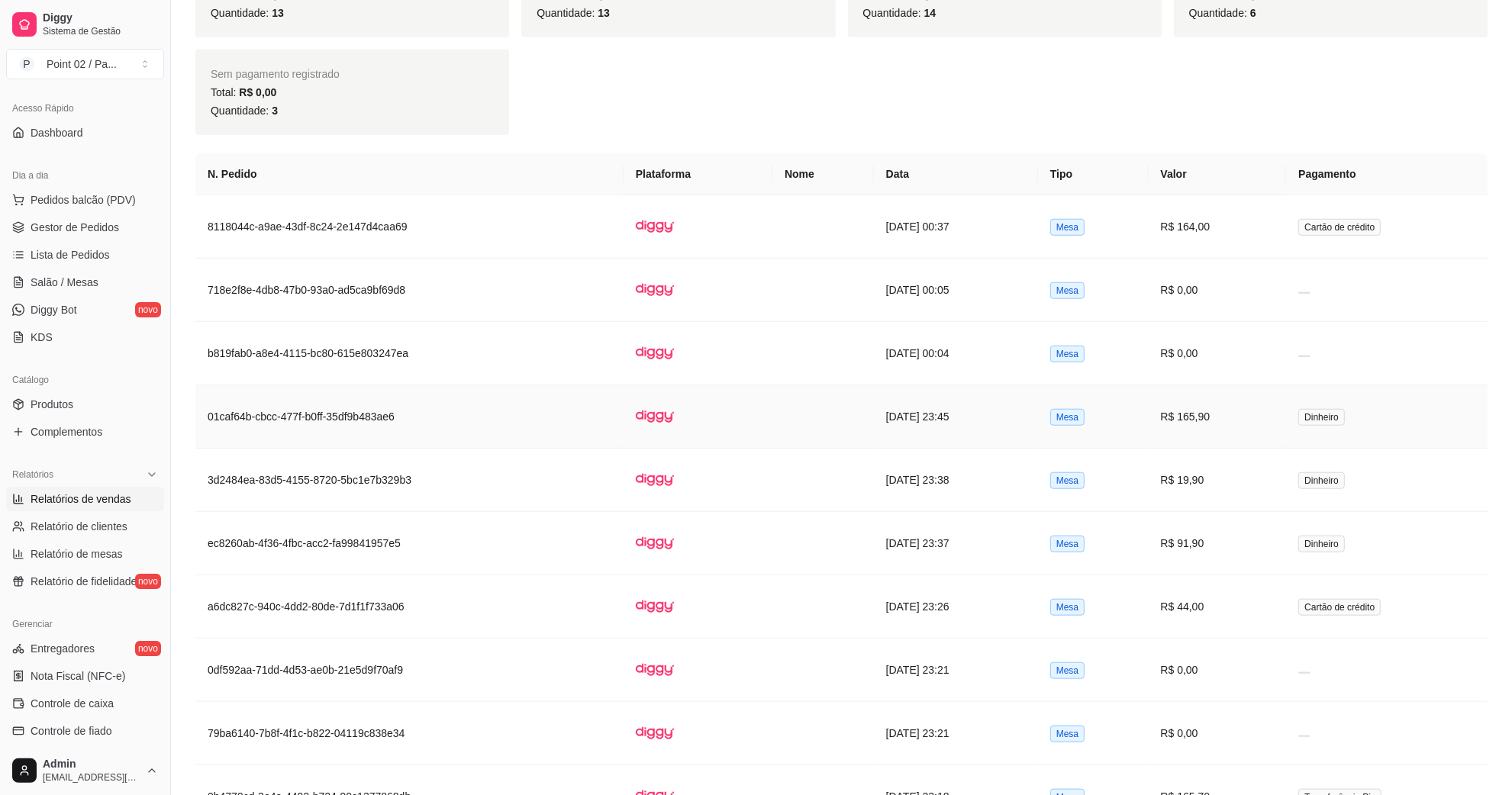
click at [1229, 434] on td "R$ 165,90" at bounding box center [1217, 416] width 138 height 63
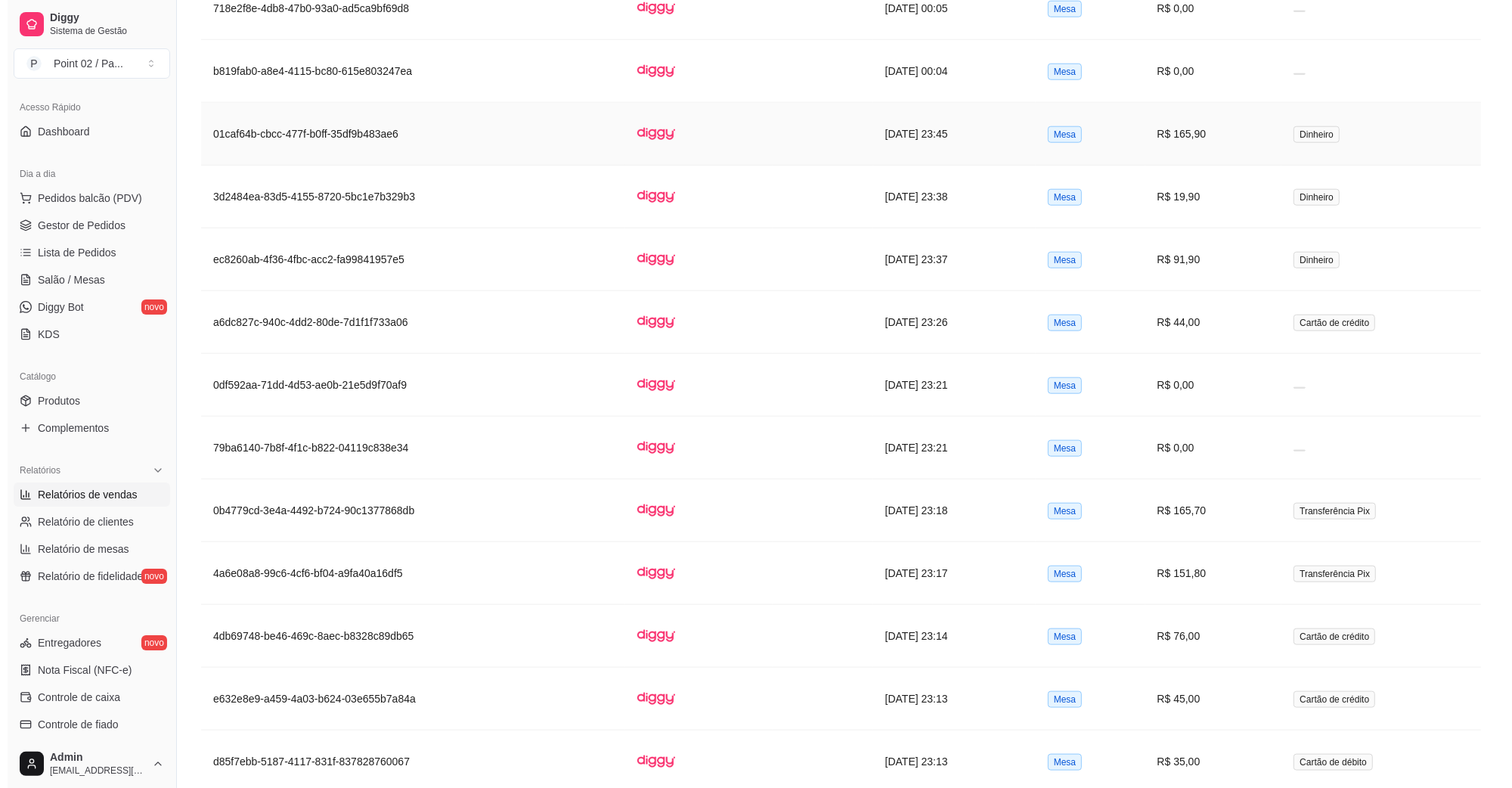
scroll to position [1642, 0]
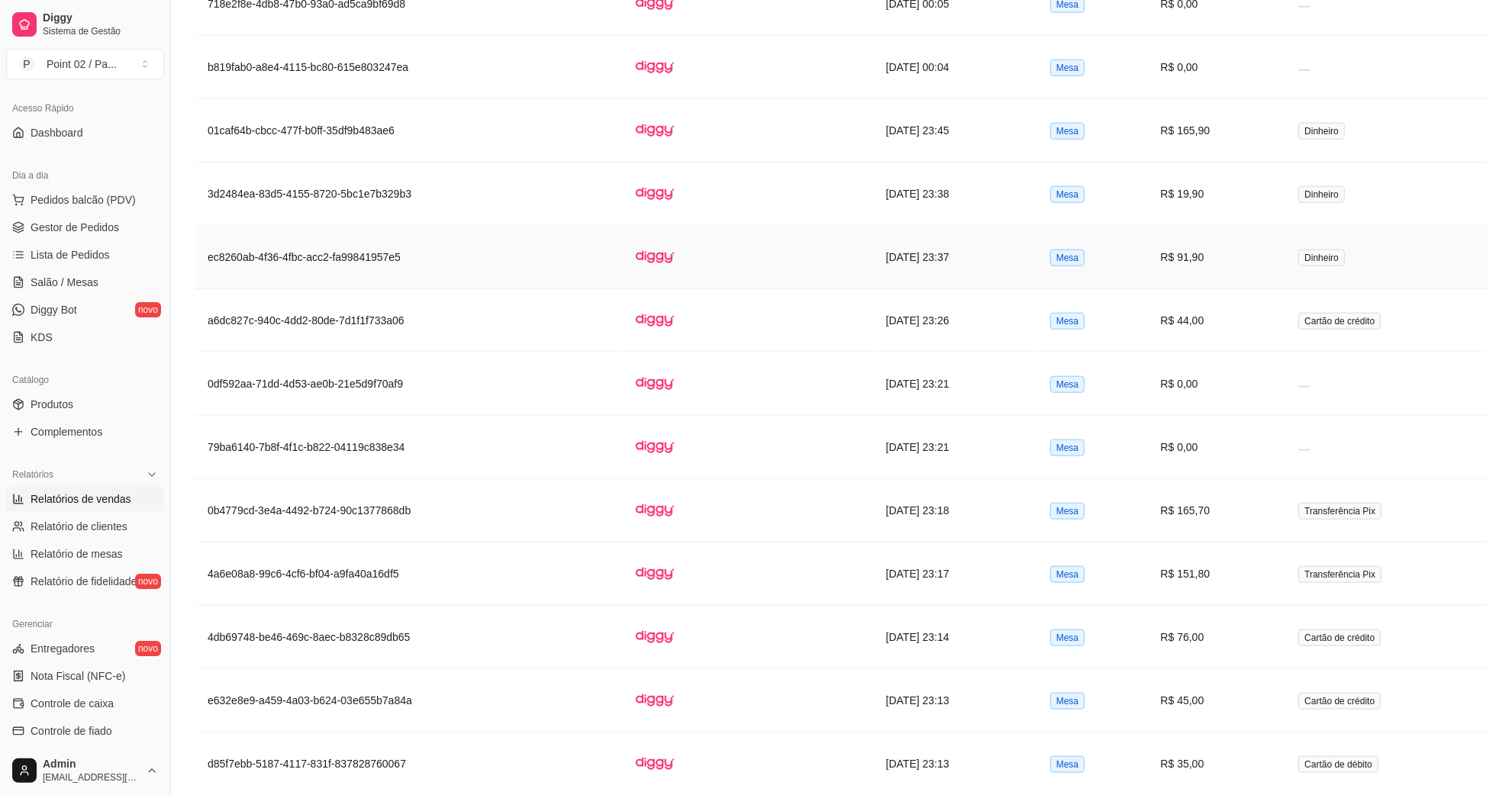
click at [1226, 284] on td "R$ 91,90" at bounding box center [1217, 257] width 138 height 63
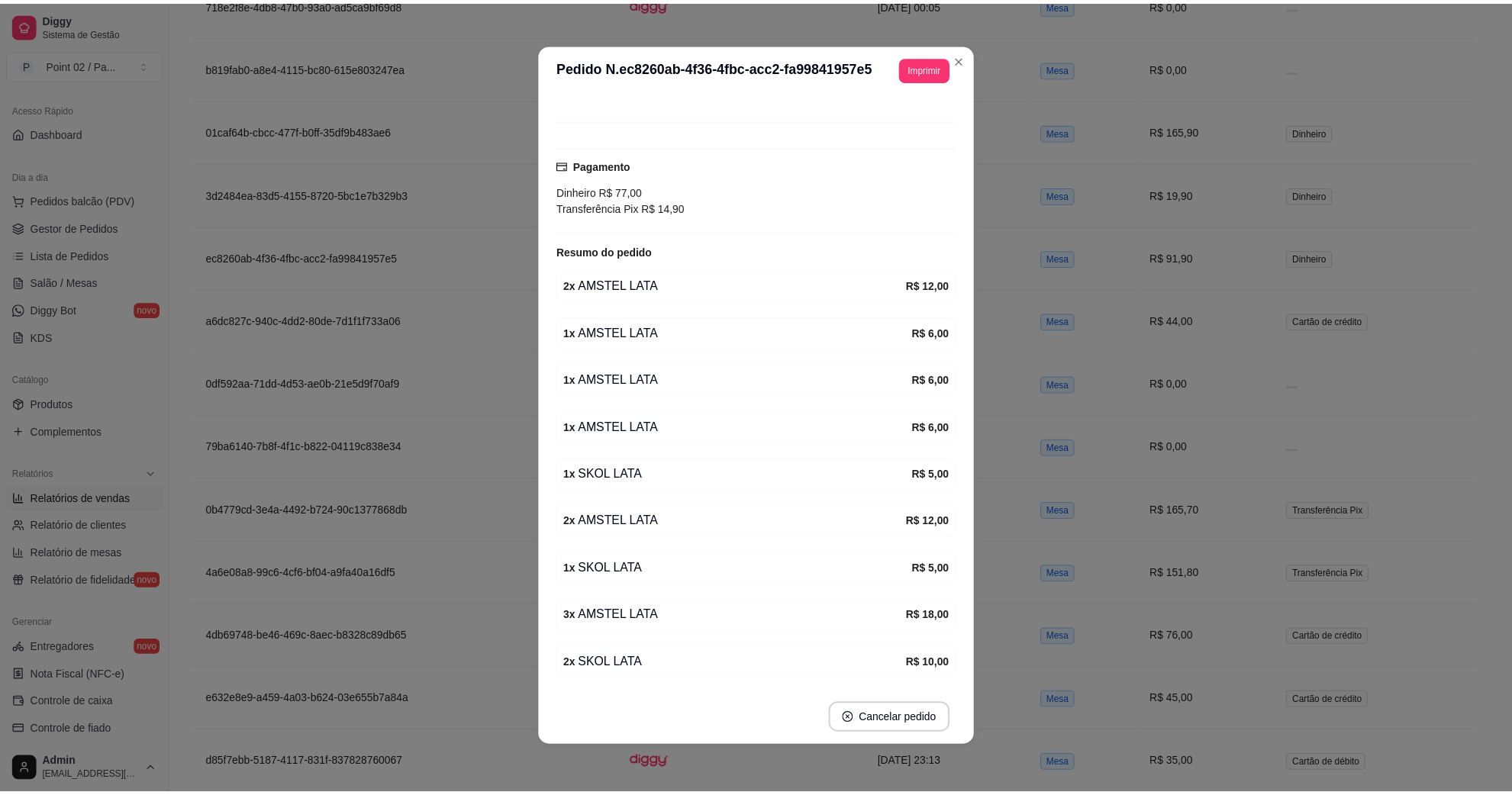
scroll to position [212, 0]
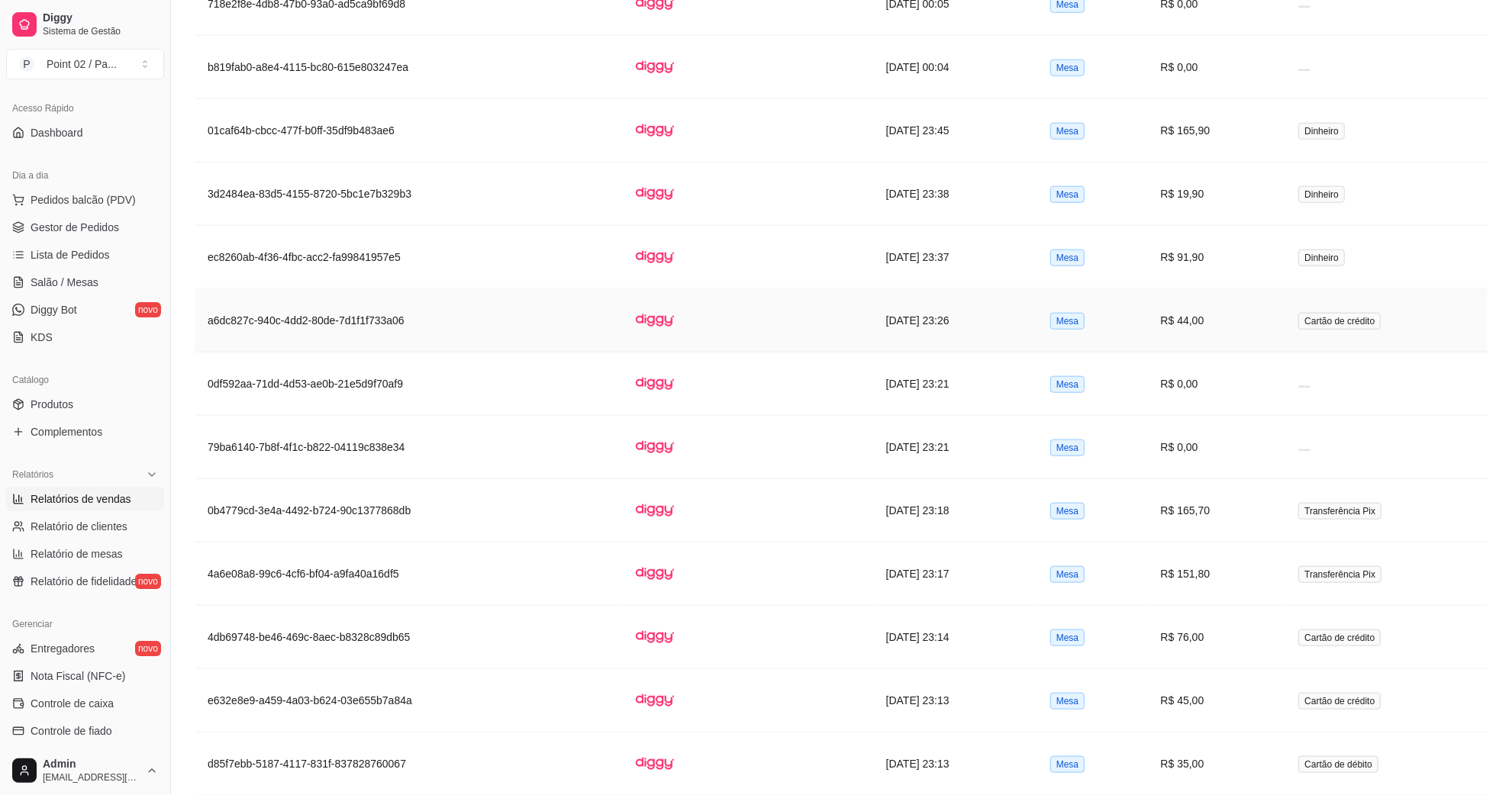
click at [1148, 341] on td "Mesa" at bounding box center [1093, 320] width 111 height 63
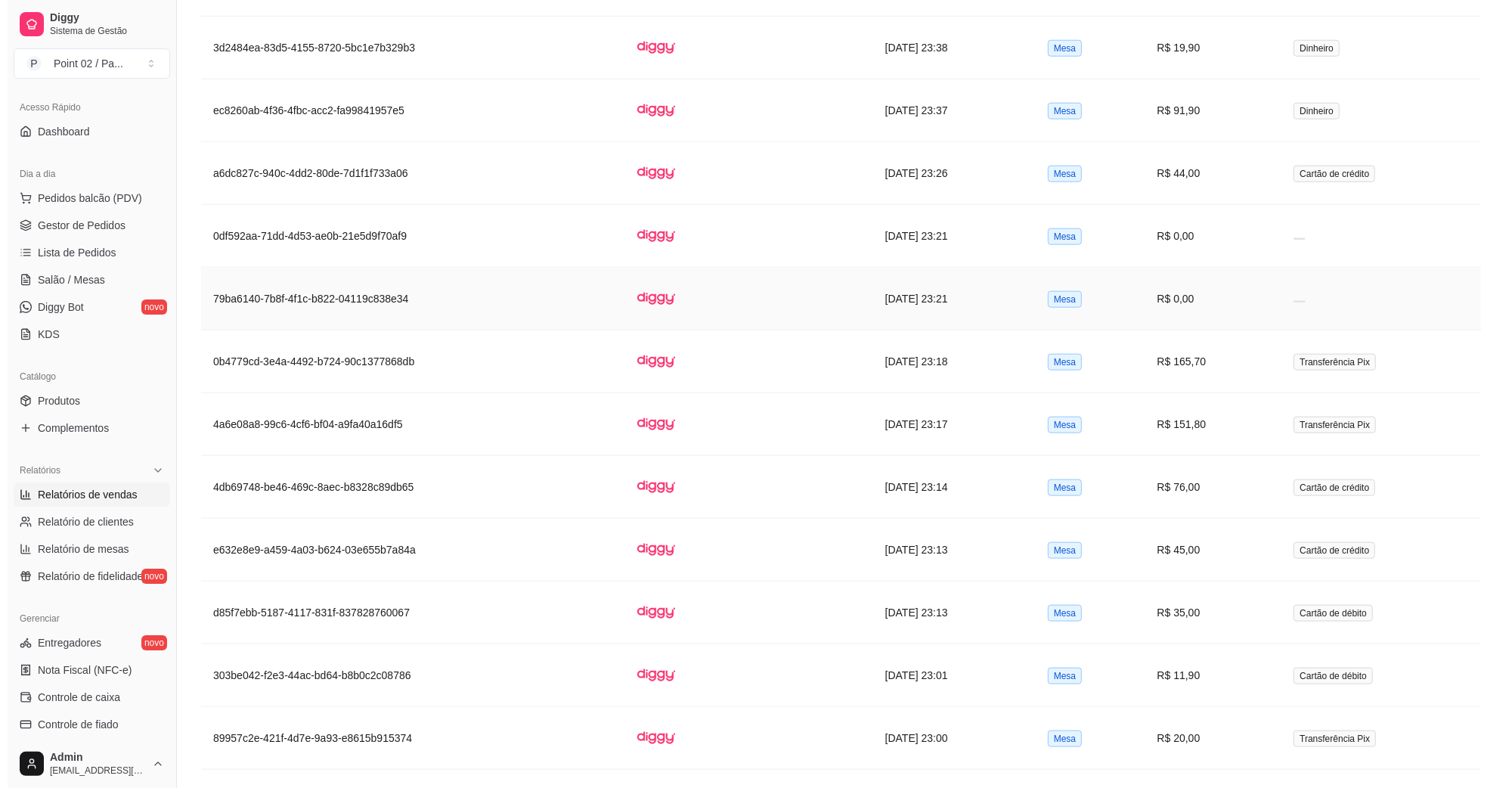
scroll to position [1831, 0]
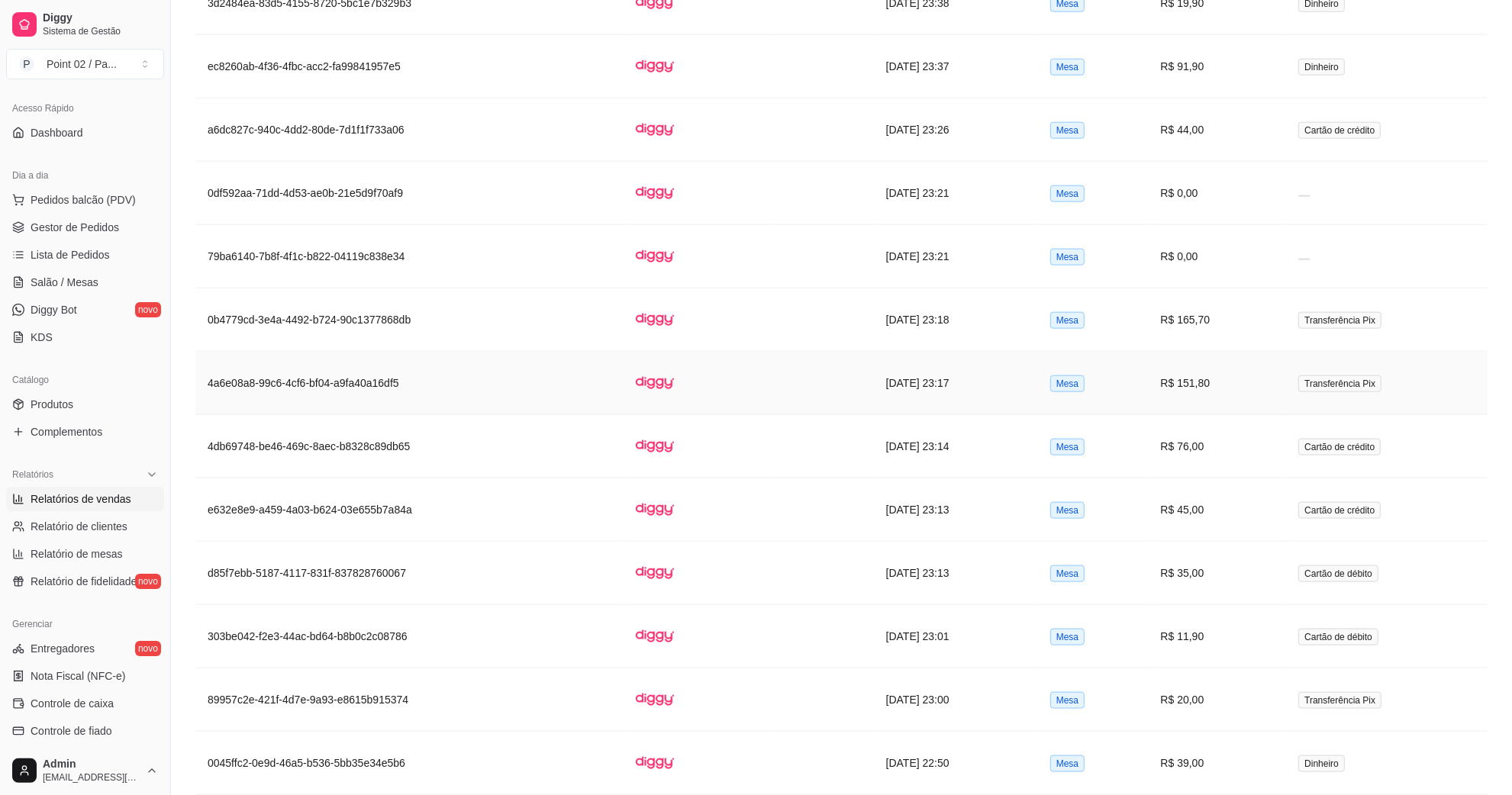
click at [1112, 388] on td "Mesa" at bounding box center [1093, 383] width 111 height 63
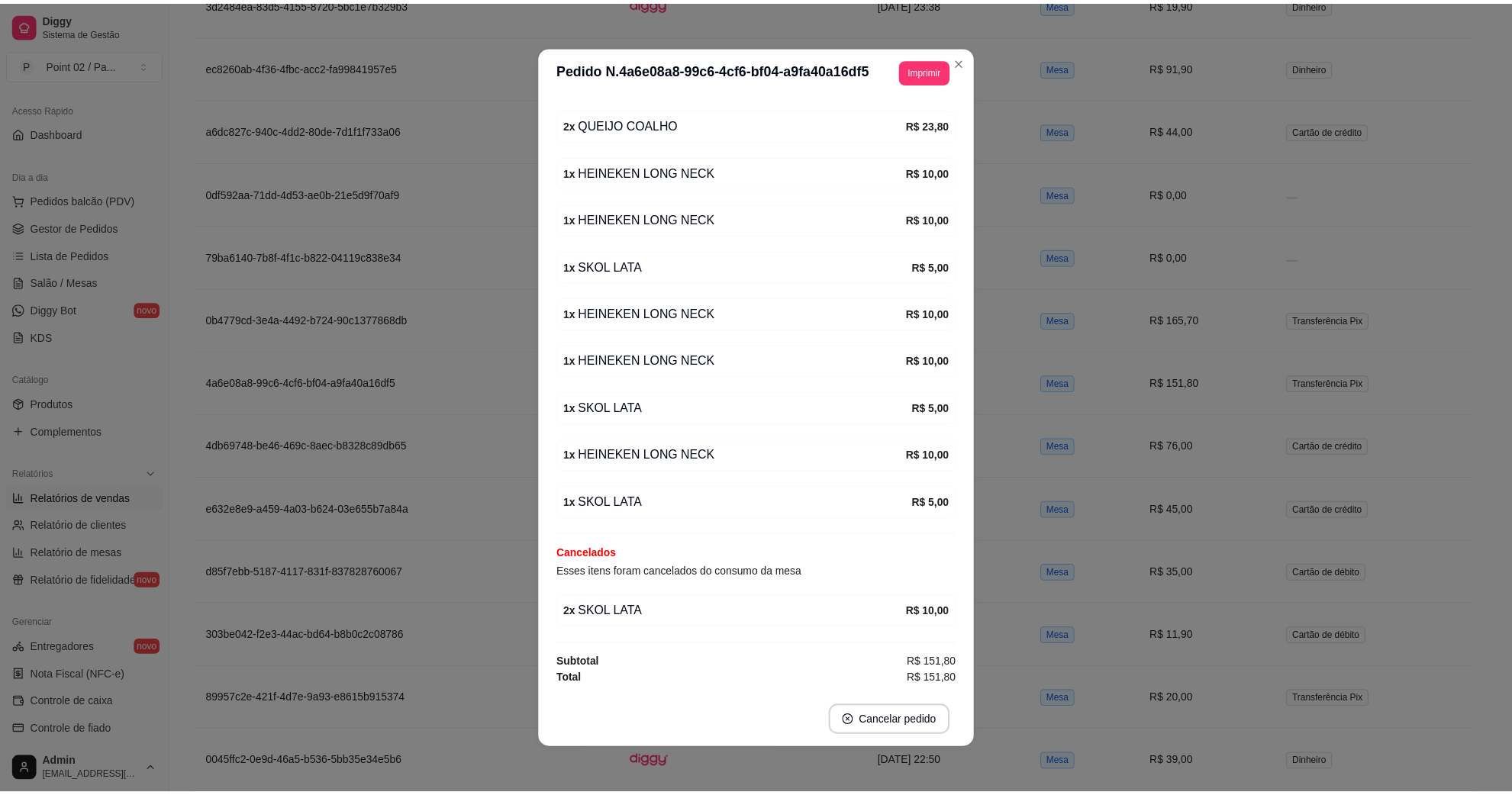
scroll to position [499, 0]
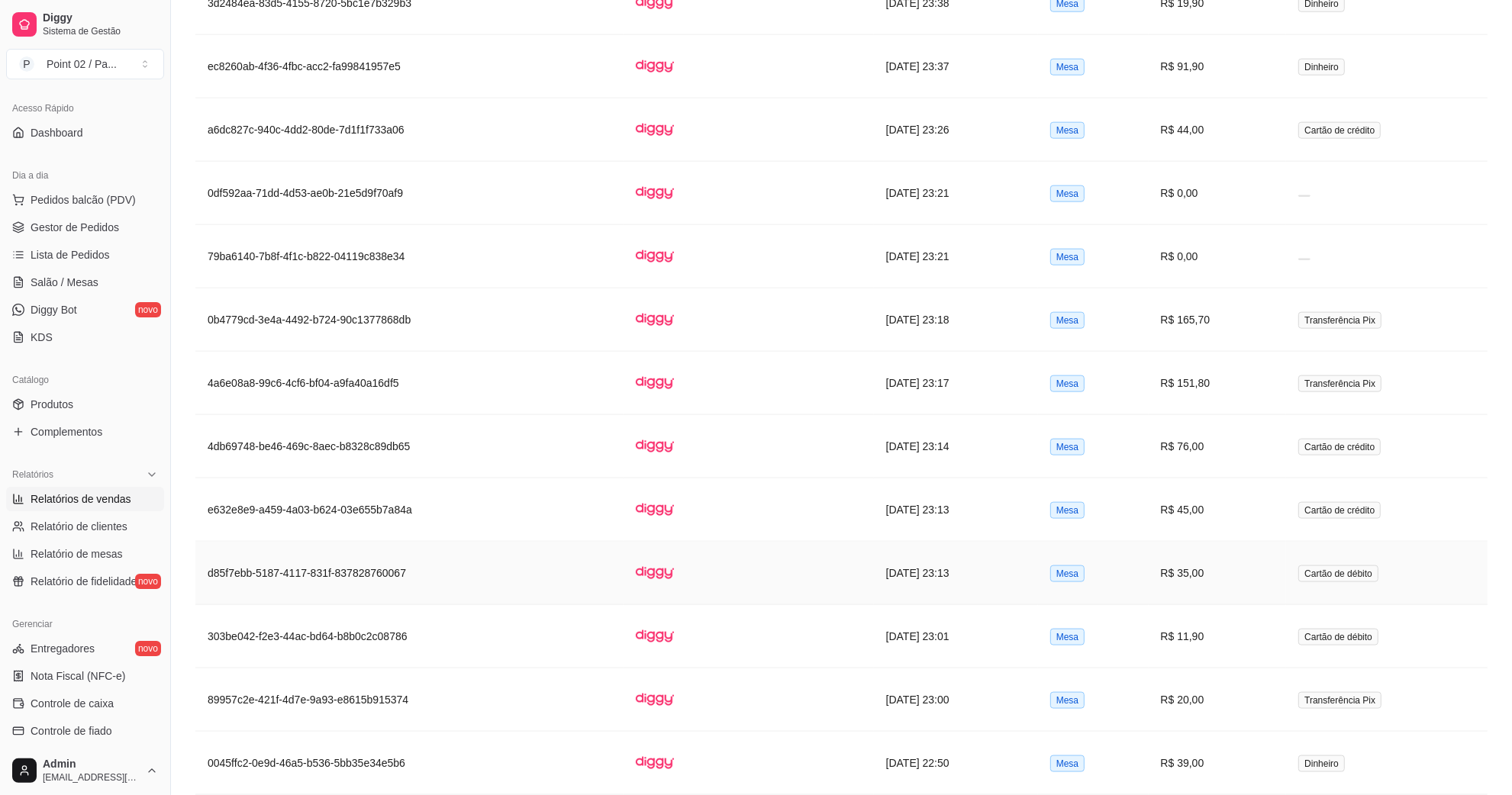
click at [1296, 585] on td "Cartão de débito" at bounding box center [1387, 572] width 202 height 63
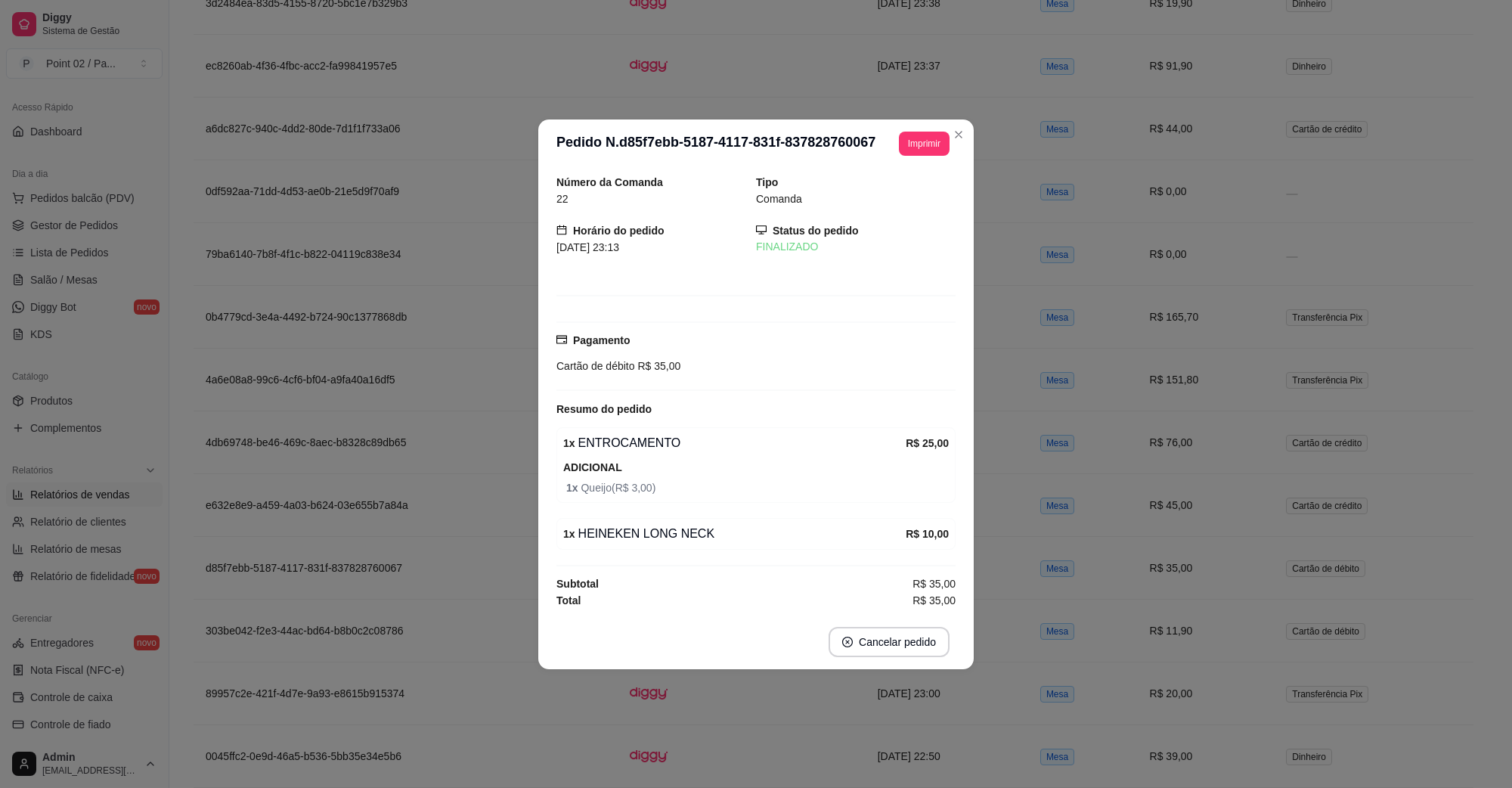
click at [972, 136] on header "**********" at bounding box center [756, 144] width 436 height 49
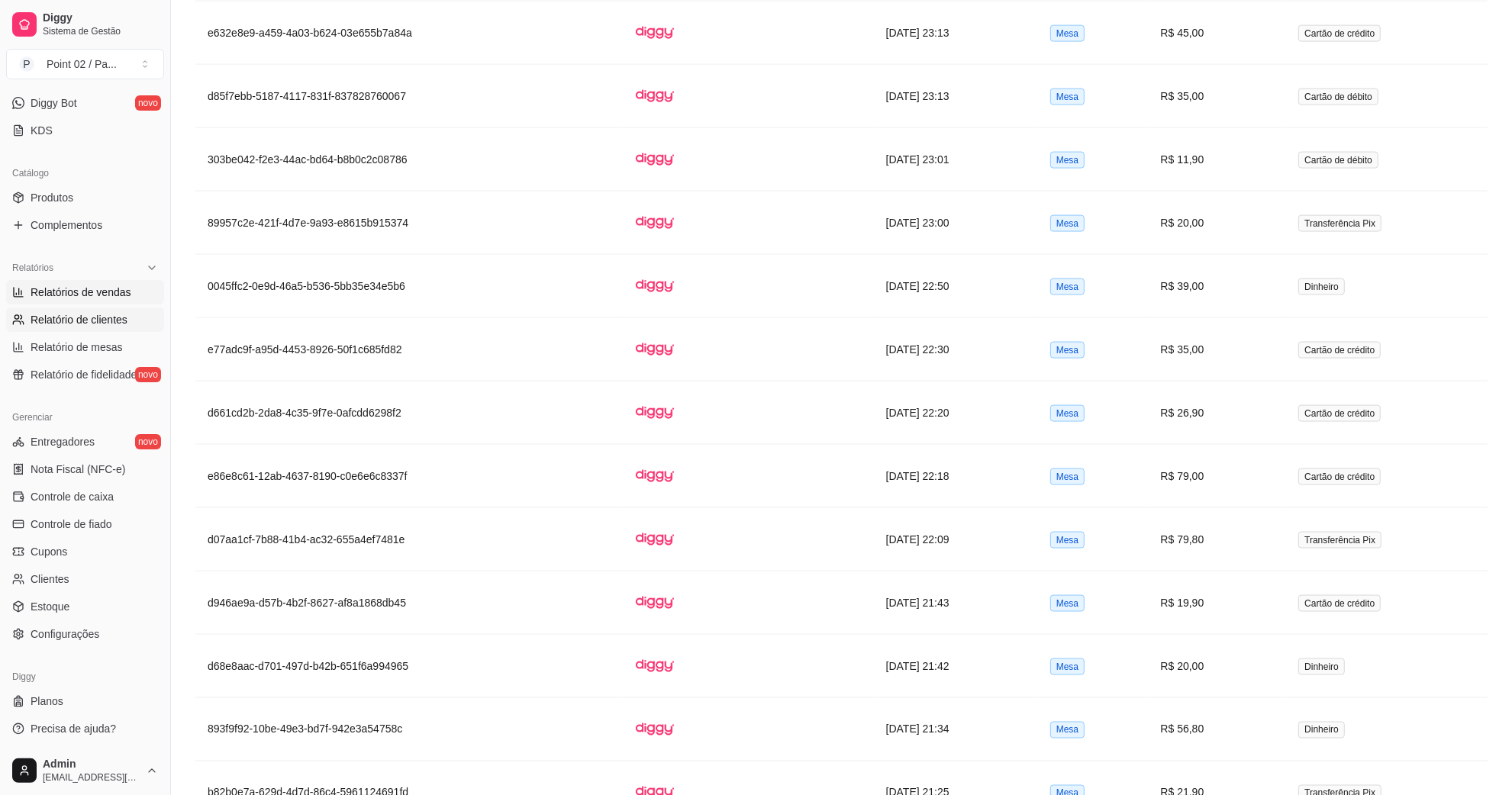
scroll to position [0, 0]
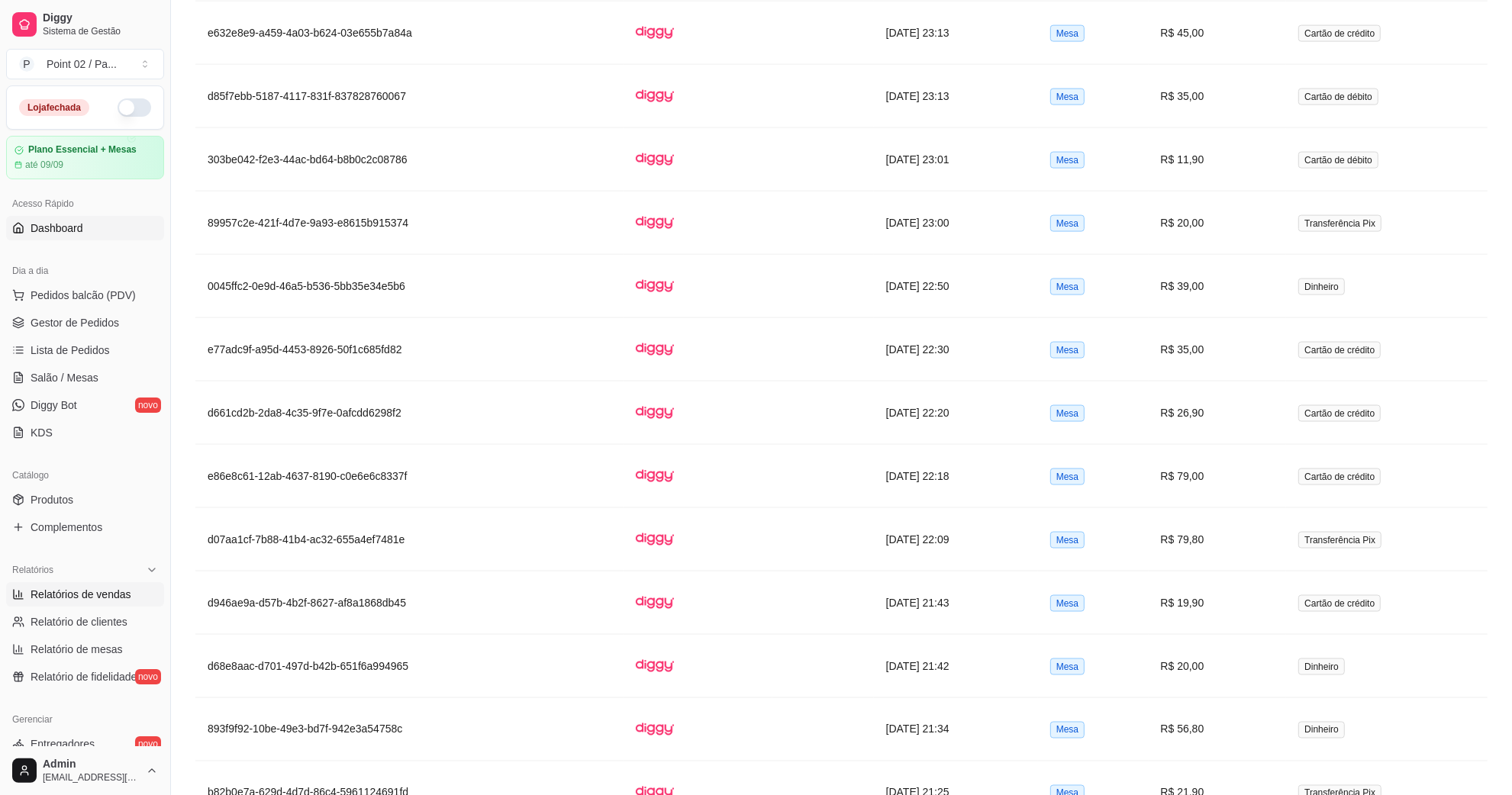
click at [112, 220] on link "Dashboard" at bounding box center [85, 228] width 158 height 24
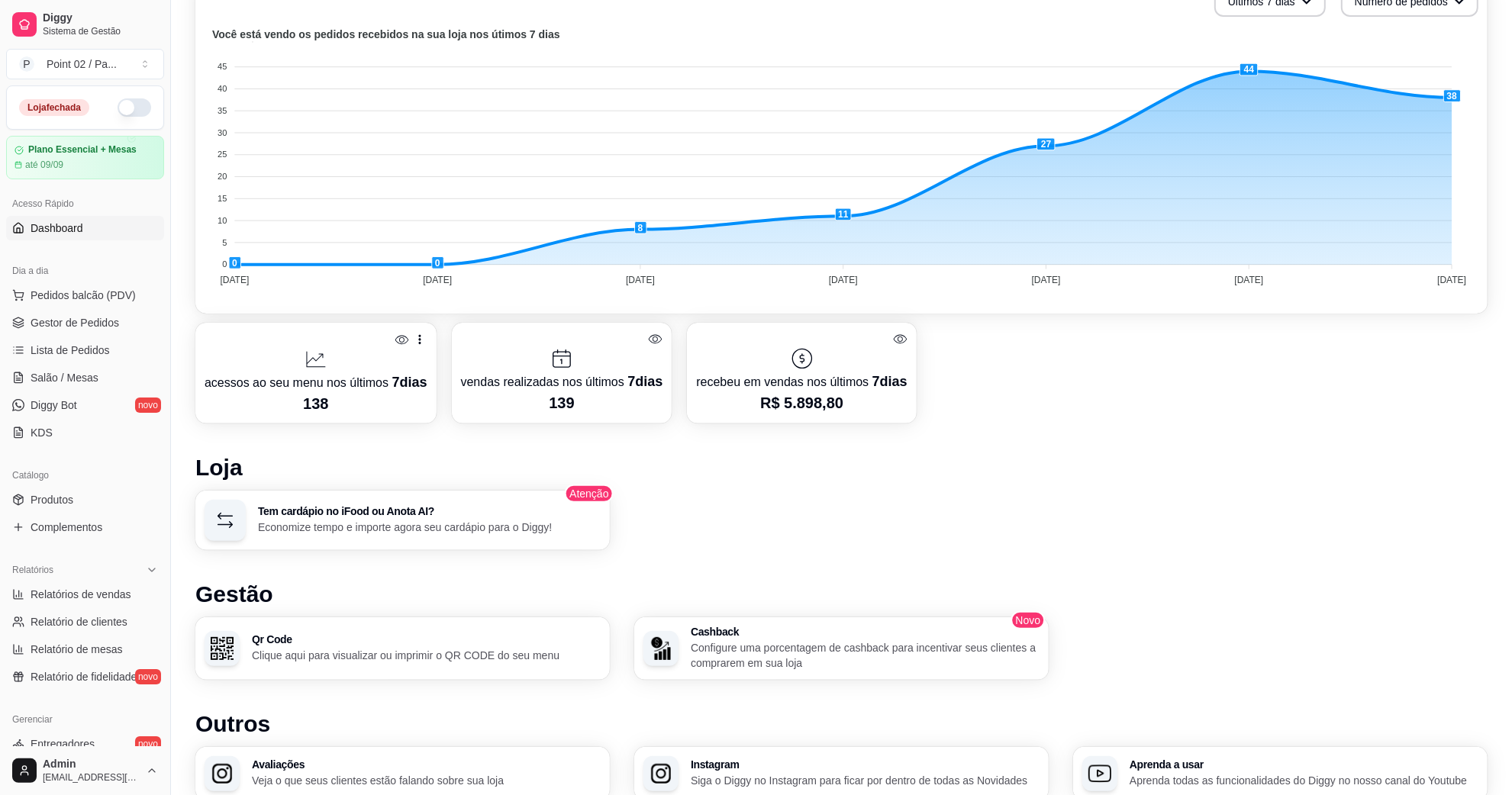
scroll to position [539, 0]
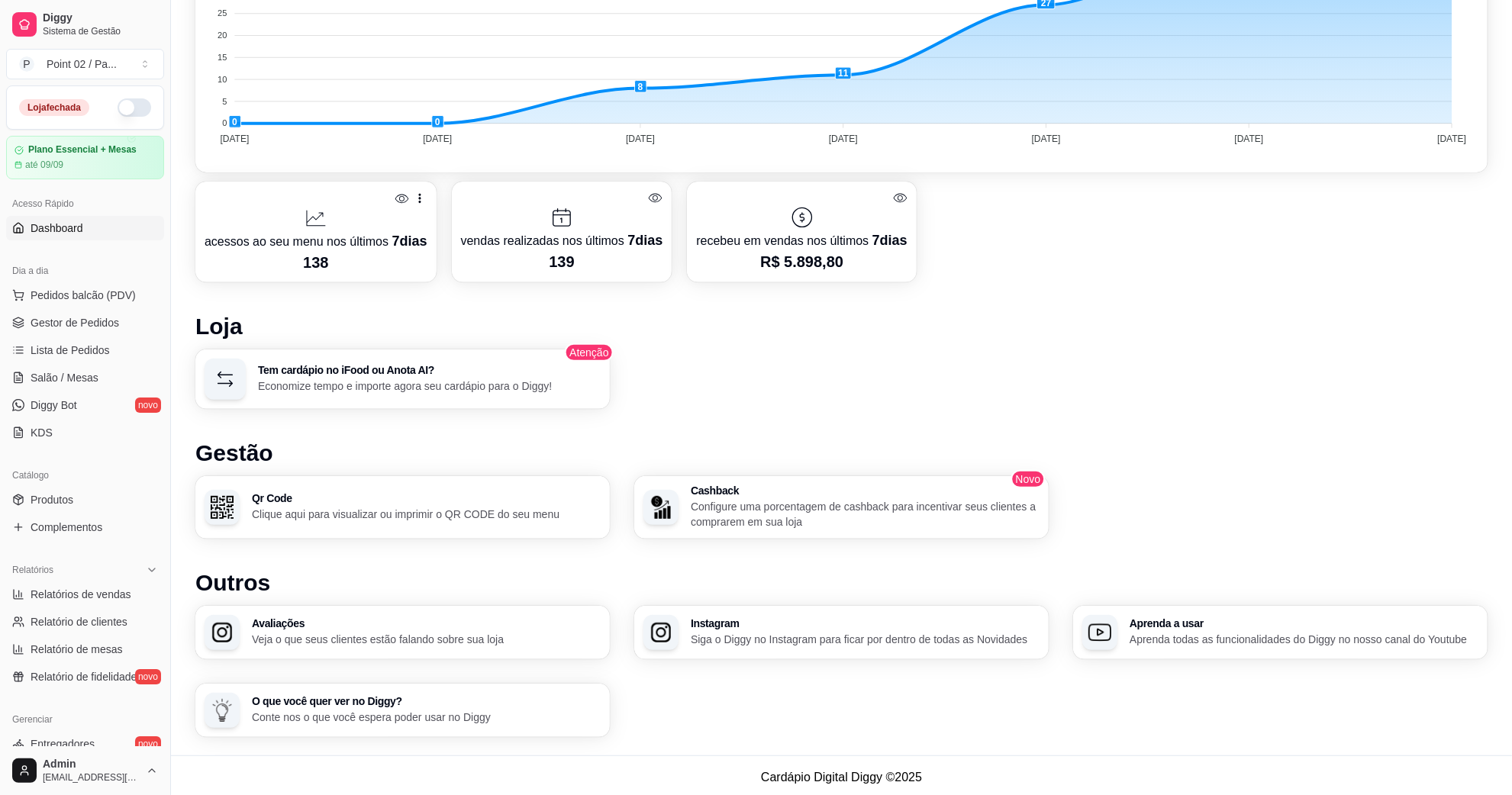
click at [364, 231] on p "acessos ao seu menu nos últimos 7 dias" at bounding box center [316, 241] width 223 height 21
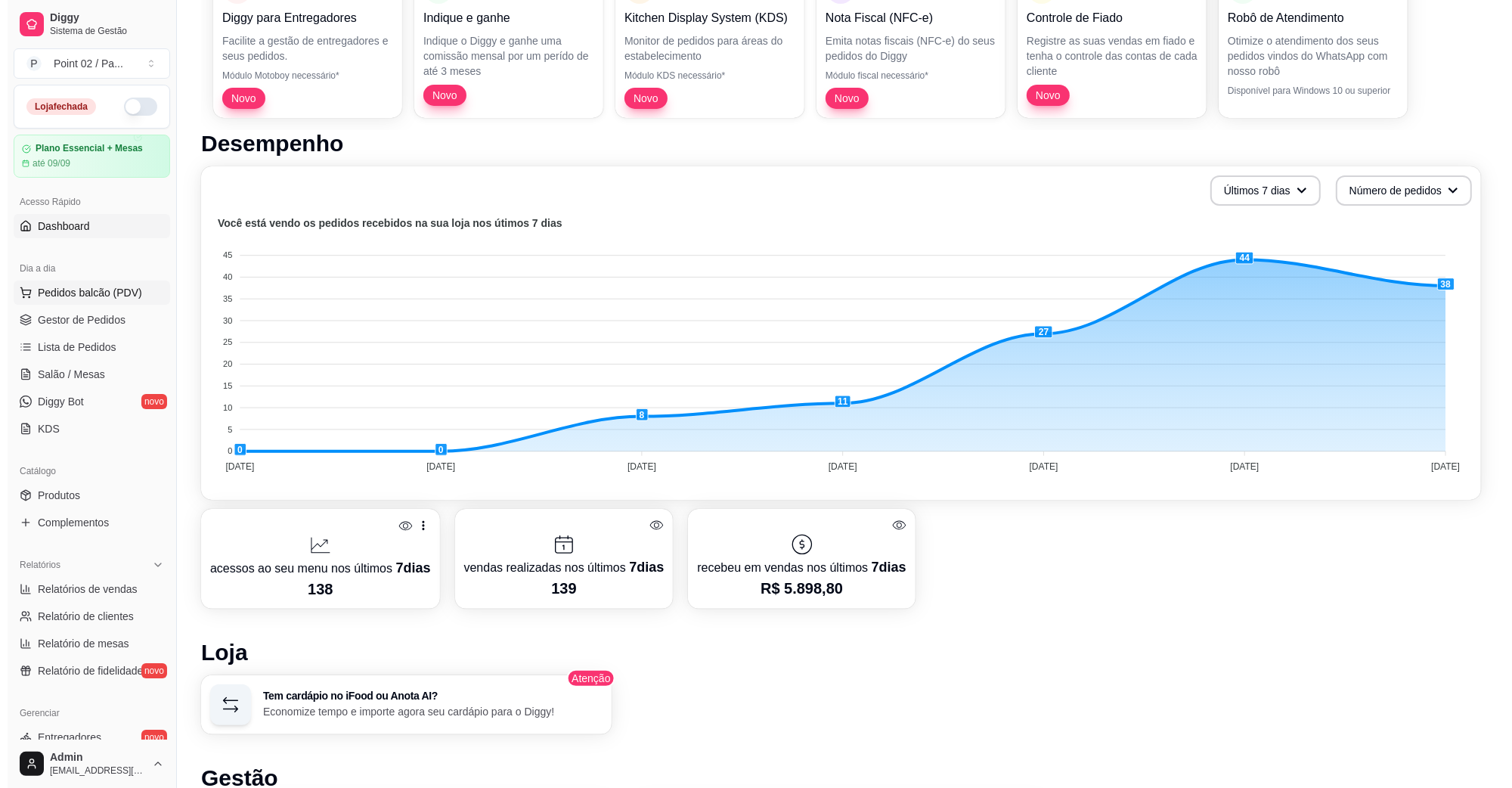
scroll to position [0, 0]
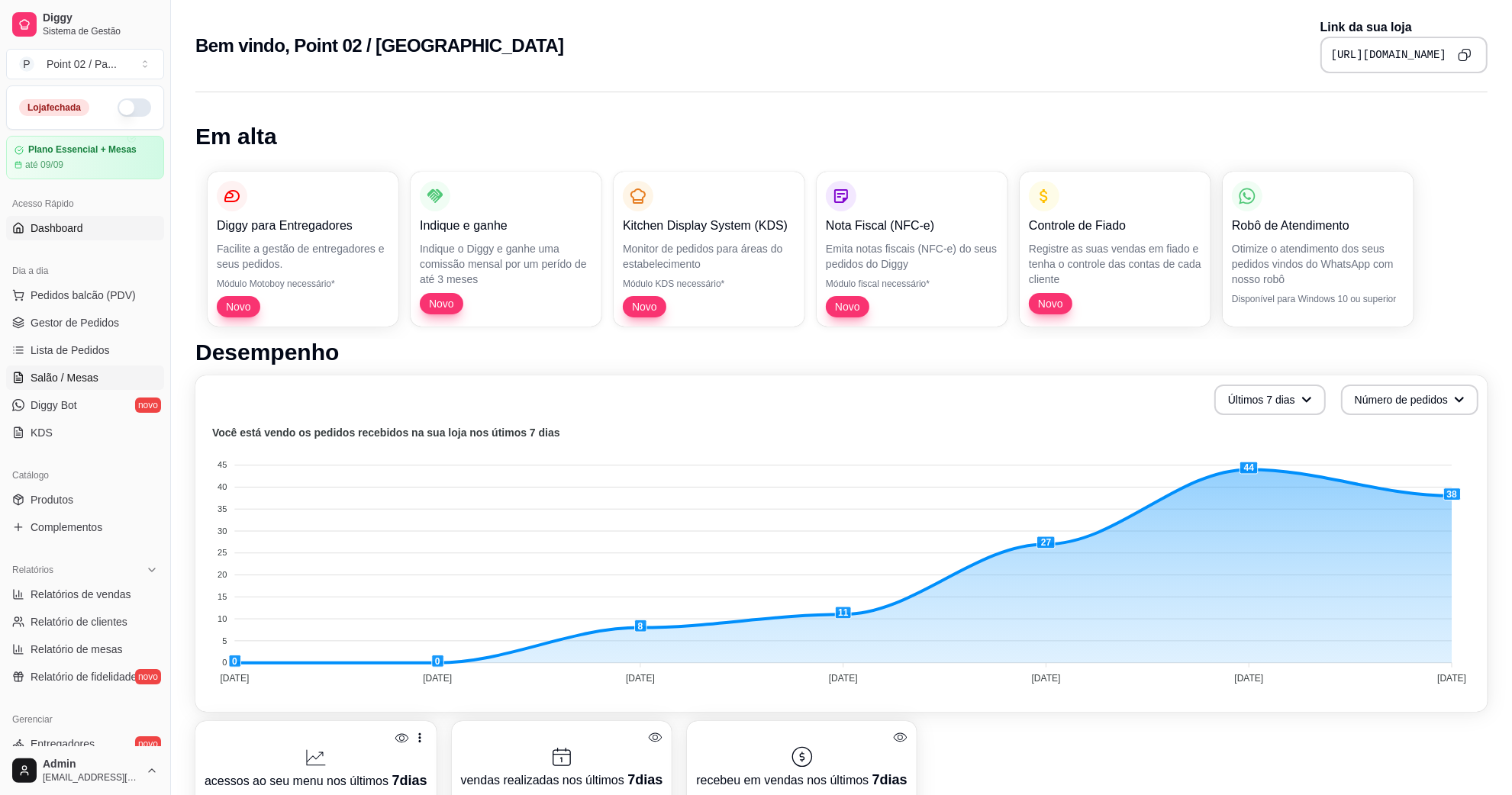
click at [88, 369] on link "Salão / Mesas" at bounding box center [85, 378] width 158 height 24
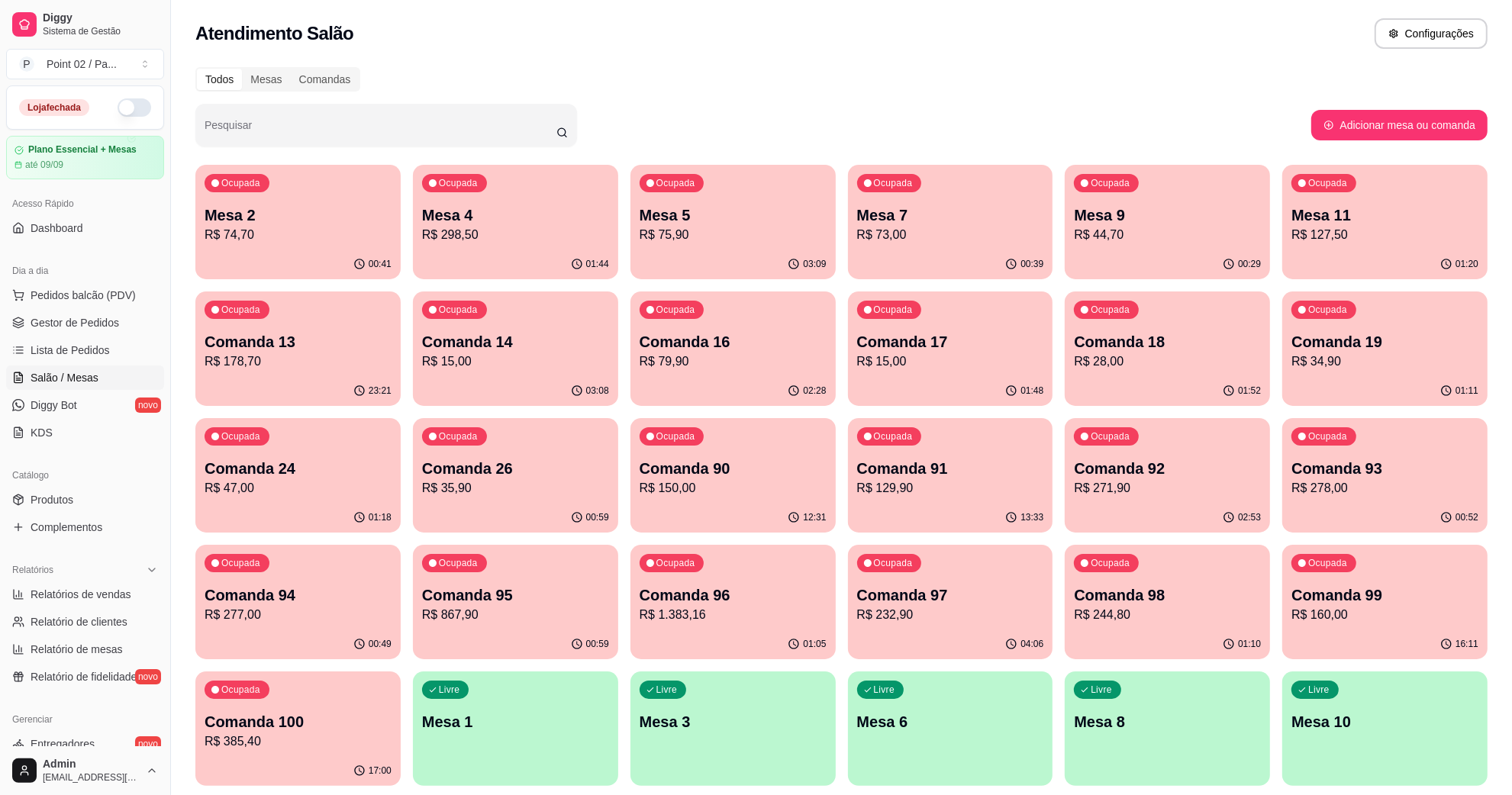
click at [906, 222] on p "Mesa 7" at bounding box center [950, 215] width 187 height 21
click at [795, 222] on p "Mesa 5" at bounding box center [733, 215] width 187 height 21
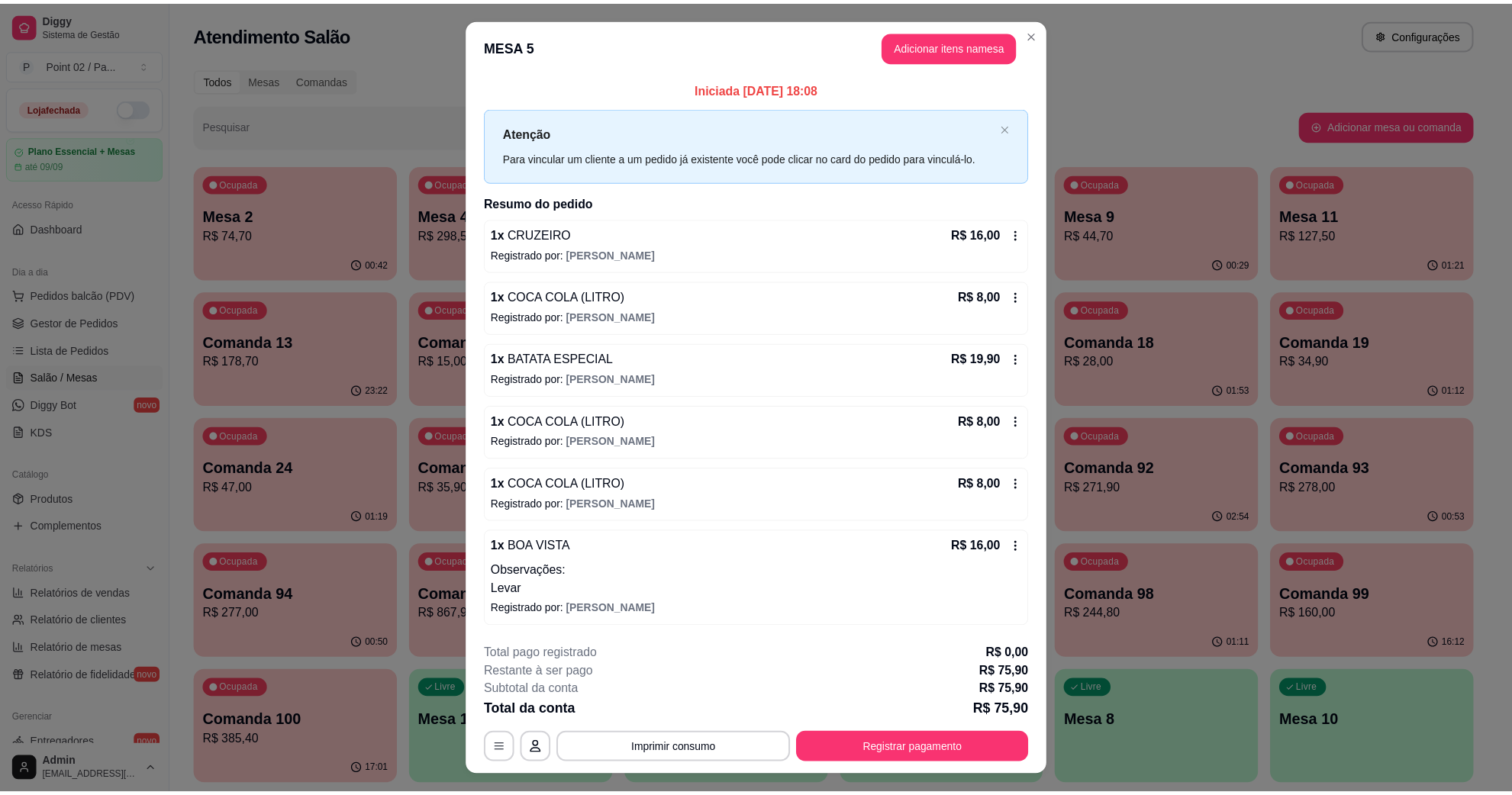
scroll to position [31, 0]
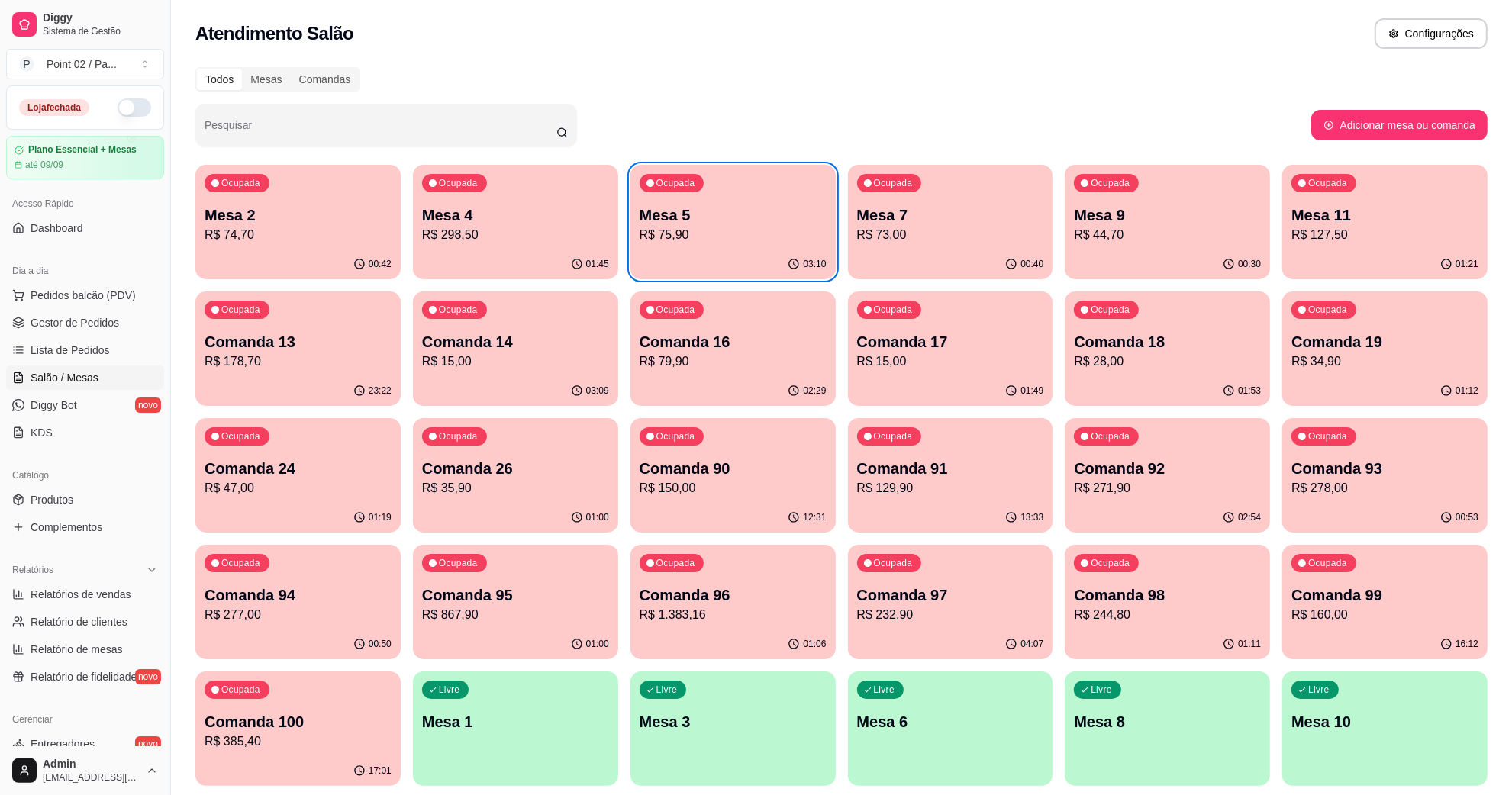
click at [1127, 219] on p "Mesa 9" at bounding box center [1167, 215] width 187 height 21
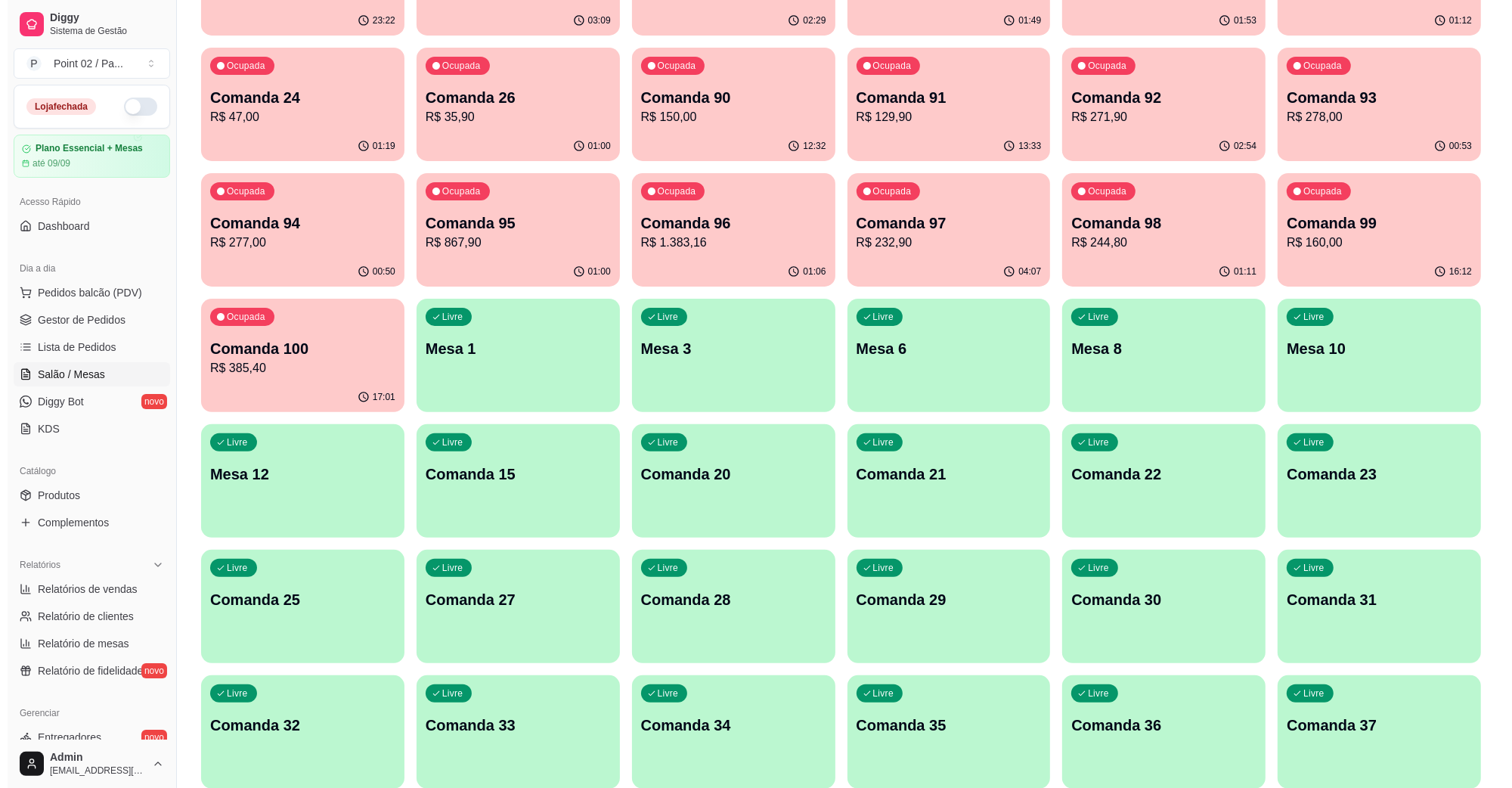
scroll to position [378, 0]
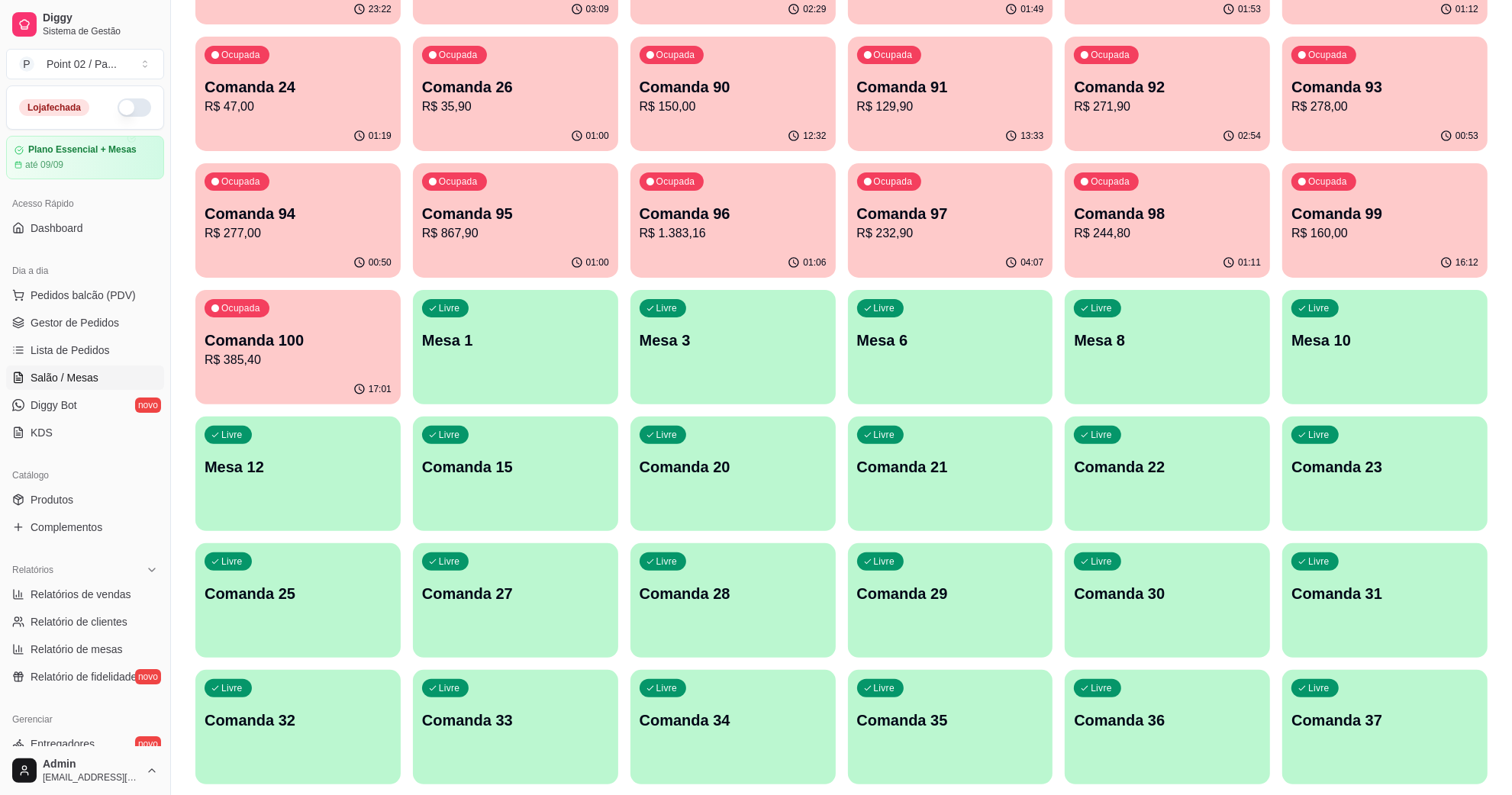
click at [1371, 370] on div "Livre Mesa 10" at bounding box center [1384, 338] width 205 height 96
click at [1139, 325] on div "Livre Mesa 8" at bounding box center [1166, 338] width 205 height 96
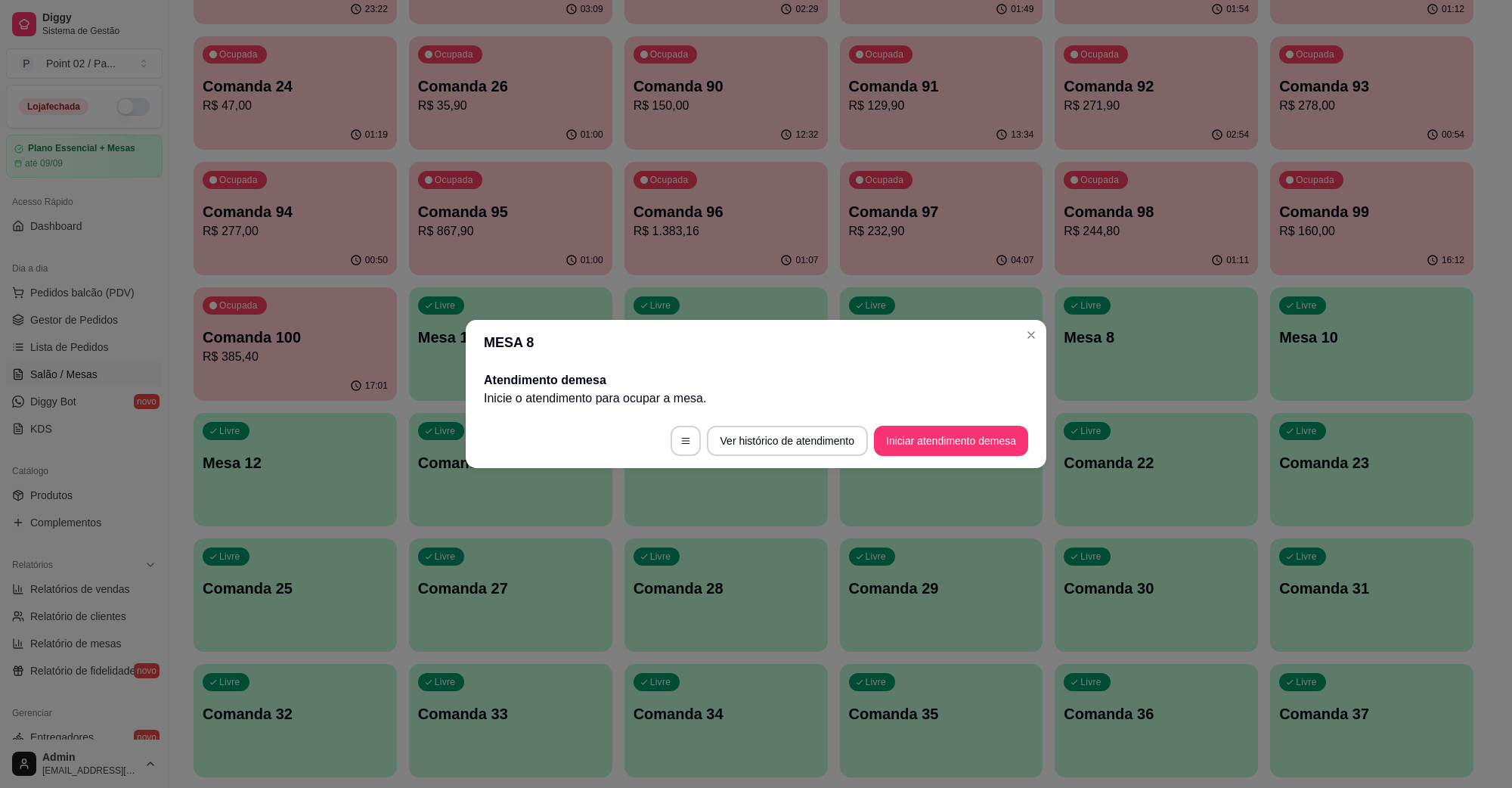
click at [994, 435] on button "Iniciar atendimento de mesa" at bounding box center [952, 441] width 154 height 31
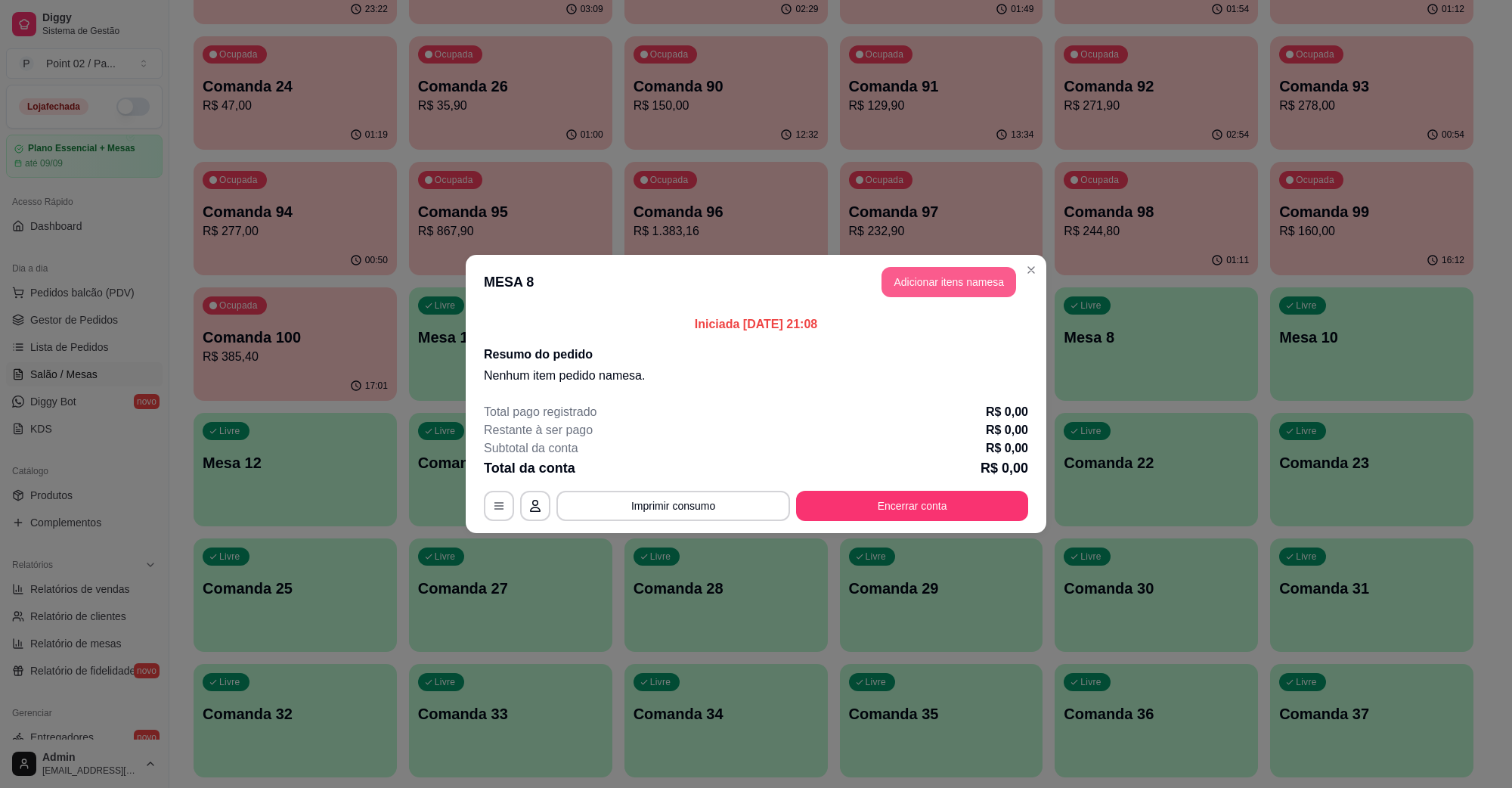
click at [956, 293] on button "Adicionar itens na mesa" at bounding box center [950, 282] width 135 height 31
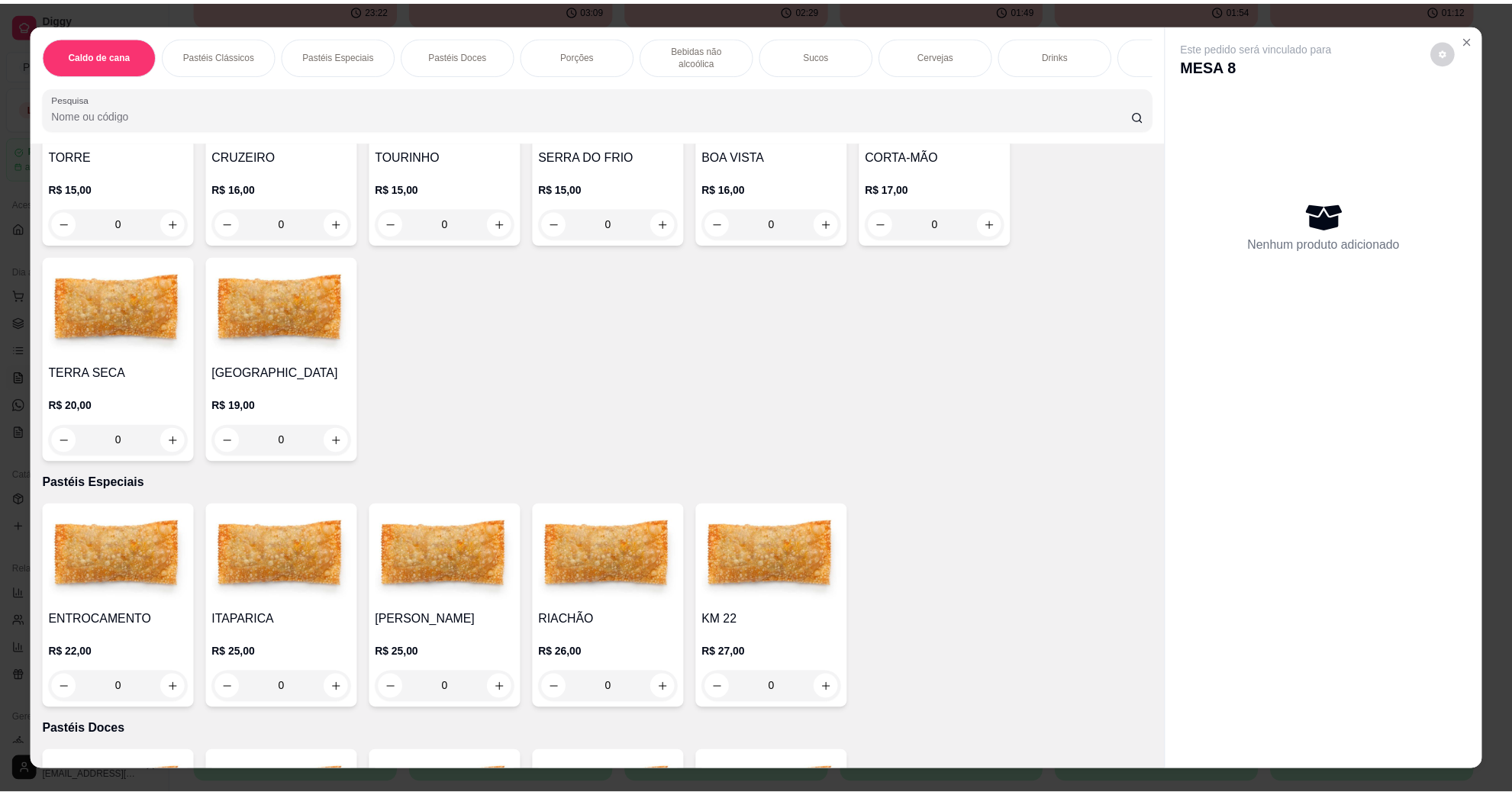
scroll to position [476, 0]
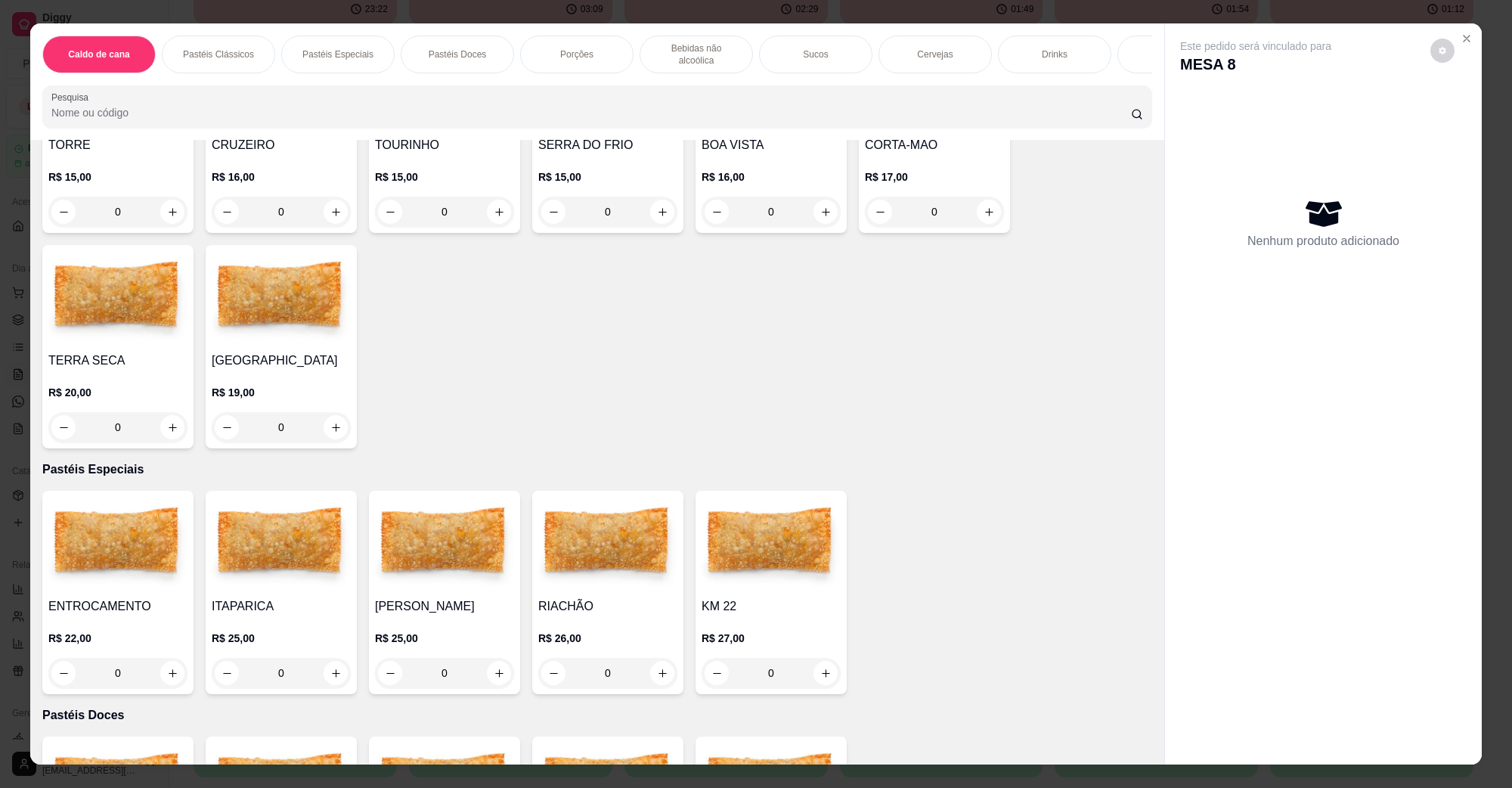
click at [114, 561] on img at bounding box center [118, 543] width 140 height 94
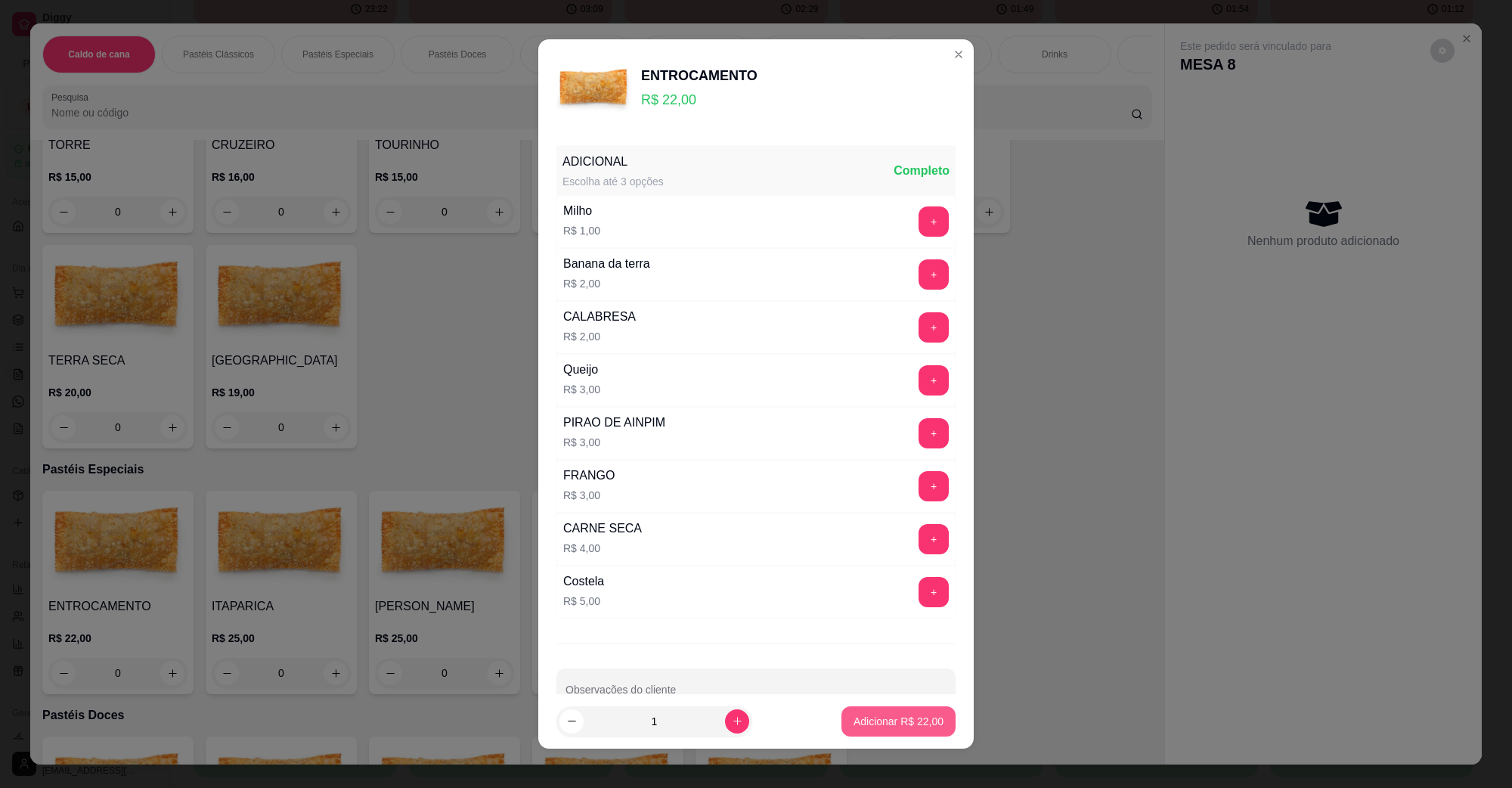
click at [925, 719] on button "Adicionar R$ 22,00" at bounding box center [898, 721] width 114 height 31
type input "1"
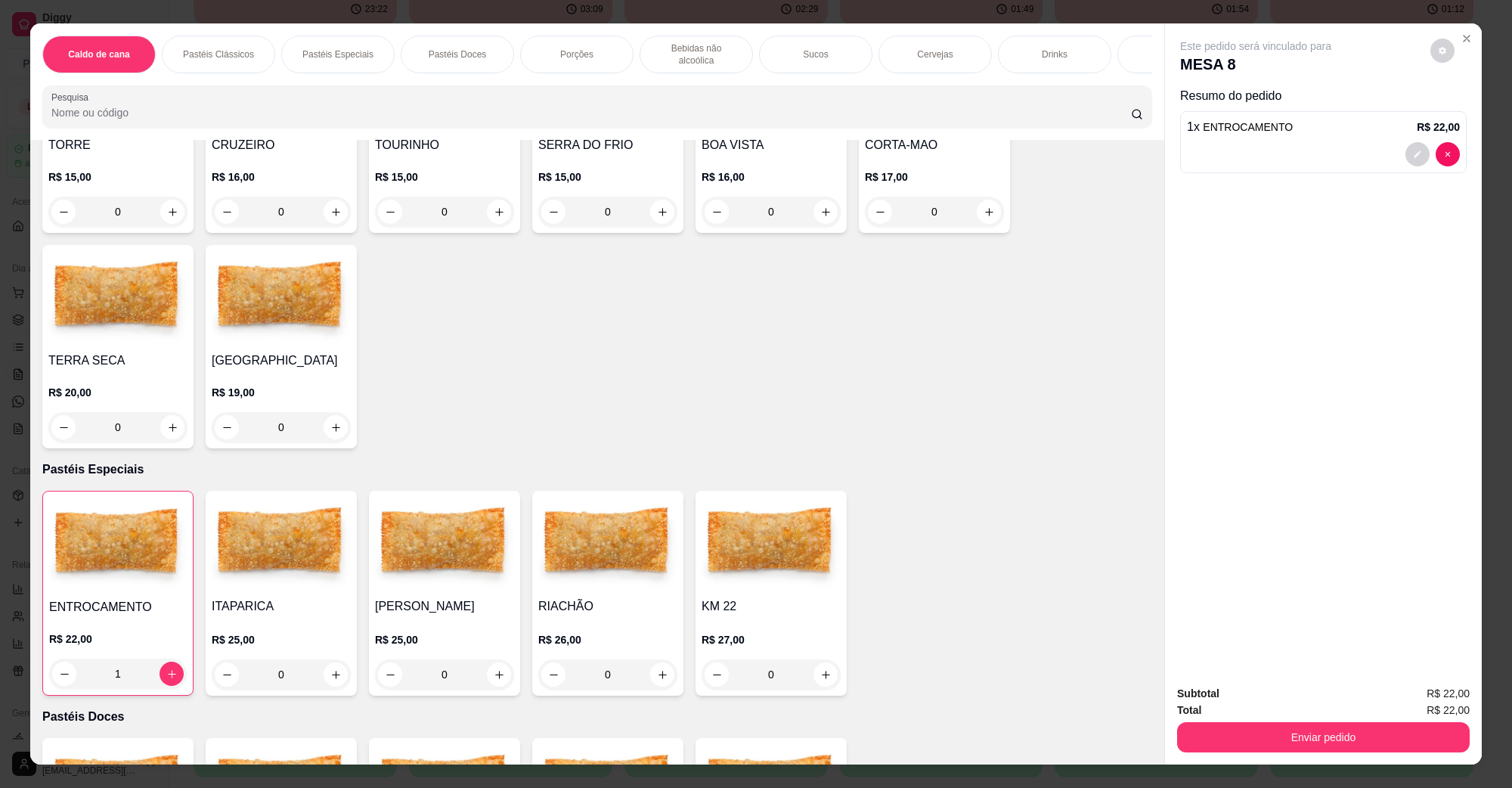
click at [99, 288] on img at bounding box center [118, 298] width 140 height 94
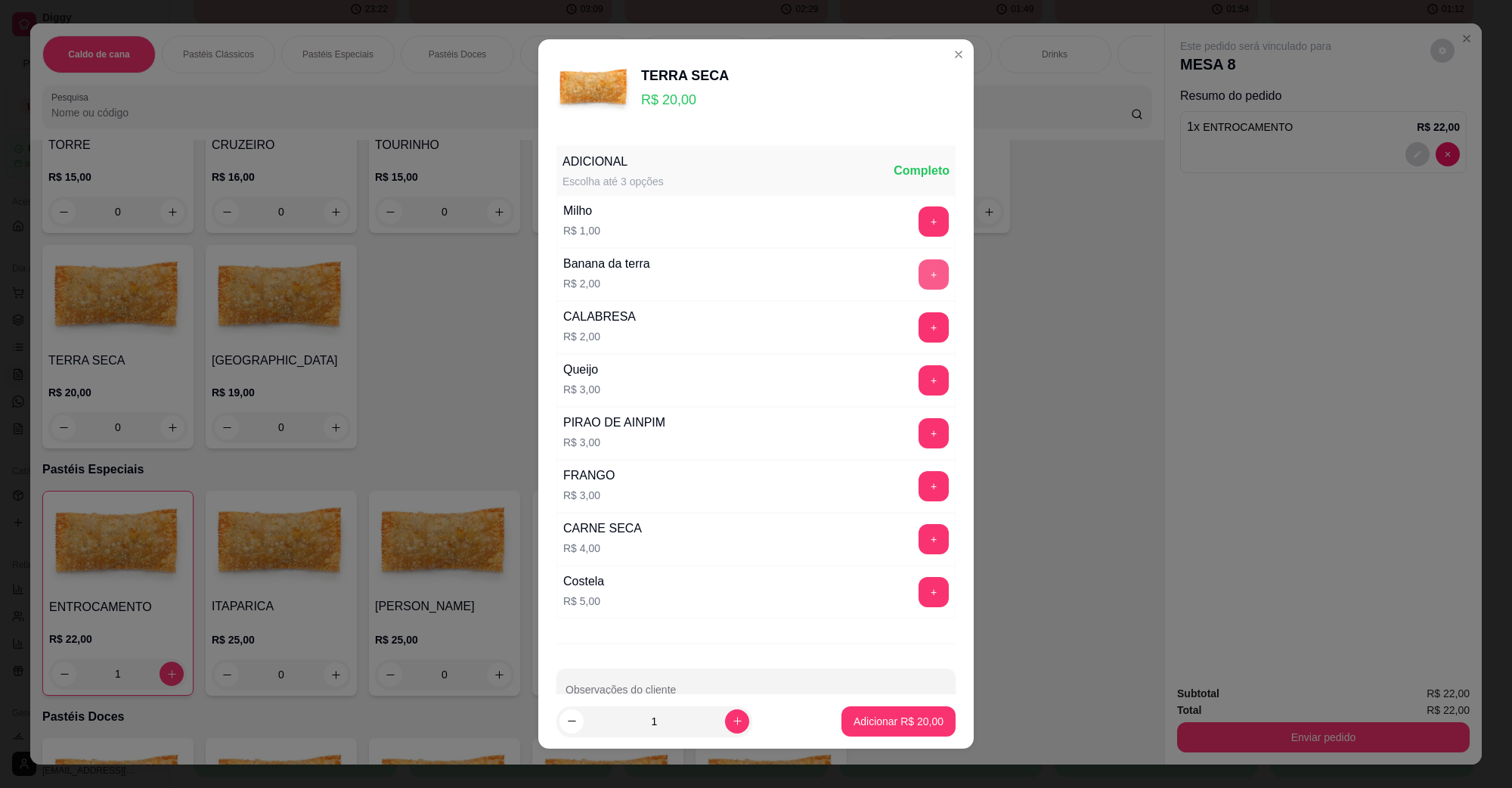
click at [919, 266] on button "+" at bounding box center [934, 274] width 31 height 31
click at [864, 732] on button "Adicionar R$ 22,00" at bounding box center [898, 721] width 114 height 31
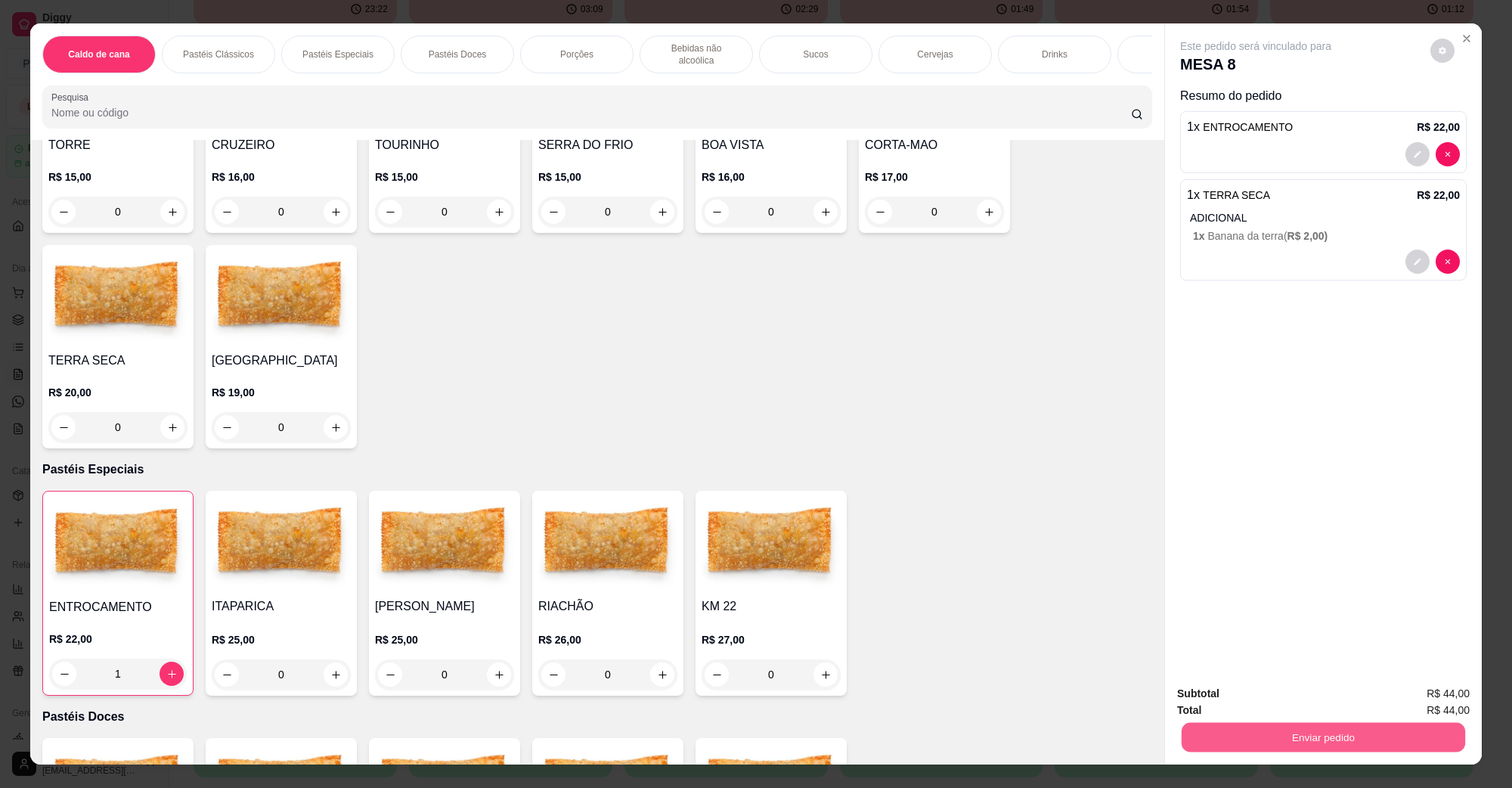
click at [1237, 745] on button "Enviar pedido" at bounding box center [1324, 737] width 283 height 30
click at [1282, 709] on button "Não registrar e enviar pedido" at bounding box center [1272, 700] width 157 height 29
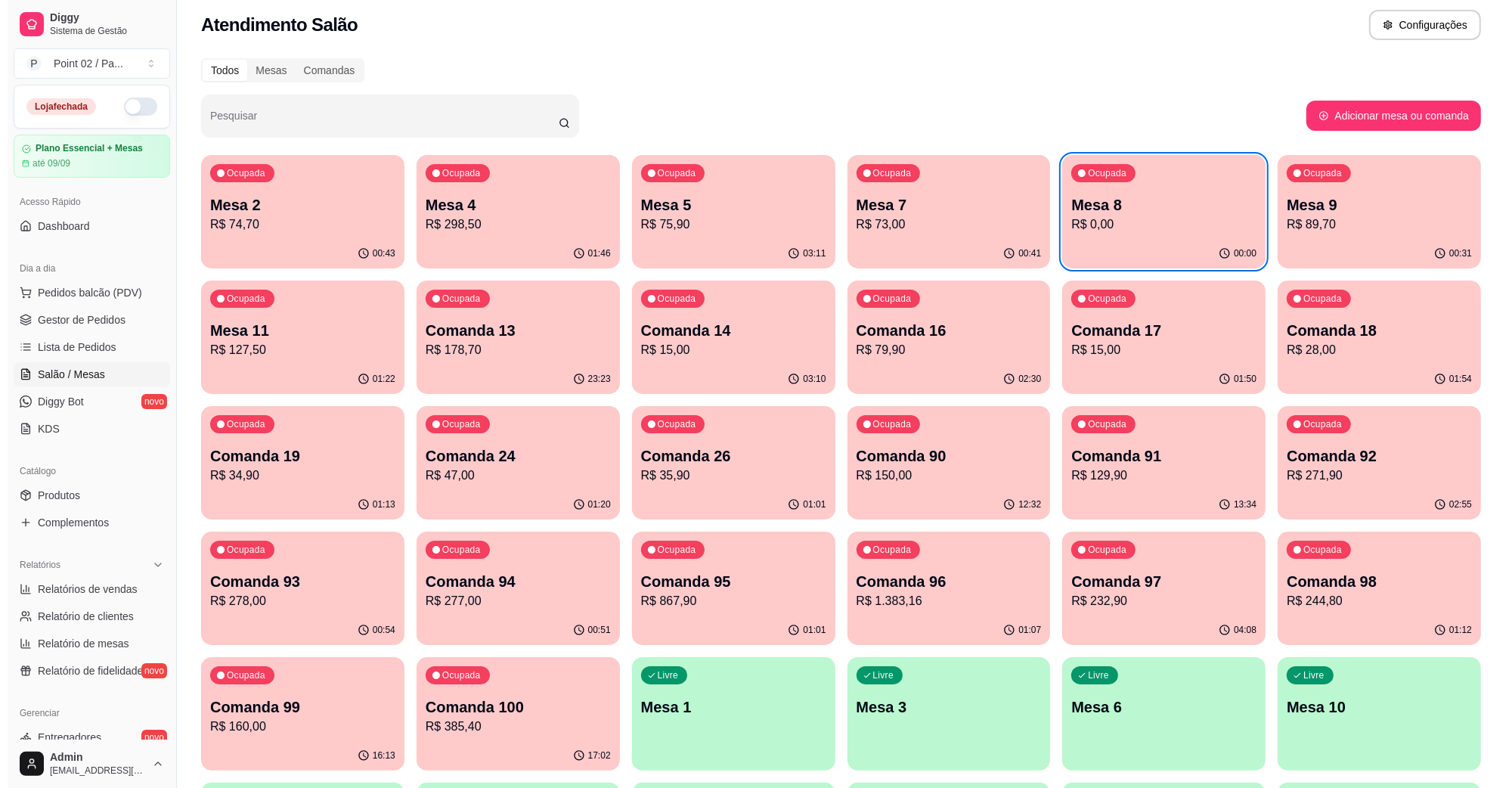
scroll to position [0, 0]
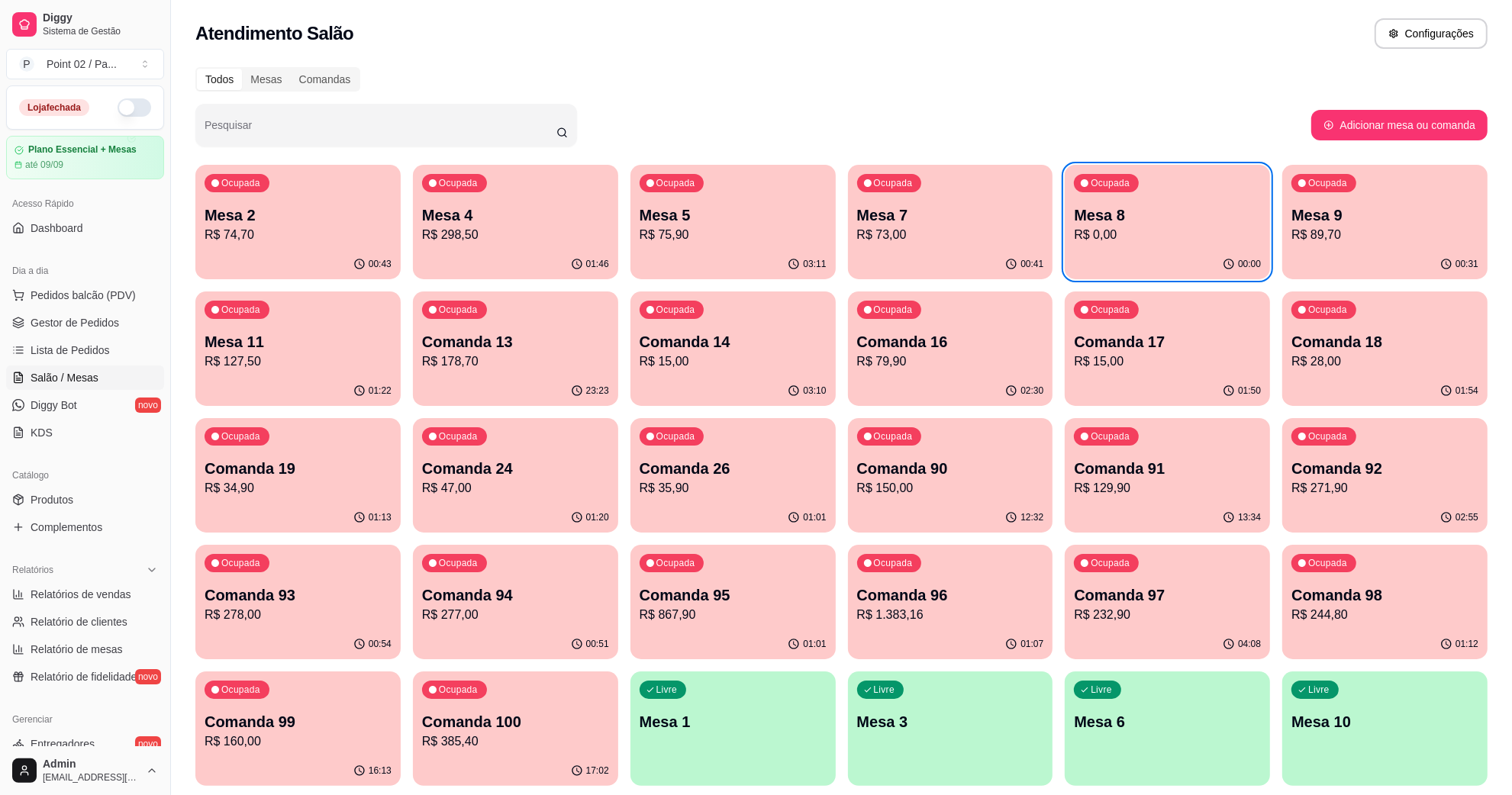
click at [706, 474] on p "Comanda 26" at bounding box center [733, 467] width 187 height 21
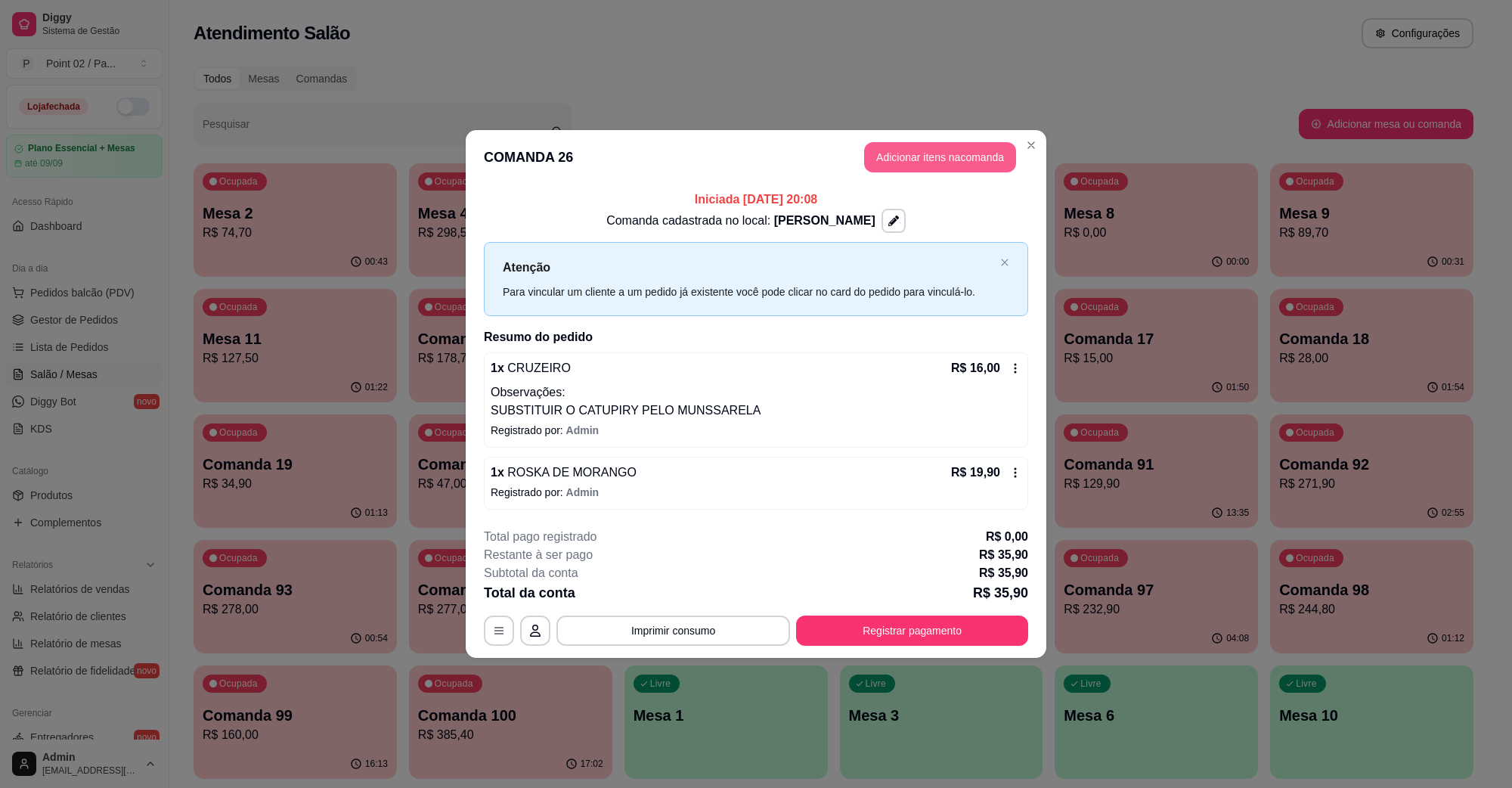
click at [962, 148] on button "Adicionar itens na comanda" at bounding box center [941, 157] width 152 height 31
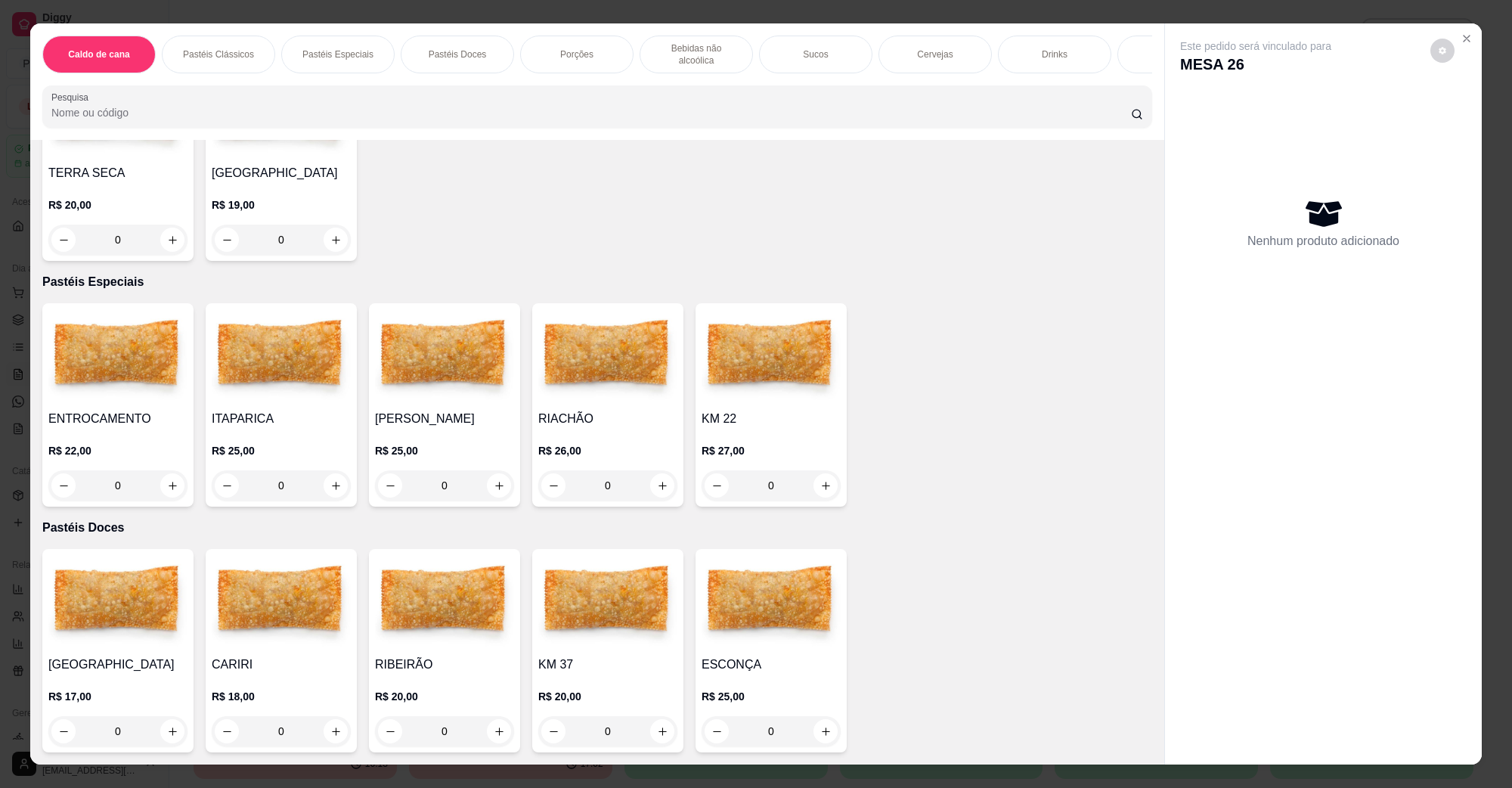
scroll to position [661, 0]
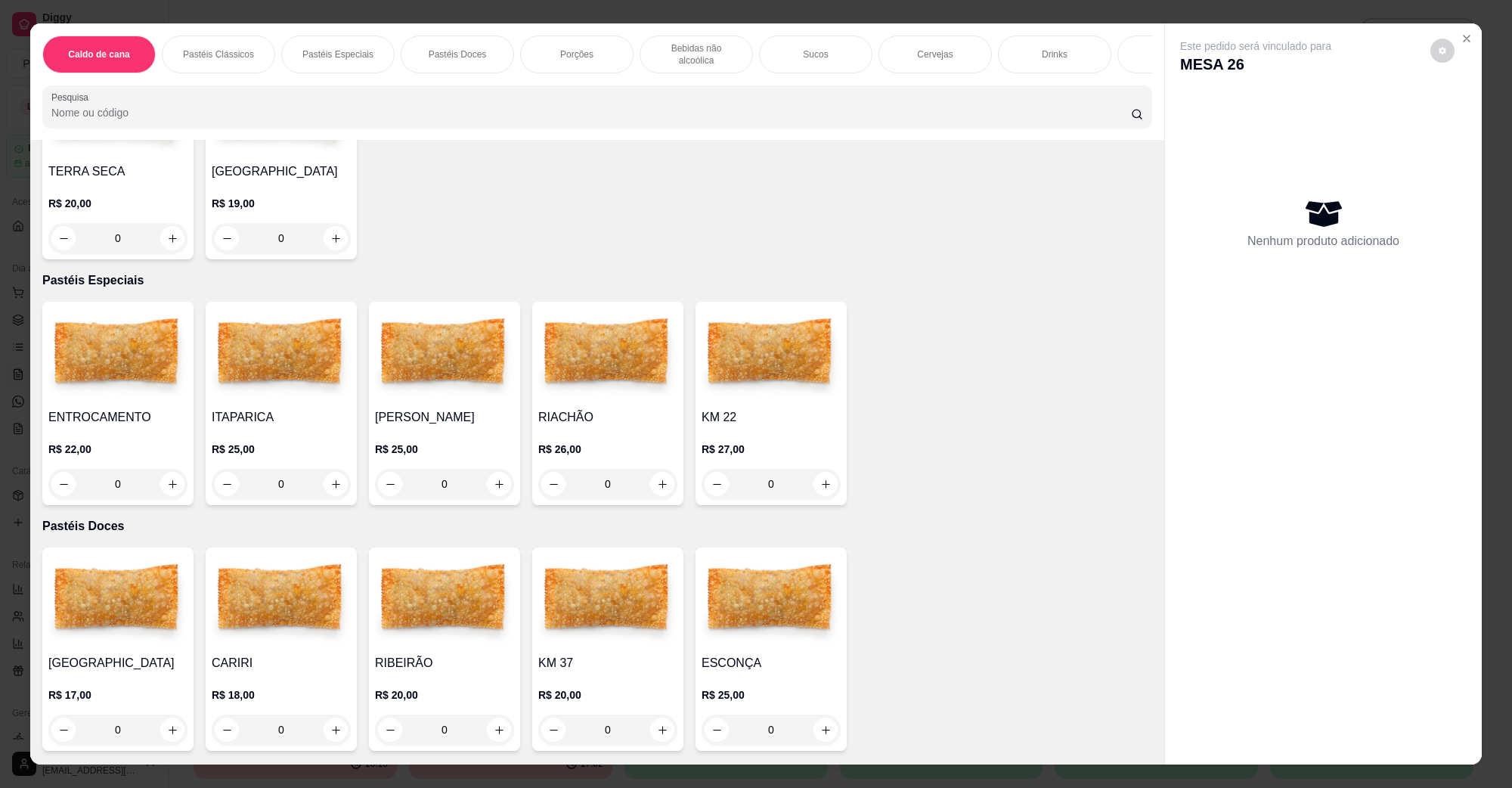
click at [708, 39] on div "Bebidas não alcoólica" at bounding box center [696, 54] width 114 height 38
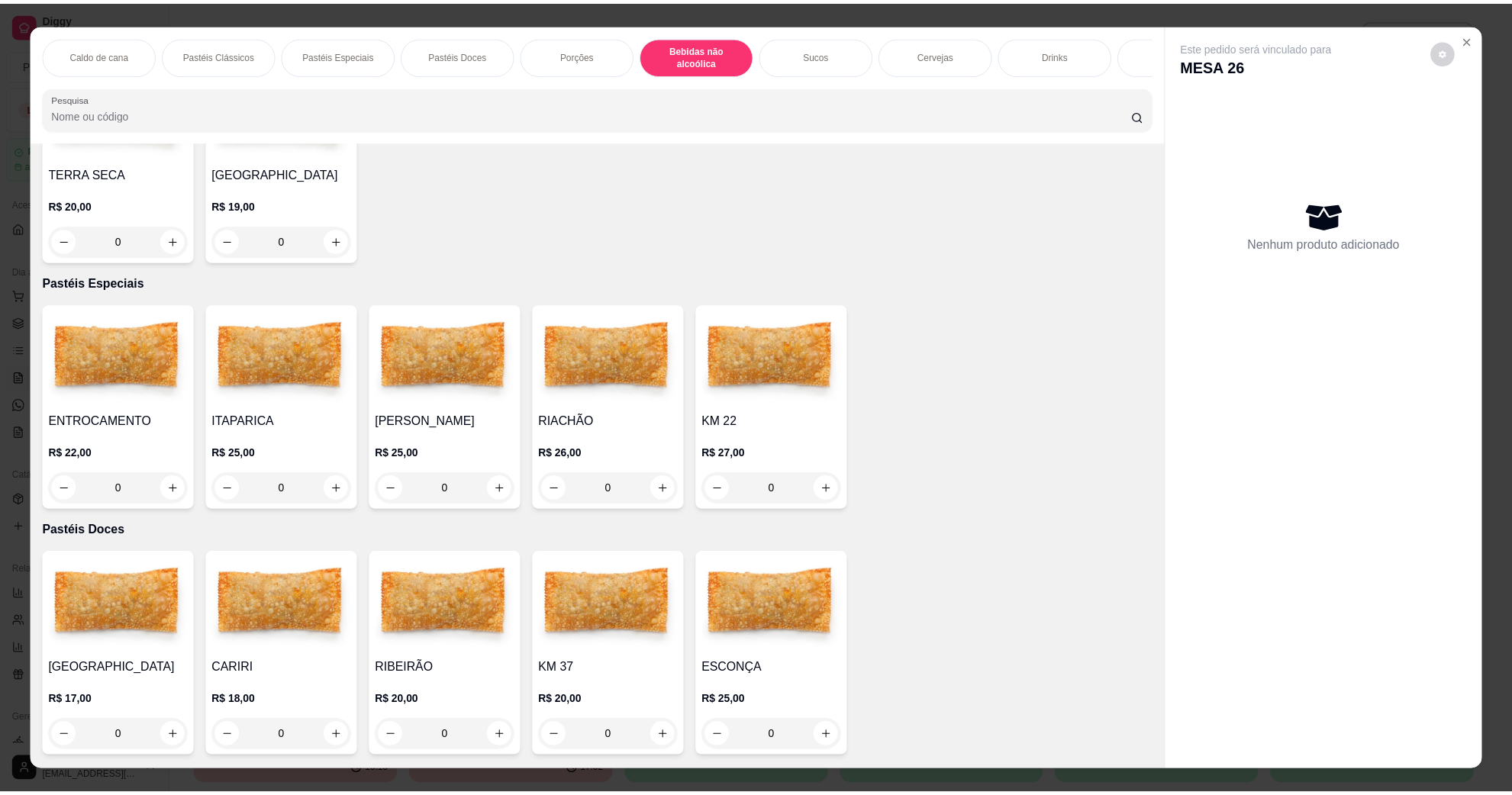
scroll to position [24, 0]
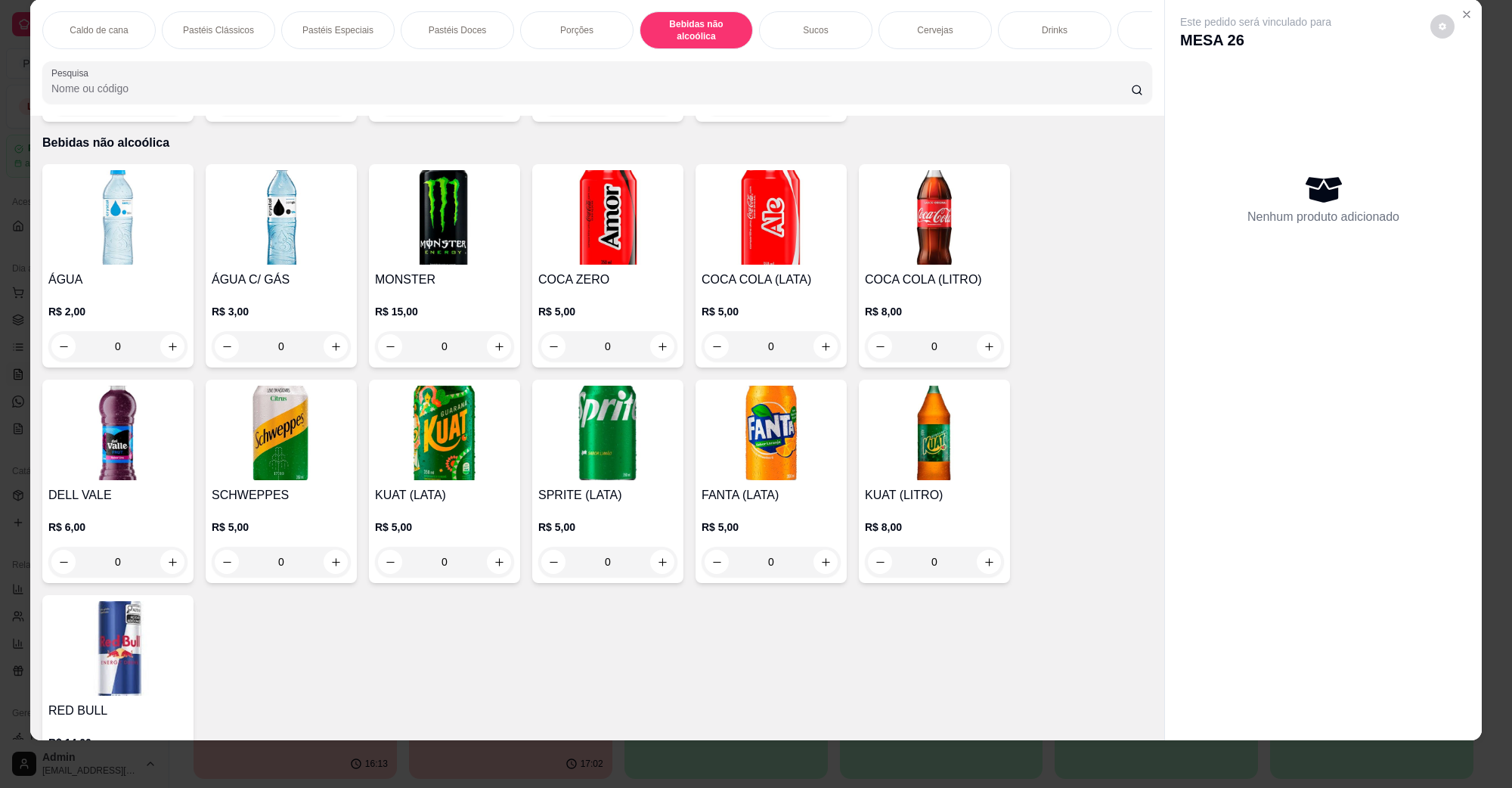
click at [777, 220] on img at bounding box center [771, 217] width 140 height 94
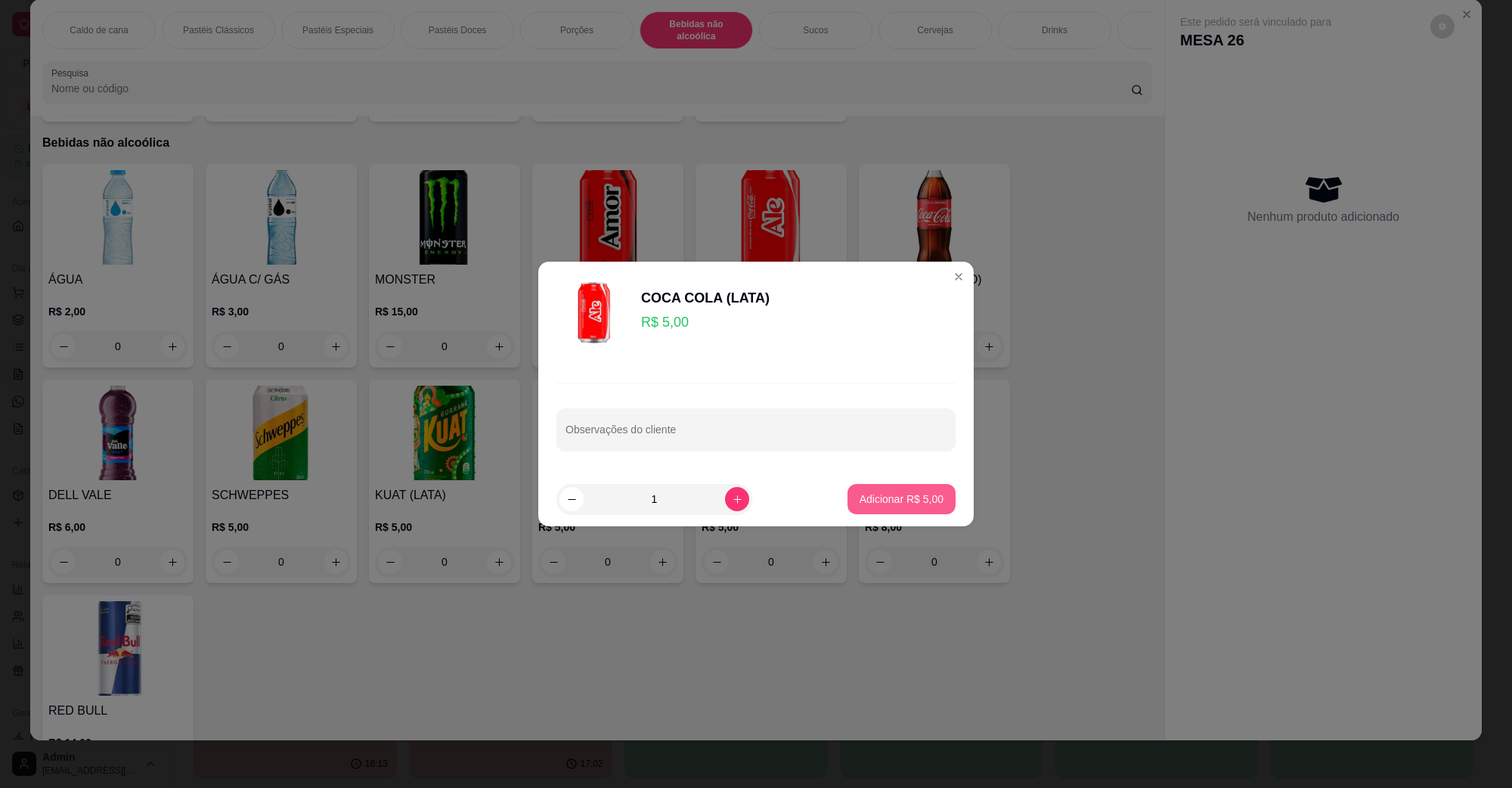
click at [929, 493] on button "Adicionar R$ 5,00" at bounding box center [901, 499] width 108 height 31
type input "1"
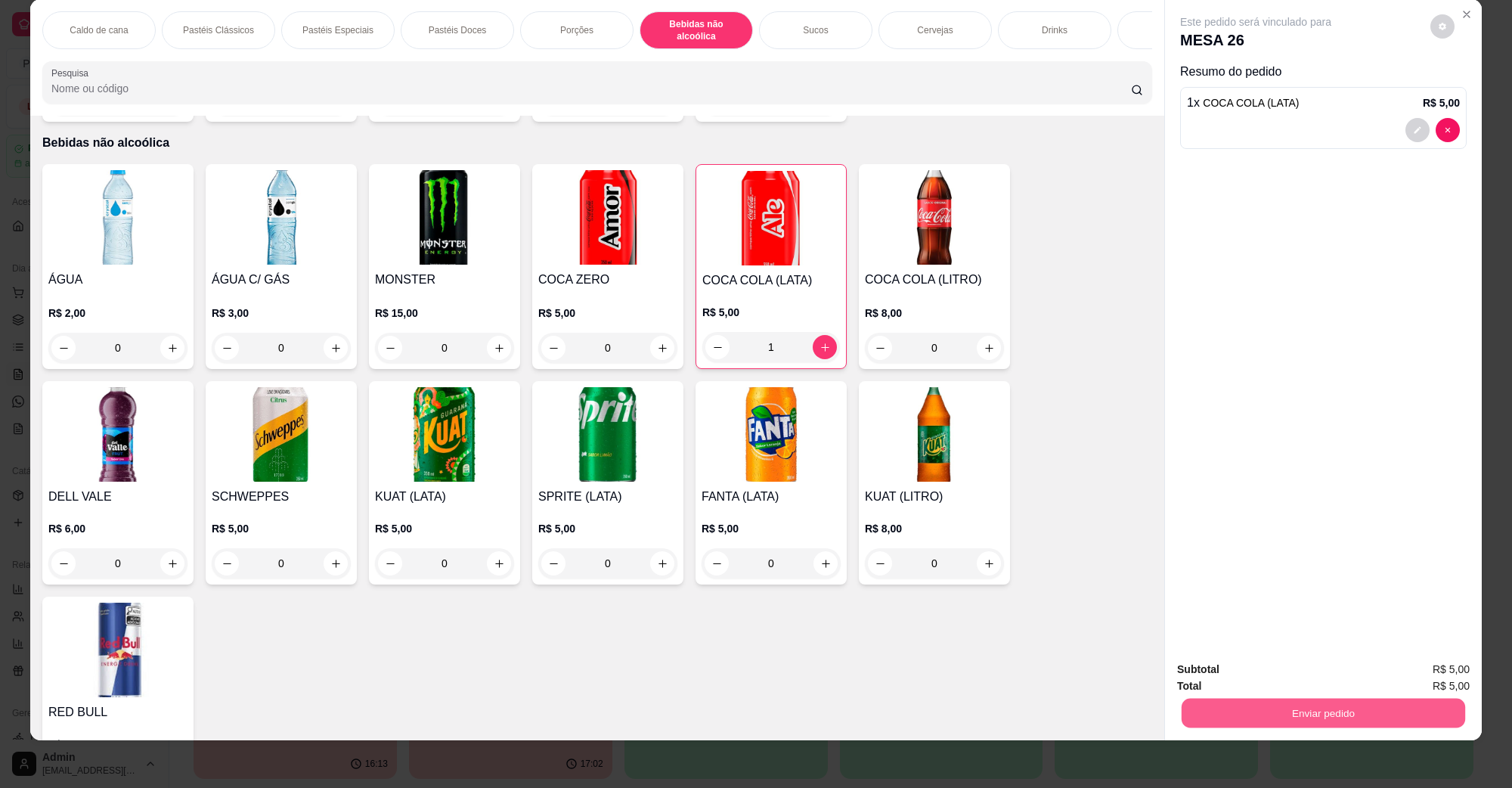
click at [1359, 723] on button "Enviar pedido" at bounding box center [1324, 713] width 283 height 30
click at [1230, 663] on button "Não registrar e enviar pedido" at bounding box center [1272, 675] width 157 height 29
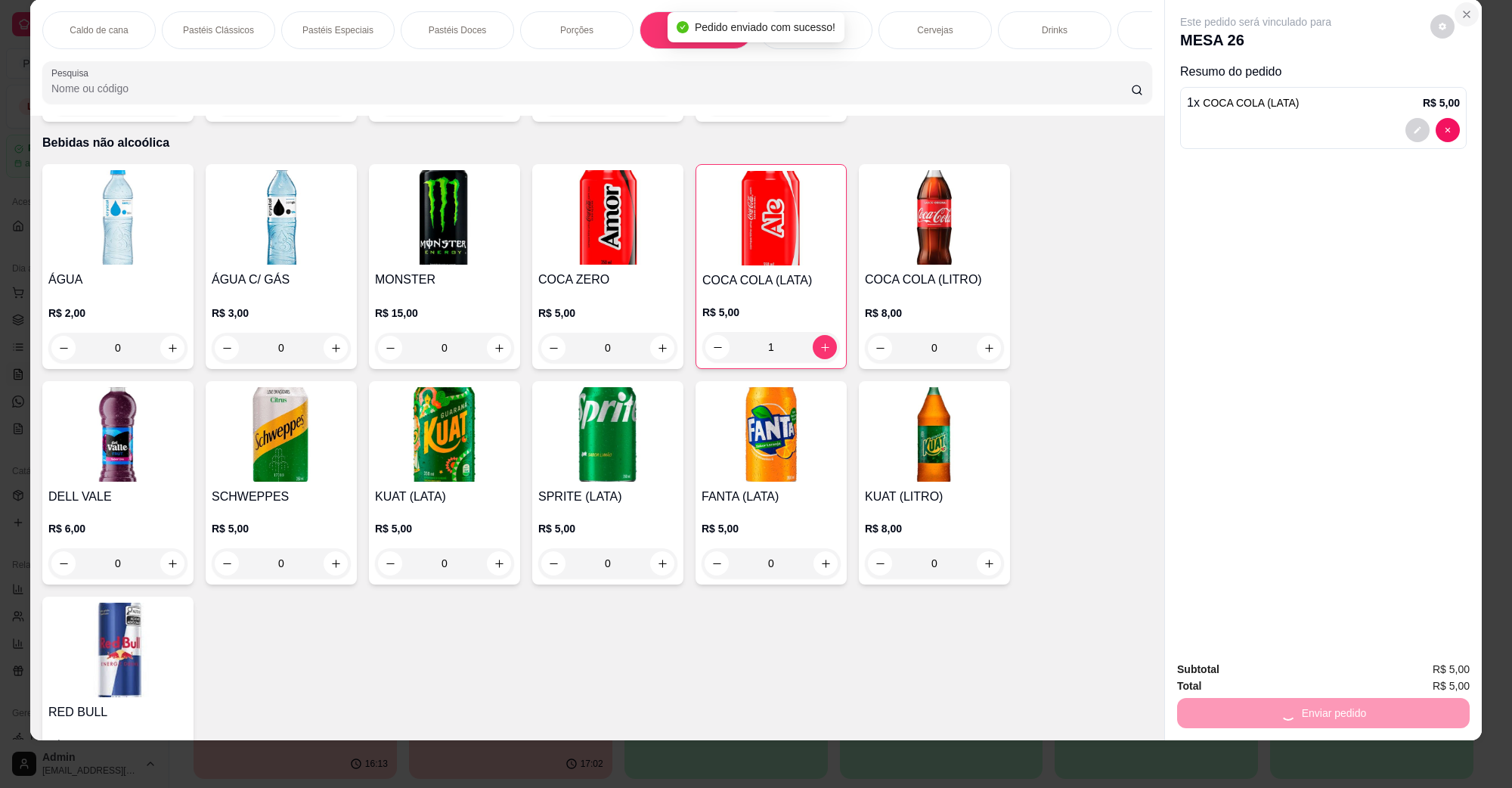
click at [1458, 21] on button "Close" at bounding box center [1466, 14] width 24 height 24
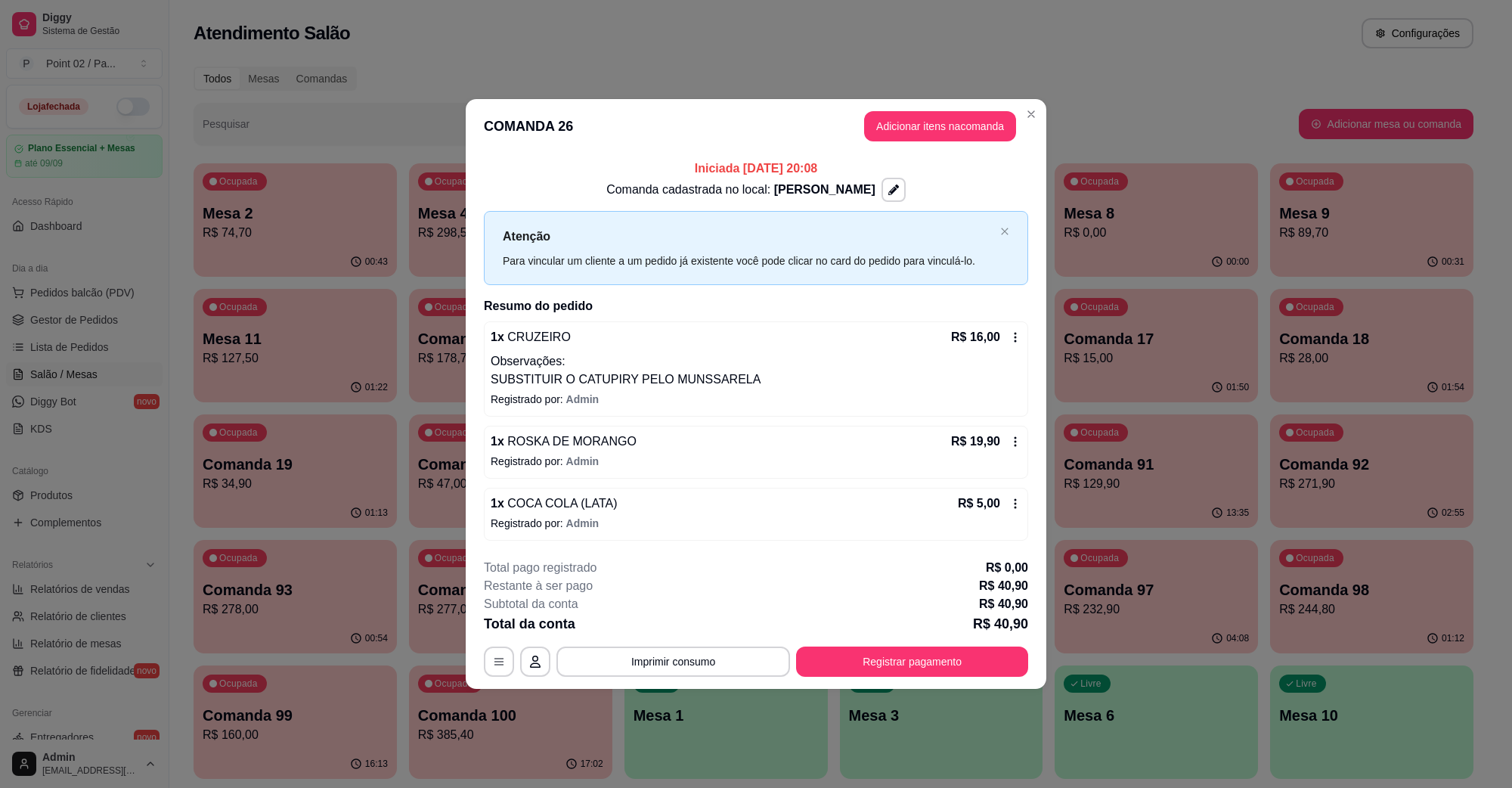
click at [909, 684] on footer "**********" at bounding box center [756, 618] width 581 height 143
click at [912, 677] on div "**********" at bounding box center [756, 661] width 545 height 31
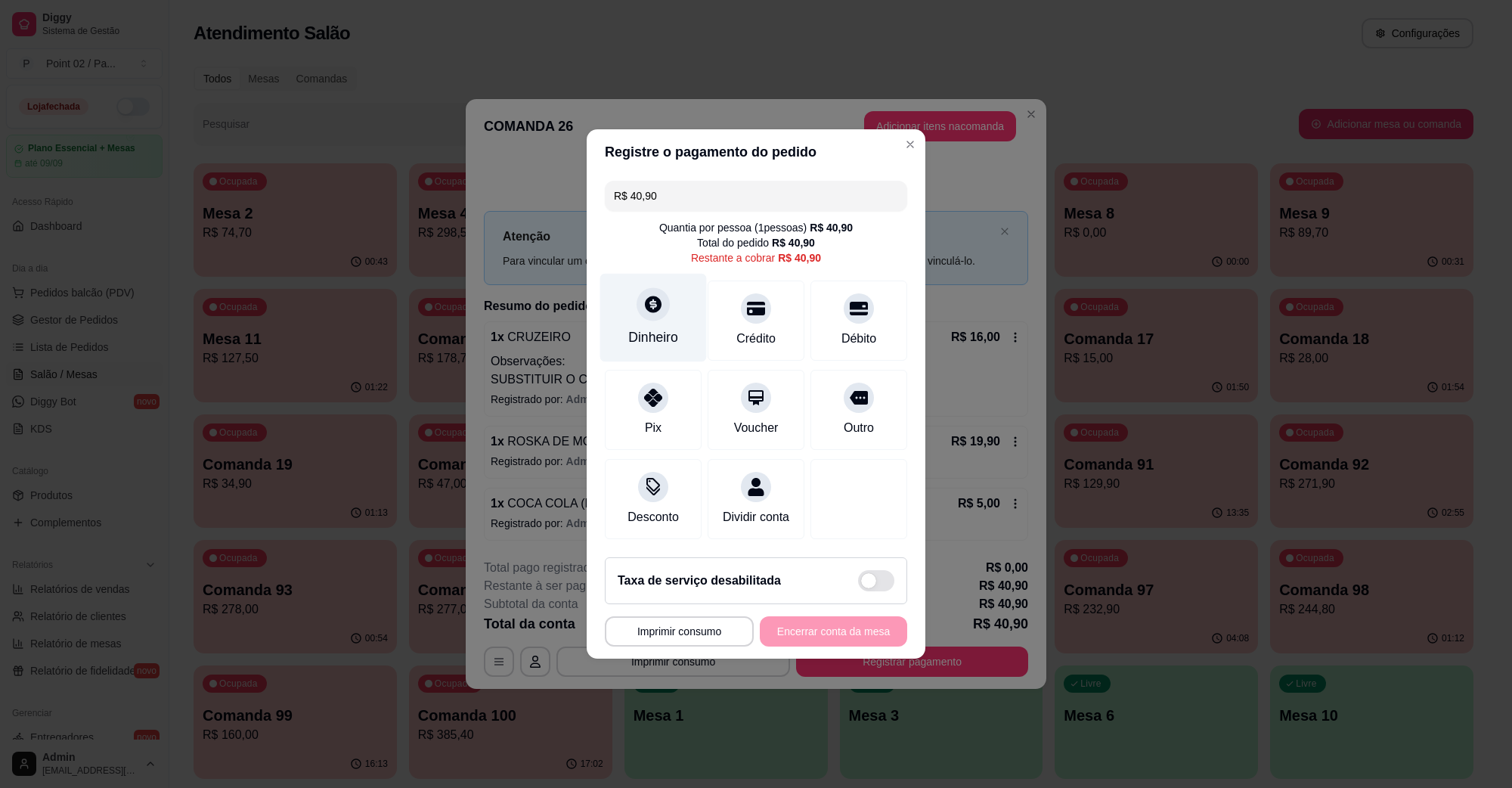
click at [664, 300] on div at bounding box center [654, 304] width 34 height 34
drag, startPoint x: 734, startPoint y: 391, endPoint x: 724, endPoint y: 392, distance: 10.0
click at [730, 391] on input "0,00" at bounding box center [756, 379] width 302 height 31
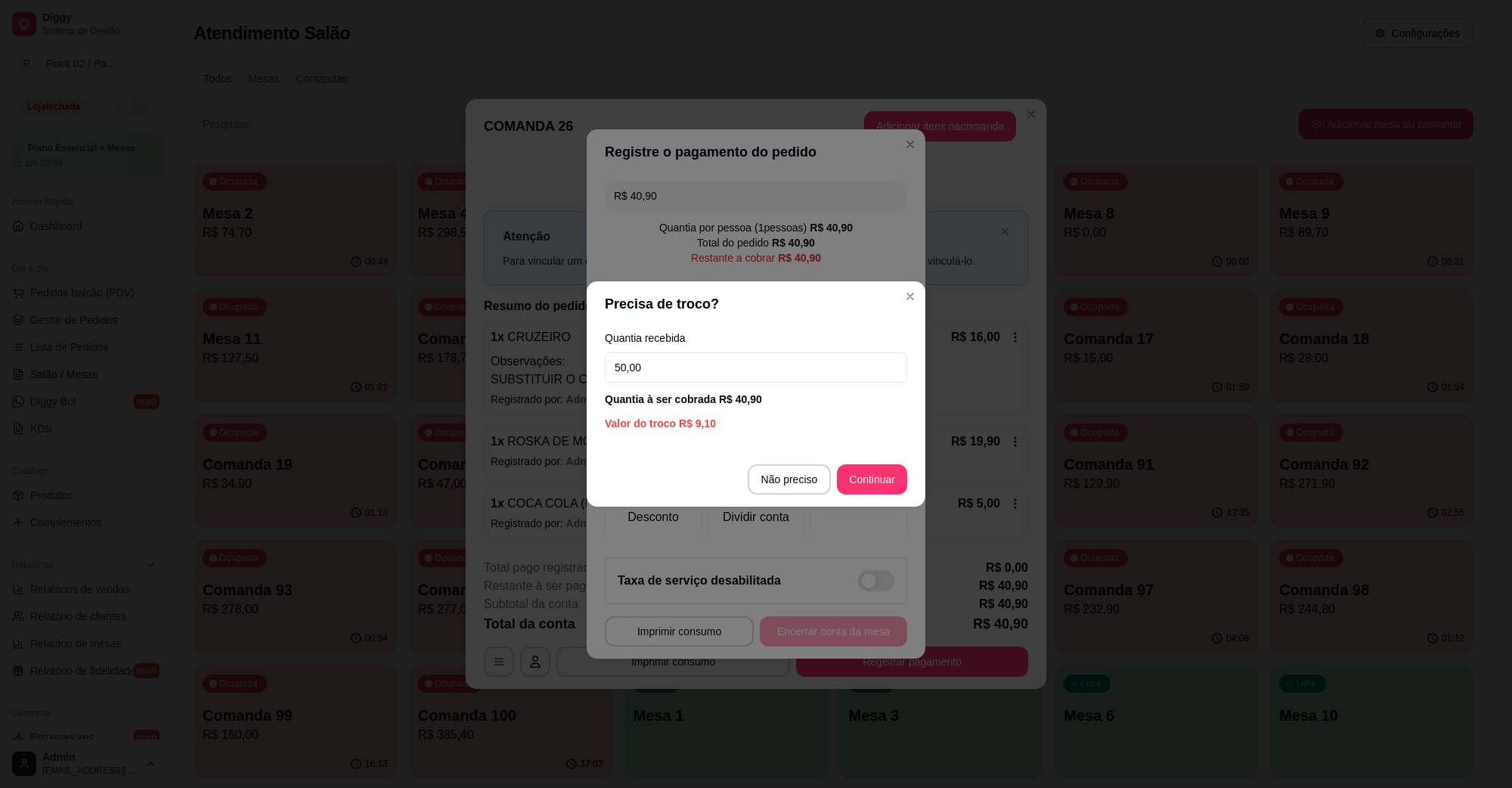
type input "50,00"
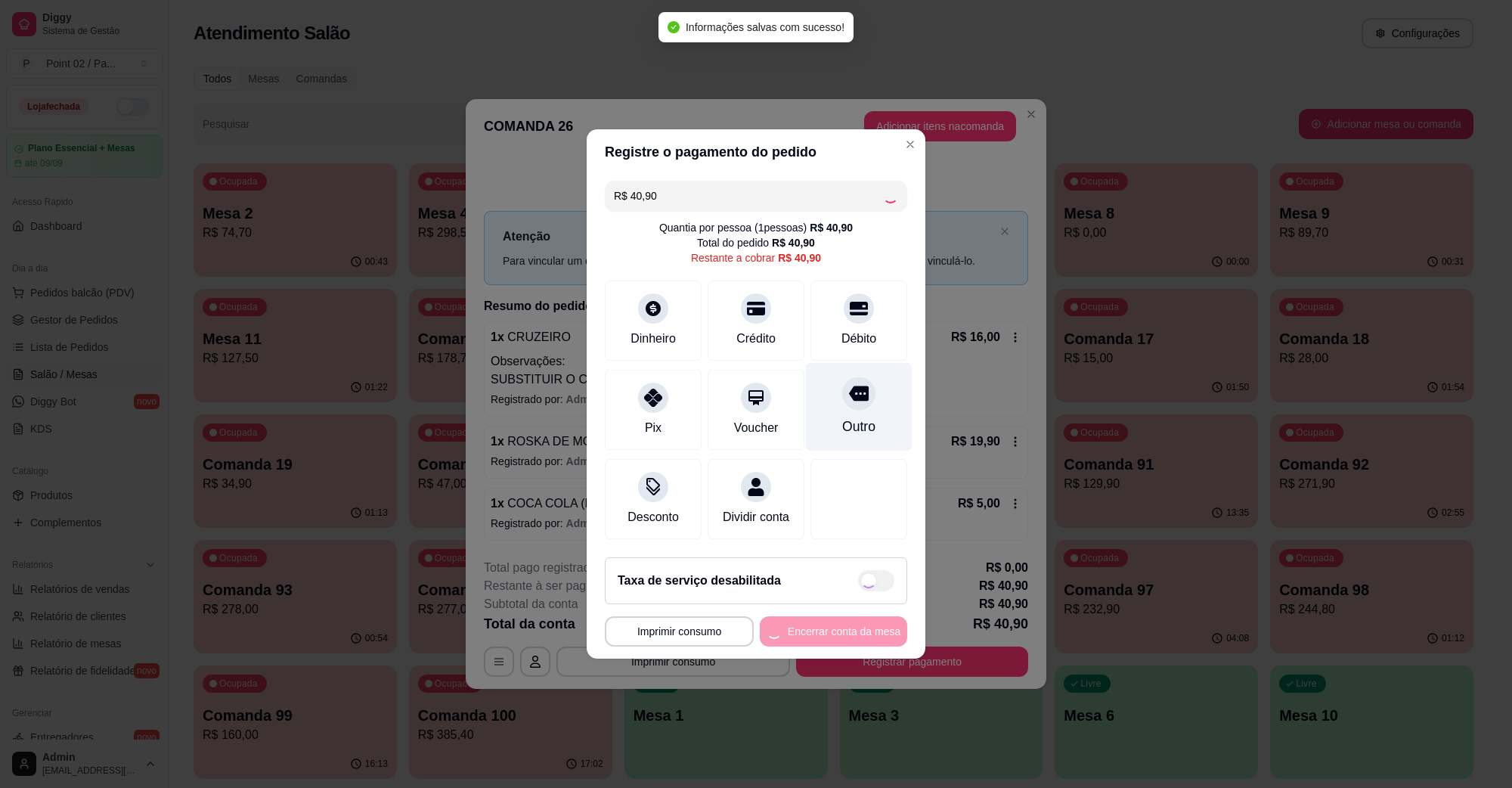
type input "R$ 0,00"
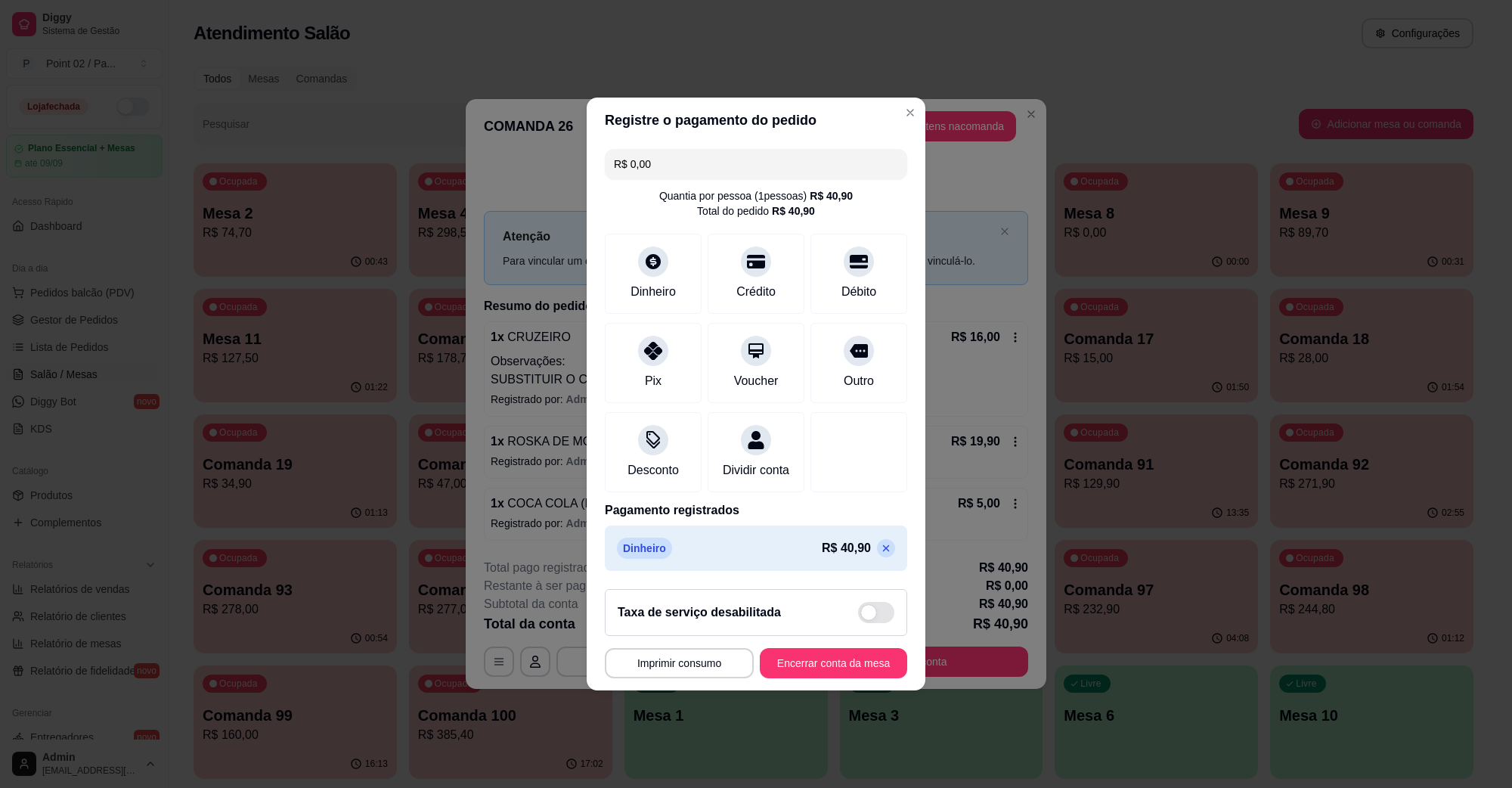
click at [811, 656] on footer "**********" at bounding box center [756, 634] width 339 height 114
click at [814, 667] on button "Encerrar conta da mesa" at bounding box center [834, 663] width 148 height 31
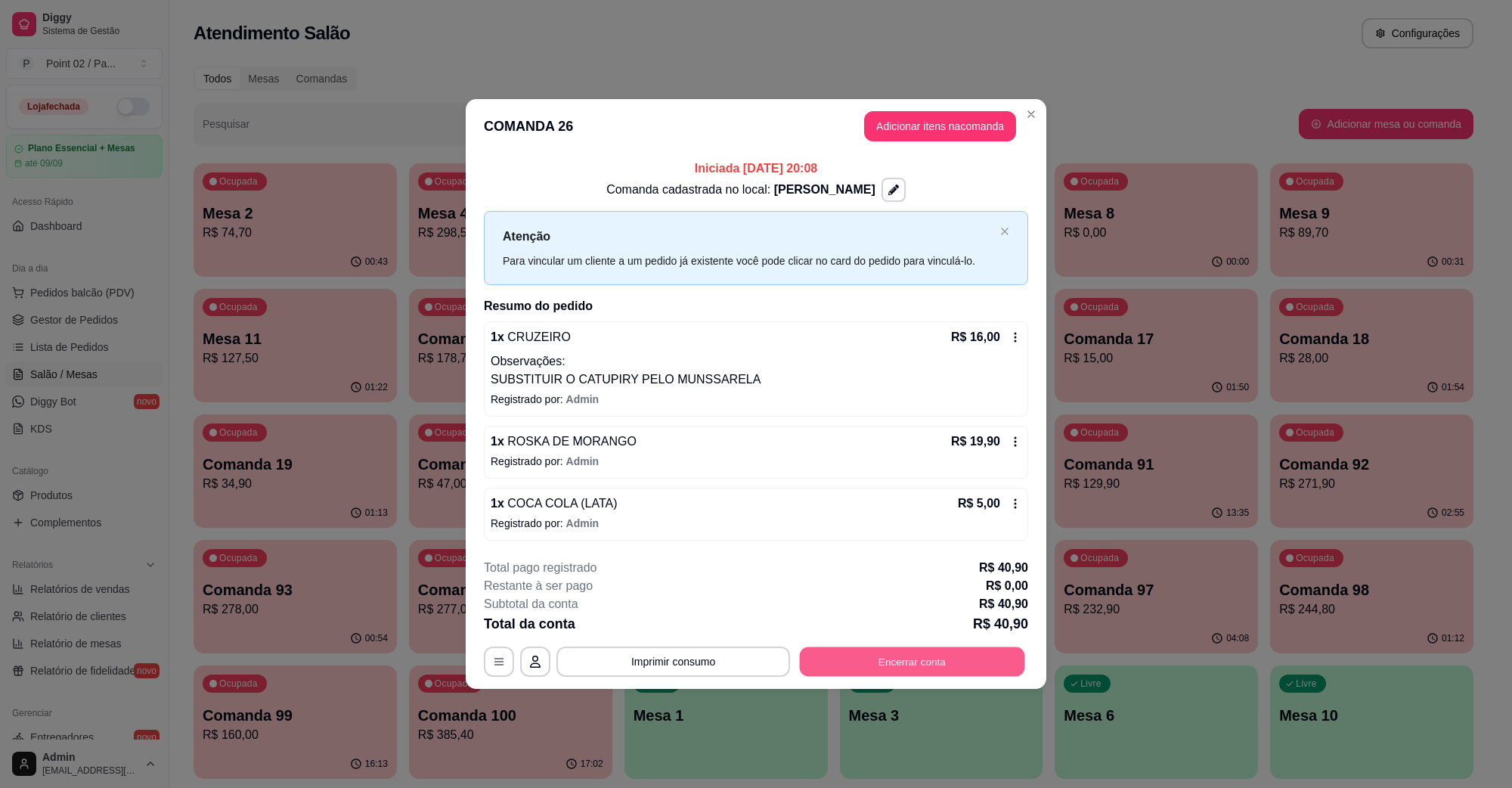
click at [949, 665] on button "Encerrar conta" at bounding box center [913, 661] width 226 height 30
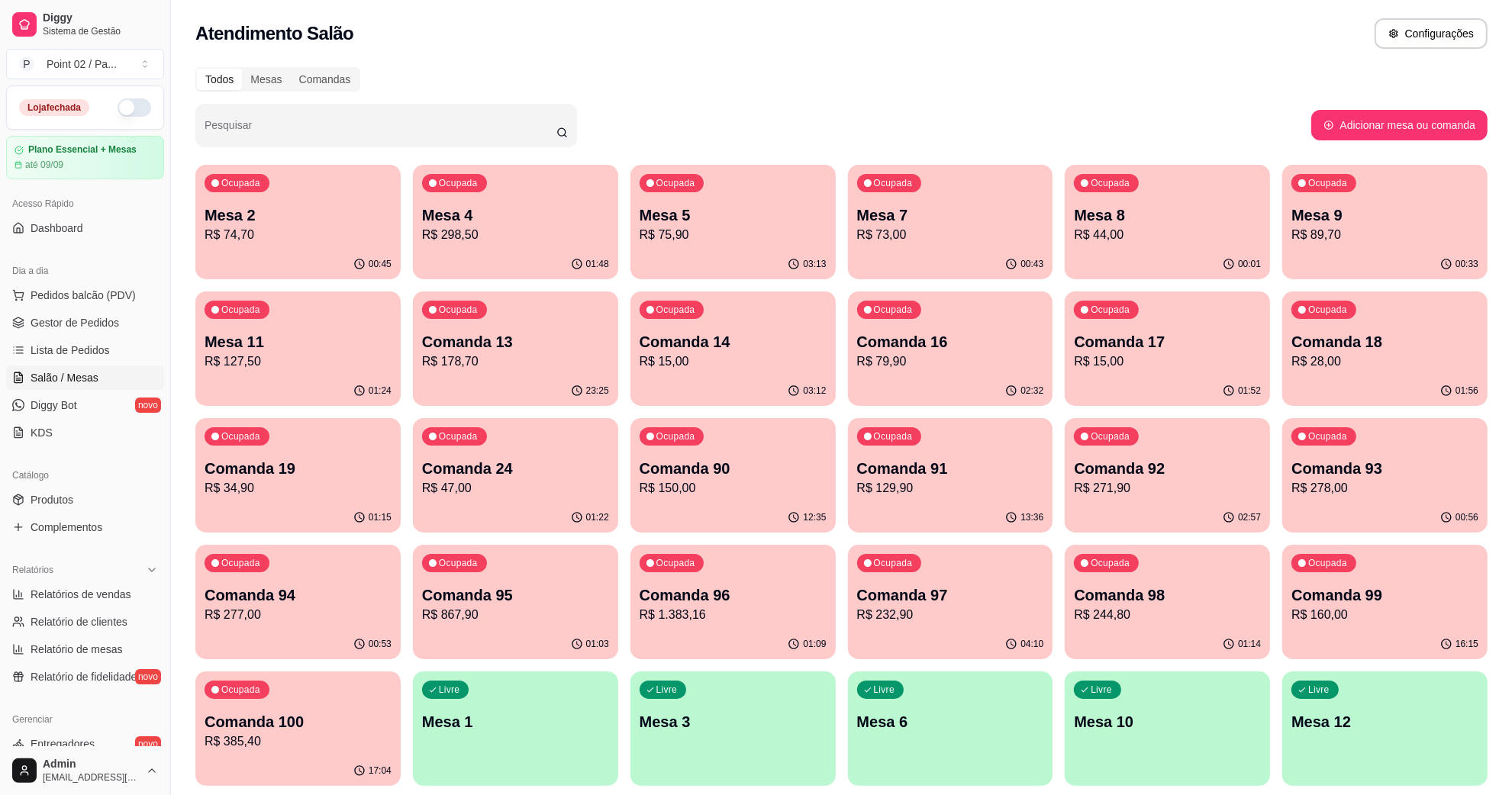
click at [1321, 360] on p "R$ 28,00" at bounding box center [1384, 362] width 187 height 18
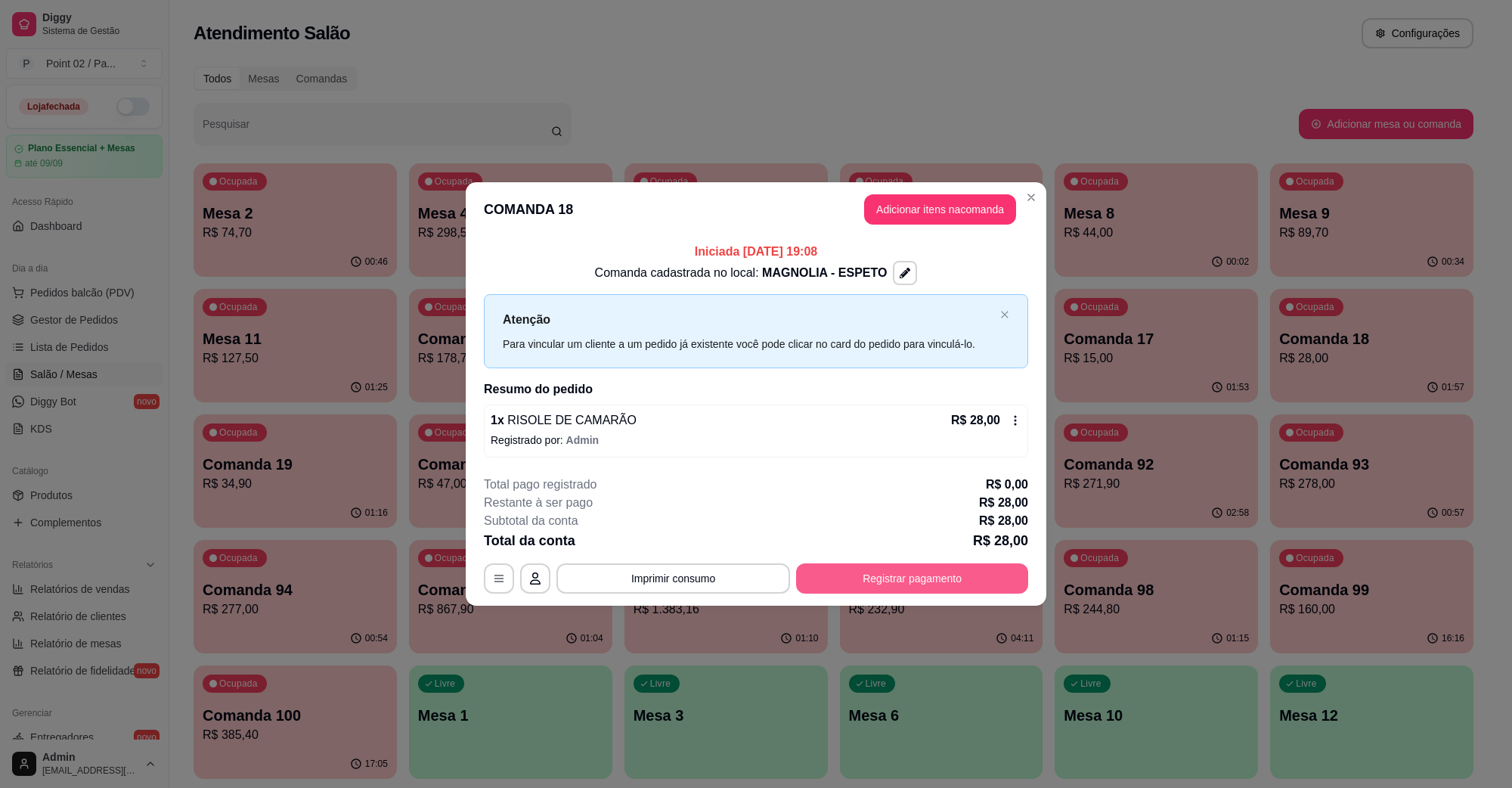
click at [923, 584] on button "Registrar pagamento" at bounding box center [912, 578] width 232 height 31
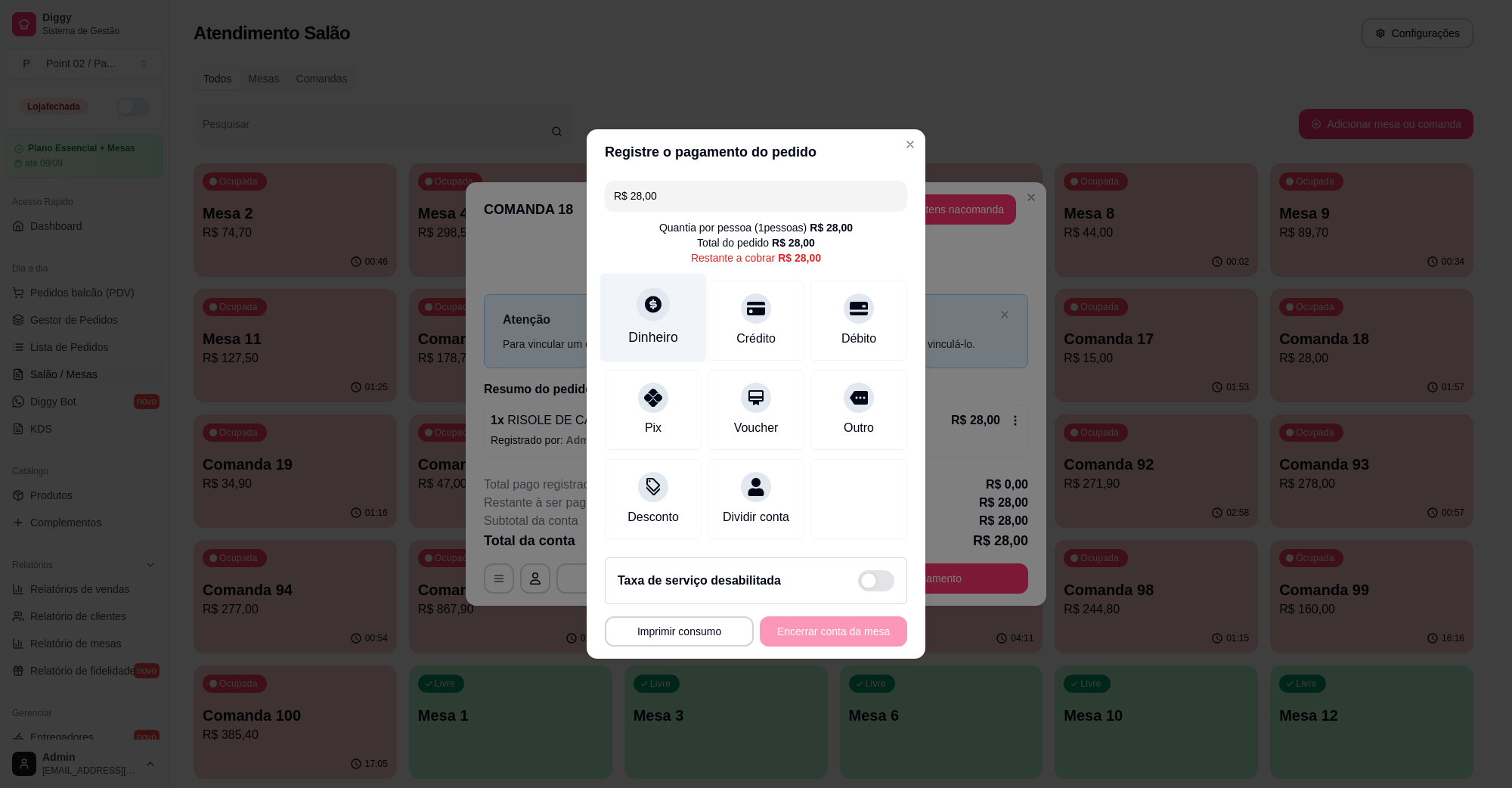
click at [655, 296] on icon at bounding box center [654, 304] width 20 height 20
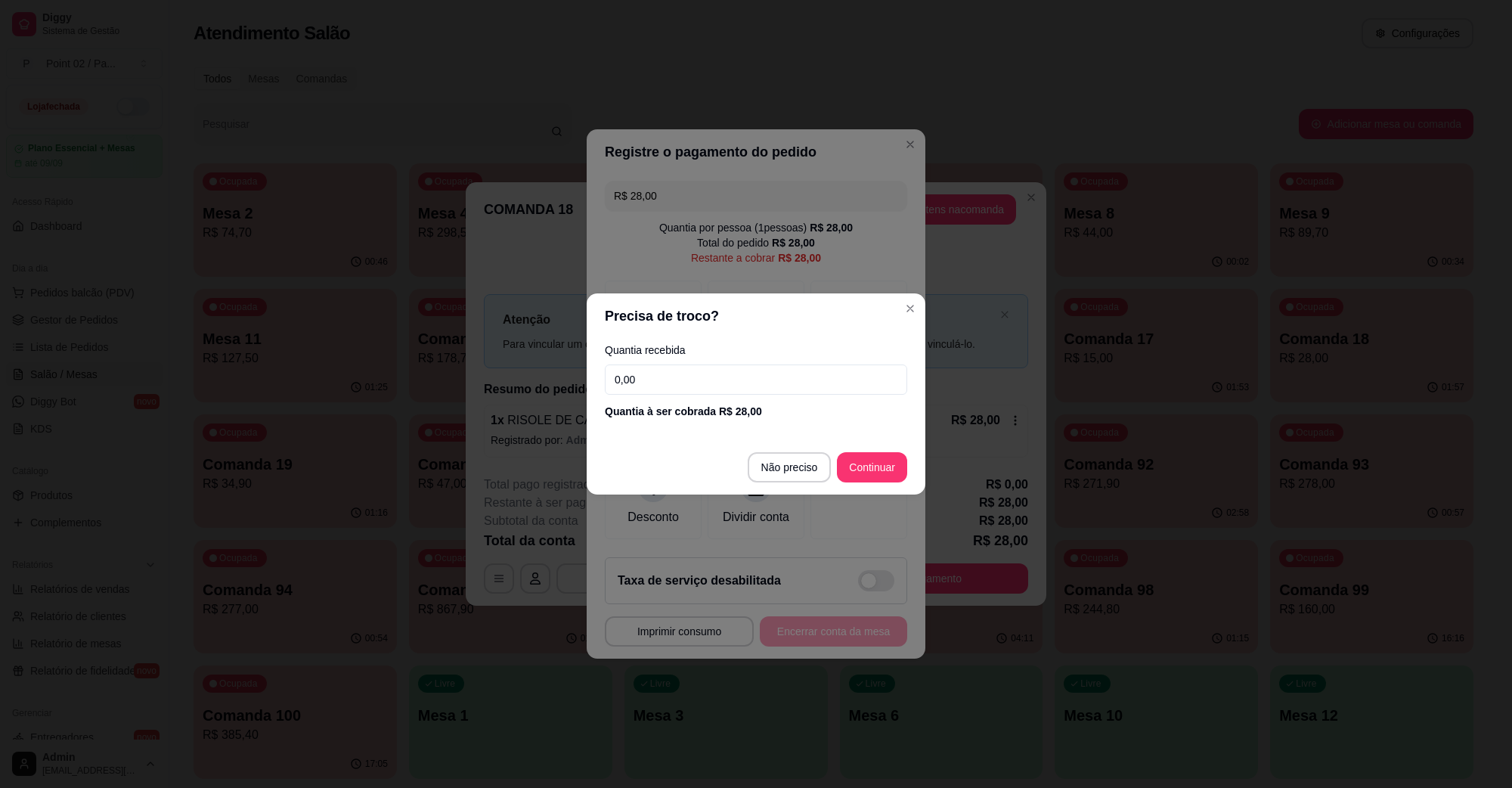
drag, startPoint x: 728, startPoint y: 380, endPoint x: 571, endPoint y: 398, distance: 158.0
click at [571, 398] on div "Precisa de troco? Quantia recebida 0,00 Quantia à ser cobrada R$ 28,00 Não prec…" at bounding box center [756, 394] width 1512 height 788
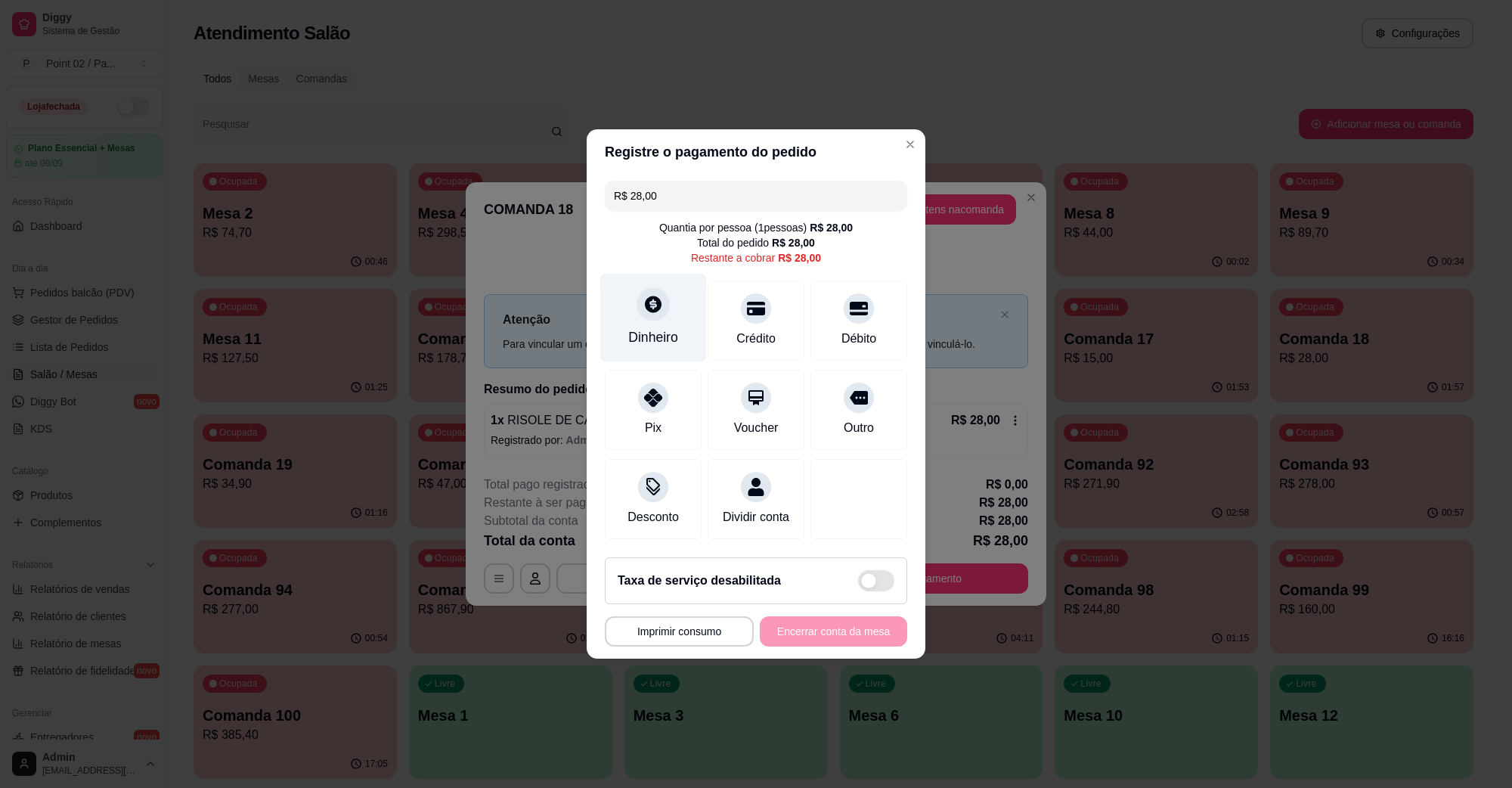
click at [658, 306] on div at bounding box center [654, 304] width 34 height 34
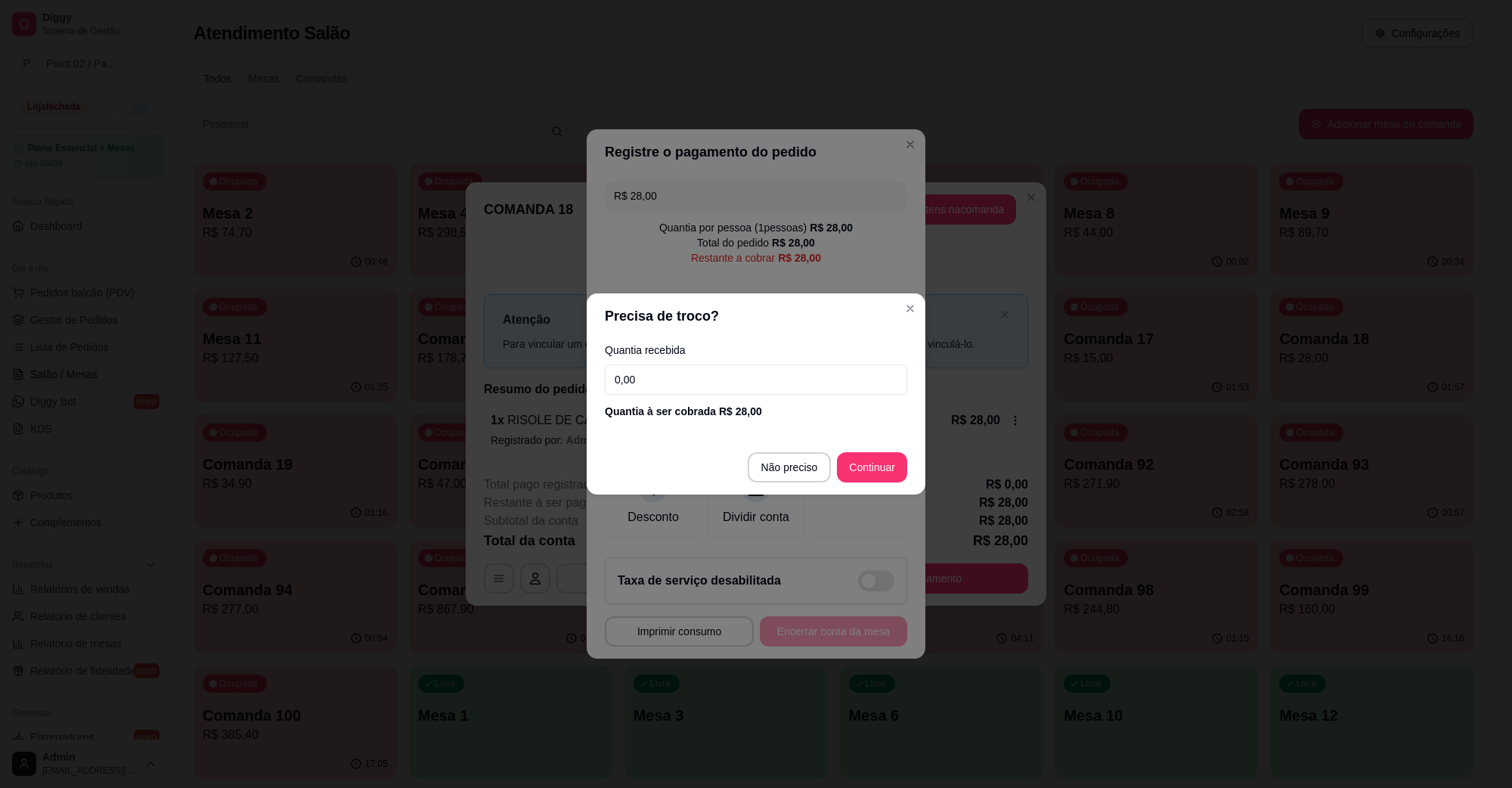
drag, startPoint x: 815, startPoint y: 380, endPoint x: 791, endPoint y: 382, distance: 24.1
click at [811, 380] on input "0,00" at bounding box center [756, 379] width 302 height 31
drag, startPoint x: 780, startPoint y: 383, endPoint x: 523, endPoint y: 410, distance: 258.4
click at [523, 410] on div "Precisa de troco? Quantia recebida 0,00 Quantia à ser cobrada R$ 28,00 Não prec…" at bounding box center [756, 394] width 1512 height 788
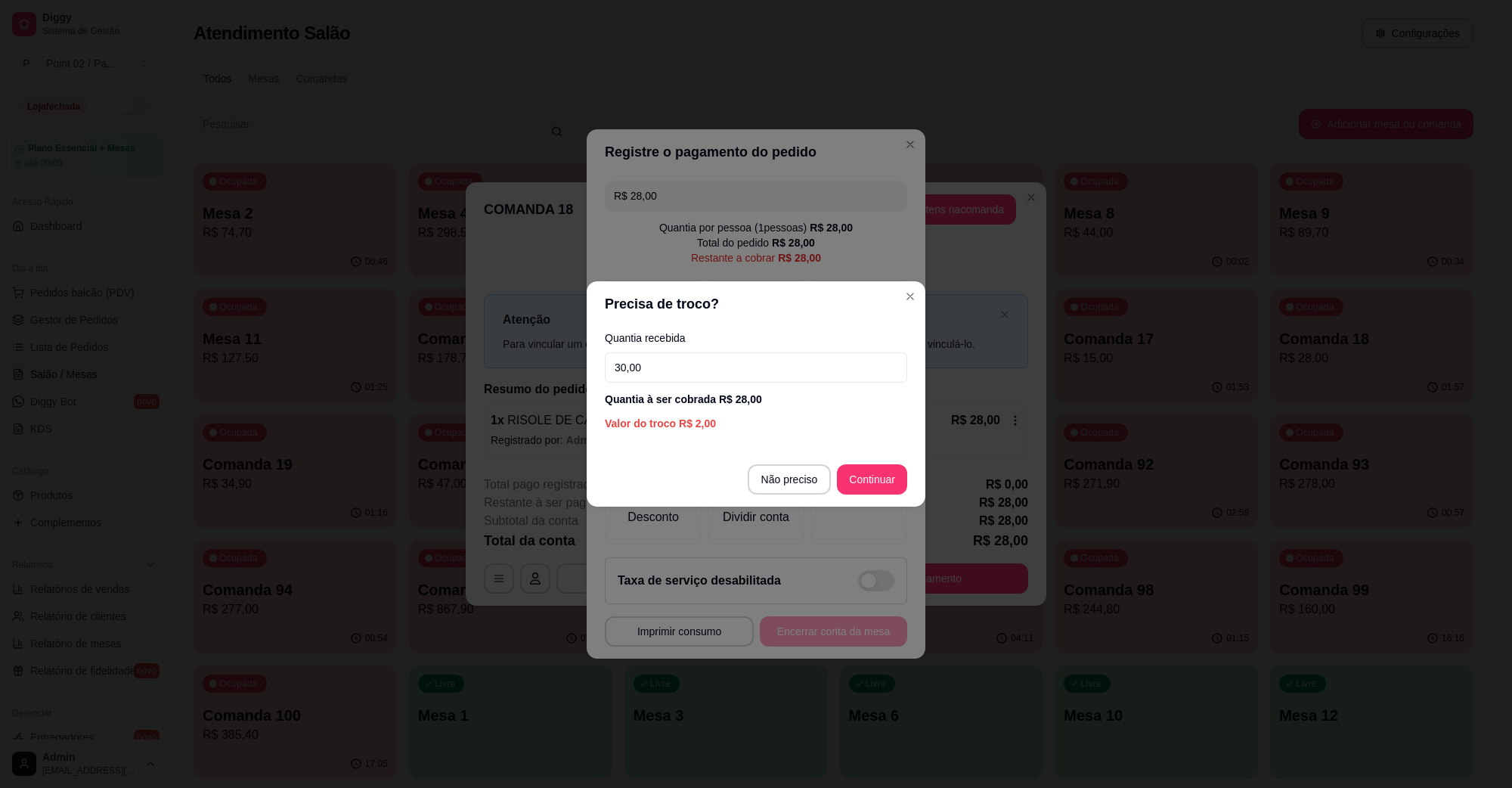
type input "30,00"
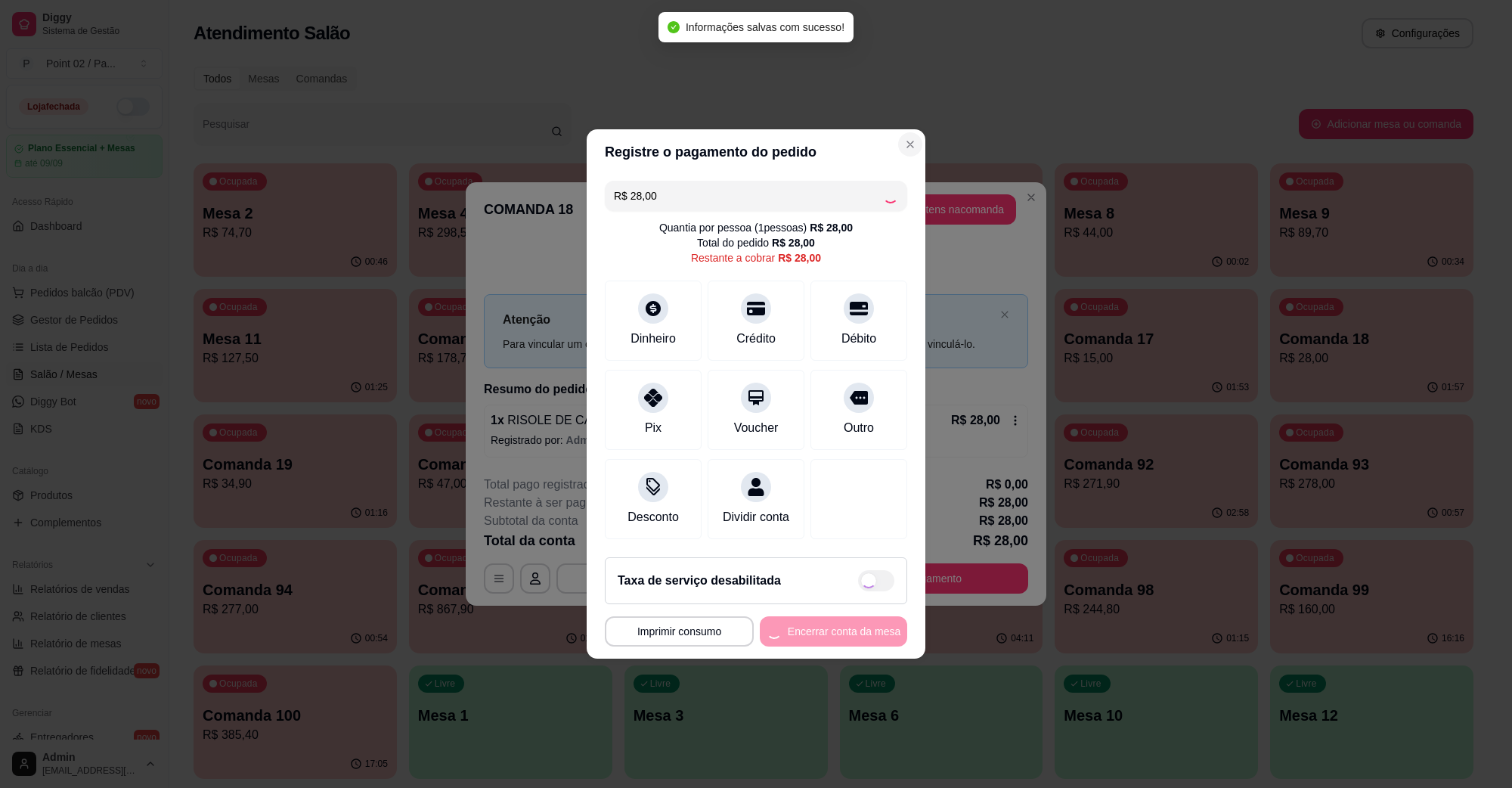
type input "R$ 0,00"
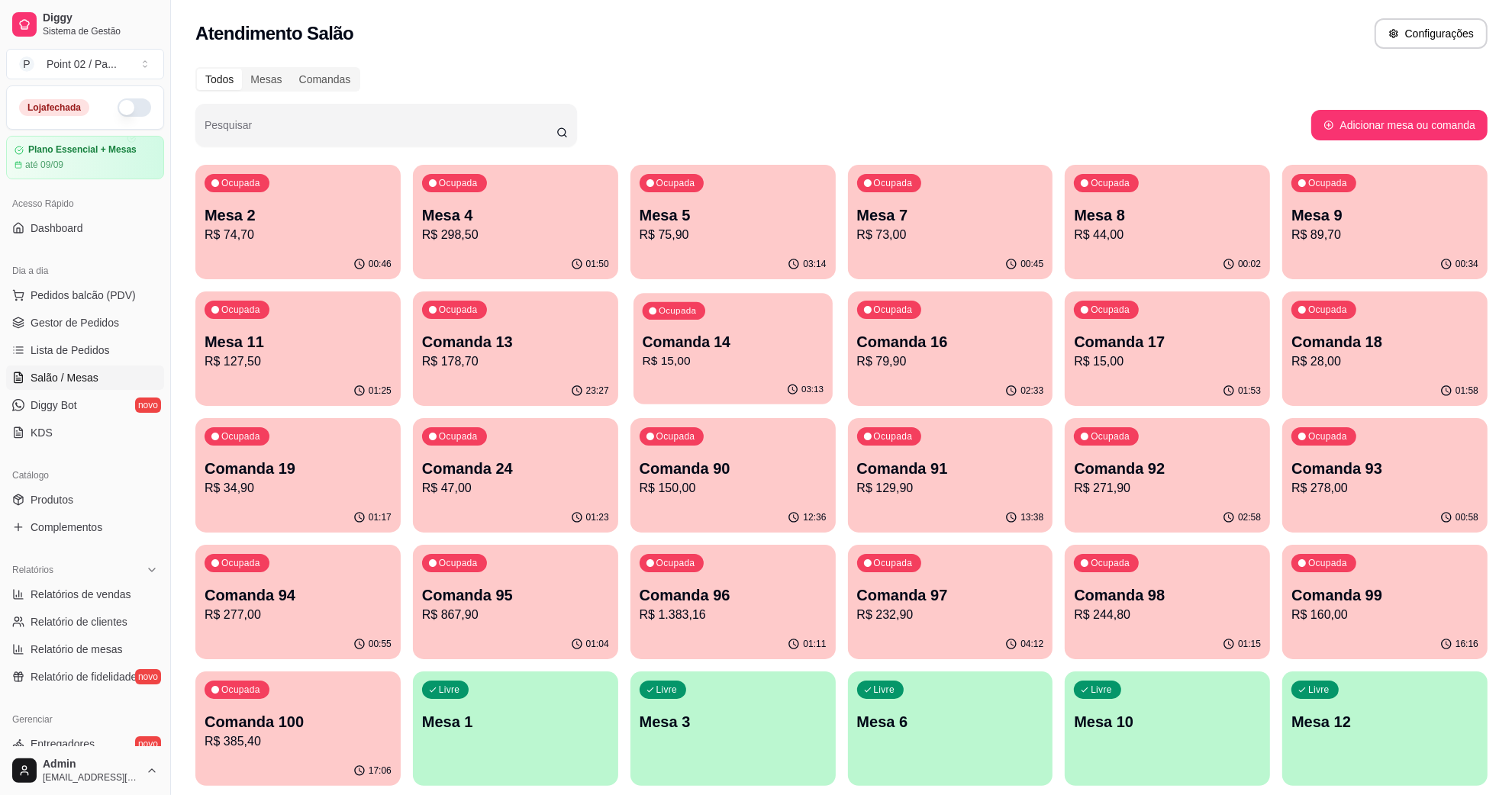
click at [684, 340] on p "Comanda 14" at bounding box center [732, 342] width 181 height 21
click at [960, 335] on p "Comanda 16" at bounding box center [950, 341] width 187 height 21
click at [1152, 345] on p "Comanda 17" at bounding box center [1167, 341] width 187 height 21
click at [1343, 338] on p "Comanda 18" at bounding box center [1384, 342] width 181 height 21
click at [268, 492] on p "R$ 34,90" at bounding box center [298, 488] width 187 height 18
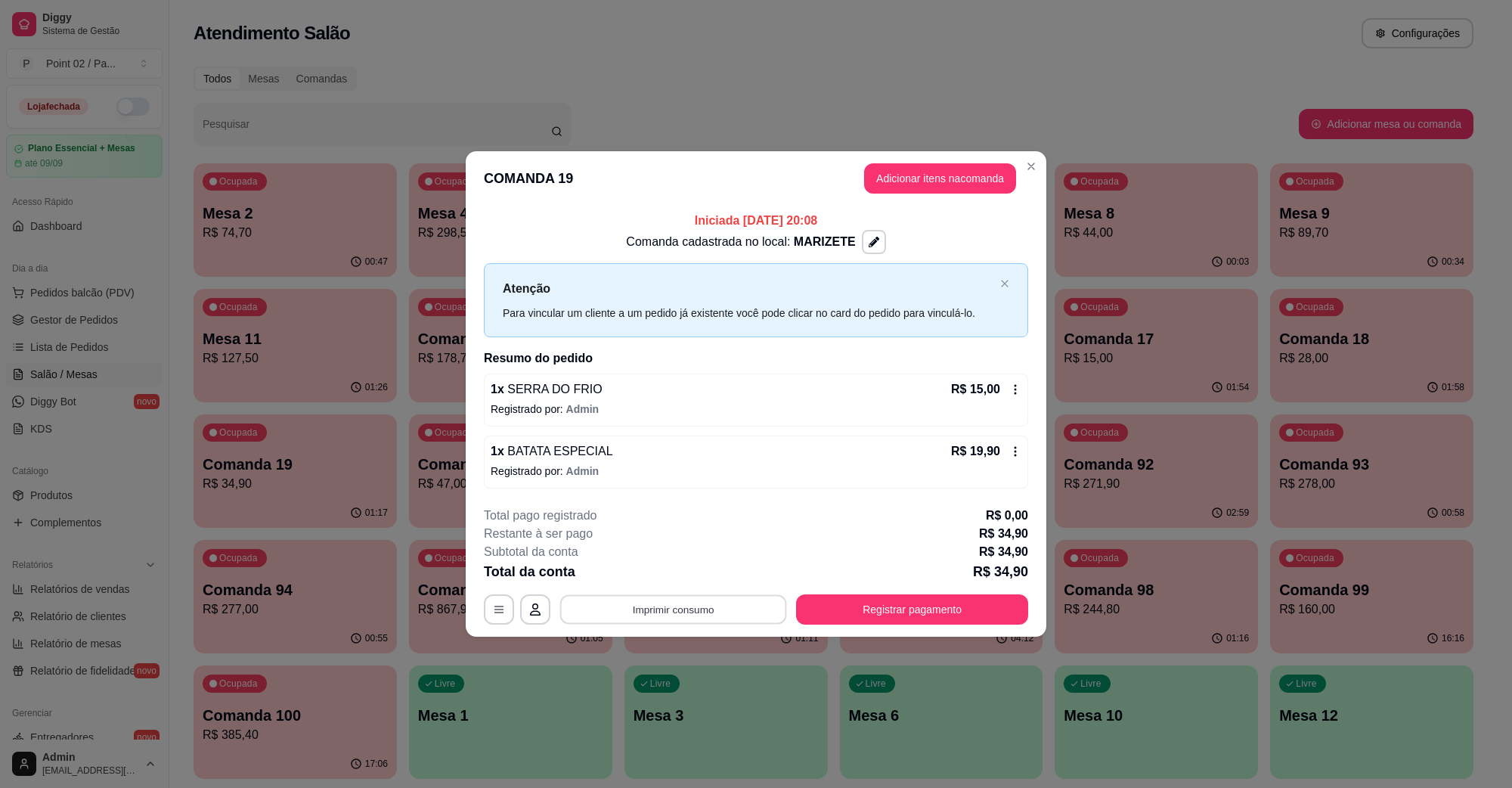
click at [730, 613] on button "Imprimir consumo" at bounding box center [673, 609] width 227 height 30
click at [721, 594] on button "Imprimir consumo" at bounding box center [673, 609] width 227 height 30
click at [712, 571] on button "IMPRESSORA" at bounding box center [677, 574] width 110 height 24
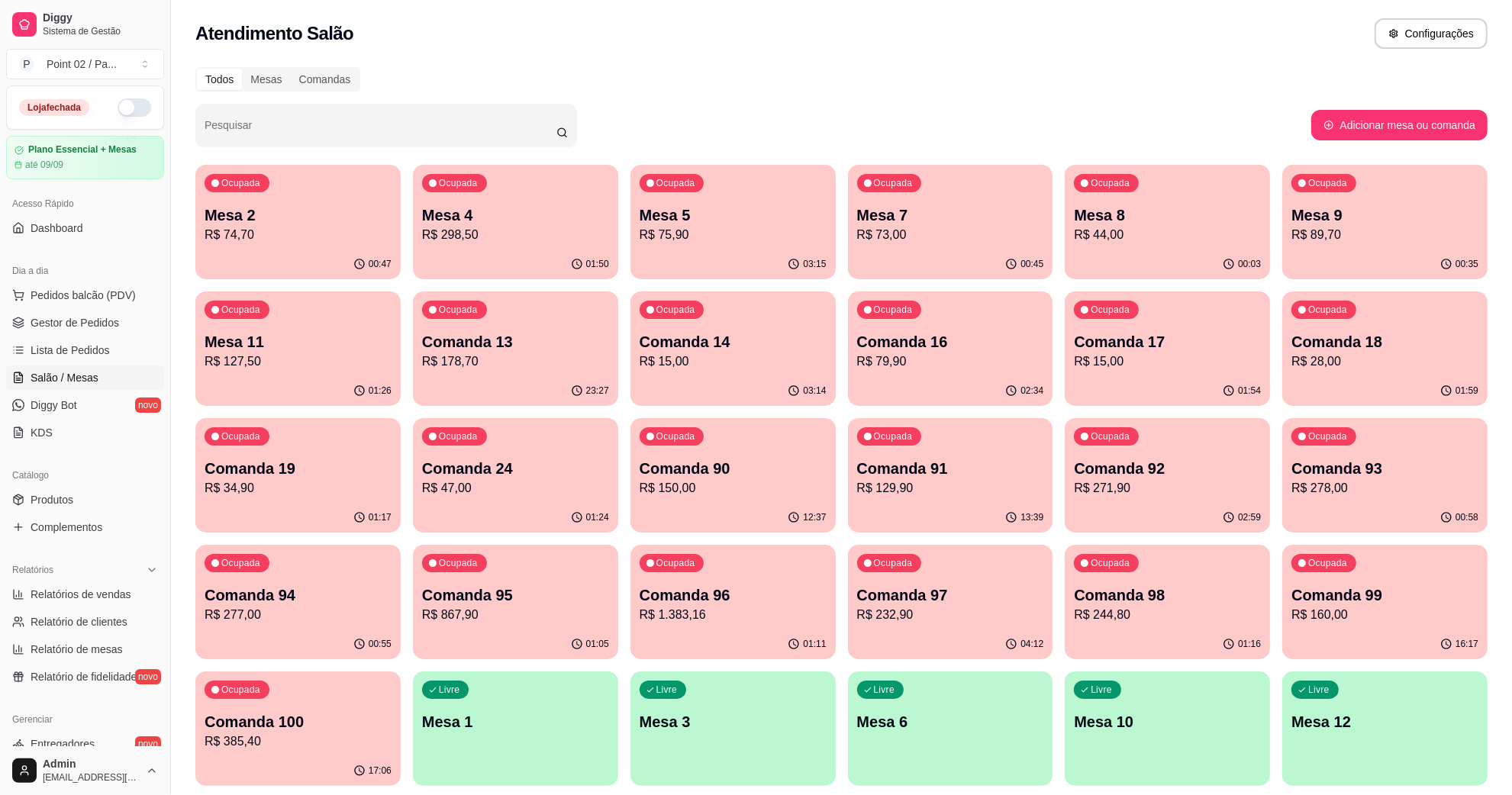
click at [910, 356] on p "R$ 79,90" at bounding box center [950, 362] width 187 height 18
click at [1379, 231] on p "R$ 89,70" at bounding box center [1384, 235] width 187 height 18
click at [1374, 354] on p "R$ 28,00" at bounding box center [1384, 362] width 187 height 18
click at [1203, 382] on div "01:54" at bounding box center [1166, 392] width 205 height 30
click at [993, 365] on p "R$ 79,90" at bounding box center [949, 362] width 181 height 18
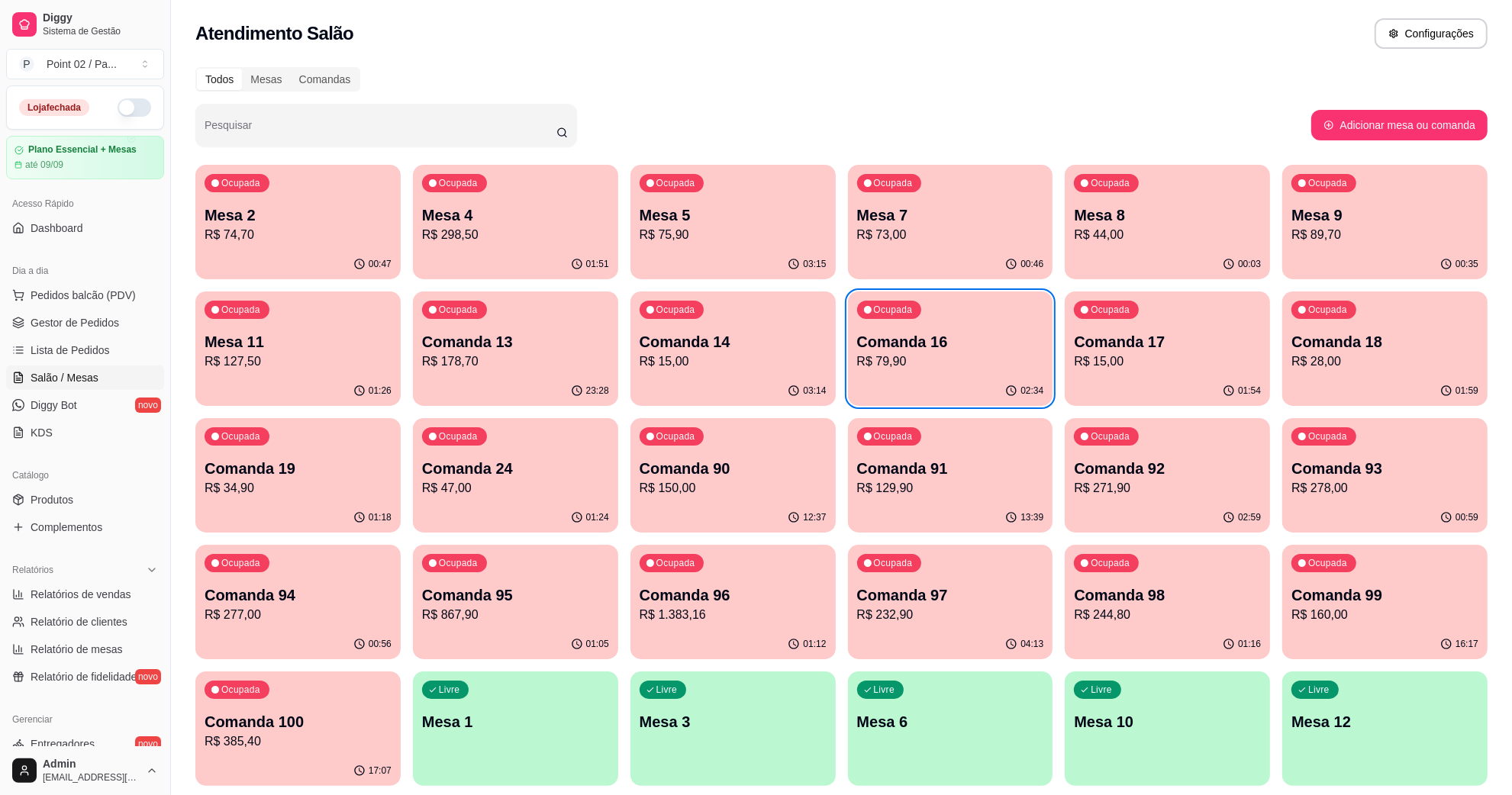
click at [778, 372] on div "Ocupada Comanda 14 R$ 15,00" at bounding box center [733, 334] width 205 height 85
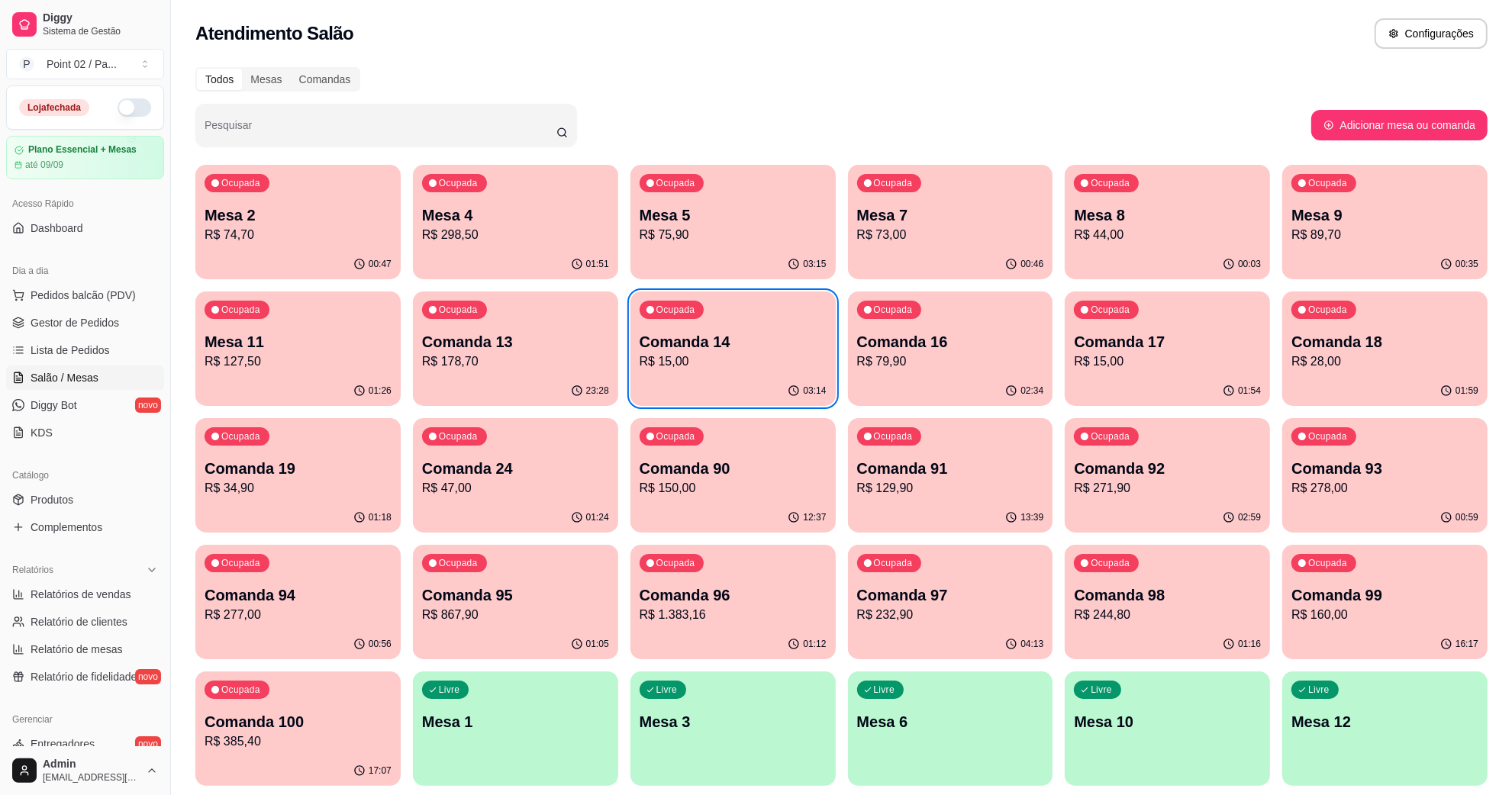
click at [517, 373] on div "Ocupada Comanda 13 R$ 178,70" at bounding box center [515, 334] width 205 height 85
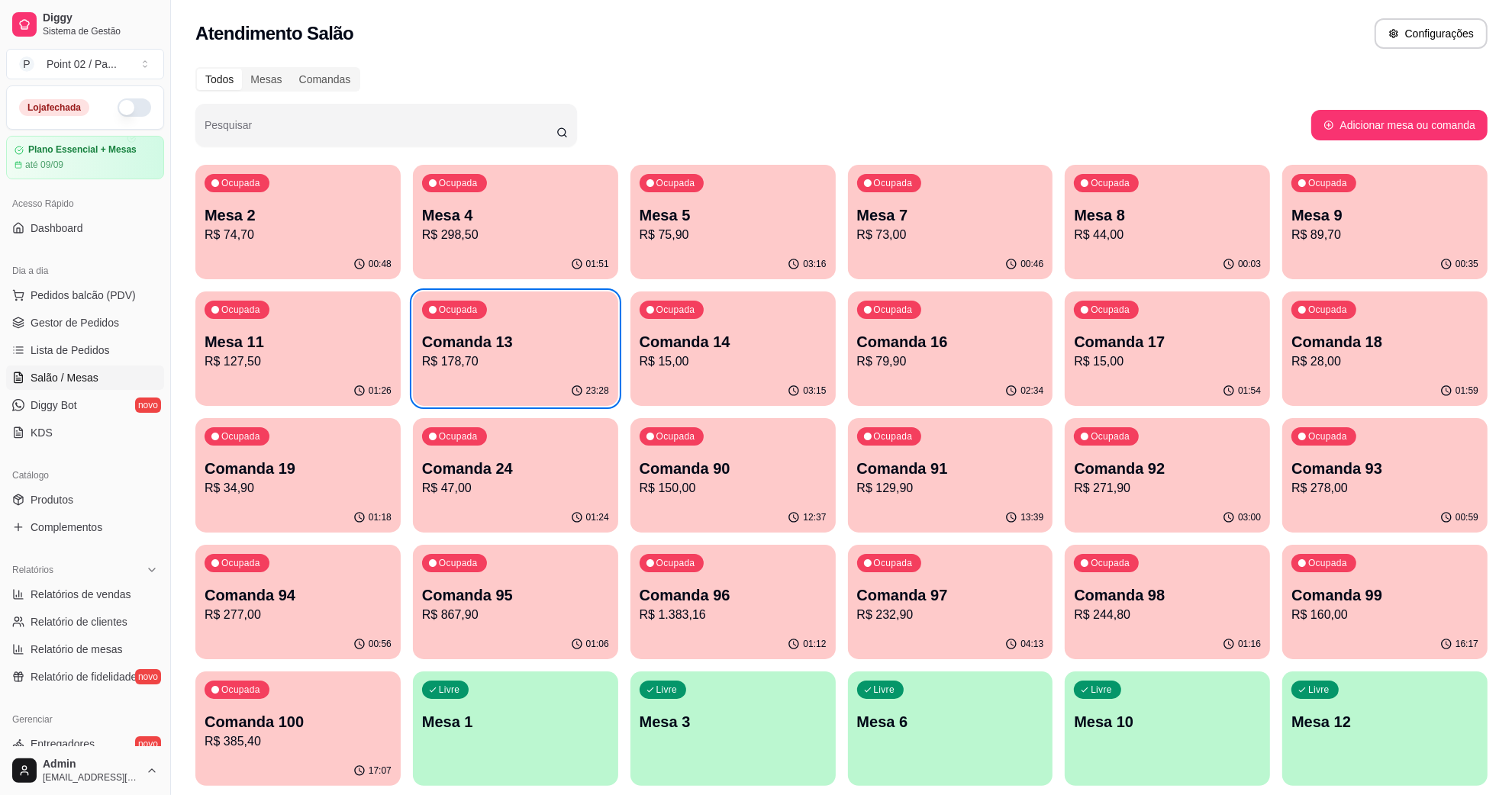
click at [352, 401] on div "01:26" at bounding box center [298, 392] width 205 height 30
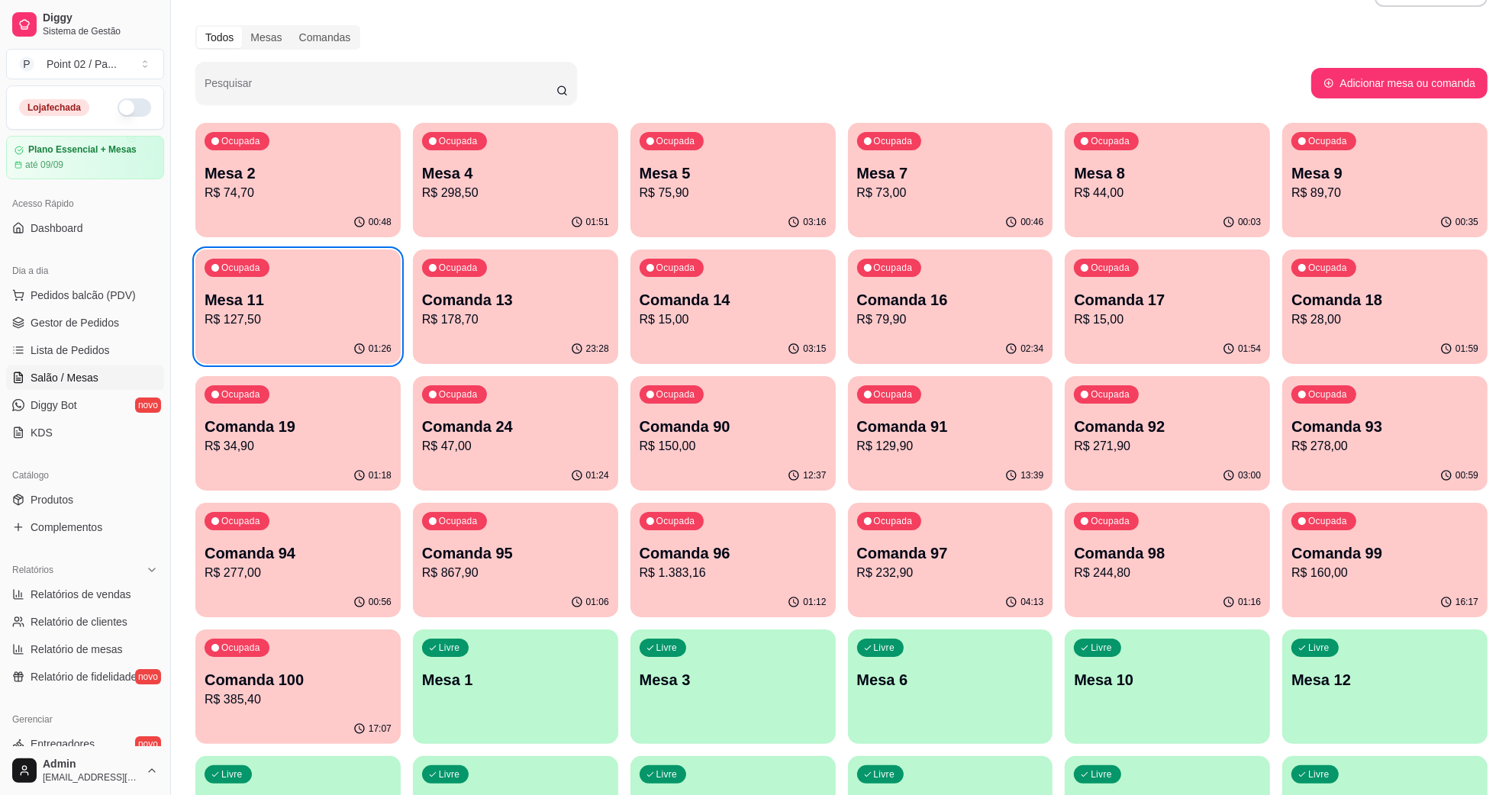
scroll to position [0, 0]
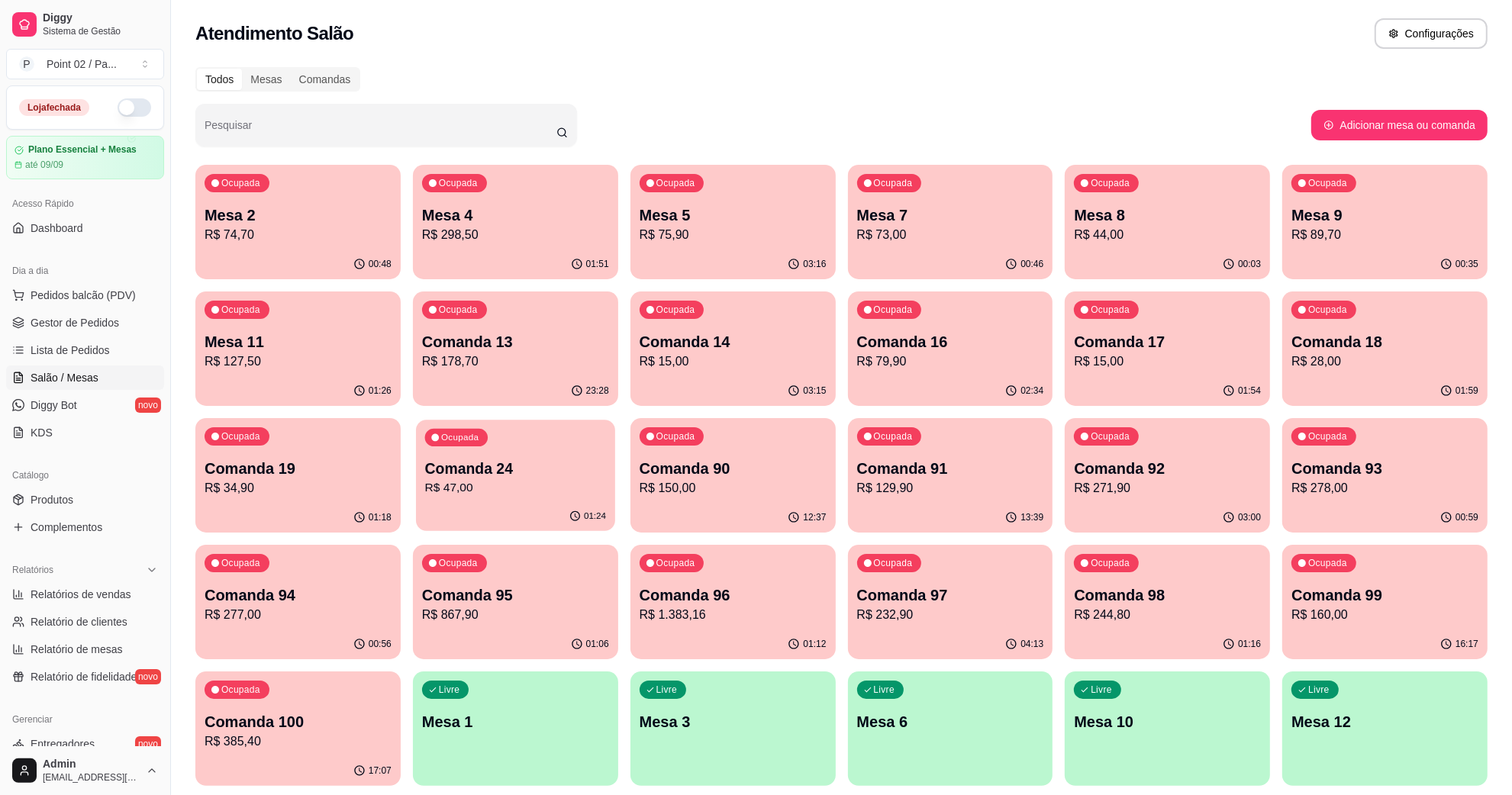
click at [481, 492] on p "R$ 47,00" at bounding box center [515, 488] width 181 height 18
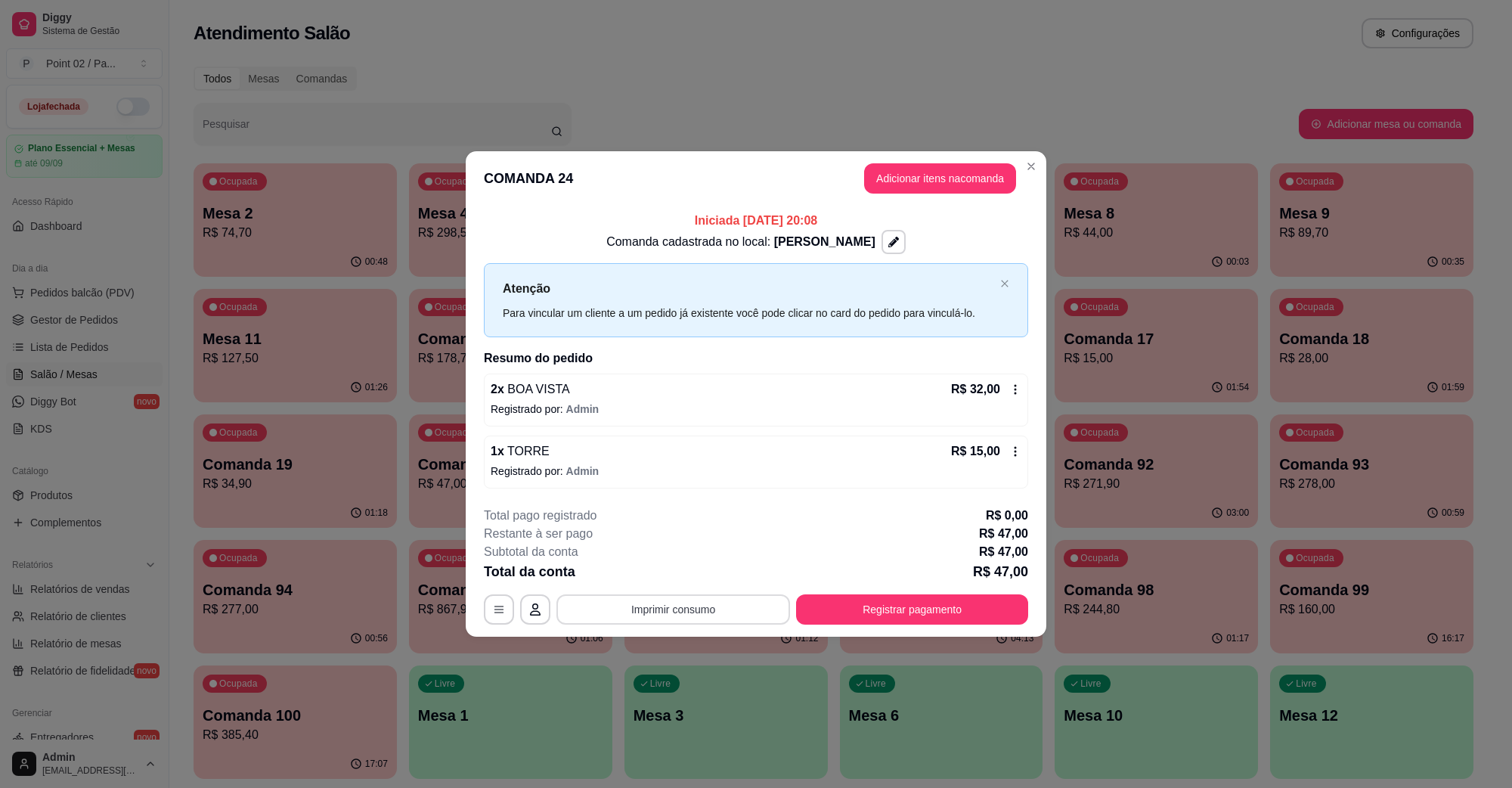
click at [761, 616] on button "Imprimir consumo" at bounding box center [673, 609] width 234 height 31
click at [717, 574] on button "IMPRESSORA" at bounding box center [677, 574] width 110 height 24
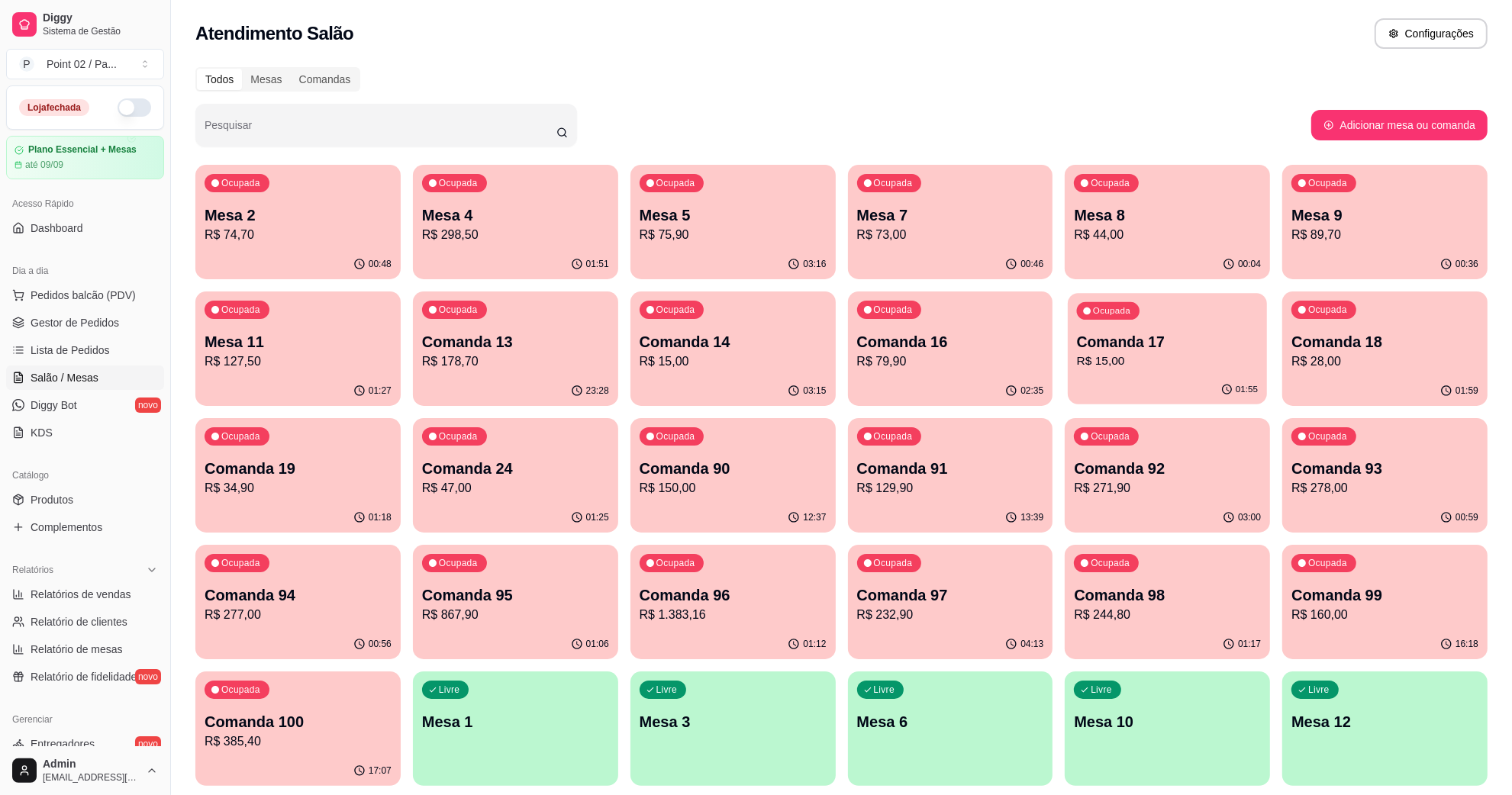
click at [1164, 344] on p "Comanda 17" at bounding box center [1167, 342] width 181 height 21
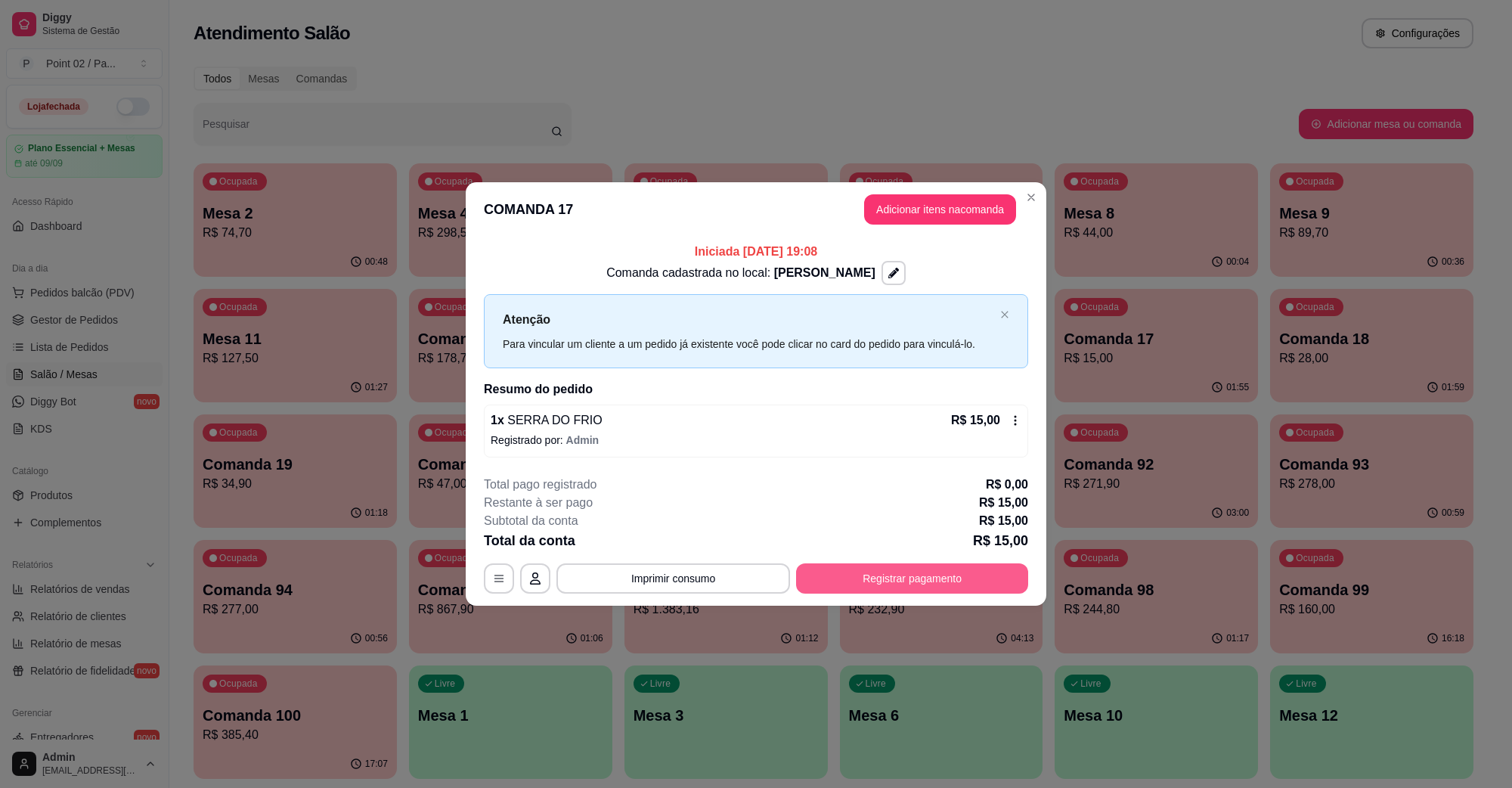
click at [994, 568] on button "Registrar pagamento" at bounding box center [912, 578] width 232 height 31
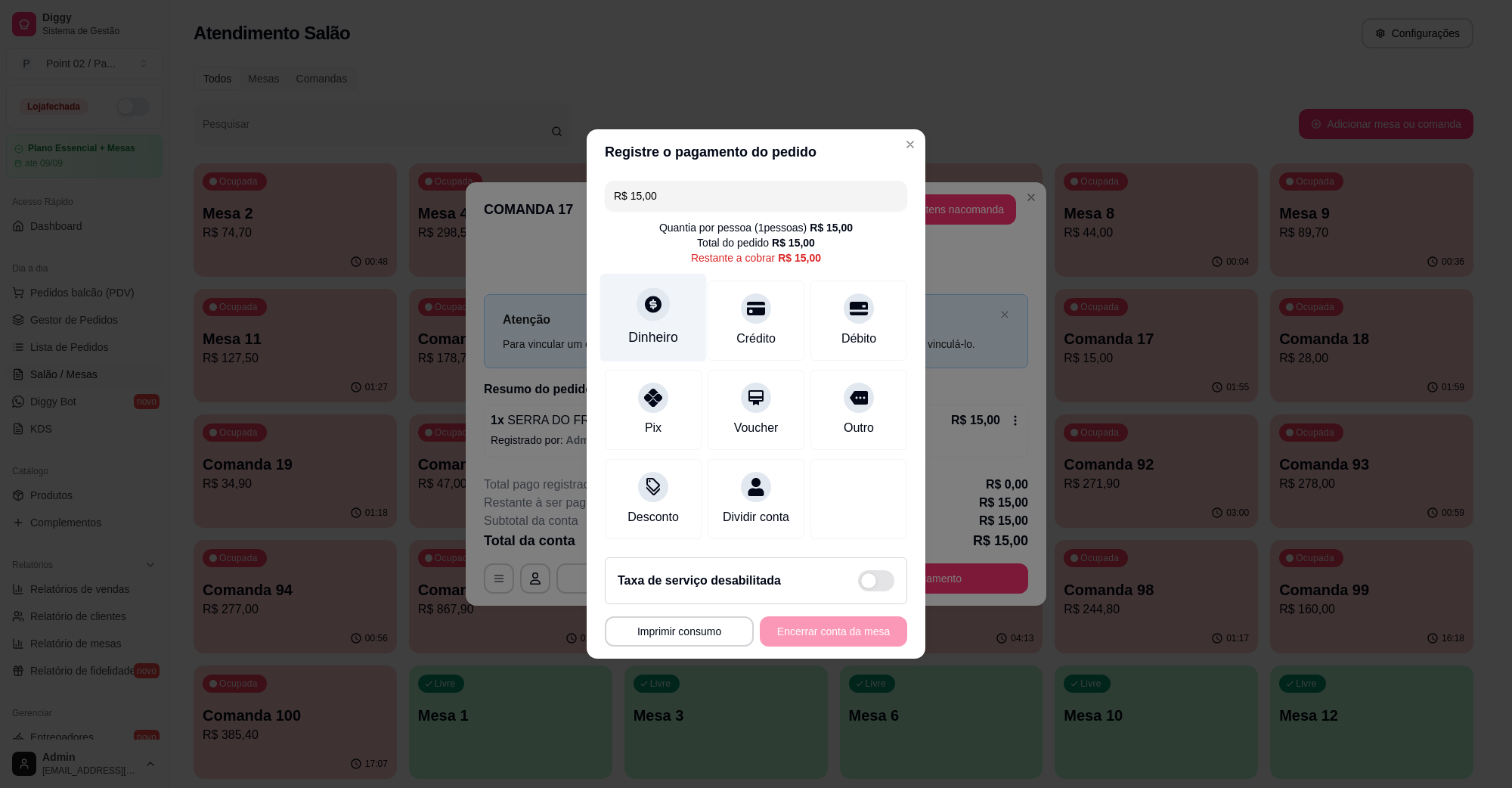
click at [667, 295] on div "Dinheiro" at bounding box center [654, 317] width 107 height 88
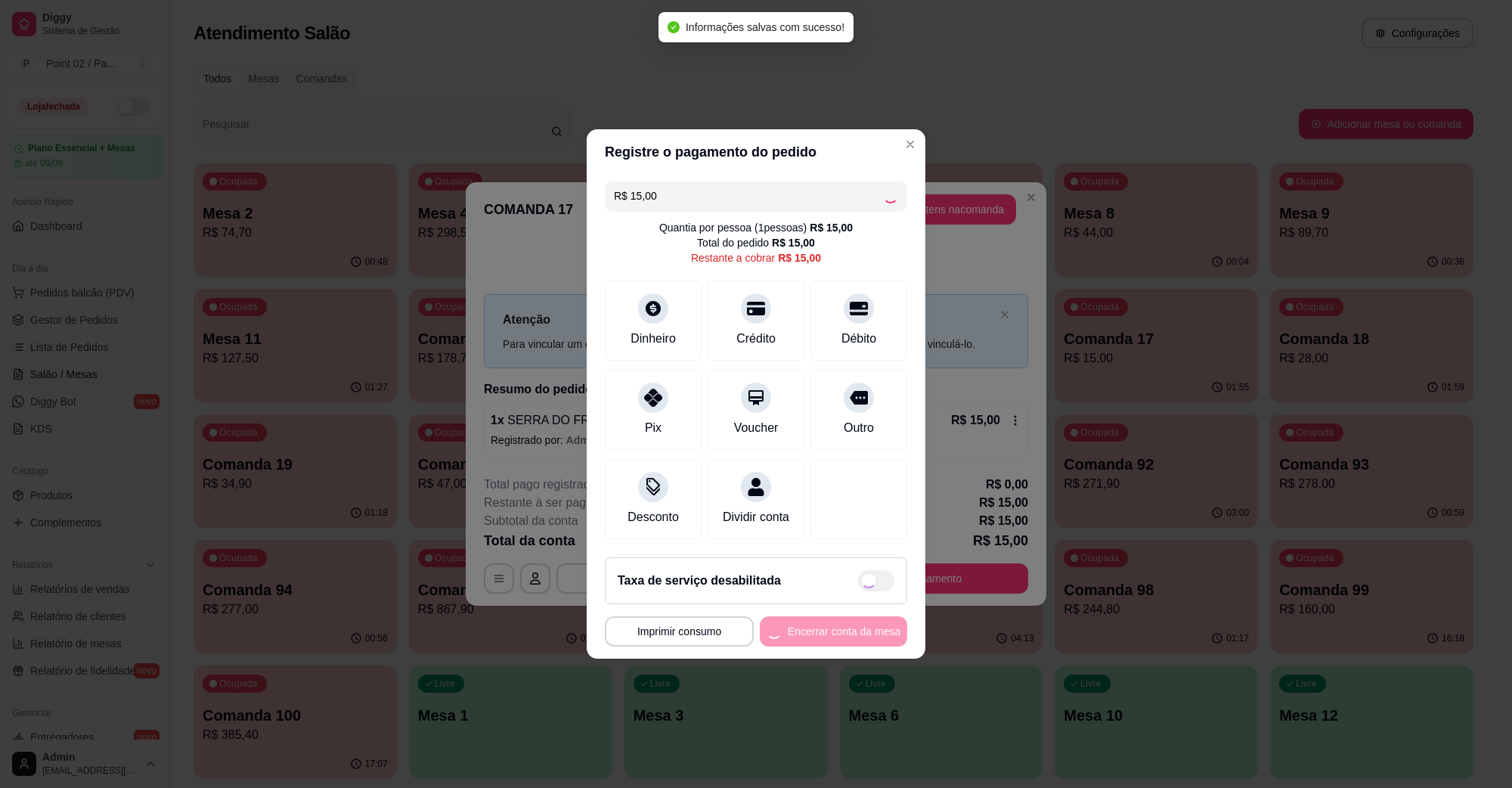
type input "R$ 0,00"
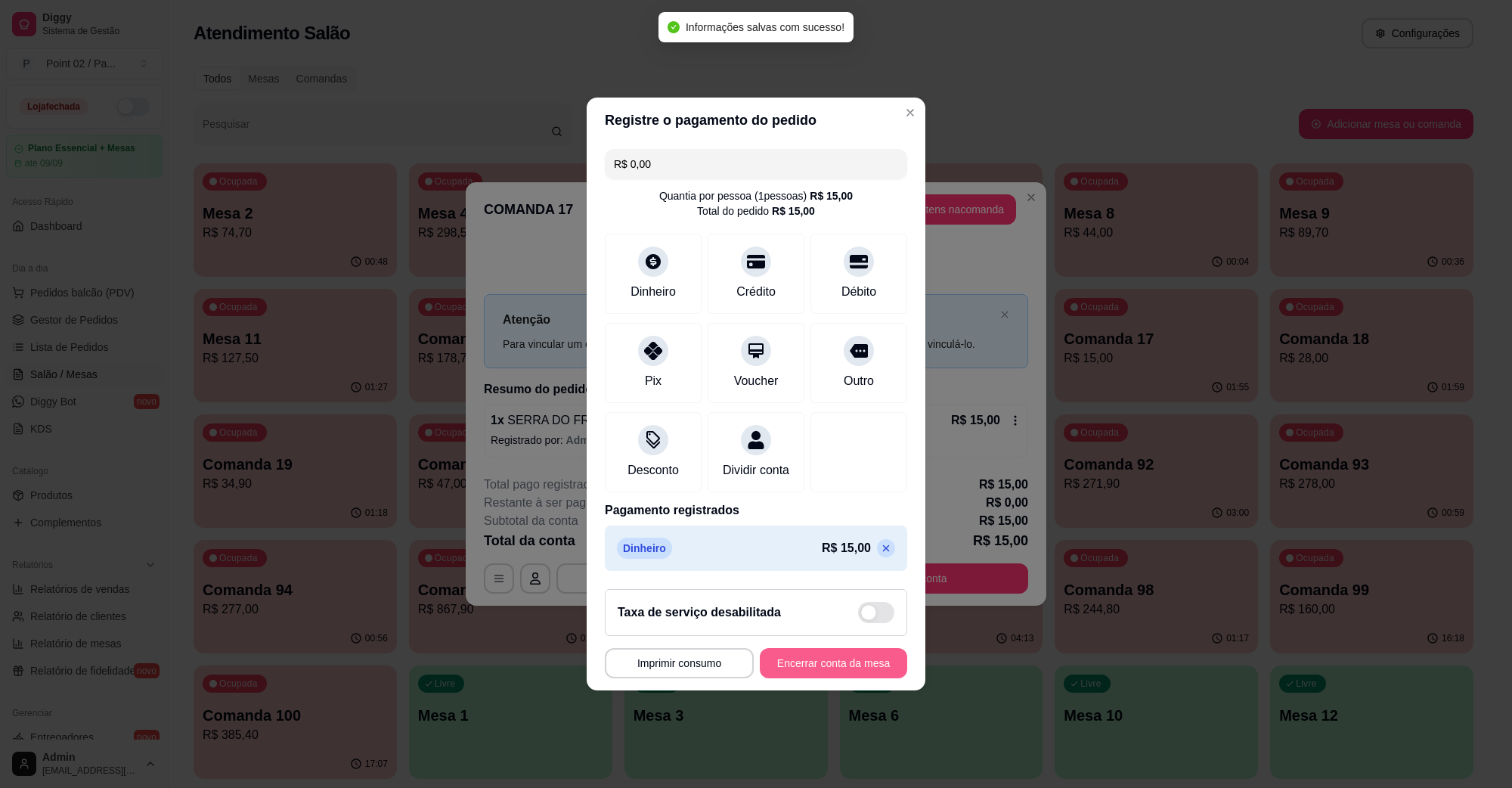
click at [847, 677] on button "Encerrar conta da mesa" at bounding box center [834, 663] width 148 height 31
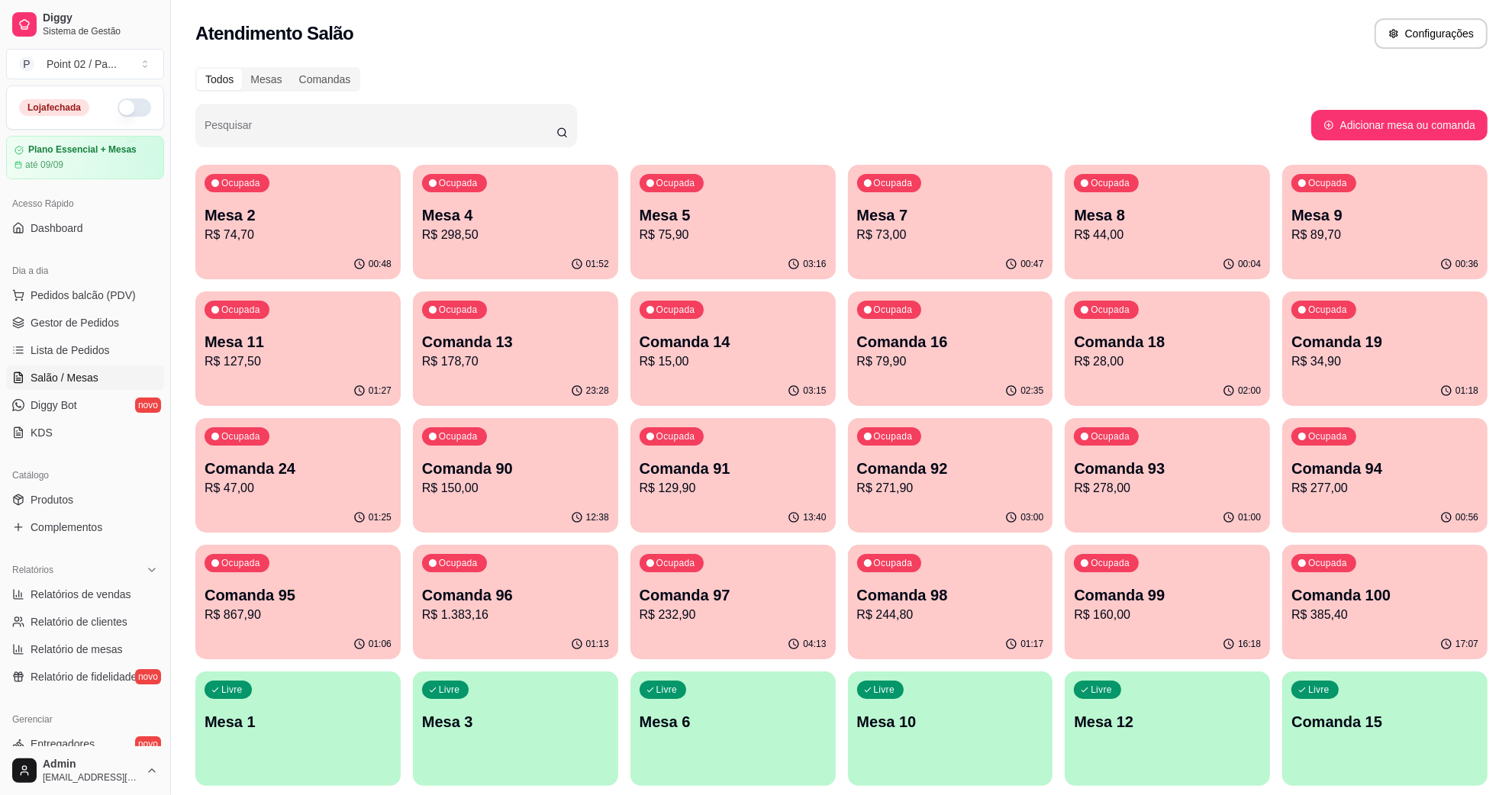
click at [319, 474] on p "Comanda 24" at bounding box center [298, 467] width 187 height 21
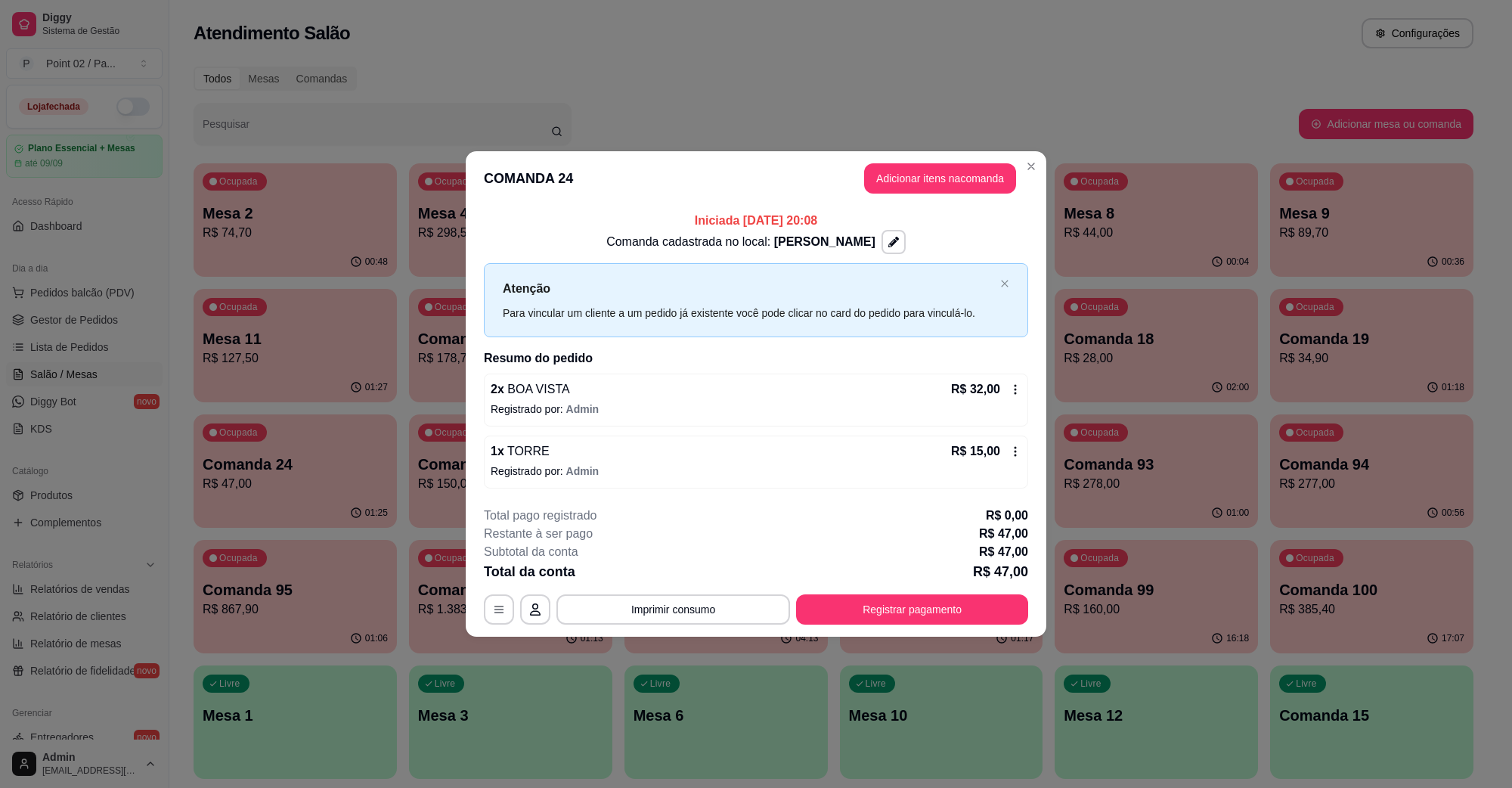
click at [939, 626] on footer "**********" at bounding box center [756, 565] width 581 height 143
click at [942, 613] on button "Registrar pagamento" at bounding box center [912, 609] width 232 height 31
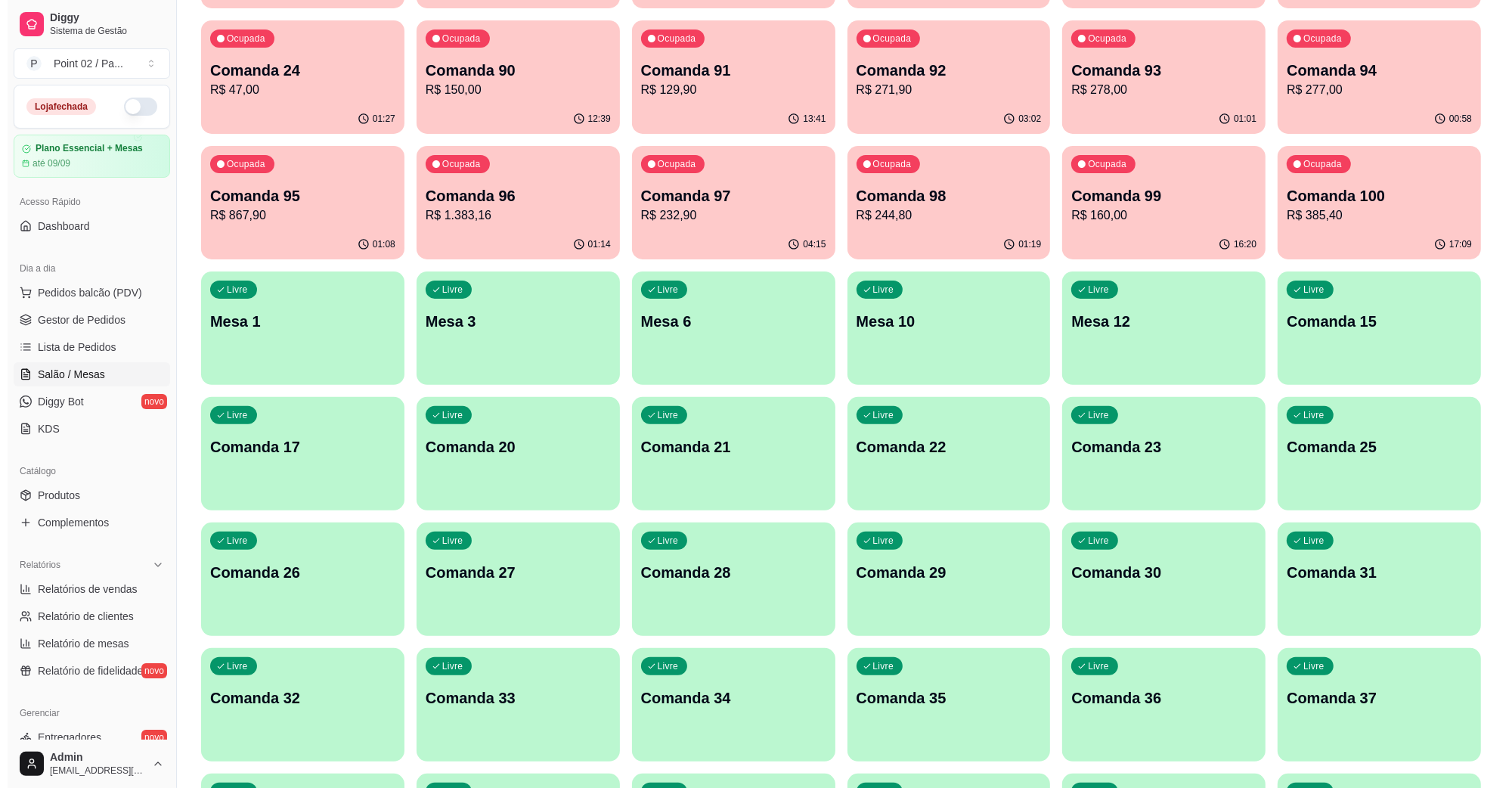
scroll to position [567, 0]
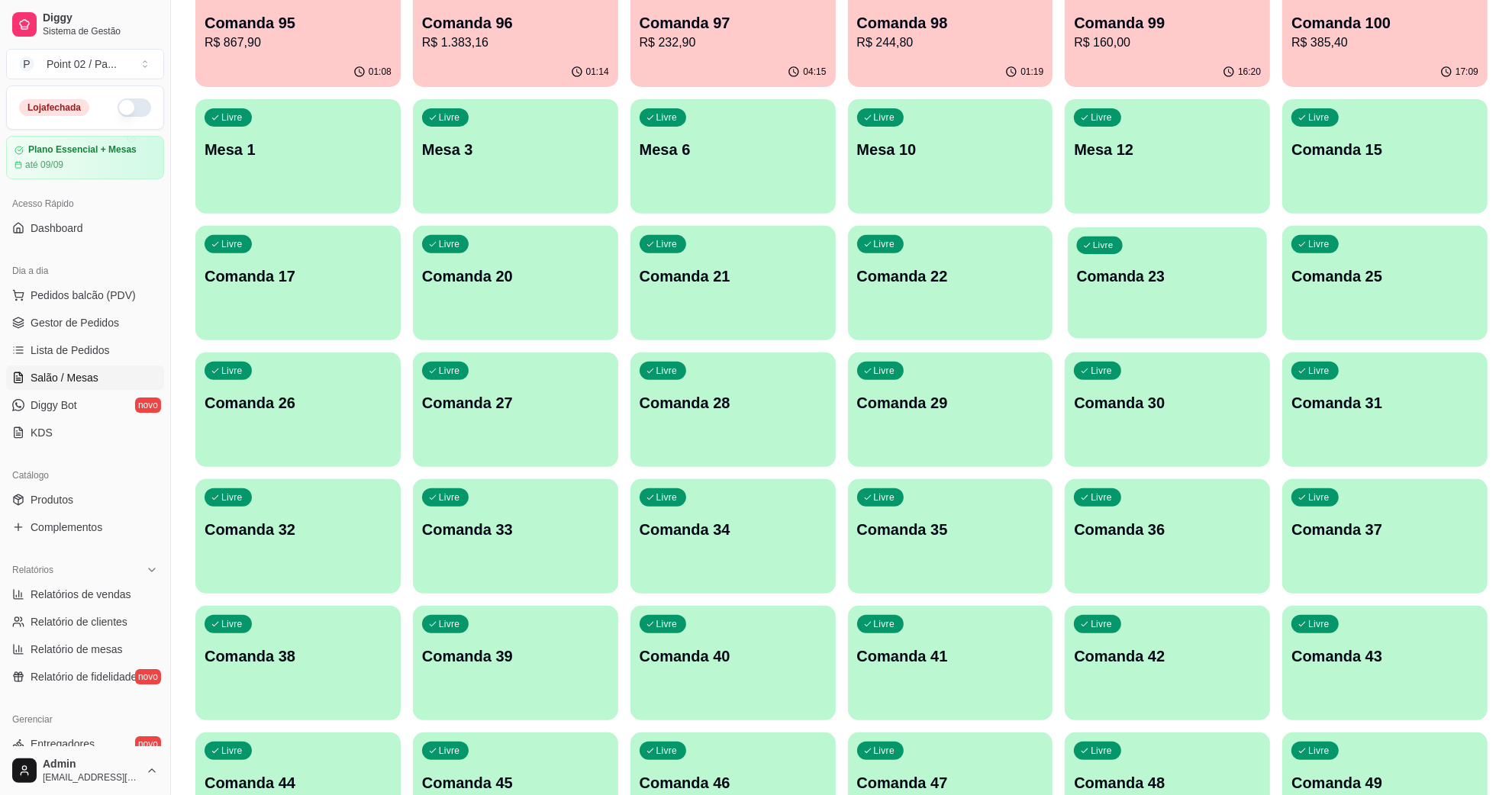
click at [1198, 307] on div "Livre Comanda 23" at bounding box center [1166, 274] width 199 height 93
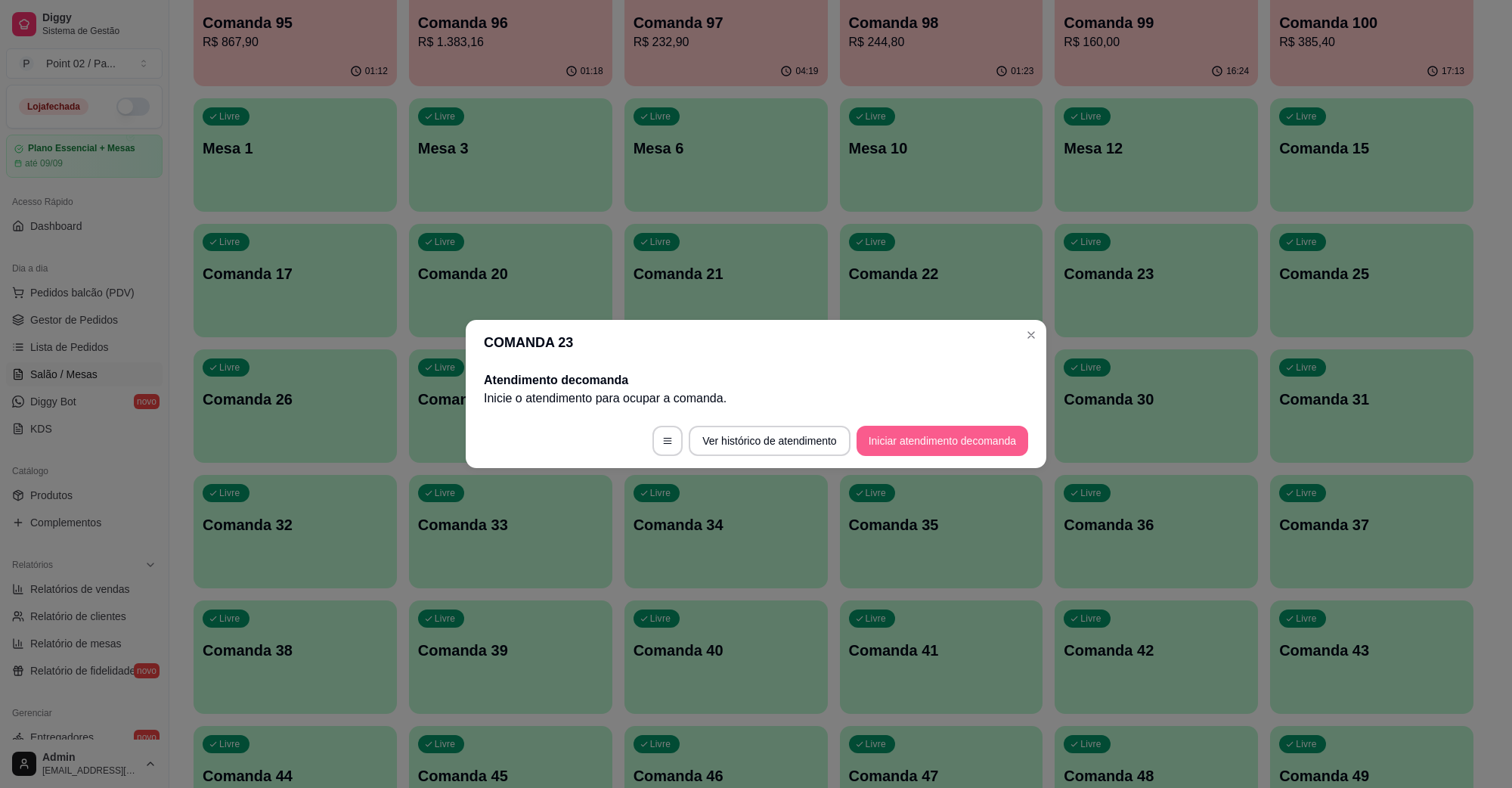
click at [962, 440] on button "Iniciar atendimento de comanda" at bounding box center [942, 441] width 171 height 31
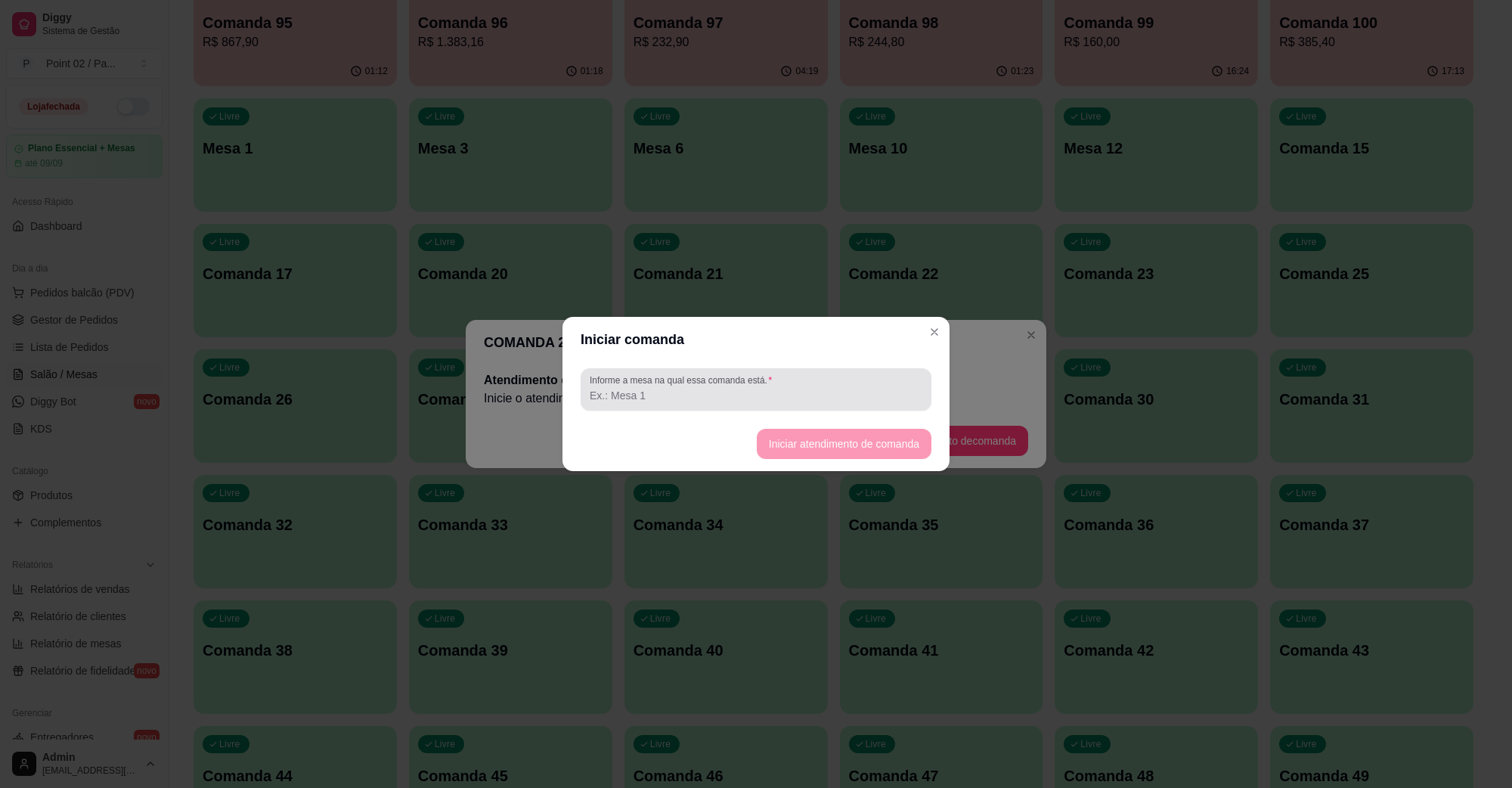
click at [806, 405] on div "Informe a mesa na qual essa comanda está." at bounding box center [756, 389] width 351 height 43
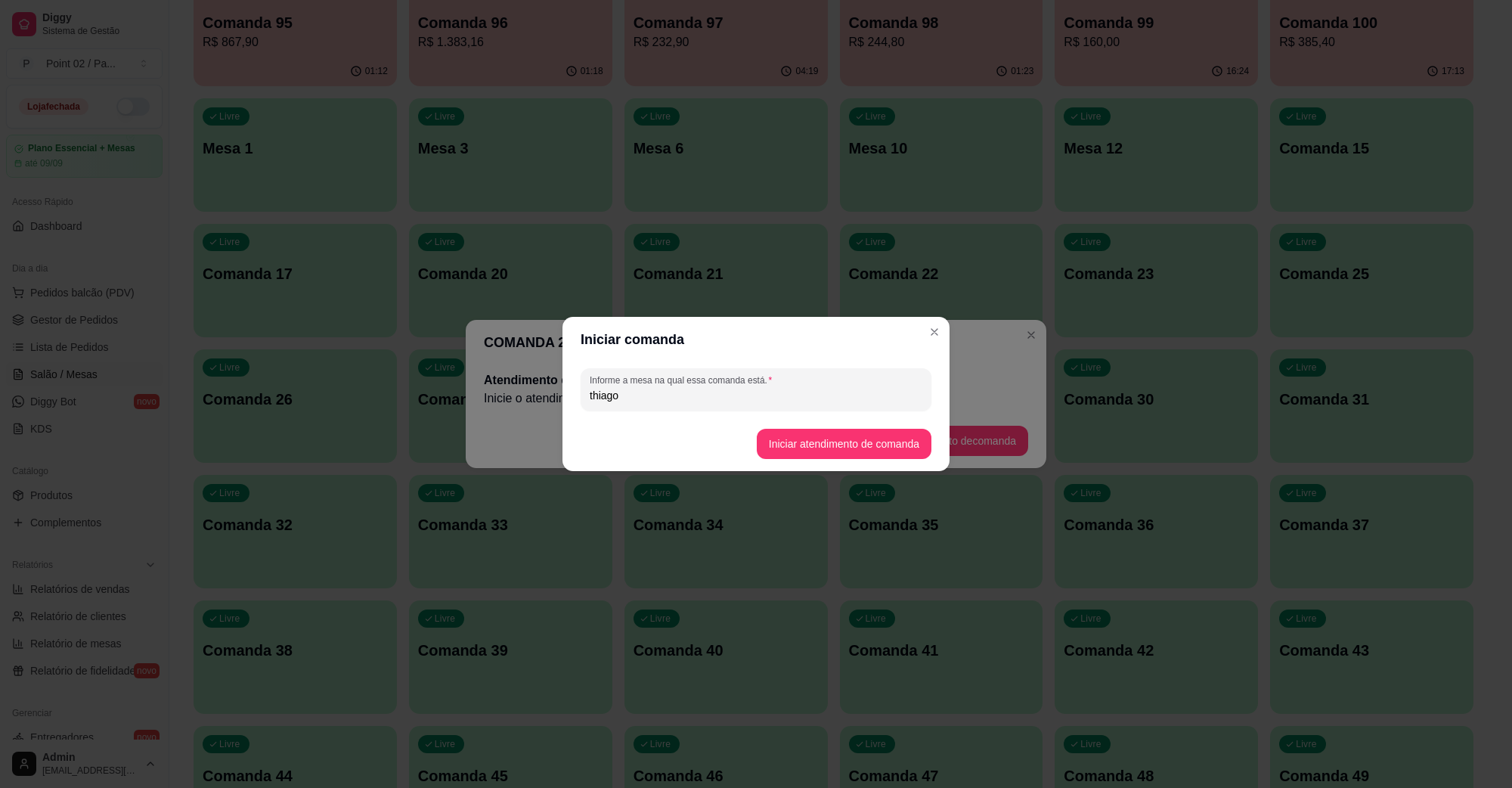
type input "thiago"
type input "THIAGO 0- GILDA"
click at [805, 439] on button "Iniciar atendimento de comanda" at bounding box center [844, 443] width 174 height 31
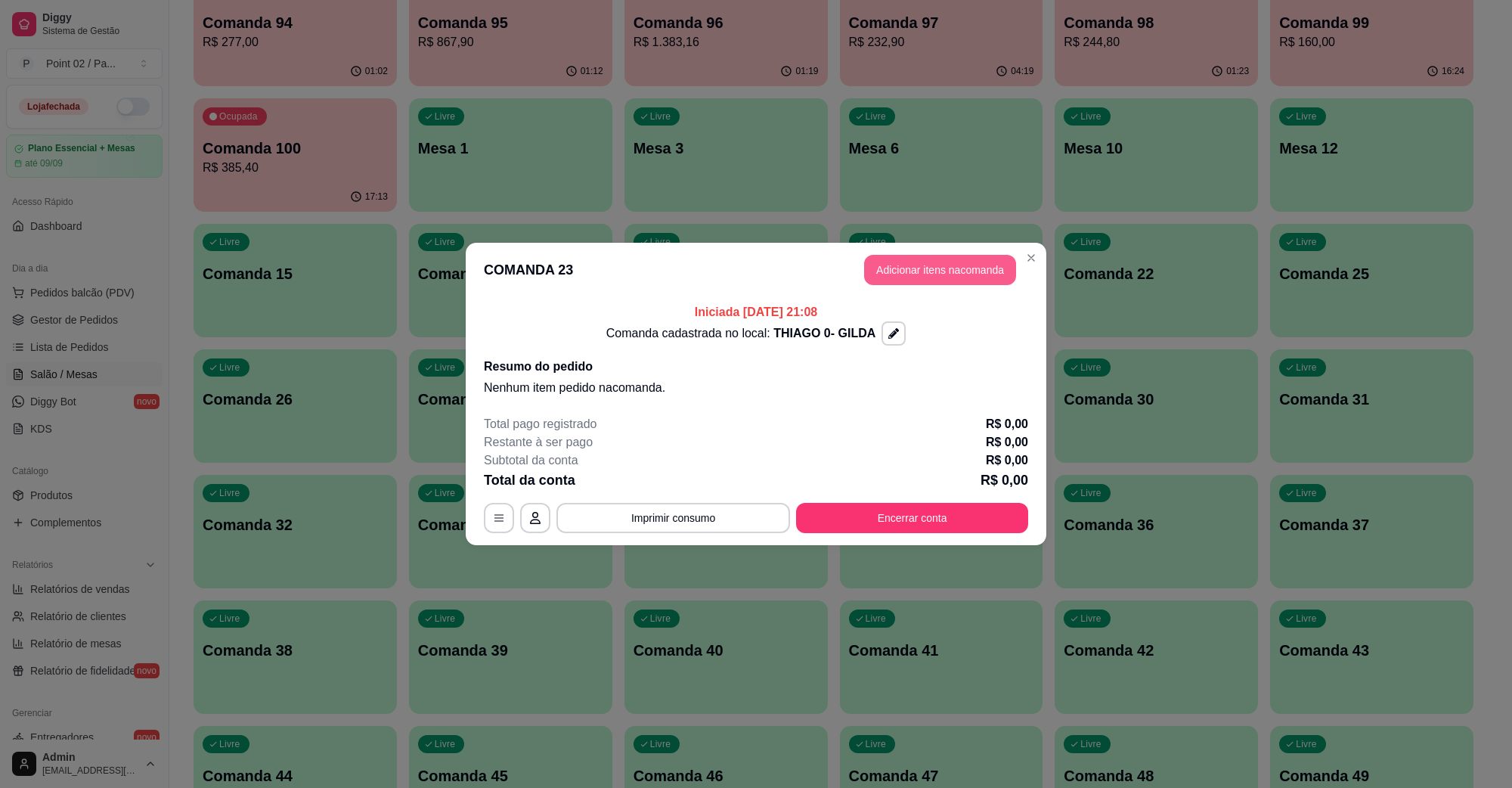
click at [974, 273] on button "Adicionar itens na comanda" at bounding box center [941, 269] width 152 height 31
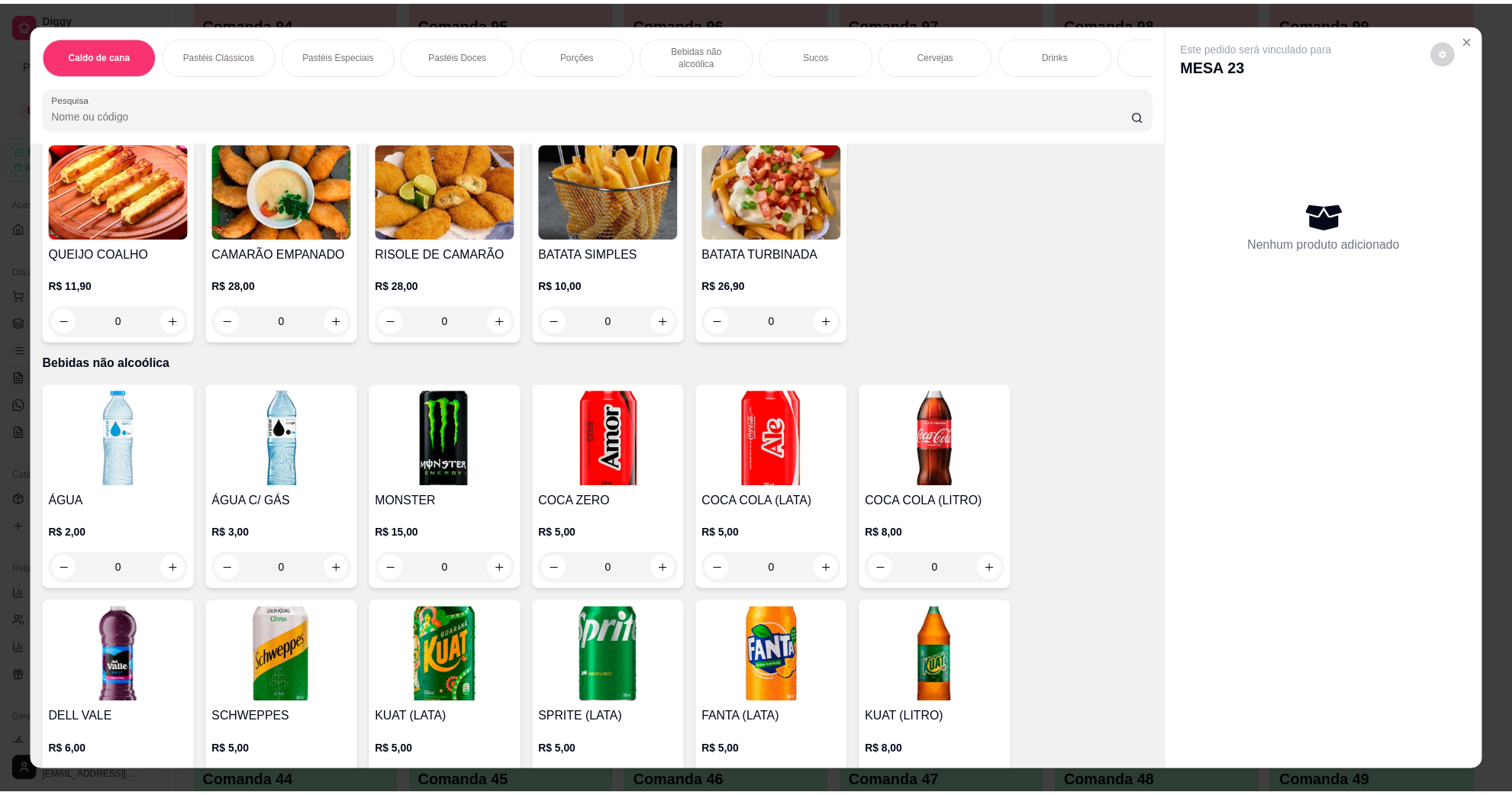
scroll to position [1335, 0]
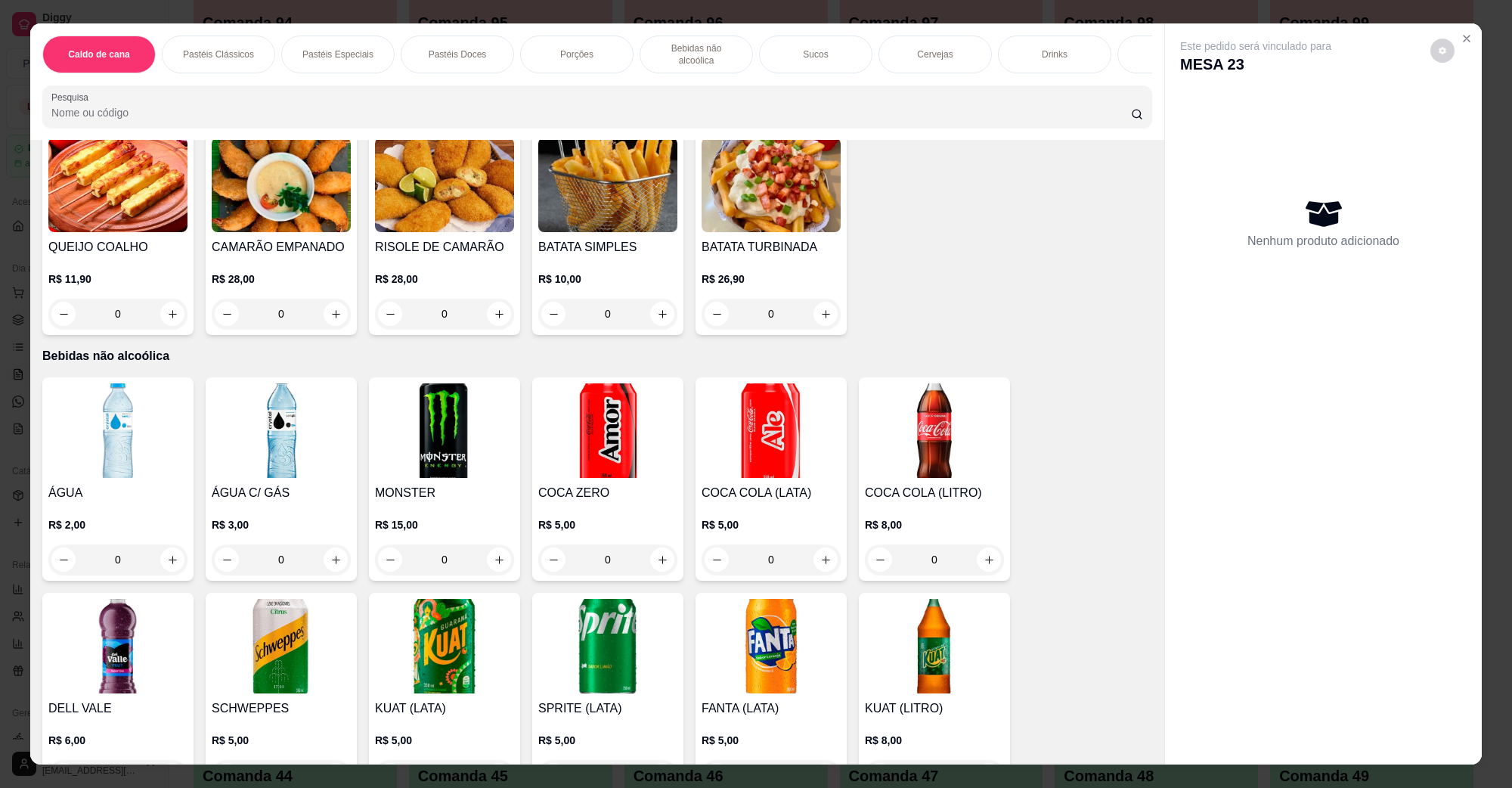
click at [223, 197] on img at bounding box center [281, 184] width 140 height 94
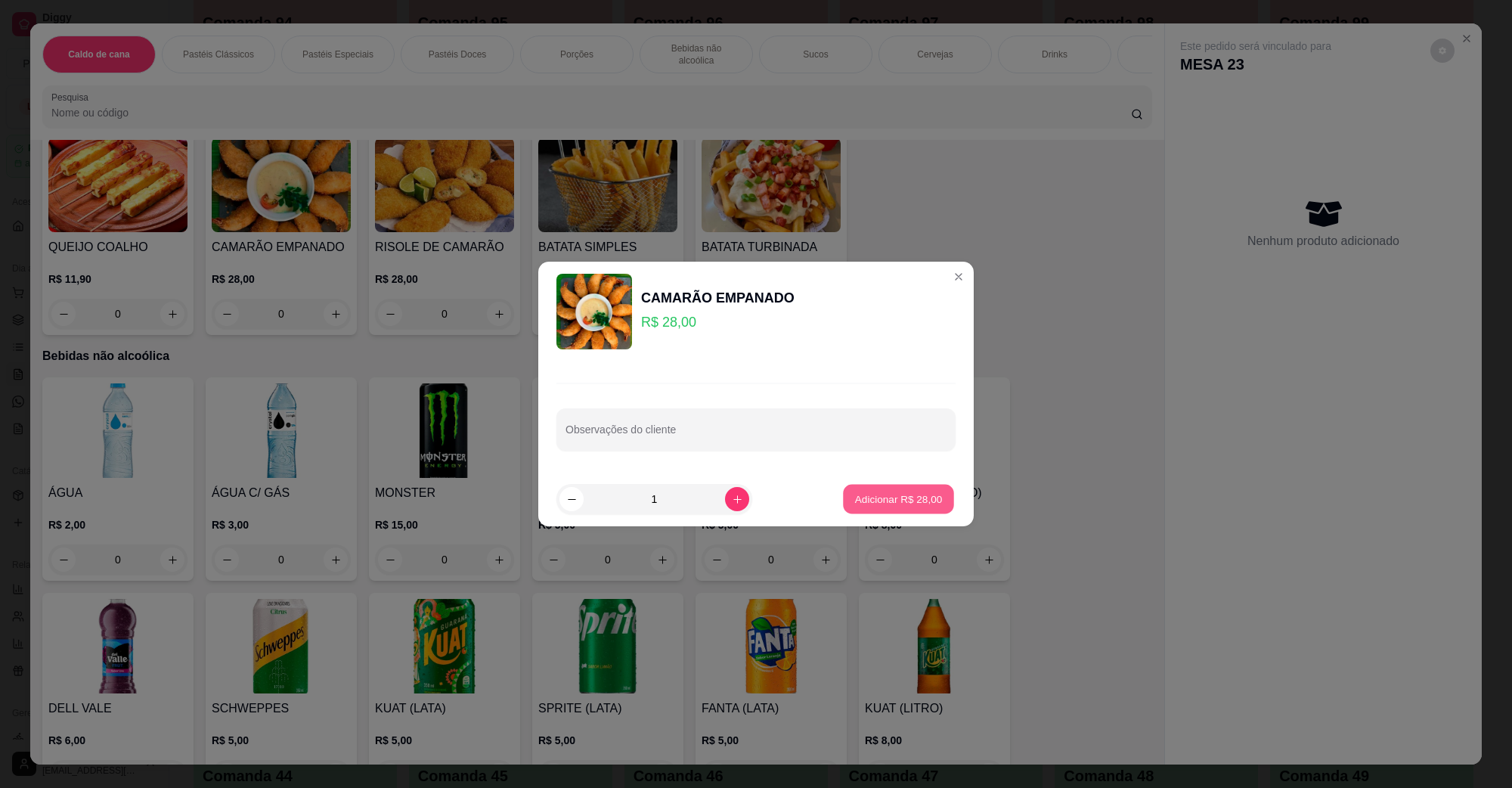
click at [901, 513] on button "Adicionar R$ 28,00" at bounding box center [899, 500] width 111 height 30
type input "1"
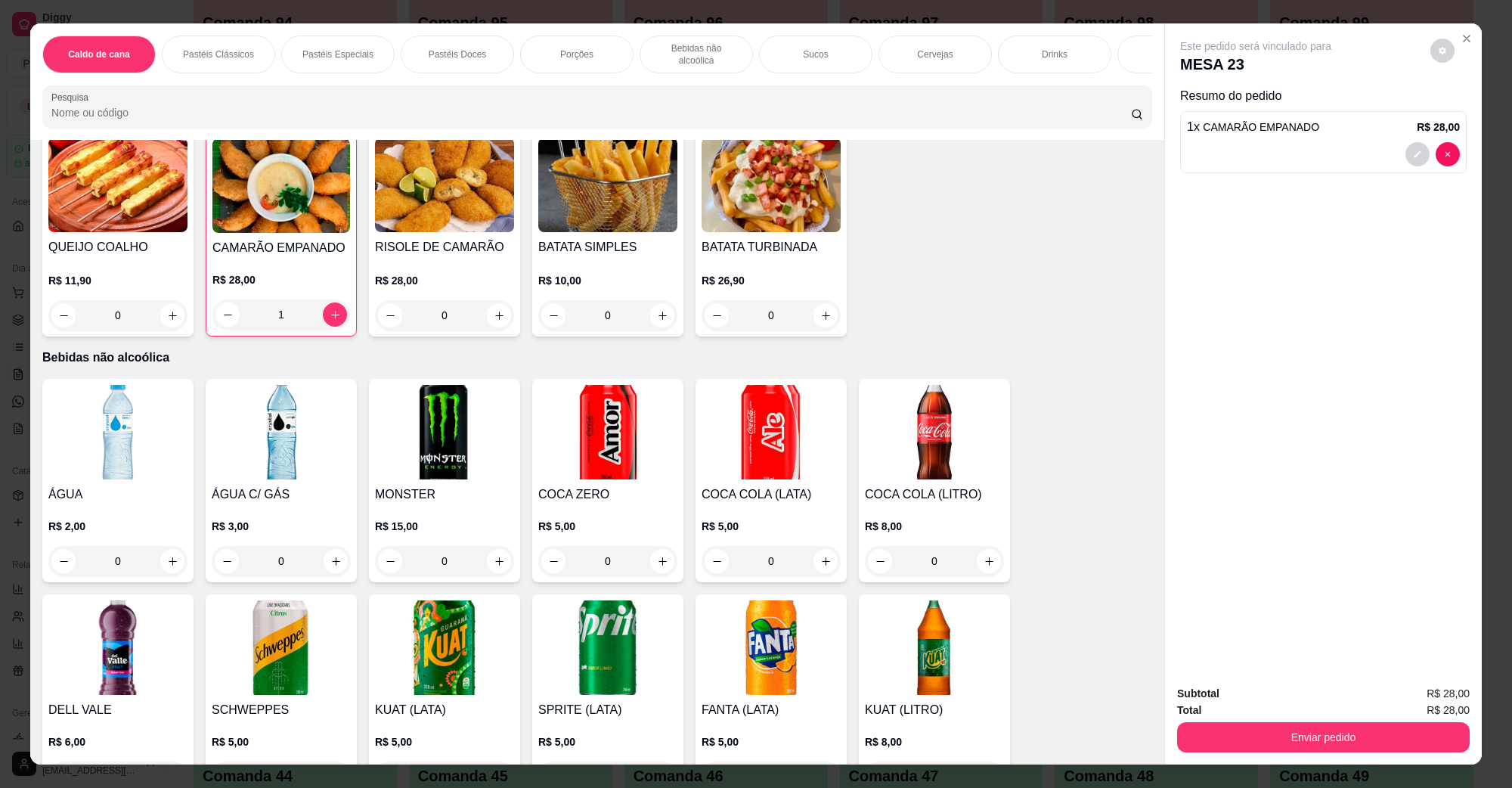
click at [1278, 728] on button "Enviar pedido" at bounding box center [1324, 737] width 293 height 31
click at [1247, 697] on button "Não registrar e enviar pedido" at bounding box center [1272, 700] width 157 height 29
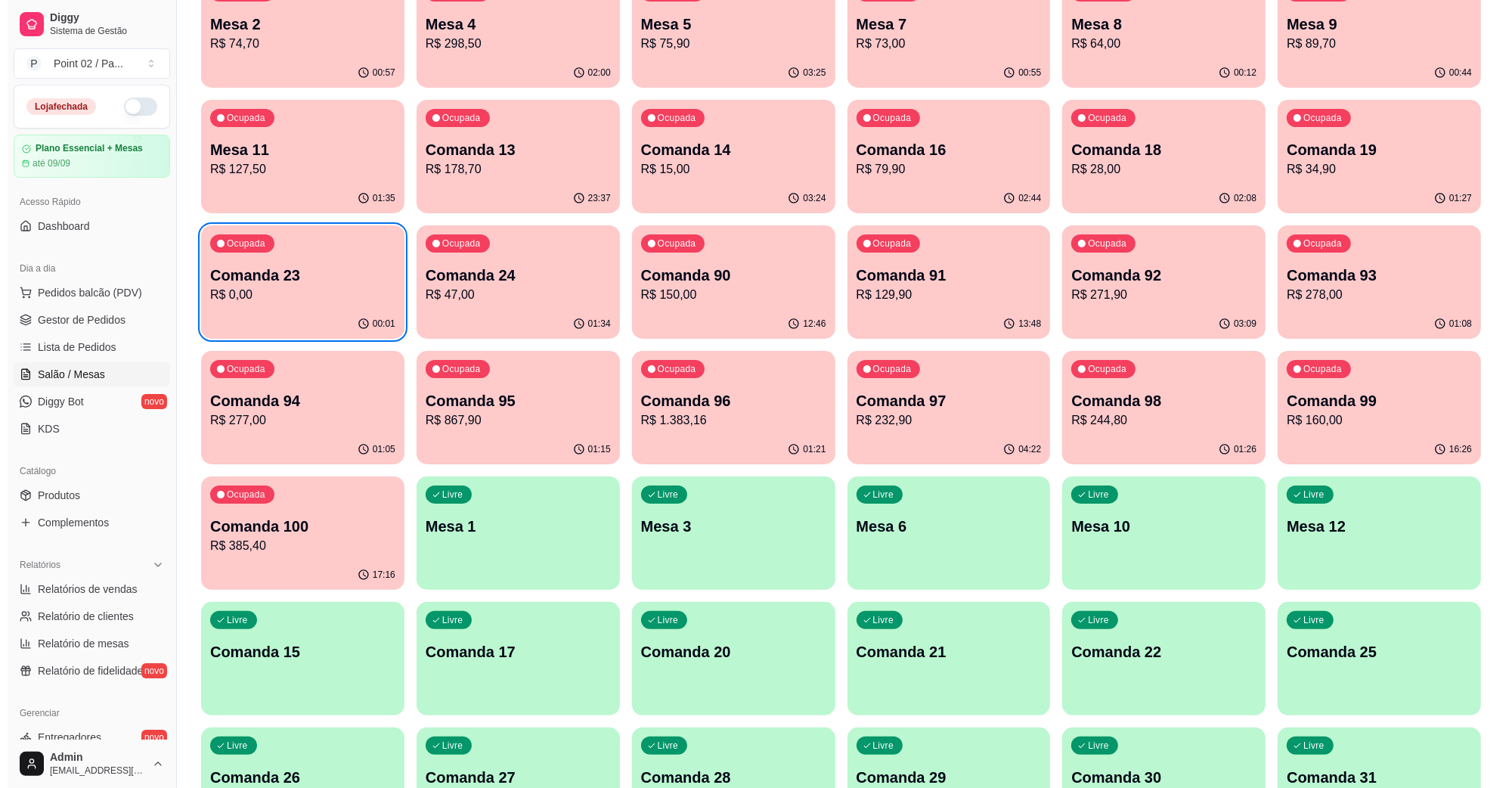
scroll to position [0, 0]
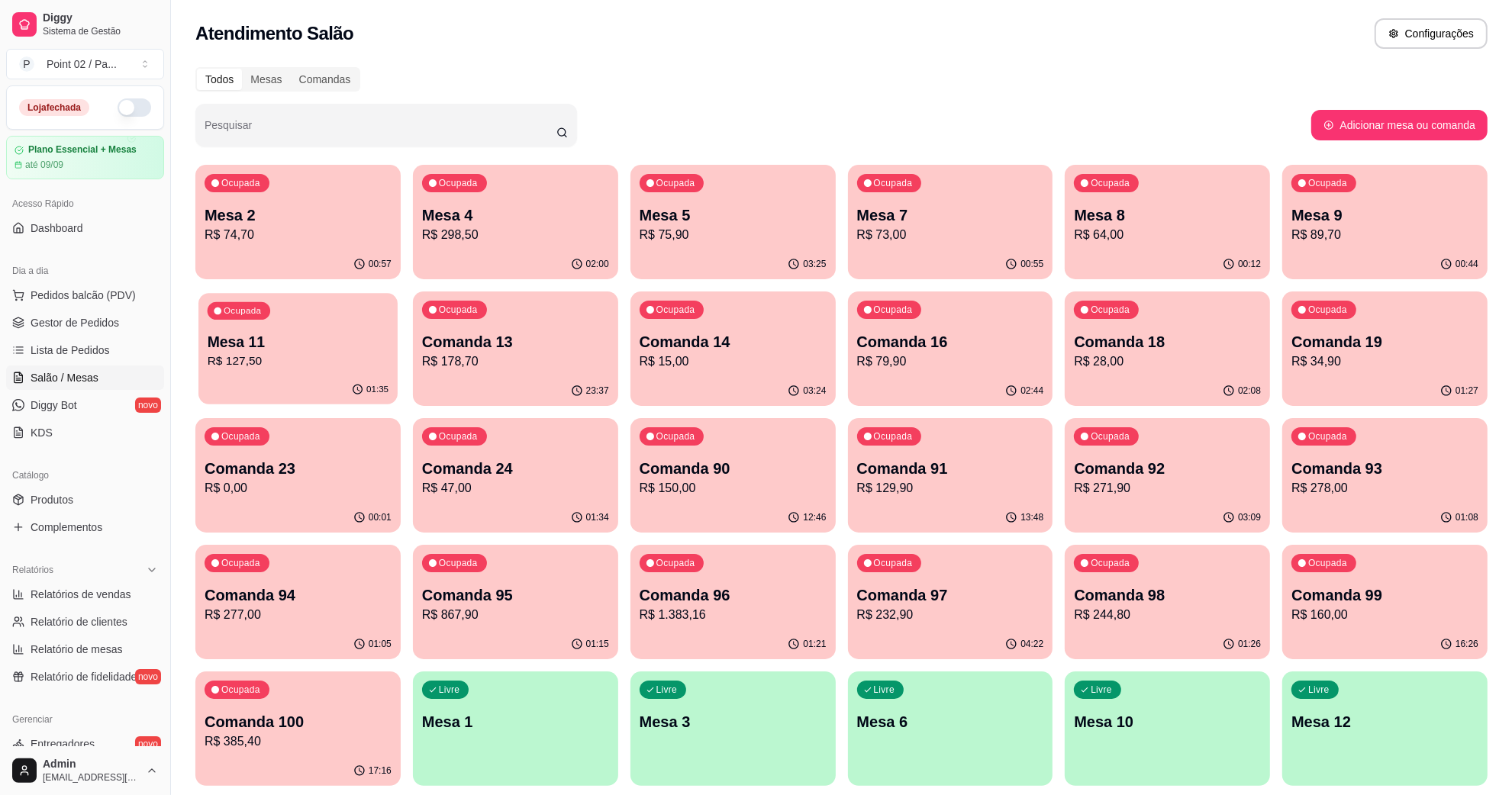
click at [222, 332] on p "Mesa 11" at bounding box center [298, 342] width 181 height 21
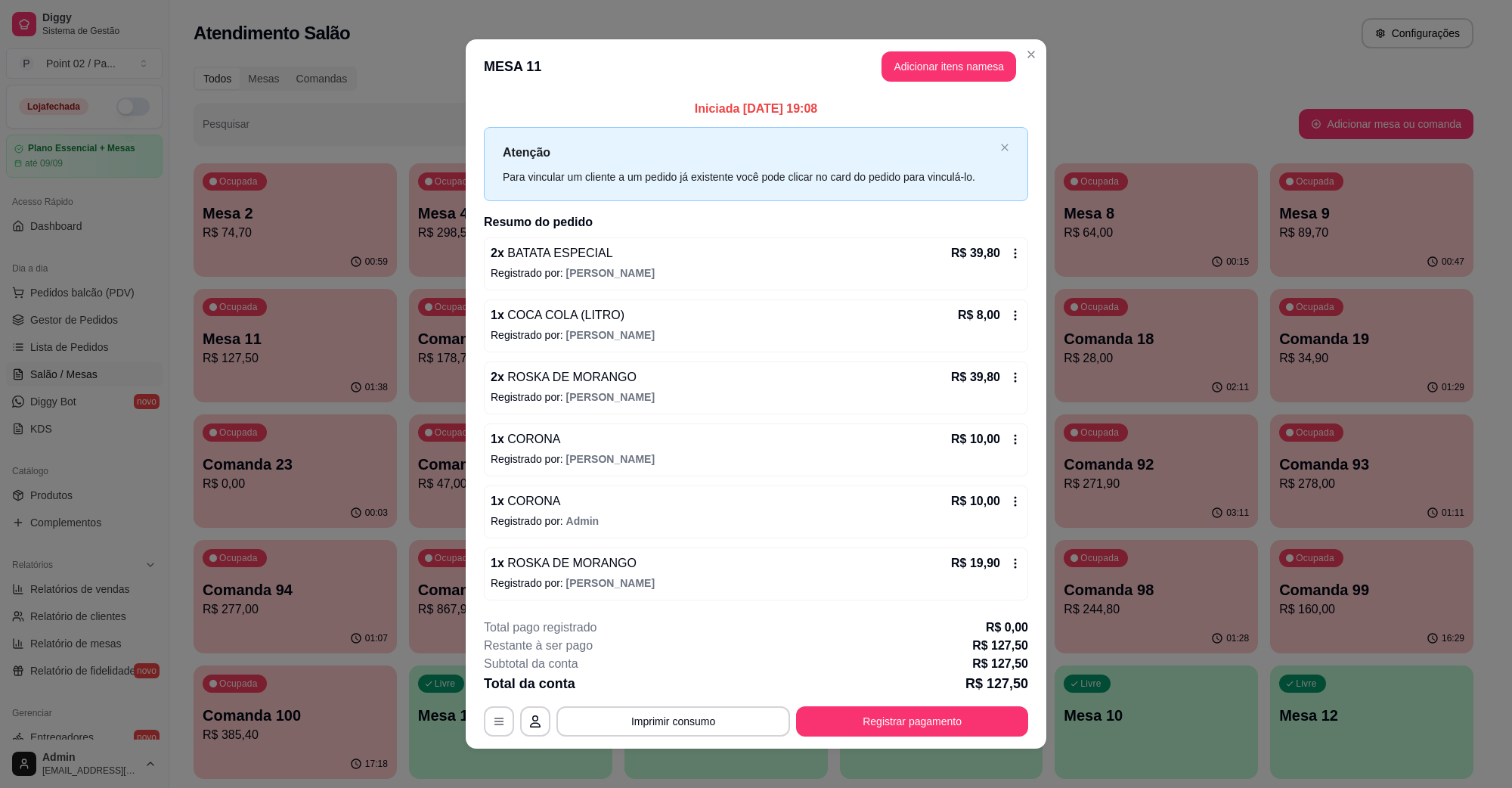
click at [606, 319] on div "1 x COCA COLA (LITRO) R$ 8,00" at bounding box center [756, 315] width 531 height 18
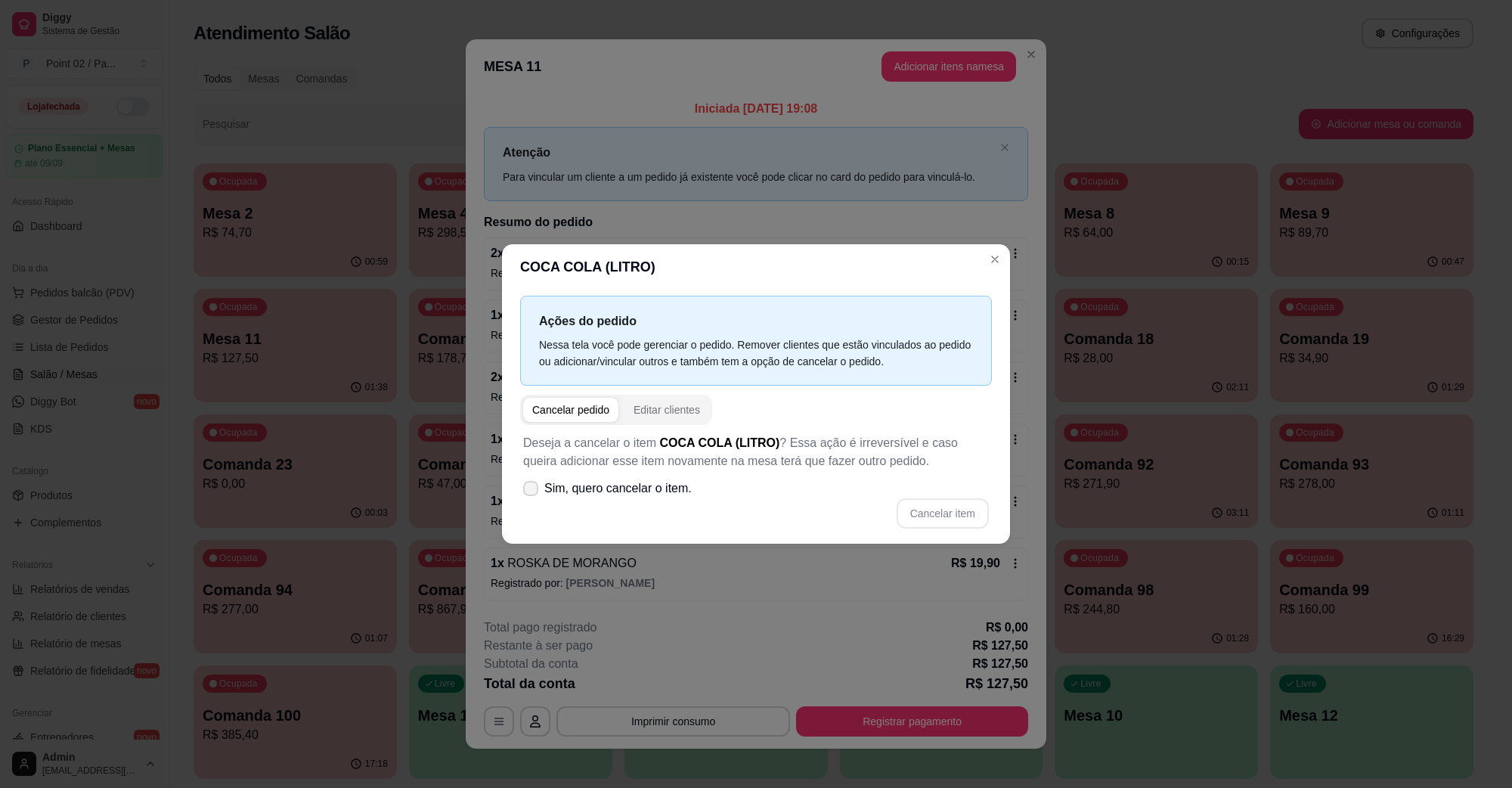
click at [590, 482] on span "Sim, quero cancelar o item." at bounding box center [618, 488] width 148 height 18
click at [533, 491] on input "Sim, quero cancelar o item." at bounding box center [528, 496] width 10 height 10
checkbox input "true"
click at [968, 515] on button "Cancelar item" at bounding box center [943, 513] width 92 height 31
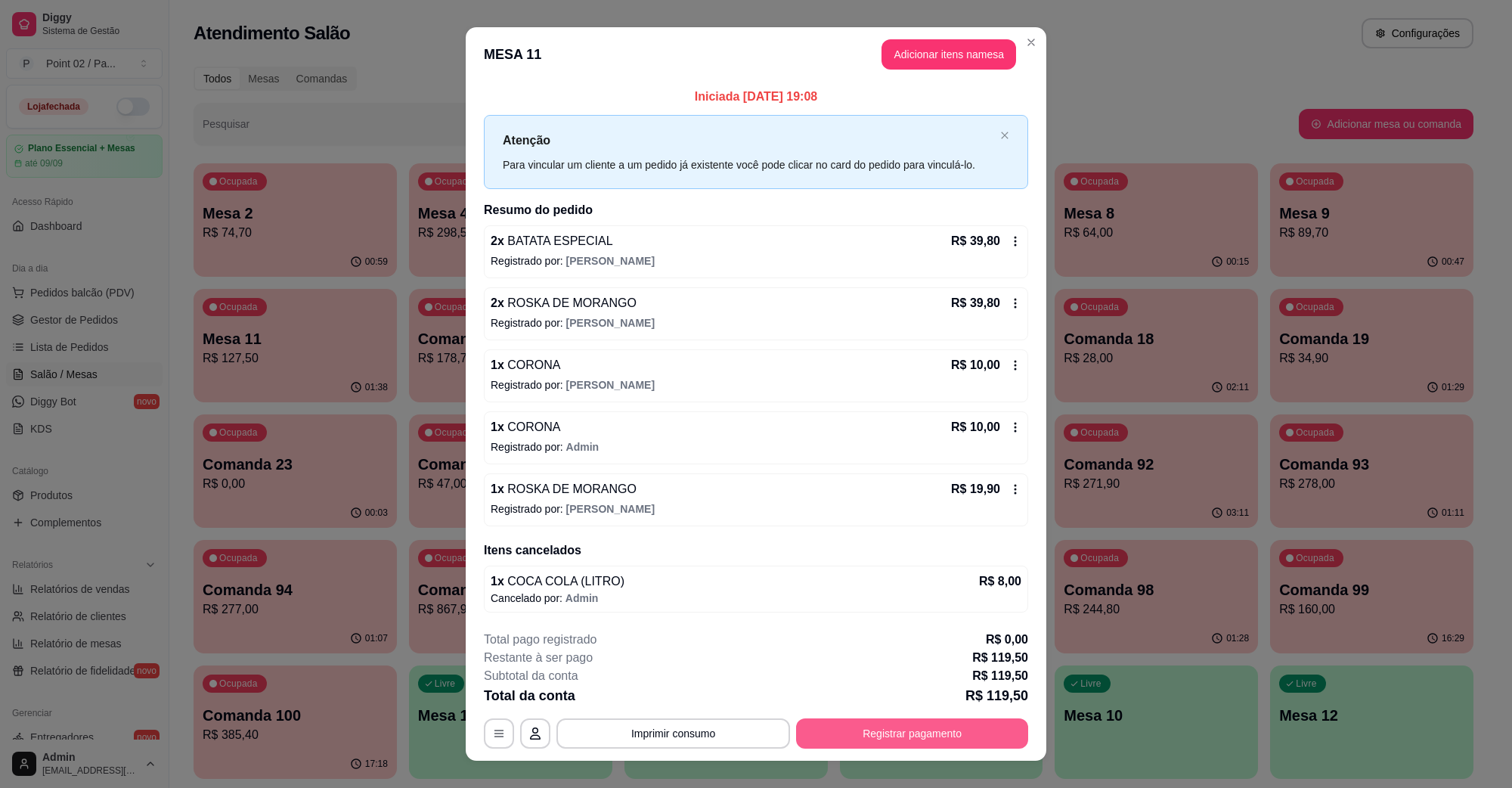
click at [883, 735] on button "Registrar pagamento" at bounding box center [912, 734] width 232 height 31
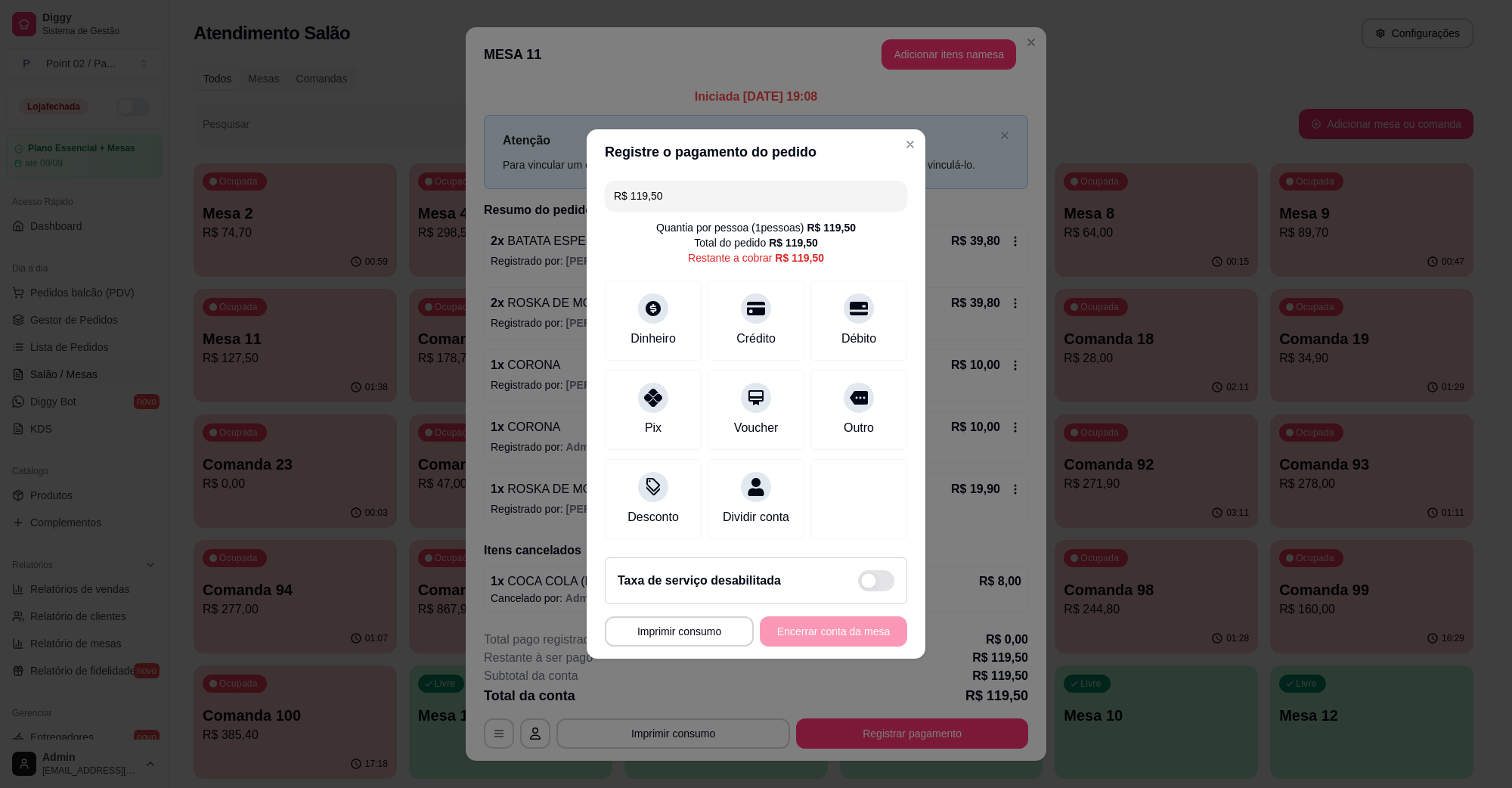
click at [762, 181] on input "R$ 119,50" at bounding box center [756, 196] width 284 height 31
type input "R$ 59,90"
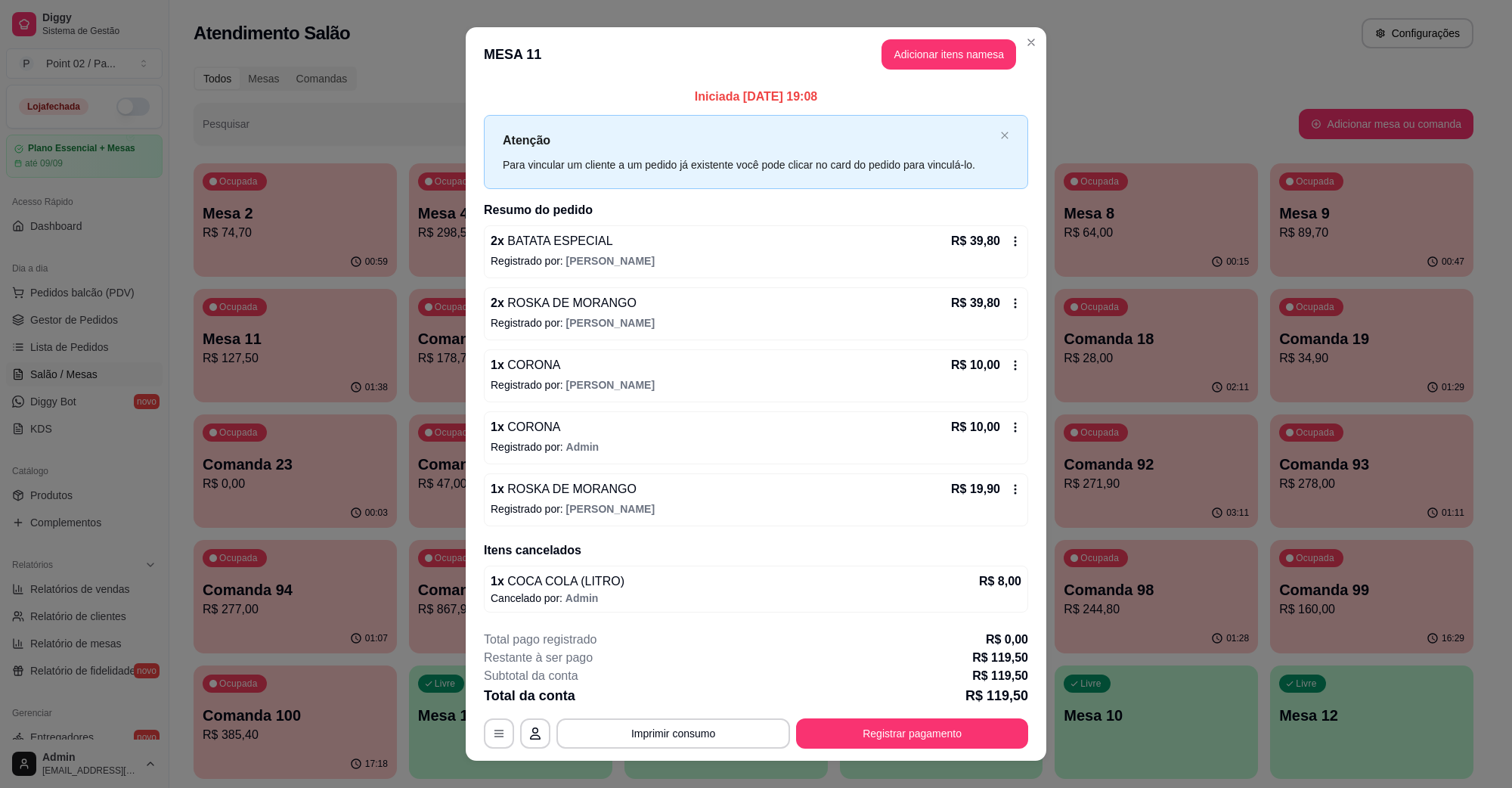
drag, startPoint x: 961, startPoint y: 697, endPoint x: 947, endPoint y: 732, distance: 37.7
click at [953, 719] on div "**********" at bounding box center [756, 689] width 545 height 118
click at [947, 732] on button "Registrar pagamento" at bounding box center [913, 734] width 226 height 30
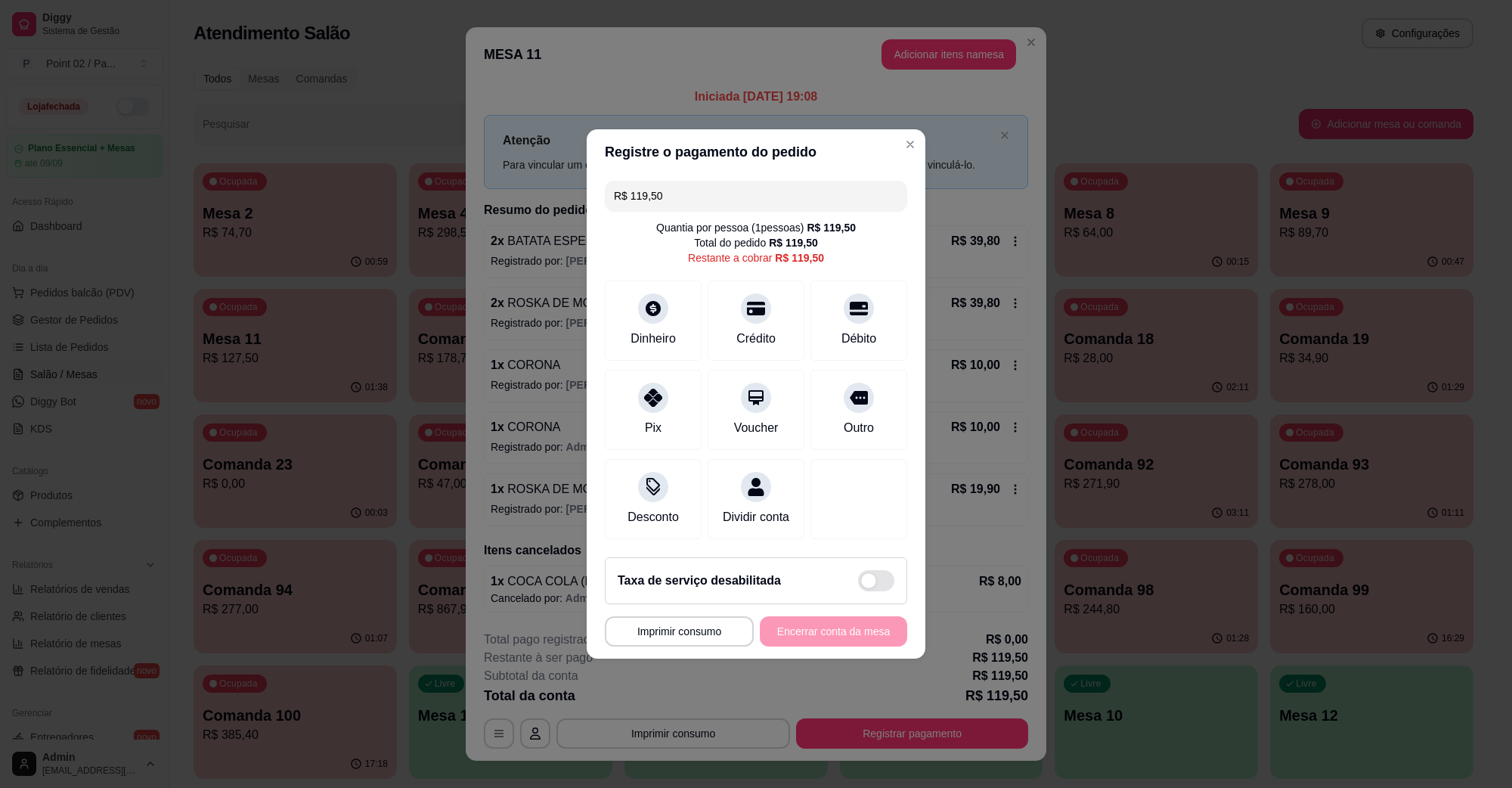
click at [795, 187] on input "R$ 119,50" at bounding box center [756, 196] width 284 height 31
click at [657, 387] on icon at bounding box center [654, 393] width 20 height 20
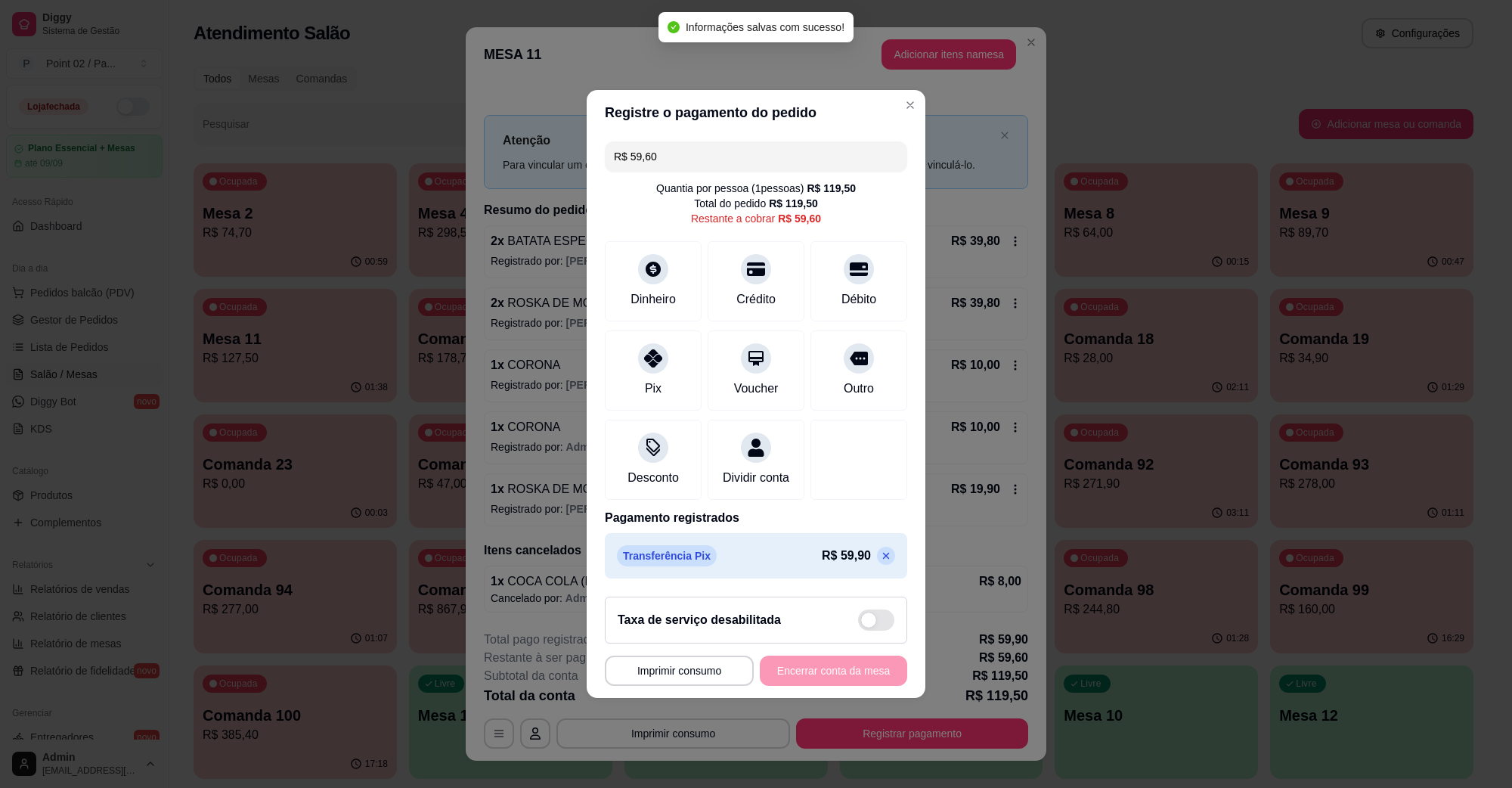
click at [724, 145] on input "R$ 59,60" at bounding box center [756, 156] width 284 height 31
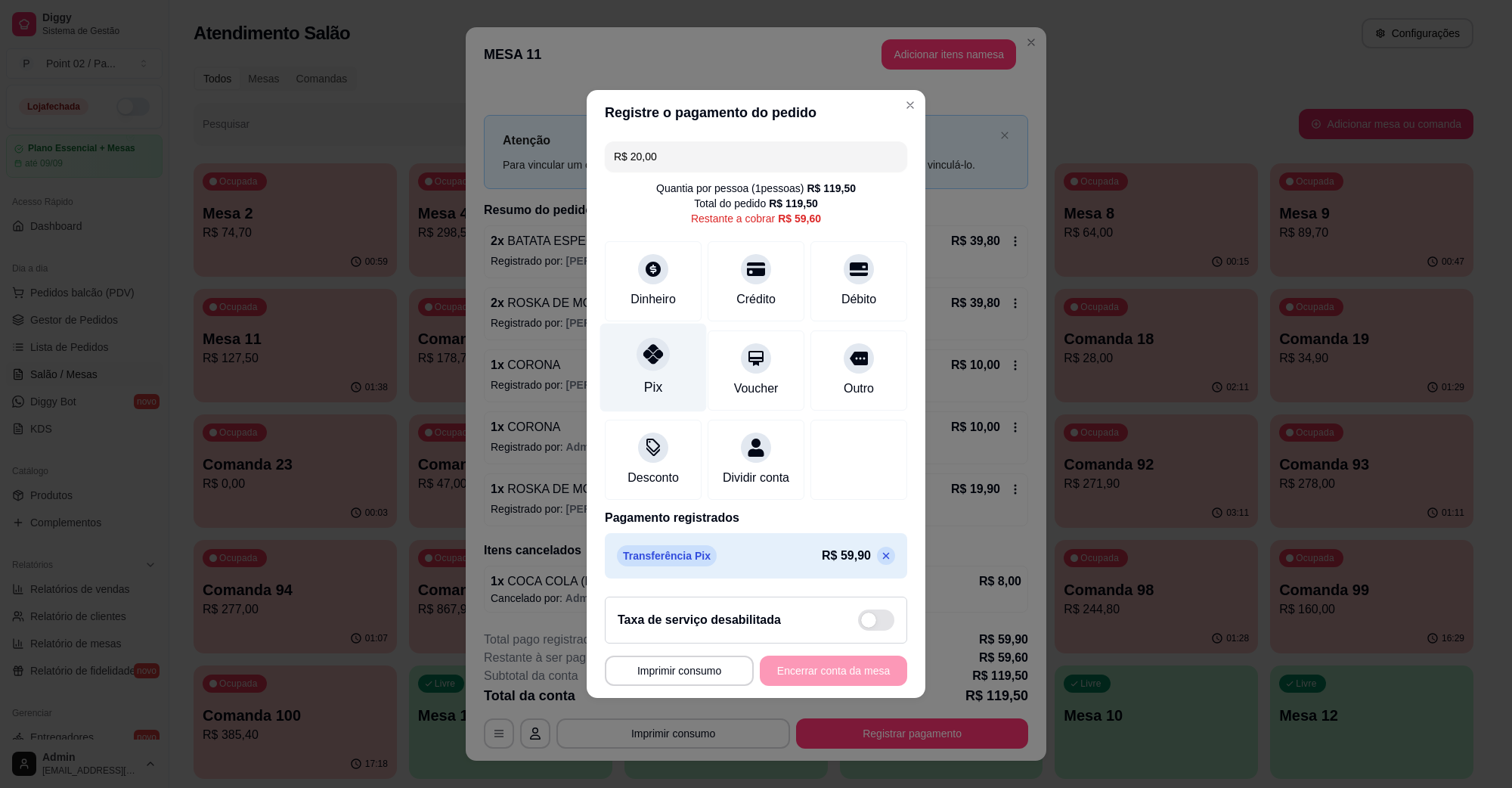
click at [664, 335] on div "Pix" at bounding box center [654, 367] width 107 height 88
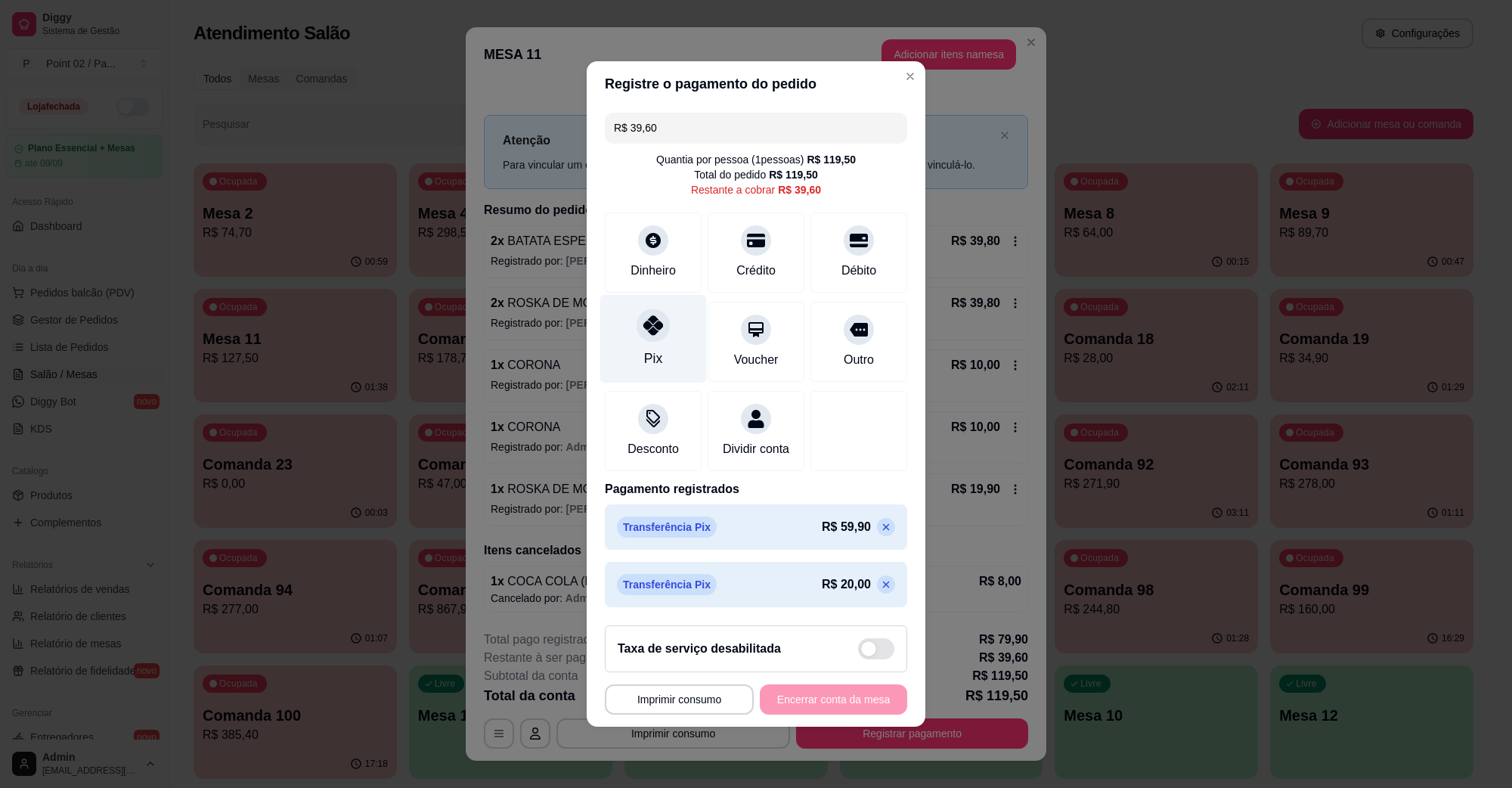
click at [669, 314] on div "Pix" at bounding box center [654, 339] width 107 height 88
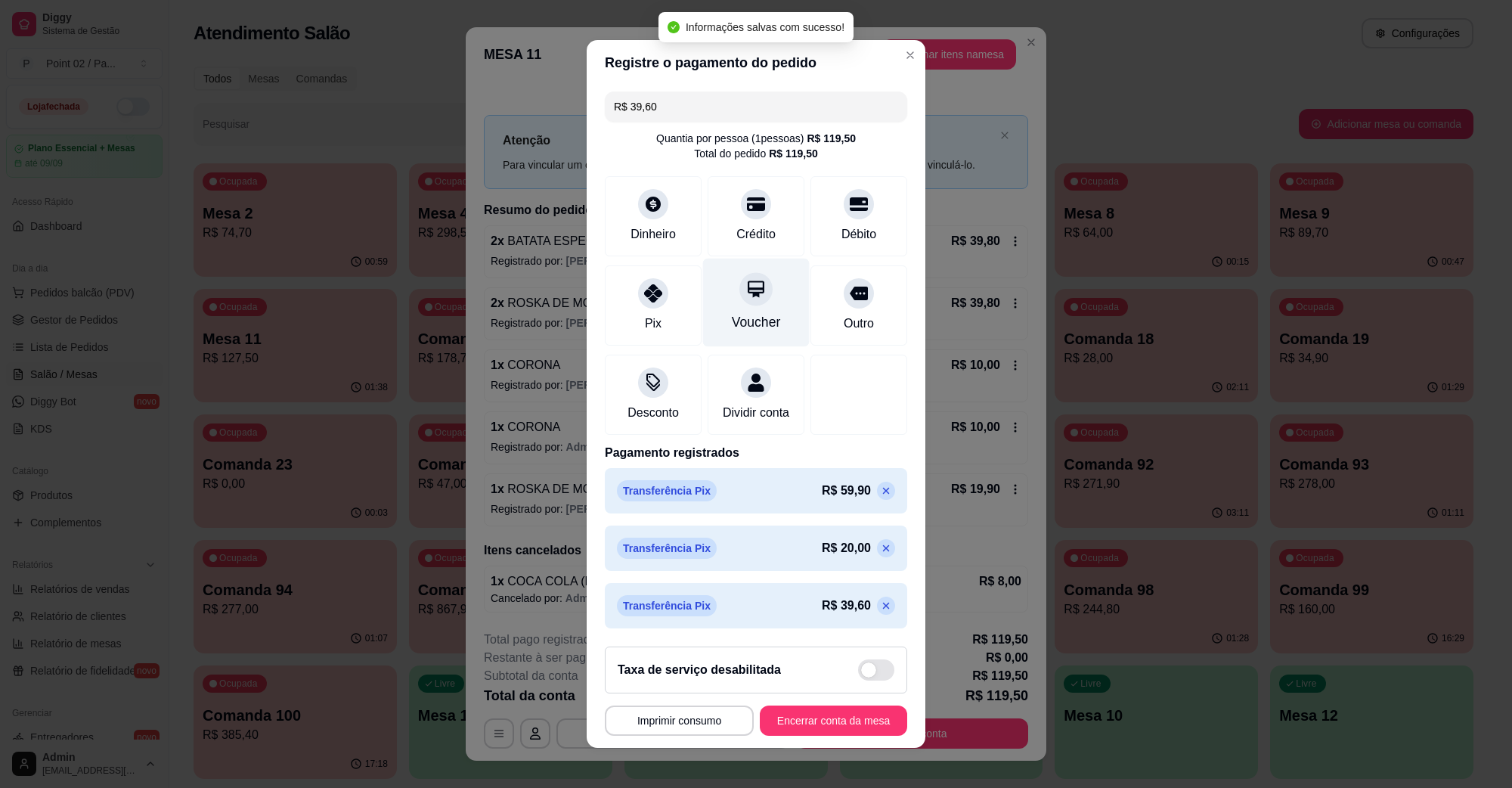
type input "R$ 0,00"
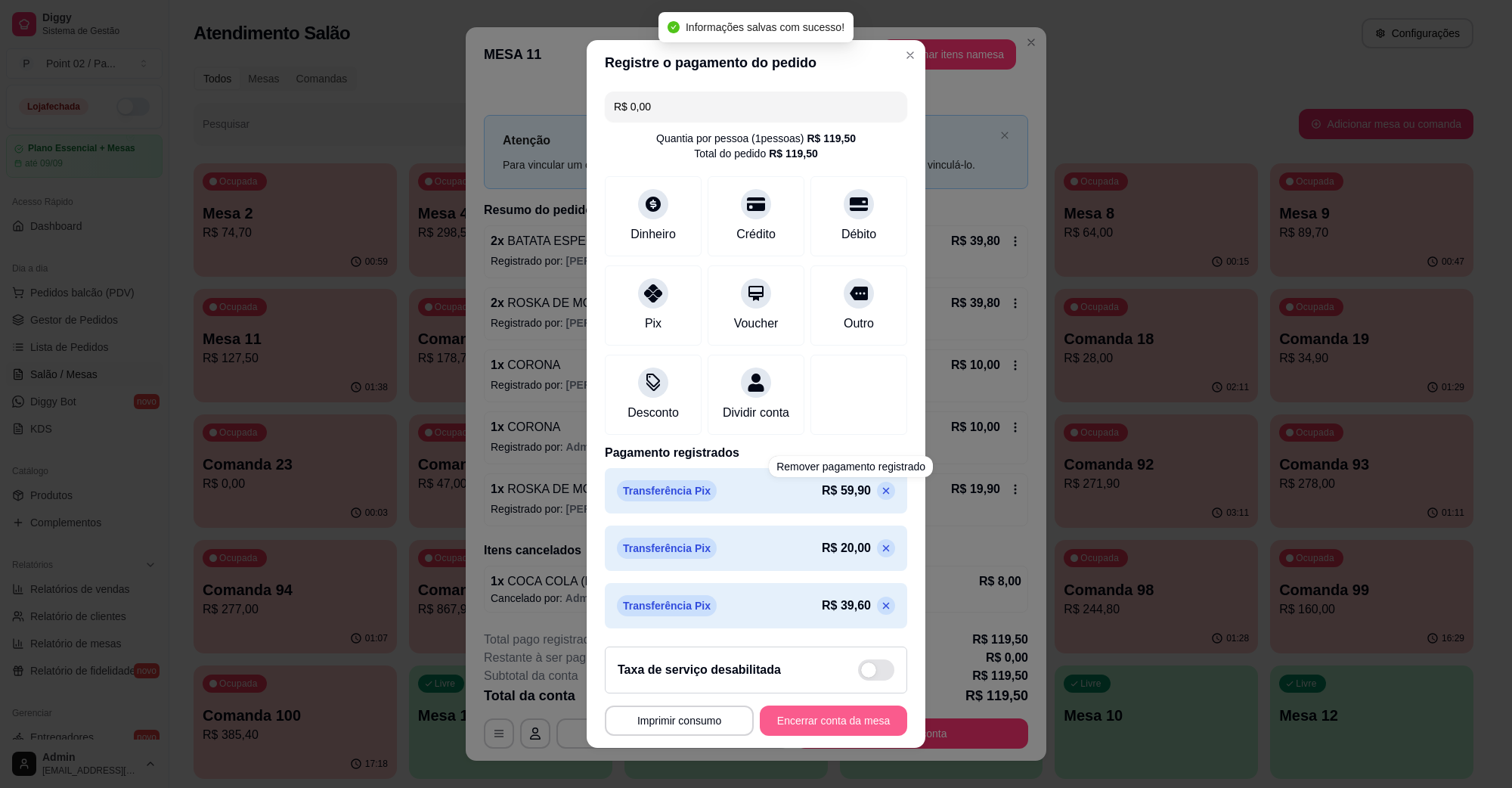
click at [852, 721] on button "Encerrar conta da mesa" at bounding box center [834, 721] width 148 height 31
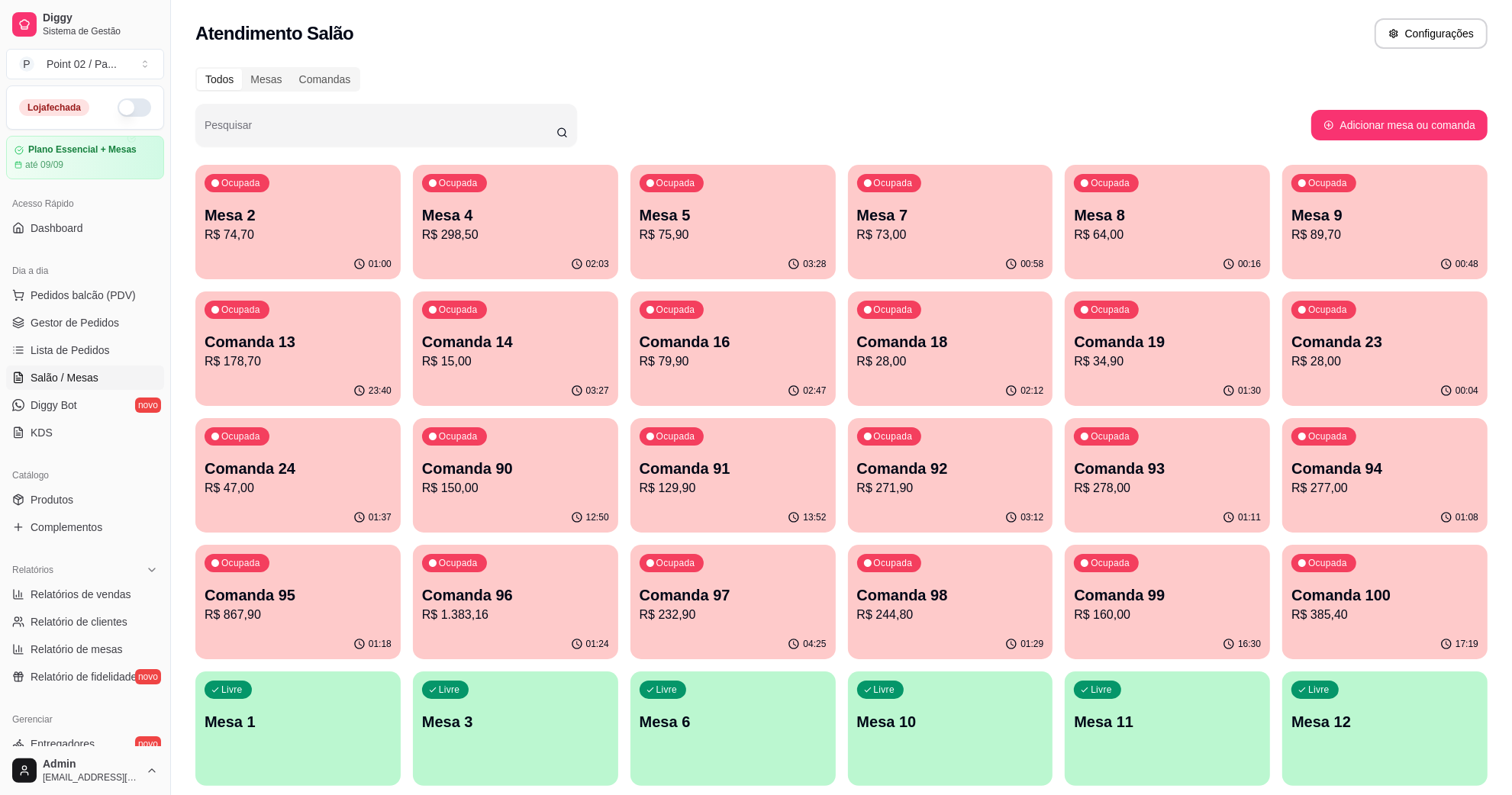
click at [432, 199] on div "Ocupada Mesa 4 R$ 298,50" at bounding box center [515, 207] width 205 height 85
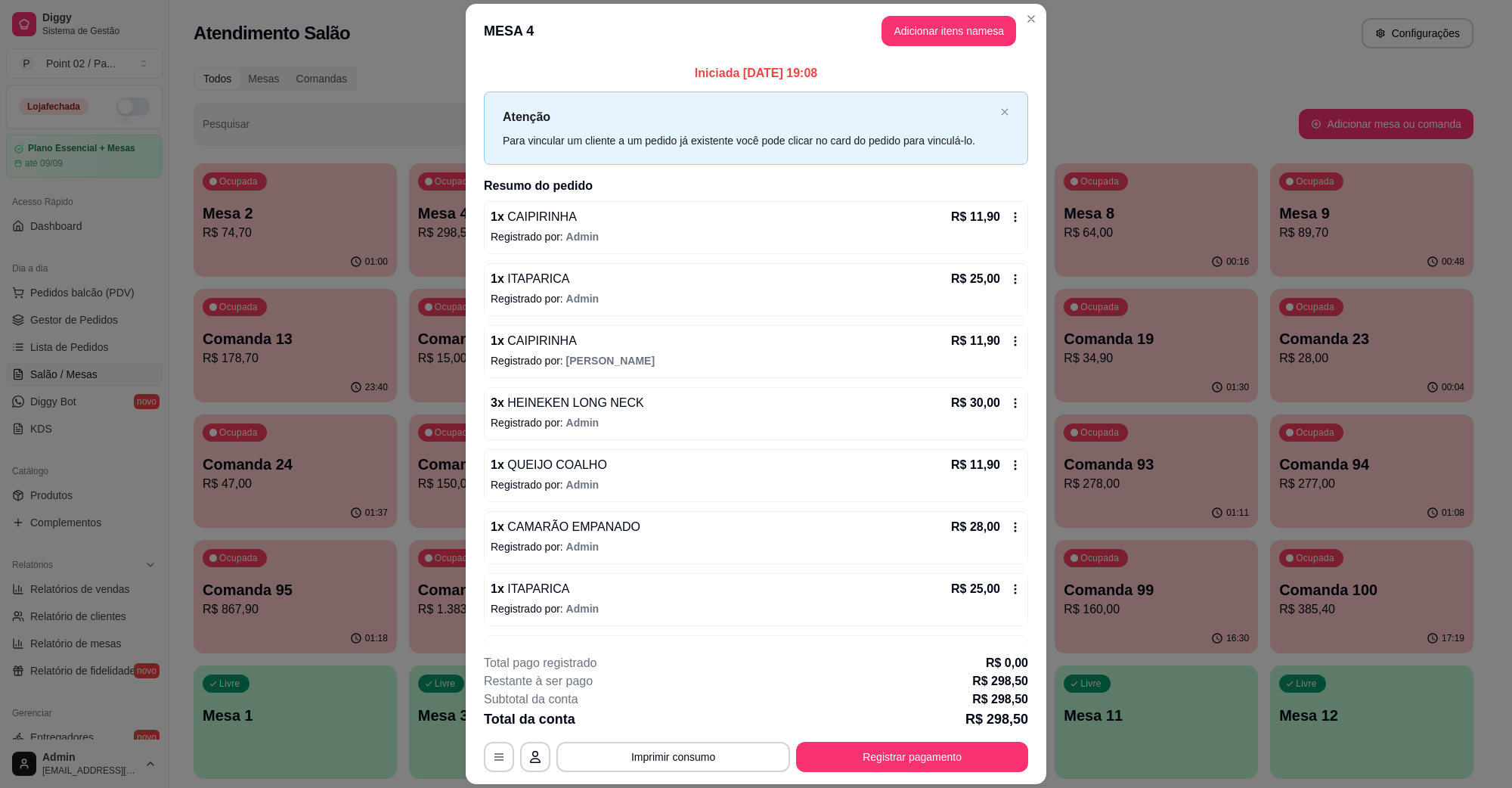
click at [960, 34] on button "Adicionar itens na mesa" at bounding box center [950, 31] width 135 height 31
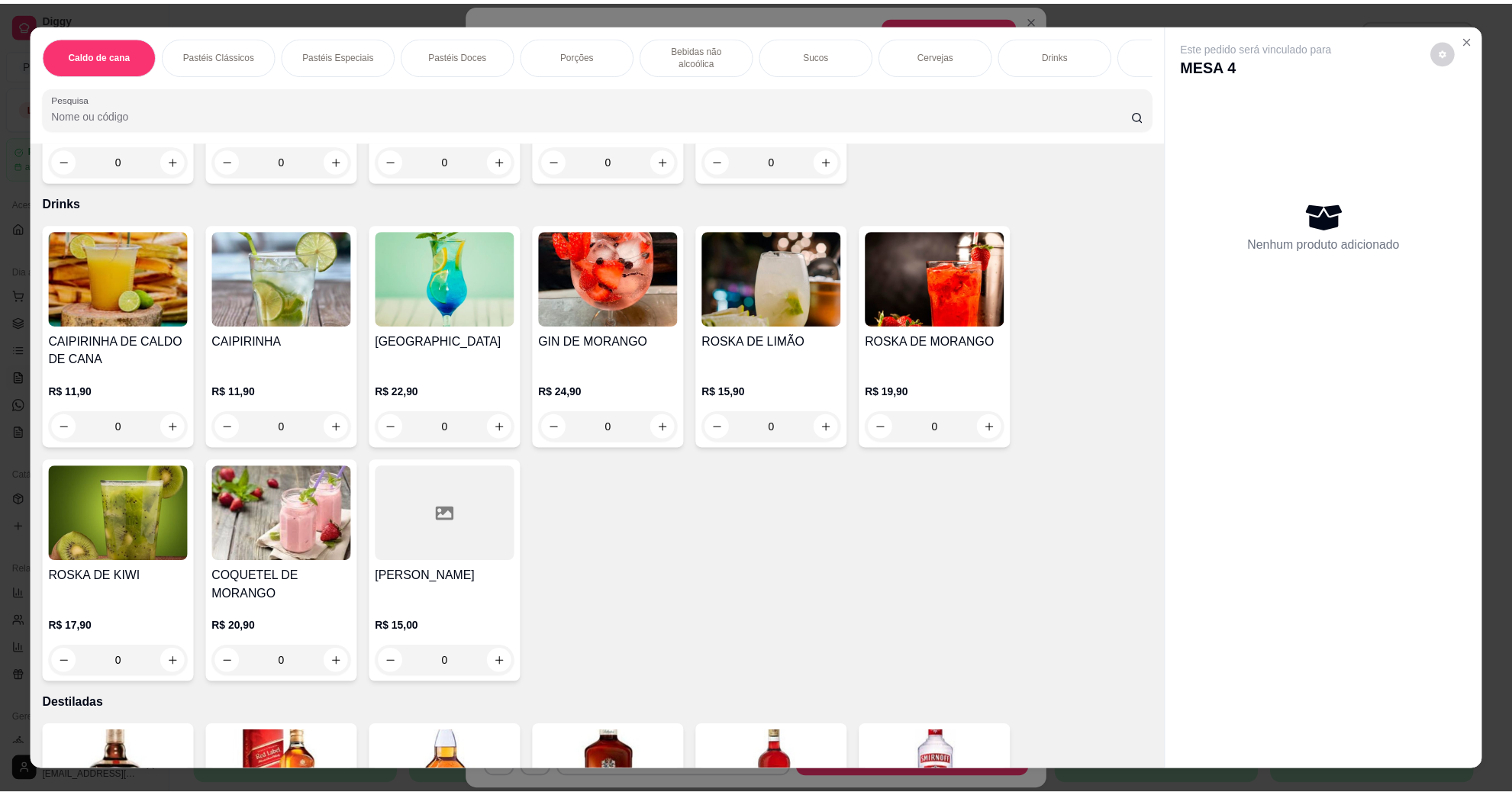
scroll to position [2384, 0]
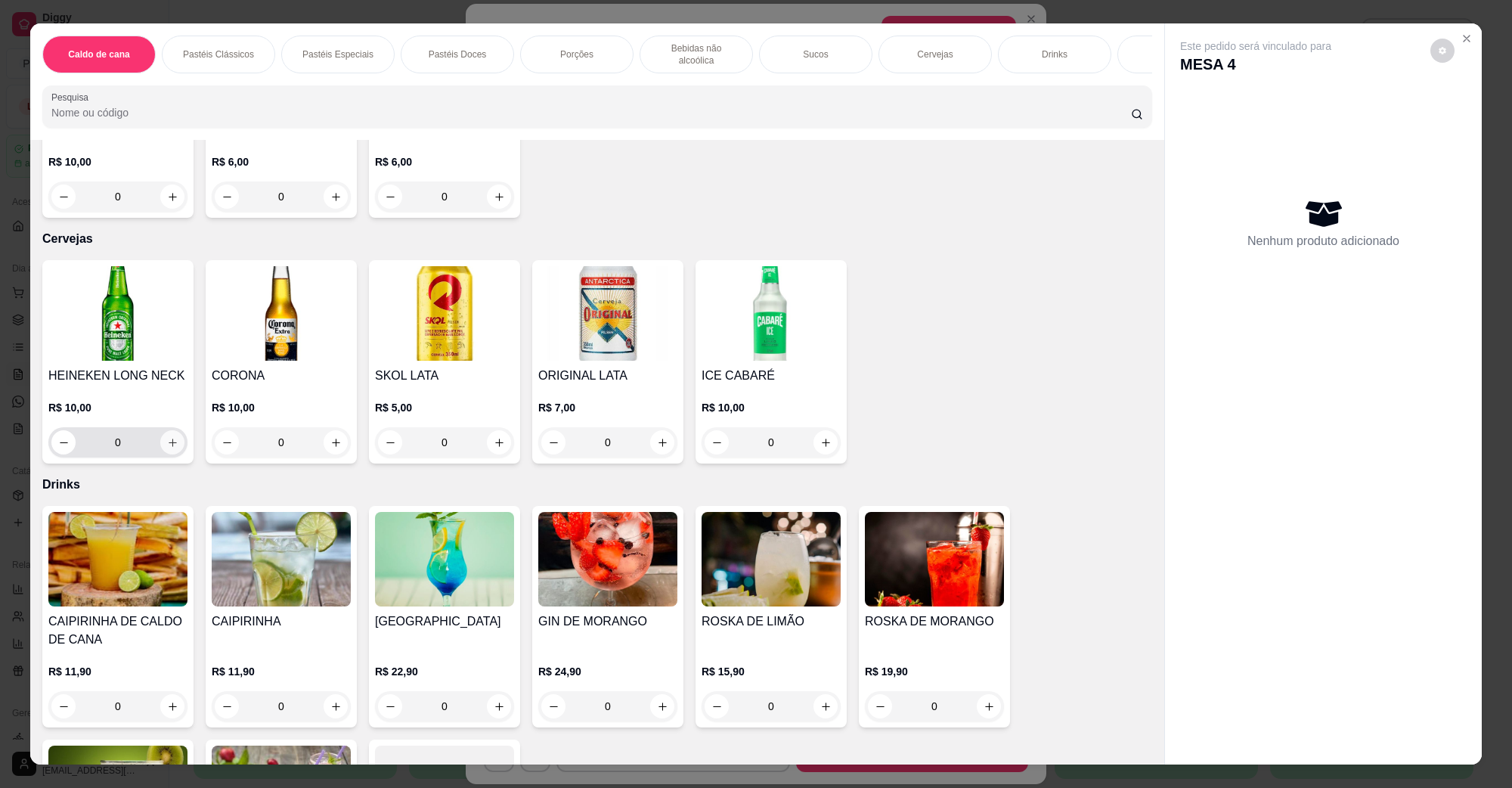
click at [168, 437] on icon "increase-product-quantity" at bounding box center [172, 442] width 11 height 11
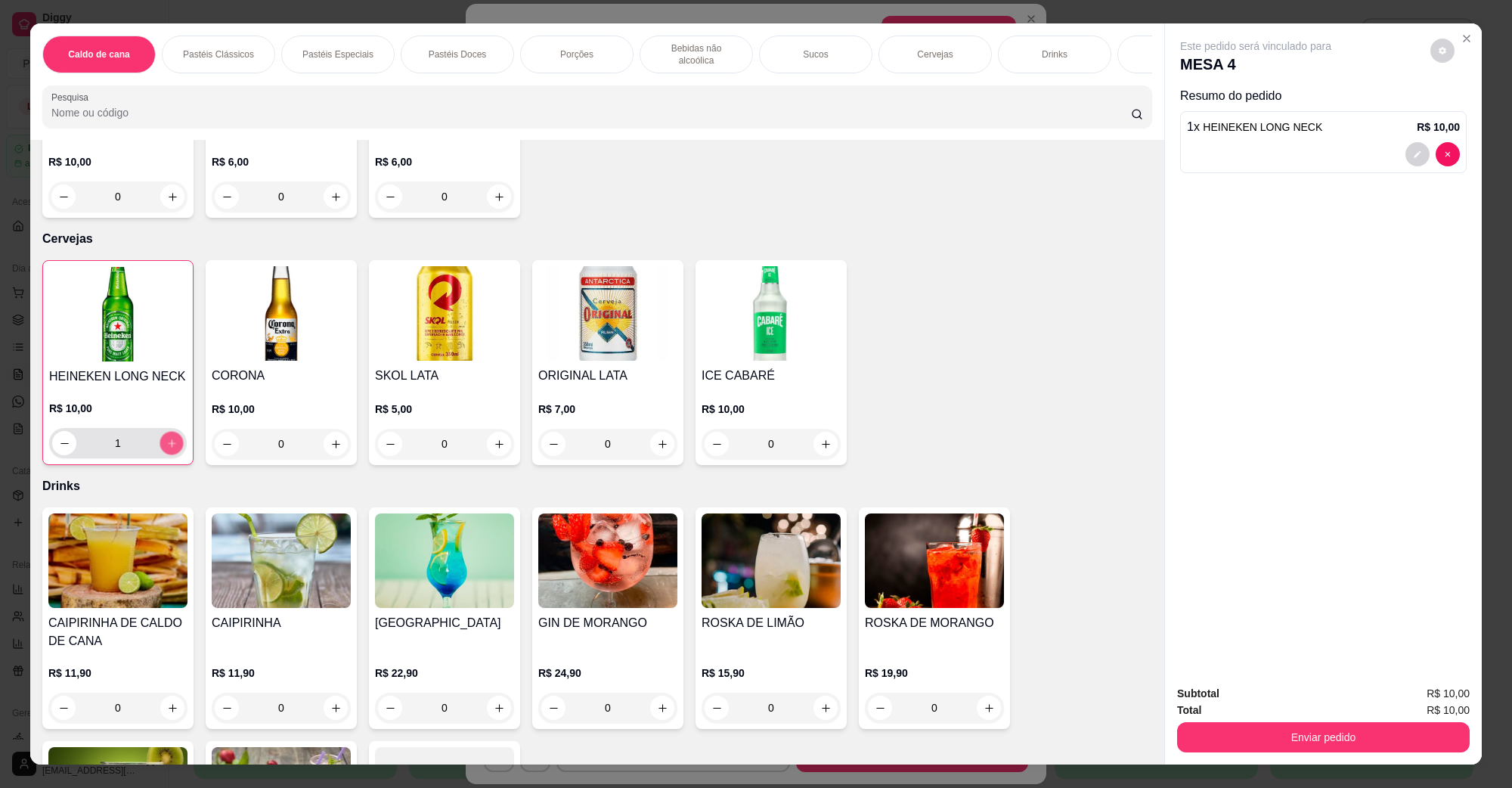
click at [168, 438] on icon "increase-product-quantity" at bounding box center [171, 443] width 11 height 11
type input "2"
click at [1195, 721] on div "Enviar pedido" at bounding box center [1324, 736] width 293 height 34
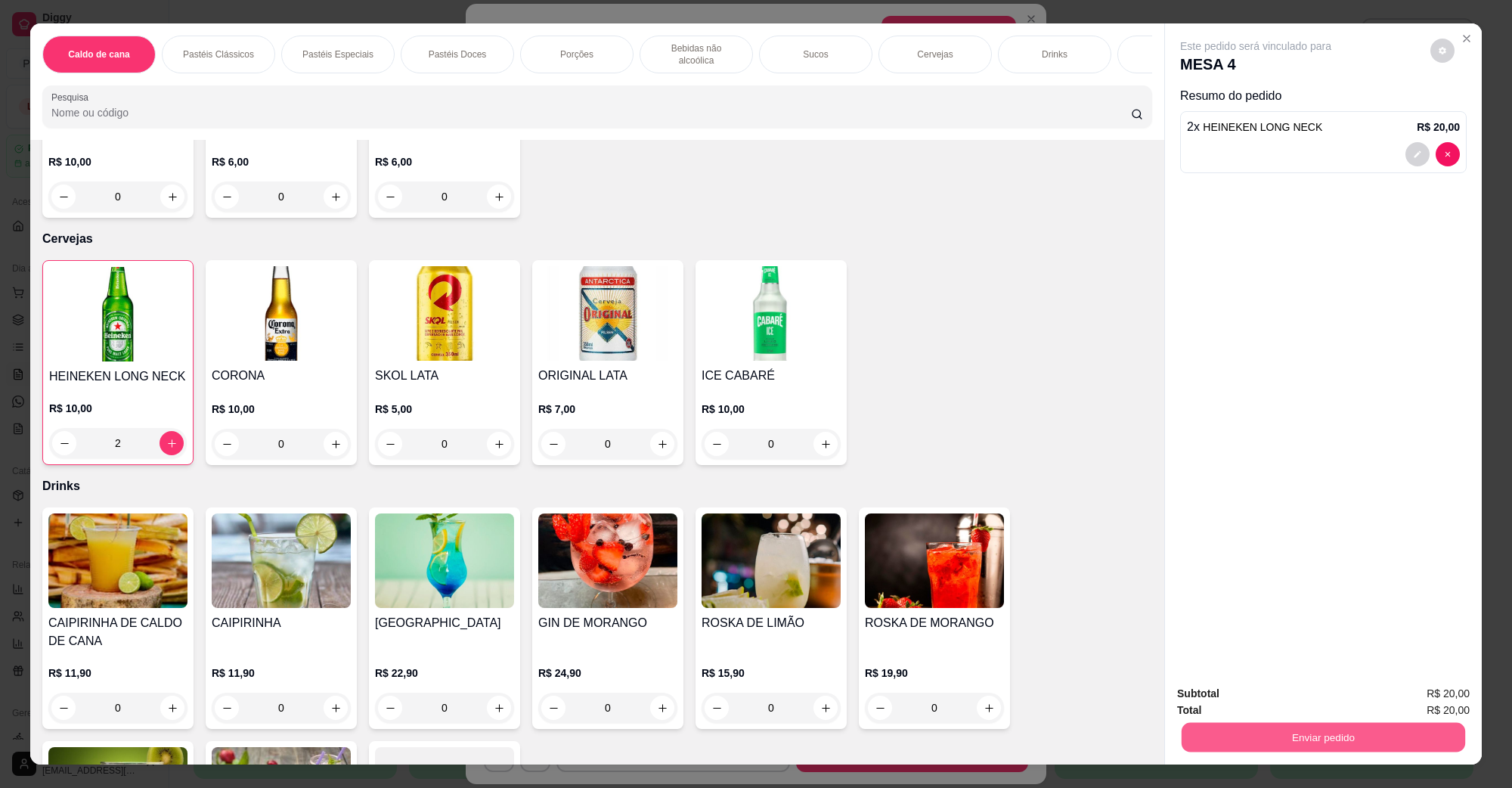
click at [1195, 722] on button "Enviar pedido" at bounding box center [1324, 737] width 283 height 30
click at [1225, 727] on button "Enviar pedido" at bounding box center [1324, 737] width 283 height 30
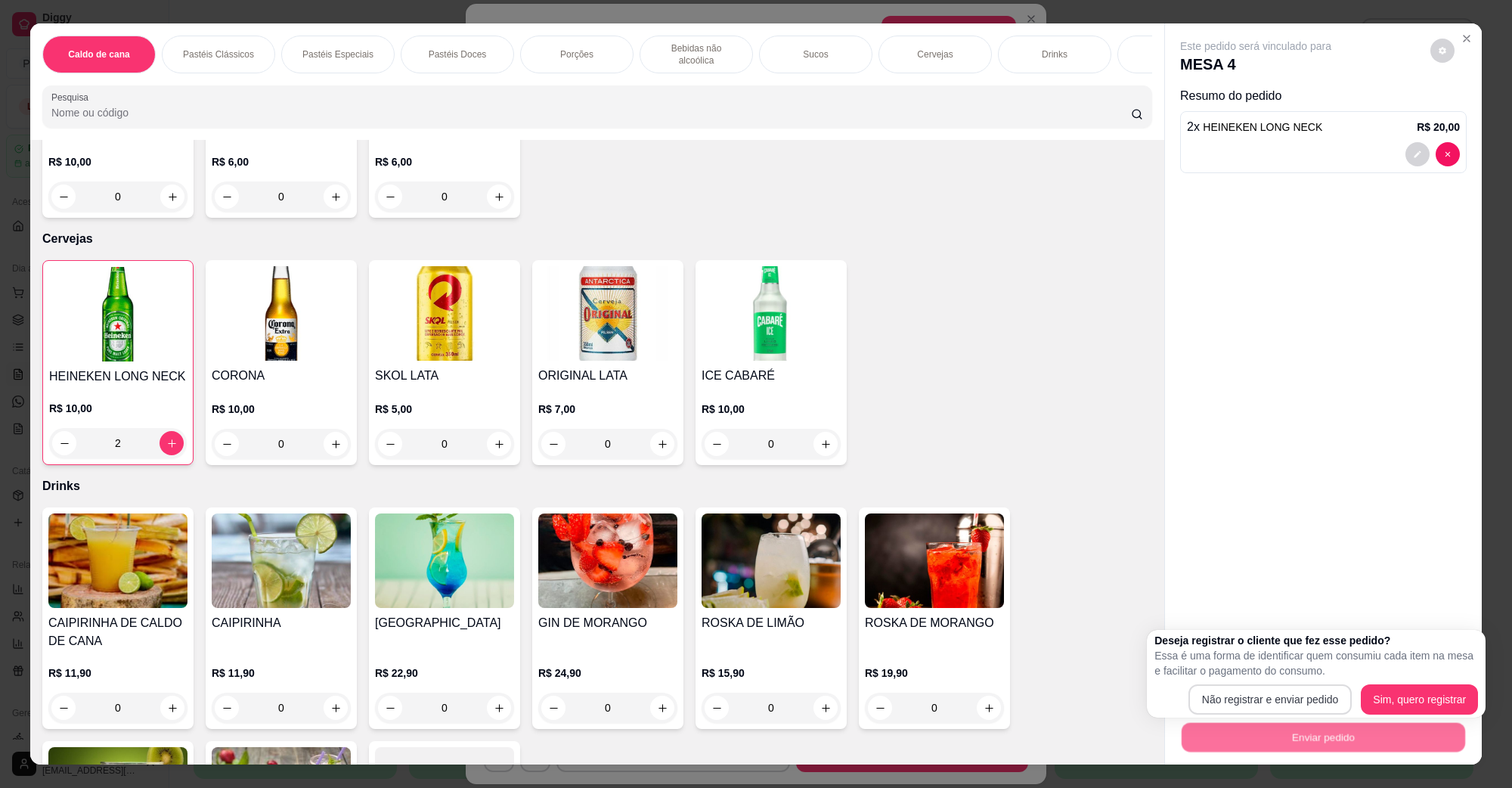
click at [1247, 679] on div "Deseja registrar o cliente que fez esse pedido? Essa é uma forma de identificar…" at bounding box center [1316, 673] width 324 height 81
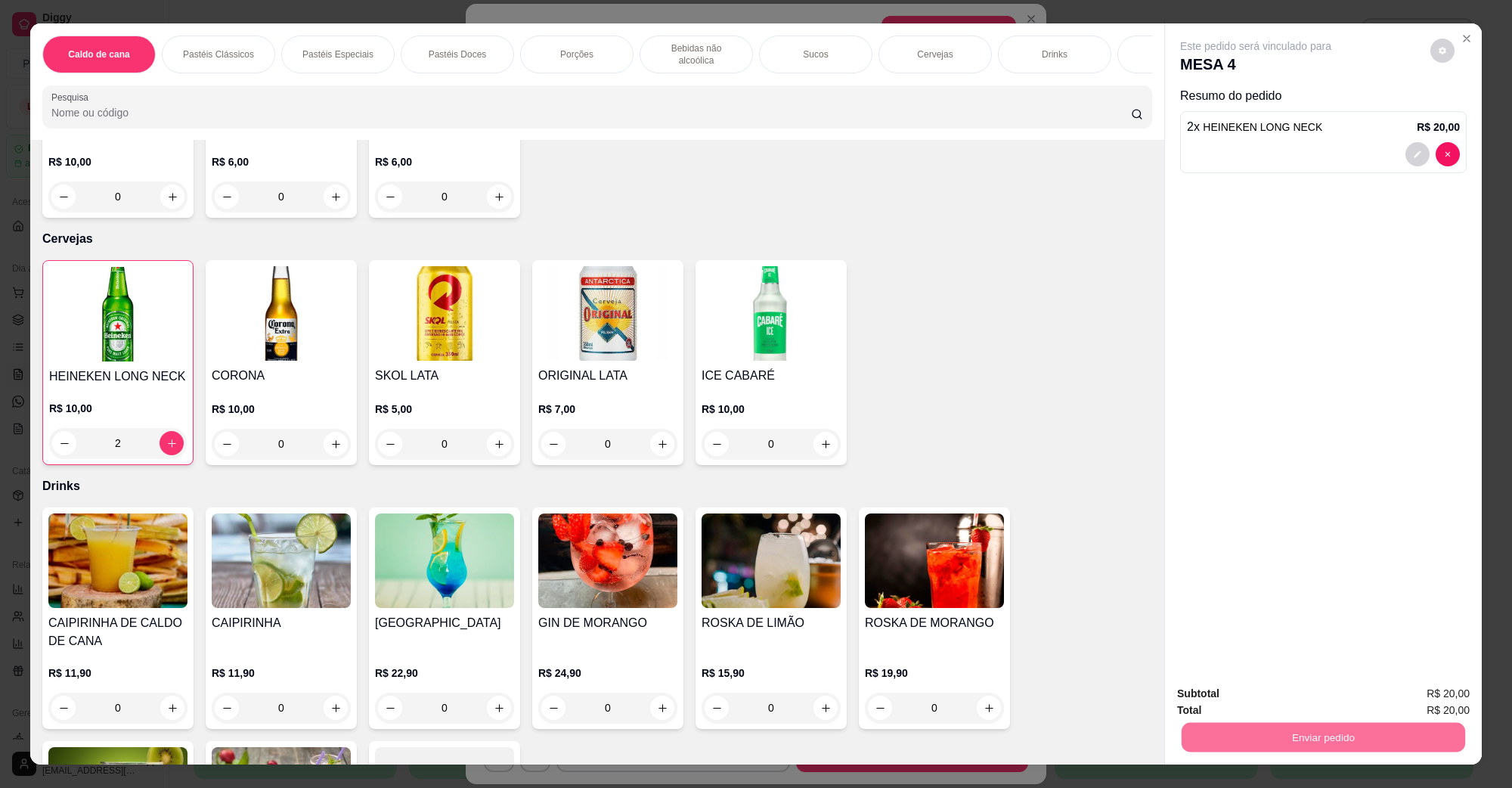
click at [1245, 690] on button "Não registrar e enviar pedido" at bounding box center [1272, 700] width 157 height 29
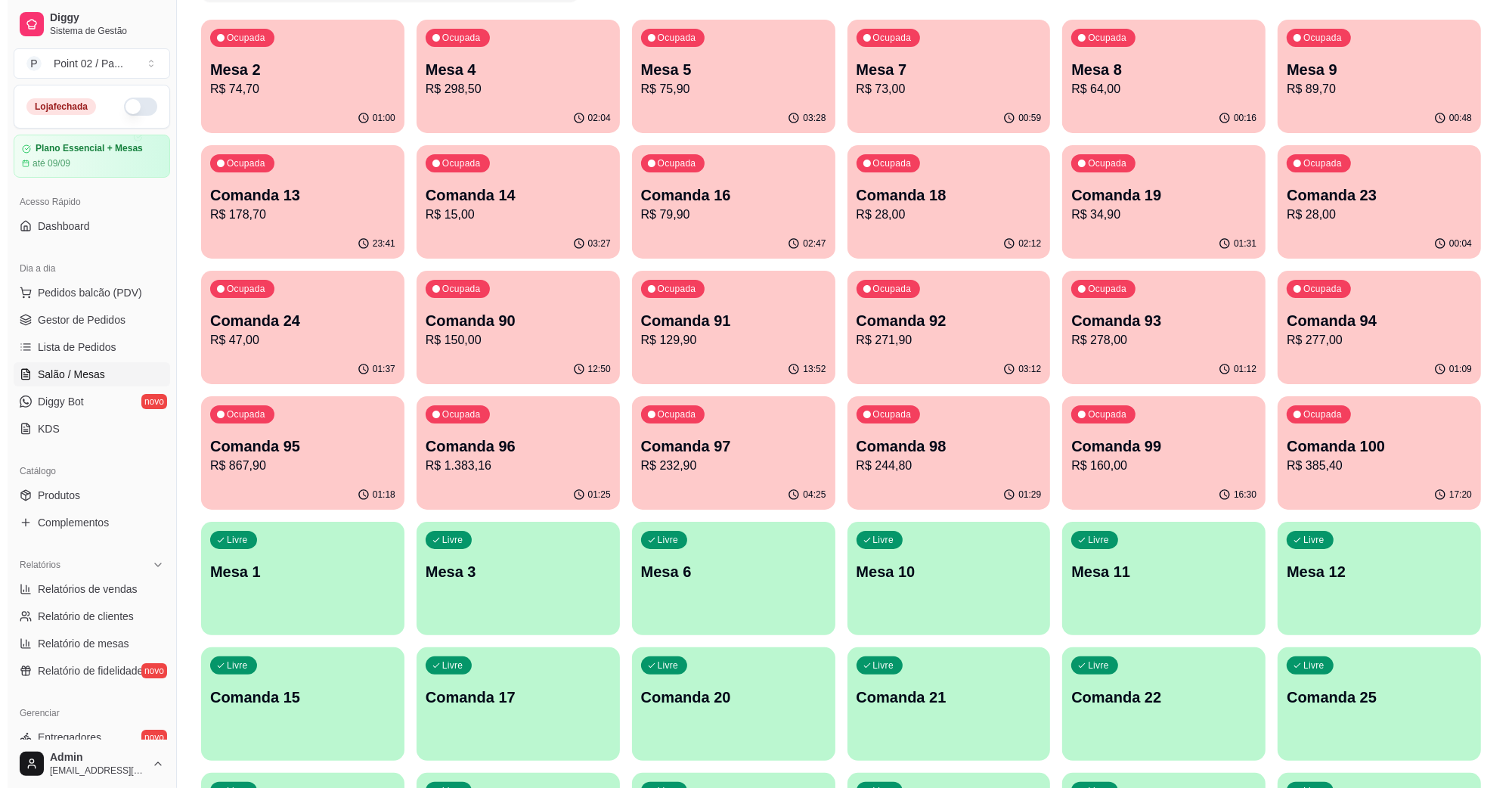
scroll to position [283, 0]
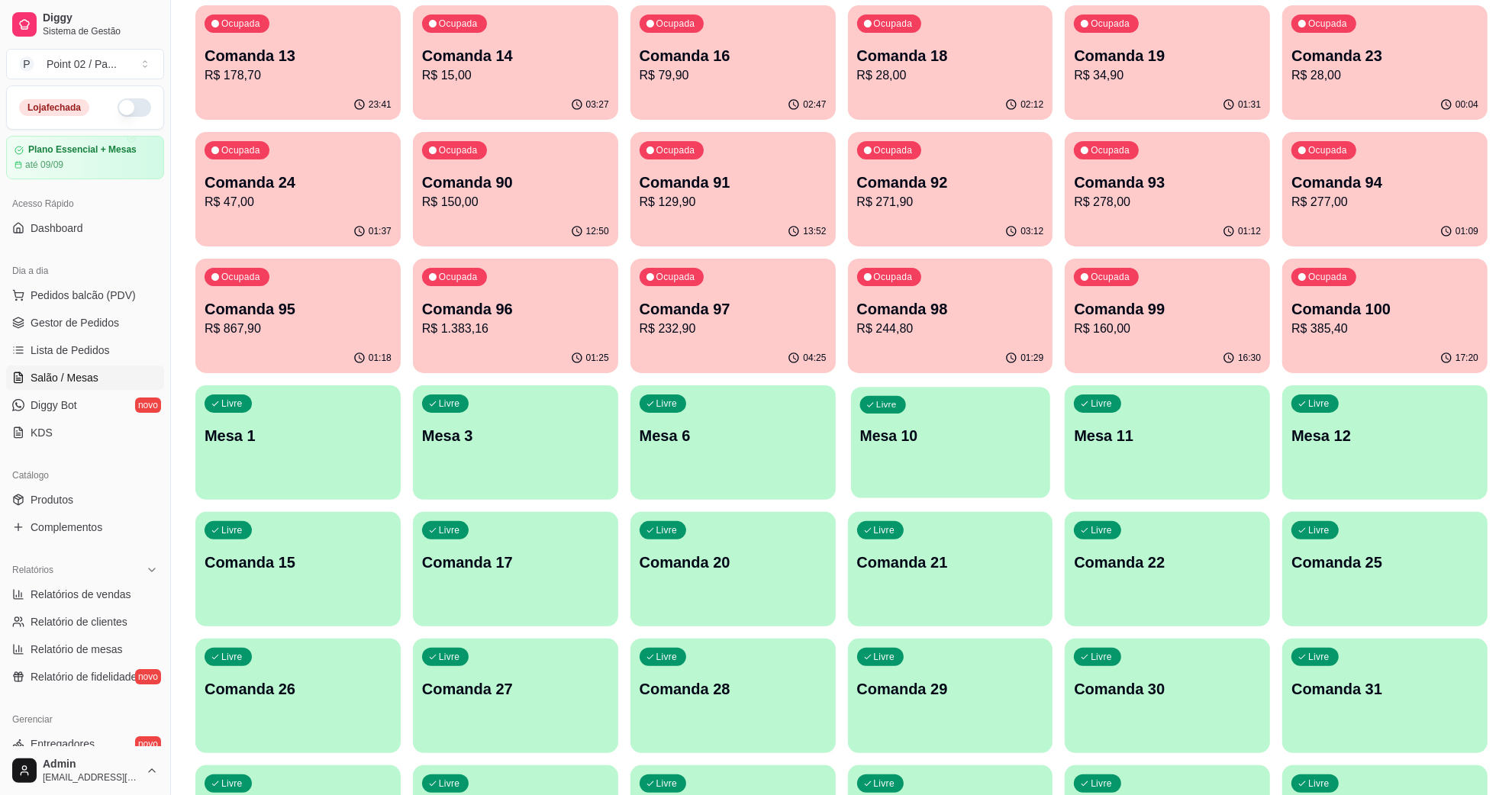
click at [932, 458] on div "Livre Mesa 10" at bounding box center [950, 432] width 199 height 93
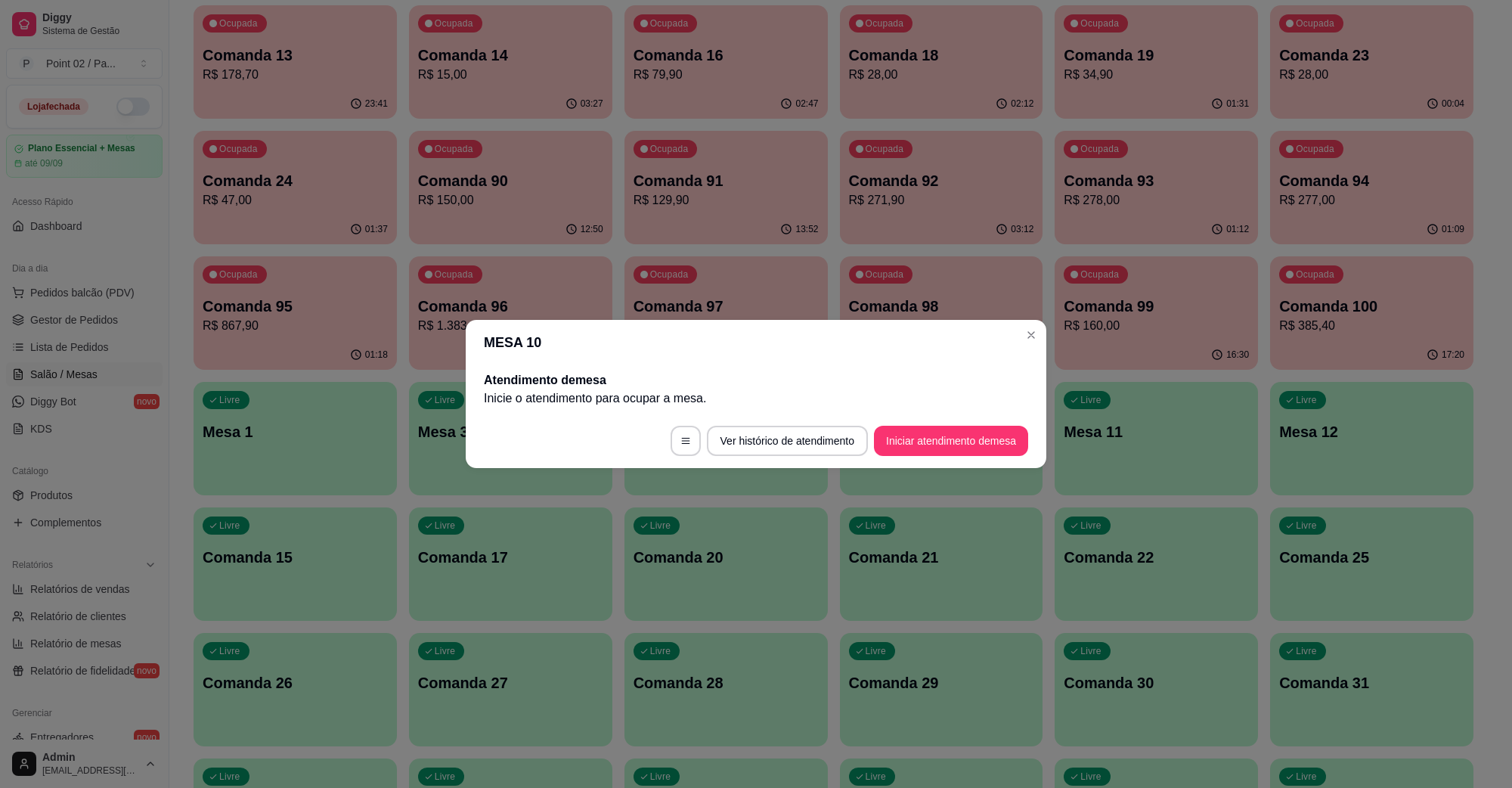
click at [904, 428] on button "Iniciar atendimento de mesa" at bounding box center [952, 441] width 154 height 31
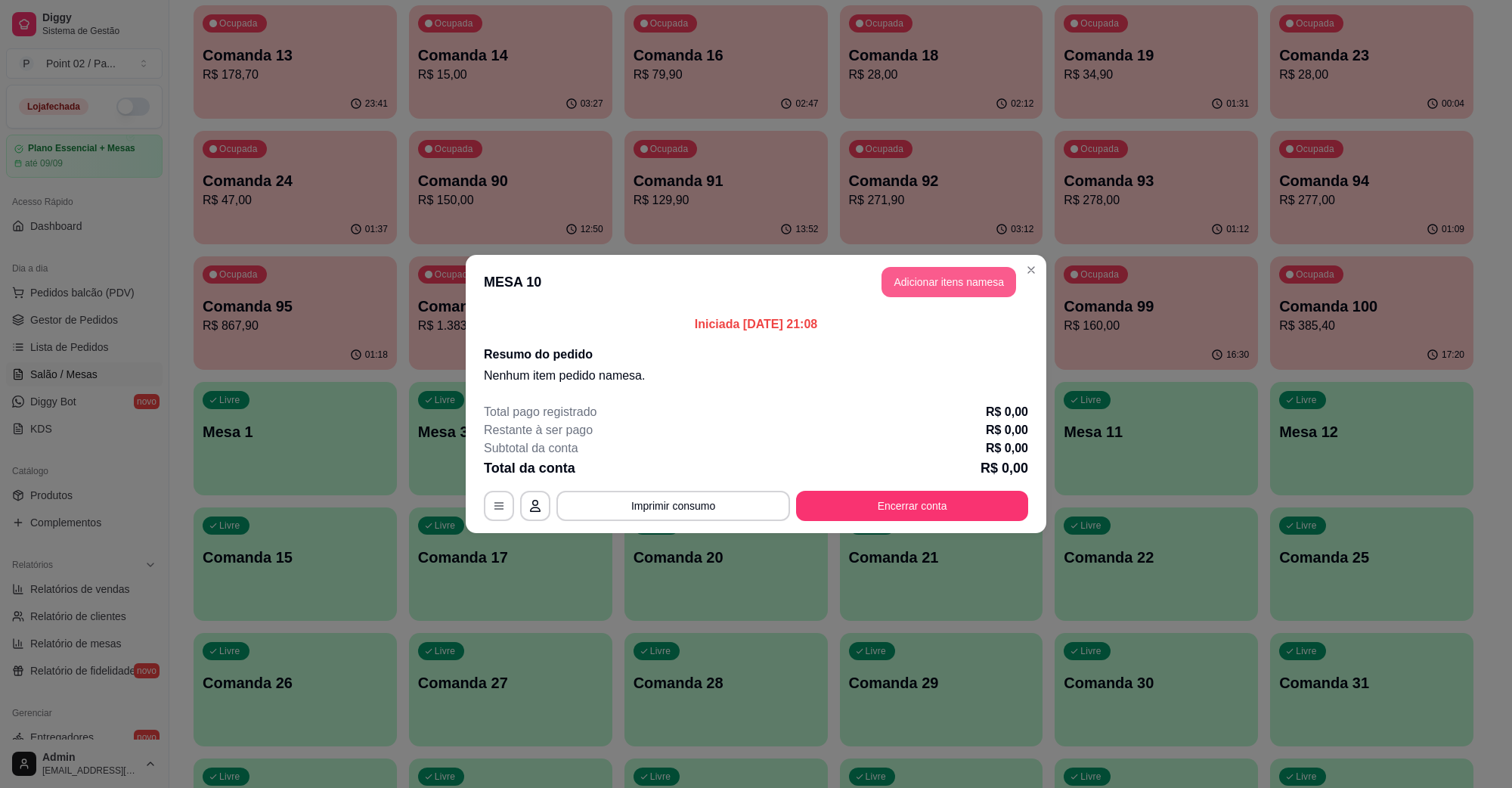
click at [940, 280] on button "Adicionar itens na mesa" at bounding box center [950, 282] width 135 height 31
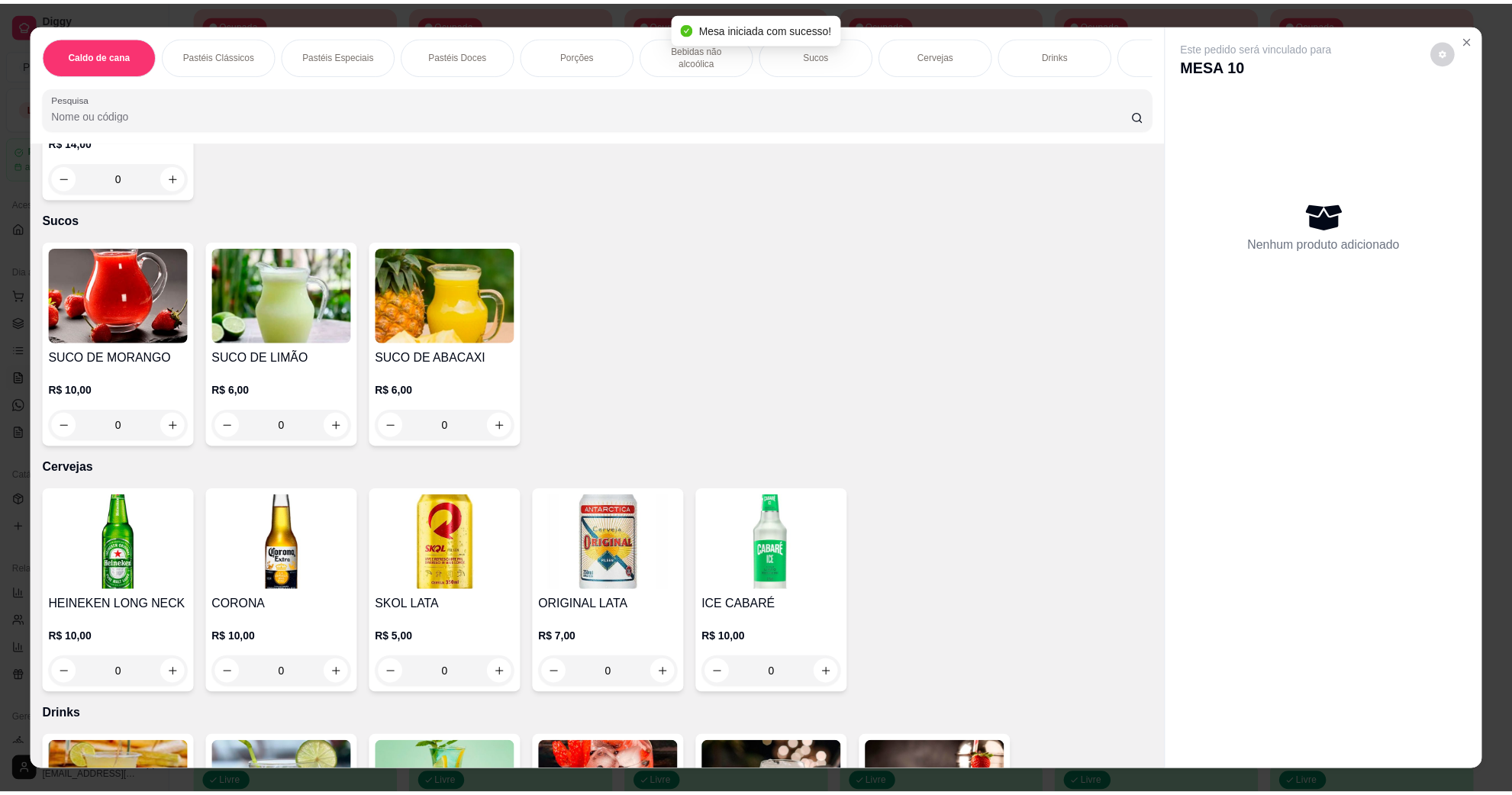
scroll to position [2097, 0]
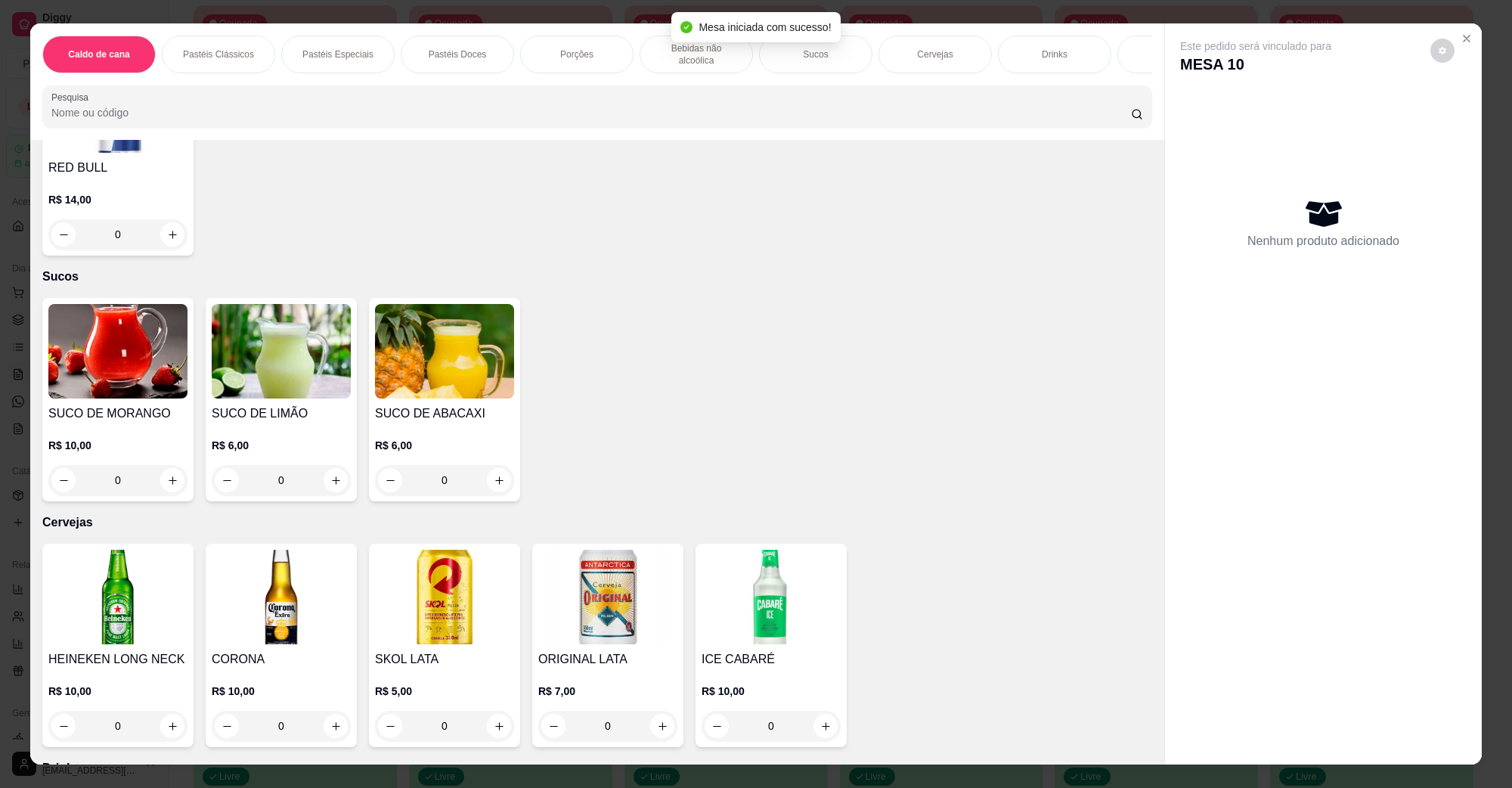
click at [466, 563] on img at bounding box center [445, 596] width 140 height 94
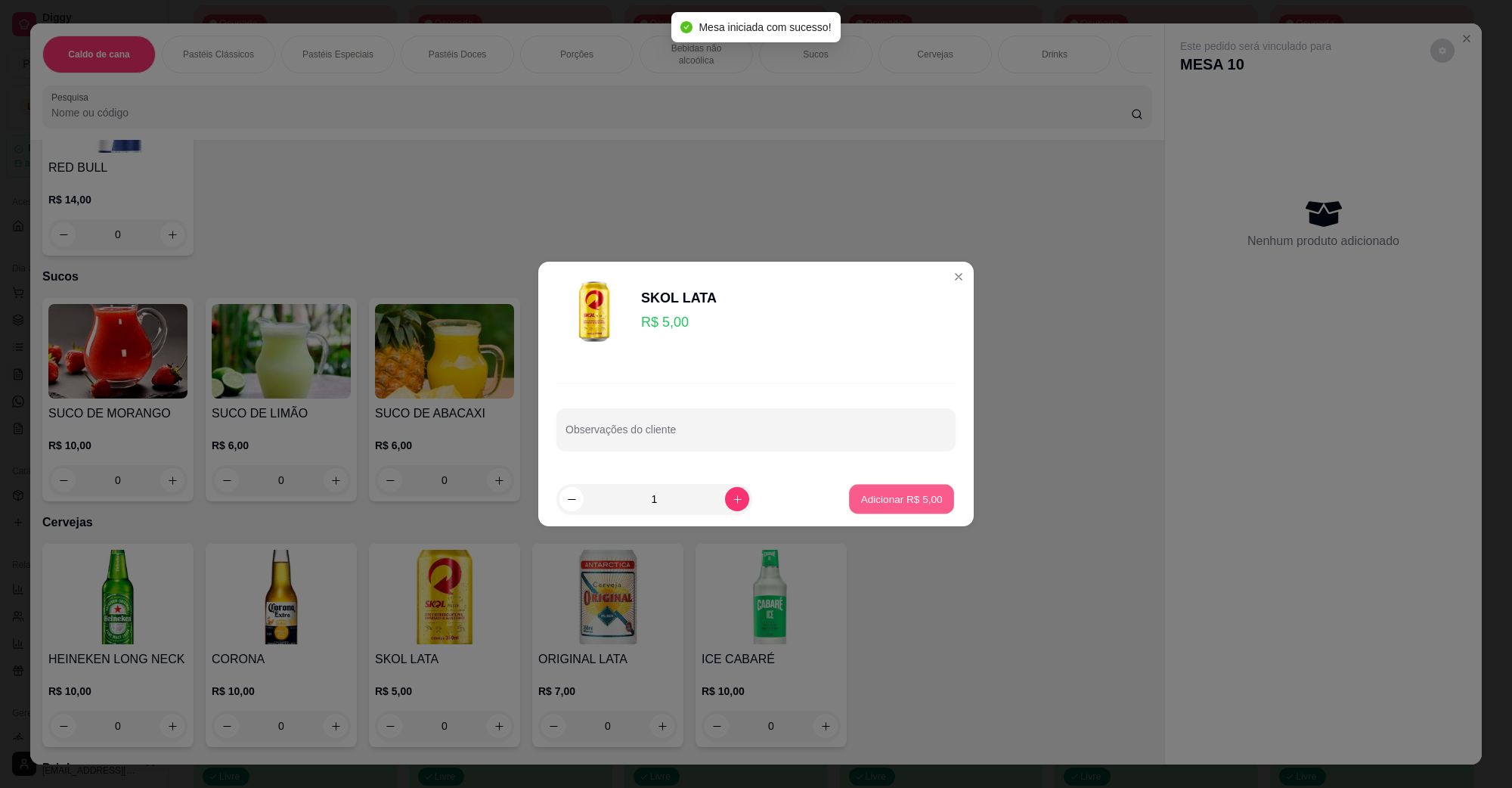
click at [860, 491] on p "Adicionar R$ 5,00" at bounding box center [901, 498] width 81 height 15
type input "1"
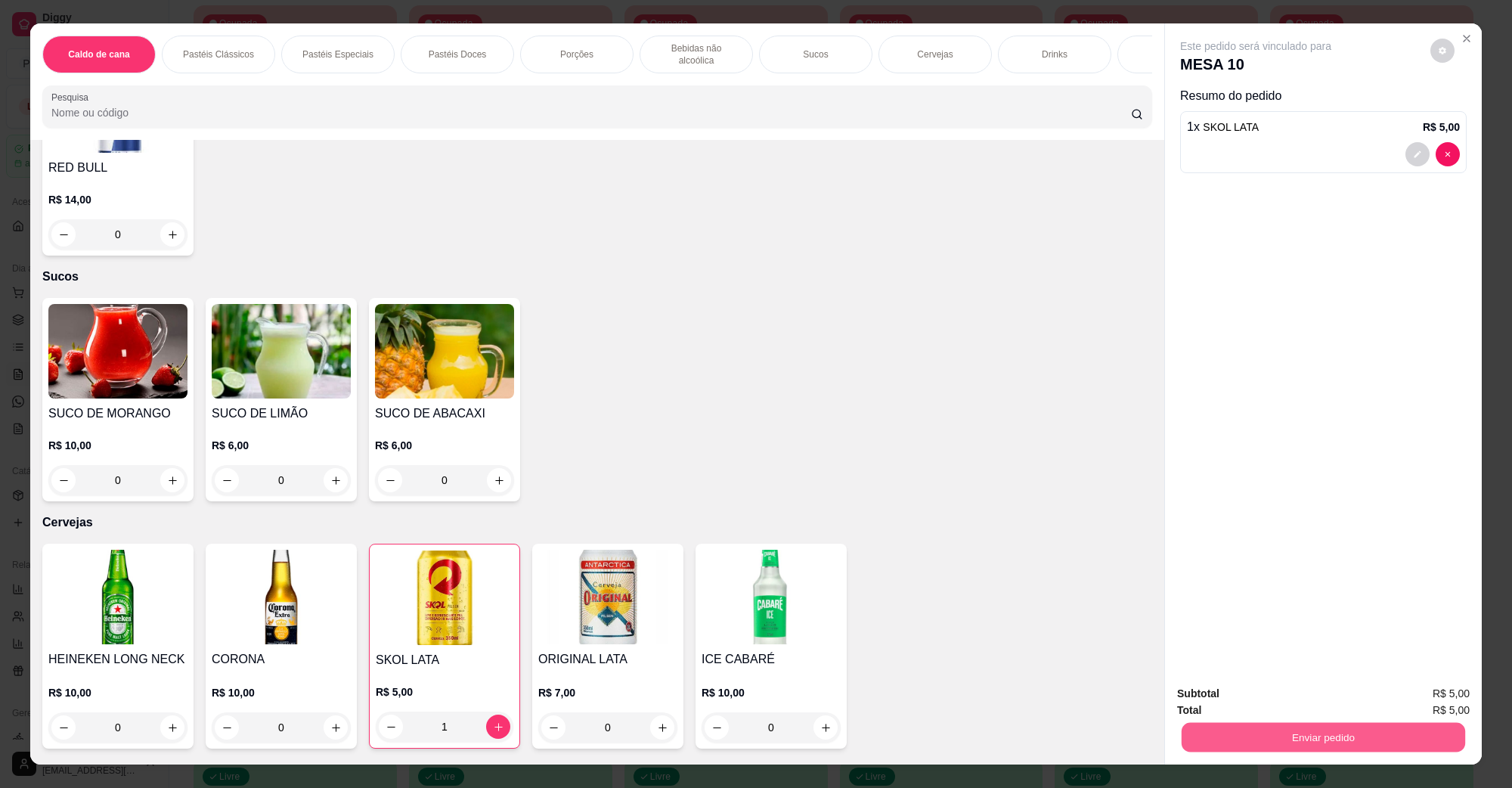
click at [1247, 736] on button "Enviar pedido" at bounding box center [1324, 737] width 283 height 30
click at [1267, 700] on button "Não registrar e enviar pedido" at bounding box center [1272, 700] width 152 height 28
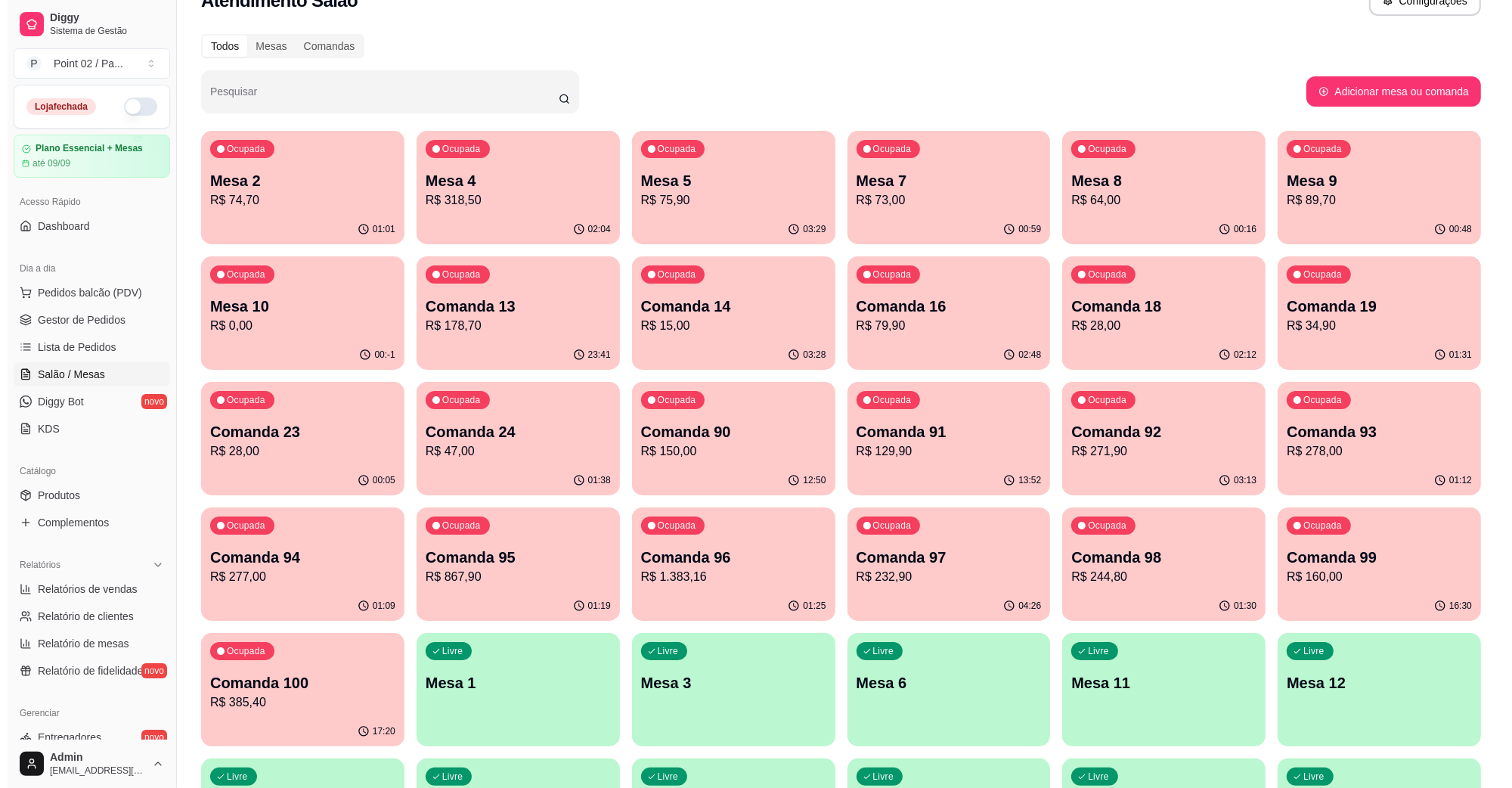
scroll to position [0, 0]
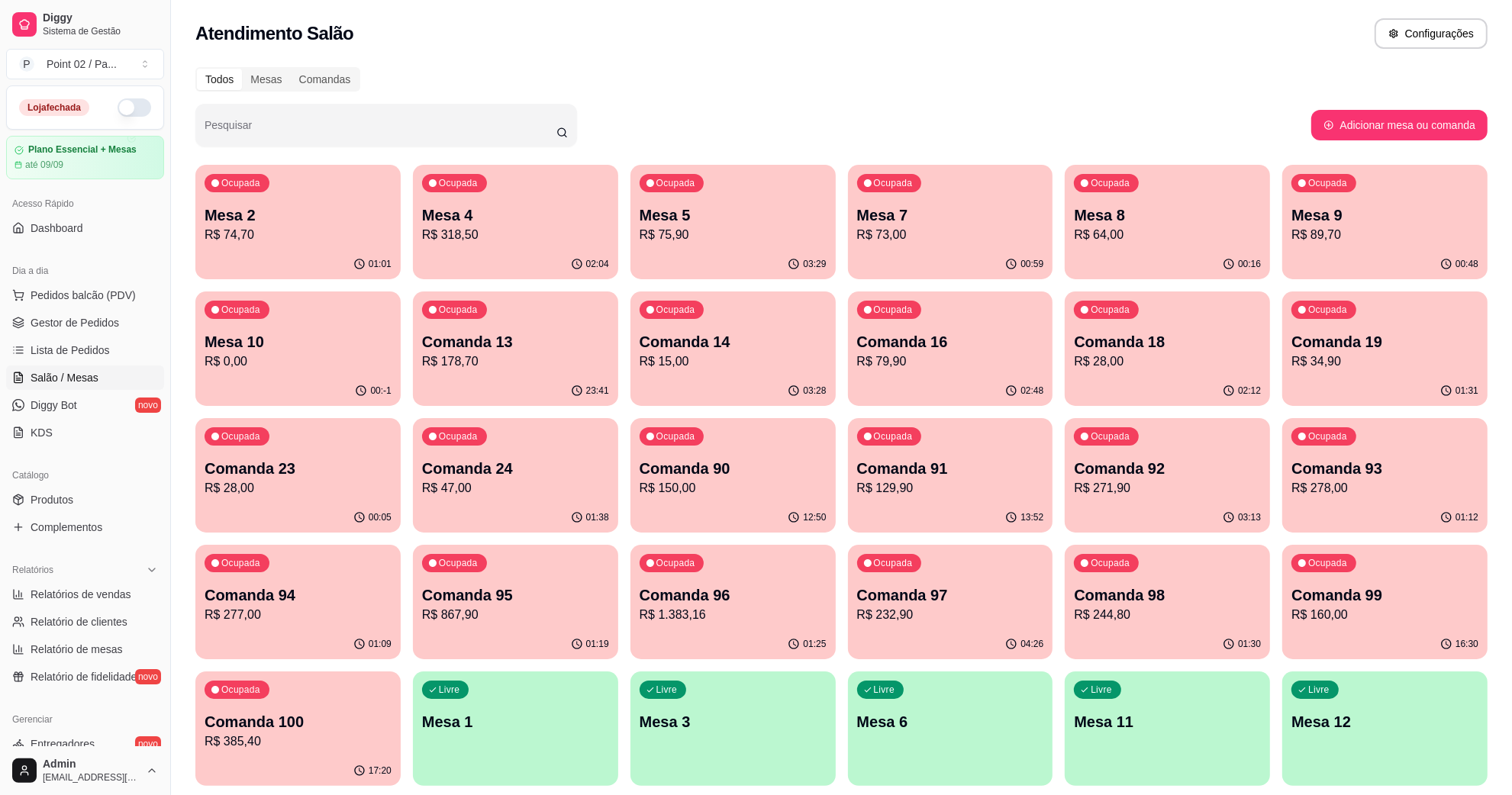
click at [746, 360] on p "R$ 15,00" at bounding box center [733, 362] width 187 height 18
click at [523, 476] on p "Comanda 24" at bounding box center [515, 467] width 187 height 21
click at [391, 444] on div "Ocupada Comanda 23 R$ 28,00" at bounding box center [298, 460] width 205 height 85
click at [1342, 332] on p "Comanda 19" at bounding box center [1384, 341] width 187 height 21
click at [1189, 345] on p "Comanda 18" at bounding box center [1167, 341] width 187 height 21
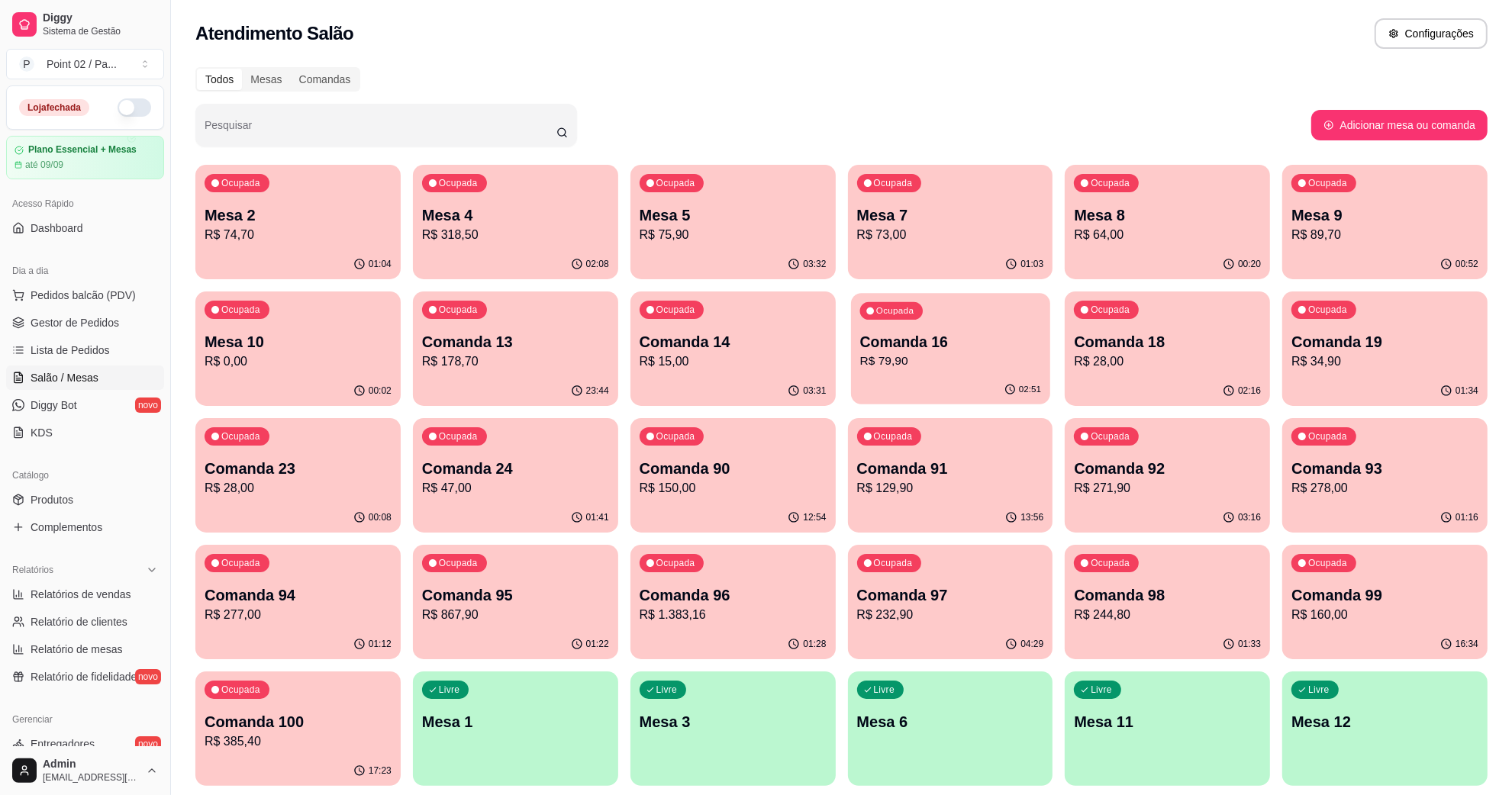
click at [983, 350] on p "Comanda 16" at bounding box center [949, 342] width 181 height 21
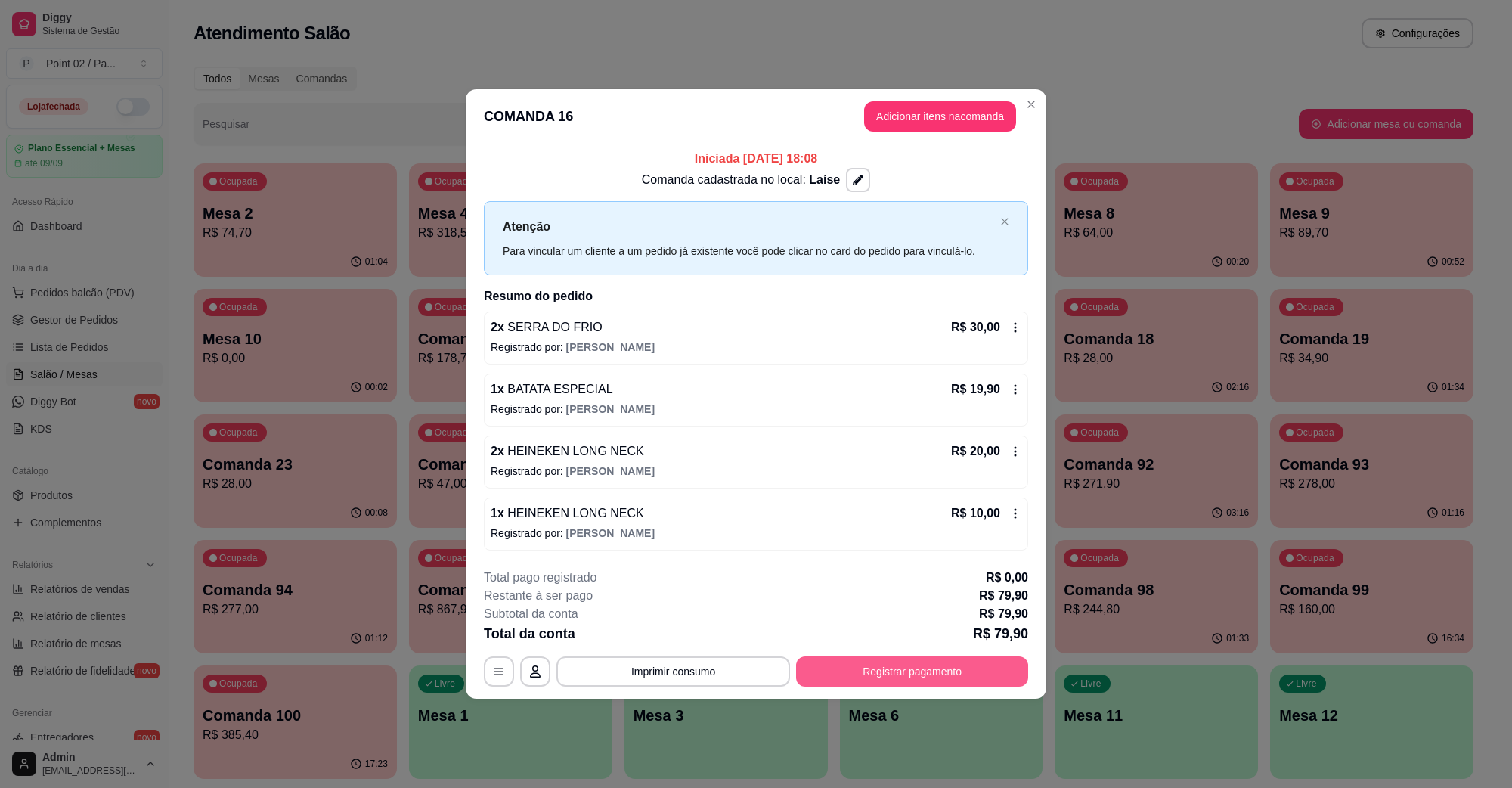
click at [910, 666] on button "Registrar pagamento" at bounding box center [912, 671] width 232 height 31
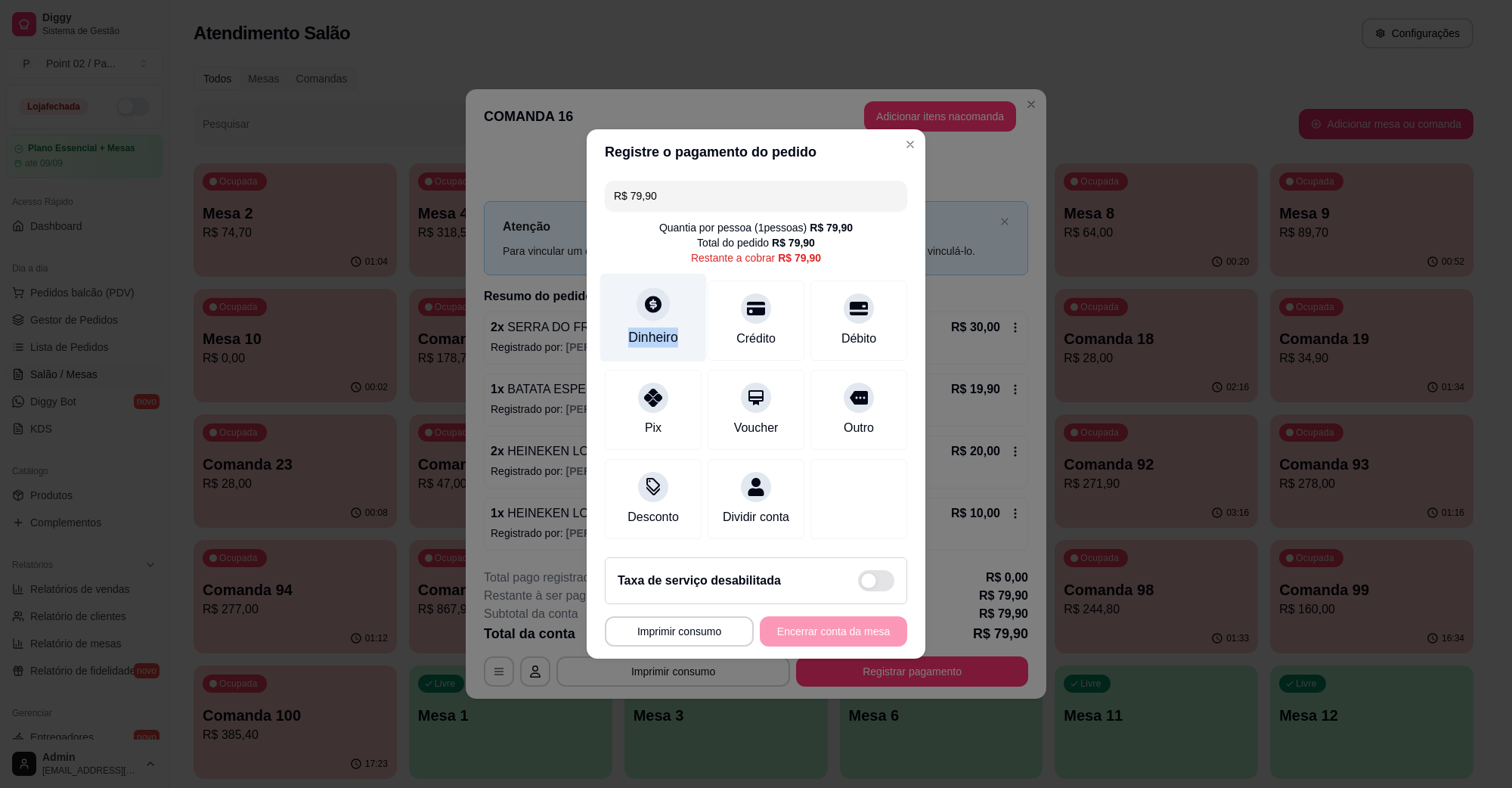
click at [667, 312] on div "Dinheiro" at bounding box center [654, 317] width 107 height 88
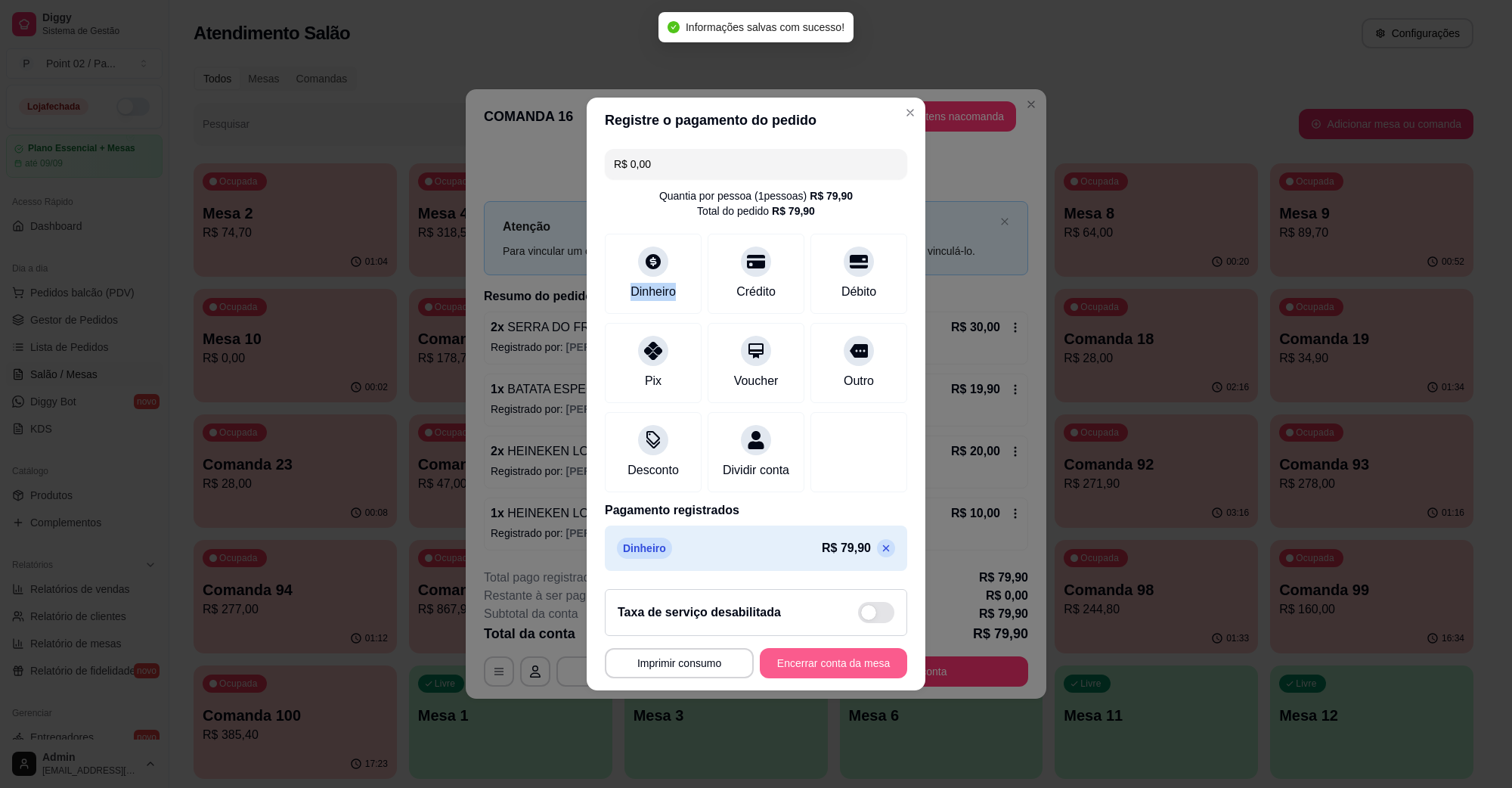
type input "R$ 0,00"
click at [810, 677] on button "Encerrar conta da mesa" at bounding box center [834, 663] width 143 height 30
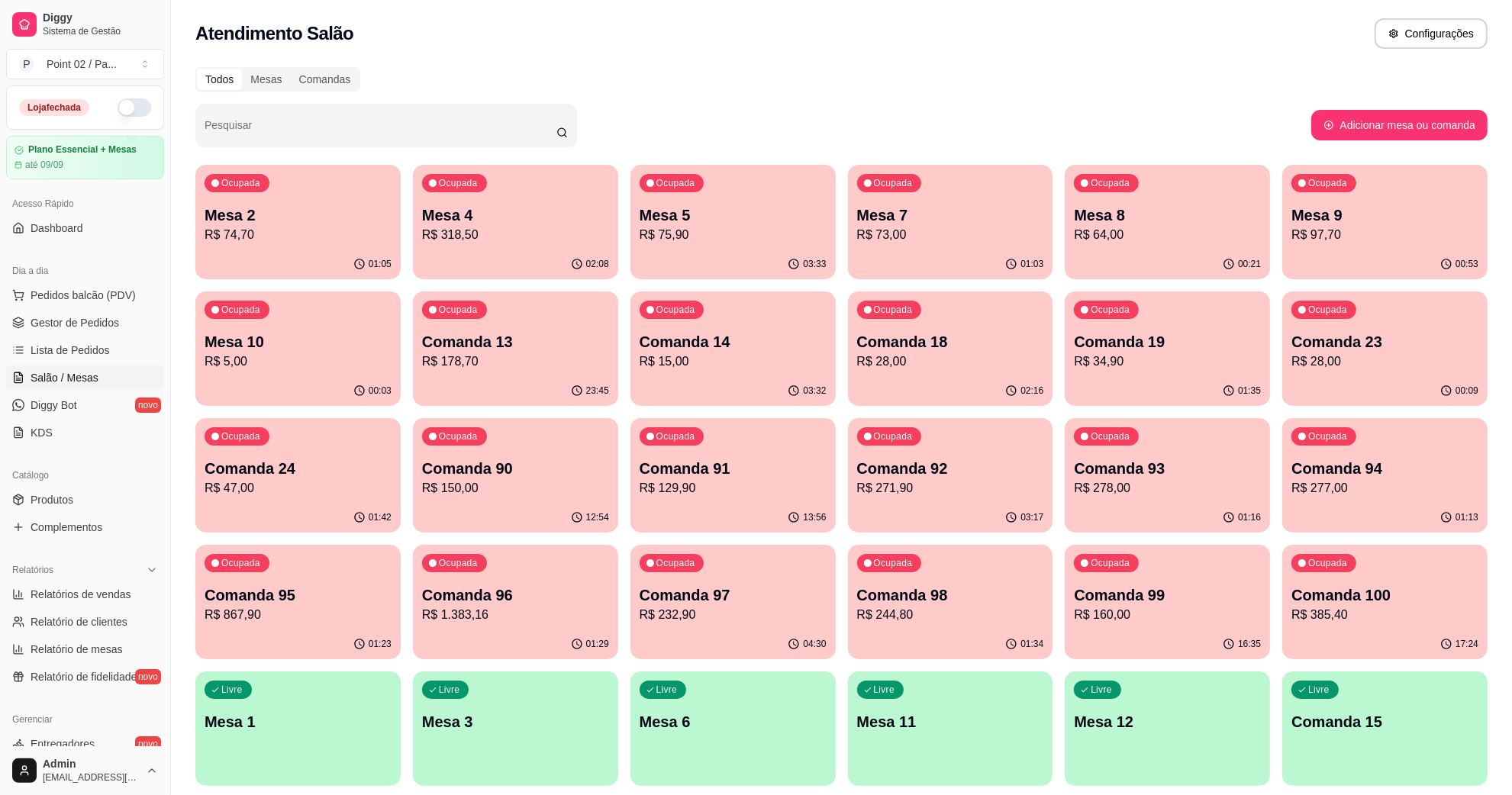
click at [1149, 88] on div "Todos Mesas Comandas" at bounding box center [841, 79] width 1292 height 24
click at [43, 287] on button "Pedidos balcão (PDV)" at bounding box center [85, 295] width 158 height 24
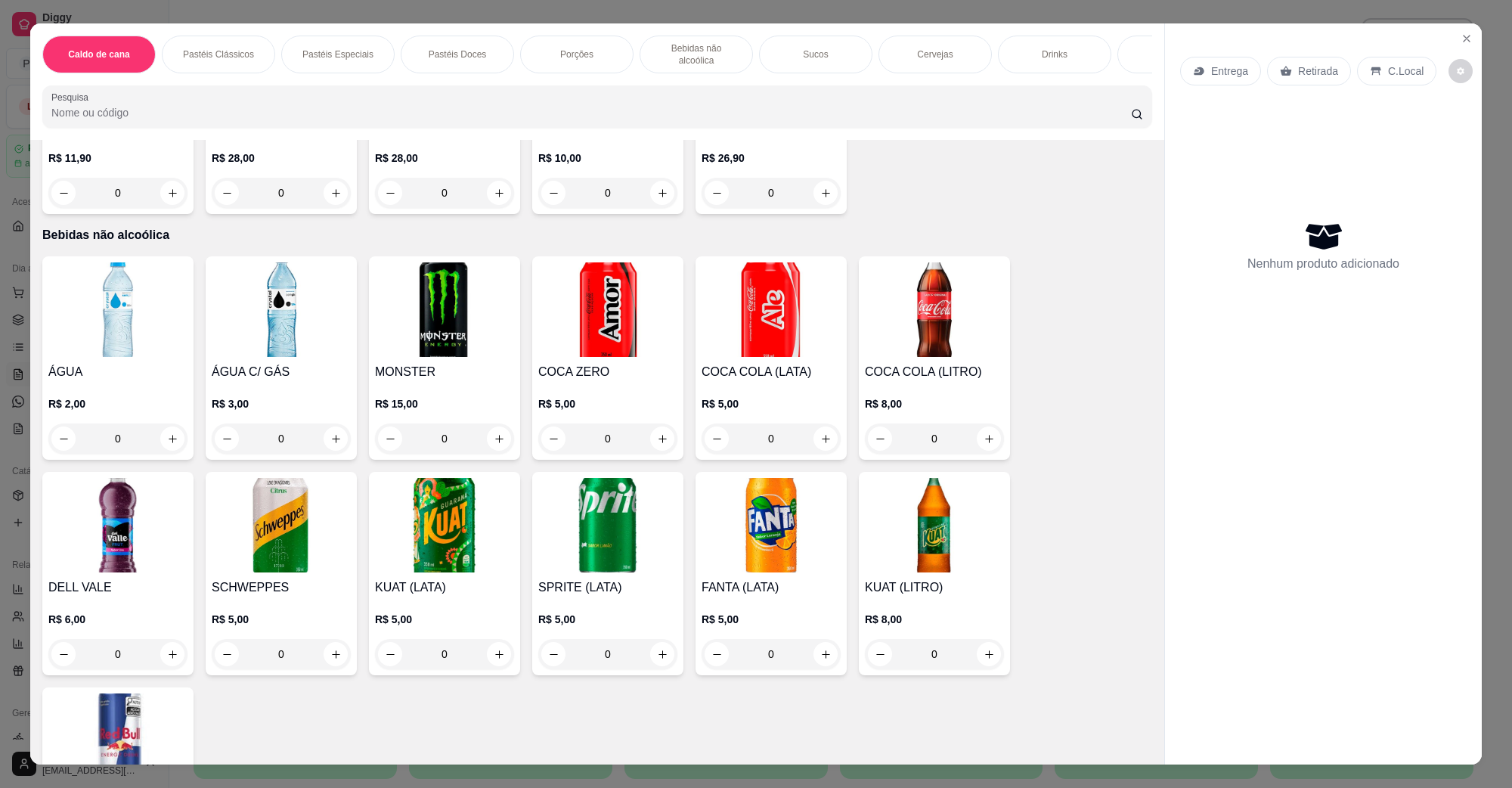
scroll to position [1512, 0]
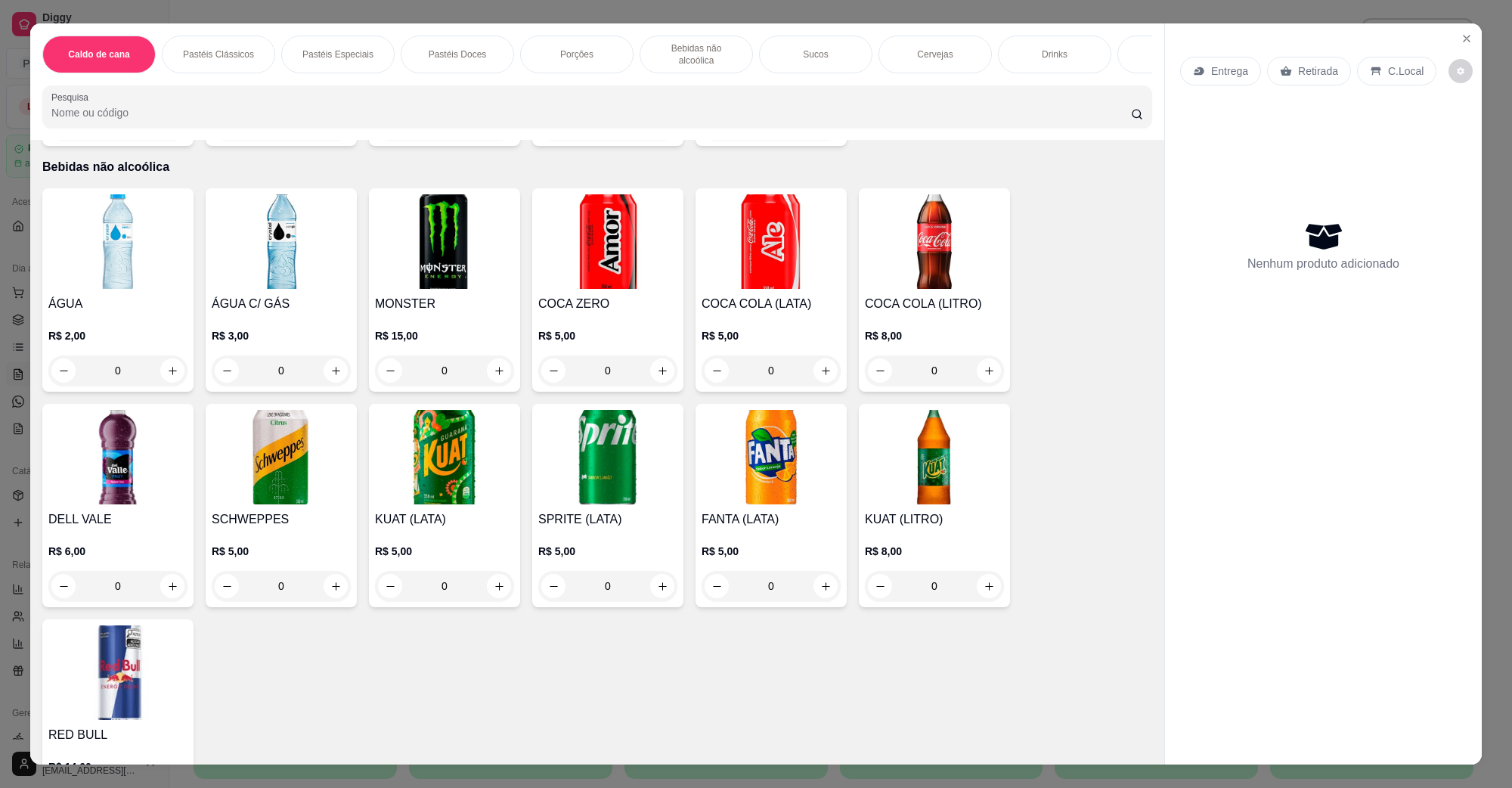
click at [141, 276] on div "ÁGUA R$ 2,00 0" at bounding box center [118, 289] width 151 height 203
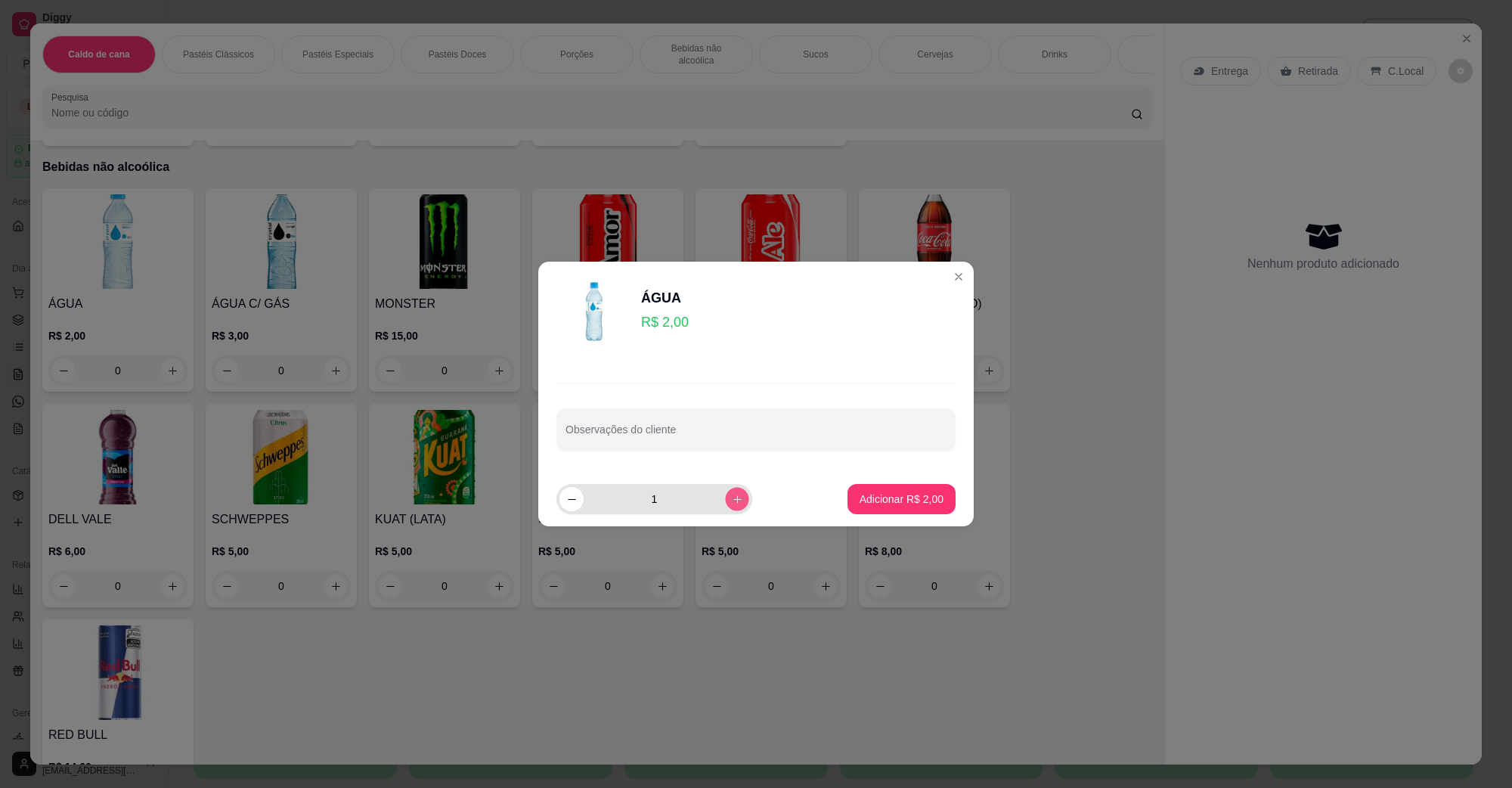
click at [732, 498] on icon "increase-product-quantity" at bounding box center [737, 499] width 11 height 11
type input "3"
click at [888, 512] on button "Adicionar R$ 6,00" at bounding box center [901, 499] width 108 height 31
type input "3"
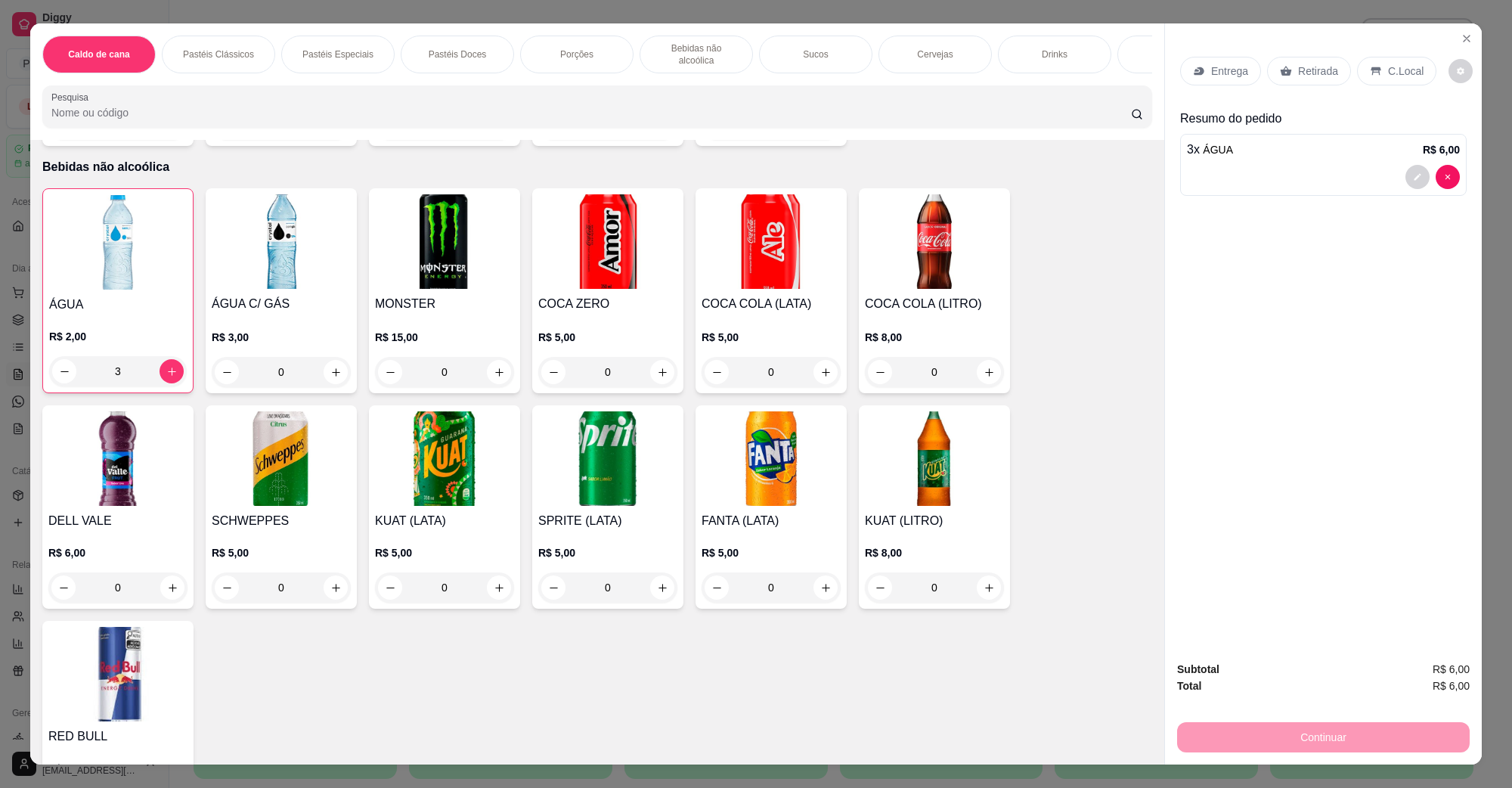
click at [1413, 88] on div "Entrega Retirada C.Local" at bounding box center [1323, 70] width 286 height 52
click at [1407, 83] on div "C.Local" at bounding box center [1397, 70] width 79 height 29
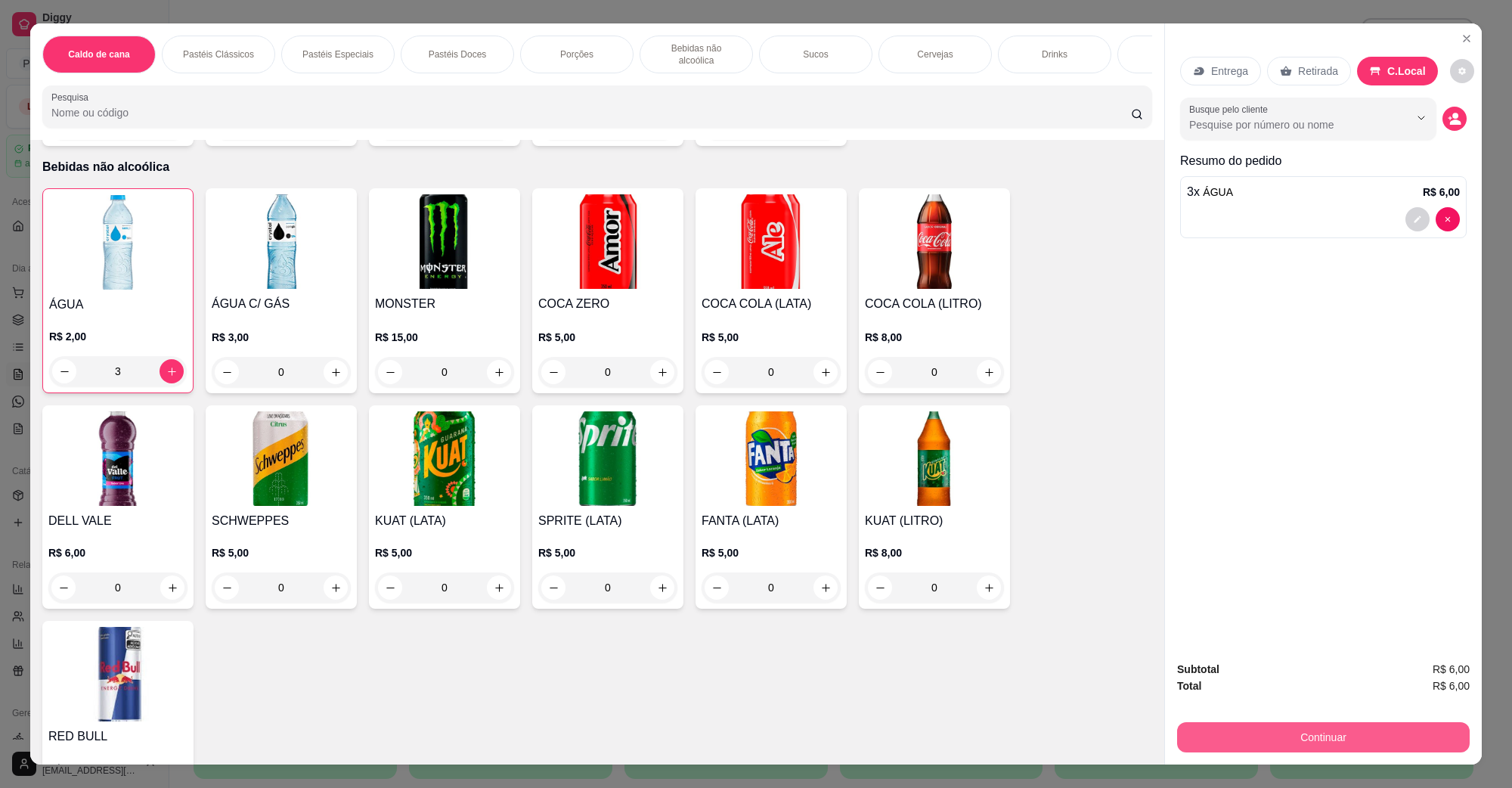
click at [1297, 736] on button "Continuar" at bounding box center [1324, 737] width 293 height 31
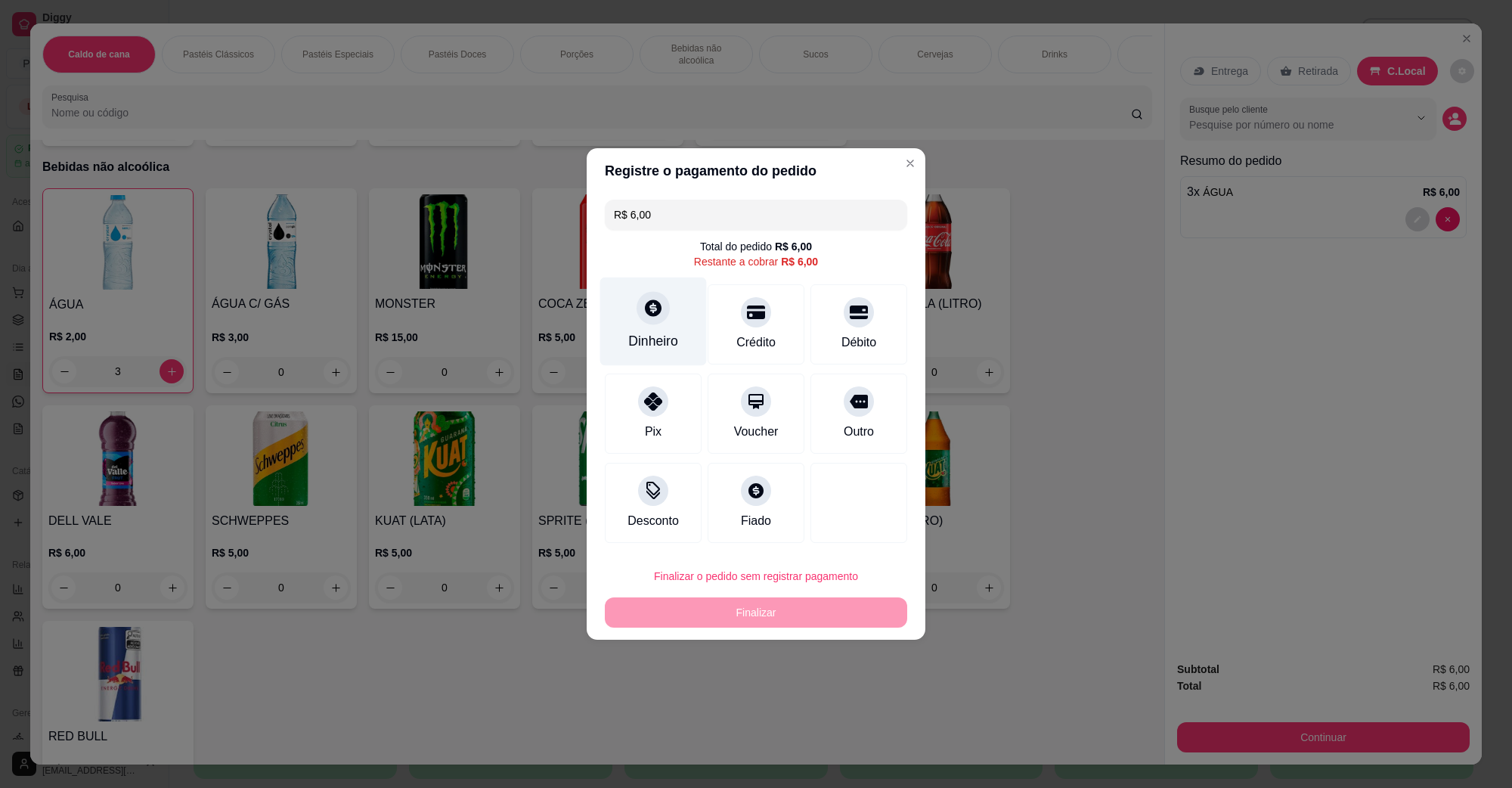
click at [636, 320] on div "Dinheiro" at bounding box center [654, 321] width 107 height 88
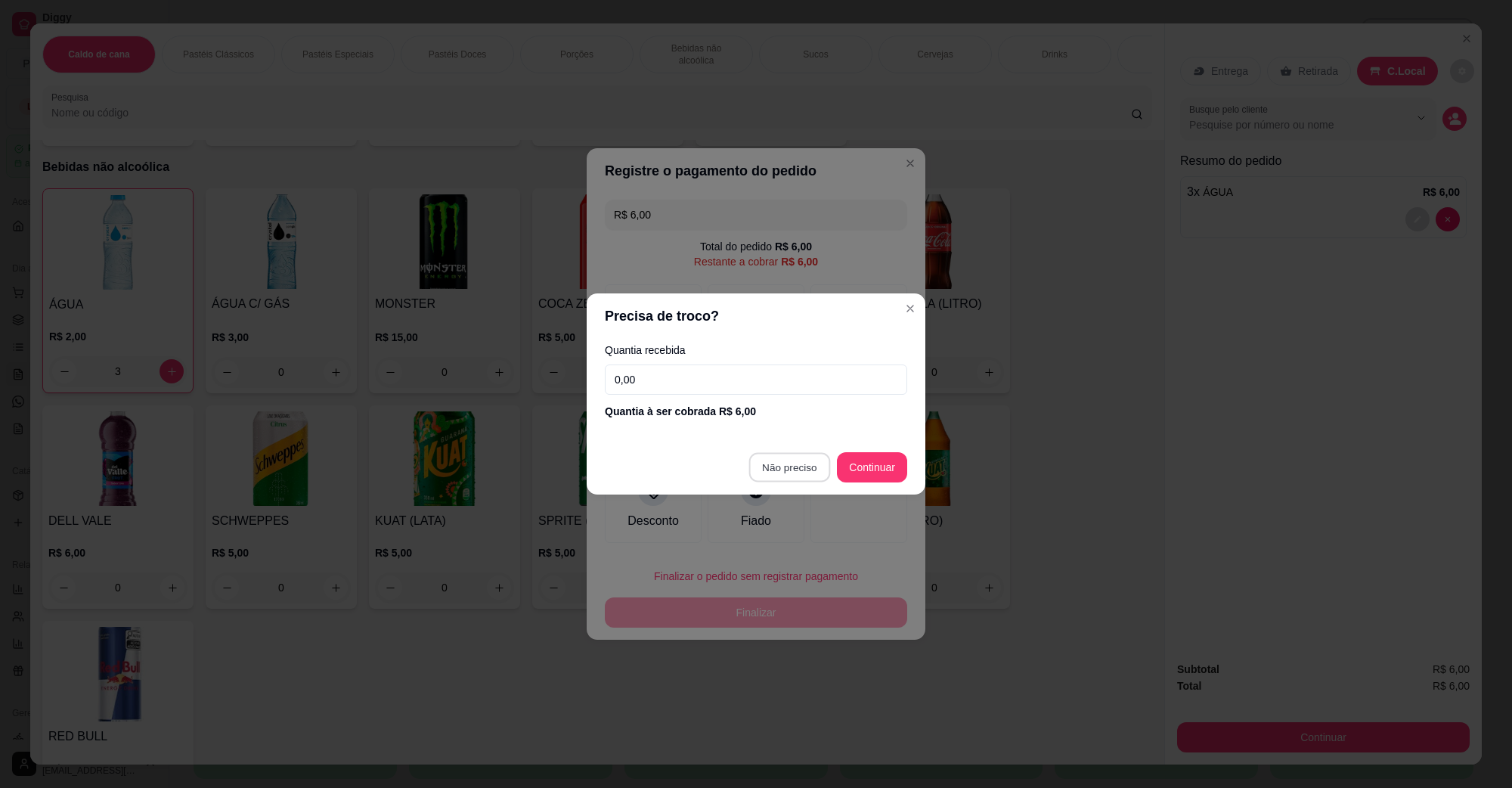
type input "R$ 0,00"
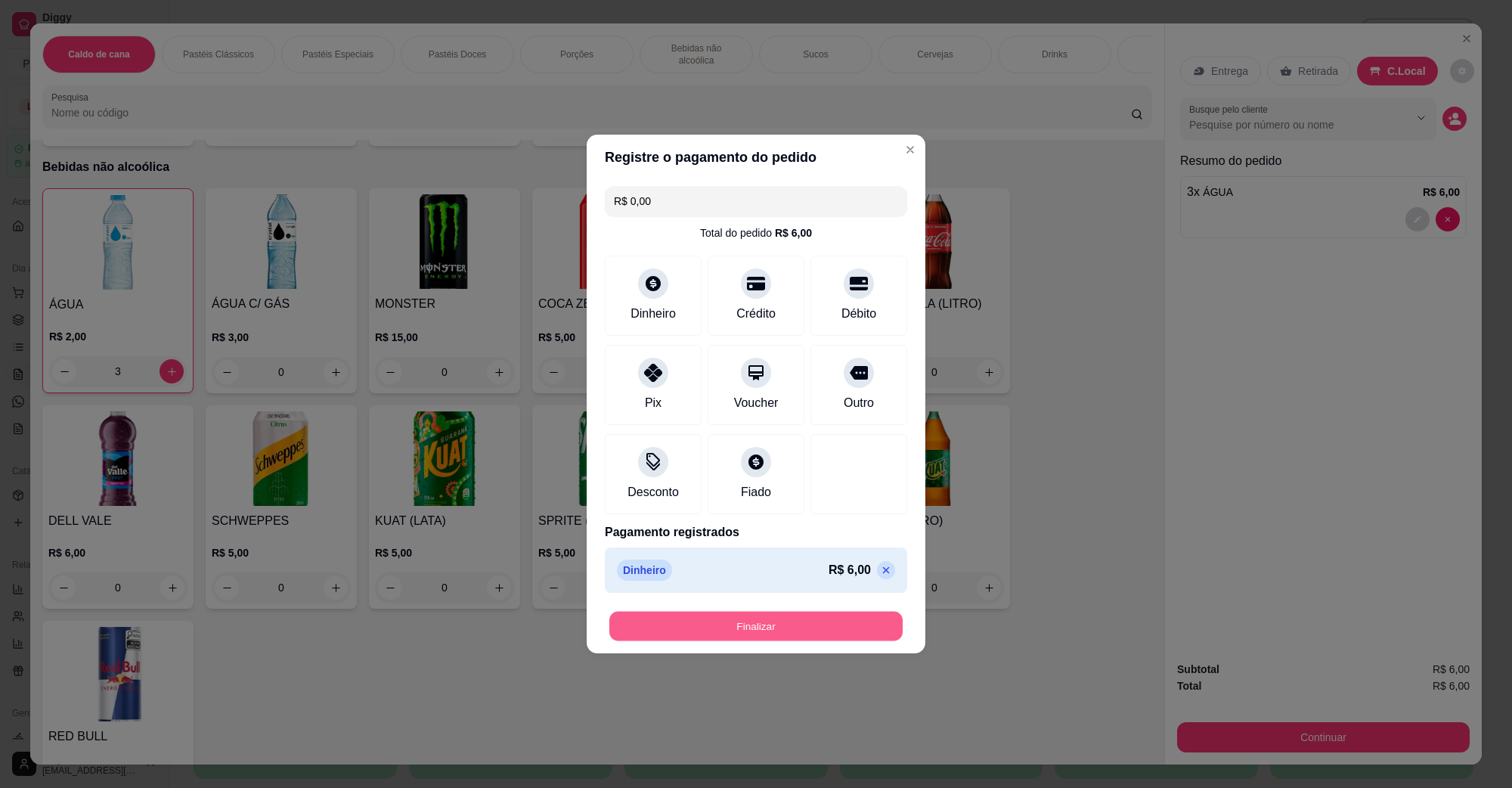
click at [777, 636] on button "Finalizar" at bounding box center [756, 627] width 293 height 30
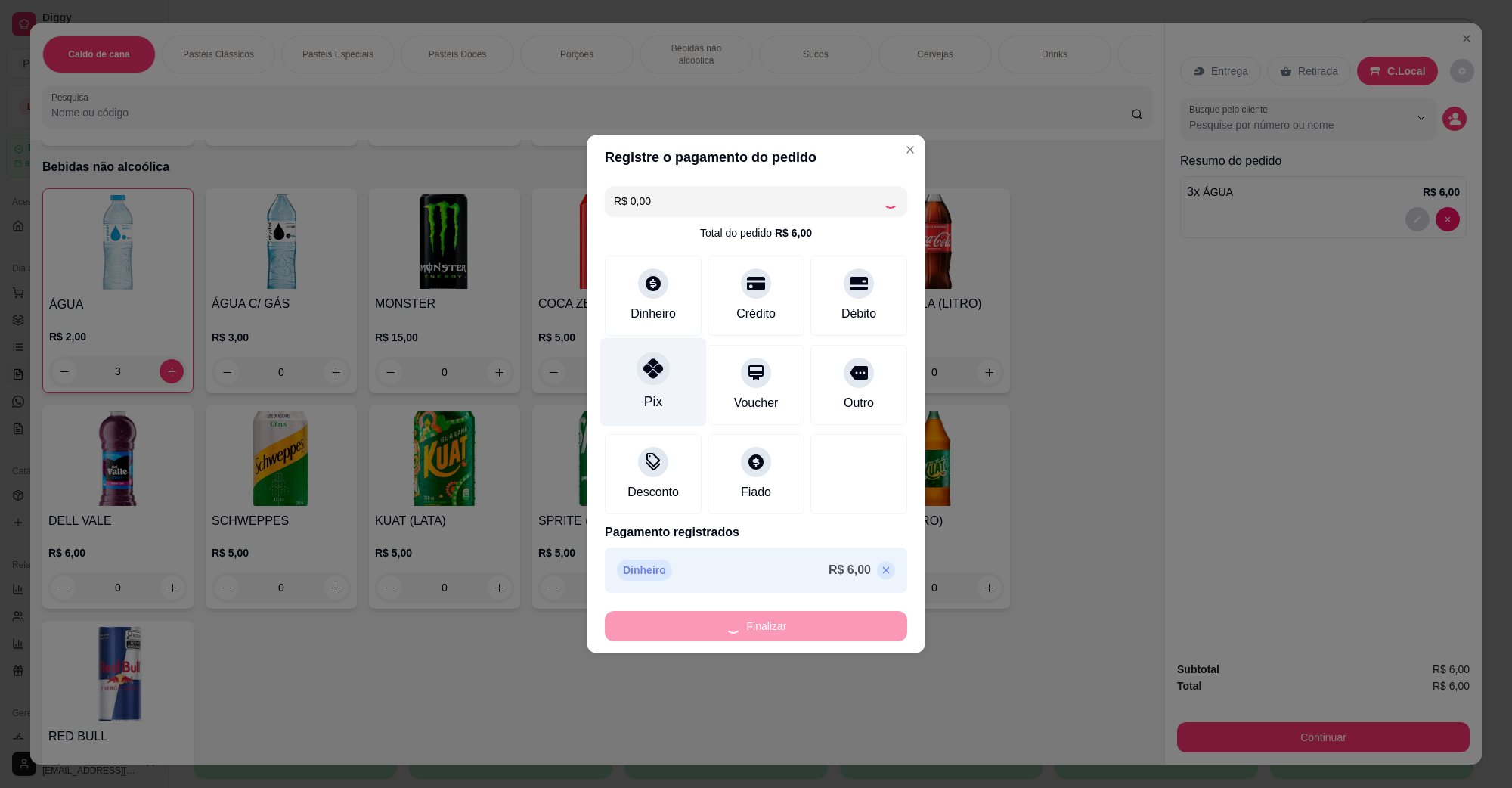
type input "0"
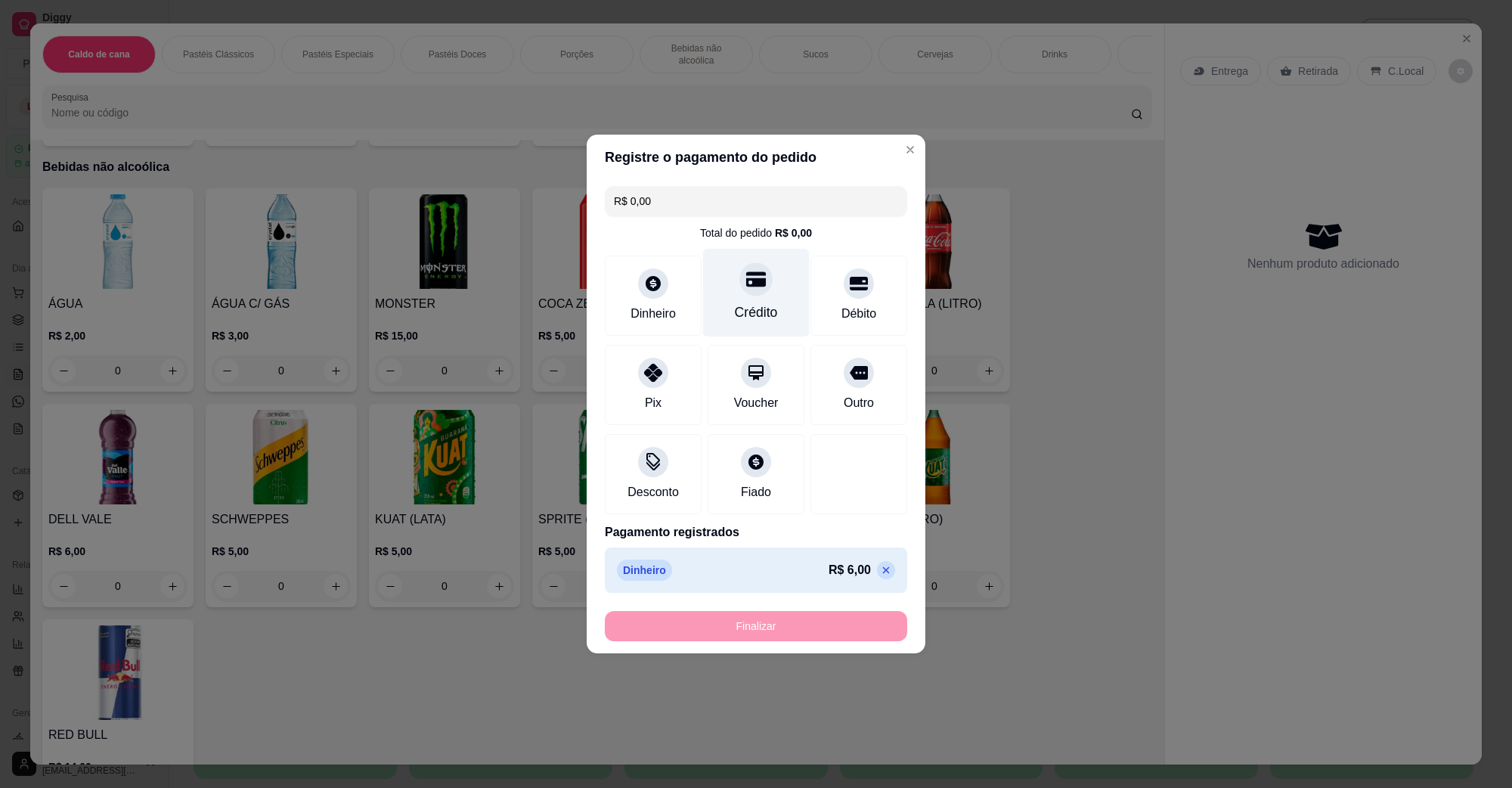
type input "-R$ 6,00"
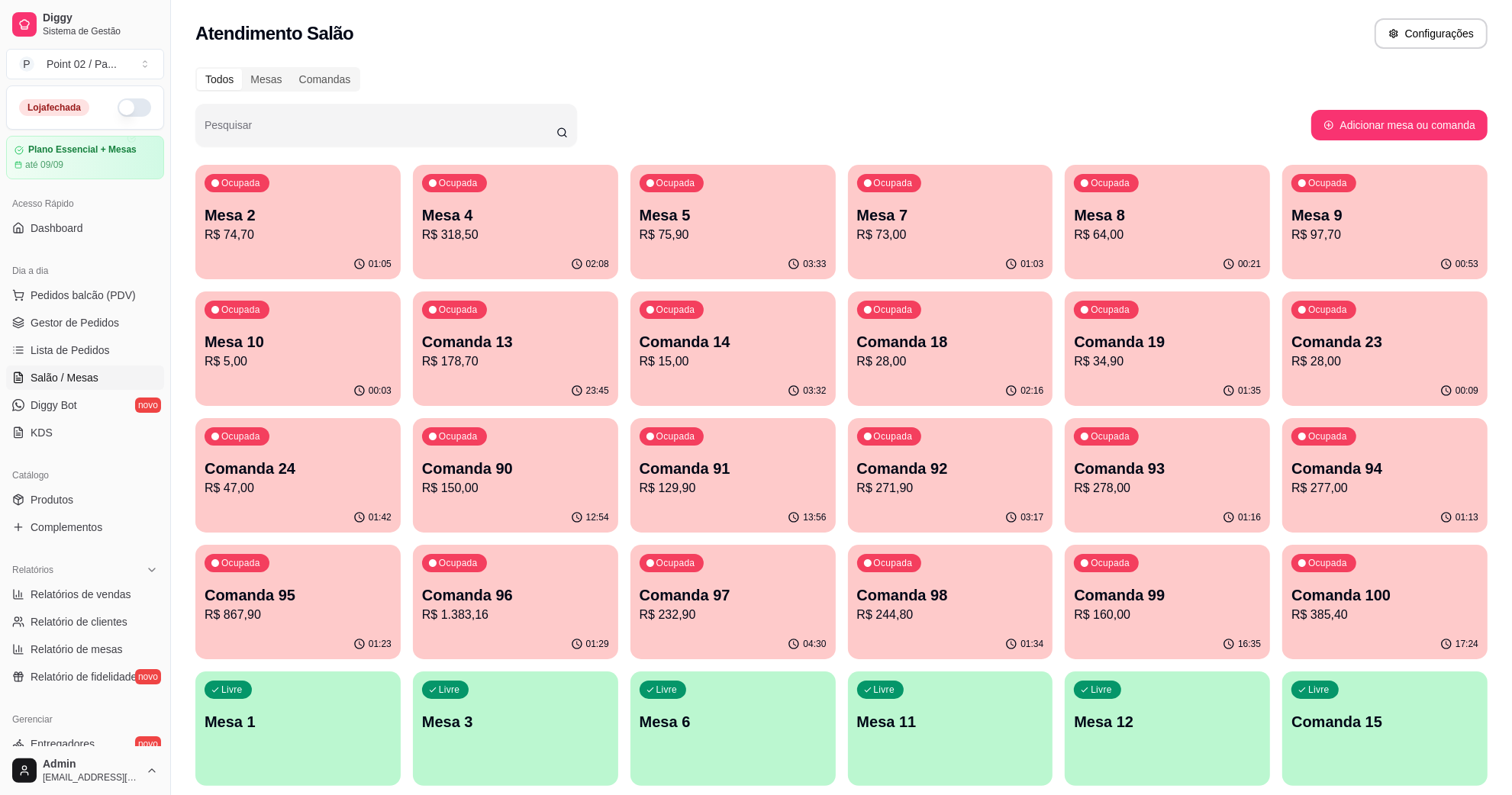
click at [98, 281] on div "Dia a dia" at bounding box center [85, 271] width 158 height 24
click at [97, 302] on span "Pedidos balcão (PDV)" at bounding box center [83, 295] width 105 height 15
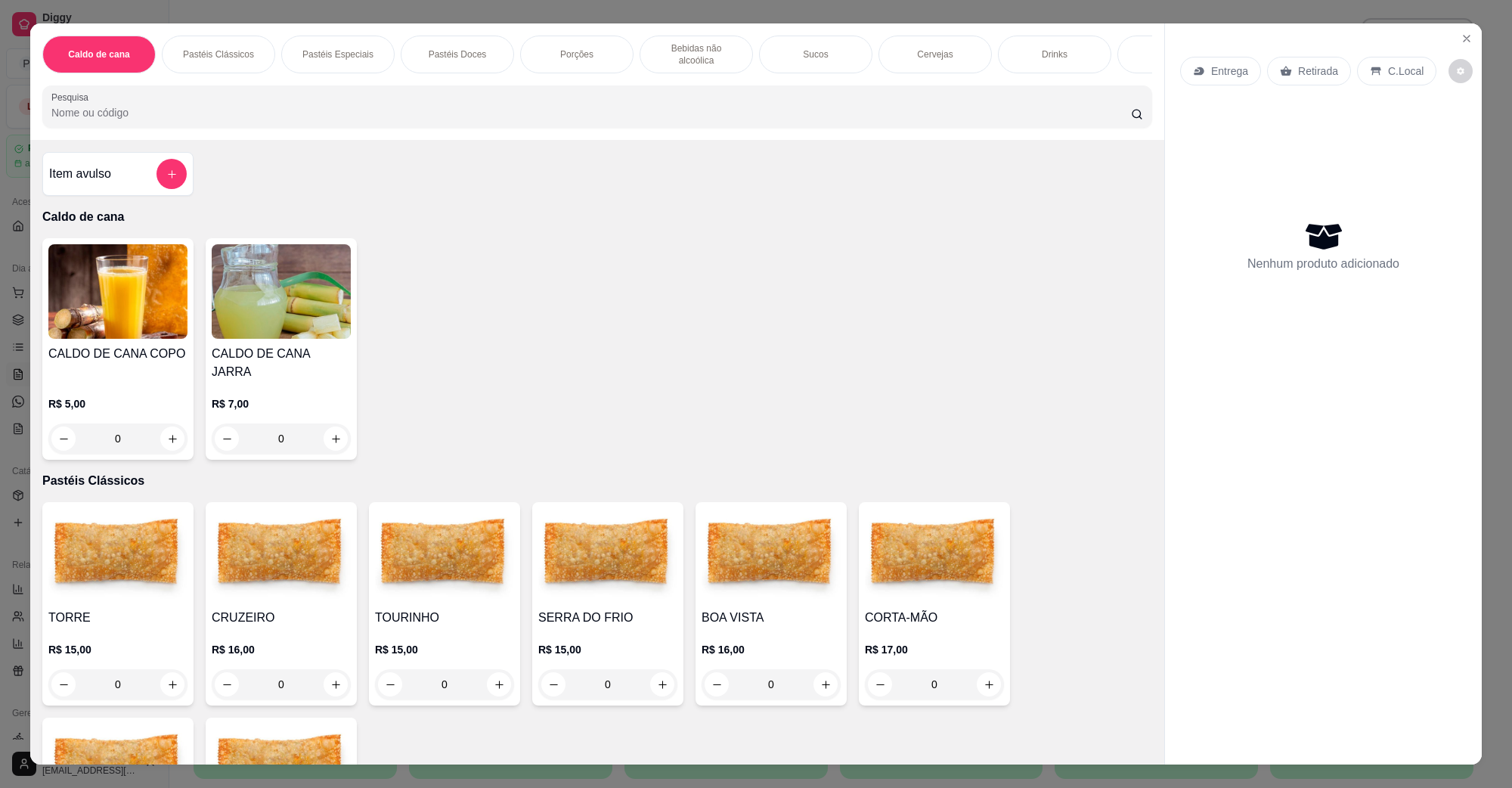
click at [0, 307] on div "Caldo de cana Pastéis Clássicos Pastéis Especiais Pastéis Doces Porções Bebidas…" at bounding box center [756, 394] width 1512 height 788
click at [1462, 43] on icon "Close" at bounding box center [1467, 39] width 12 height 12
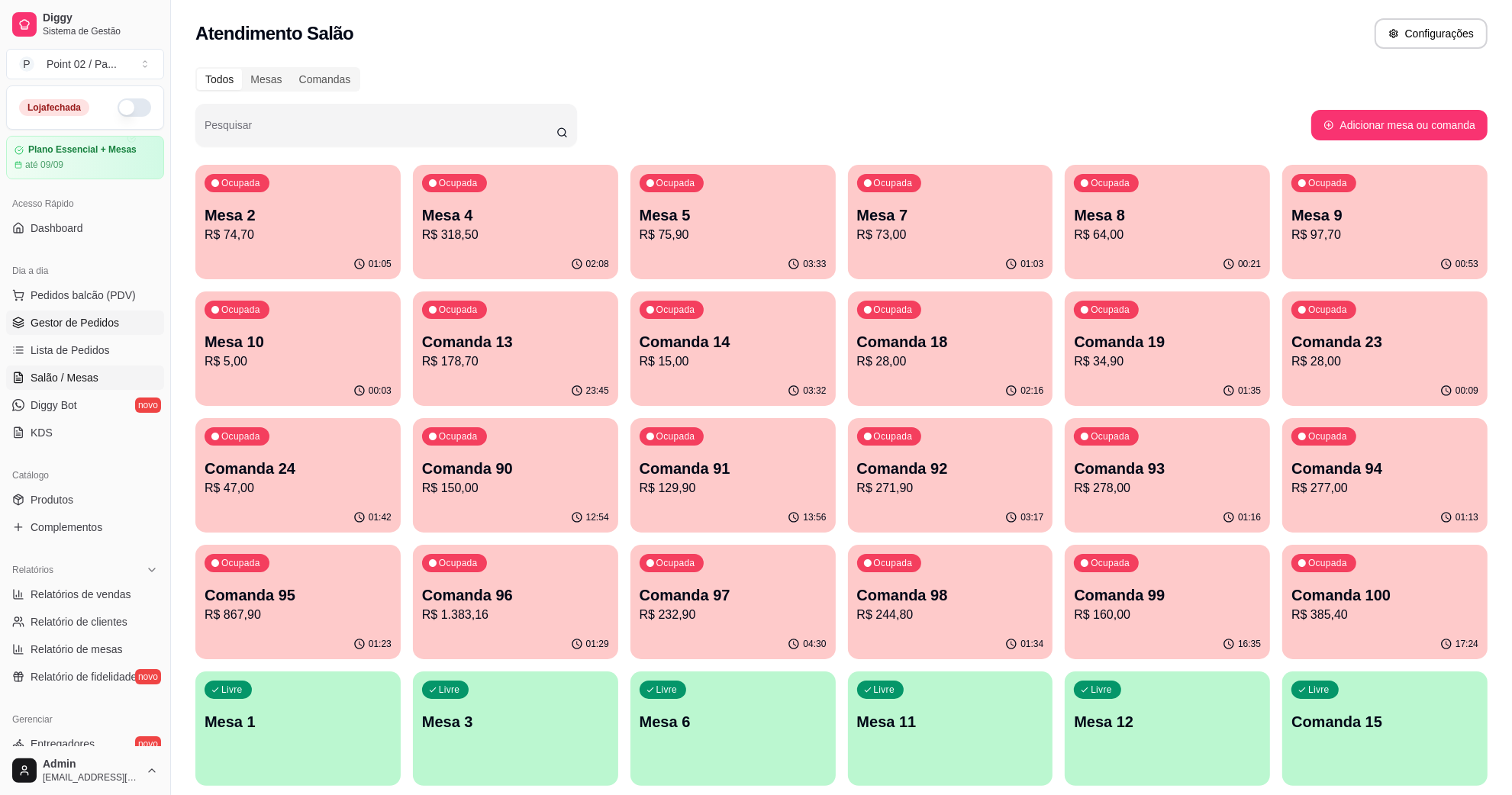
click at [107, 327] on span "Gestor de Pedidos" at bounding box center [75, 322] width 89 height 15
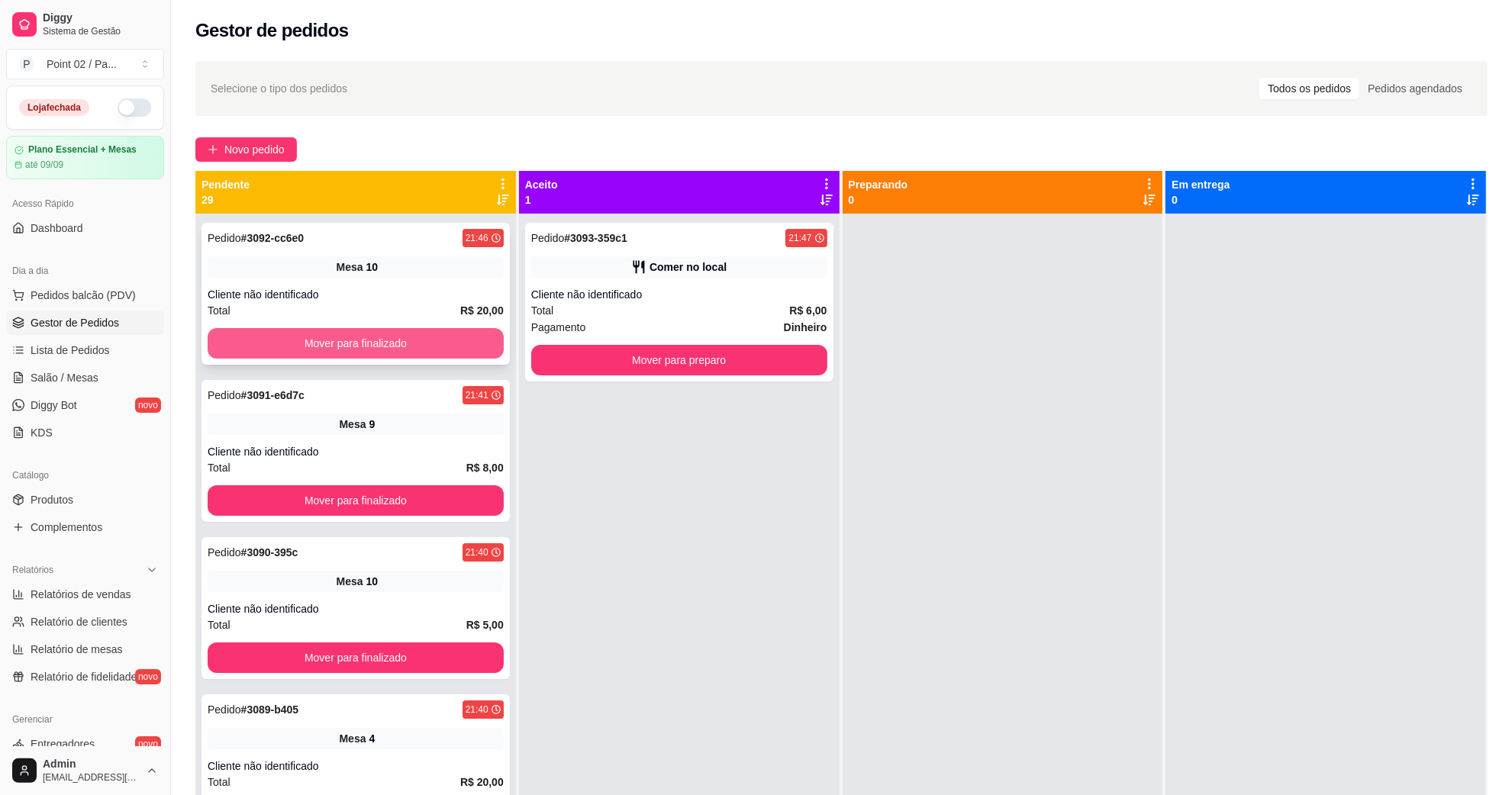
click at [231, 338] on button "Mover para finalizado" at bounding box center [356, 343] width 296 height 31
click at [619, 380] on div "Pedido # 3093-359c1 21:47 Comer no local Cliente não identificado Total R$ 6,00…" at bounding box center [679, 302] width 309 height 159
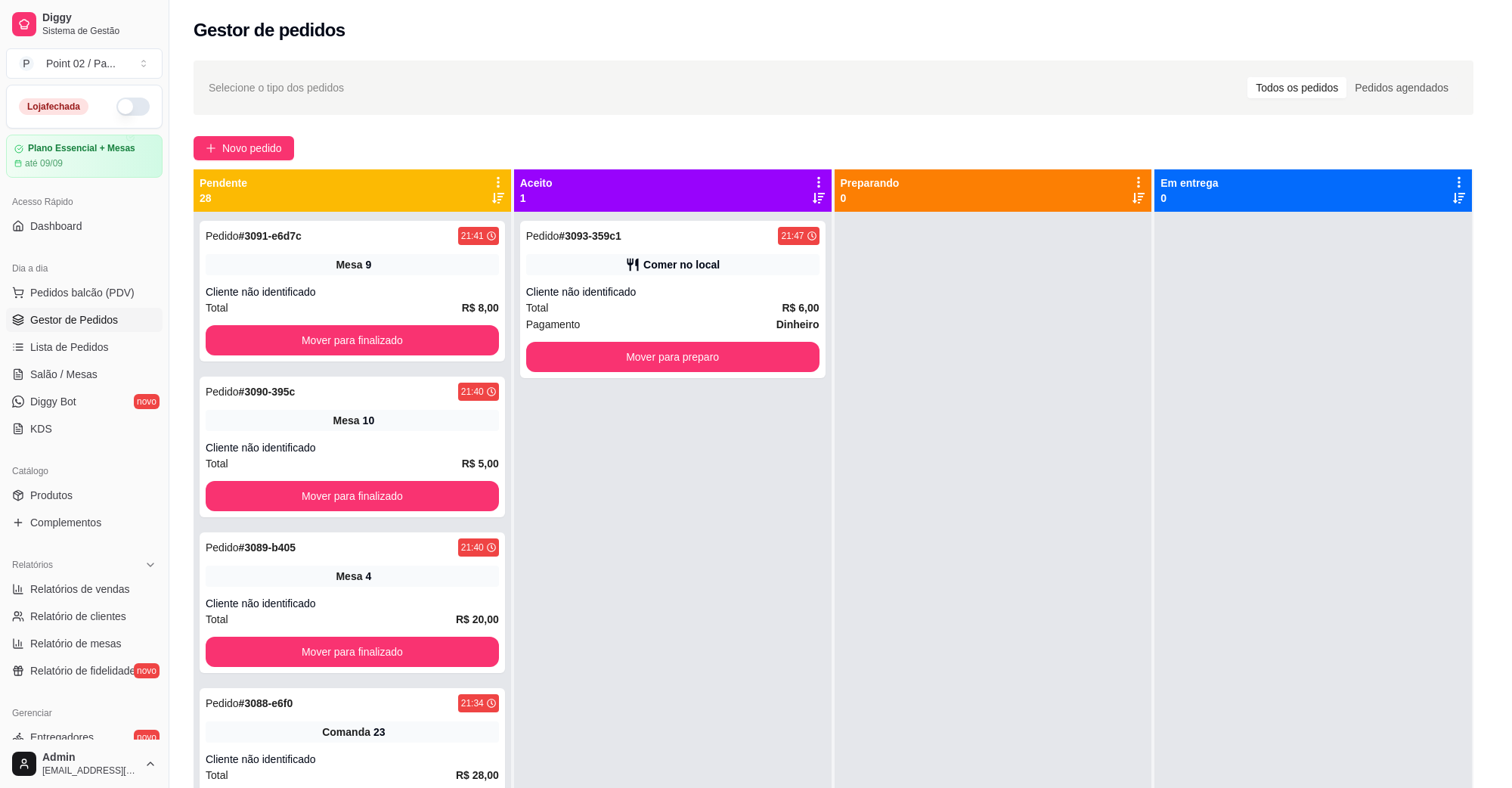
click at [613, 365] on div "COMER NO LOCAL" at bounding box center [626, 366] width 98 height 16
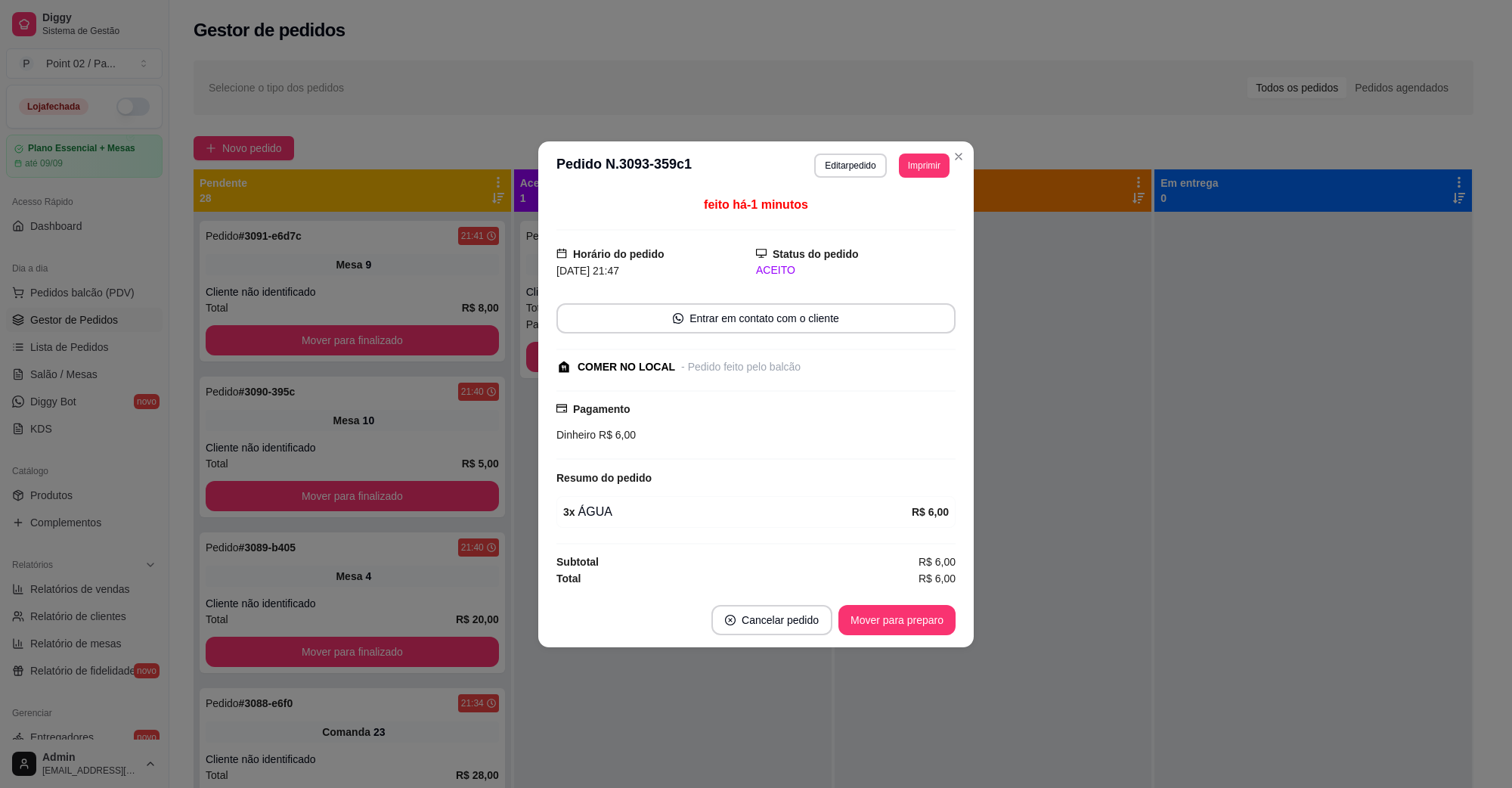
click at [546, 360] on div "feito há -1 minutos Horário do pedido [DATE] 21:47 Status do pedido ACEITO Entr…" at bounding box center [756, 391] width 436 height 403
click at [542, 359] on div "feito há -1 minutos Horário do pedido [DATE] 21:47 Status do pedido ACEITO Entr…" at bounding box center [756, 391] width 436 height 403
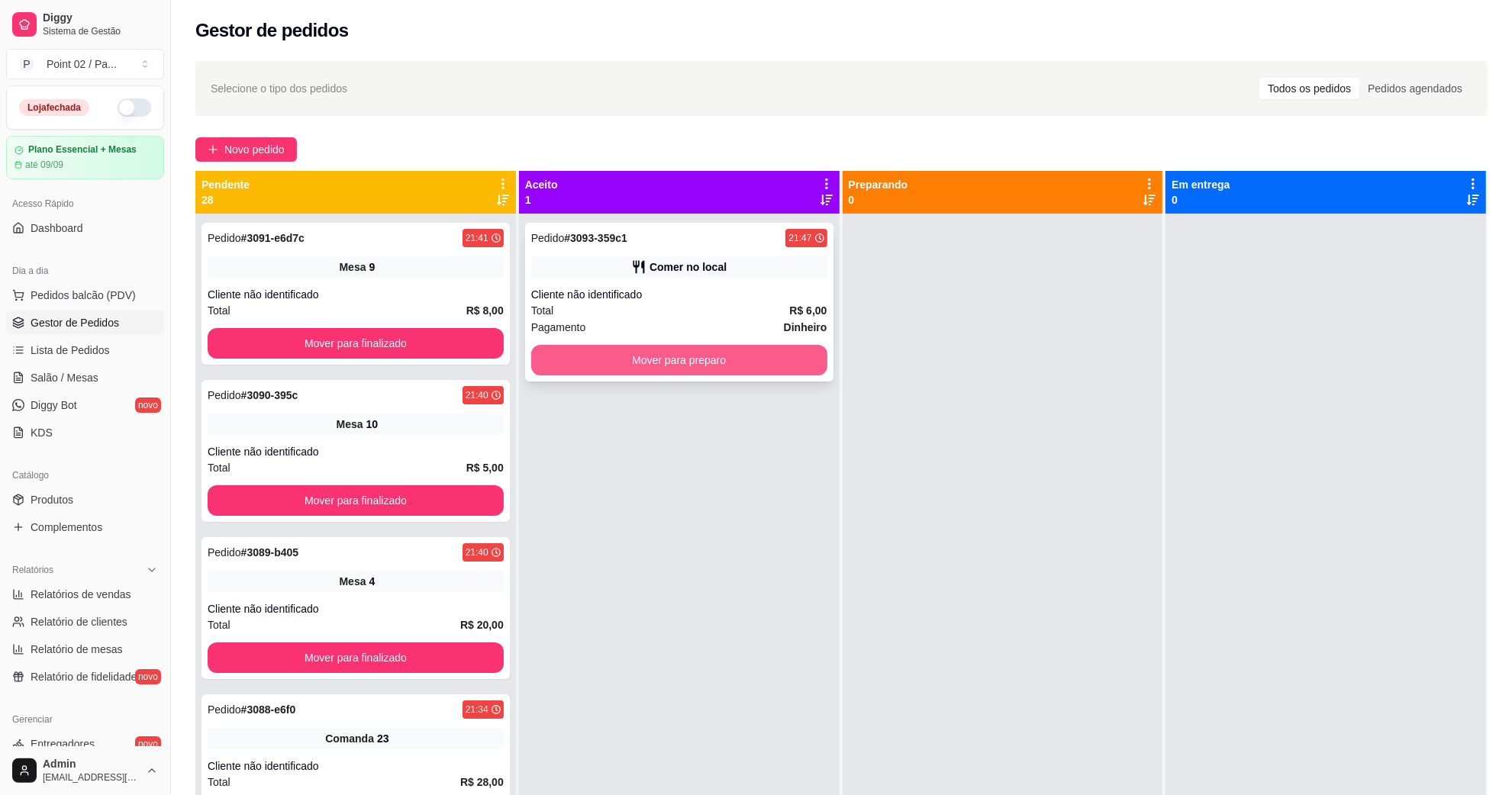
click at [539, 364] on button "Mover para preparo" at bounding box center [680, 360] width 296 height 31
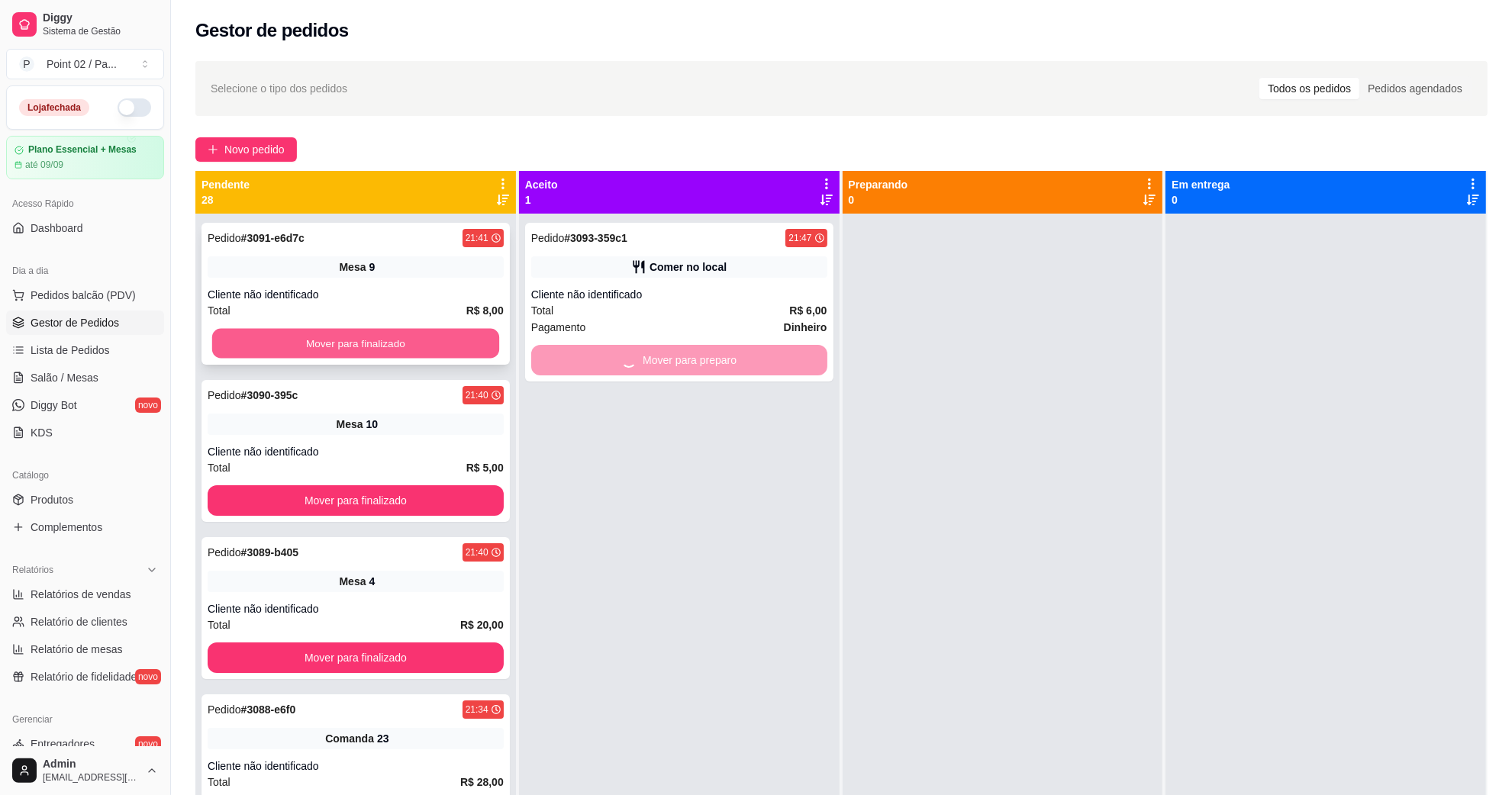
click at [466, 357] on button "Mover para finalizado" at bounding box center [355, 344] width 287 height 30
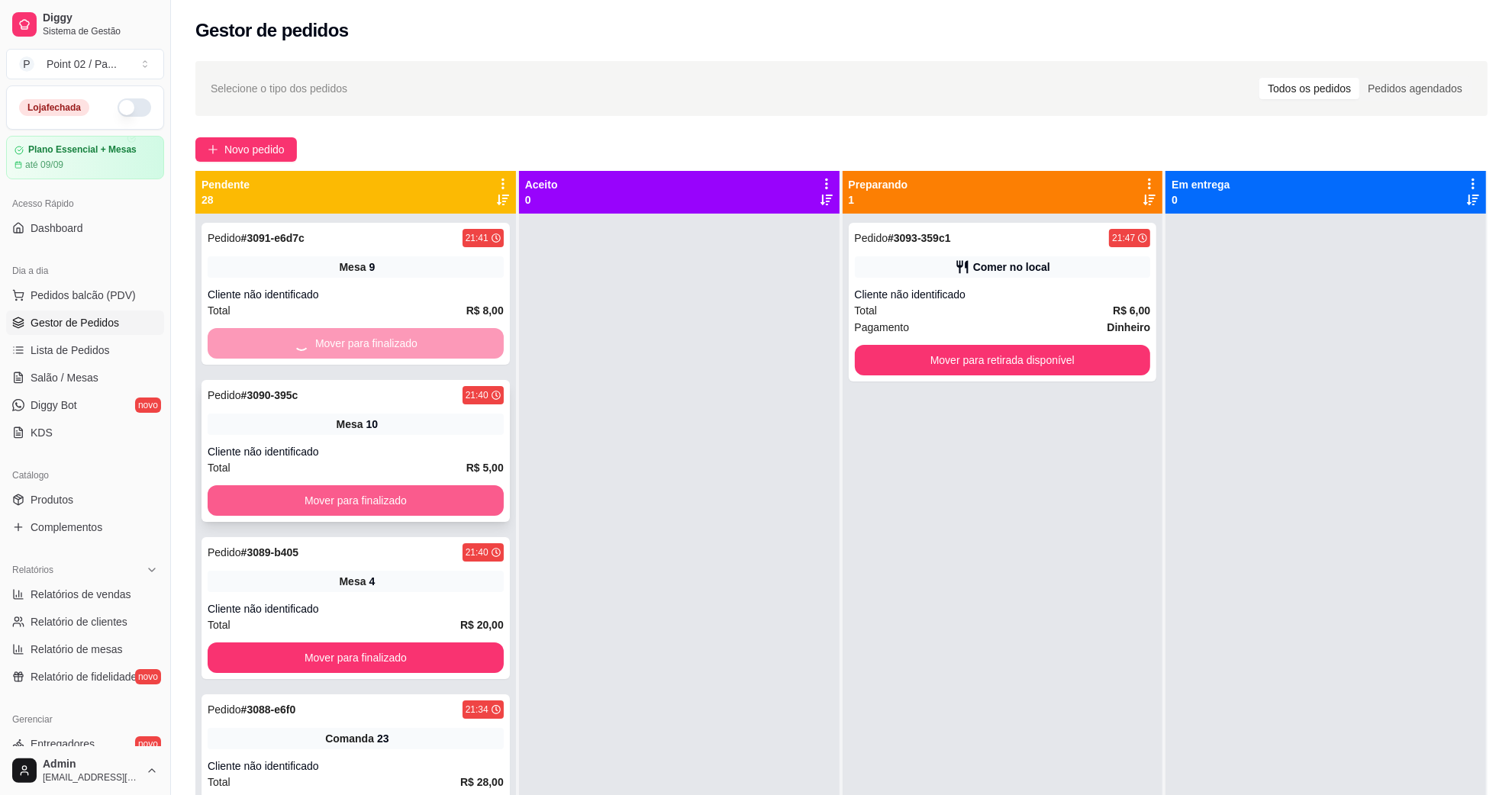
click at [391, 499] on button "Mover para finalizado" at bounding box center [356, 500] width 296 height 31
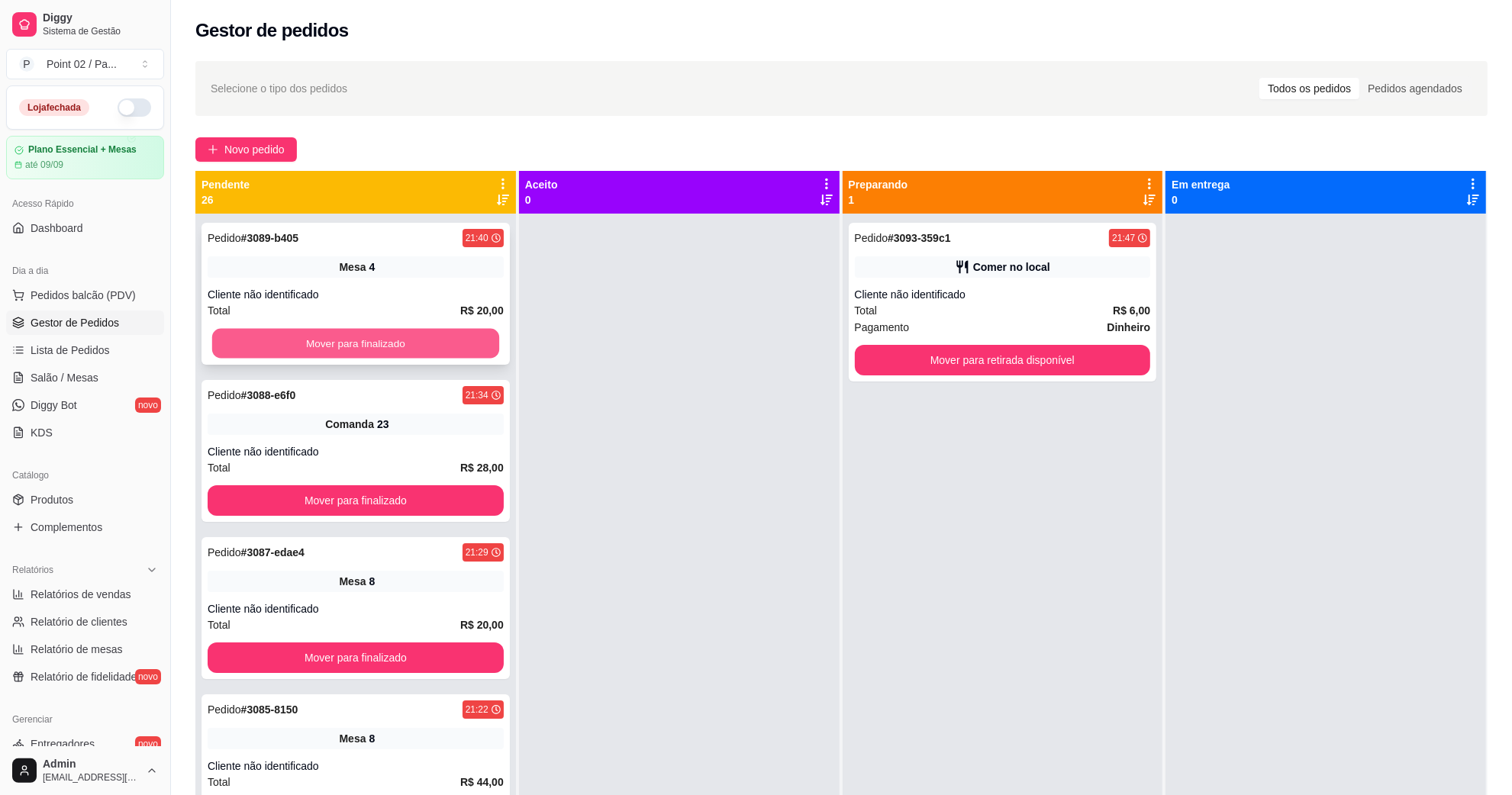
click at [422, 348] on button "Mover para finalizado" at bounding box center [355, 344] width 287 height 30
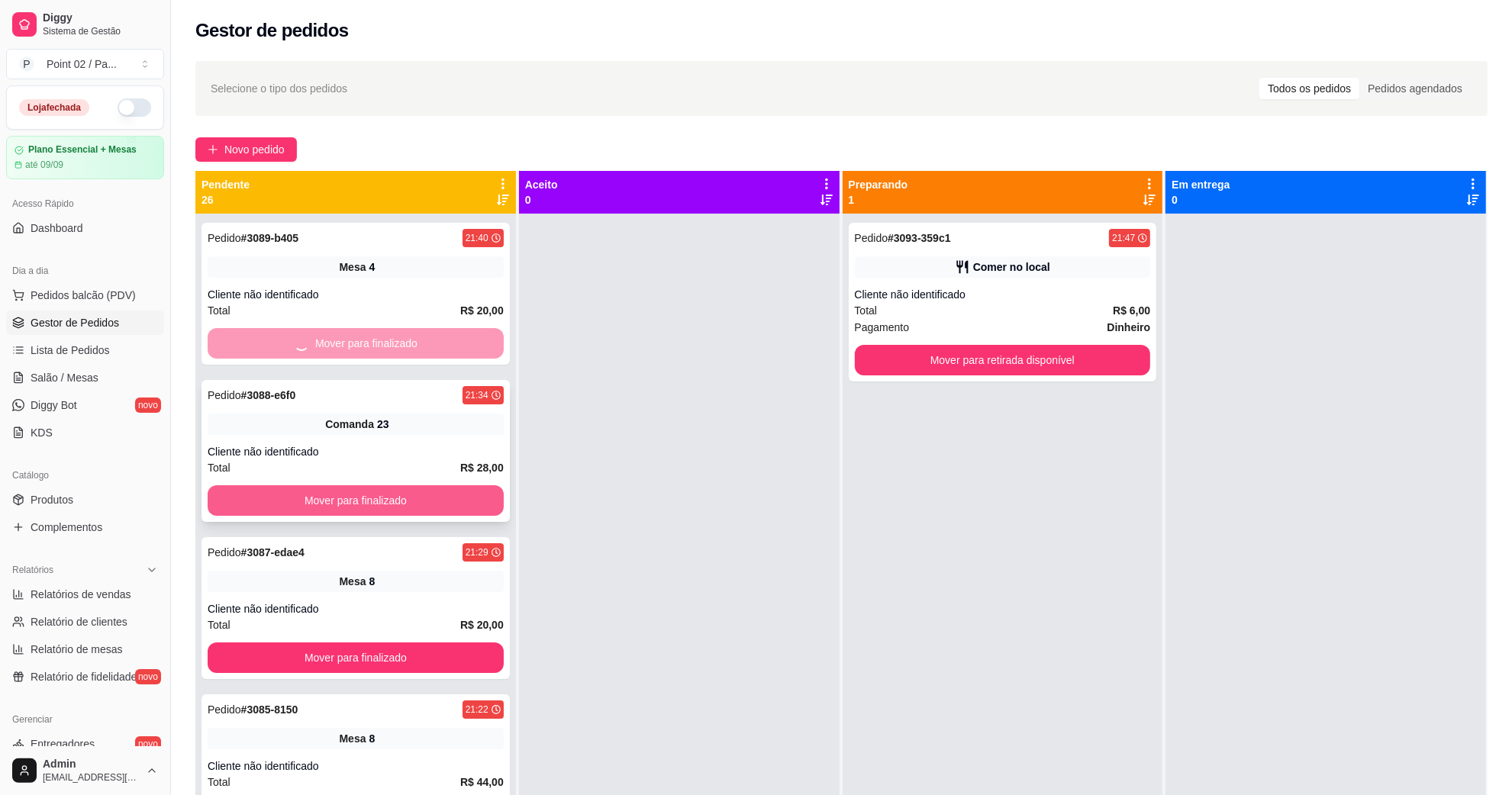
click at [383, 500] on button "Mover para finalizado" at bounding box center [356, 500] width 296 height 31
click at [411, 341] on div "Mover para finalizado" at bounding box center [356, 343] width 296 height 31
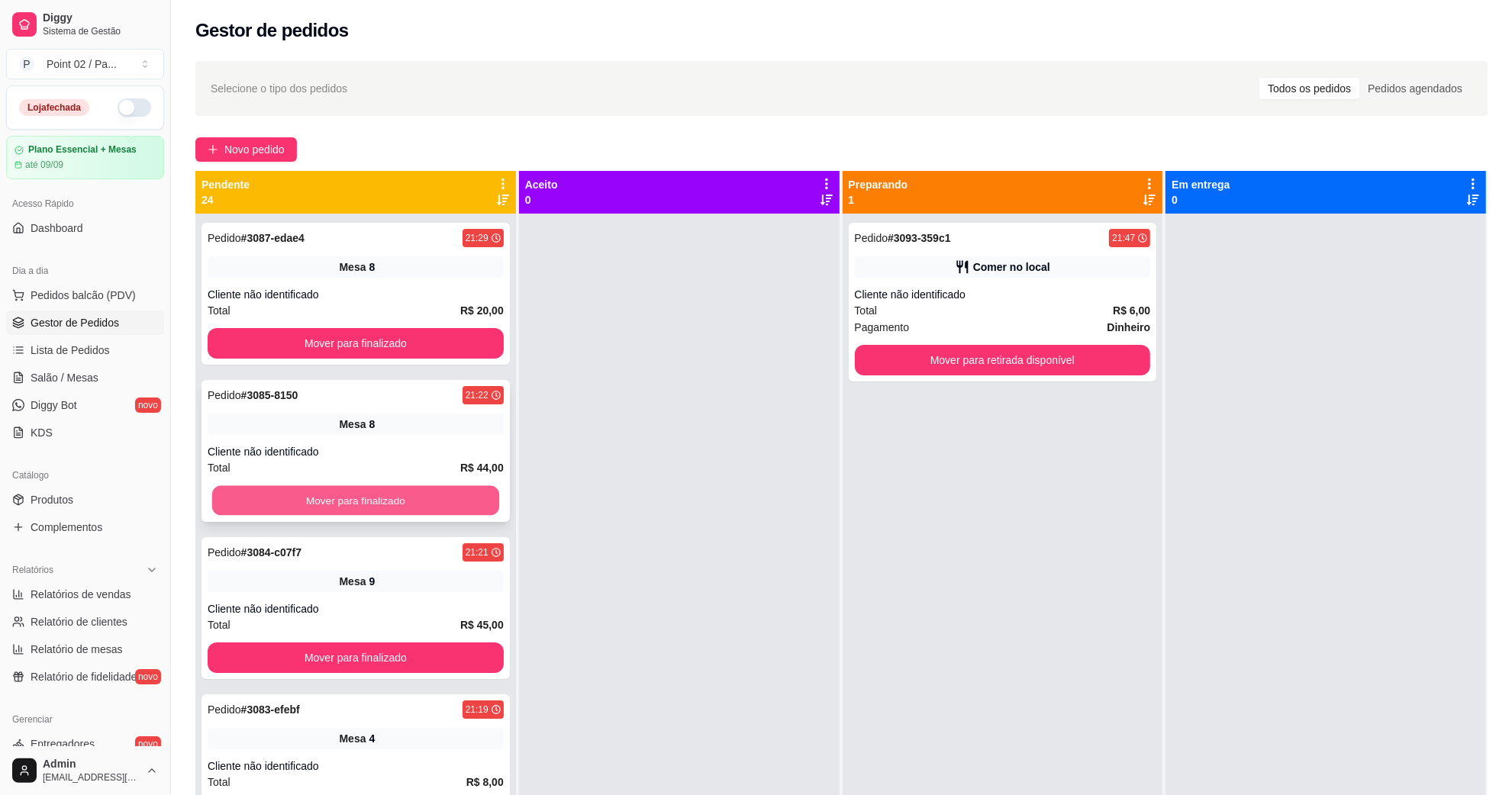
click at [350, 494] on button "Mover para finalizado" at bounding box center [355, 500] width 287 height 30
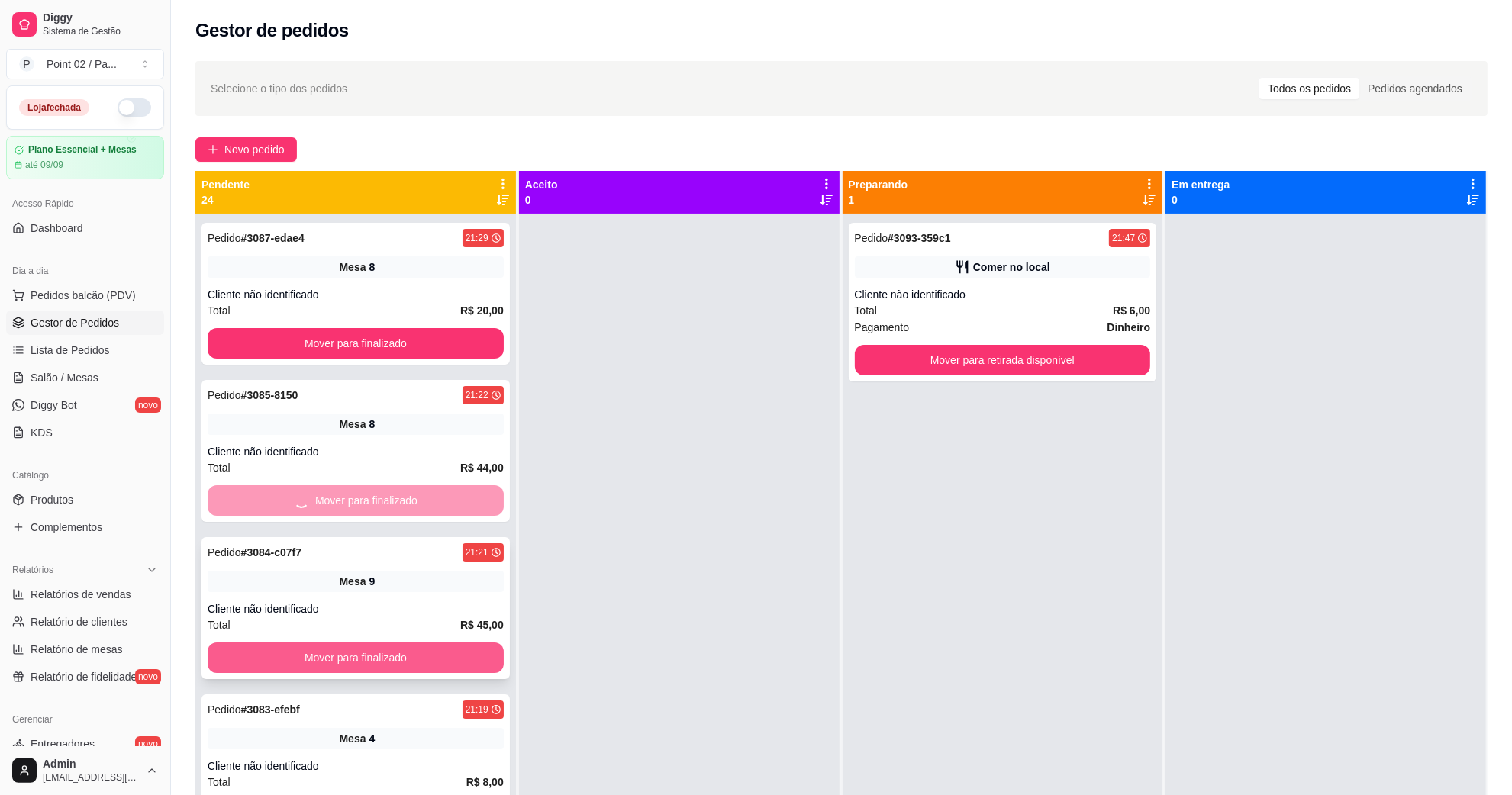
click at [342, 650] on button "Mover para finalizado" at bounding box center [356, 657] width 296 height 31
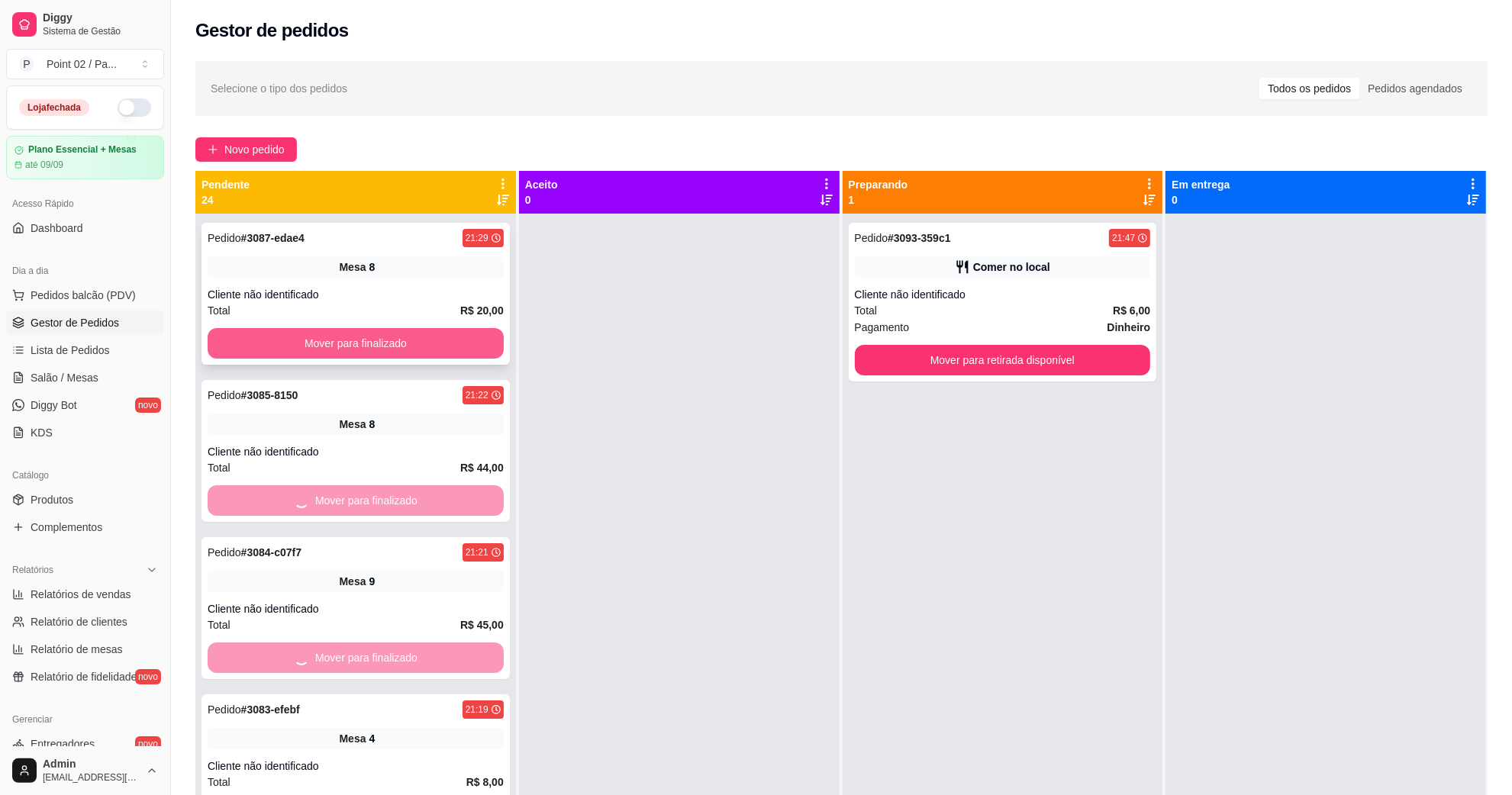
click at [413, 346] on button "Mover para finalizado" at bounding box center [356, 343] width 296 height 31
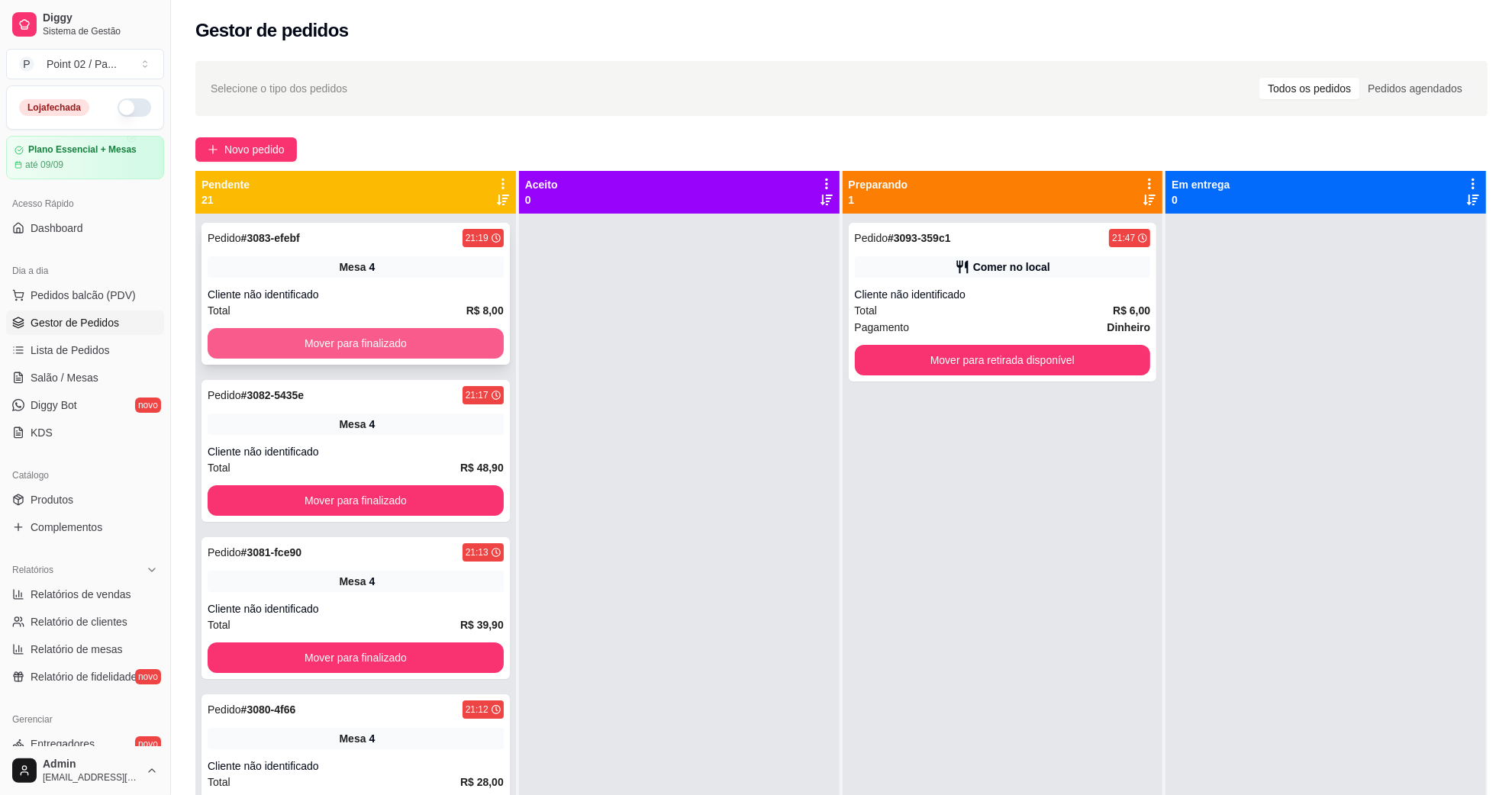
click at [411, 349] on button "Mover para finalizado" at bounding box center [356, 343] width 296 height 31
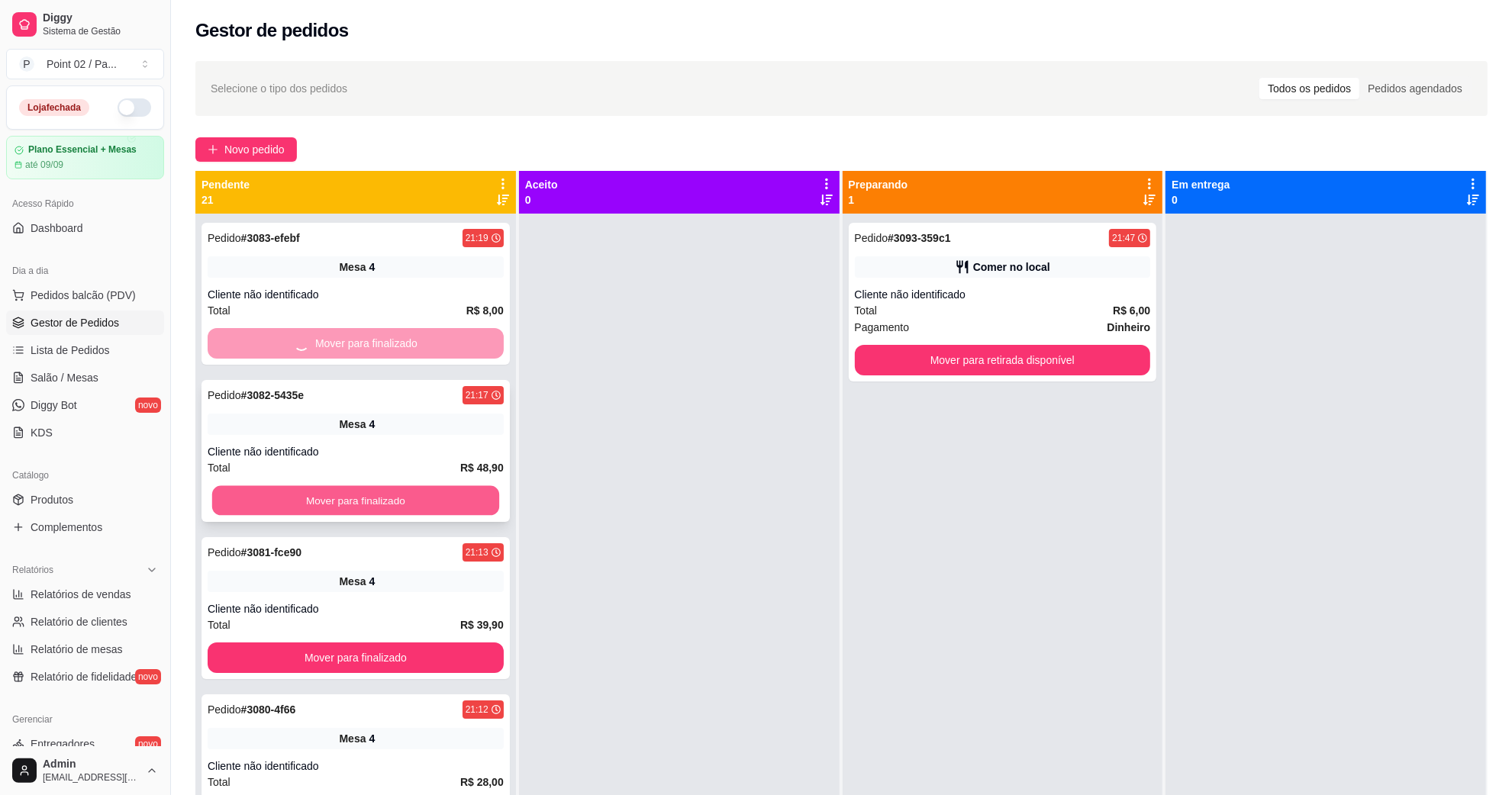
click at [380, 498] on button "Mover para finalizado" at bounding box center [355, 500] width 287 height 30
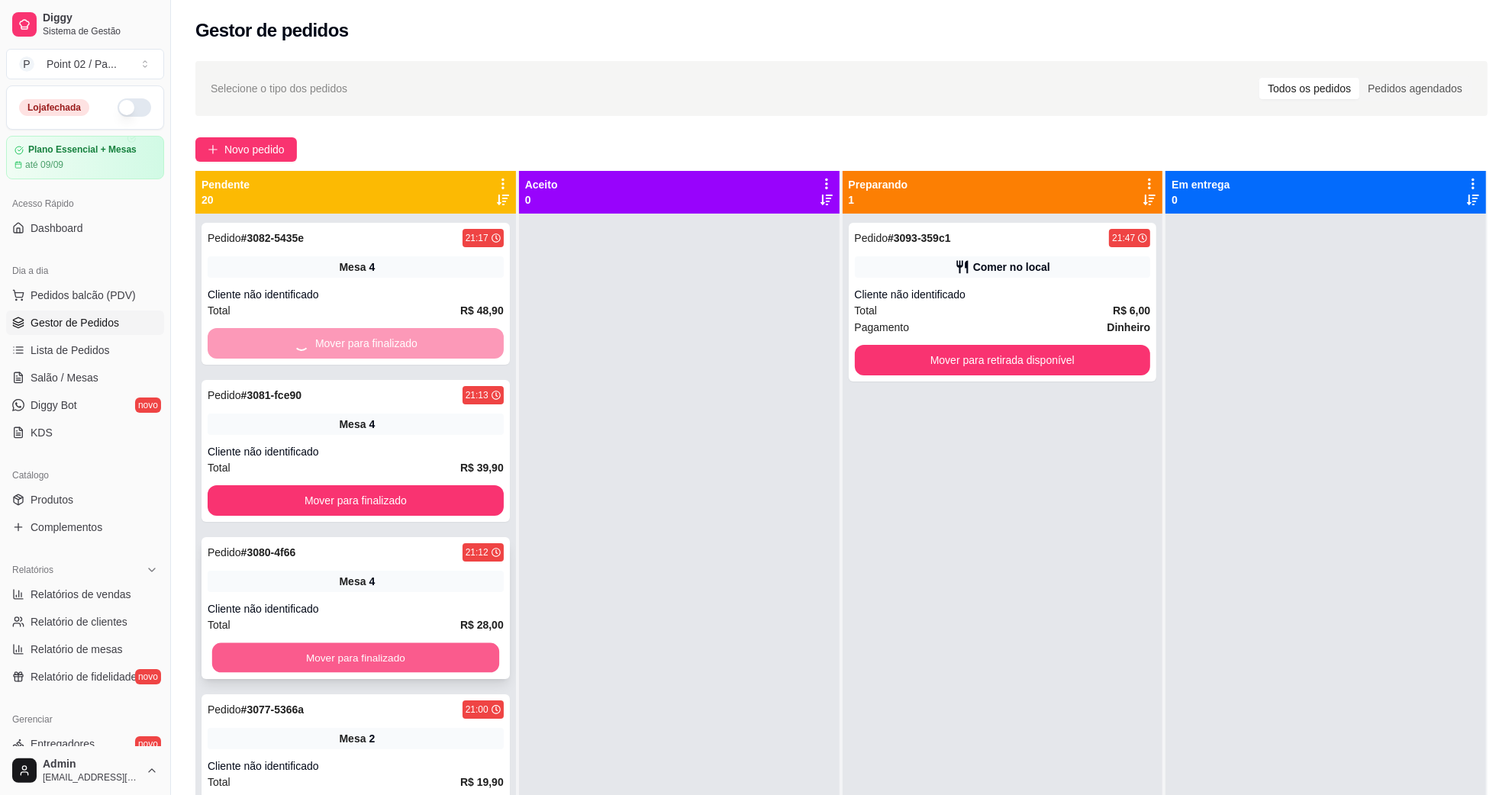
click at [370, 650] on button "Mover para finalizado" at bounding box center [355, 658] width 287 height 30
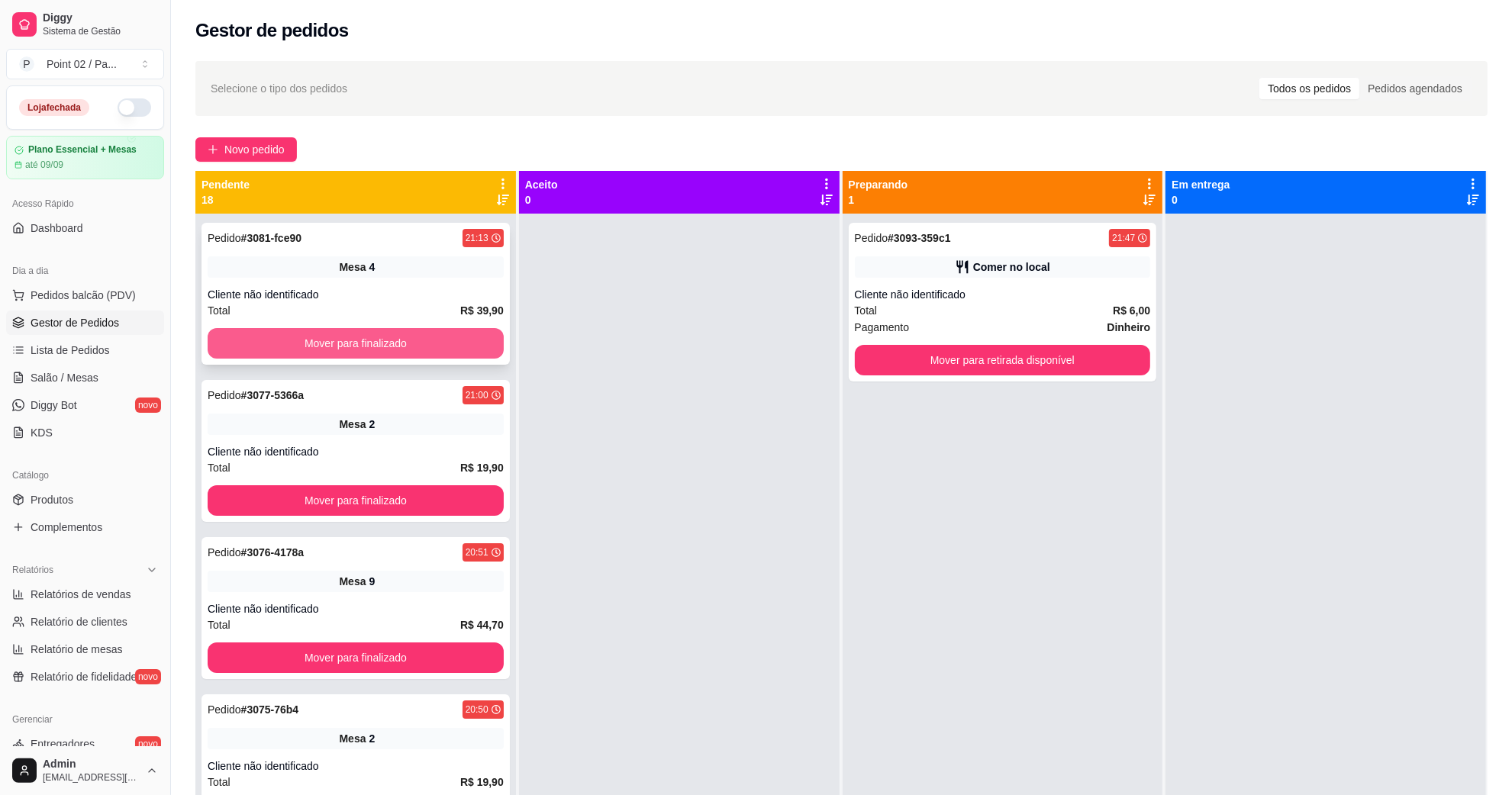
click at [435, 346] on button "Mover para finalizado" at bounding box center [356, 343] width 296 height 31
click at [401, 482] on div "Pedido # 3077-5366a 21:00 Mesa 2 Cliente não identificado Total R$ 19,90 Mover …" at bounding box center [356, 450] width 309 height 142
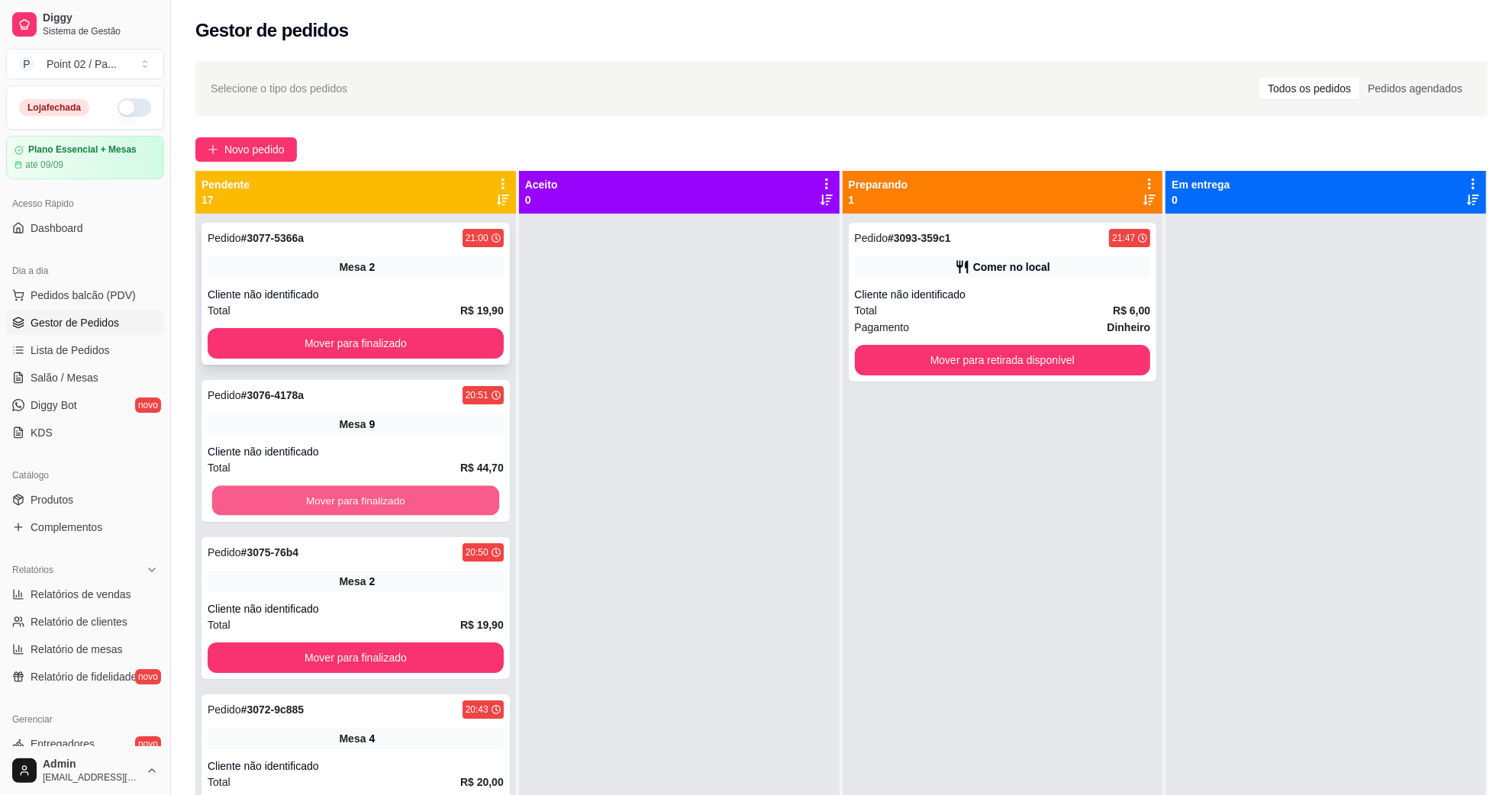
click at [399, 495] on button "Mover para finalizado" at bounding box center [355, 500] width 287 height 30
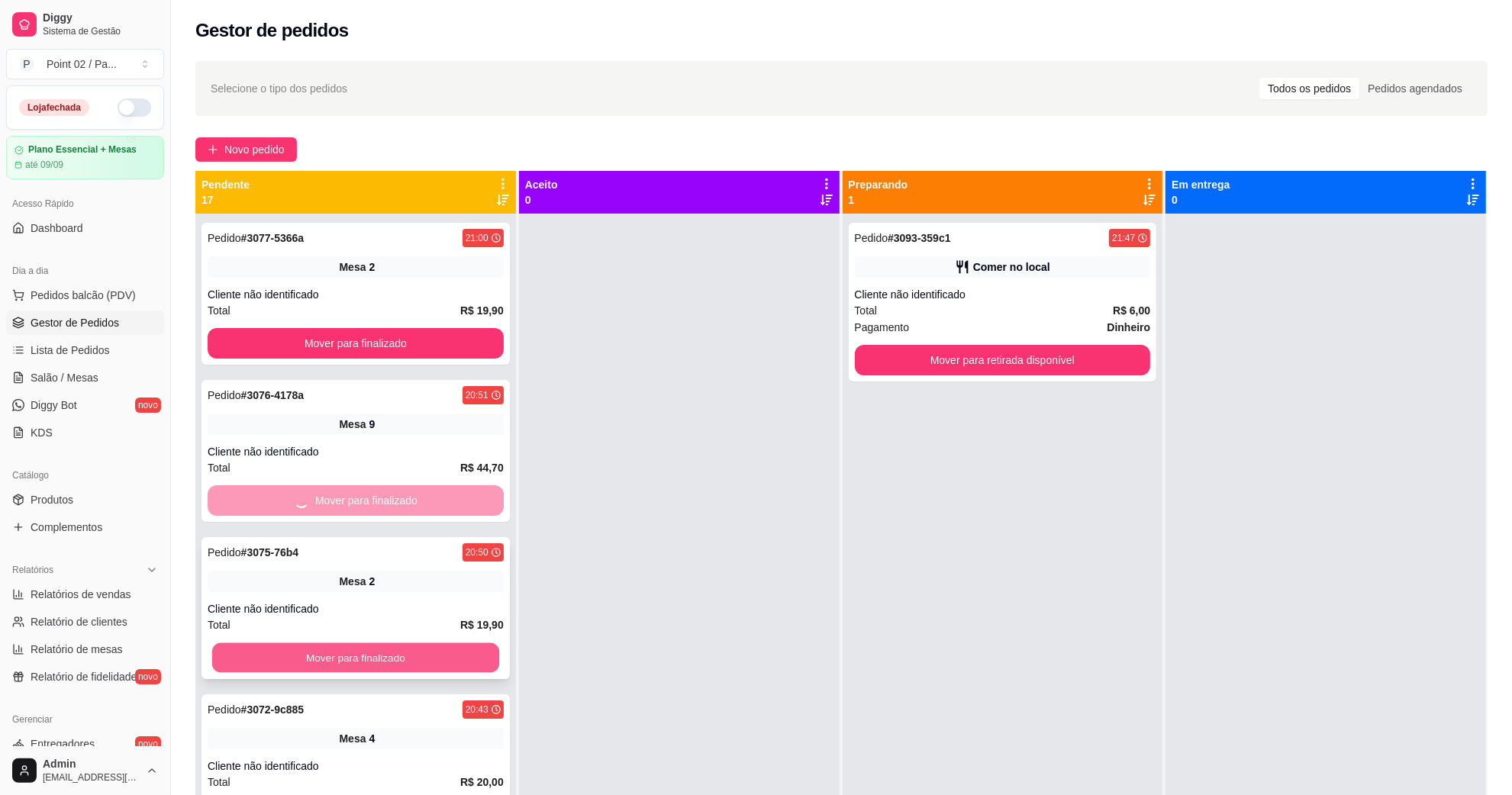
click at [387, 650] on button "Mover para finalizado" at bounding box center [355, 658] width 287 height 30
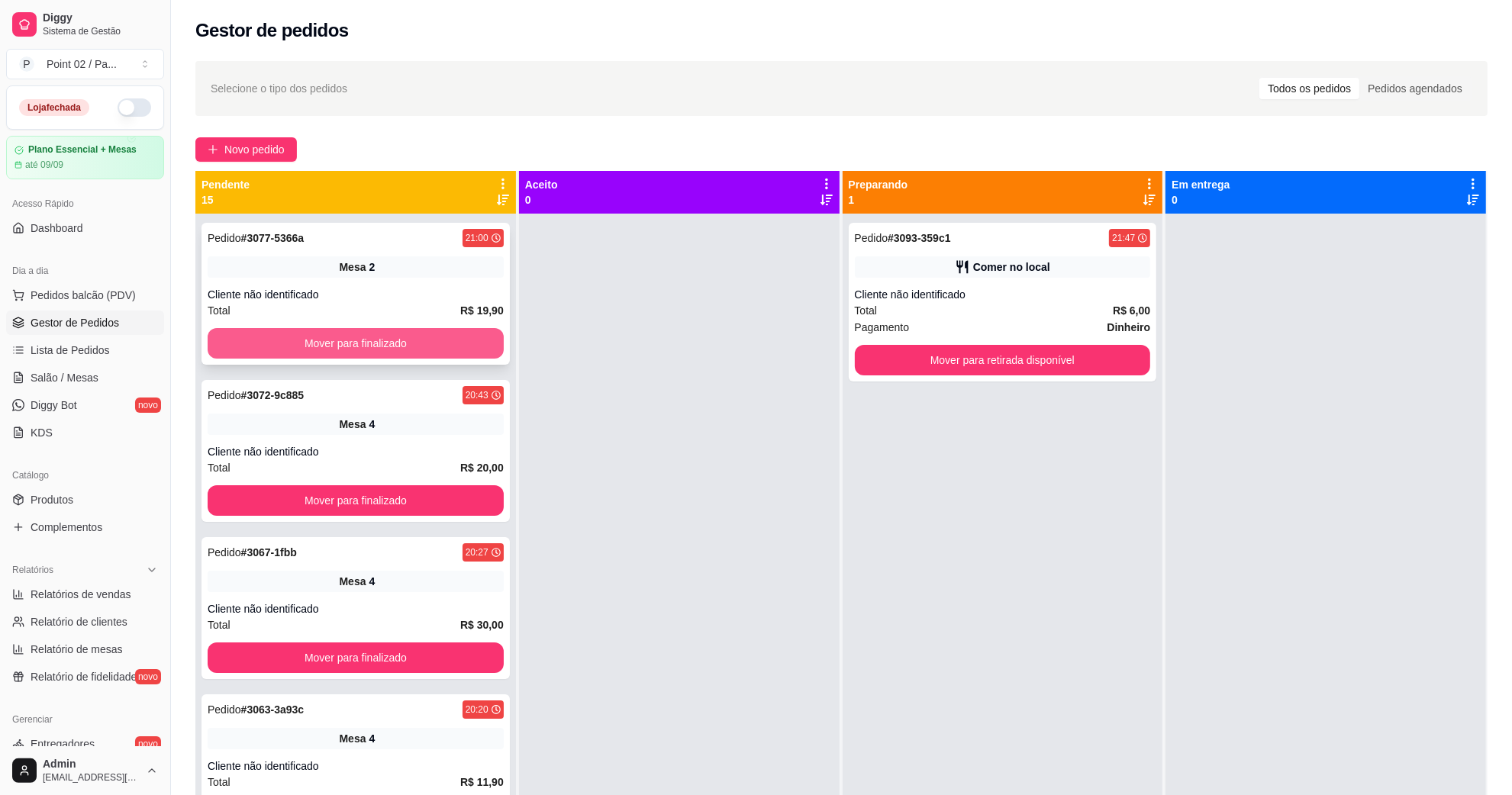
click at [389, 333] on button "Mover para finalizado" at bounding box center [356, 343] width 296 height 31
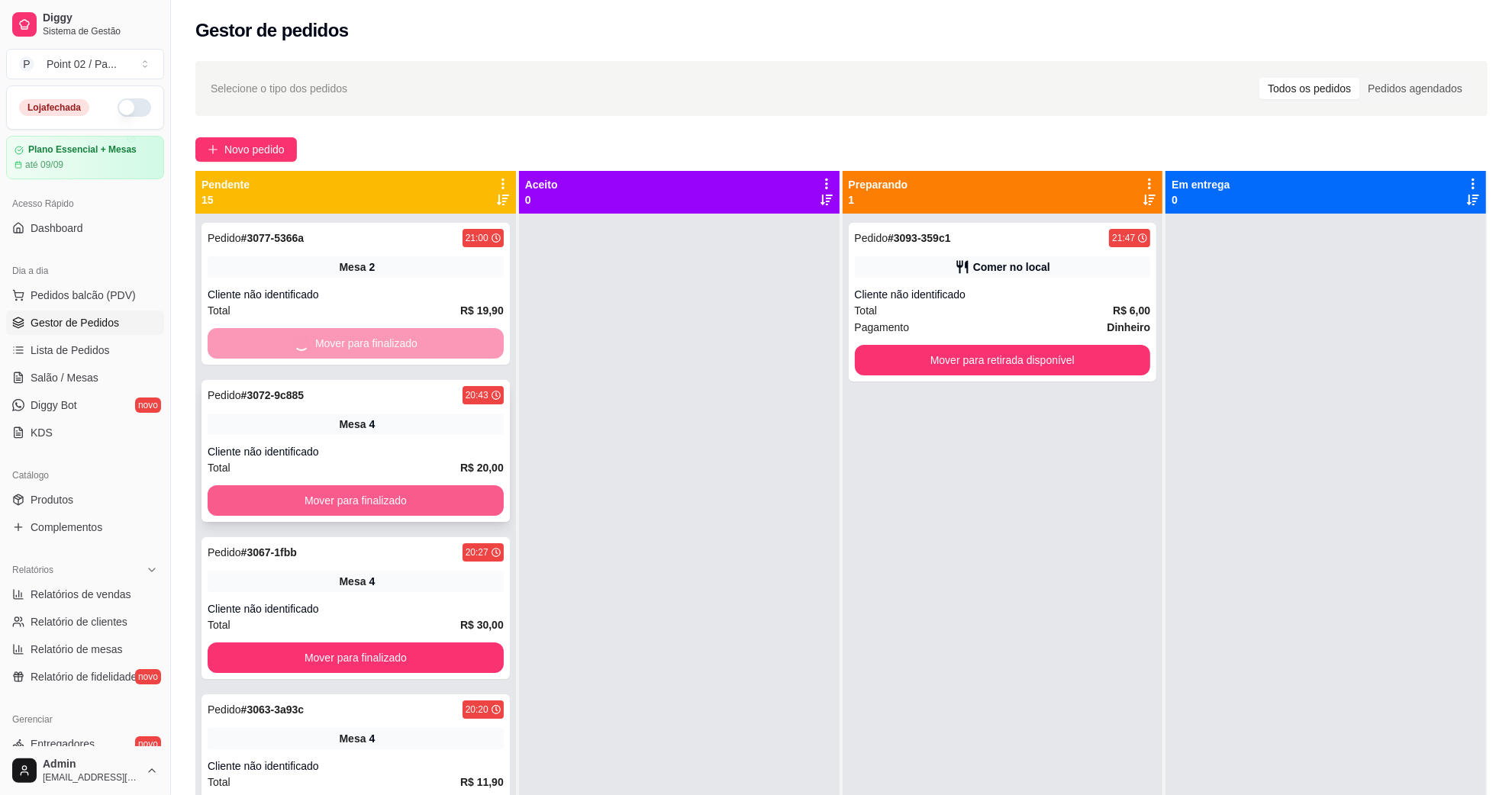
click at [388, 515] on div "Pedido # 3077-5366a 21:00 Mesa 2 Cliente não identificado Total R$ 19,90 Mover …" at bounding box center [356, 611] width 321 height 795
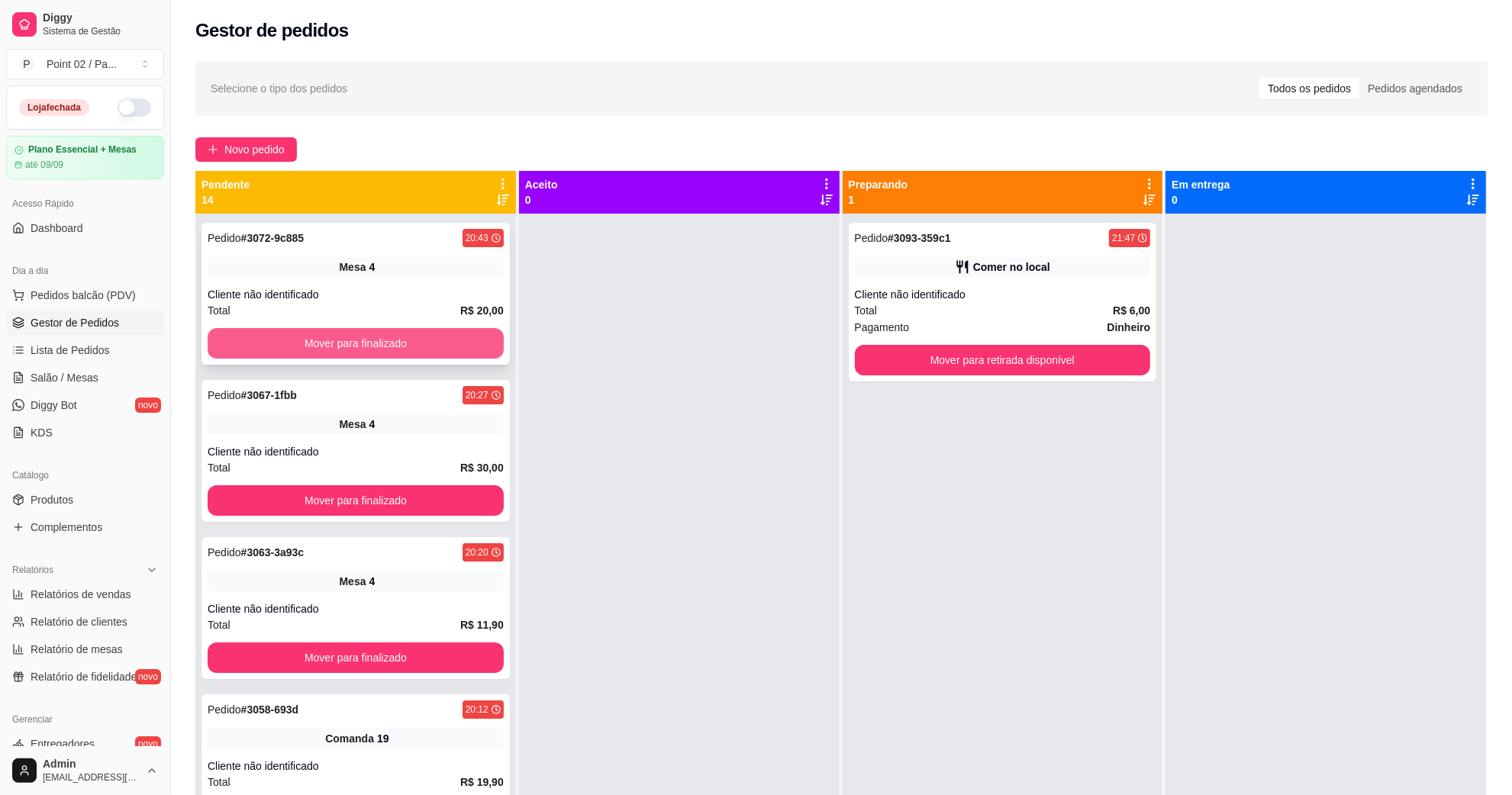
click at [414, 344] on button "Mover para finalizado" at bounding box center [356, 343] width 296 height 31
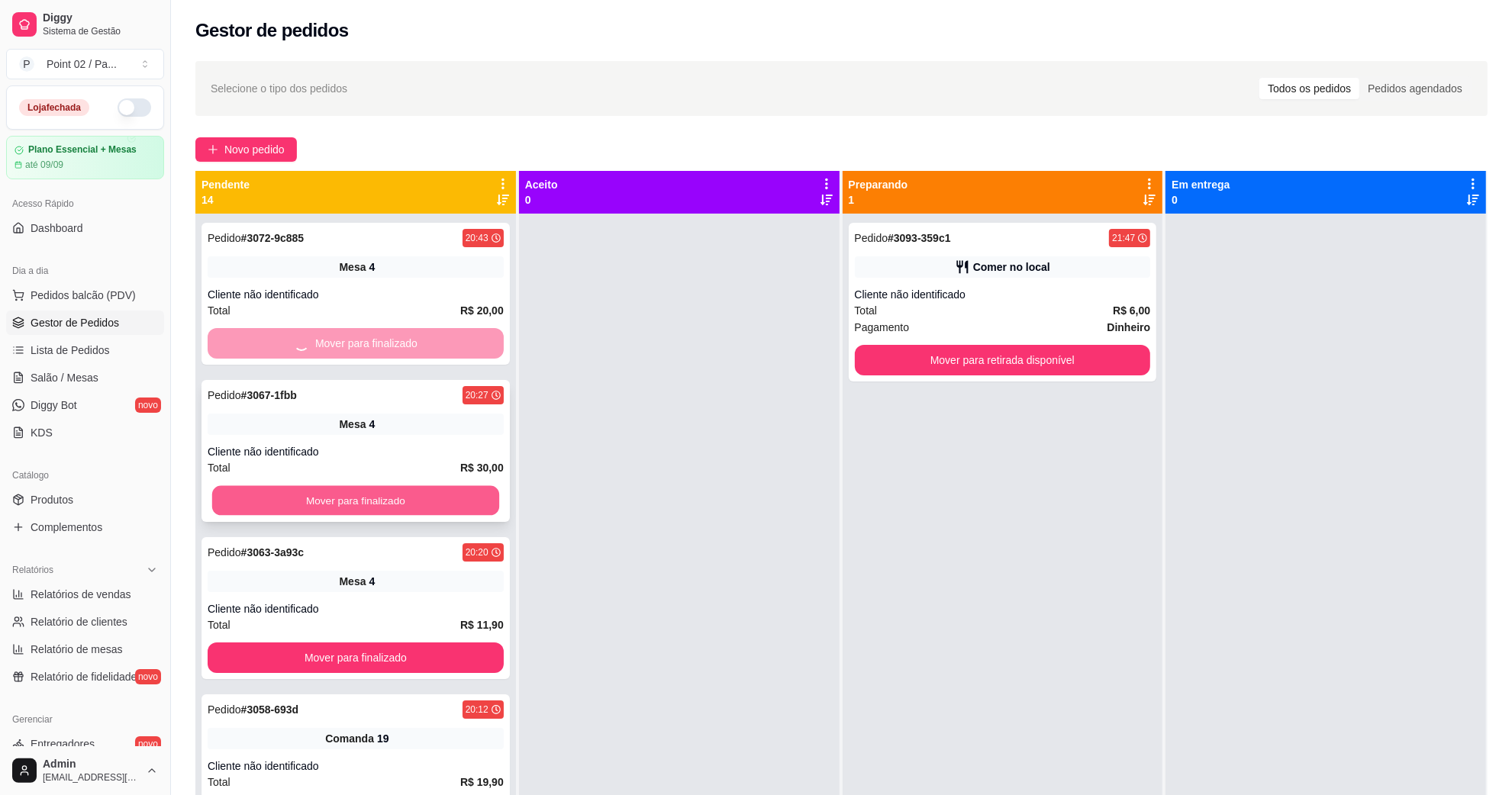
click at [393, 492] on button "Mover para finalizado" at bounding box center [355, 500] width 287 height 30
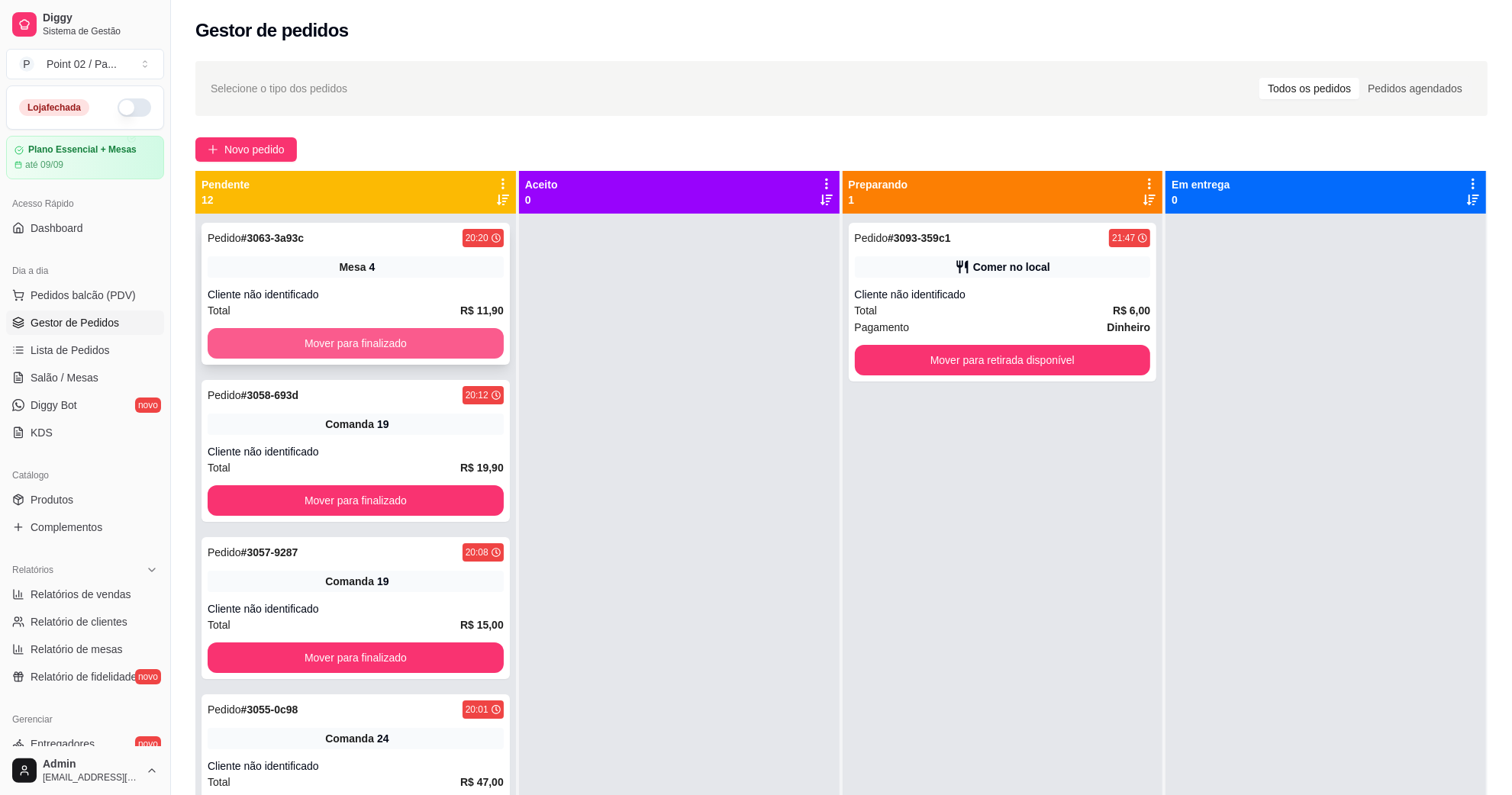
click at [425, 344] on button "Mover para finalizado" at bounding box center [356, 343] width 296 height 31
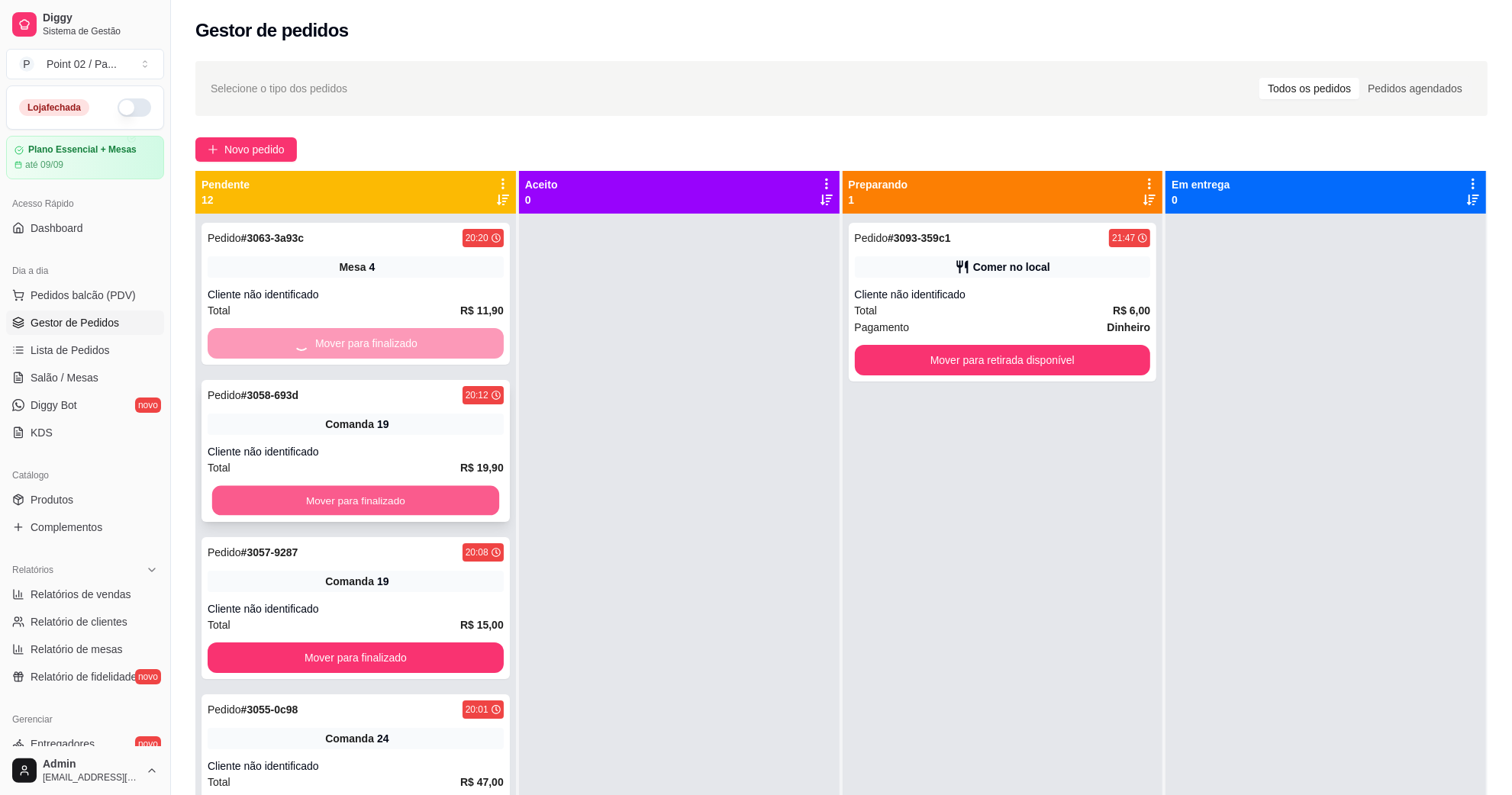
click at [393, 511] on button "Mover para finalizado" at bounding box center [355, 500] width 287 height 30
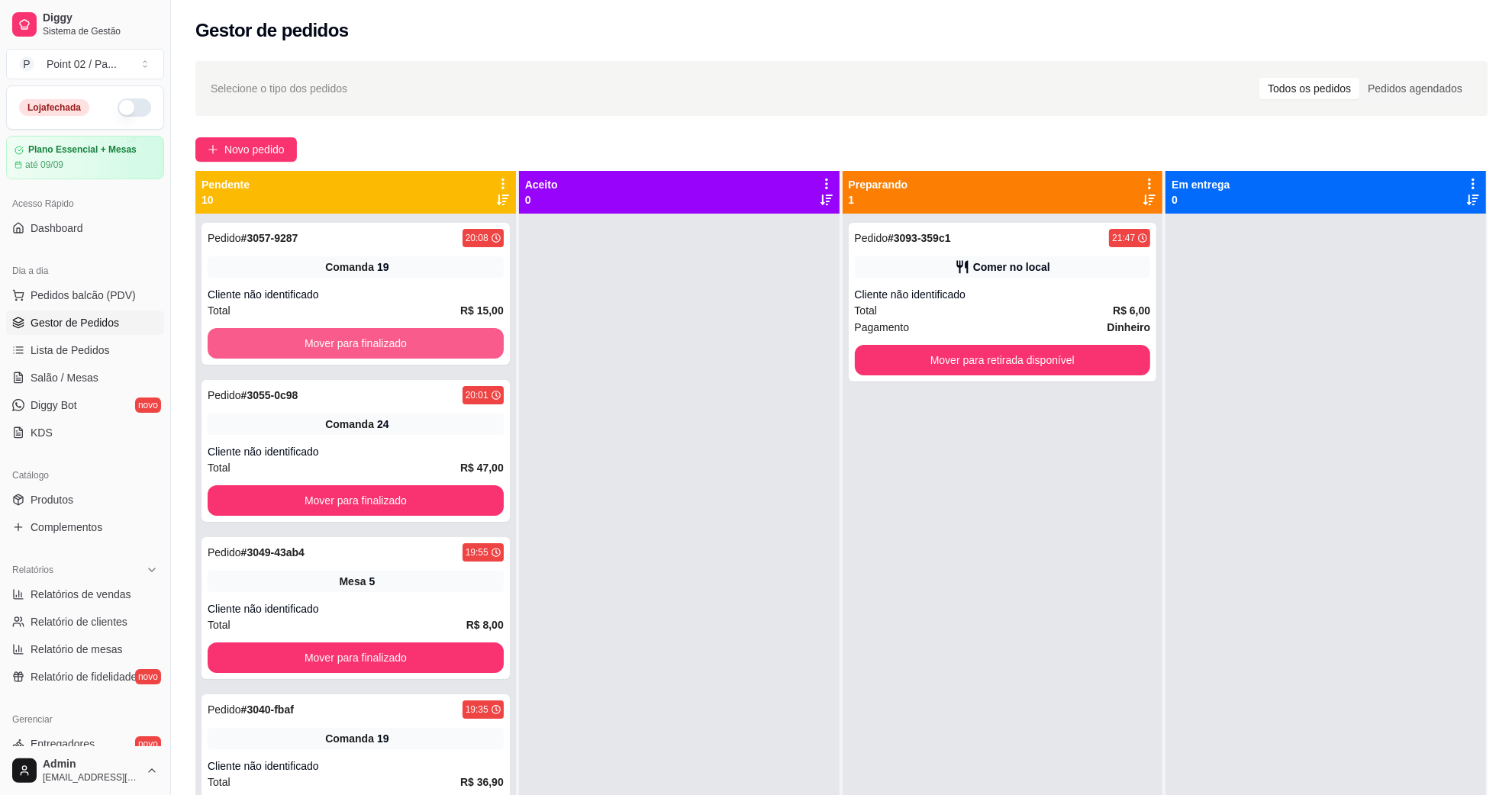
click at [422, 350] on button "Mover para finalizado" at bounding box center [356, 343] width 296 height 31
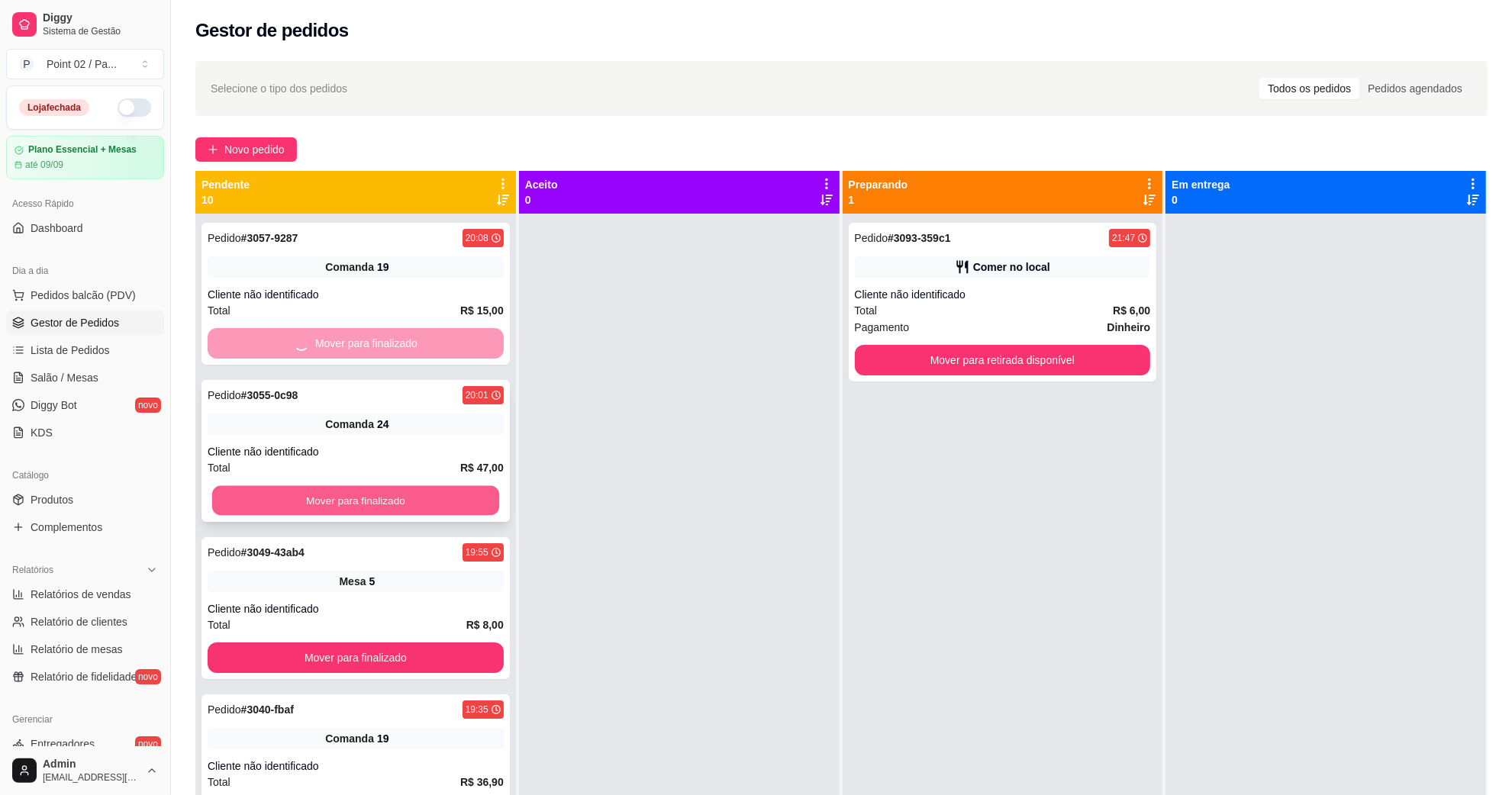
click at [389, 486] on button "Mover para finalizado" at bounding box center [355, 500] width 287 height 30
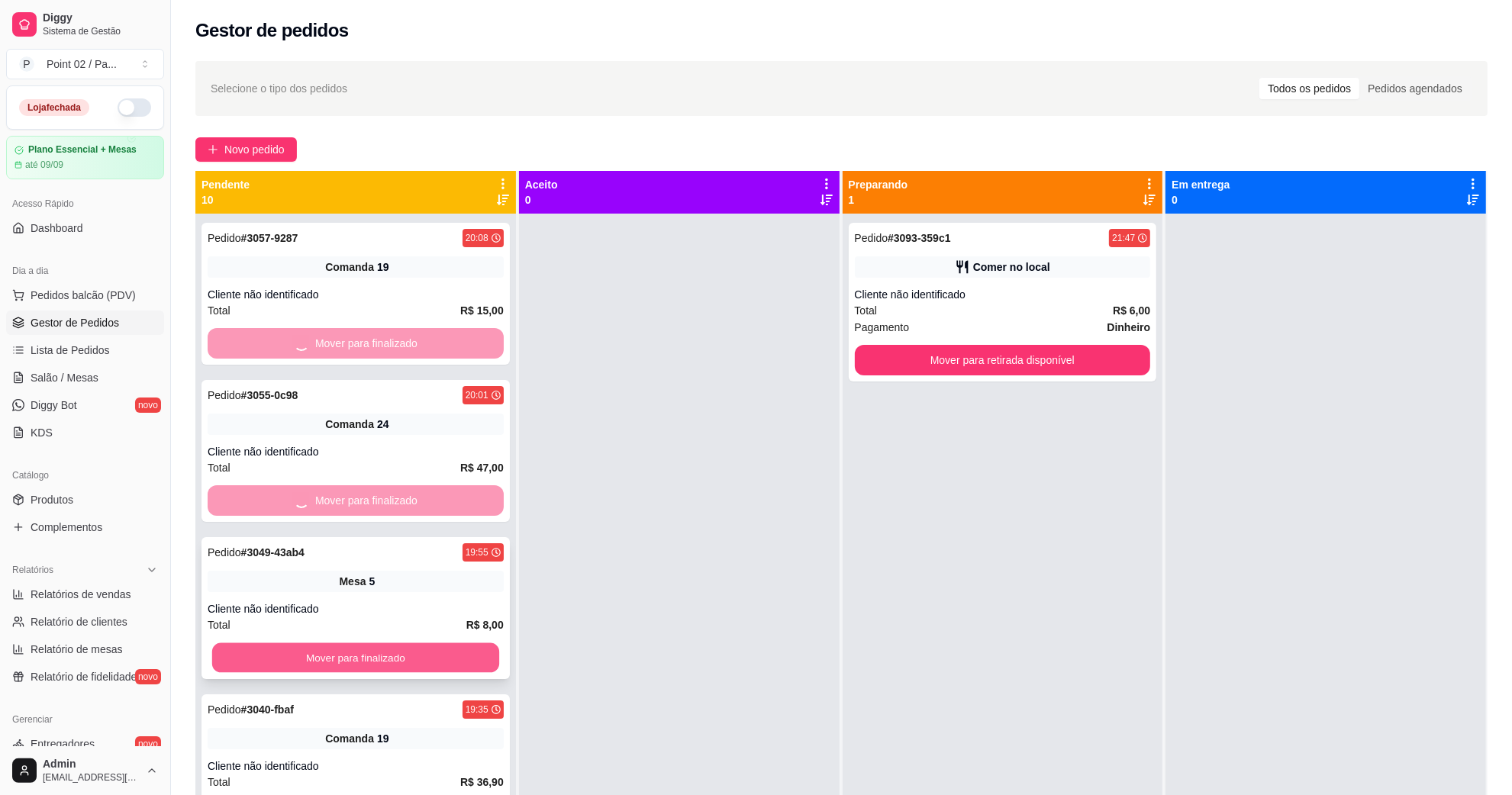
click at [363, 643] on div "Pedido # 3057-9287 20:08 Comanda 19 Cliente não identificado Total R$ 15,00 Mov…" at bounding box center [356, 611] width 321 height 795
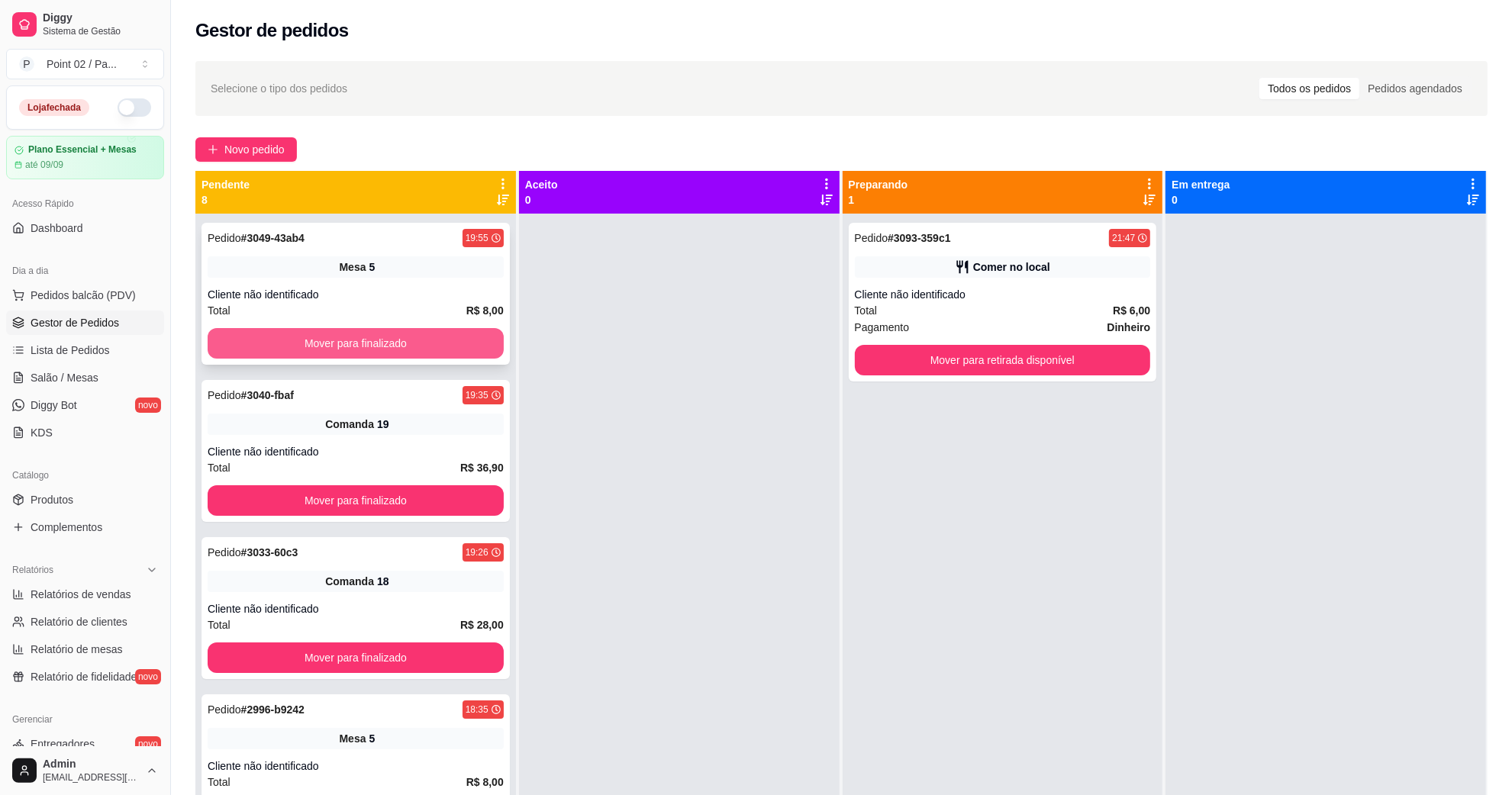
click at [377, 351] on button "Mover para finalizado" at bounding box center [356, 343] width 296 height 31
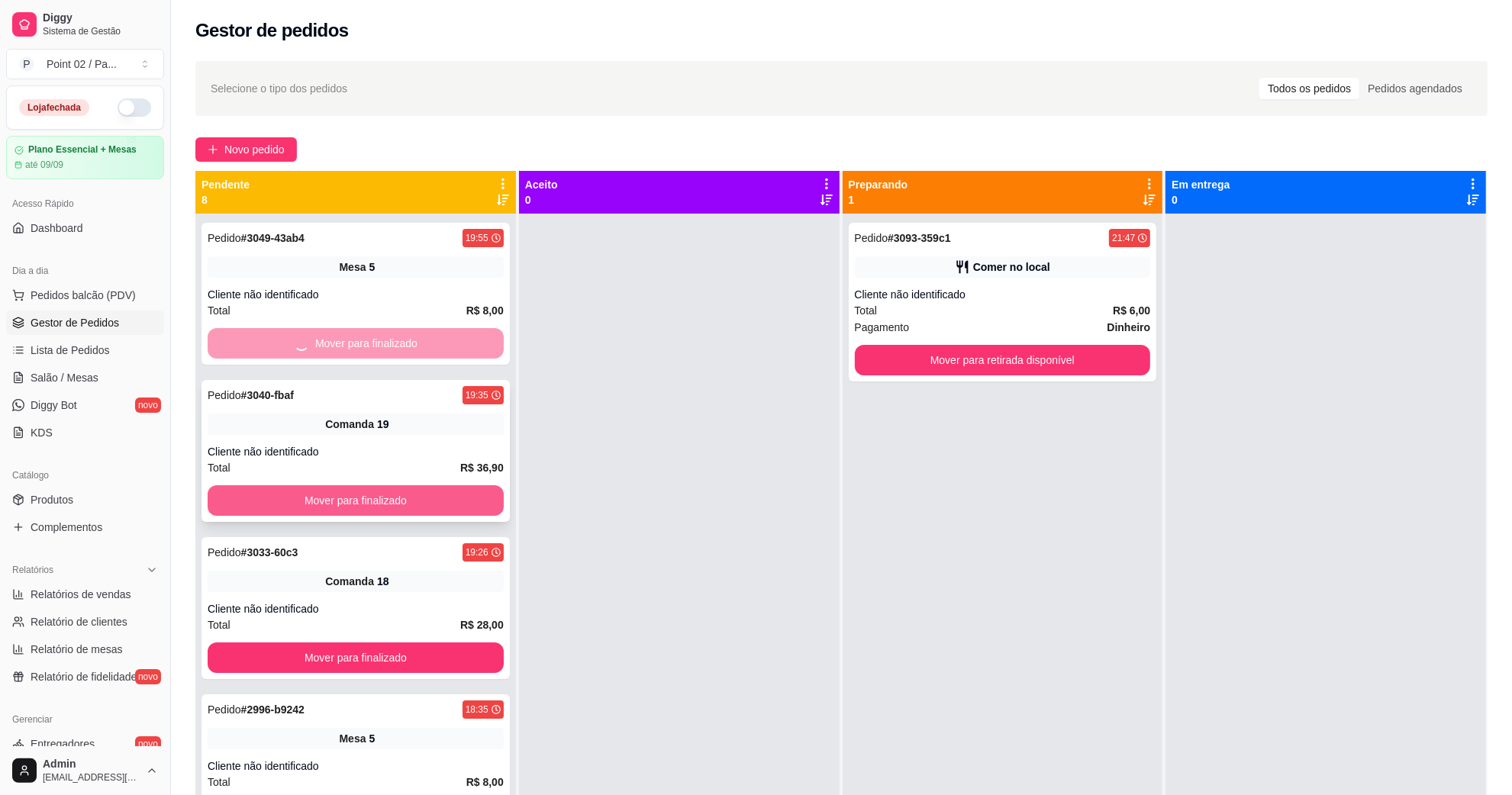
click at [376, 489] on button "Mover para finalizado" at bounding box center [356, 500] width 296 height 31
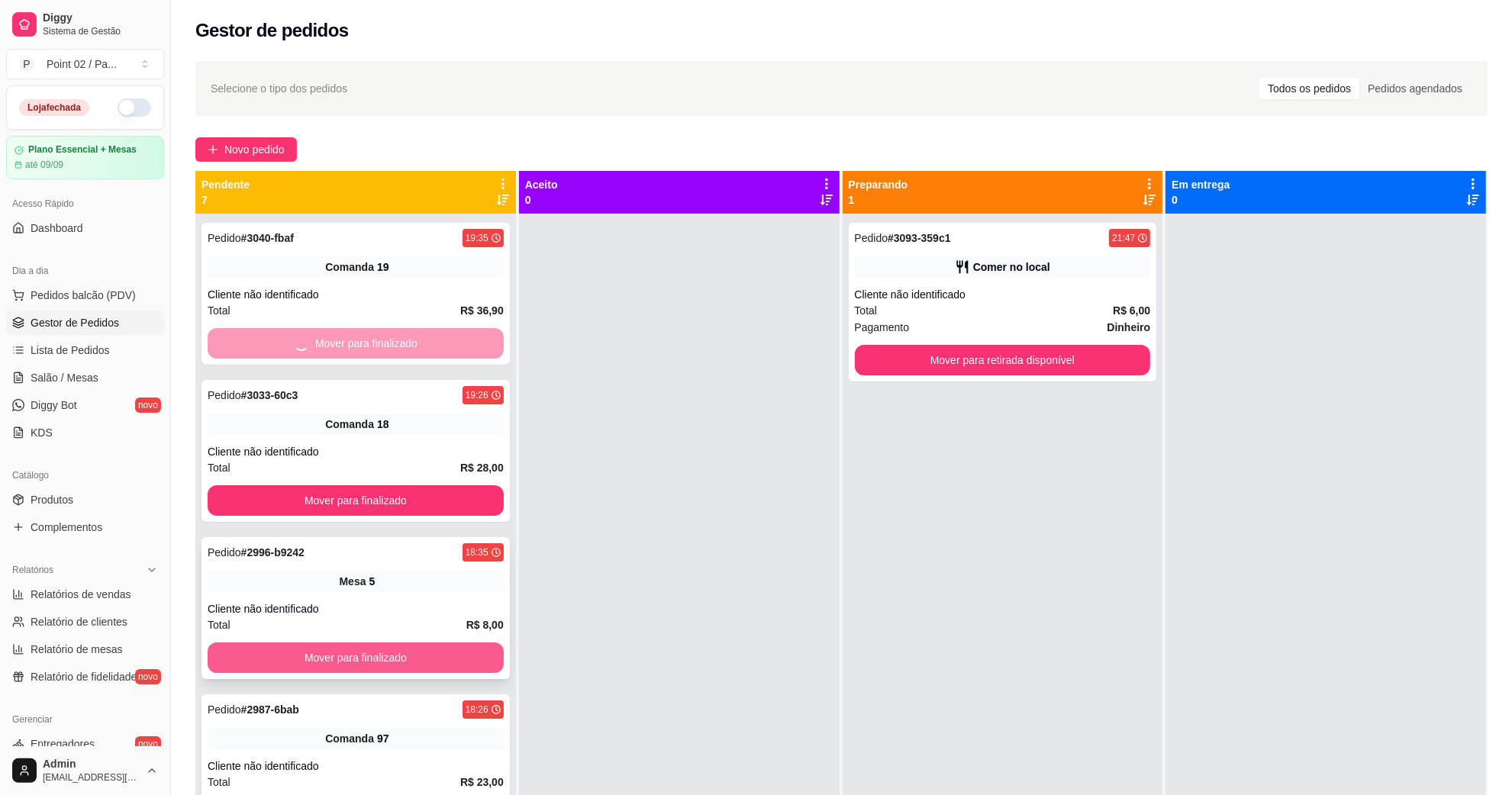
click at [383, 647] on button "Mover para finalizado" at bounding box center [356, 657] width 296 height 31
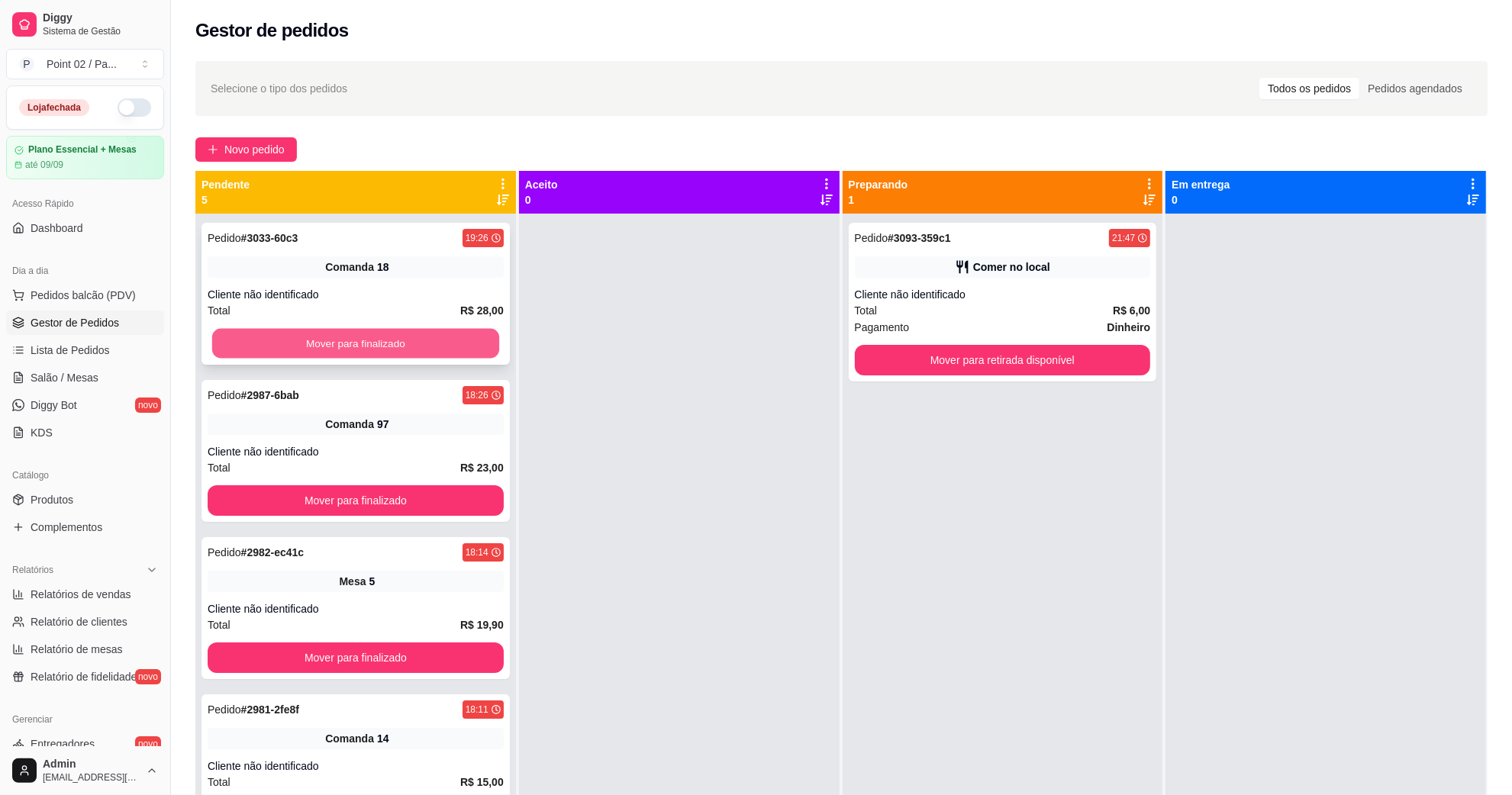
click at [409, 338] on button "Mover para finalizado" at bounding box center [355, 344] width 287 height 30
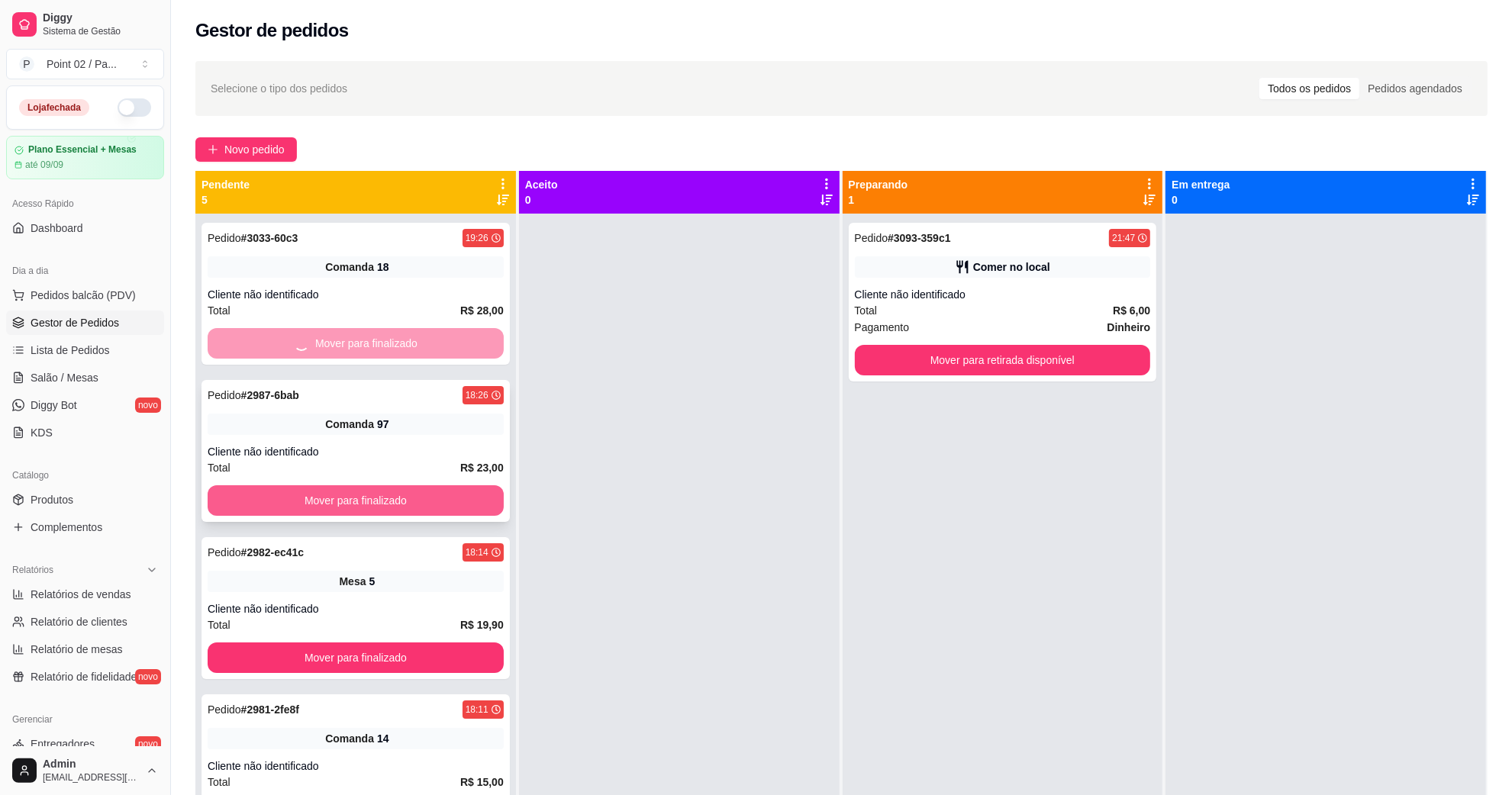
click at [402, 495] on button "Mover para finalizado" at bounding box center [356, 500] width 296 height 31
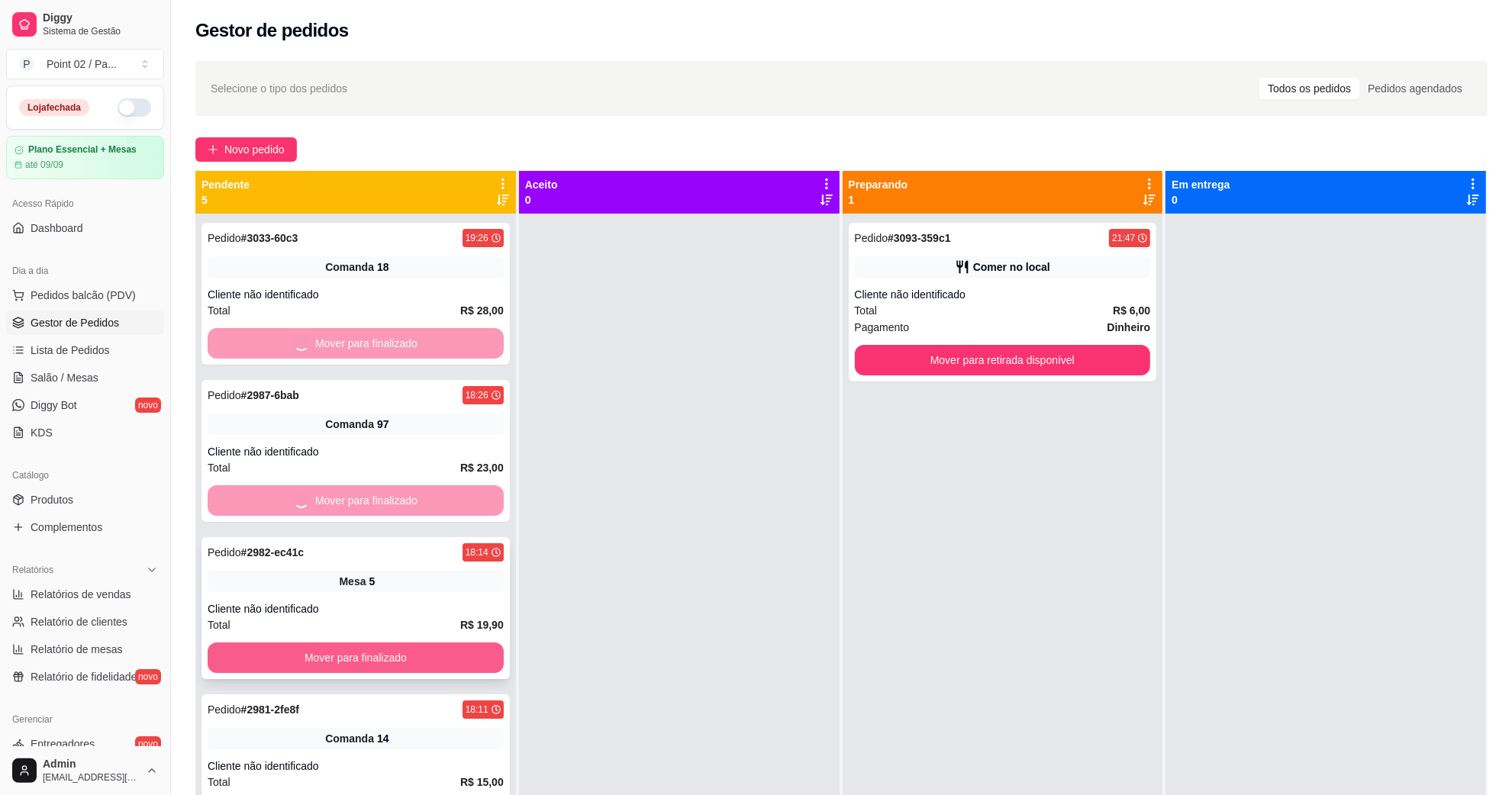
click at [389, 662] on div "Pedido # 3033-60c3 19:26 Comanda 18 Cliente não identificado Total R$ 28,00 Mov…" at bounding box center [356, 611] width 321 height 795
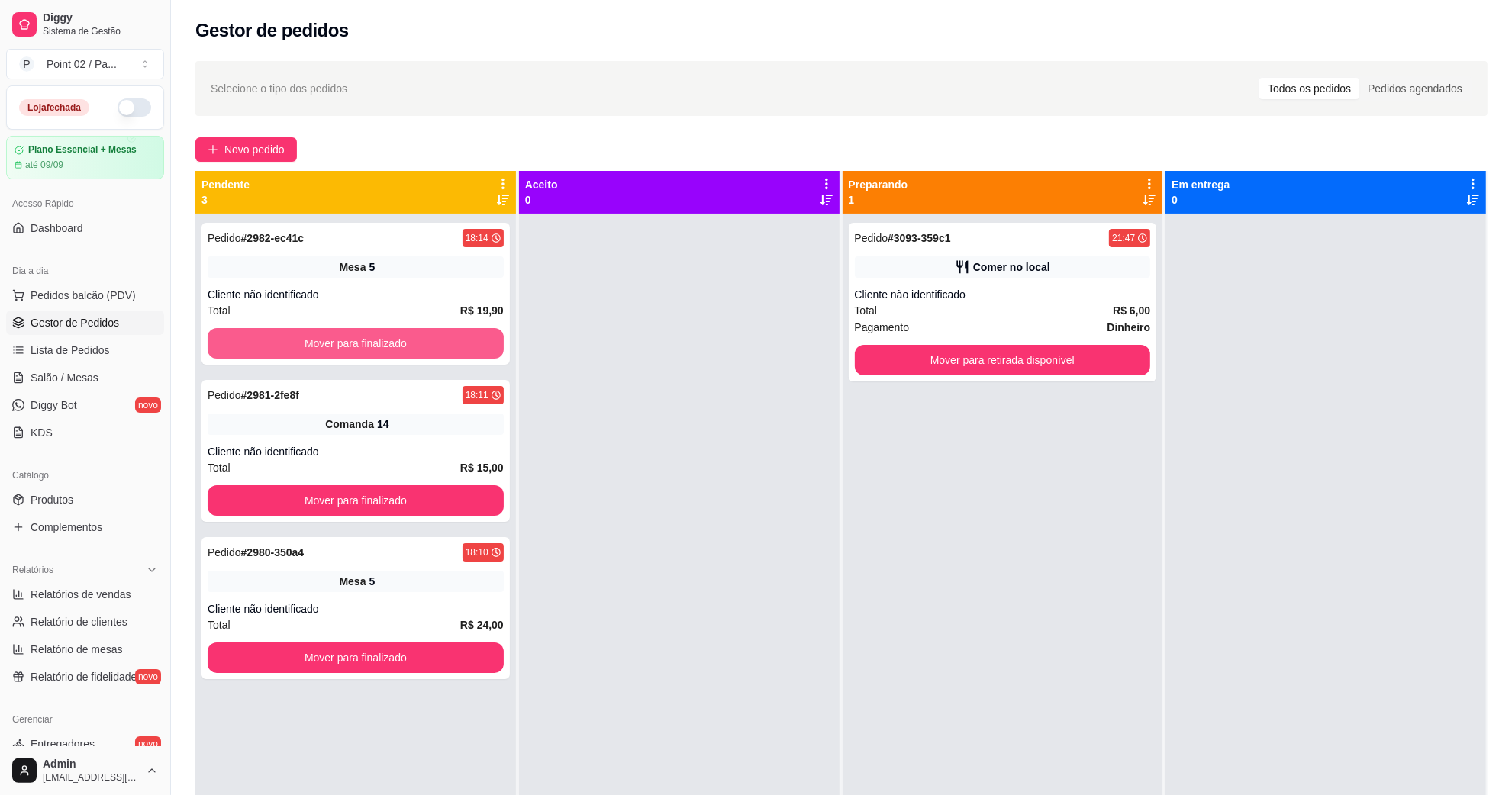
click at [421, 346] on button "Mover para finalizado" at bounding box center [356, 343] width 296 height 31
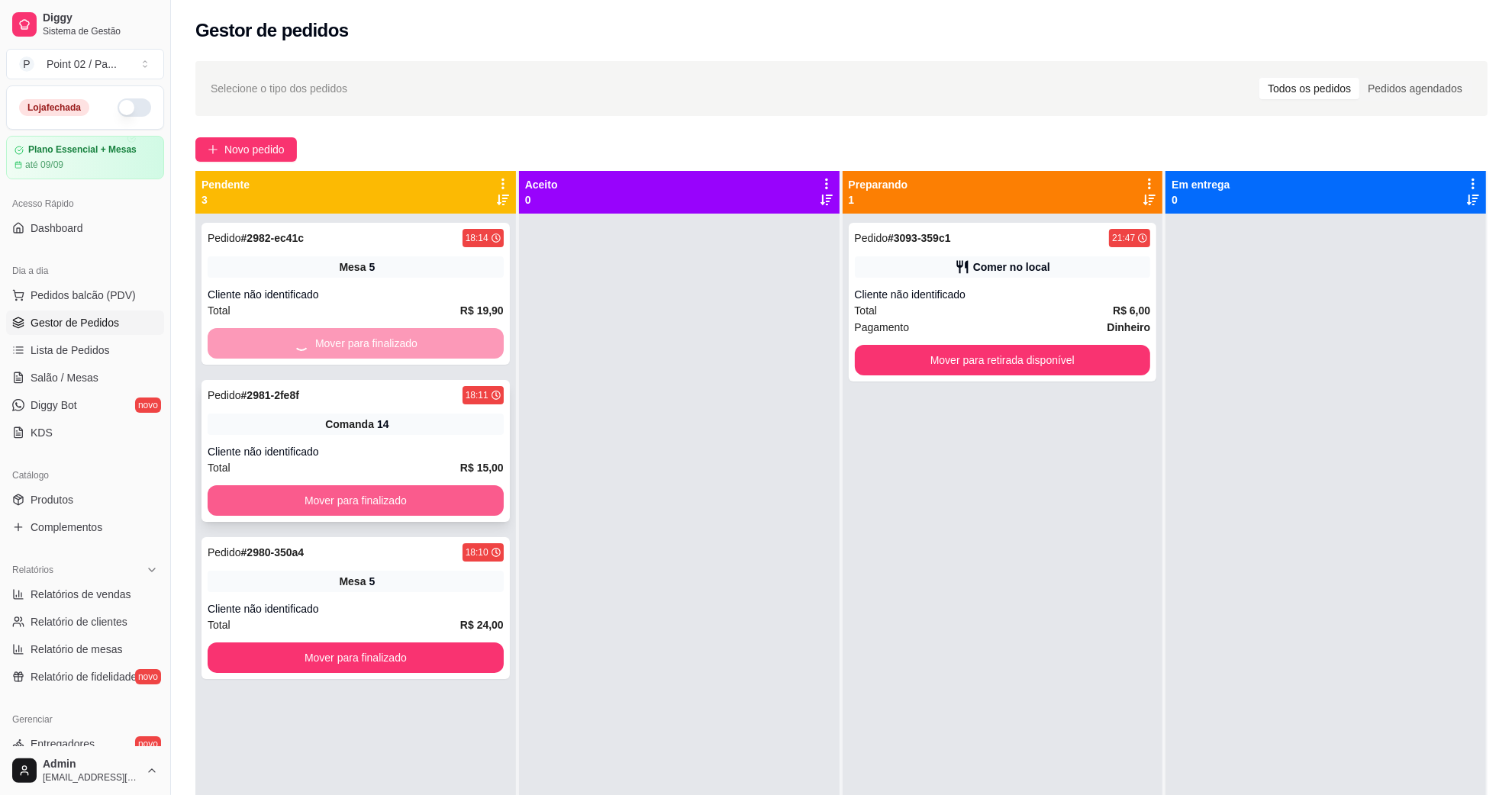
click at [405, 492] on button "Mover para finalizado" at bounding box center [356, 500] width 296 height 31
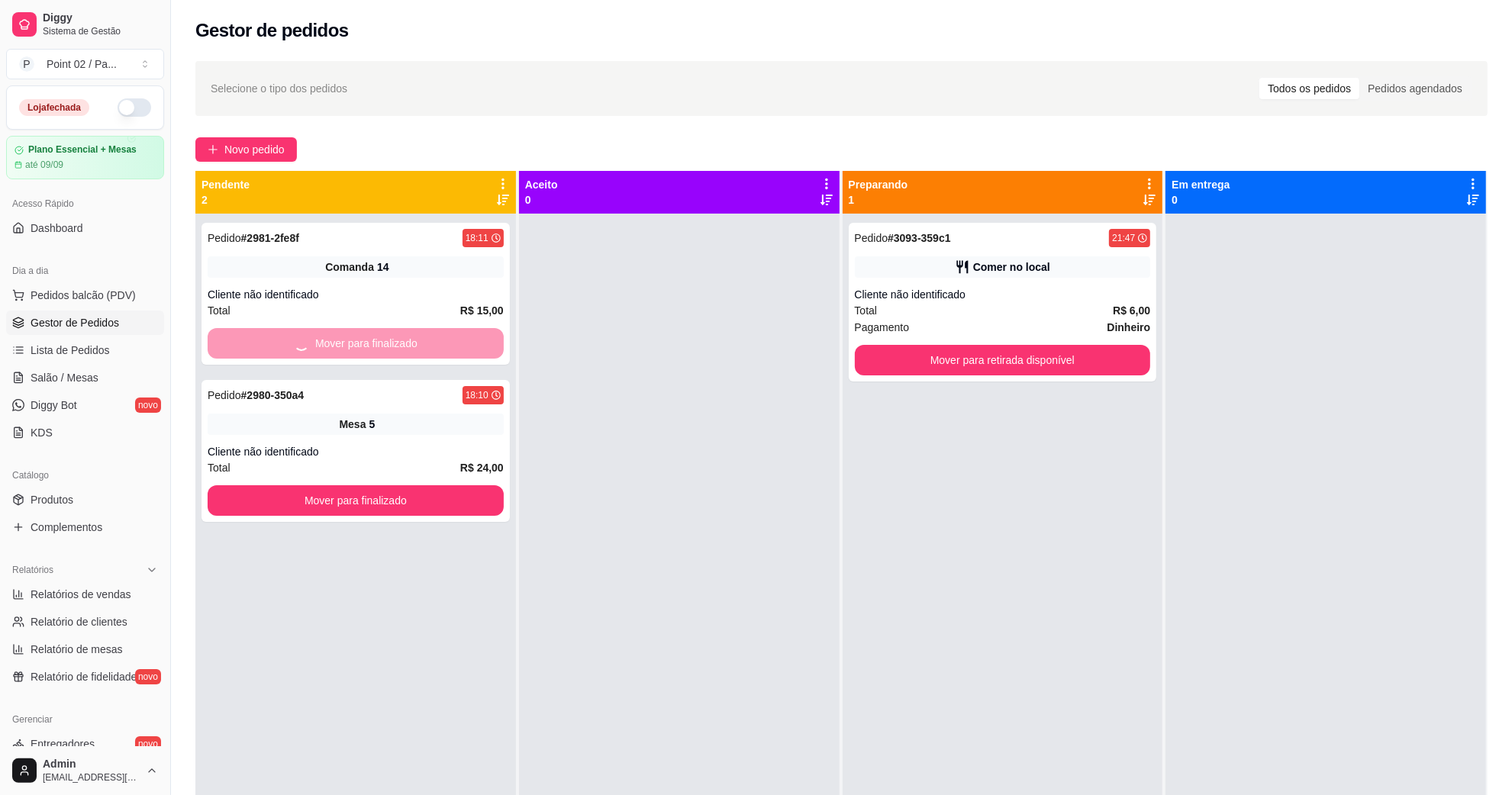
click at [399, 646] on div "Pedido # 2981-2fe8f 18:11 Comanda 14 Cliente não identificado Total R$ 15,00 Mo…" at bounding box center [356, 611] width 321 height 795
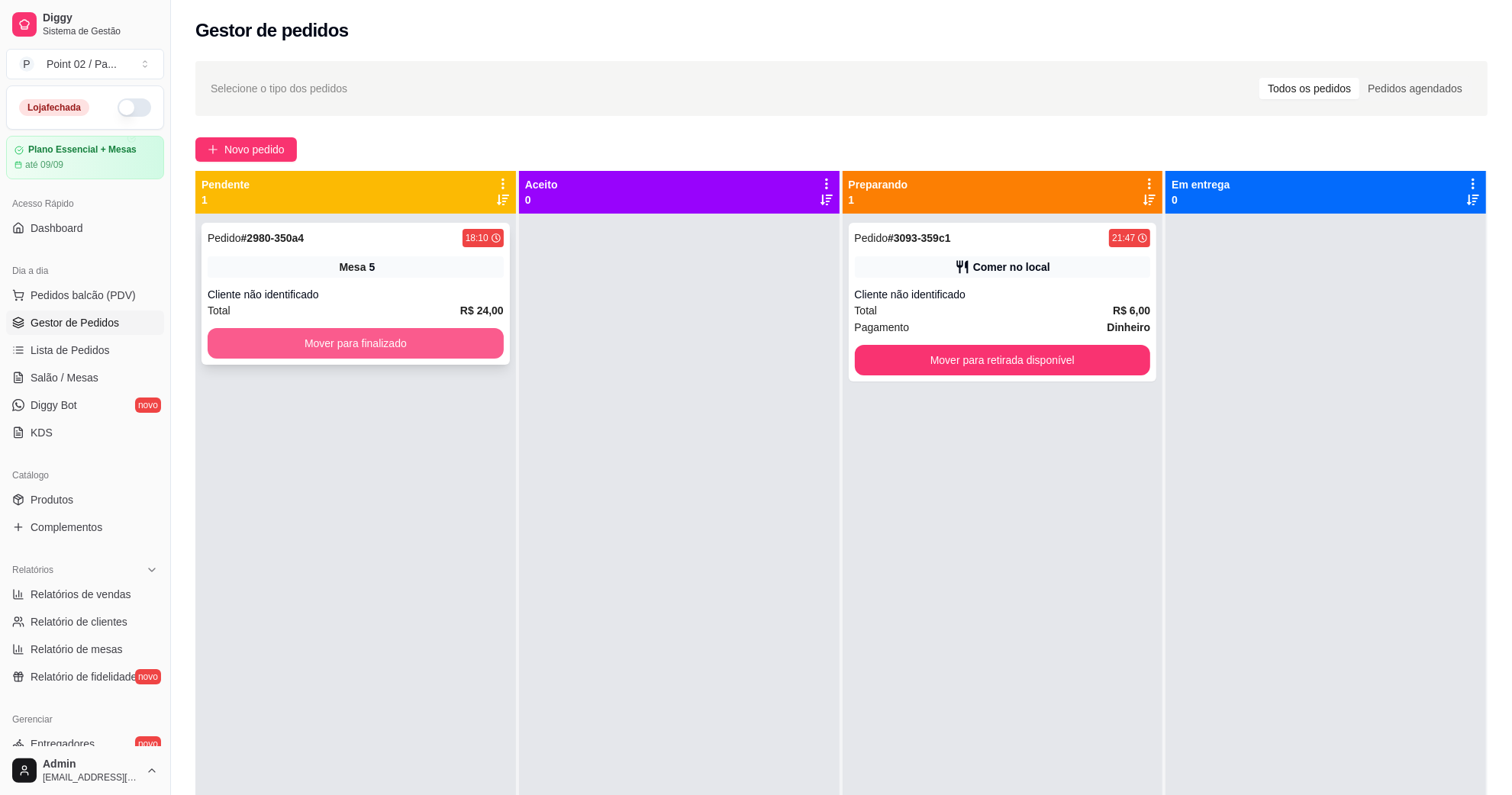
click at [444, 330] on button "Mover para finalizado" at bounding box center [356, 343] width 296 height 31
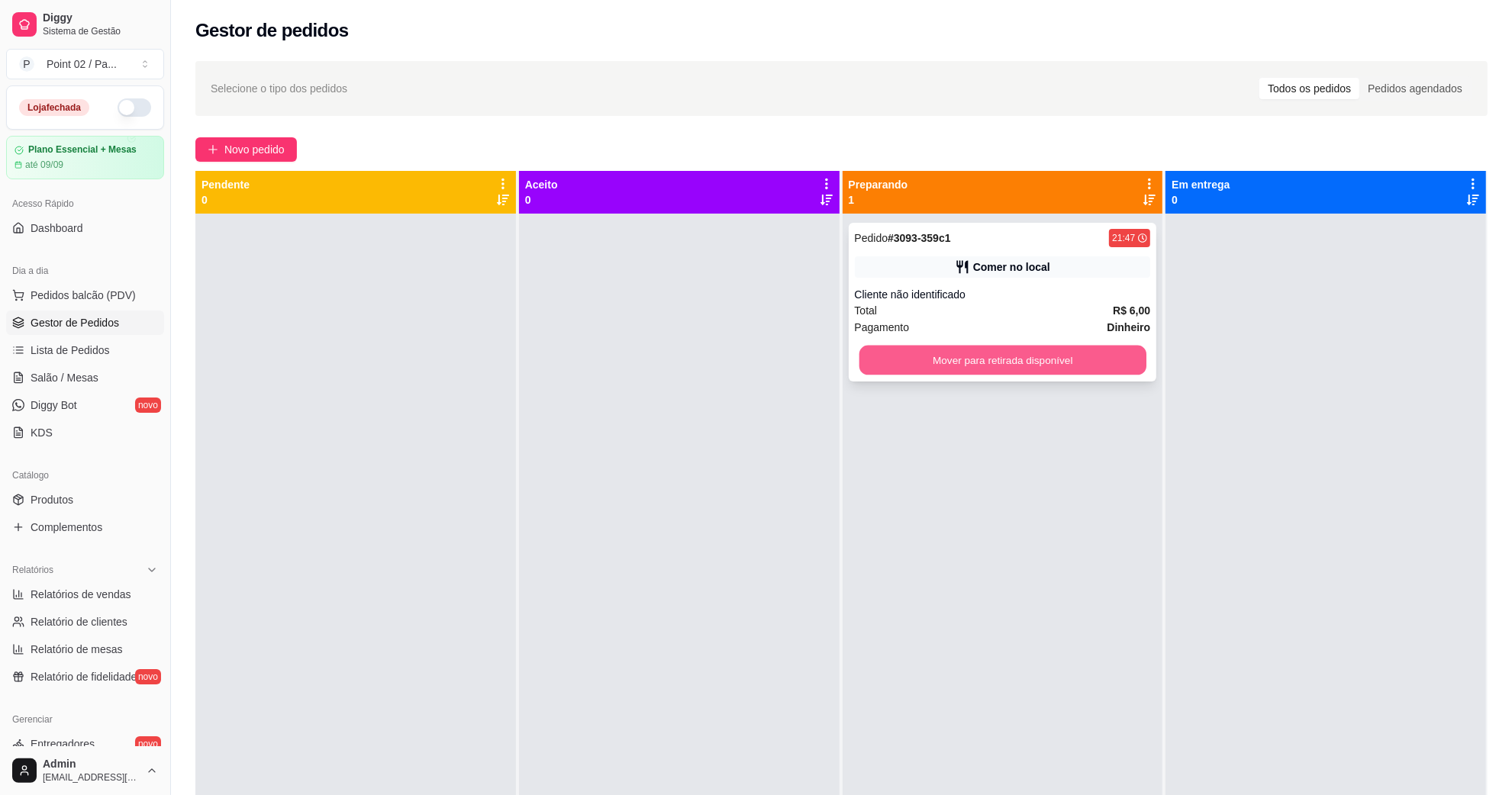
click at [969, 361] on button "Mover para retirada disponível" at bounding box center [1001, 361] width 287 height 30
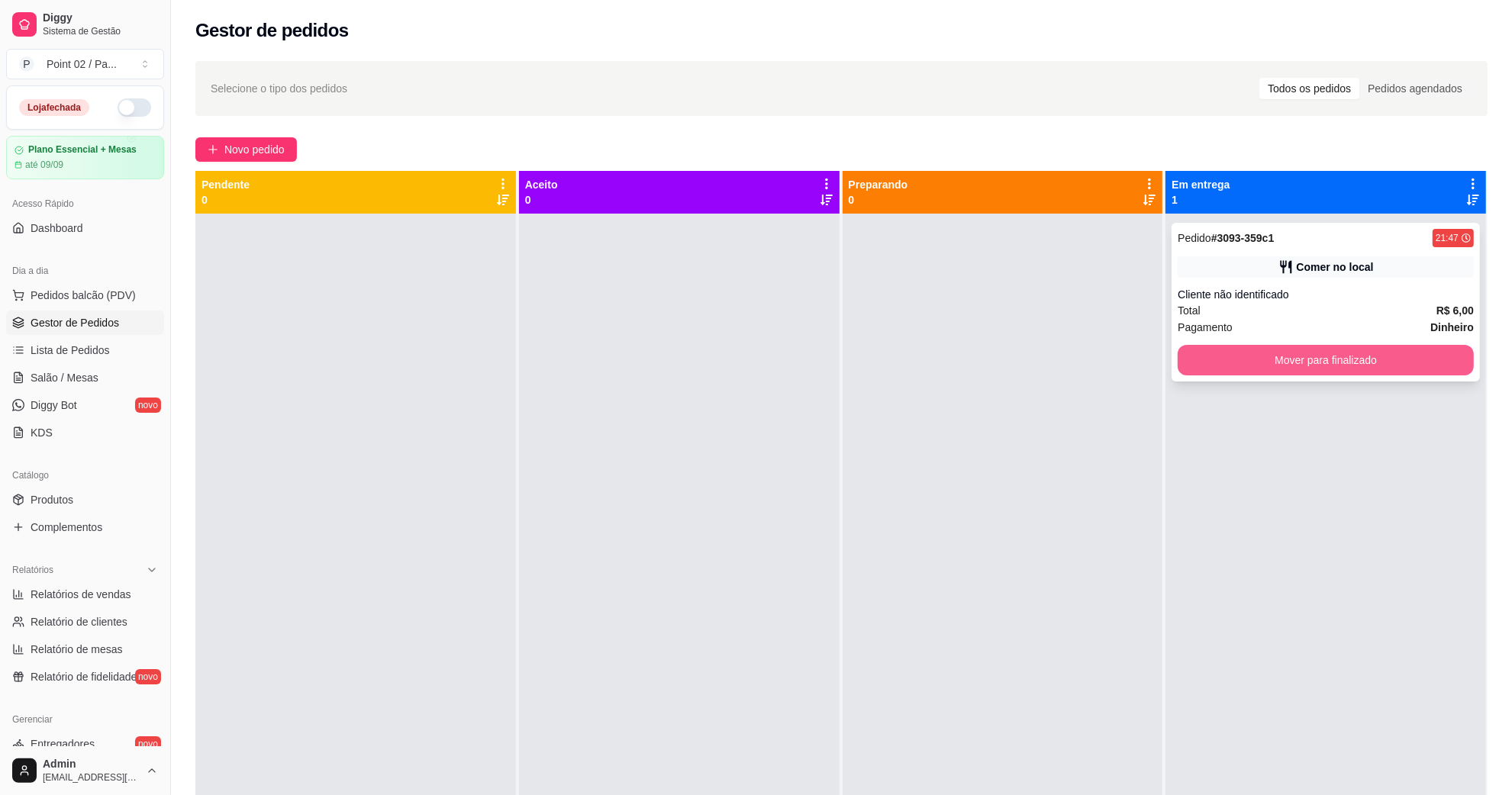
click at [1232, 374] on button "Mover para finalizado" at bounding box center [1325, 360] width 296 height 31
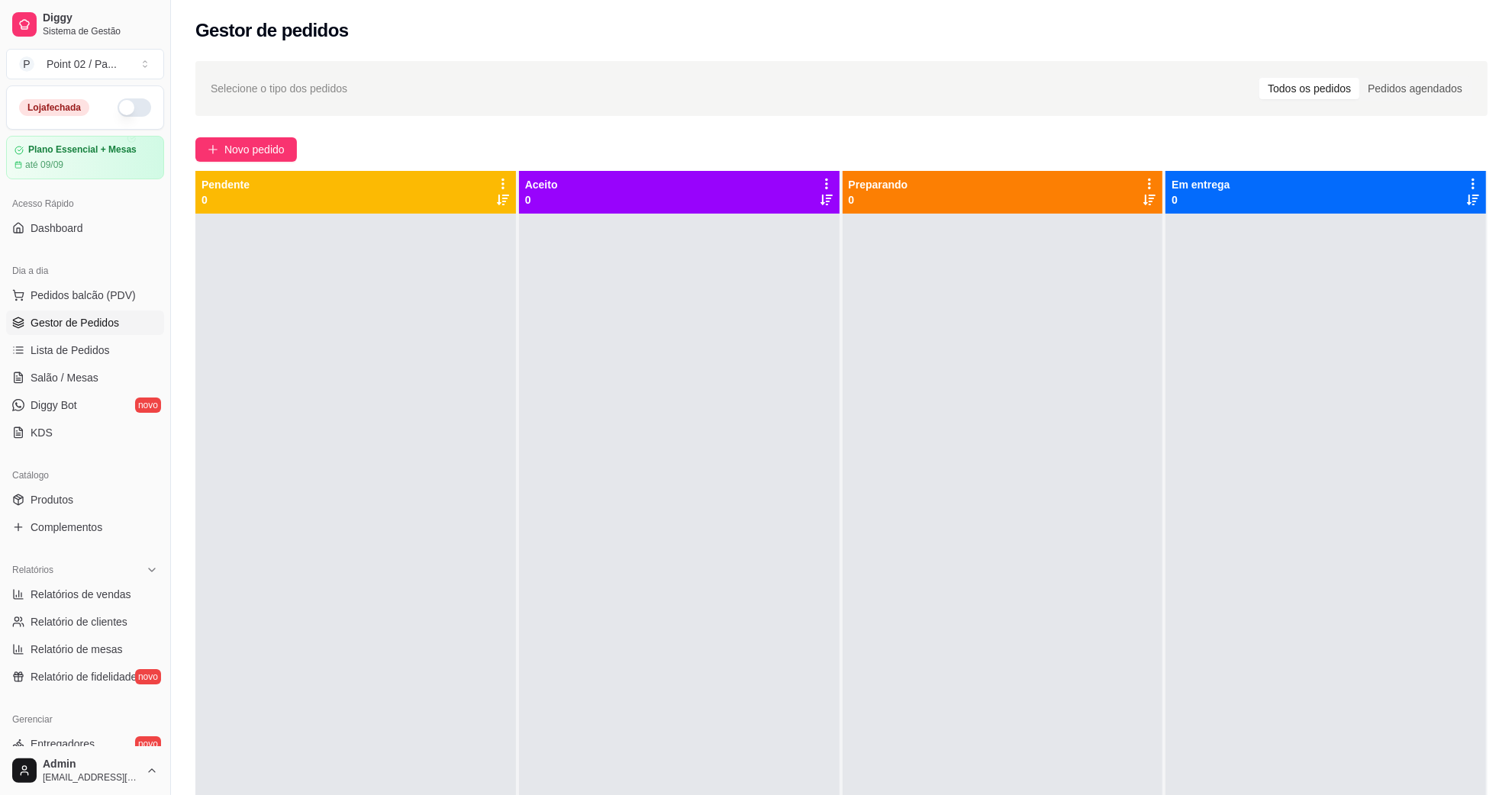
click at [131, 281] on div "Dia a dia" at bounding box center [85, 271] width 158 height 24
click at [112, 285] on button "Pedidos balcão (PDV)" at bounding box center [85, 295] width 158 height 24
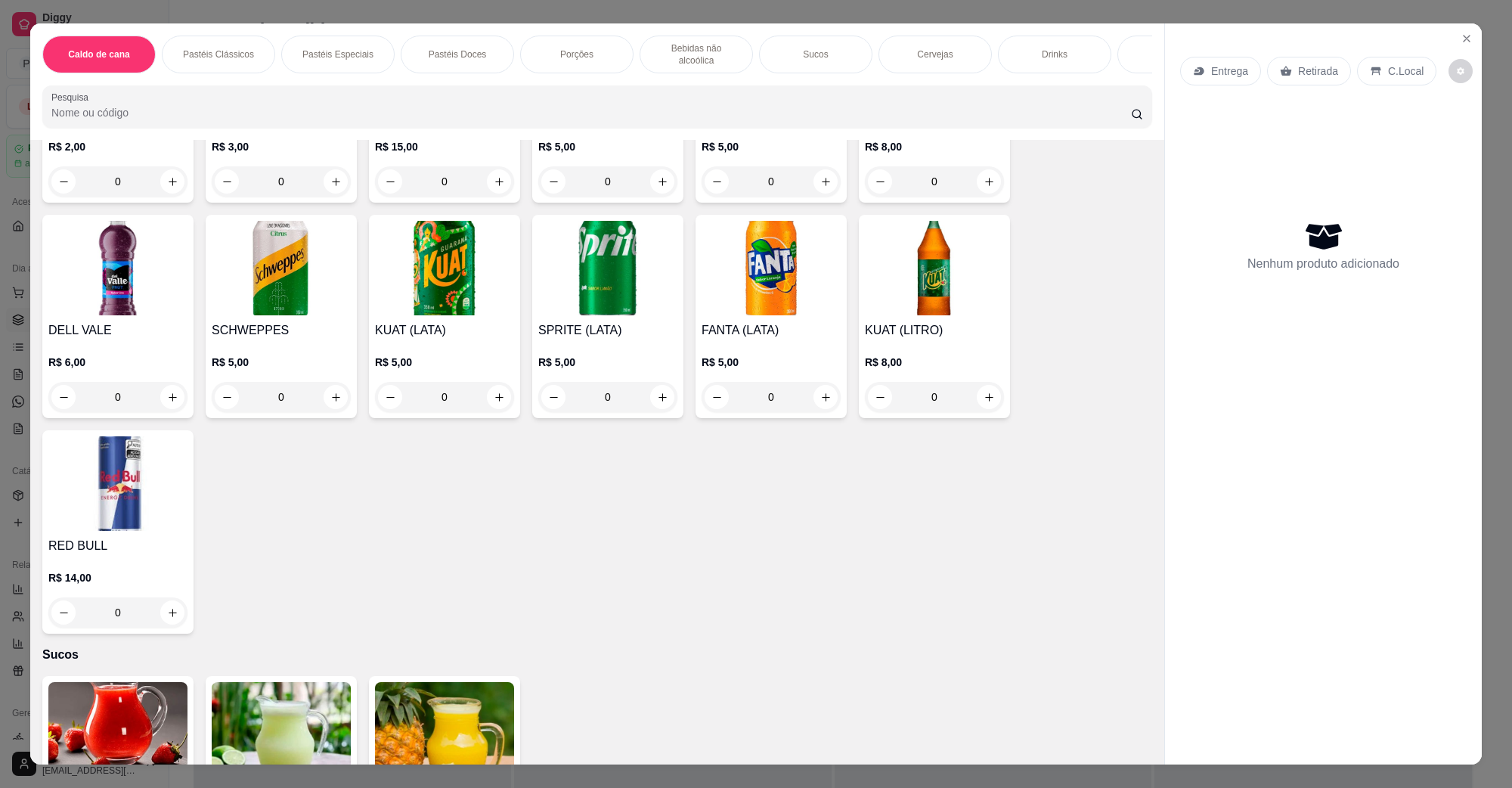
scroll to position [1229, 0]
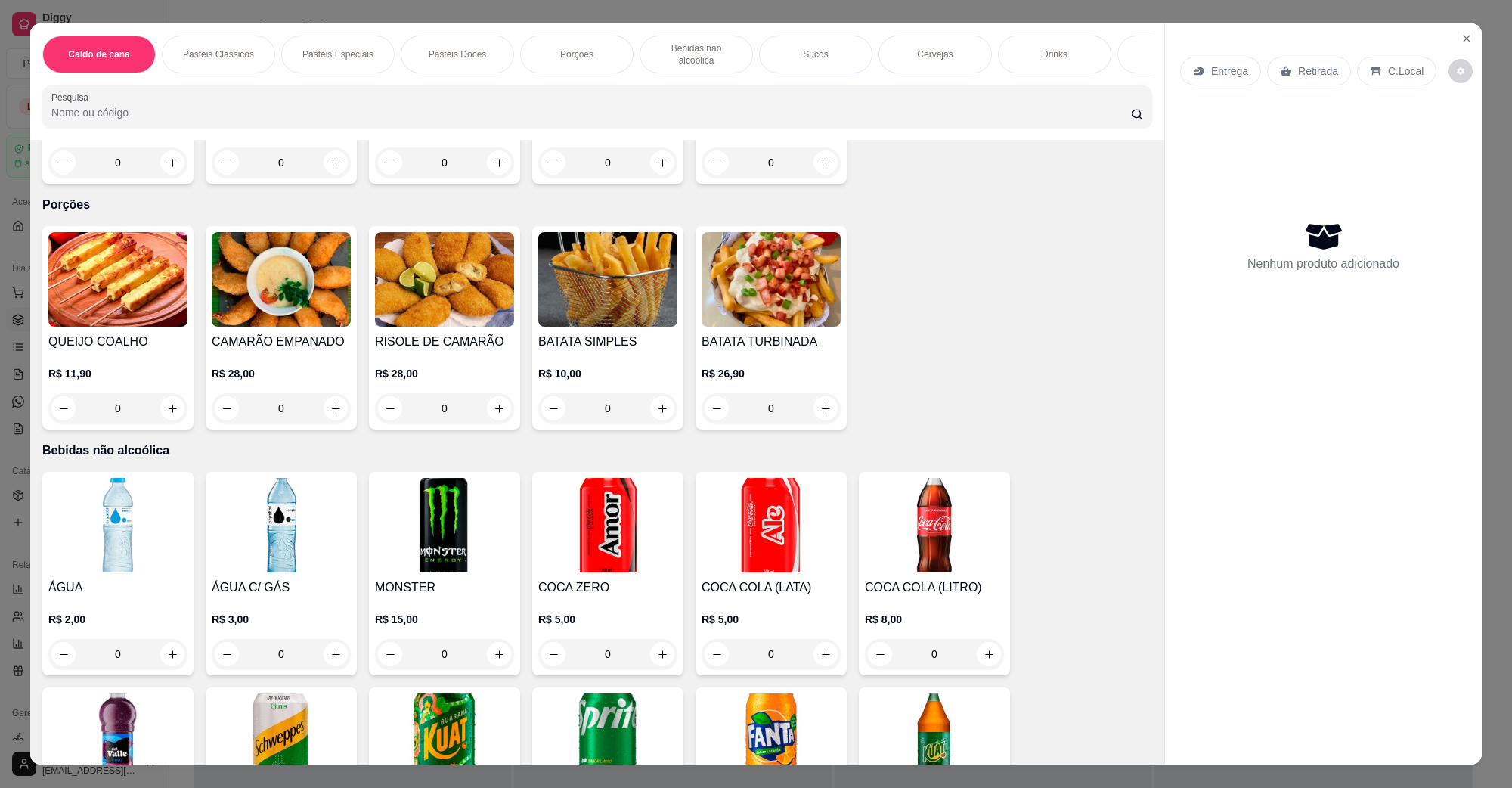
click at [127, 478] on img at bounding box center [118, 525] width 140 height 94
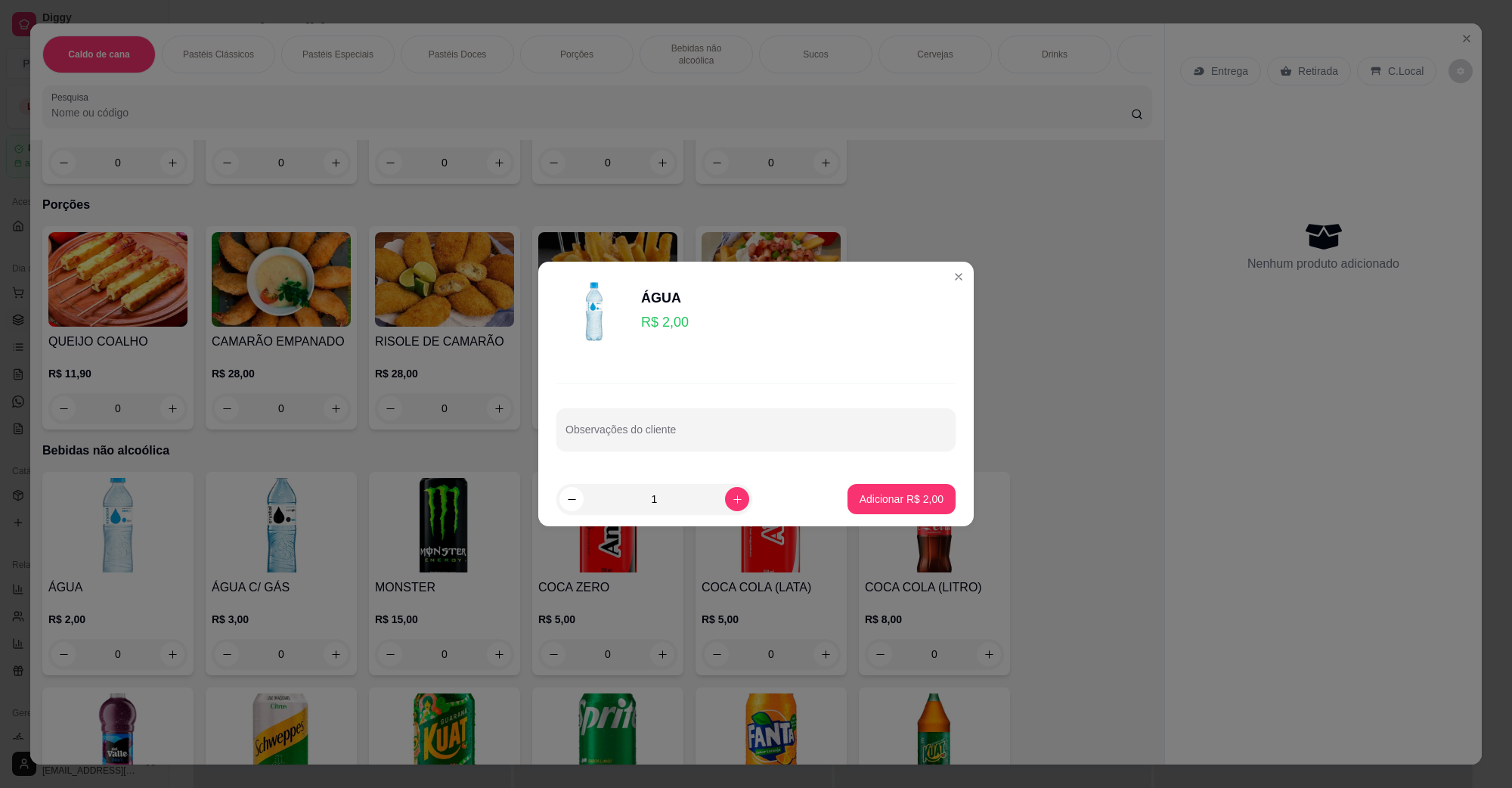
click at [890, 524] on footer "1 Adicionar R$ 2,00" at bounding box center [756, 499] width 436 height 54
click at [905, 489] on button "Adicionar R$ 2,00" at bounding box center [902, 500] width 105 height 30
type input "1"
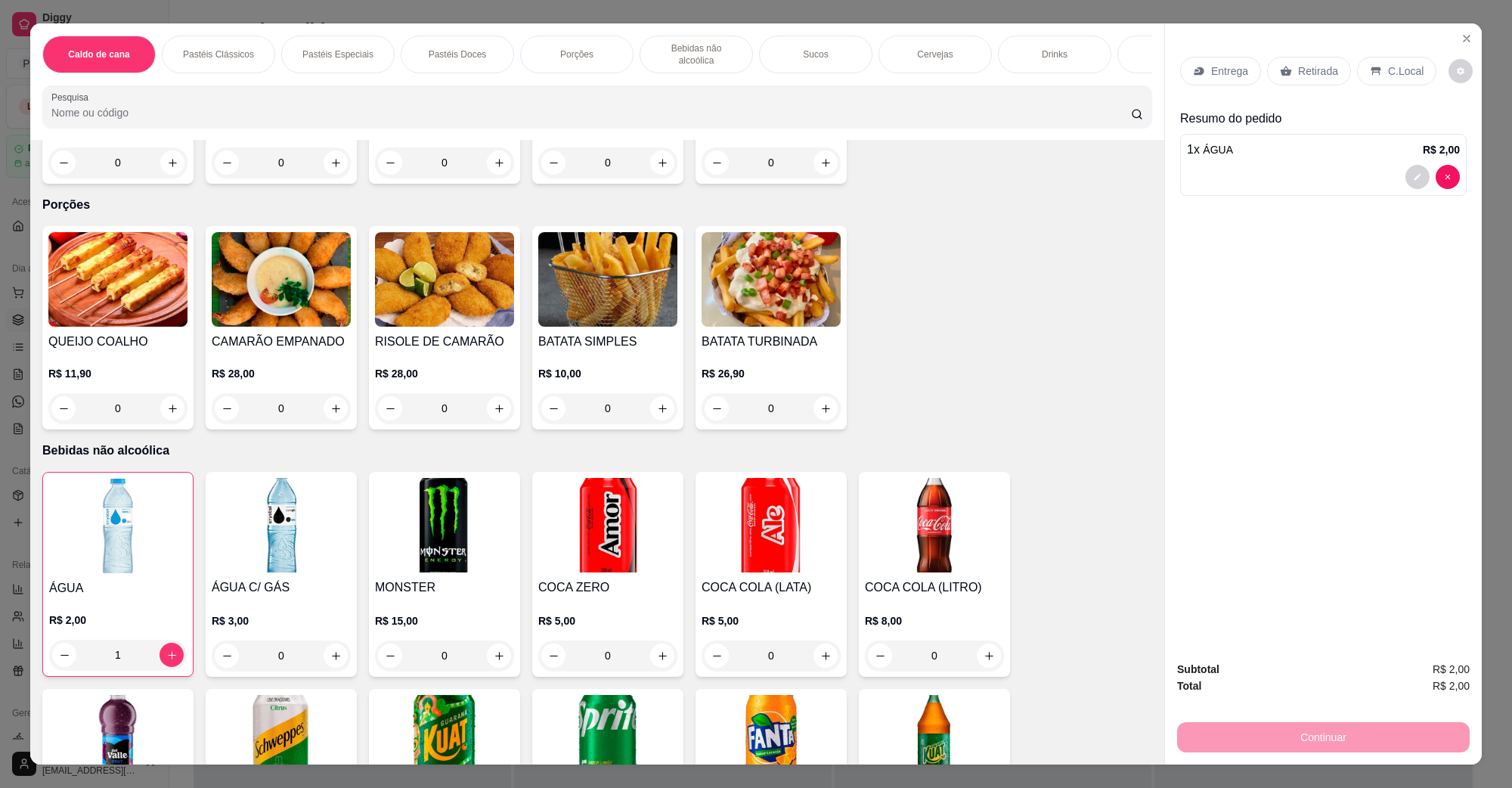
click at [1392, 70] on p "C.Local" at bounding box center [1406, 70] width 36 height 15
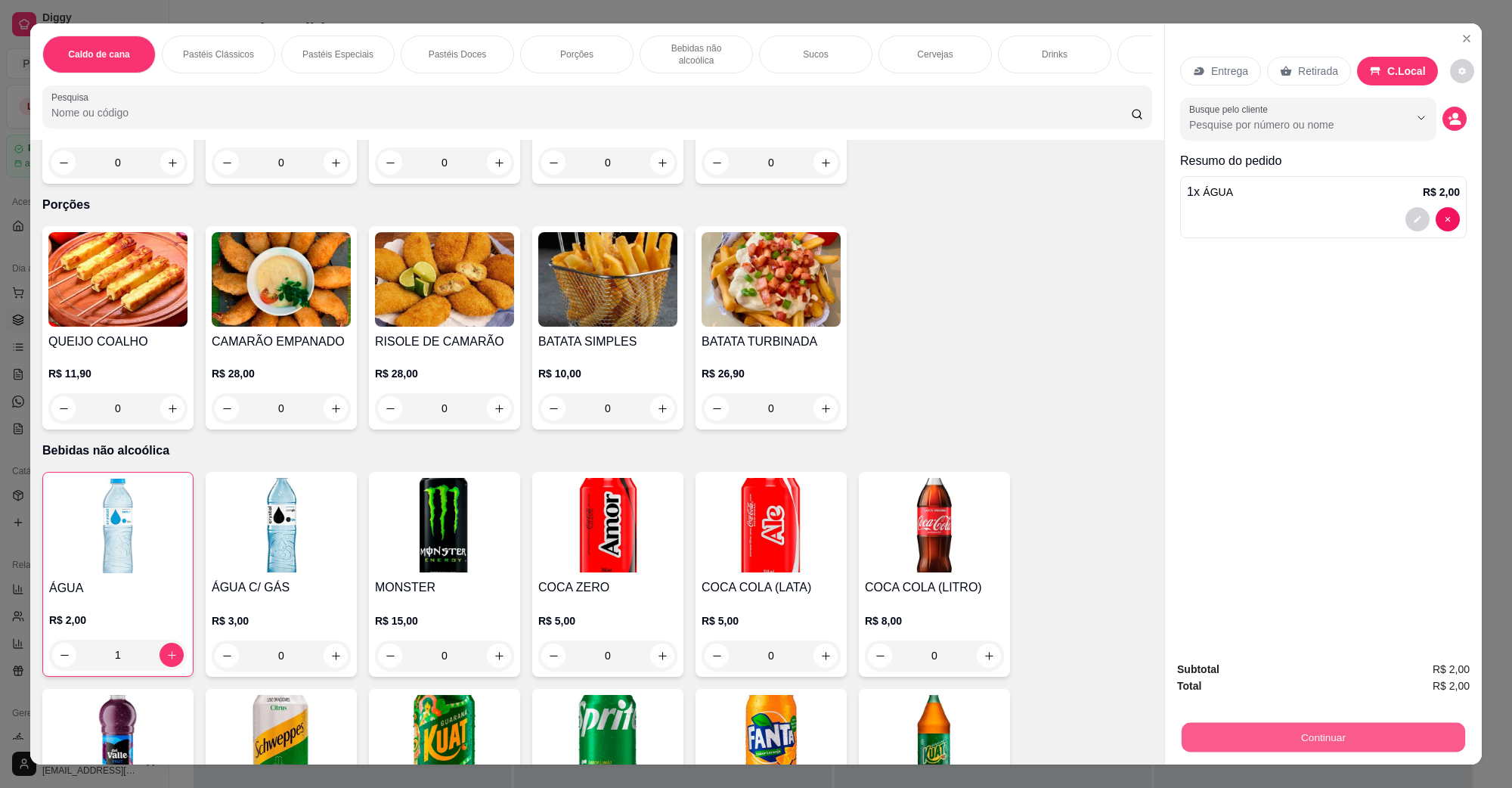
click at [1320, 735] on button "Continuar" at bounding box center [1324, 737] width 283 height 30
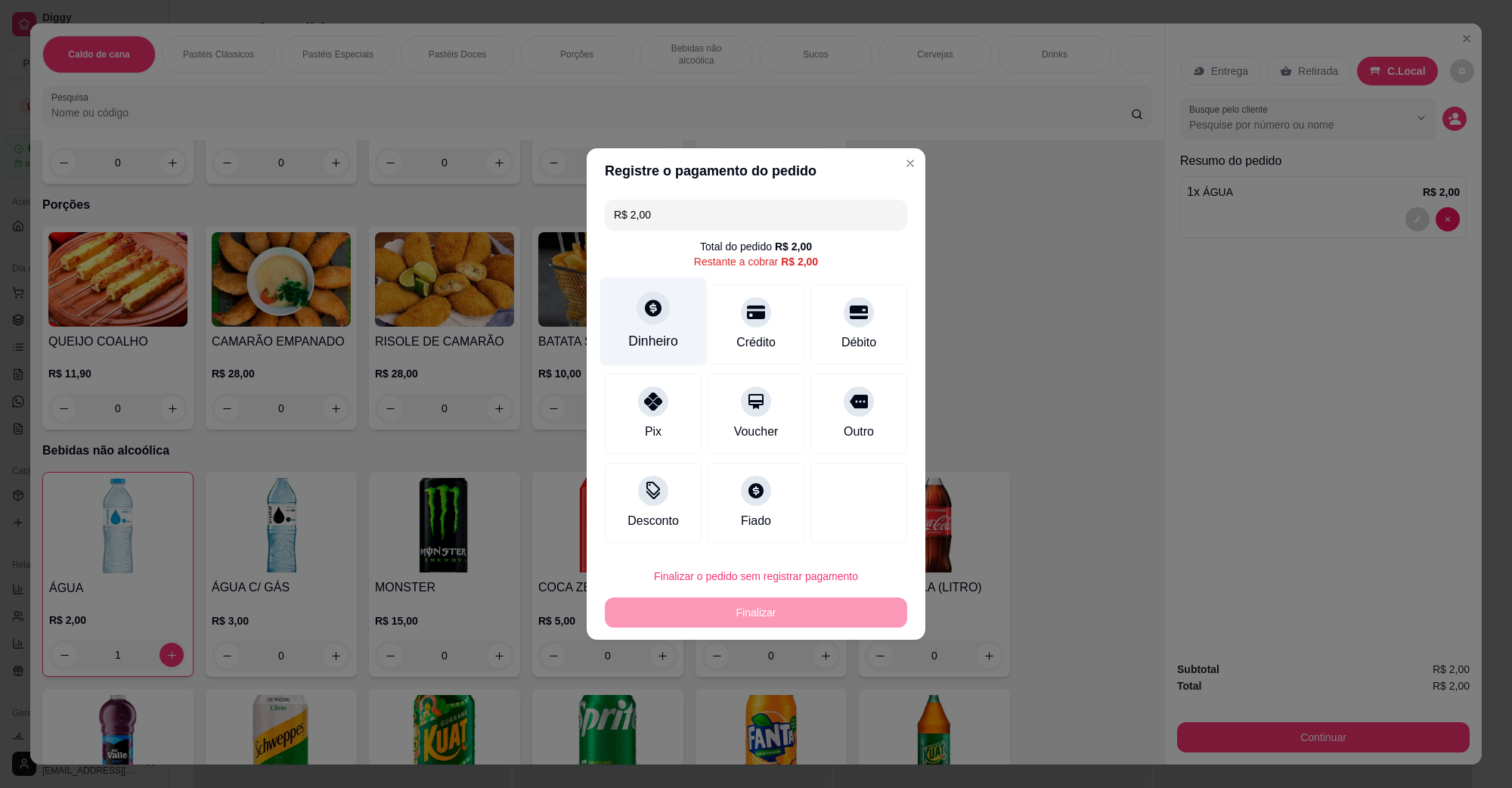
click at [661, 315] on div at bounding box center [654, 308] width 34 height 34
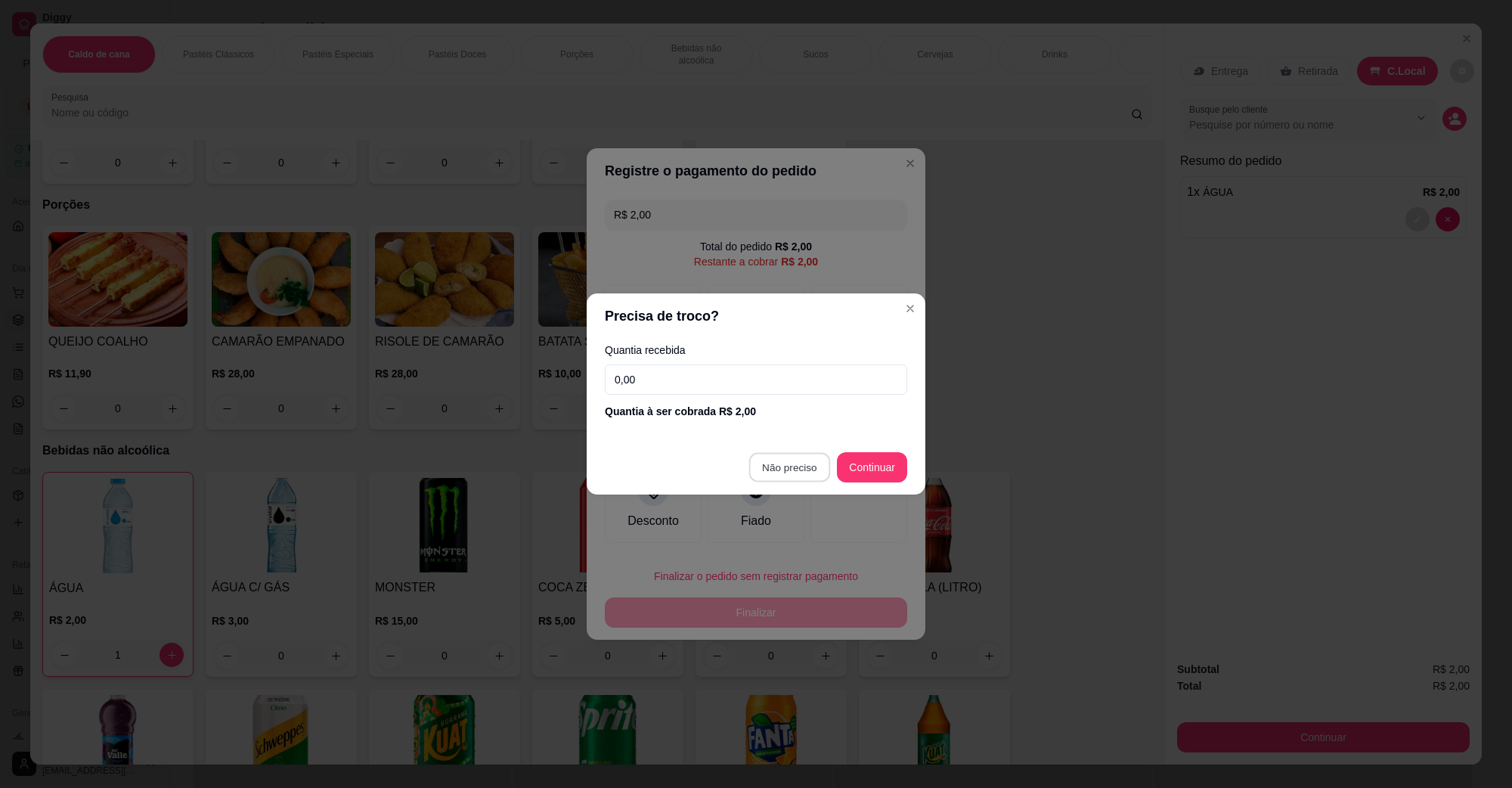
type input "R$ 0,00"
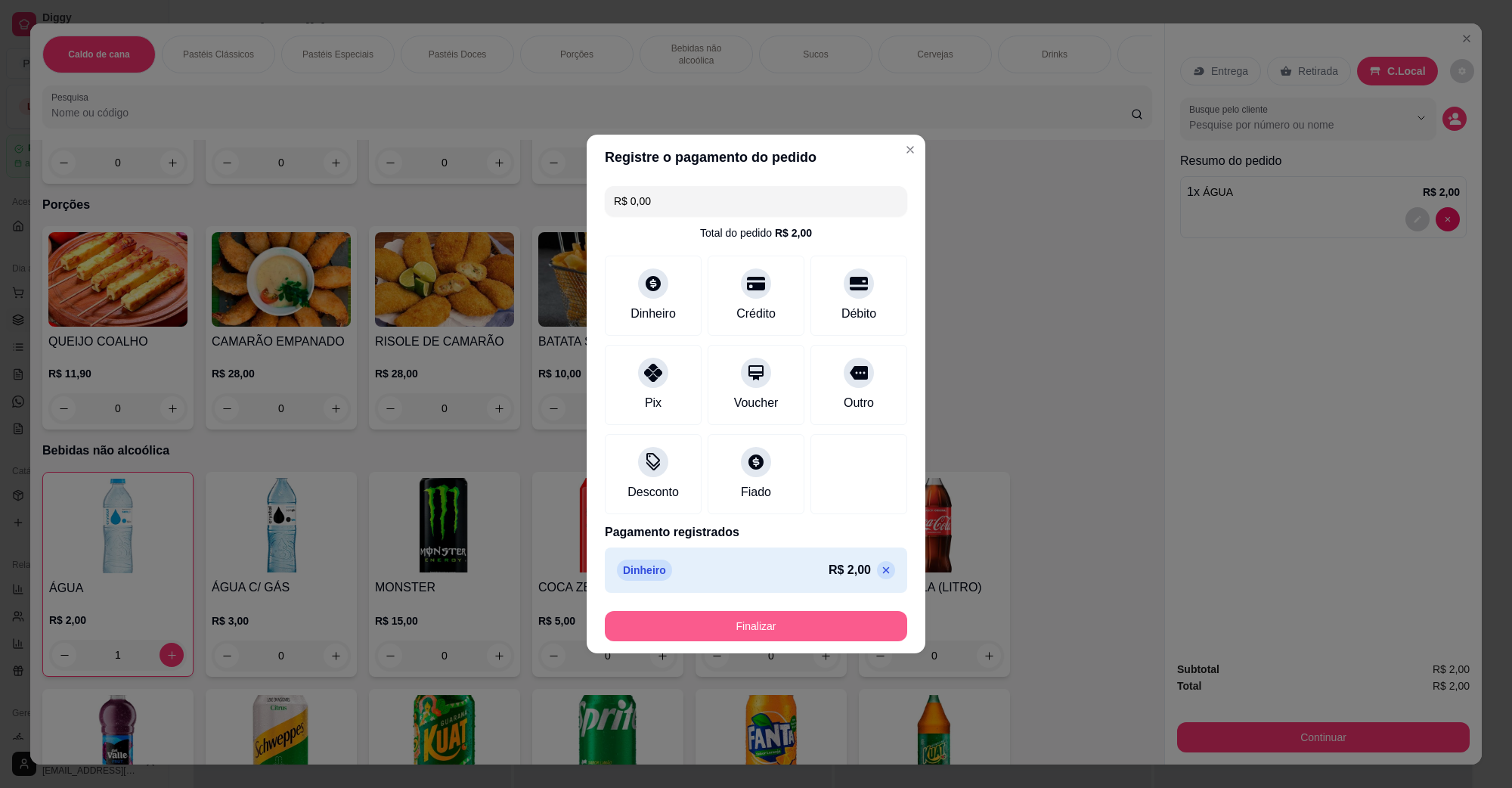
click at [755, 615] on button "Finalizar" at bounding box center [756, 626] width 302 height 31
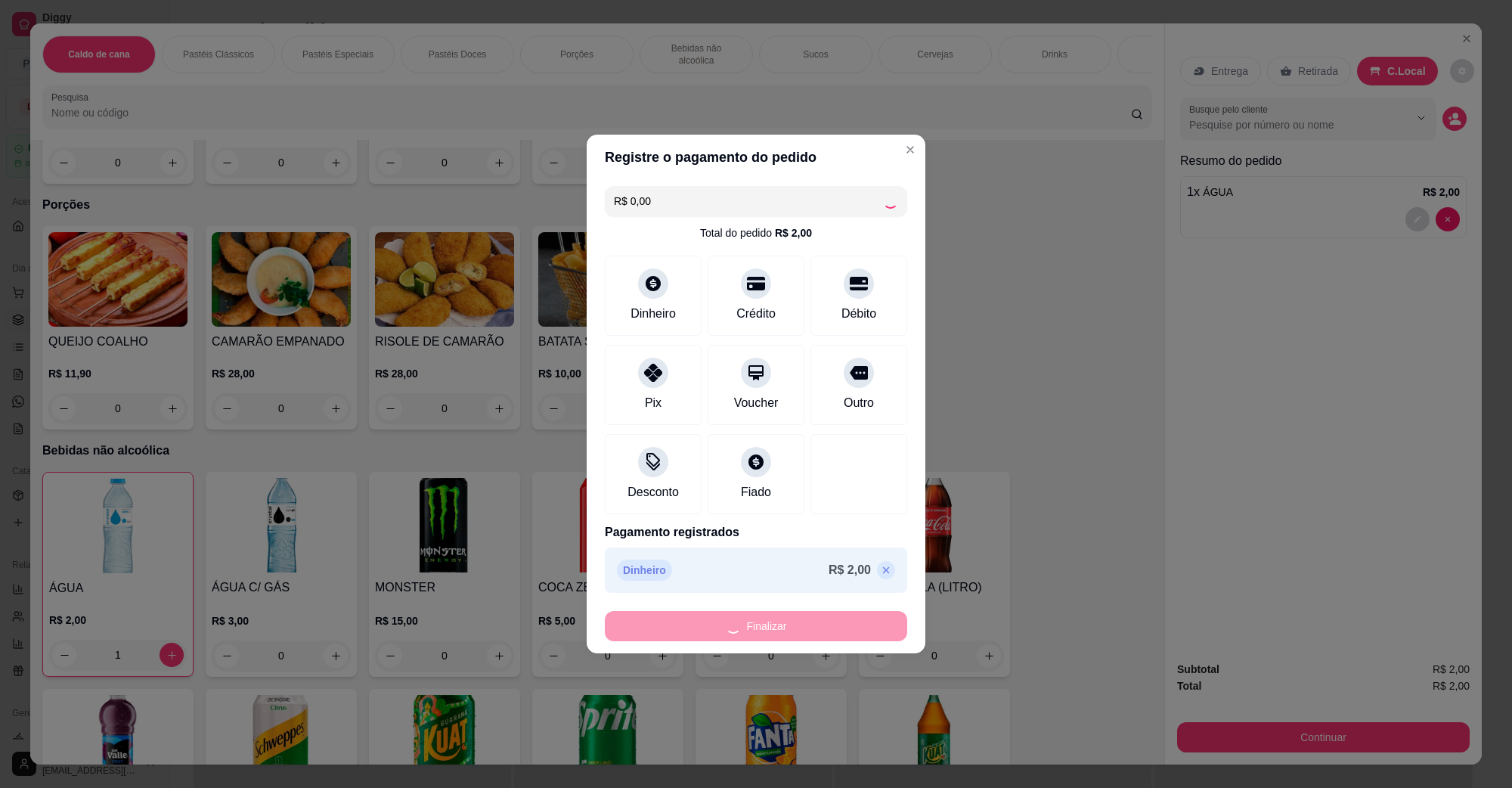
type input "0"
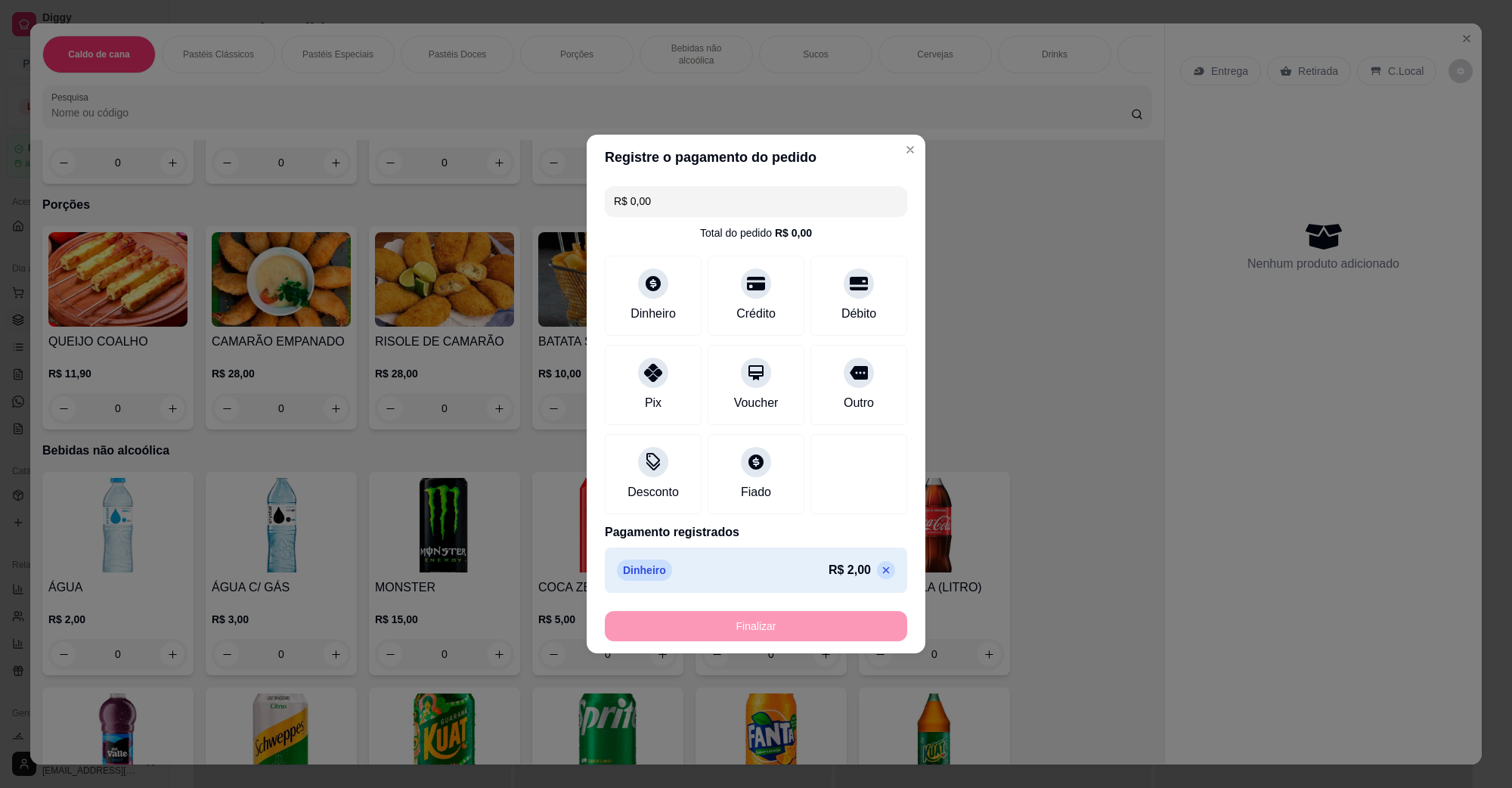
type input "-R$ 2,00"
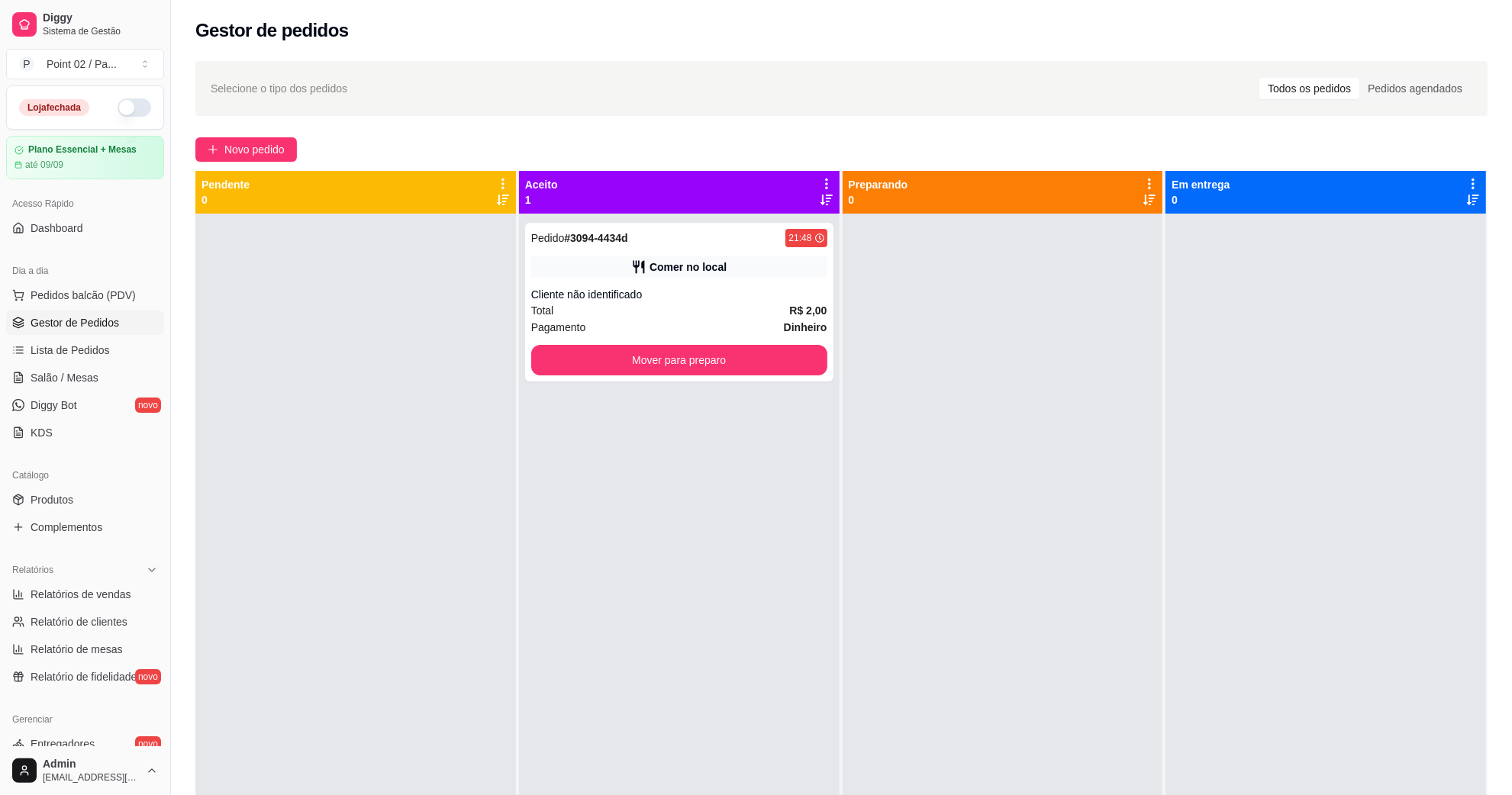
drag, startPoint x: 1116, startPoint y: 69, endPoint x: 1106, endPoint y: 76, distance: 12.2
click at [1113, 71] on div "Selecione o tipo dos pedidos Todos os pedidos Pedidos agendados" at bounding box center [841, 88] width 1292 height 55
click at [592, 367] on button "Mover para preparo" at bounding box center [679, 361] width 287 height 30
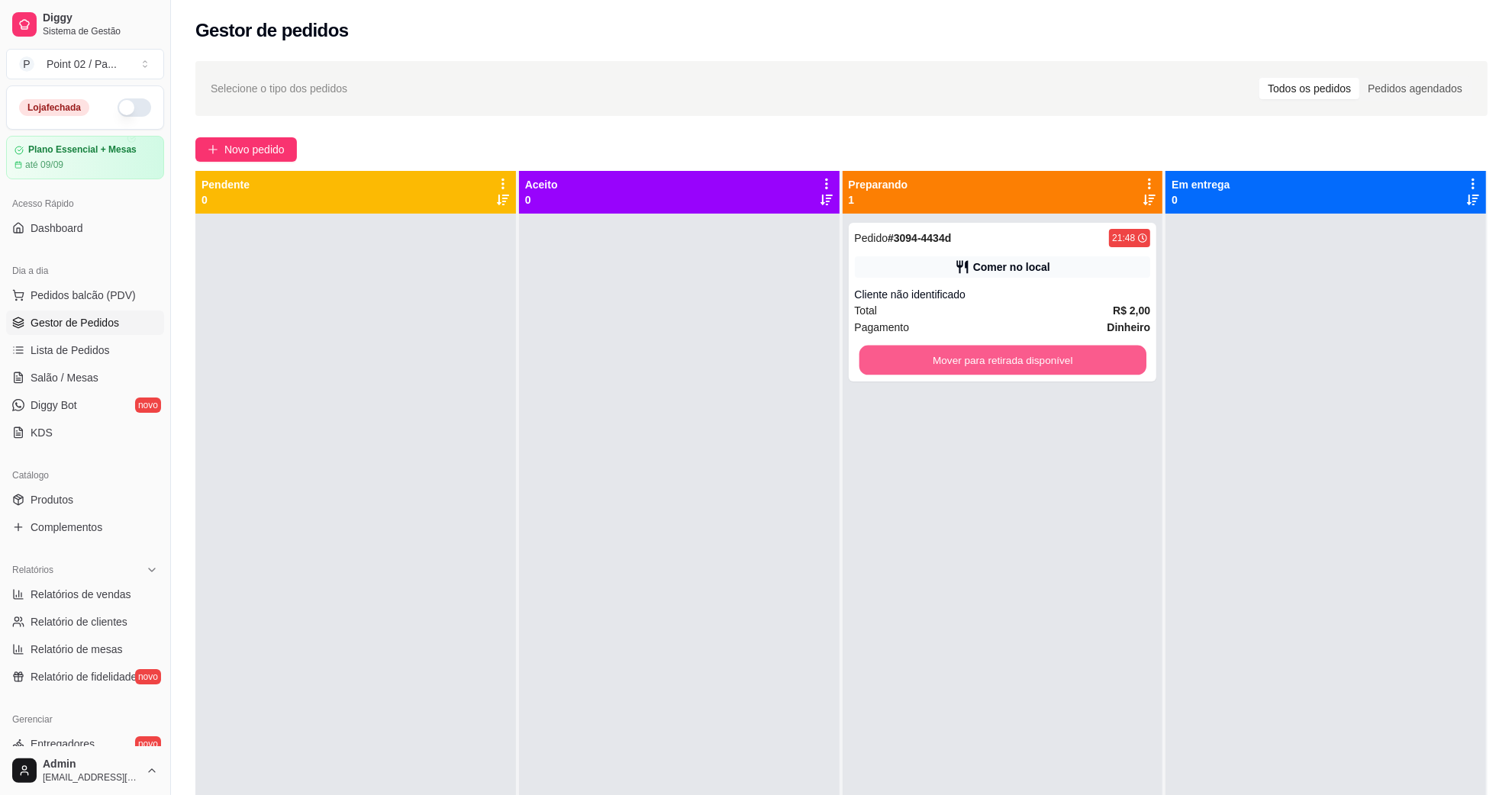
click at [994, 359] on button "Mover para retirada disponível" at bounding box center [1001, 361] width 287 height 30
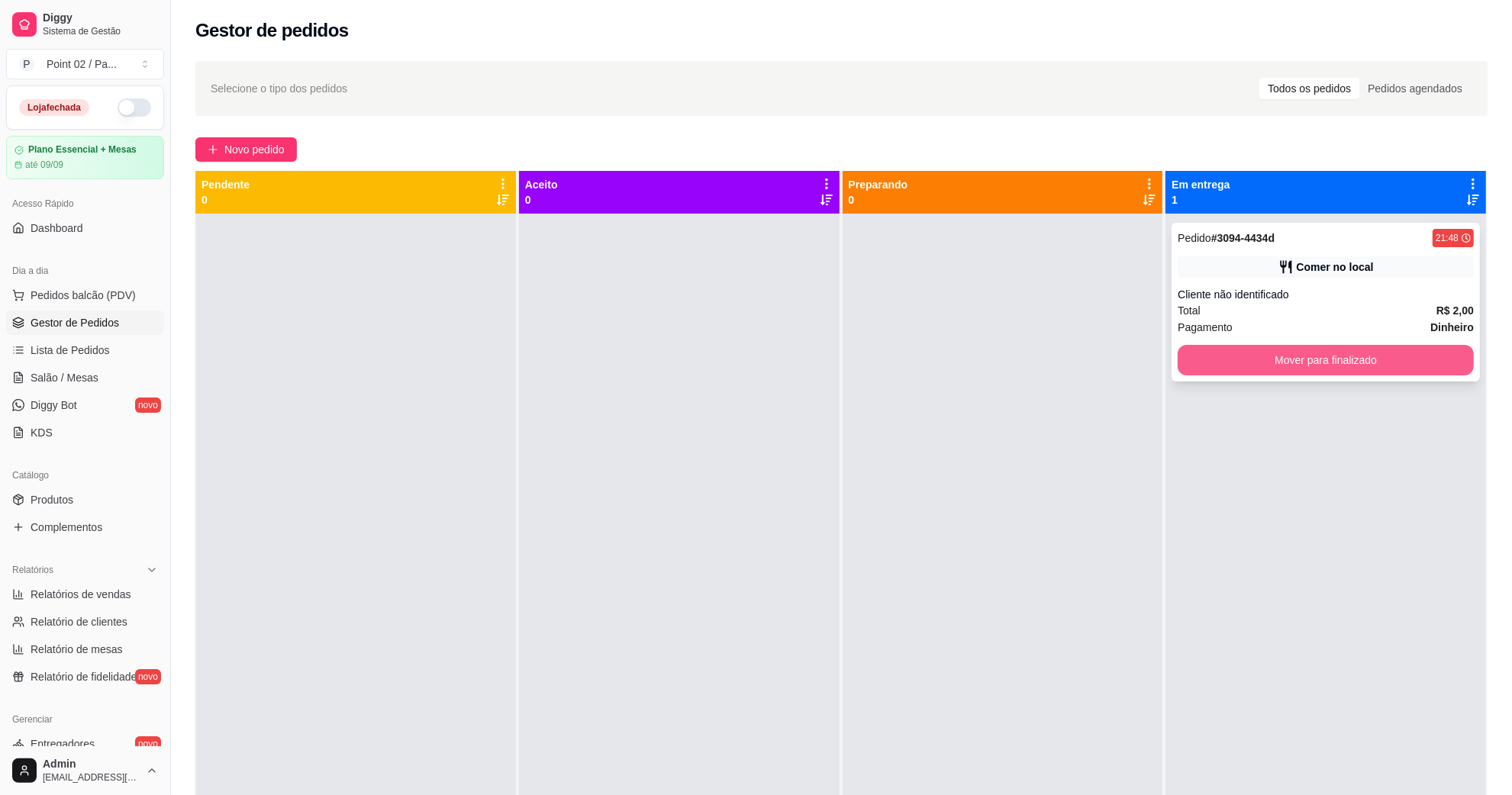
click at [1177, 355] on button "Mover para finalizado" at bounding box center [1325, 360] width 296 height 31
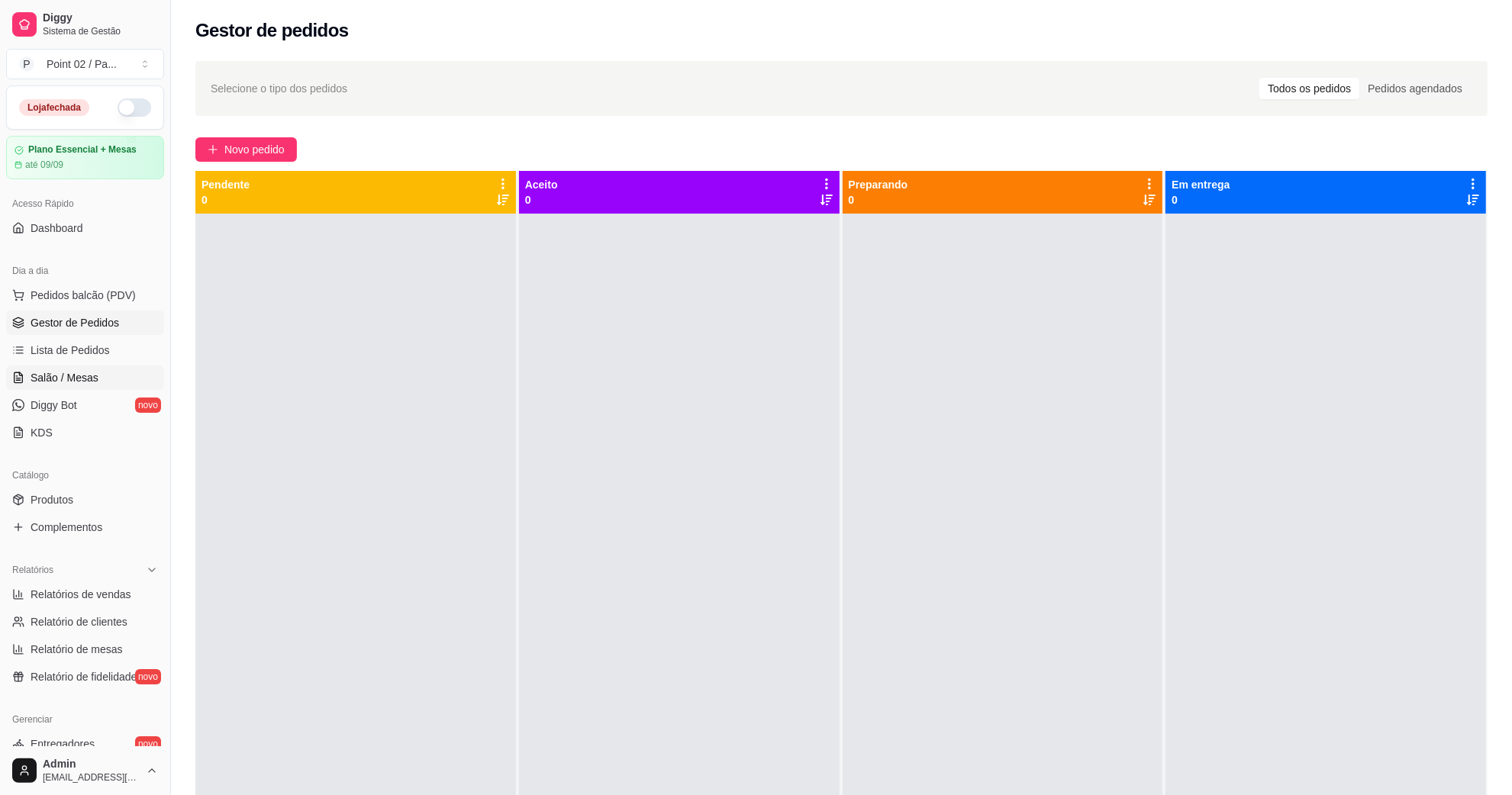
click at [94, 367] on link "Salão / Mesas" at bounding box center [85, 378] width 158 height 24
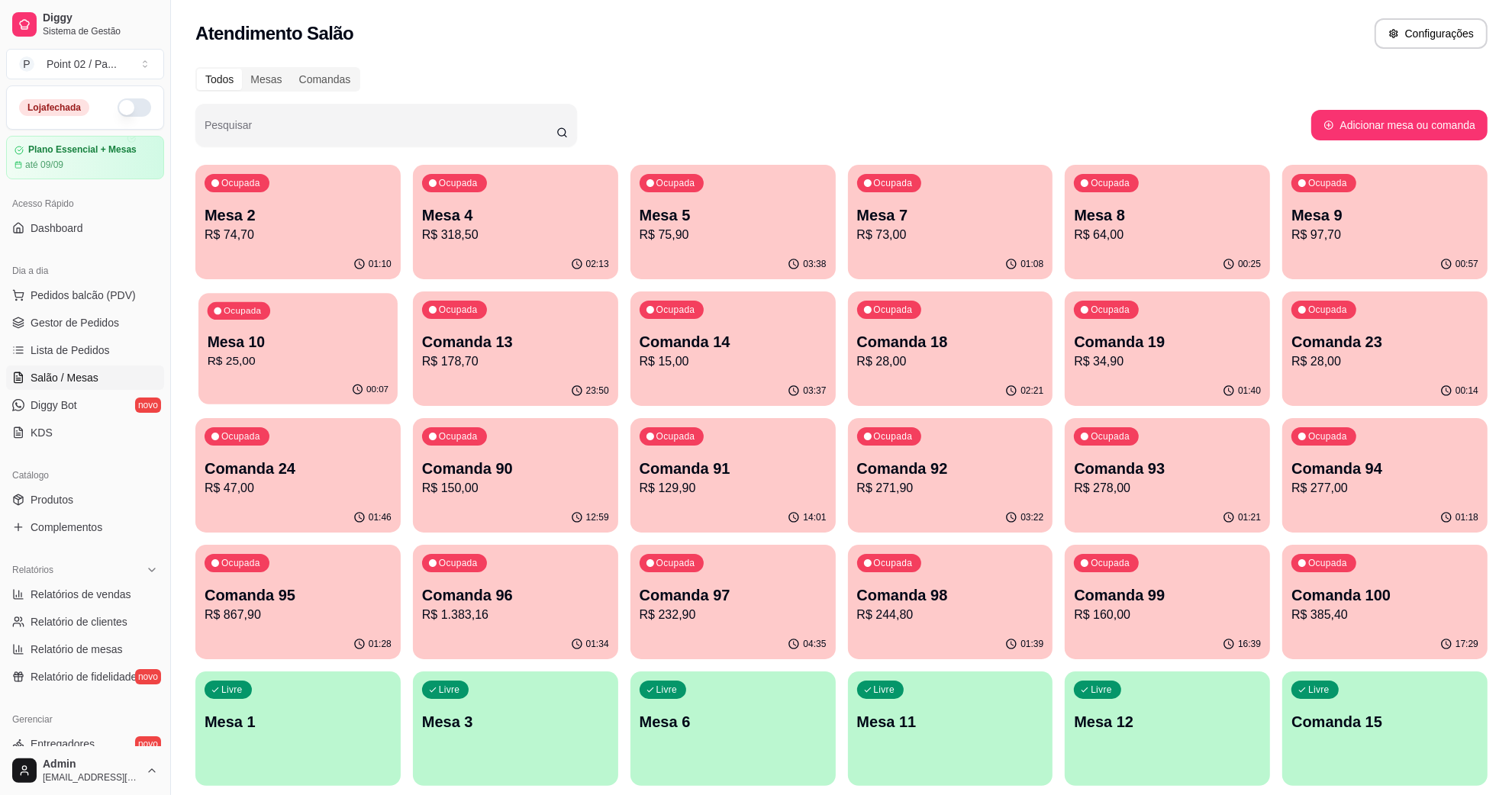
click at [234, 342] on p "Mesa 10" at bounding box center [298, 342] width 181 height 21
click at [499, 341] on p "Comanda 13" at bounding box center [515, 342] width 181 height 21
click at [711, 361] on p "R$ 15,00" at bounding box center [732, 362] width 181 height 18
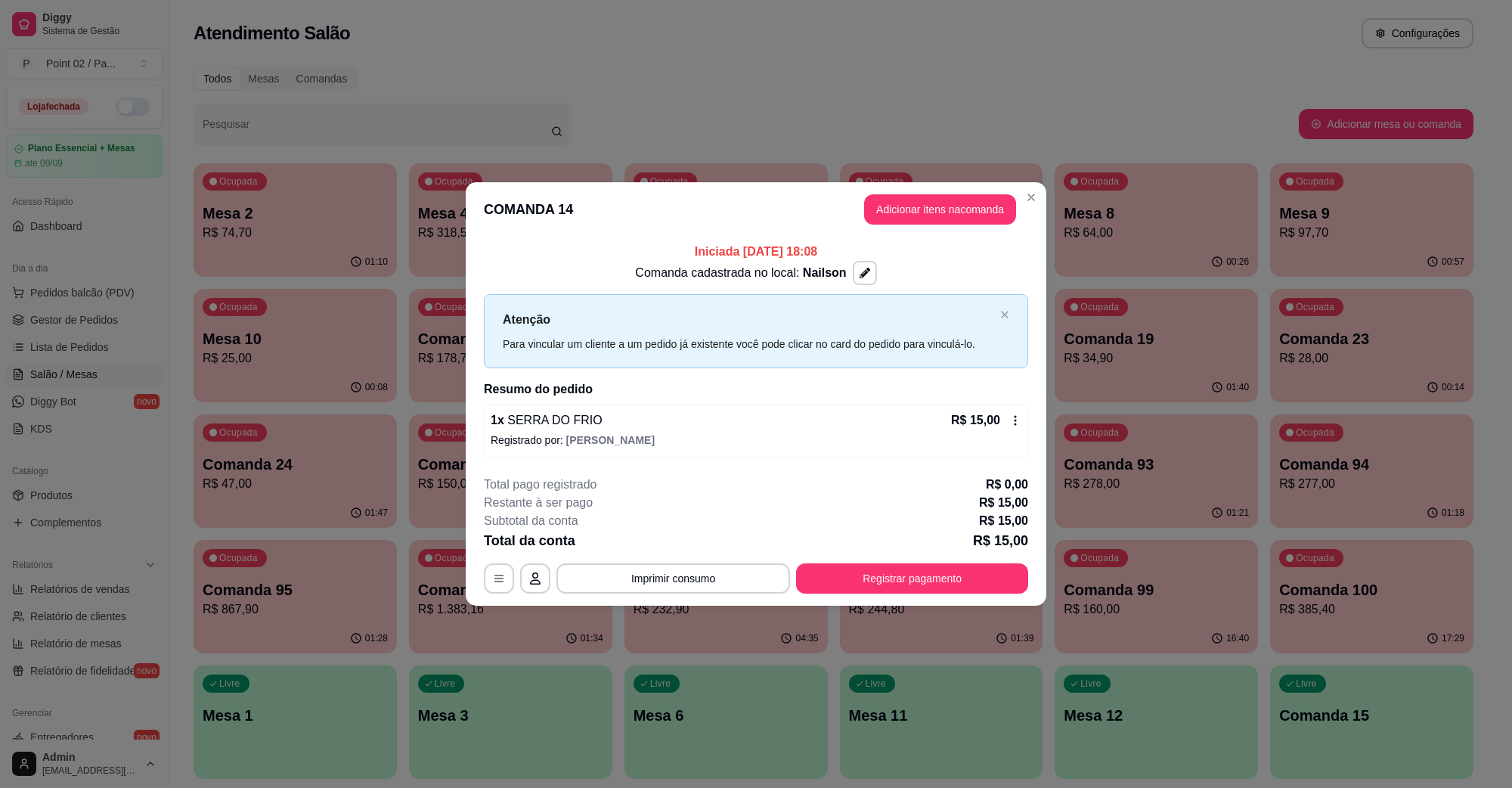
click at [1016, 277] on div "Comanda cadastrada no local: [GEOGRAPHIC_DATA]" at bounding box center [756, 272] width 545 height 24
click at [1030, 277] on div "Iniciada [DATE] 18:08 Comanda cadastrada no local: Nailson Atenção Para vincula…" at bounding box center [756, 349] width 581 height 226
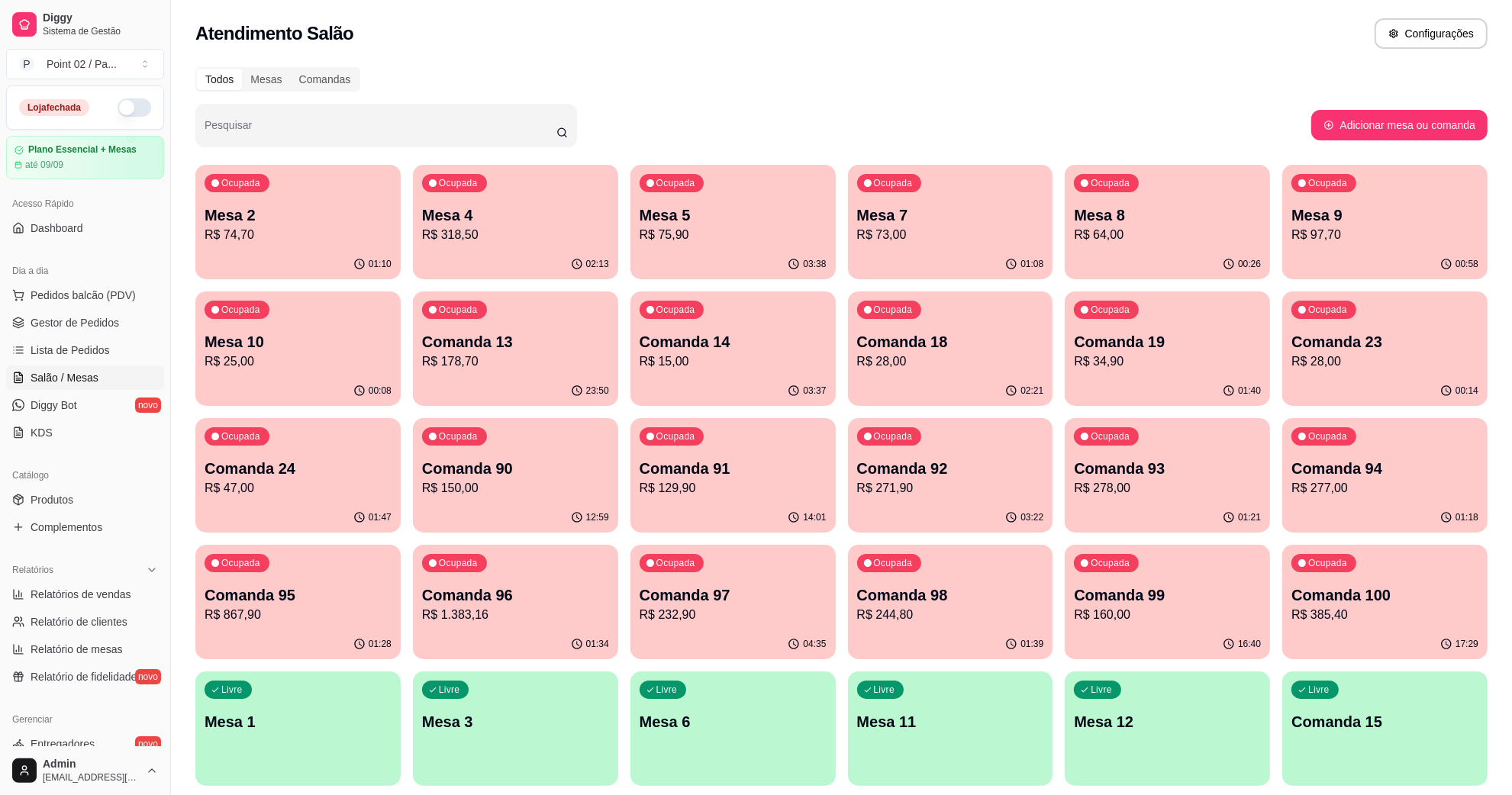
click at [932, 370] on p "R$ 28,00" at bounding box center [950, 362] width 187 height 18
click at [1085, 322] on div "Ocupada Comanda 19 R$ 34,90" at bounding box center [1166, 334] width 205 height 85
click at [789, 348] on p "Comanda 14" at bounding box center [732, 342] width 181 height 21
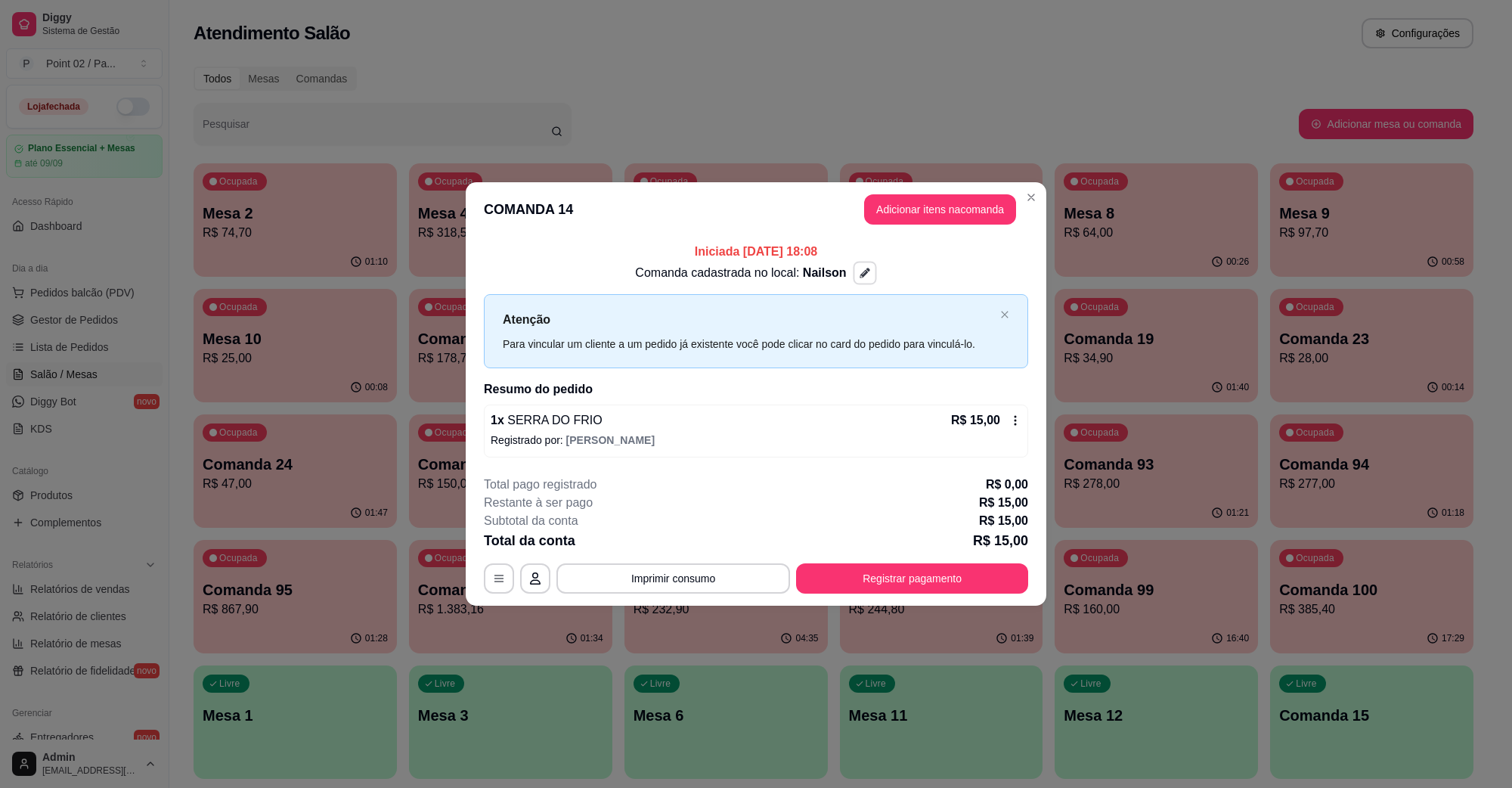
click at [862, 270] on icon "button" at bounding box center [864, 273] width 11 height 11
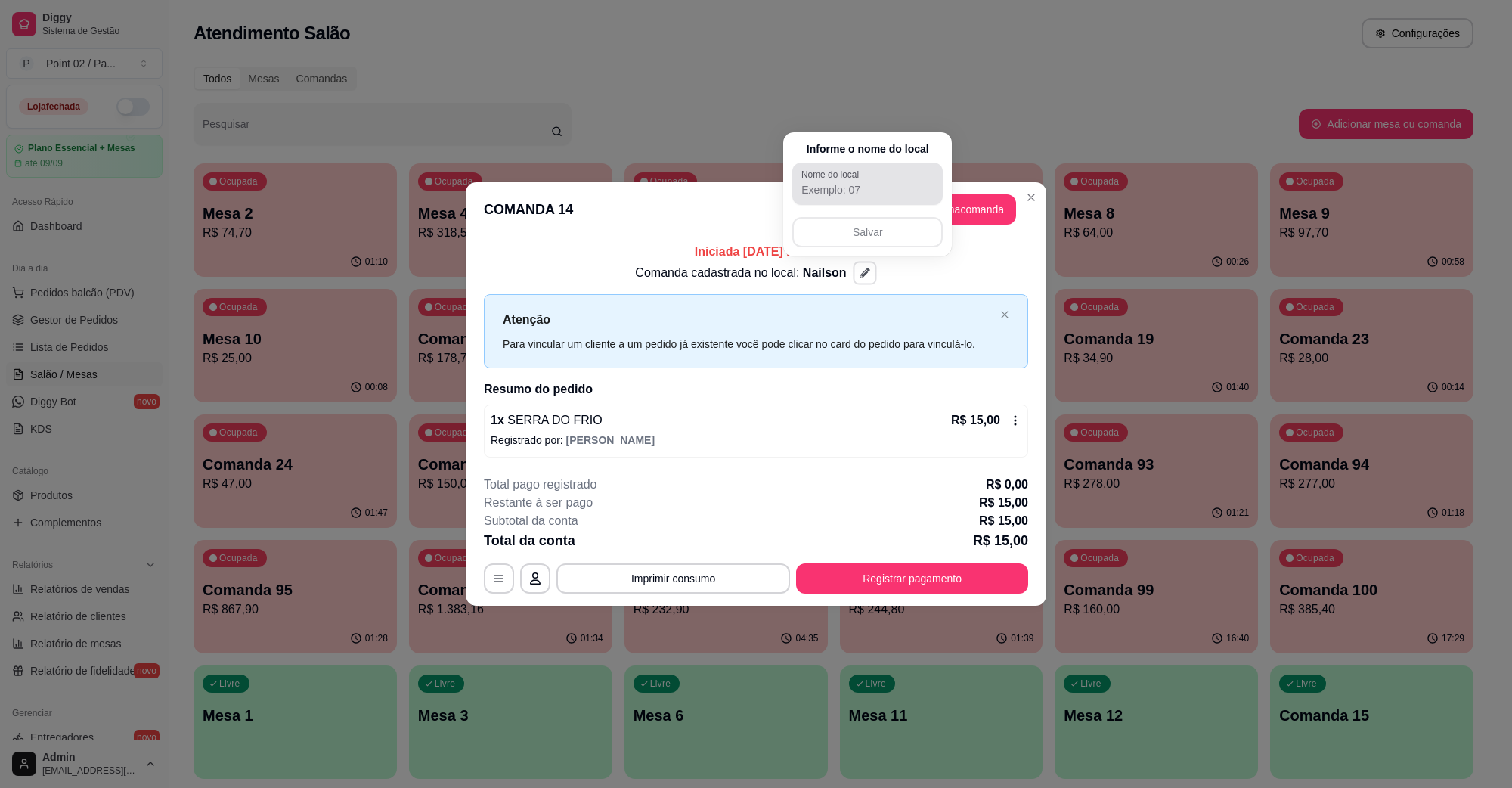
click at [885, 195] on input "Nome do local" at bounding box center [868, 189] width 133 height 15
type input "TAILSON"
click at [872, 226] on button "Salvar" at bounding box center [867, 233] width 146 height 30
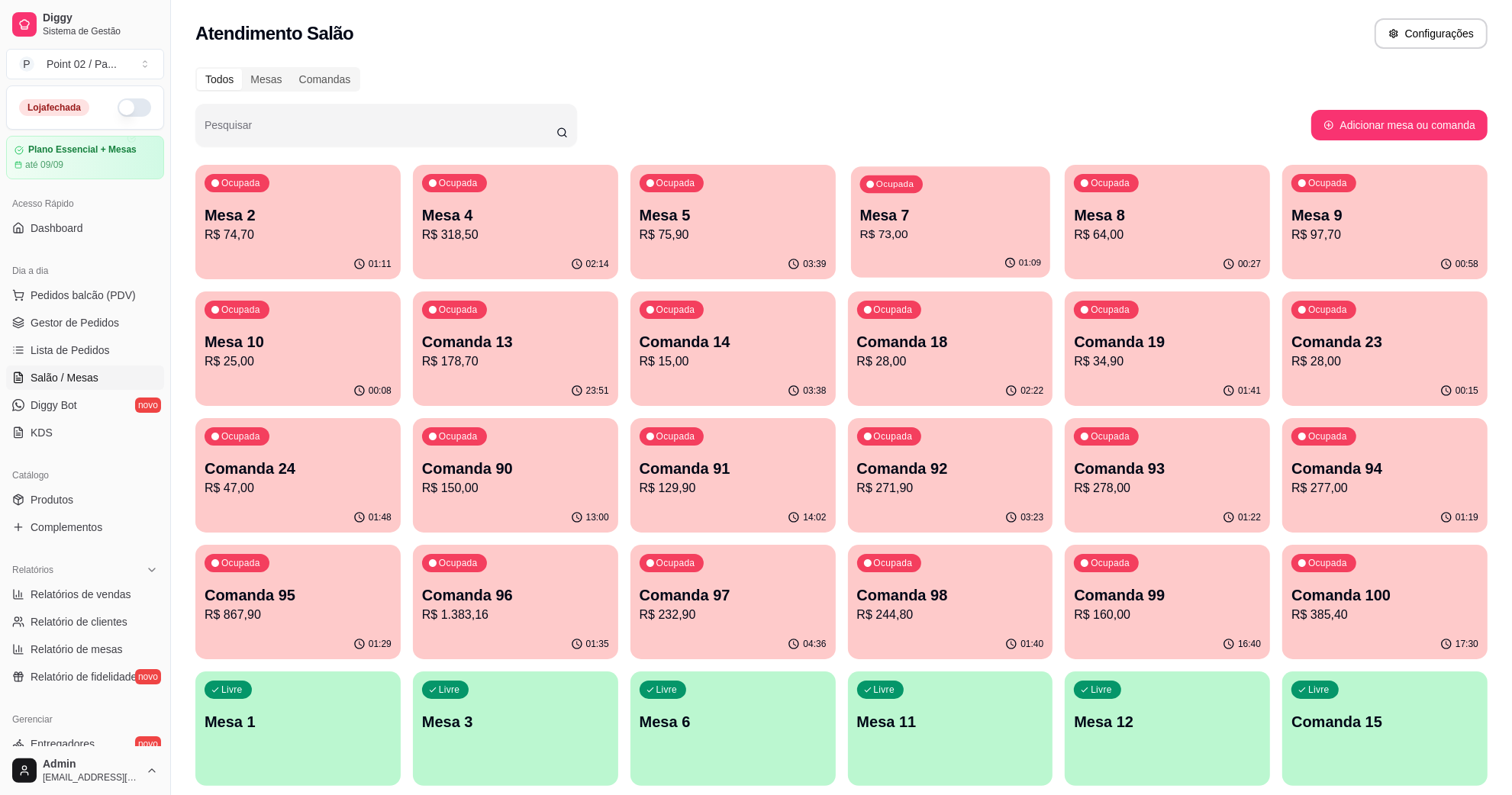
click at [1012, 199] on div "Ocupada Mesa 7 R$ 73,00" at bounding box center [950, 207] width 199 height 82
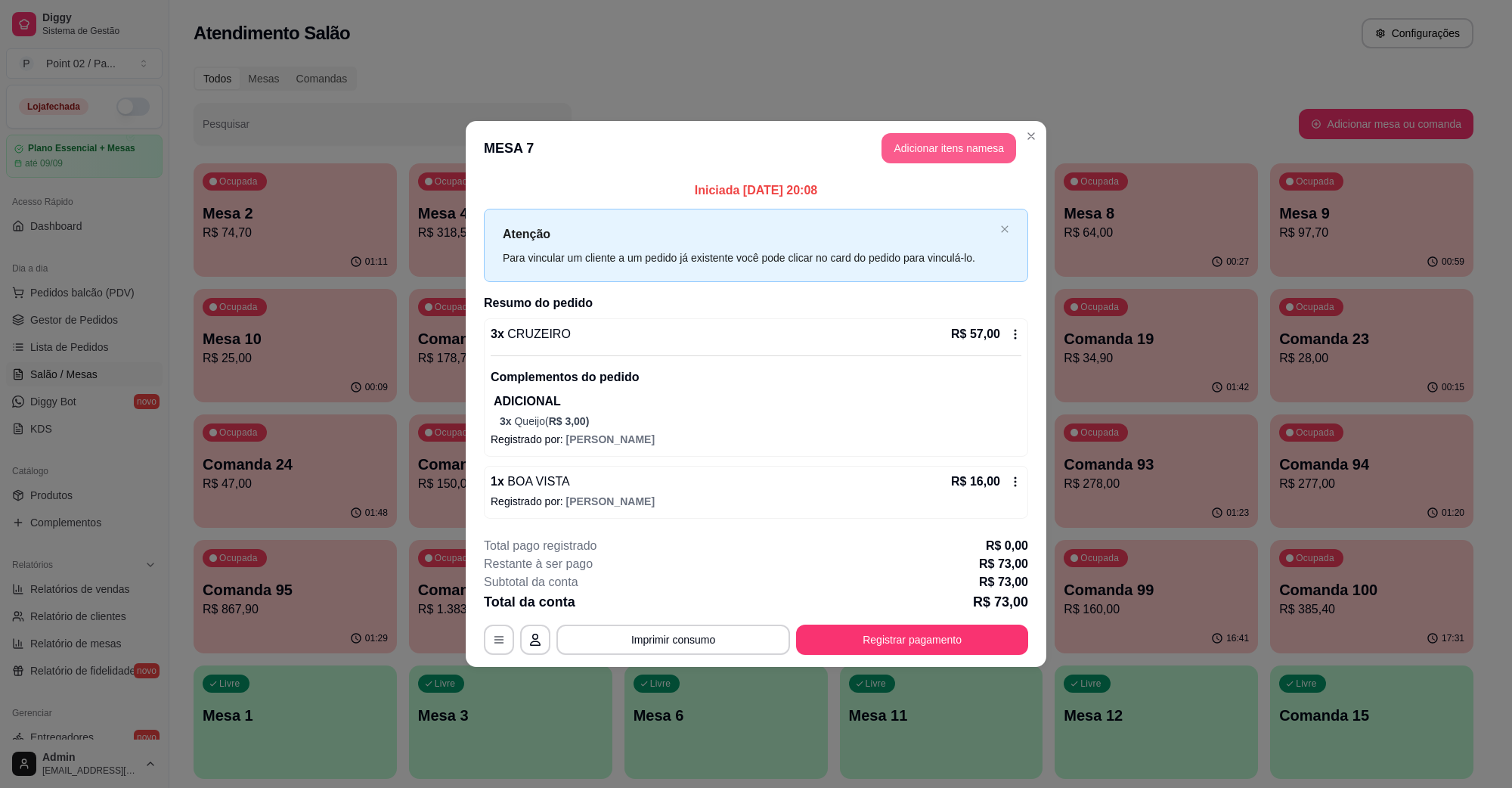
click at [944, 146] on button "Adicionar itens na mesa" at bounding box center [950, 148] width 135 height 31
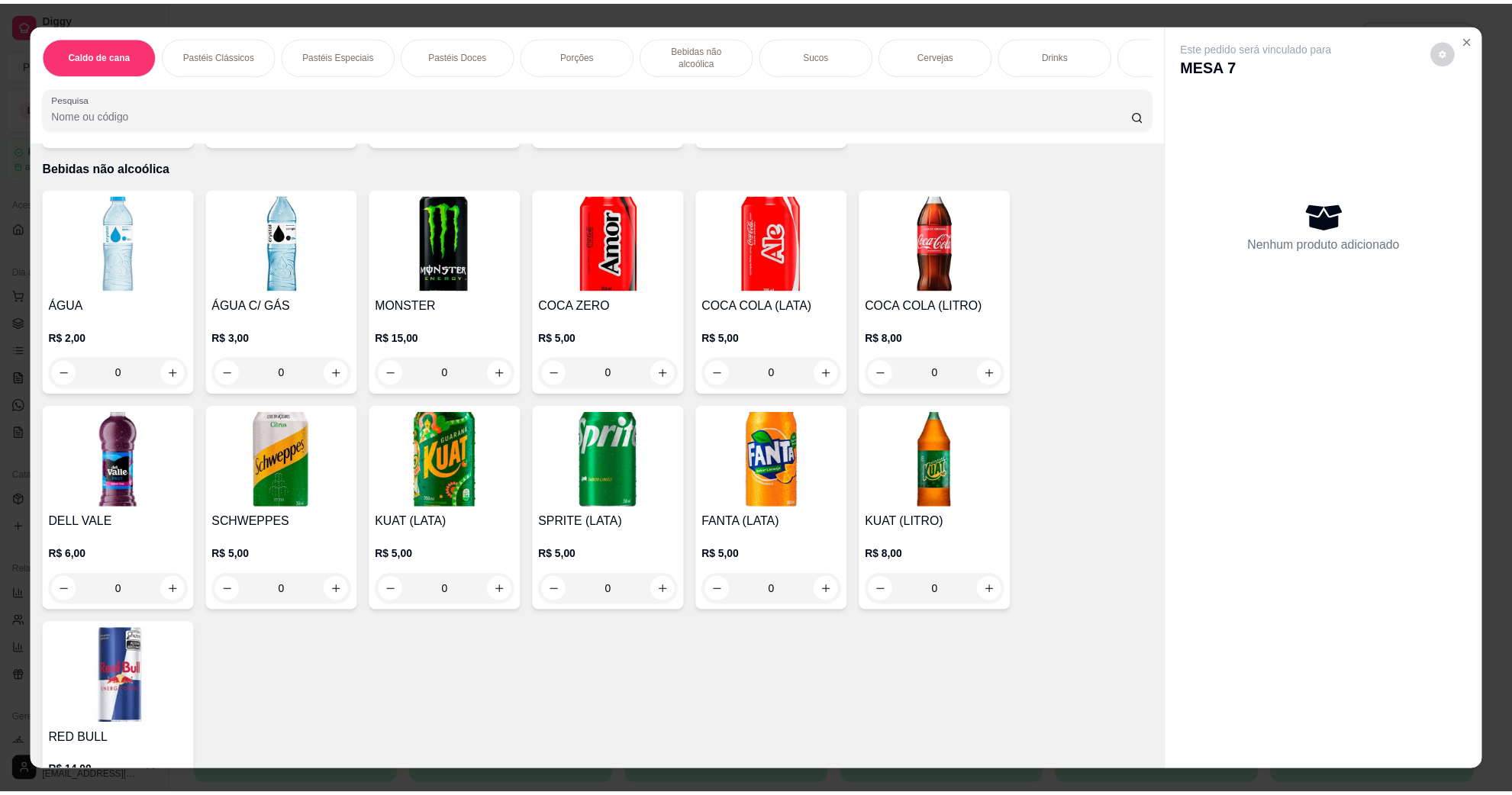
scroll to position [1525, 0]
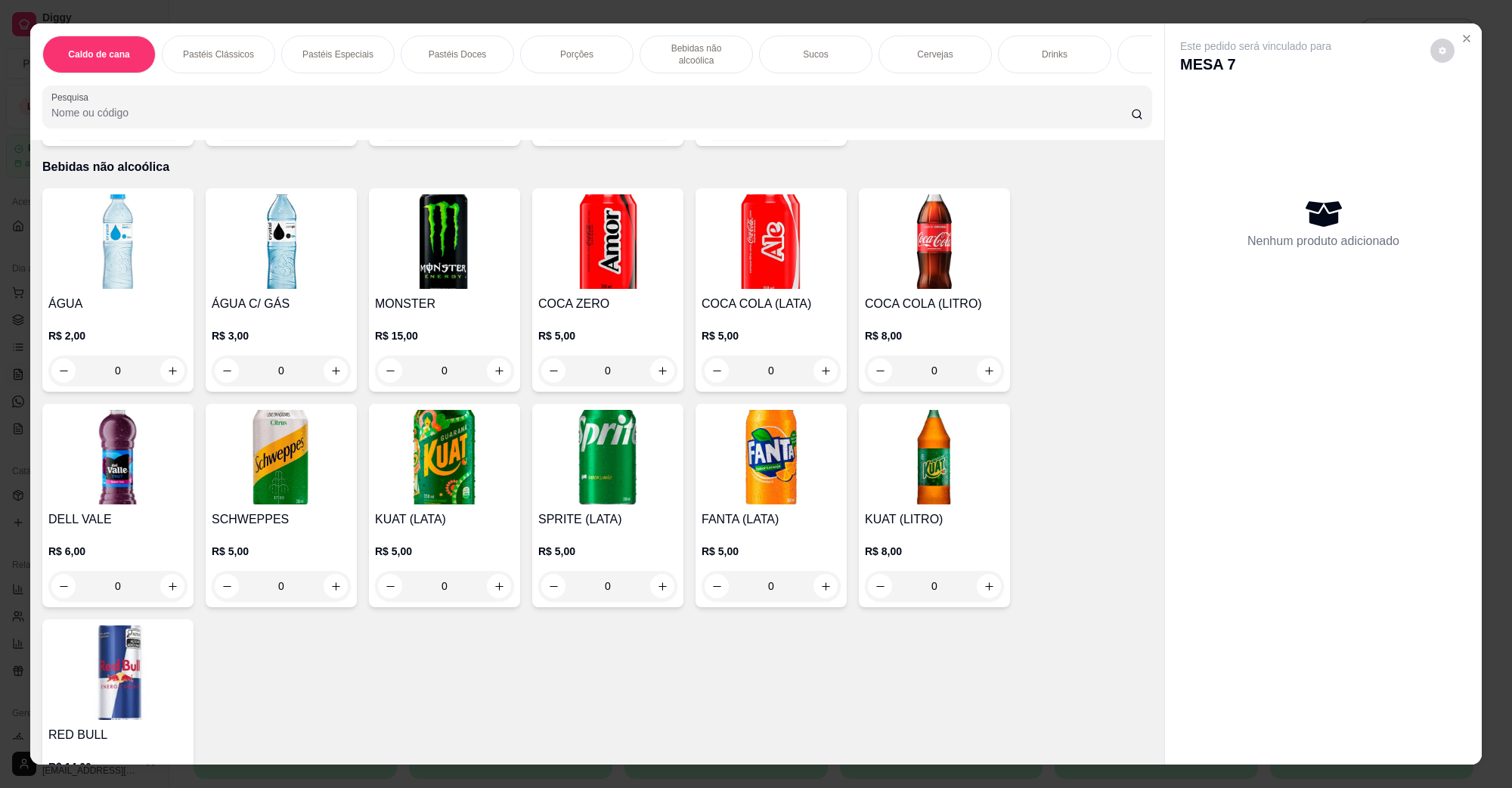
click at [961, 254] on img at bounding box center [935, 241] width 140 height 94
click at [938, 455] on img at bounding box center [935, 456] width 140 height 94
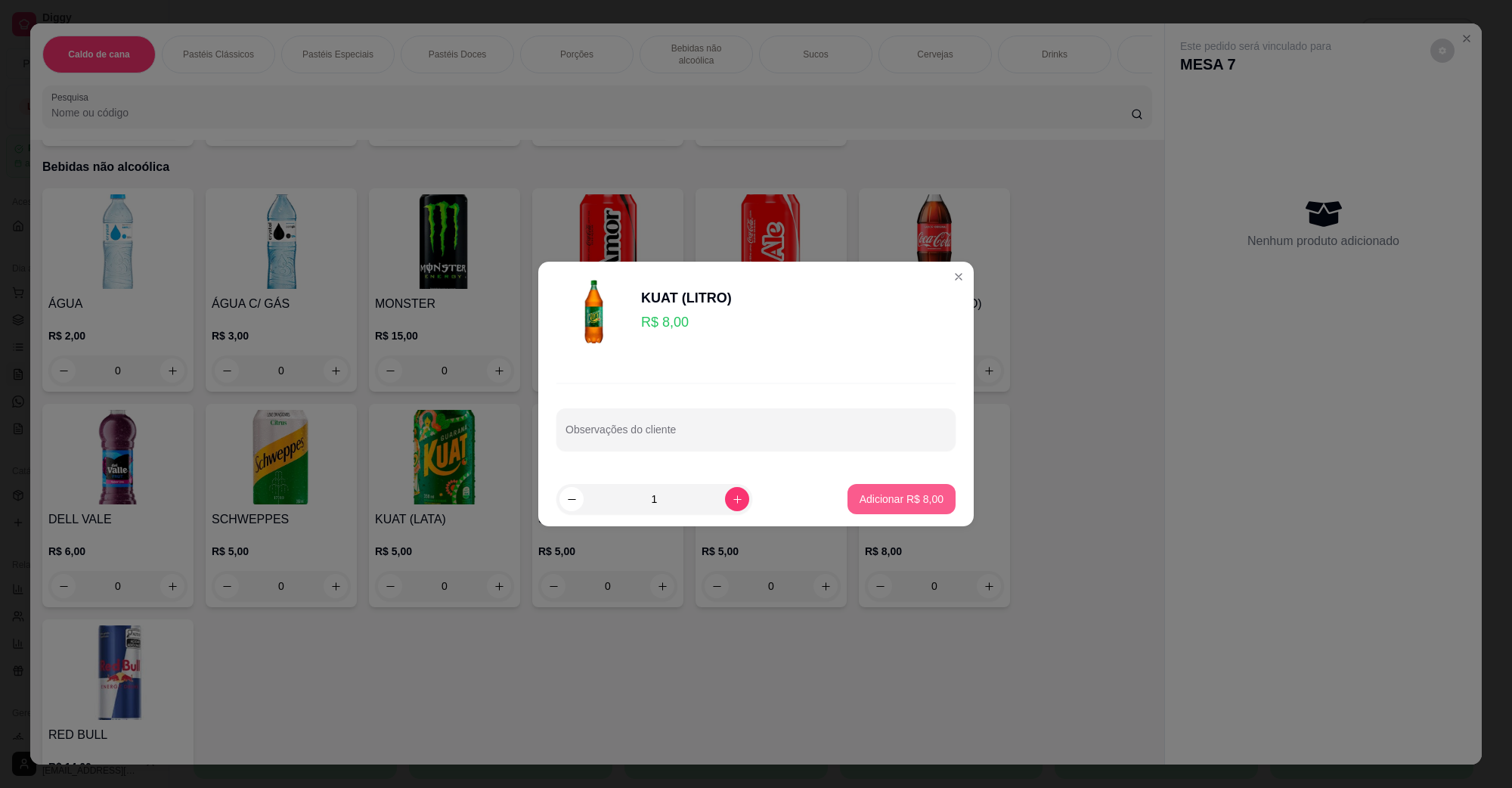
click at [905, 503] on p "Adicionar R$ 8,00" at bounding box center [901, 498] width 84 height 15
type input "1"
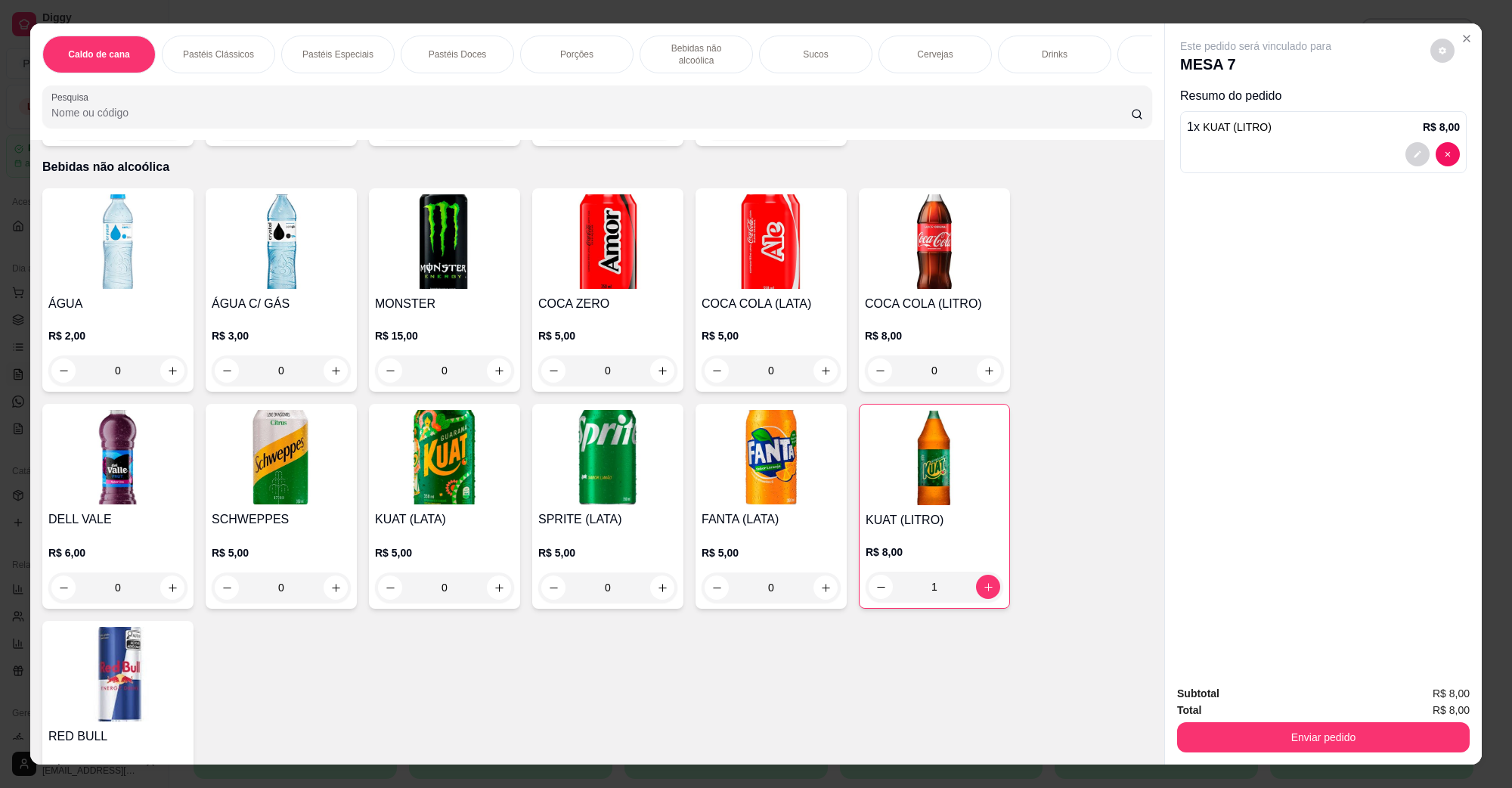
click at [1344, 753] on div "Subtotal R$ 8,00 Total R$ 8,00 Enviar pedido" at bounding box center [1324, 719] width 317 height 91
click at [1335, 743] on button "Enviar pedido" at bounding box center [1324, 737] width 293 height 31
click at [1302, 698] on button "Não registrar e enviar pedido" at bounding box center [1272, 700] width 152 height 28
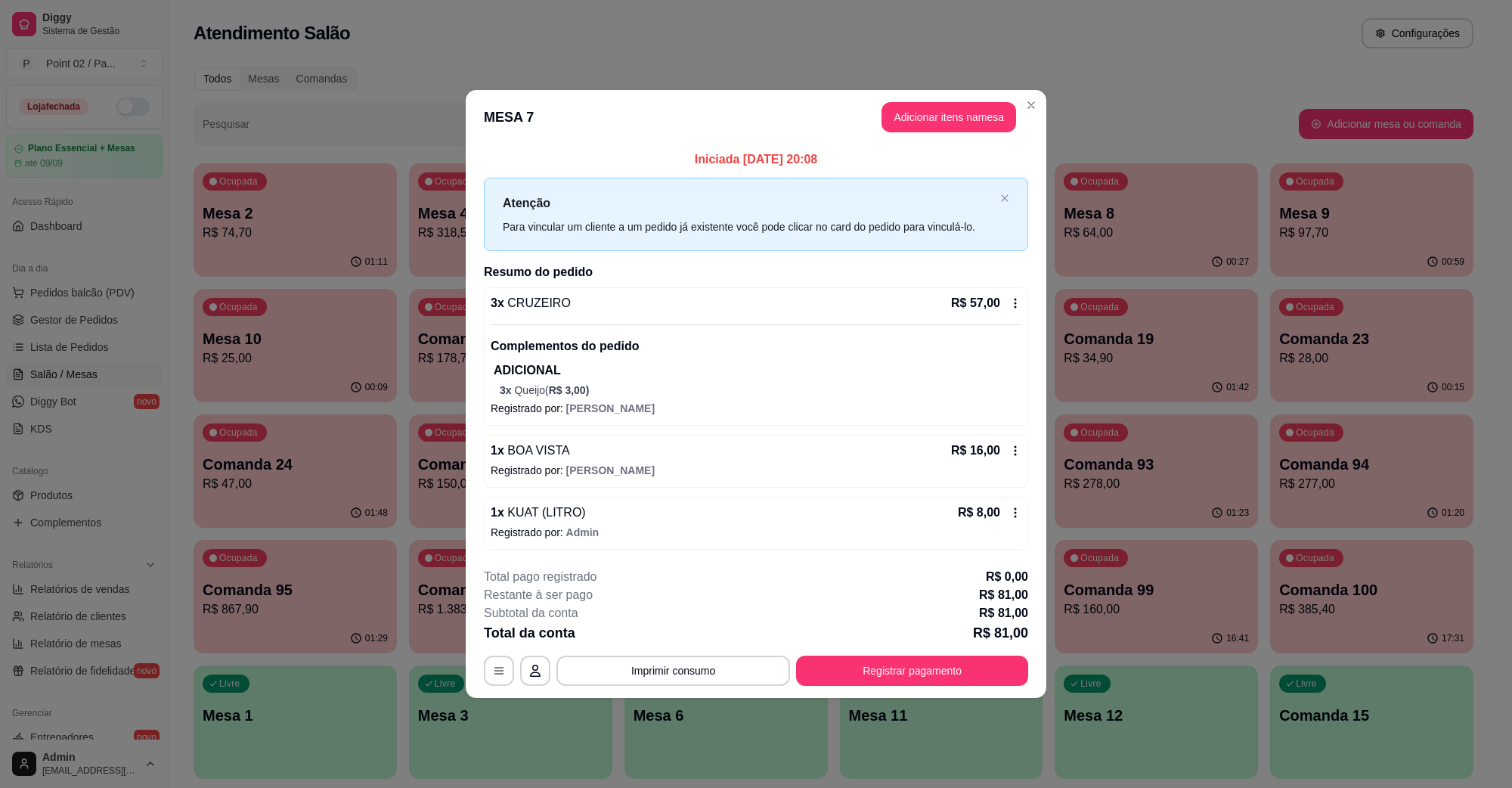
click at [703, 661] on button "Imprimir consumo" at bounding box center [673, 670] width 234 height 31
click at [686, 641] on button "IMPRESSORA" at bounding box center [677, 637] width 110 height 24
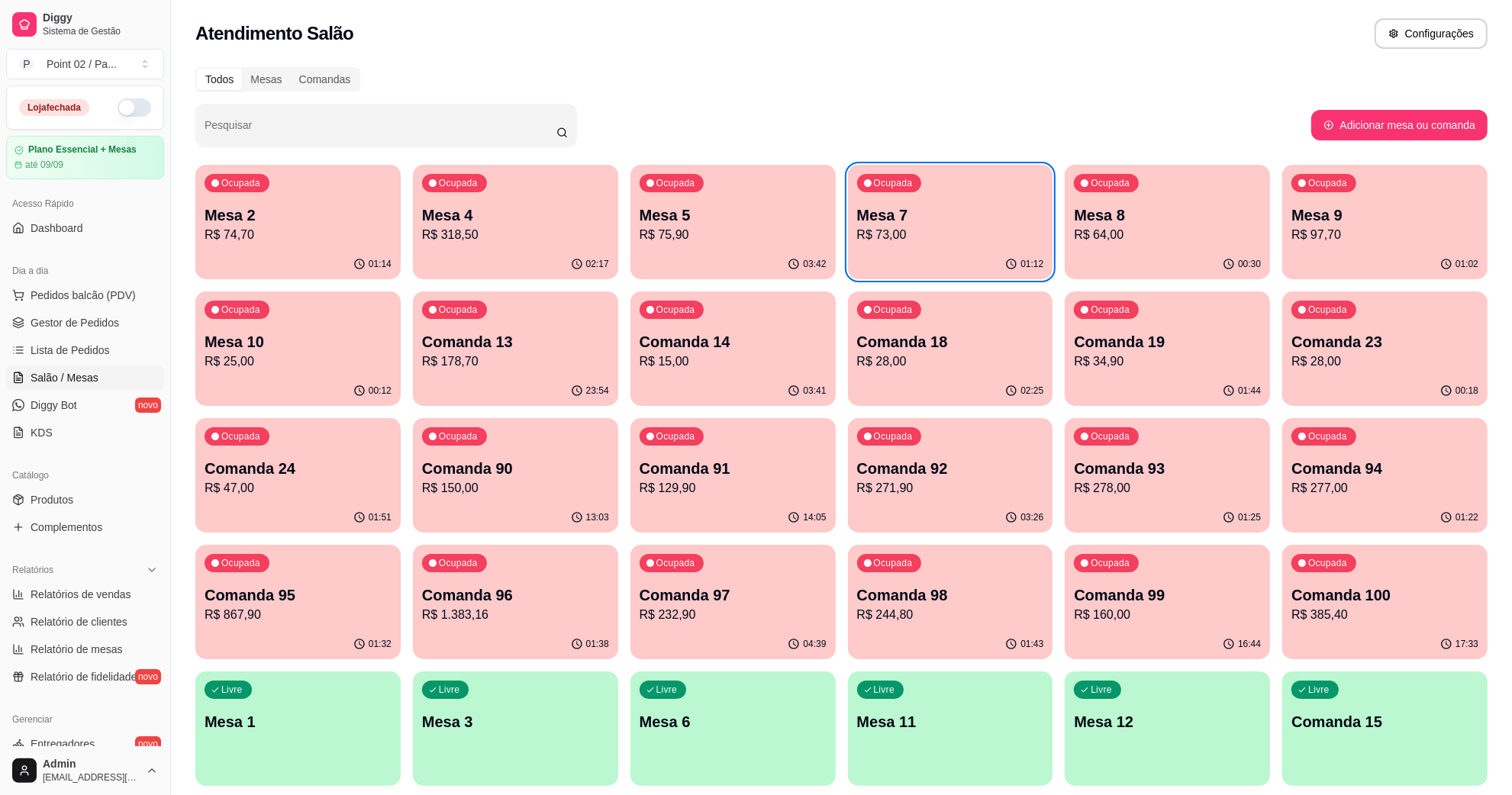
click at [1158, 269] on div "00:30" at bounding box center [1166, 265] width 205 height 30
click at [924, 33] on div "Atendimento Salão Configurações" at bounding box center [841, 33] width 1292 height 31
click at [1325, 214] on p "Mesa 9" at bounding box center [1384, 215] width 187 height 21
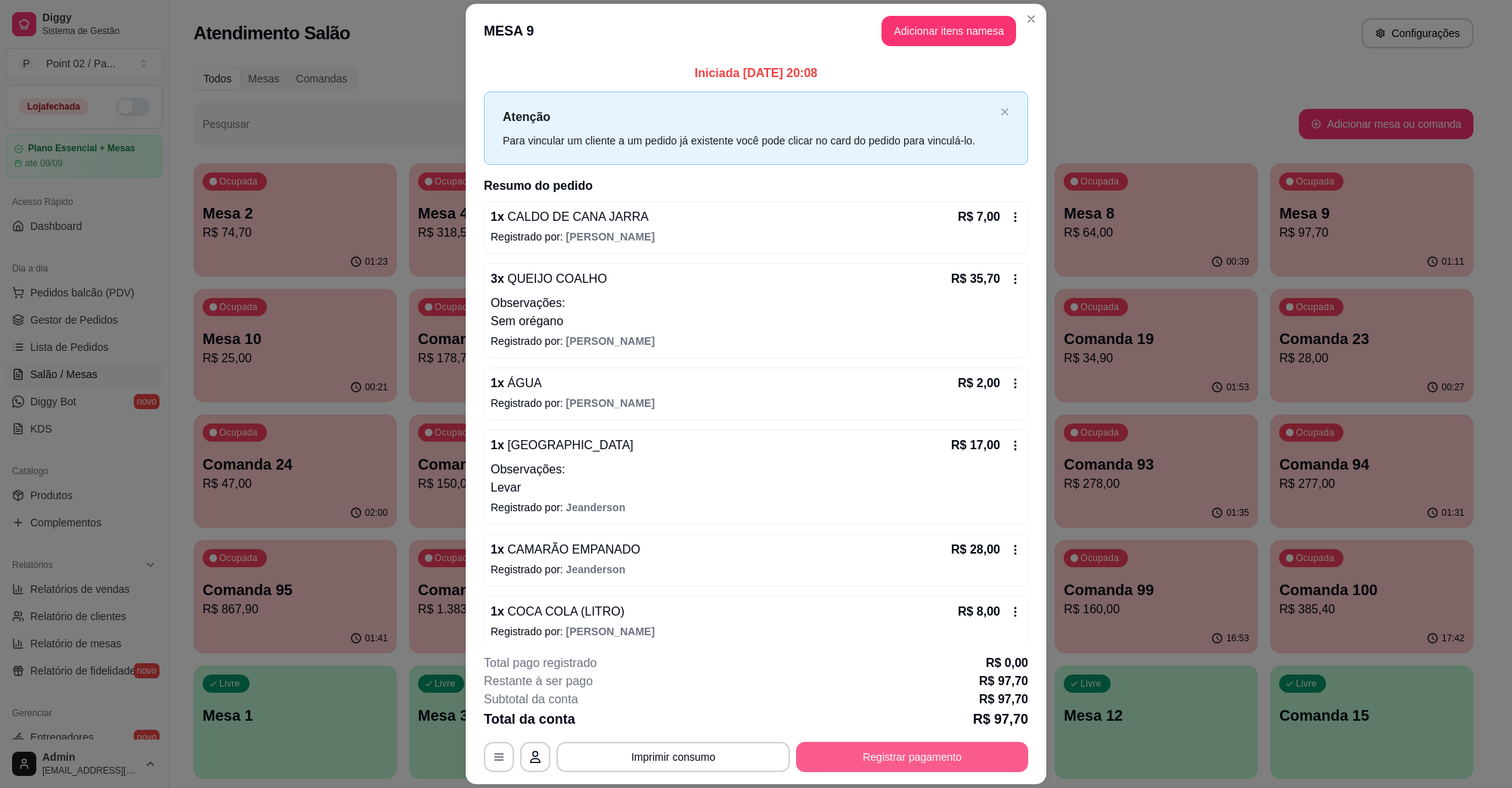
click at [920, 745] on button "Registrar pagamento" at bounding box center [912, 756] width 232 height 31
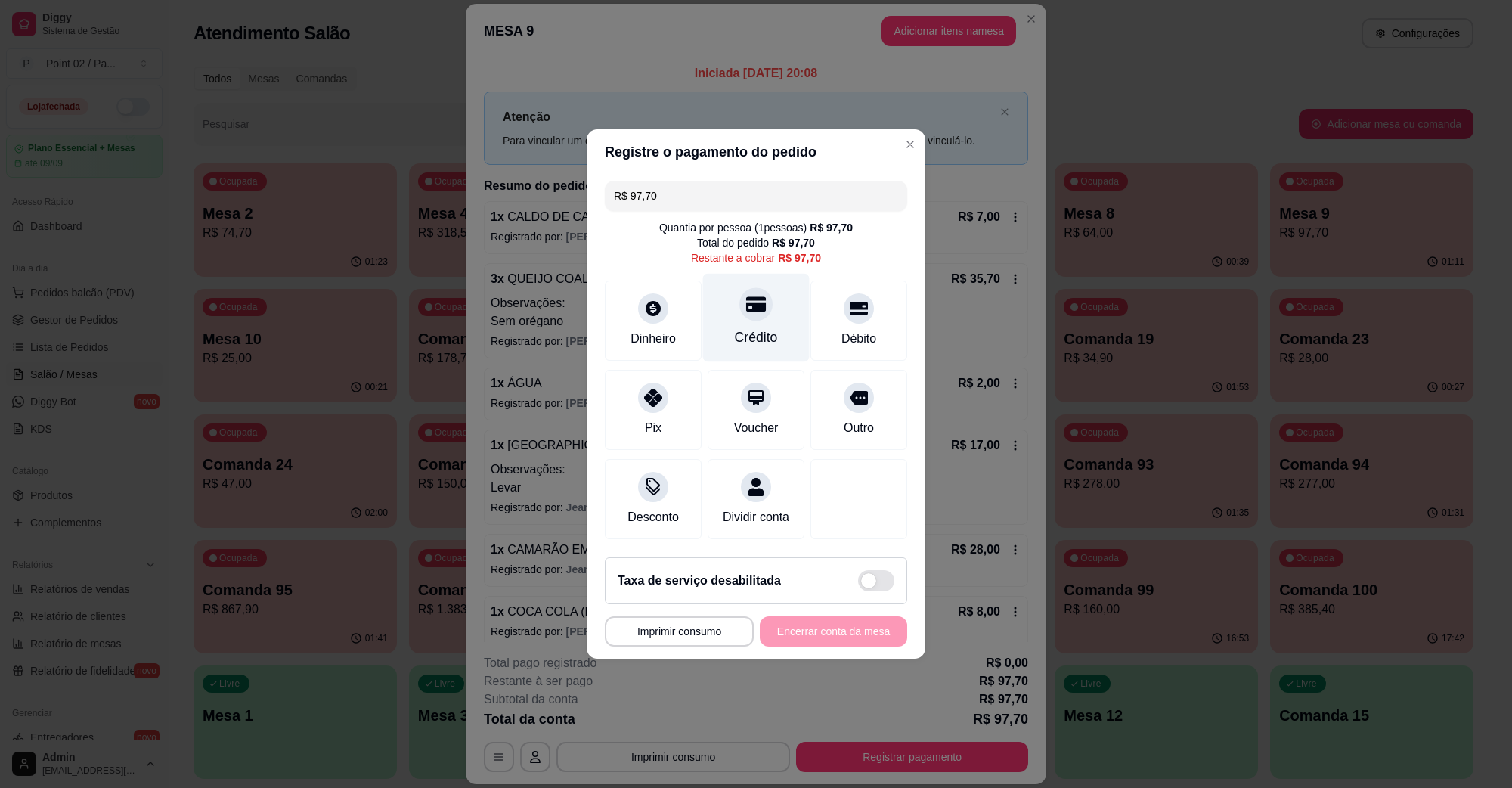
click at [760, 288] on div at bounding box center [756, 304] width 34 height 34
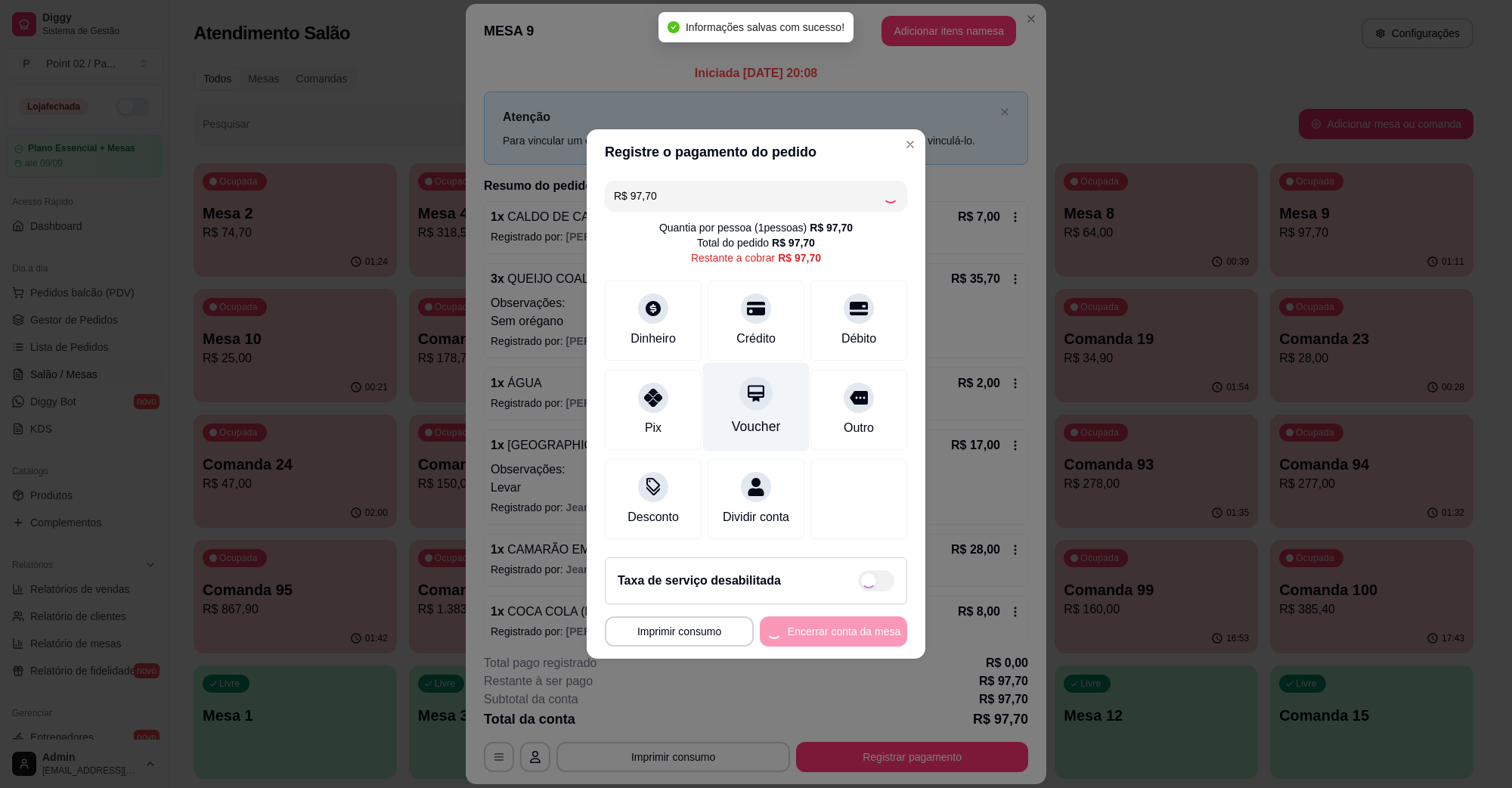
type input "R$ 0,00"
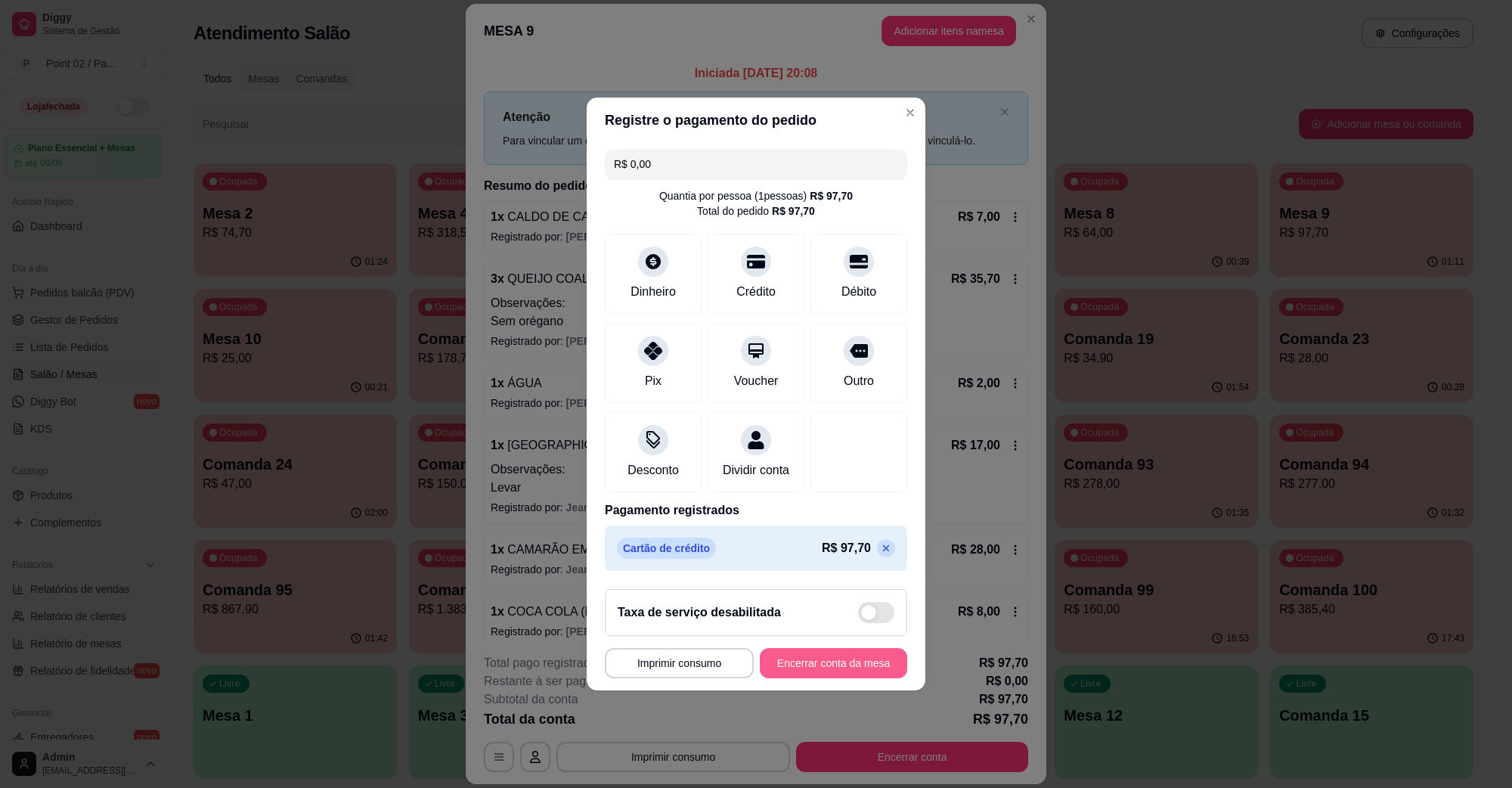
click at [819, 665] on button "Encerrar conta da mesa" at bounding box center [834, 663] width 148 height 31
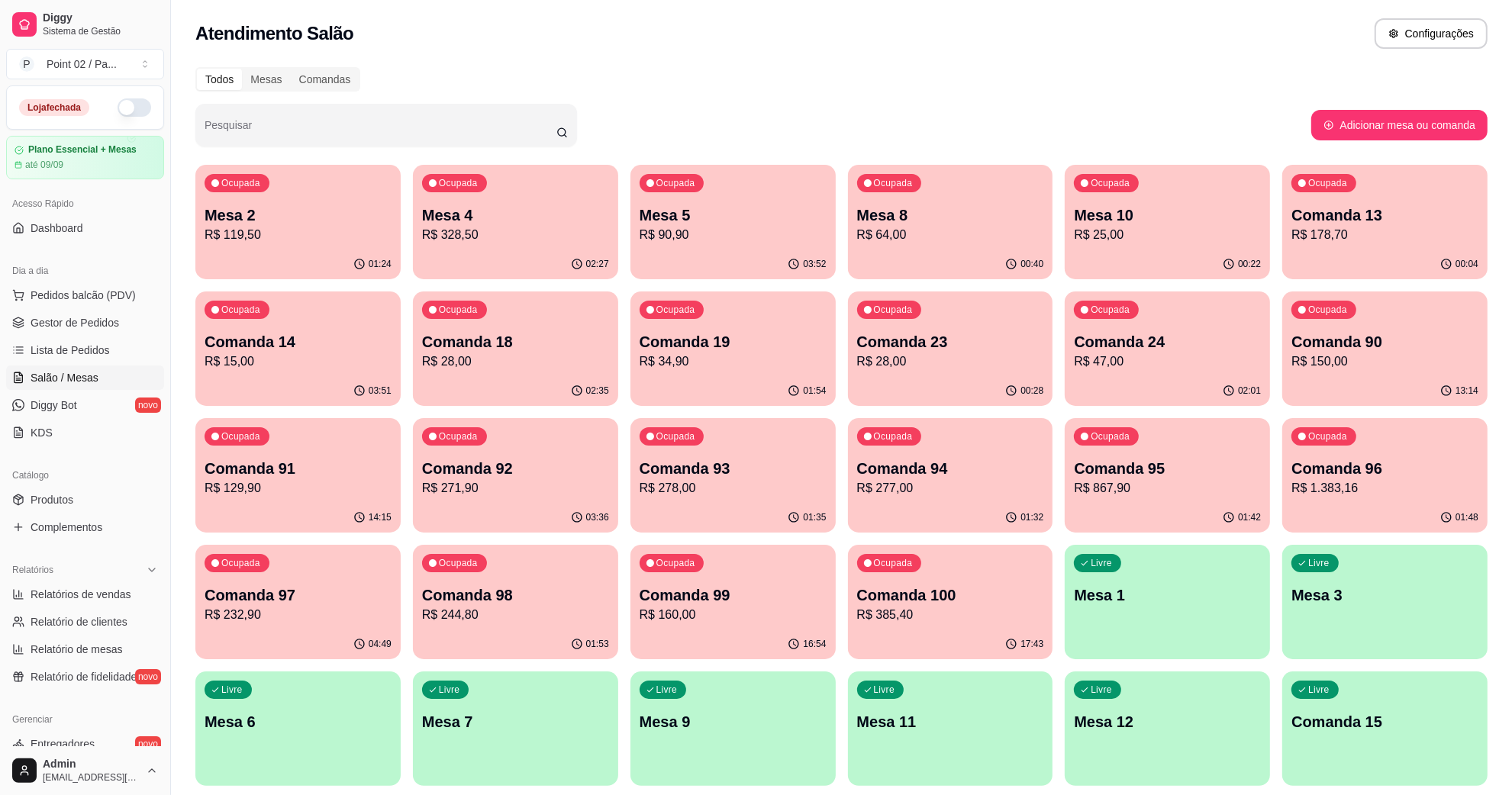
click at [486, 234] on p "R$ 328,50" at bounding box center [515, 235] width 187 height 18
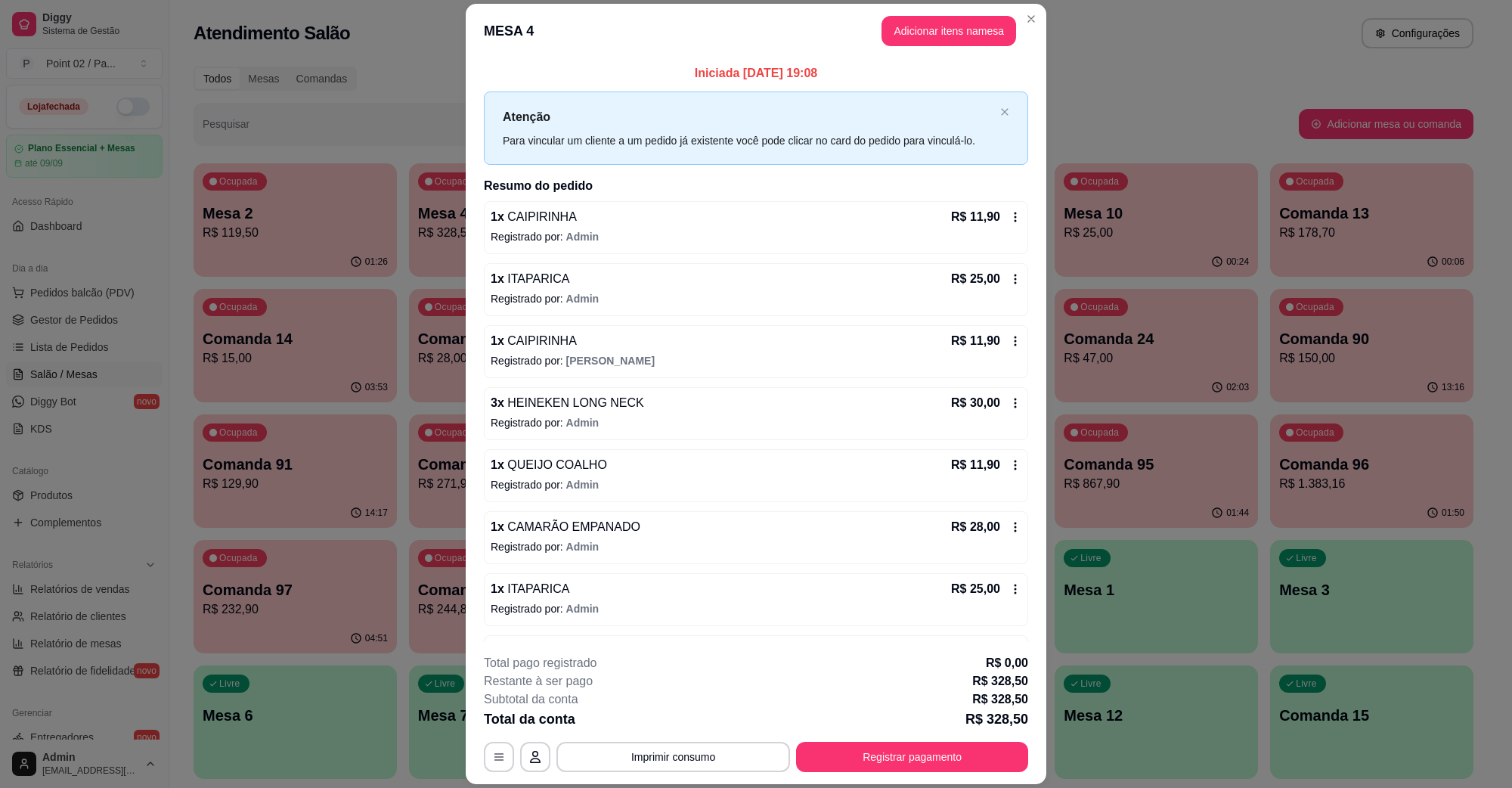
click at [658, 734] on div "**********" at bounding box center [756, 713] width 545 height 118
click at [662, 753] on button "Imprimir consumo" at bounding box center [673, 756] width 227 height 30
click at [665, 726] on button "IMPRESSORA" at bounding box center [670, 722] width 110 height 24
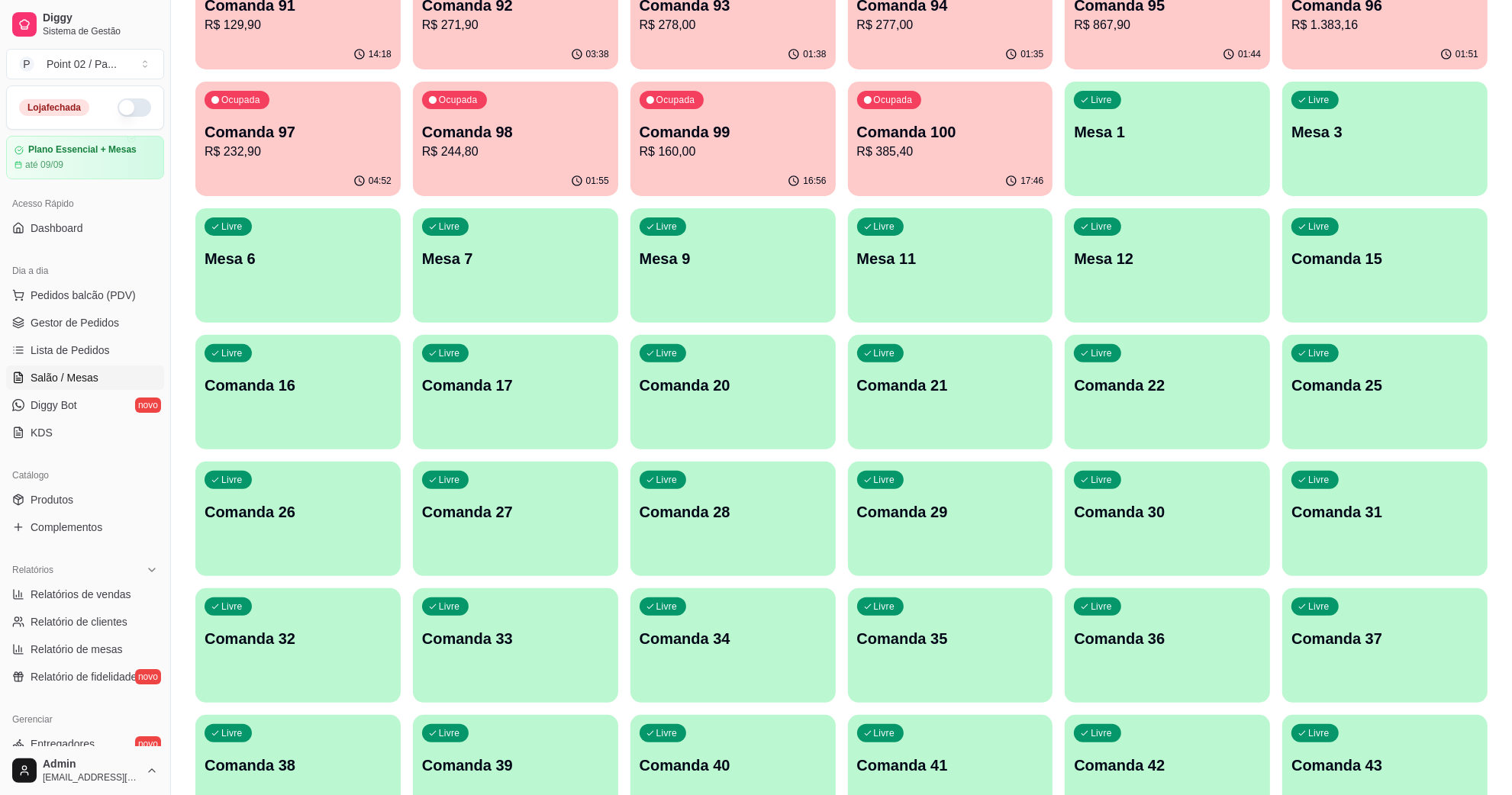
scroll to position [667, 0]
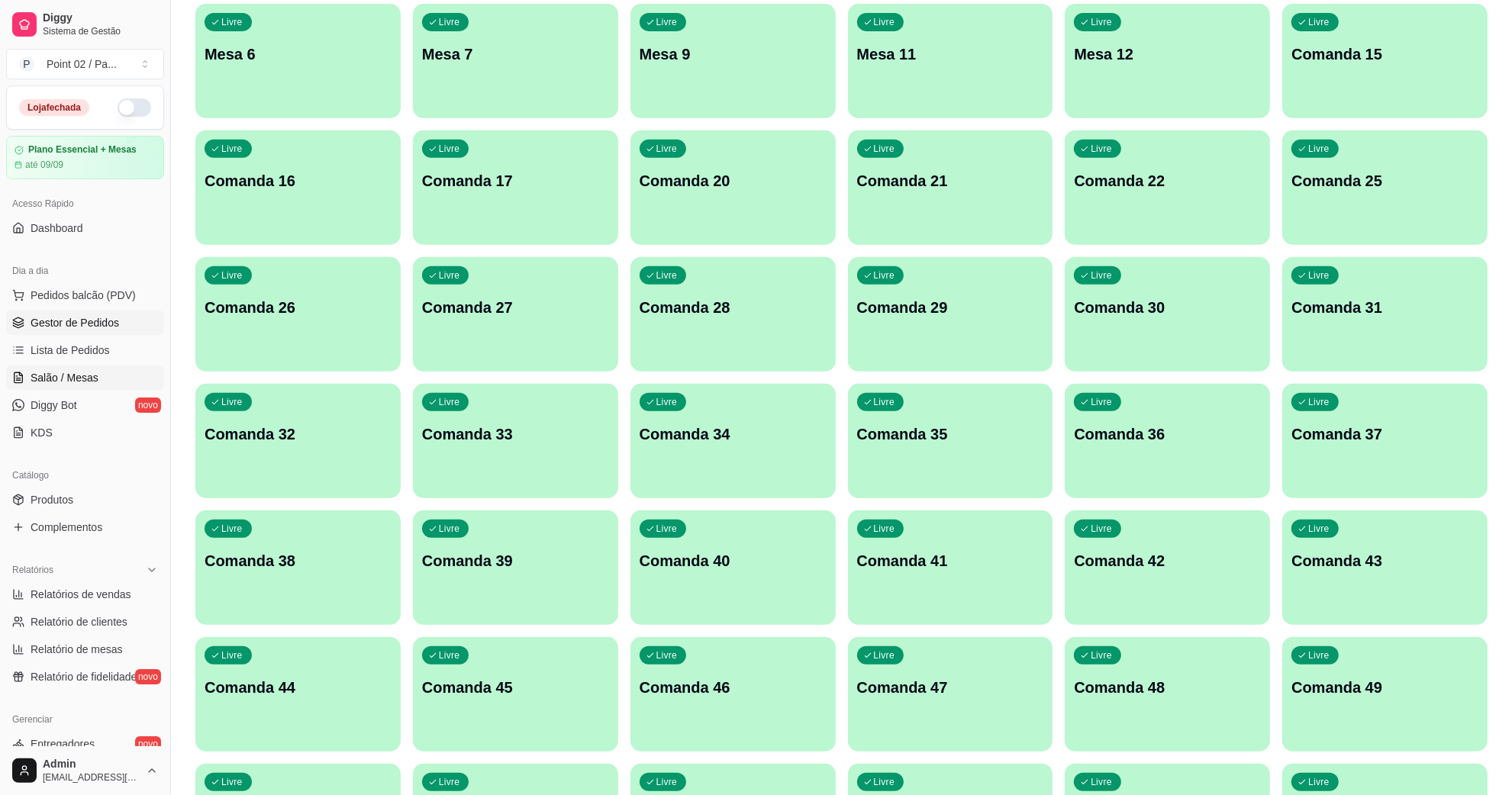
click at [96, 315] on span "Gestor de Pedidos" at bounding box center [75, 322] width 89 height 15
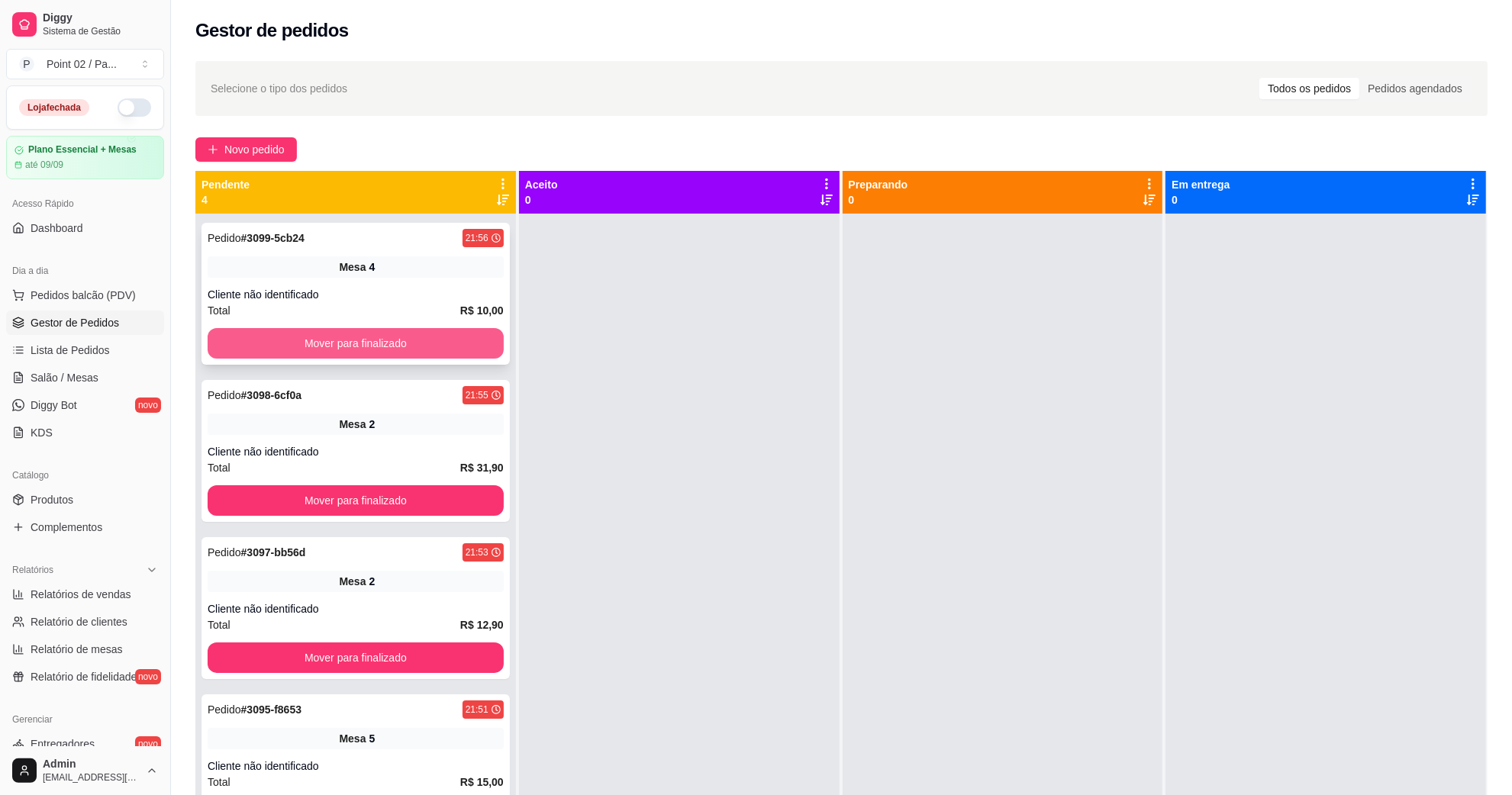
click at [344, 337] on button "Mover para finalizado" at bounding box center [356, 343] width 296 height 31
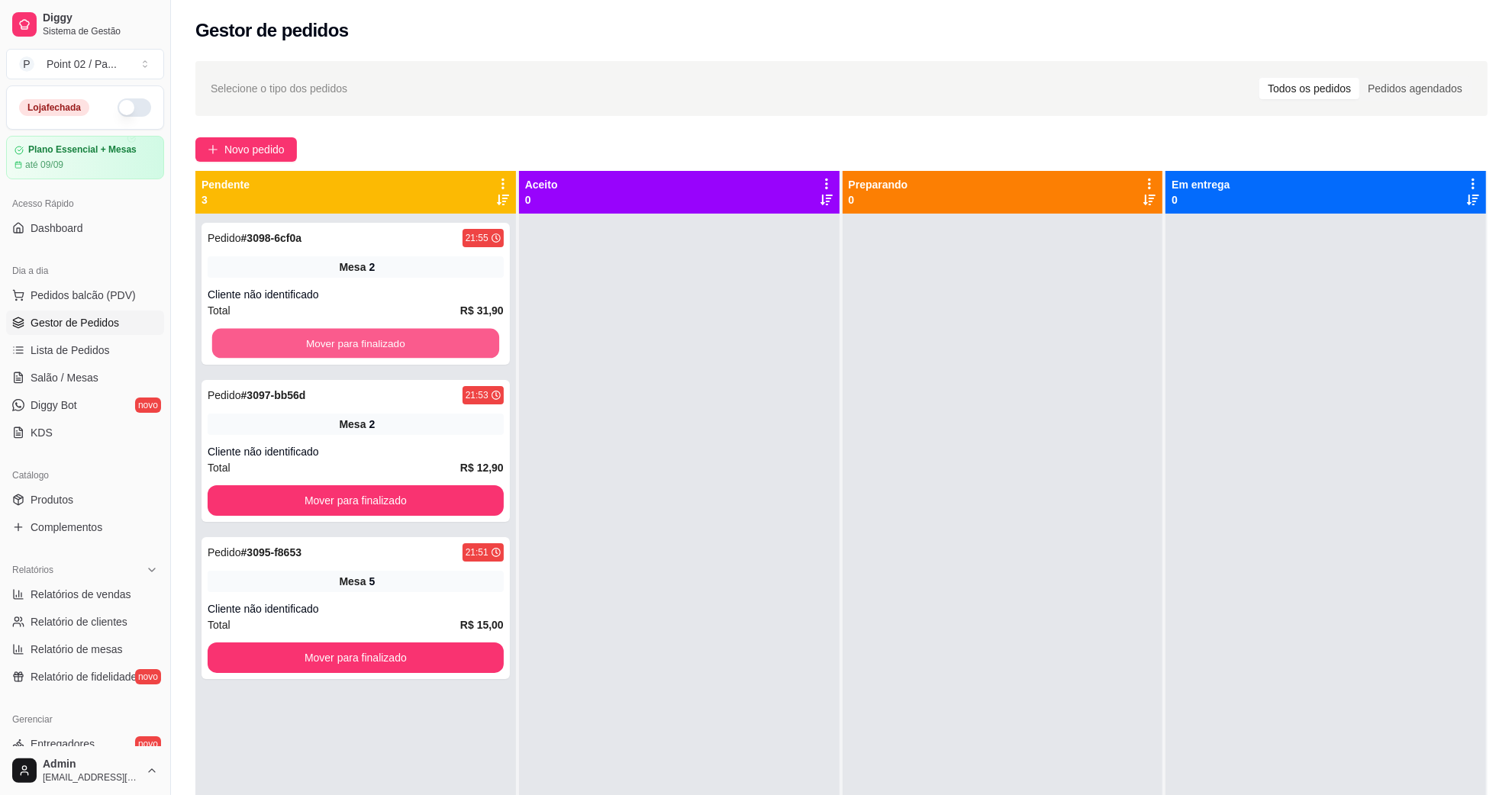
click at [344, 337] on button "Mover para finalizado" at bounding box center [355, 344] width 287 height 30
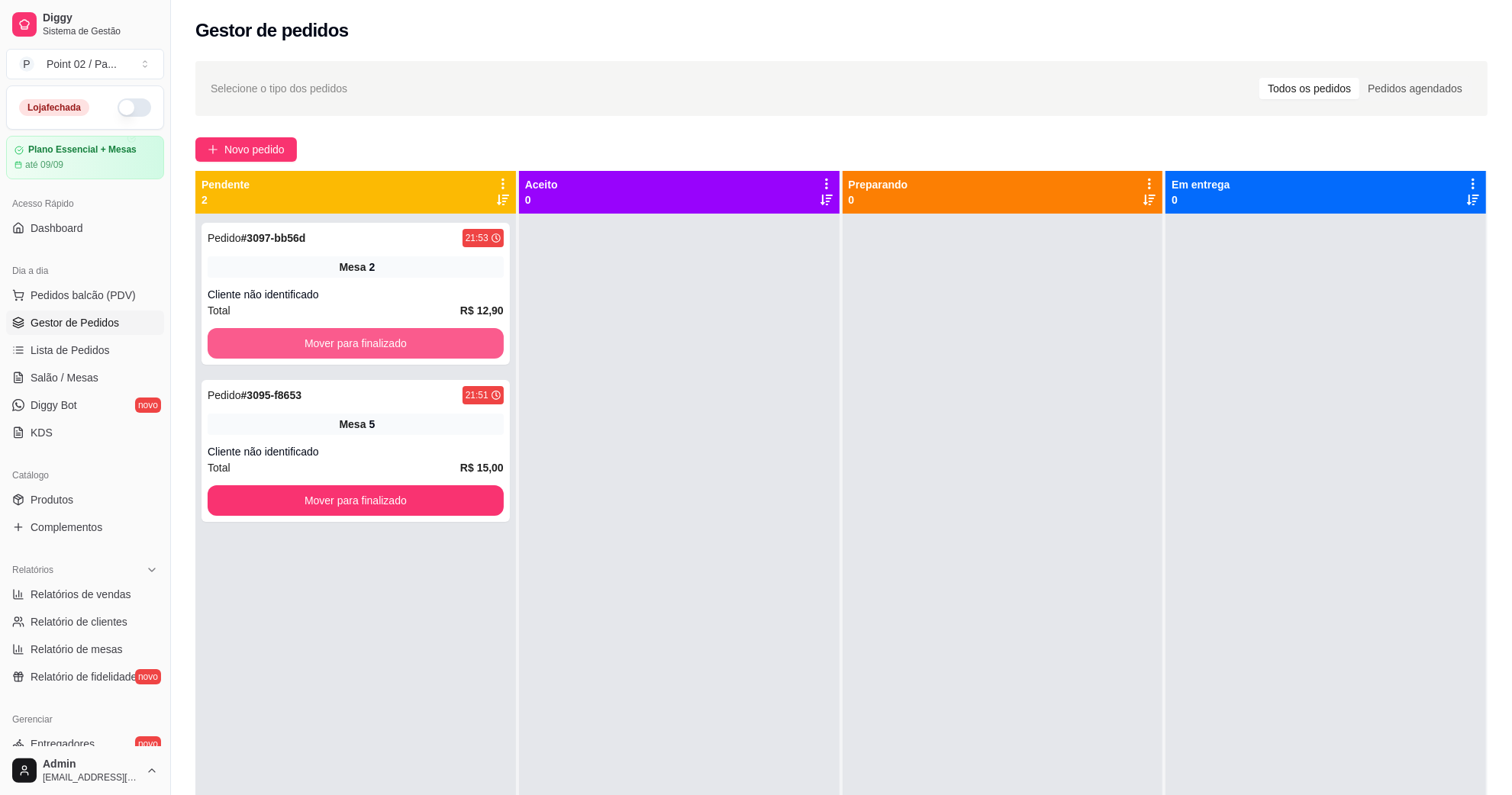
click at [344, 337] on button "Mover para finalizado" at bounding box center [356, 343] width 296 height 31
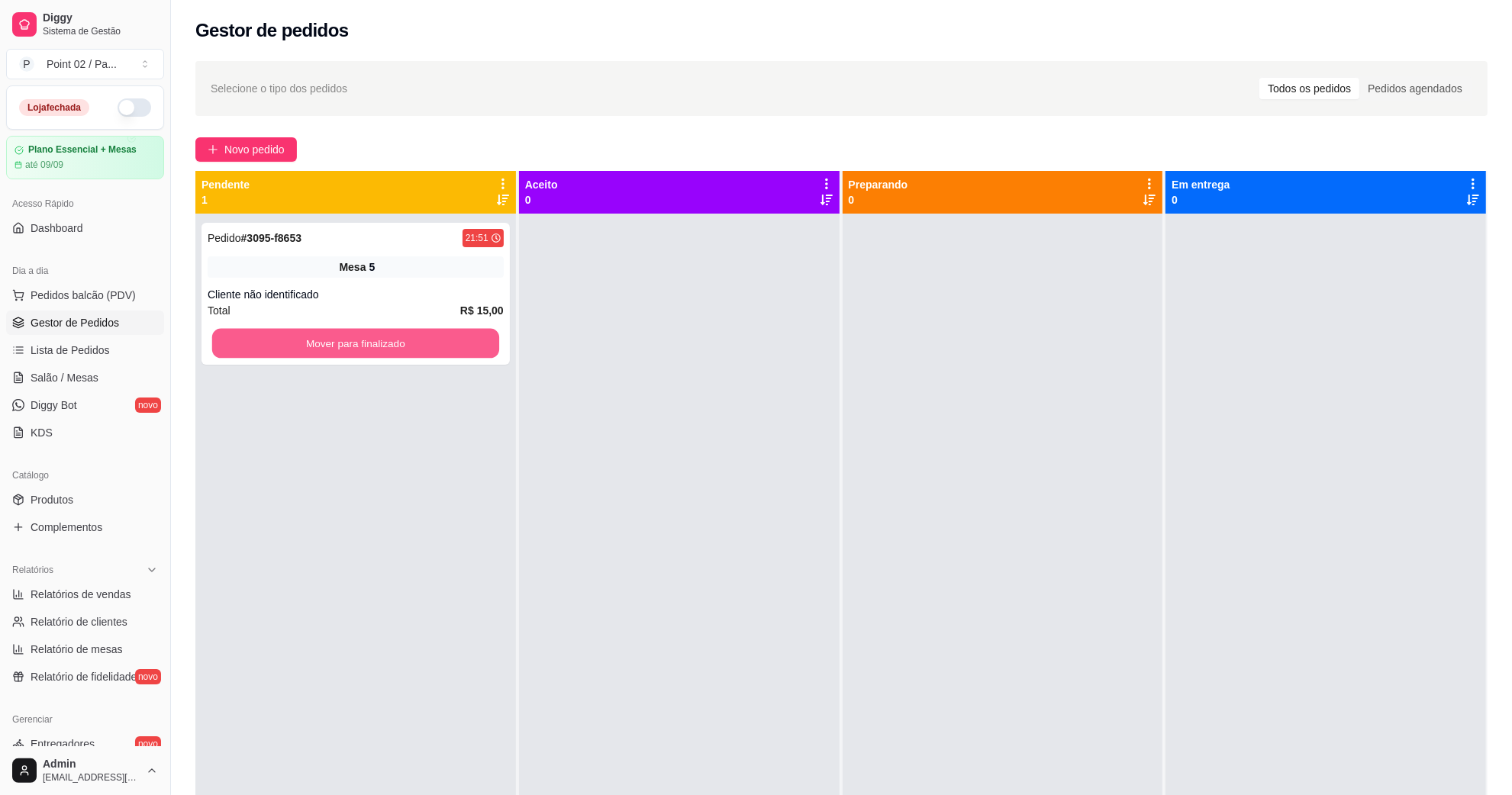
click at [344, 337] on button "Mover para finalizado" at bounding box center [355, 344] width 287 height 30
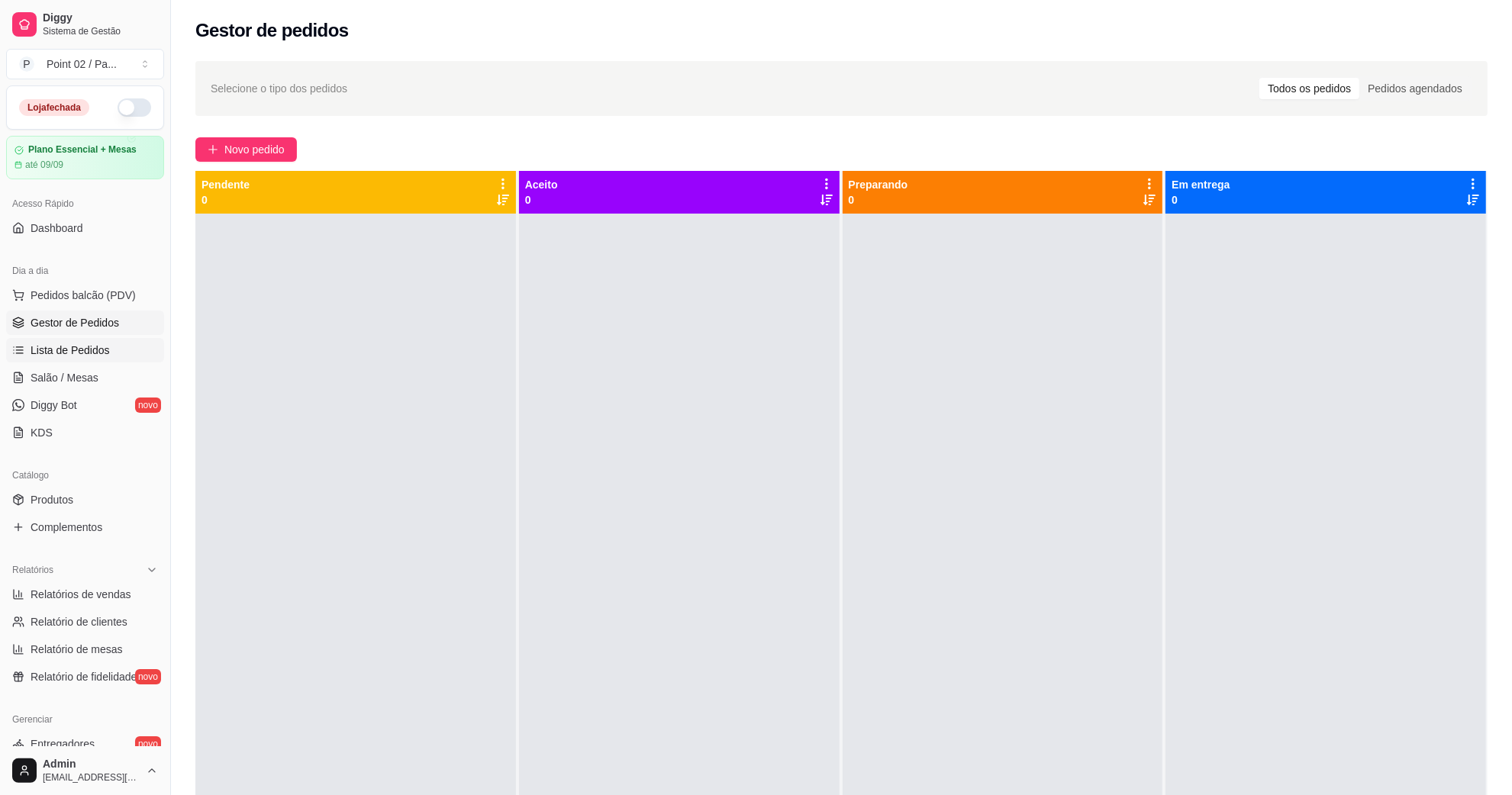
click at [95, 354] on span "Lista de Pedidos" at bounding box center [70, 350] width 79 height 15
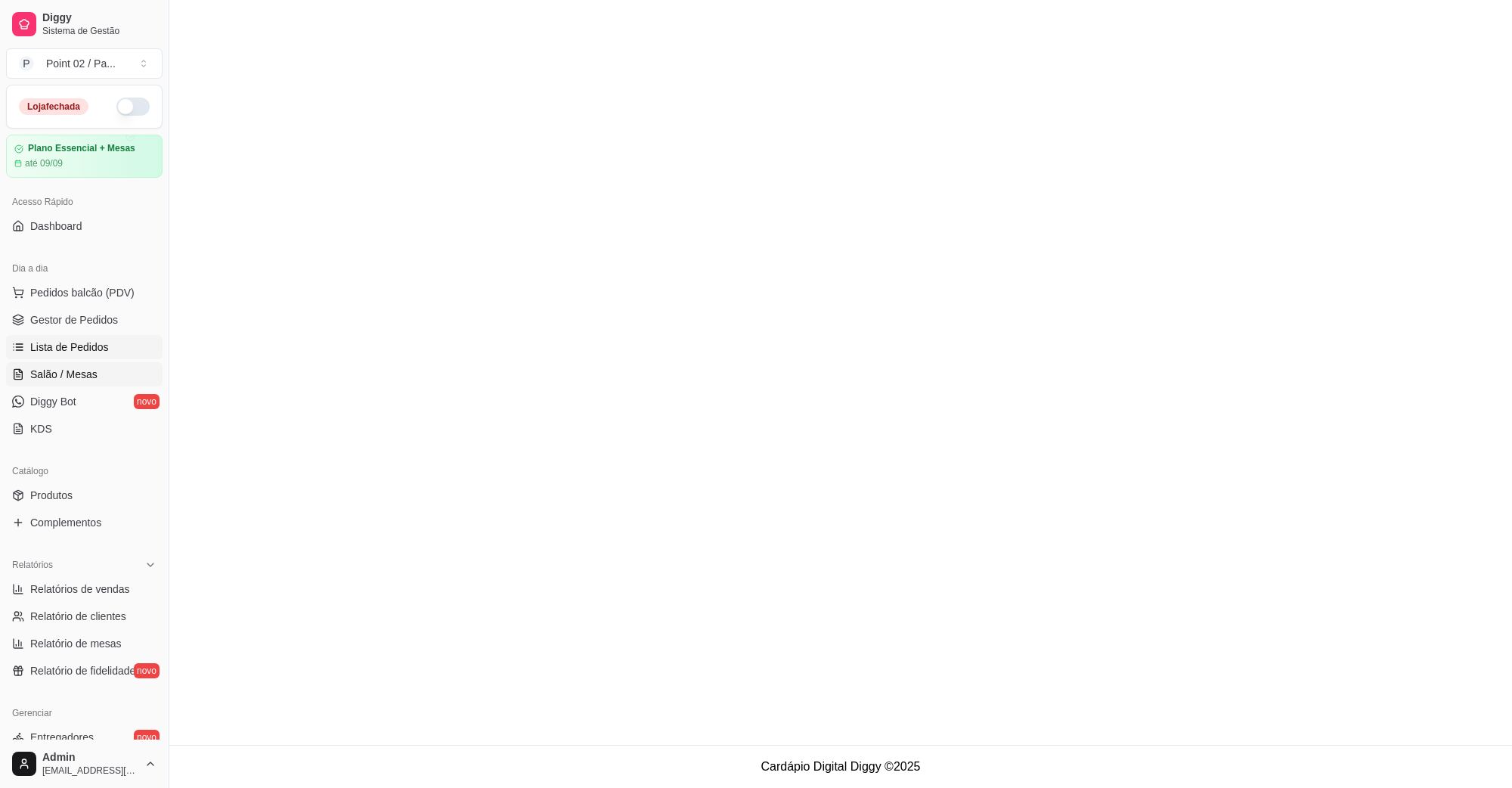
click at [91, 369] on span "Salão / Mesas" at bounding box center [64, 373] width 67 height 15
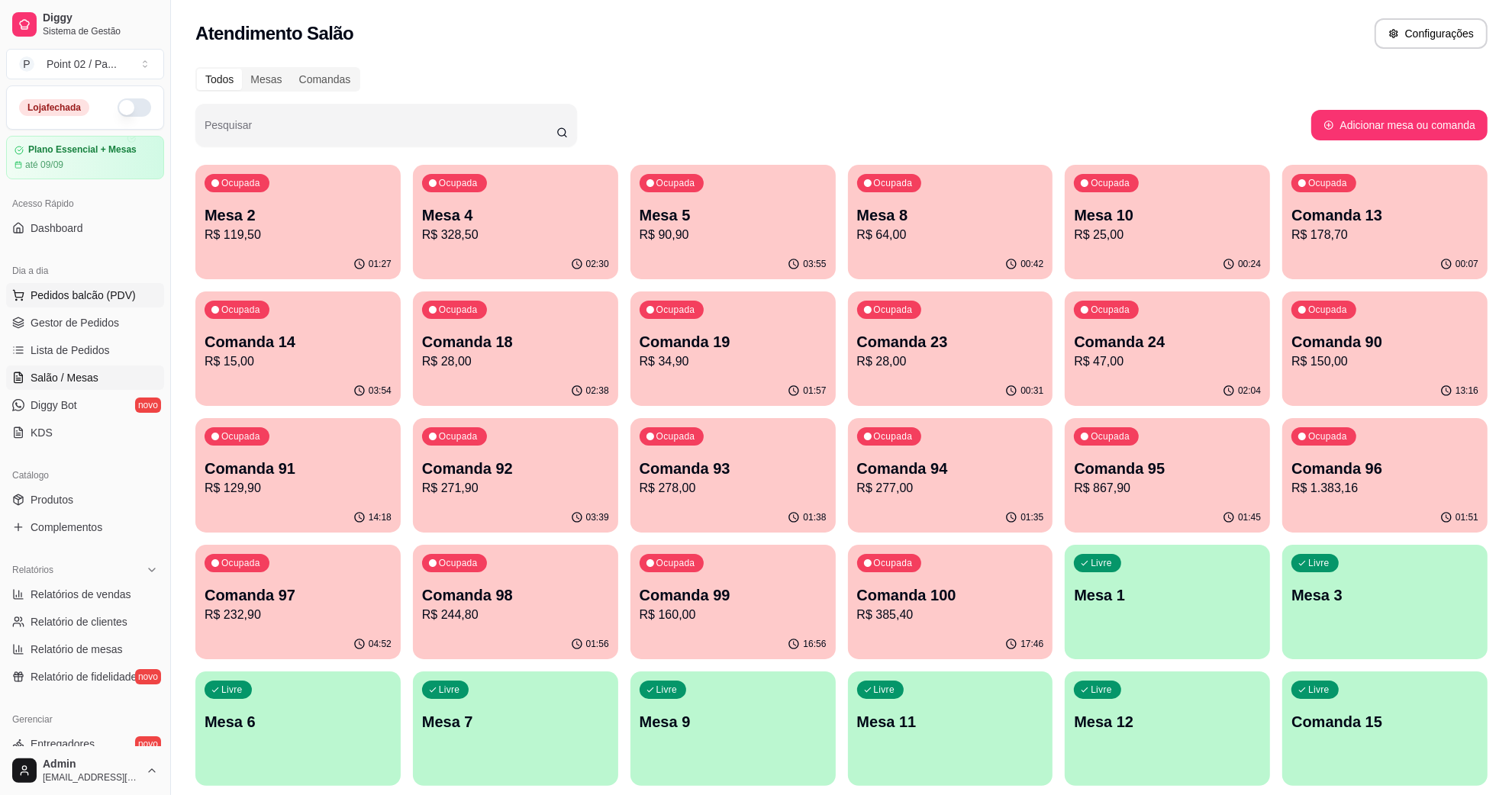
click at [86, 296] on span "Pedidos balcão (PDV)" at bounding box center [83, 295] width 105 height 15
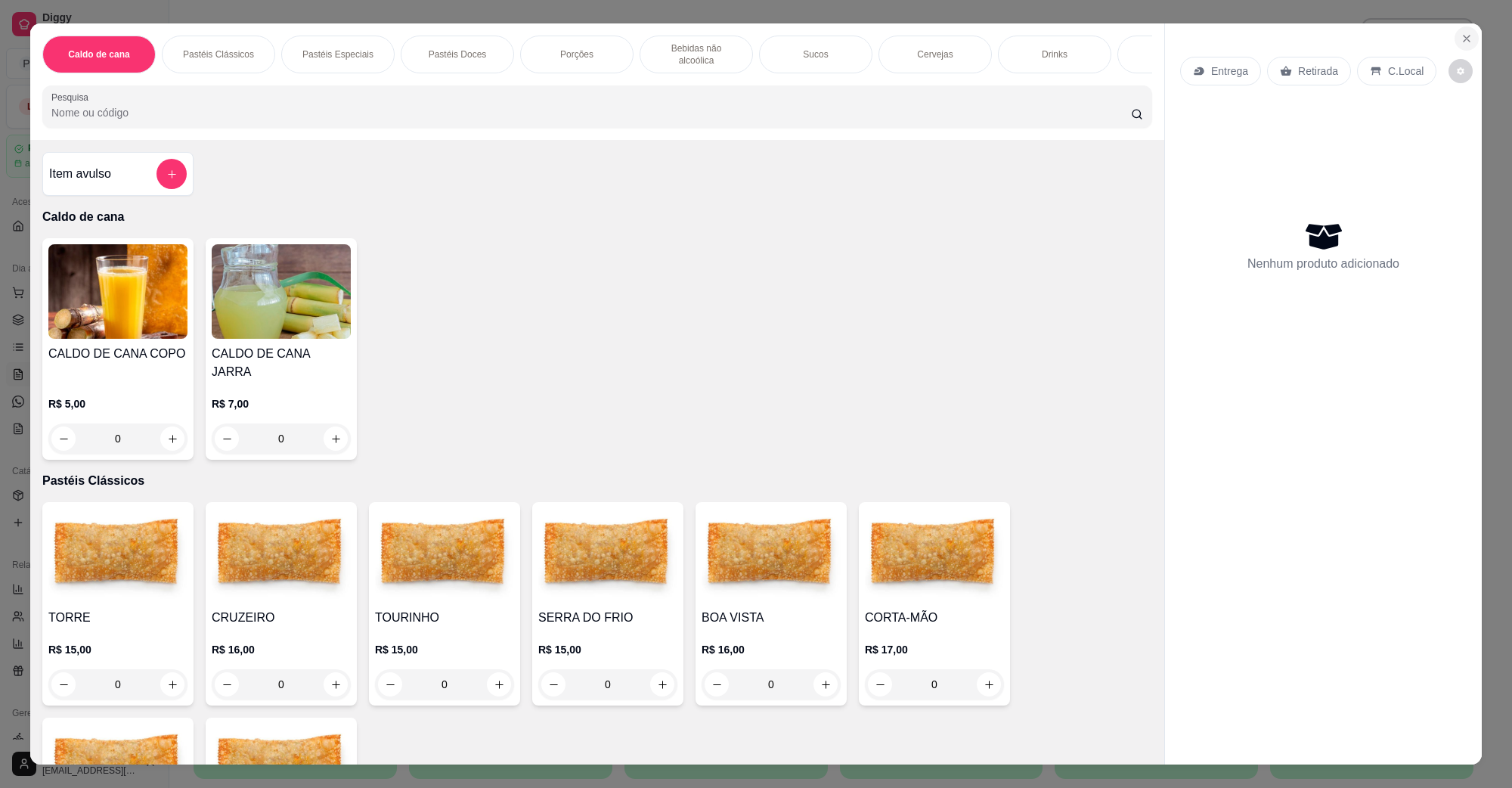
click at [1464, 38] on icon "Close" at bounding box center [1467, 39] width 6 height 6
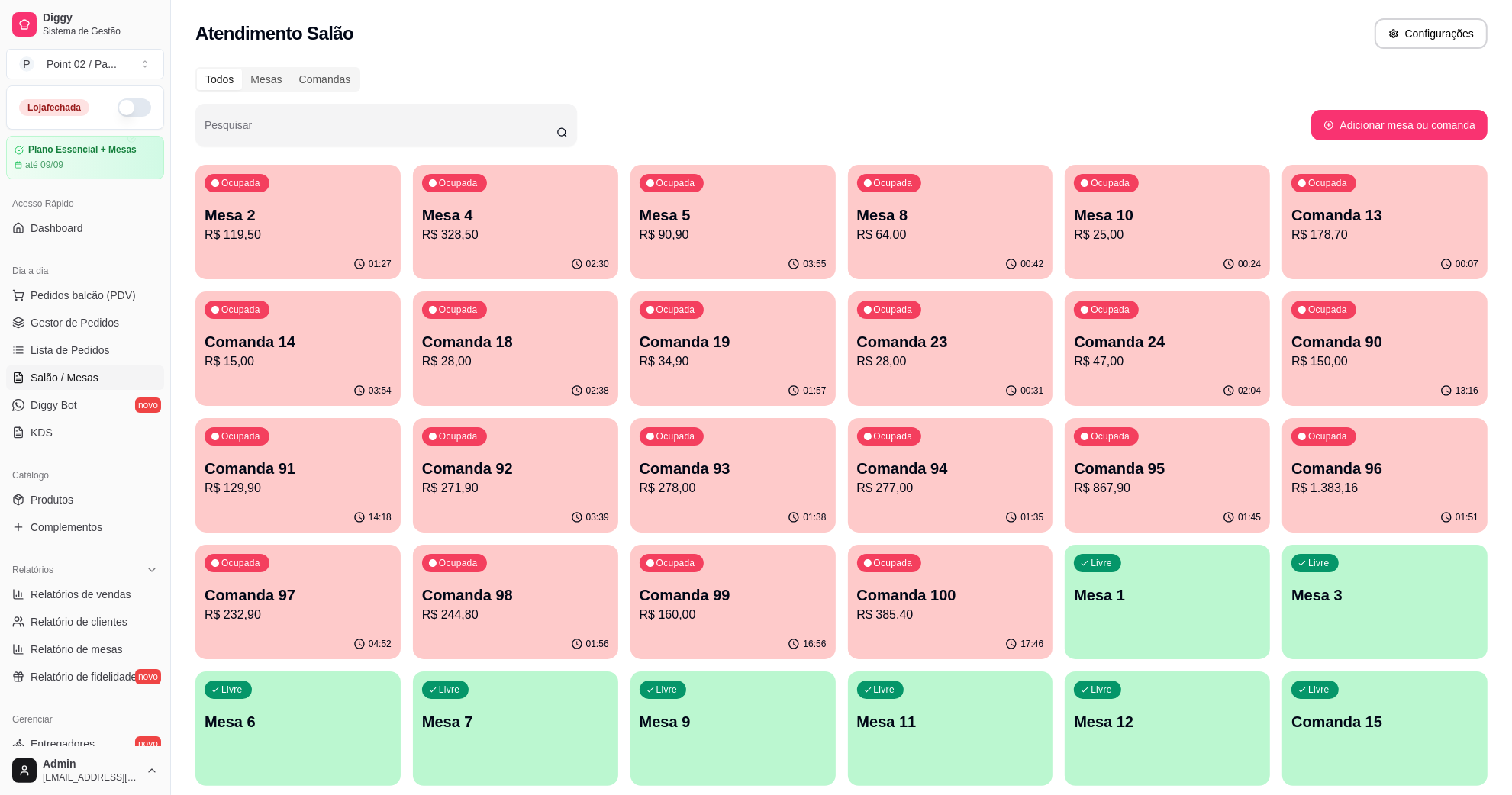
click at [411, 73] on div "Todos Mesas Comandas" at bounding box center [841, 79] width 1292 height 24
click at [891, 235] on p "R$ 64,00" at bounding box center [949, 235] width 181 height 18
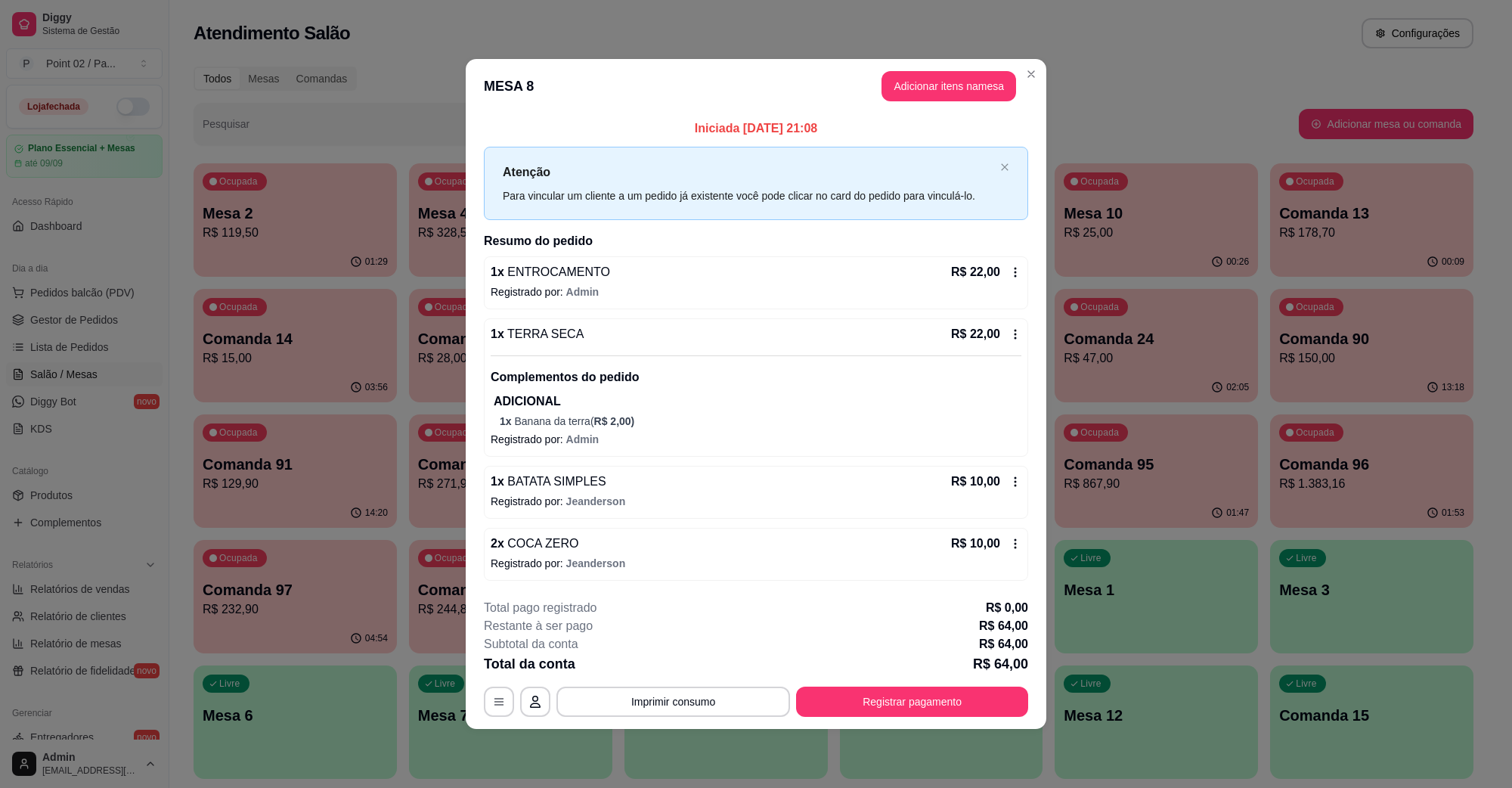
click at [620, 425] on span "R$ 2,00 )" at bounding box center [614, 421] width 41 height 12
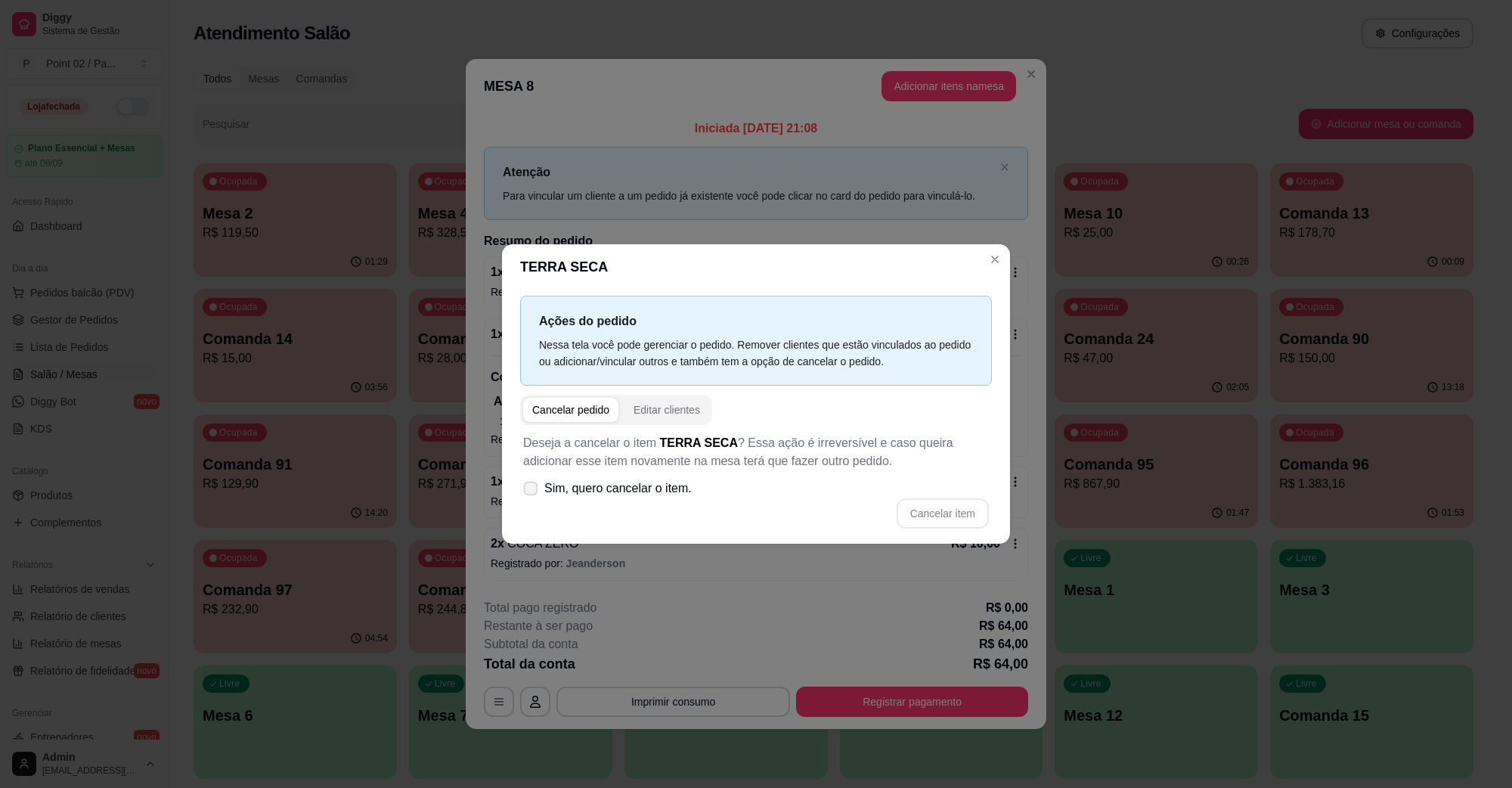
click at [557, 497] on span "Sim, quero cancelar o item." at bounding box center [618, 488] width 148 height 18
click at [533, 497] on input "Sim, quero cancelar o item." at bounding box center [528, 496] width 10 height 10
checkbox input "true"
click at [964, 508] on button "Cancelar item" at bounding box center [943, 514] width 90 height 30
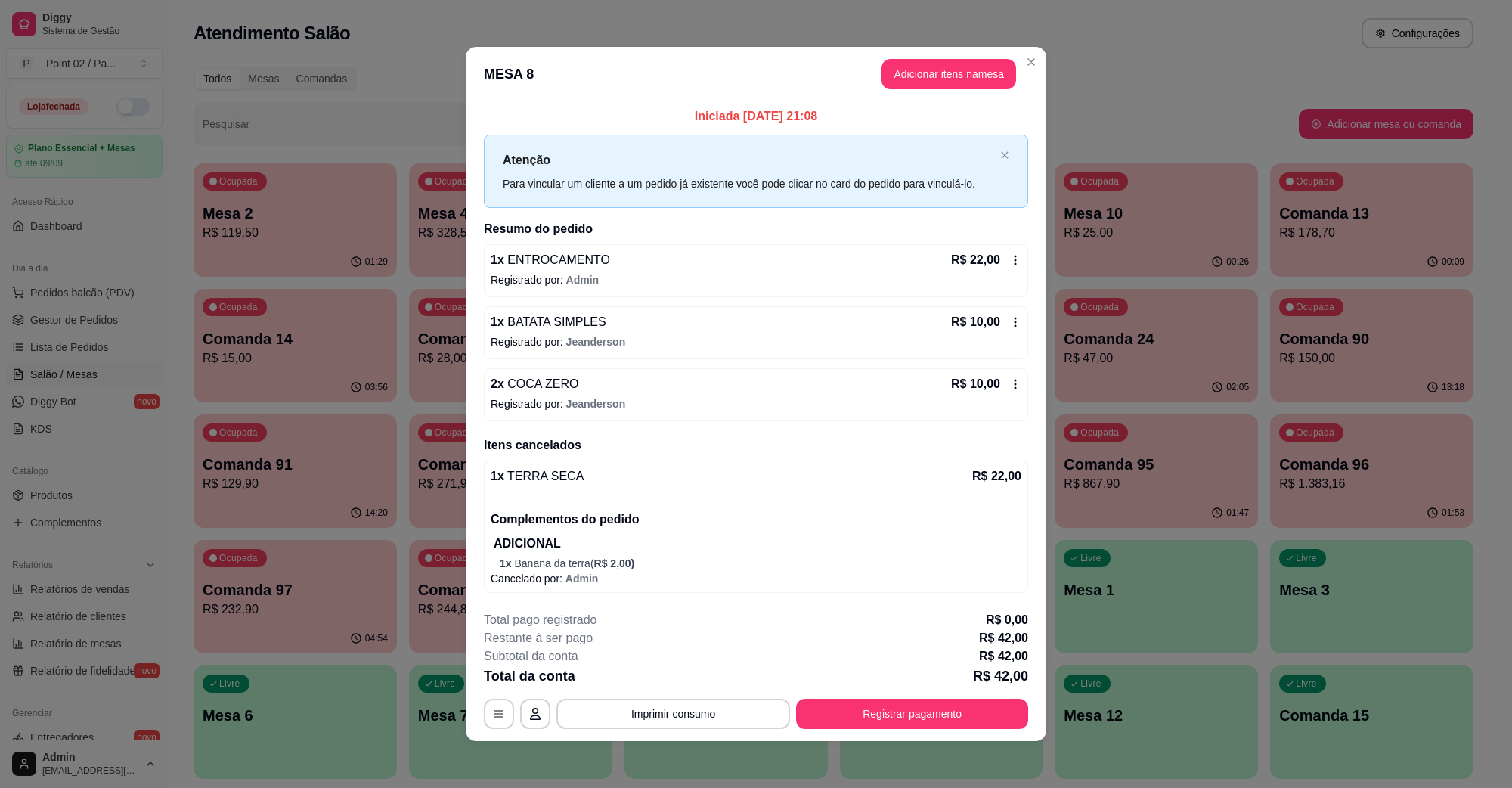
click at [946, 91] on header "MESA 8 Adicionar itens na mesa" at bounding box center [756, 73] width 581 height 54
click at [946, 81] on button "Adicionar itens na mesa" at bounding box center [950, 74] width 135 height 31
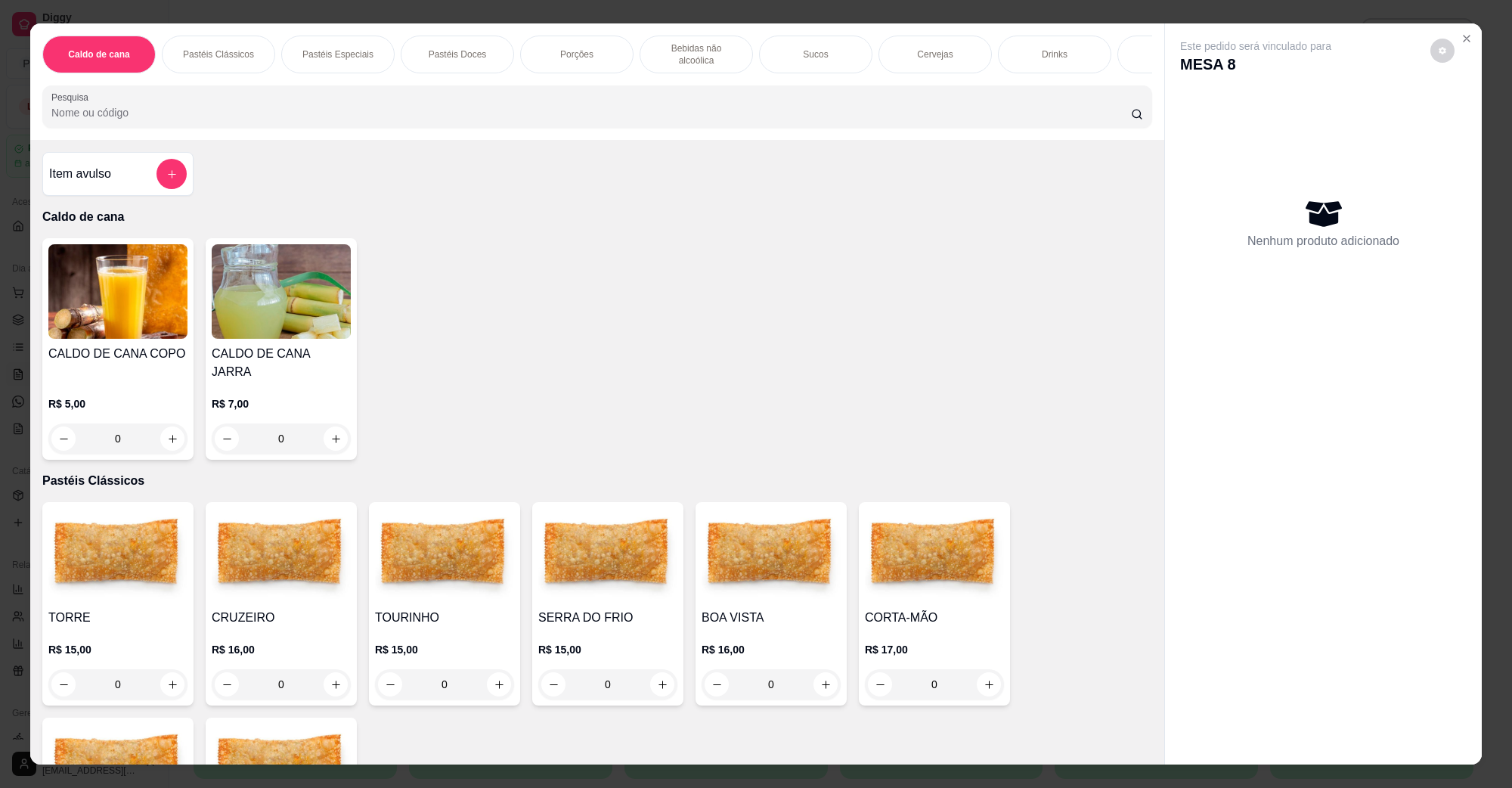
scroll to position [567, 0]
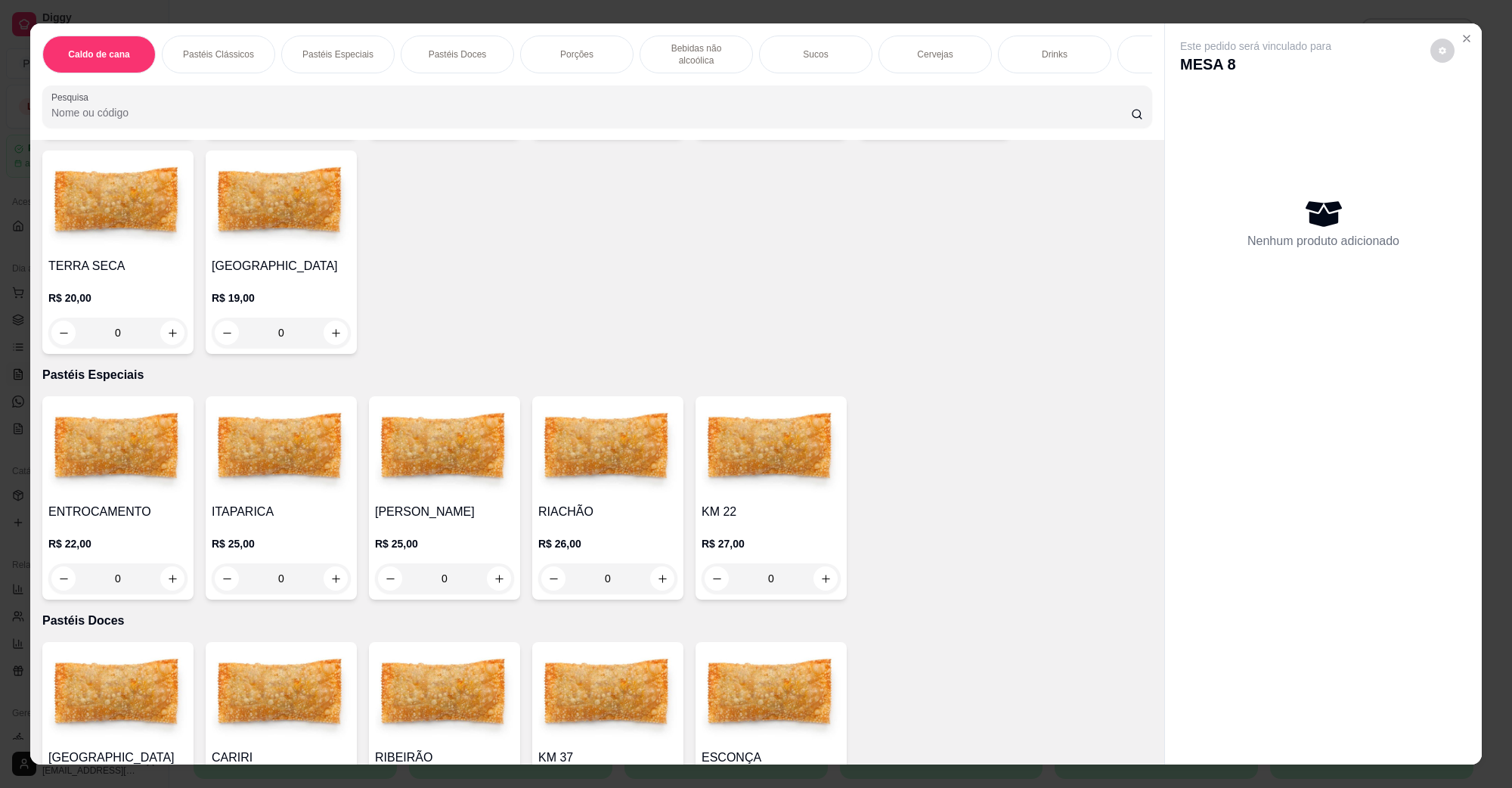
click at [135, 257] on h4 "TERRA SECA" at bounding box center [118, 266] width 140 height 18
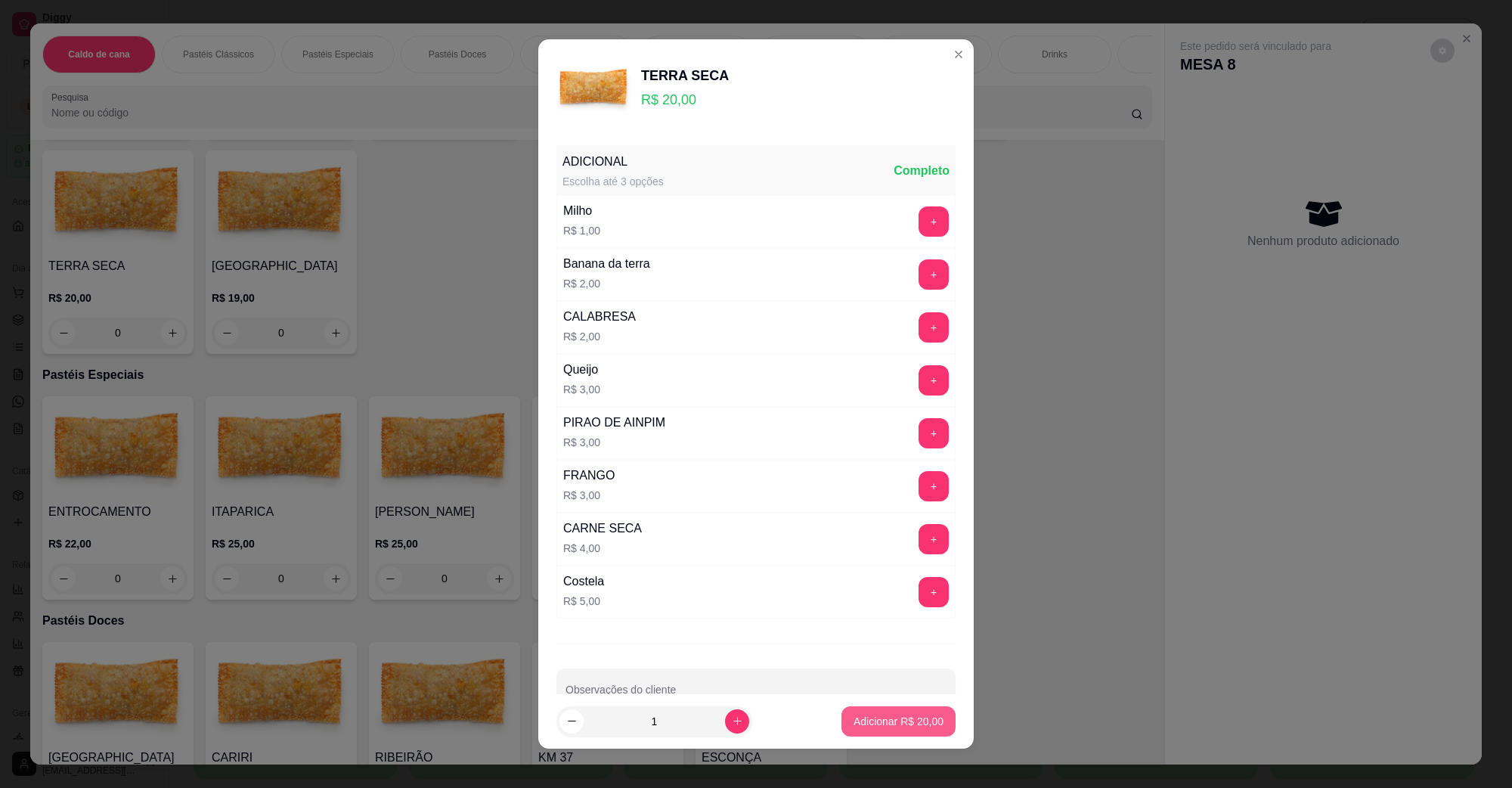
click at [854, 716] on p "Adicionar R$ 20,00" at bounding box center [898, 721] width 90 height 15
type input "1"
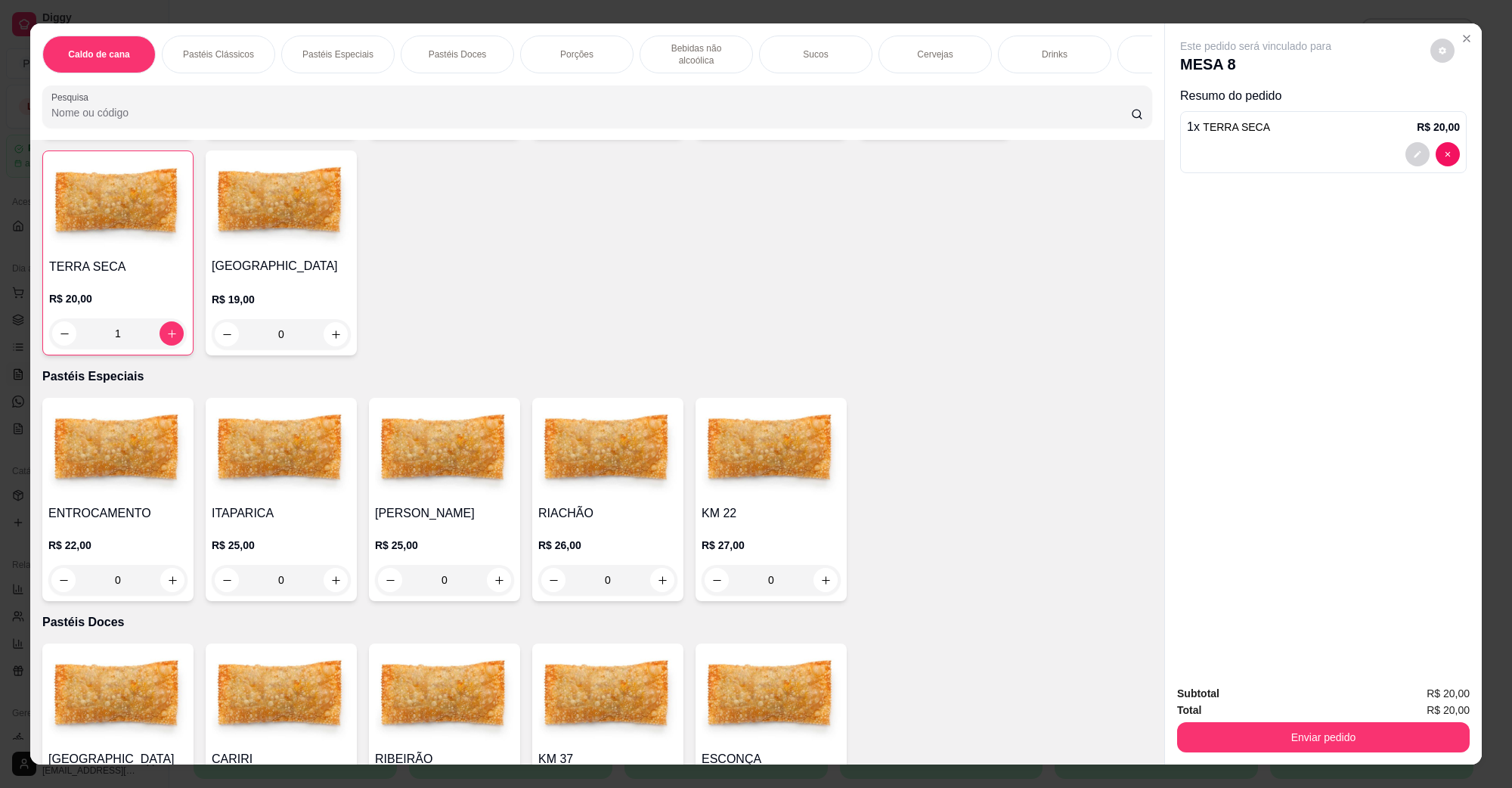
scroll to position [568, 0]
click at [1282, 741] on button "Enviar pedido" at bounding box center [1324, 737] width 293 height 31
click at [1271, 708] on button "Não registrar e enviar pedido" at bounding box center [1272, 700] width 152 height 28
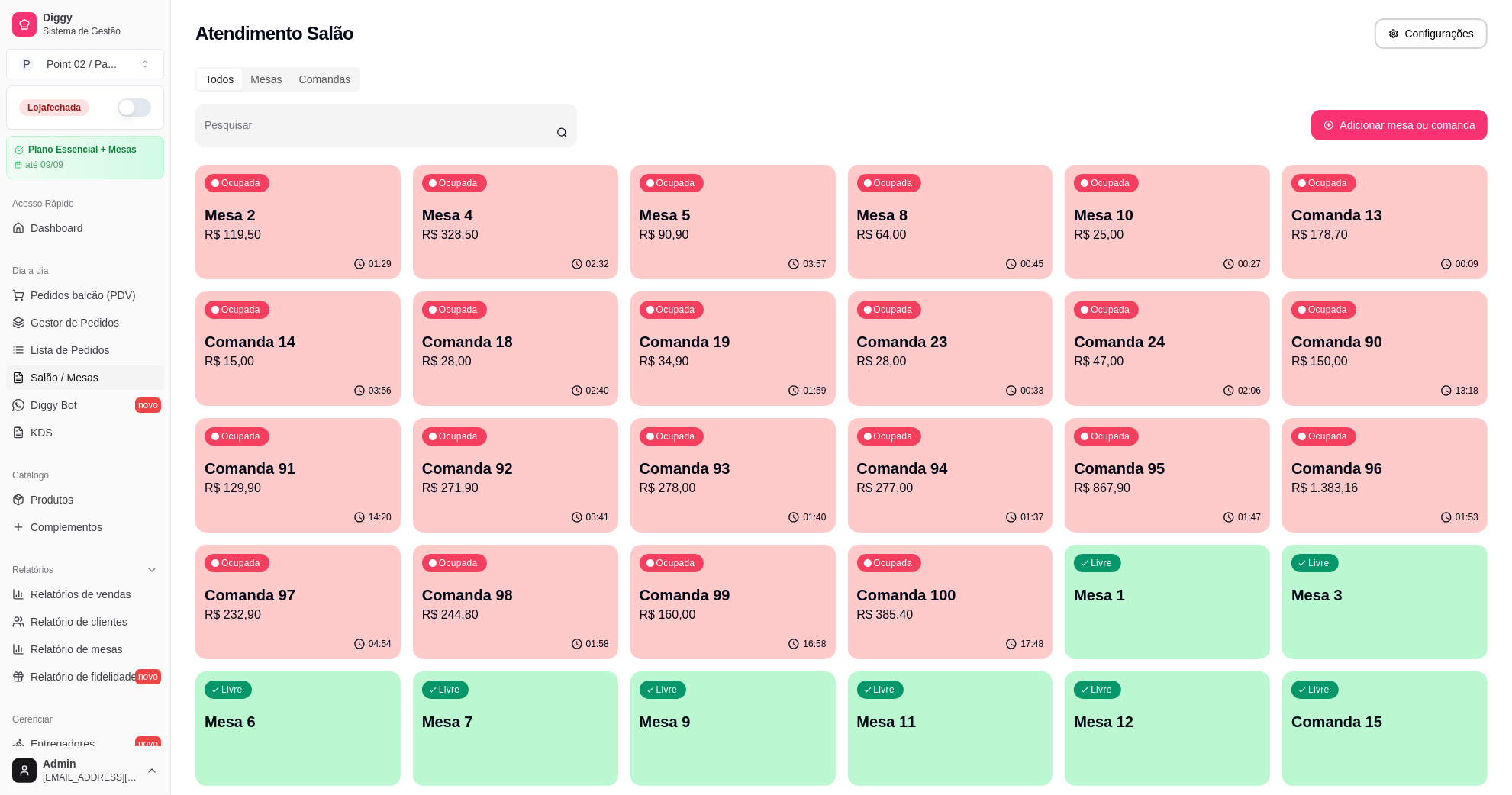
click at [880, 229] on p "R$ 64,00" at bounding box center [950, 235] width 187 height 18
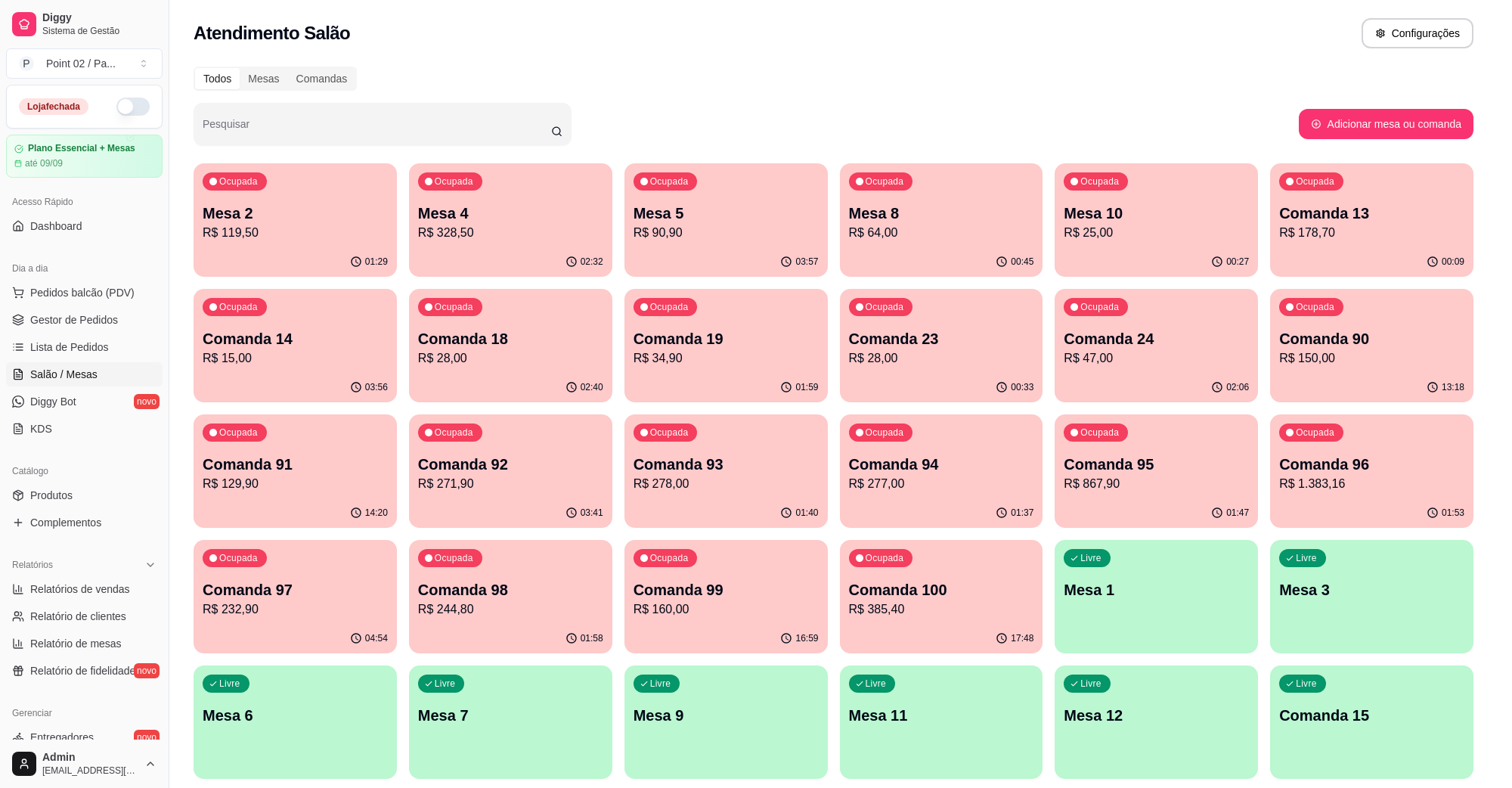
click at [819, 231] on div "1 x ENTROCAMENTO R$ 22,00" at bounding box center [756, 229] width 531 height 18
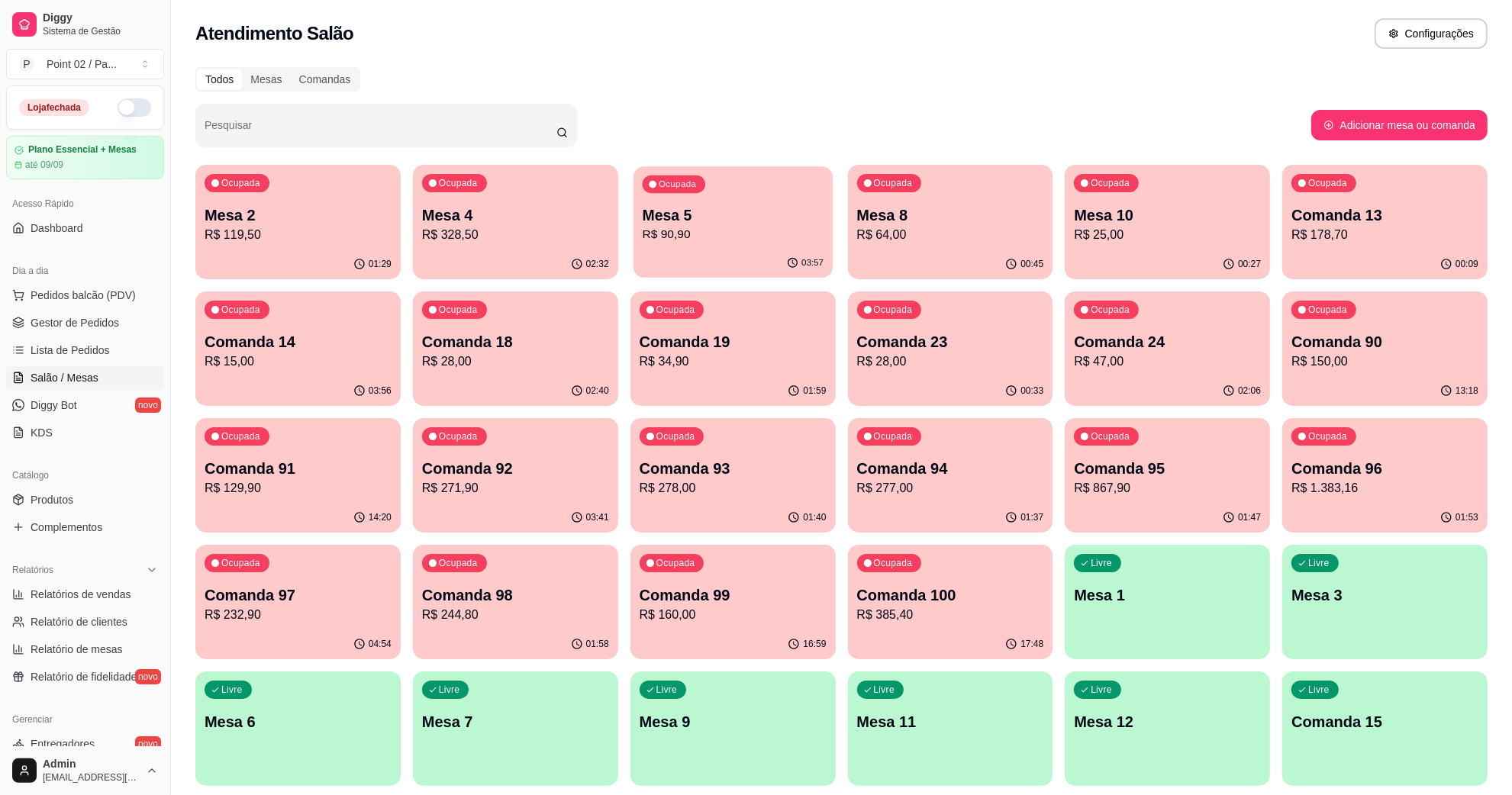
click at [752, 254] on div "03:57" at bounding box center [733, 263] width 199 height 29
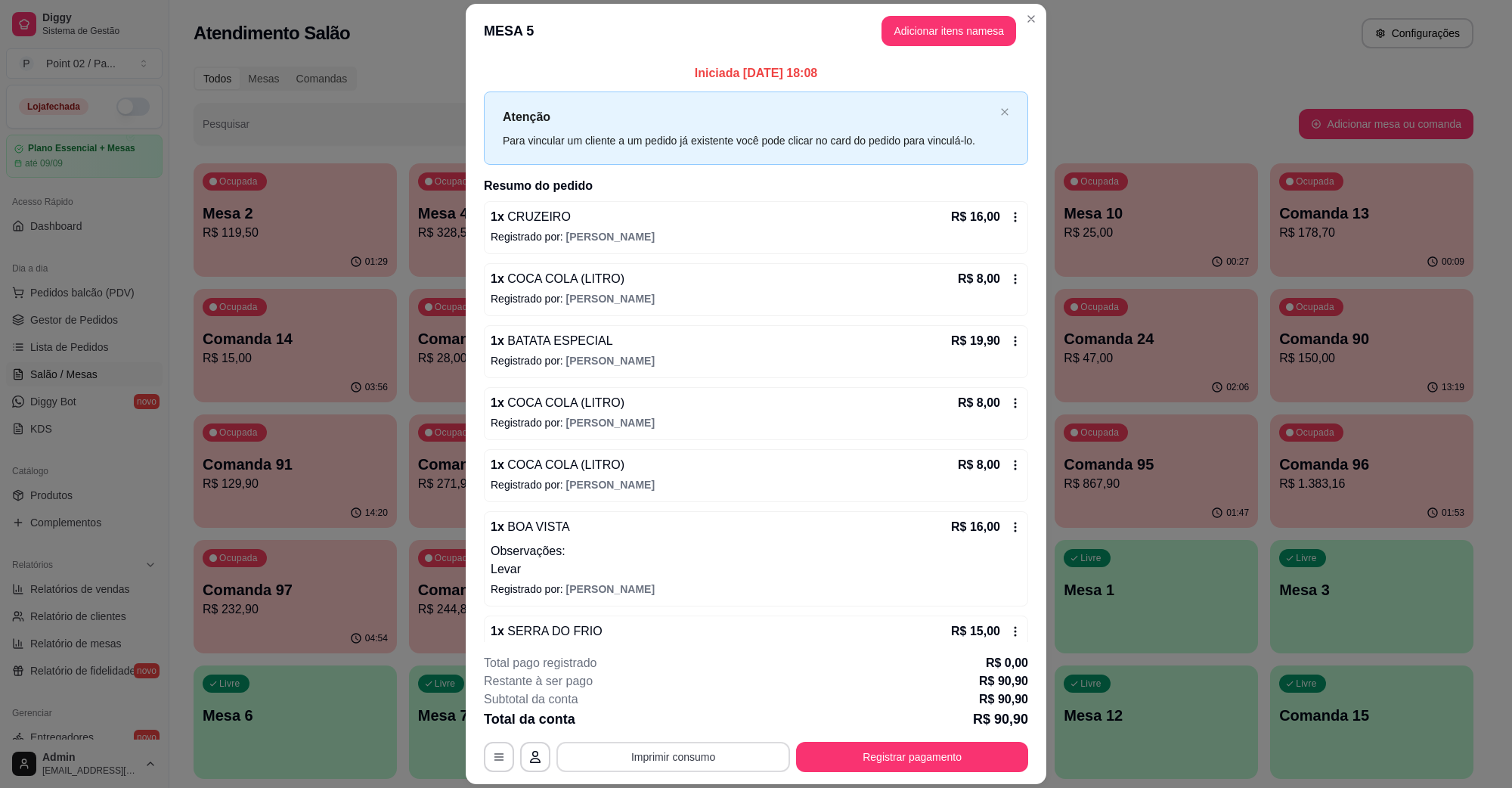
click at [673, 748] on button "Imprimir consumo" at bounding box center [673, 756] width 234 height 31
click at [682, 721] on button "IMPRESSORA" at bounding box center [670, 722] width 110 height 24
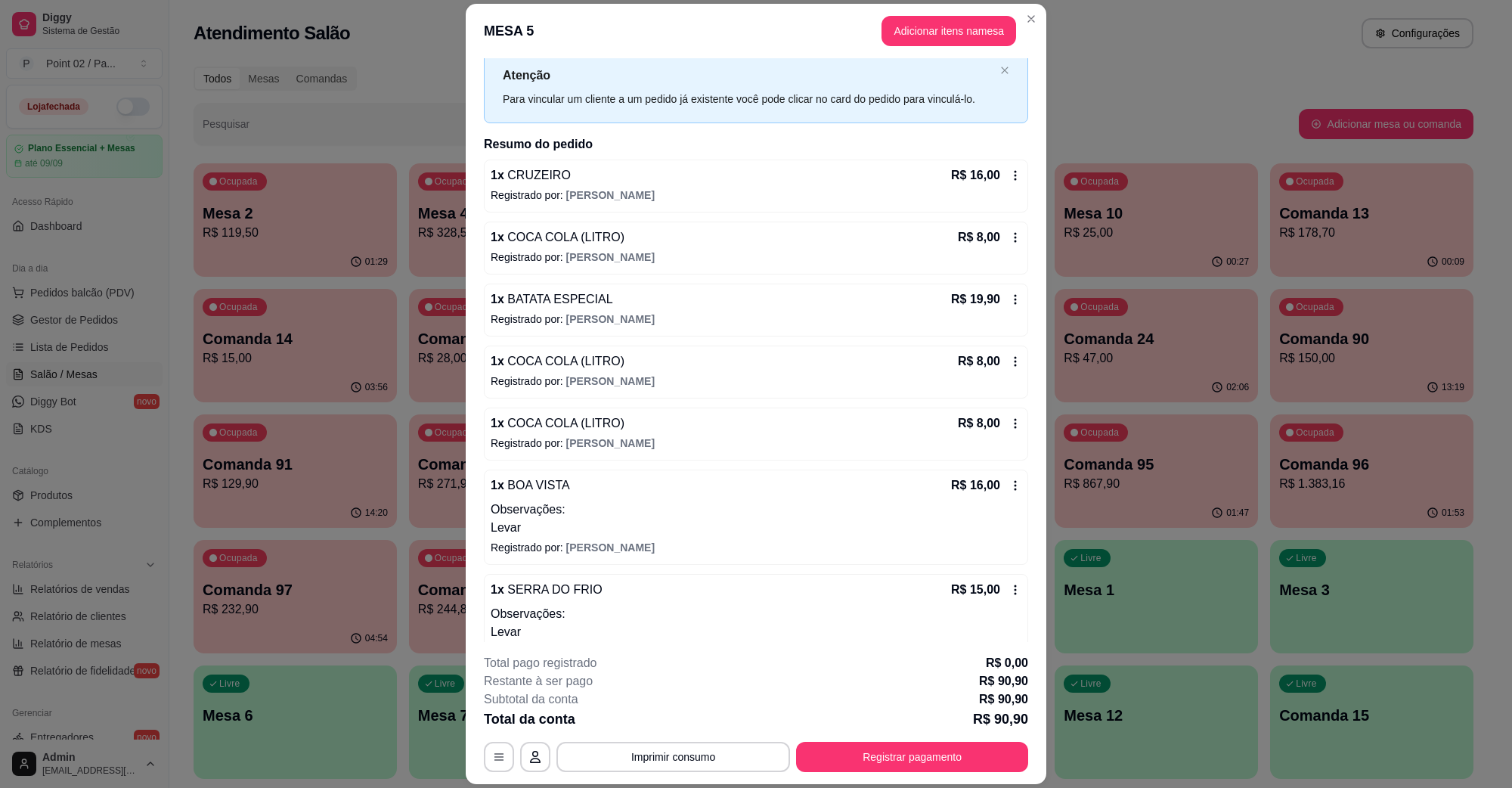
scroll to position [77, 0]
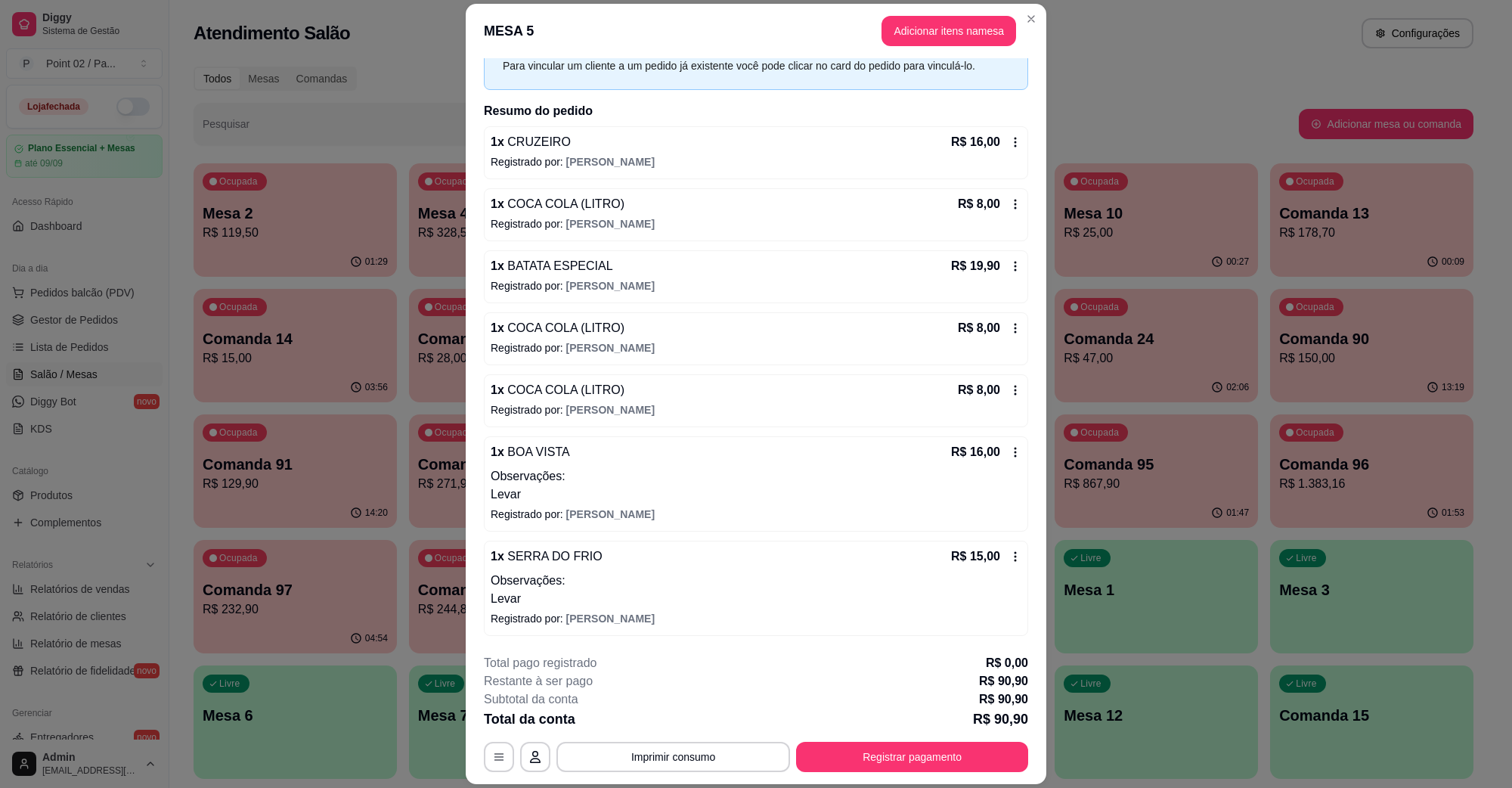
click at [634, 542] on div "1 x SERRA DO FRIO R$ 15,00 Observações: Levar Registrado por: [PERSON_NAME]" at bounding box center [756, 588] width 545 height 95
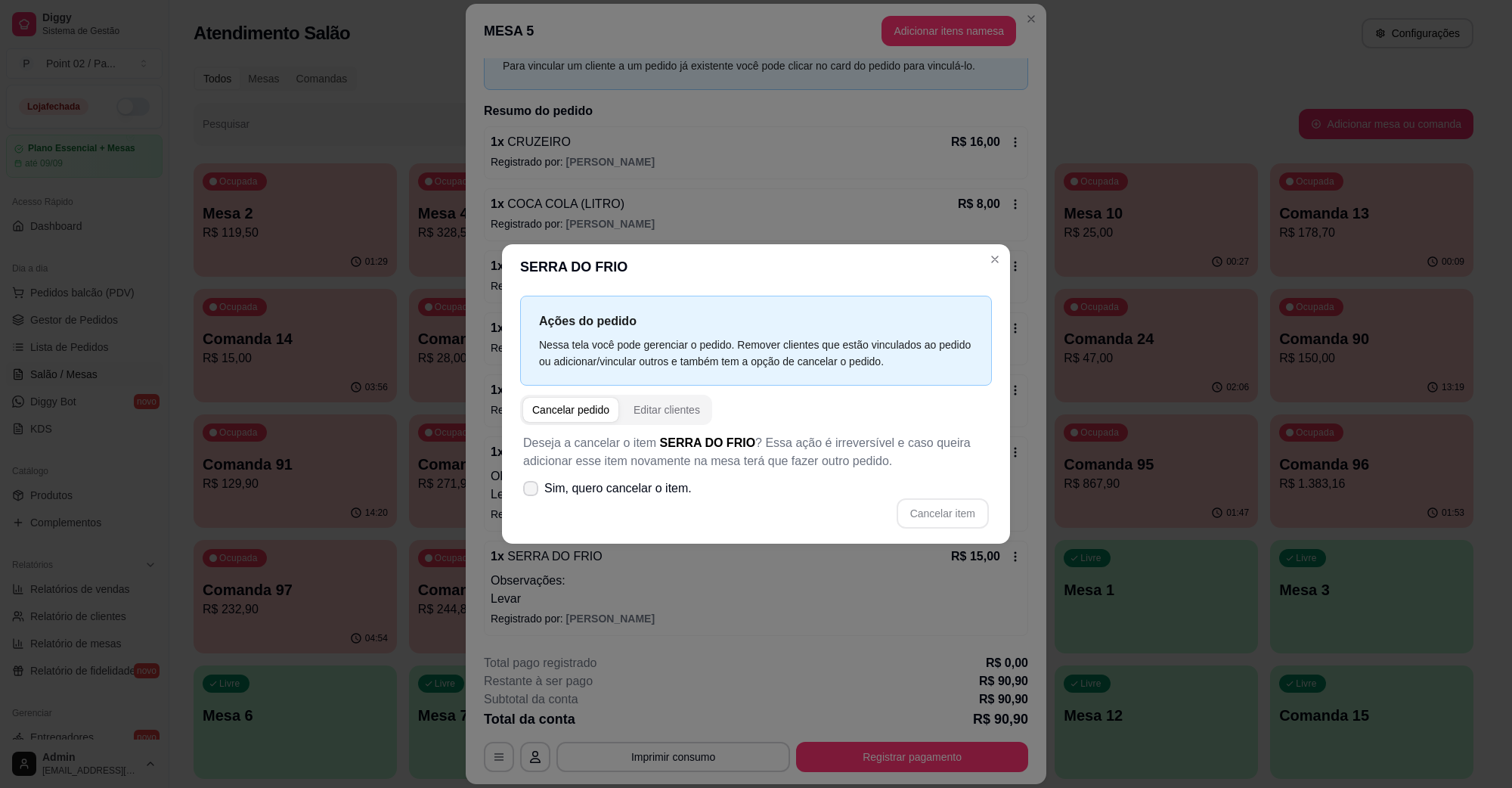
click at [636, 493] on span "Sim, quero cancelar o item." at bounding box center [618, 488] width 148 height 18
click at [533, 493] on input "Sim, quero cancelar o item." at bounding box center [528, 496] width 10 height 10
checkbox input "true"
click at [957, 522] on button "Cancelar item" at bounding box center [943, 514] width 90 height 30
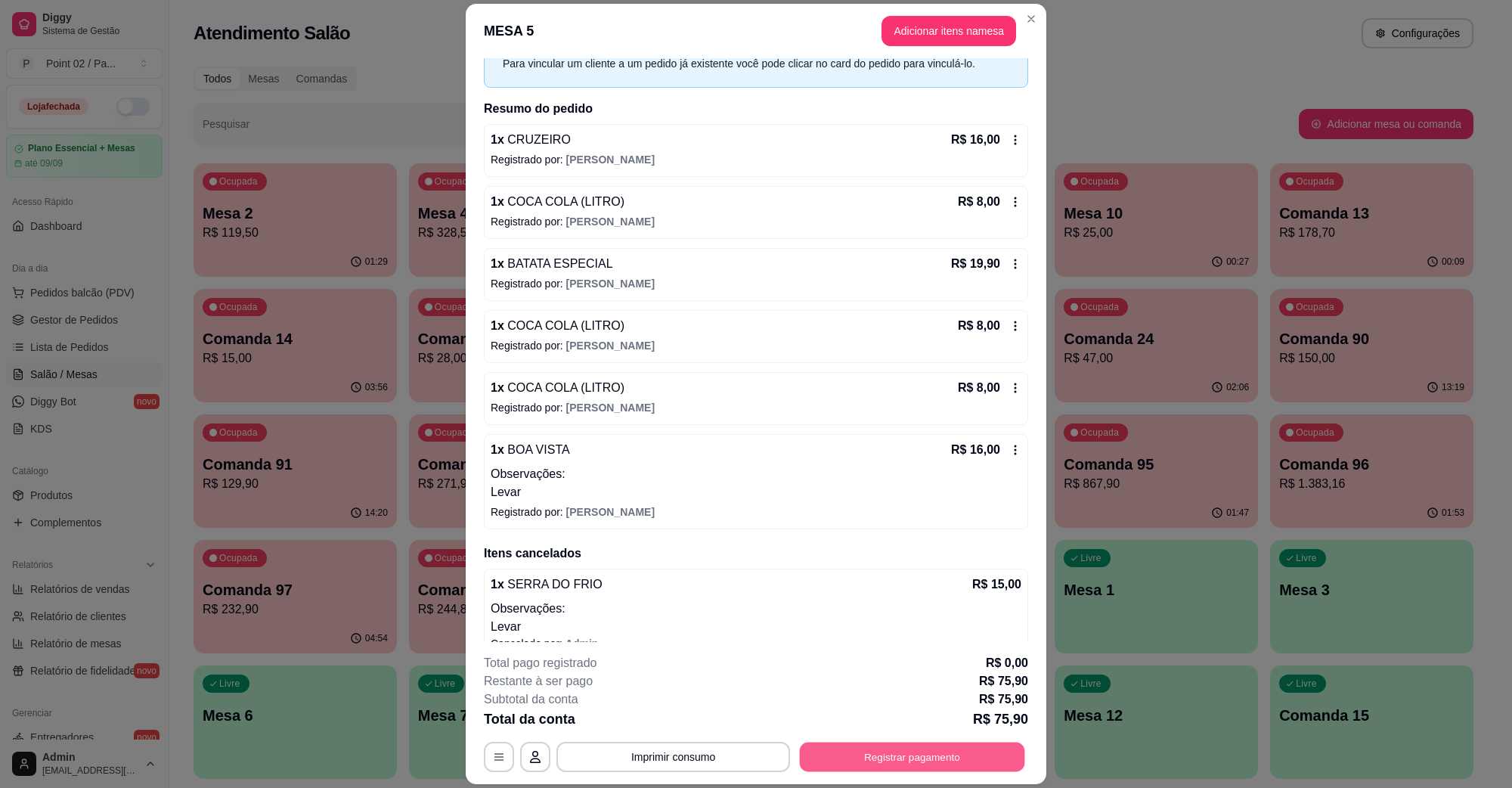
click at [920, 762] on button "Registrar pagamento" at bounding box center [913, 756] width 226 height 30
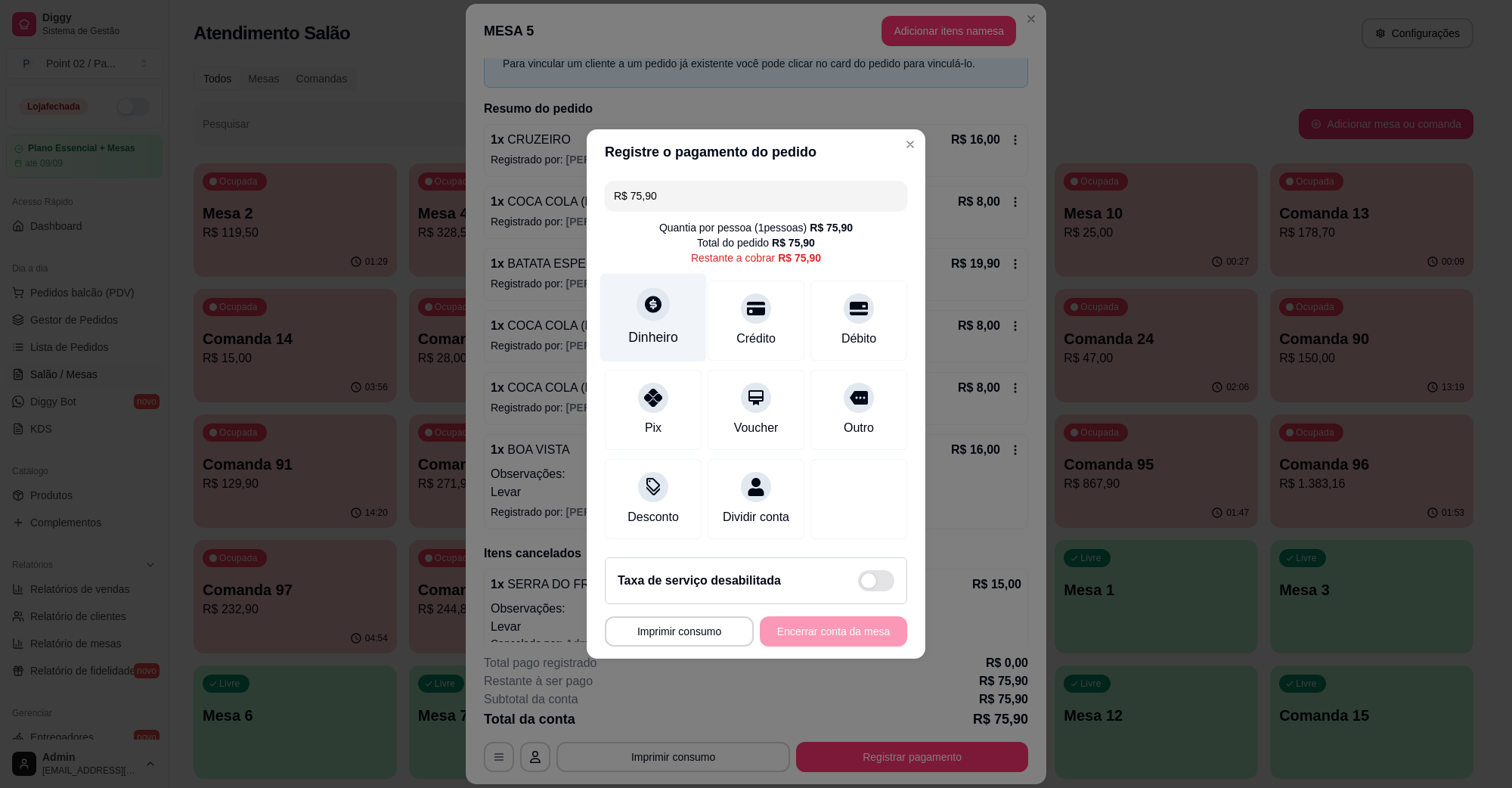
click at [658, 297] on icon at bounding box center [653, 304] width 17 height 17
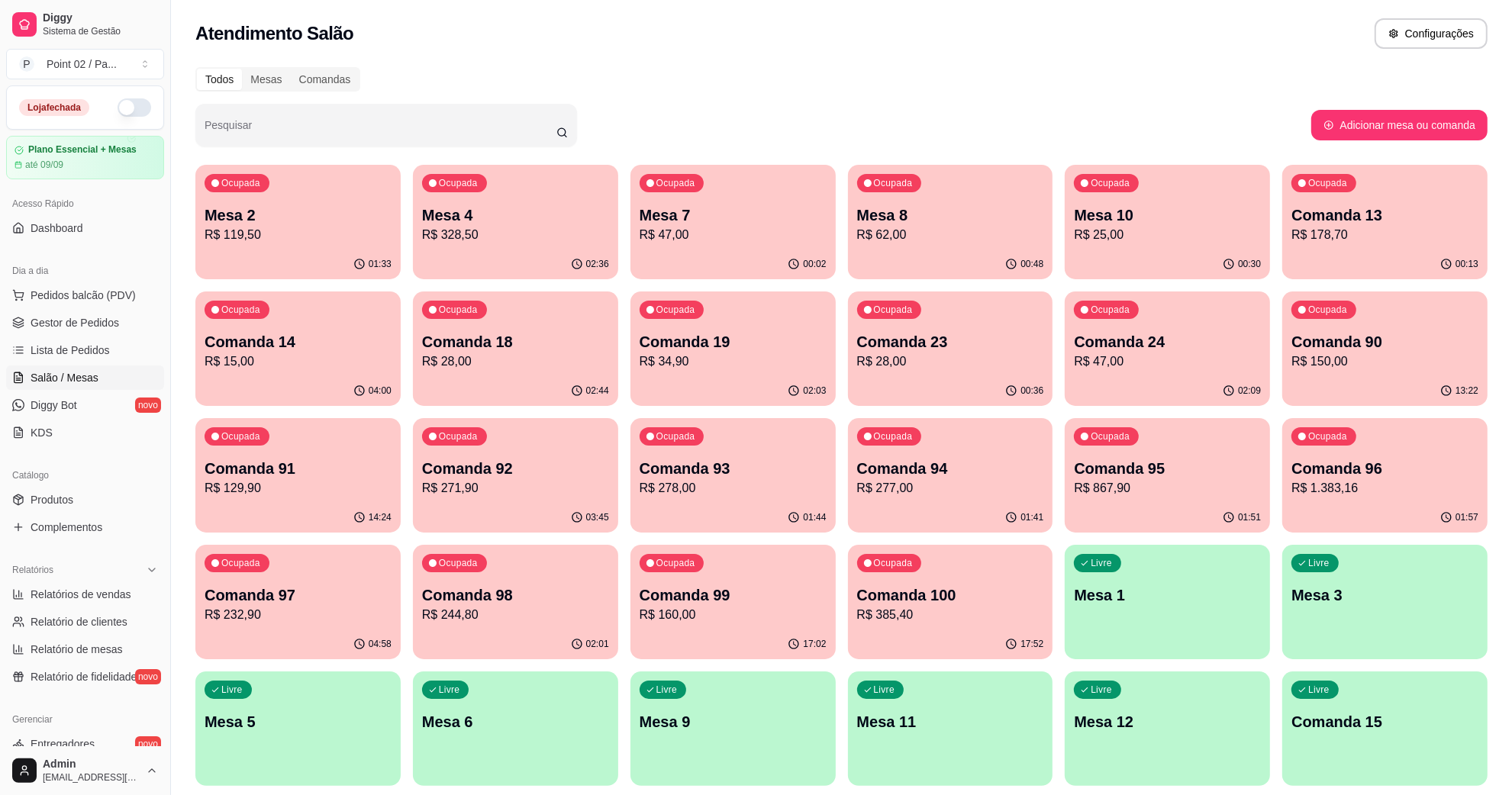
click at [602, 216] on p "Mesa 4" at bounding box center [515, 215] width 187 height 21
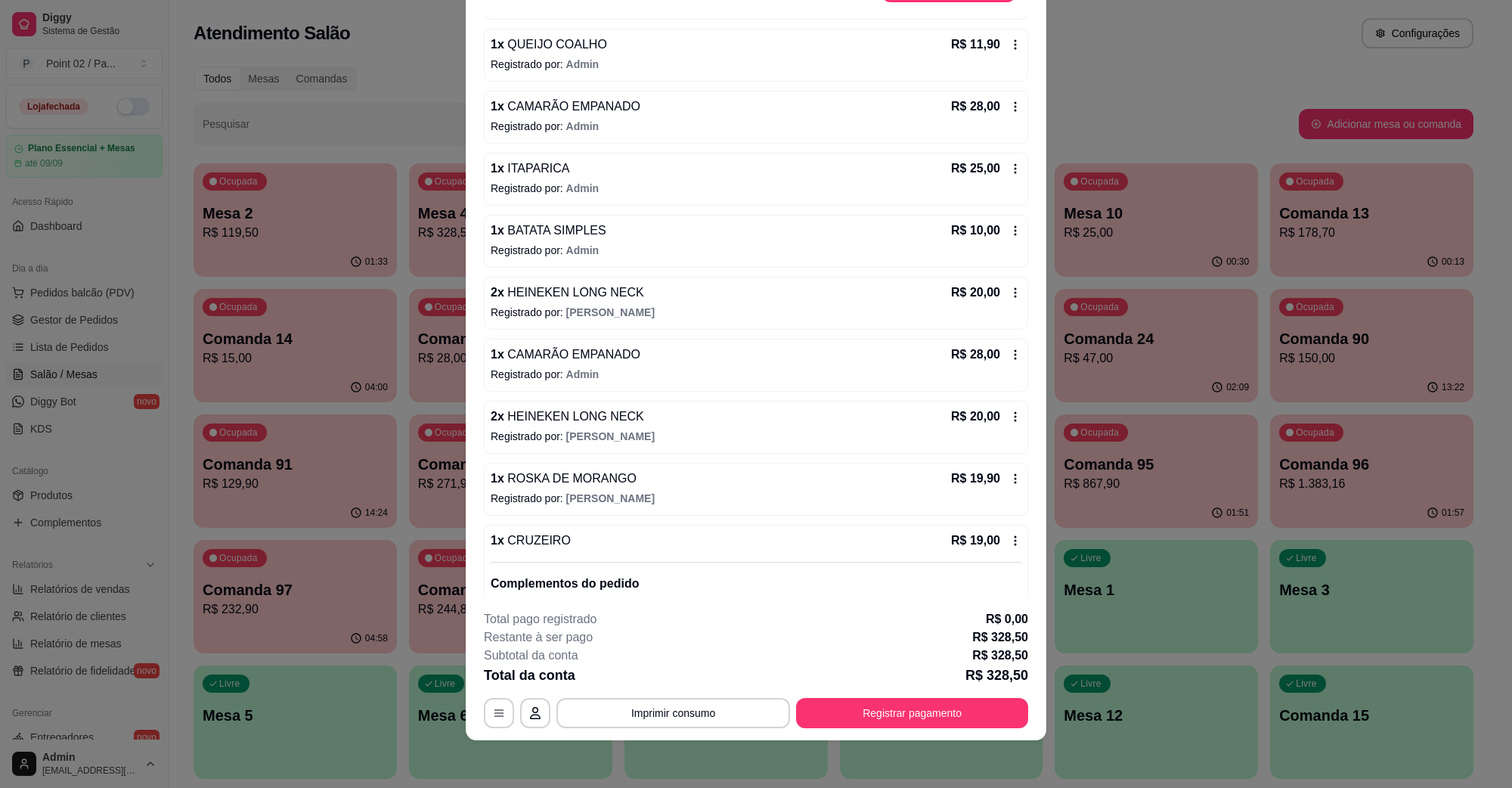
scroll to position [378, 0]
click at [575, 293] on span "HEINEKEN LONG NECK" at bounding box center [573, 290] width 140 height 13
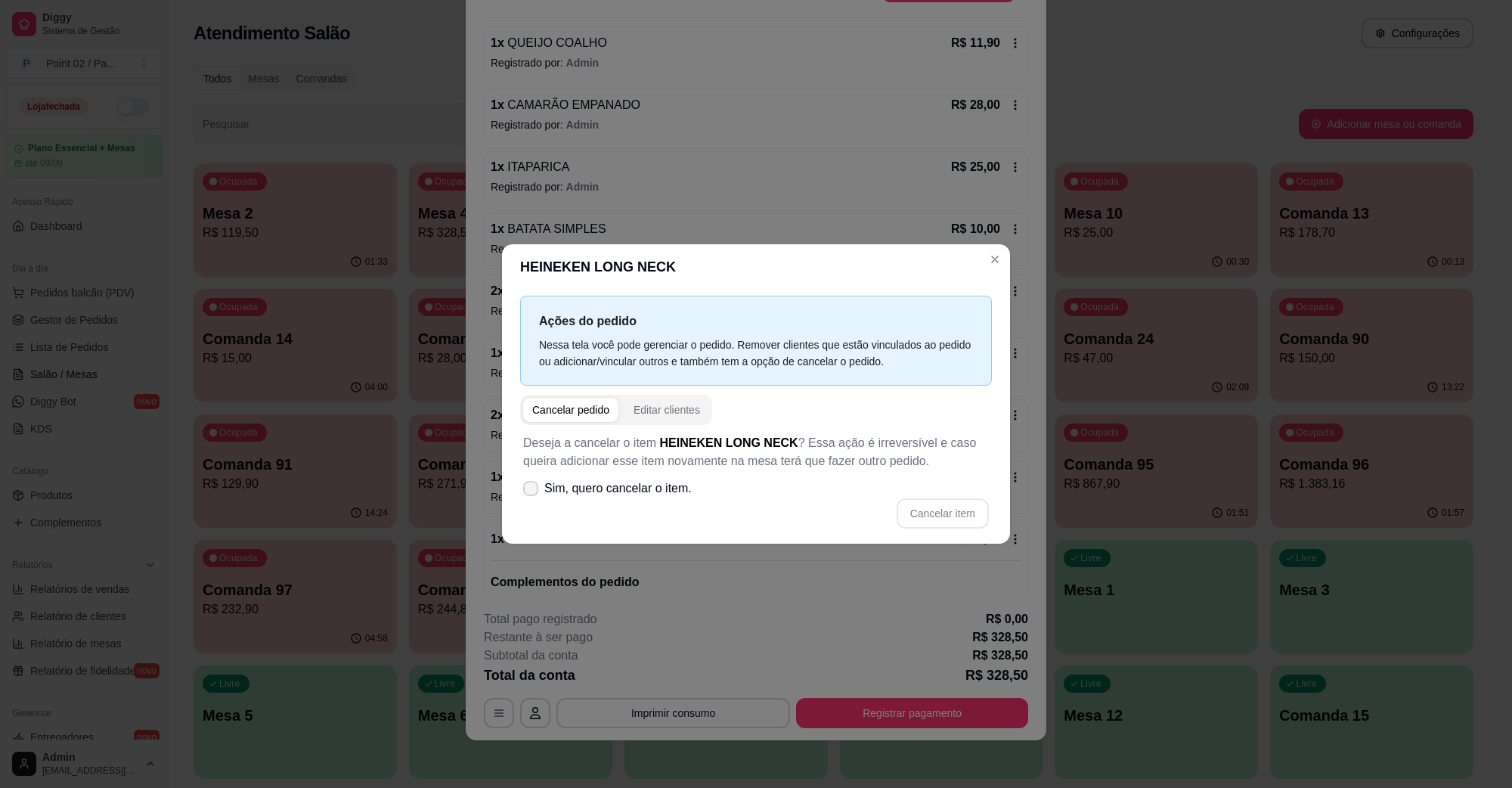
click at [670, 477] on label "Sim, quero cancelar o item." at bounding box center [607, 488] width 181 height 31
click at [533, 491] on input "Sim, quero cancelar o item." at bounding box center [528, 496] width 10 height 10
checkbox input "true"
click at [933, 523] on button "Cancelar item" at bounding box center [943, 513] width 92 height 31
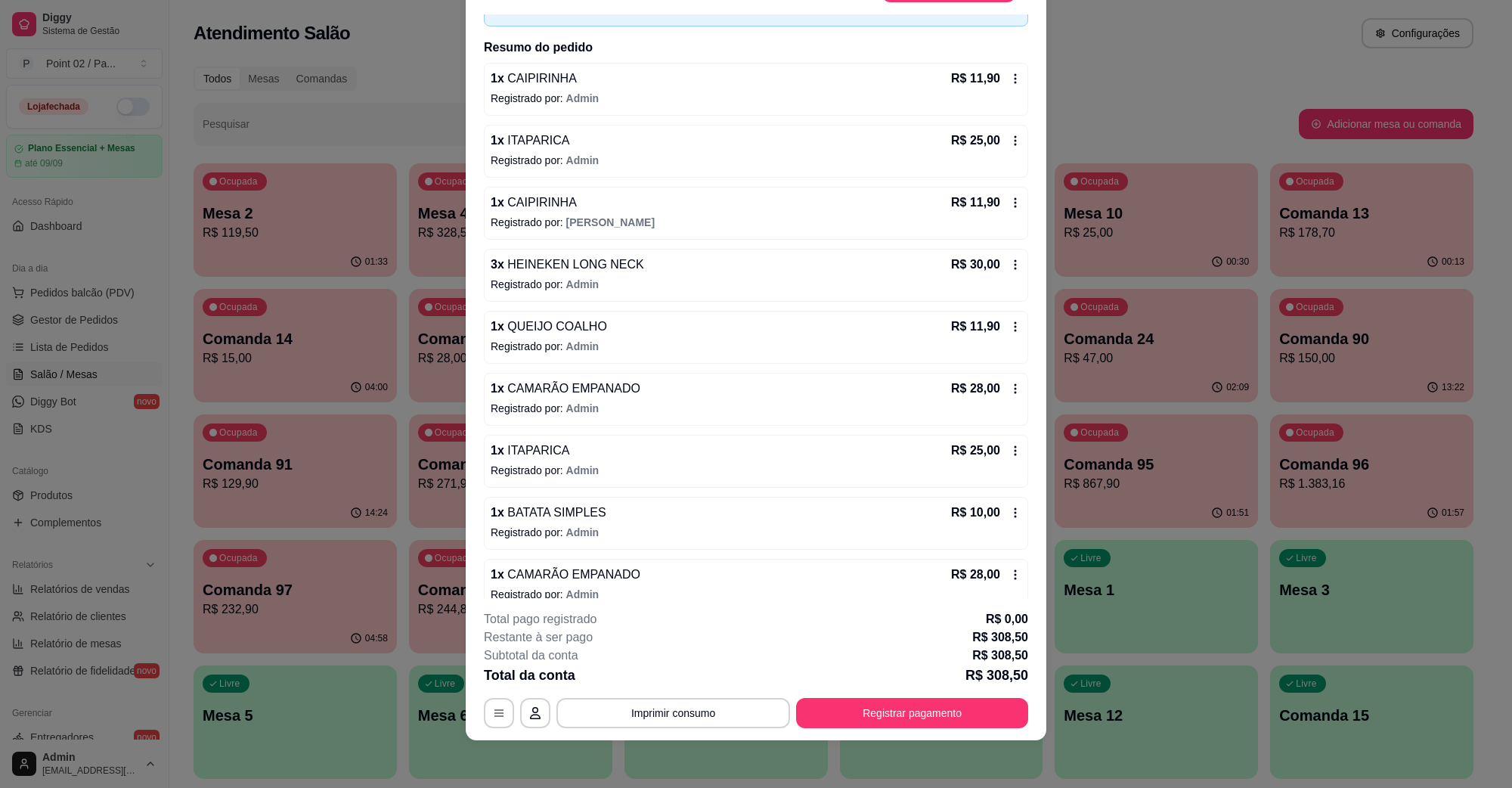
scroll to position [0, 0]
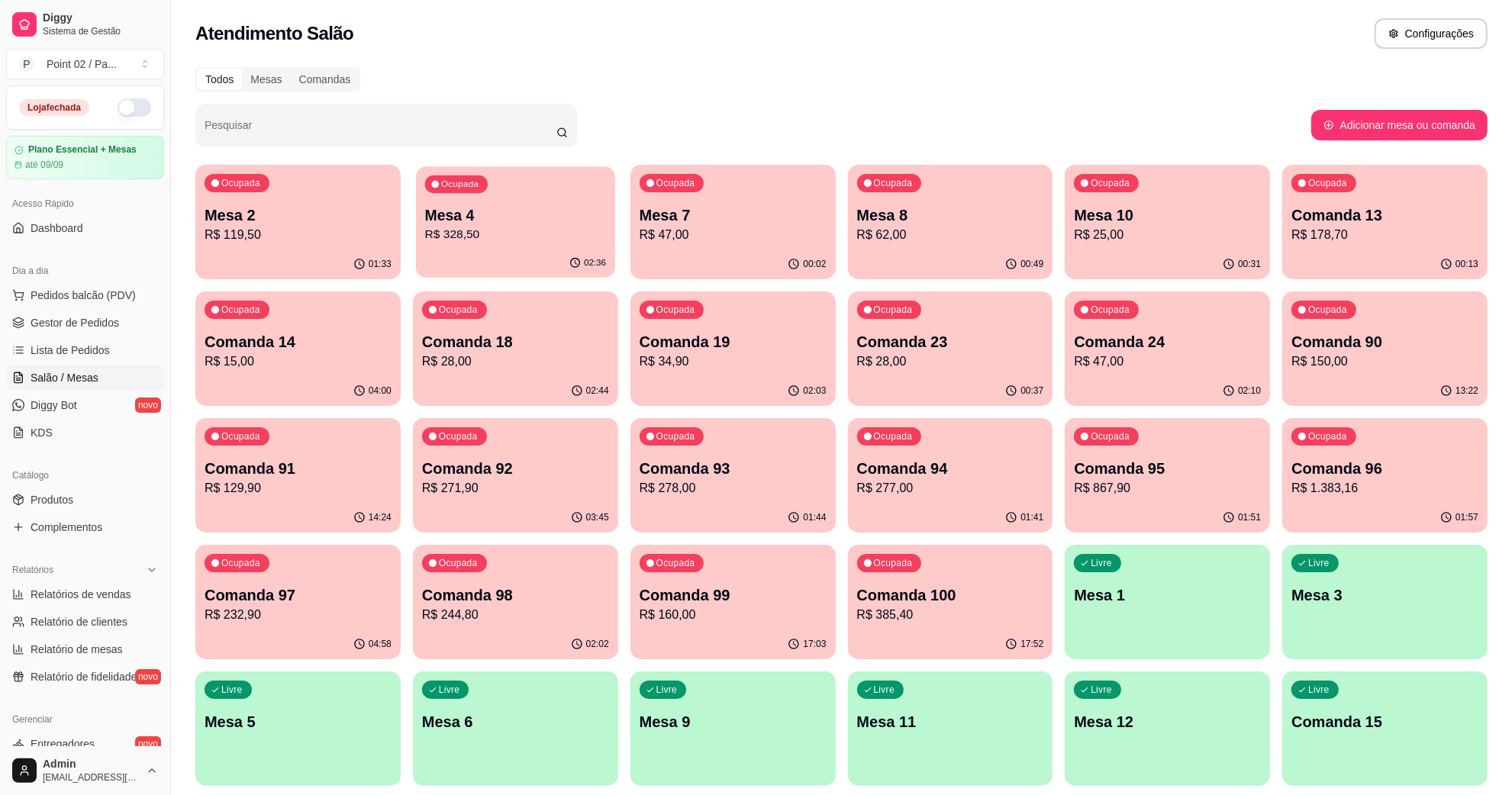
click at [528, 244] on div "Ocupada Mesa 4 R$ 328,50" at bounding box center [515, 207] width 199 height 82
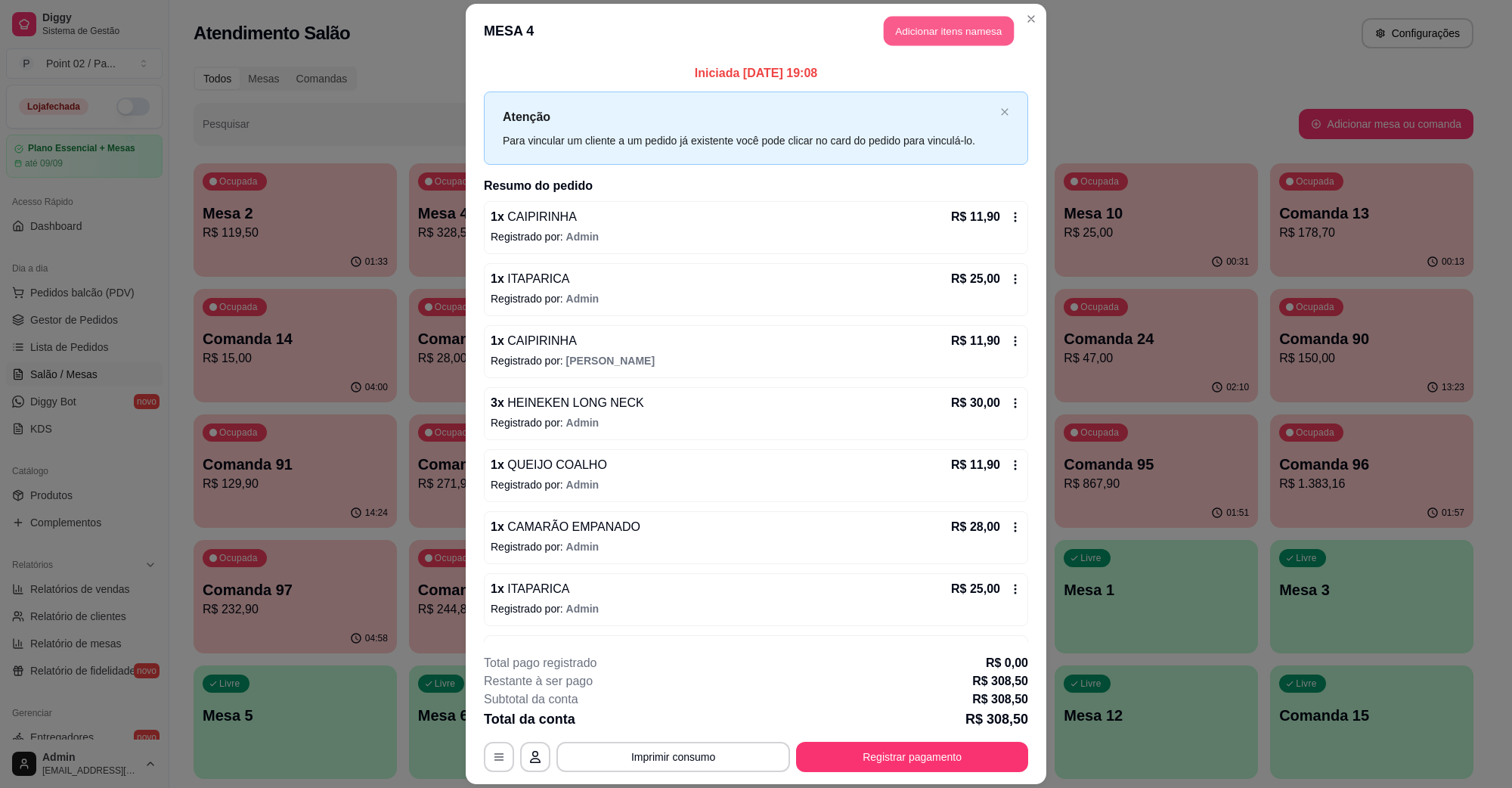
click at [947, 42] on button "Adicionar itens na mesa" at bounding box center [949, 32] width 130 height 30
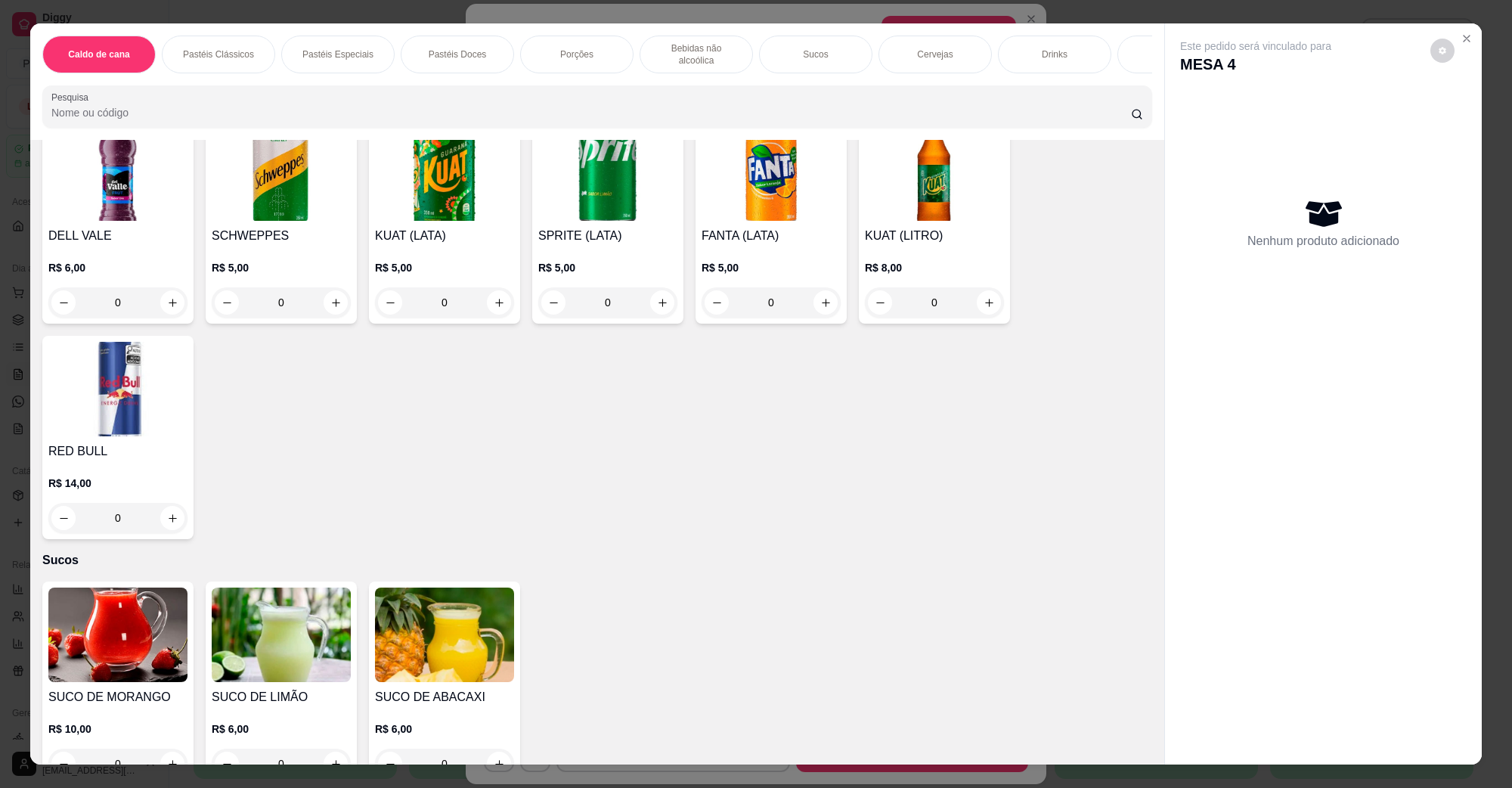
scroll to position [2363, 0]
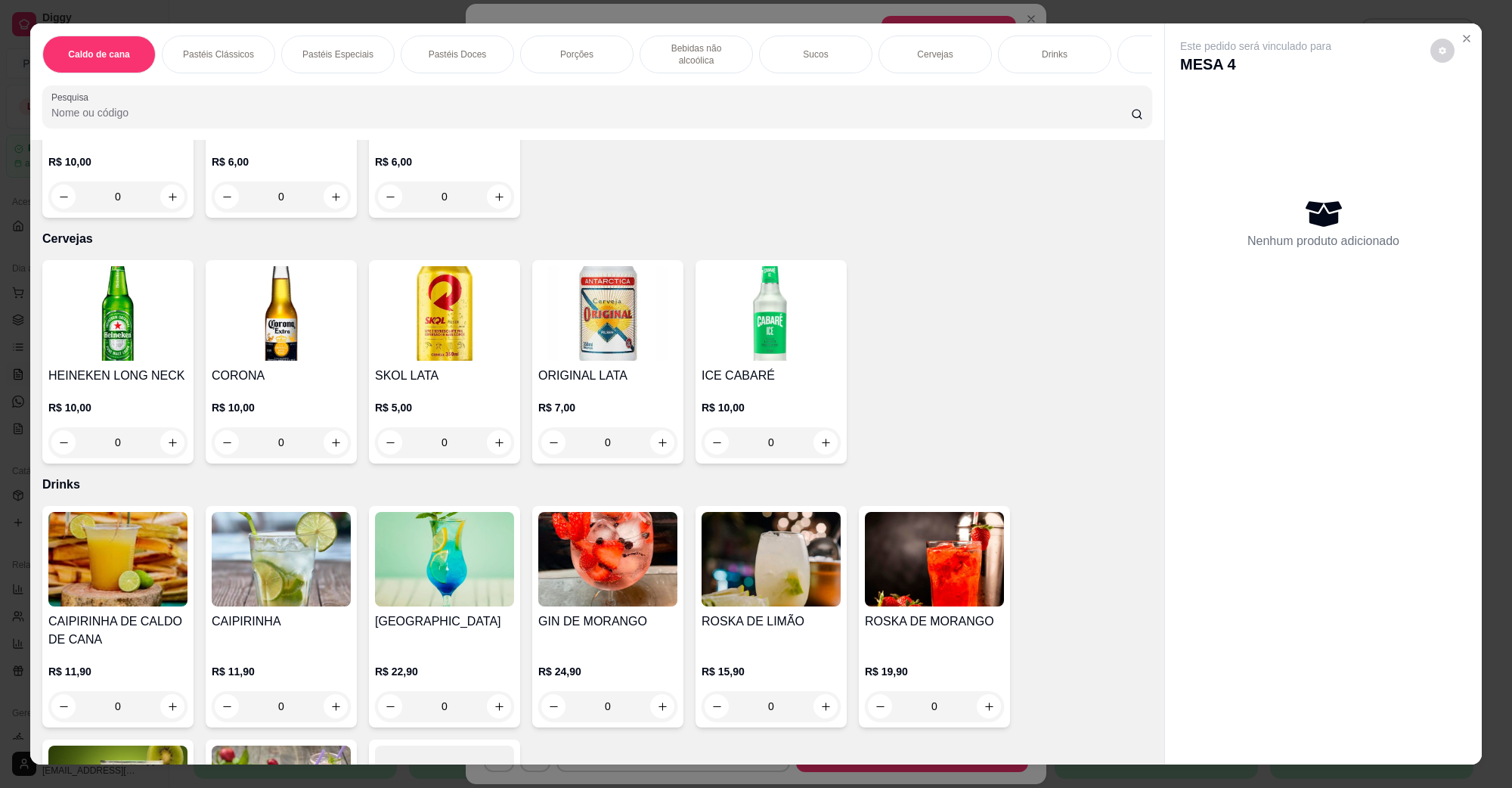
click at [119, 311] on img at bounding box center [118, 313] width 140 height 94
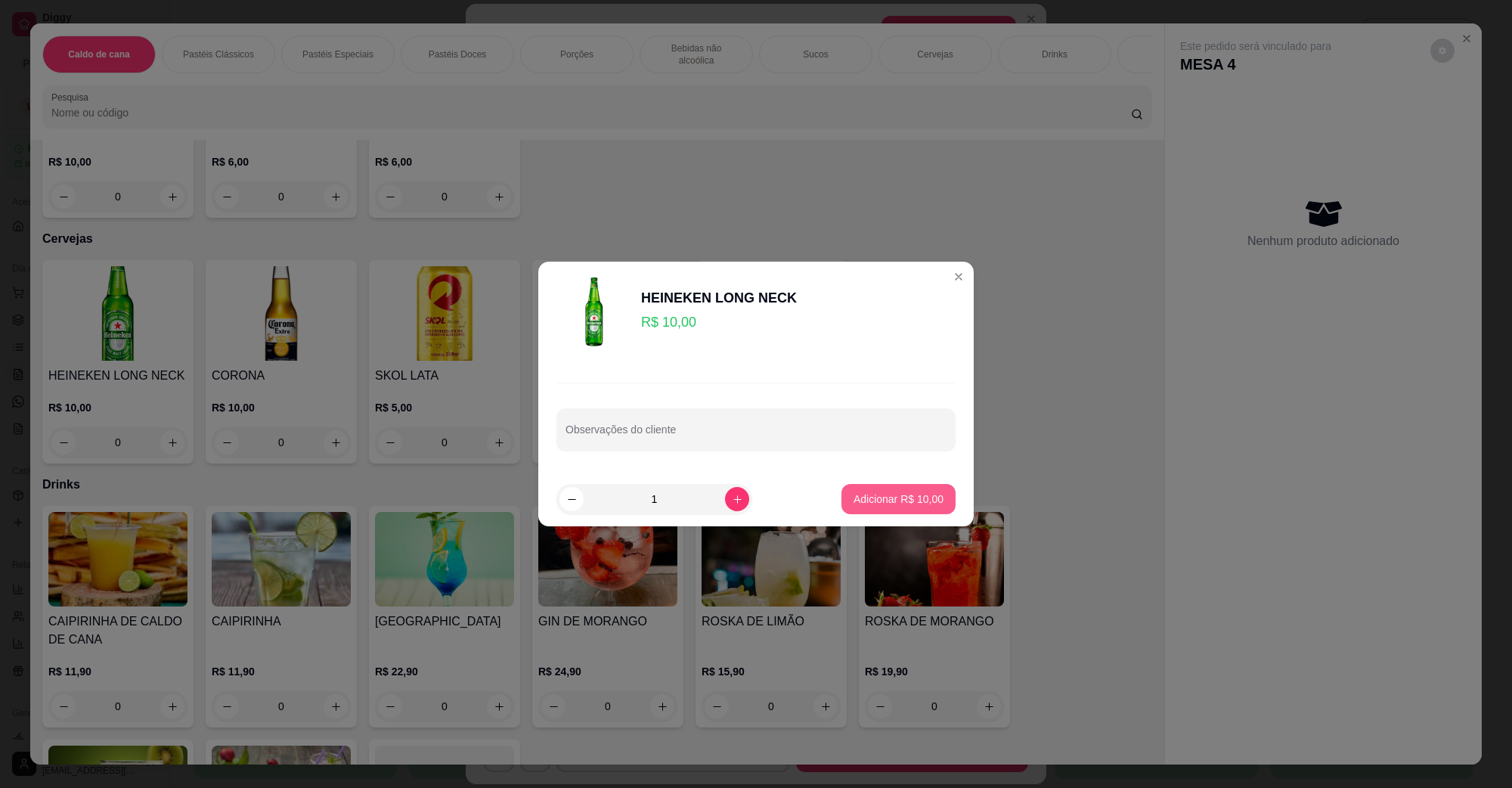
click at [864, 485] on button "Adicionar R$ 10,00" at bounding box center [898, 499] width 114 height 31
type input "1"
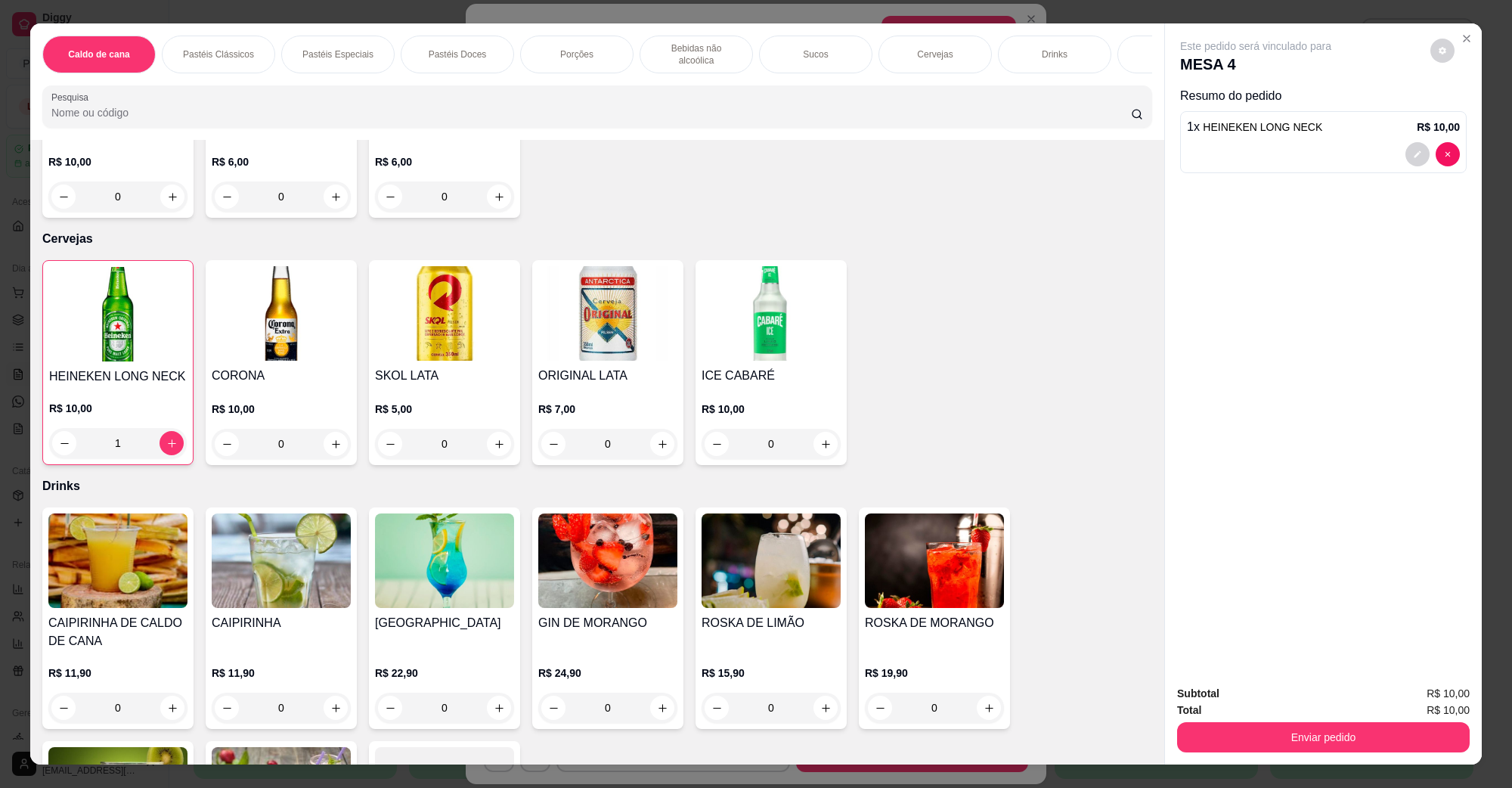
click at [1260, 727] on button "Enviar pedido" at bounding box center [1324, 737] width 293 height 31
click at [1265, 693] on button "Não registrar e enviar pedido" at bounding box center [1272, 700] width 152 height 28
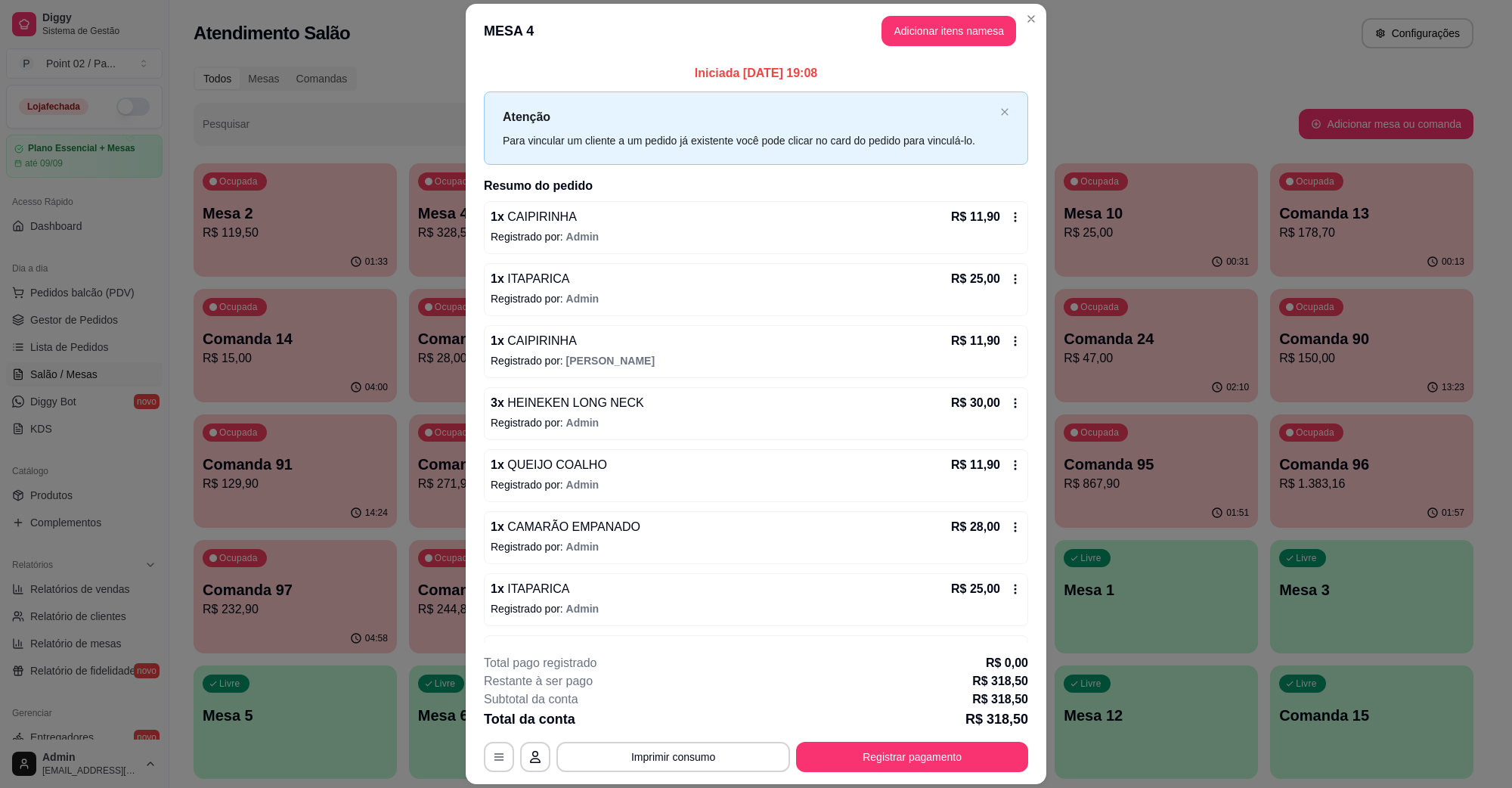
click at [716, 776] on footer "**********" at bounding box center [756, 713] width 581 height 143
click at [715, 769] on button "Imprimir consumo" at bounding box center [673, 756] width 234 height 31
click at [689, 723] on button "IMPRESSORA" at bounding box center [670, 722] width 110 height 24
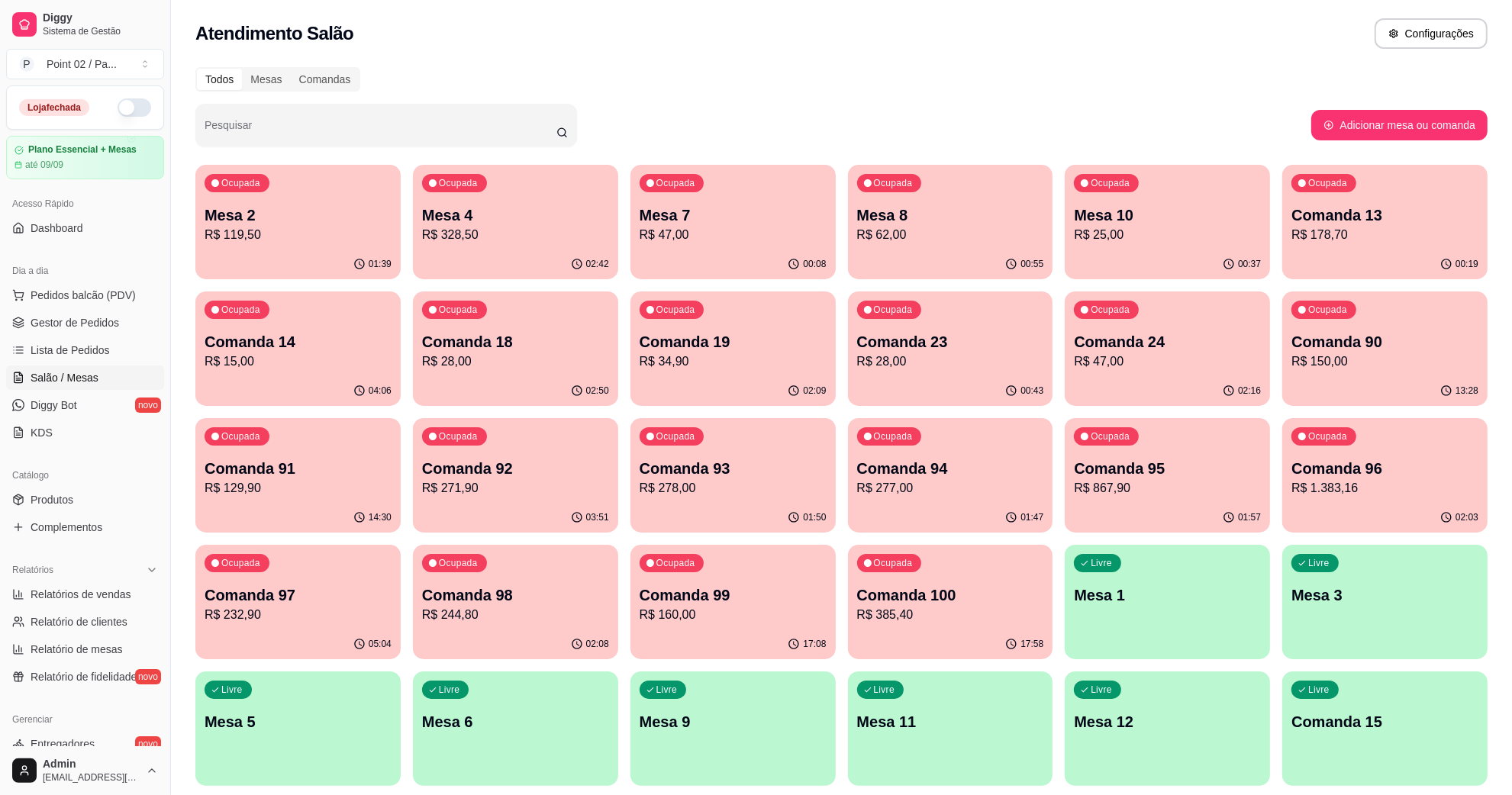
click at [69, 388] on link "Salão / Mesas" at bounding box center [85, 378] width 158 height 24
click at [92, 338] on link "Lista de Pedidos" at bounding box center [85, 350] width 158 height 24
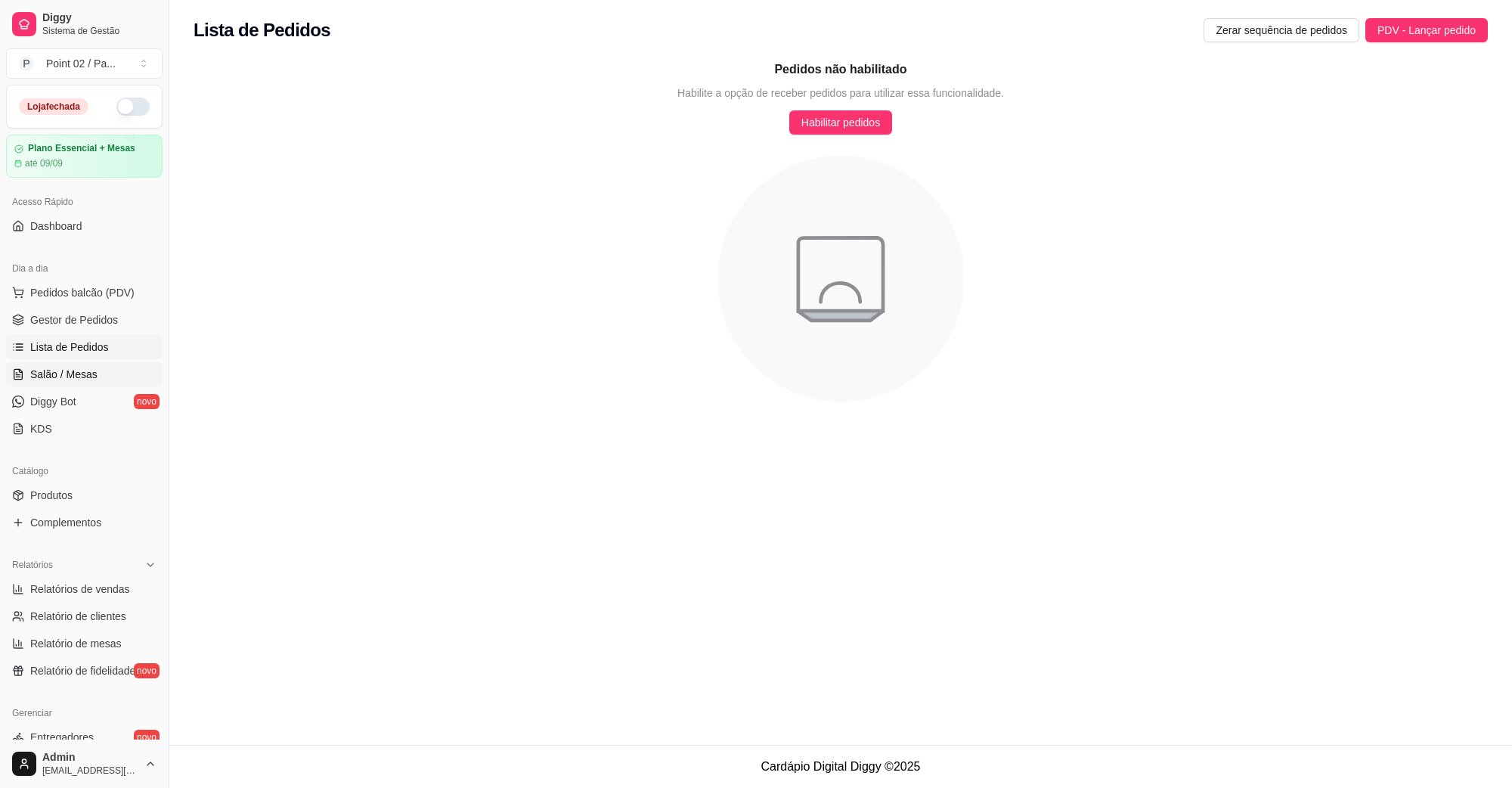
click at [94, 373] on span "Salão / Mesas" at bounding box center [64, 373] width 67 height 15
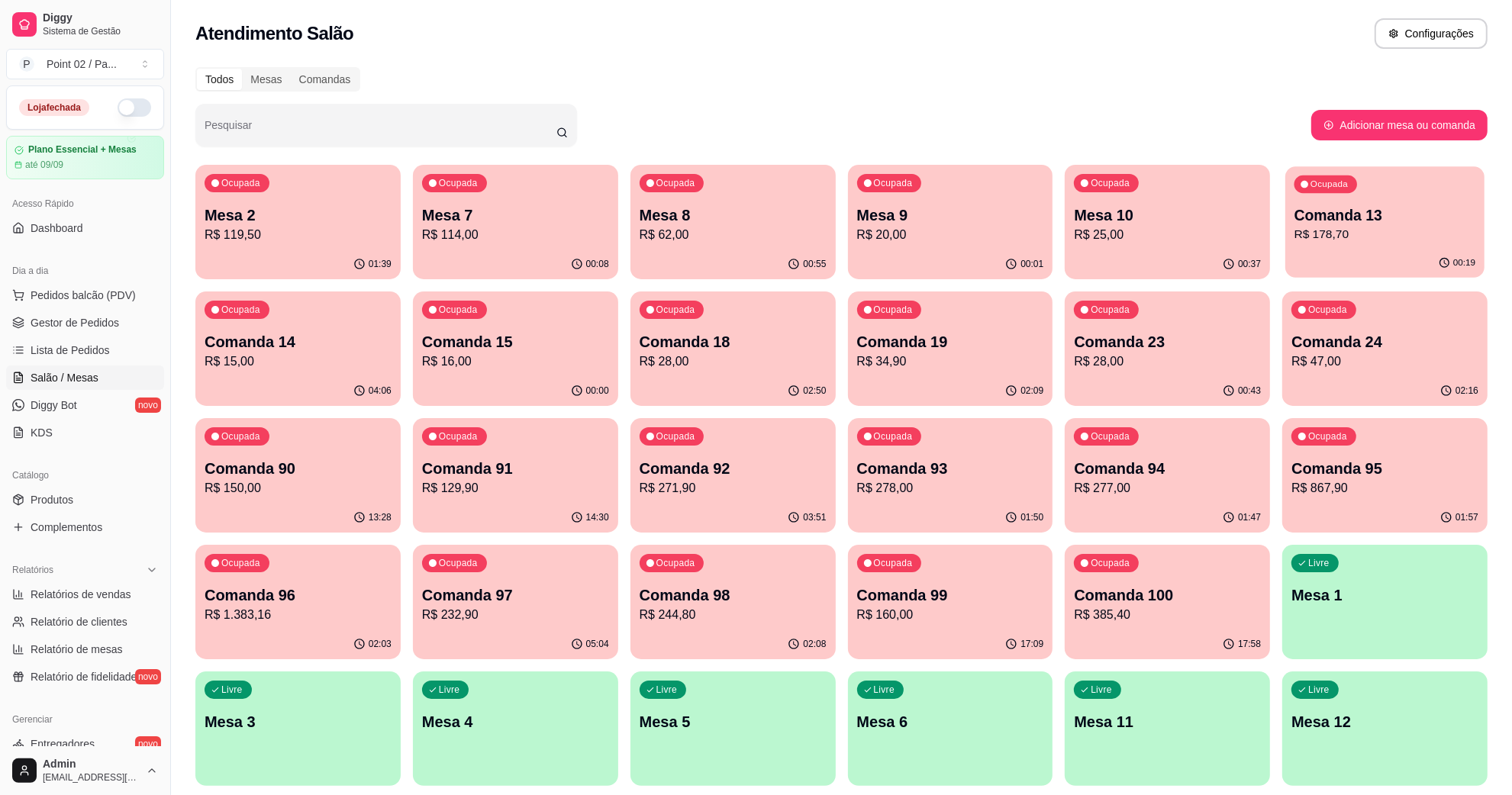
click at [1420, 229] on p "R$ 178,70" at bounding box center [1384, 235] width 181 height 18
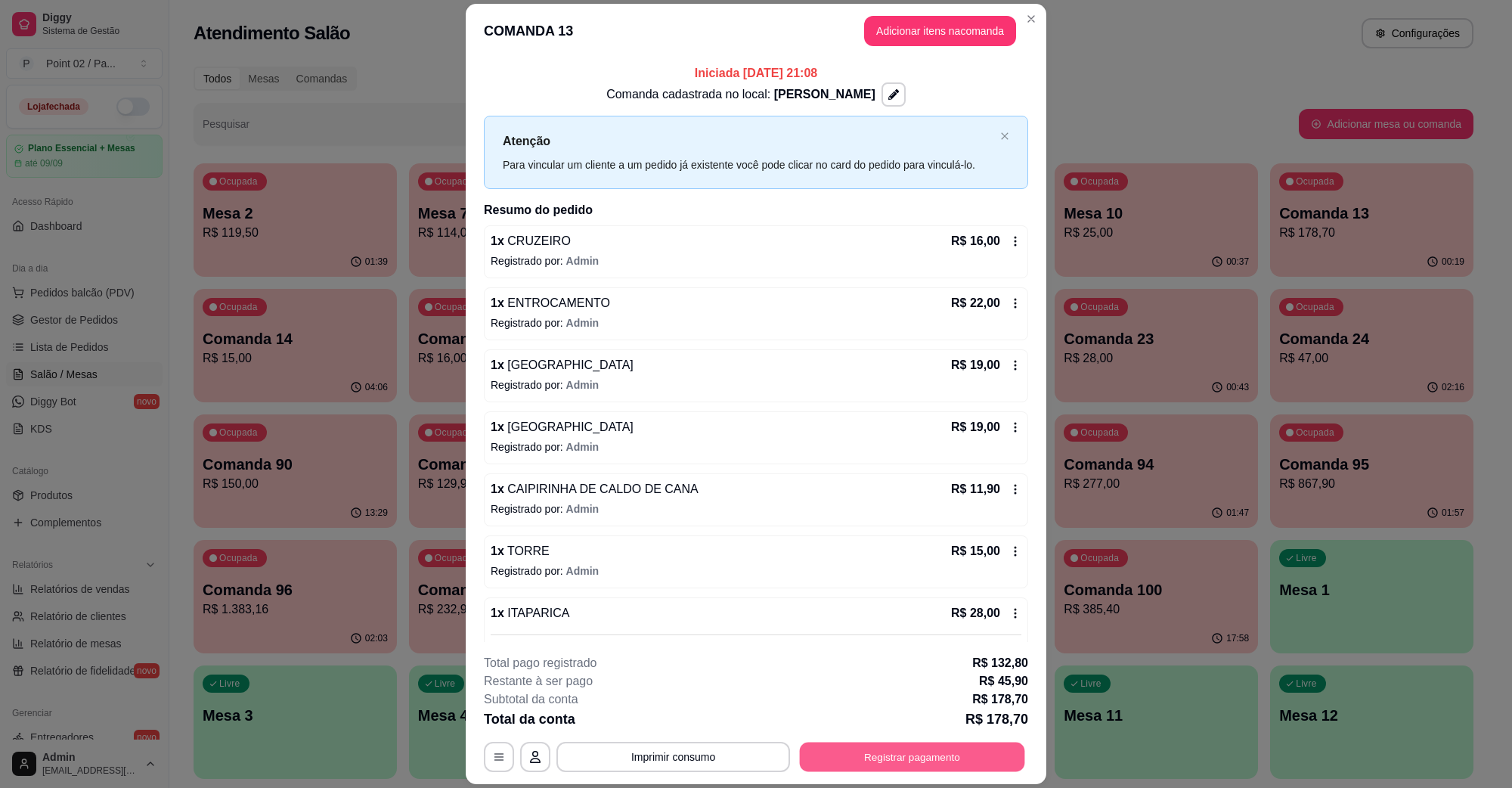
click at [934, 753] on button "Registrar pagamento" at bounding box center [913, 756] width 226 height 30
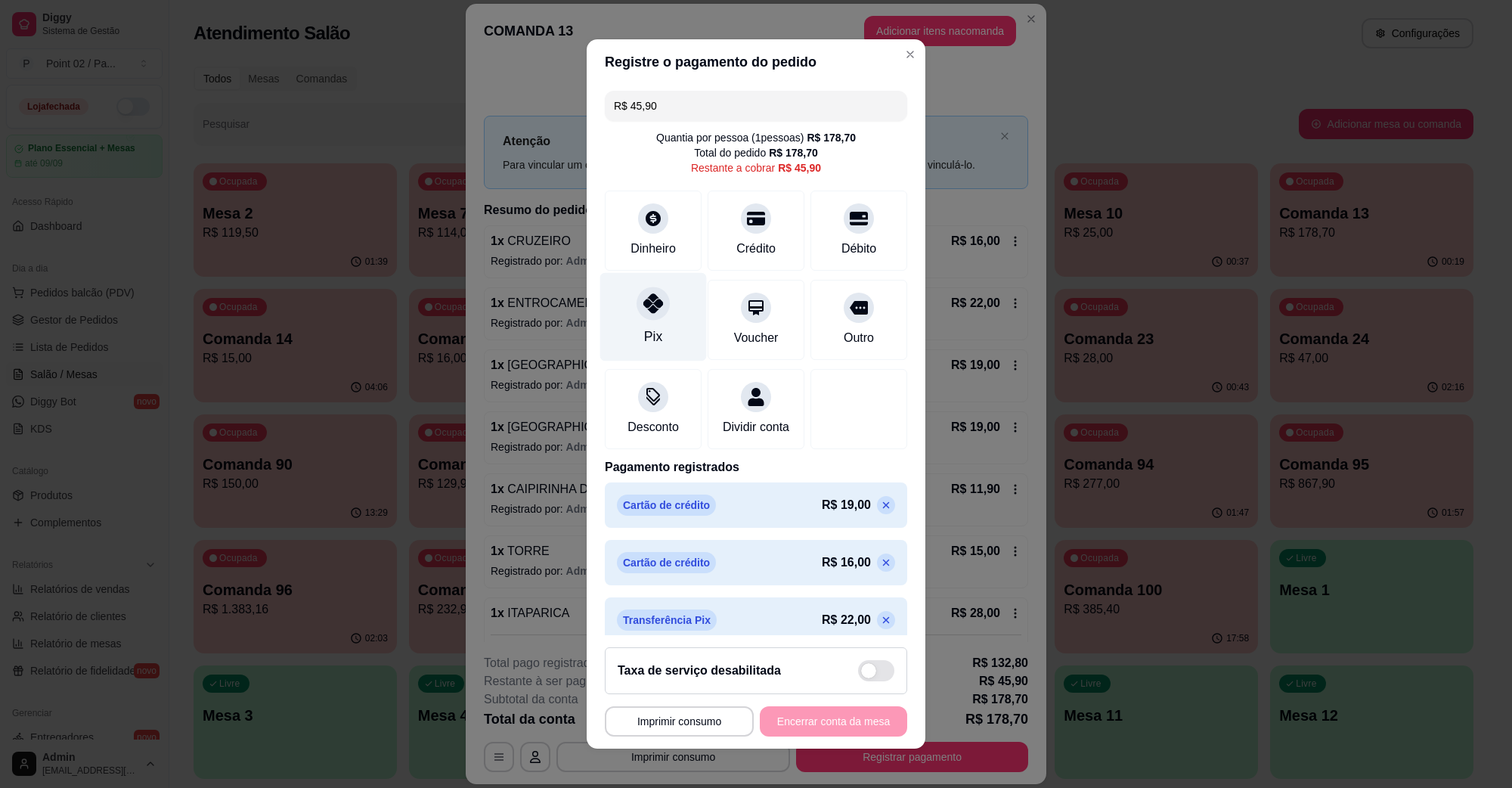
click at [645, 334] on div "Pix" at bounding box center [654, 337] width 18 height 20
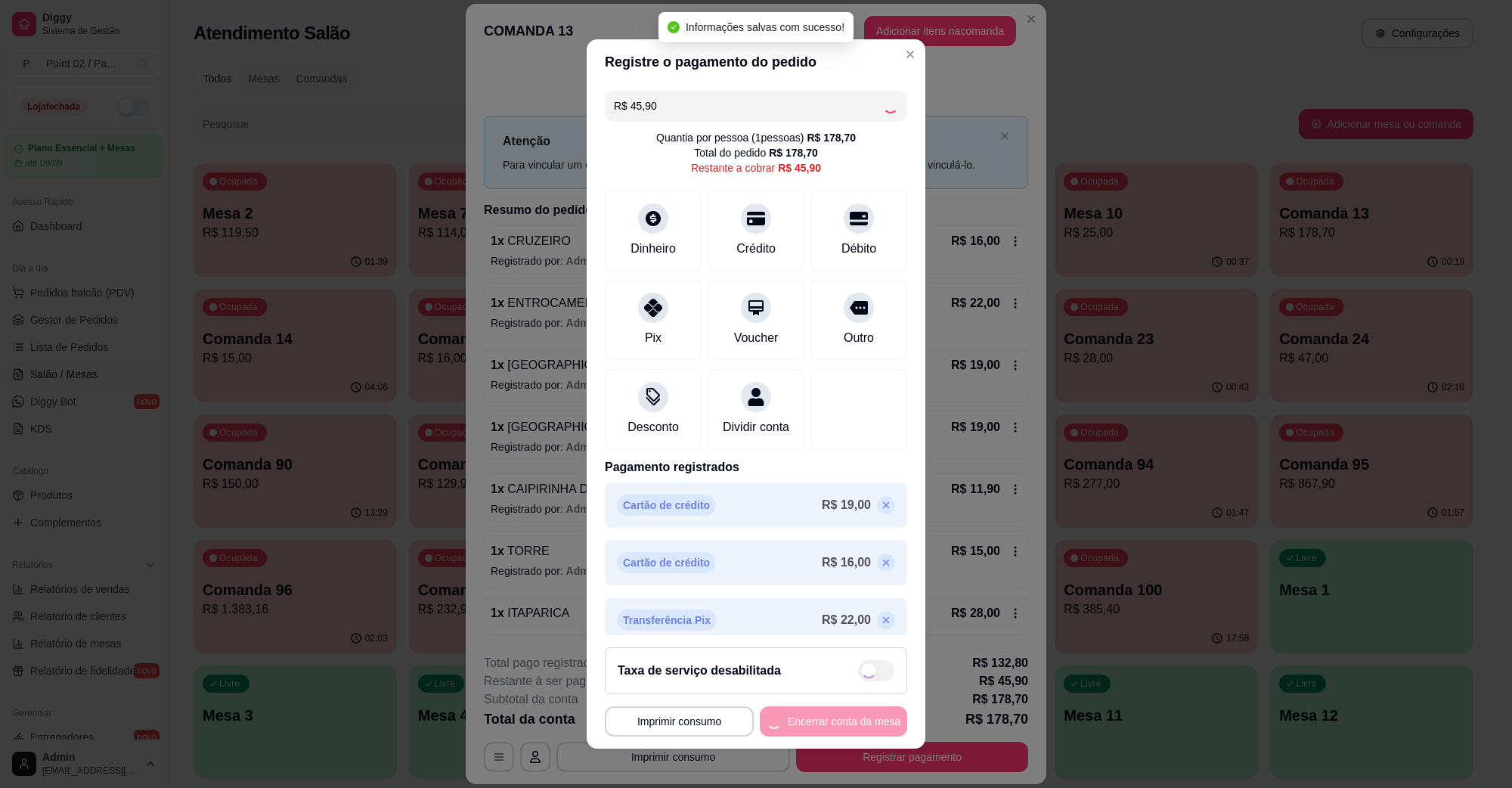
type input "R$ 0,00"
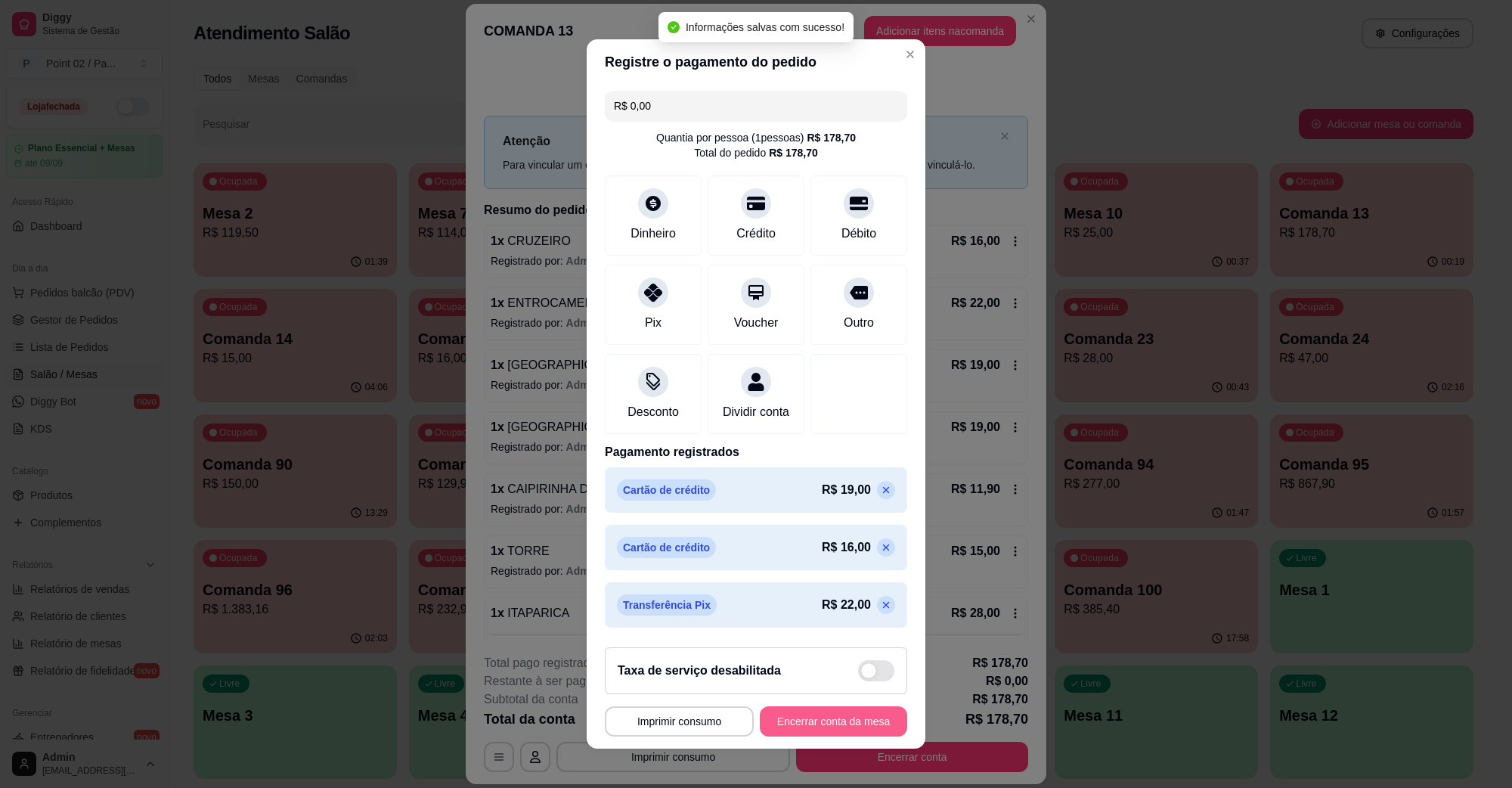
click at [841, 715] on button "Encerrar conta da mesa" at bounding box center [834, 721] width 148 height 31
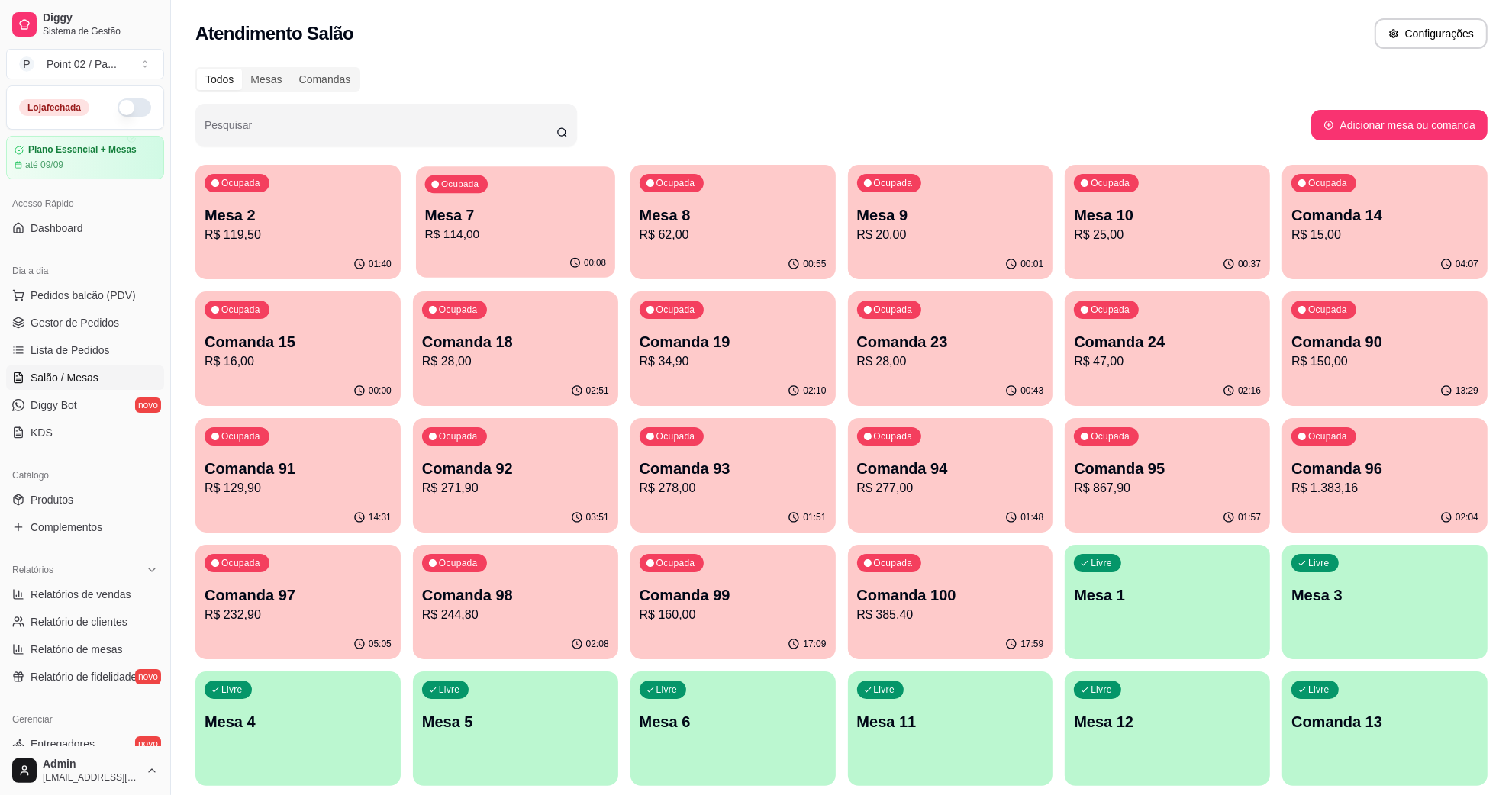
click at [590, 231] on p "R$ 114,00" at bounding box center [515, 235] width 181 height 18
click at [482, 226] on p "R$ 114,00" at bounding box center [515, 235] width 181 height 18
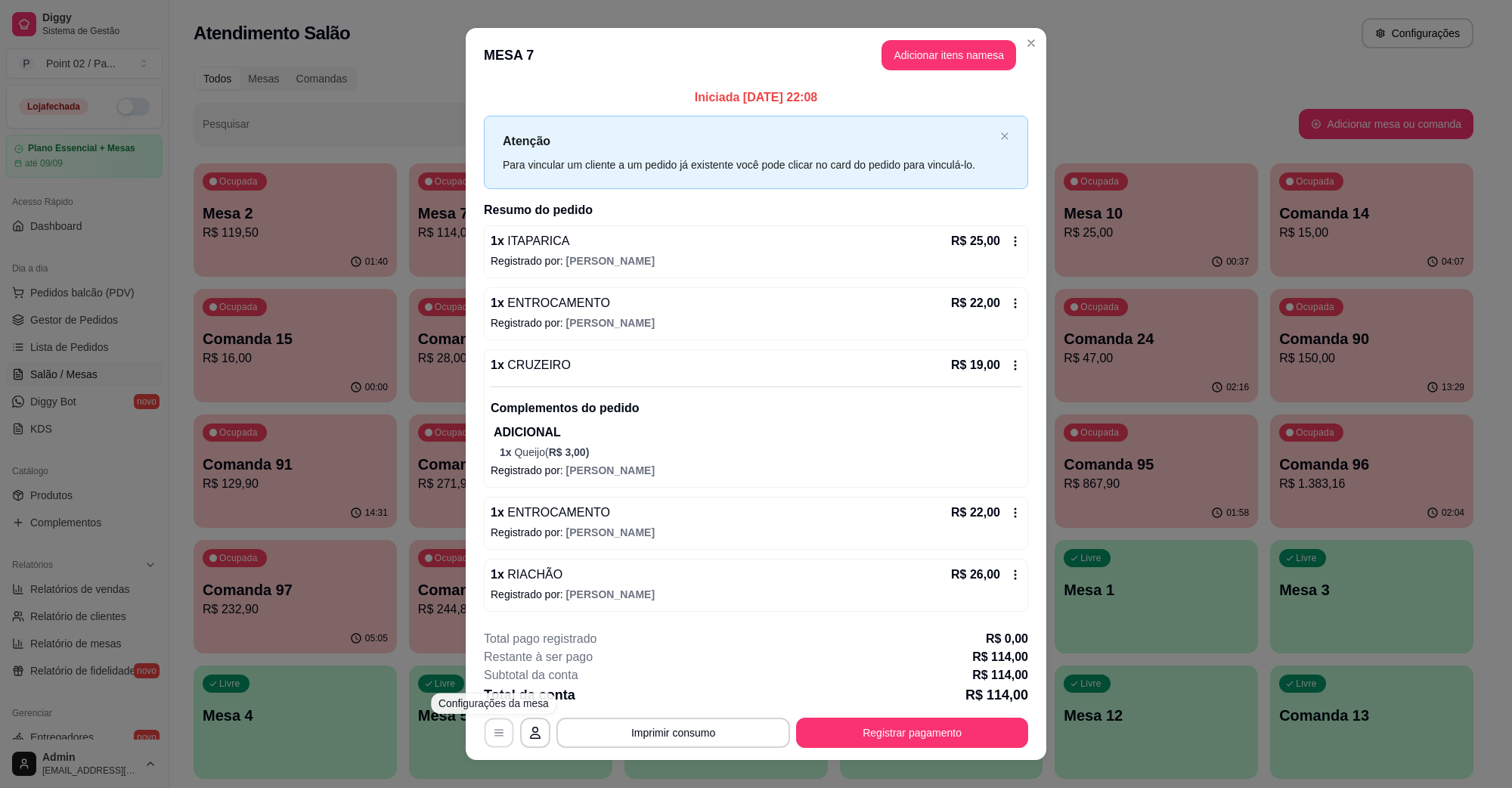
click at [497, 728] on icon "button" at bounding box center [499, 733] width 12 height 12
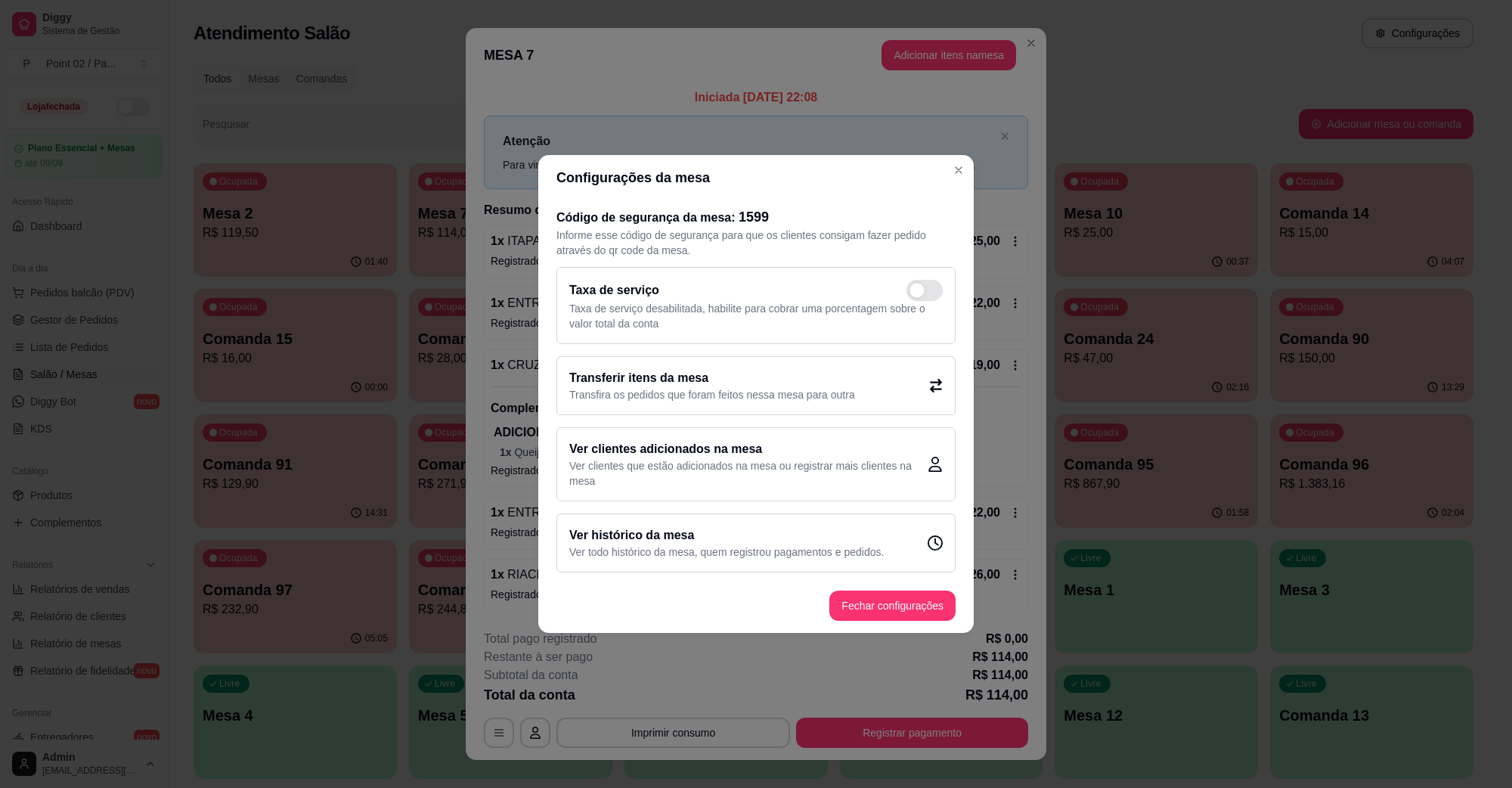
click at [698, 390] on p "Transfira os pedidos que foram feitos nessa mesa para outra" at bounding box center [712, 394] width 286 height 15
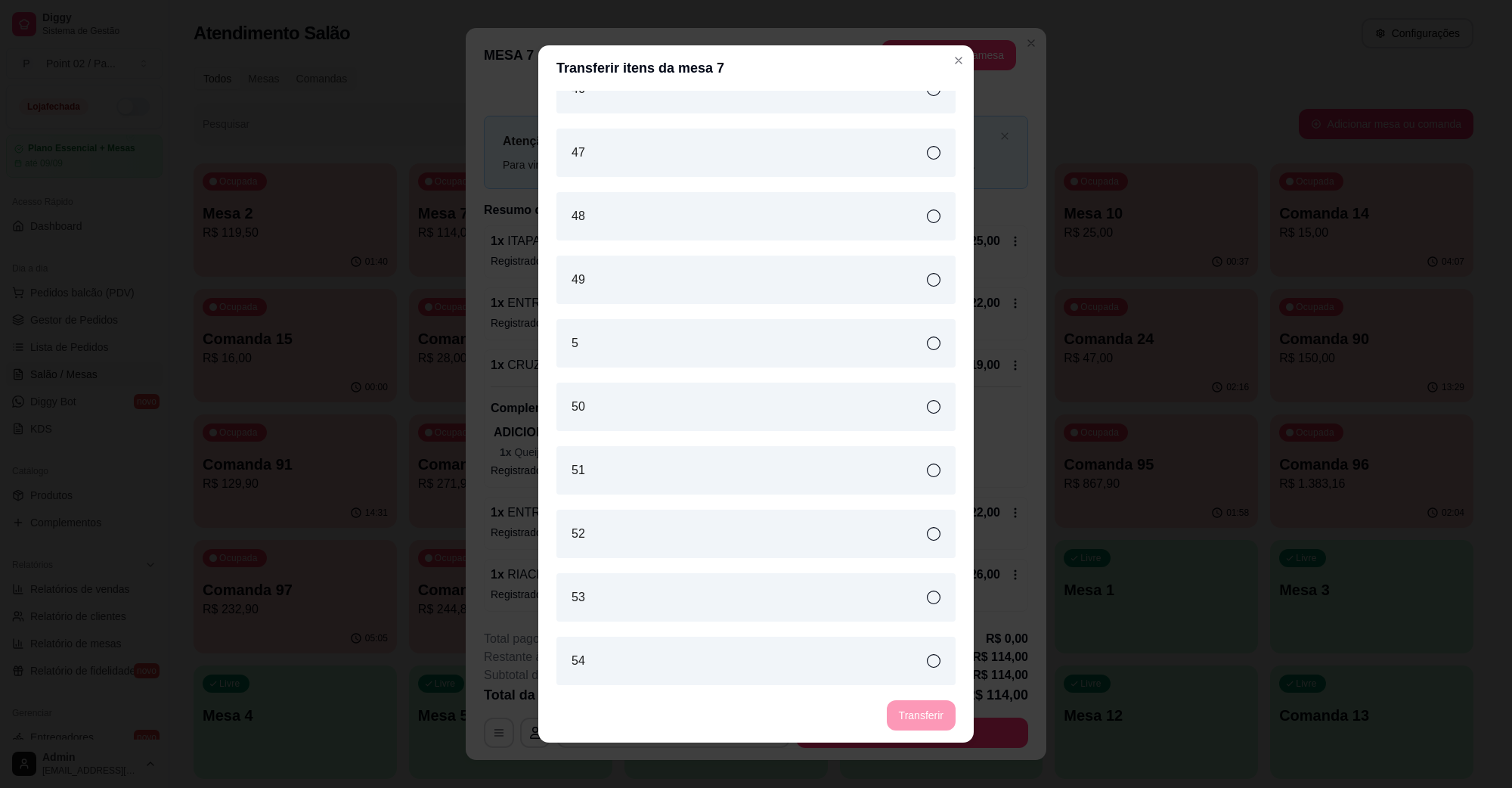
scroll to position [4442, 0]
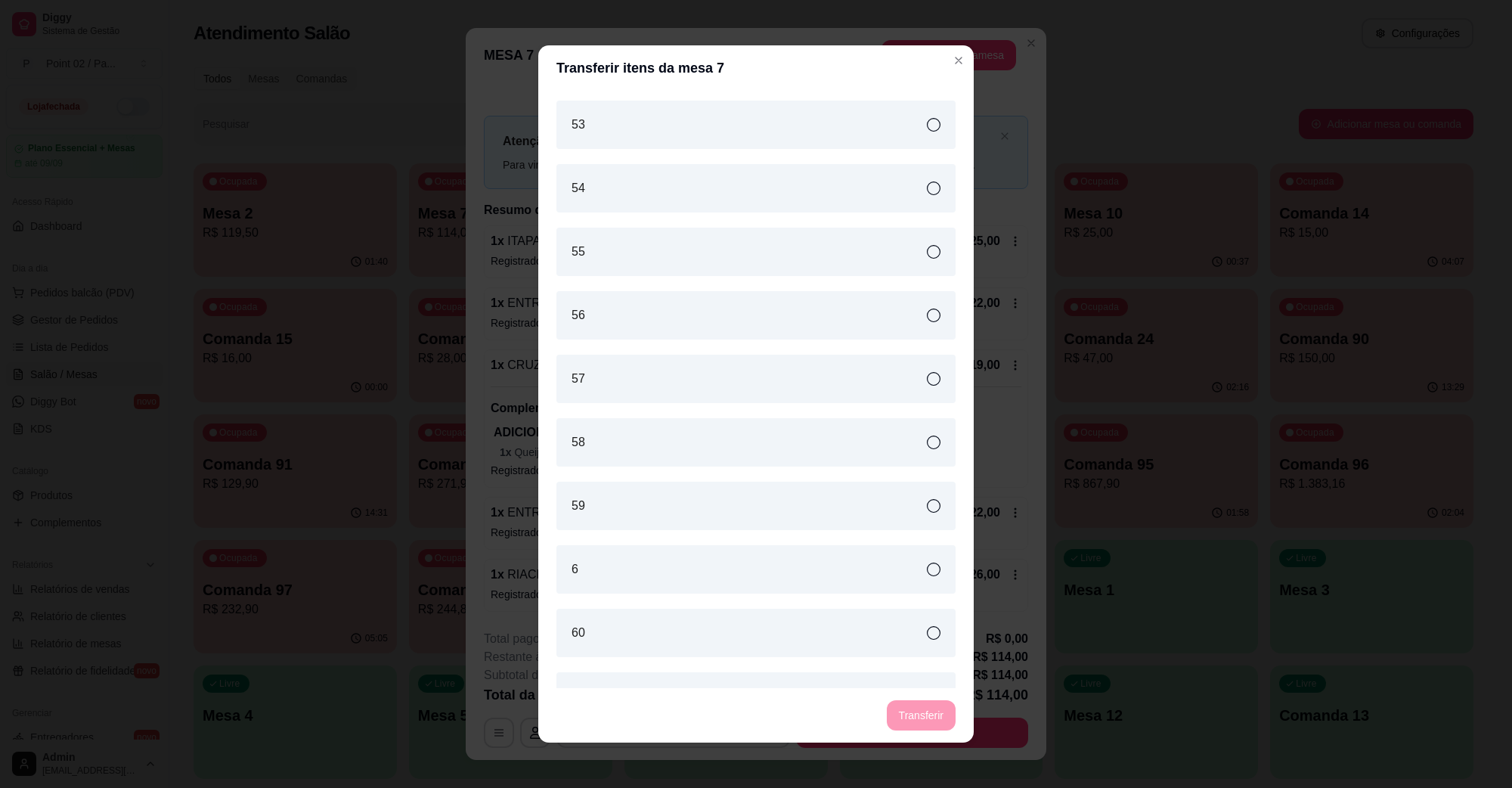
click at [681, 577] on div "6" at bounding box center [756, 569] width 399 height 49
click at [902, 705] on button "Transferir" at bounding box center [921, 715] width 68 height 31
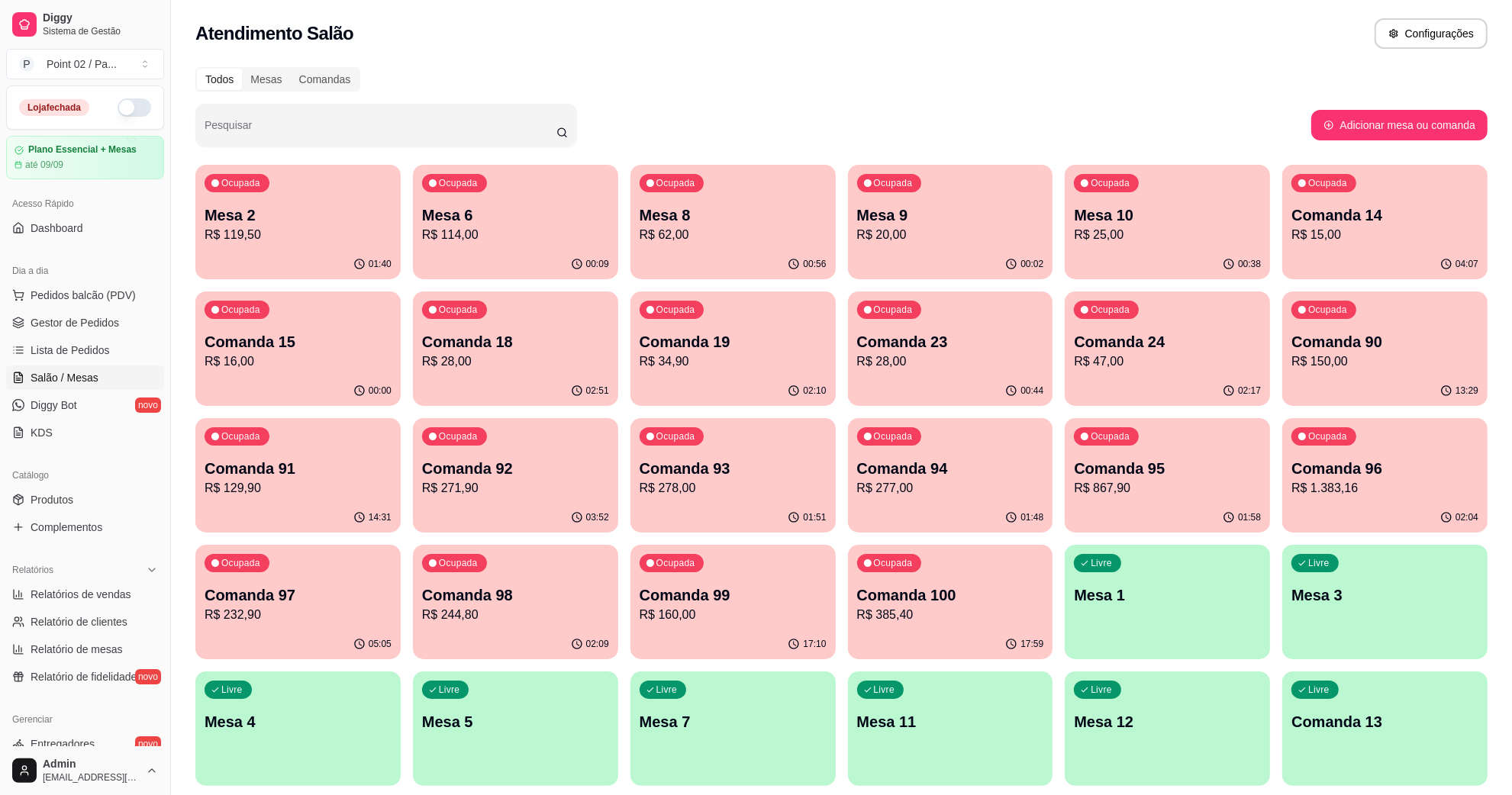
click at [813, 253] on div "00:56" at bounding box center [733, 265] width 205 height 30
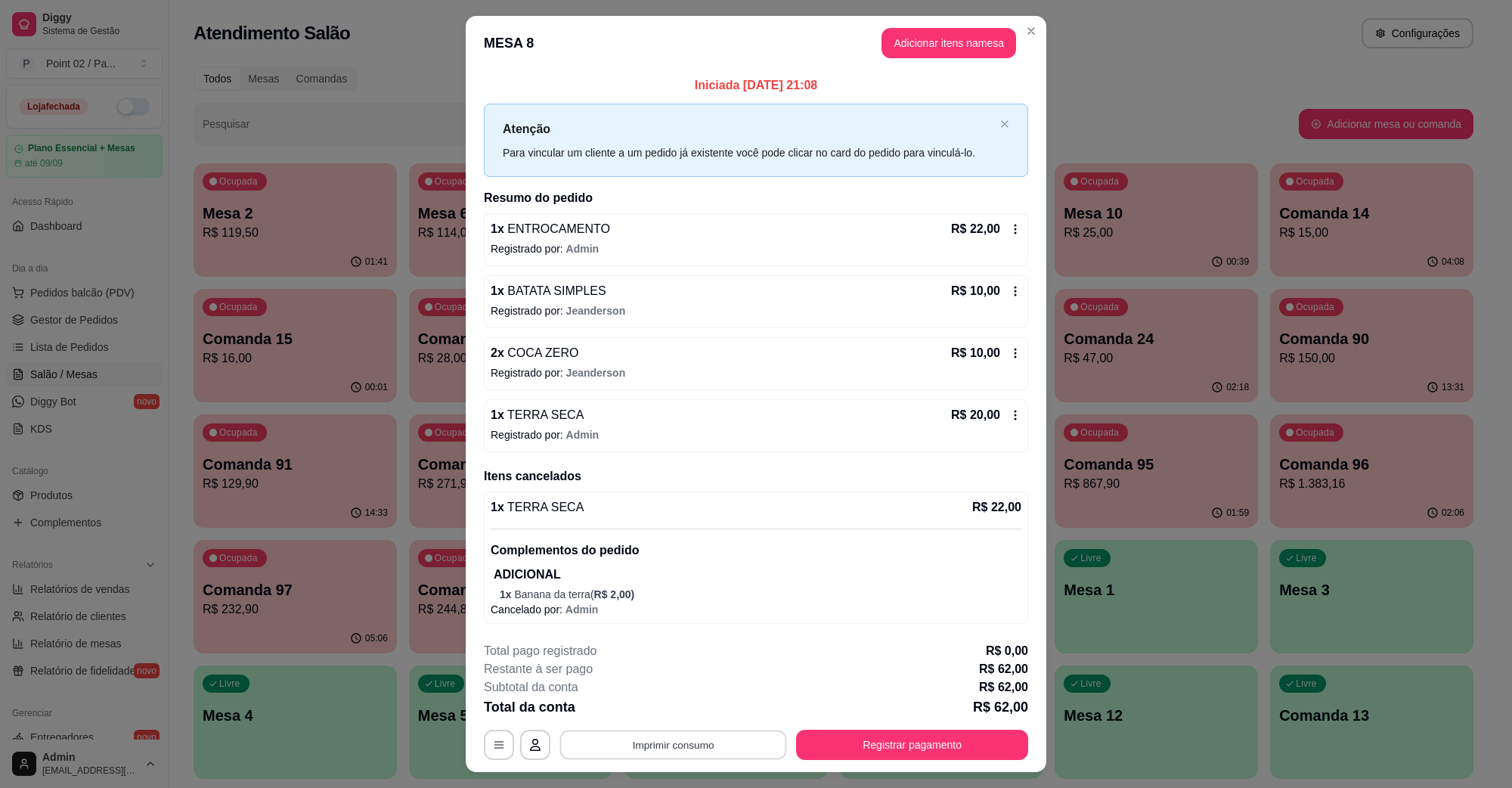
click at [711, 754] on button "Imprimir consumo" at bounding box center [673, 745] width 227 height 30
click at [704, 709] on button "IMPRESSORA" at bounding box center [670, 711] width 106 height 24
click at [900, 740] on button "Registrar pagamento" at bounding box center [913, 745] width 226 height 30
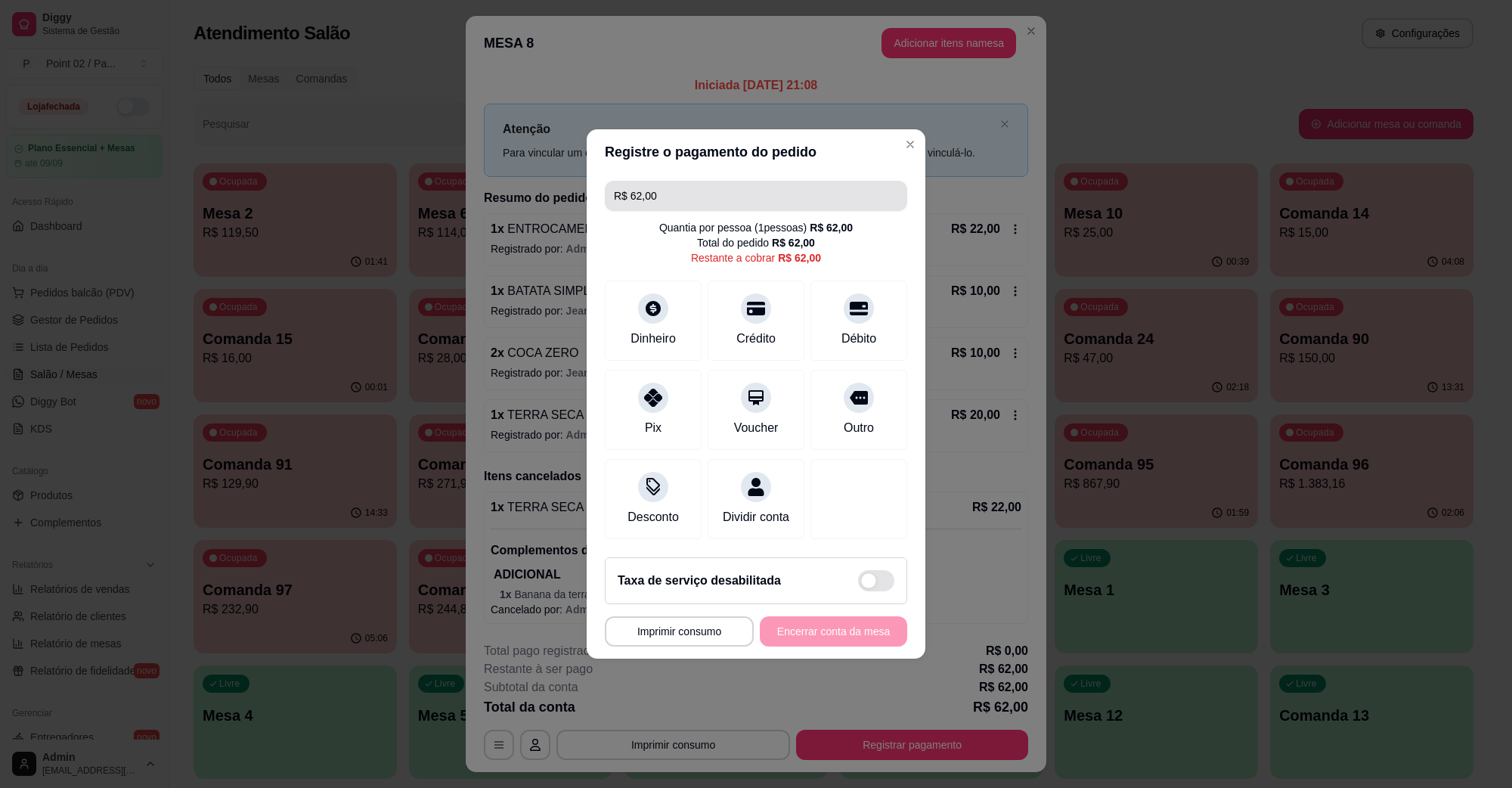
click at [811, 200] on input "R$ 62,00" at bounding box center [756, 196] width 284 height 31
click at [665, 315] on div "Dinheiro" at bounding box center [654, 317] width 107 height 88
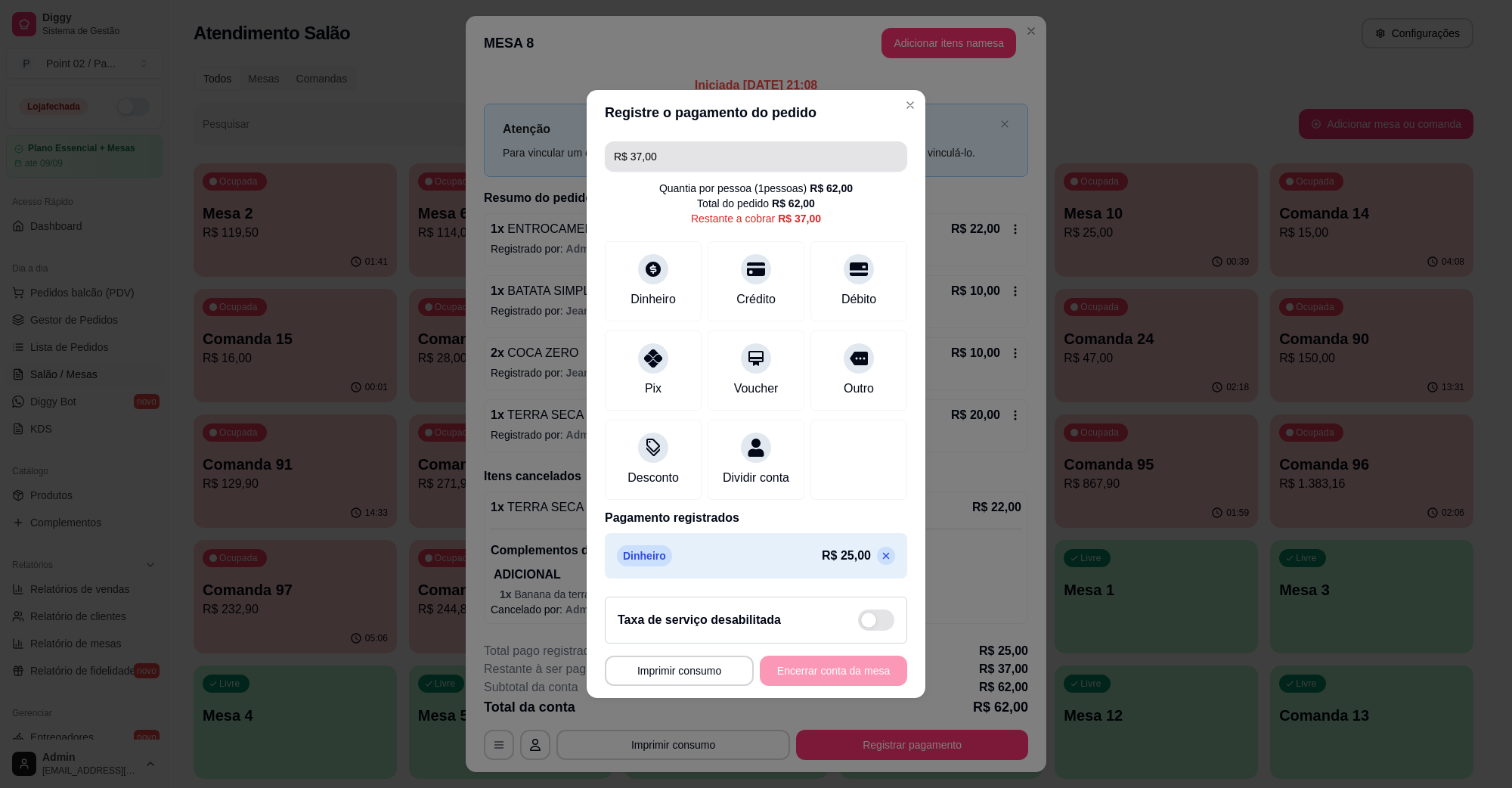
click at [756, 142] on input "R$ 37,00" at bounding box center [756, 156] width 284 height 31
click at [674, 378] on div "Pix" at bounding box center [654, 367] width 107 height 88
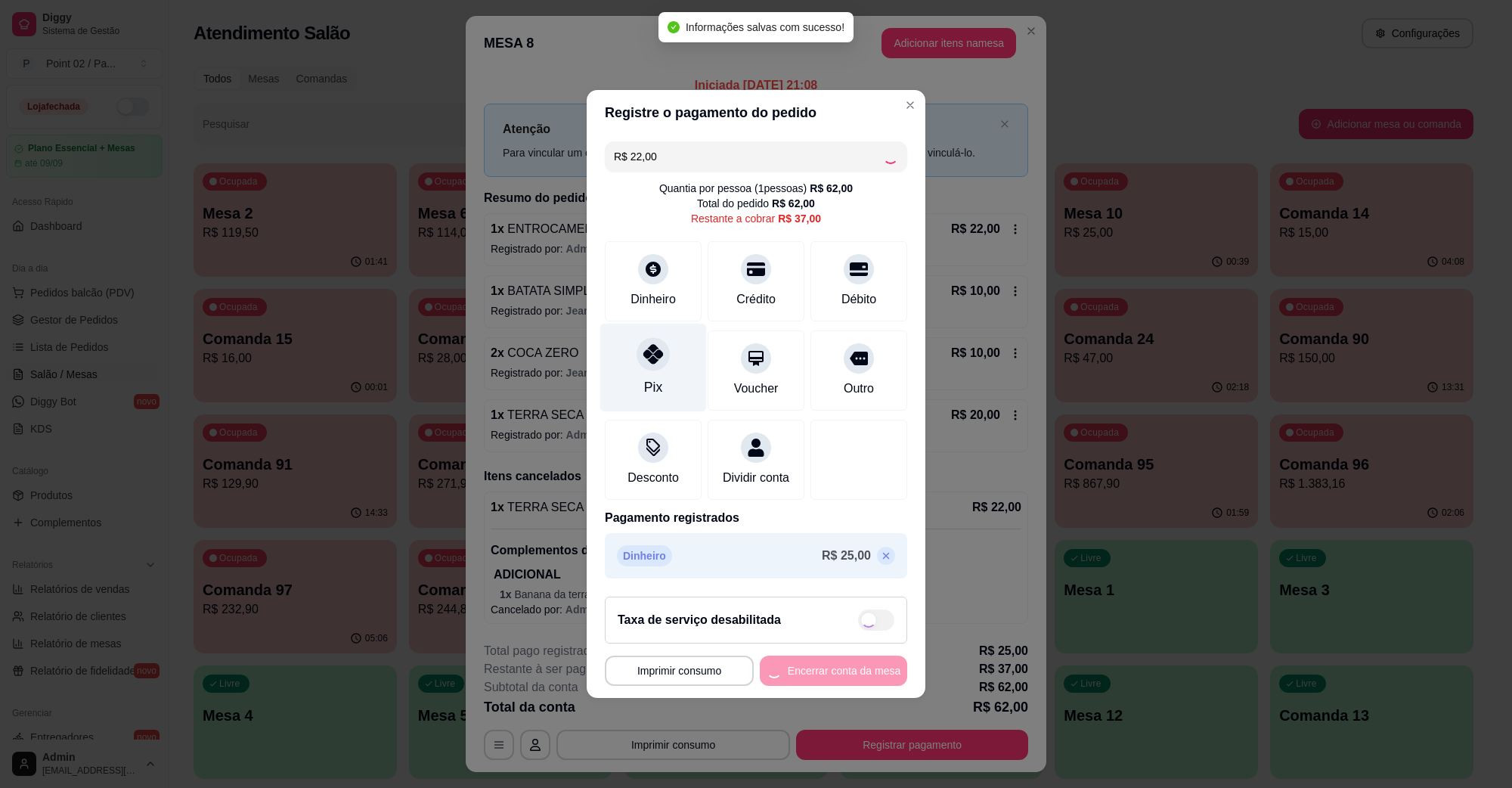
type input "R$ 15,00"
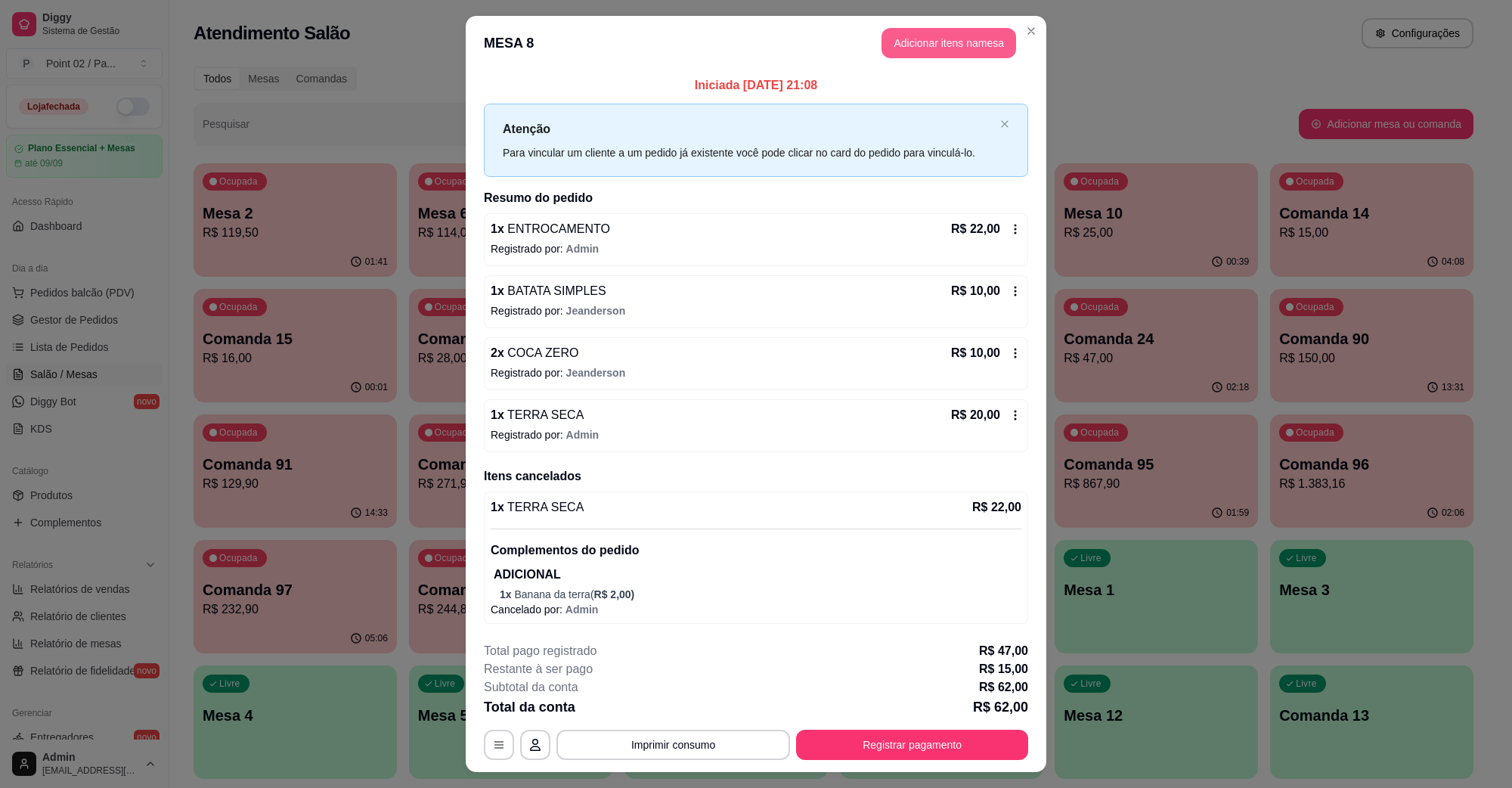
click at [965, 46] on button "Adicionar itens na mesa" at bounding box center [950, 43] width 135 height 31
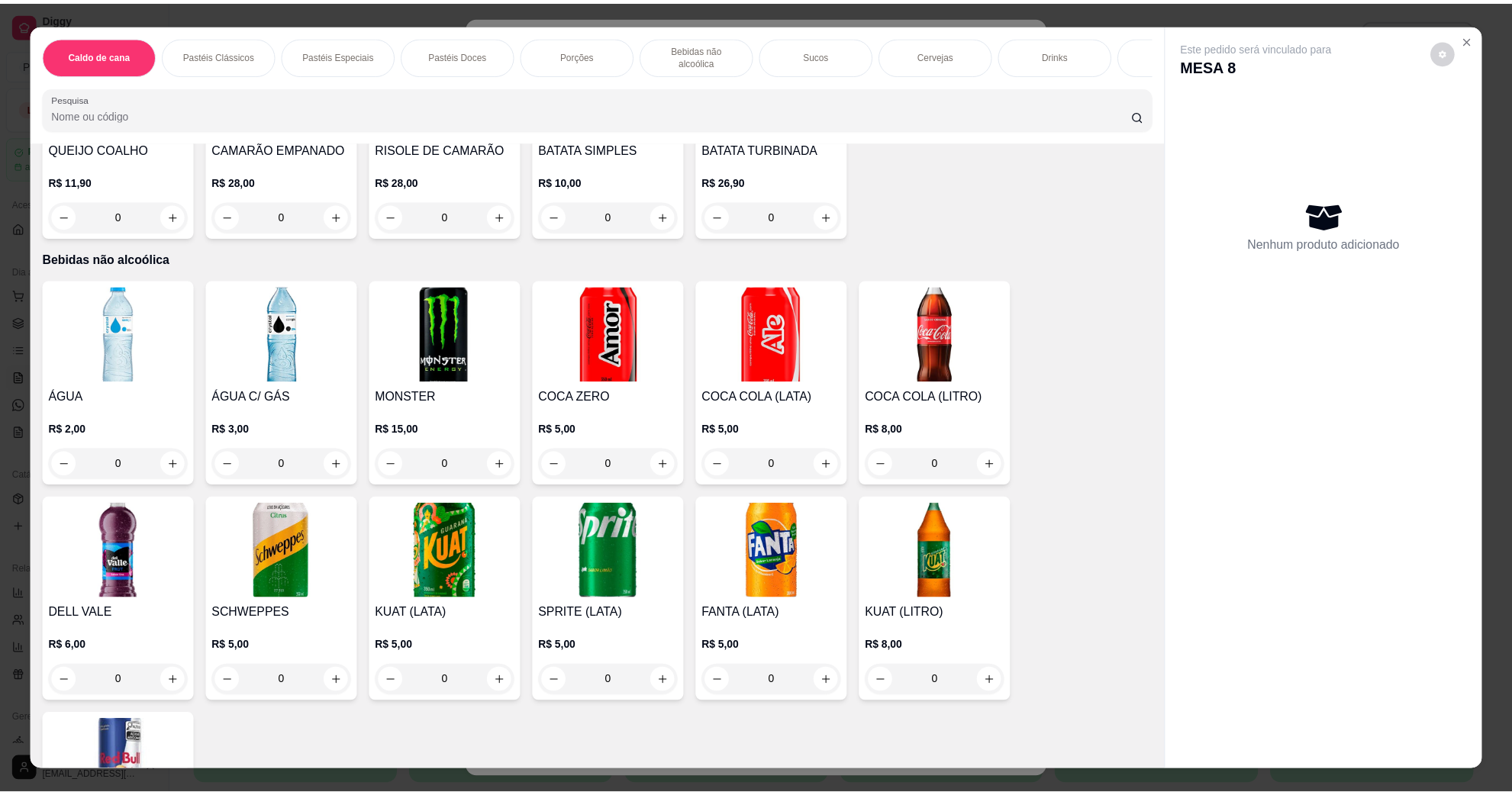
scroll to position [1430, 0]
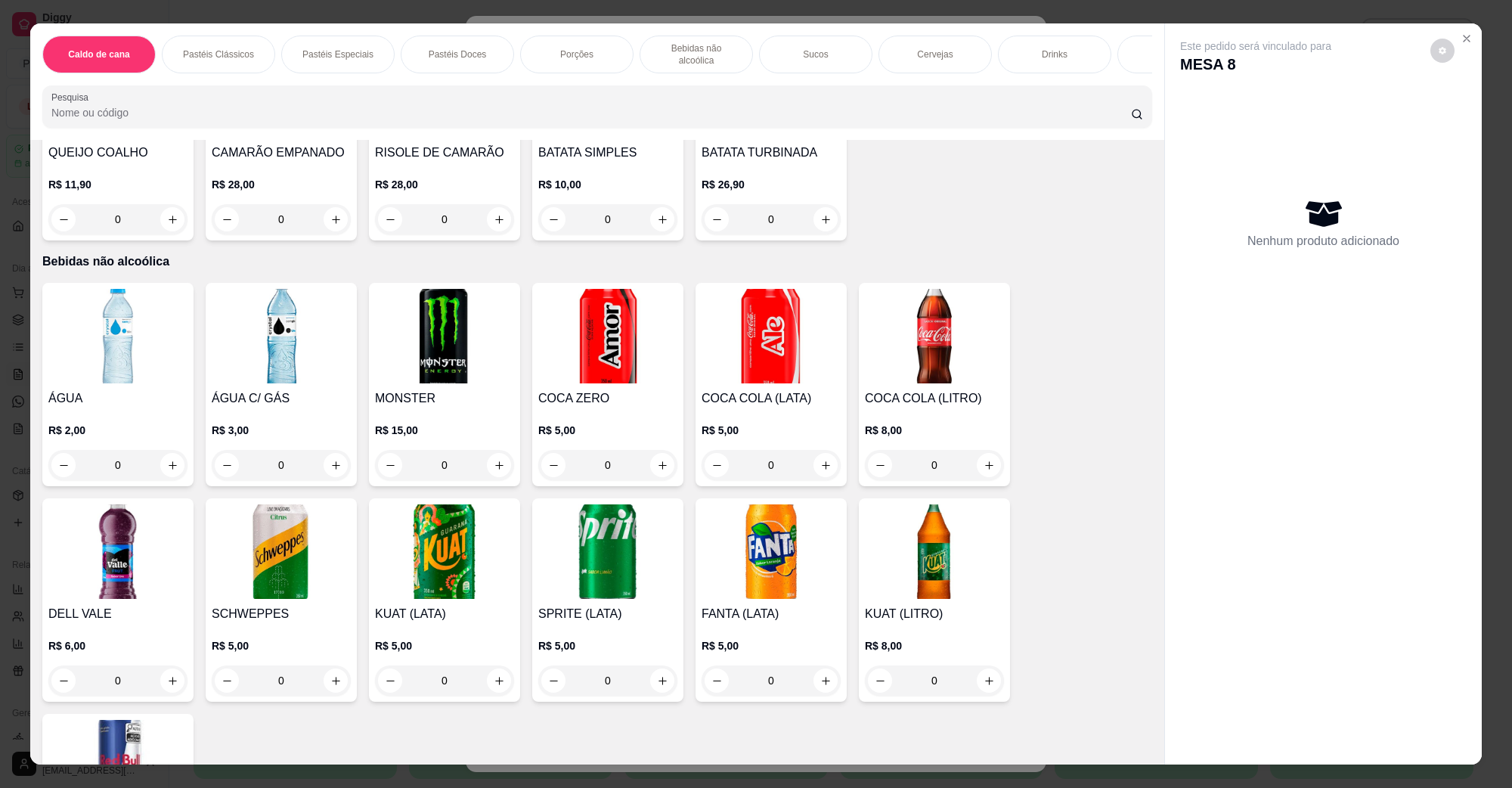
click at [285, 322] on img at bounding box center [281, 336] width 140 height 94
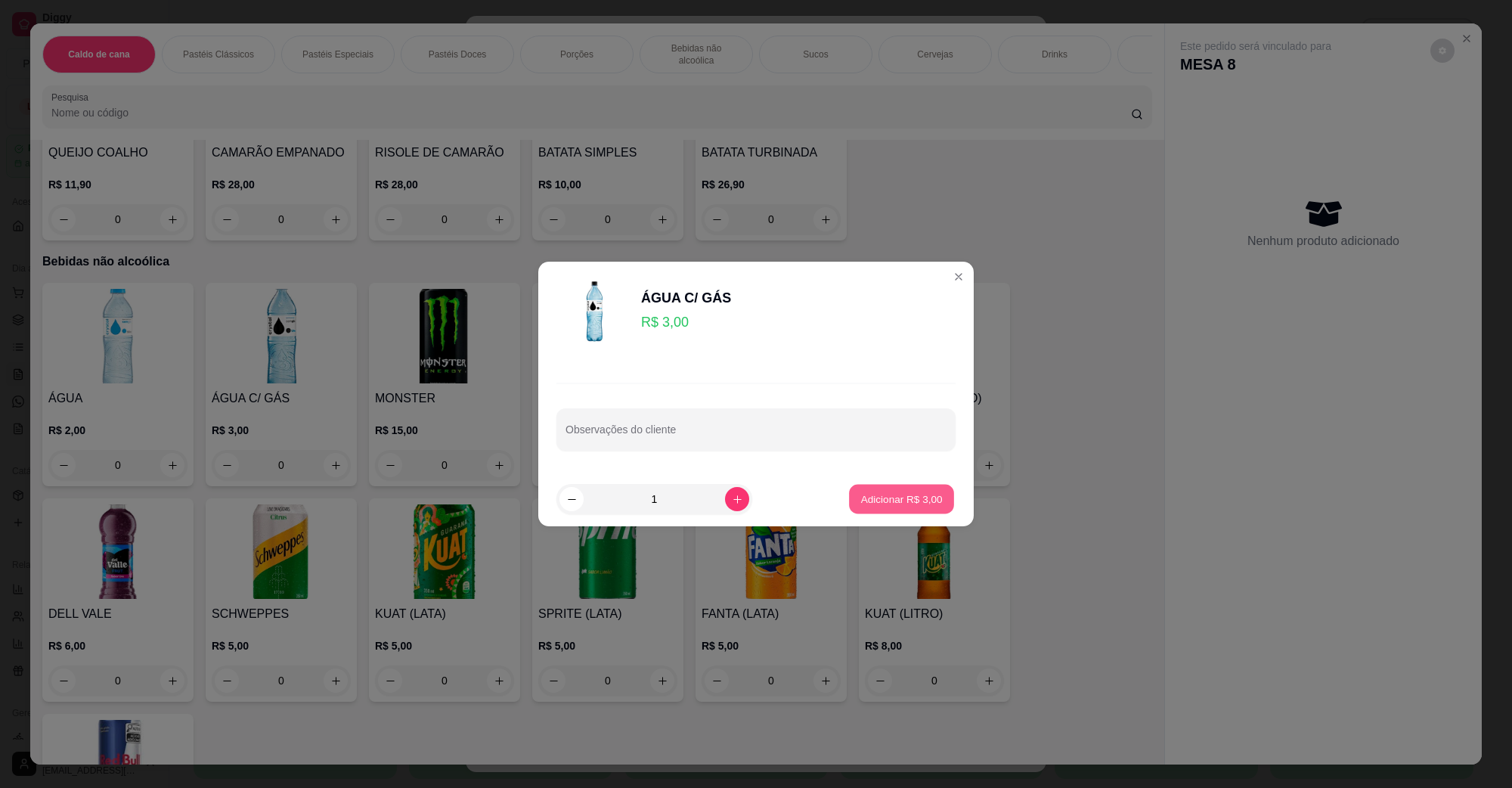
click at [924, 494] on p "Adicionar R$ 3,00" at bounding box center [901, 498] width 81 height 15
type input "1"
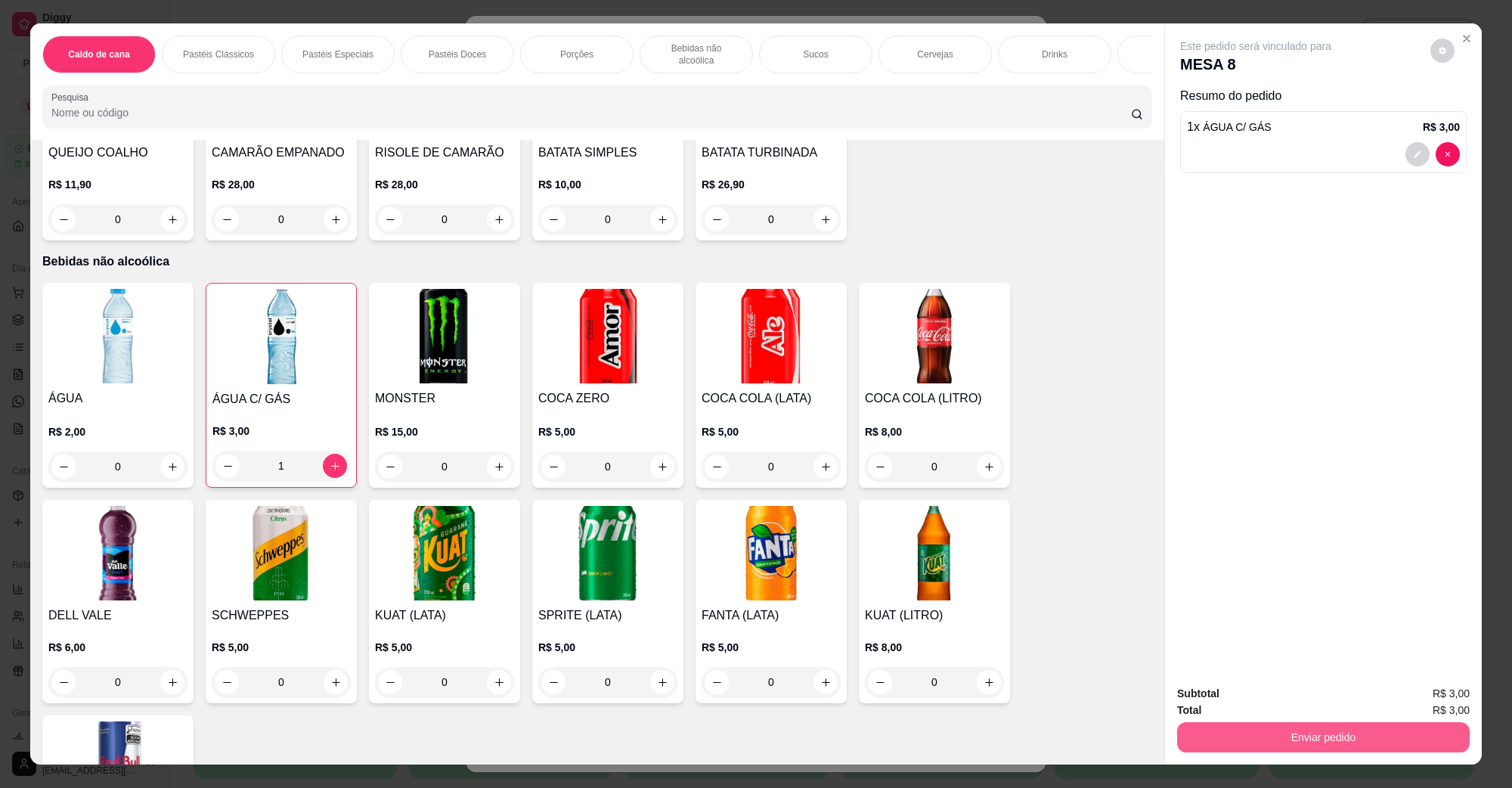
click at [1215, 731] on button "Enviar pedido" at bounding box center [1324, 737] width 293 height 31
click at [1230, 711] on button "Não registrar e enviar pedido" at bounding box center [1272, 700] width 157 height 29
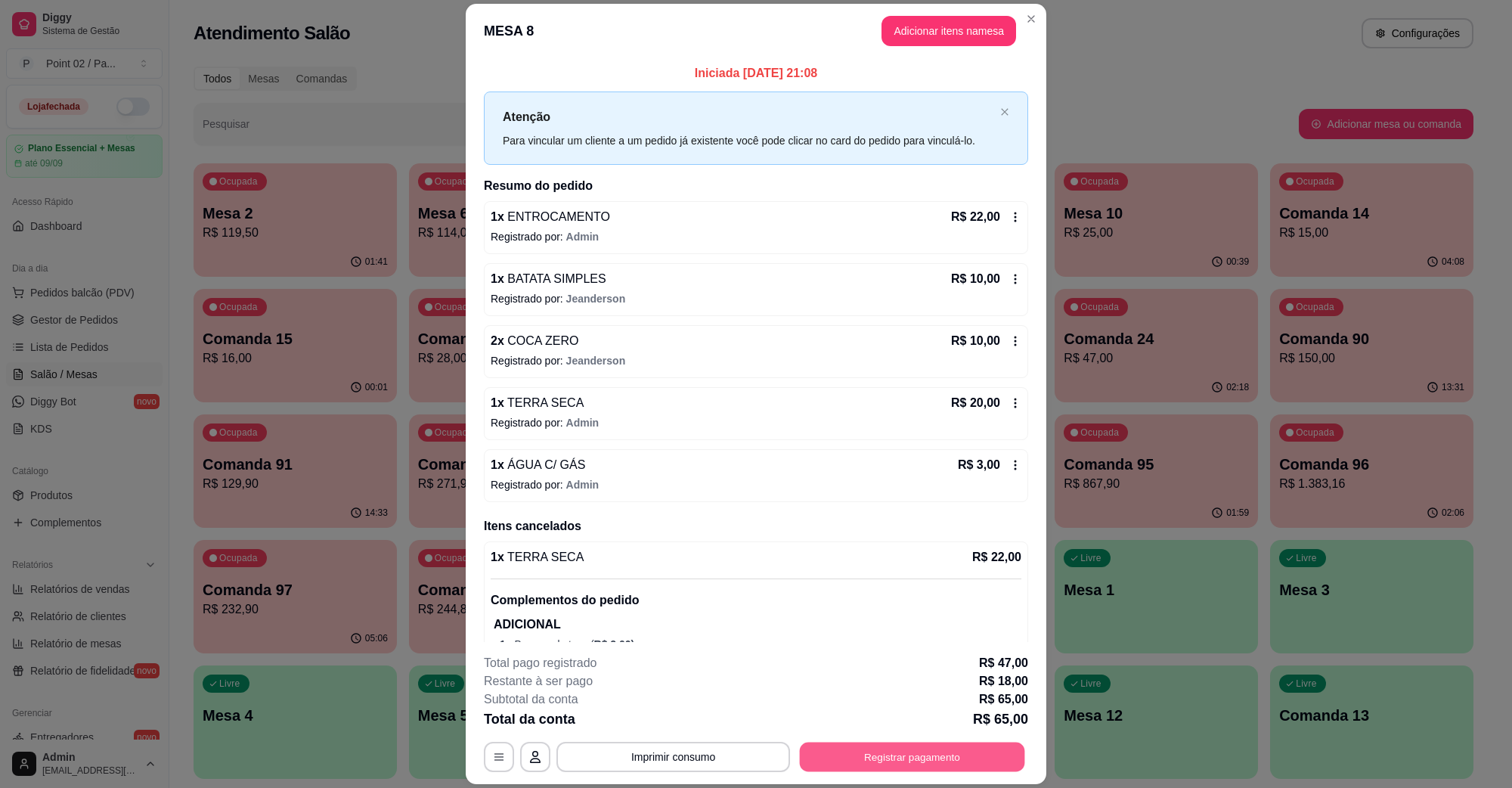
click at [935, 747] on button "Registrar pagamento" at bounding box center [913, 756] width 226 height 30
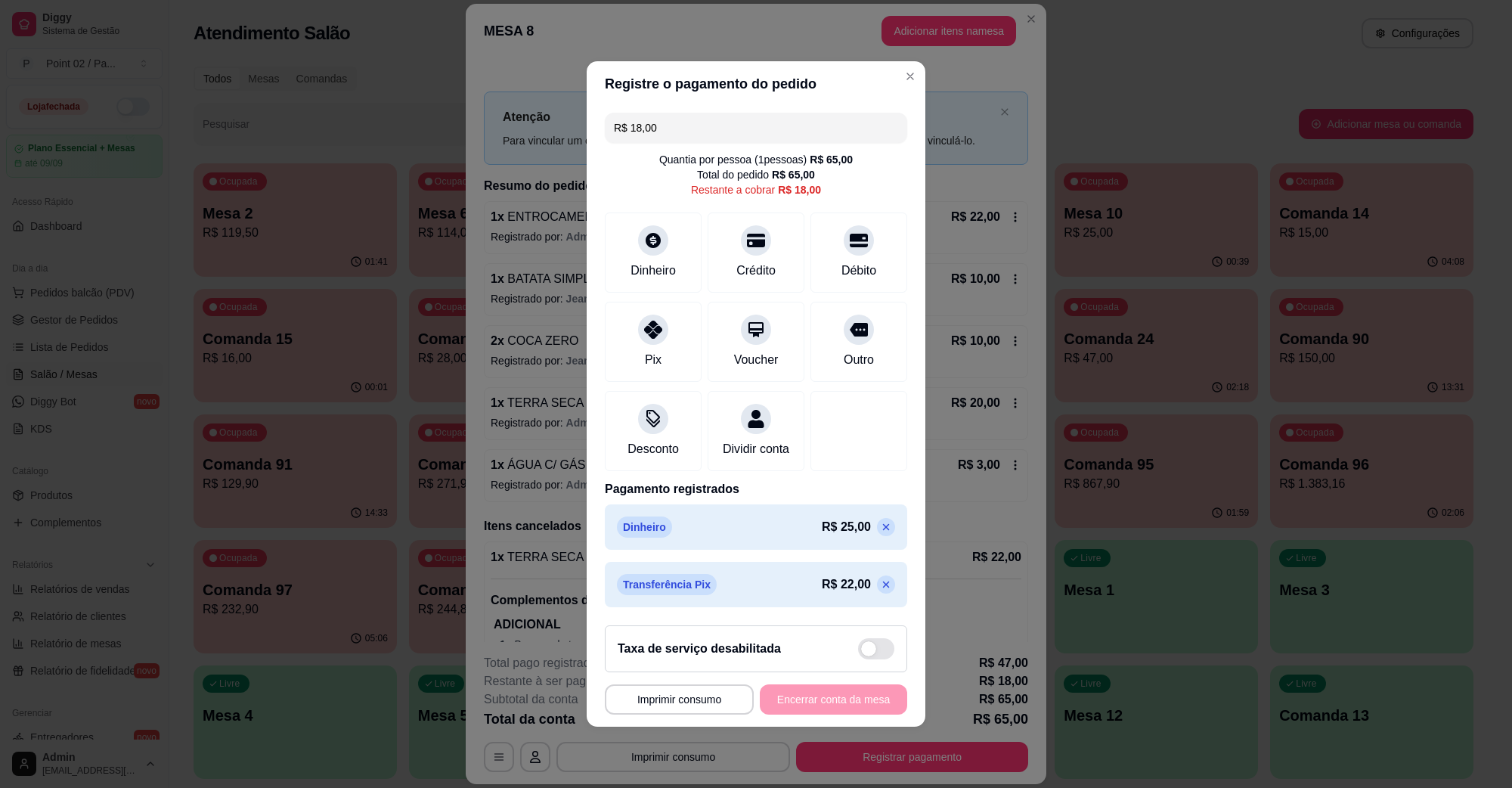
click at [760, 141] on div "R$ 18,00 Quantia por pessoa ( 1 pessoas) R$ 65,00 Total do pedido R$ 65,00 Rest…" at bounding box center [756, 360] width 339 height 507
click at [757, 131] on input "R$ 18,00" at bounding box center [756, 128] width 284 height 31
click at [653, 315] on icon at bounding box center [654, 325] width 20 height 20
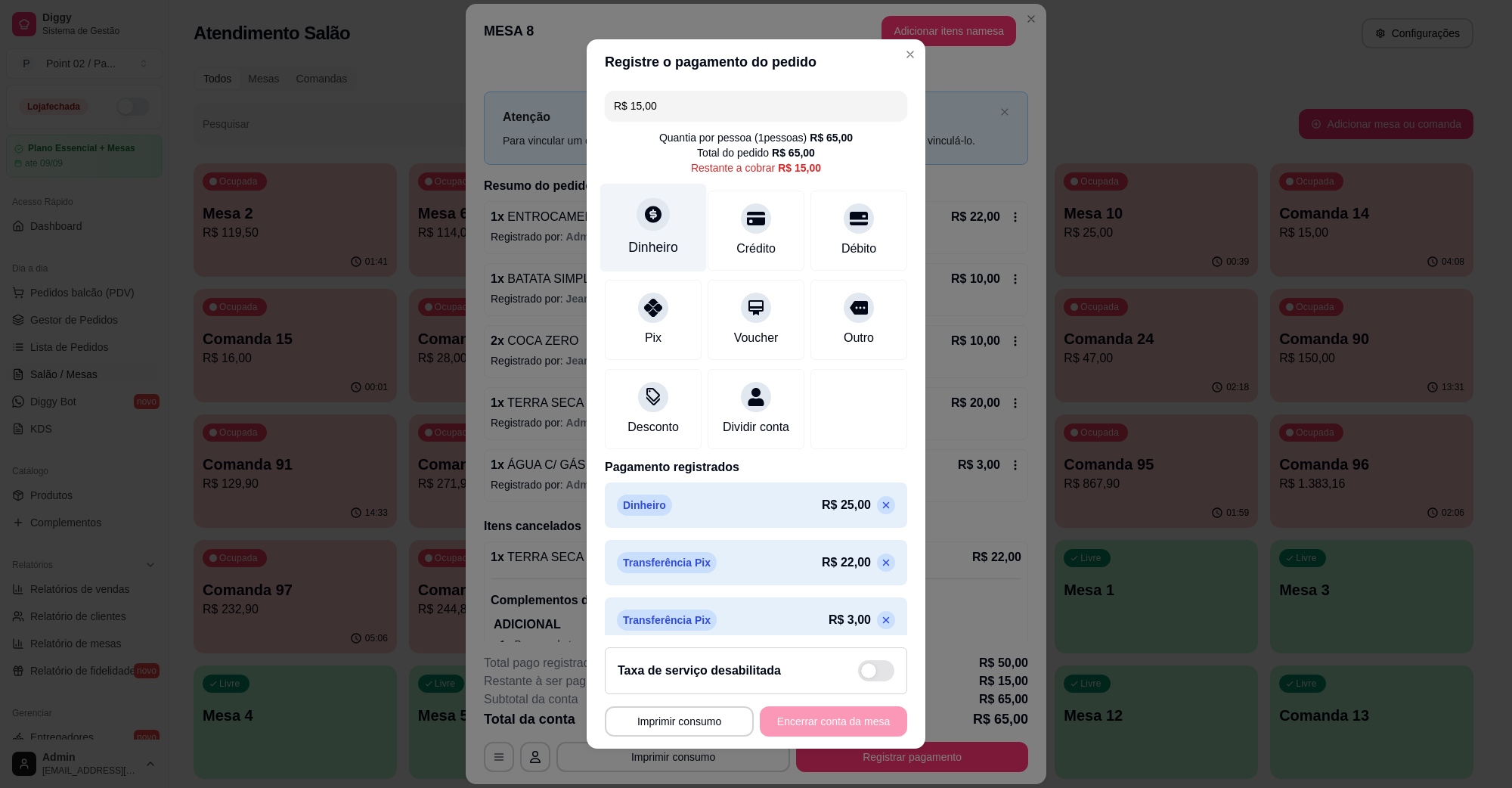
click at [639, 246] on div "Dinheiro" at bounding box center [654, 247] width 50 height 20
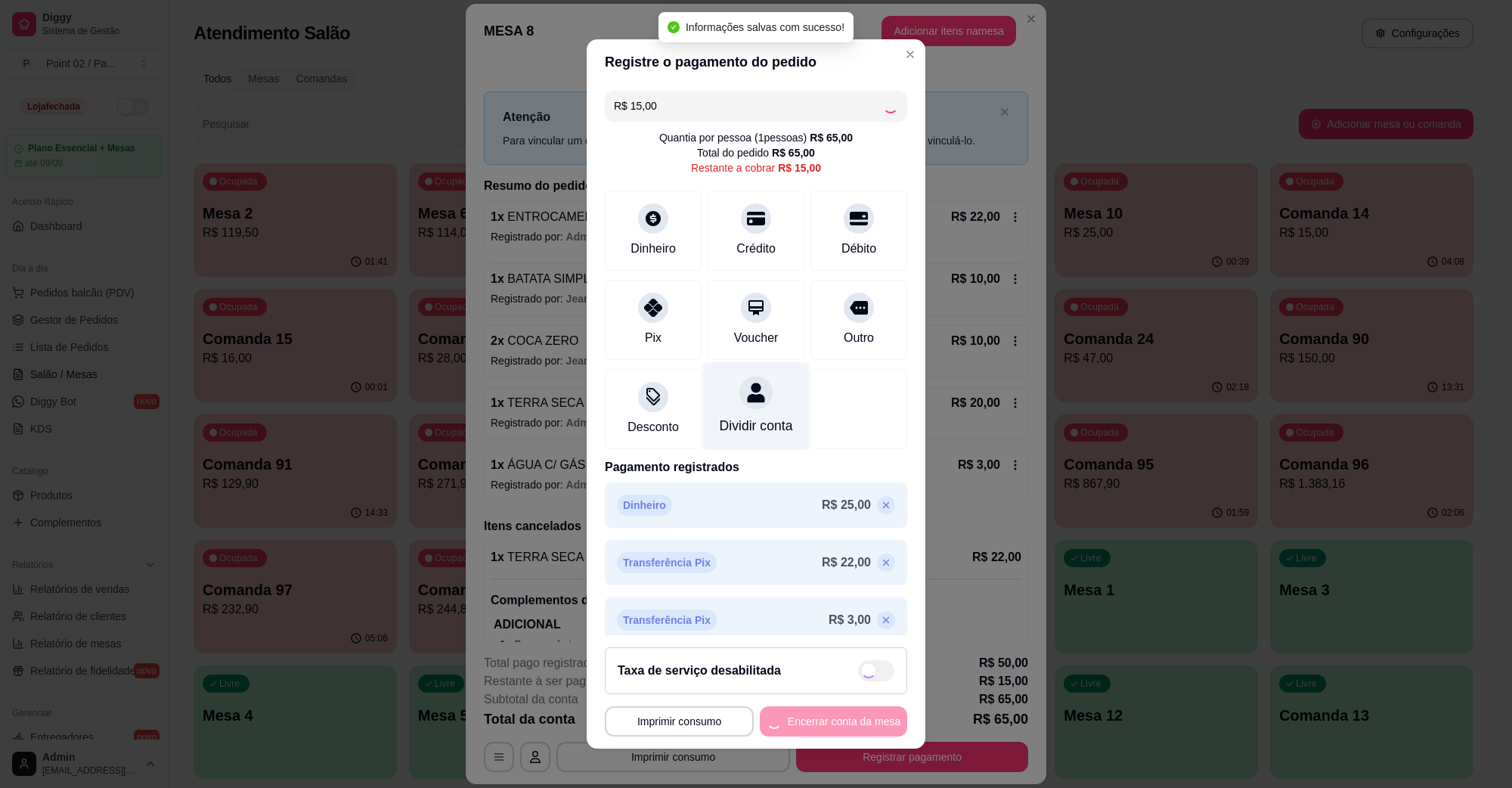
type input "R$ 0,00"
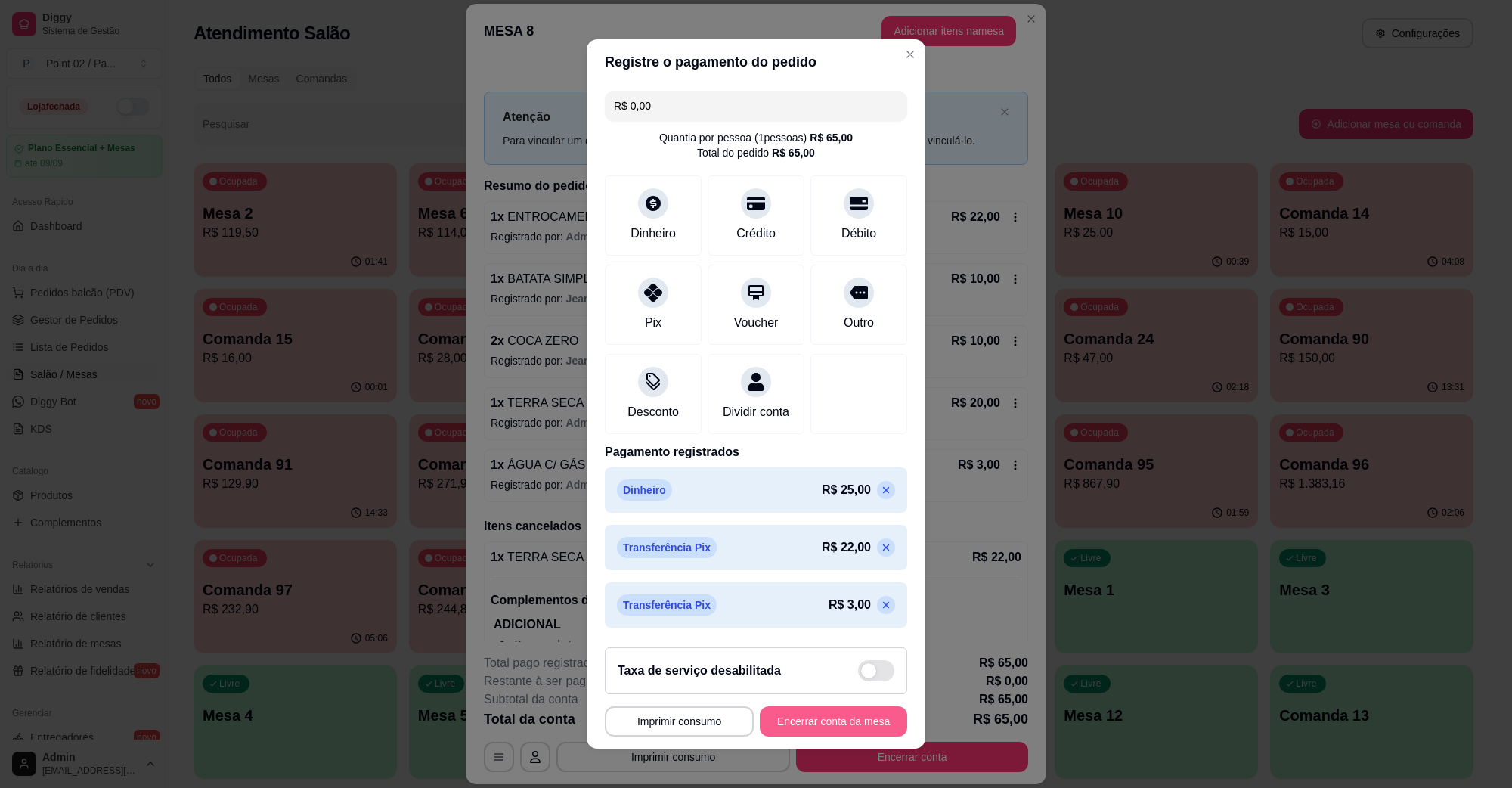
click at [857, 732] on button "Encerrar conta da mesa" at bounding box center [834, 721] width 148 height 31
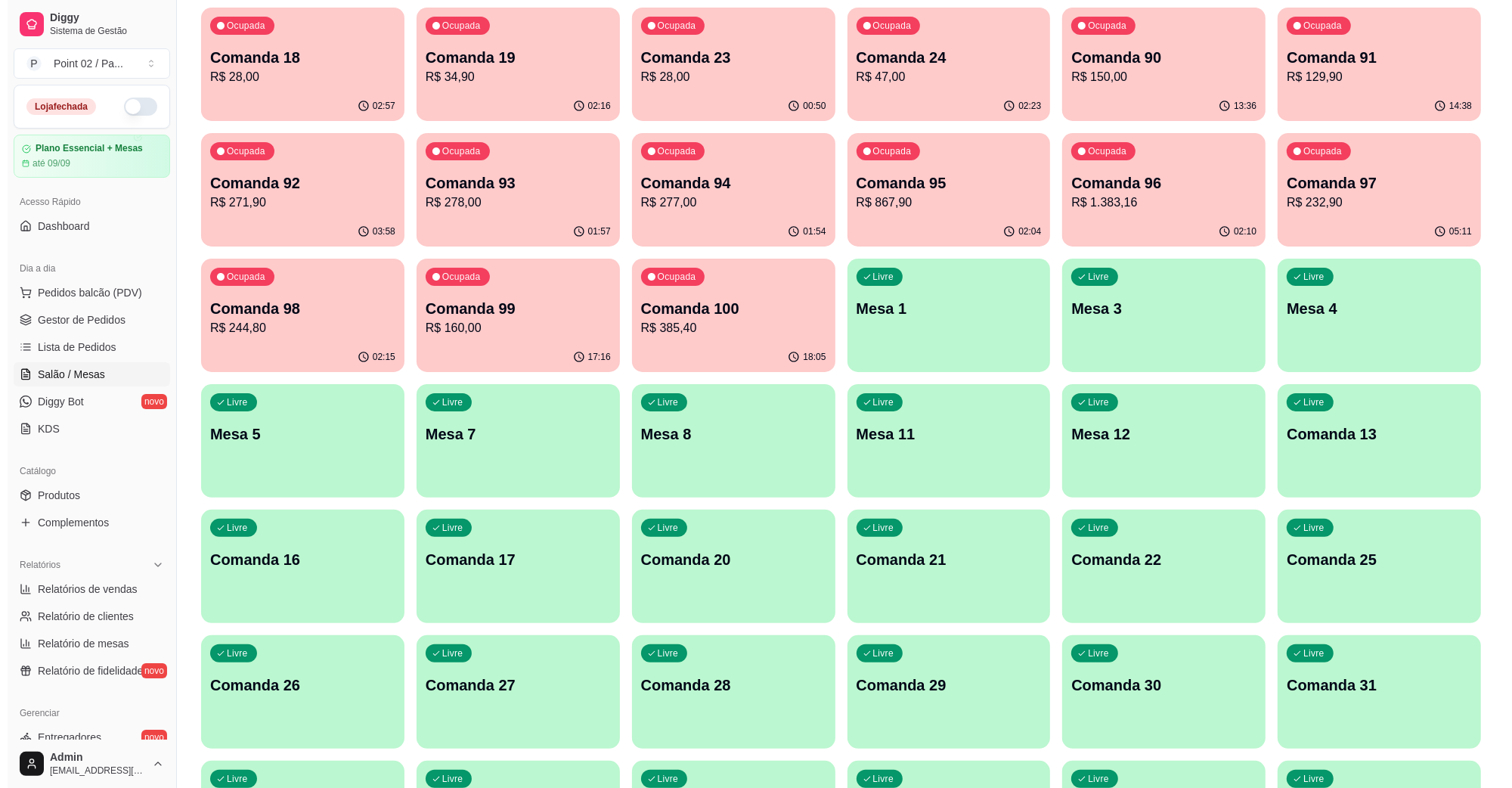
scroll to position [283, 0]
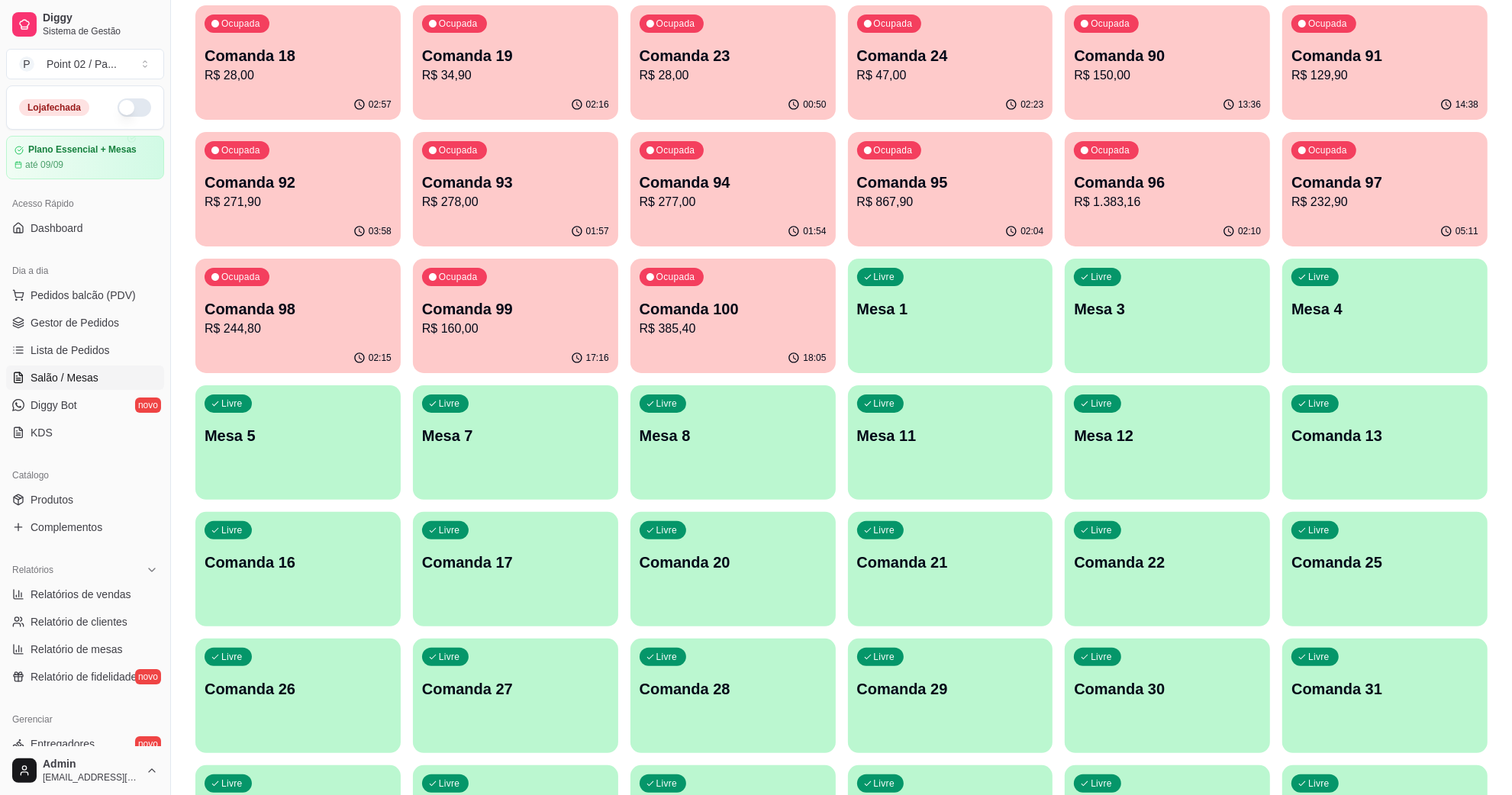
click at [1387, 427] on p "Comanda 13" at bounding box center [1384, 434] width 187 height 21
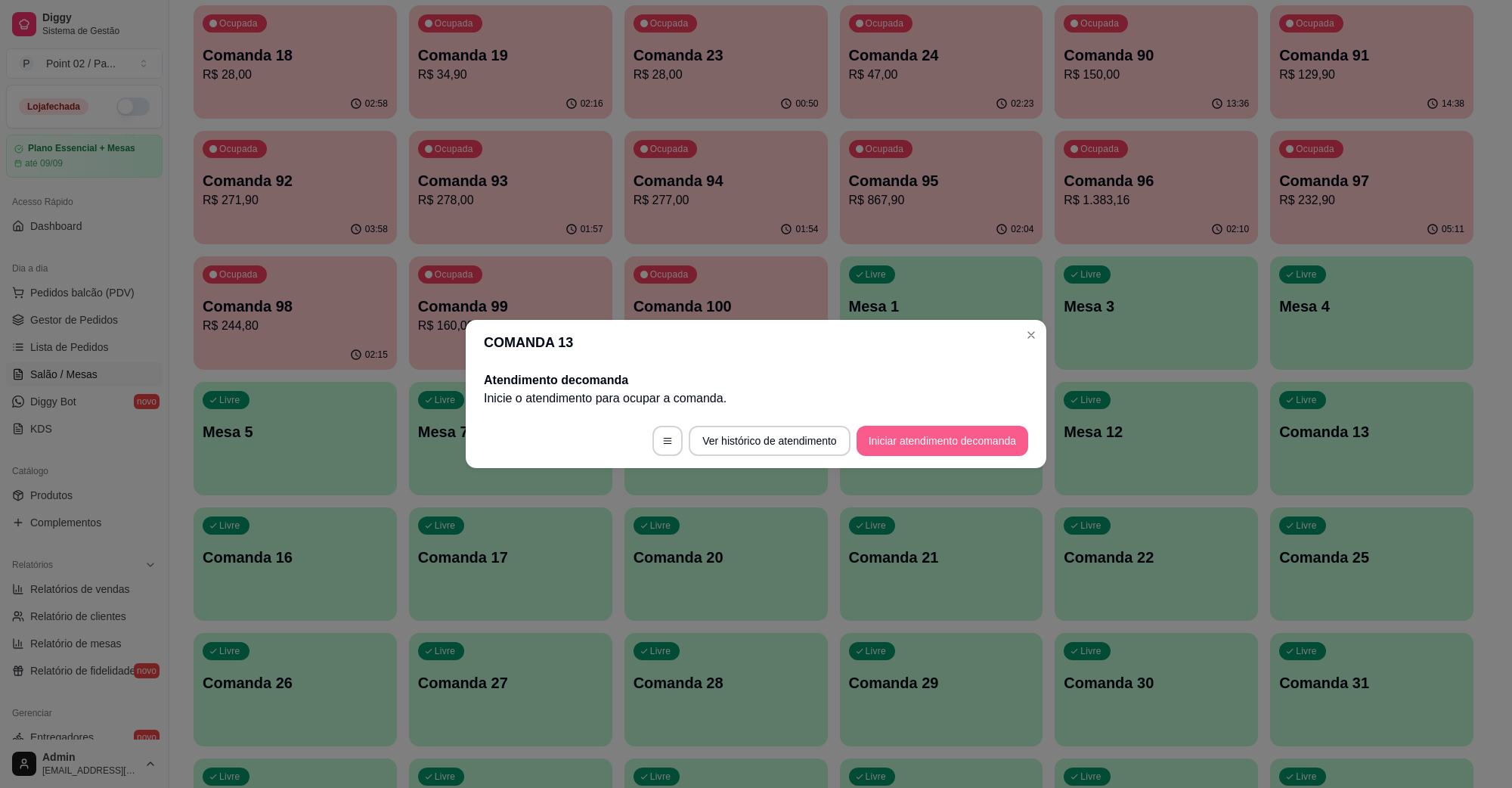
click at [966, 450] on button "Iniciar atendimento de comanda" at bounding box center [942, 441] width 171 height 31
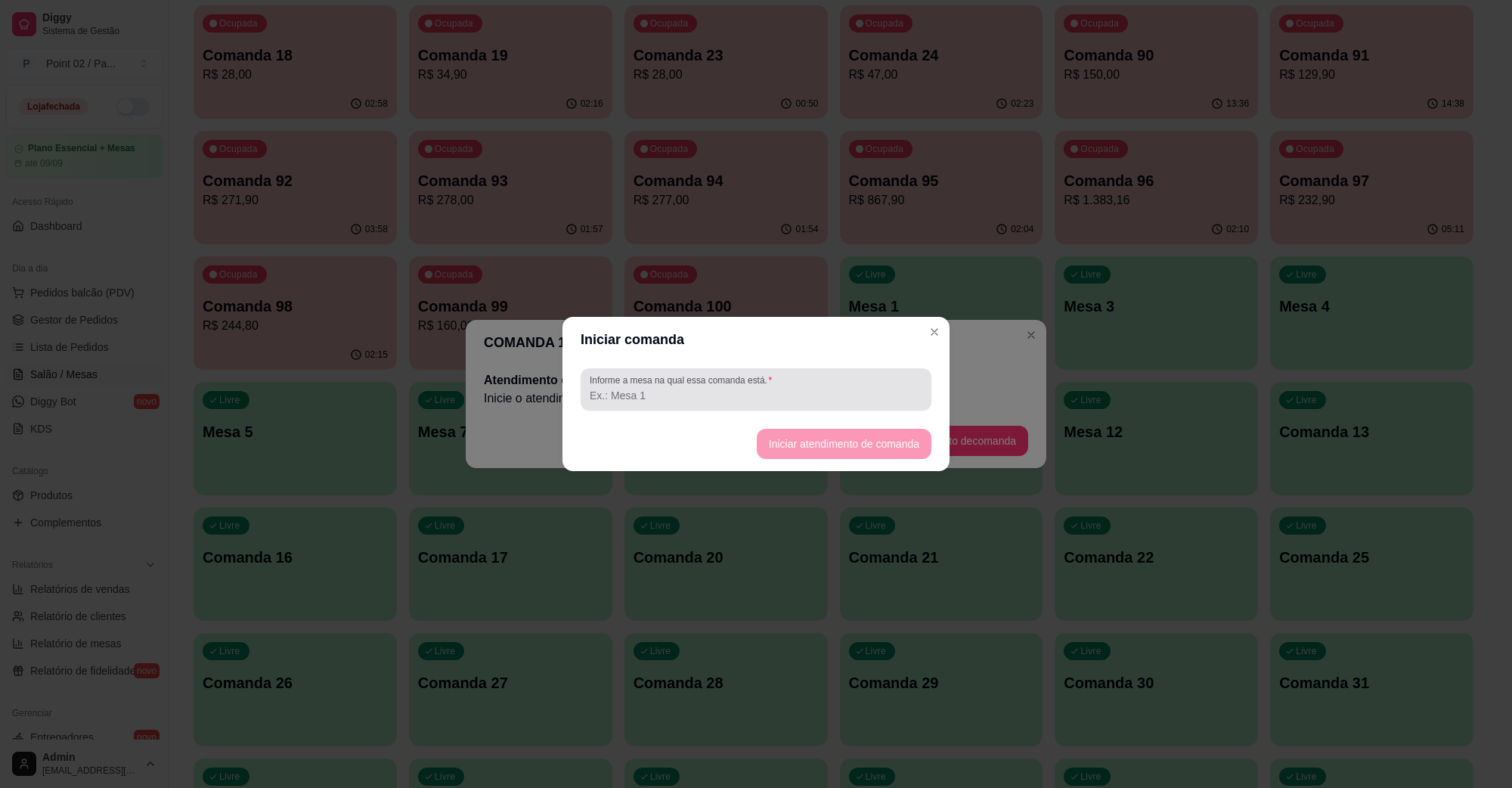
click at [908, 370] on div "Informe a mesa na qual essa comanda está." at bounding box center [756, 389] width 351 height 43
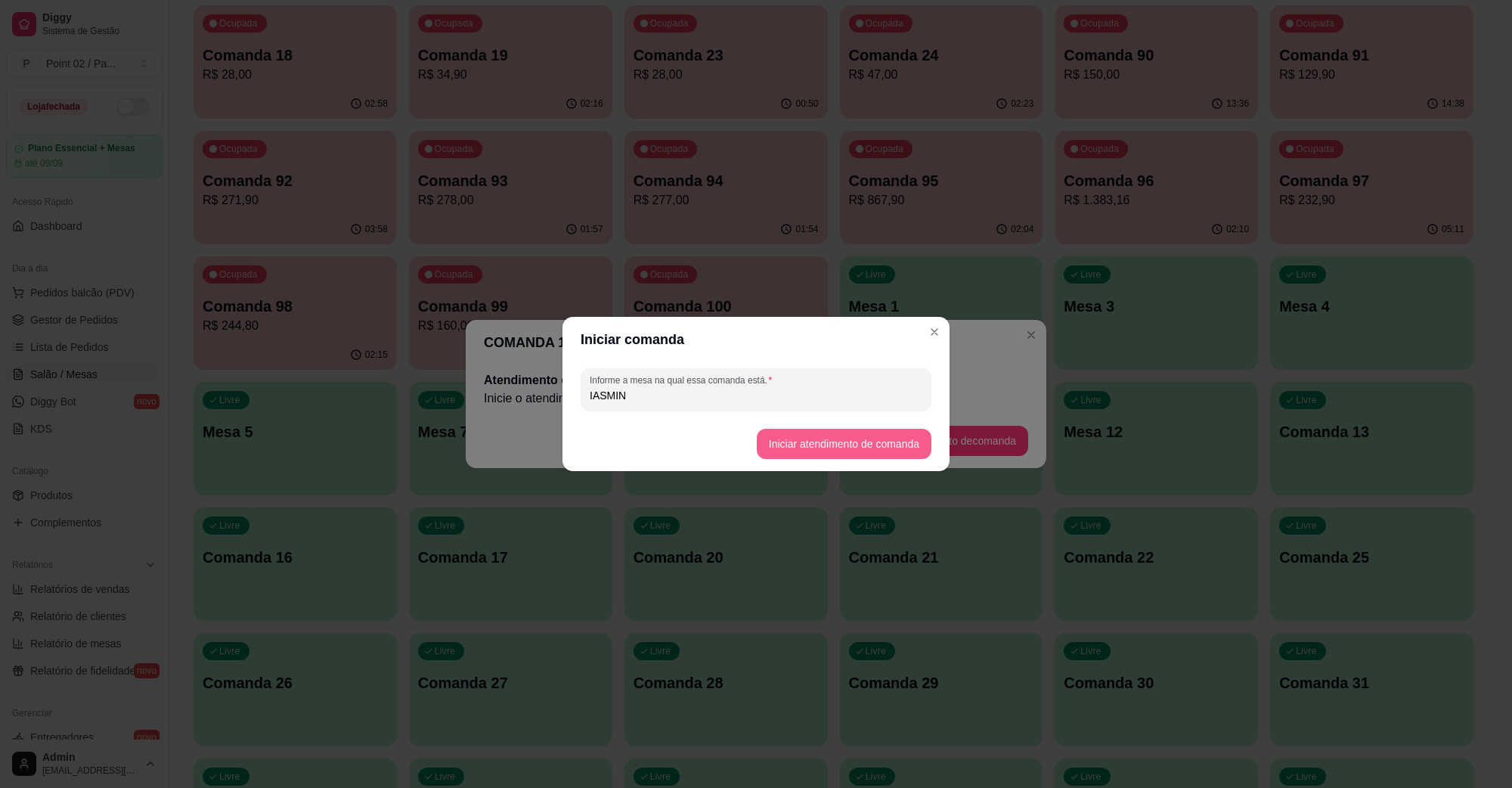
type input "IASMIN"
click at [893, 431] on button "Iniciar atendimento de comanda" at bounding box center [844, 443] width 174 height 31
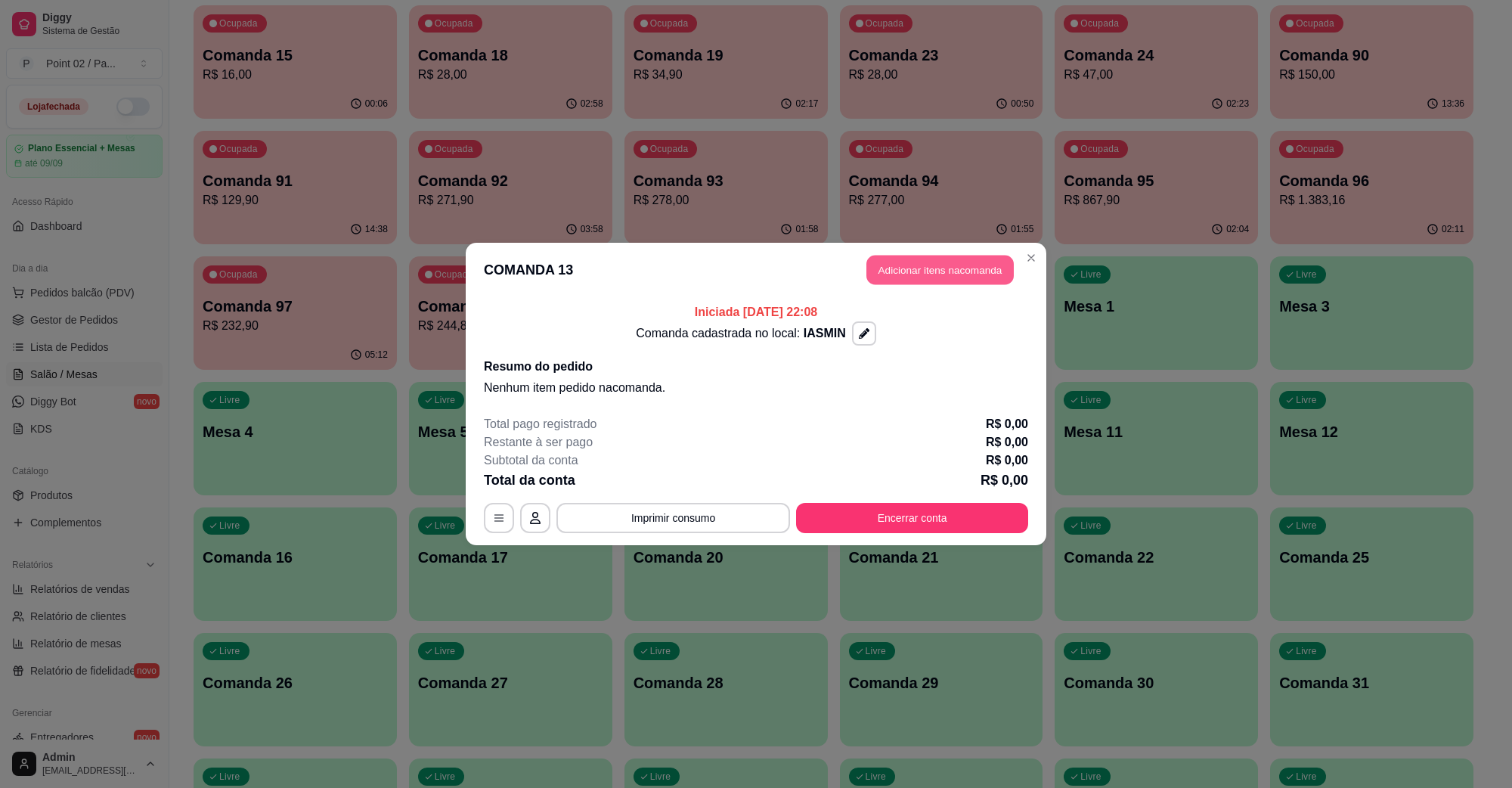
click at [946, 273] on button "Adicionar itens na comanda" at bounding box center [940, 270] width 148 height 30
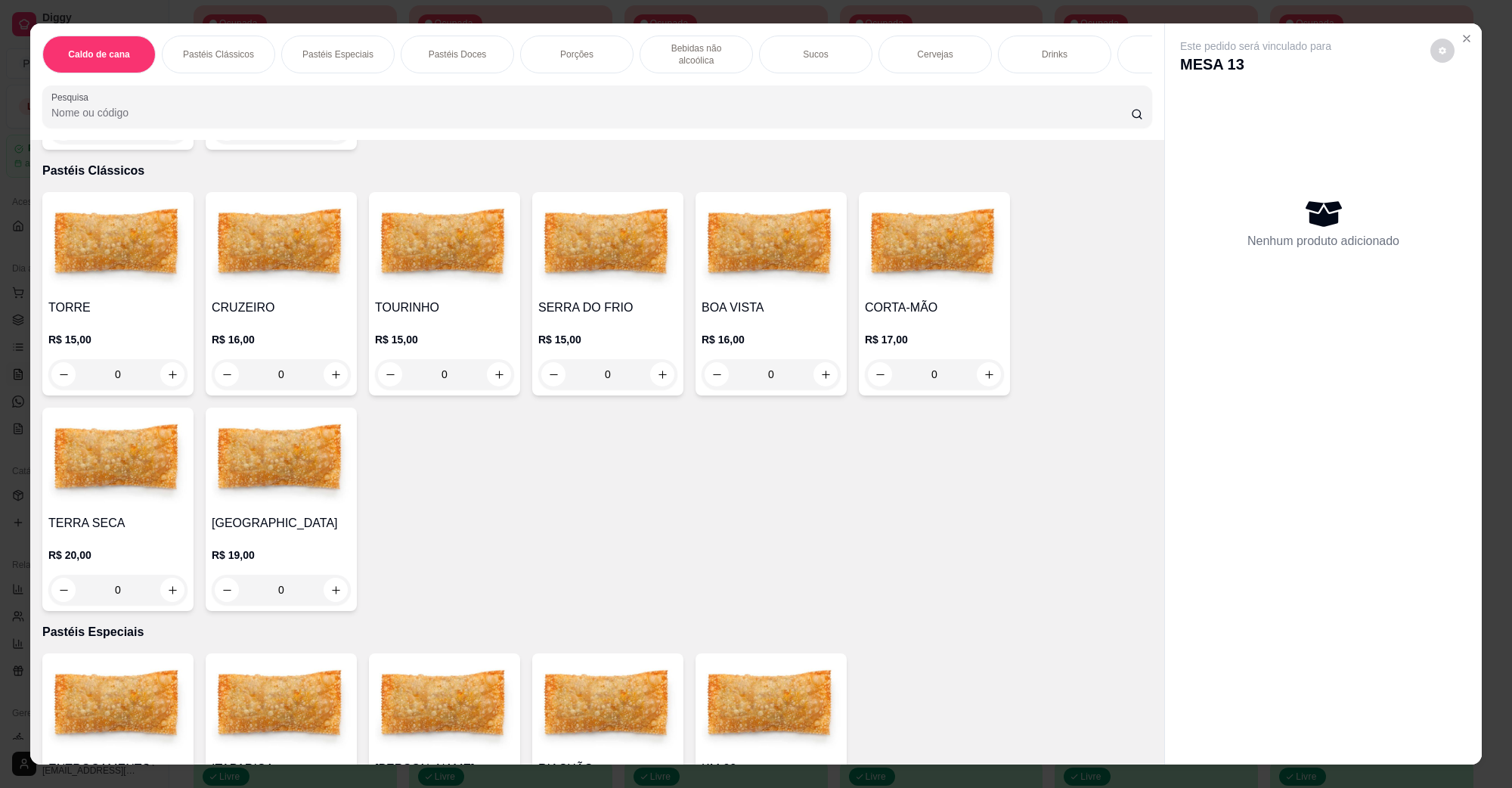
scroll to position [378, 0]
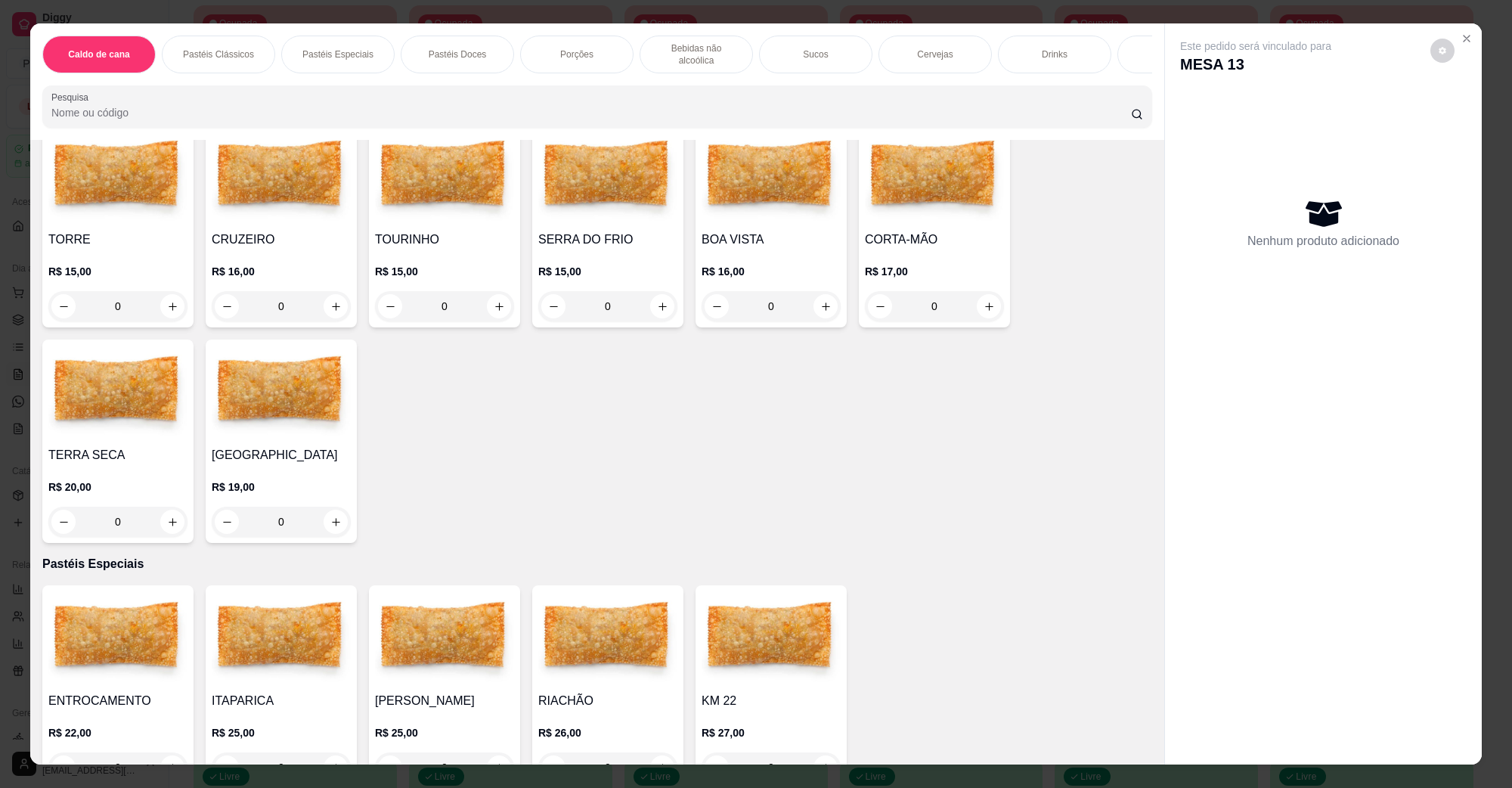
click at [815, 291] on div "0" at bounding box center [771, 306] width 140 height 31
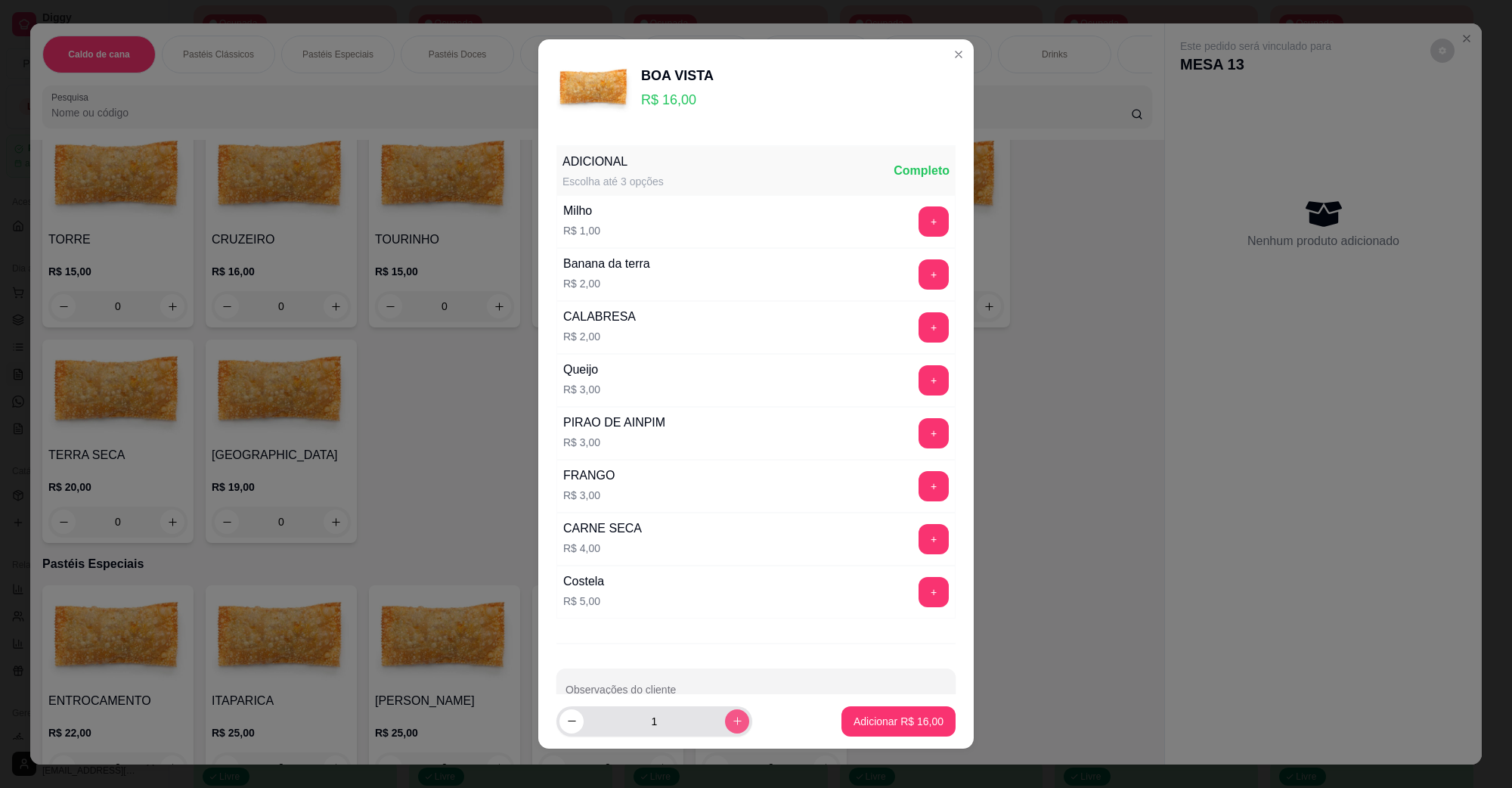
click at [732, 716] on icon "increase-product-quantity" at bounding box center [737, 720] width 11 height 11
click at [732, 719] on icon "increase-product-quantity" at bounding box center [737, 720] width 11 height 11
click at [725, 719] on button "increase-product-quantity" at bounding box center [737, 721] width 24 height 24
click at [566, 727] on icon "decrease-product-quantity" at bounding box center [571, 721] width 11 height 11
type input "3"
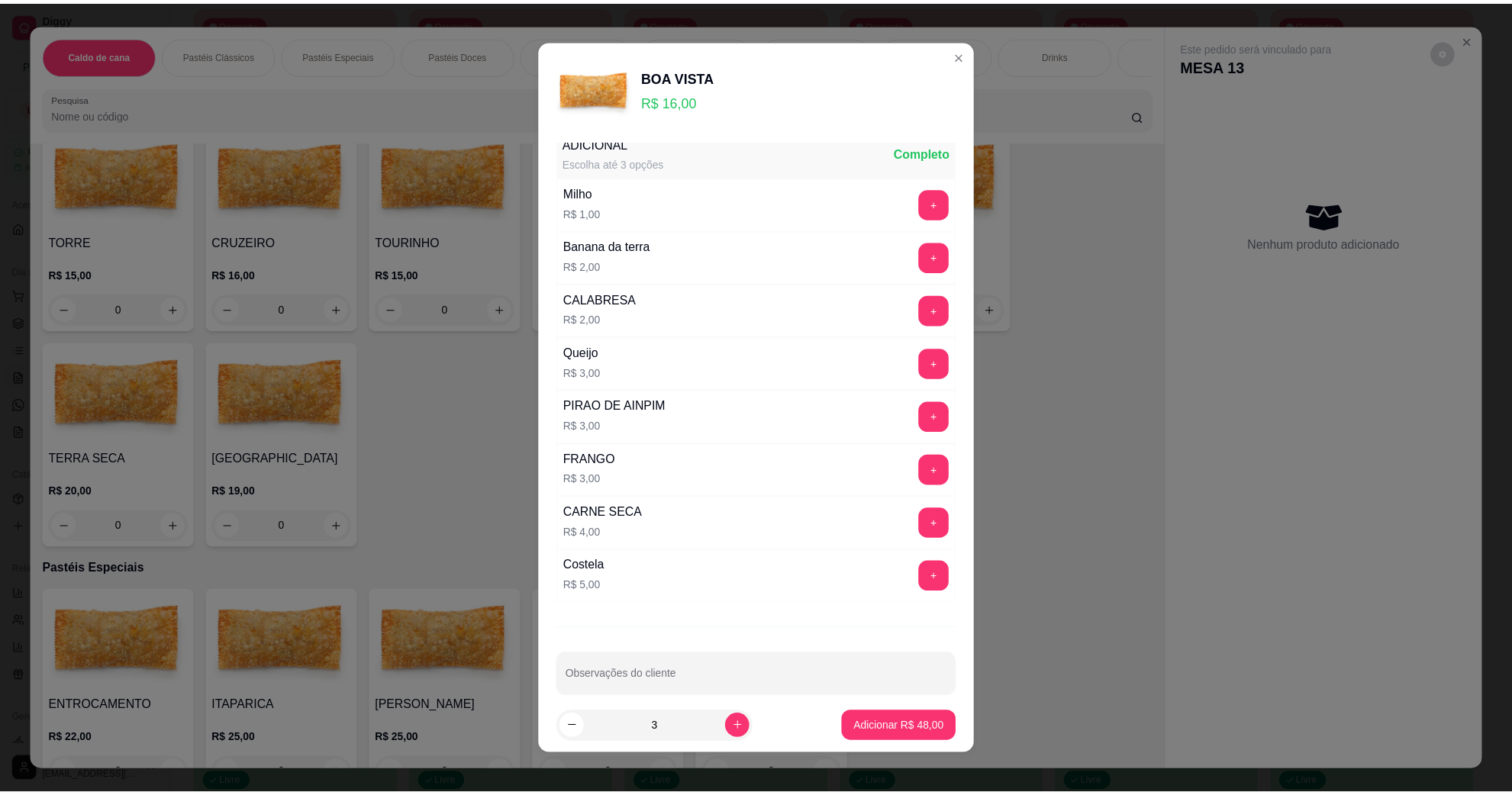
scroll to position [40, 0]
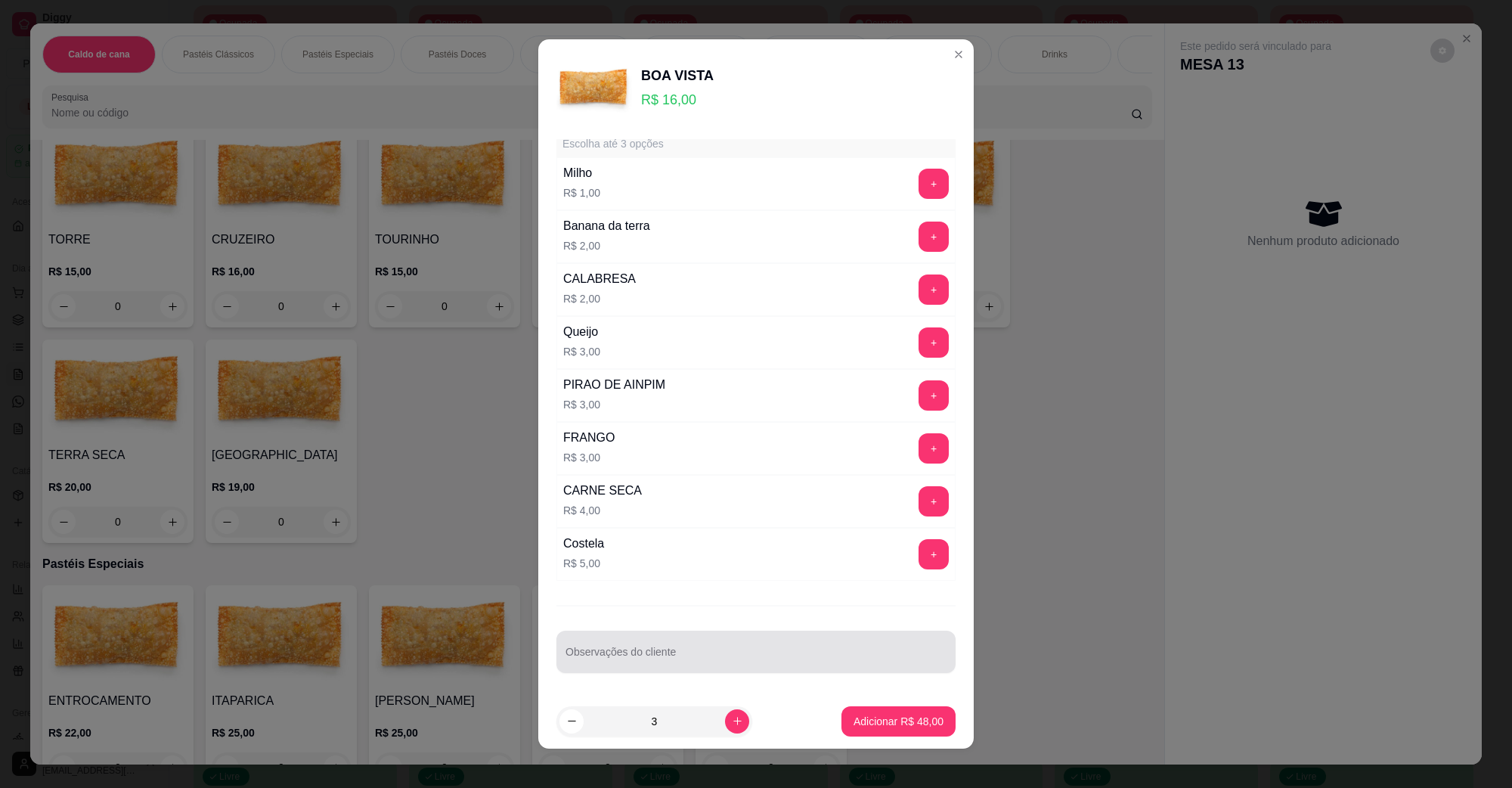
click at [734, 657] on input "Observações do cliente" at bounding box center [756, 657] width 381 height 15
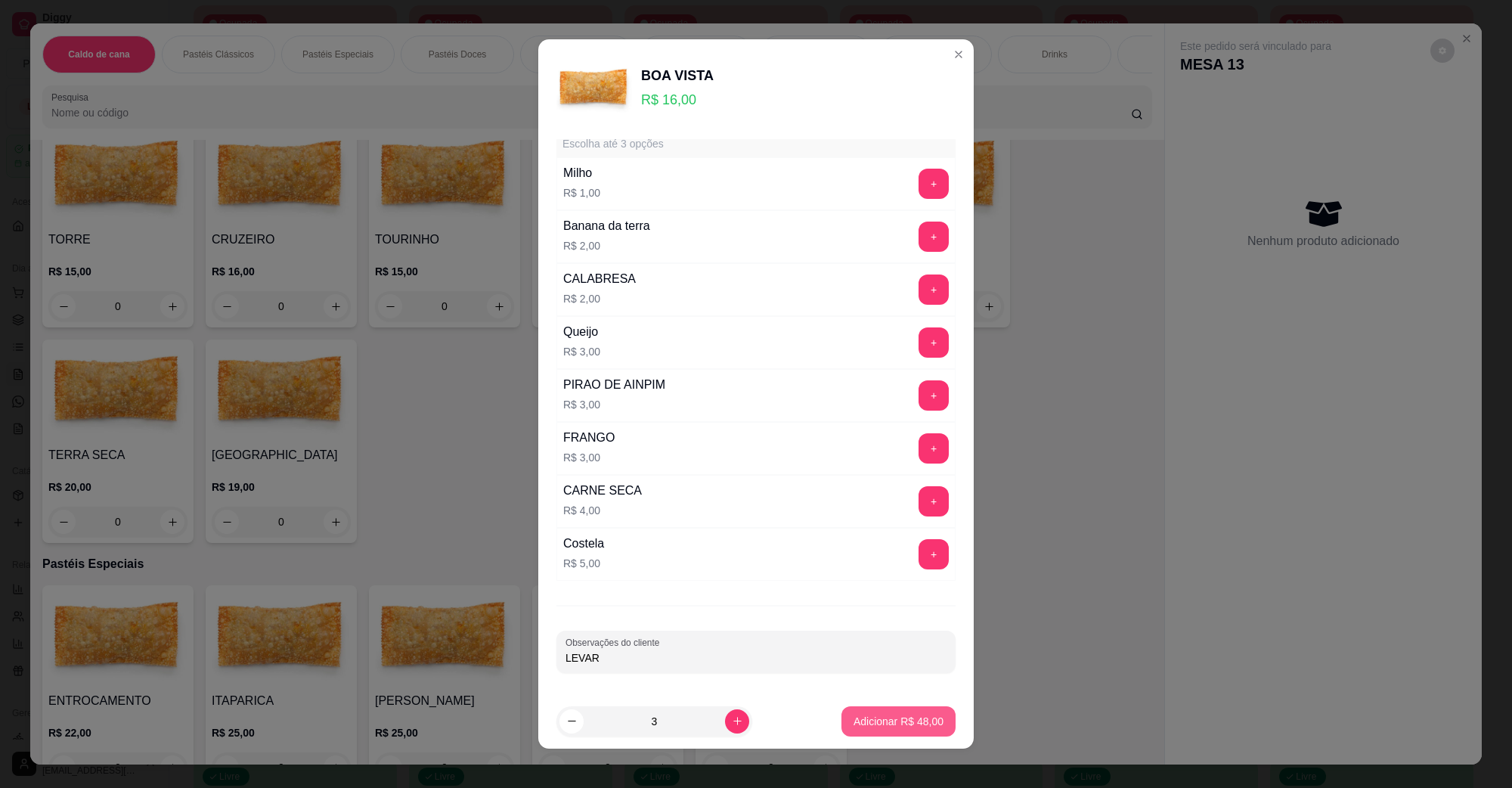
type input "LEVAR"
click at [875, 721] on p "Adicionar R$ 48,00" at bounding box center [899, 721] width 88 height 15
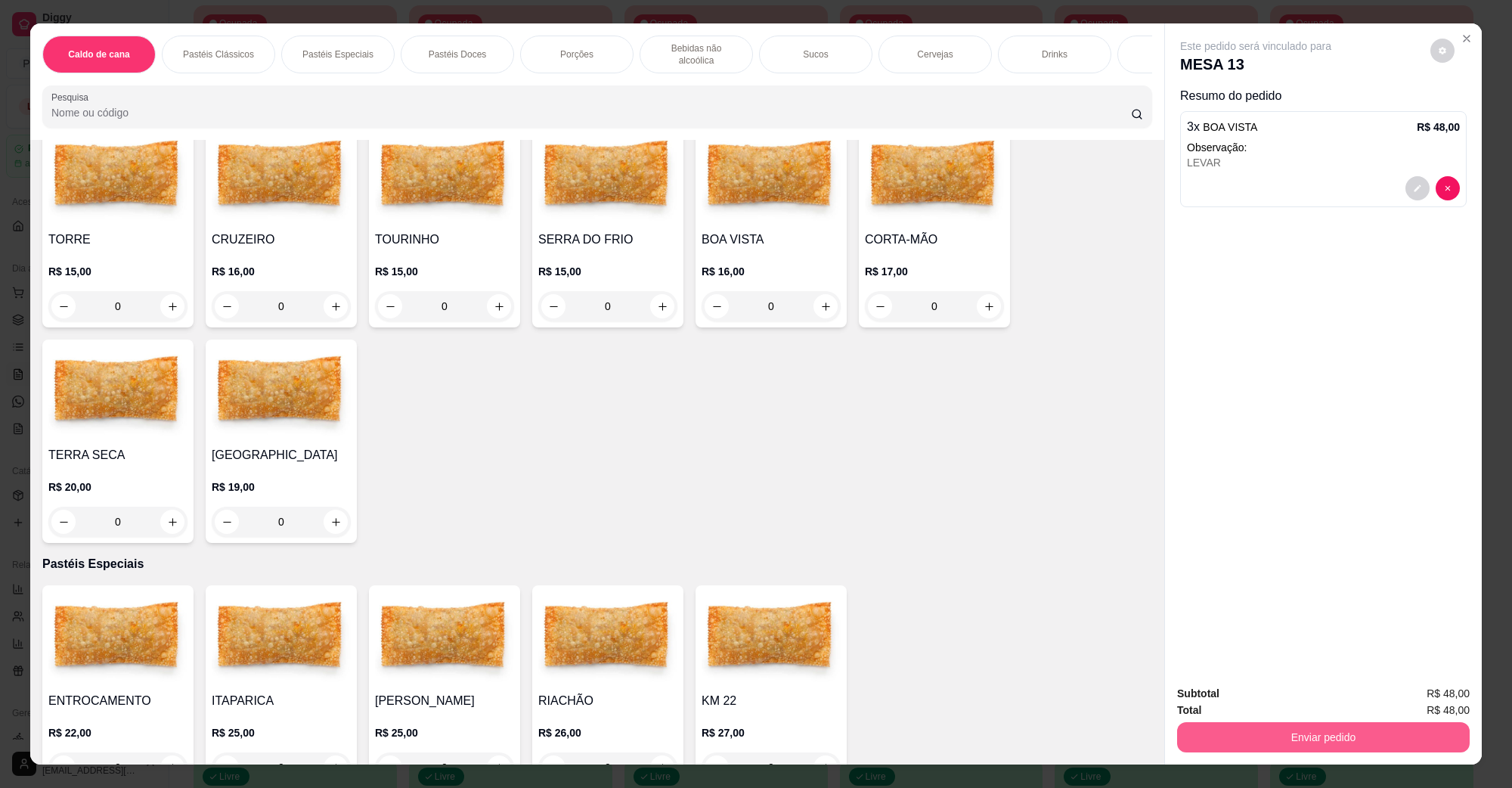
click at [1391, 736] on button "Enviar pedido" at bounding box center [1324, 737] width 293 height 31
click at [1271, 701] on button "Não registrar e enviar pedido" at bounding box center [1272, 700] width 152 height 28
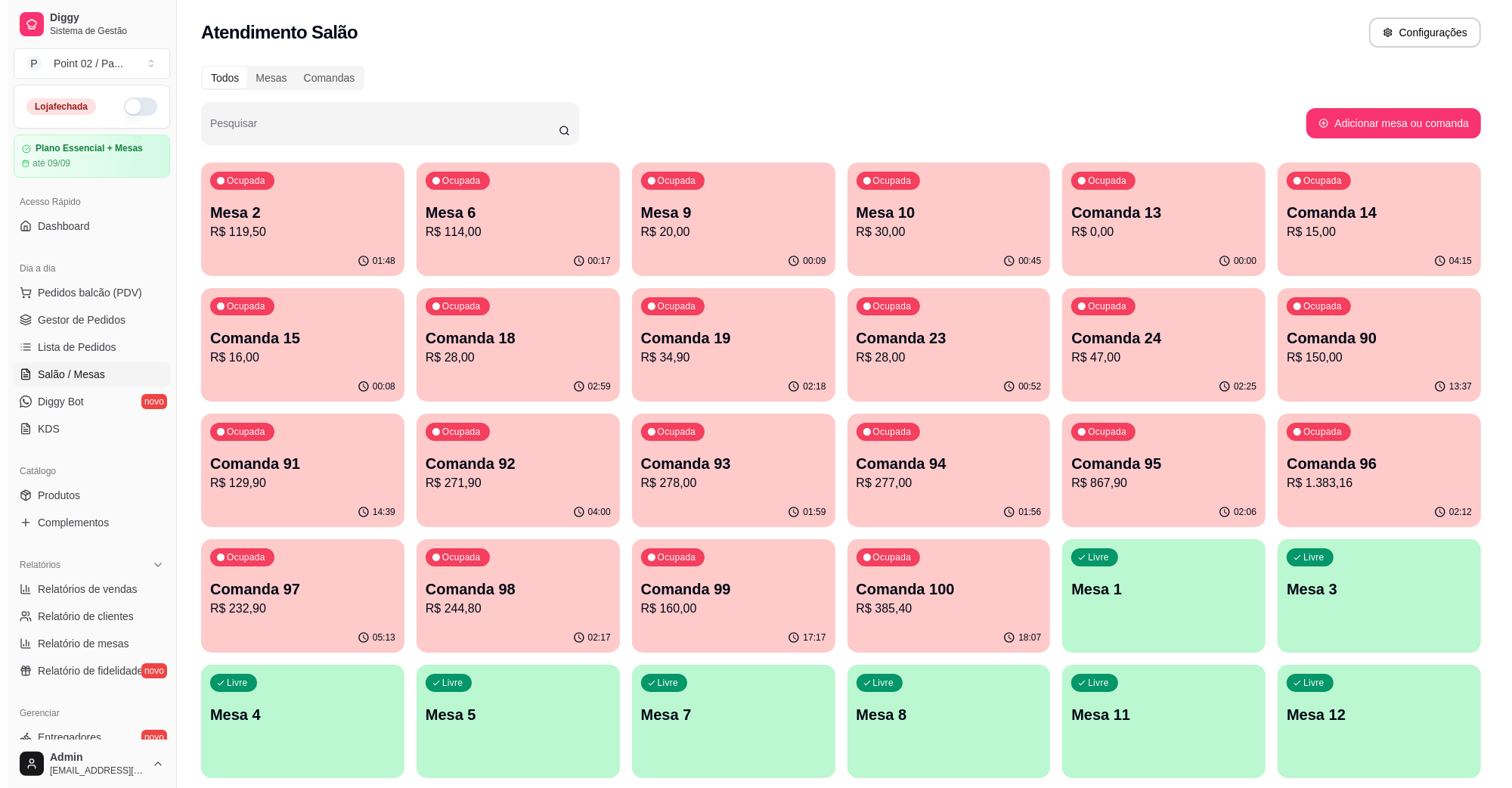
scroll to position [0, 0]
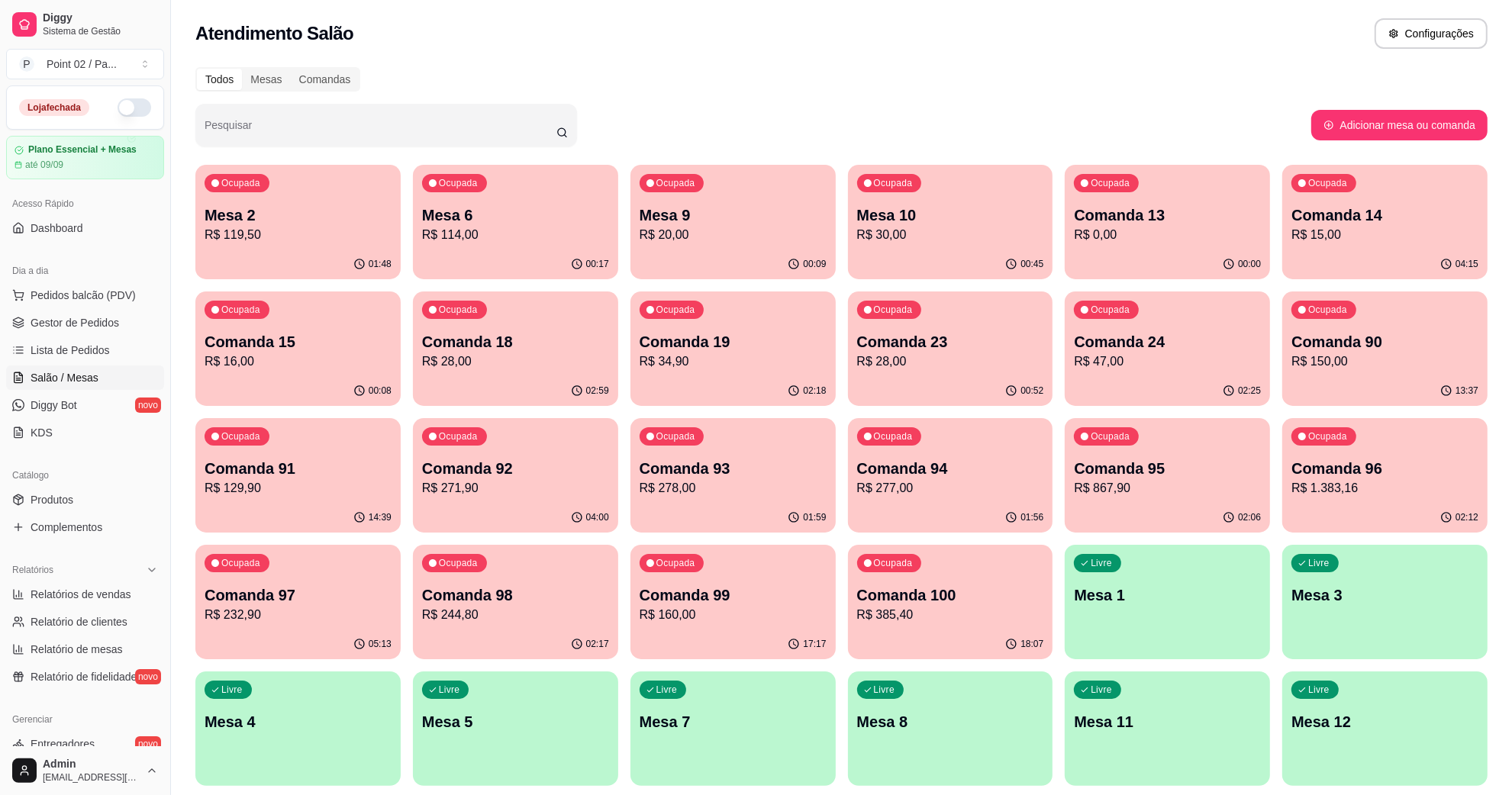
click at [765, 205] on p "Mesa 9" at bounding box center [733, 215] width 187 height 21
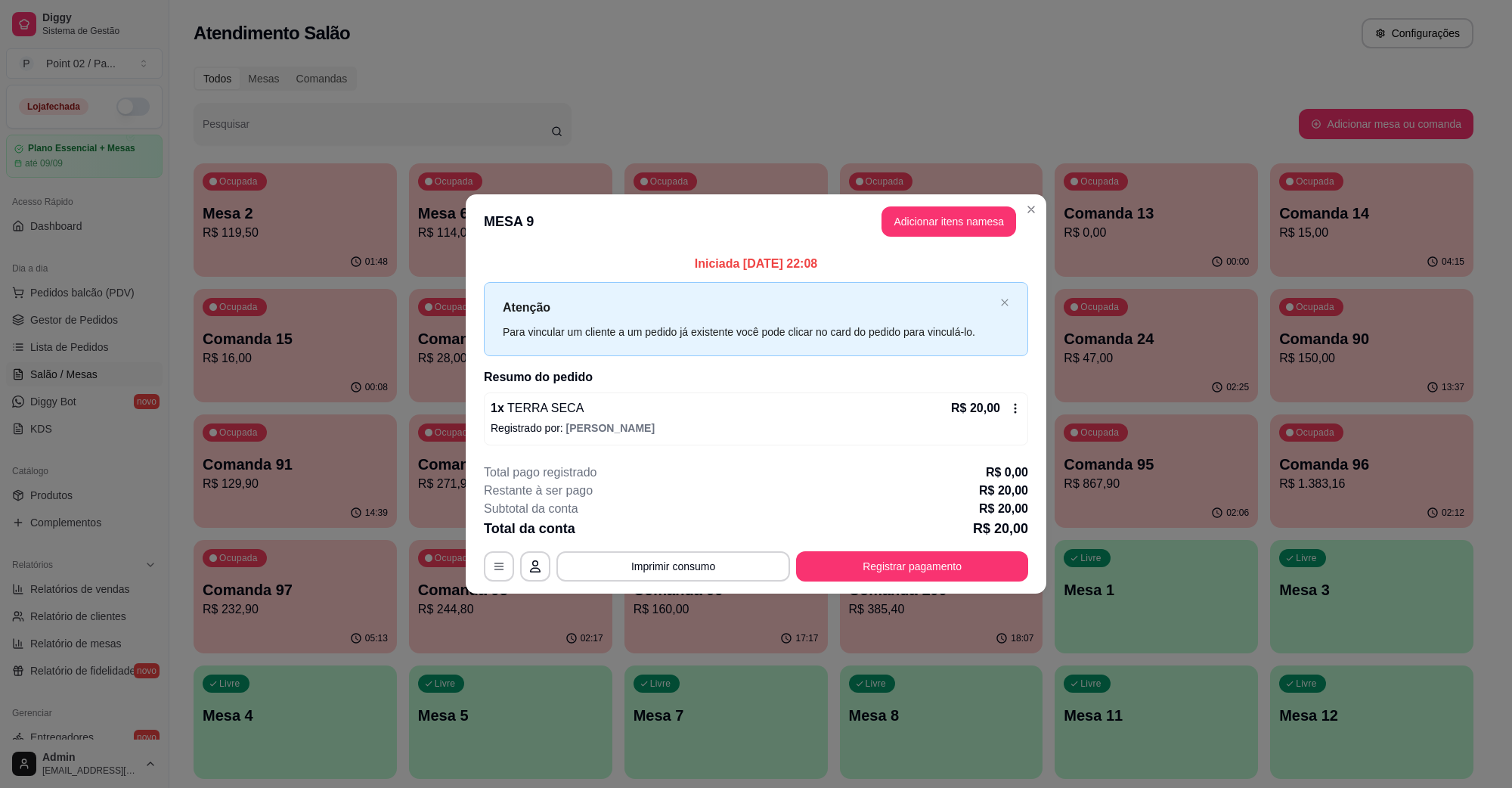
click at [961, 204] on header "MESA 9 Adicionar itens na mesa" at bounding box center [756, 221] width 581 height 54
click at [944, 210] on button "Adicionar itens na mesa" at bounding box center [949, 222] width 130 height 30
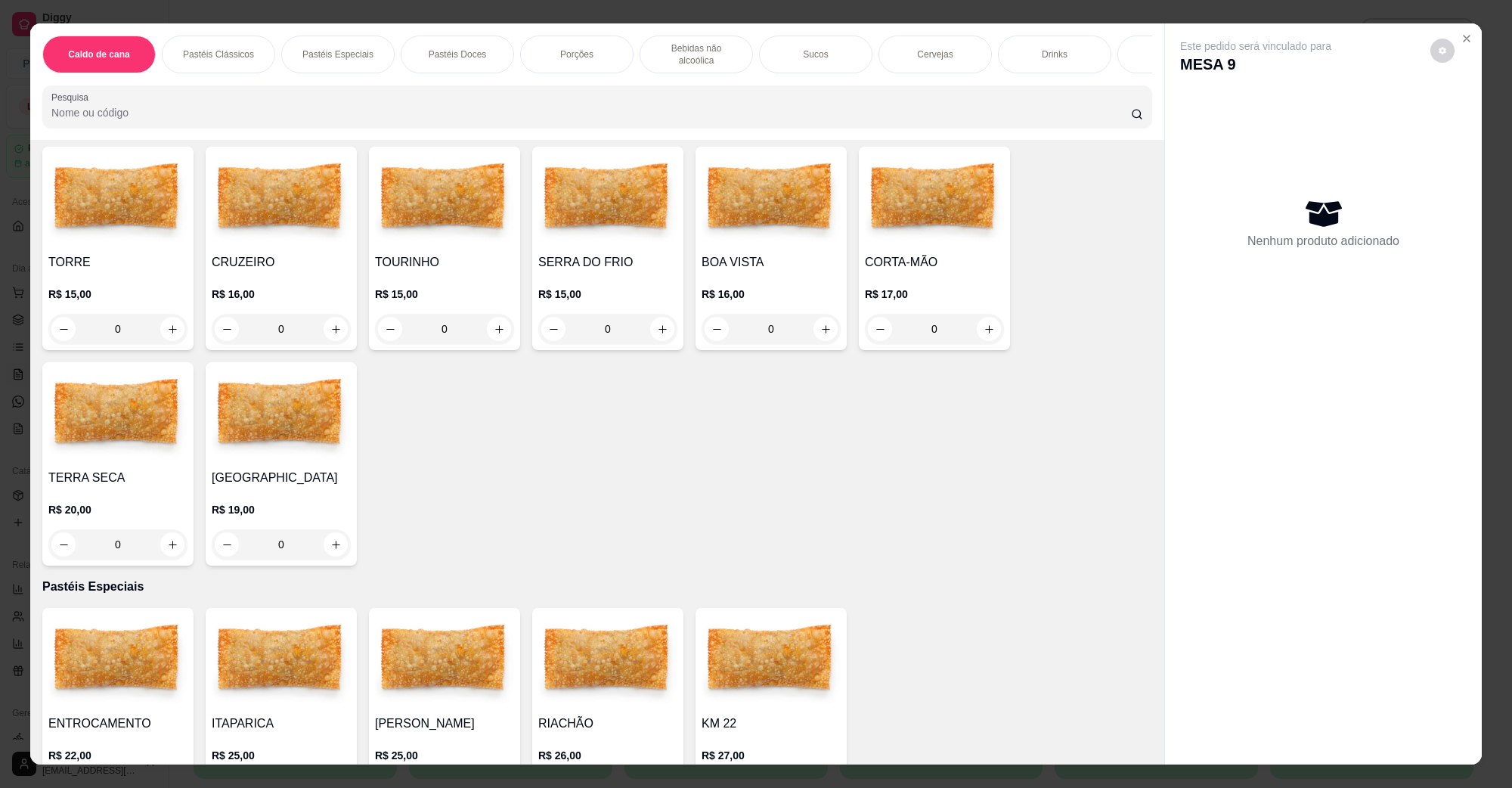
scroll to position [283, 0]
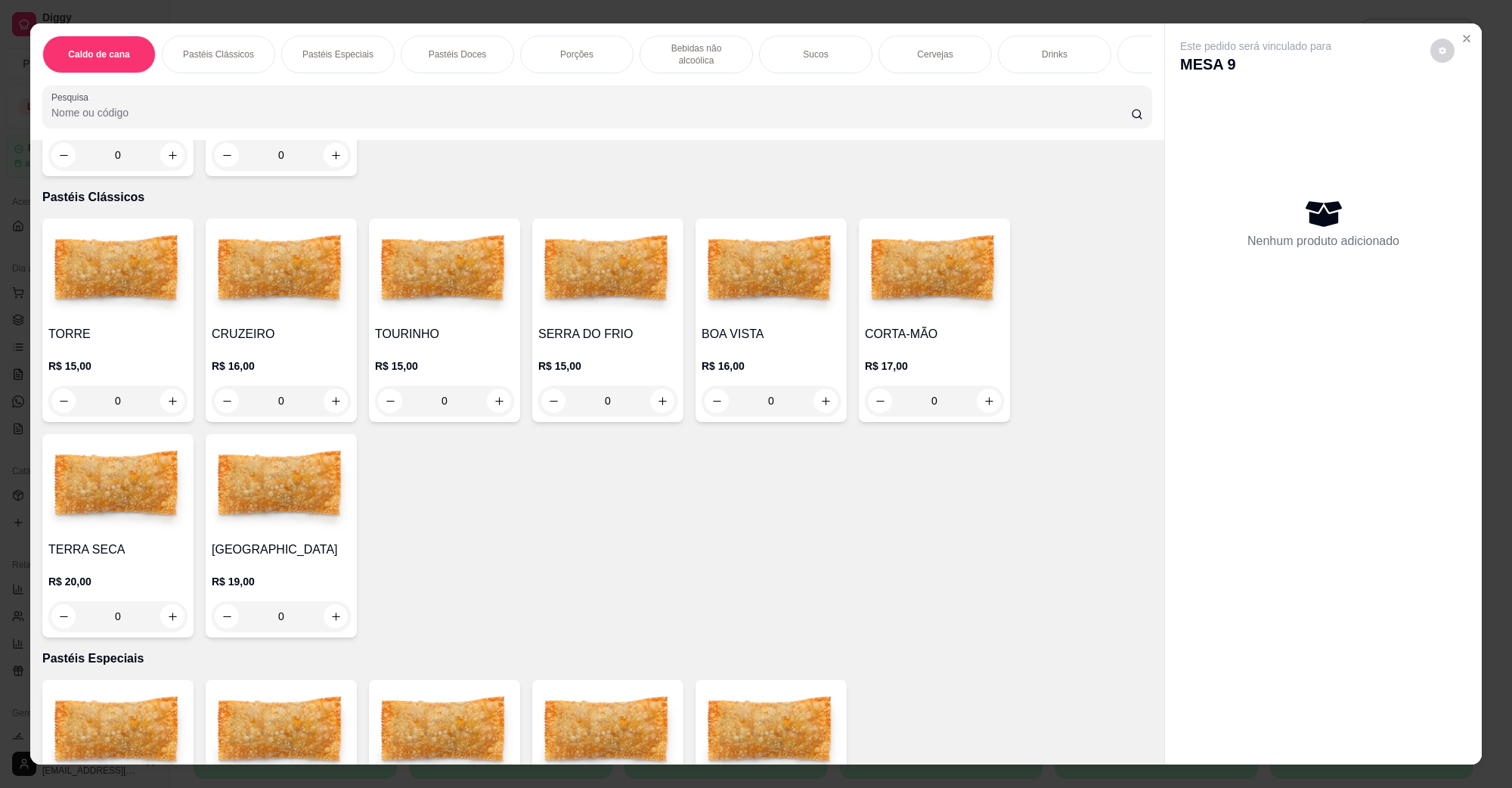
click at [85, 469] on img at bounding box center [118, 486] width 140 height 94
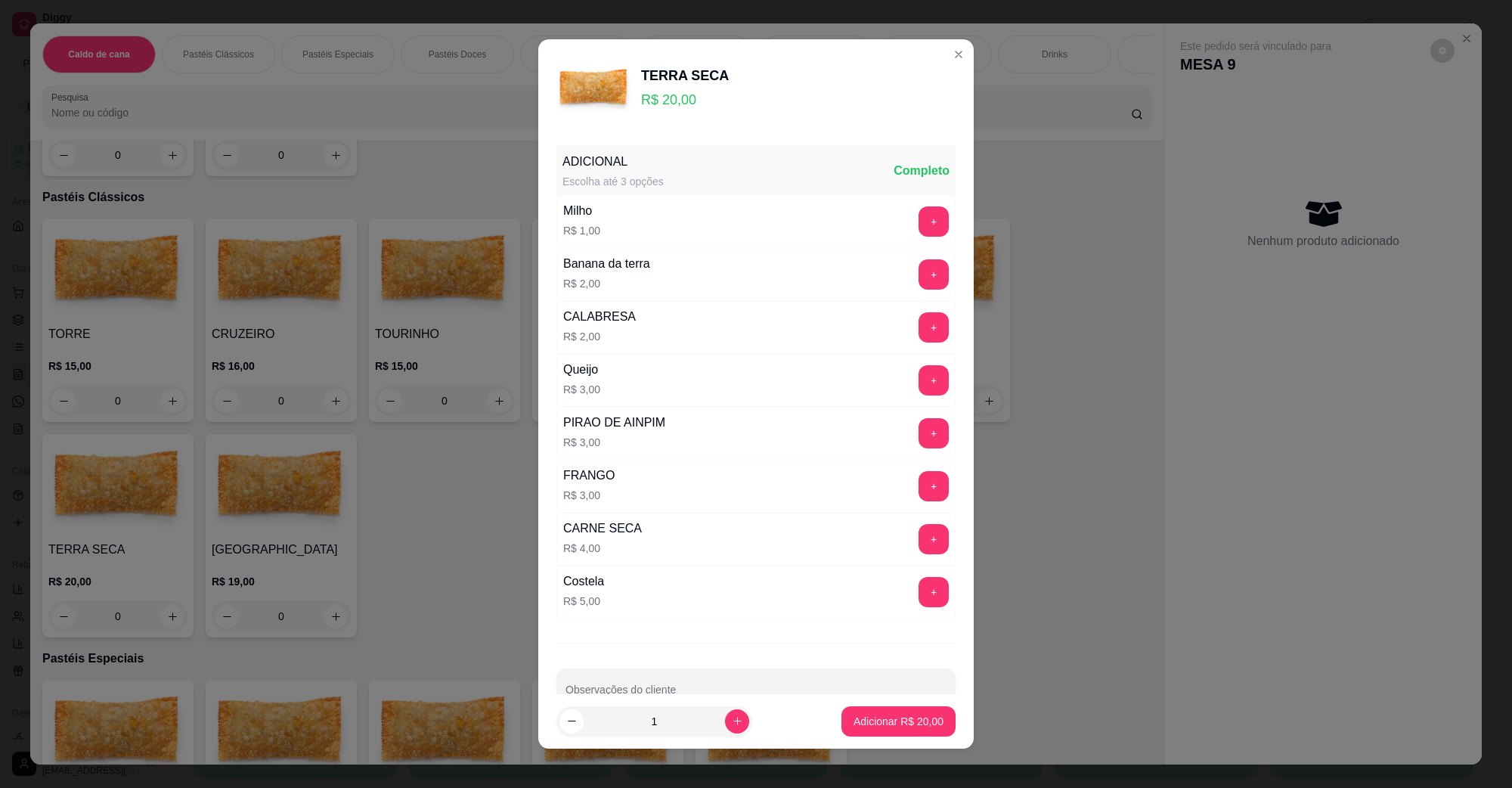
click at [716, 739] on footer "1 Adicionar R$ 20,00" at bounding box center [756, 721] width 436 height 54
click at [732, 727] on icon "increase-product-quantity" at bounding box center [737, 720] width 11 height 11
type input "2"
click at [854, 724] on p "Adicionar R$ 40,00" at bounding box center [898, 721] width 90 height 15
type input "2"
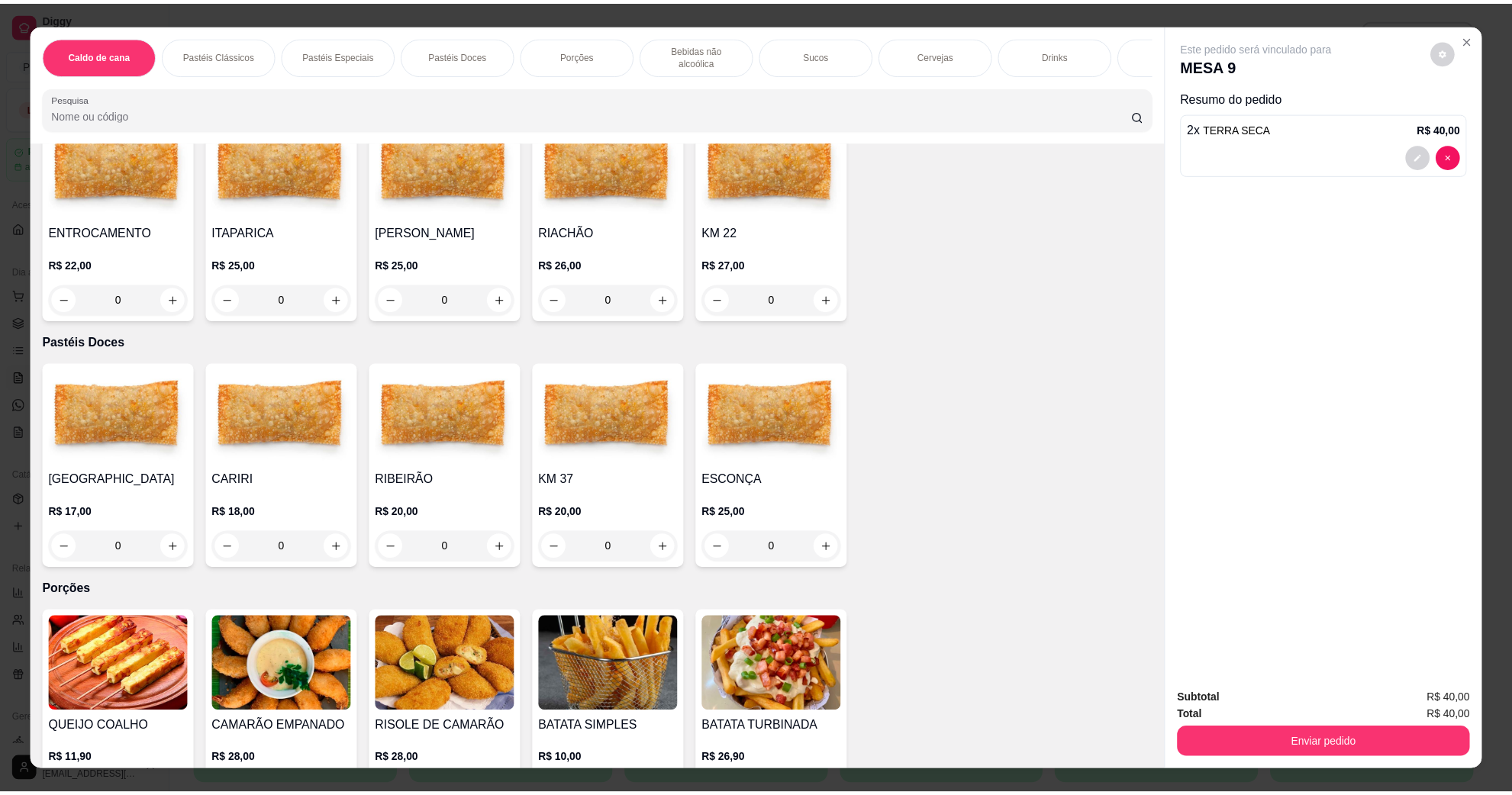
scroll to position [1239, 0]
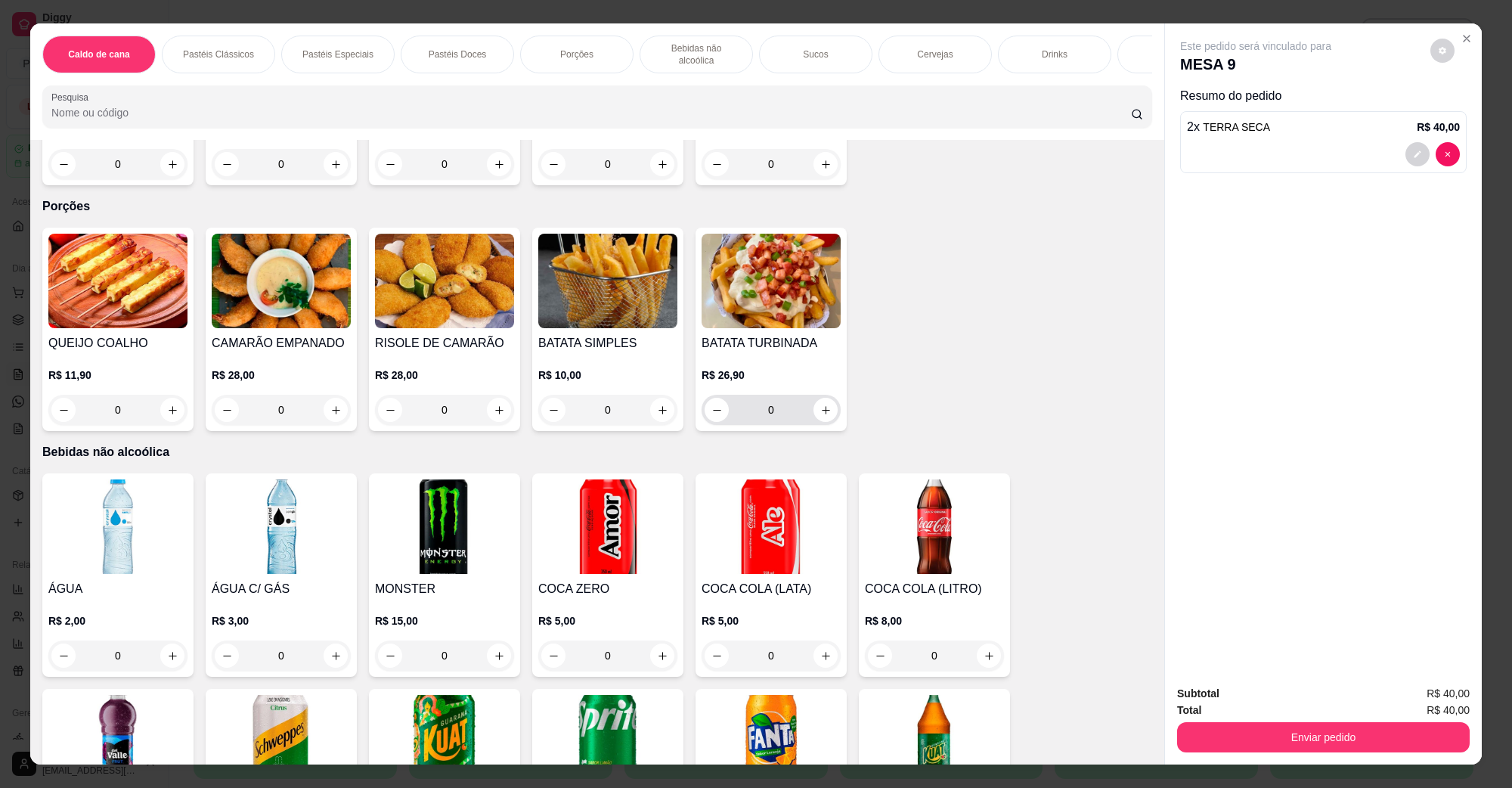
click at [781, 258] on img at bounding box center [771, 280] width 140 height 94
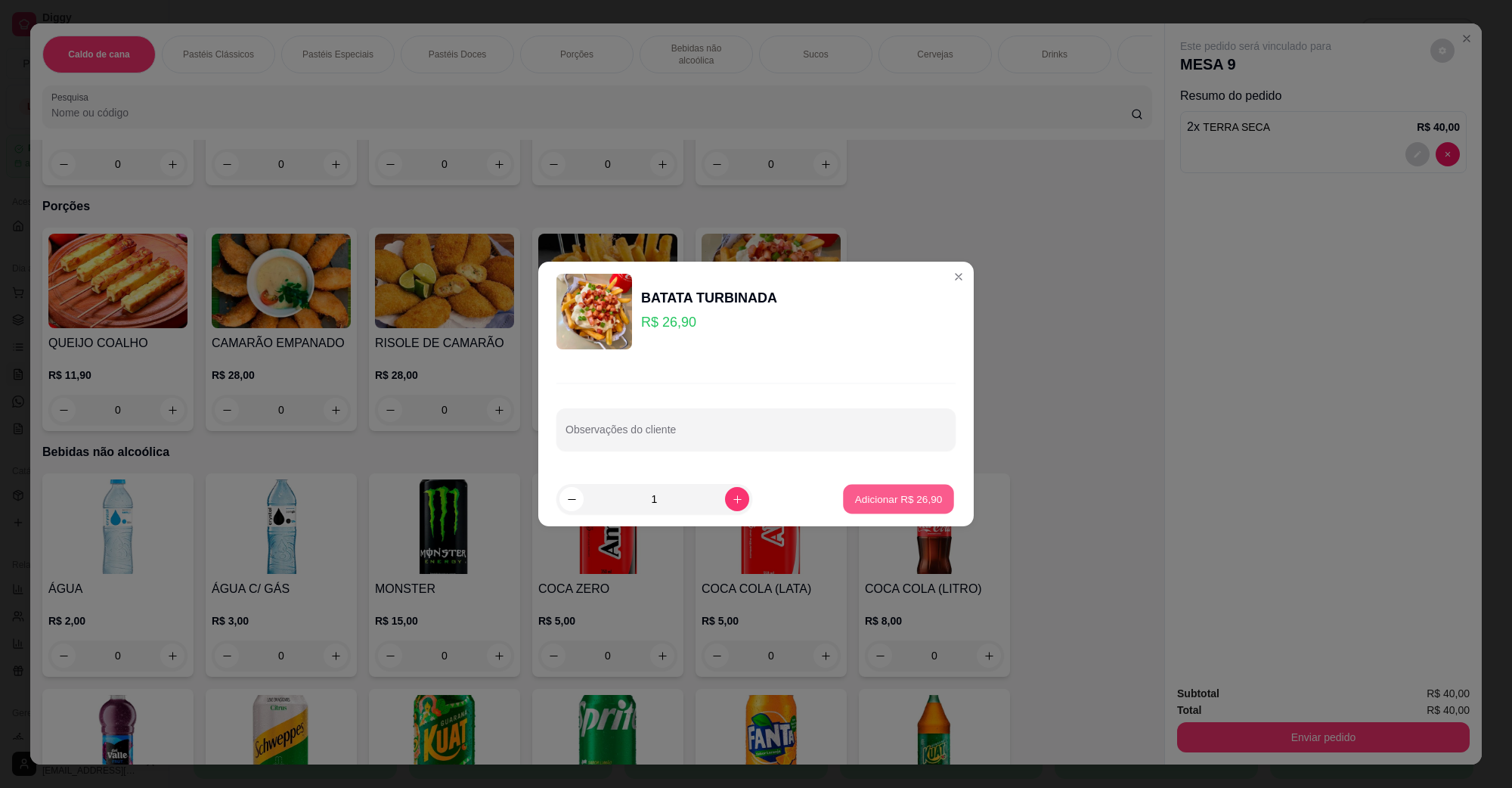
click at [882, 498] on p "Adicionar R$ 26,90" at bounding box center [899, 498] width 88 height 15
type input "1"
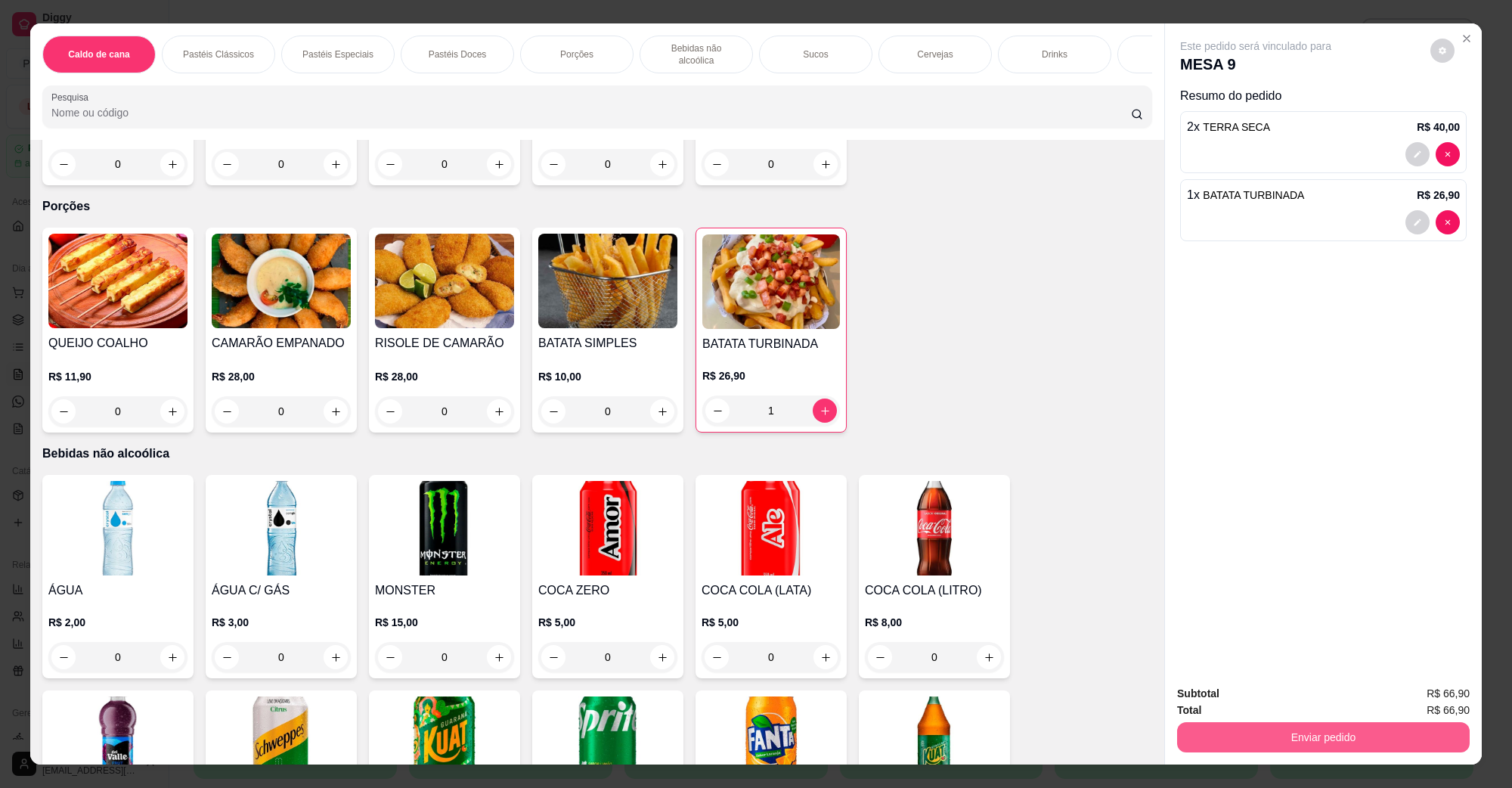
click at [1250, 738] on button "Enviar pedido" at bounding box center [1324, 737] width 293 height 31
click at [1275, 699] on button "Não registrar e enviar pedido" at bounding box center [1272, 700] width 152 height 28
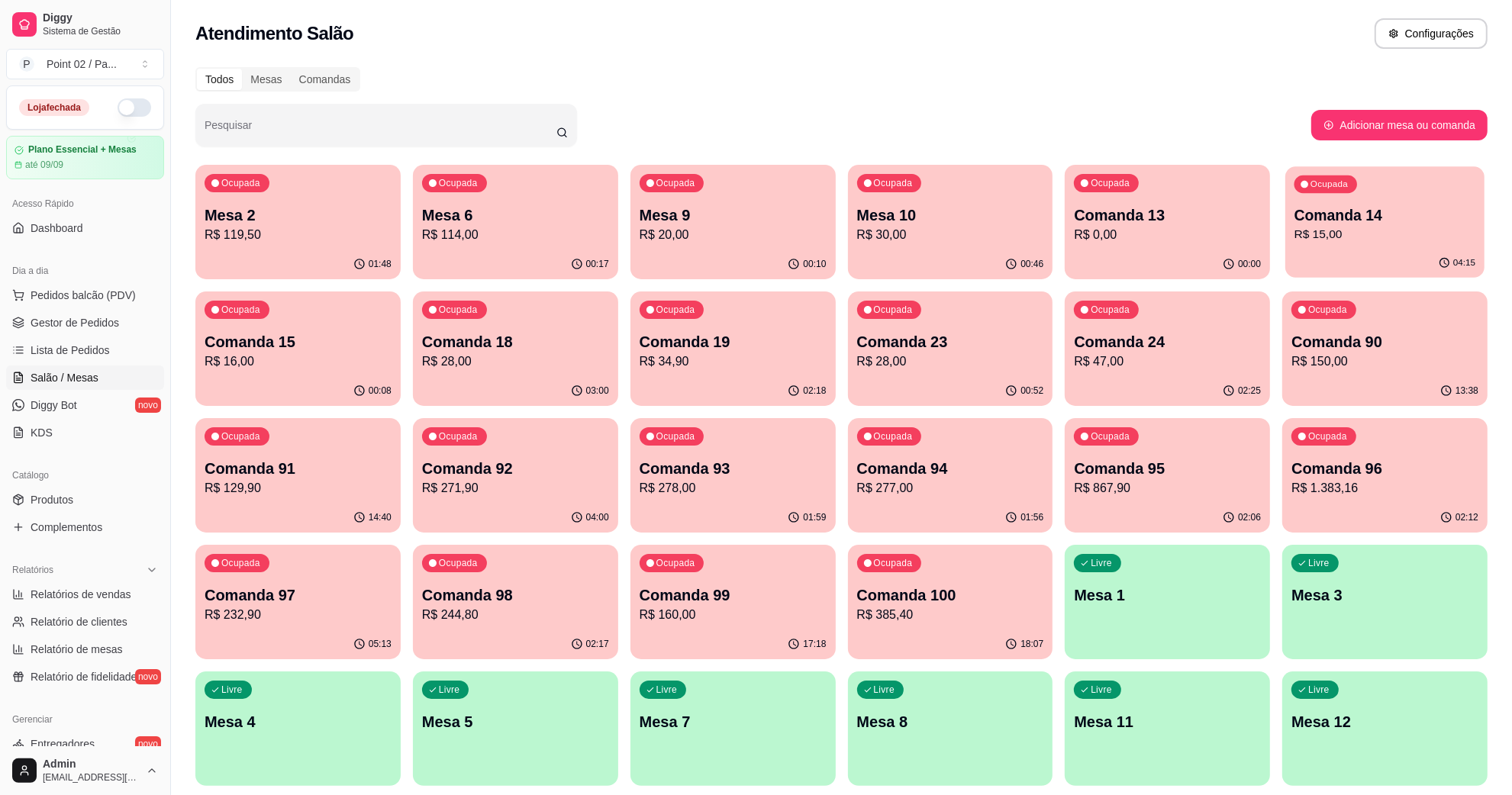
click at [1394, 226] on p "R$ 15,00" at bounding box center [1384, 235] width 181 height 18
click at [483, 317] on div "Ocupada Comanda 18 R$ 28,00" at bounding box center [515, 334] width 205 height 85
click at [883, 361] on p "R$ 28,00" at bounding box center [949, 362] width 181 height 18
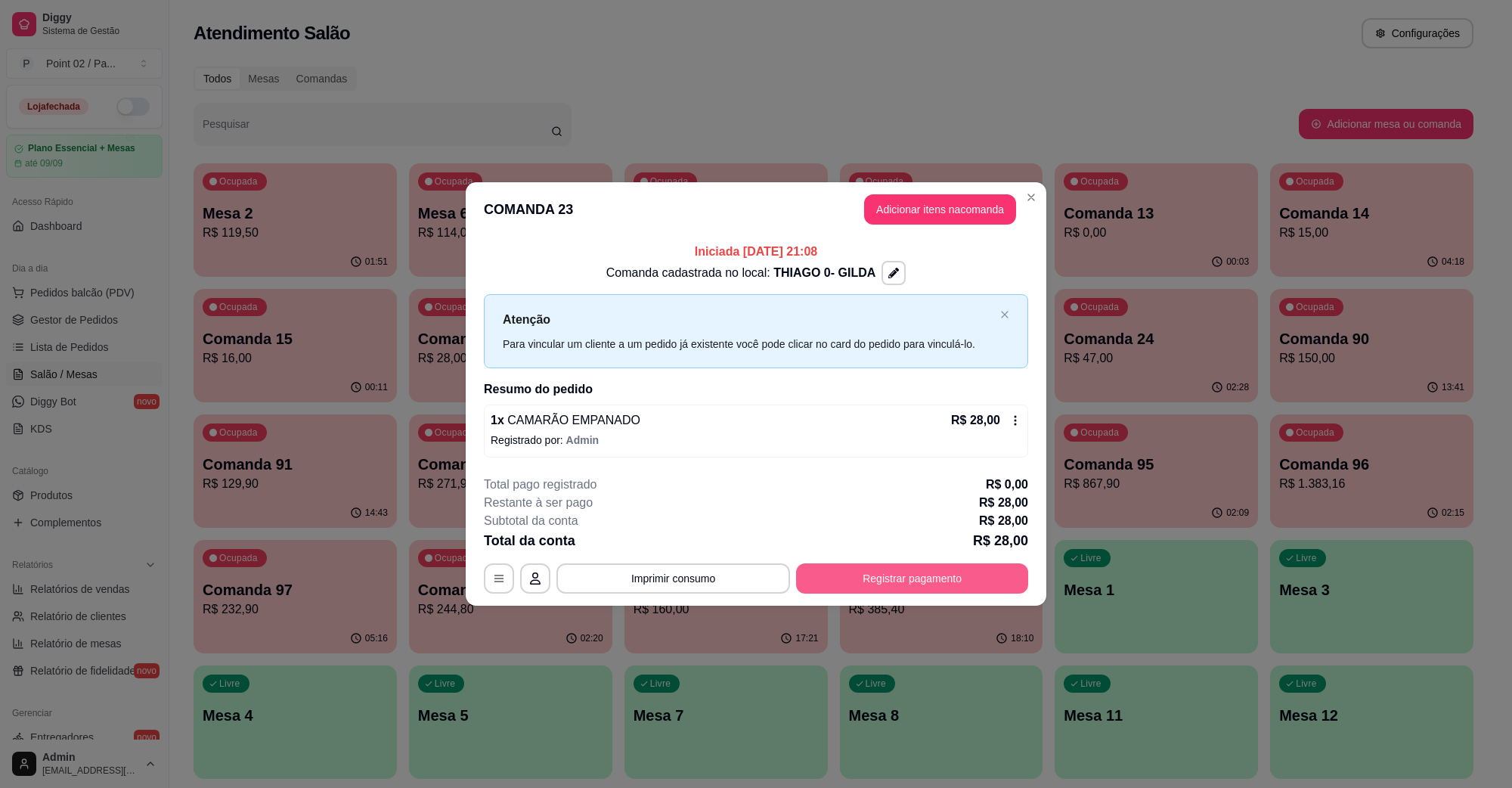
click at [924, 586] on button "Registrar pagamento" at bounding box center [912, 578] width 232 height 31
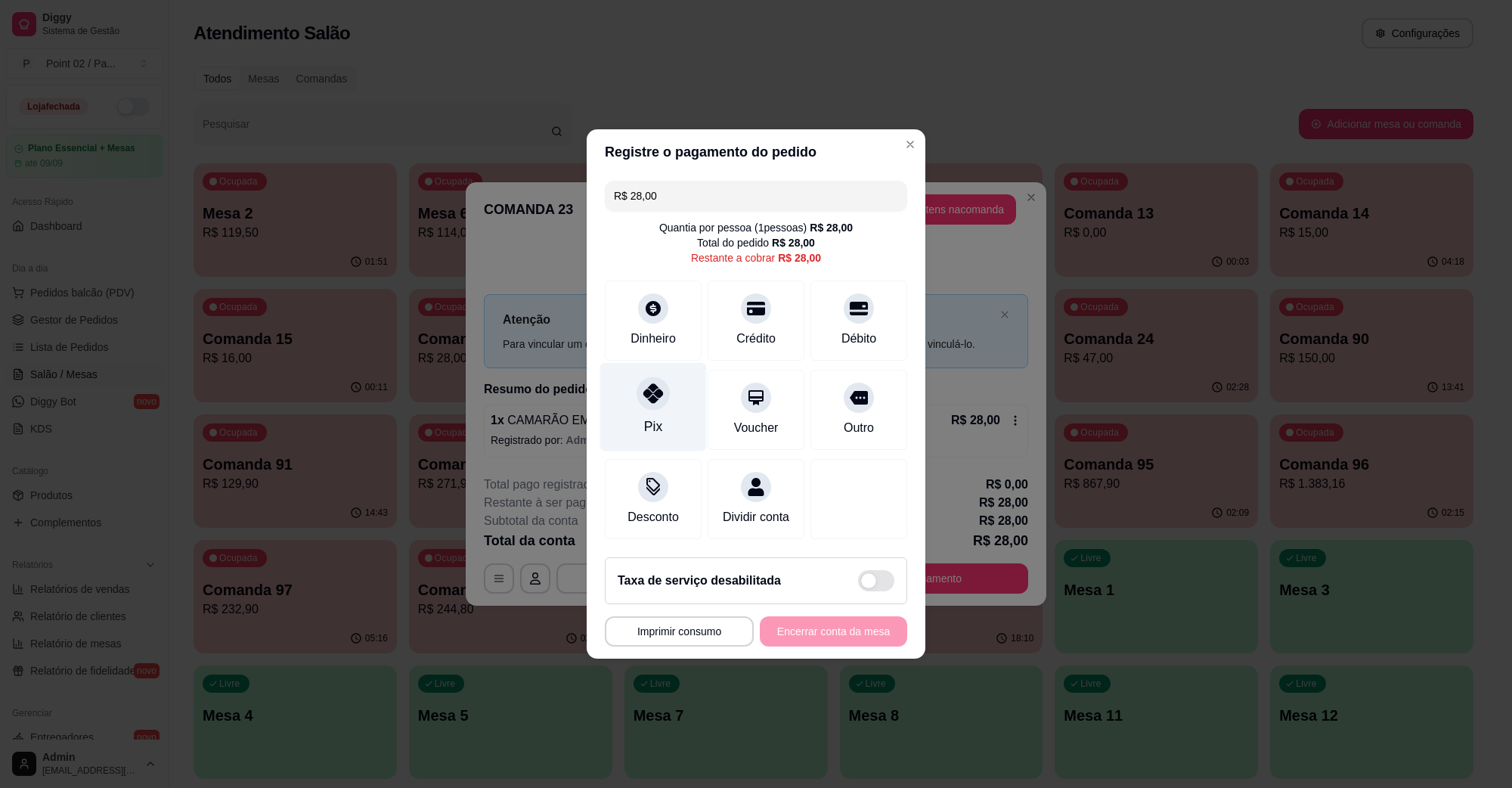
click at [648, 383] on icon at bounding box center [654, 393] width 20 height 20
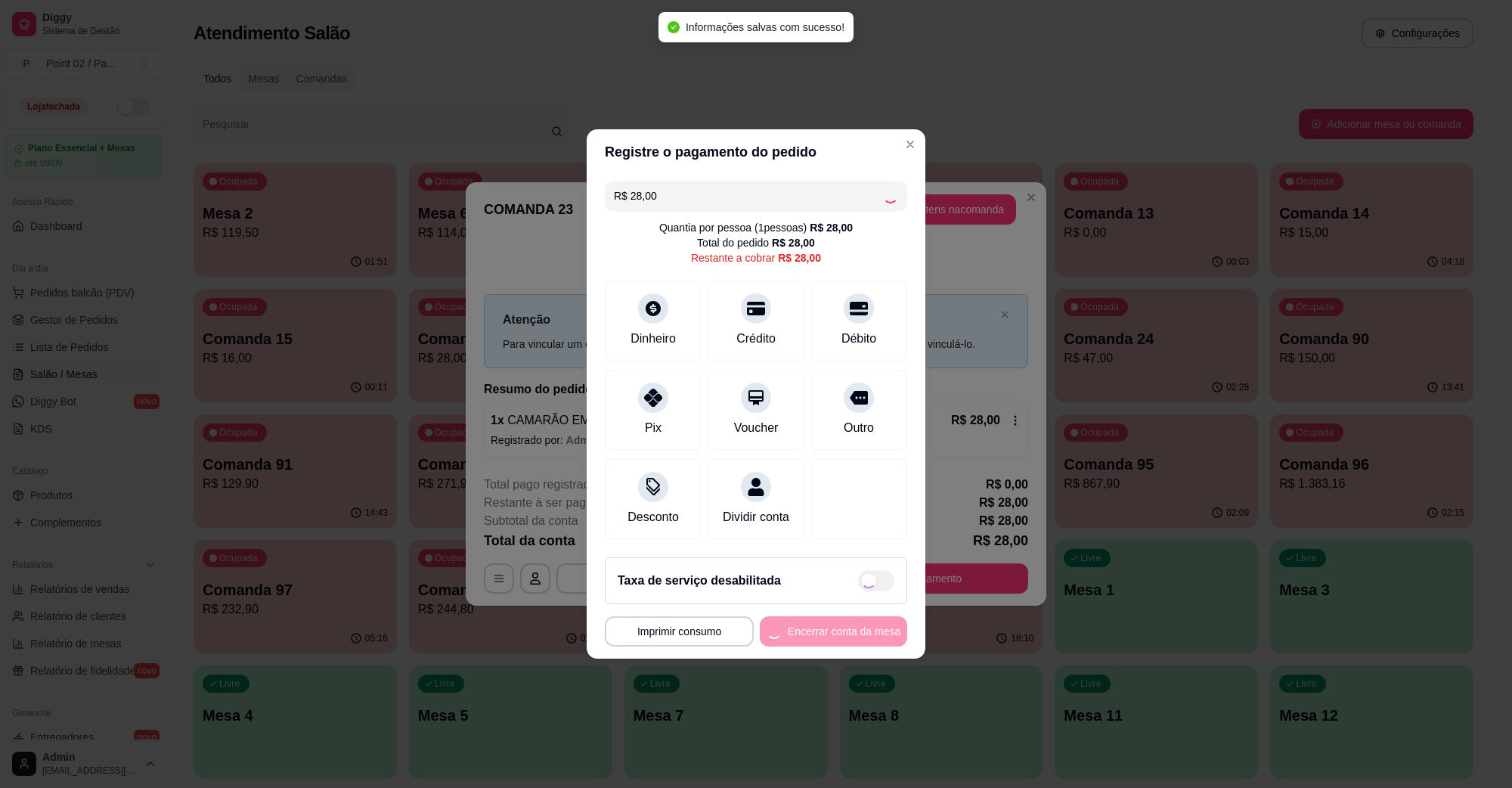
type input "R$ 0,00"
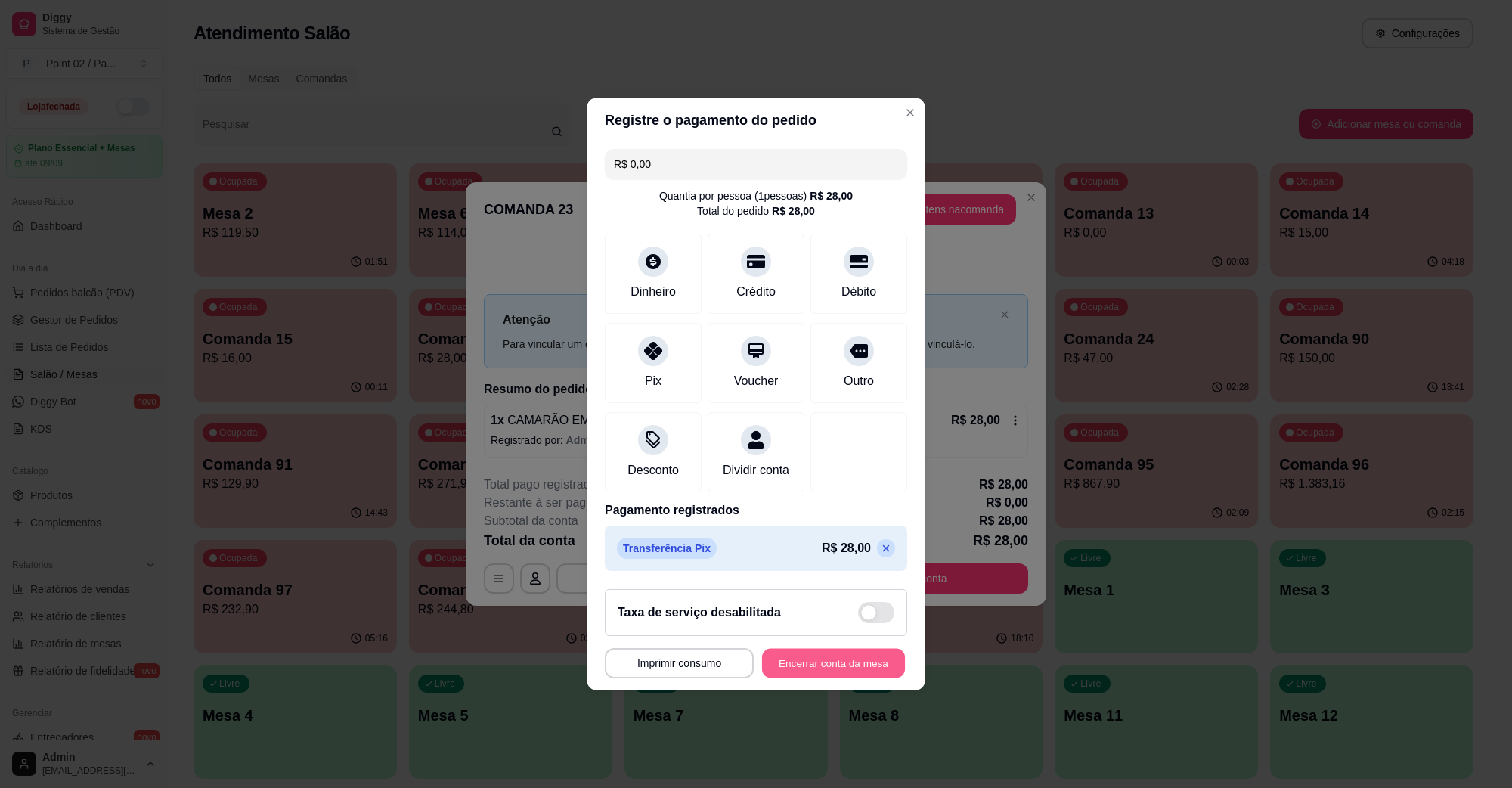
click at [811, 670] on button "Encerrar conta da mesa" at bounding box center [834, 663] width 143 height 30
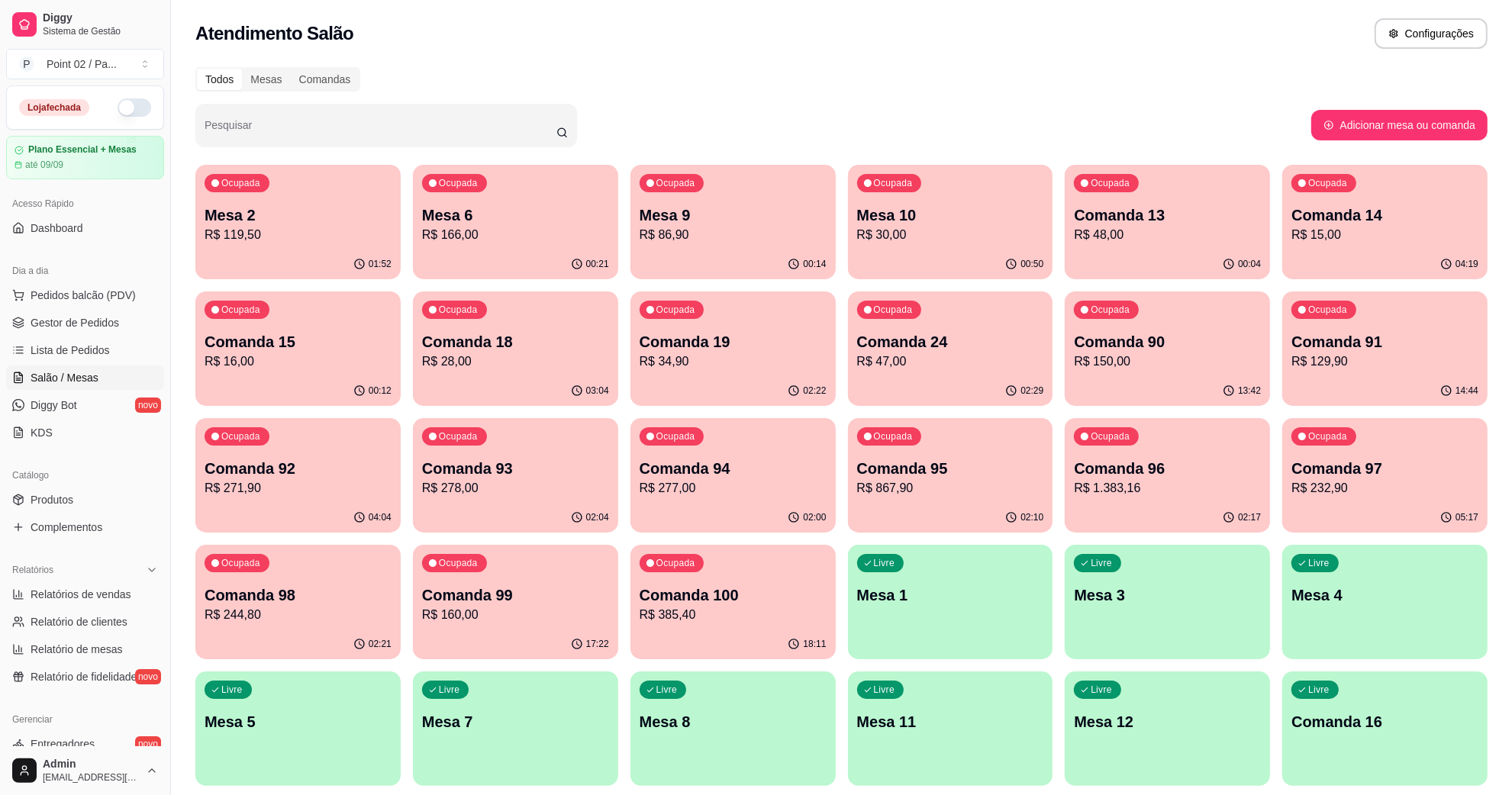
click at [896, 231] on p "R$ 30,00" at bounding box center [950, 235] width 187 height 18
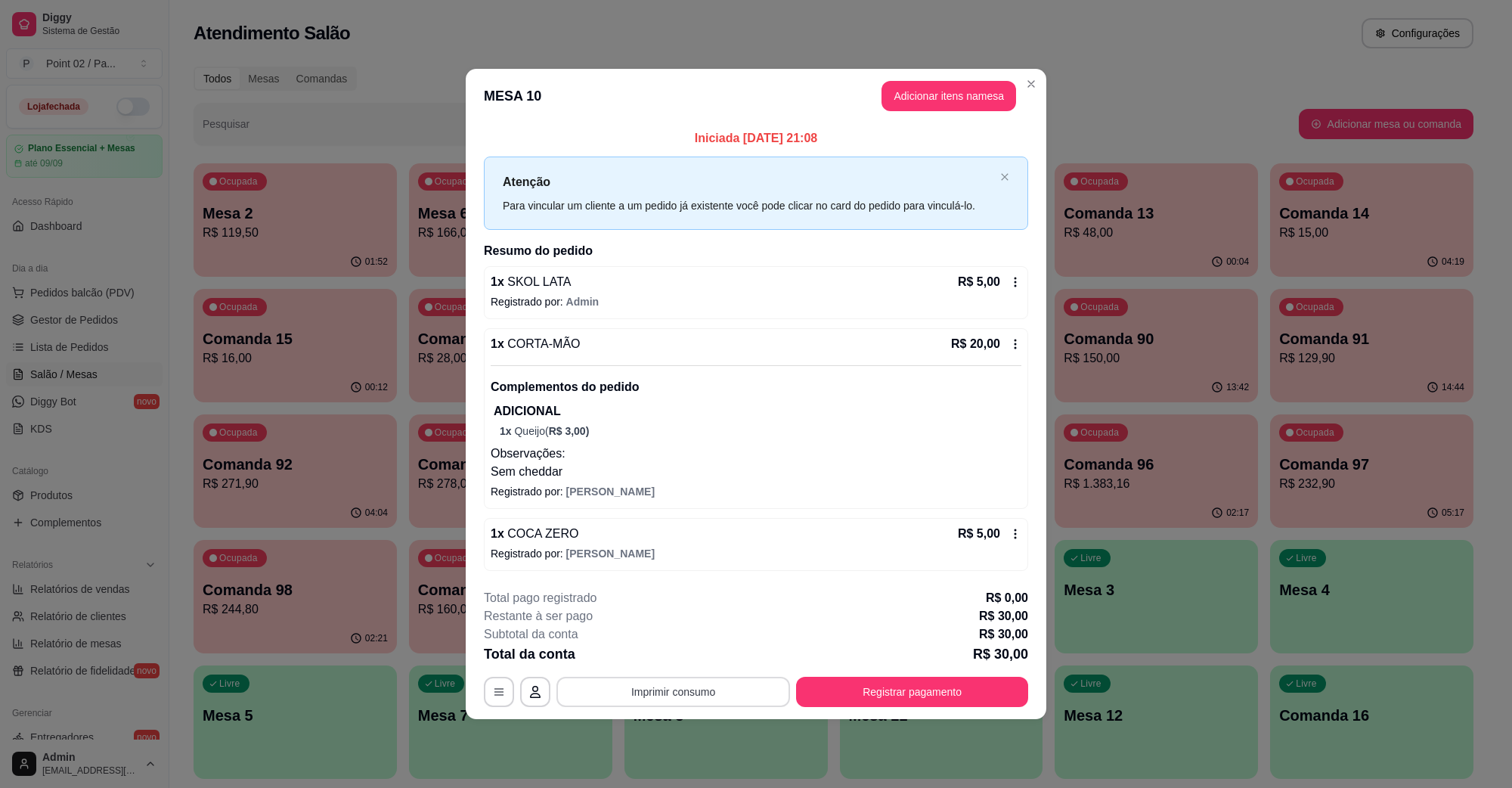
click at [677, 690] on button "Imprimir consumo" at bounding box center [673, 692] width 234 height 31
click at [693, 658] on button "IMPRESSORA" at bounding box center [677, 657] width 110 height 24
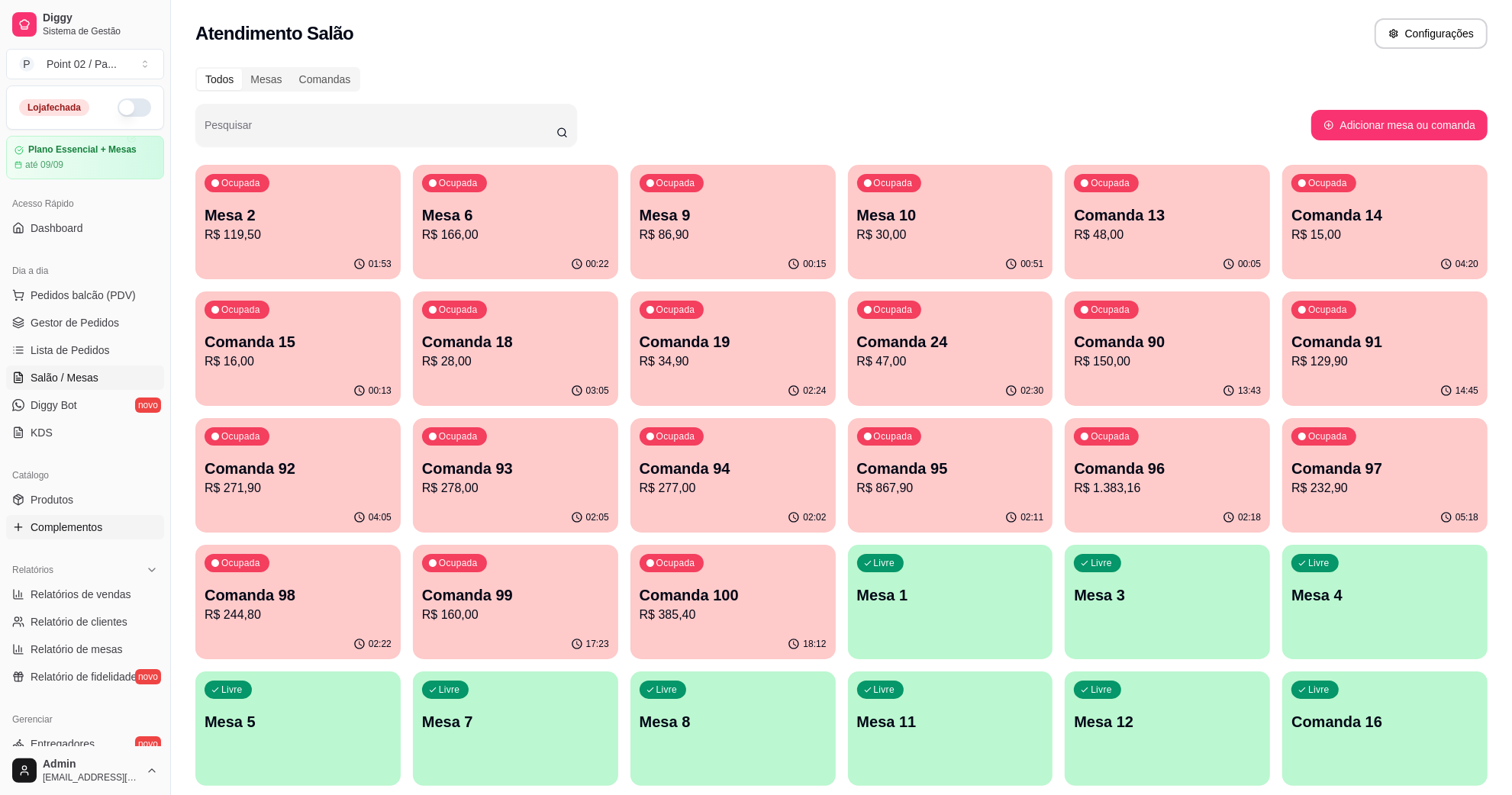
click at [103, 515] on link "Complementos" at bounding box center [85, 527] width 158 height 24
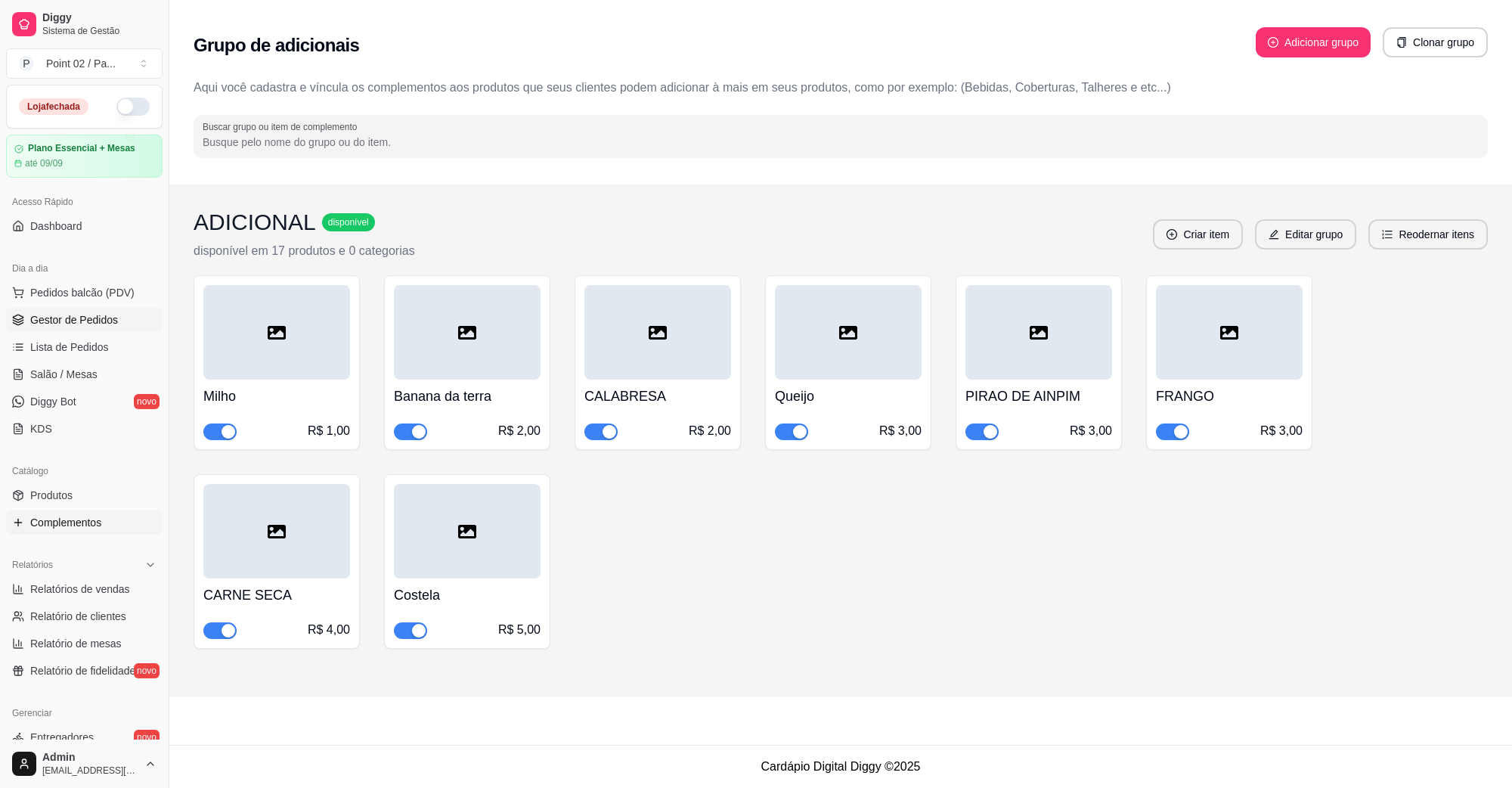
click at [93, 325] on span "Gestor de Pedidos" at bounding box center [74, 319] width 88 height 15
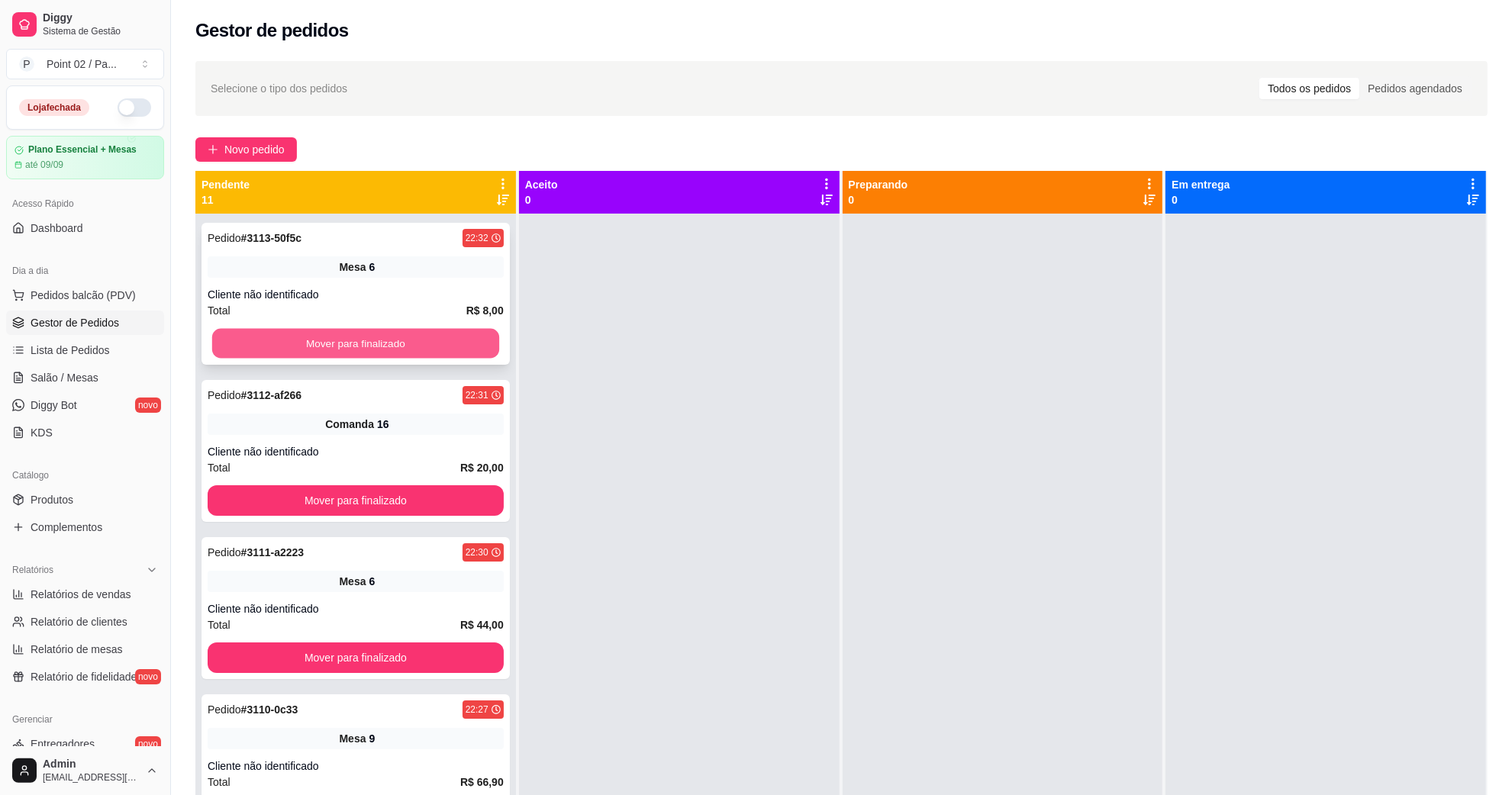
click at [340, 338] on button "Mover para finalizado" at bounding box center [355, 344] width 287 height 30
click at [340, 338] on button "Mover para finalizado" at bounding box center [356, 343] width 296 height 31
click at [340, 338] on button "Mover para finalizado" at bounding box center [355, 344] width 287 height 30
click at [340, 338] on div "Mover para finalizado" at bounding box center [356, 343] width 296 height 31
click at [340, 338] on button "Mover para finalizado" at bounding box center [356, 343] width 296 height 31
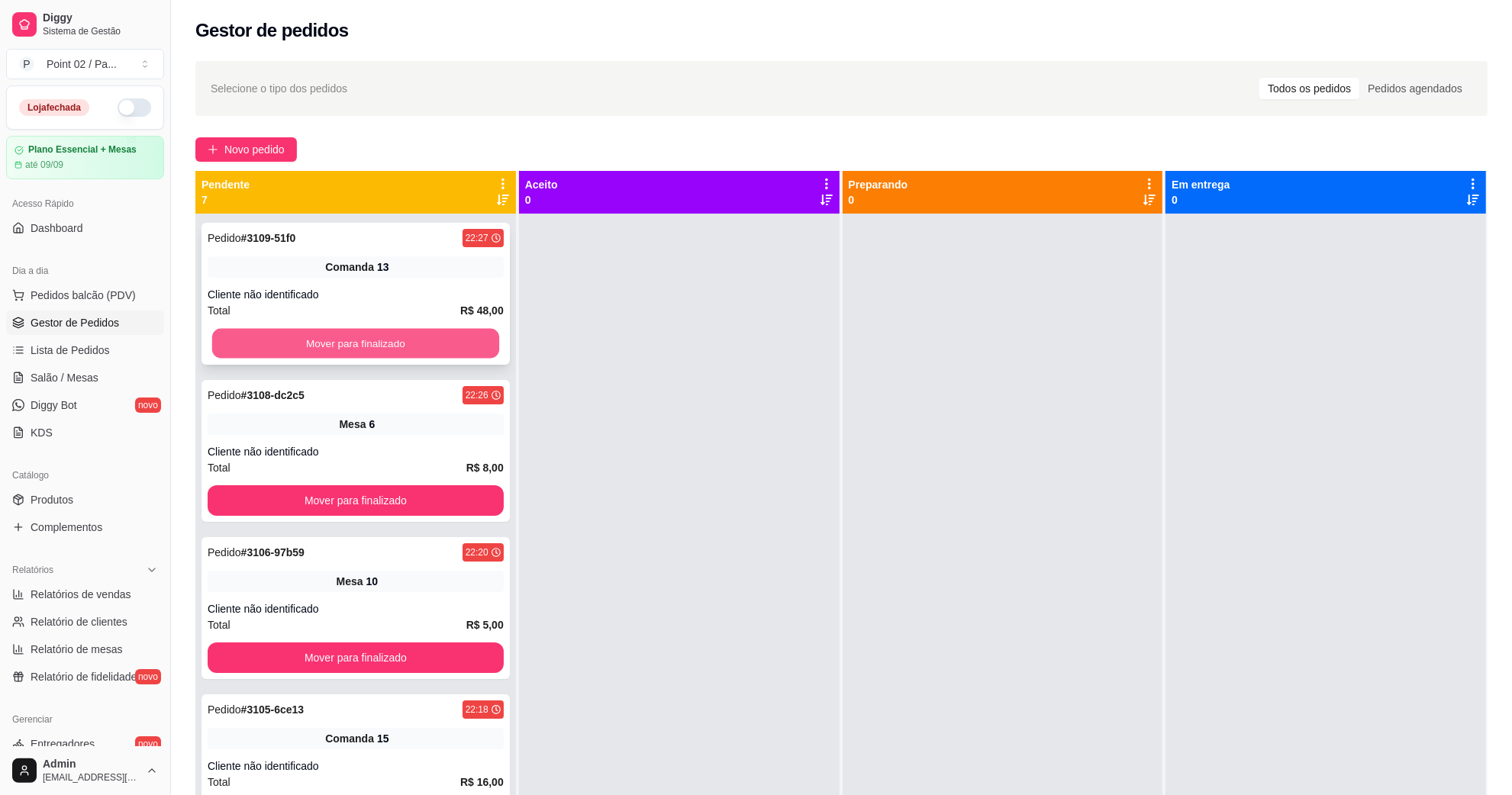
click at [295, 351] on button "Mover para finalizado" at bounding box center [355, 344] width 287 height 30
click at [15, 411] on link "Diggy Bot novo" at bounding box center [85, 404] width 158 height 24
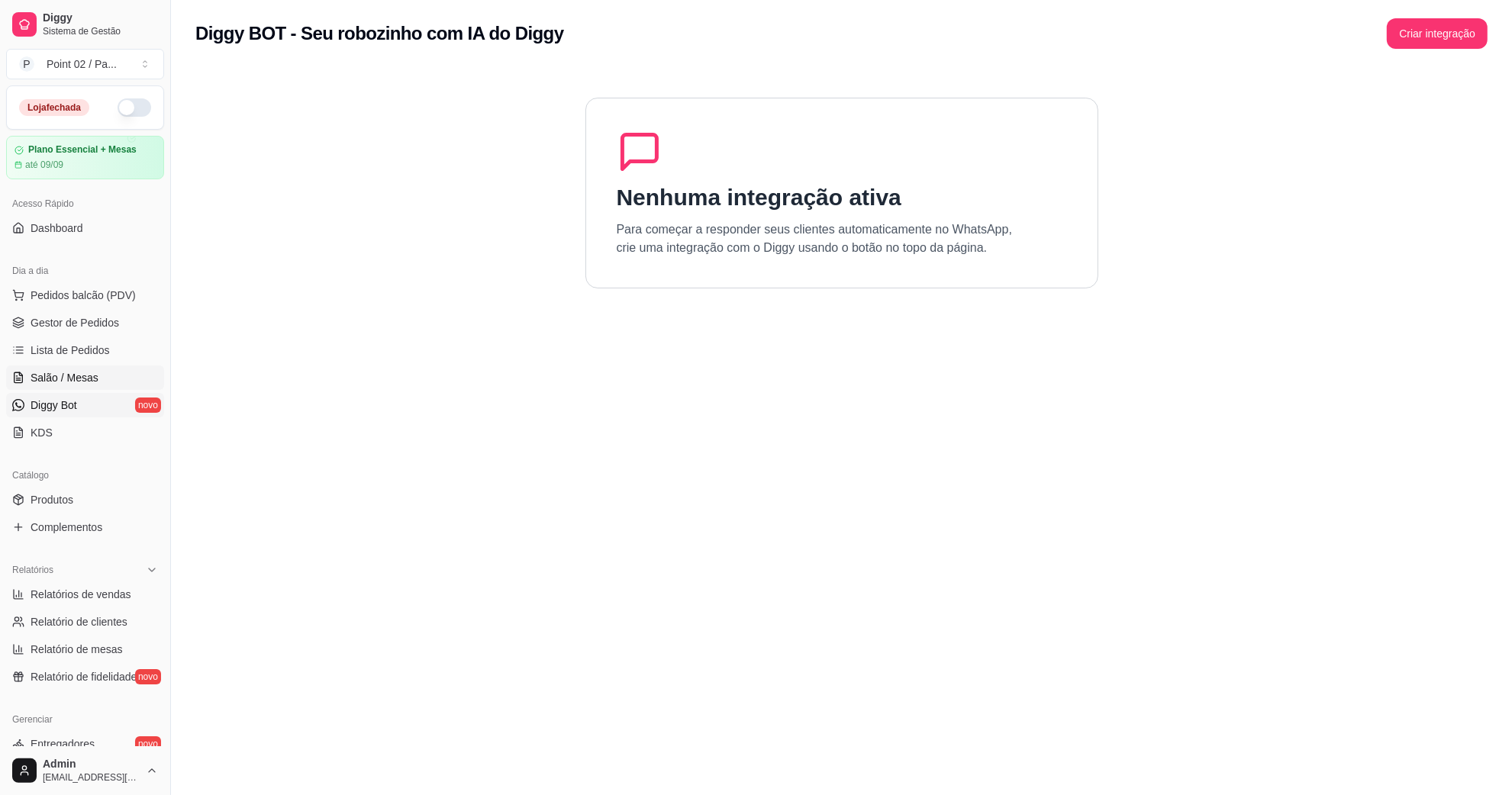
click at [70, 376] on span "Salão / Mesas" at bounding box center [65, 377] width 68 height 15
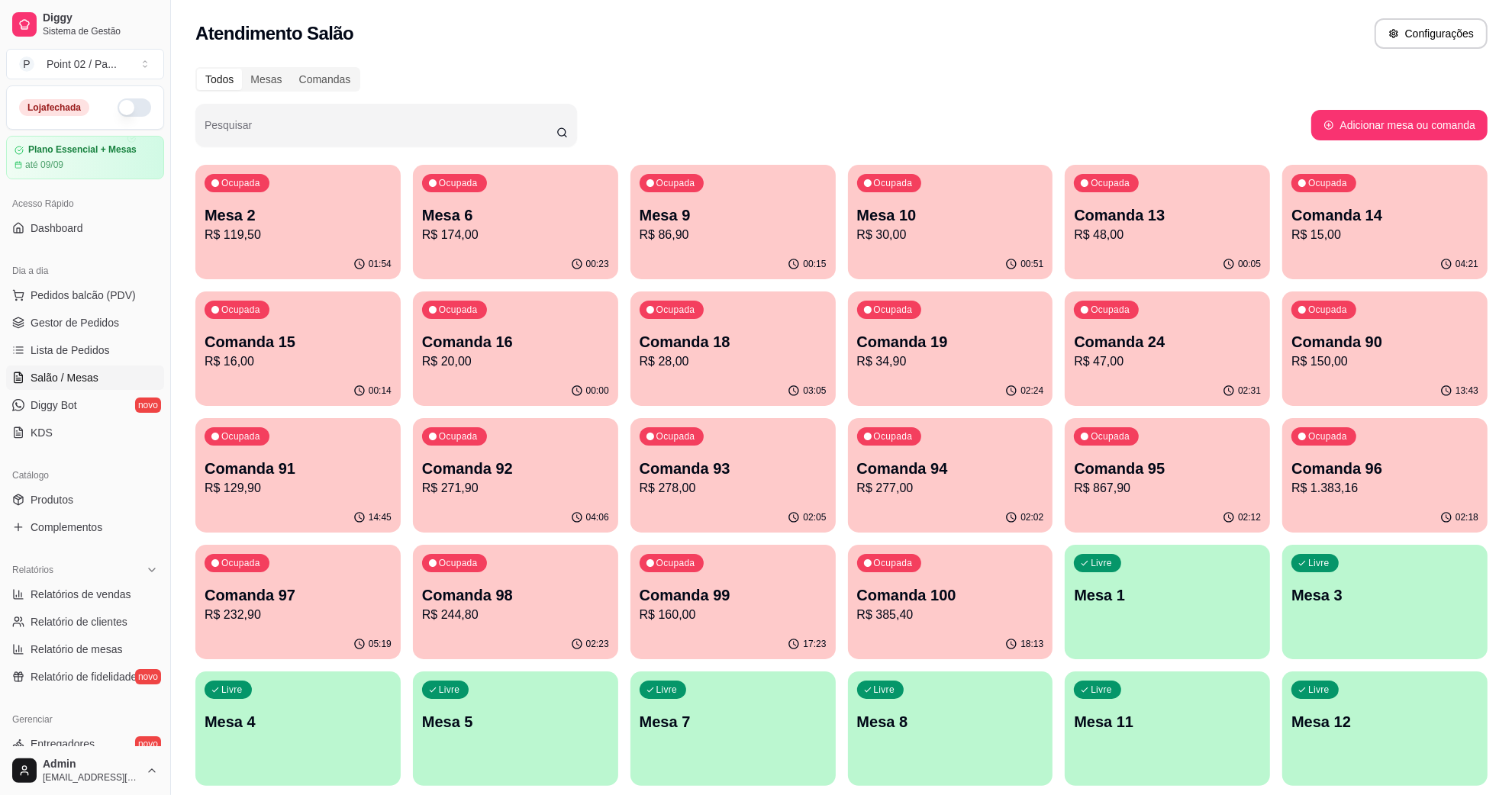
click at [578, 380] on div "00:00" at bounding box center [515, 392] width 205 height 30
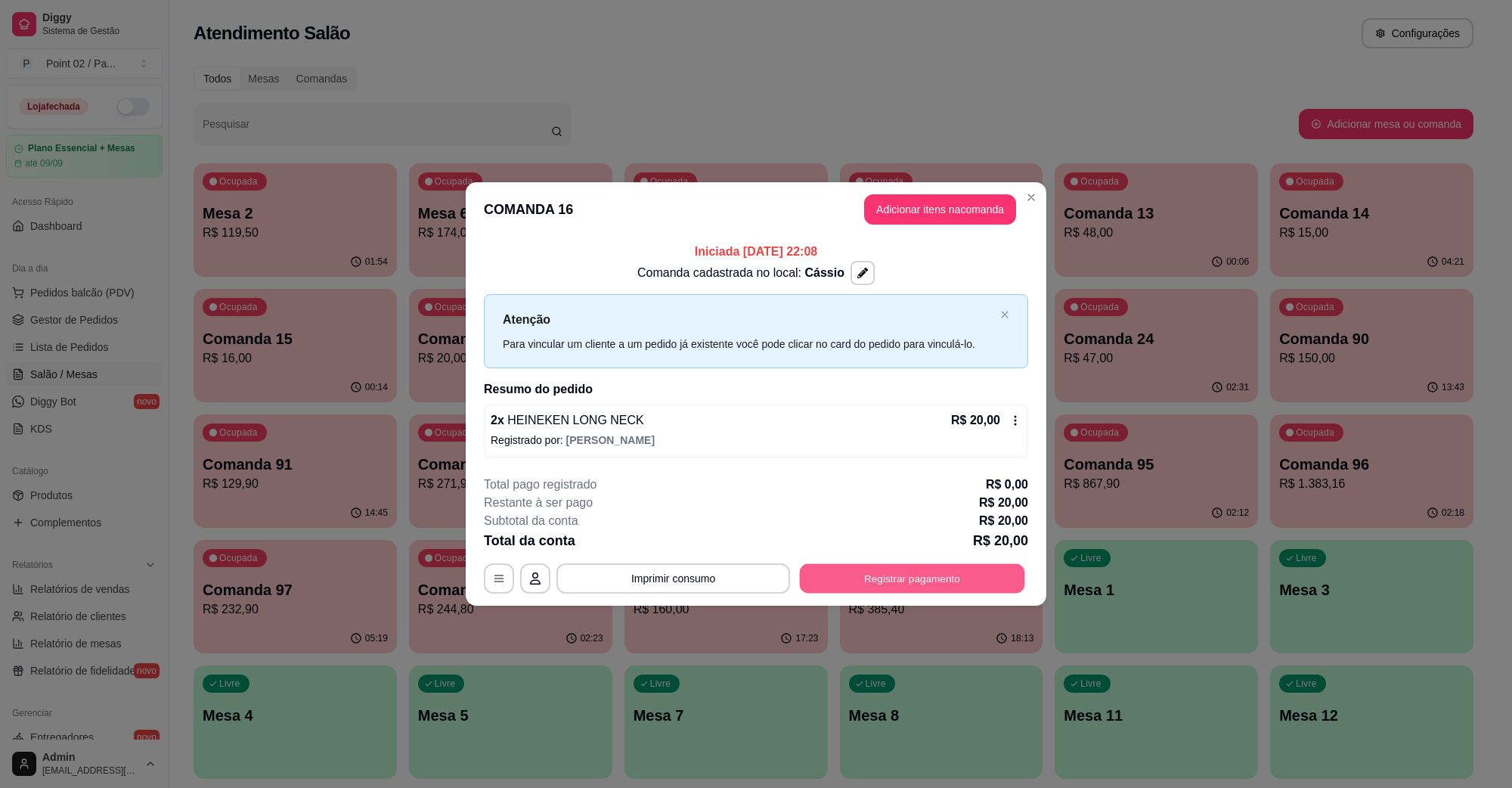
click at [917, 571] on button "Registrar pagamento" at bounding box center [913, 578] width 226 height 30
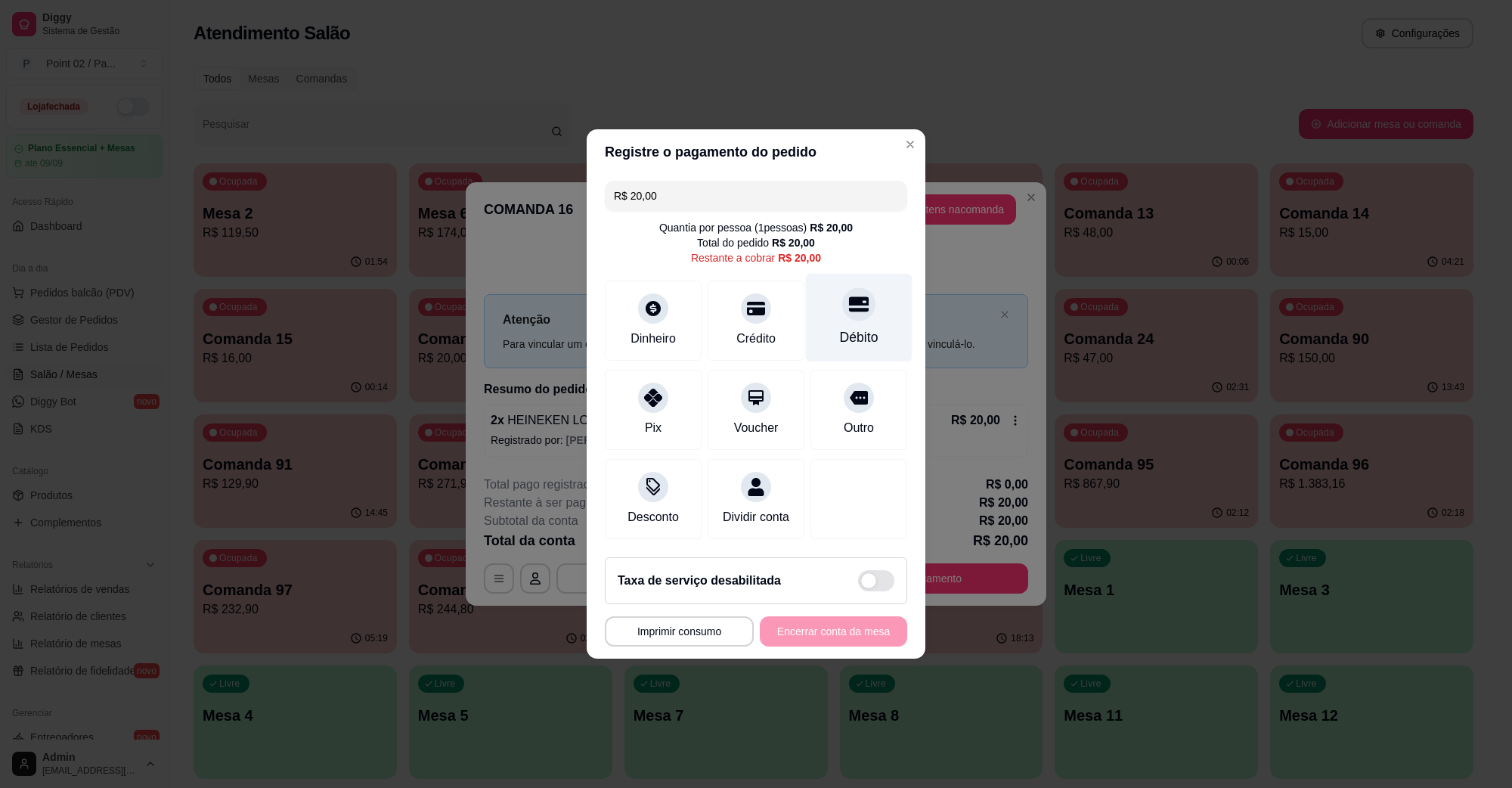
click at [840, 328] on div "Débito" at bounding box center [858, 338] width 39 height 20
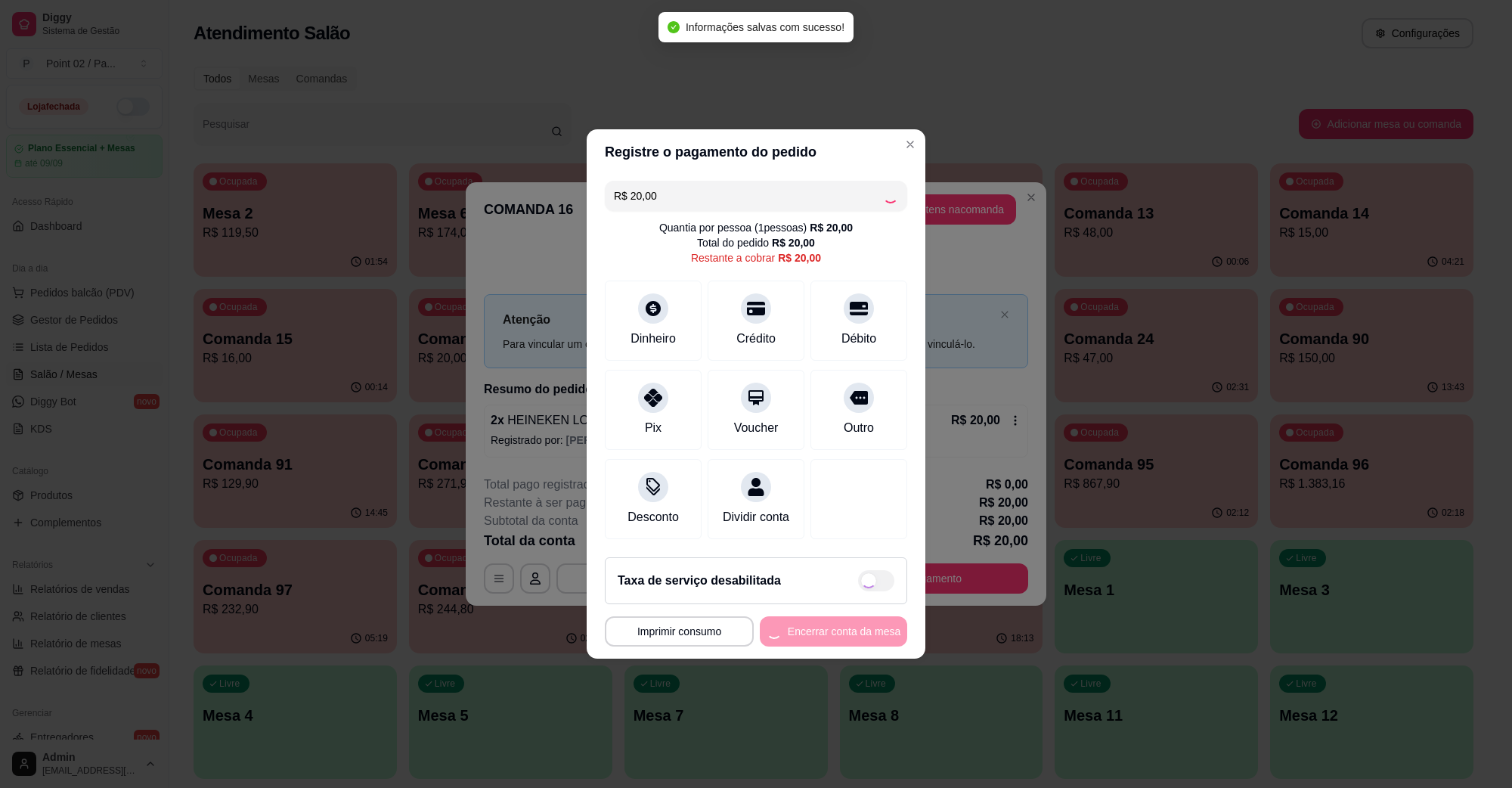
type input "R$ 0,00"
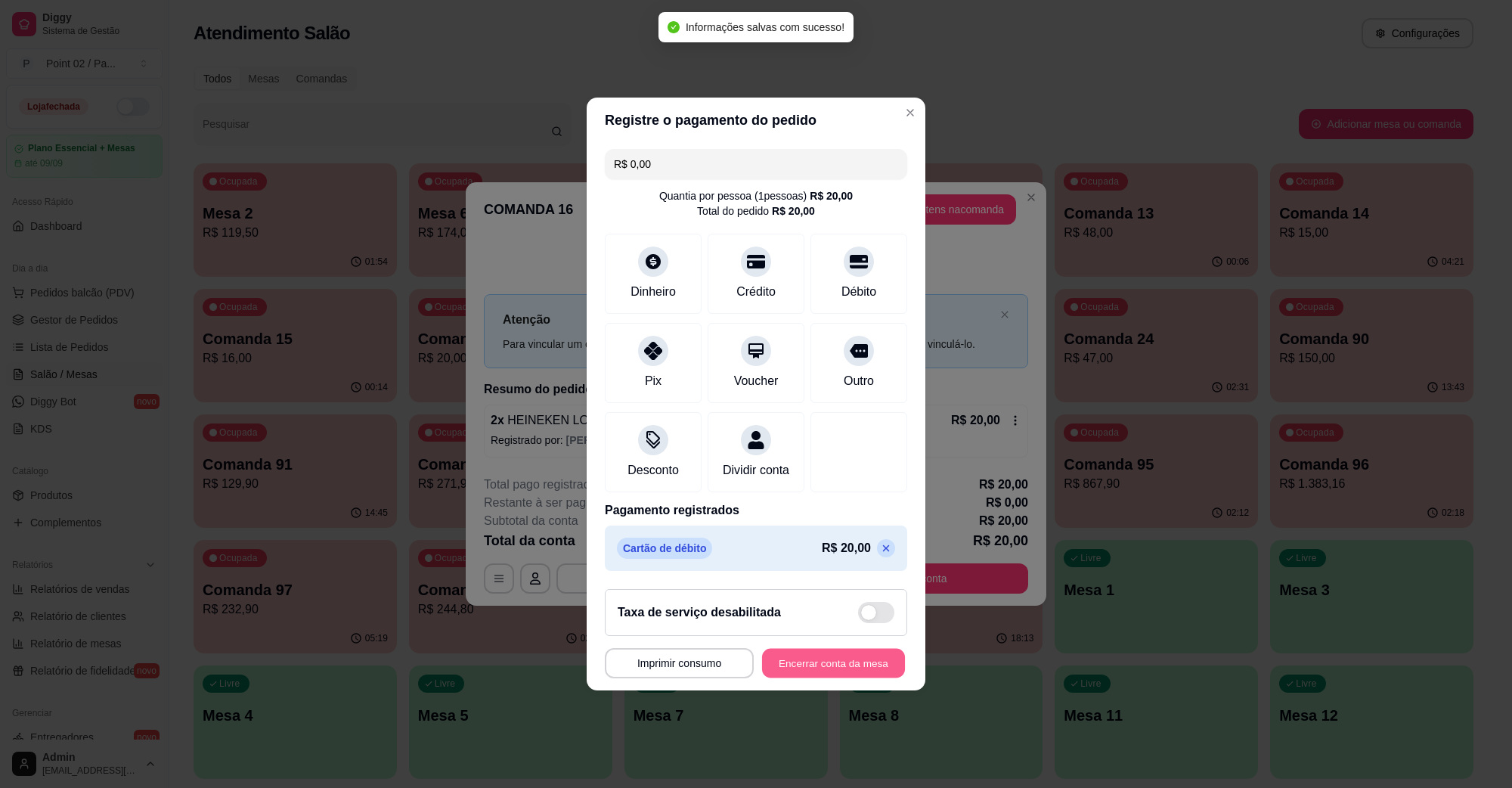
click at [836, 665] on button "Encerrar conta da mesa" at bounding box center [834, 663] width 143 height 30
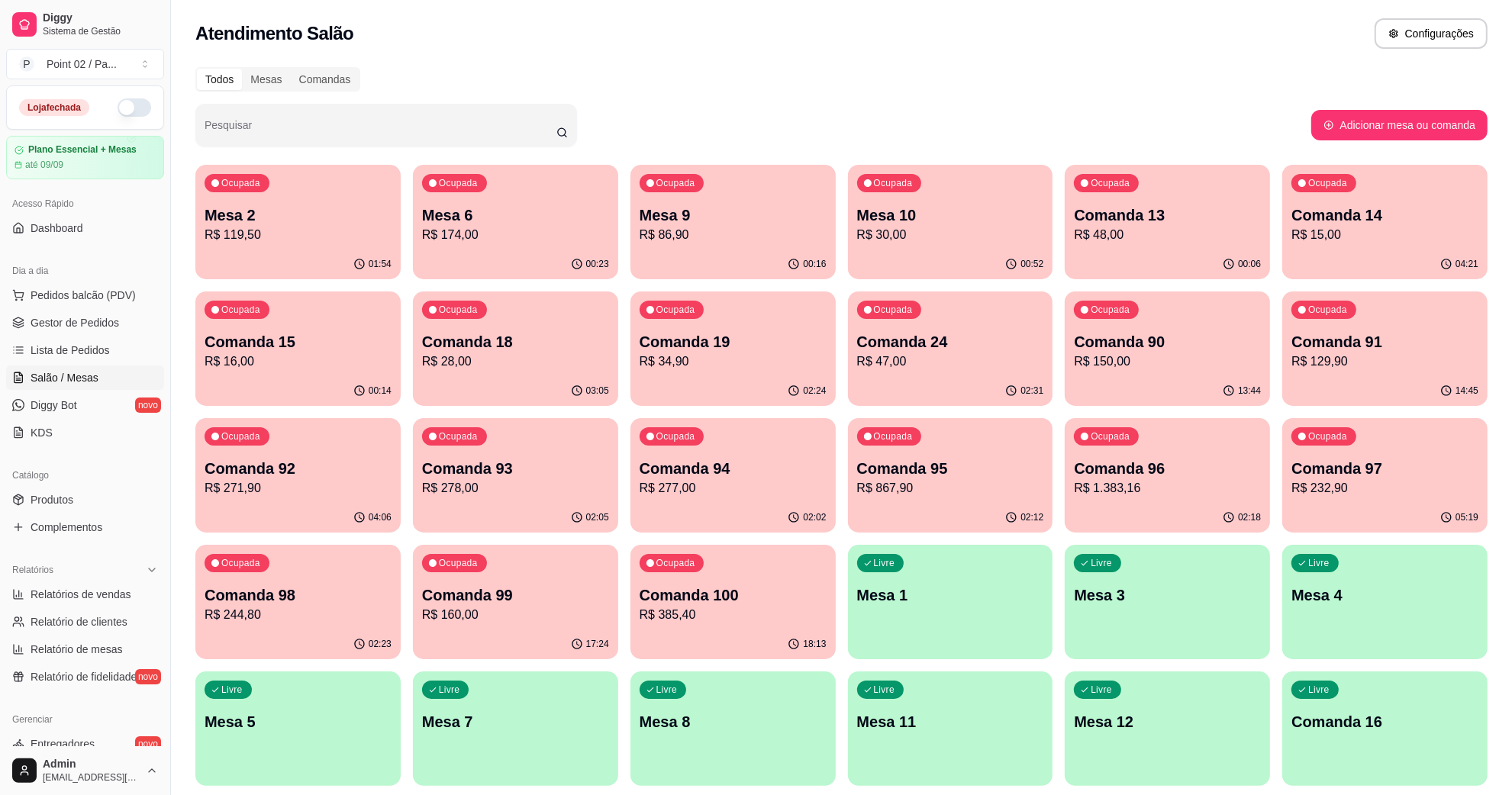
click at [388, 363] on p "R$ 16,00" at bounding box center [298, 362] width 187 height 18
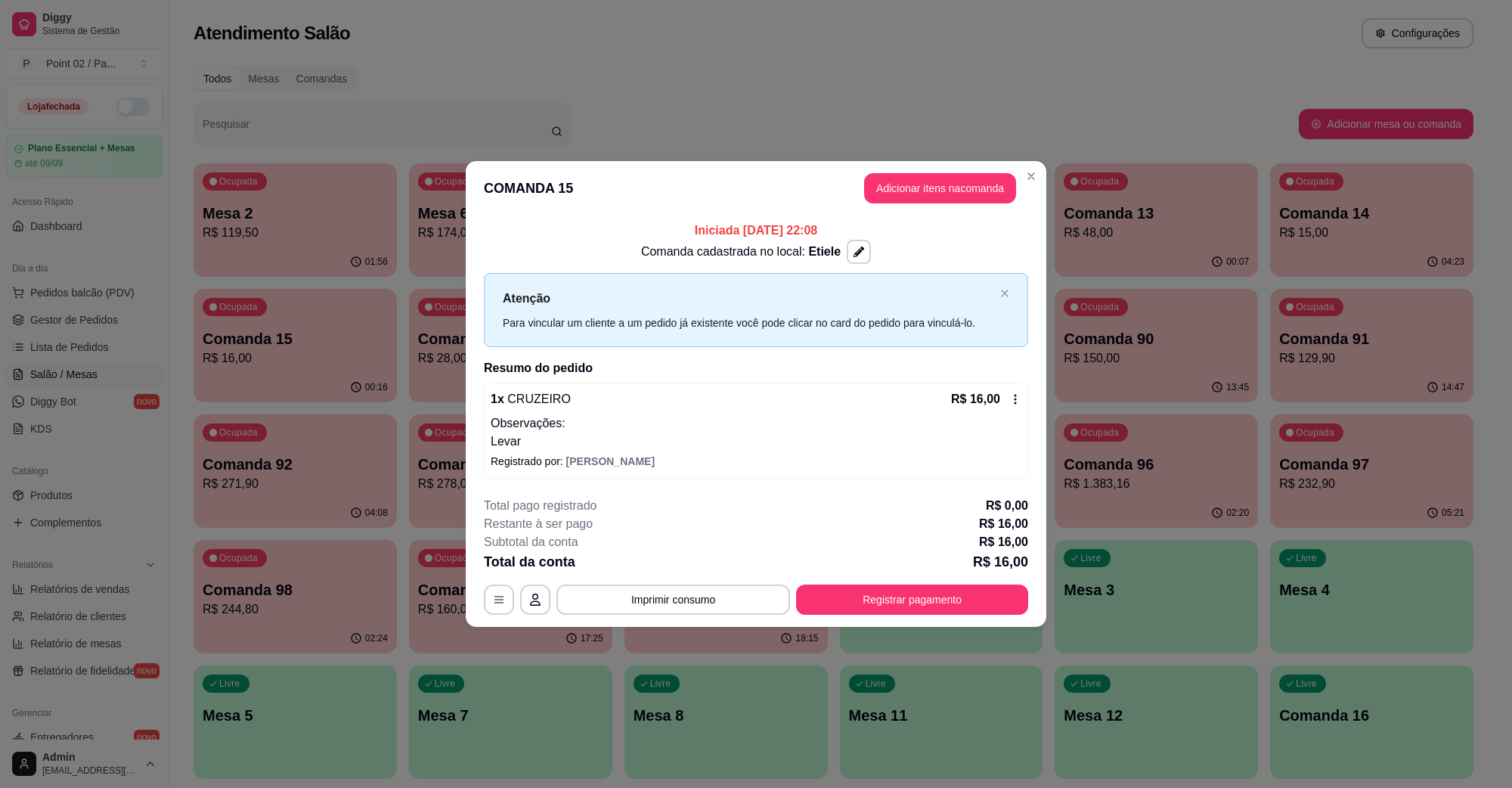
click at [969, 621] on footer "**********" at bounding box center [756, 556] width 581 height 143
click at [958, 614] on button "Registrar pagamento" at bounding box center [912, 599] width 232 height 31
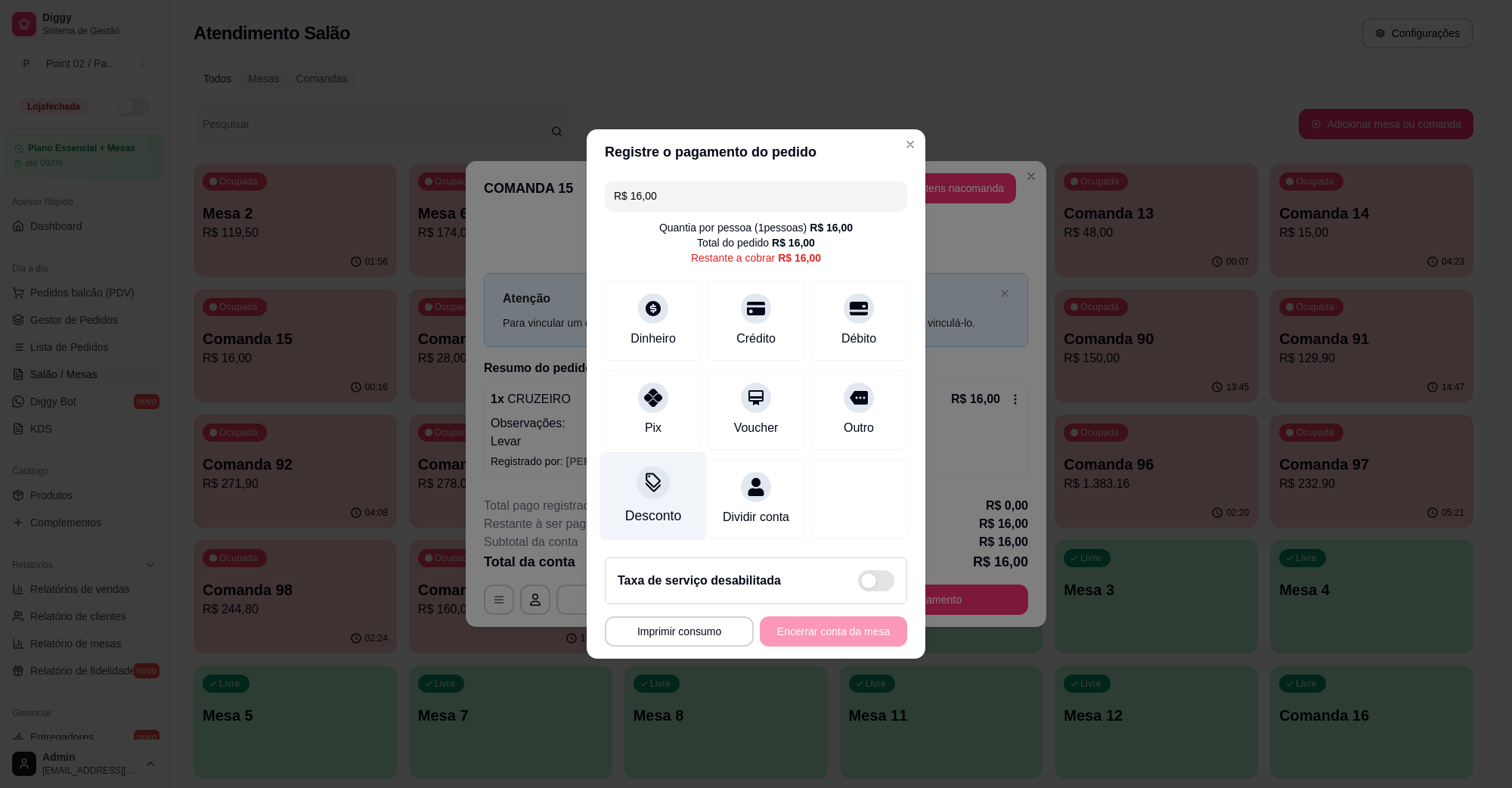
click at [664, 496] on div "Desconto" at bounding box center [654, 496] width 107 height 88
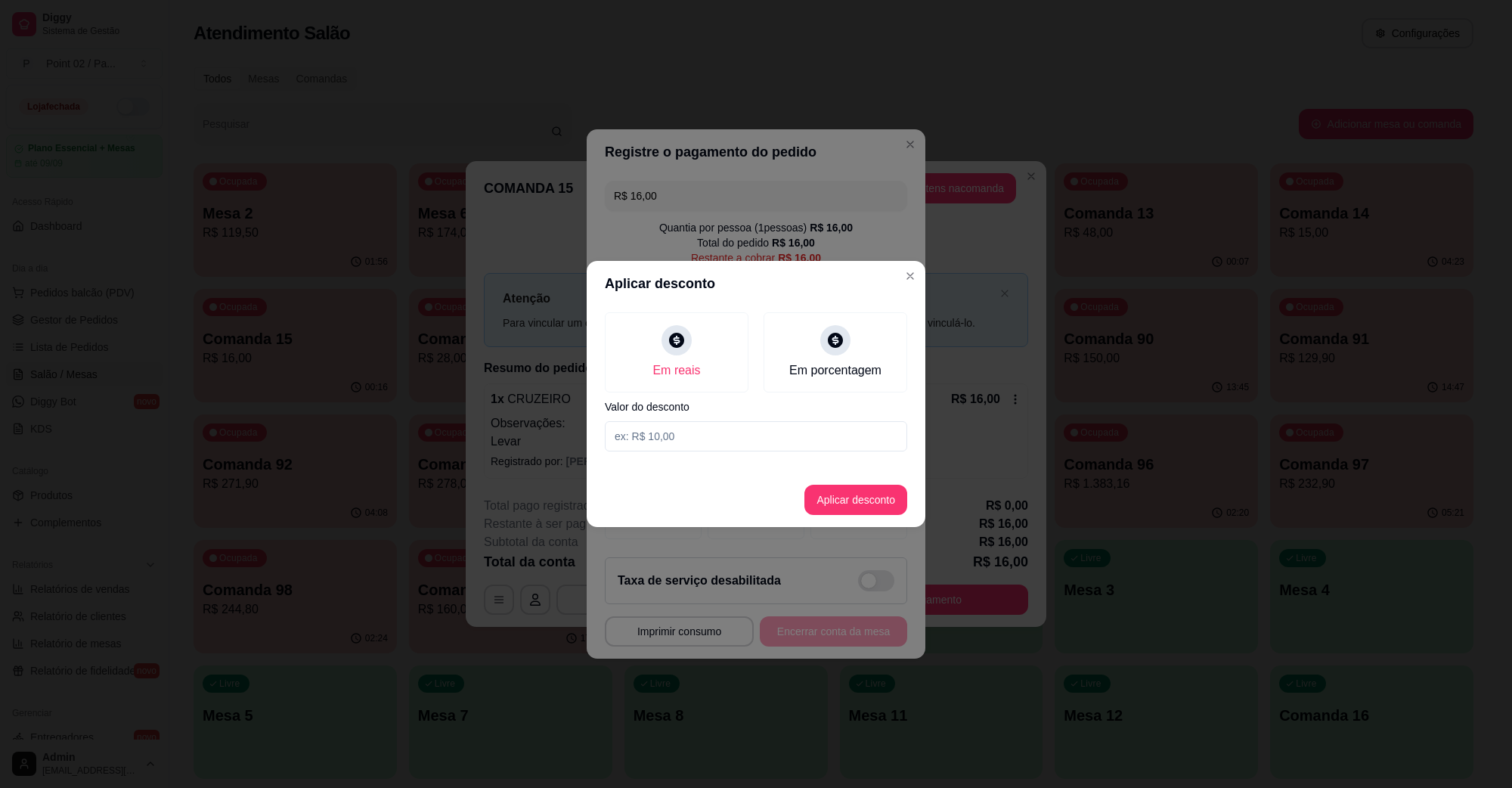
click at [727, 440] on input at bounding box center [756, 436] width 302 height 31
type input "1,00"
click at [825, 504] on button "Aplicar desconto" at bounding box center [857, 500] width 103 height 31
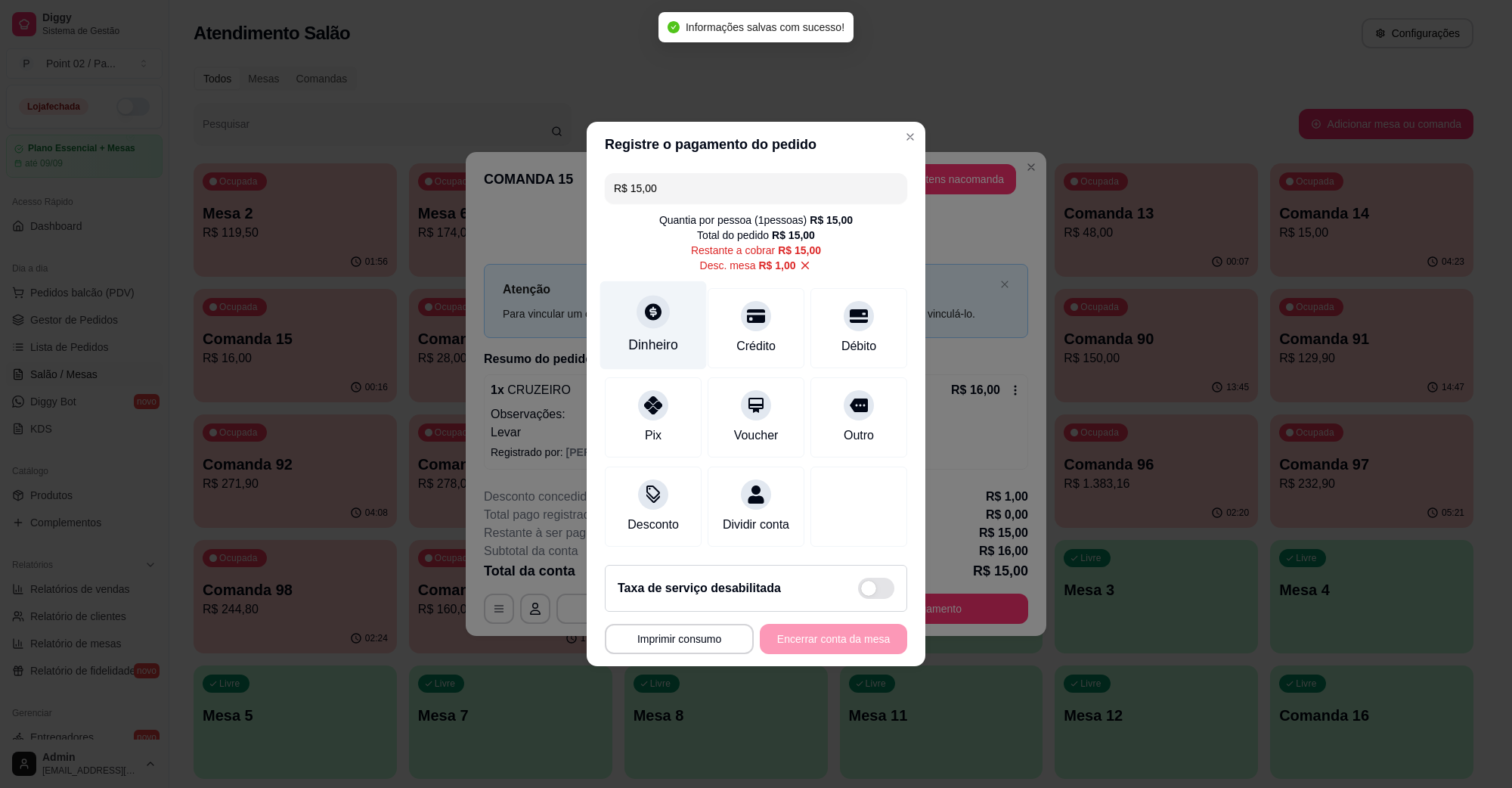
click at [644, 322] on div "Dinheiro" at bounding box center [654, 325] width 107 height 88
type input "R$ 0,00"
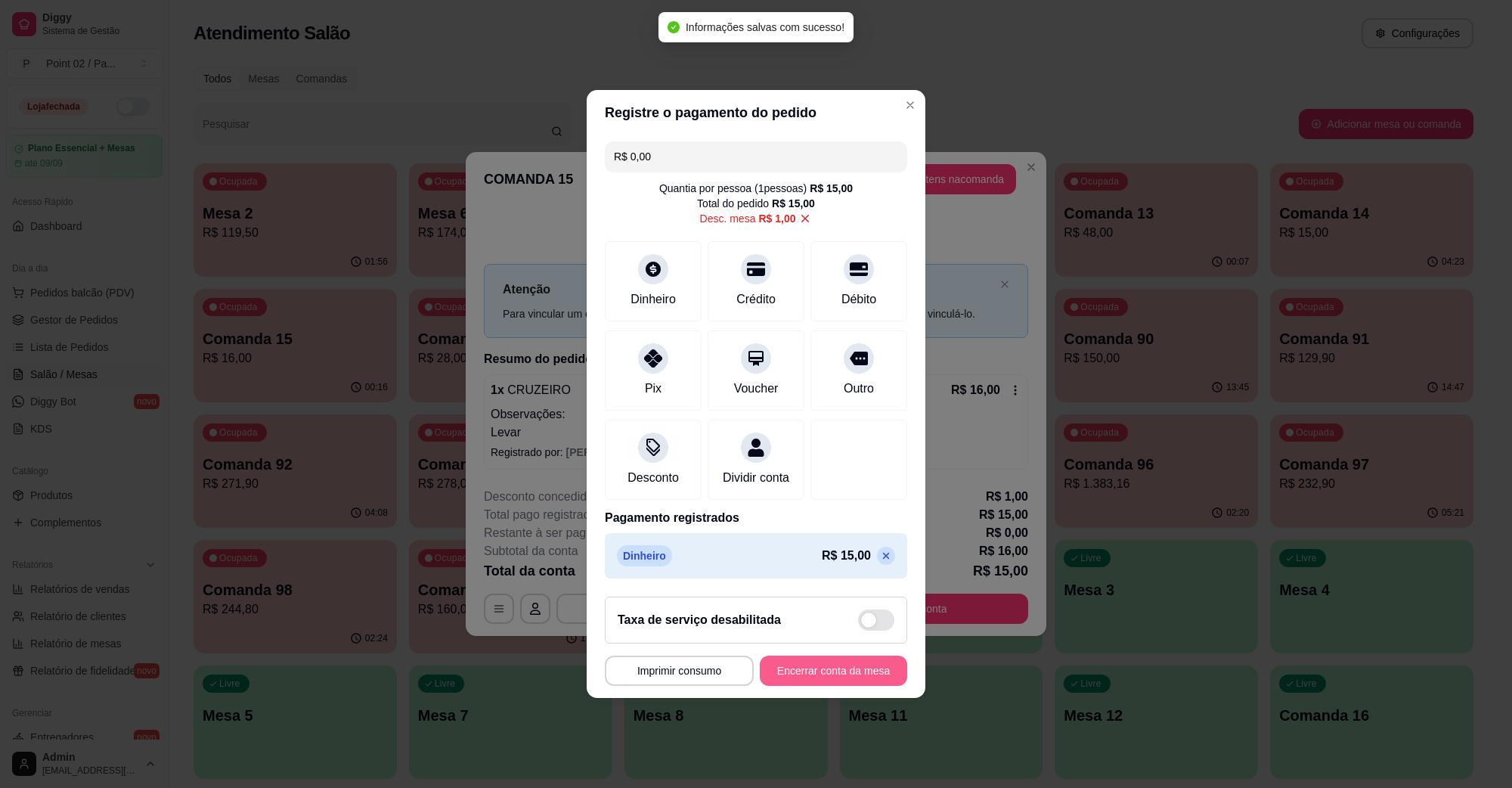
click at [840, 673] on button "Encerrar conta da mesa" at bounding box center [834, 670] width 148 height 31
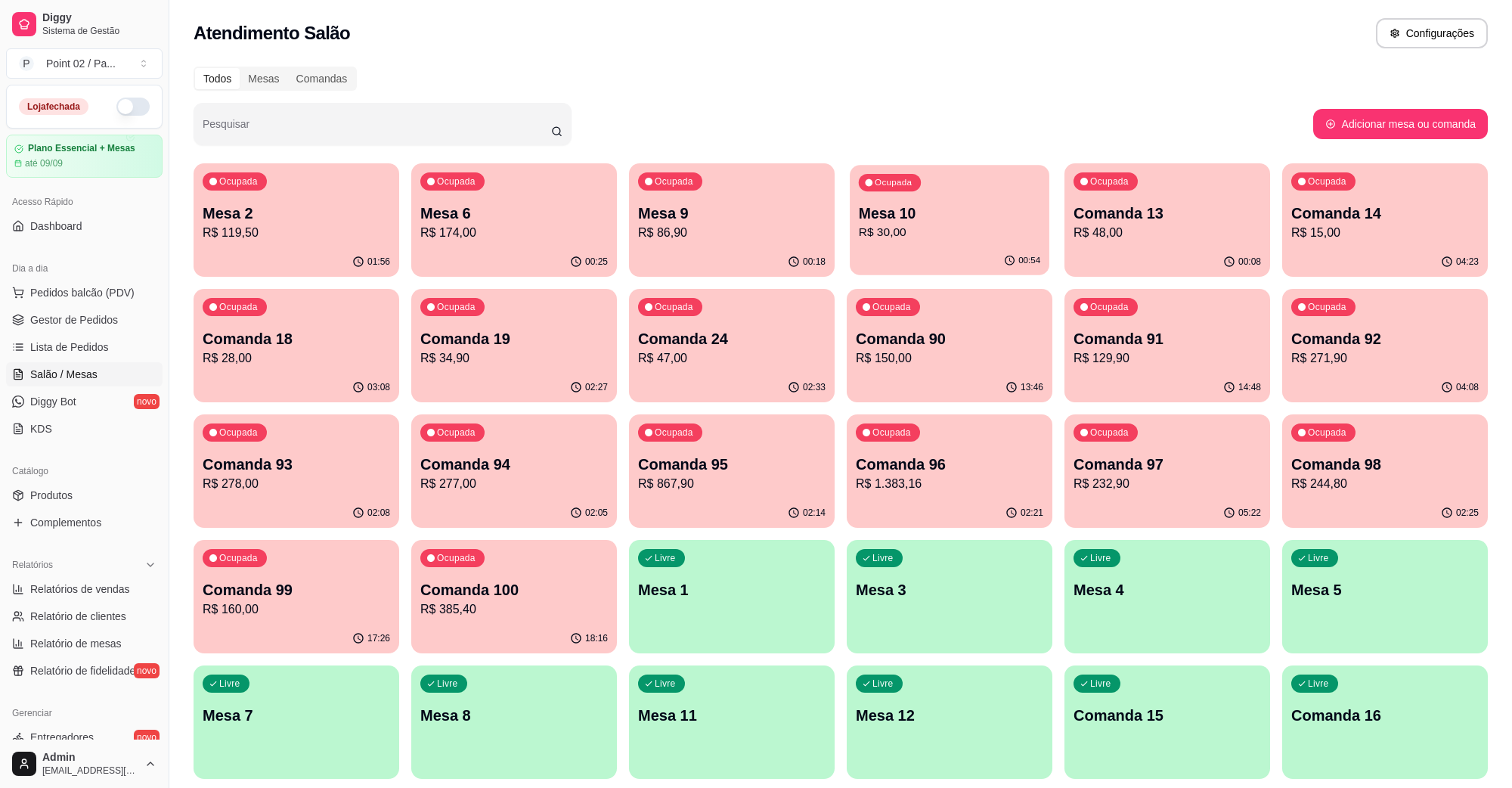
click at [950, 228] on p "R$ 30,00" at bounding box center [951, 233] width 182 height 18
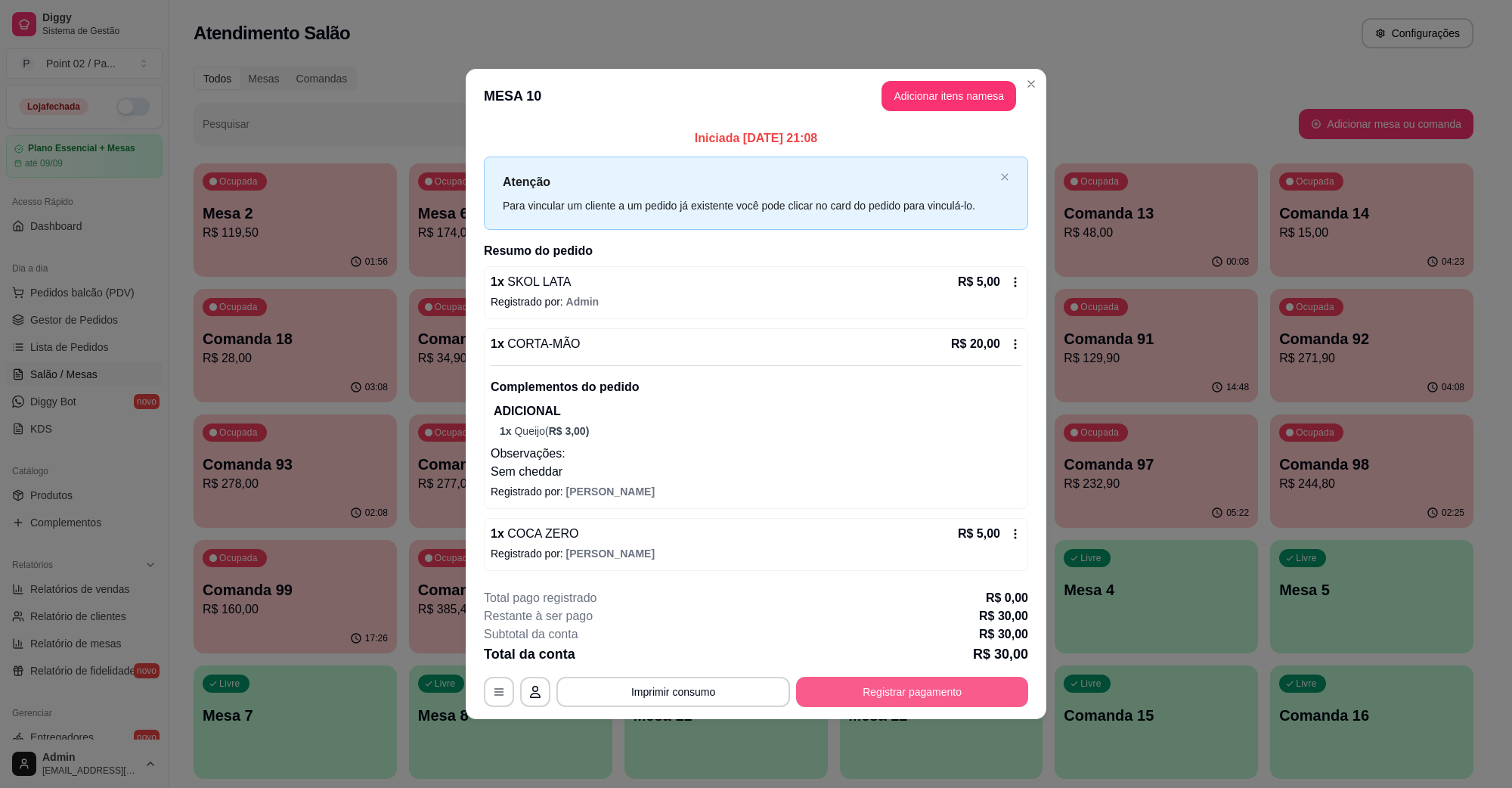
click at [920, 707] on button "Registrar pagamento" at bounding box center [912, 692] width 232 height 31
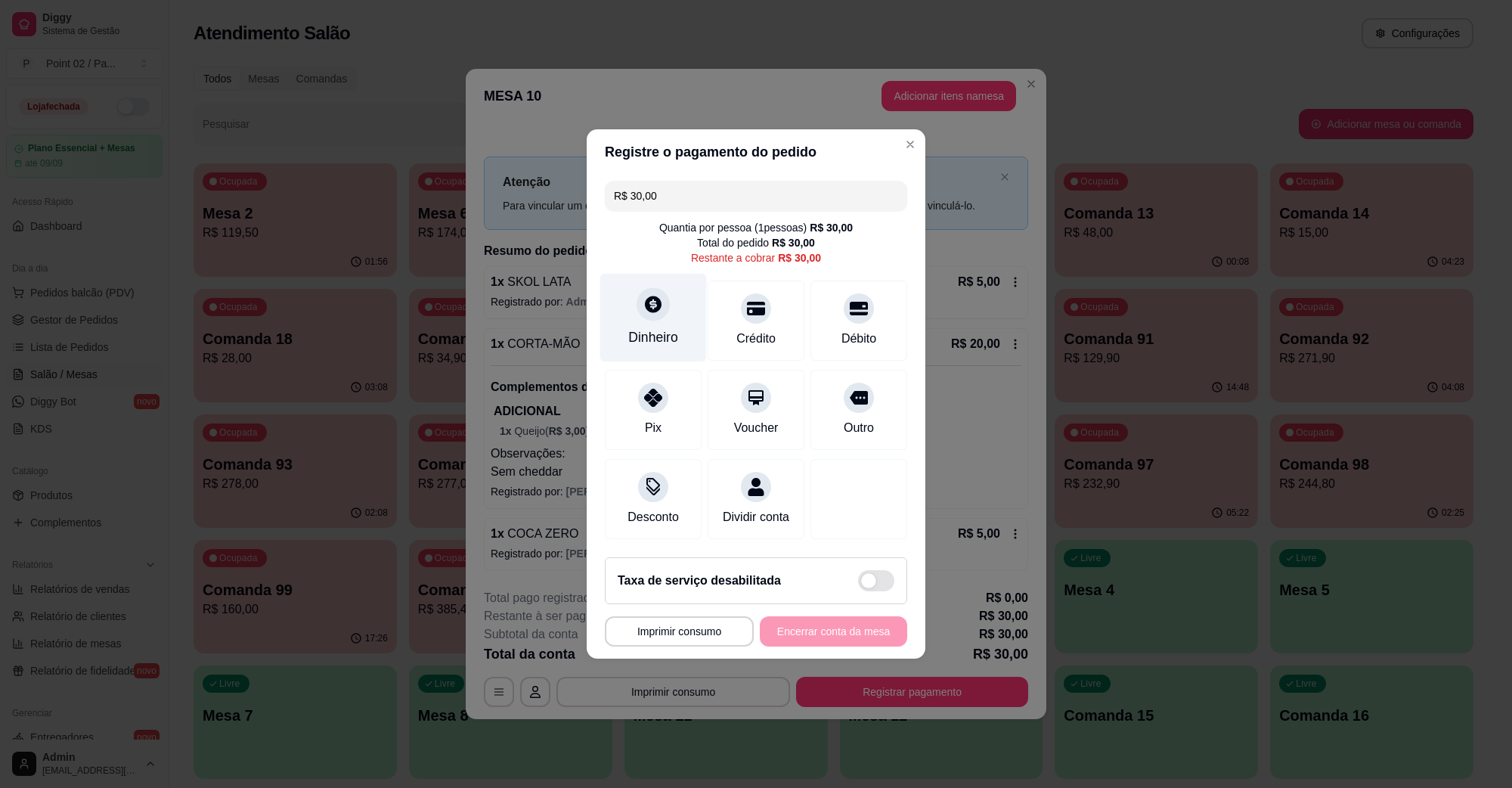
click at [633, 305] on div "Dinheiro" at bounding box center [654, 317] width 107 height 88
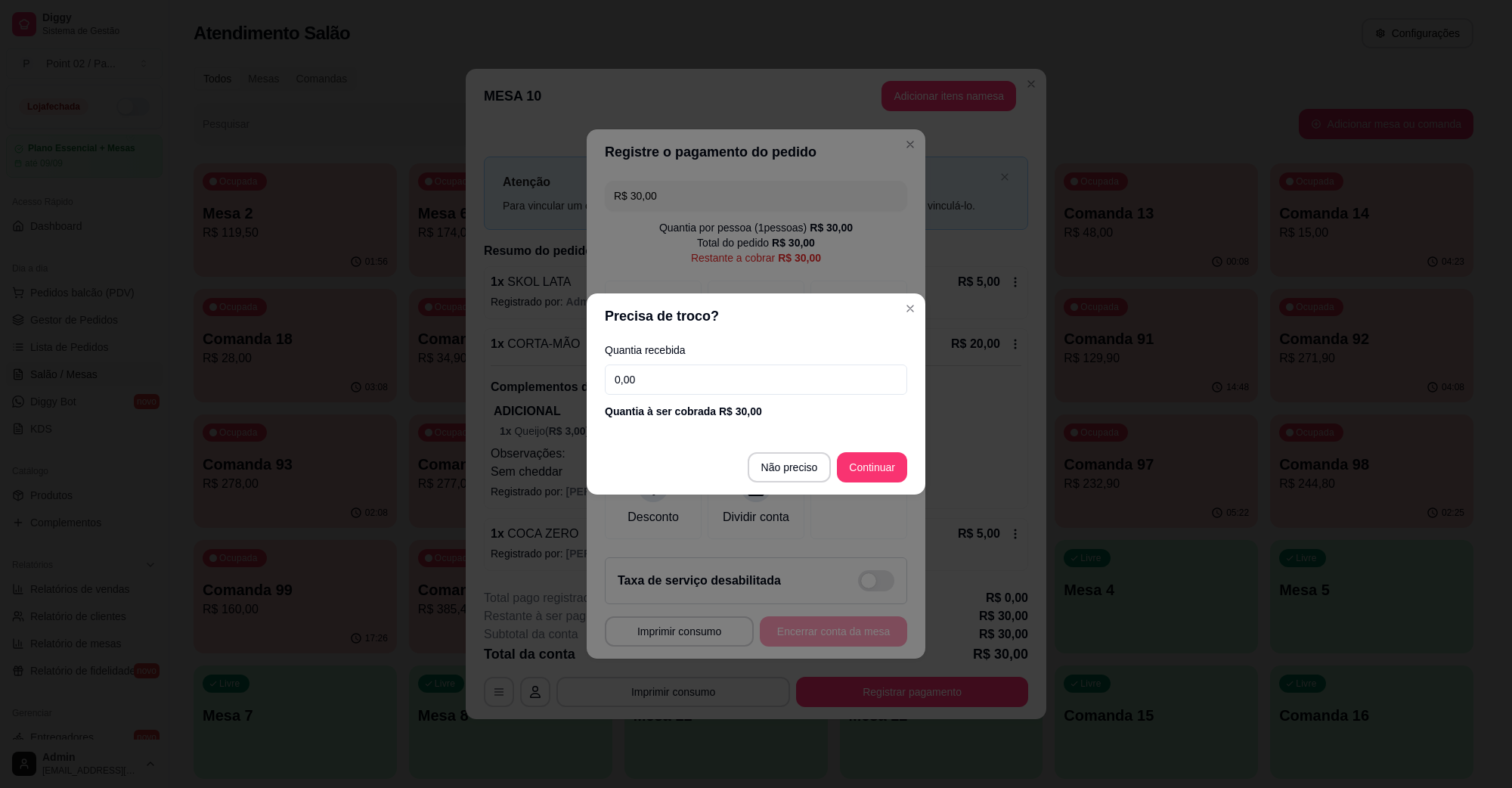
click at [817, 449] on footer "Não preciso Continuar" at bounding box center [756, 466] width 339 height 54
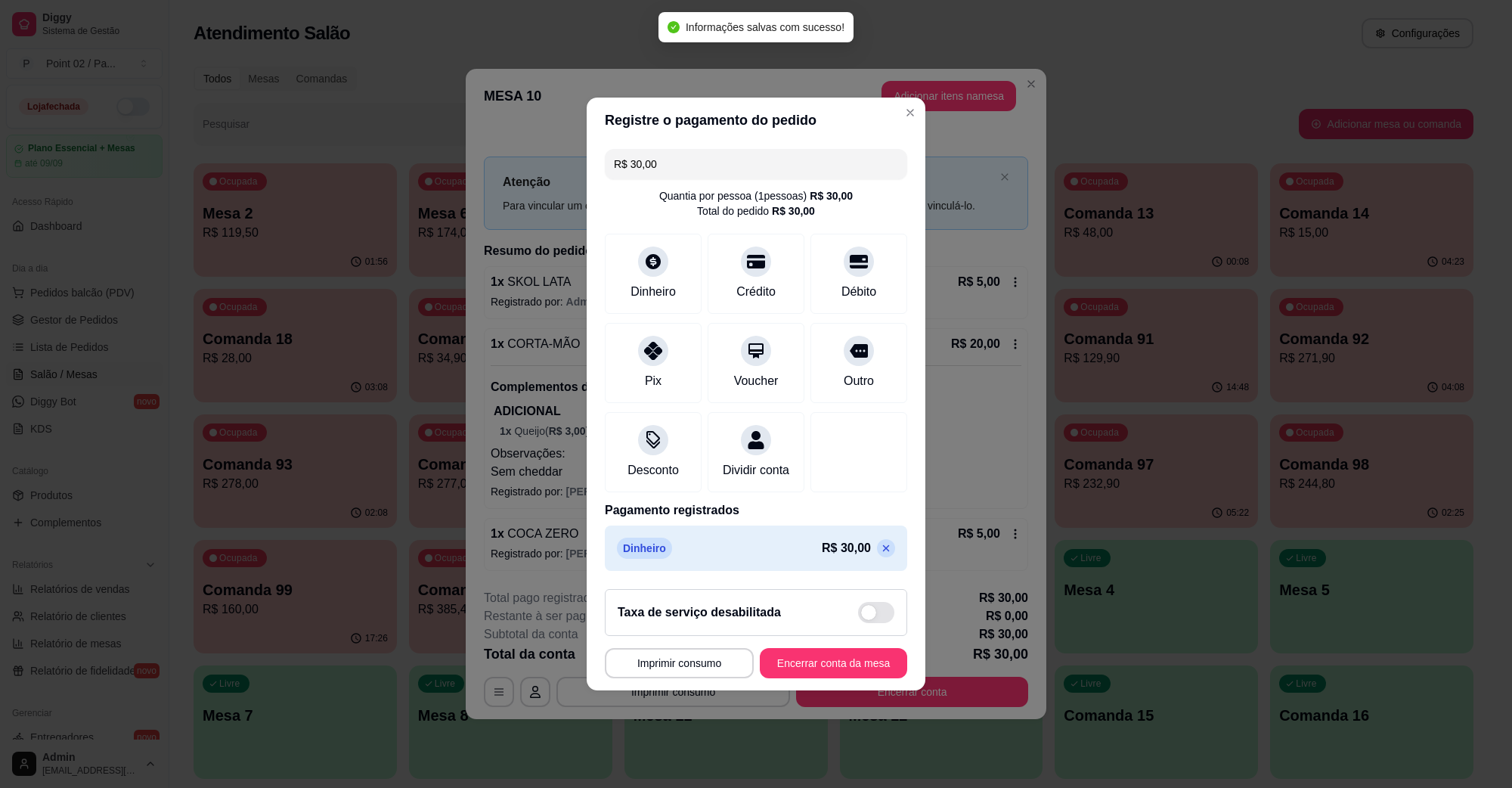
type input "R$ 0,00"
click at [829, 665] on button "Encerrar conta da mesa" at bounding box center [834, 663] width 148 height 31
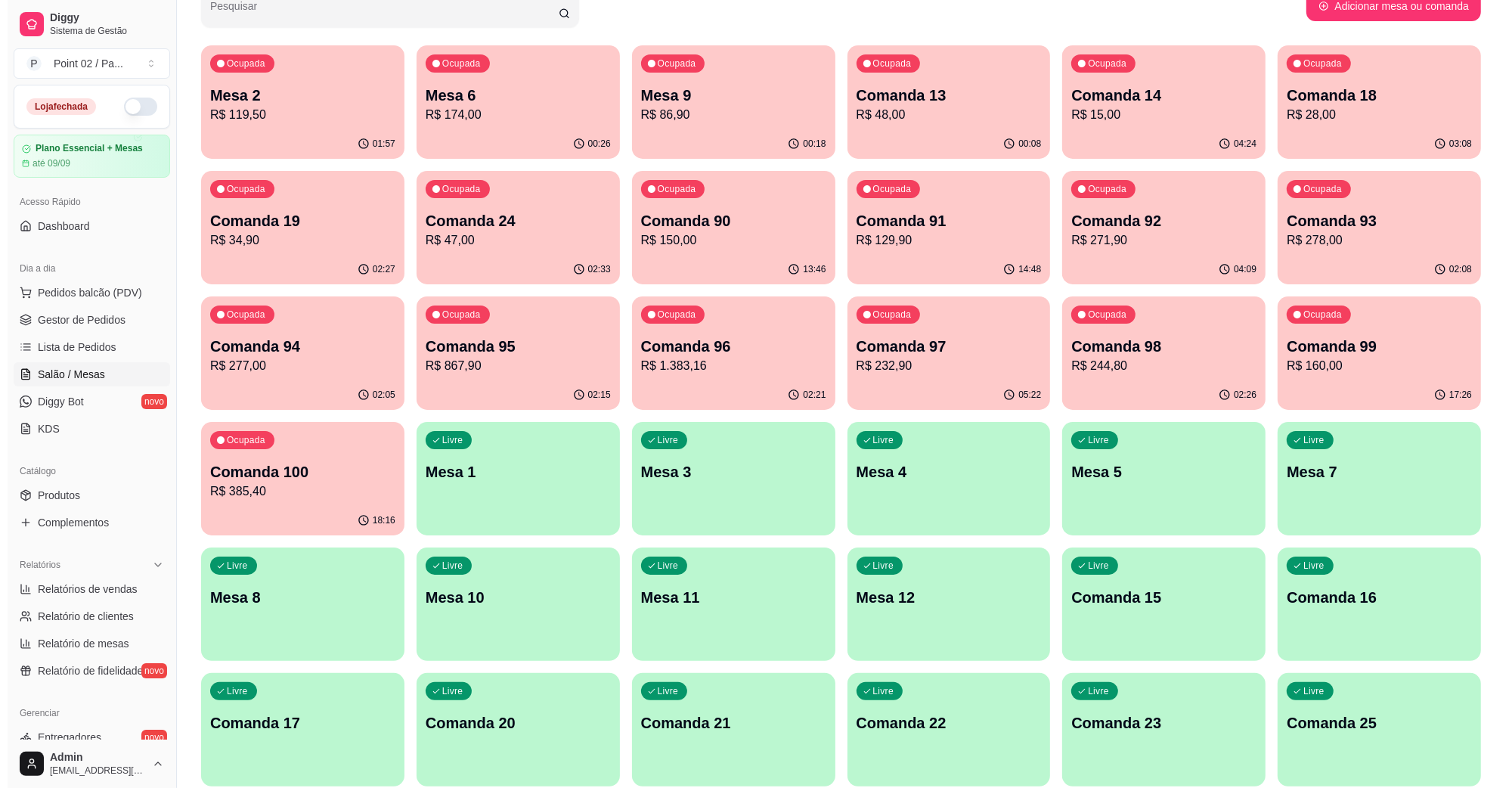
scroll to position [378, 0]
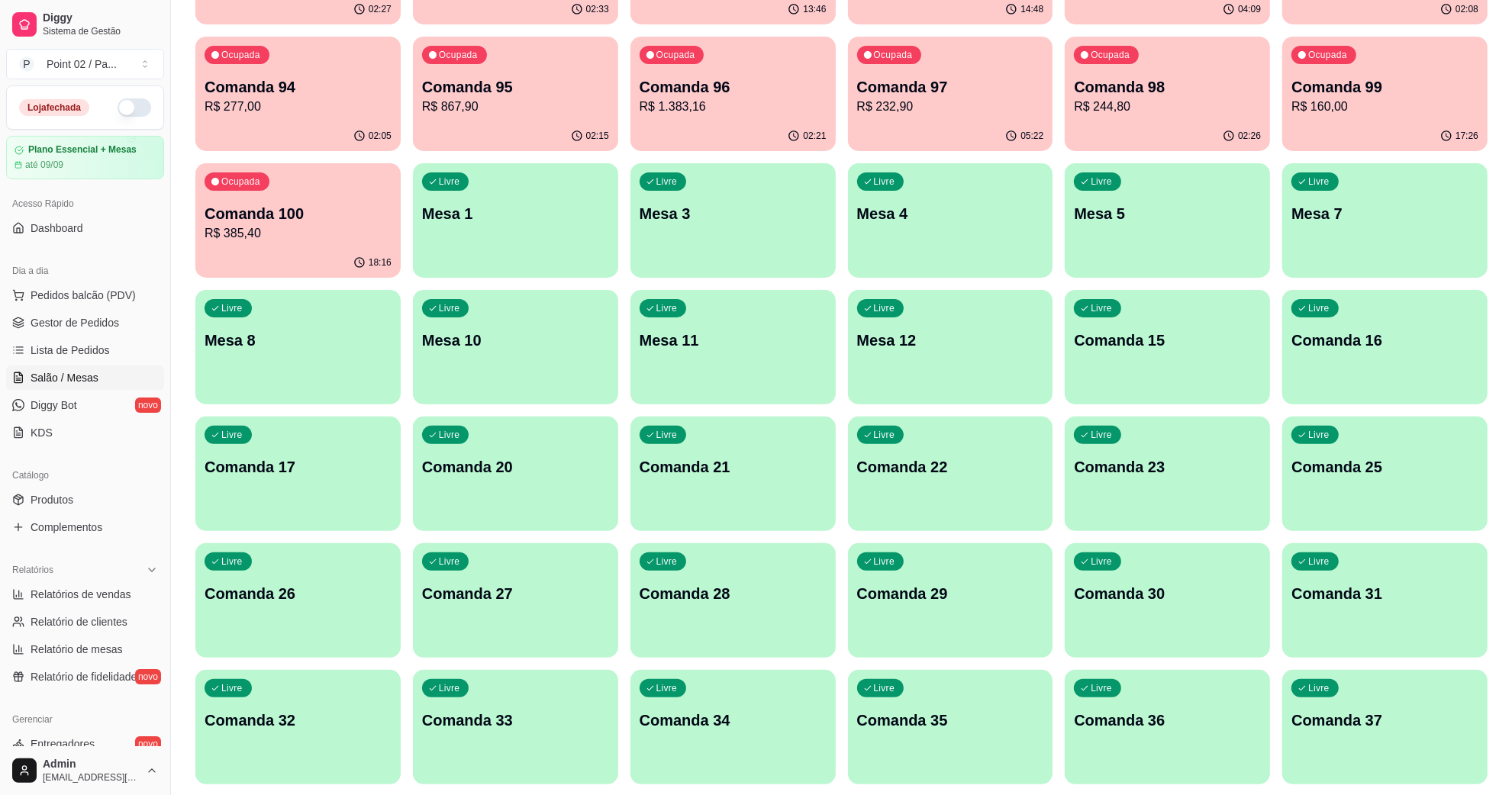
click at [1130, 363] on div "Livre Comanda 15" at bounding box center [1166, 338] width 205 height 96
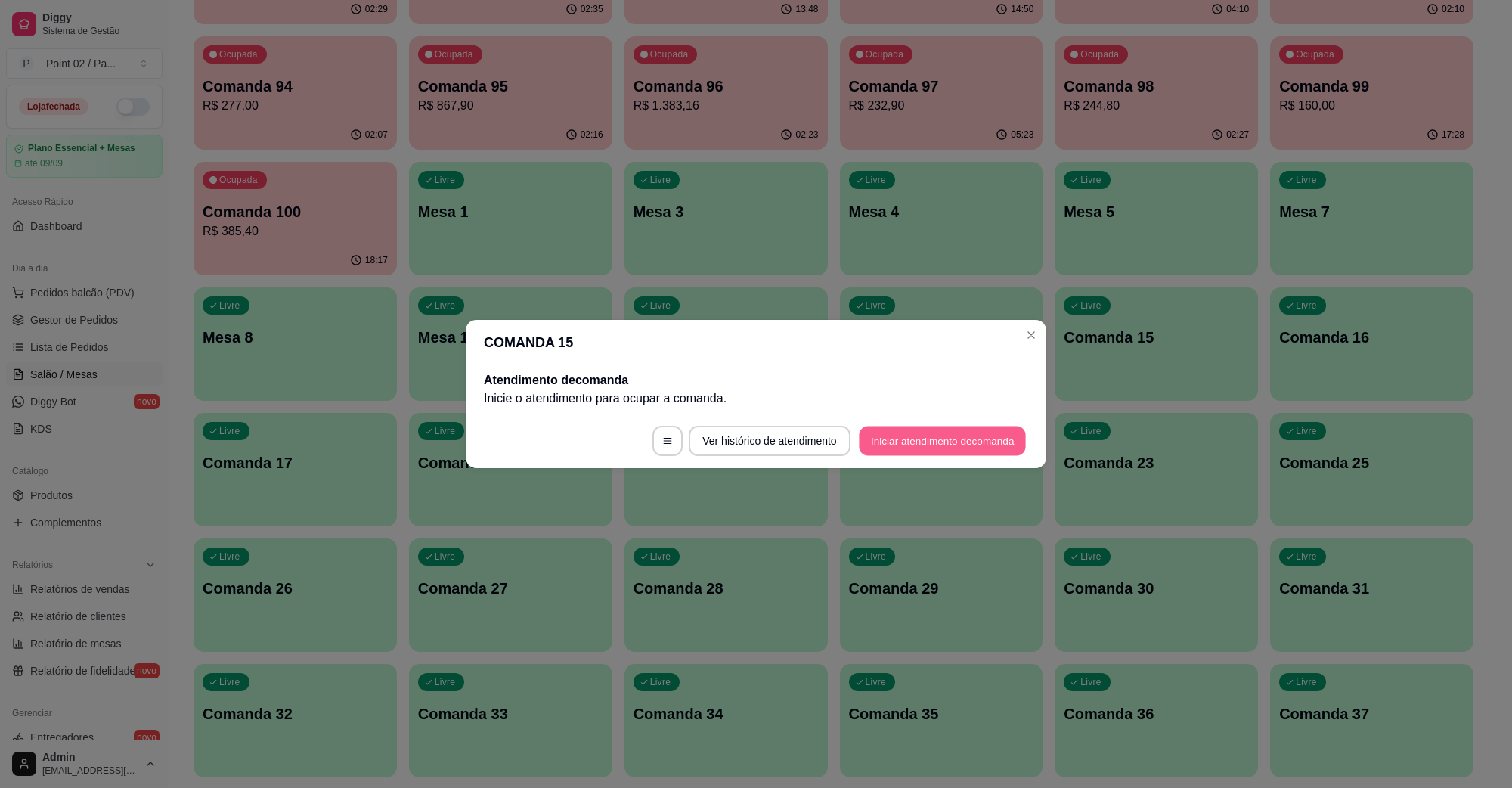
click at [886, 448] on button "Iniciar atendimento de comanda" at bounding box center [943, 442] width 167 height 30
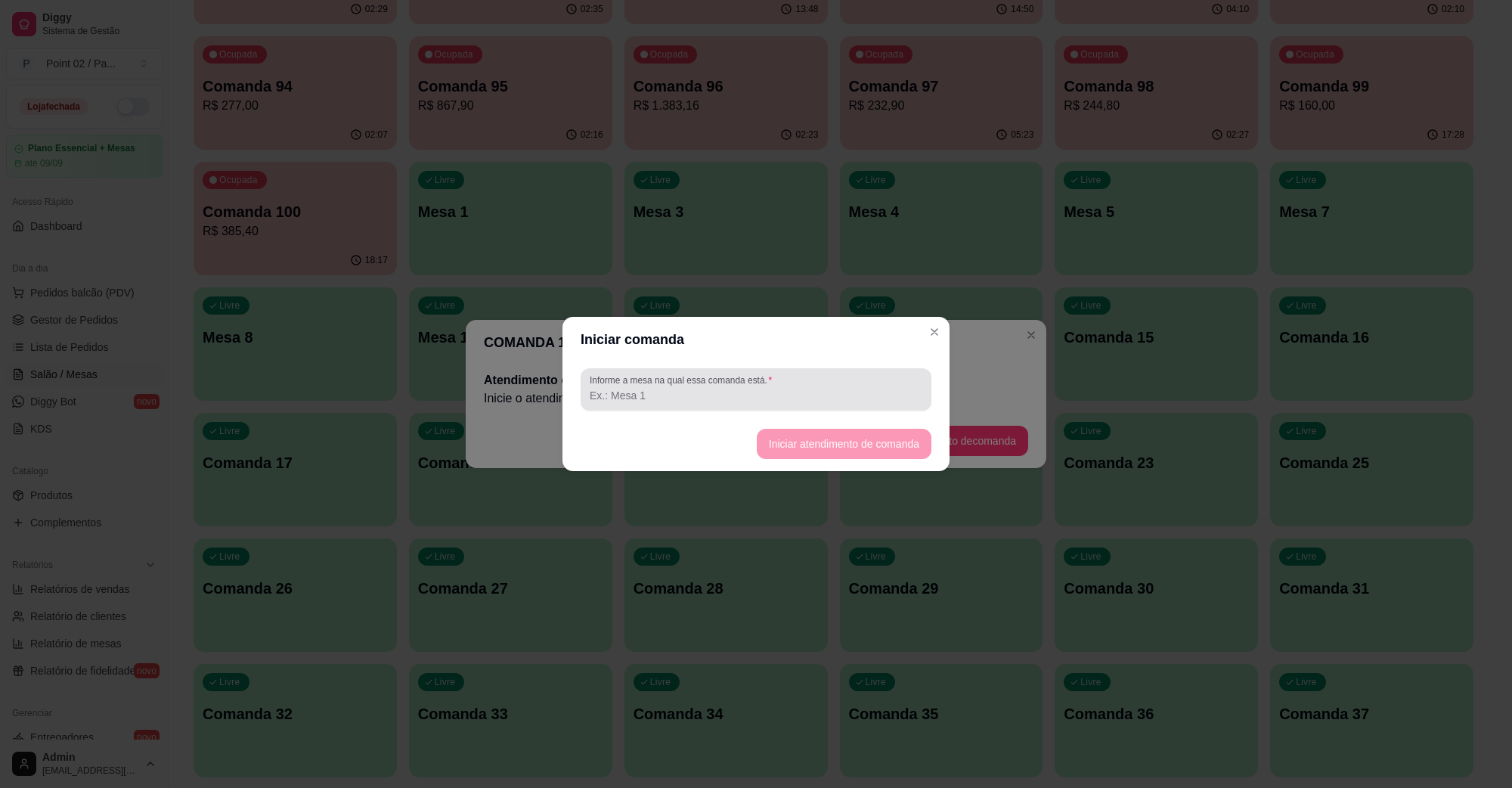
click at [836, 405] on div at bounding box center [756, 389] width 333 height 31
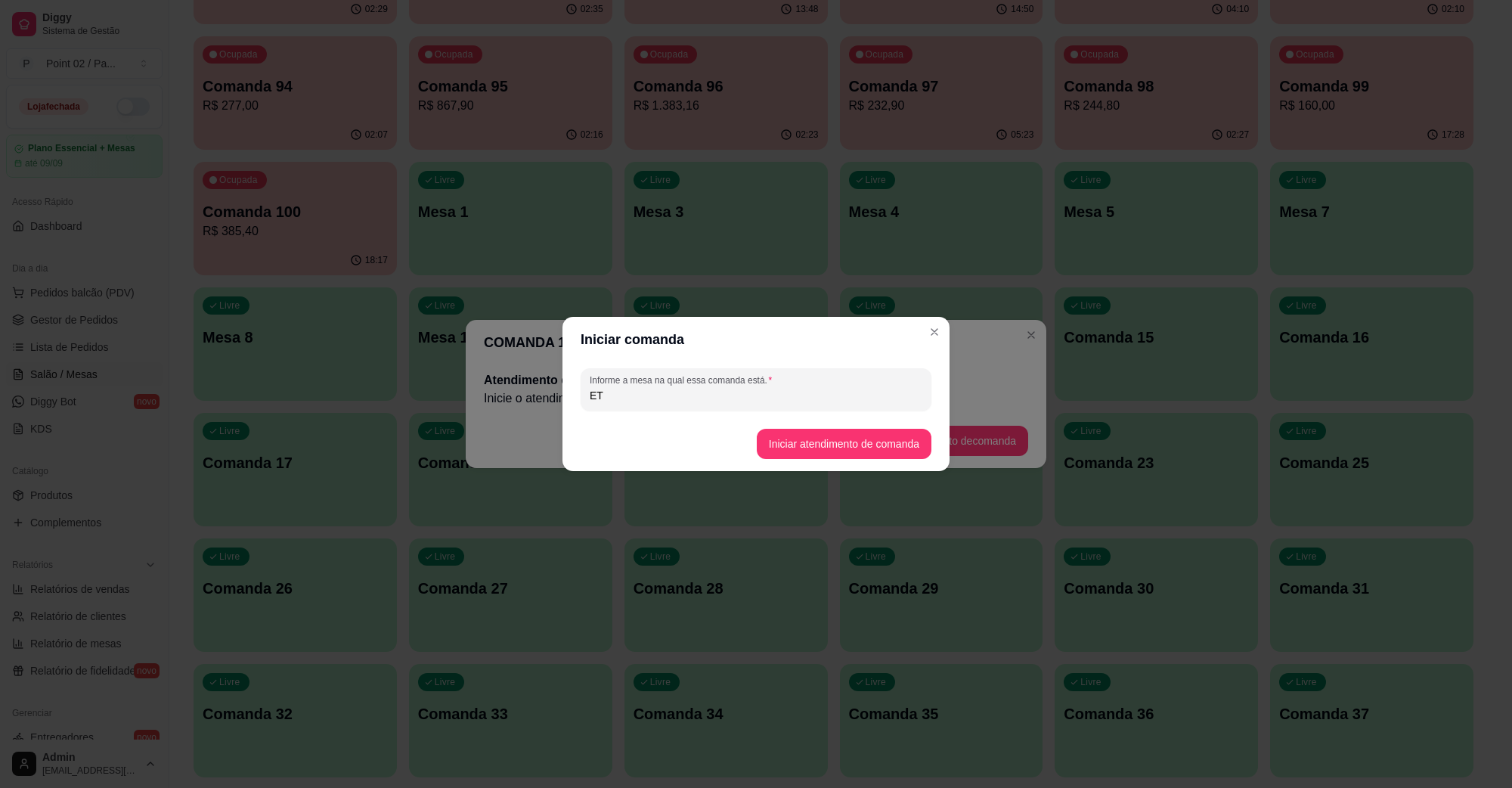
type input "E"
type input "ETIELE"
click at [870, 443] on button "Iniciar atendimento de comanda" at bounding box center [844, 444] width 169 height 30
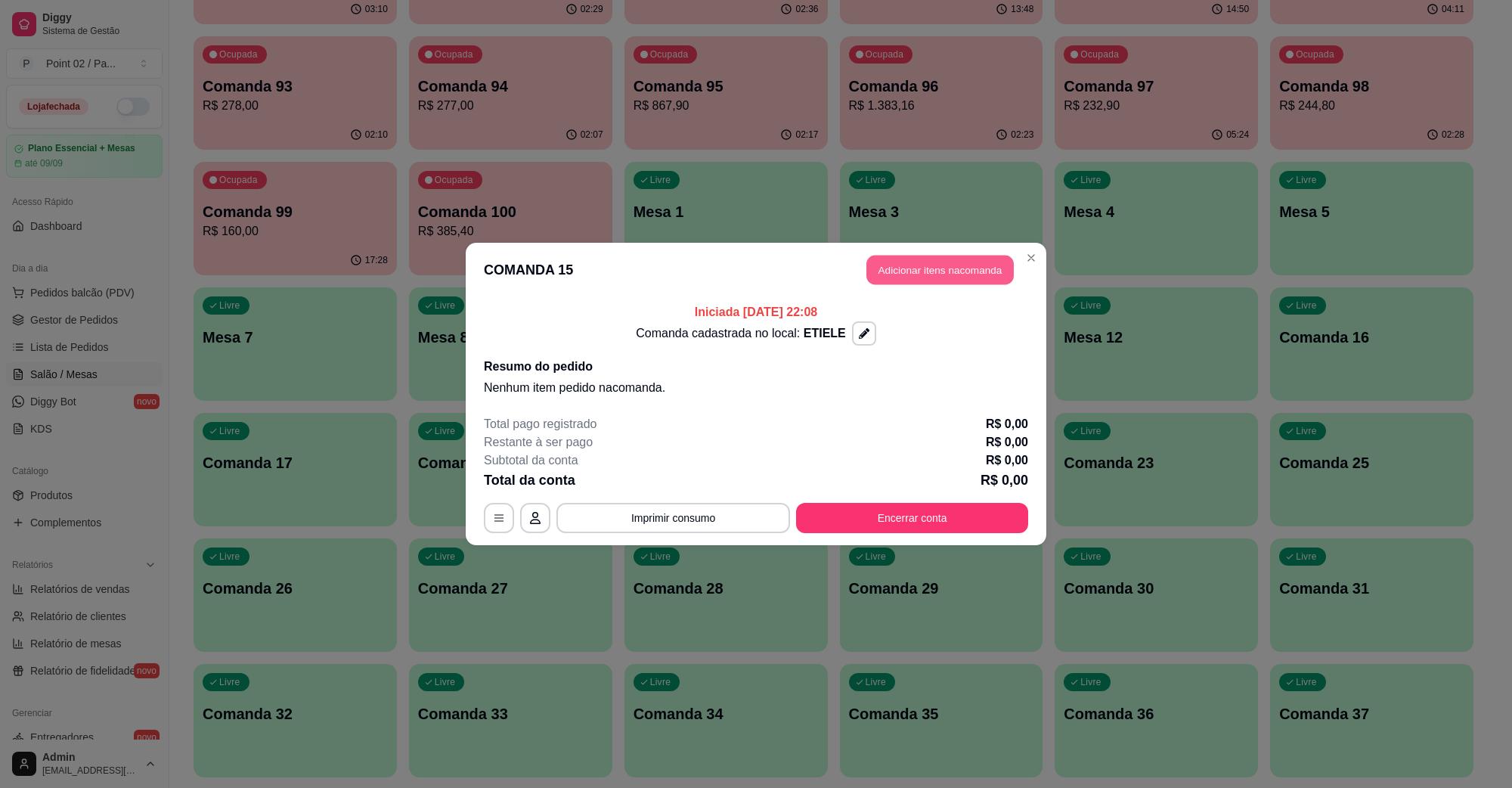
click at [898, 257] on button "Adicionar itens na comanda" at bounding box center [940, 270] width 148 height 30
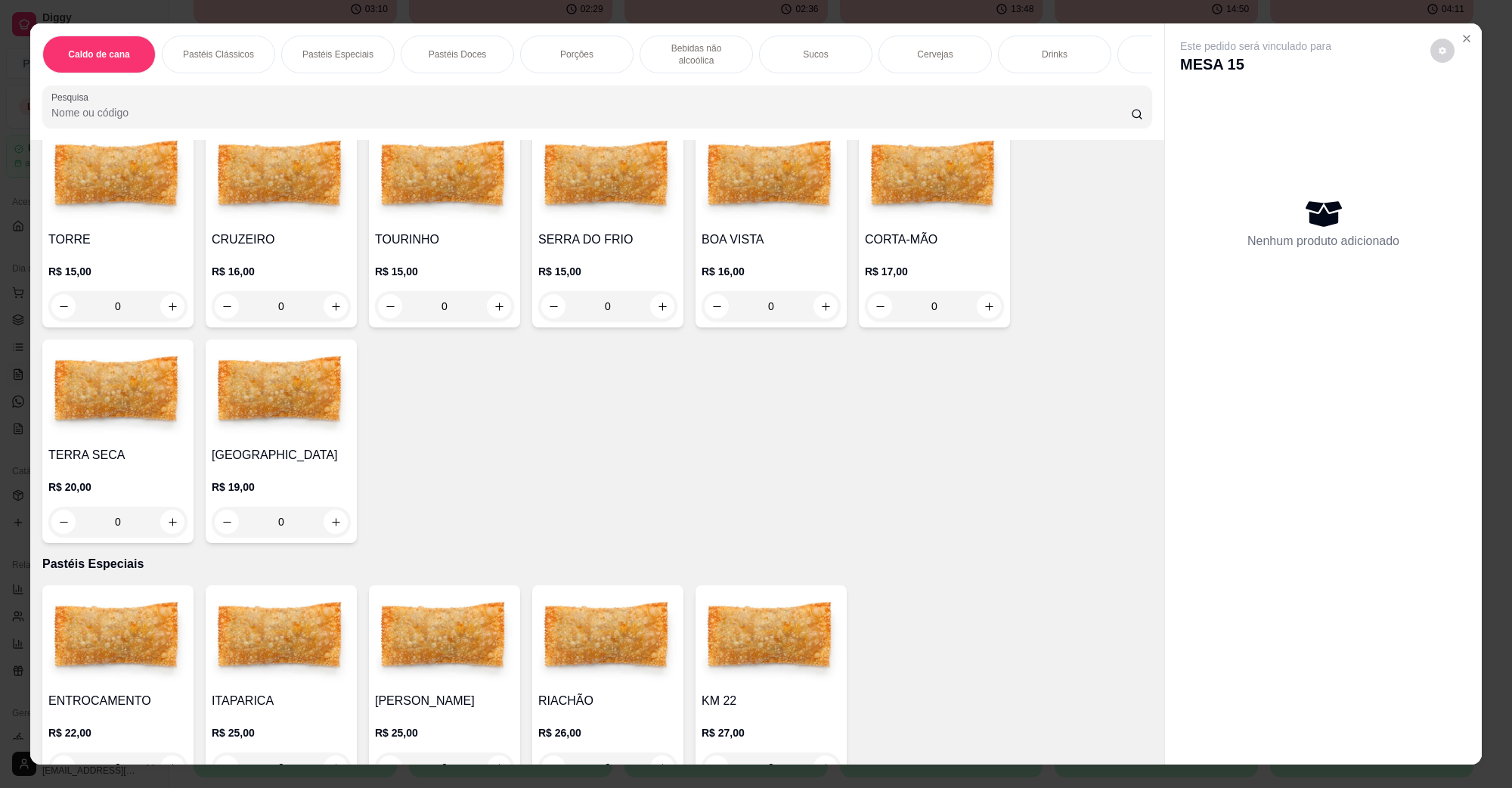
click at [331, 209] on img at bounding box center [281, 176] width 140 height 94
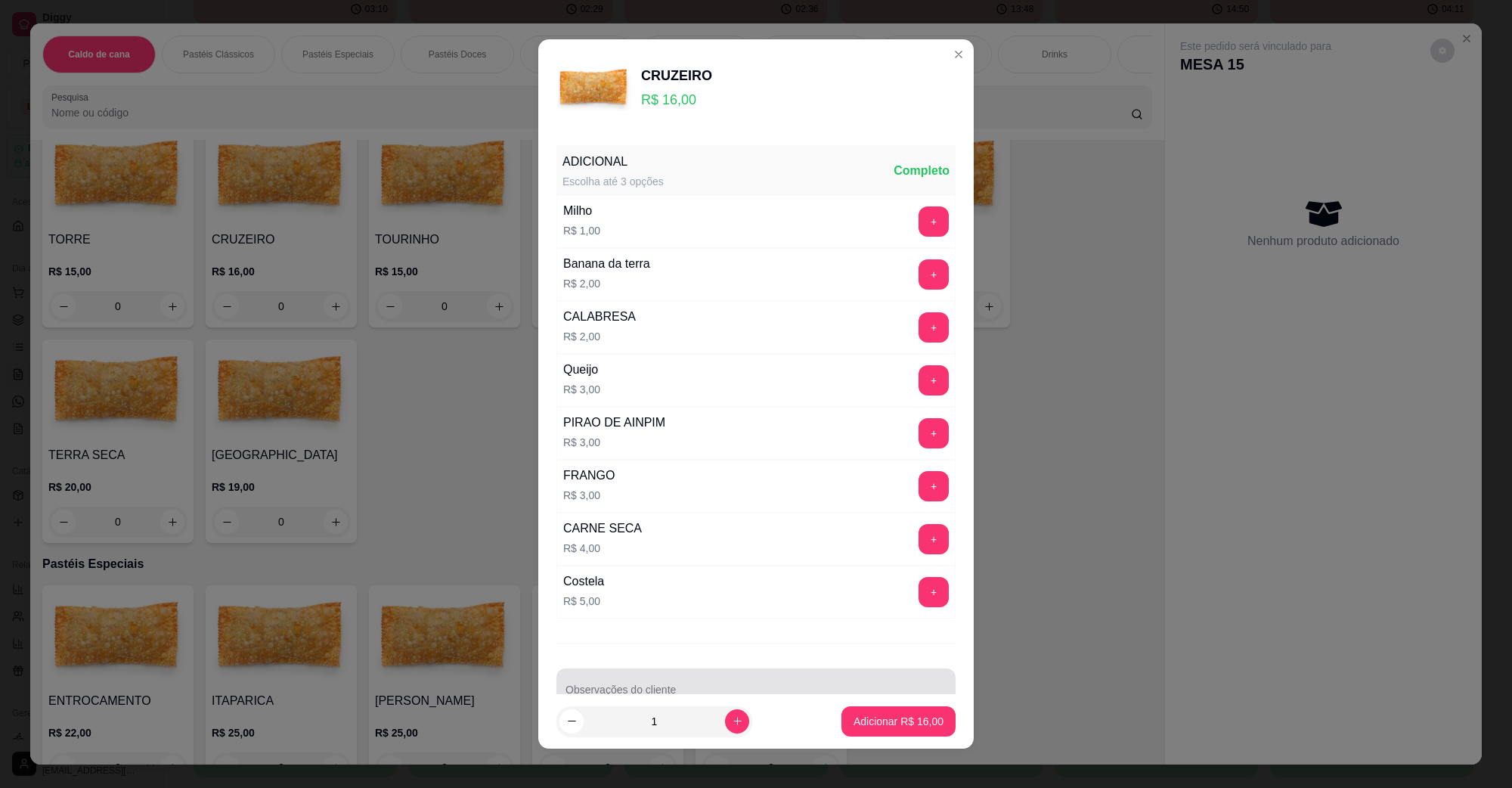
click at [855, 686] on div at bounding box center [756, 689] width 381 height 31
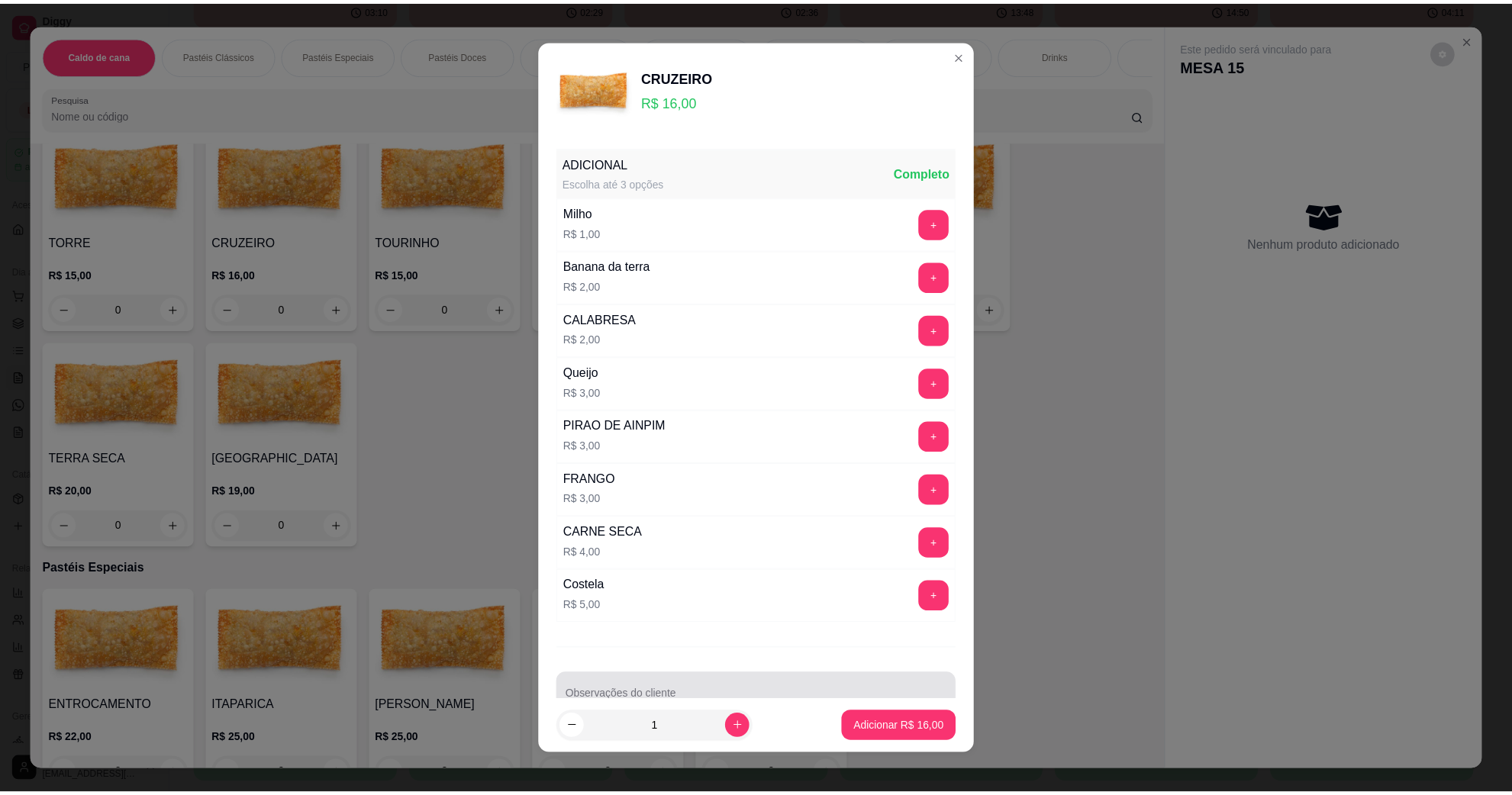
scroll to position [12, 0]
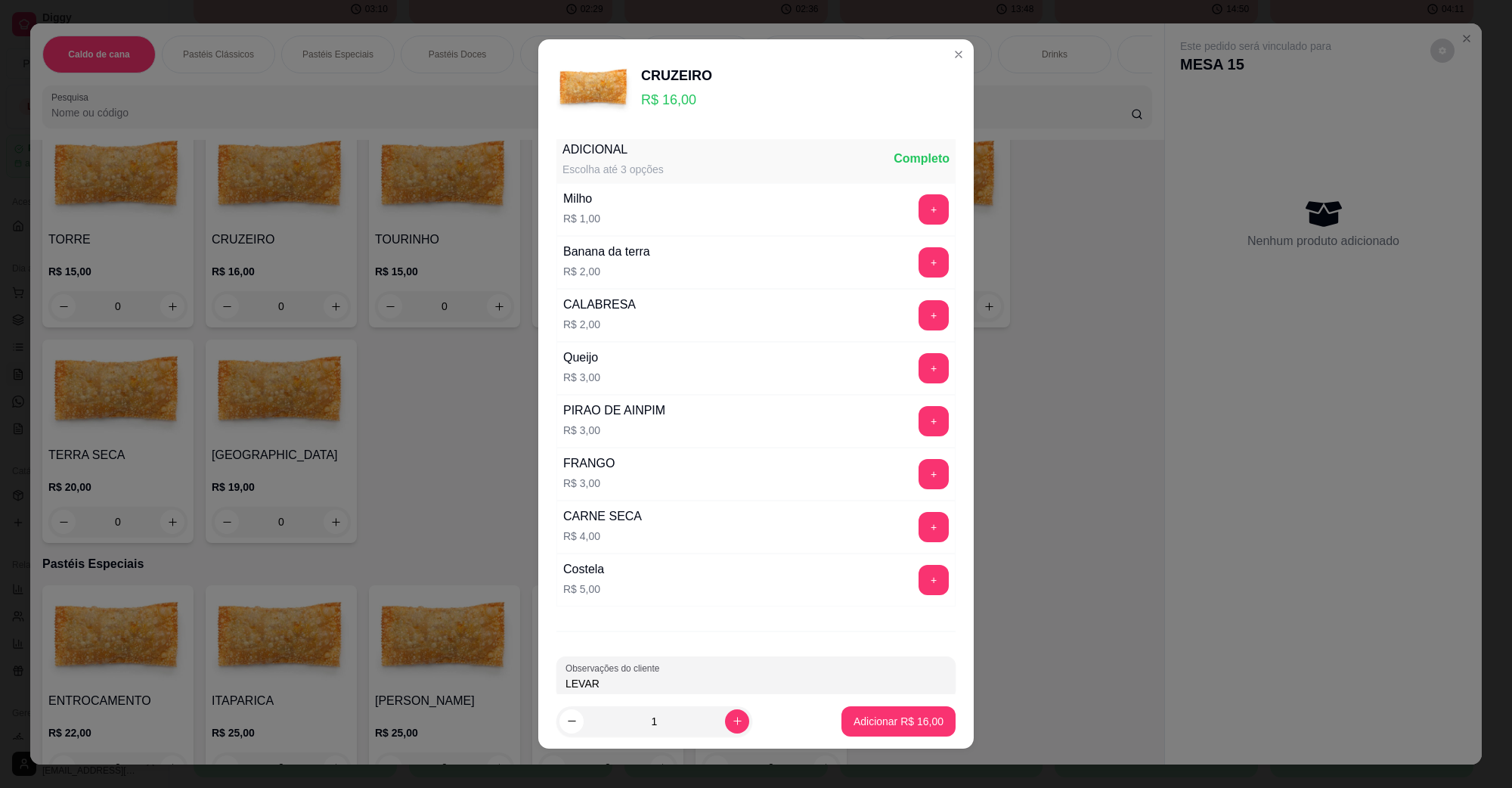
type input "LEVAR"
click at [864, 711] on button "Adicionar R$ 16,00" at bounding box center [899, 722] width 111 height 30
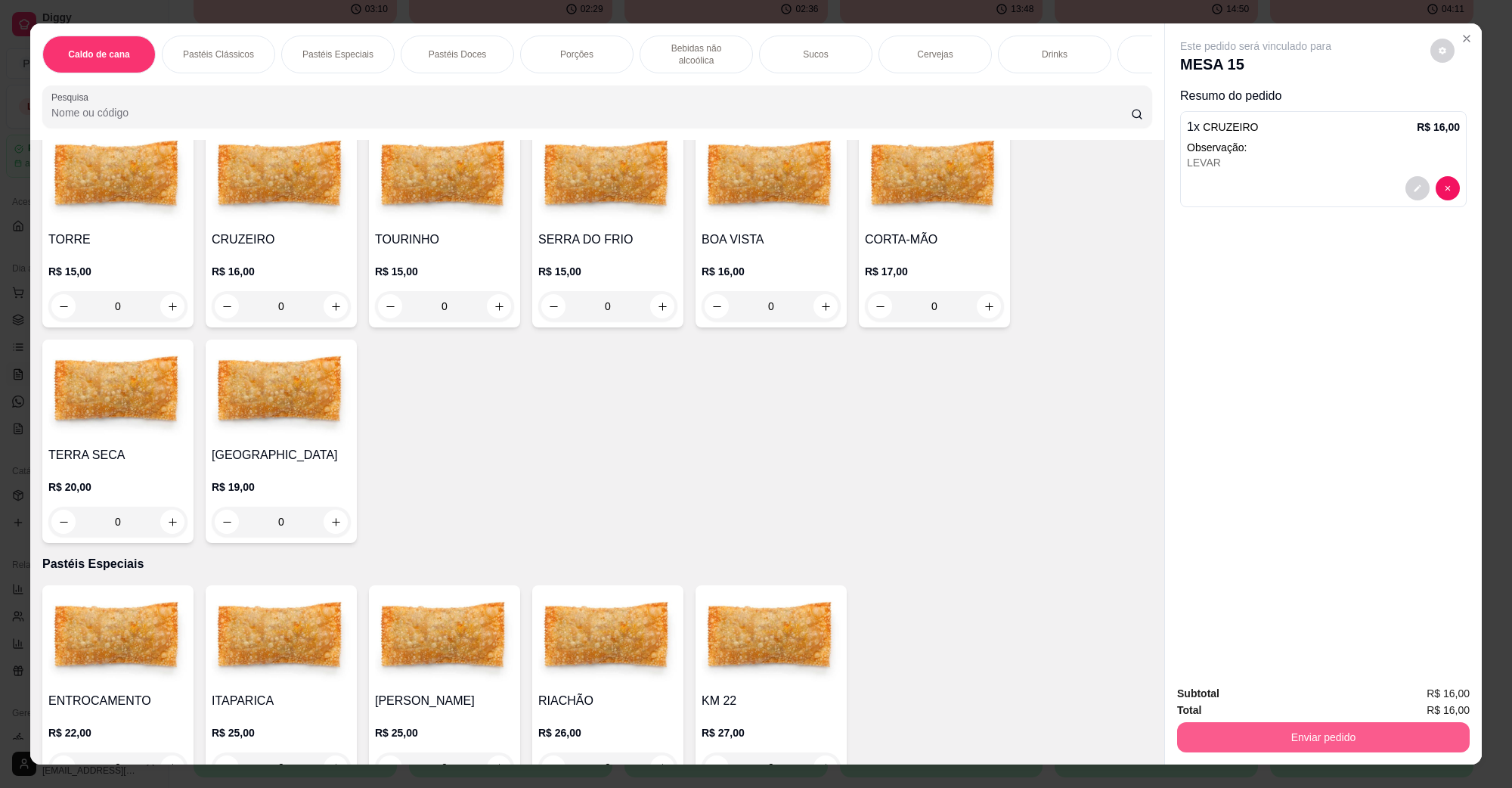
click at [1386, 750] on button "Enviar pedido" at bounding box center [1324, 737] width 293 height 31
click at [1301, 709] on button "Não registrar e enviar pedido" at bounding box center [1272, 700] width 157 height 29
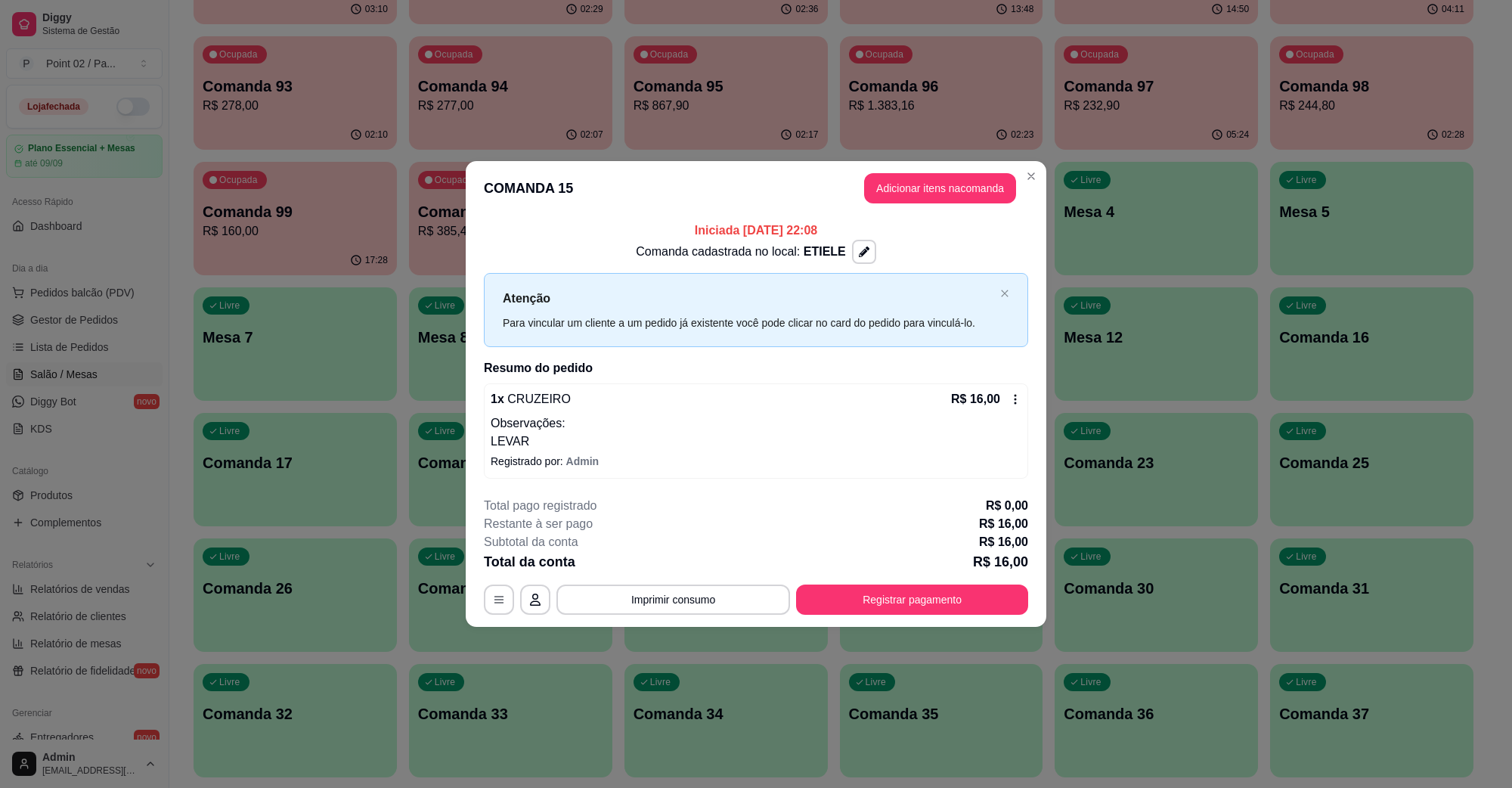
click at [946, 617] on footer "**********" at bounding box center [756, 556] width 581 height 143
click at [953, 592] on button "Registrar pagamento" at bounding box center [912, 599] width 232 height 31
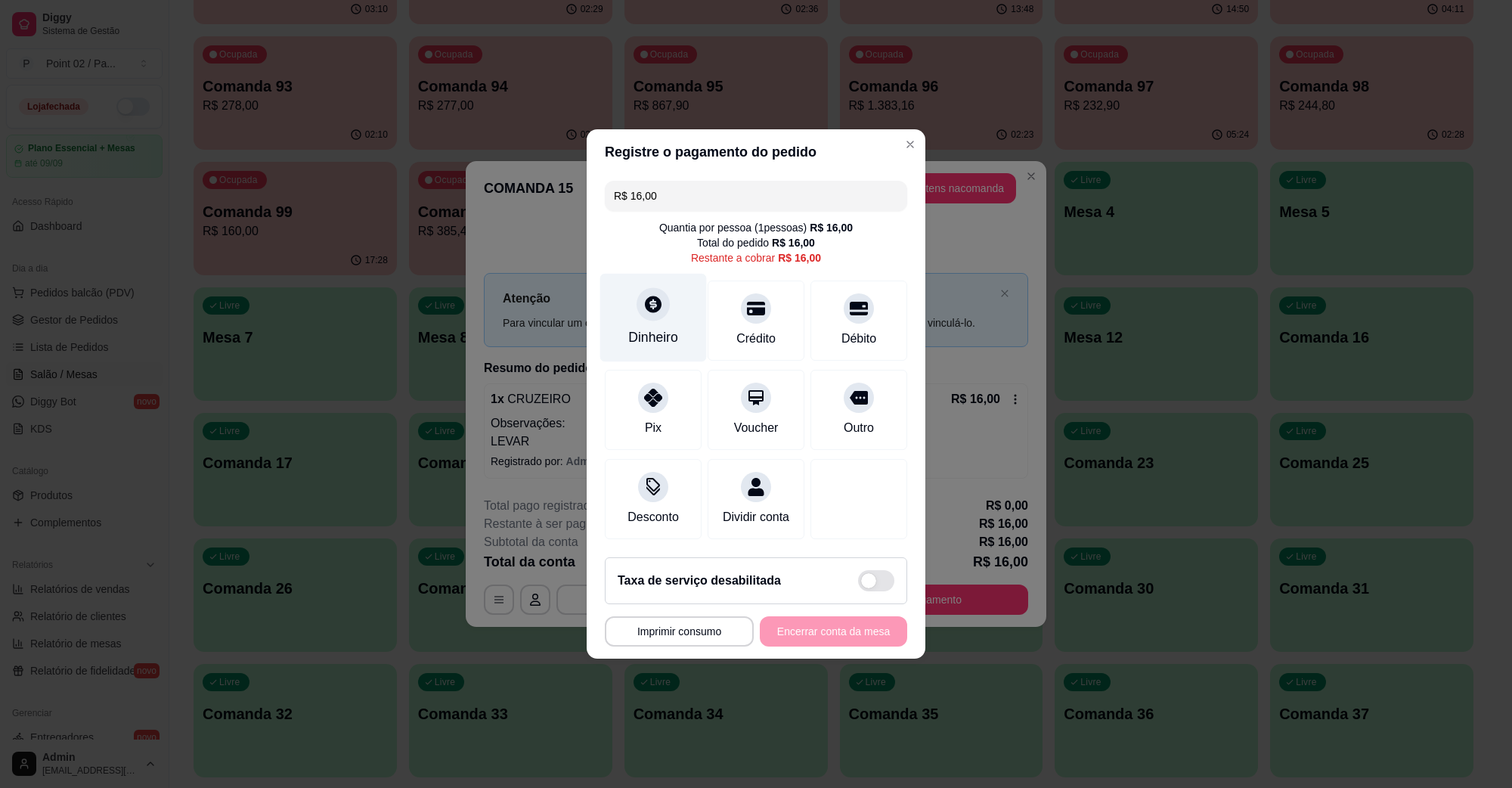
click at [655, 304] on icon at bounding box center [654, 304] width 20 height 20
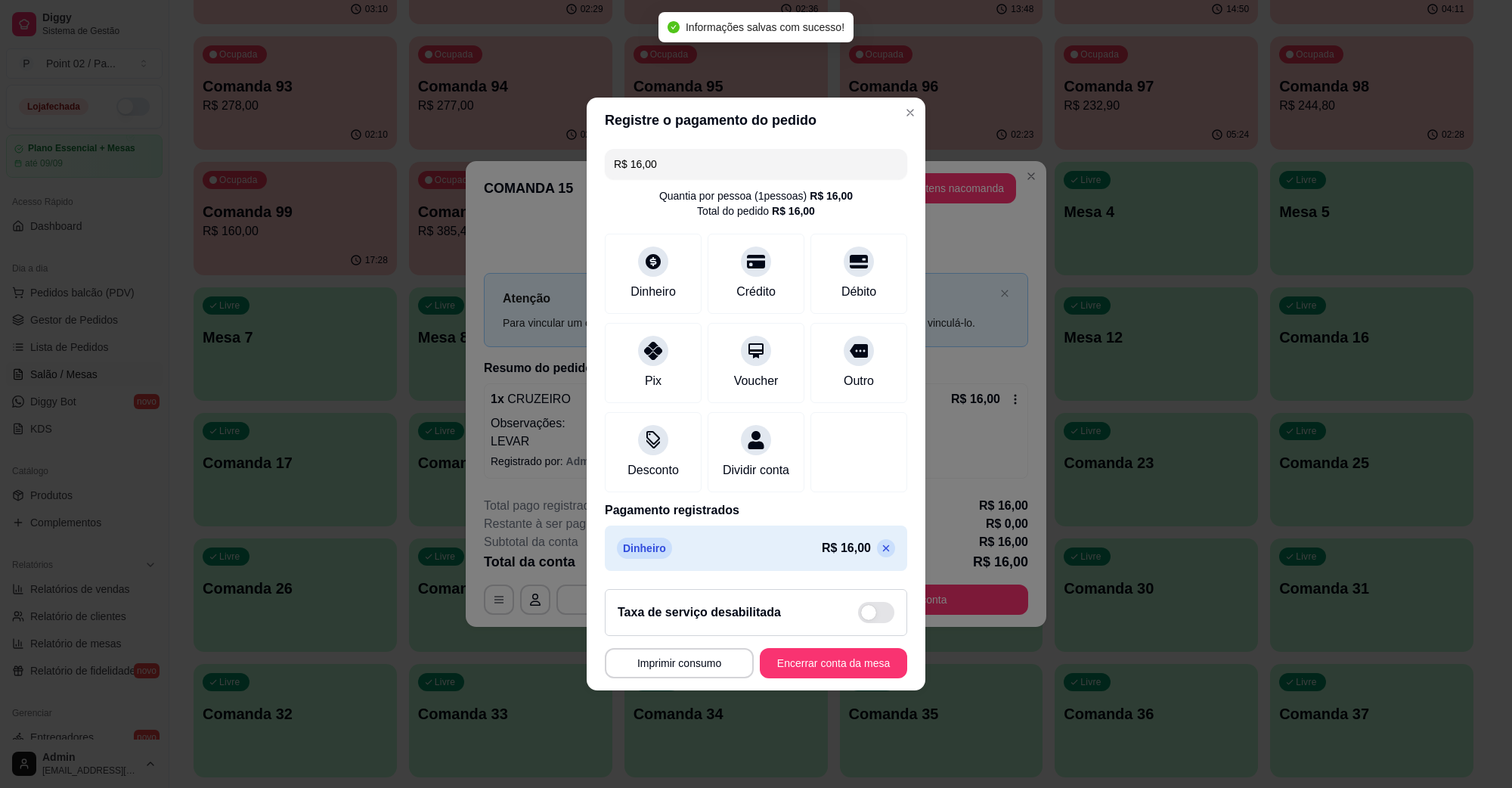
type input "R$ 0,00"
click at [815, 674] on button "Encerrar conta da mesa" at bounding box center [834, 663] width 143 height 30
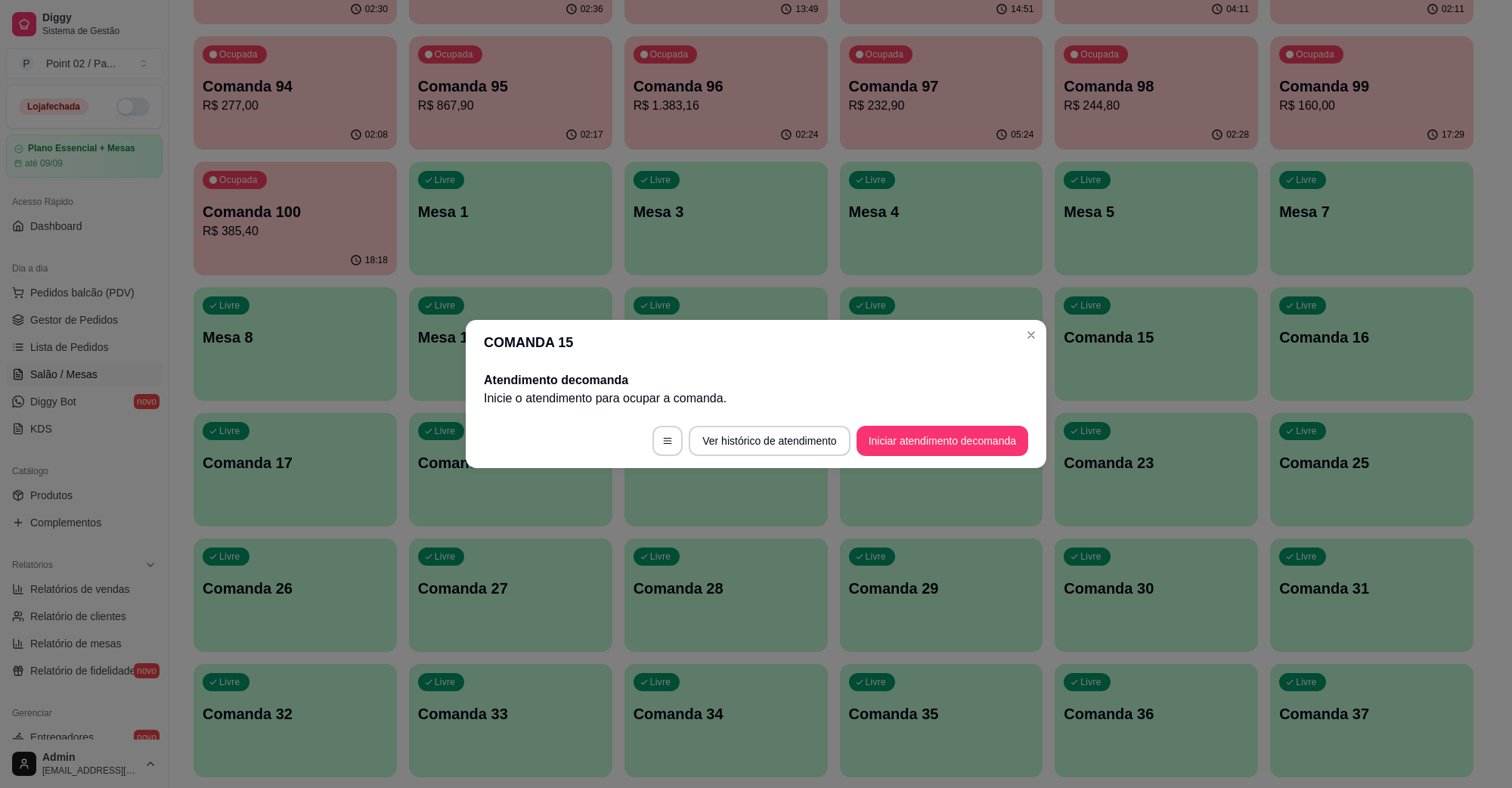
click at [891, 398] on p "Inicie o atendimento para ocupar a comanda ." at bounding box center [756, 398] width 545 height 18
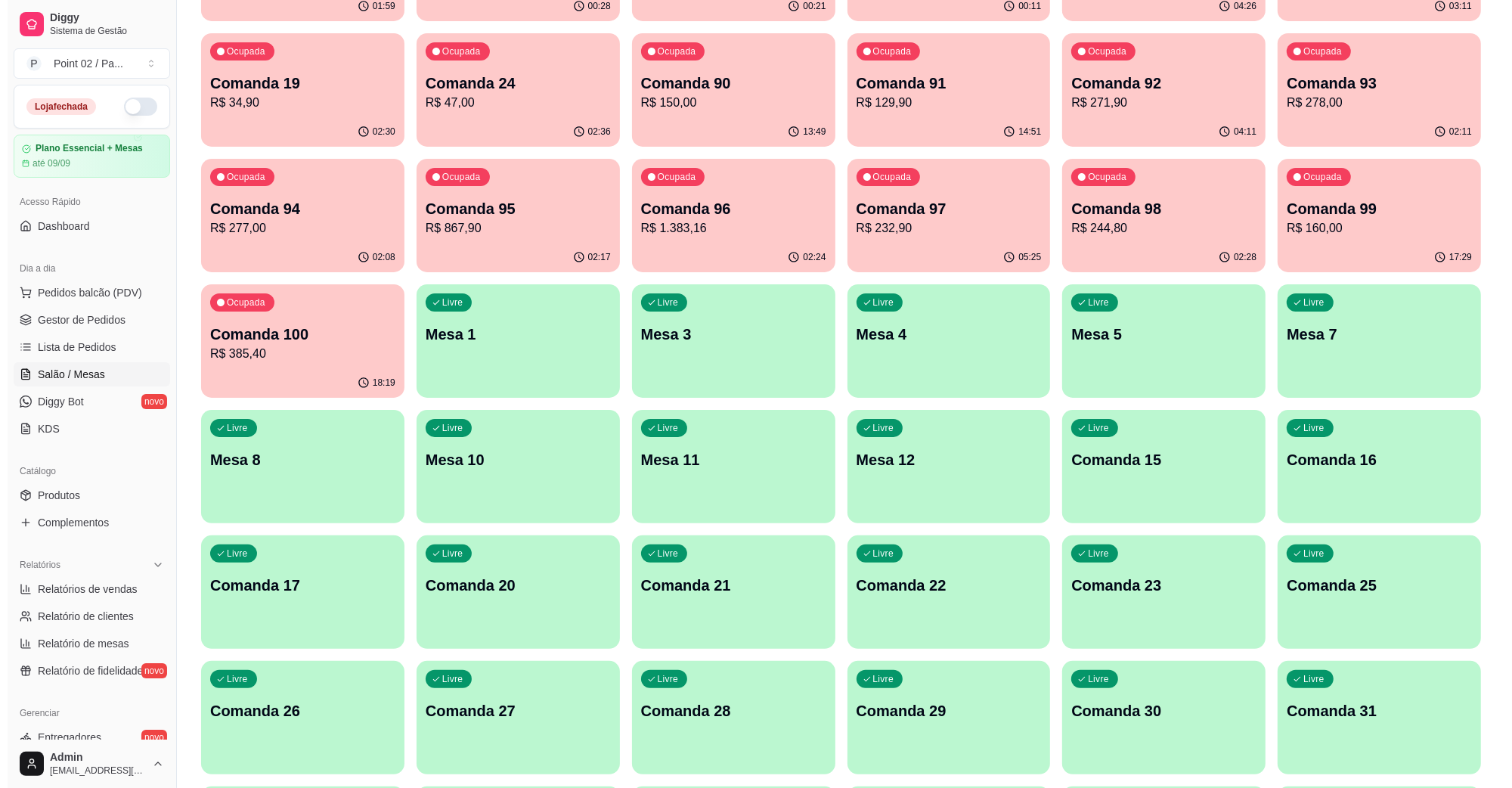
scroll to position [0, 0]
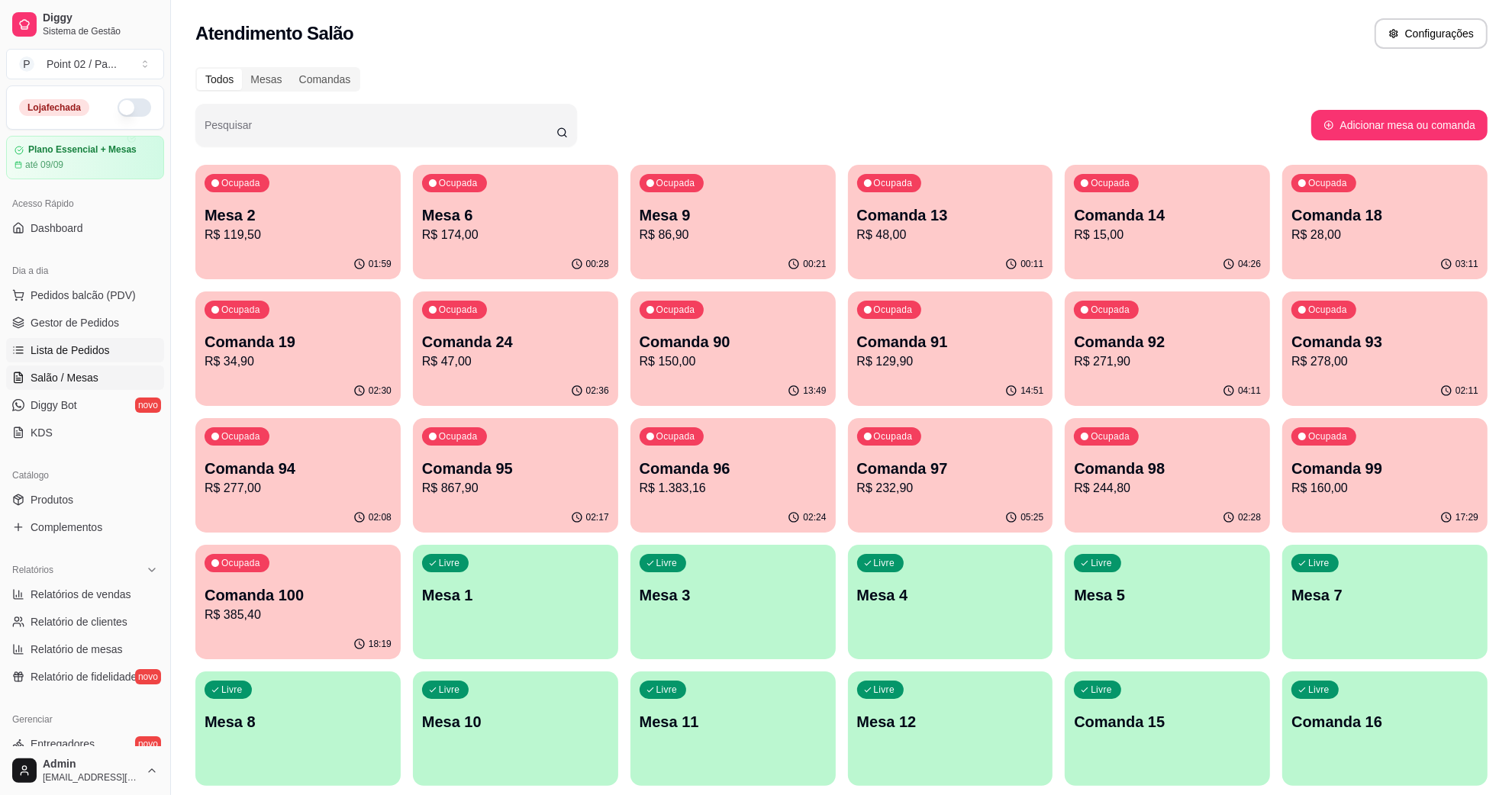
click at [73, 338] on link "Lista de Pedidos" at bounding box center [85, 350] width 158 height 24
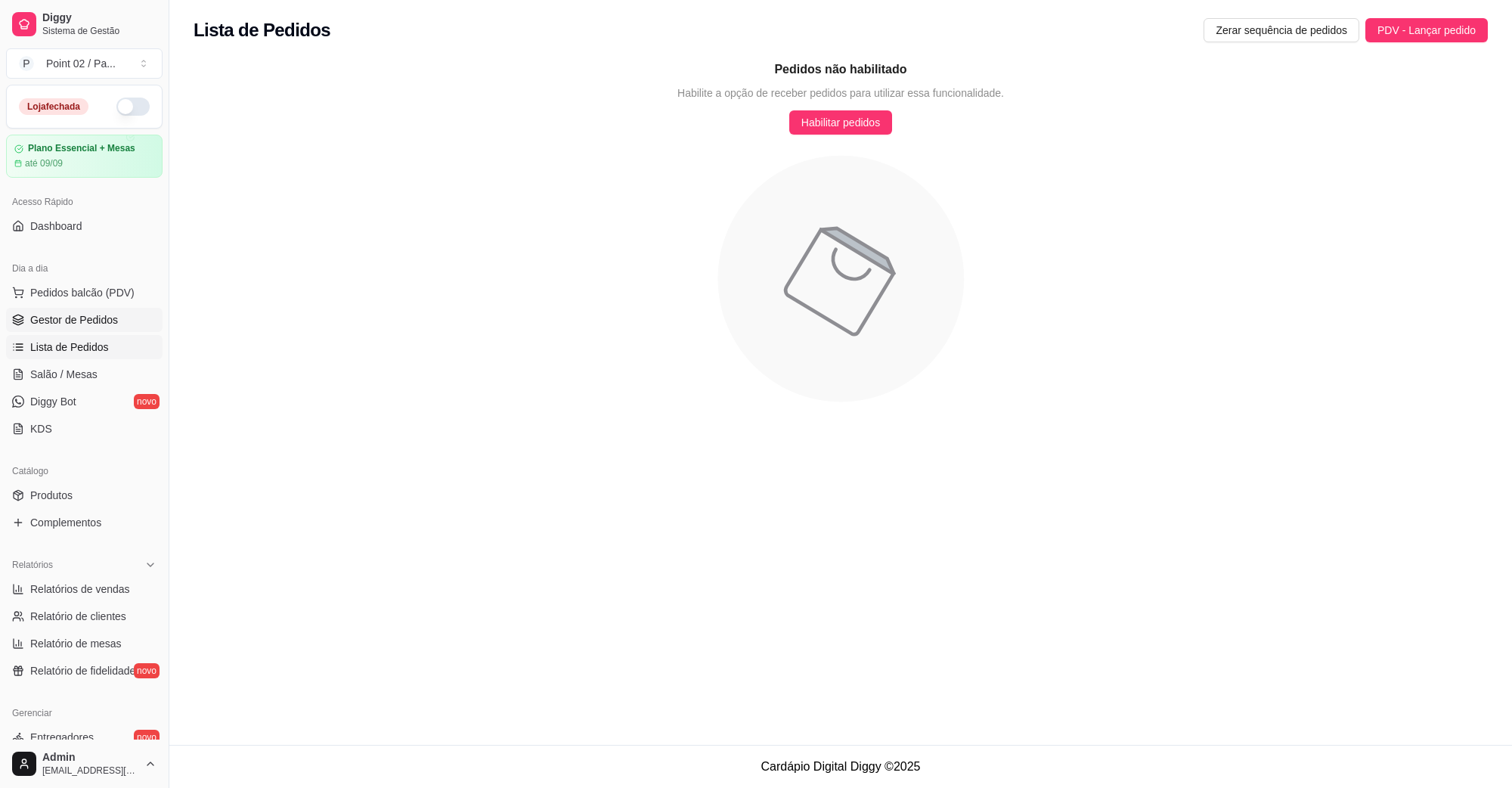
click at [99, 315] on span "Gestor de Pedidos" at bounding box center [74, 319] width 88 height 15
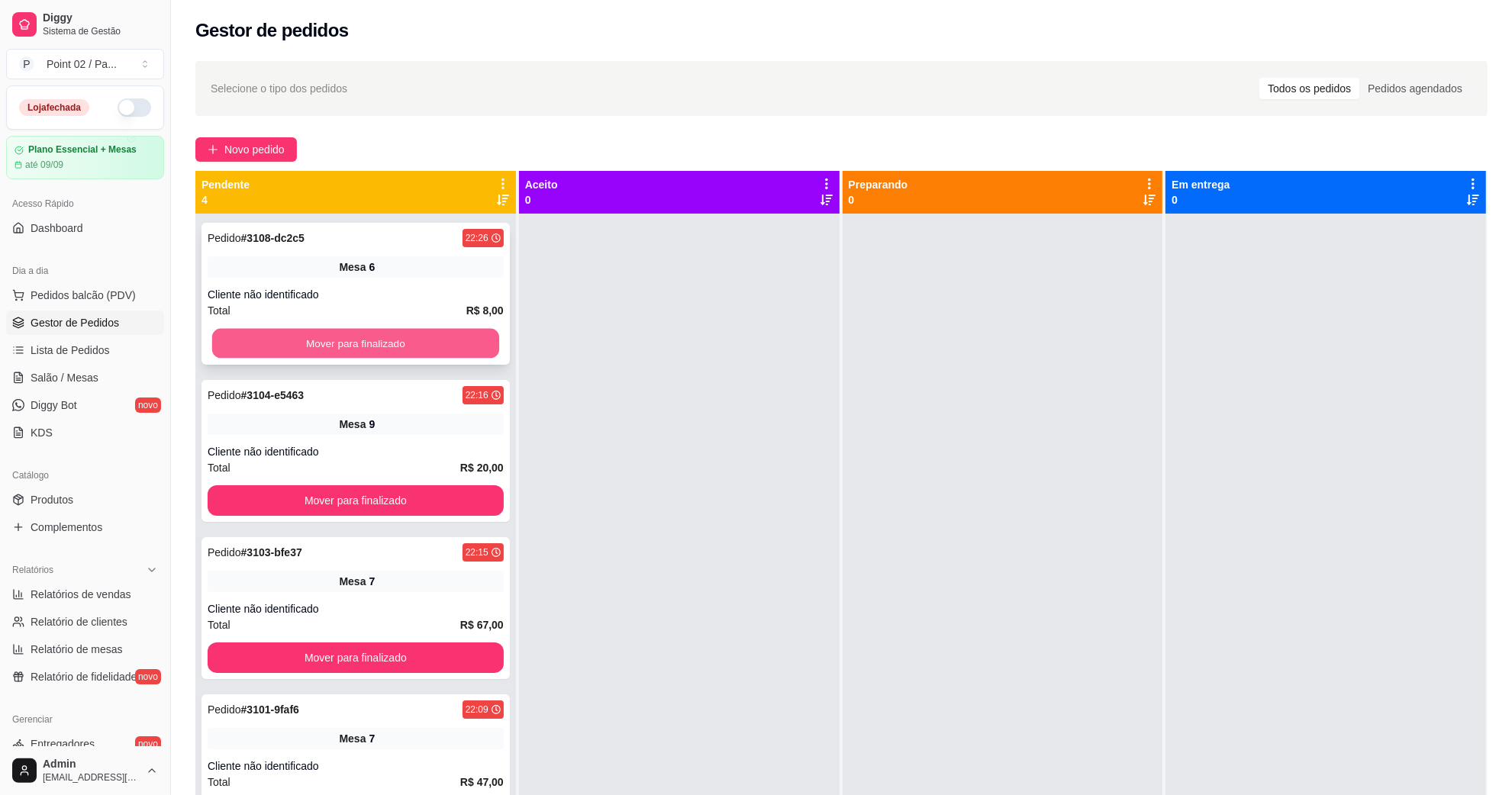
click at [322, 331] on button "Mover para finalizado" at bounding box center [355, 344] width 287 height 30
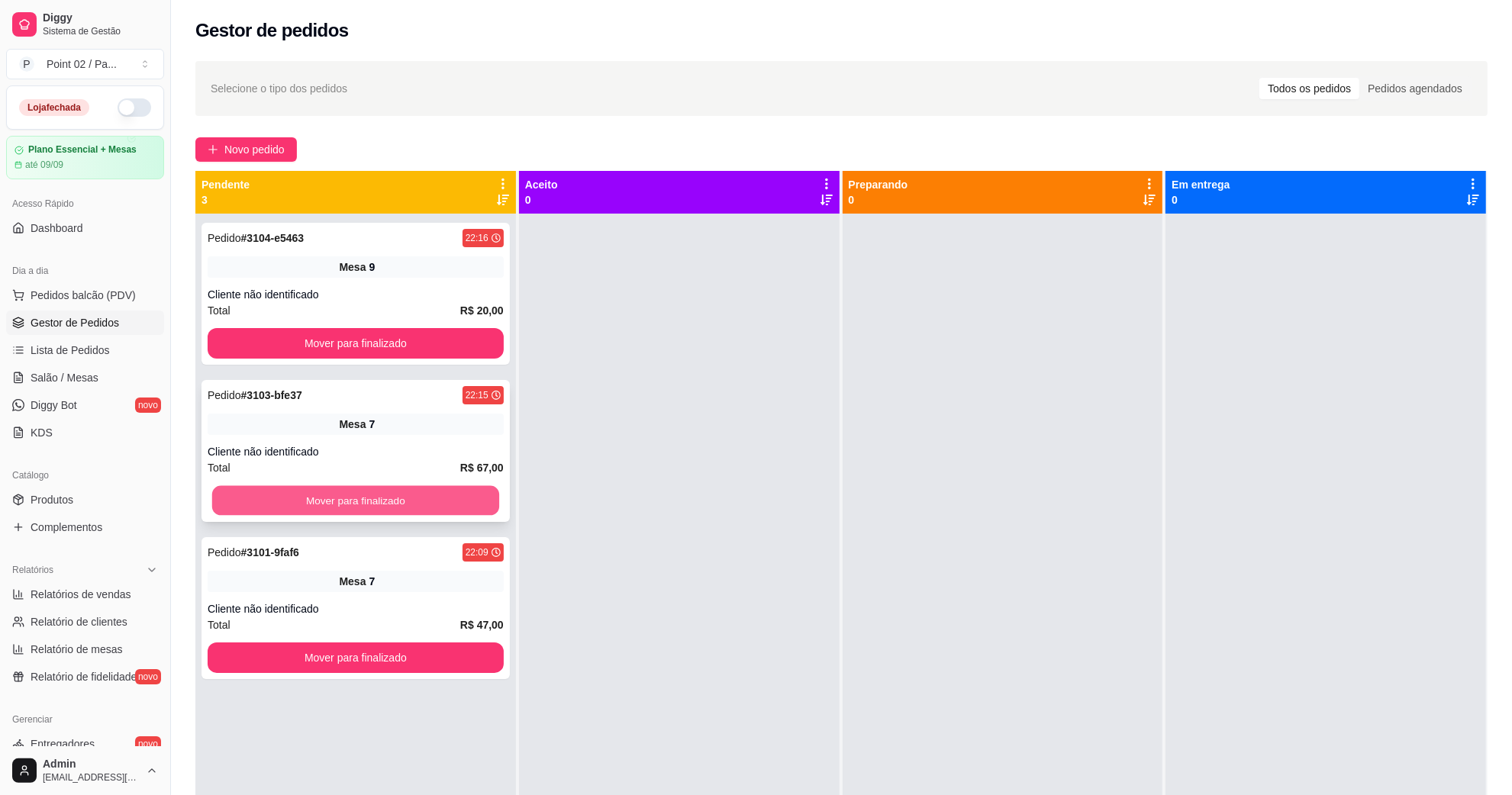
click at [325, 496] on button "Mover para finalizado" at bounding box center [355, 500] width 287 height 30
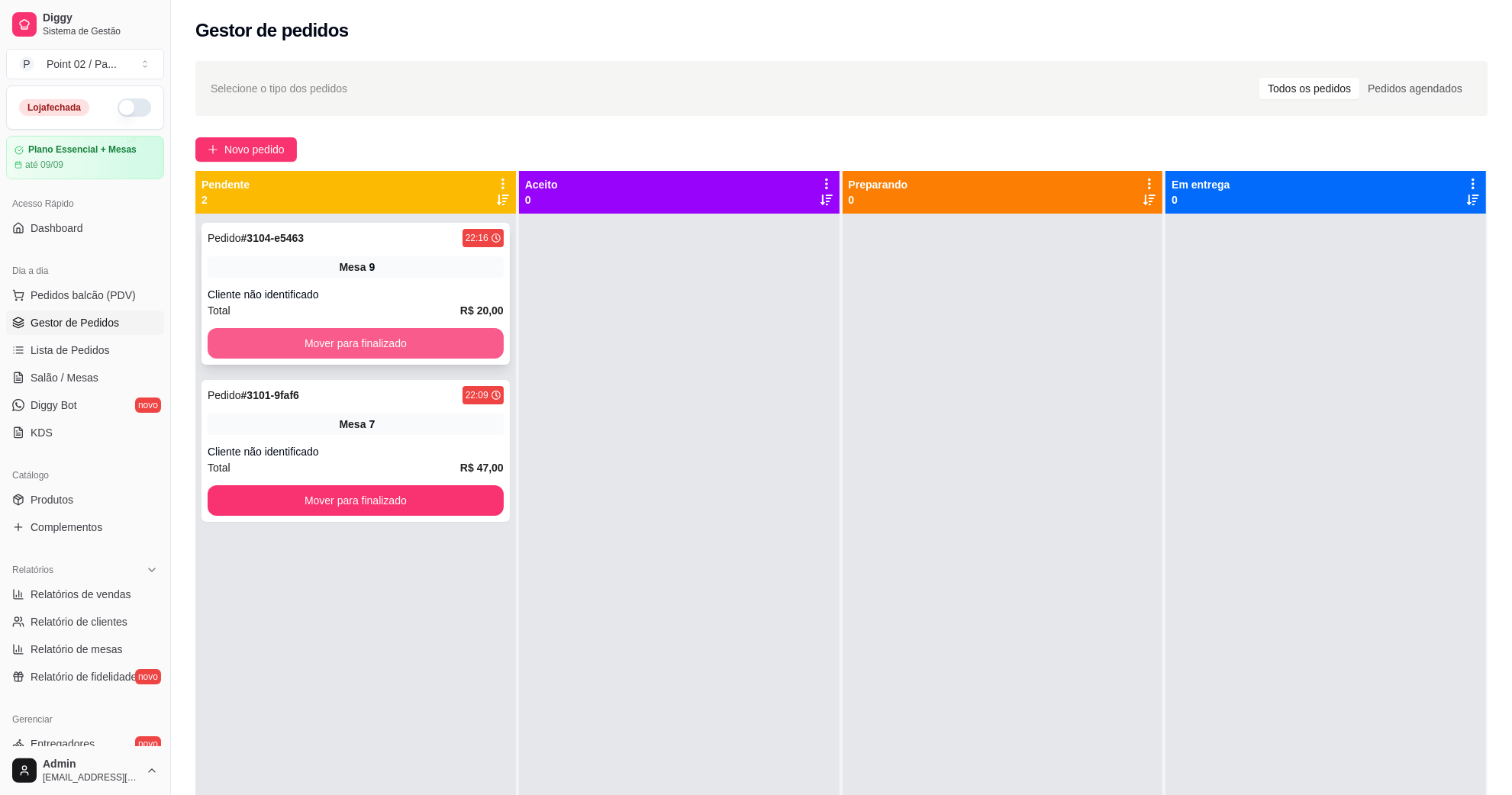
click at [344, 341] on button "Mover para finalizado" at bounding box center [356, 343] width 296 height 31
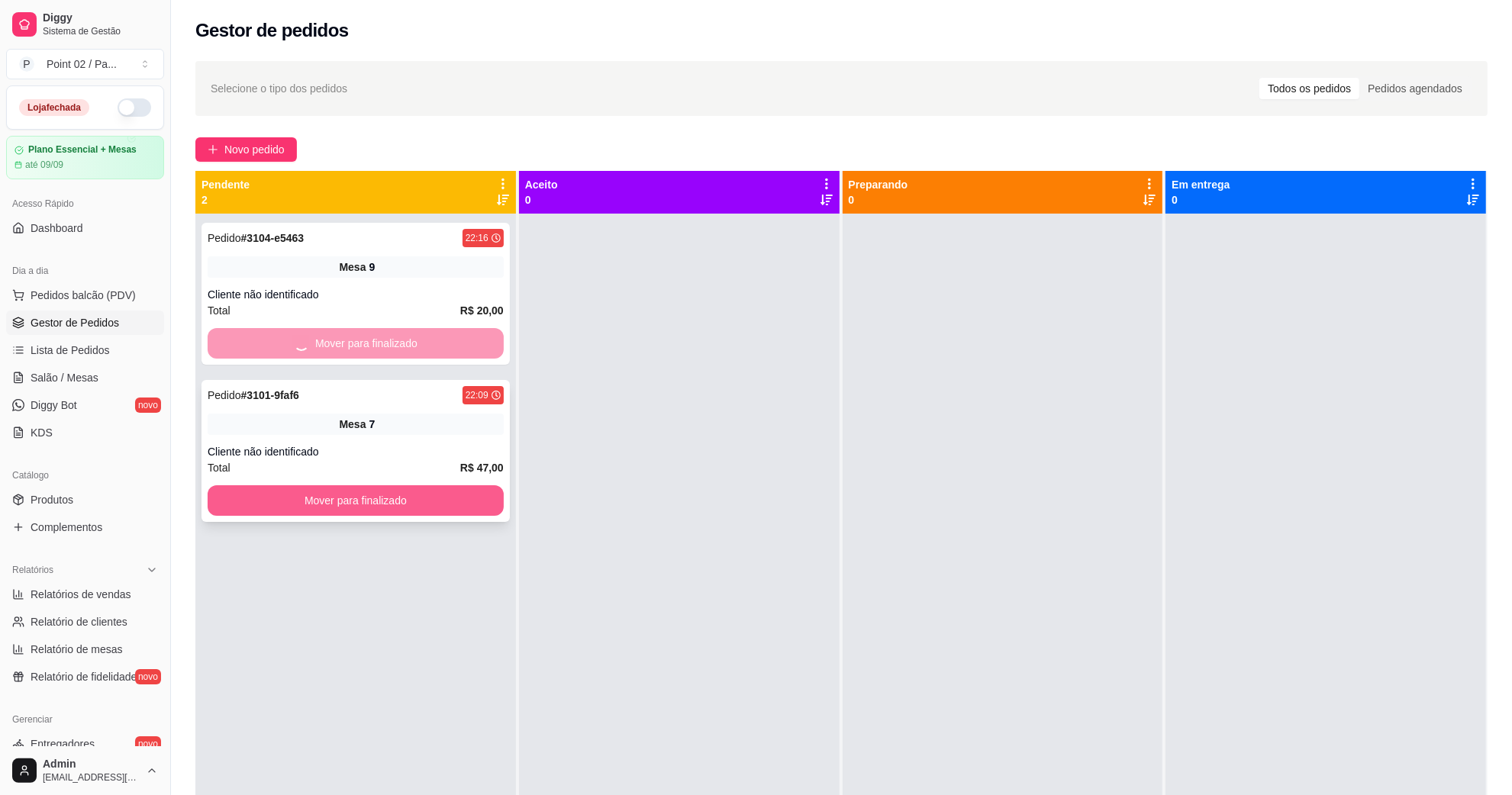
click at [341, 504] on div "Pedido # 3104-e5463 22:16 Mesa 9 Cliente não identificado Total R$ 20,00 Mover …" at bounding box center [356, 611] width 321 height 795
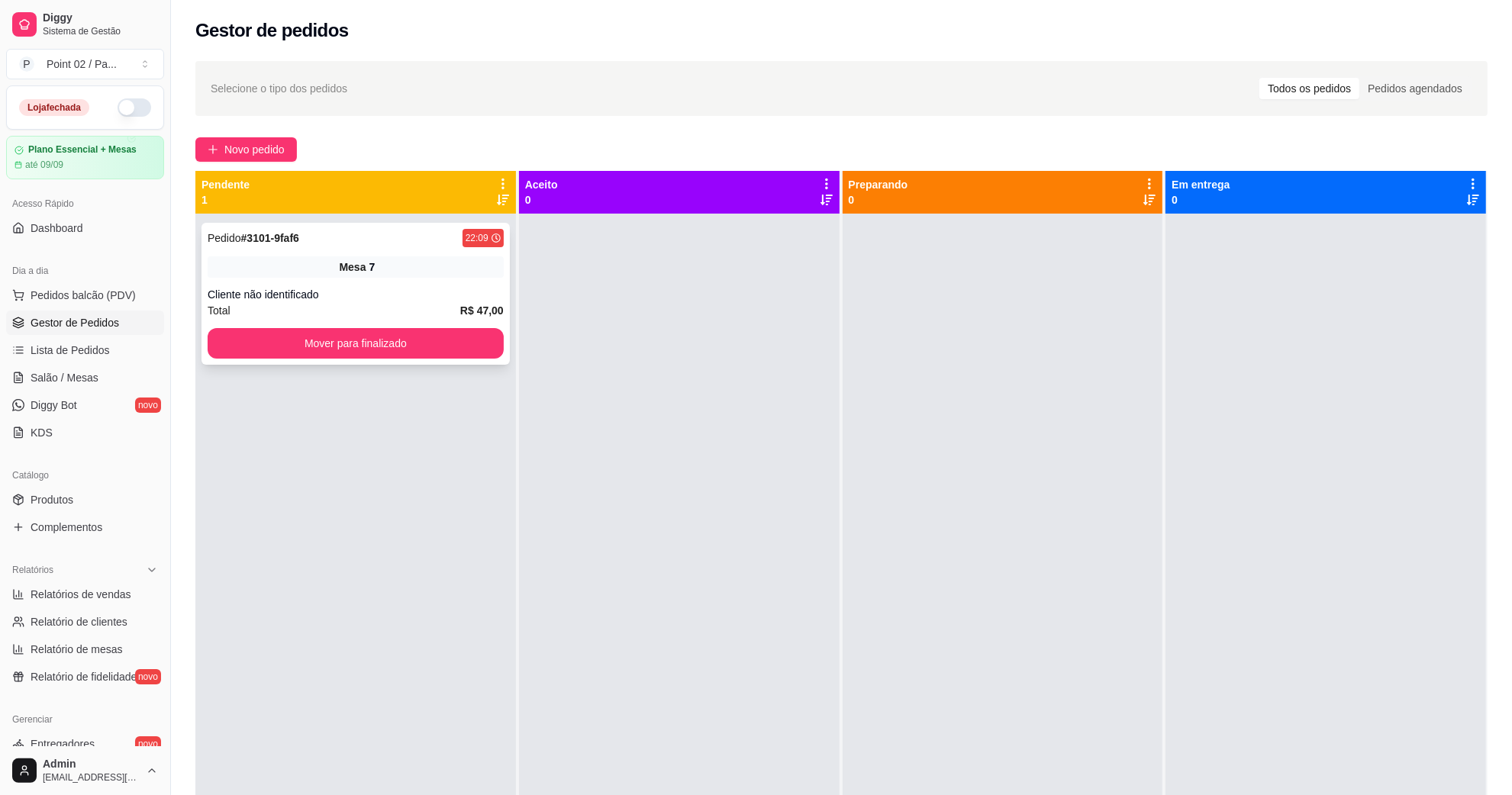
click at [376, 319] on div "Pedido # 3101-9faf6 22:09 Mesa 7 Cliente não identificado Total R$ 47,00 Mover …" at bounding box center [356, 294] width 309 height 142
click at [374, 344] on button "Mover para finalizado" at bounding box center [355, 344] width 287 height 30
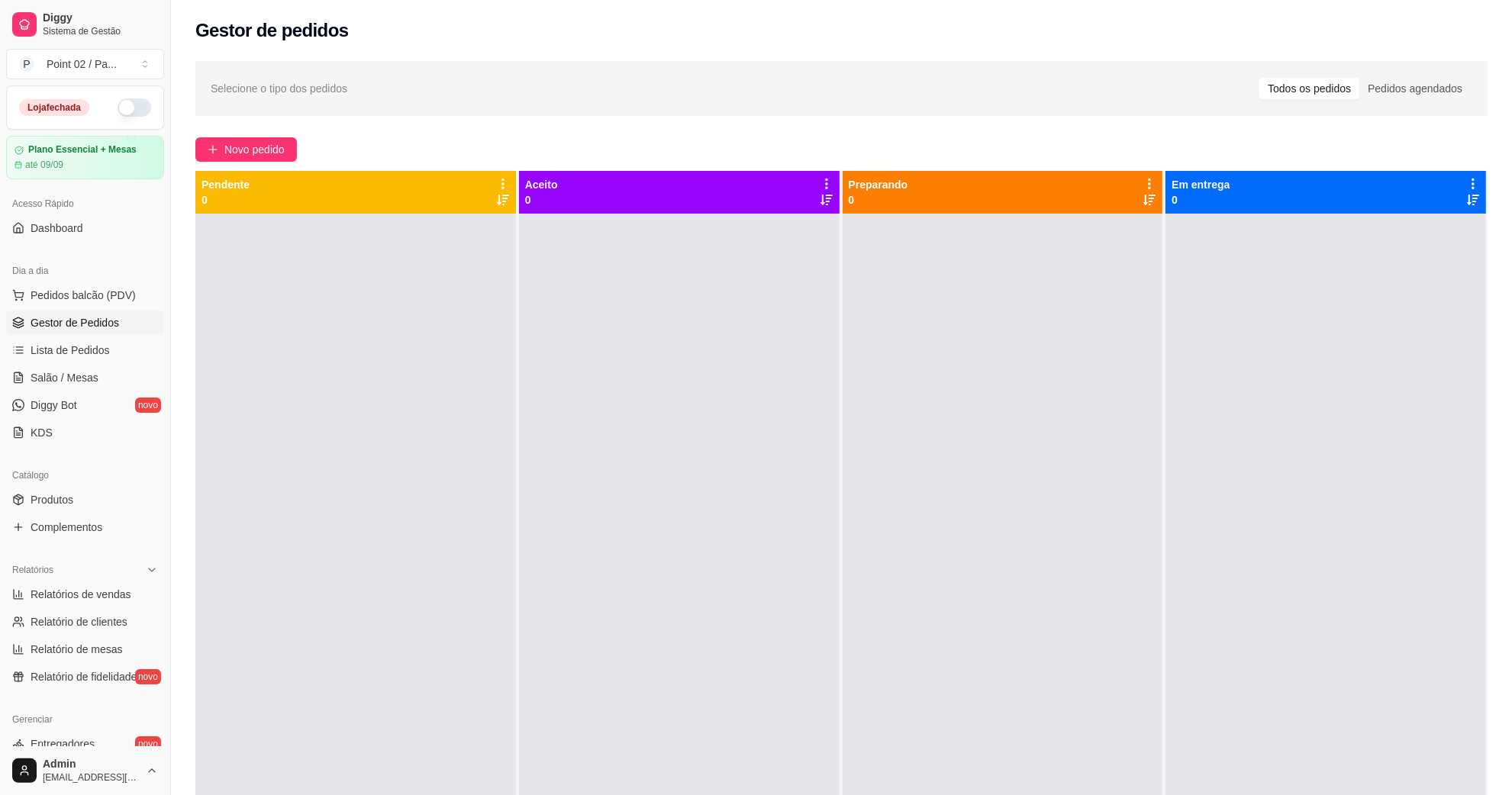
click at [495, 108] on div "Selecione o tipo dos pedidos Todos os pedidos Pedidos agendados" at bounding box center [841, 88] width 1292 height 55
click at [479, 59] on div "Selecione o tipo dos pedidos Todos os pedidos Pedidos agendados Novo pedido Pen…" at bounding box center [841, 517] width 1341 height 932
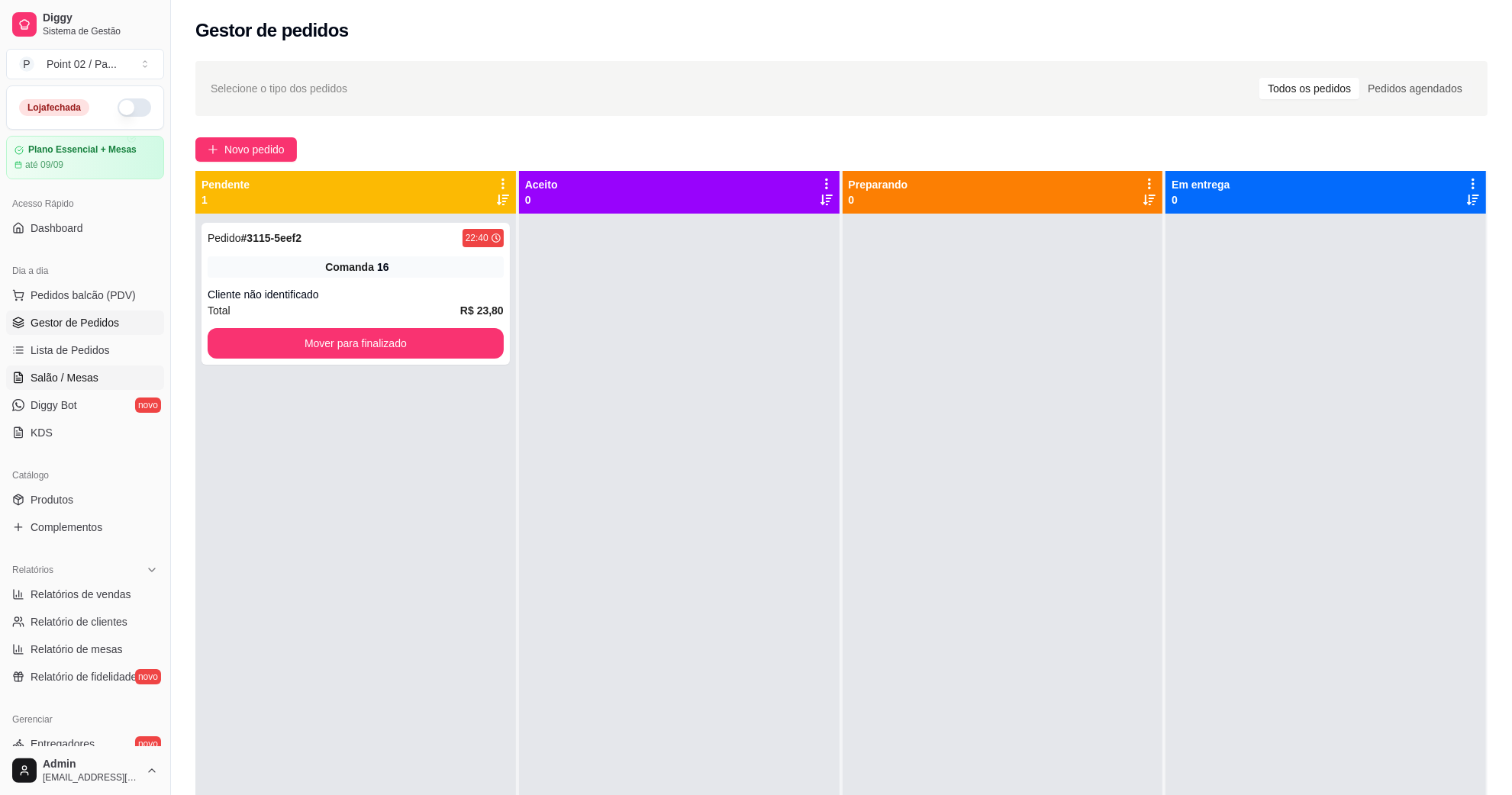
click at [92, 383] on span "Salão / Mesas" at bounding box center [65, 377] width 68 height 15
click at [105, 368] on link "Salão / Mesas" at bounding box center [85, 378] width 158 height 24
click at [107, 374] on link "Salão / Mesas" at bounding box center [85, 378] width 158 height 24
click at [108, 375] on link "Salão / Mesas" at bounding box center [85, 378] width 158 height 24
click at [105, 375] on link "Salão / Mesas" at bounding box center [85, 378] width 158 height 24
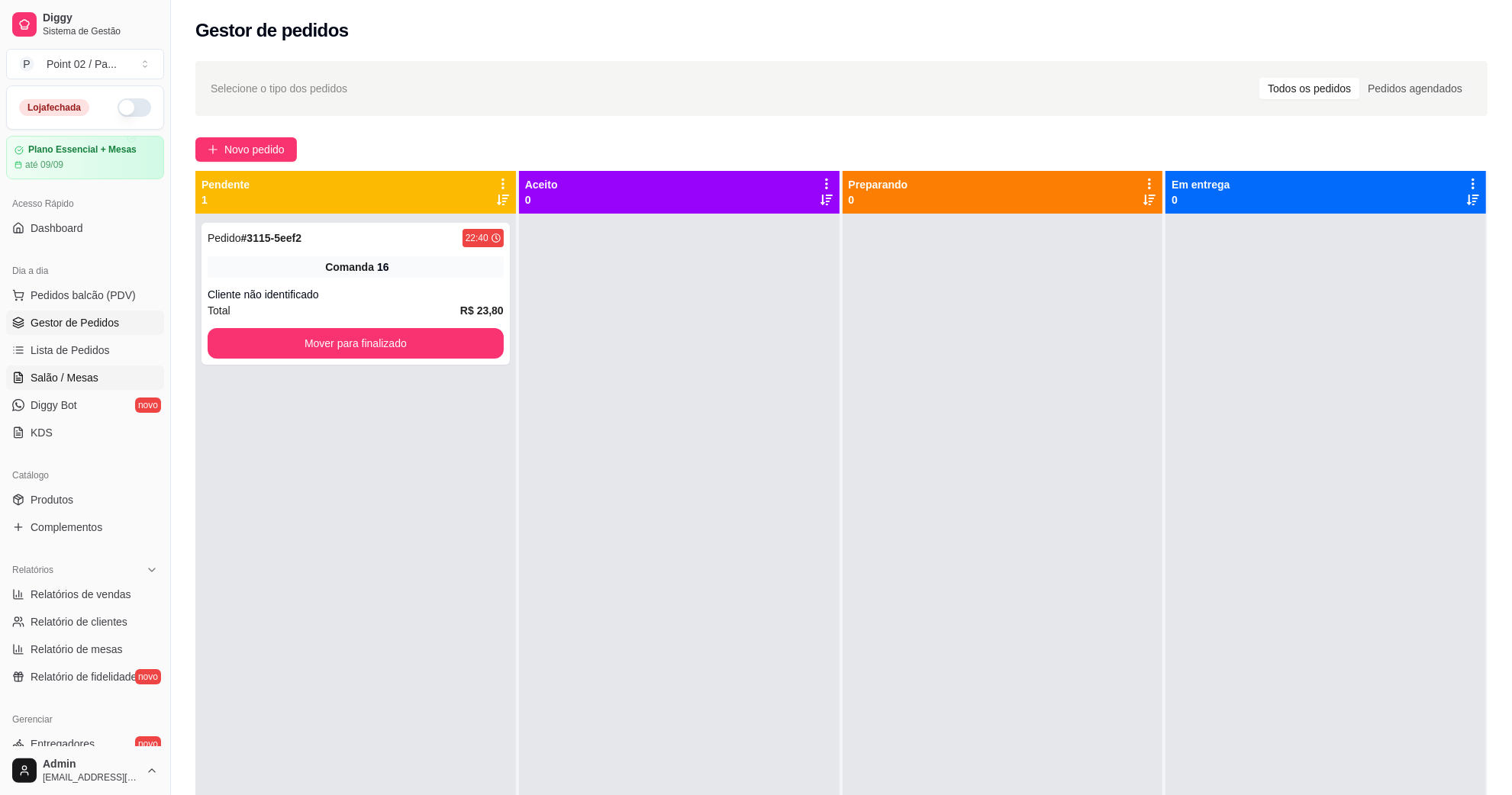
click at [104, 374] on link "Salão / Mesas" at bounding box center [85, 378] width 158 height 24
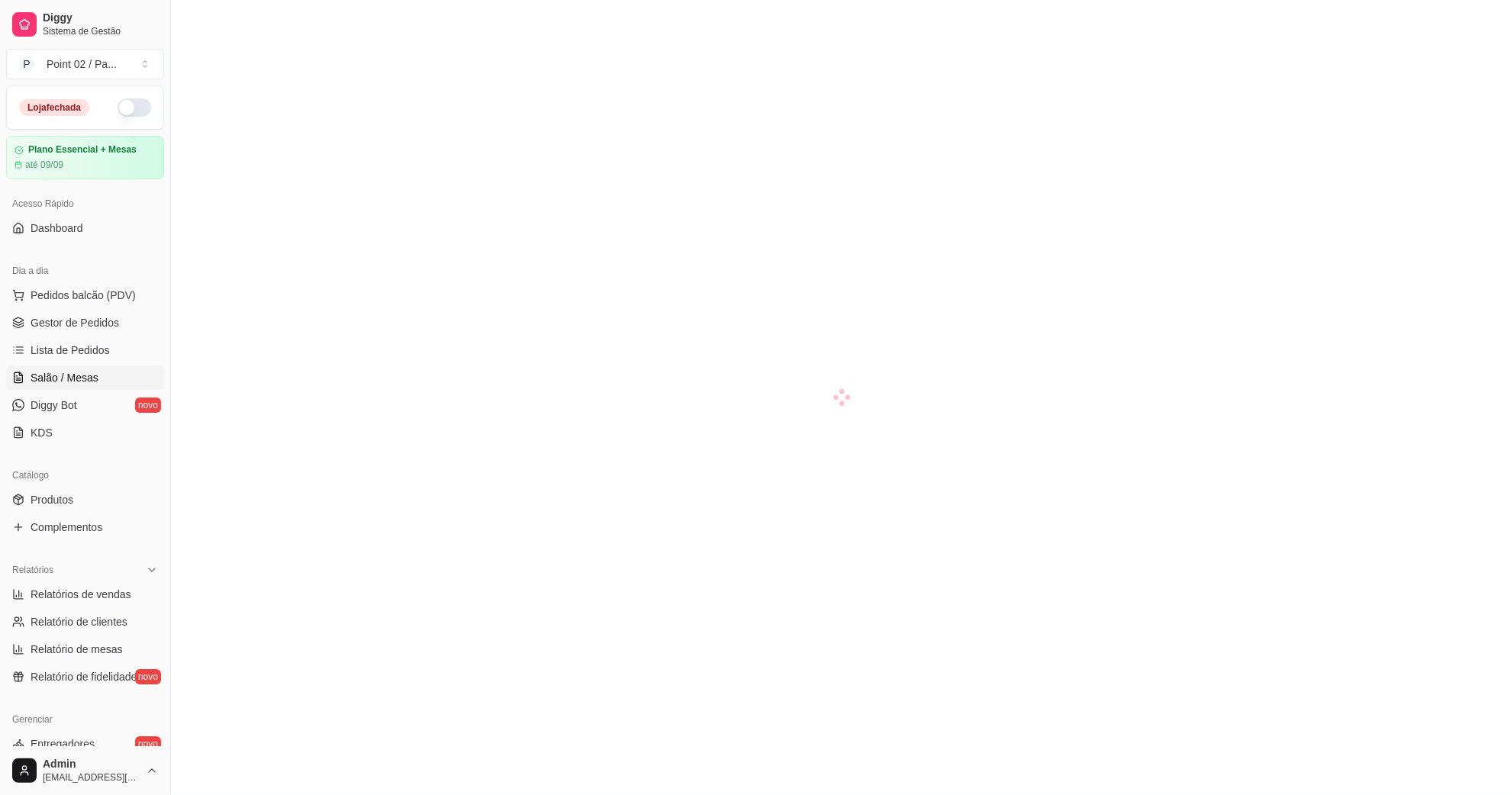
click at [104, 374] on link "Salão / Mesas" at bounding box center [85, 378] width 158 height 24
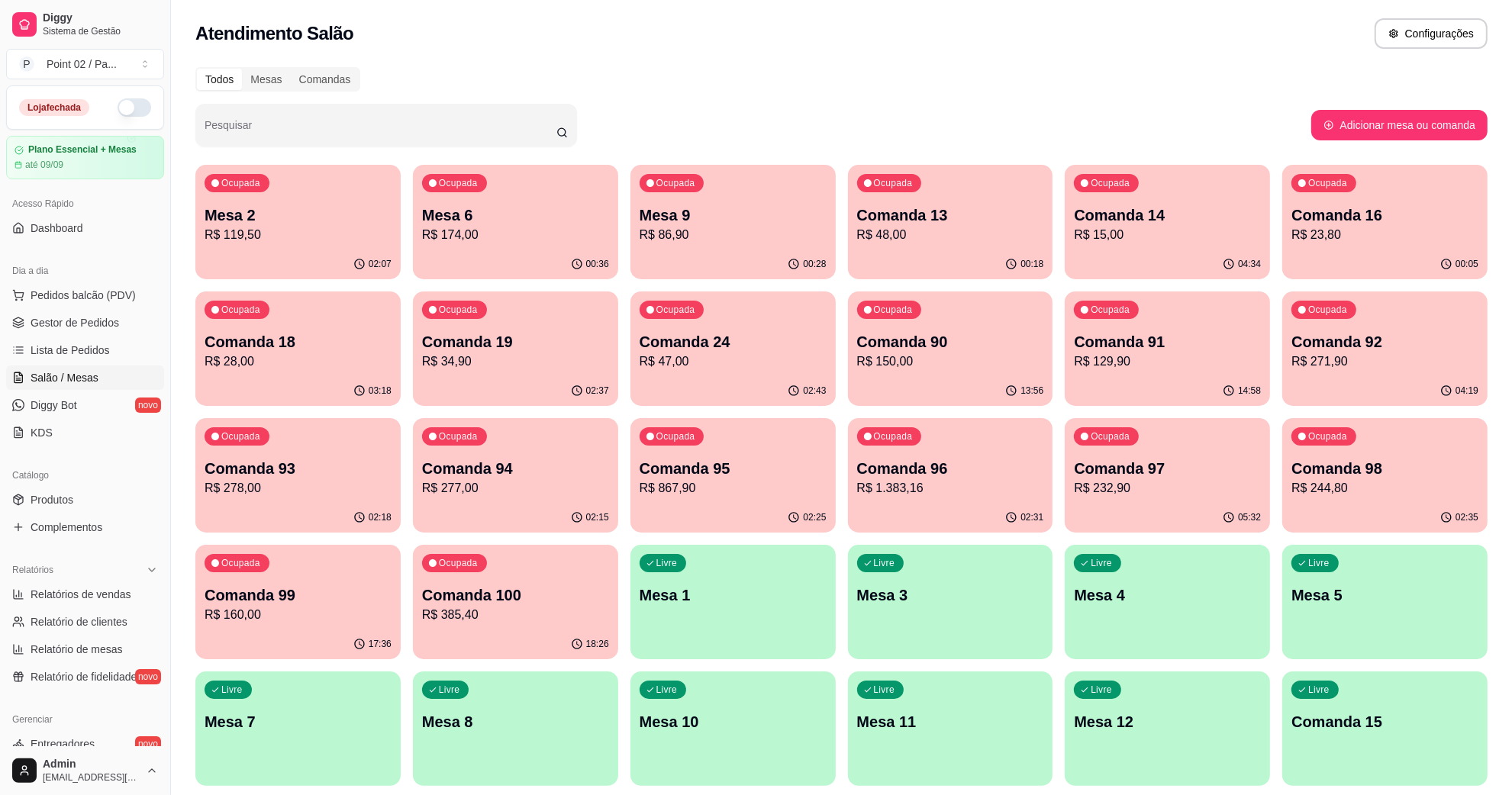
click at [951, 35] on div "Atendimento Salão Configurações" at bounding box center [841, 33] width 1292 height 31
click at [653, 235] on p "R$ 86,90" at bounding box center [733, 235] width 187 height 18
click at [704, 221] on p "Mesa 9" at bounding box center [732, 215] width 181 height 21
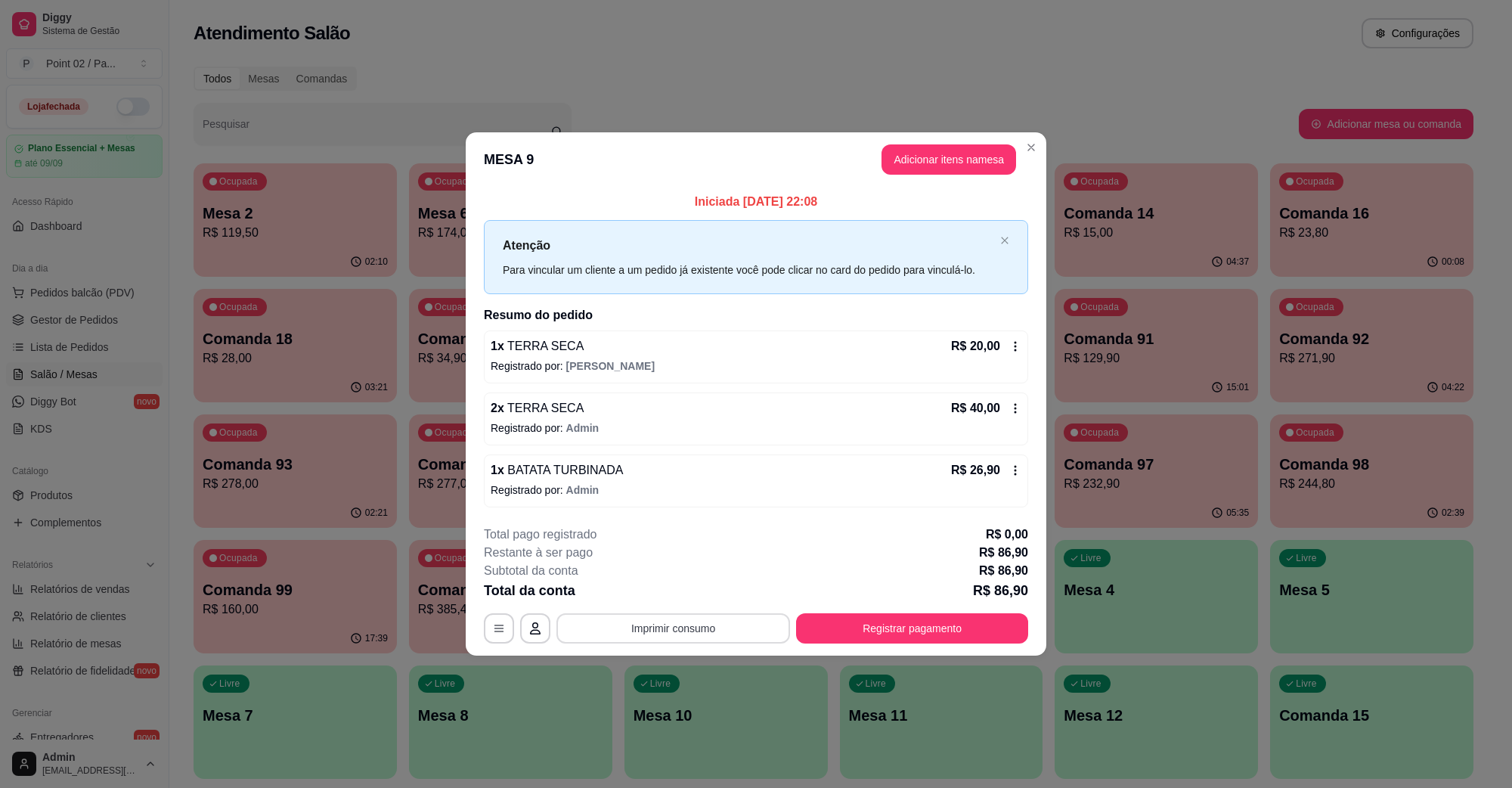
click at [726, 623] on button "Imprimir consumo" at bounding box center [673, 628] width 234 height 31
click at [697, 584] on button "IMPRESSORA" at bounding box center [677, 594] width 110 height 24
click at [881, 640] on button "Registrar pagamento" at bounding box center [912, 628] width 232 height 31
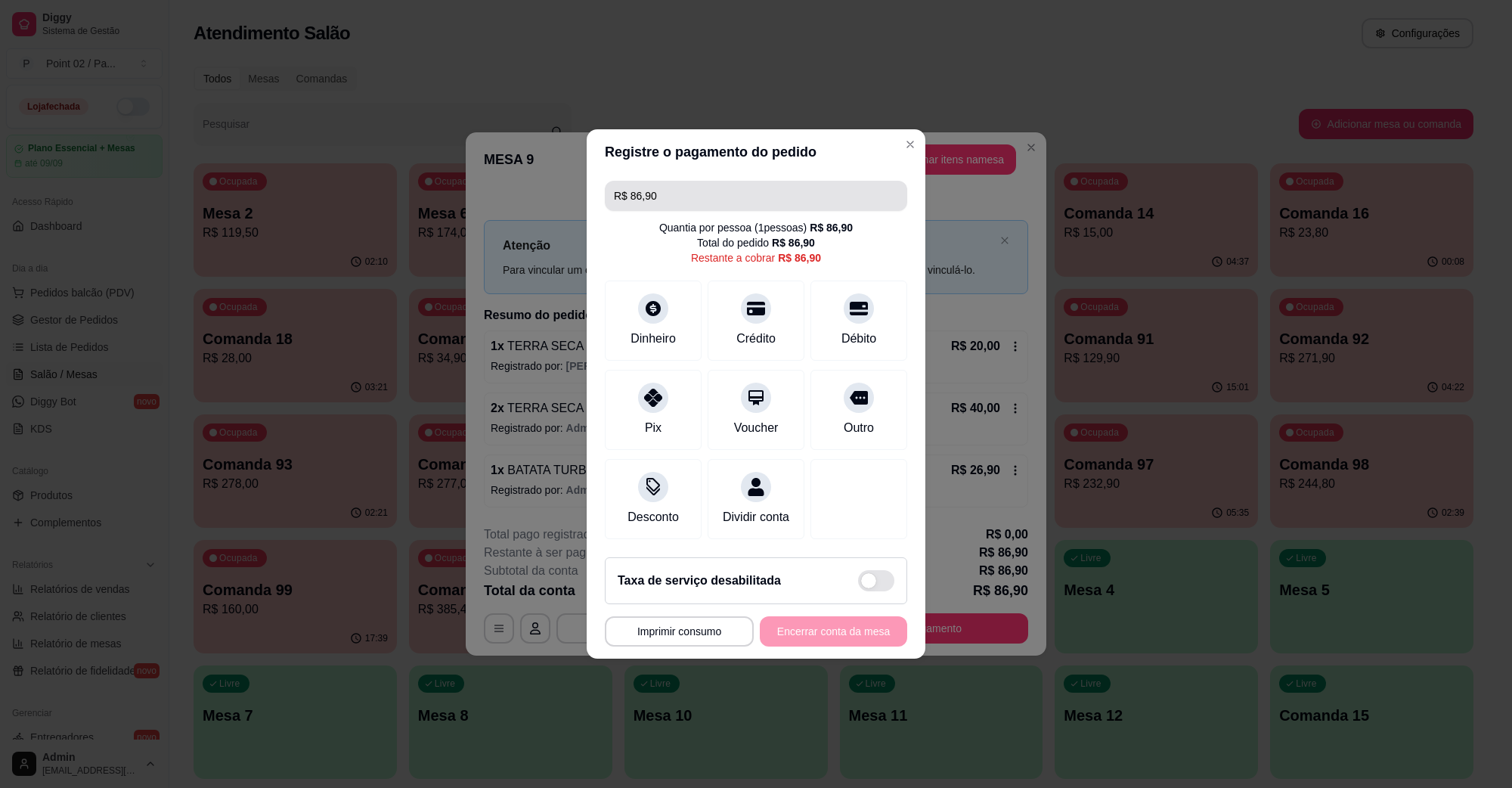
click at [789, 193] on input "R$ 86,90" at bounding box center [756, 196] width 284 height 31
click at [655, 385] on icon at bounding box center [654, 393] width 20 height 20
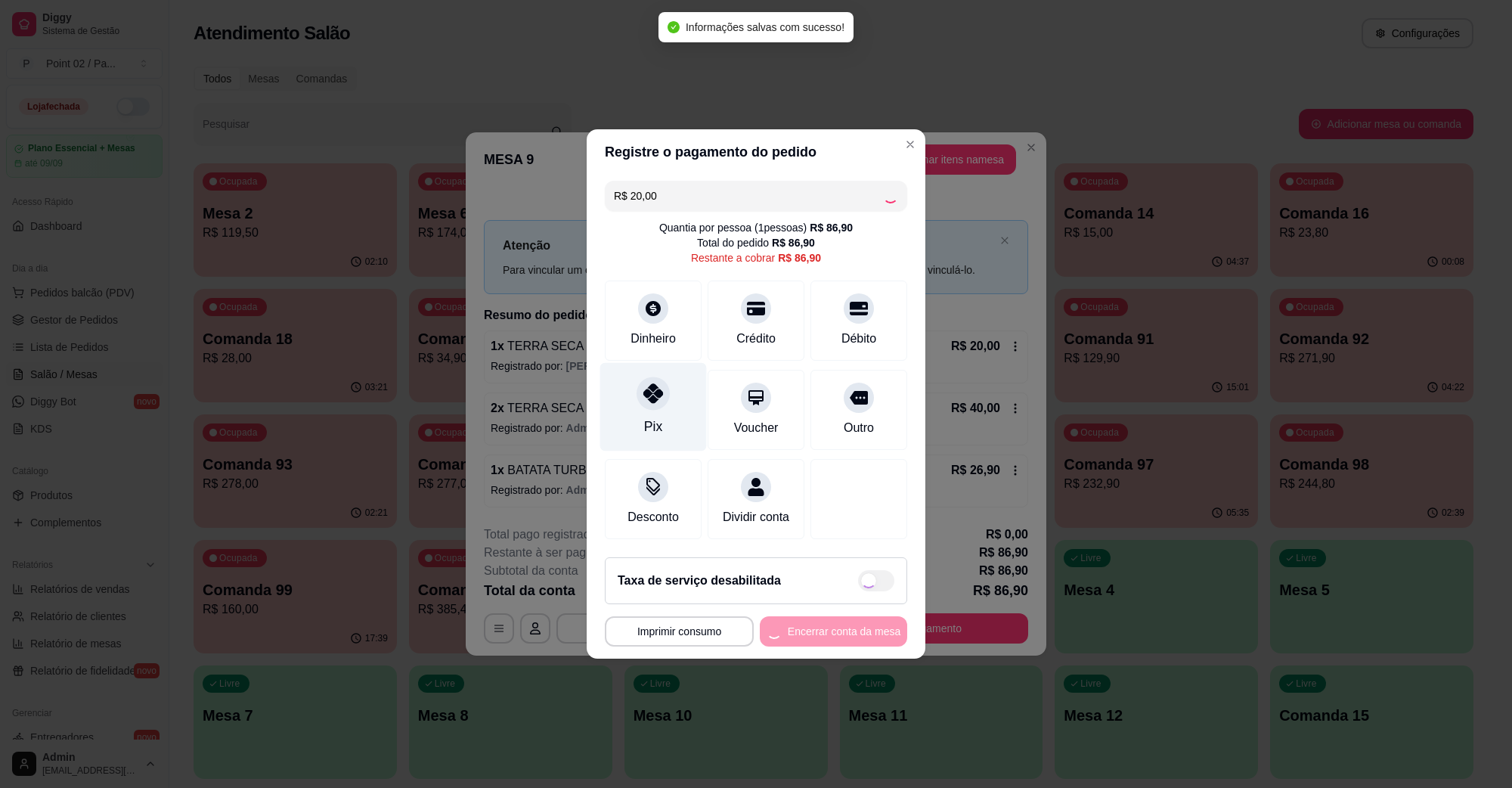
type input "R$ 66,90"
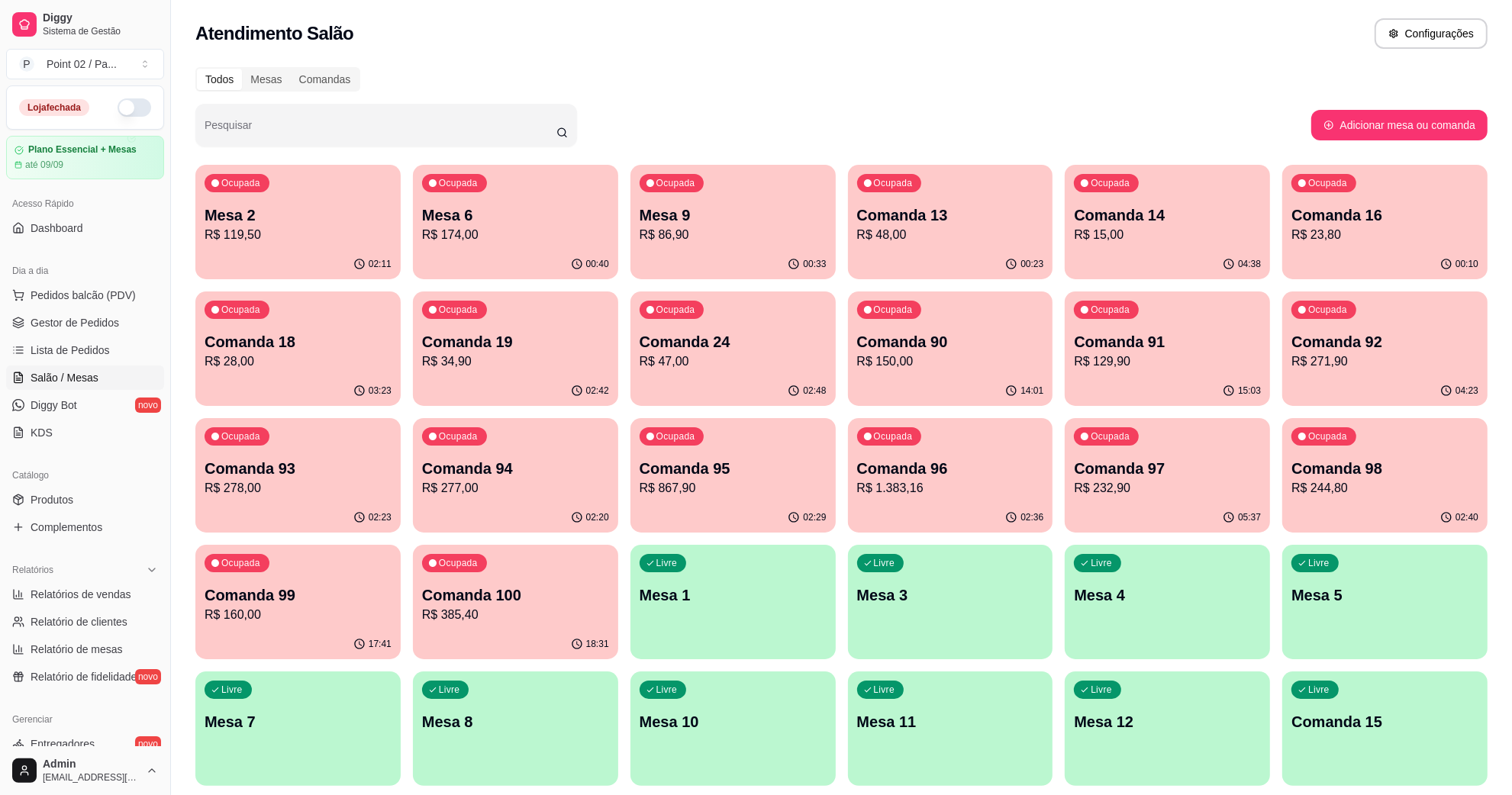
click at [569, 230] on p "R$ 174,00" at bounding box center [515, 235] width 187 height 18
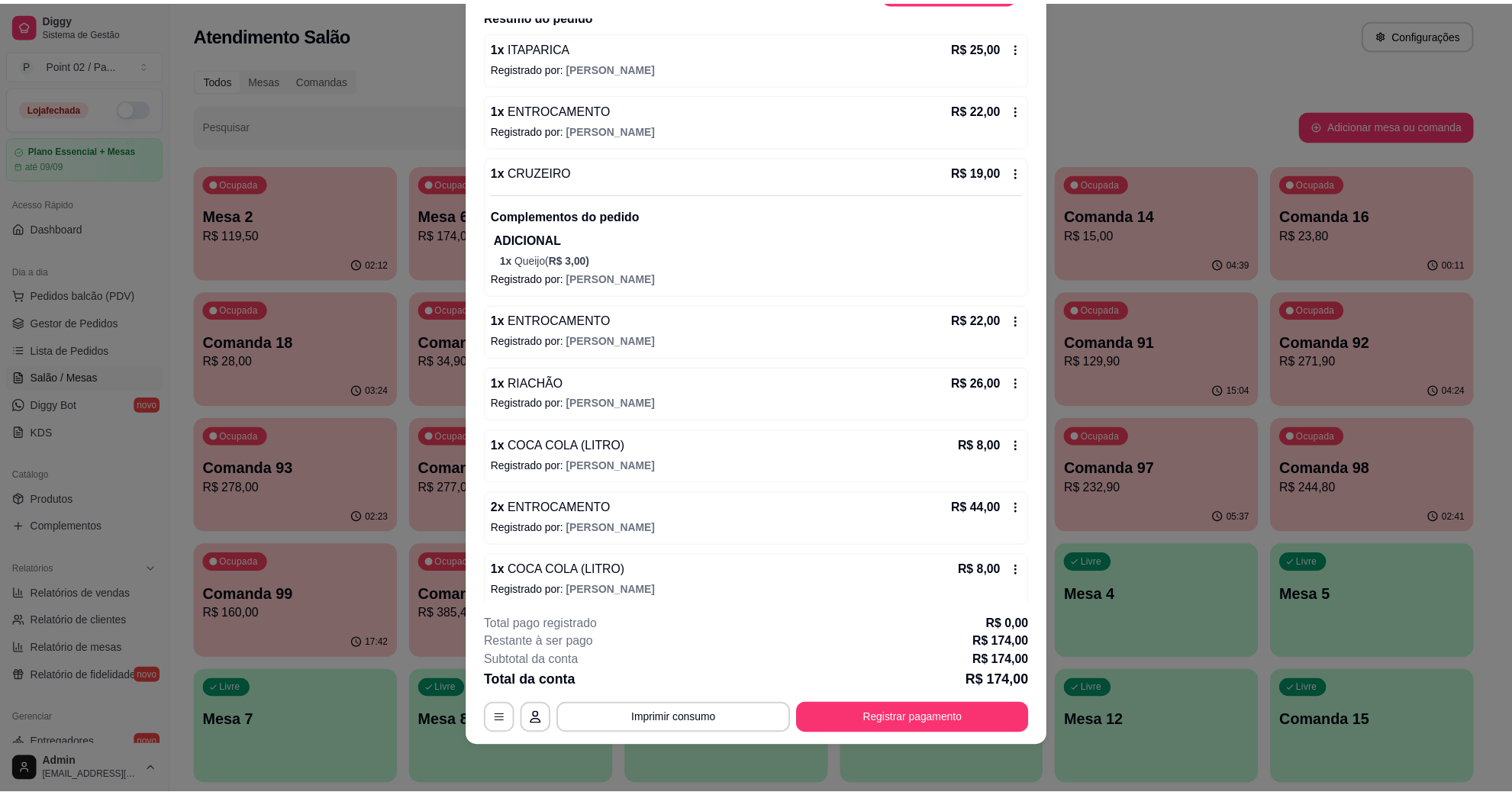
scroll to position [141, 0]
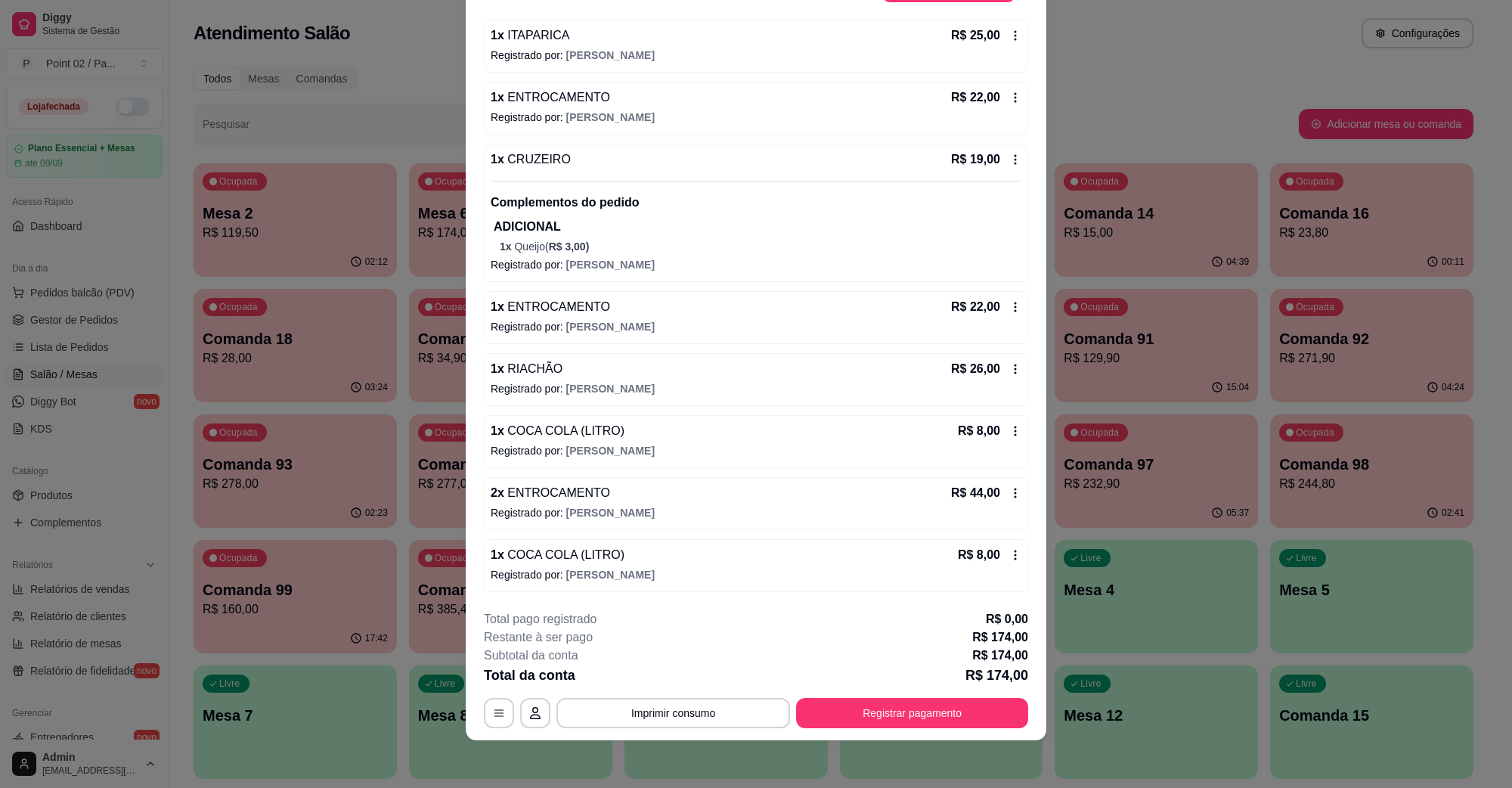
click at [569, 364] on div "1 x RIACHÃO R$ 26,00" at bounding box center [756, 369] width 531 height 18
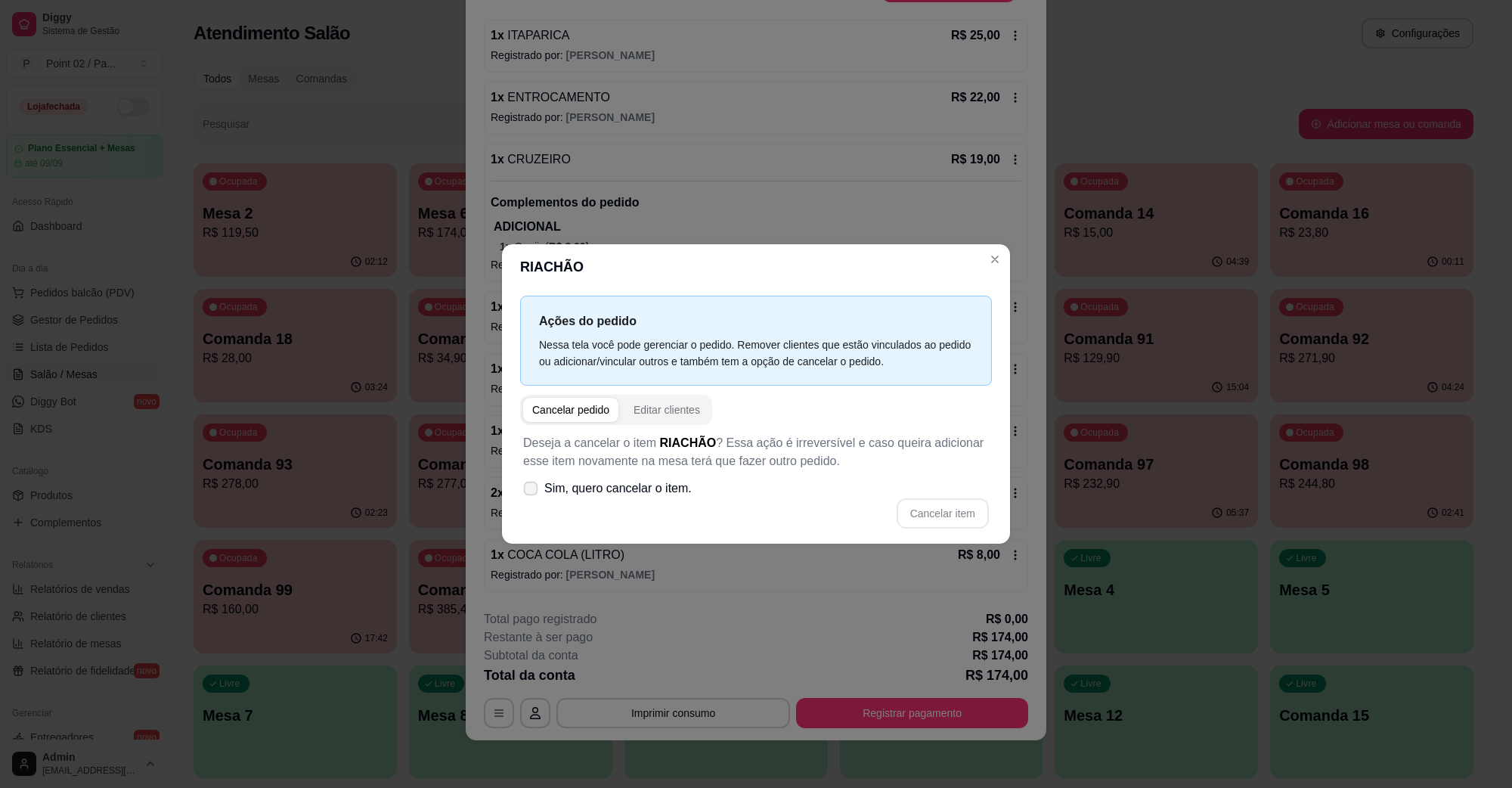
click at [618, 491] on span "Sim, quero cancelar o item." at bounding box center [618, 488] width 148 height 18
click at [533, 491] on input "Sim, quero cancelar o item." at bounding box center [528, 496] width 10 height 10
checkbox input "true"
click at [946, 511] on button "Cancelar item" at bounding box center [943, 514] width 90 height 30
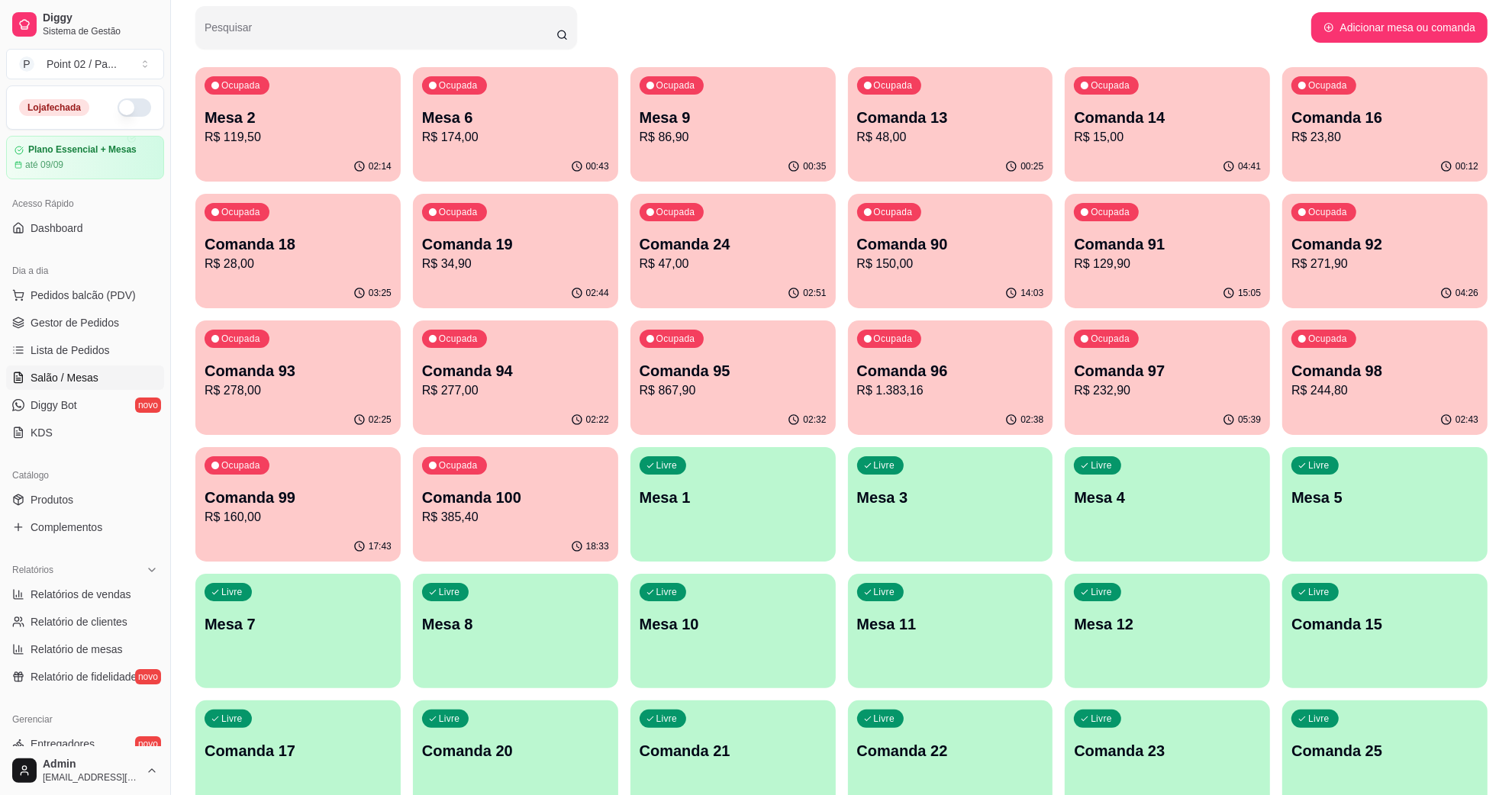
scroll to position [95, 0]
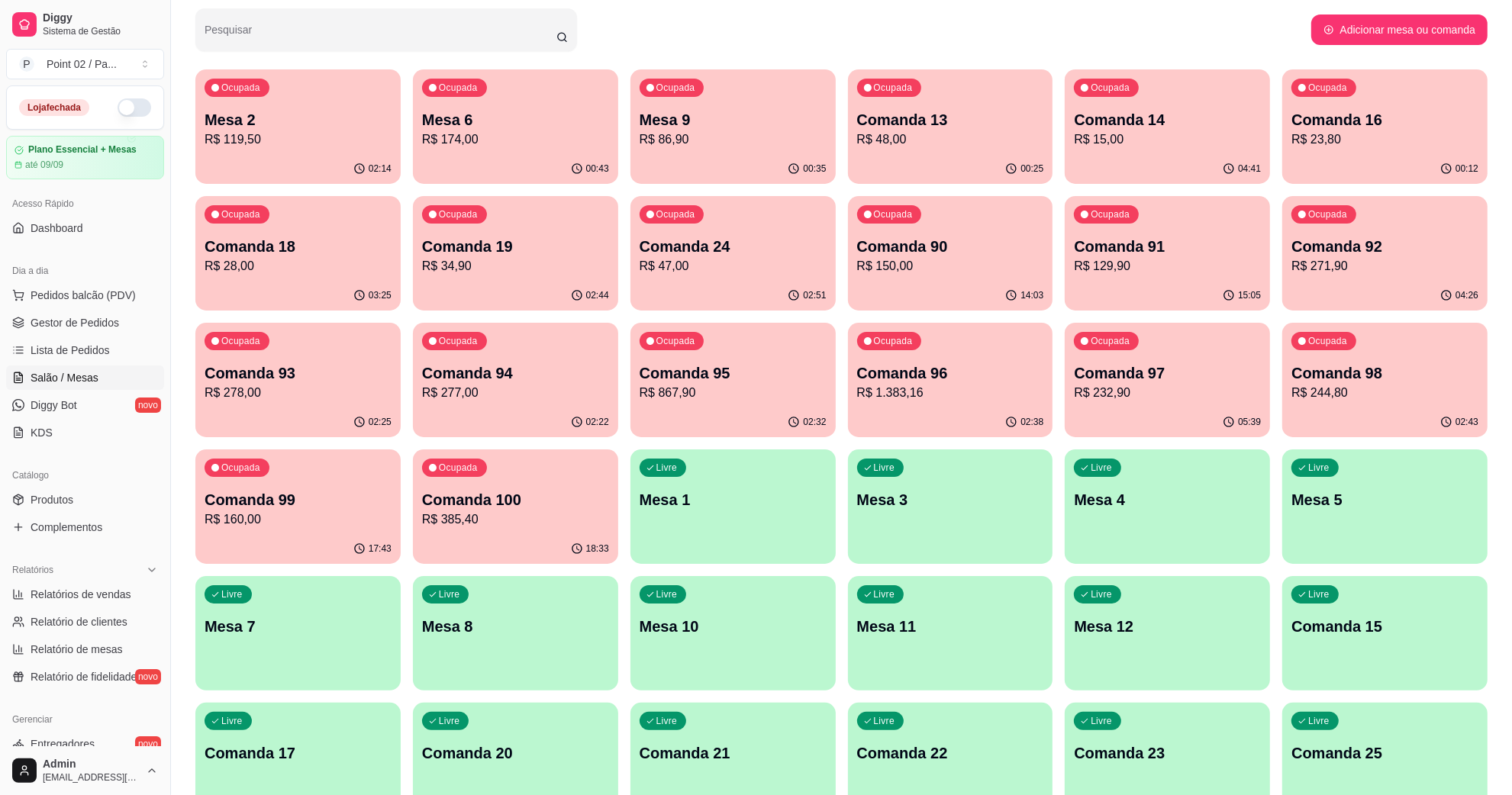
click at [92, 369] on link "Salão / Mesas" at bounding box center [85, 378] width 158 height 24
click at [99, 350] on span "Lista de Pedidos" at bounding box center [70, 350] width 79 height 15
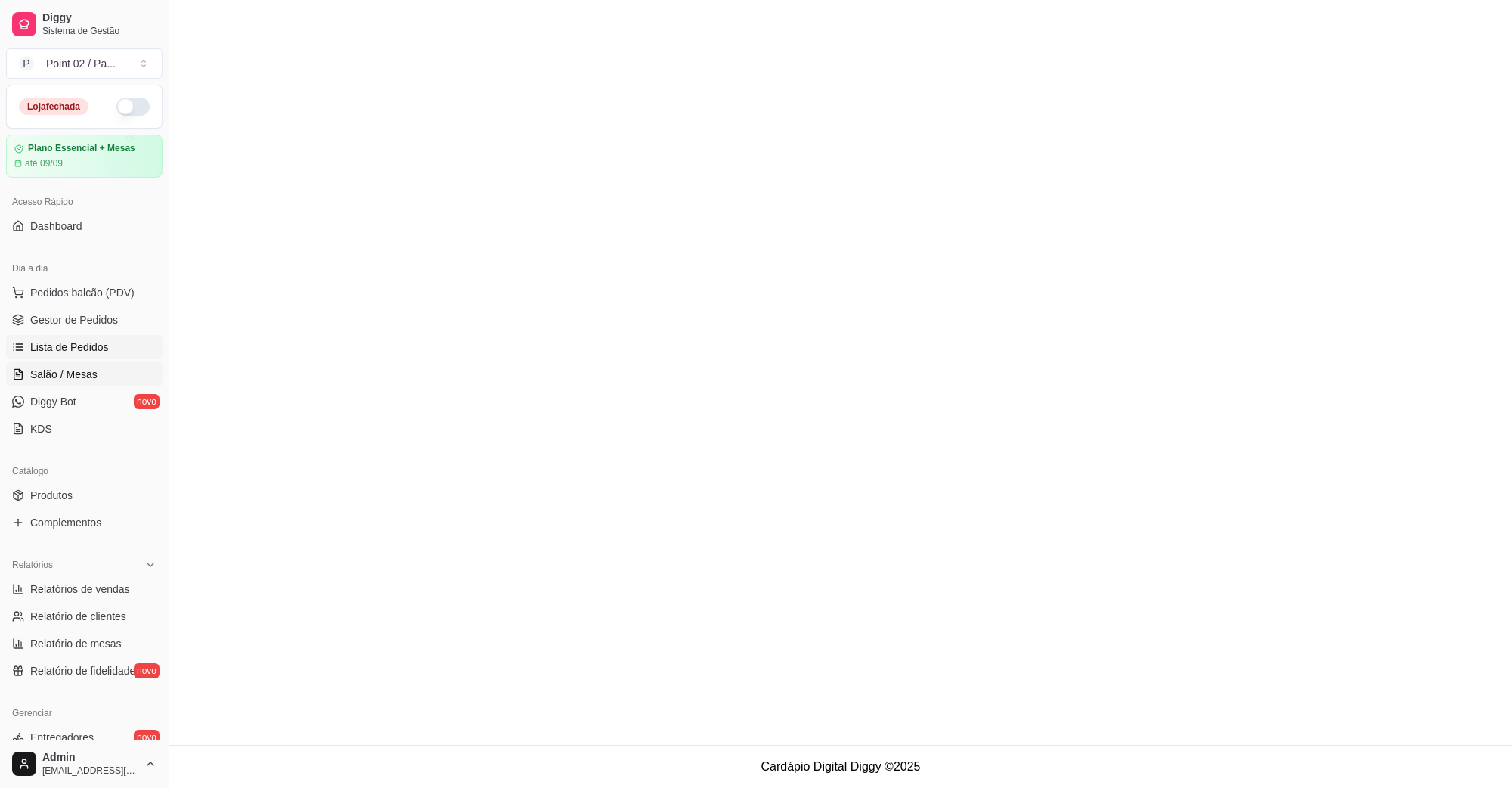
click at [80, 366] on span "Salão / Mesas" at bounding box center [64, 373] width 67 height 15
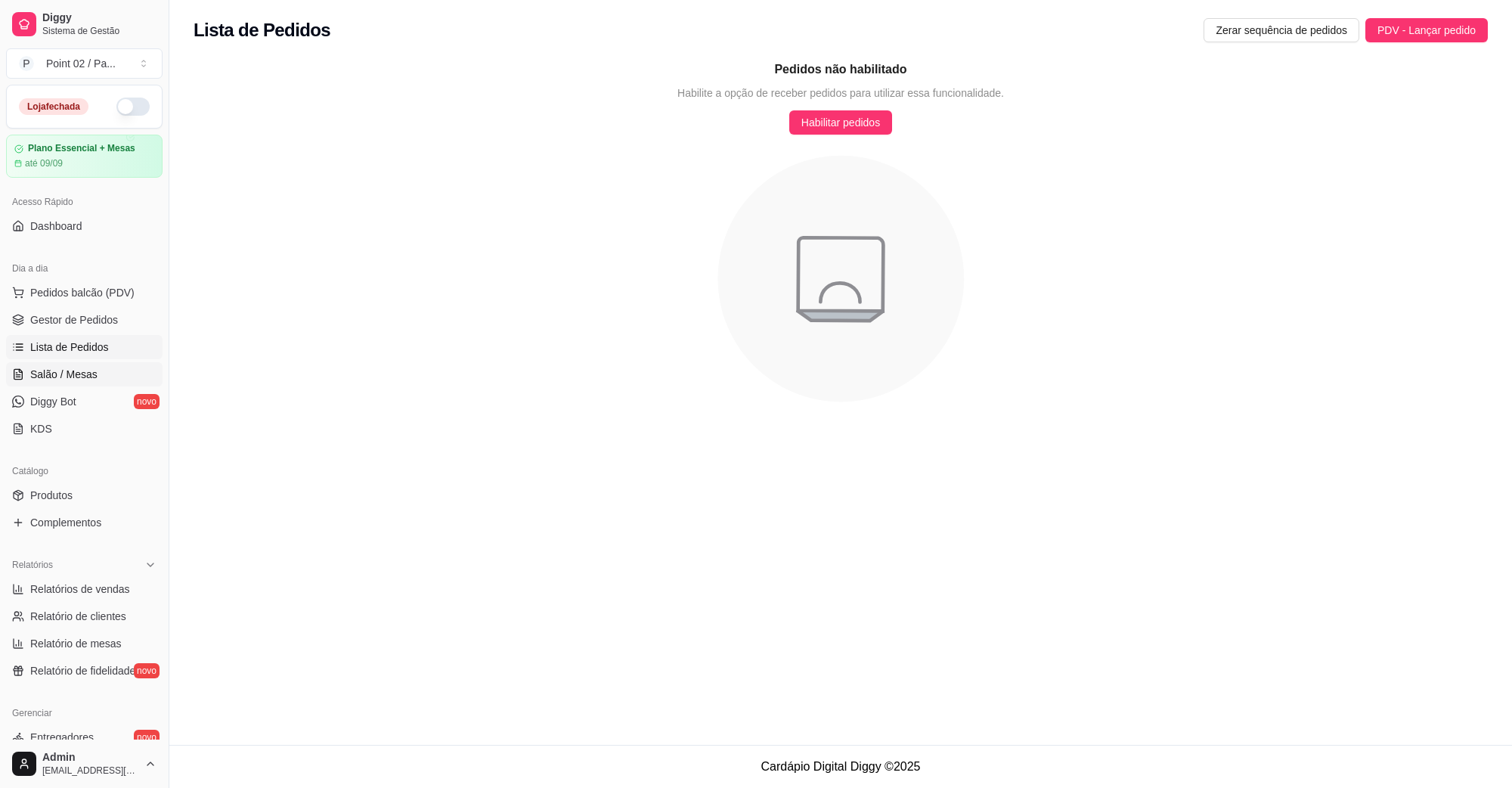
click at [80, 366] on span "Salão / Mesas" at bounding box center [64, 373] width 67 height 15
click at [65, 373] on span "Salão / Mesas" at bounding box center [64, 373] width 67 height 15
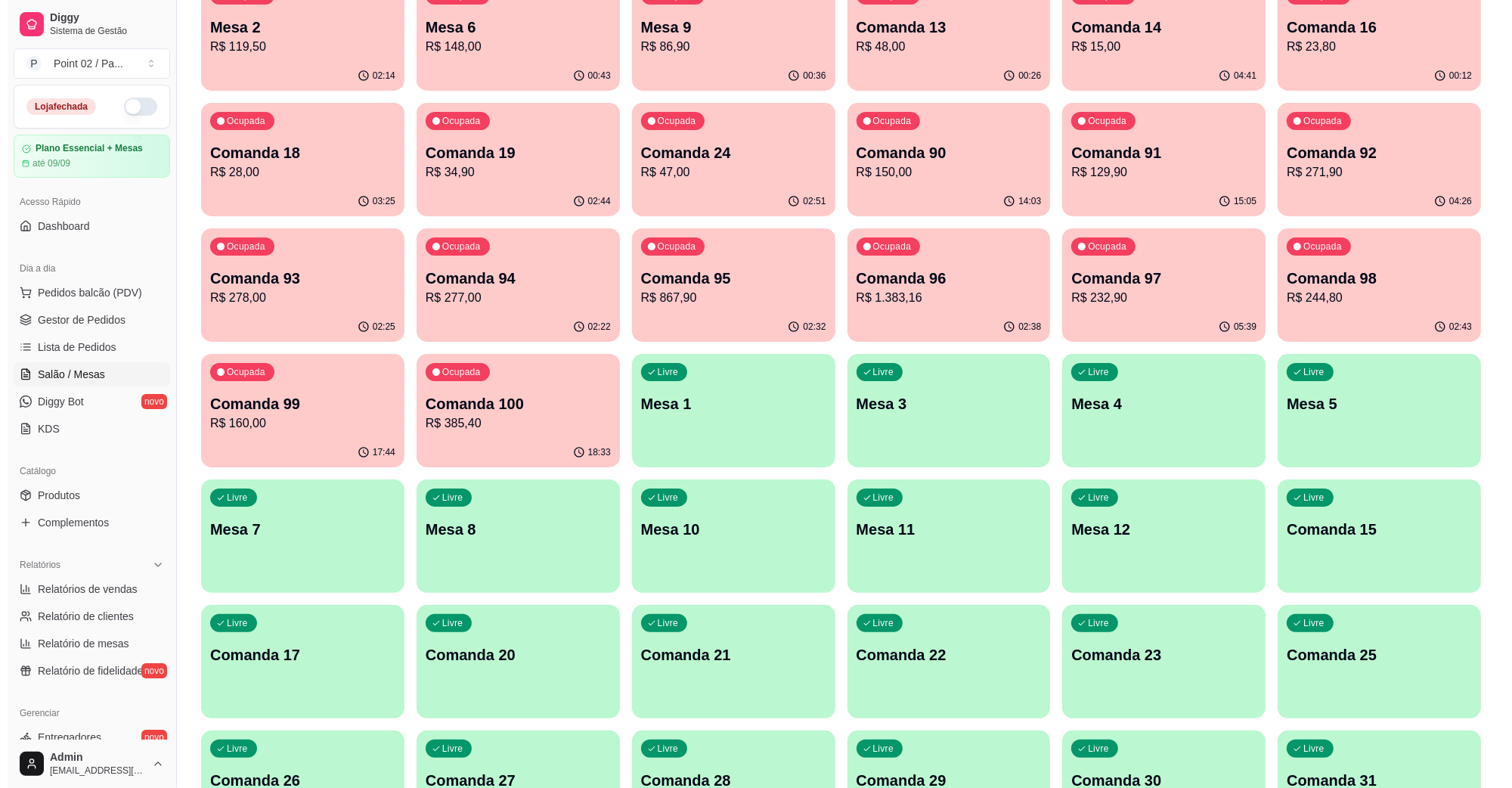
scroll to position [472, 0]
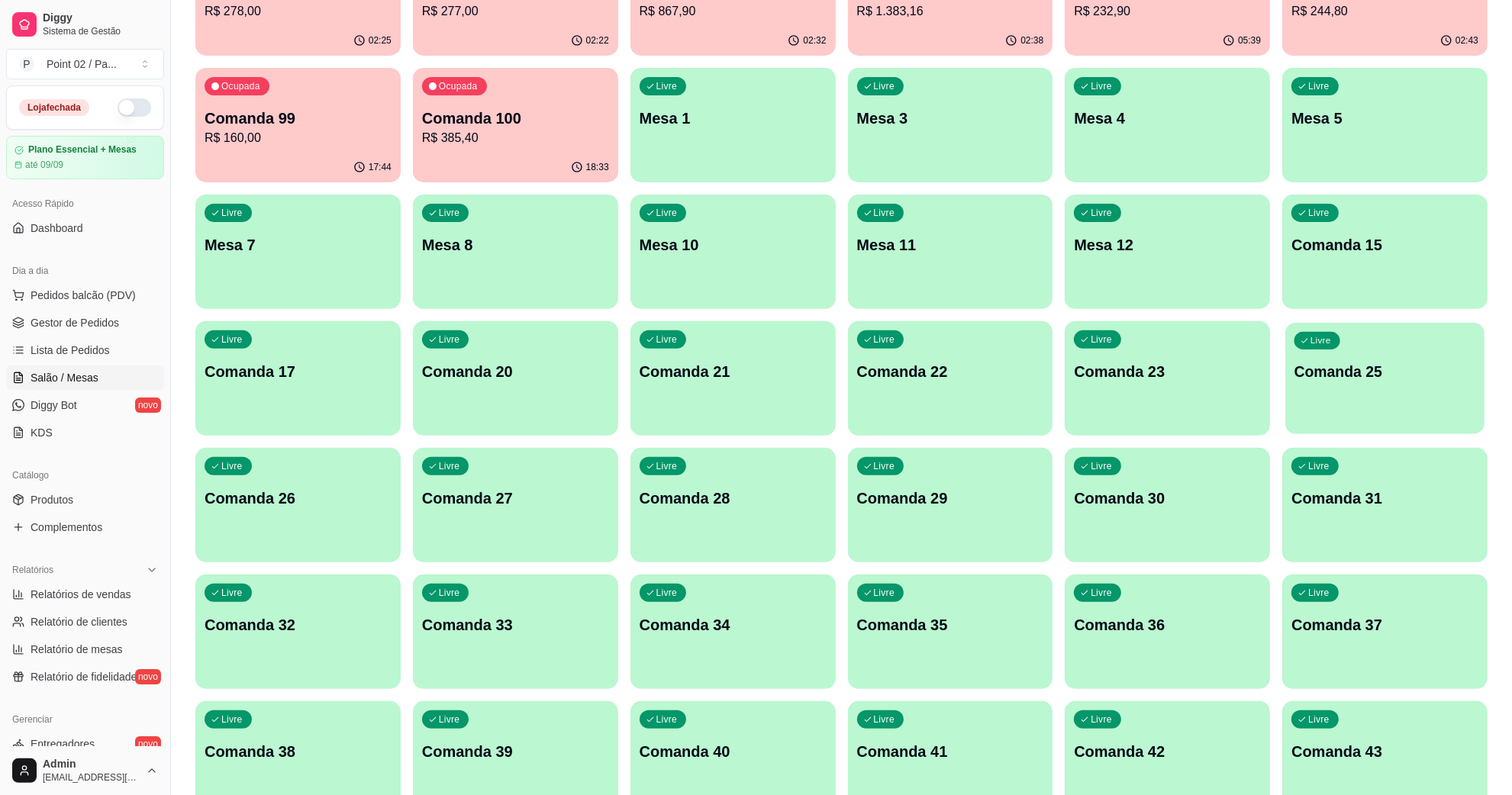
click at [1425, 374] on p "Comanda 25" at bounding box center [1384, 372] width 181 height 21
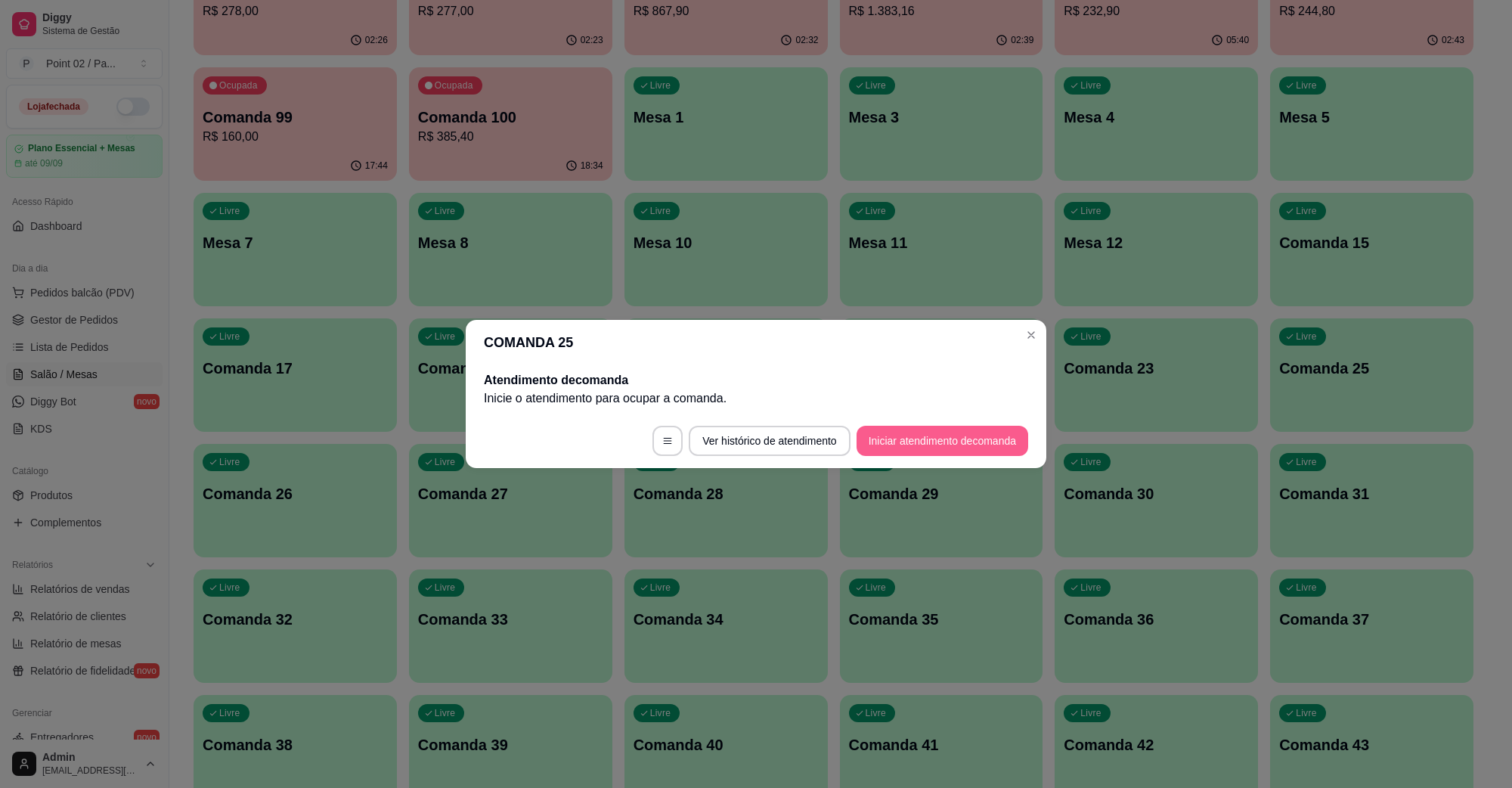
click at [979, 450] on button "Iniciar atendimento de comanda" at bounding box center [942, 441] width 171 height 31
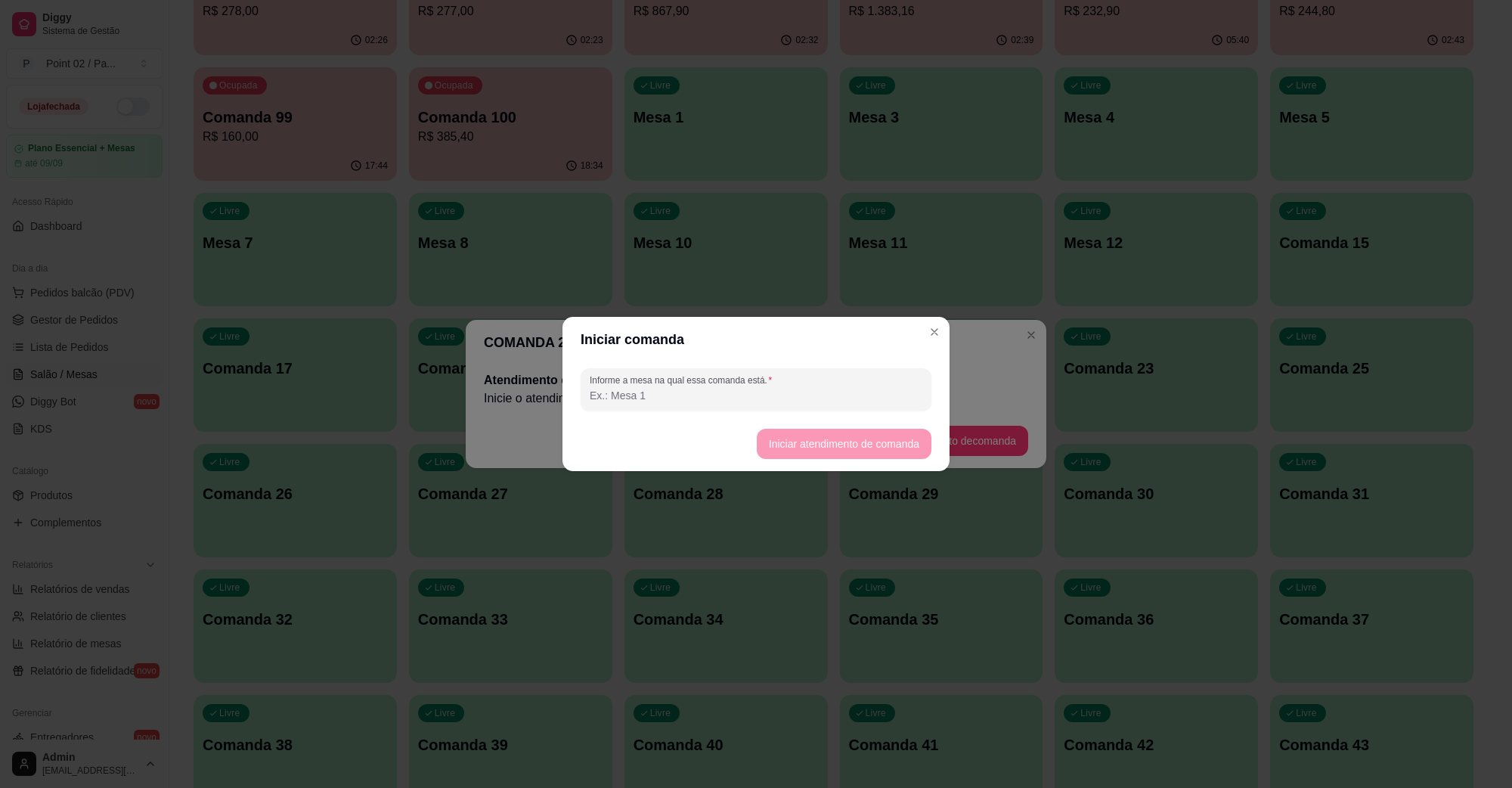
click at [893, 402] on input "Informe a mesa na qual essa comanda está." at bounding box center [756, 395] width 333 height 15
type input "ETIELI"
click at [891, 430] on button "Iniciar atendimento de comanda" at bounding box center [844, 443] width 174 height 31
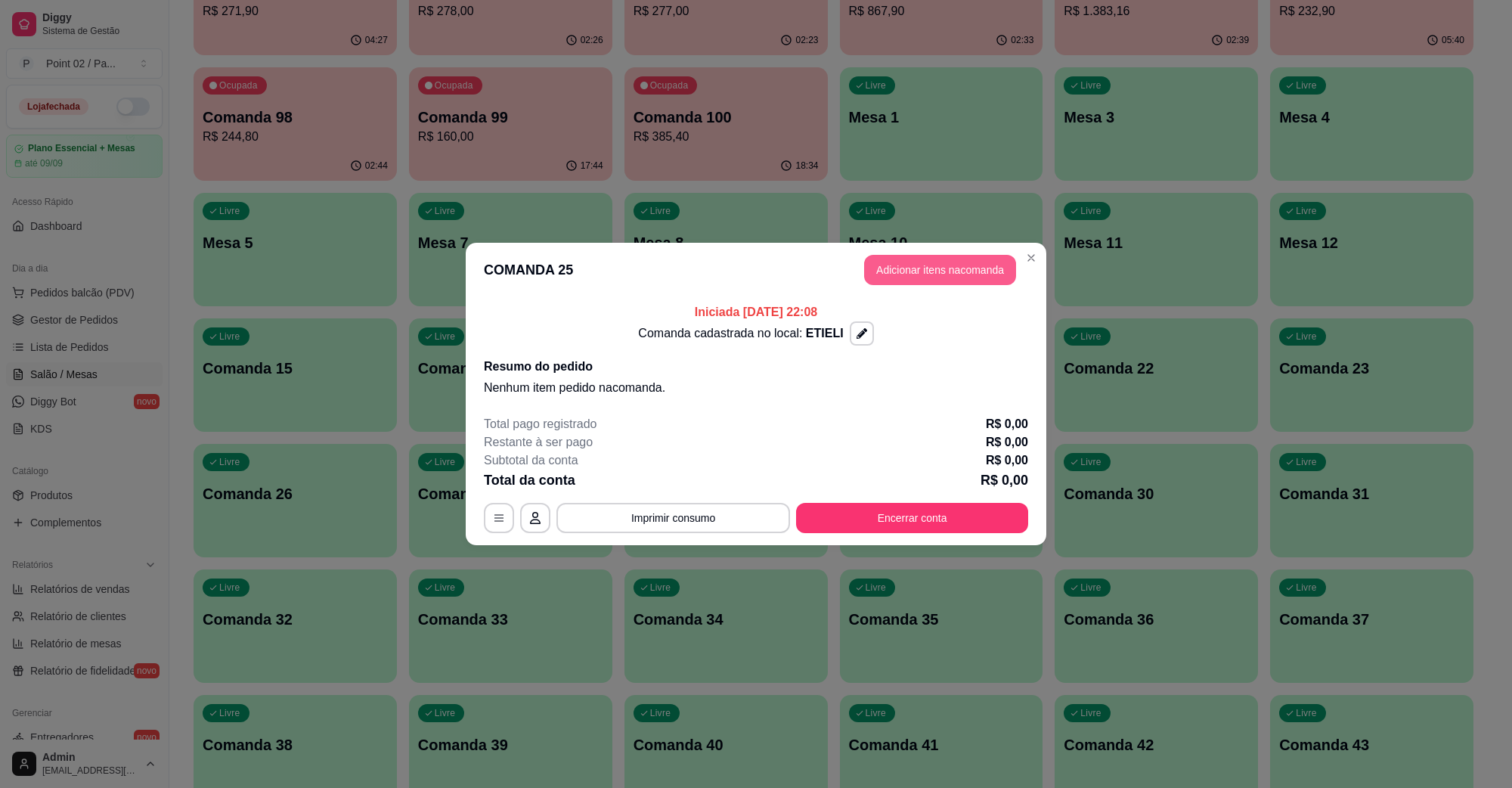
click at [892, 270] on button "Adicionar itens na comanda" at bounding box center [941, 269] width 152 height 31
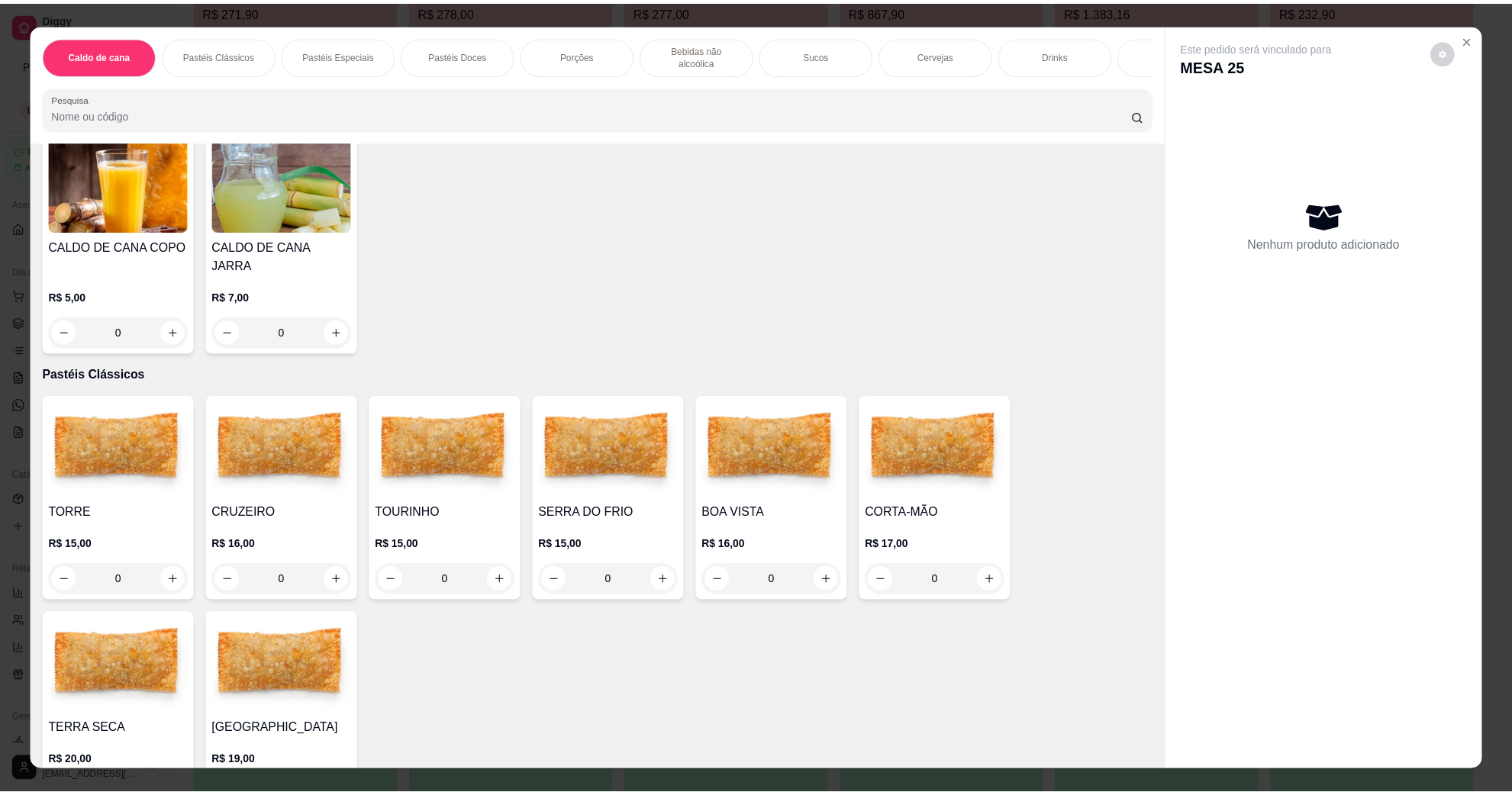
scroll to position [0, 0]
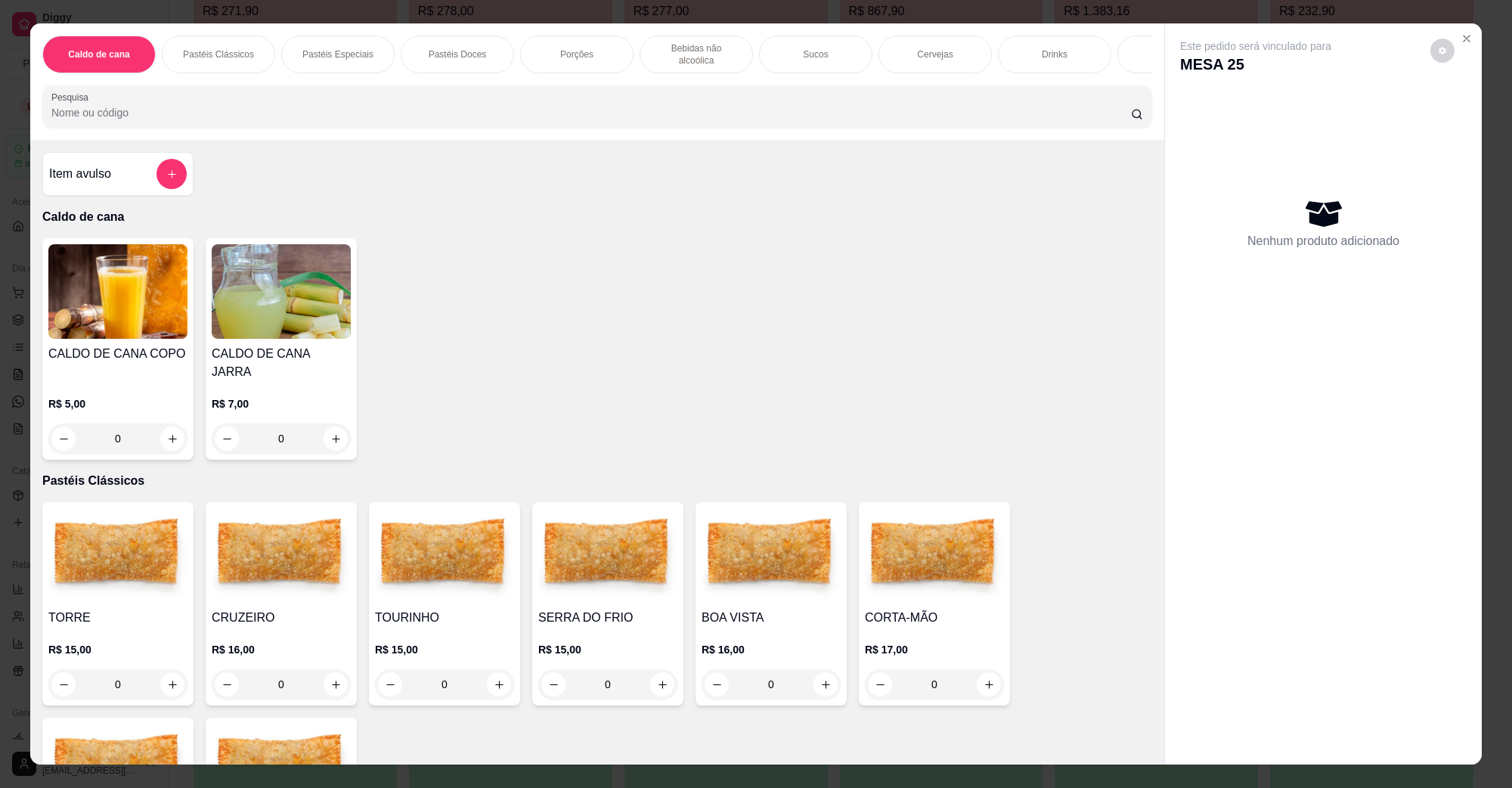
click at [329, 427] on button "increase-product-quantity" at bounding box center [336, 439] width 24 height 24
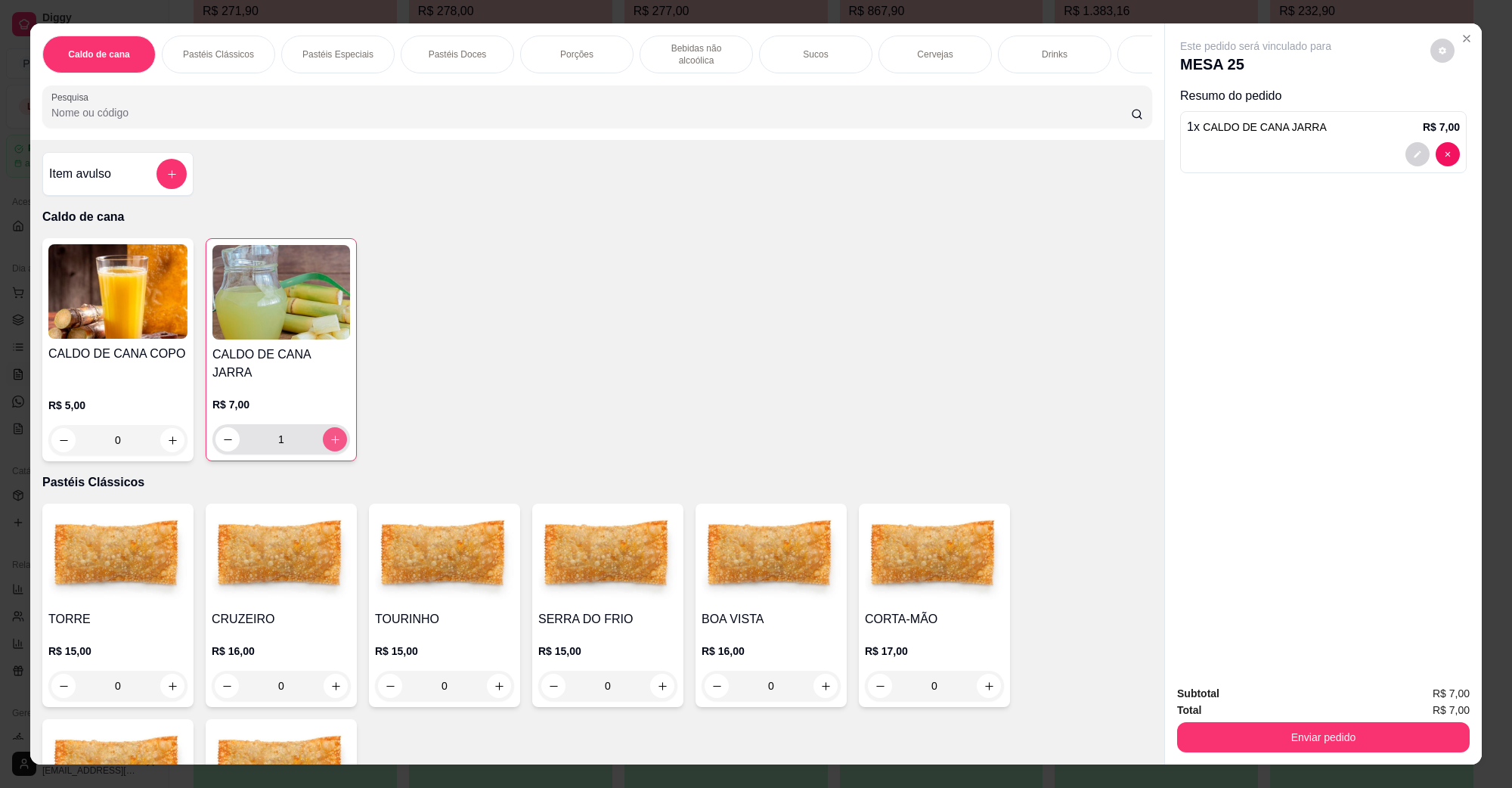
click at [329, 428] on button "increase-product-quantity" at bounding box center [335, 440] width 24 height 24
type input "2"
click at [1304, 720] on div "Enviar pedido" at bounding box center [1324, 736] width 293 height 34
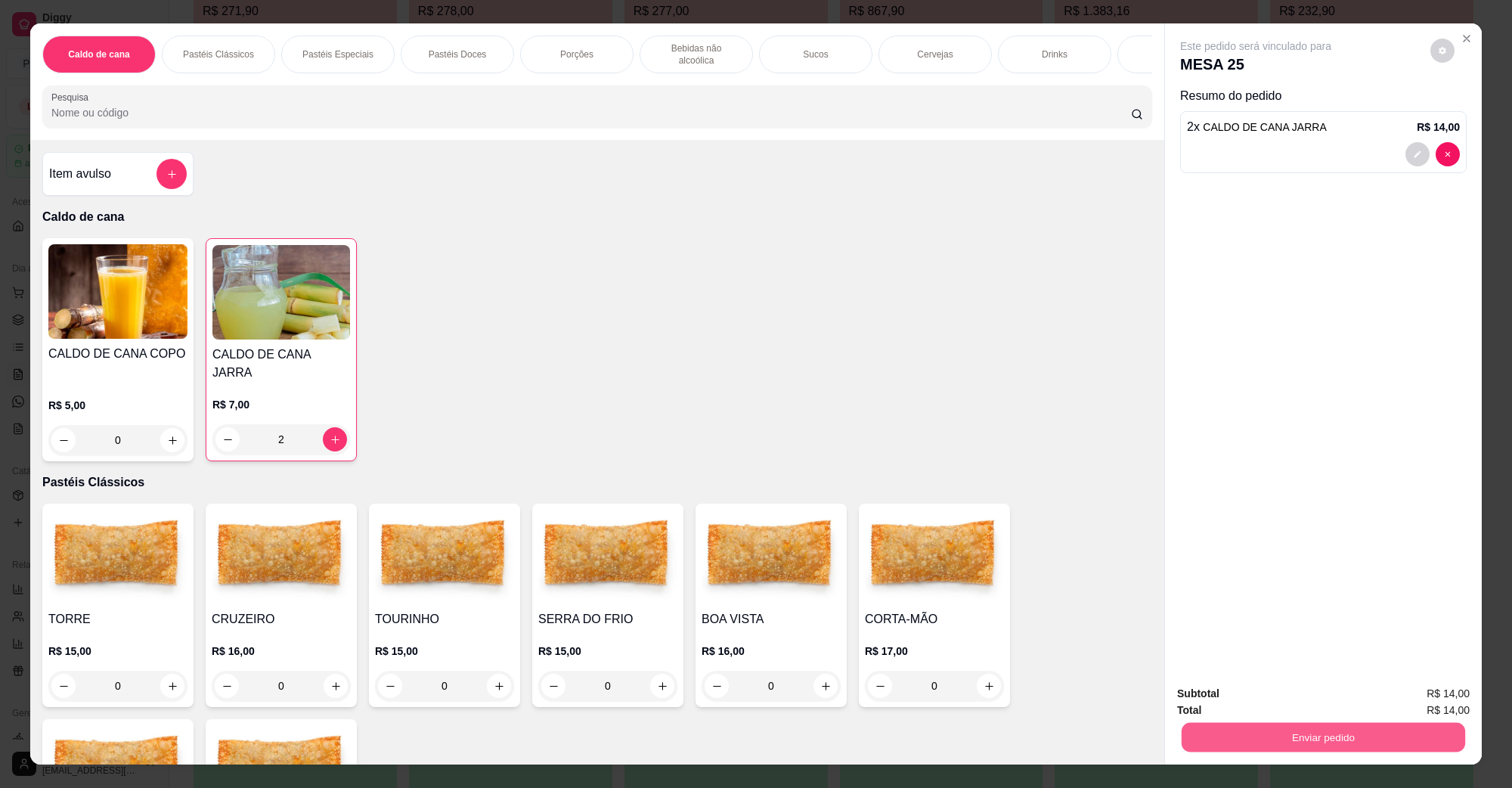
click at [1307, 738] on button "Enviar pedido" at bounding box center [1324, 737] width 283 height 30
click at [1282, 709] on button "Não registrar e enviar pedido" at bounding box center [1272, 700] width 152 height 28
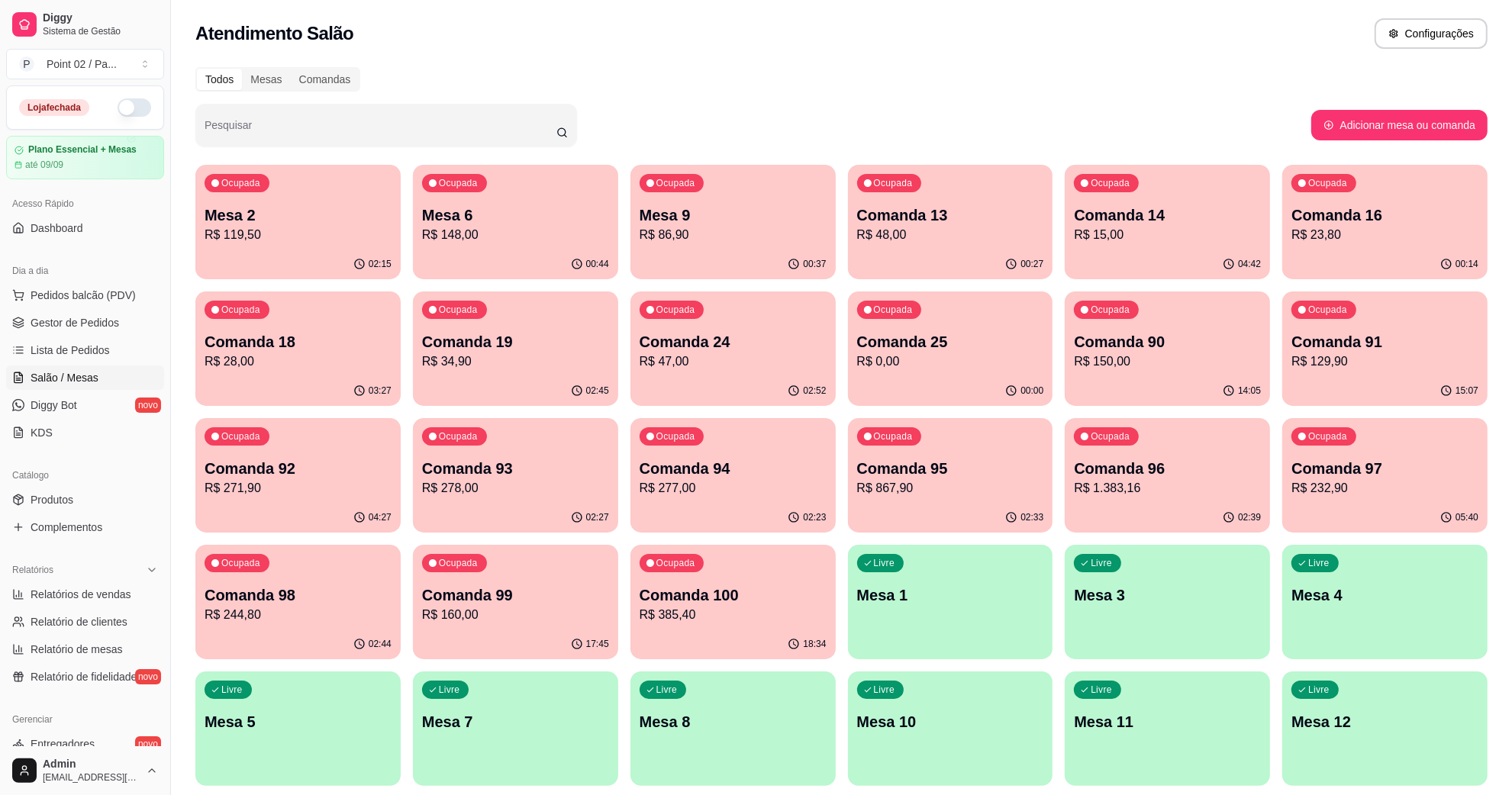
click at [939, 341] on p "Comanda 25" at bounding box center [950, 341] width 187 height 21
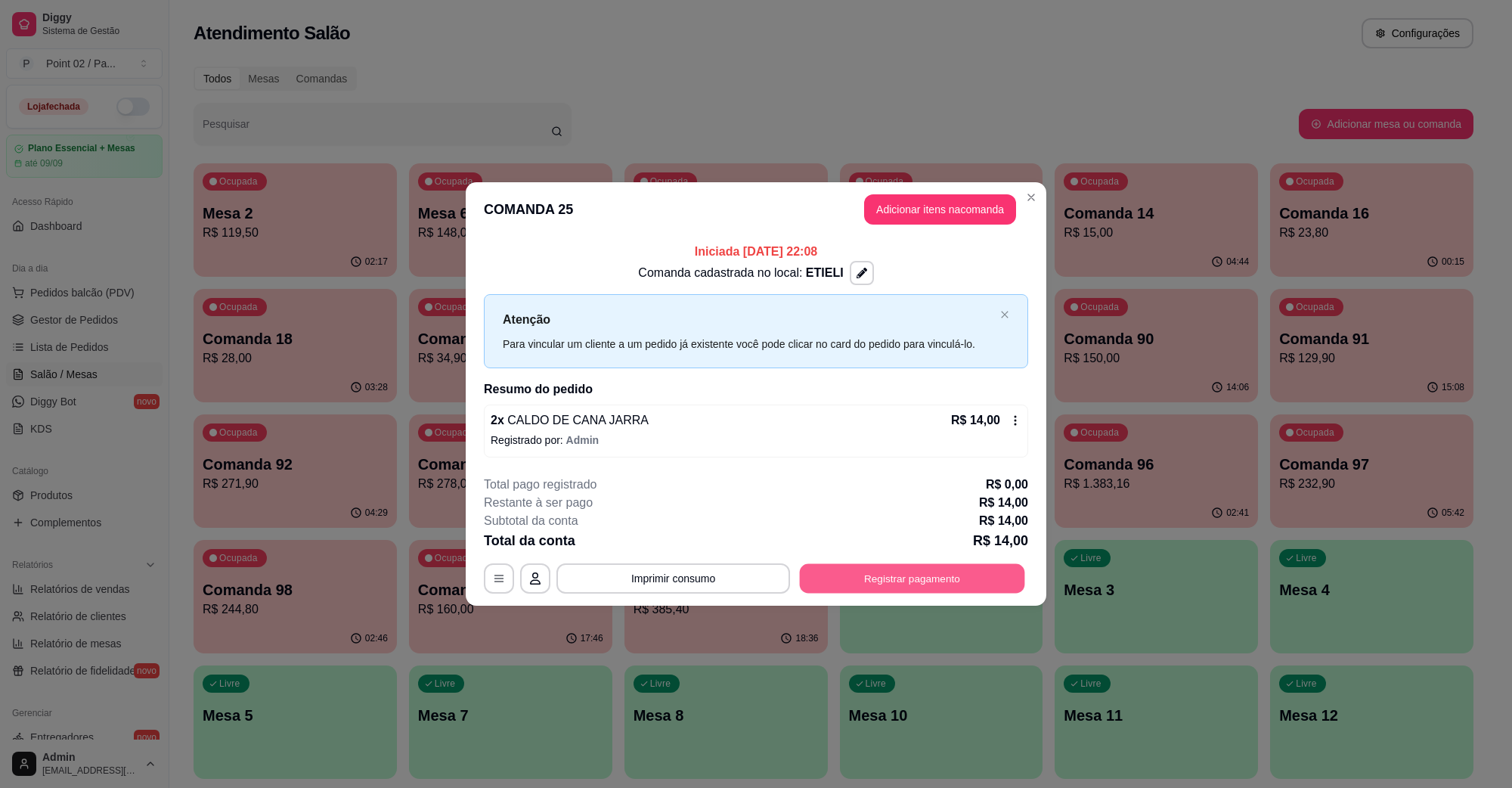
click at [898, 567] on button "Registrar pagamento" at bounding box center [913, 578] width 226 height 30
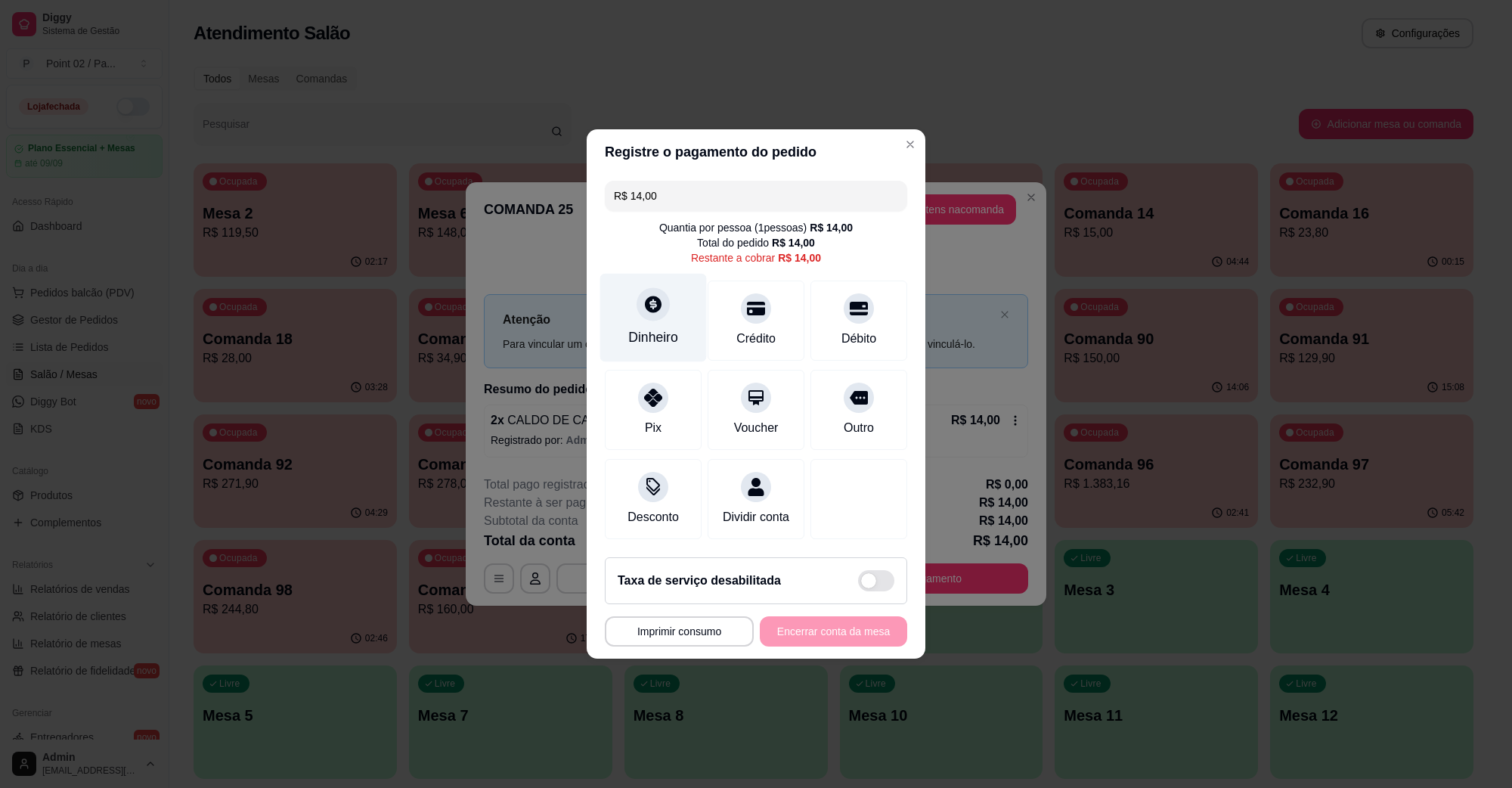
click at [670, 292] on div "Dinheiro" at bounding box center [654, 317] width 107 height 88
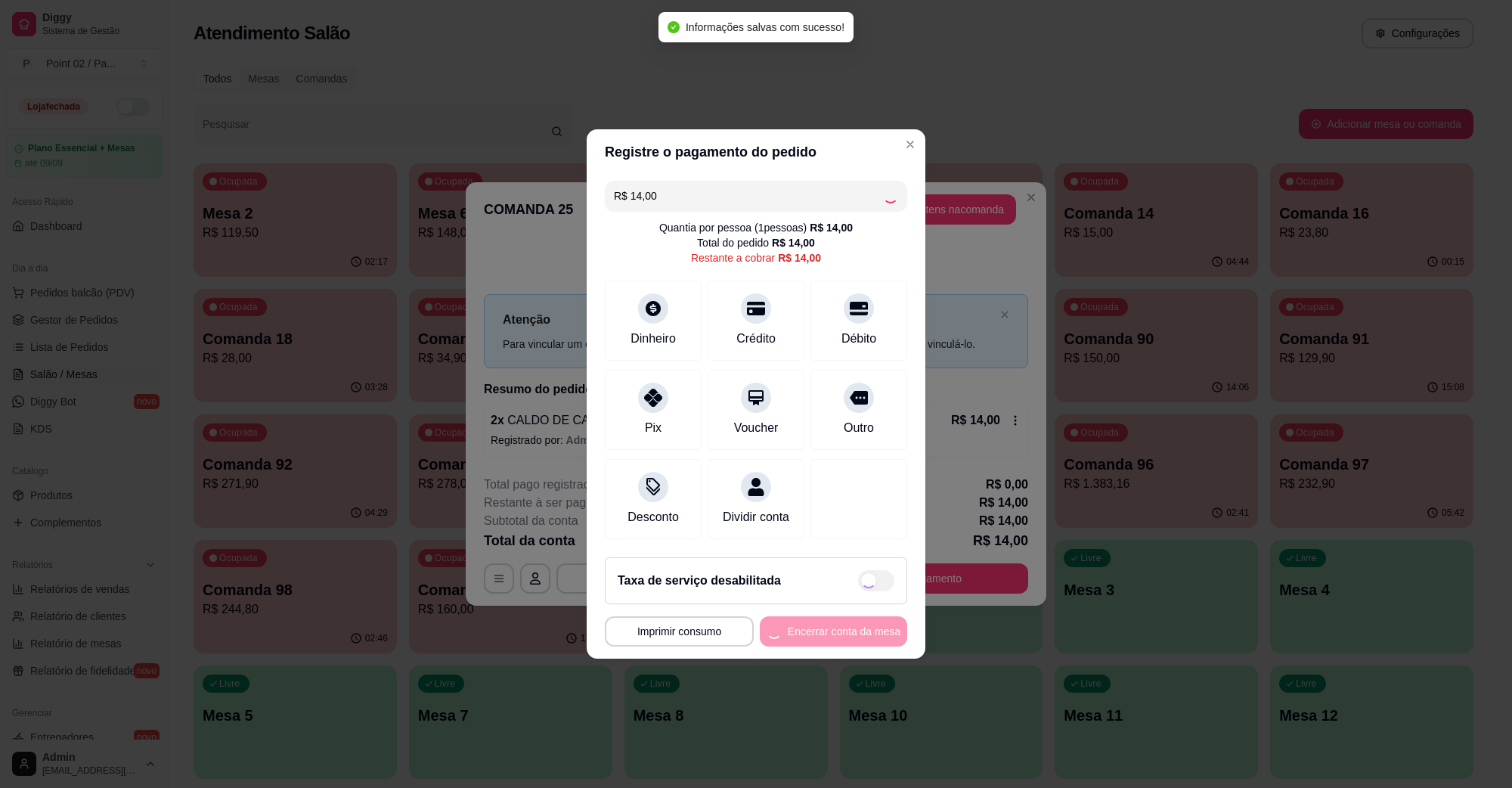
type input "R$ 0,00"
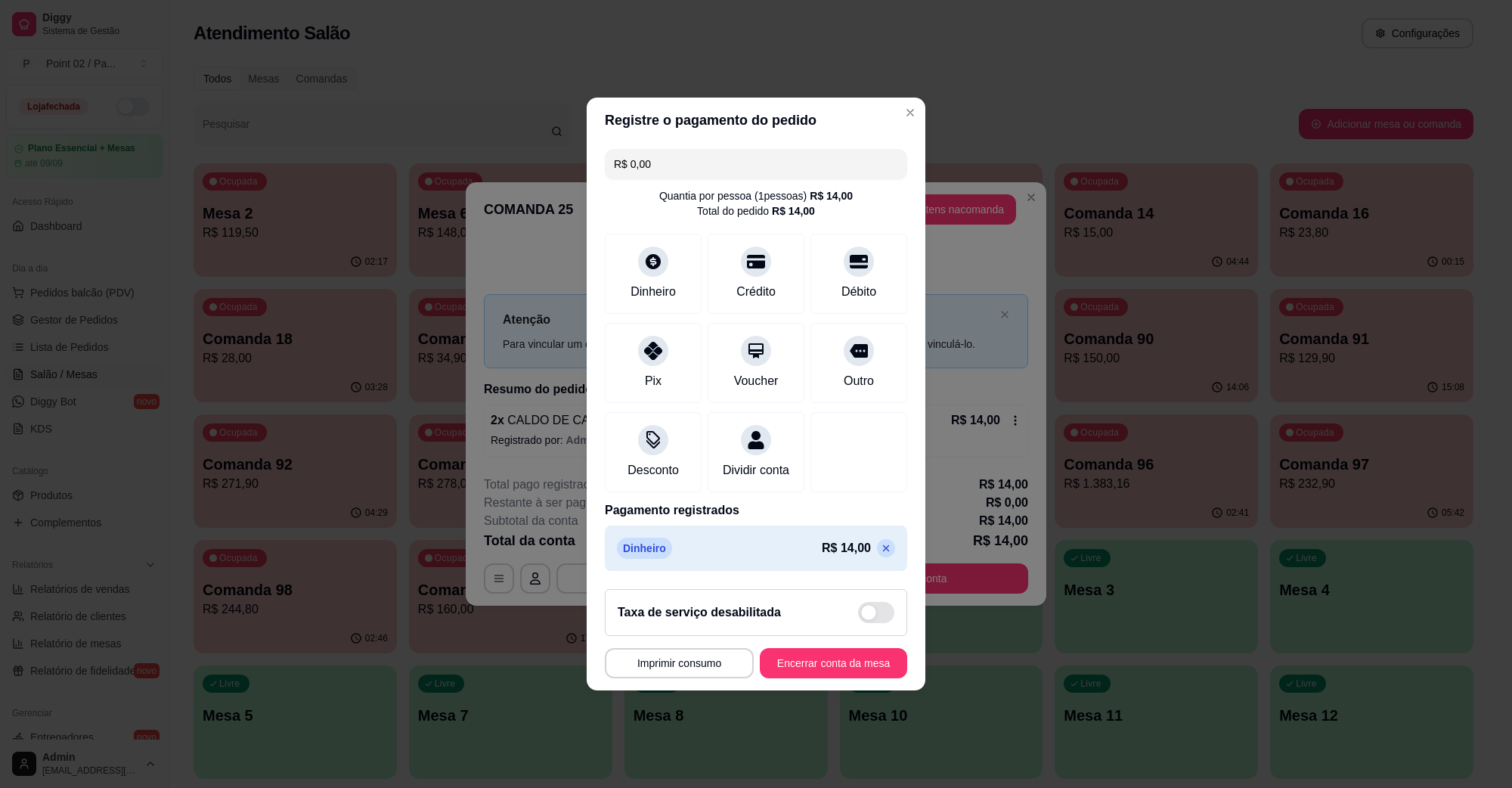
click at [862, 636] on div "Taxa de serviço desabilitada" at bounding box center [756, 612] width 302 height 47
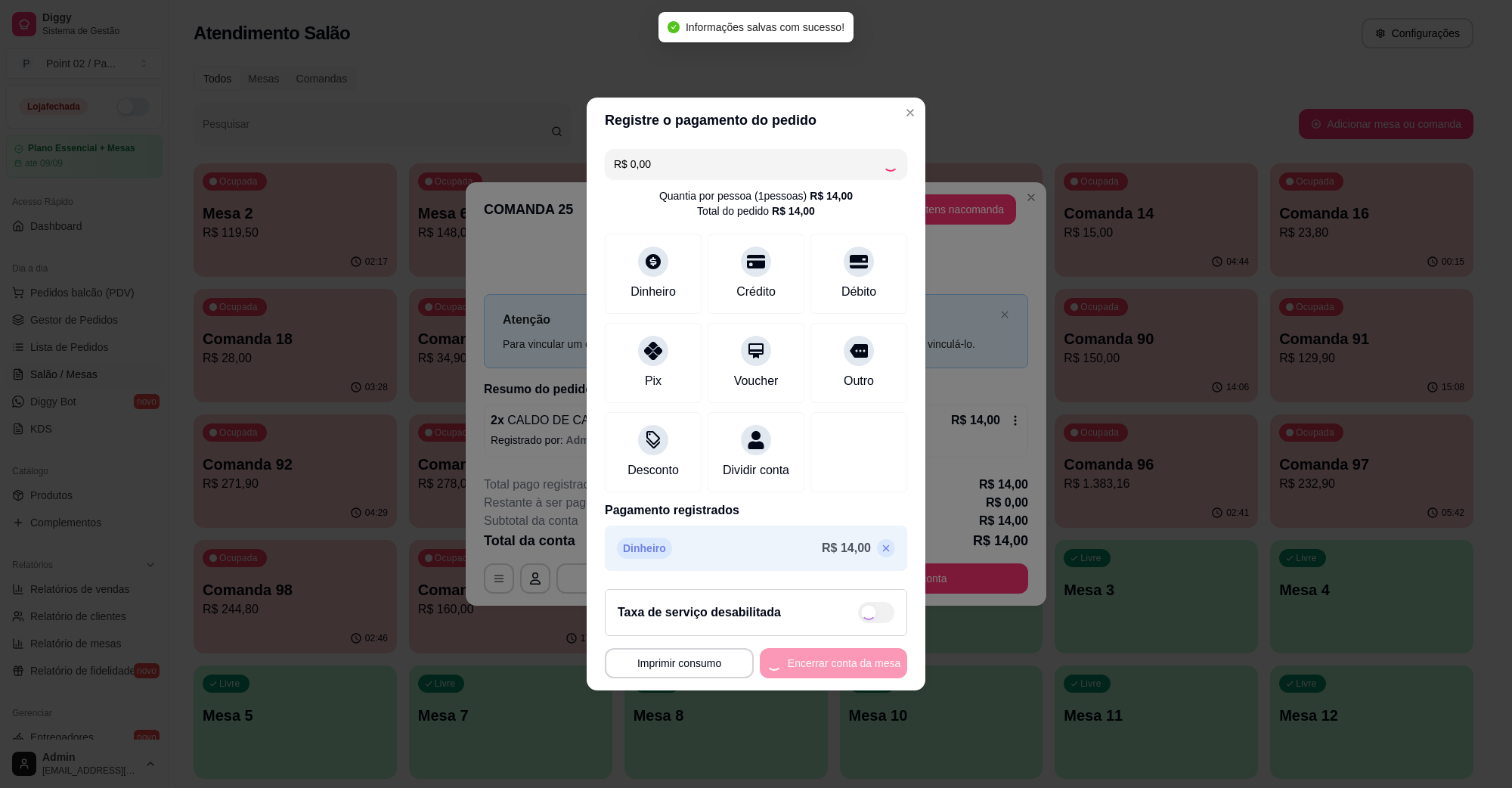
checkbox input "true"
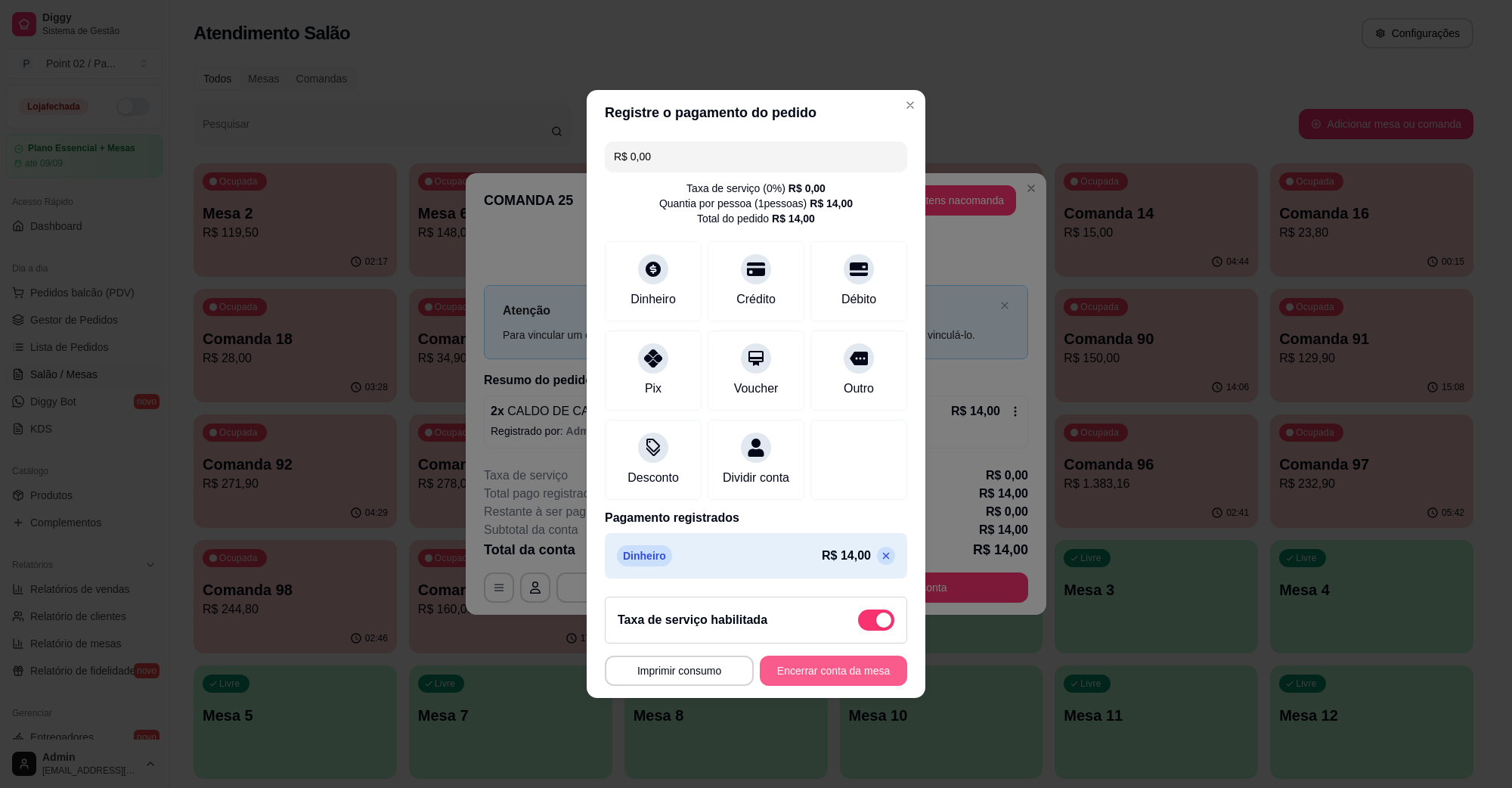
click at [825, 680] on button "Encerrar conta da mesa" at bounding box center [834, 670] width 148 height 31
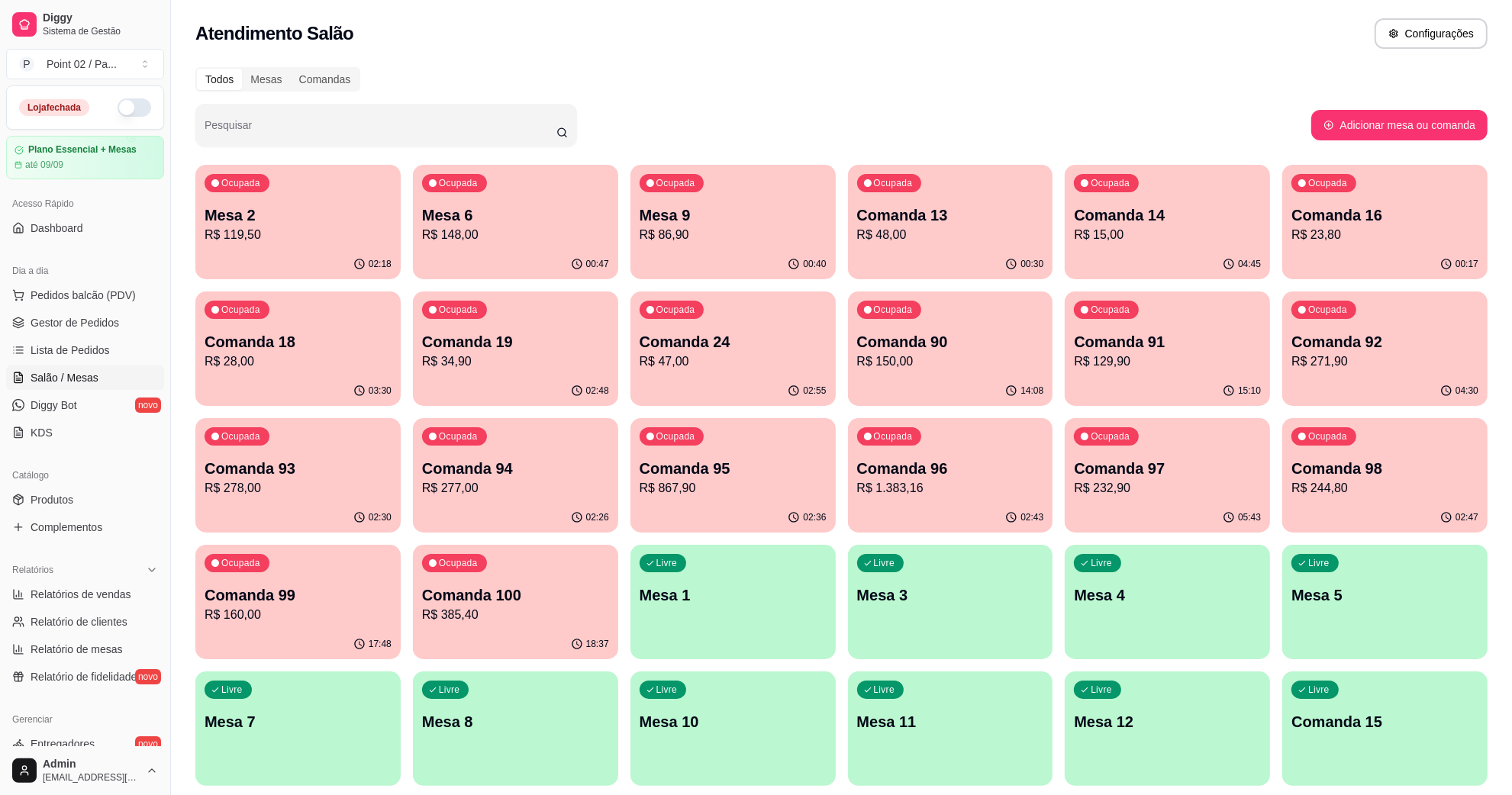
click at [317, 250] on div "02:18" at bounding box center [298, 265] width 205 height 30
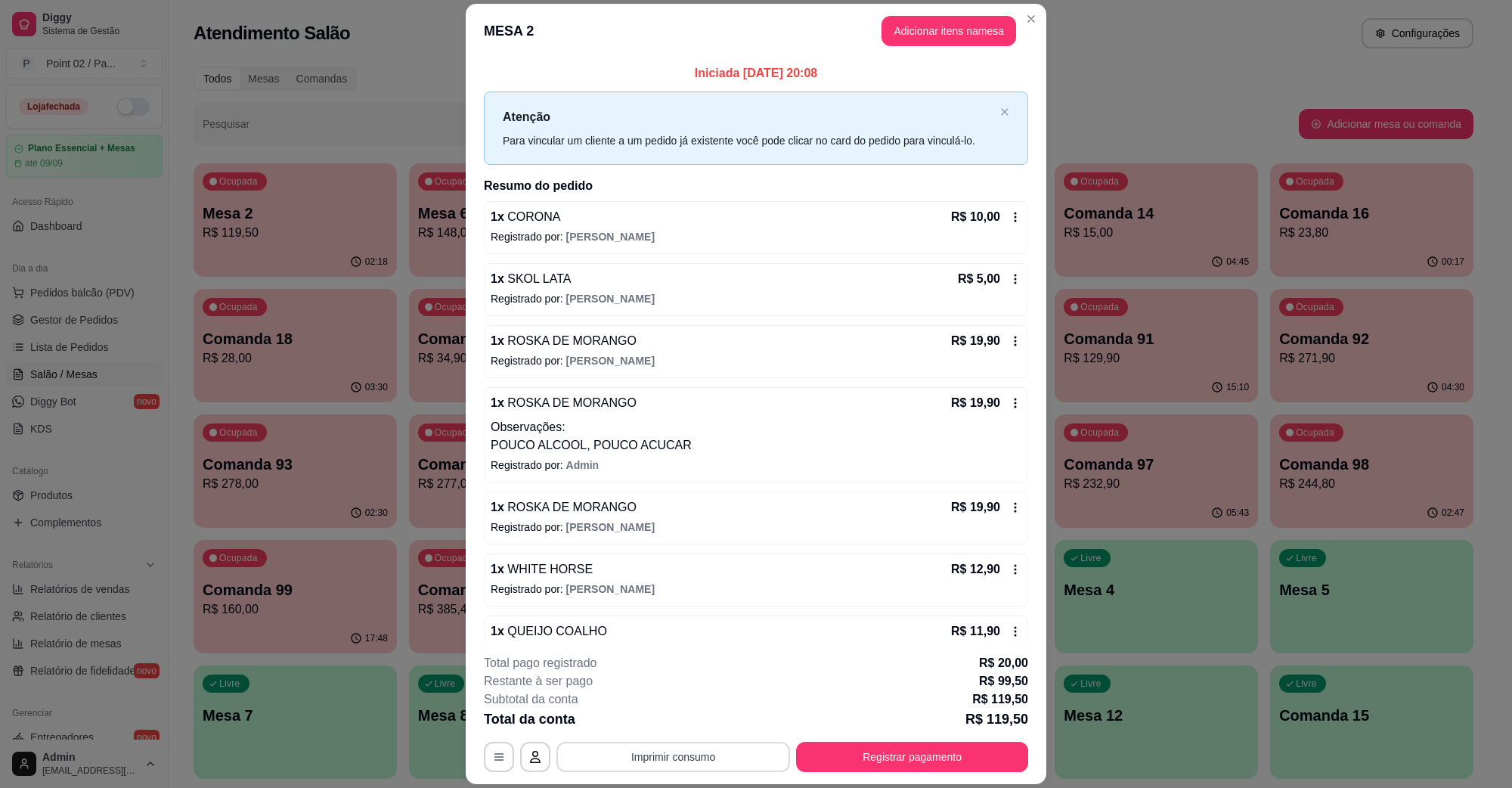
click at [728, 762] on button "Imprimir consumo" at bounding box center [673, 756] width 234 height 31
click at [708, 730] on button "IMPRESSORA" at bounding box center [670, 722] width 106 height 24
click at [857, 760] on button "Registrar pagamento" at bounding box center [912, 756] width 232 height 31
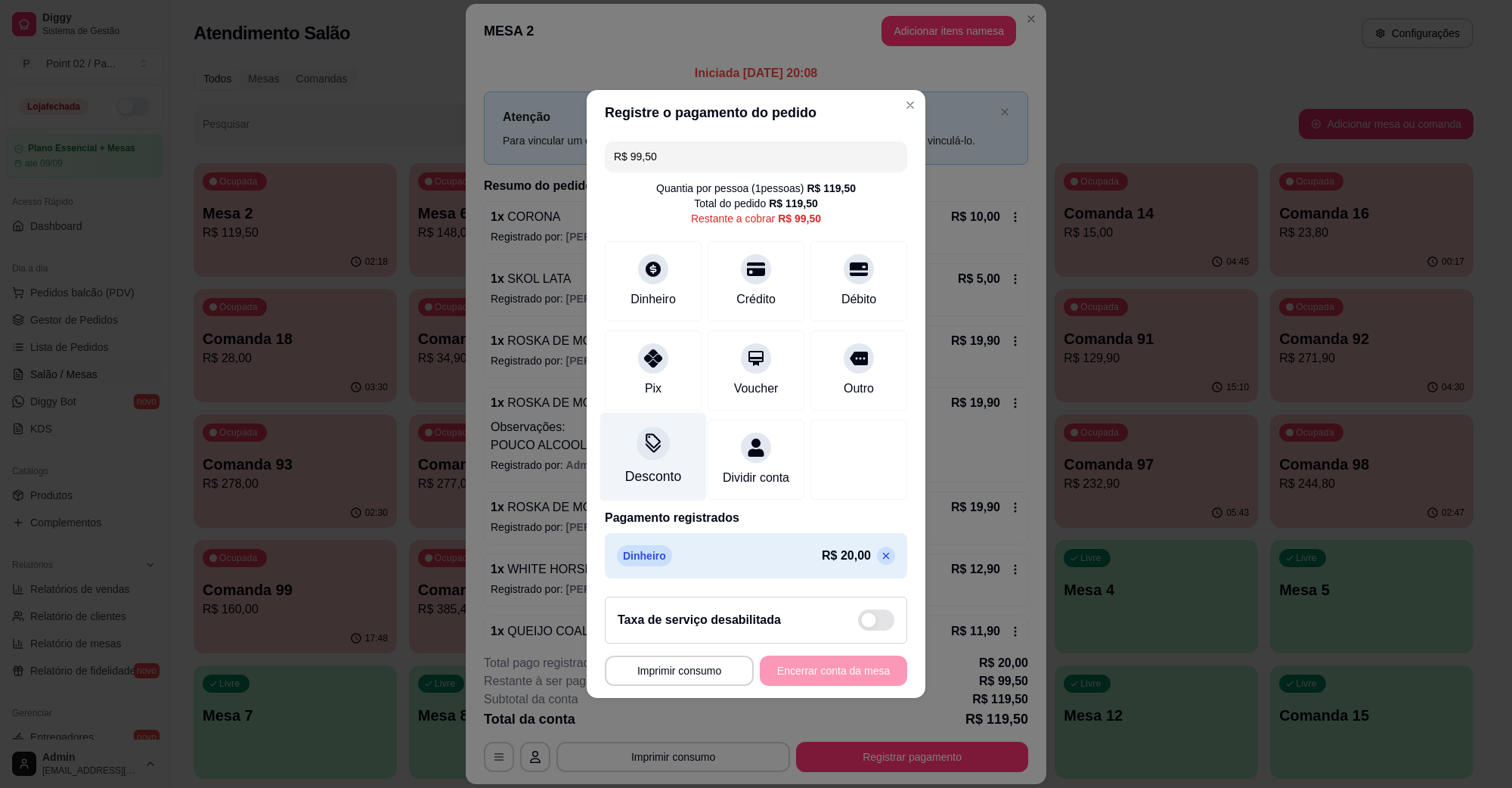
click at [662, 449] on div "Desconto" at bounding box center [654, 456] width 107 height 88
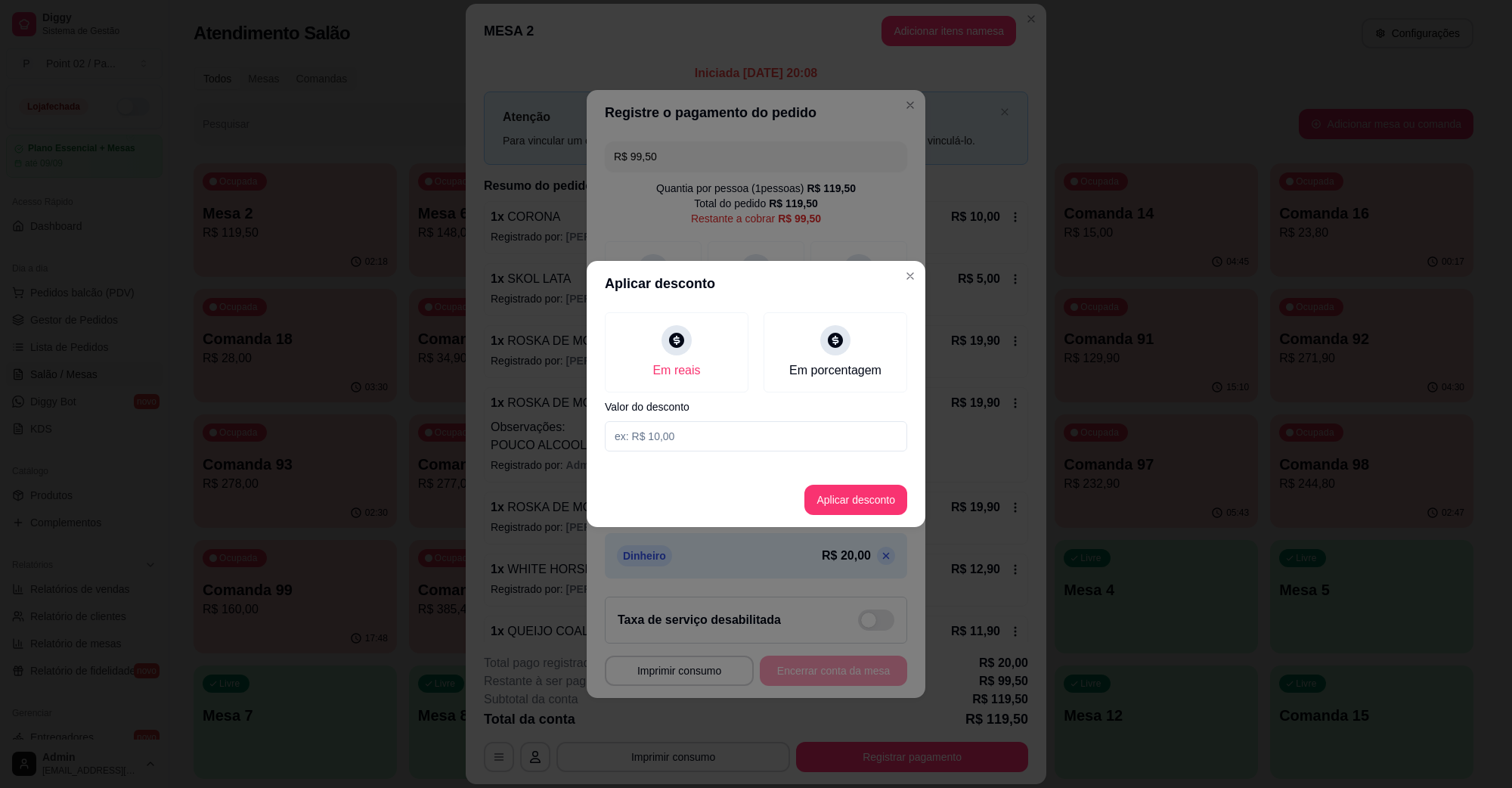
click at [762, 437] on input at bounding box center [756, 436] width 302 height 31
type input "4,50"
click at [885, 507] on button "Aplicar desconto" at bounding box center [857, 500] width 99 height 30
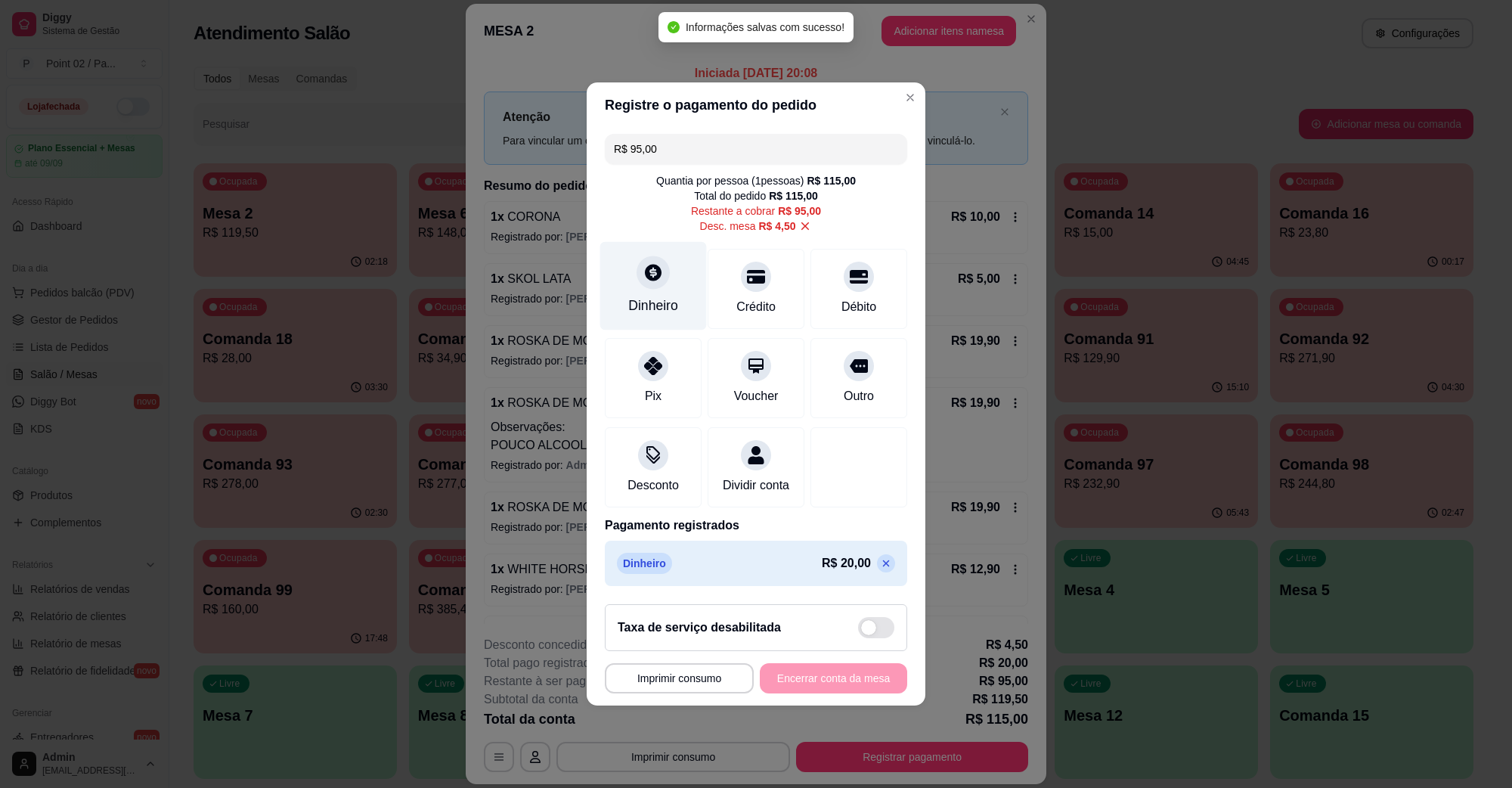
click at [651, 273] on div at bounding box center [654, 272] width 34 height 34
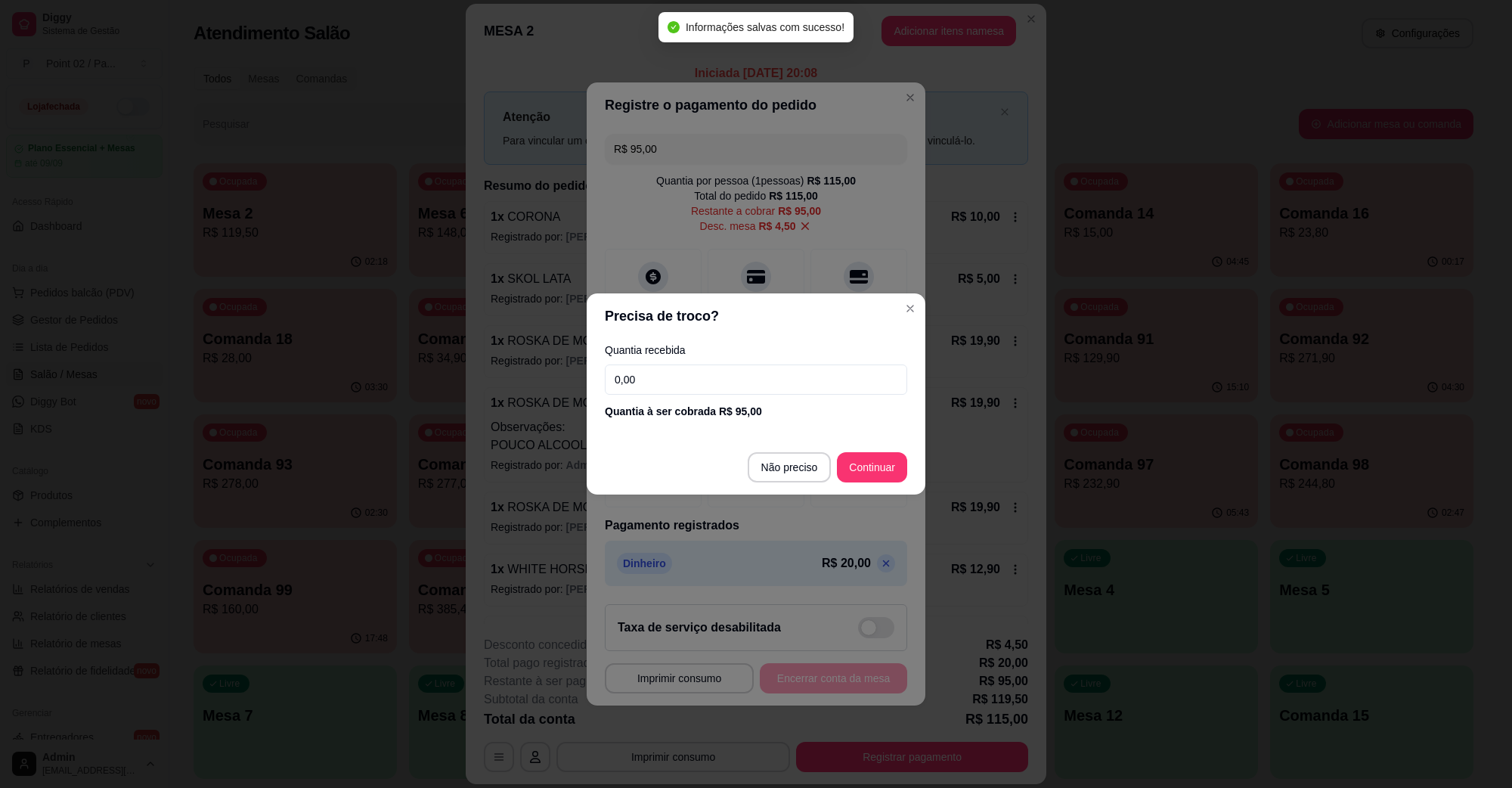
drag, startPoint x: 694, startPoint y: 386, endPoint x: 519, endPoint y: 412, distance: 176.9
click at [519, 412] on div "Precisa de troco? Quantia recebida 0,00 Quantia à ser cobrada R$ 95,00 Não prec…" at bounding box center [756, 394] width 1512 height 788
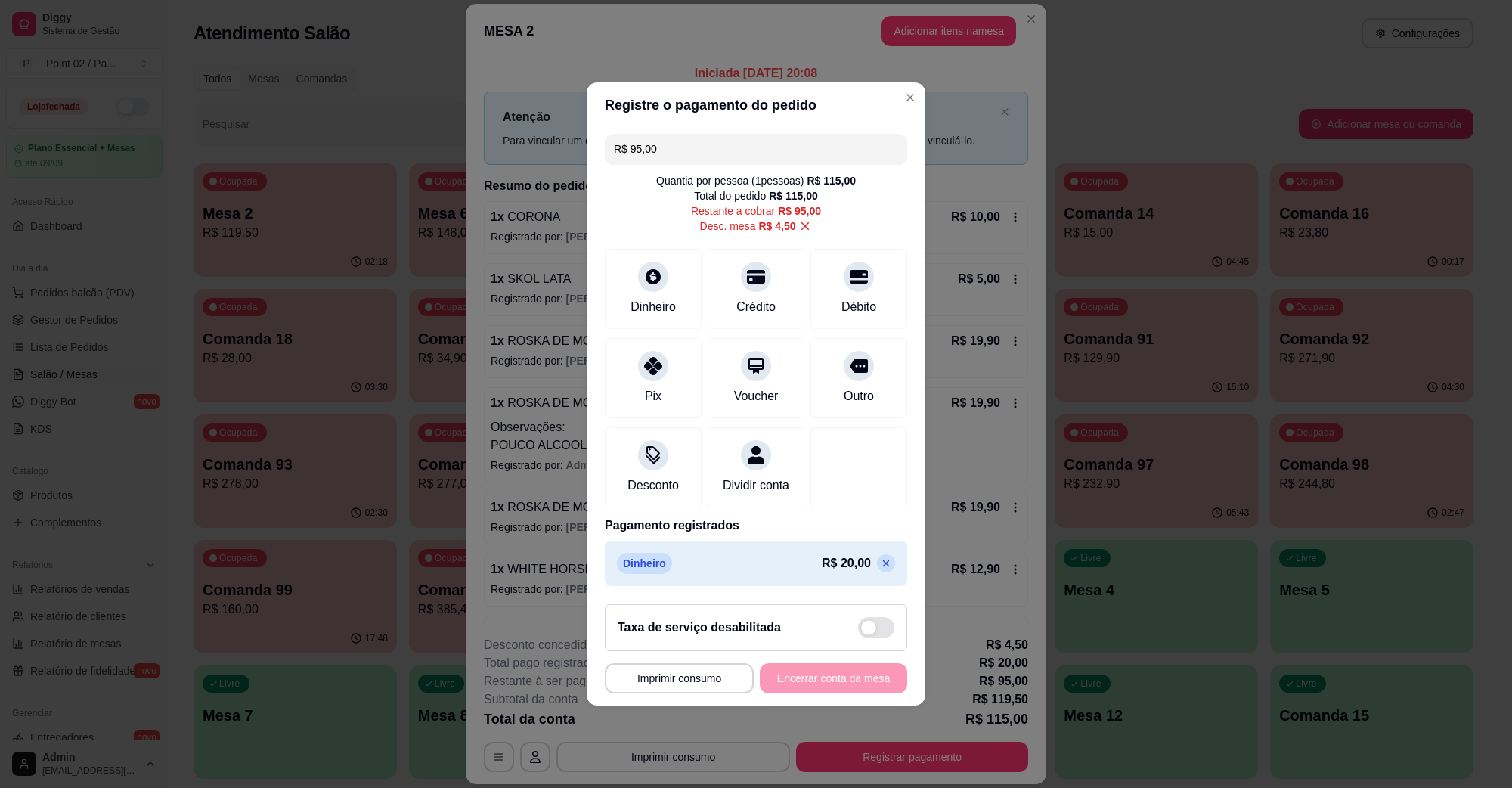
drag, startPoint x: 690, startPoint y: 140, endPoint x: 542, endPoint y: 163, distance: 149.8
click at [542, 163] on div "**********" at bounding box center [756, 394] width 1512 height 788
click at [645, 281] on div "Dinheiro" at bounding box center [654, 285] width 107 height 88
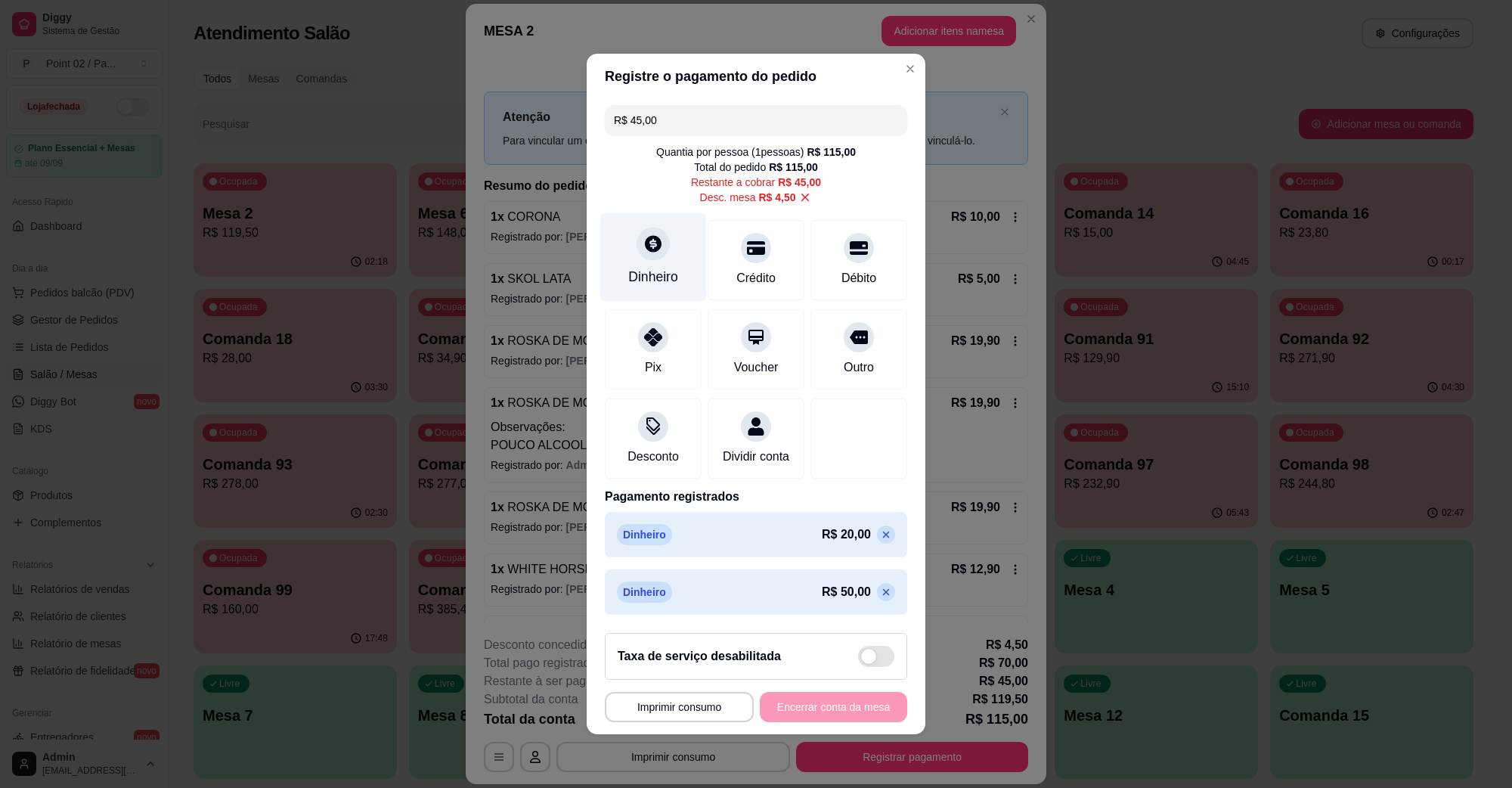
click at [615, 233] on div "Dinheiro" at bounding box center [654, 256] width 107 height 88
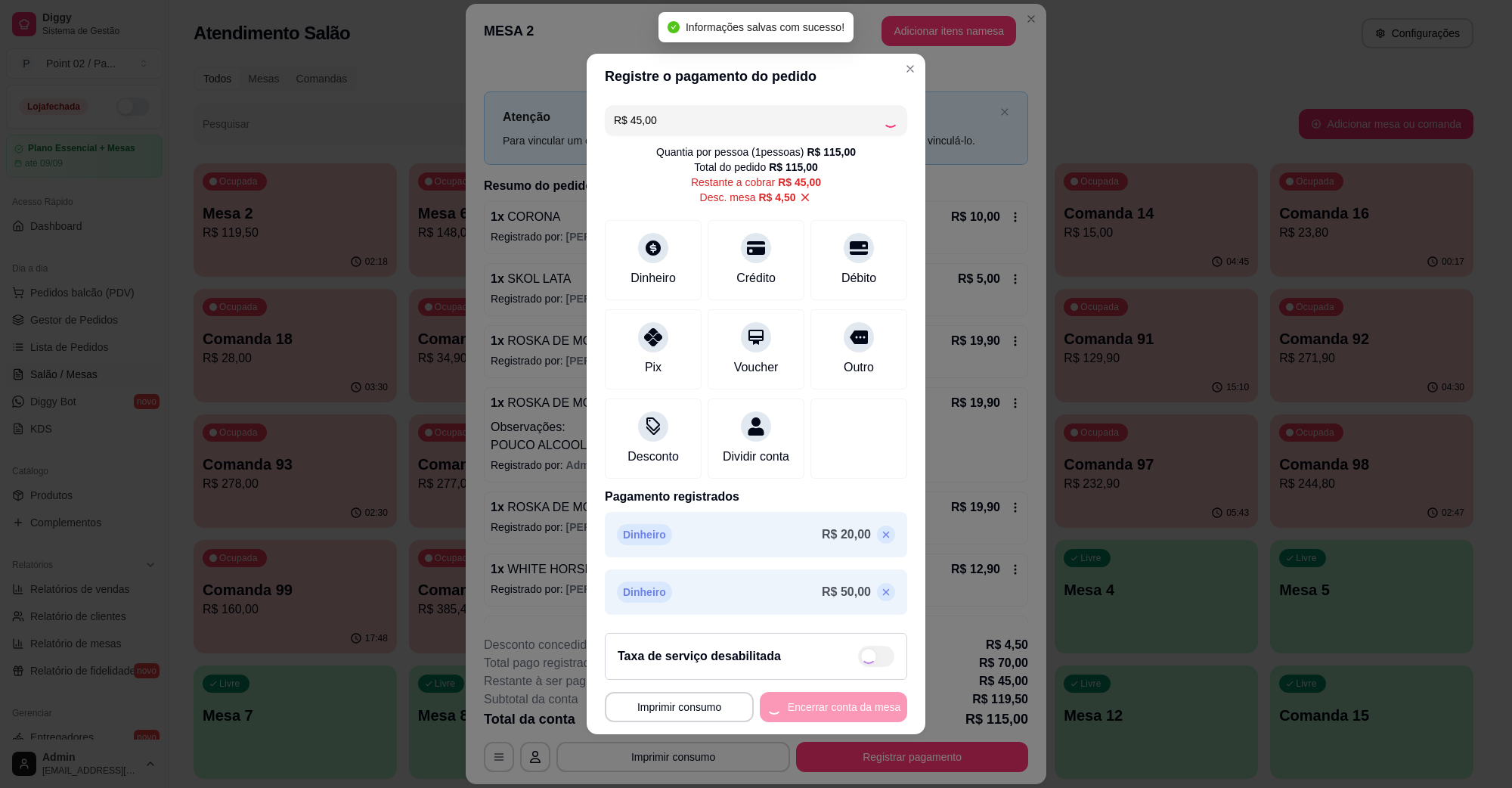
type input "R$ 0,00"
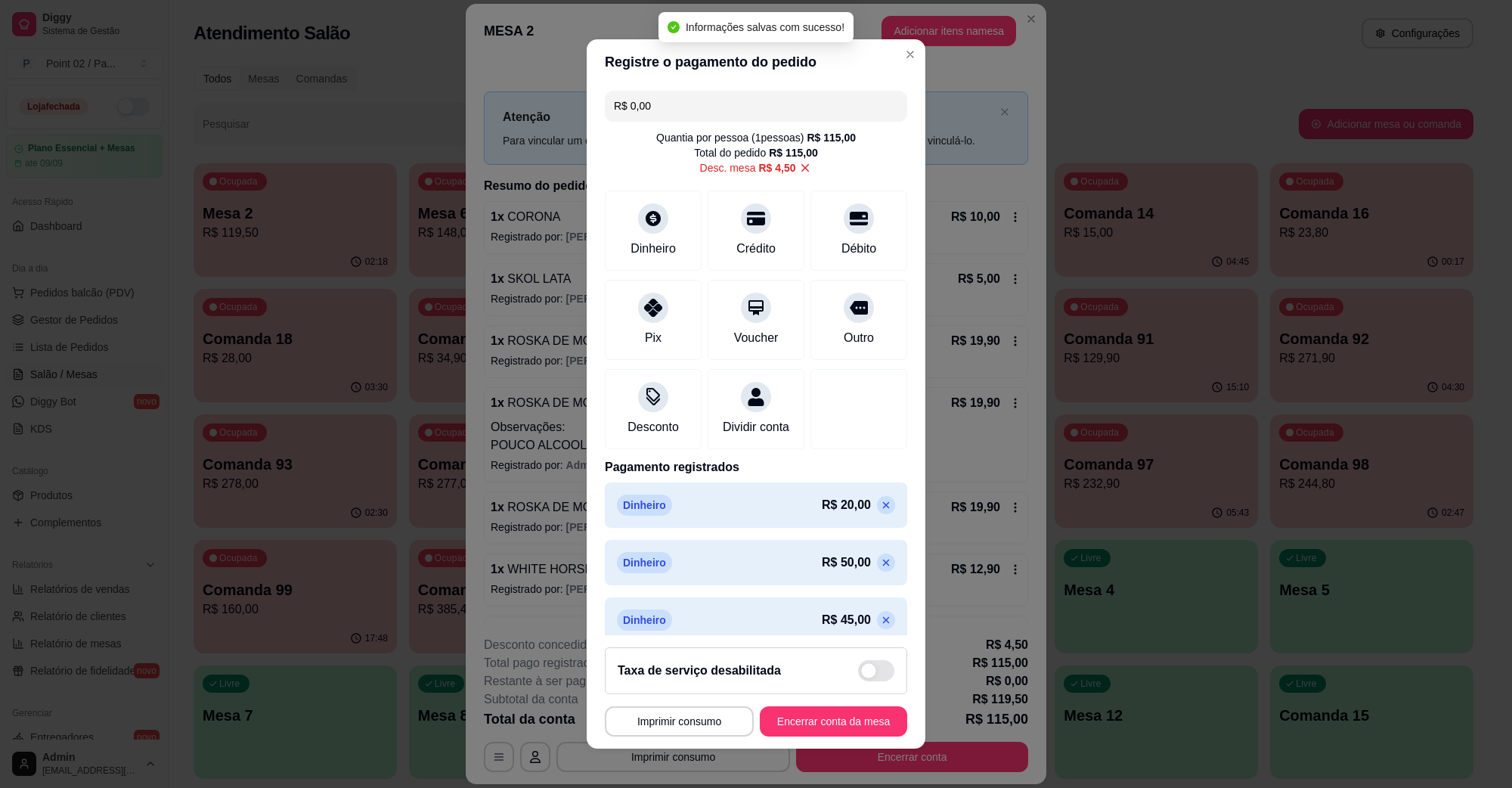
scroll to position [33, 0]
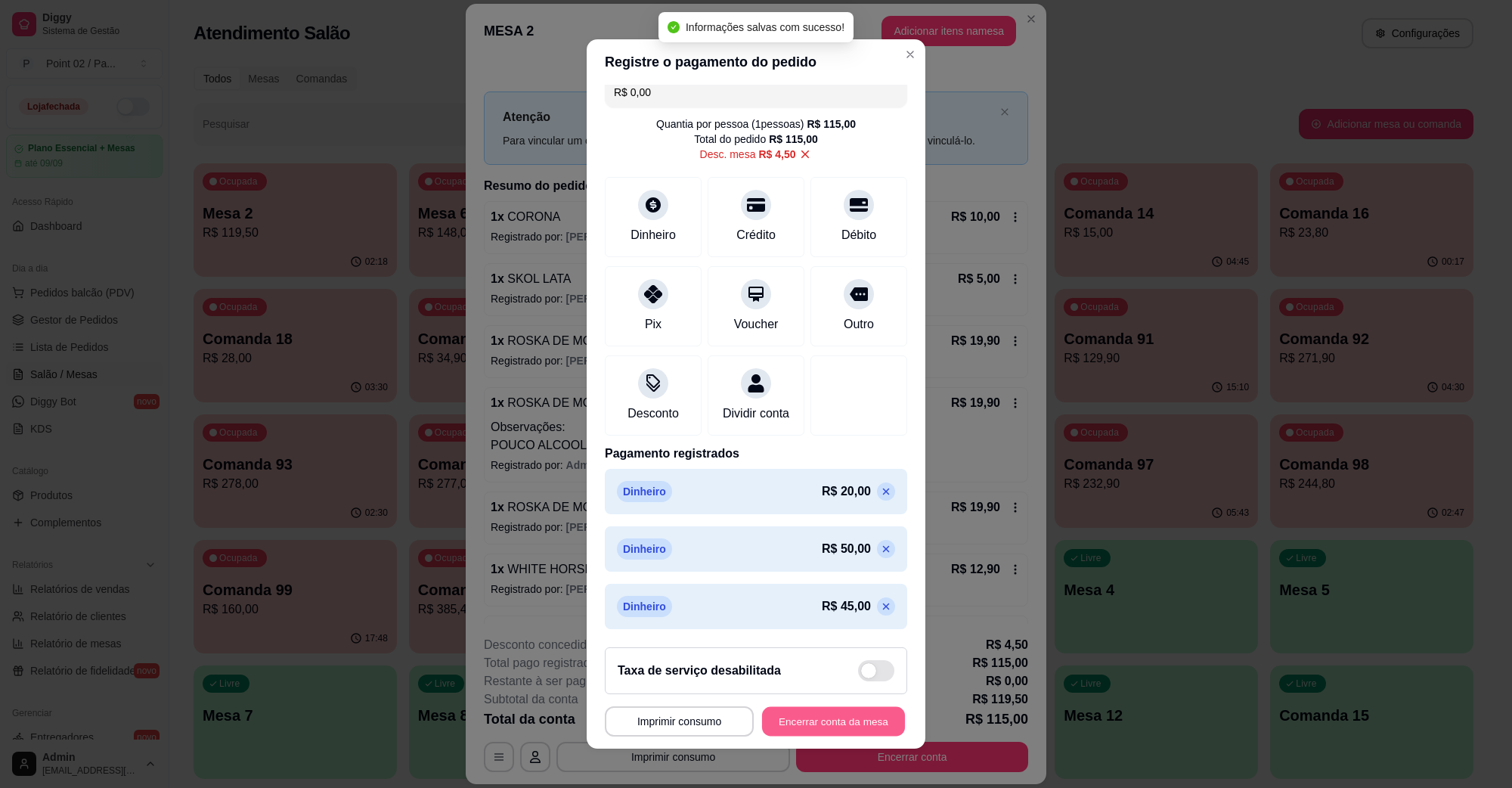
click at [853, 713] on button "Encerrar conta da mesa" at bounding box center [834, 722] width 143 height 30
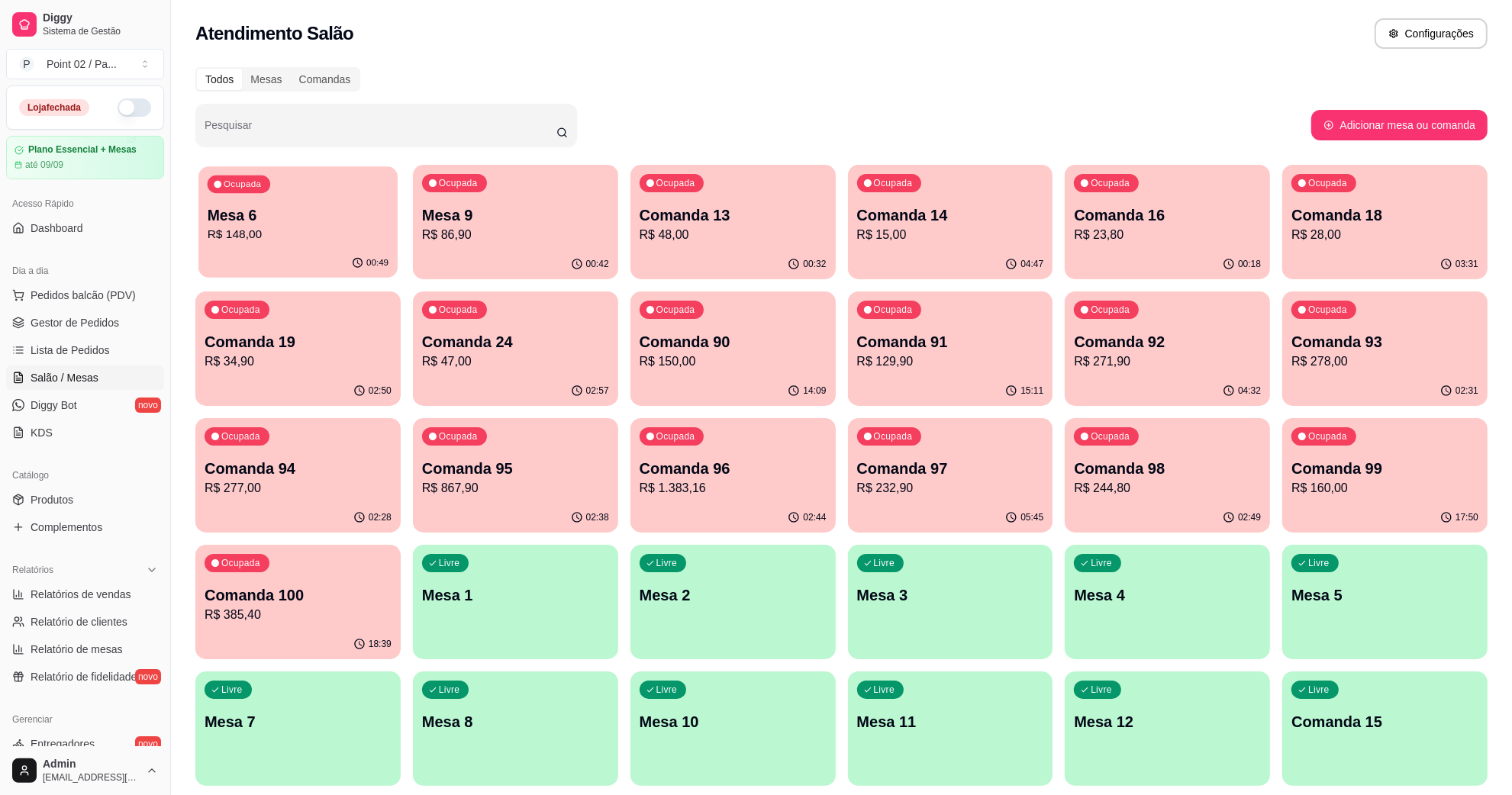
click at [318, 230] on p "R$ 148,00" at bounding box center [298, 235] width 181 height 18
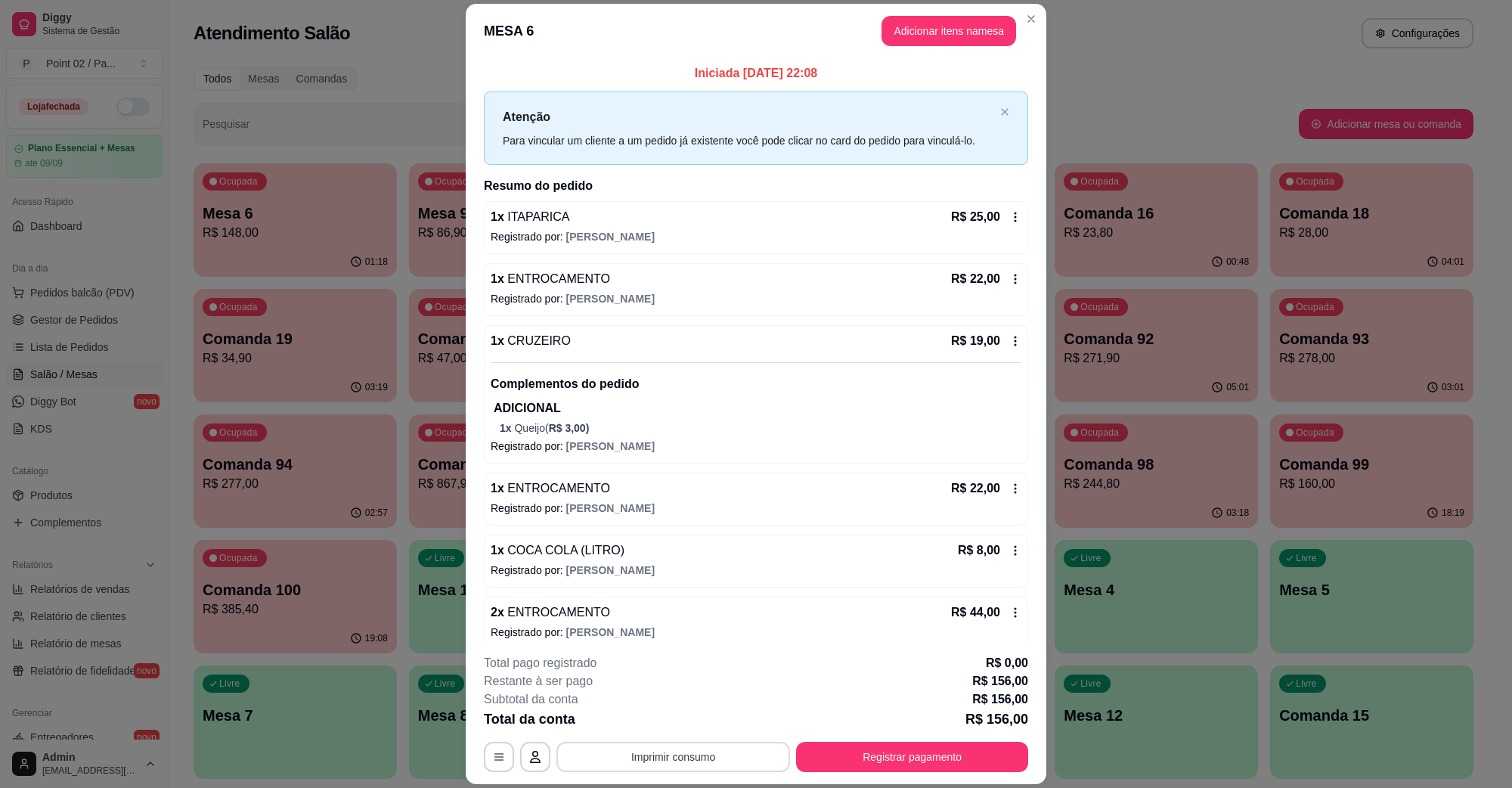
click at [721, 760] on button "Imprimir consumo" at bounding box center [673, 756] width 234 height 31
click at [698, 720] on button "IMPRESSORA" at bounding box center [670, 722] width 110 height 24
click at [939, 739] on div "**********" at bounding box center [756, 713] width 545 height 118
click at [929, 753] on button "Registrar pagamento" at bounding box center [912, 756] width 232 height 31
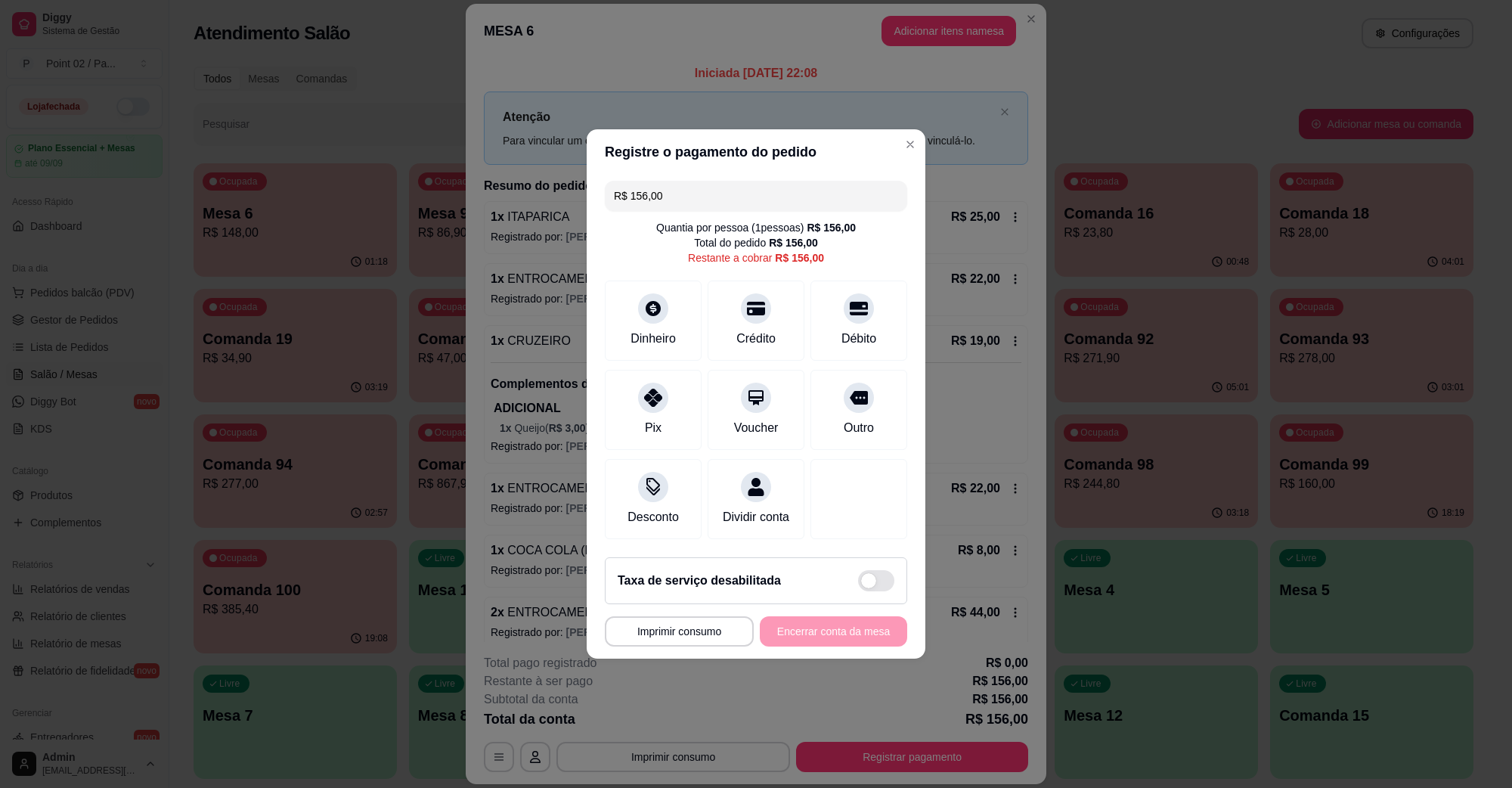
click at [738, 157] on header "Registre o pagamento do pedido" at bounding box center [756, 152] width 339 height 46
click at [732, 181] on input "R$ 156,00" at bounding box center [756, 196] width 284 height 31
click at [663, 369] on div "Pix" at bounding box center [654, 407] width 107 height 88
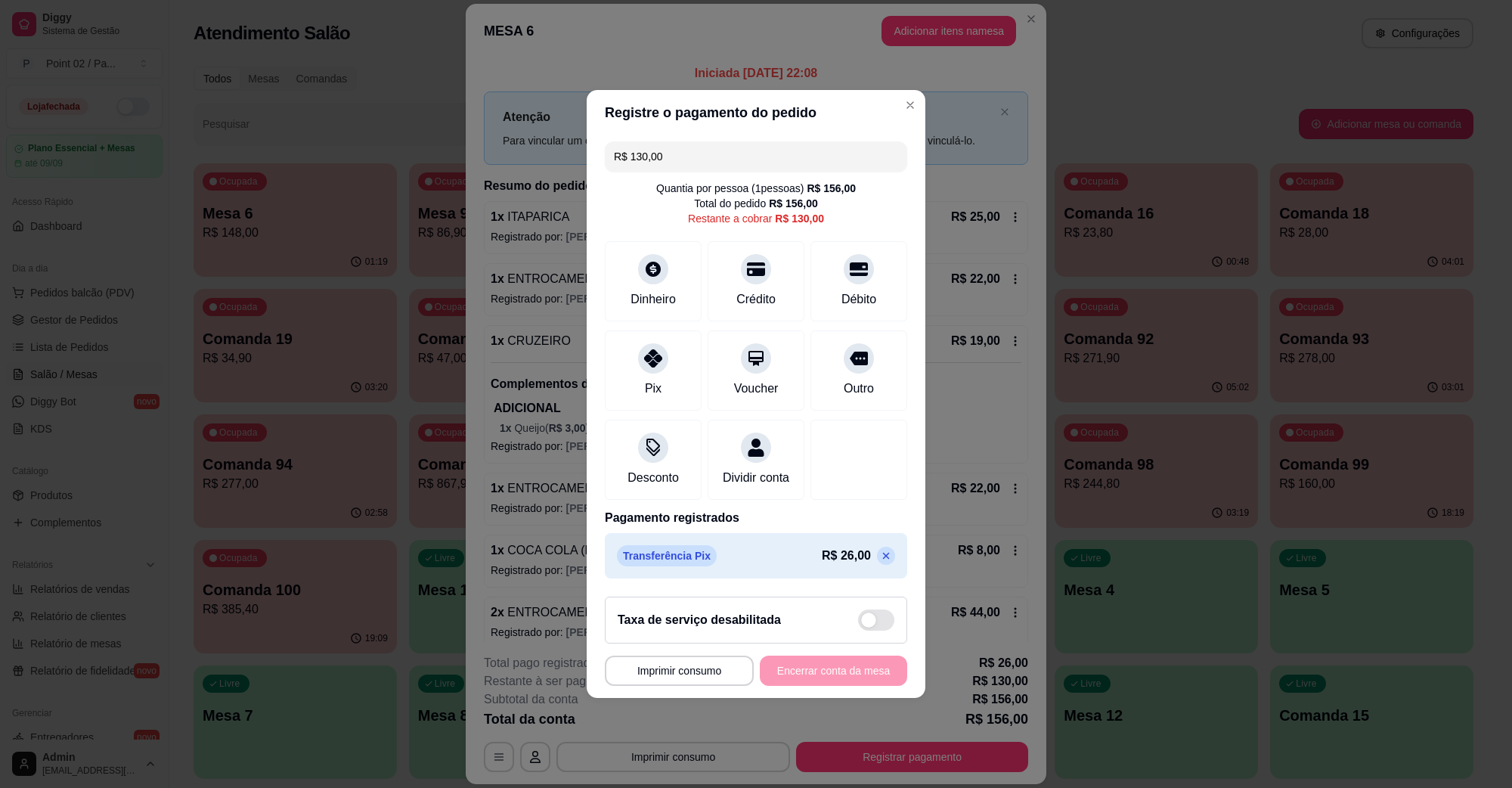
click at [804, 152] on input "R$ 130,00" at bounding box center [756, 156] width 284 height 31
click at [628, 359] on div "Pix" at bounding box center [654, 367] width 107 height 88
type input "R$ 110,00"
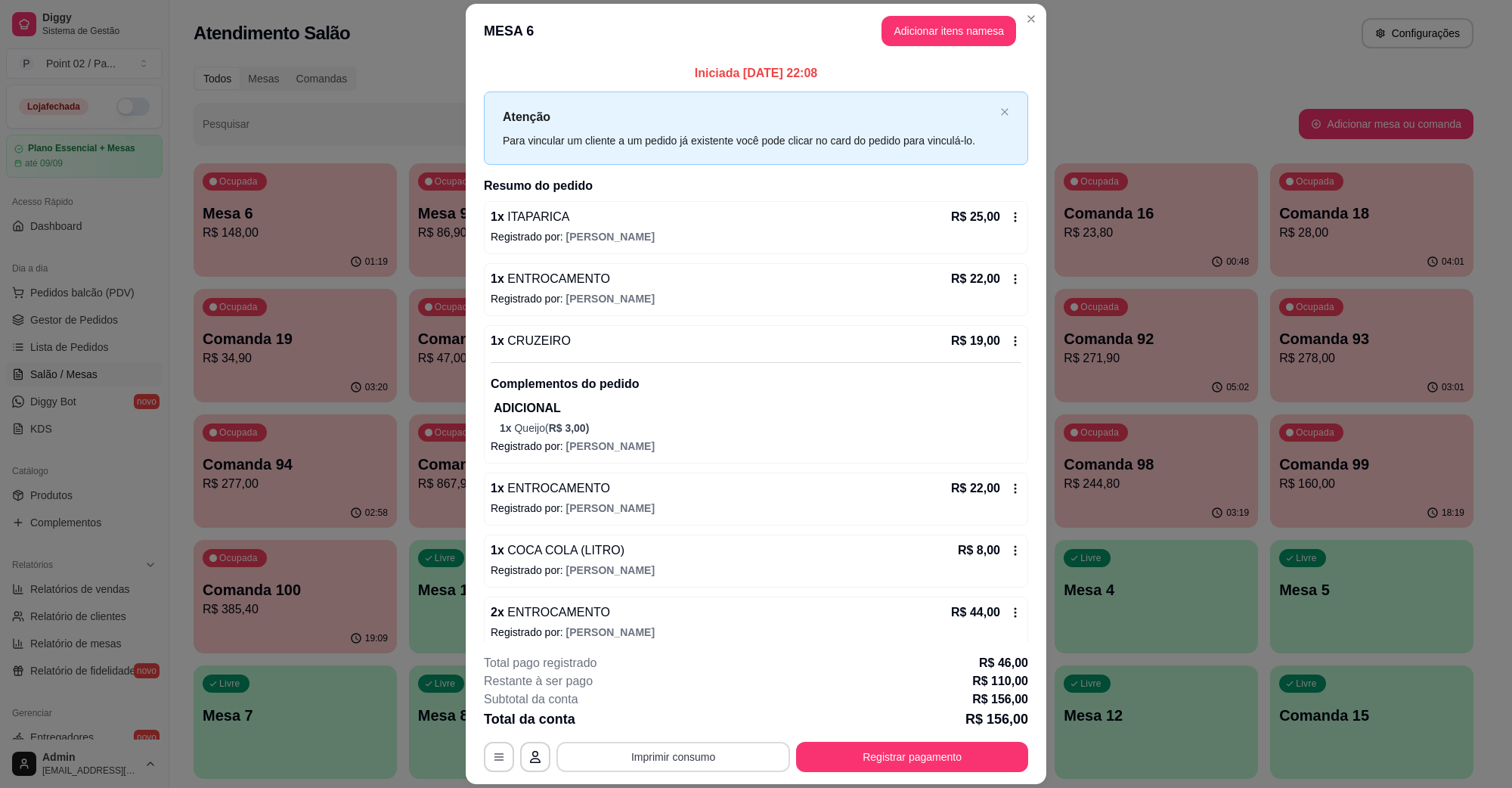
click at [680, 769] on button "Imprimir consumo" at bounding box center [673, 756] width 234 height 31
click at [690, 734] on button "IMPRESSORA" at bounding box center [670, 722] width 106 height 24
click at [977, 746] on button "Registrar pagamento" at bounding box center [913, 756] width 226 height 30
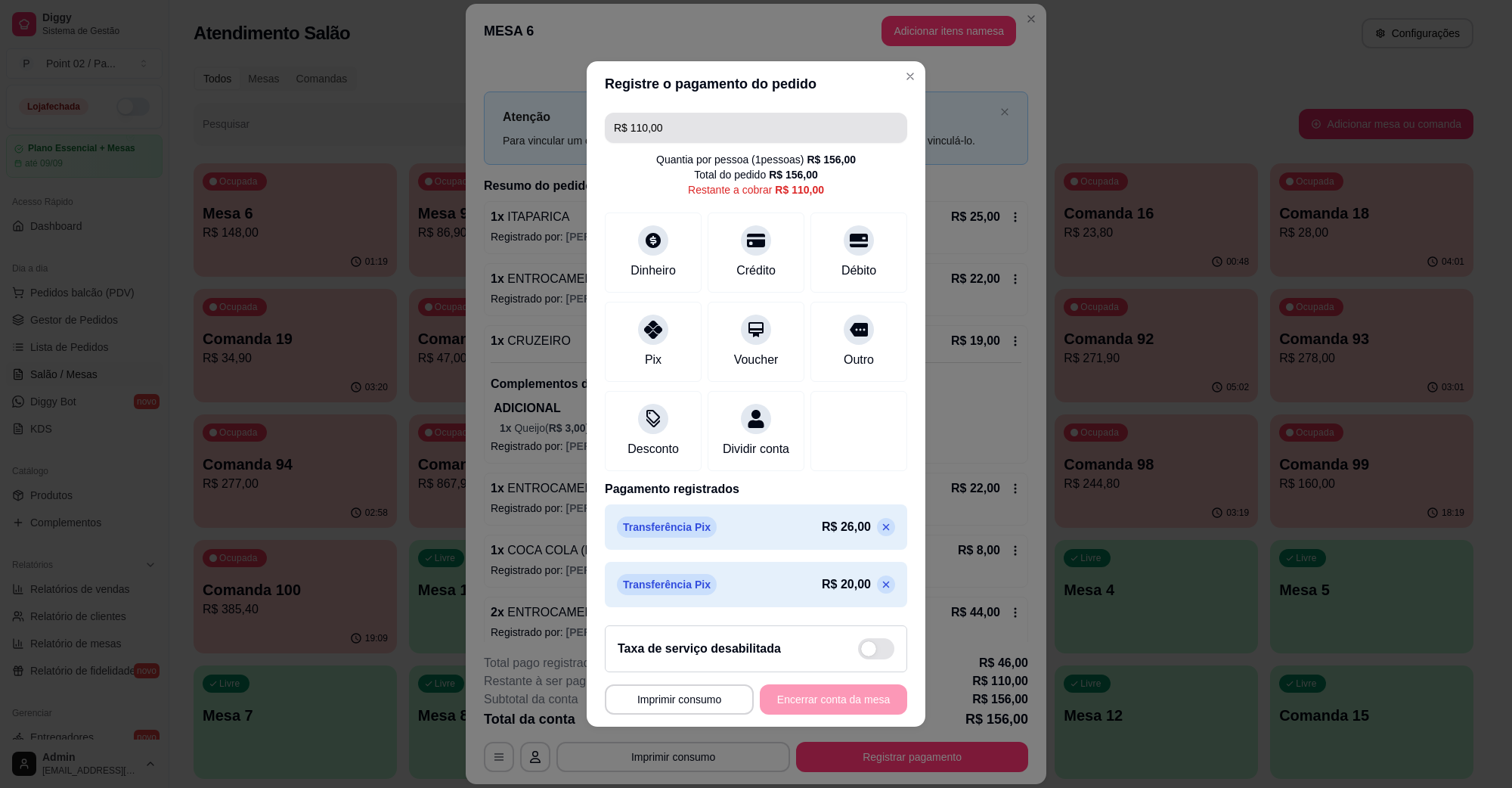
click at [800, 133] on input "R$ 110,00" at bounding box center [756, 128] width 284 height 31
click at [624, 254] on div "Dinheiro" at bounding box center [654, 249] width 107 height 88
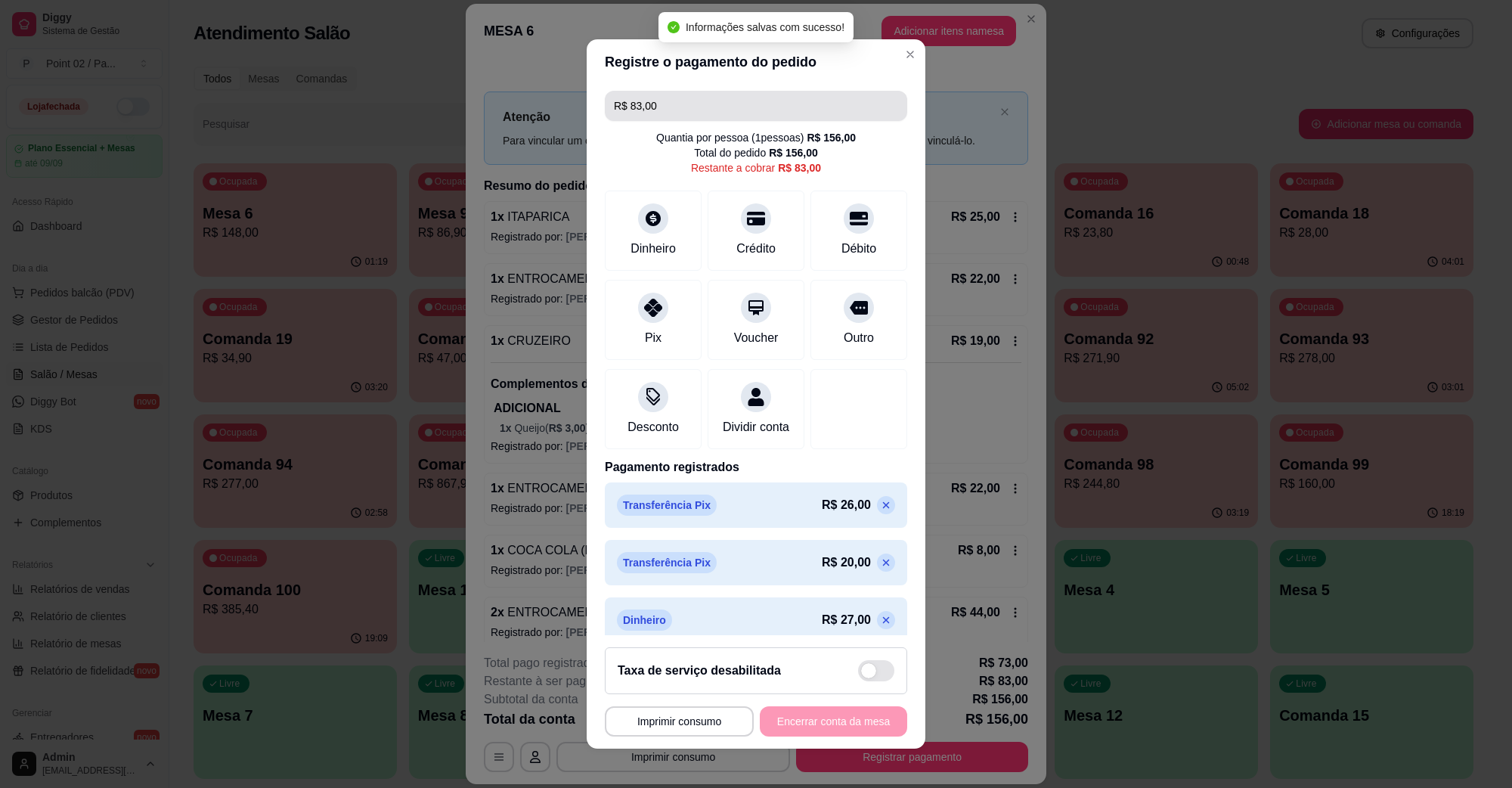
click at [802, 117] on input "R$ 83,00" at bounding box center [756, 106] width 284 height 31
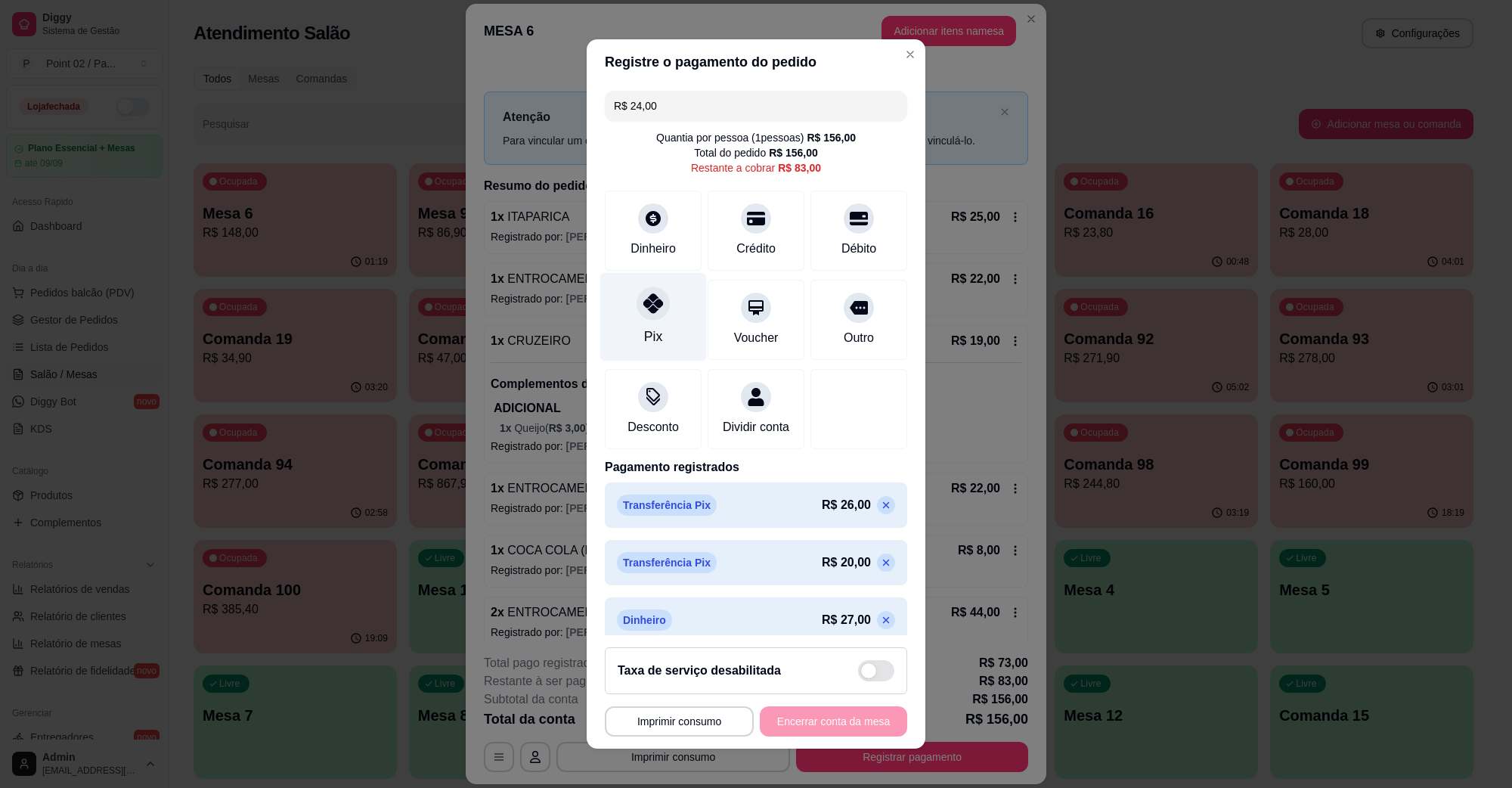
click at [662, 319] on div "Pix" at bounding box center [654, 317] width 107 height 88
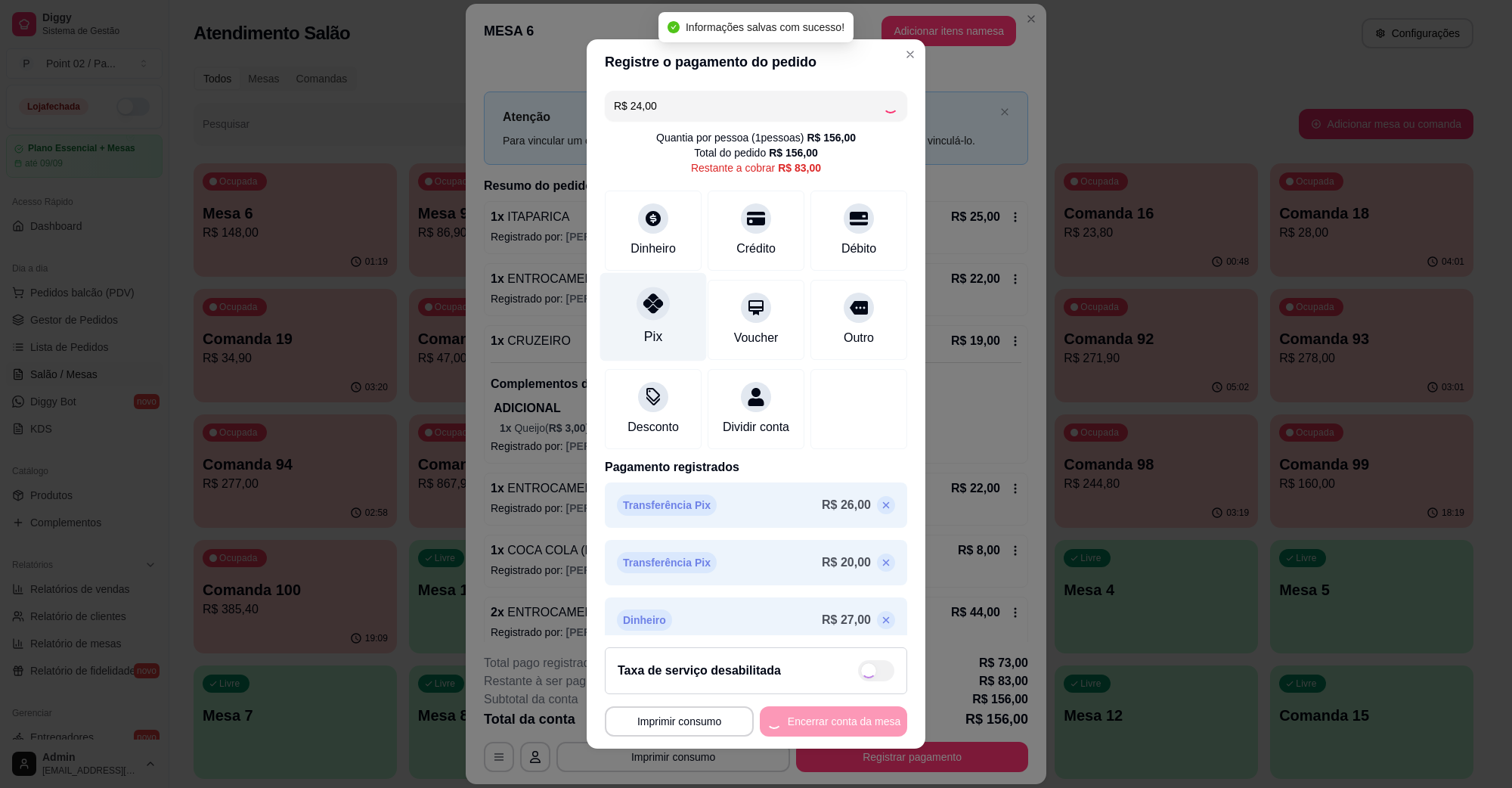
type input "R$ 59,00"
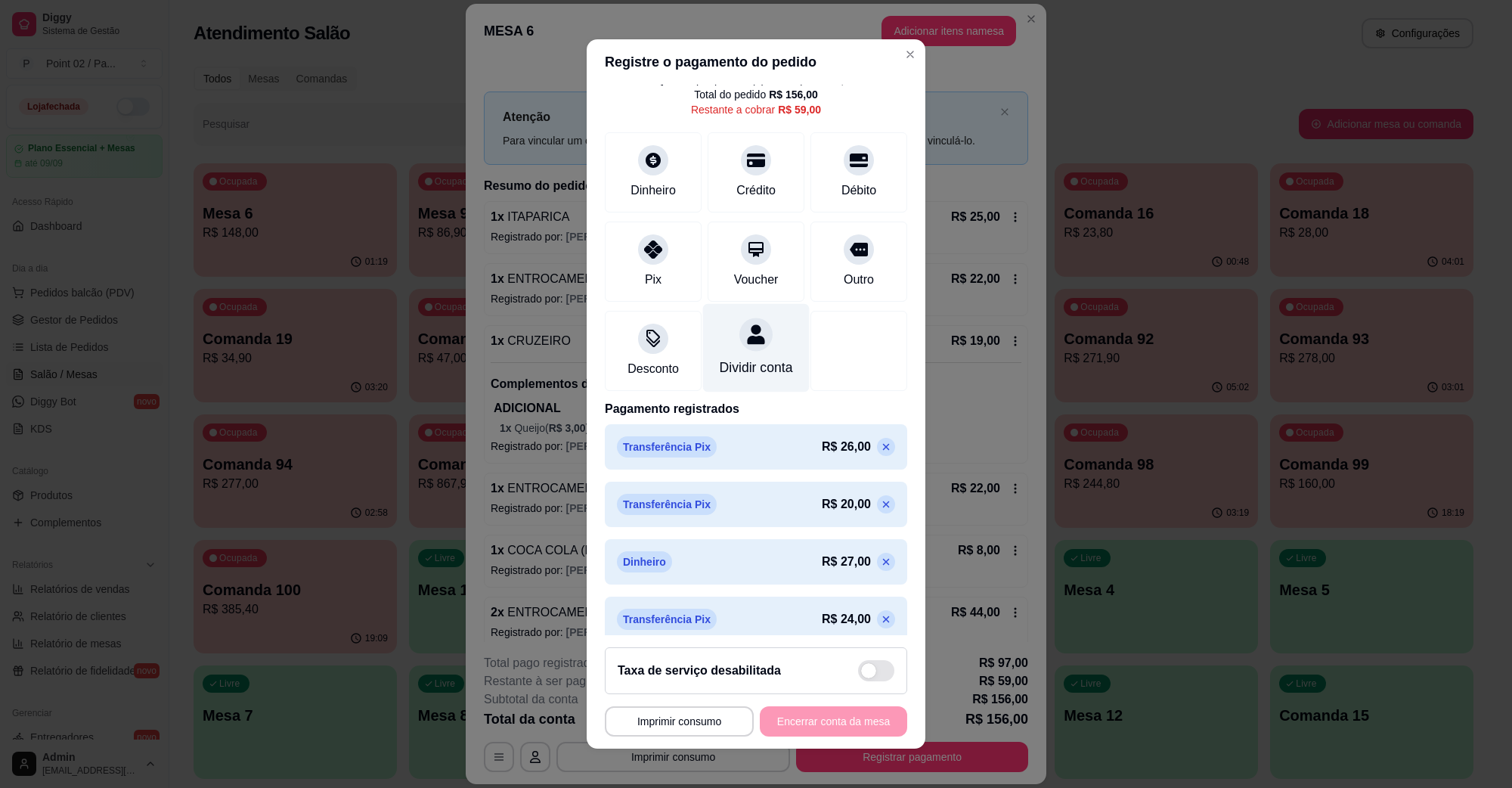
scroll to position [89, 0]
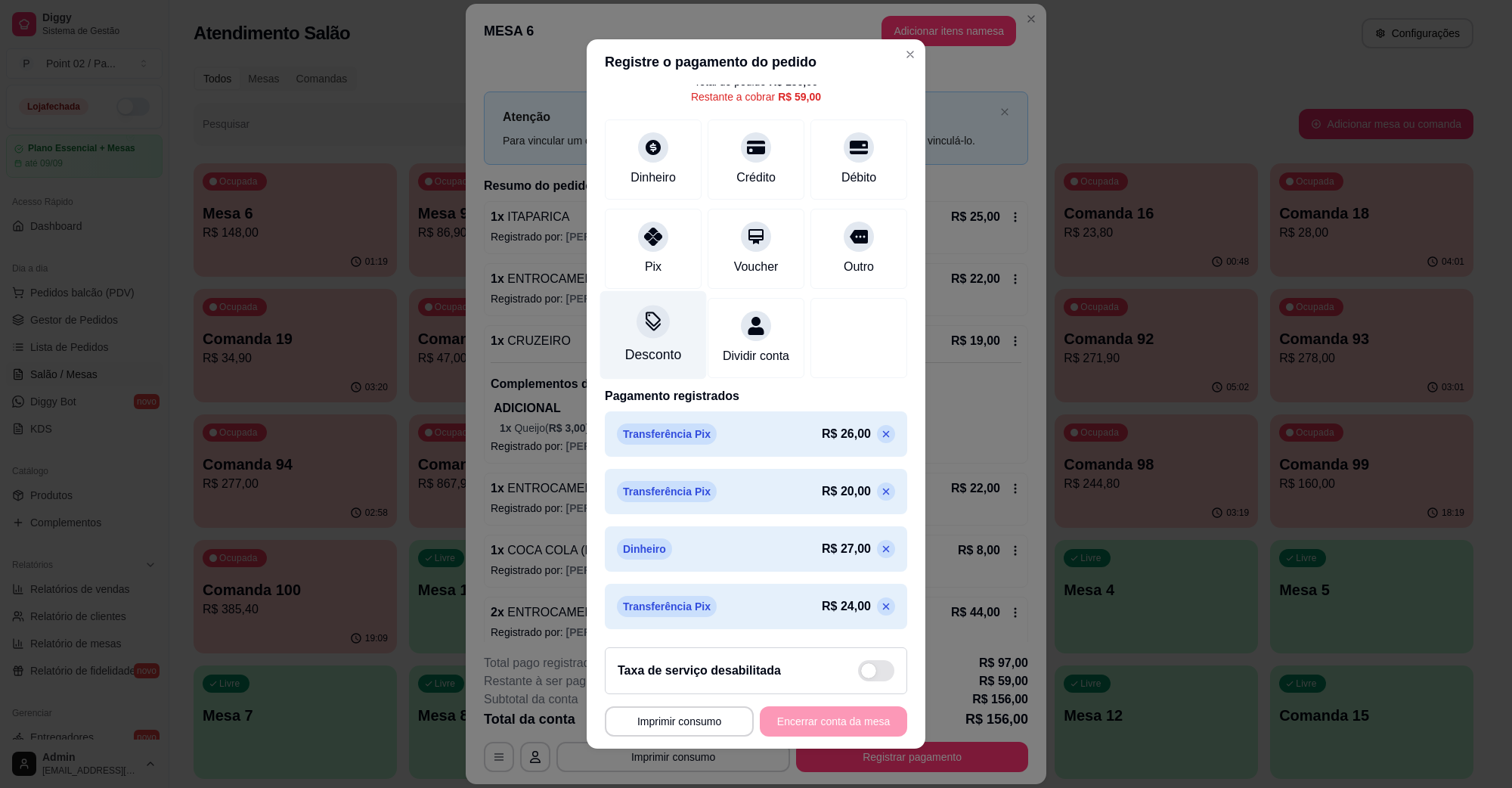
click at [670, 327] on div "Desconto" at bounding box center [654, 335] width 107 height 88
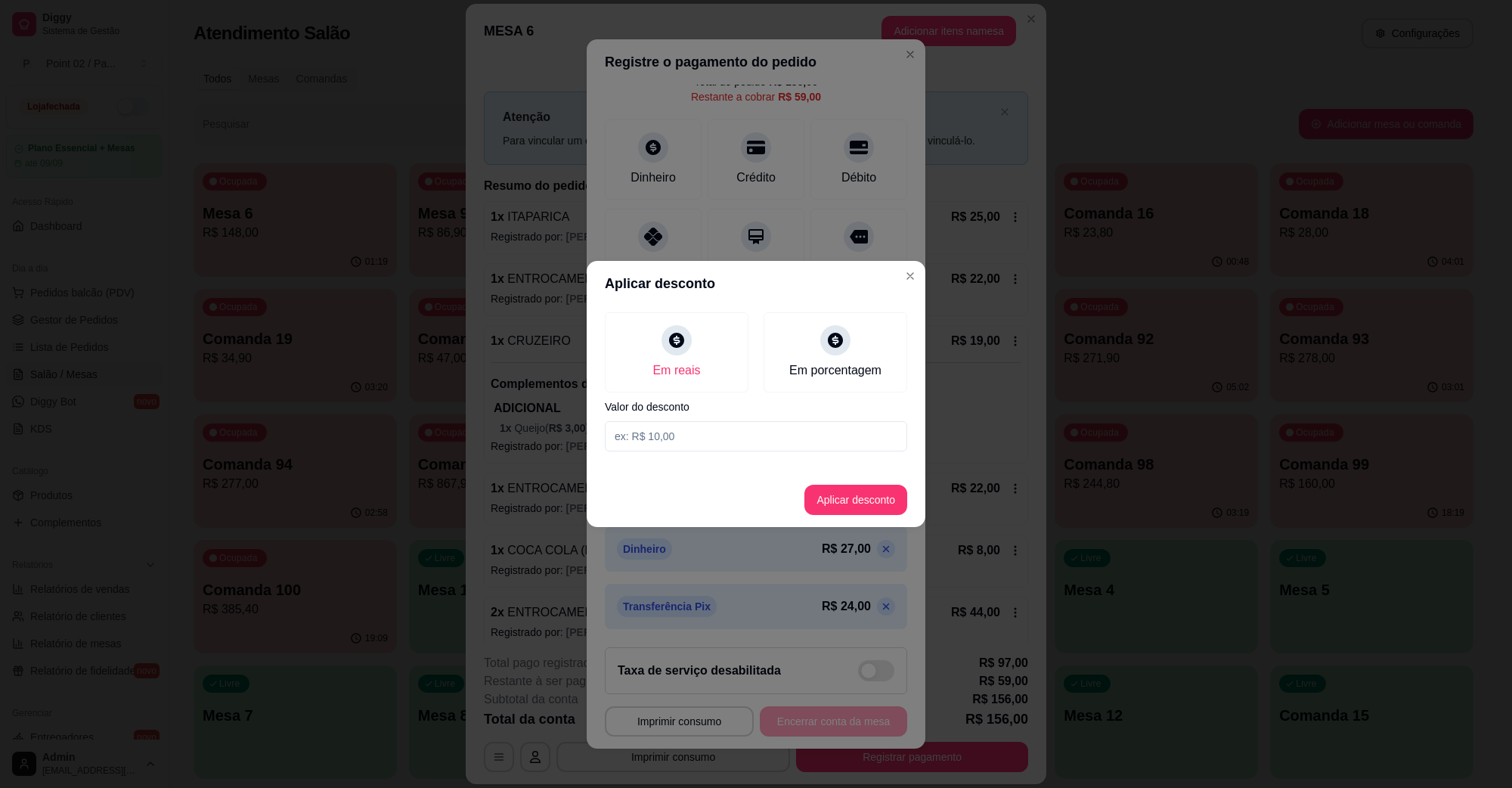
click at [751, 441] on input at bounding box center [756, 436] width 302 height 31
type input "1,00"
click at [834, 505] on button "Aplicar desconto" at bounding box center [857, 500] width 99 height 30
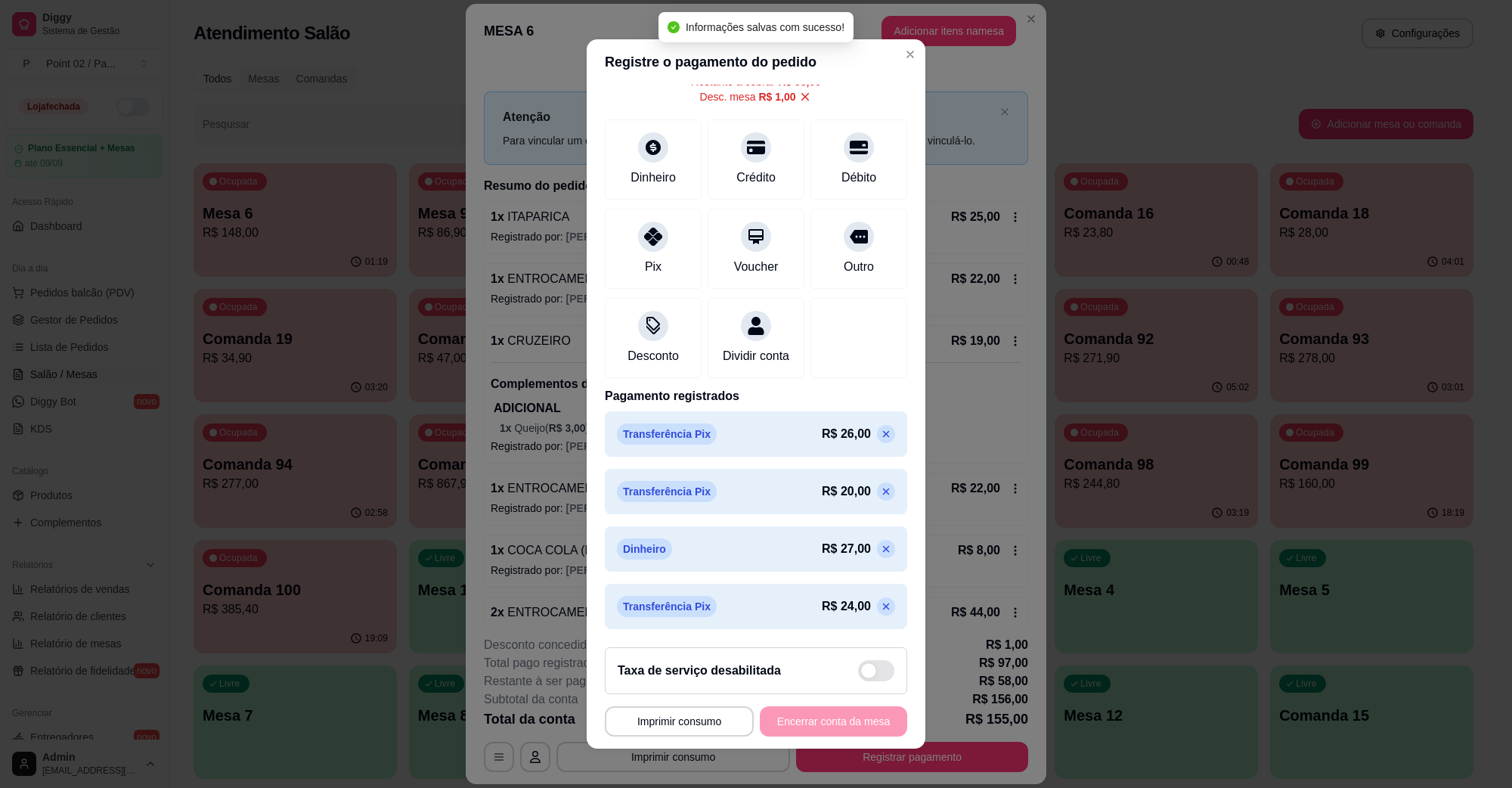
scroll to position [104, 0]
click at [877, 555] on p at bounding box center [886, 548] width 18 height 18
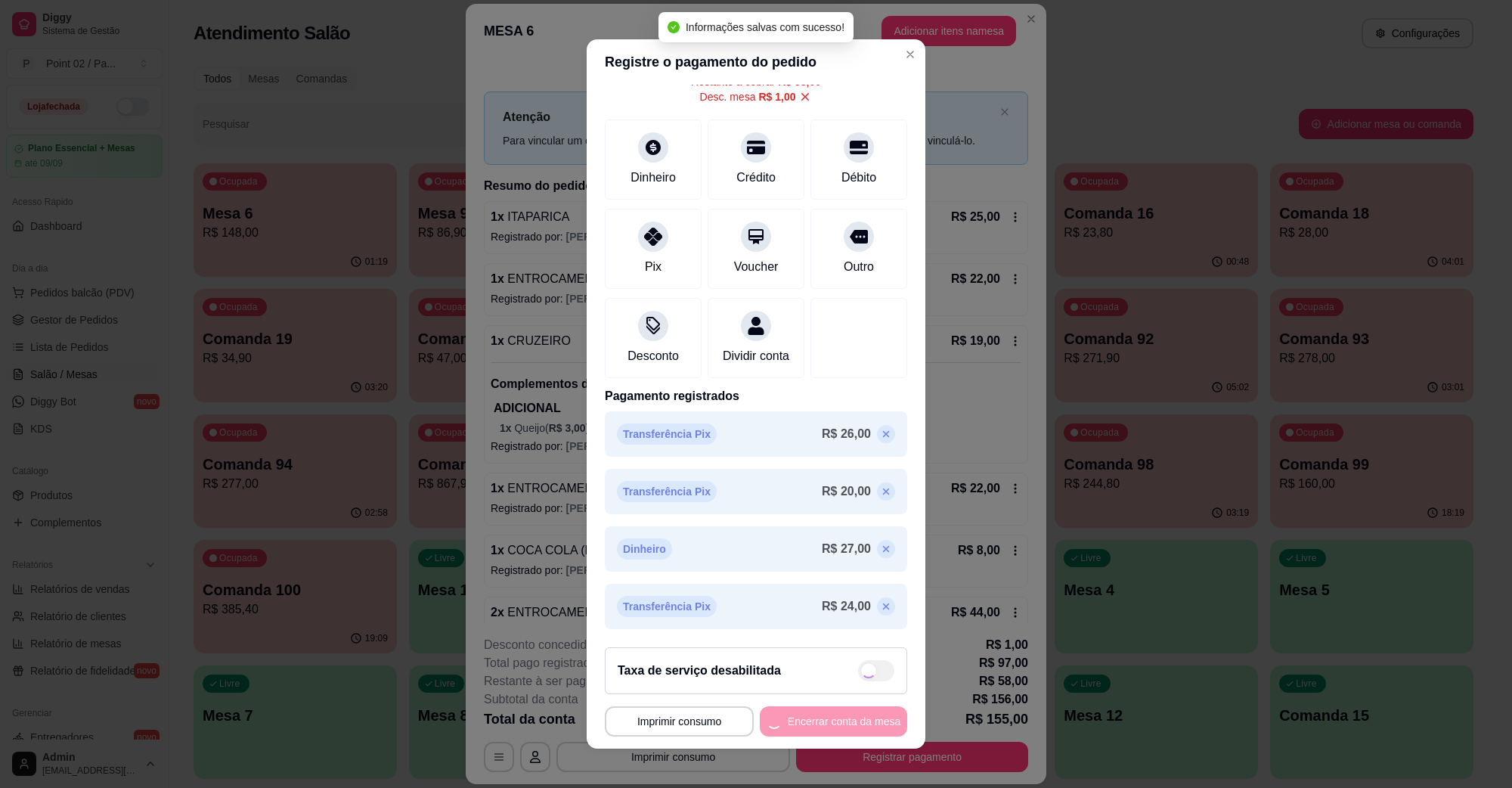
type input "R$ 85,00"
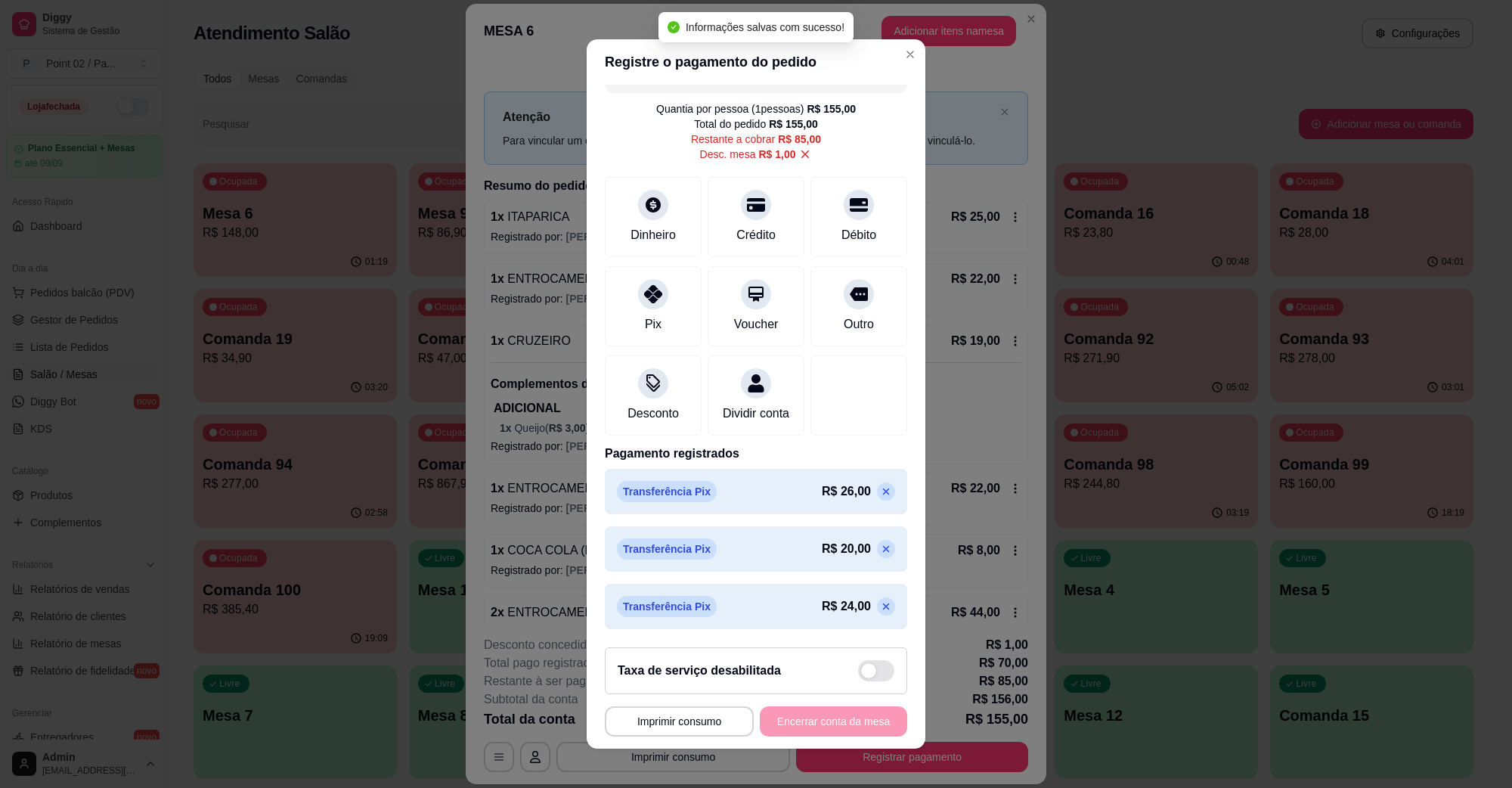
click at [639, 148] on div "R$ 85,00 Quantia por pessoa ( 1 pessoas) R$ 155,00 Total do pedido R$ 155,00 Re…" at bounding box center [756, 360] width 339 height 550
click at [648, 193] on icon at bounding box center [653, 201] width 17 height 17
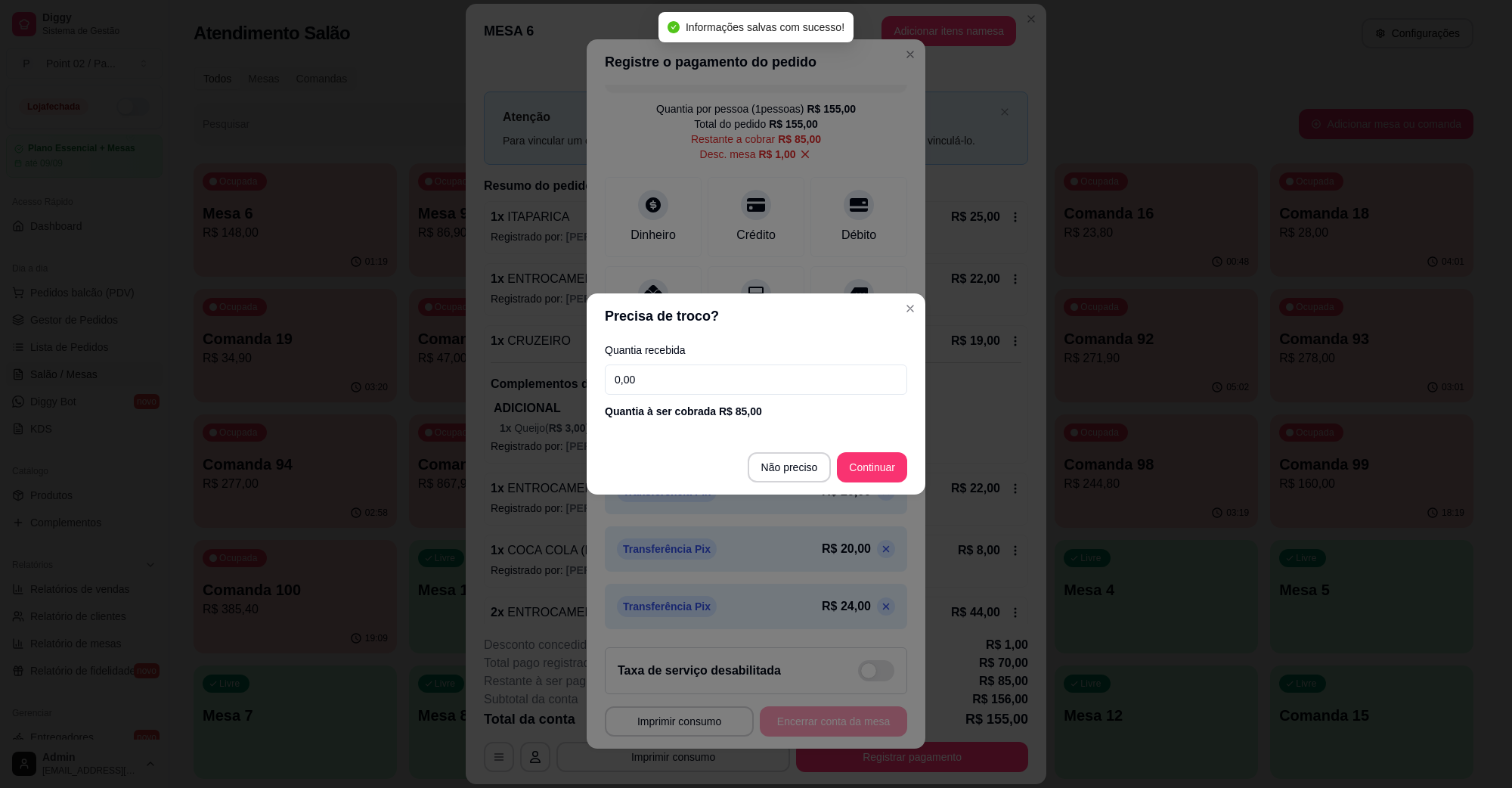
click at [728, 357] on div "Quantia recebida 0,00 Quantia à ser cobrada R$ 85,00" at bounding box center [756, 381] width 339 height 86
click at [726, 363] on div "Quantia recebida 0,00 Quantia à ser cobrada R$ 85,00" at bounding box center [756, 381] width 339 height 86
click at [712, 380] on input "0,00" at bounding box center [756, 379] width 302 height 31
type input "26,00"
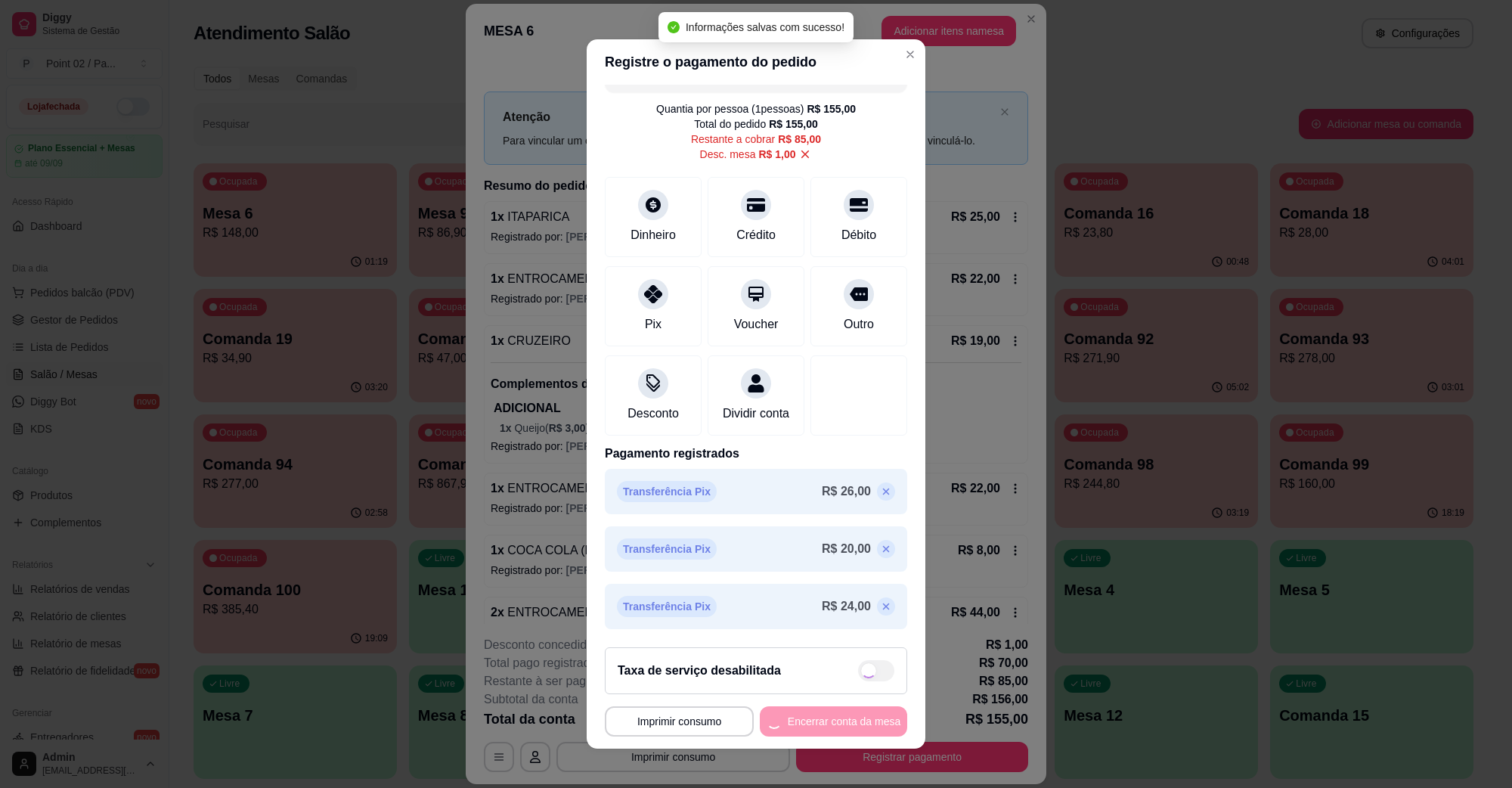
scroll to position [89, 0]
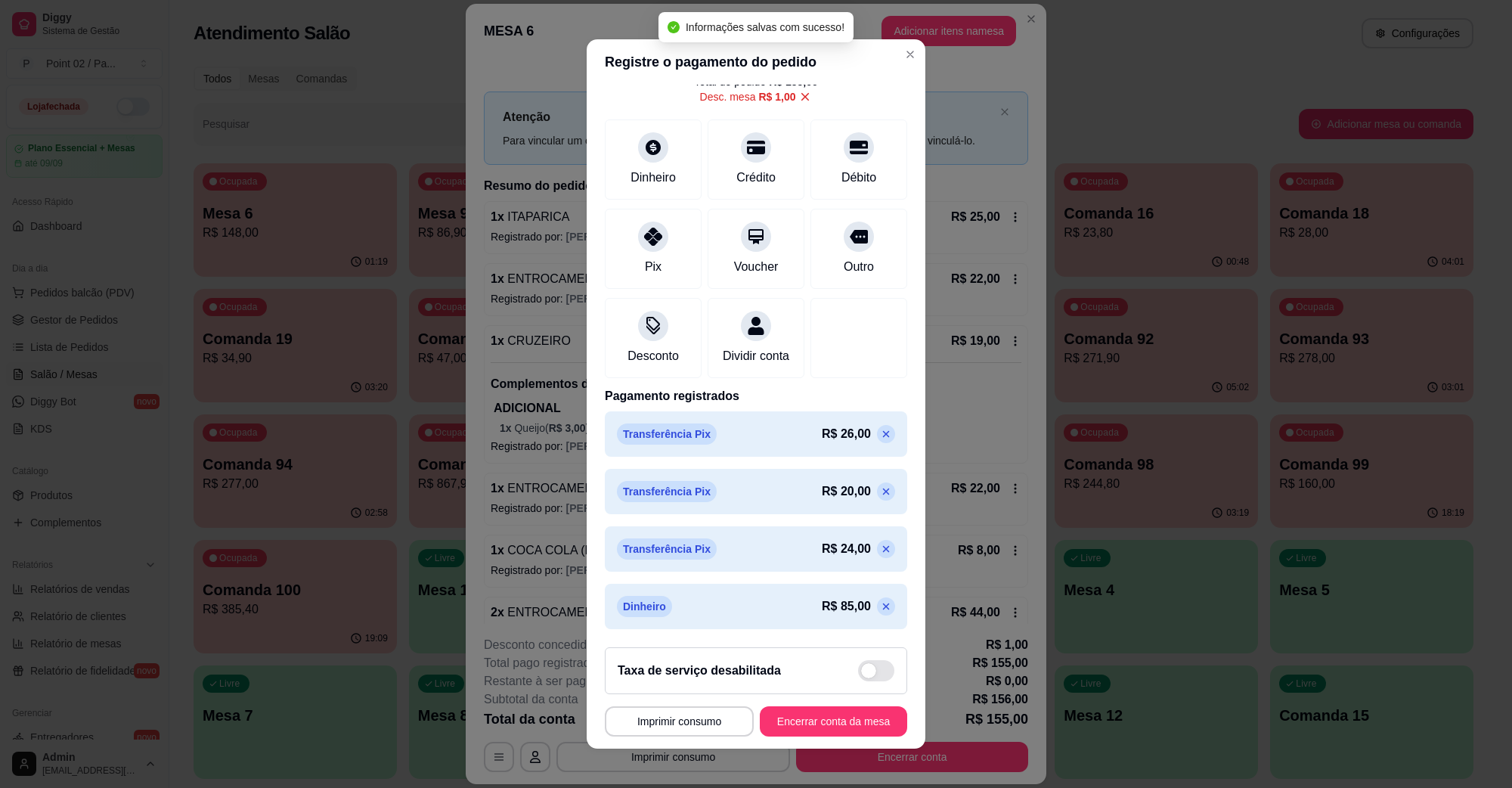
click at [685, 706] on footer "**********" at bounding box center [756, 692] width 339 height 114
click at [681, 713] on button "Imprimir consumo" at bounding box center [679, 722] width 145 height 30
click at [688, 692] on button "IMPRESSORA" at bounding box center [672, 686] width 106 height 24
click at [880, 610] on icon at bounding box center [886, 606] width 12 height 12
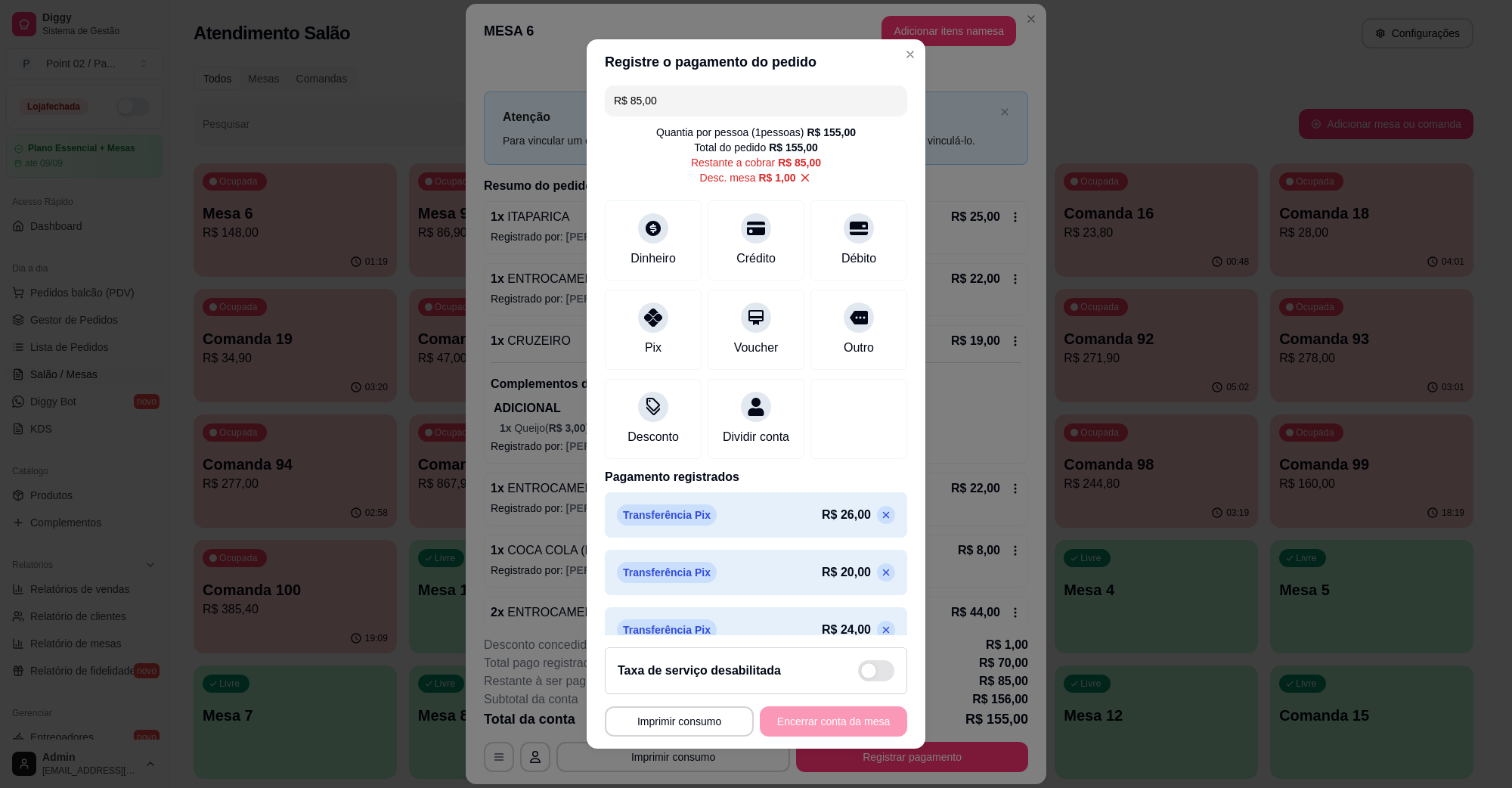
scroll to position [0, 0]
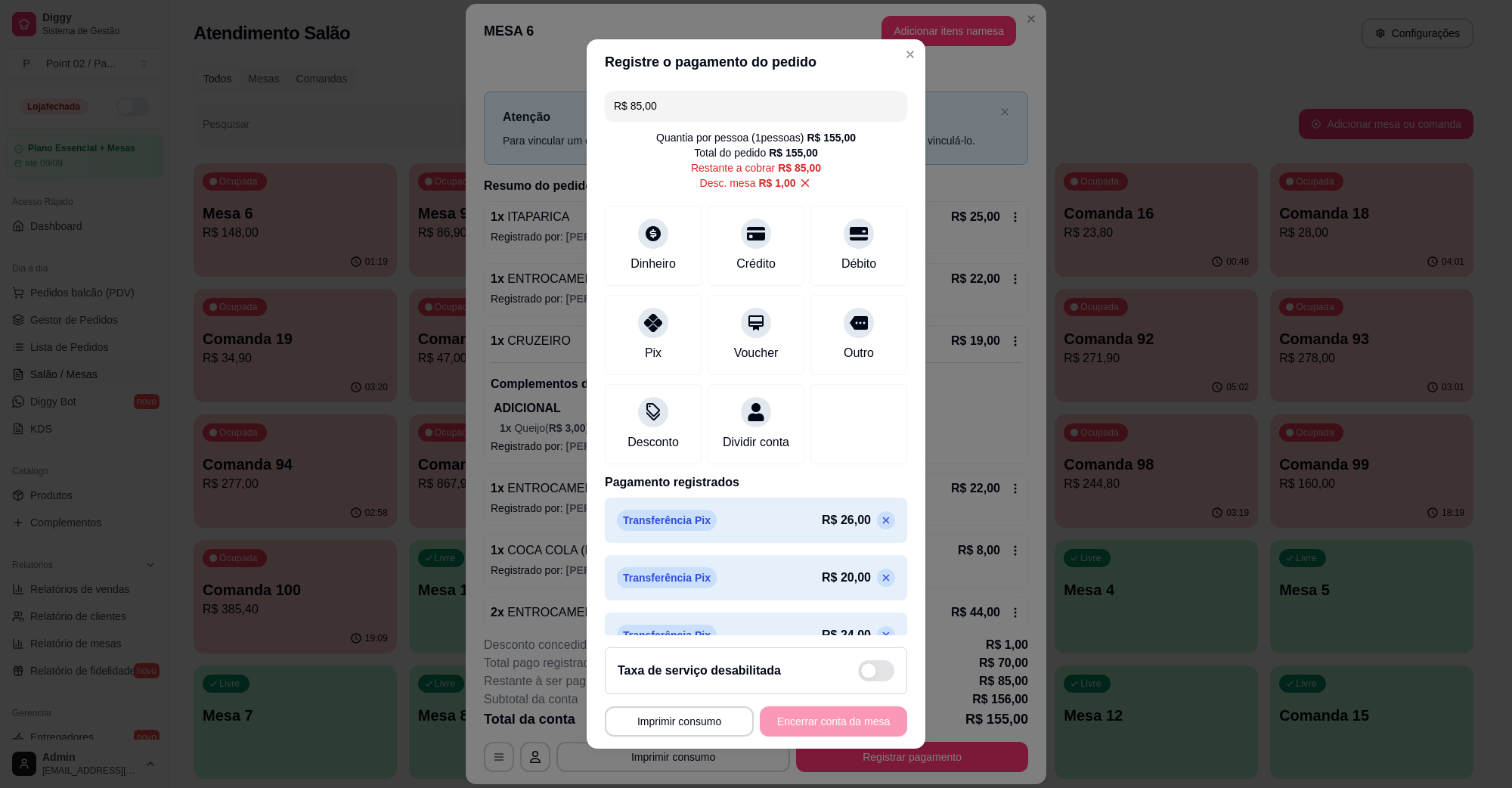
click at [667, 104] on input "R$ 85,00" at bounding box center [756, 106] width 284 height 31
click at [677, 243] on div "Dinheiro" at bounding box center [654, 243] width 107 height 88
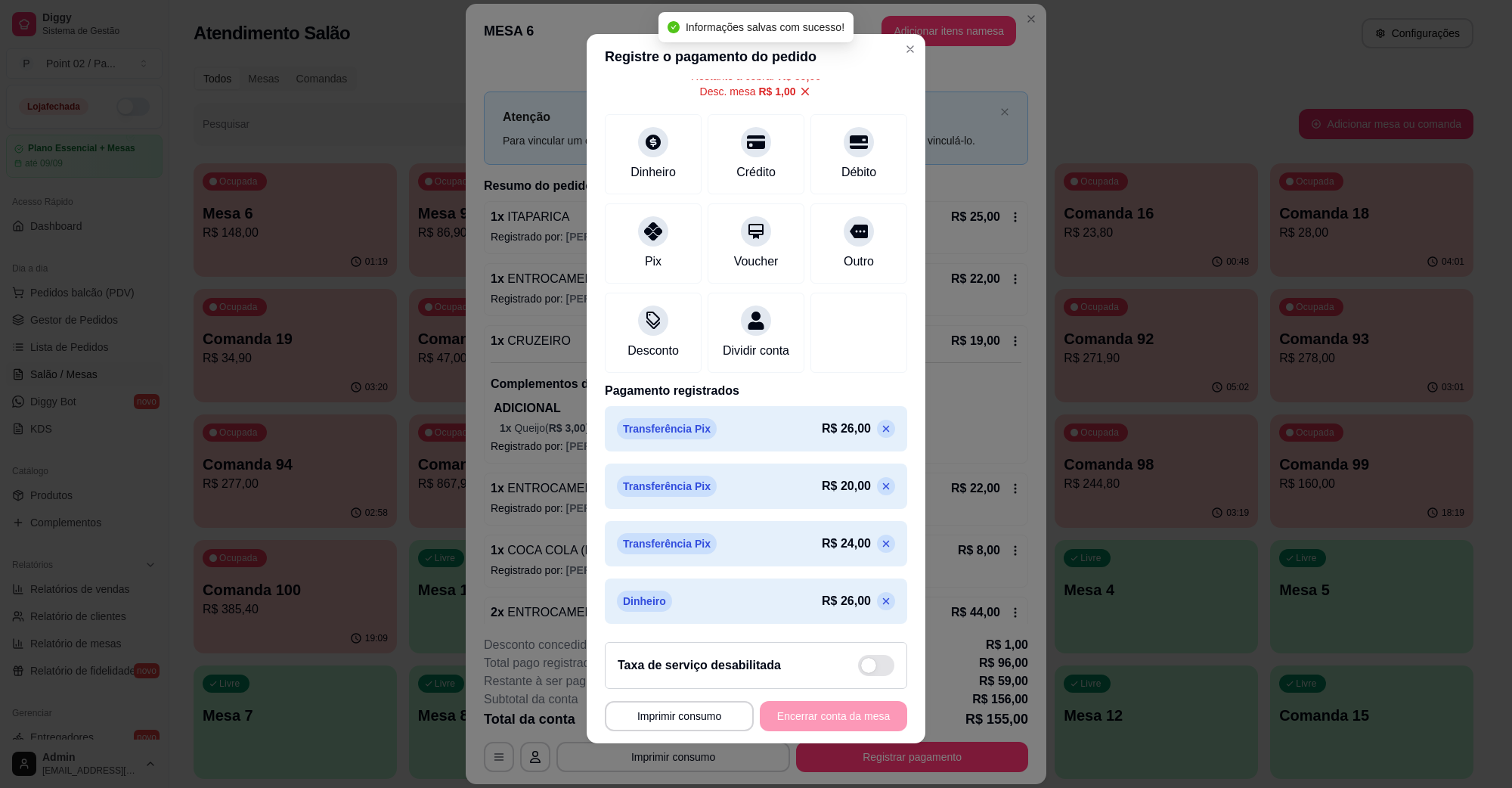
scroll to position [8, 0]
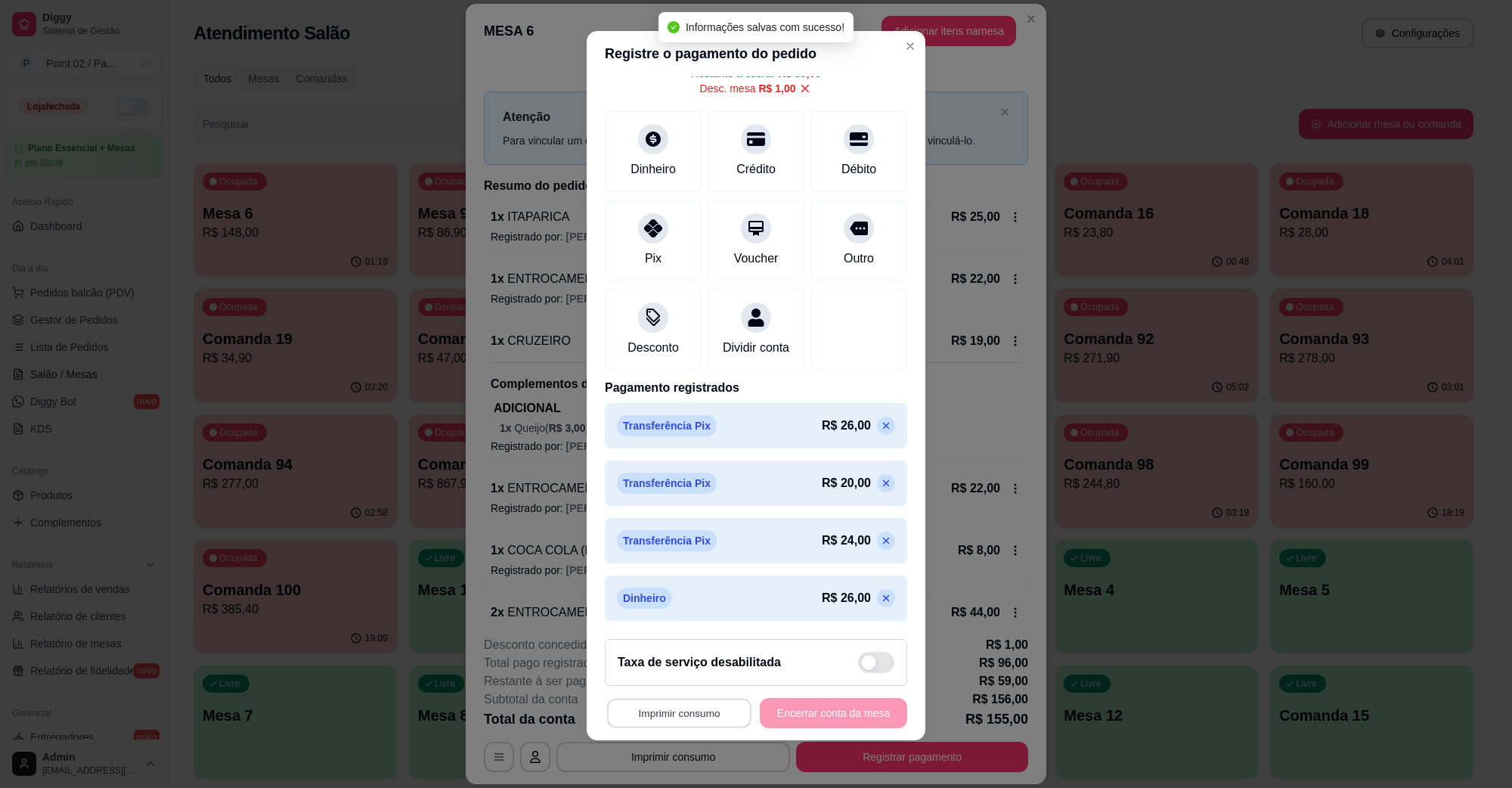
click at [690, 707] on button "Imprimir consumo" at bounding box center [679, 714] width 145 height 30
click at [683, 673] on button "IMPRESSORA" at bounding box center [672, 678] width 106 height 24
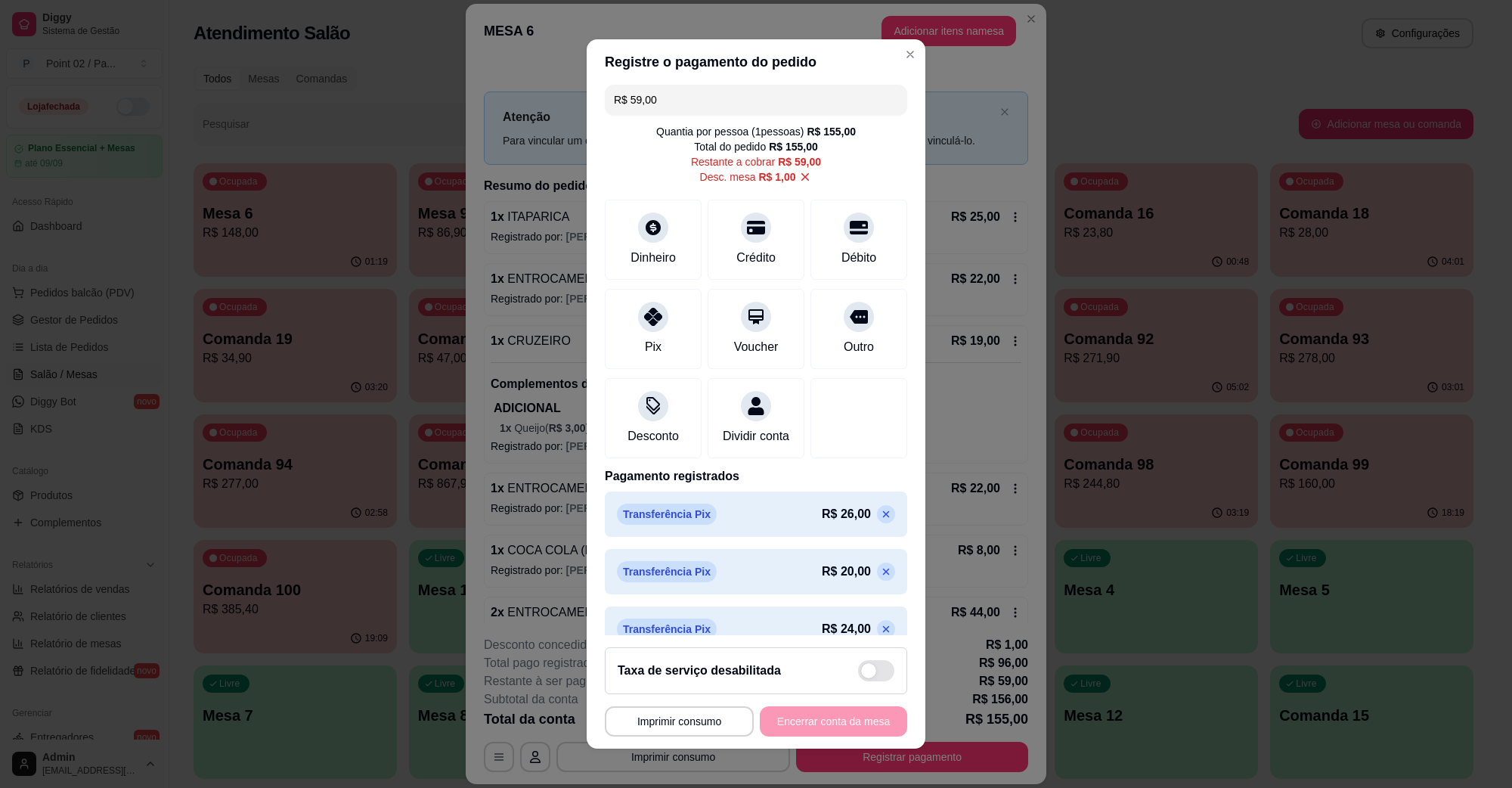
scroll to position [0, 0]
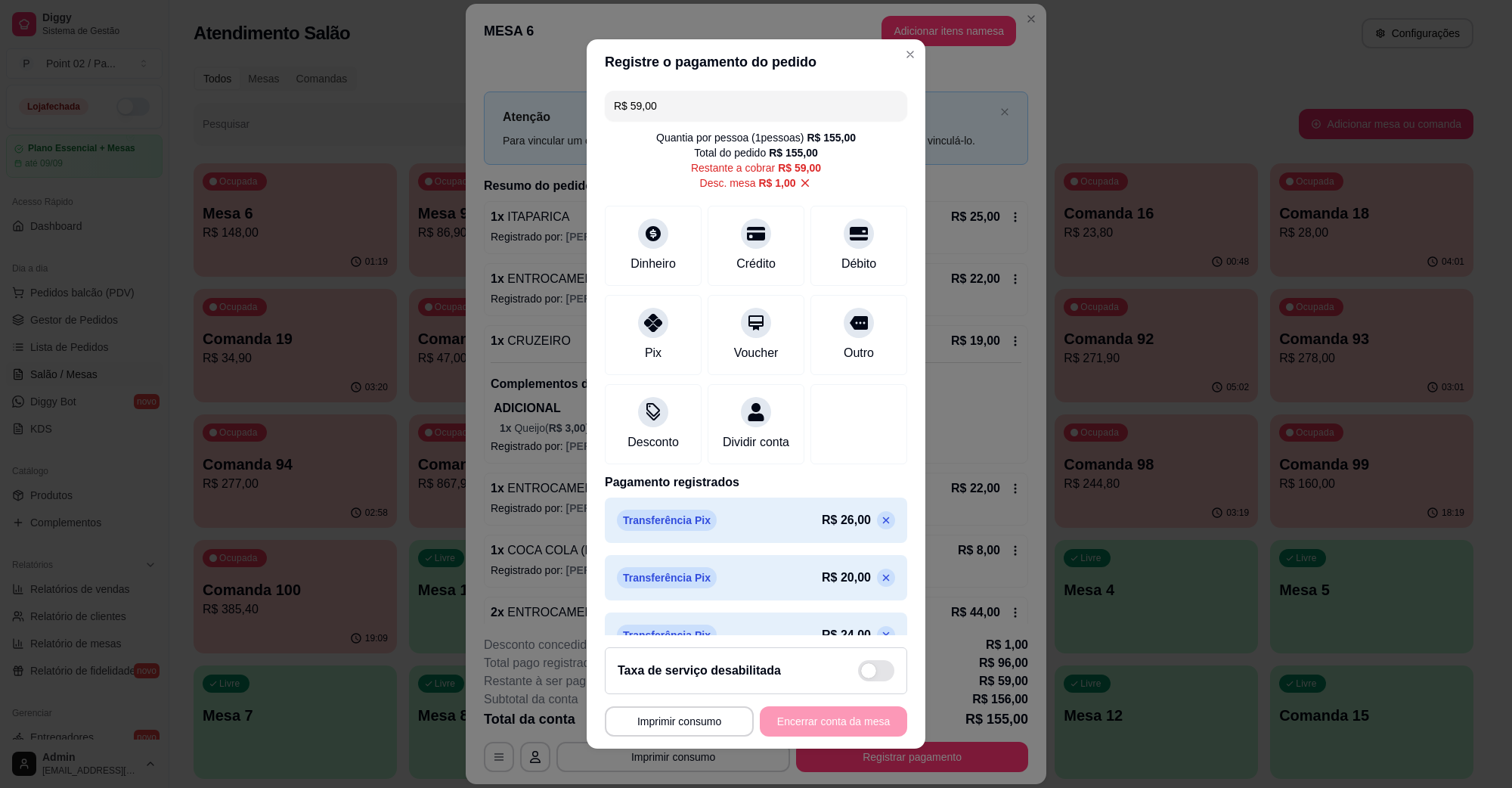
click at [785, 126] on div "R$ 59,00 Quantia por pessoa ( 1 pessoas) R$ 155,00 Total do pedido R$ 155,00 Re…" at bounding box center [756, 360] width 339 height 550
click at [785, 98] on input "R$ 59,00" at bounding box center [756, 106] width 284 height 31
click at [644, 265] on div "Dinheiro" at bounding box center [654, 262] width 50 height 20
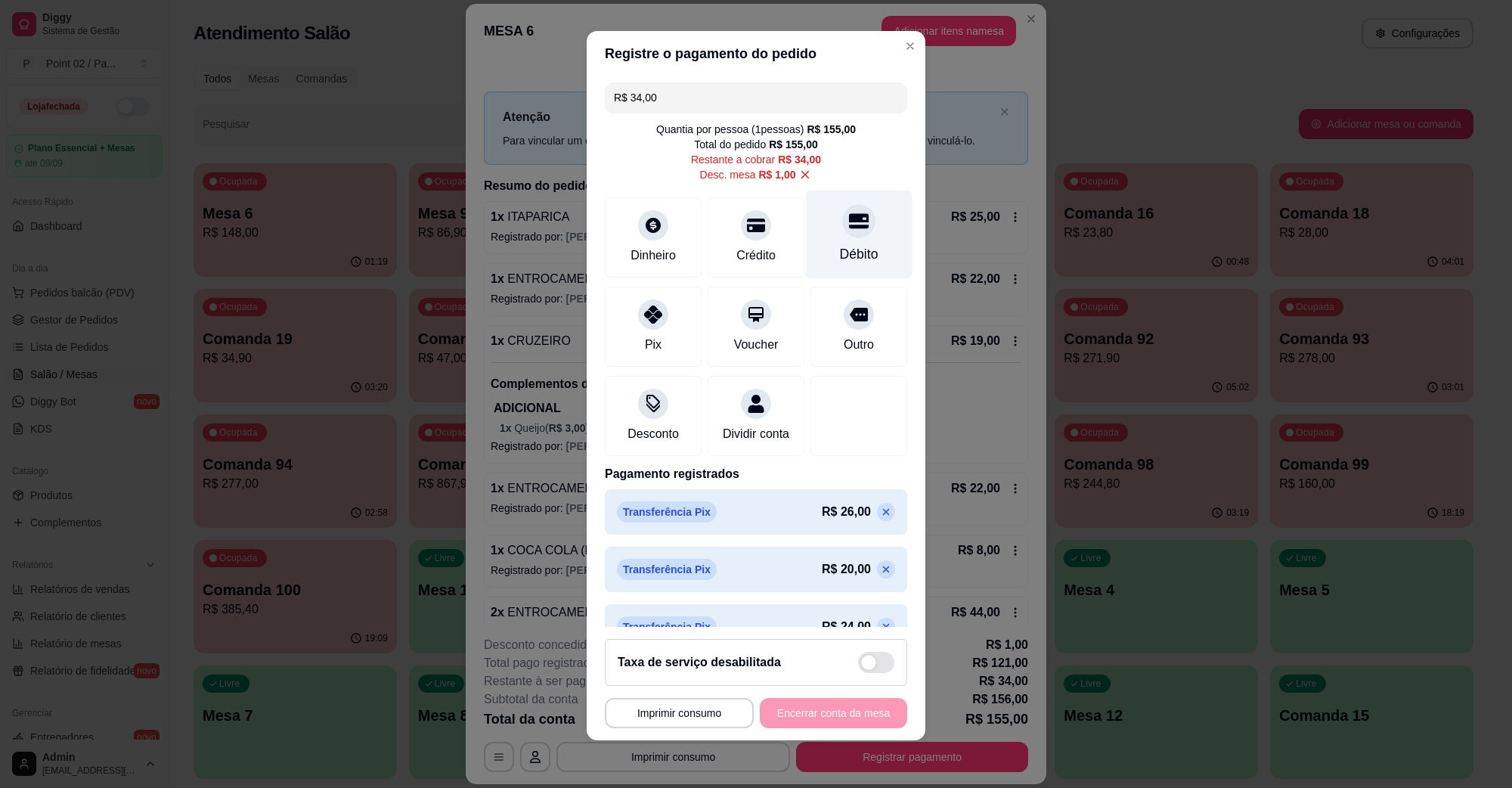
click at [813, 236] on div "Débito" at bounding box center [859, 234] width 107 height 88
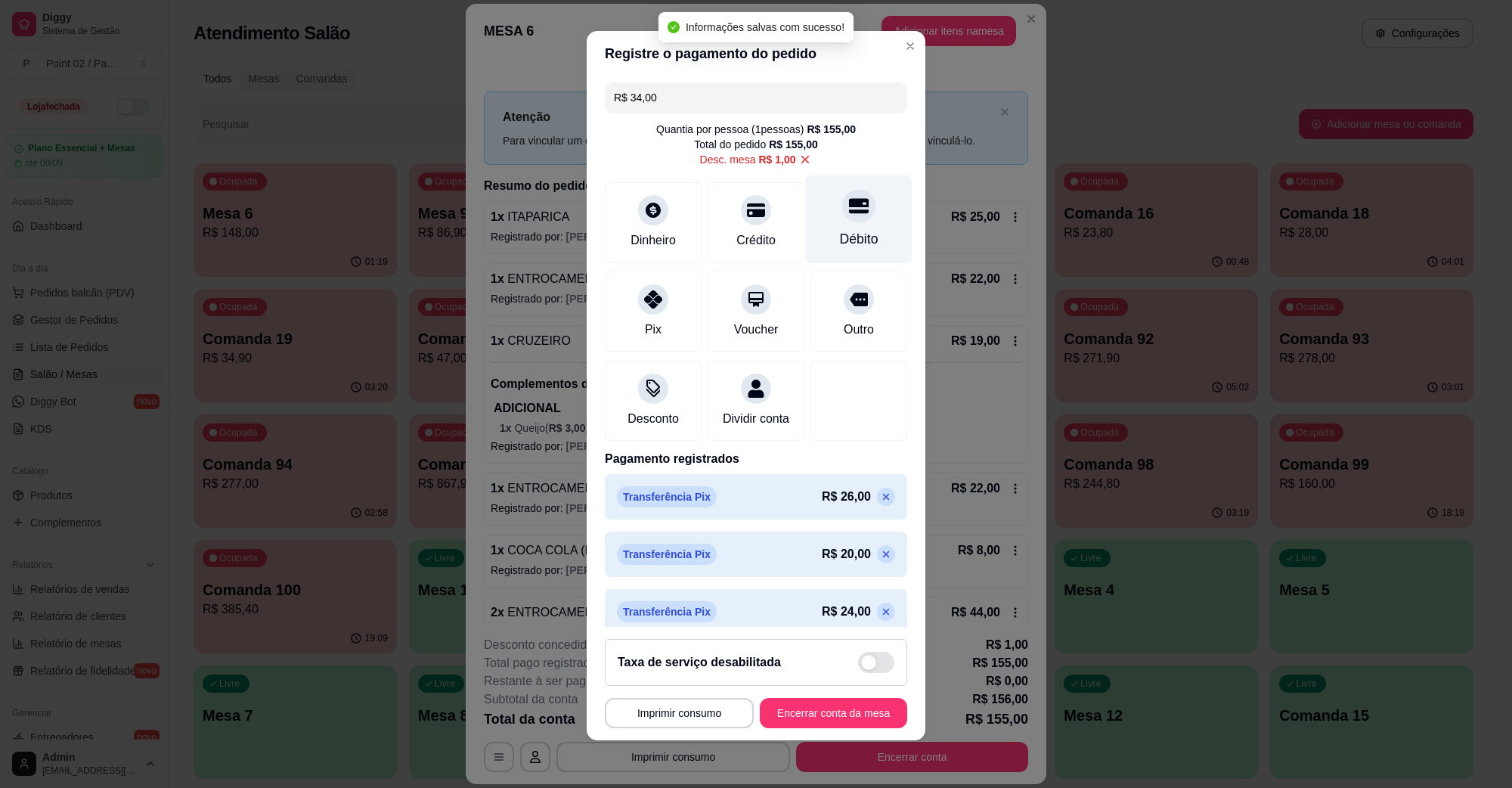
type input "R$ 0,00"
click at [823, 708] on button "Encerrar conta da mesa" at bounding box center [834, 713] width 148 height 31
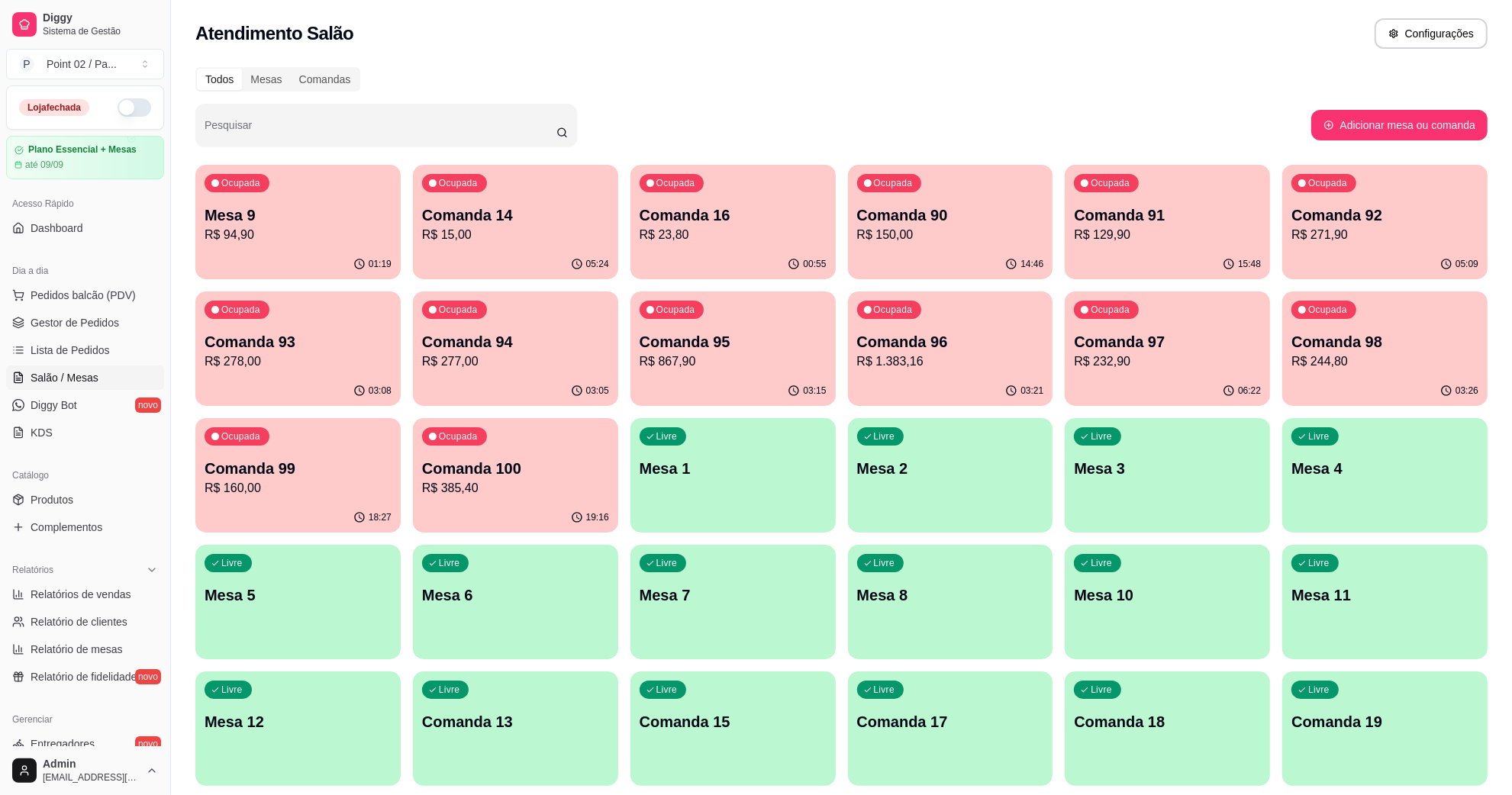
click at [311, 226] on p "R$ 94,90" at bounding box center [298, 235] width 187 height 18
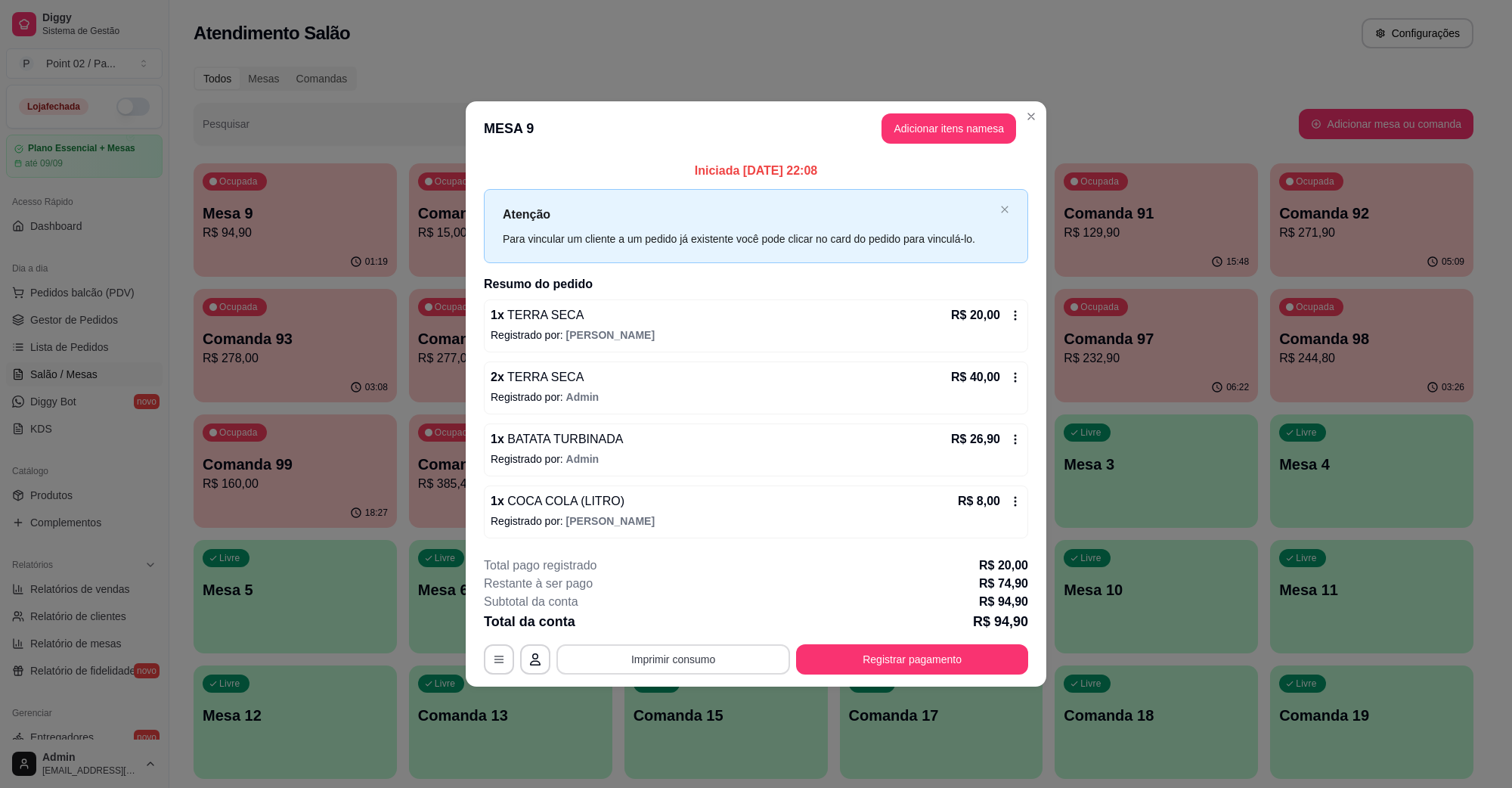
click at [652, 664] on button "Imprimir consumo" at bounding box center [673, 659] width 234 height 31
click at [667, 634] on button "IMPRESSORA" at bounding box center [678, 629] width 88 height 20
click at [983, 644] on button "Registrar pagamento" at bounding box center [912, 659] width 232 height 31
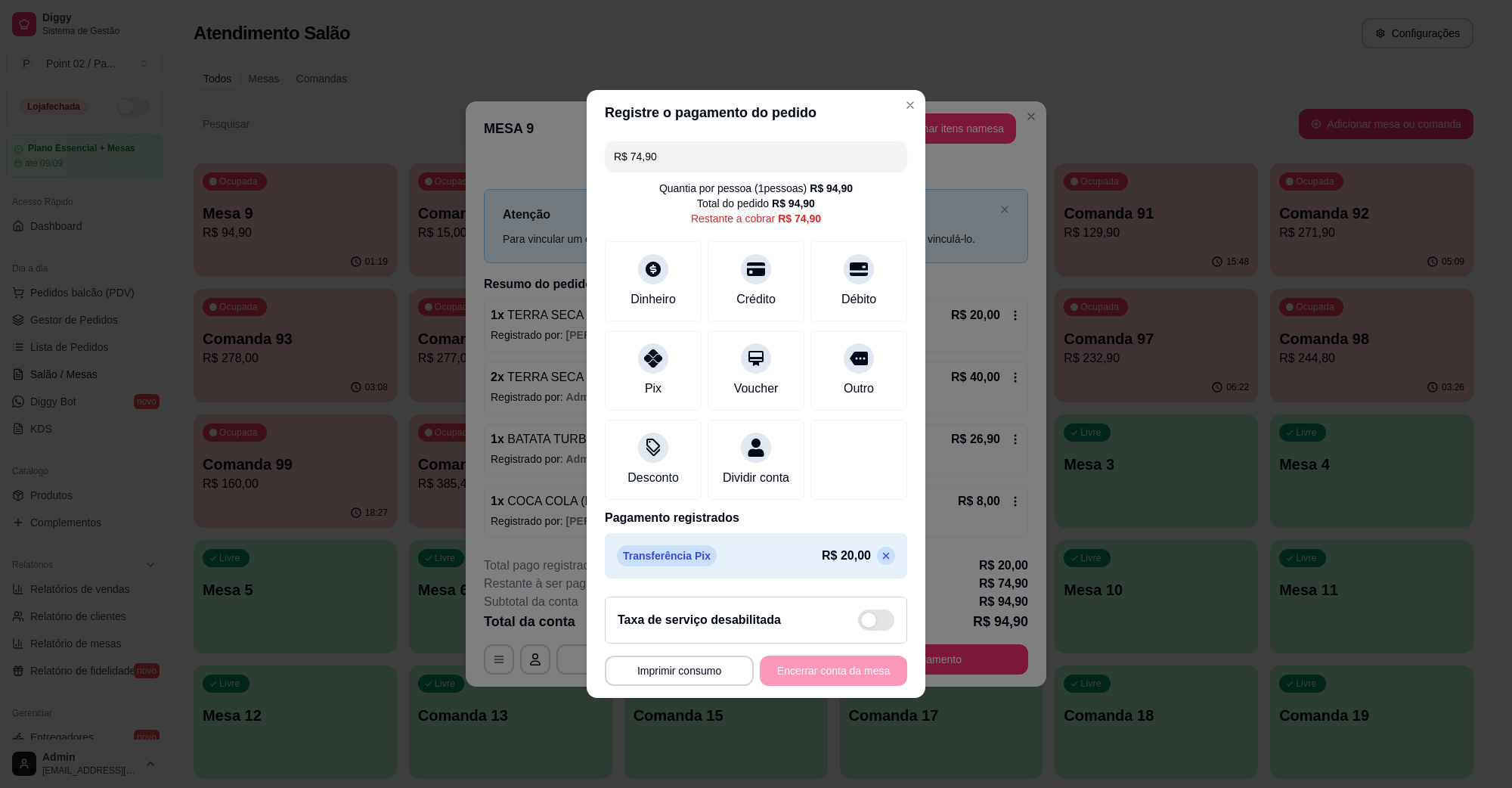
click at [783, 146] on input "R$ 74,90" at bounding box center [756, 156] width 284 height 31
click at [669, 363] on div "Pix" at bounding box center [654, 367] width 107 height 88
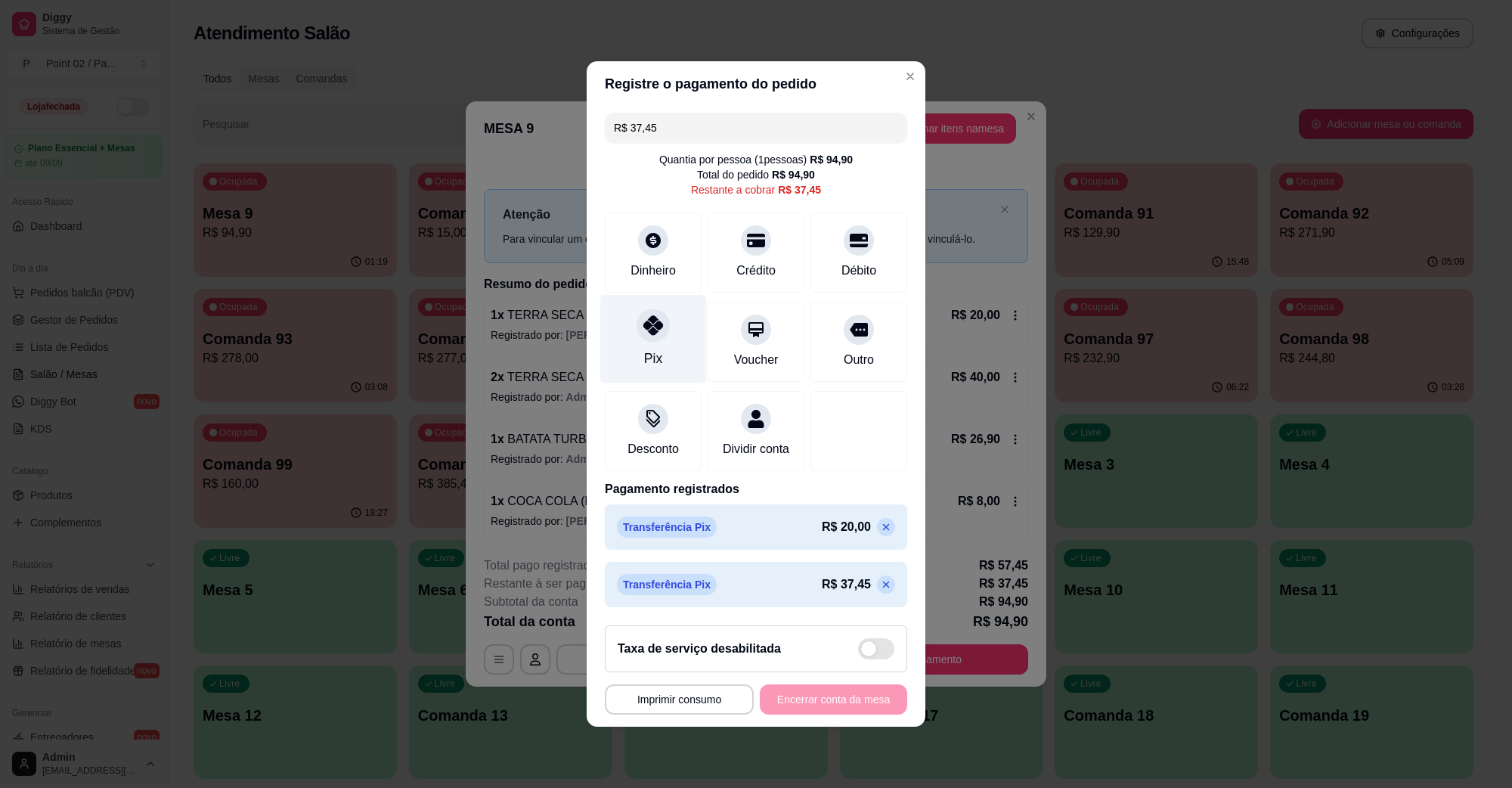
click at [674, 323] on div "Pix" at bounding box center [654, 339] width 107 height 88
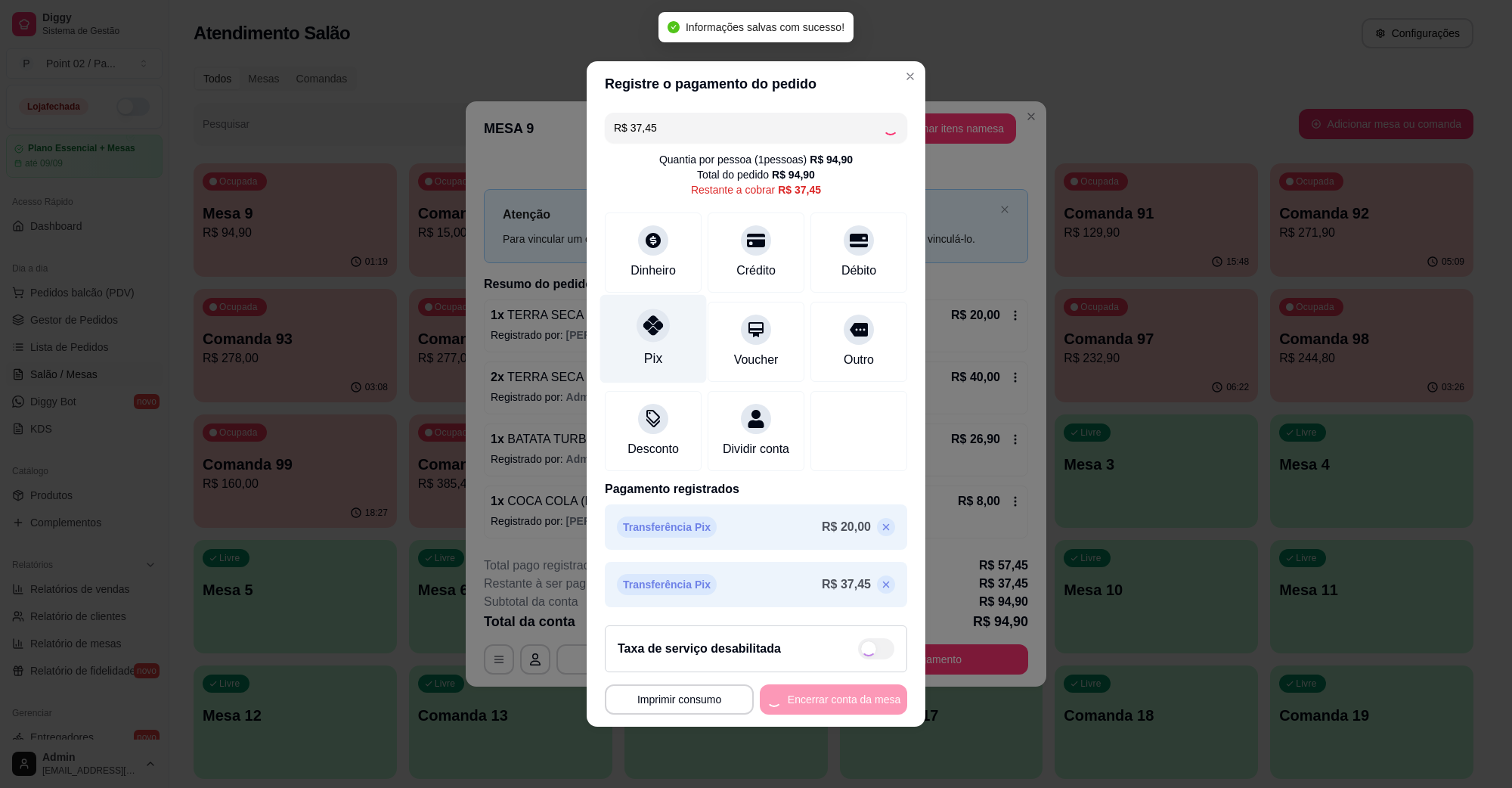
type input "R$ 0,00"
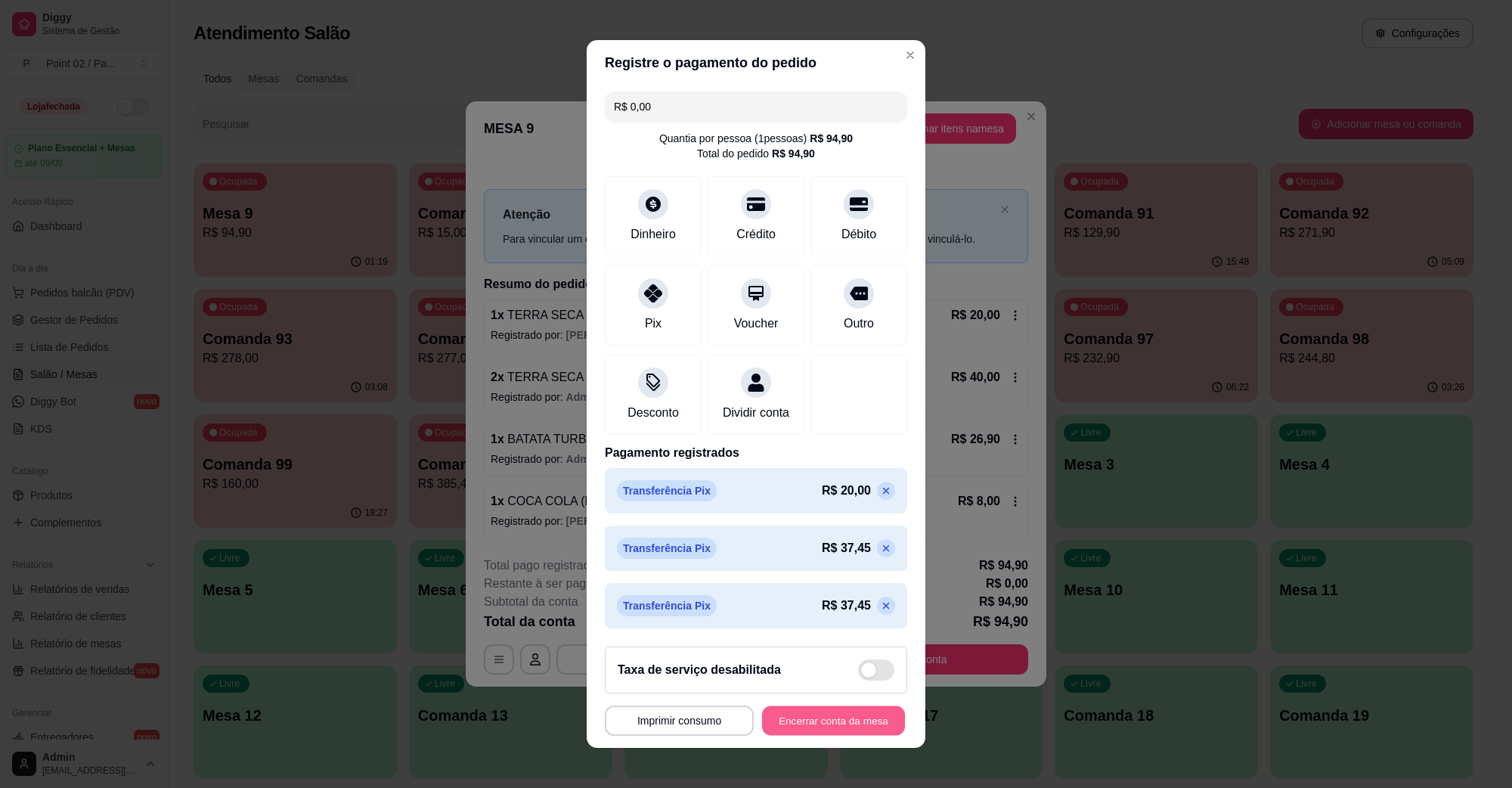
click at [834, 725] on button "Encerrar conta da mesa" at bounding box center [834, 721] width 143 height 30
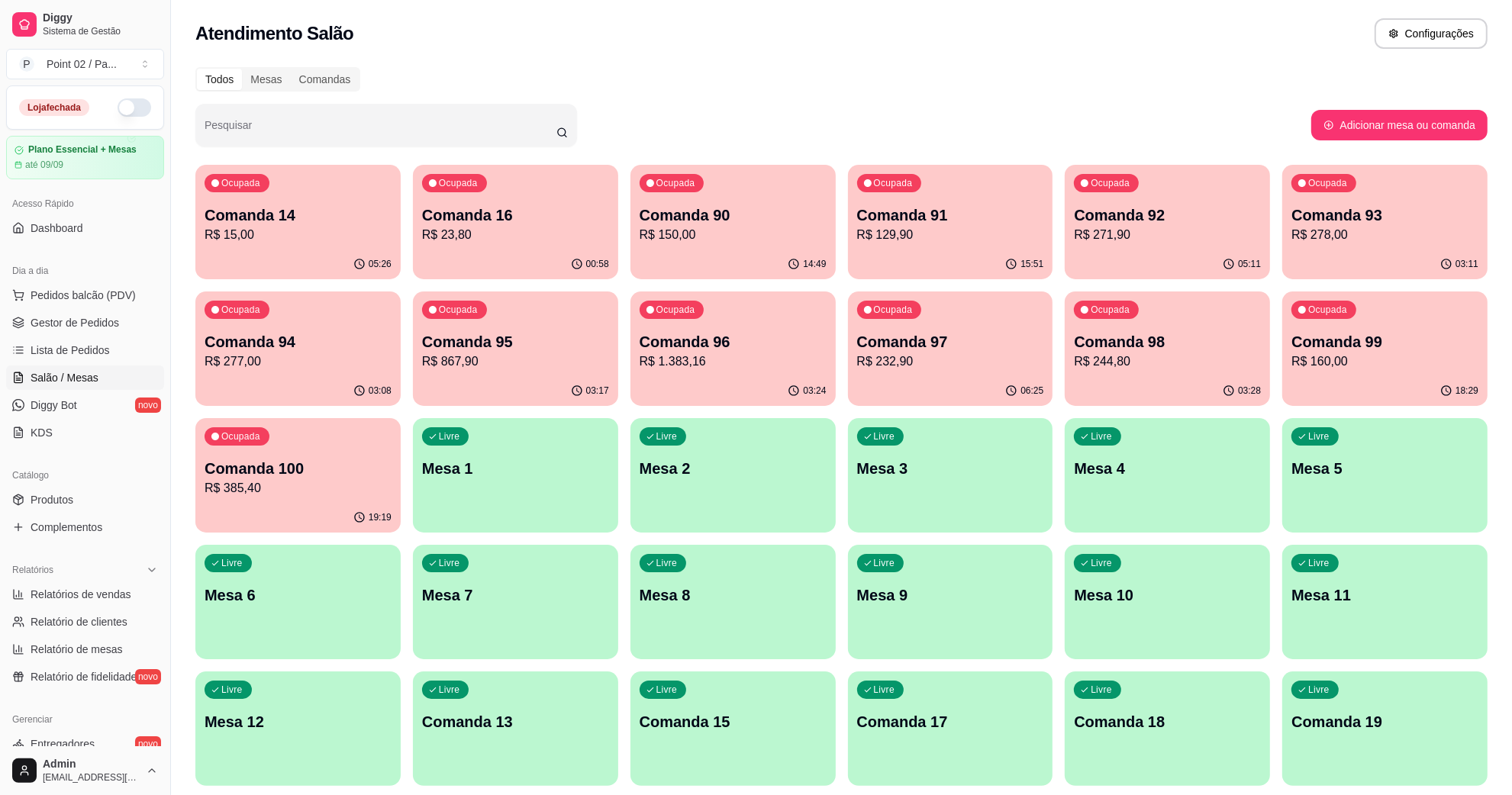
click at [272, 231] on p "R$ 15,00" at bounding box center [298, 235] width 187 height 18
click at [455, 221] on p "Comanda 16" at bounding box center [515, 215] width 181 height 21
click at [1063, 131] on div "Pesquisar" at bounding box center [754, 125] width 1116 height 43
click at [506, 206] on p "Comanda 16" at bounding box center [515, 215] width 187 height 21
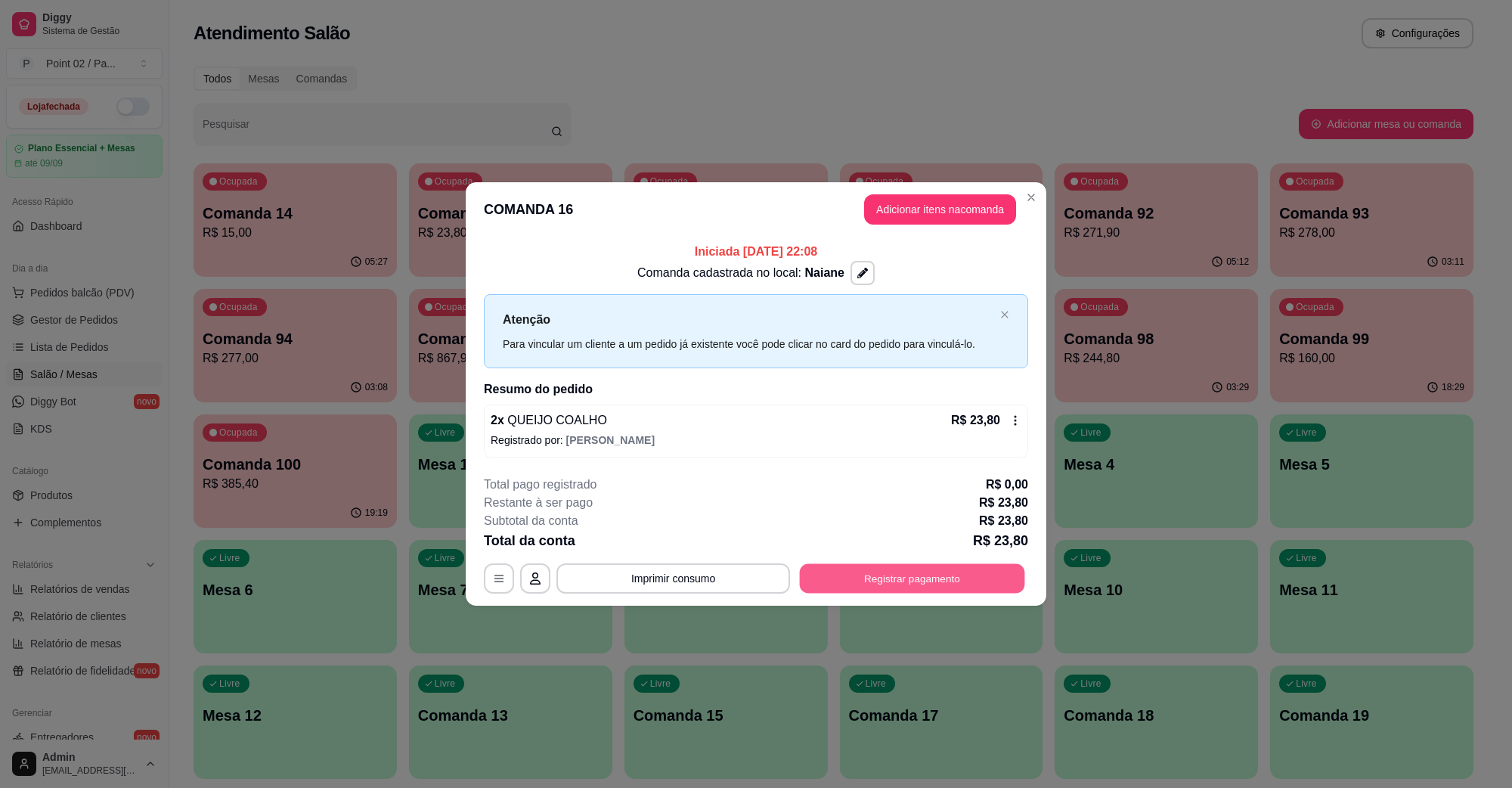
click at [877, 587] on button "Registrar pagamento" at bounding box center [913, 578] width 226 height 30
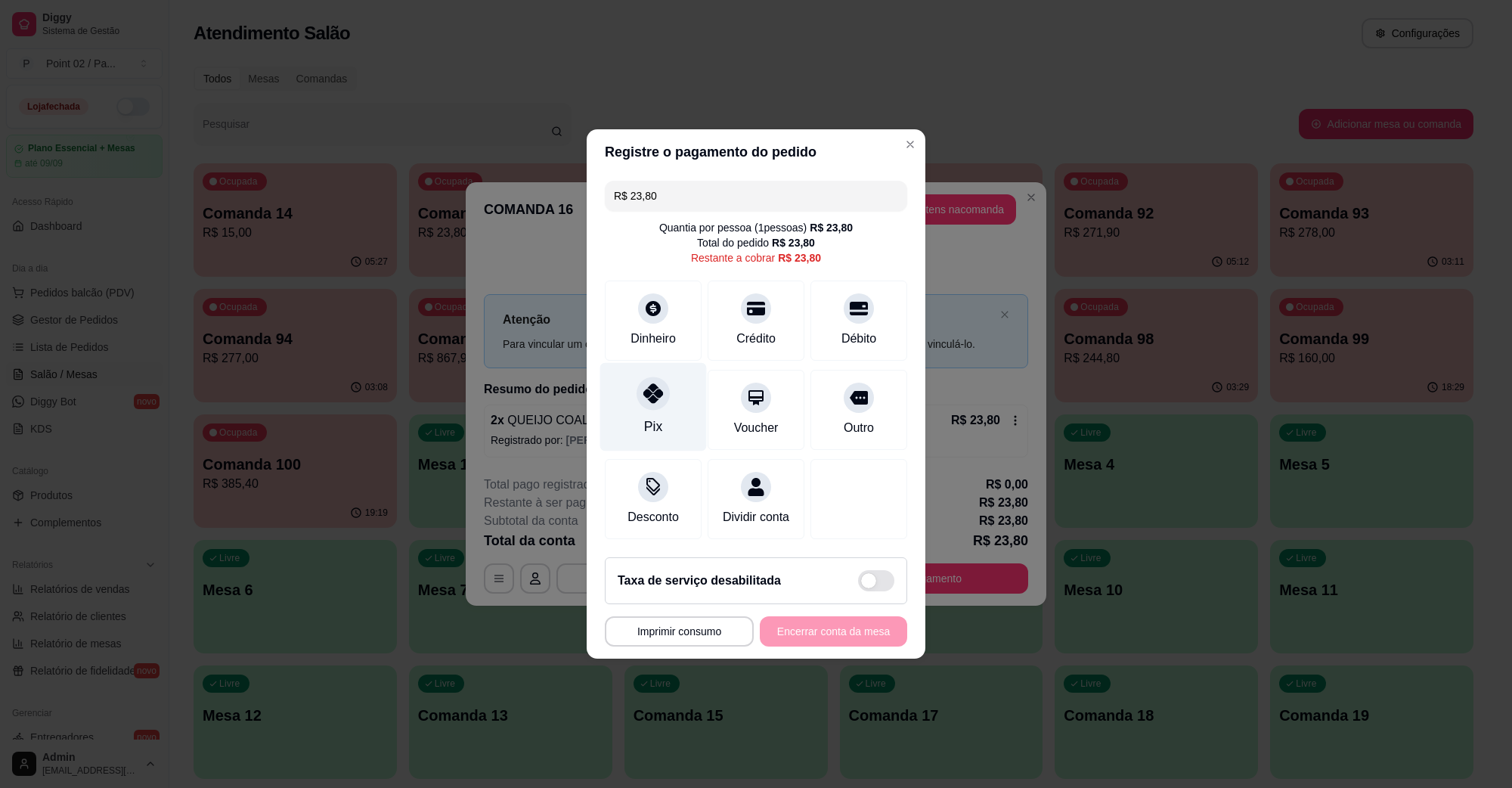
click at [665, 389] on div "Pix" at bounding box center [654, 407] width 107 height 88
type input "R$ 0,00"
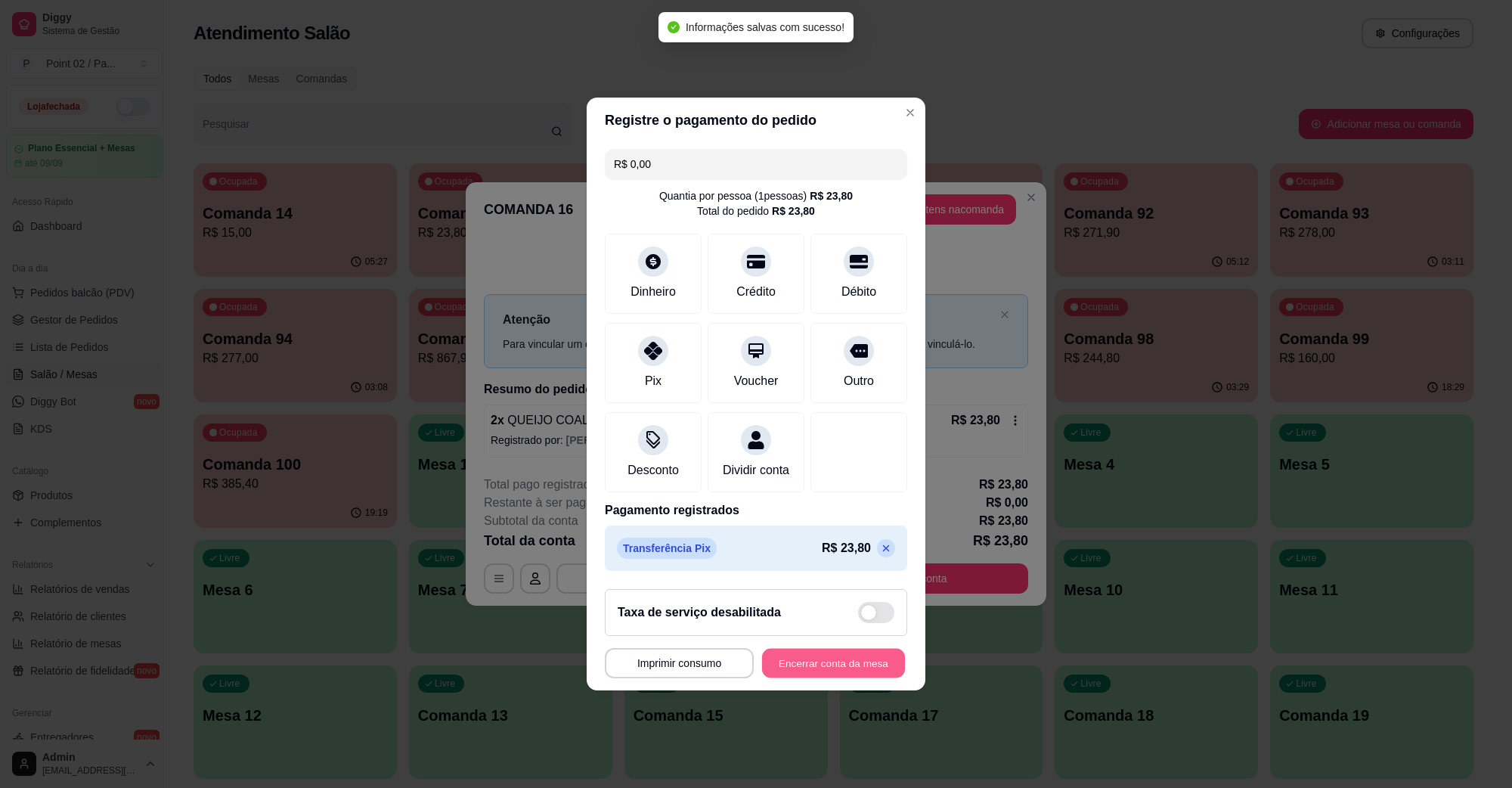
click at [818, 666] on button "Encerrar conta da mesa" at bounding box center [834, 663] width 143 height 30
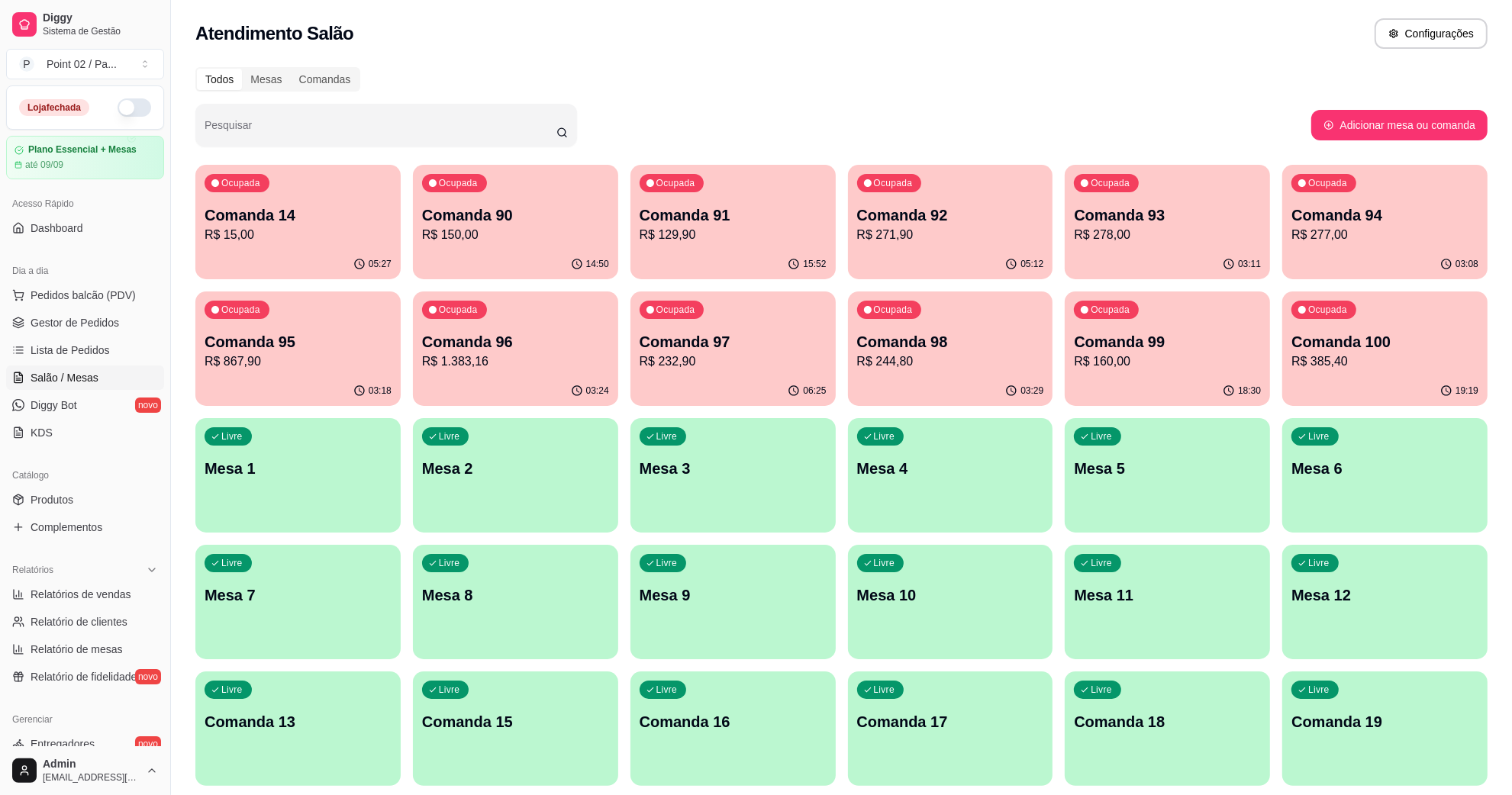
click at [913, 71] on div "Todos Mesas Comandas" at bounding box center [841, 79] width 1292 height 24
click at [89, 308] on button "Pedidos balcão (PDV)" at bounding box center [85, 295] width 158 height 24
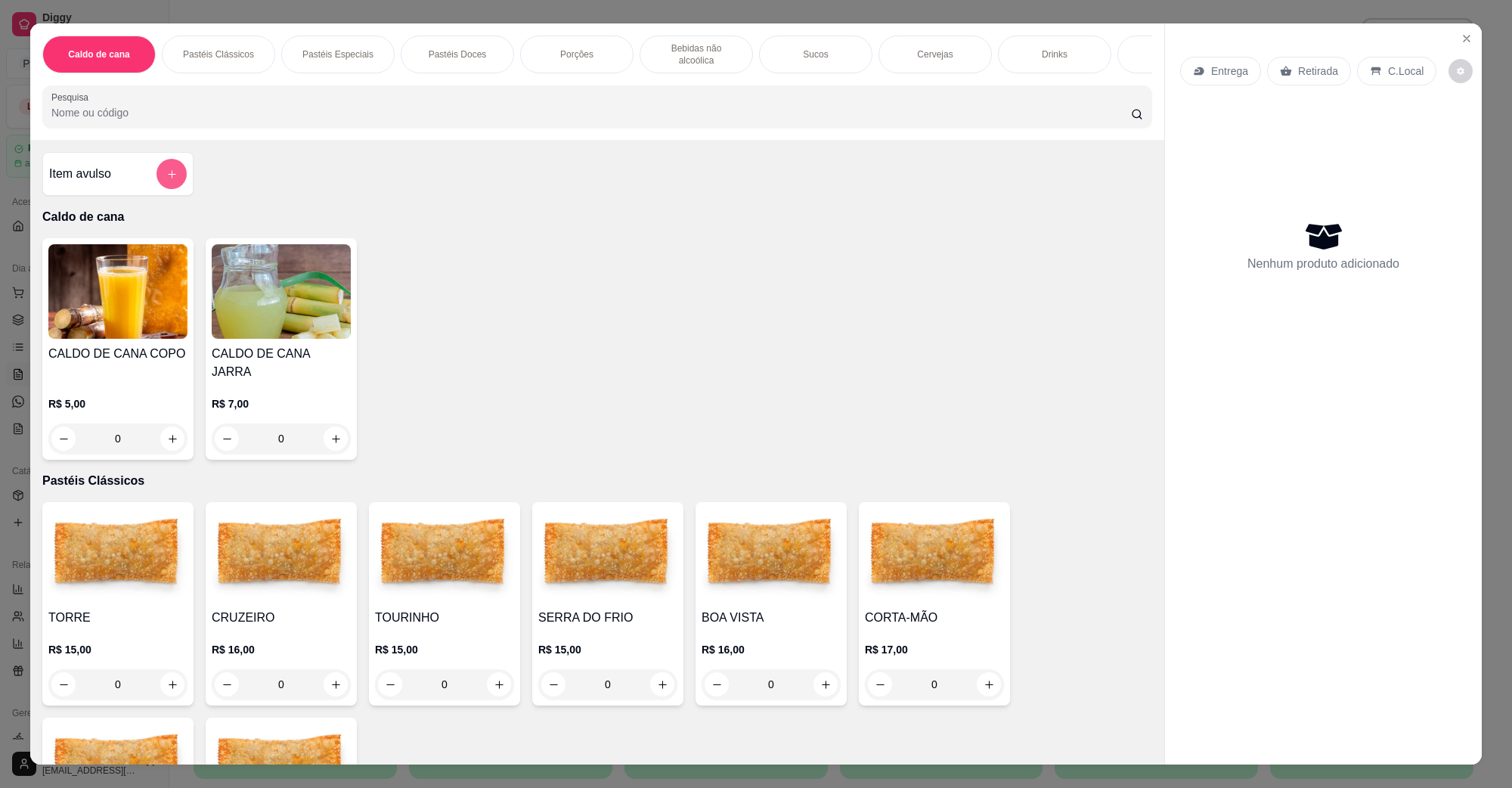
click at [168, 164] on button "add-separate-item" at bounding box center [171, 173] width 31 height 31
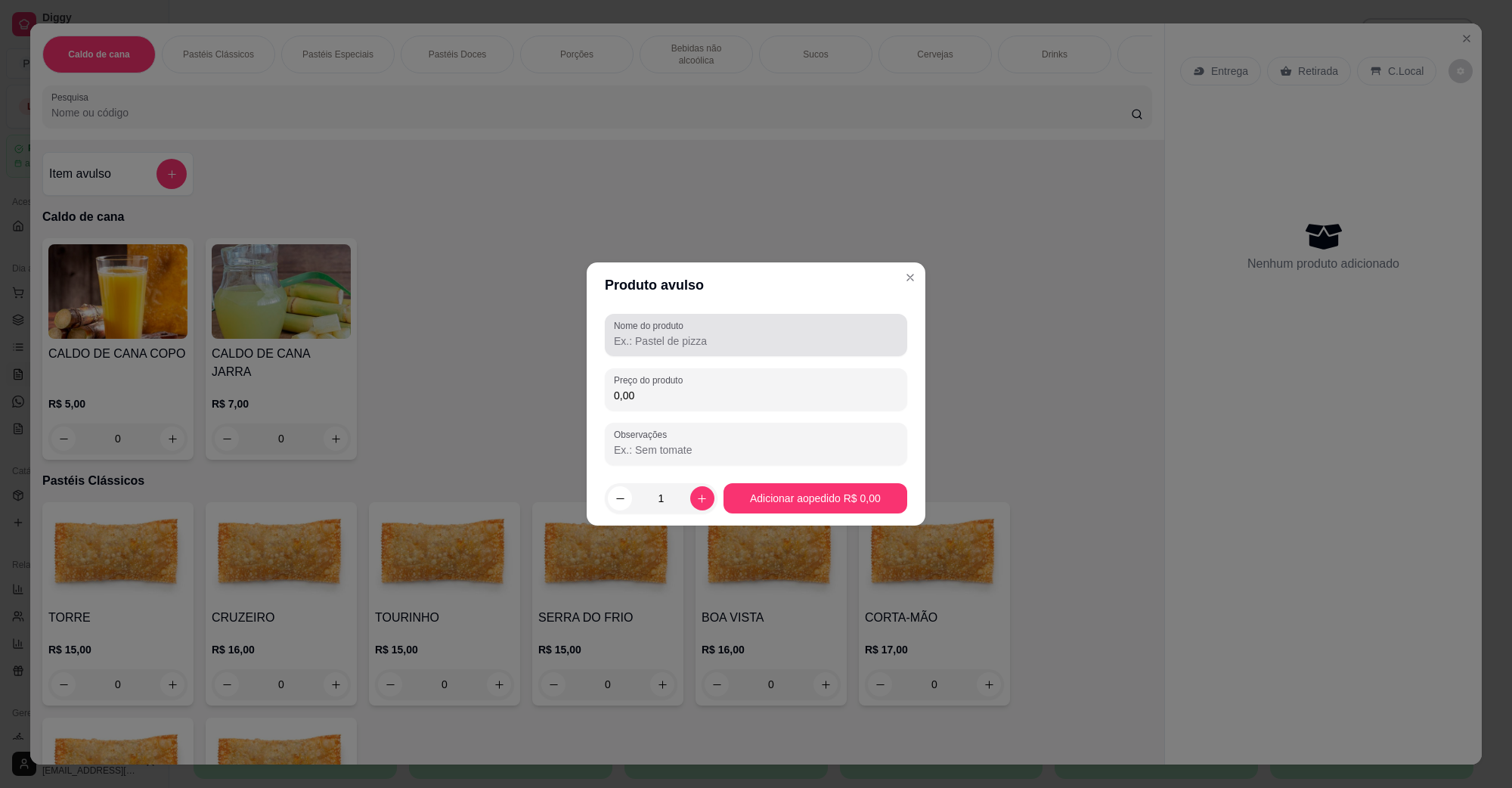
click at [636, 343] on input "Nome do produto" at bounding box center [756, 341] width 284 height 15
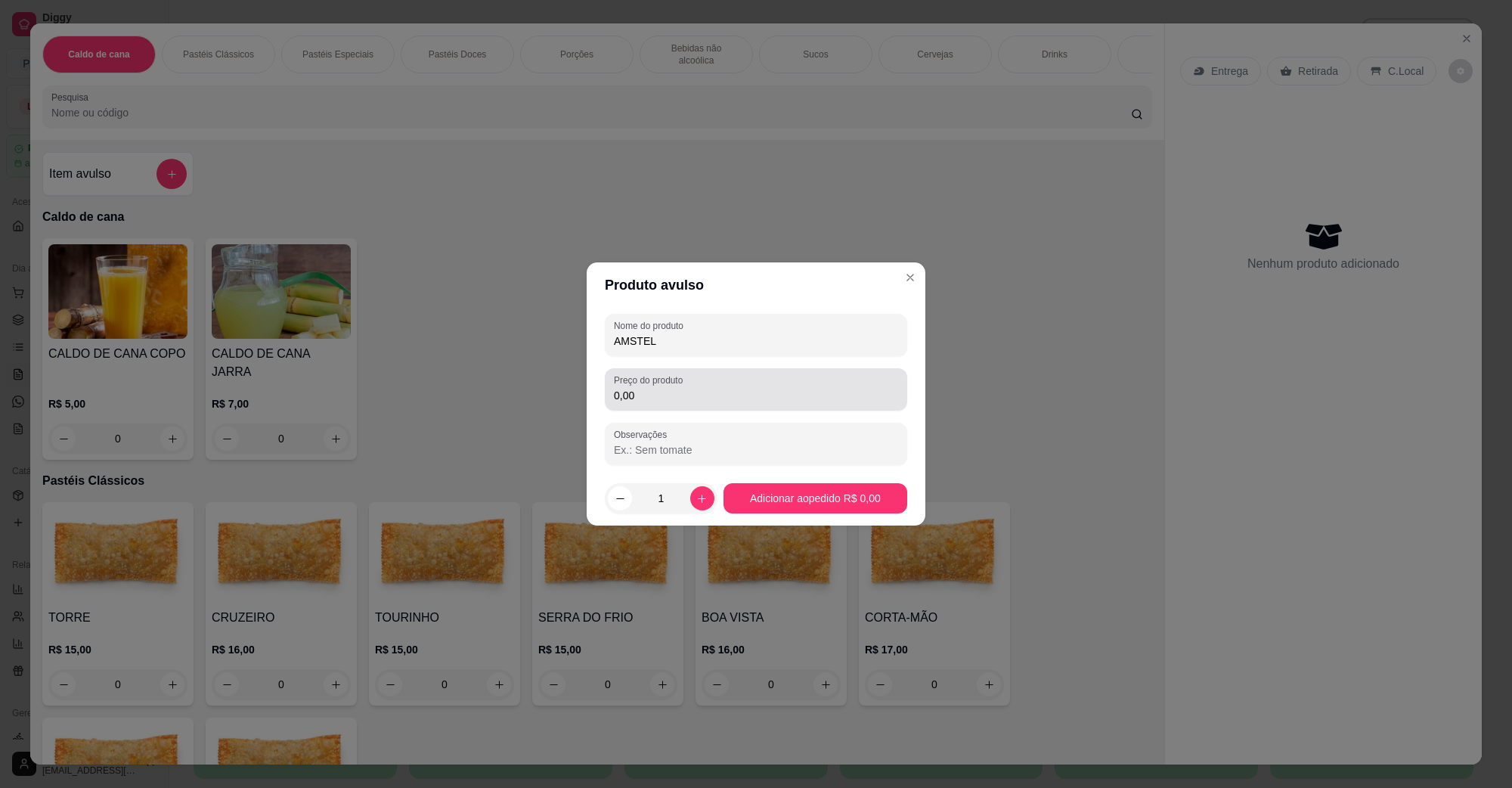
type input "AMSTEL"
click at [673, 402] on input "0,00" at bounding box center [756, 395] width 284 height 15
type input "45,00"
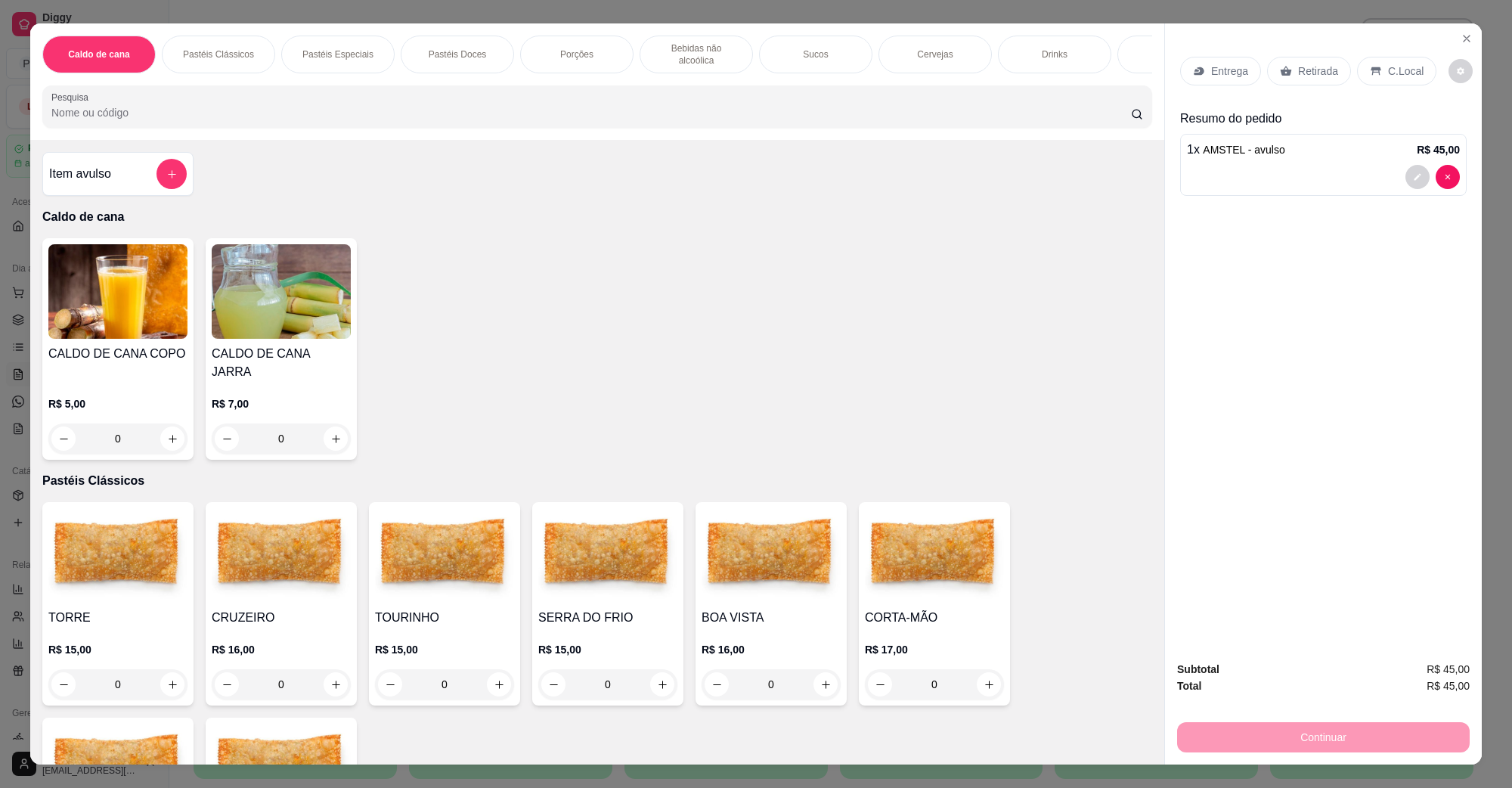
click at [1388, 72] on p "C.Local" at bounding box center [1406, 70] width 36 height 15
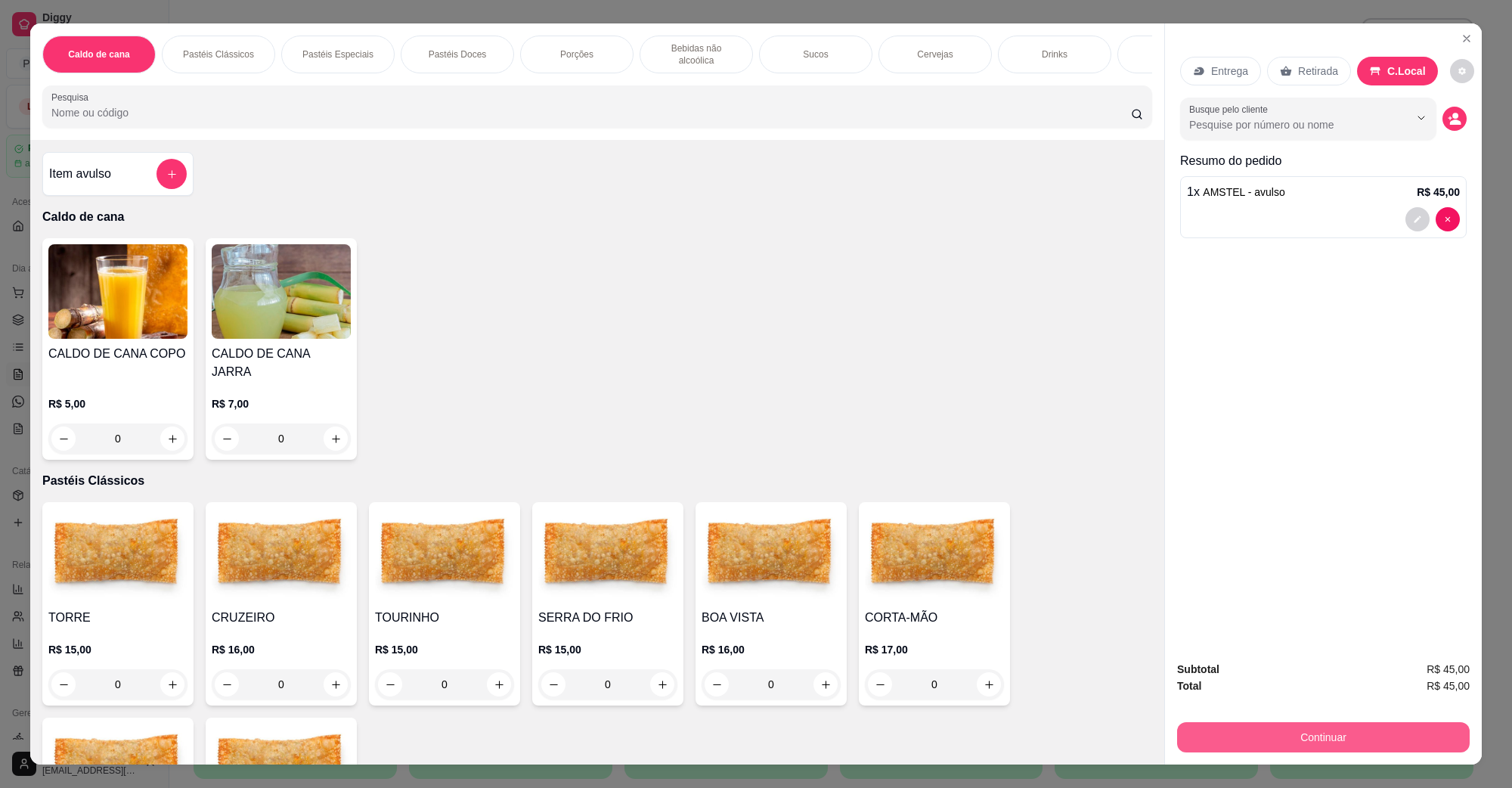
click at [1302, 750] on button "Continuar" at bounding box center [1324, 737] width 293 height 31
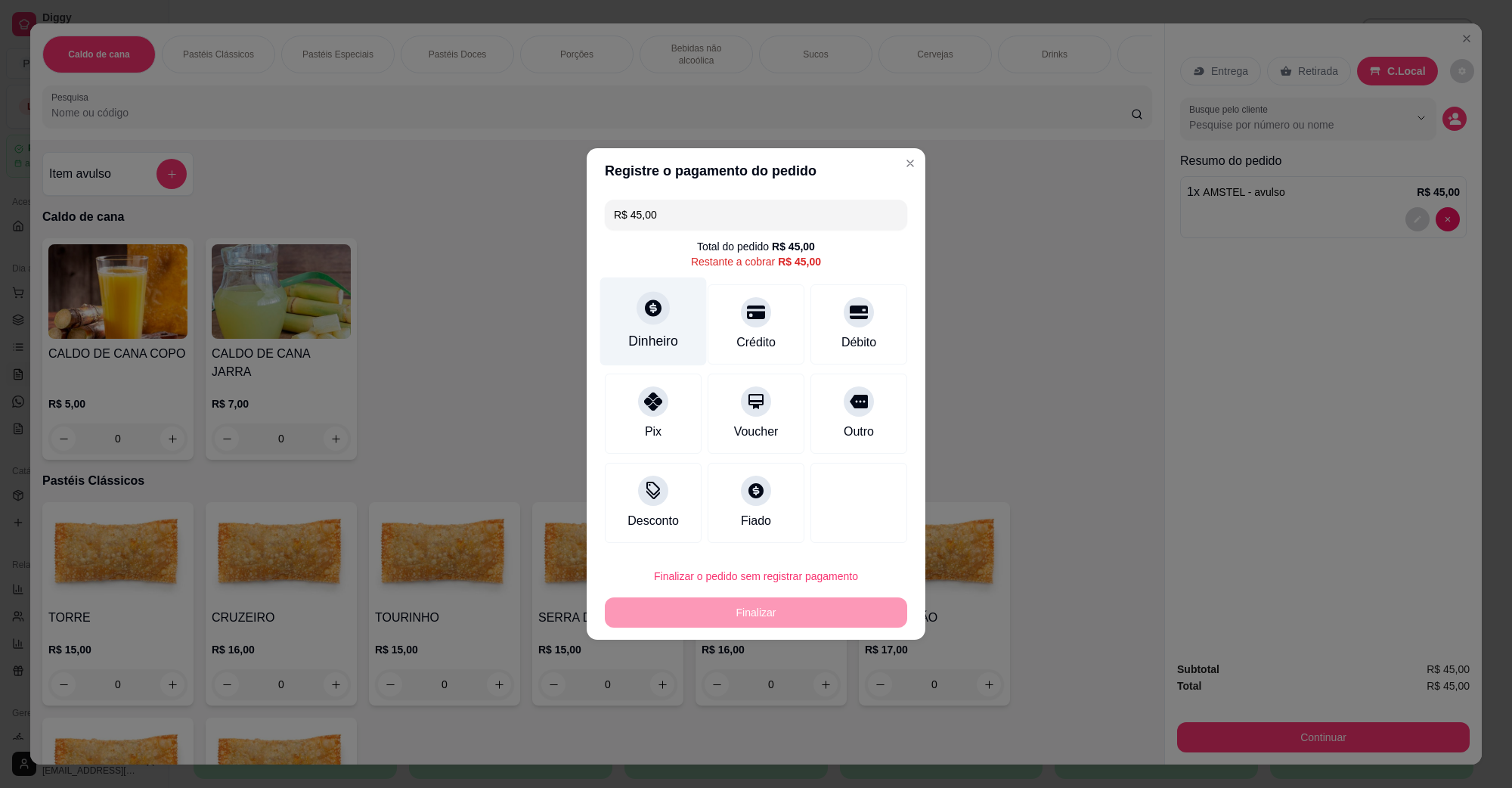
click at [636, 332] on div "Dinheiro" at bounding box center [654, 342] width 50 height 20
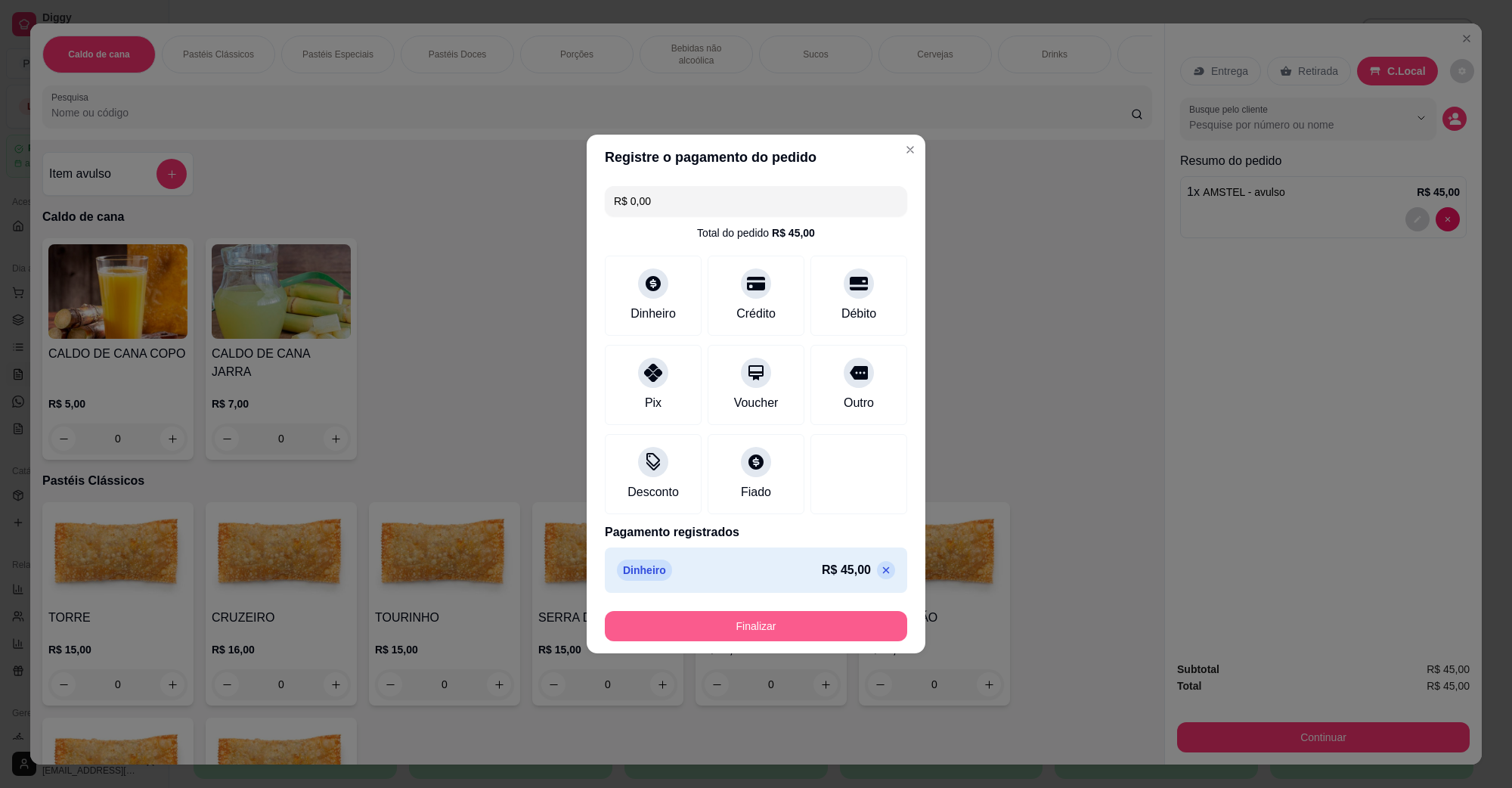
click at [795, 626] on button "Finalizar" at bounding box center [756, 626] width 302 height 31
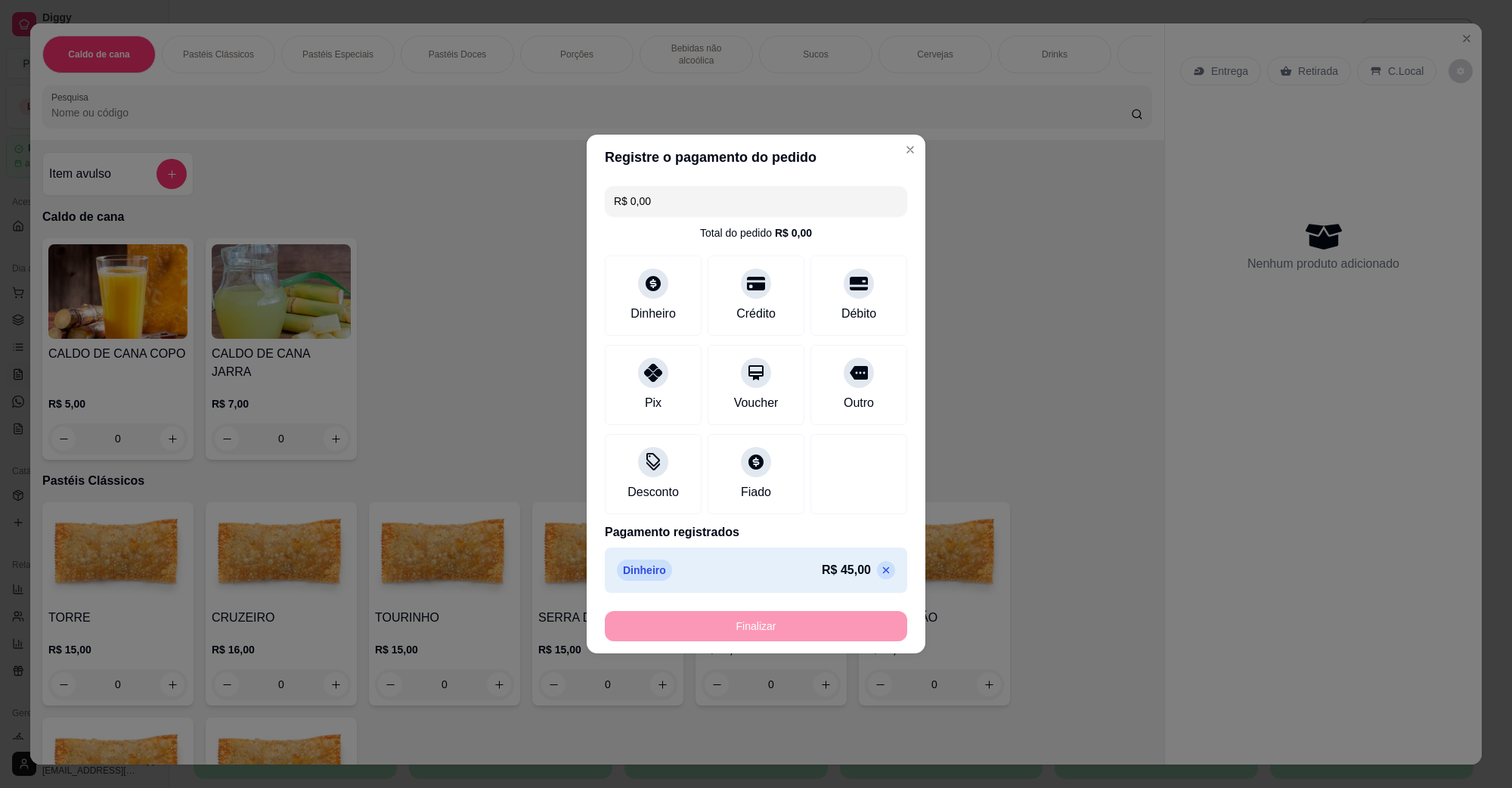
type input "-R$ 45,00"
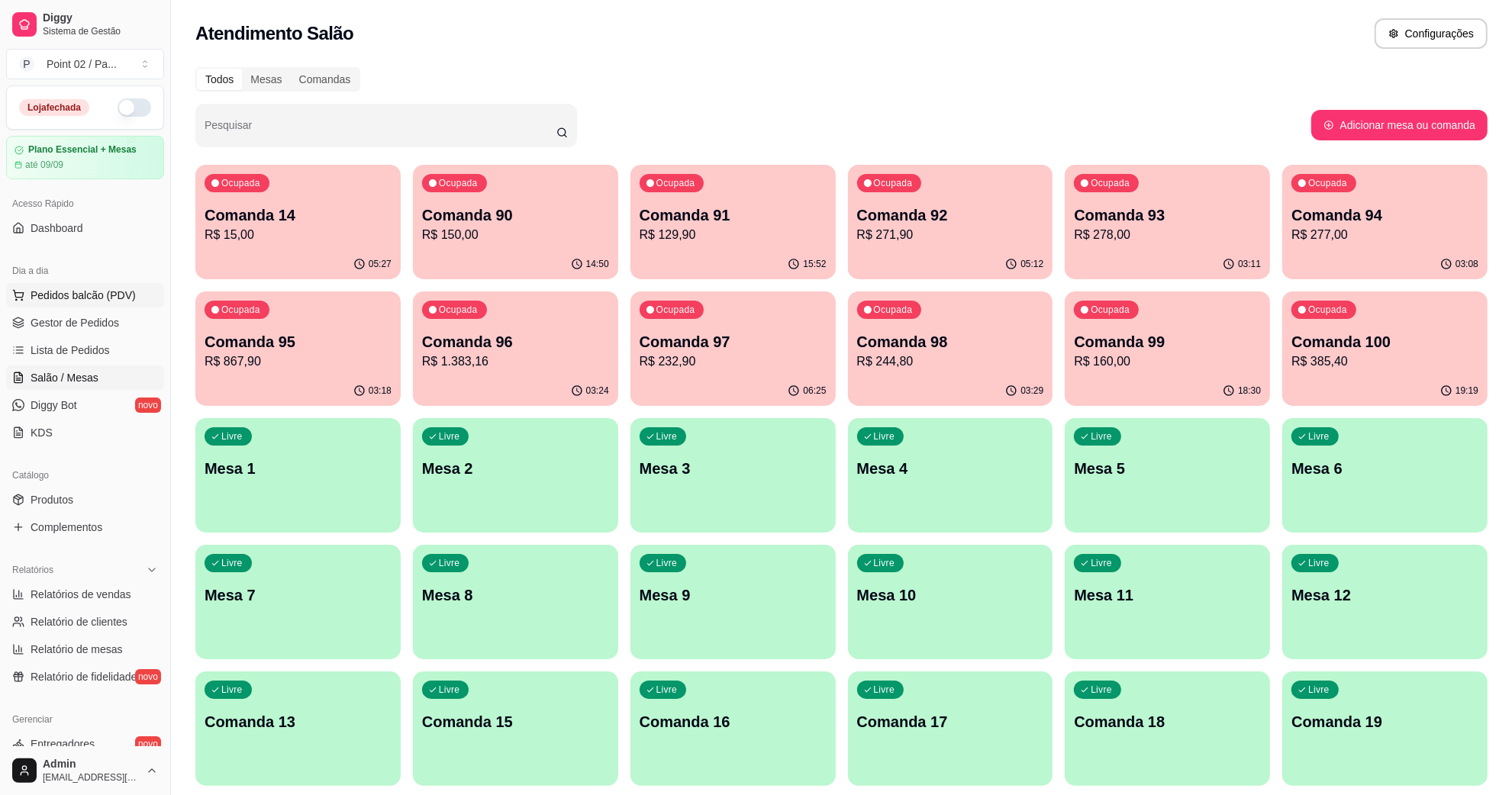
click at [88, 299] on span "Pedidos balcão (PDV)" at bounding box center [83, 295] width 105 height 15
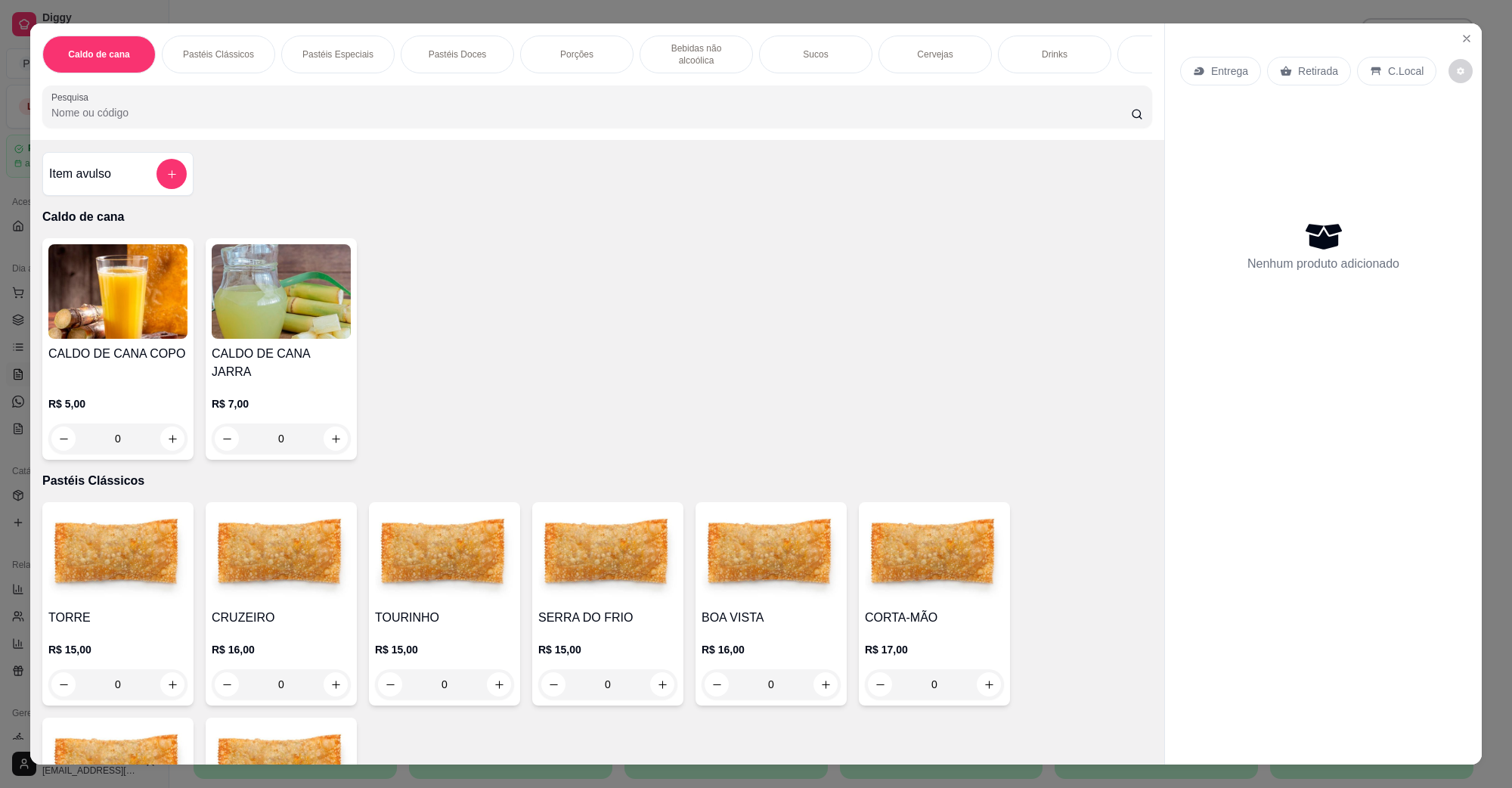
click at [1463, 52] on div "Entrega Retirada C.Local Nenhum produto adicionado" at bounding box center [1324, 381] width 317 height 716
click at [1462, 34] on icon "Close" at bounding box center [1467, 39] width 12 height 12
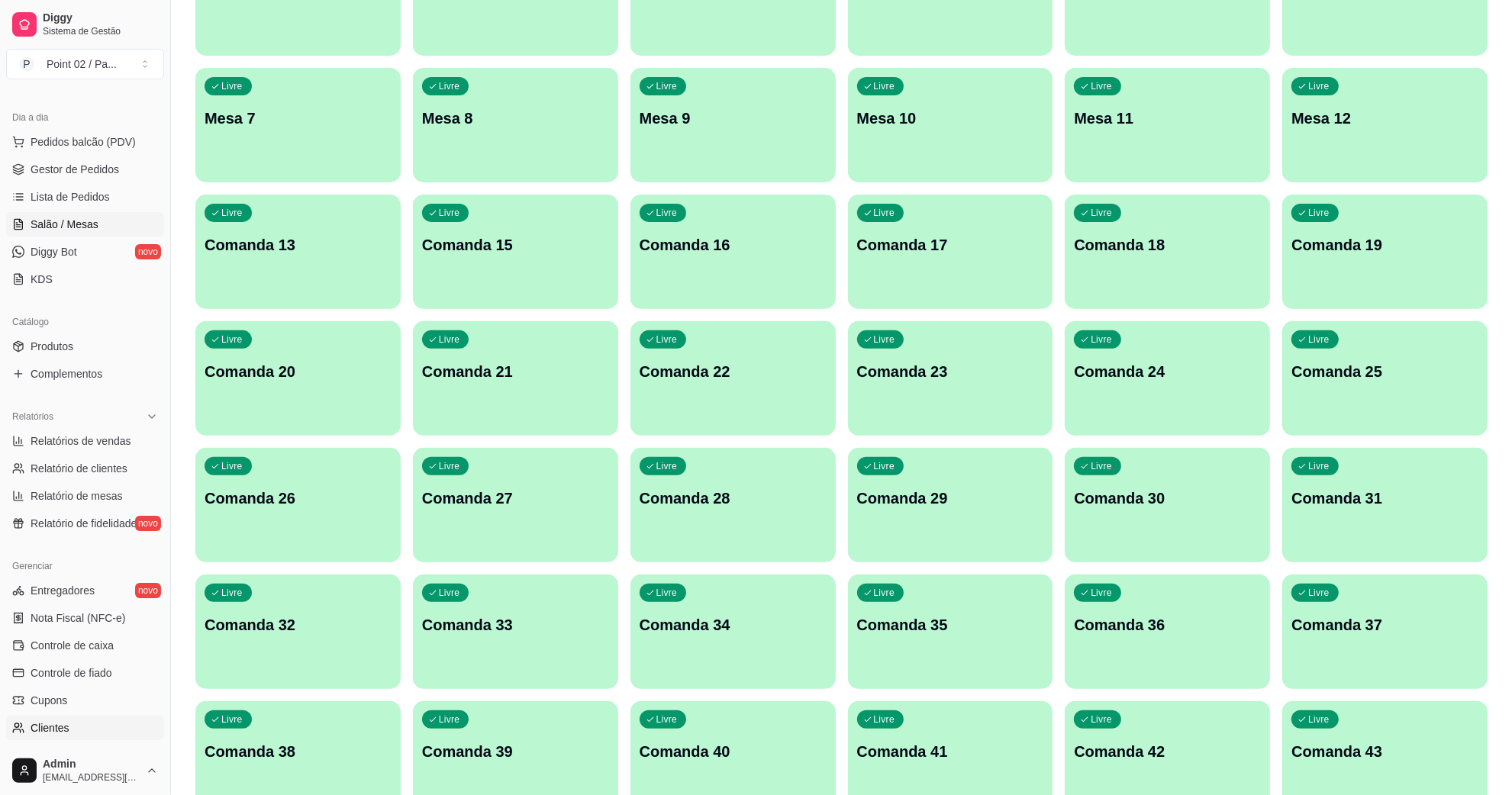
scroll to position [302, 0]
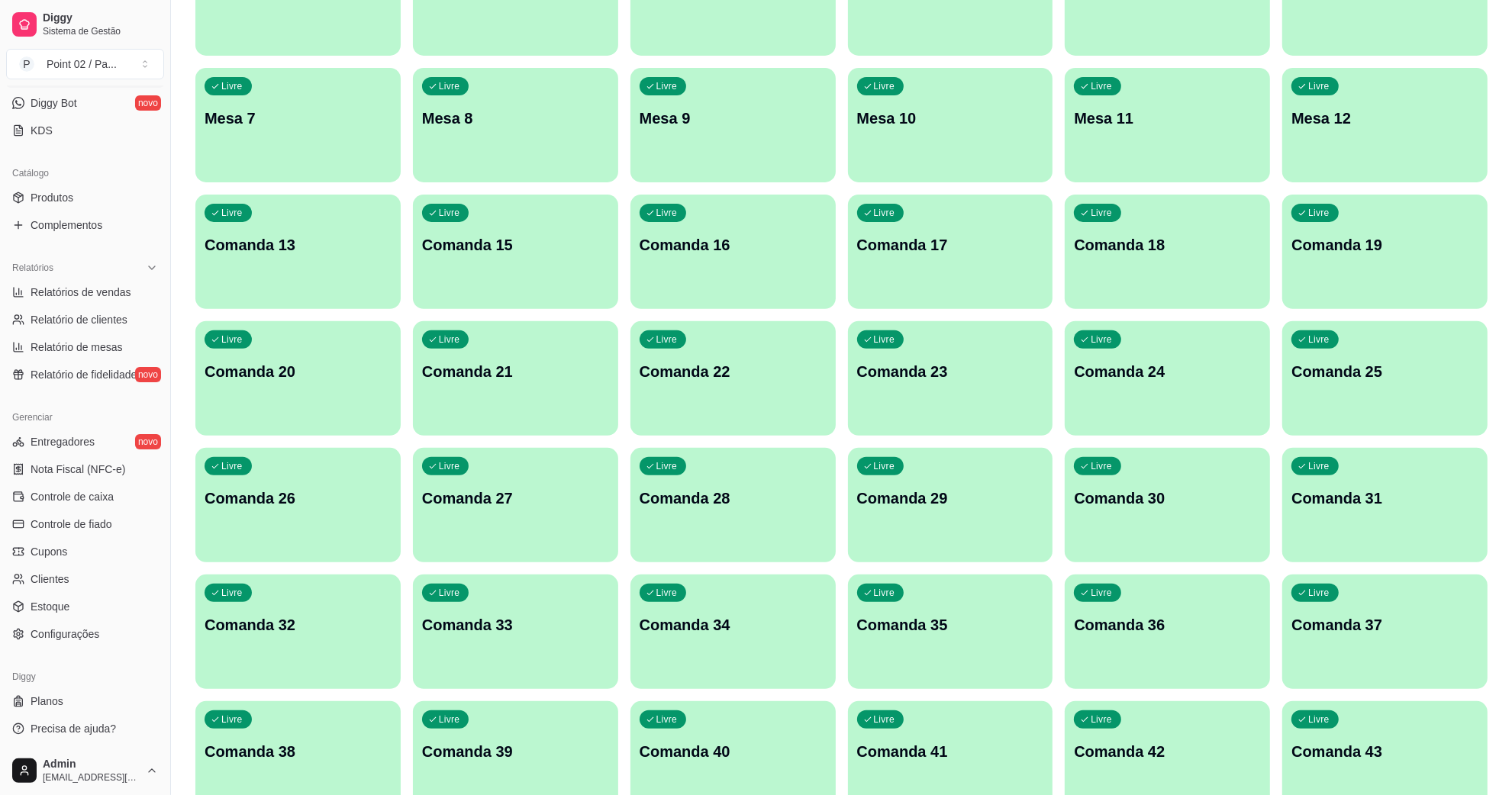
click at [128, 482] on ul "Entregadores novo Nota Fiscal (NFC-e) Controle de caixa Controle de fiado Cupon…" at bounding box center [85, 537] width 158 height 217
click at [116, 486] on link "Controle de caixa" at bounding box center [85, 496] width 158 height 24
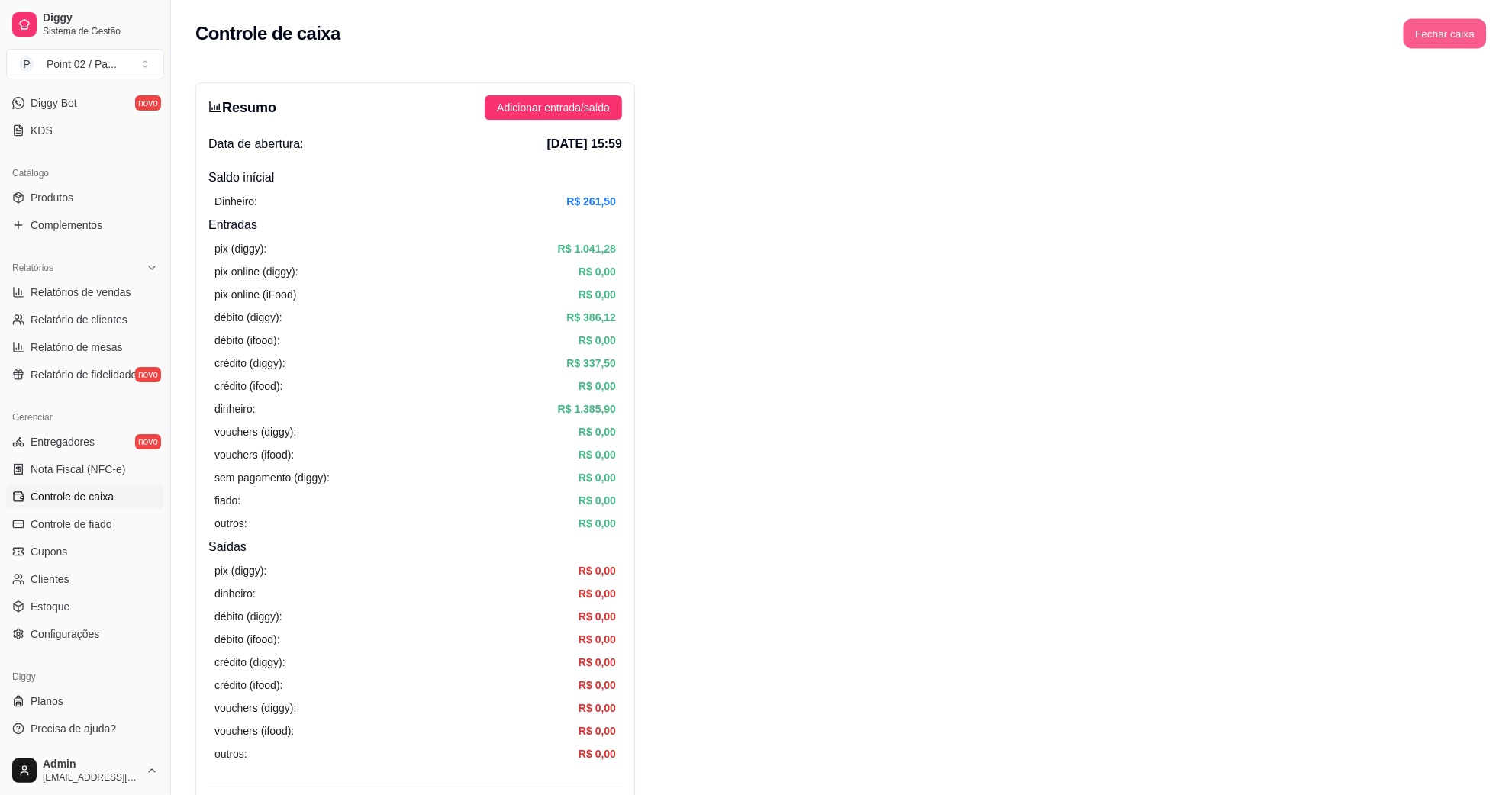
click at [1455, 40] on button "Fechar caixa" at bounding box center [1444, 34] width 83 height 30
click at [1488, 128] on span "Sim" at bounding box center [1487, 136] width 18 height 17
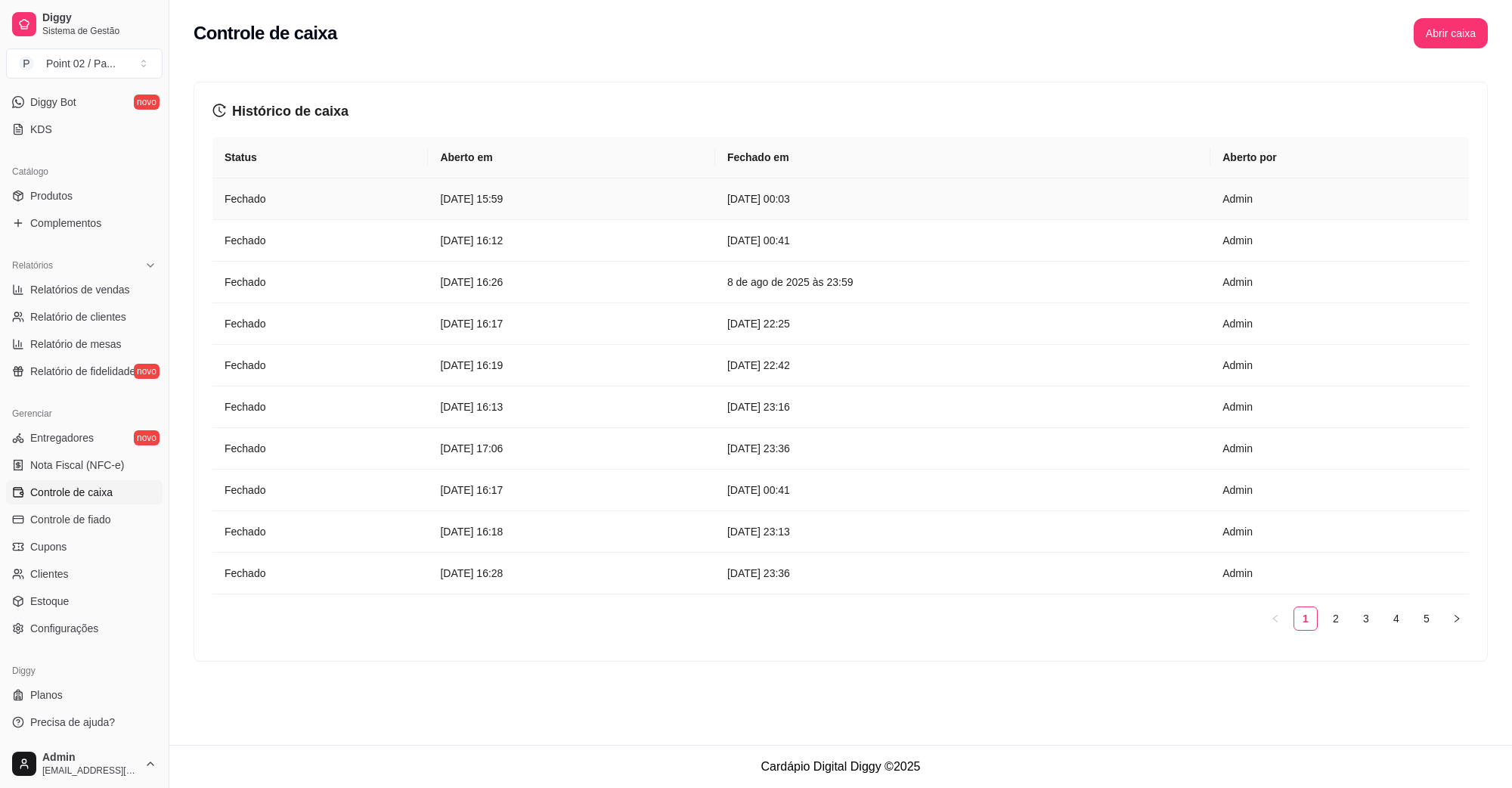
click at [1144, 190] on article "11 de ago de 2025 às 00:03" at bounding box center [963, 198] width 471 height 17
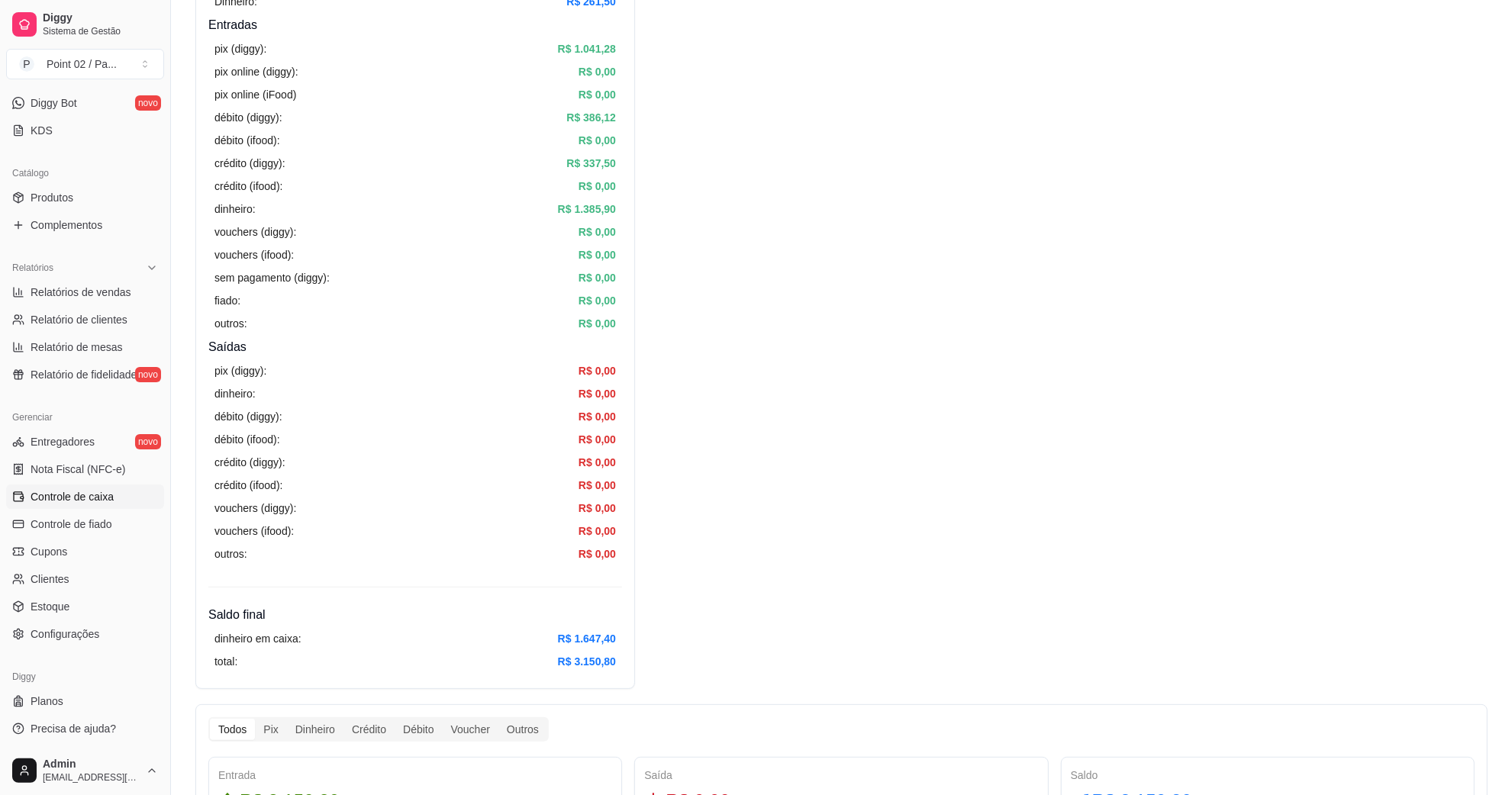
scroll to position [95, 0]
